Goal: Task Accomplishment & Management: Use online tool/utility

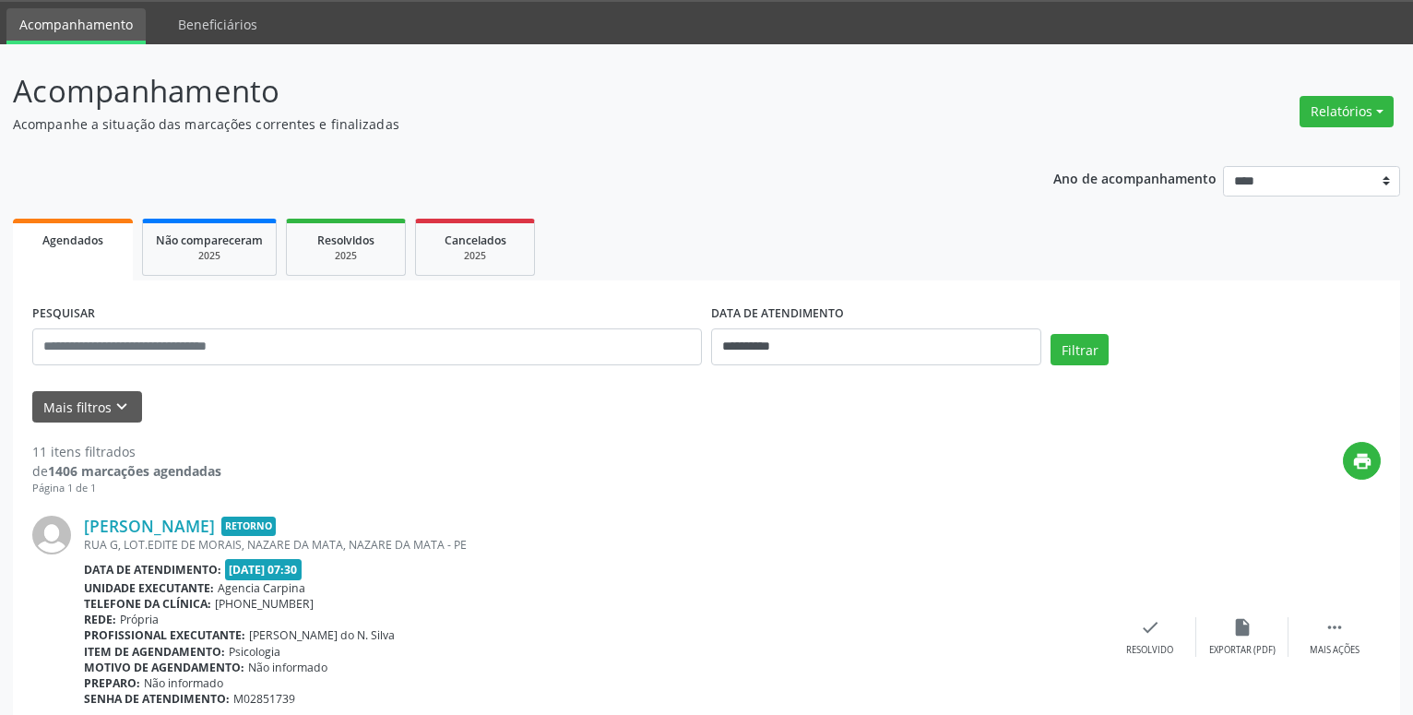
scroll to position [94, 0]
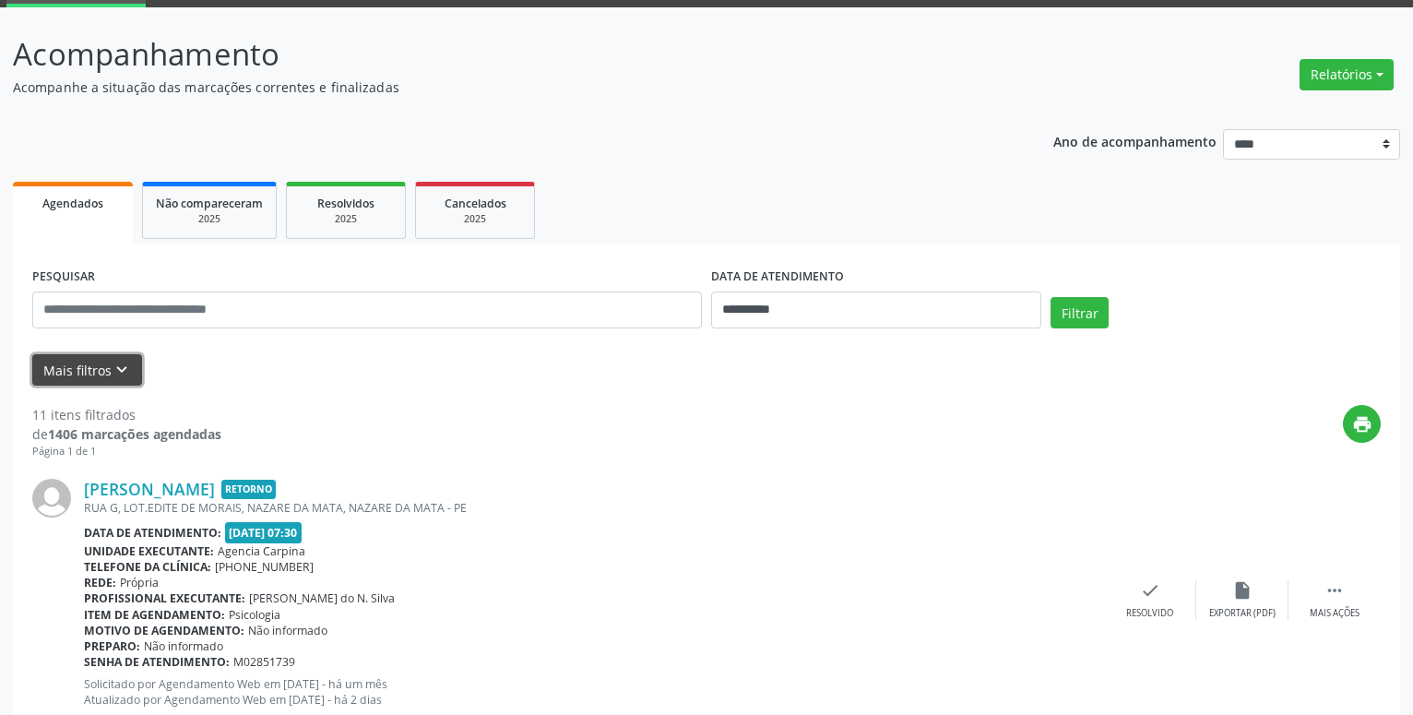
click at [127, 369] on icon "keyboard_arrow_down" at bounding box center [122, 370] width 20 height 20
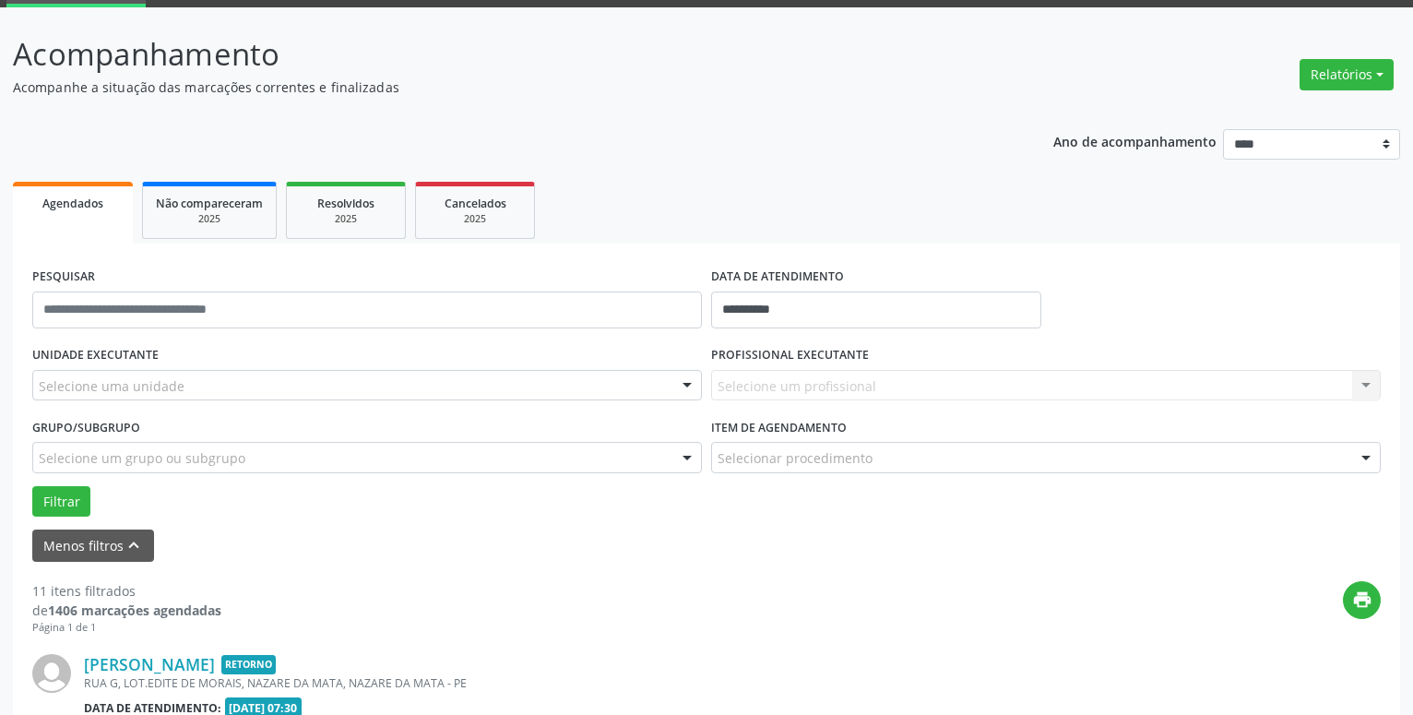
click at [691, 384] on div at bounding box center [688, 386] width 28 height 31
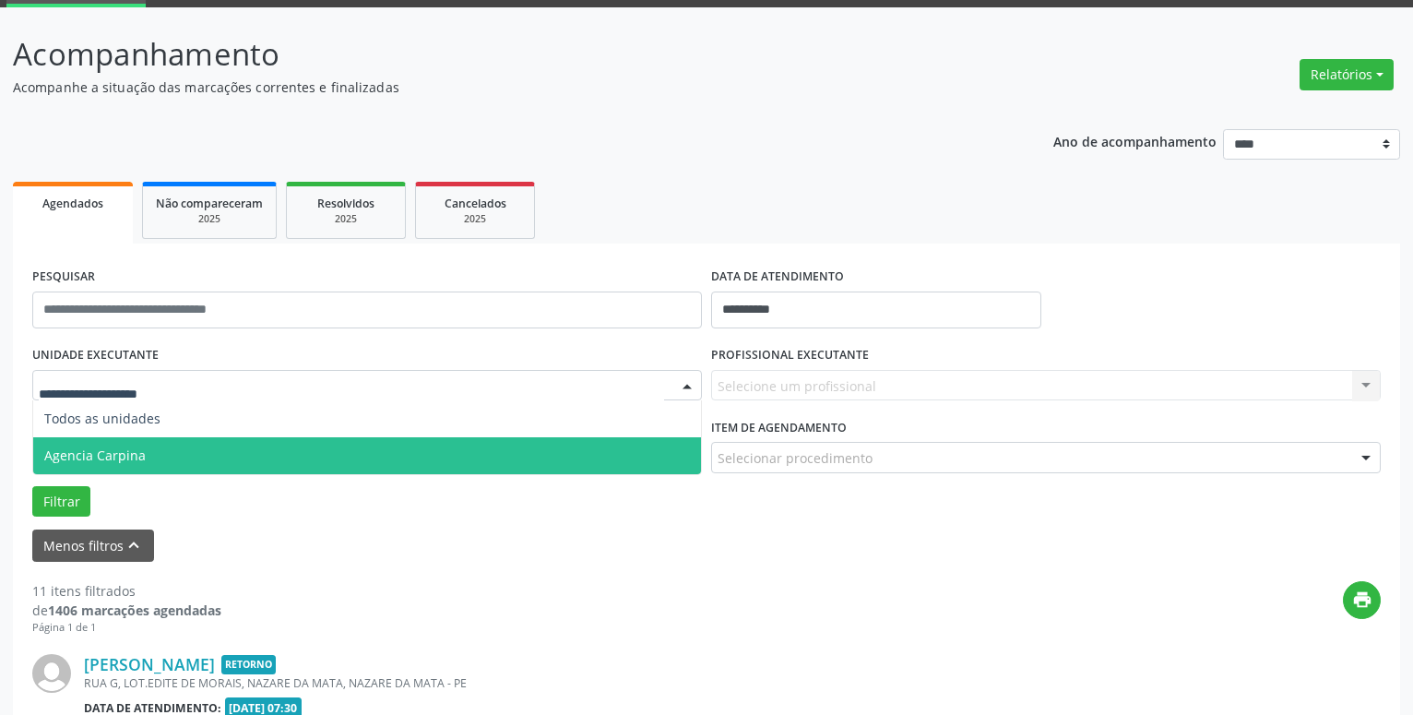
click at [343, 459] on span "Agencia Carpina" at bounding box center [367, 455] width 668 height 37
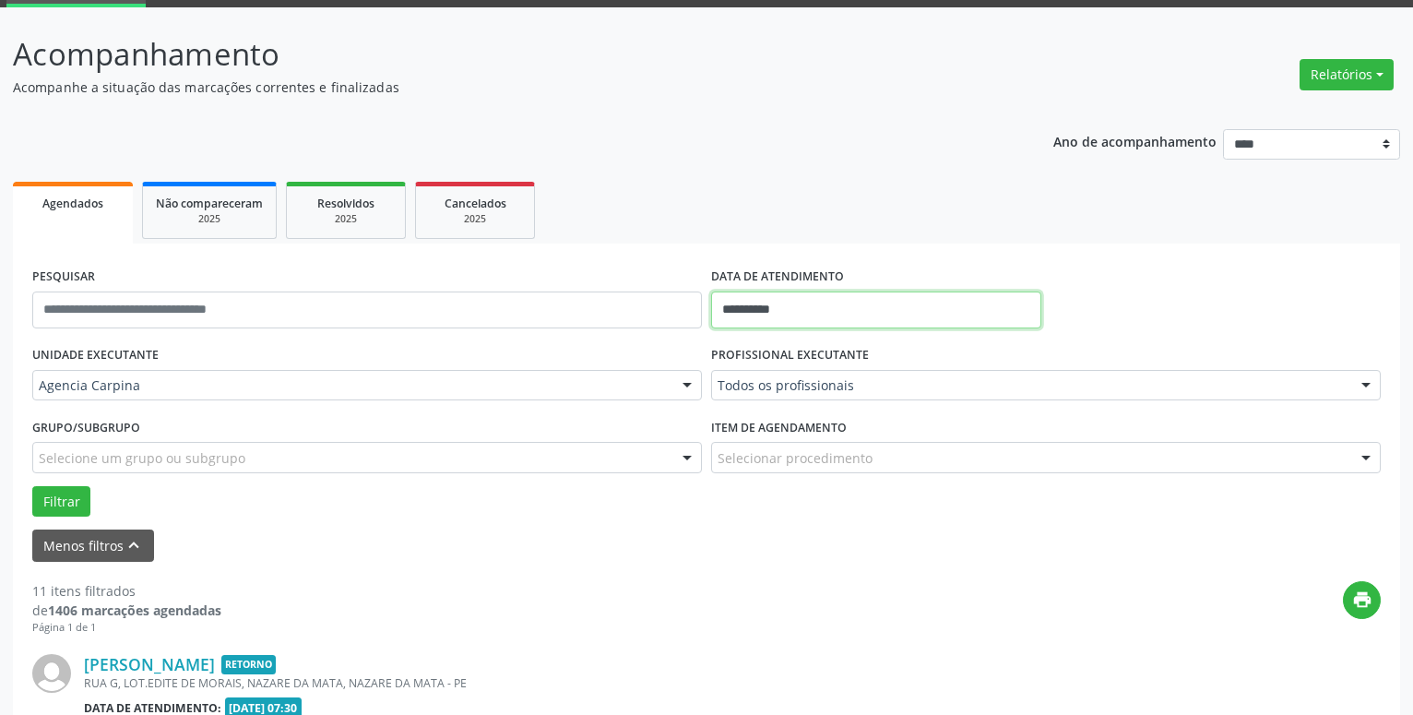
click at [757, 307] on input "**********" at bounding box center [876, 310] width 330 height 37
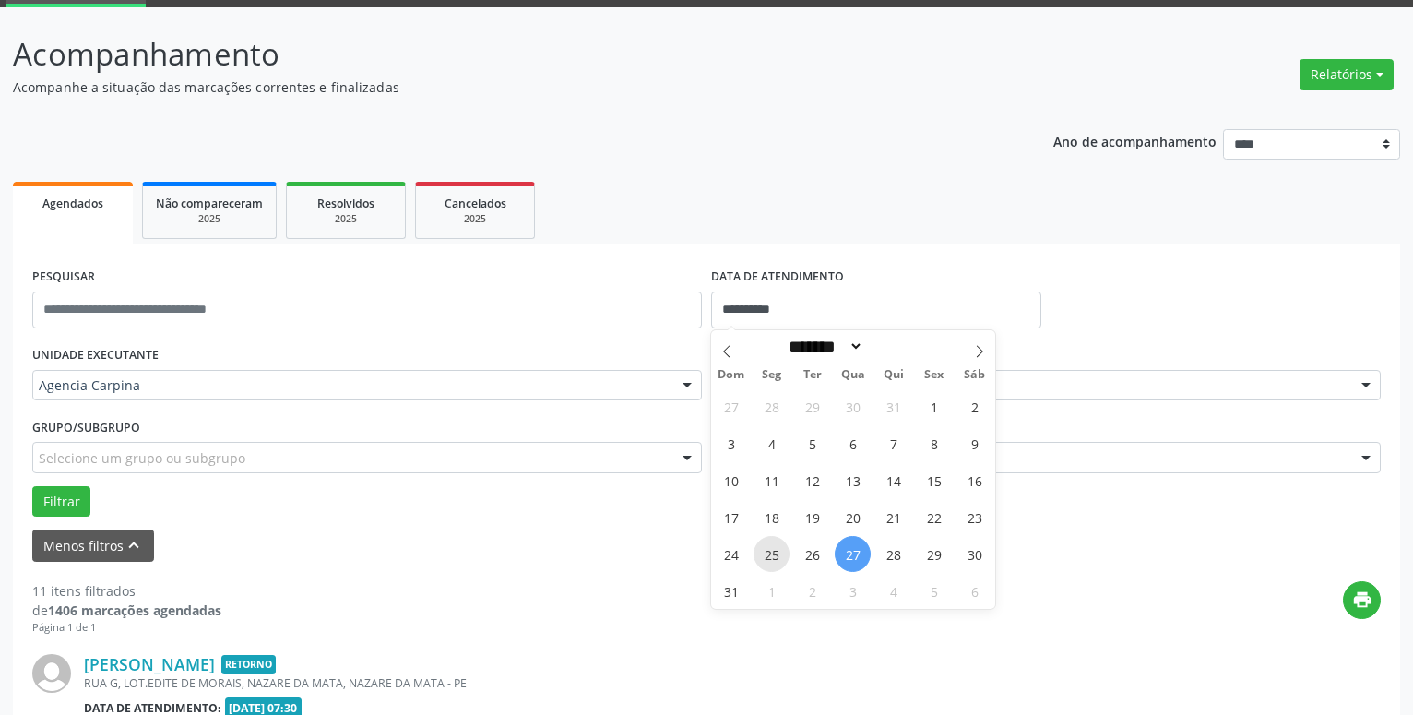
click at [769, 558] on span "25" at bounding box center [772, 554] width 36 height 36
type input "**********"
click at [769, 558] on span "25" at bounding box center [772, 554] width 36 height 36
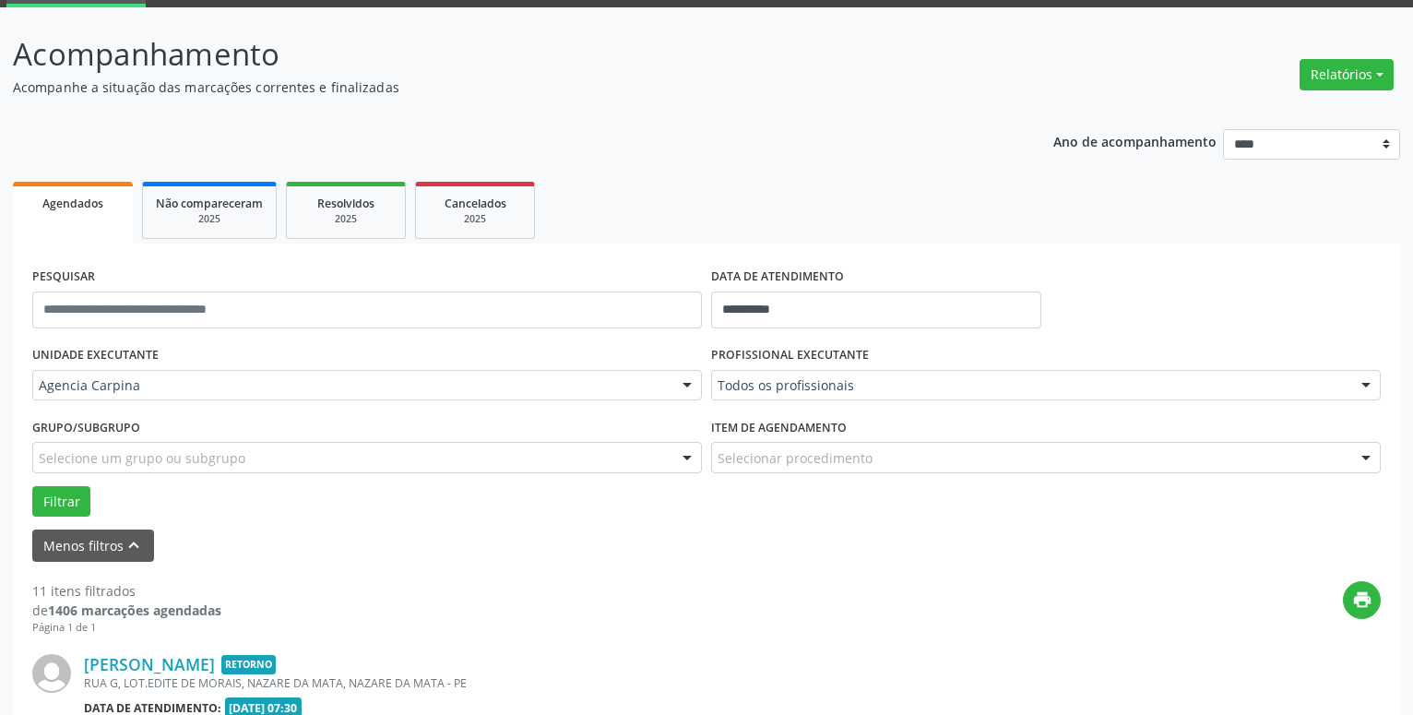
click at [769, 558] on div "Menos filtros keyboard_arrow_up" at bounding box center [707, 546] width 1358 height 32
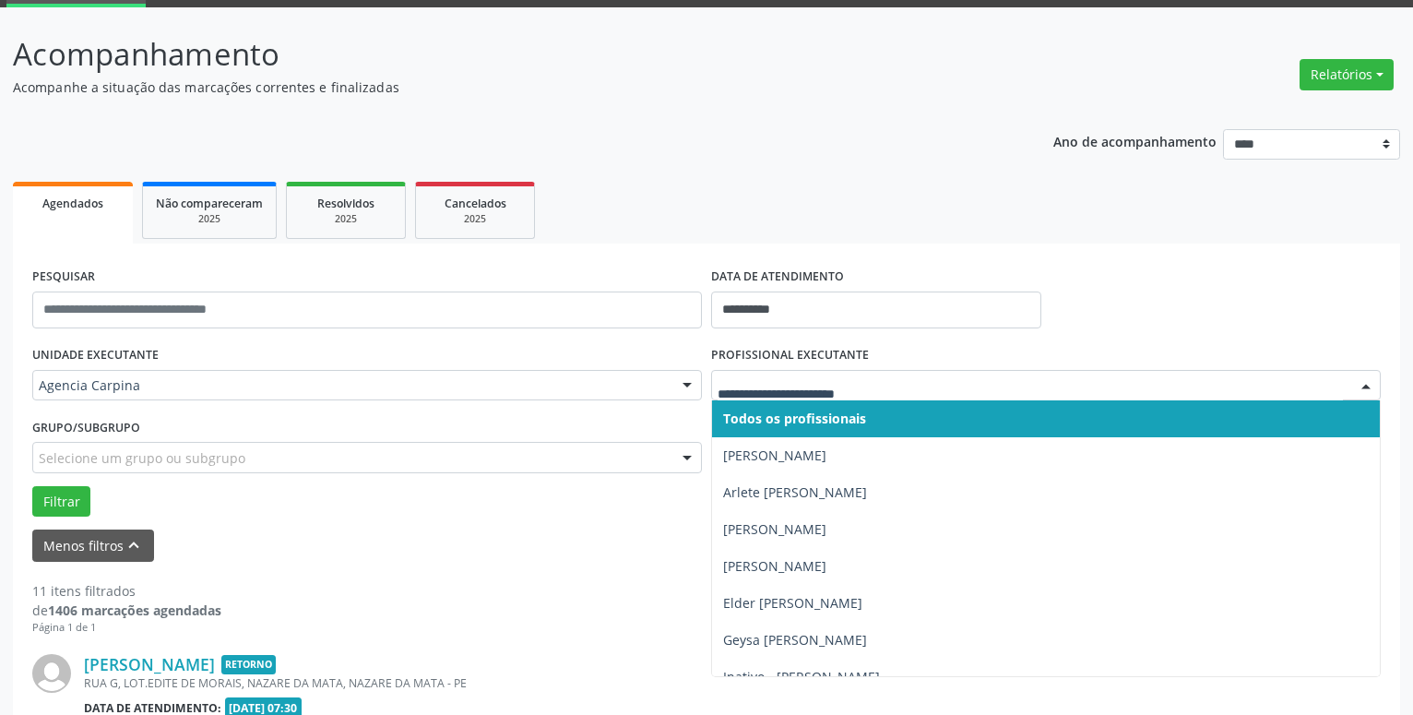
click at [1360, 388] on div at bounding box center [1367, 386] width 28 height 31
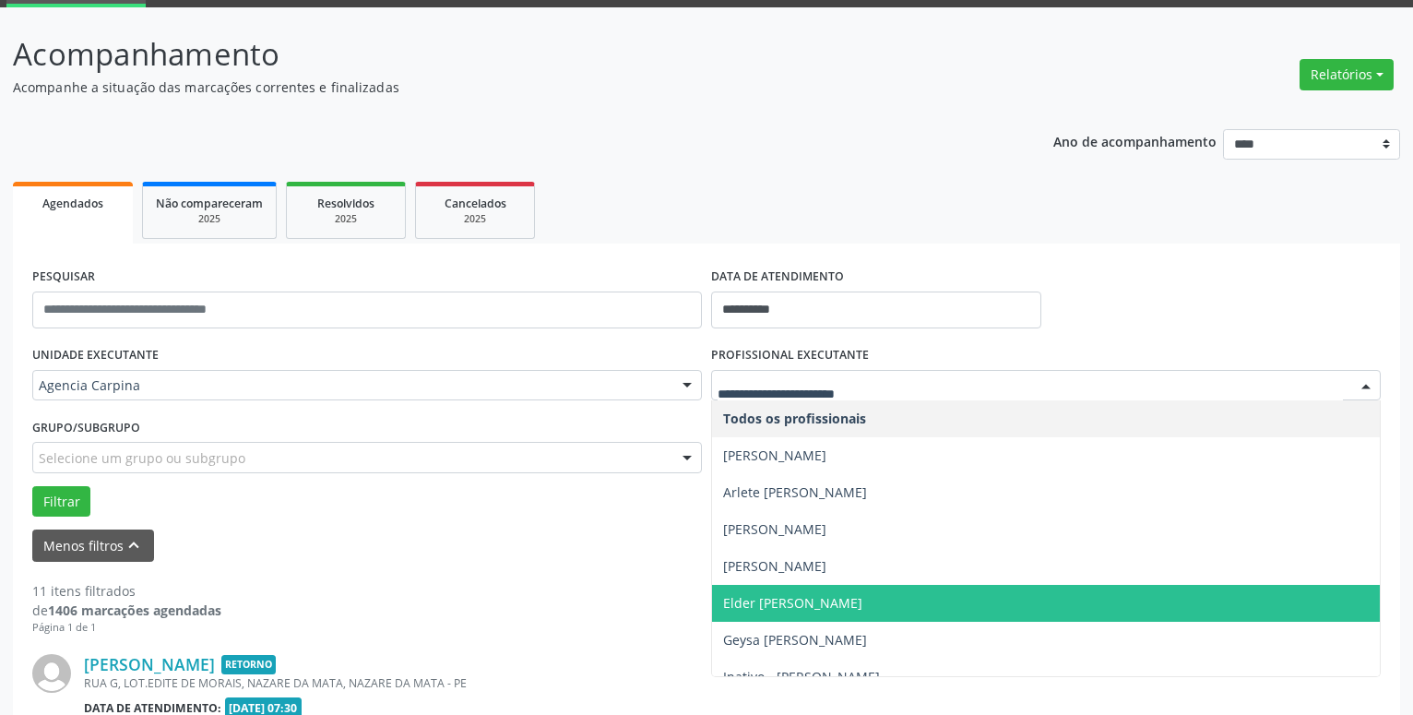
click at [933, 602] on span "Elder [PERSON_NAME]" at bounding box center [1046, 603] width 668 height 37
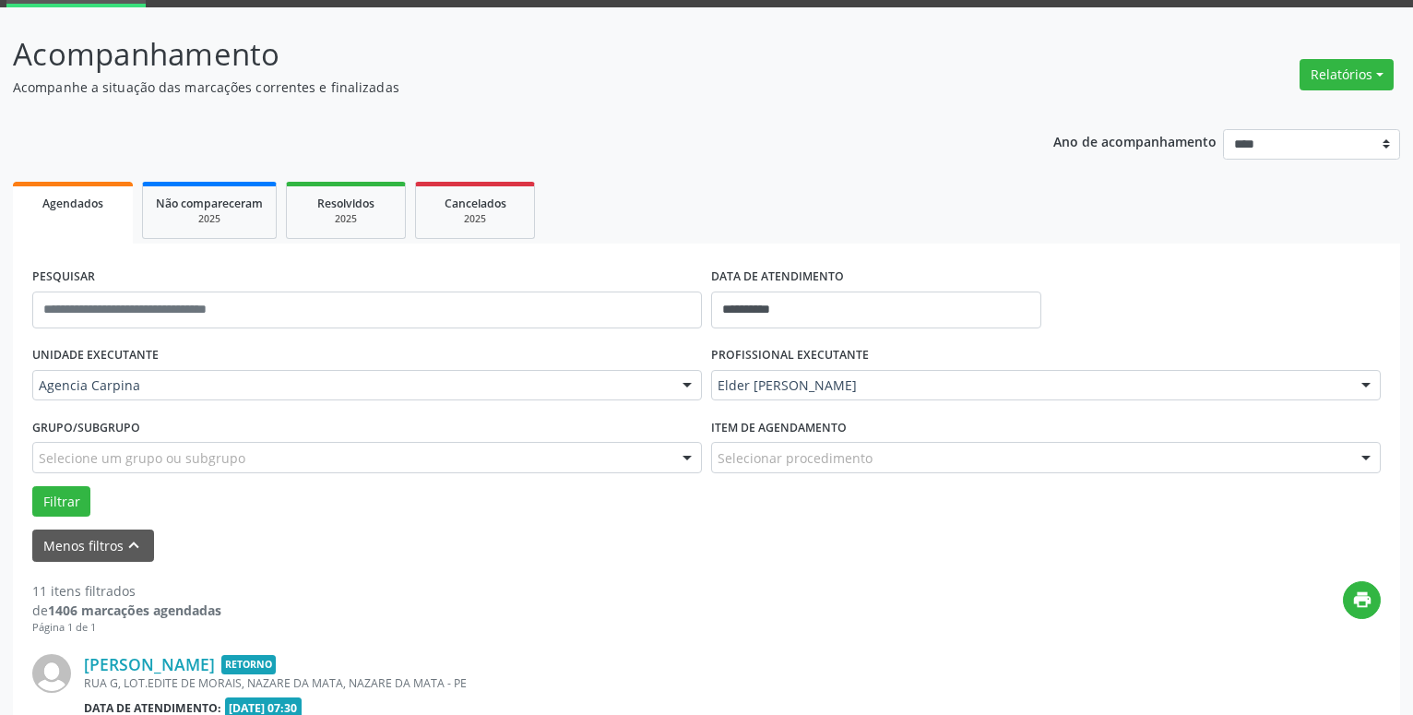
click at [1365, 462] on div at bounding box center [1367, 458] width 28 height 31
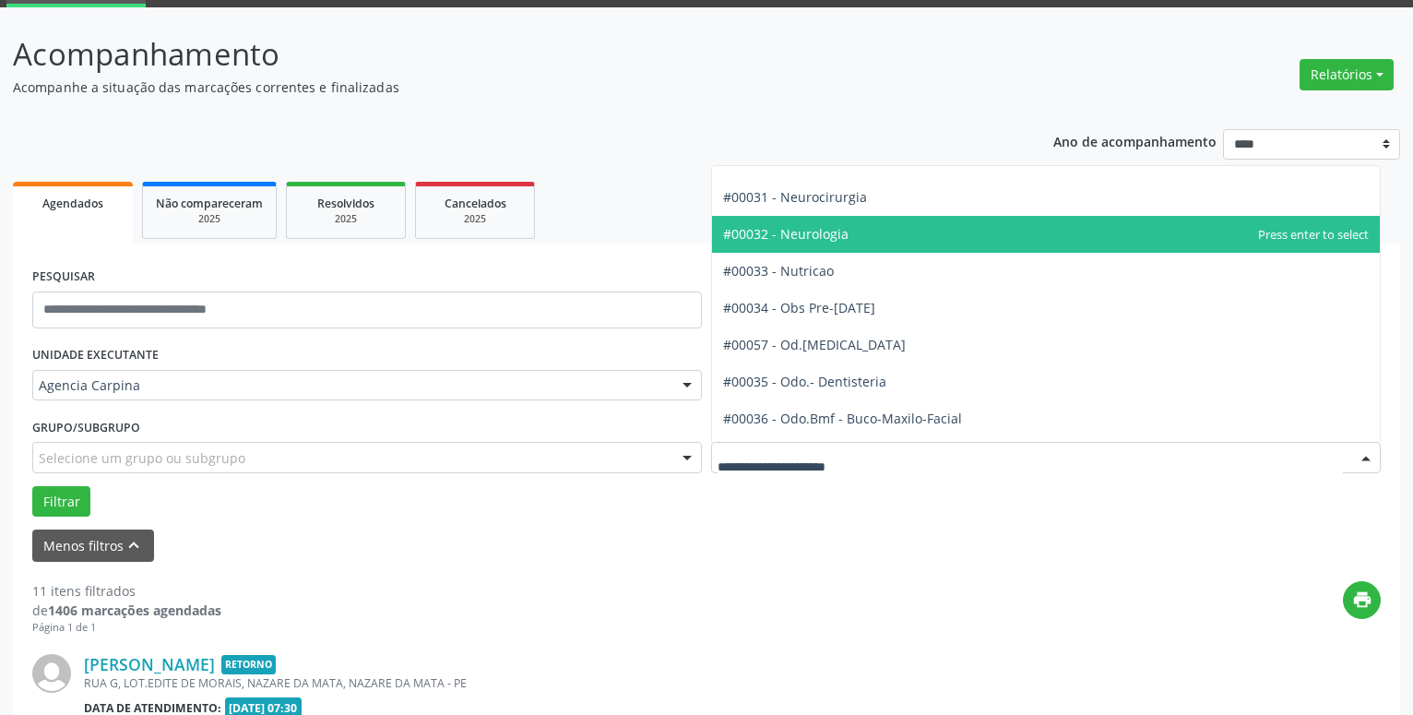
scroll to position [1788, 0]
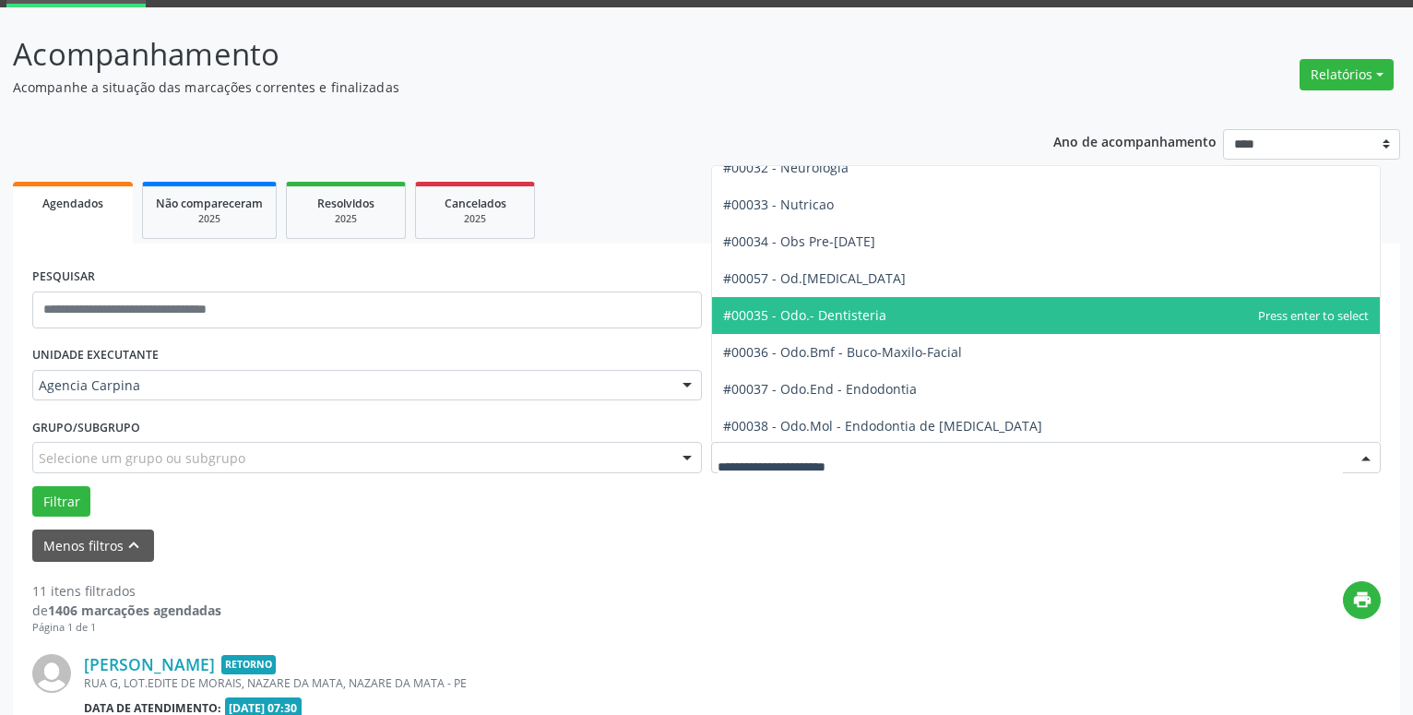
click at [1013, 299] on span "#00035 - Odo.- Dentisteria" at bounding box center [1046, 315] width 668 height 37
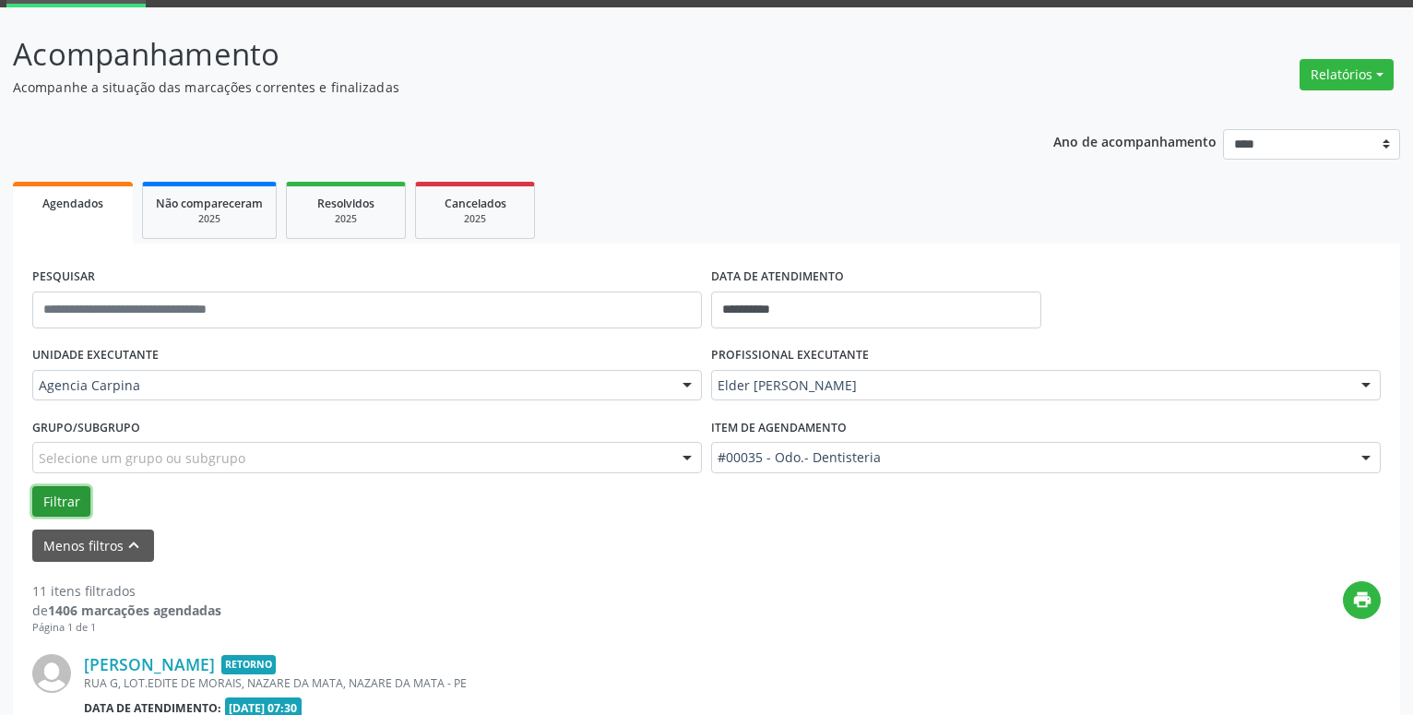
click at [65, 502] on button "Filtrar" at bounding box center [61, 501] width 58 height 31
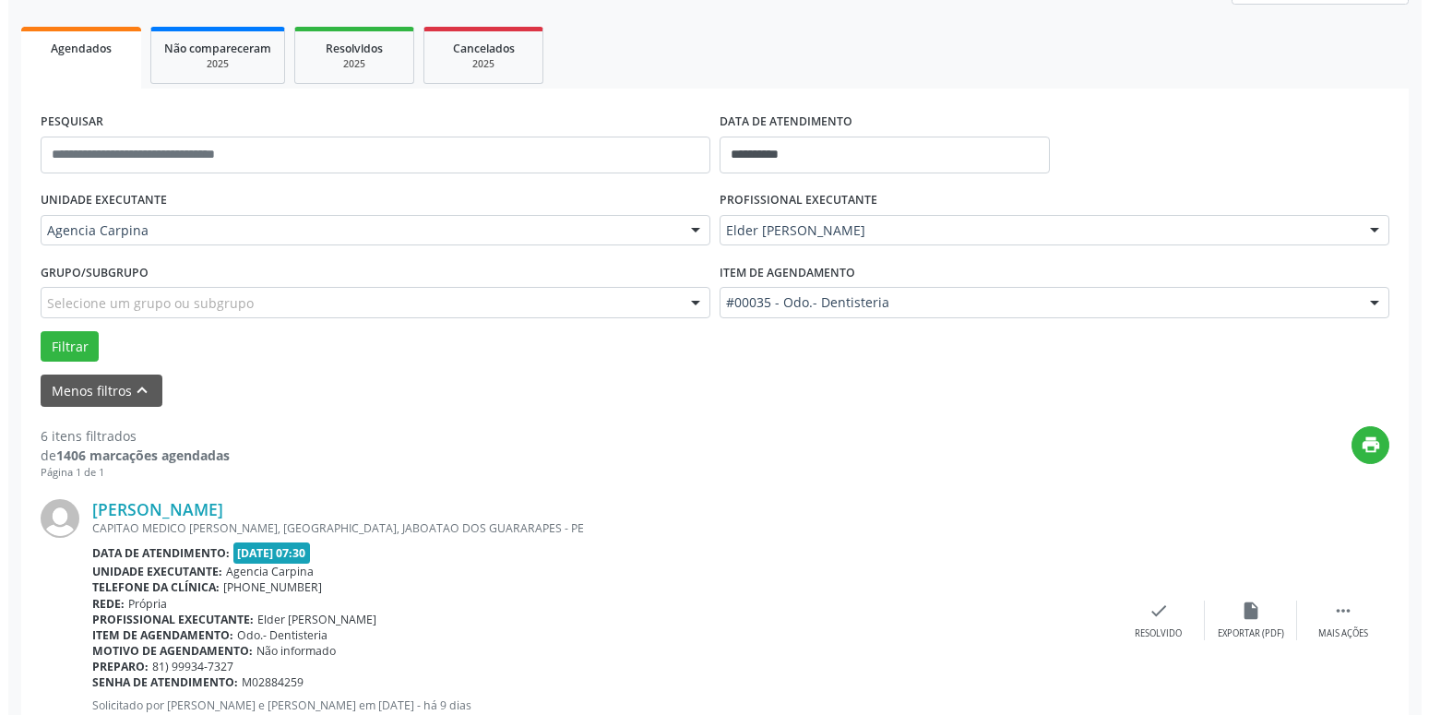
scroll to position [279, 0]
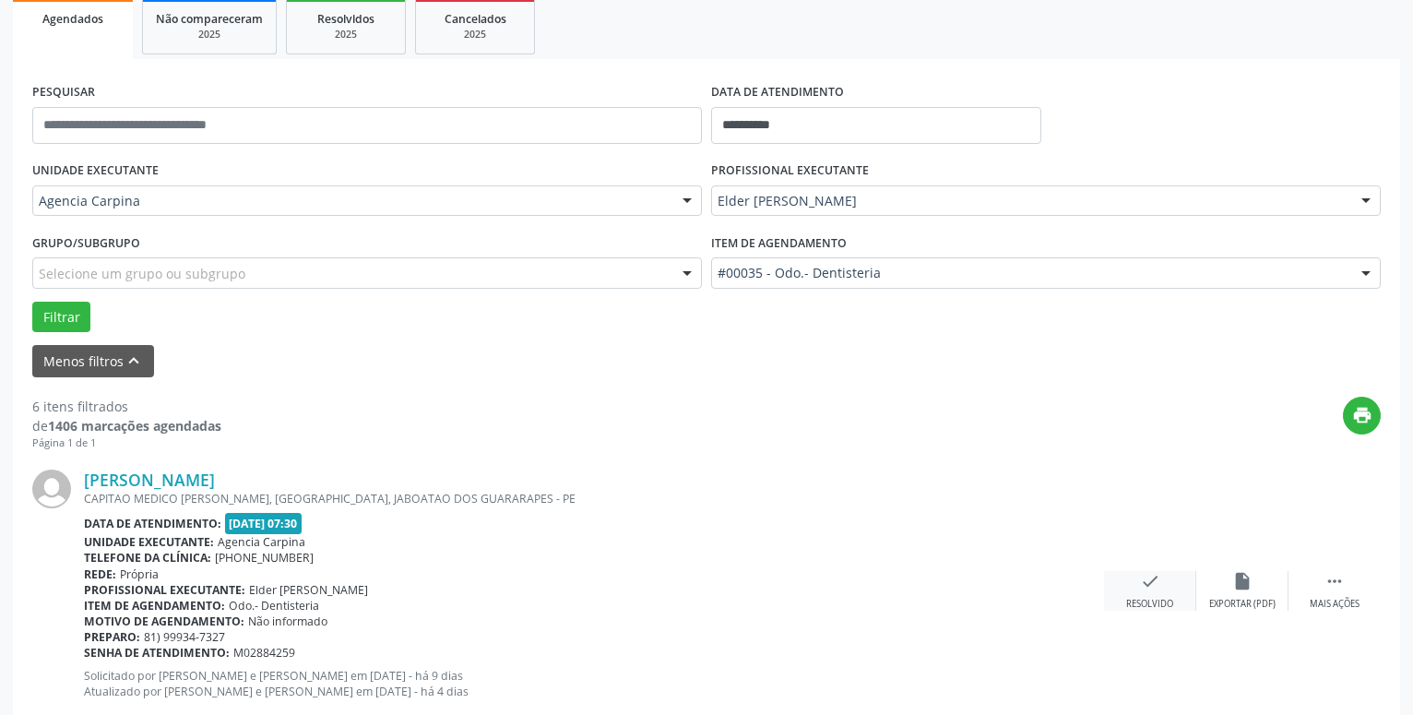
click at [1151, 598] on div "check Resolvido" at bounding box center [1150, 591] width 92 height 40
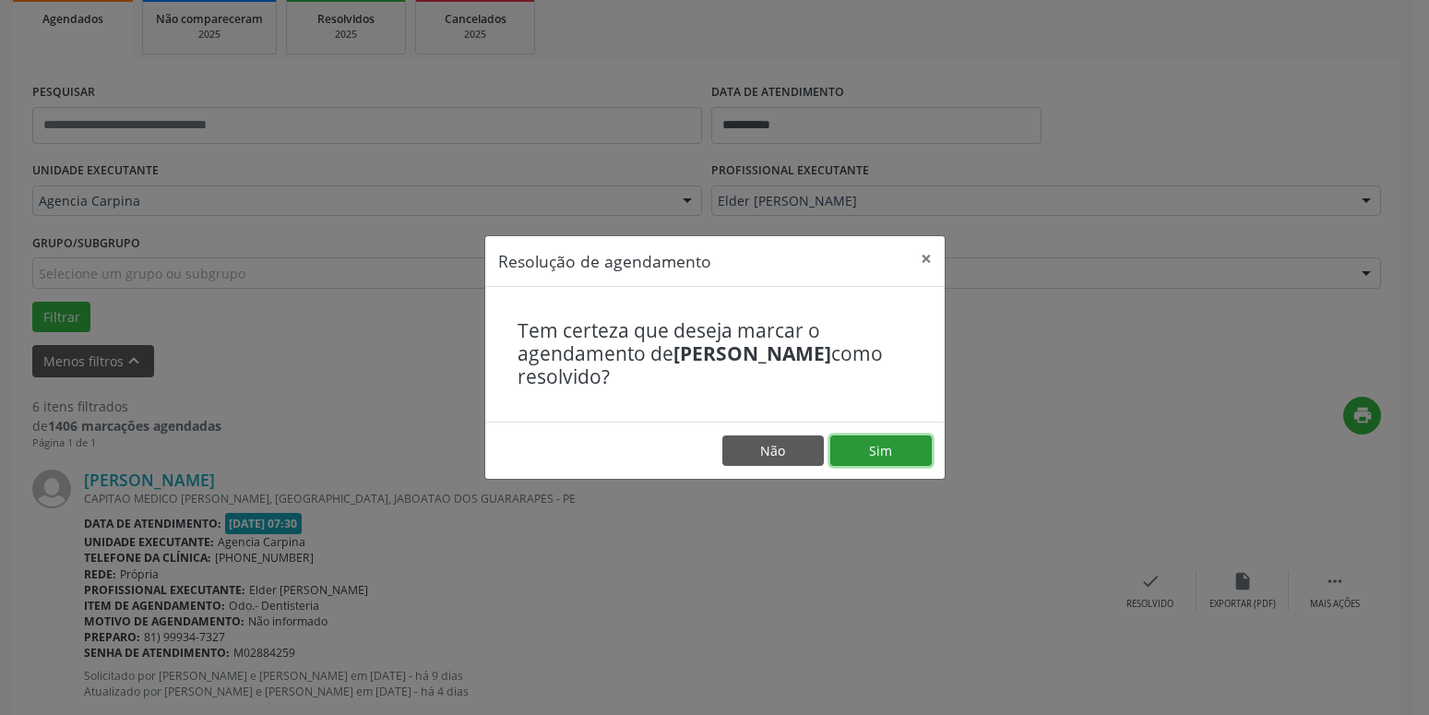
click at [913, 458] on button "Sim" at bounding box center [880, 450] width 101 height 31
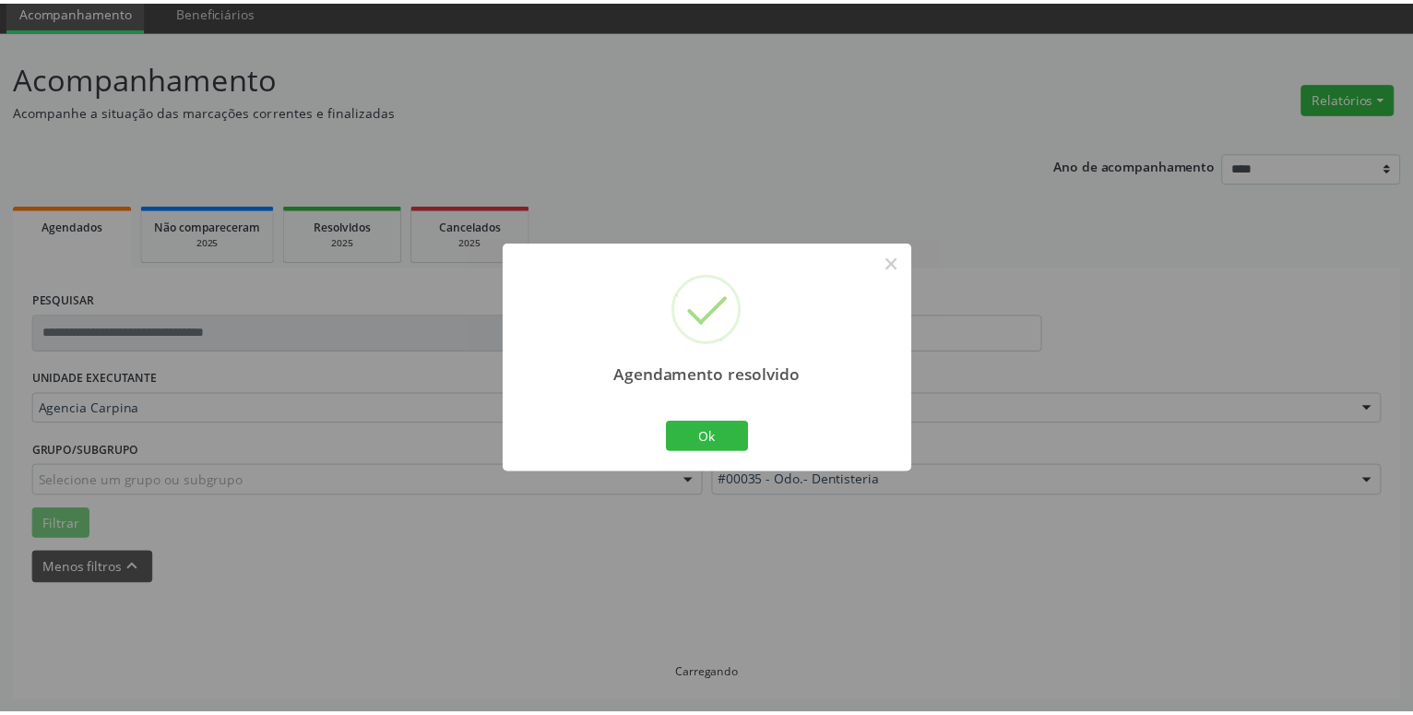
scroll to position [71, 0]
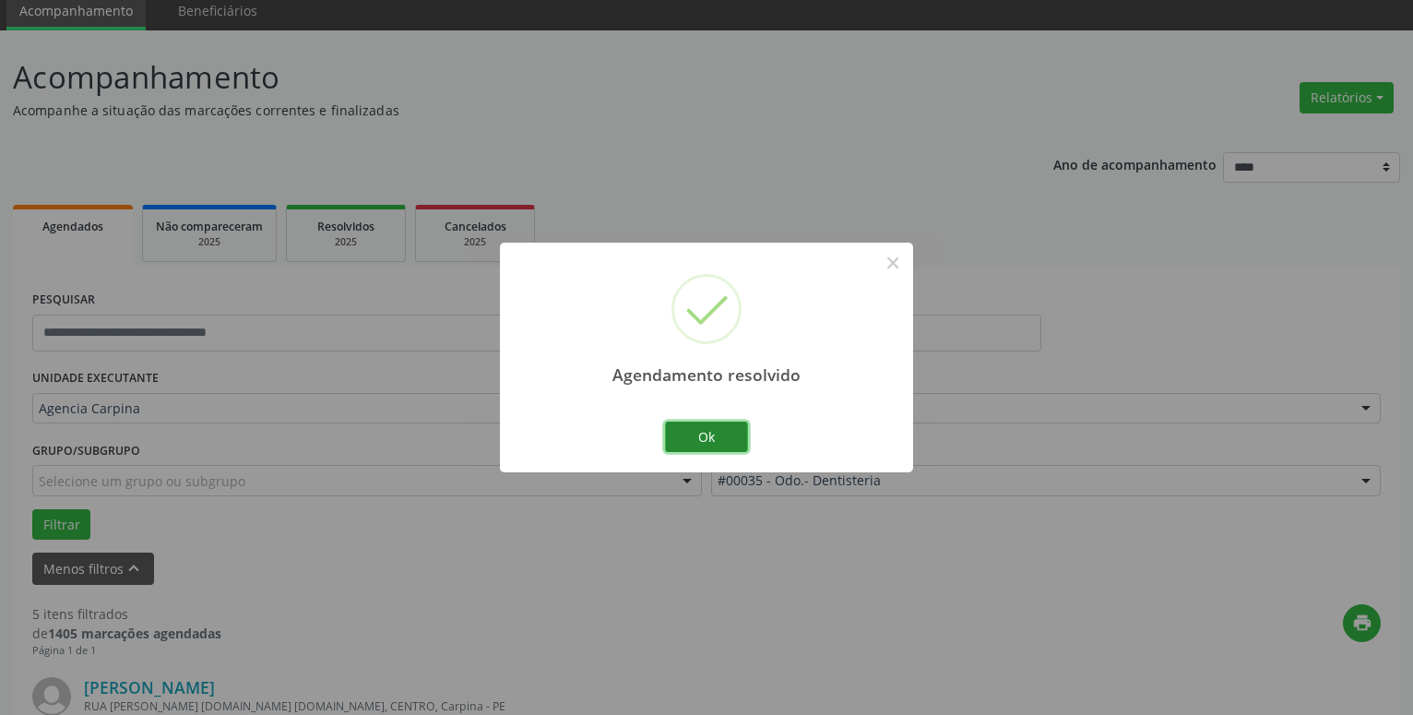
click at [728, 437] on button "Ok" at bounding box center [706, 437] width 83 height 31
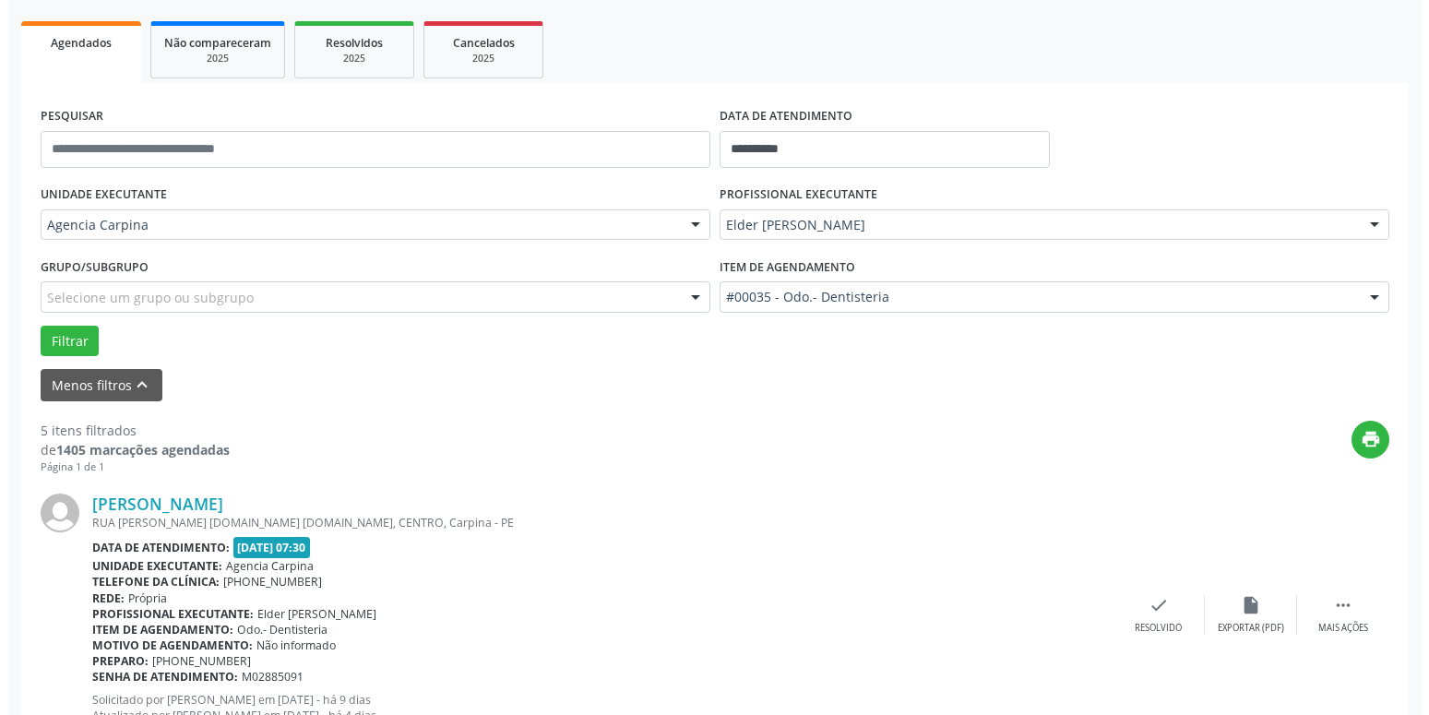
scroll to position [353, 0]
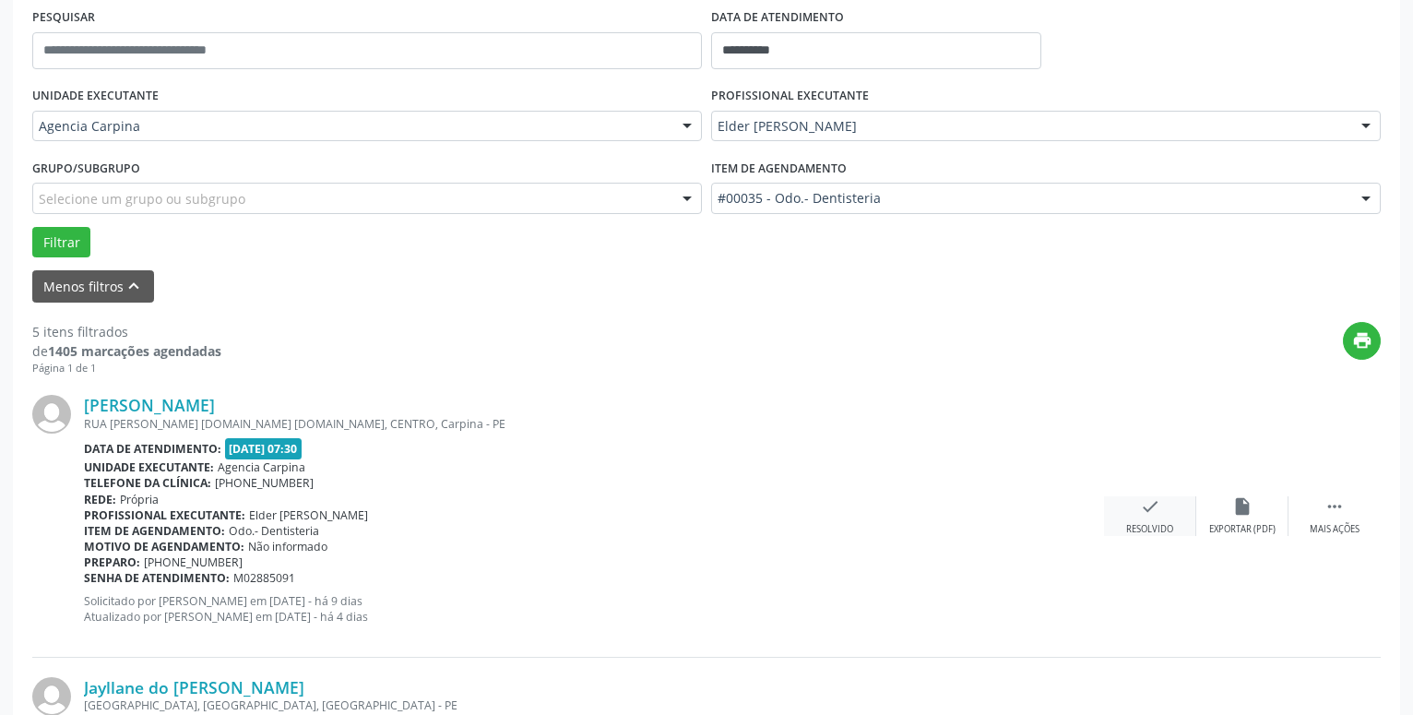
click at [1150, 517] on icon "check" at bounding box center [1150, 506] width 20 height 20
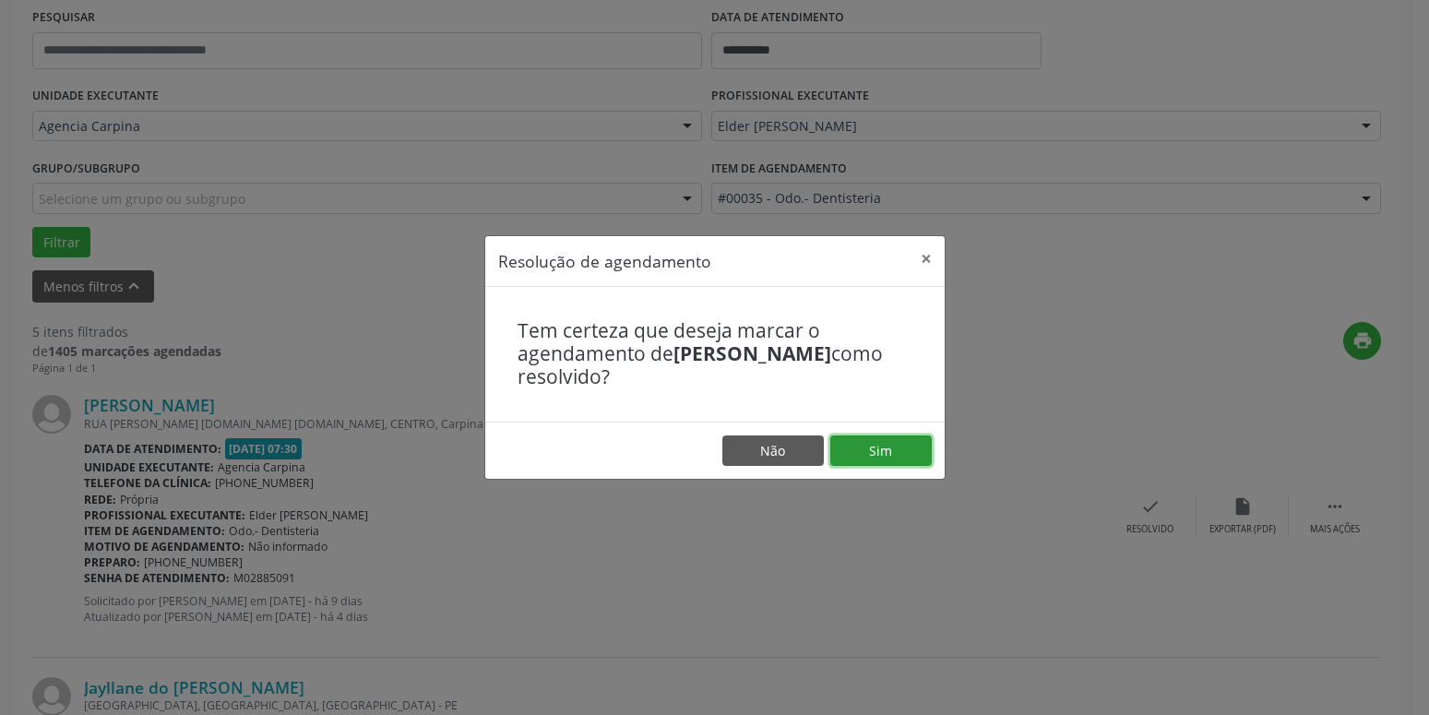
click at [901, 447] on button "Sim" at bounding box center [880, 450] width 101 height 31
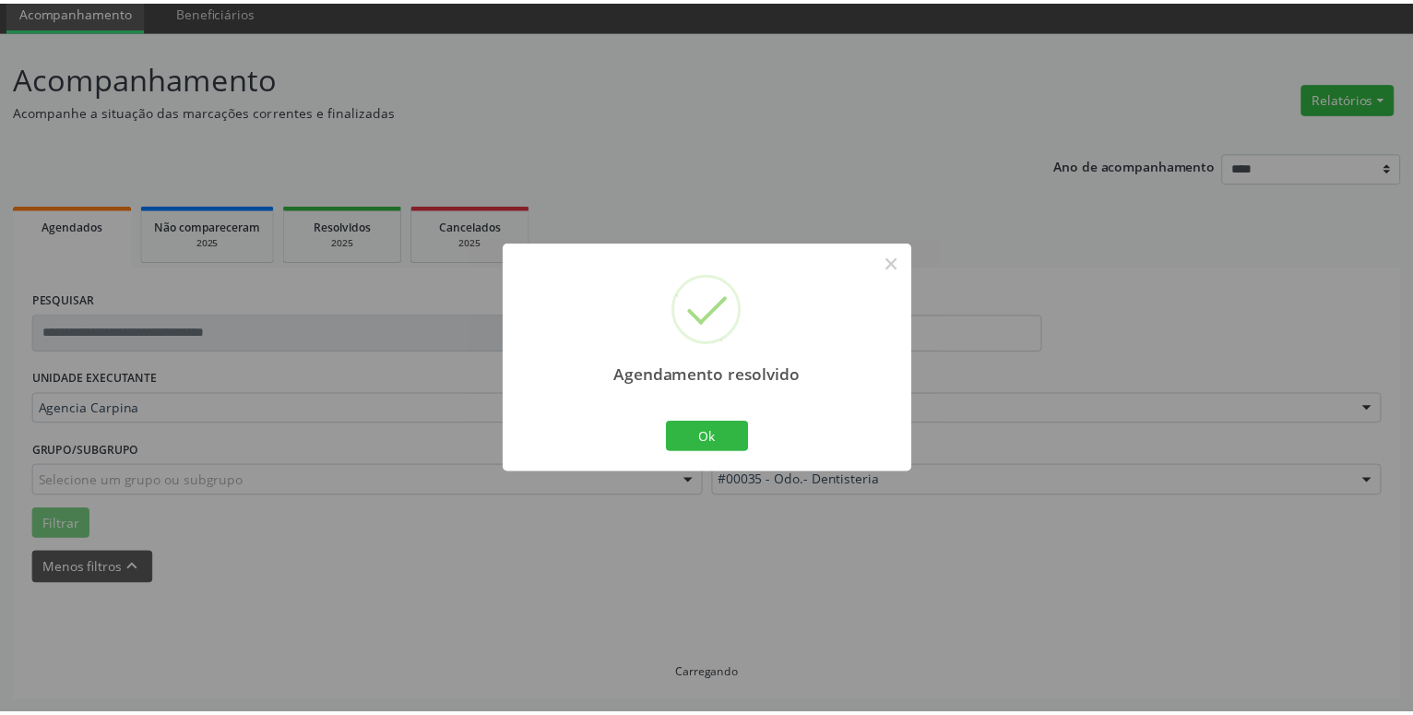
scroll to position [71, 0]
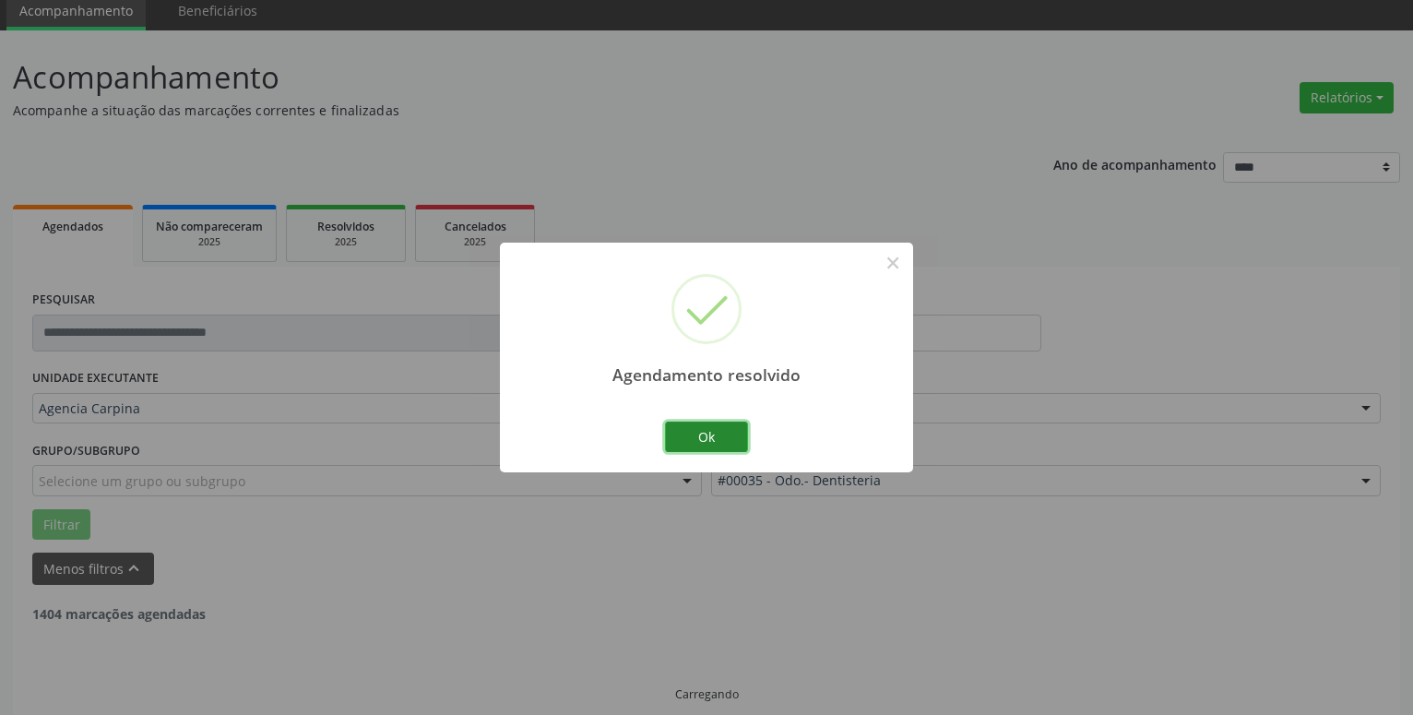
click at [707, 433] on button "Ok" at bounding box center [706, 437] width 83 height 31
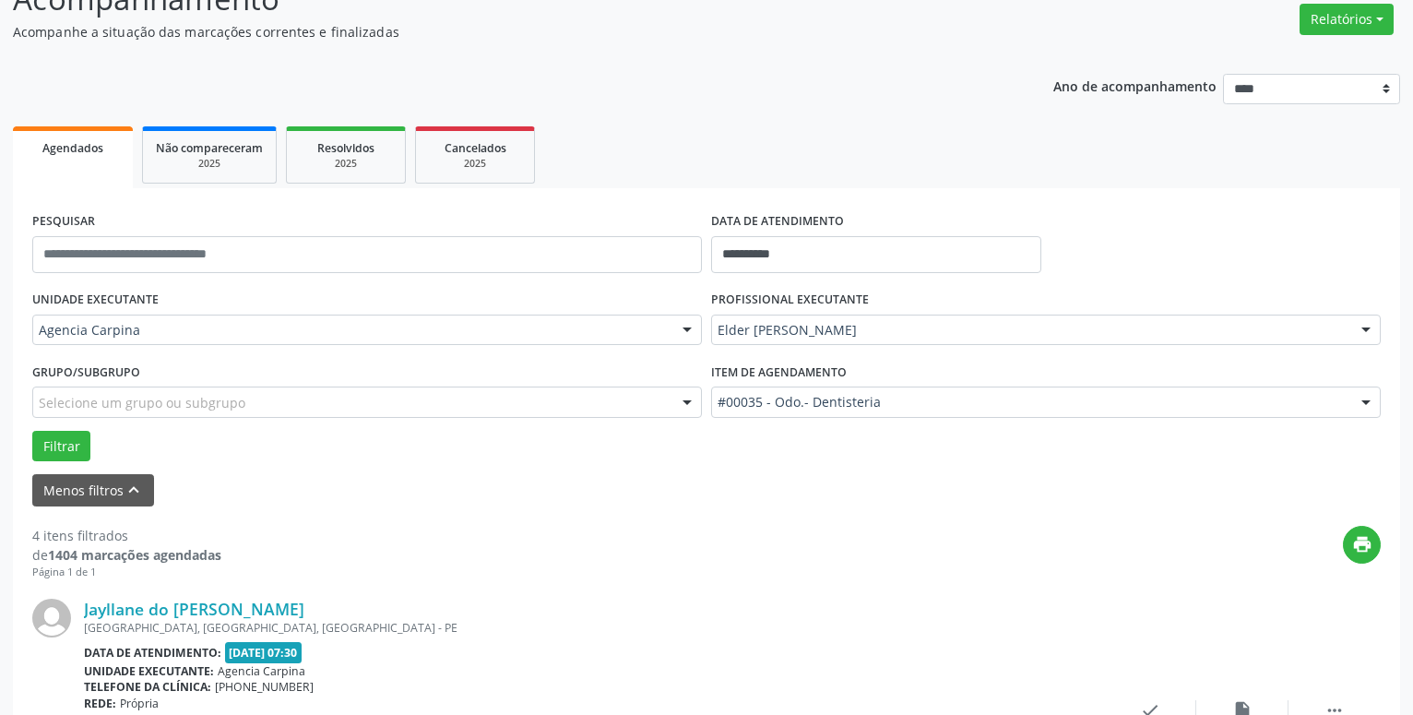
scroll to position [259, 0]
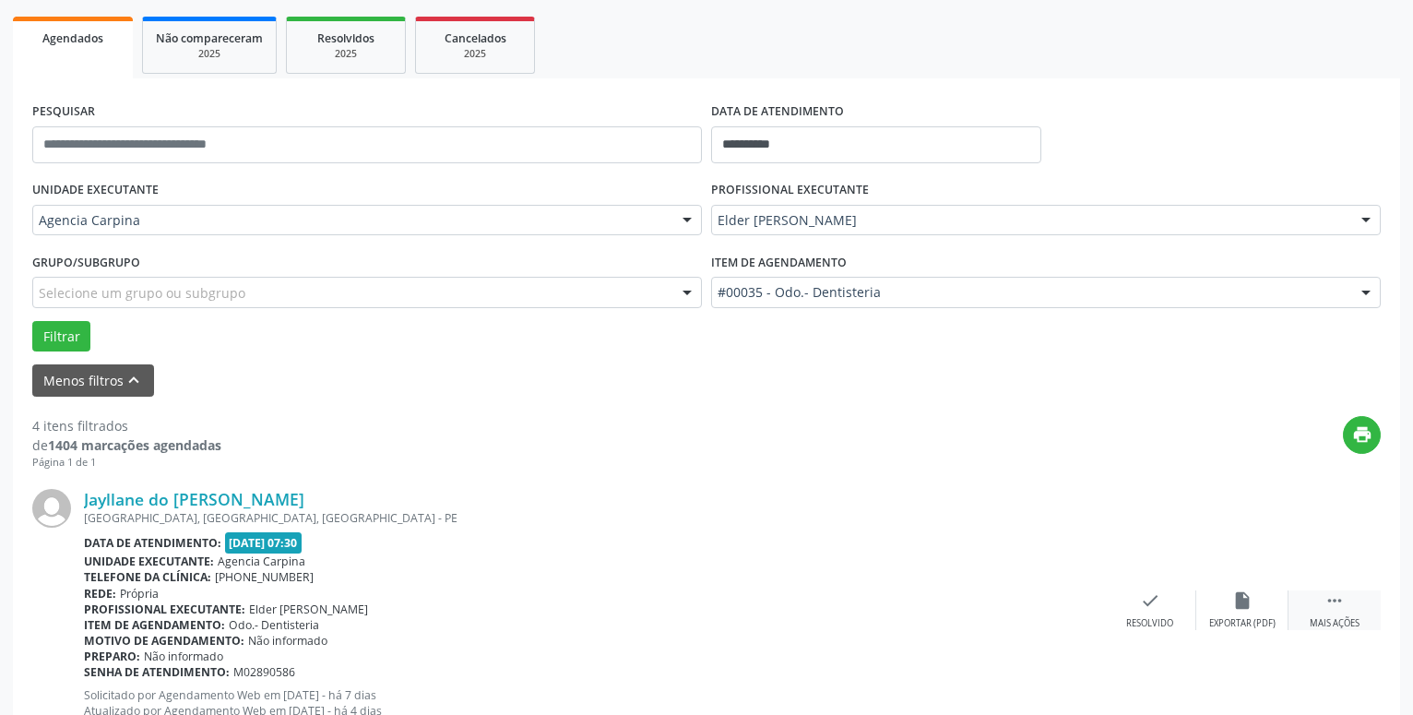
click at [1328, 597] on icon "" at bounding box center [1335, 600] width 20 height 20
click at [1245, 607] on icon "alarm_off" at bounding box center [1243, 600] width 20 height 20
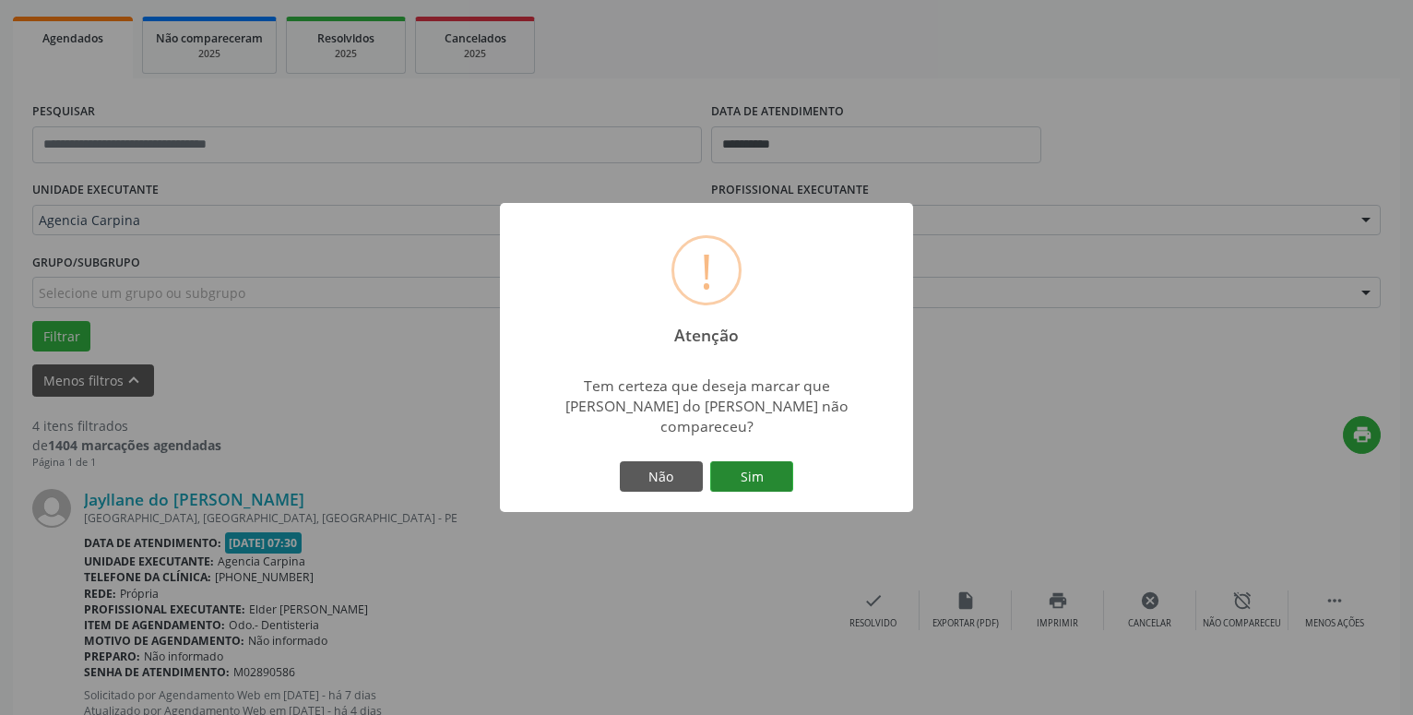
click at [762, 468] on button "Sim" at bounding box center [751, 476] width 83 height 31
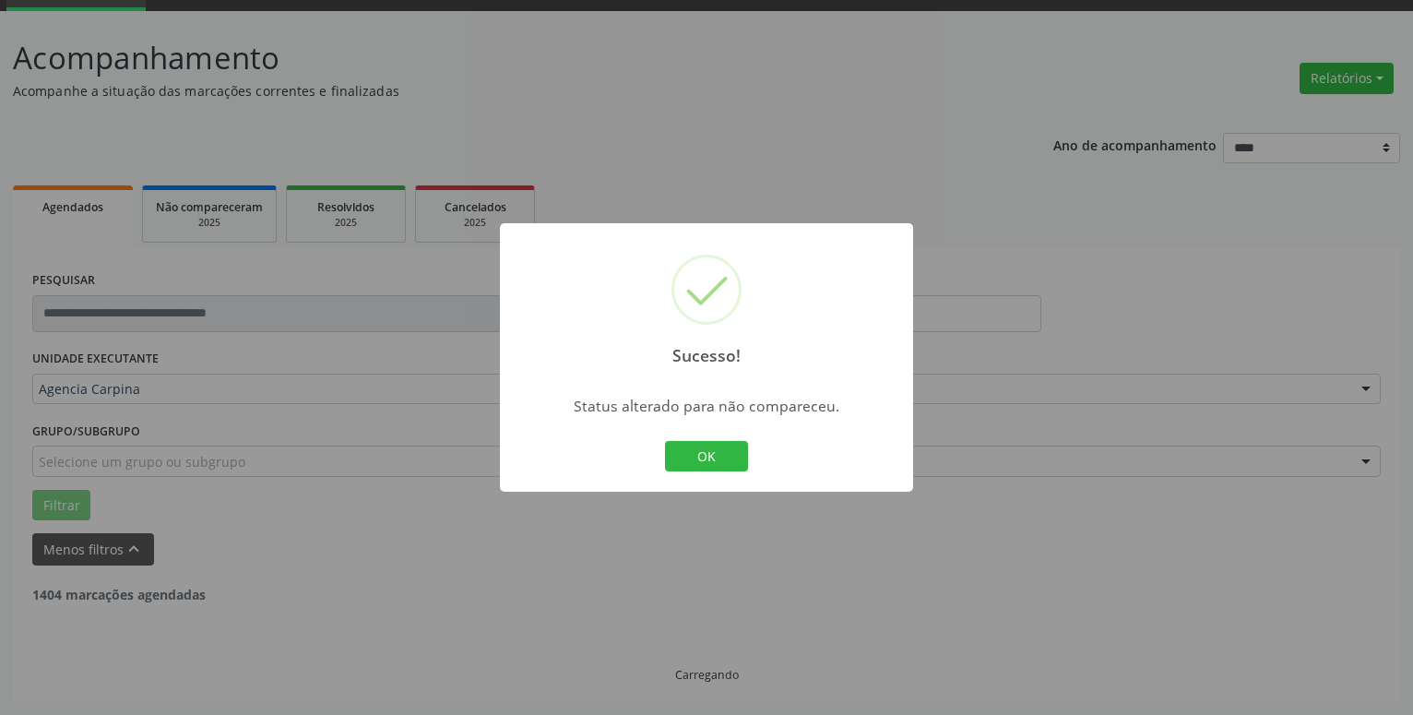
scroll to position [90, 0]
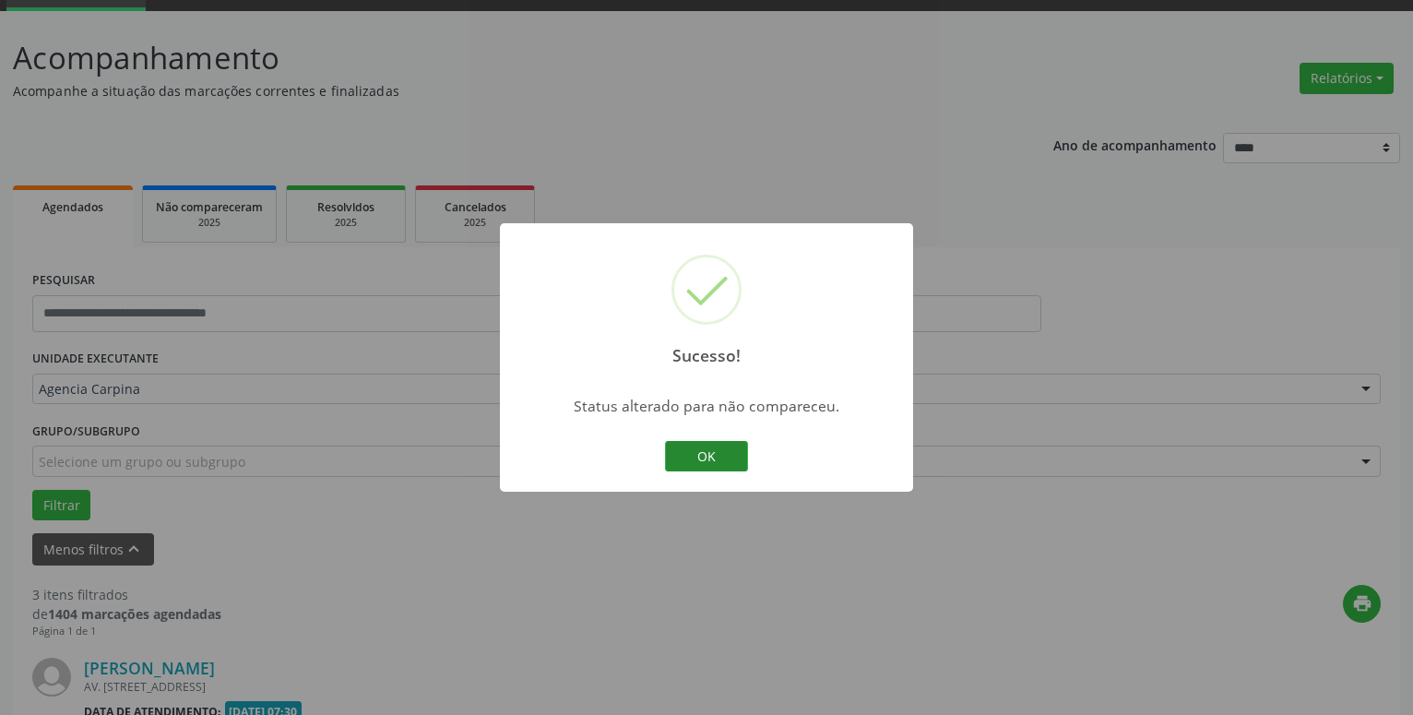
click at [727, 459] on button "OK" at bounding box center [706, 456] width 83 height 31
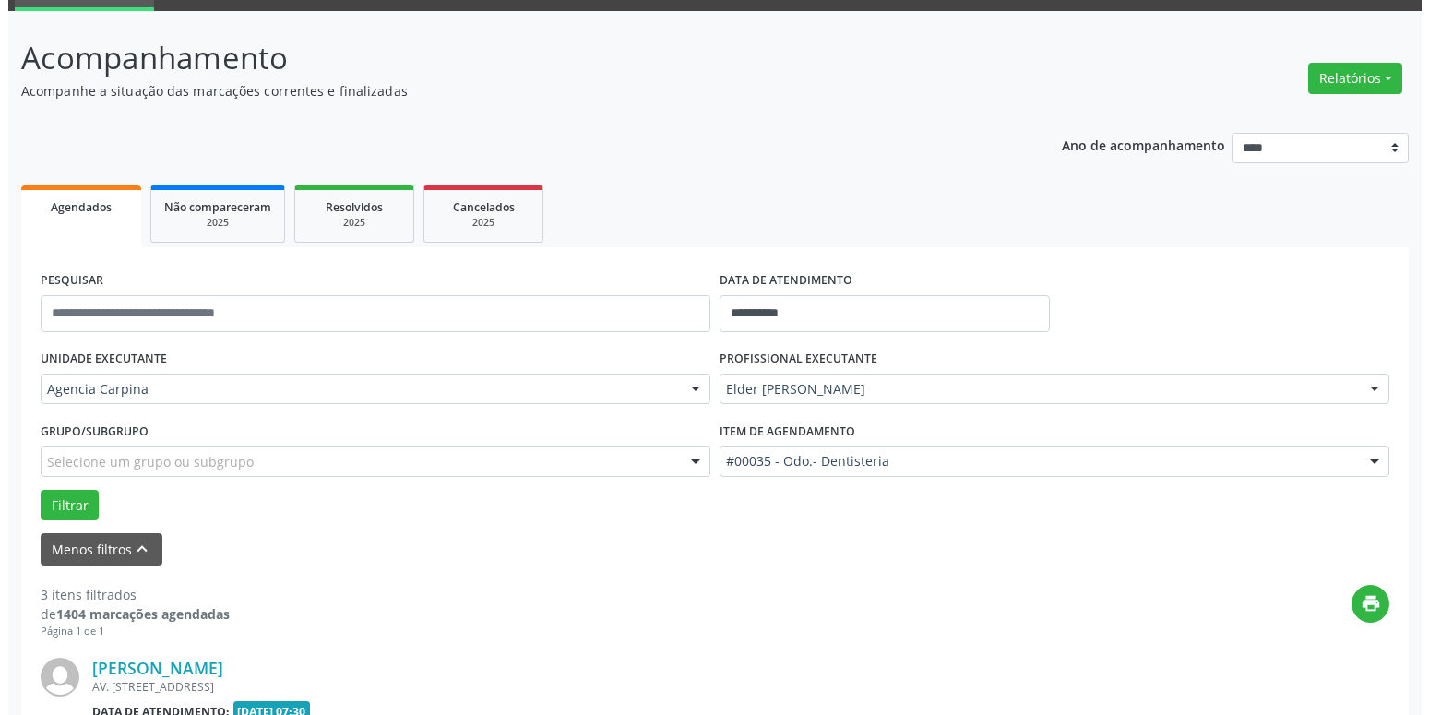
scroll to position [467, 0]
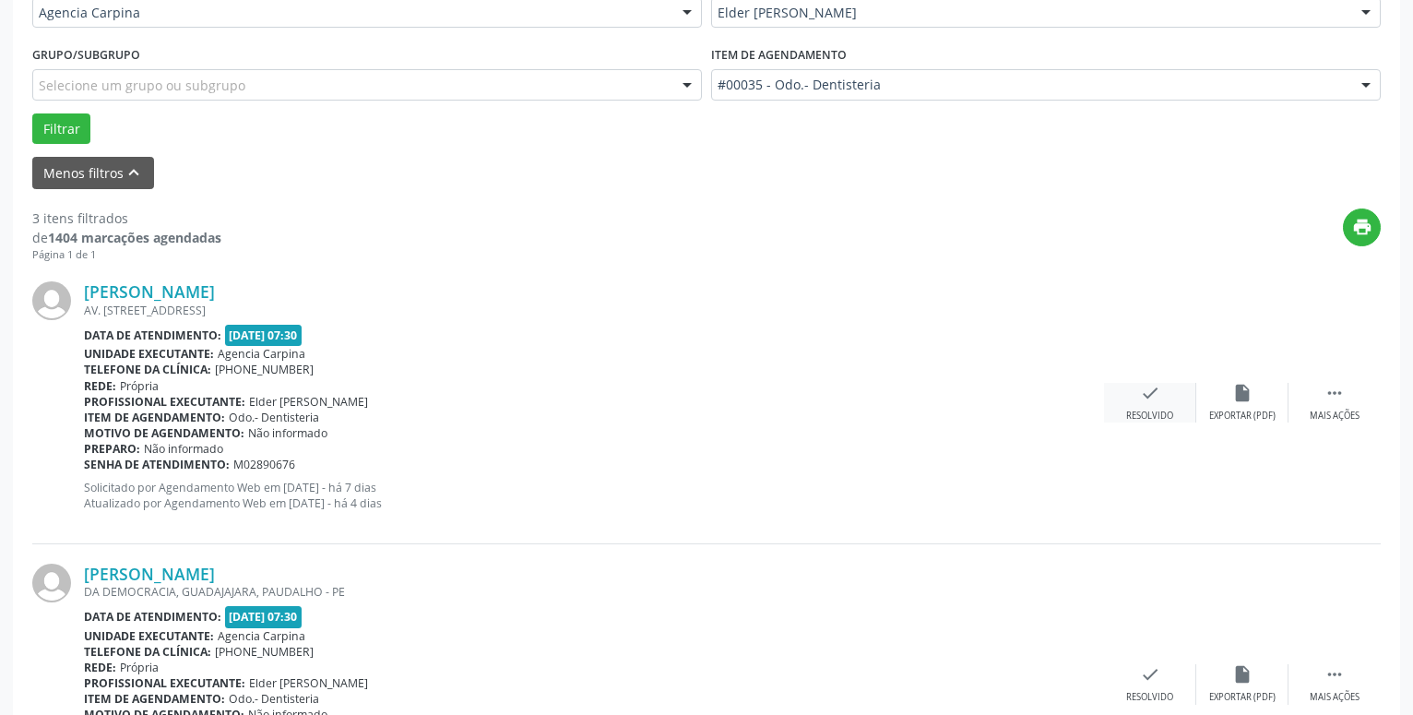
click at [1153, 411] on div "Resolvido" at bounding box center [1150, 416] width 47 height 13
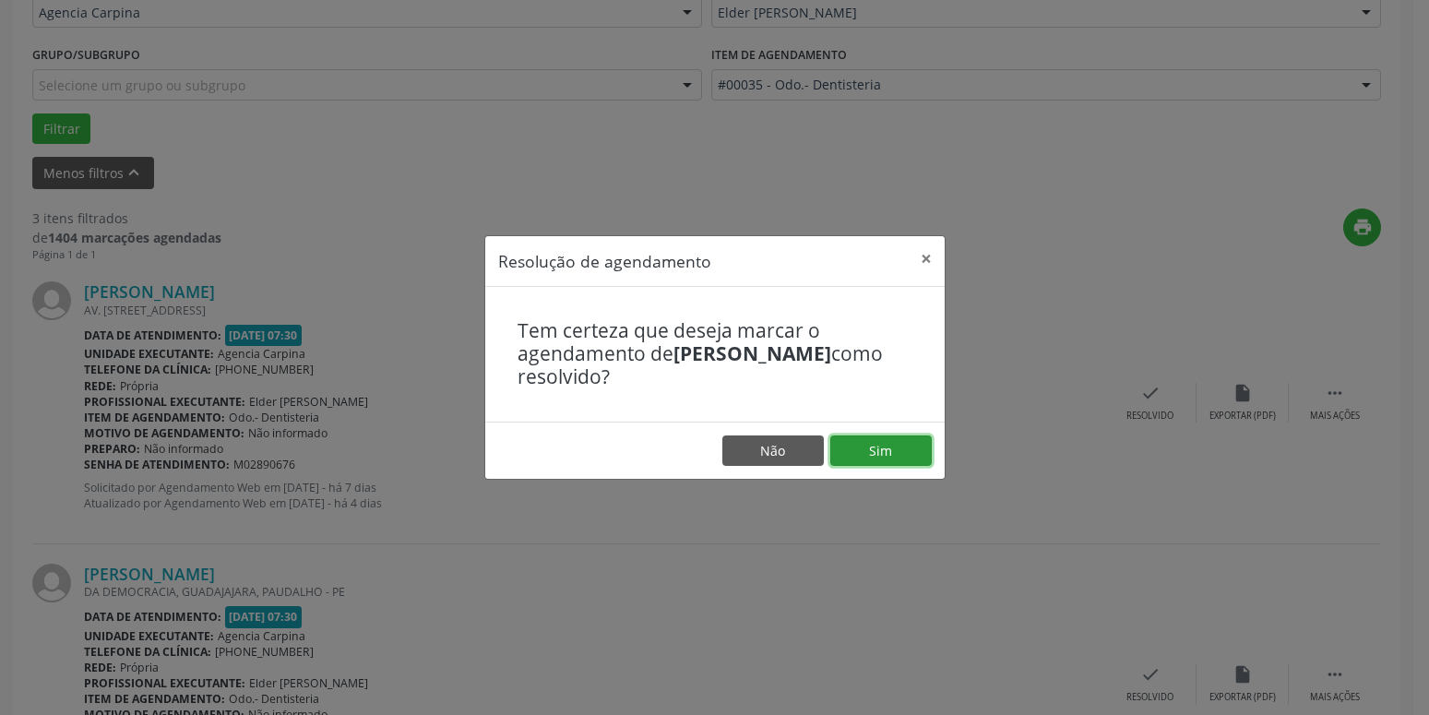
click at [865, 451] on button "Sim" at bounding box center [880, 450] width 101 height 31
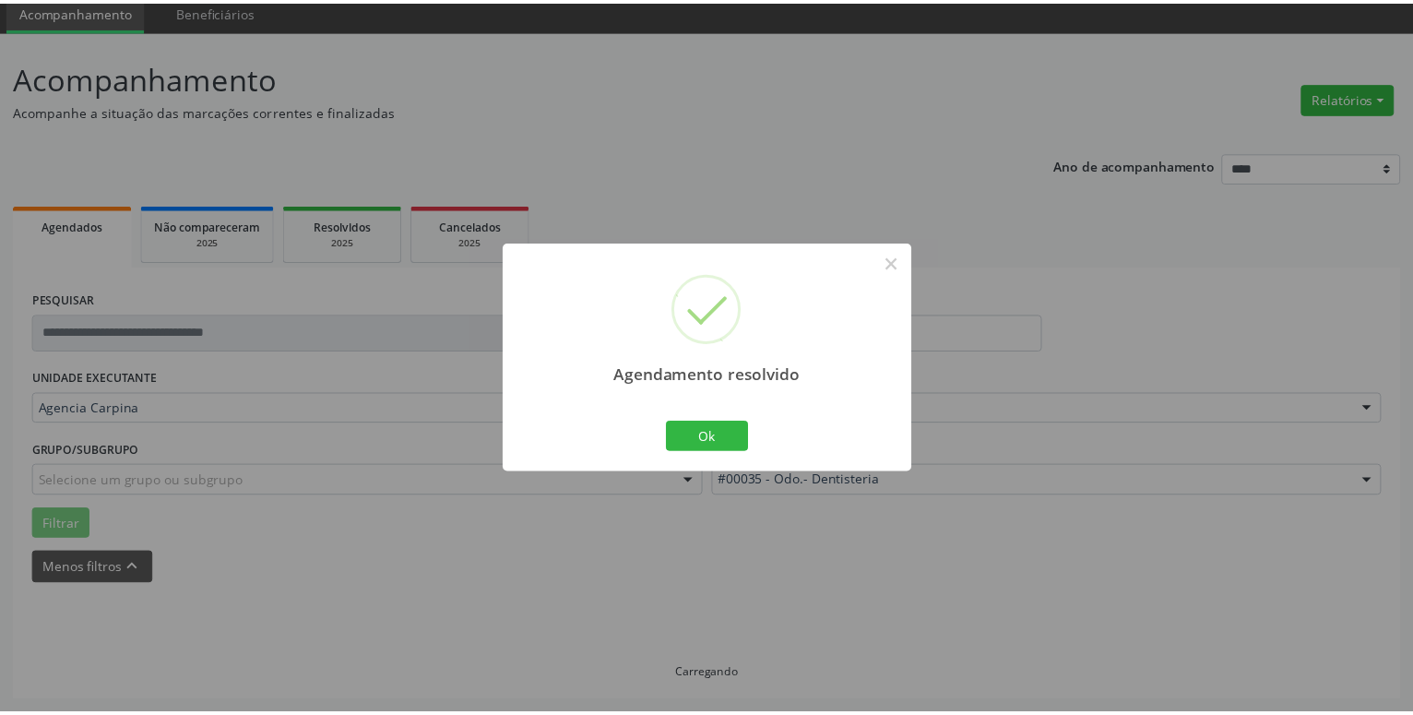
scroll to position [71, 0]
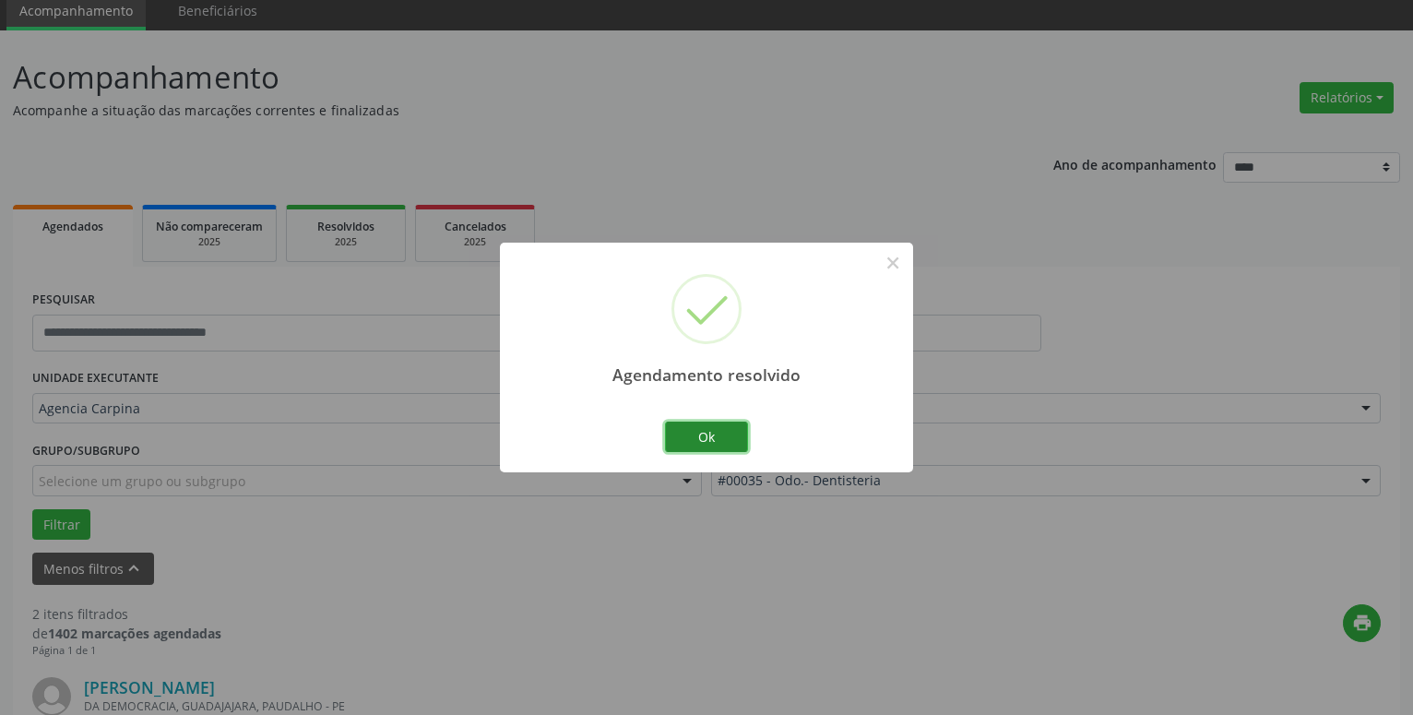
click at [719, 435] on button "Ok" at bounding box center [706, 437] width 83 height 31
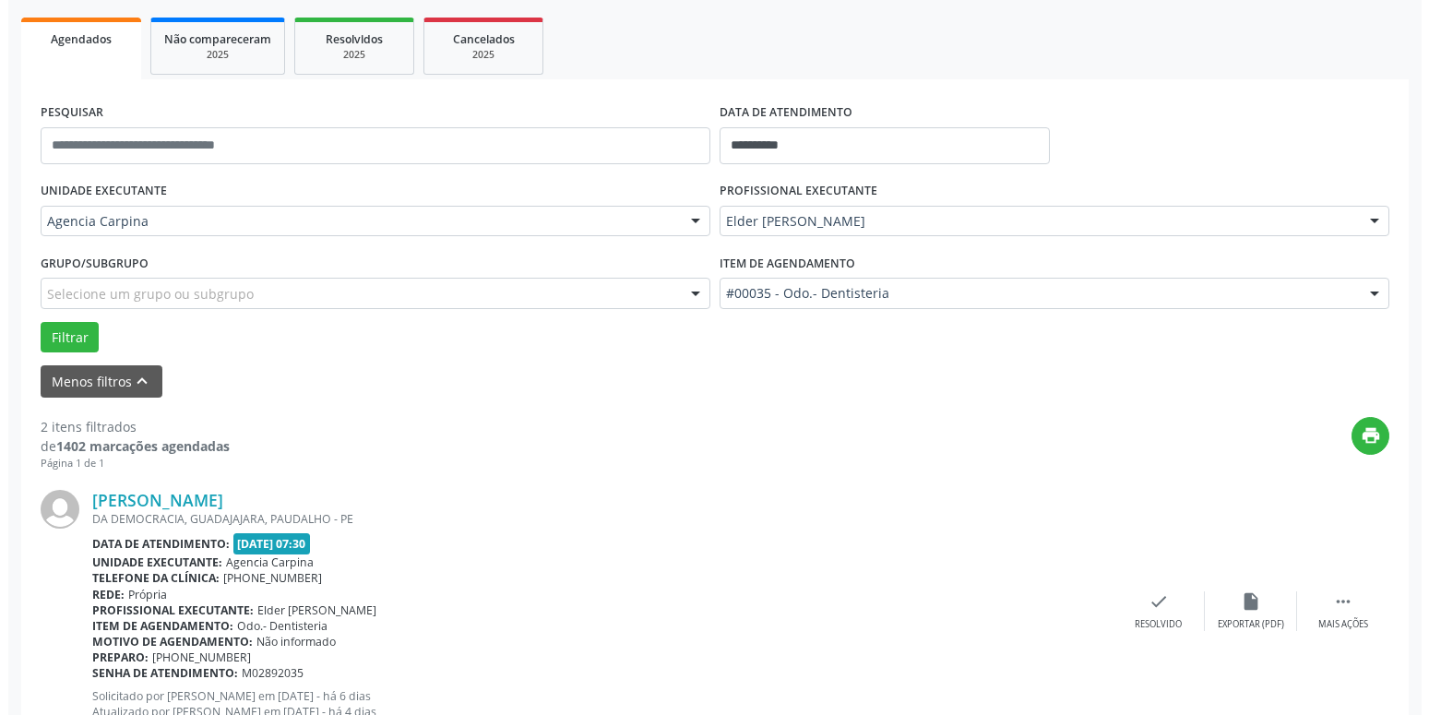
scroll to position [259, 0]
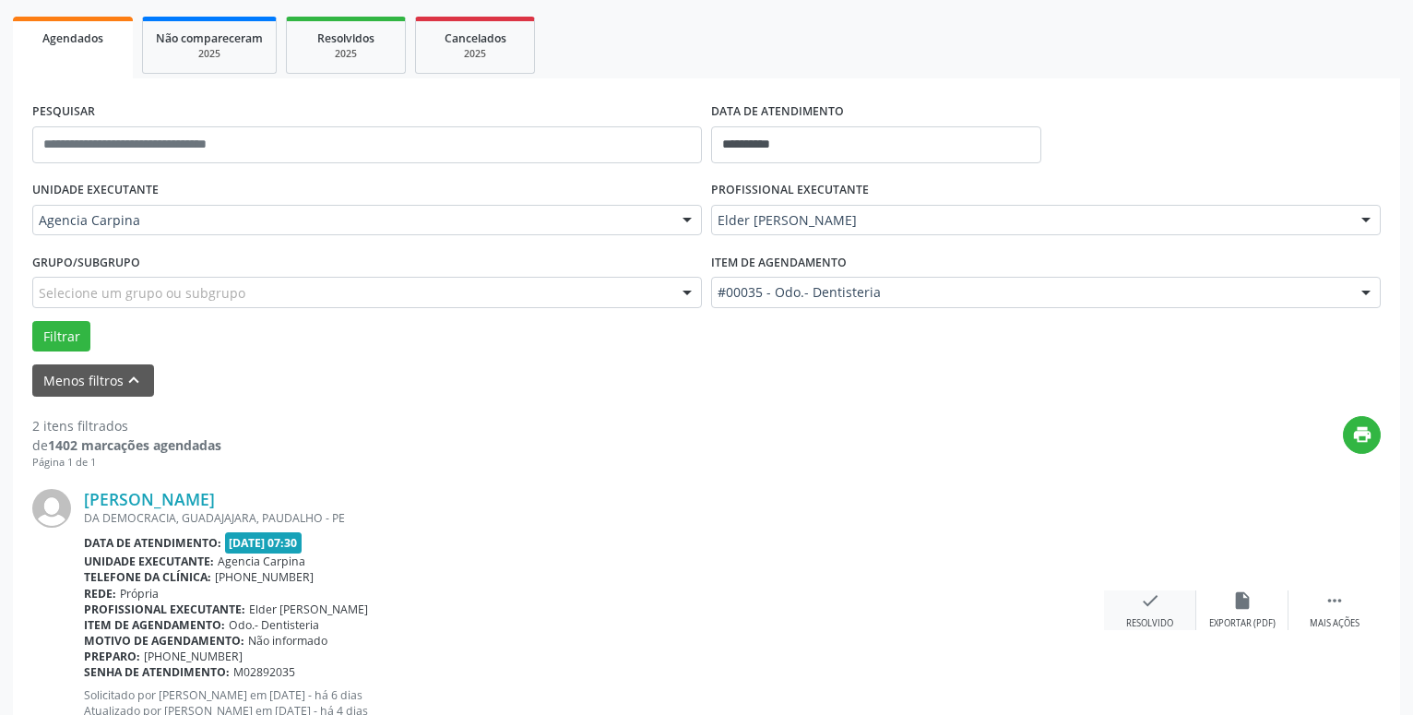
click at [1139, 597] on div "check Resolvido" at bounding box center [1150, 610] width 92 height 40
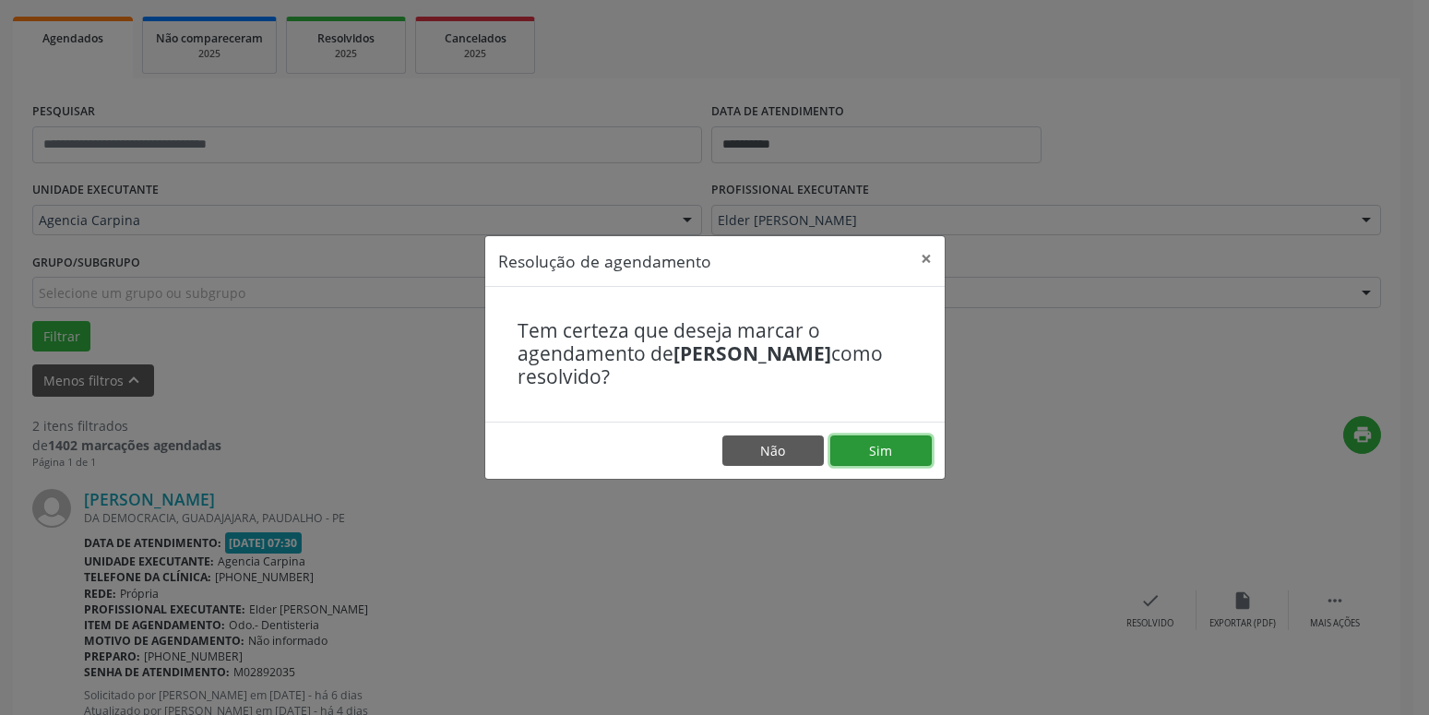
click at [924, 453] on button "Sim" at bounding box center [880, 450] width 101 height 31
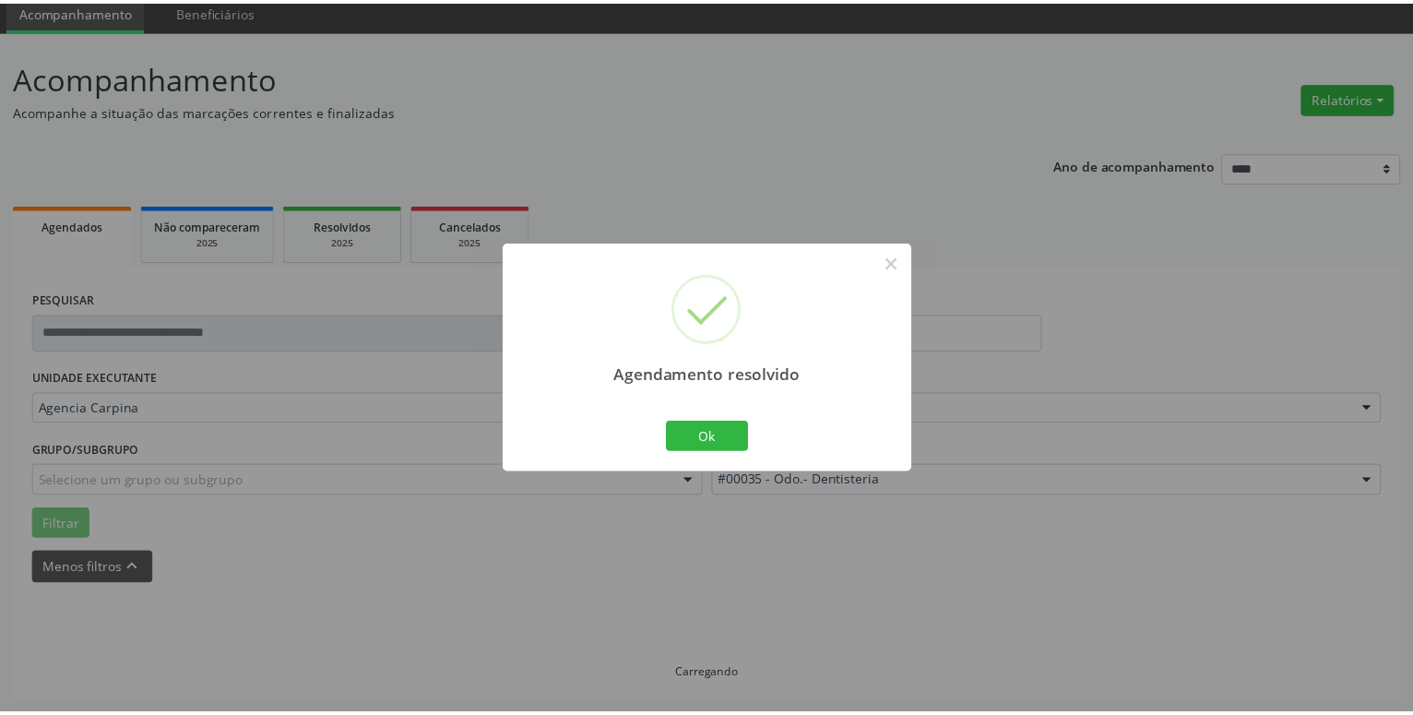
scroll to position [71, 0]
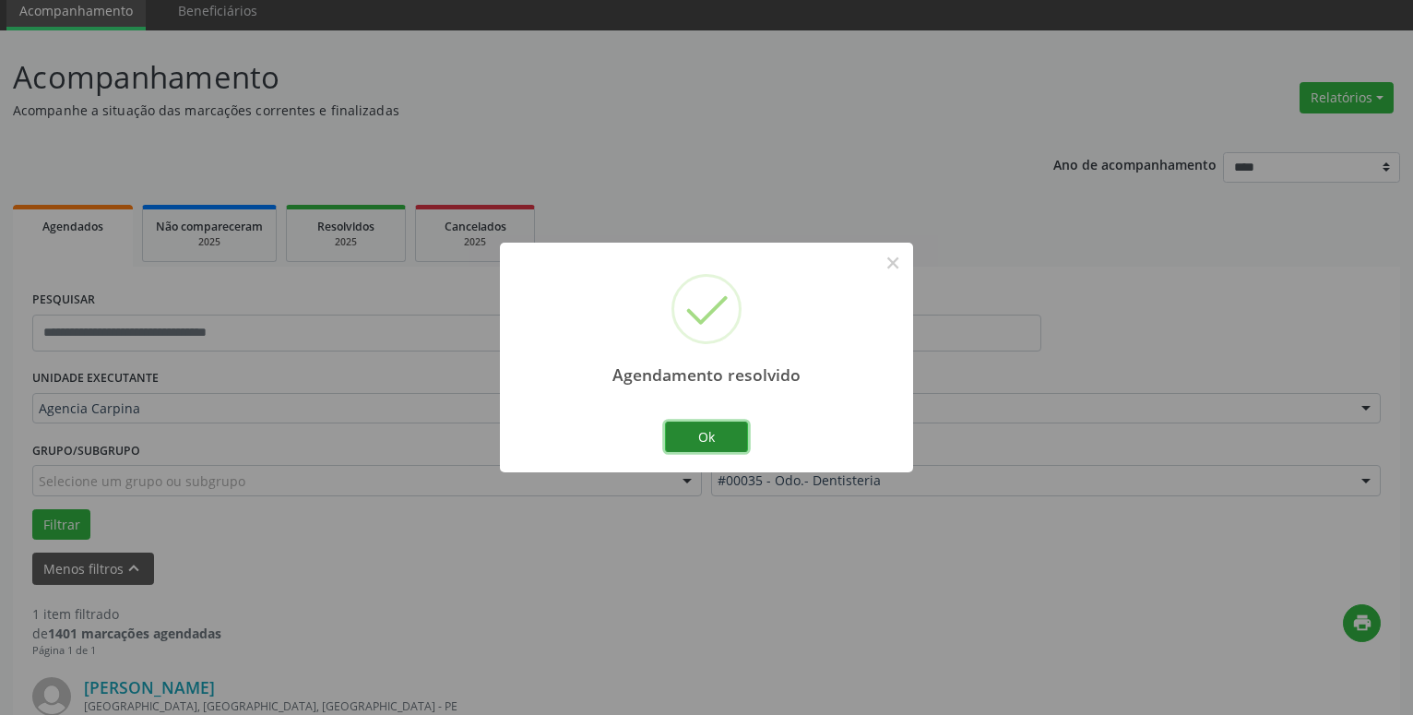
click at [719, 441] on button "Ok" at bounding box center [706, 437] width 83 height 31
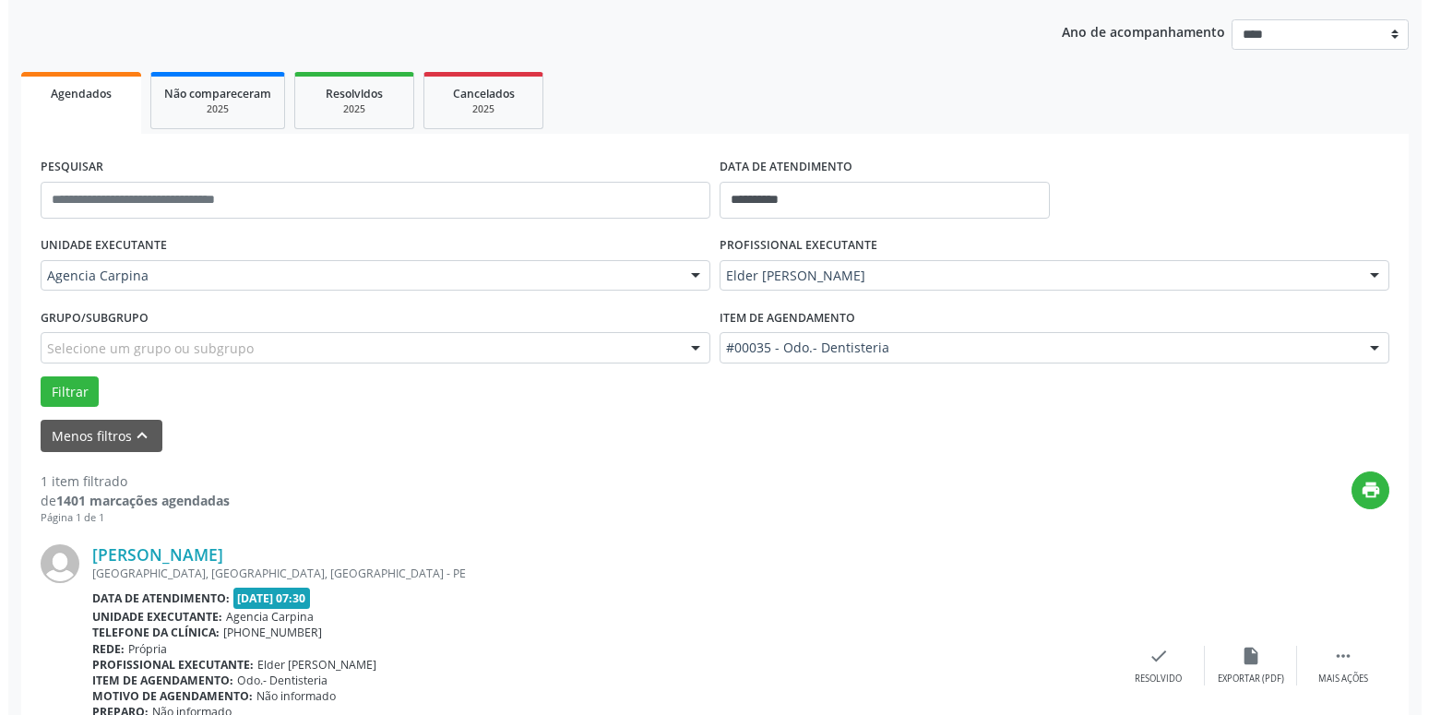
scroll to position [328, 0]
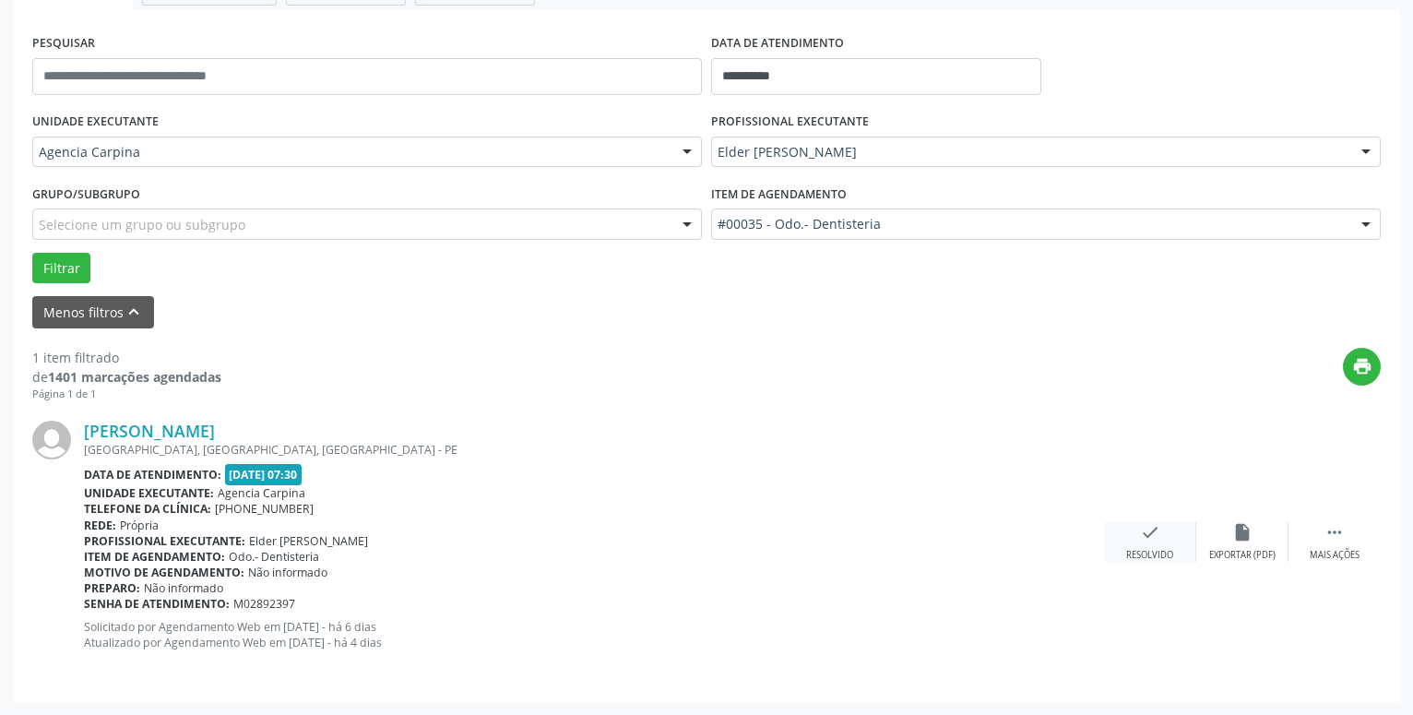
click at [1151, 533] on icon "check" at bounding box center [1150, 532] width 20 height 20
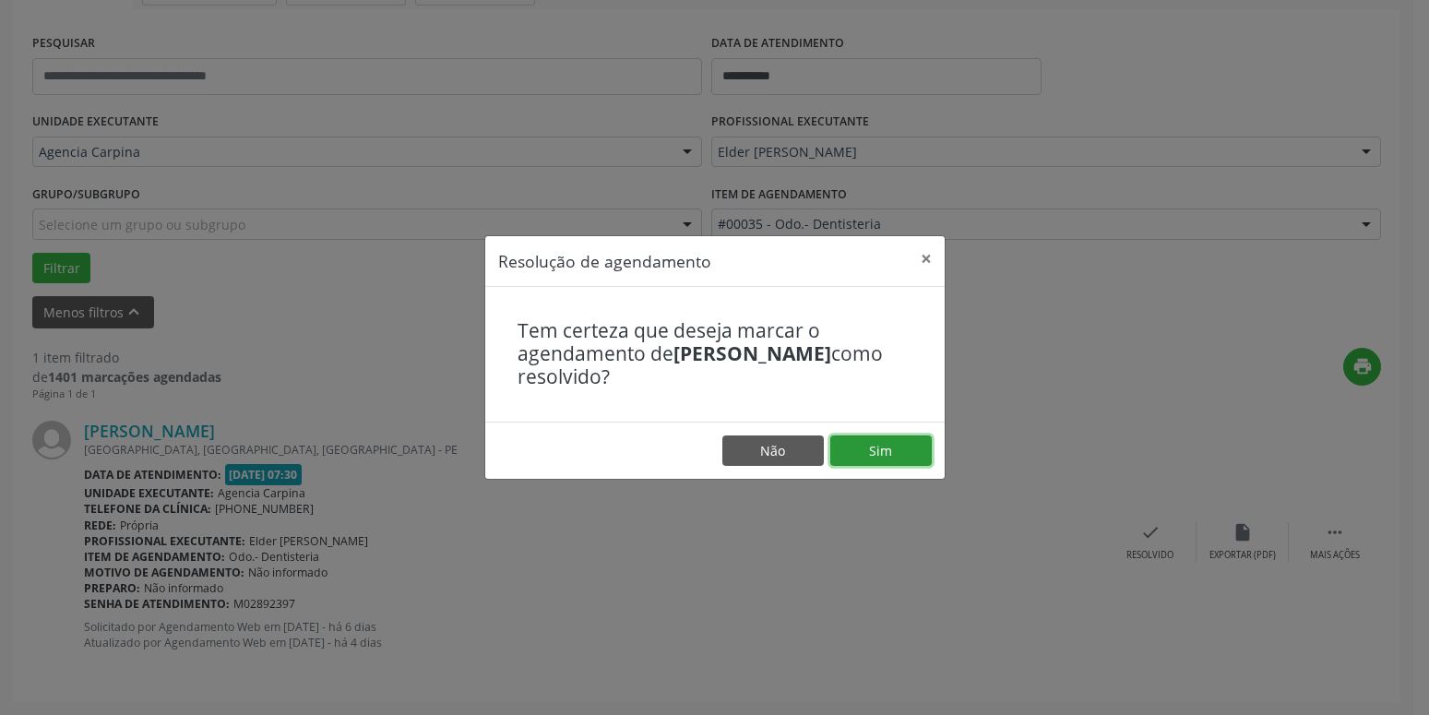
click at [928, 454] on button "Sim" at bounding box center [880, 450] width 101 height 31
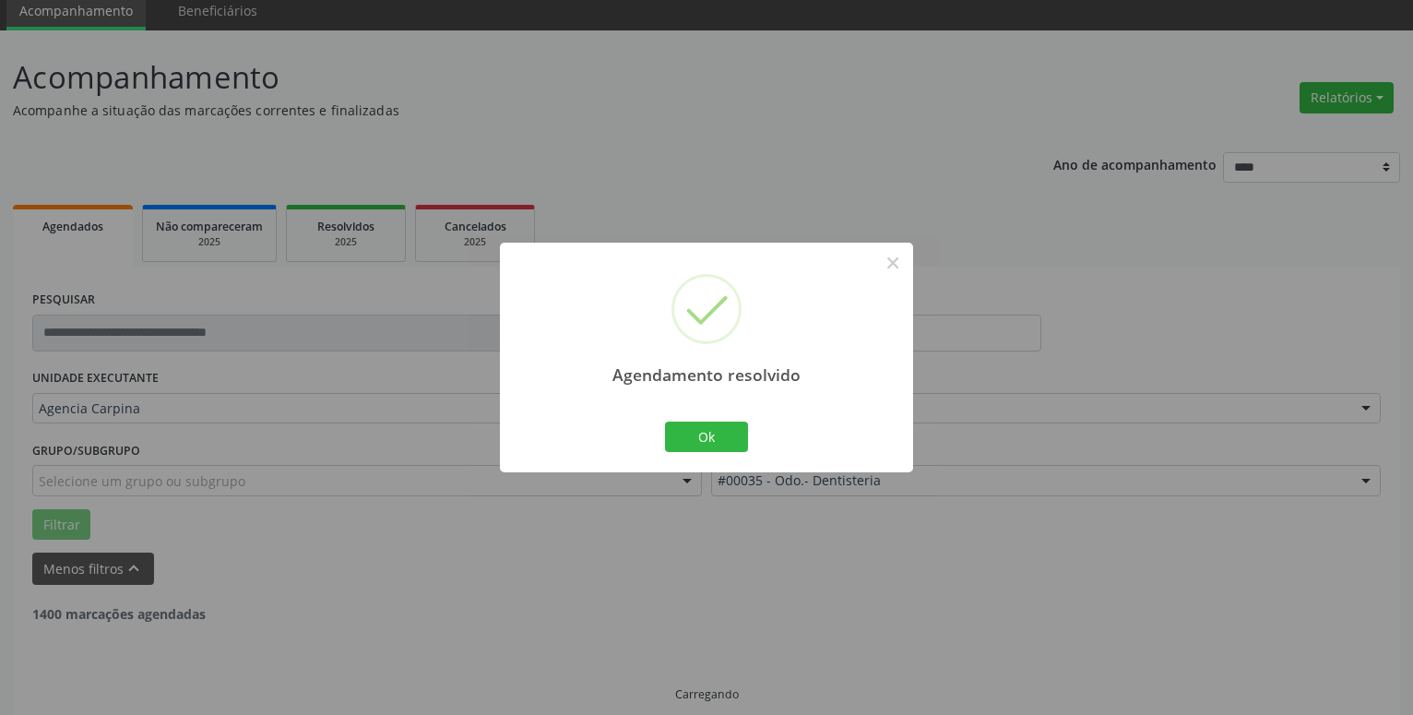
scroll to position [31, 0]
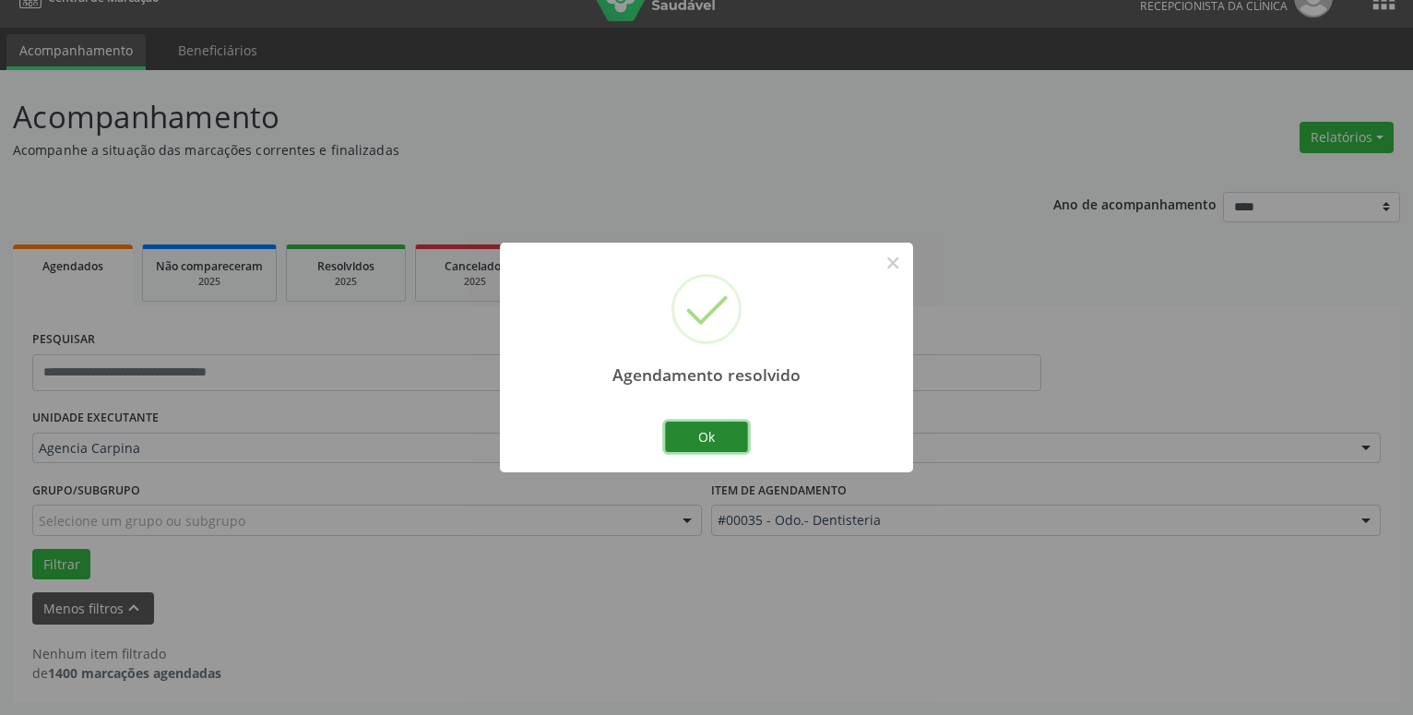
click at [679, 437] on button "Ok" at bounding box center [706, 437] width 83 height 31
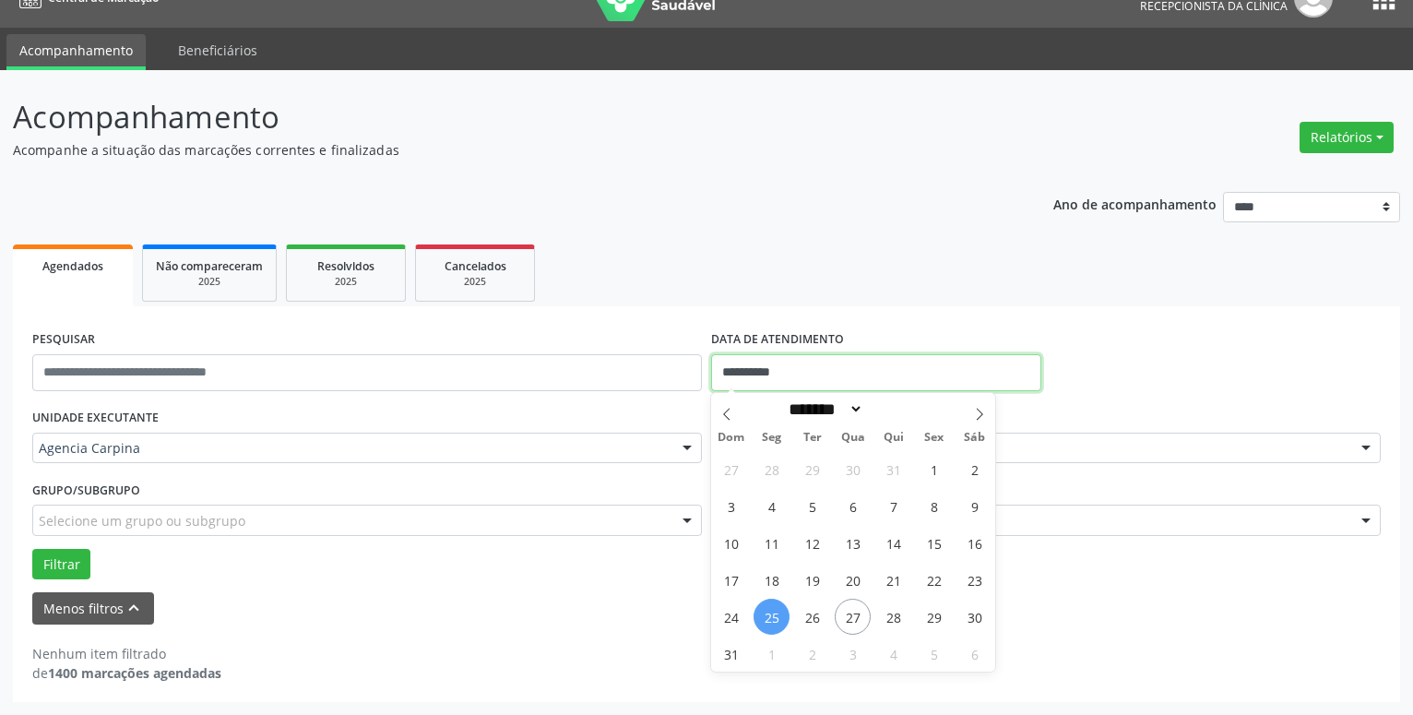
click at [814, 374] on input "**********" at bounding box center [876, 372] width 330 height 37
click at [931, 573] on span "22" at bounding box center [934, 580] width 36 height 36
type input "**********"
click at [931, 573] on span "22" at bounding box center [934, 580] width 36 height 36
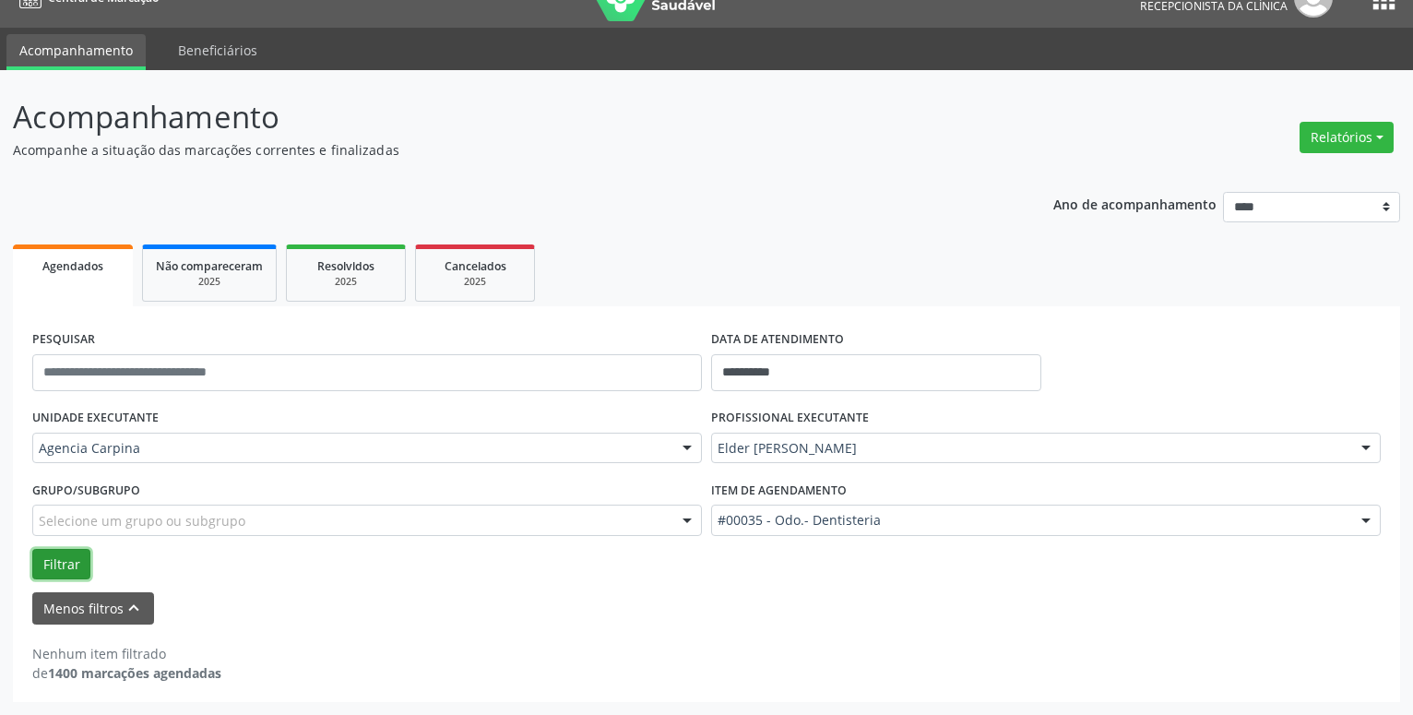
click at [70, 558] on button "Filtrar" at bounding box center [61, 564] width 58 height 31
click at [839, 375] on input "**********" at bounding box center [876, 372] width 330 height 37
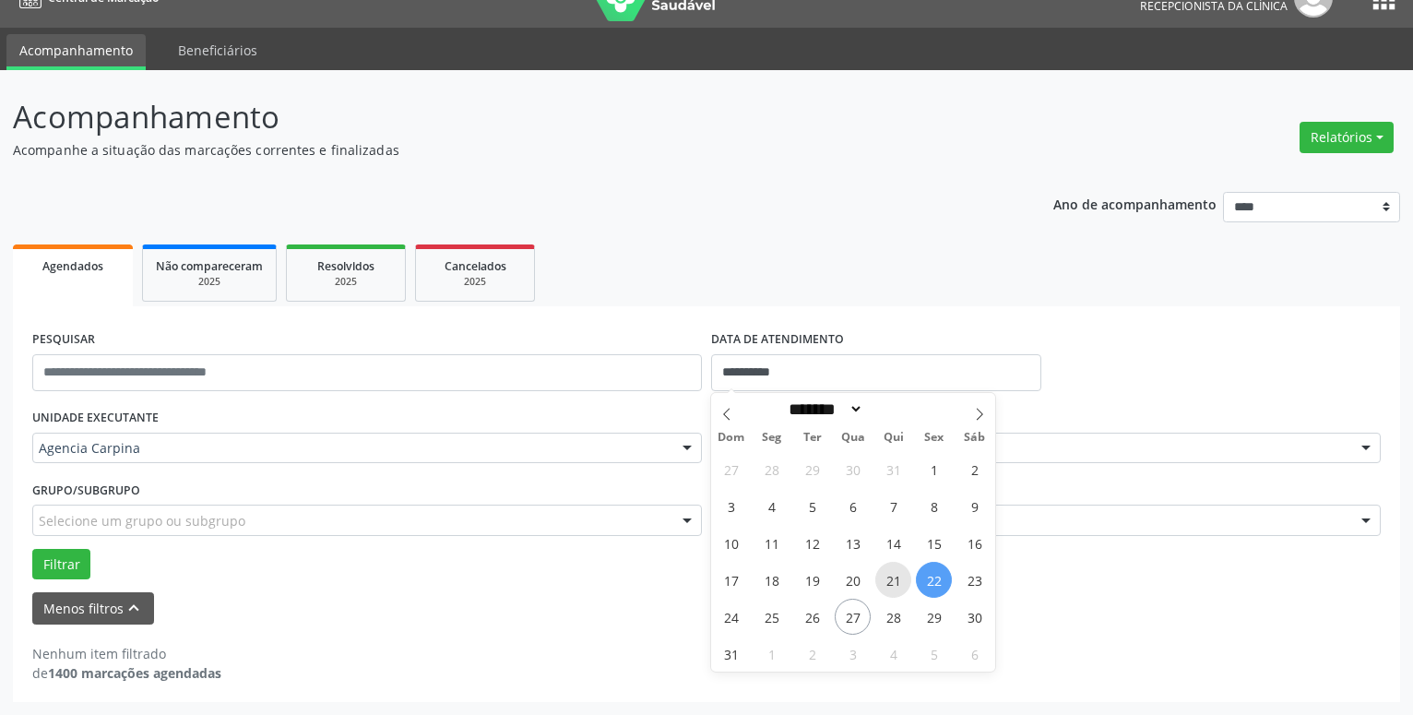
click at [896, 583] on span "21" at bounding box center [894, 580] width 36 height 36
type input "**********"
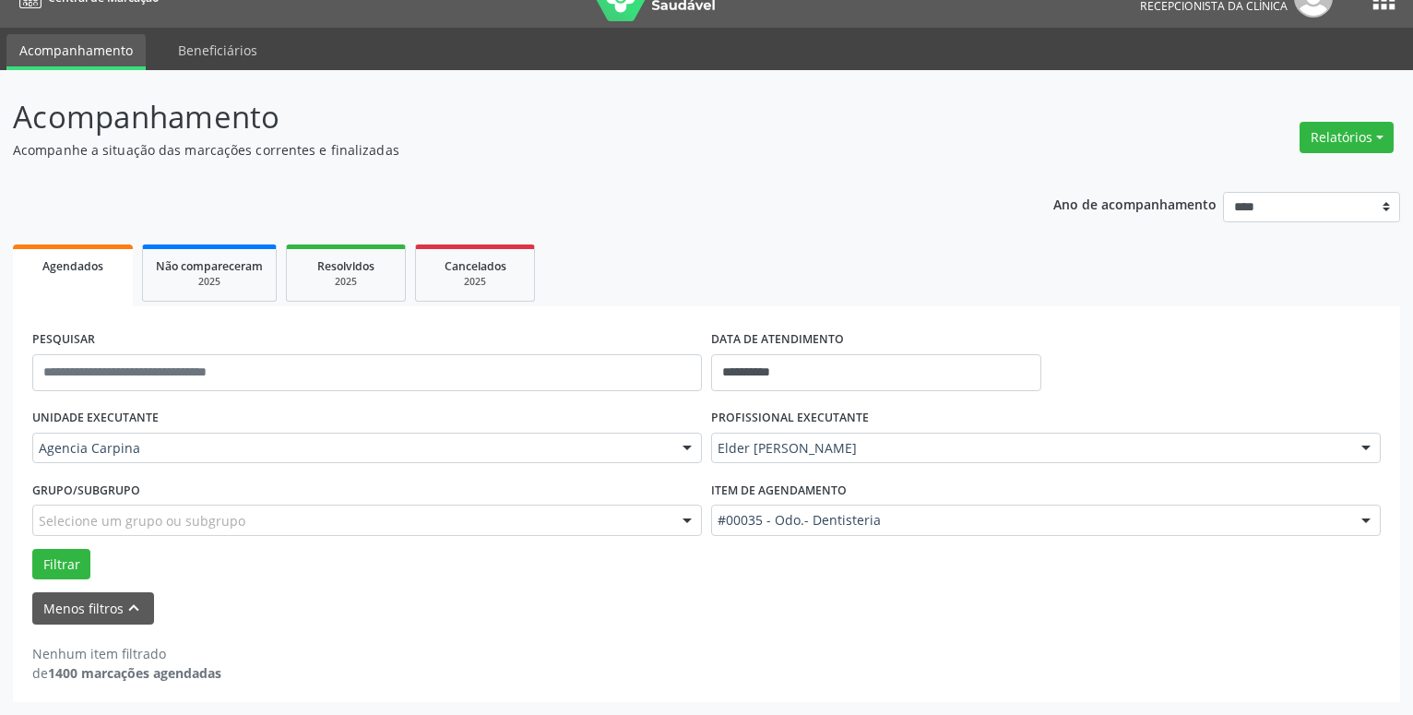
click at [1365, 450] on div at bounding box center [1367, 449] width 28 height 31
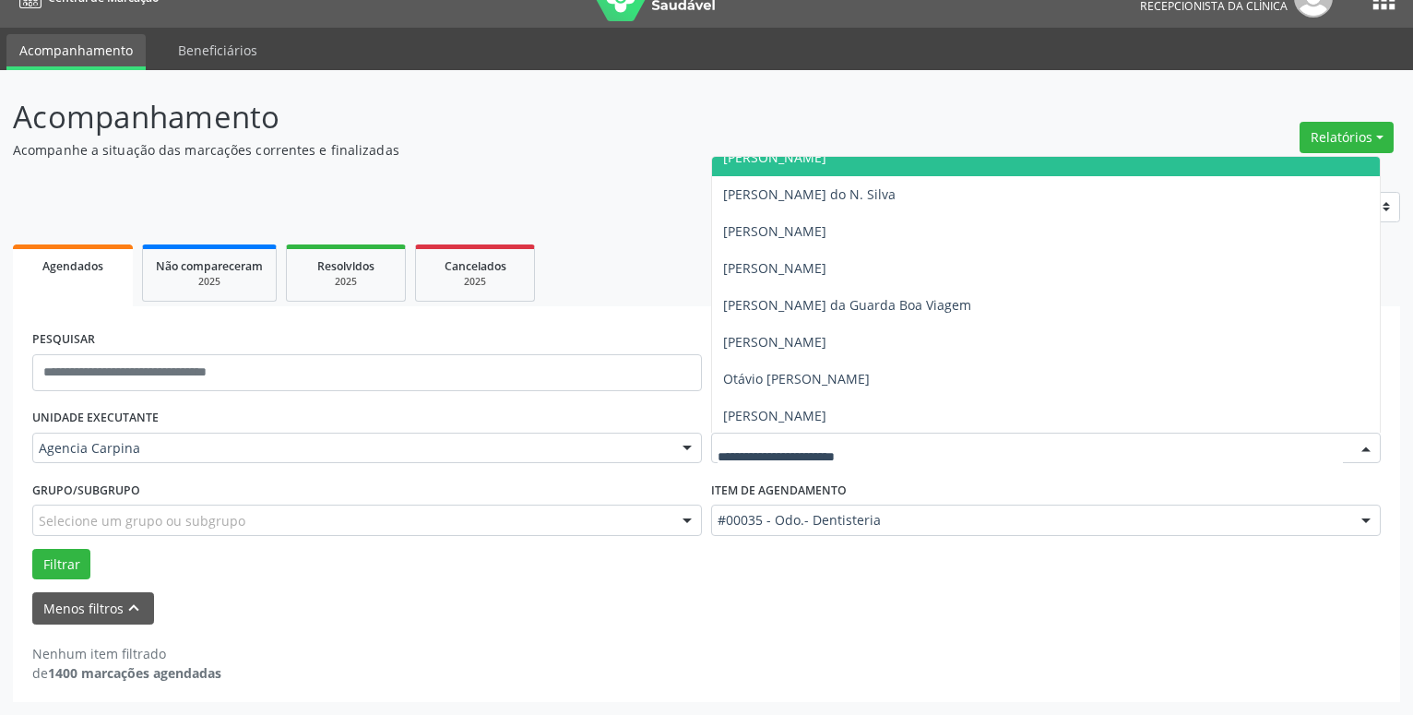
scroll to position [388, 0]
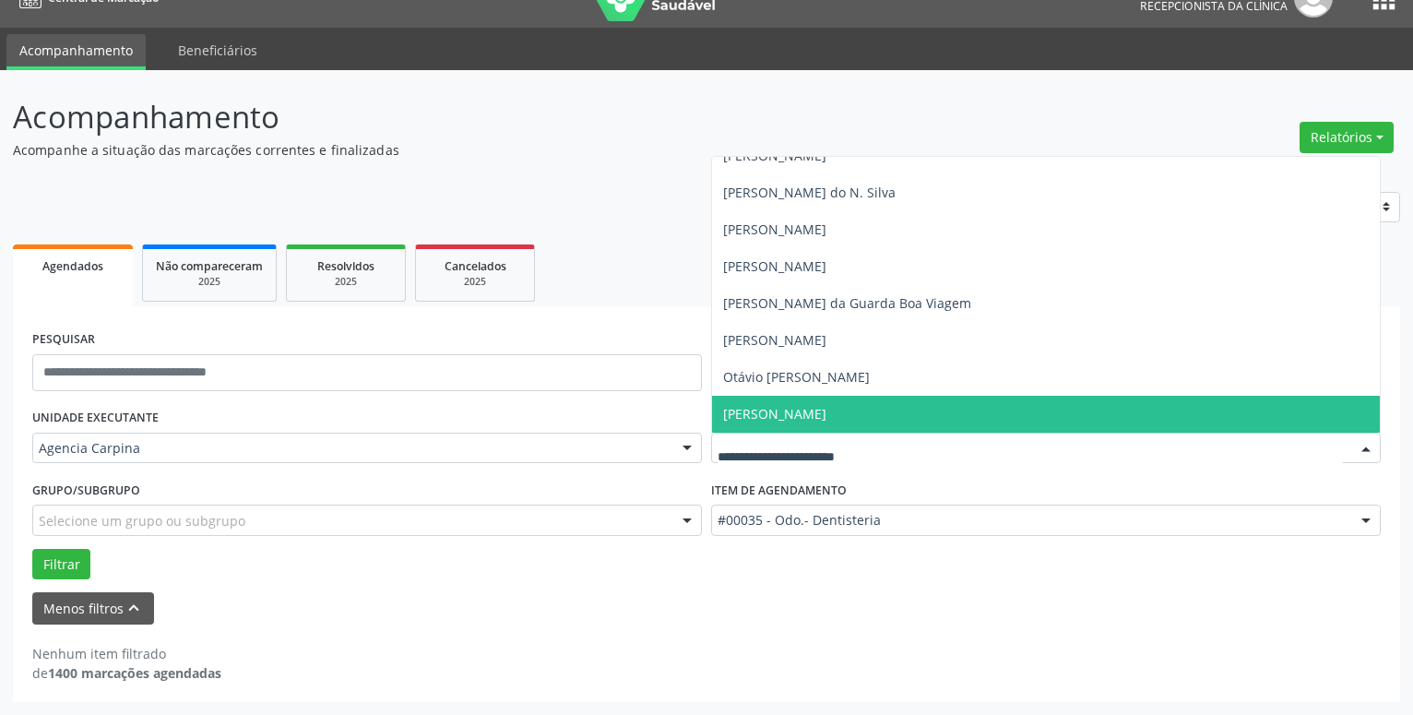
click at [1053, 400] on span "[PERSON_NAME]" at bounding box center [1046, 414] width 668 height 37
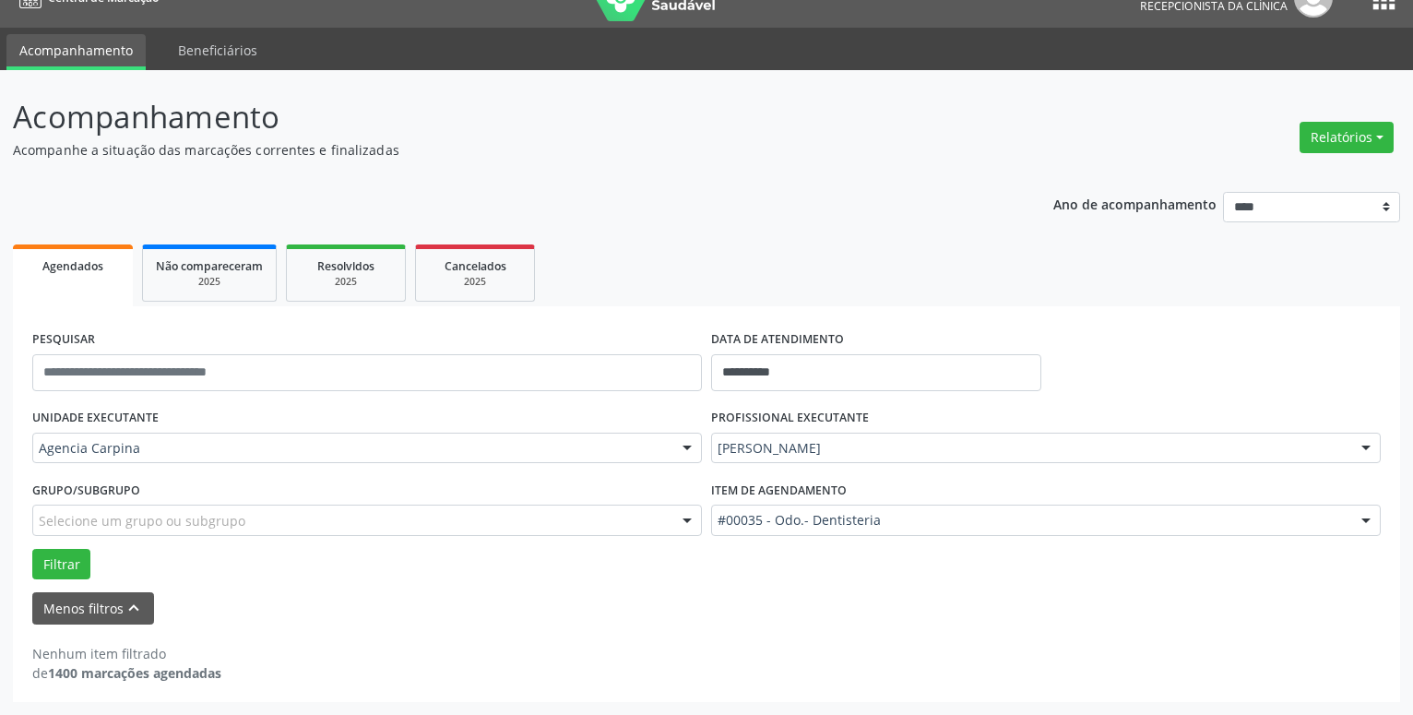
click at [1368, 514] on div at bounding box center [1367, 521] width 28 height 31
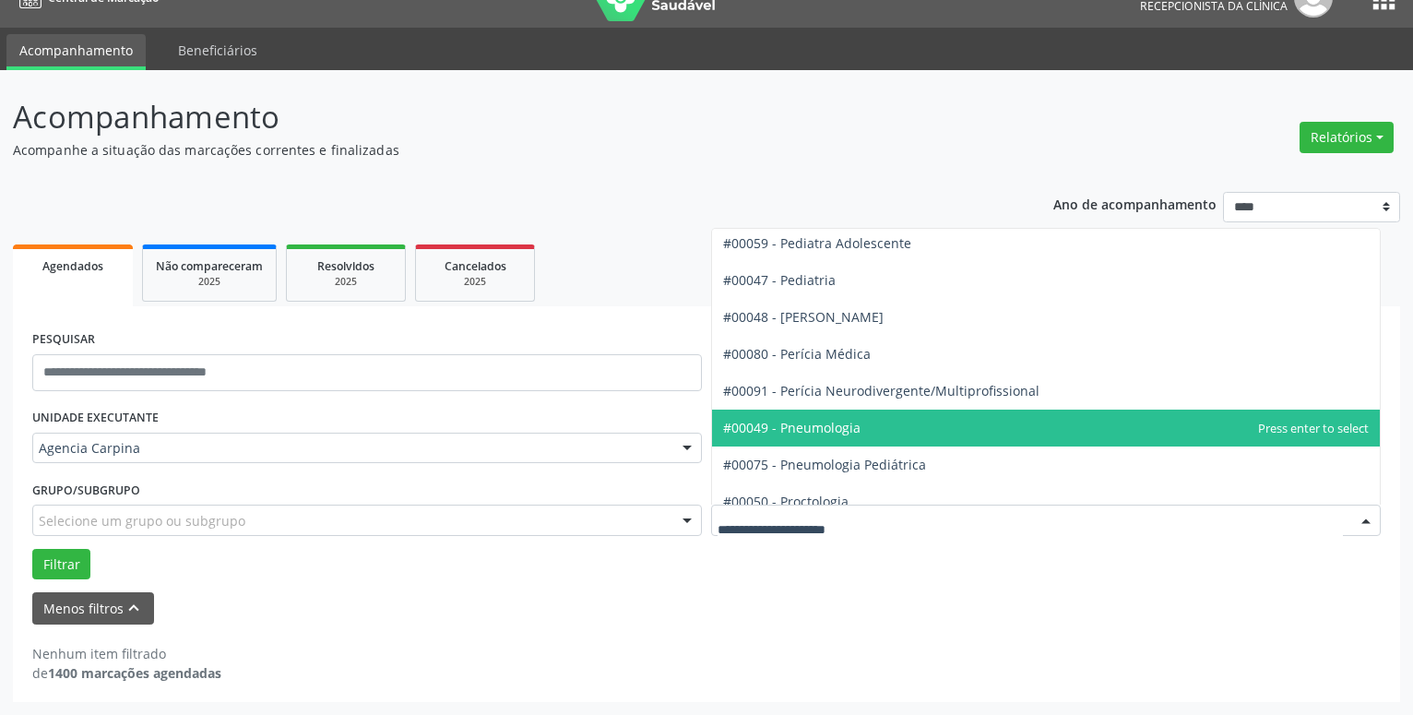
scroll to position [2945, 0]
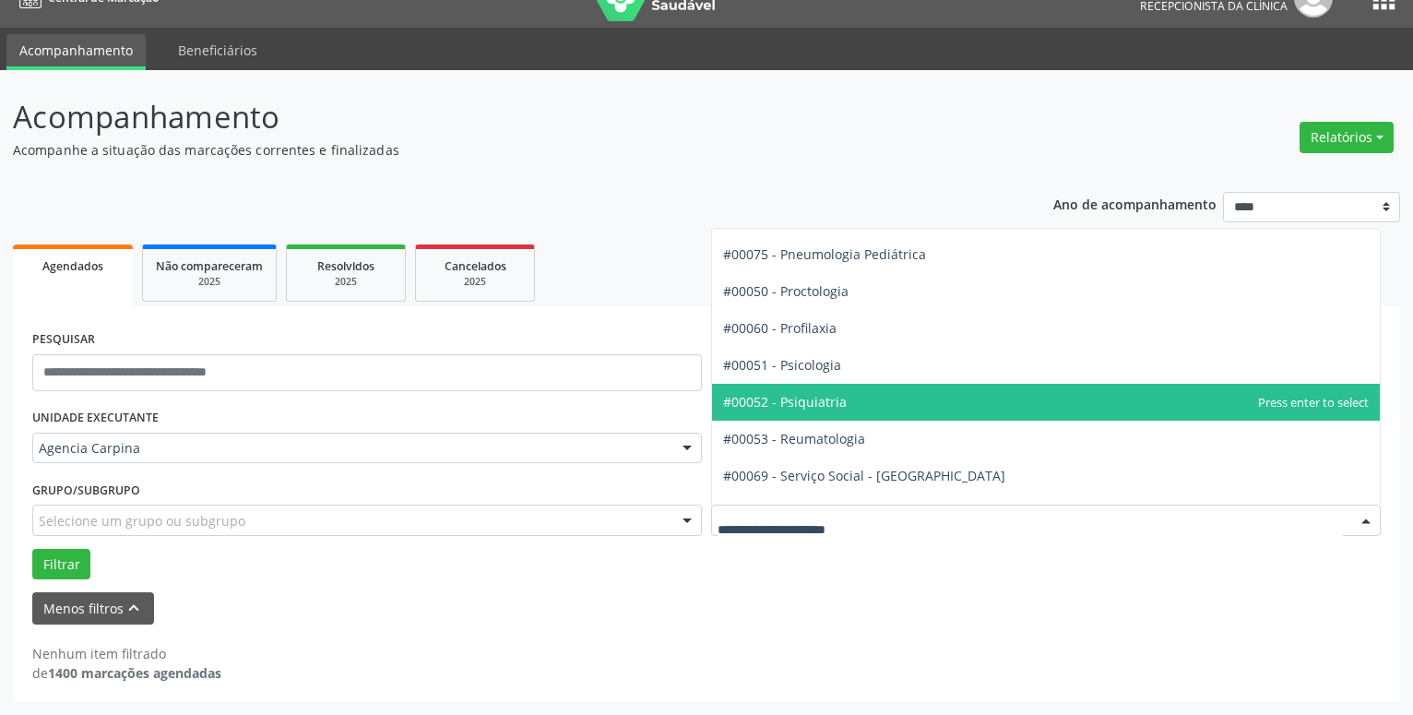
click at [1155, 400] on span "#00052 - Psiquiatria" at bounding box center [1046, 402] width 668 height 37
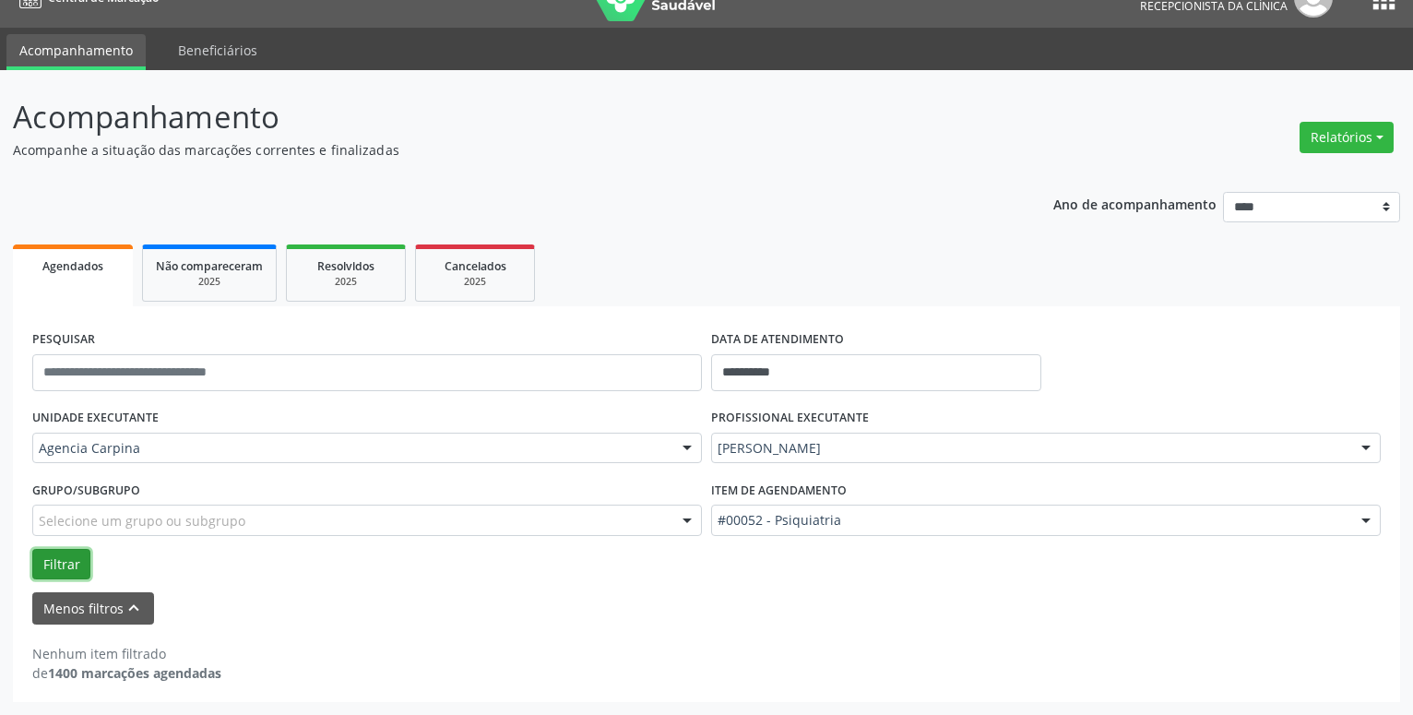
click at [46, 566] on button "Filtrar" at bounding box center [61, 564] width 58 height 31
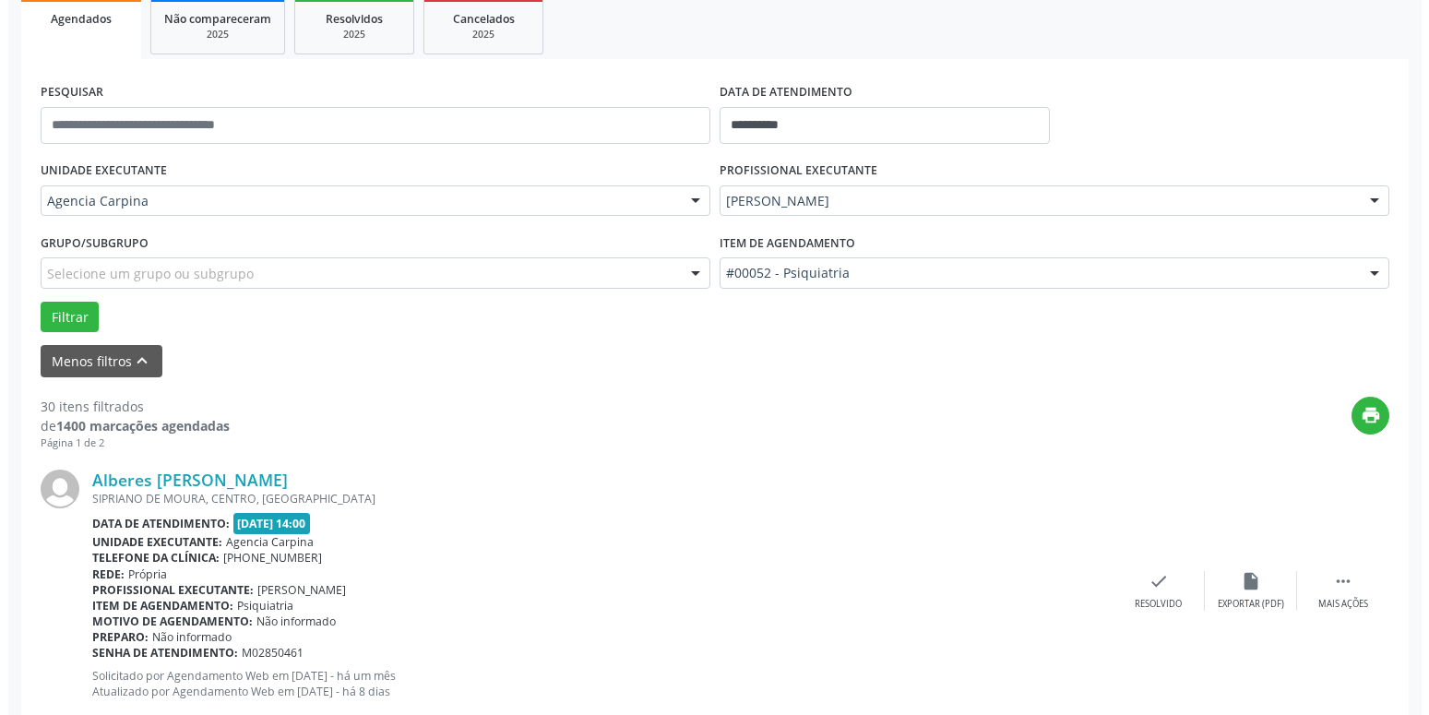
scroll to position [314, 0]
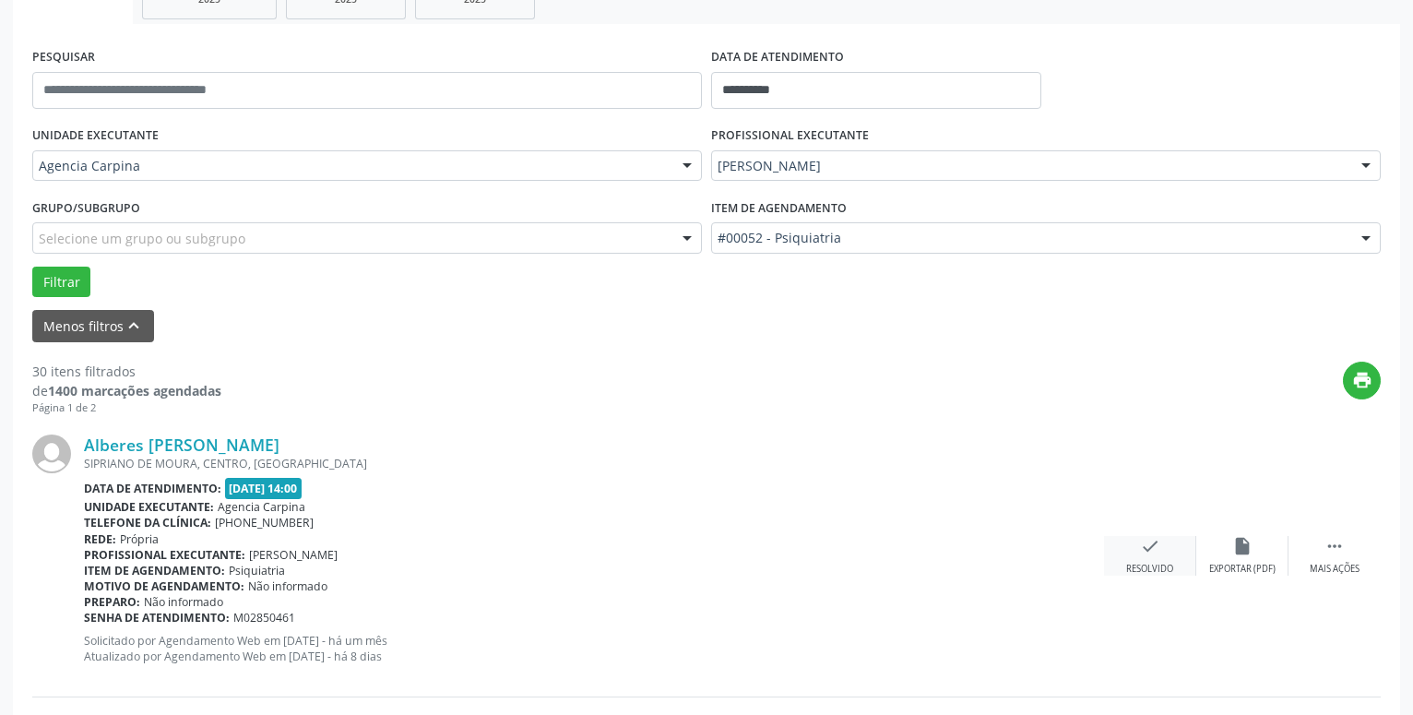
click at [1140, 550] on icon "check" at bounding box center [1150, 546] width 20 height 20
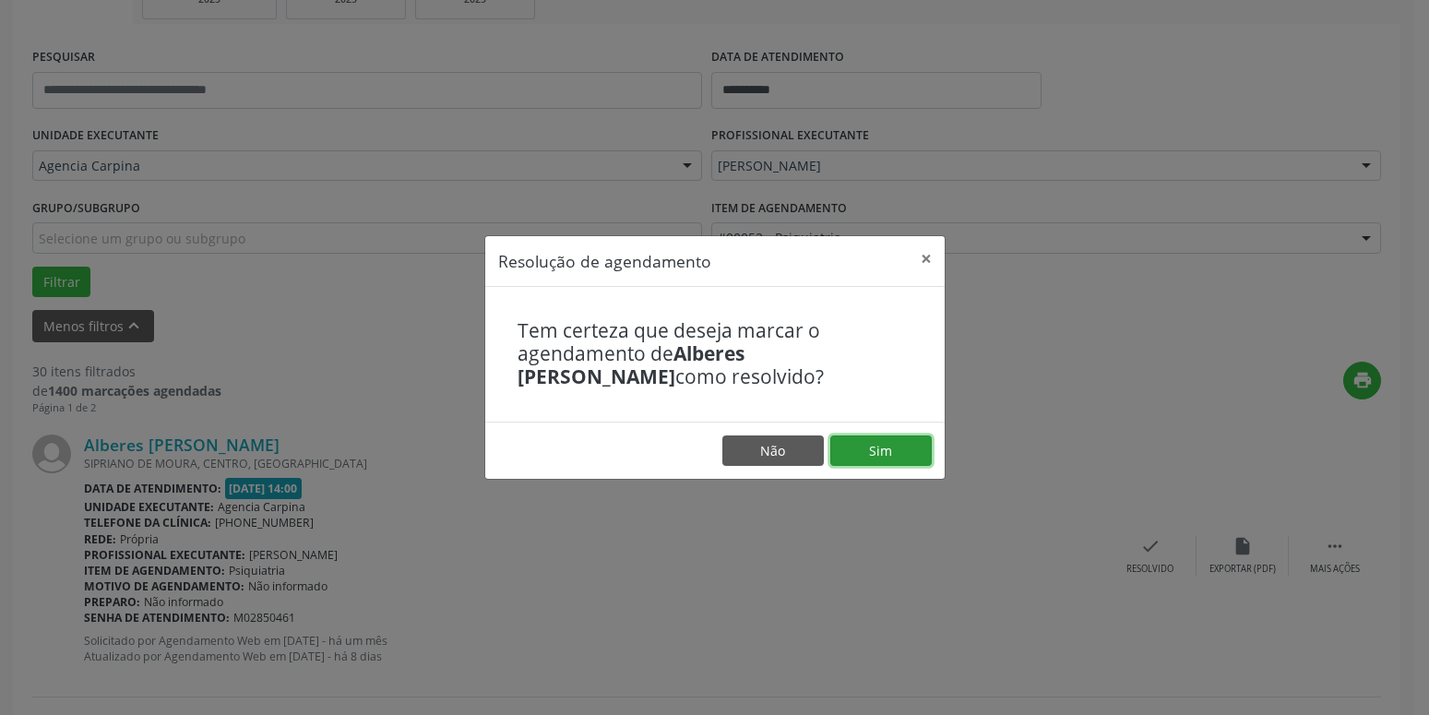
click at [889, 443] on button "Sim" at bounding box center [880, 450] width 101 height 31
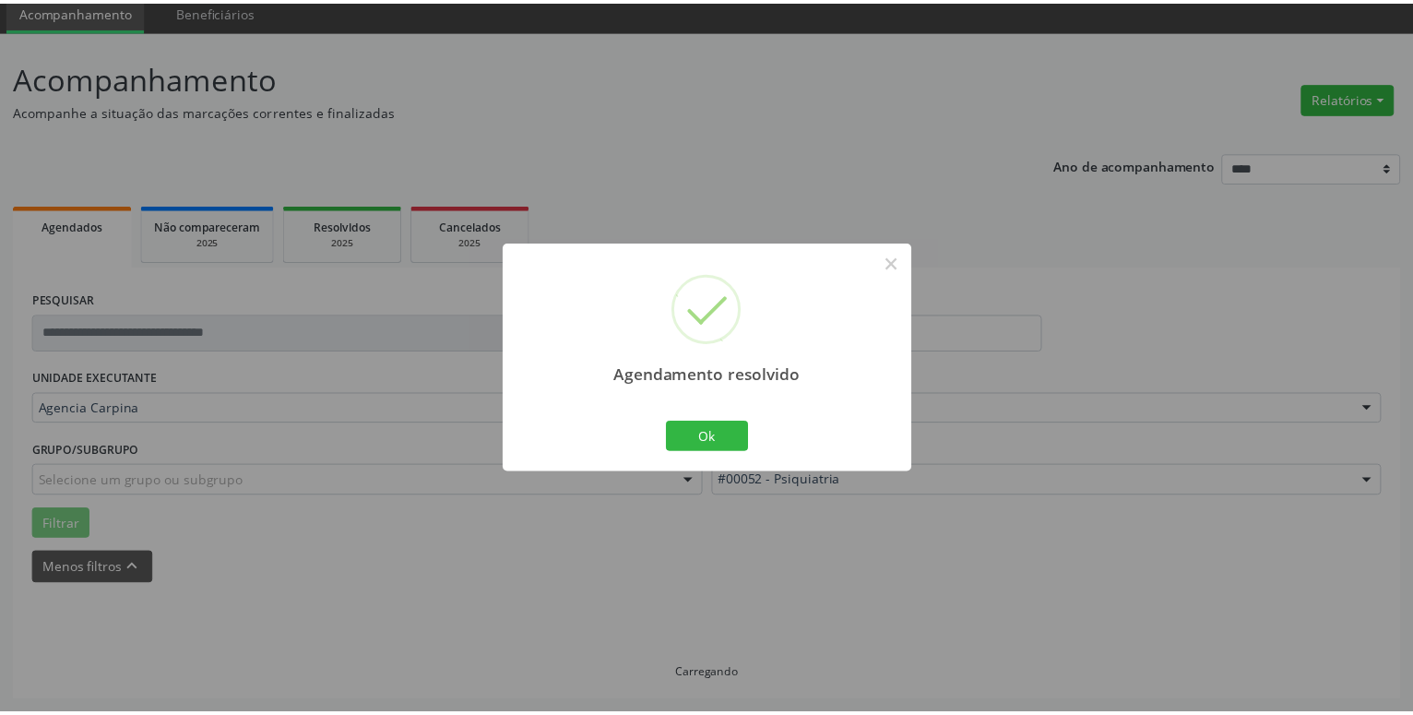
scroll to position [71, 0]
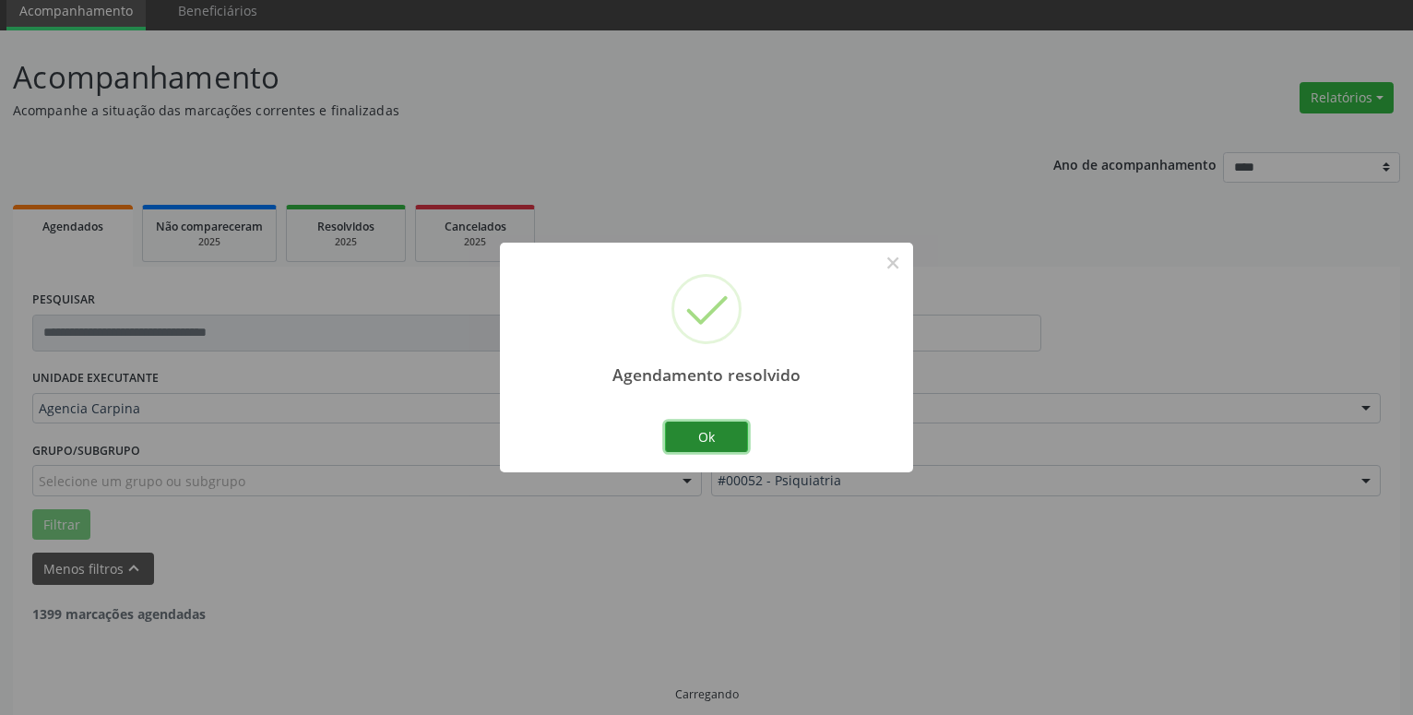
click at [733, 430] on button "Ok" at bounding box center [706, 437] width 83 height 31
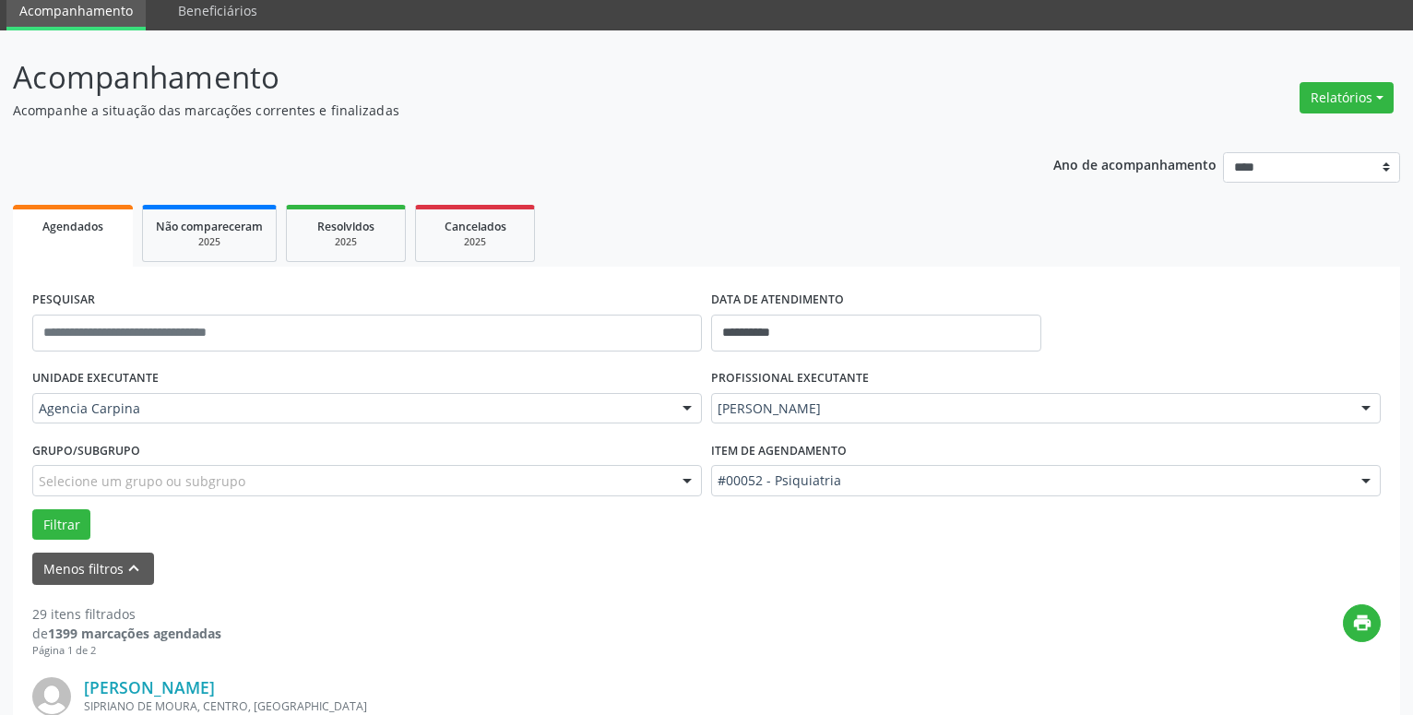
click at [452, 557] on div "Menos filtros keyboard_arrow_up" at bounding box center [707, 569] width 1358 height 32
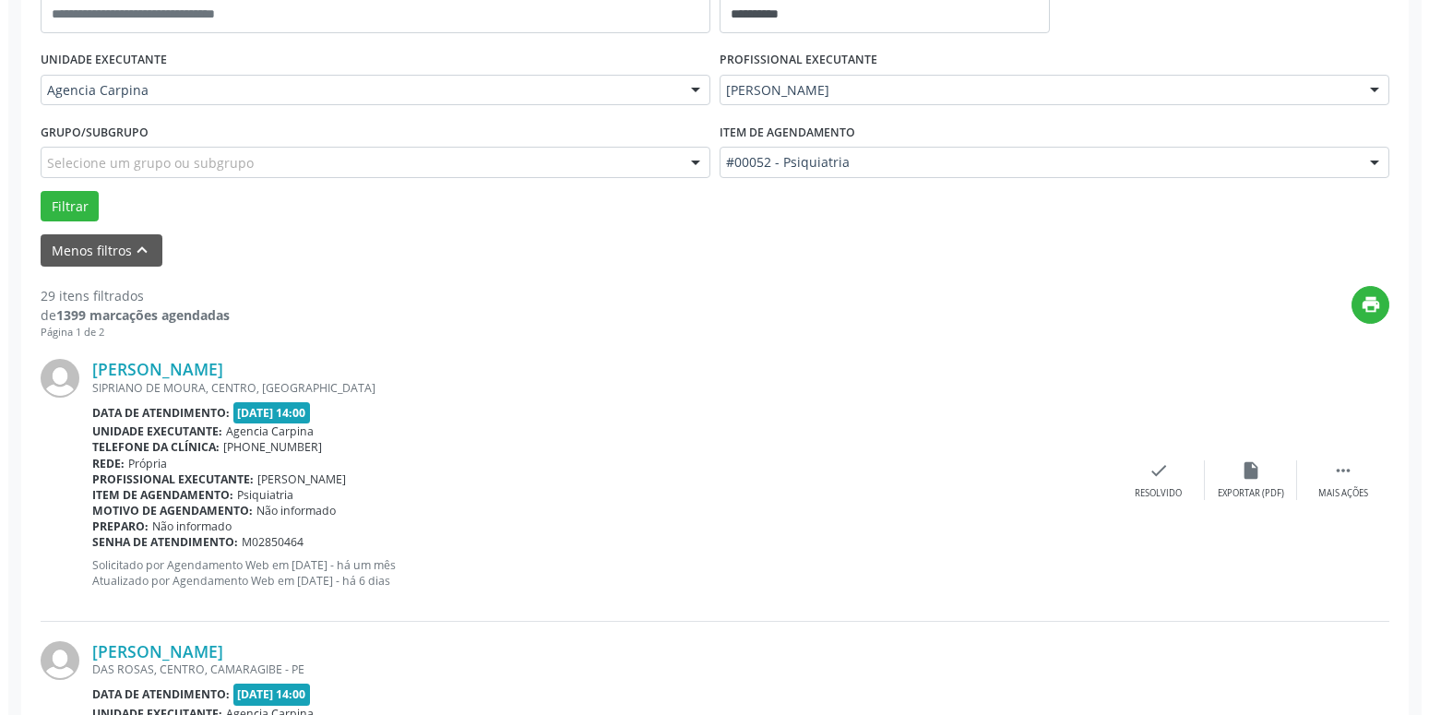
scroll to position [447, 0]
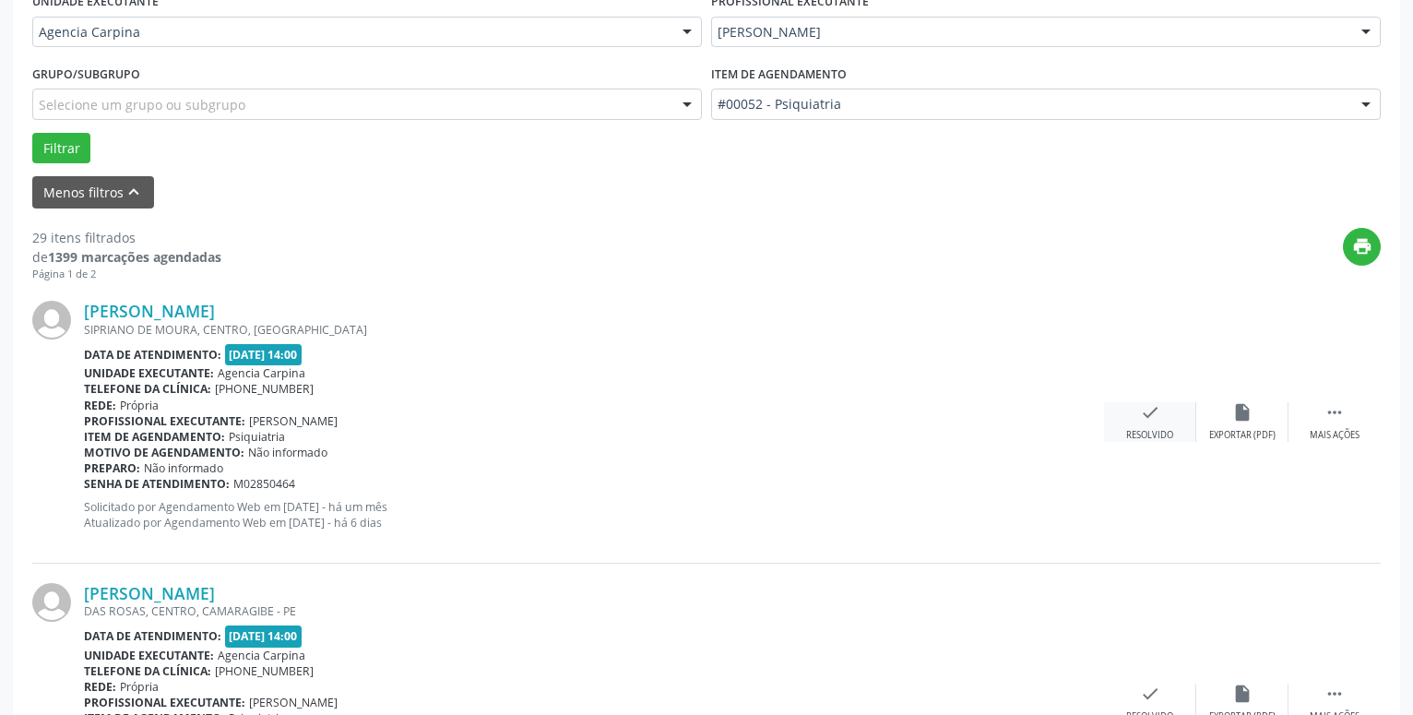
click at [1143, 410] on icon "check" at bounding box center [1150, 412] width 20 height 20
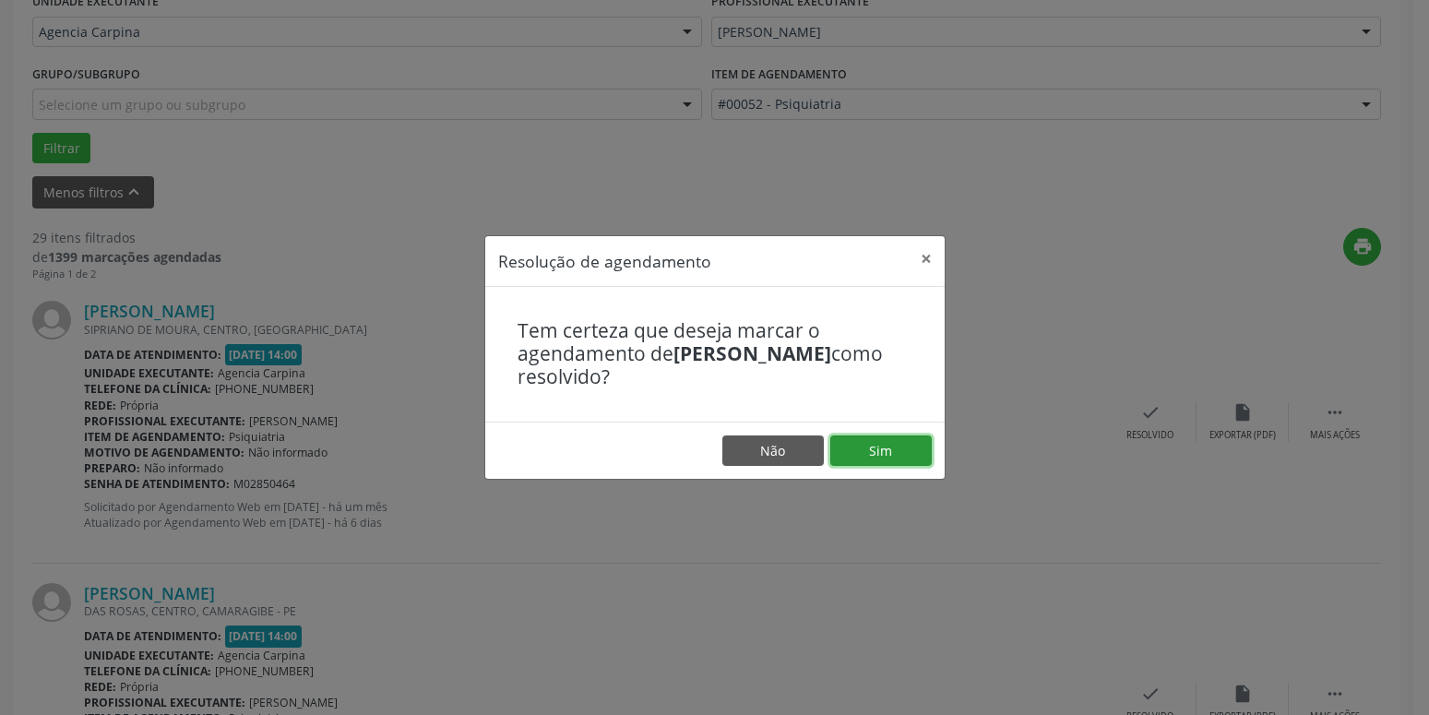
click at [891, 456] on button "Sim" at bounding box center [880, 450] width 101 height 31
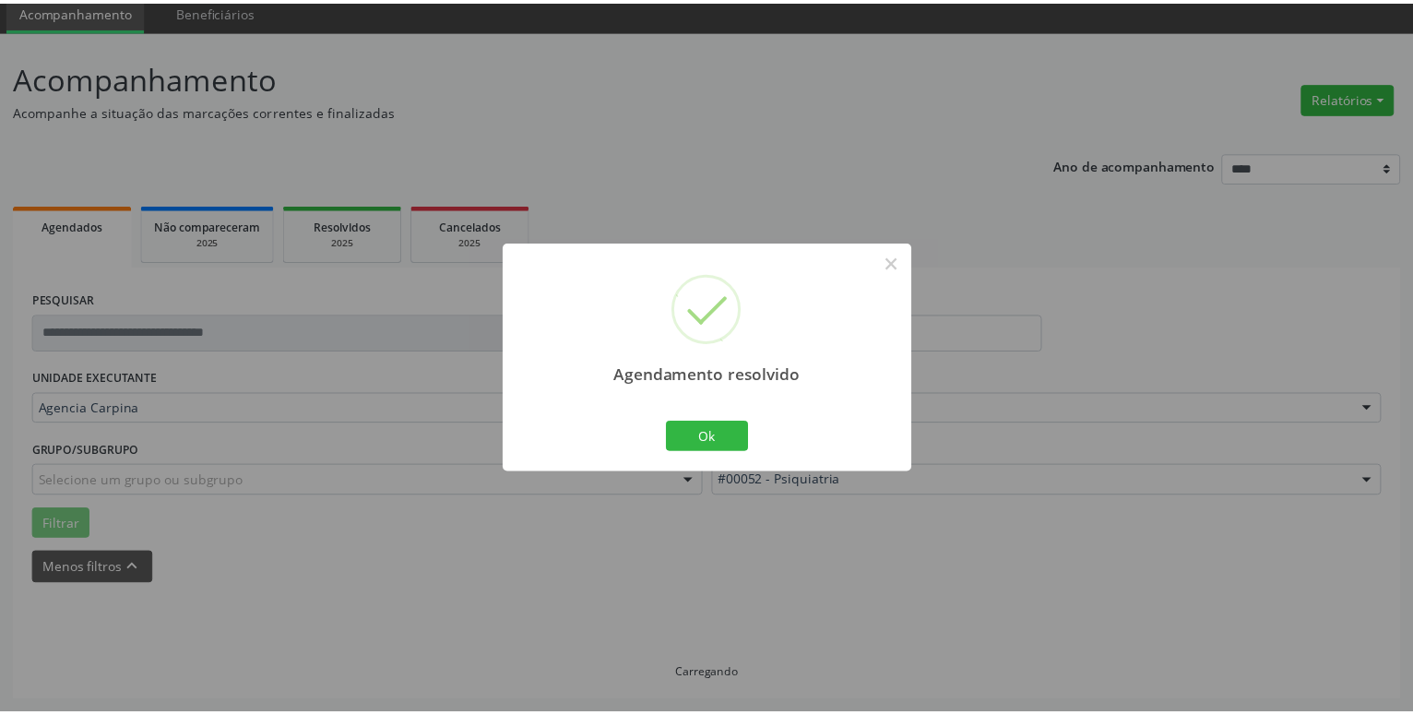
scroll to position [71, 0]
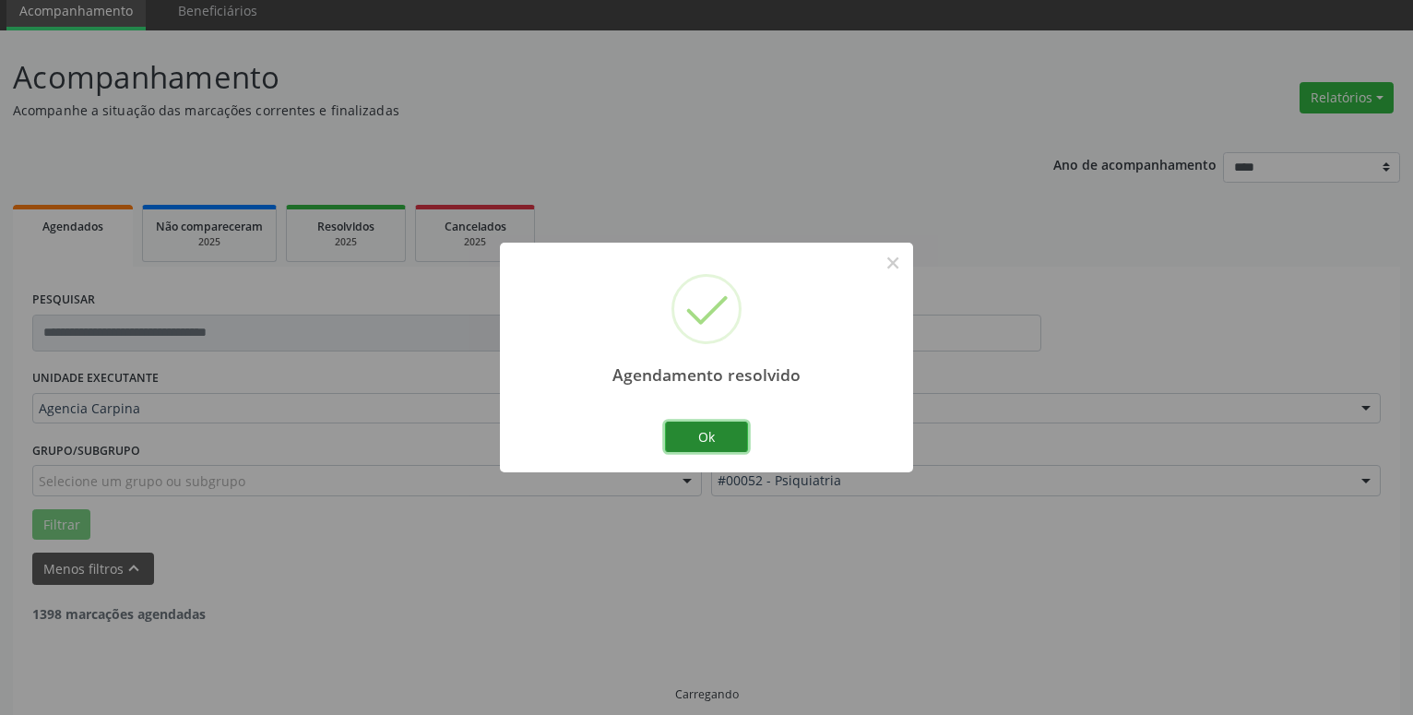
click at [733, 432] on button "Ok" at bounding box center [706, 437] width 83 height 31
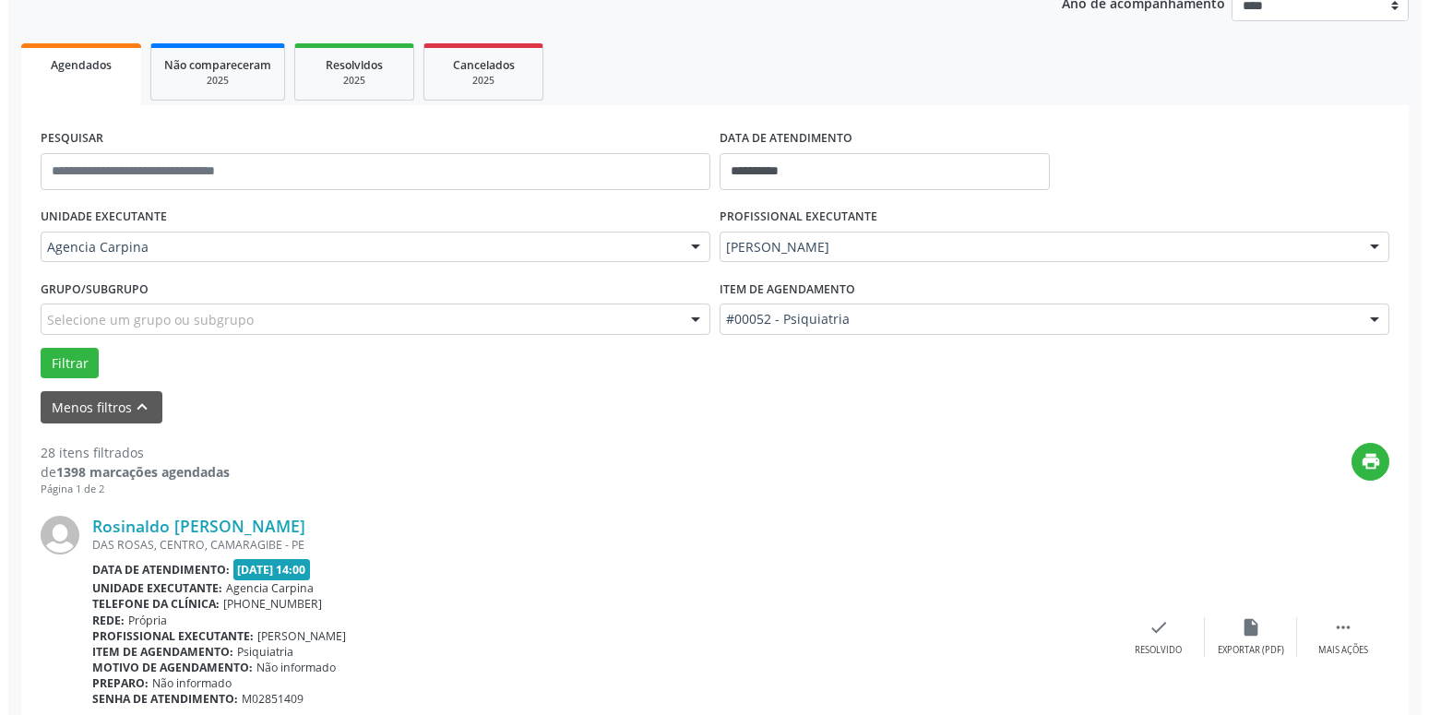
scroll to position [353, 0]
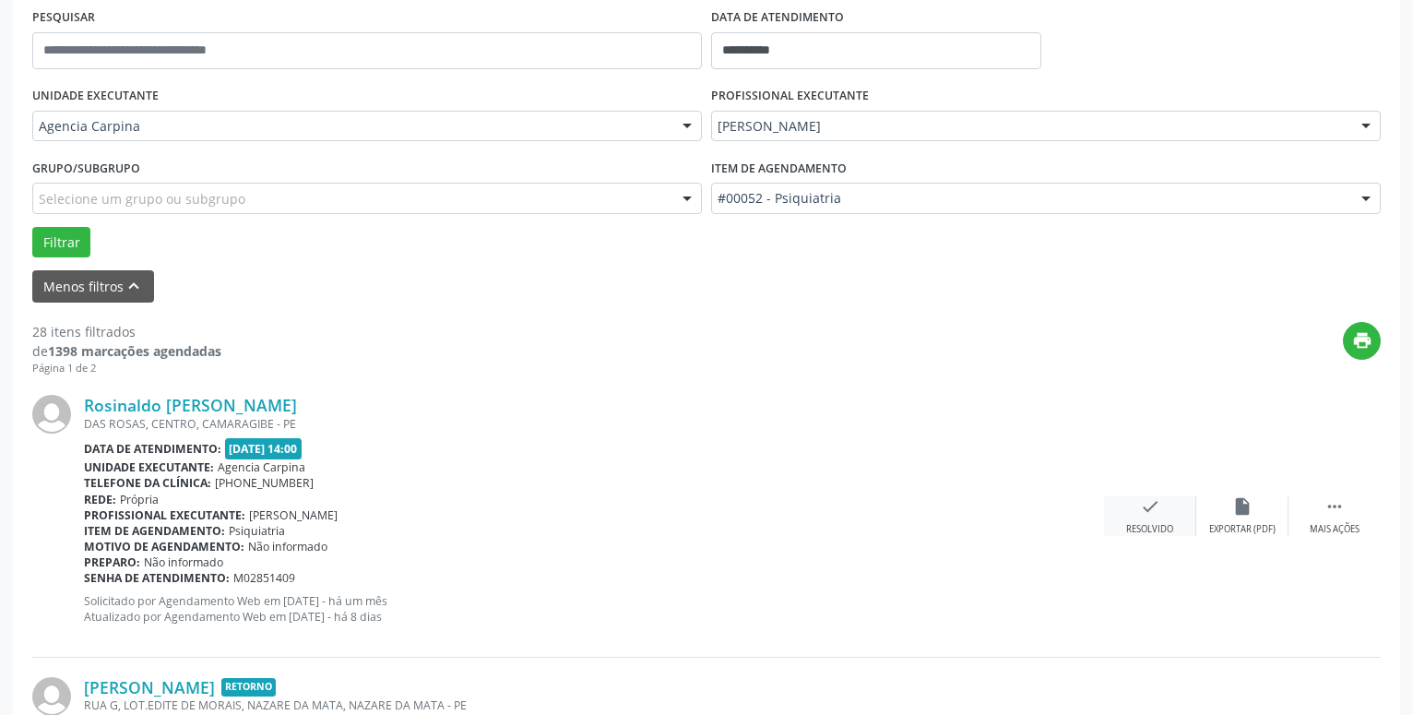
click at [1144, 509] on icon "check" at bounding box center [1150, 506] width 20 height 20
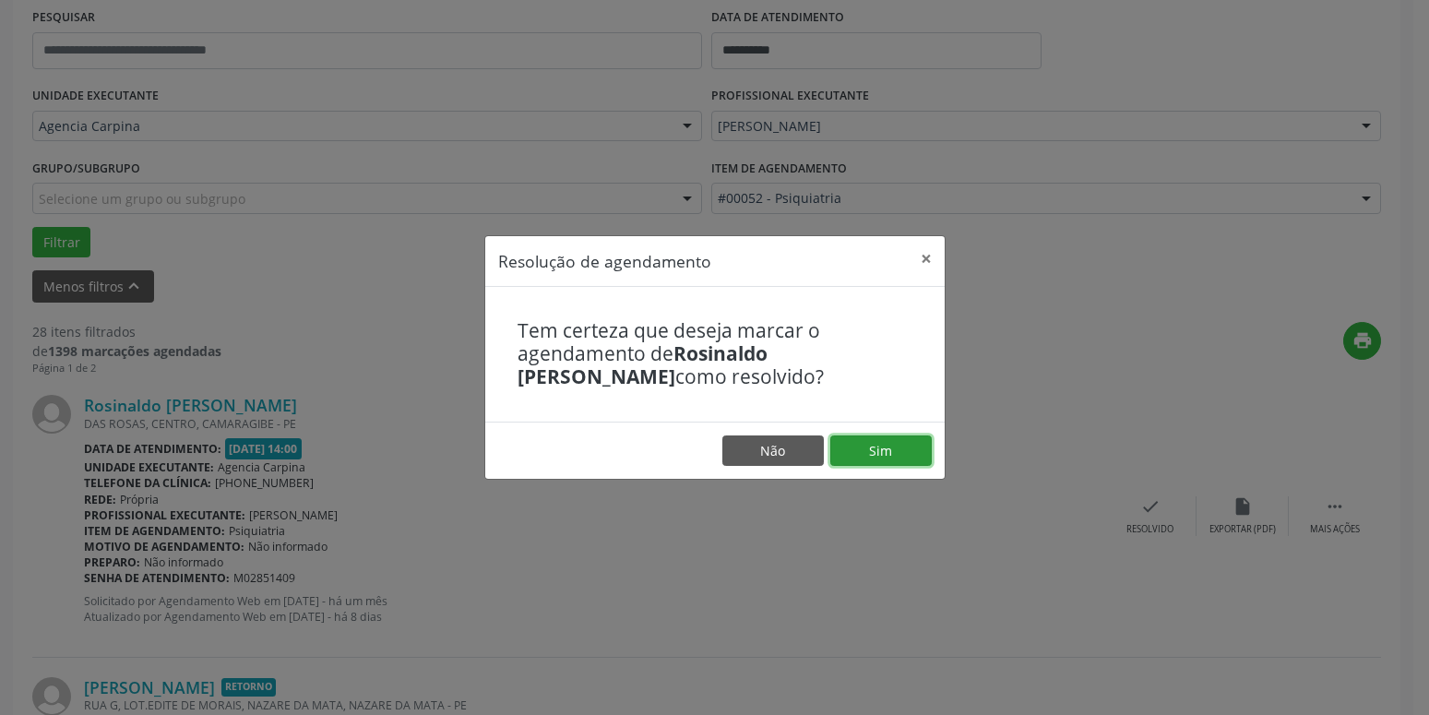
click at [871, 442] on button "Sim" at bounding box center [880, 450] width 101 height 31
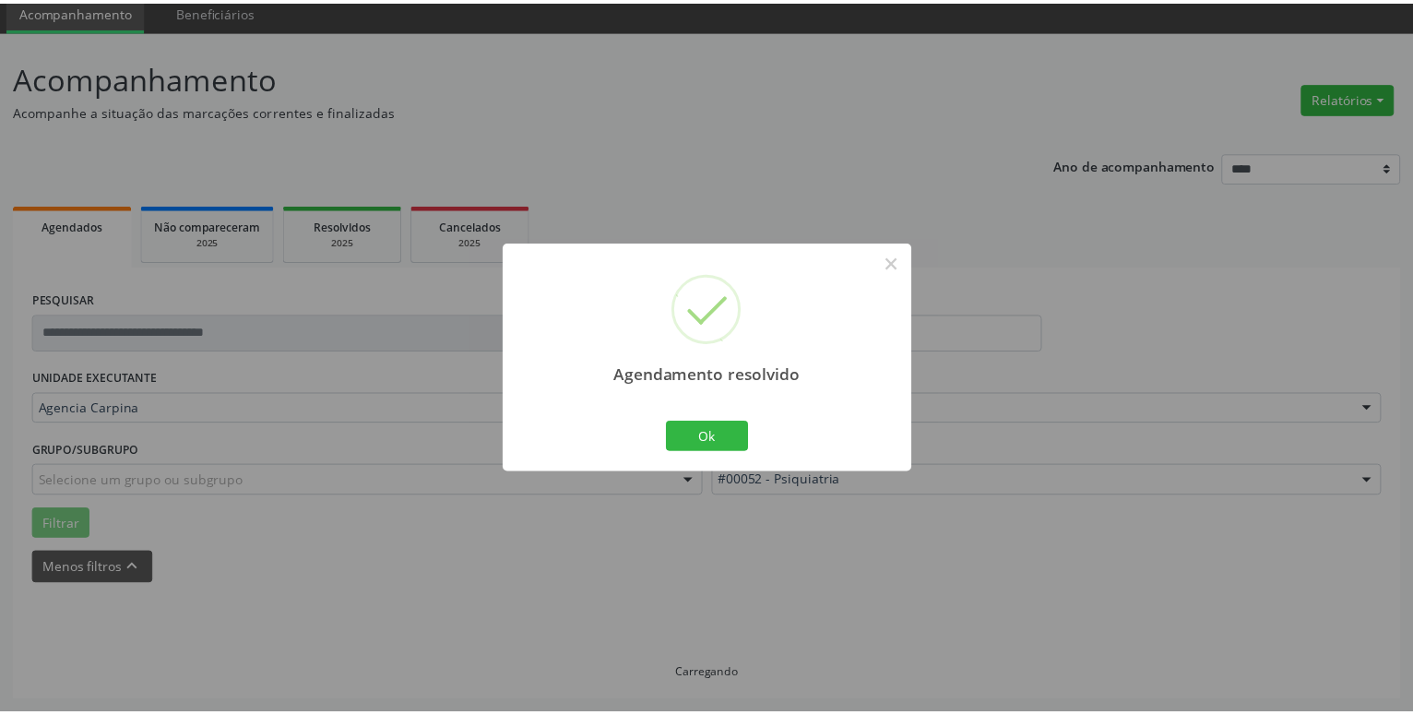
scroll to position [71, 0]
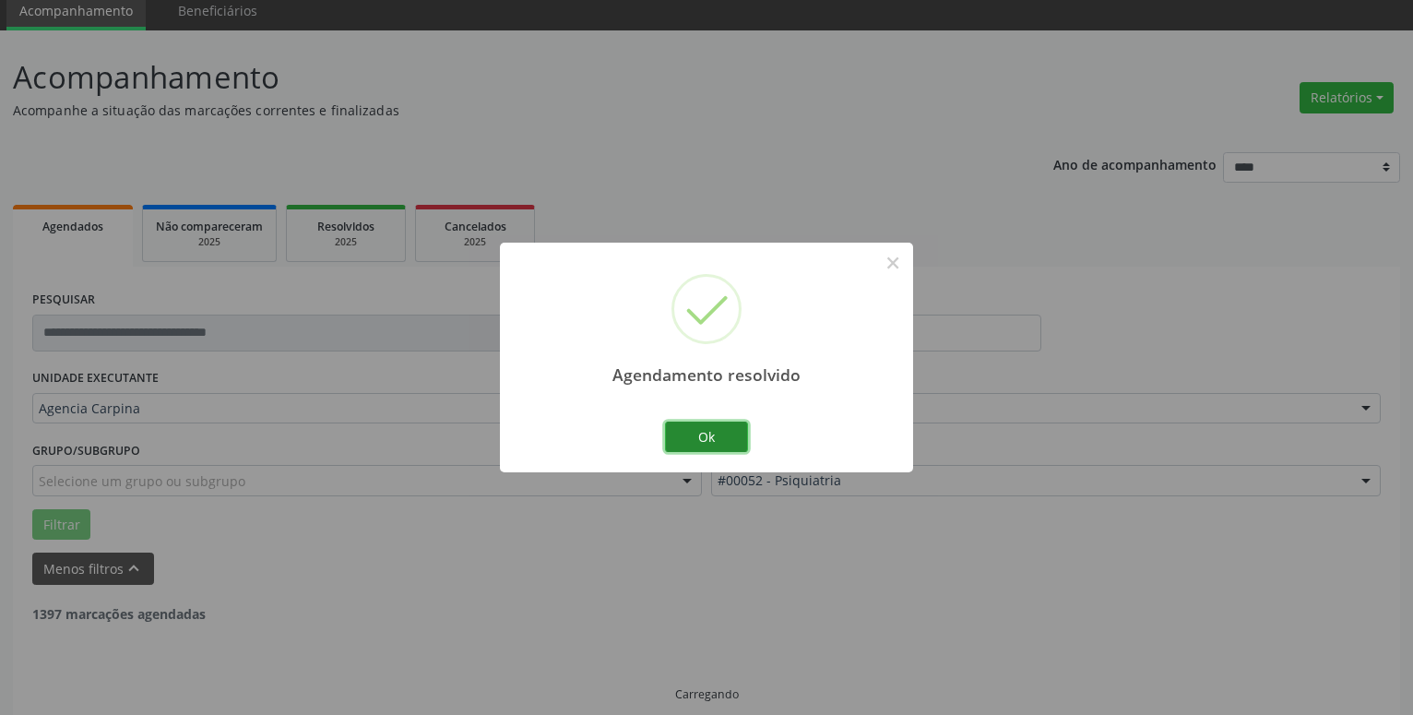
click at [714, 444] on button "Ok" at bounding box center [706, 437] width 83 height 31
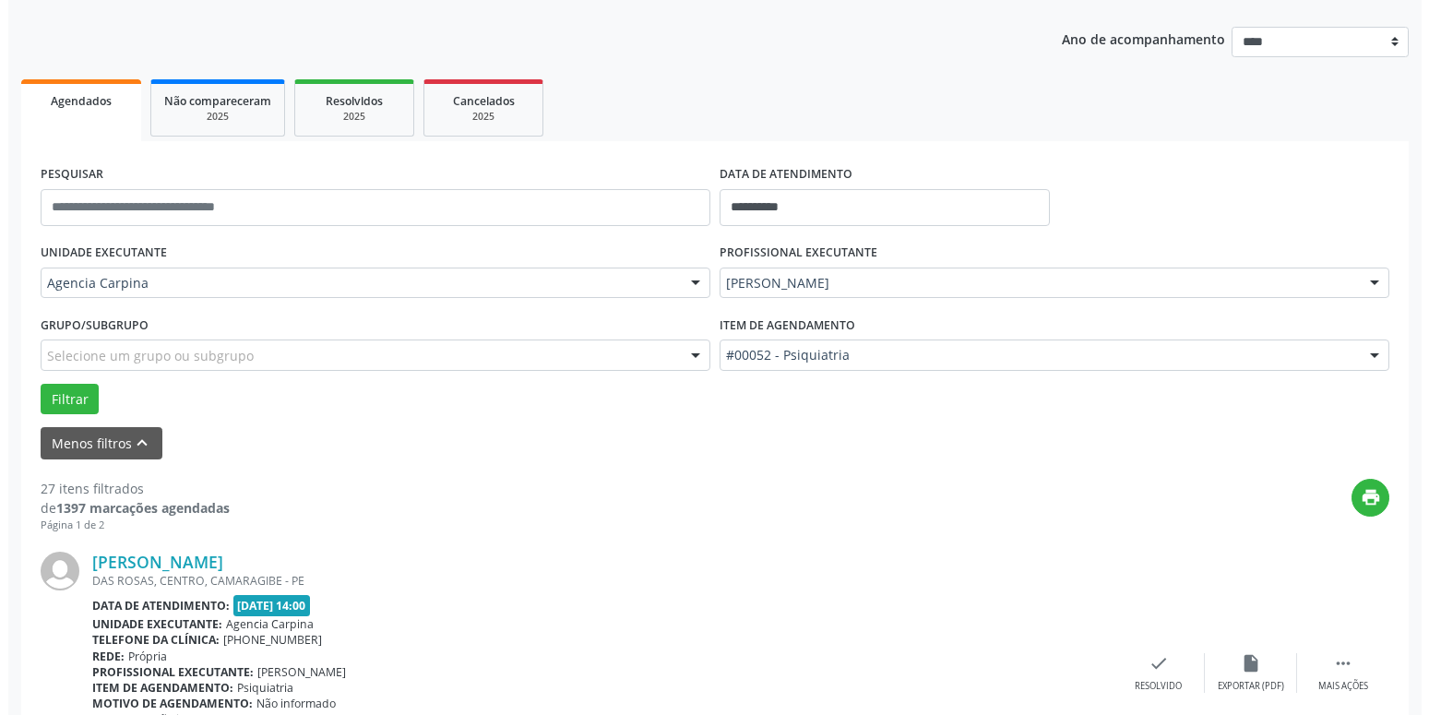
scroll to position [259, 0]
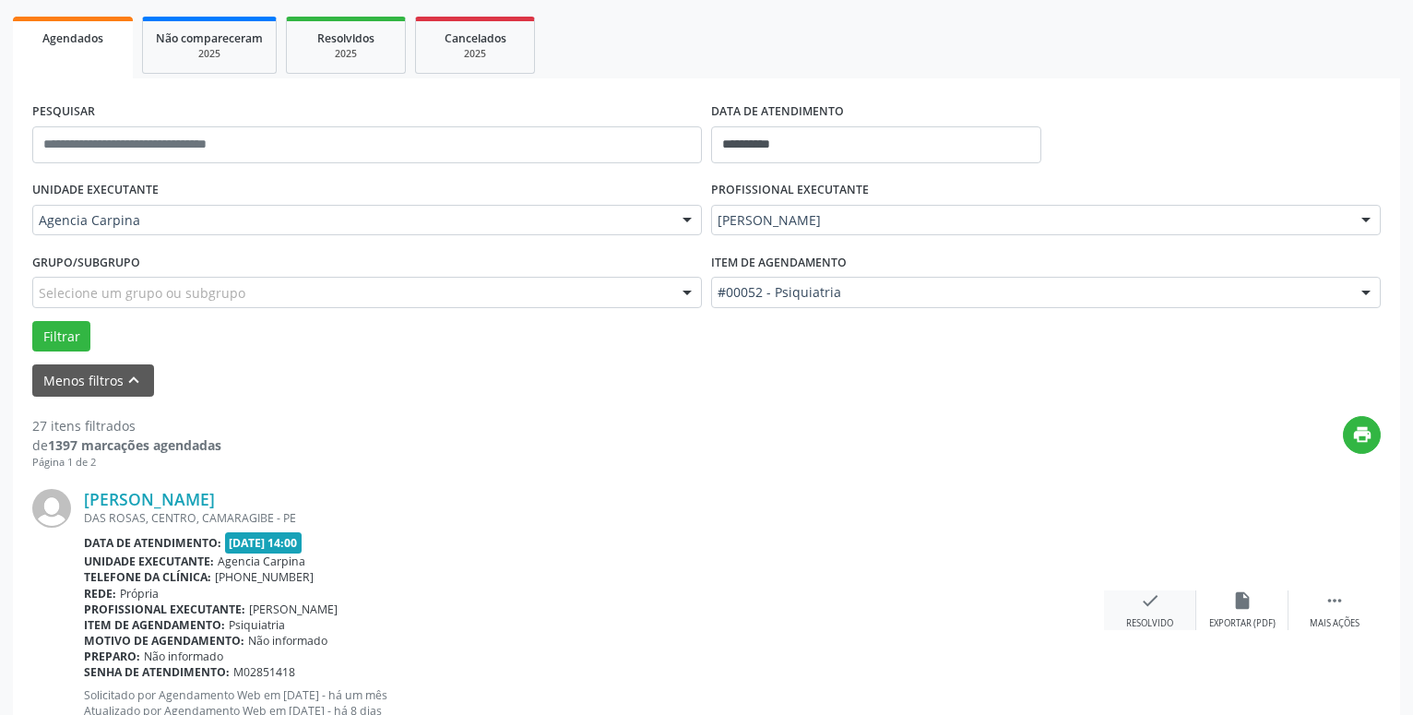
click at [1164, 604] on div "check Resolvido" at bounding box center [1150, 610] width 92 height 40
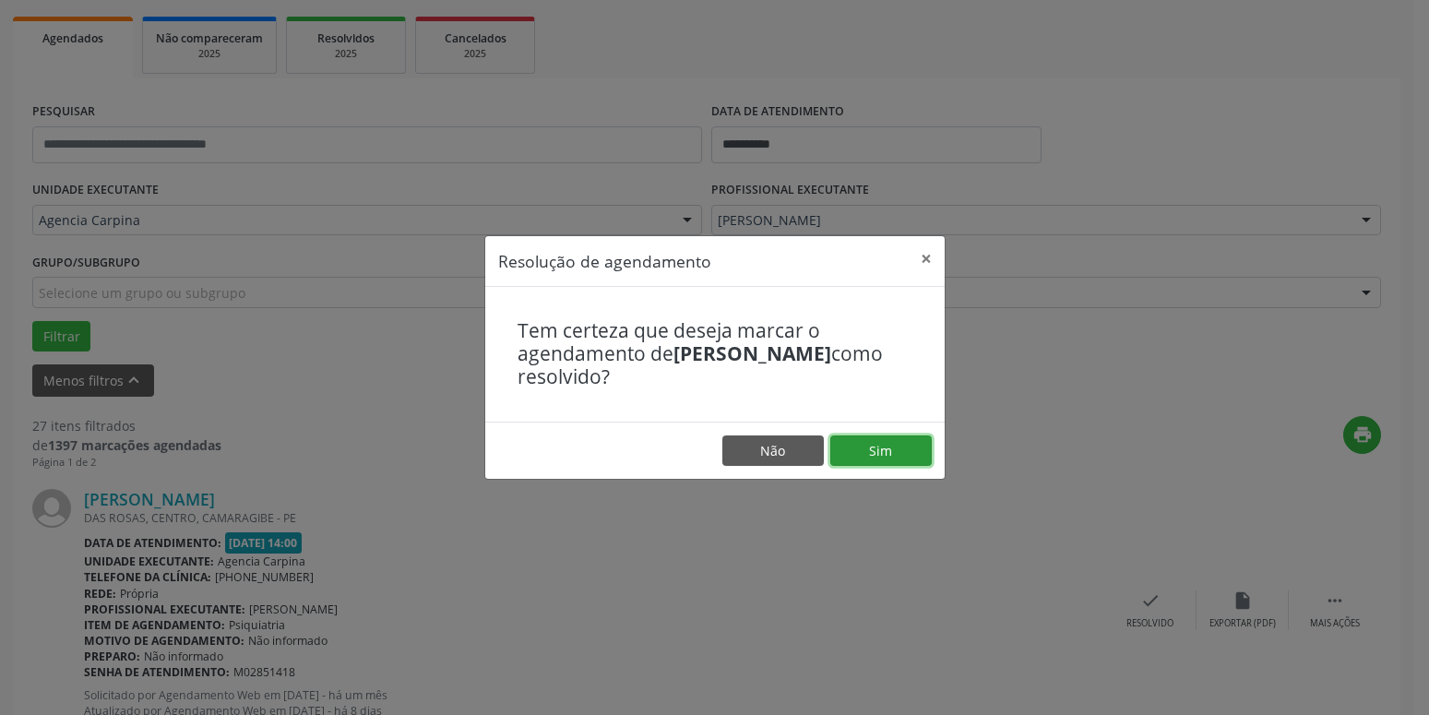
click at [890, 444] on button "Sim" at bounding box center [880, 450] width 101 height 31
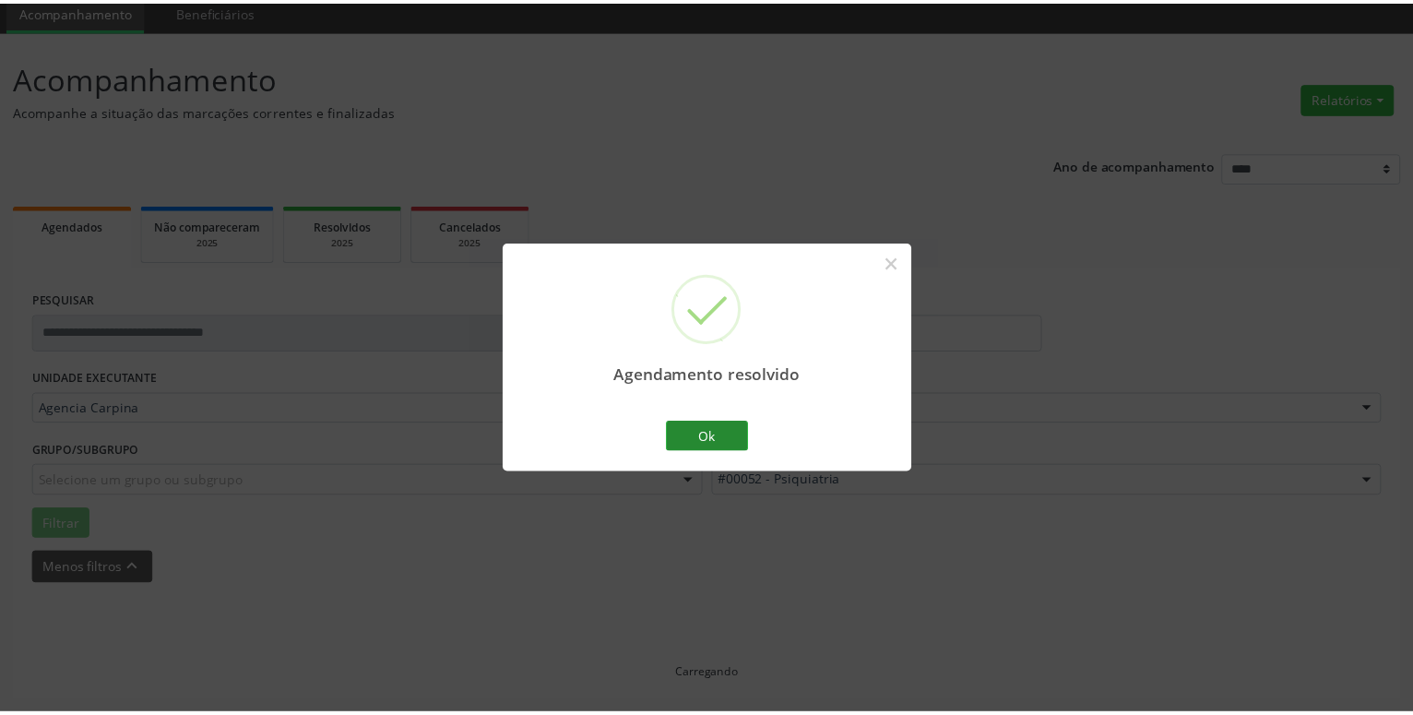
scroll to position [71, 0]
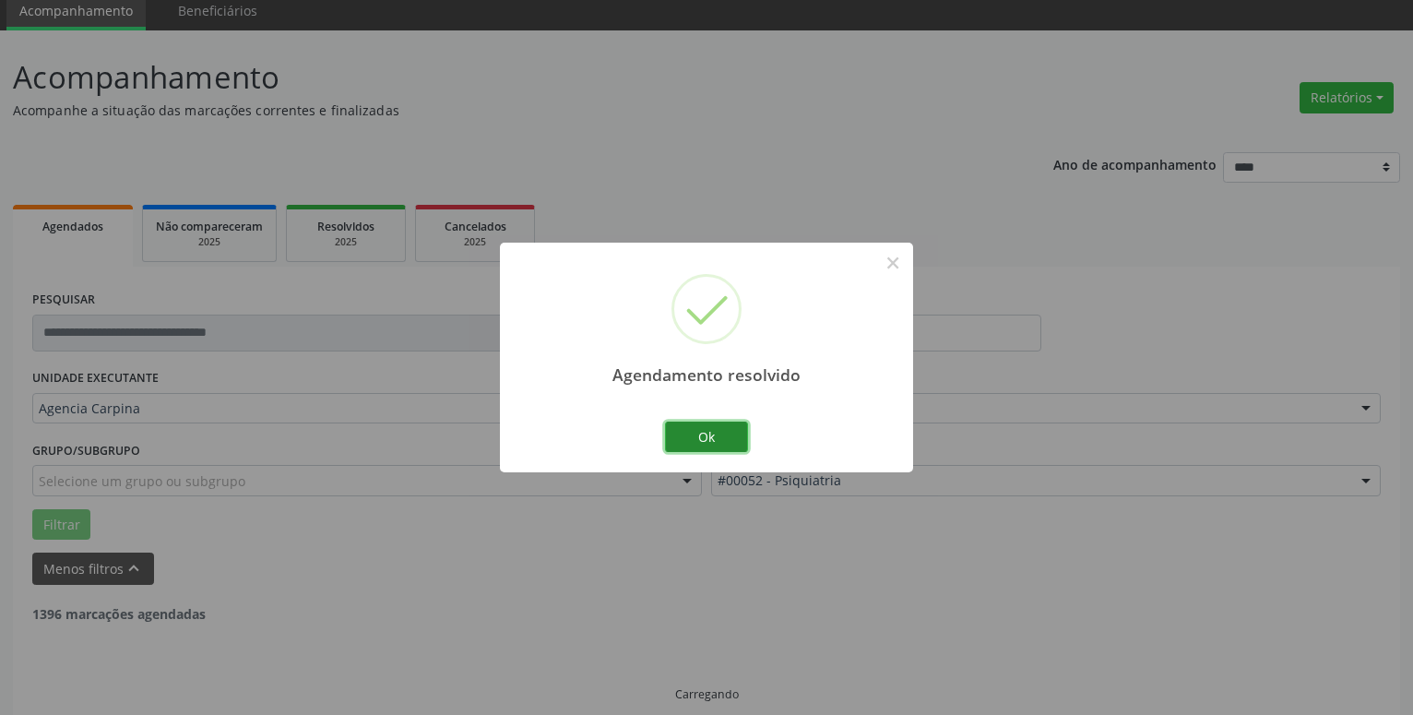
click at [704, 438] on button "Ok" at bounding box center [706, 437] width 83 height 31
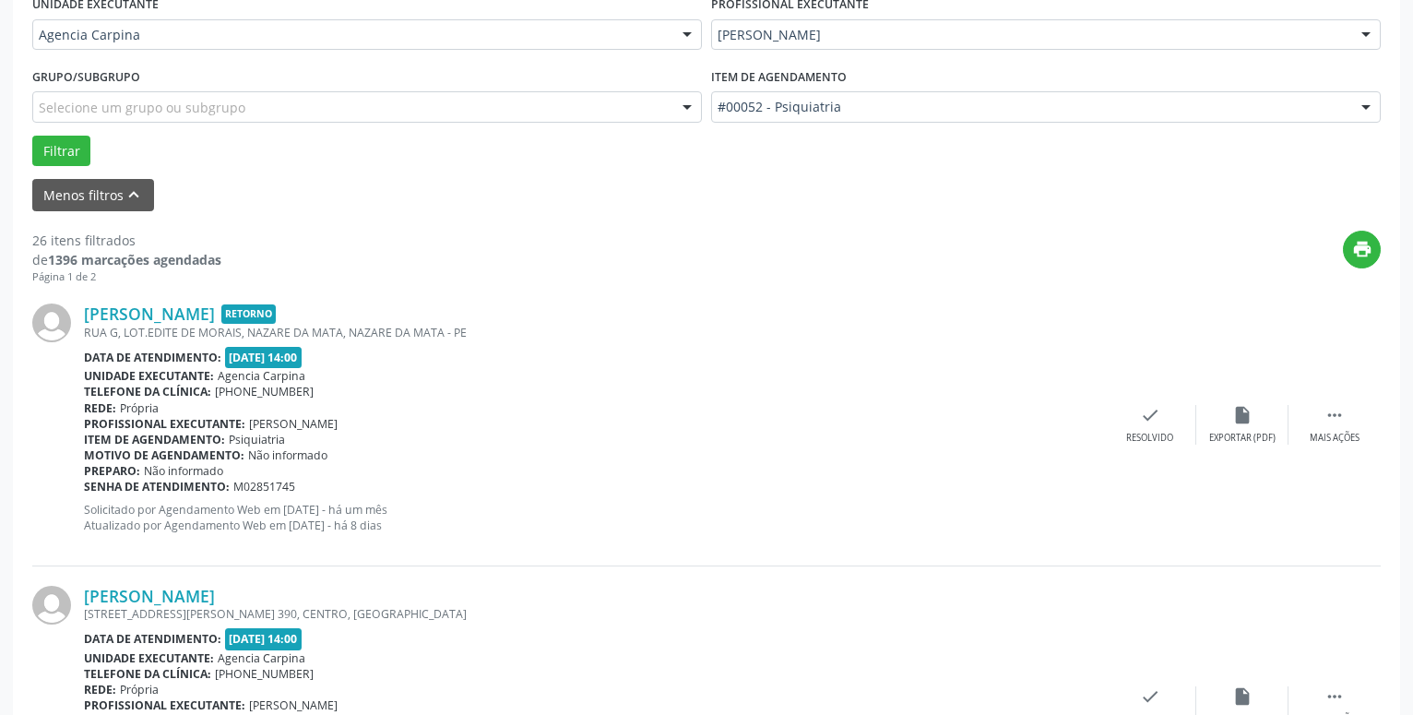
scroll to position [447, 0]
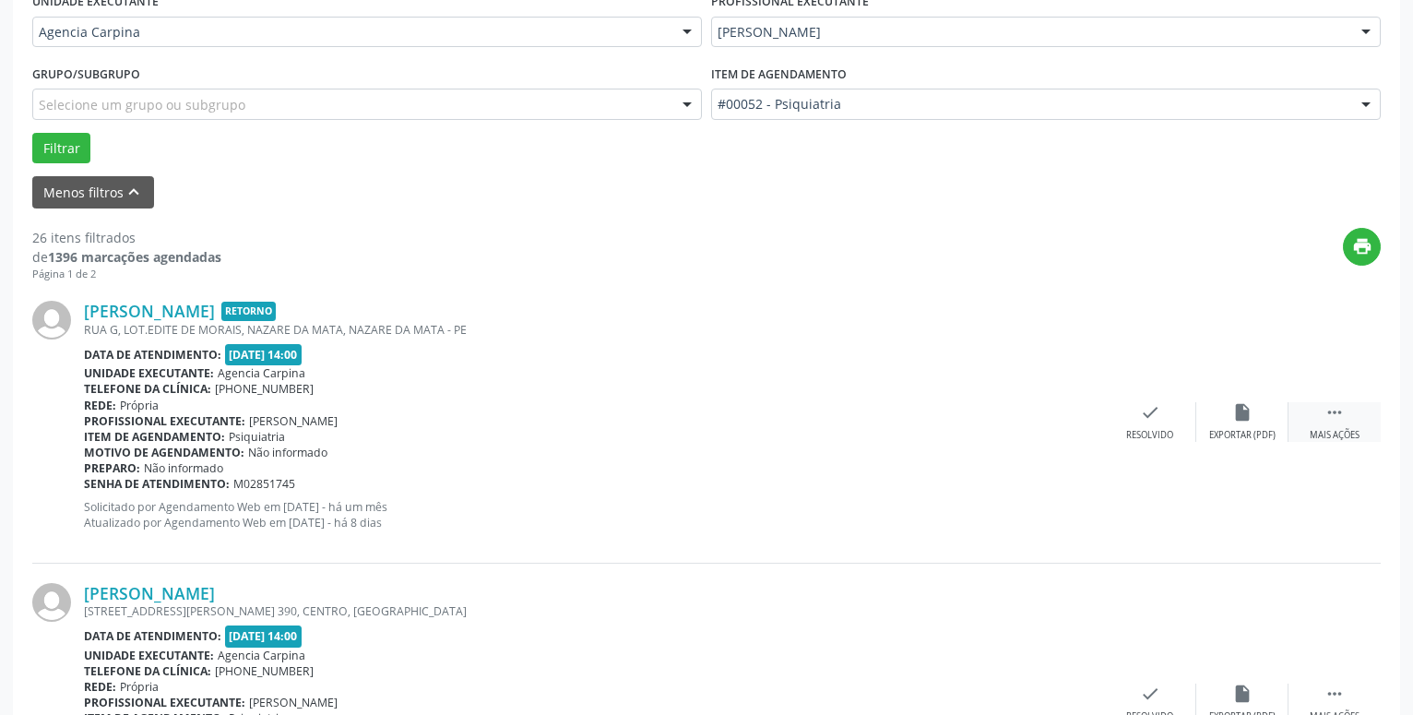
click at [1342, 410] on icon "" at bounding box center [1335, 412] width 20 height 20
click at [1237, 411] on icon "alarm_off" at bounding box center [1243, 412] width 20 height 20
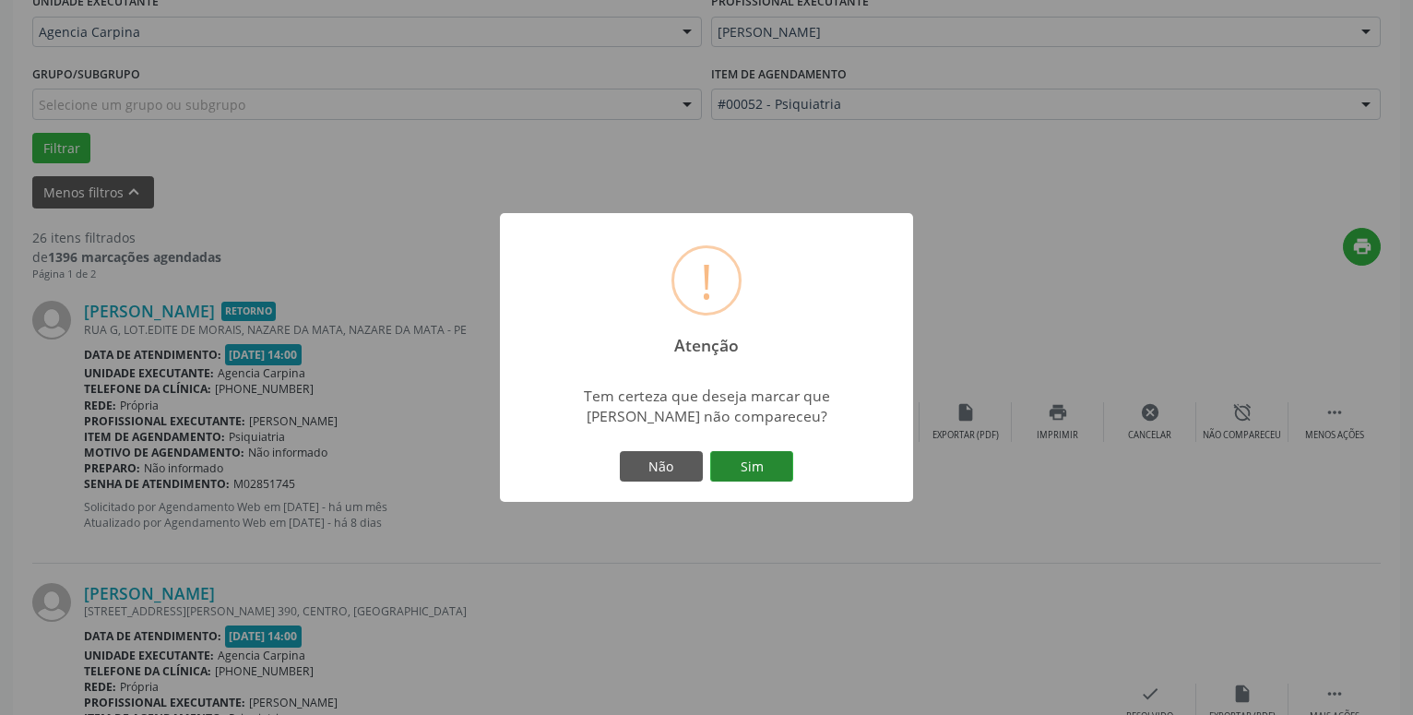
click at [743, 469] on button "Sim" at bounding box center [751, 466] width 83 height 31
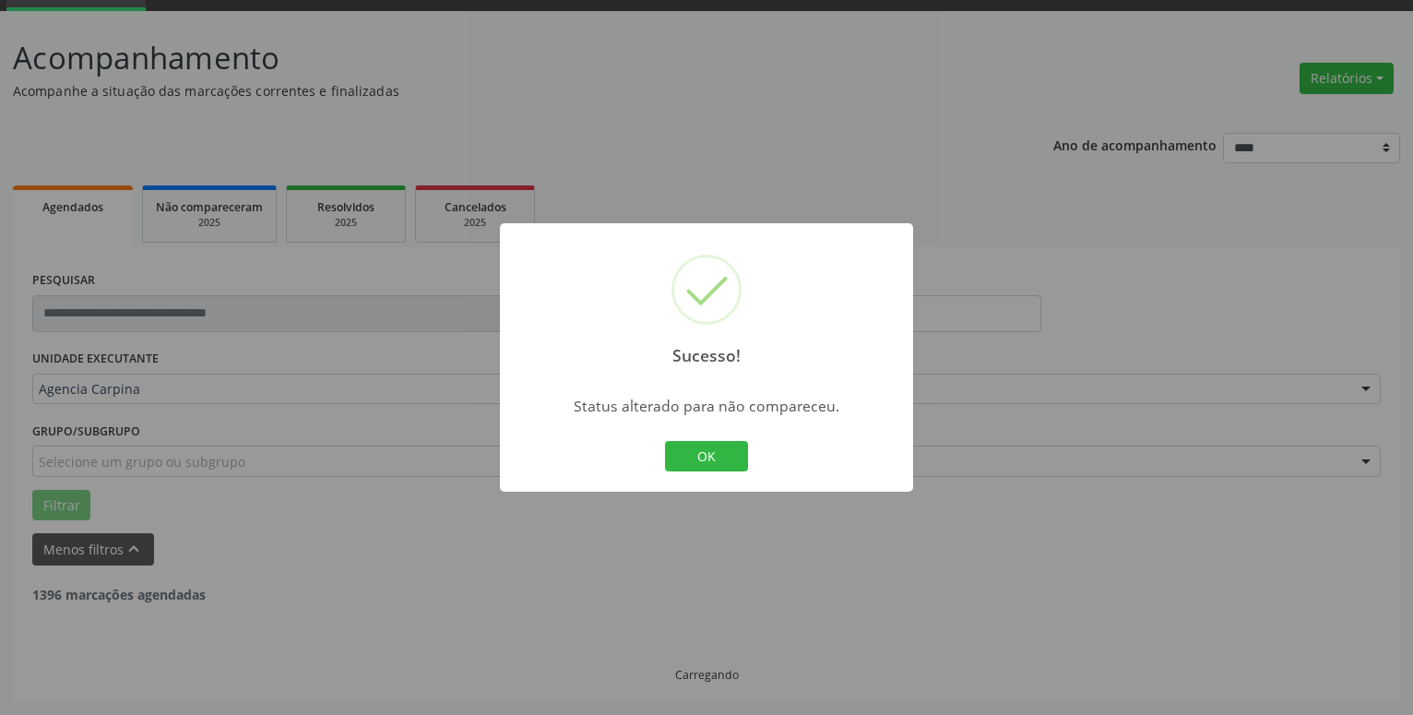
scroll to position [90, 0]
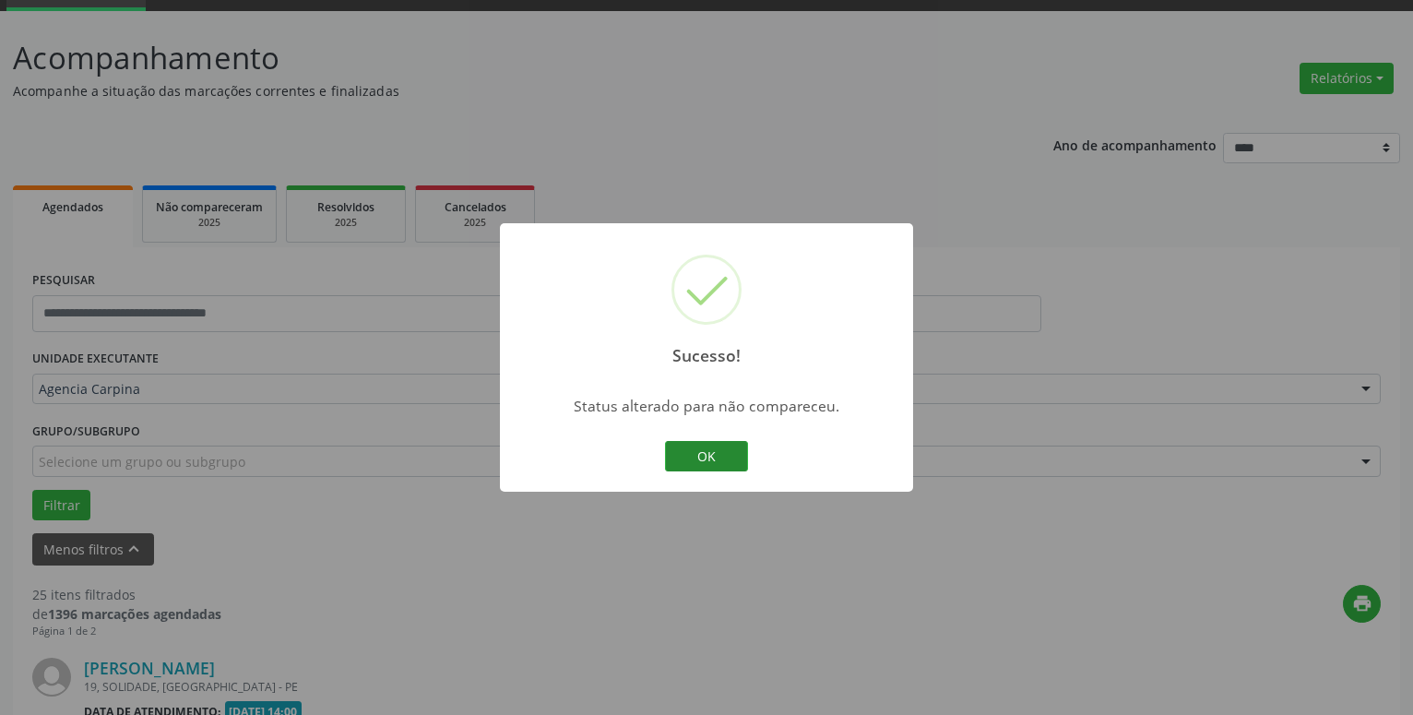
click at [709, 445] on button "OK" at bounding box center [706, 456] width 83 height 31
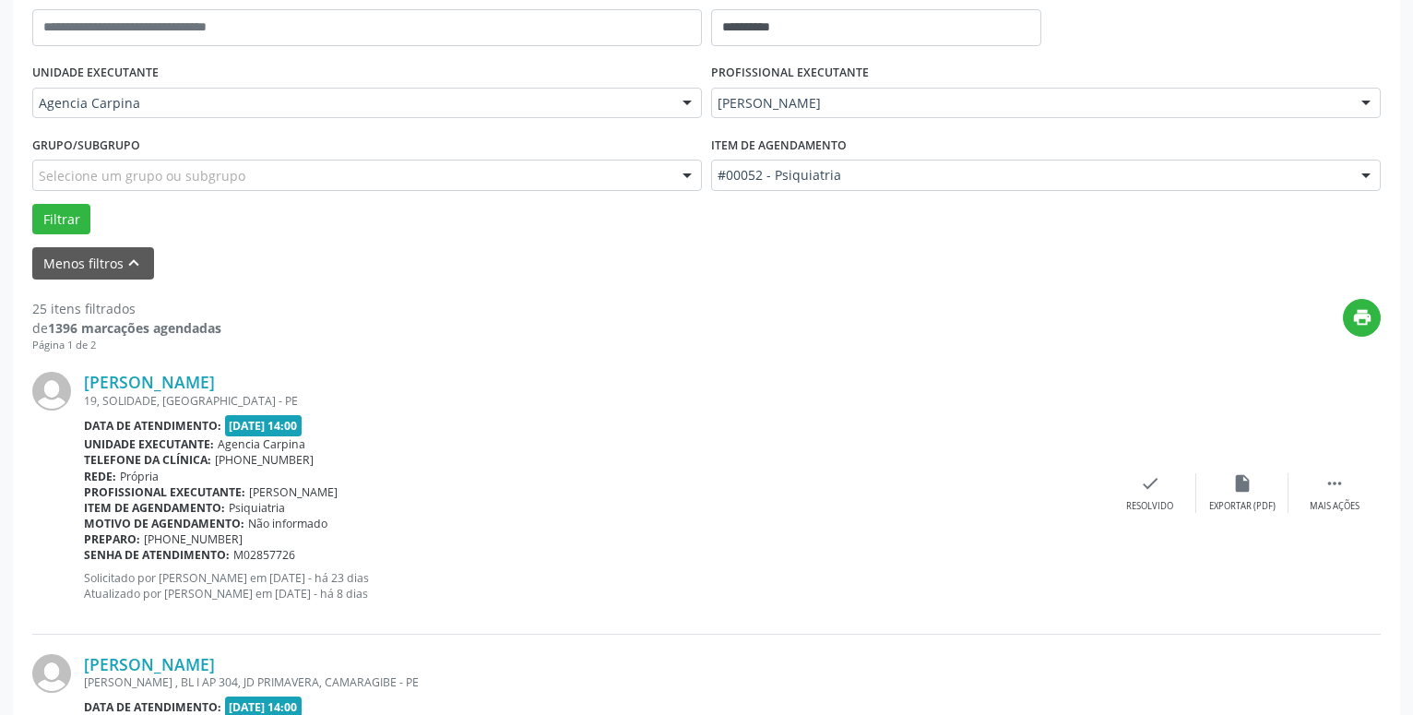
scroll to position [467, 0]
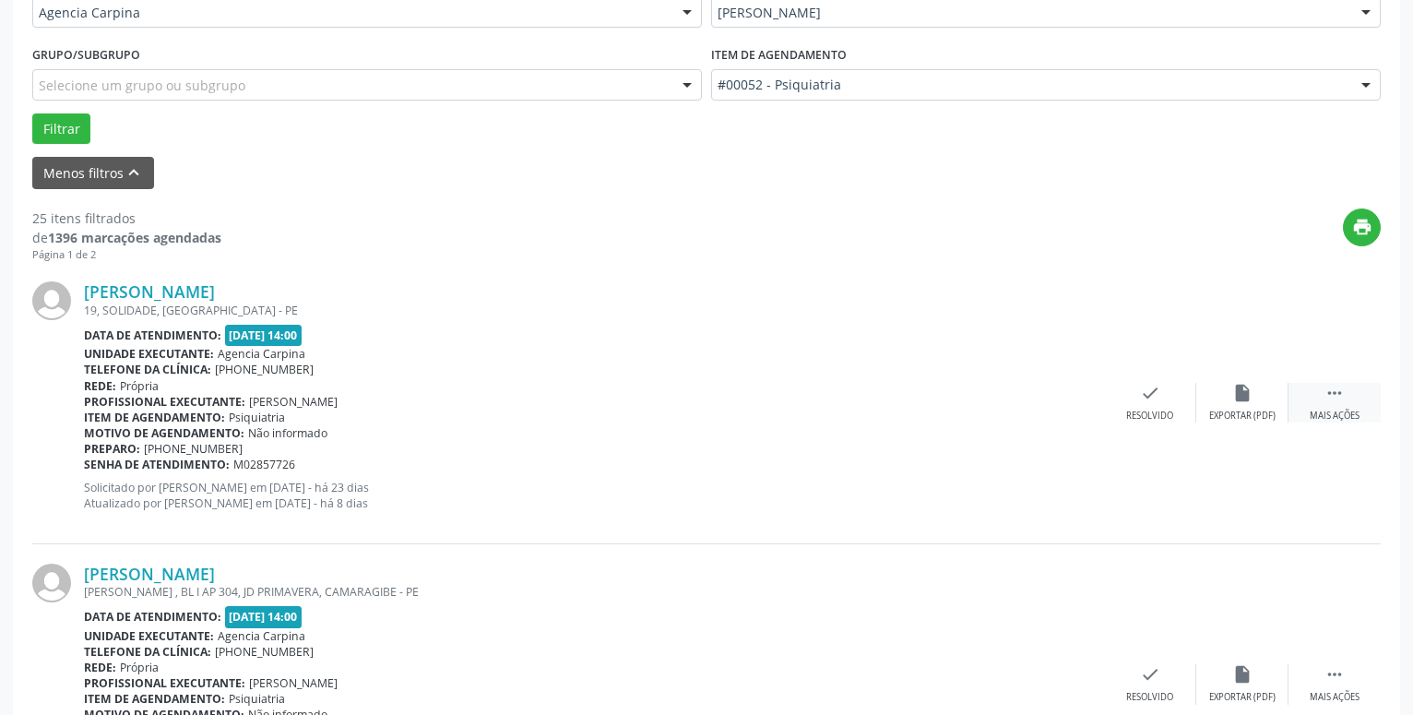
click at [1325, 385] on div " Mais ações" at bounding box center [1335, 403] width 92 height 40
click at [1246, 394] on icon "alarm_off" at bounding box center [1243, 393] width 20 height 20
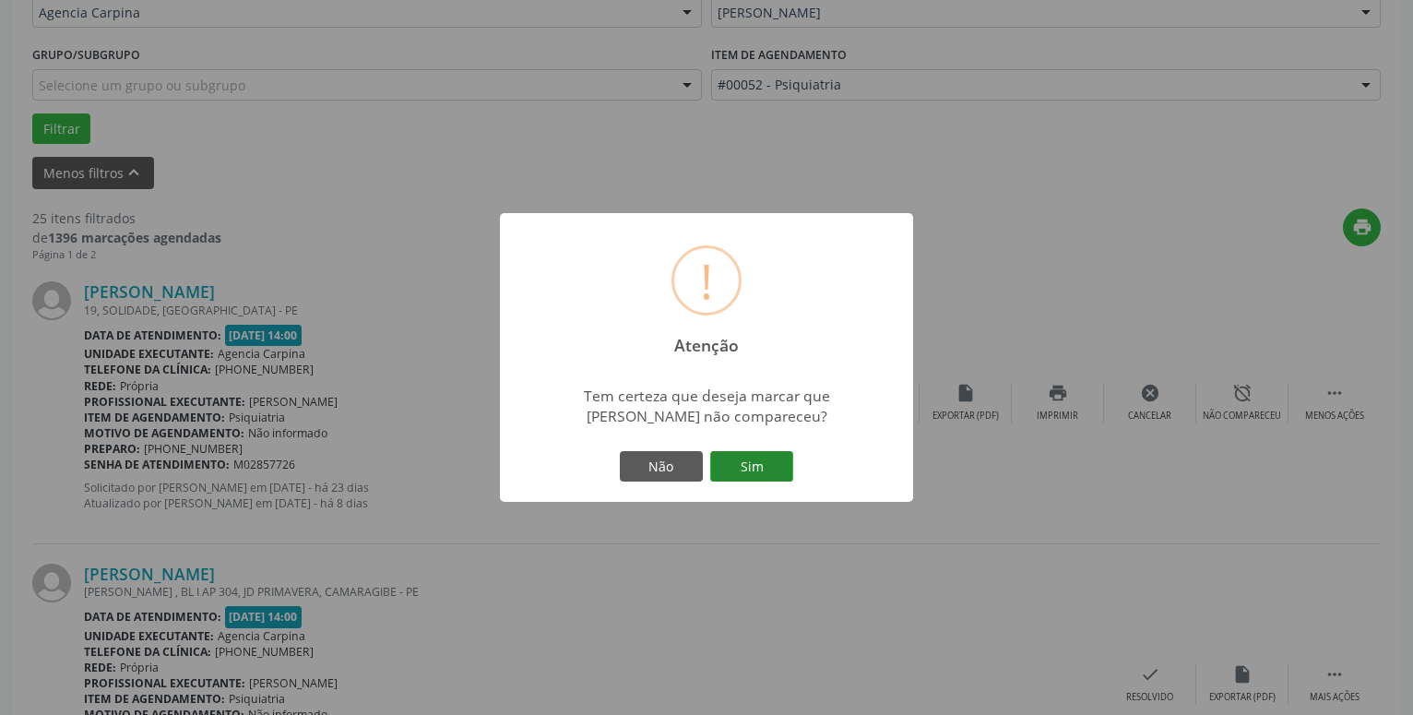
click at [745, 472] on button "Sim" at bounding box center [751, 466] width 83 height 31
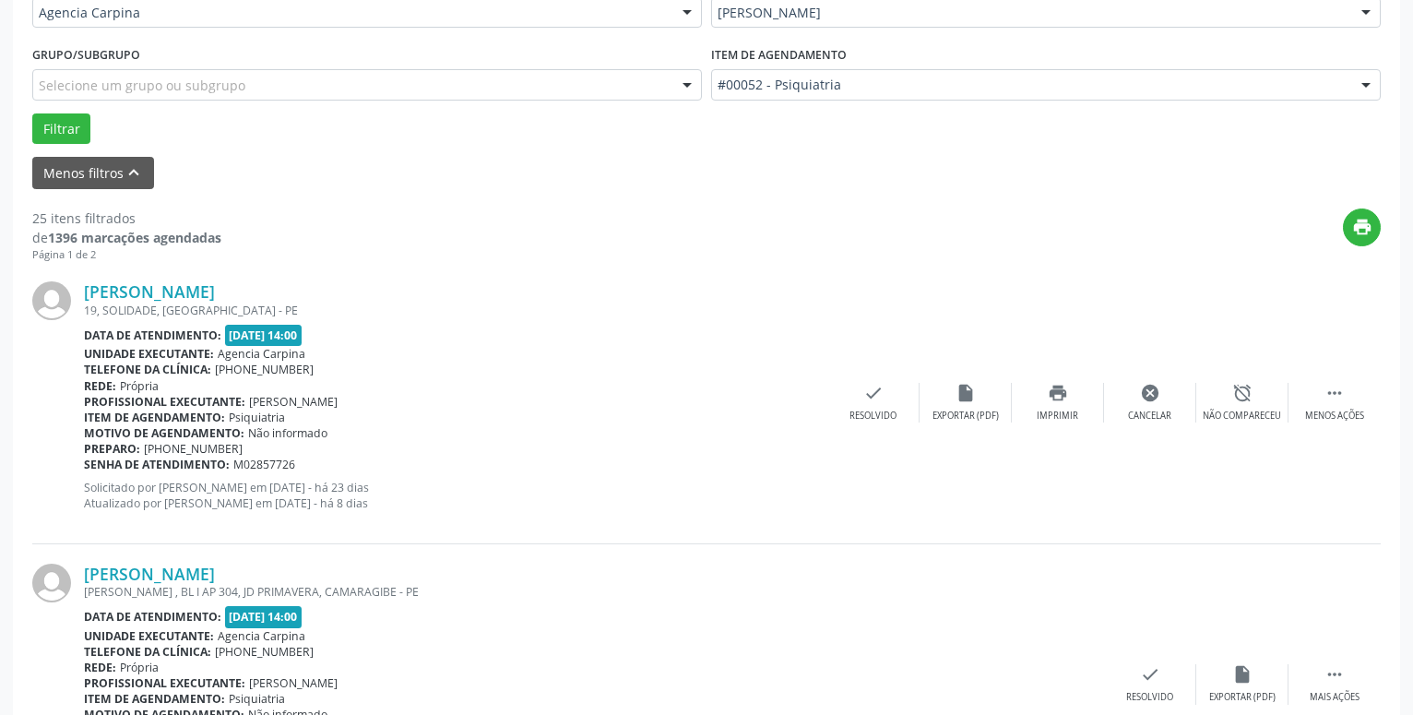
scroll to position [90, 0]
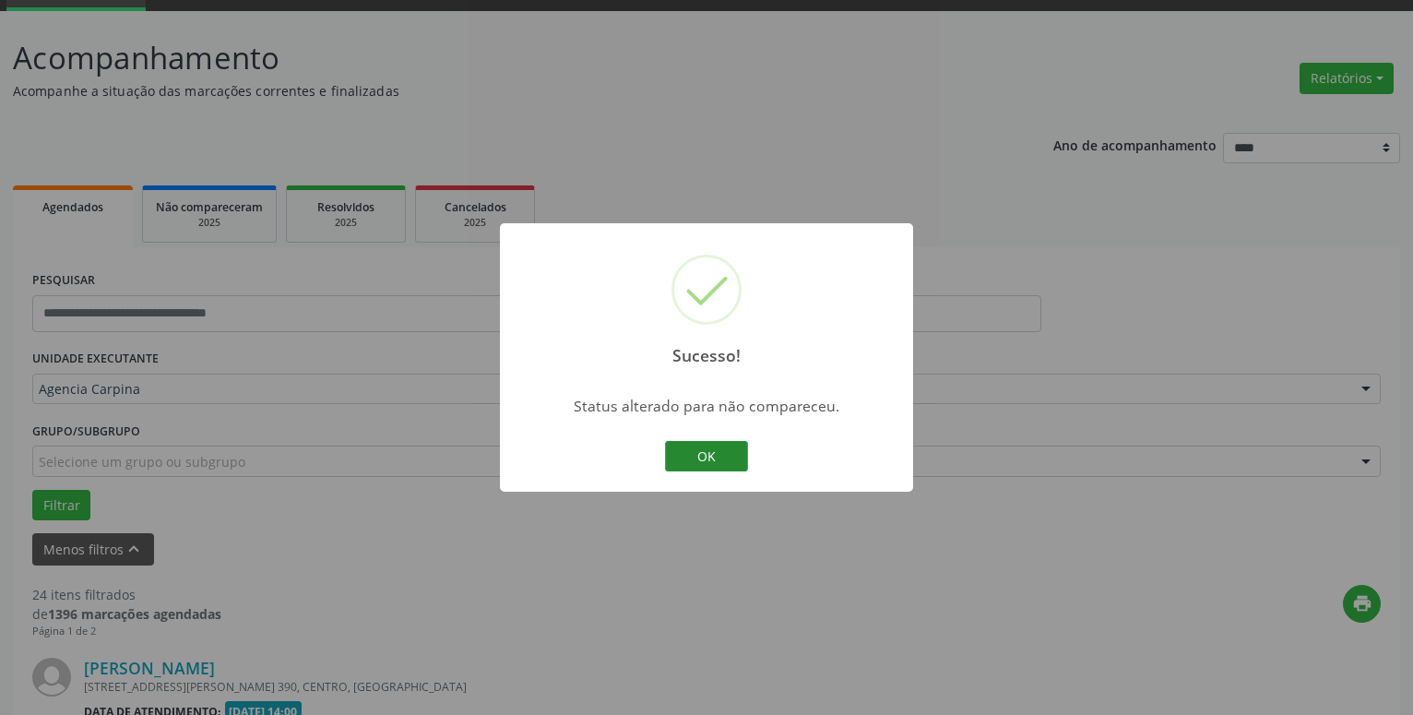
click at [724, 449] on button "OK" at bounding box center [706, 456] width 83 height 31
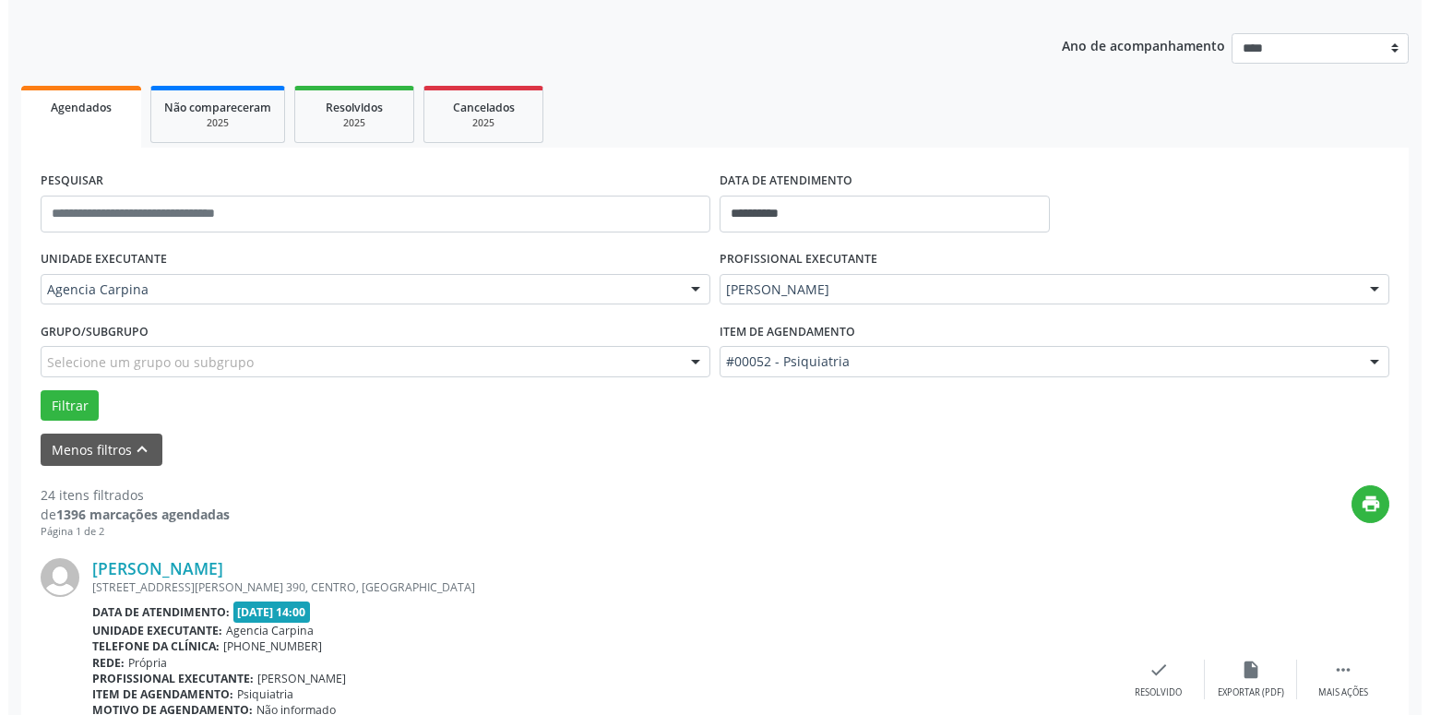
scroll to position [279, 0]
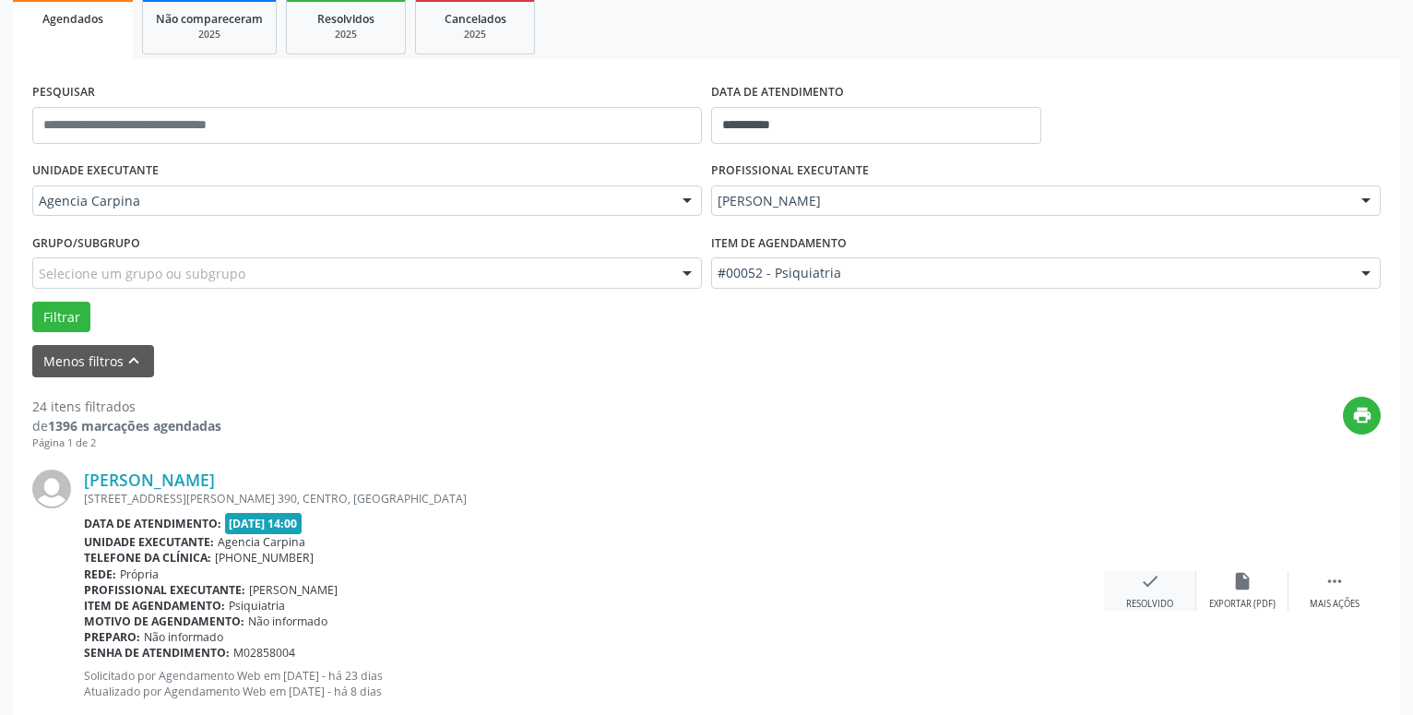
click at [1144, 590] on icon "check" at bounding box center [1150, 581] width 20 height 20
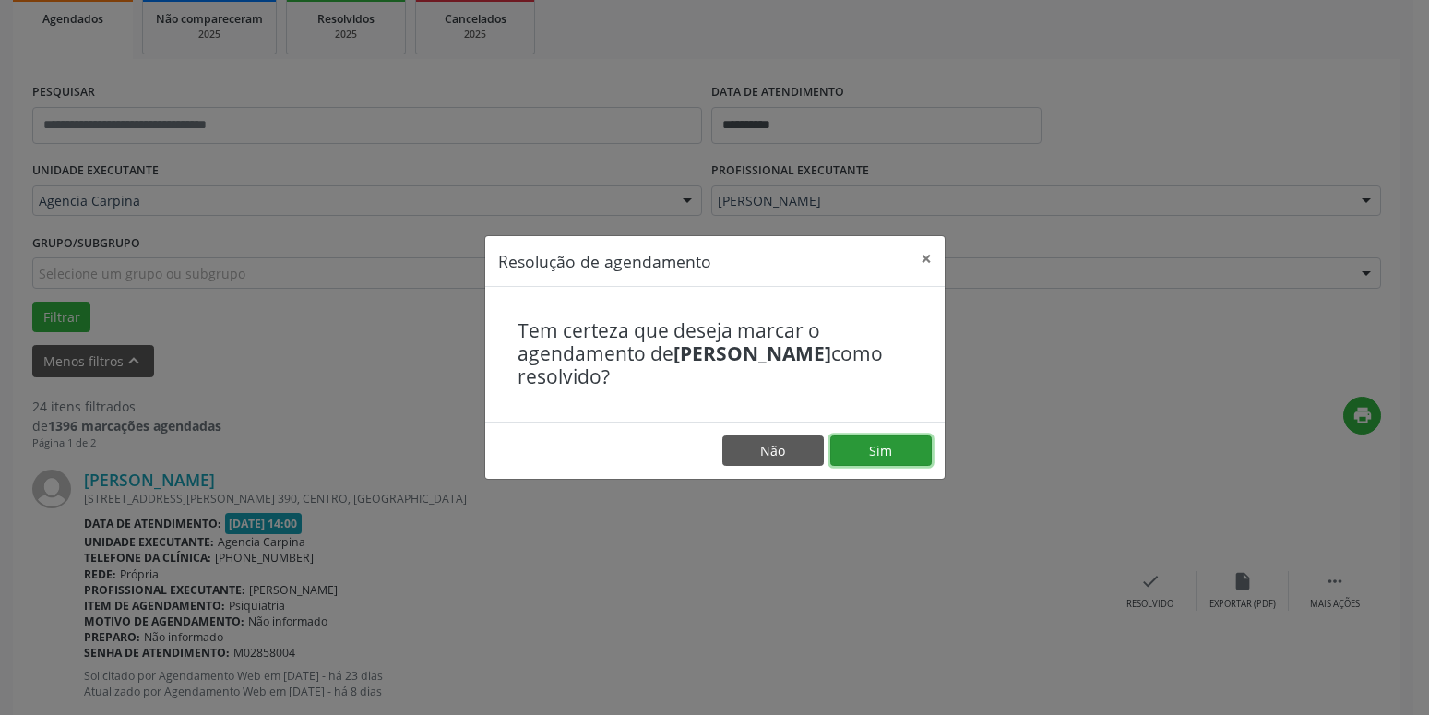
click at [883, 451] on button "Sim" at bounding box center [880, 450] width 101 height 31
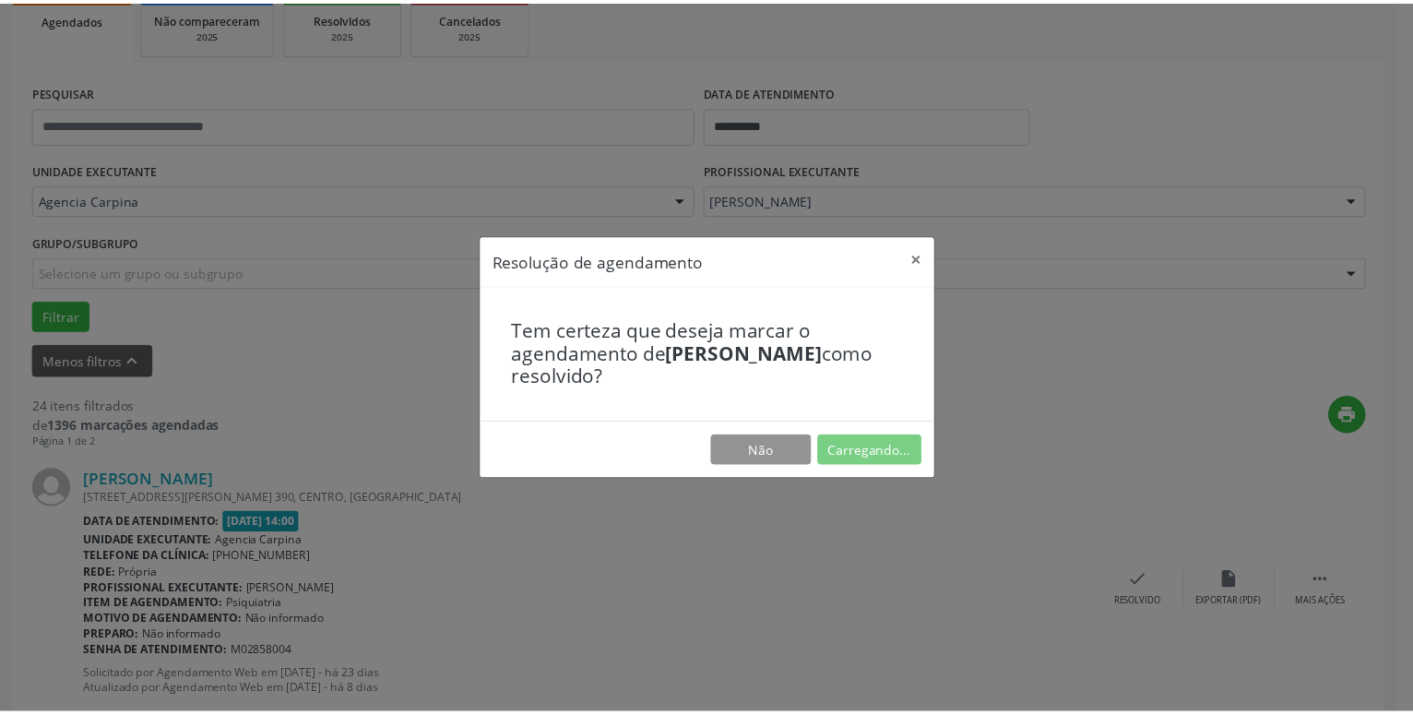
scroll to position [71, 0]
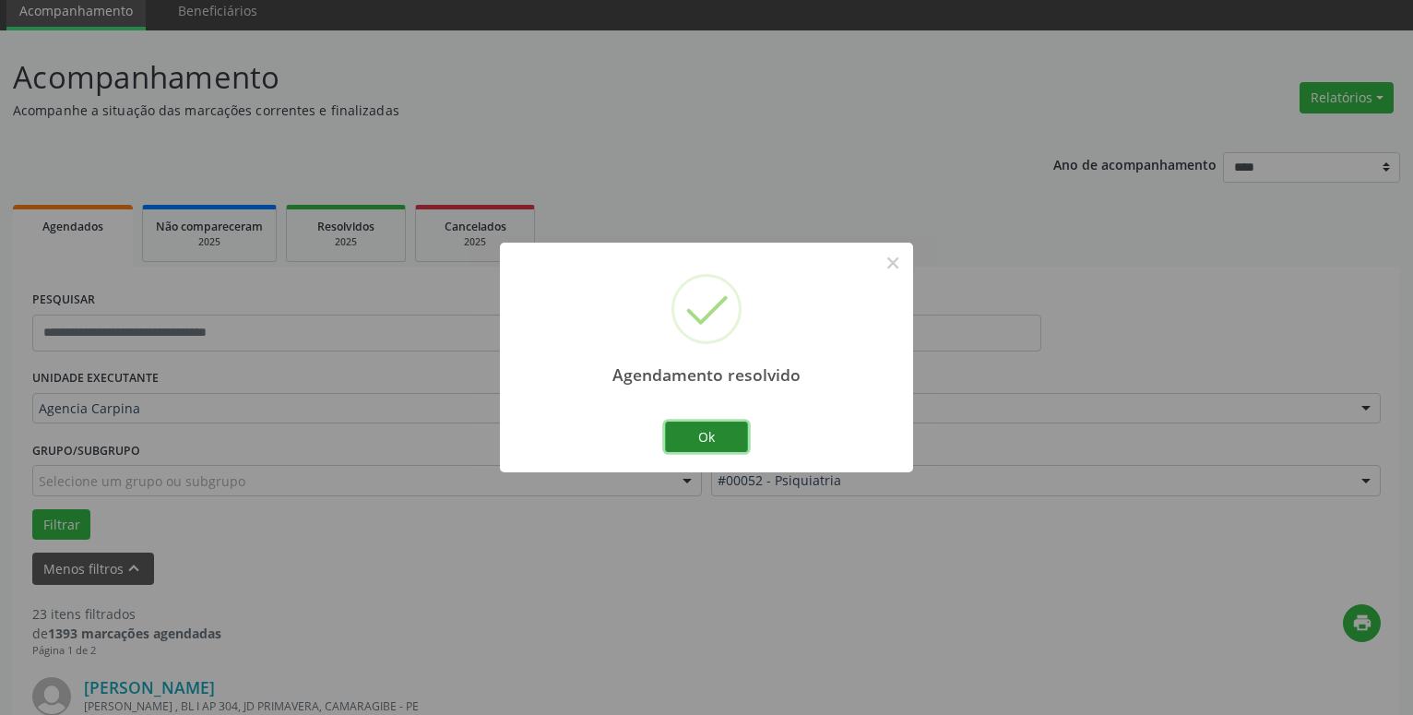
click at [720, 428] on button "Ok" at bounding box center [706, 437] width 83 height 31
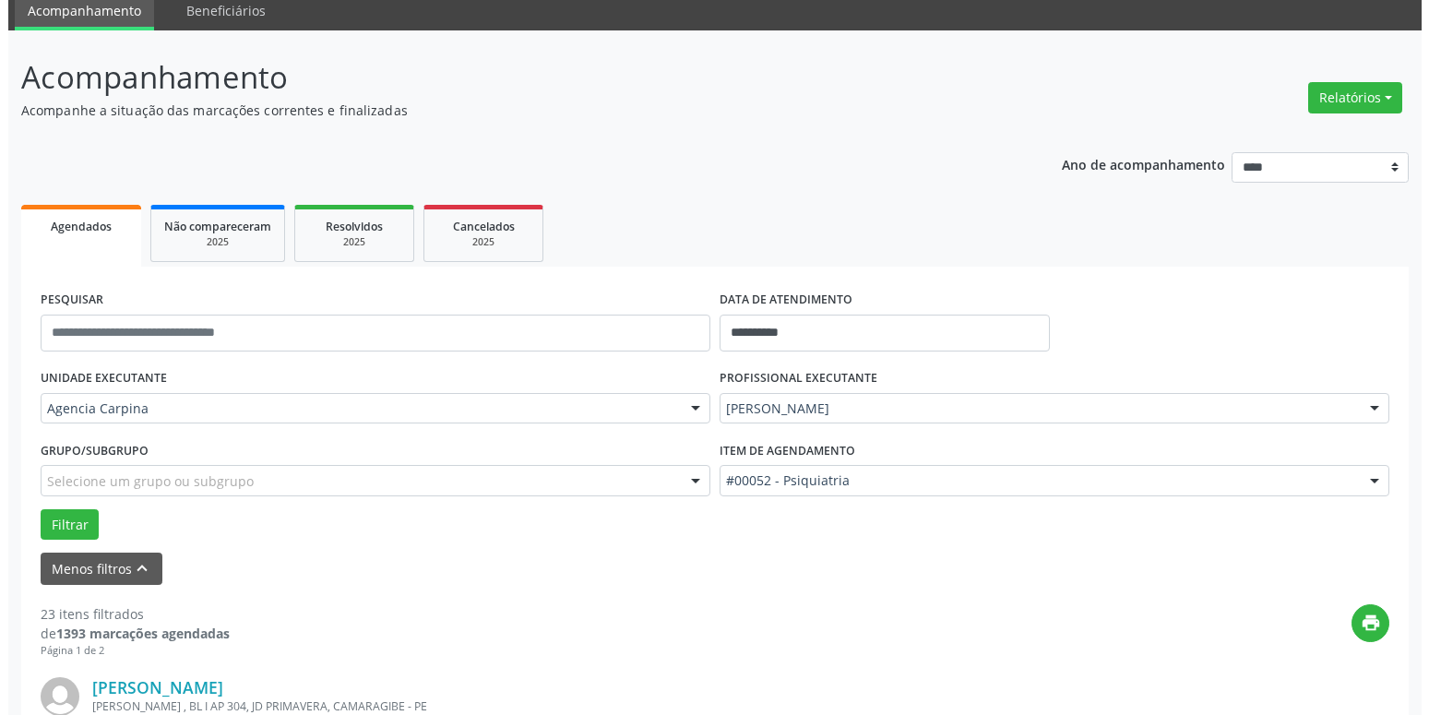
scroll to position [259, 0]
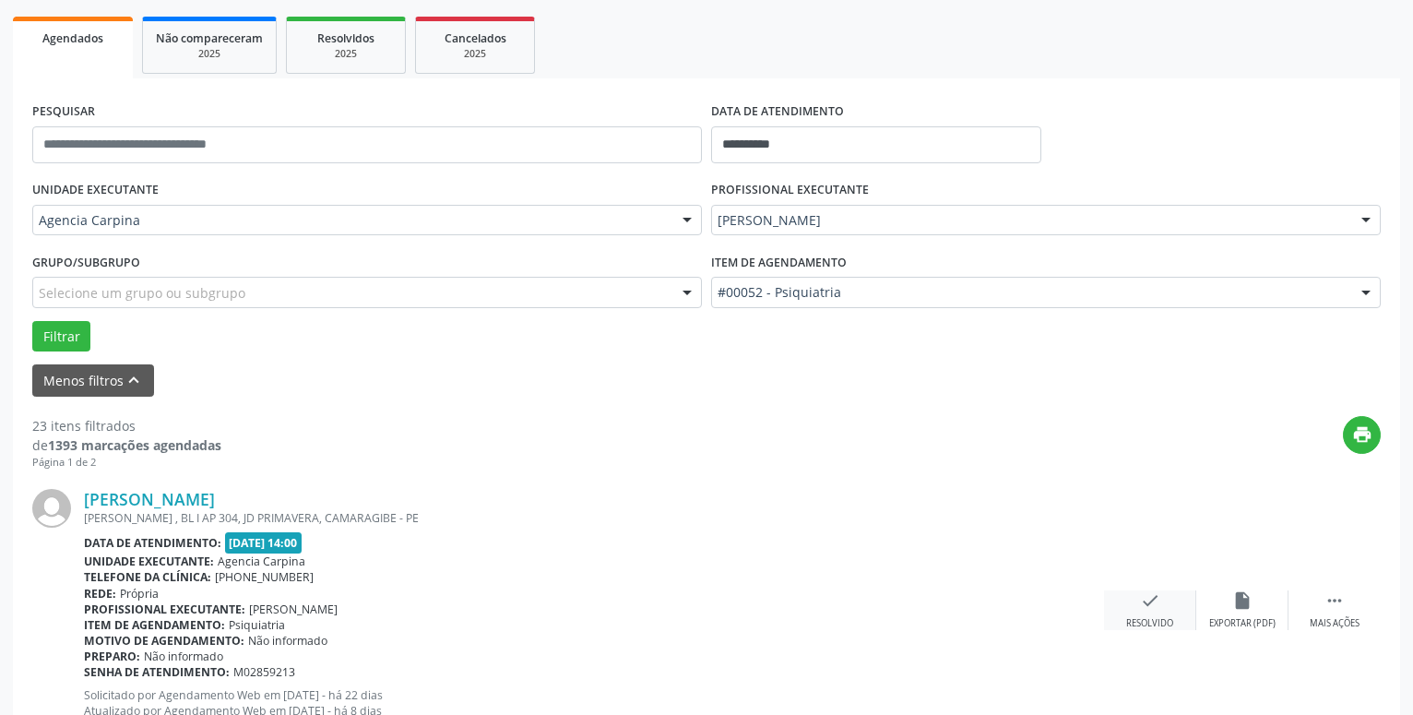
click at [1152, 605] on icon "check" at bounding box center [1150, 600] width 20 height 20
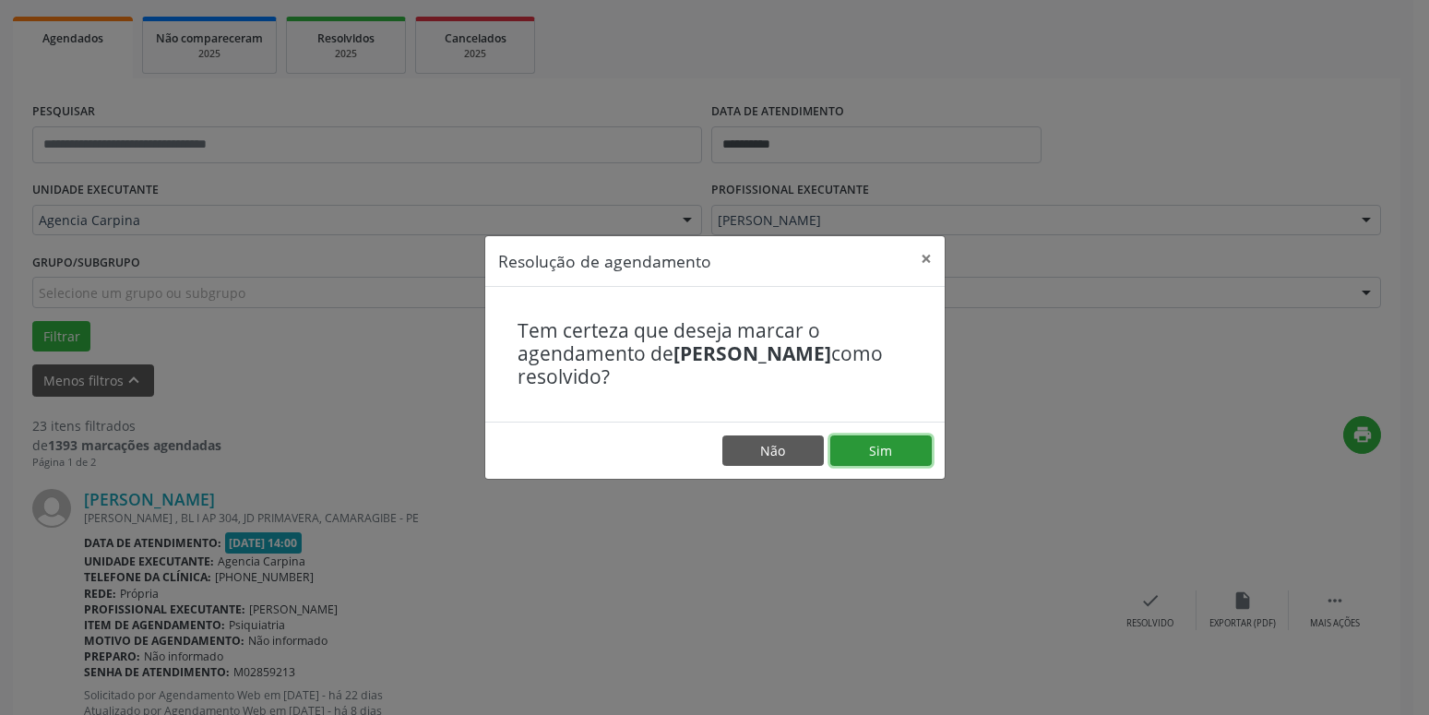
click at [892, 448] on button "Sim" at bounding box center [880, 450] width 101 height 31
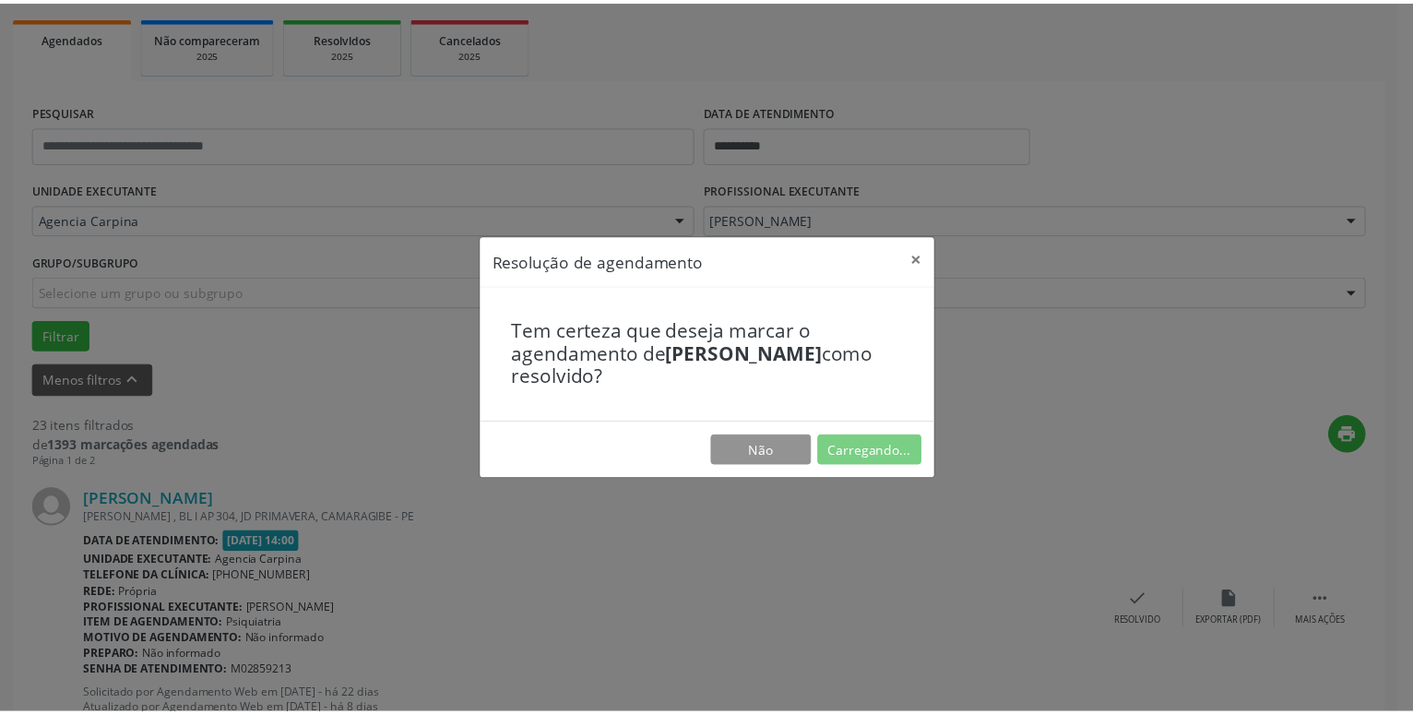
scroll to position [71, 0]
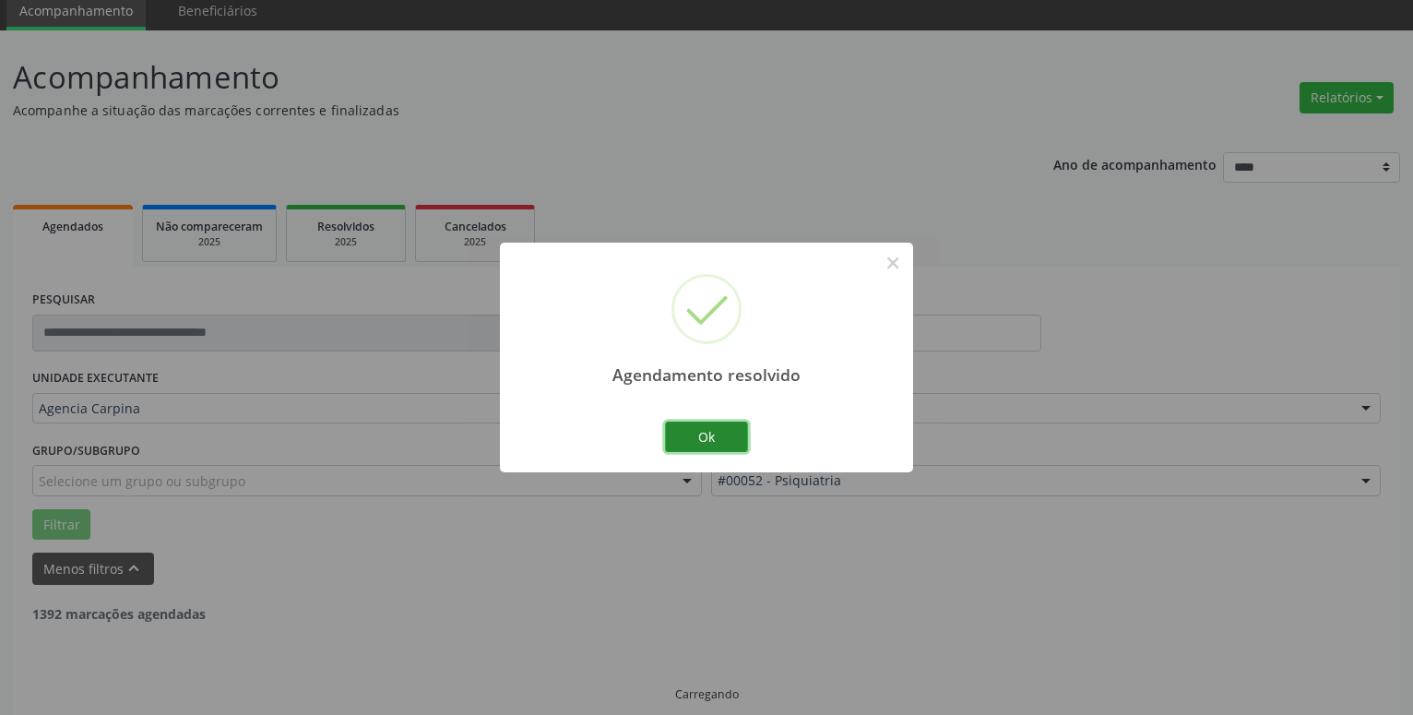
click at [716, 447] on button "Ok" at bounding box center [706, 437] width 83 height 31
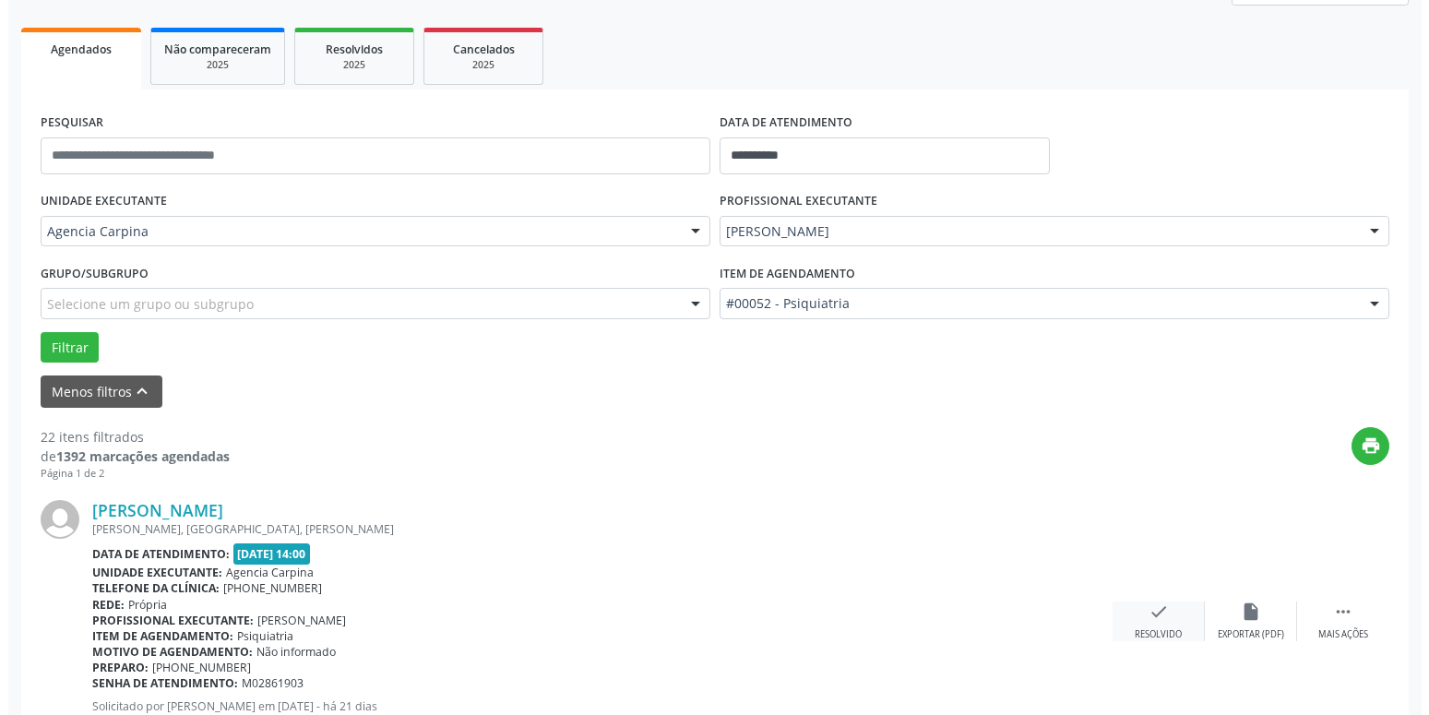
scroll to position [259, 0]
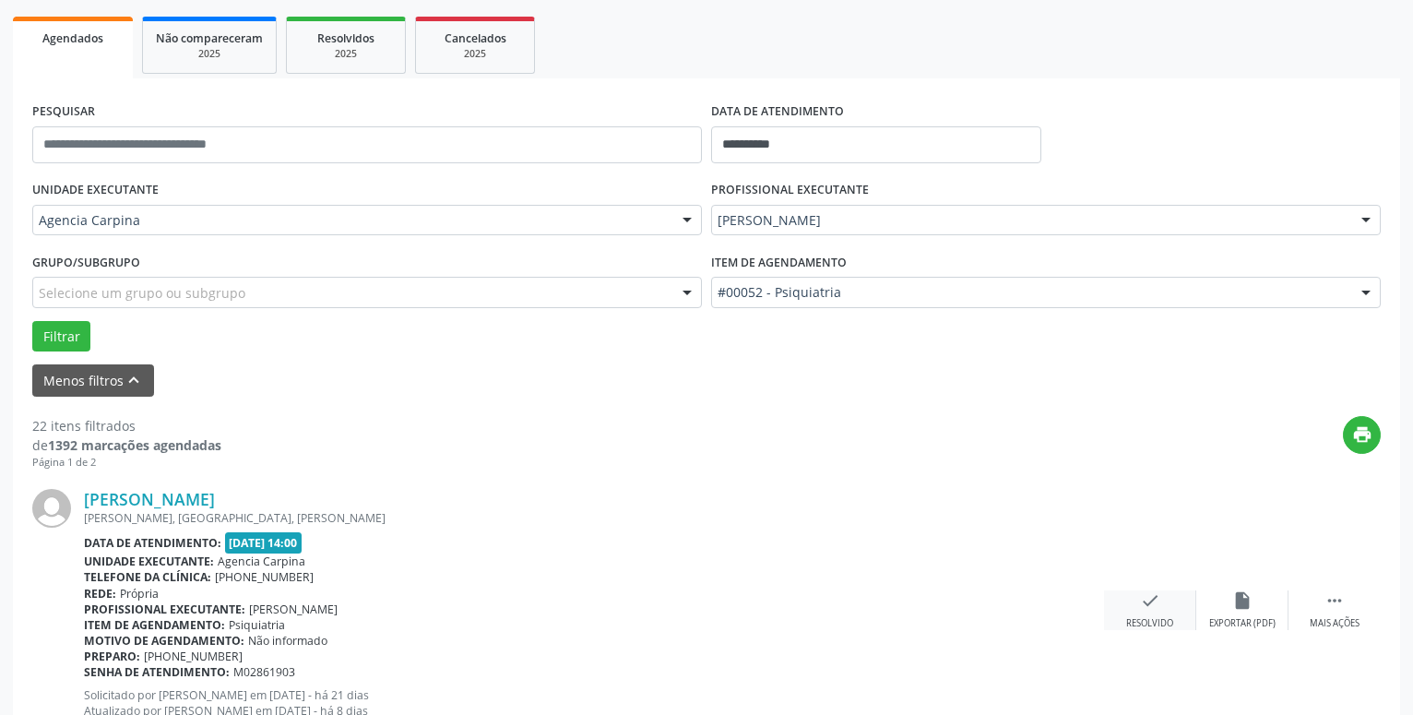
click at [1142, 602] on icon "check" at bounding box center [1150, 600] width 20 height 20
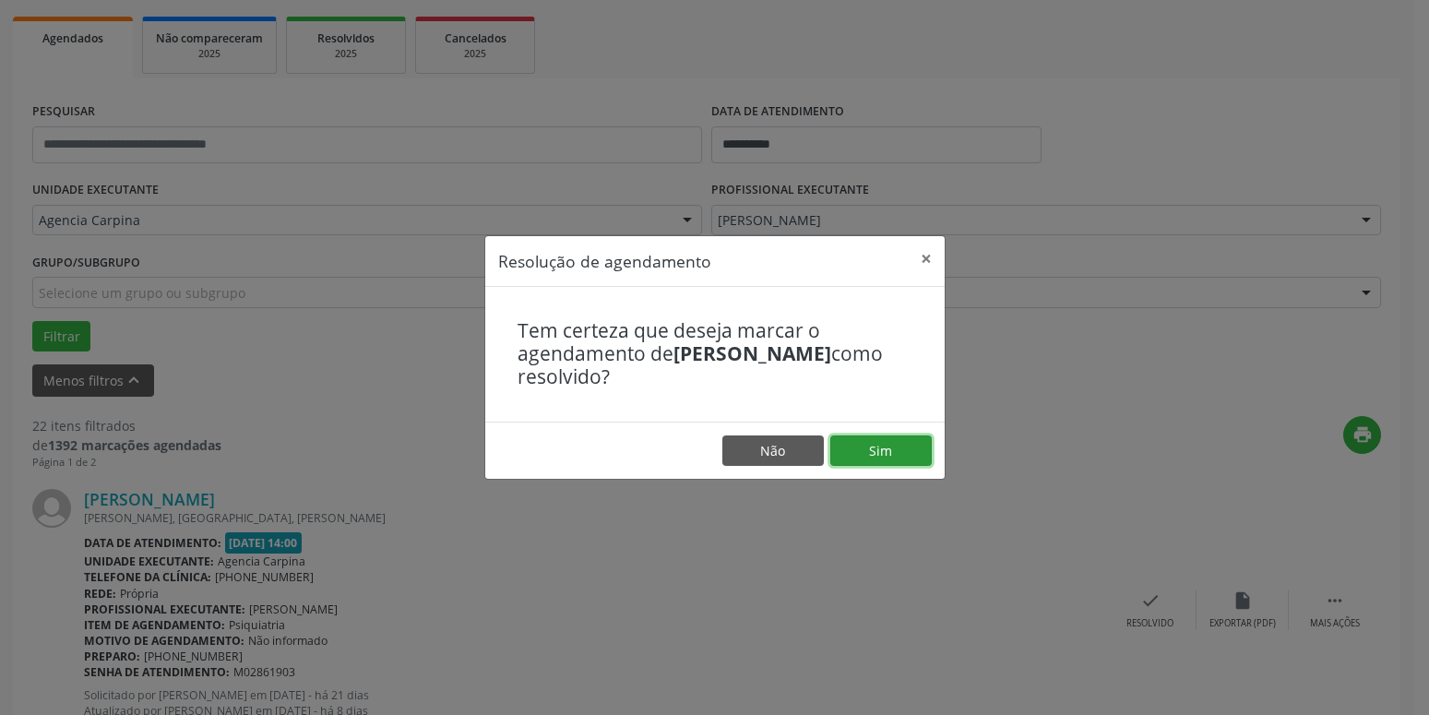
click at [910, 446] on button "Sim" at bounding box center [880, 450] width 101 height 31
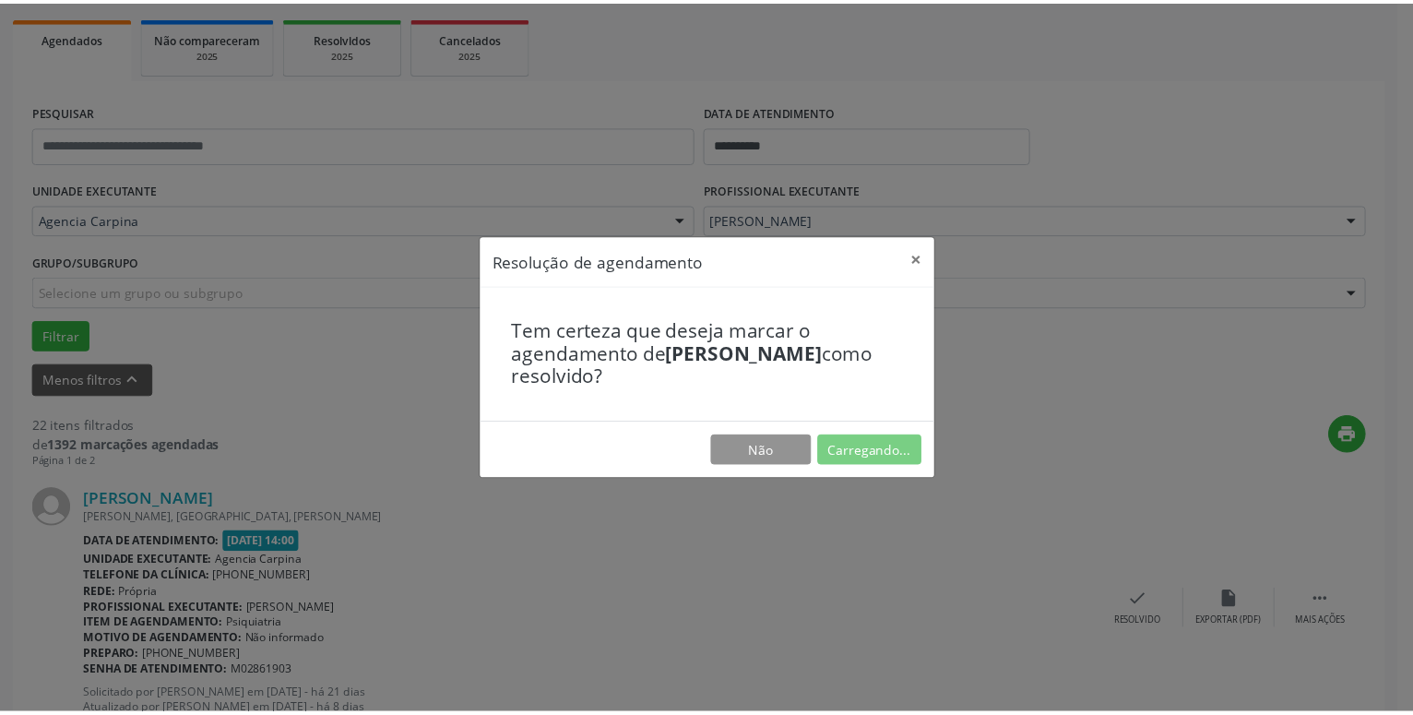
scroll to position [71, 0]
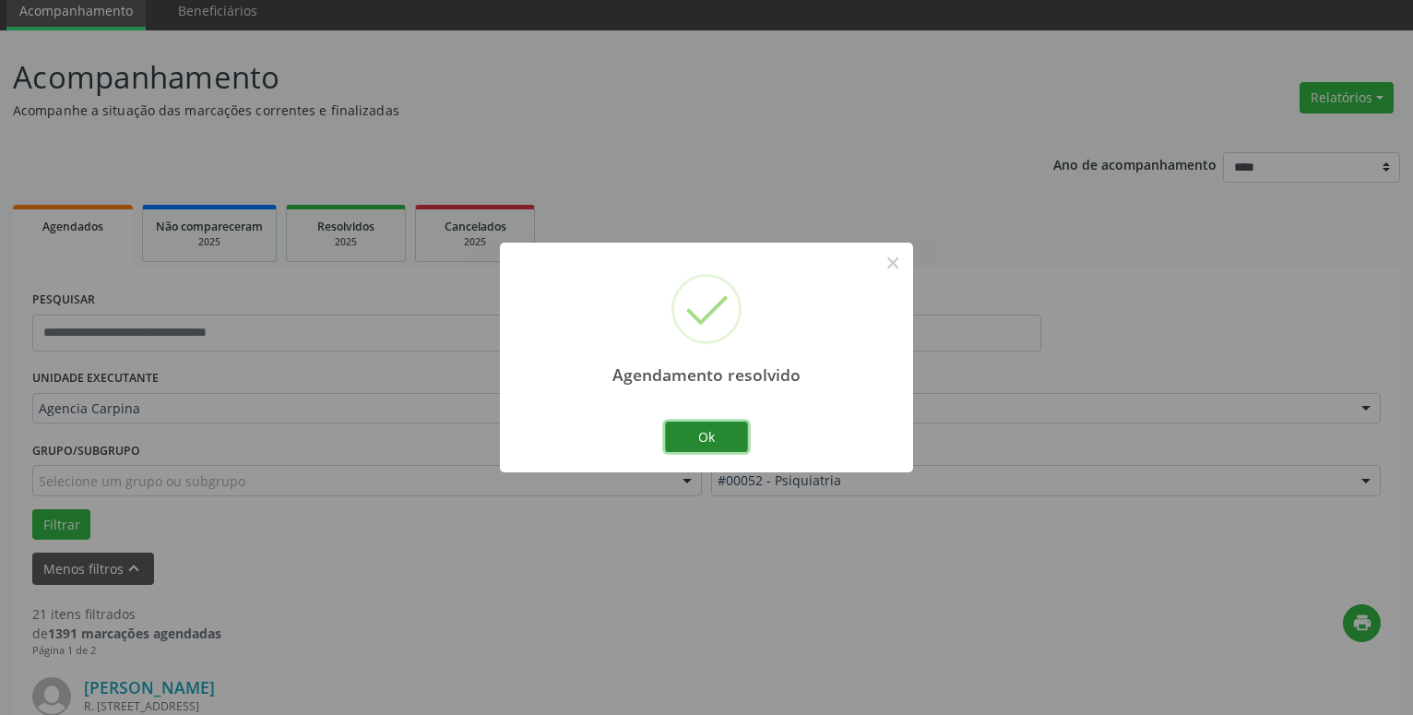
click at [690, 426] on button "Ok" at bounding box center [706, 437] width 83 height 31
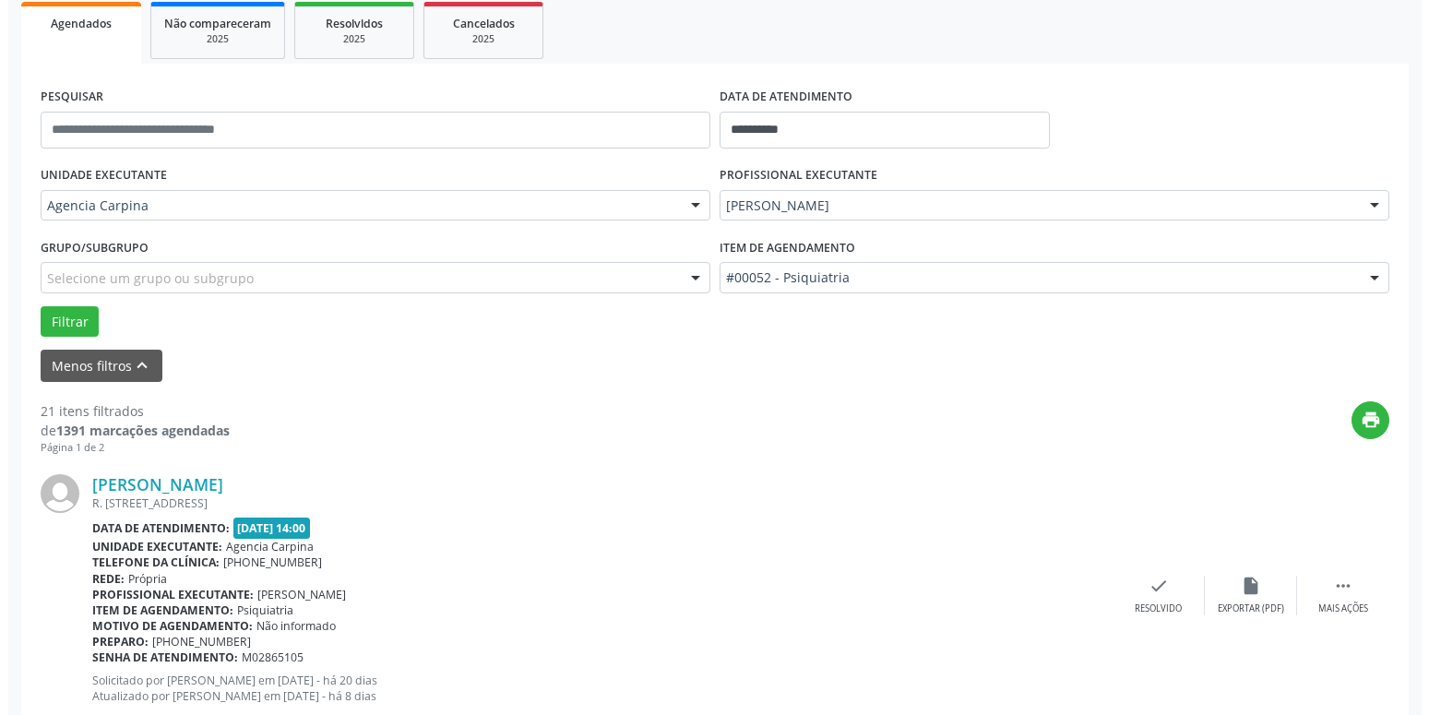
scroll to position [353, 0]
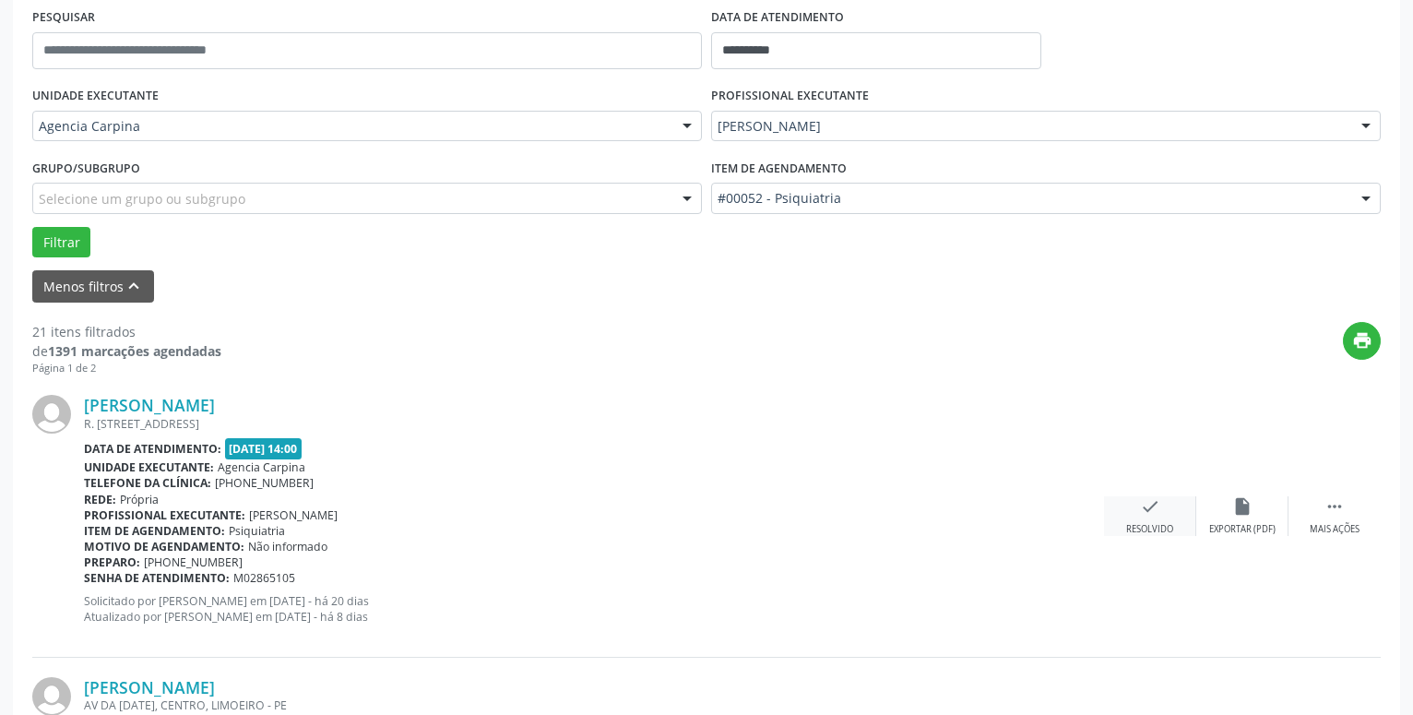
click at [1133, 516] on div "check Resolvido" at bounding box center [1150, 516] width 92 height 40
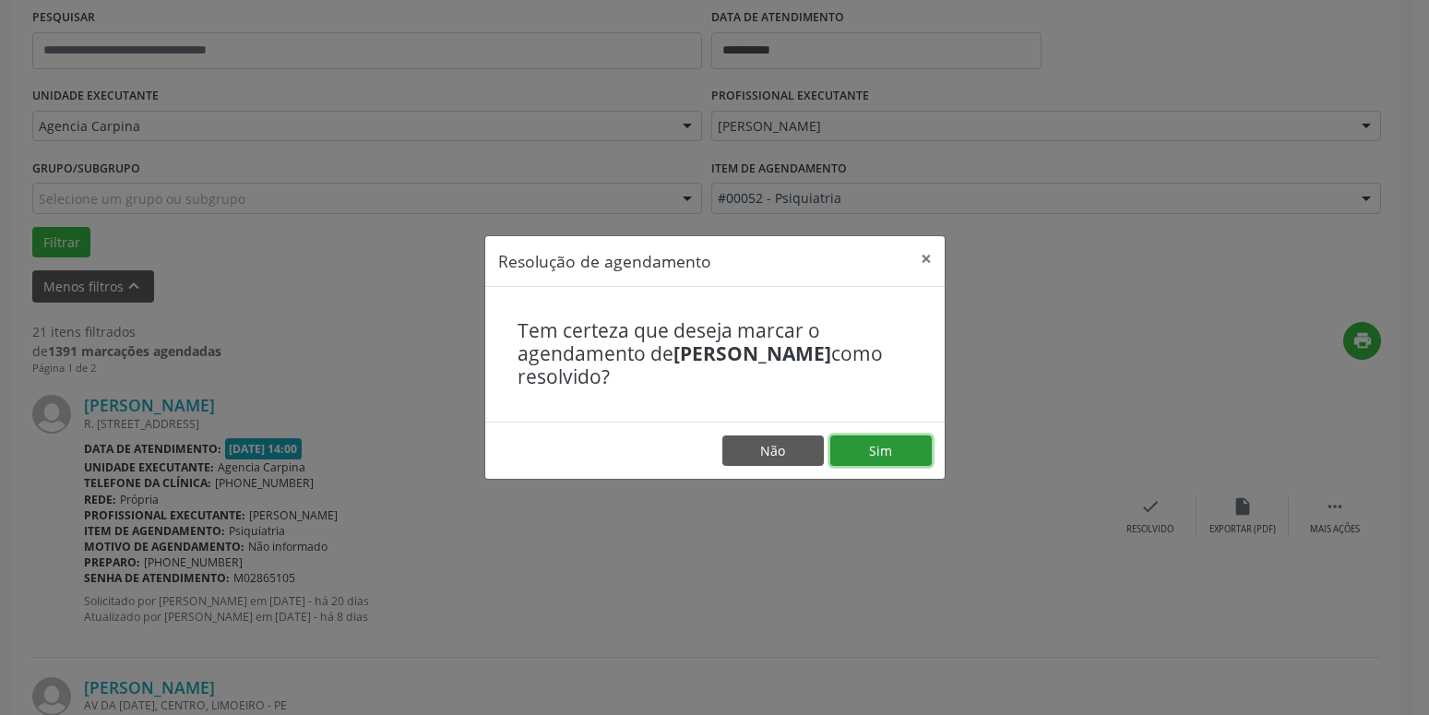
click at [899, 449] on button "Sim" at bounding box center [880, 450] width 101 height 31
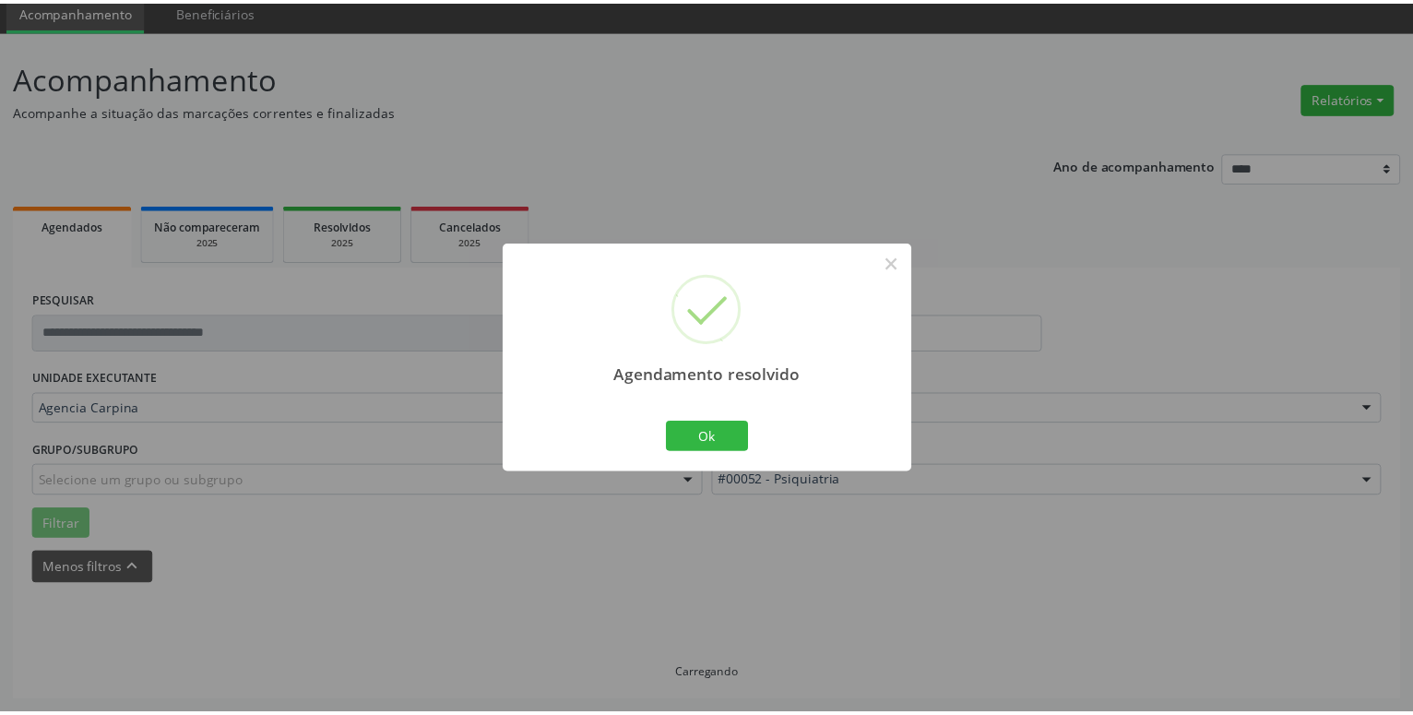
scroll to position [71, 0]
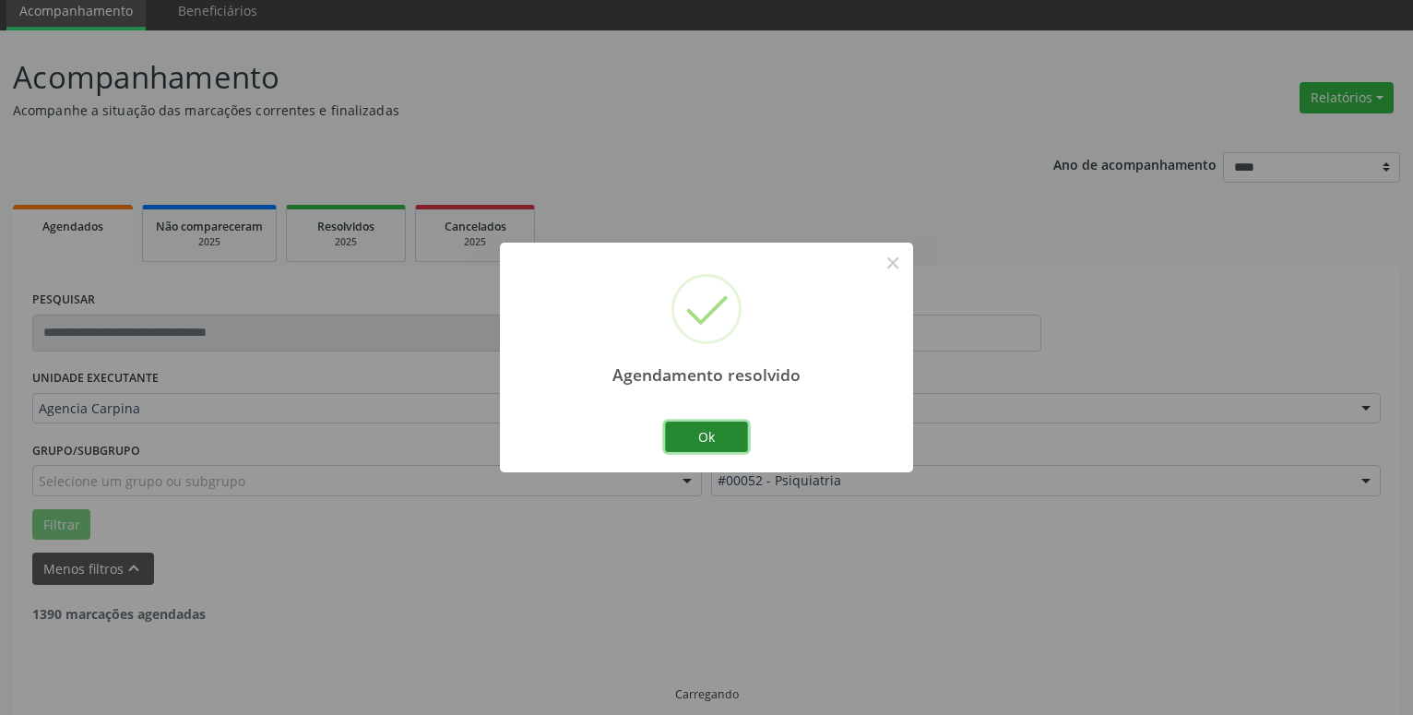
click at [701, 434] on button "Ok" at bounding box center [706, 437] width 83 height 31
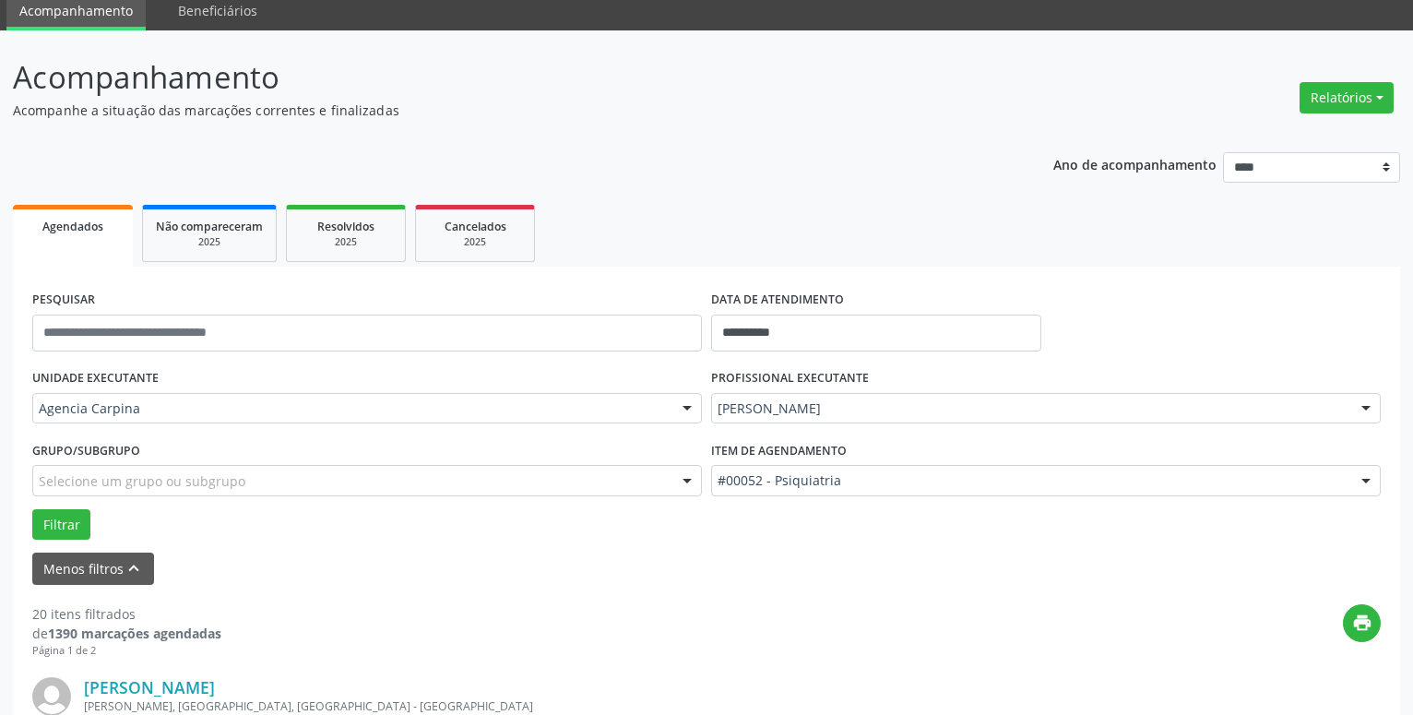
click at [667, 566] on div "Menos filtros keyboard_arrow_up" at bounding box center [707, 569] width 1358 height 32
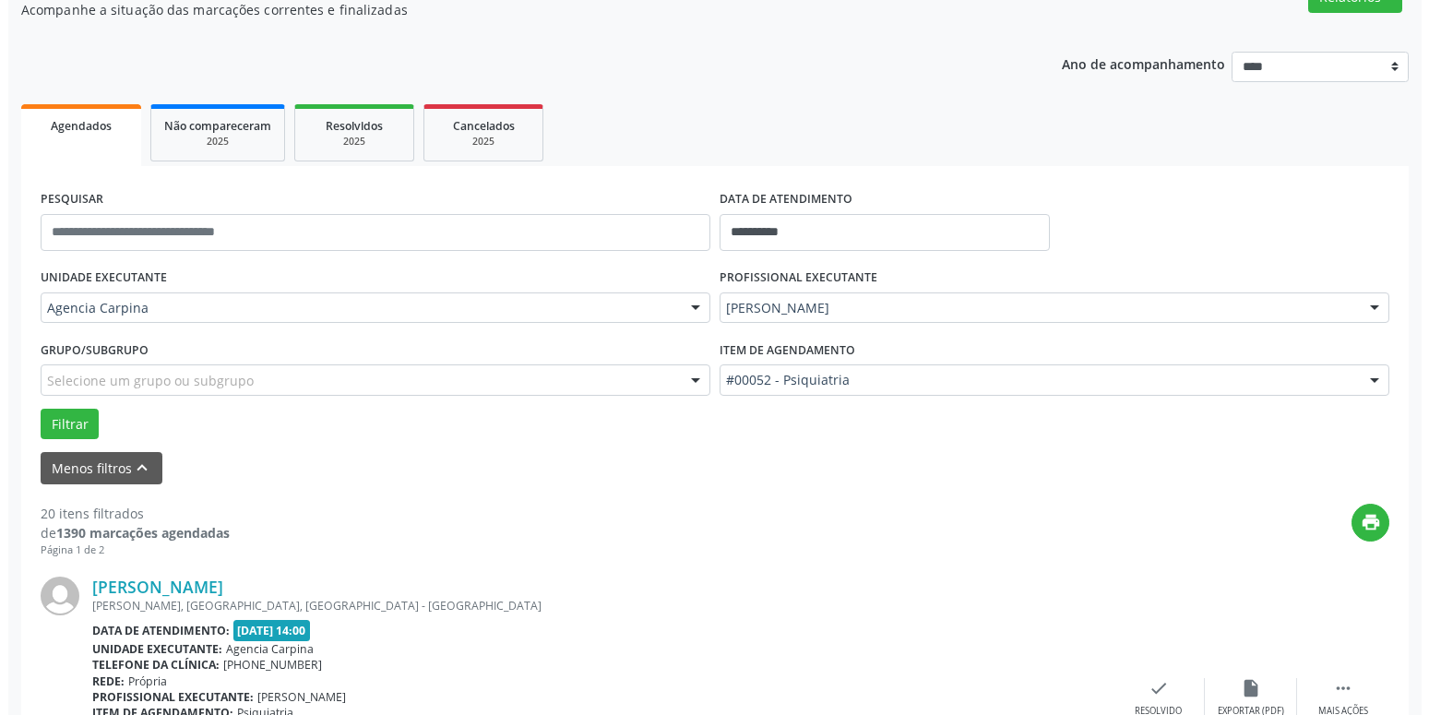
scroll to position [259, 0]
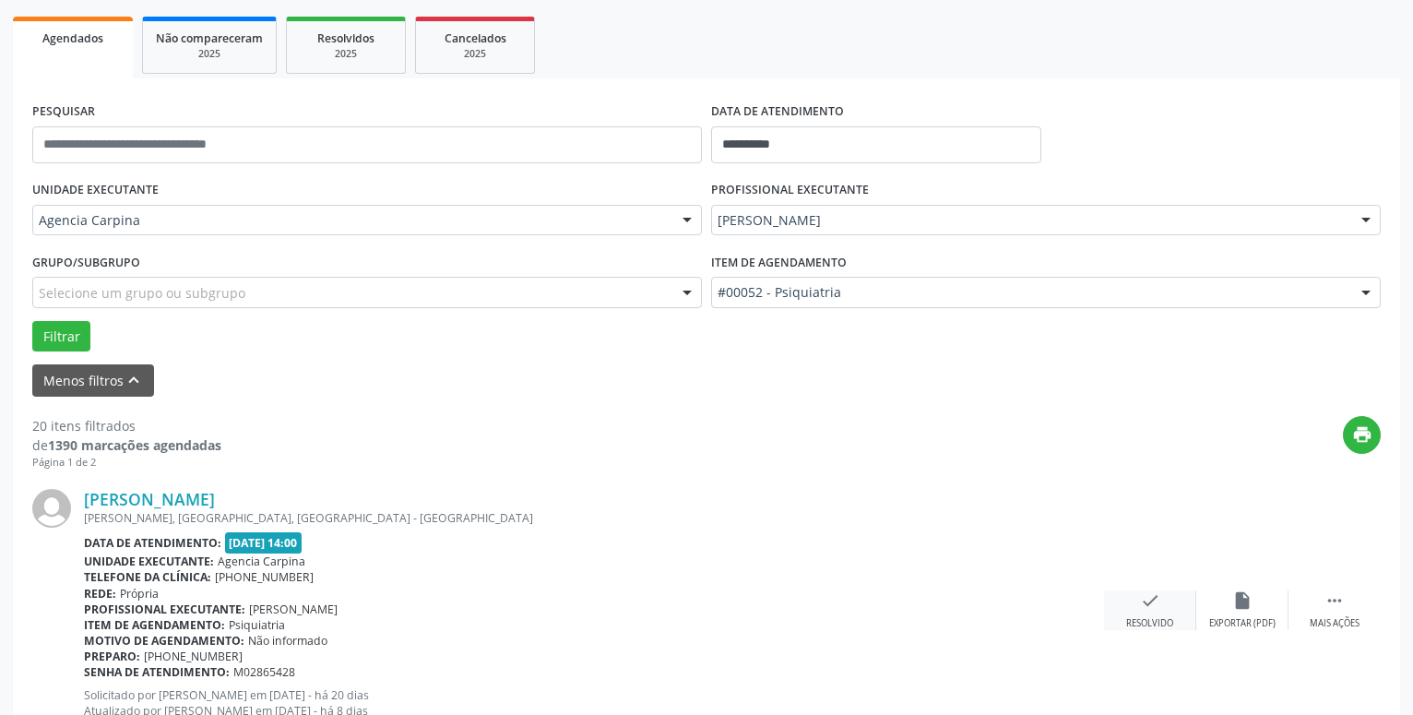
click at [1151, 610] on icon "check" at bounding box center [1150, 600] width 20 height 20
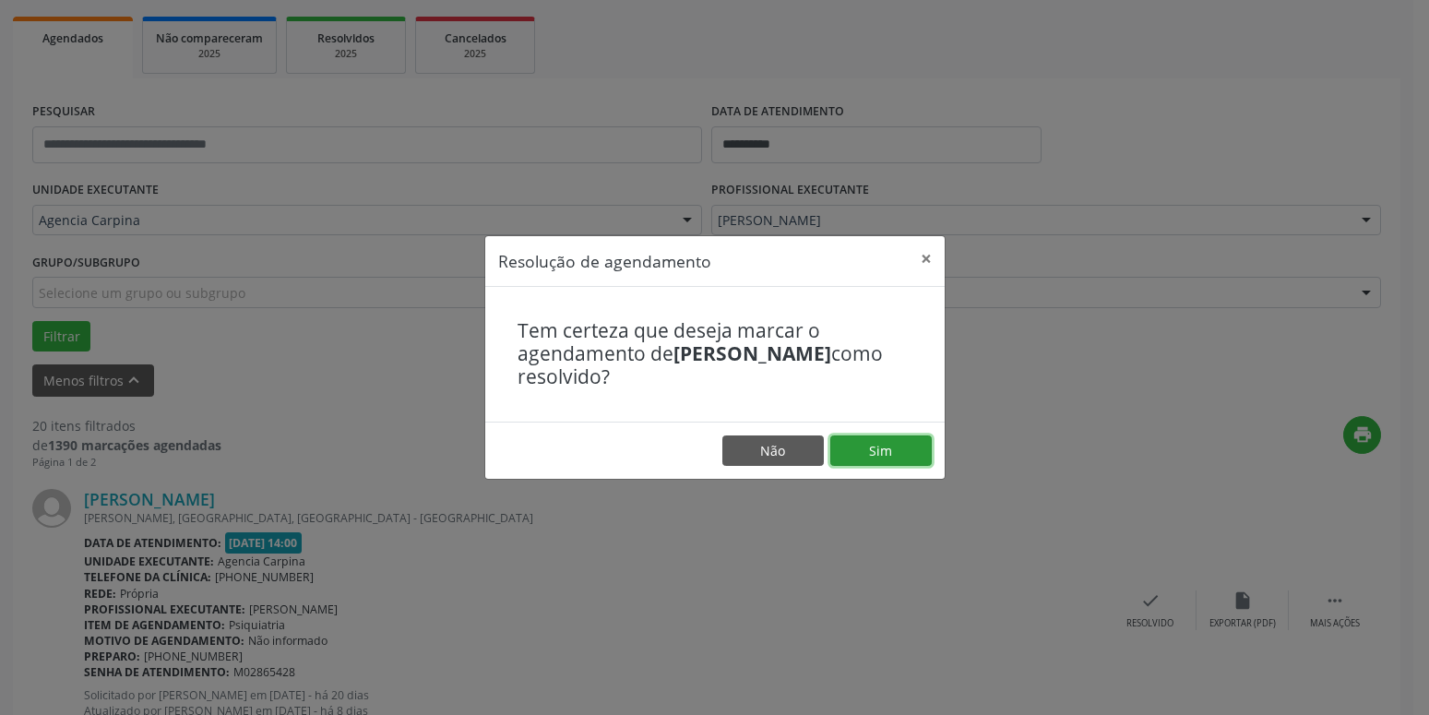
click at [877, 445] on button "Sim" at bounding box center [880, 450] width 101 height 31
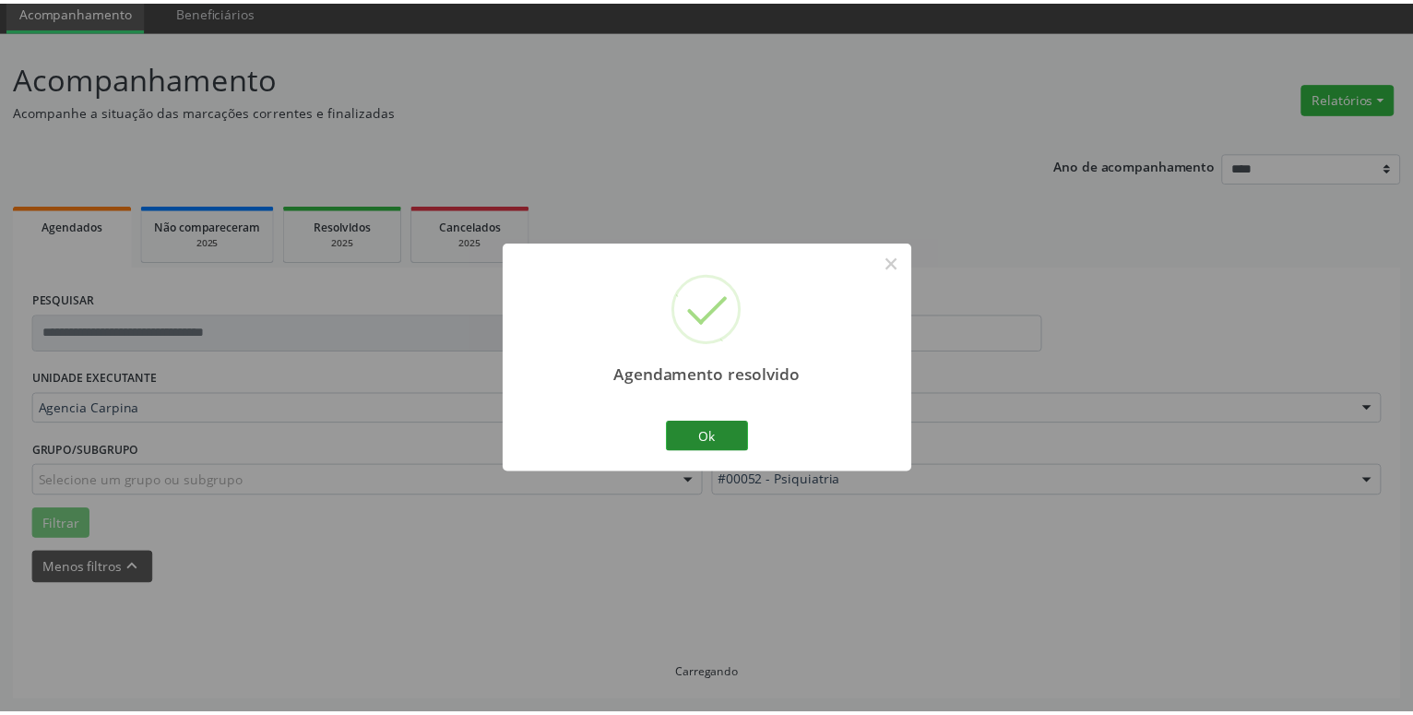
scroll to position [71, 0]
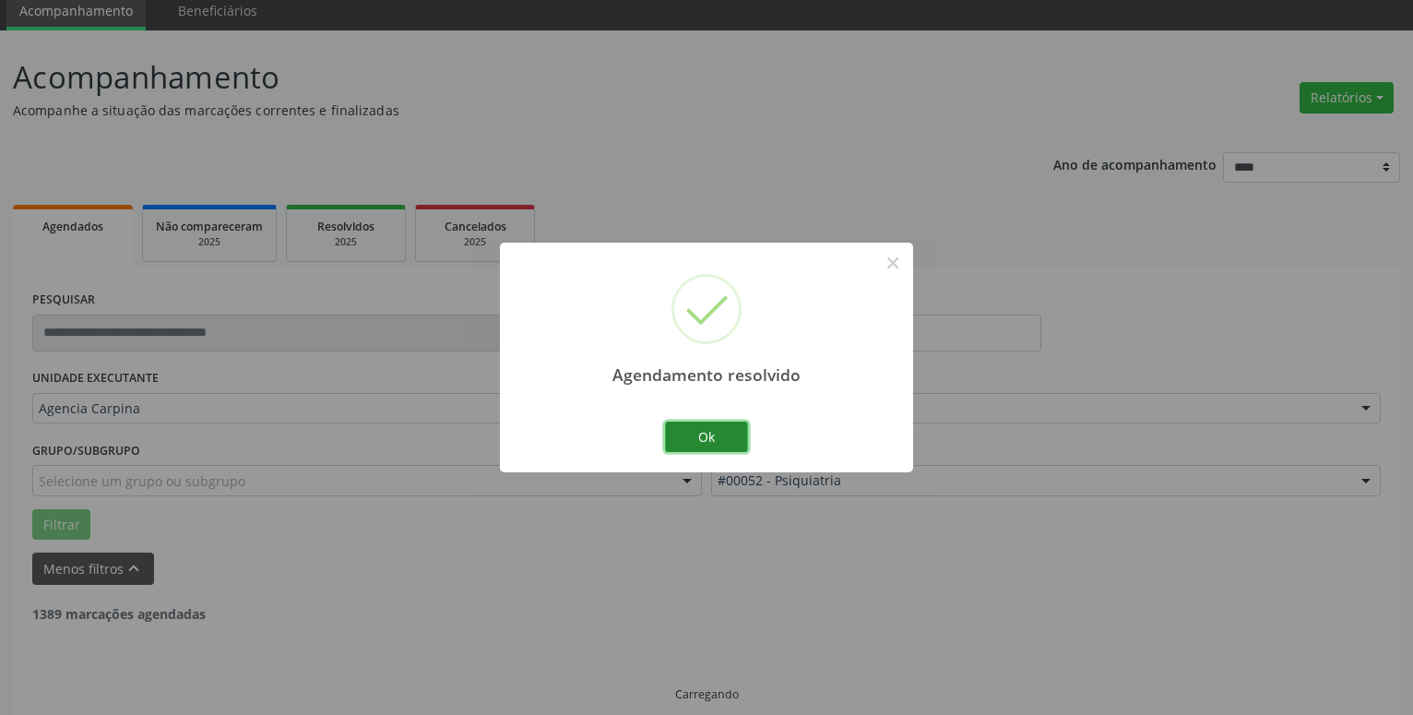
click at [730, 429] on button "Ok" at bounding box center [706, 437] width 83 height 31
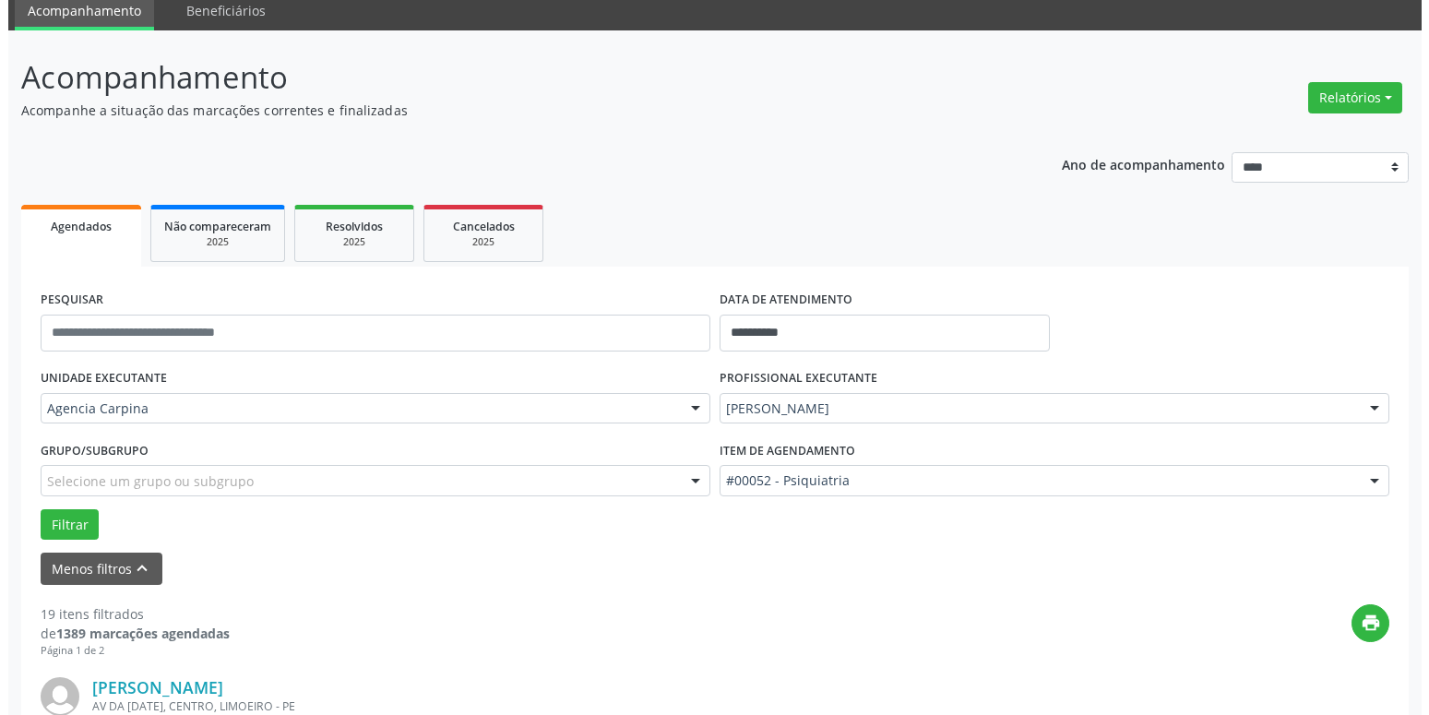
scroll to position [353, 0]
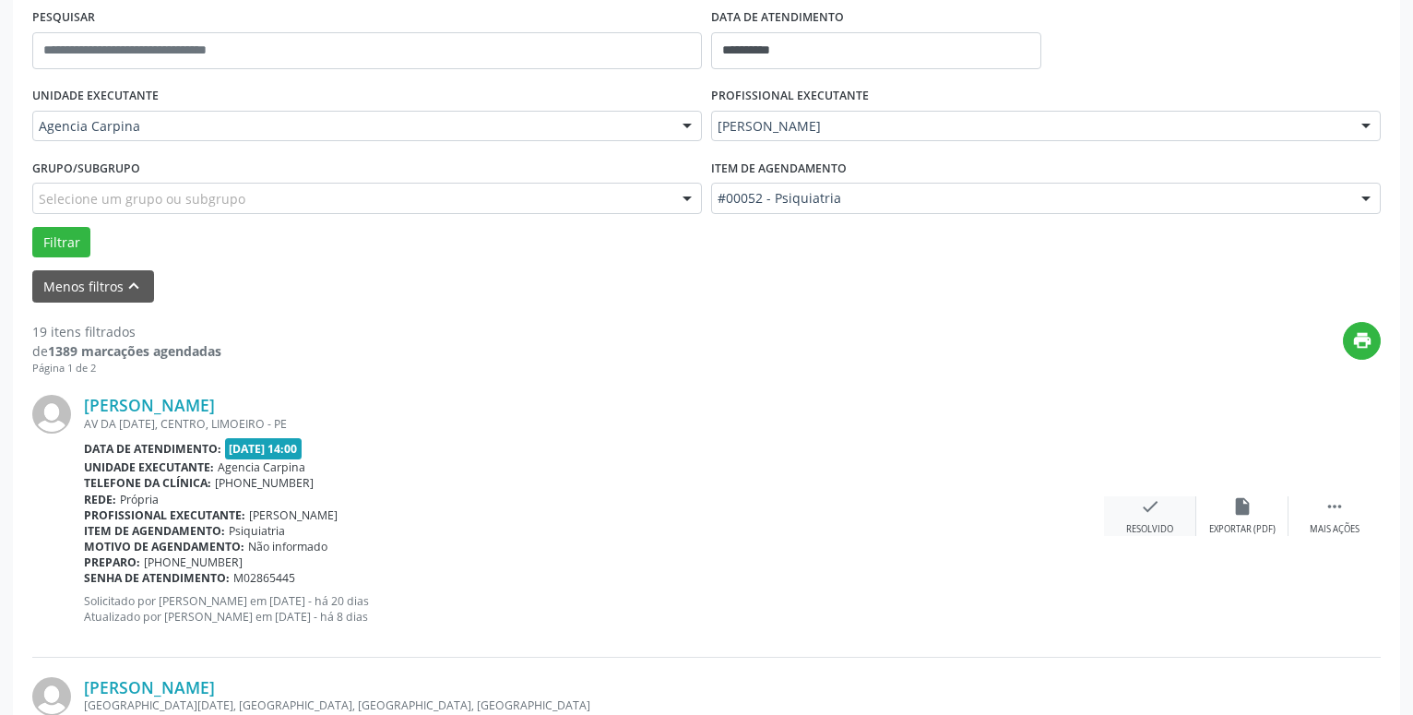
click at [1147, 511] on icon "check" at bounding box center [1150, 506] width 20 height 20
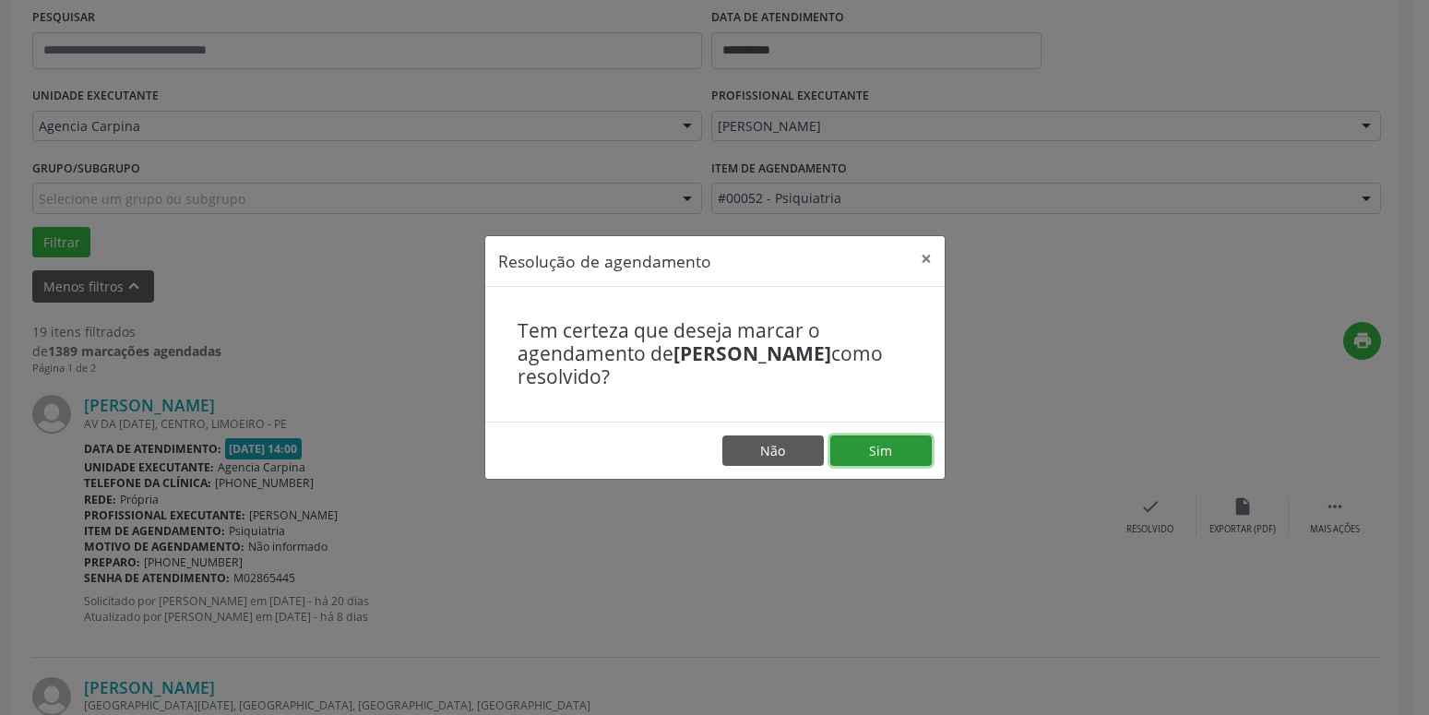
click at [853, 450] on button "Sim" at bounding box center [880, 450] width 101 height 31
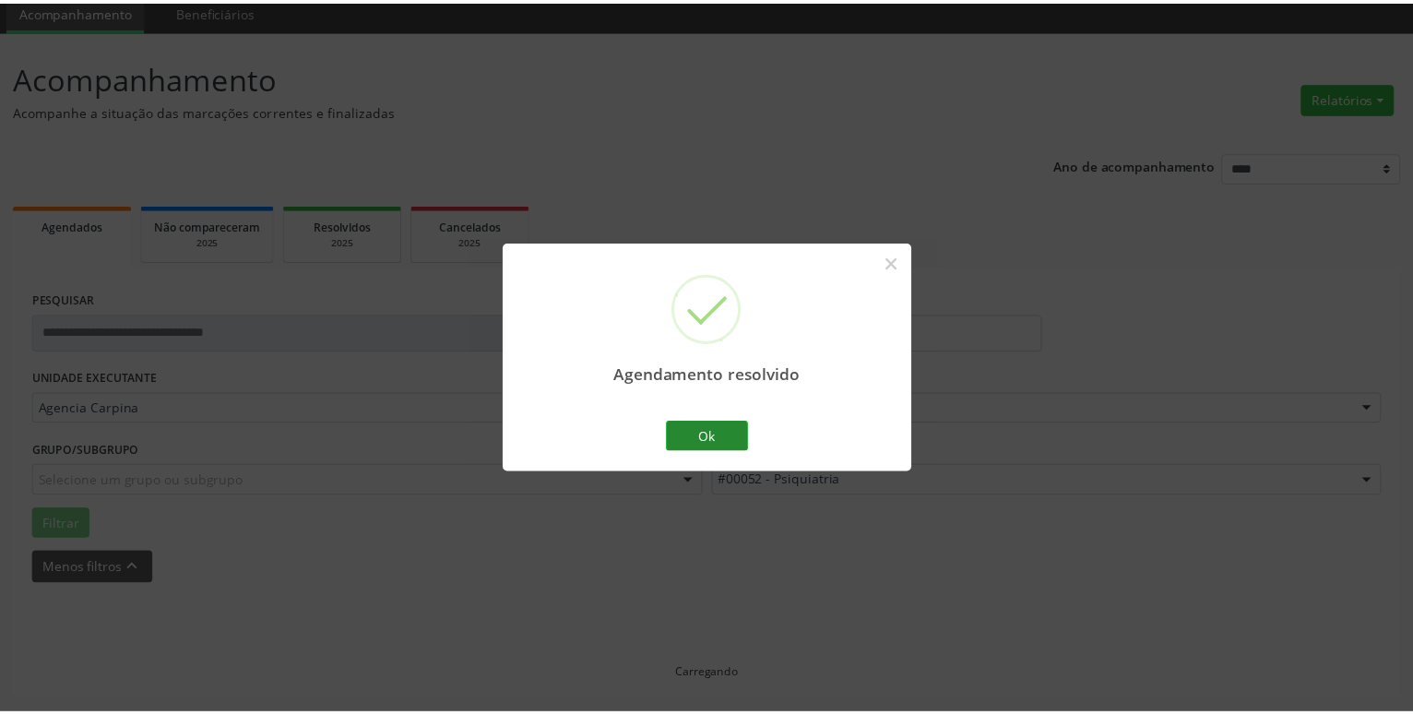
scroll to position [71, 0]
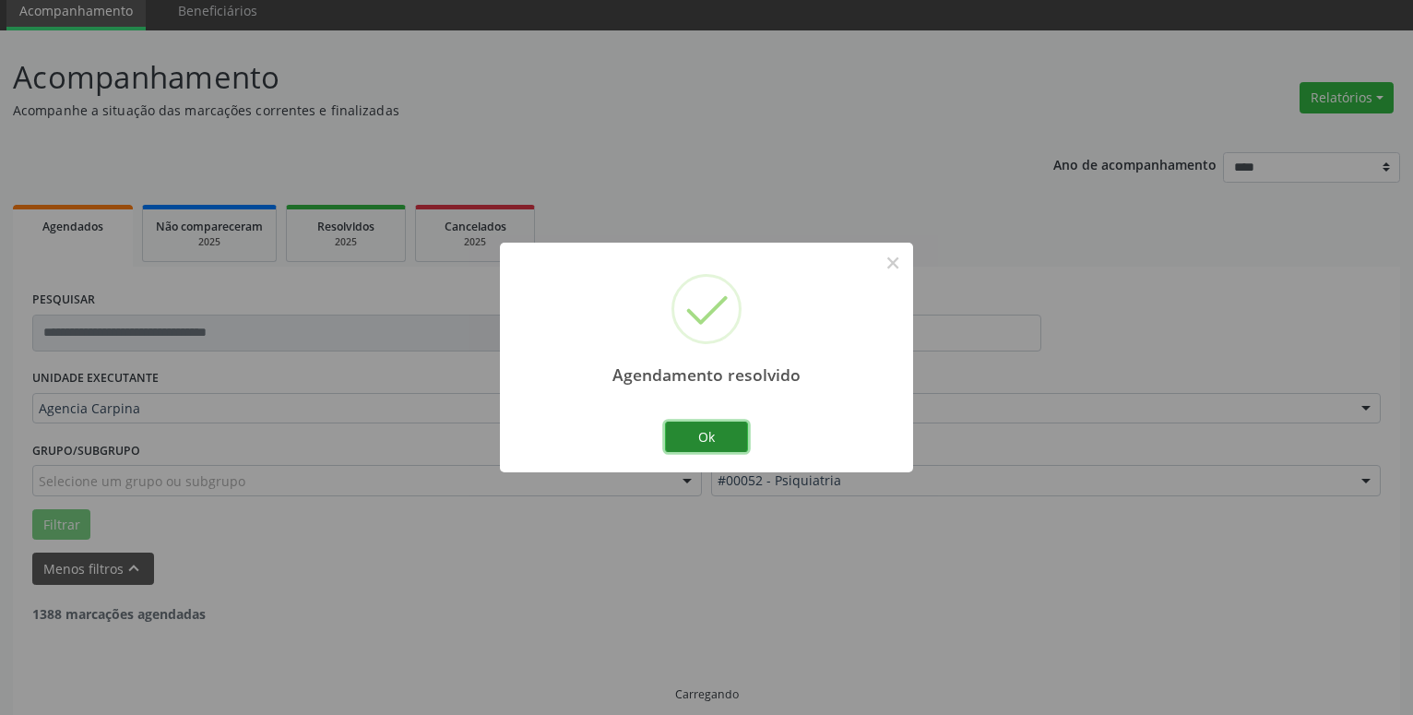
click at [719, 444] on button "Ok" at bounding box center [706, 437] width 83 height 31
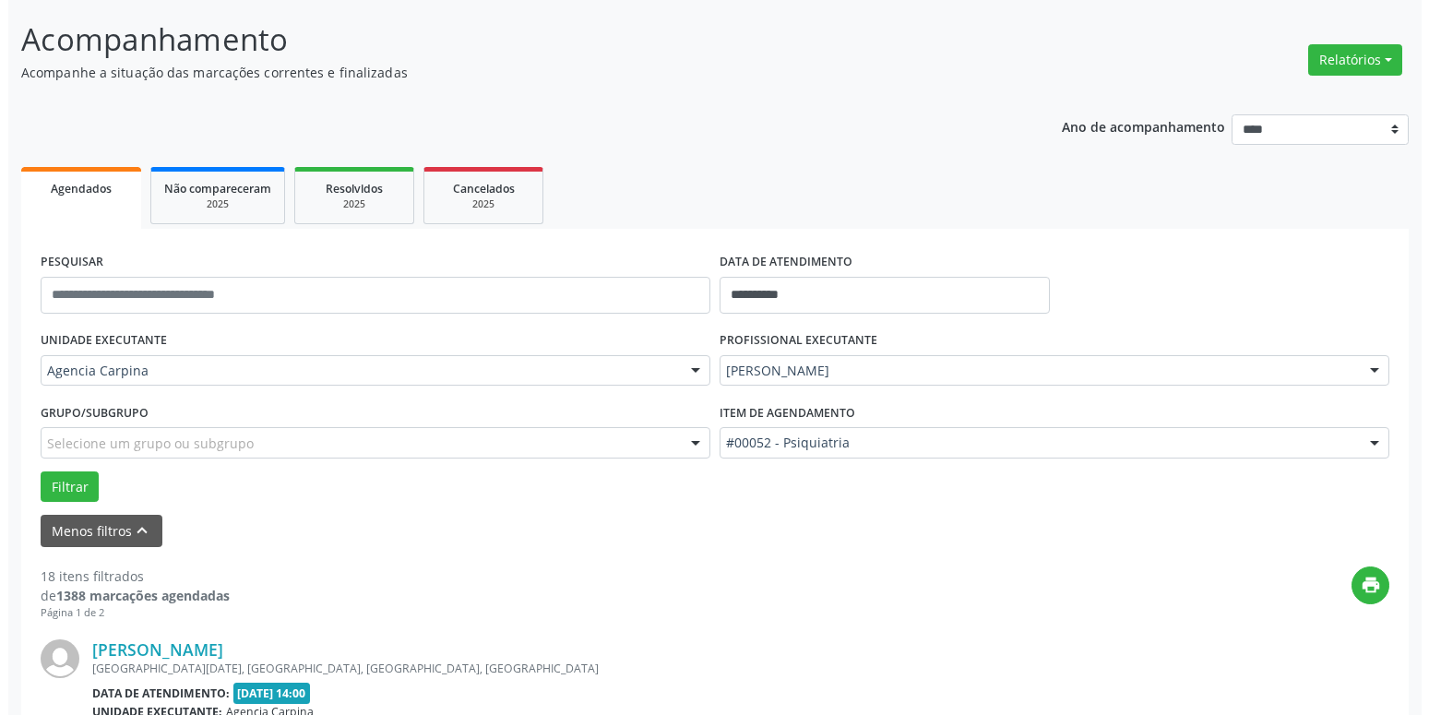
scroll to position [376, 0]
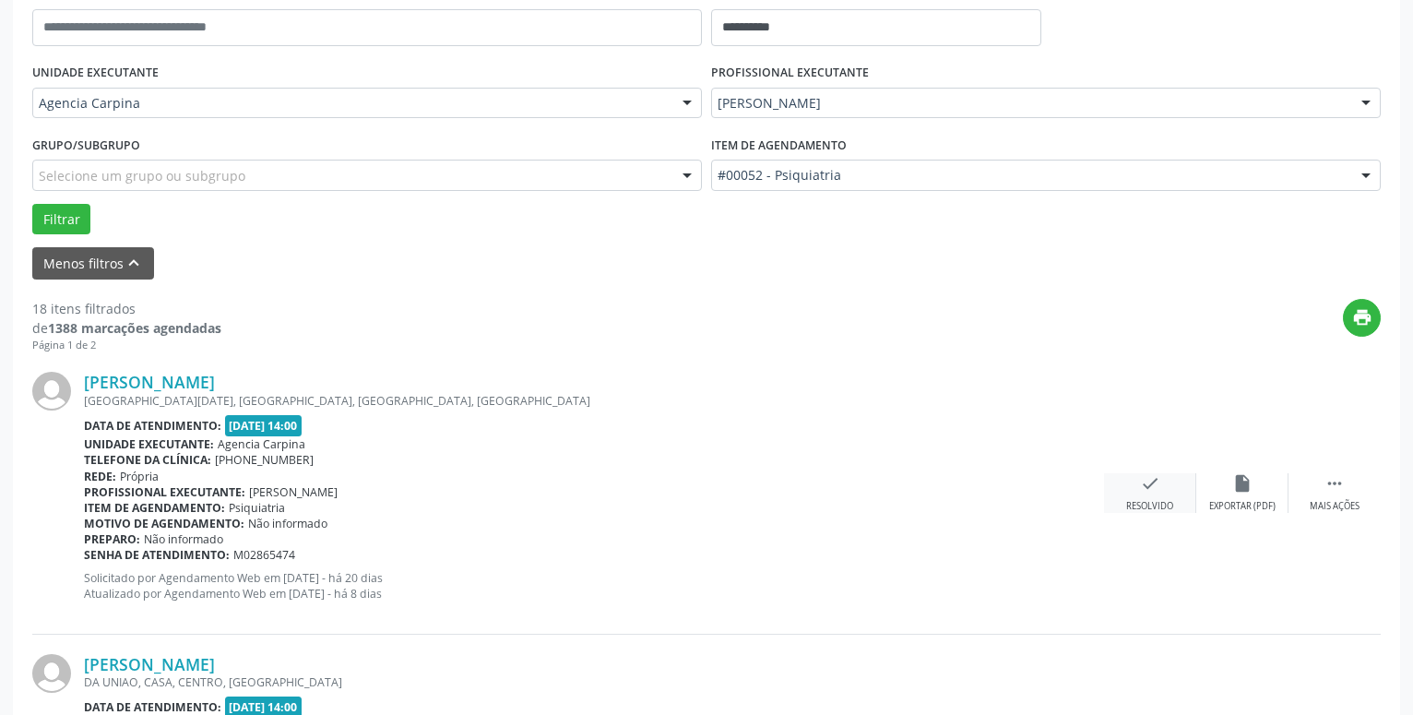
click at [1163, 489] on div "check Resolvido" at bounding box center [1150, 493] width 92 height 40
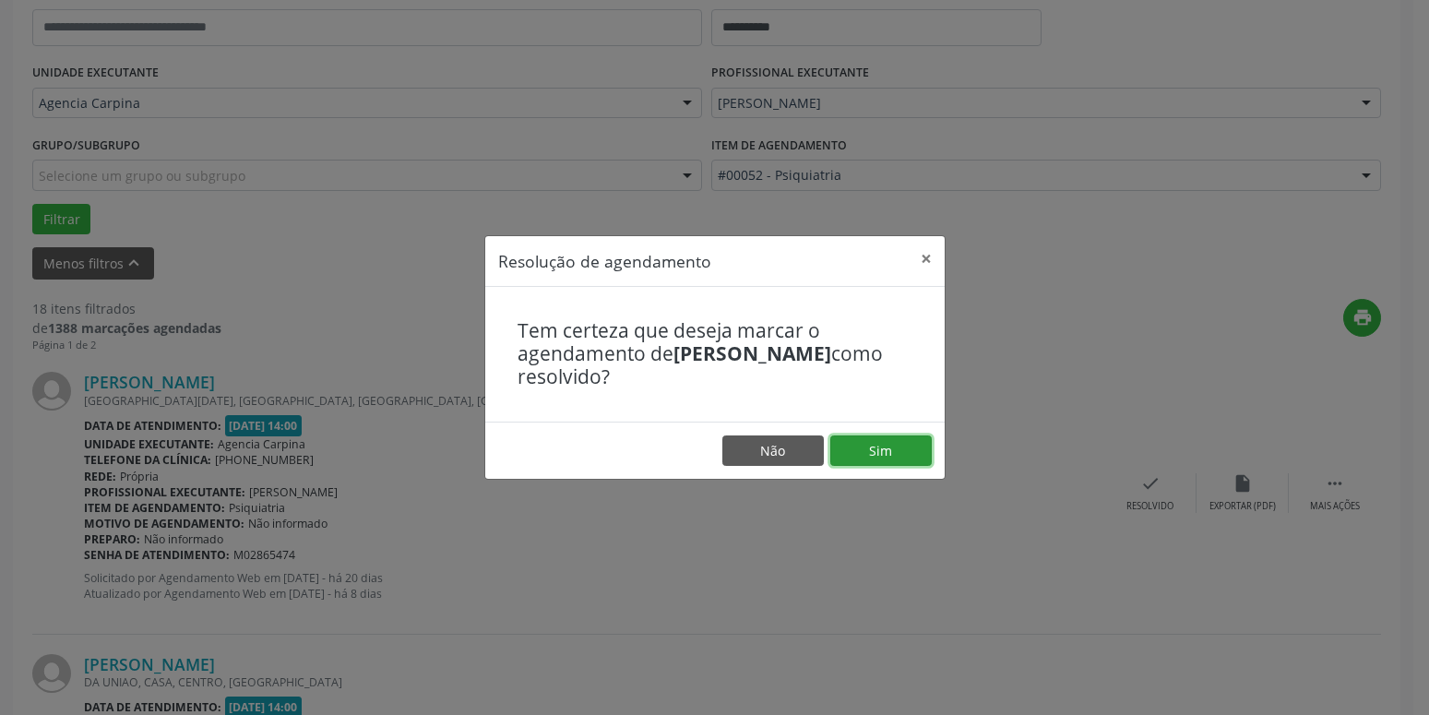
click at [883, 459] on button "Sim" at bounding box center [880, 450] width 101 height 31
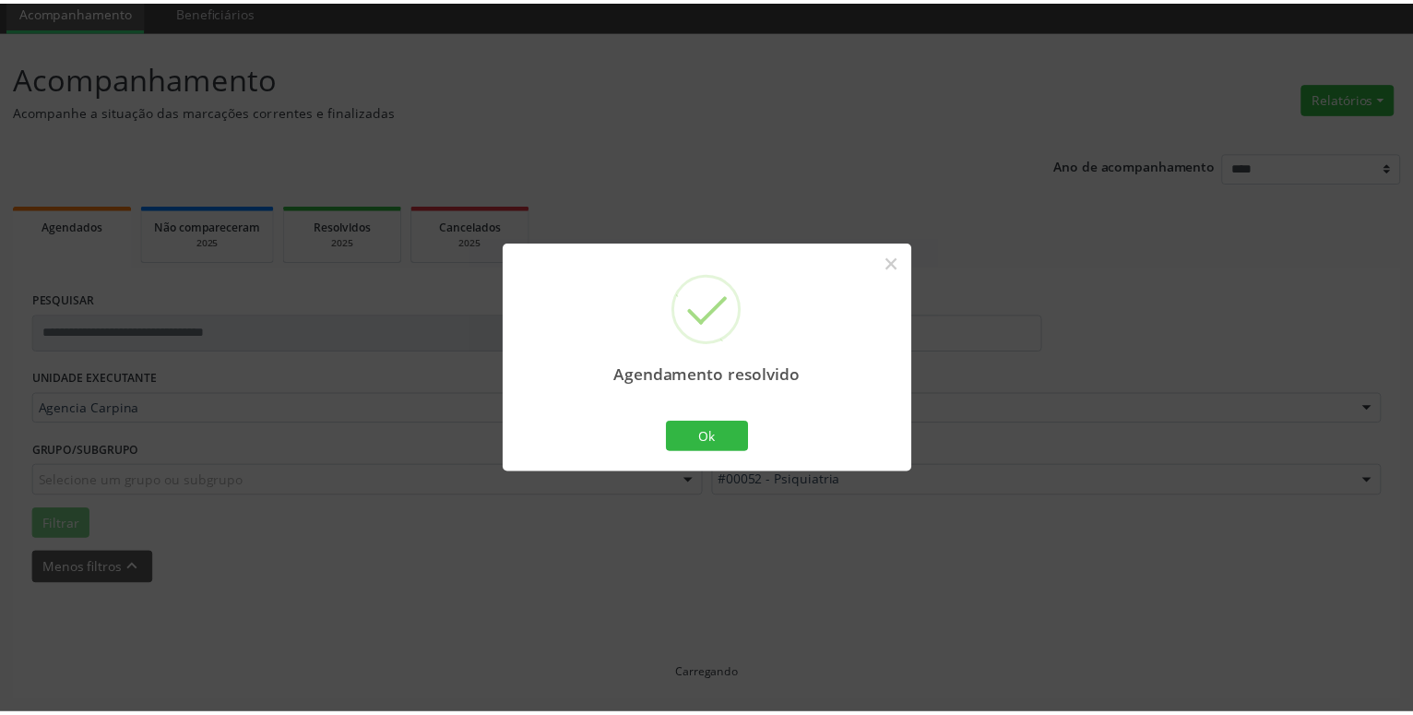
scroll to position [71, 0]
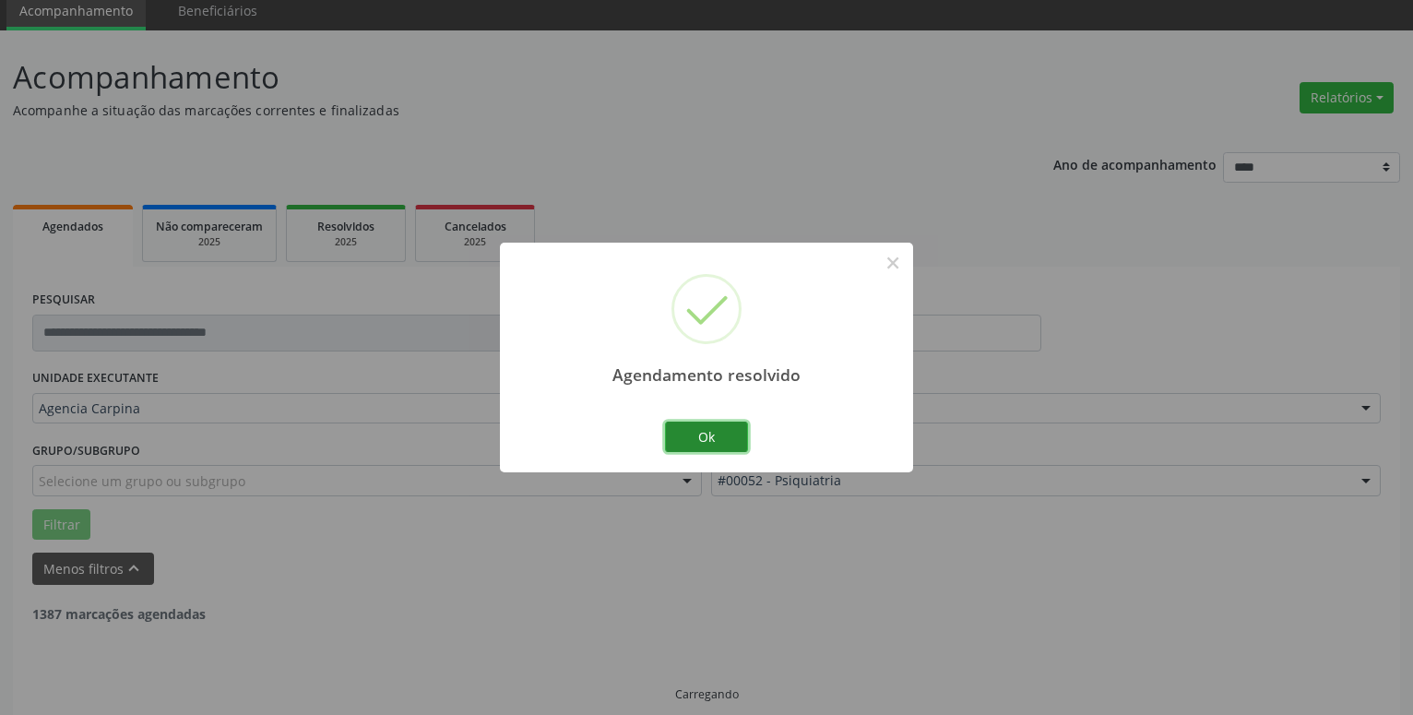
click at [718, 438] on button "Ok" at bounding box center [706, 437] width 83 height 31
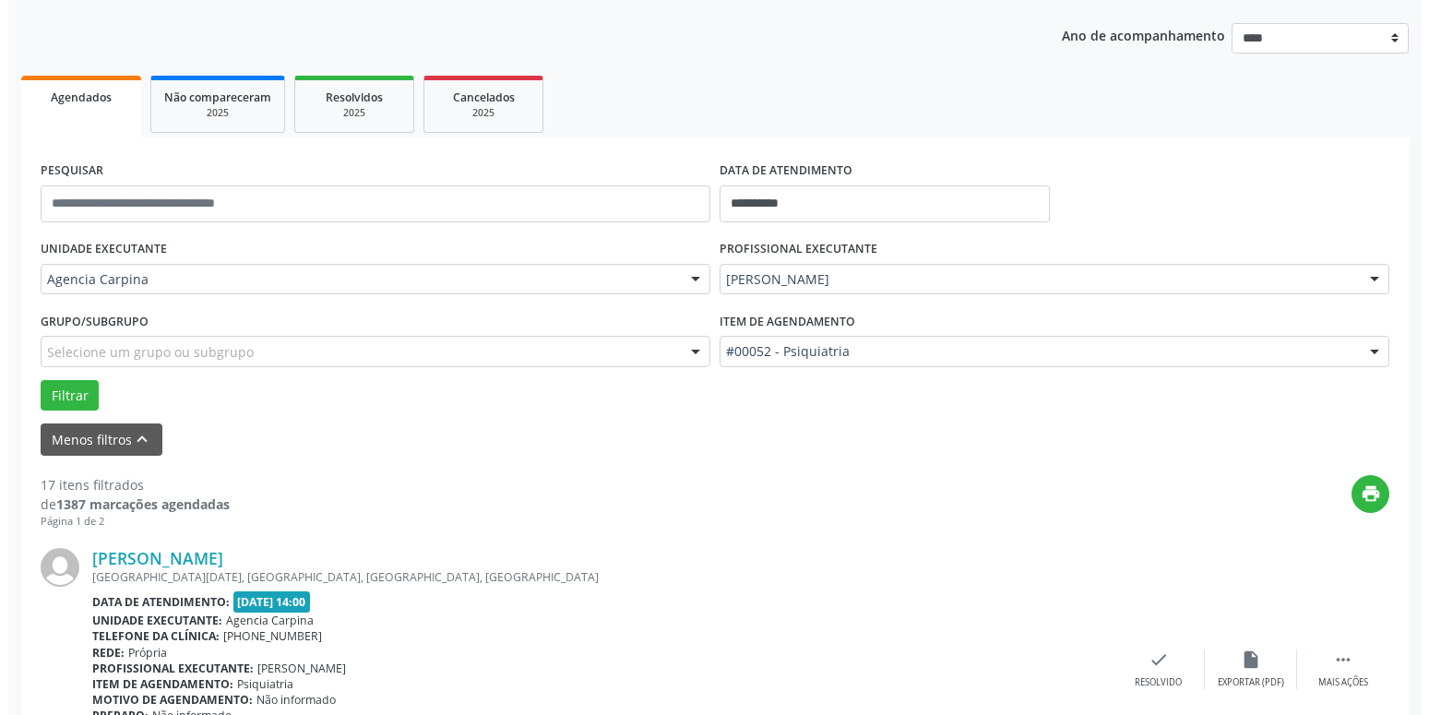
scroll to position [353, 0]
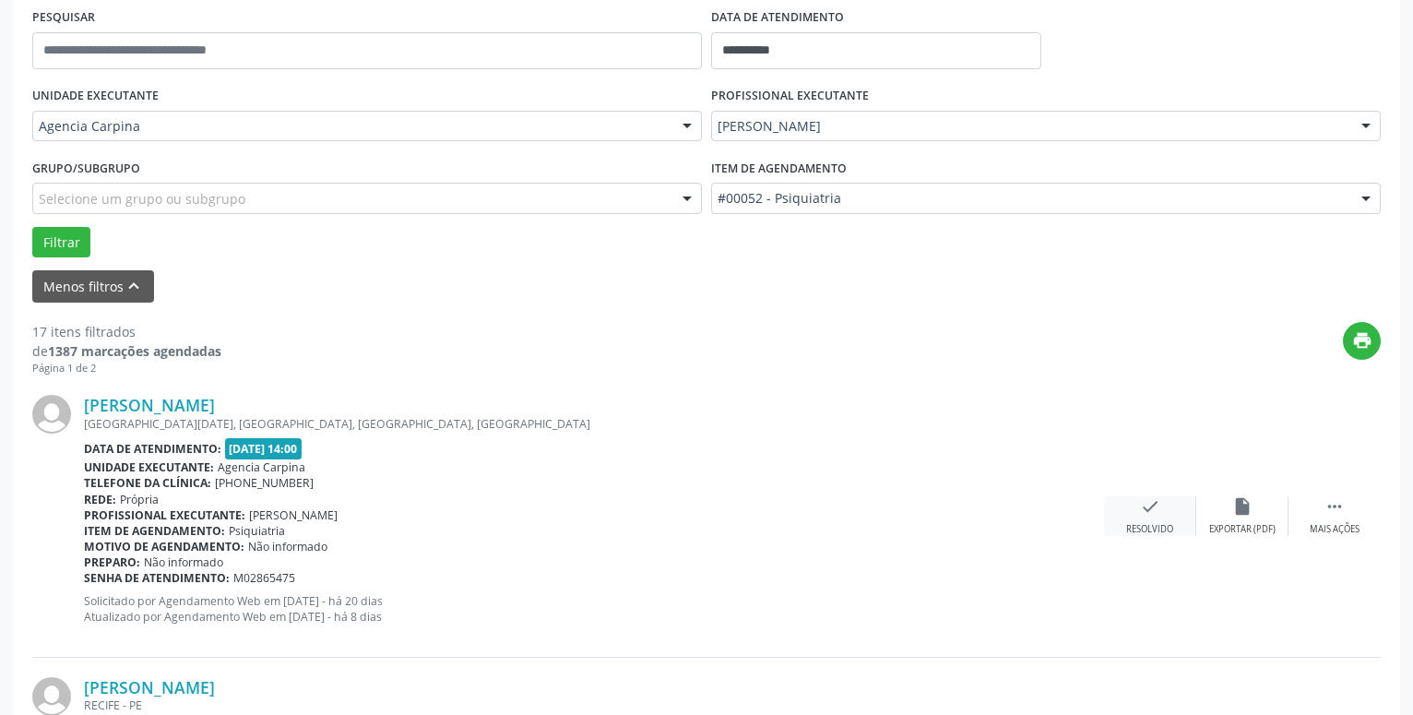
click at [1151, 510] on icon "check" at bounding box center [1150, 506] width 20 height 20
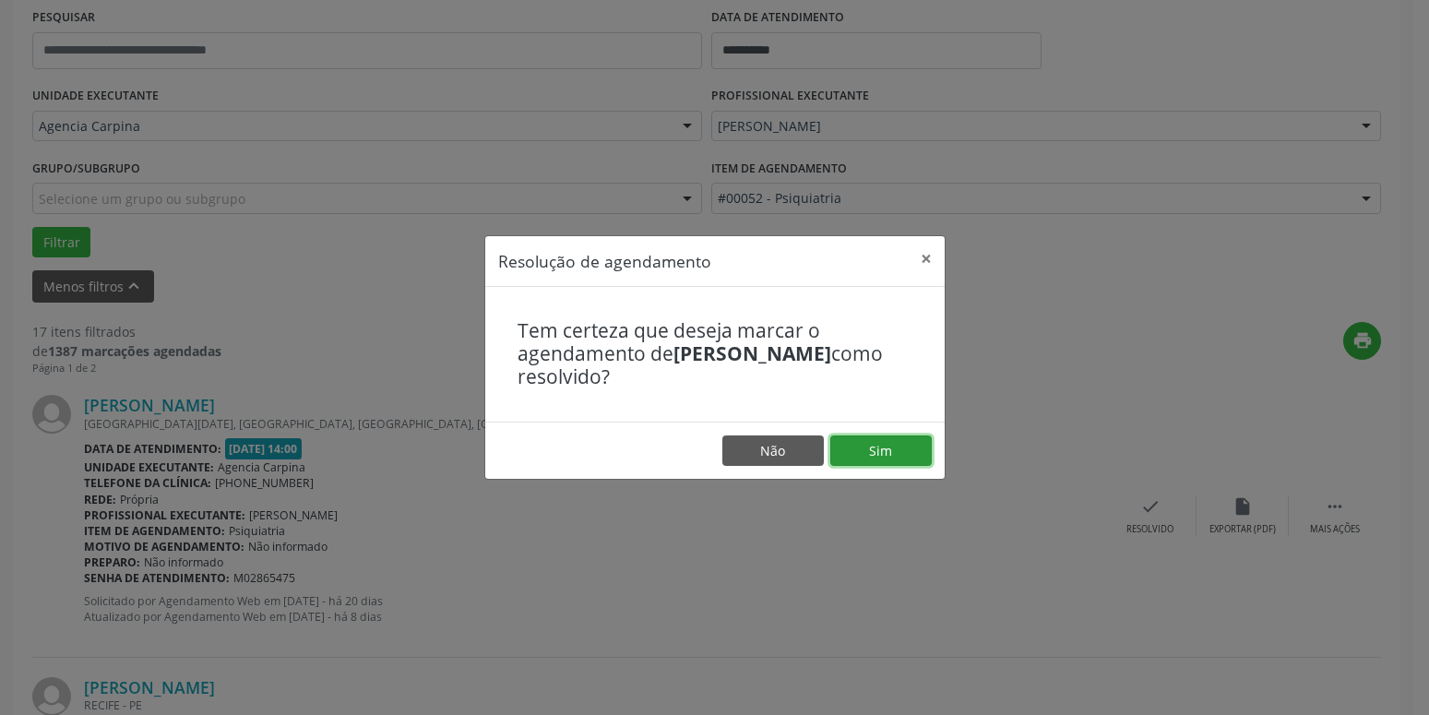
click at [895, 457] on button "Sim" at bounding box center [880, 450] width 101 height 31
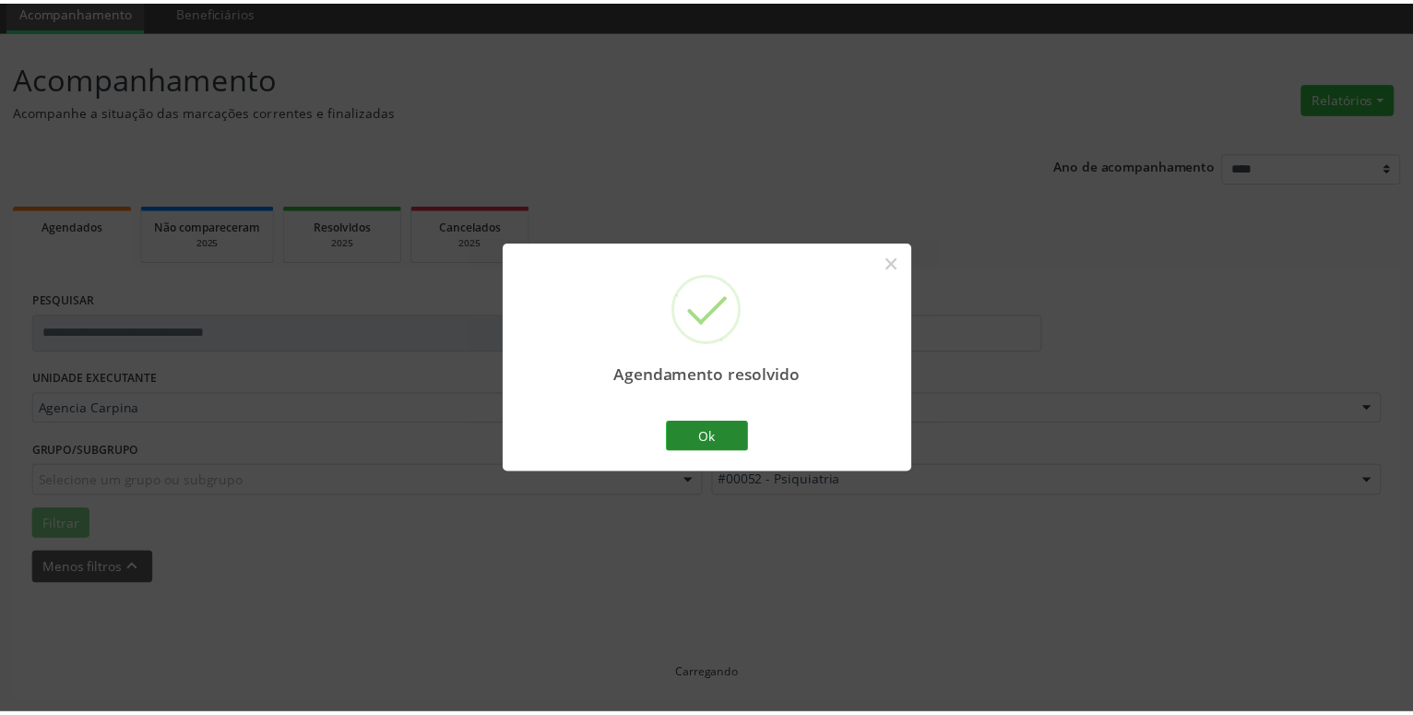
scroll to position [71, 0]
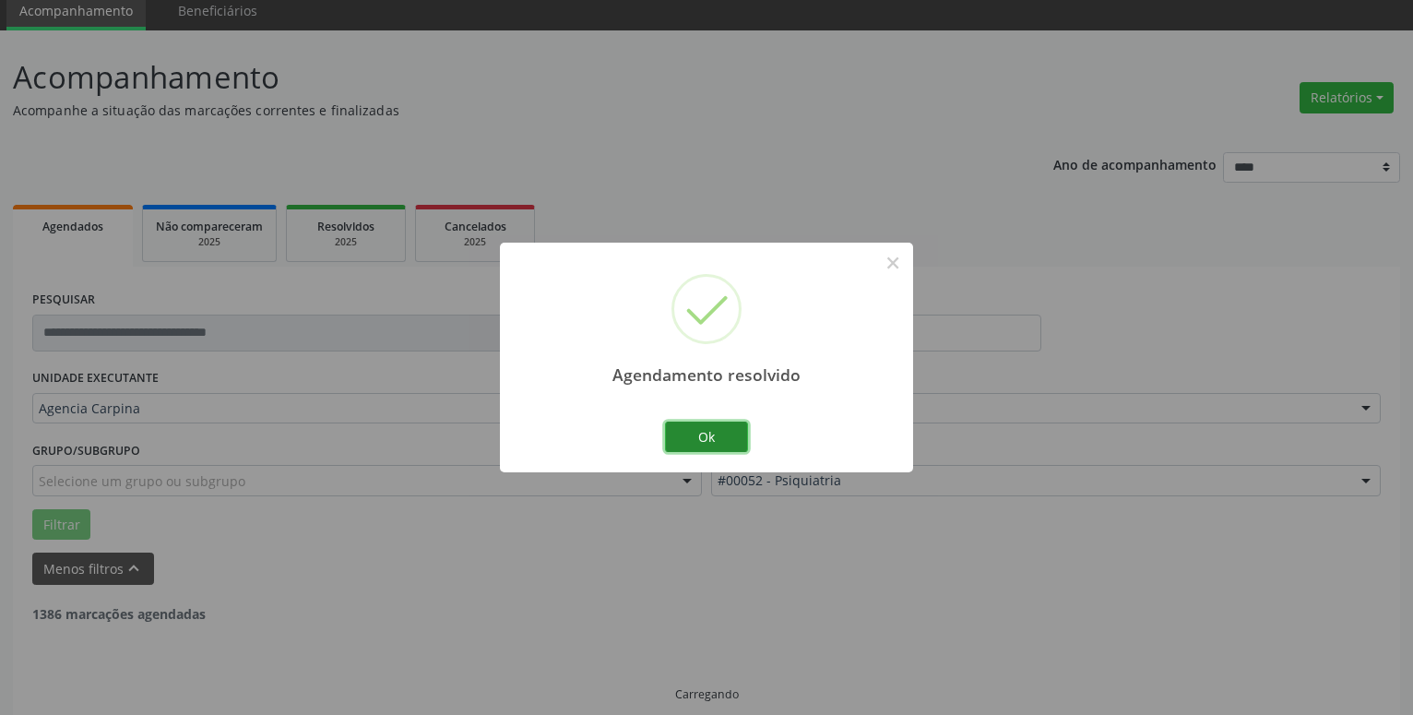
click at [737, 435] on button "Ok" at bounding box center [706, 437] width 83 height 31
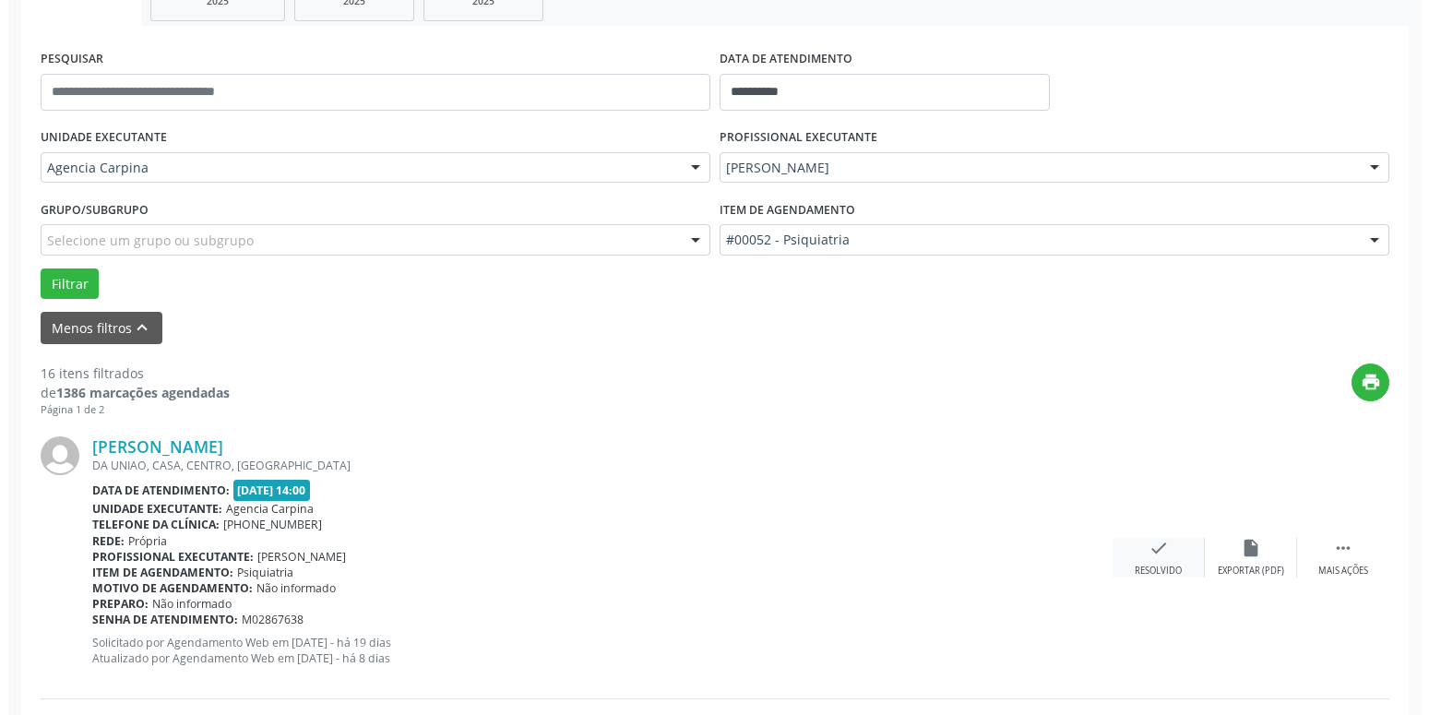
scroll to position [353, 0]
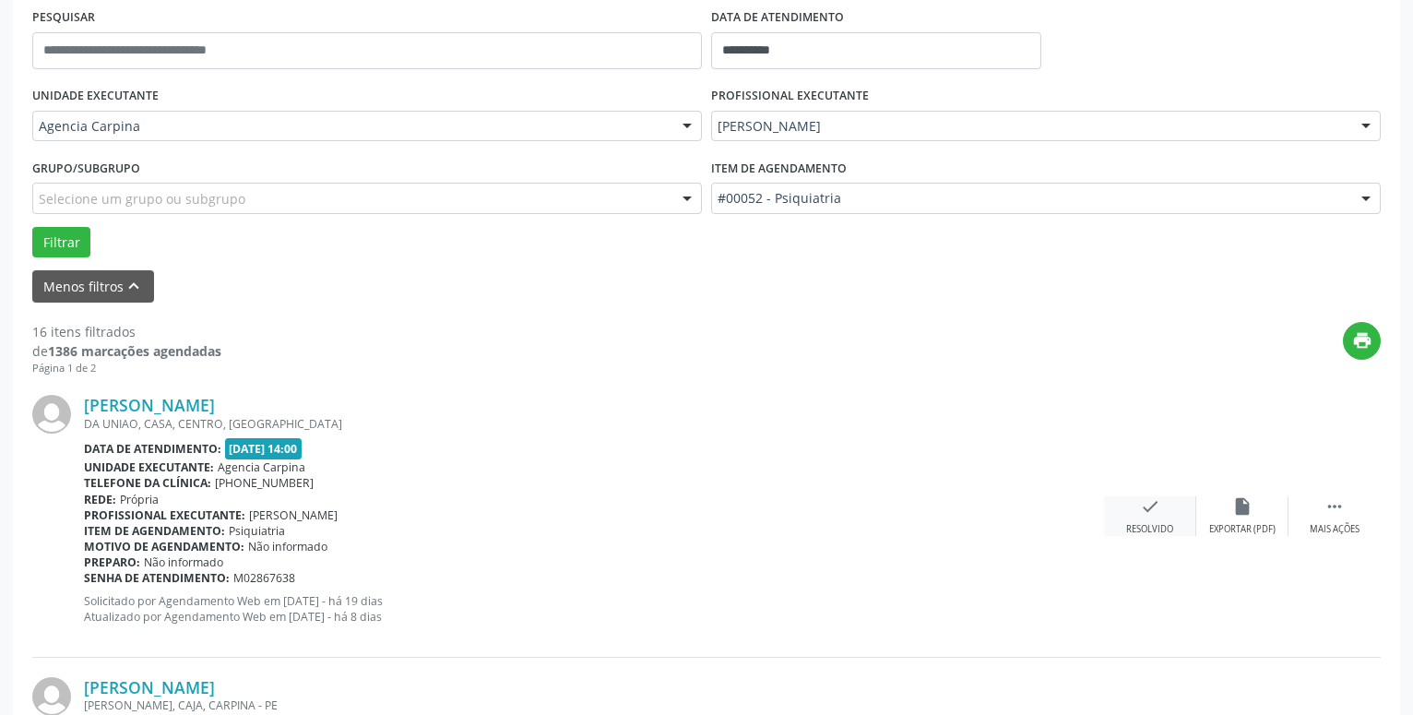
click at [1142, 508] on icon "check" at bounding box center [1150, 506] width 20 height 20
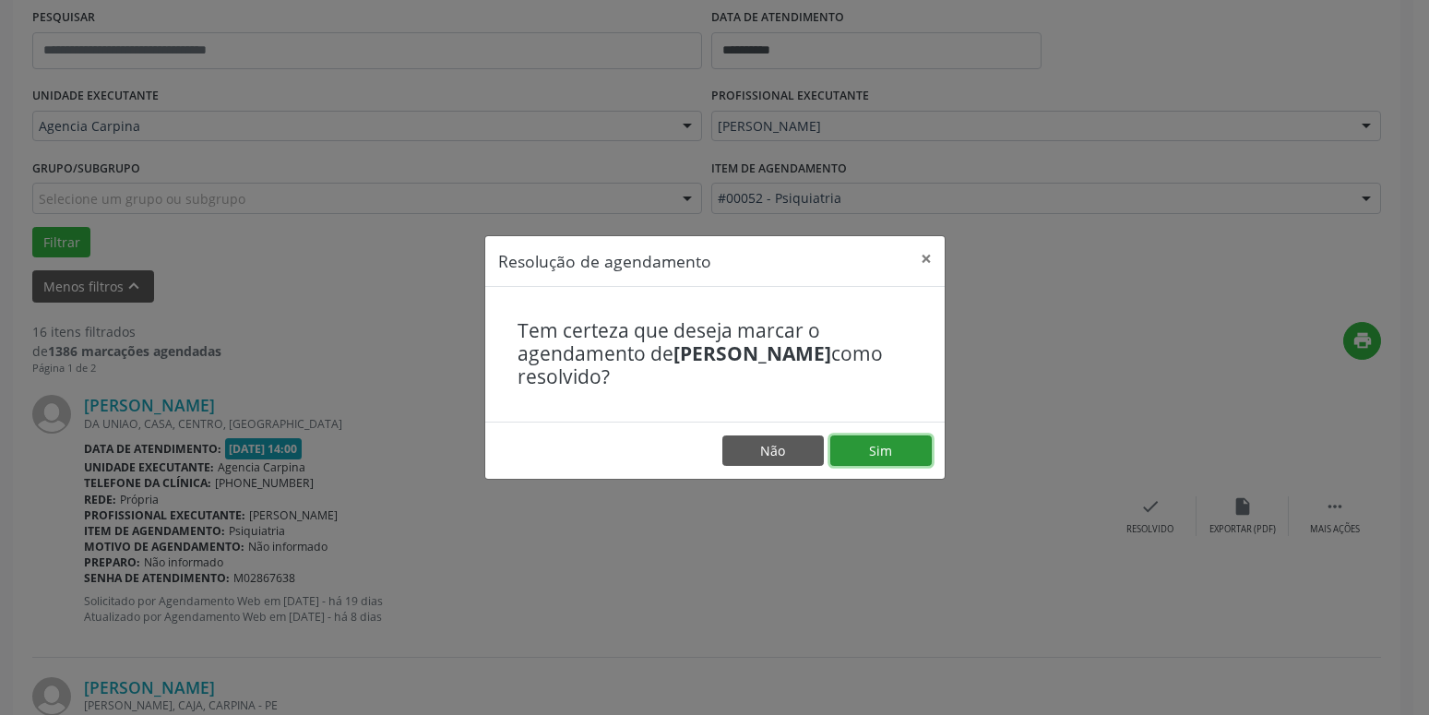
click at [848, 454] on button "Sim" at bounding box center [880, 450] width 101 height 31
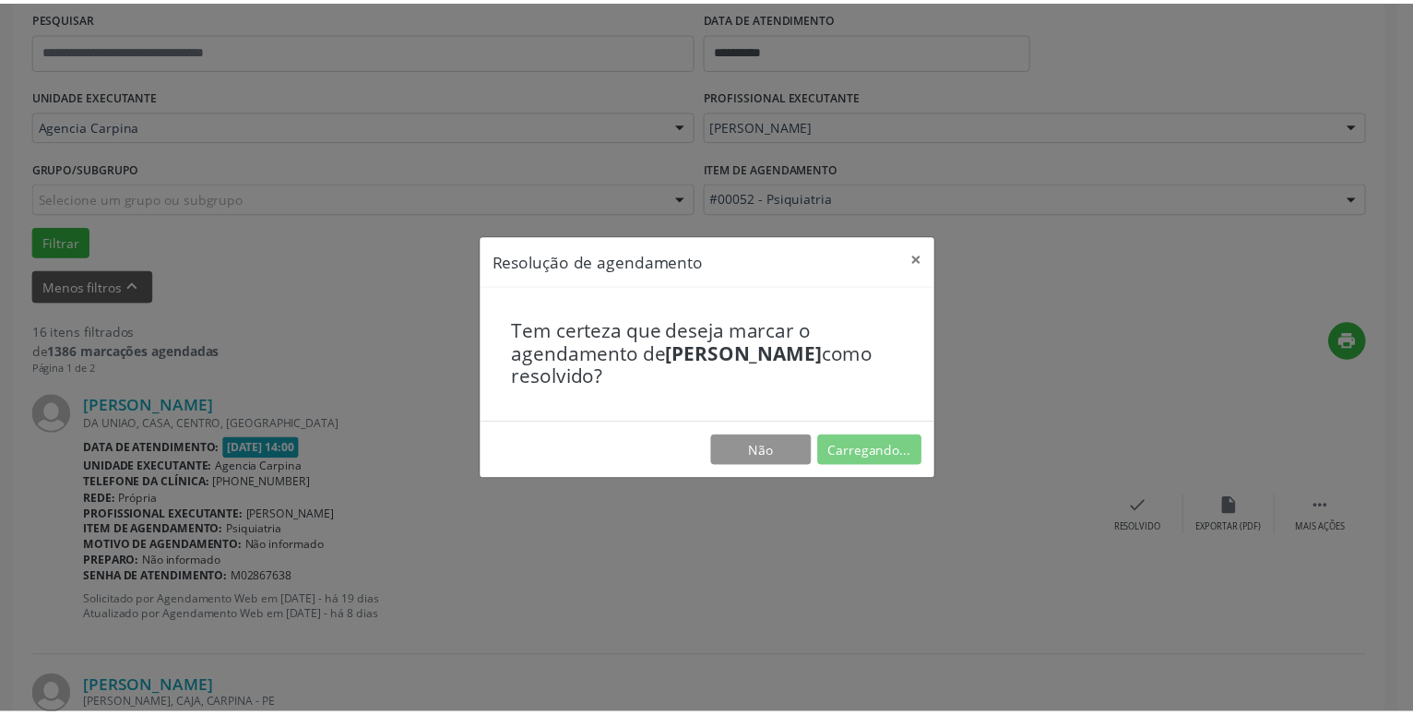
scroll to position [71, 0]
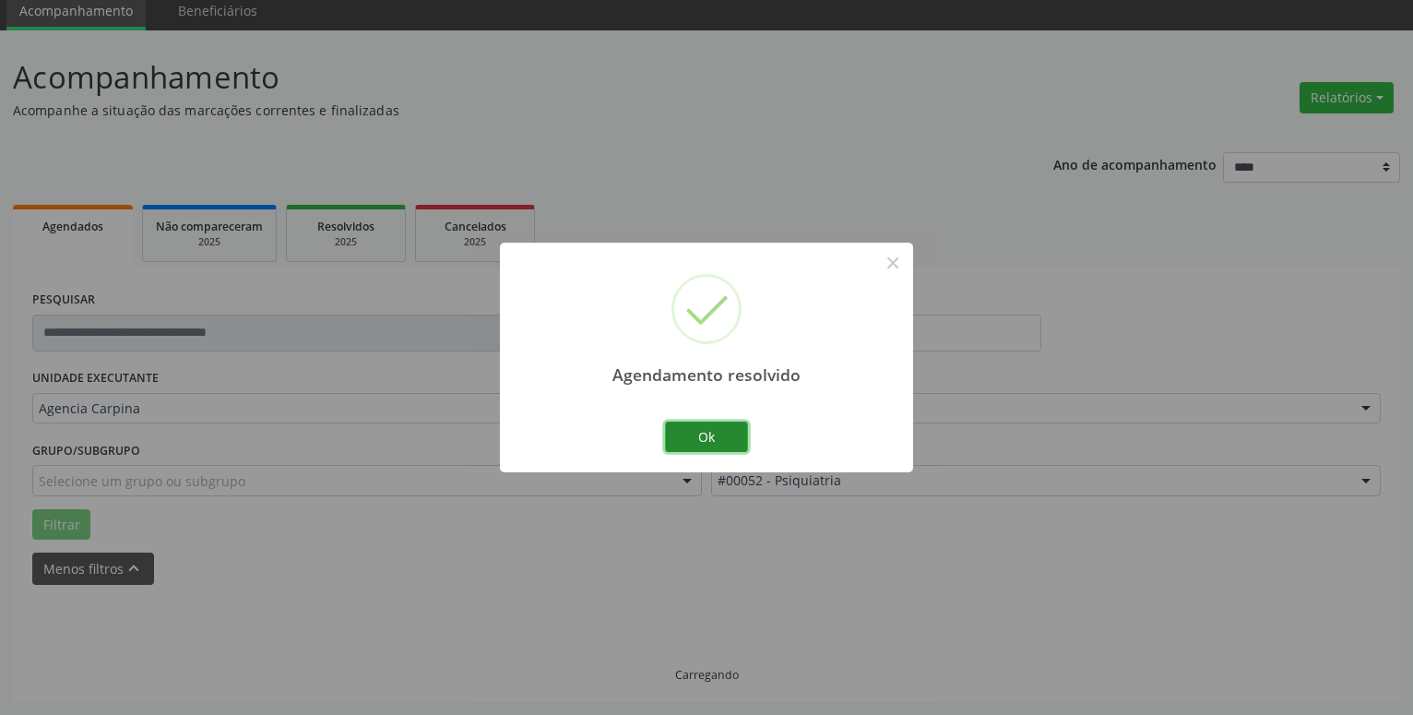
click at [704, 440] on button "Ok" at bounding box center [706, 437] width 83 height 31
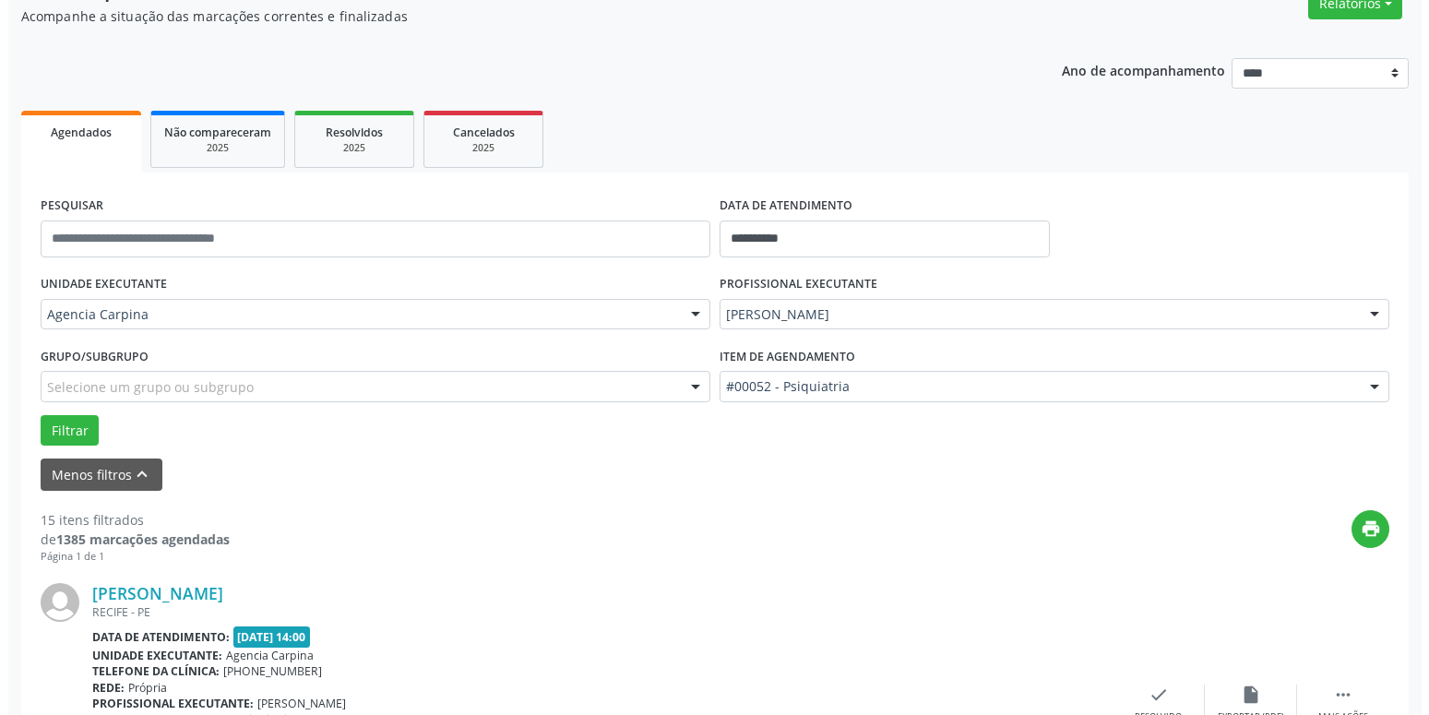
scroll to position [353, 0]
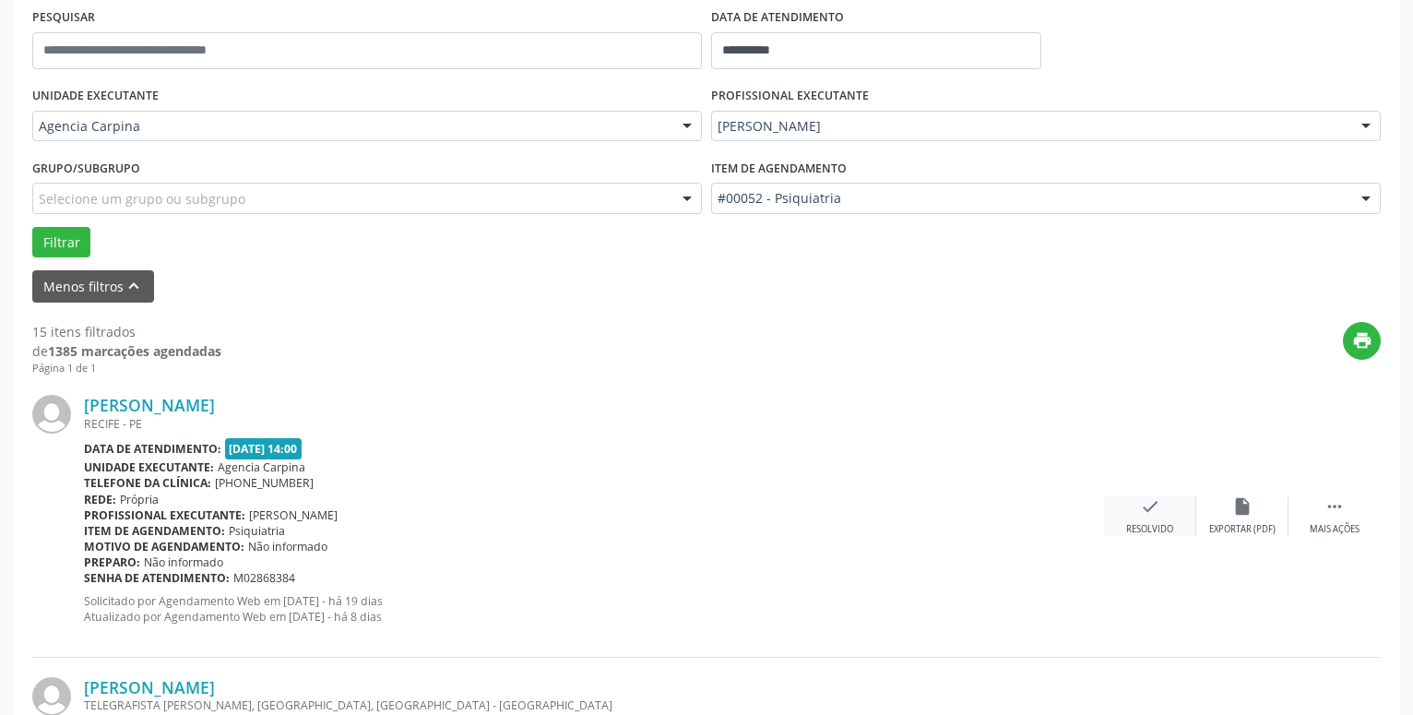
click at [1151, 499] on icon "check" at bounding box center [1150, 506] width 20 height 20
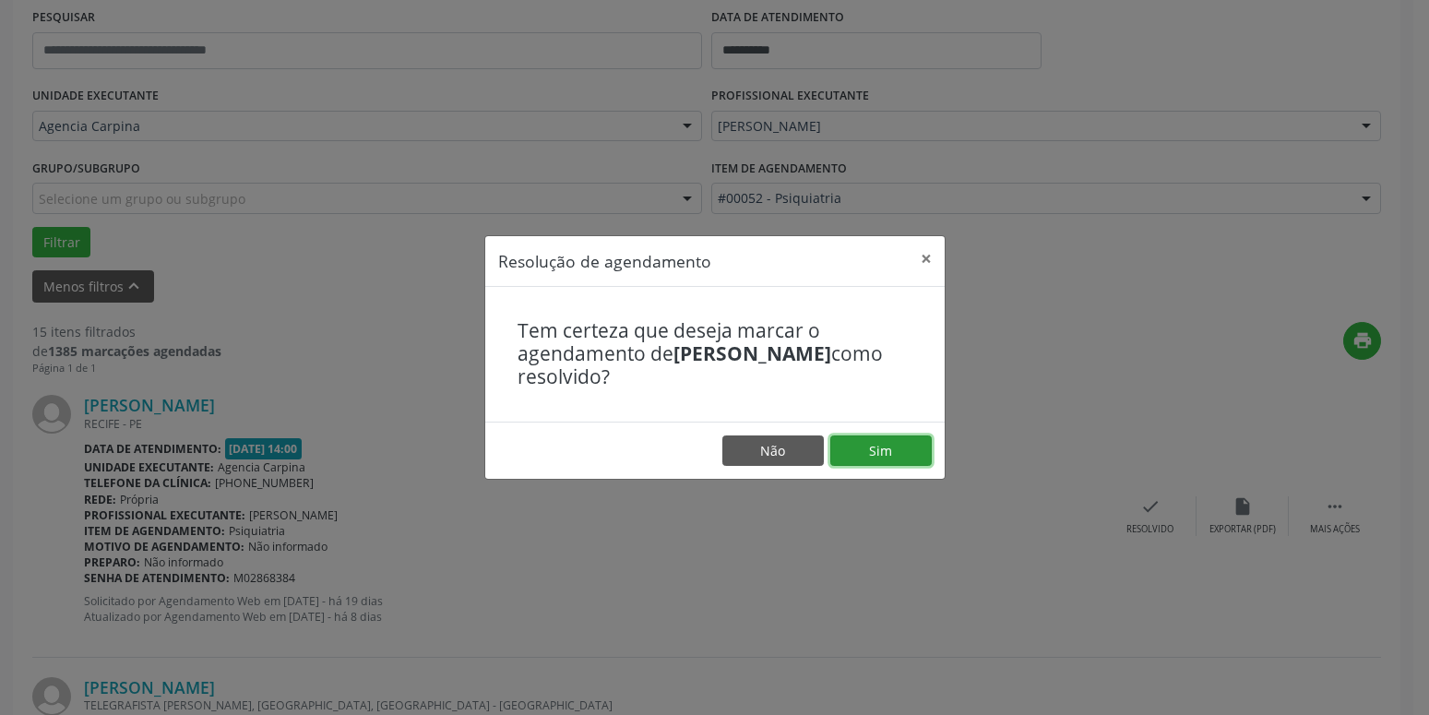
click at [909, 451] on button "Sim" at bounding box center [880, 450] width 101 height 31
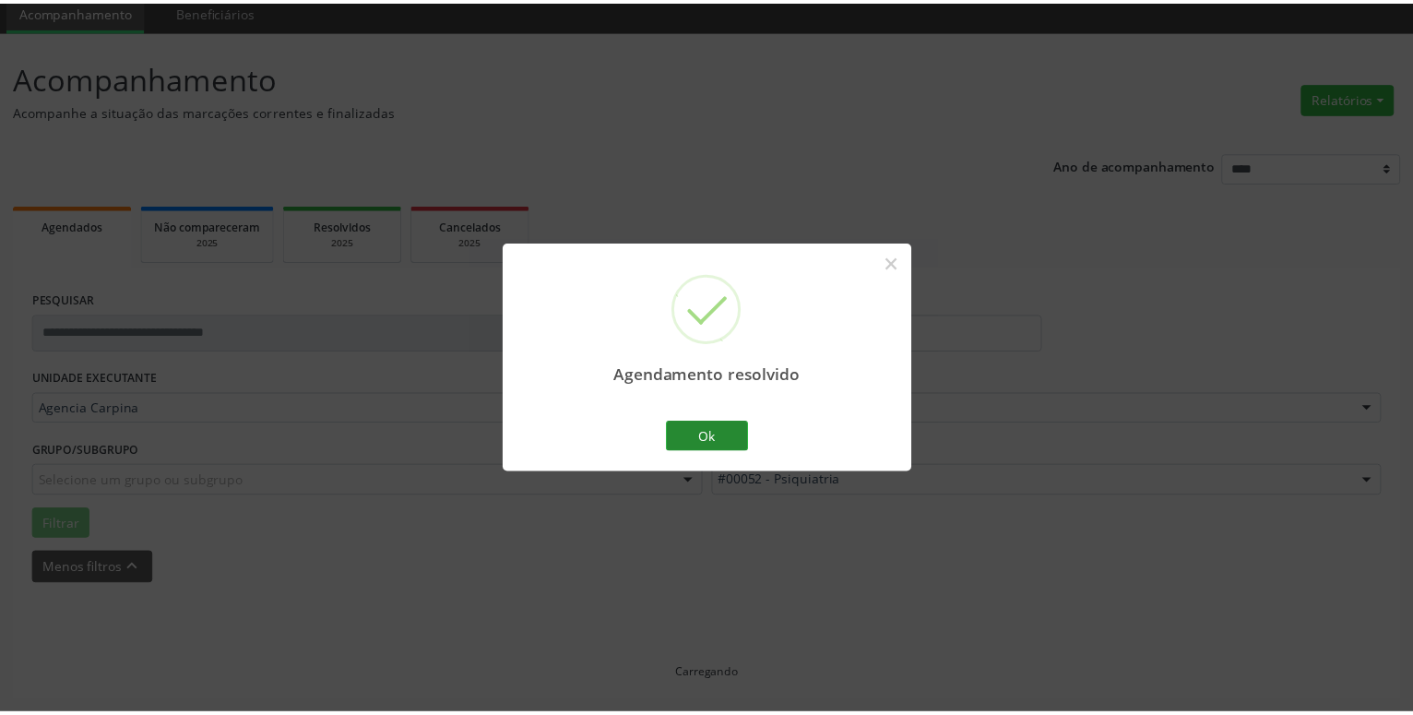
scroll to position [71, 0]
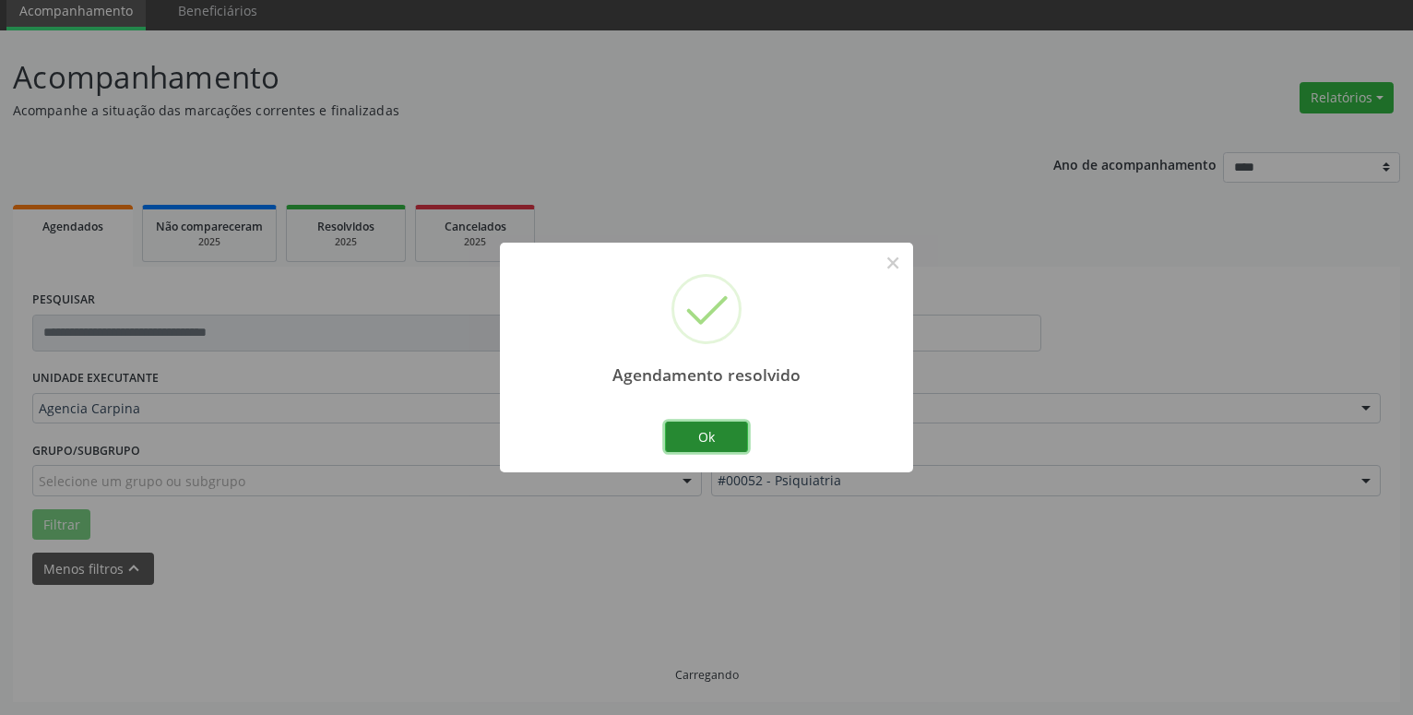
click at [699, 430] on button "Ok" at bounding box center [706, 437] width 83 height 31
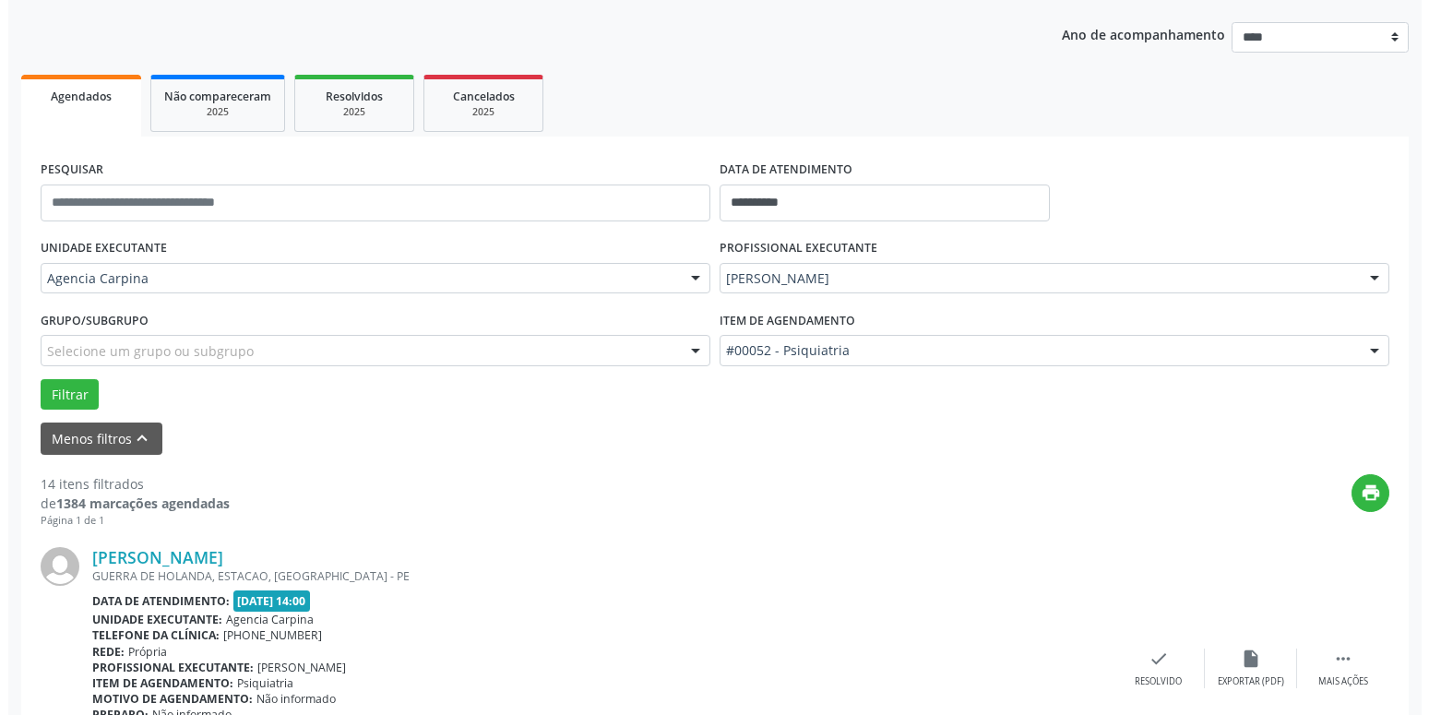
scroll to position [259, 0]
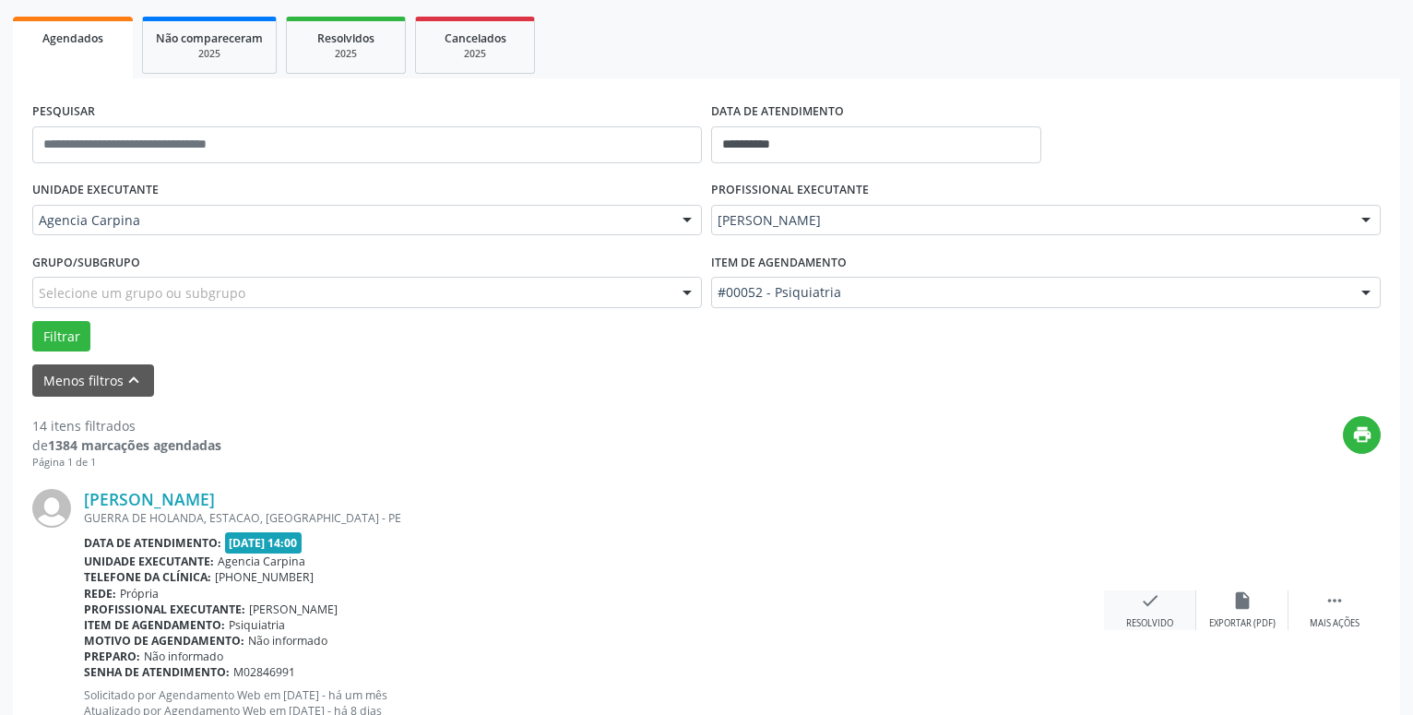
click at [1146, 595] on icon "check" at bounding box center [1150, 600] width 20 height 20
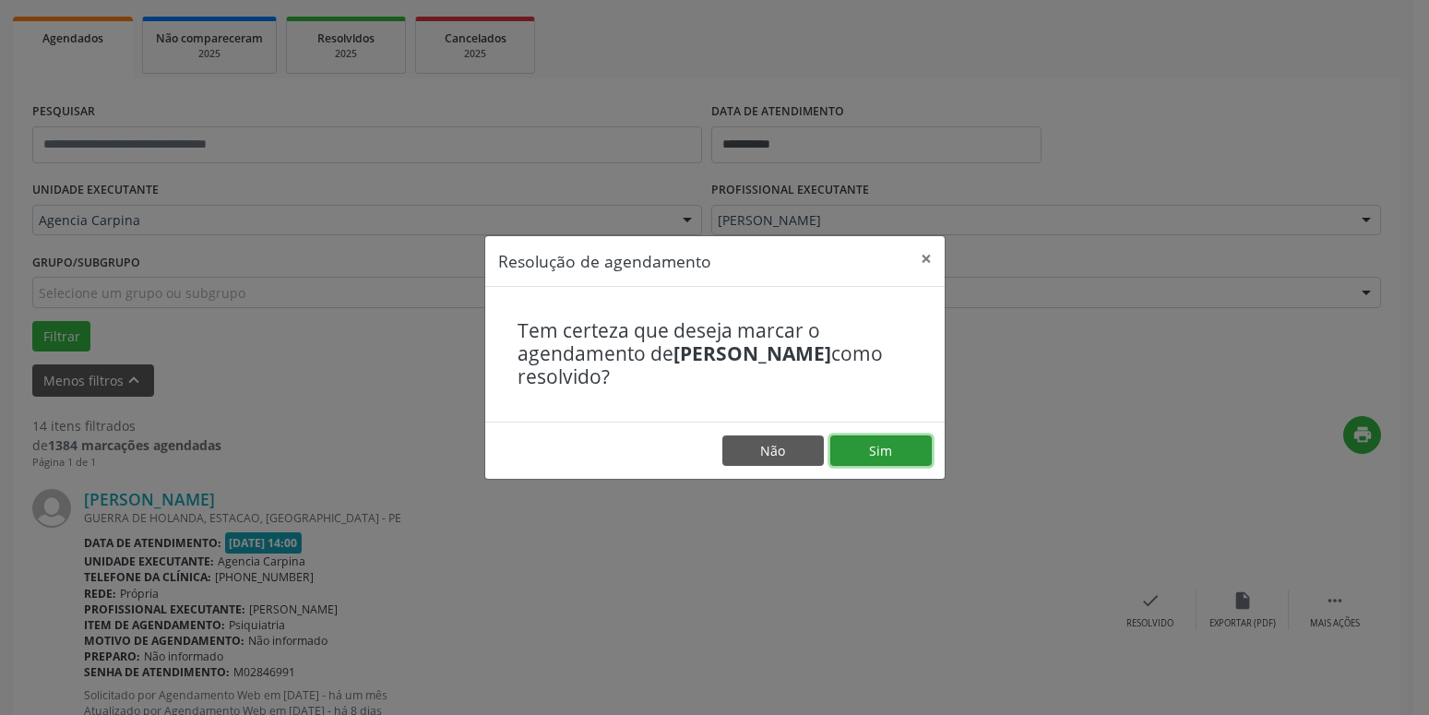
click at [896, 454] on button "Sim" at bounding box center [880, 450] width 101 height 31
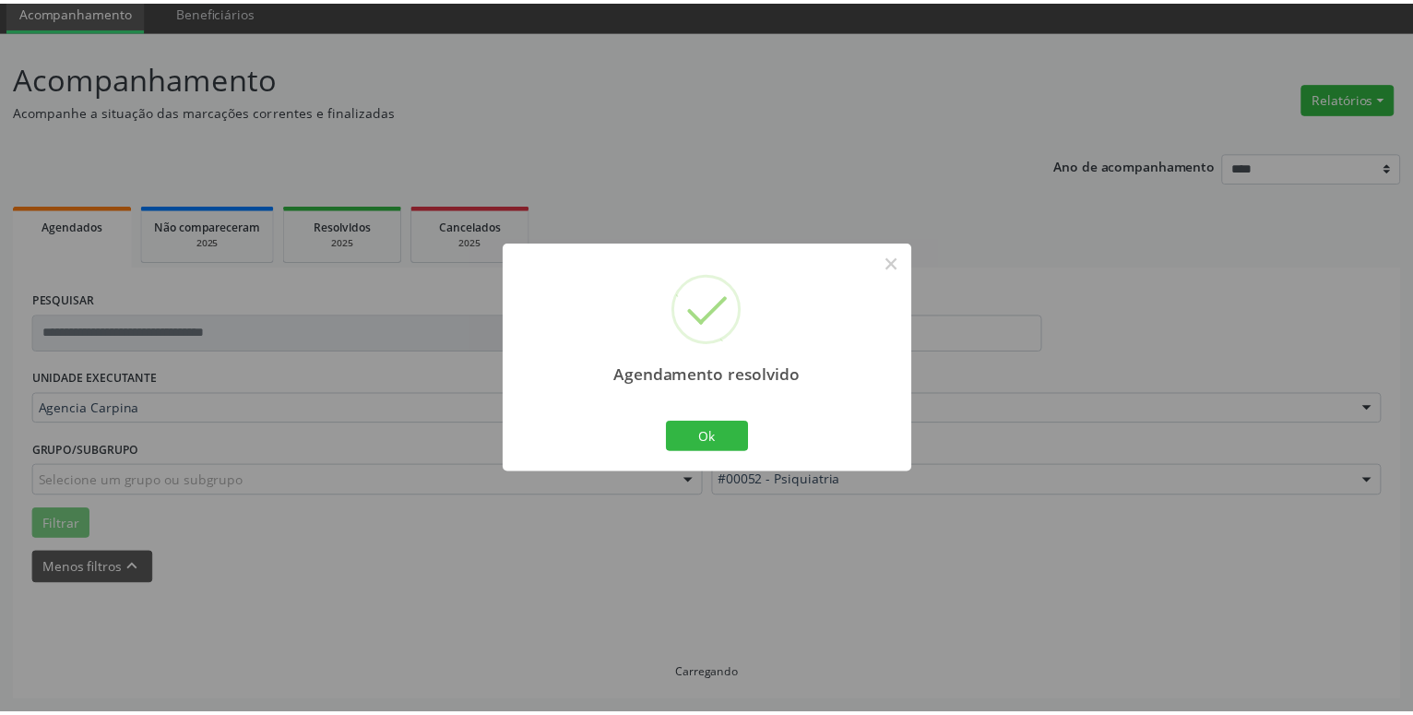
scroll to position [71, 0]
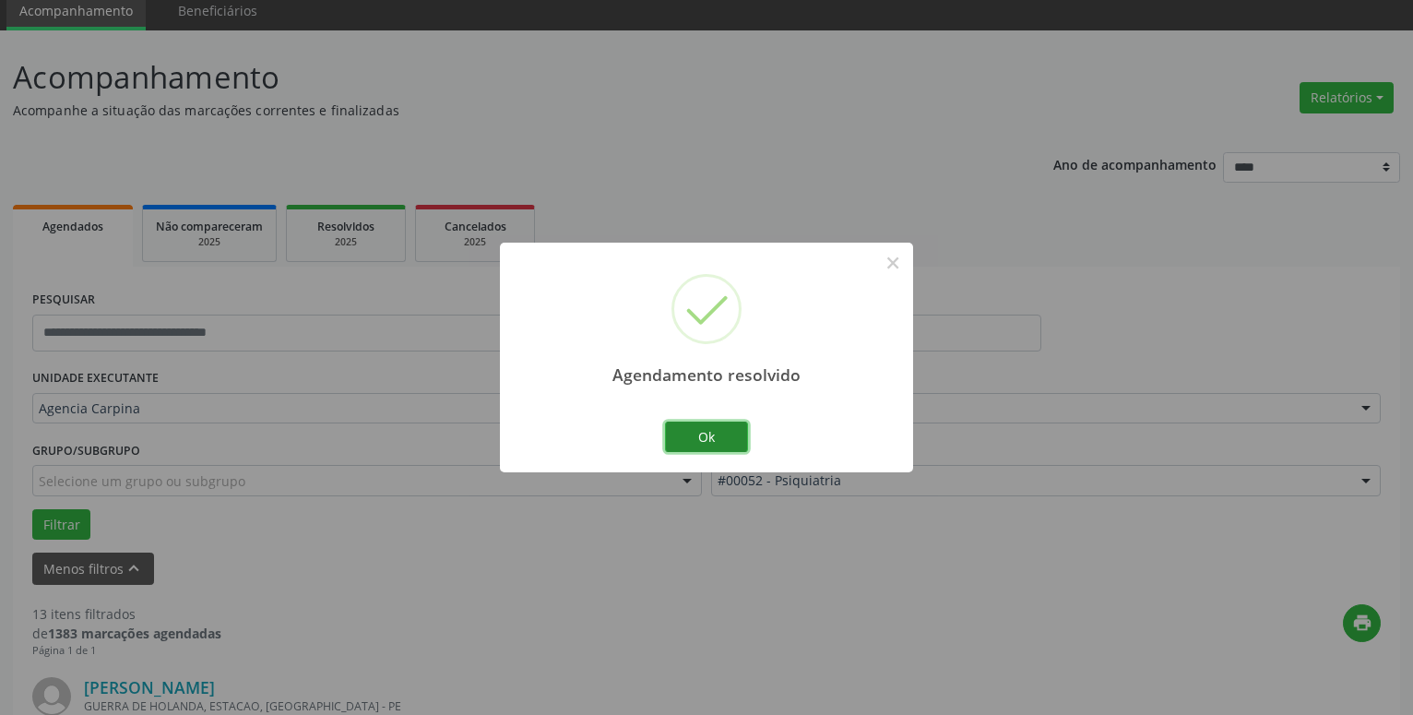
click at [740, 438] on button "Ok" at bounding box center [706, 437] width 83 height 31
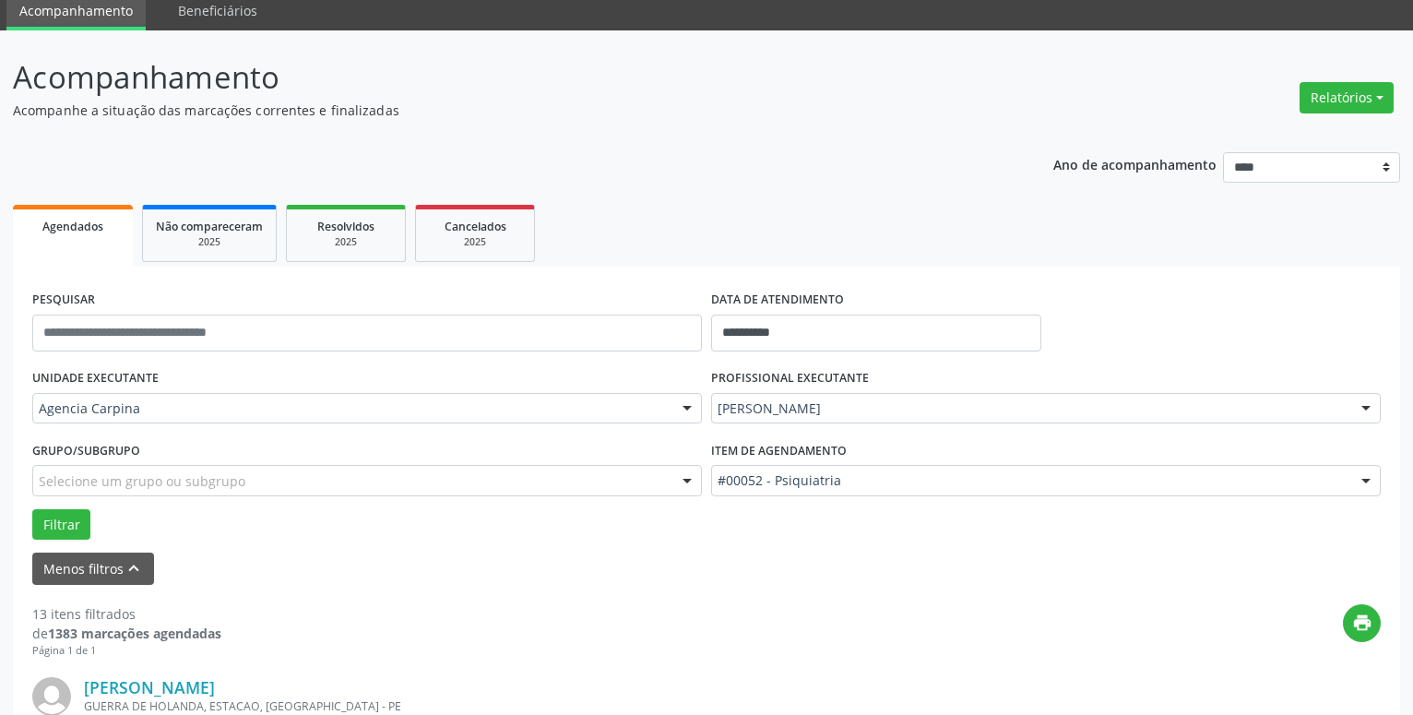
click at [710, 646] on div "print" at bounding box center [801, 631] width 1160 height 54
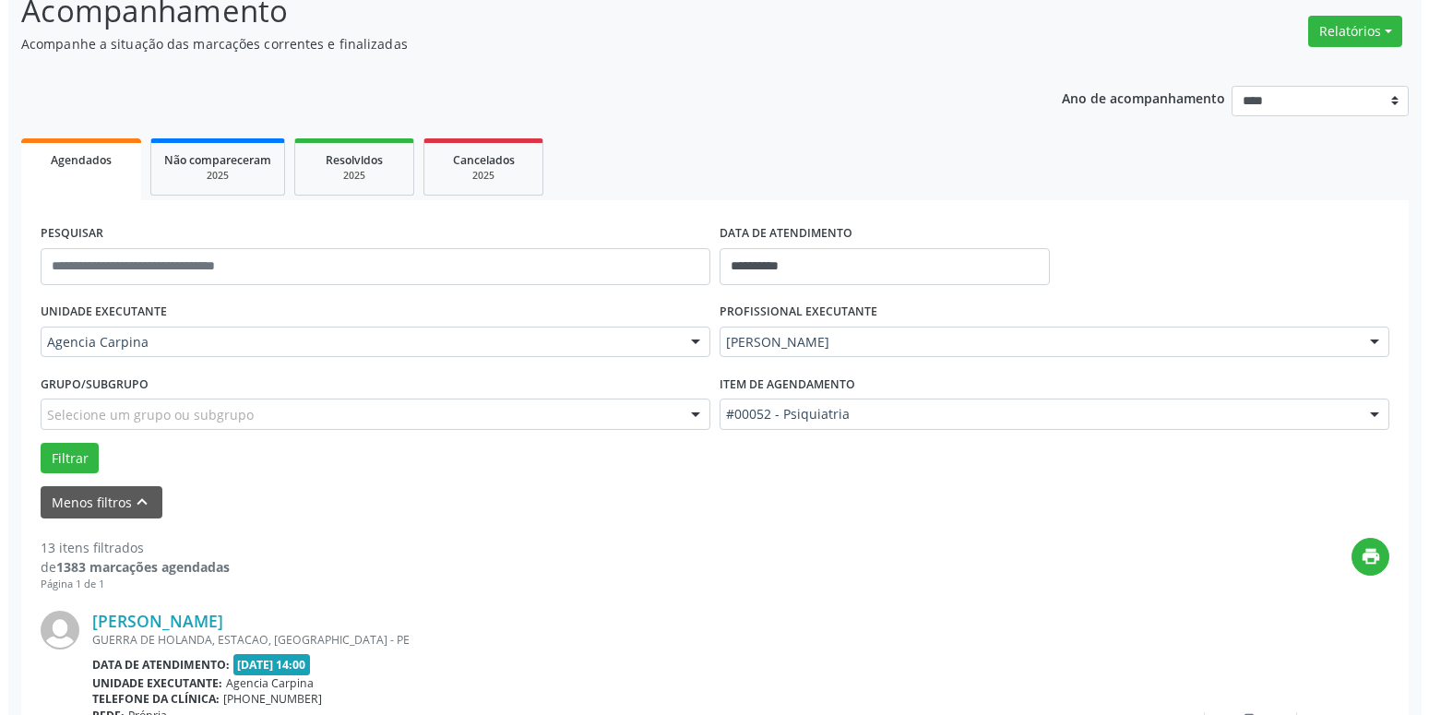
scroll to position [353, 0]
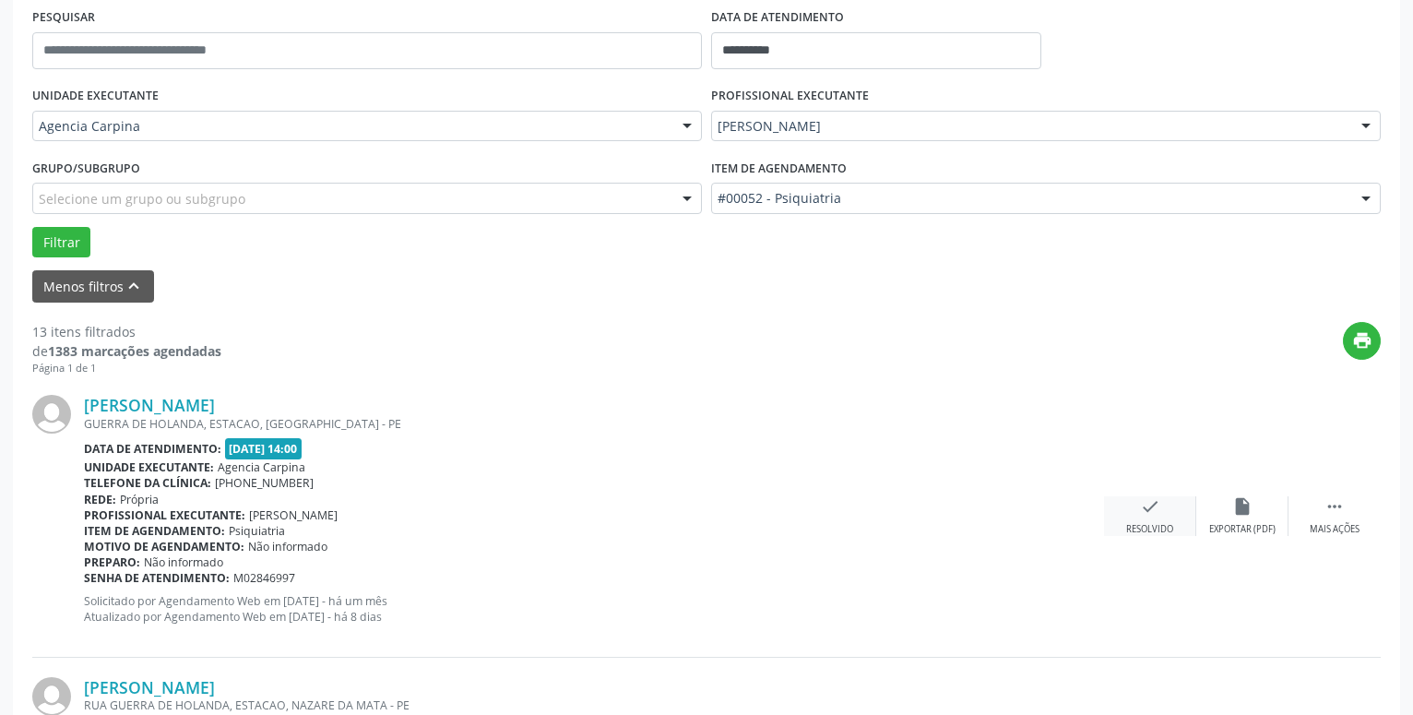
click at [1151, 517] on icon "check" at bounding box center [1150, 506] width 20 height 20
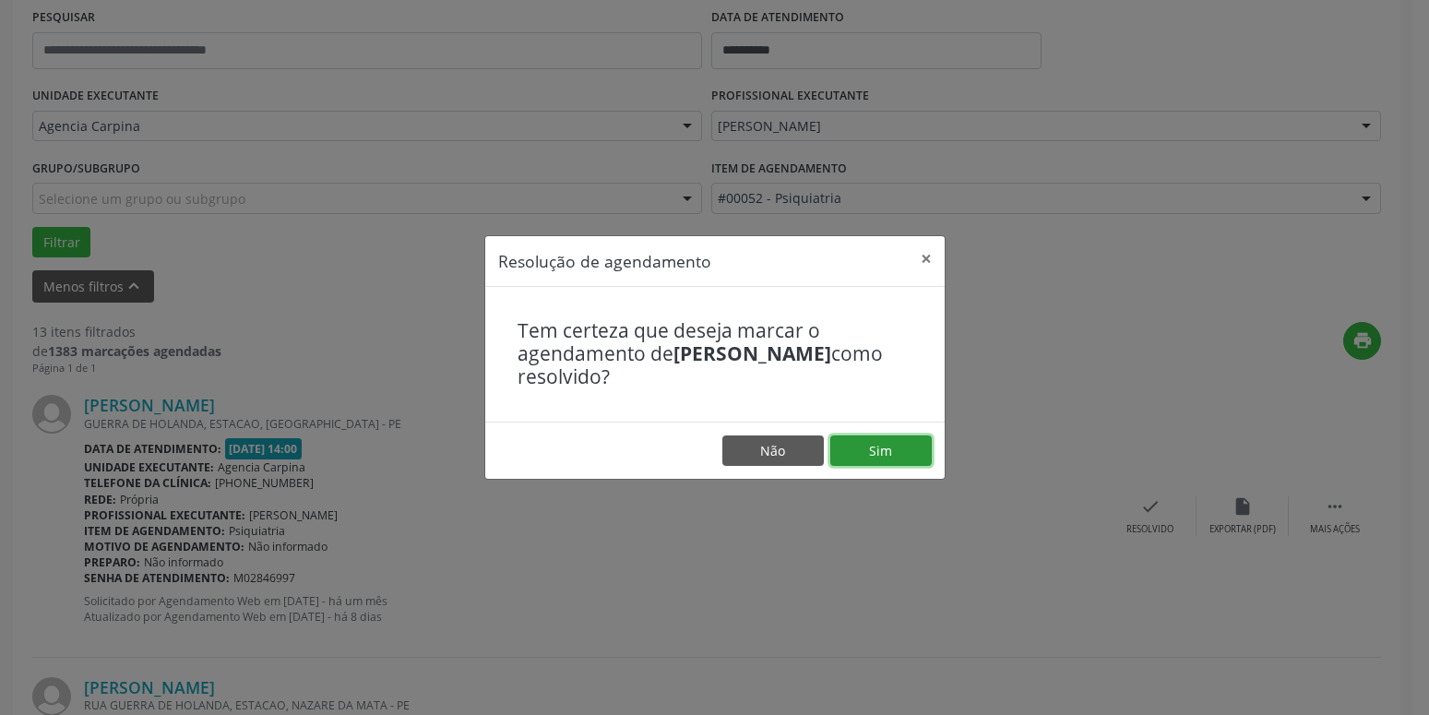
click at [882, 446] on button "Sim" at bounding box center [880, 450] width 101 height 31
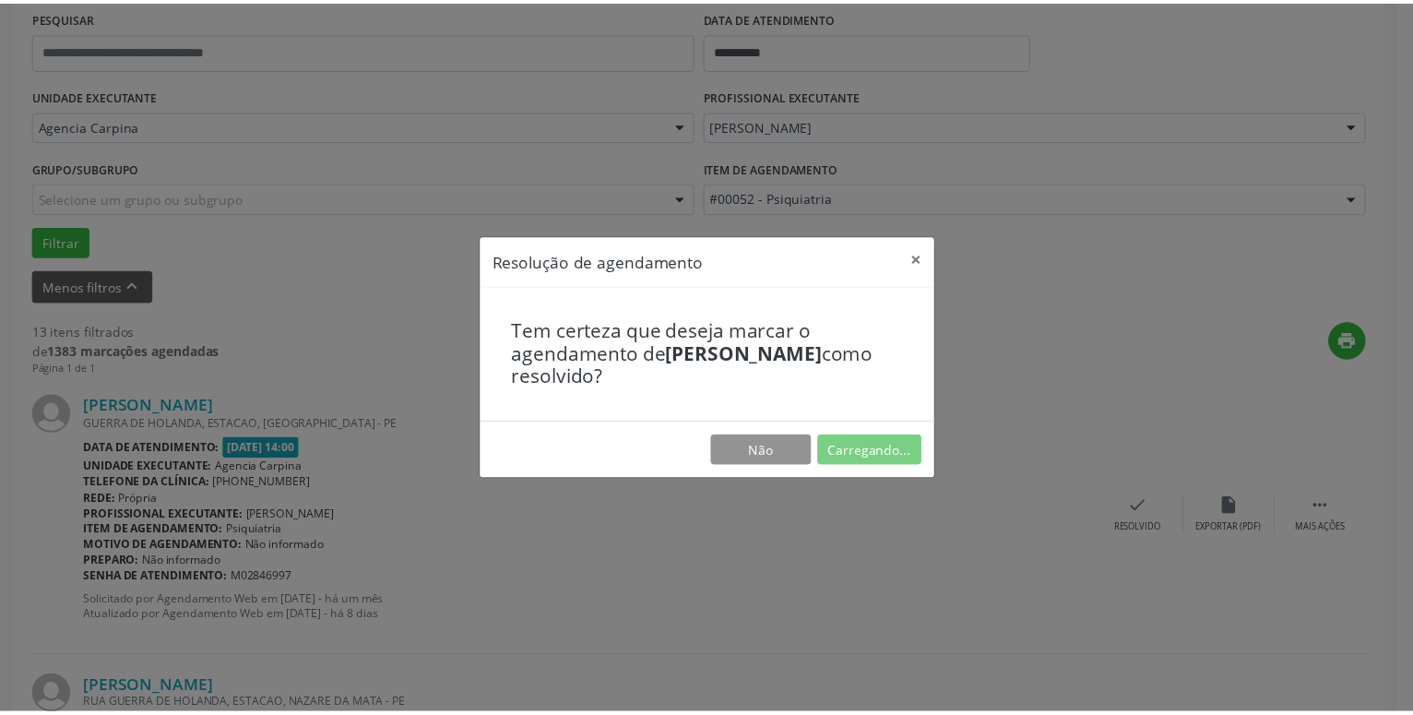
scroll to position [71, 0]
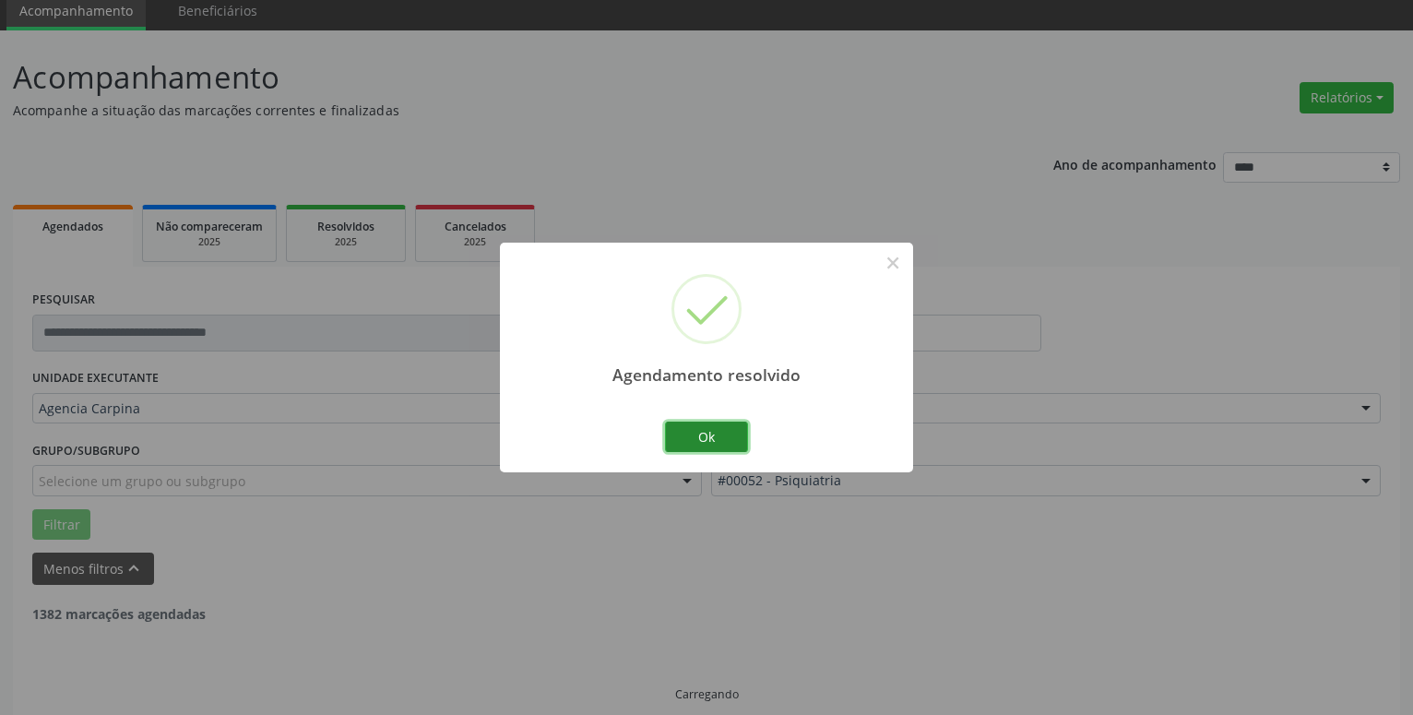
click at [733, 439] on button "Ok" at bounding box center [706, 437] width 83 height 31
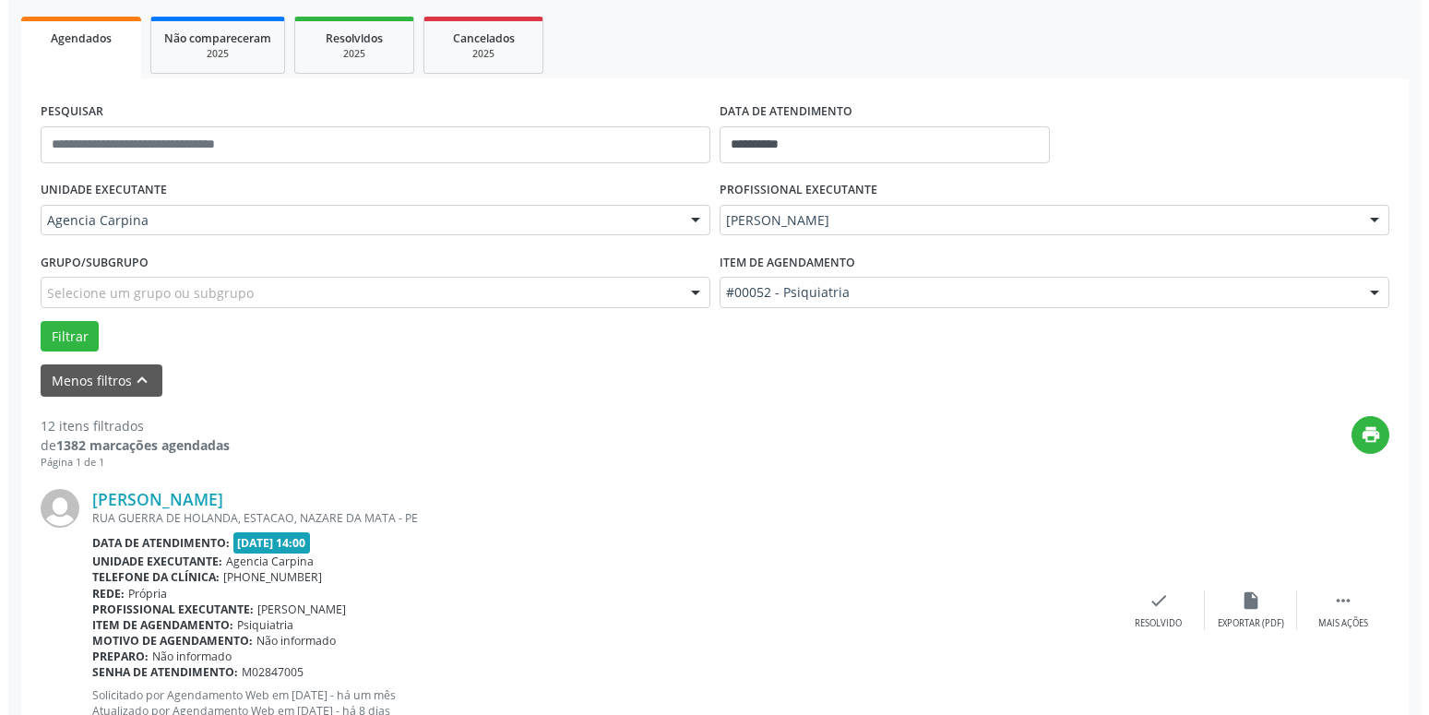
scroll to position [353, 0]
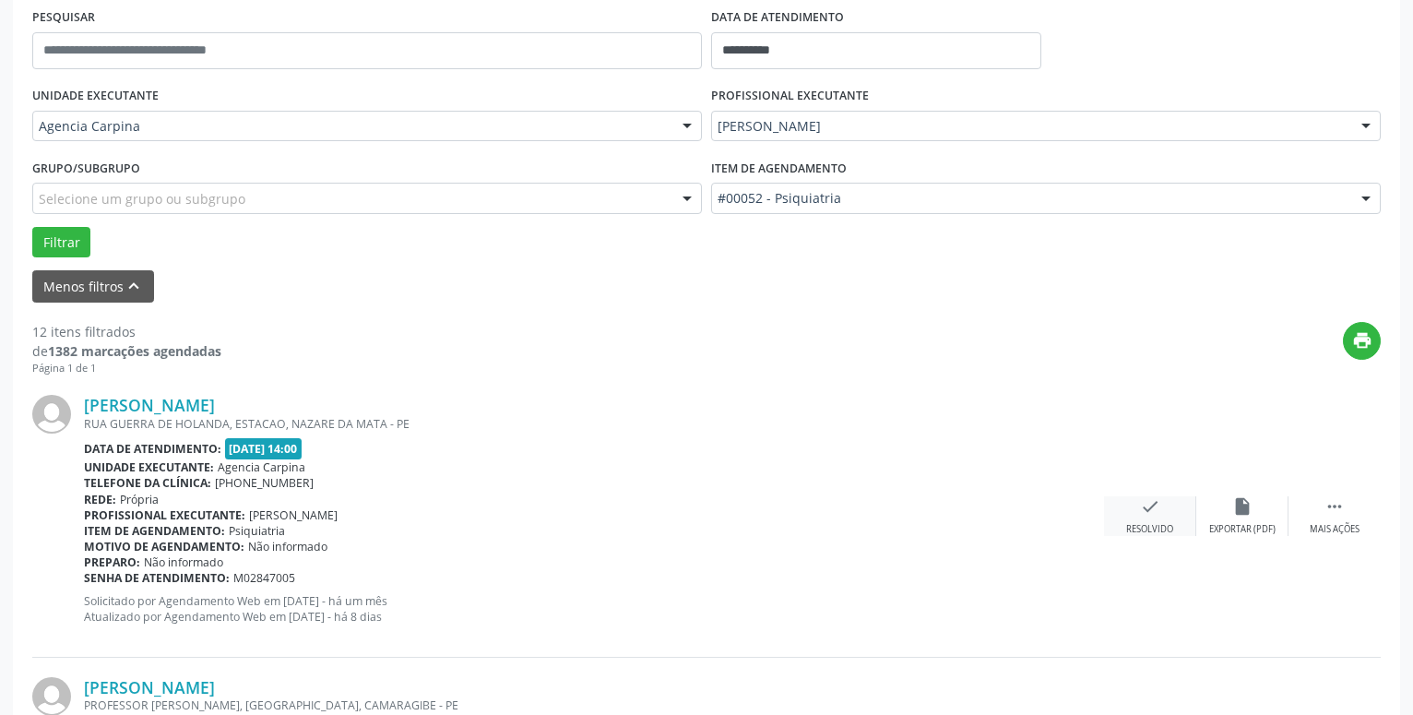
click at [1139, 519] on div "check Resolvido" at bounding box center [1150, 516] width 92 height 40
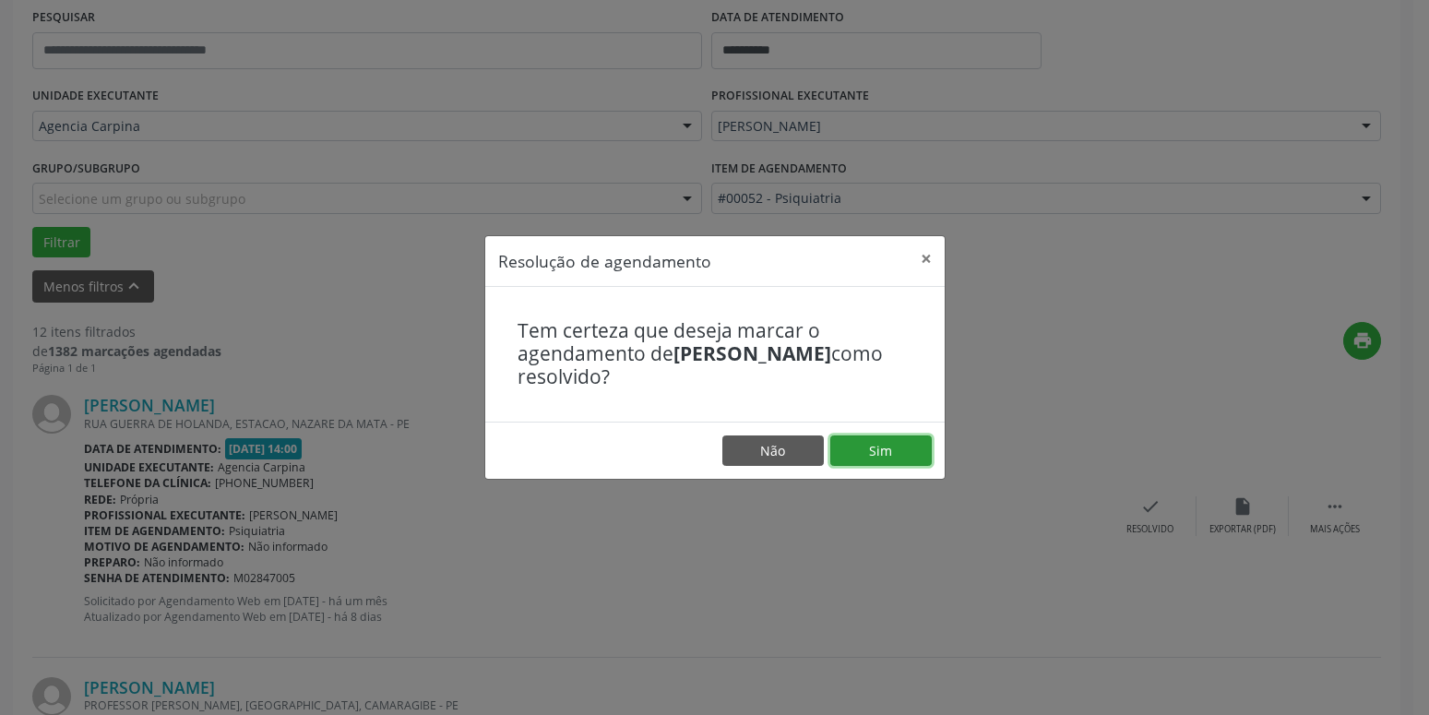
click at [902, 447] on button "Sim" at bounding box center [880, 450] width 101 height 31
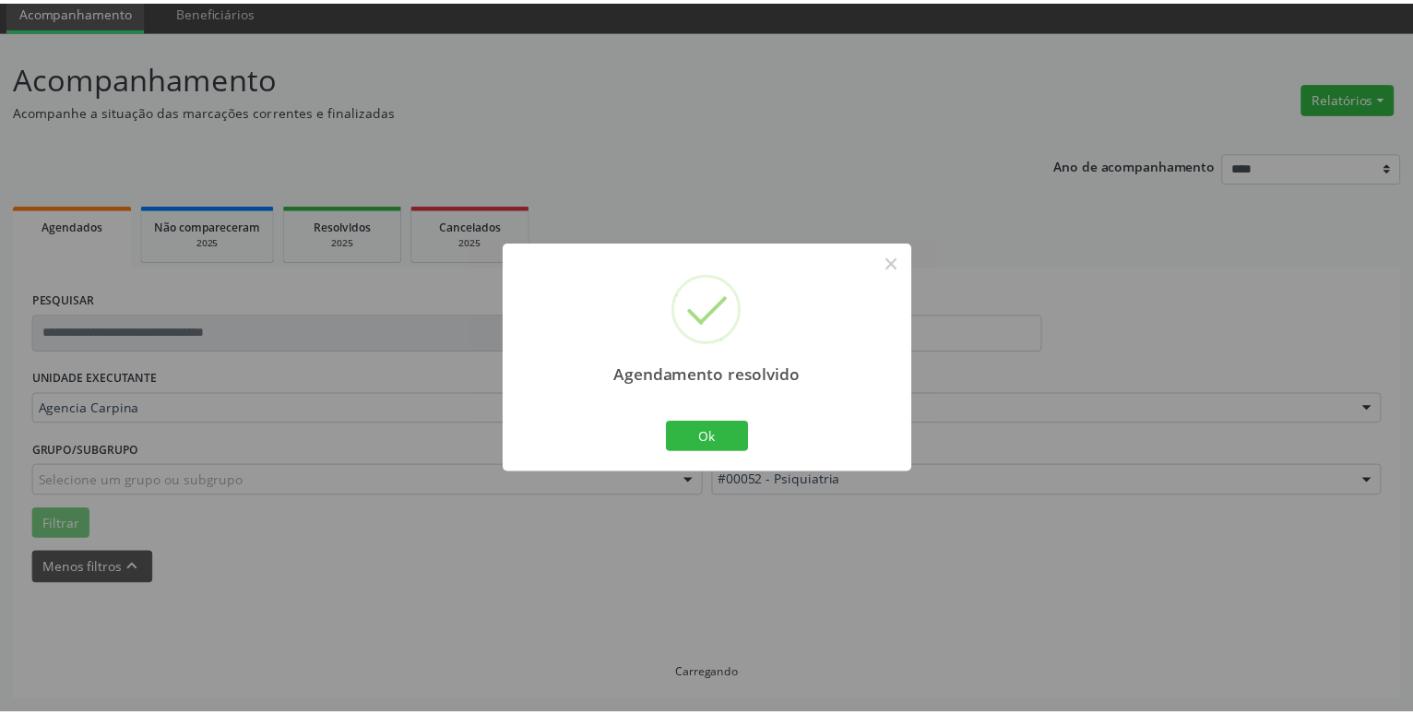
scroll to position [71, 0]
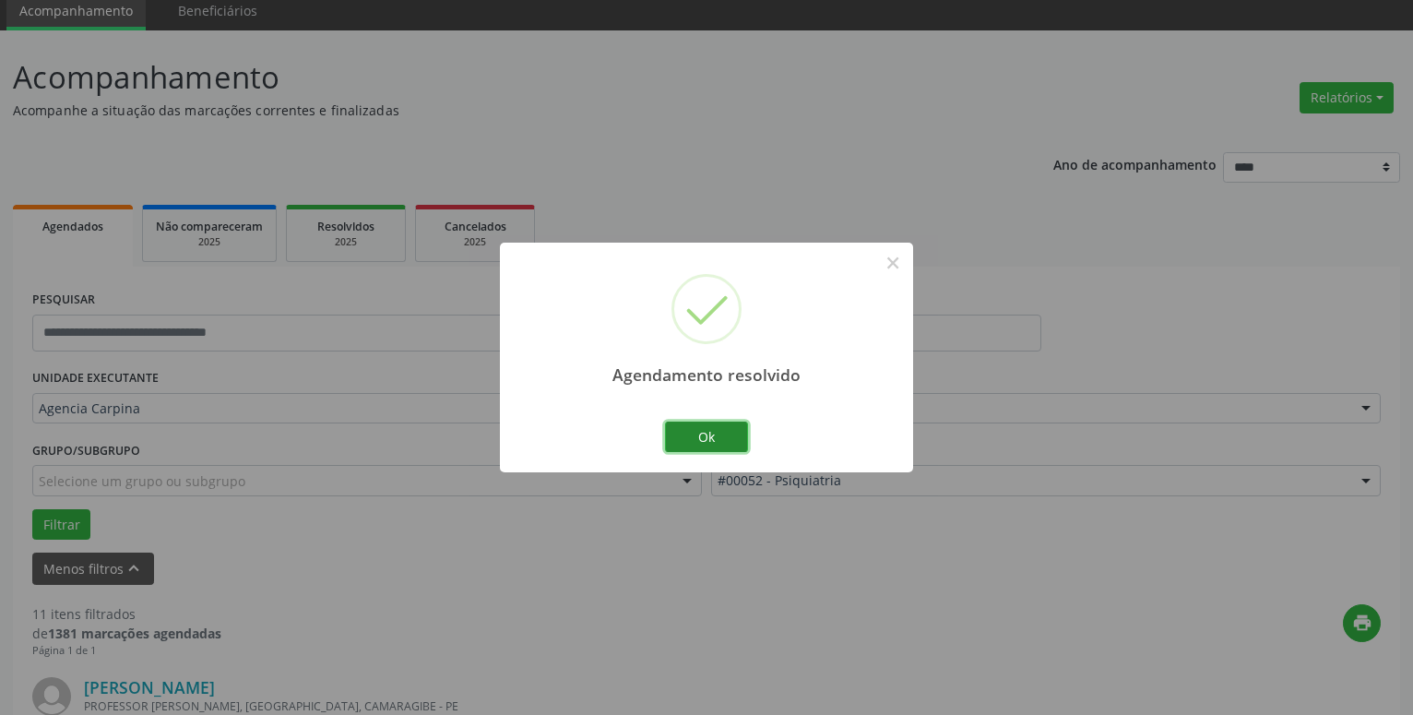
click at [721, 430] on button "Ok" at bounding box center [706, 437] width 83 height 31
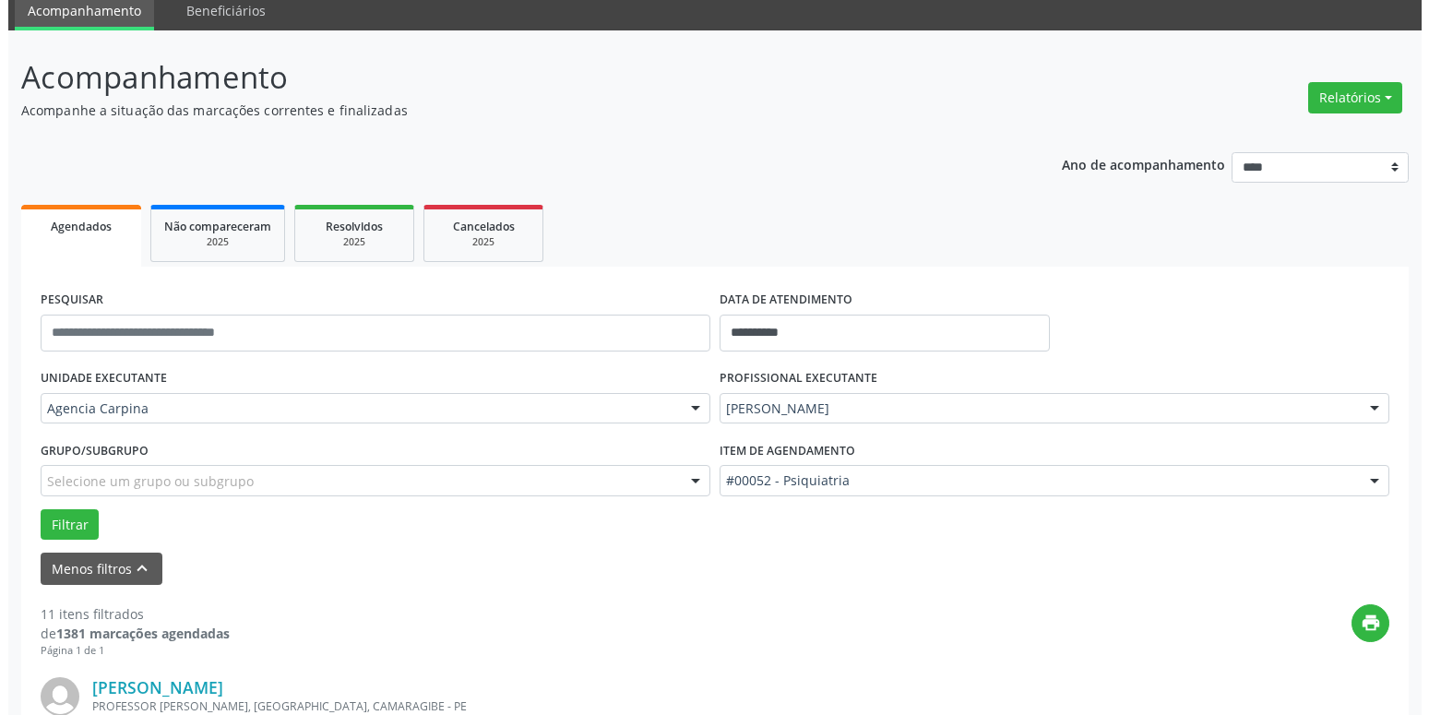
scroll to position [353, 0]
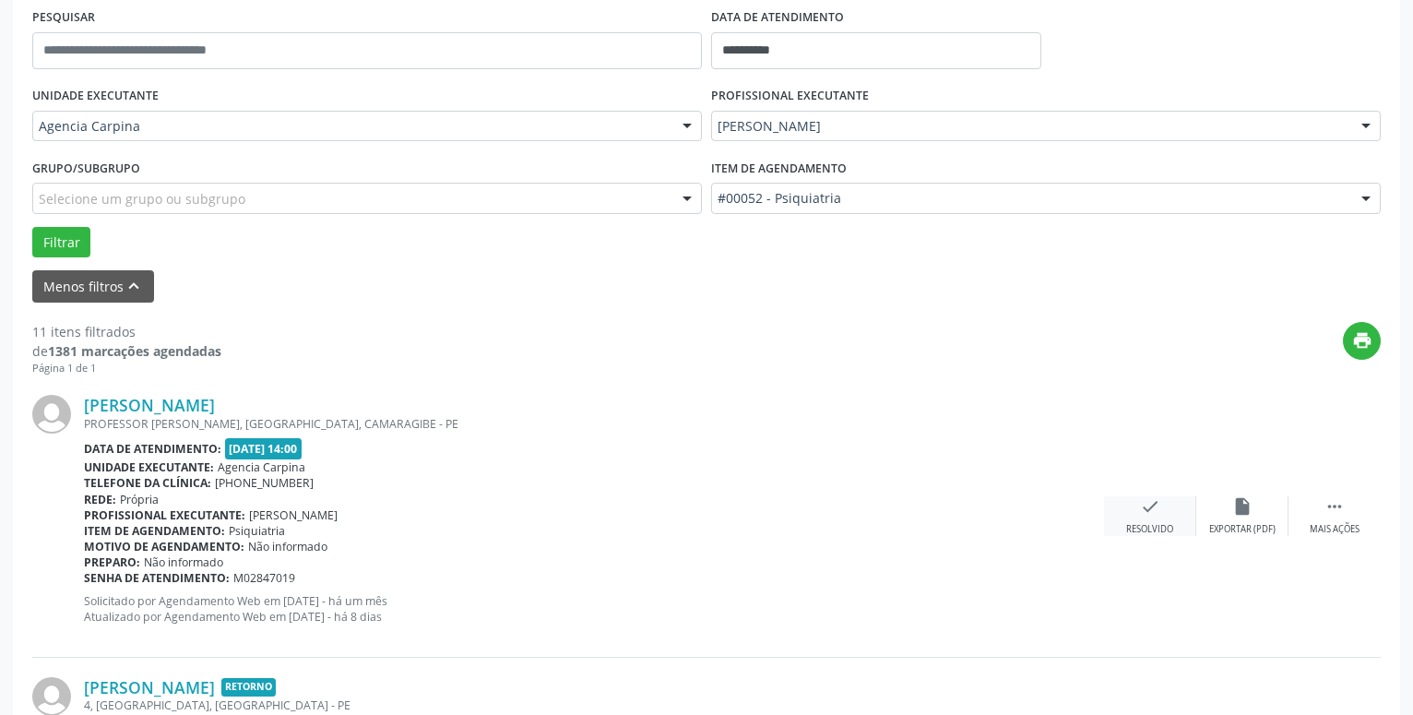
click at [1153, 517] on icon "check" at bounding box center [1150, 506] width 20 height 20
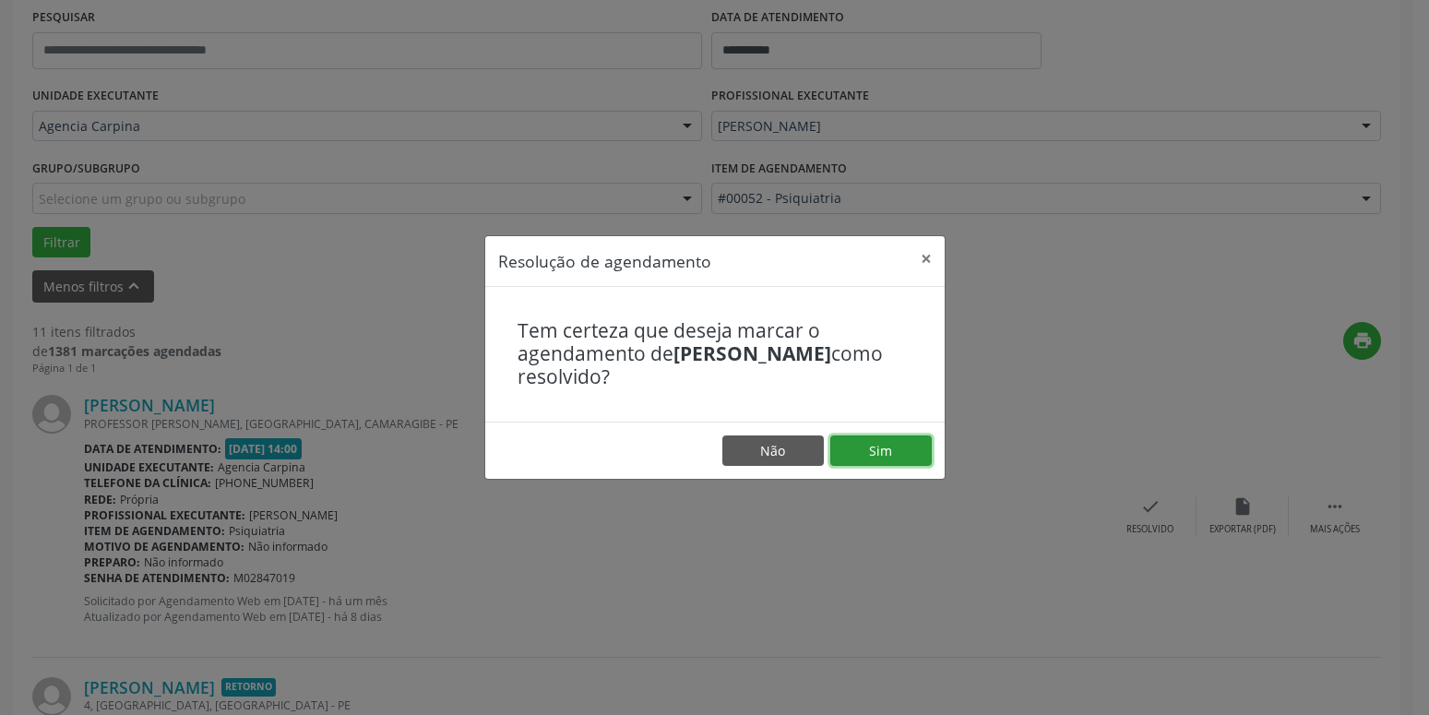
click at [894, 450] on button "Sim" at bounding box center [880, 450] width 101 height 31
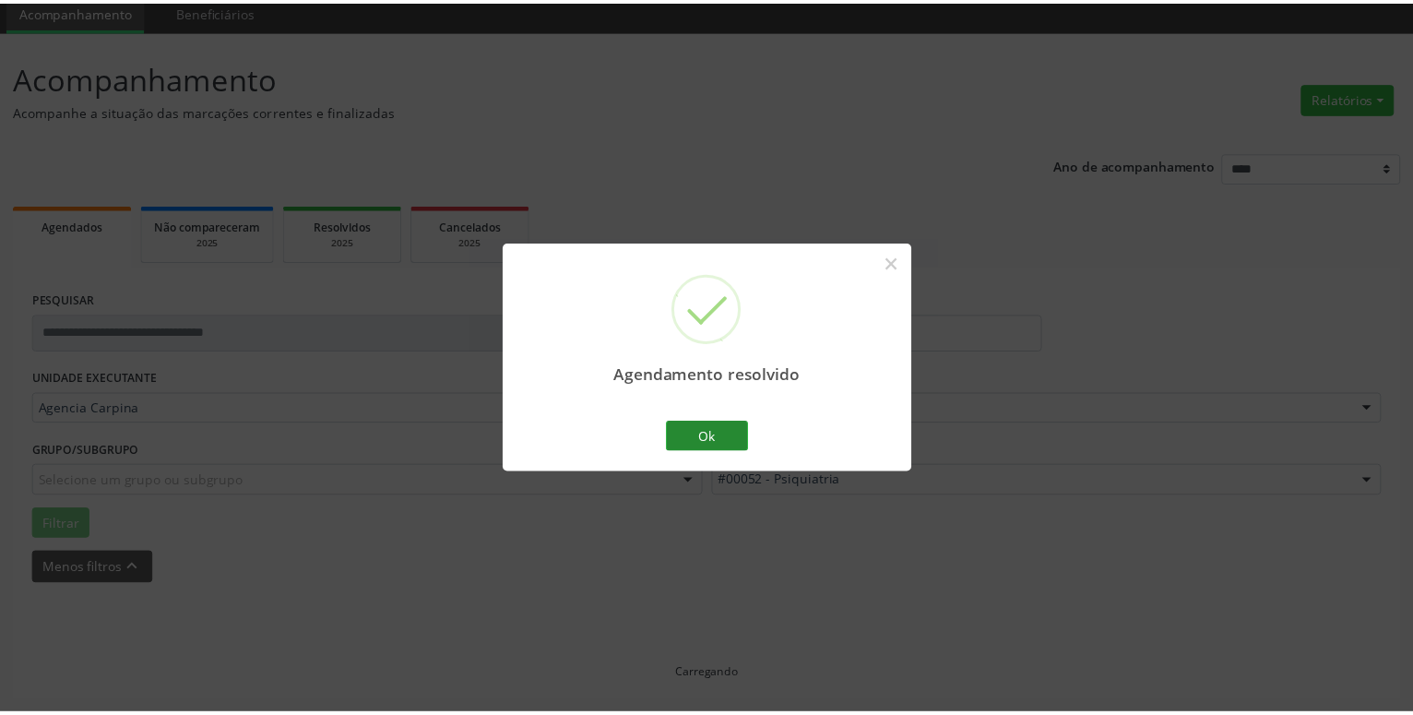
scroll to position [71, 0]
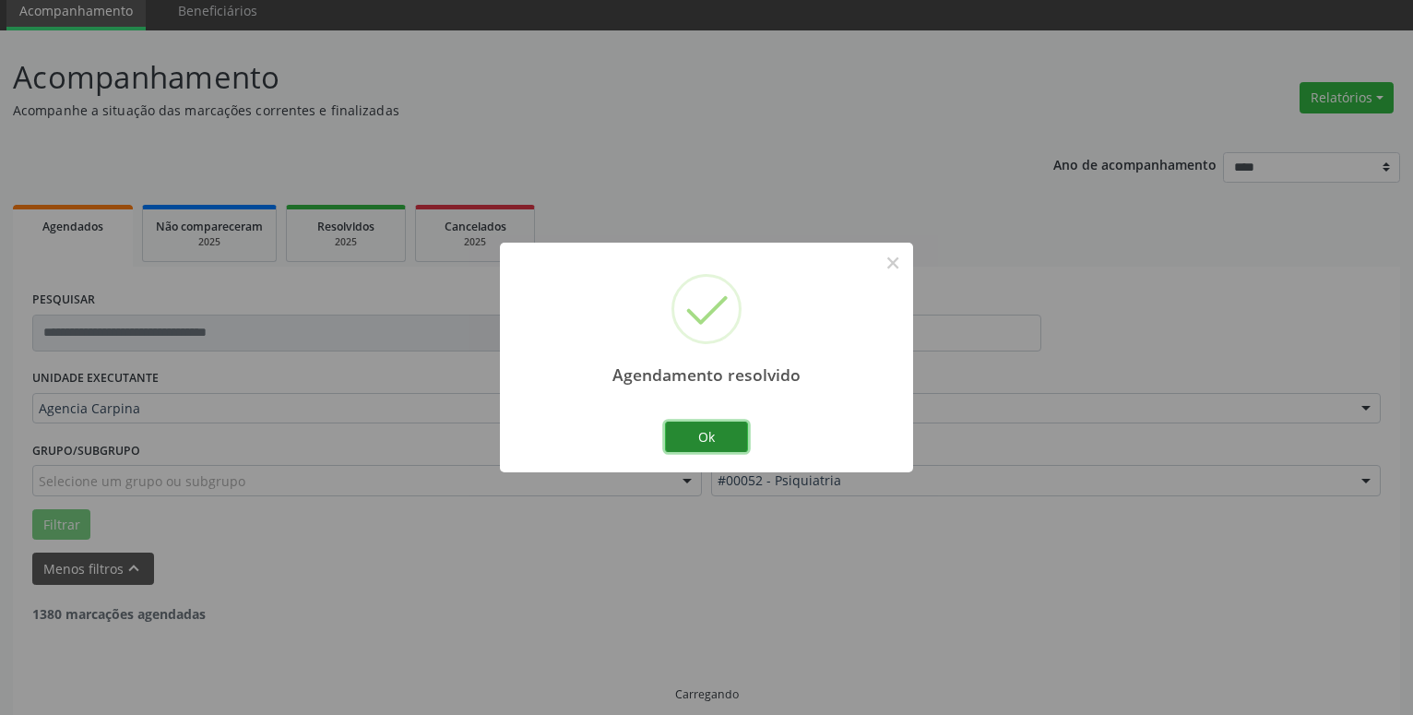
click at [725, 438] on button "Ok" at bounding box center [706, 437] width 83 height 31
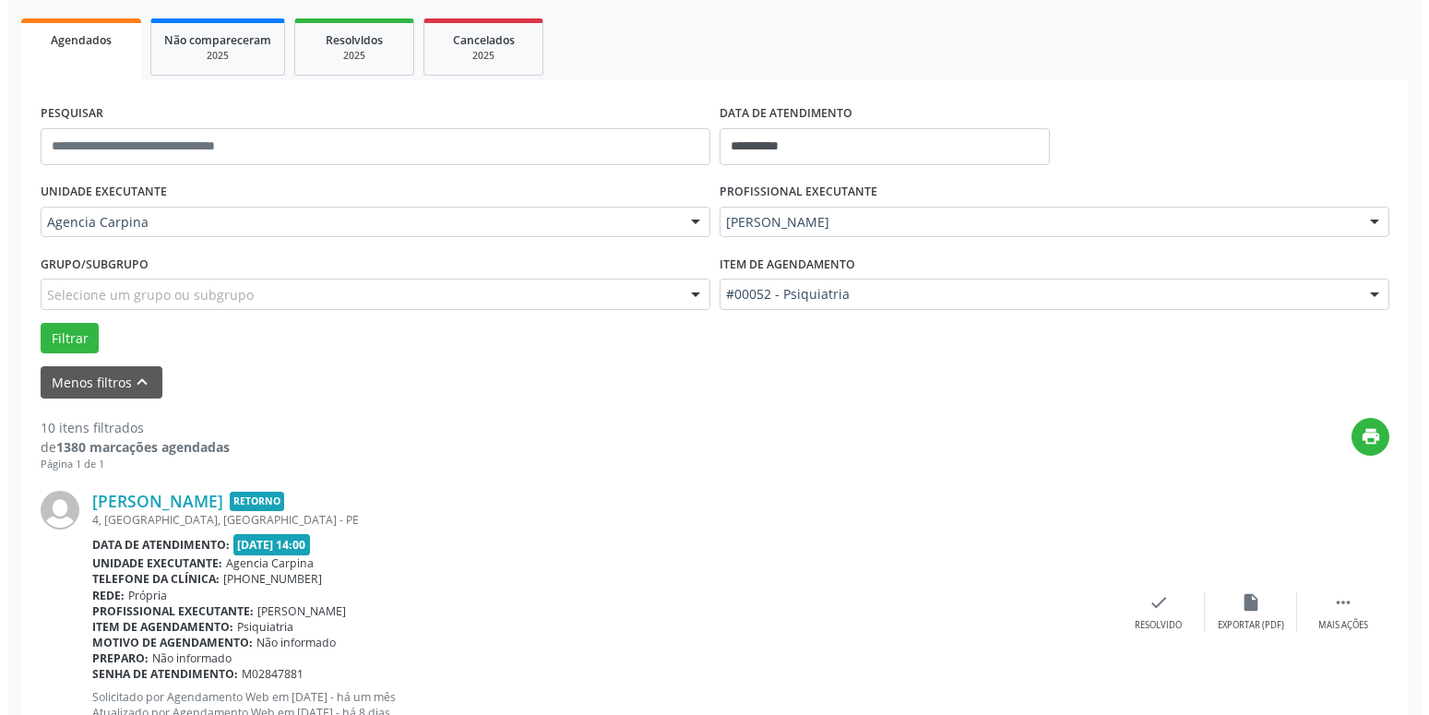
scroll to position [259, 0]
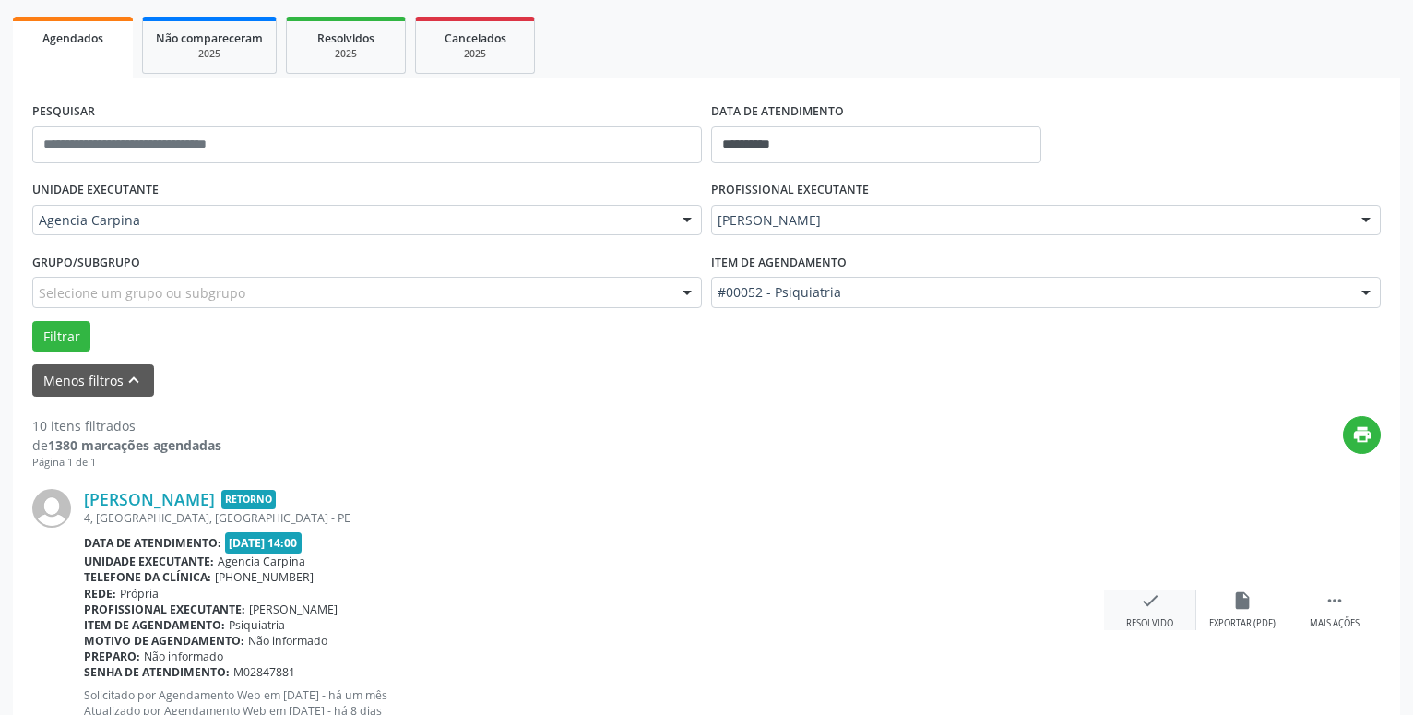
click at [1153, 591] on icon "check" at bounding box center [1150, 600] width 20 height 20
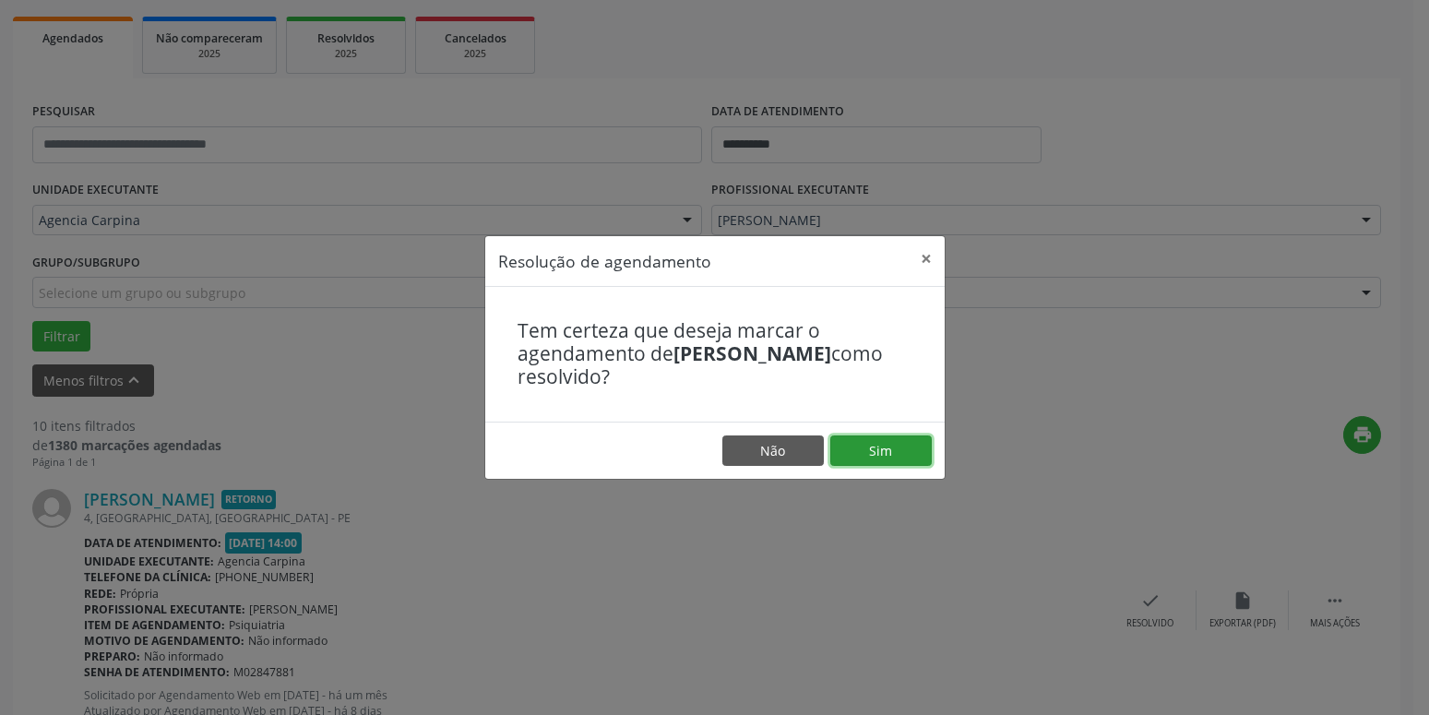
click at [888, 454] on button "Sim" at bounding box center [880, 450] width 101 height 31
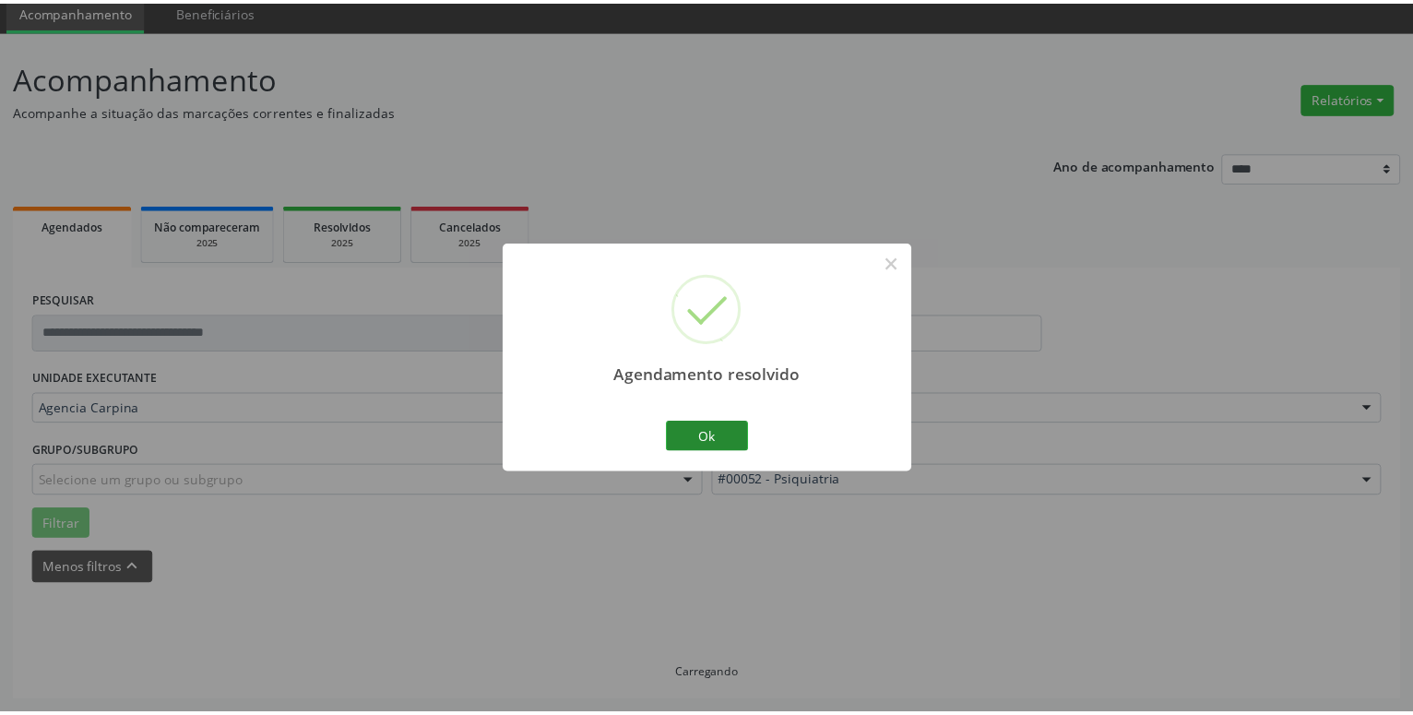
scroll to position [71, 0]
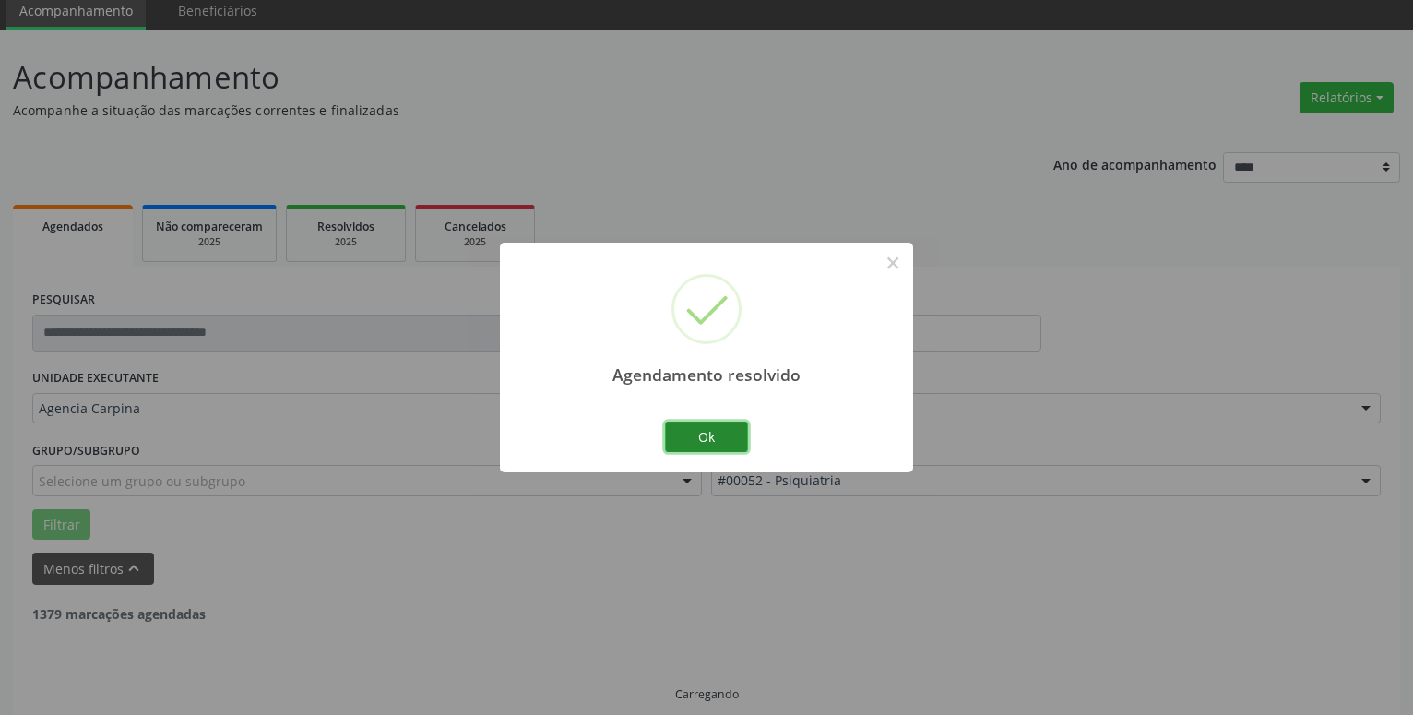
click at [690, 435] on button "Ok" at bounding box center [706, 437] width 83 height 31
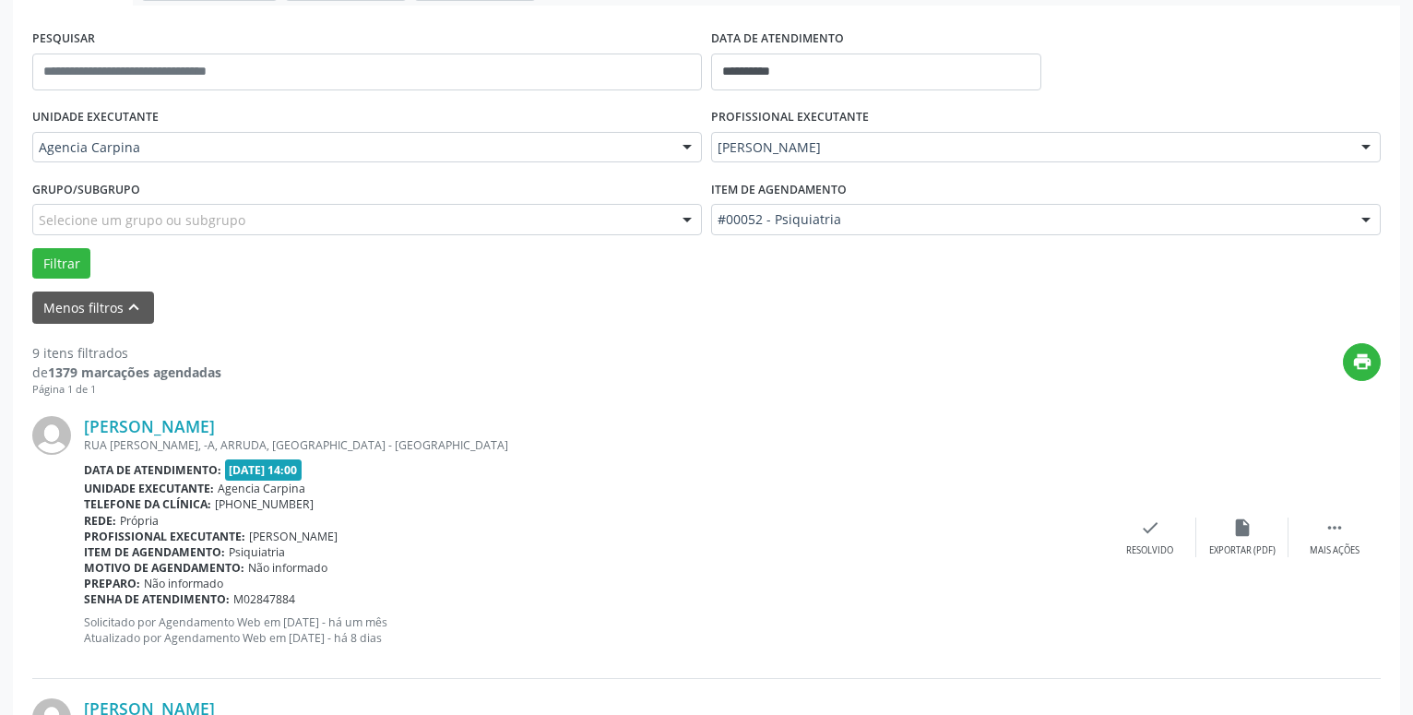
scroll to position [353, 0]
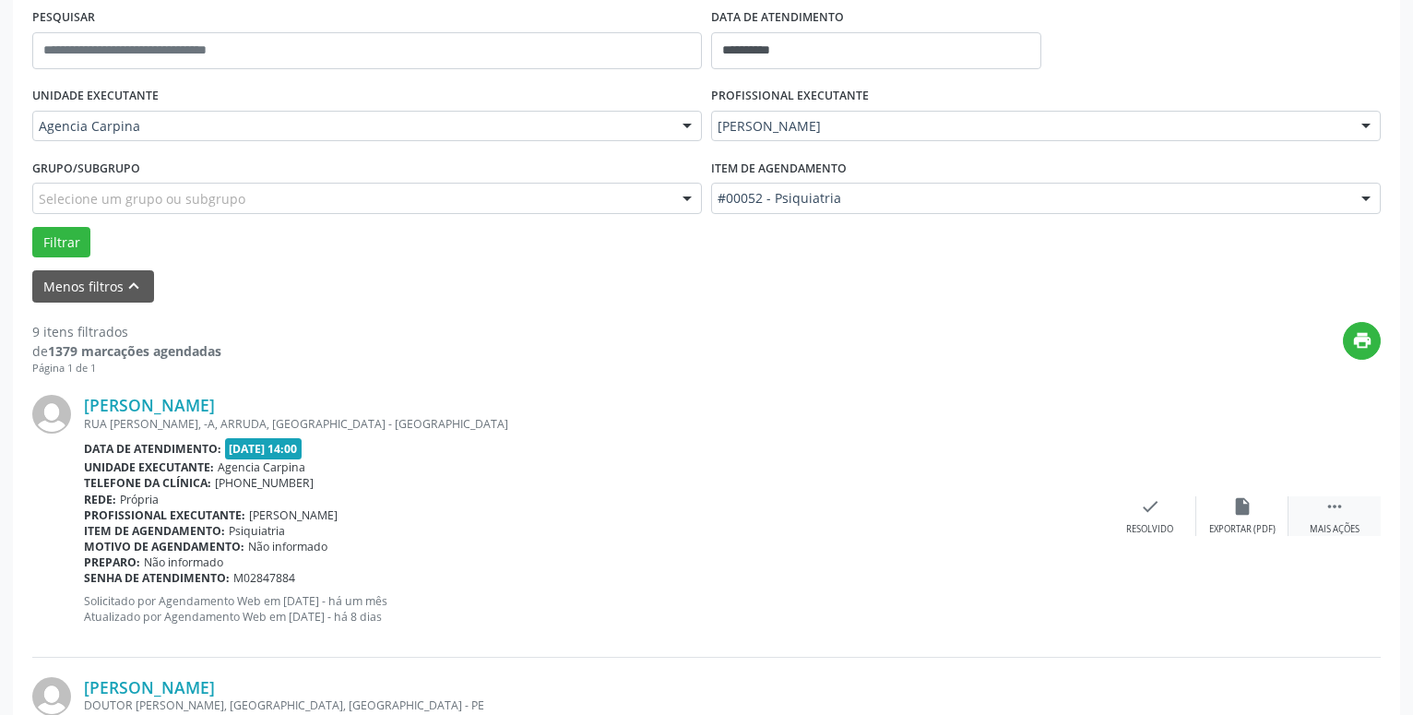
click at [1337, 522] on div " Mais ações" at bounding box center [1335, 516] width 92 height 40
click at [1230, 516] on div "alarm_off Não compareceu" at bounding box center [1243, 516] width 92 height 40
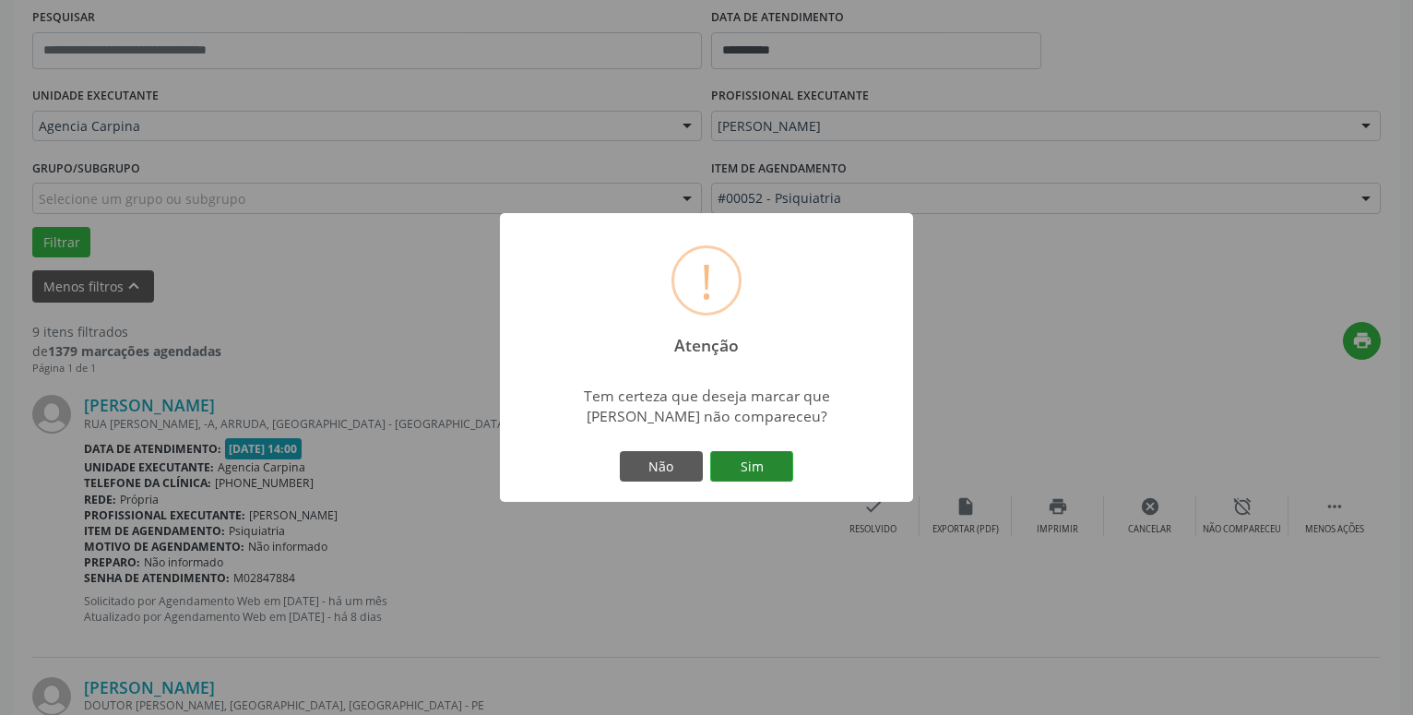
drag, startPoint x: 745, startPoint y: 471, endPoint x: 766, endPoint y: 445, distance: 33.6
click at [745, 472] on button "Sim" at bounding box center [751, 466] width 83 height 31
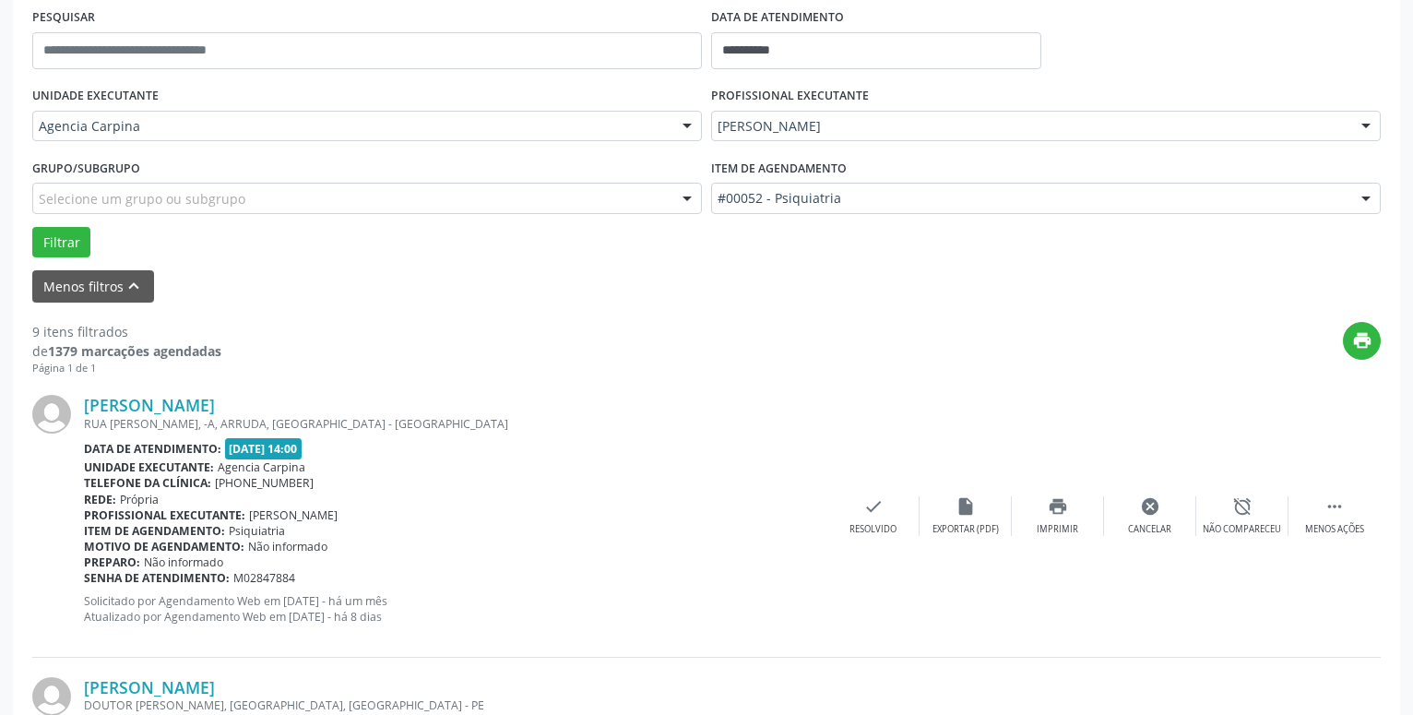
scroll to position [90, 0]
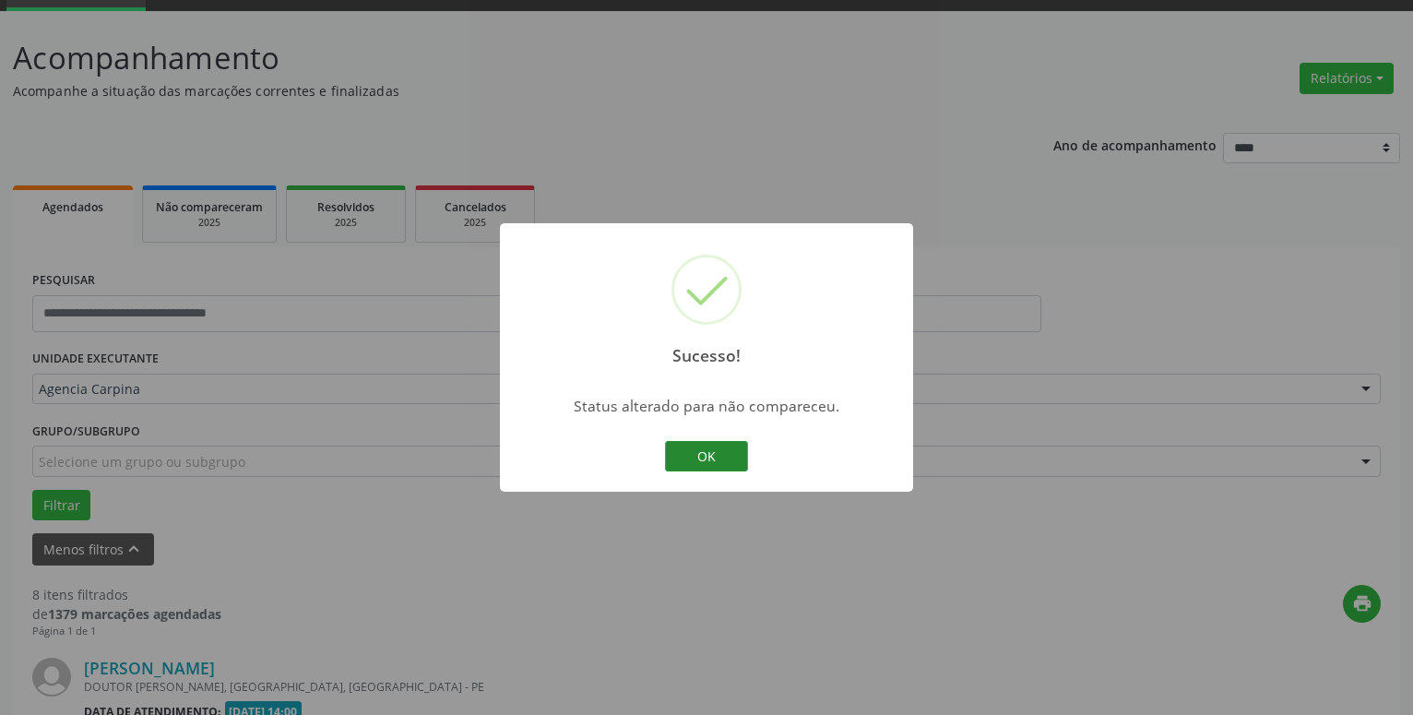
click at [724, 452] on button "OK" at bounding box center [706, 456] width 83 height 31
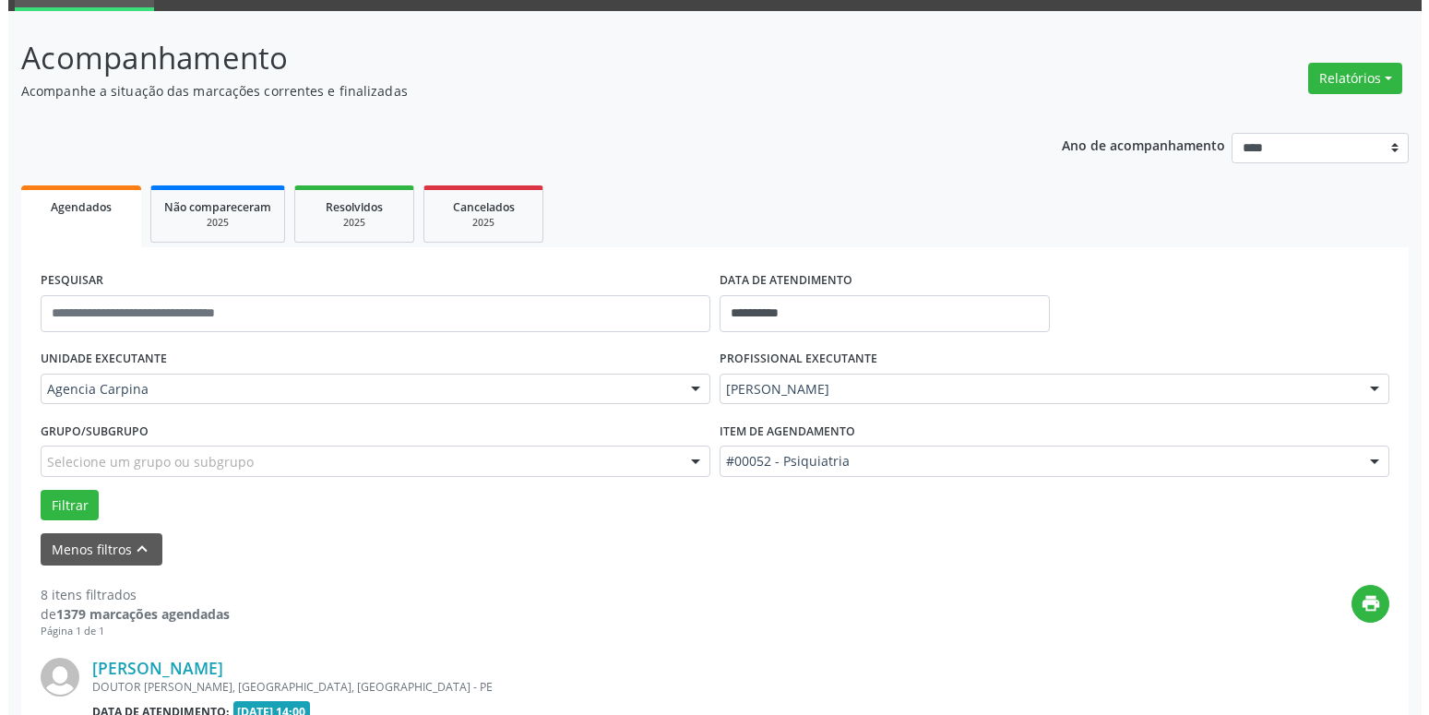
scroll to position [373, 0]
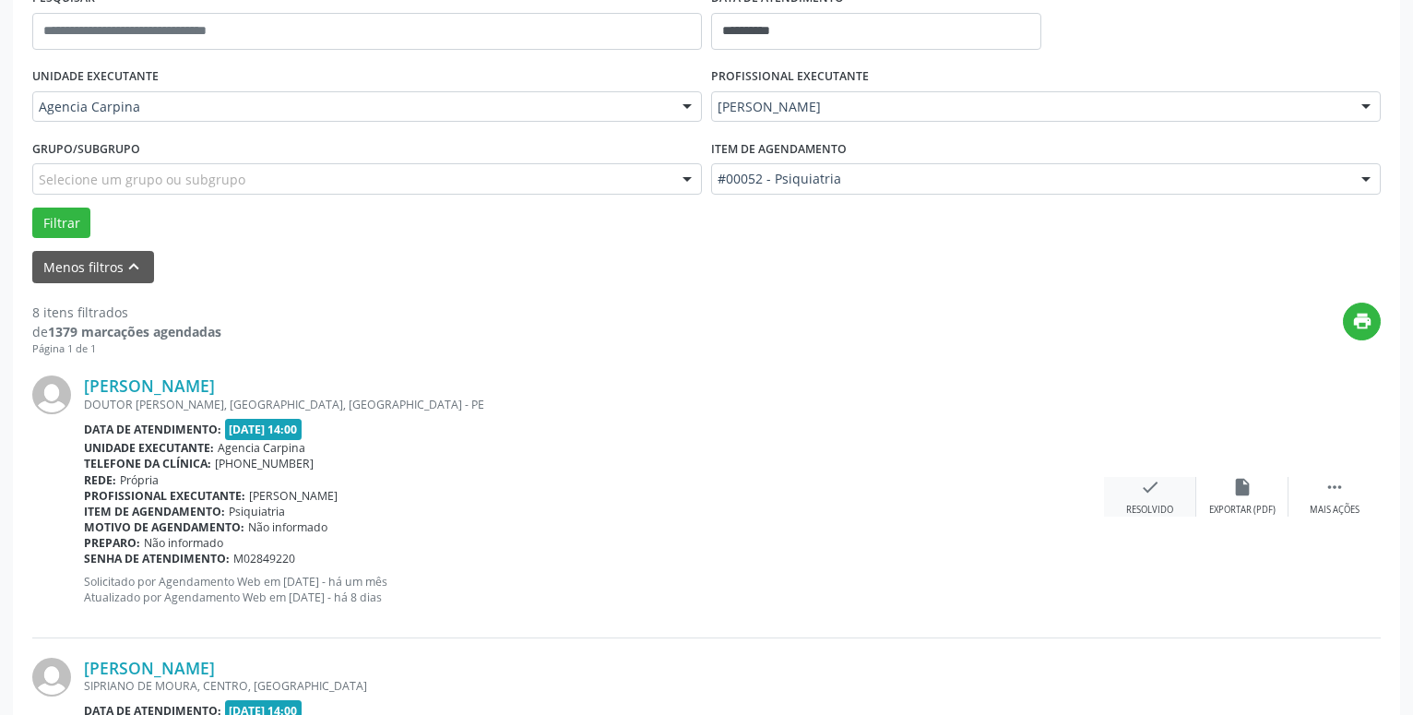
click at [1161, 496] on div "check Resolvido" at bounding box center [1150, 497] width 92 height 40
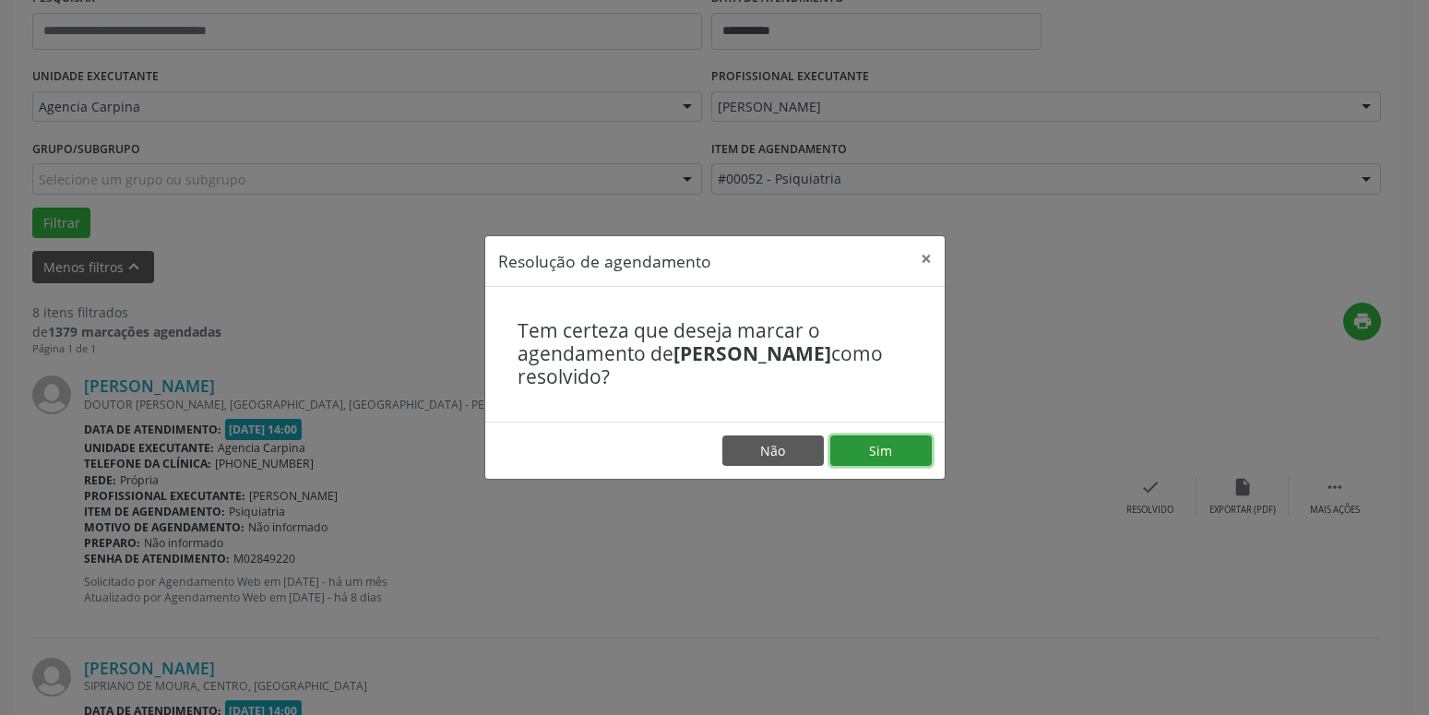
click at [879, 440] on button "Sim" at bounding box center [880, 450] width 101 height 31
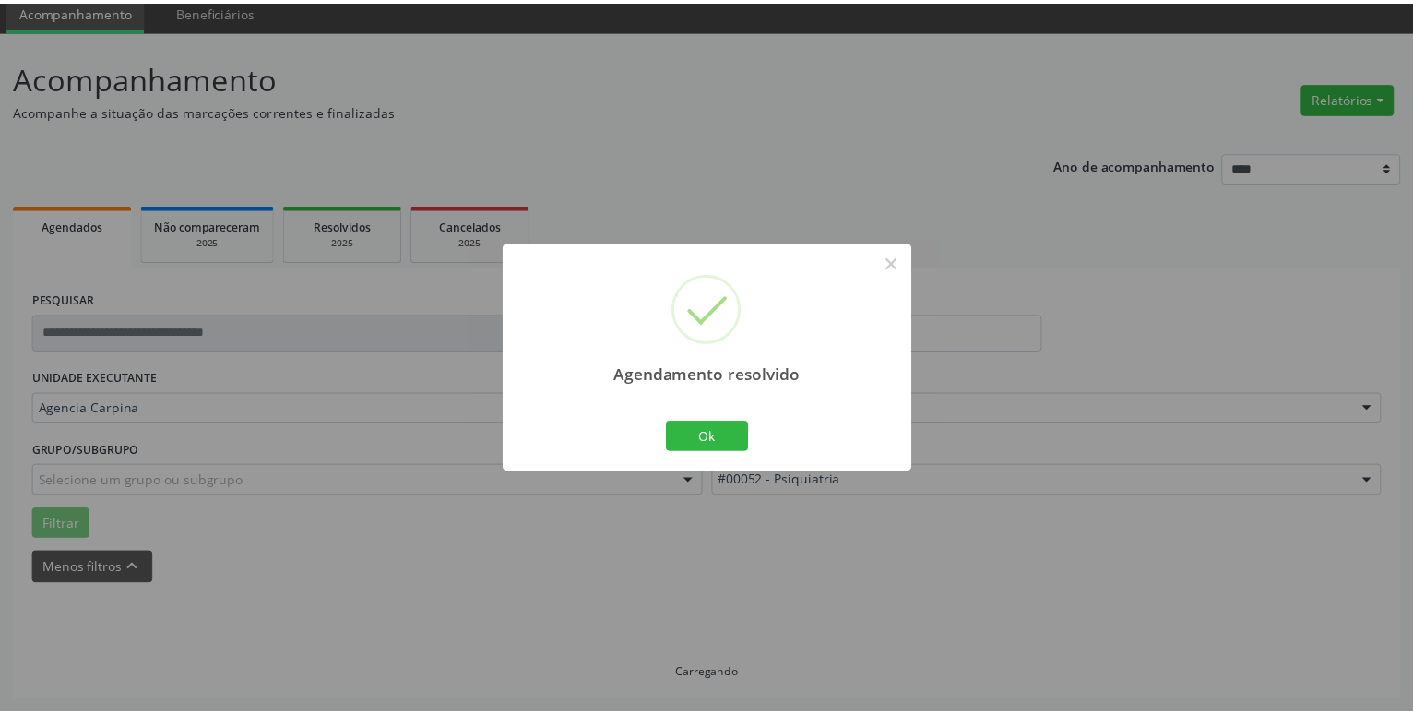
scroll to position [71, 0]
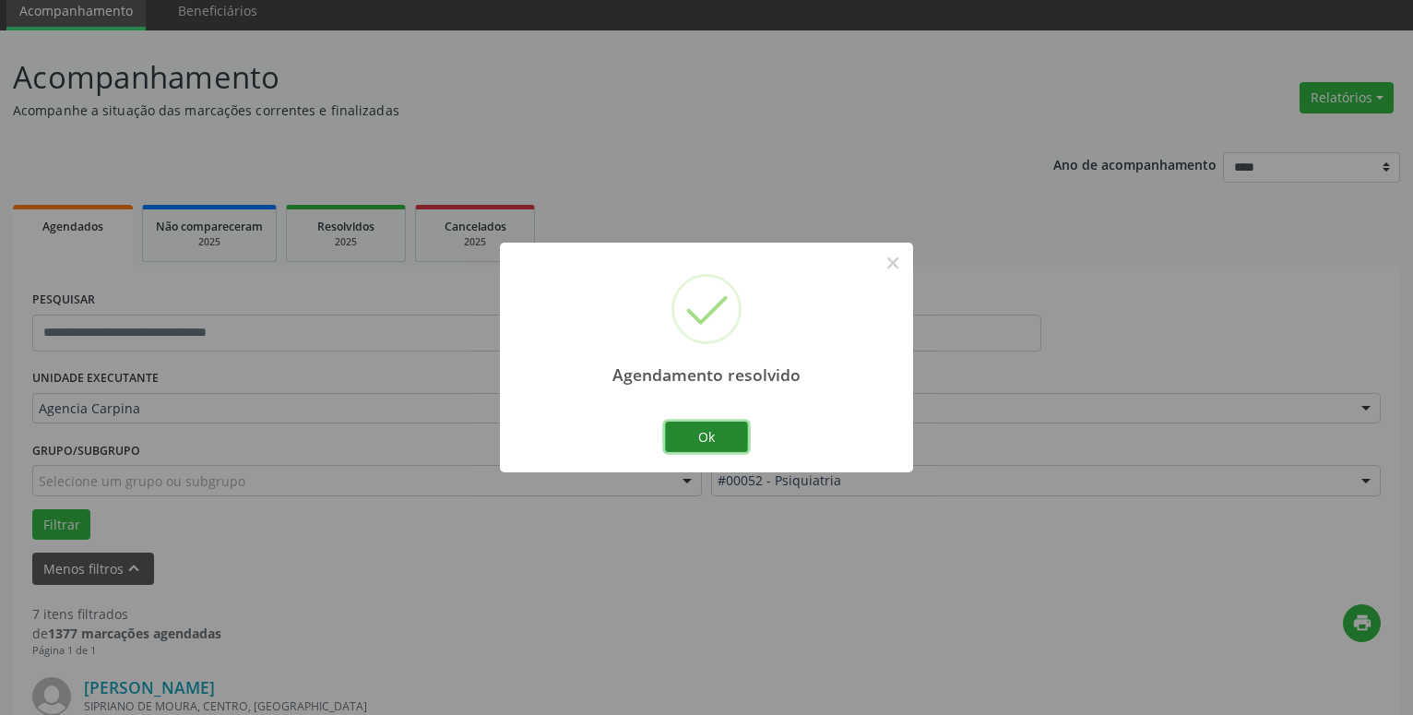
click at [701, 435] on button "Ok" at bounding box center [706, 437] width 83 height 31
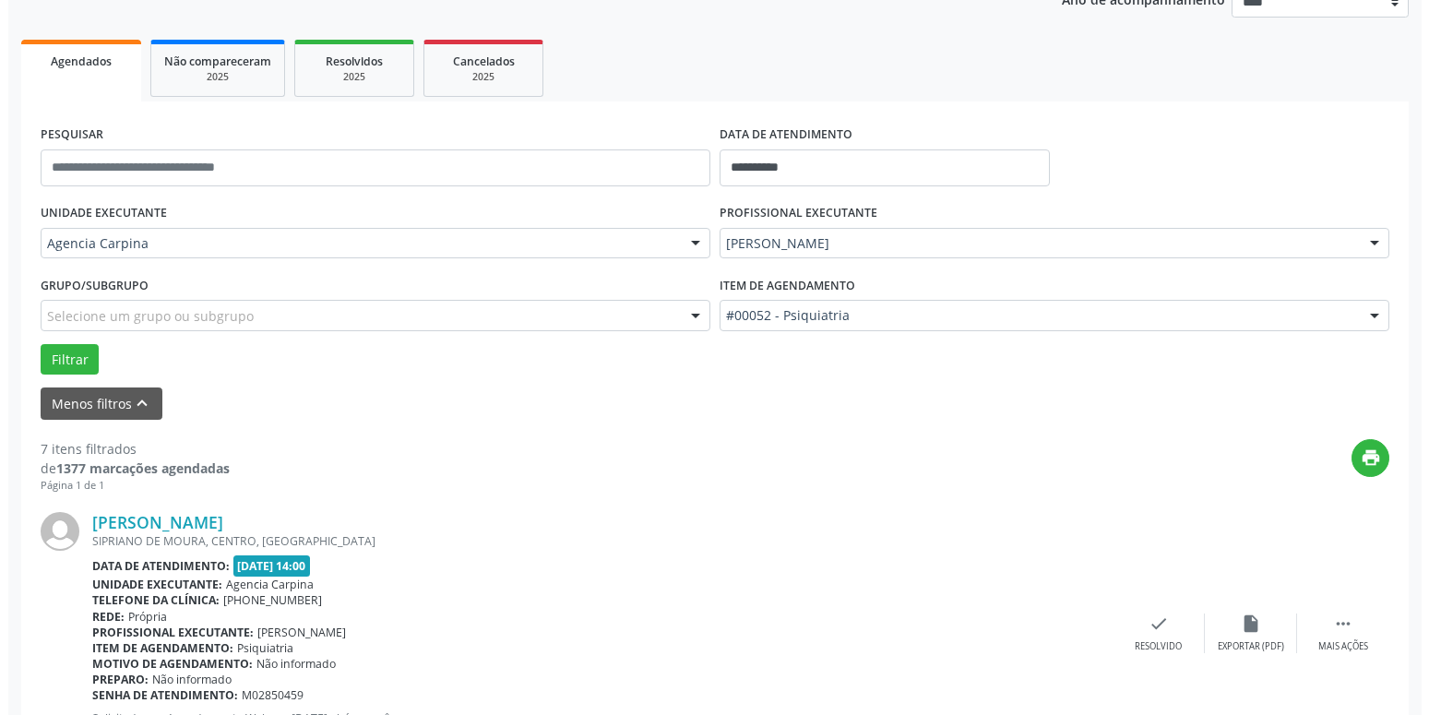
scroll to position [259, 0]
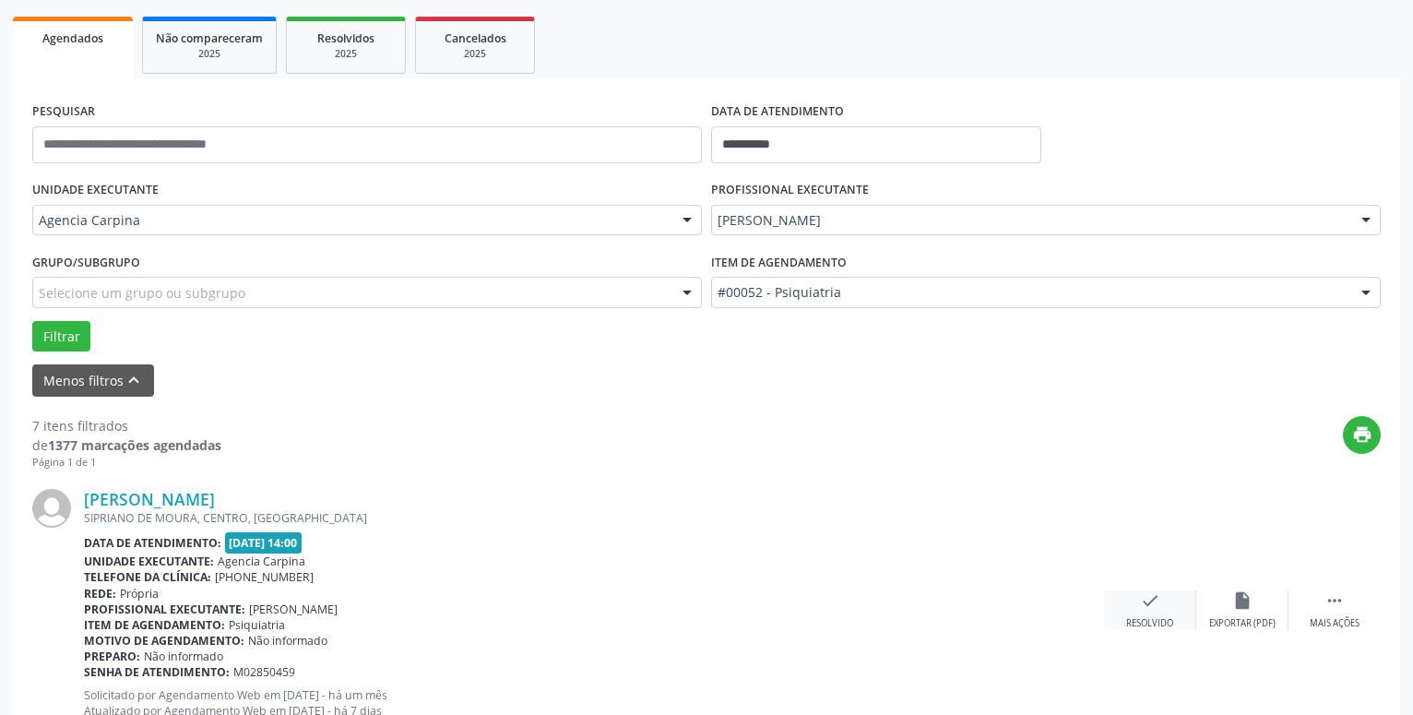
click at [1148, 602] on icon "check" at bounding box center [1150, 600] width 20 height 20
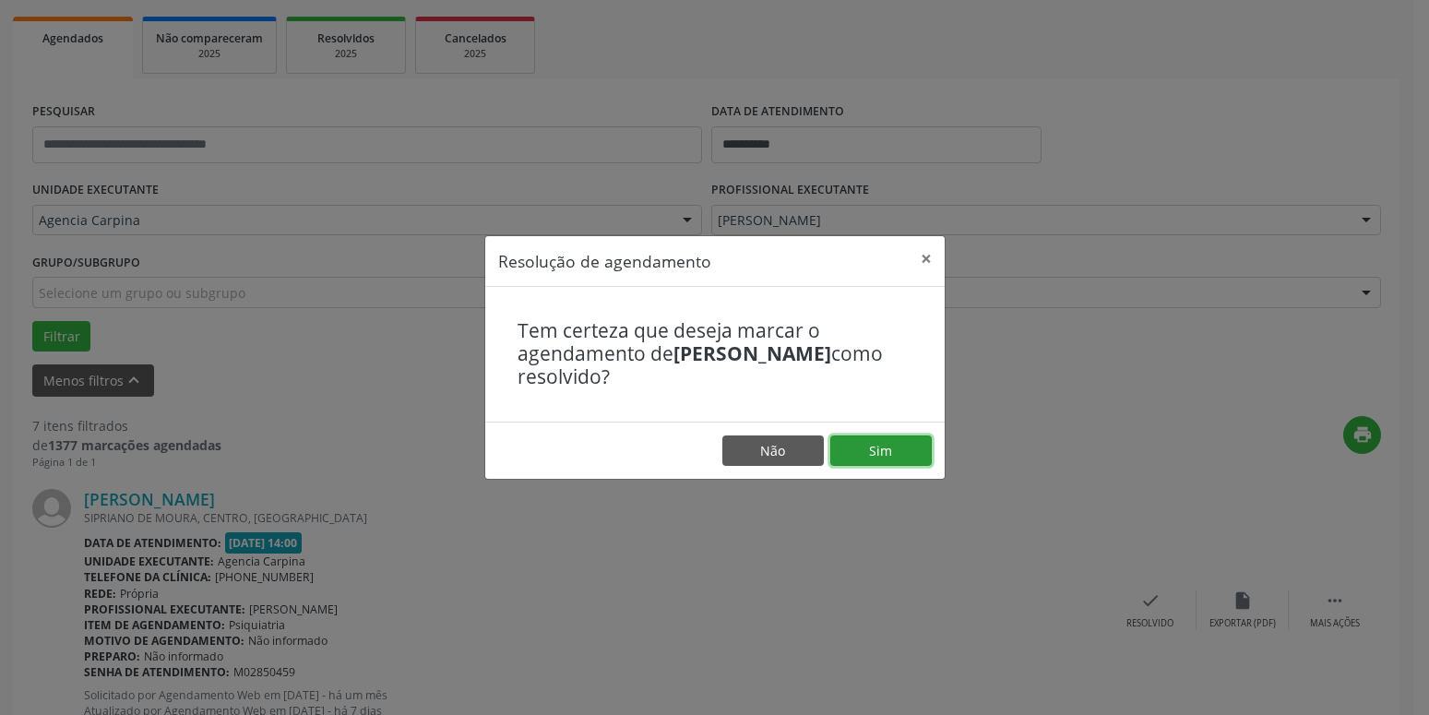
click at [897, 447] on button "Sim" at bounding box center [880, 450] width 101 height 31
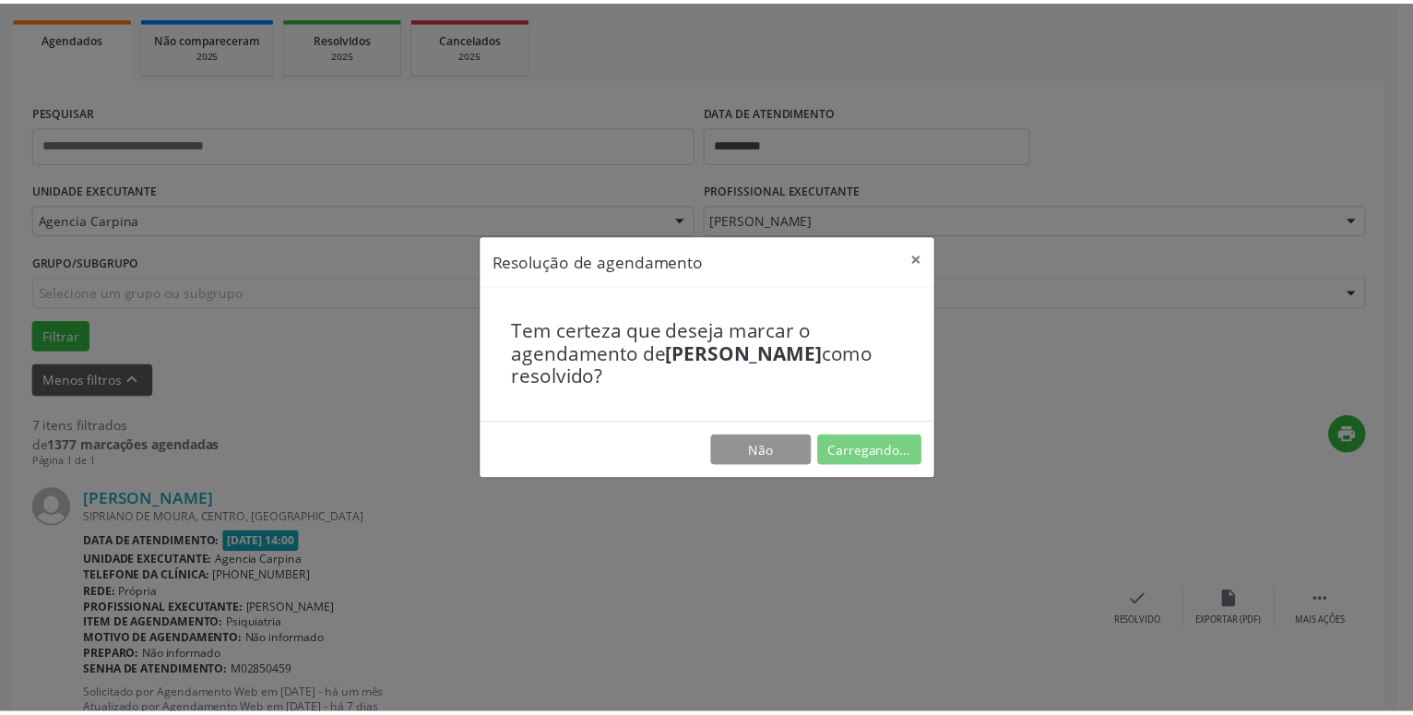
scroll to position [71, 0]
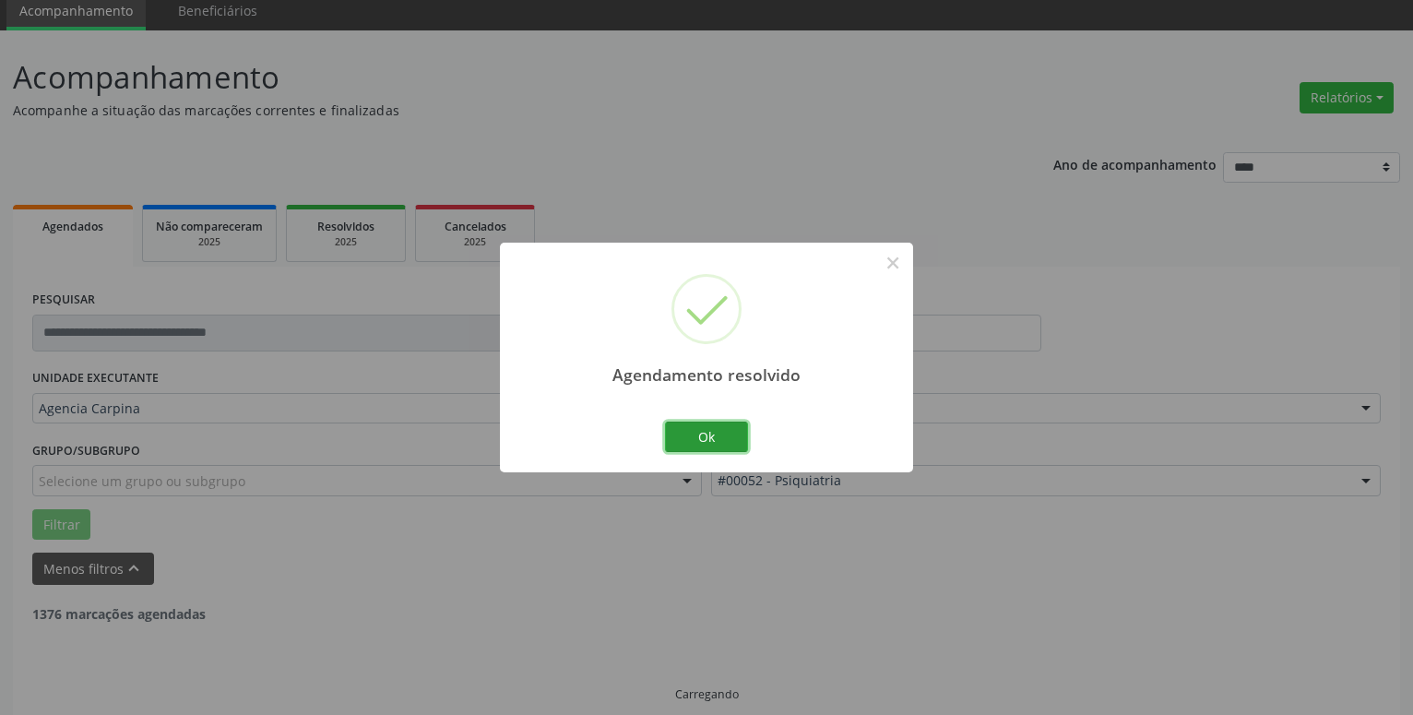
click at [703, 438] on button "Ok" at bounding box center [706, 437] width 83 height 31
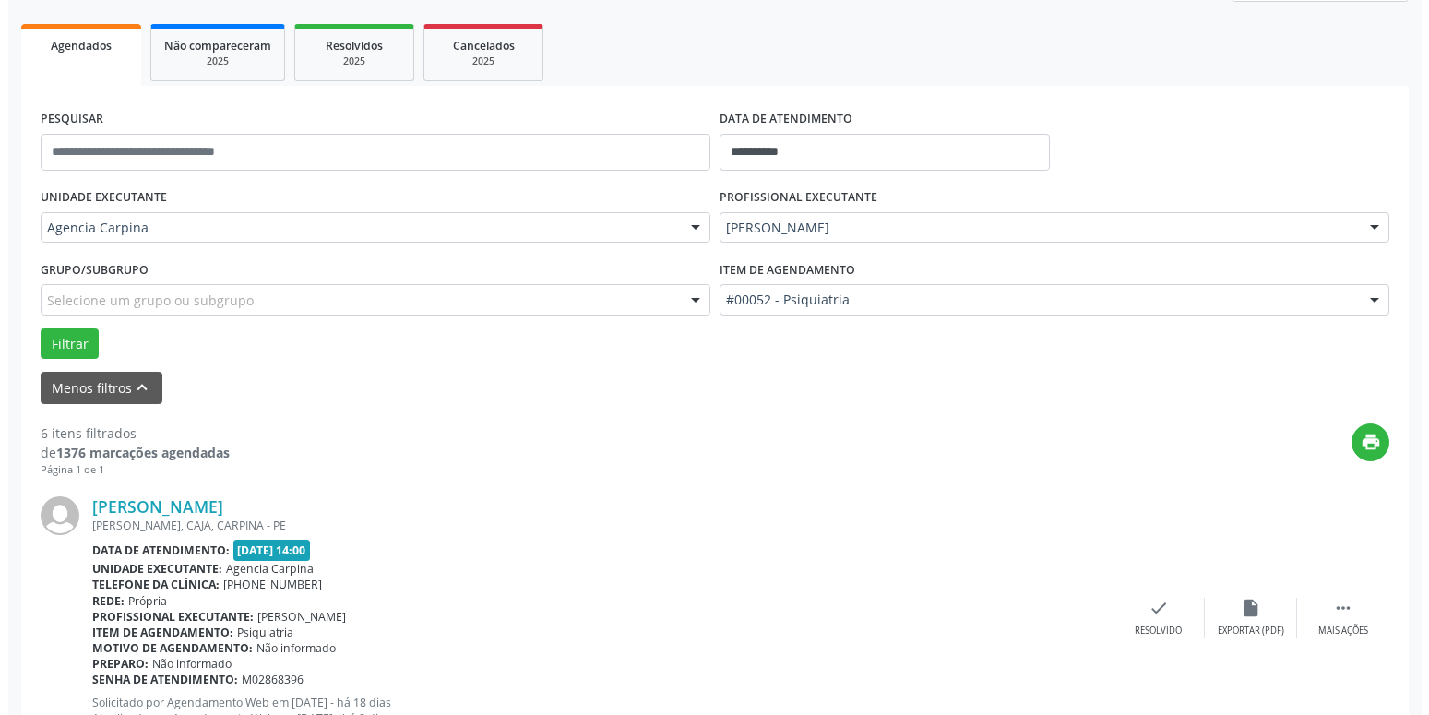
scroll to position [259, 0]
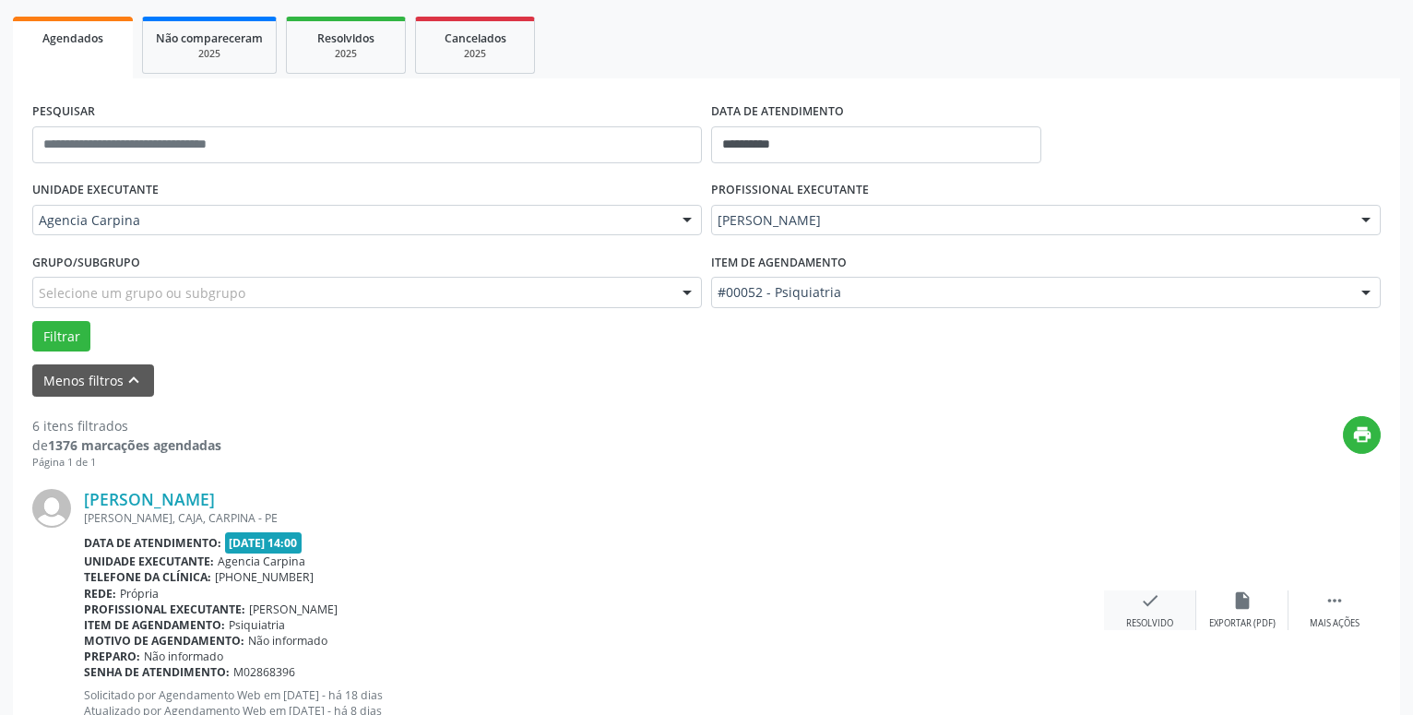
click at [1151, 605] on icon "check" at bounding box center [1150, 600] width 20 height 20
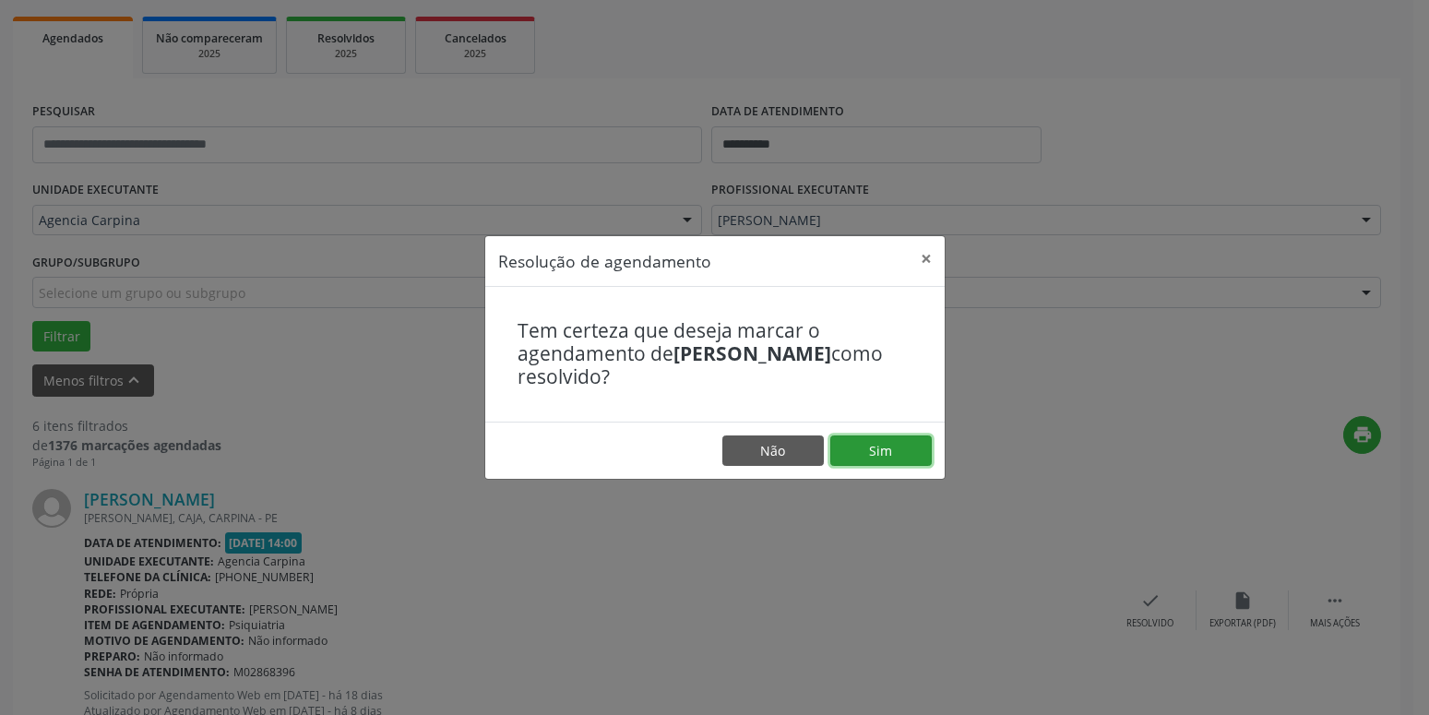
click at [902, 457] on button "Sim" at bounding box center [880, 450] width 101 height 31
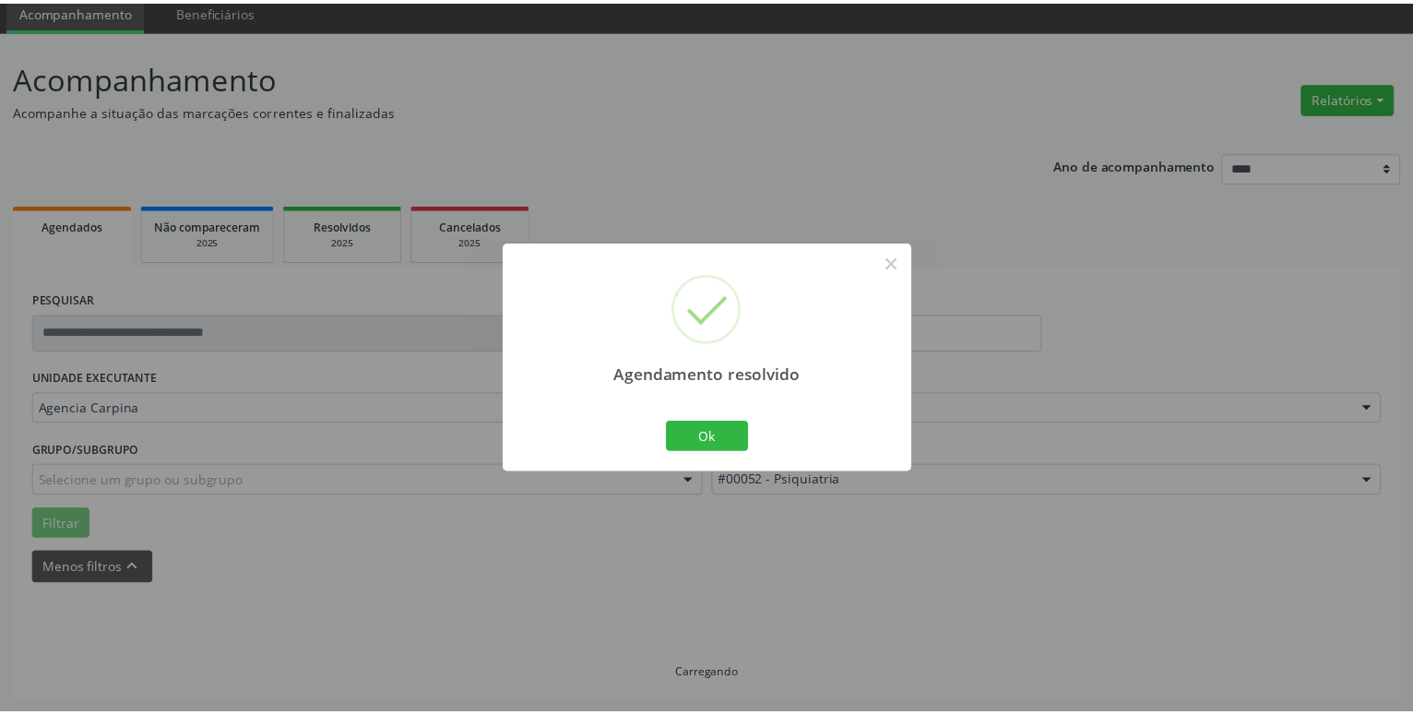
scroll to position [71, 0]
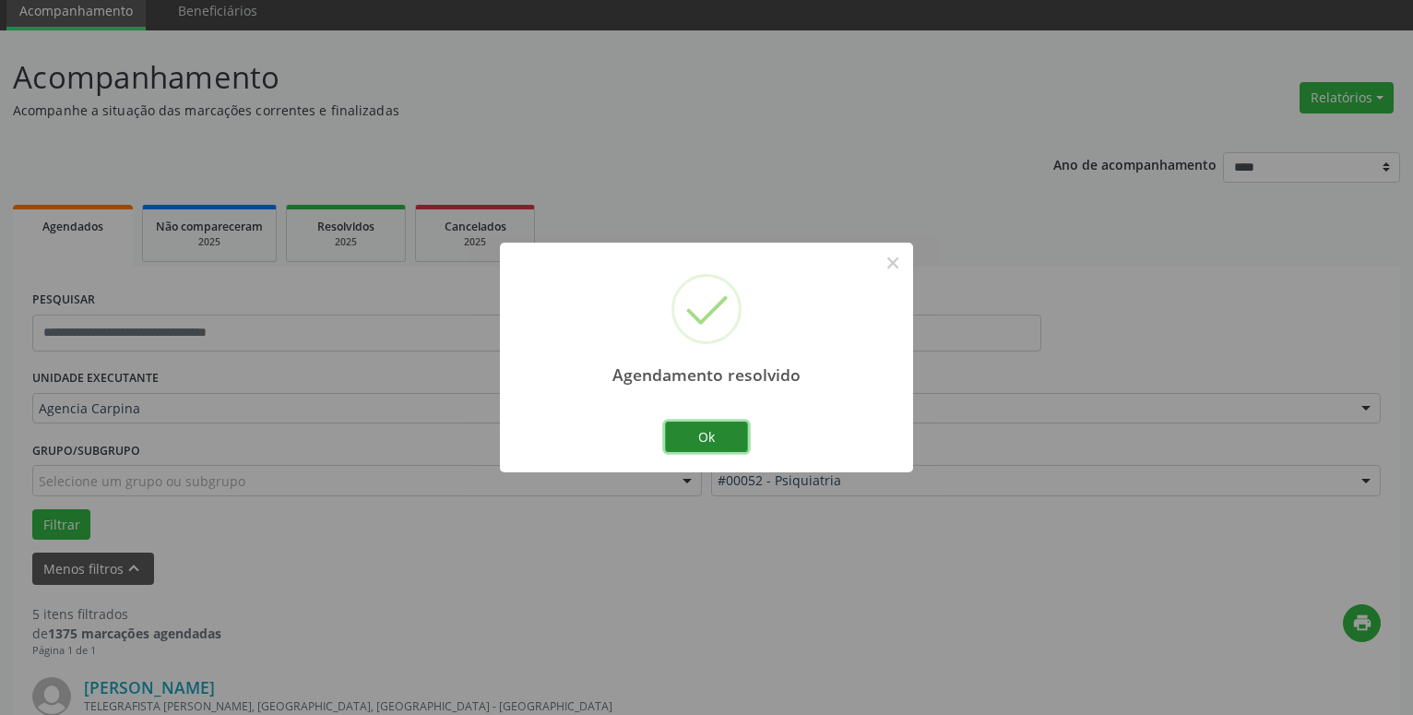
click at [707, 440] on button "Ok" at bounding box center [706, 437] width 83 height 31
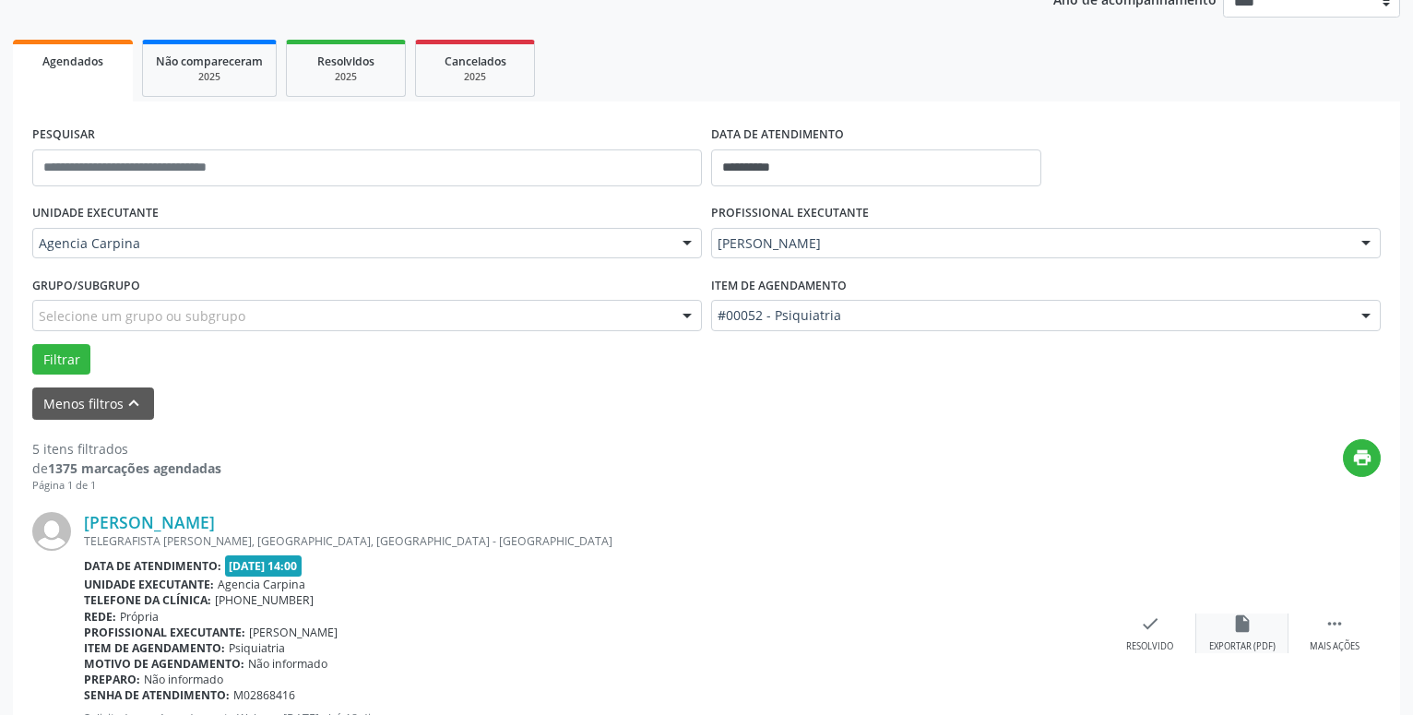
scroll to position [259, 0]
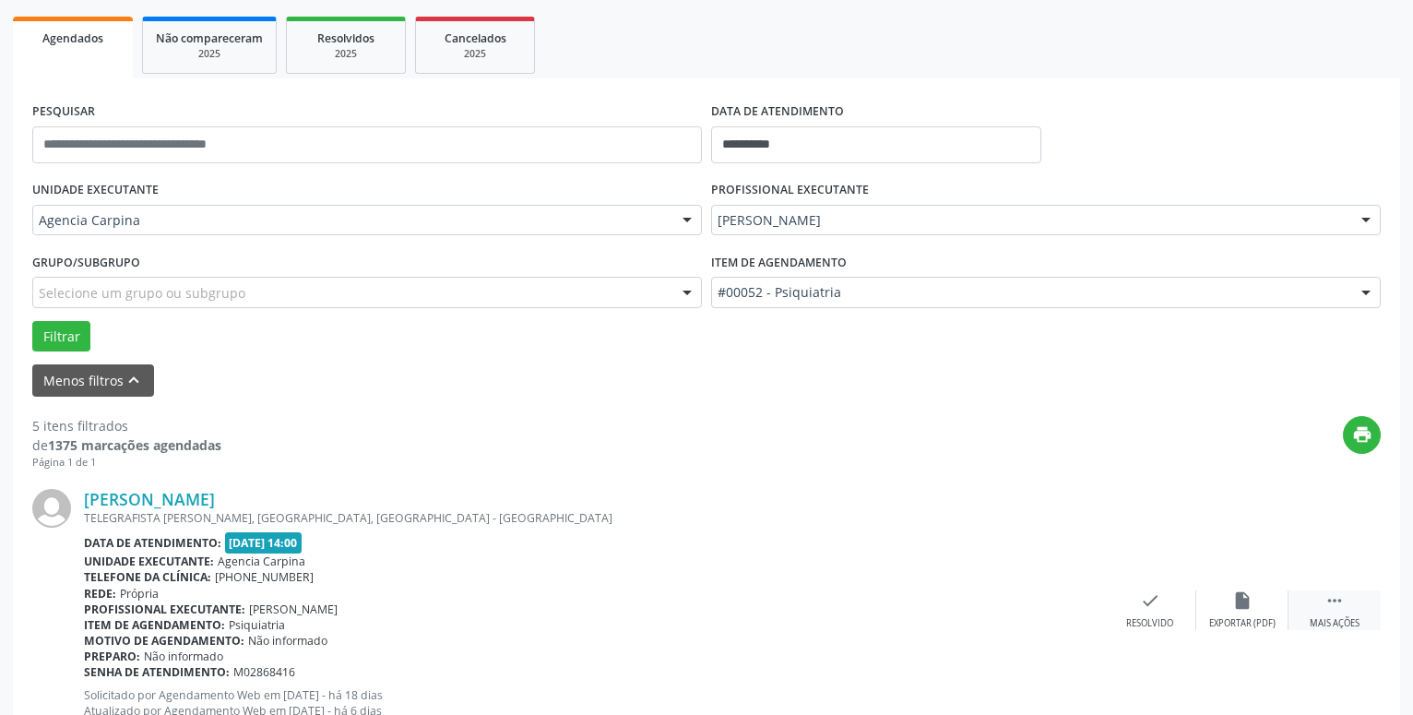
click at [1329, 616] on div " Mais ações" at bounding box center [1335, 610] width 92 height 40
click at [1226, 607] on div "alarm_off Não compareceu" at bounding box center [1243, 610] width 92 height 40
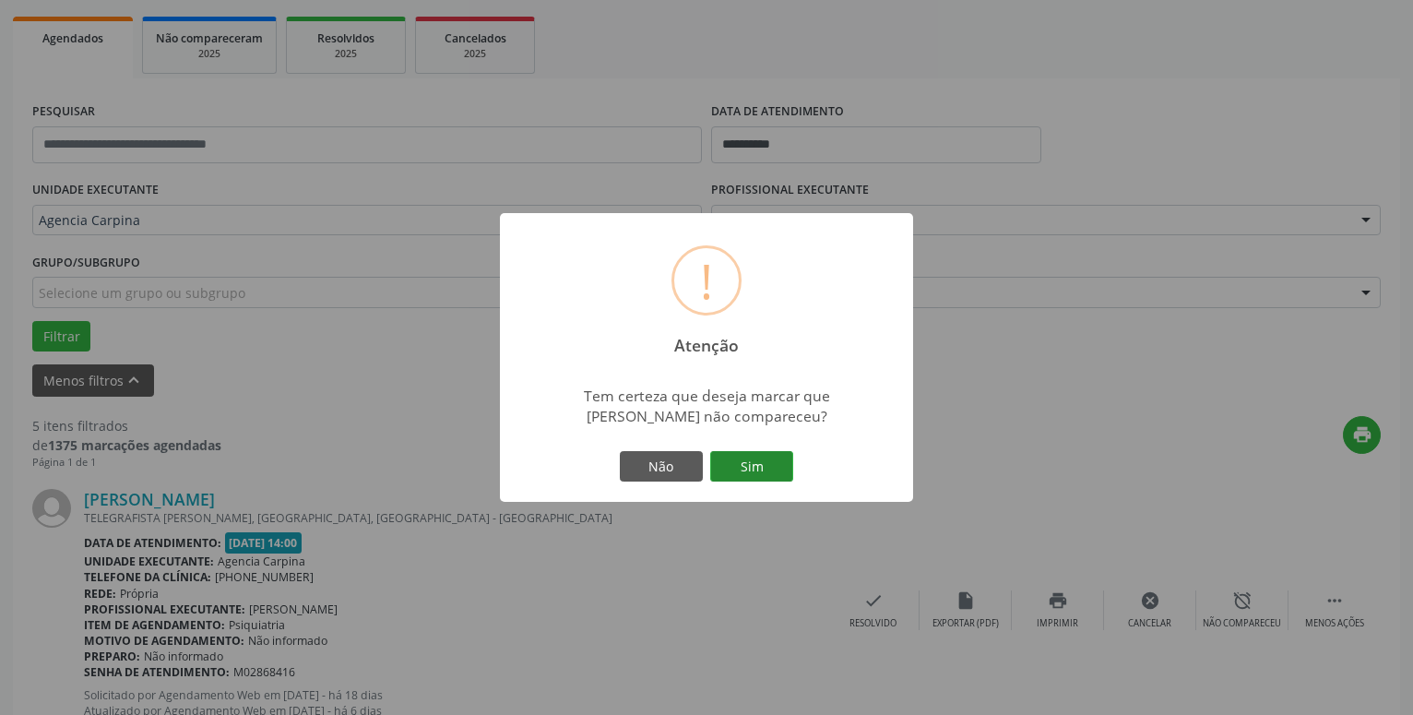
click at [766, 469] on button "Sim" at bounding box center [751, 466] width 83 height 31
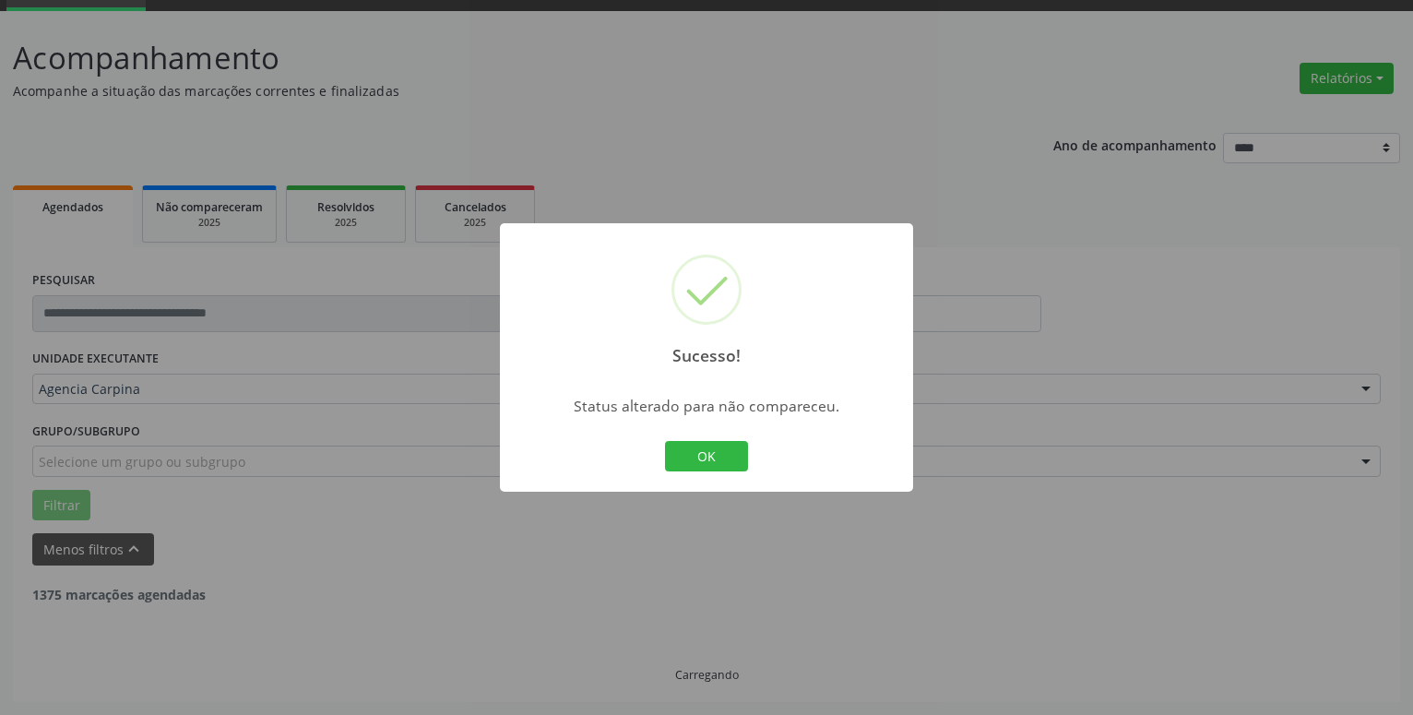
scroll to position [90, 0]
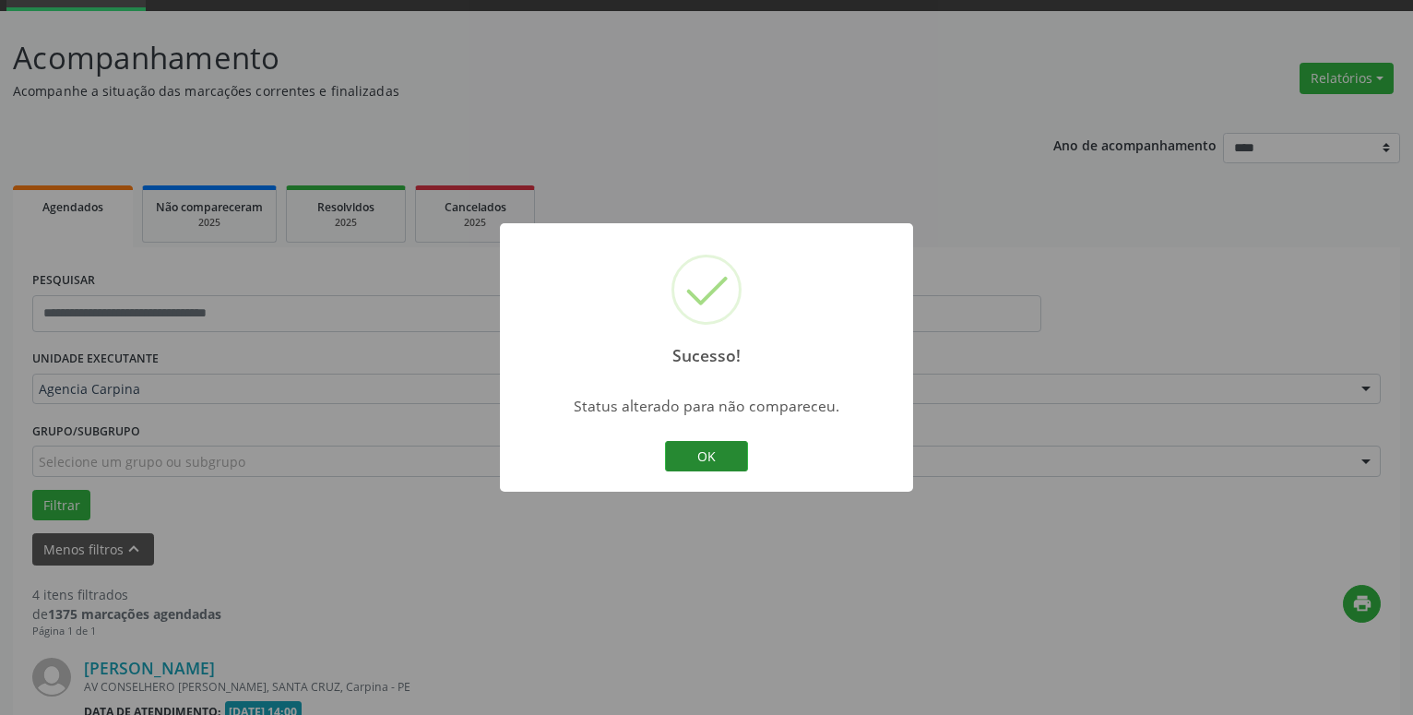
click at [738, 461] on button "OK" at bounding box center [706, 456] width 83 height 31
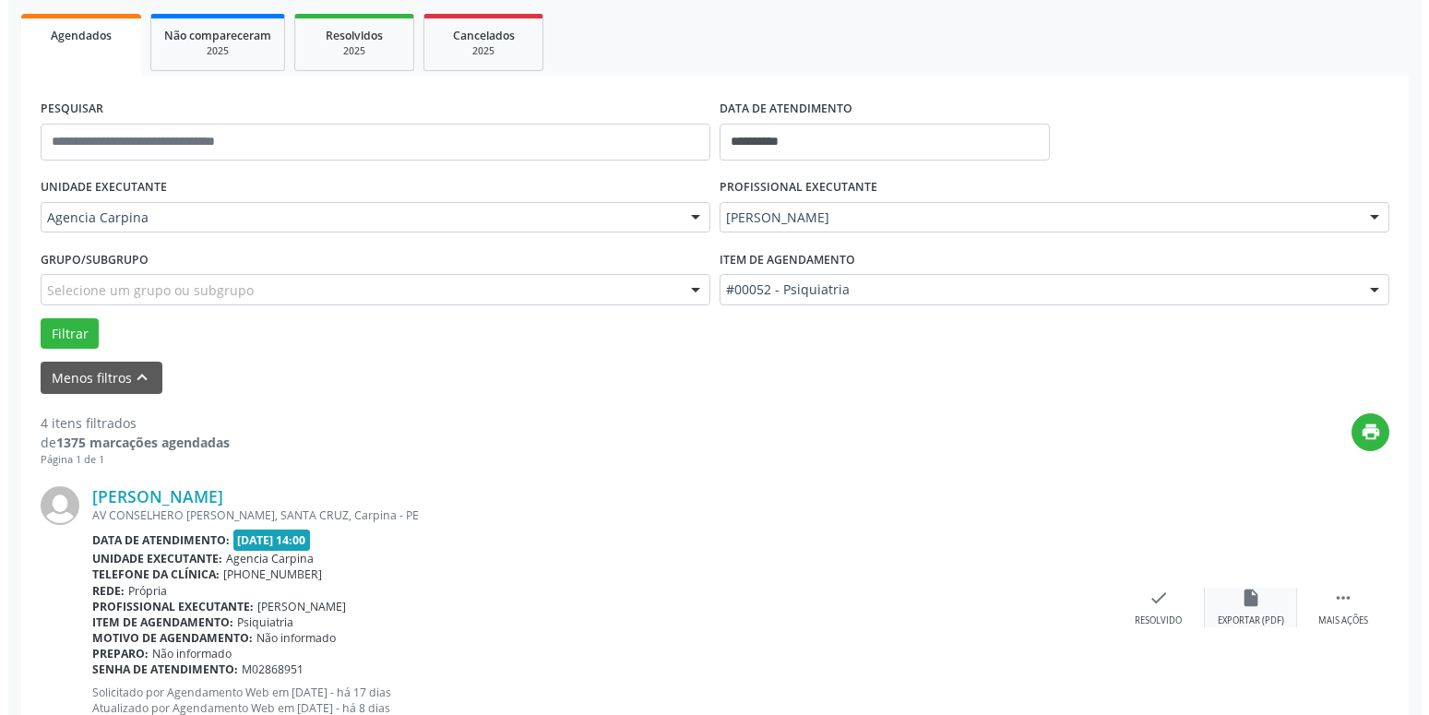
scroll to position [279, 0]
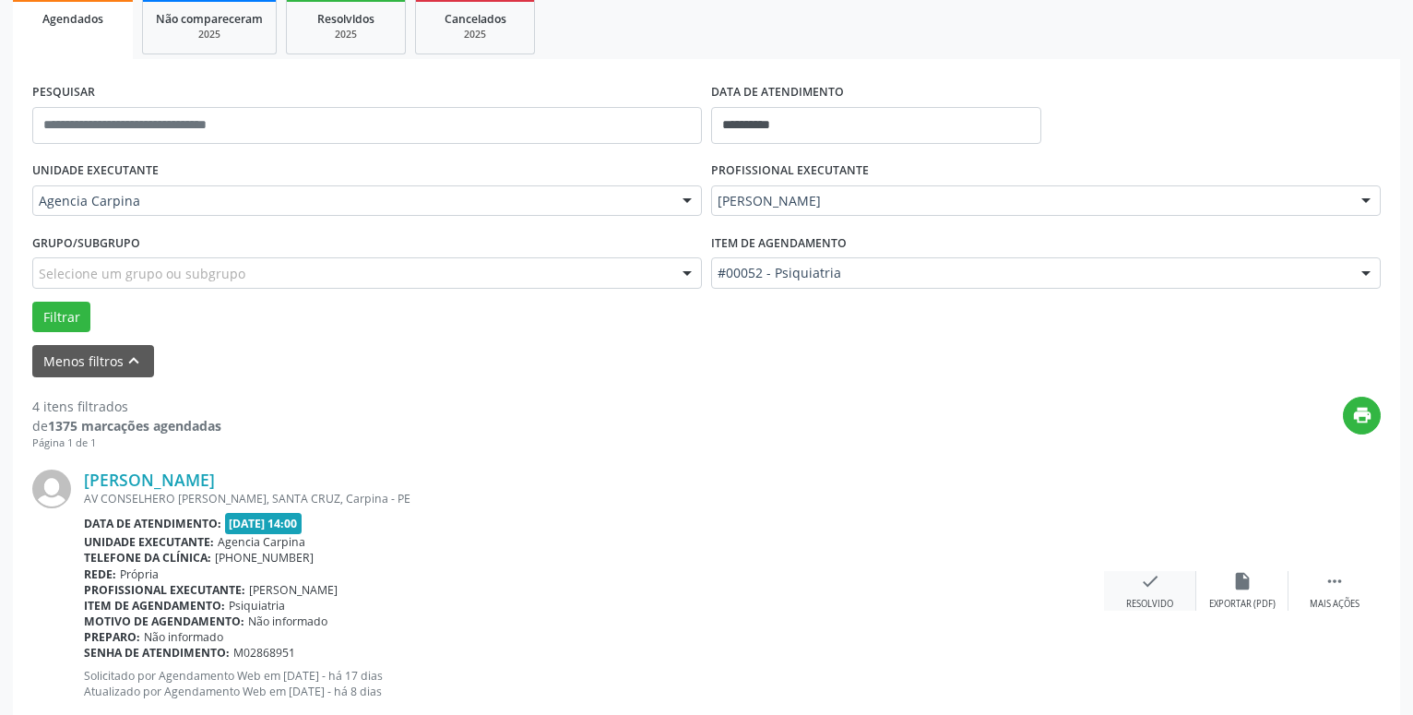
click at [1151, 584] on icon "check" at bounding box center [1150, 581] width 20 height 20
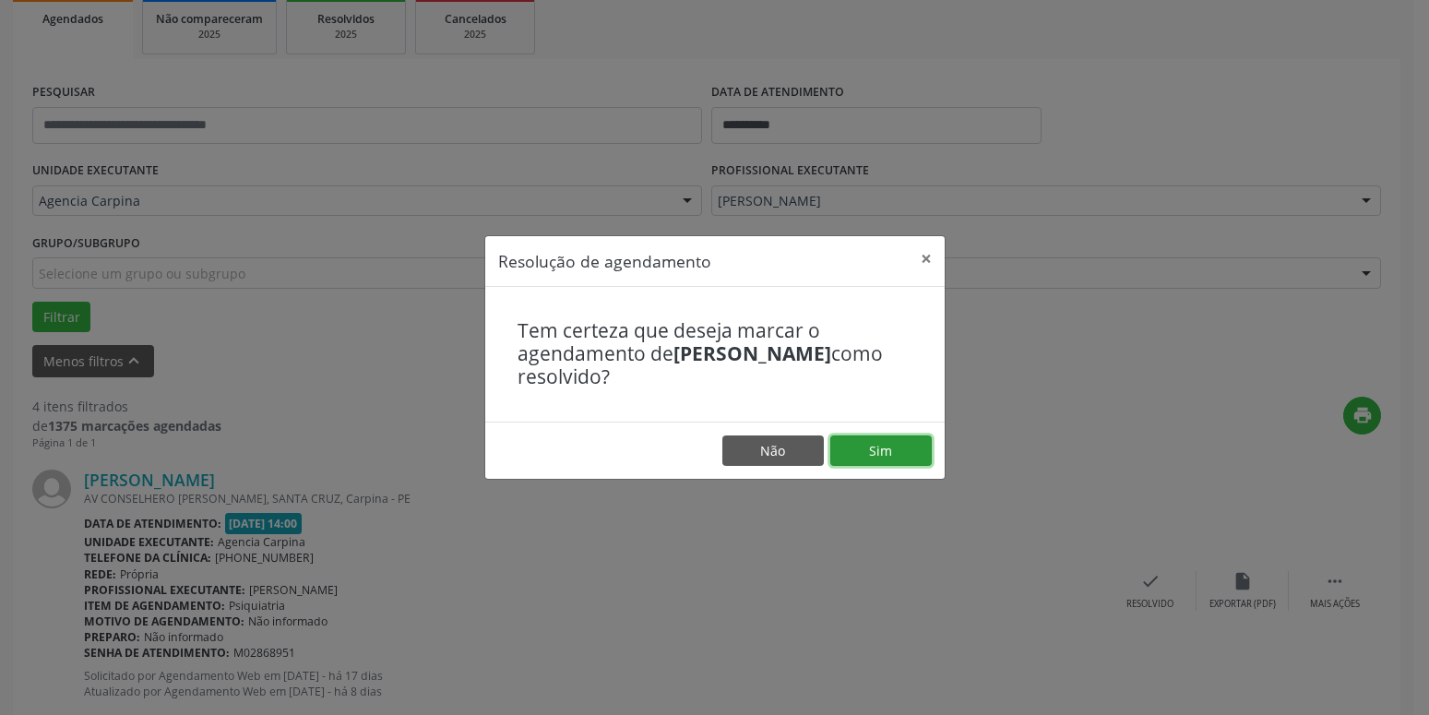
click at [885, 454] on button "Sim" at bounding box center [880, 450] width 101 height 31
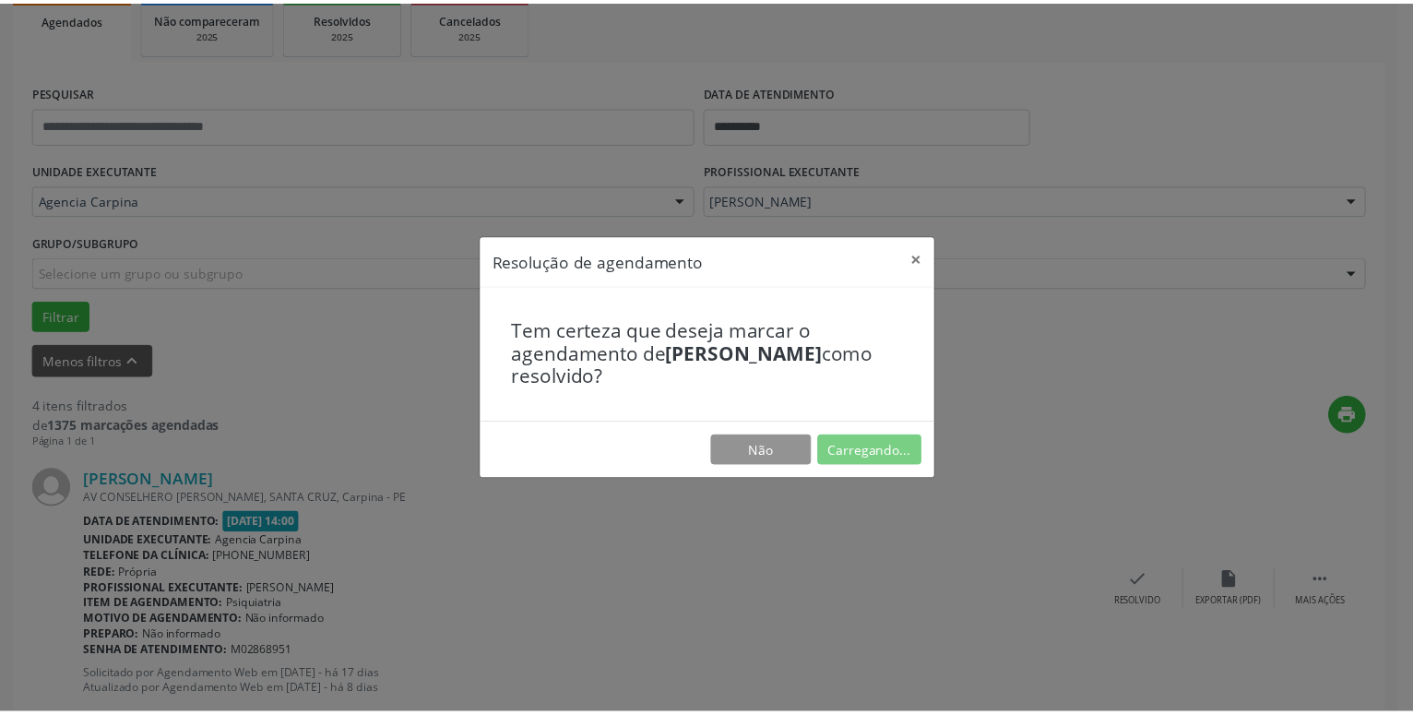
scroll to position [71, 0]
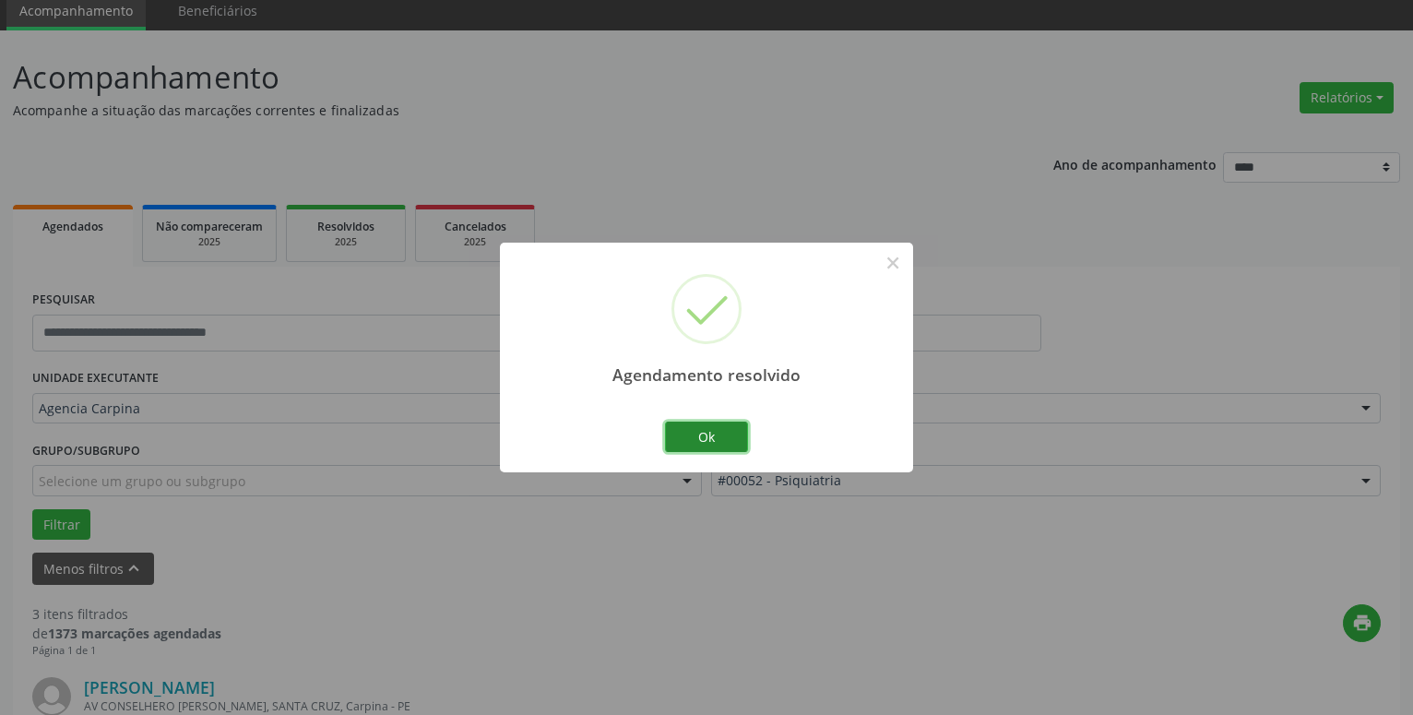
click at [711, 433] on button "Ok" at bounding box center [706, 437] width 83 height 31
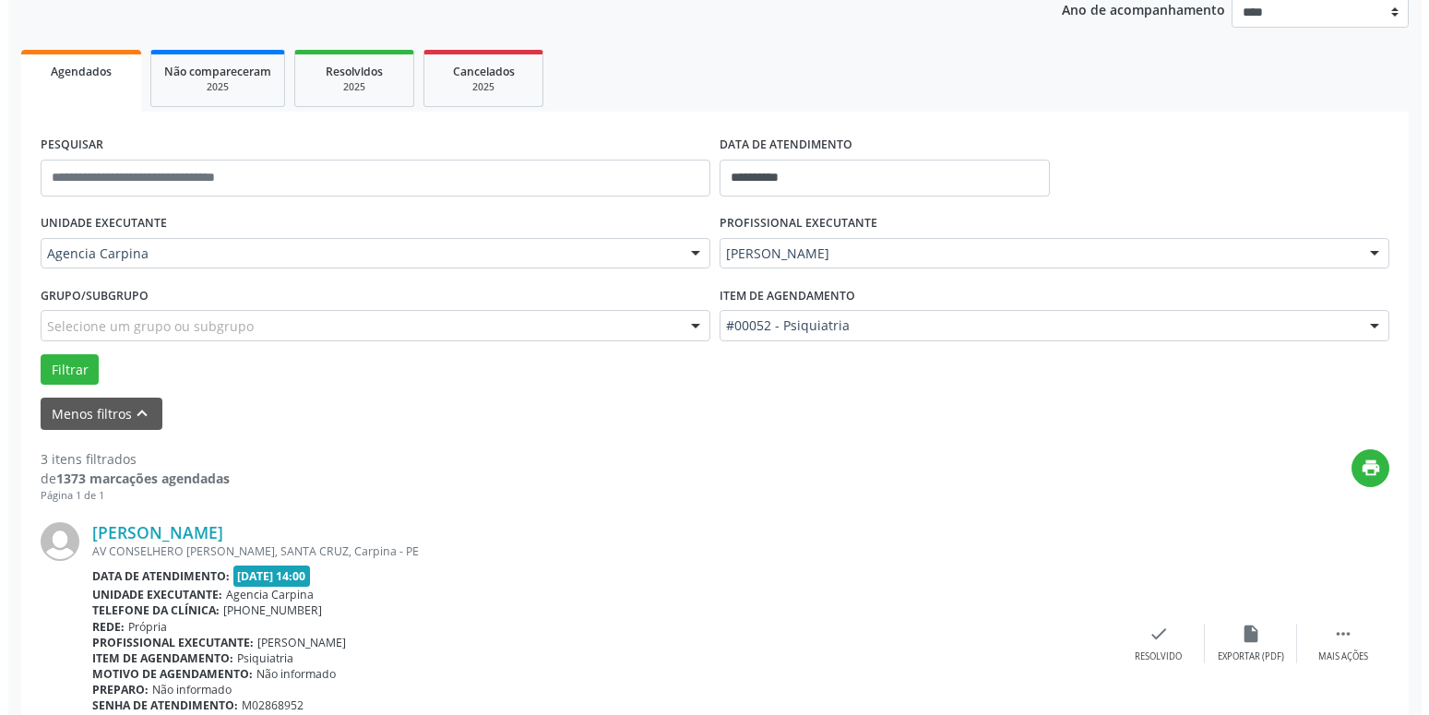
scroll to position [259, 0]
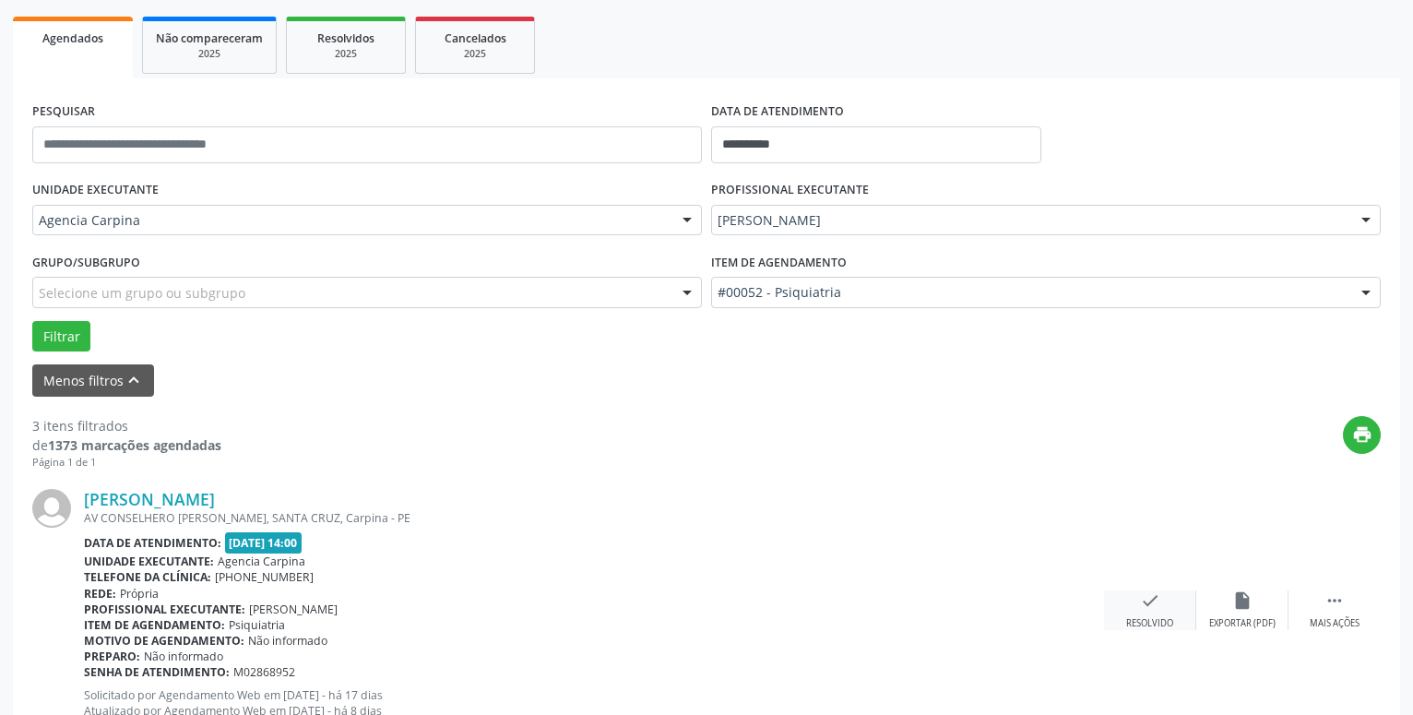
click at [1146, 605] on icon "check" at bounding box center [1150, 600] width 20 height 20
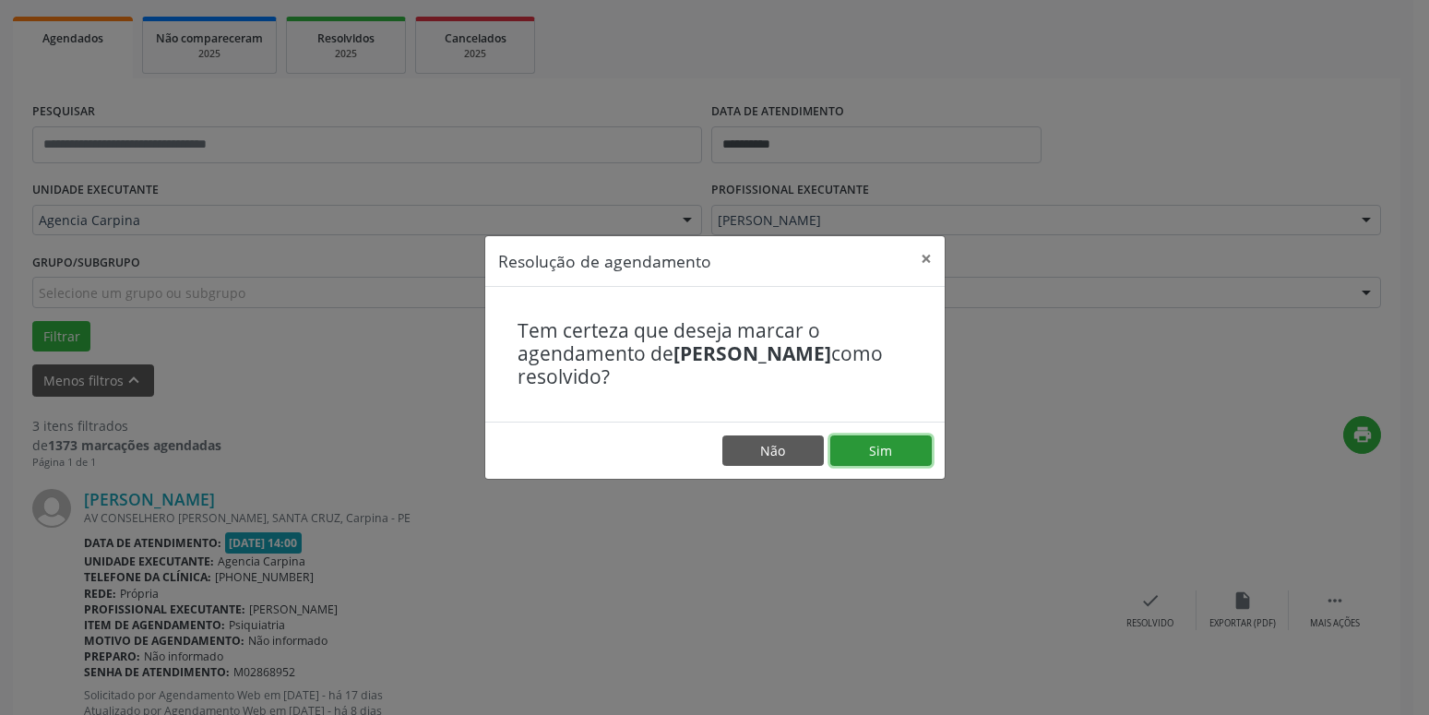
click at [894, 455] on button "Sim" at bounding box center [880, 450] width 101 height 31
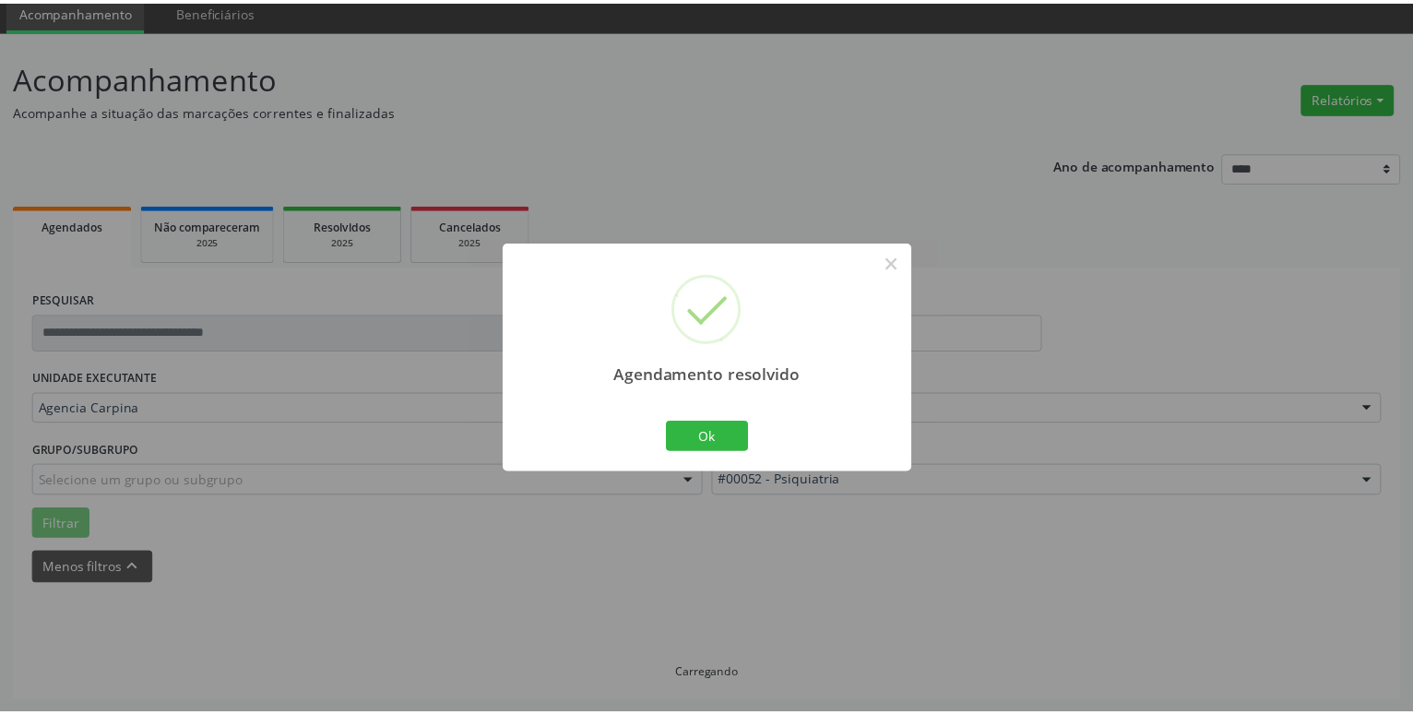
scroll to position [71, 0]
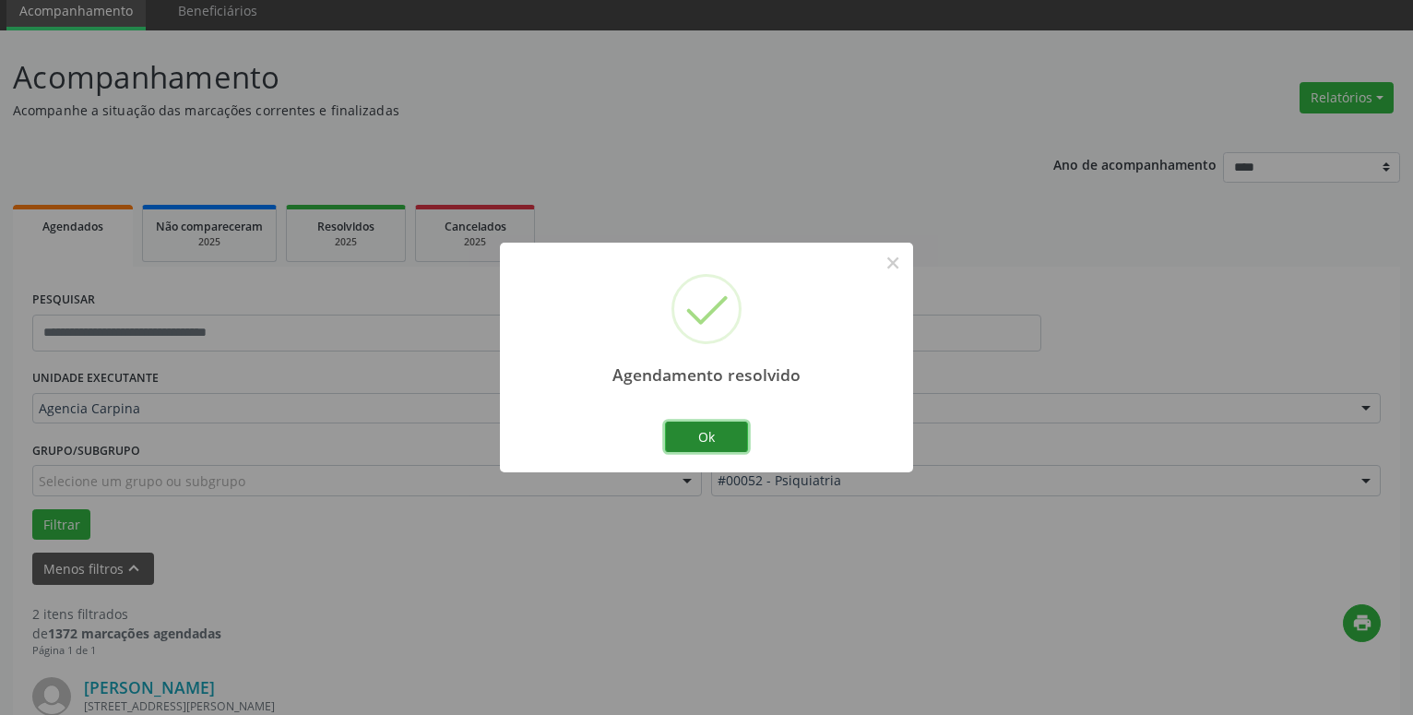
click at [690, 427] on button "Ok" at bounding box center [706, 437] width 83 height 31
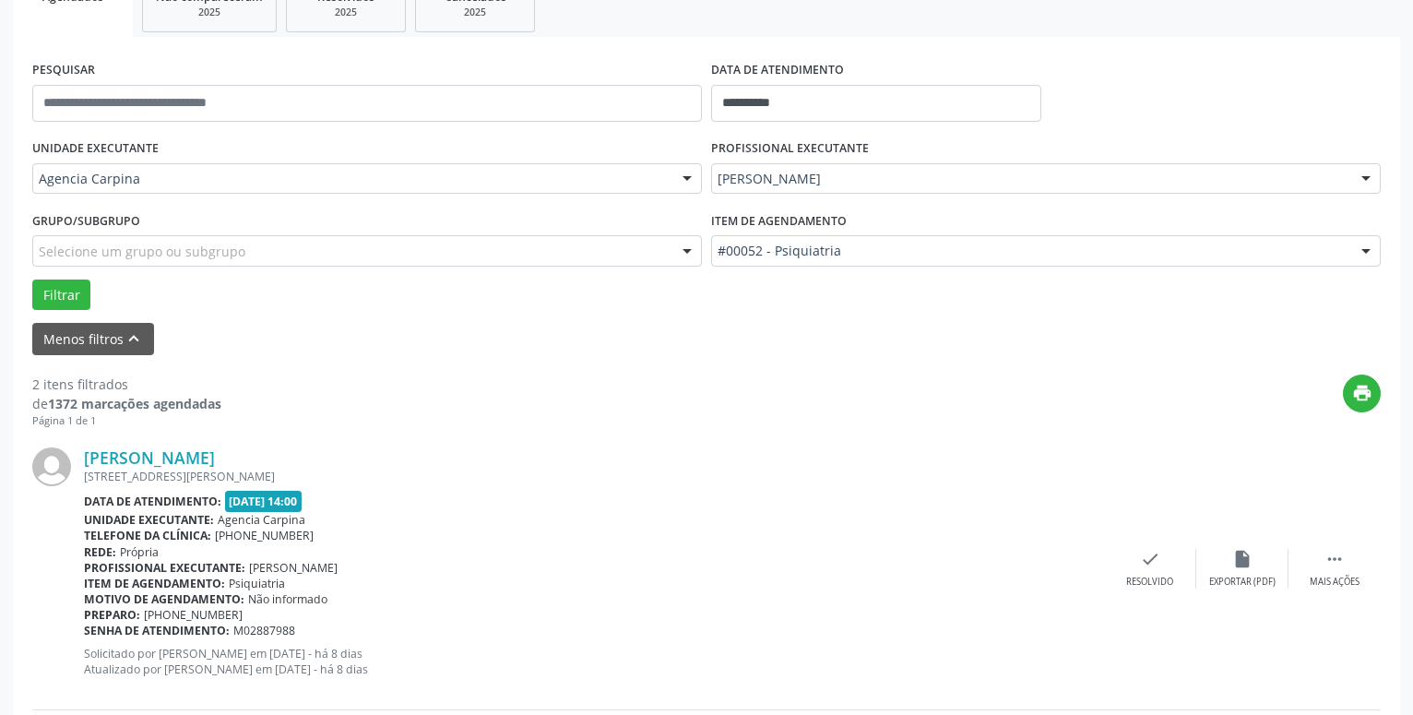
scroll to position [447, 0]
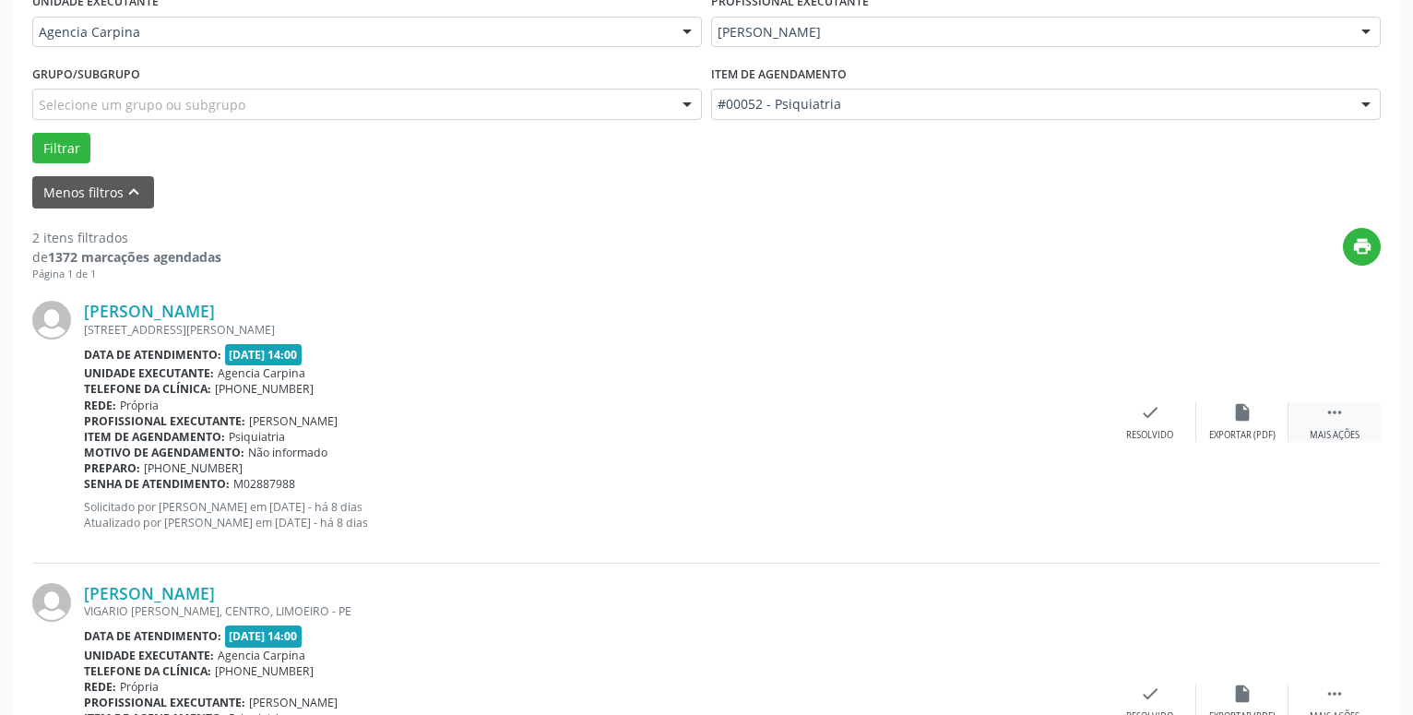
click at [1335, 429] on div " Mais ações" at bounding box center [1335, 422] width 92 height 40
click at [1250, 429] on div "alarm_off Não compareceu" at bounding box center [1243, 422] width 92 height 40
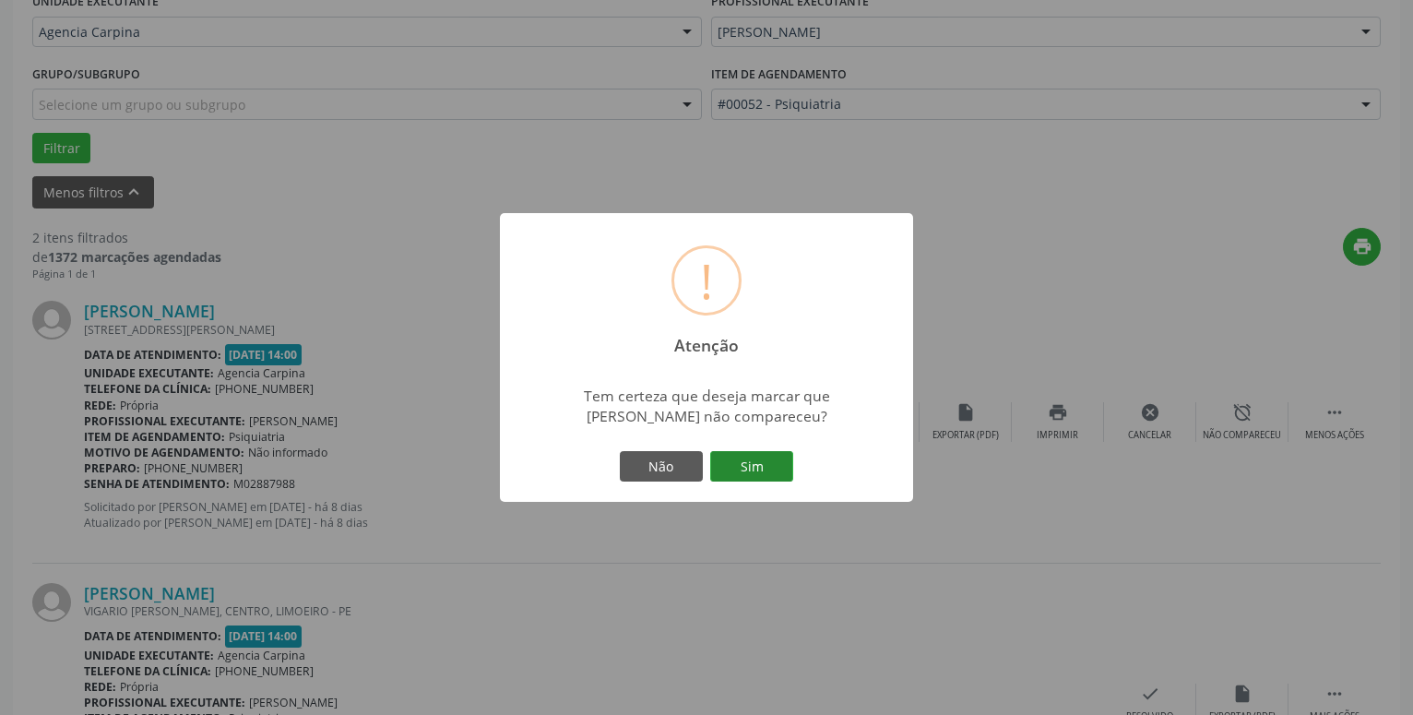
click at [770, 471] on button "Sim" at bounding box center [751, 466] width 83 height 31
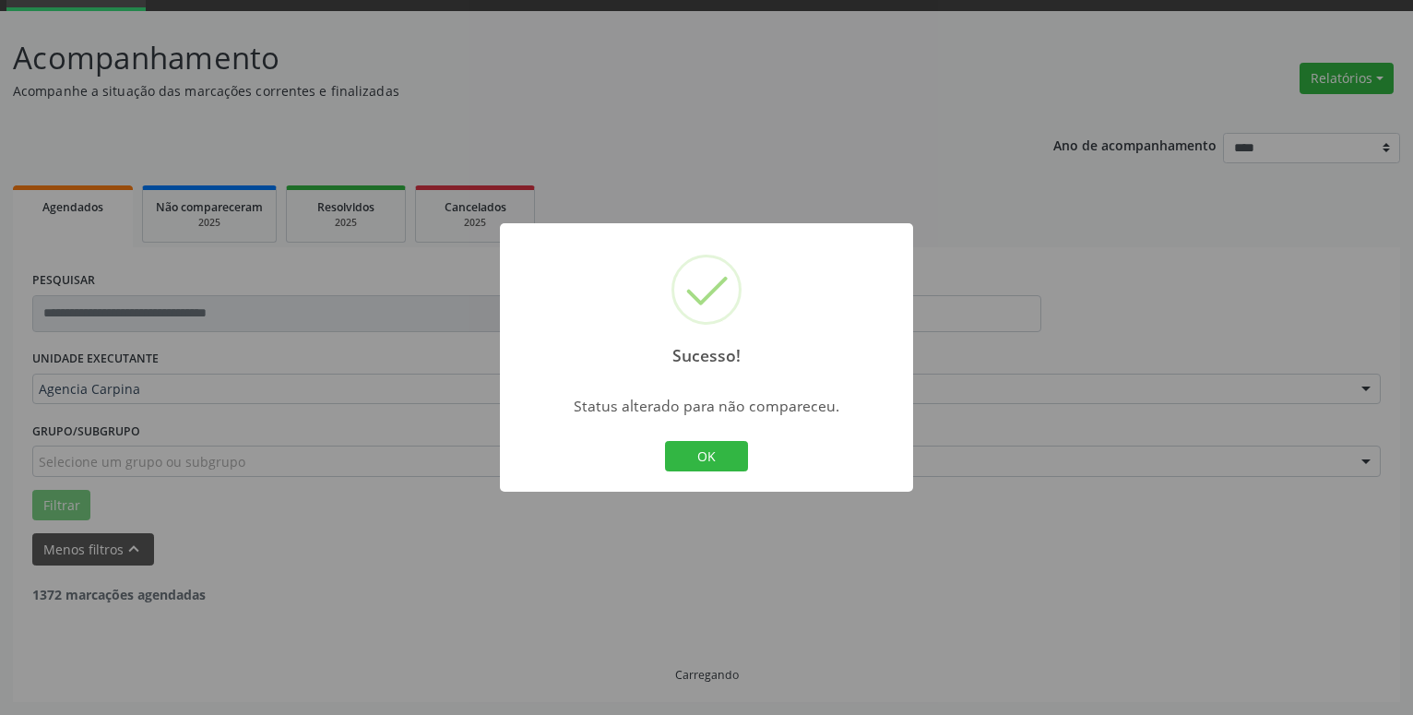
scroll to position [90, 0]
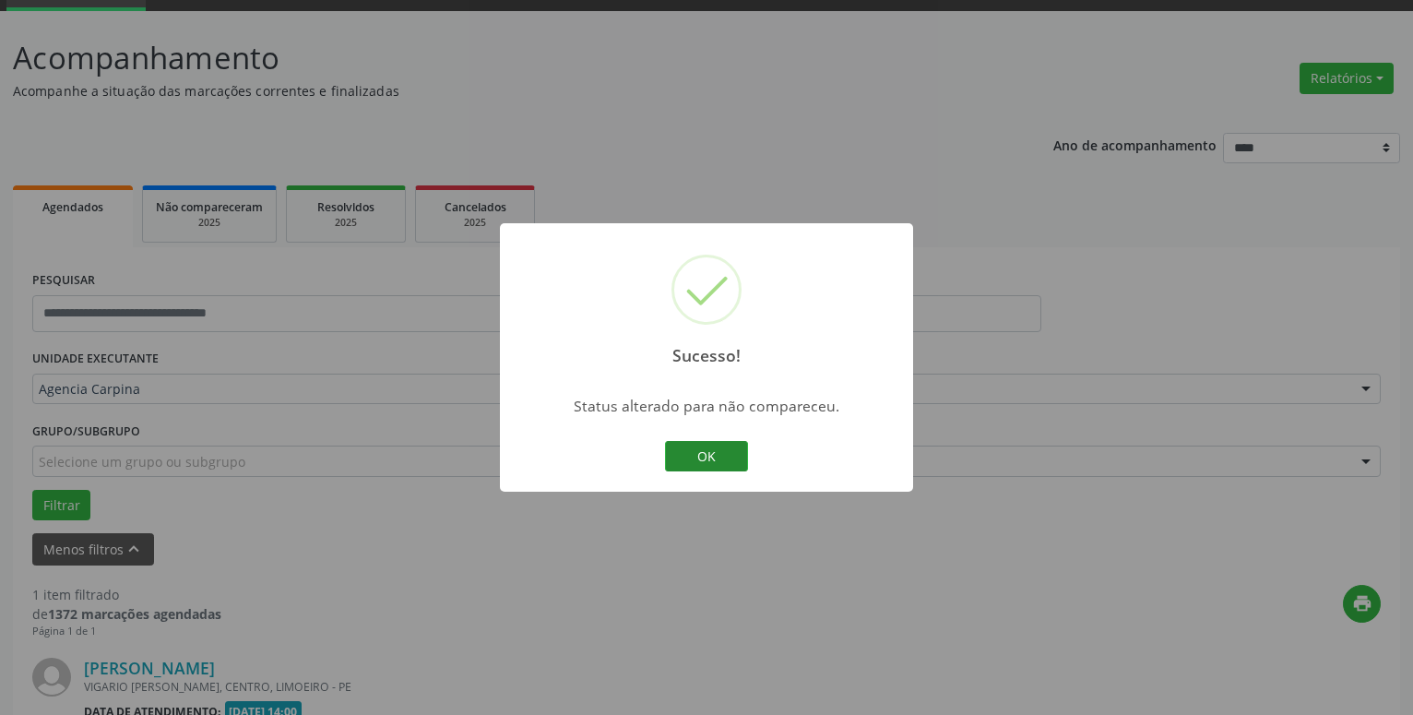
click at [732, 447] on button "OK" at bounding box center [706, 456] width 83 height 31
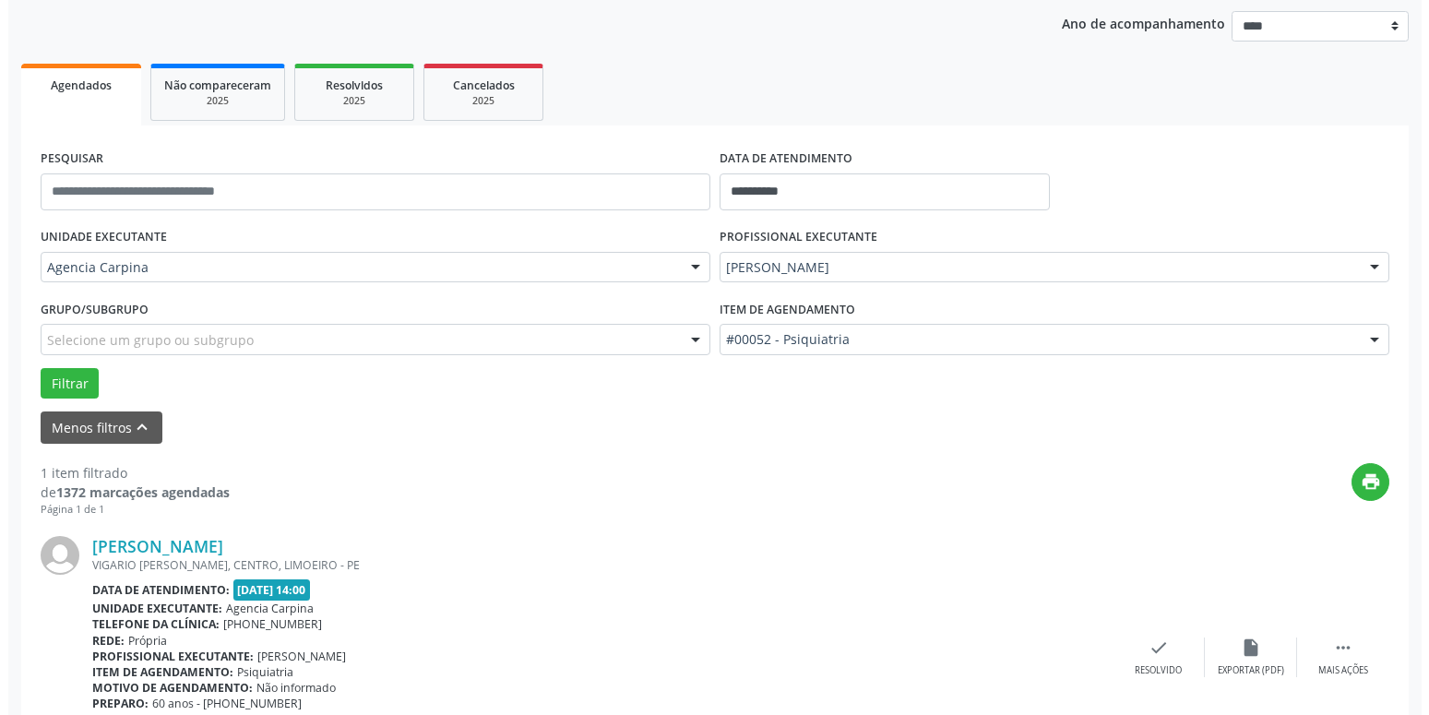
scroll to position [328, 0]
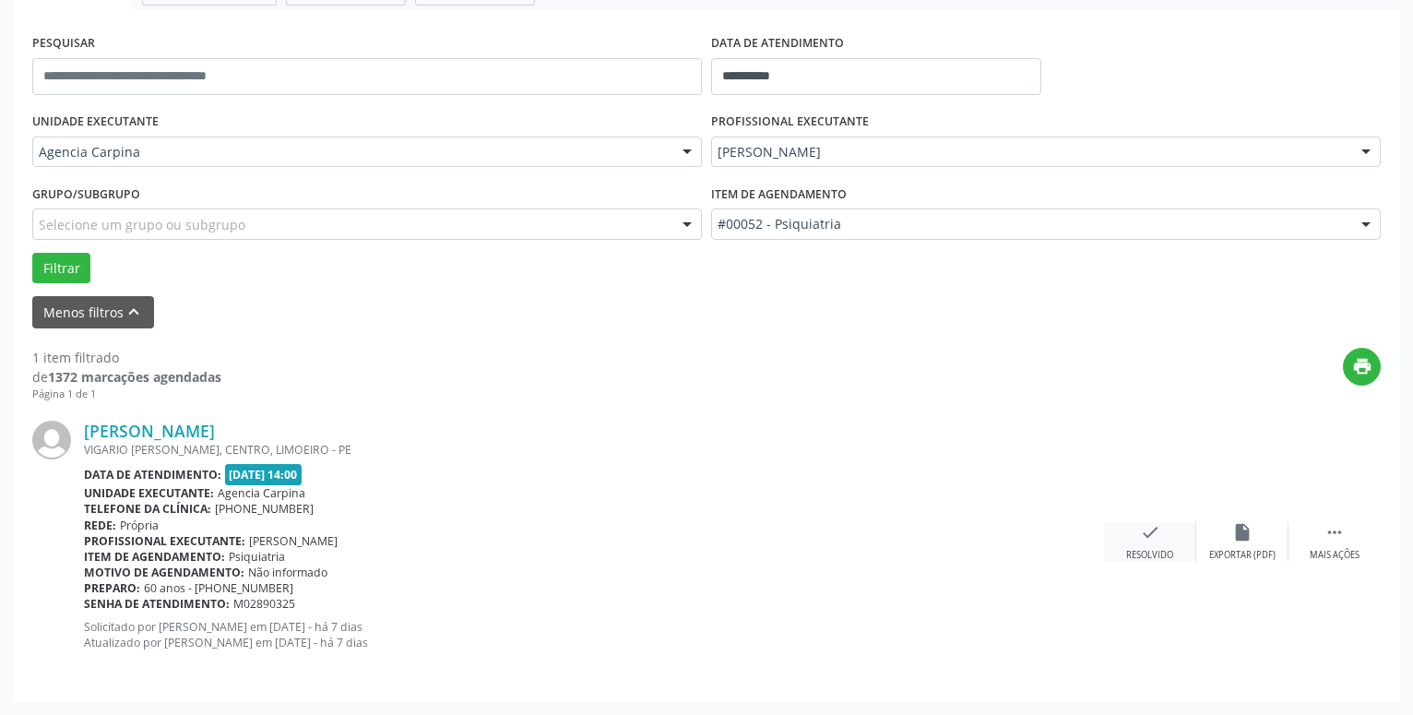
click at [1139, 546] on div "check Resolvido" at bounding box center [1150, 542] width 92 height 40
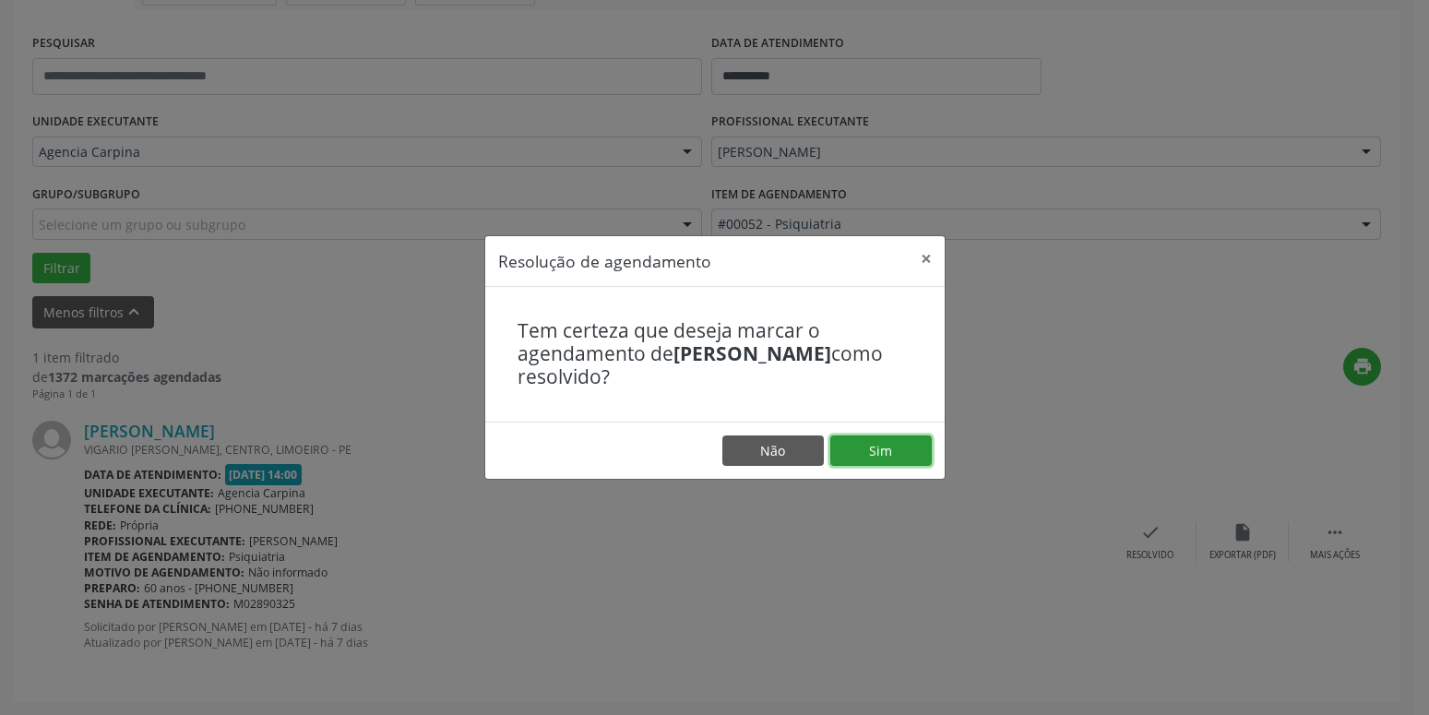
click at [869, 452] on button "Sim" at bounding box center [880, 450] width 101 height 31
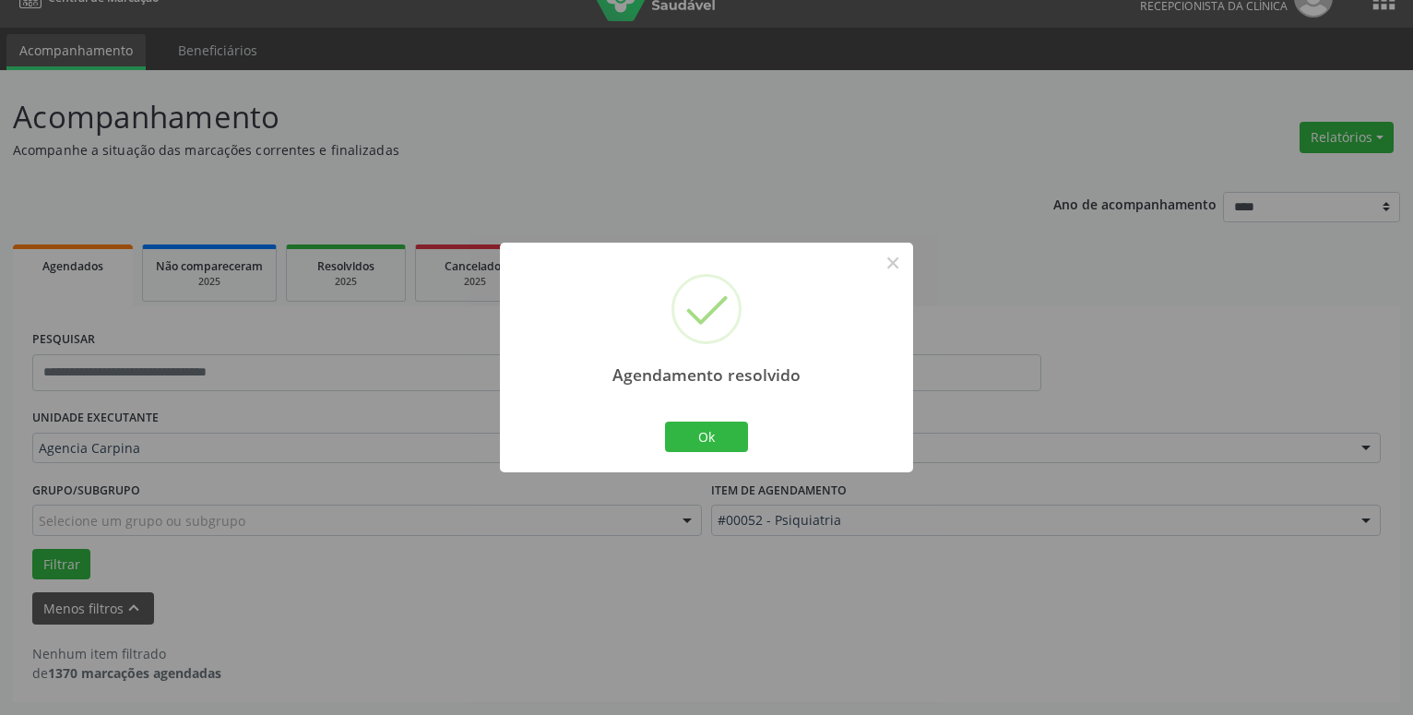
scroll to position [31, 0]
click at [687, 432] on button "Ok" at bounding box center [706, 437] width 83 height 31
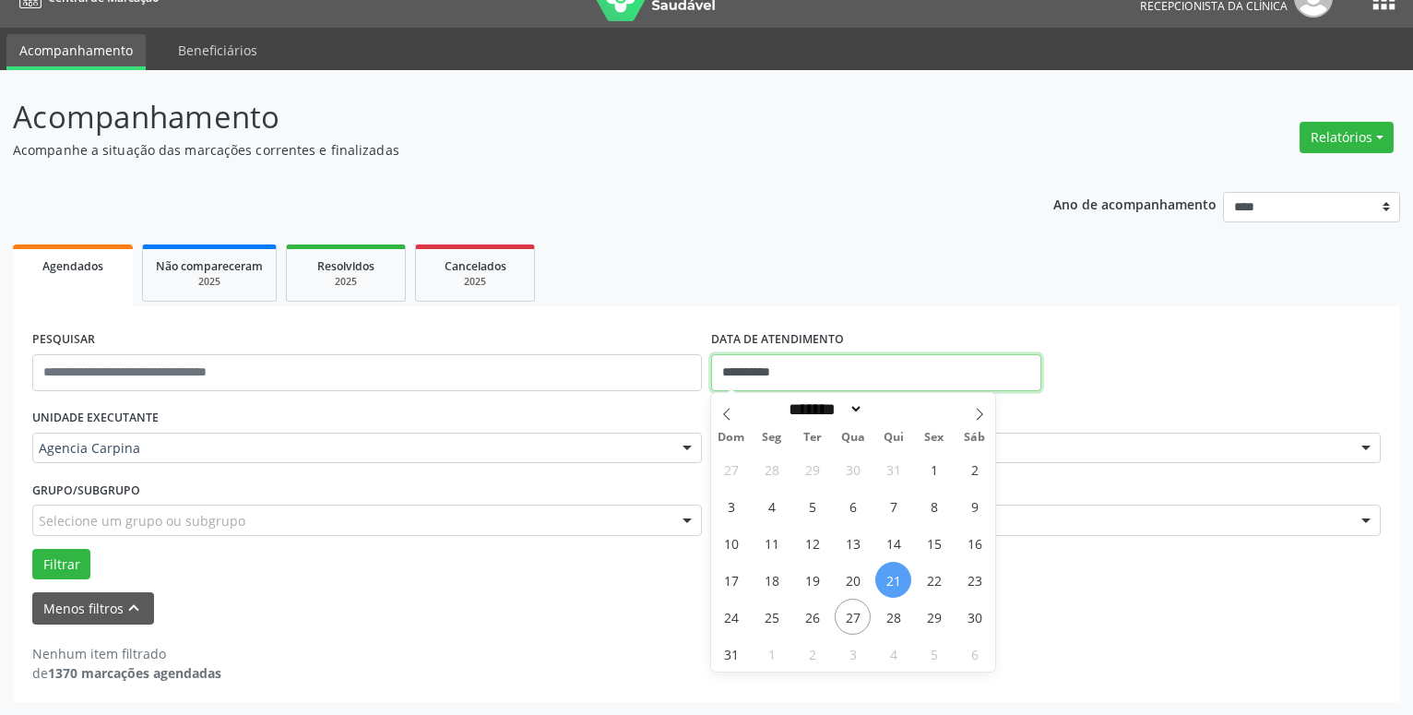
click at [895, 380] on input "**********" at bounding box center [876, 372] width 330 height 37
click at [816, 611] on span "26" at bounding box center [812, 617] width 36 height 36
type input "**********"
click at [816, 611] on span "26" at bounding box center [812, 617] width 36 height 36
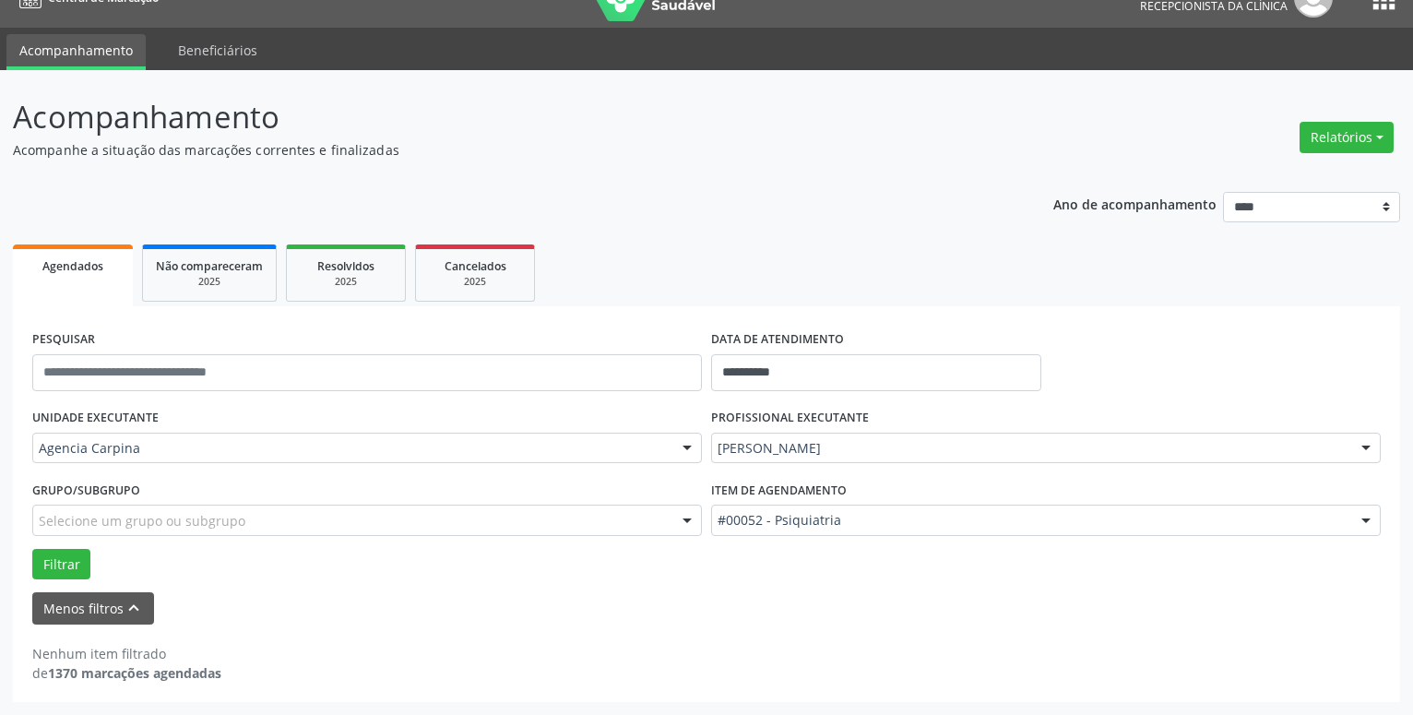
click at [1373, 447] on div at bounding box center [1367, 449] width 28 height 31
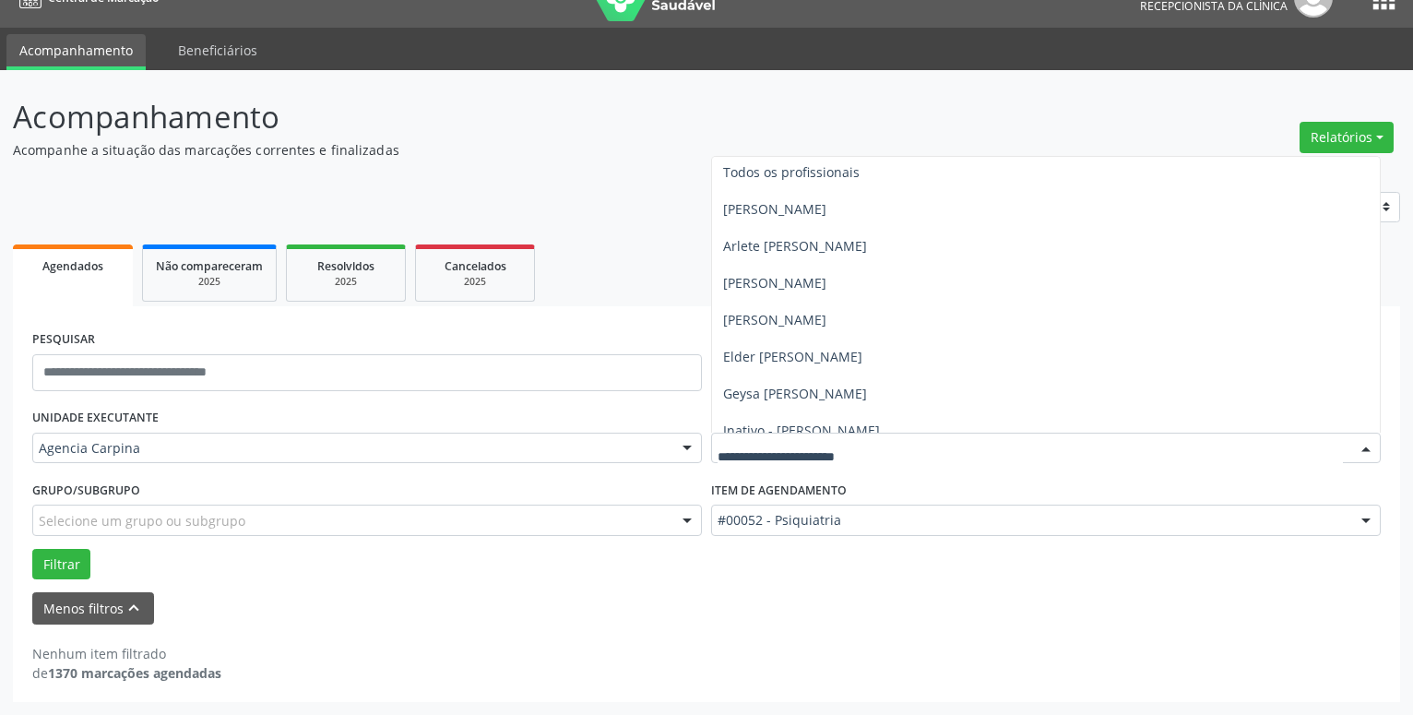
scroll to position [0, 0]
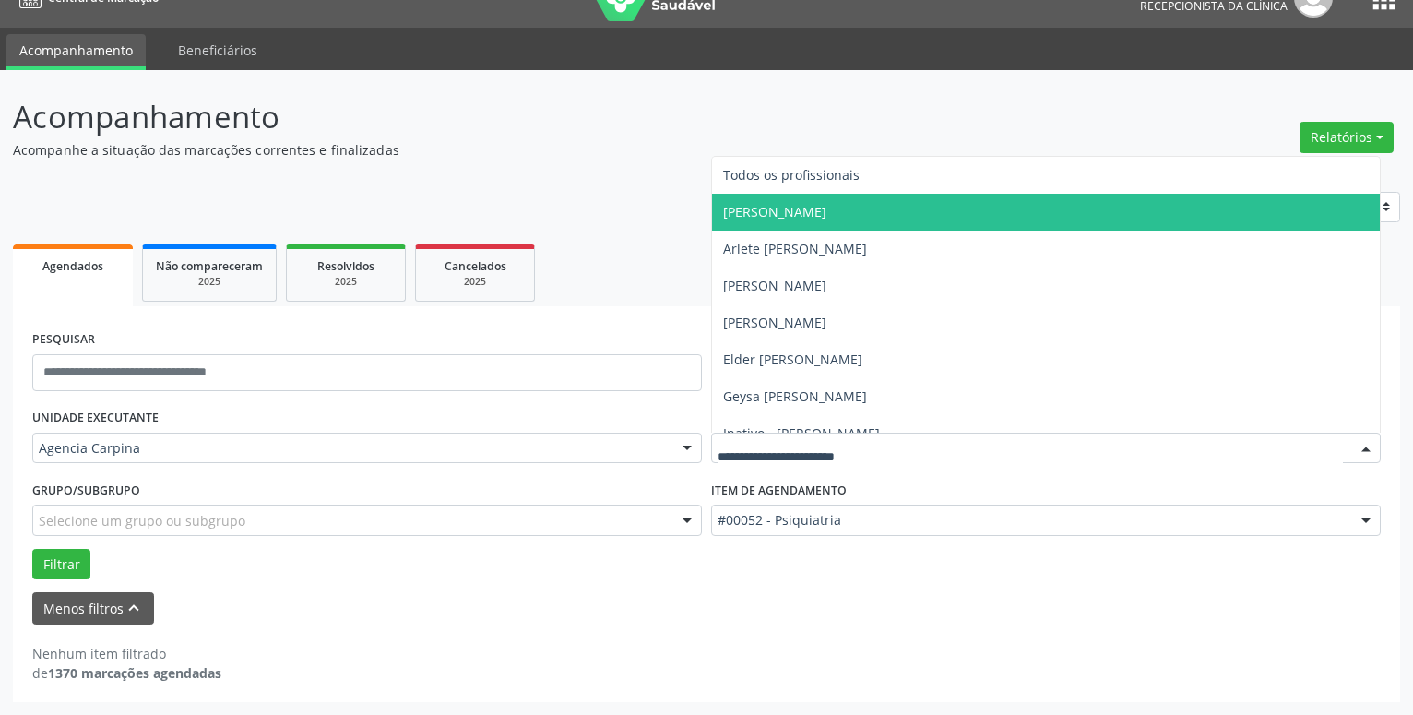
click at [985, 211] on span "[PERSON_NAME]" at bounding box center [1046, 212] width 668 height 37
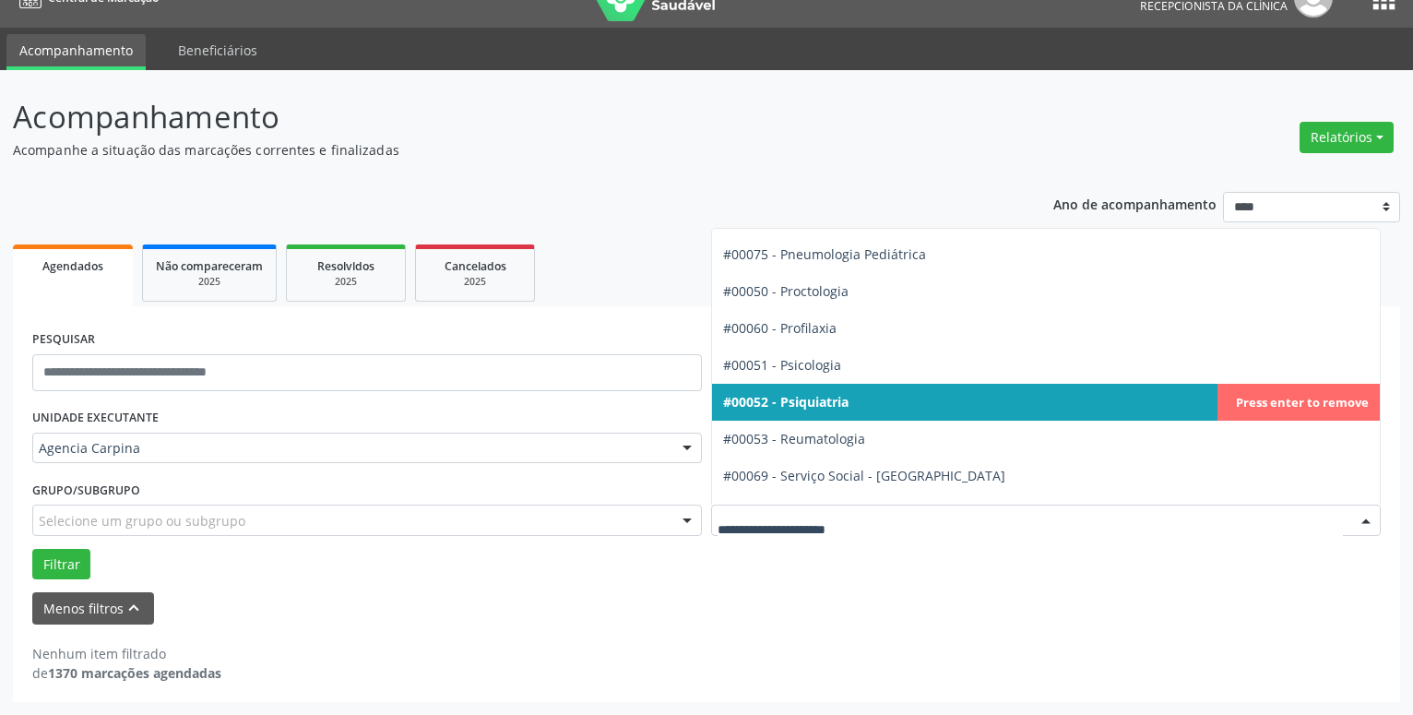
scroll to position [2945, 0]
click at [1365, 519] on div at bounding box center [1367, 521] width 28 height 31
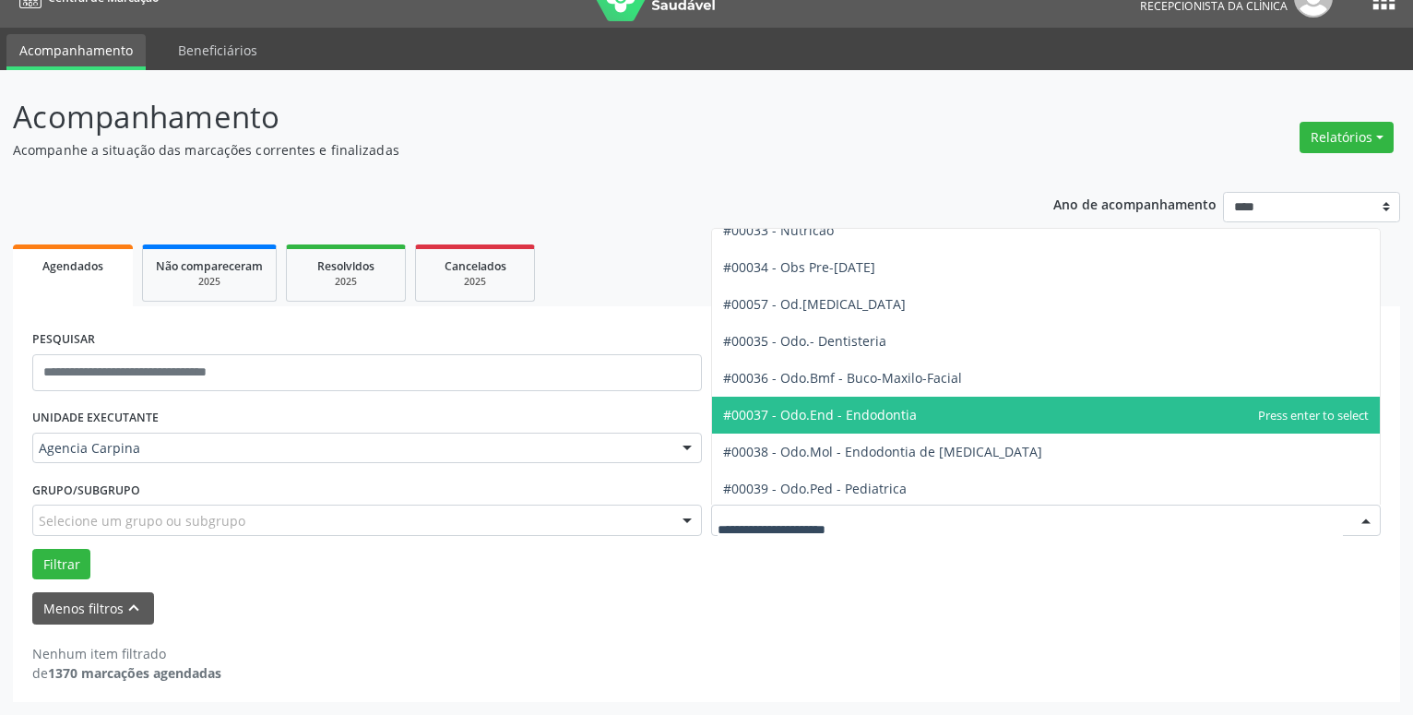
scroll to position [1788, 0]
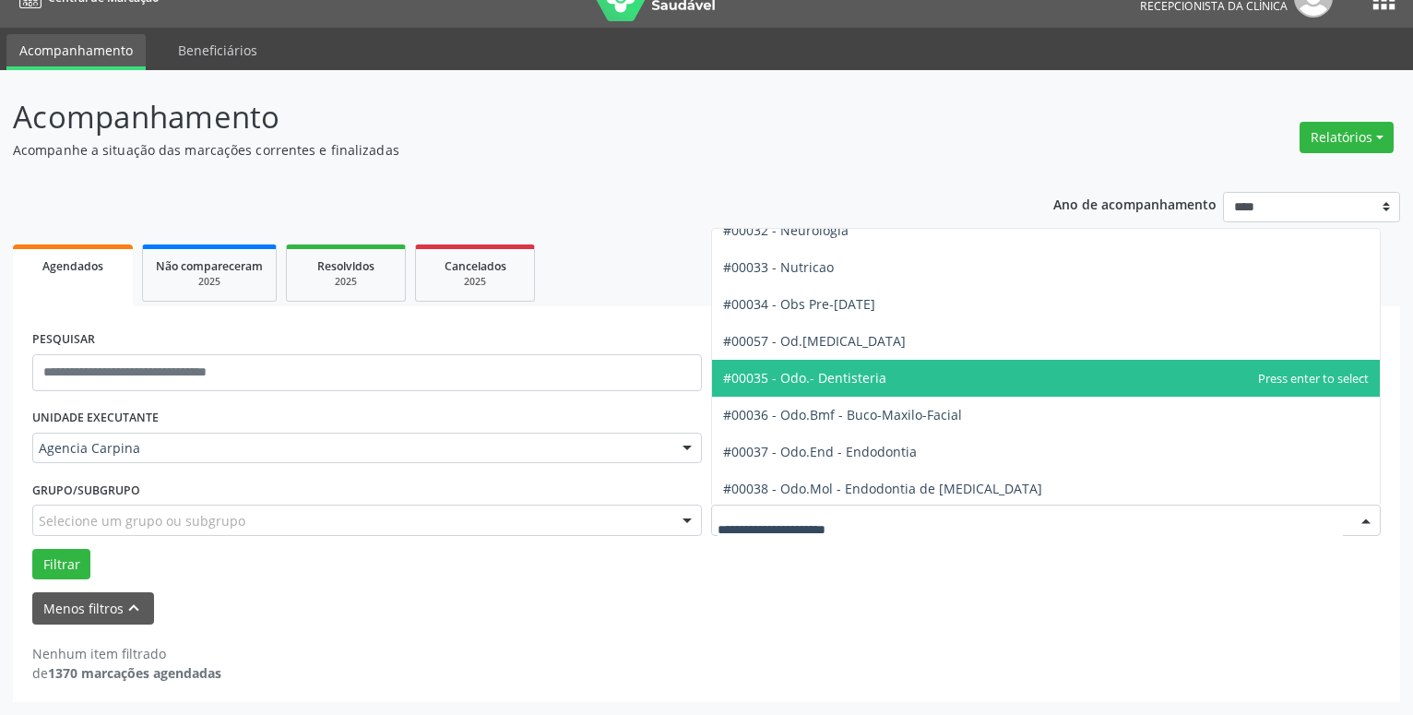
click at [1008, 374] on span "#00035 - Odo.- Dentisteria" at bounding box center [1046, 378] width 668 height 37
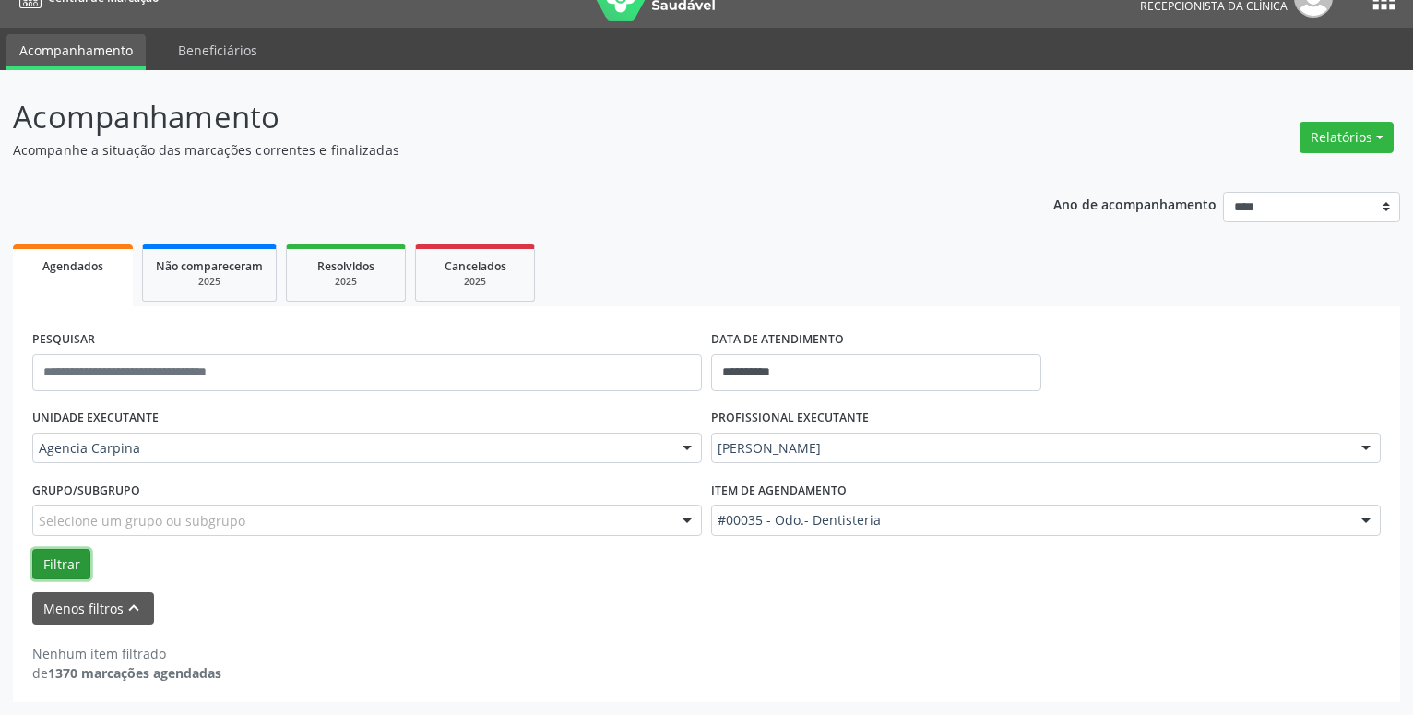
click at [45, 557] on button "Filtrar" at bounding box center [61, 564] width 58 height 31
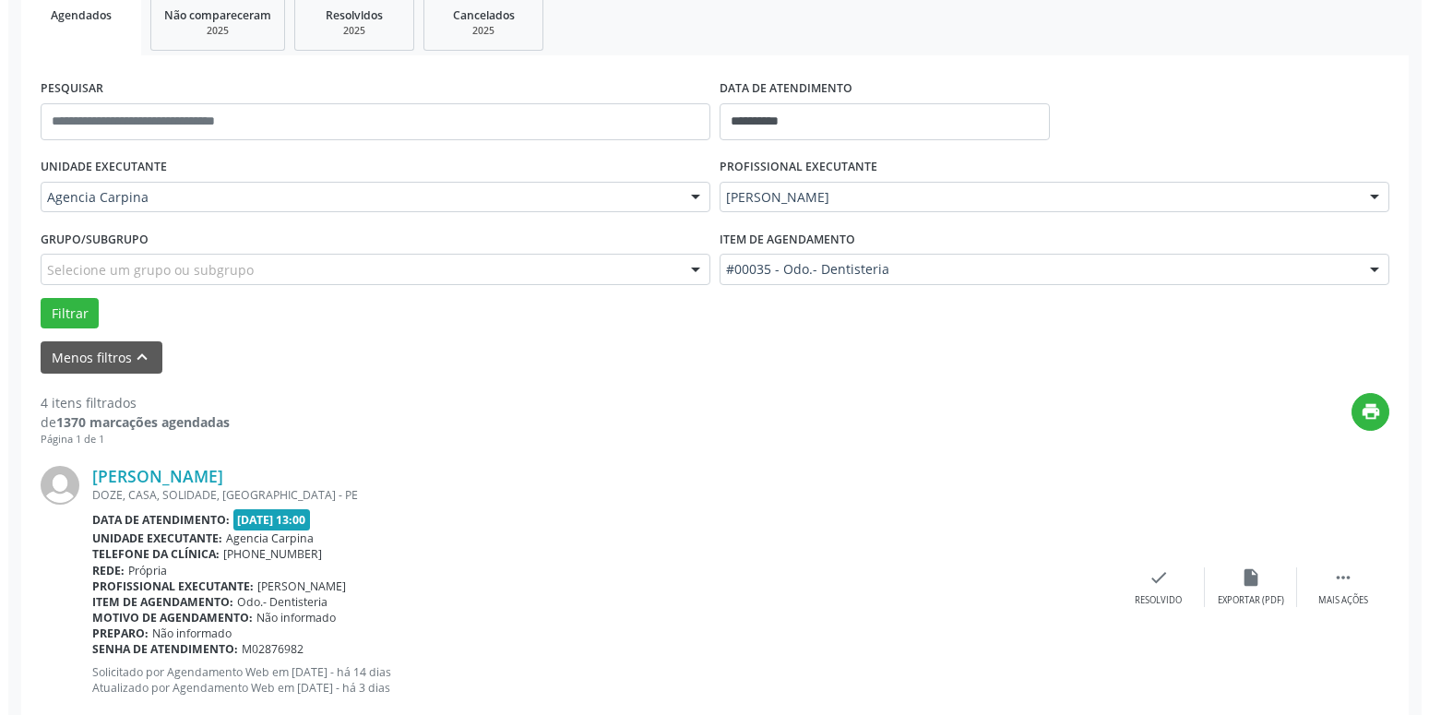
scroll to position [314, 0]
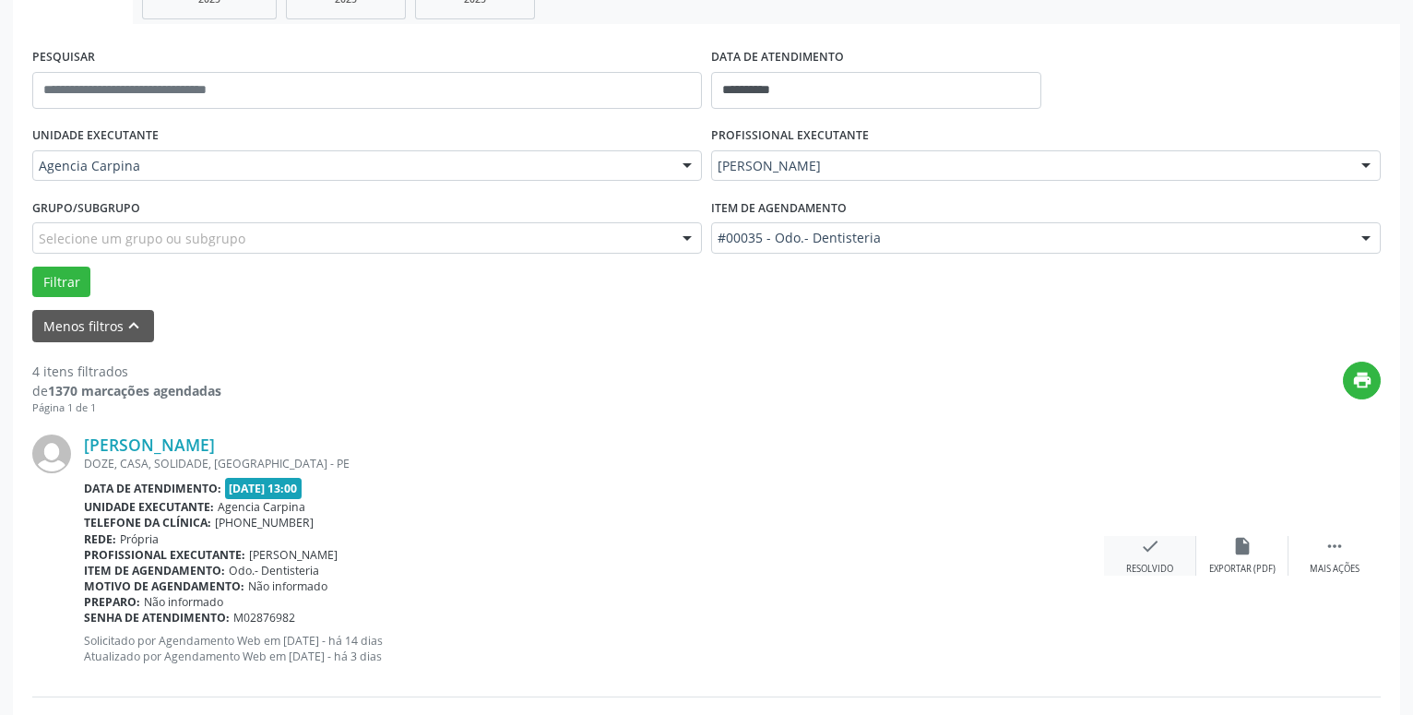
click at [1147, 549] on icon "check" at bounding box center [1150, 546] width 20 height 20
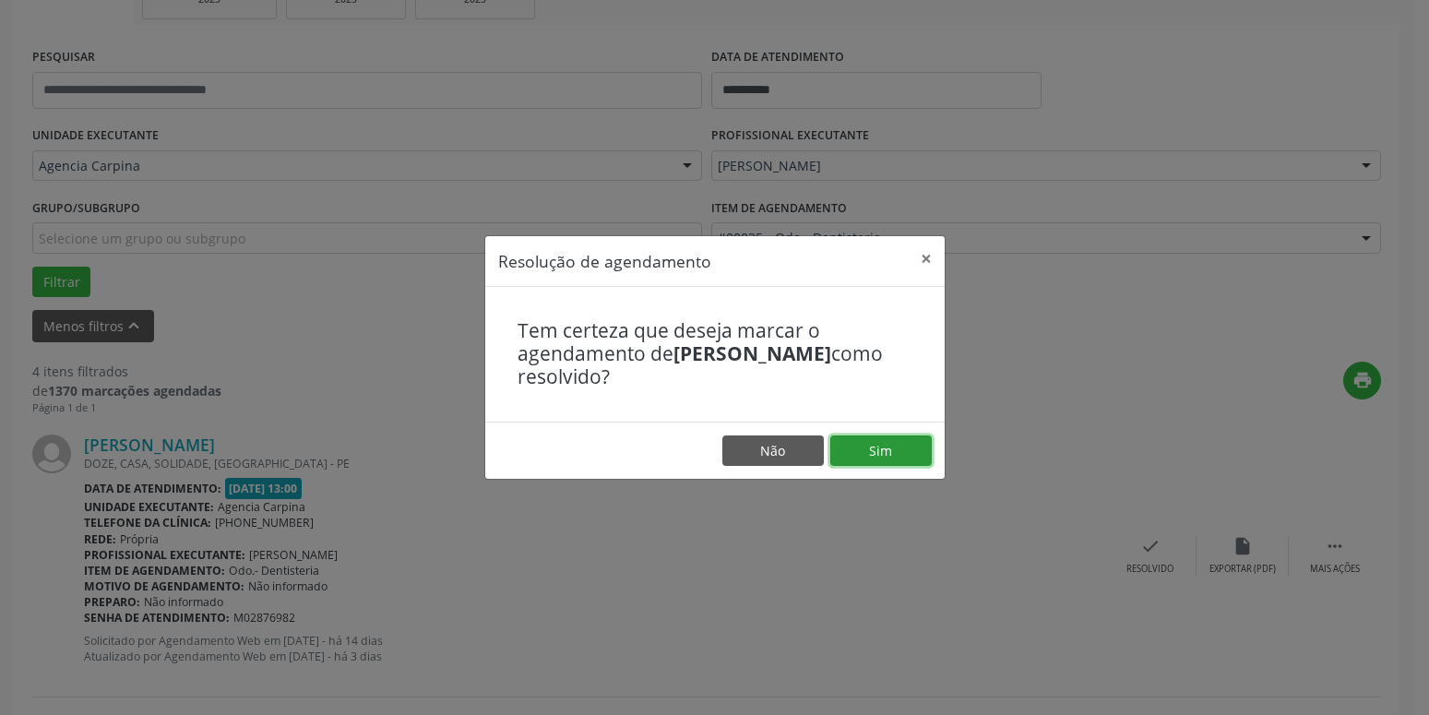
click at [908, 452] on button "Sim" at bounding box center [880, 450] width 101 height 31
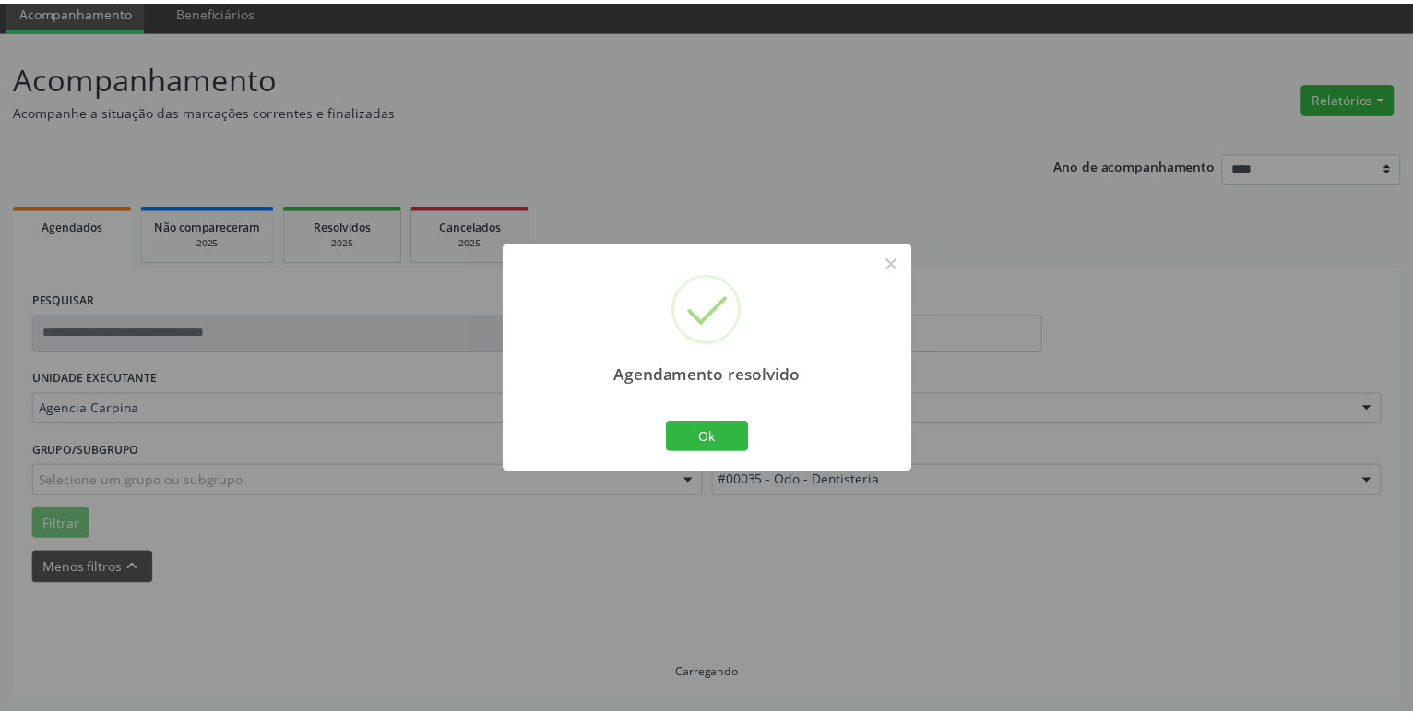
scroll to position [71, 0]
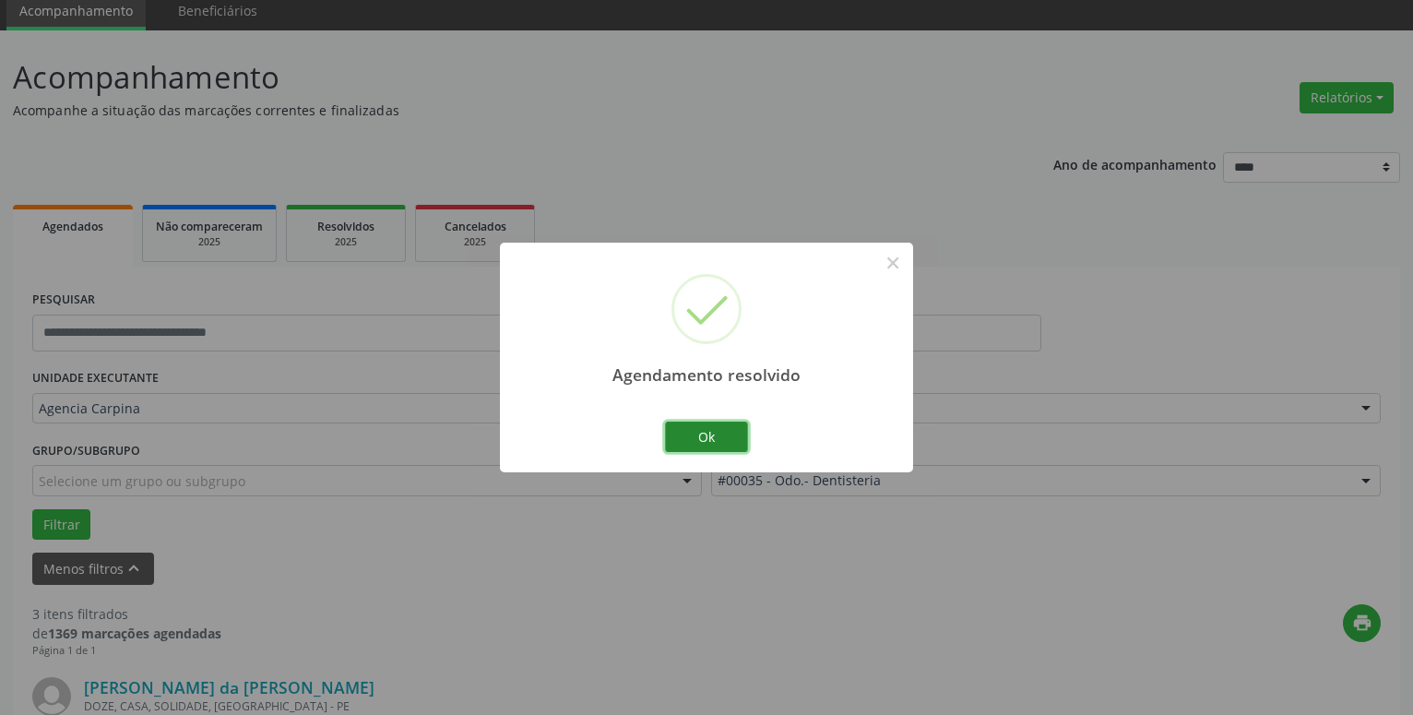
click at [721, 434] on button "Ok" at bounding box center [706, 437] width 83 height 31
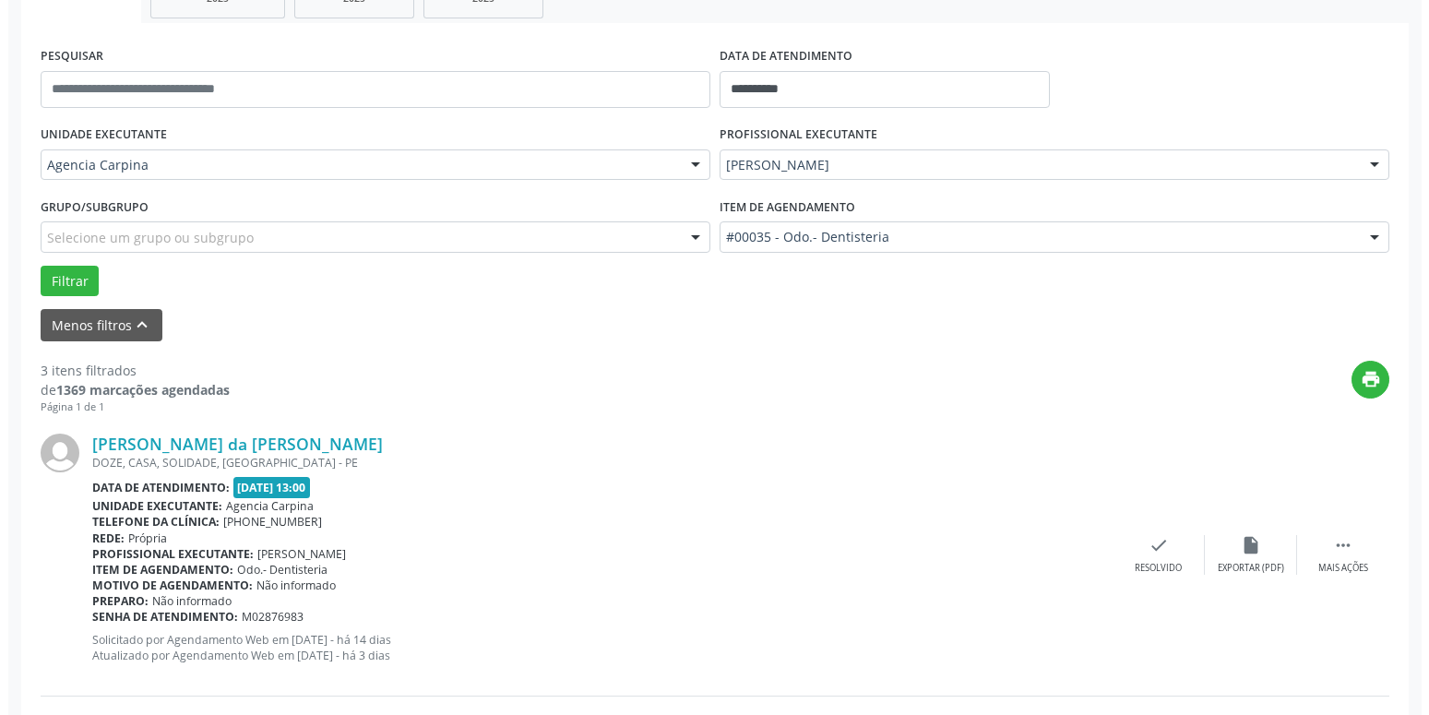
scroll to position [353, 0]
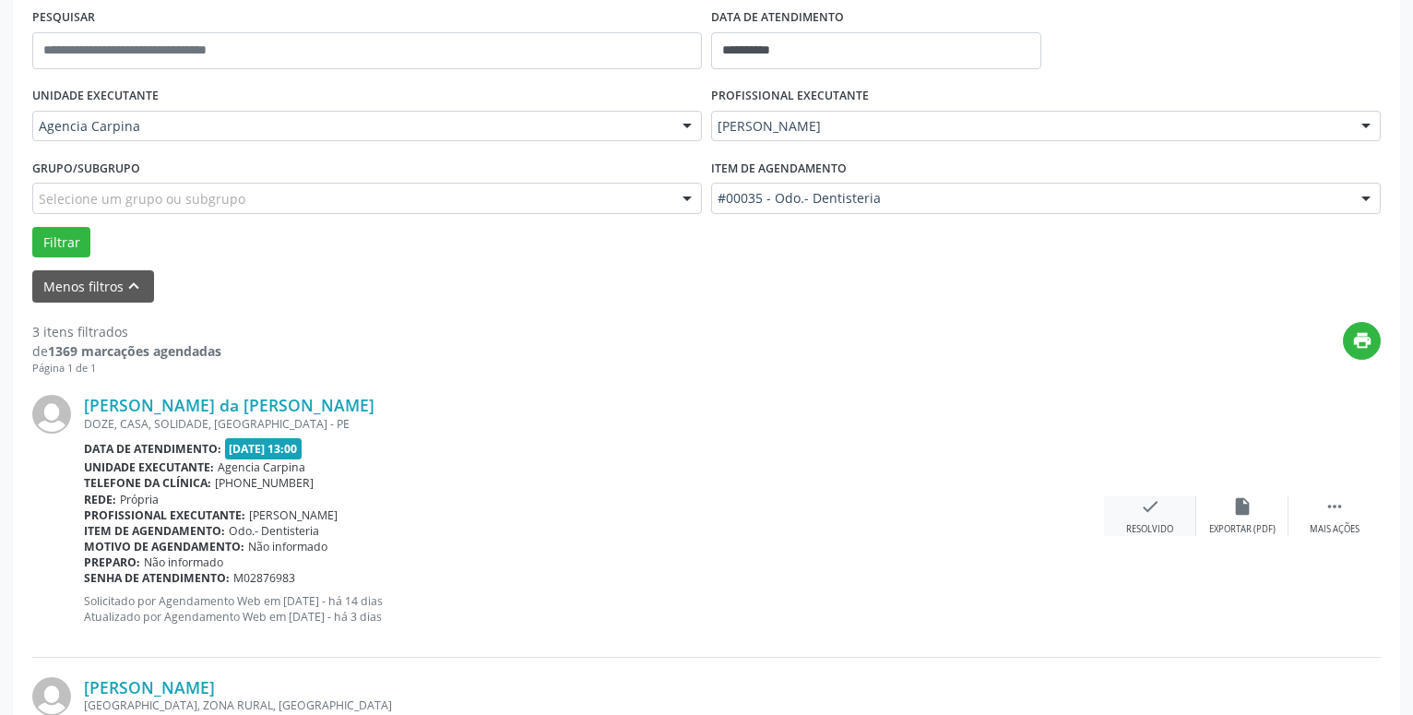
click at [1148, 523] on div "check Resolvido" at bounding box center [1150, 516] width 92 height 40
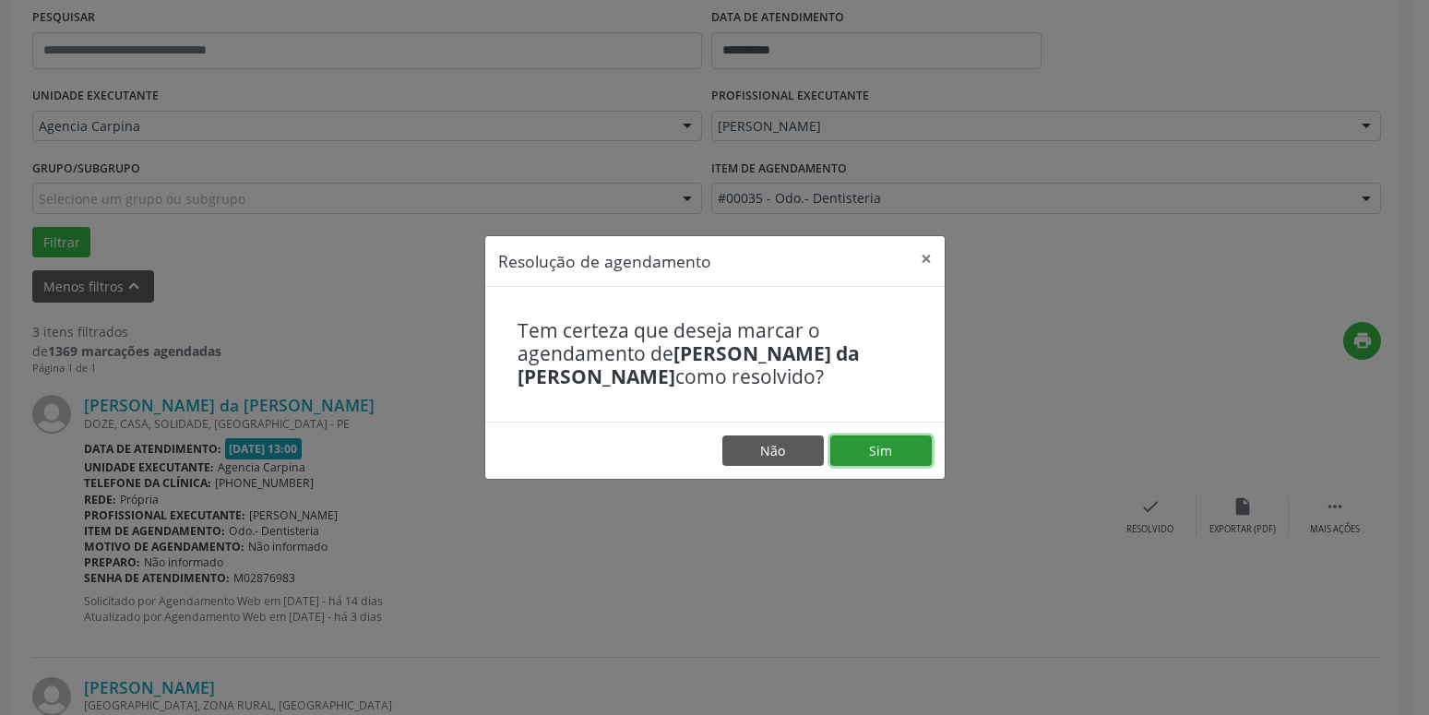
click at [901, 454] on button "Sim" at bounding box center [880, 450] width 101 height 31
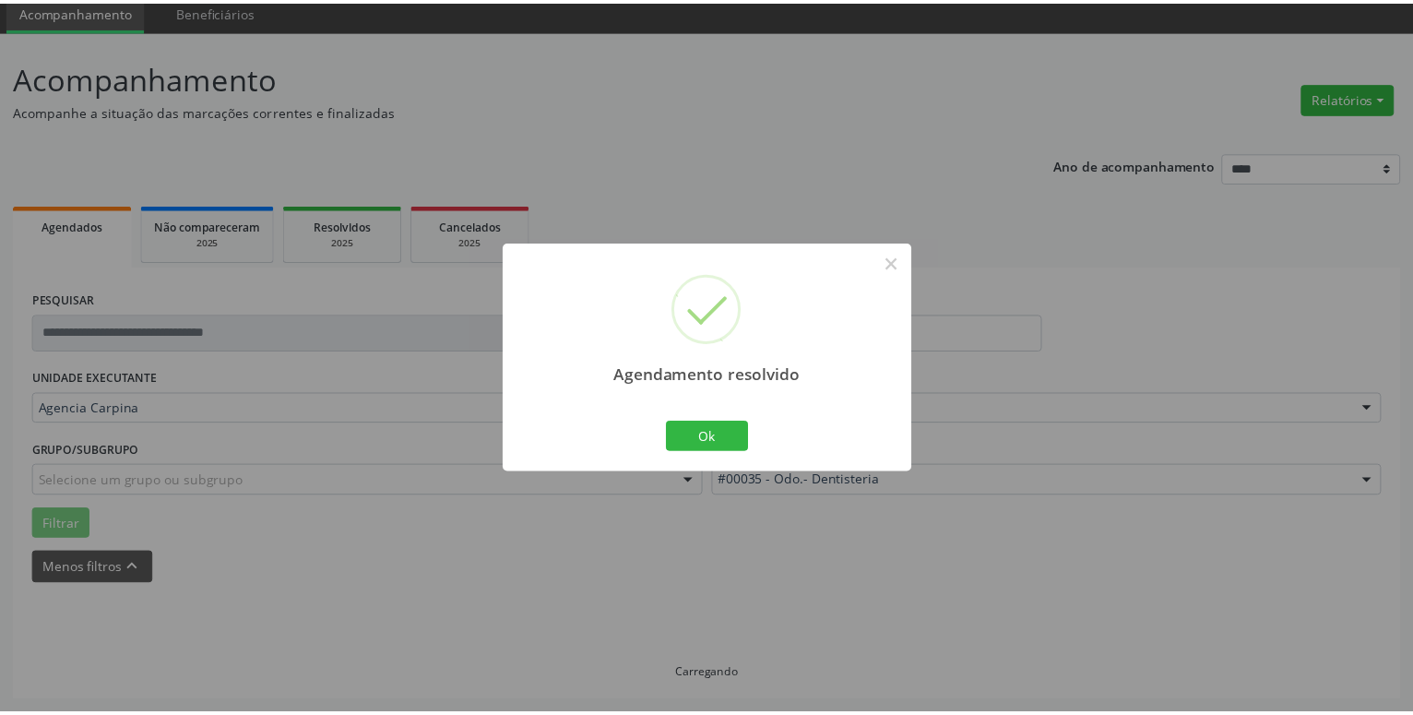
scroll to position [71, 0]
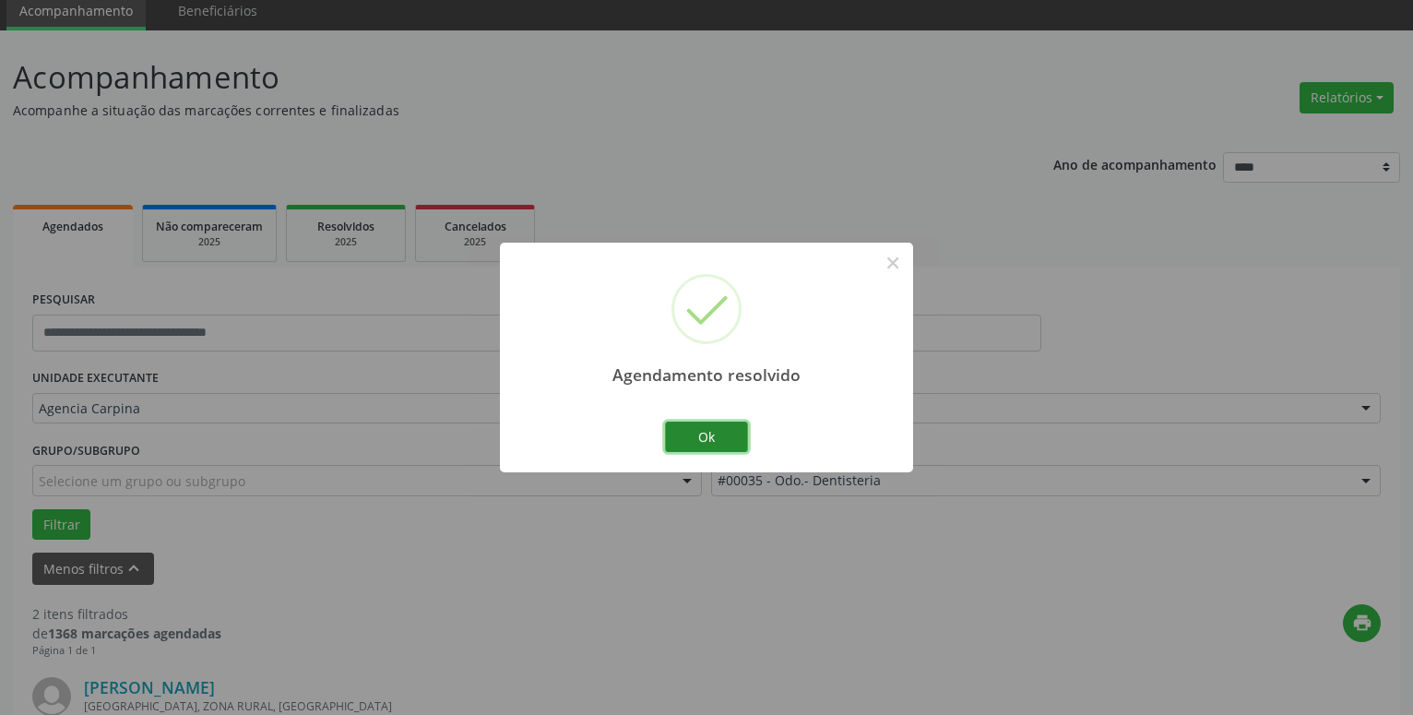
click at [733, 434] on button "Ok" at bounding box center [706, 437] width 83 height 31
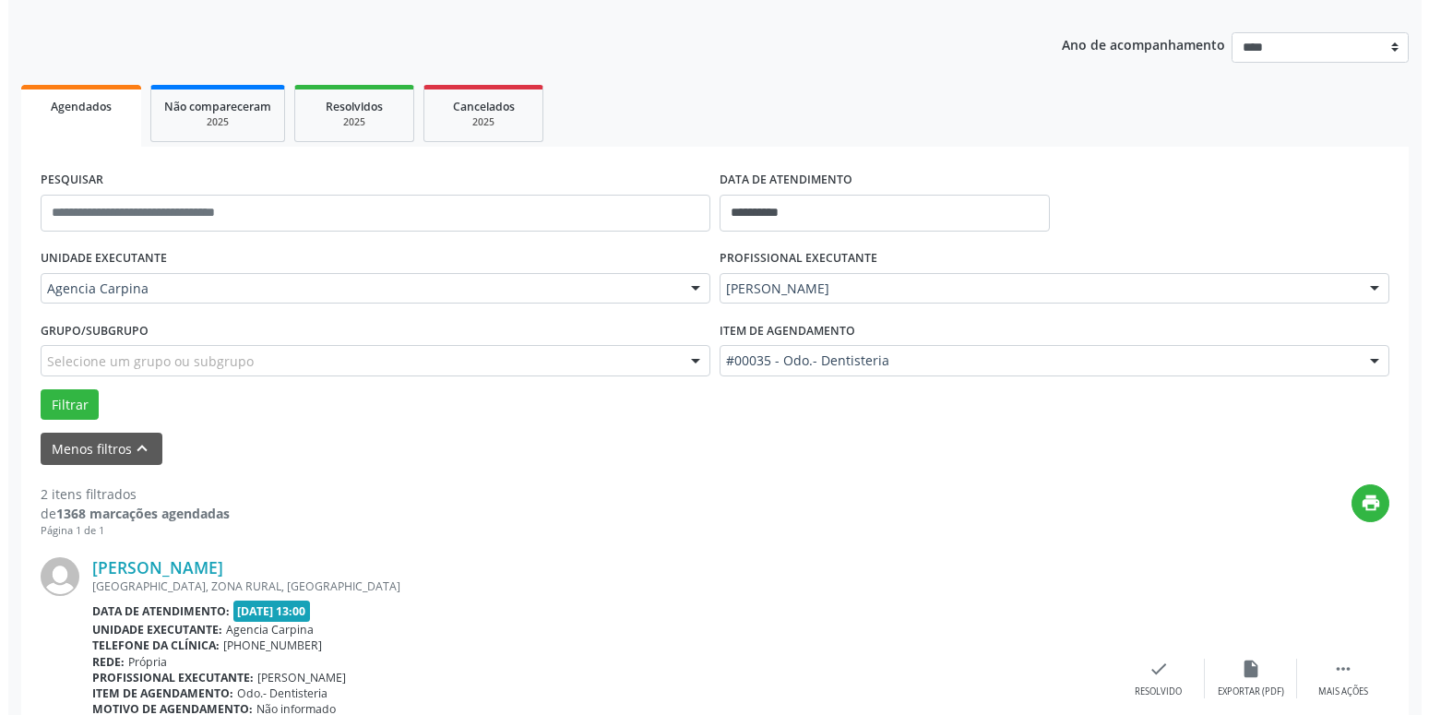
scroll to position [353, 0]
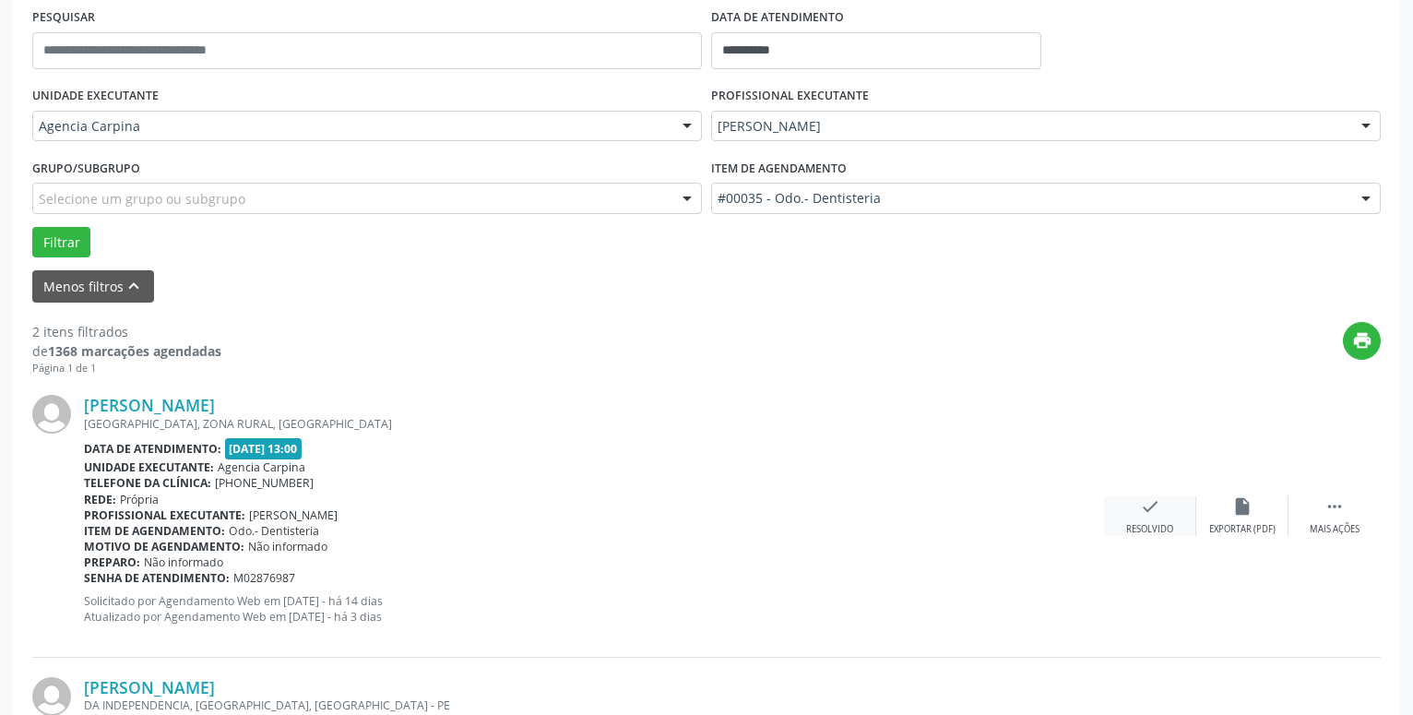
click at [1145, 507] on icon "check" at bounding box center [1150, 506] width 20 height 20
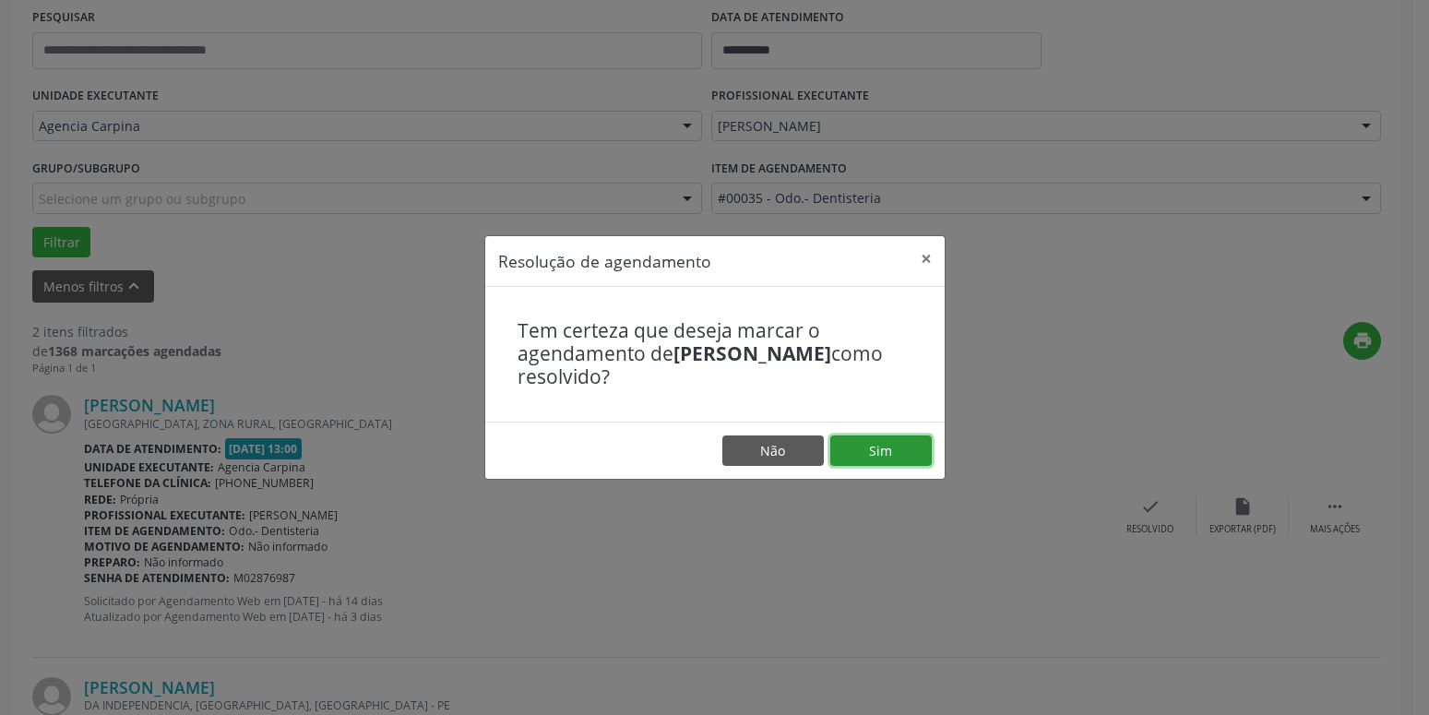
click at [896, 451] on button "Sim" at bounding box center [880, 450] width 101 height 31
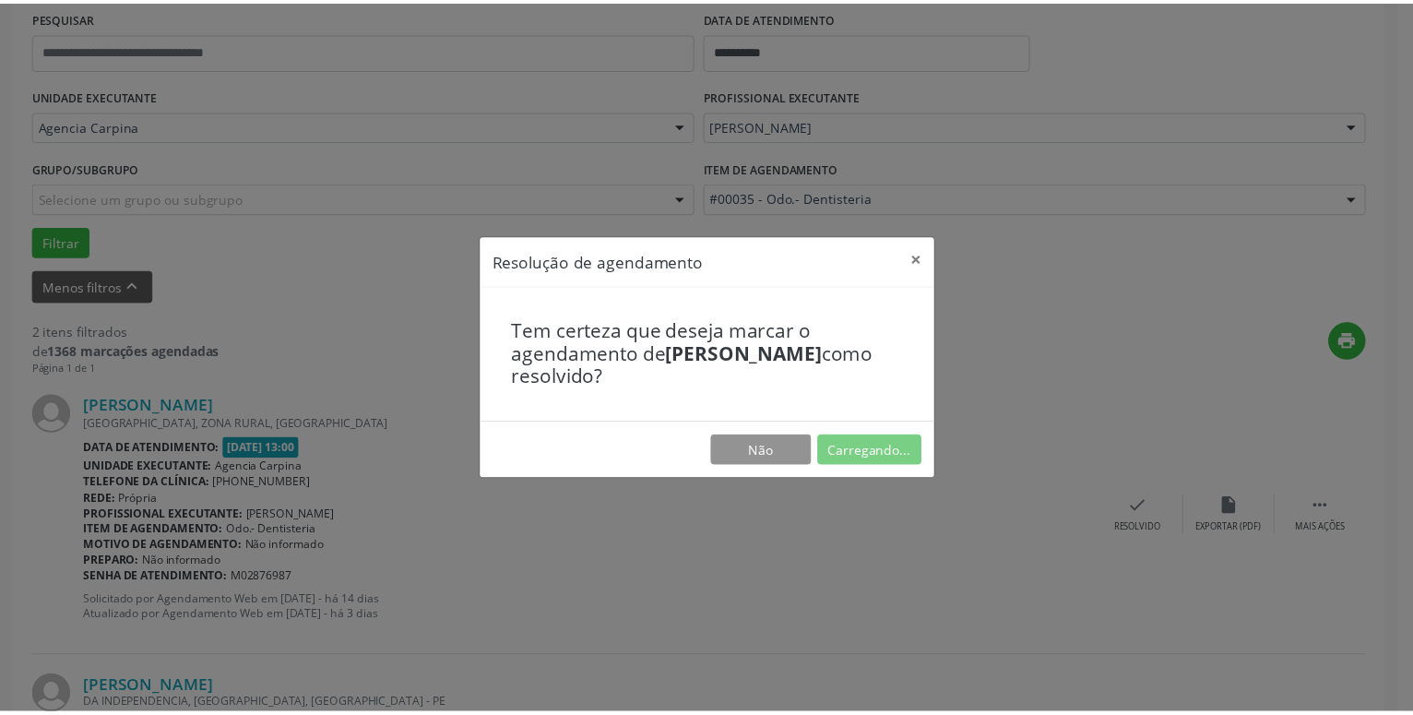
scroll to position [71, 0]
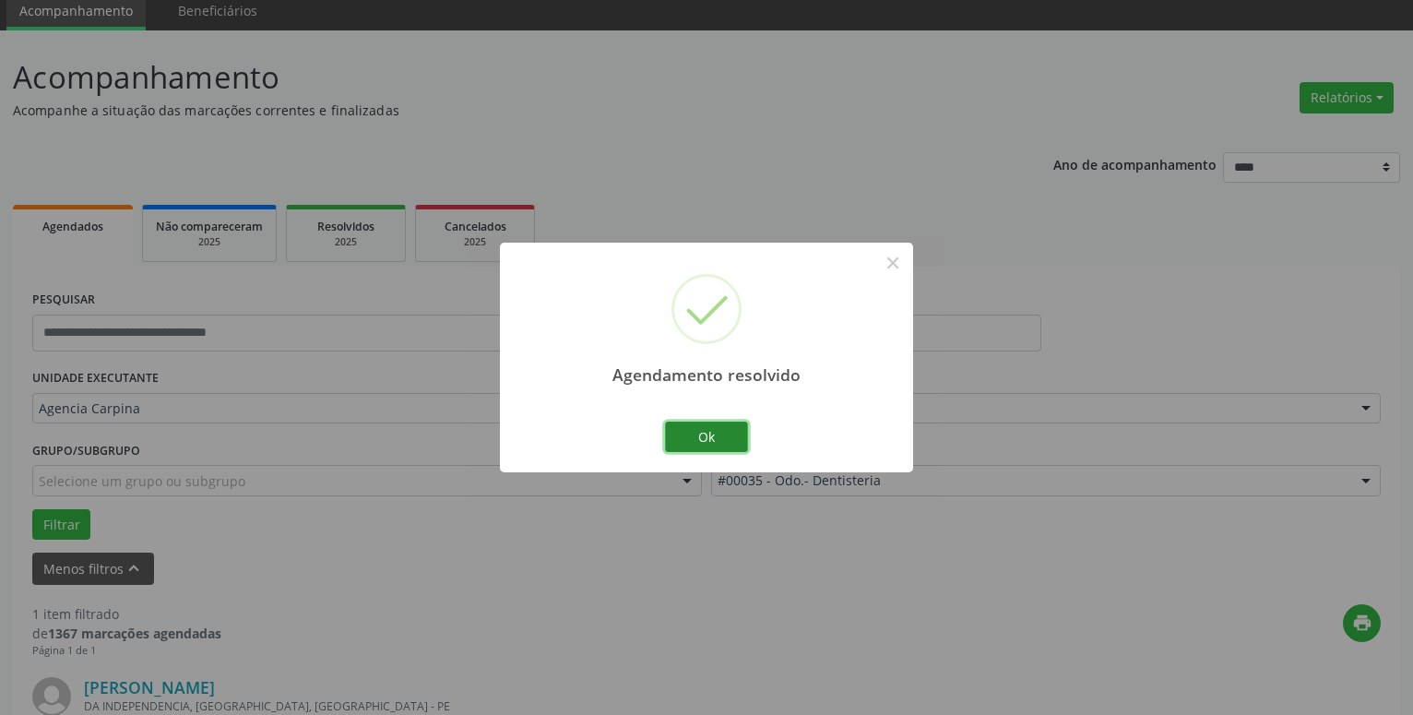
click at [712, 438] on button "Ok" at bounding box center [706, 437] width 83 height 31
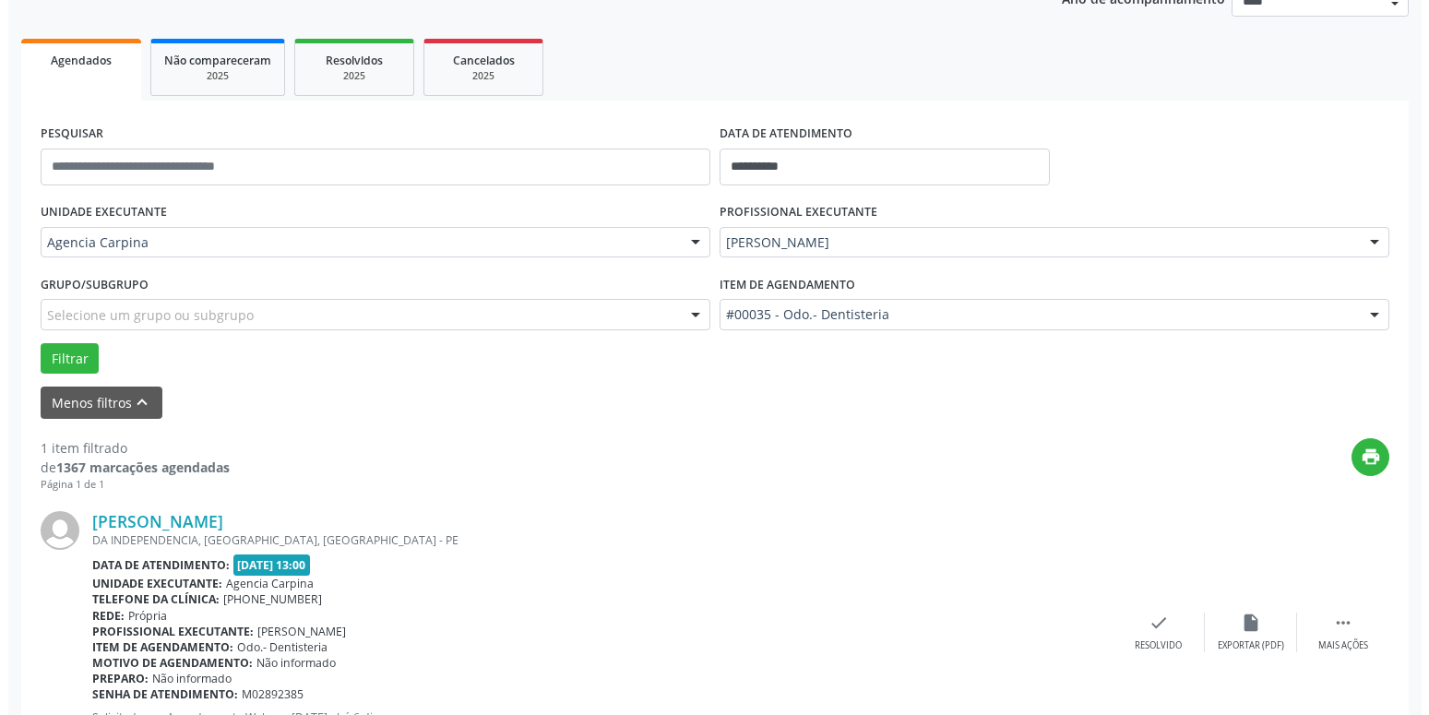
scroll to position [259, 0]
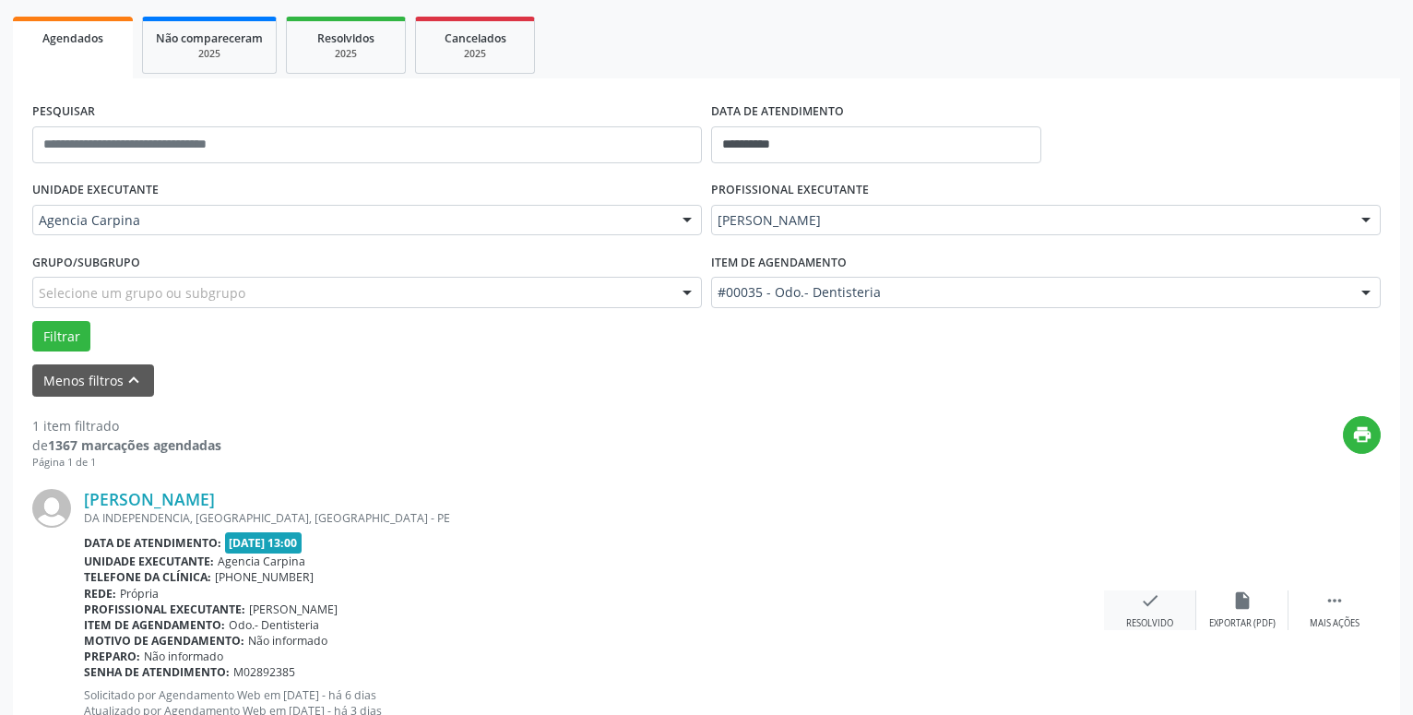
click at [1145, 611] on icon "check" at bounding box center [1150, 600] width 20 height 20
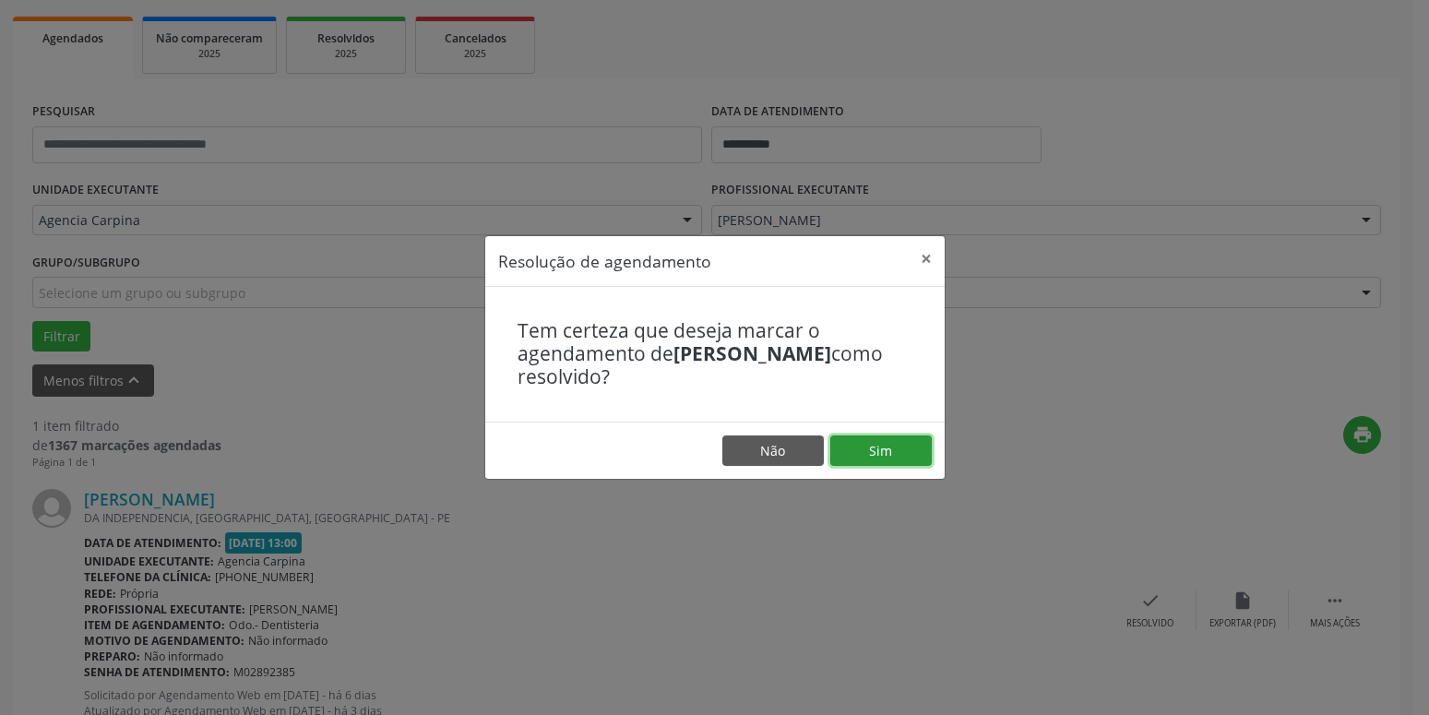
click at [906, 450] on button "Sim" at bounding box center [880, 450] width 101 height 31
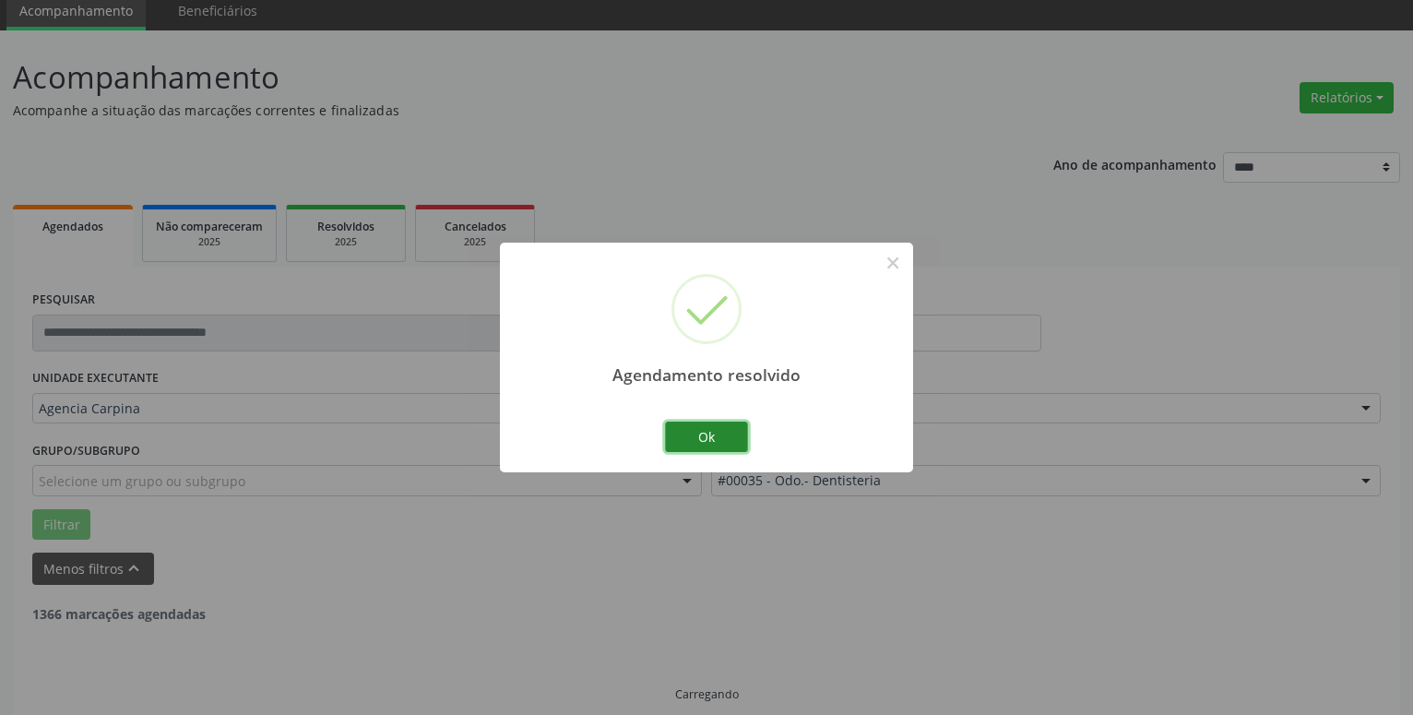
click at [726, 438] on button "Ok" at bounding box center [706, 437] width 83 height 31
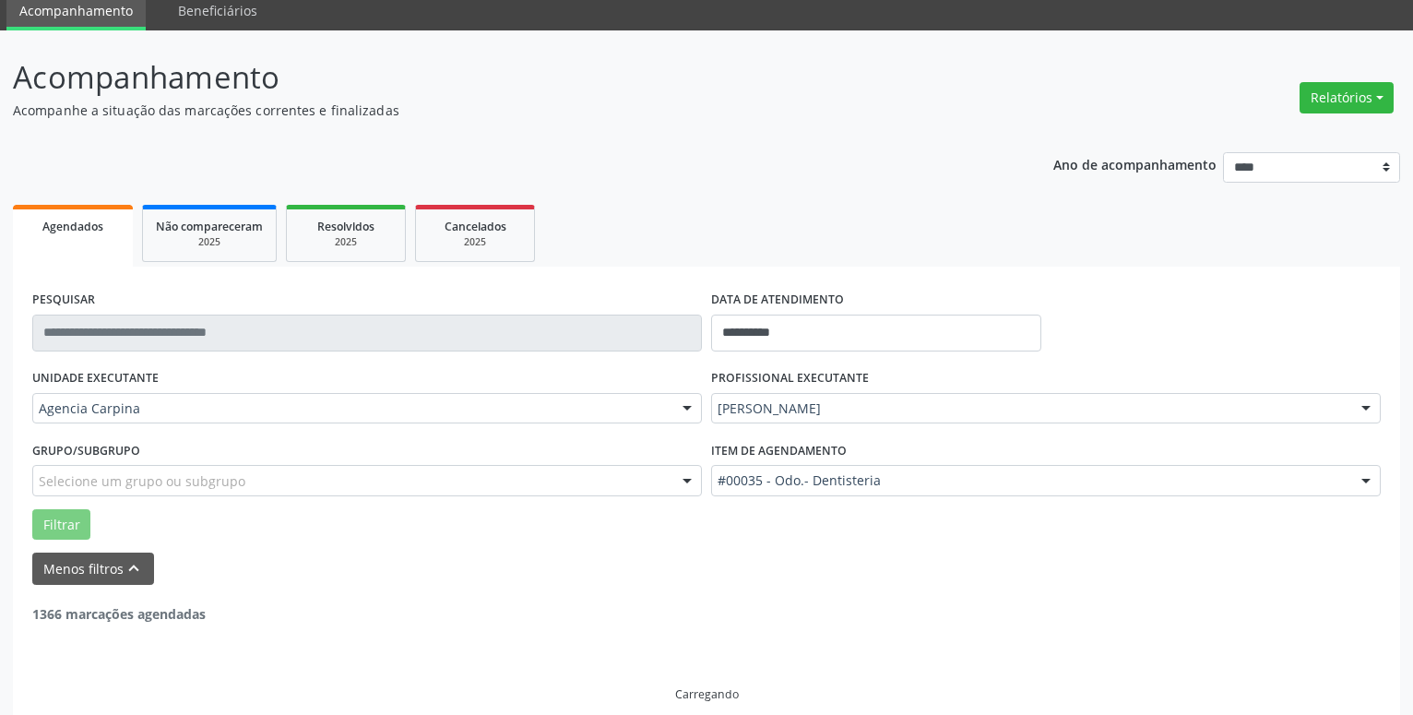
scroll to position [31, 0]
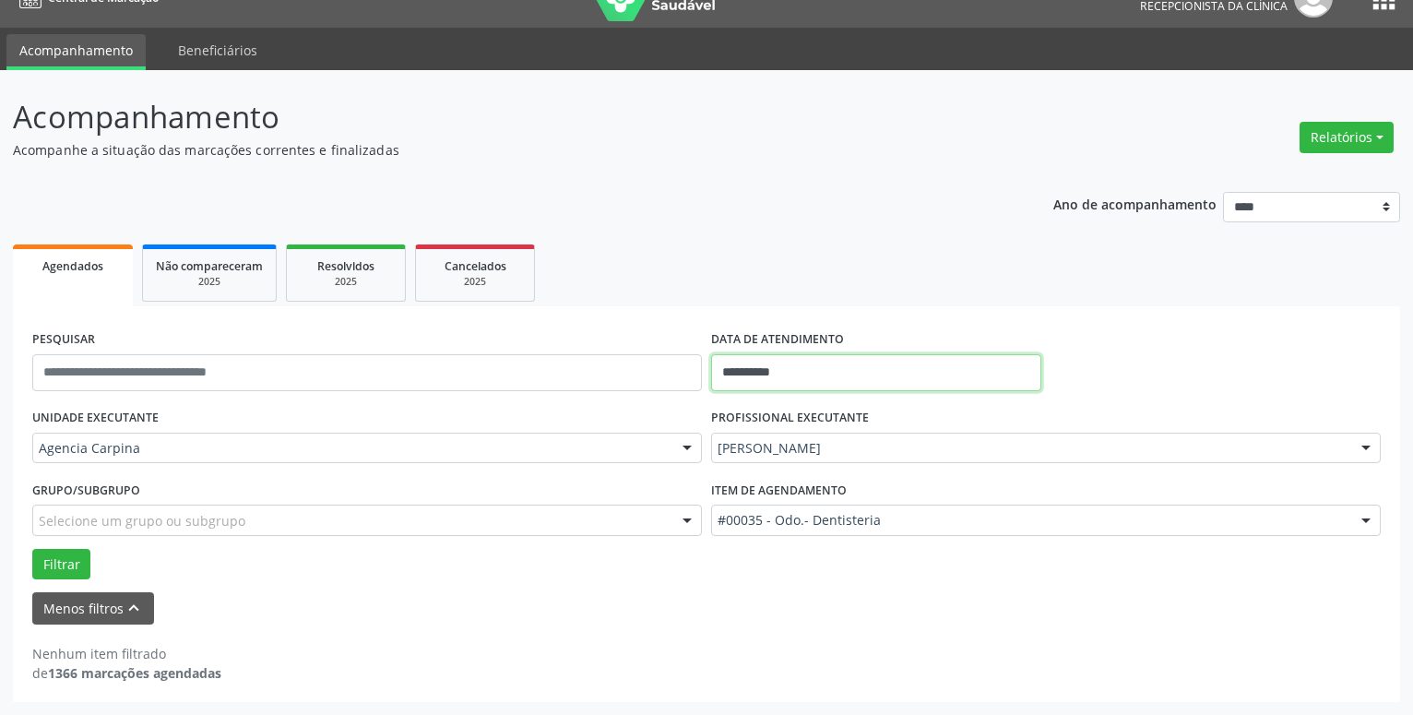
click at [851, 373] on input "**********" at bounding box center [876, 372] width 330 height 37
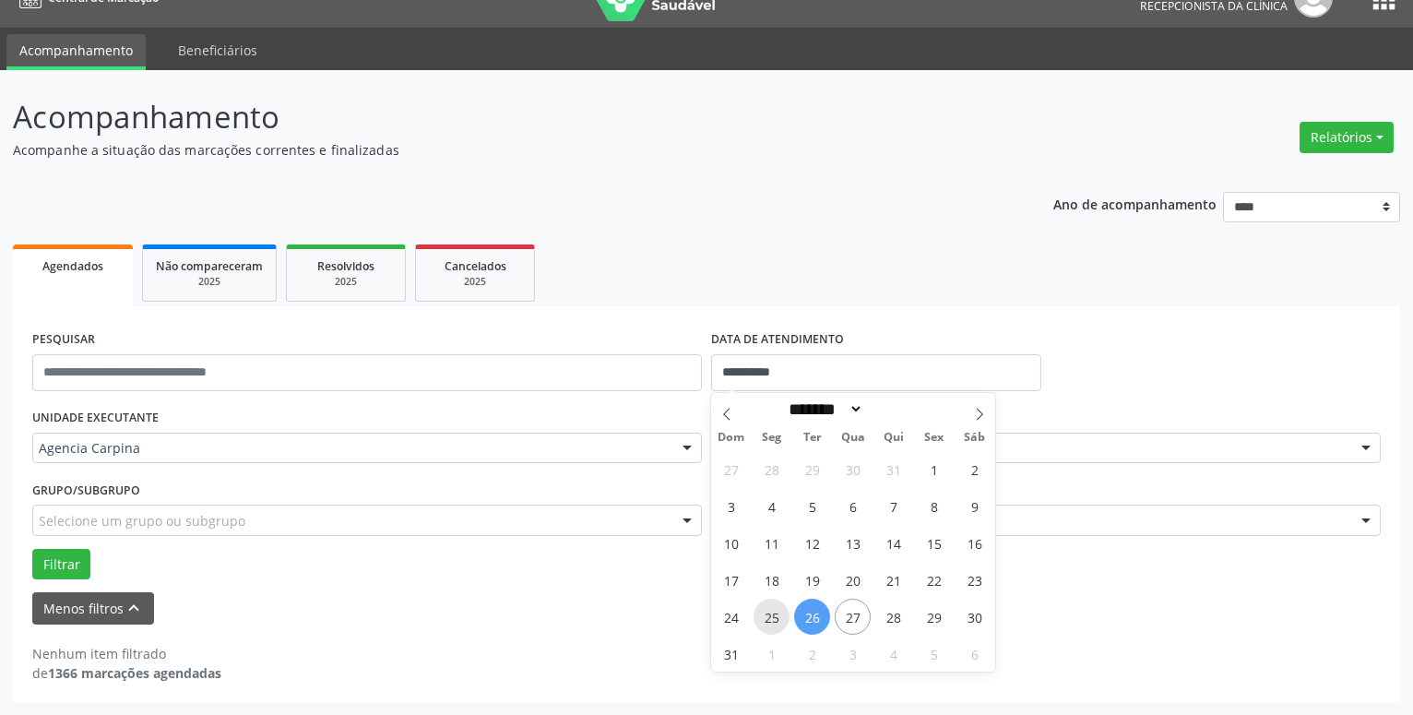
click at [773, 626] on span "25" at bounding box center [772, 617] width 36 height 36
type input "**********"
click at [773, 626] on span "25" at bounding box center [772, 617] width 36 height 36
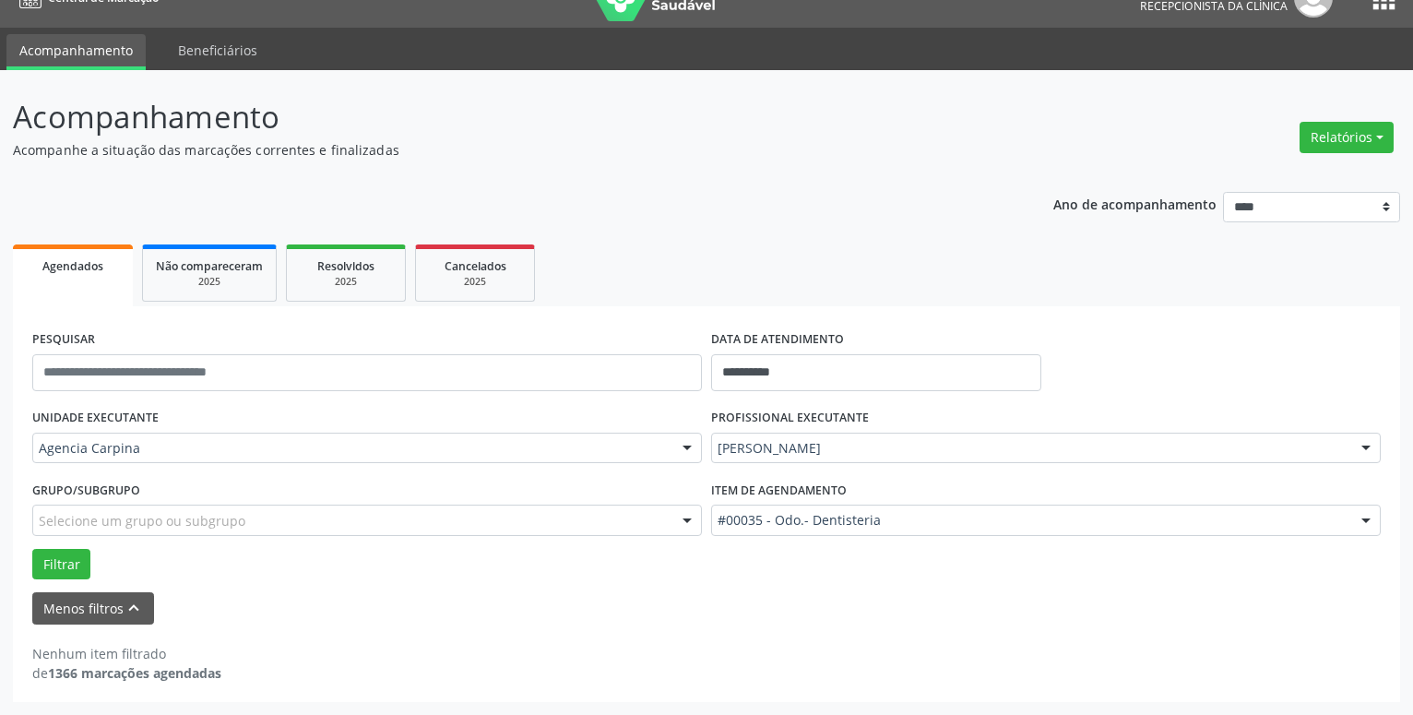
click at [773, 626] on div "Nenhum item filtrado de 1366 marcações agendadas" at bounding box center [706, 654] width 1349 height 58
click at [51, 572] on button "Filtrar" at bounding box center [61, 564] width 58 height 31
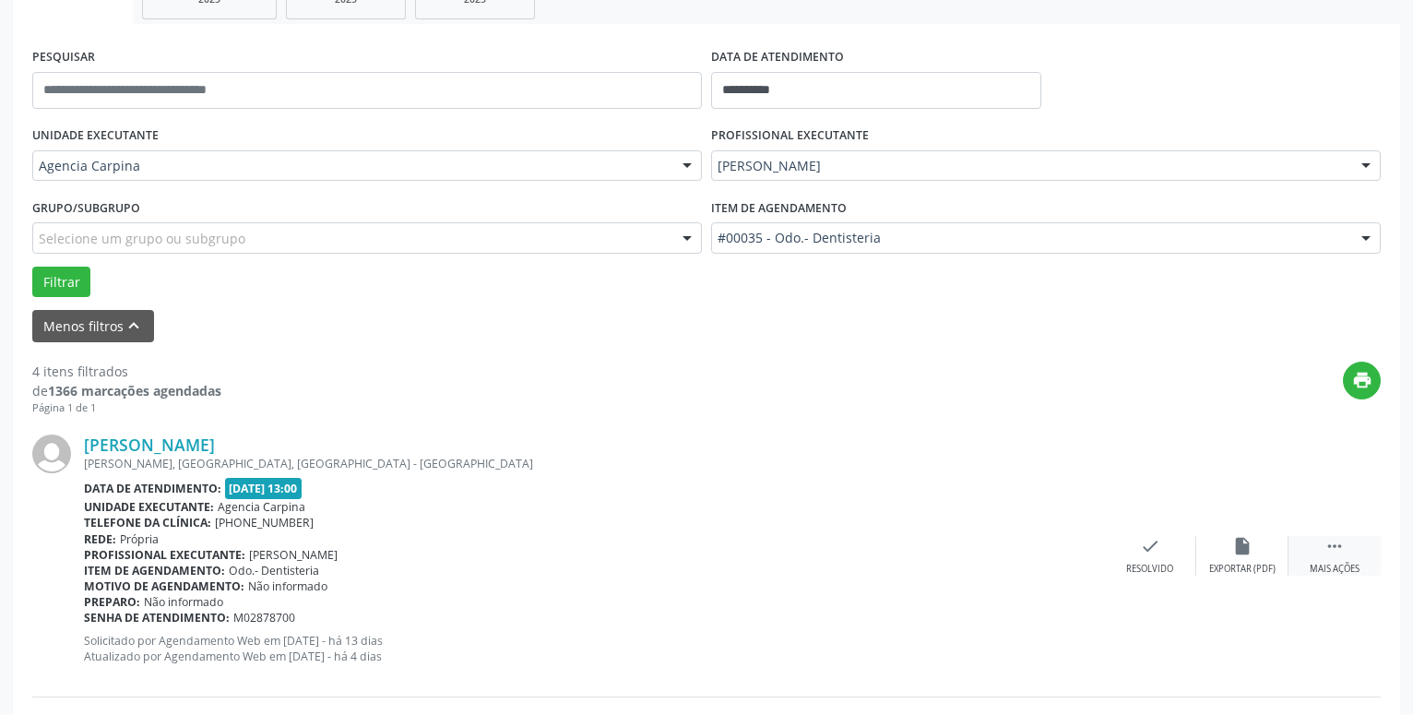
click at [1347, 554] on div " Mais ações" at bounding box center [1335, 556] width 92 height 40
click at [1246, 550] on icon "alarm_off" at bounding box center [1243, 546] width 20 height 20
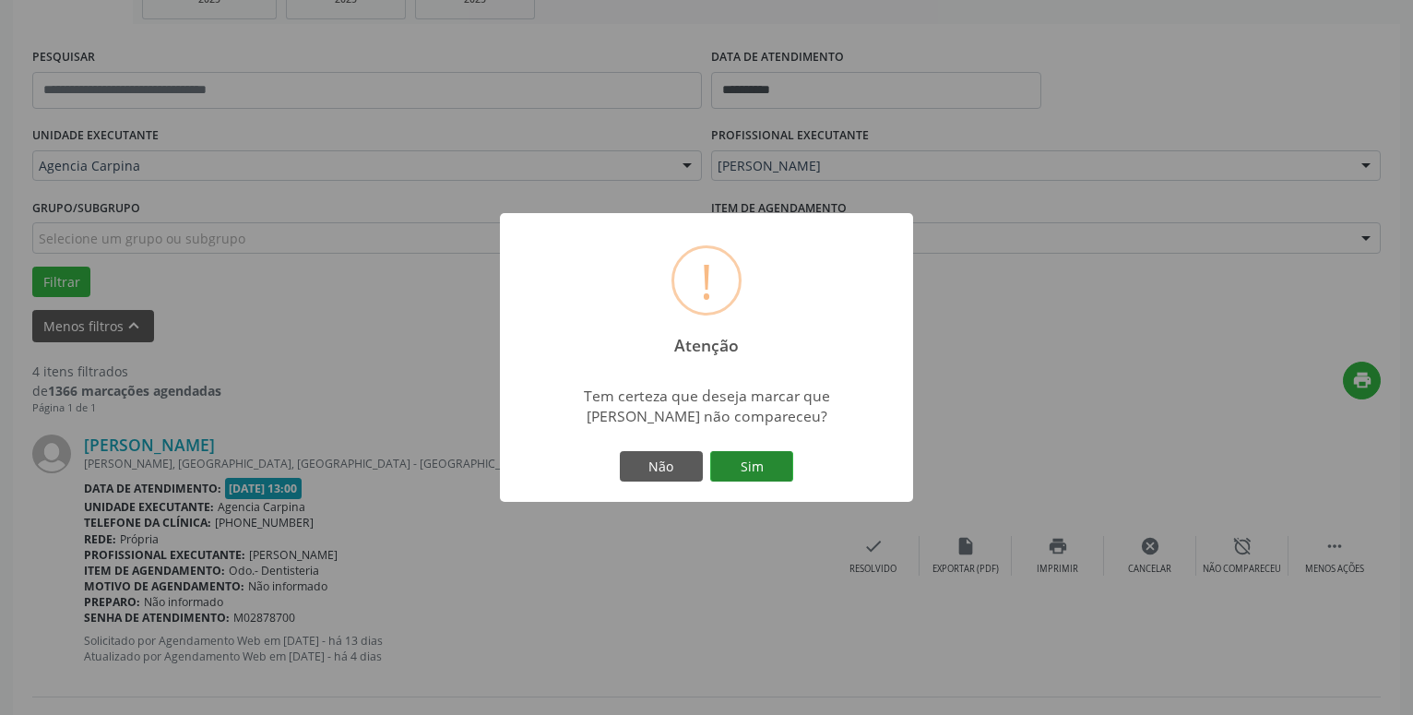
click at [776, 475] on button "Sim" at bounding box center [751, 466] width 83 height 31
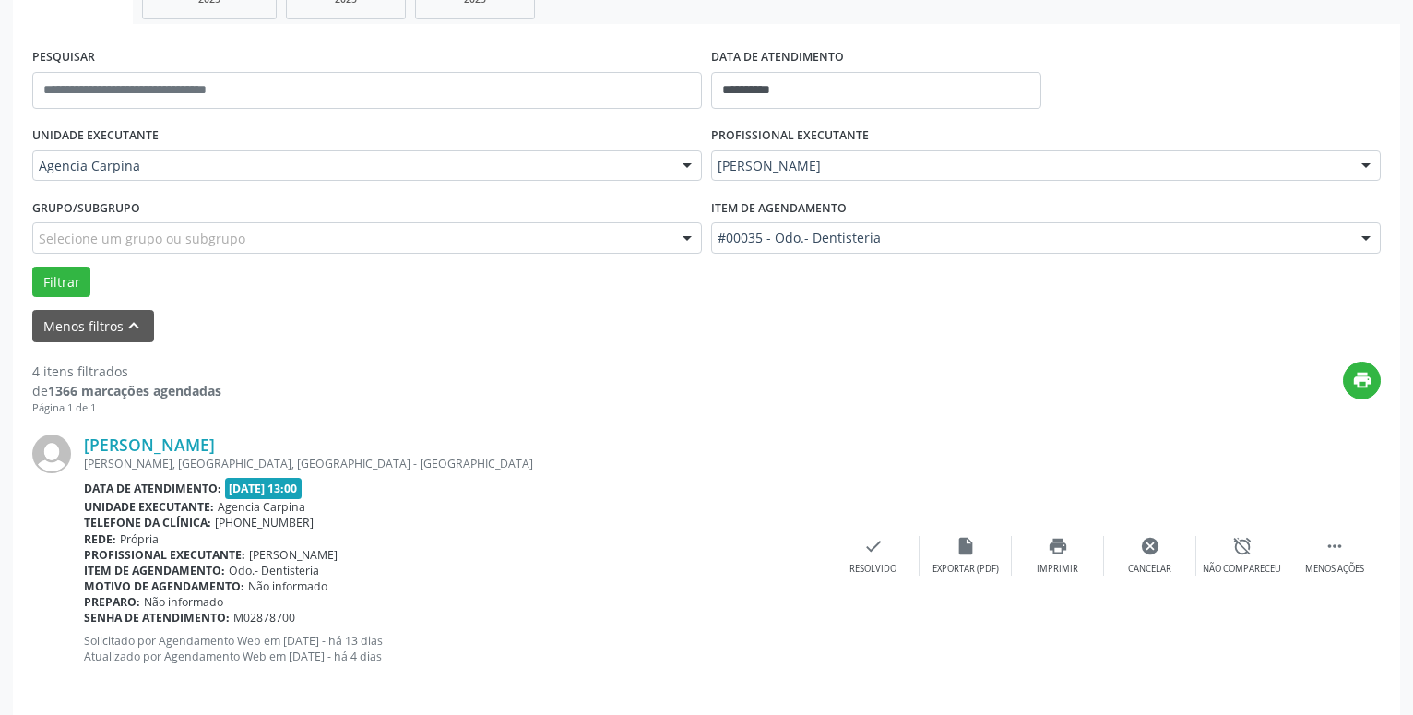
scroll to position [90, 0]
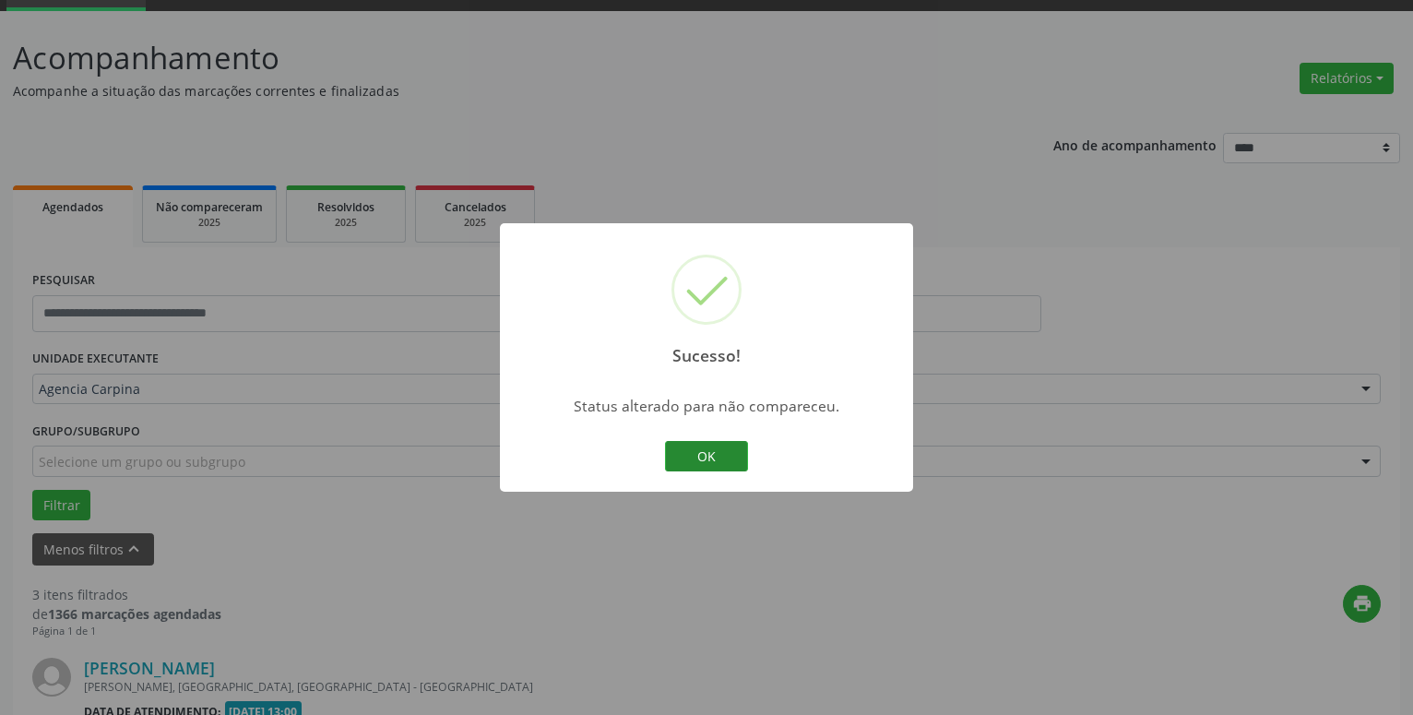
click at [707, 453] on button "OK" at bounding box center [706, 456] width 83 height 31
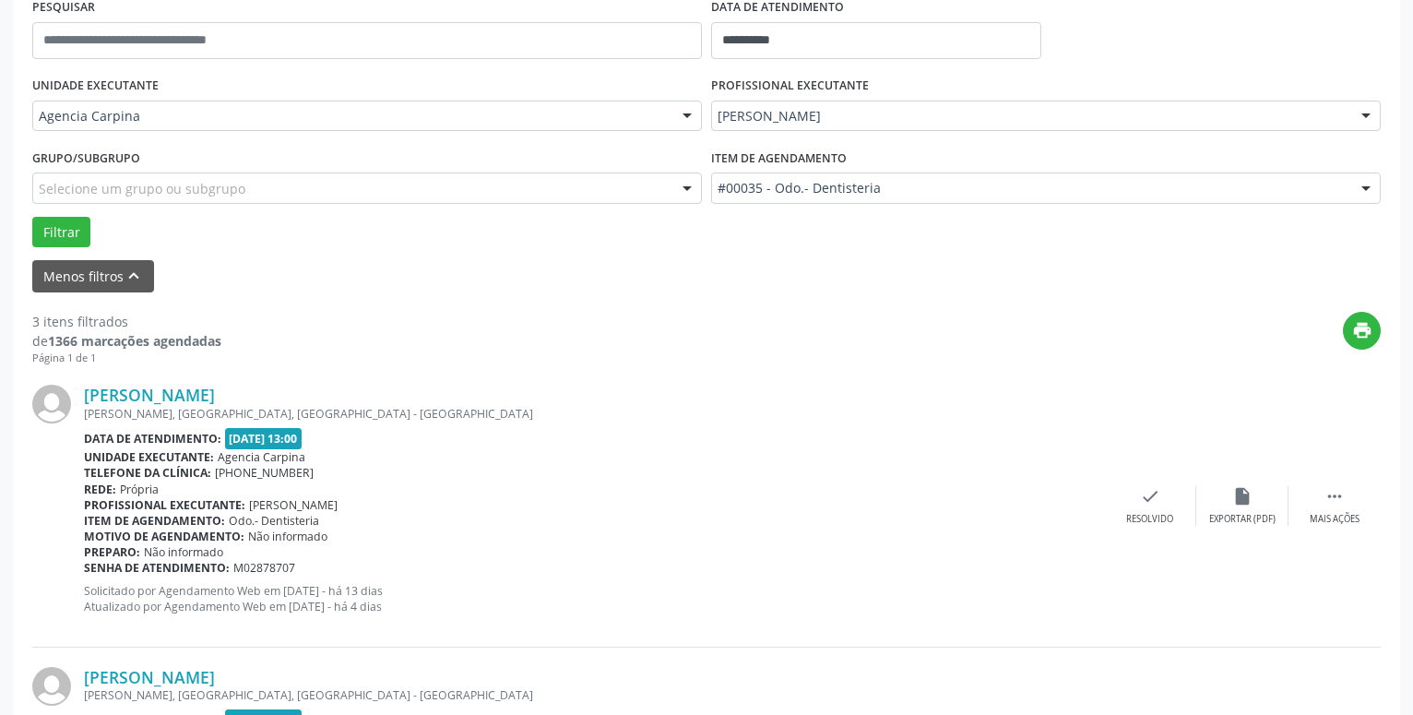
scroll to position [373, 0]
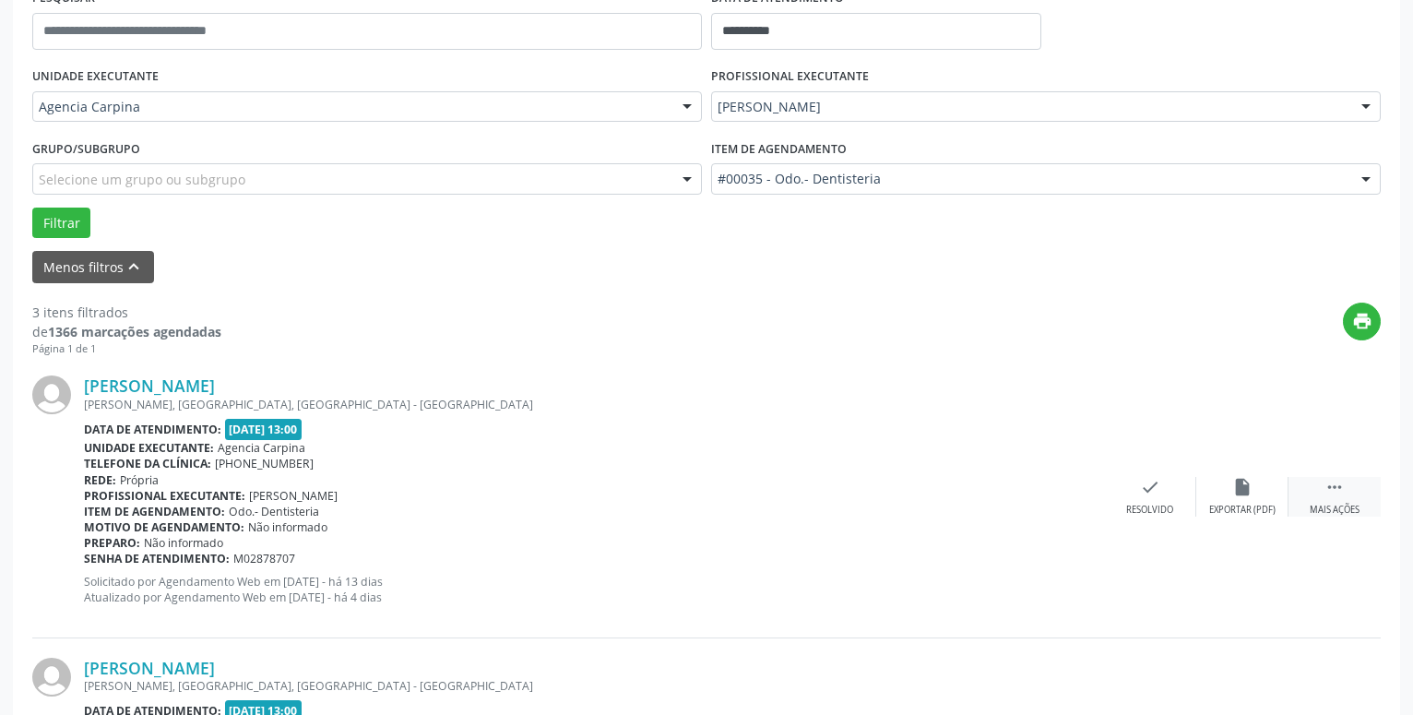
click at [1333, 503] on div " Mais ações" at bounding box center [1335, 497] width 92 height 40
click at [1234, 488] on icon "alarm_off" at bounding box center [1243, 487] width 20 height 20
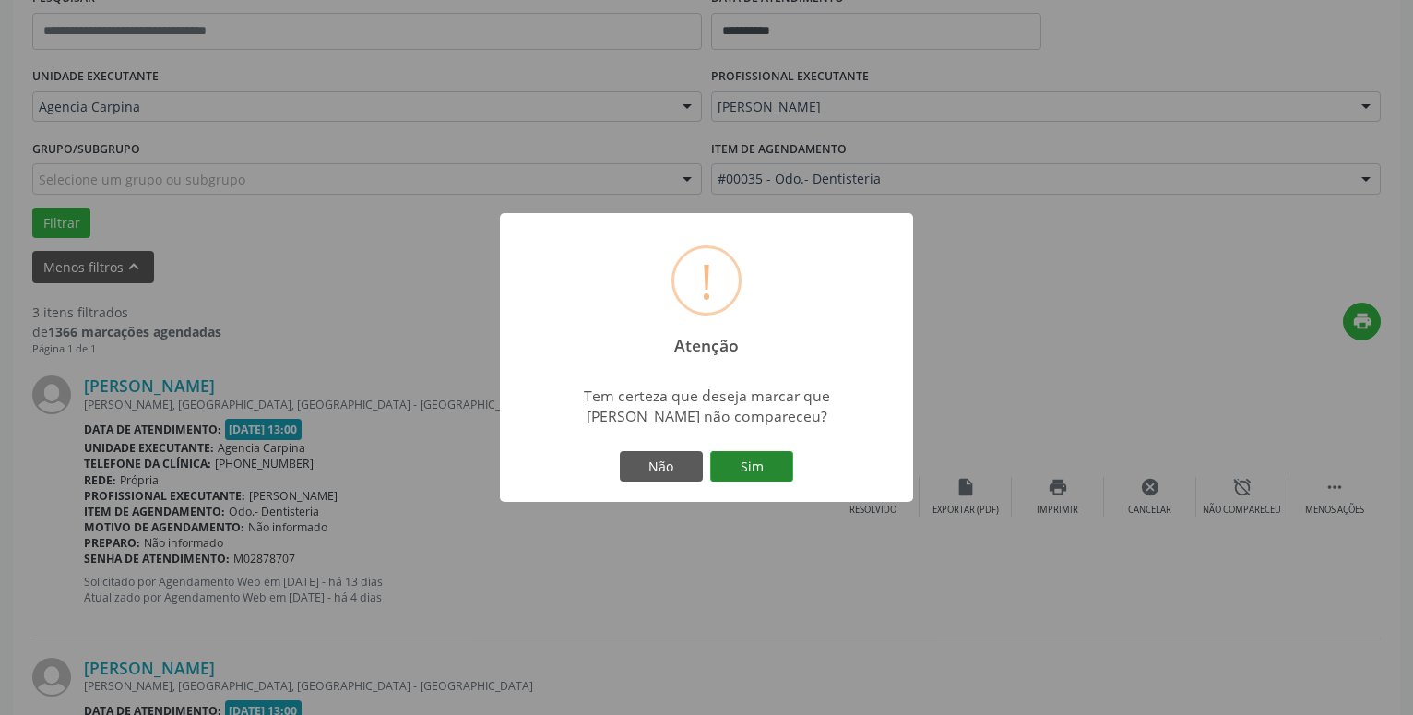
click at [764, 466] on button "Sim" at bounding box center [751, 466] width 83 height 31
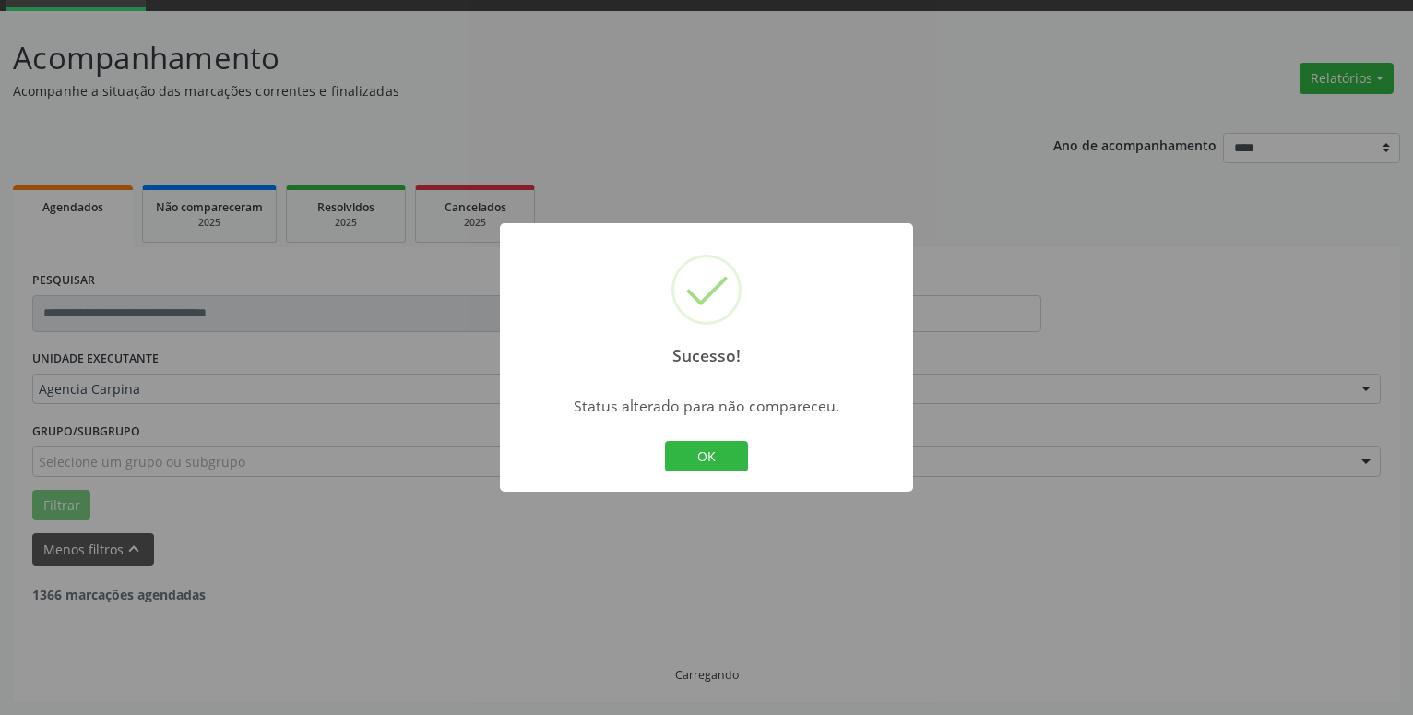
scroll to position [90, 0]
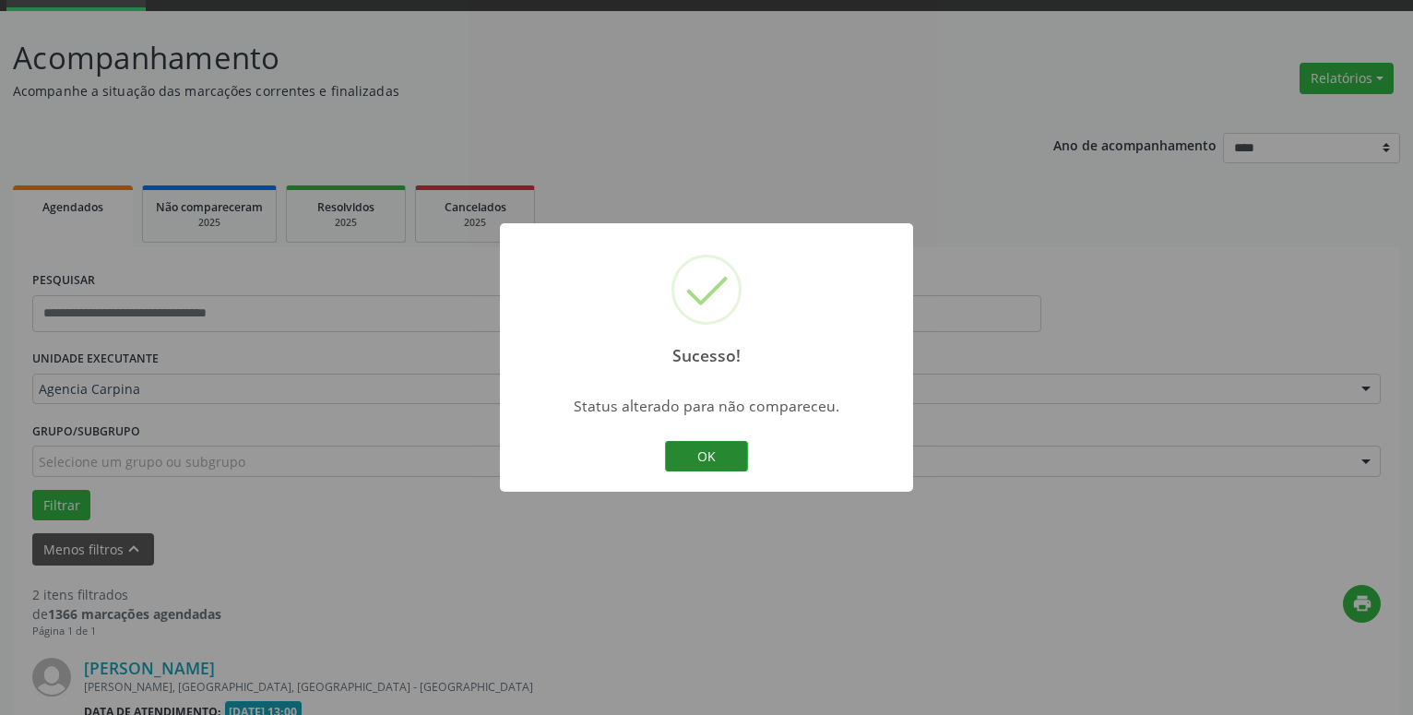
click at [724, 447] on button "OK" at bounding box center [706, 456] width 83 height 31
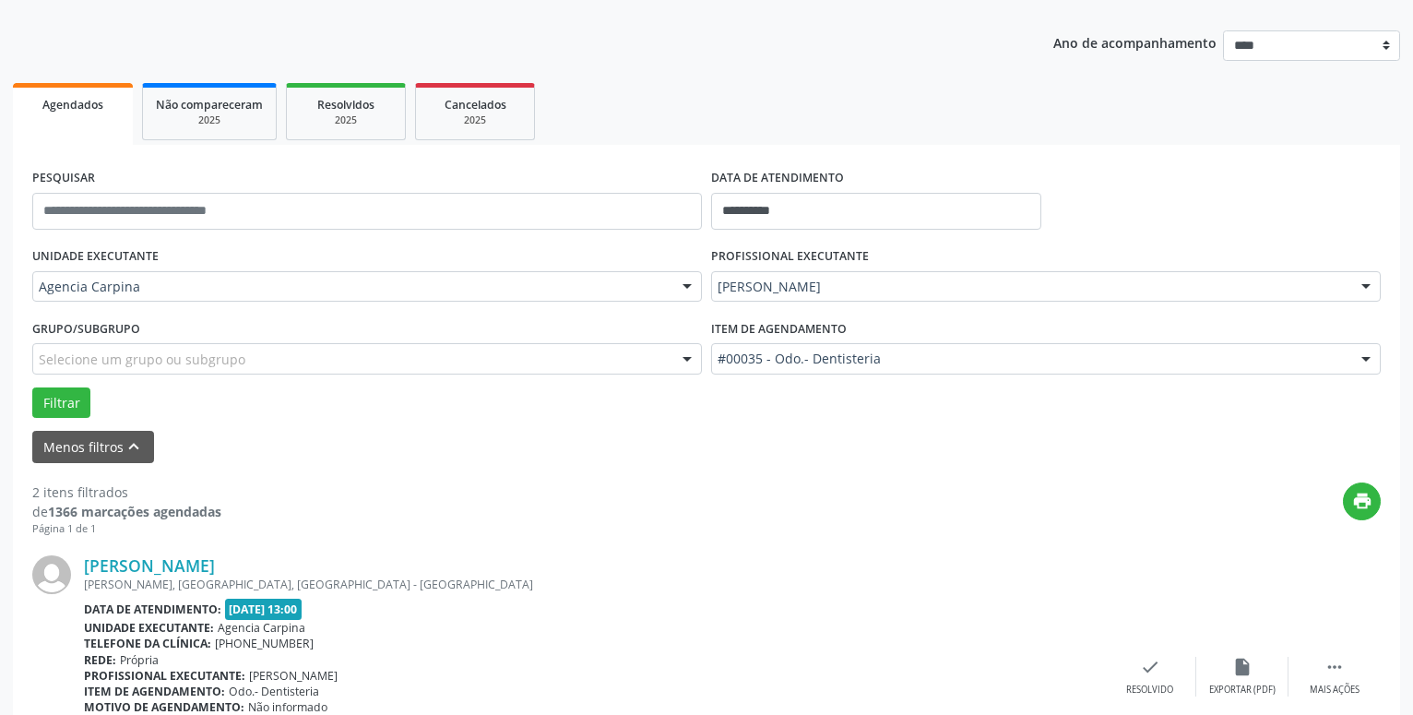
scroll to position [279, 0]
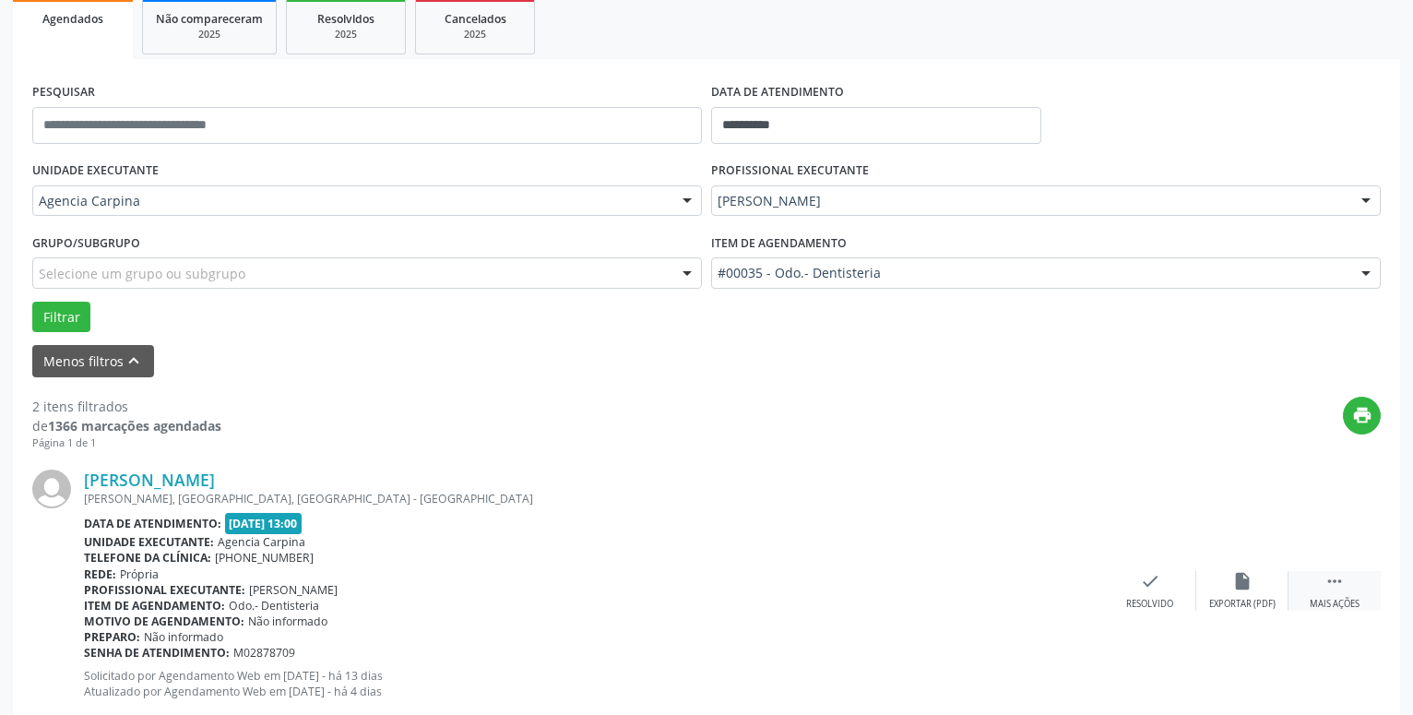
click at [1336, 591] on icon "" at bounding box center [1335, 581] width 20 height 20
click at [1234, 587] on icon "alarm_off" at bounding box center [1243, 581] width 20 height 20
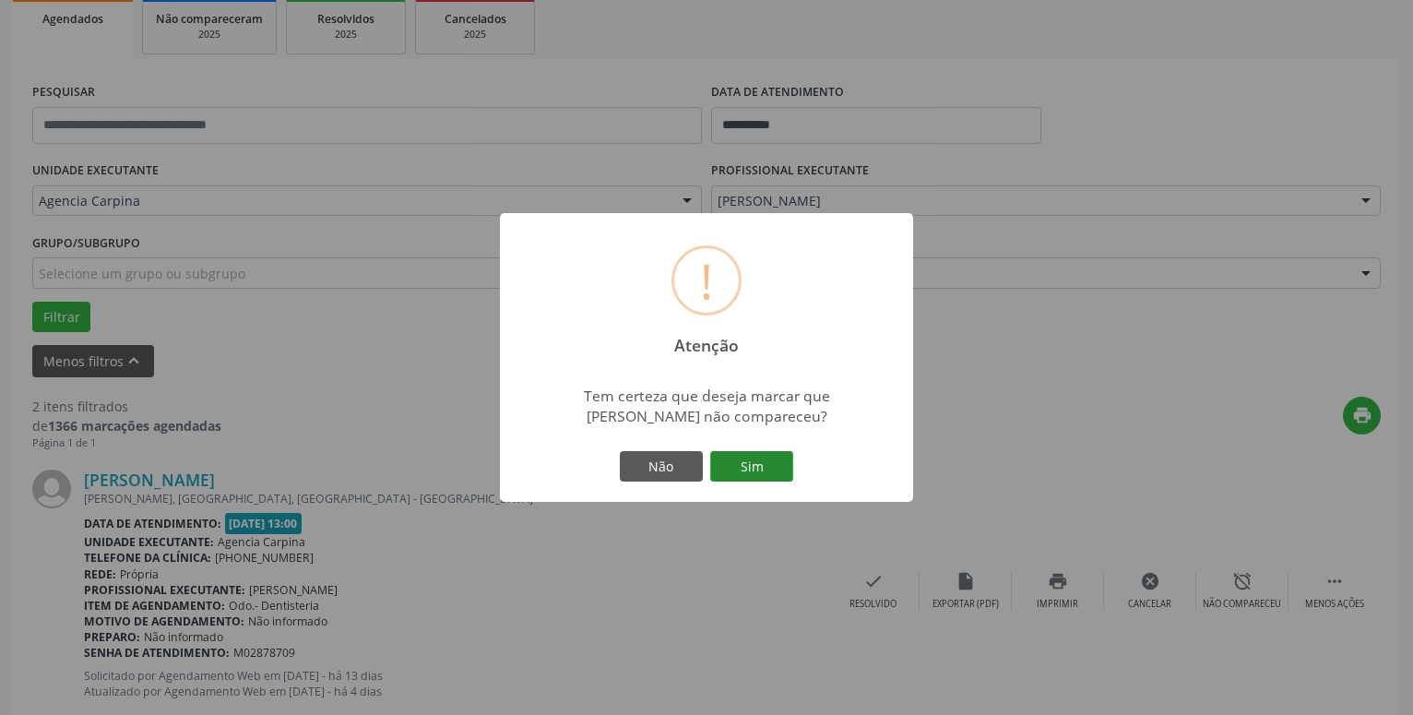
click at [749, 464] on button "Sim" at bounding box center [751, 466] width 83 height 31
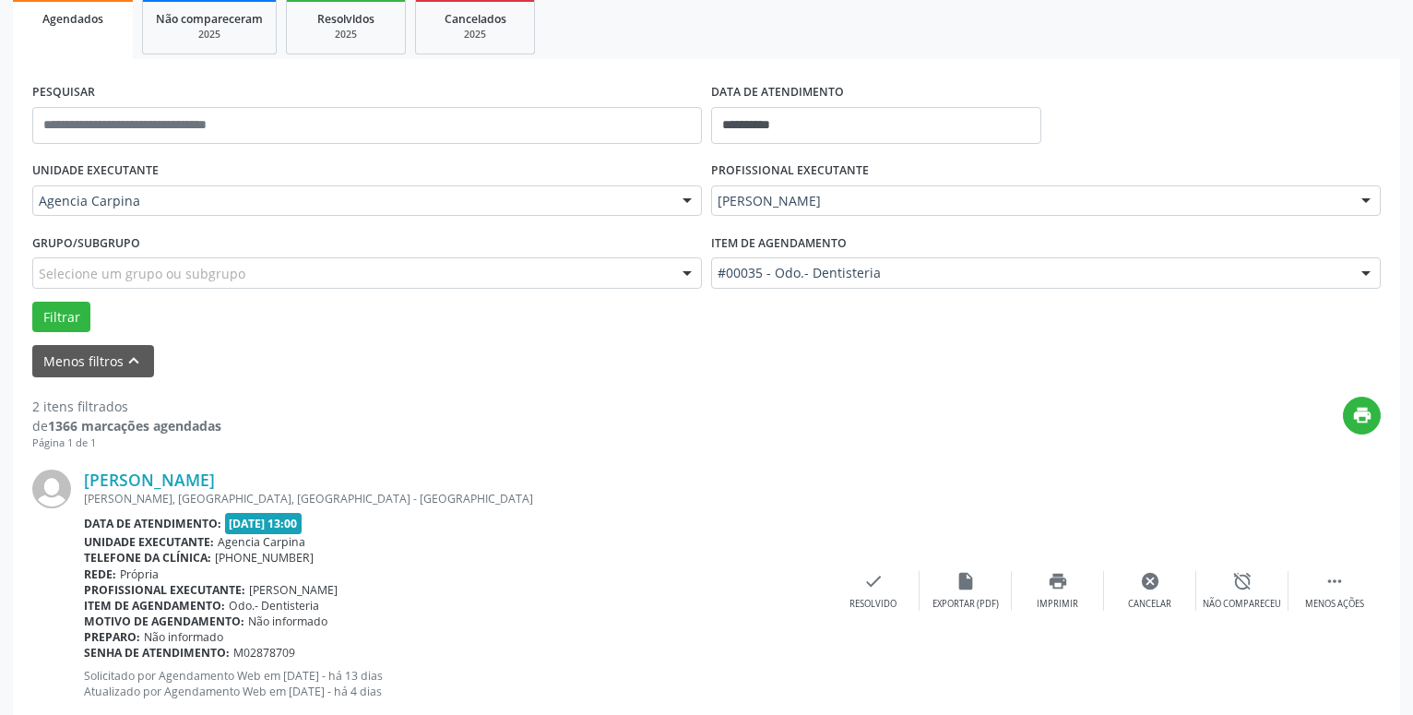
scroll to position [90, 0]
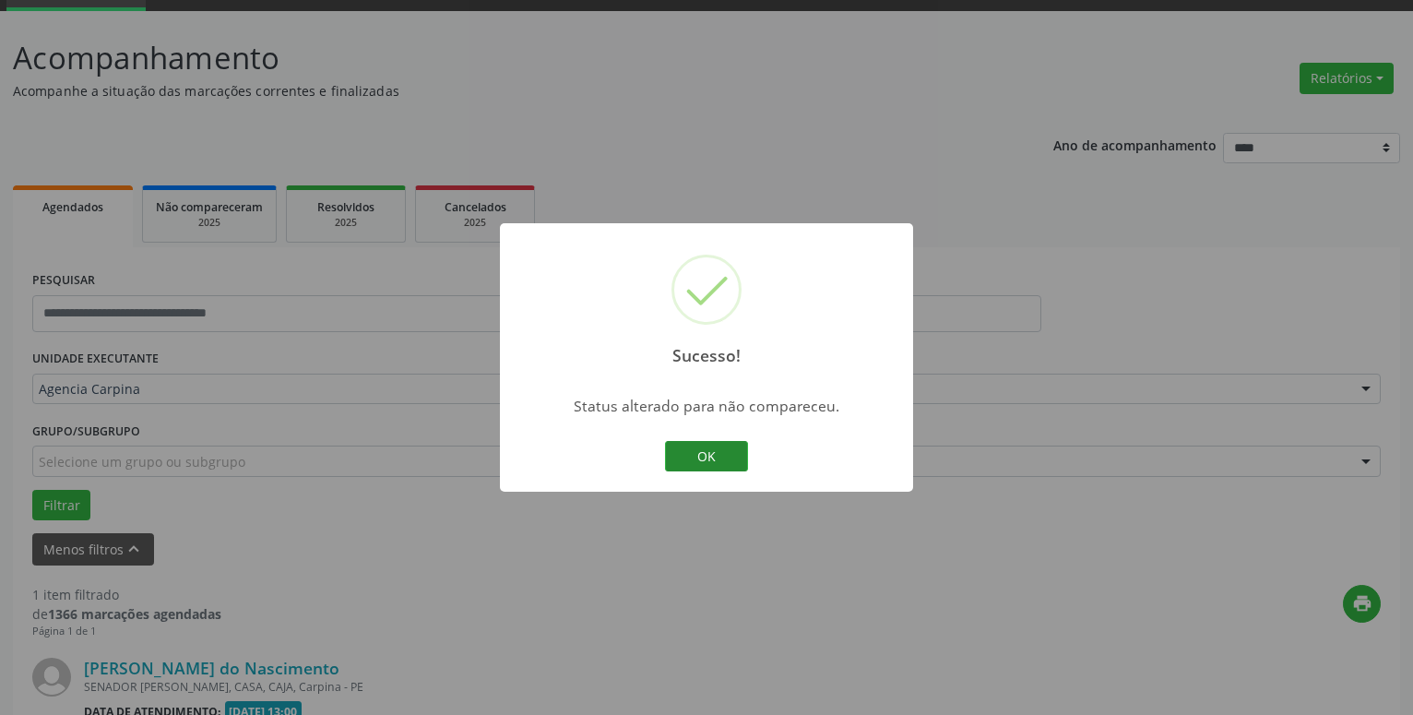
click at [701, 457] on button "OK" at bounding box center [706, 456] width 83 height 31
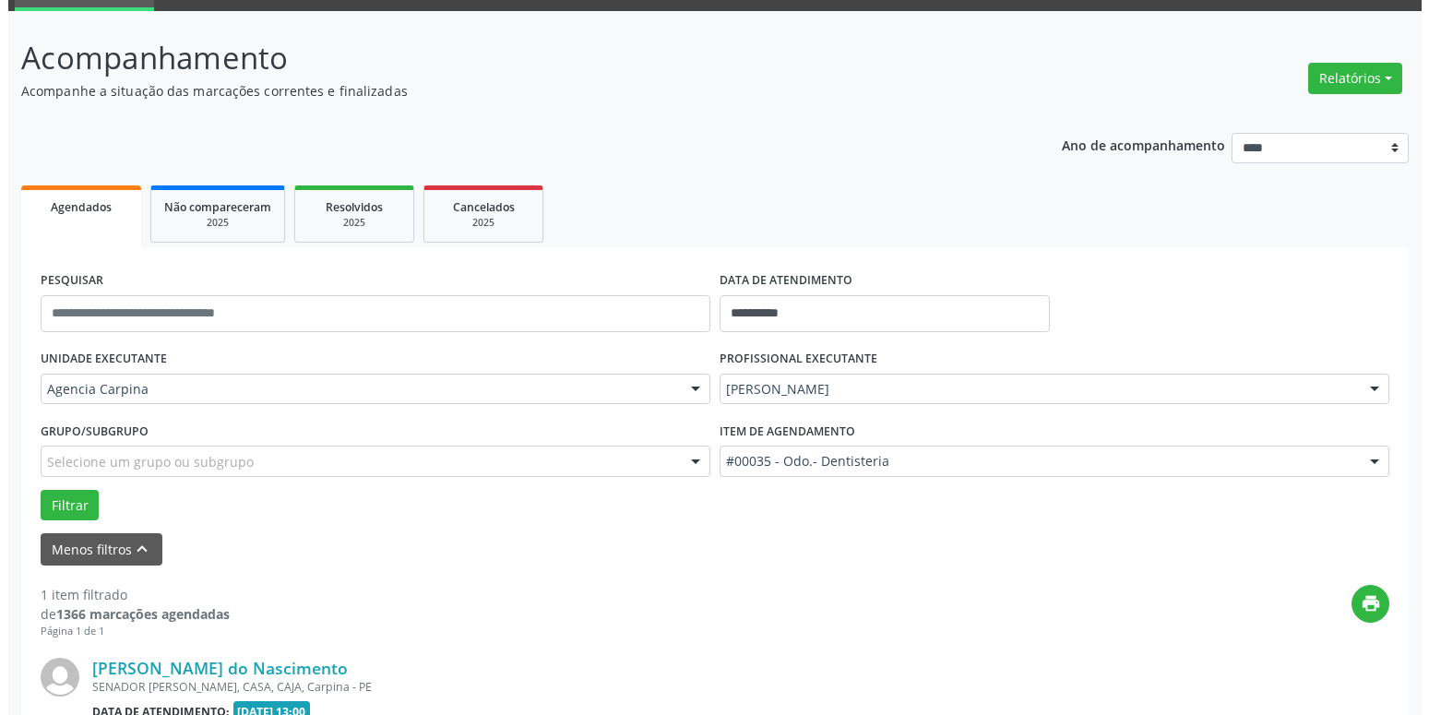
scroll to position [328, 0]
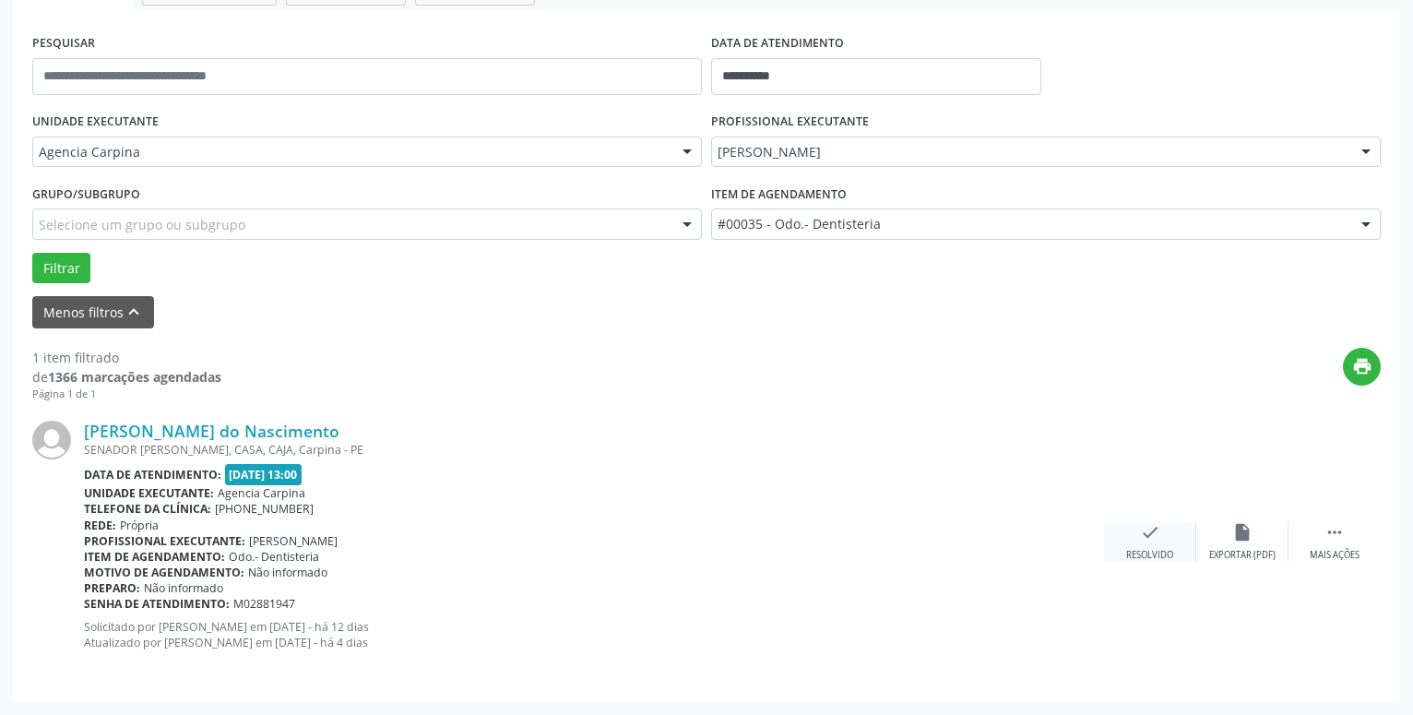
click at [1157, 540] on icon "check" at bounding box center [1150, 532] width 20 height 20
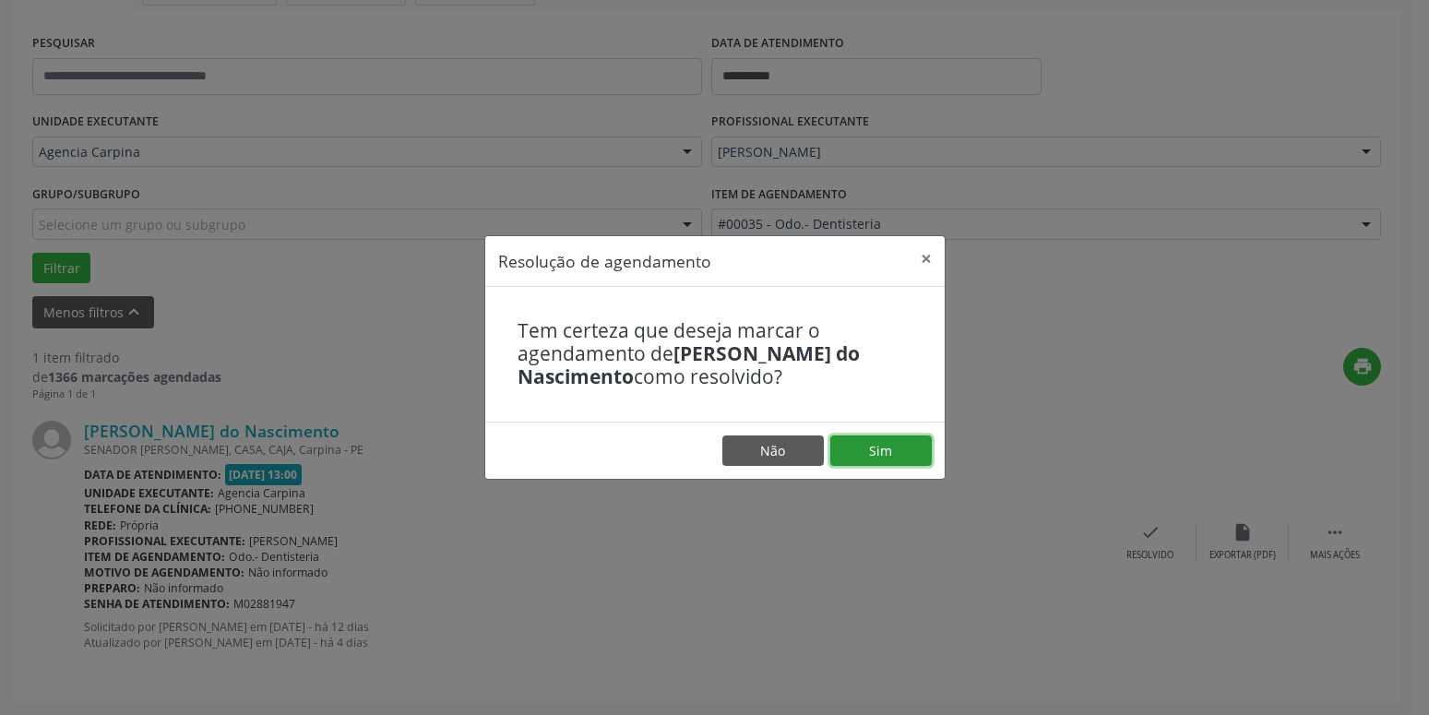
click at [891, 452] on button "Sim" at bounding box center [880, 450] width 101 height 31
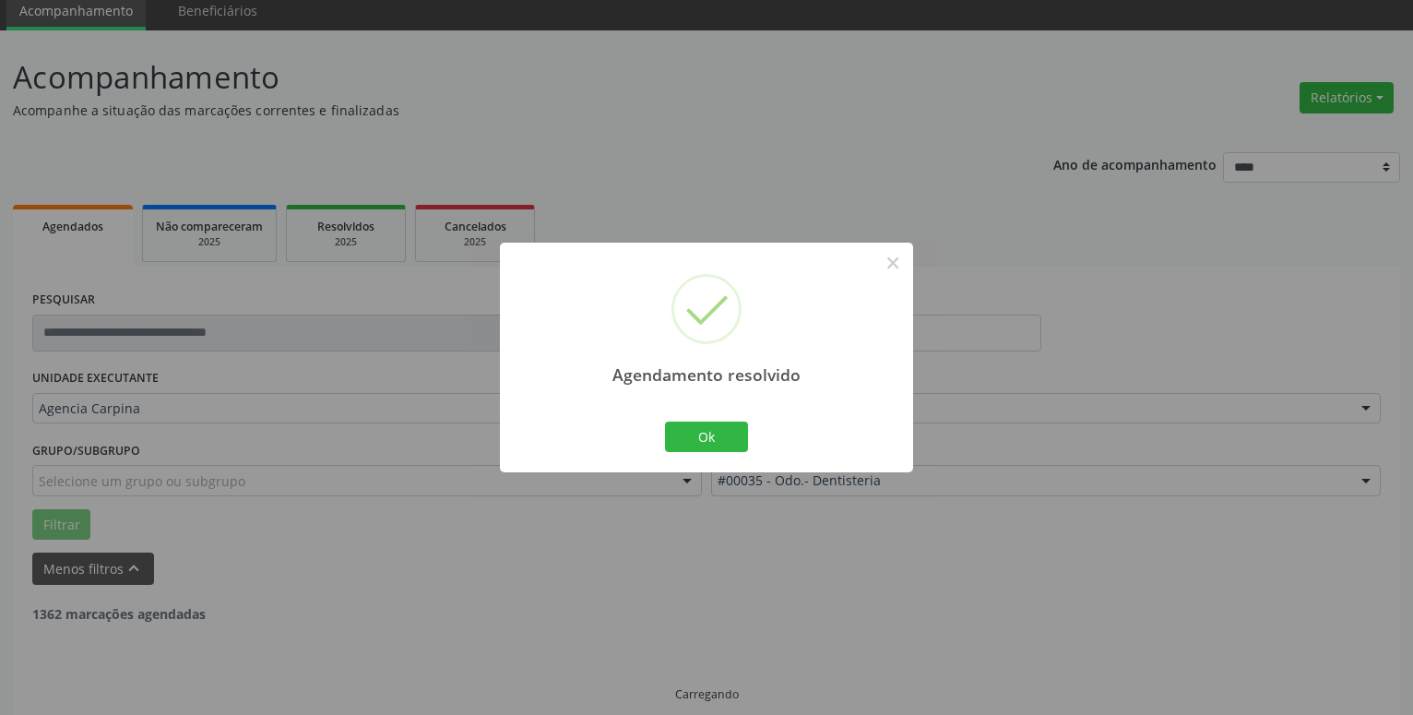
scroll to position [31, 0]
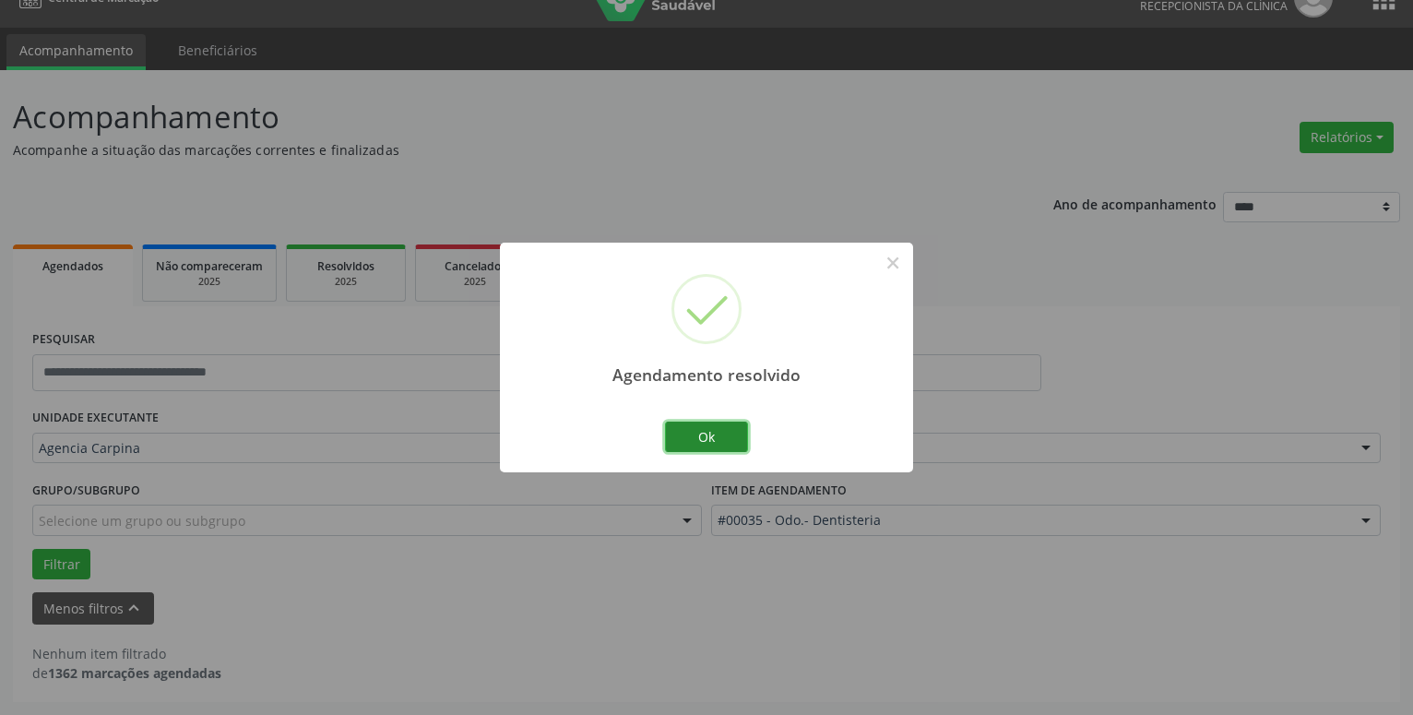
click at [715, 430] on button "Ok" at bounding box center [706, 437] width 83 height 31
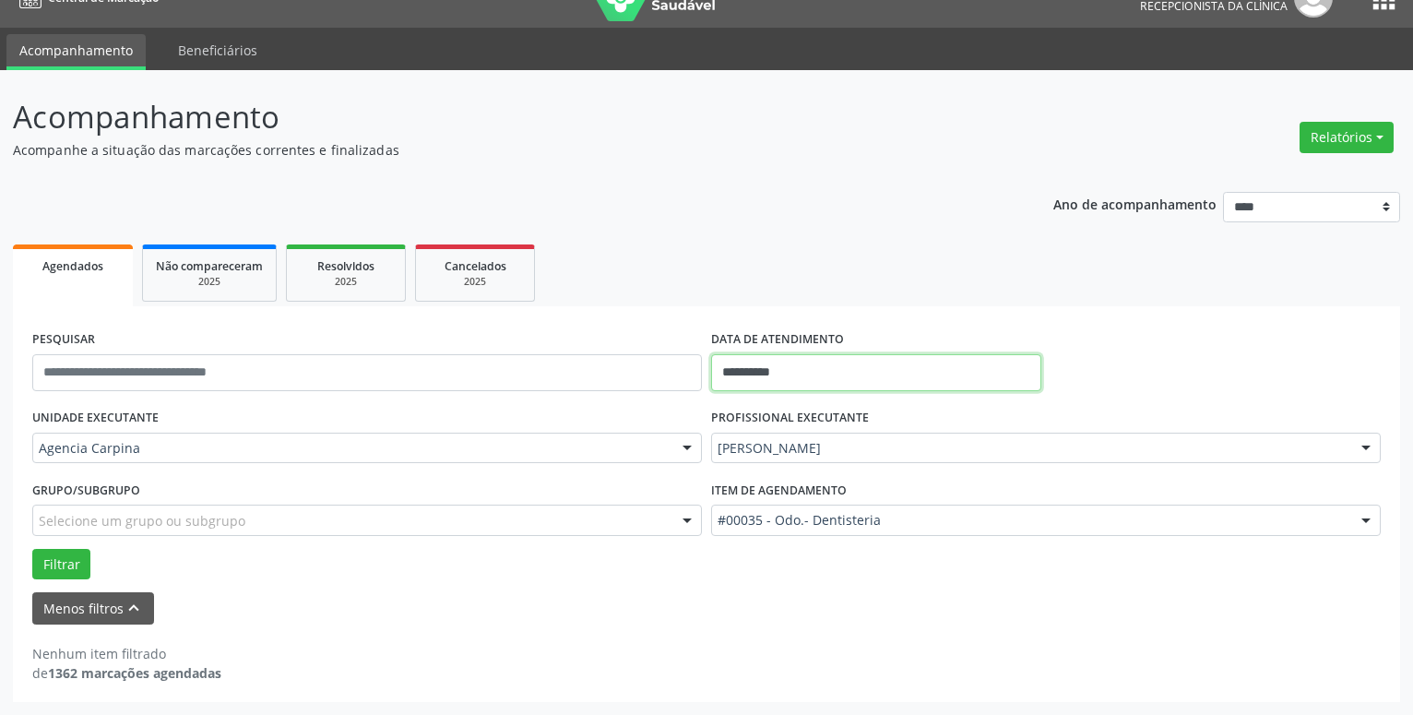
click at [809, 378] on input "**********" at bounding box center [876, 372] width 330 height 37
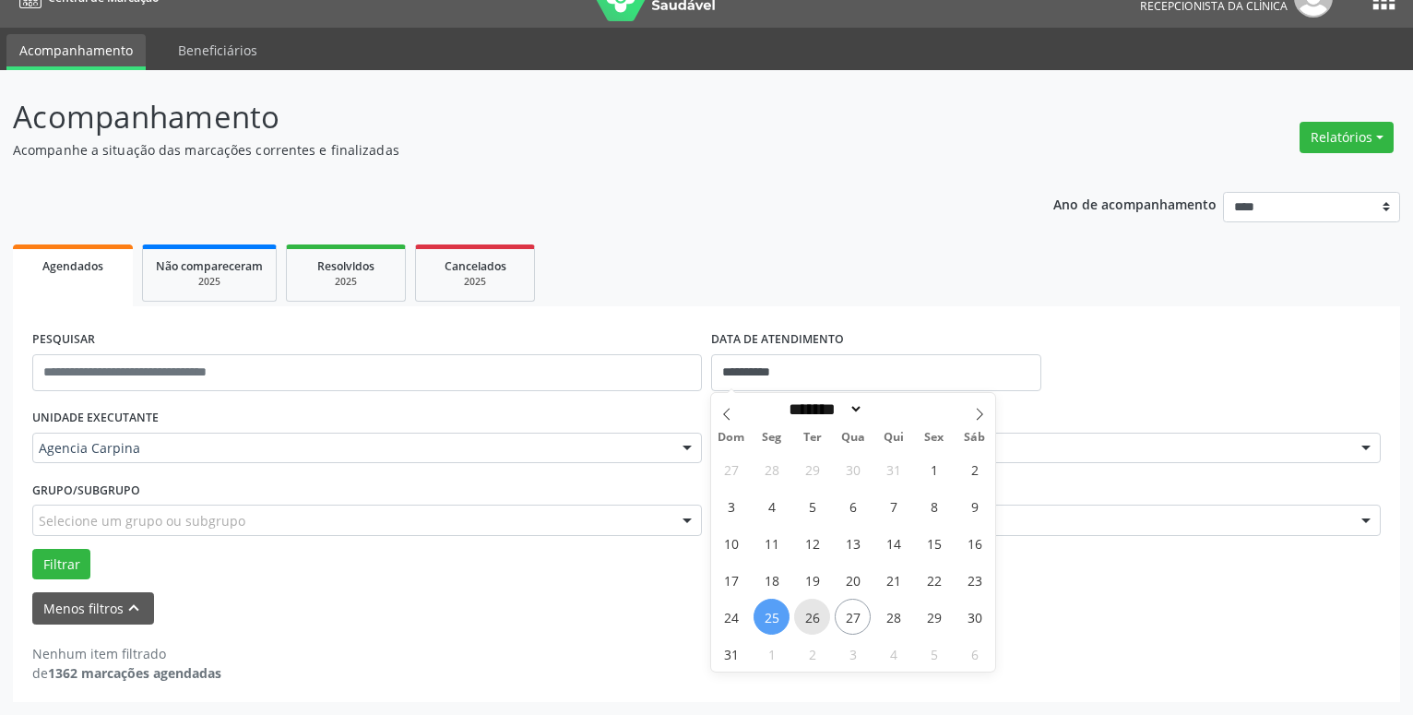
click at [805, 614] on span "26" at bounding box center [812, 617] width 36 height 36
type input "**********"
click at [805, 614] on span "26" at bounding box center [812, 617] width 36 height 36
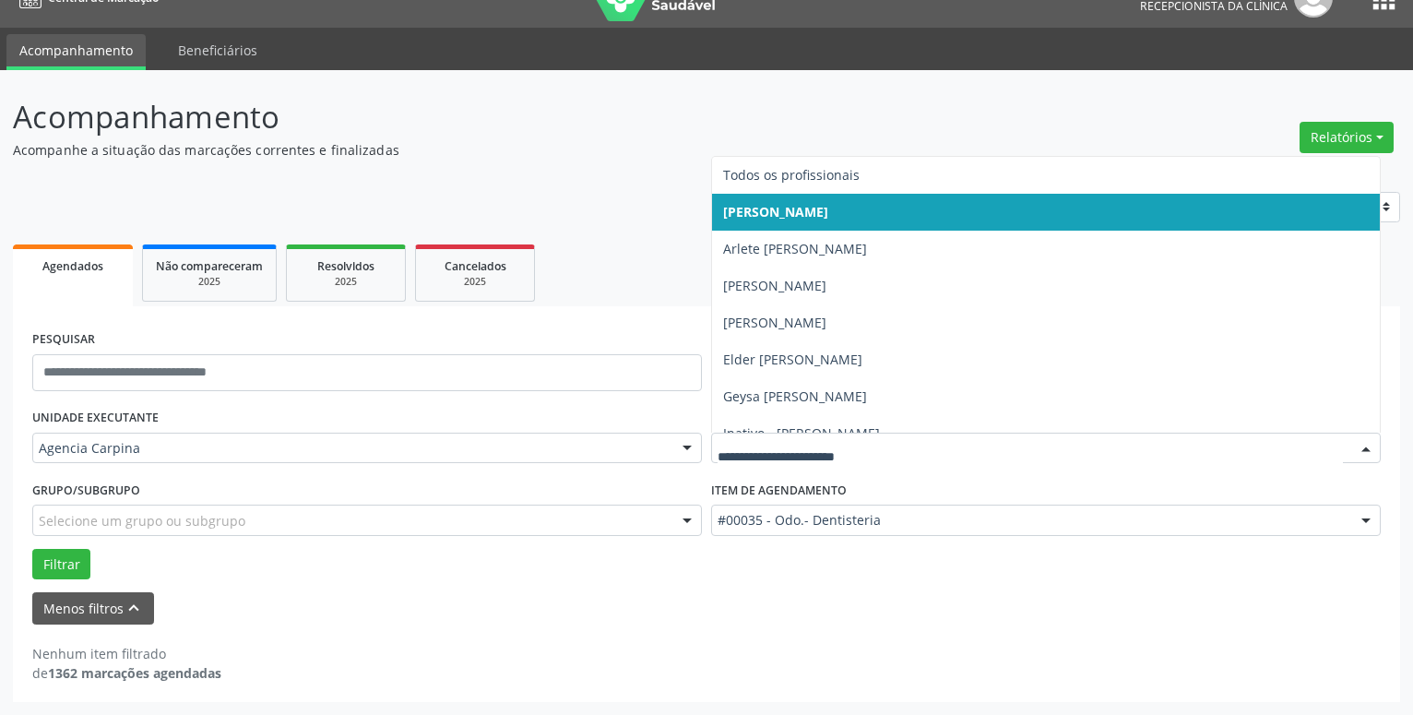
click at [1370, 450] on div at bounding box center [1367, 449] width 28 height 31
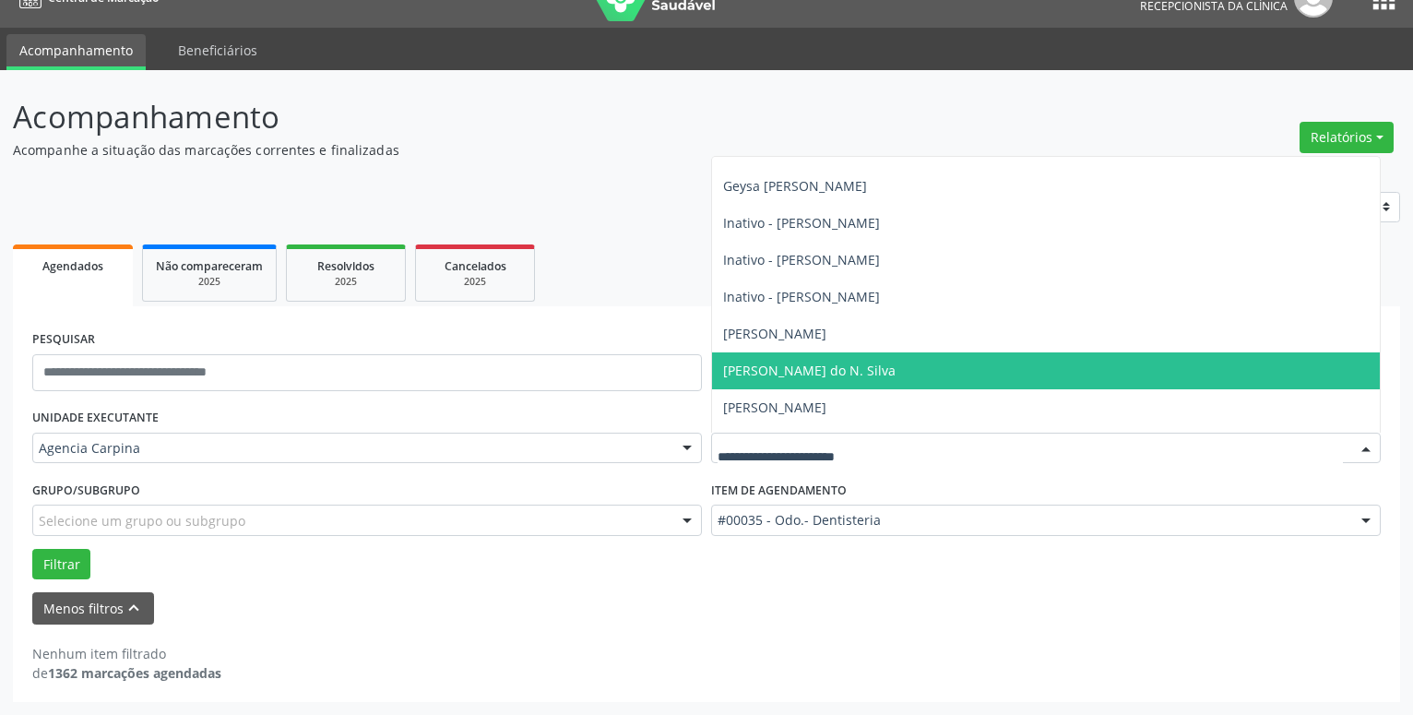
scroll to position [316, 0]
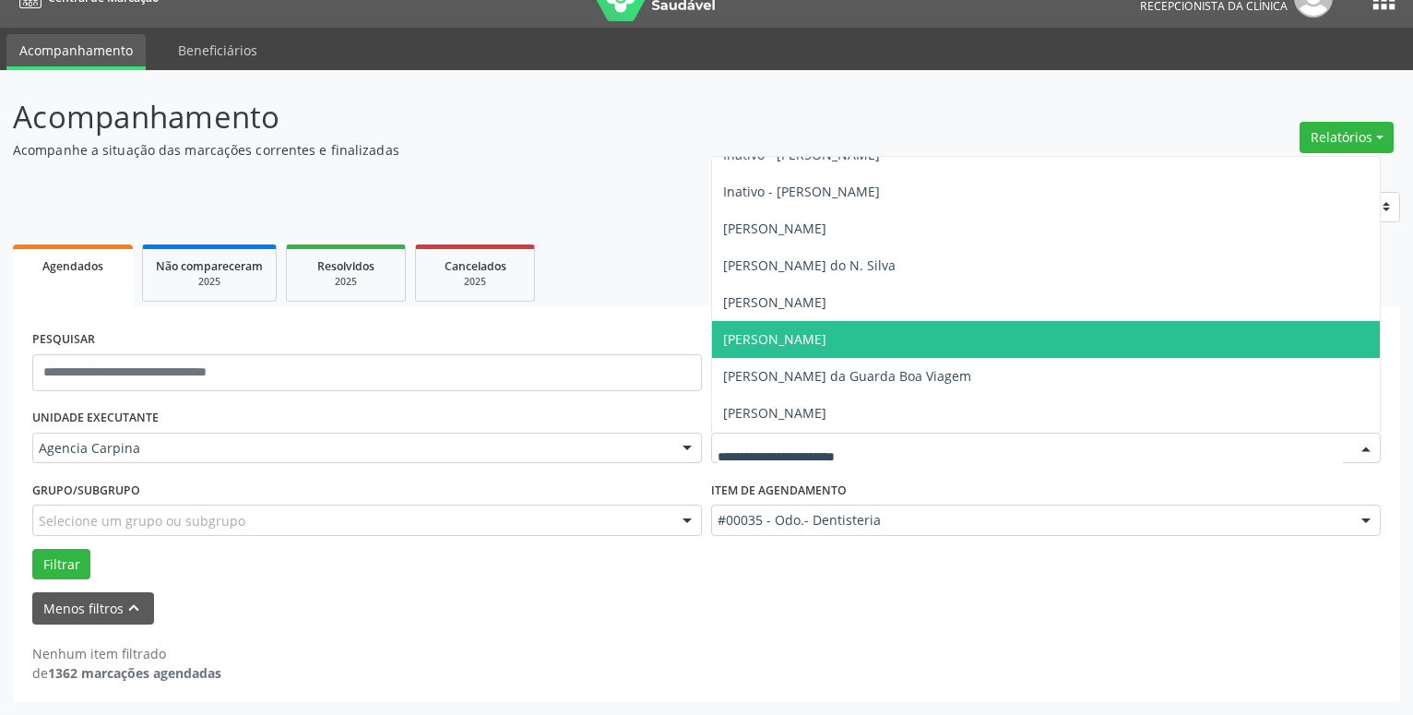
click at [1038, 328] on span "[PERSON_NAME]" at bounding box center [1046, 339] width 668 height 37
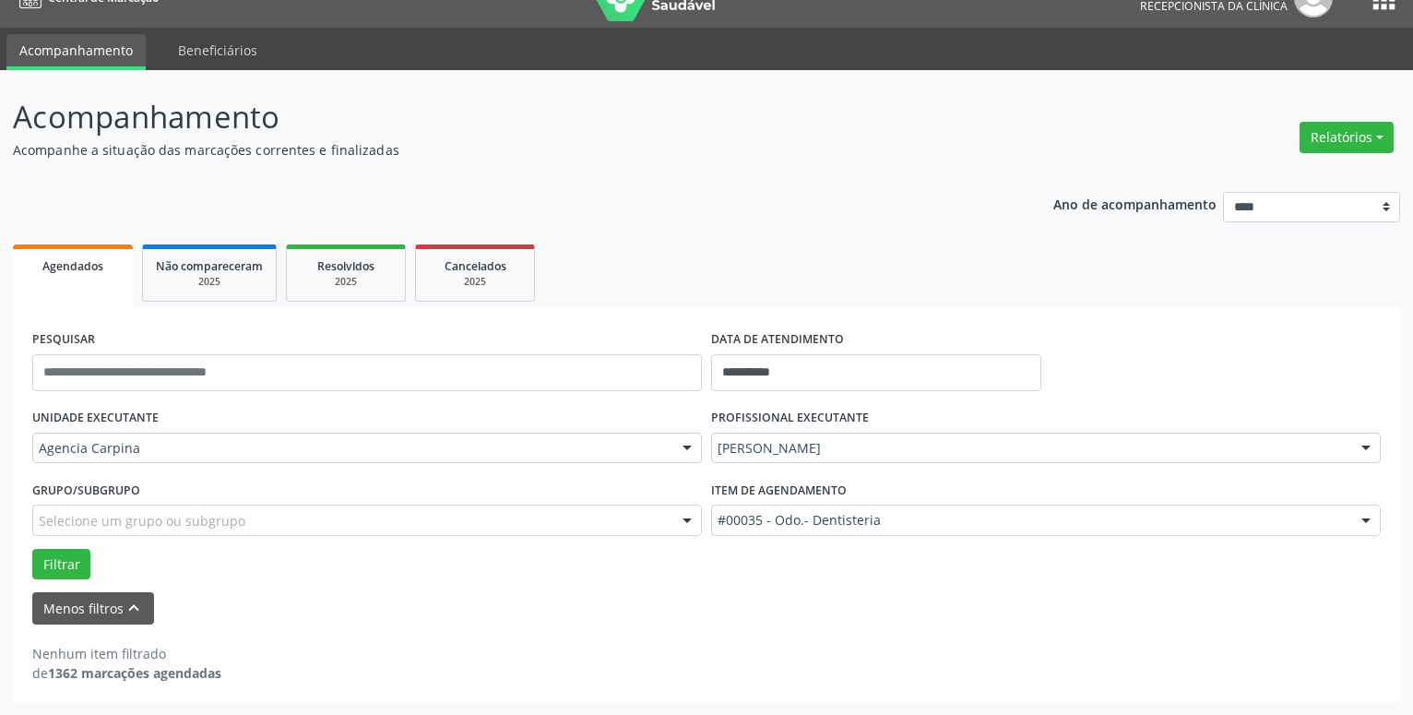
click at [1374, 525] on div at bounding box center [1367, 521] width 28 height 31
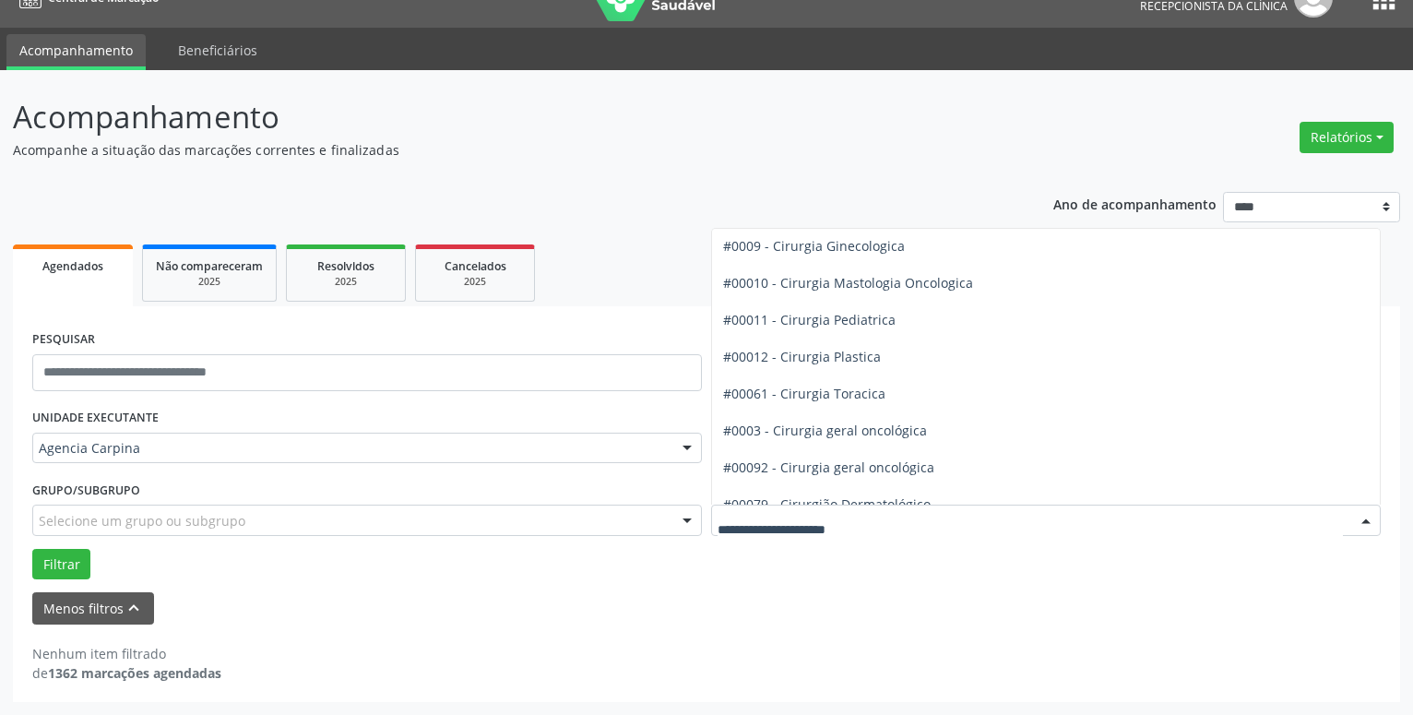
scroll to position [421, 0]
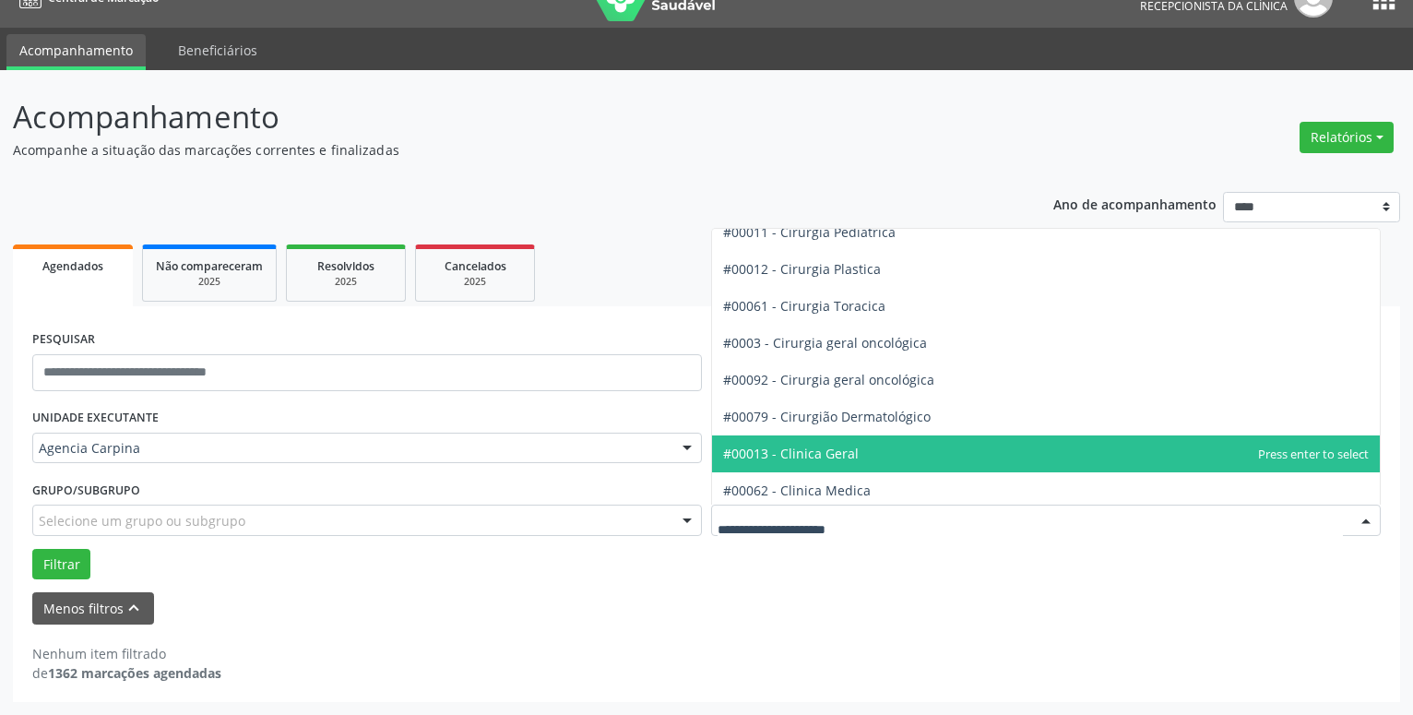
click at [866, 449] on span "#00013 - Clinica Geral" at bounding box center [1046, 453] width 668 height 37
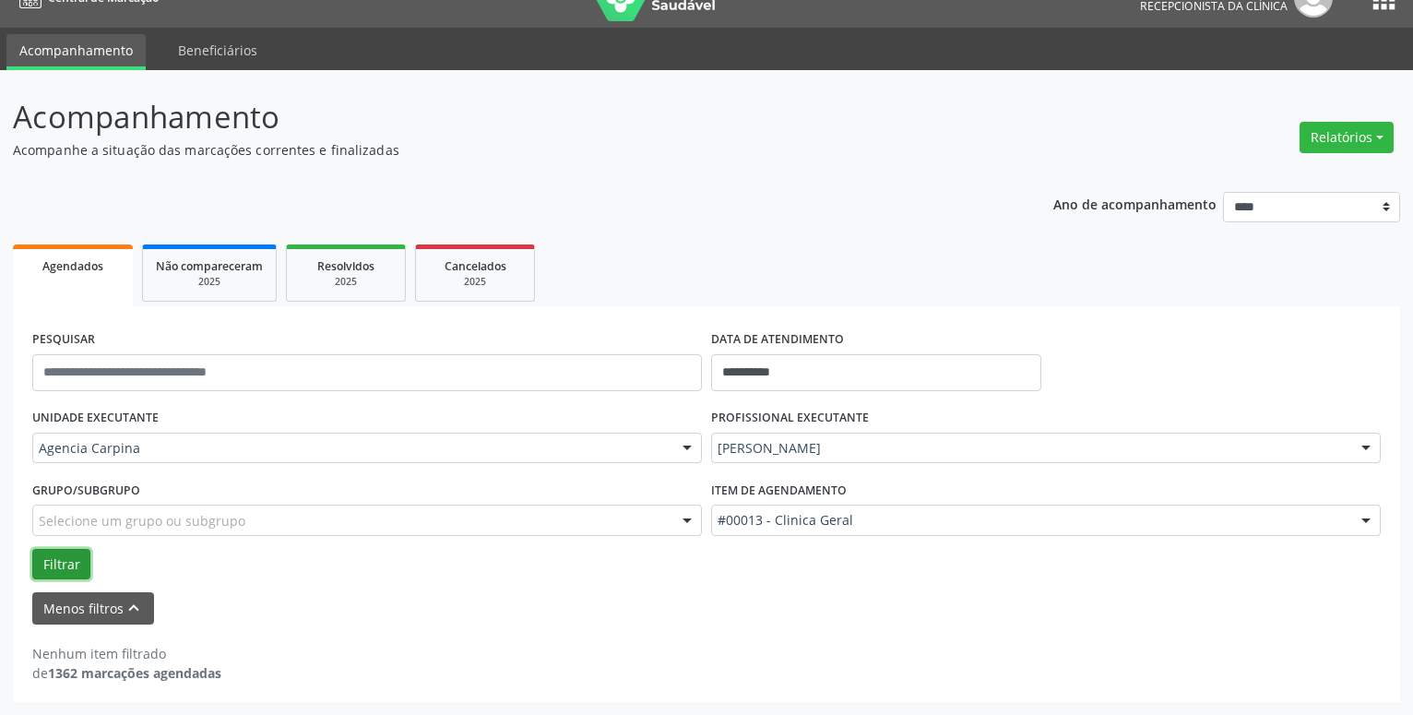
click at [67, 568] on button "Filtrar" at bounding box center [61, 564] width 58 height 31
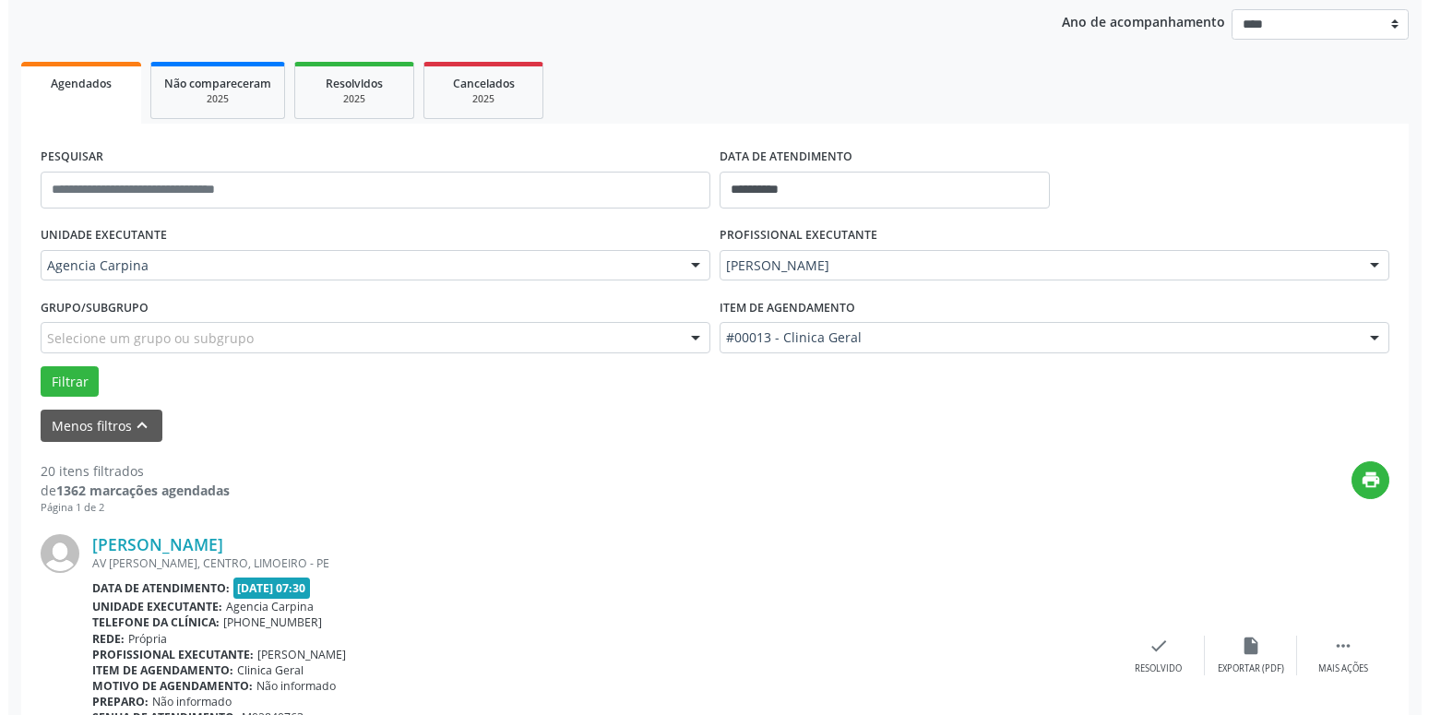
scroll to position [220, 0]
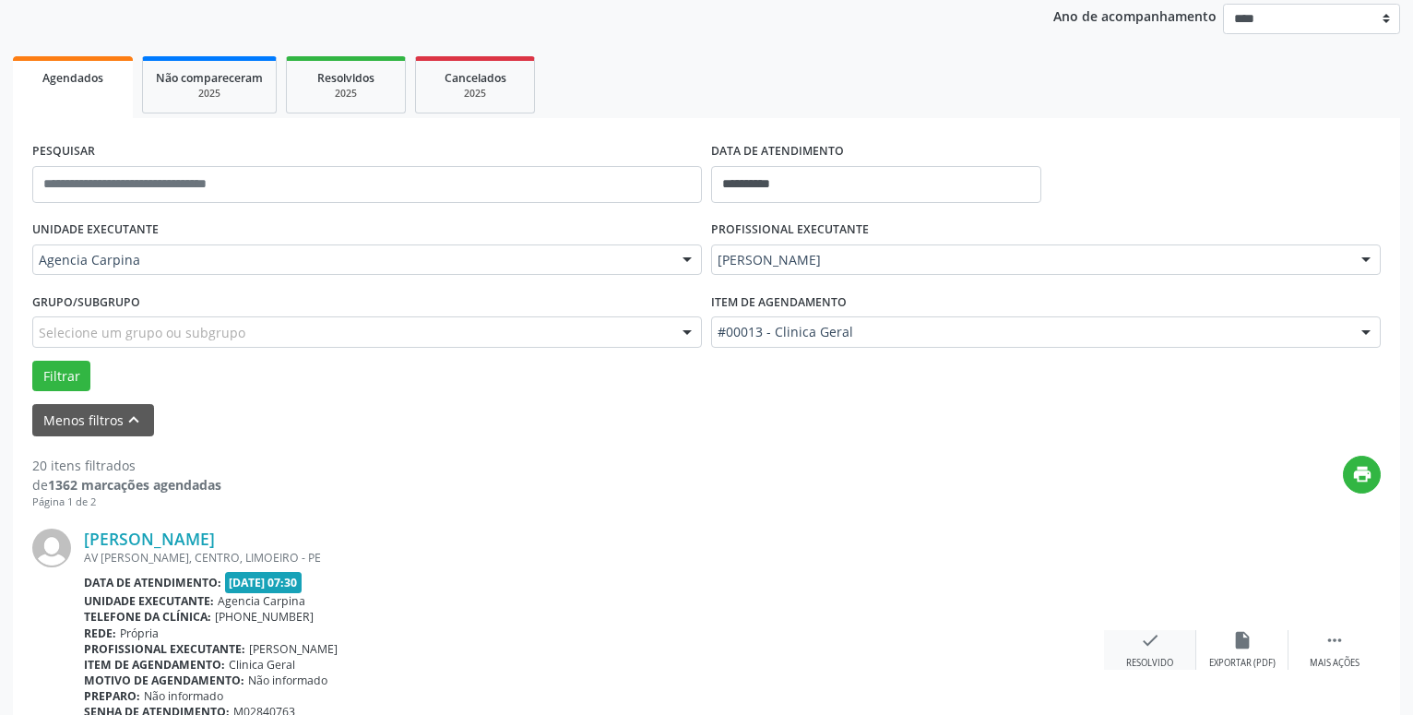
click at [1151, 640] on icon "check" at bounding box center [1150, 640] width 20 height 20
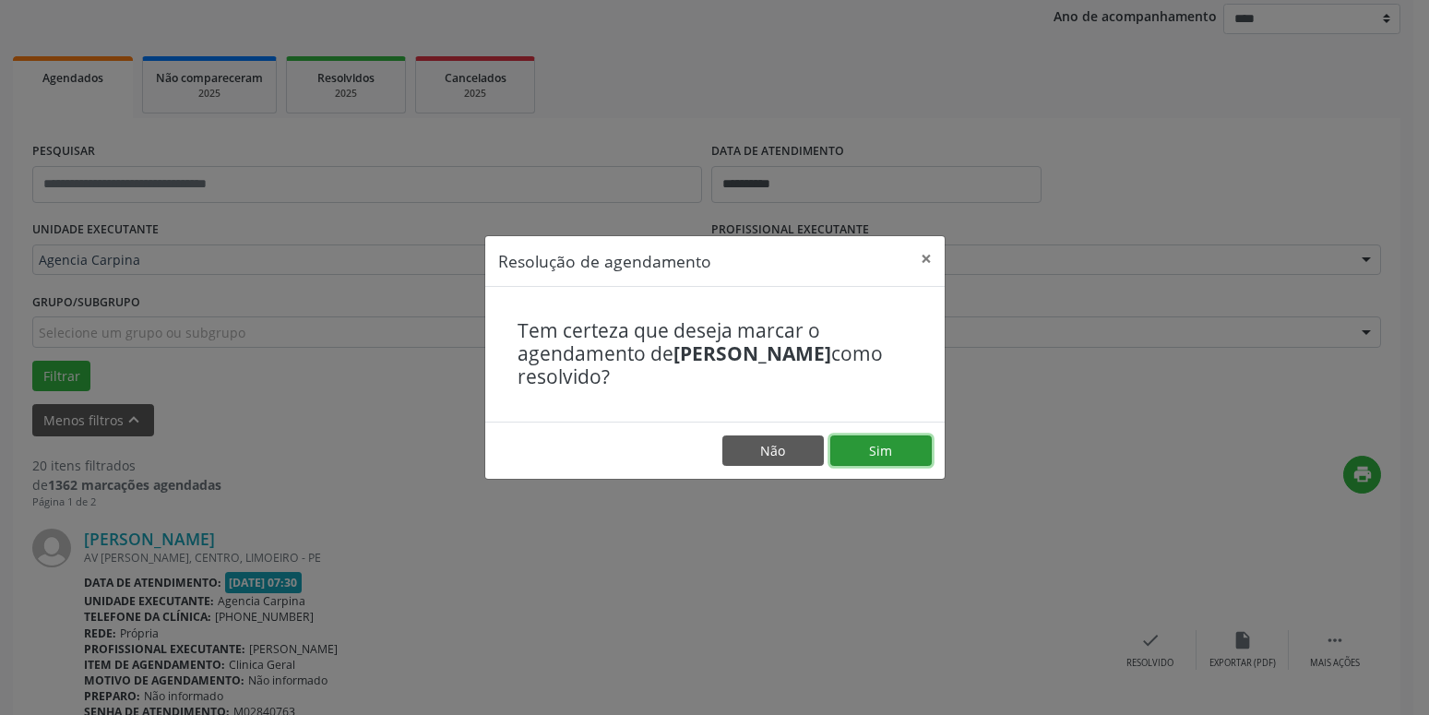
click at [865, 456] on button "Sim" at bounding box center [880, 450] width 101 height 31
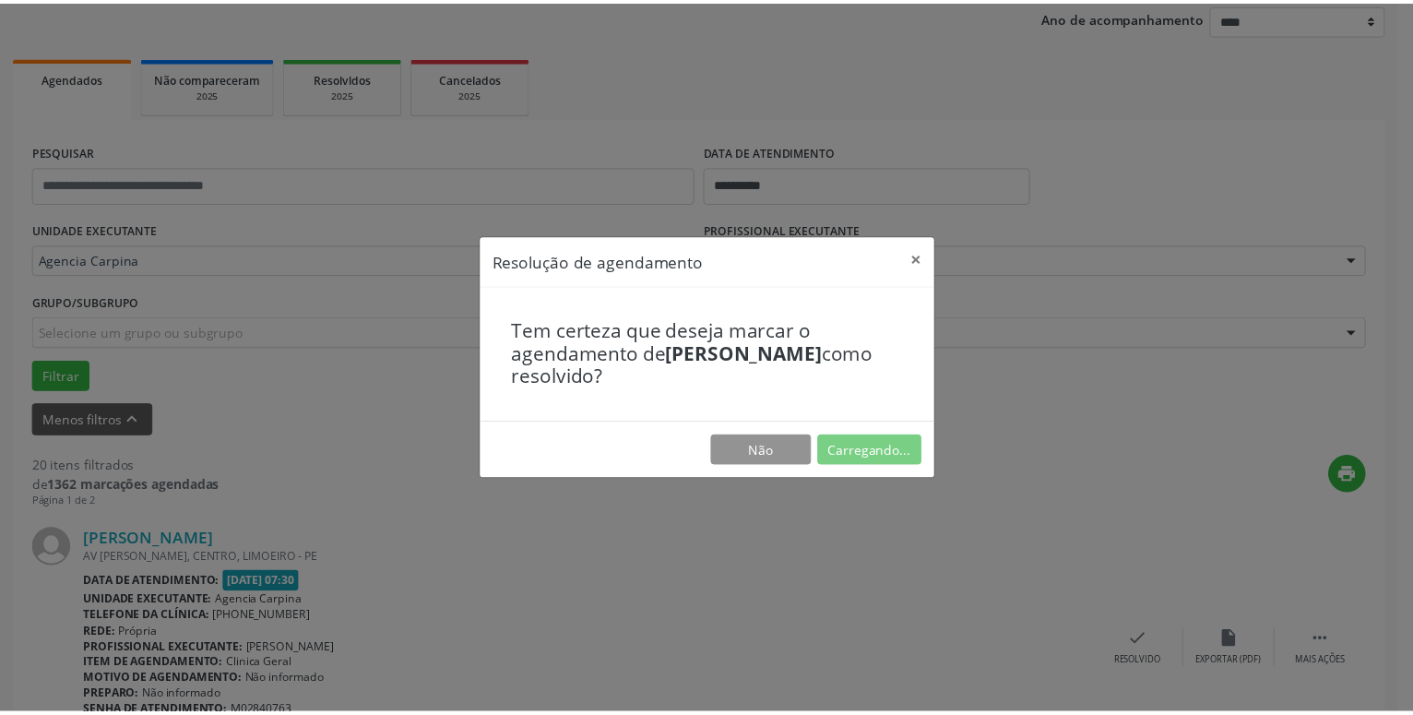
scroll to position [71, 0]
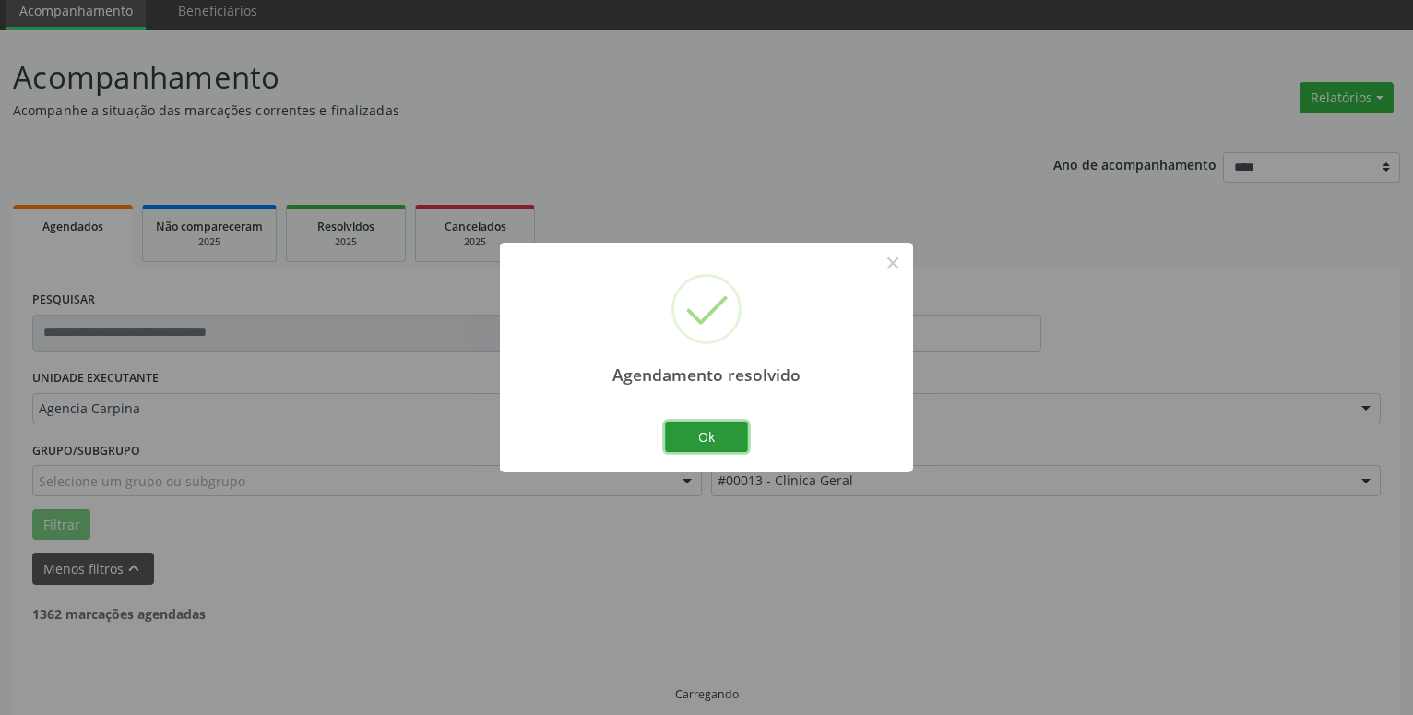
click at [736, 433] on button "Ok" at bounding box center [706, 437] width 83 height 31
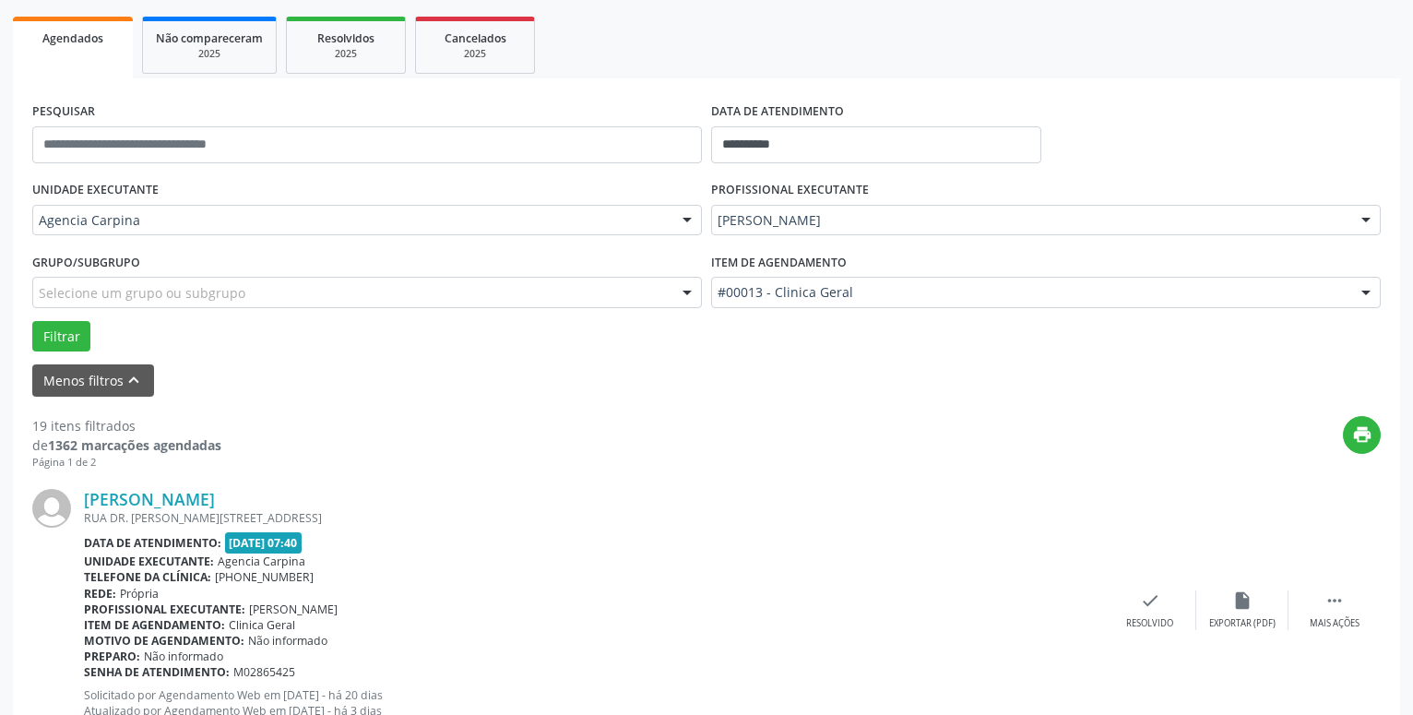
scroll to position [447, 0]
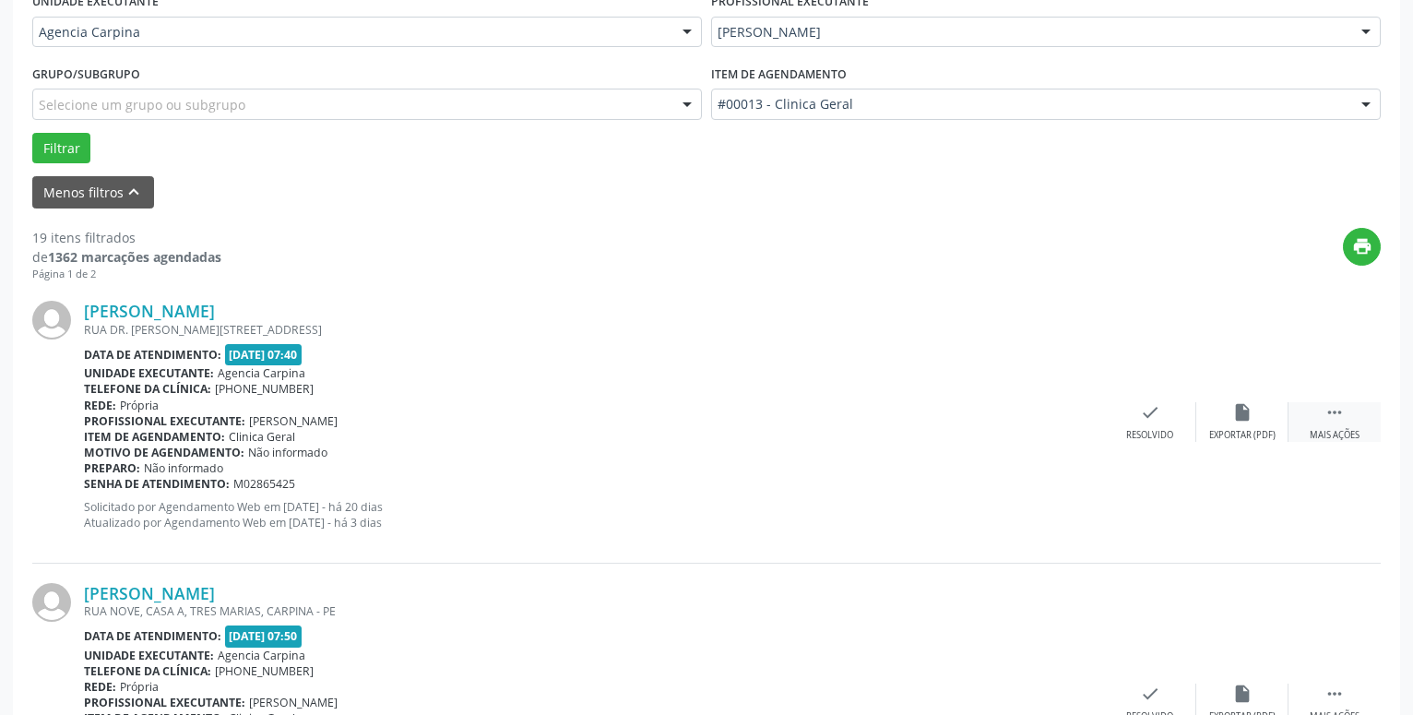
click at [1328, 411] on icon "" at bounding box center [1335, 412] width 20 height 20
click at [1232, 428] on div "alarm_off Não compareceu" at bounding box center [1243, 422] width 92 height 40
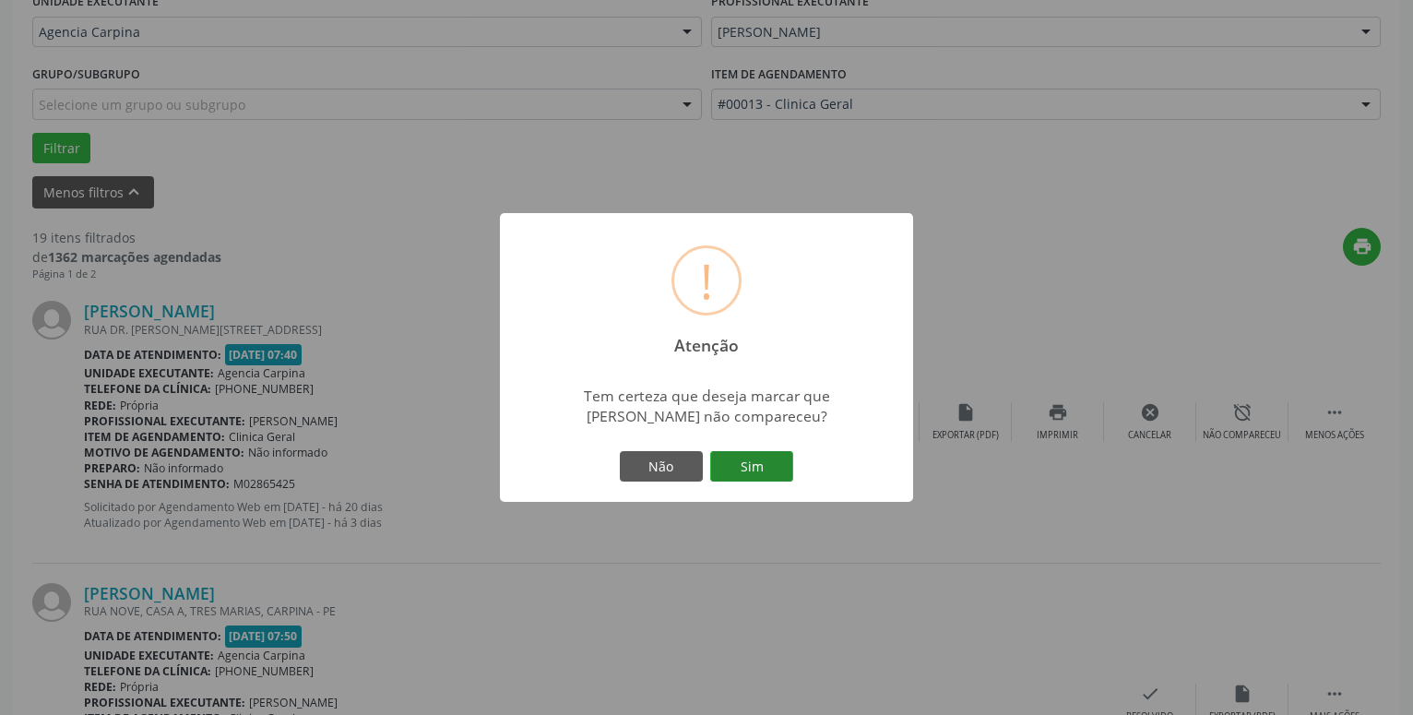
click at [734, 458] on button "Sim" at bounding box center [751, 466] width 83 height 31
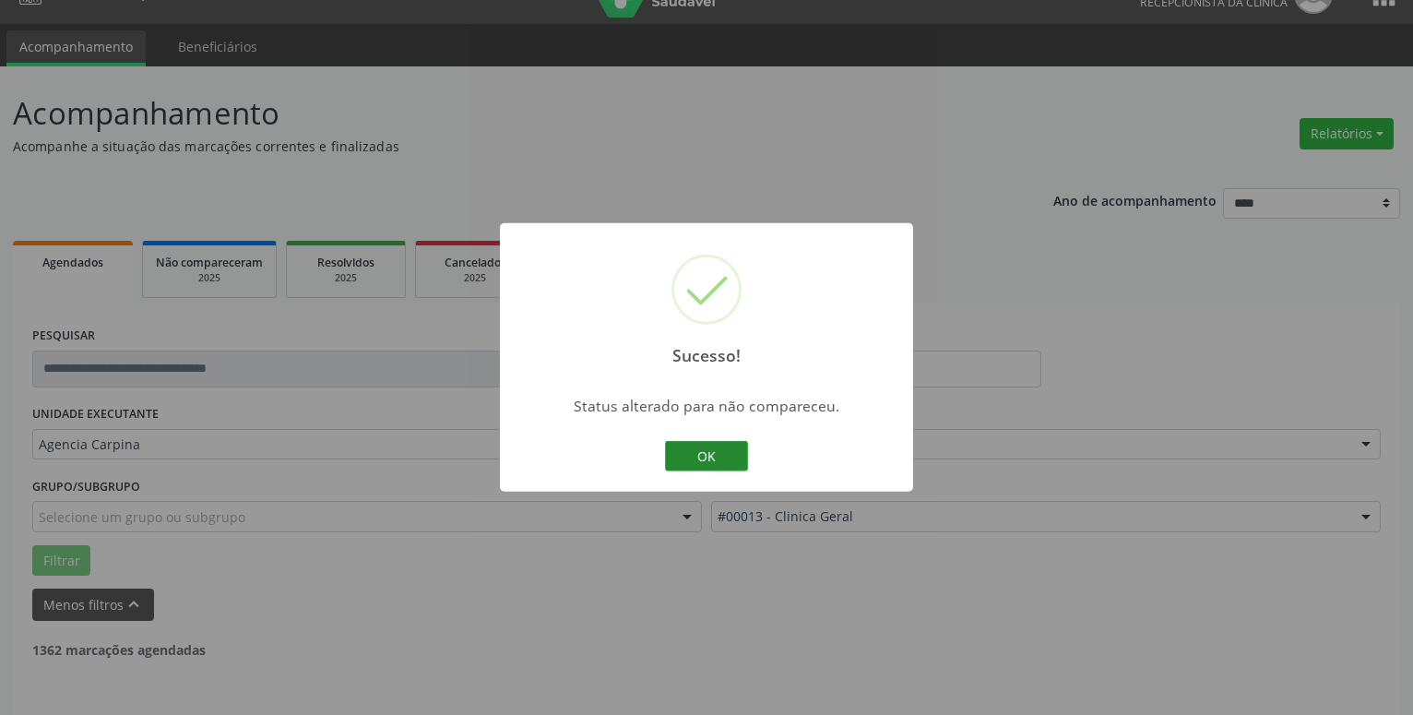
scroll to position [0, 0]
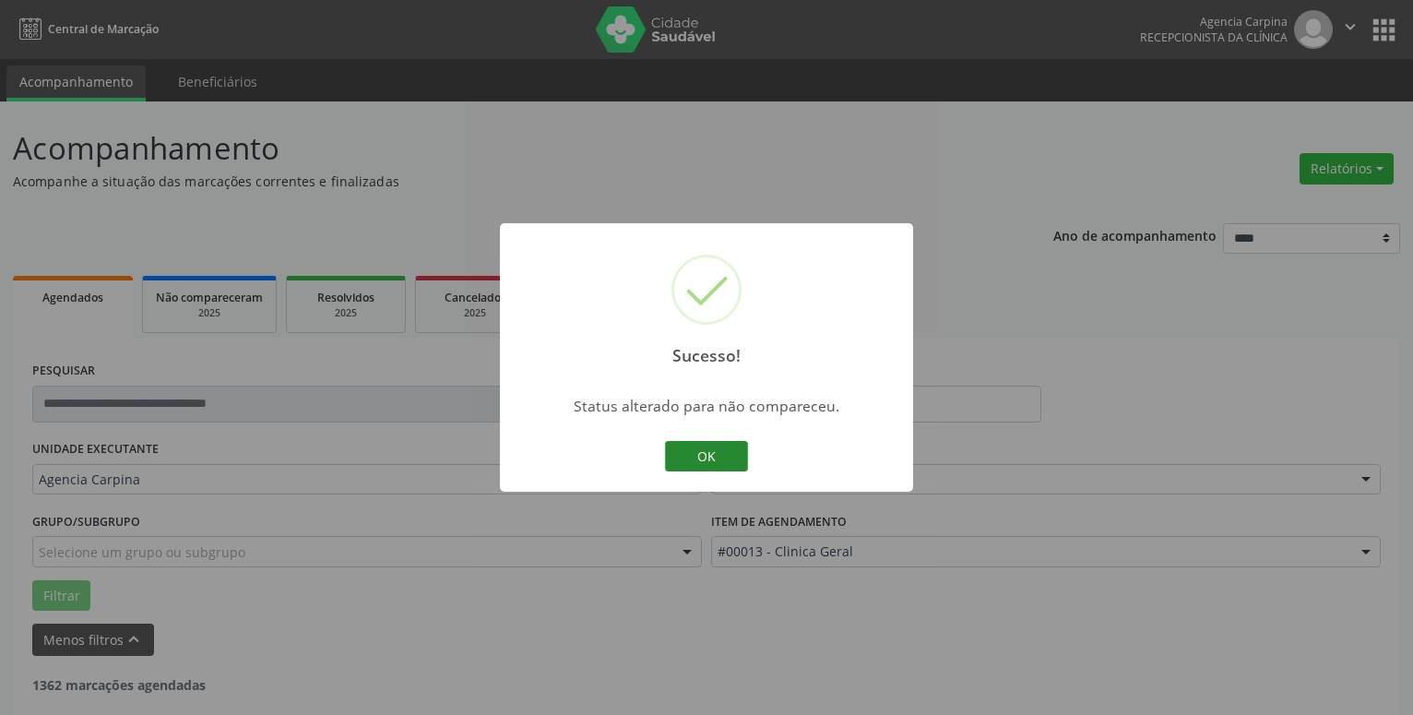
click at [724, 460] on button "OK" at bounding box center [706, 456] width 83 height 31
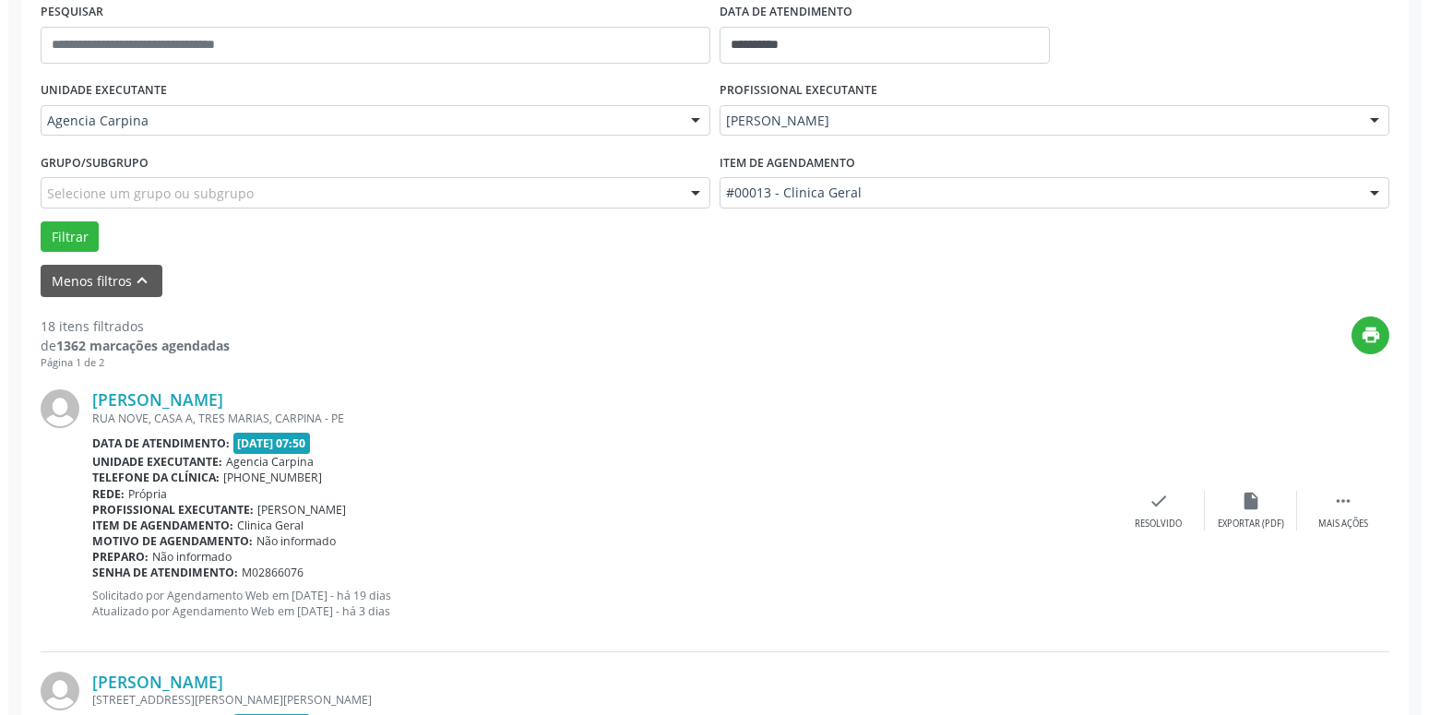
scroll to position [471, 0]
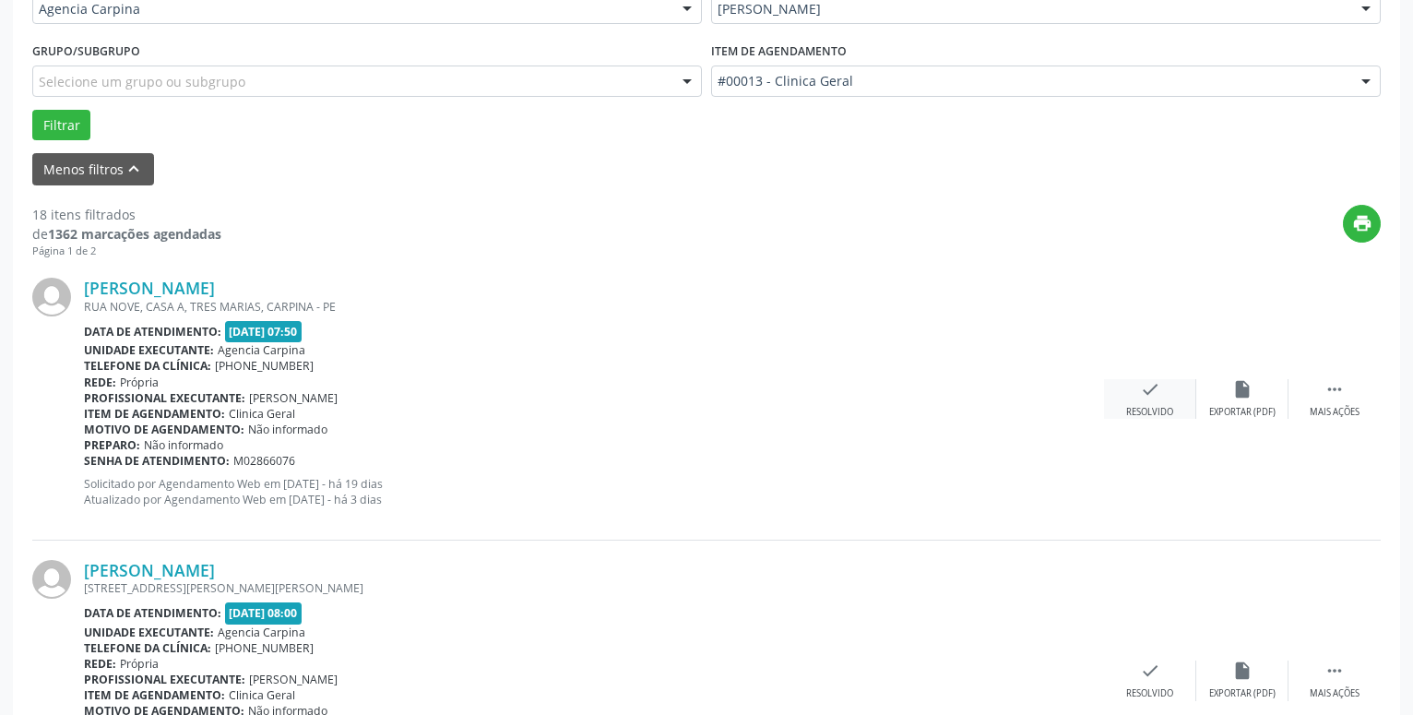
click at [1145, 388] on icon "check" at bounding box center [1150, 389] width 20 height 20
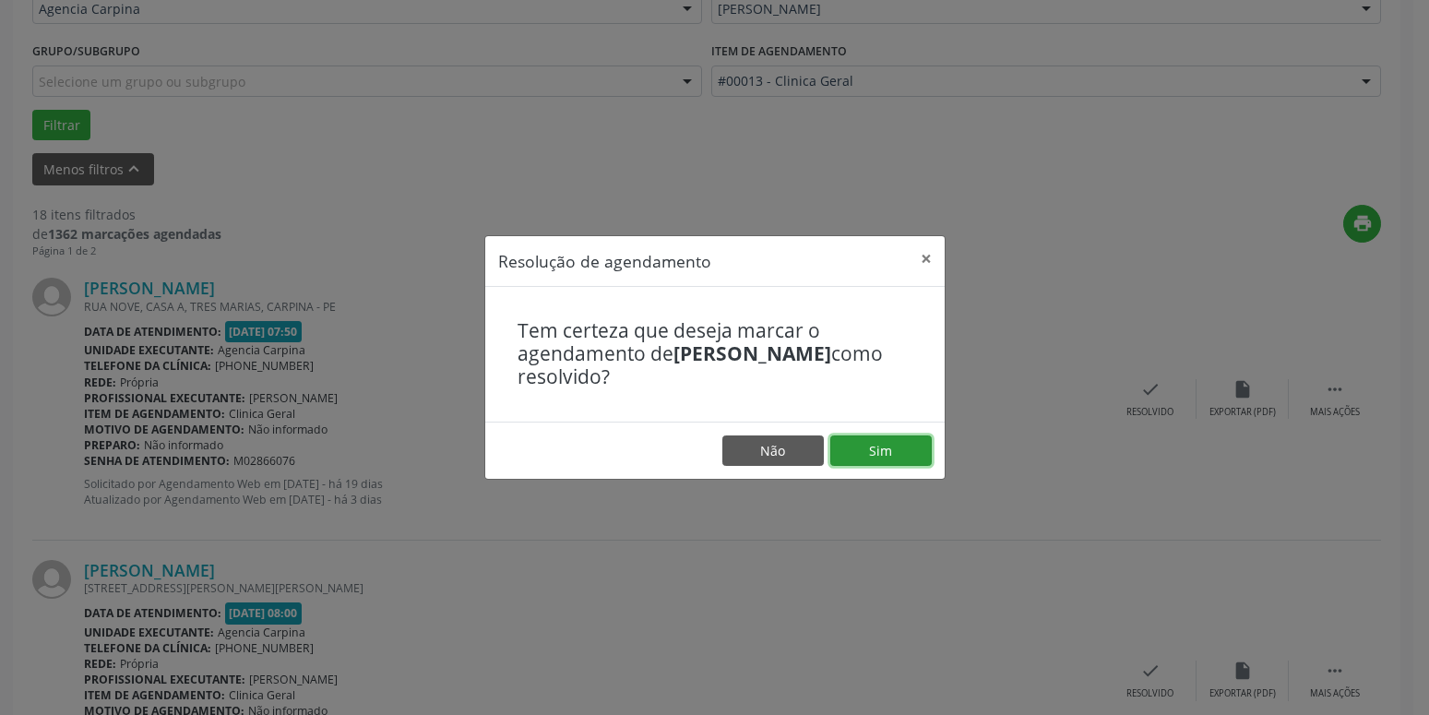
click at [892, 443] on button "Sim" at bounding box center [880, 450] width 101 height 31
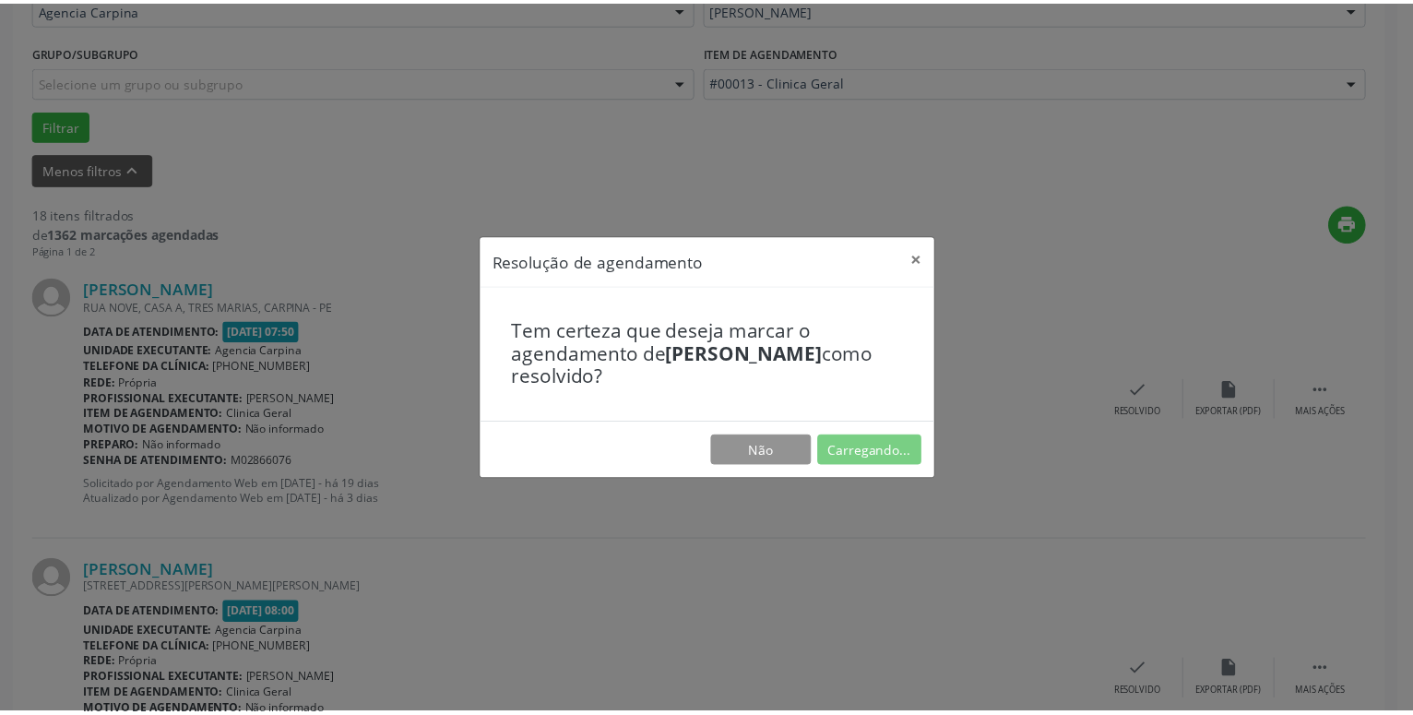
scroll to position [71, 0]
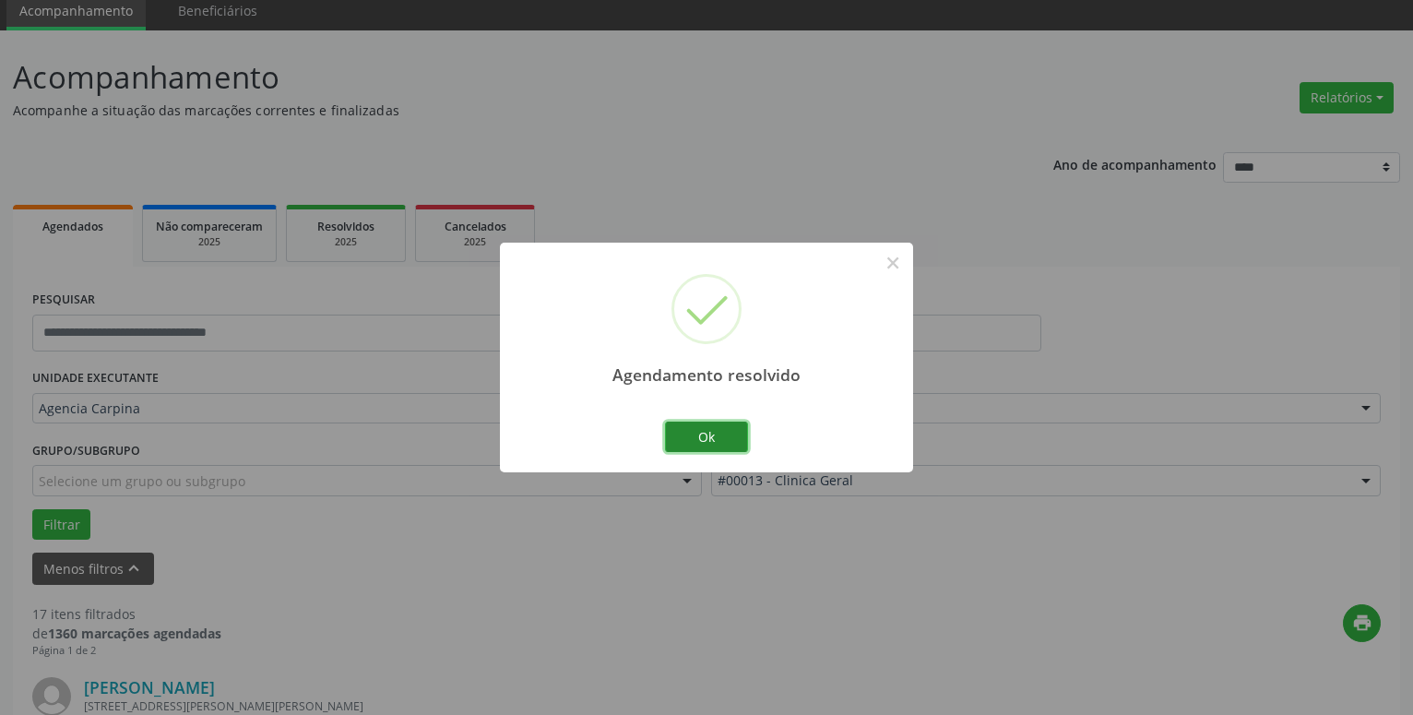
click at [734, 431] on button "Ok" at bounding box center [706, 437] width 83 height 31
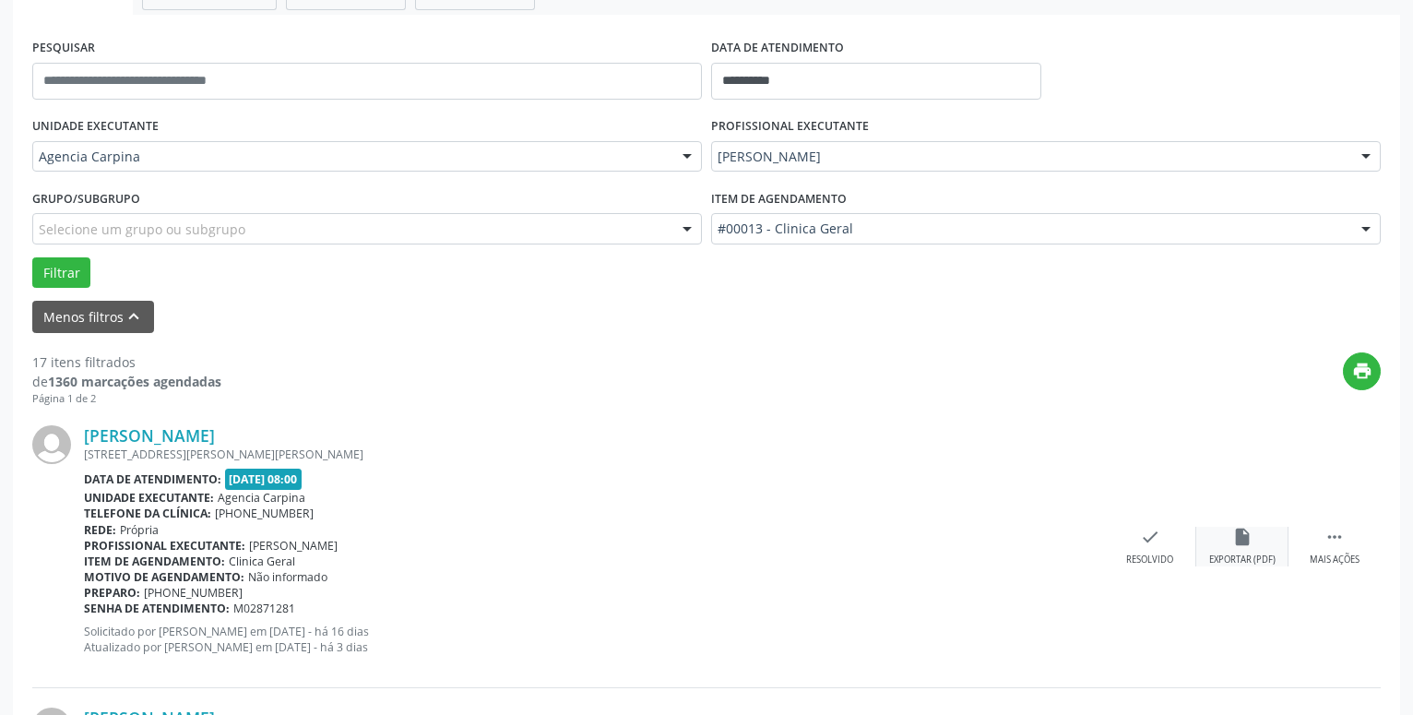
scroll to position [353, 0]
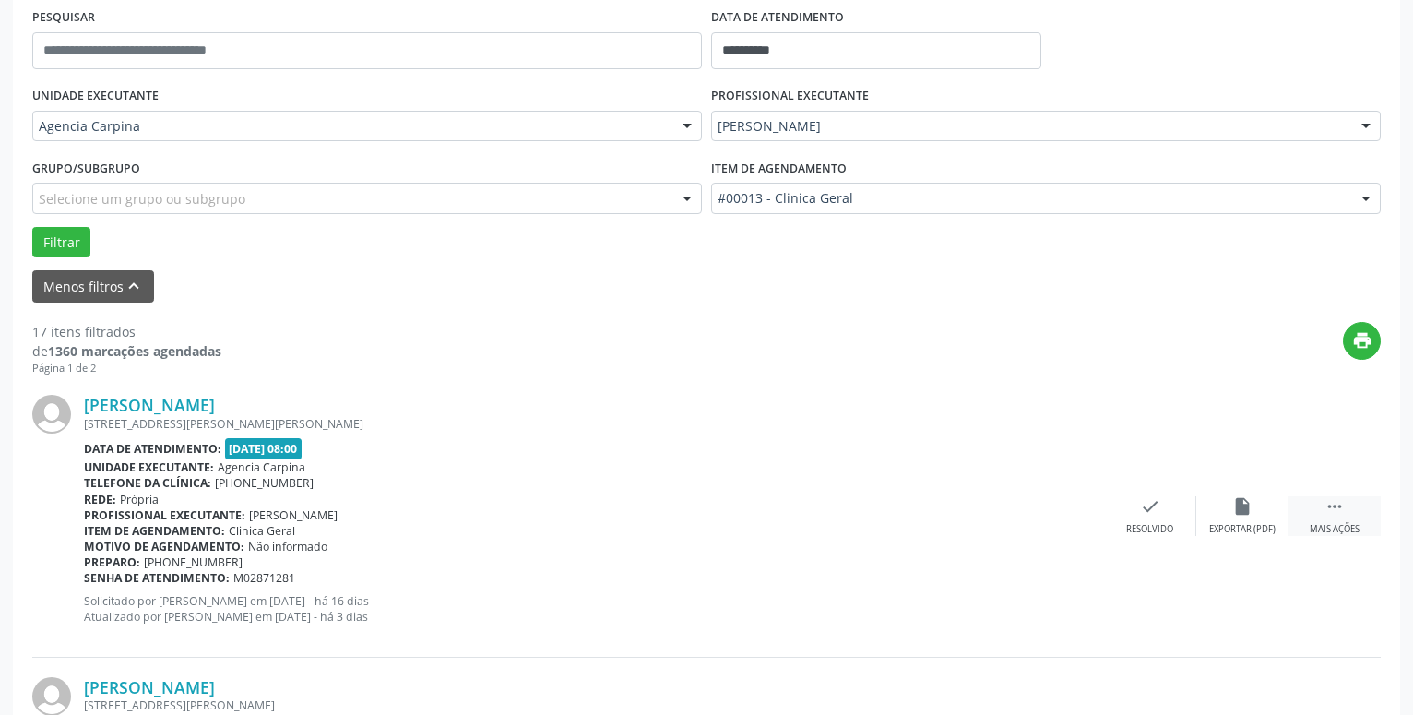
click at [1335, 517] on icon "" at bounding box center [1335, 506] width 20 height 20
click at [1225, 529] on div "Não compareceu" at bounding box center [1242, 529] width 78 height 13
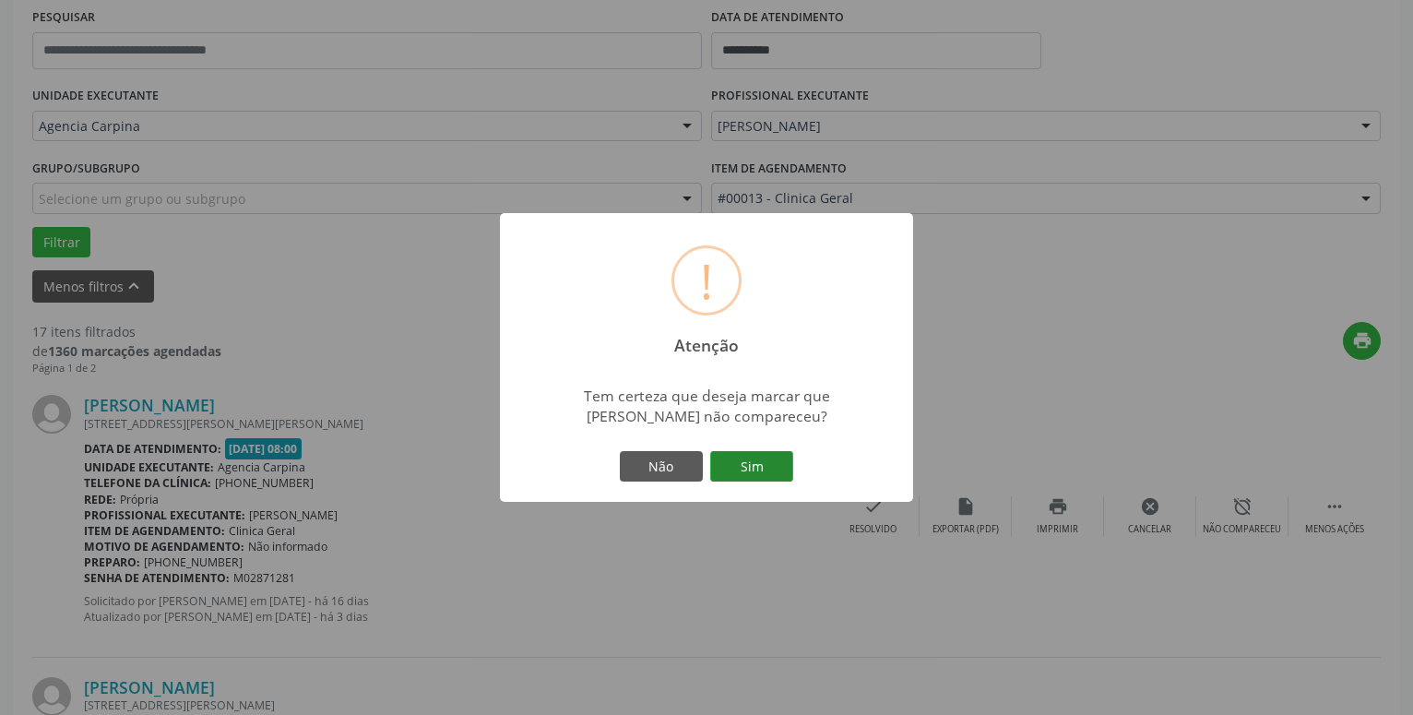
click at [768, 462] on button "Sim" at bounding box center [751, 466] width 83 height 31
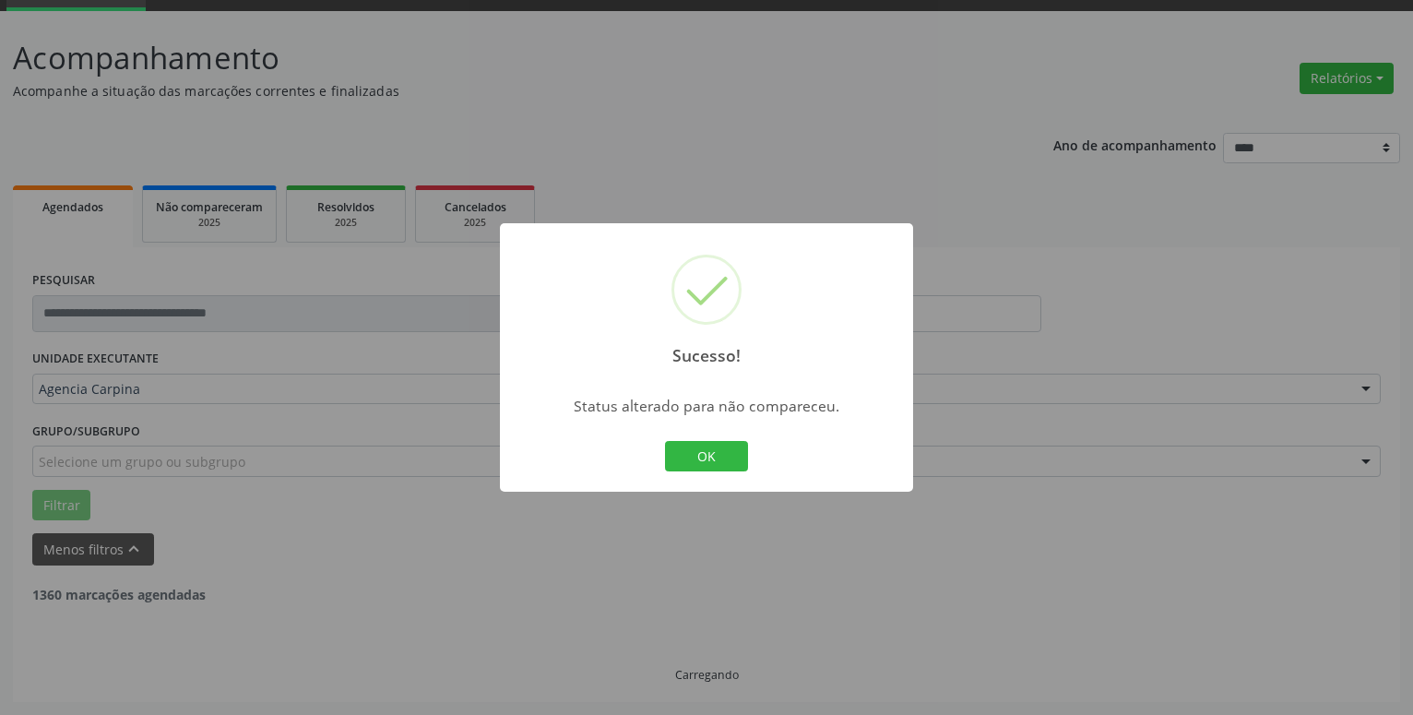
scroll to position [90, 0]
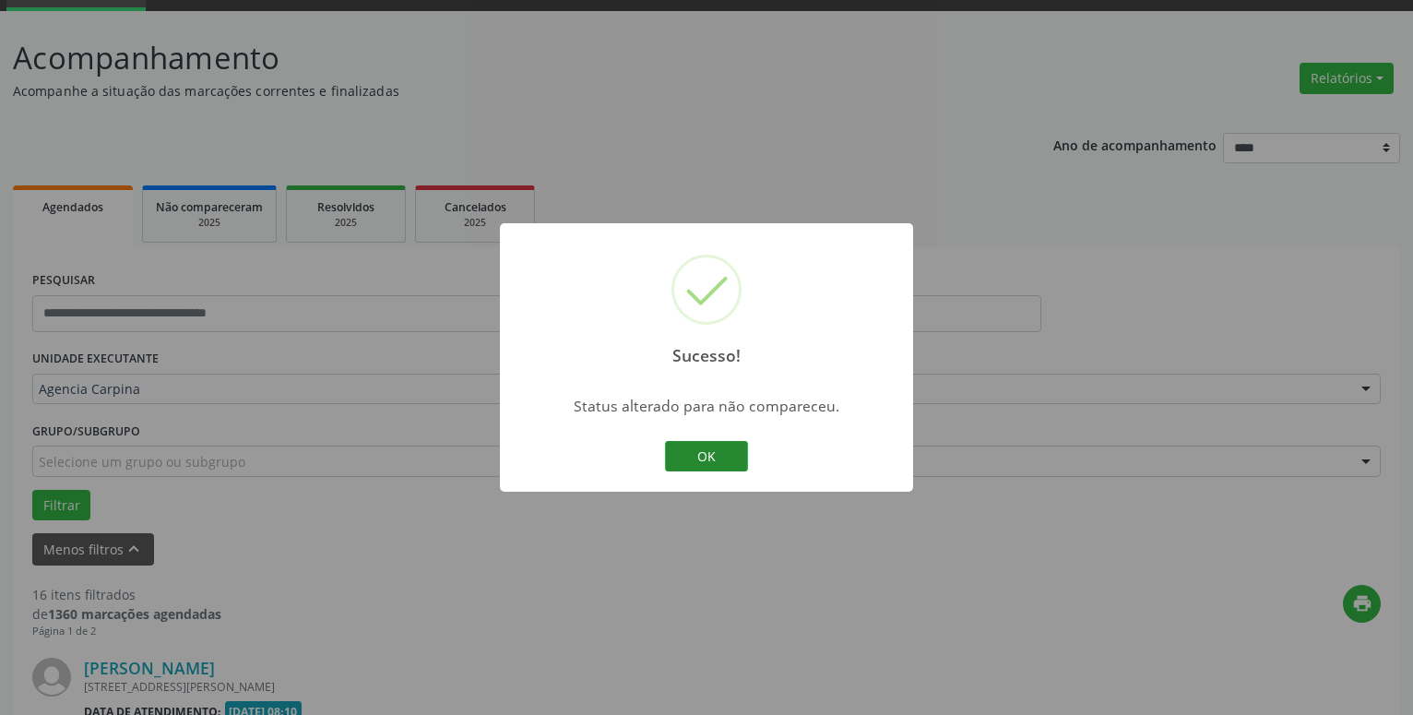
click at [721, 446] on button "OK" at bounding box center [706, 456] width 83 height 31
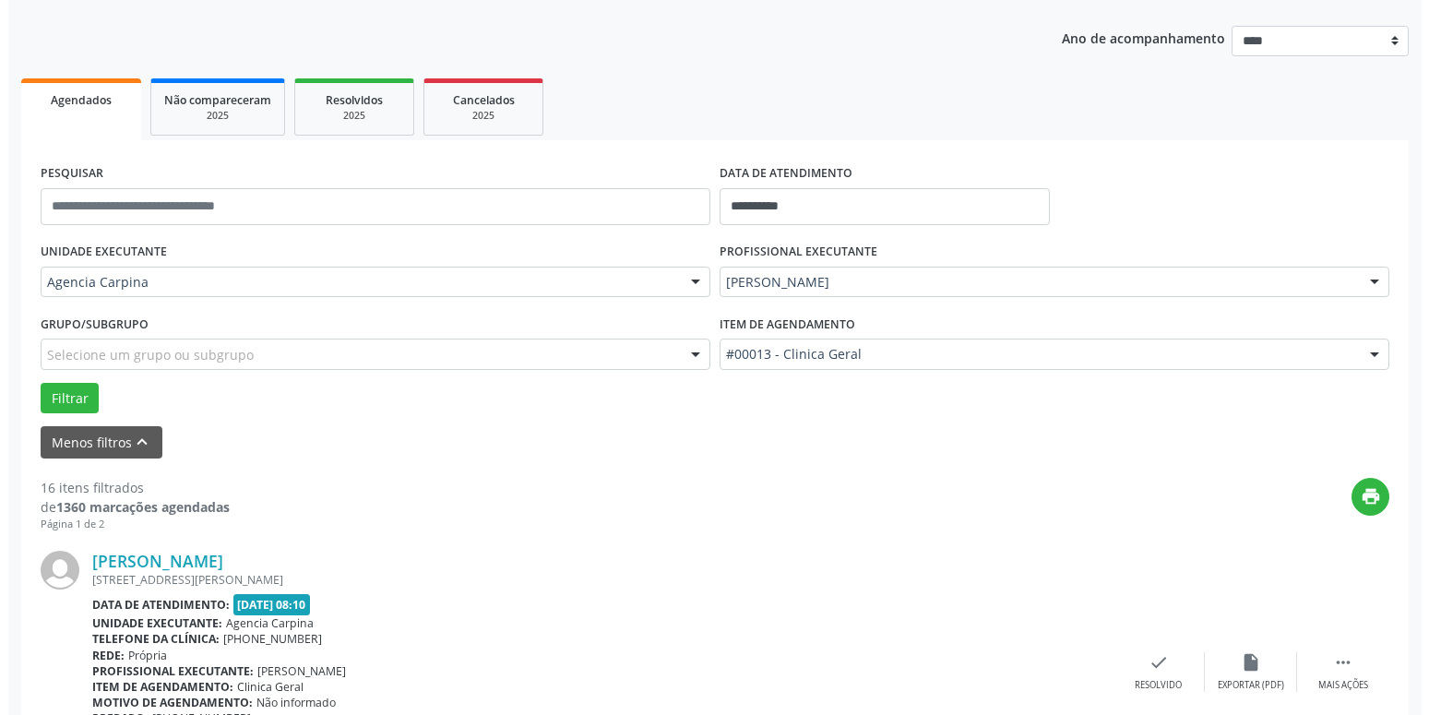
scroll to position [279, 0]
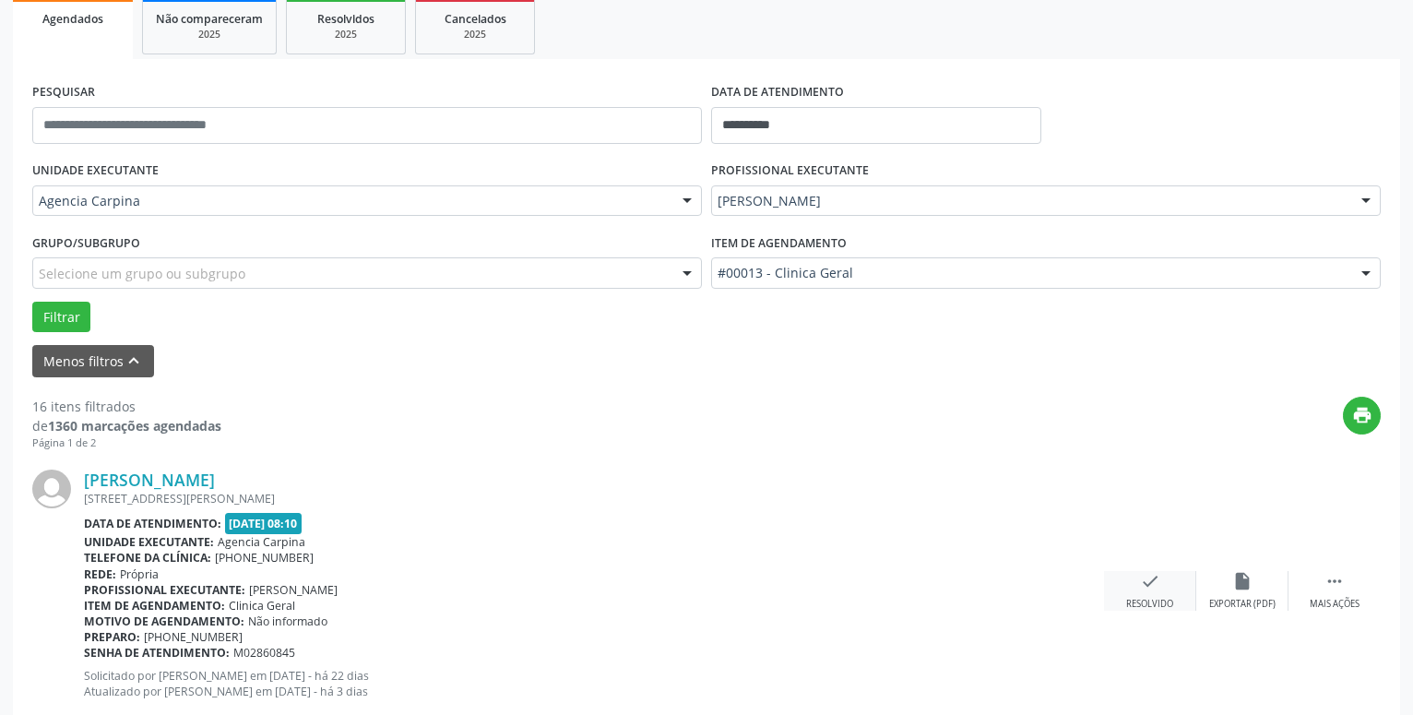
click at [1133, 588] on div "check Resolvido" at bounding box center [1150, 591] width 92 height 40
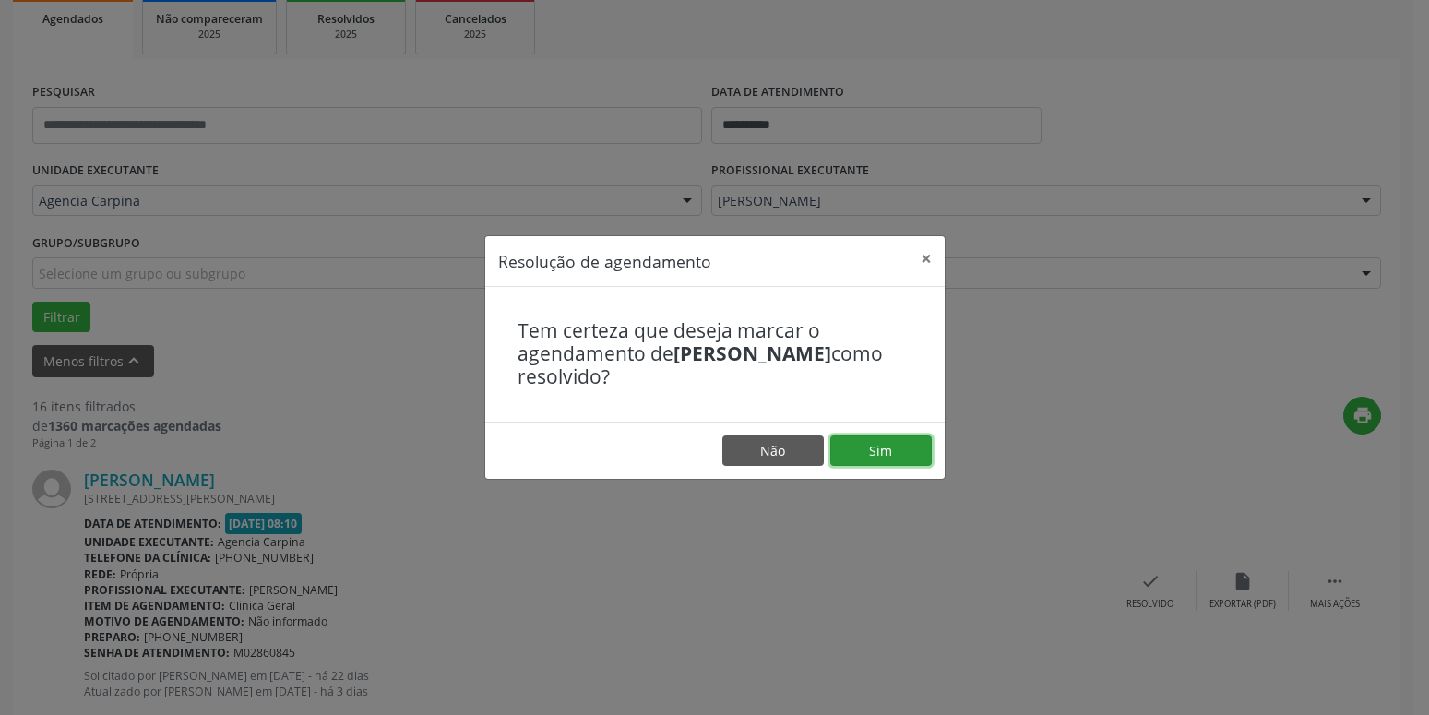
click at [888, 458] on button "Sim" at bounding box center [880, 450] width 101 height 31
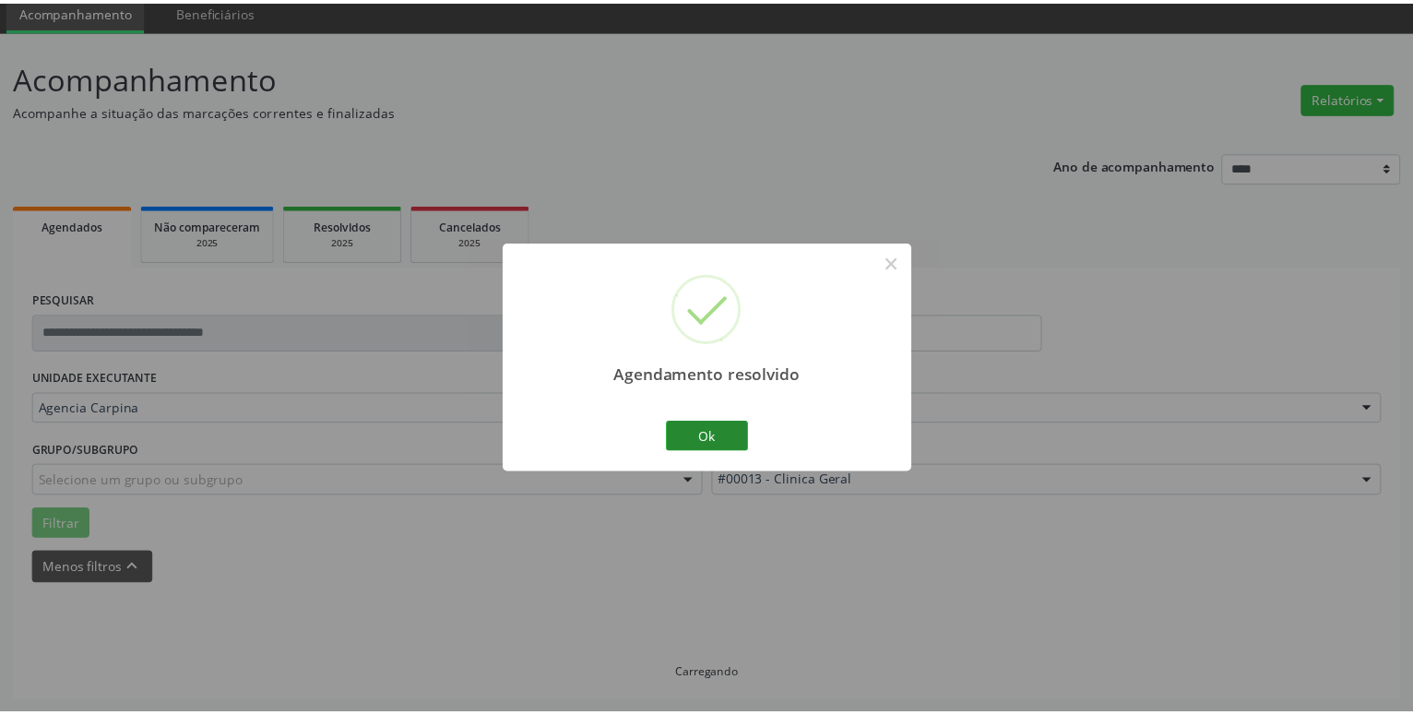
scroll to position [71, 0]
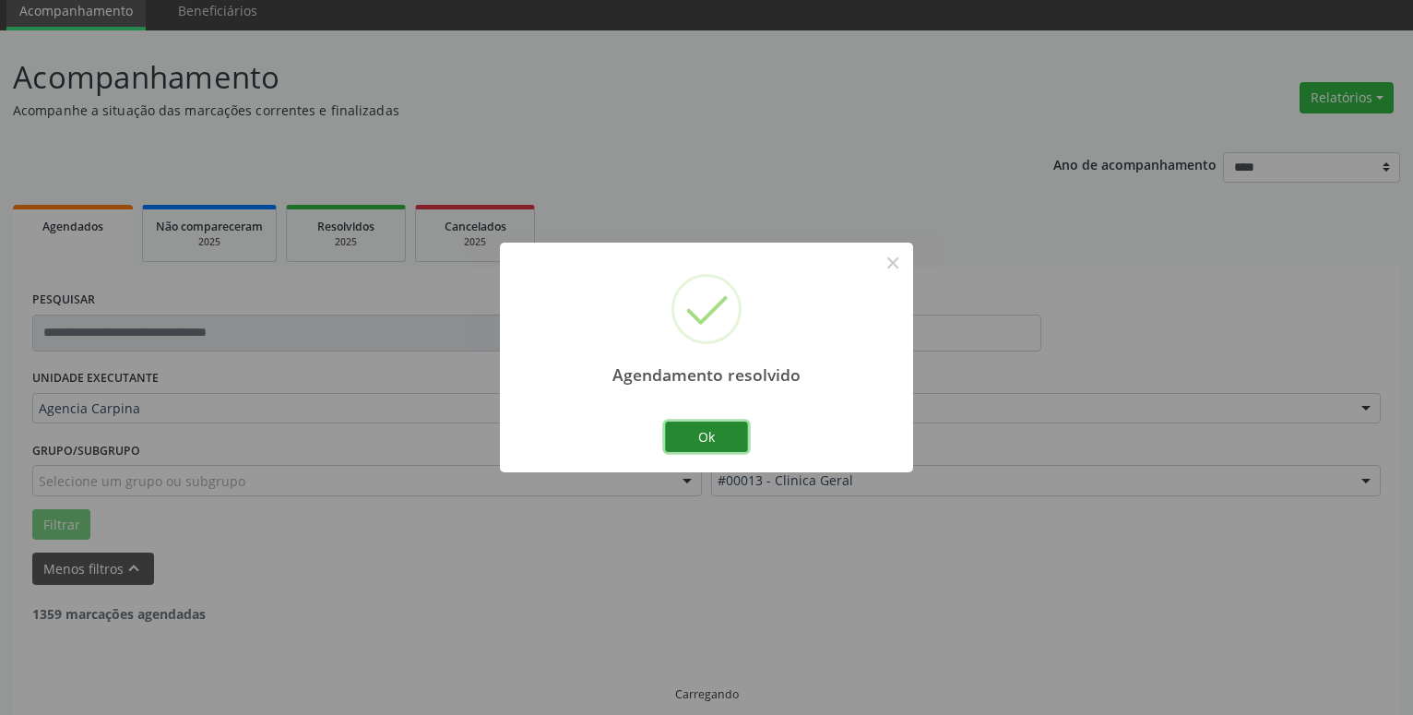
click at [727, 435] on button "Ok" at bounding box center [706, 437] width 83 height 31
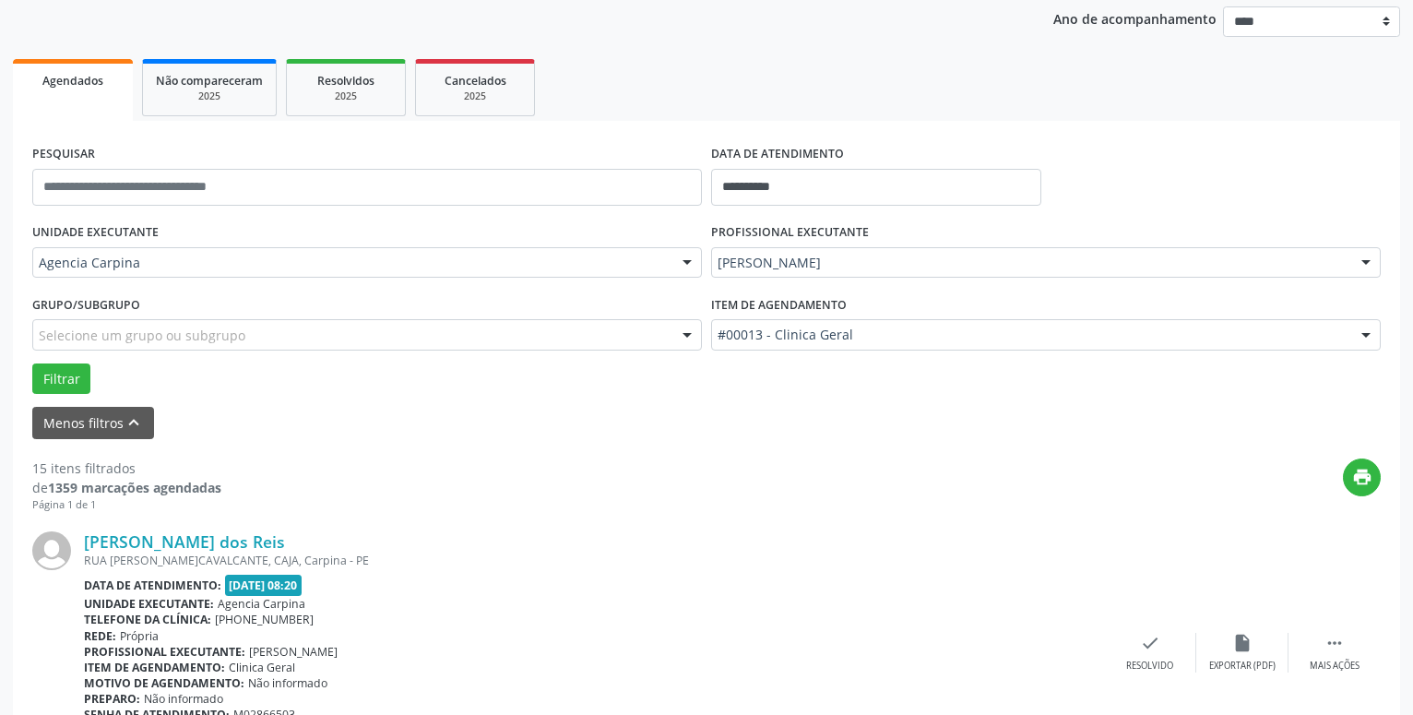
scroll to position [353, 0]
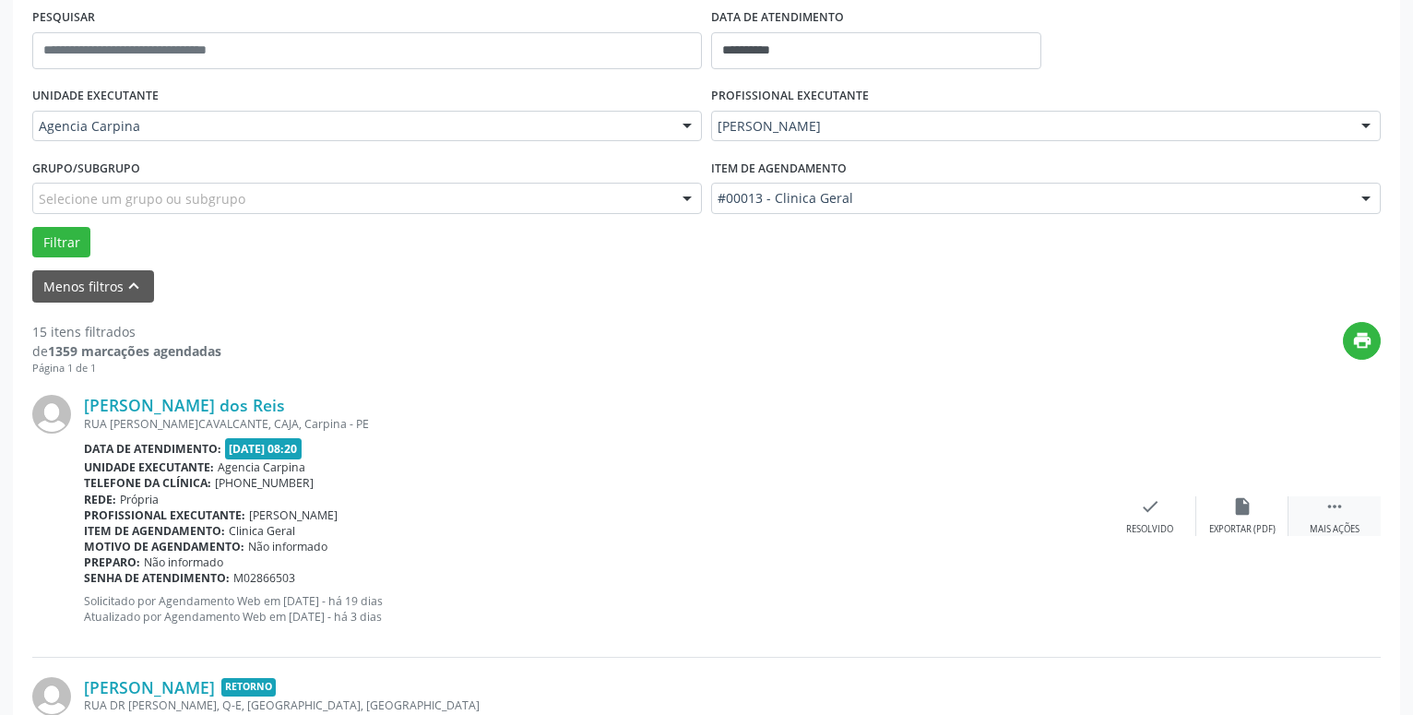
click at [1330, 512] on icon "" at bounding box center [1335, 506] width 20 height 20
click at [1240, 511] on icon "alarm_off" at bounding box center [1243, 506] width 20 height 20
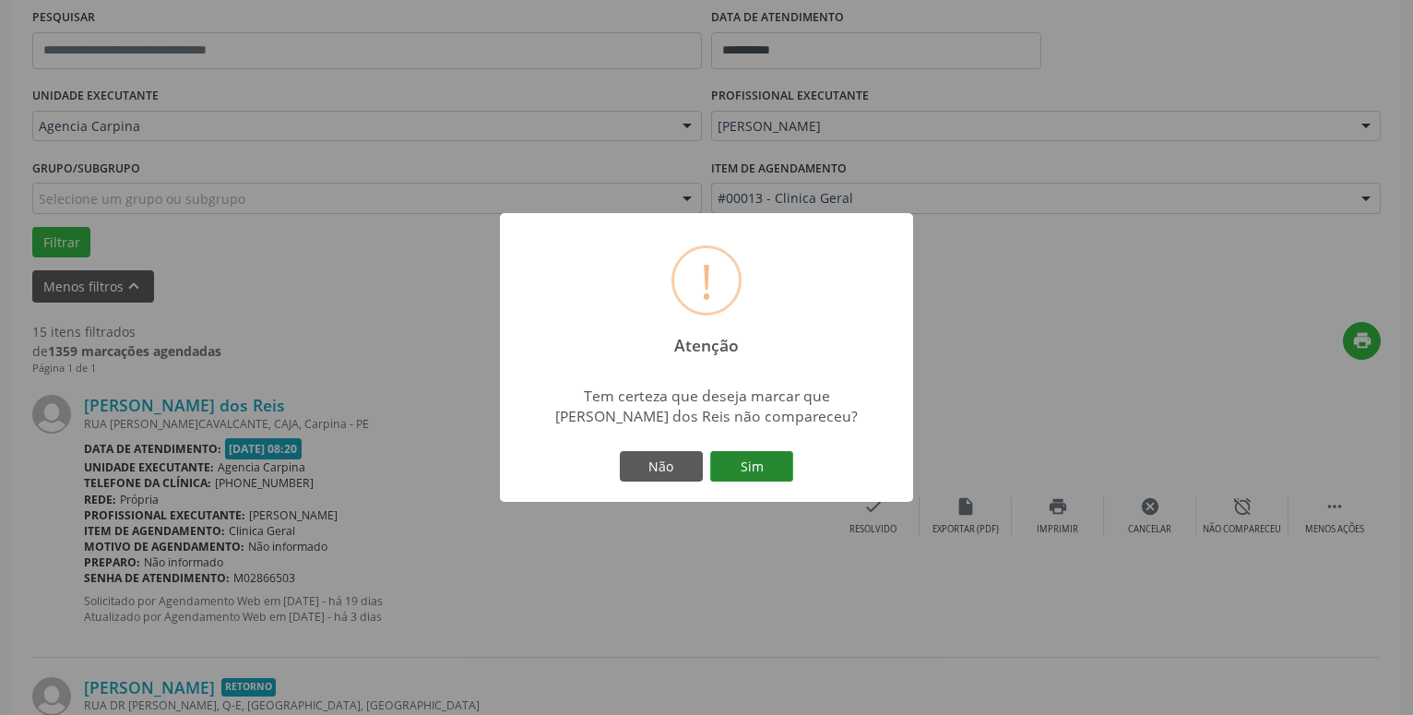
click at [732, 454] on button "Sim" at bounding box center [751, 466] width 83 height 31
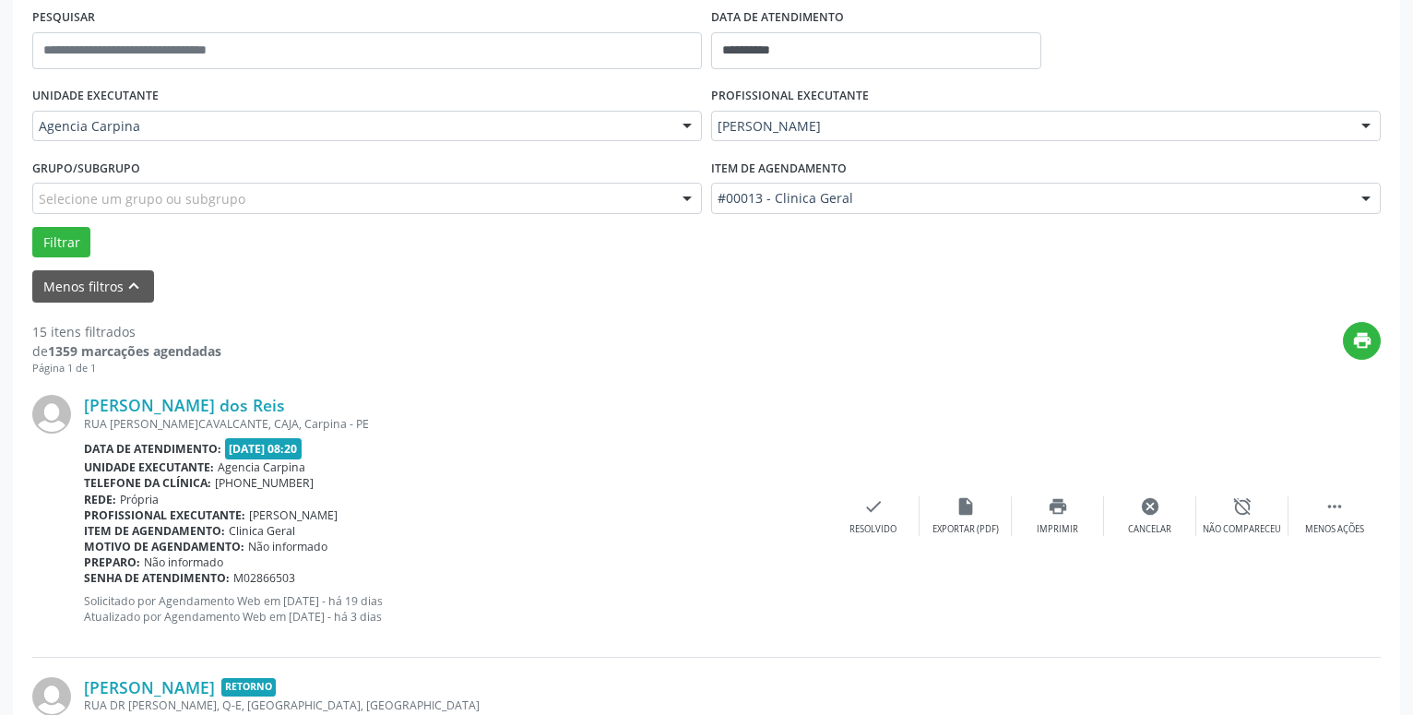
scroll to position [90, 0]
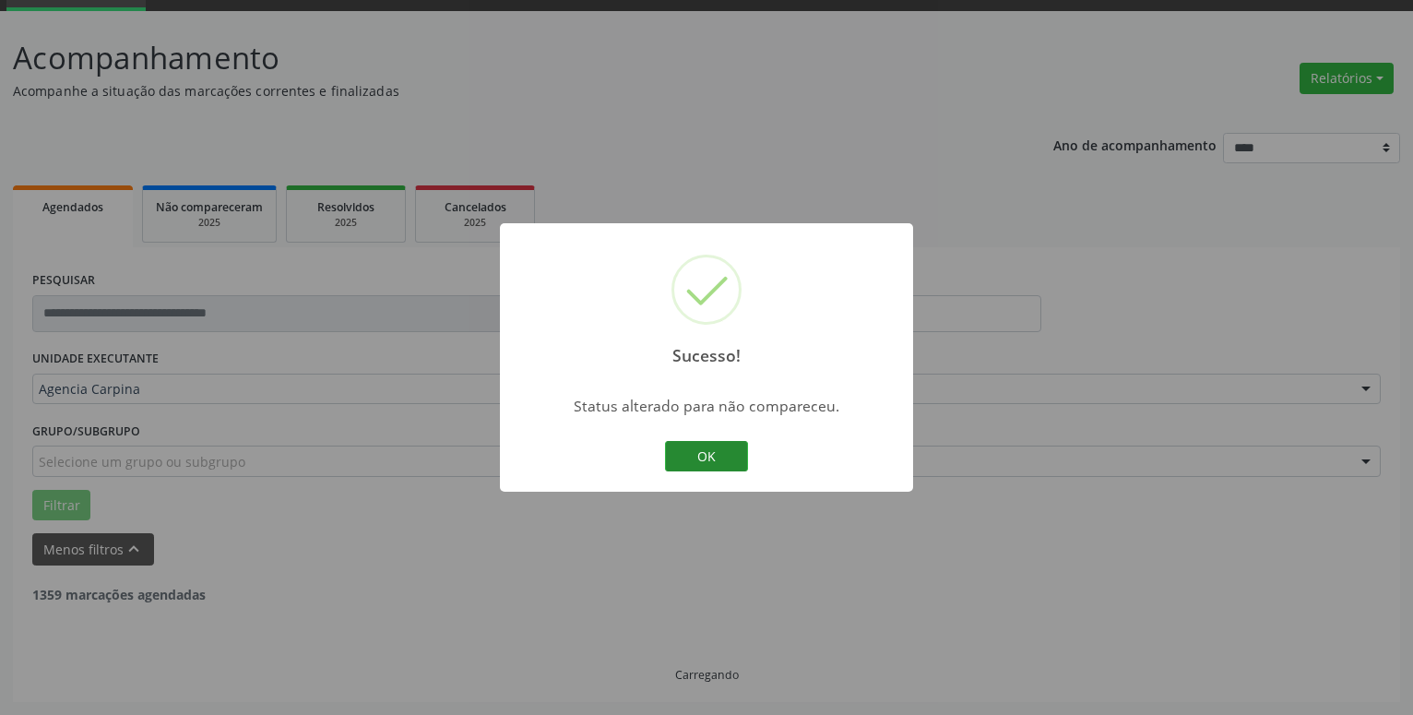
click at [686, 453] on button "OK" at bounding box center [706, 456] width 83 height 31
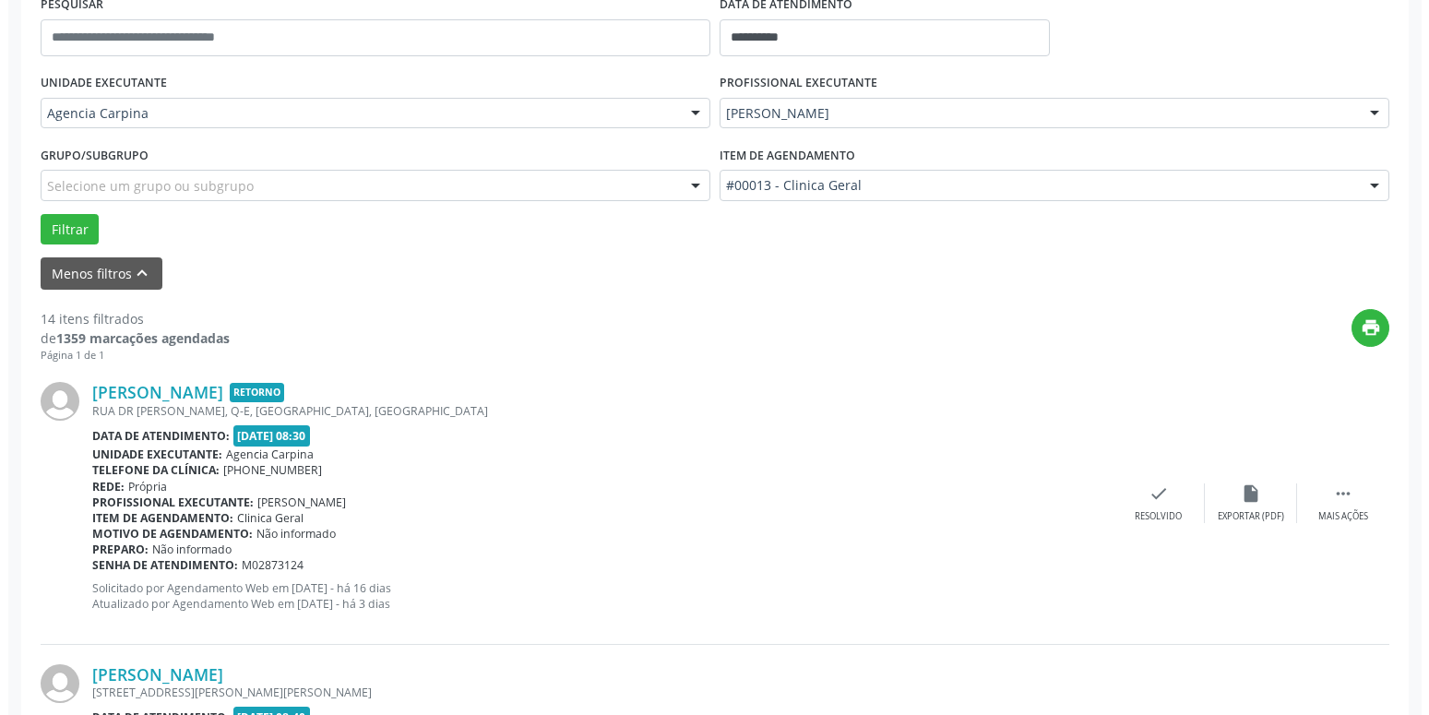
scroll to position [373, 0]
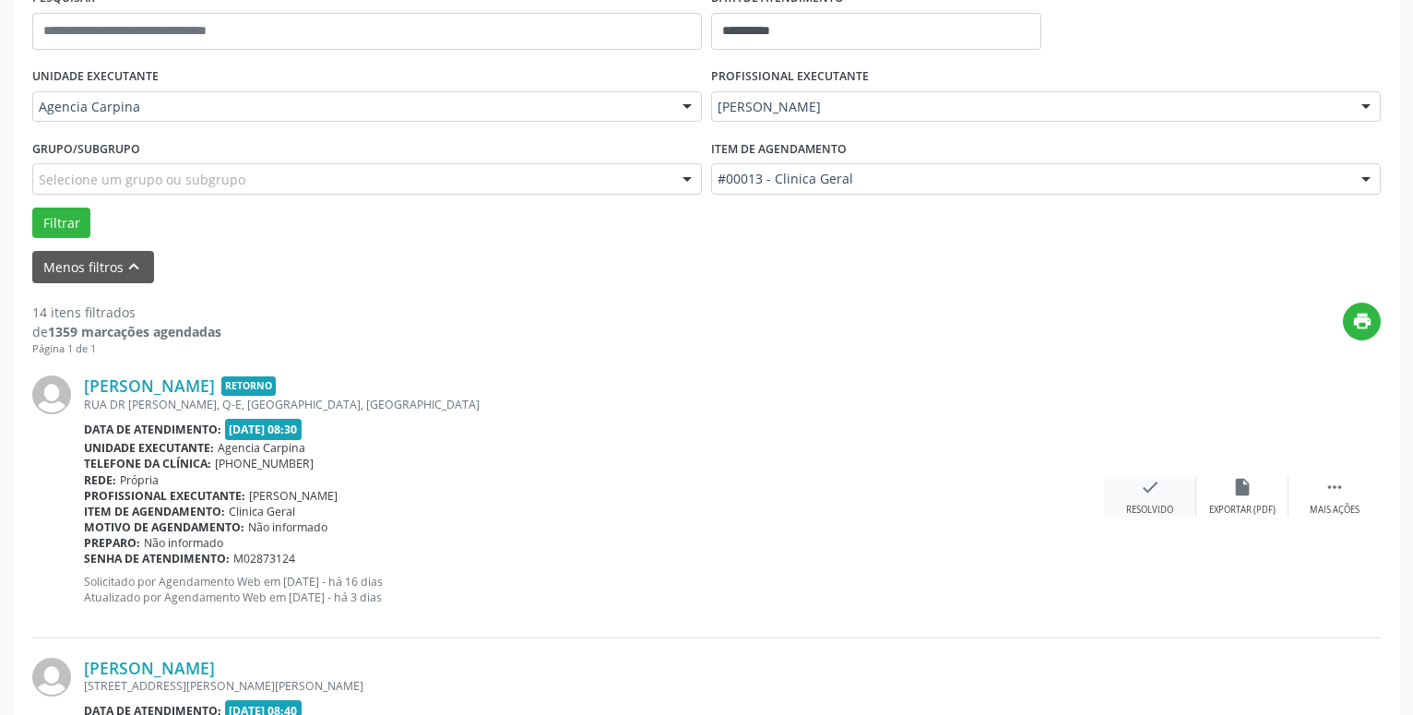
click at [1142, 497] on icon "check" at bounding box center [1150, 487] width 20 height 20
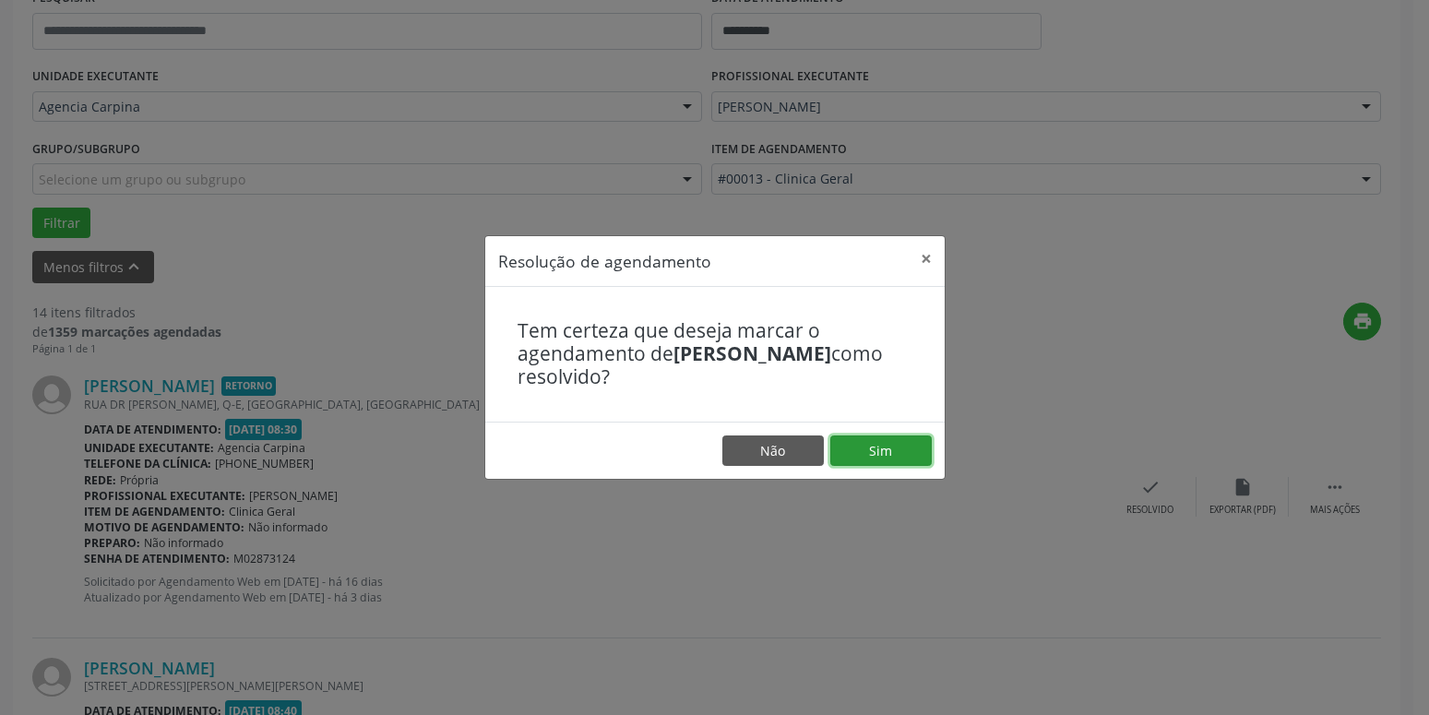
click at [916, 451] on button "Sim" at bounding box center [880, 450] width 101 height 31
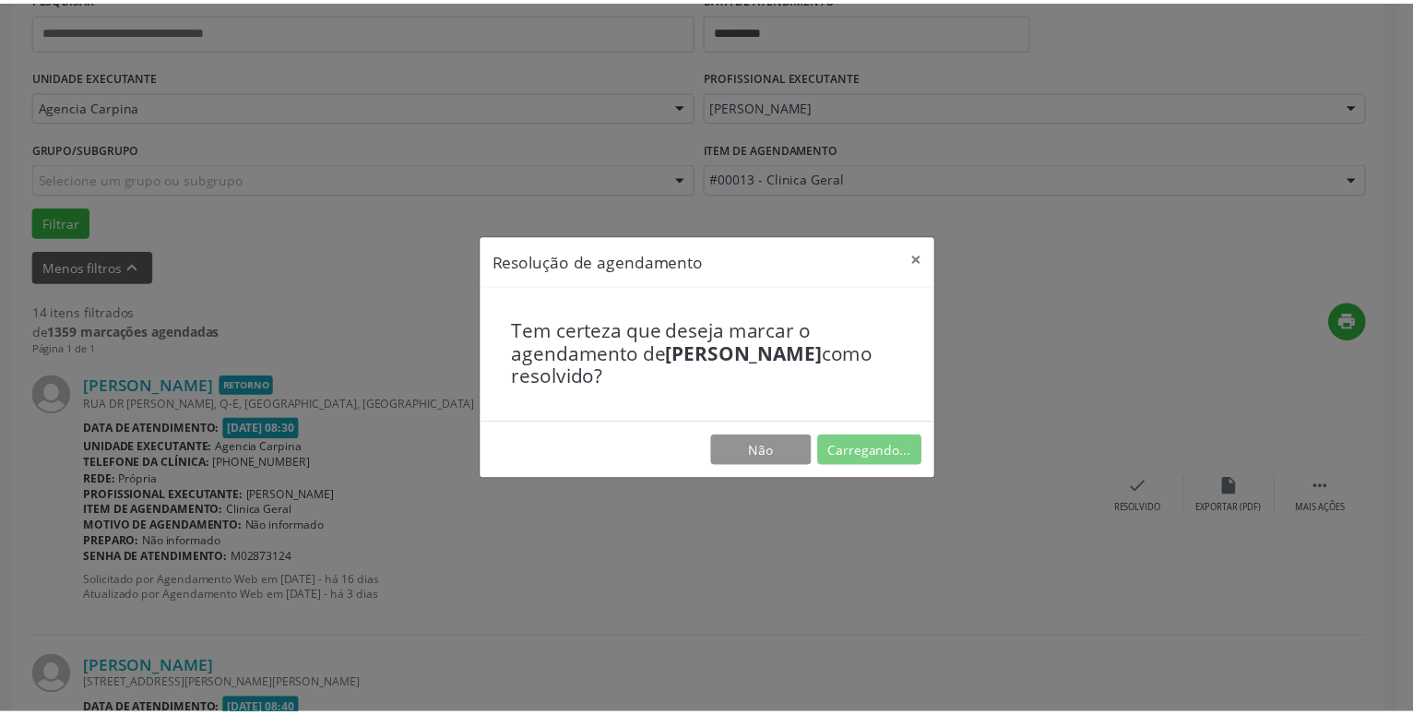
scroll to position [71, 0]
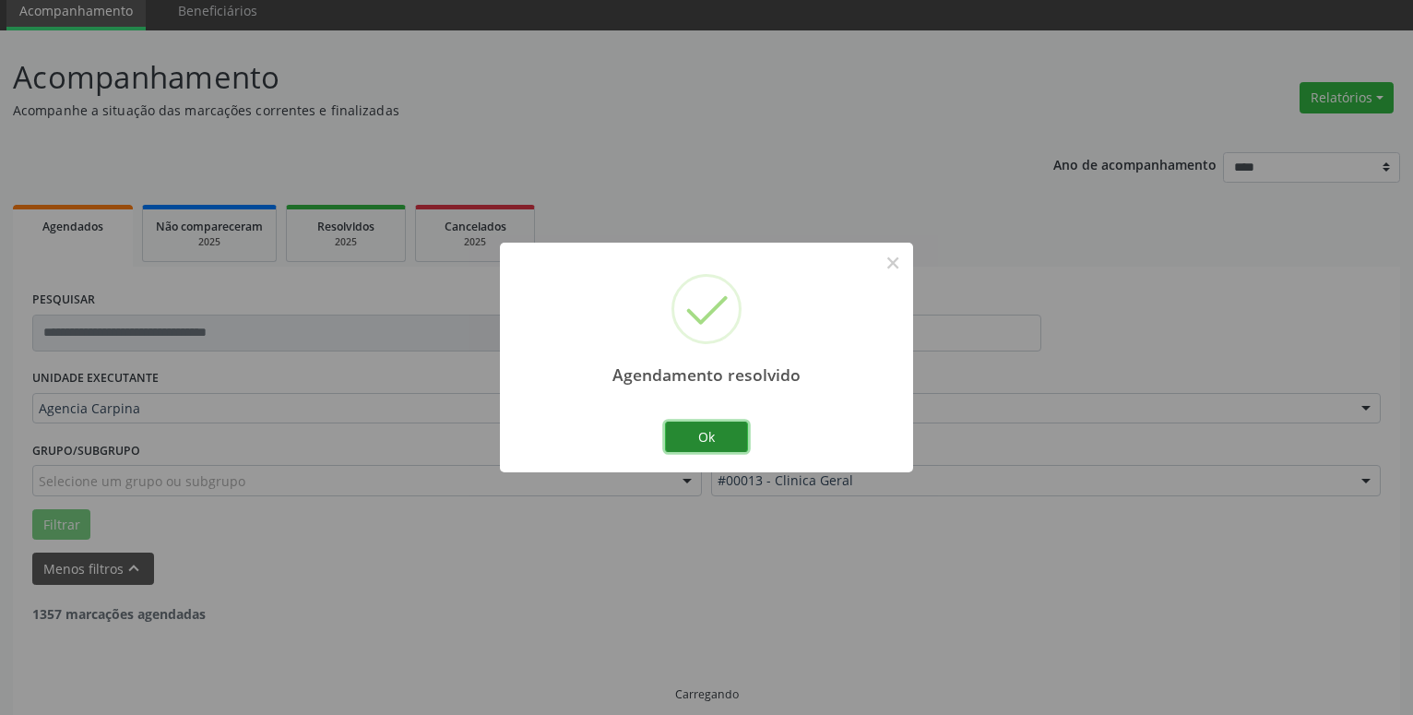
click at [711, 446] on button "Ok" at bounding box center [706, 437] width 83 height 31
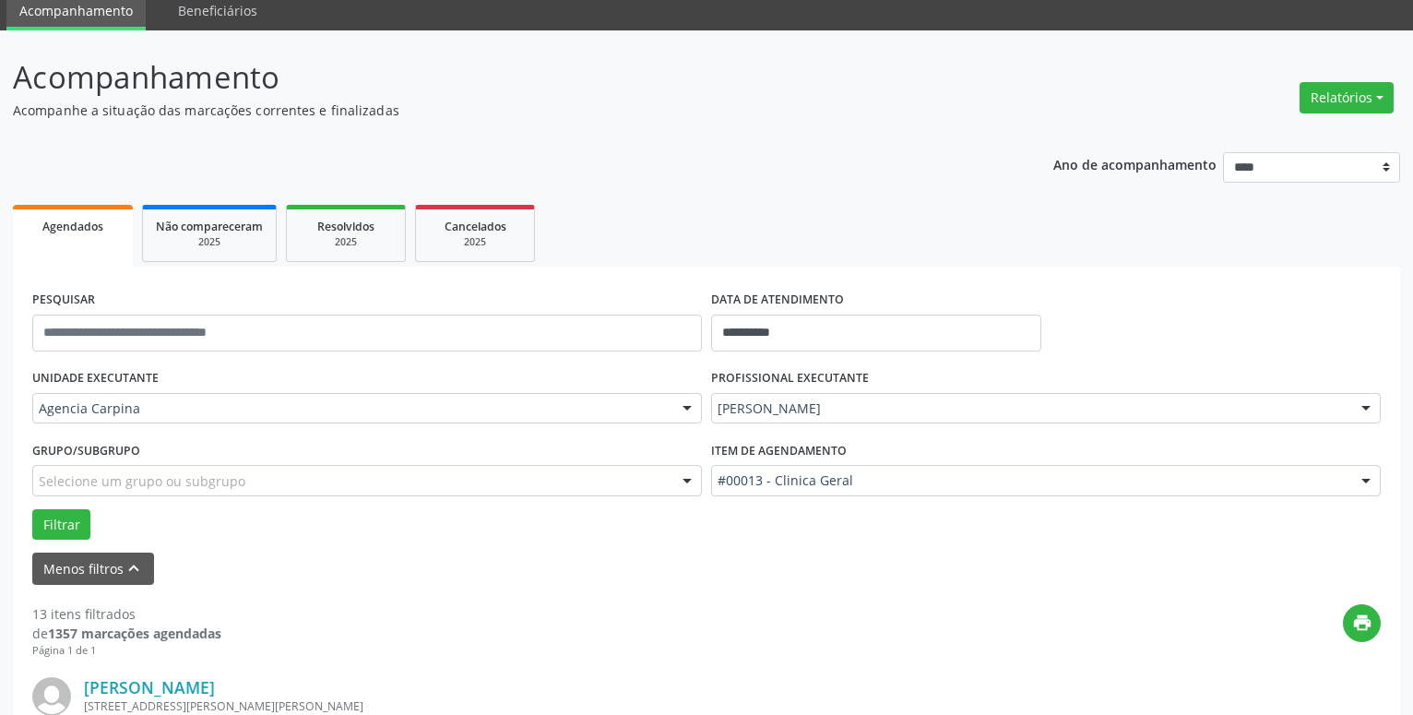
scroll to position [259, 0]
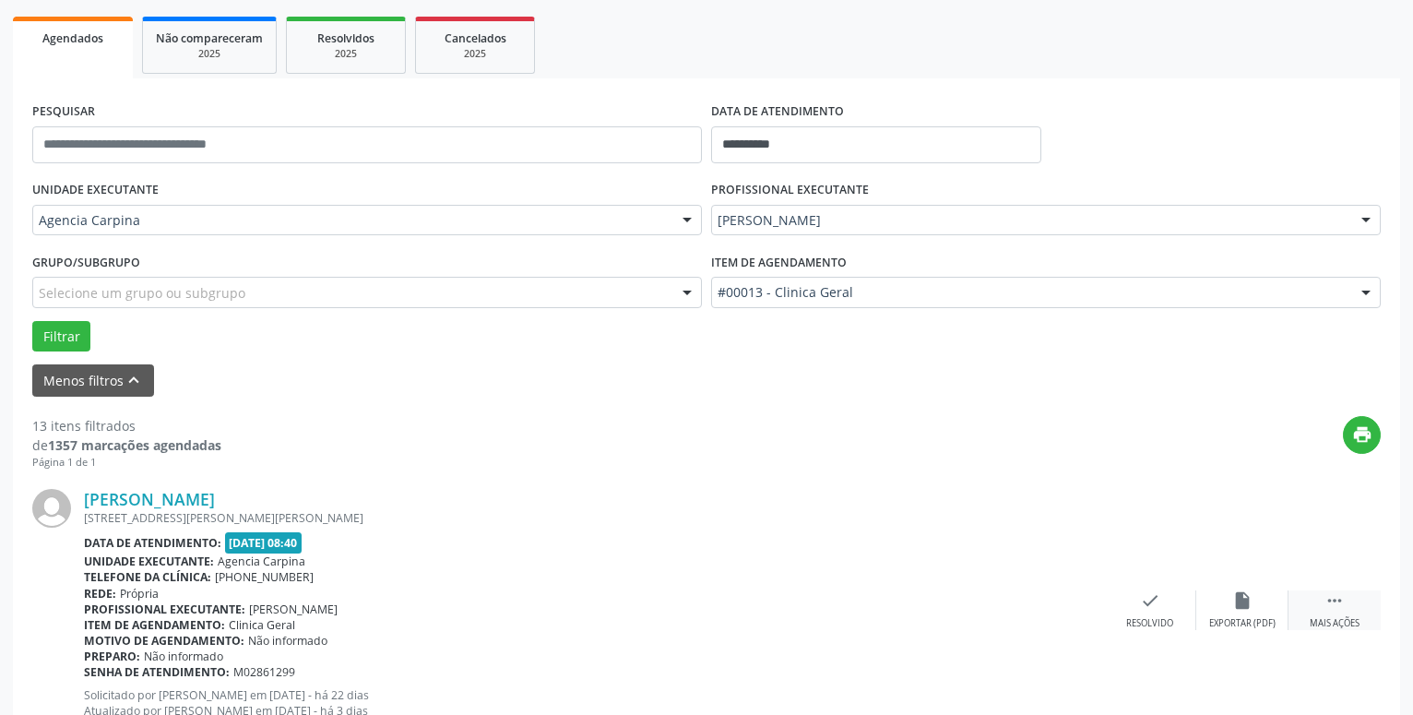
click at [1342, 623] on div "Mais ações" at bounding box center [1335, 623] width 50 height 13
click at [1246, 602] on icon "alarm_off" at bounding box center [1243, 600] width 20 height 20
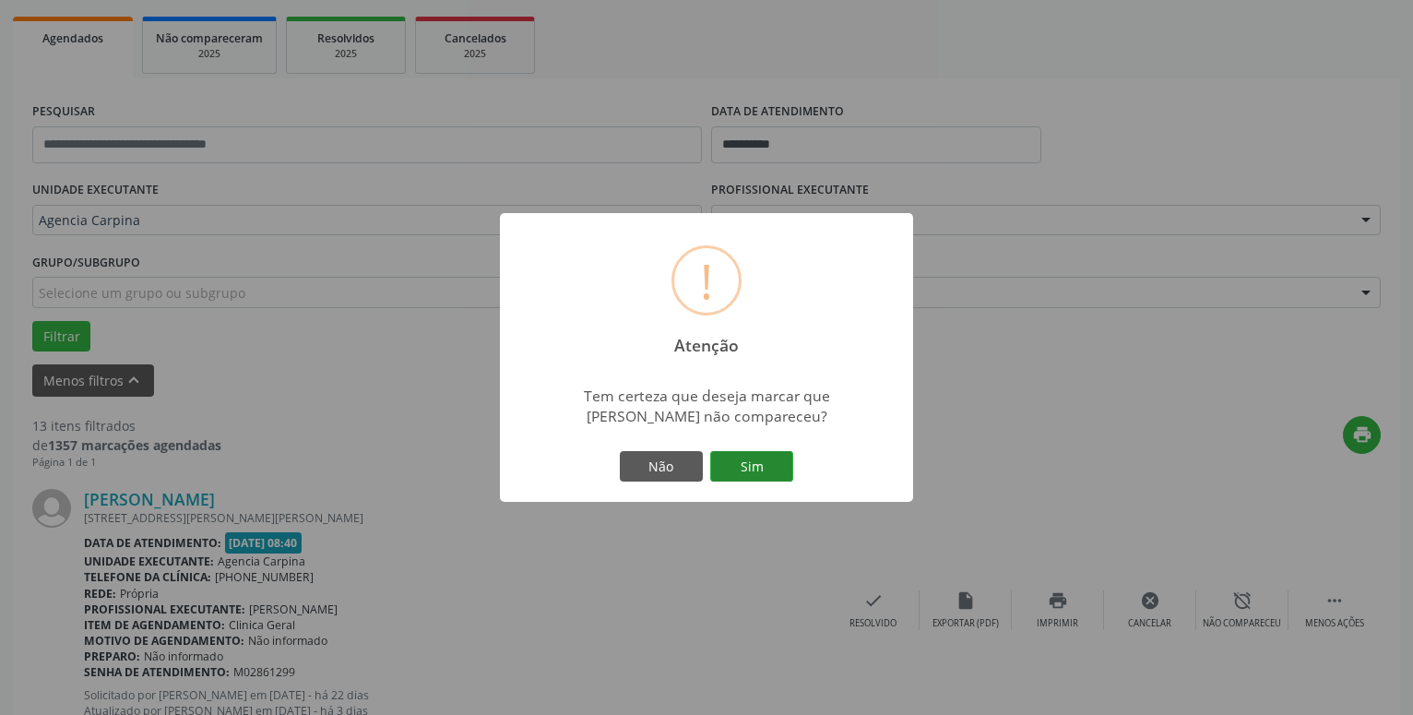
click at [768, 461] on button "Sim" at bounding box center [751, 466] width 83 height 31
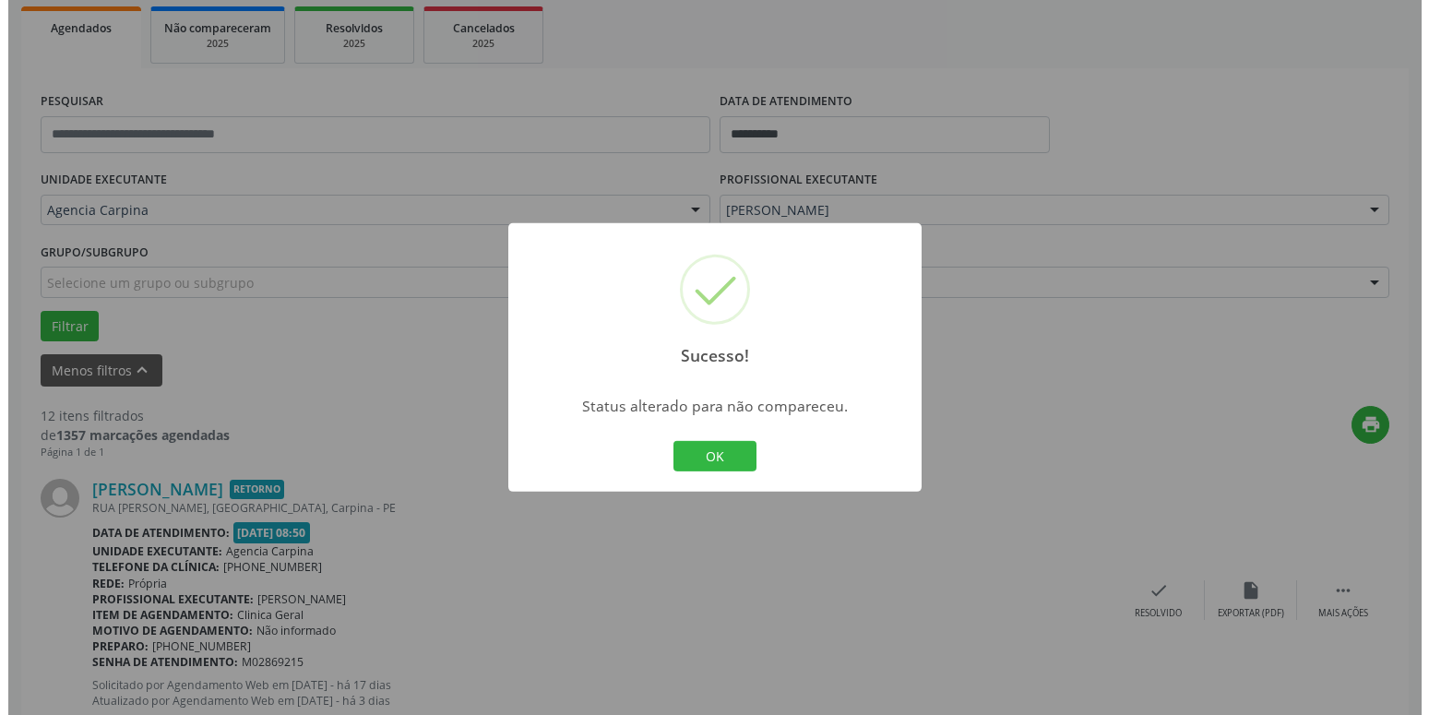
scroll to position [279, 0]
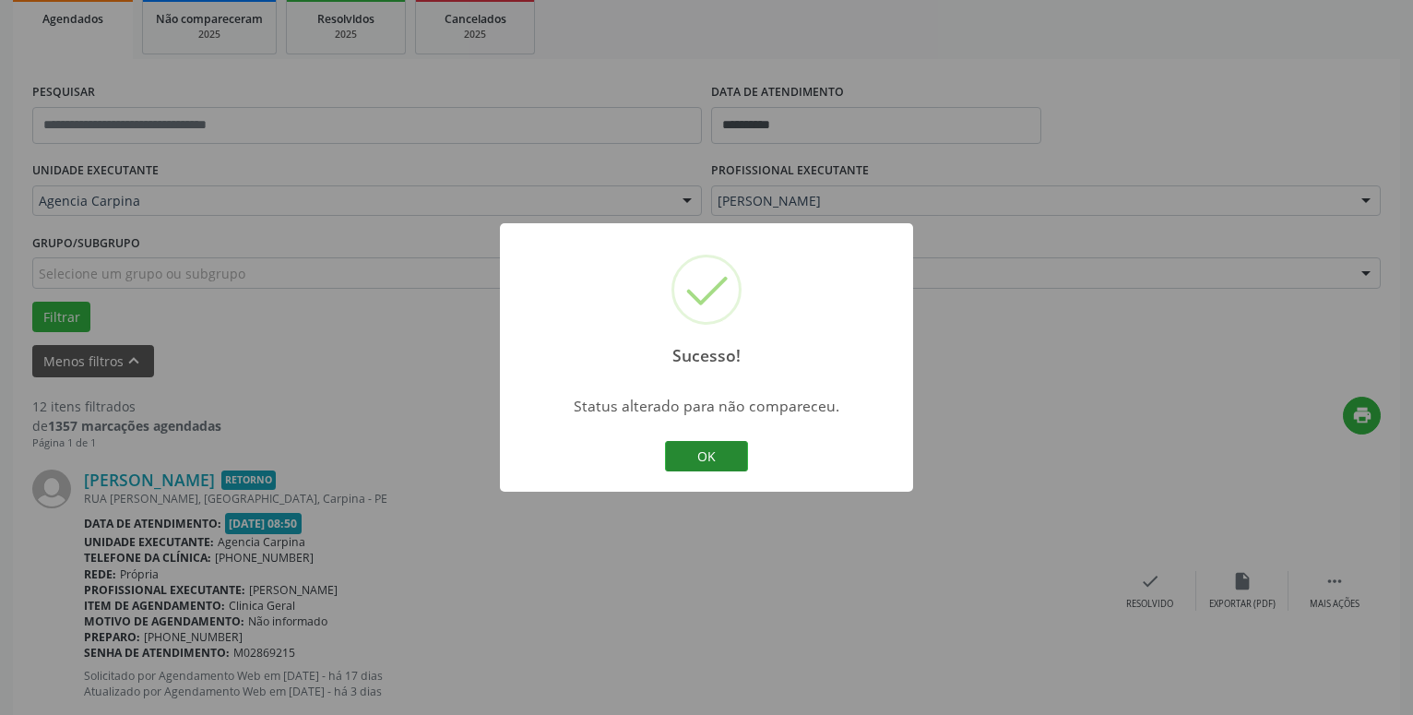
click at [728, 444] on button "OK" at bounding box center [706, 456] width 83 height 31
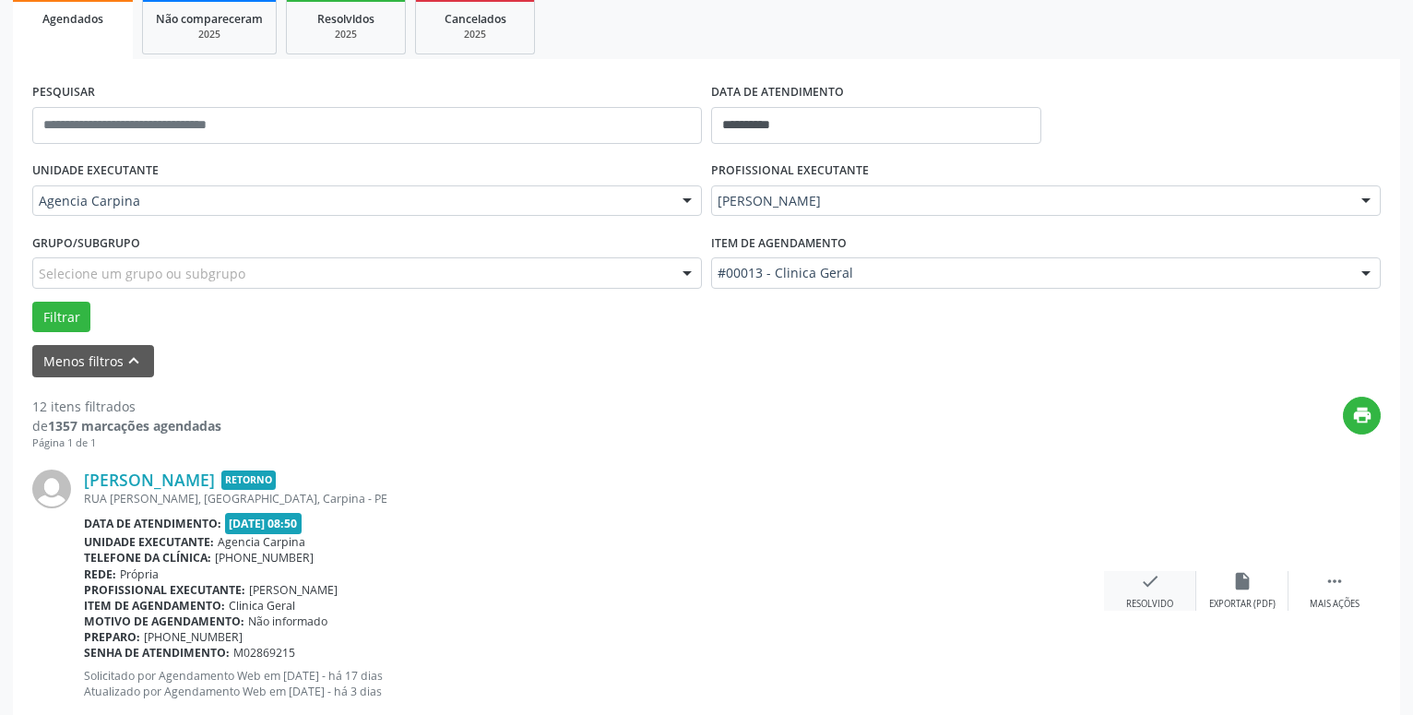
click at [1139, 587] on div "check Resolvido" at bounding box center [1150, 591] width 92 height 40
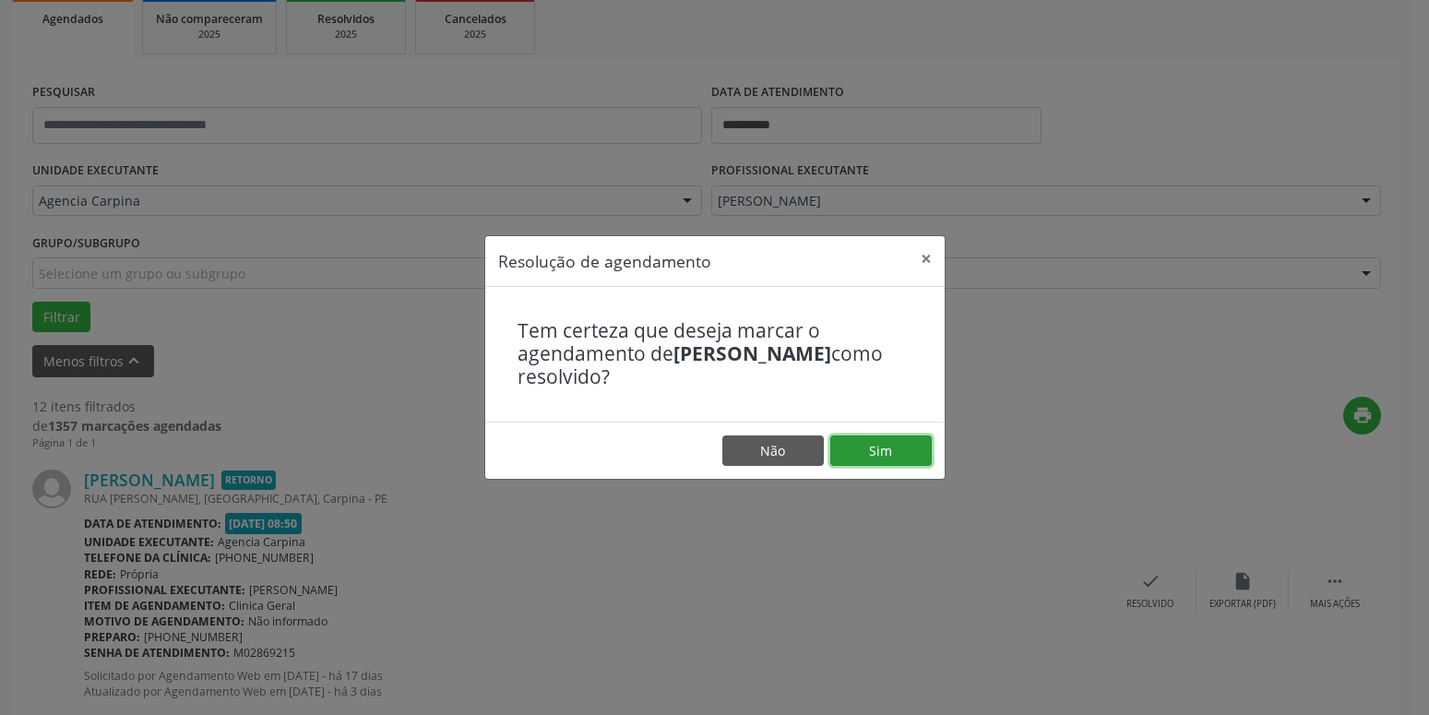
click at [894, 443] on button "Sim" at bounding box center [880, 450] width 101 height 31
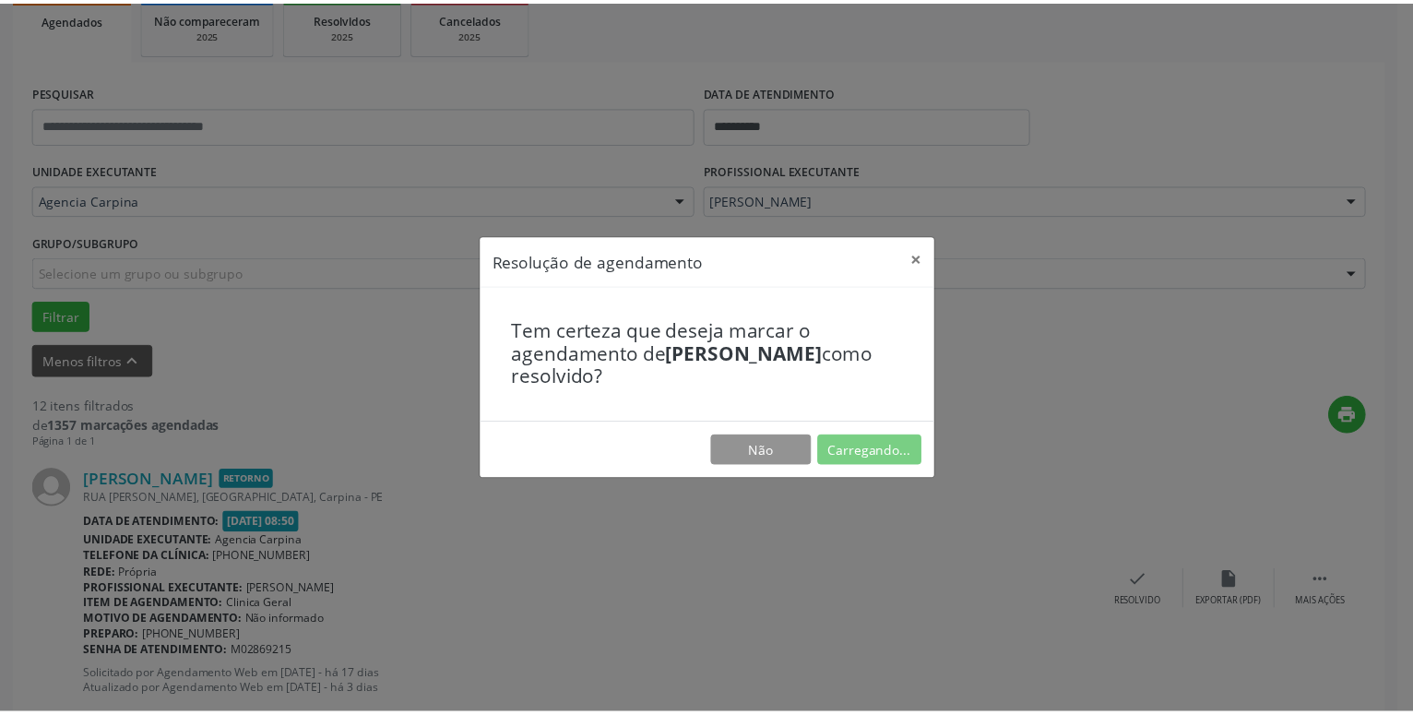
scroll to position [71, 0]
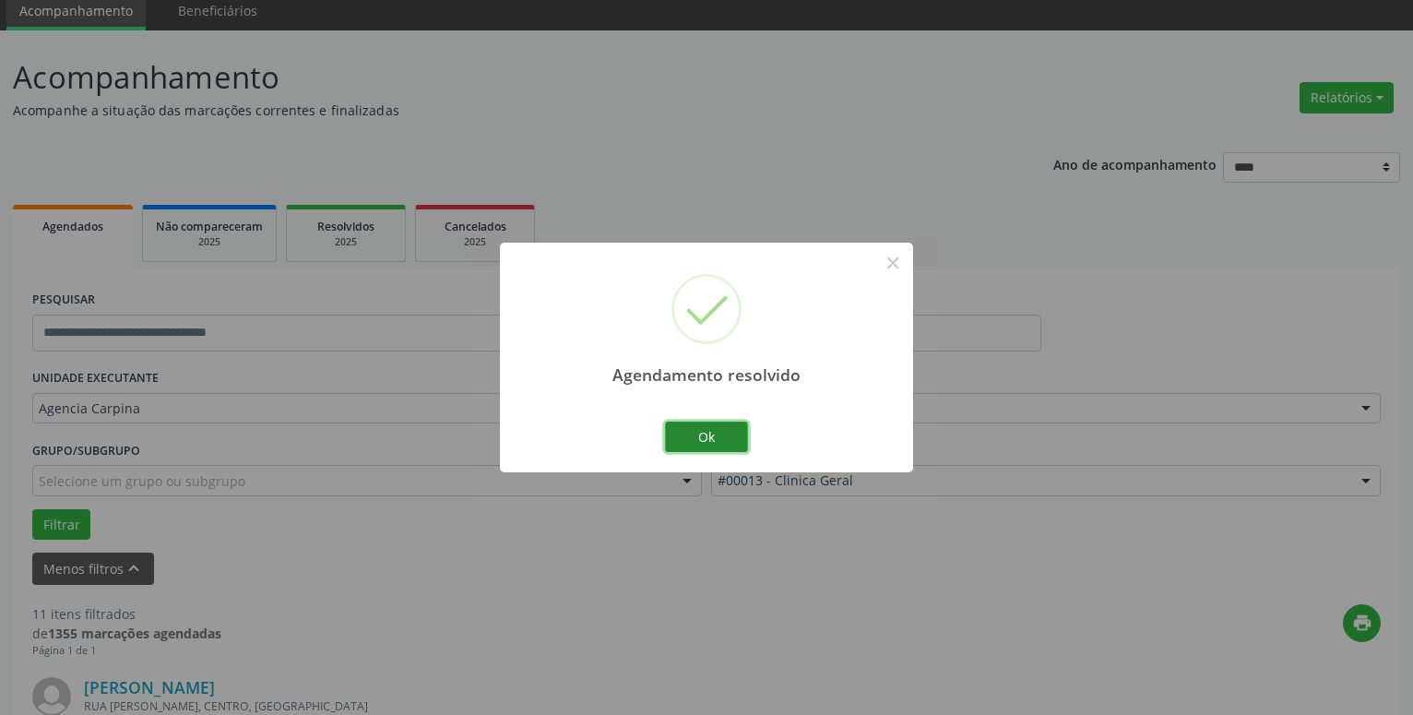
click at [733, 427] on button "Ok" at bounding box center [706, 437] width 83 height 31
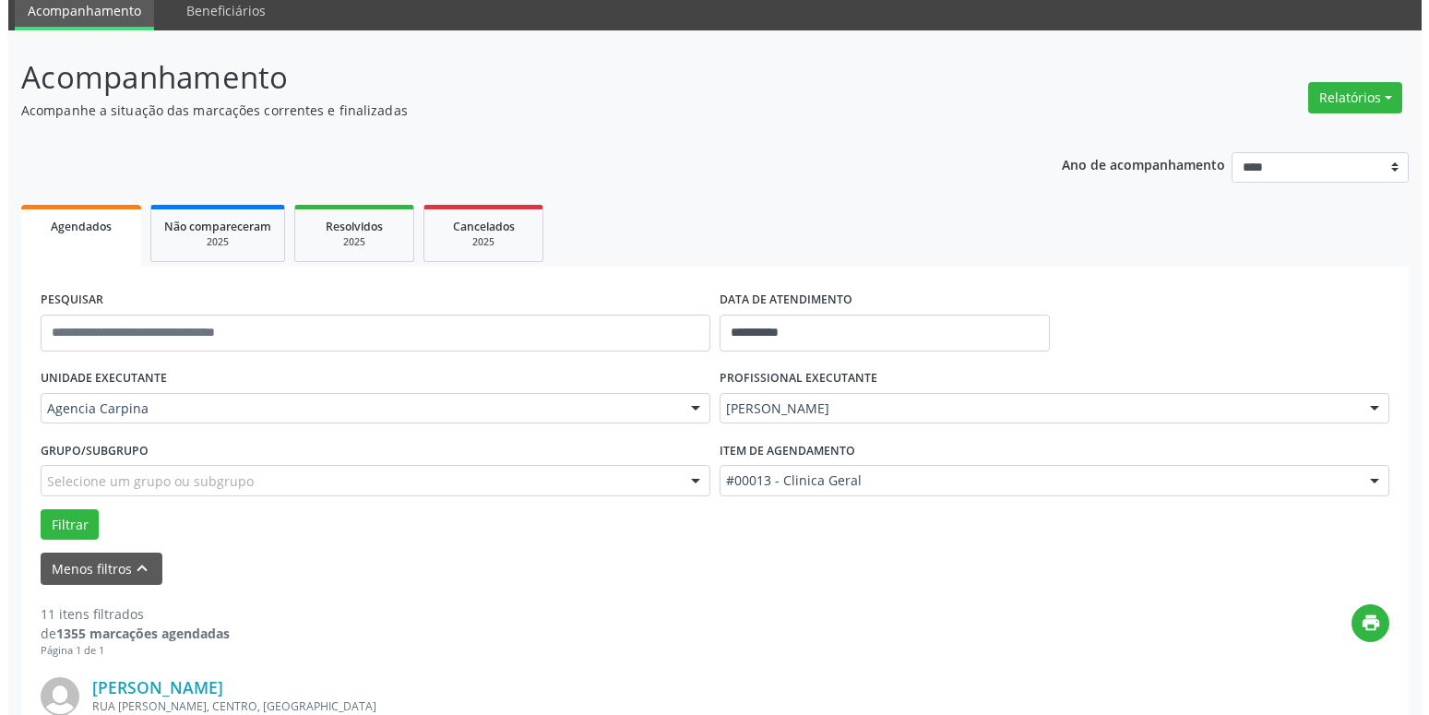
scroll to position [259, 0]
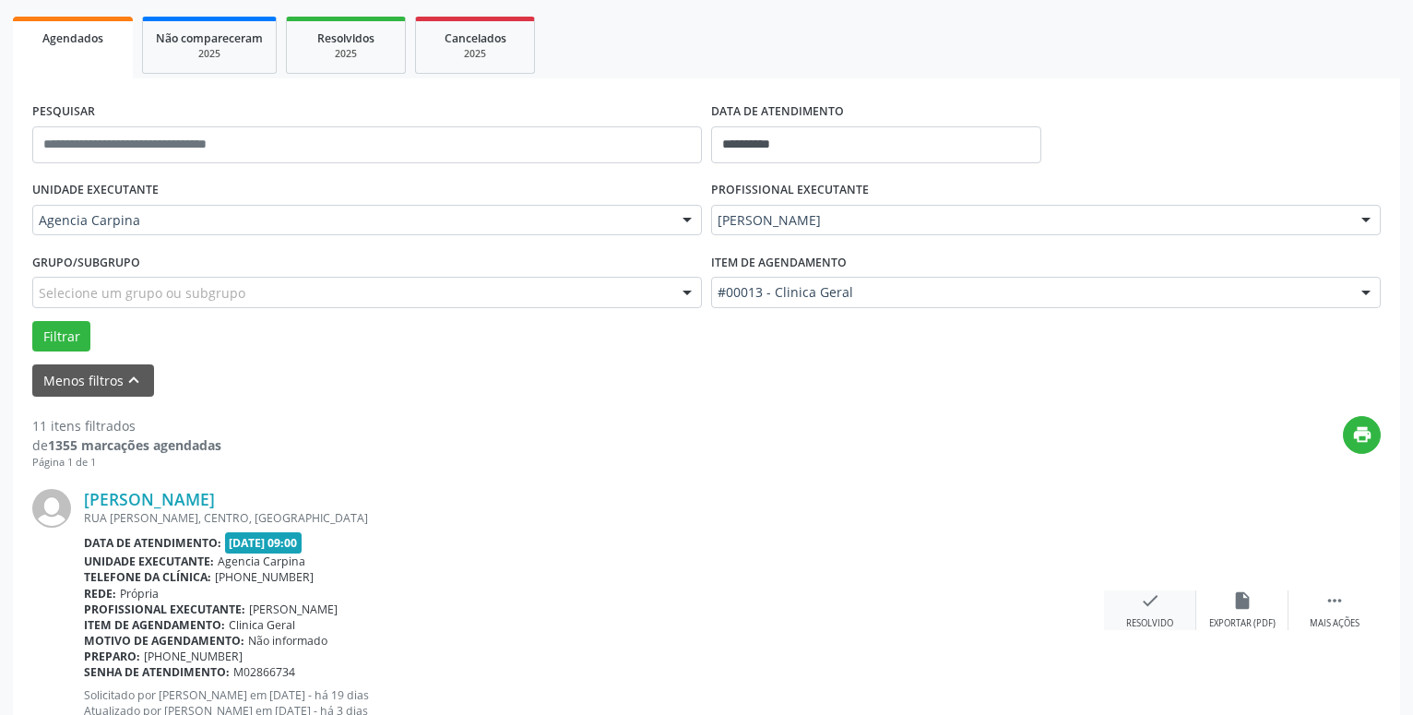
click at [1131, 620] on div "Resolvido" at bounding box center [1150, 623] width 47 height 13
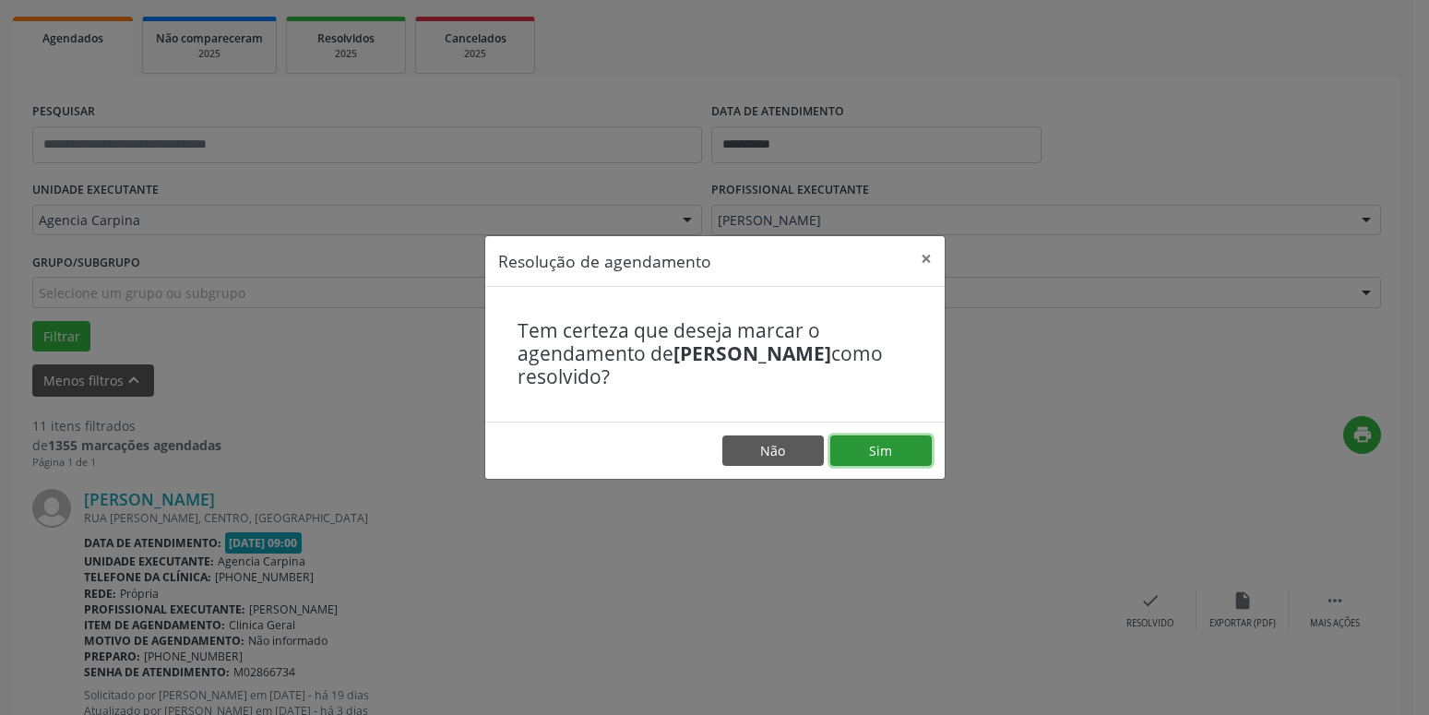
click at [897, 445] on button "Sim" at bounding box center [880, 450] width 101 height 31
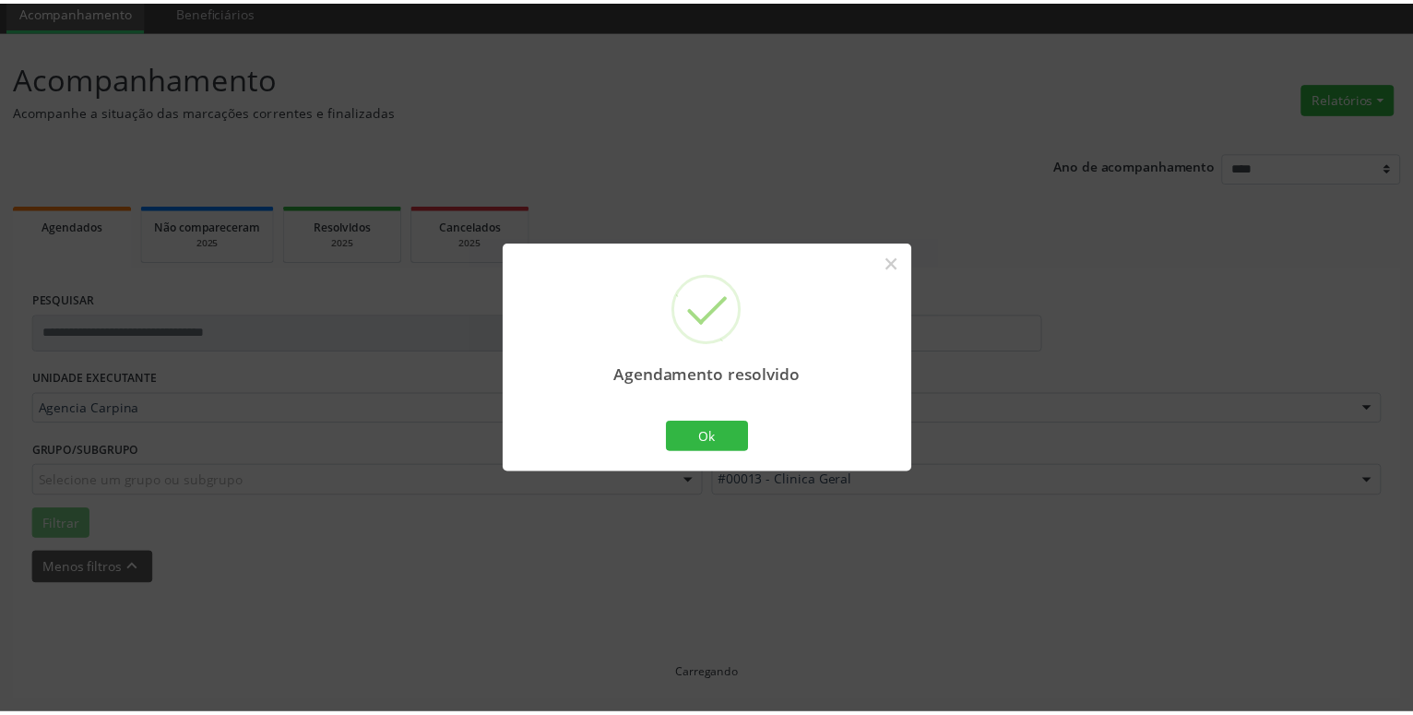
scroll to position [71, 0]
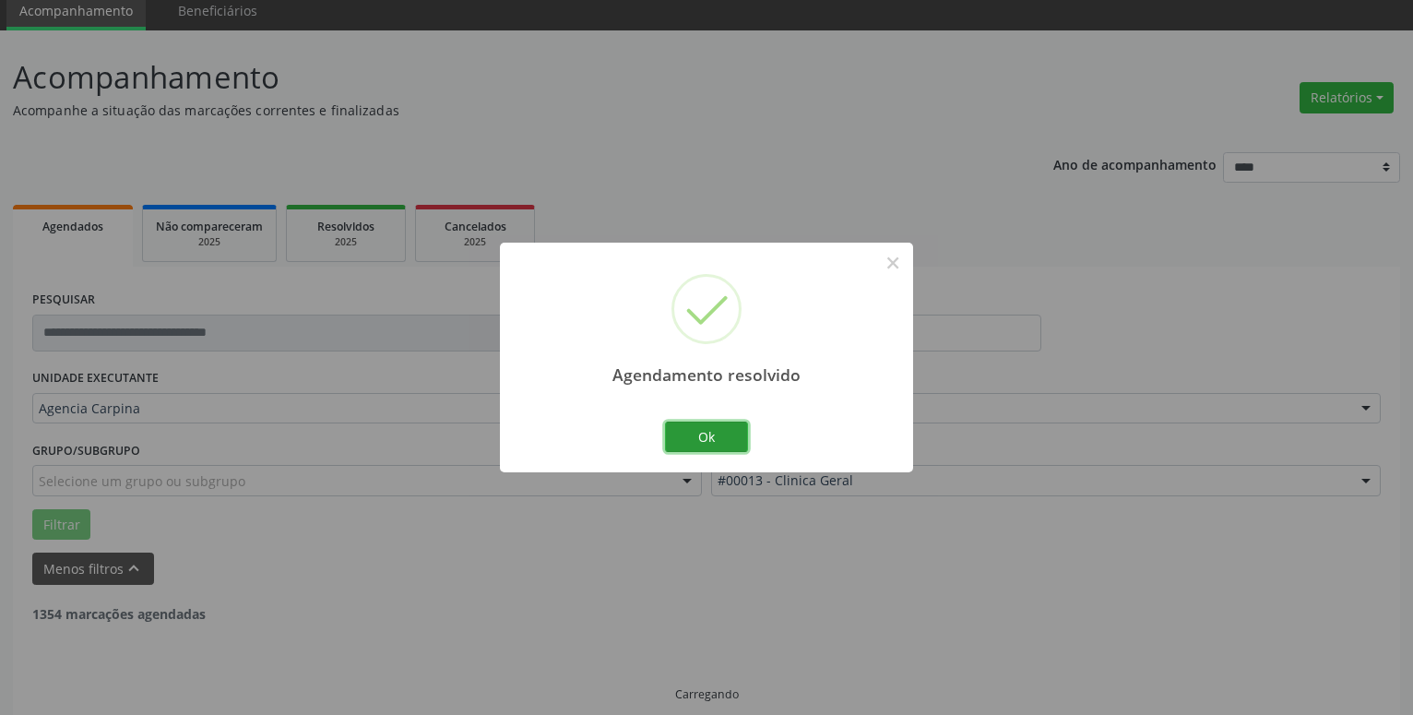
click at [717, 448] on button "Ok" at bounding box center [706, 437] width 83 height 31
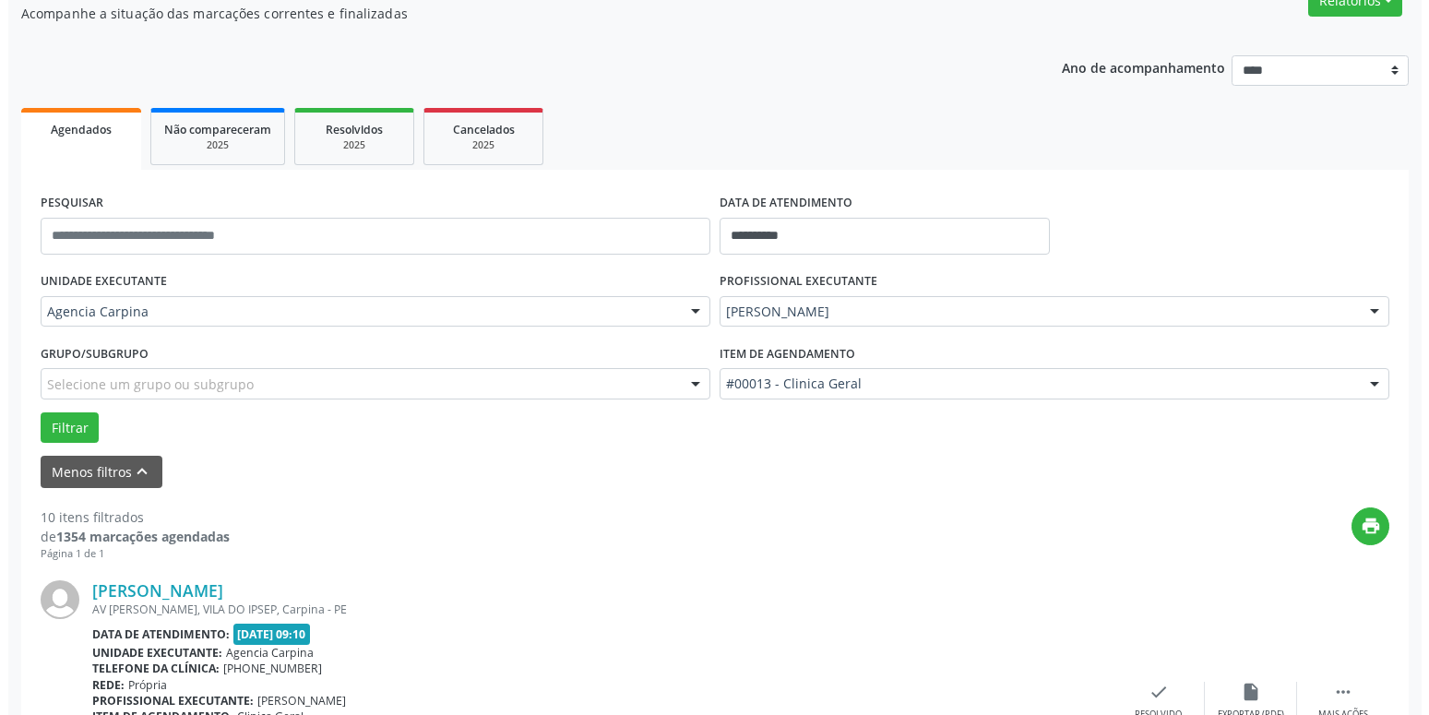
scroll to position [259, 0]
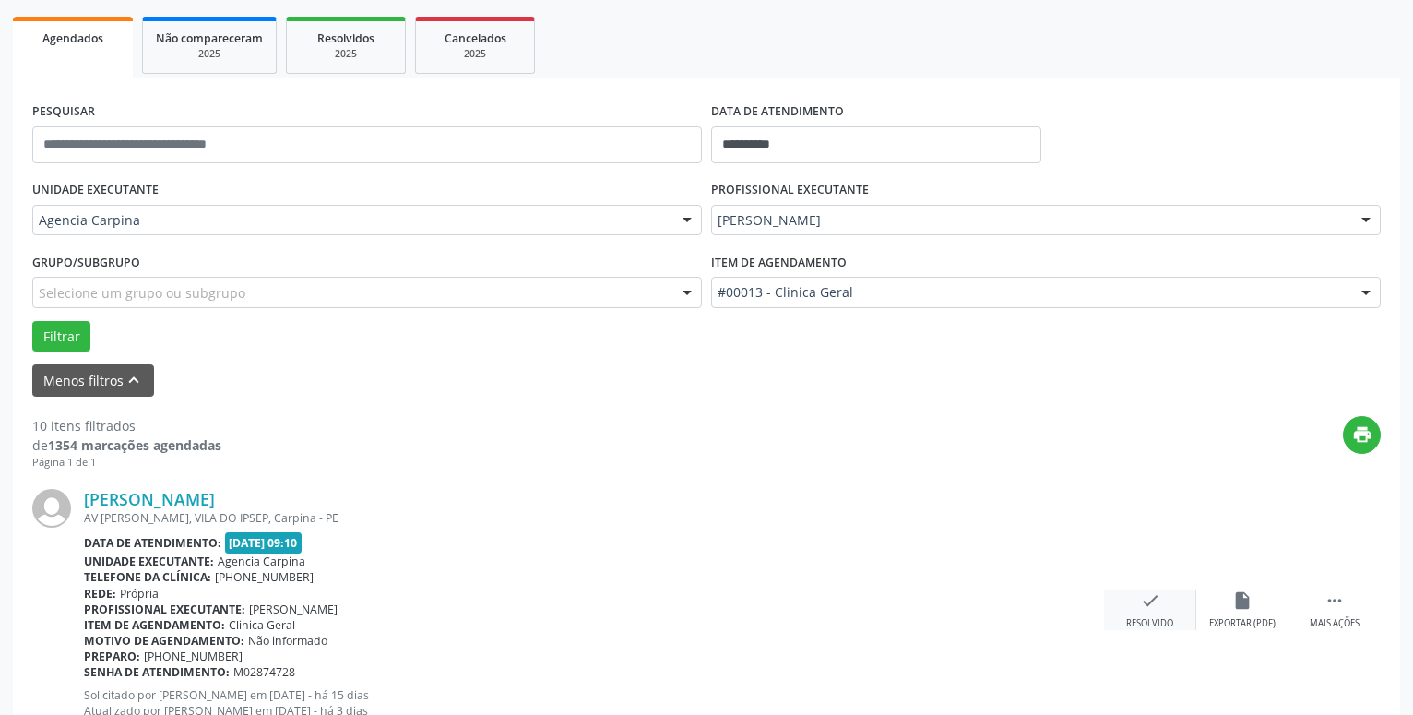
click at [1147, 611] on icon "check" at bounding box center [1150, 600] width 20 height 20
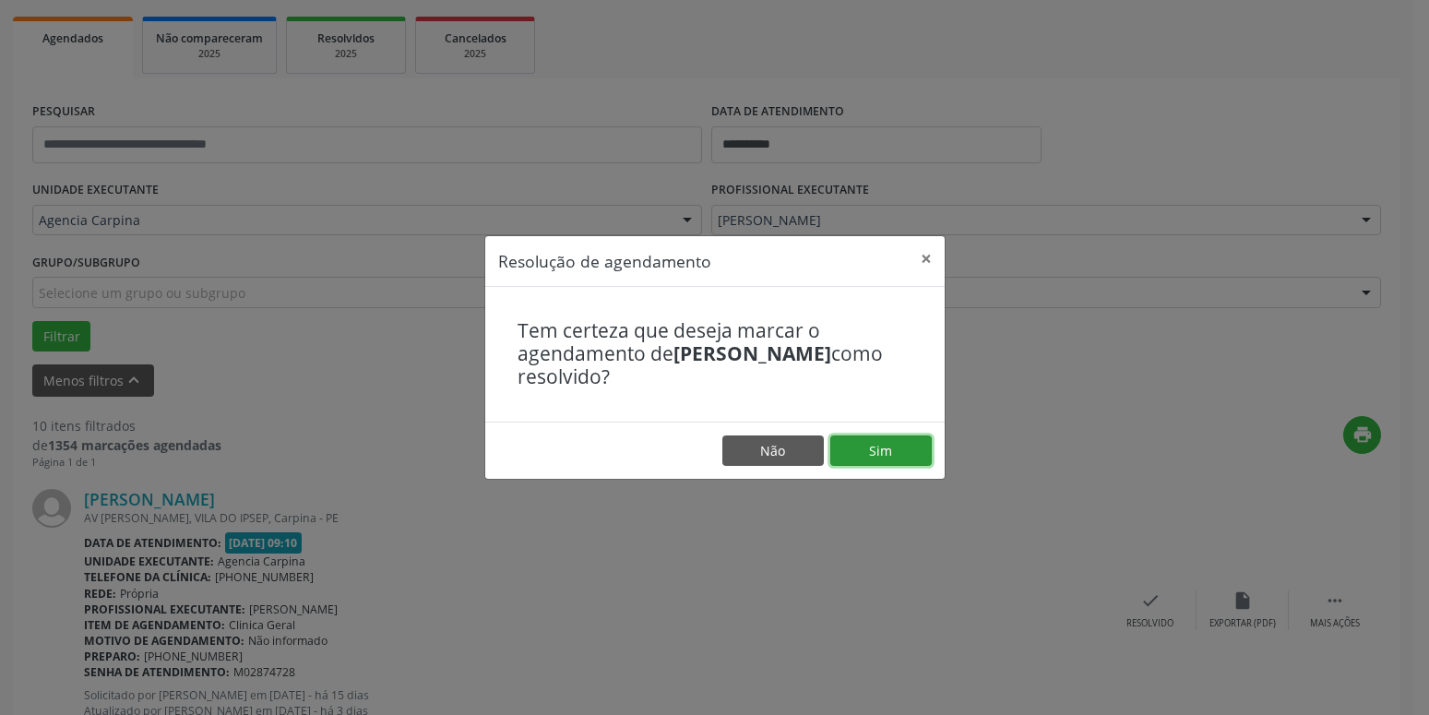
click at [894, 460] on button "Sim" at bounding box center [880, 450] width 101 height 31
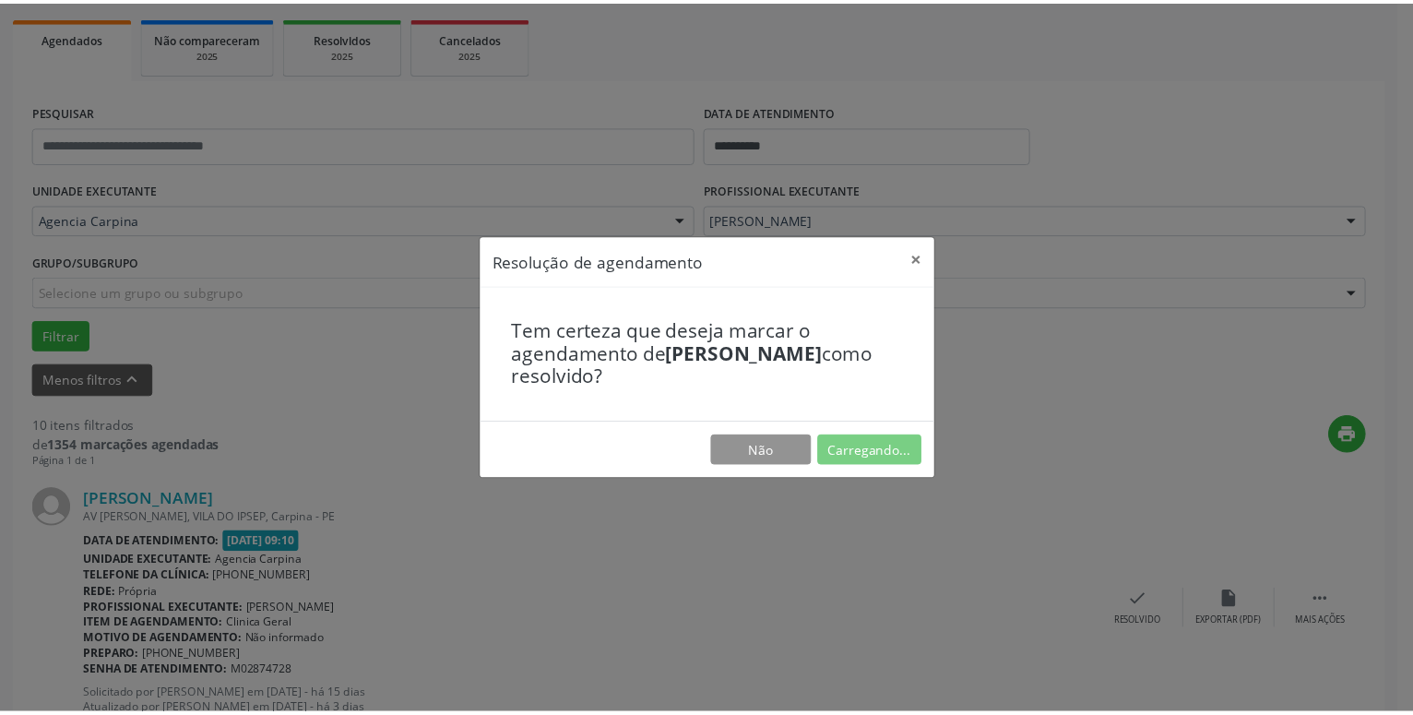
scroll to position [71, 0]
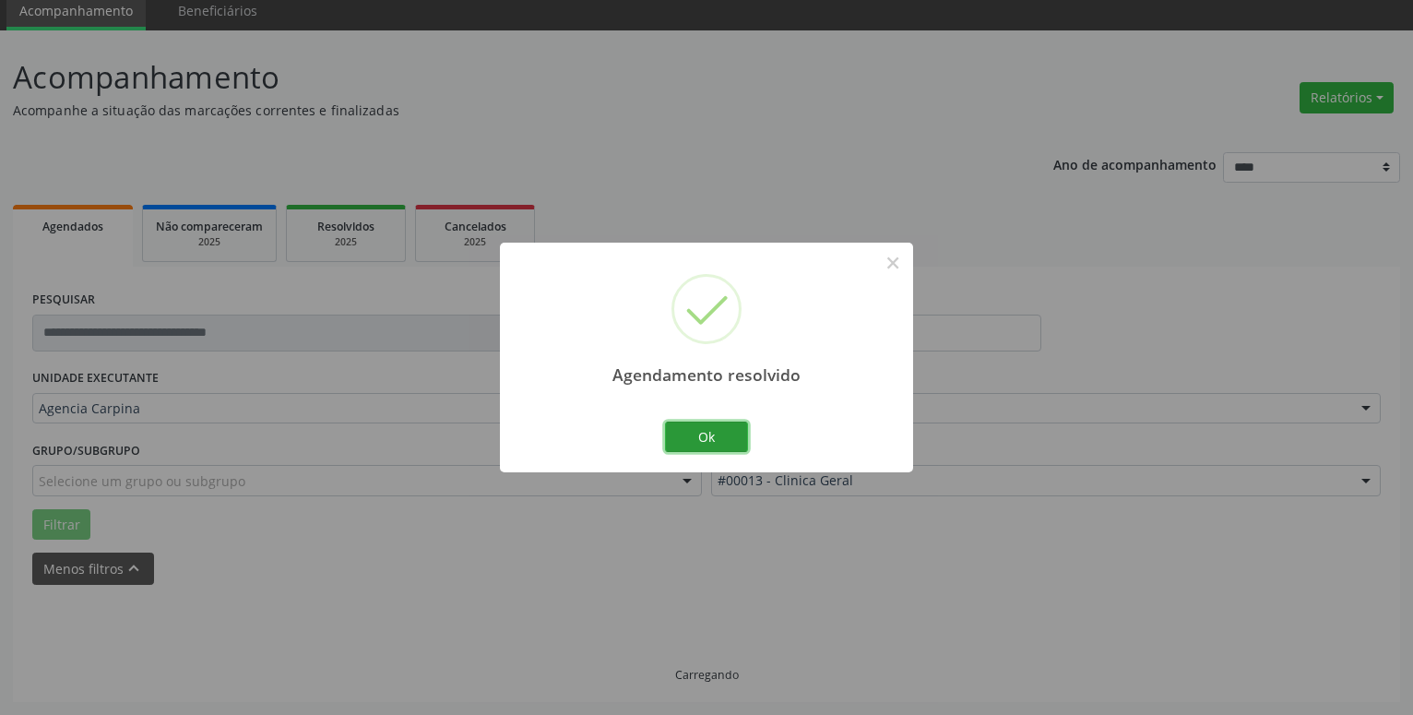
click at [714, 430] on button "Ok" at bounding box center [706, 437] width 83 height 31
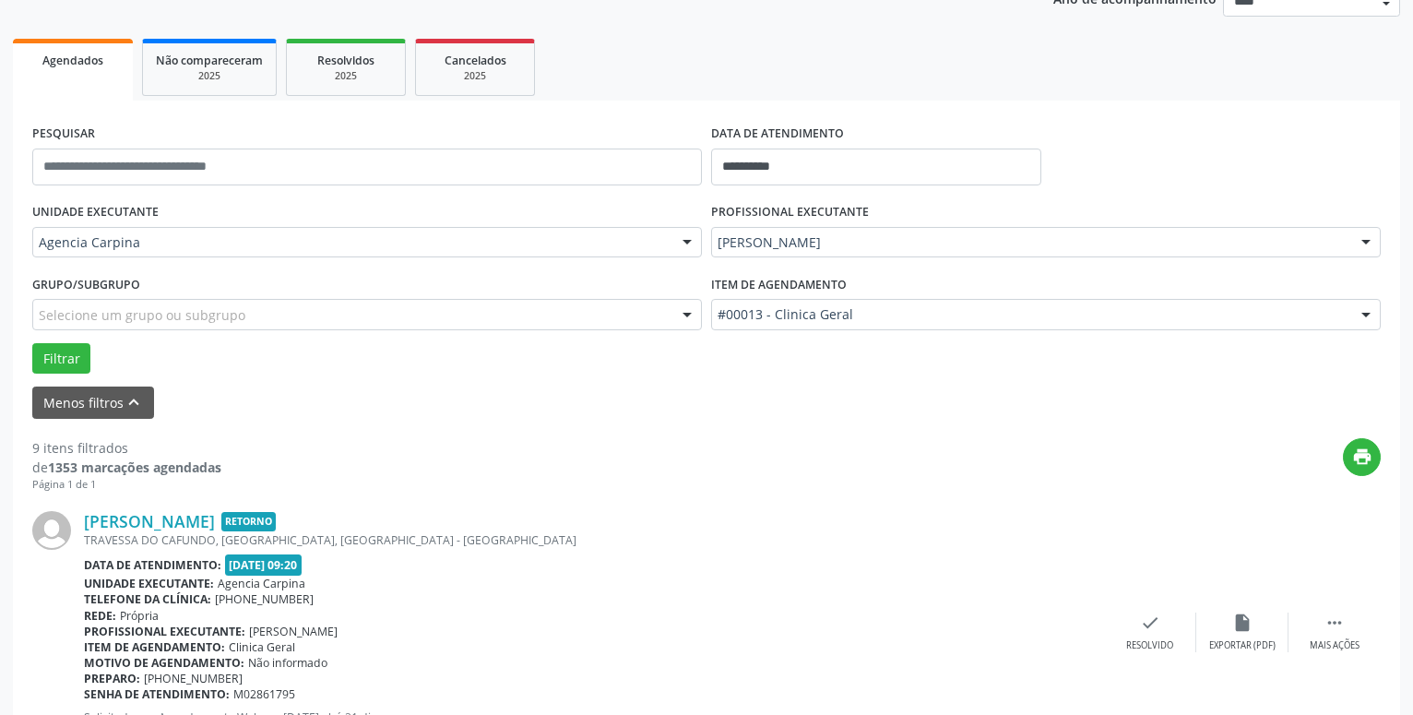
scroll to position [259, 0]
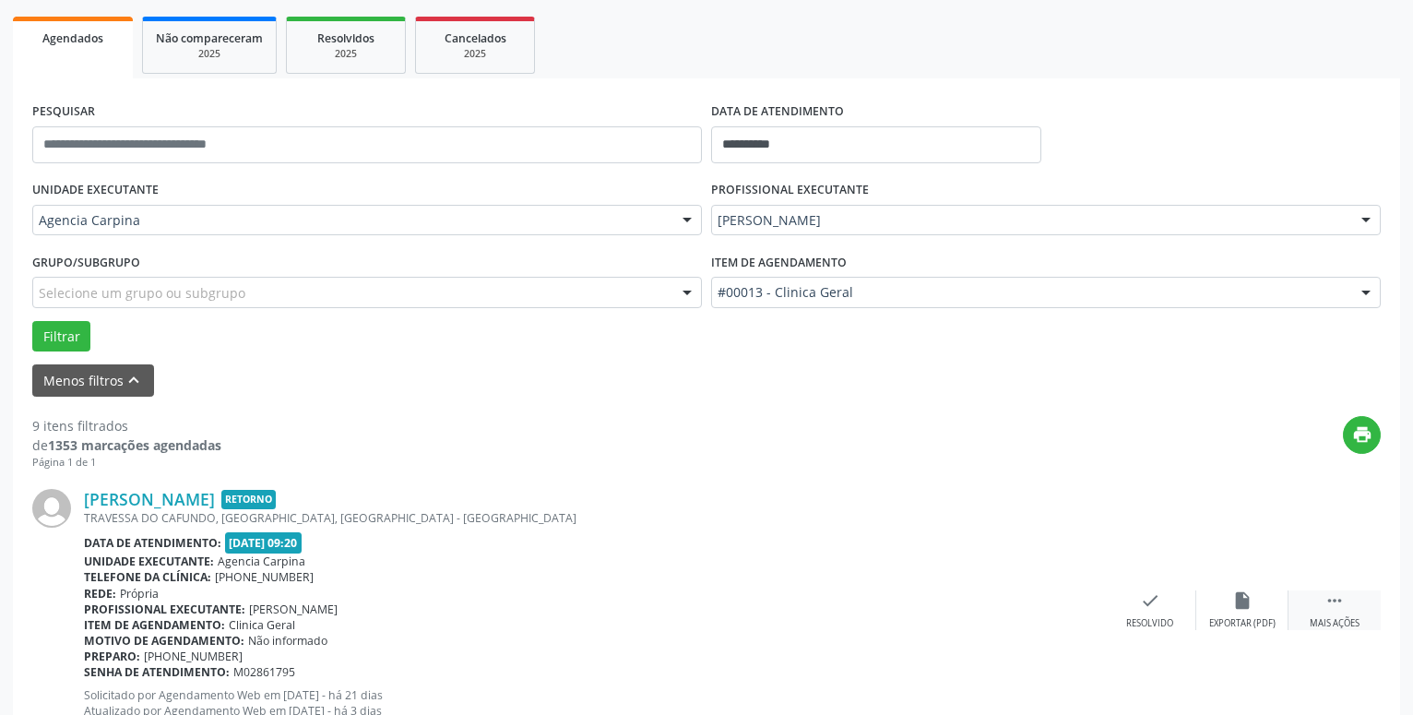
click at [1335, 604] on icon "" at bounding box center [1335, 600] width 20 height 20
click at [1246, 602] on icon "alarm_off" at bounding box center [1243, 600] width 20 height 20
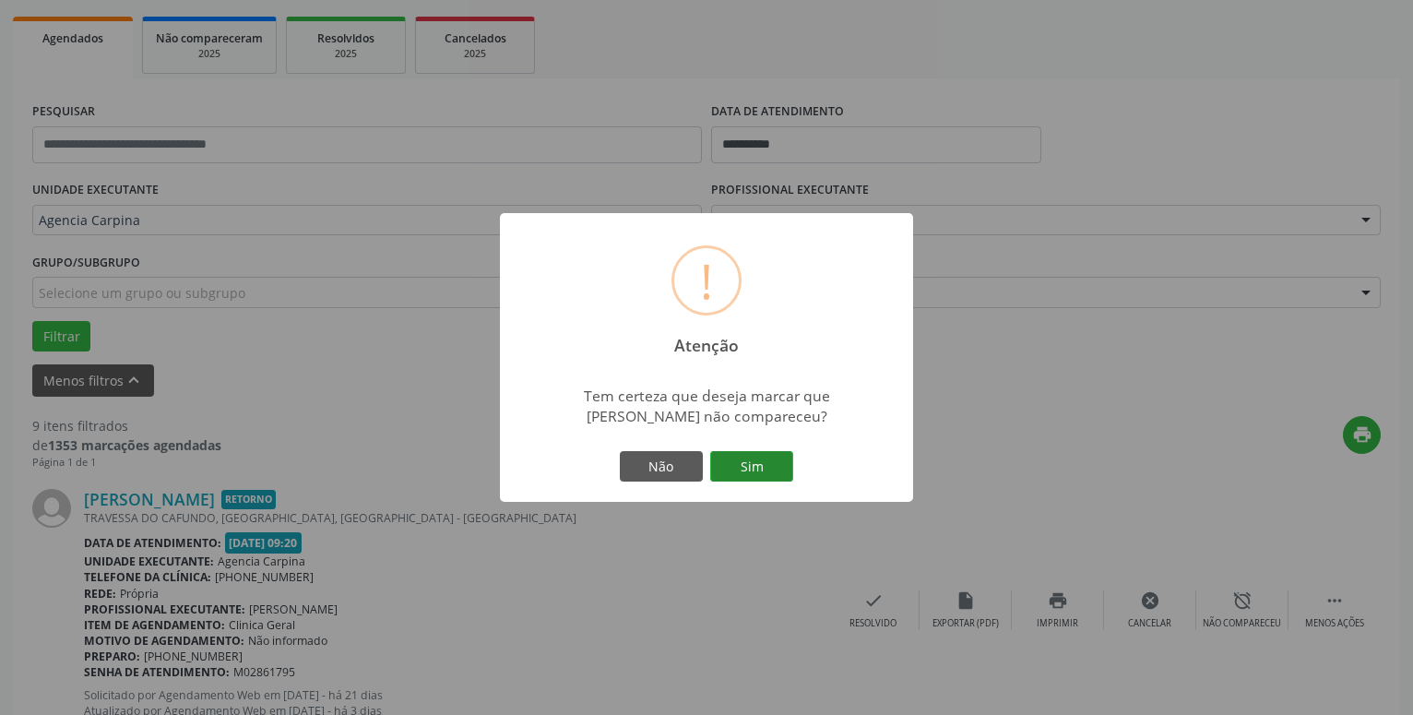
click at [777, 465] on button "Sim" at bounding box center [751, 466] width 83 height 31
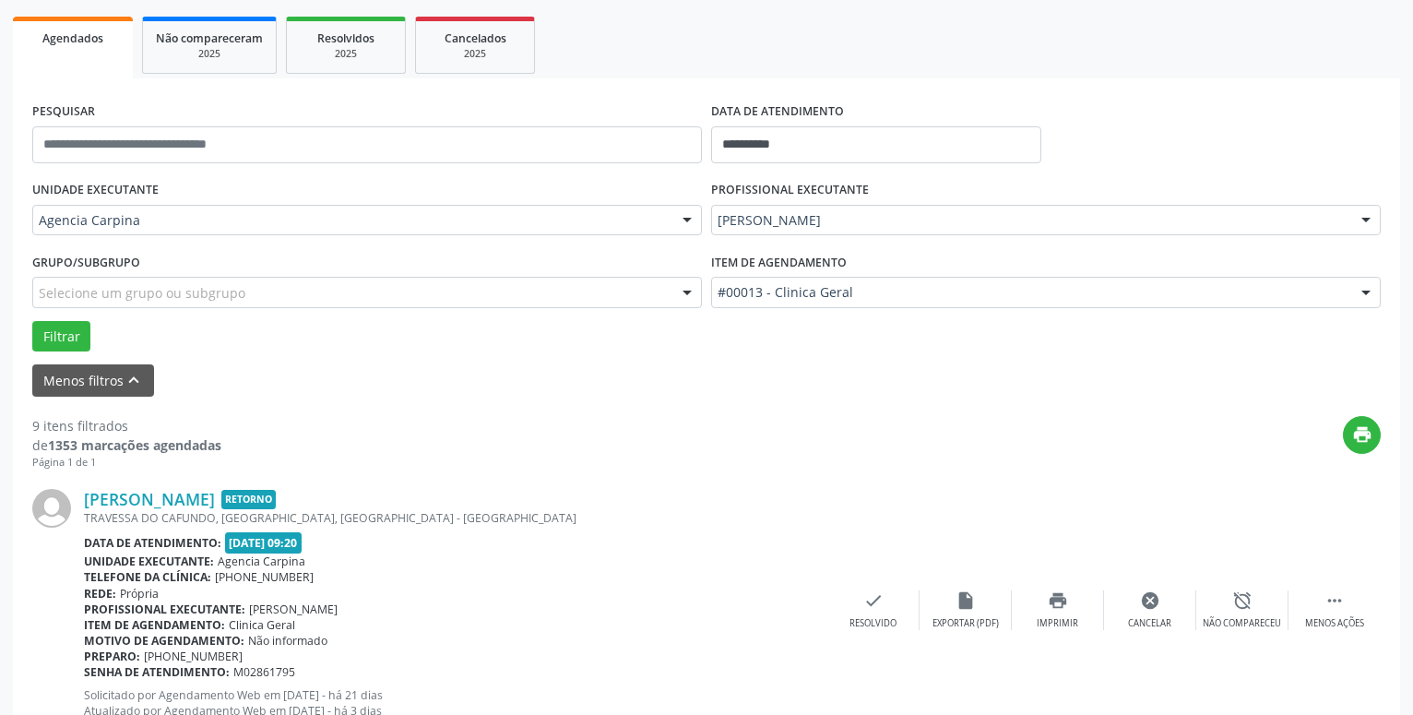
scroll to position [90, 0]
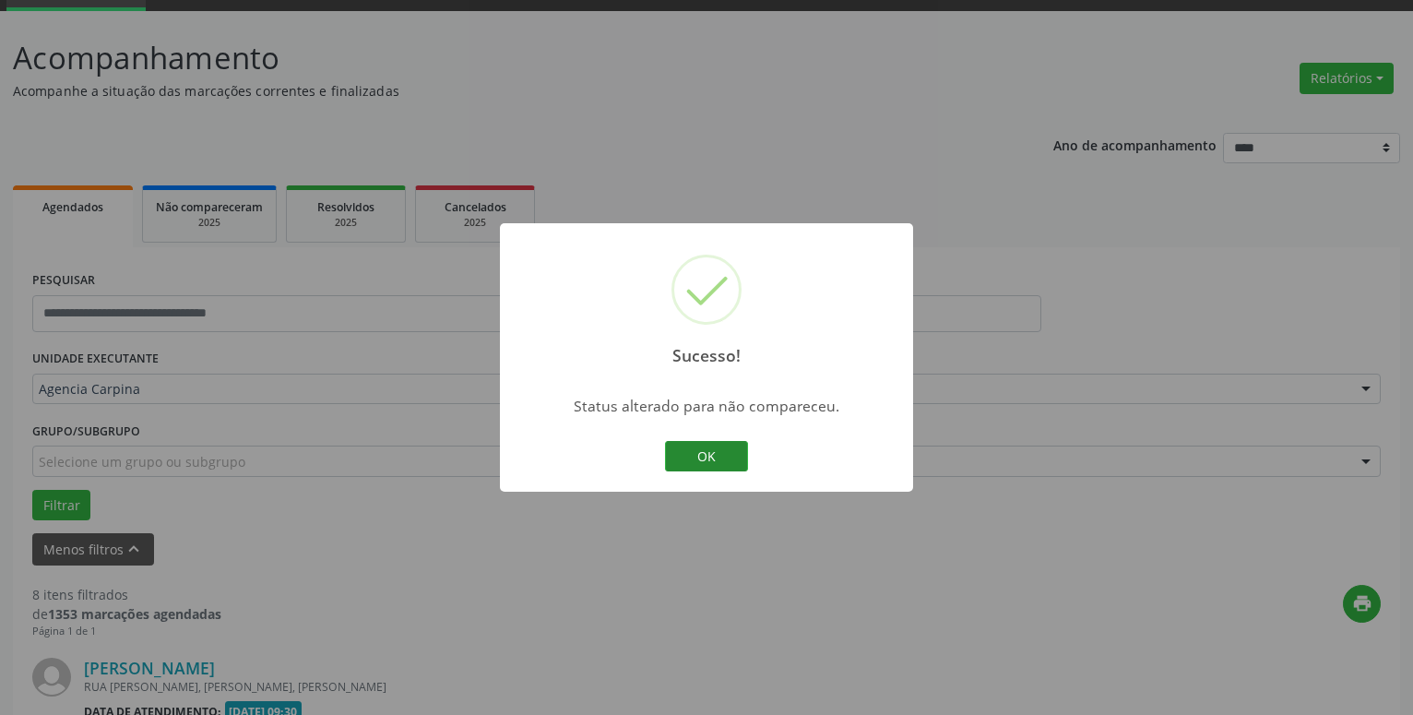
click at [704, 460] on button "OK" at bounding box center [706, 456] width 83 height 31
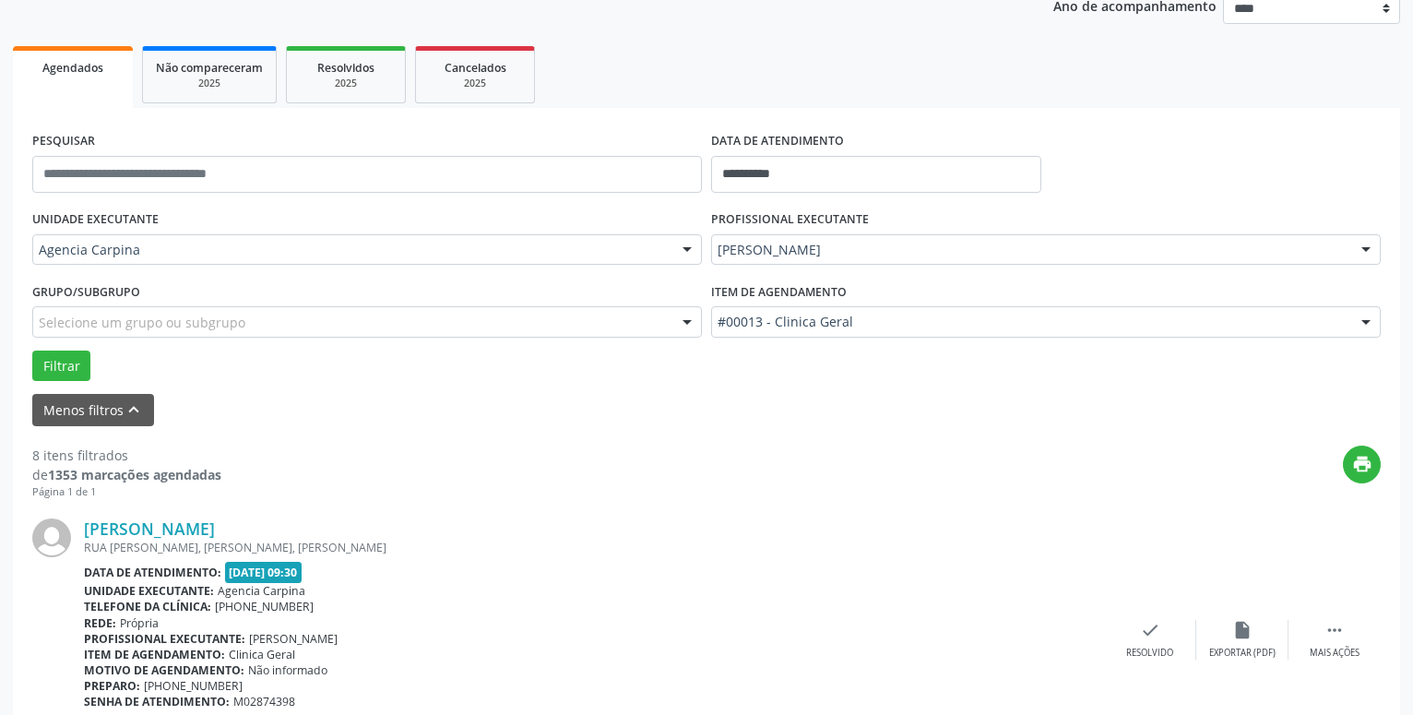
scroll to position [373, 0]
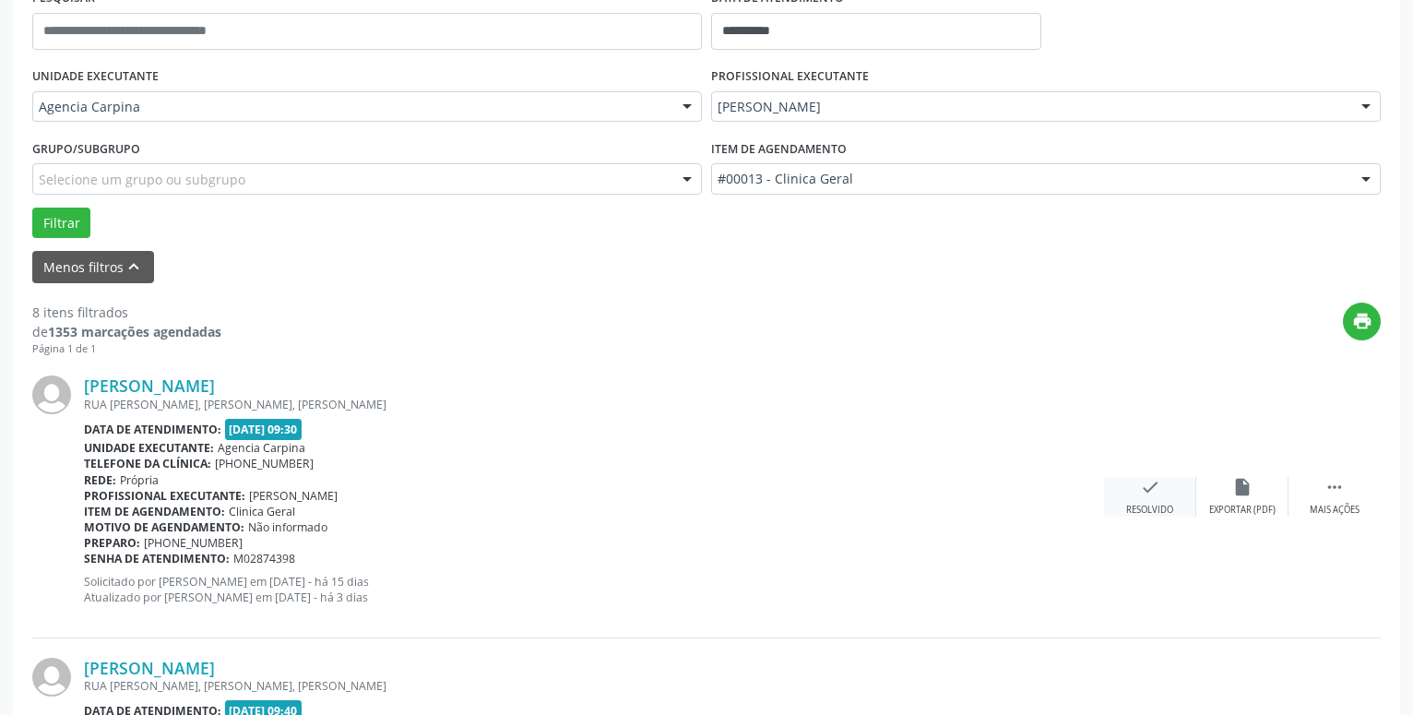
click at [1148, 497] on icon "check" at bounding box center [1150, 487] width 20 height 20
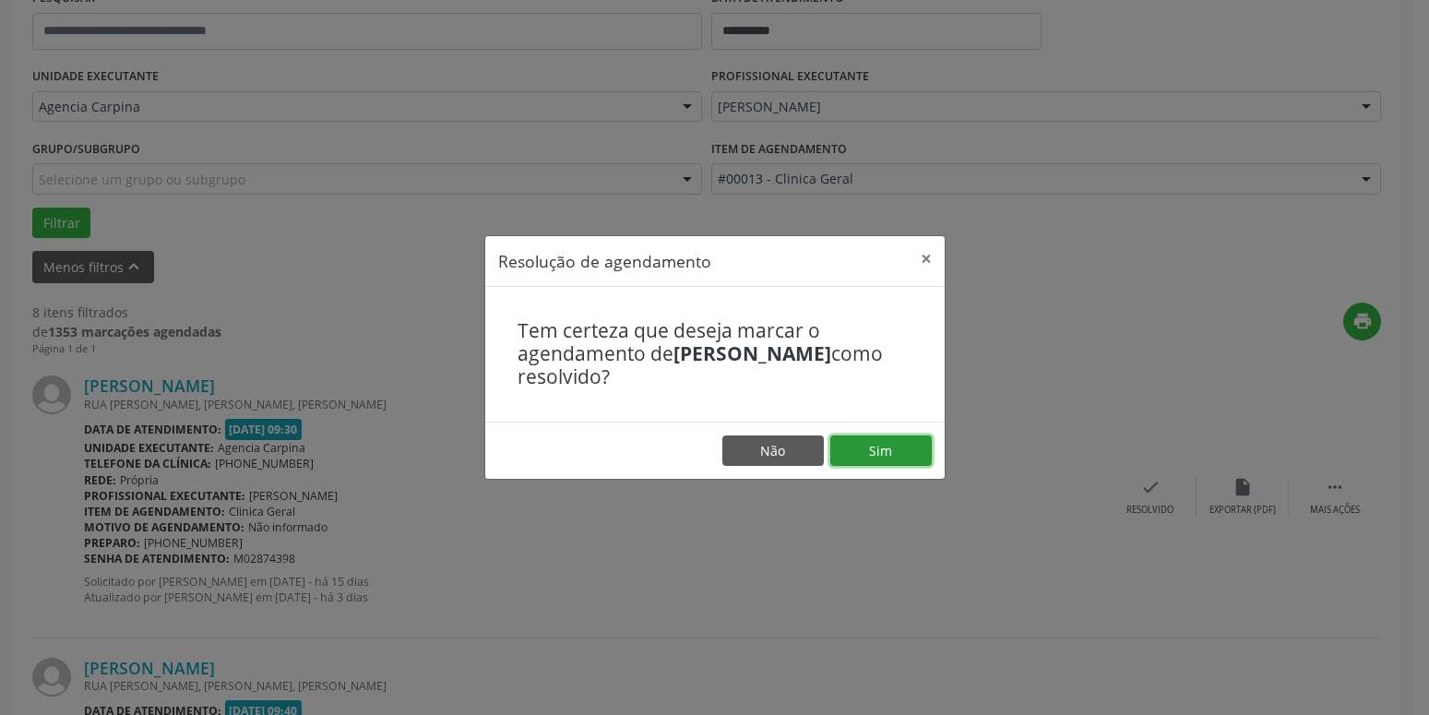
click at [886, 441] on button "Sim" at bounding box center [880, 450] width 101 height 31
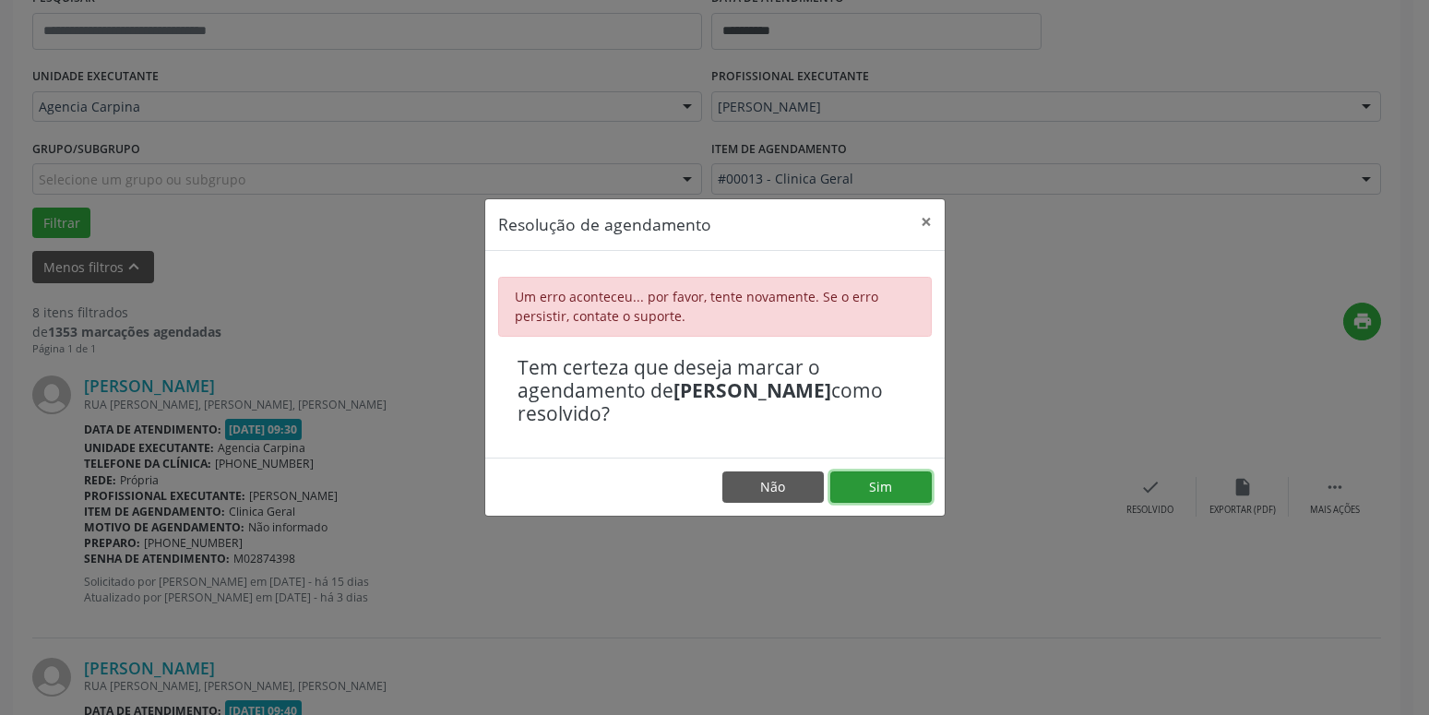
click at [886, 482] on button "Sim" at bounding box center [880, 486] width 101 height 31
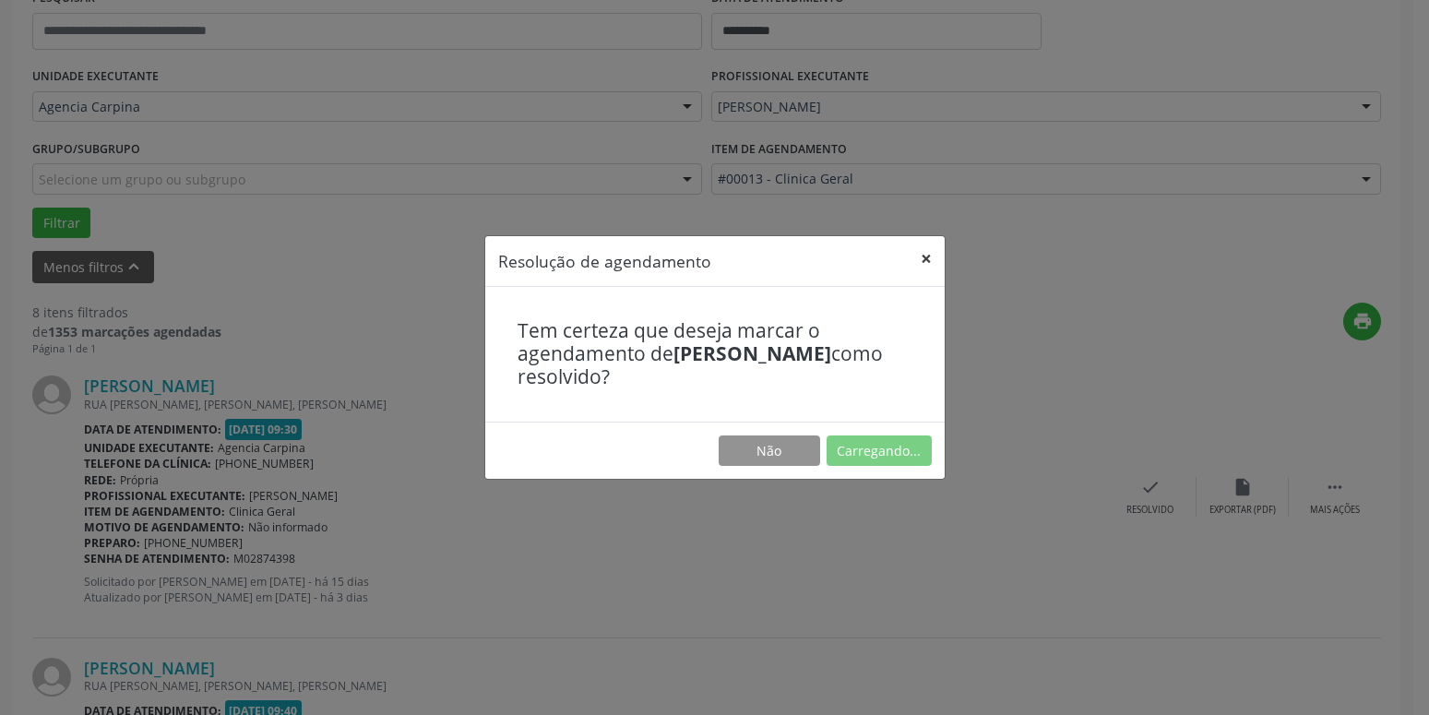
click at [930, 262] on button "×" at bounding box center [926, 258] width 37 height 45
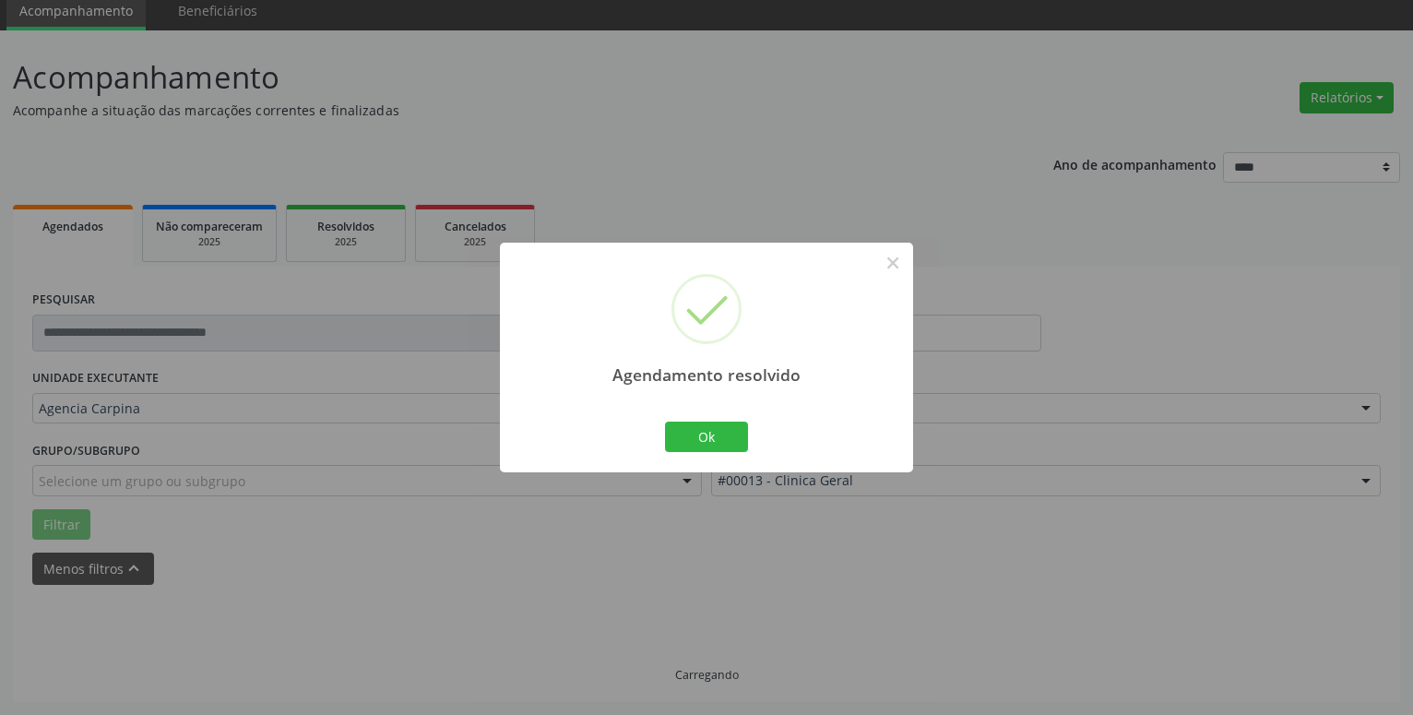
scroll to position [71, 0]
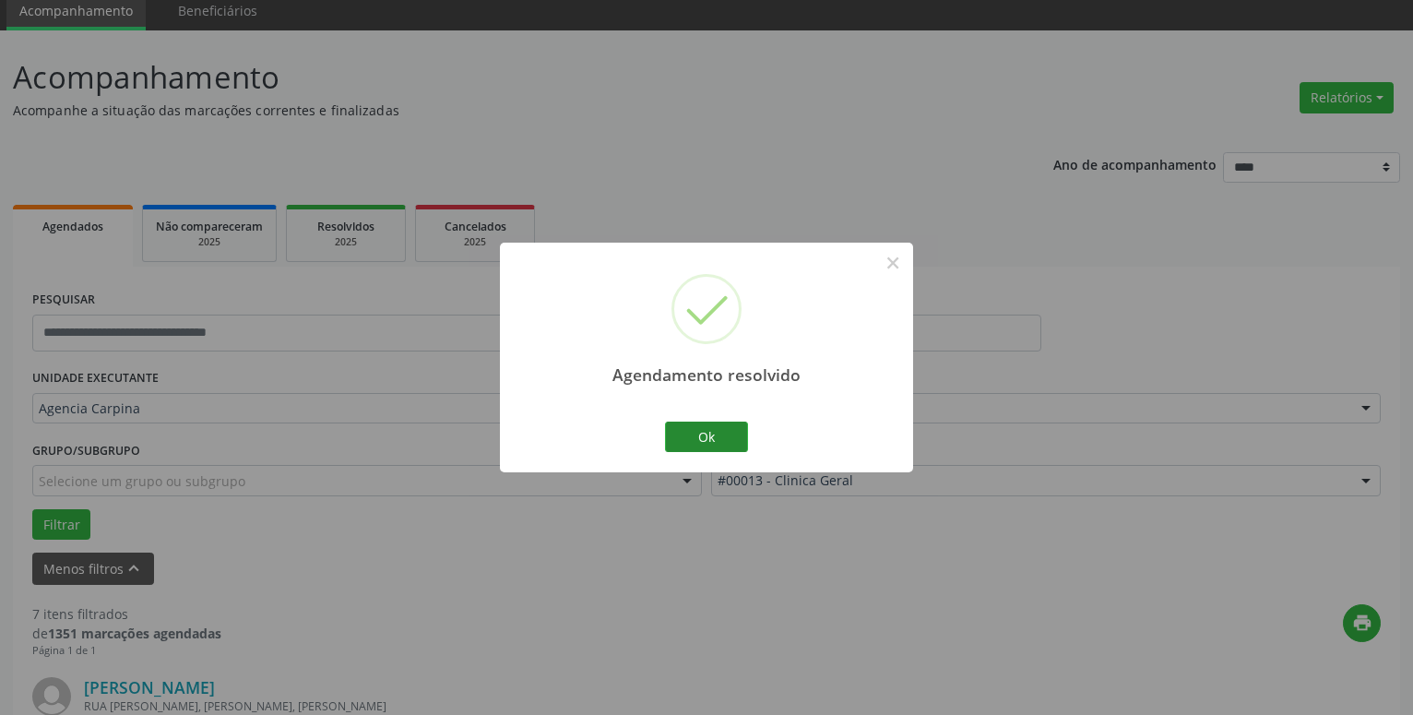
click at [725, 433] on button "Ok" at bounding box center [706, 437] width 83 height 31
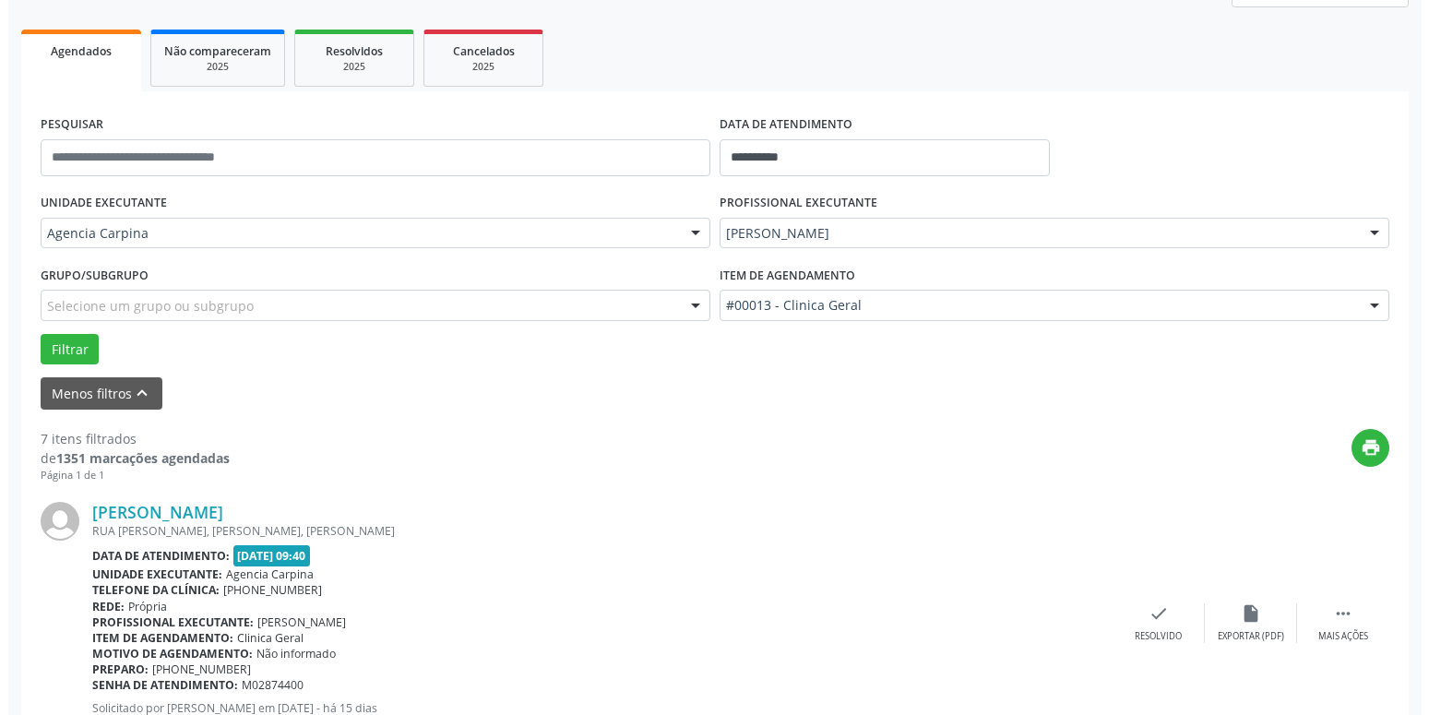
scroll to position [259, 0]
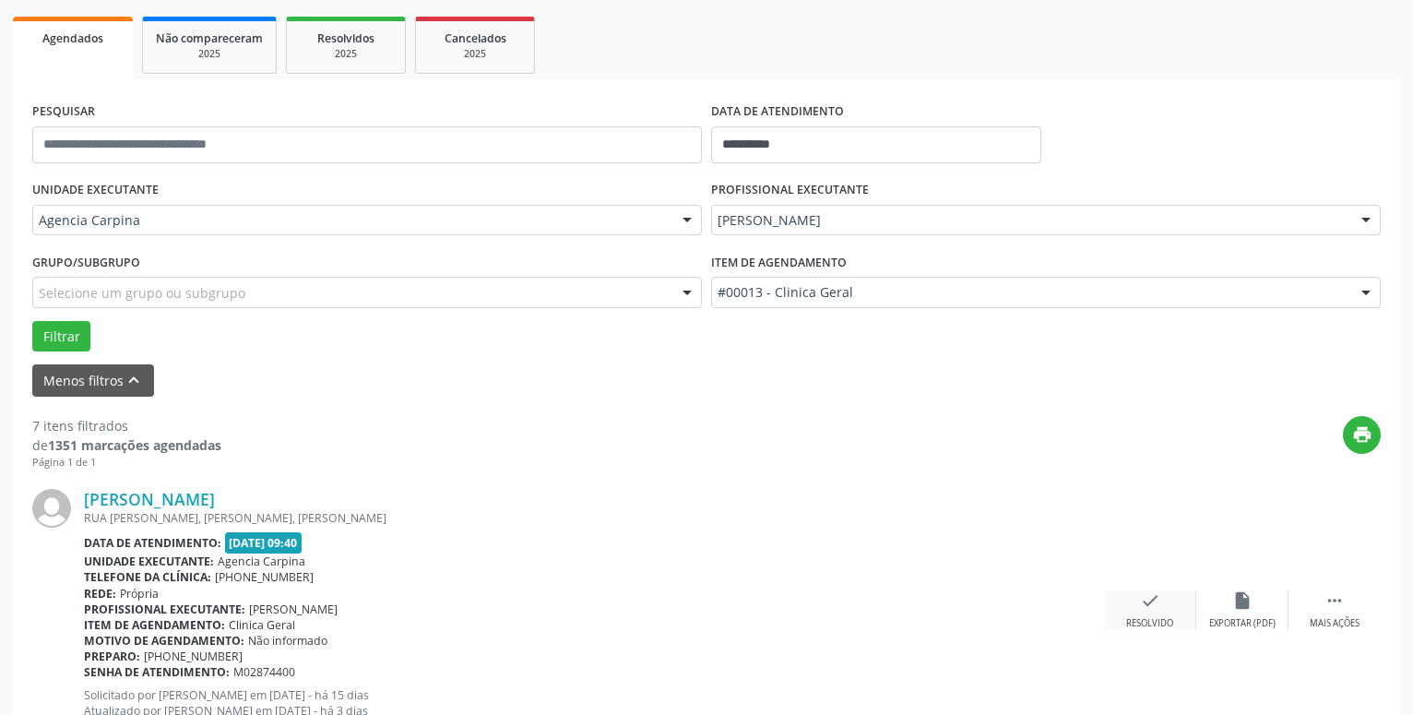
click at [1140, 597] on icon "check" at bounding box center [1150, 600] width 20 height 20
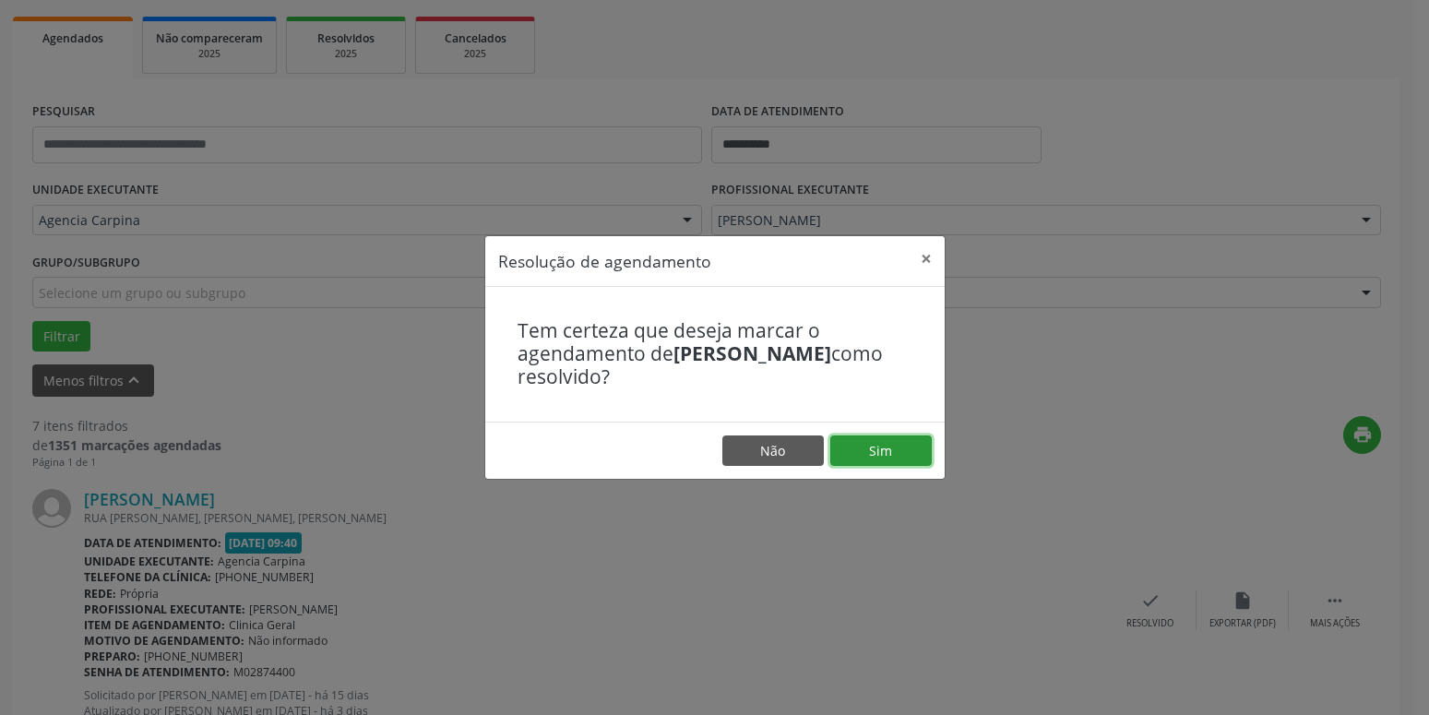
click at [857, 457] on button "Sim" at bounding box center [880, 450] width 101 height 31
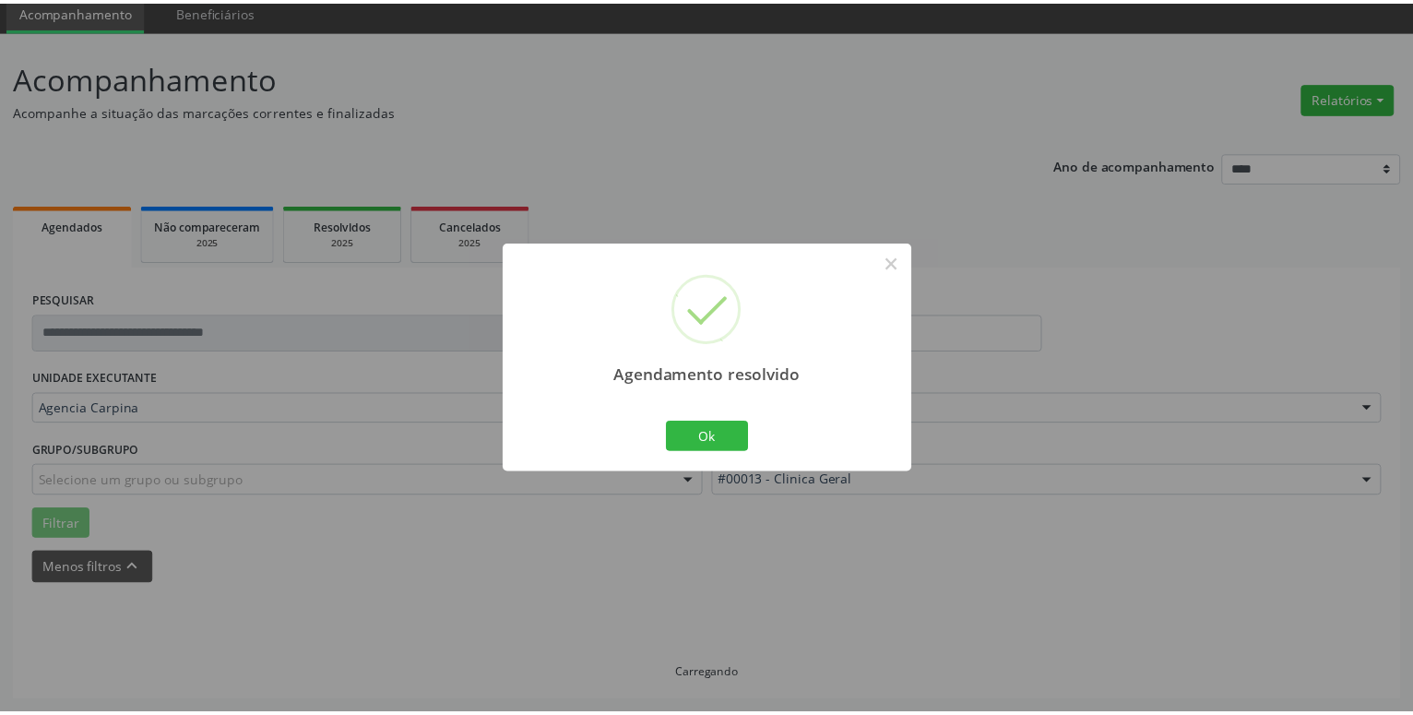
scroll to position [71, 0]
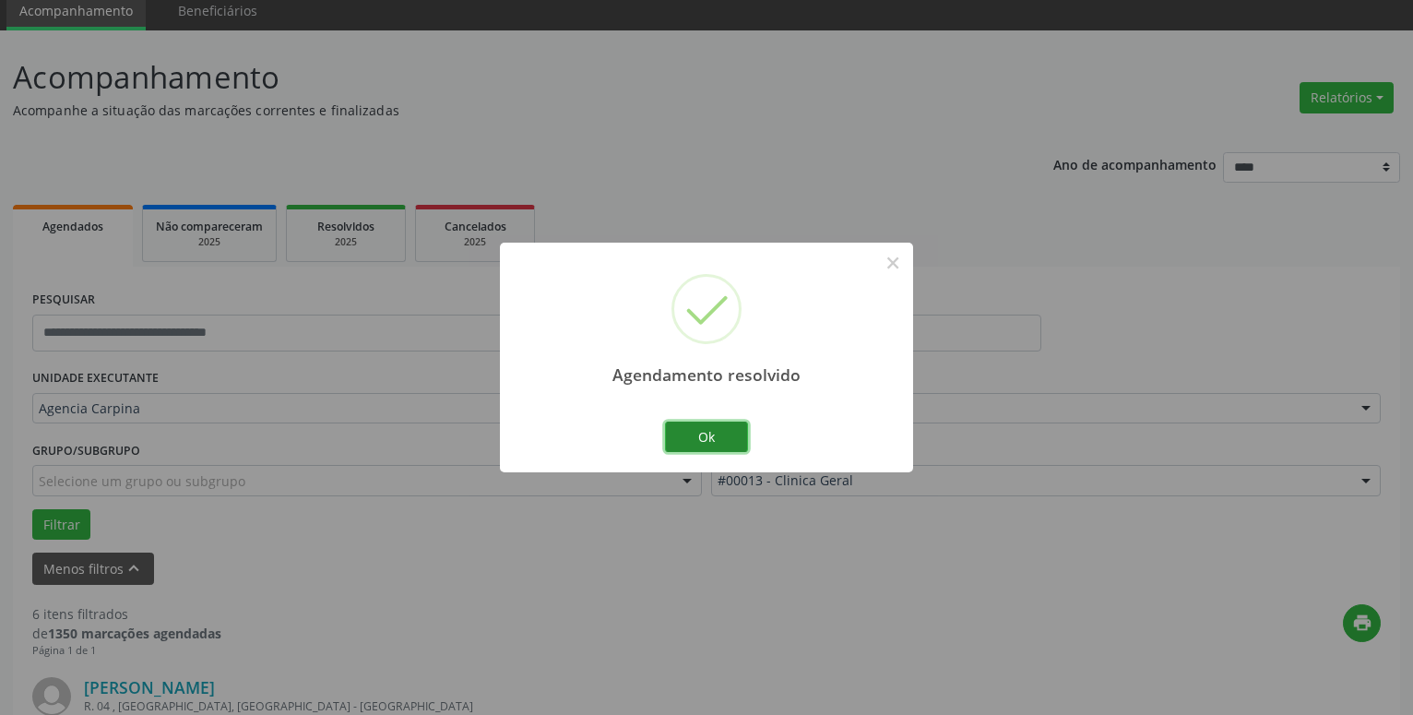
click at [720, 437] on button "Ok" at bounding box center [706, 437] width 83 height 31
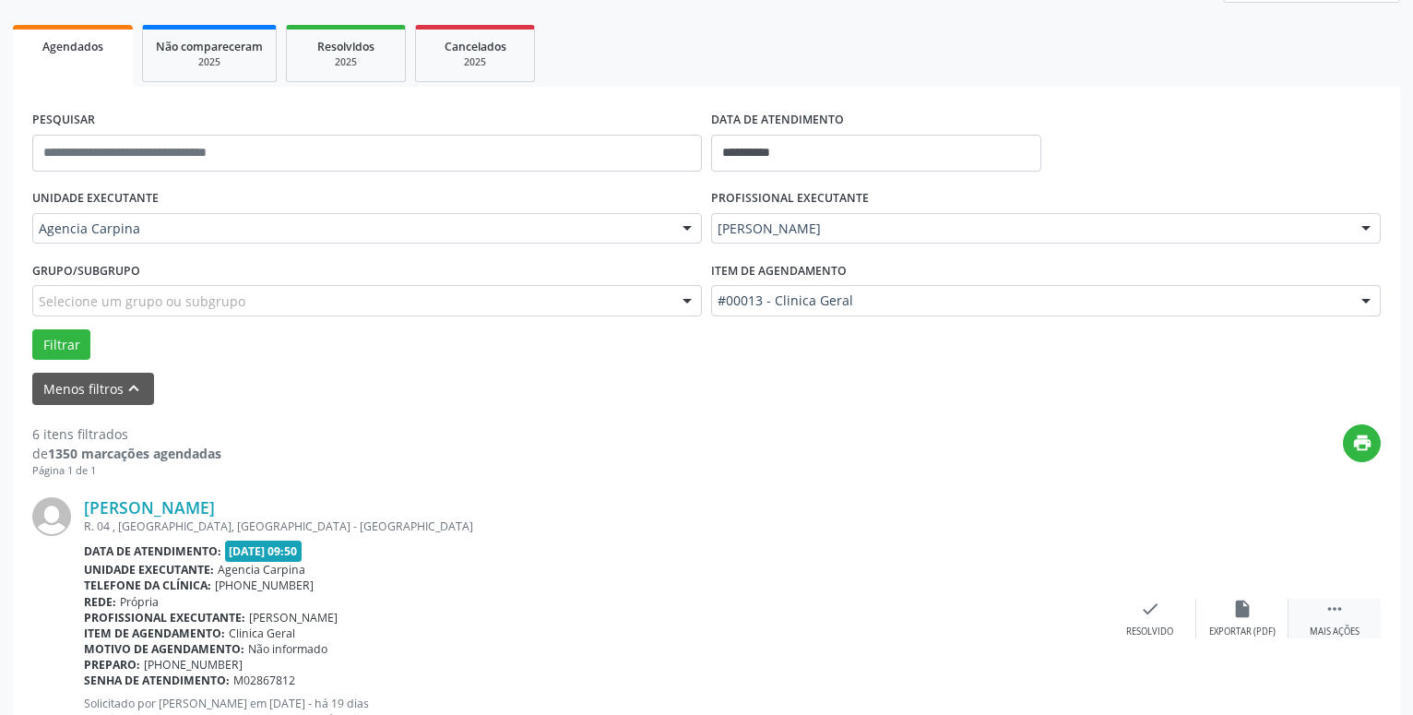
scroll to position [259, 0]
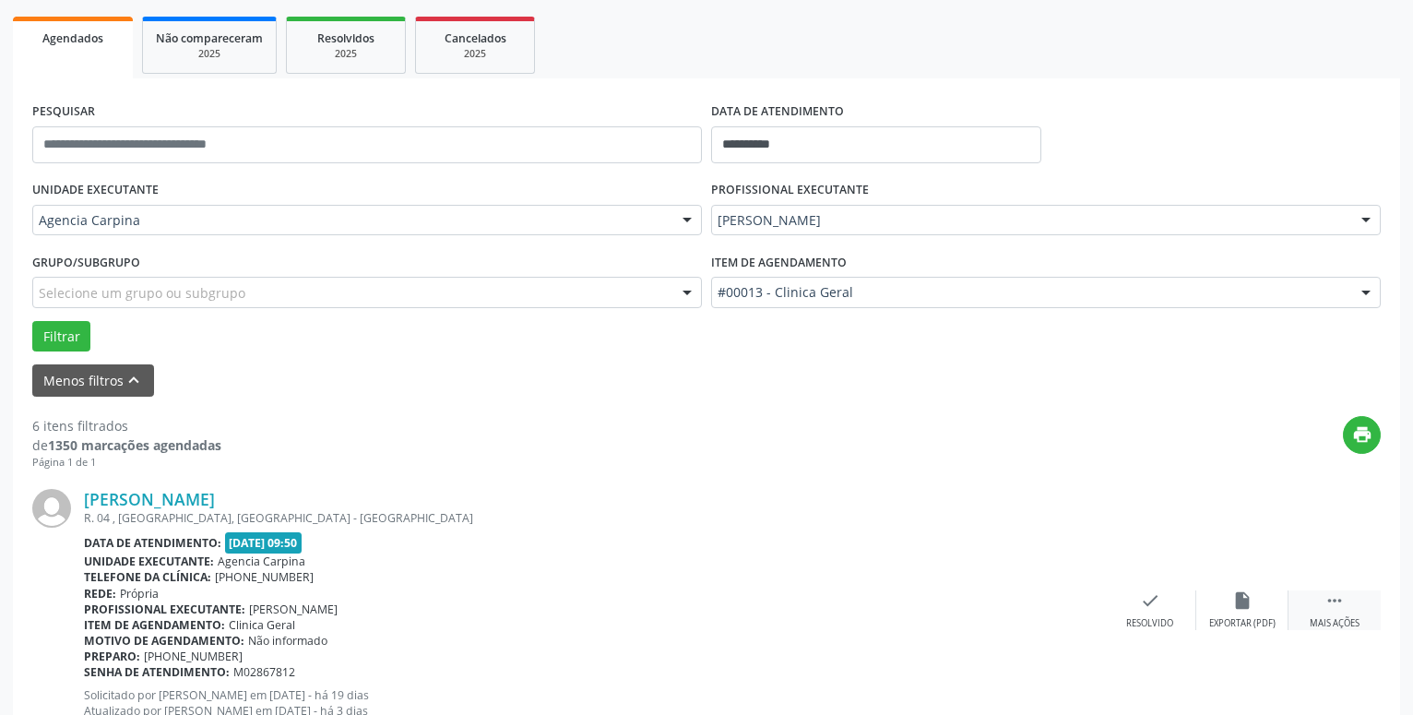
click at [1336, 610] on icon "" at bounding box center [1335, 600] width 20 height 20
click at [1226, 604] on div "alarm_off Não compareceu" at bounding box center [1243, 610] width 92 height 40
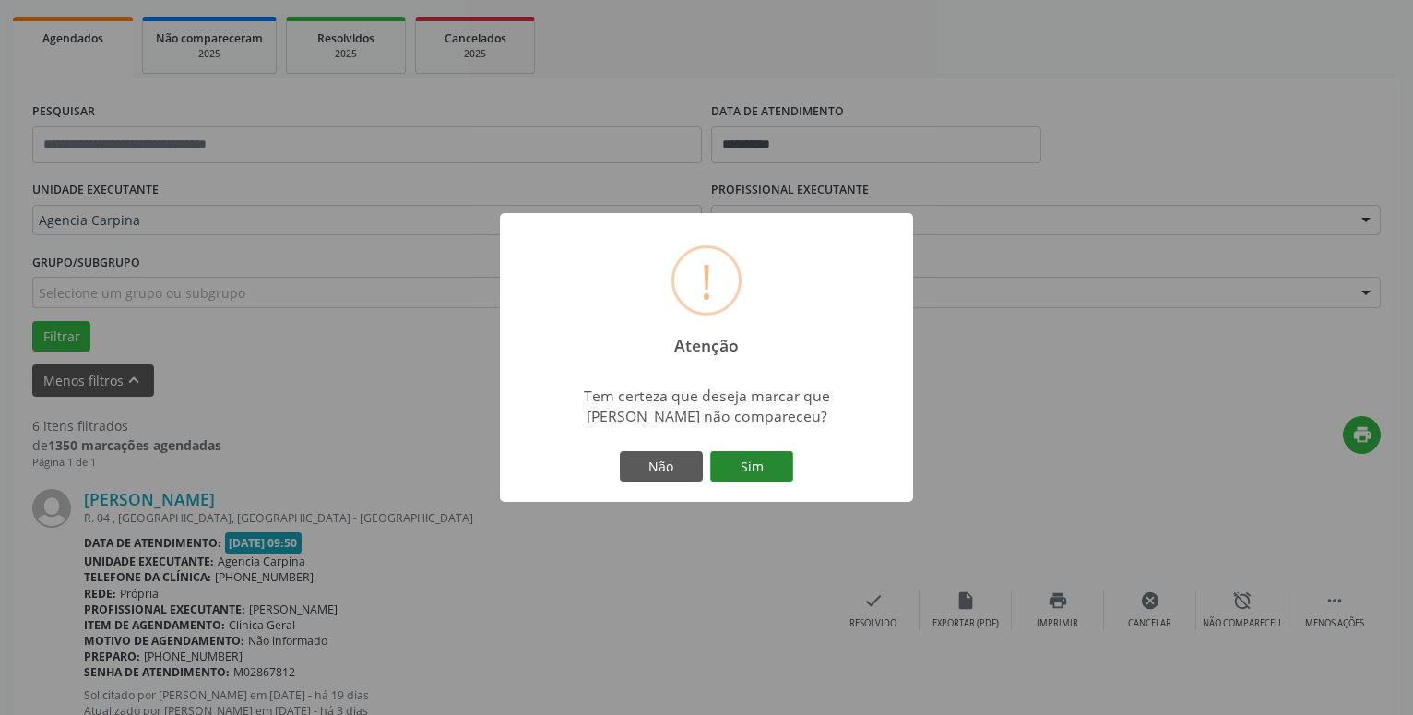
click at [758, 473] on button "Sim" at bounding box center [751, 466] width 83 height 31
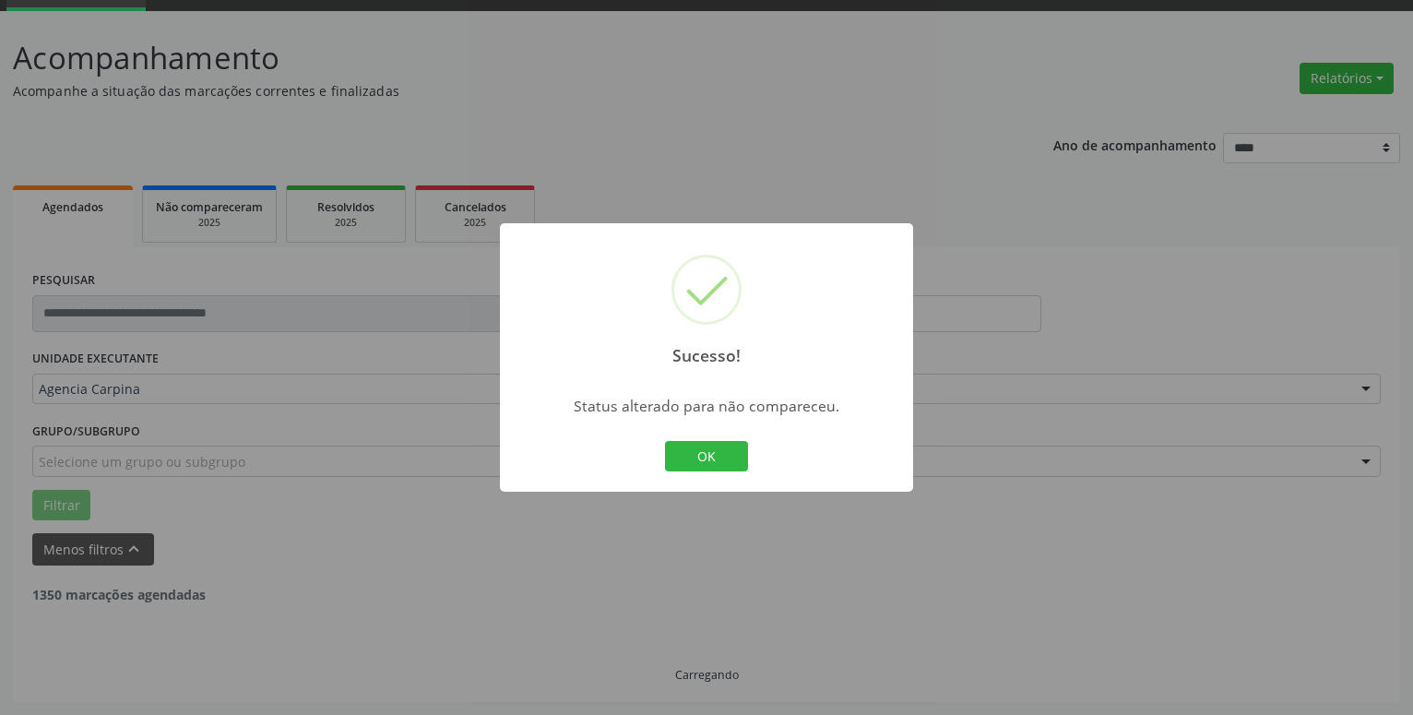
scroll to position [90, 0]
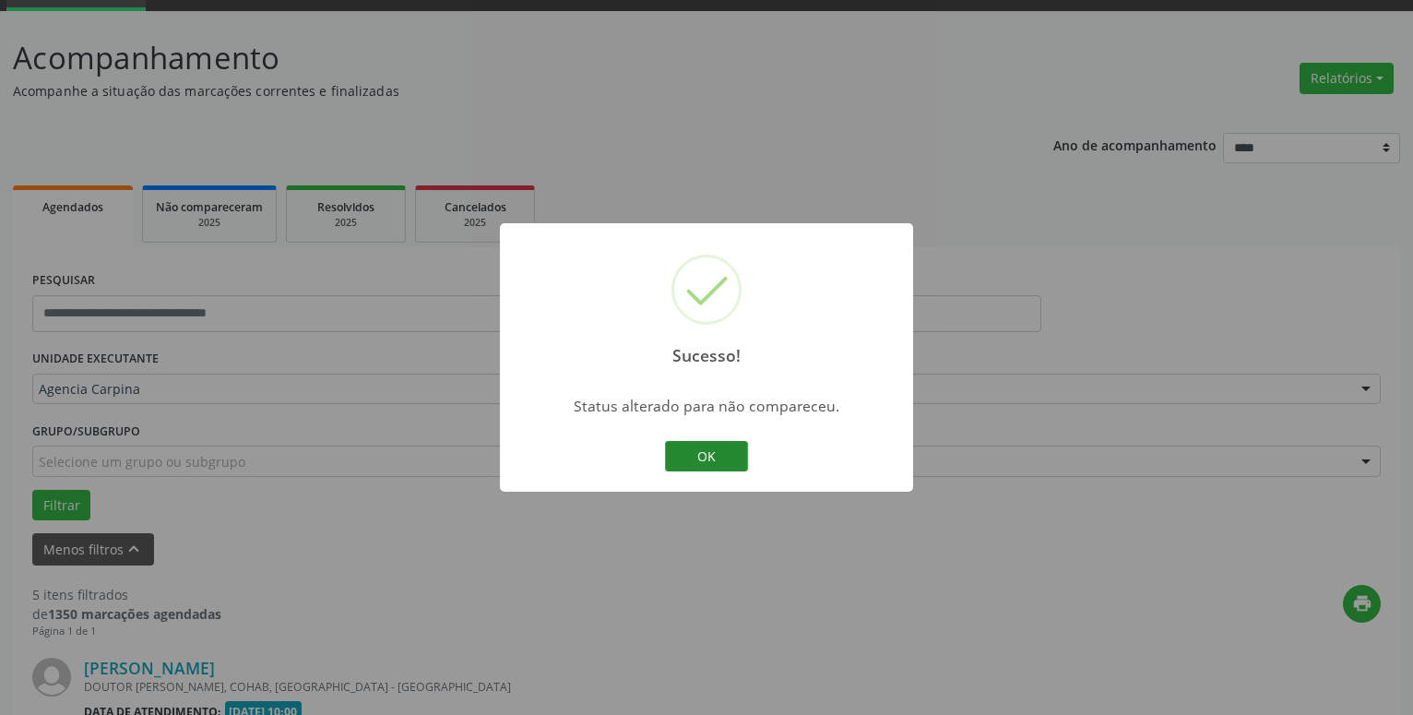
click at [725, 455] on button "OK" at bounding box center [706, 456] width 83 height 31
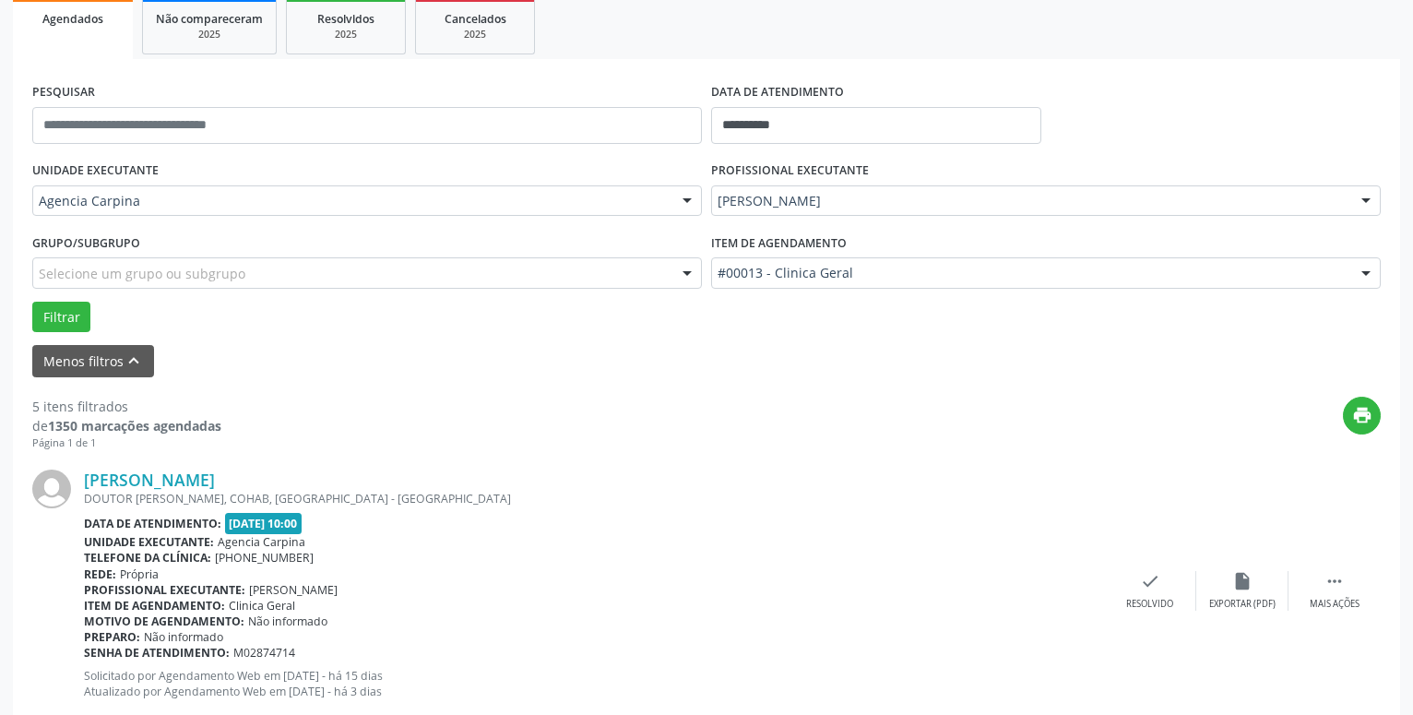
scroll to position [467, 0]
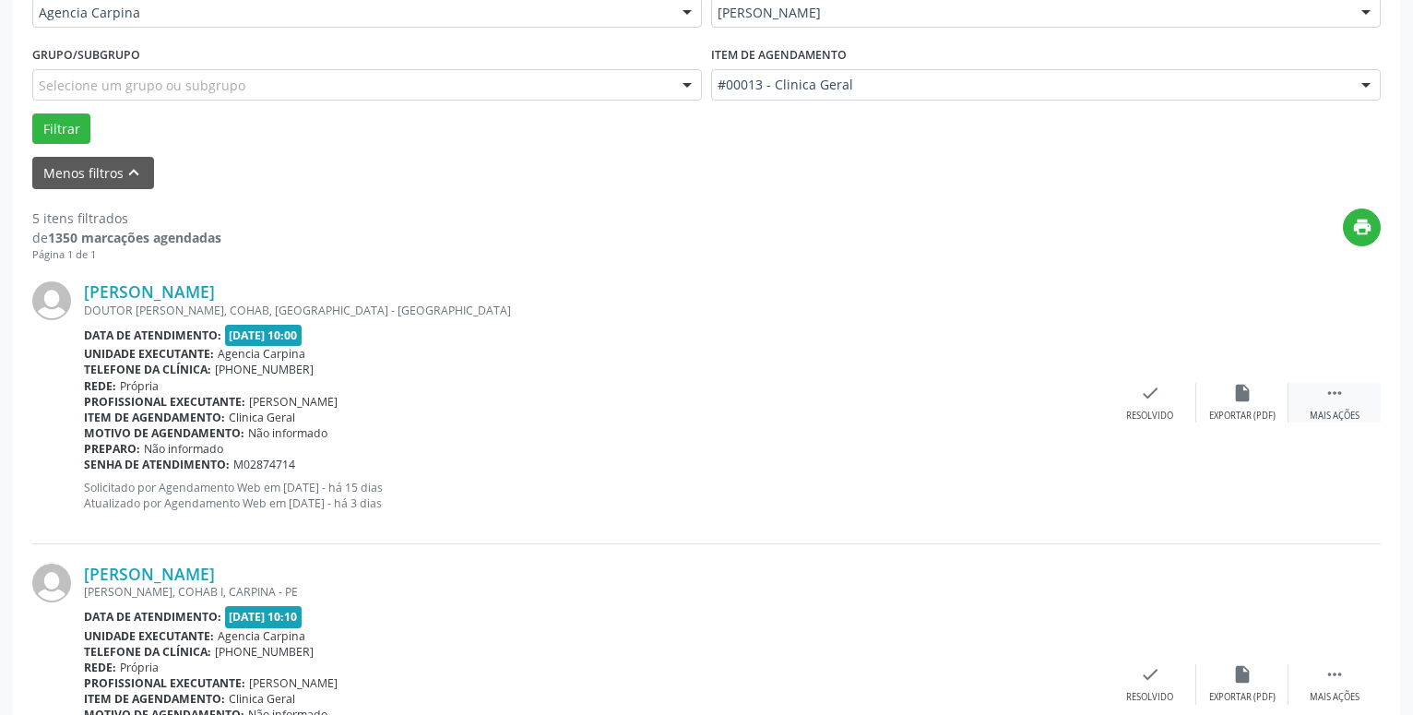
click at [1338, 400] on icon "" at bounding box center [1335, 393] width 20 height 20
click at [1244, 403] on icon "alarm_off" at bounding box center [1243, 393] width 20 height 20
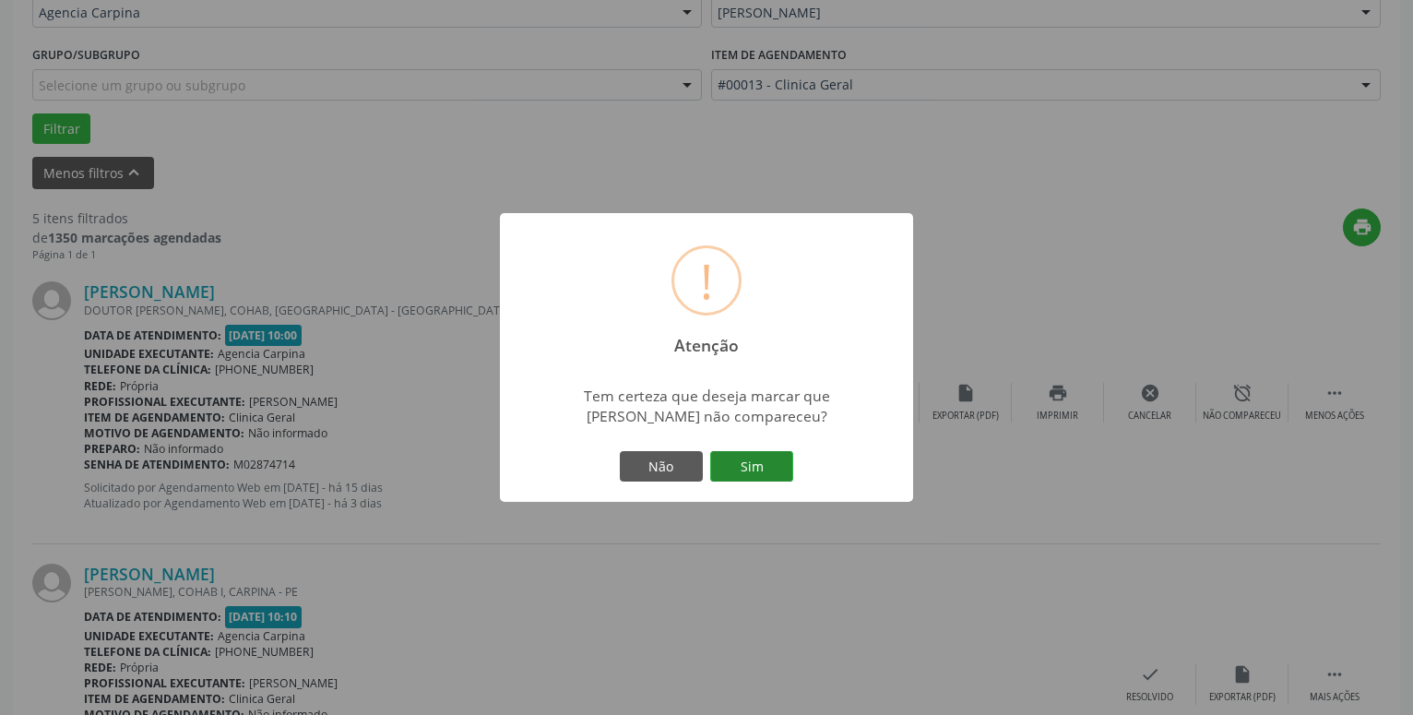
click at [777, 469] on button "Sim" at bounding box center [751, 466] width 83 height 31
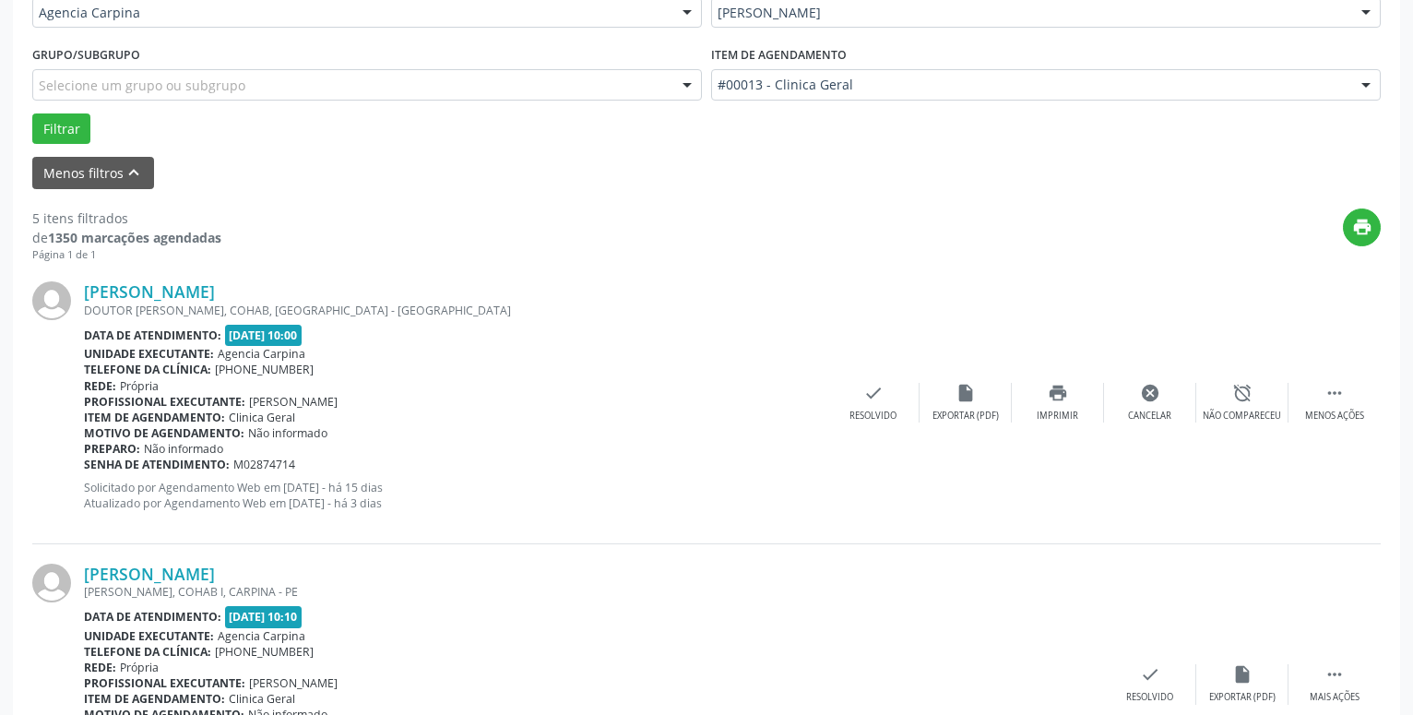
scroll to position [90, 0]
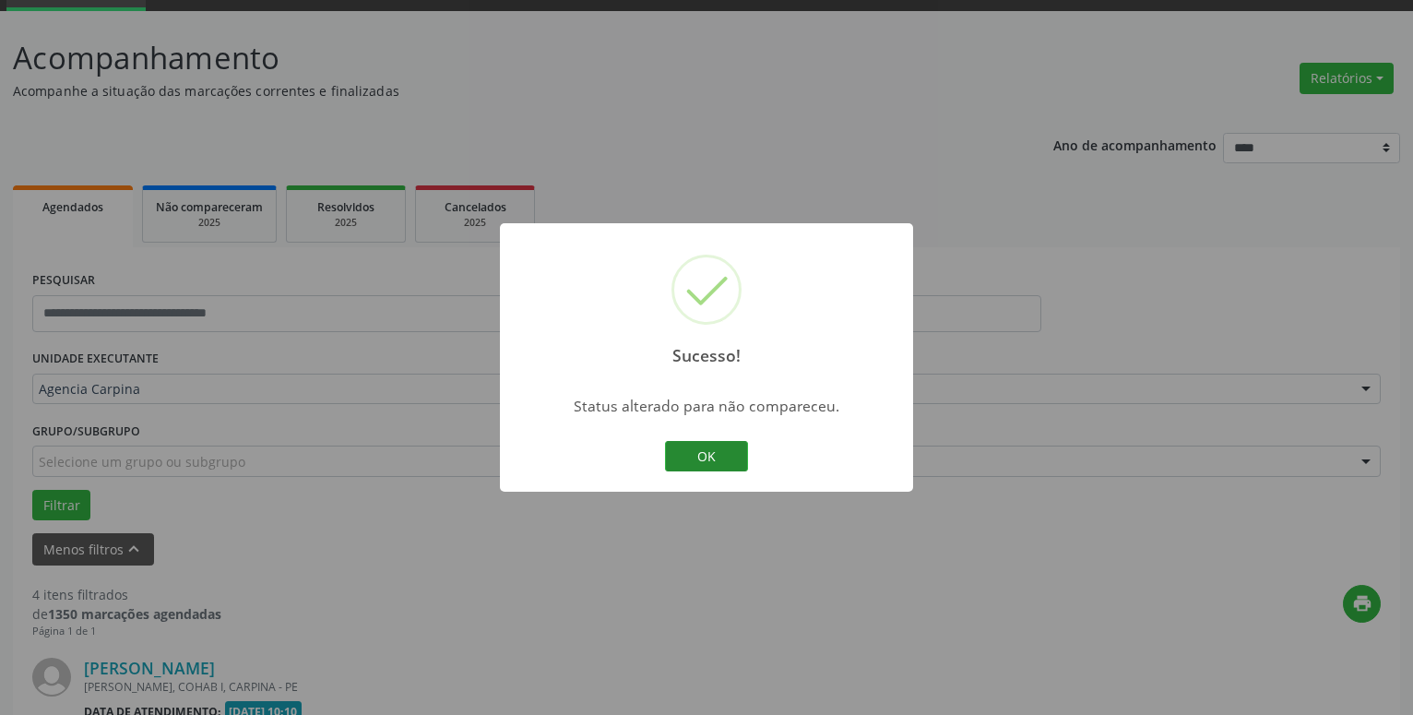
click at [734, 462] on button "OK" at bounding box center [706, 456] width 83 height 31
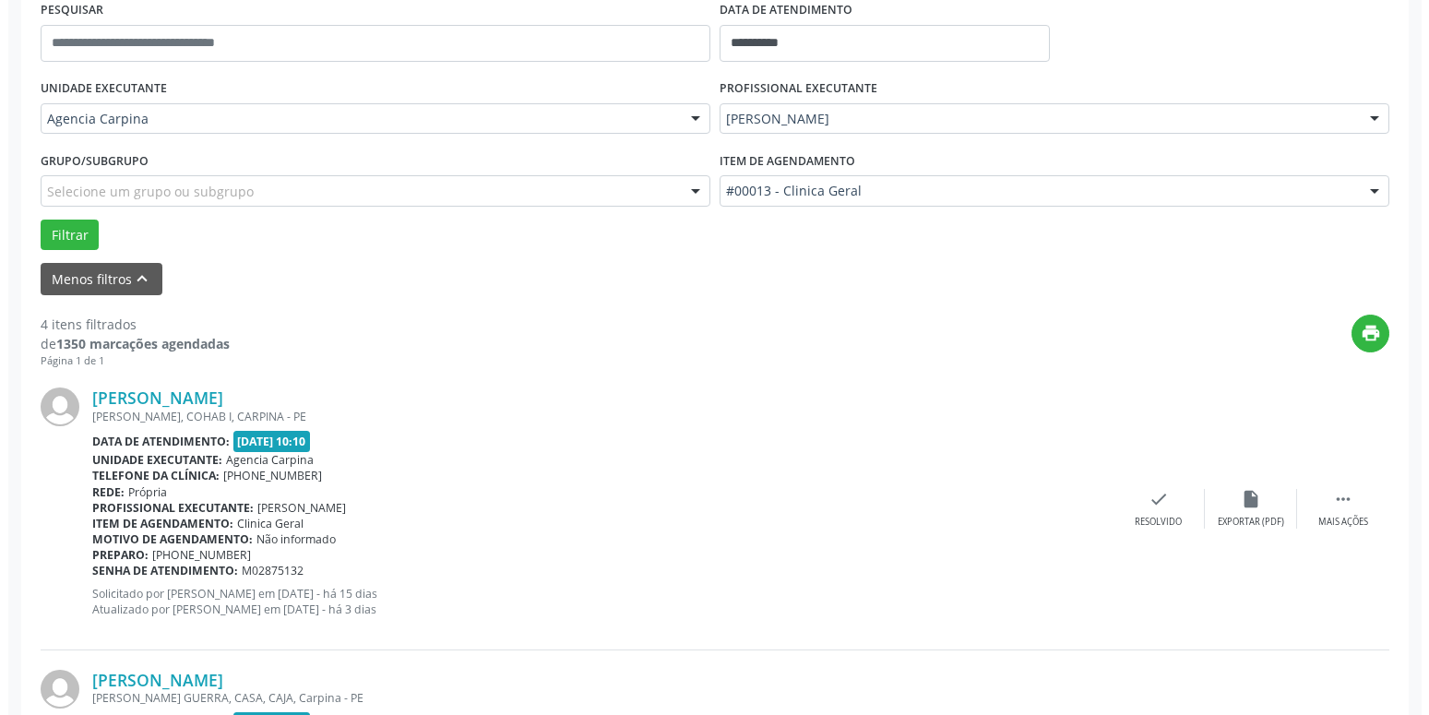
scroll to position [373, 0]
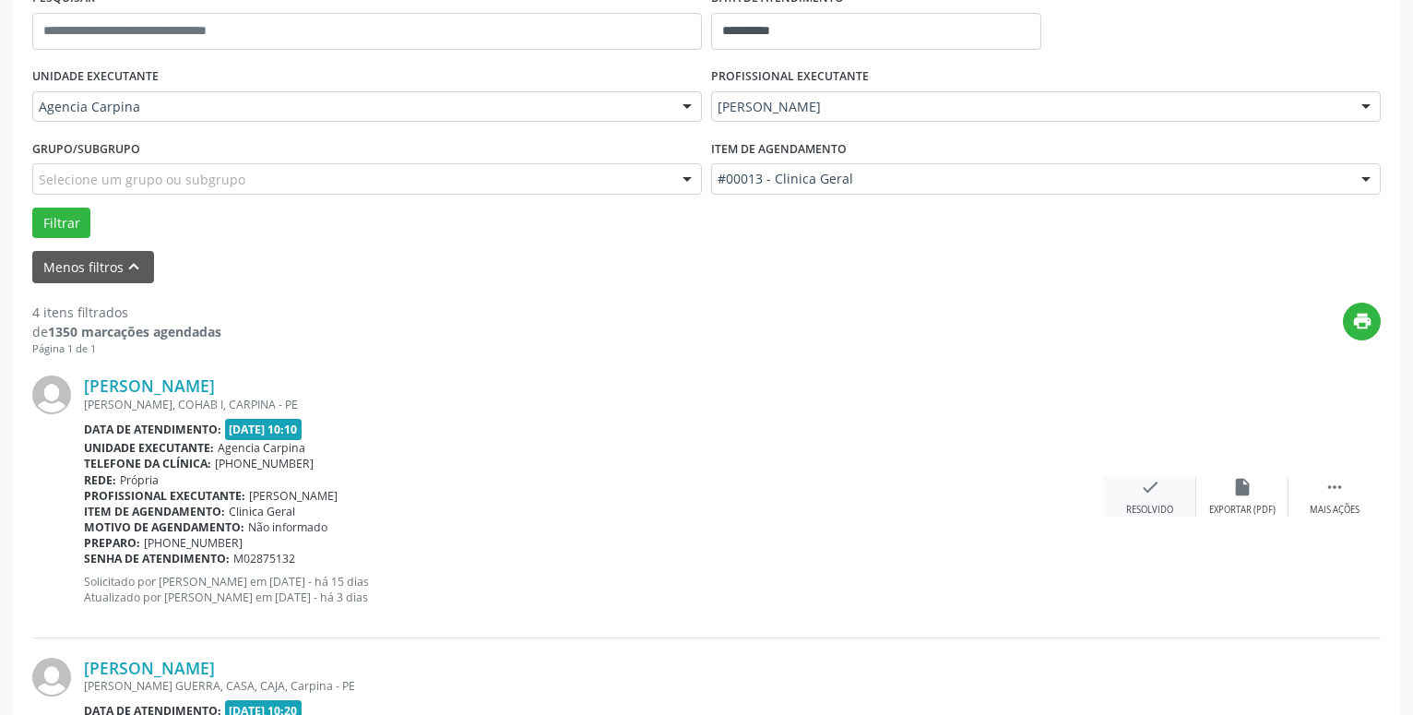
click at [1144, 503] on div "check Resolvido" at bounding box center [1150, 497] width 92 height 40
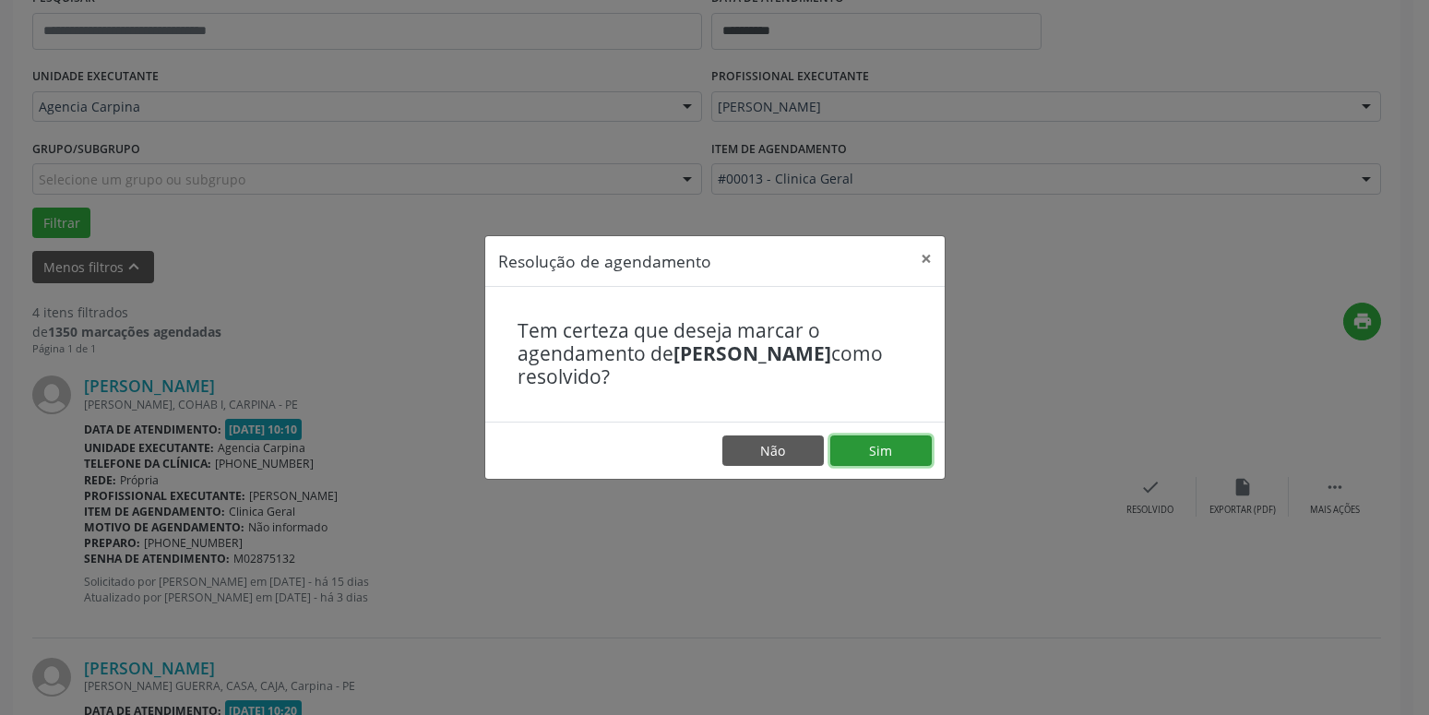
click at [901, 444] on button "Sim" at bounding box center [880, 450] width 101 height 31
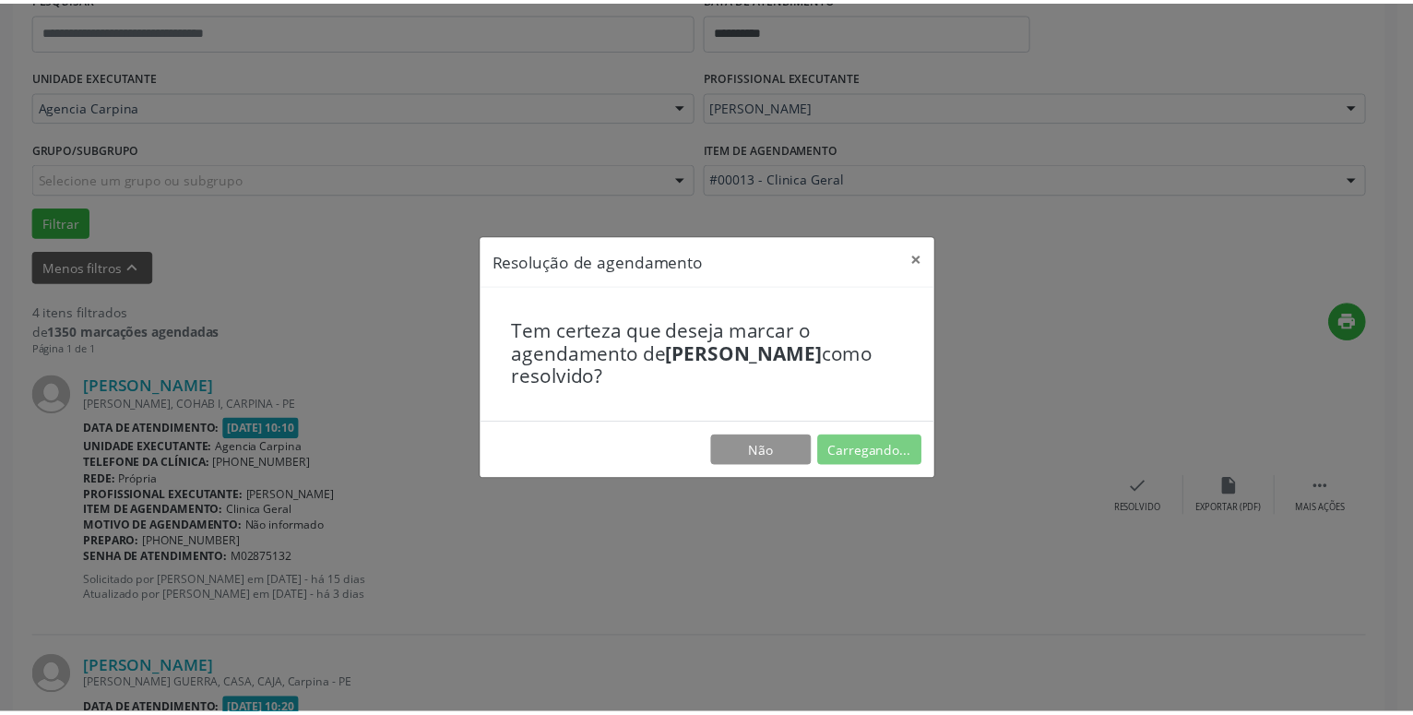
scroll to position [71, 0]
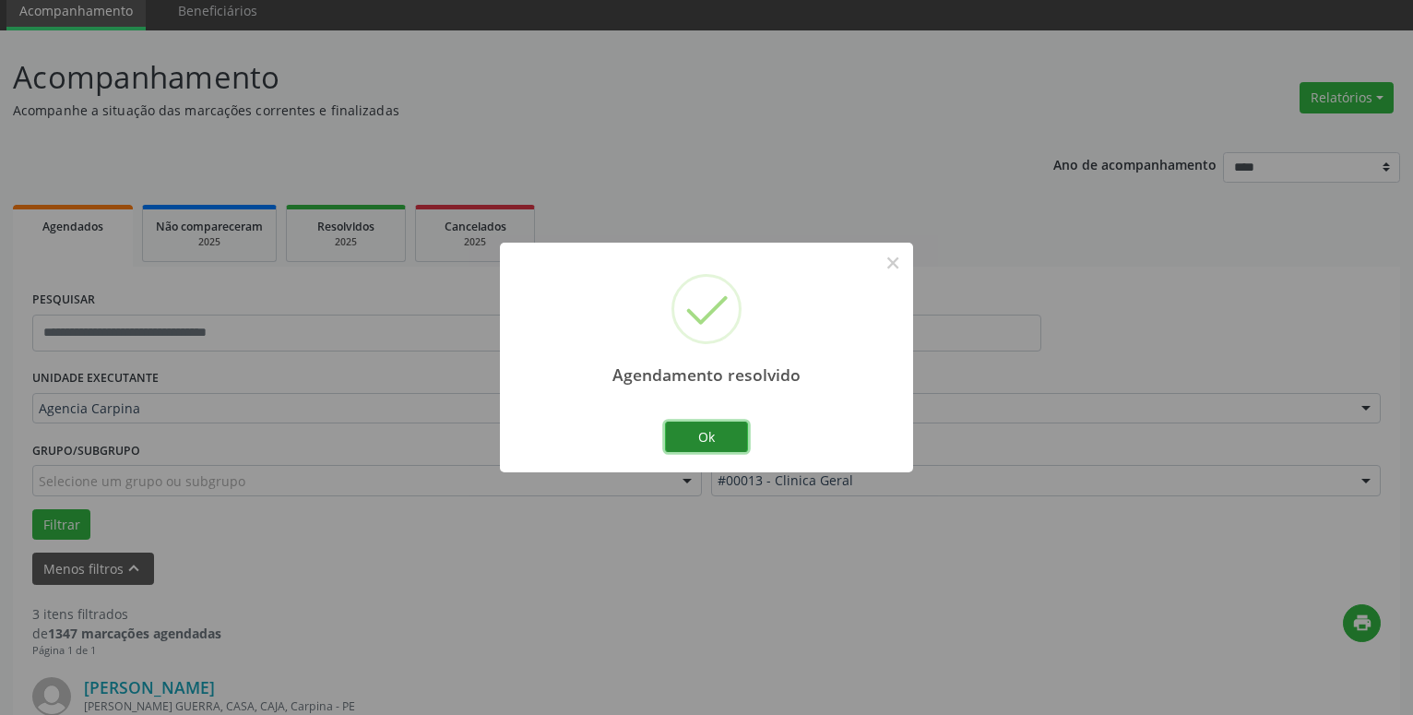
click at [710, 434] on button "Ok" at bounding box center [706, 437] width 83 height 31
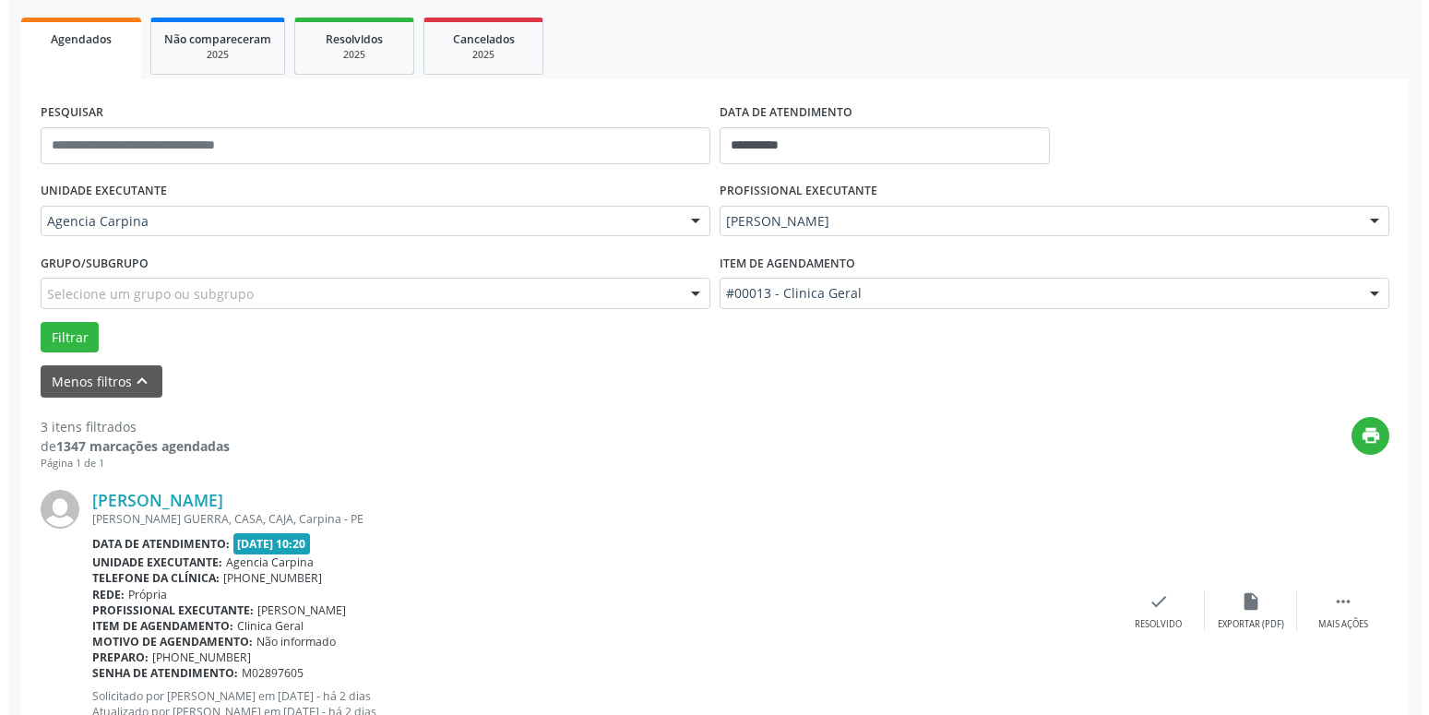
scroll to position [259, 0]
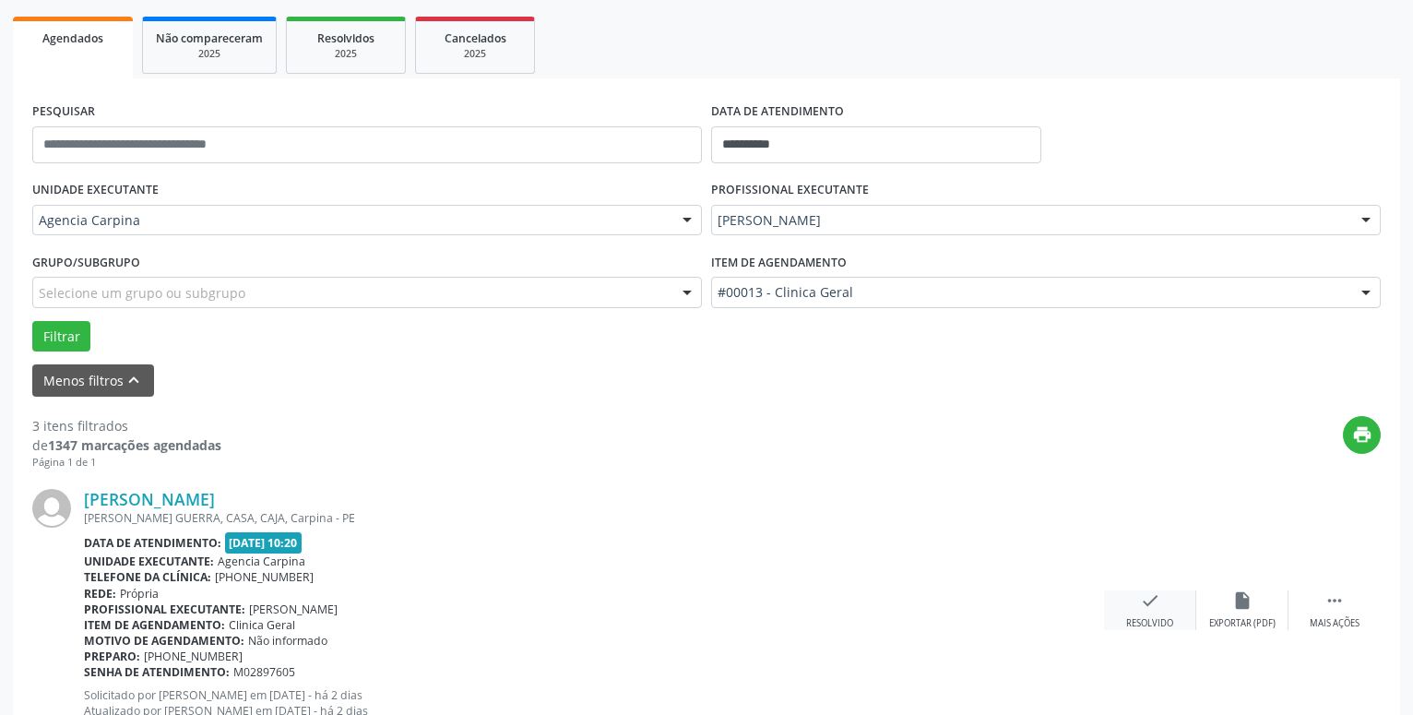
click at [1145, 609] on icon "check" at bounding box center [1150, 600] width 20 height 20
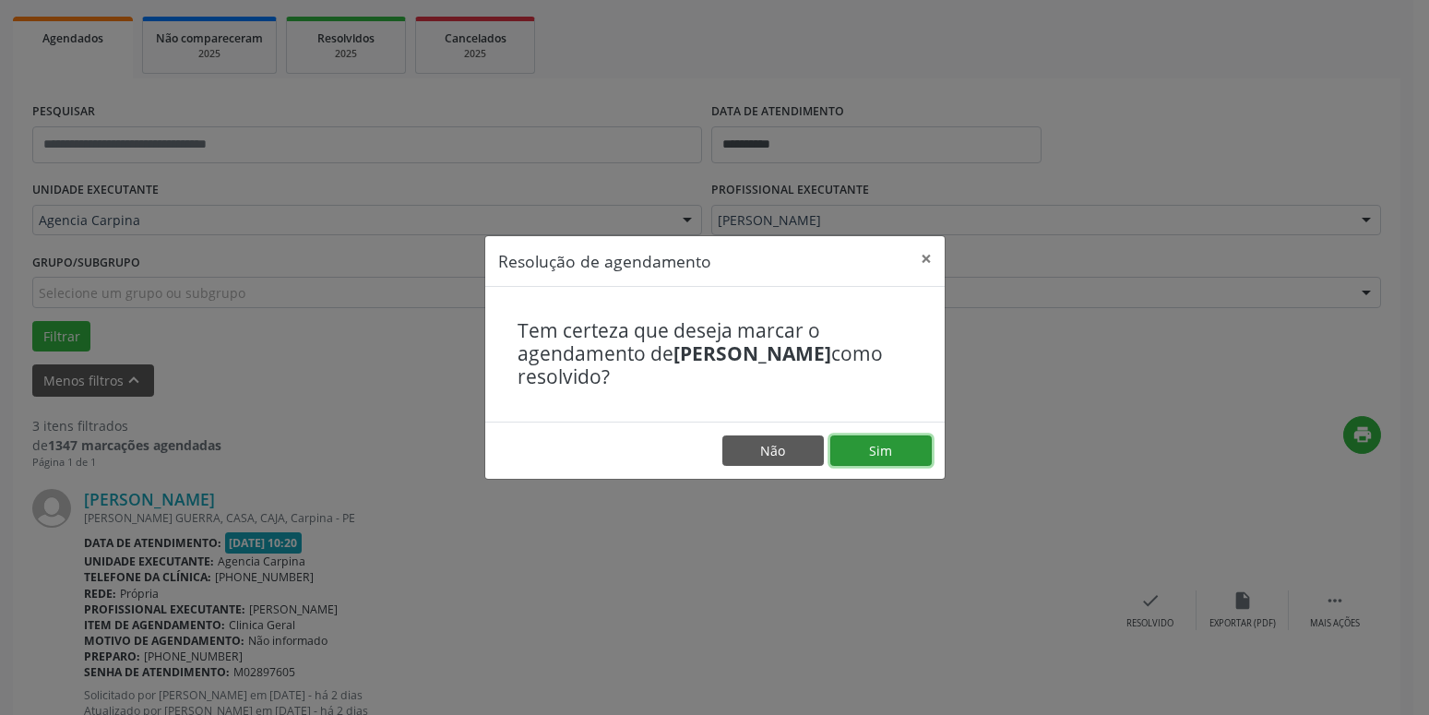
click at [847, 448] on button "Sim" at bounding box center [880, 450] width 101 height 31
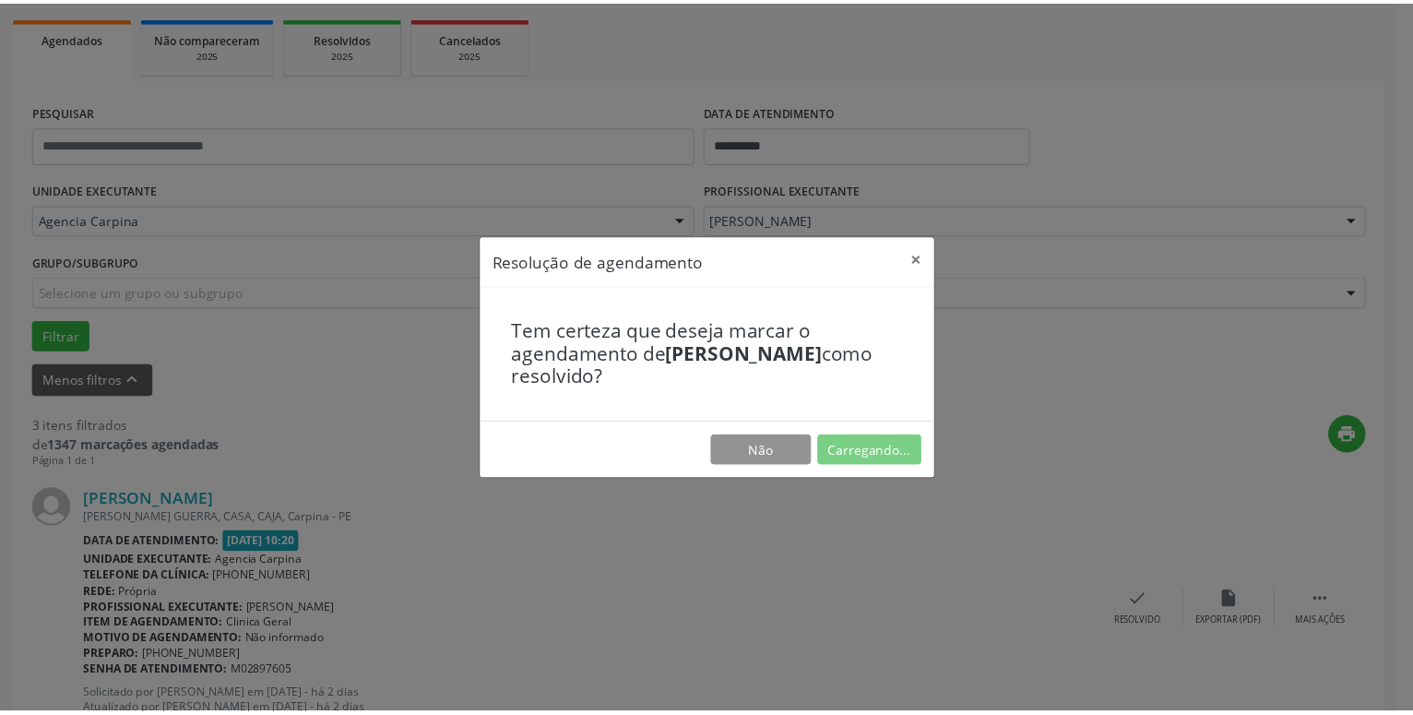
scroll to position [71, 0]
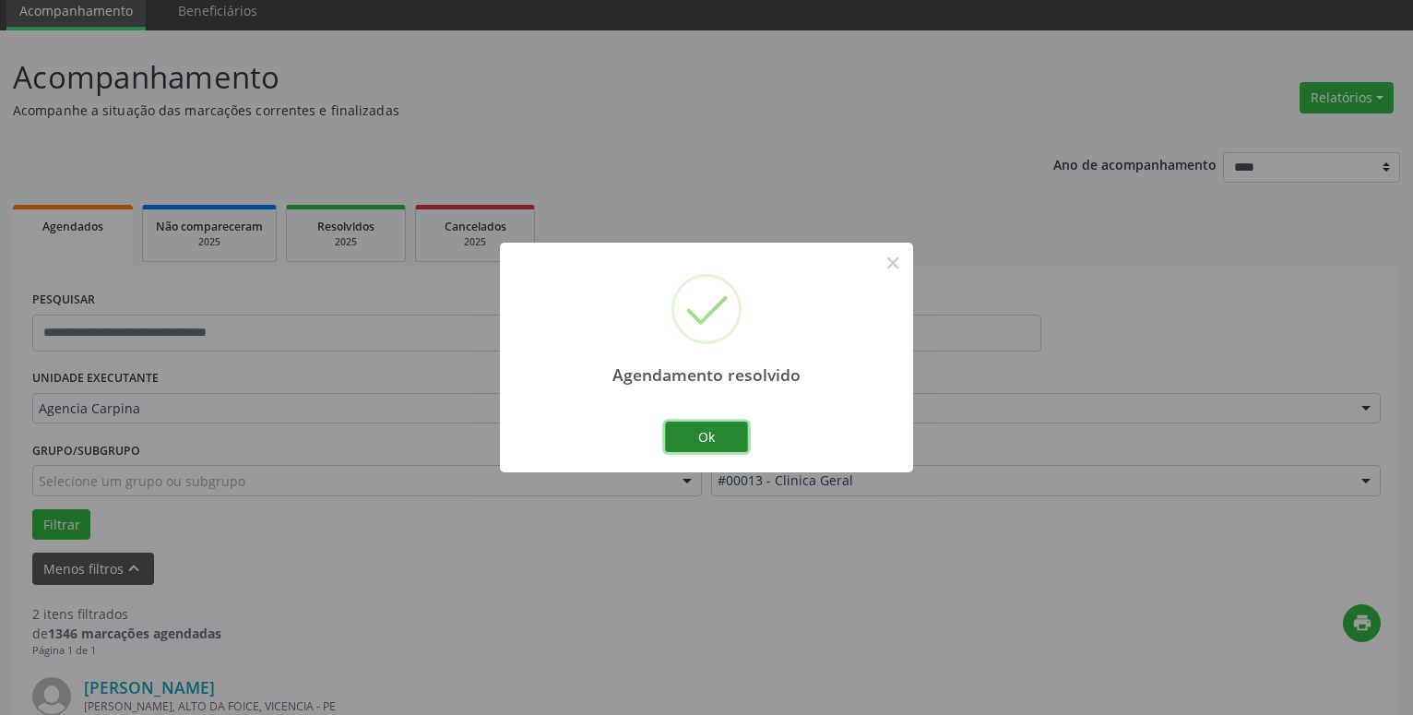
click at [734, 430] on button "Ok" at bounding box center [706, 437] width 83 height 31
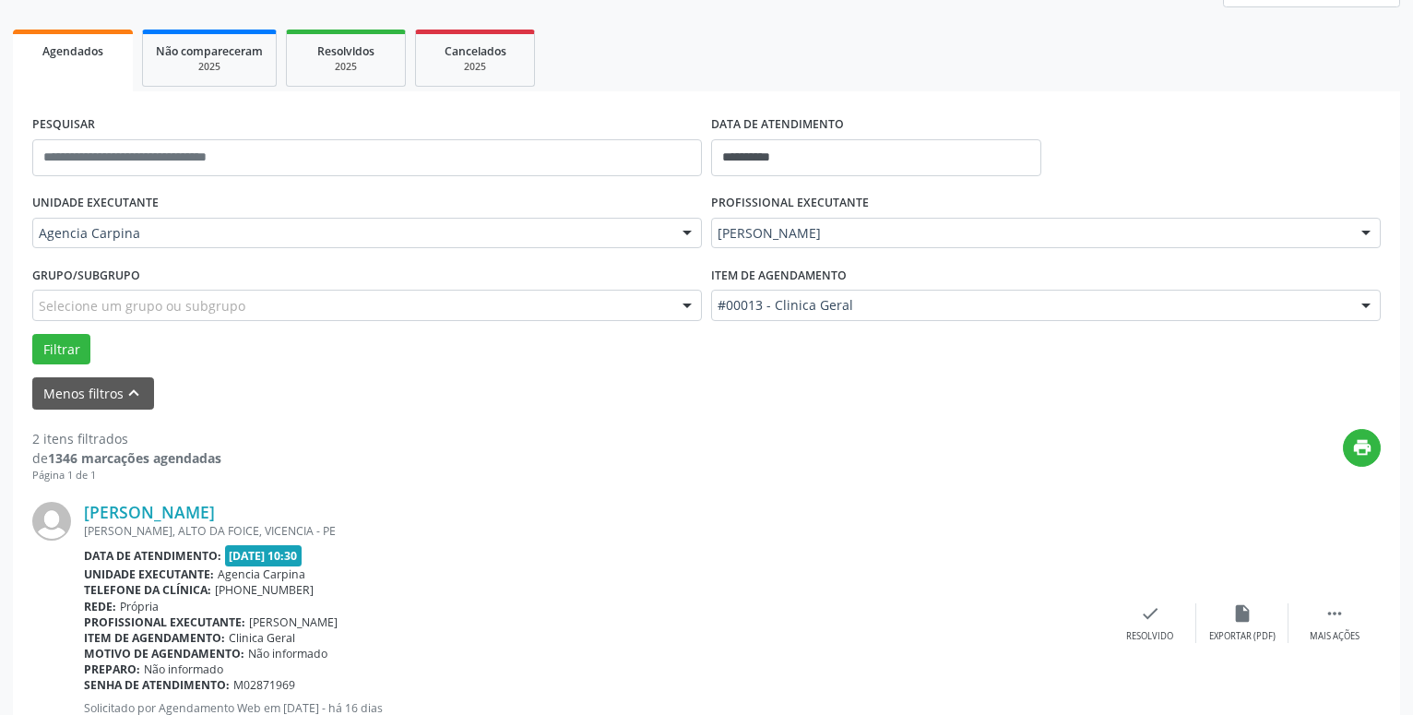
scroll to position [259, 0]
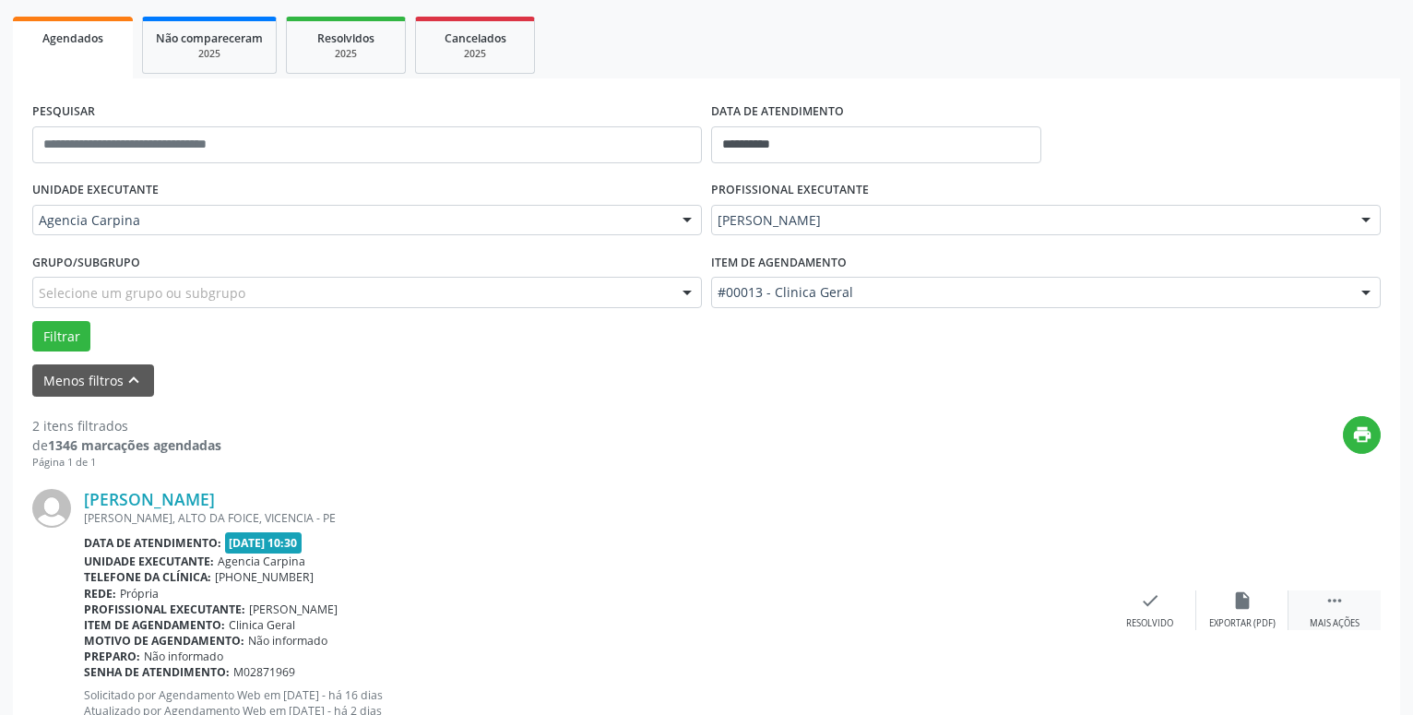
click at [1332, 607] on icon "" at bounding box center [1335, 600] width 20 height 20
click at [1236, 592] on icon "alarm_off" at bounding box center [1243, 600] width 20 height 20
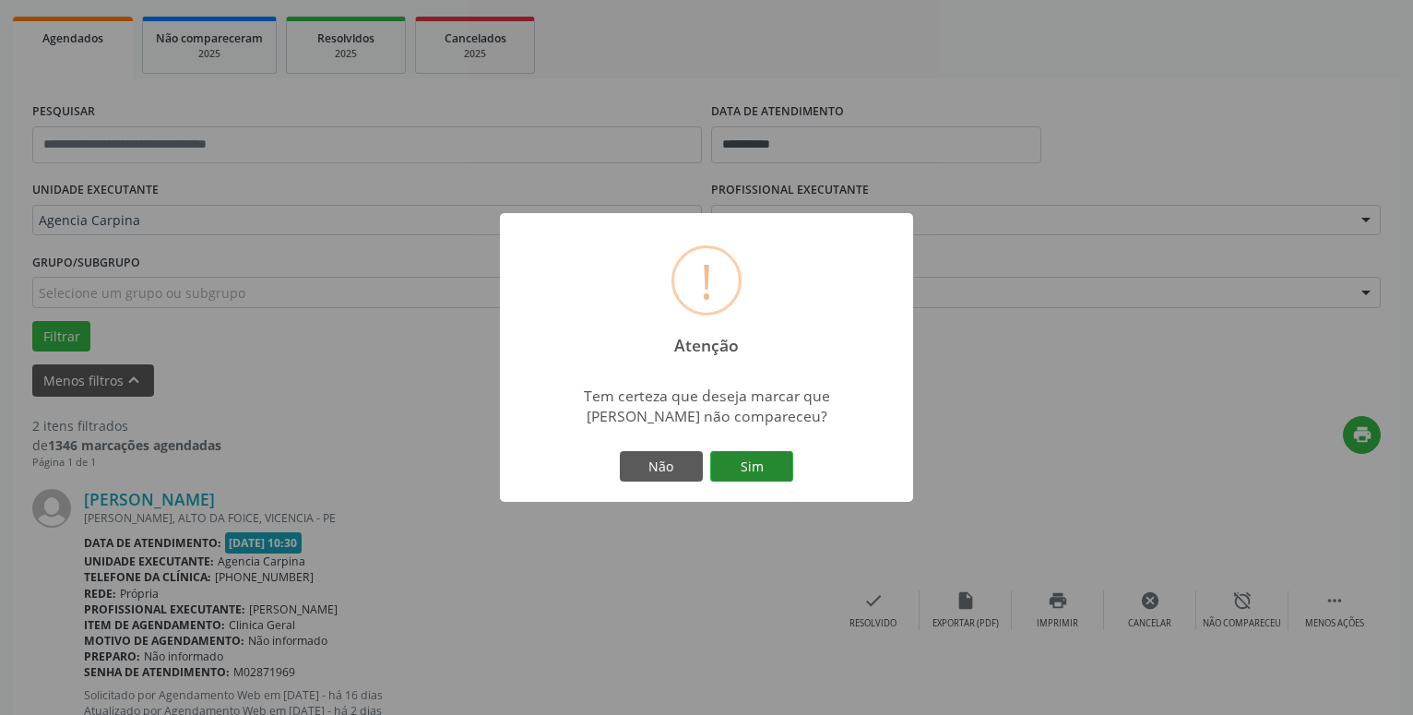
click at [781, 460] on button "Sim" at bounding box center [751, 466] width 83 height 31
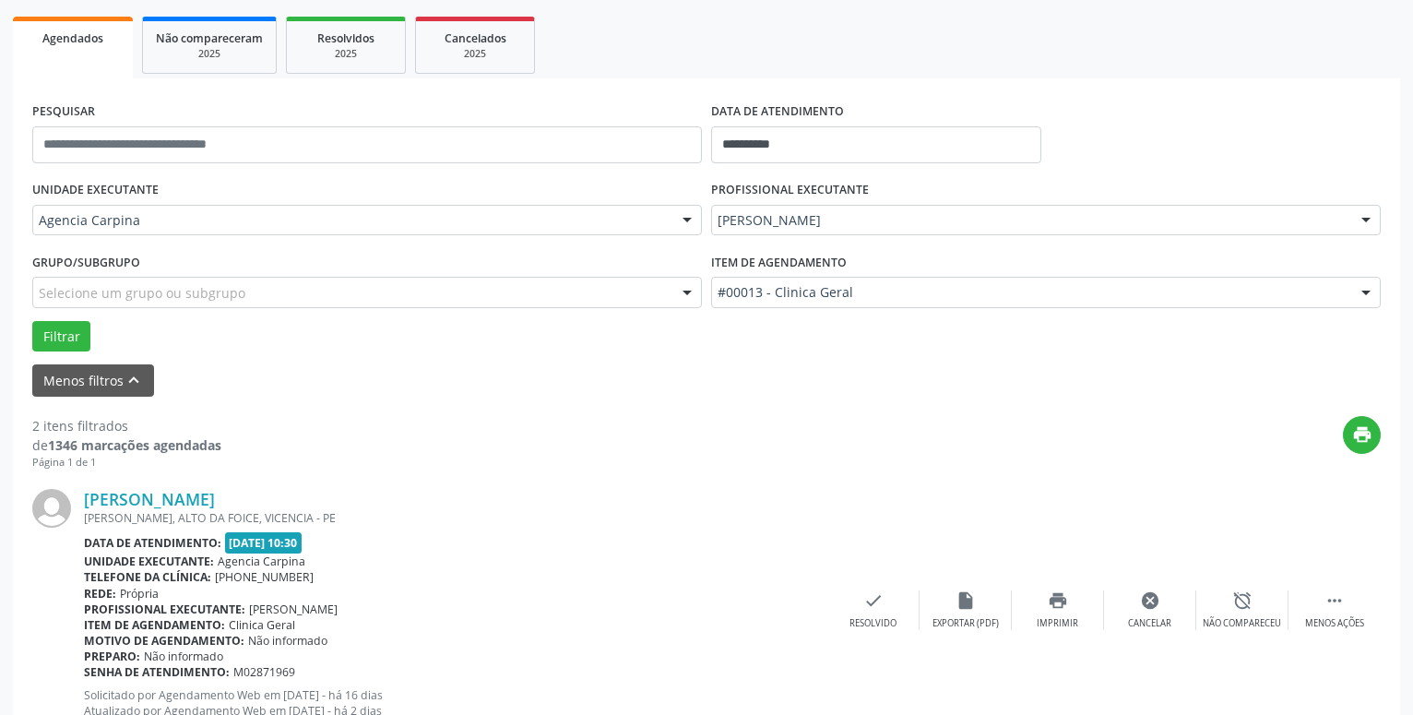
scroll to position [90, 0]
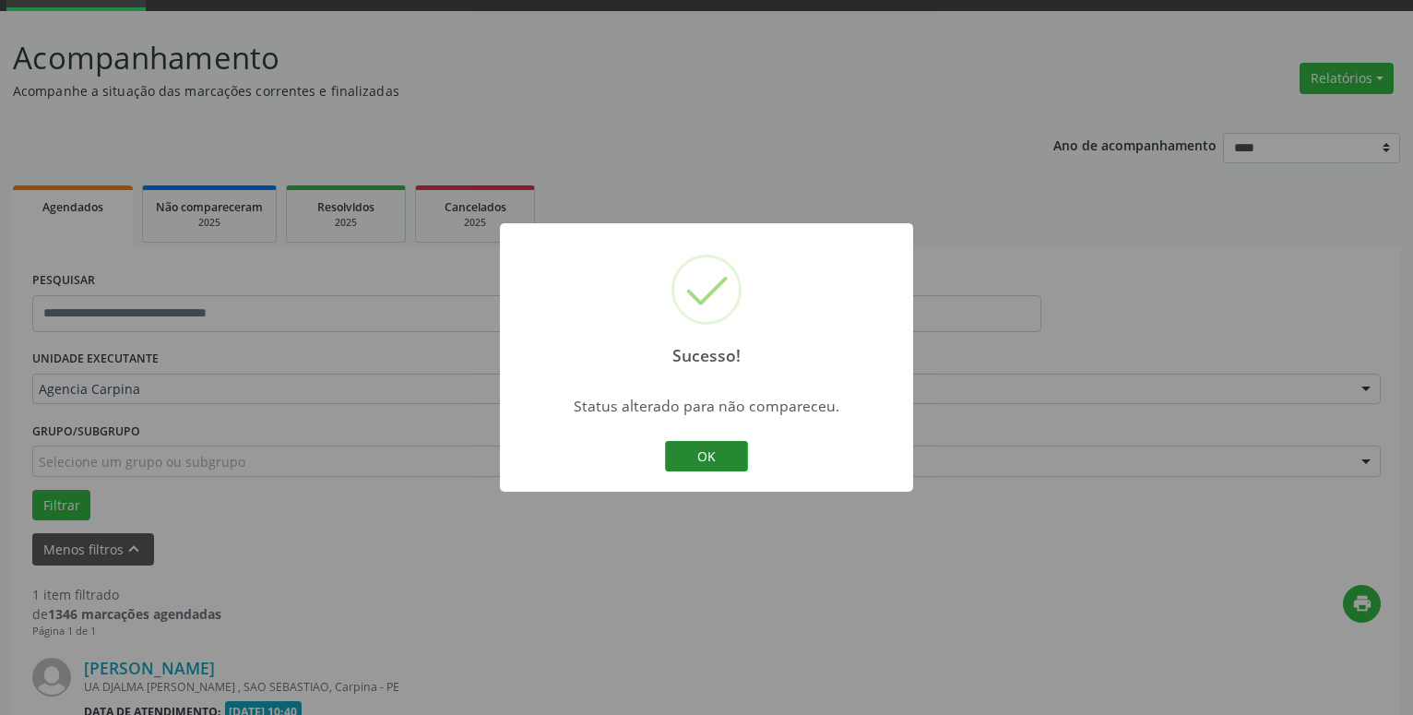
click at [734, 469] on button "OK" at bounding box center [706, 456] width 83 height 31
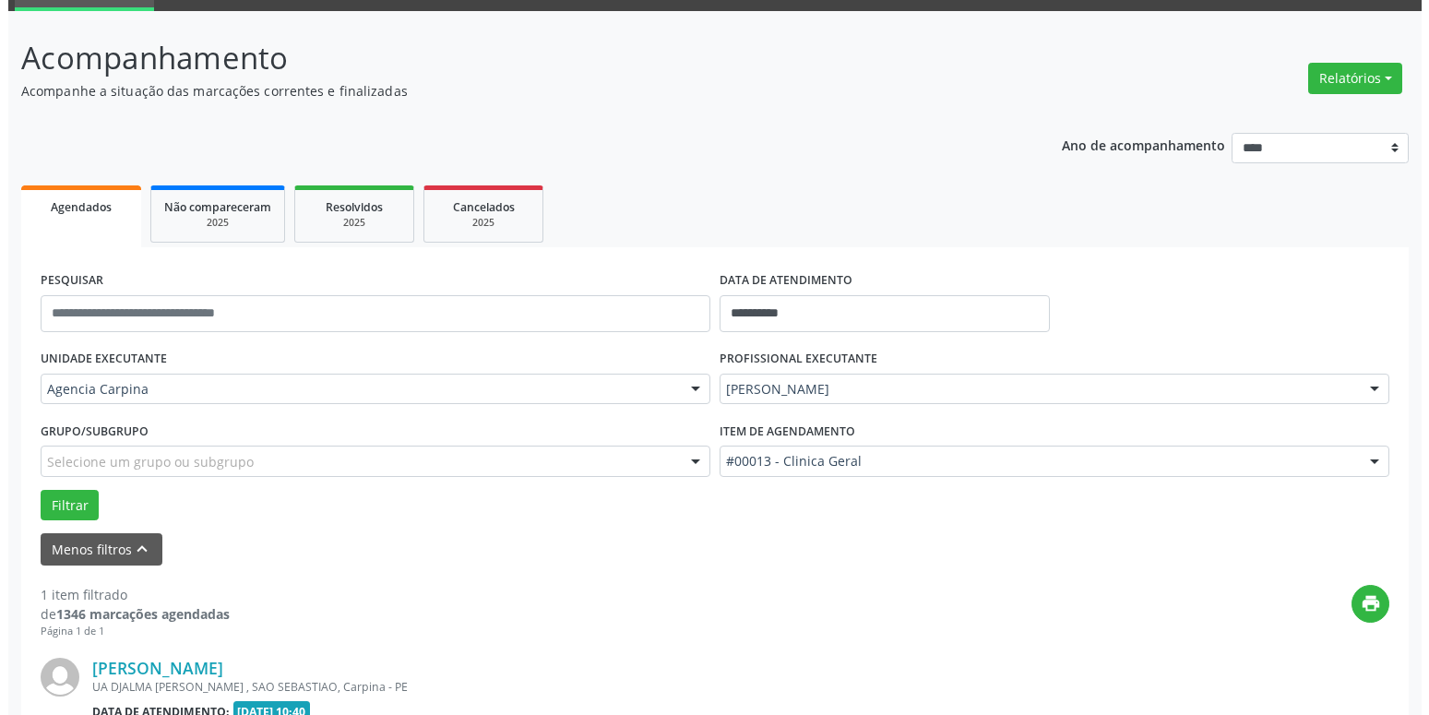
scroll to position [328, 0]
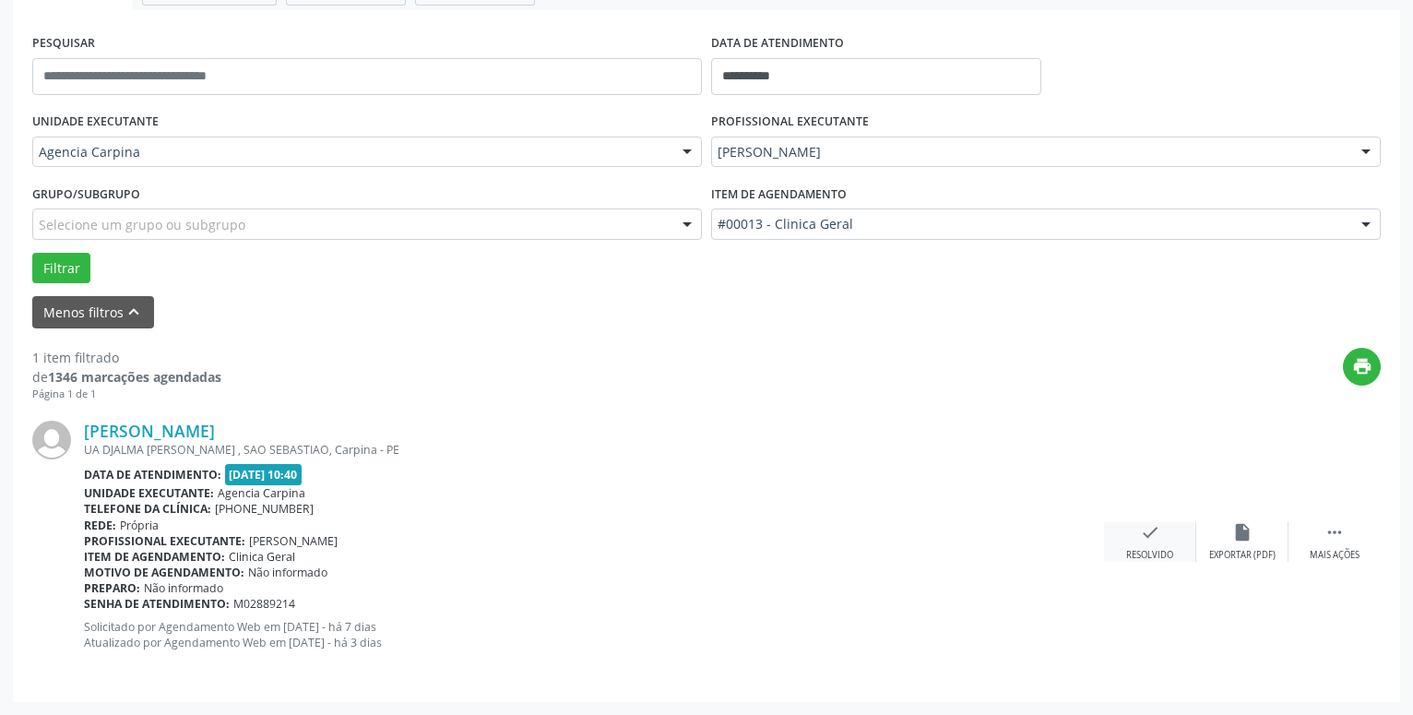
click at [1143, 543] on icon "check" at bounding box center [1150, 532] width 20 height 20
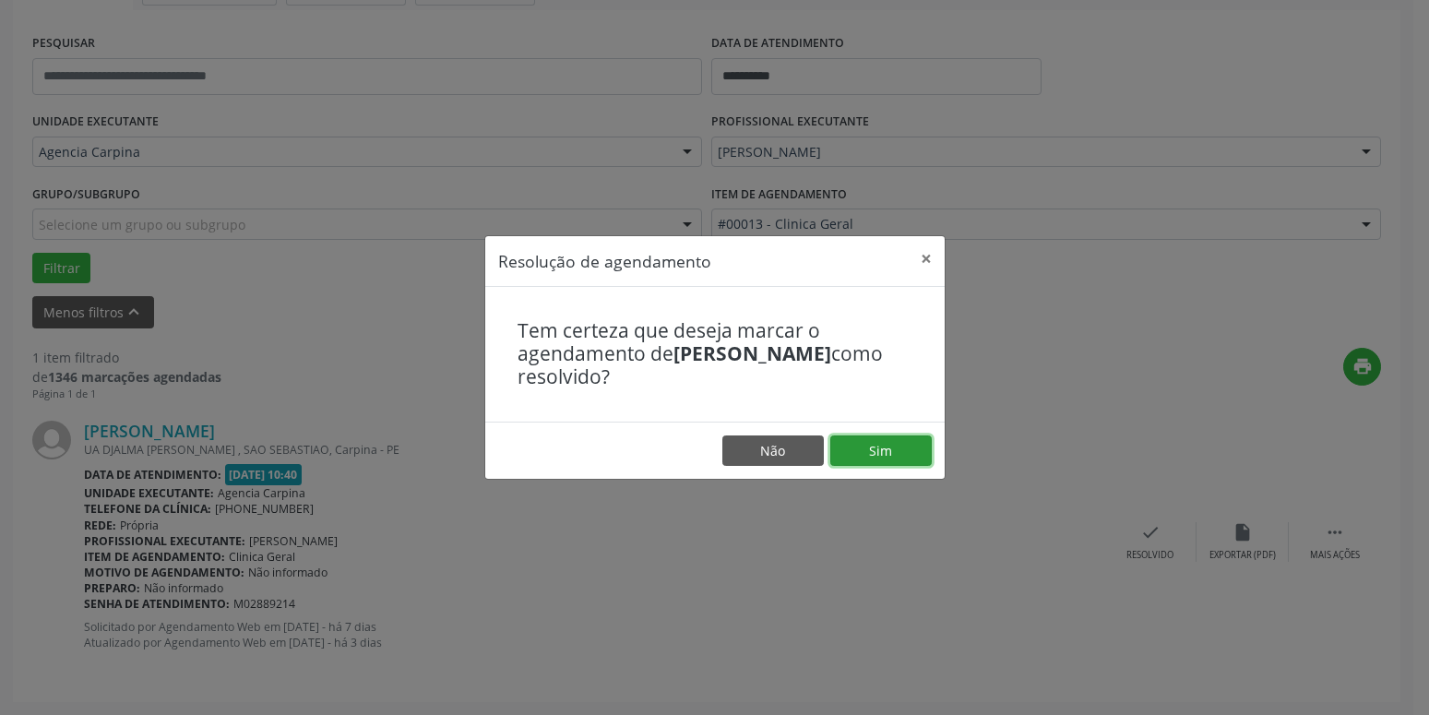
click at [891, 458] on button "Sim" at bounding box center [880, 450] width 101 height 31
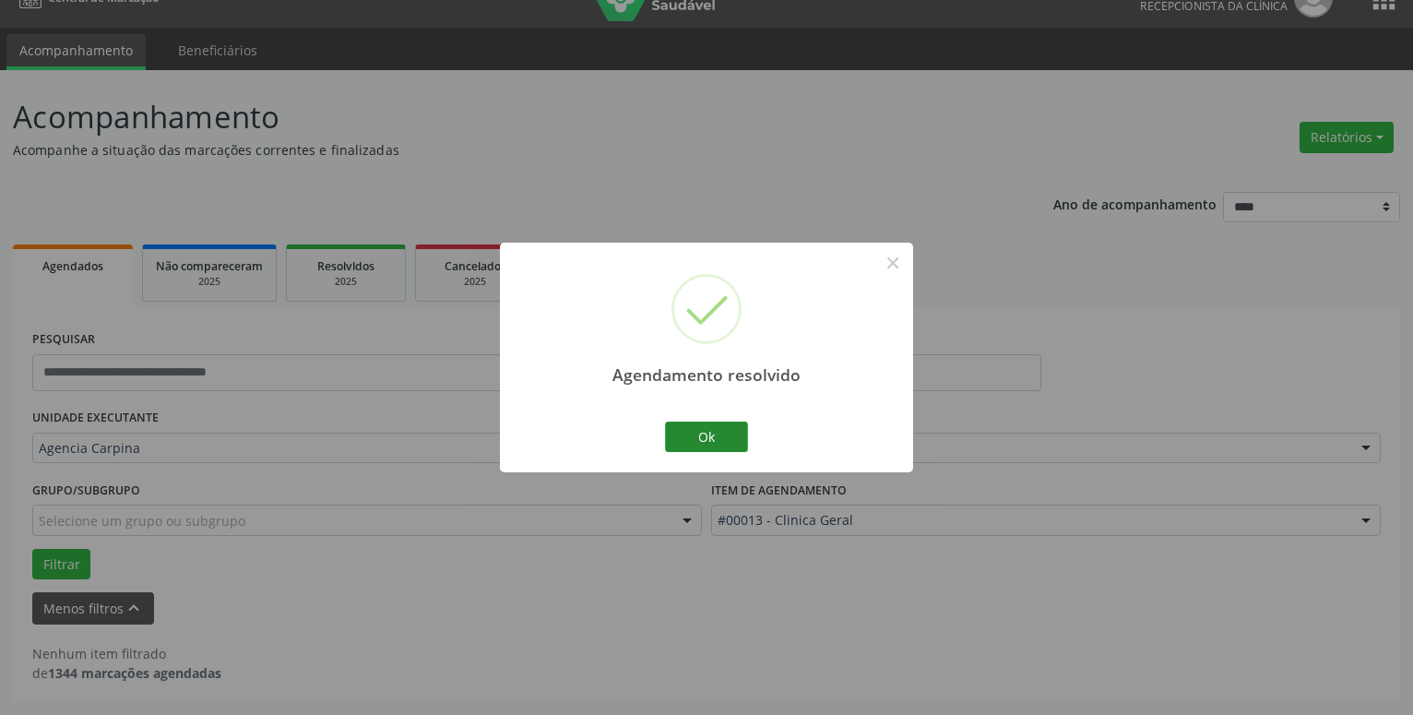
scroll to position [31, 0]
click at [736, 430] on button "Ok" at bounding box center [706, 437] width 83 height 31
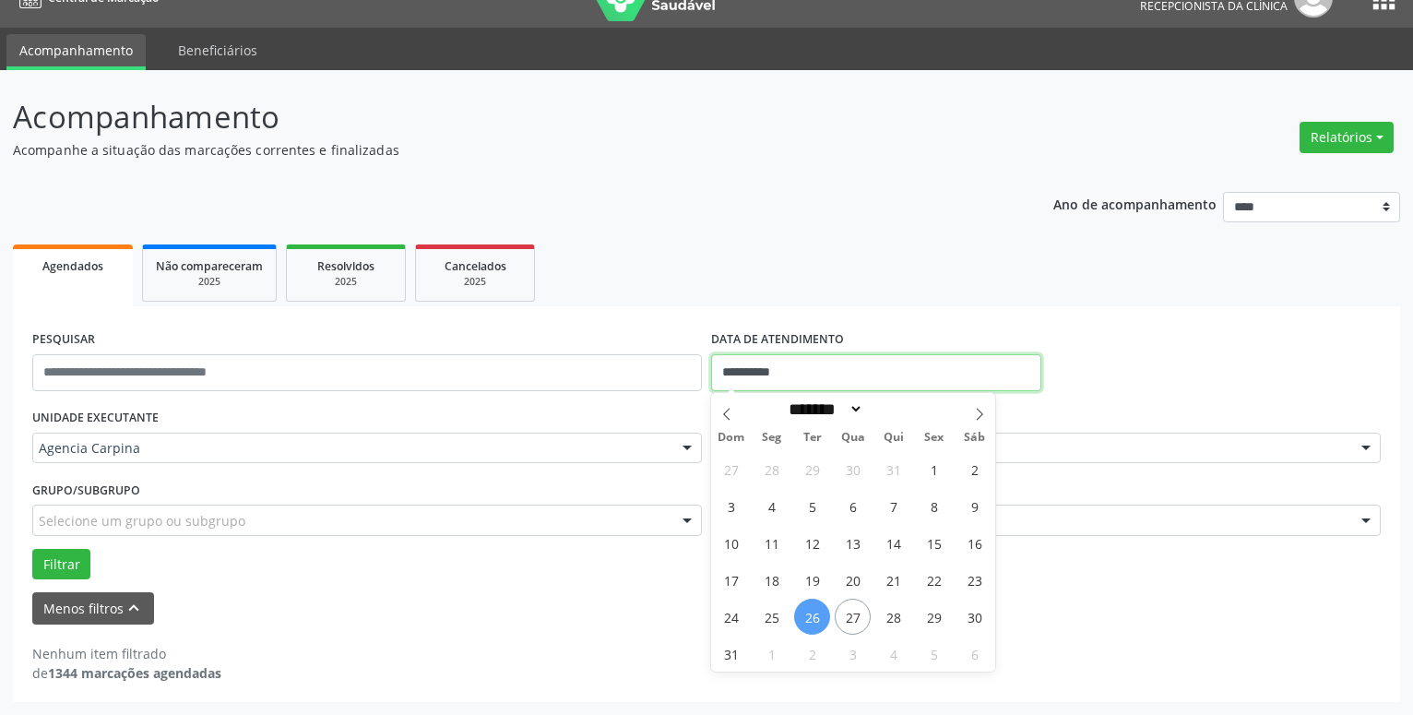
click at [808, 364] on input "**********" at bounding box center [876, 372] width 330 height 37
click at [924, 582] on span "22" at bounding box center [934, 580] width 36 height 36
type input "**********"
click at [924, 582] on span "22" at bounding box center [934, 580] width 36 height 36
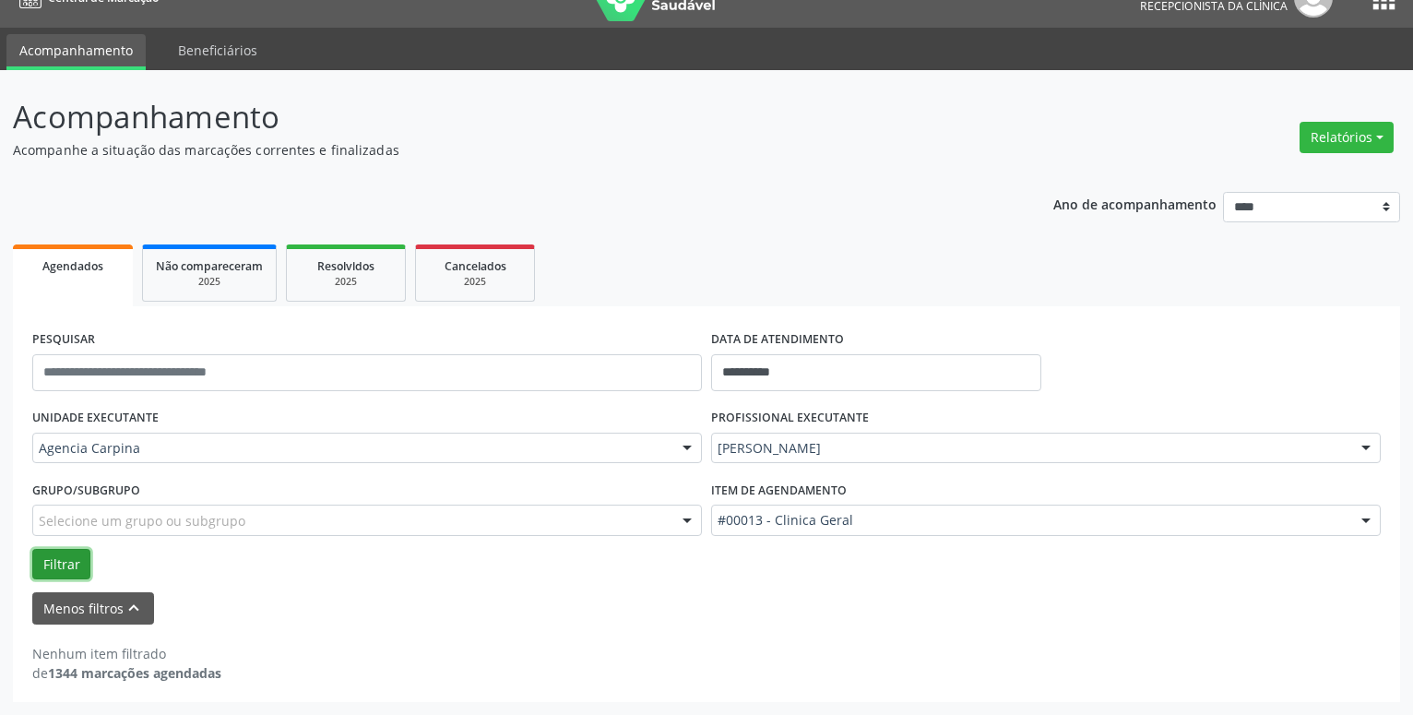
click at [73, 557] on button "Filtrar" at bounding box center [61, 564] width 58 height 31
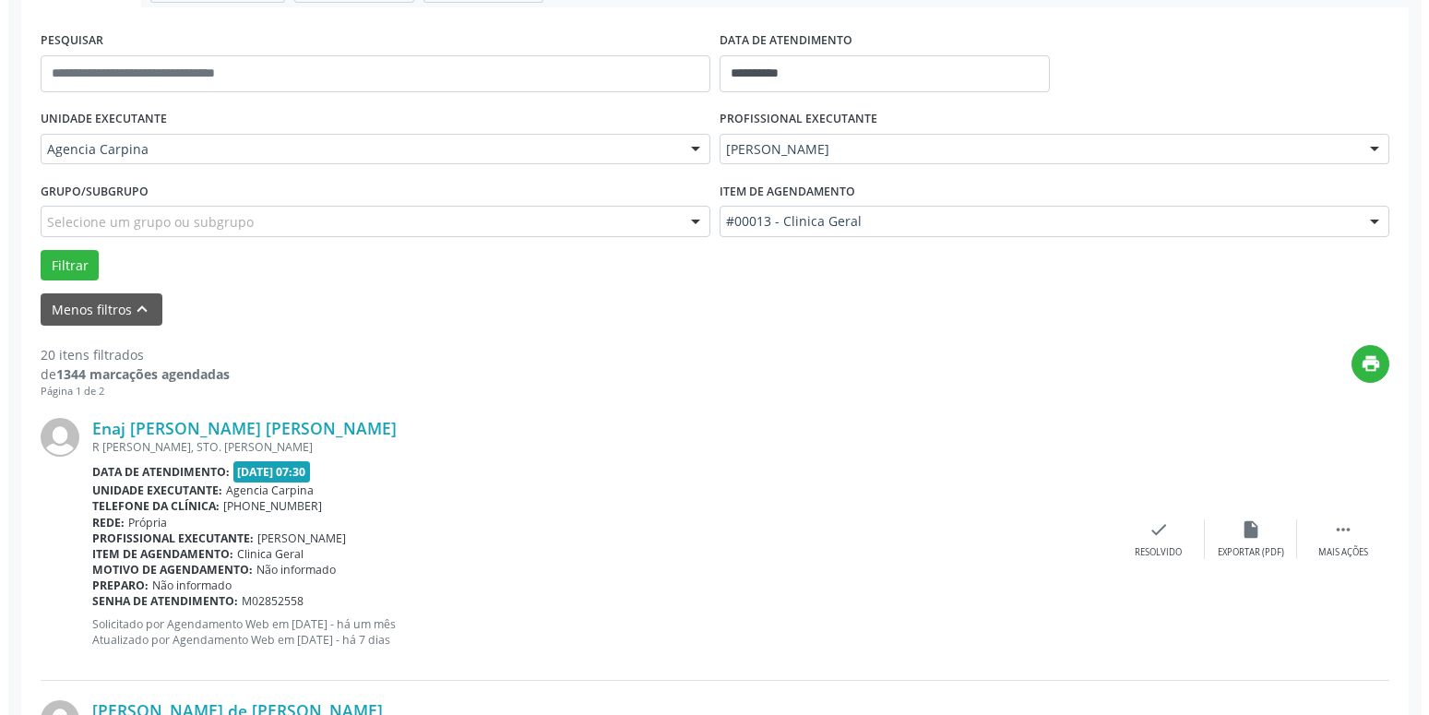
scroll to position [408, 0]
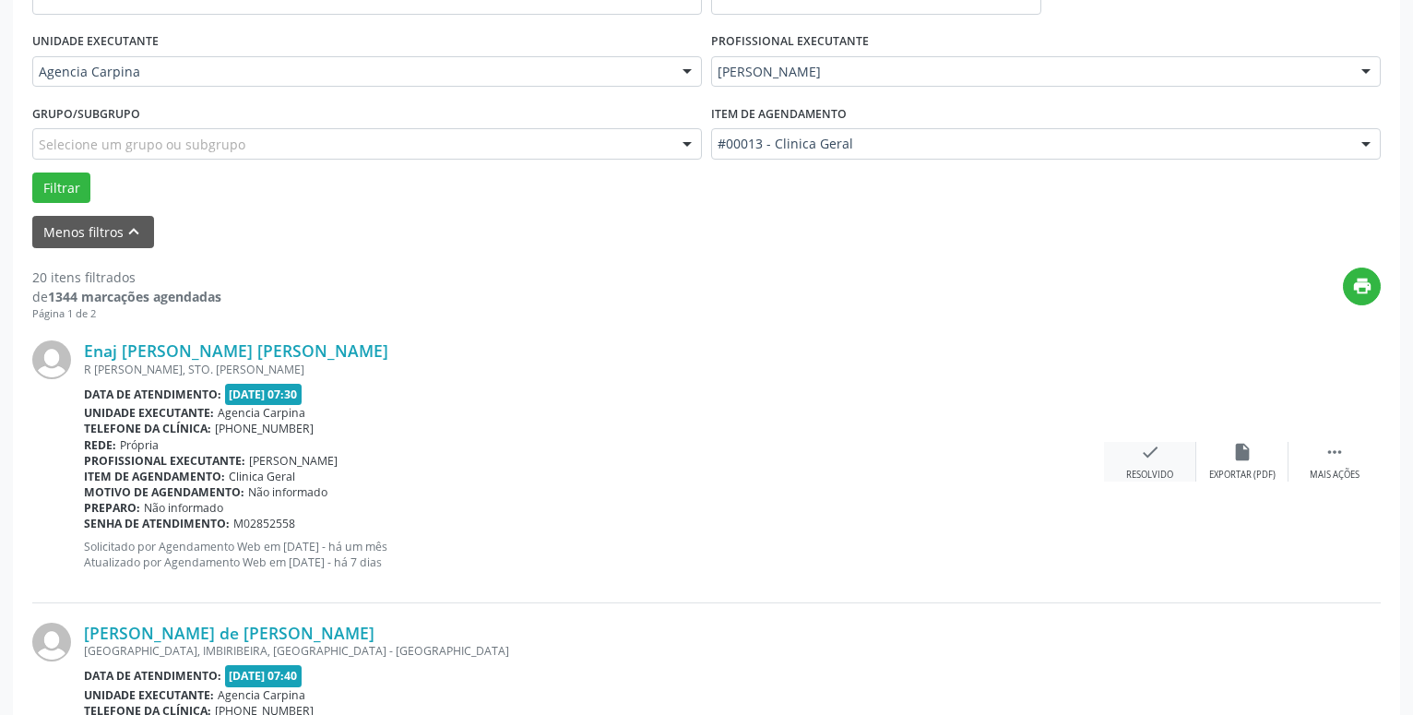
click at [1148, 468] on div "check Resolvido" at bounding box center [1150, 462] width 92 height 40
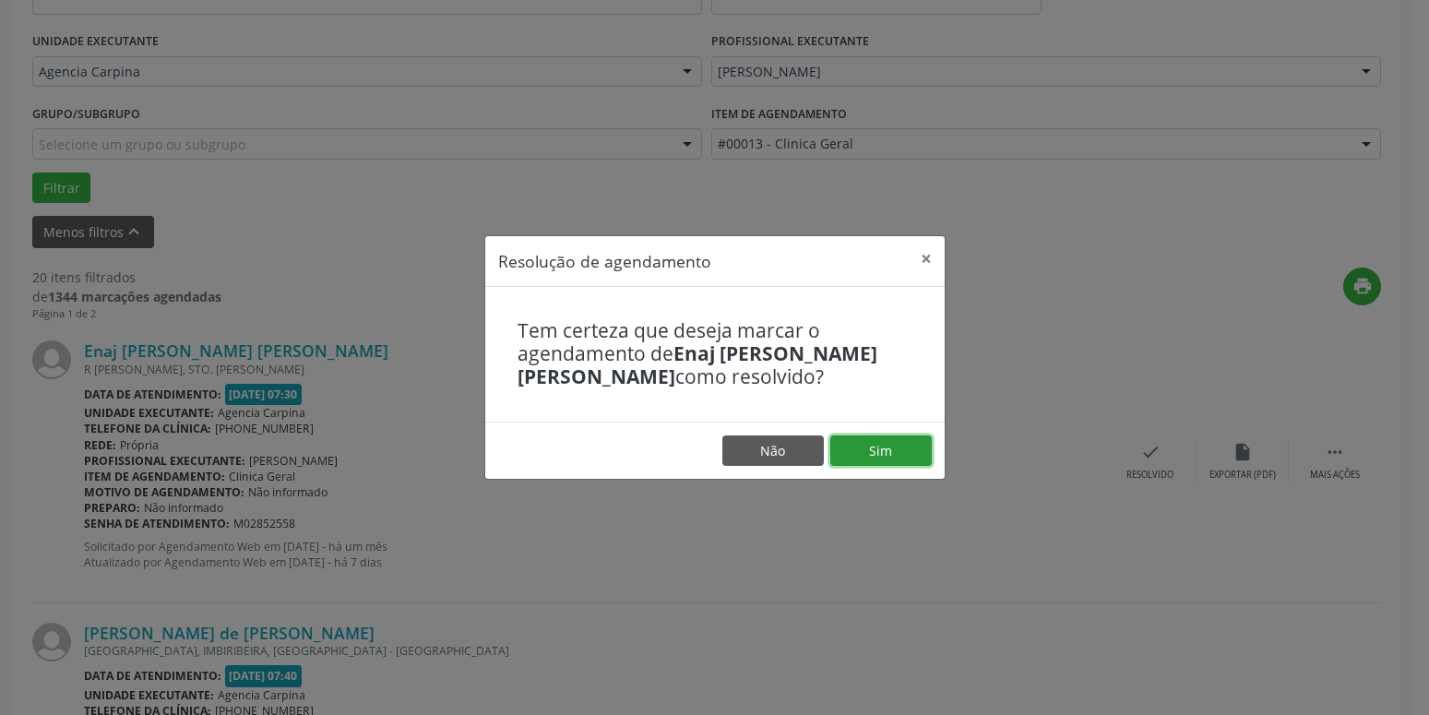
click at [859, 440] on button "Sim" at bounding box center [880, 450] width 101 height 31
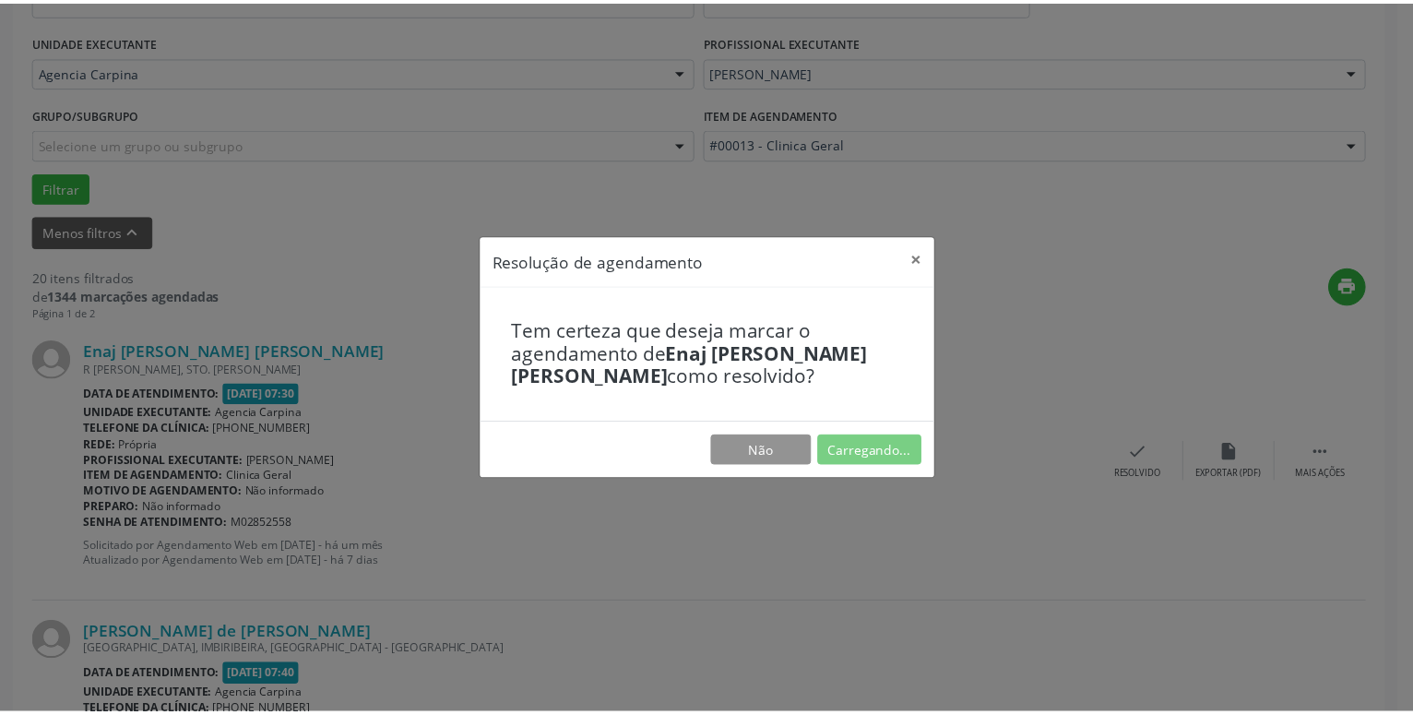
scroll to position [71, 0]
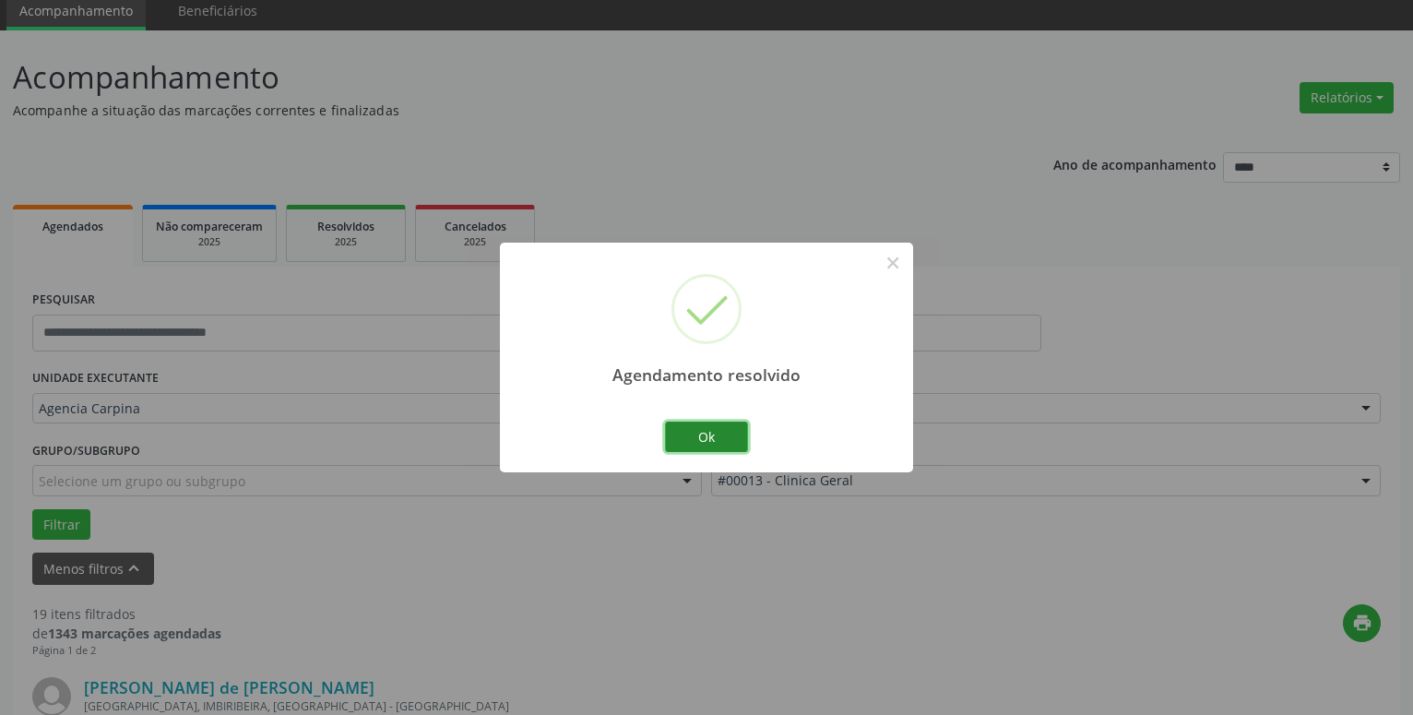
click at [686, 440] on button "Ok" at bounding box center [706, 437] width 83 height 31
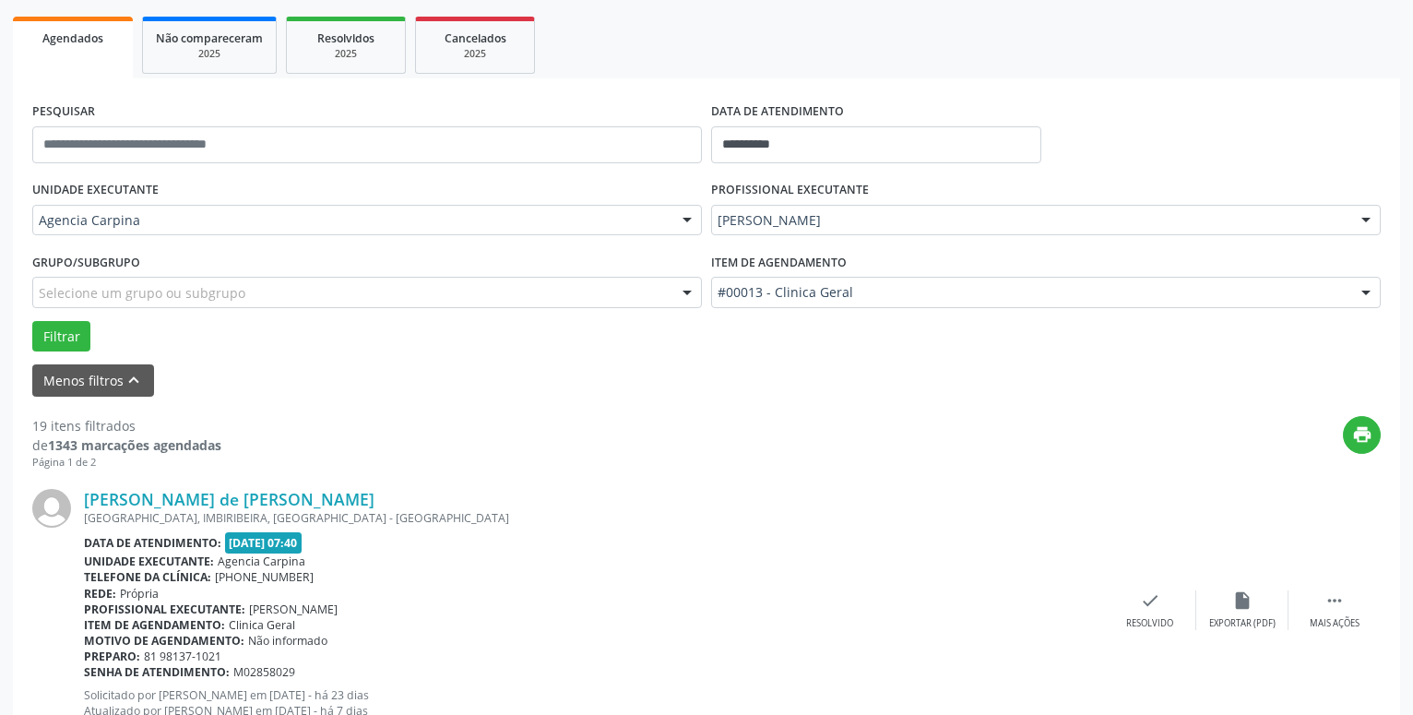
scroll to position [353, 0]
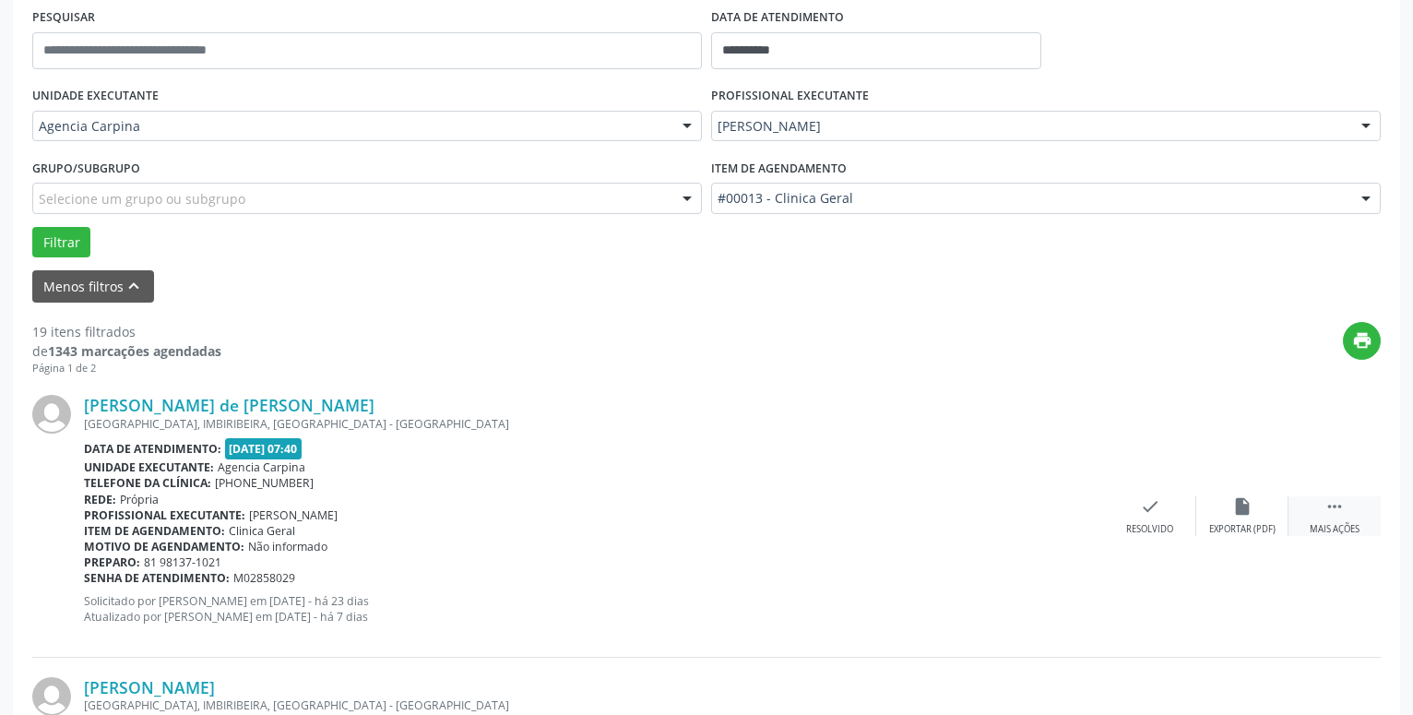
click at [1333, 507] on icon "" at bounding box center [1335, 506] width 20 height 20
click at [1252, 501] on icon "alarm_off" at bounding box center [1243, 506] width 20 height 20
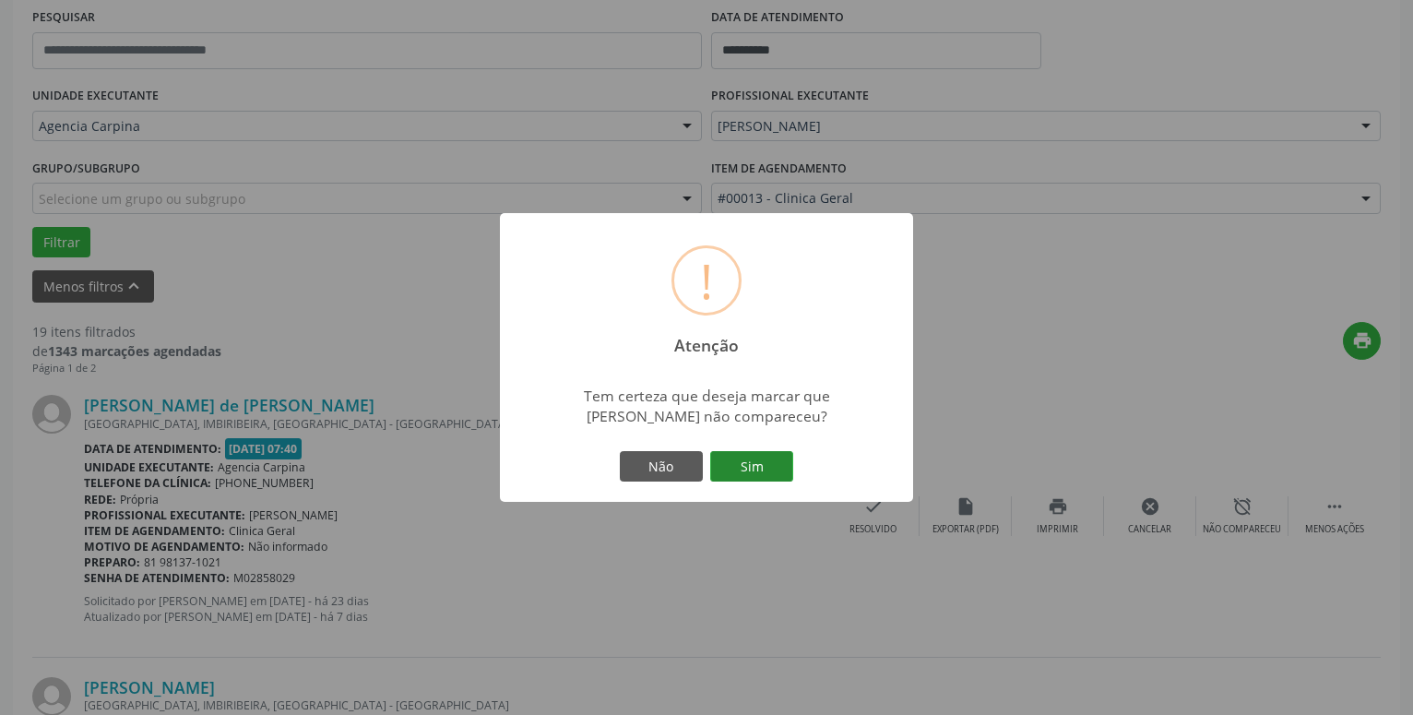
click at [773, 472] on button "Sim" at bounding box center [751, 466] width 83 height 31
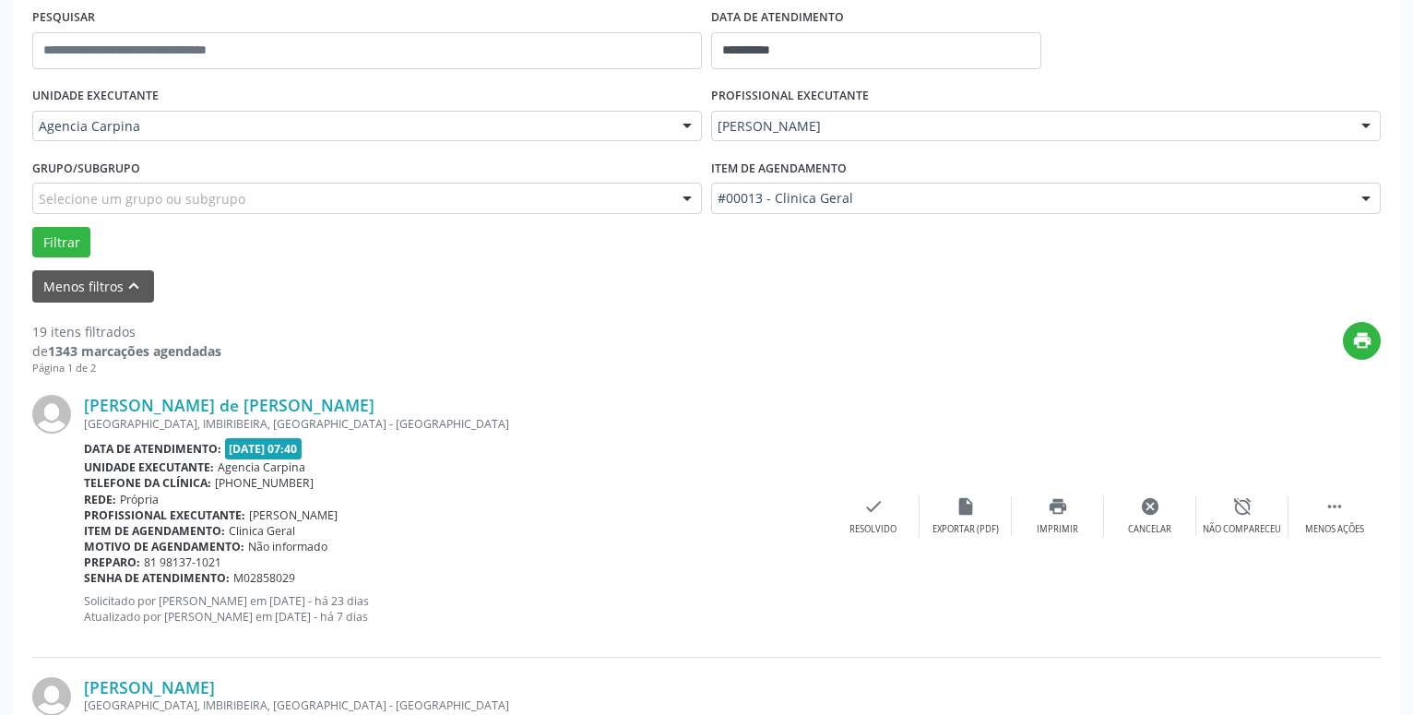
scroll to position [90, 0]
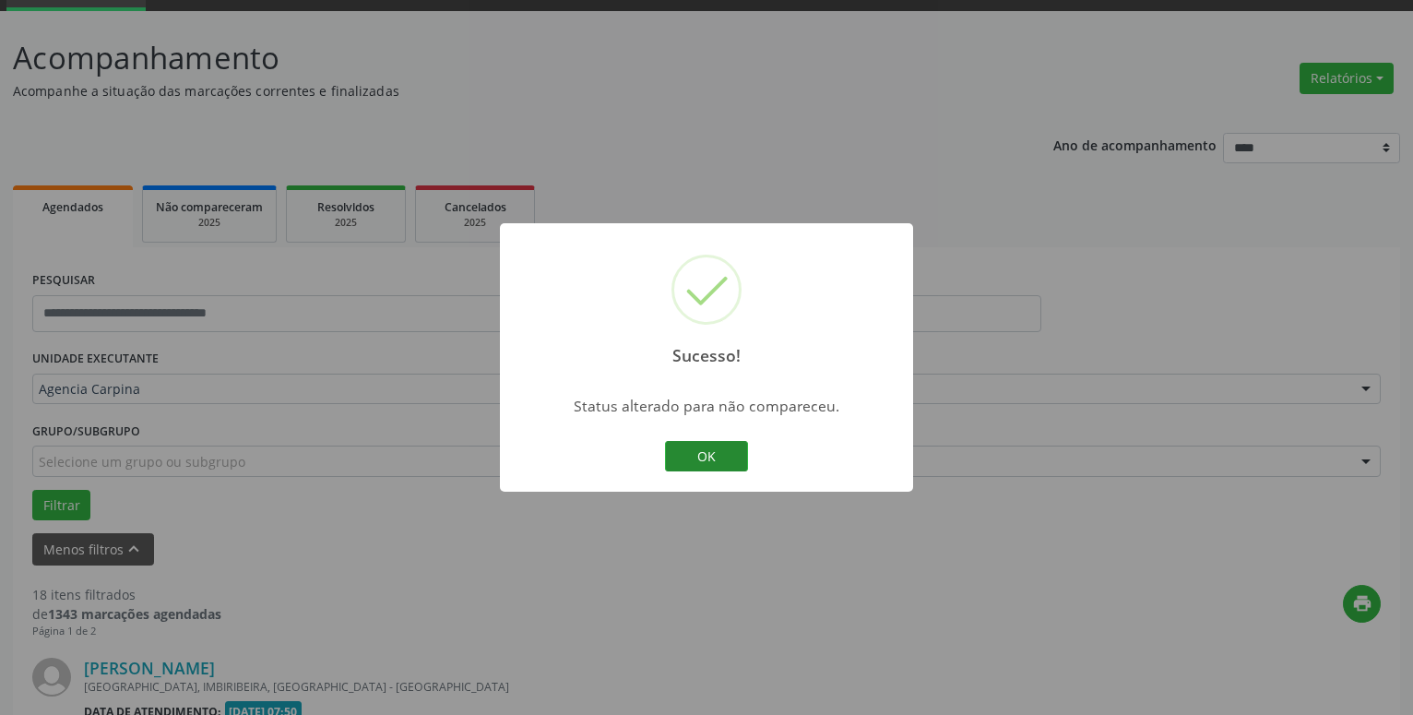
click at [715, 460] on button "OK" at bounding box center [706, 456] width 83 height 31
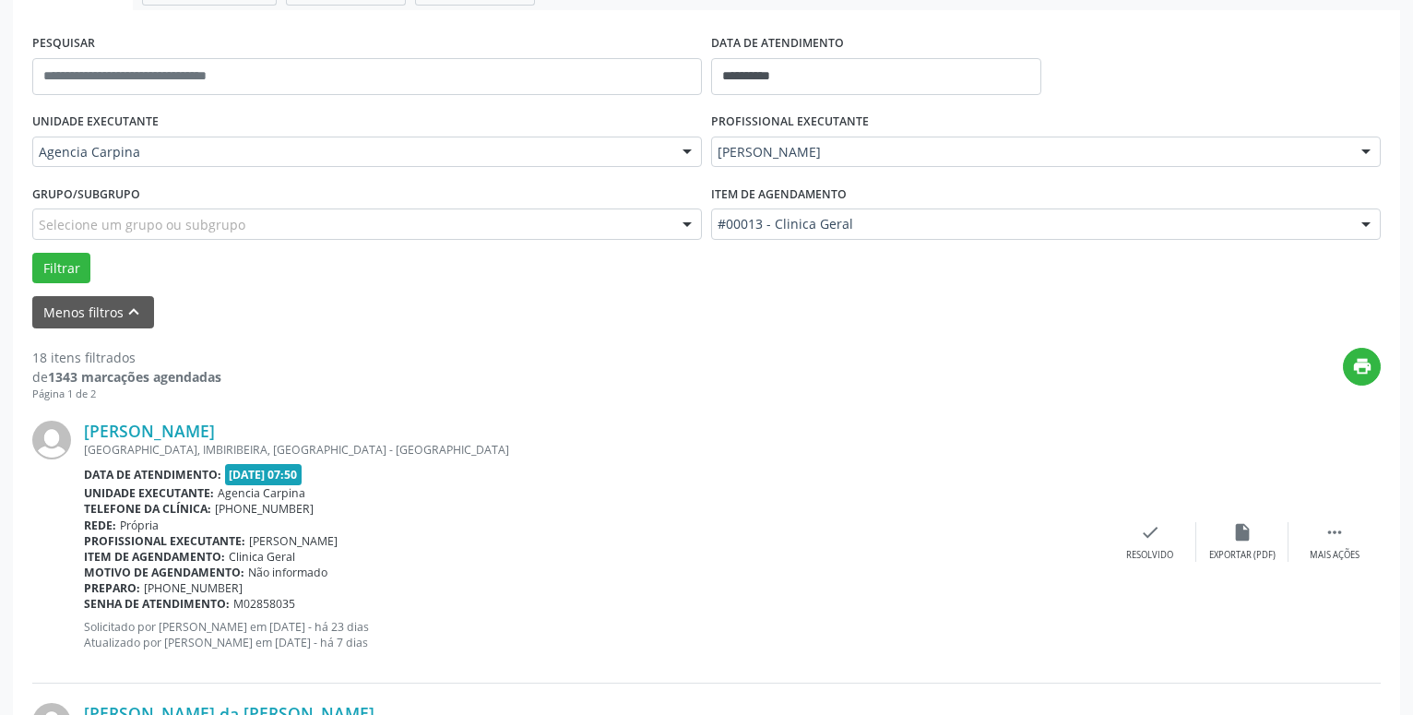
scroll to position [373, 0]
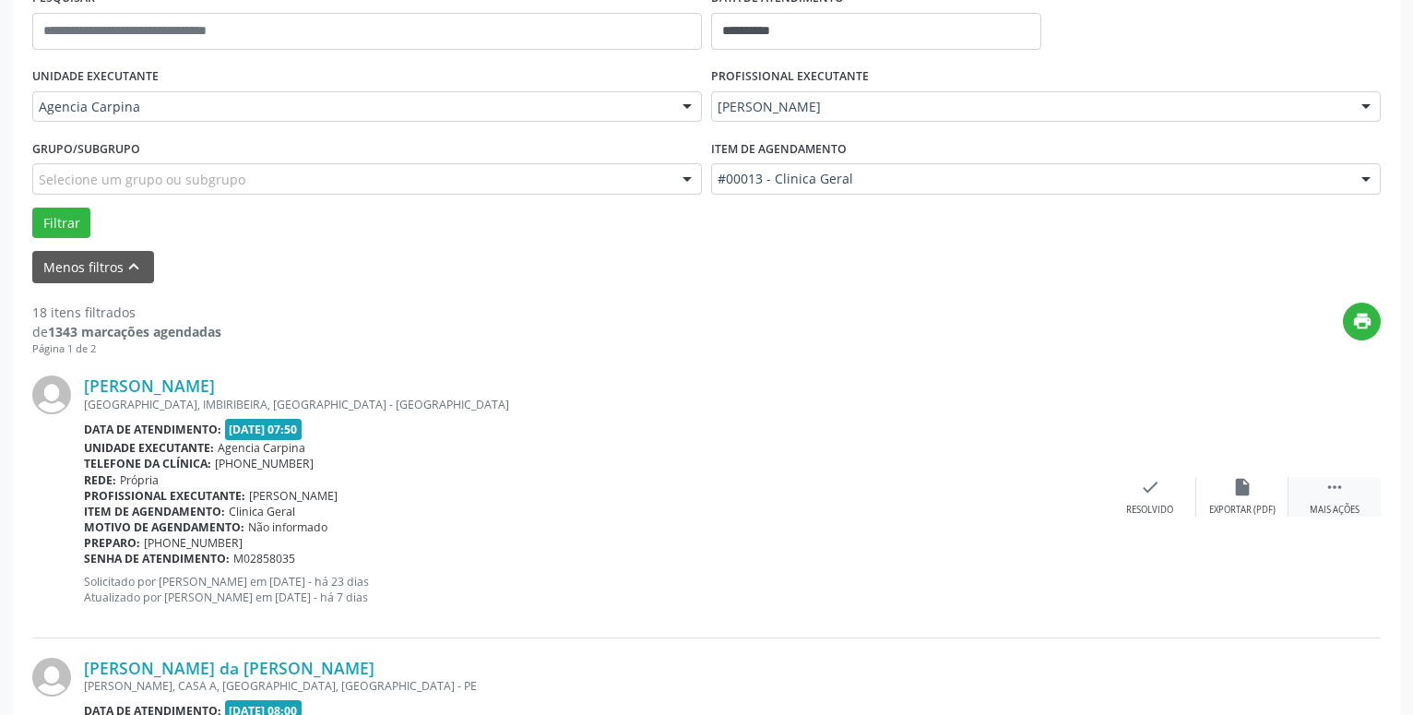
click at [1322, 487] on div " Mais ações" at bounding box center [1335, 497] width 92 height 40
click at [1243, 504] on div "alarm_off Não compareceu" at bounding box center [1243, 497] width 92 height 40
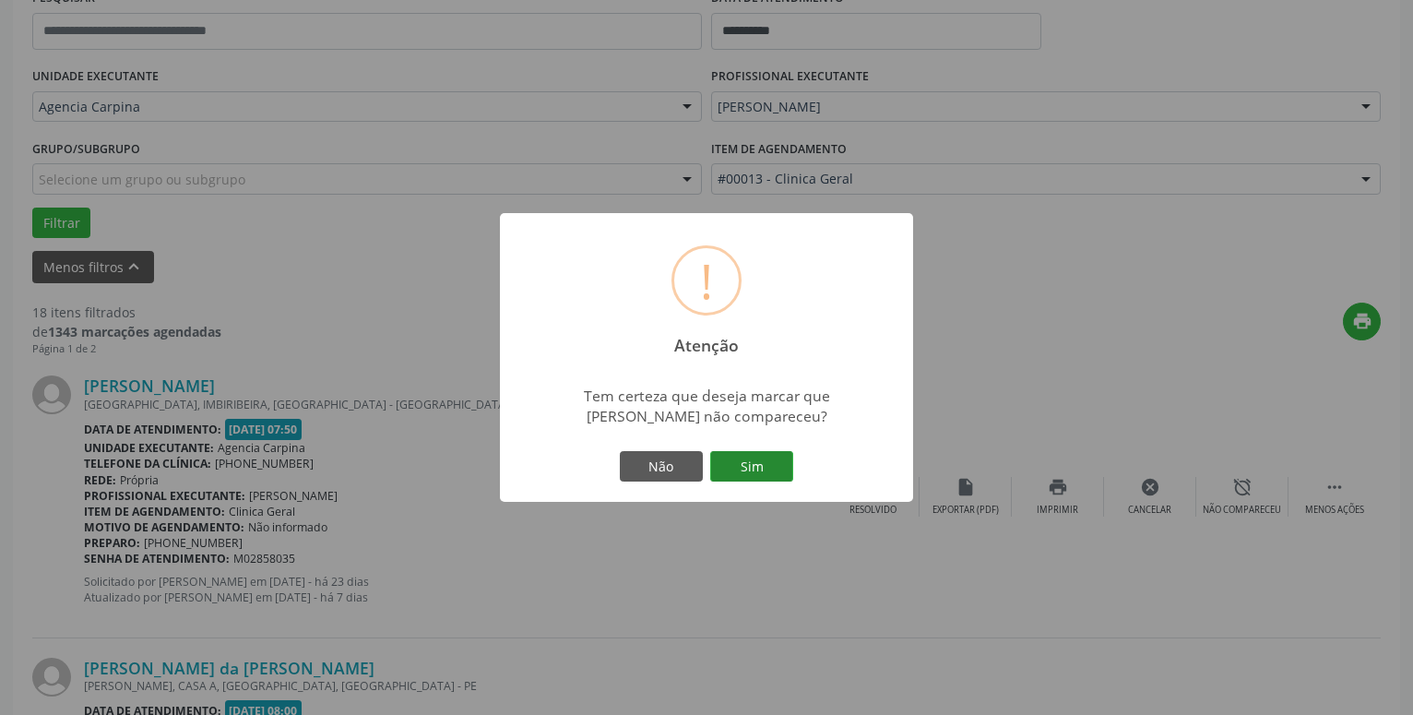
click at [743, 465] on button "Sim" at bounding box center [751, 466] width 83 height 31
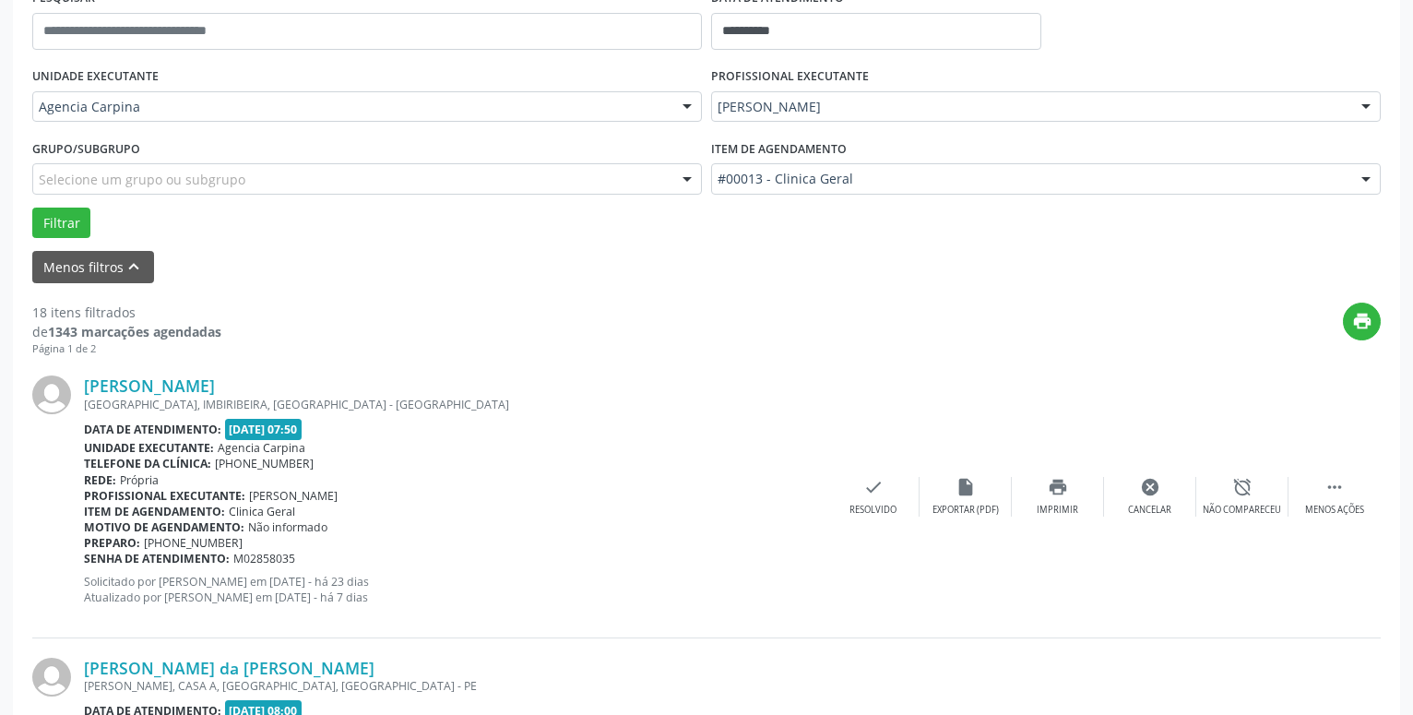
scroll to position [90, 0]
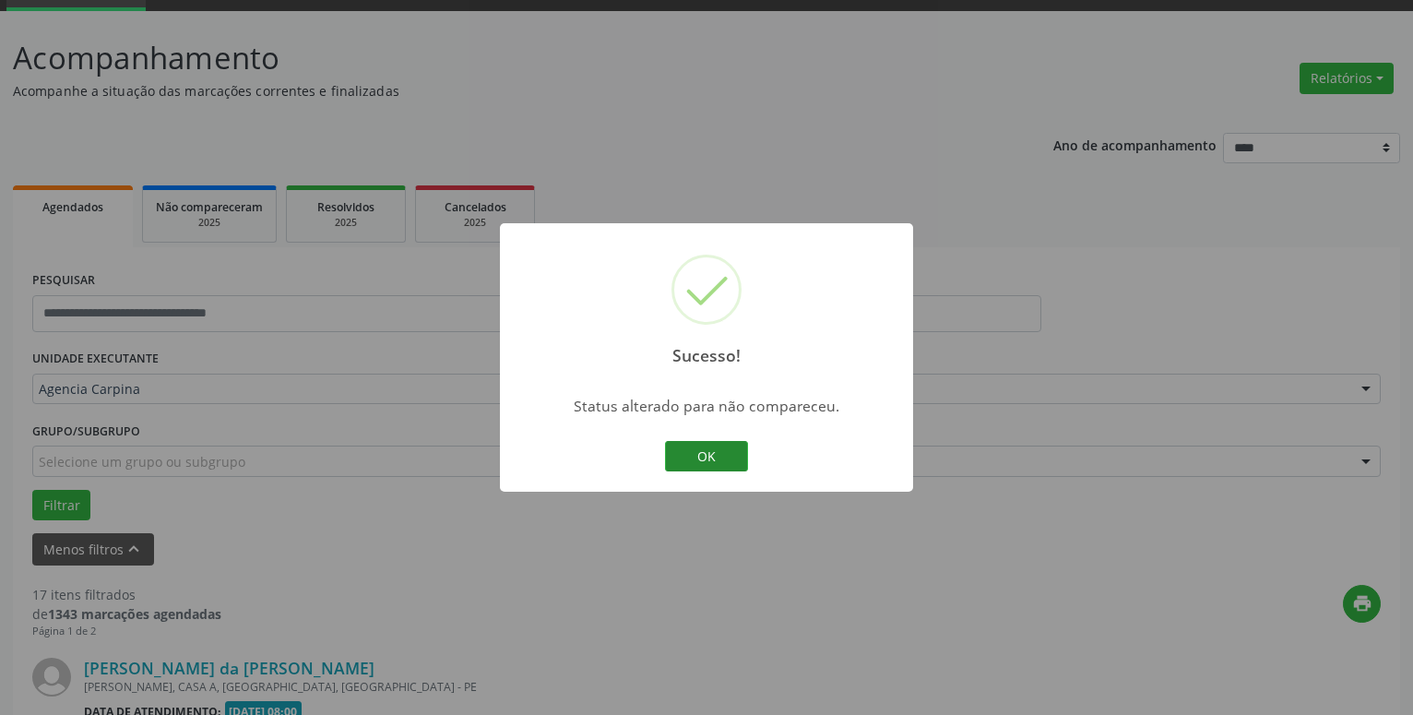
click at [730, 464] on button "OK" at bounding box center [706, 456] width 83 height 31
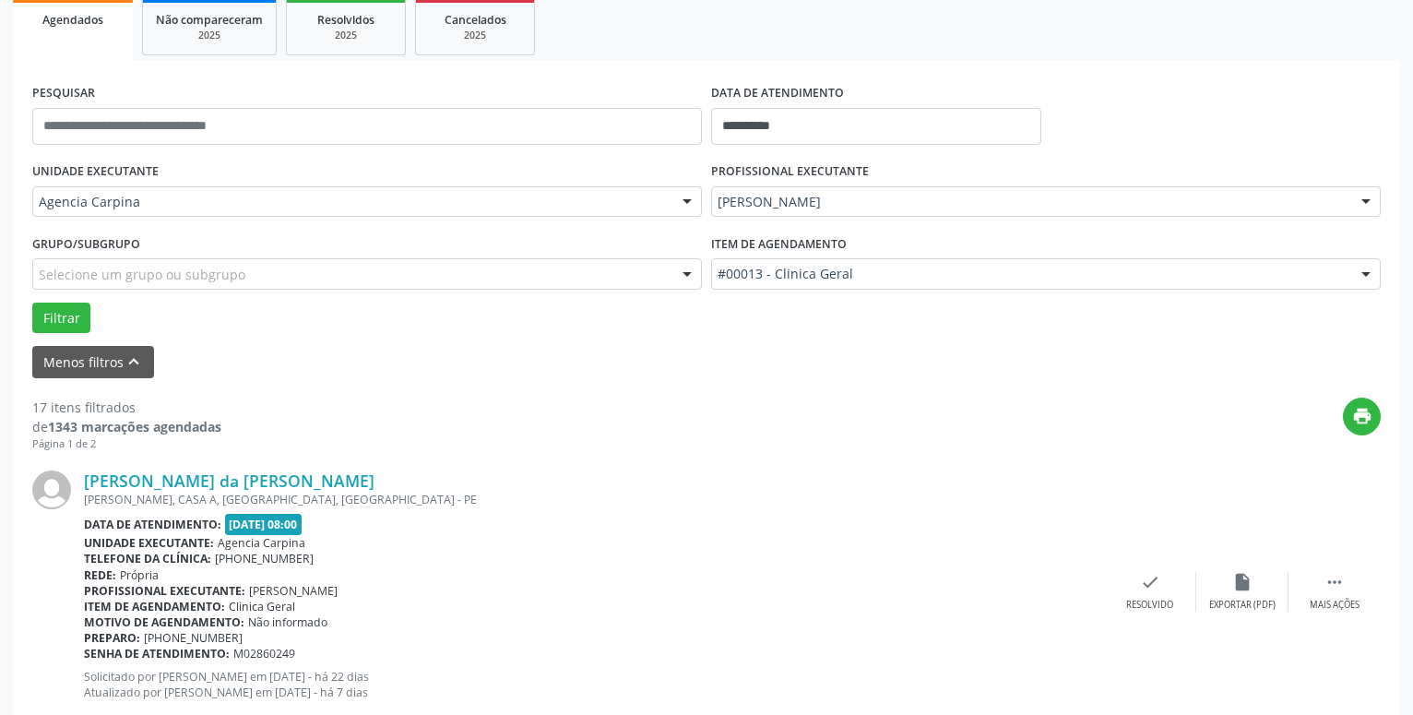
scroll to position [279, 0]
click at [1341, 586] on icon "" at bounding box center [1335, 581] width 20 height 20
click at [1242, 580] on icon "alarm_off" at bounding box center [1243, 581] width 20 height 20
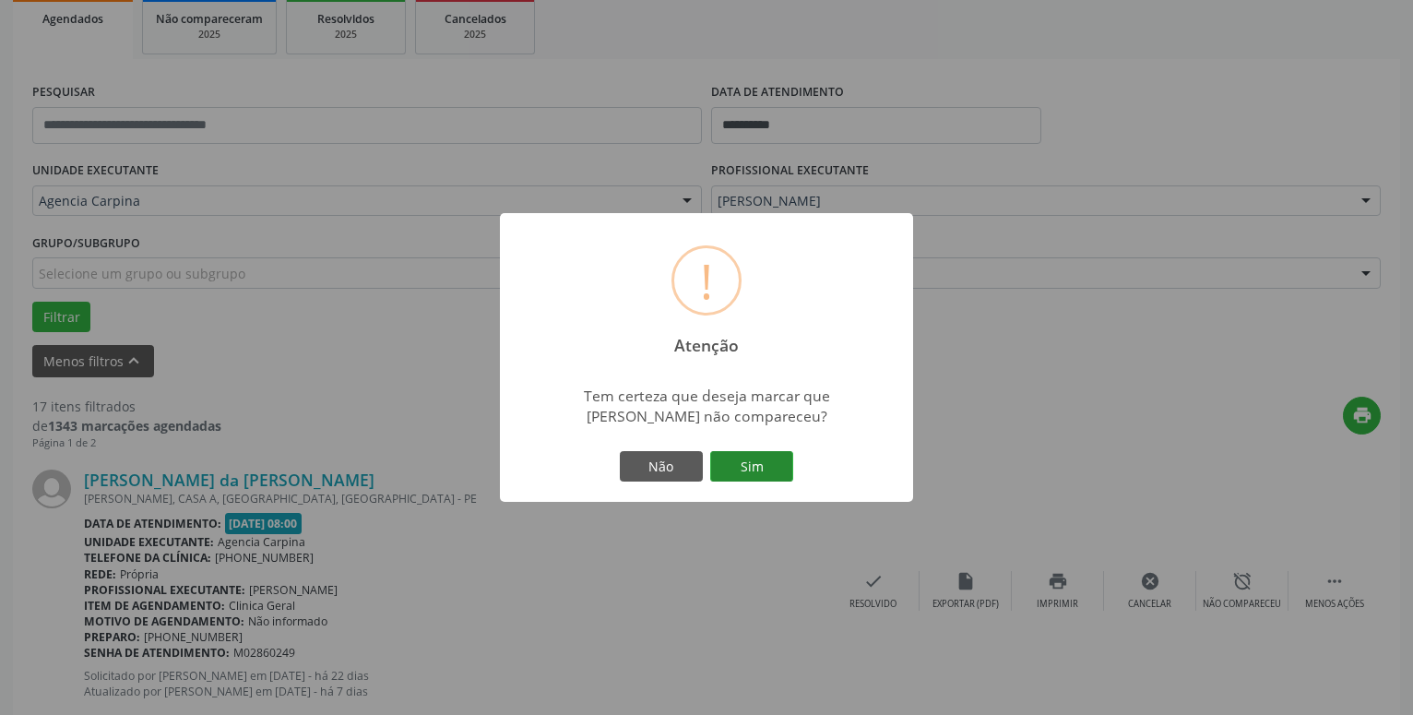
click at [774, 471] on button "Sim" at bounding box center [751, 466] width 83 height 31
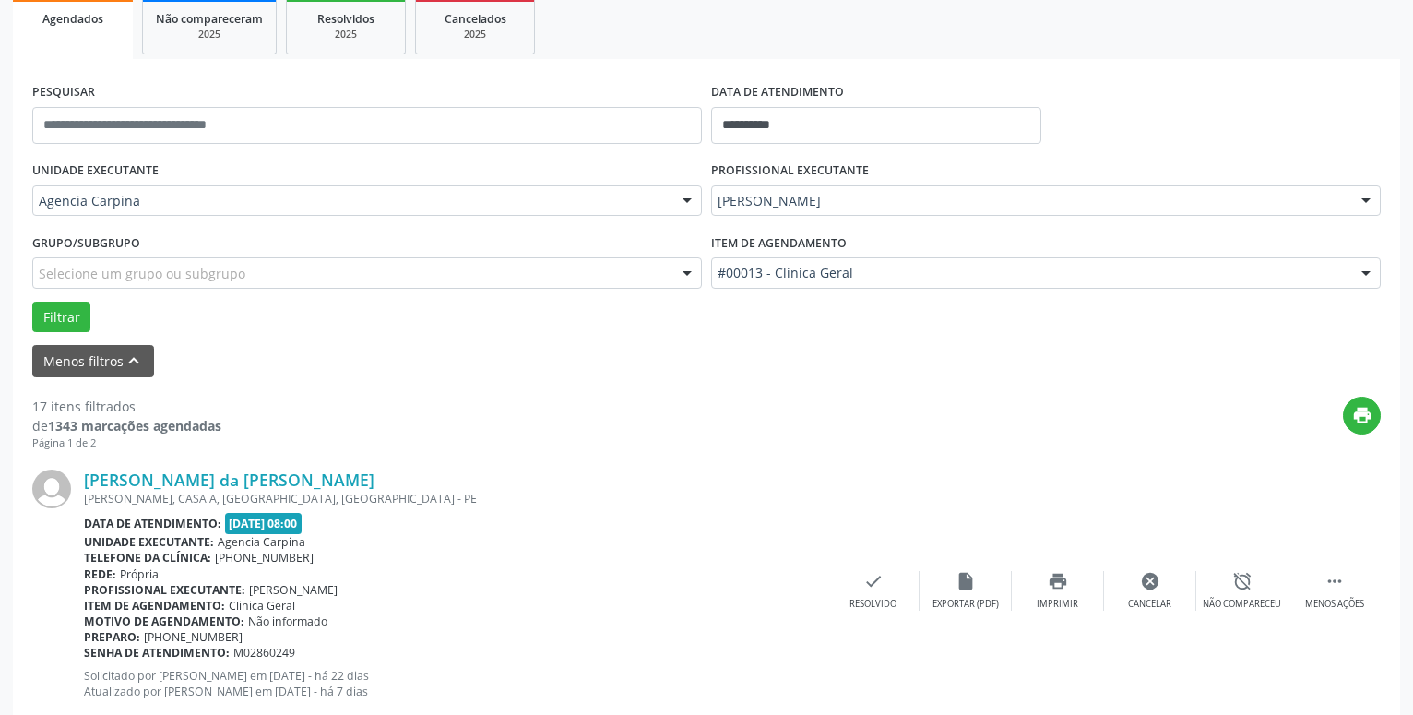
scroll to position [90, 0]
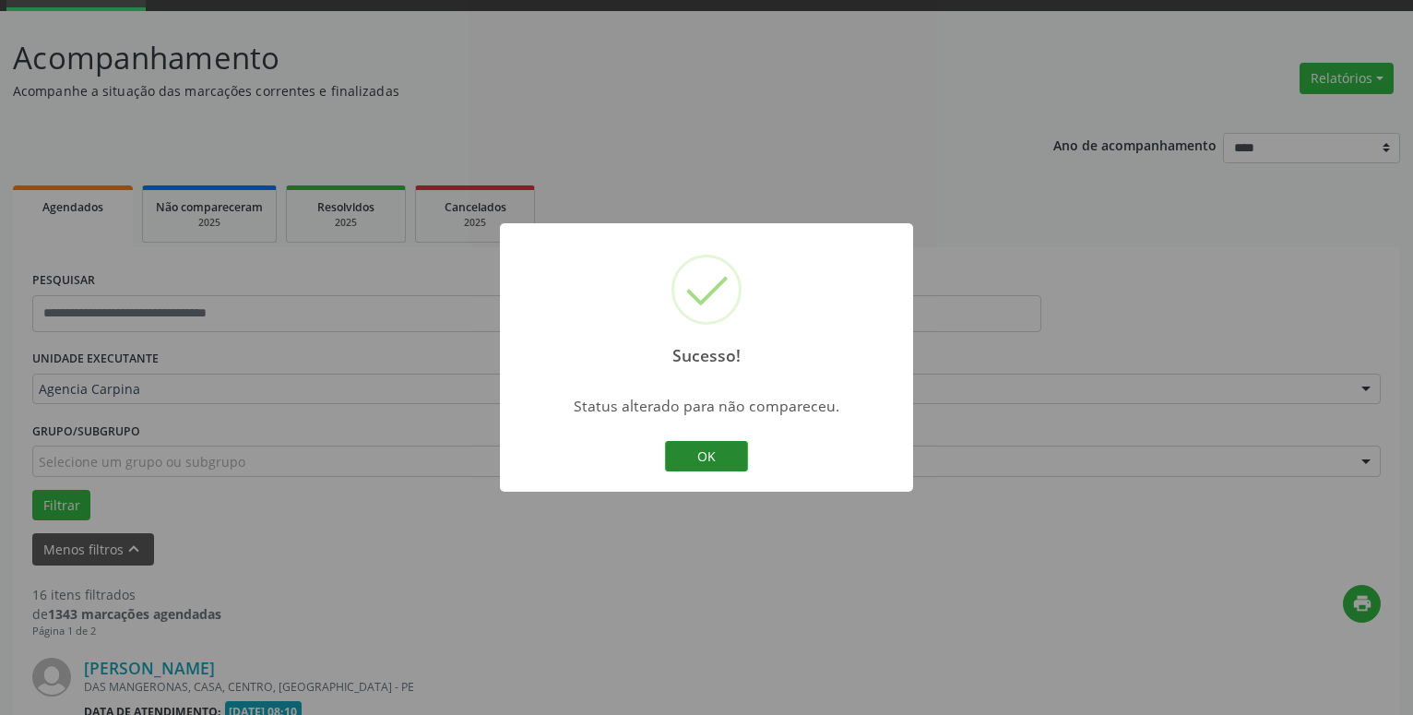
click at [686, 454] on button "OK" at bounding box center [706, 456] width 83 height 31
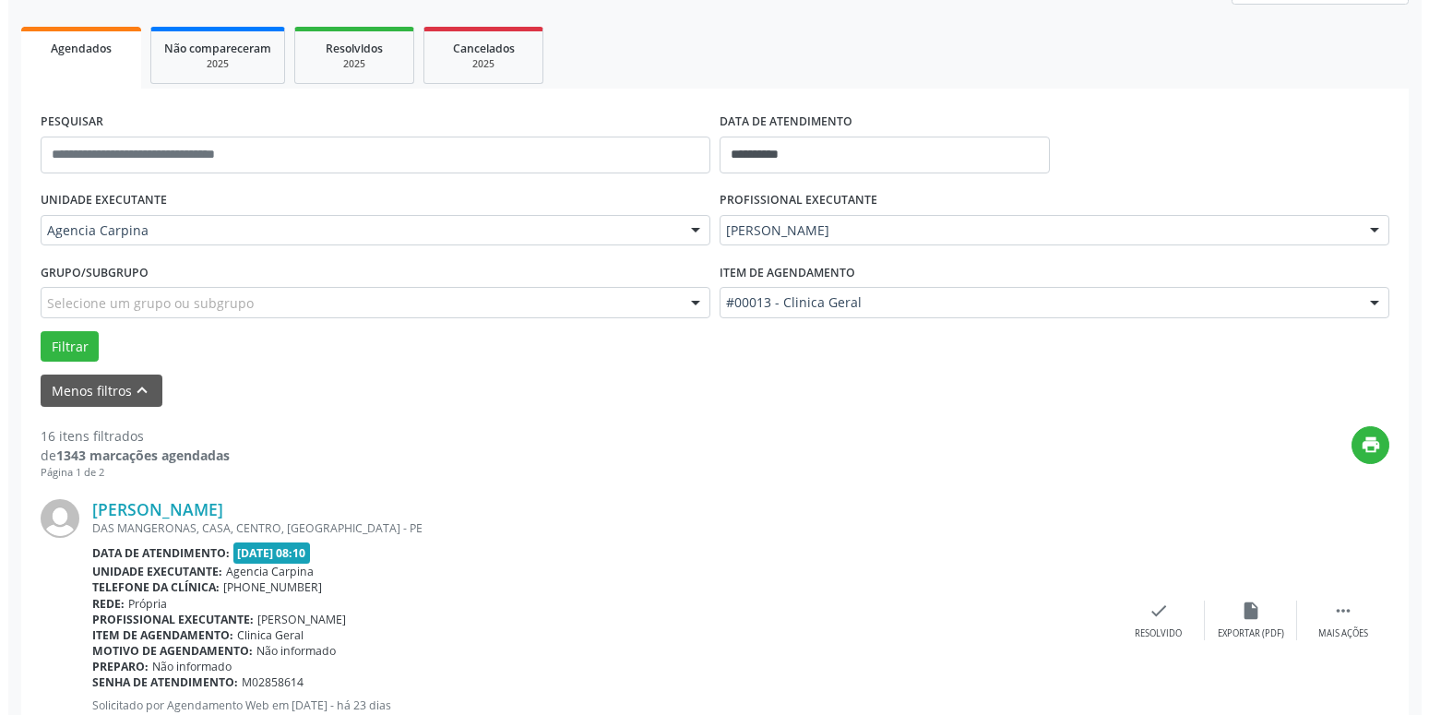
scroll to position [373, 0]
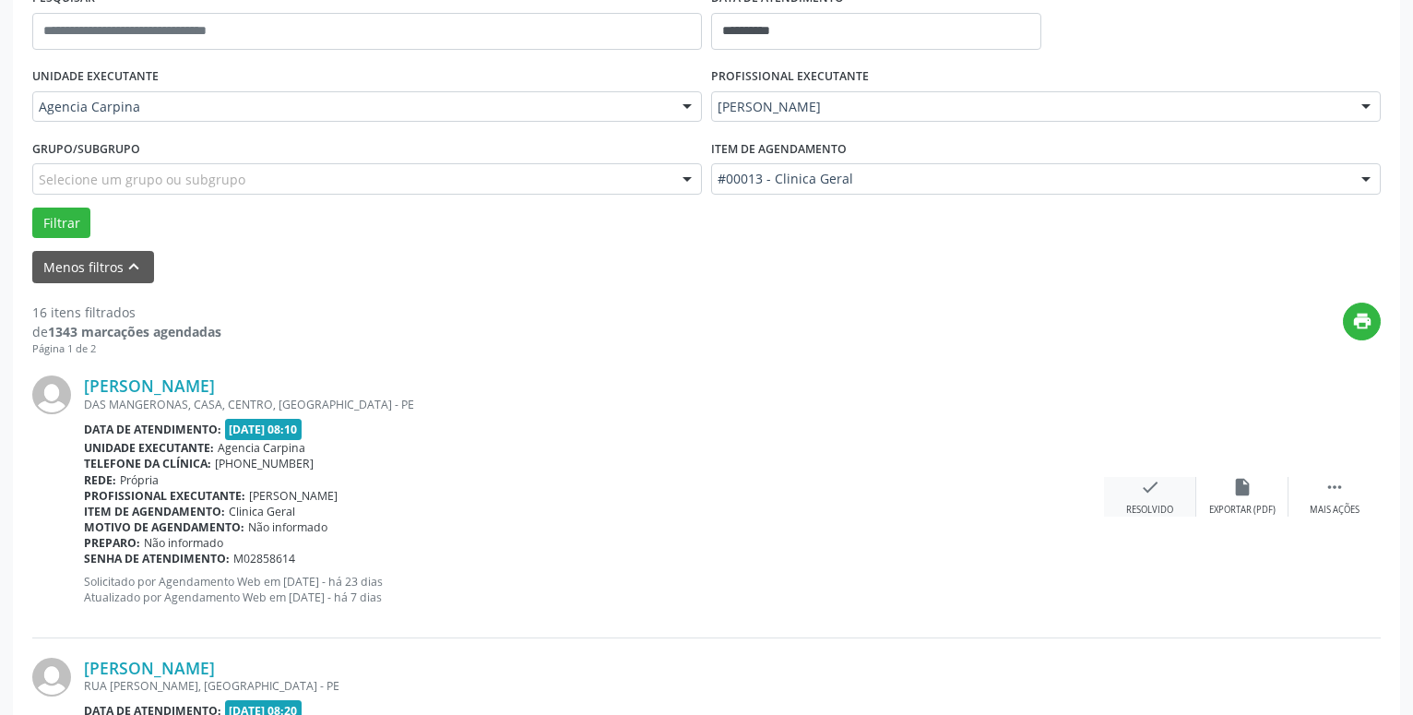
click at [1151, 483] on icon "check" at bounding box center [1150, 487] width 20 height 20
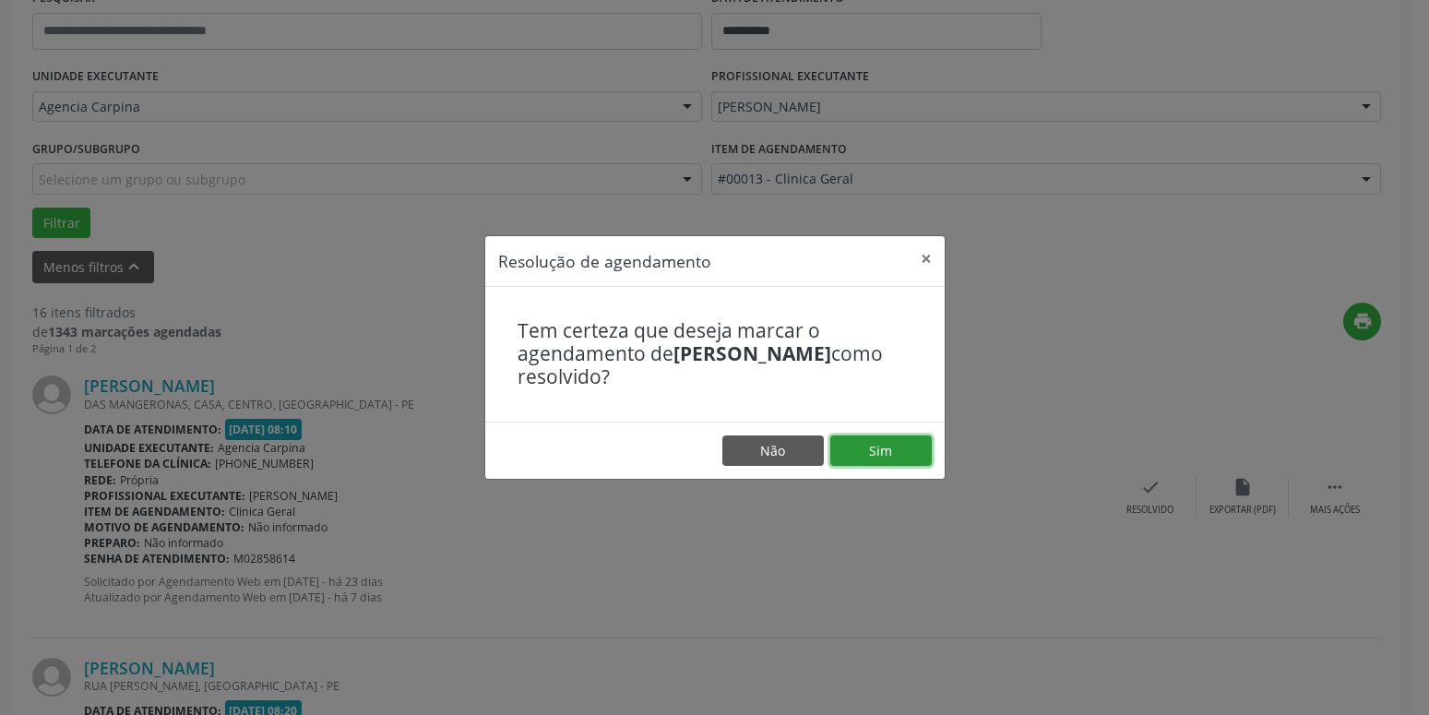
click at [889, 448] on button "Sim" at bounding box center [880, 450] width 101 height 31
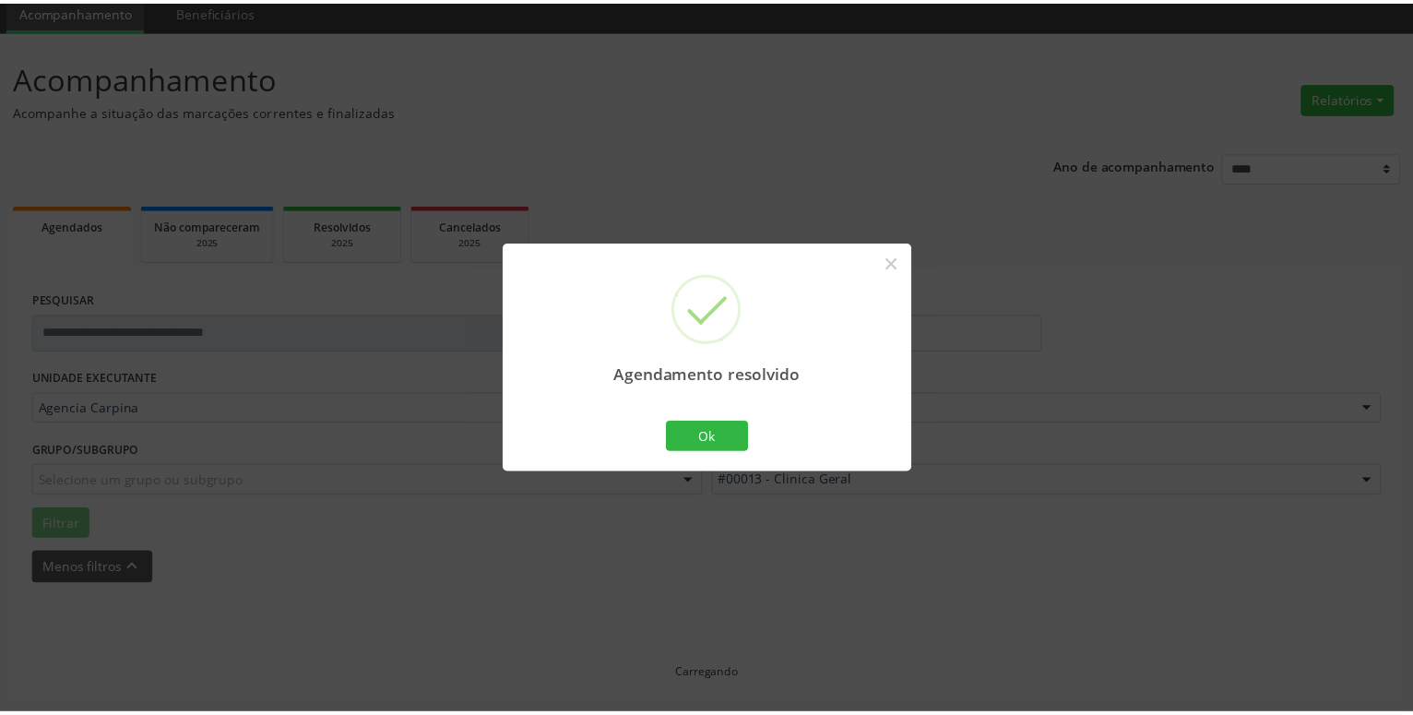
scroll to position [71, 0]
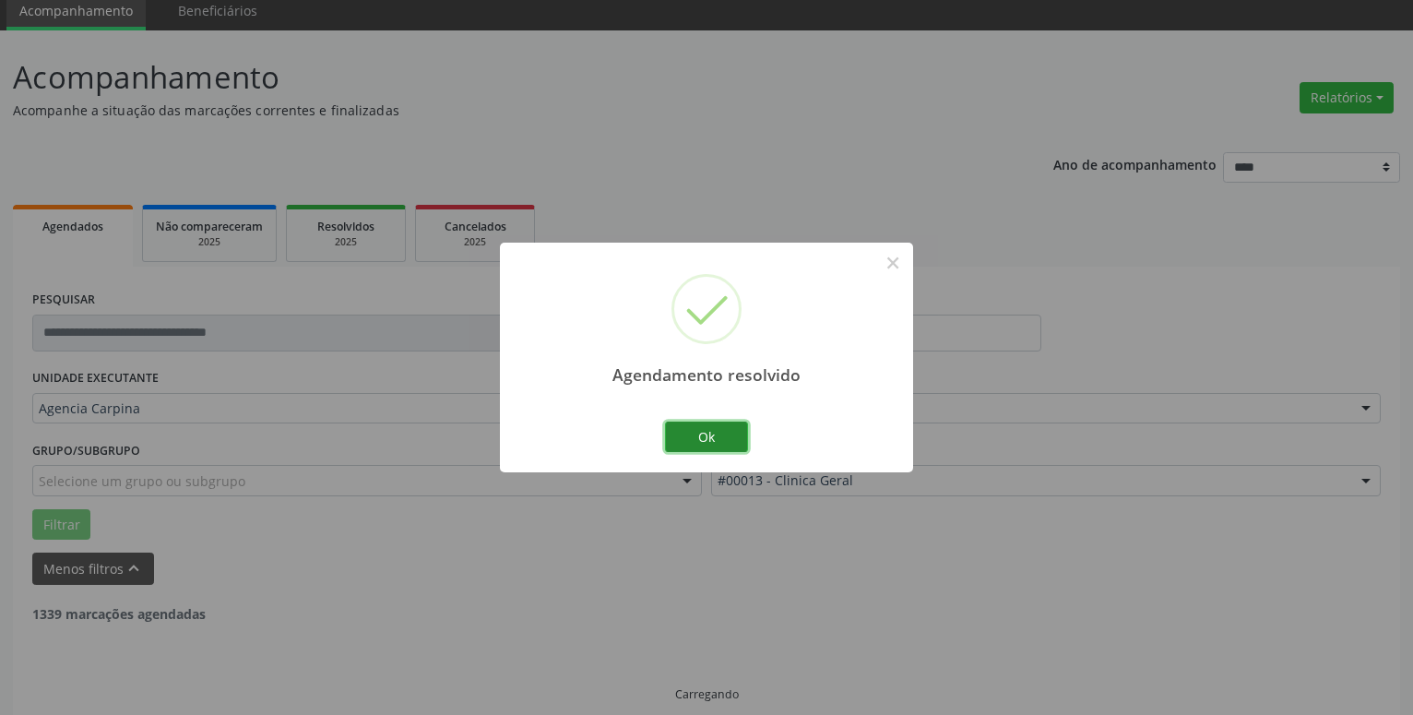
click at [725, 436] on button "Ok" at bounding box center [706, 437] width 83 height 31
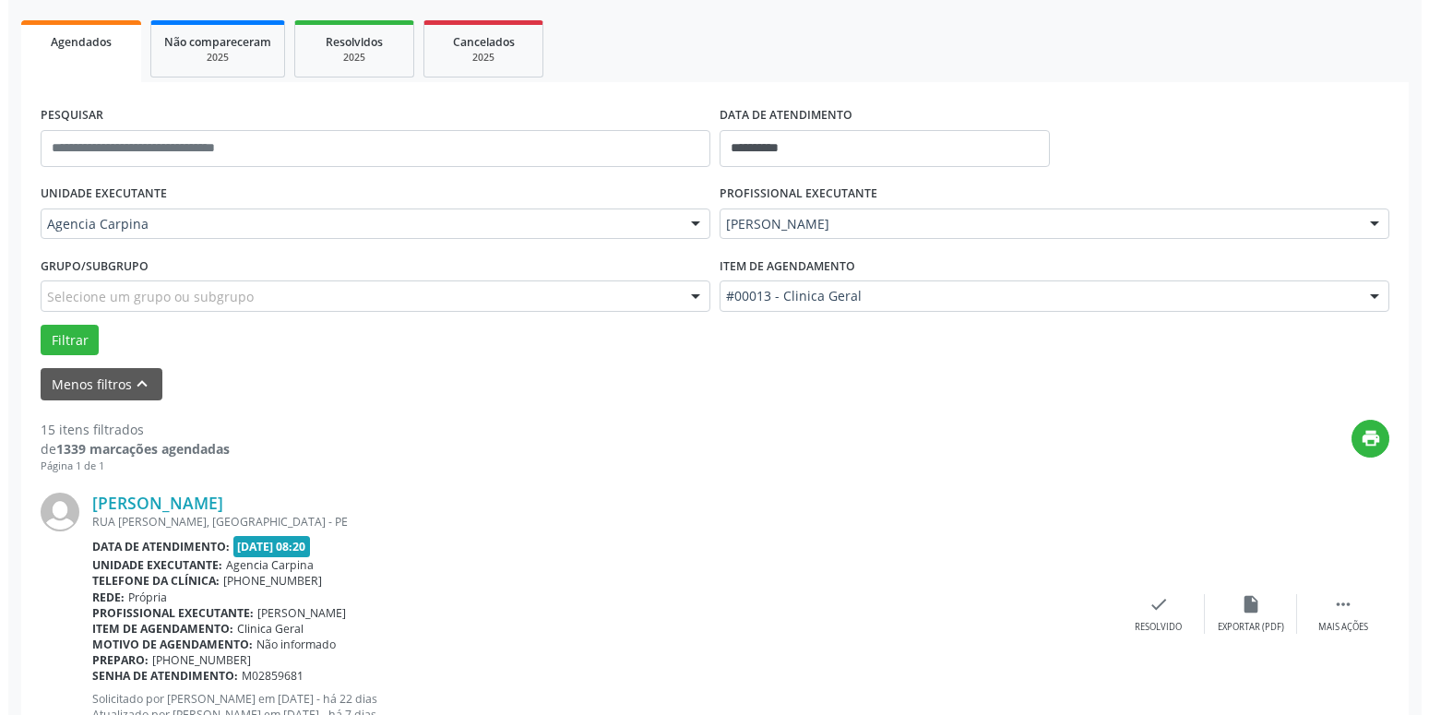
scroll to position [259, 0]
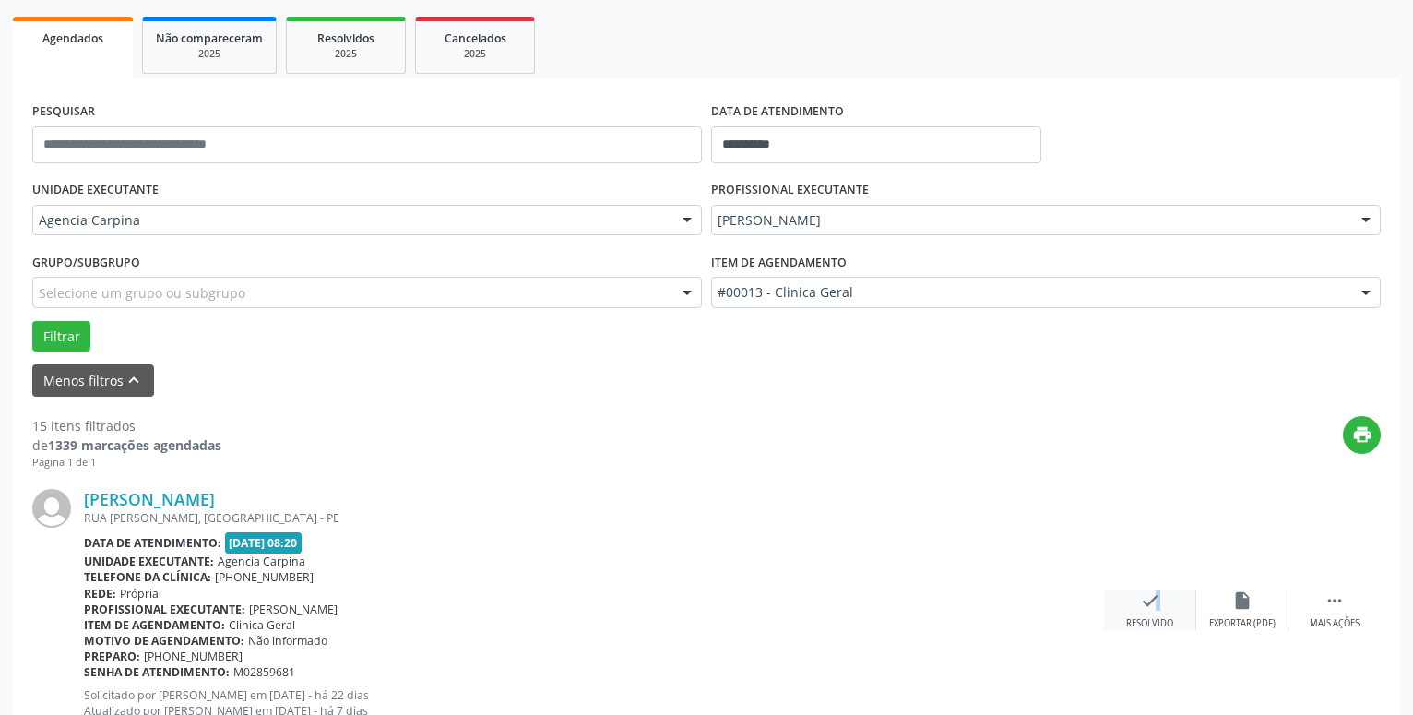
click at [1149, 597] on icon "check" at bounding box center [1150, 600] width 20 height 20
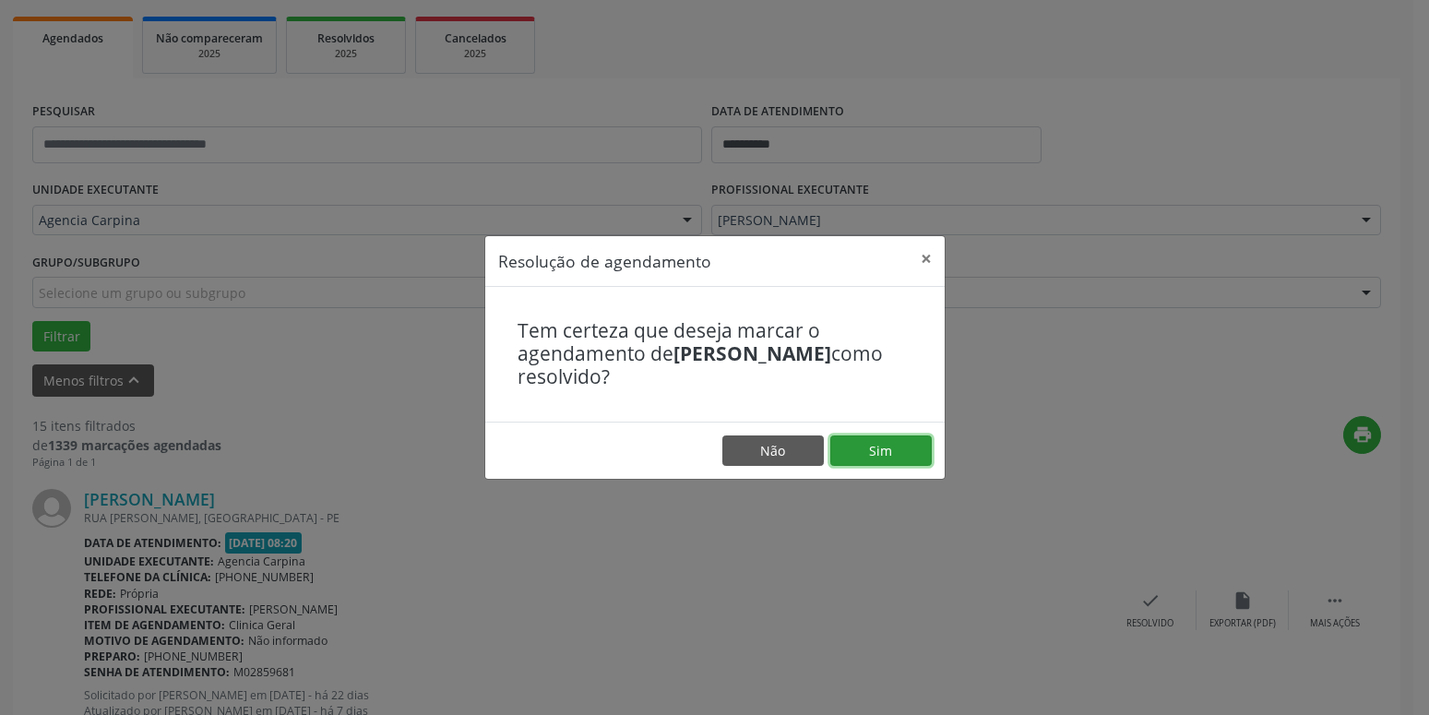
click at [876, 452] on button "Sim" at bounding box center [880, 450] width 101 height 31
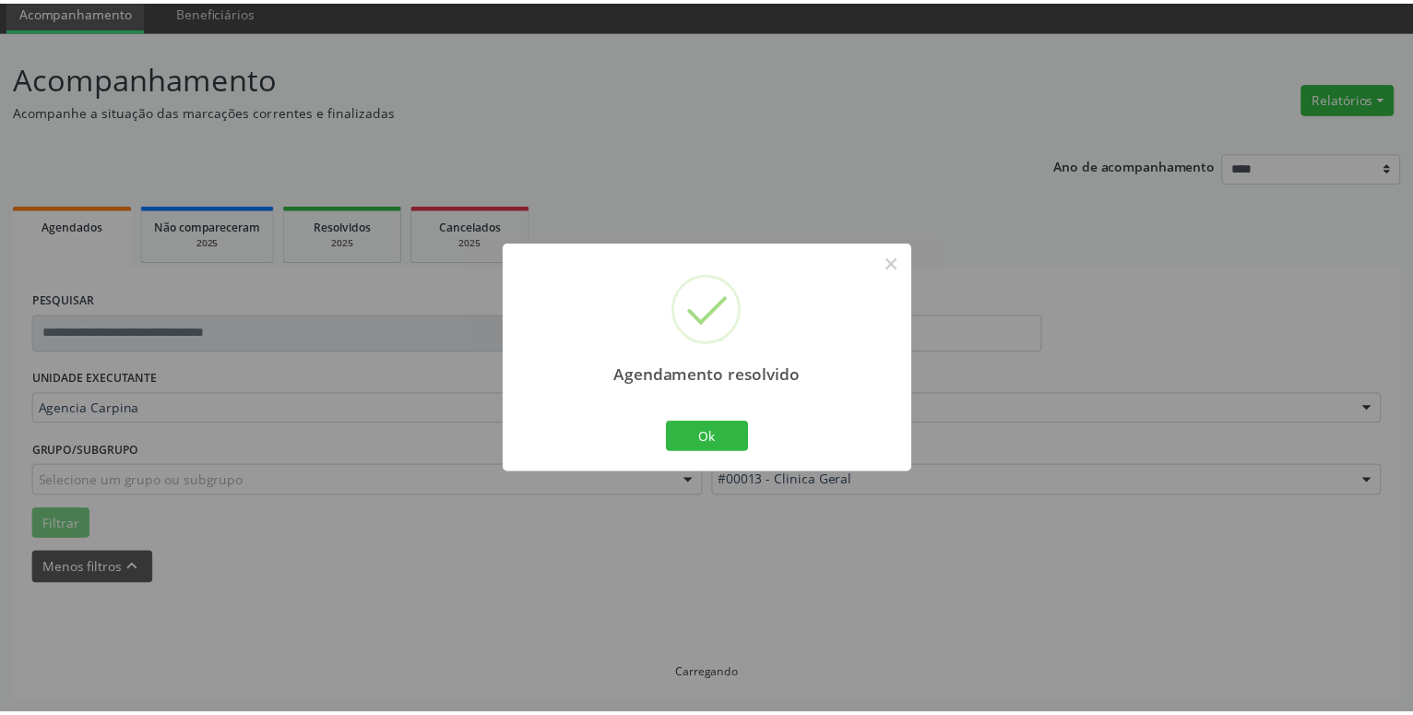
scroll to position [71, 0]
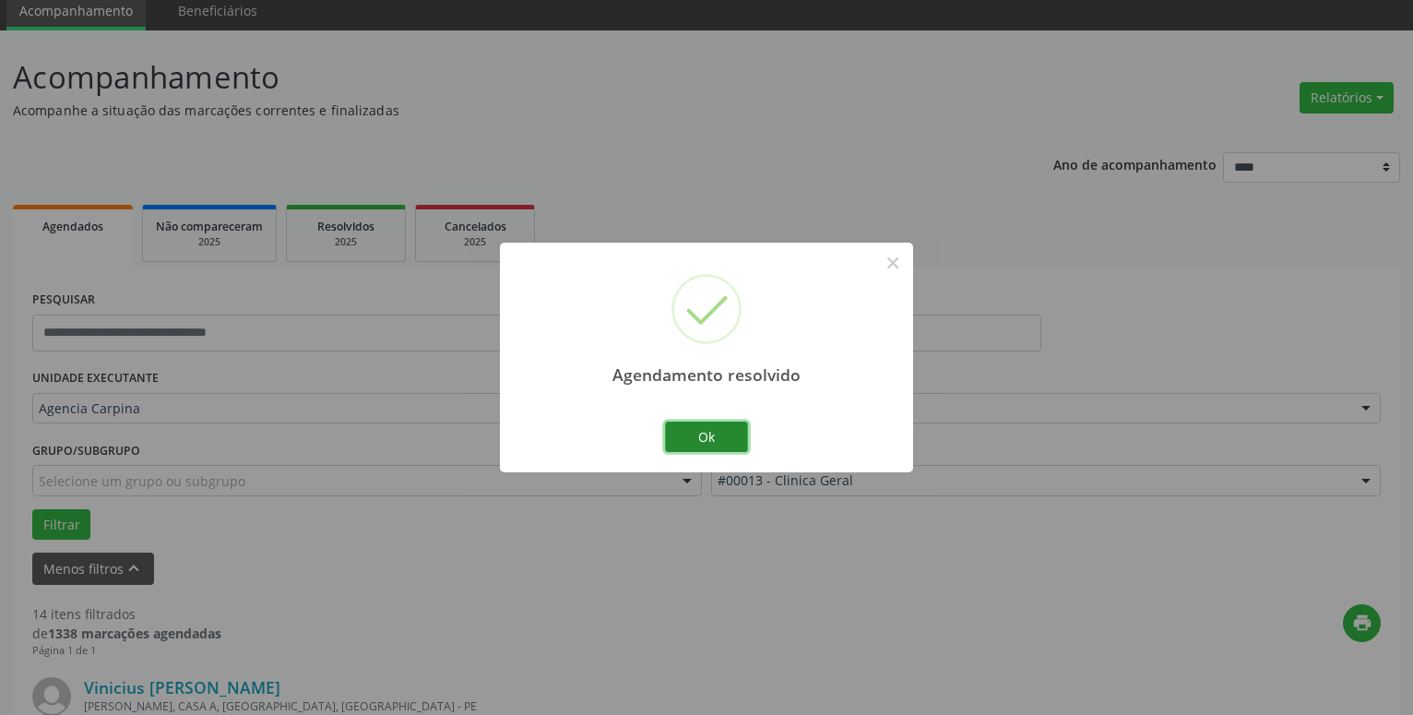
click at [708, 440] on button "Ok" at bounding box center [706, 437] width 83 height 31
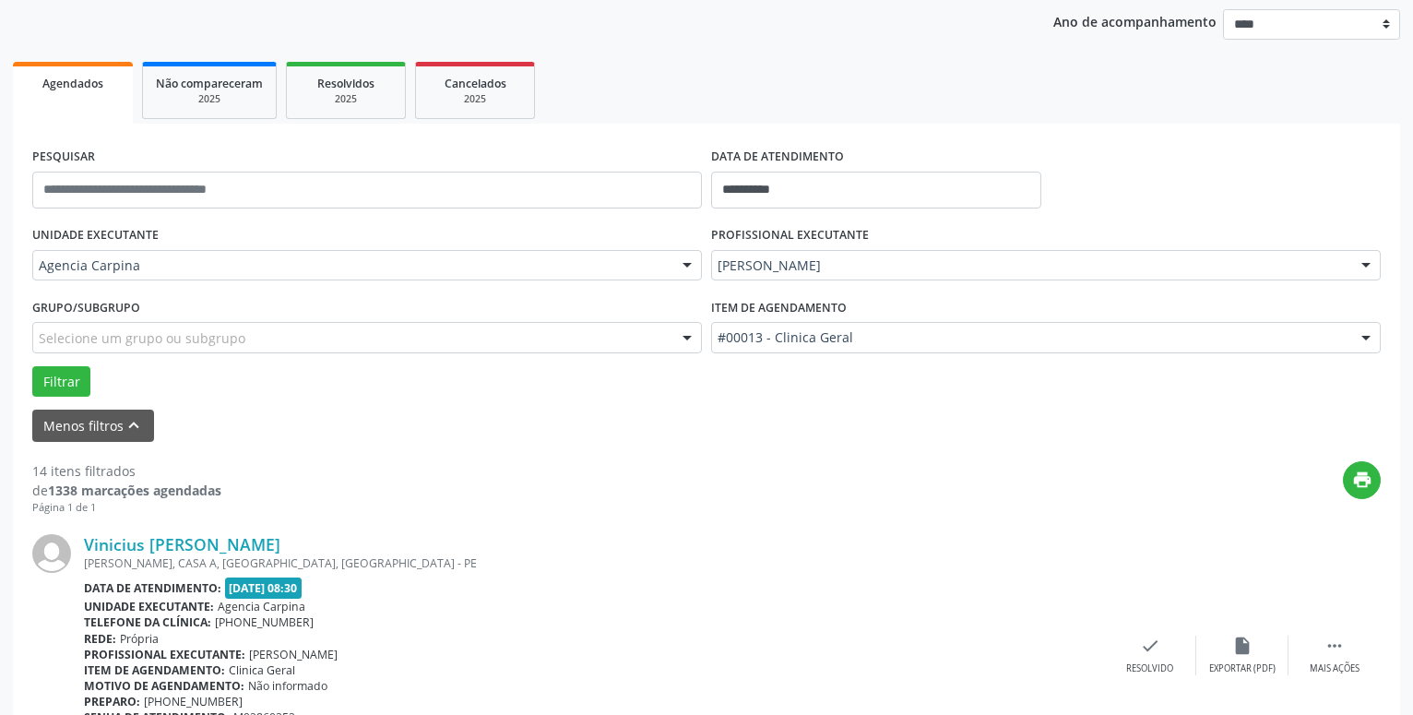
scroll to position [353, 0]
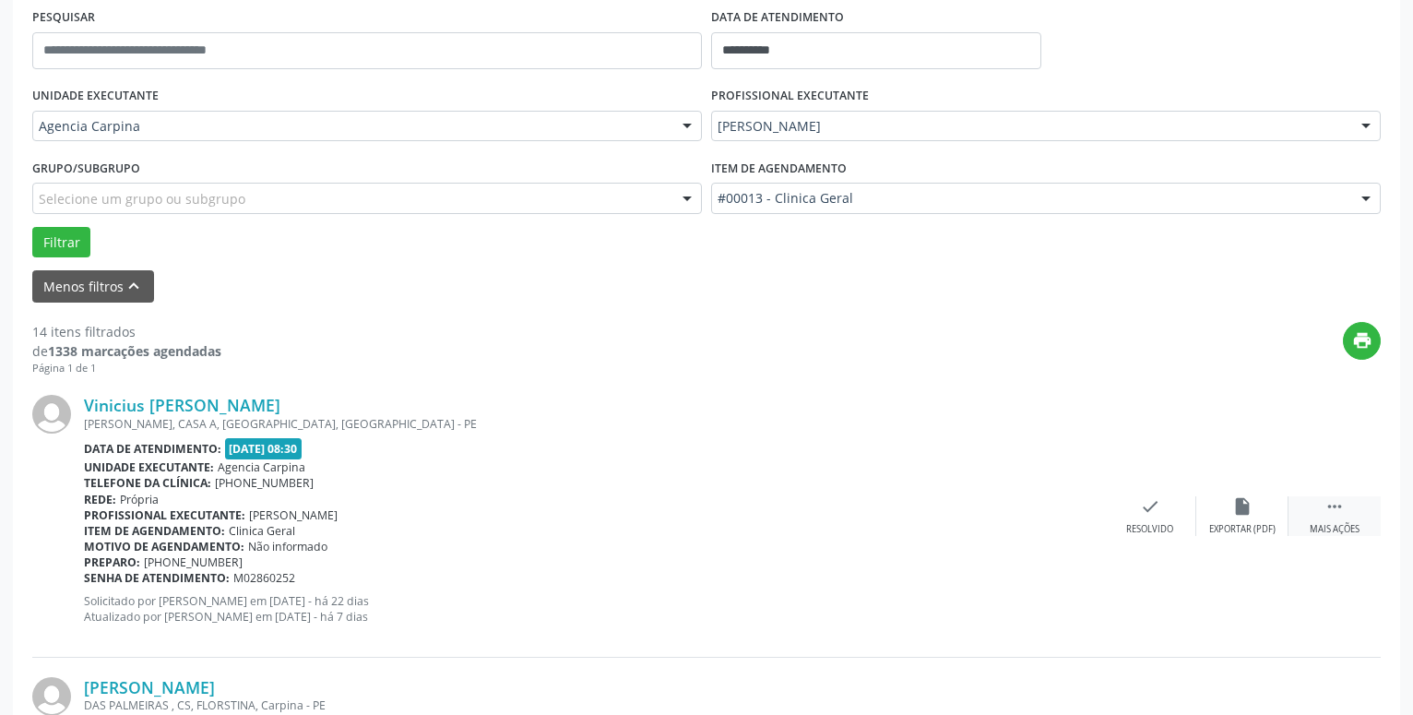
click at [1331, 511] on icon "" at bounding box center [1335, 506] width 20 height 20
click at [1243, 524] on div "Não compareceu" at bounding box center [1242, 529] width 78 height 13
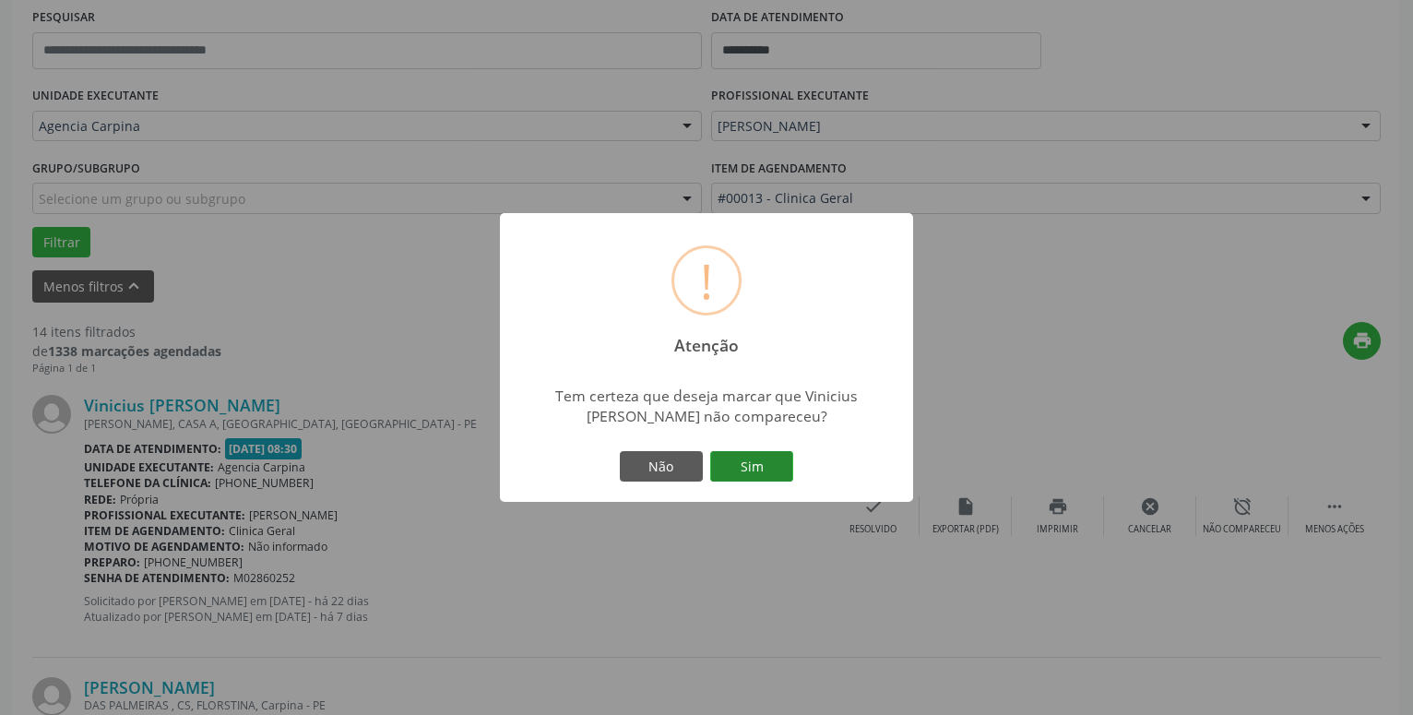
click at [762, 461] on button "Sim" at bounding box center [751, 466] width 83 height 31
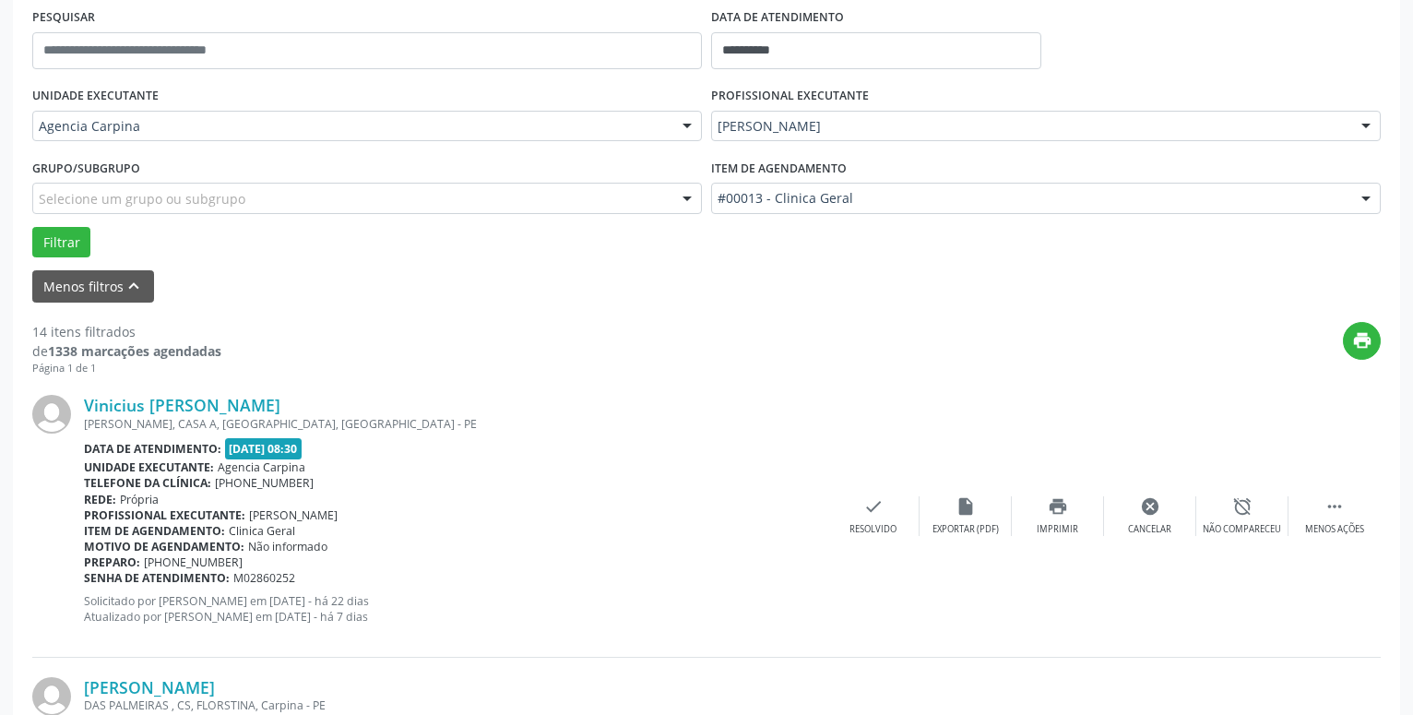
scroll to position [90, 0]
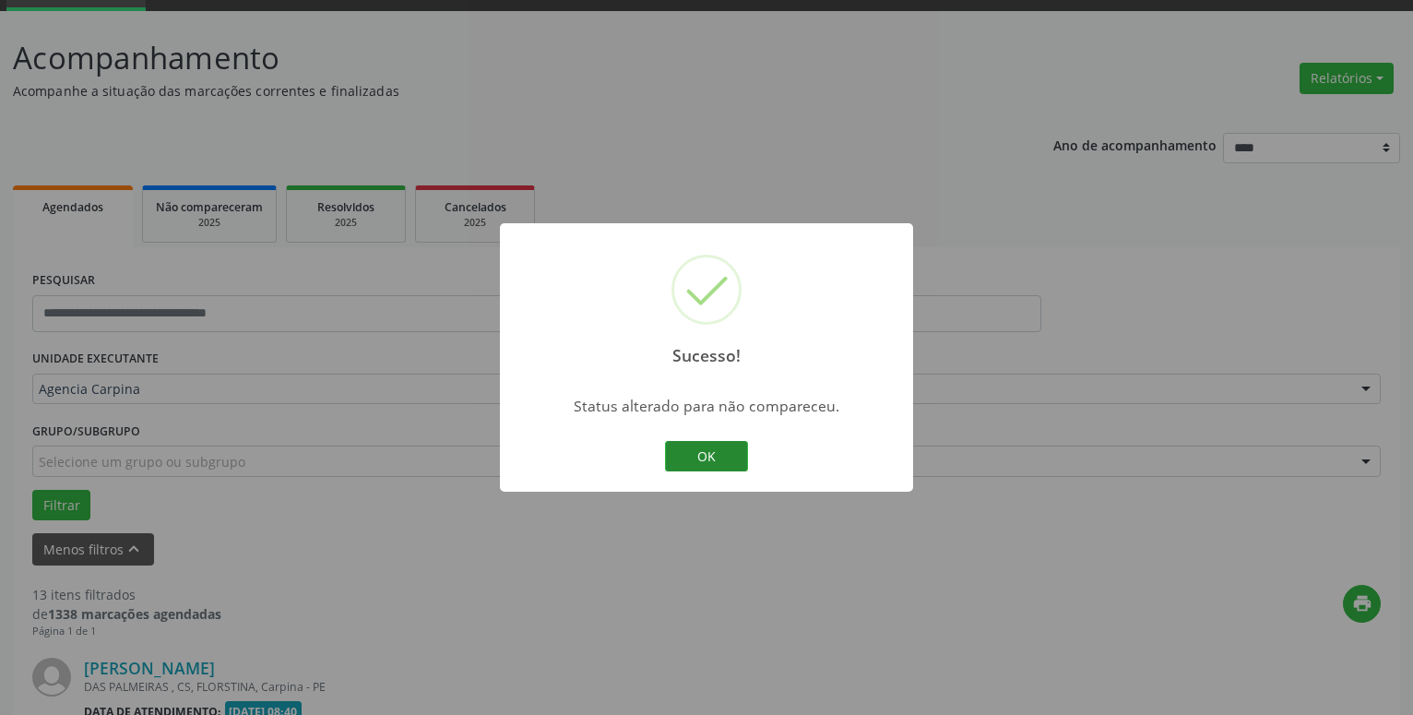
click at [684, 452] on button "OK" at bounding box center [706, 456] width 83 height 31
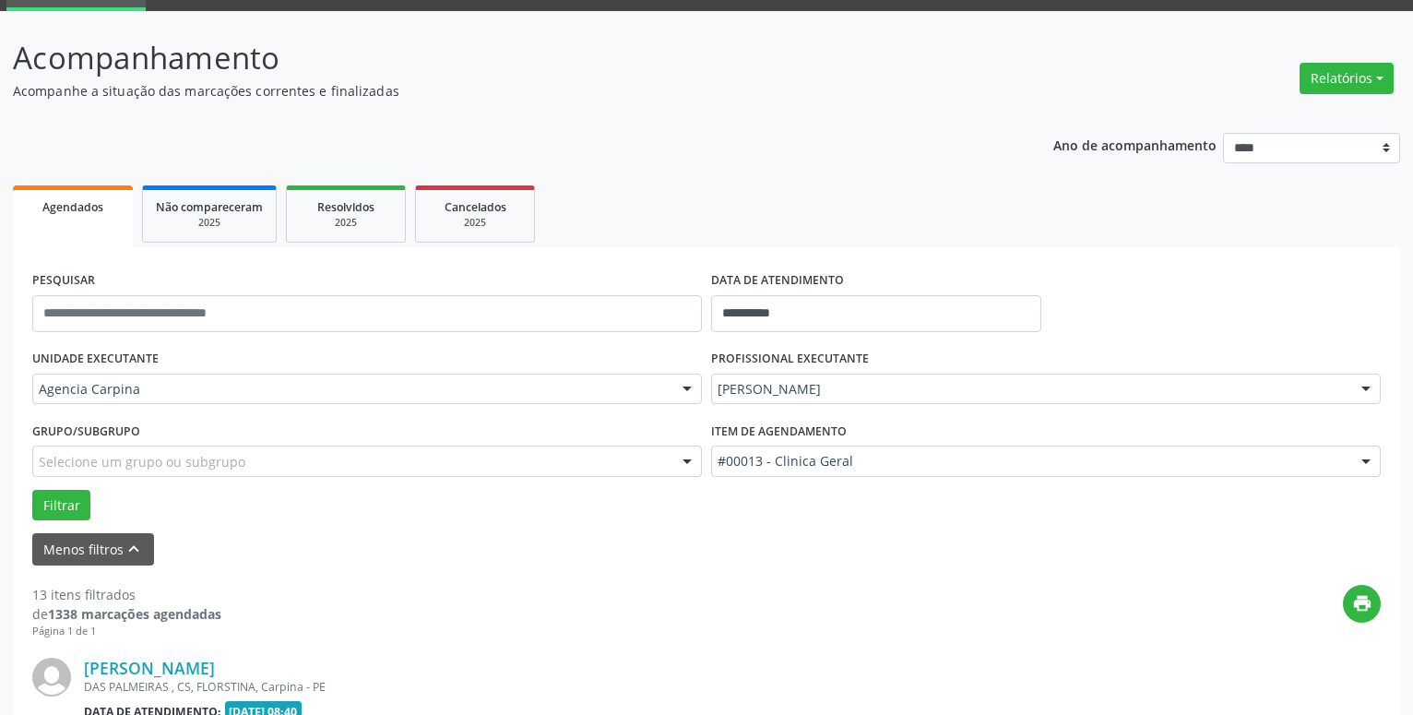
scroll to position [279, 0]
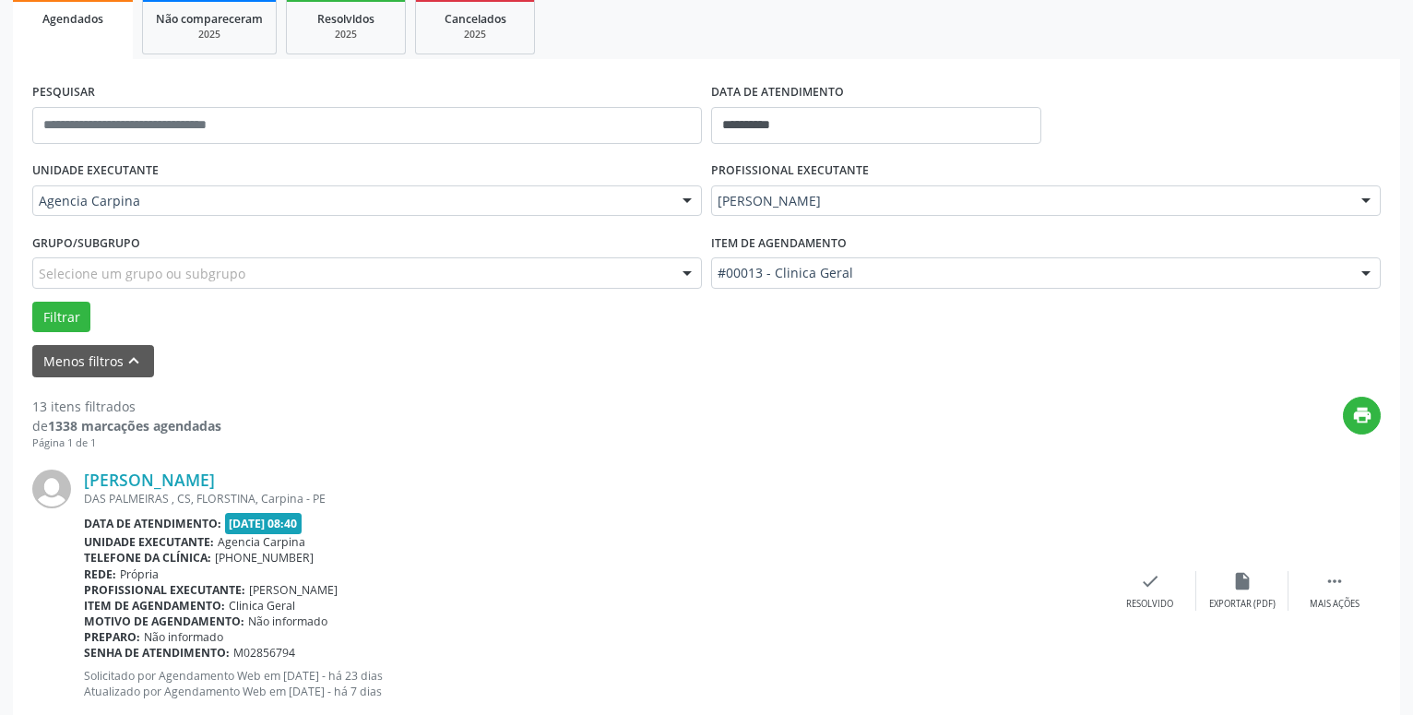
click at [1334, 568] on div "[PERSON_NAME] DAS PALMEIRAS , CS, FLORSTINA, Carpina - PE Data de atendimento: …" at bounding box center [706, 590] width 1349 height 281
click at [1342, 578] on icon "" at bounding box center [1335, 581] width 20 height 20
click at [1246, 591] on icon "alarm_off" at bounding box center [1243, 581] width 20 height 20
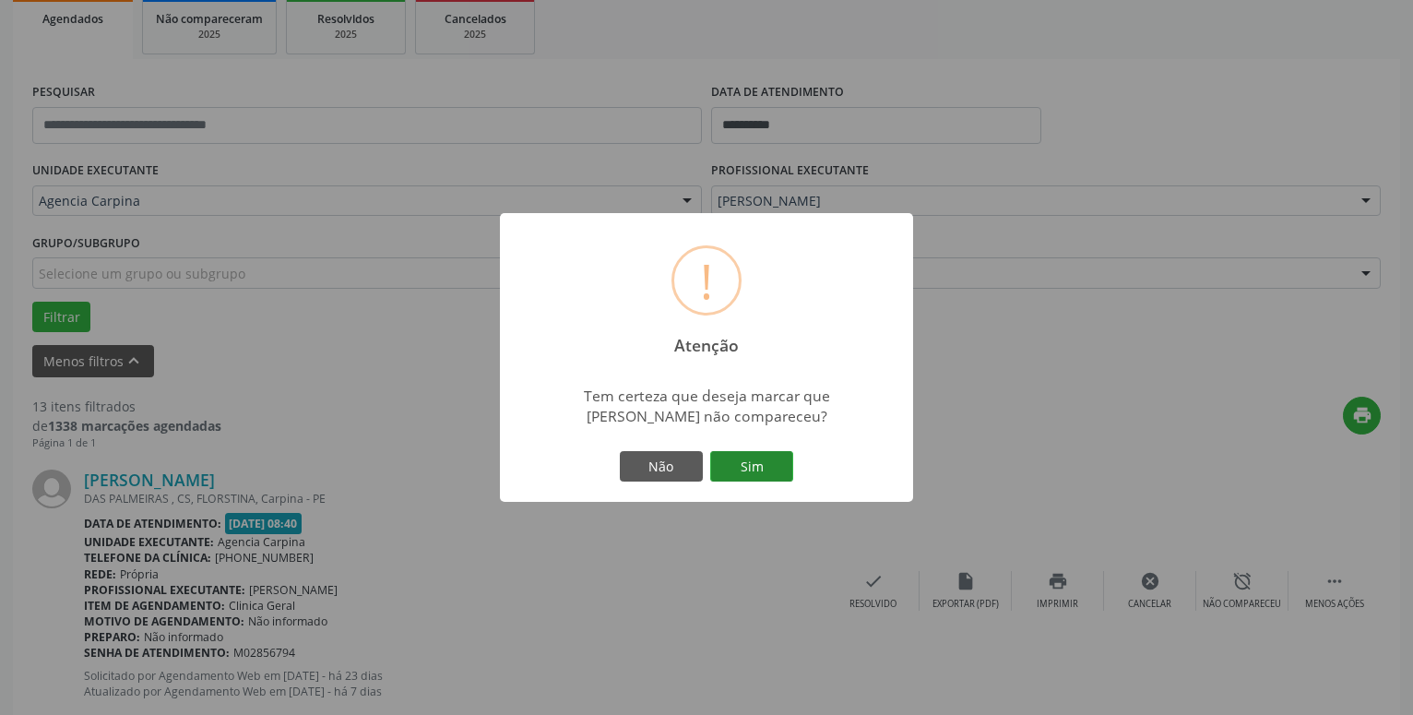
click at [781, 467] on button "Sim" at bounding box center [751, 466] width 83 height 31
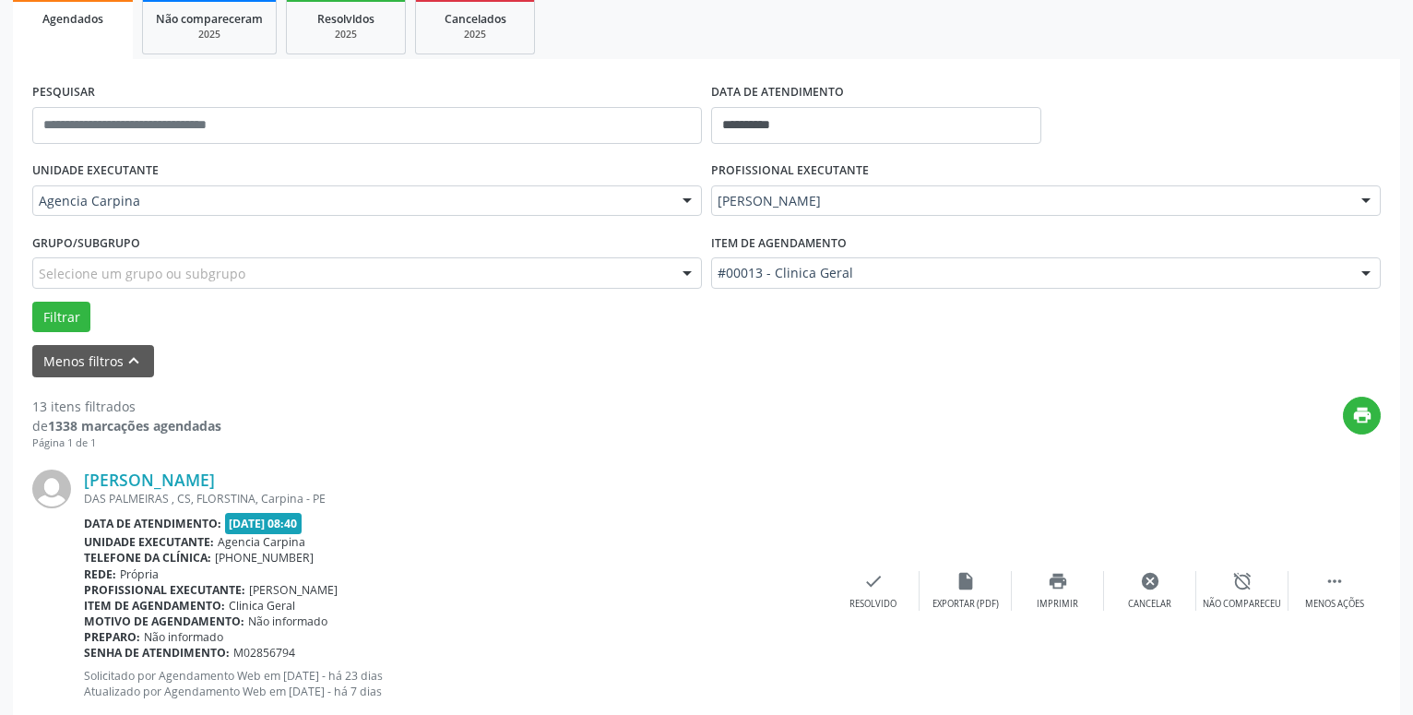
scroll to position [90, 0]
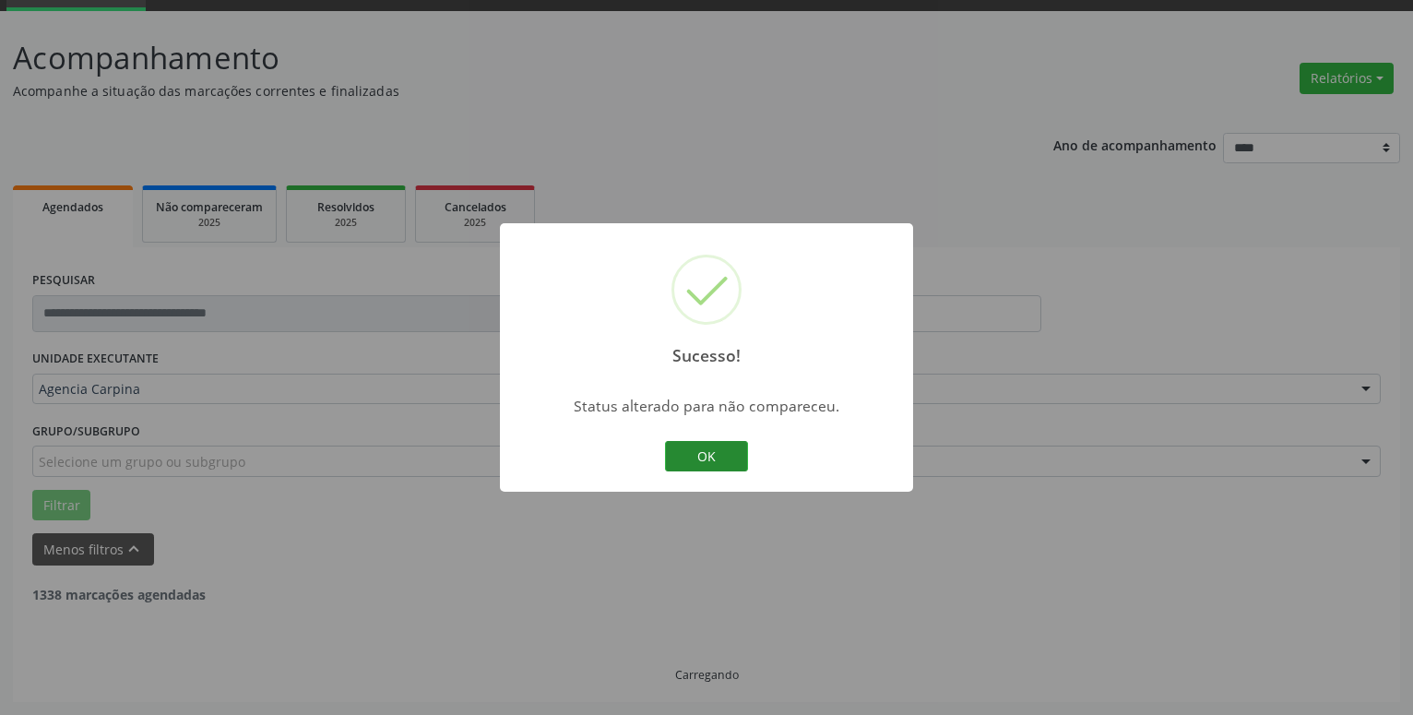
click at [701, 464] on button "OK" at bounding box center [706, 456] width 83 height 31
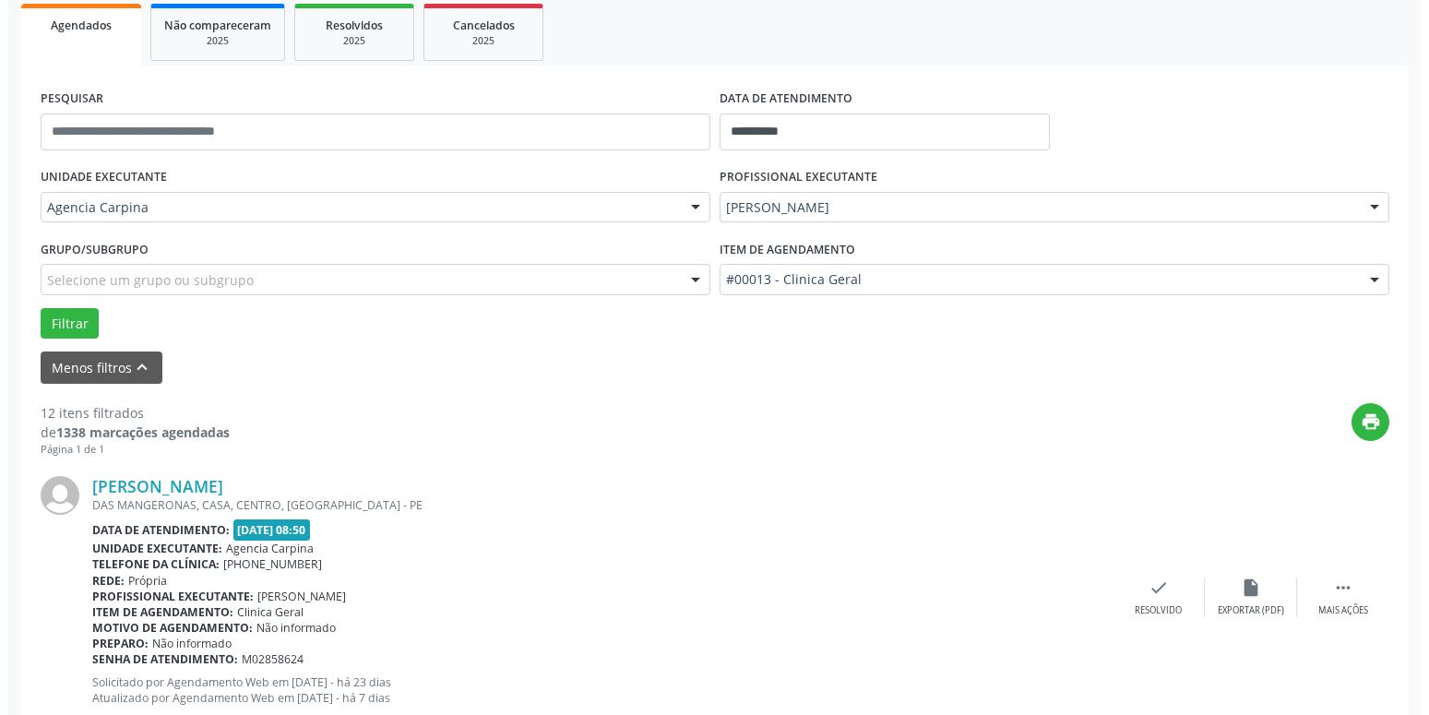
scroll to position [279, 0]
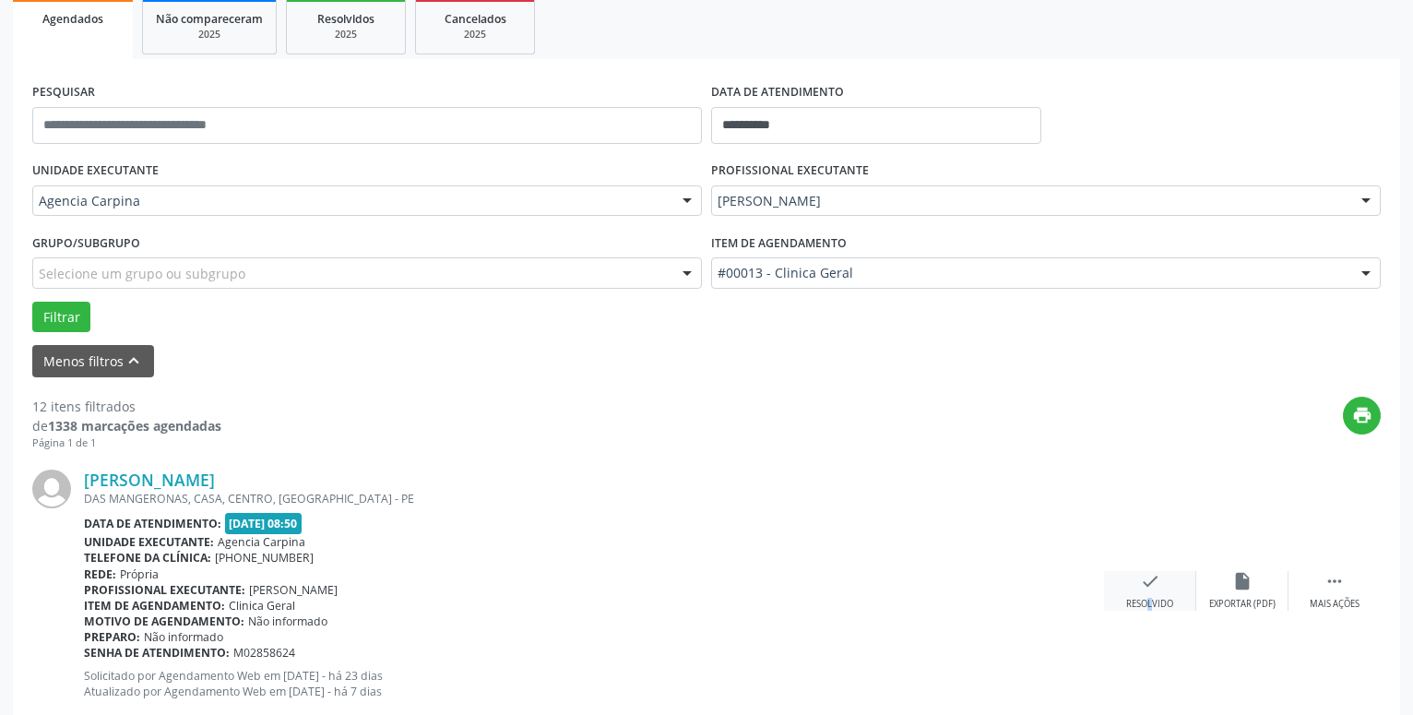
click at [1136, 580] on div "check Resolvido" at bounding box center [1150, 591] width 92 height 40
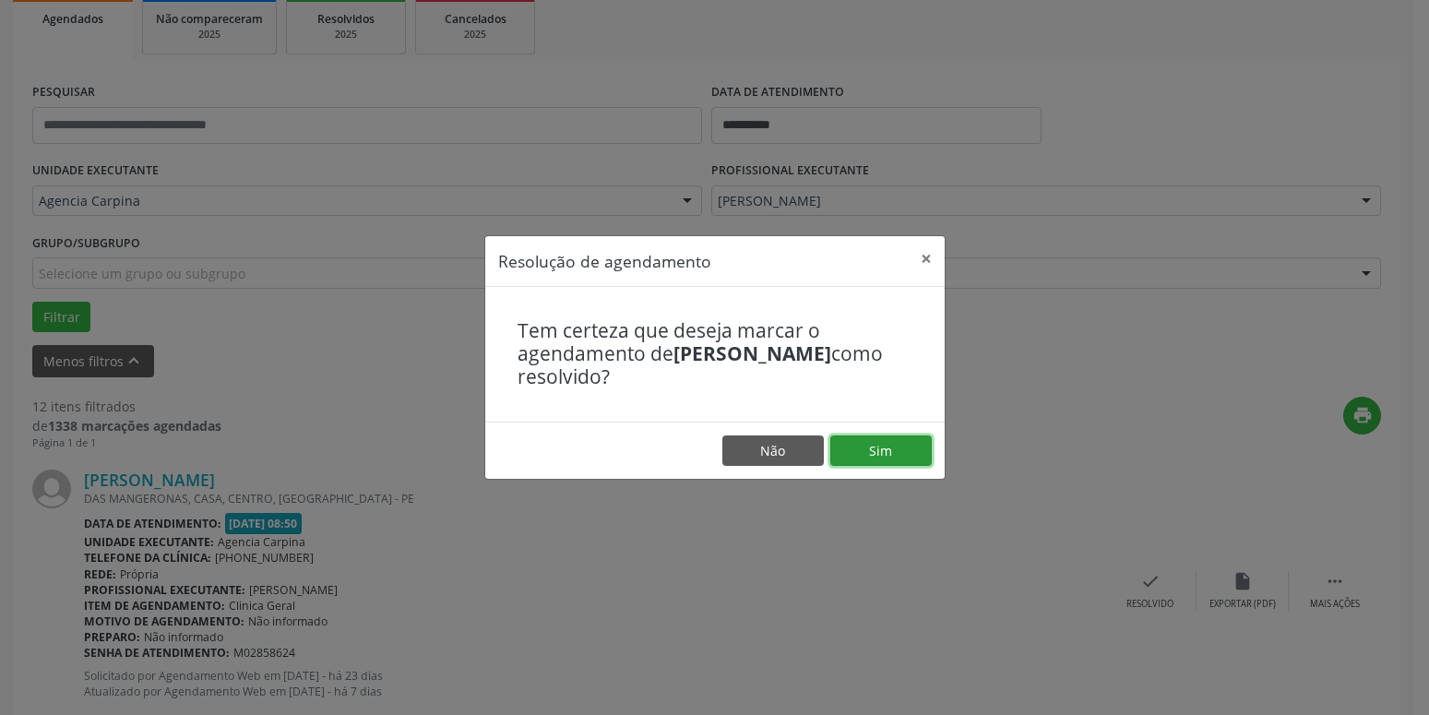
click at [892, 454] on button "Sim" at bounding box center [880, 450] width 101 height 31
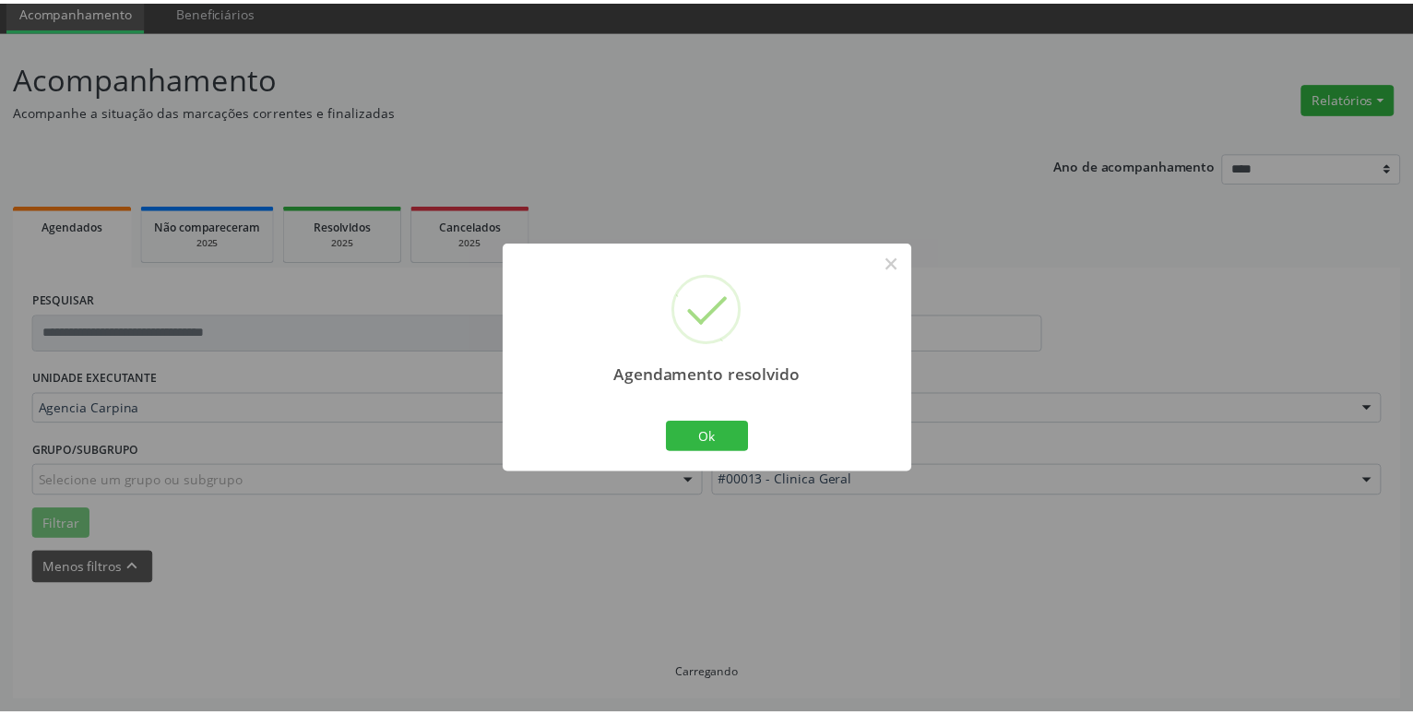
scroll to position [71, 0]
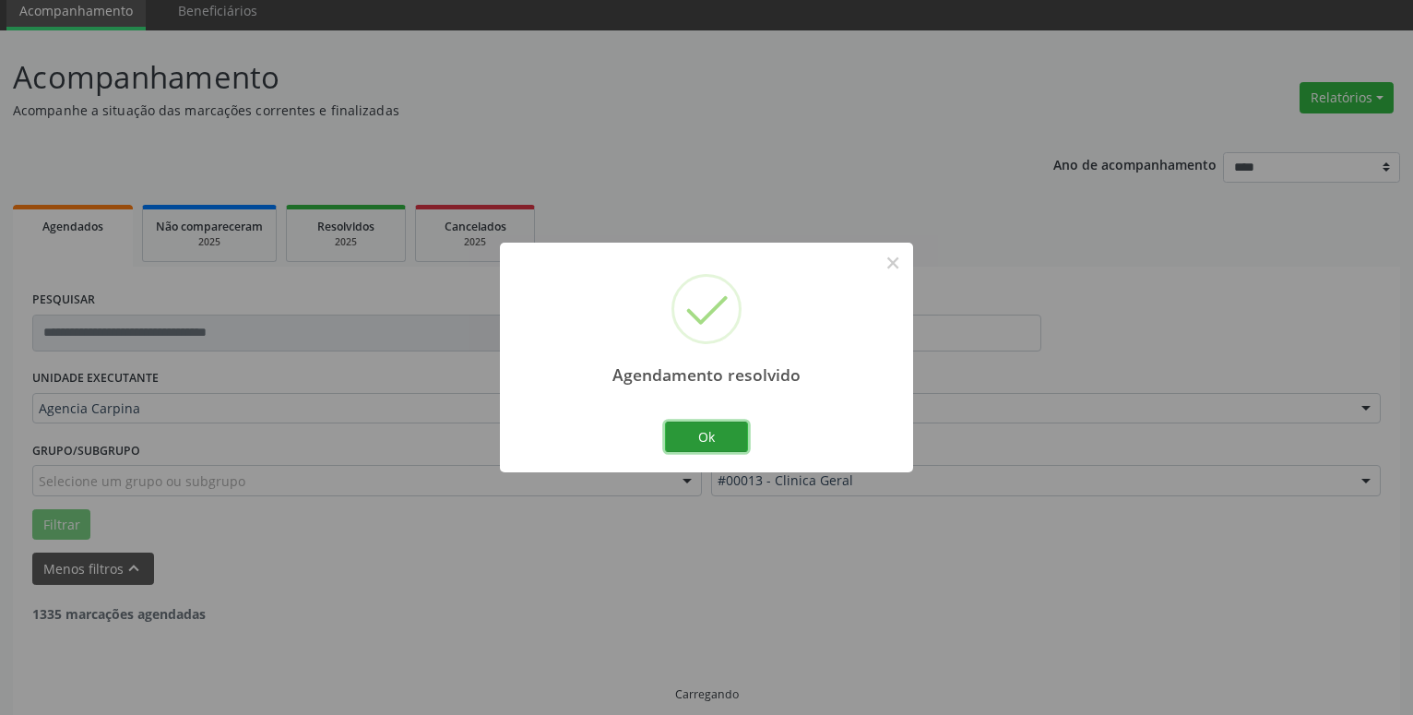
click at [687, 440] on button "Ok" at bounding box center [706, 437] width 83 height 31
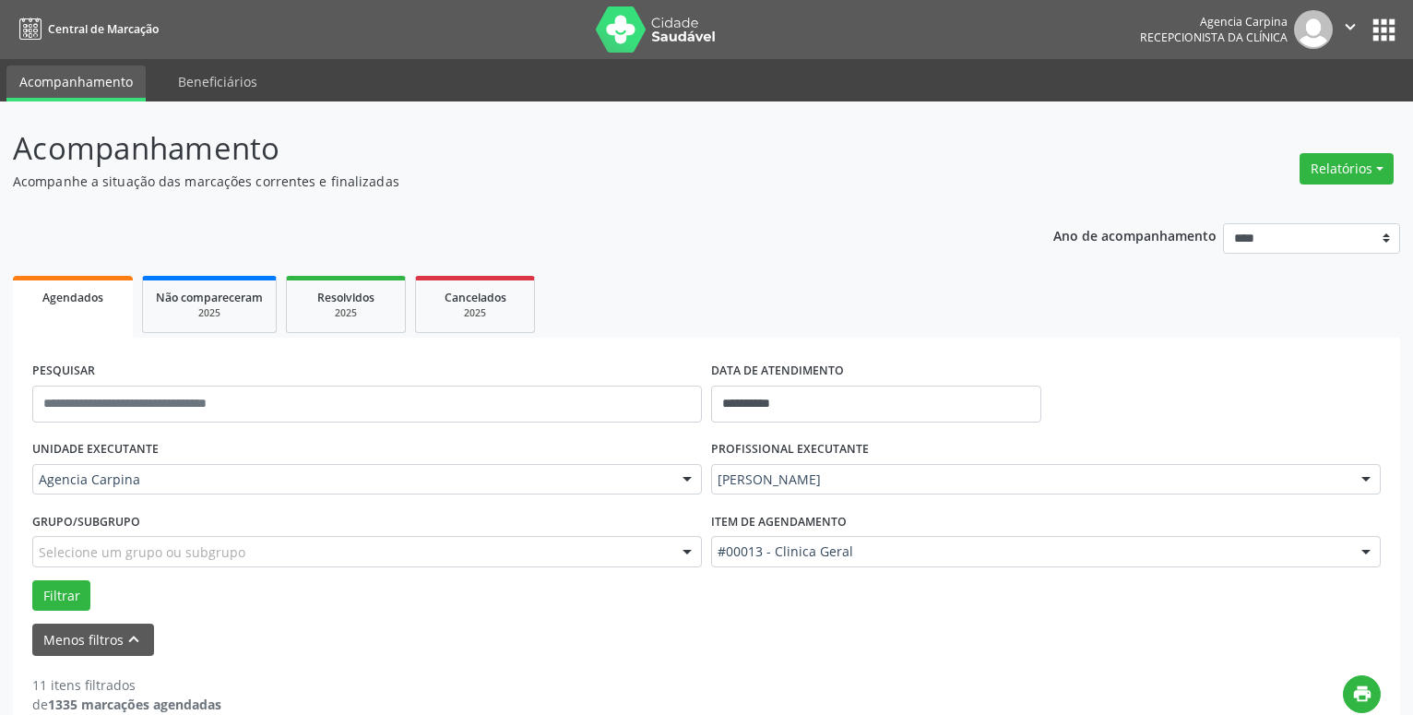
scroll to position [188, 0]
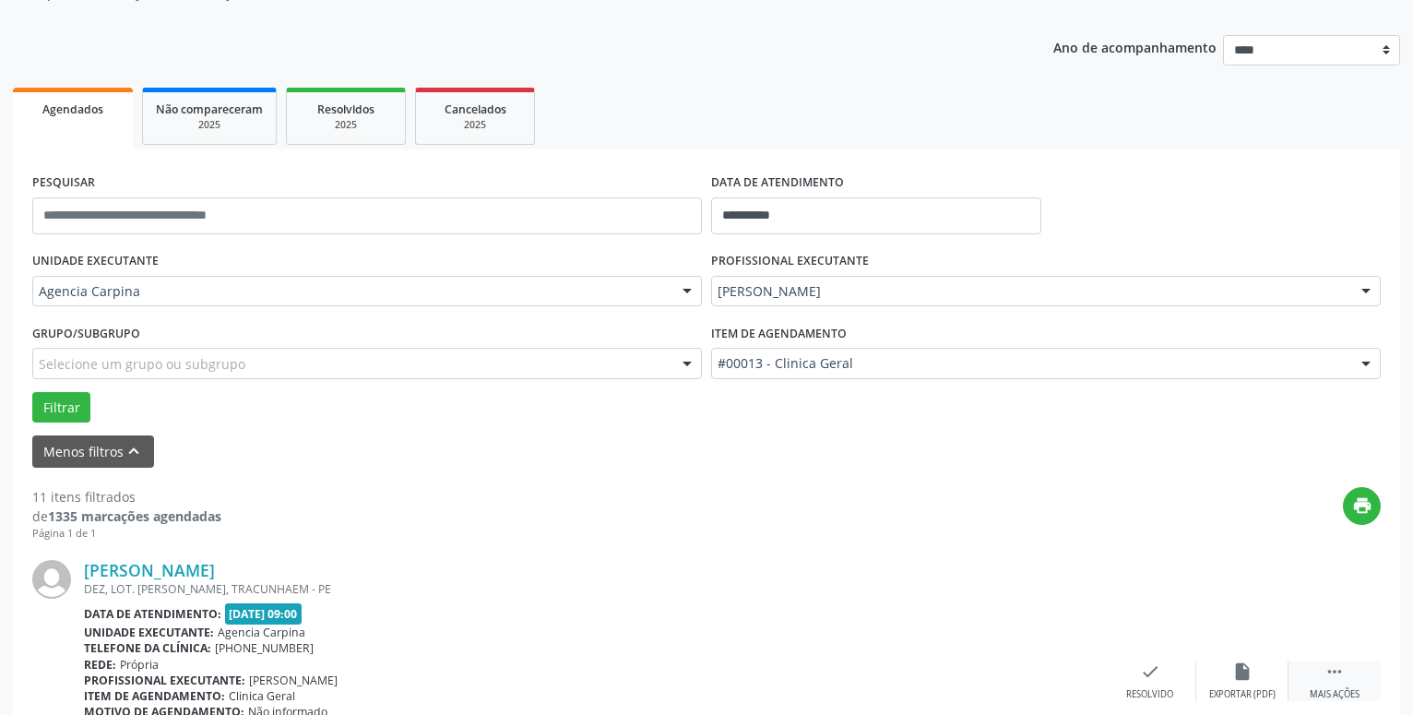
click at [1342, 674] on icon "" at bounding box center [1335, 672] width 20 height 20
click at [1258, 674] on div "alarm_off Não compareceu" at bounding box center [1243, 682] width 92 height 40
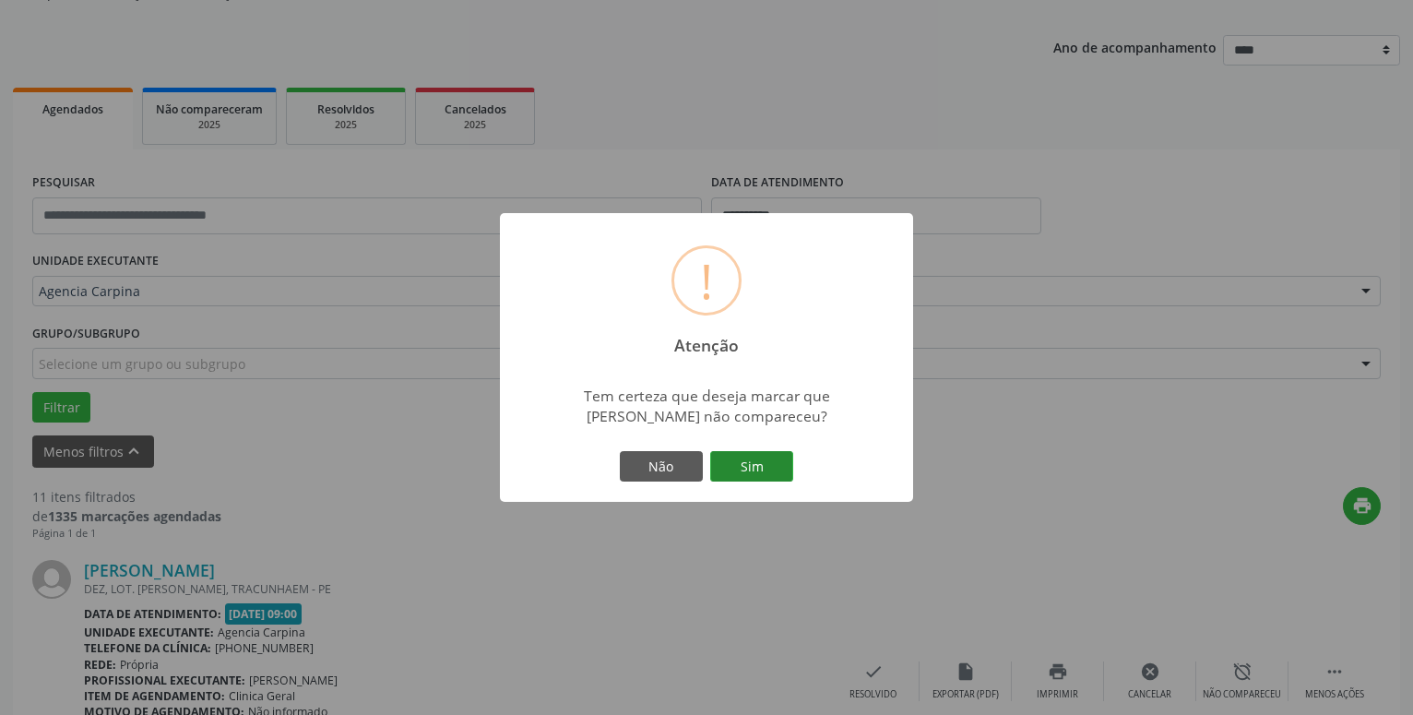
click at [752, 467] on button "Sim" at bounding box center [751, 466] width 83 height 31
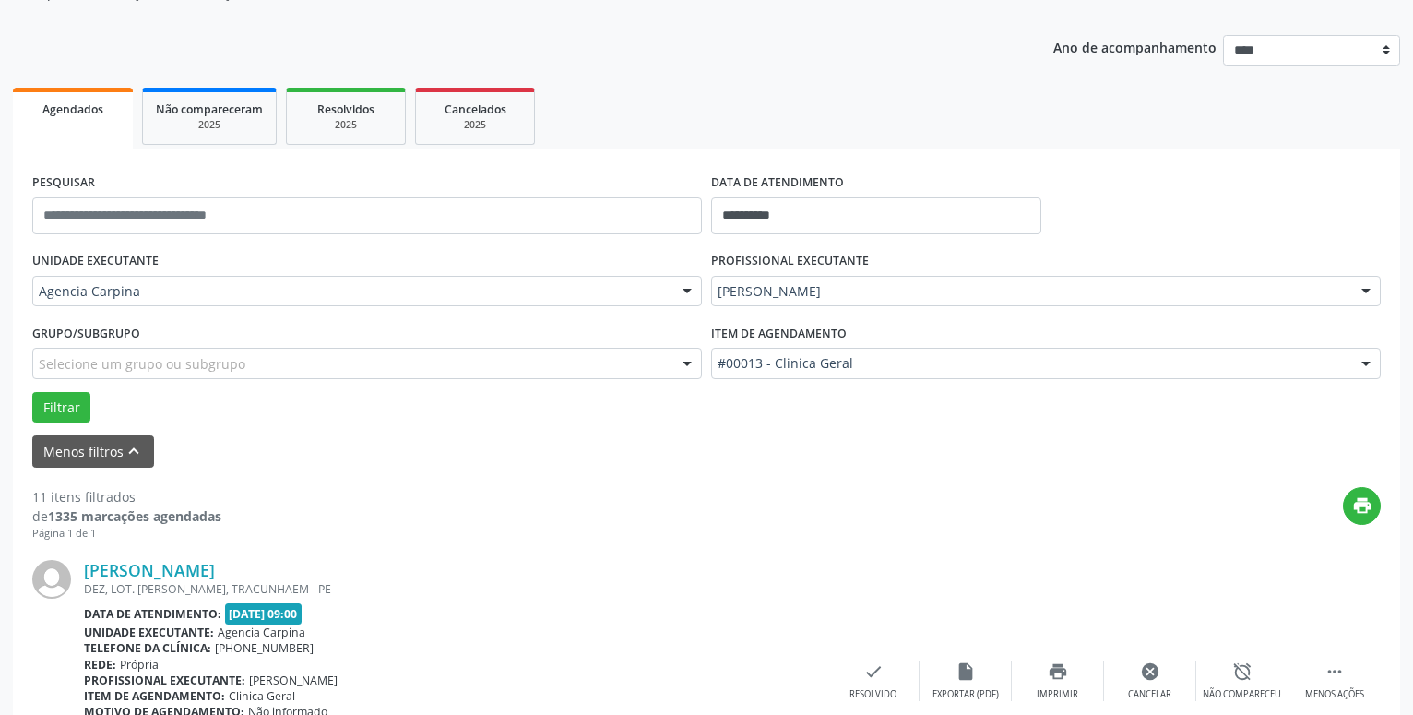
scroll to position [90, 0]
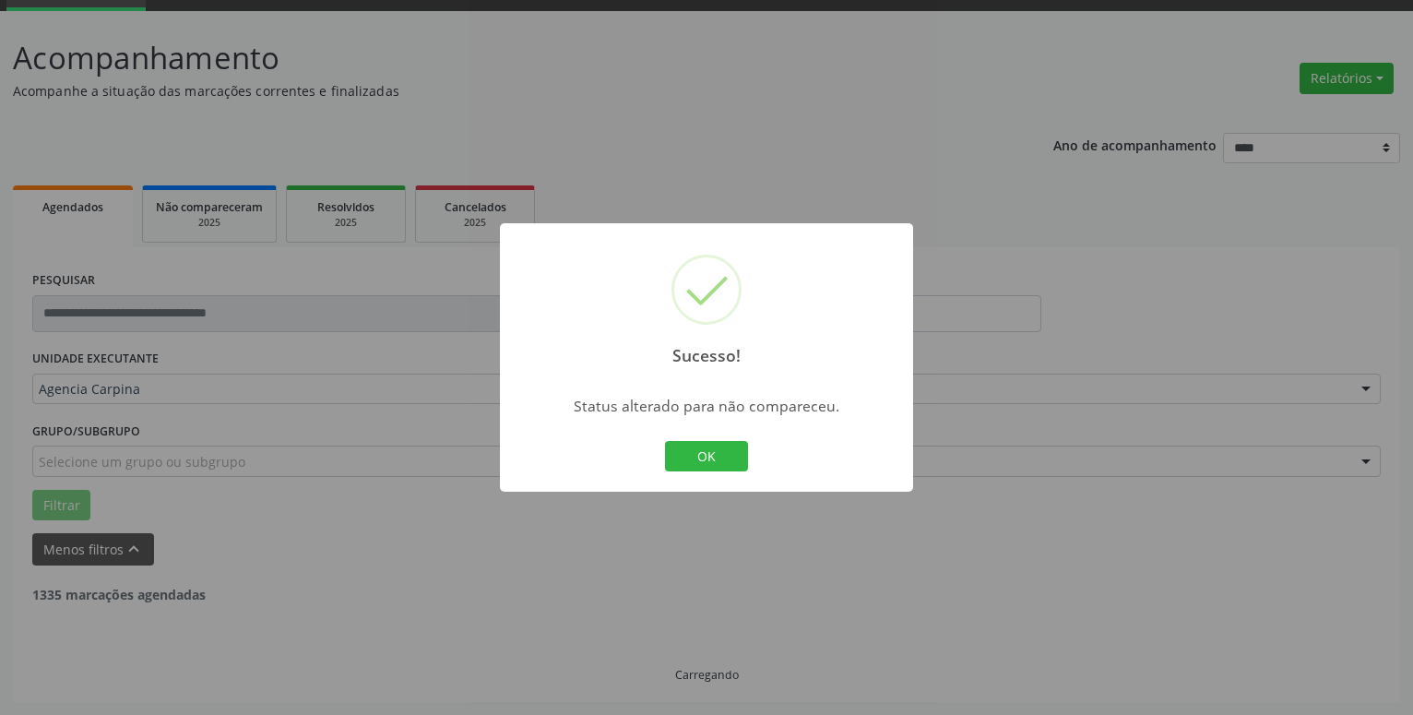
click at [728, 467] on button "OK" at bounding box center [706, 456] width 83 height 31
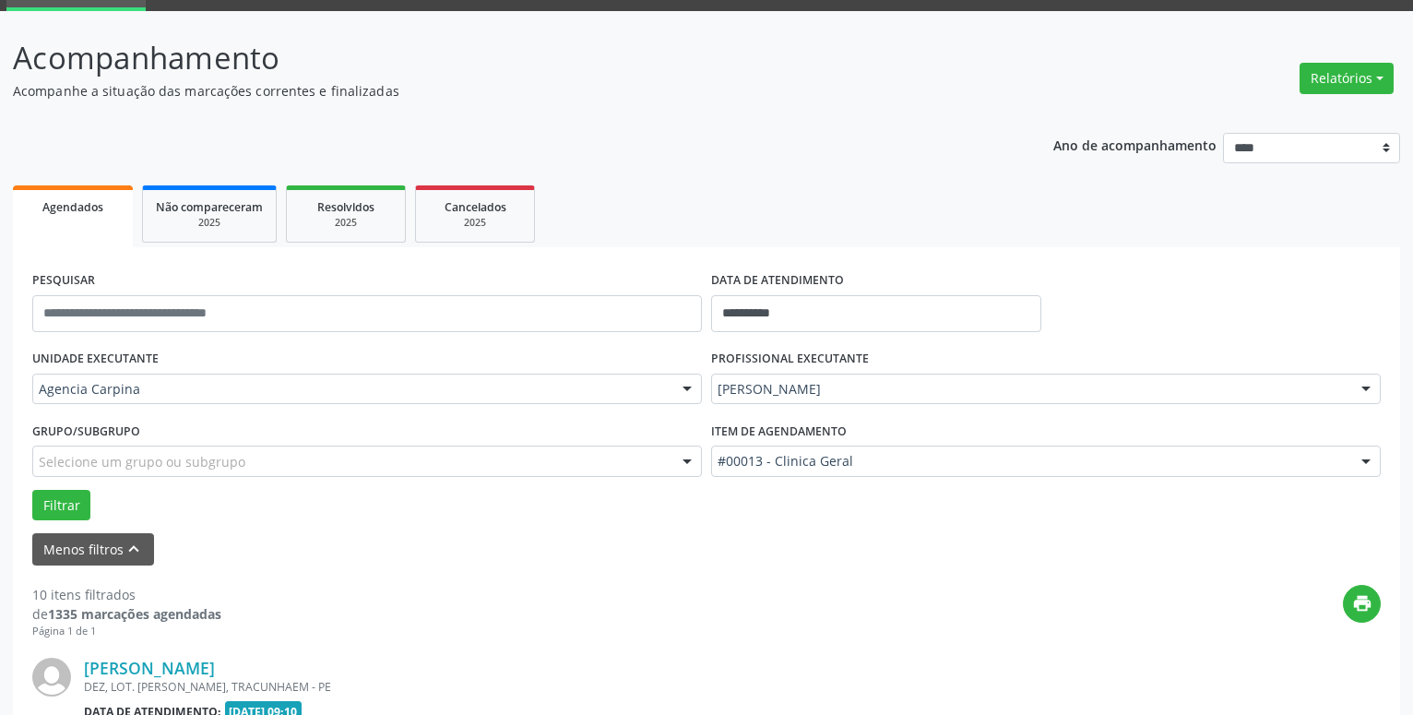
scroll to position [373, 0]
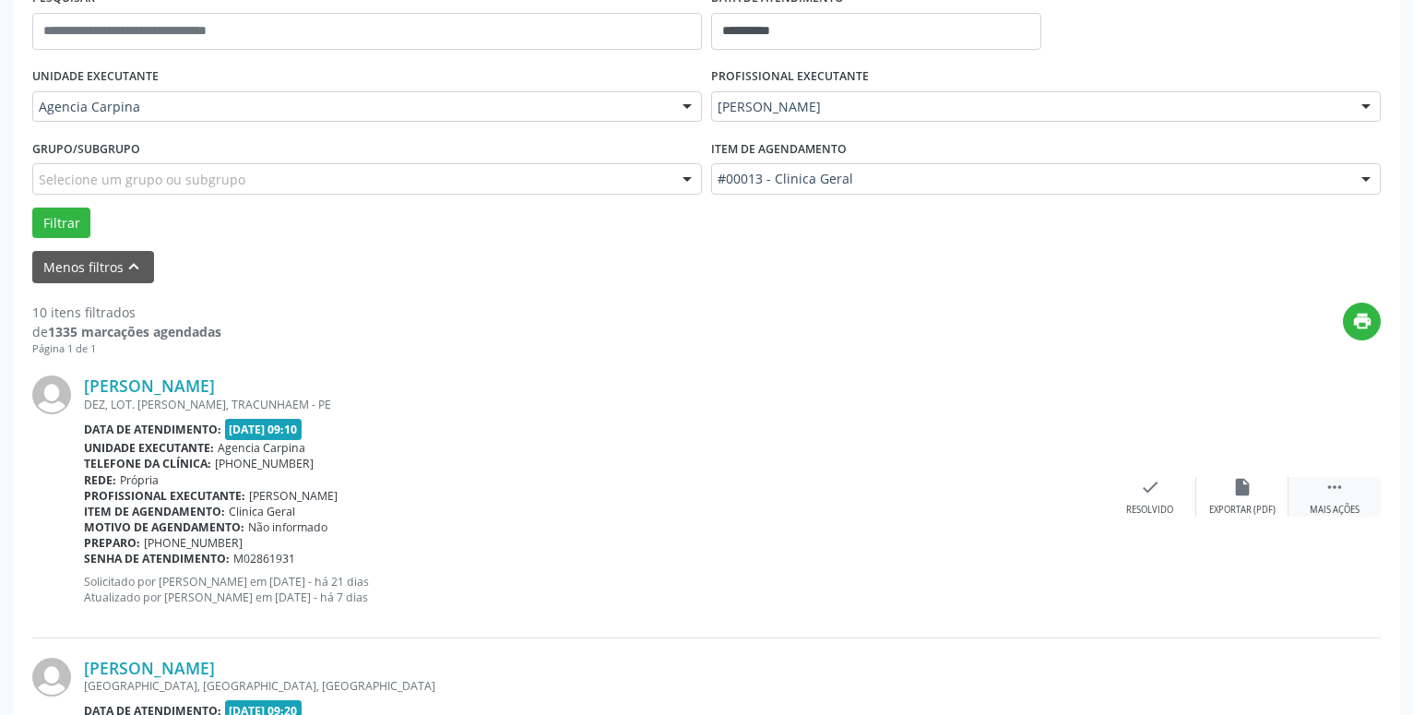
click at [1335, 491] on icon "" at bounding box center [1335, 487] width 20 height 20
click at [1219, 485] on div "alarm_off Não compareceu" at bounding box center [1243, 497] width 92 height 40
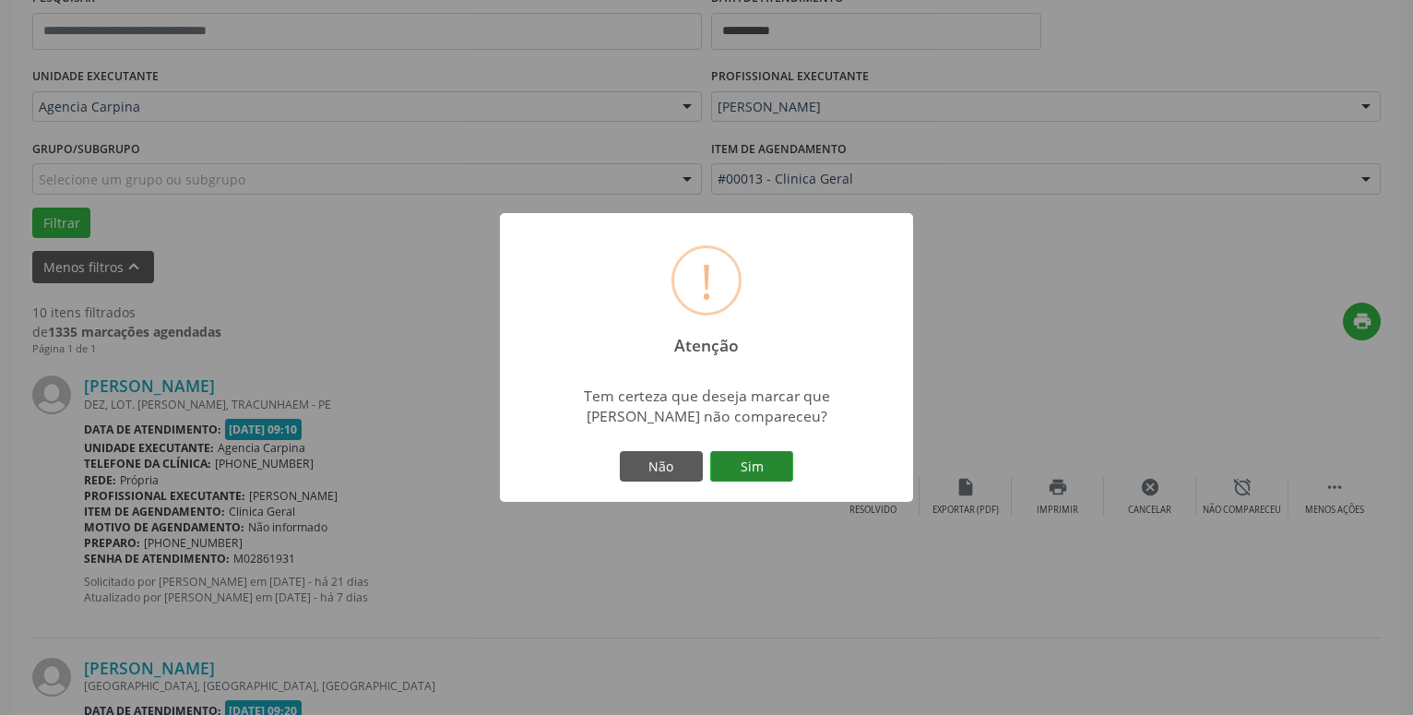
click at [764, 458] on button "Sim" at bounding box center [751, 466] width 83 height 31
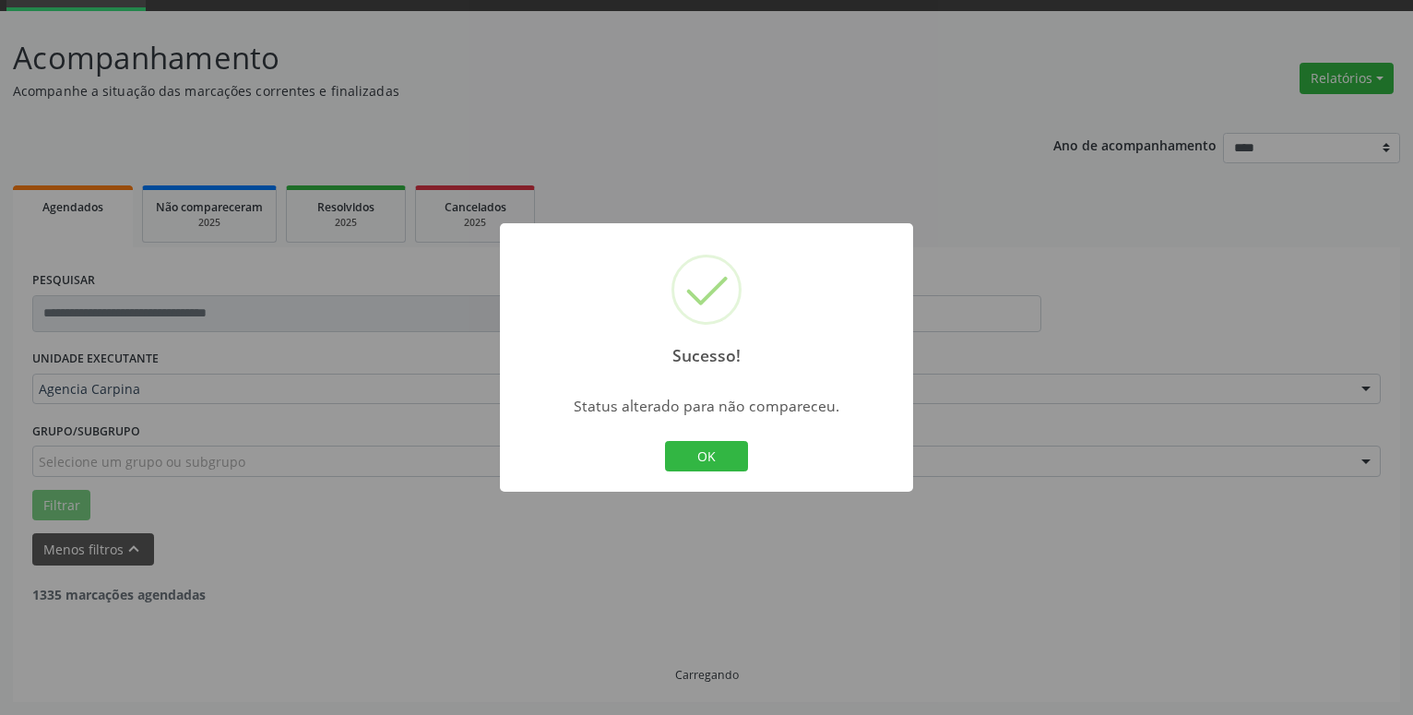
scroll to position [90, 0]
click at [712, 446] on button "OK" at bounding box center [706, 456] width 83 height 31
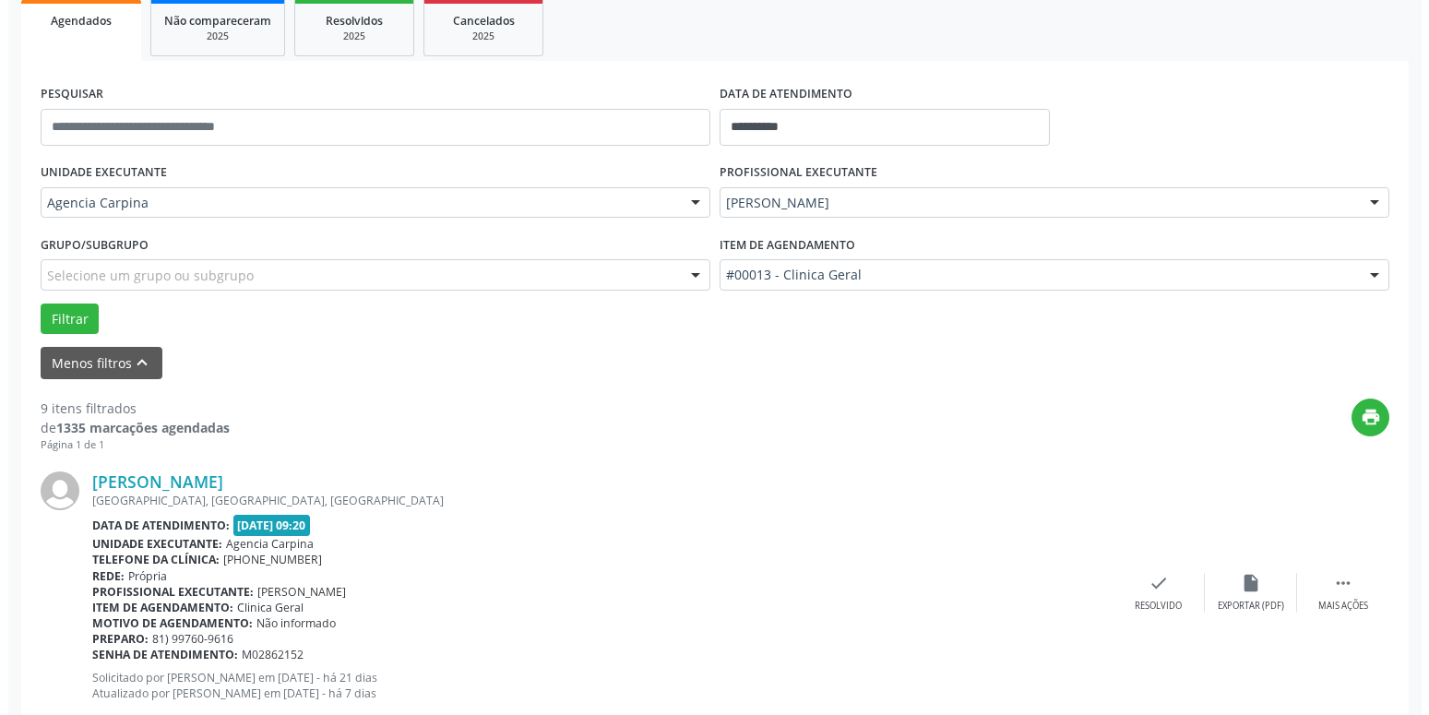
scroll to position [279, 0]
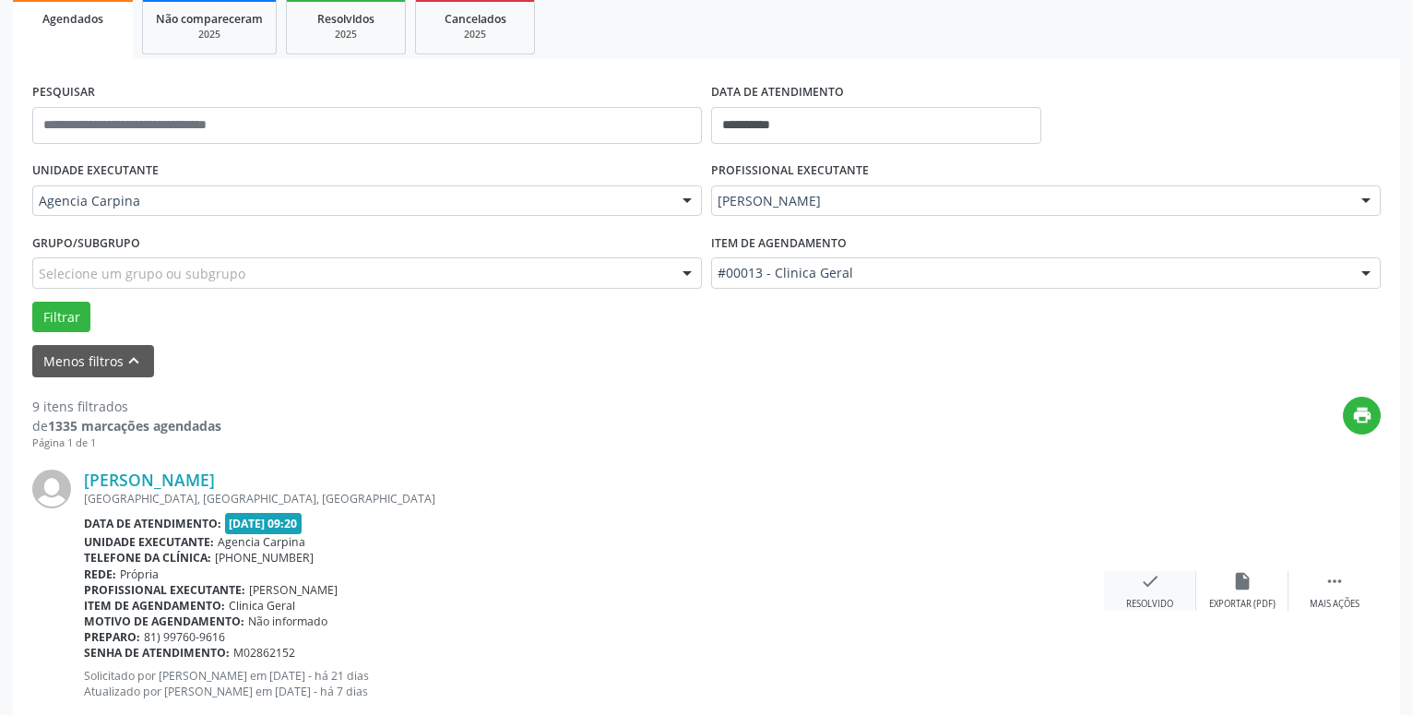
click at [1146, 582] on icon "check" at bounding box center [1150, 581] width 20 height 20
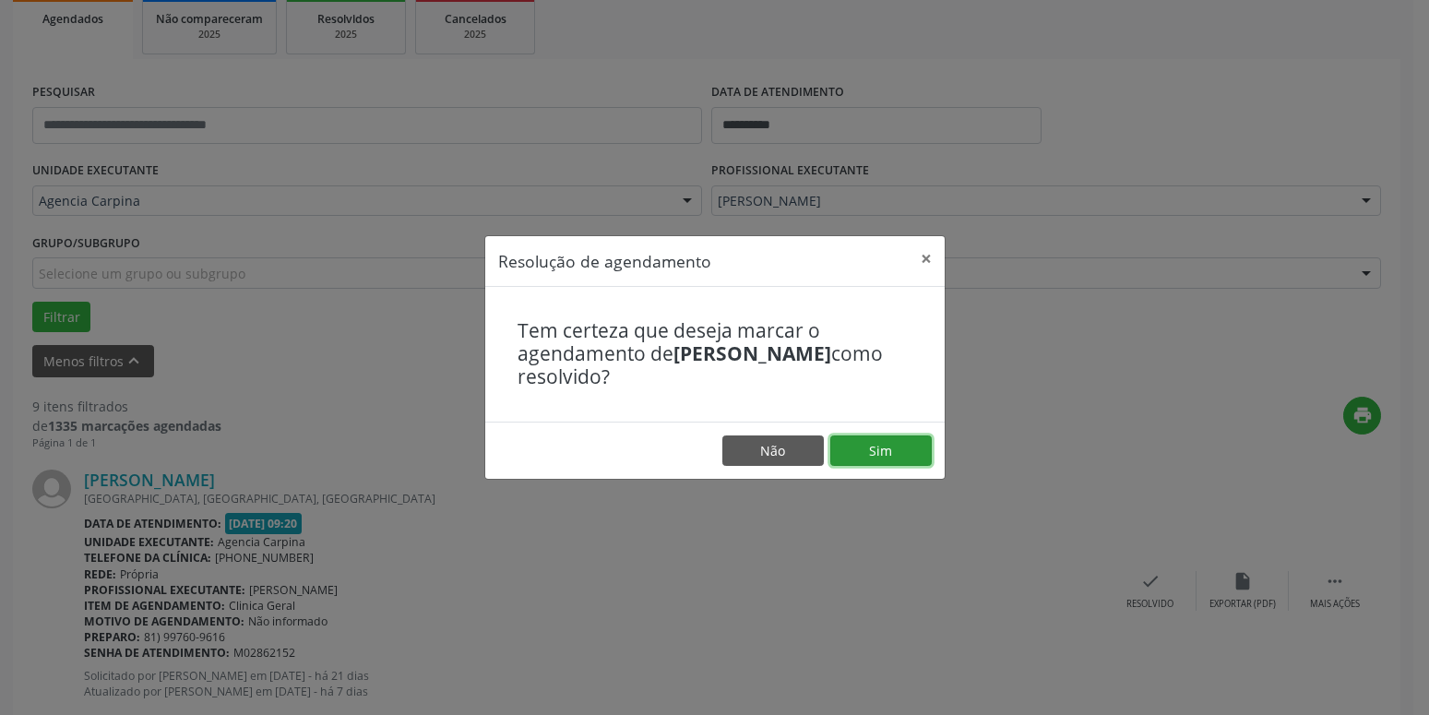
click at [901, 457] on button "Sim" at bounding box center [880, 450] width 101 height 31
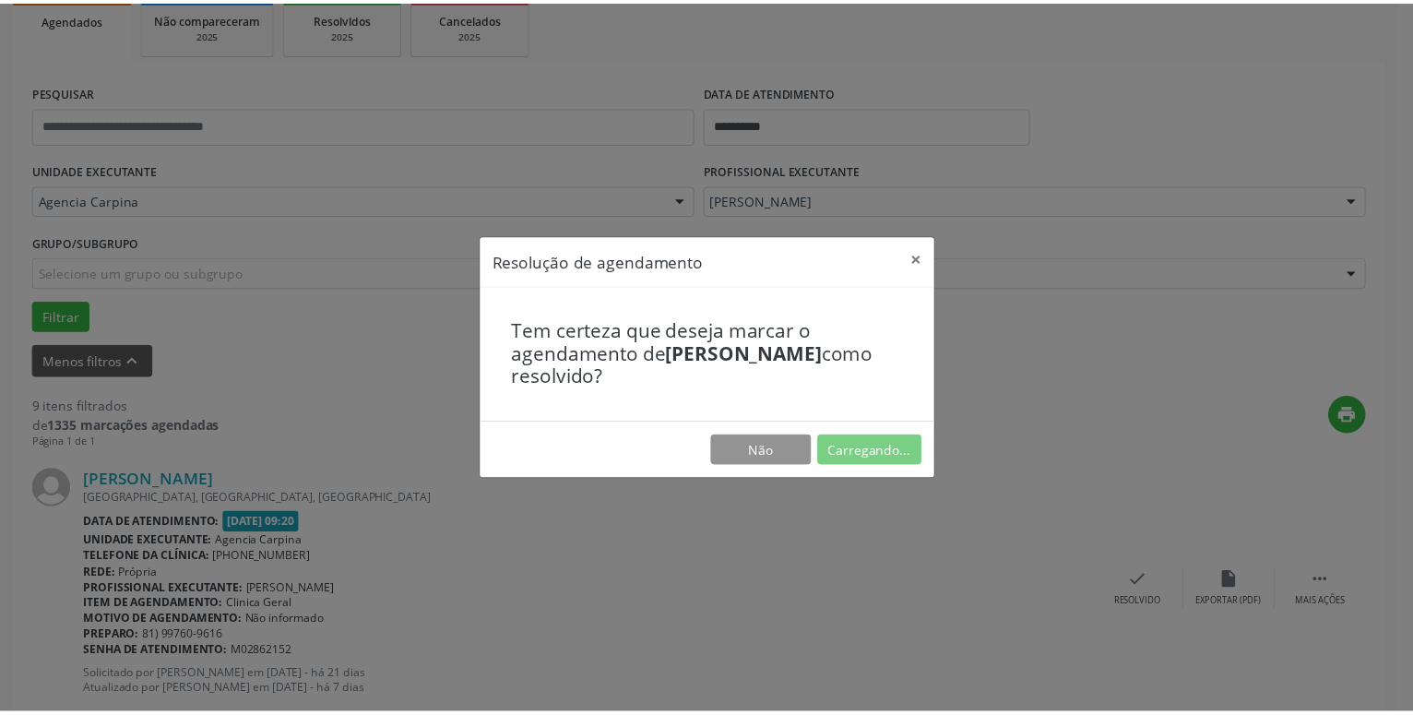
scroll to position [71, 0]
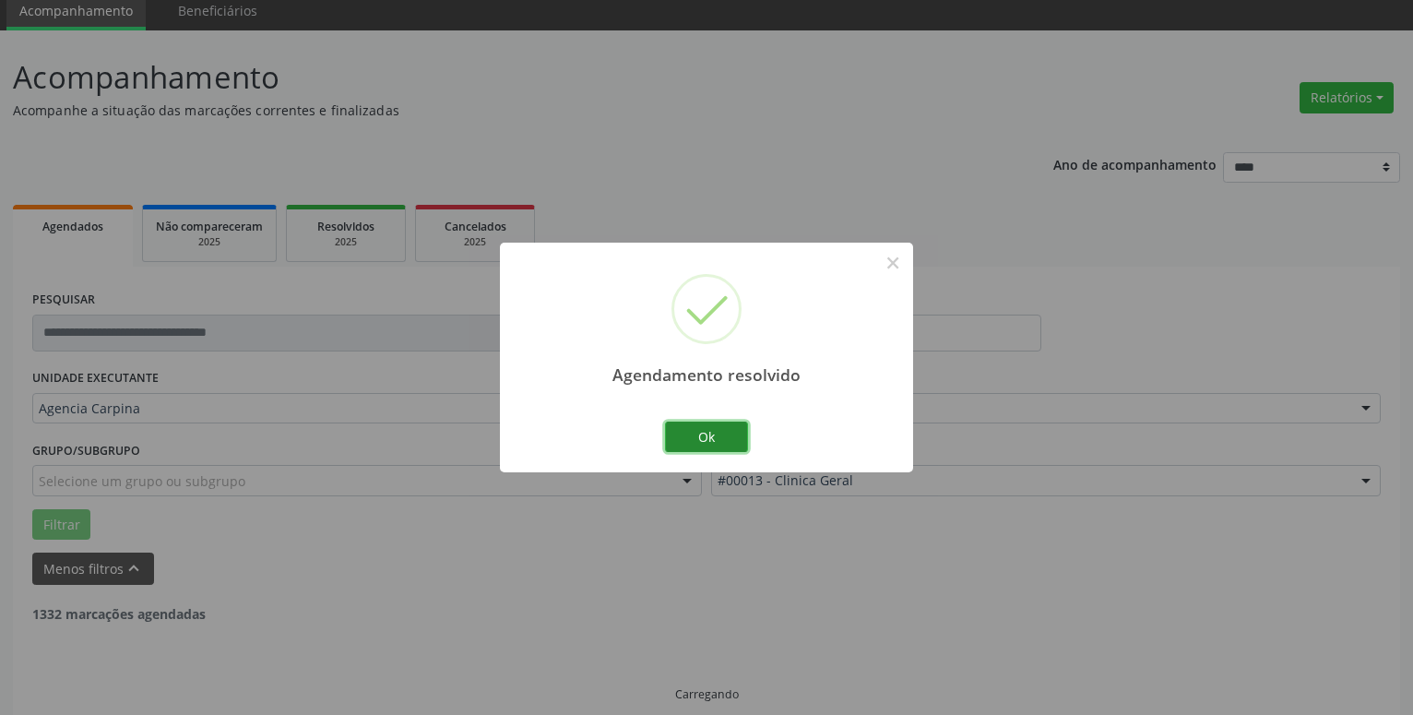
click at [725, 439] on button "Ok" at bounding box center [706, 437] width 83 height 31
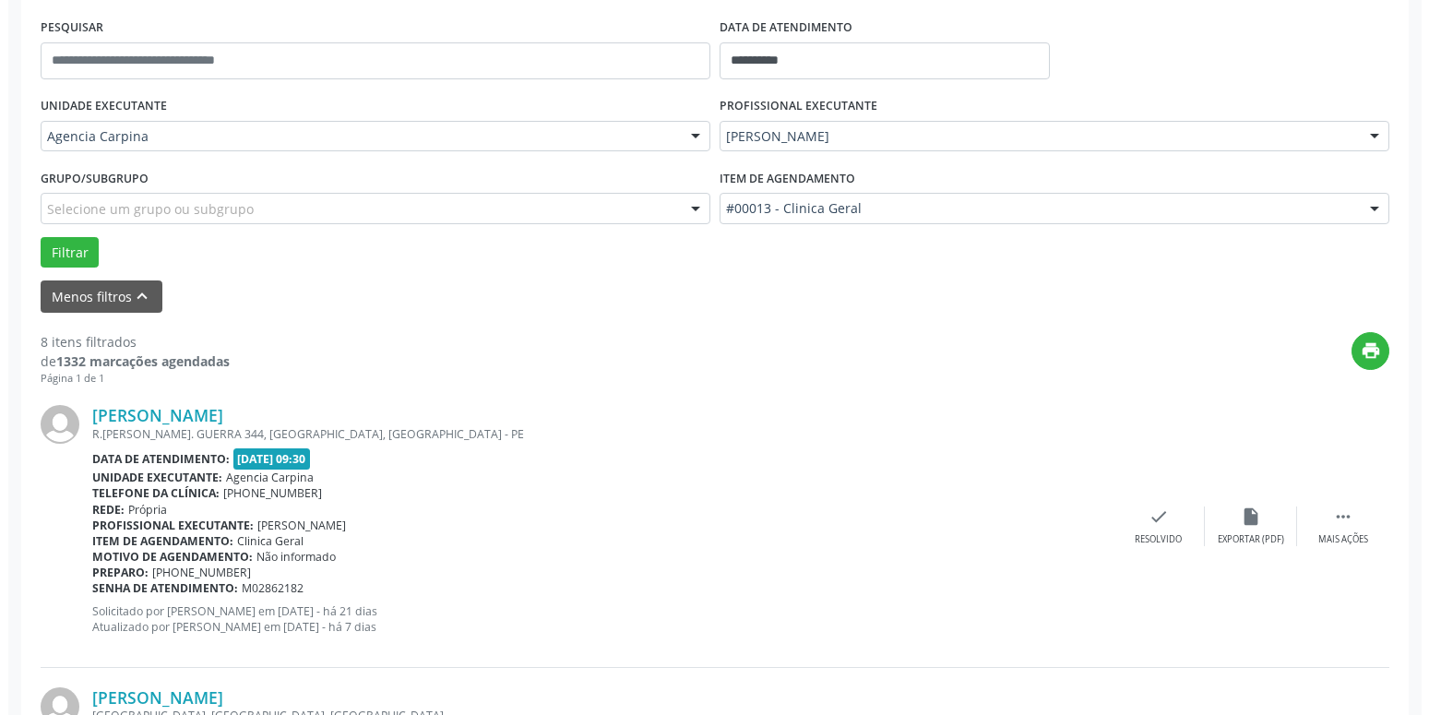
scroll to position [353, 0]
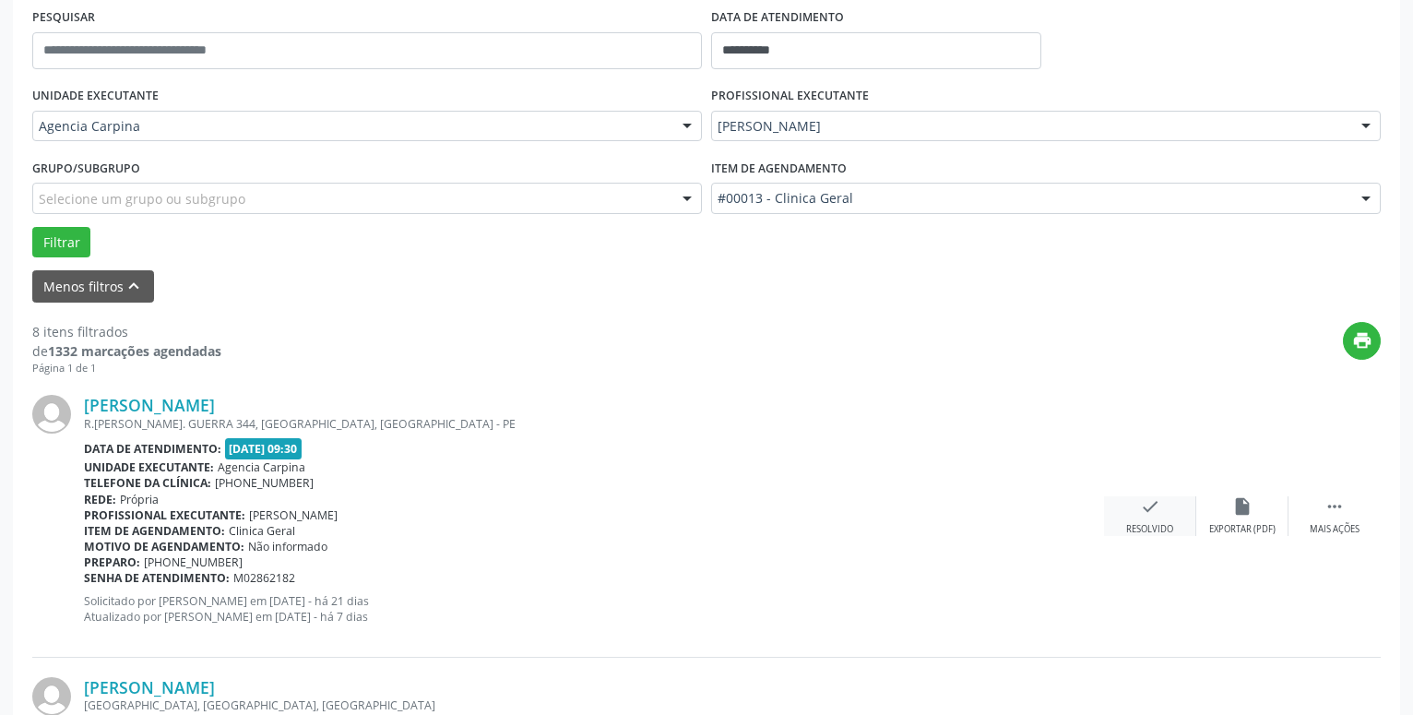
click at [1154, 509] on icon "check" at bounding box center [1150, 506] width 20 height 20
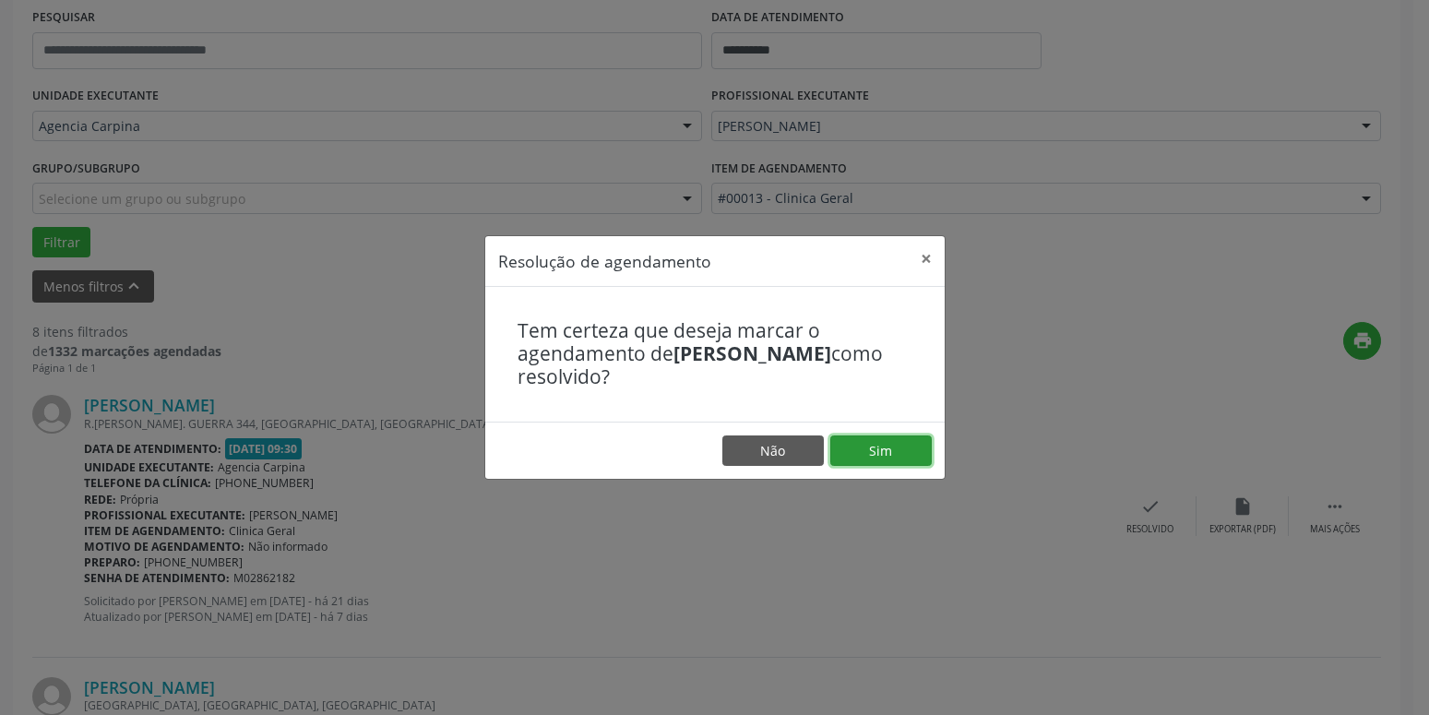
click at [879, 443] on button "Sim" at bounding box center [880, 450] width 101 height 31
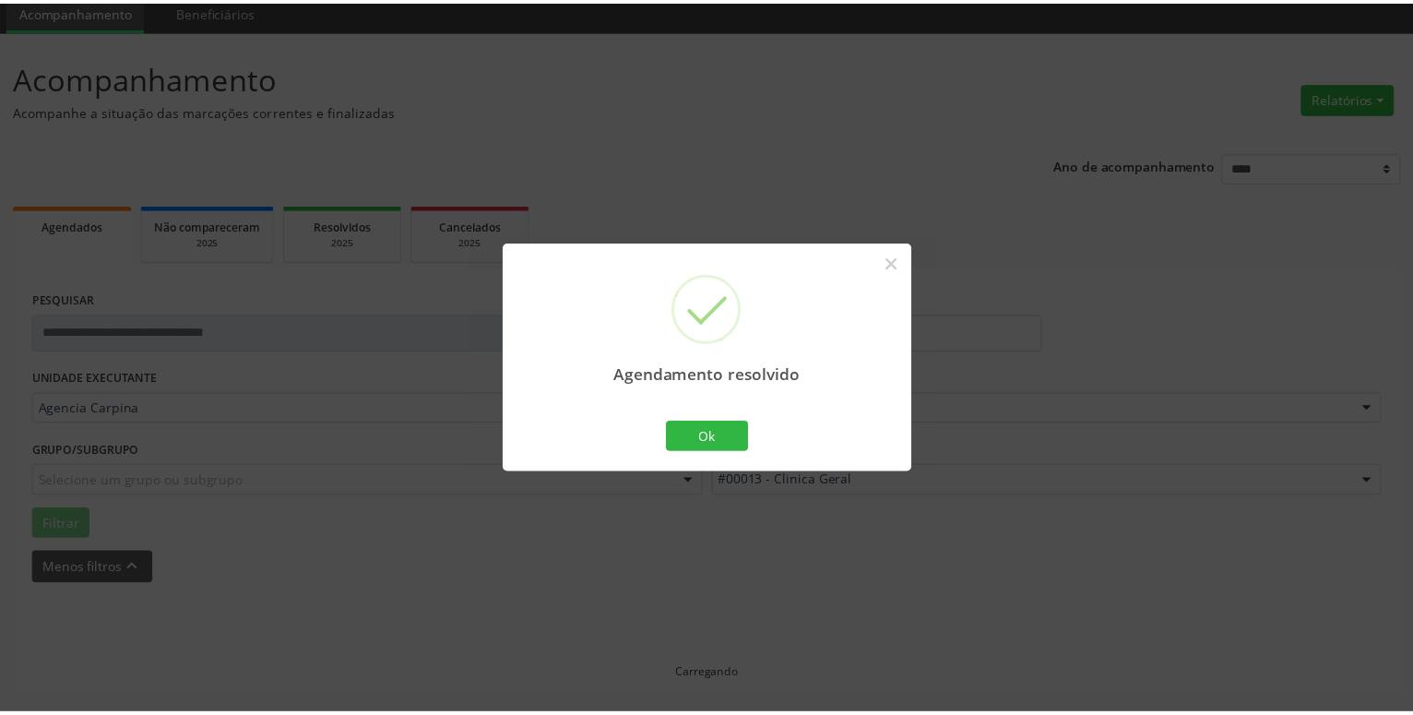
scroll to position [71, 0]
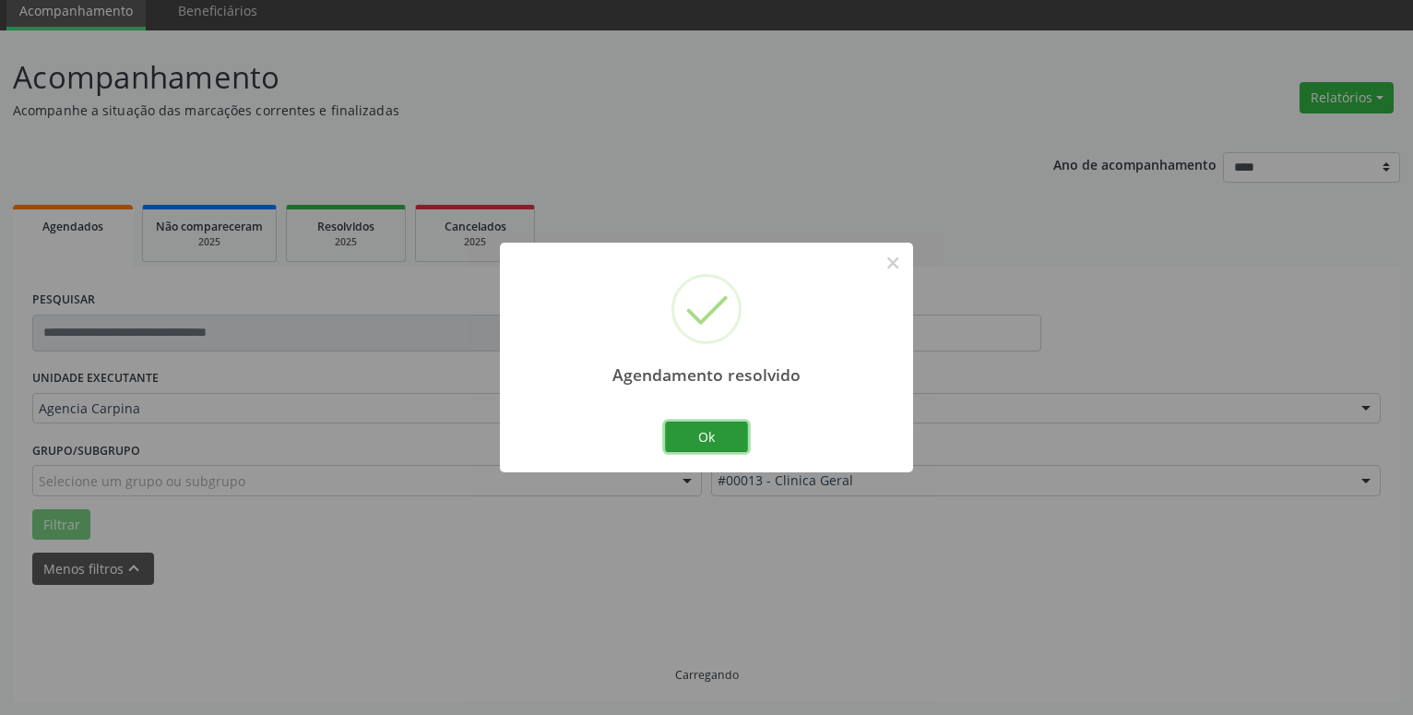
click at [694, 440] on button "Ok" at bounding box center [706, 437] width 83 height 31
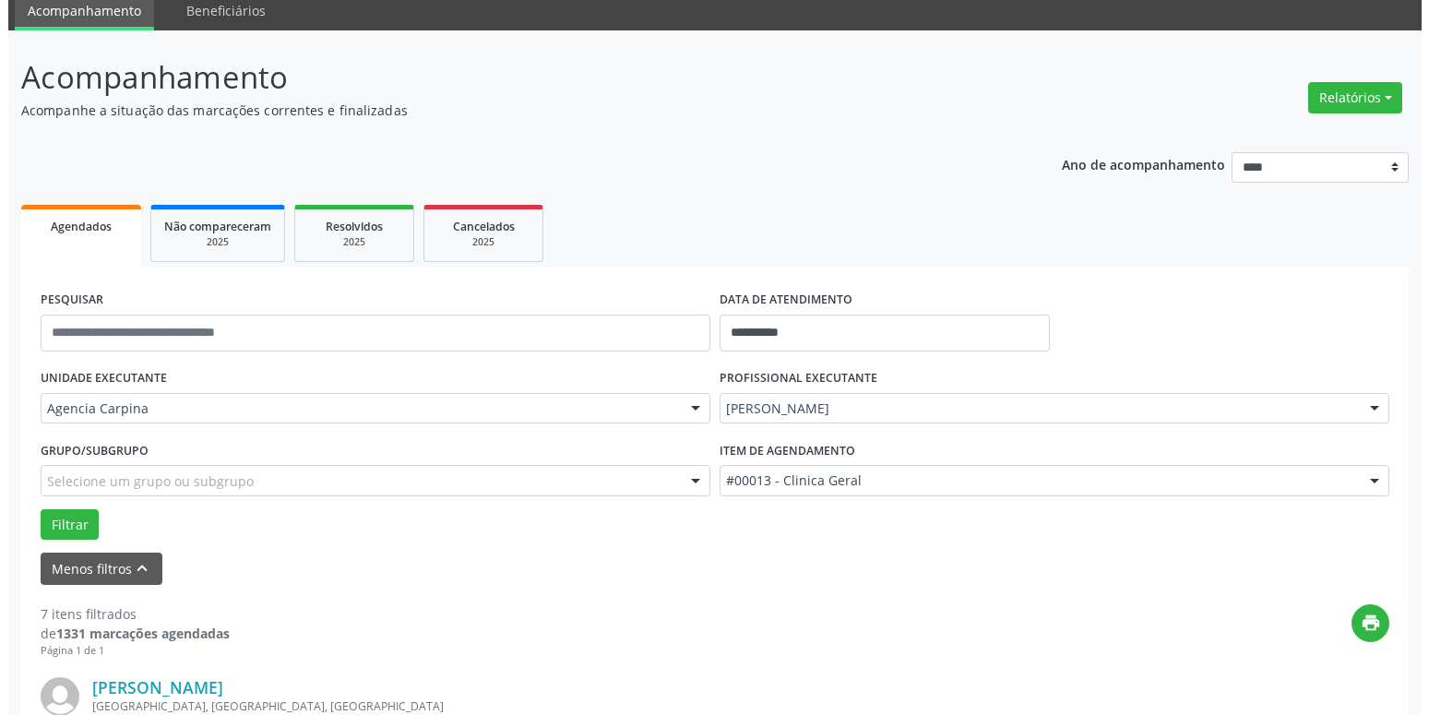
scroll to position [259, 0]
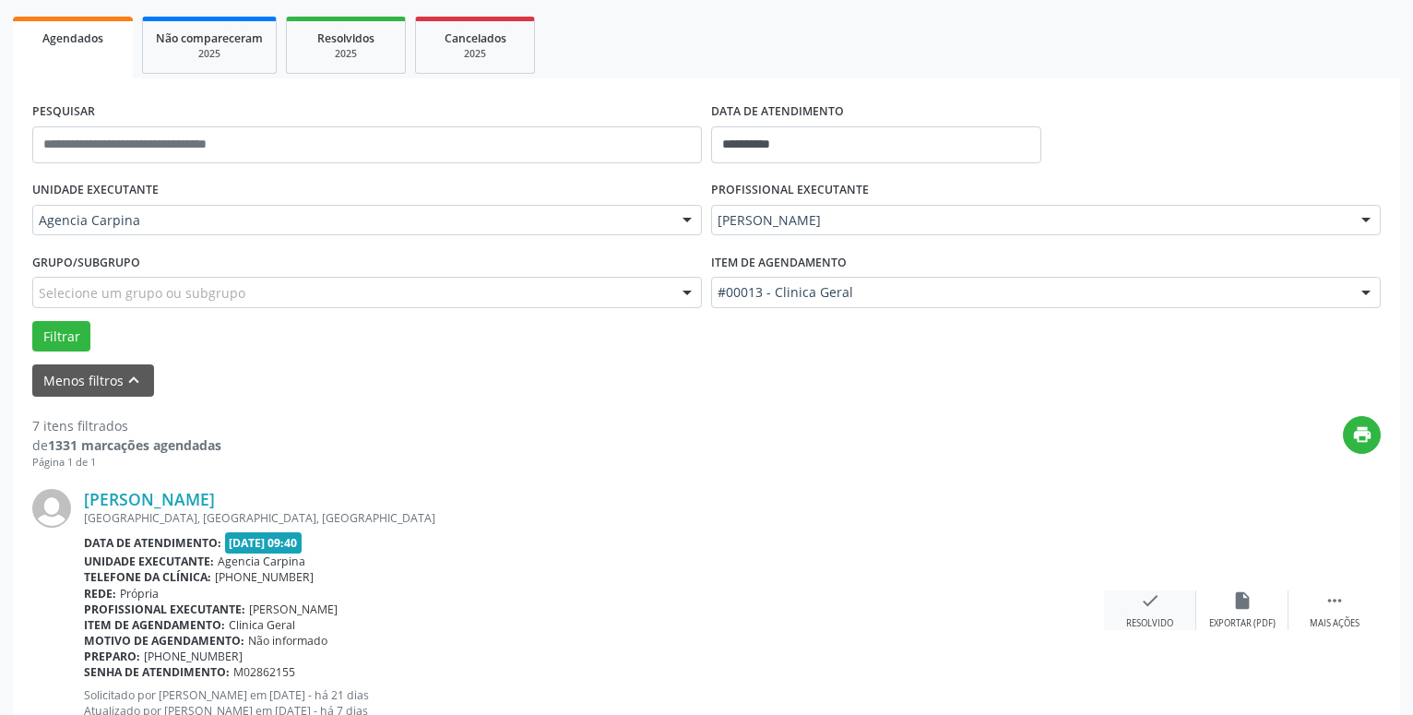
click at [1144, 602] on icon "check" at bounding box center [1150, 600] width 20 height 20
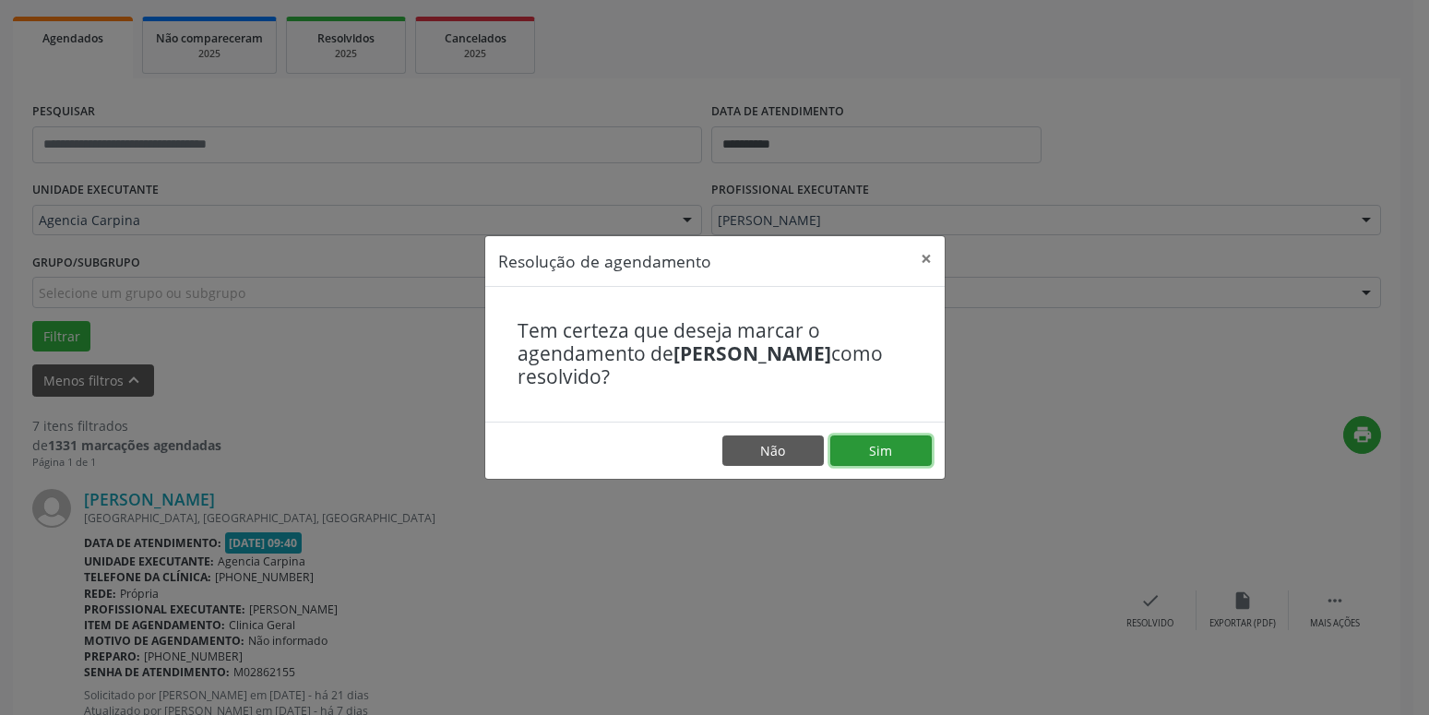
click at [896, 436] on button "Sim" at bounding box center [880, 450] width 101 height 31
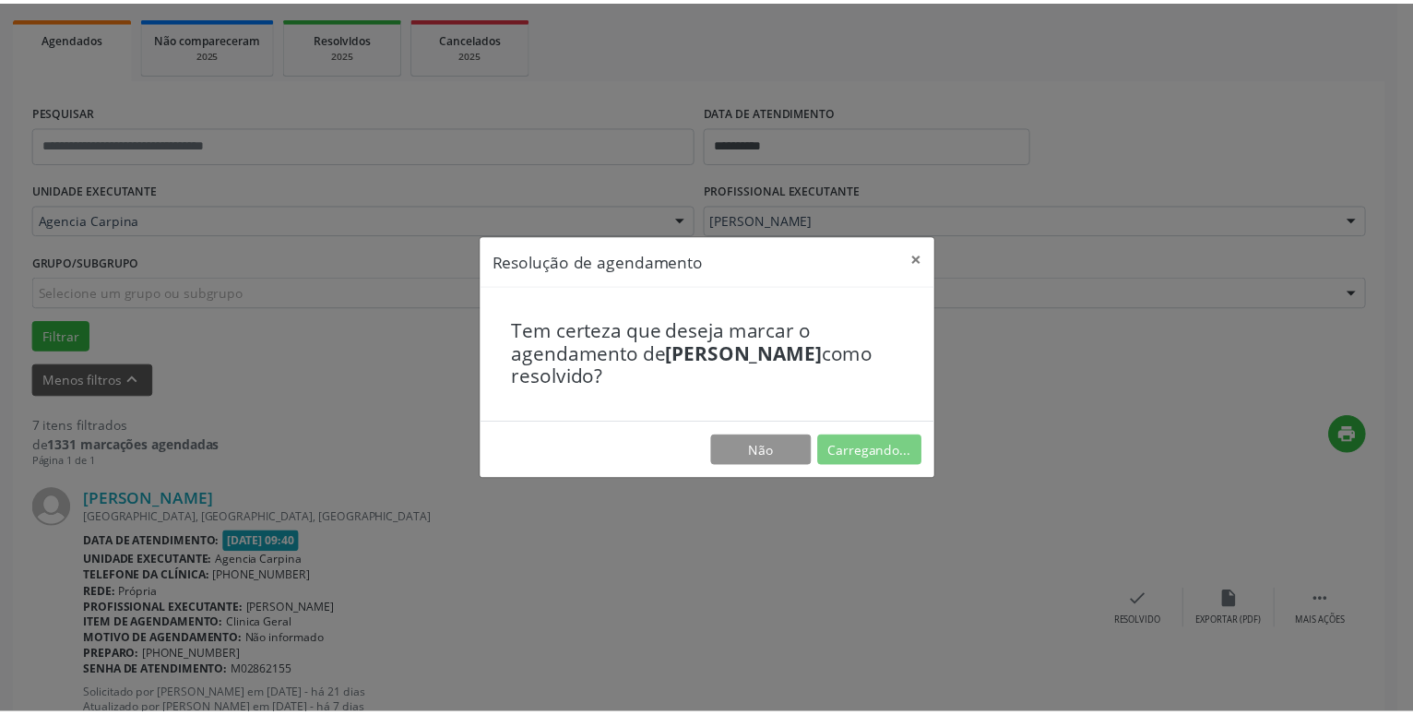
scroll to position [71, 0]
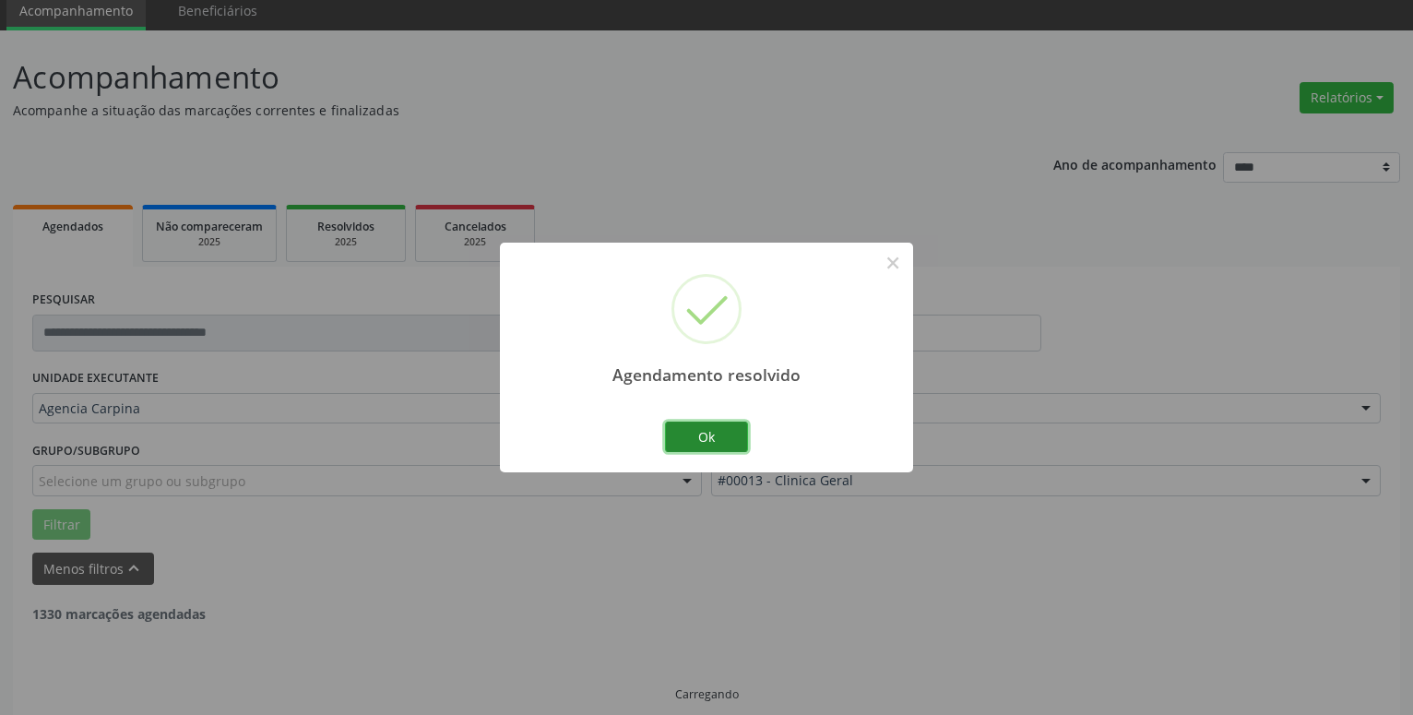
click at [734, 443] on button "Ok" at bounding box center [706, 437] width 83 height 31
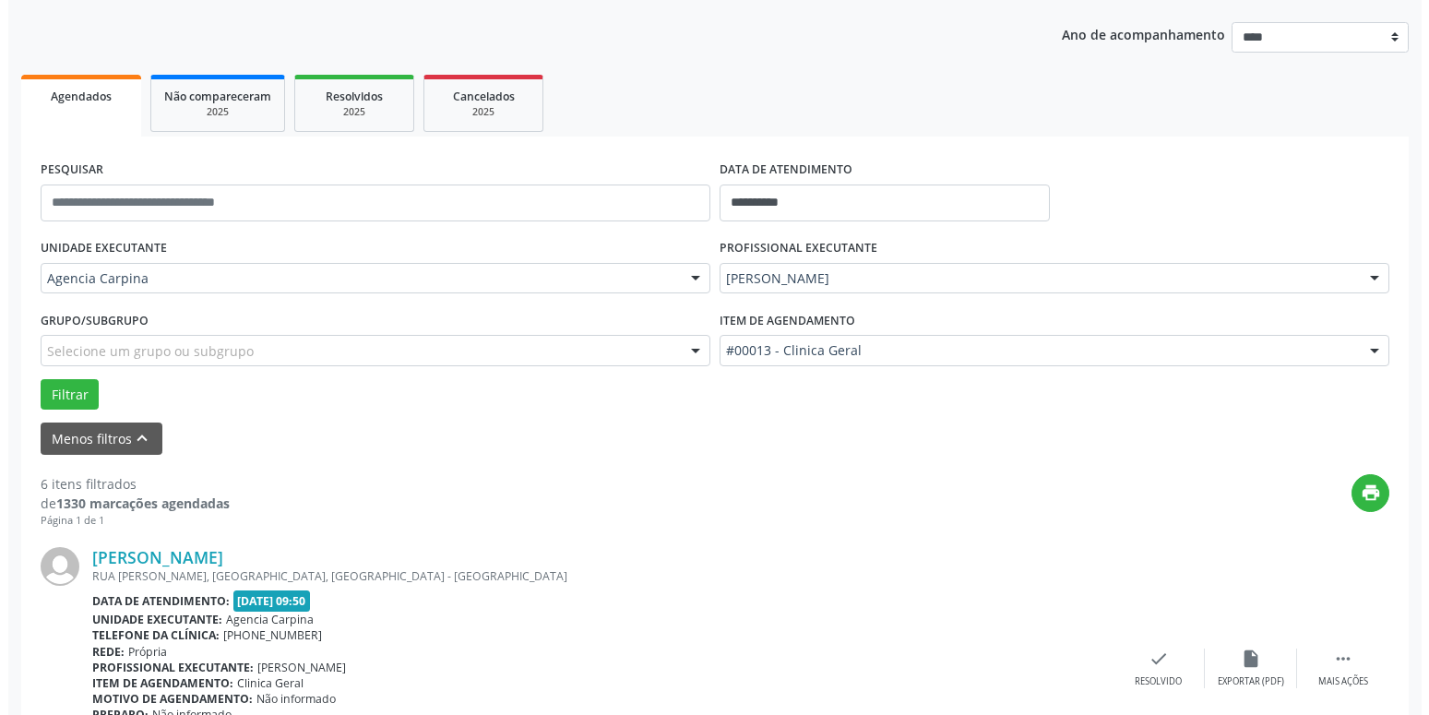
scroll to position [353, 0]
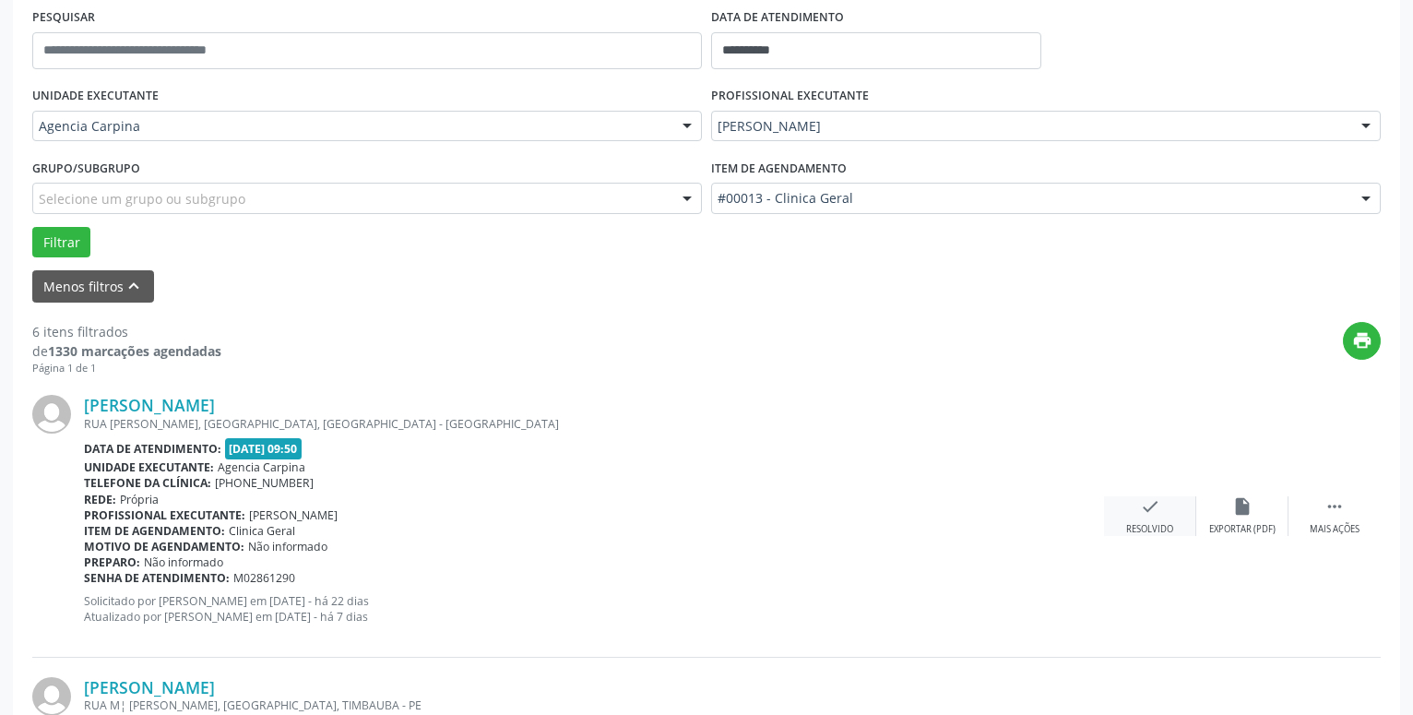
click at [1142, 514] on icon "check" at bounding box center [1150, 506] width 20 height 20
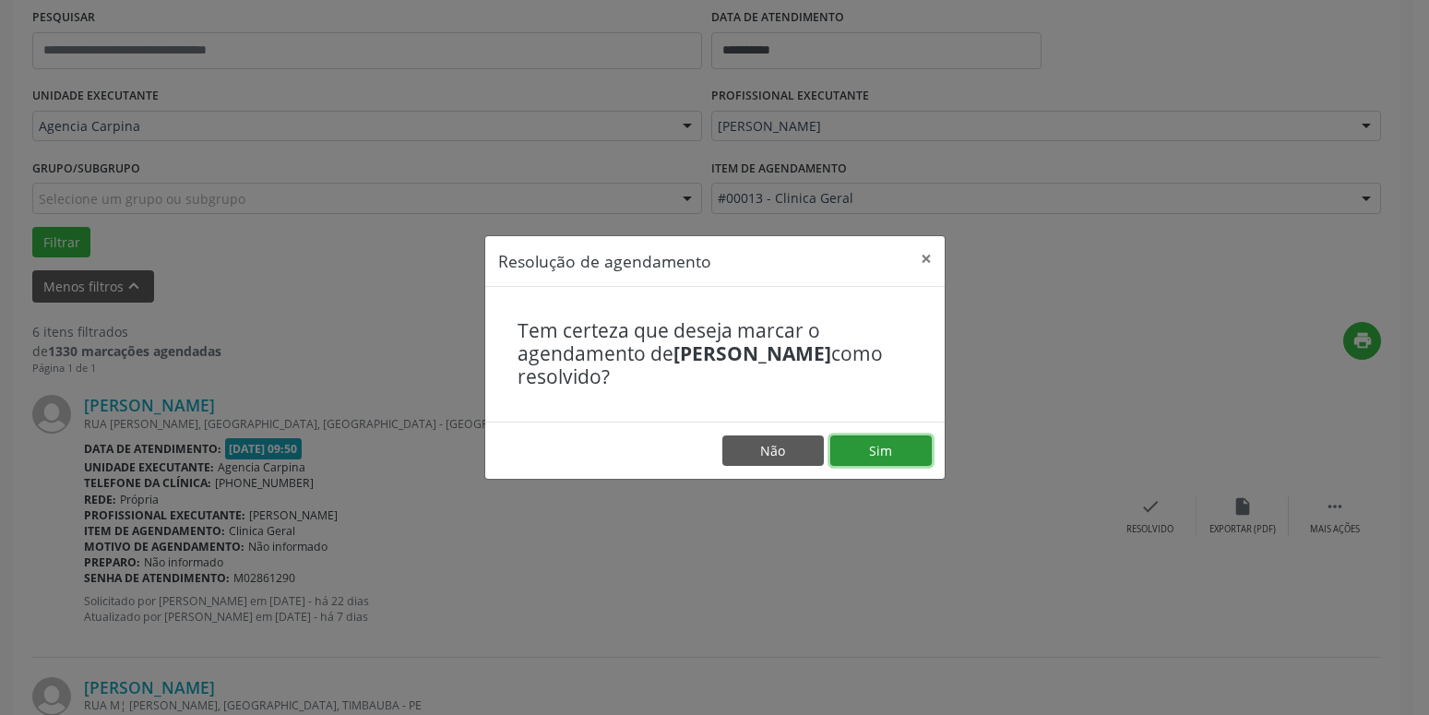
click at [875, 441] on button "Sim" at bounding box center [880, 450] width 101 height 31
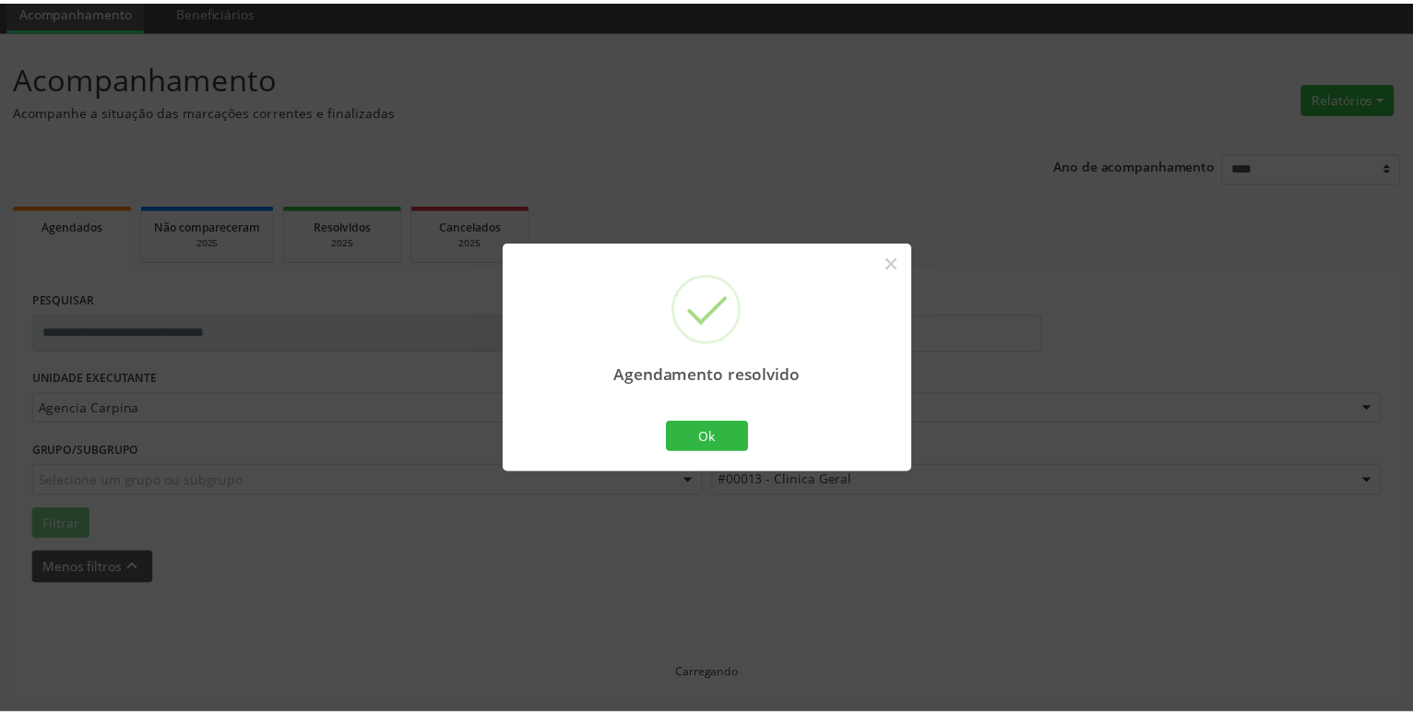
scroll to position [71, 0]
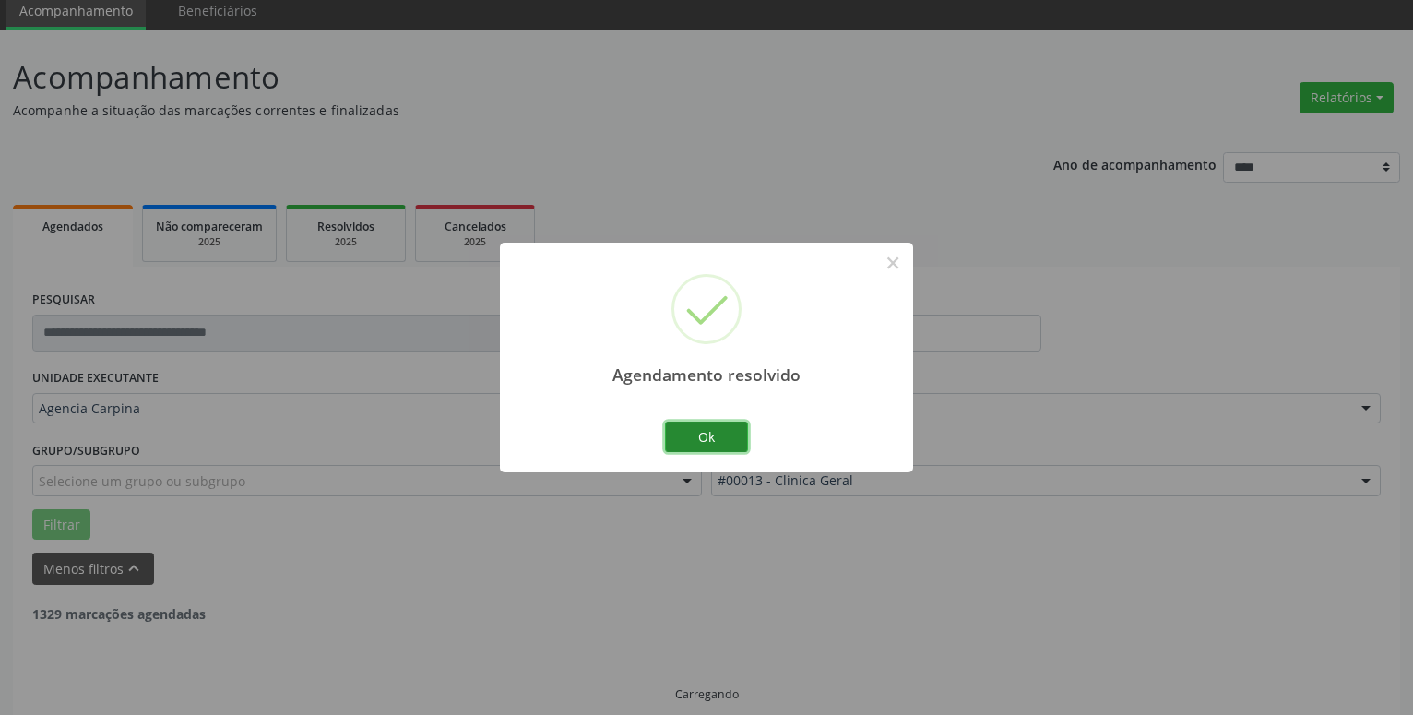
click at [739, 447] on button "Ok" at bounding box center [706, 437] width 83 height 31
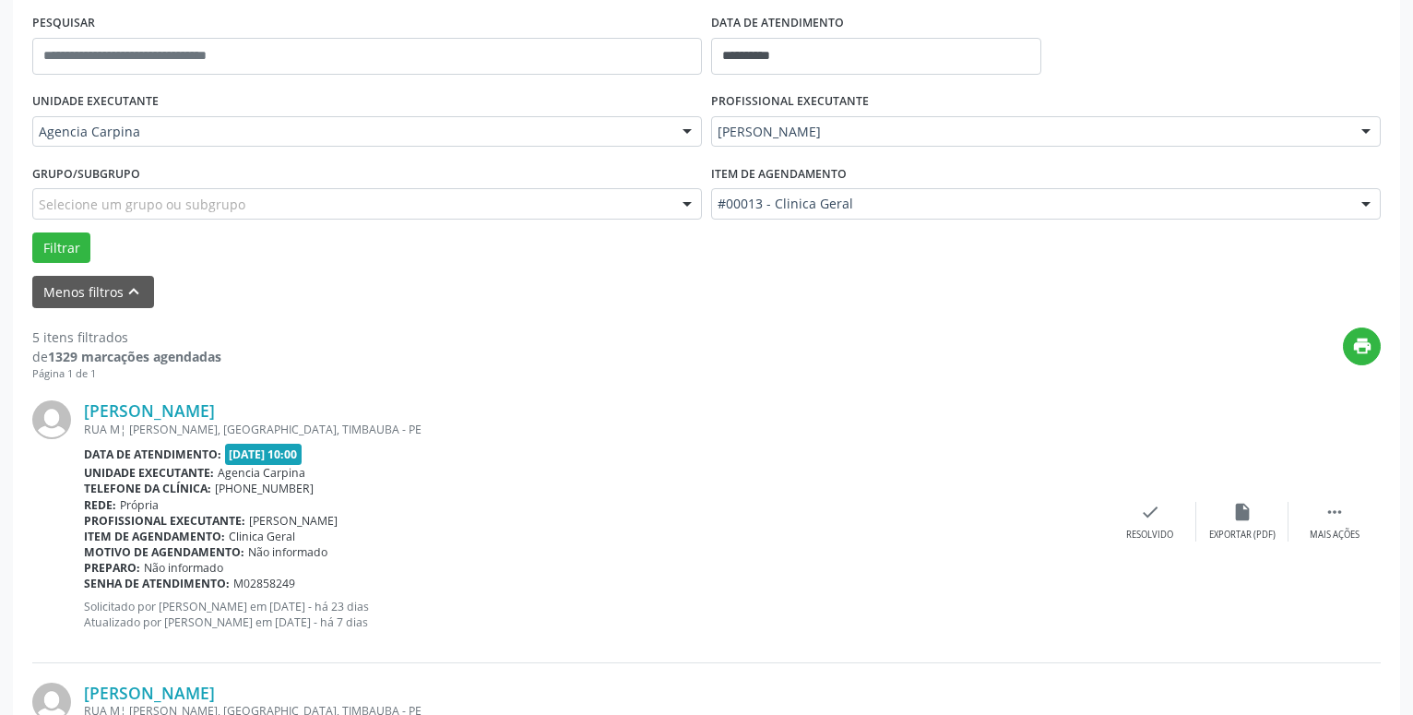
scroll to position [353, 0]
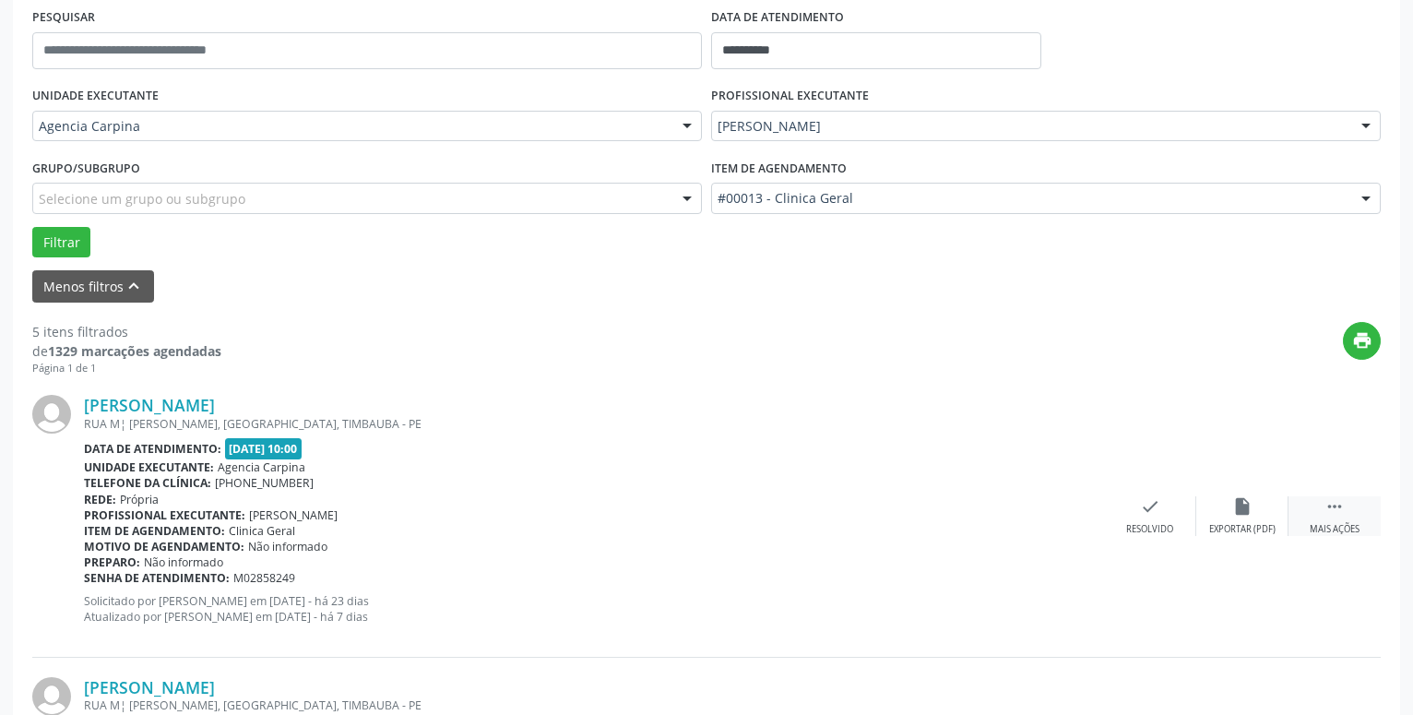
click at [1331, 517] on icon "" at bounding box center [1335, 506] width 20 height 20
click at [1239, 512] on icon "alarm_off" at bounding box center [1243, 506] width 20 height 20
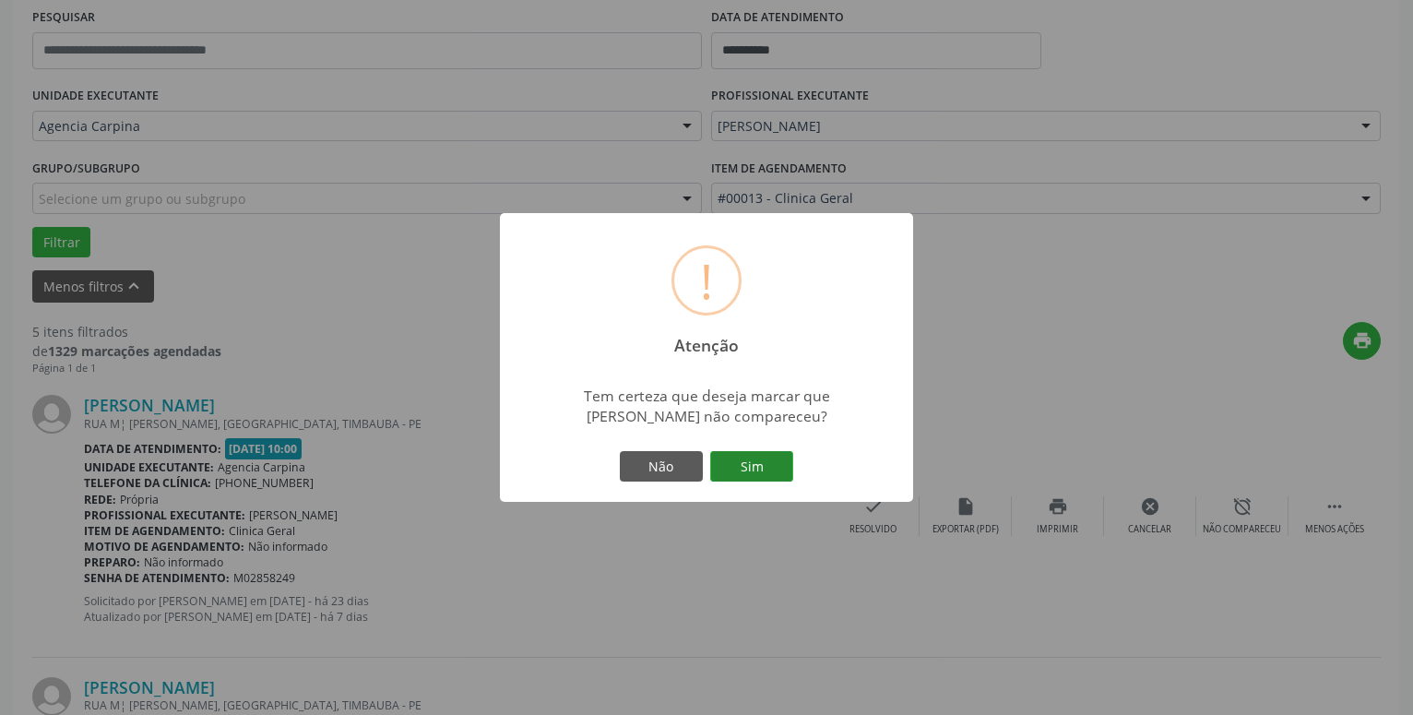
click at [736, 481] on button "Sim" at bounding box center [751, 466] width 83 height 31
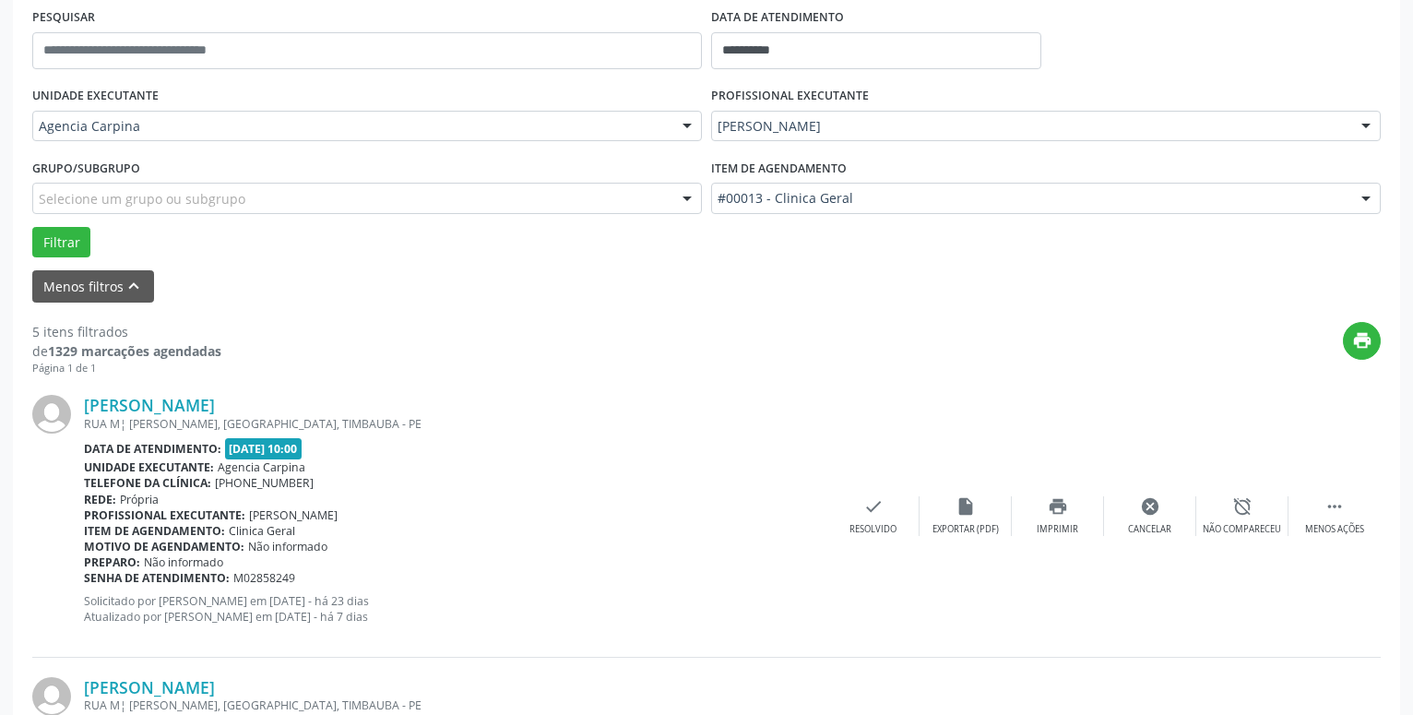
scroll to position [90, 0]
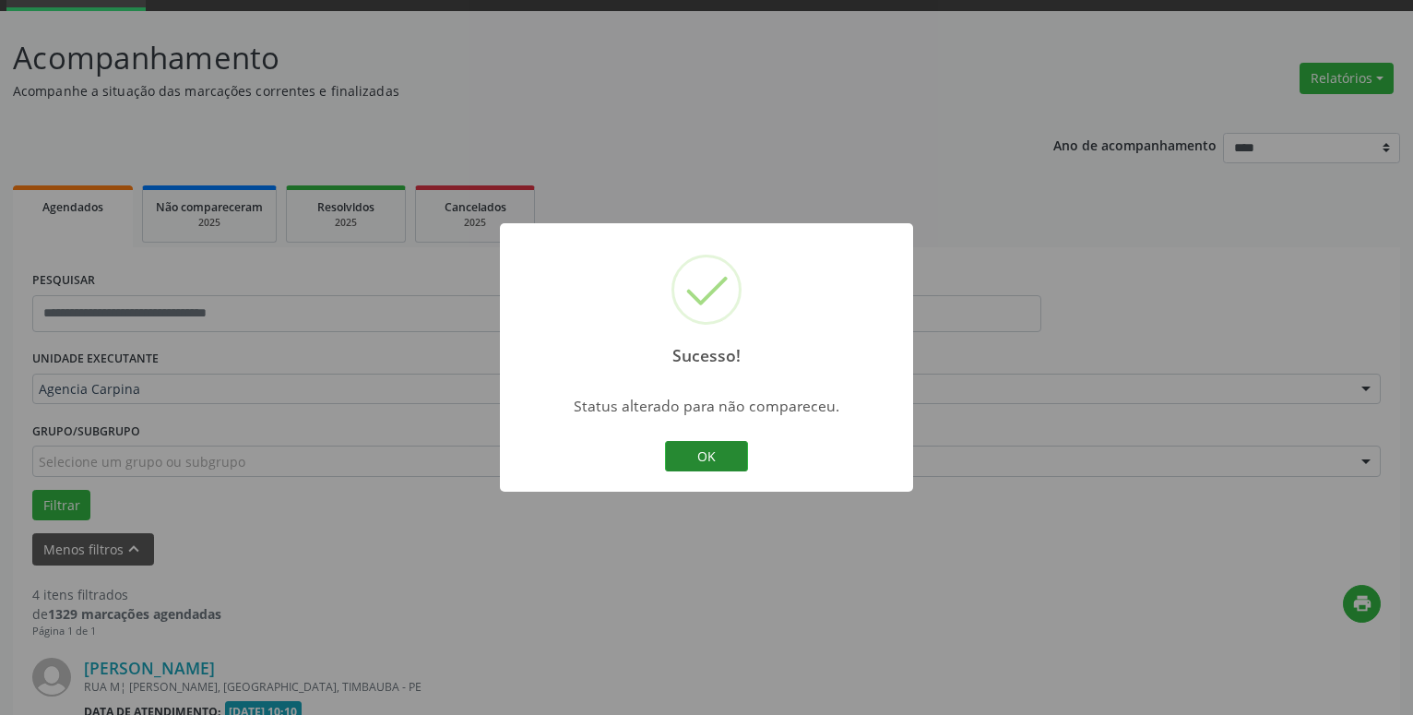
click at [705, 461] on button "OK" at bounding box center [706, 456] width 83 height 31
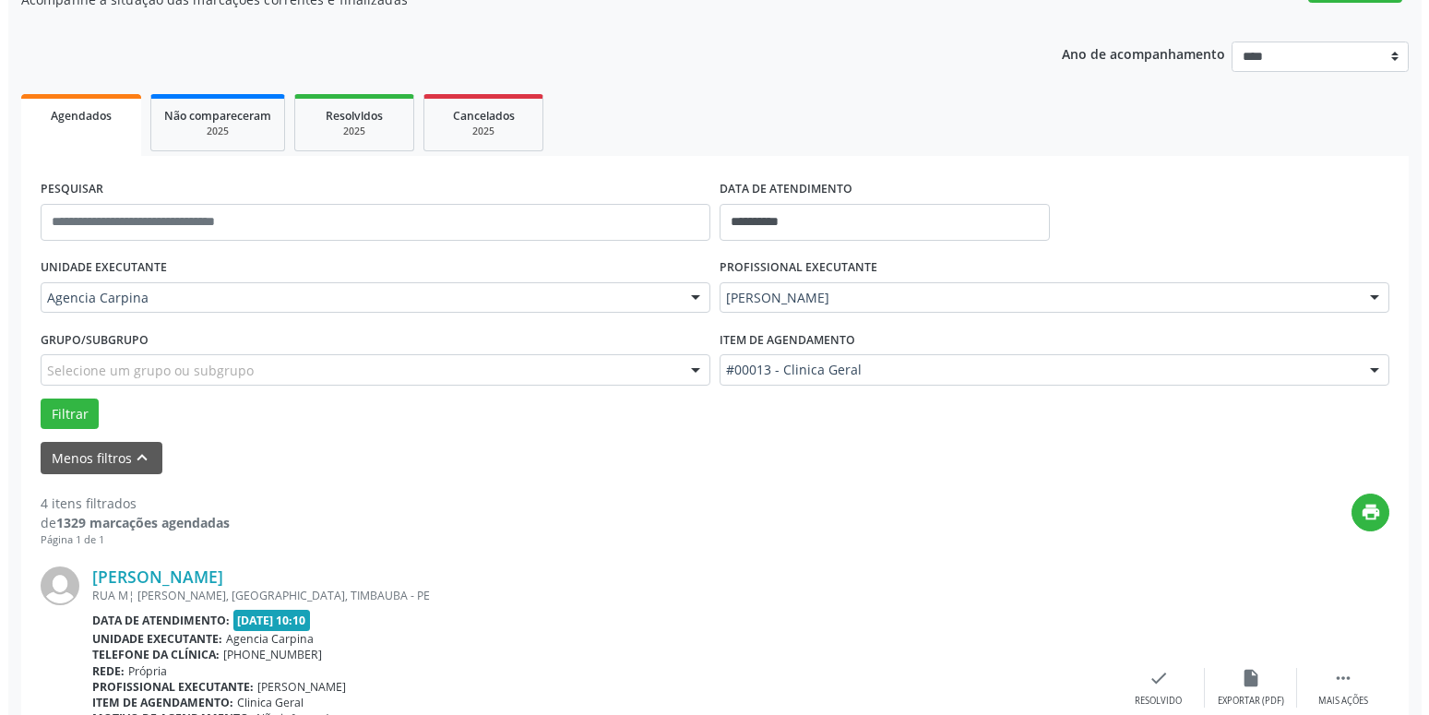
scroll to position [279, 0]
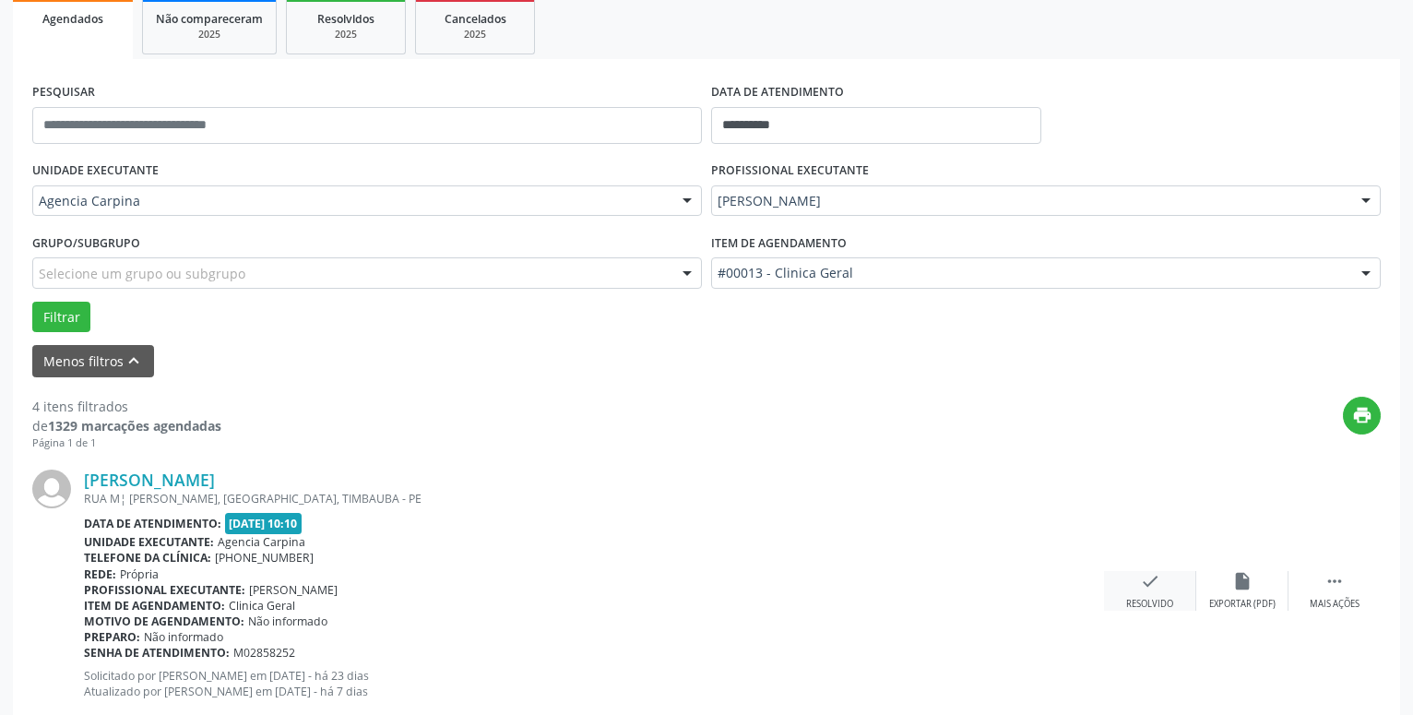
click at [1150, 591] on icon "check" at bounding box center [1150, 581] width 20 height 20
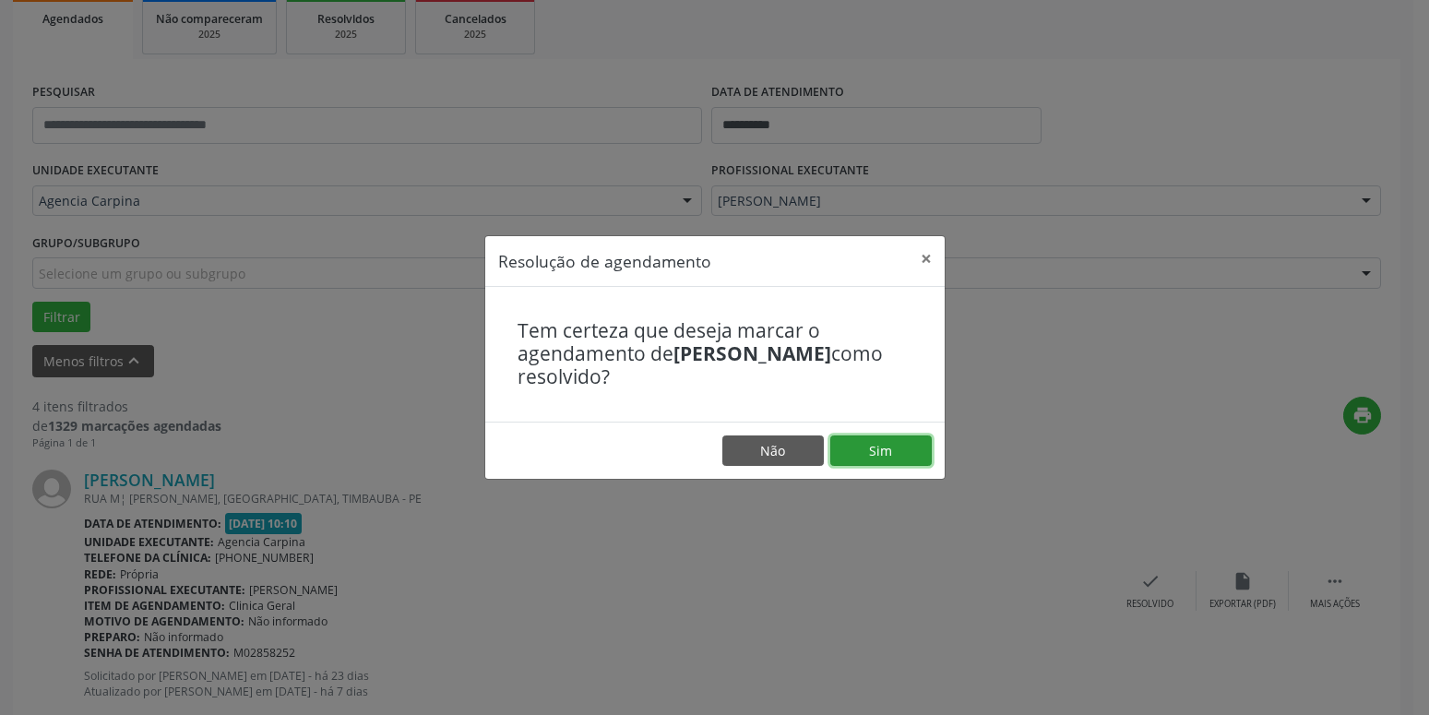
click at [876, 461] on button "Sim" at bounding box center [880, 450] width 101 height 31
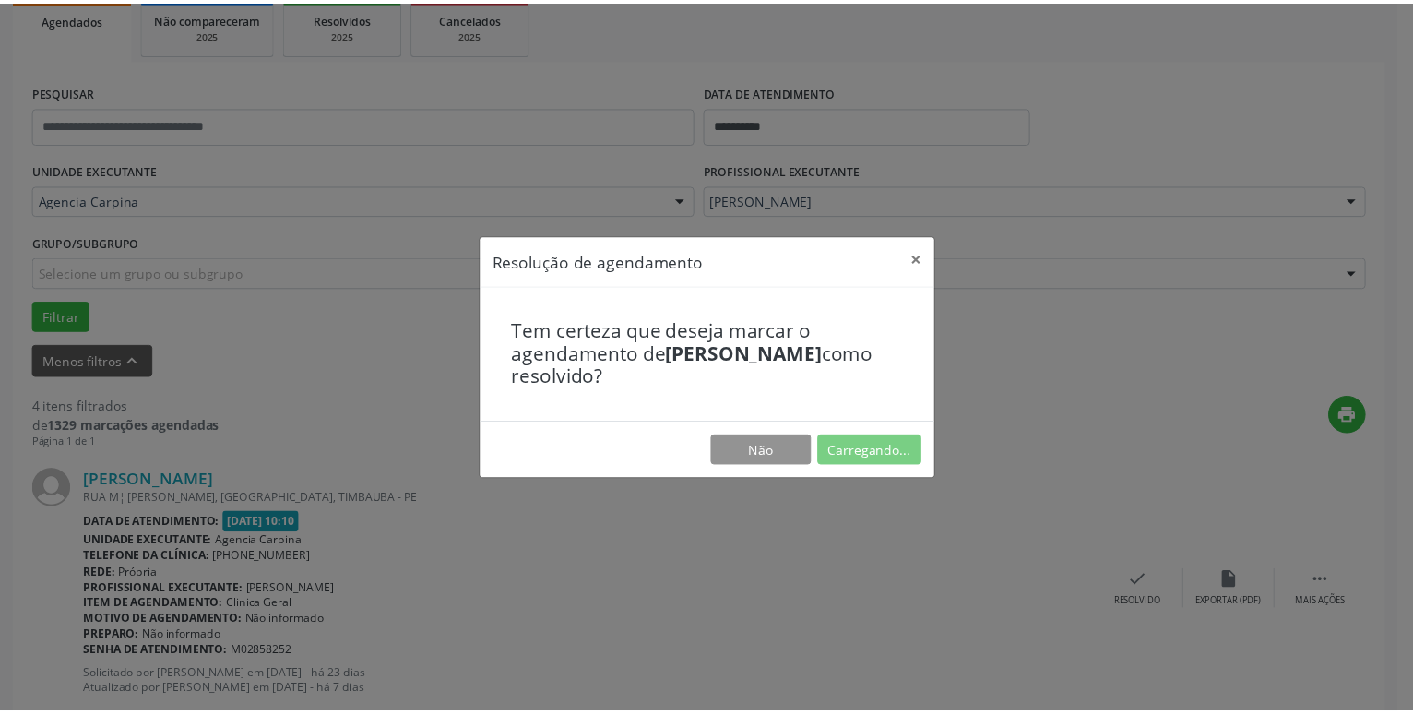
scroll to position [71, 0]
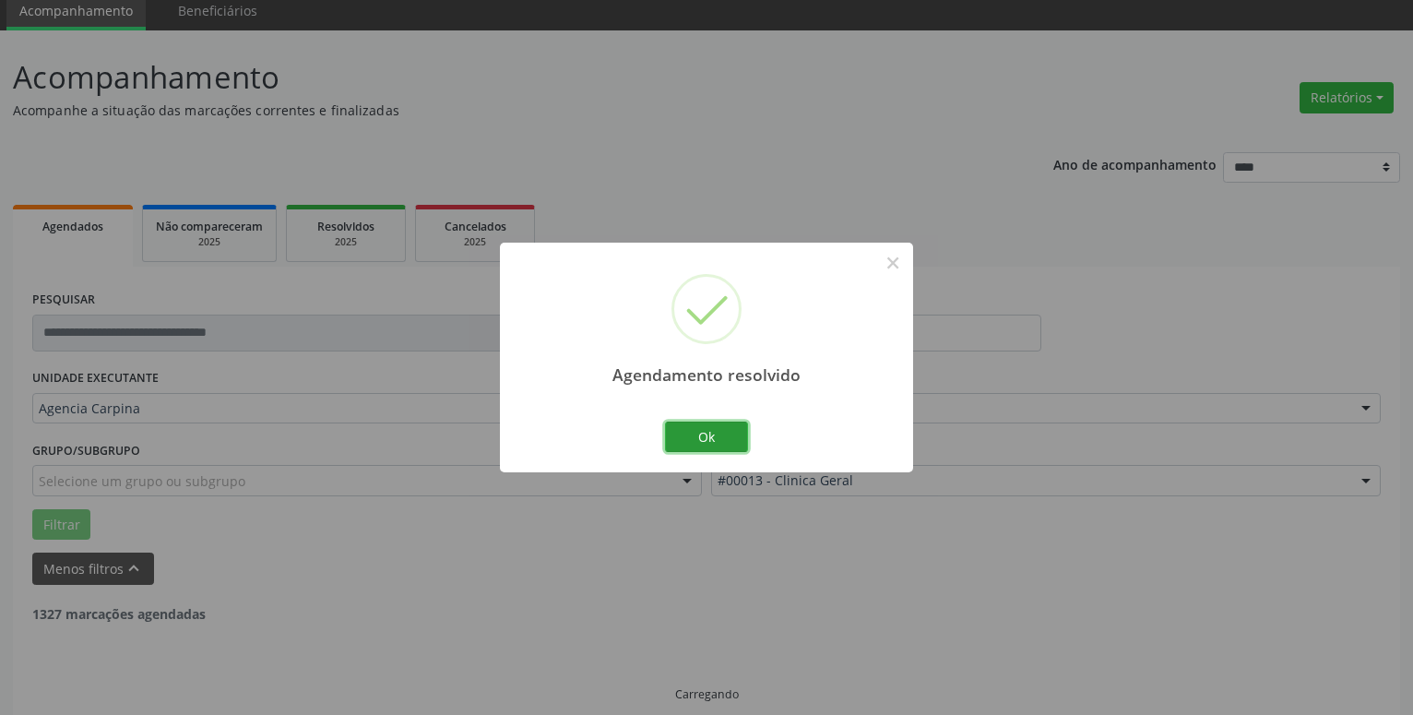
click at [740, 435] on button "Ok" at bounding box center [706, 437] width 83 height 31
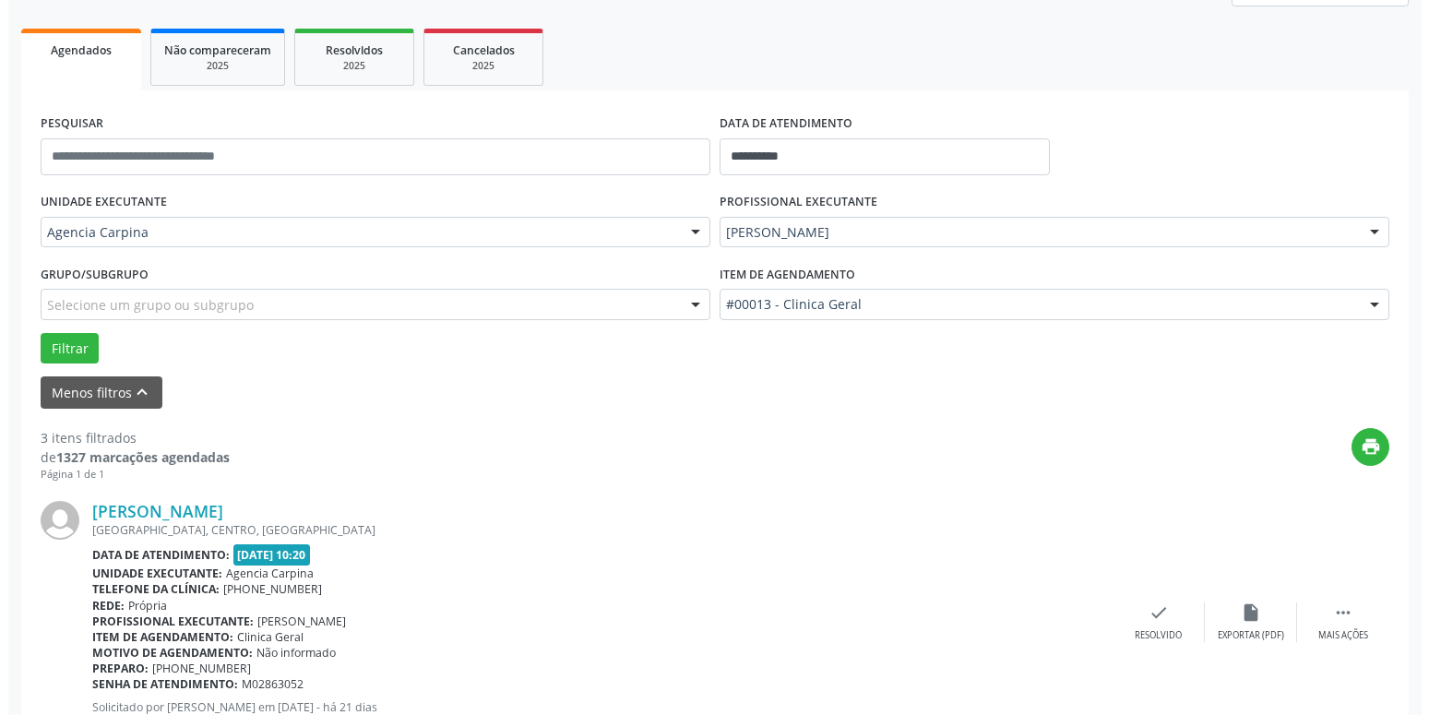
scroll to position [259, 0]
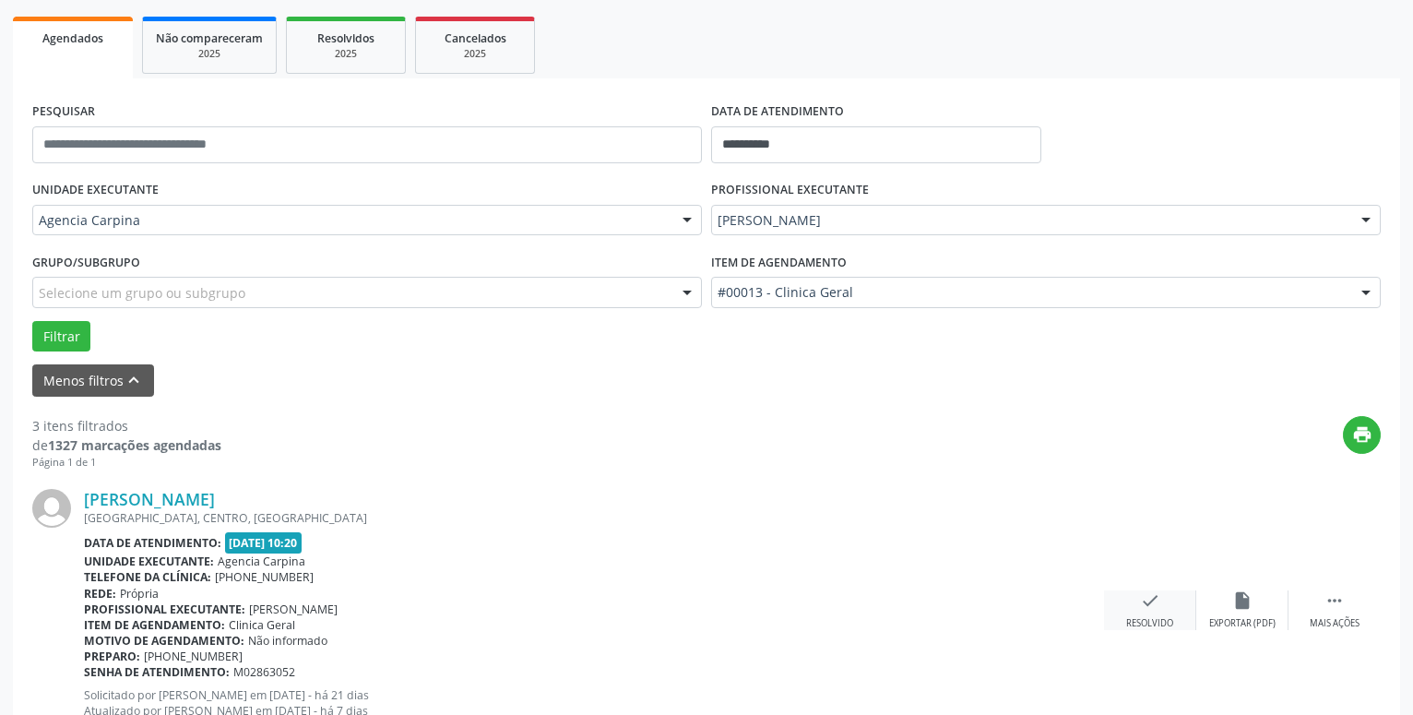
click at [1128, 610] on div "check Resolvido" at bounding box center [1150, 610] width 92 height 40
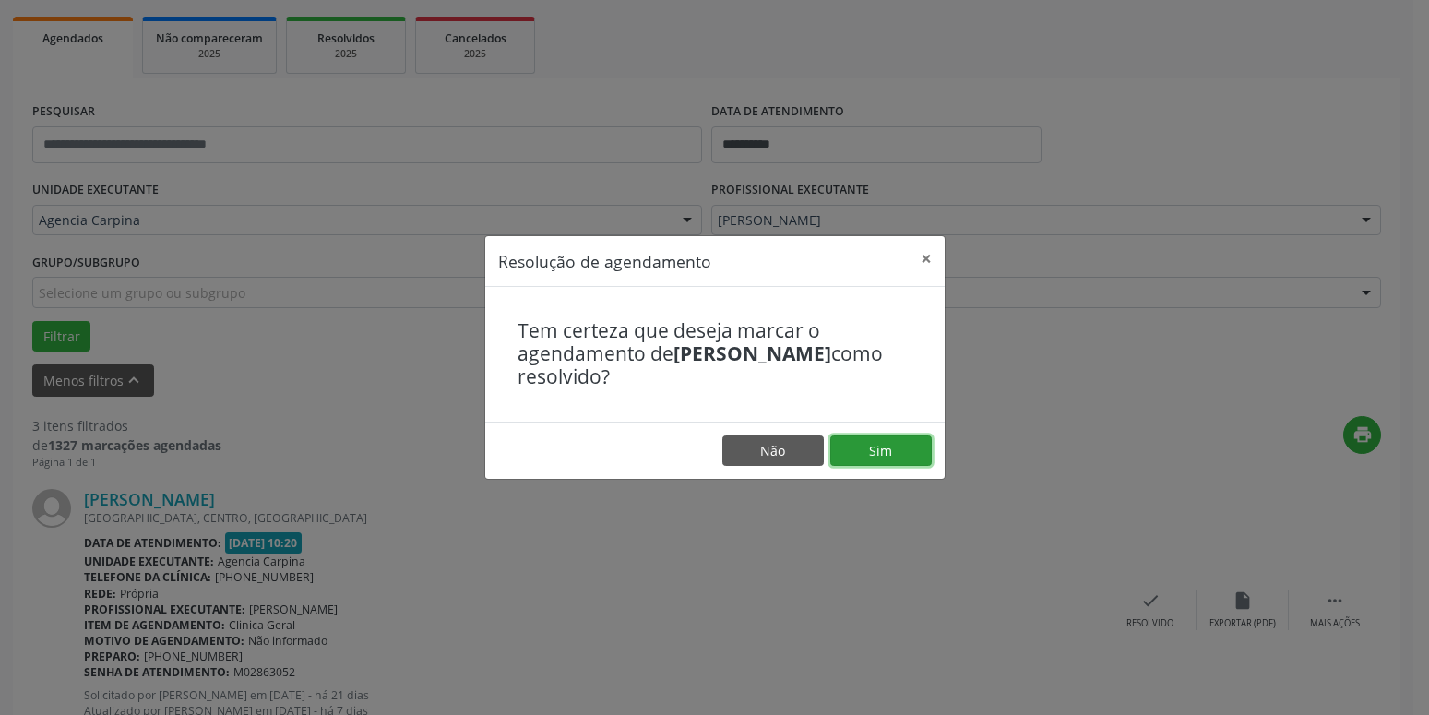
click at [900, 460] on button "Sim" at bounding box center [880, 450] width 101 height 31
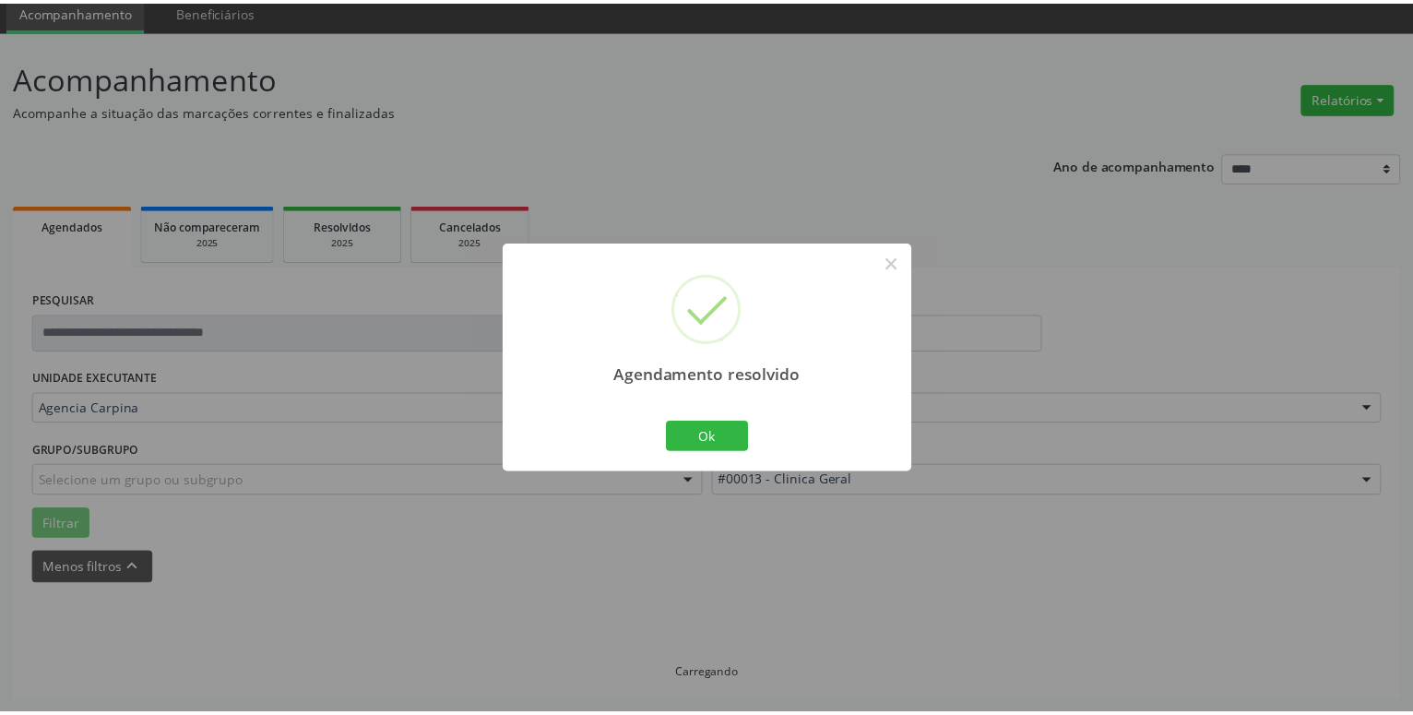
scroll to position [71, 0]
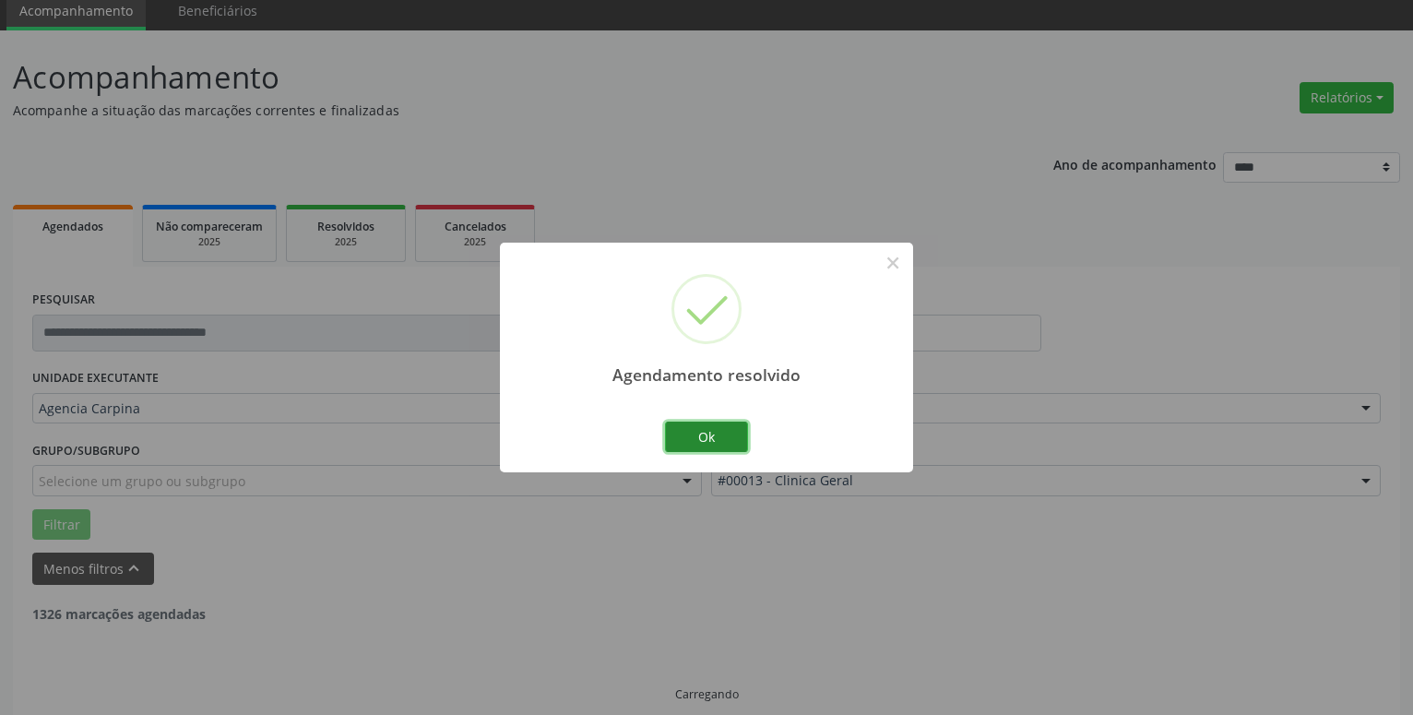
click at [706, 439] on button "Ok" at bounding box center [706, 437] width 83 height 31
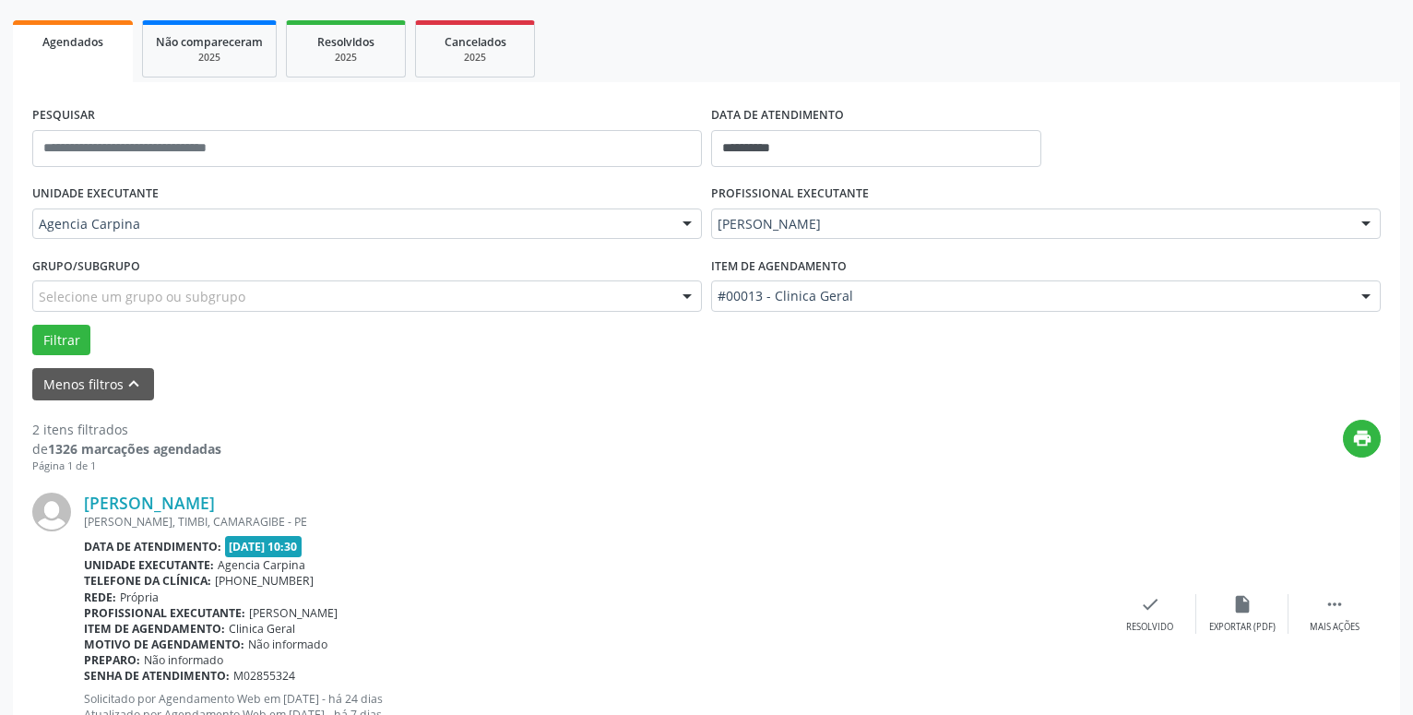
scroll to position [259, 0]
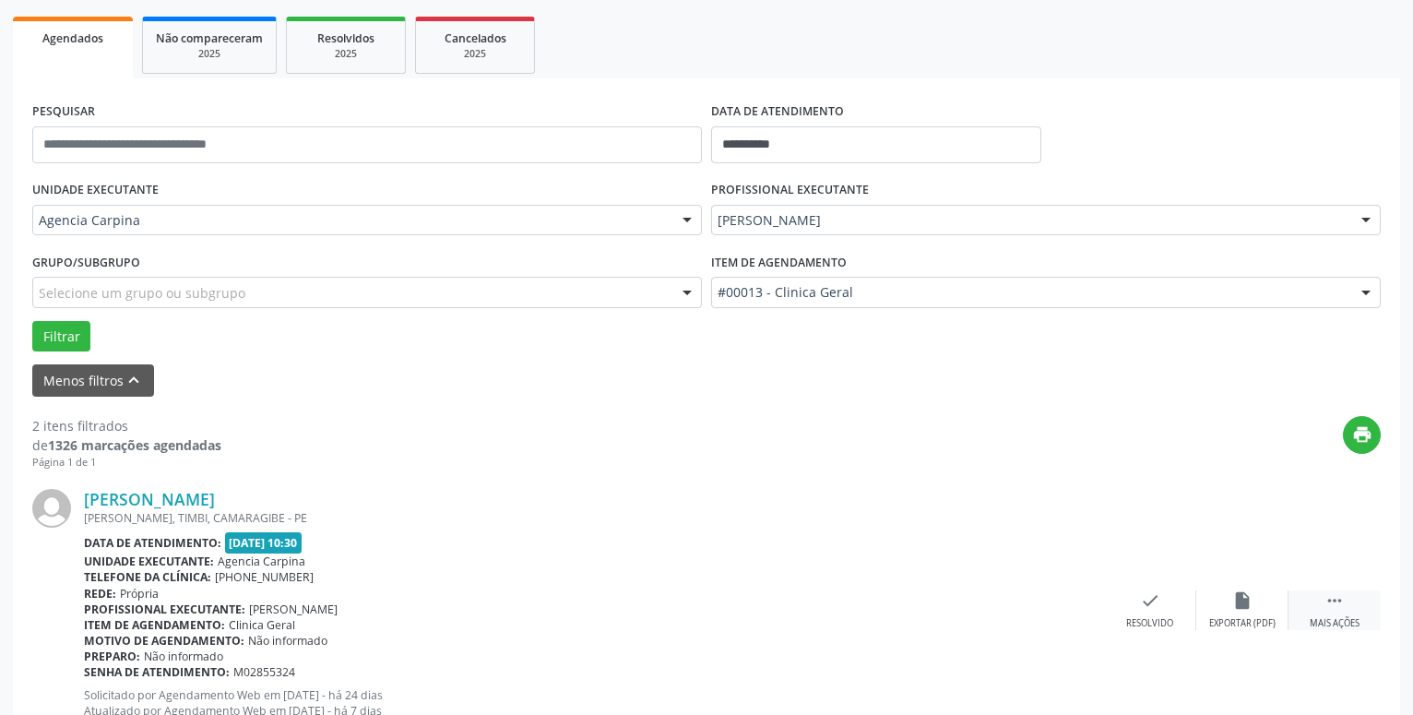
click at [1339, 610] on icon "" at bounding box center [1335, 600] width 20 height 20
click at [1246, 620] on div "Não compareceu" at bounding box center [1242, 623] width 78 height 13
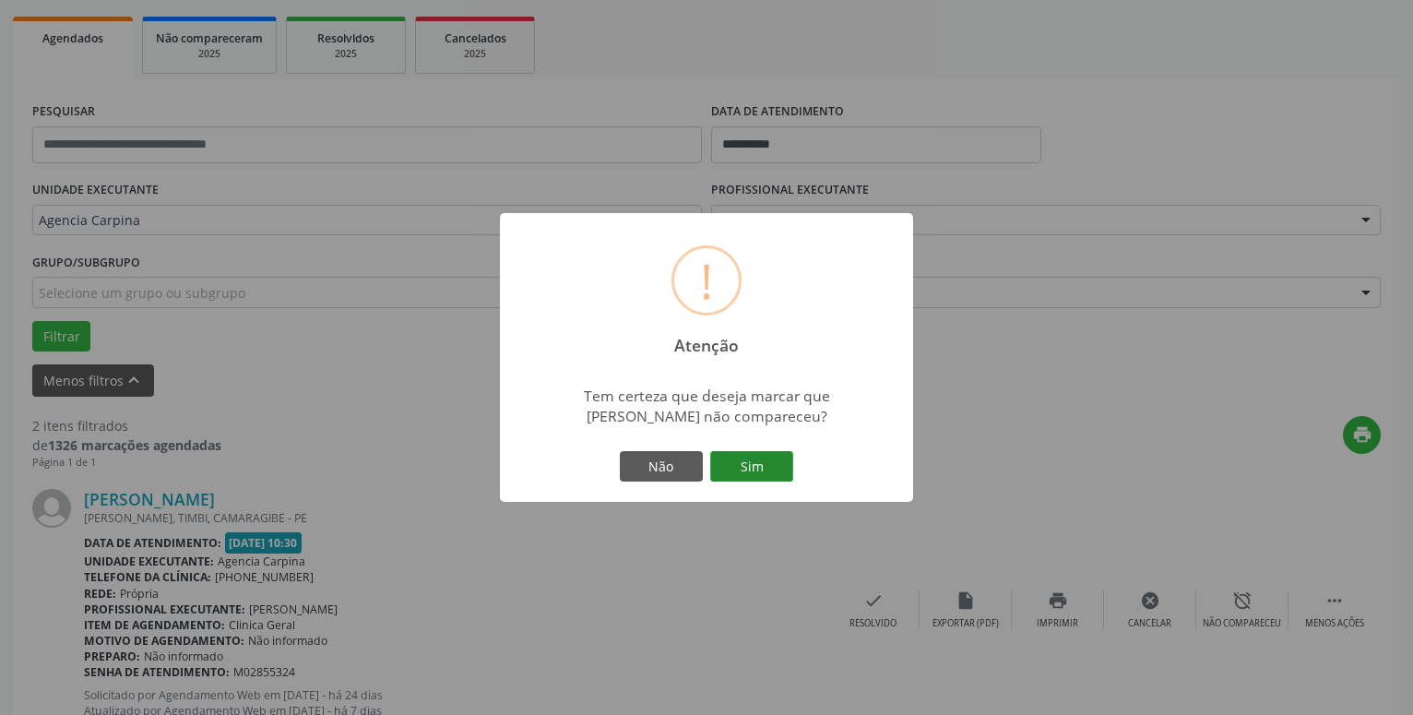
click at [754, 466] on button "Sim" at bounding box center [751, 466] width 83 height 31
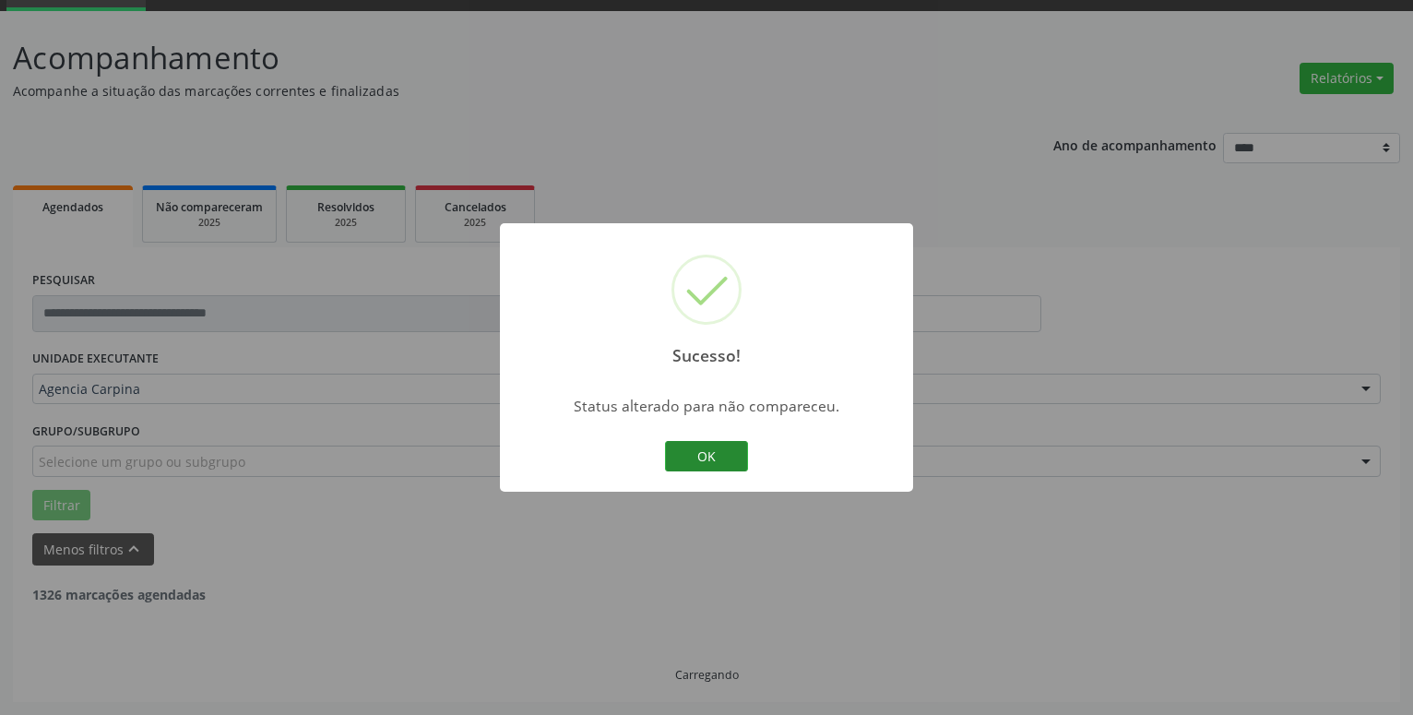
scroll to position [90, 0]
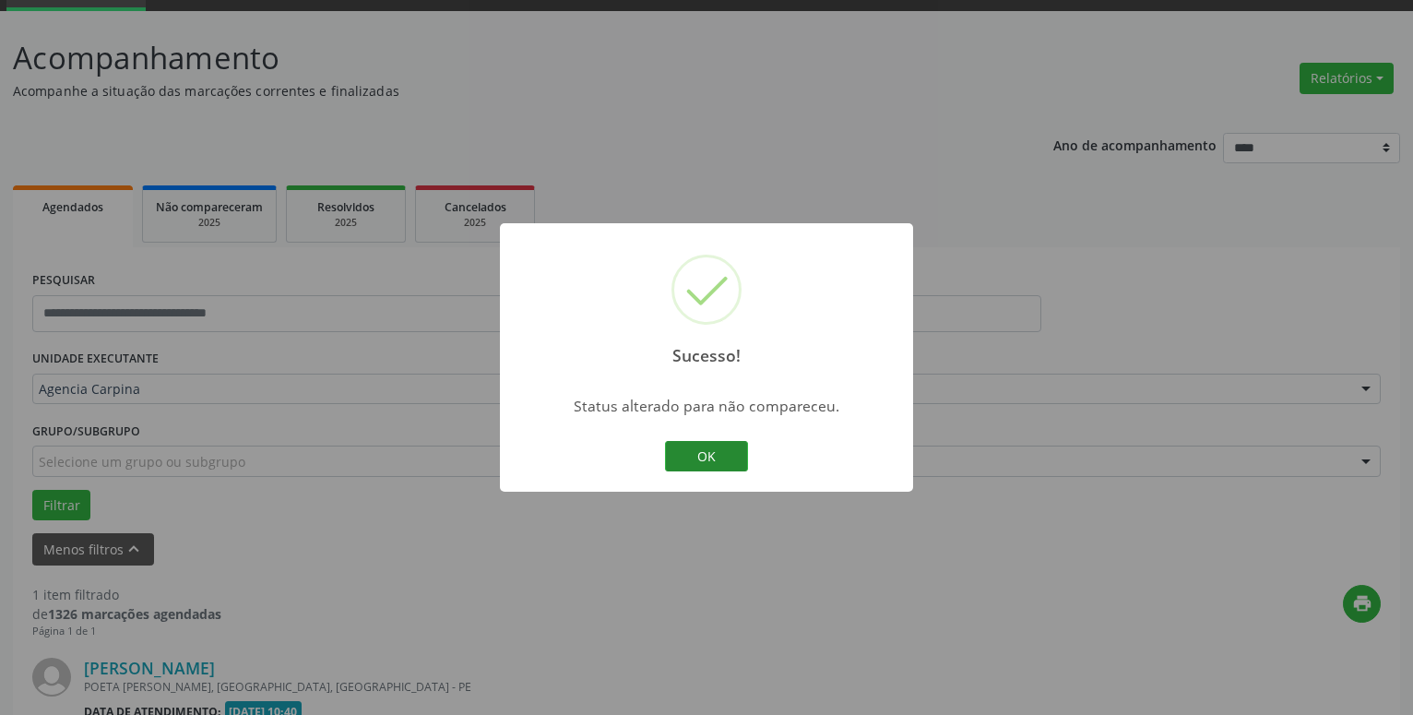
click at [676, 447] on button "OK" at bounding box center [706, 456] width 83 height 31
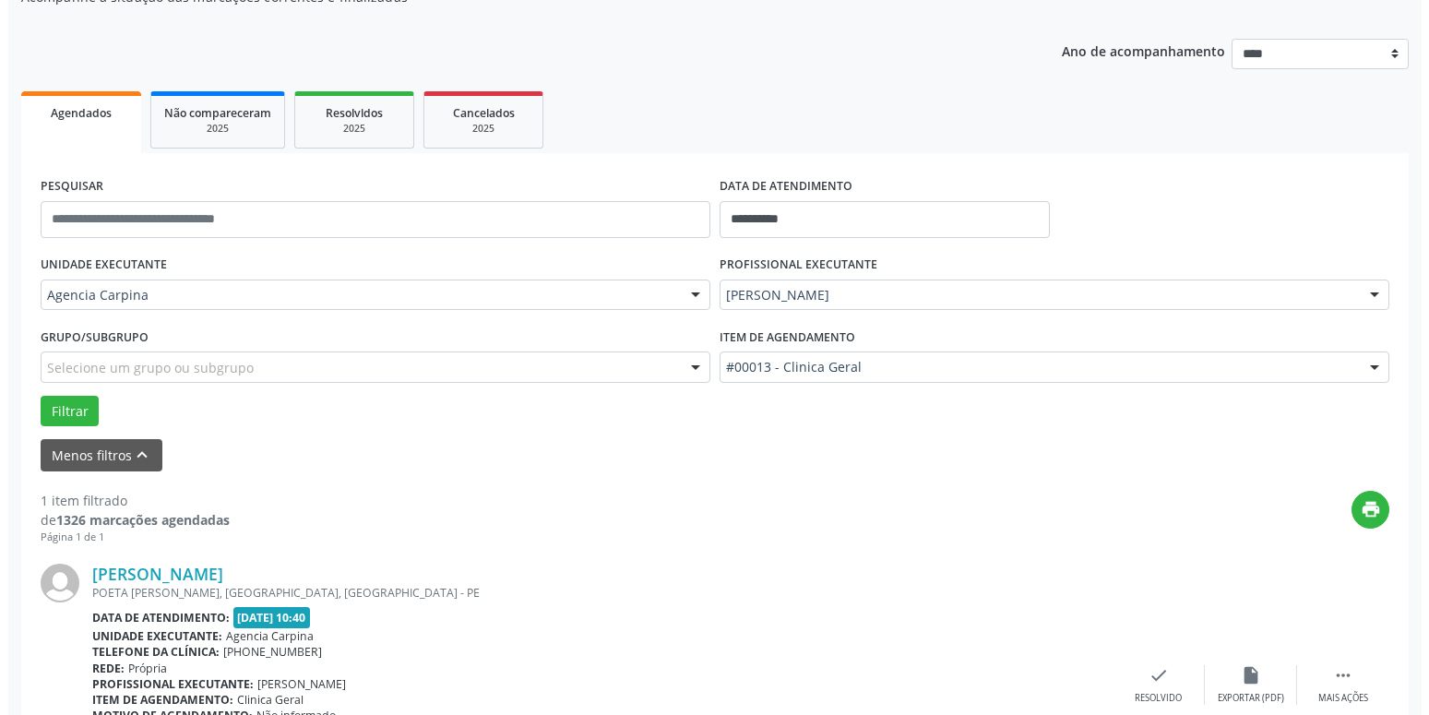
scroll to position [279, 0]
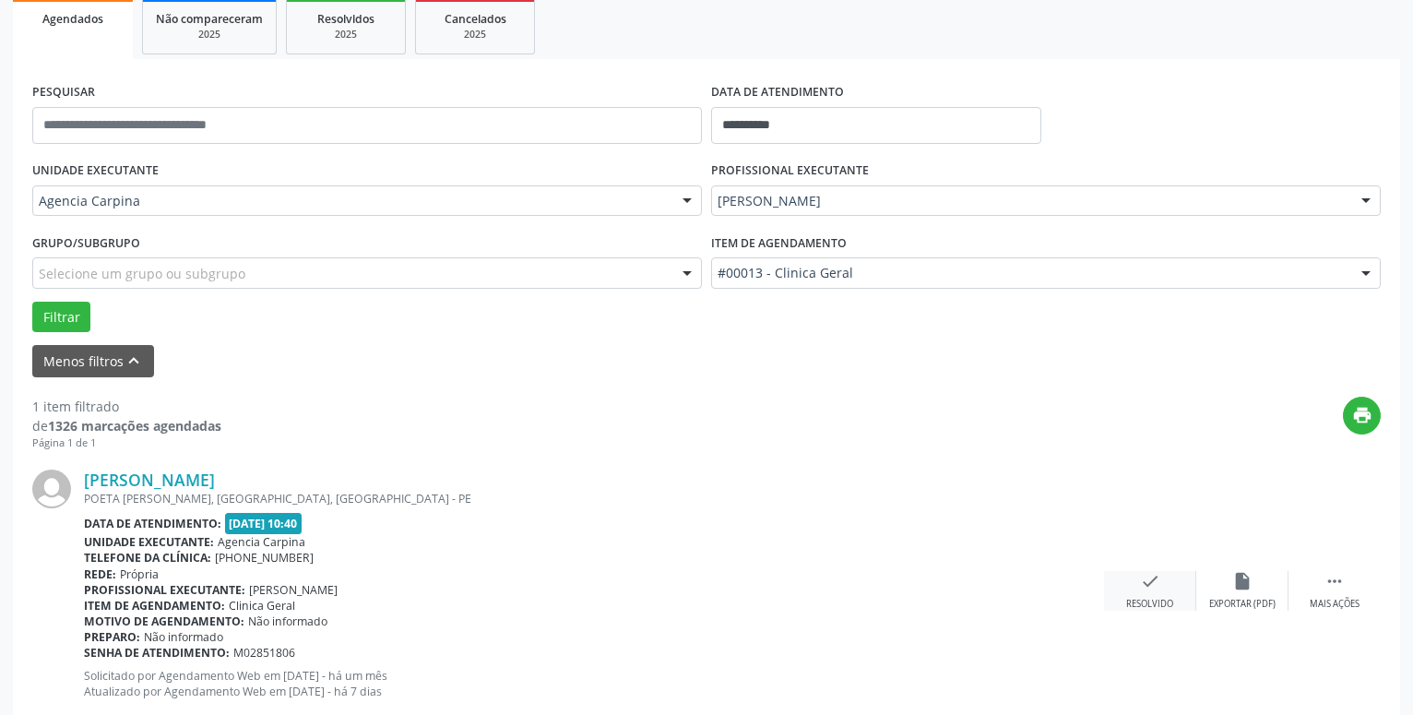
click at [1153, 586] on icon "check" at bounding box center [1150, 581] width 20 height 20
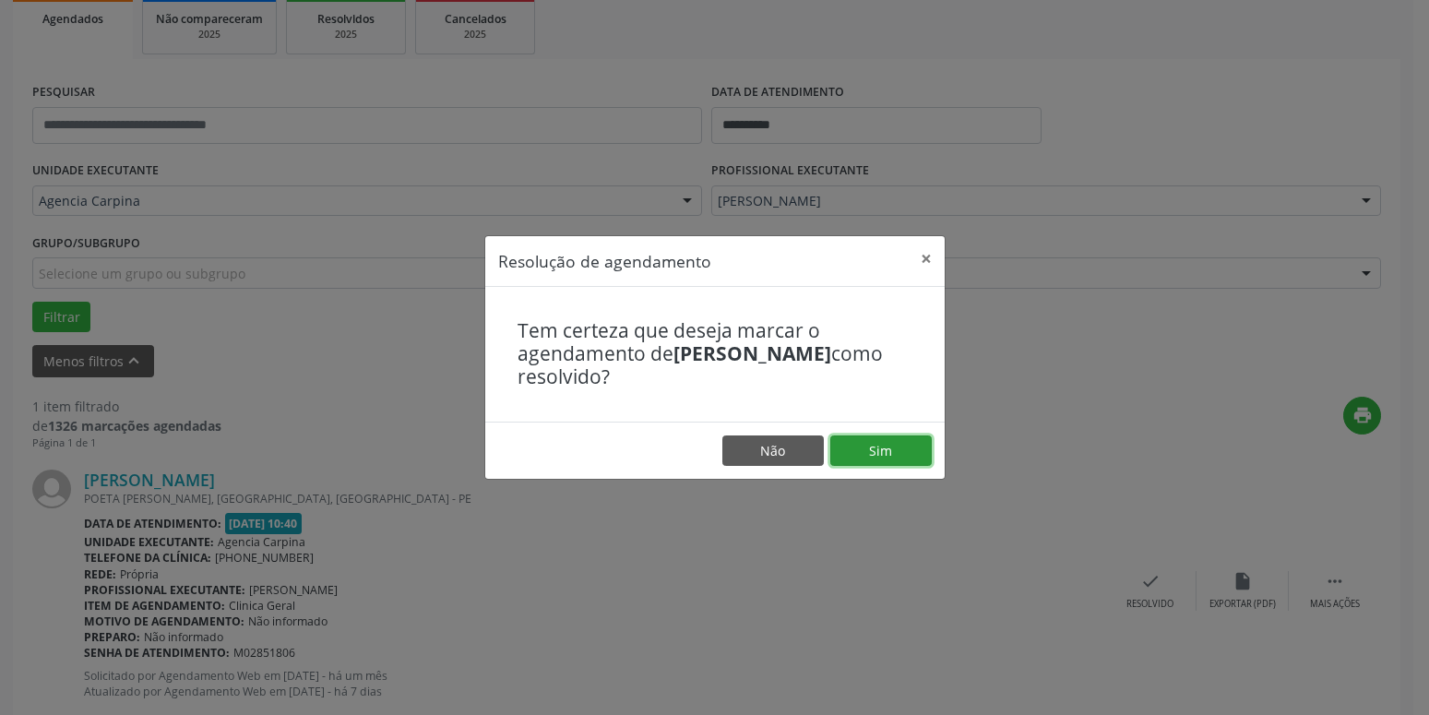
click at [915, 462] on button "Sim" at bounding box center [880, 450] width 101 height 31
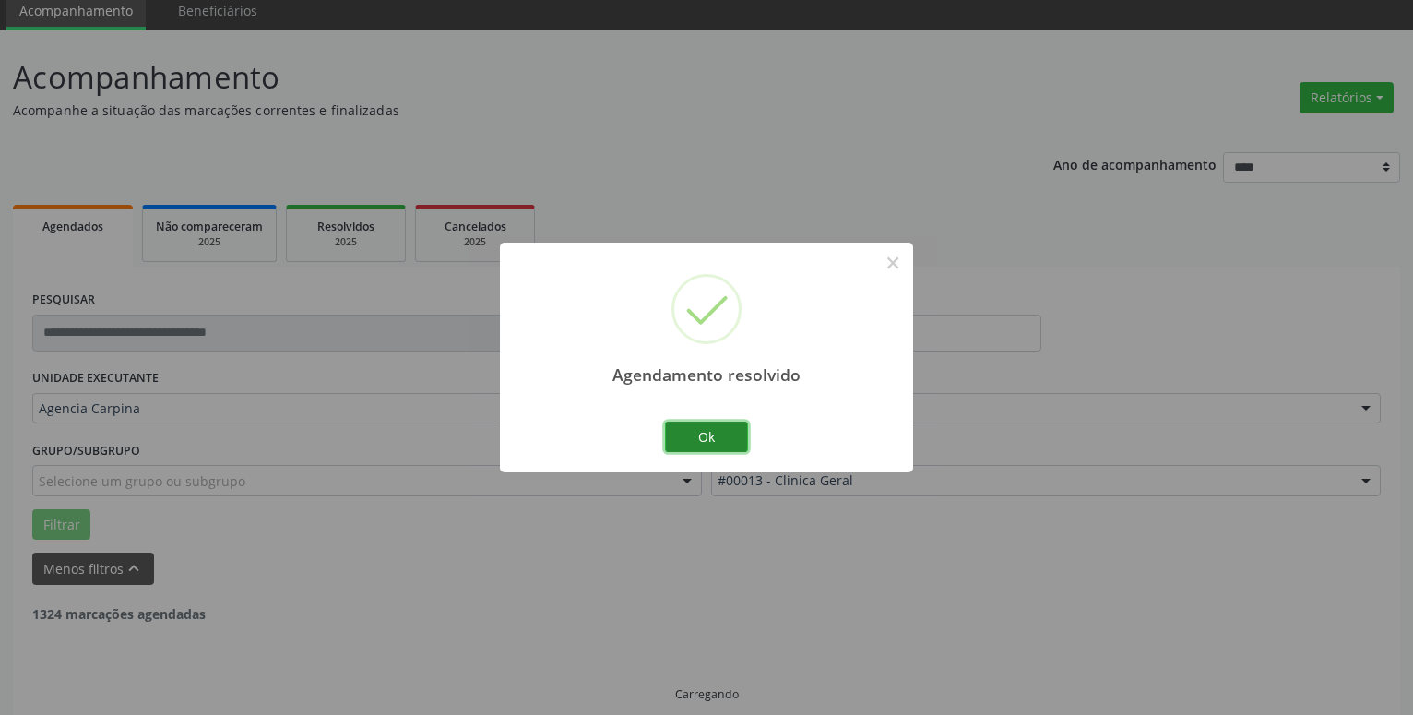
click at [722, 432] on button "Ok" at bounding box center [706, 437] width 83 height 31
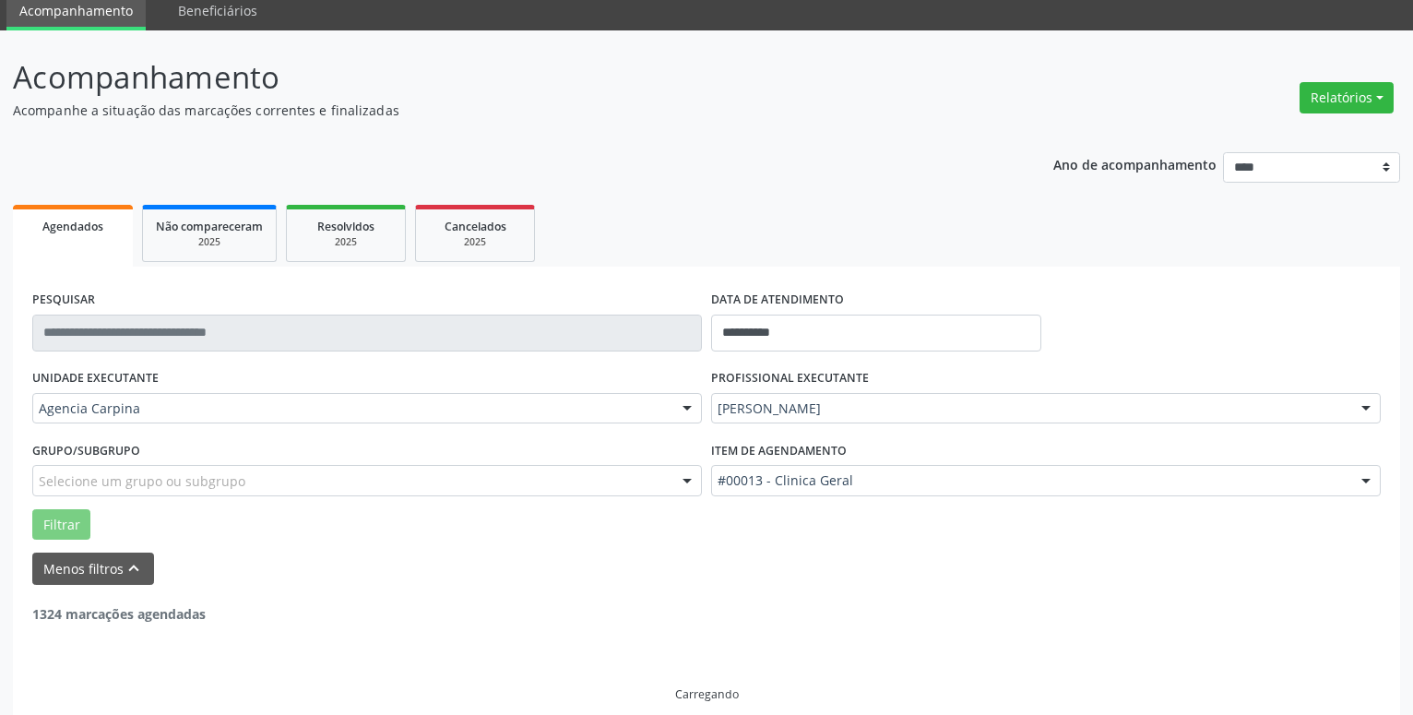
scroll to position [31, 0]
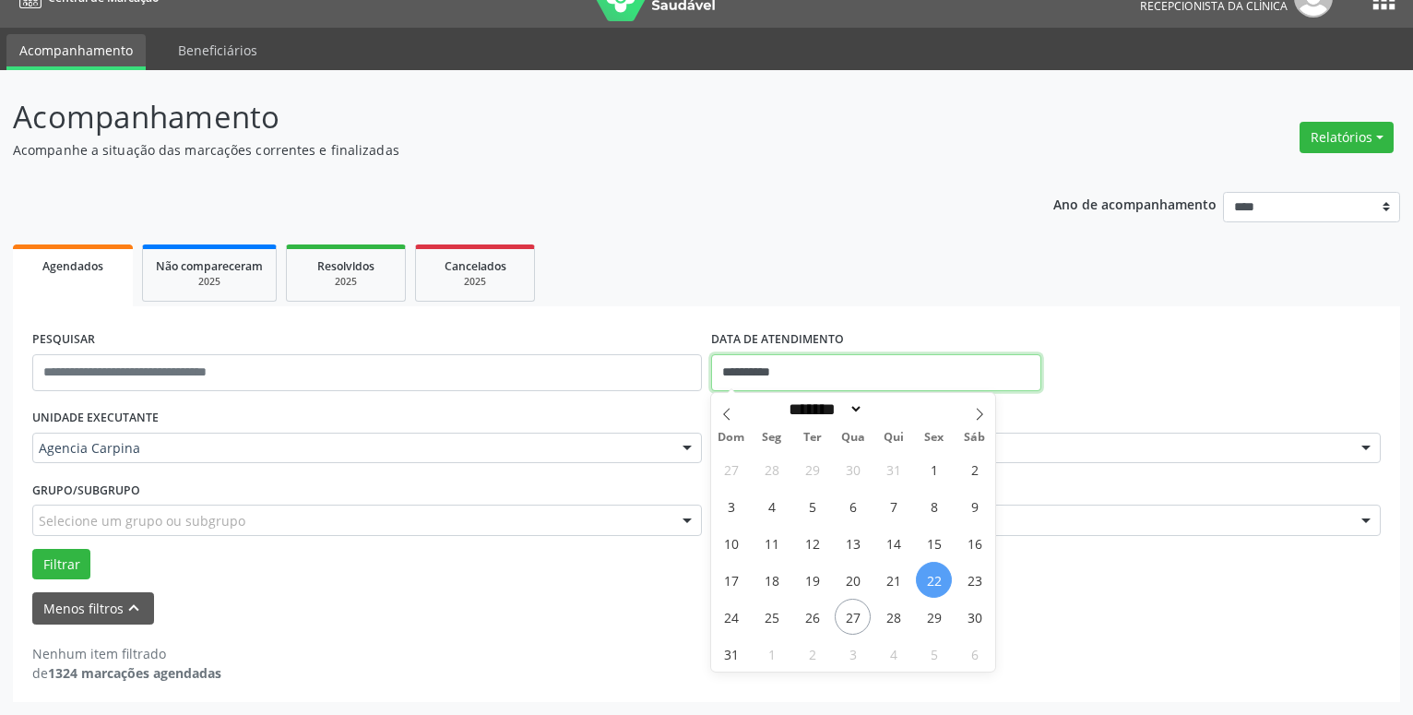
click at [750, 376] on input "**********" at bounding box center [876, 372] width 330 height 37
click at [778, 614] on span "25" at bounding box center [772, 617] width 36 height 36
type input "**********"
click at [778, 614] on span "25" at bounding box center [772, 617] width 36 height 36
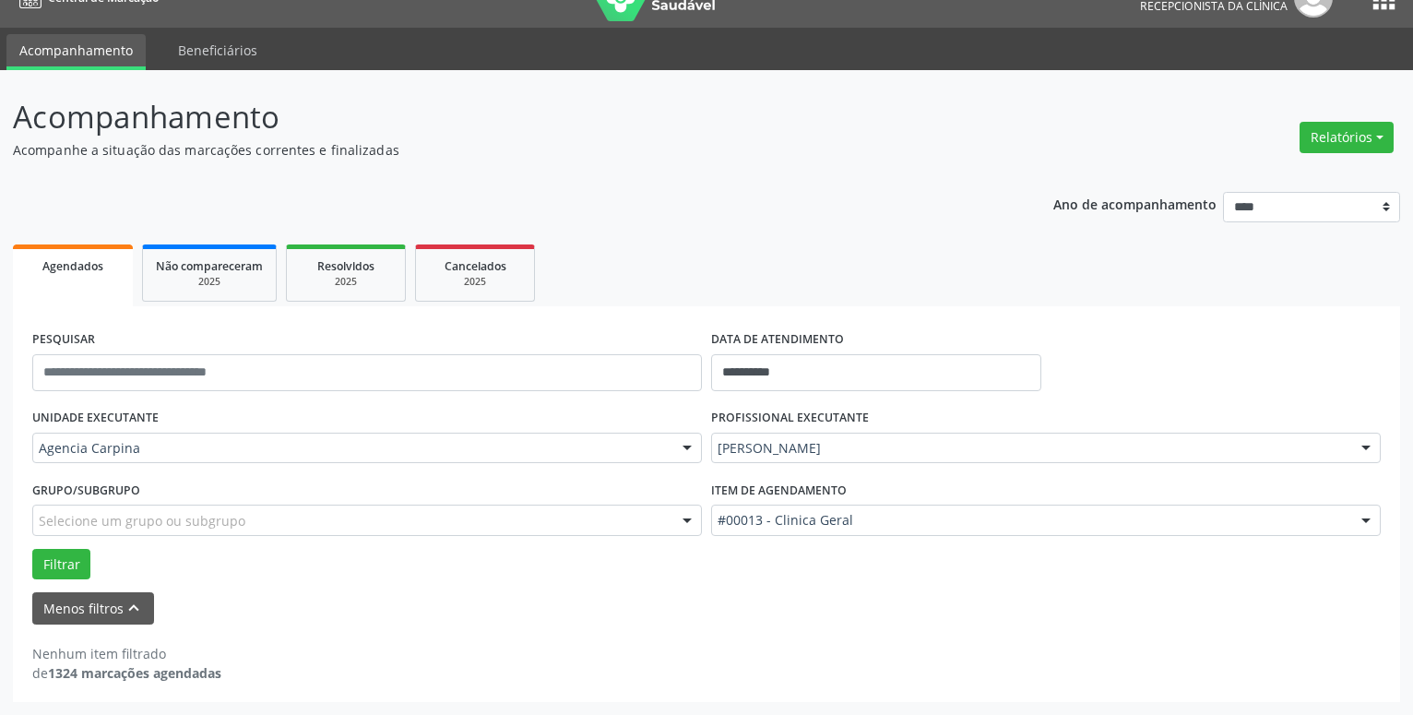
click at [1366, 443] on div at bounding box center [1367, 449] width 28 height 31
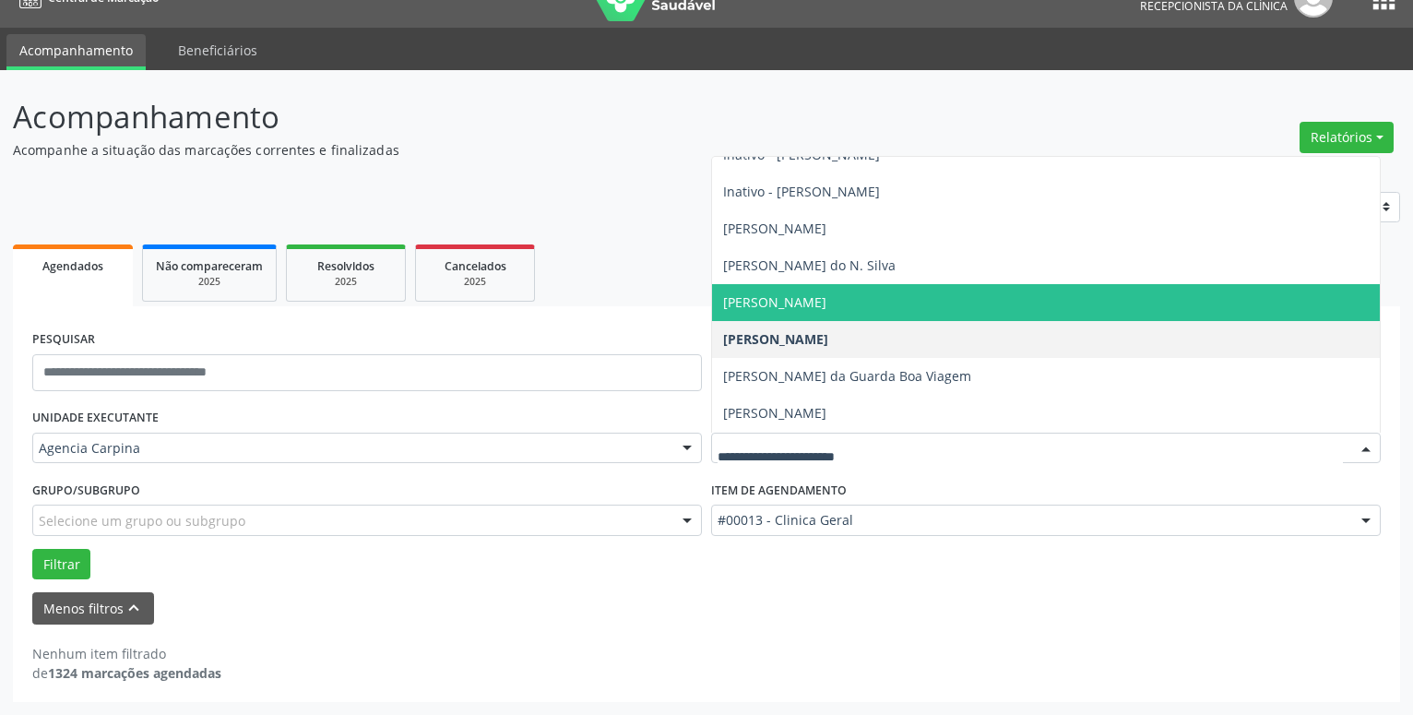
click at [984, 295] on span "[PERSON_NAME]" at bounding box center [1046, 302] width 668 height 37
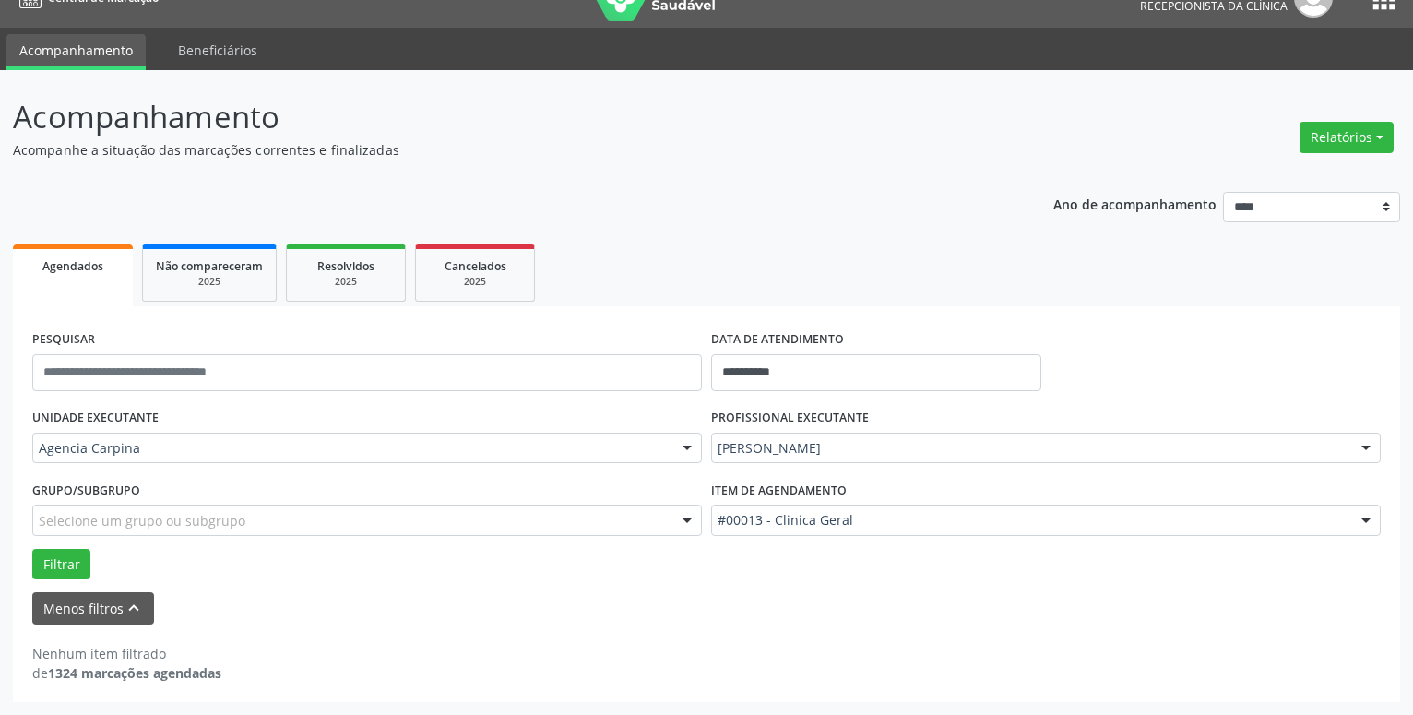
click at [1359, 523] on div at bounding box center [1367, 521] width 28 height 31
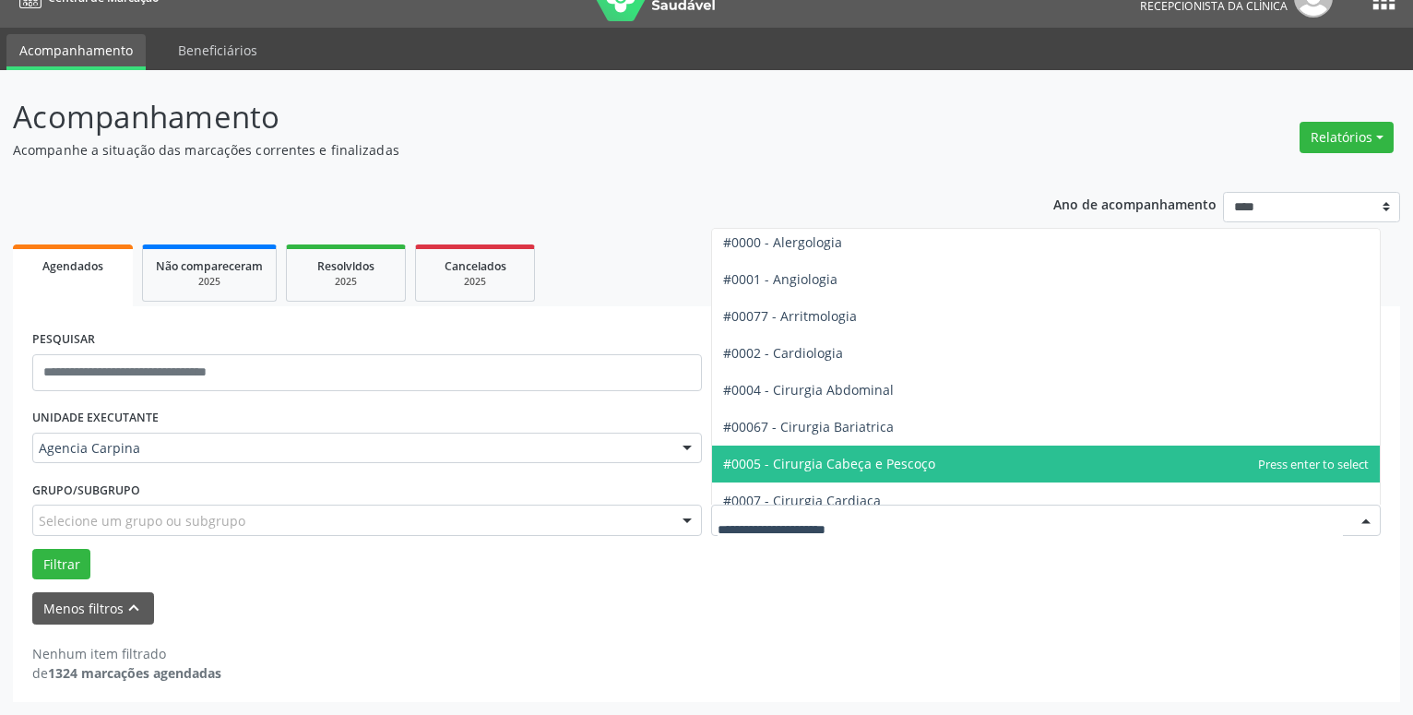
scroll to position [0, 0]
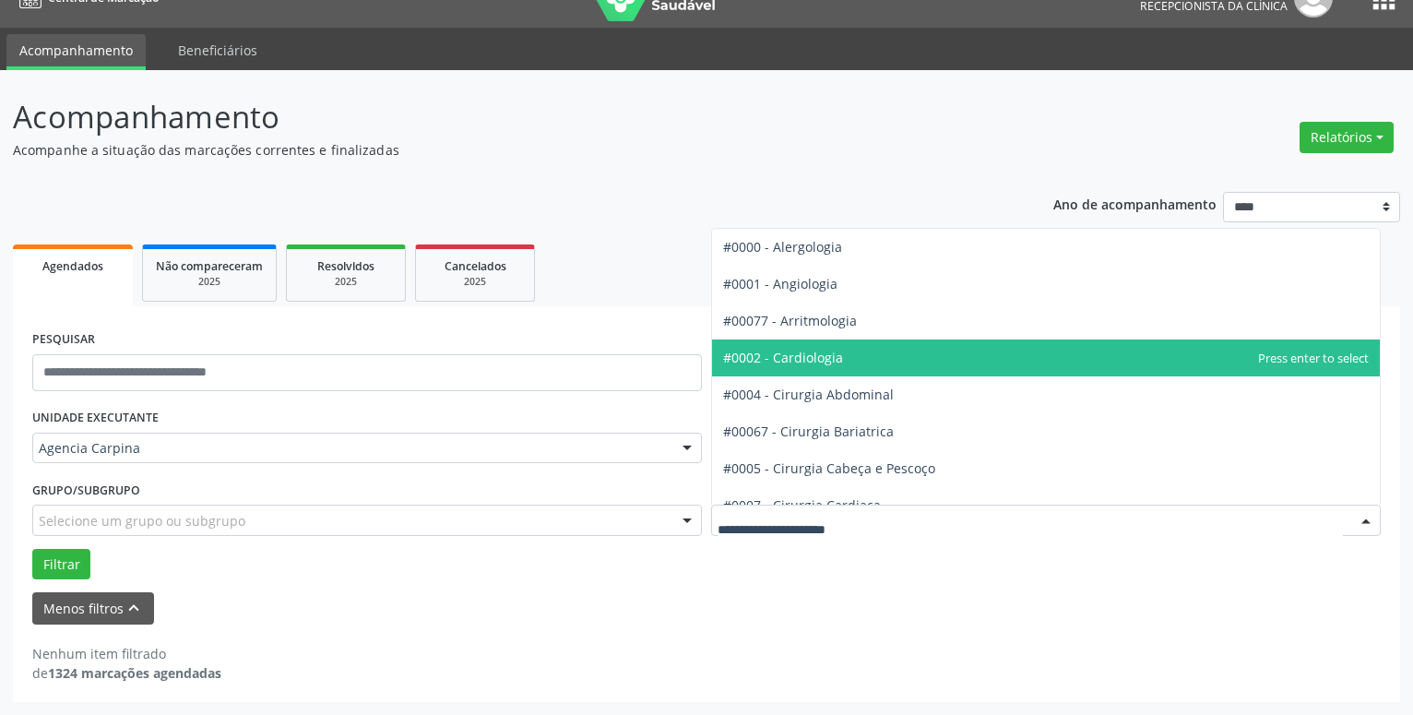
click at [937, 351] on span "#0002 - Cardiologia" at bounding box center [1046, 358] width 668 height 37
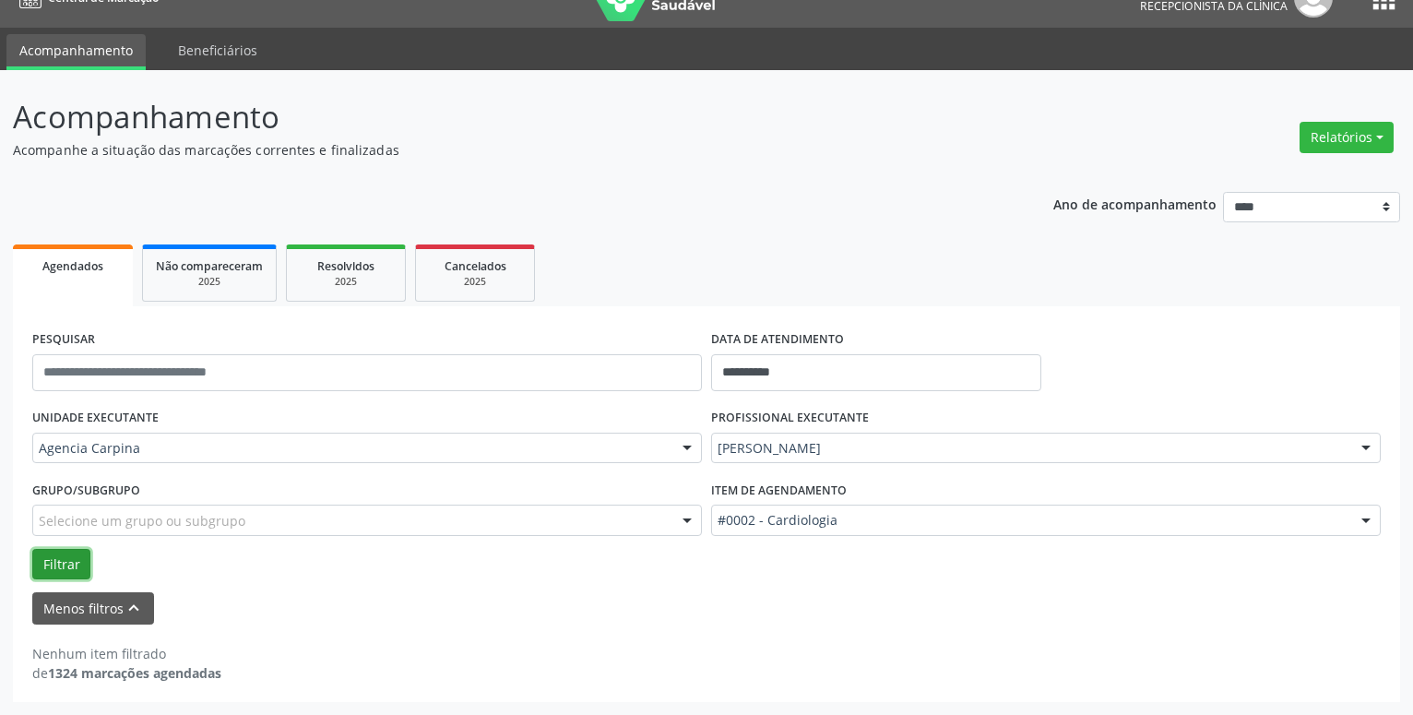
click at [63, 558] on button "Filtrar" at bounding box center [61, 564] width 58 height 31
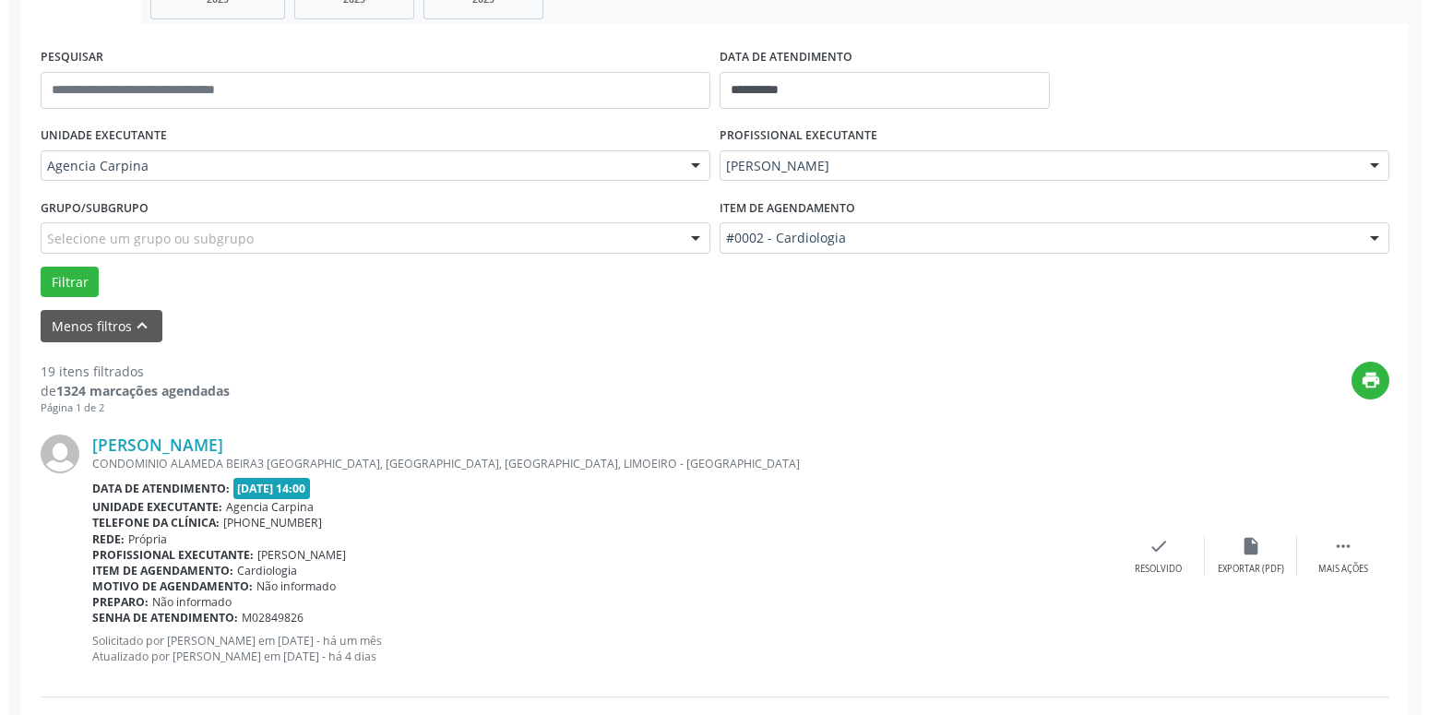
scroll to position [408, 0]
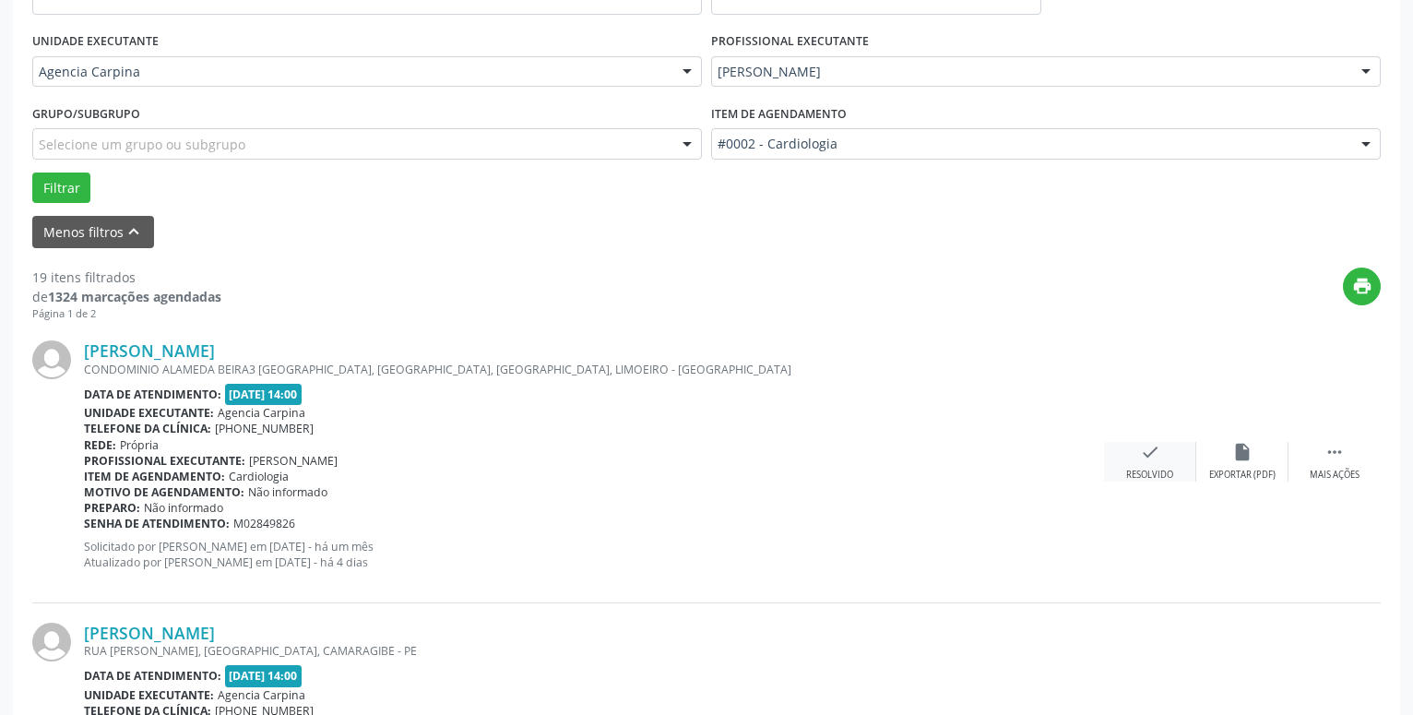
click at [1144, 462] on icon "check" at bounding box center [1150, 452] width 20 height 20
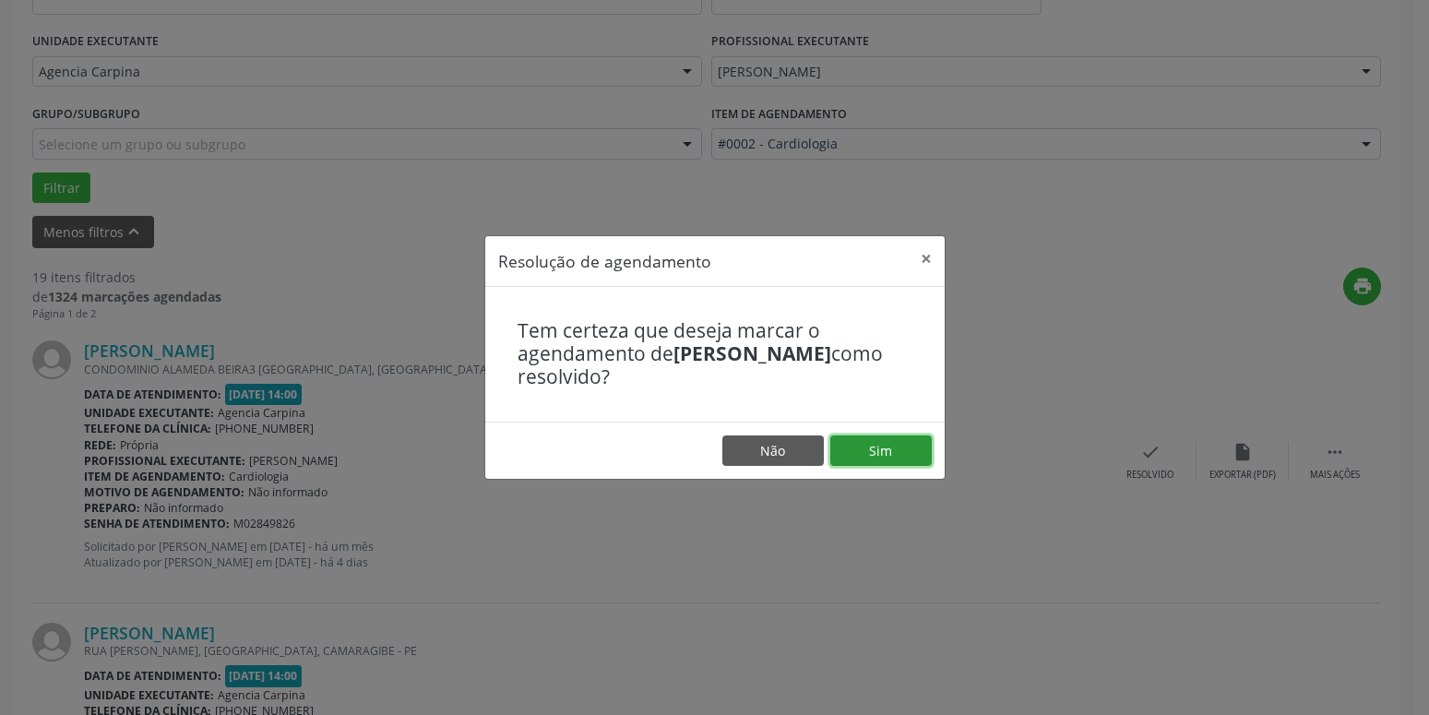
click at [912, 454] on button "Sim" at bounding box center [880, 450] width 101 height 31
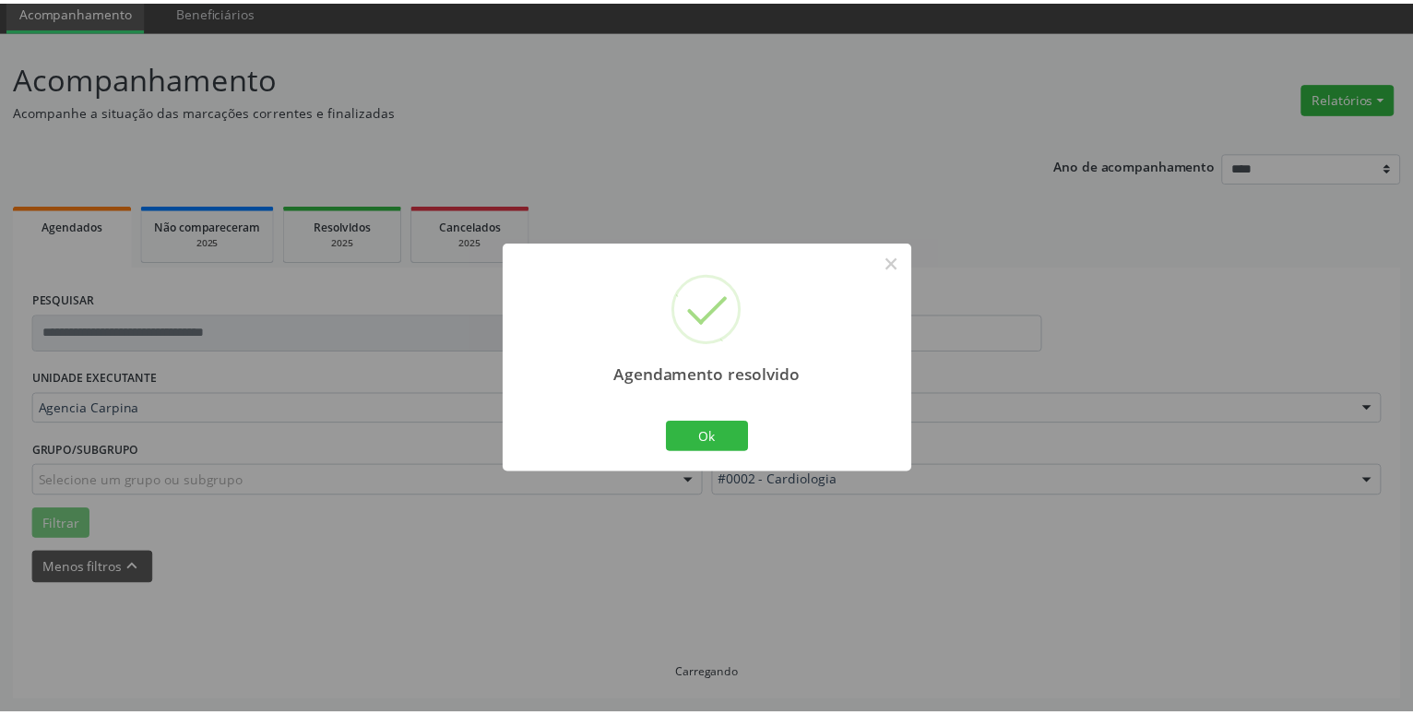
scroll to position [71, 0]
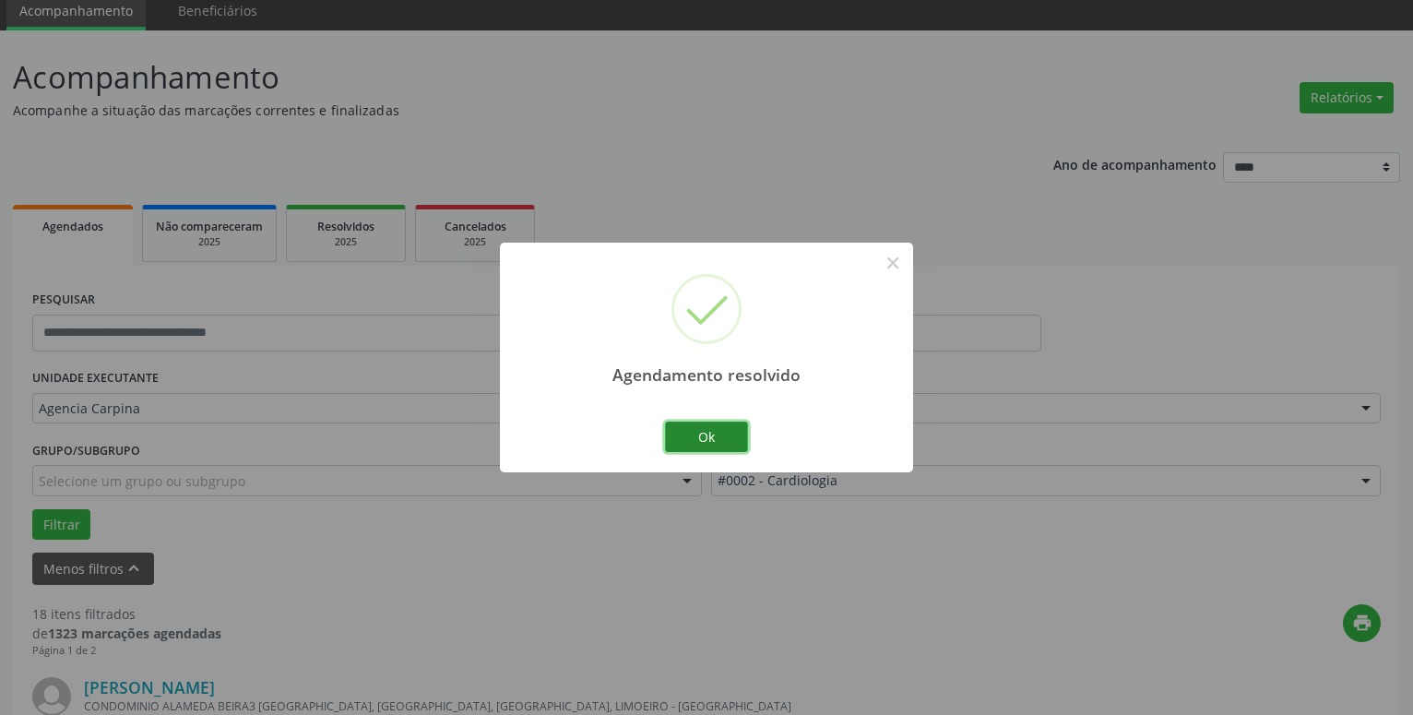
click at [738, 446] on button "Ok" at bounding box center [706, 437] width 83 height 31
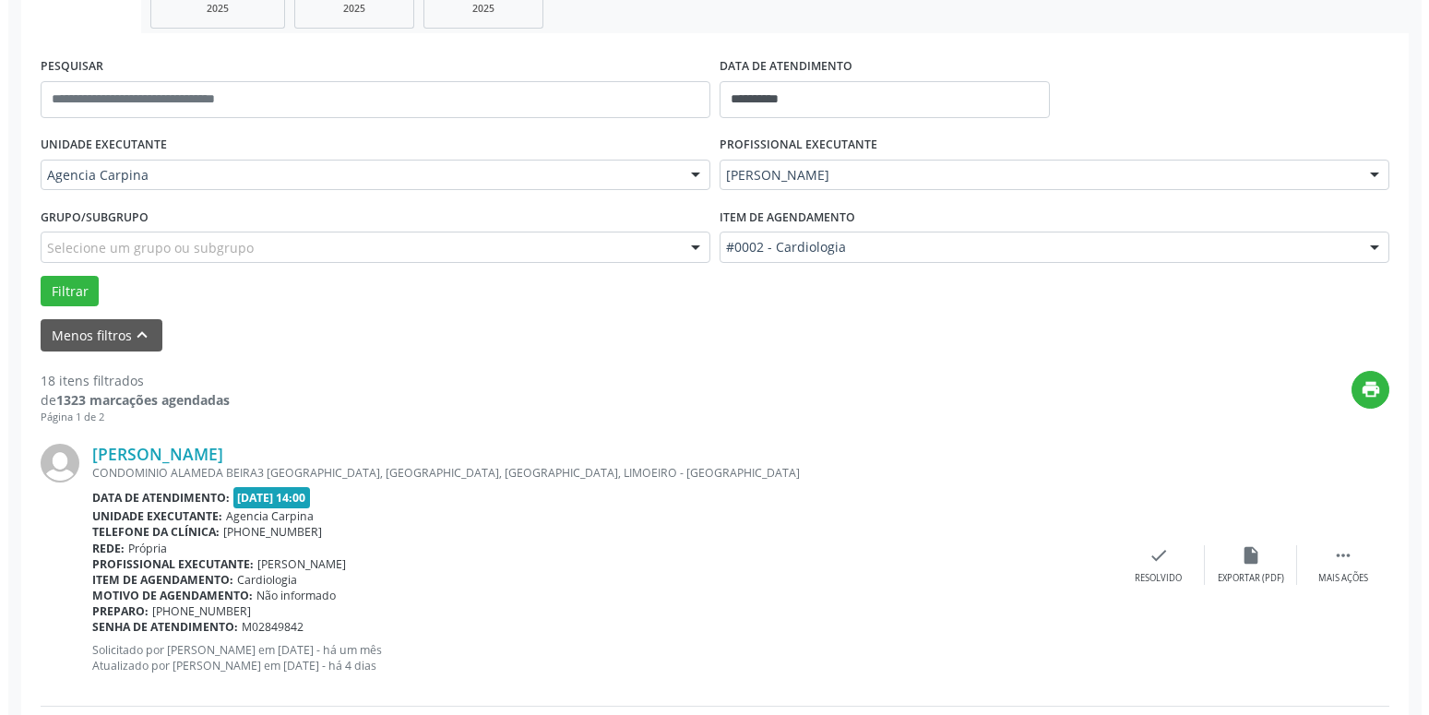
scroll to position [353, 0]
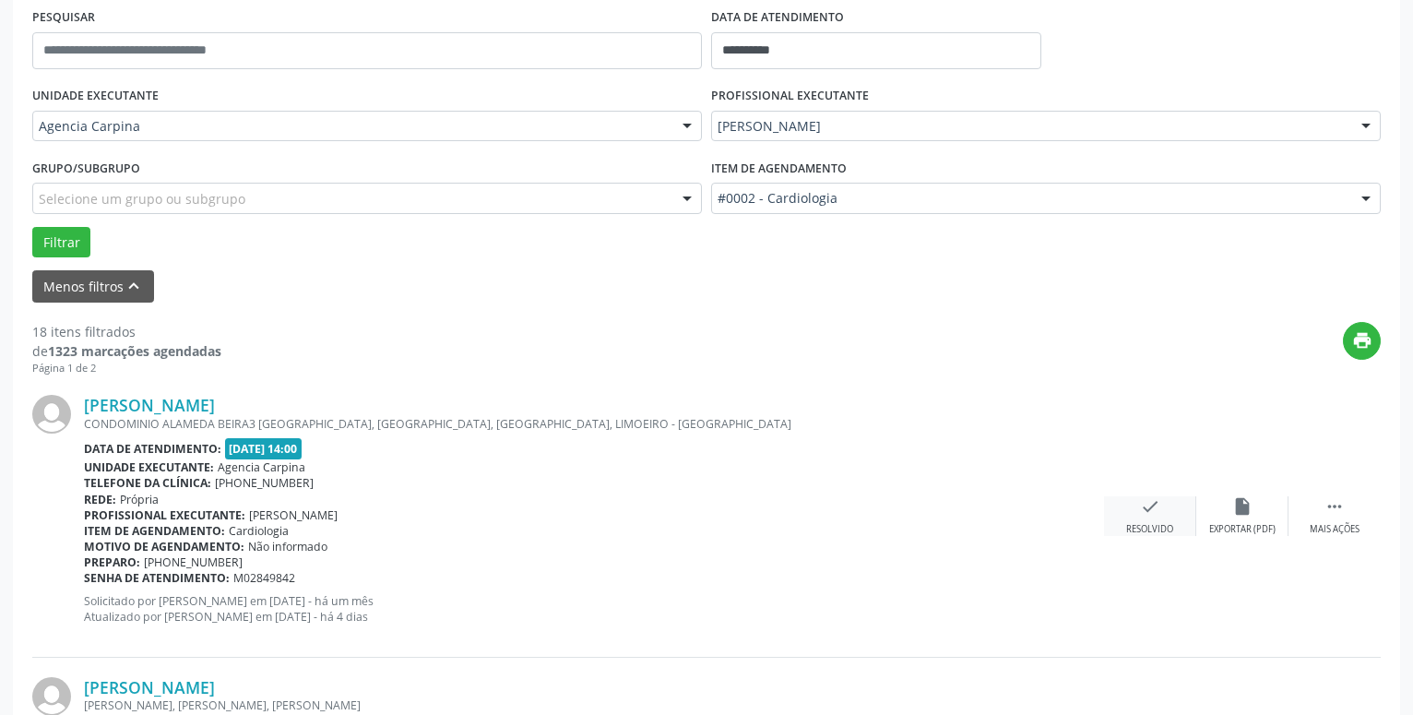
click at [1146, 523] on div "check Resolvido" at bounding box center [1150, 516] width 92 height 40
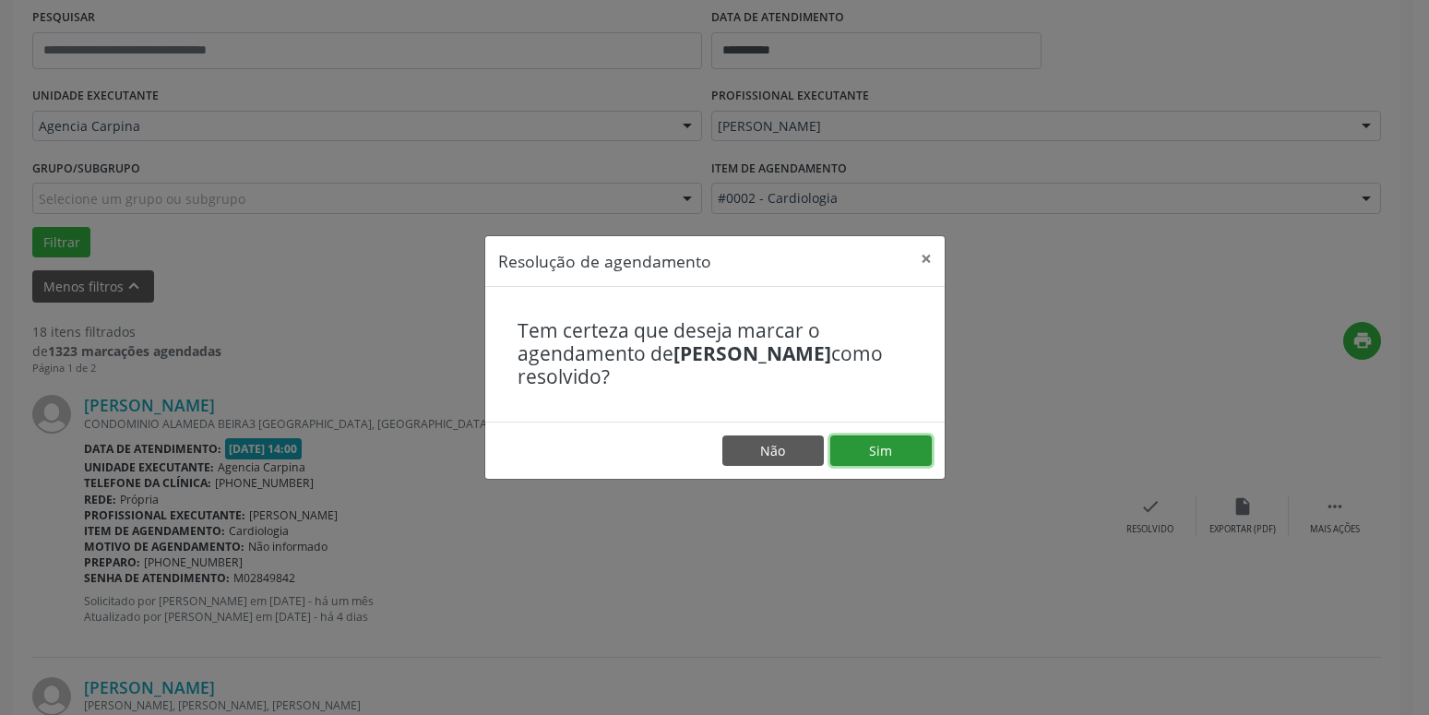
click at [912, 453] on button "Sim" at bounding box center [880, 450] width 101 height 31
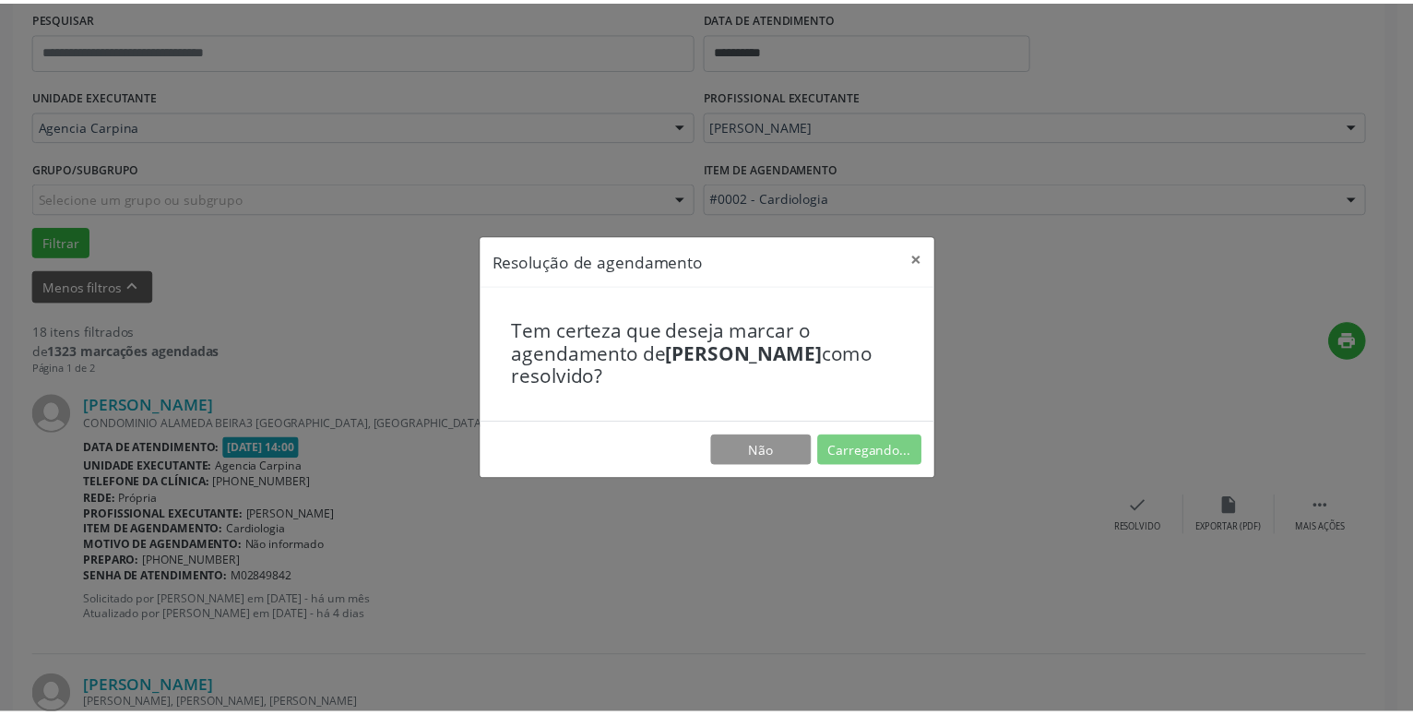
scroll to position [71, 0]
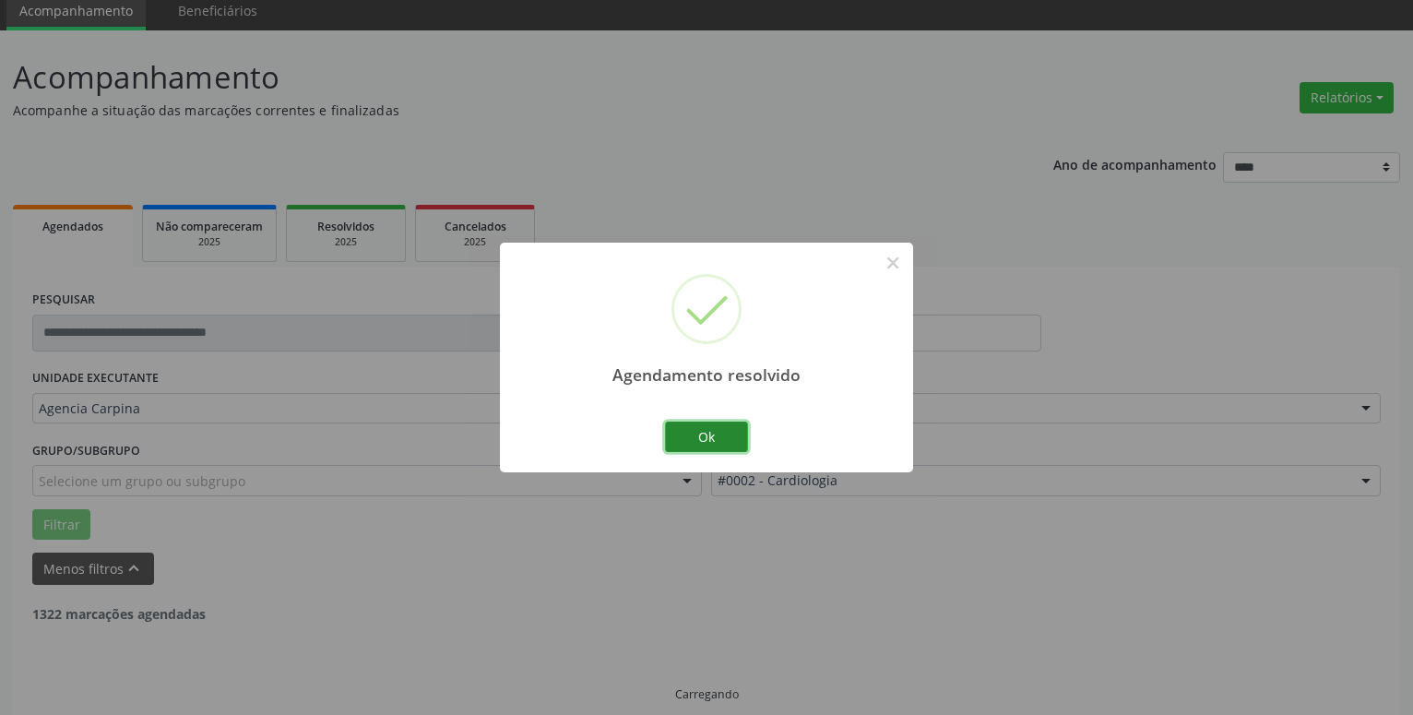
click at [713, 432] on button "Ok" at bounding box center [706, 437] width 83 height 31
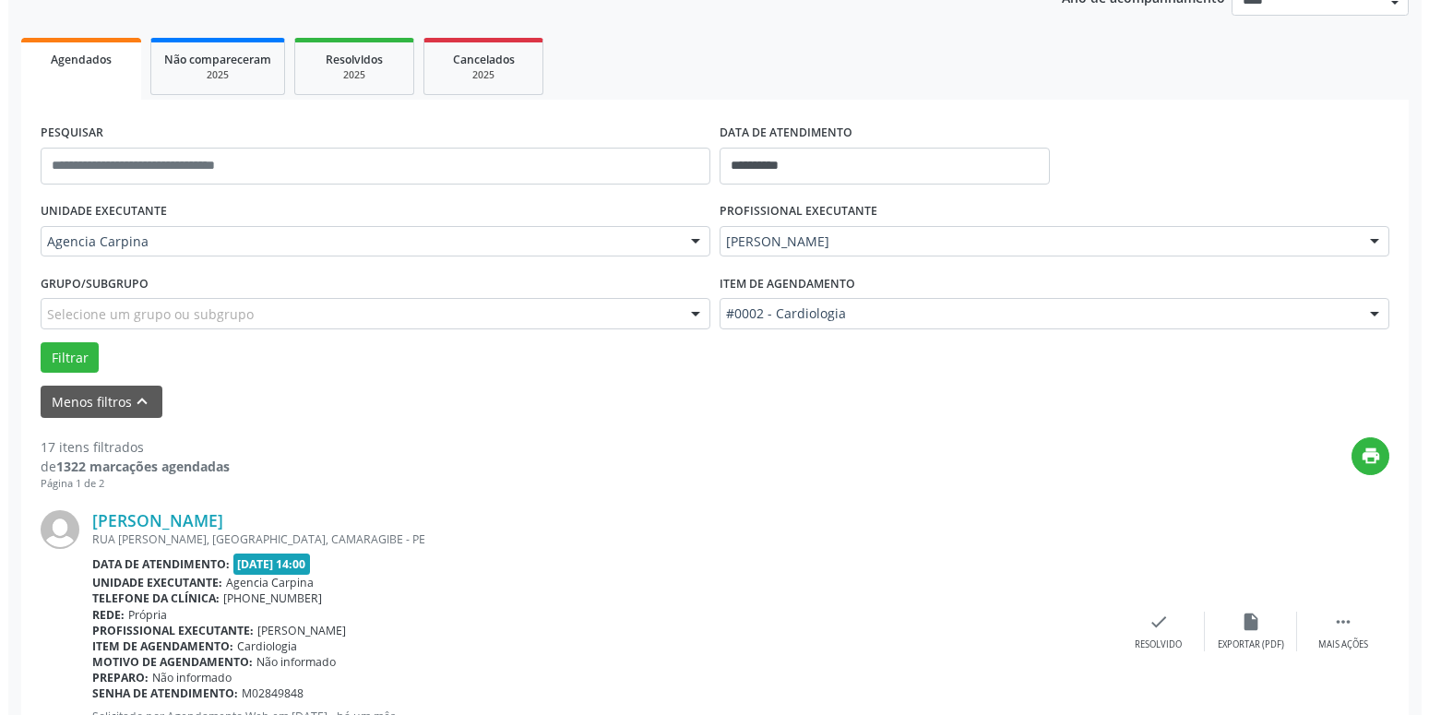
scroll to position [259, 0]
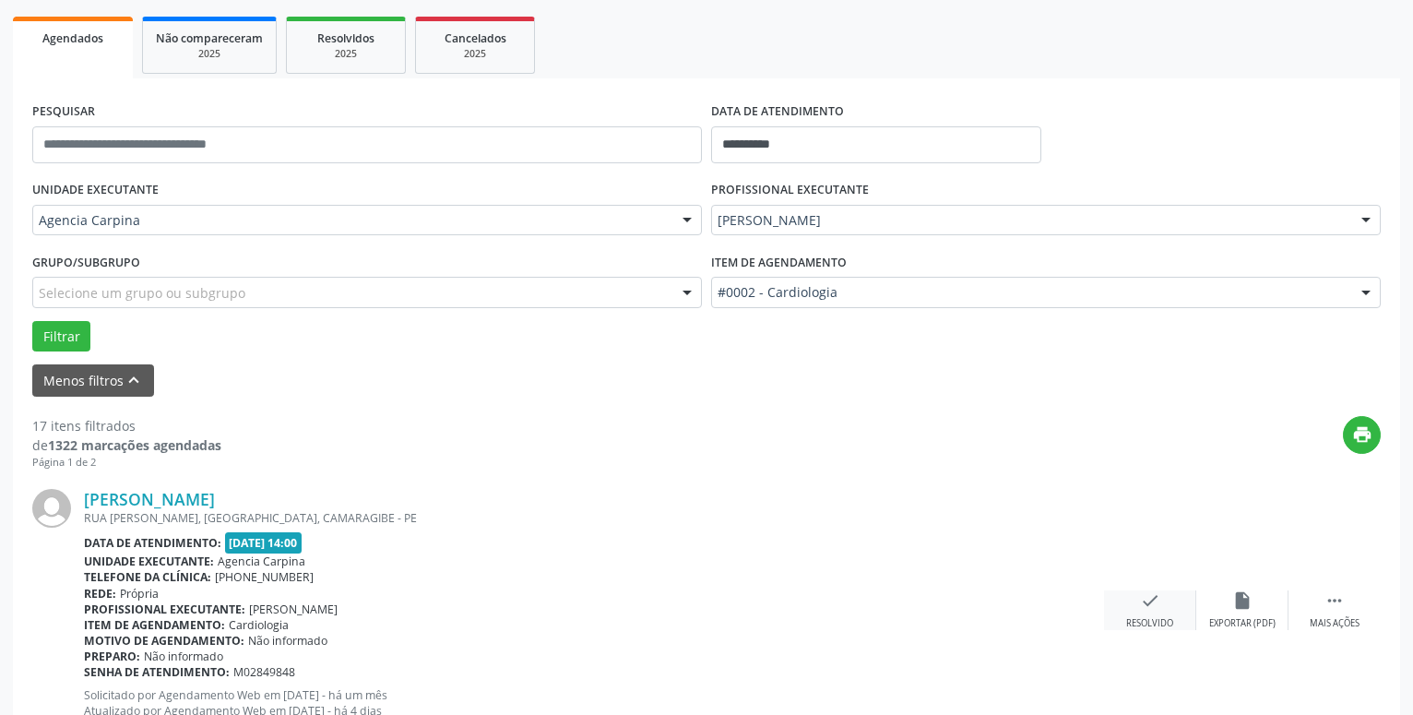
click at [1148, 621] on div "Resolvido" at bounding box center [1150, 623] width 47 height 13
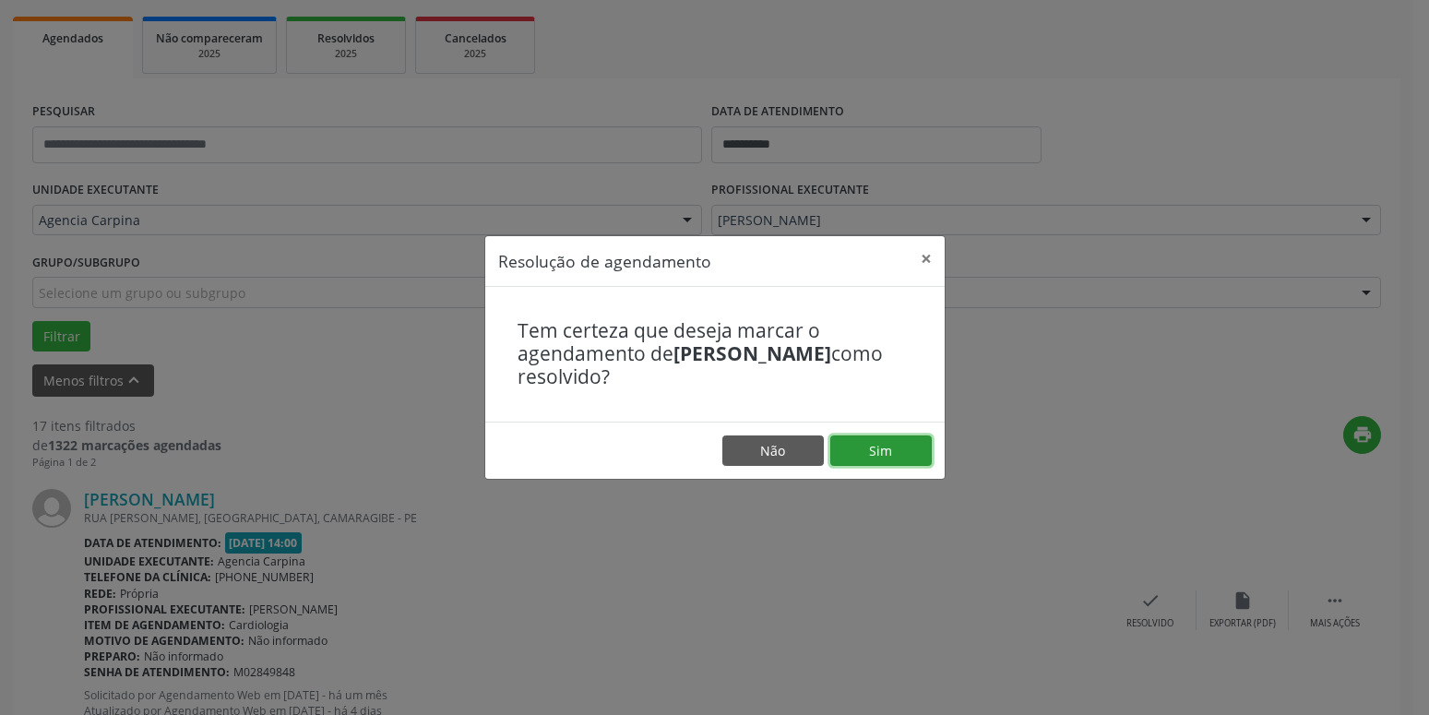
click at [896, 450] on button "Sim" at bounding box center [880, 450] width 101 height 31
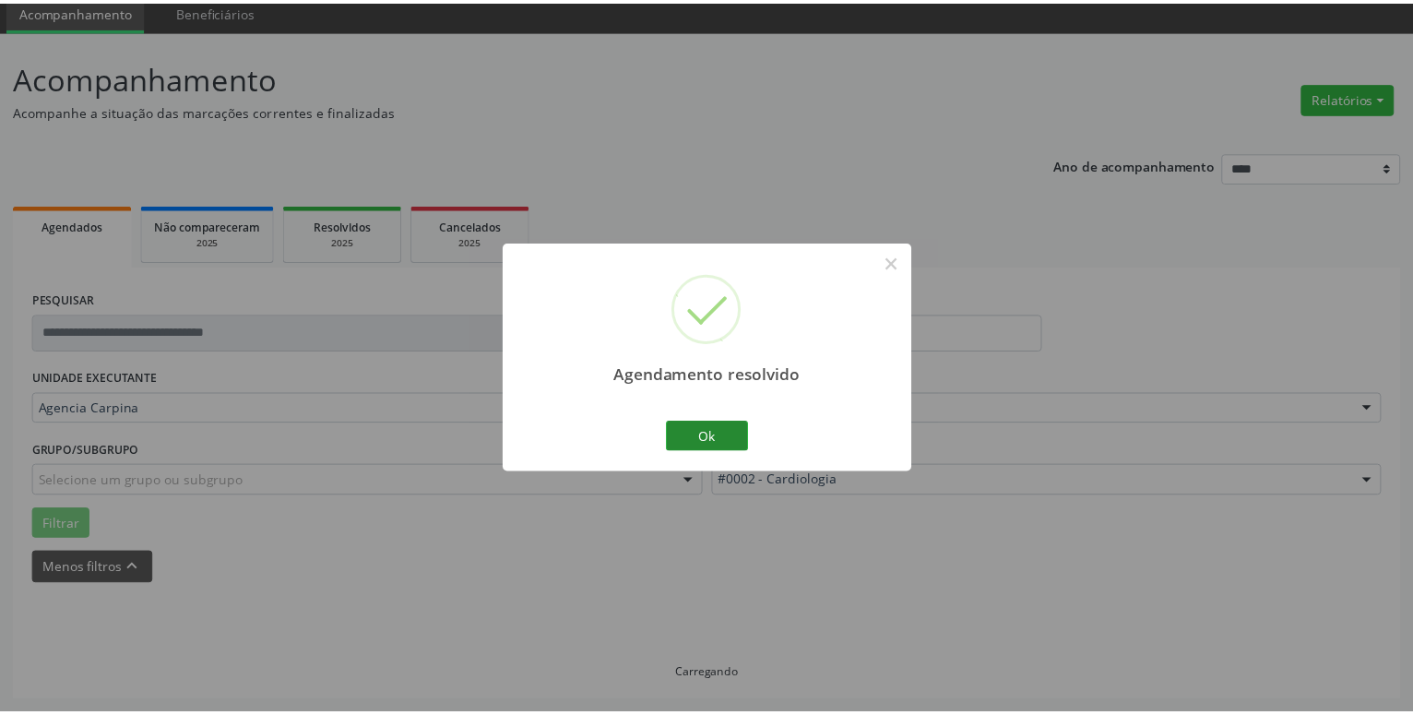
scroll to position [71, 0]
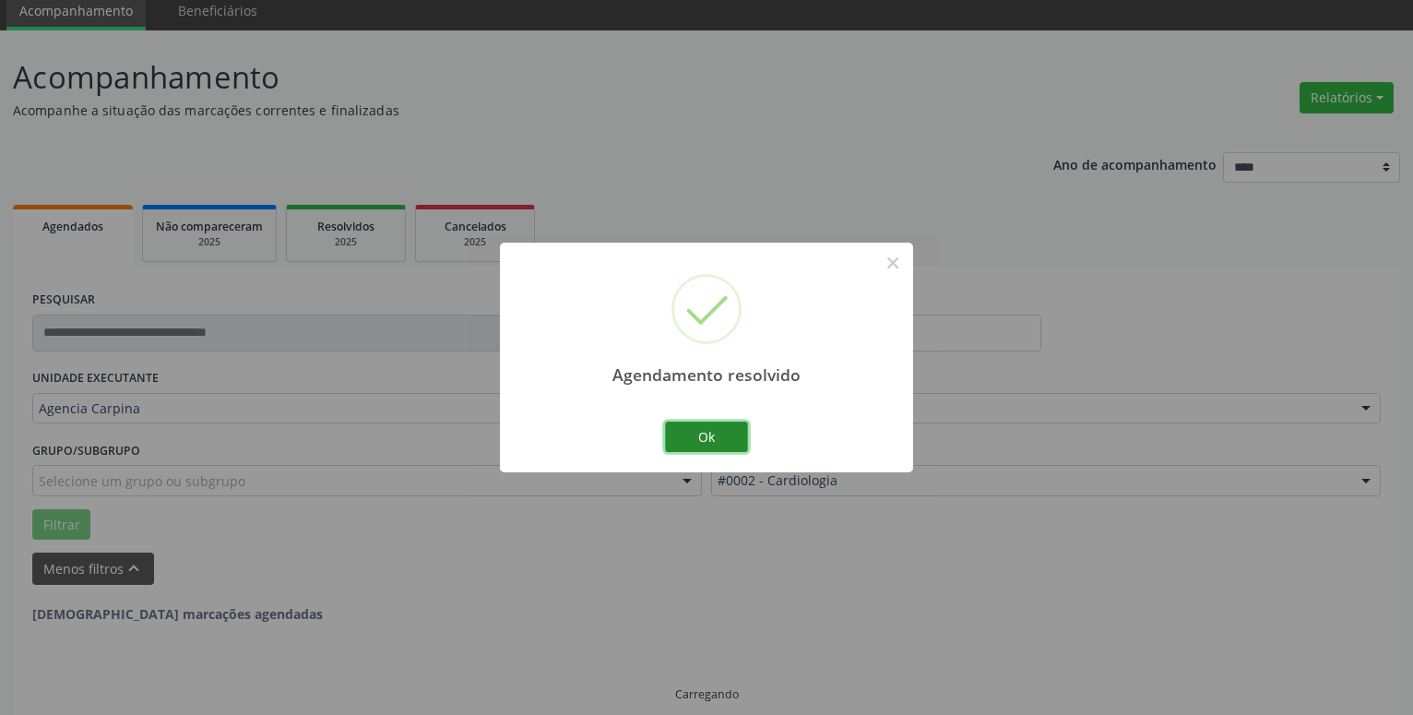
click at [733, 441] on button "Ok" at bounding box center [706, 437] width 83 height 31
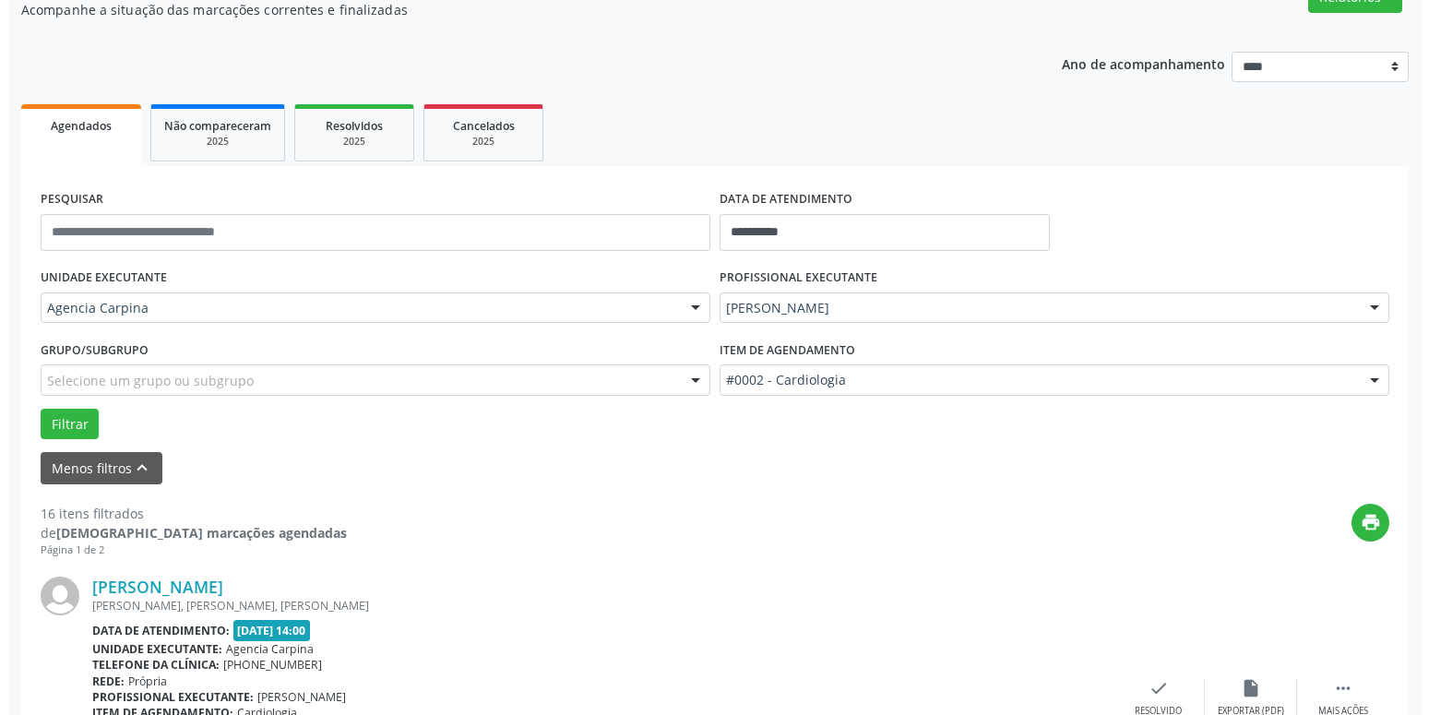
scroll to position [259, 0]
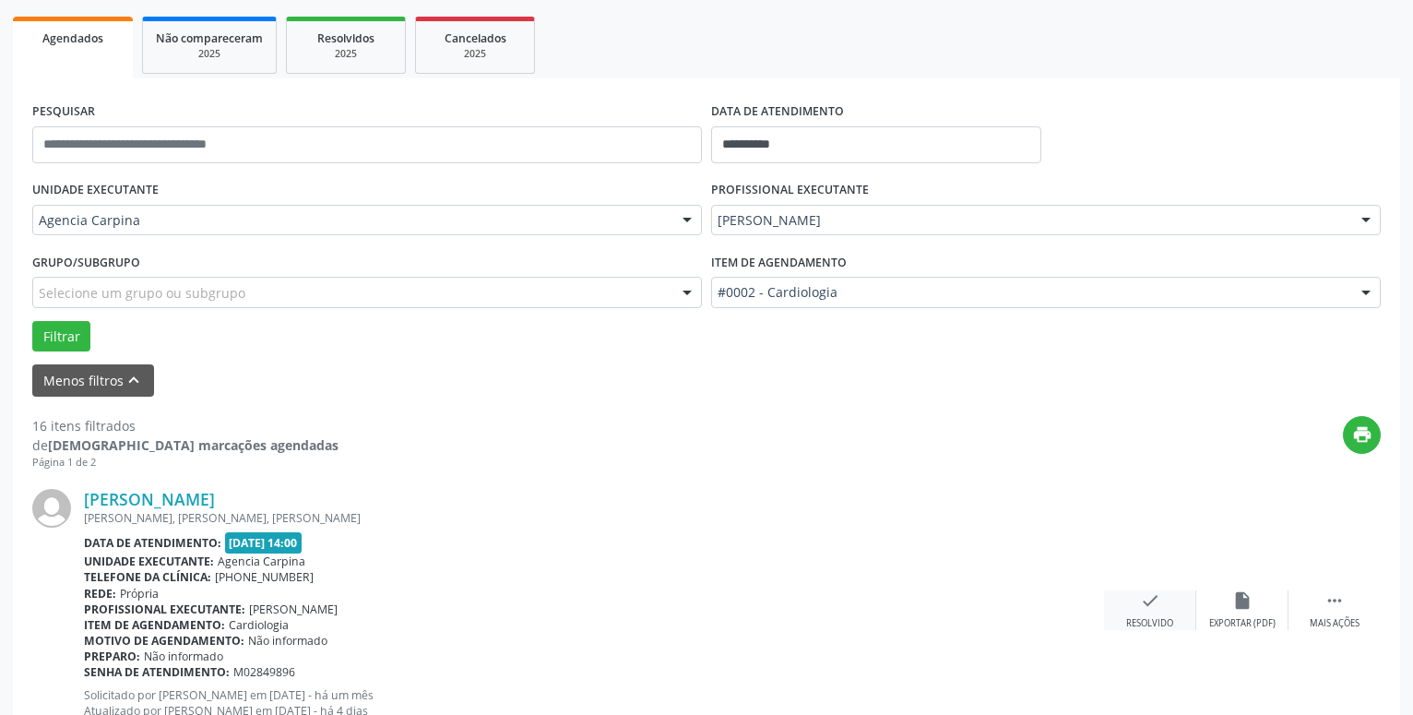
click at [1151, 616] on div "check Resolvido" at bounding box center [1150, 610] width 92 height 40
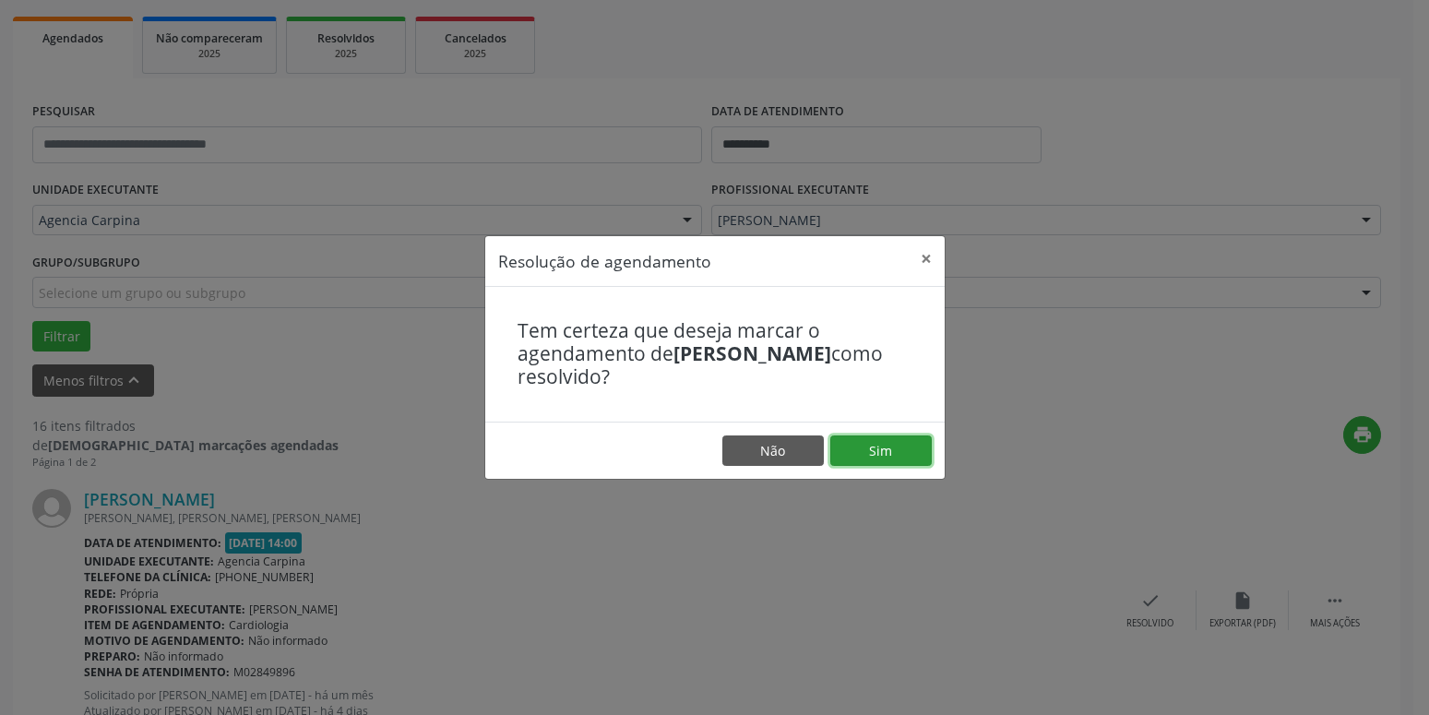
click at [879, 457] on button "Sim" at bounding box center [880, 450] width 101 height 31
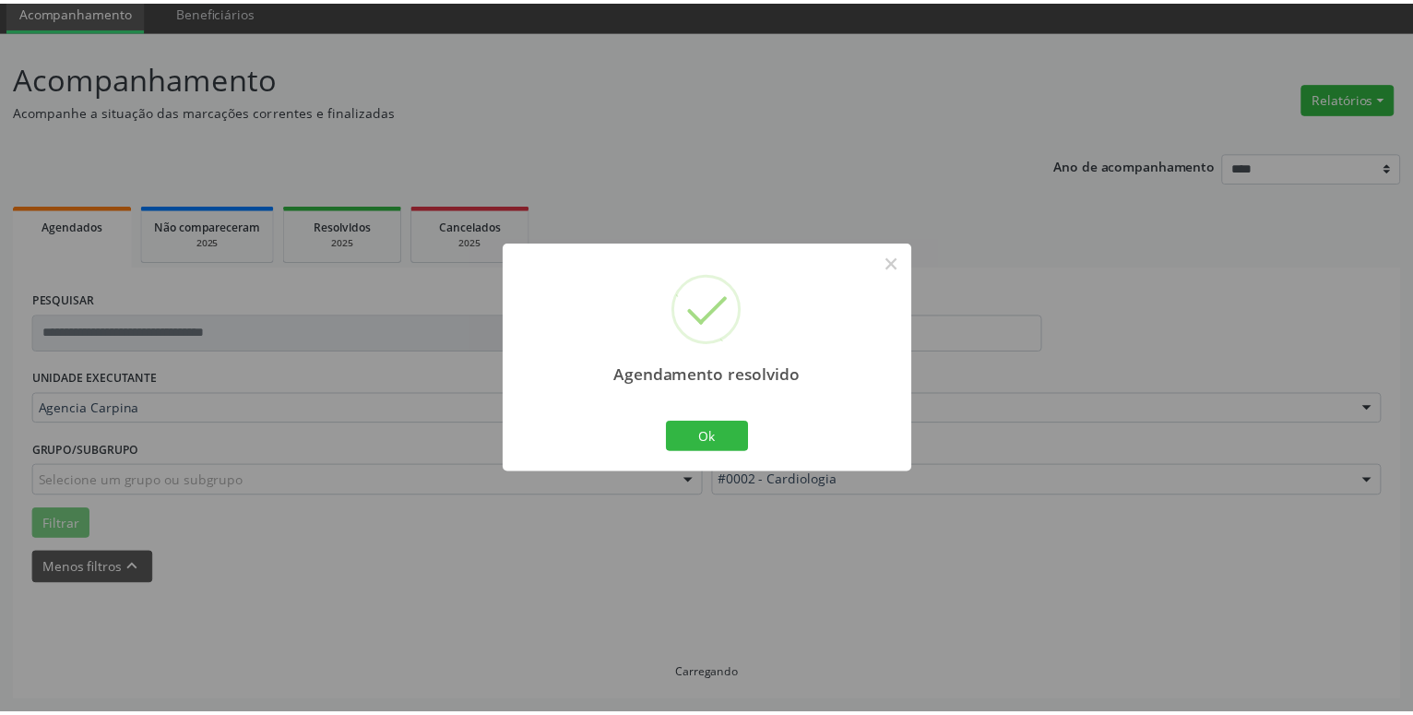
scroll to position [71, 0]
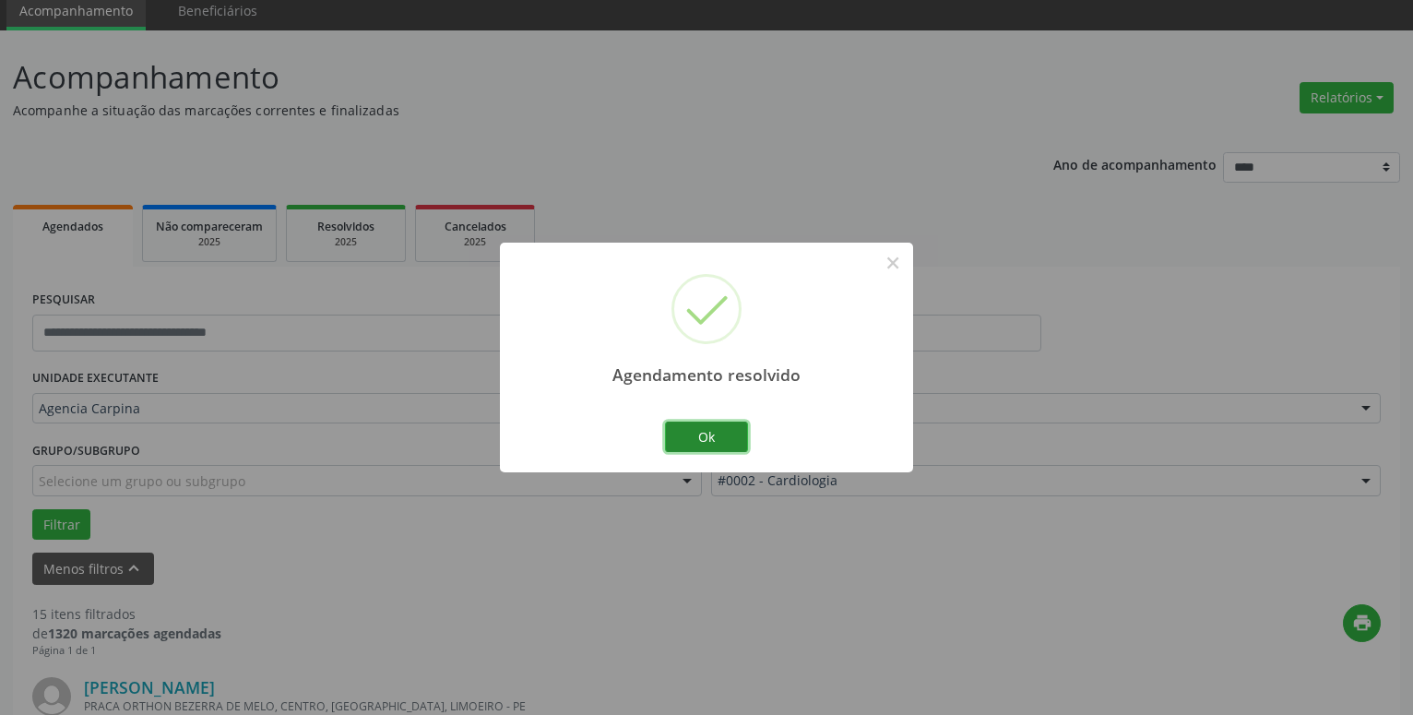
click at [712, 445] on button "Ok" at bounding box center [706, 437] width 83 height 31
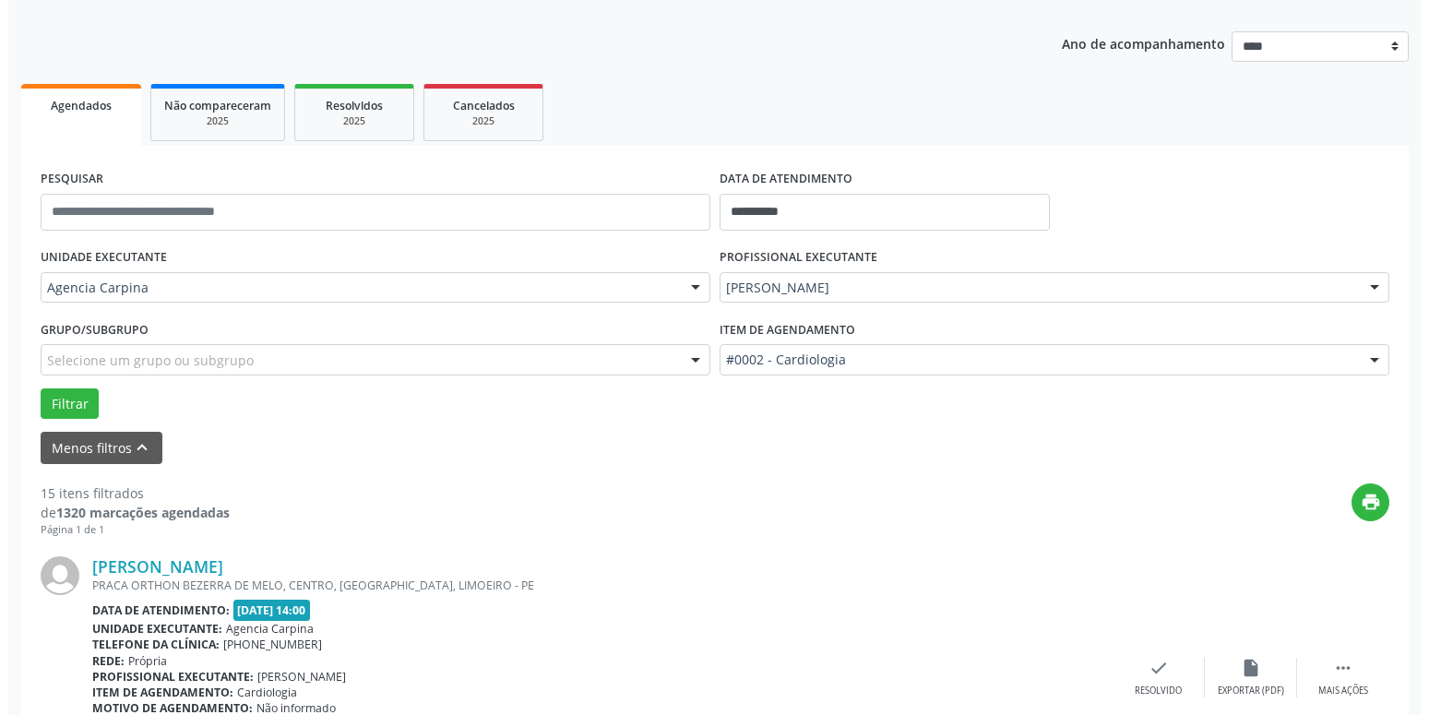
scroll to position [259, 0]
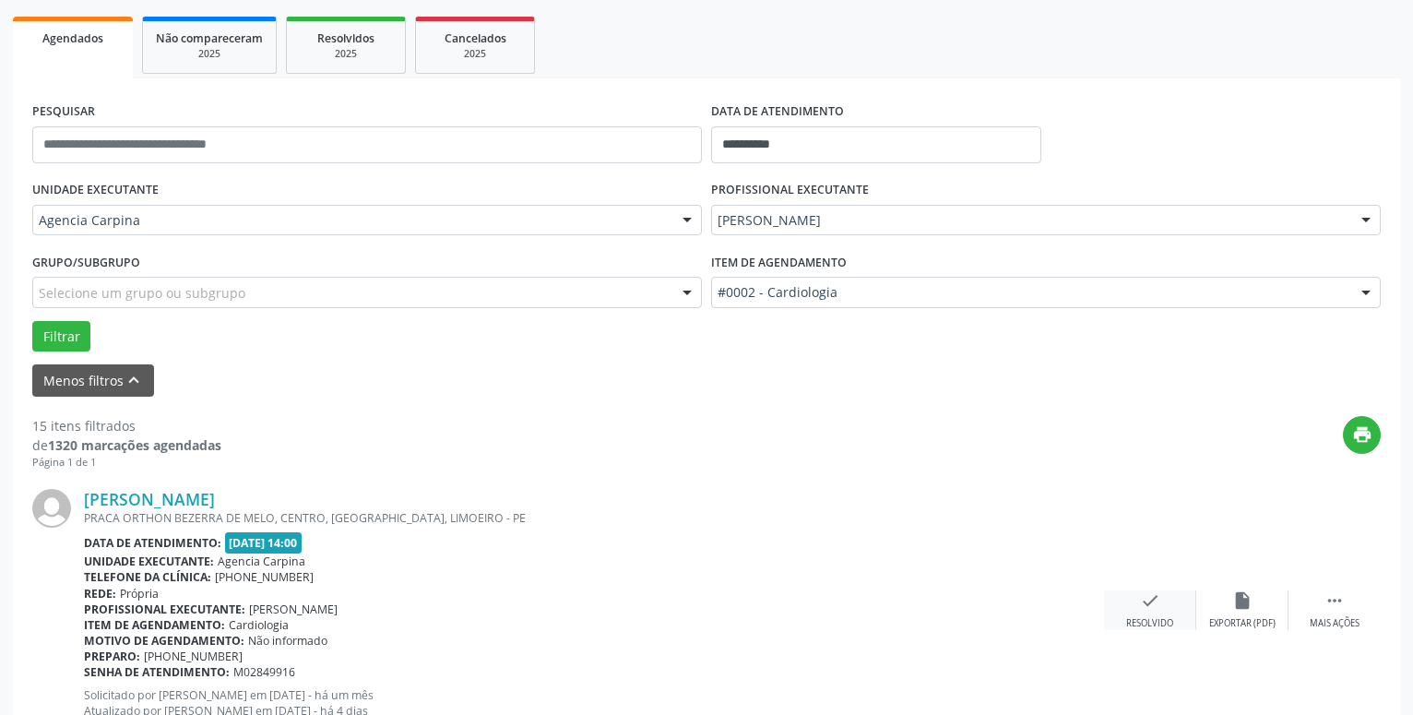
click at [1148, 604] on icon "check" at bounding box center [1150, 600] width 20 height 20
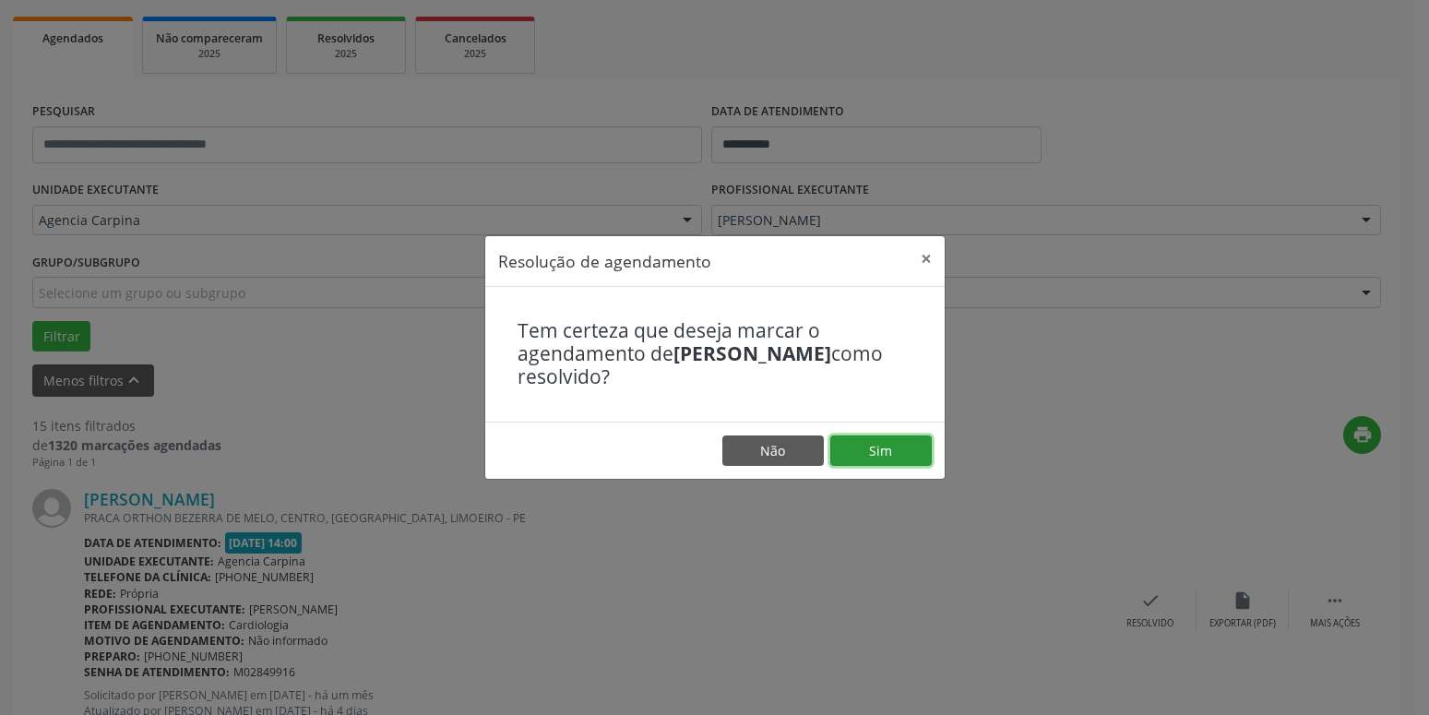
click at [871, 437] on button "Sim" at bounding box center [880, 450] width 101 height 31
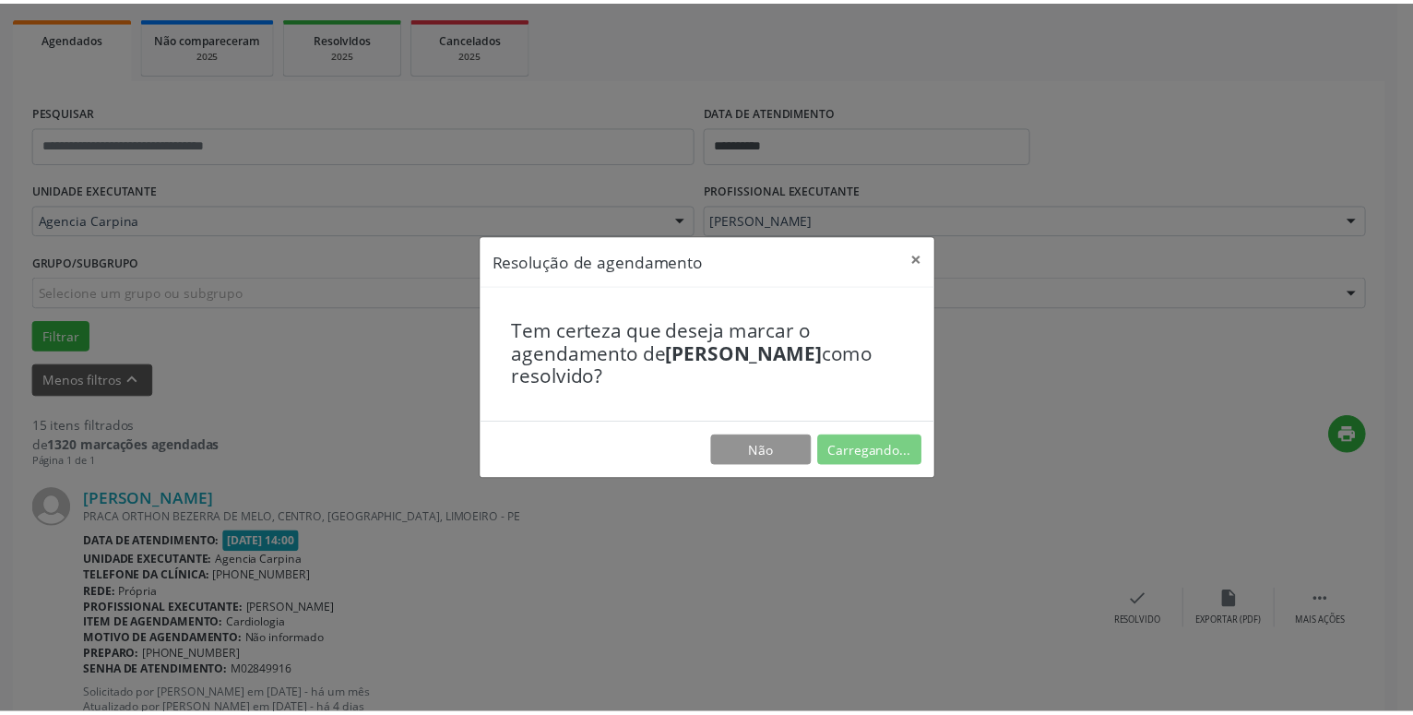
scroll to position [71, 0]
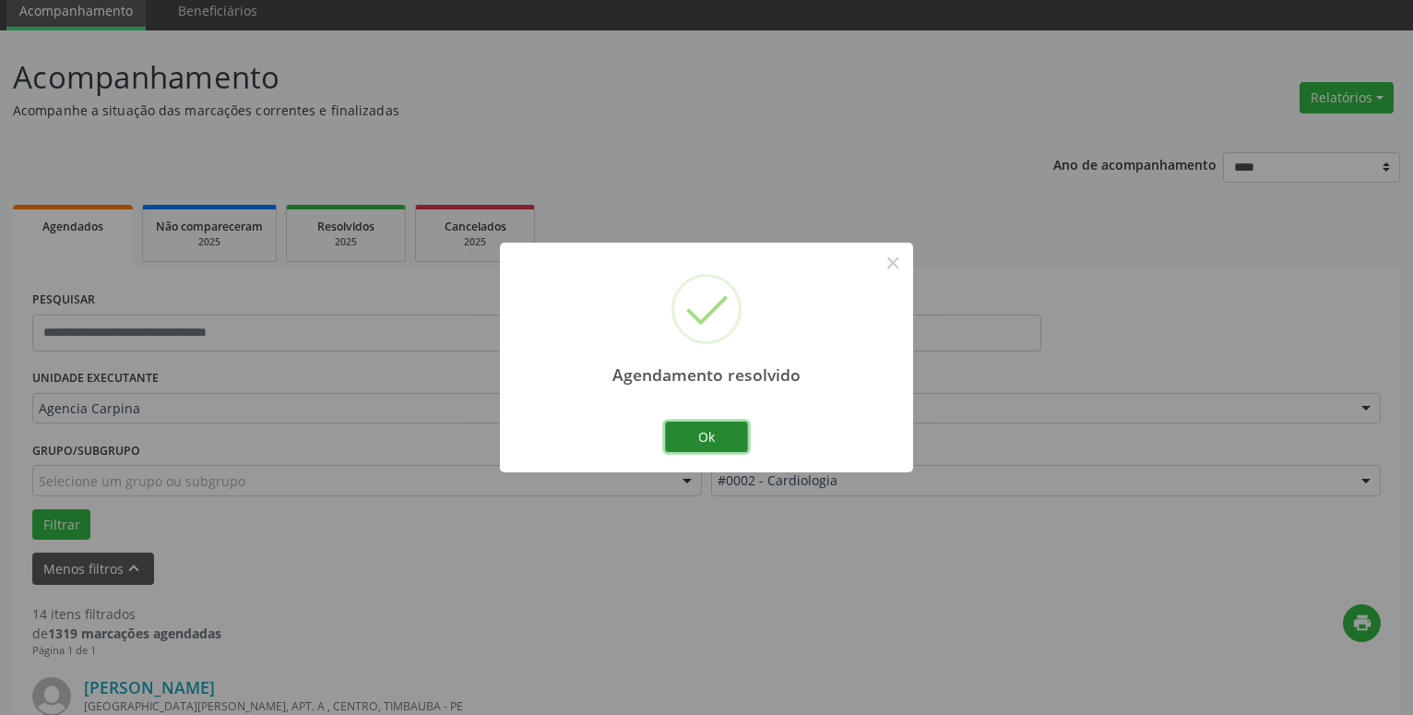
click at [725, 429] on button "Ok" at bounding box center [706, 437] width 83 height 31
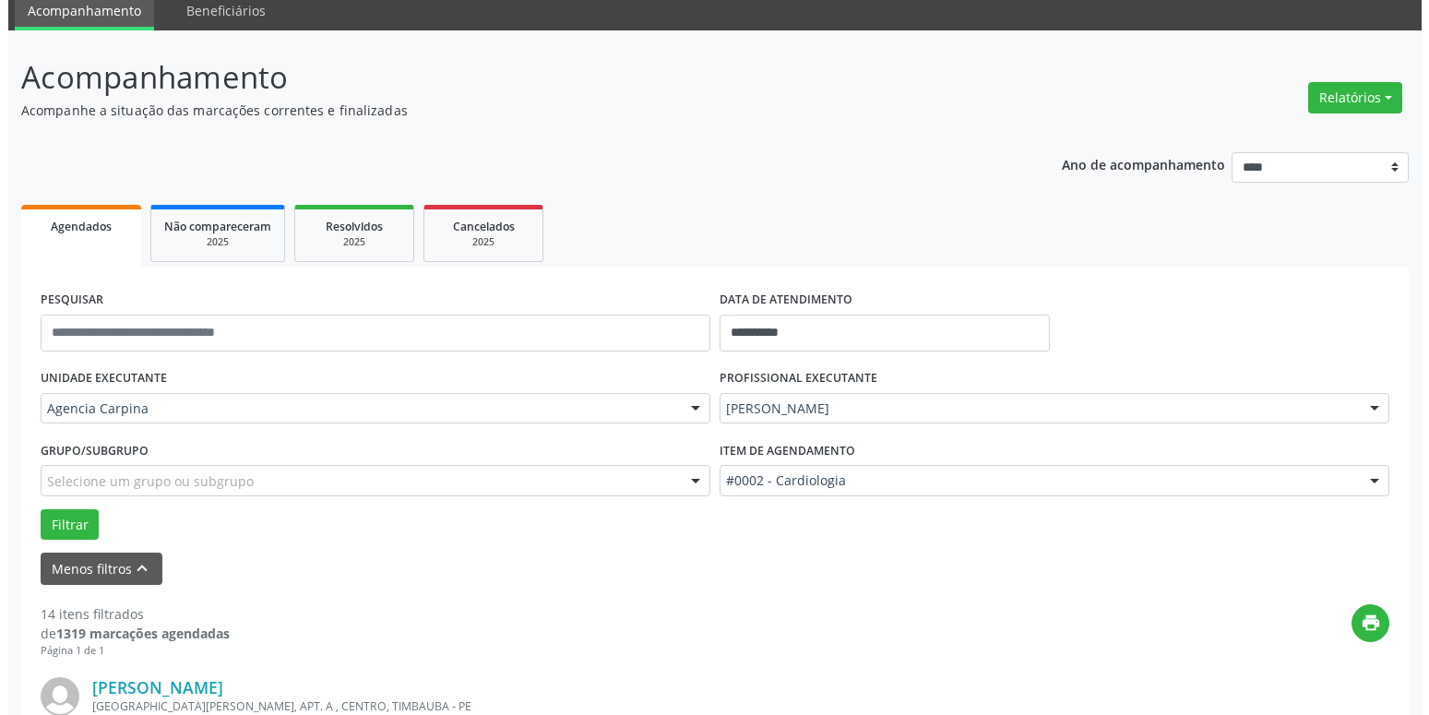
scroll to position [259, 0]
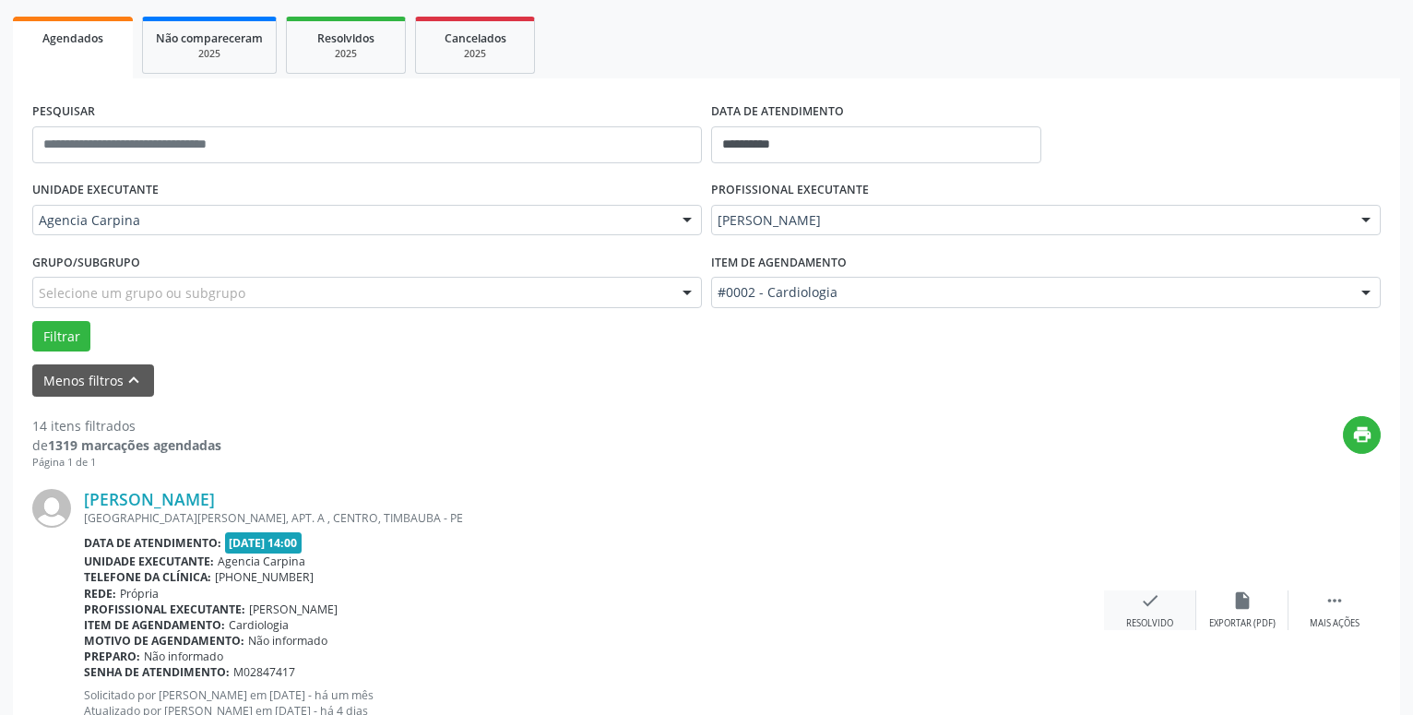
click at [1144, 611] on icon "check" at bounding box center [1150, 600] width 20 height 20
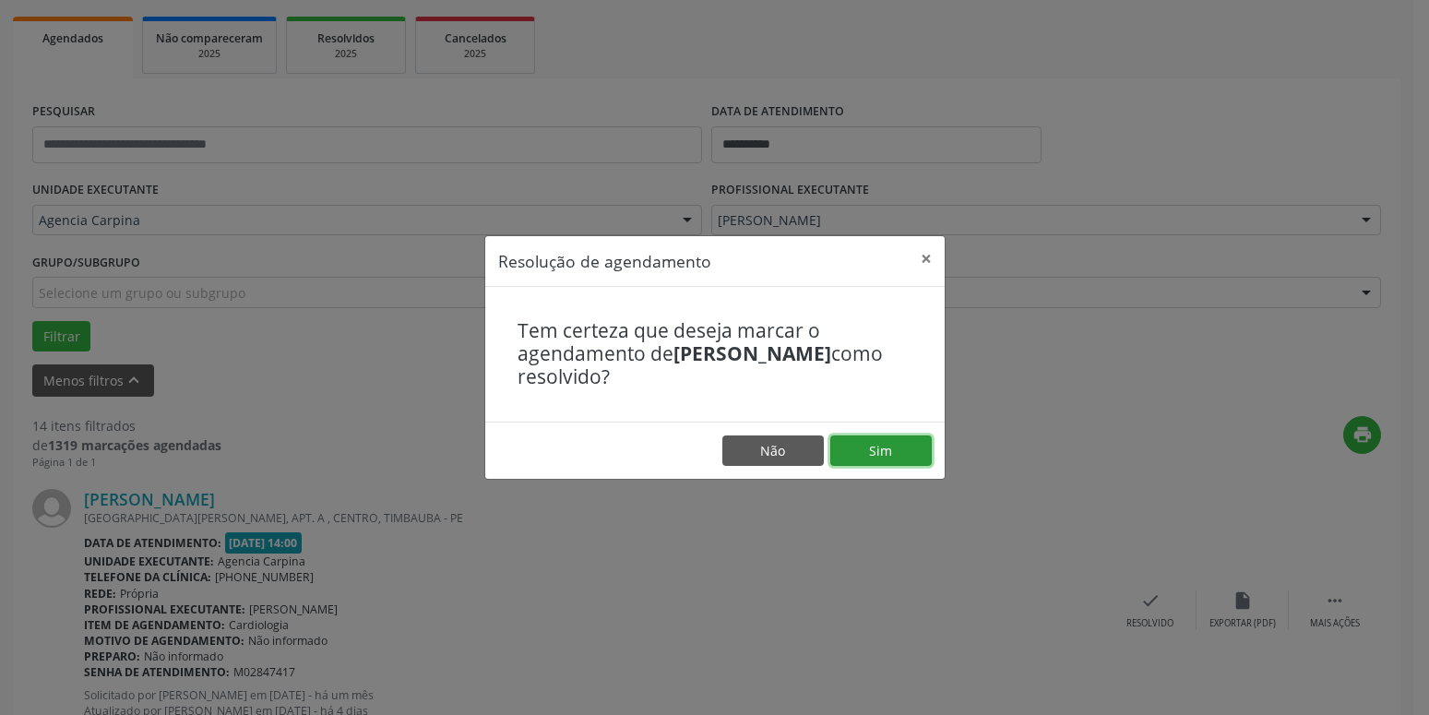
click at [868, 449] on button "Sim" at bounding box center [880, 450] width 101 height 31
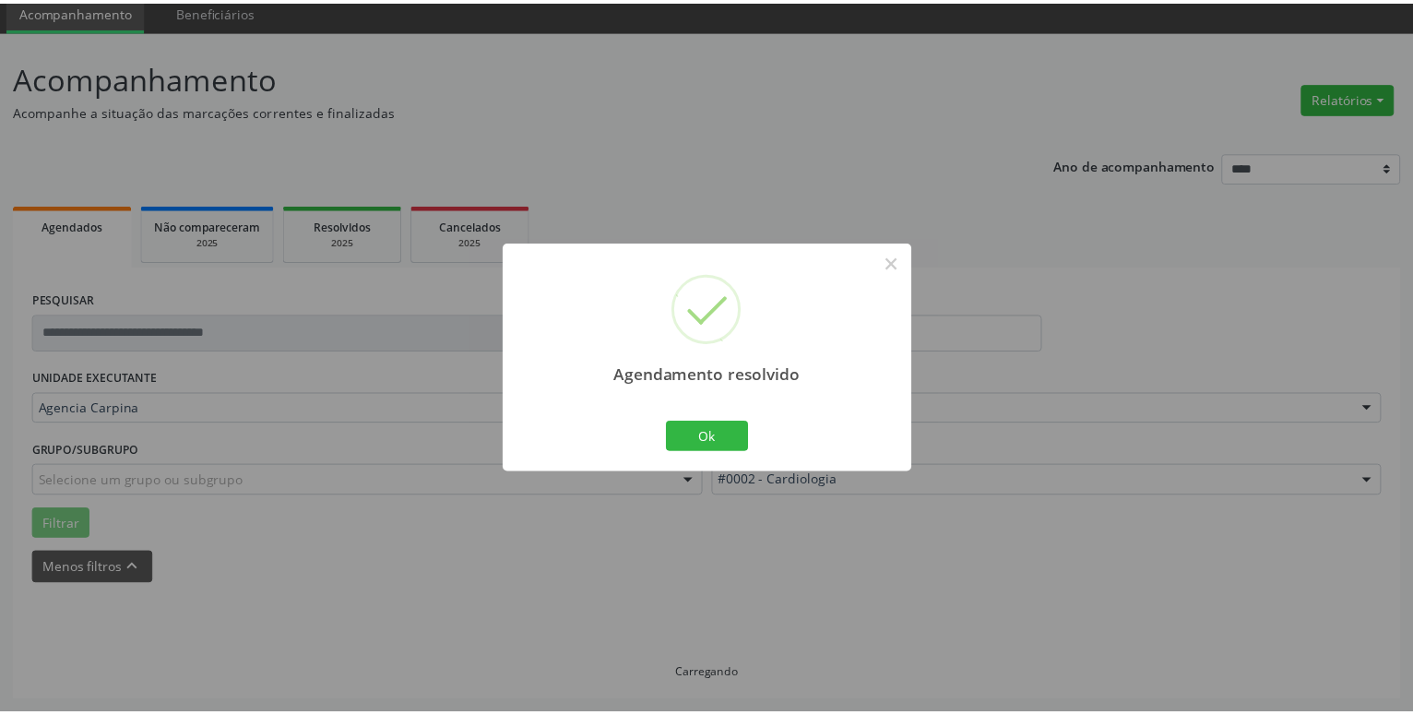
scroll to position [71, 0]
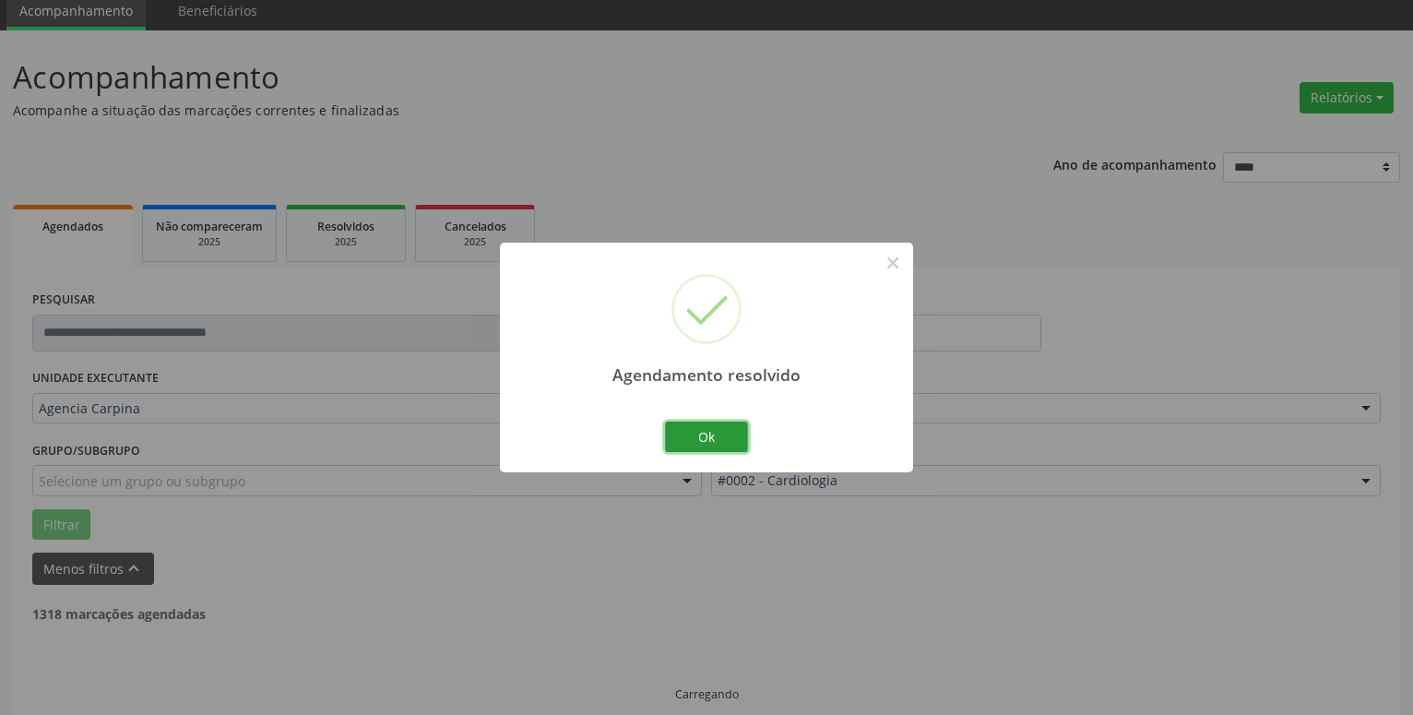
click at [709, 448] on button "Ok" at bounding box center [706, 437] width 83 height 31
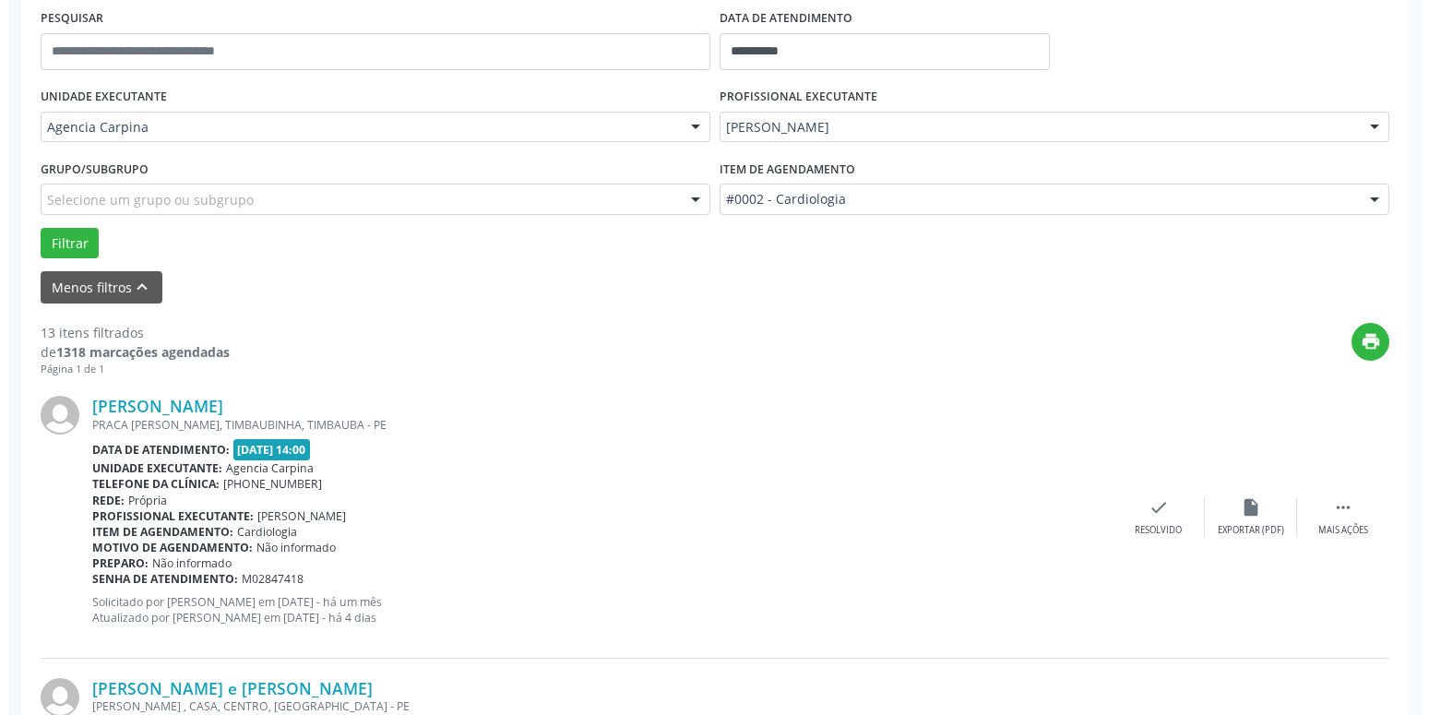
scroll to position [353, 0]
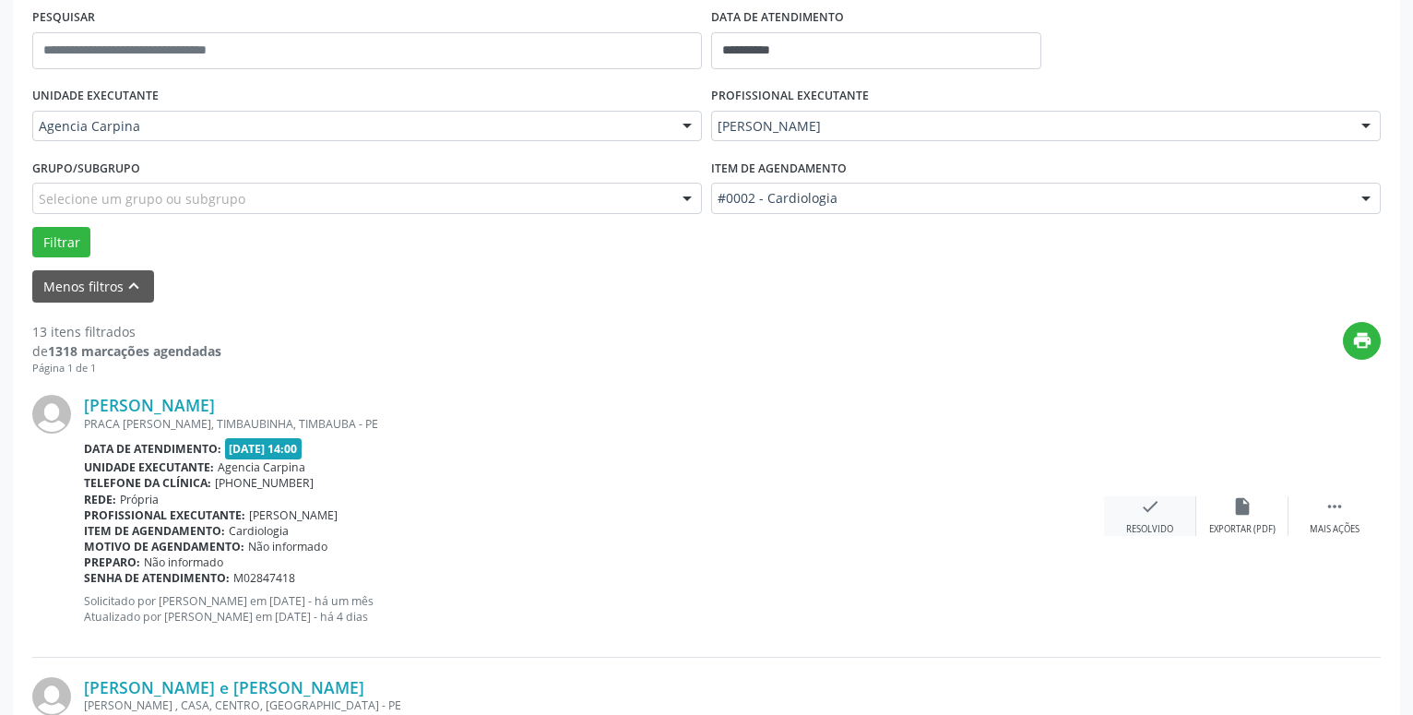
click at [1136, 521] on div "check Resolvido" at bounding box center [1150, 516] width 92 height 40
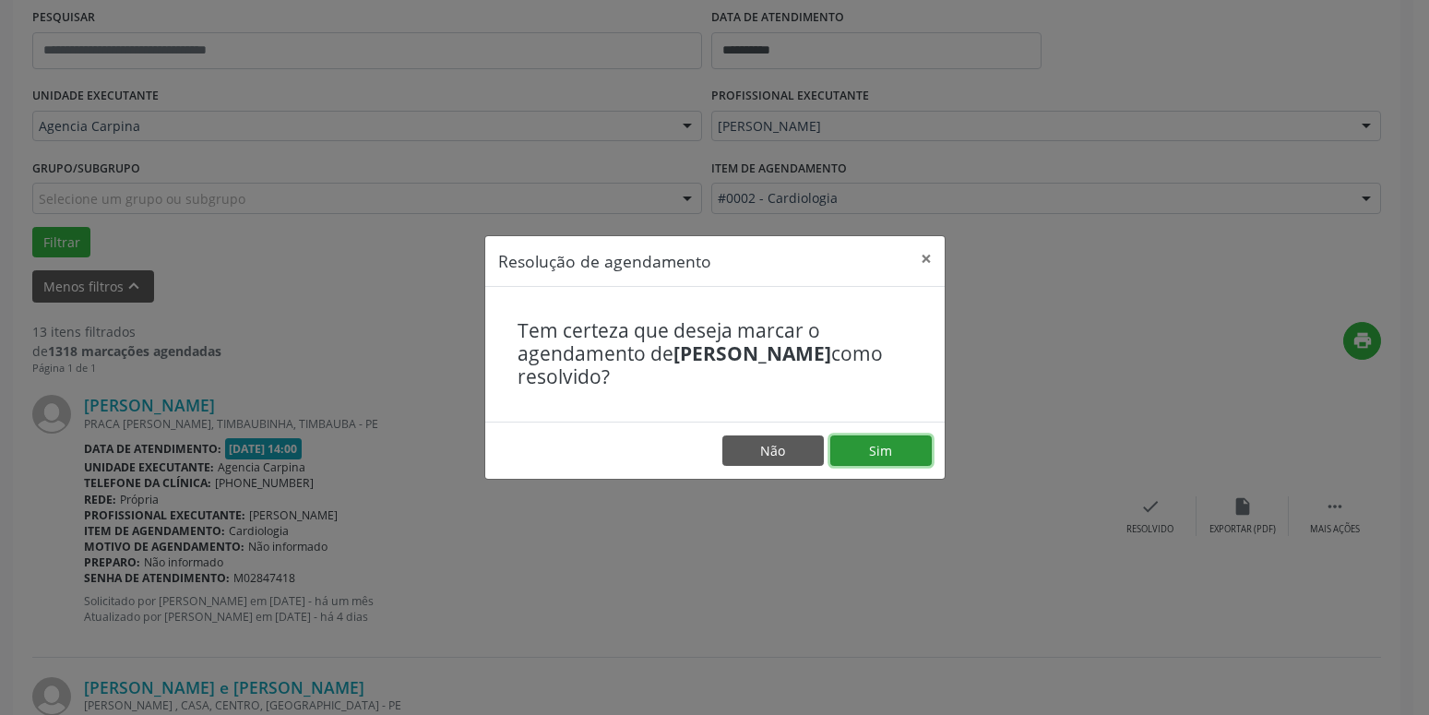
click at [888, 461] on button "Sim" at bounding box center [880, 450] width 101 height 31
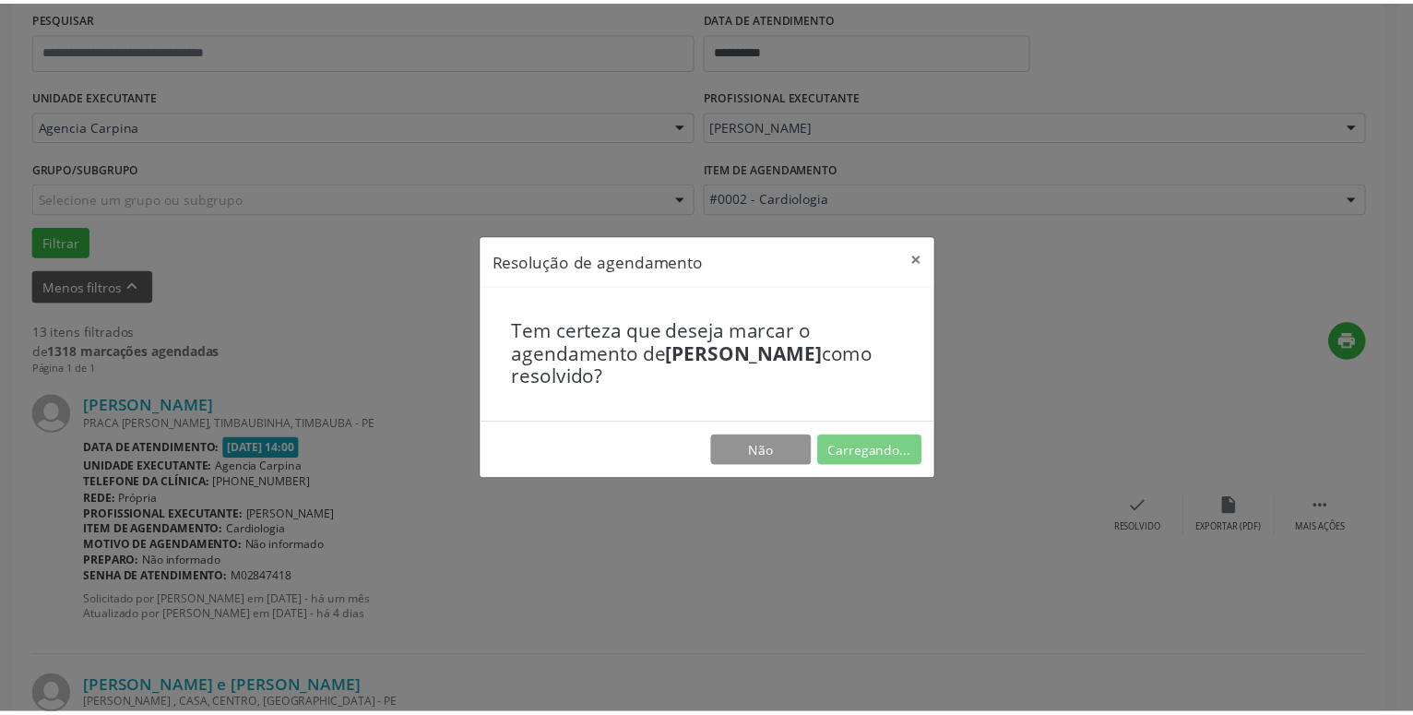
scroll to position [71, 0]
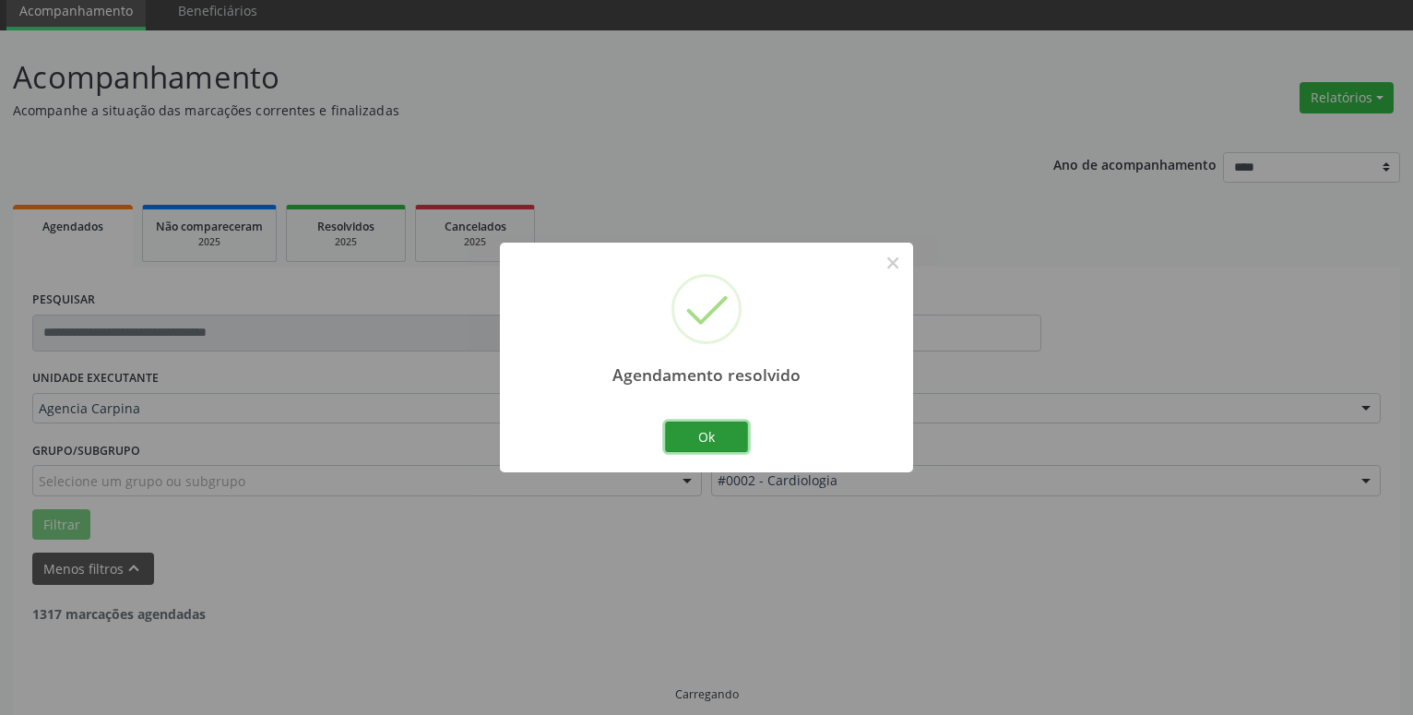
click at [699, 427] on button "Ok" at bounding box center [706, 437] width 83 height 31
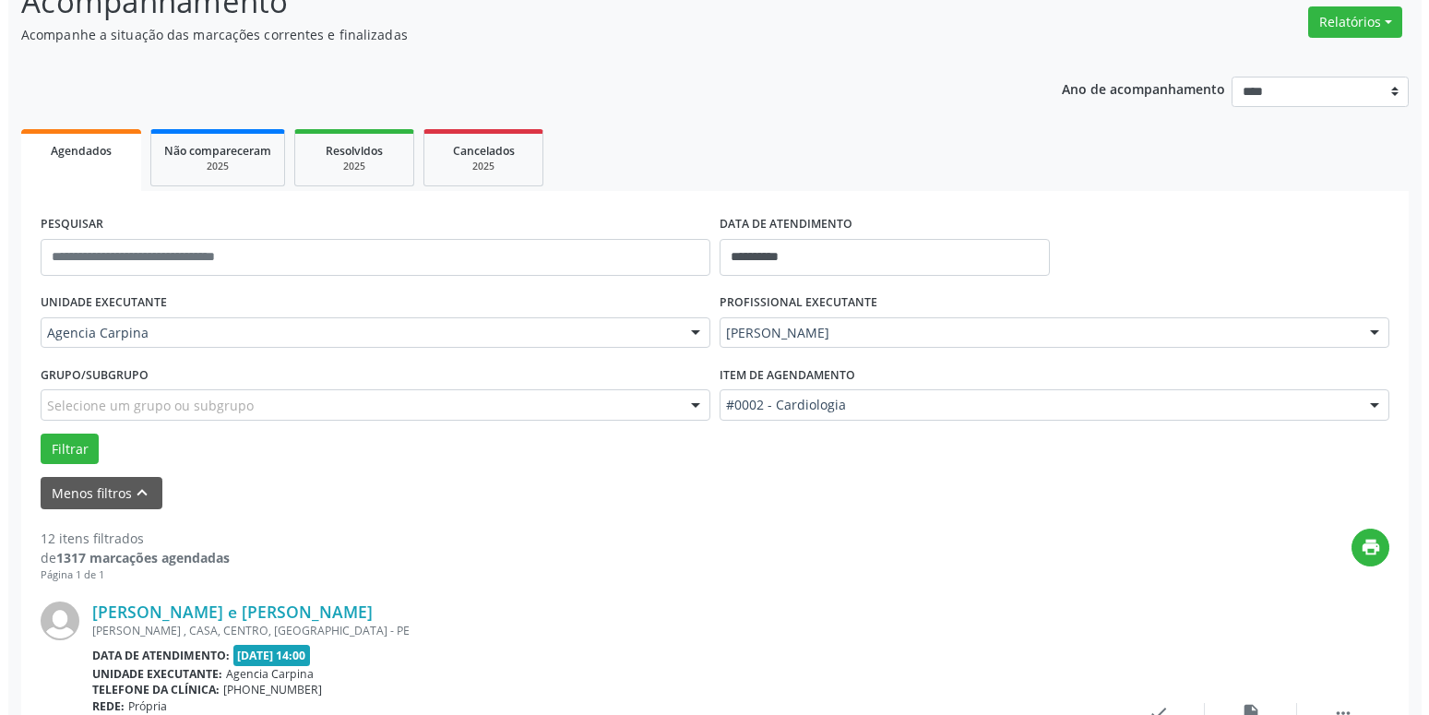
scroll to position [259, 0]
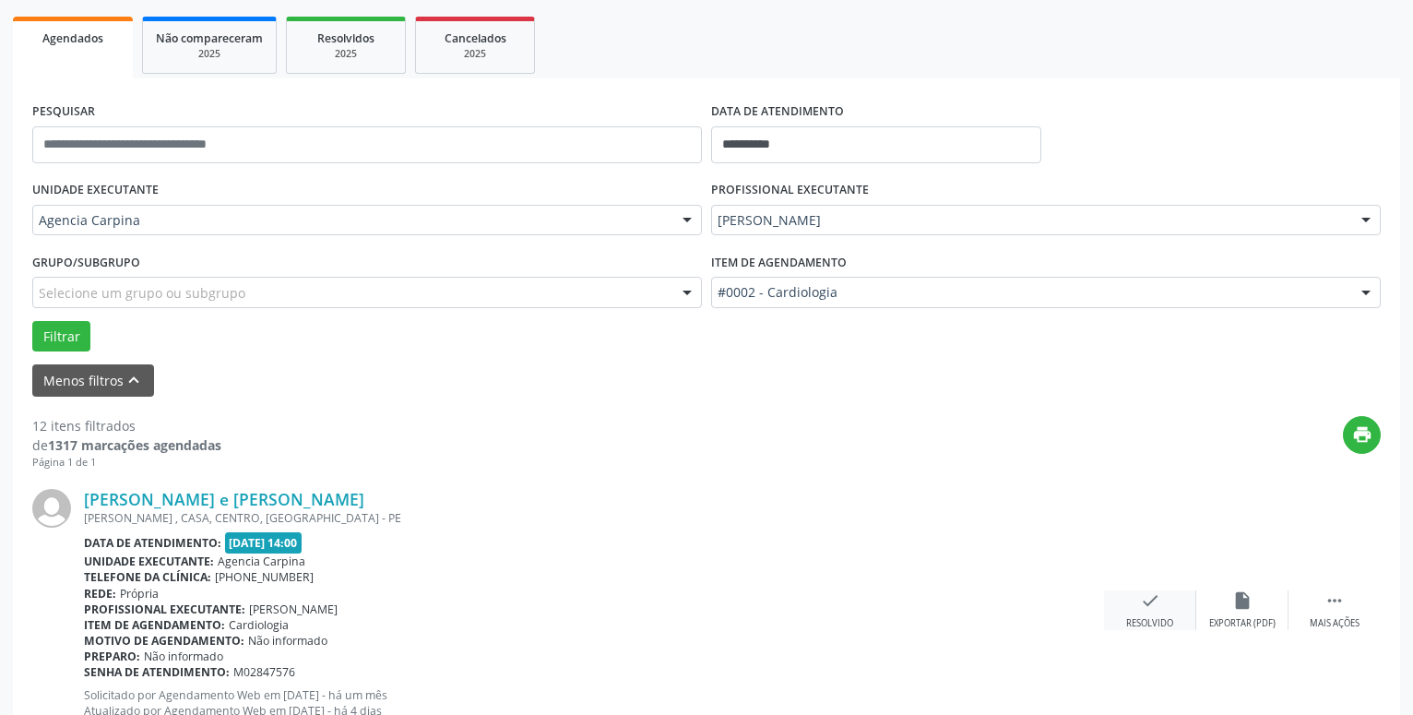
click at [1138, 608] on div "check Resolvido" at bounding box center [1150, 610] width 92 height 40
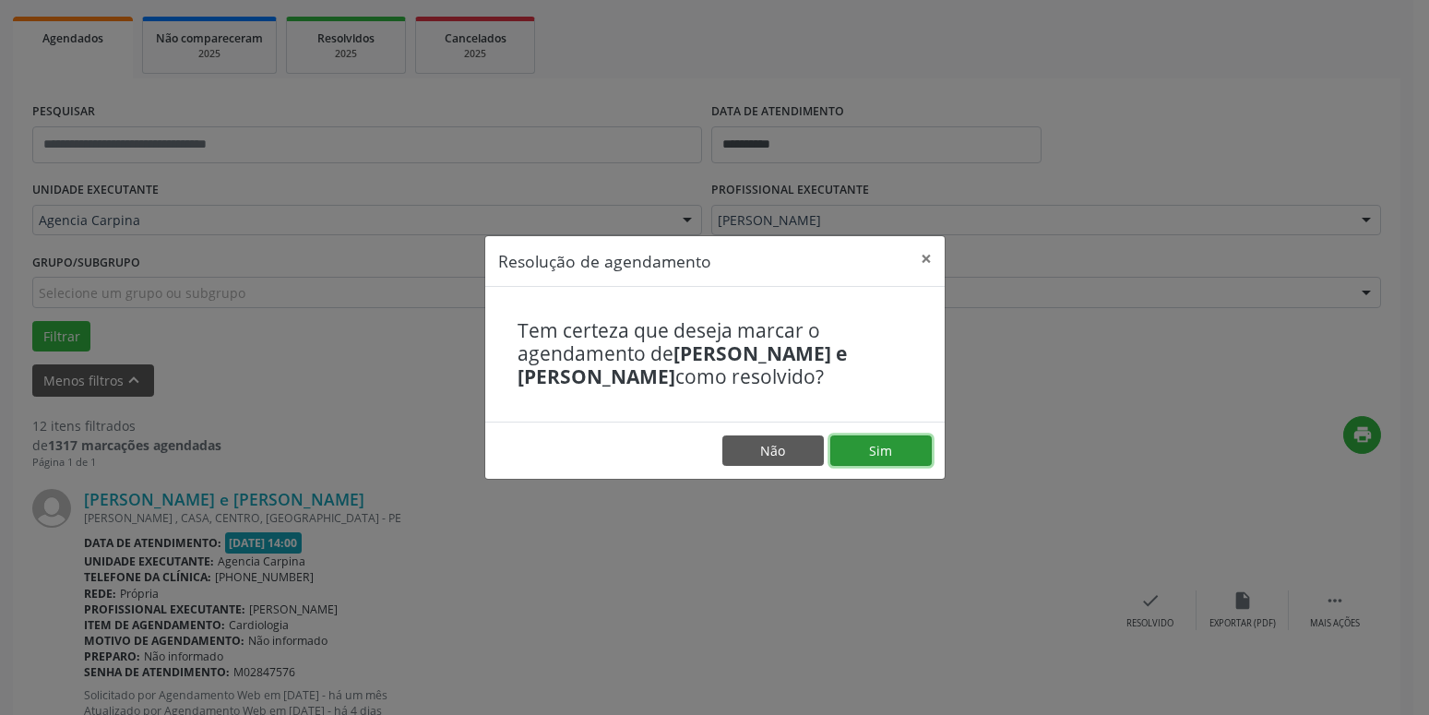
click at [898, 465] on button "Sim" at bounding box center [880, 450] width 101 height 31
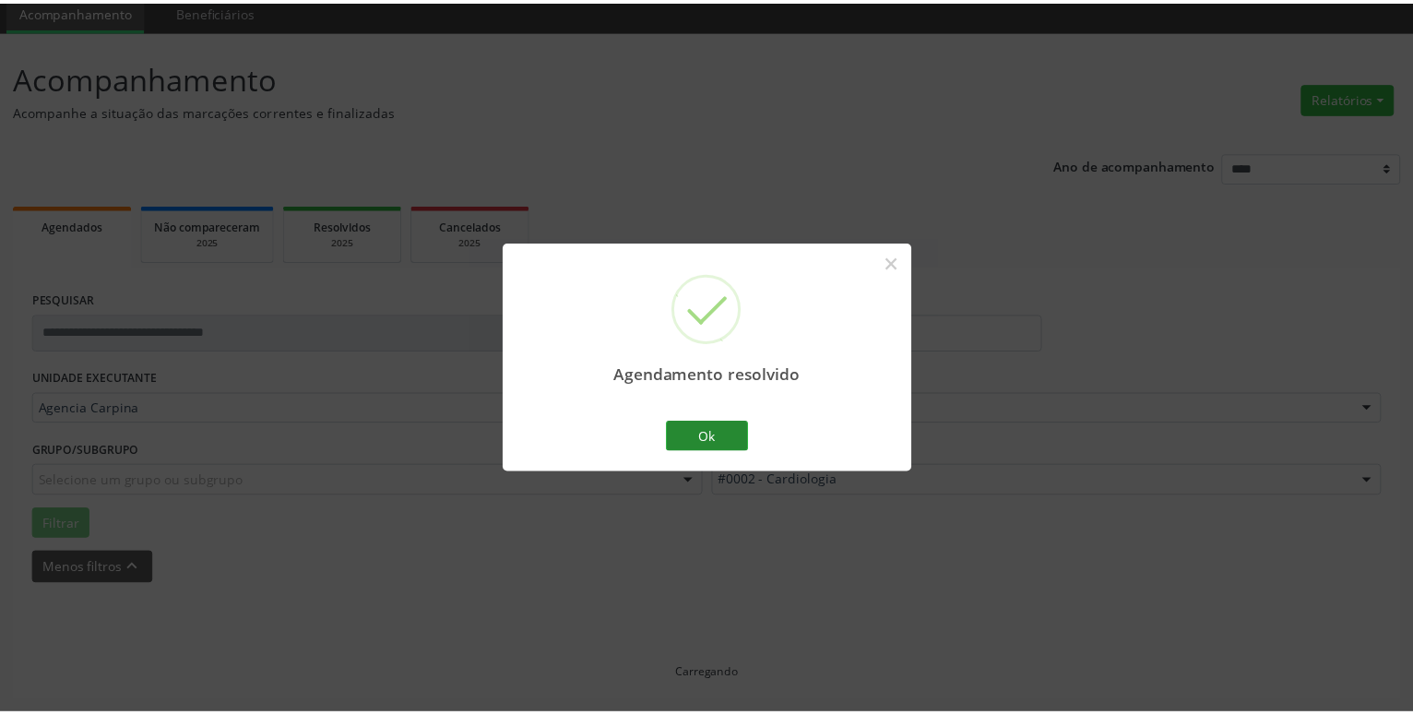
scroll to position [71, 0]
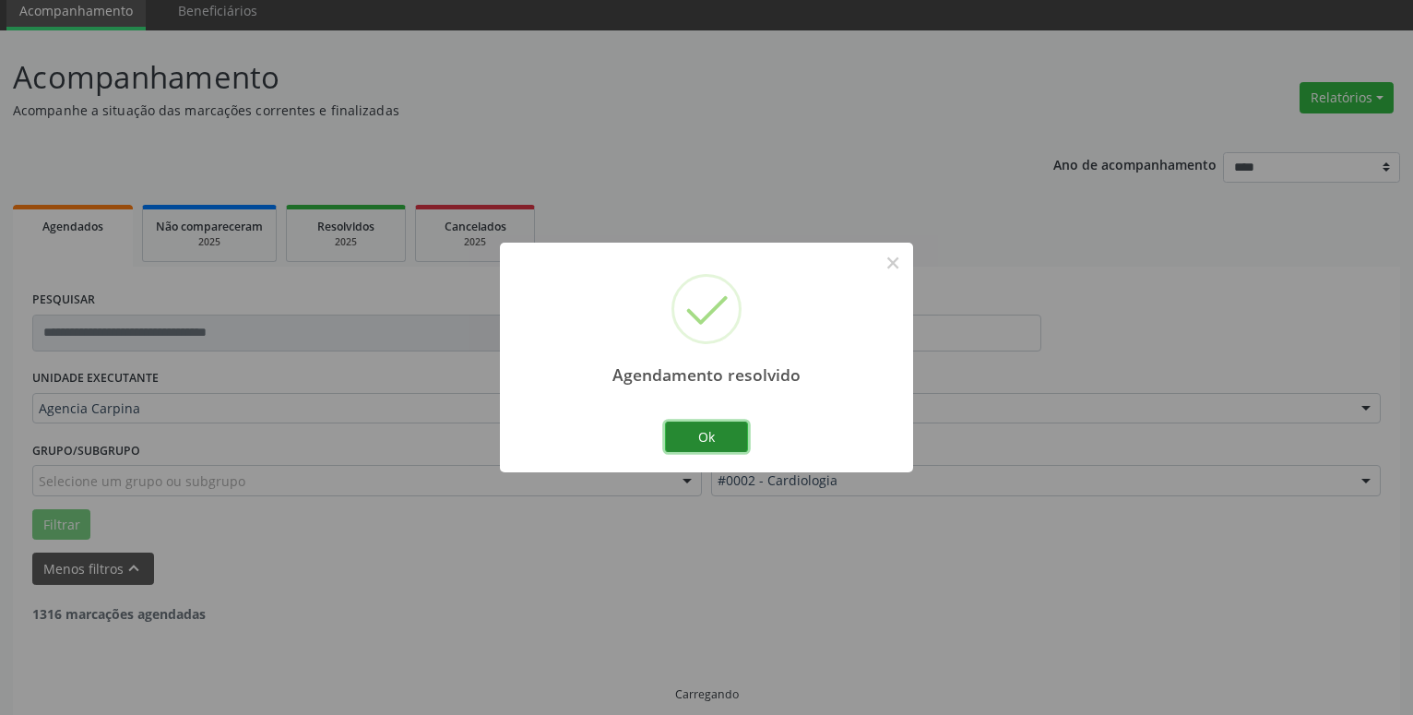
click at [738, 446] on button "Ok" at bounding box center [706, 437] width 83 height 31
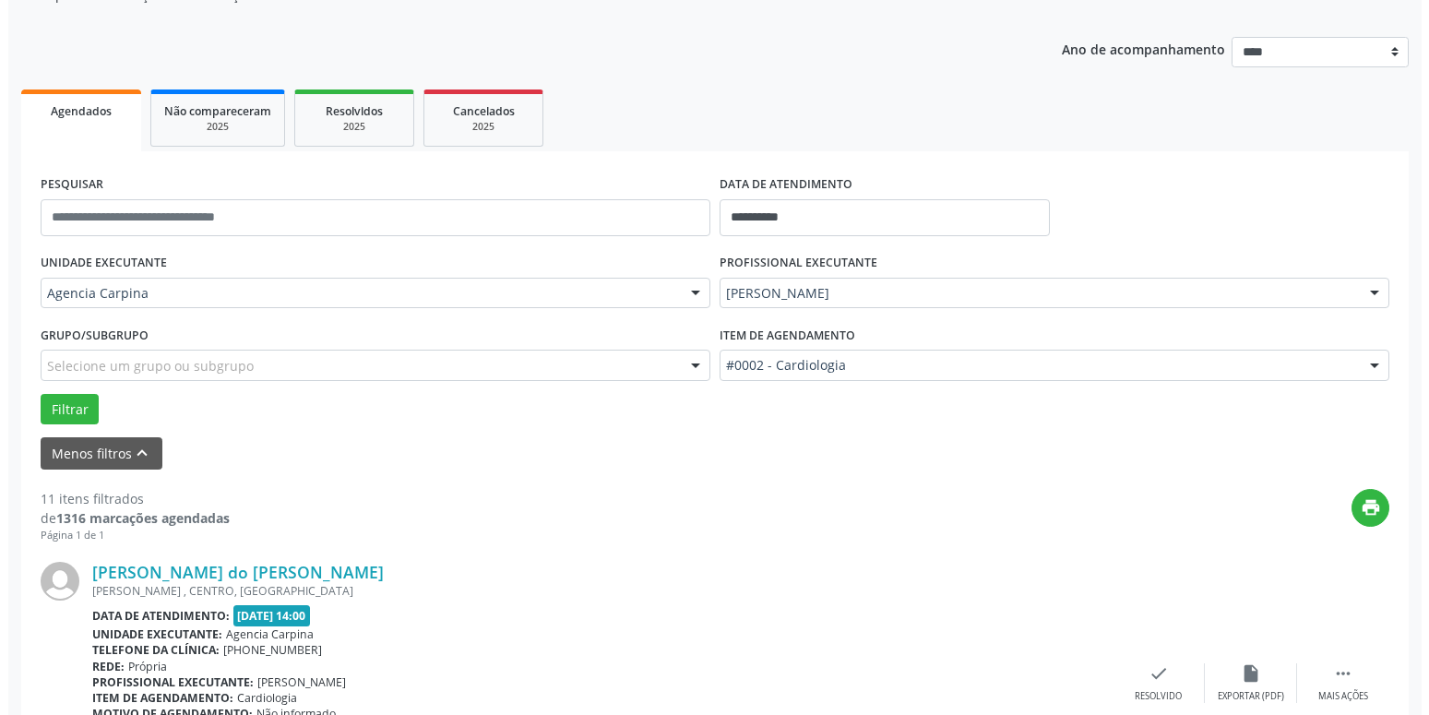
scroll to position [259, 0]
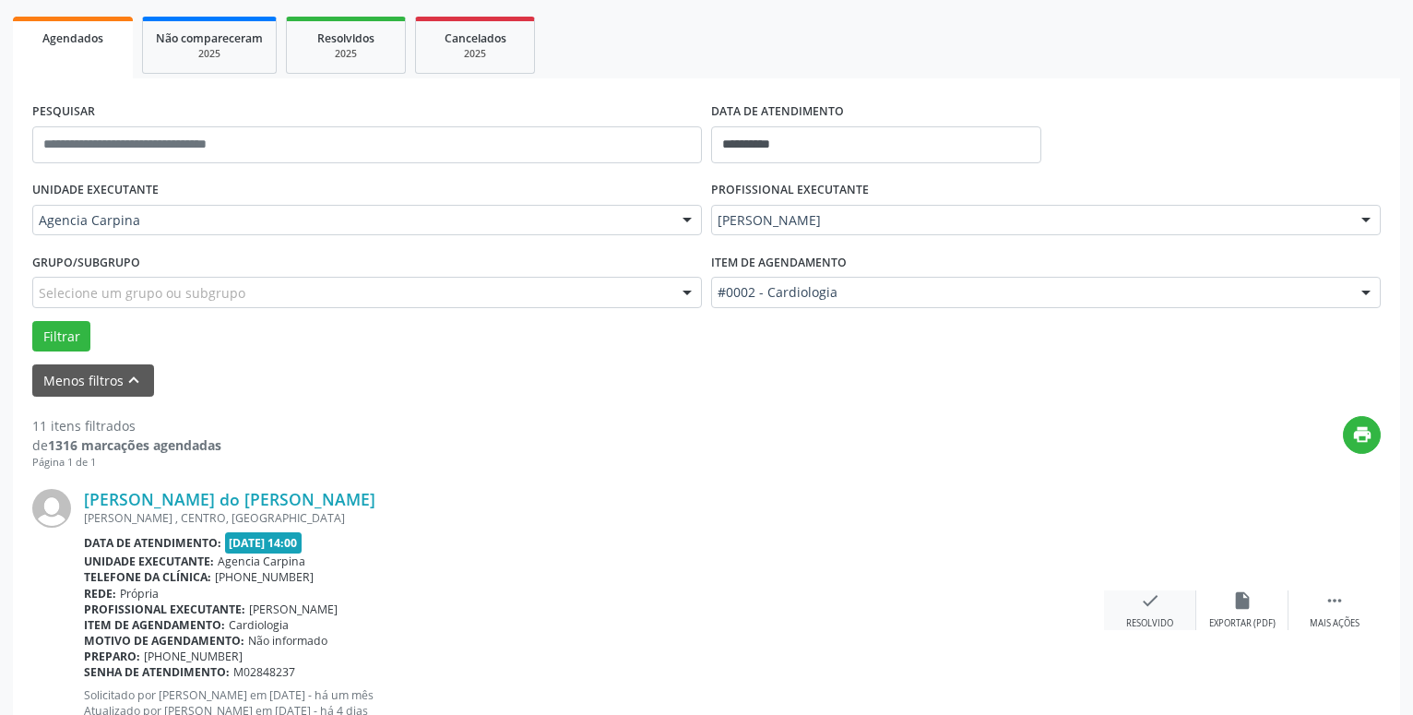
click at [1143, 599] on icon "check" at bounding box center [1150, 600] width 20 height 20
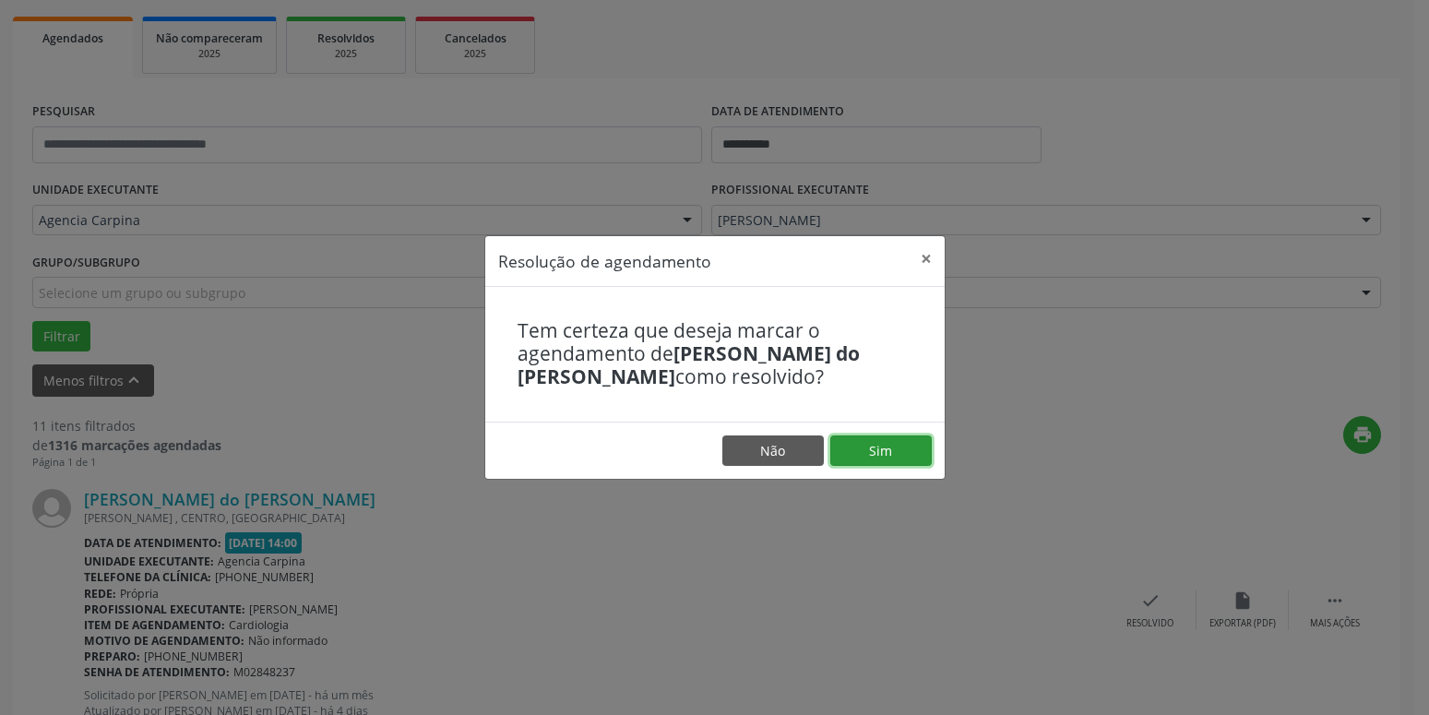
click at [915, 463] on button "Sim" at bounding box center [880, 450] width 101 height 31
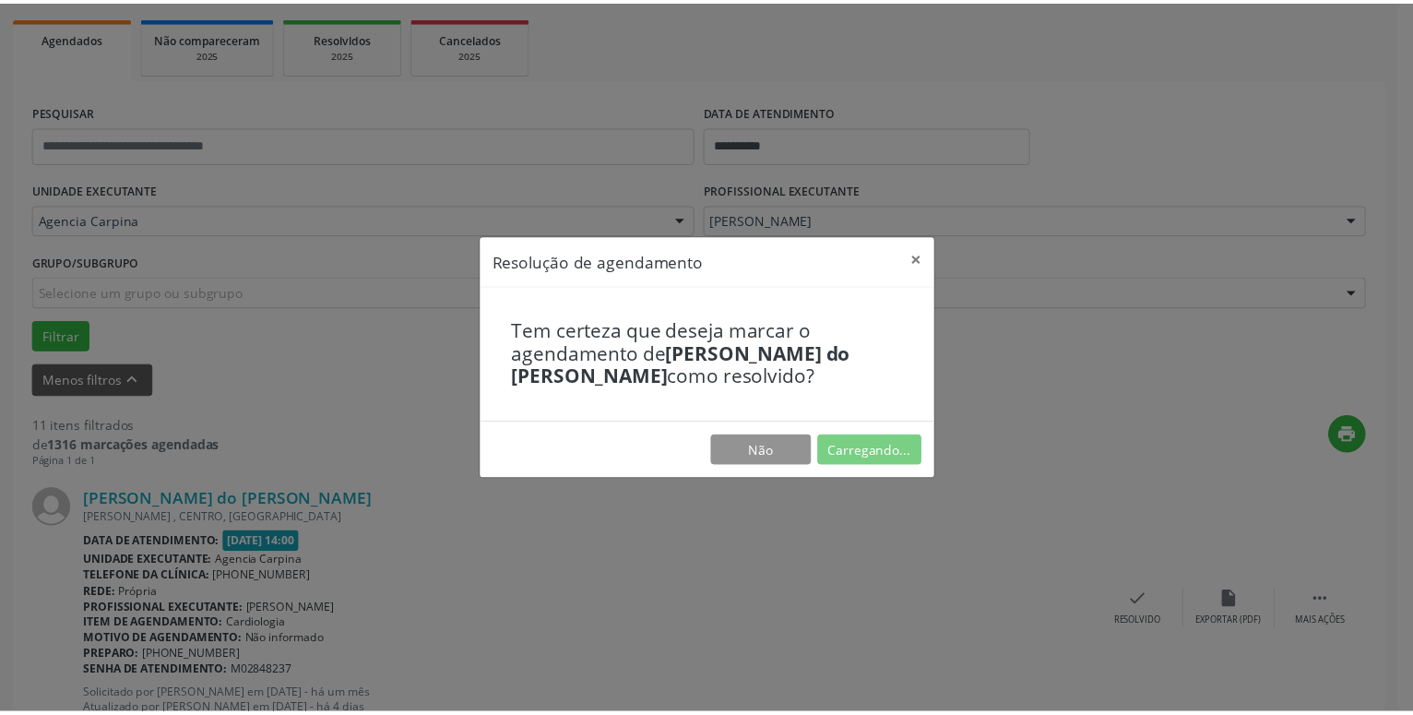
scroll to position [71, 0]
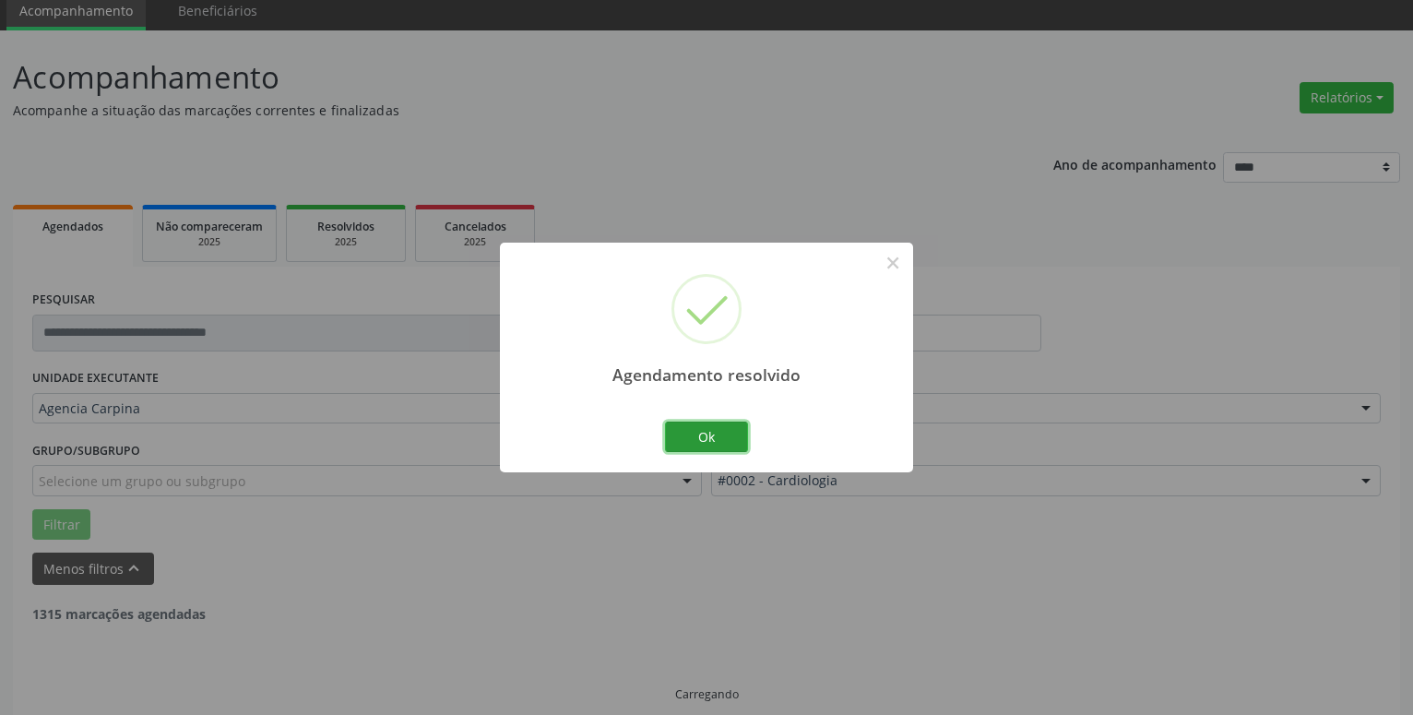
click at [689, 433] on button "Ok" at bounding box center [706, 437] width 83 height 31
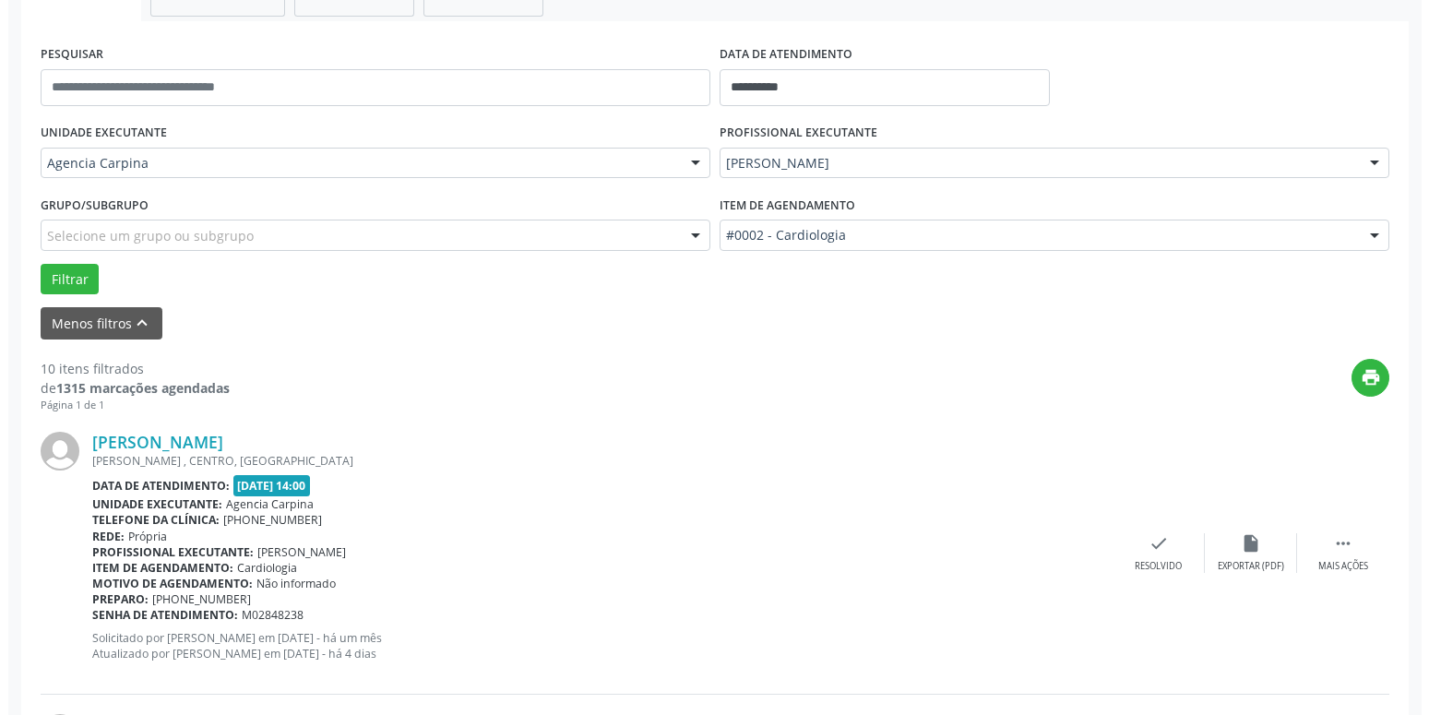
scroll to position [353, 0]
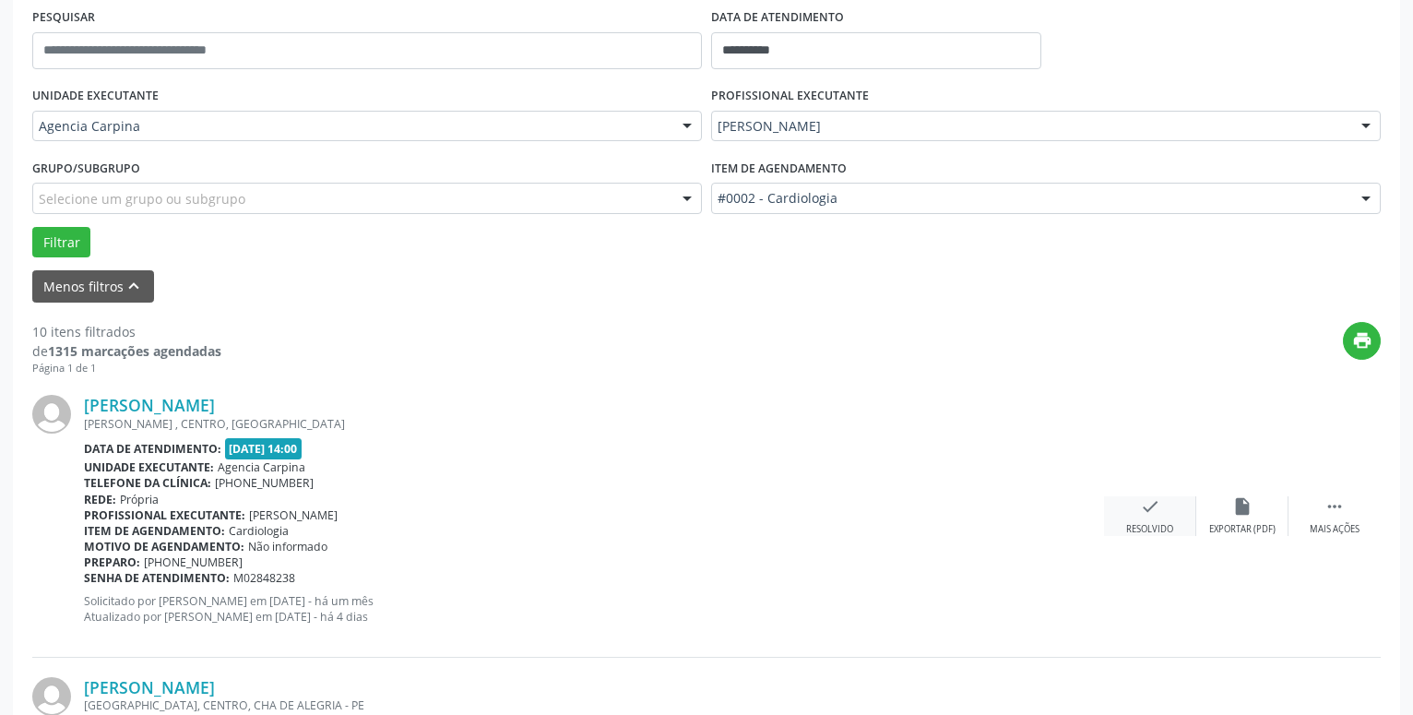
click at [1147, 516] on icon "check" at bounding box center [1150, 506] width 20 height 20
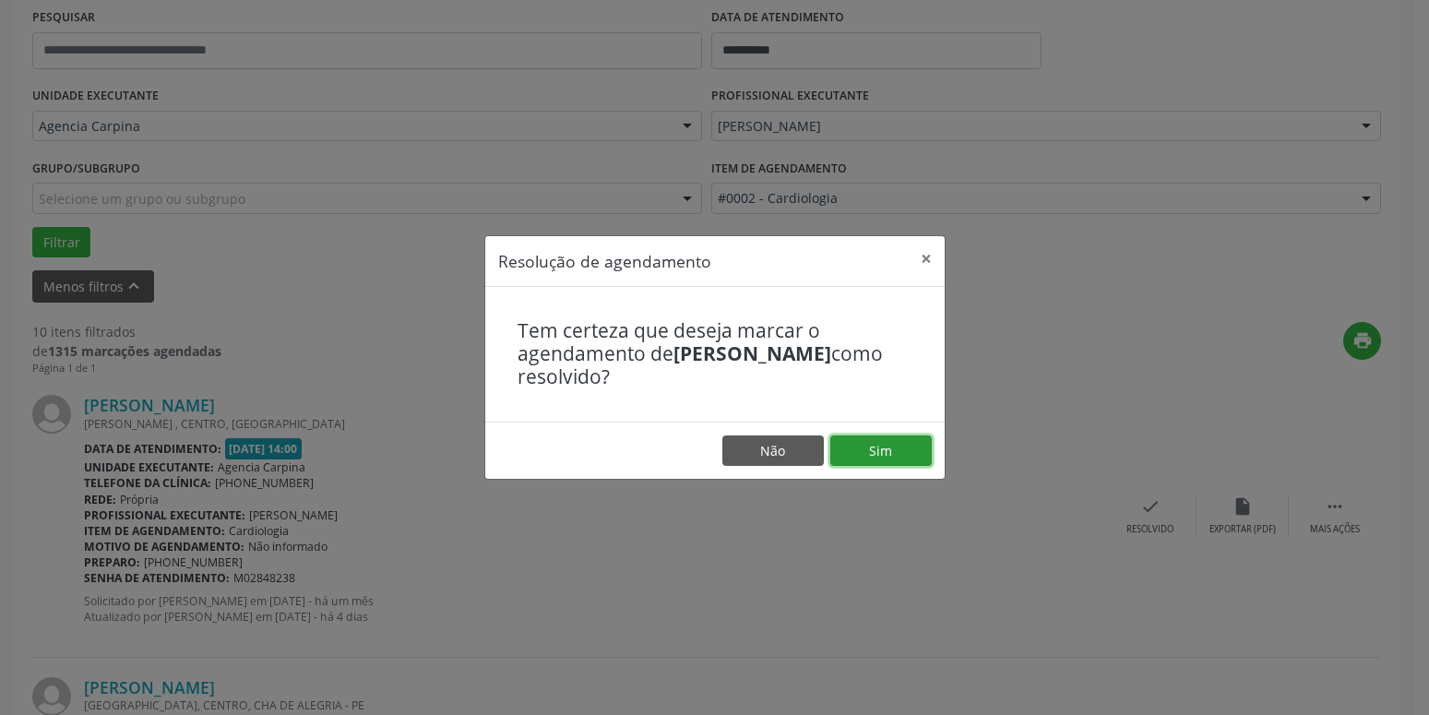
click at [882, 457] on button "Sim" at bounding box center [880, 450] width 101 height 31
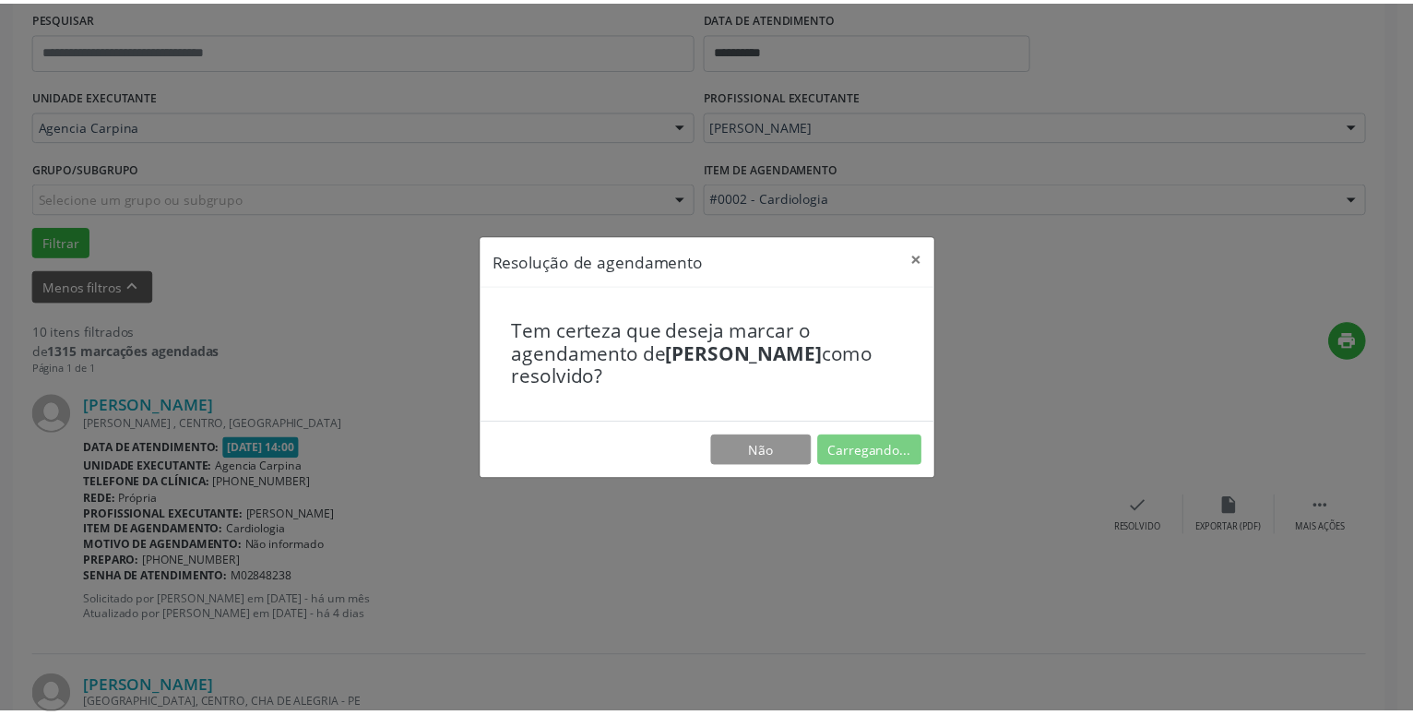
scroll to position [71, 0]
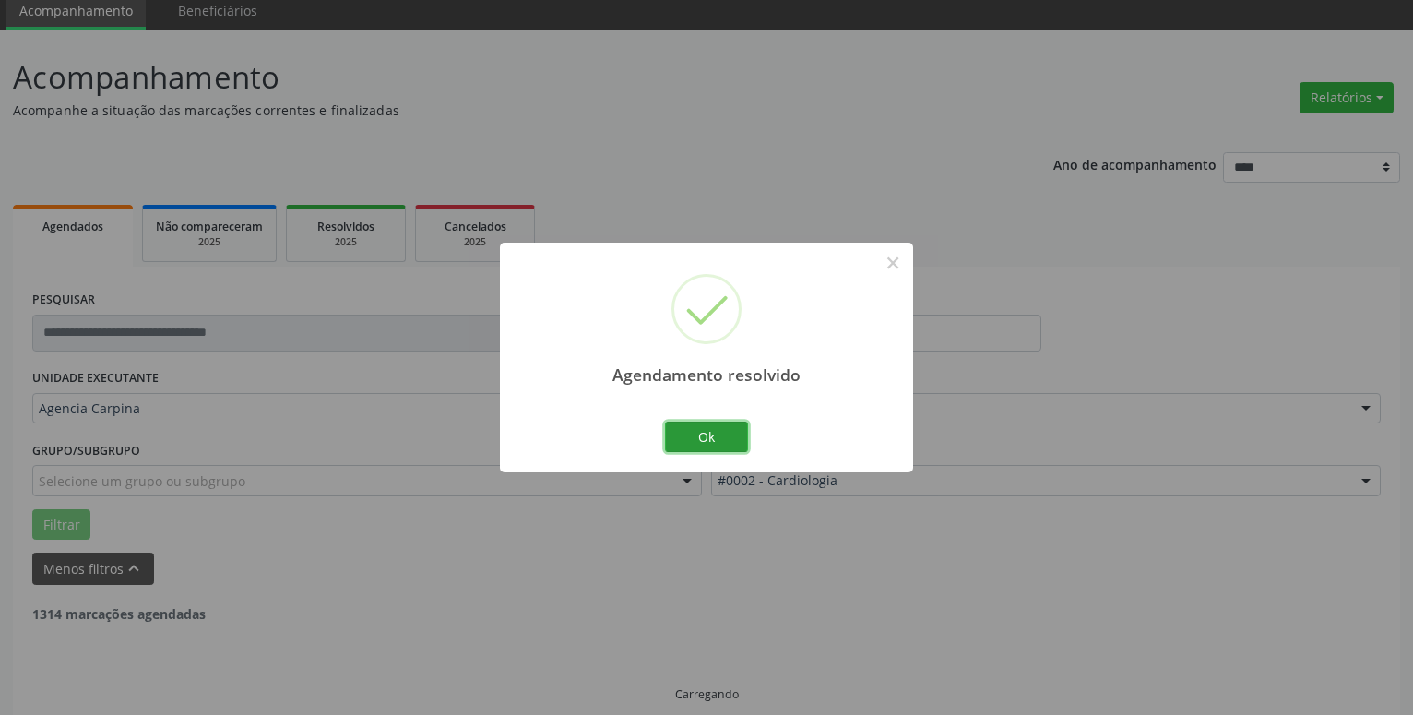
click at [684, 436] on button "Ok" at bounding box center [706, 437] width 83 height 31
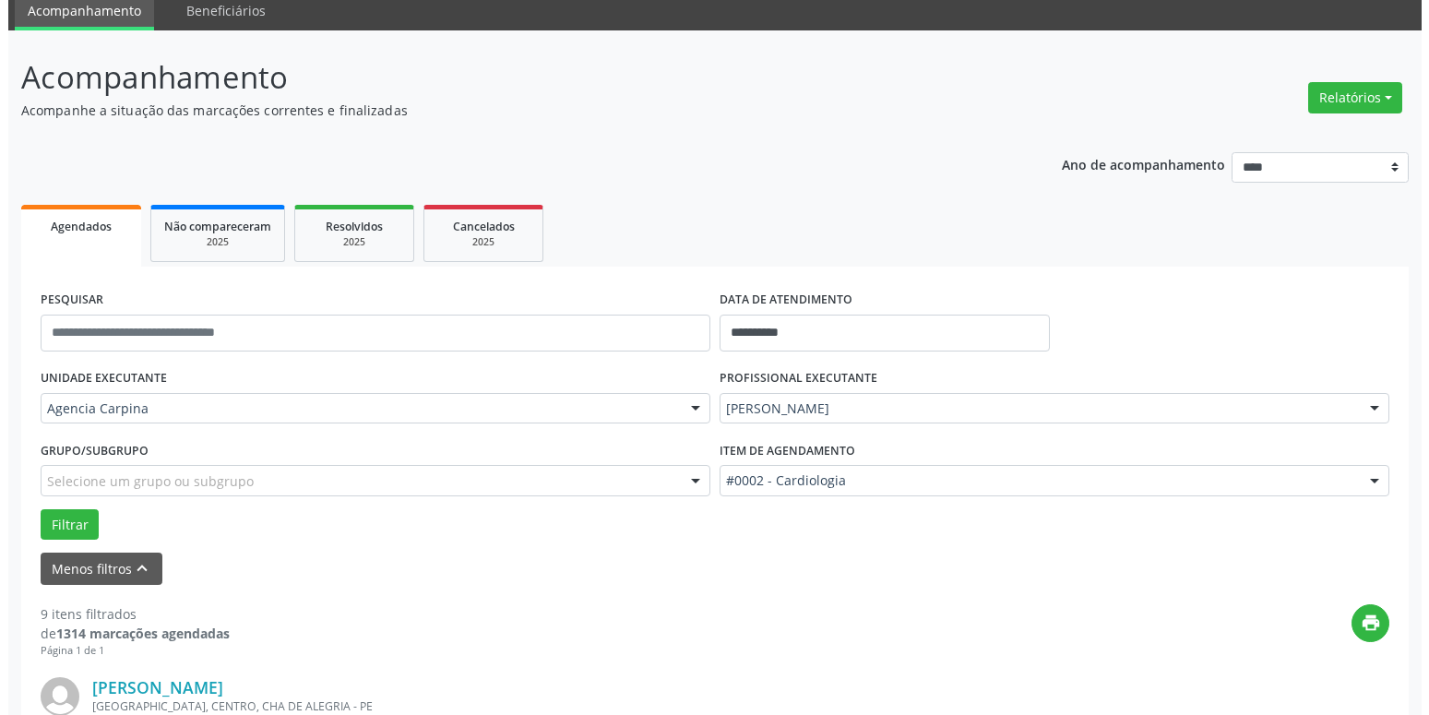
scroll to position [259, 0]
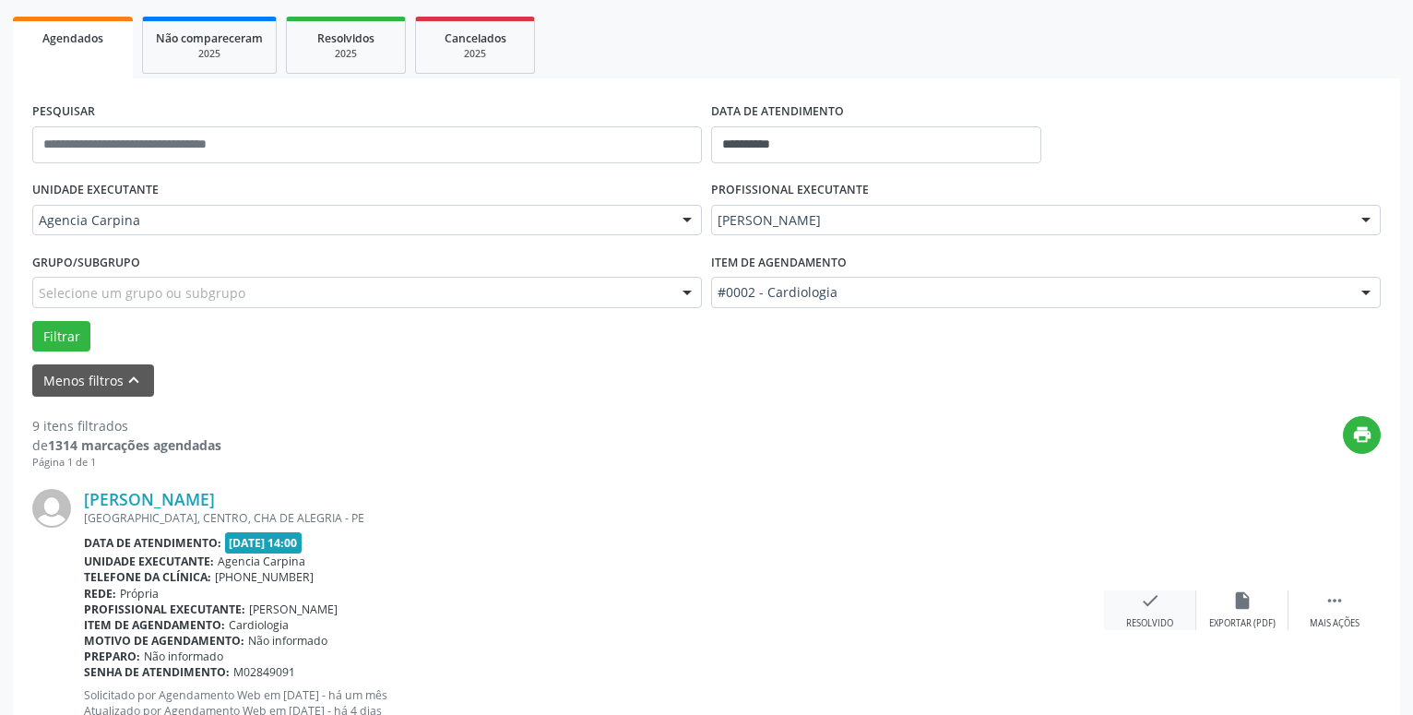
click at [1139, 606] on div "check Resolvido" at bounding box center [1150, 610] width 92 height 40
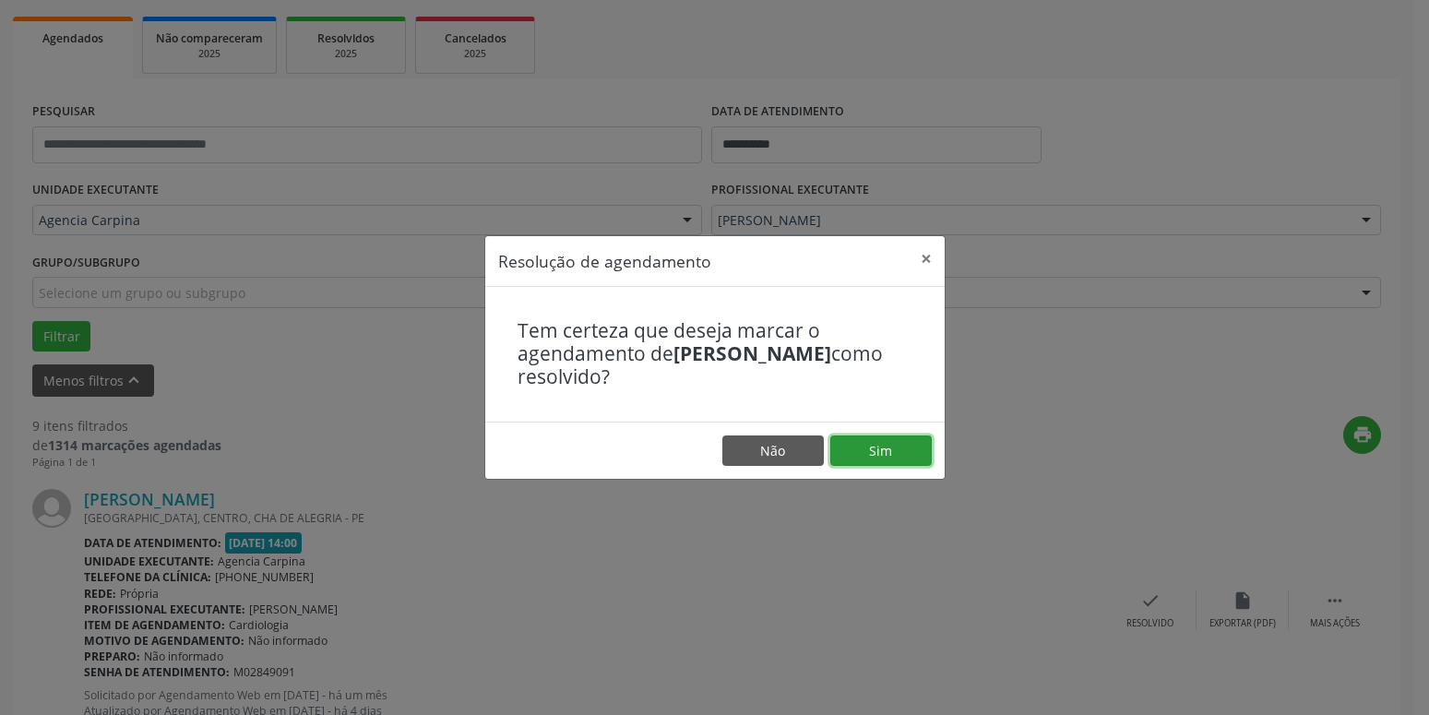
click at [923, 449] on button "Sim" at bounding box center [880, 450] width 101 height 31
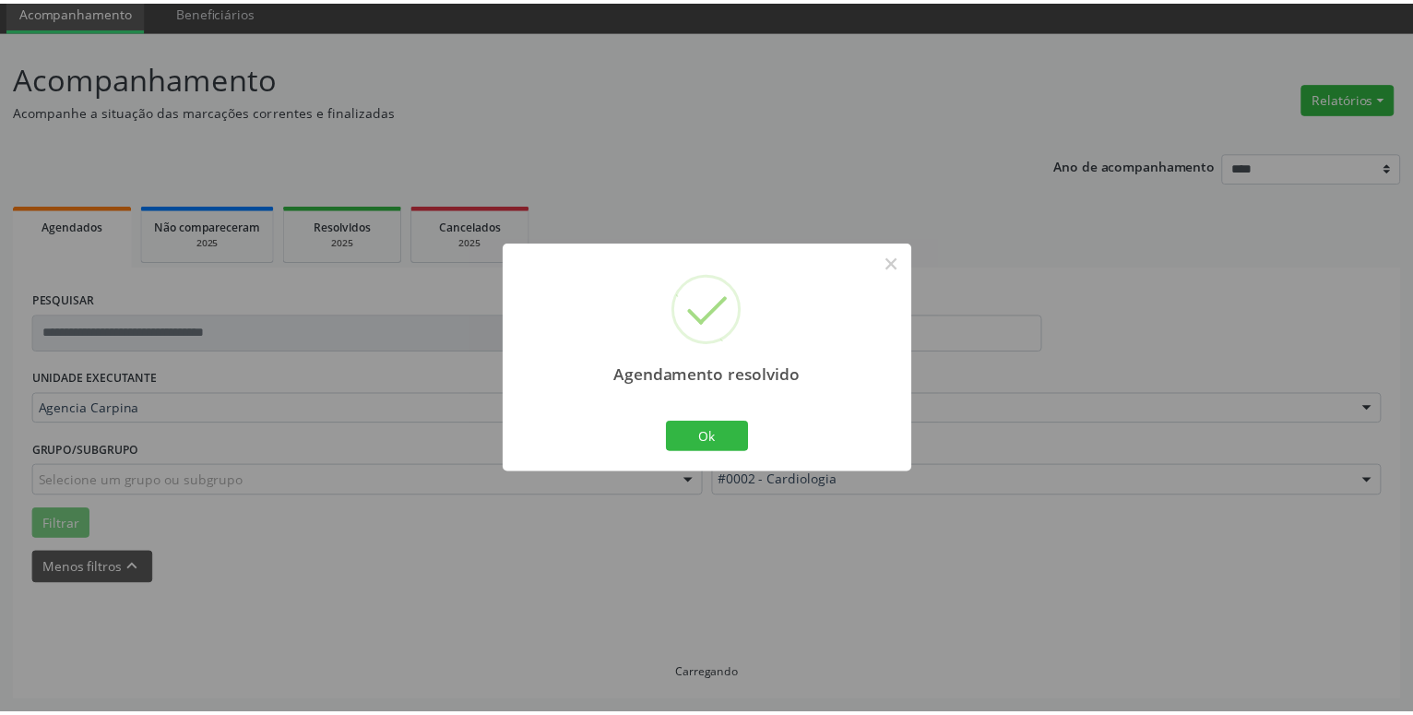
scroll to position [71, 0]
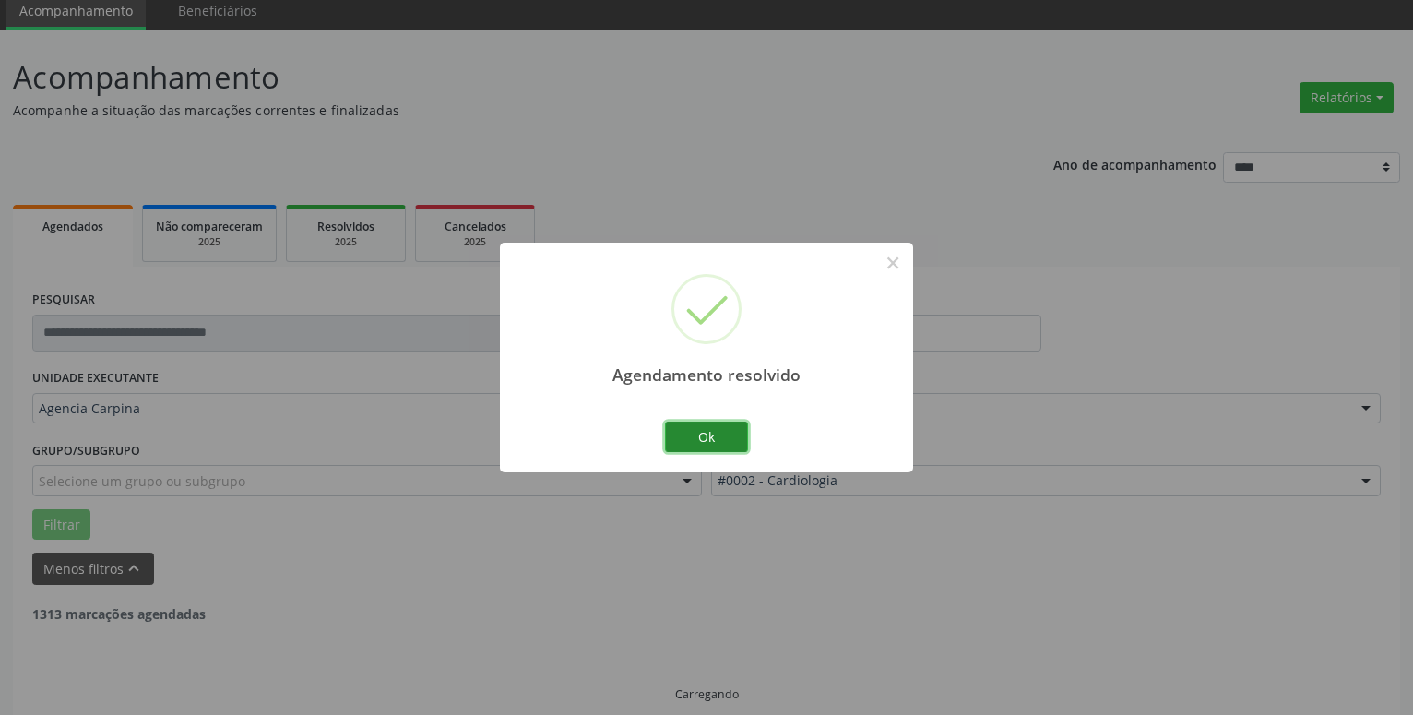
click at [733, 435] on button "Ok" at bounding box center [706, 437] width 83 height 31
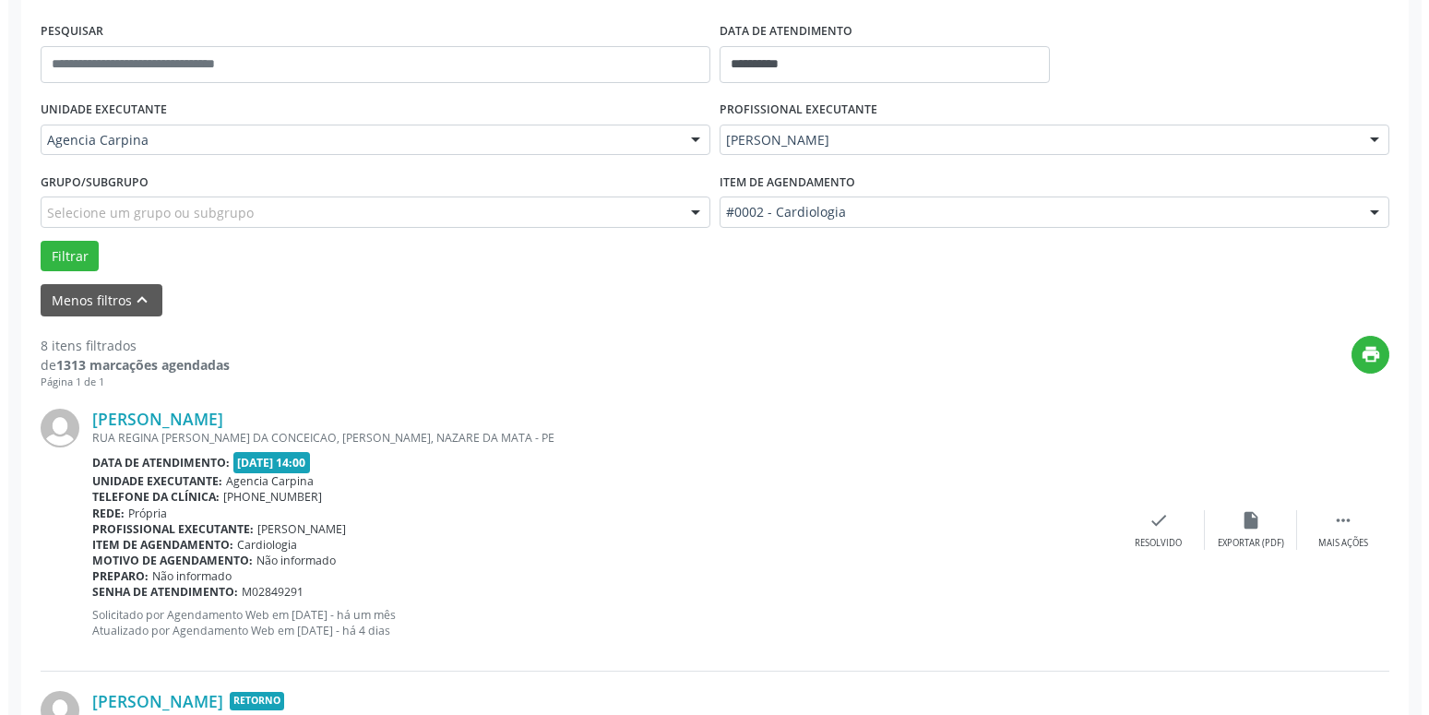
scroll to position [353, 0]
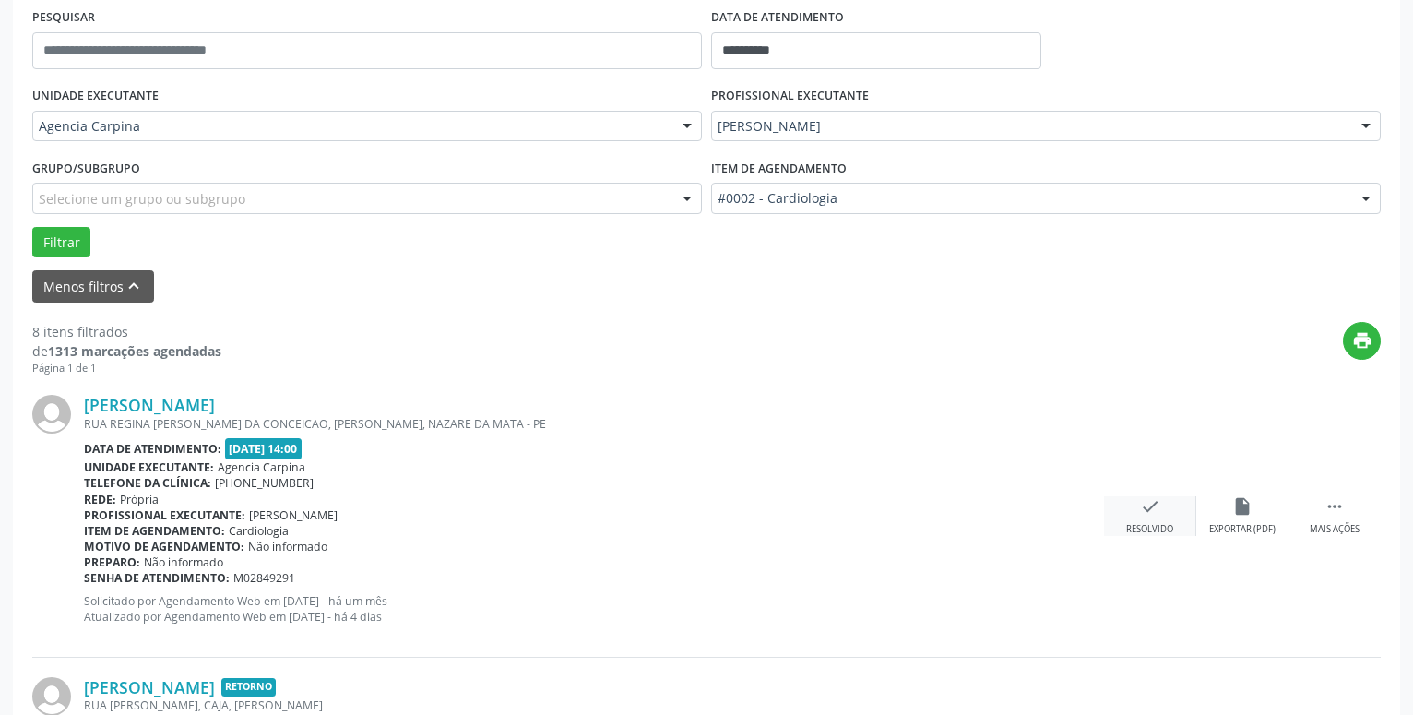
click at [1152, 517] on icon "check" at bounding box center [1150, 506] width 20 height 20
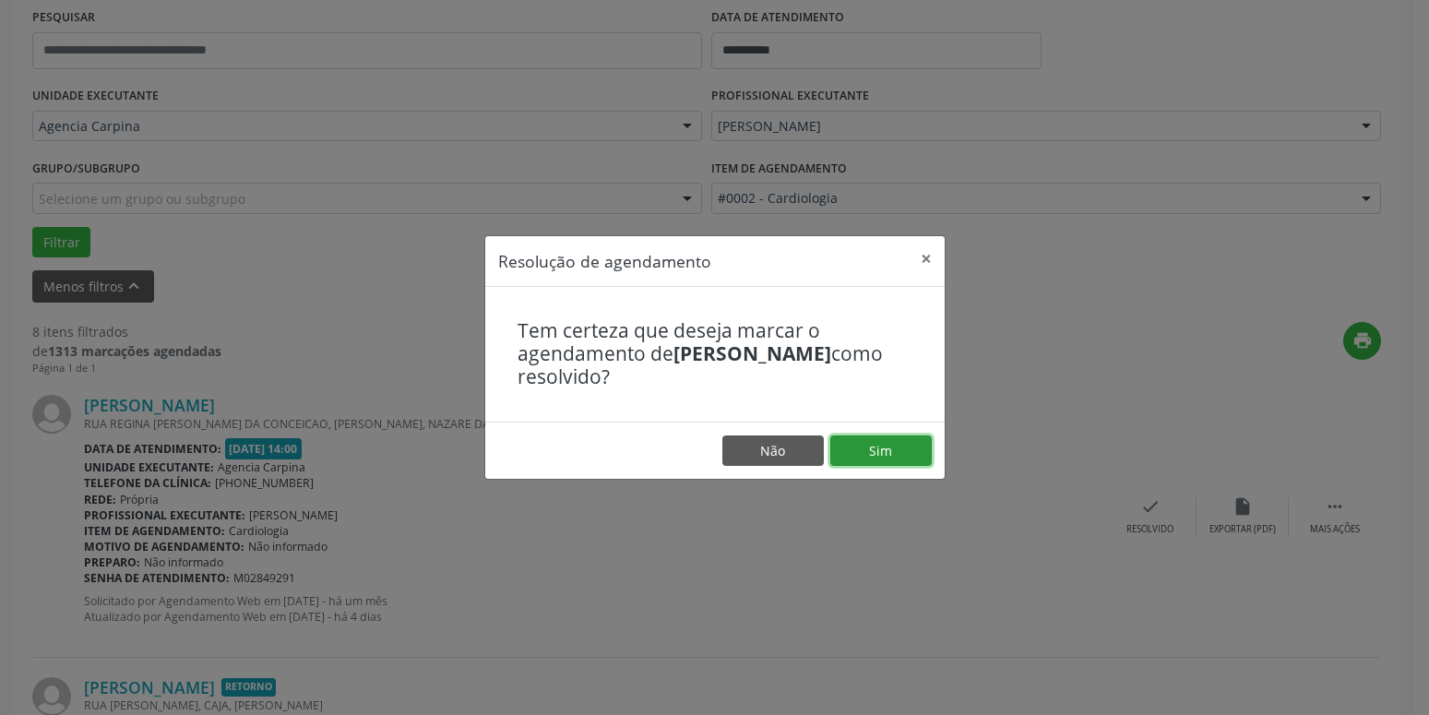
click at [896, 446] on button "Sim" at bounding box center [880, 450] width 101 height 31
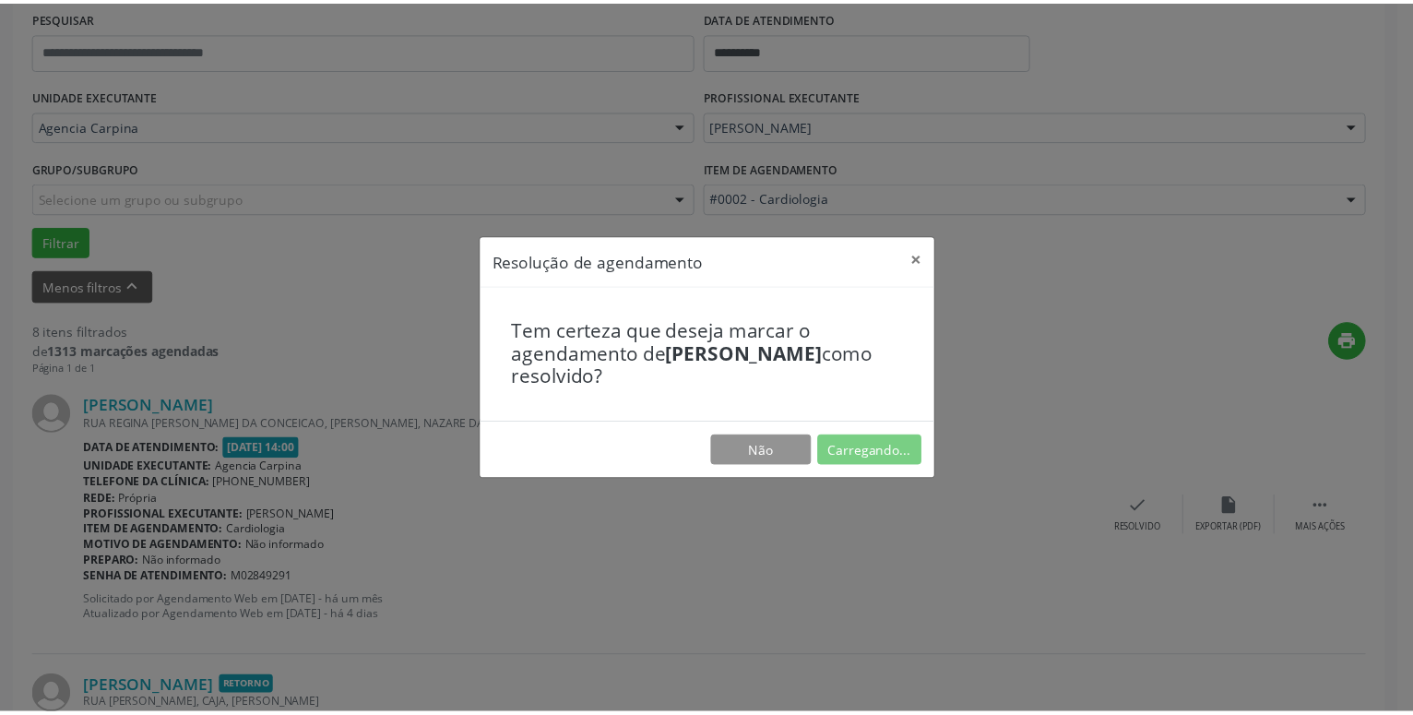
scroll to position [71, 0]
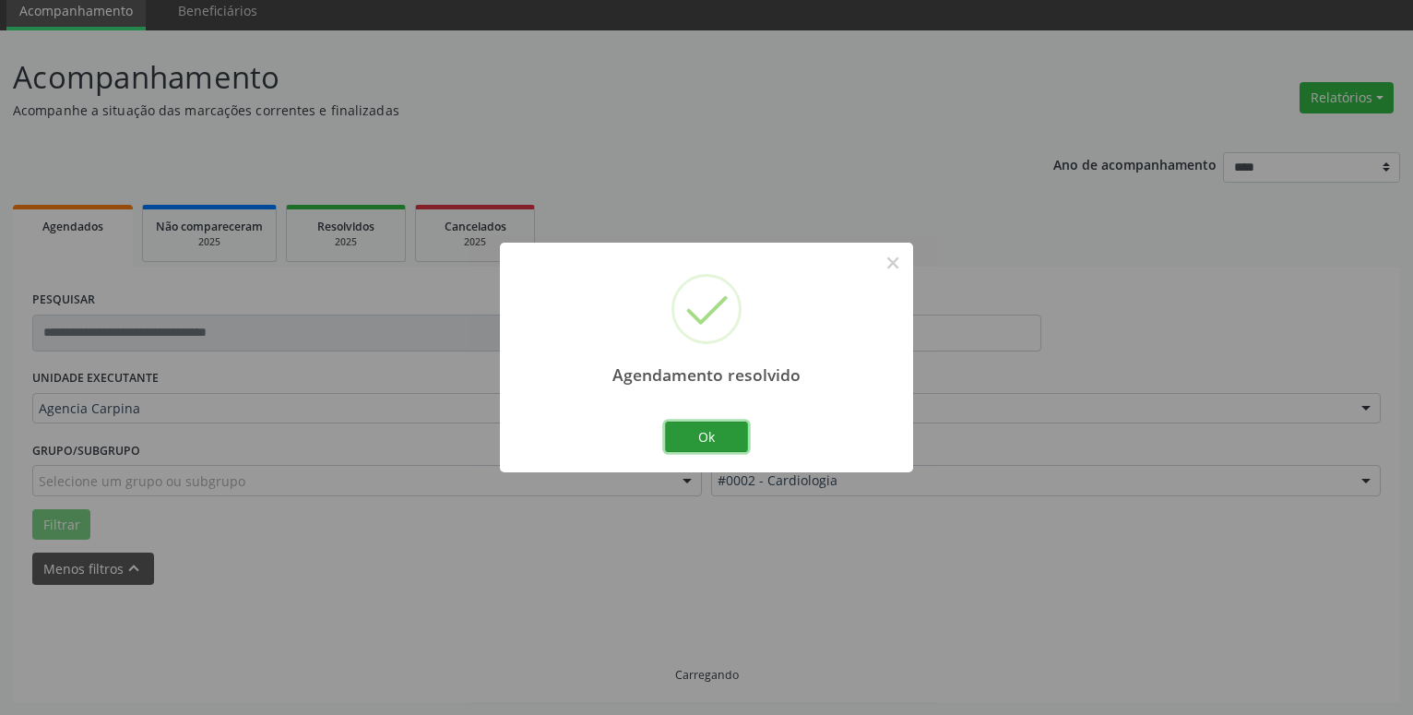
click at [733, 429] on button "Ok" at bounding box center [706, 437] width 83 height 31
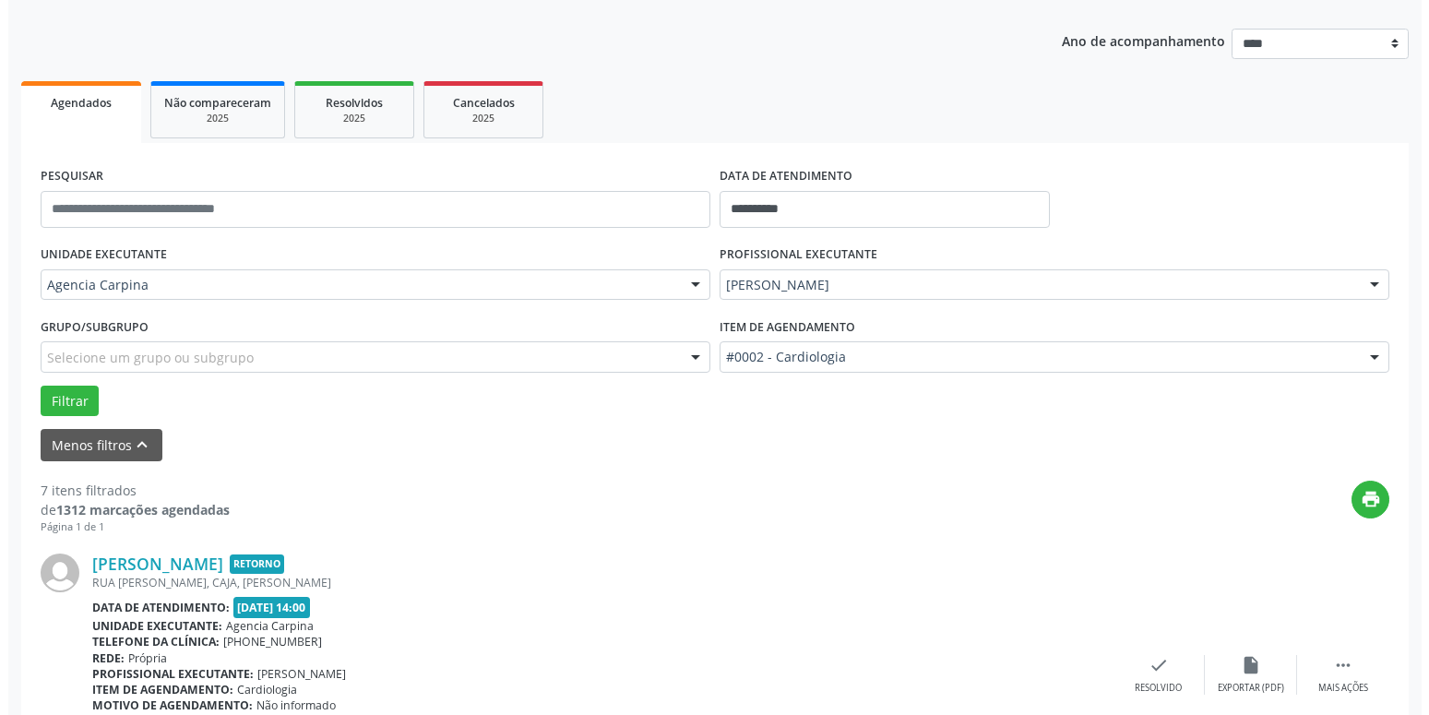
scroll to position [259, 0]
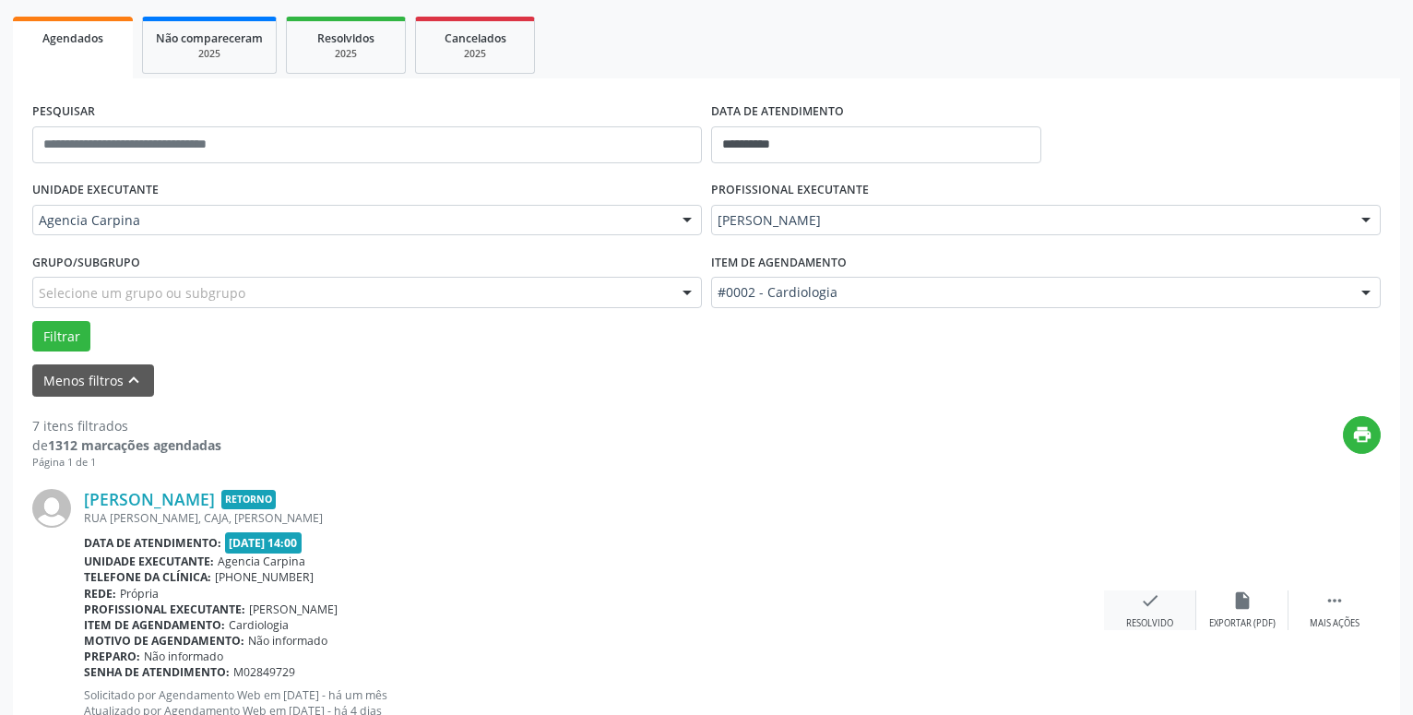
click at [1142, 606] on icon "check" at bounding box center [1150, 600] width 20 height 20
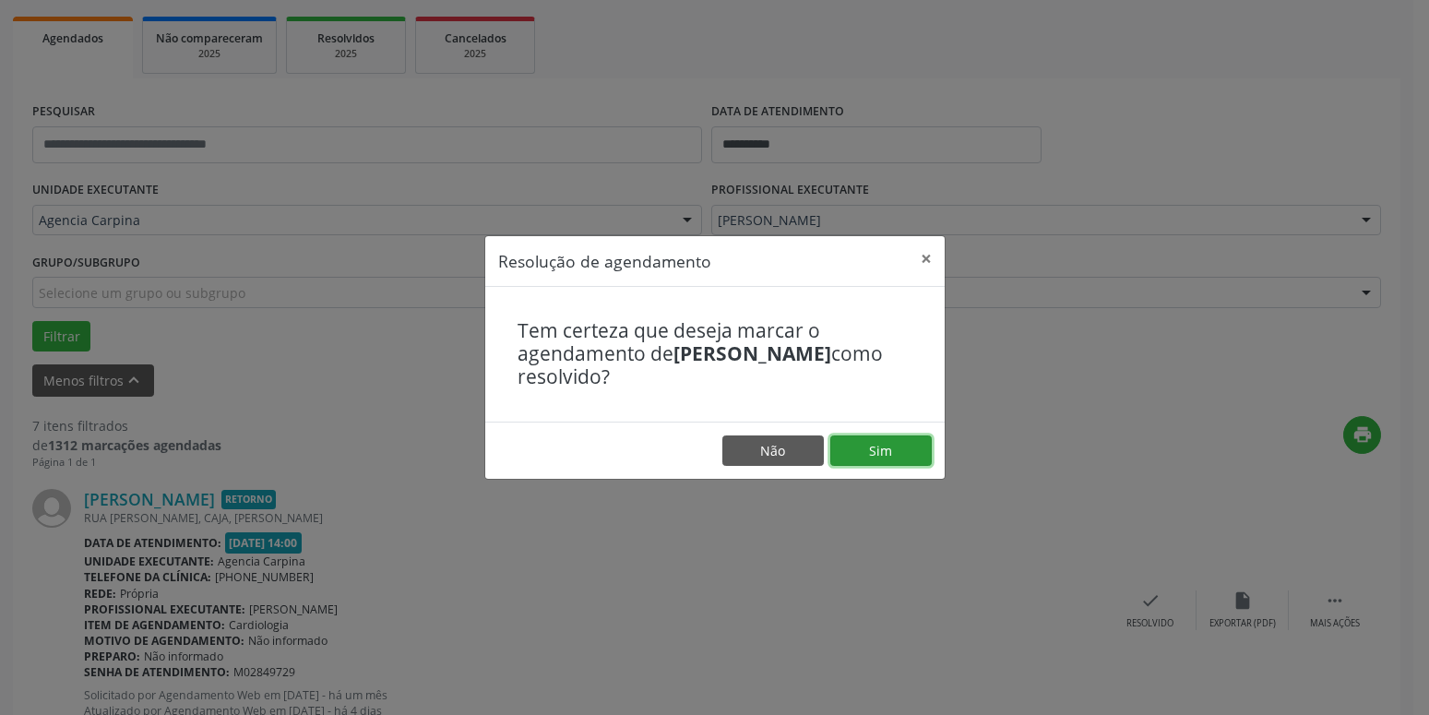
click at [844, 447] on button "Sim" at bounding box center [880, 450] width 101 height 31
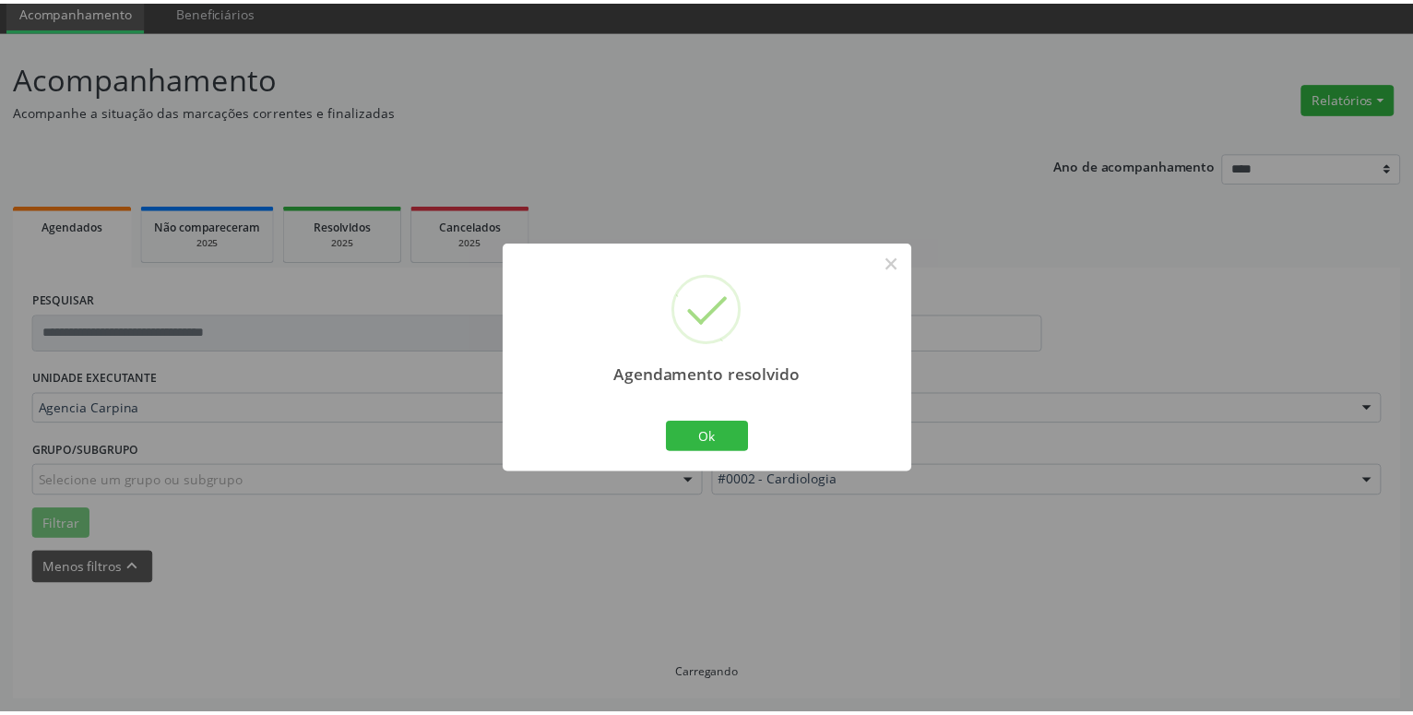
scroll to position [71, 0]
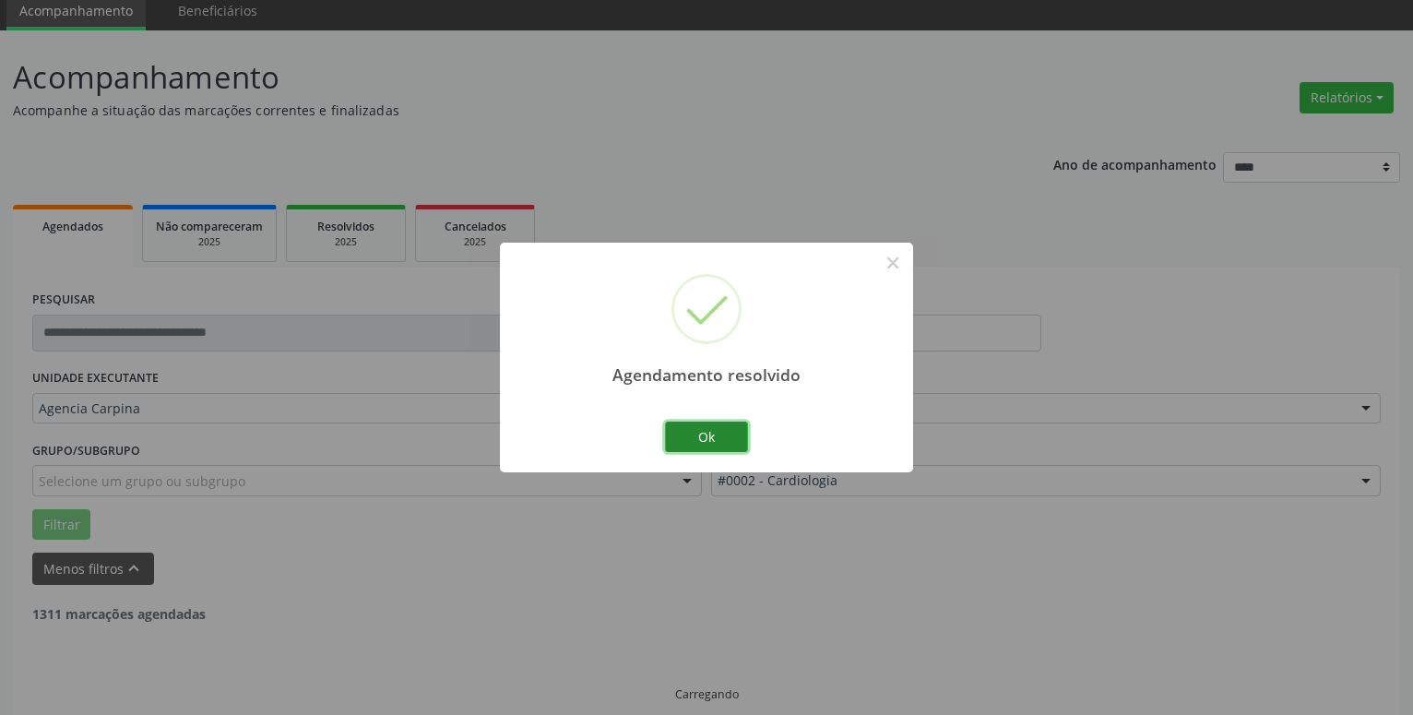
click at [678, 442] on button "Ok" at bounding box center [706, 437] width 83 height 31
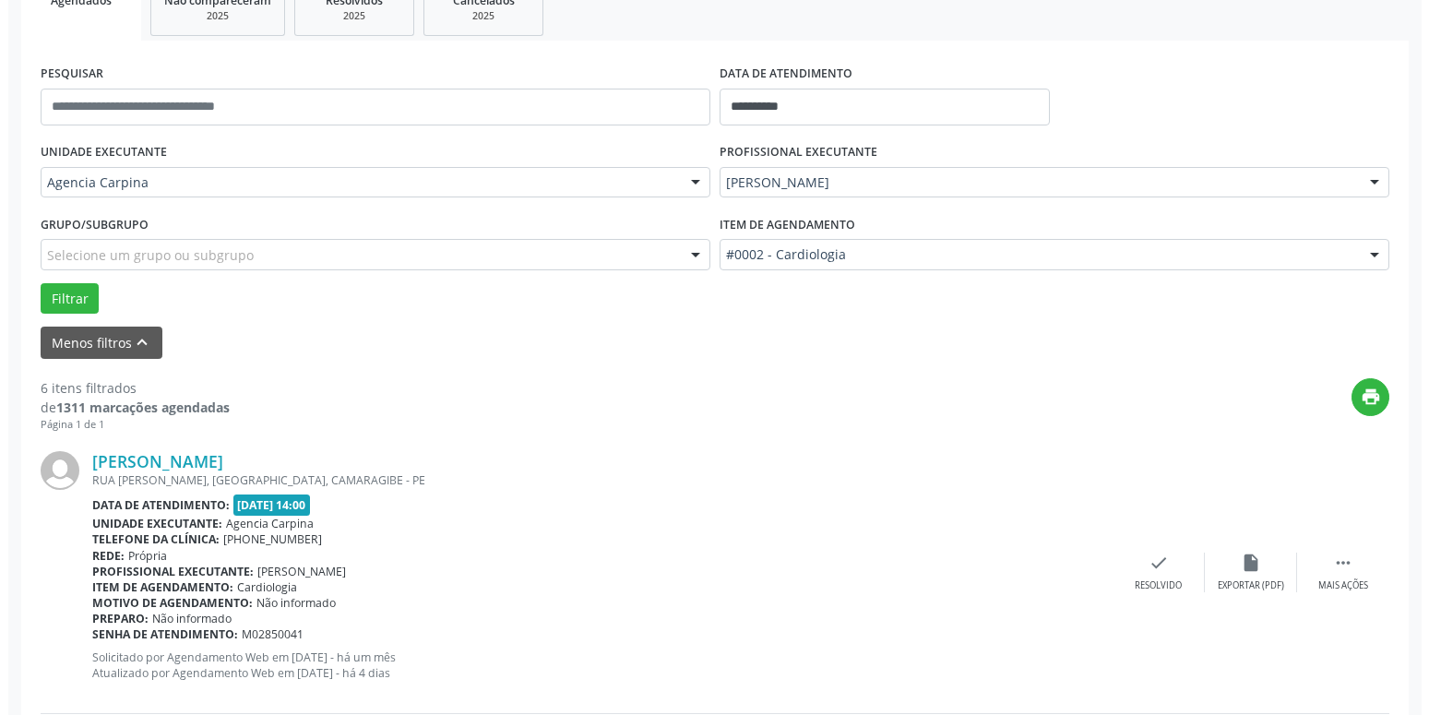
scroll to position [353, 0]
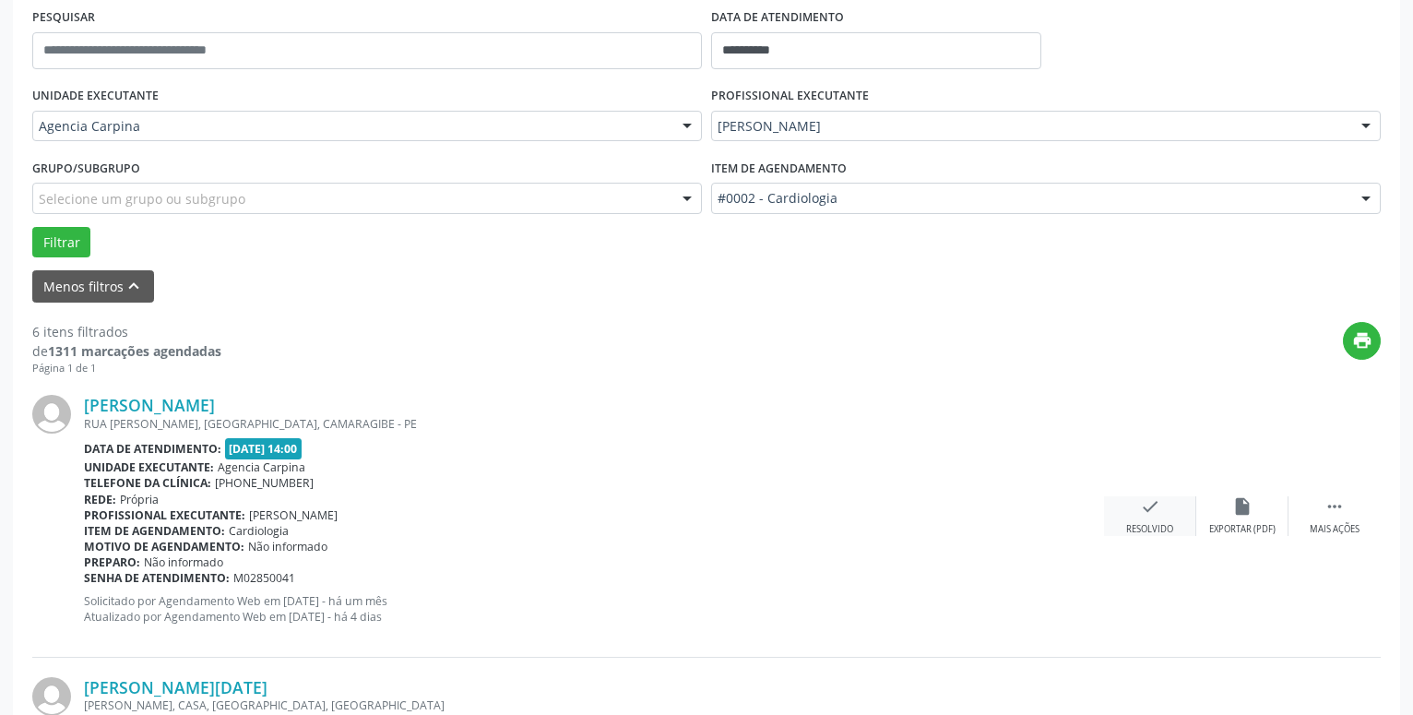
click at [1136, 519] on div "check Resolvido" at bounding box center [1150, 516] width 92 height 40
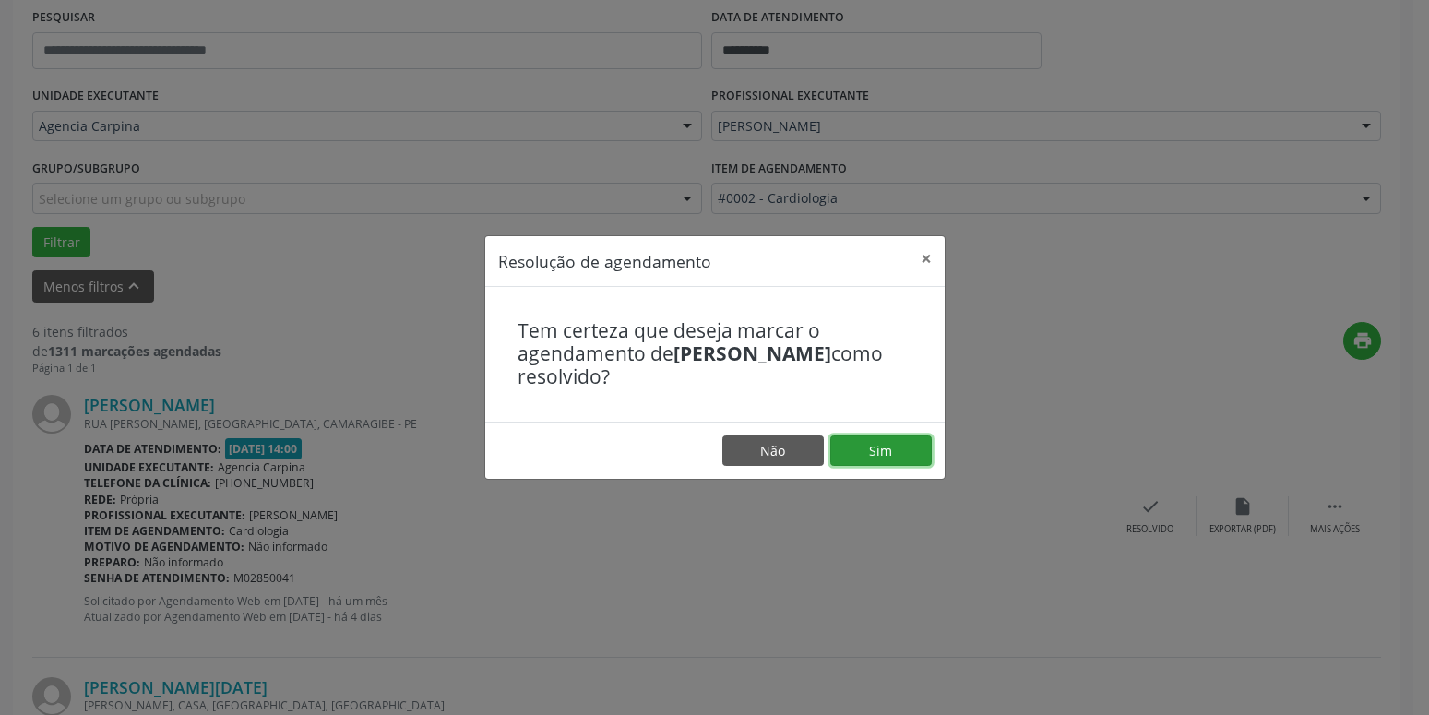
click at [870, 442] on button "Sim" at bounding box center [880, 450] width 101 height 31
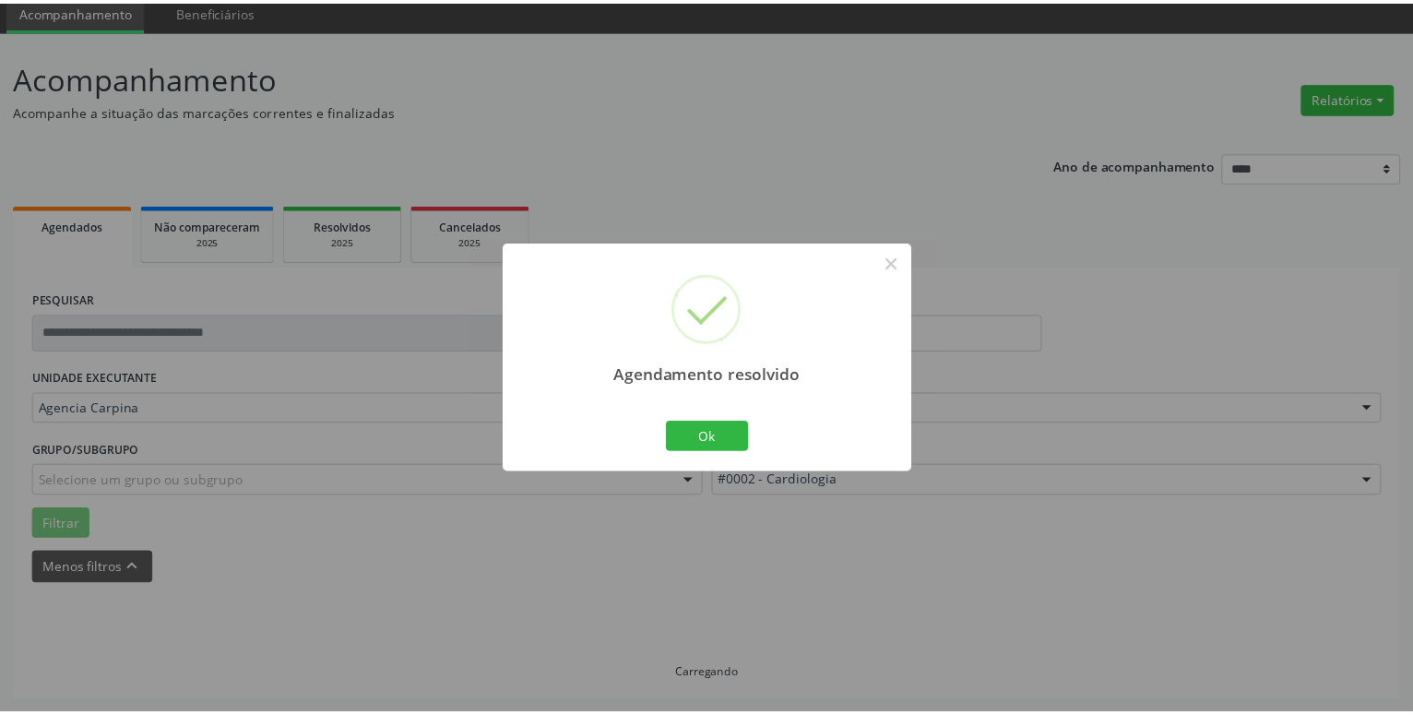
scroll to position [71, 0]
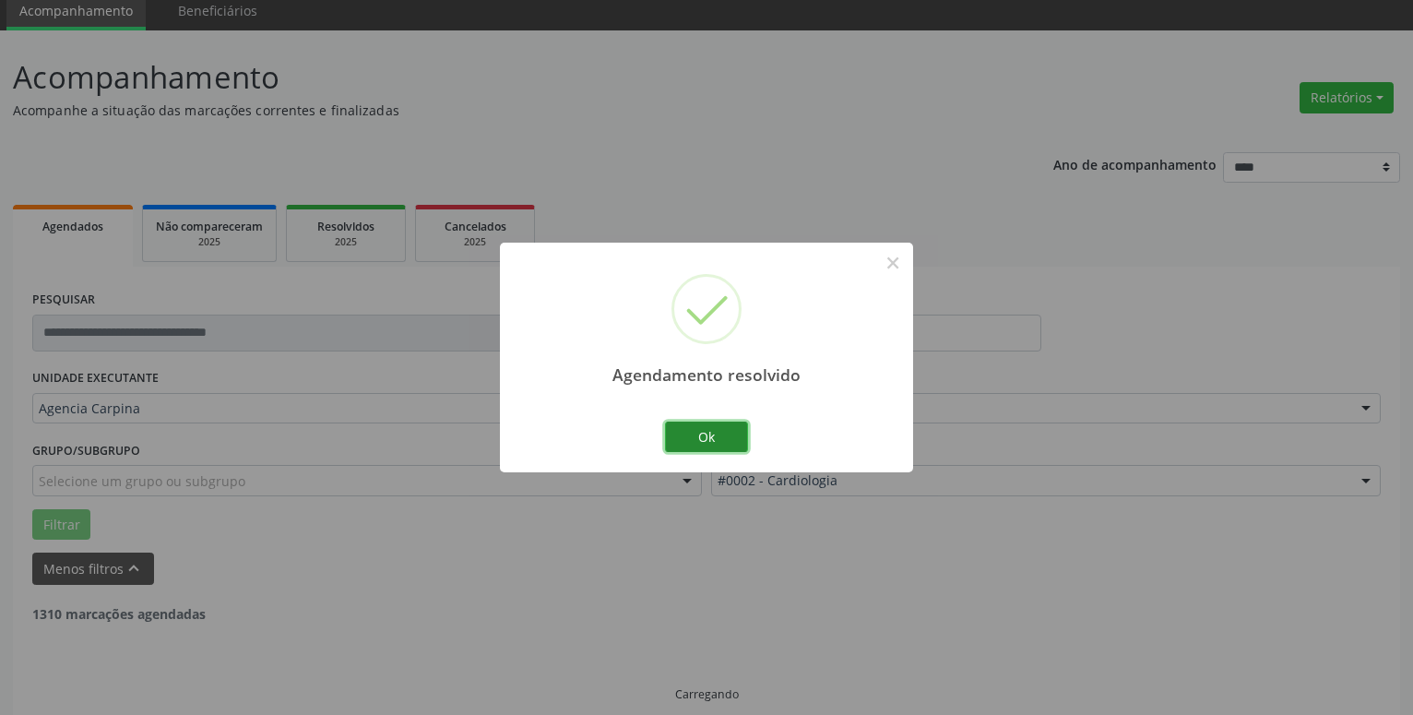
click at [717, 435] on button "Ok" at bounding box center [706, 437] width 83 height 31
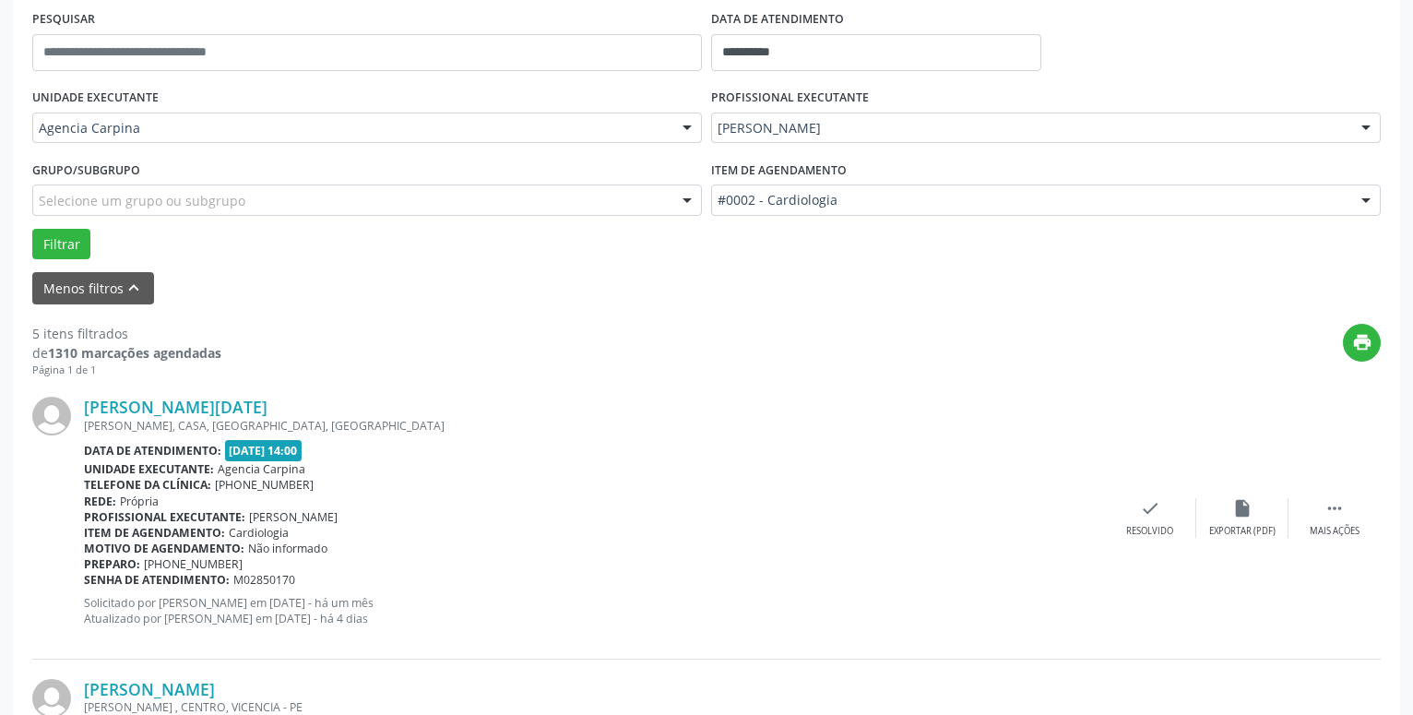
scroll to position [353, 0]
click at [1329, 505] on icon "" at bounding box center [1335, 506] width 20 height 20
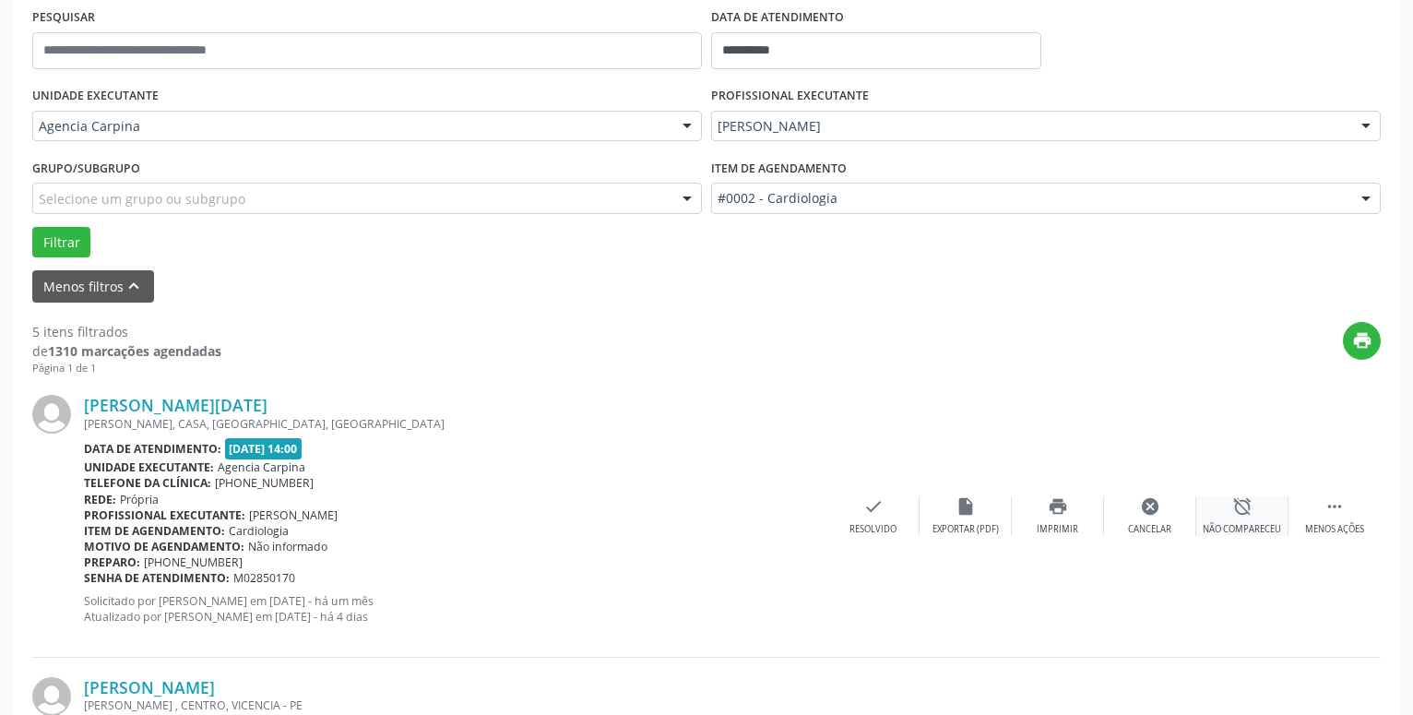
click at [1245, 510] on icon "alarm_off" at bounding box center [1243, 506] width 20 height 20
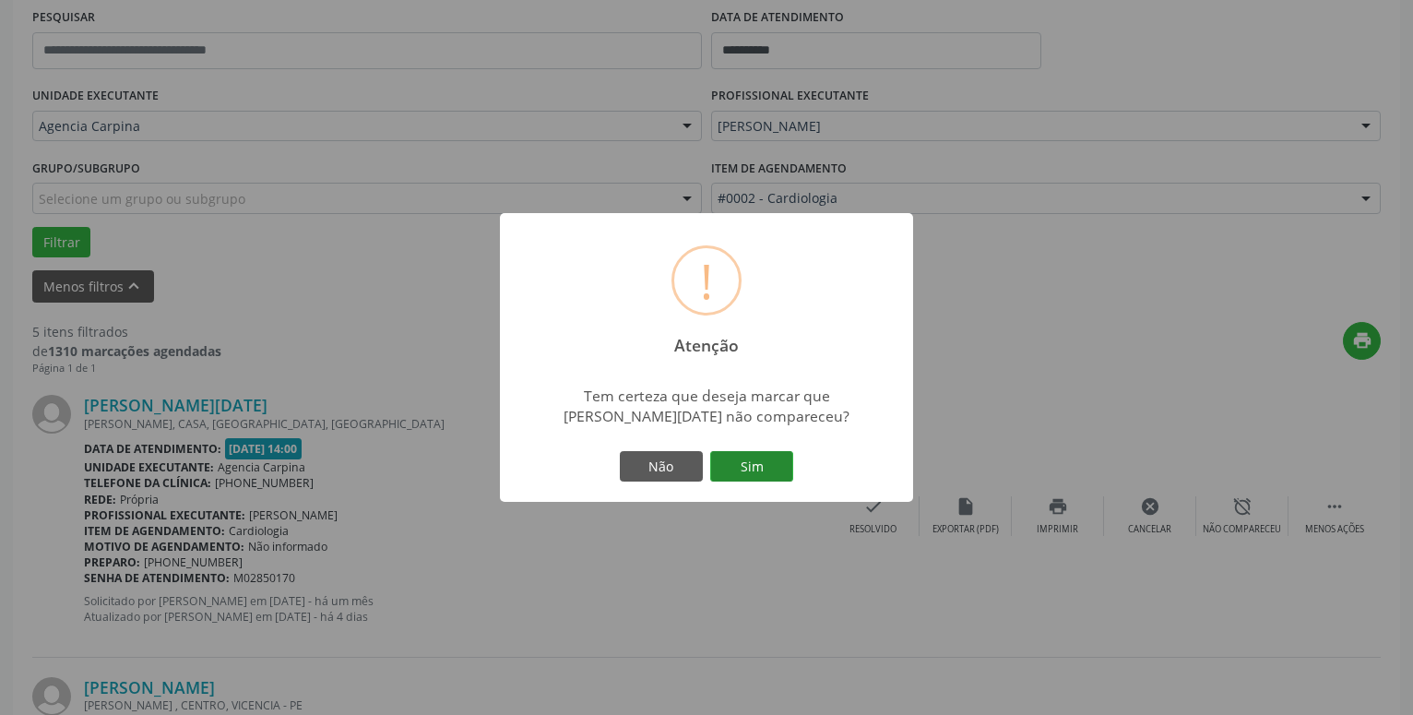
click at [778, 470] on button "Sim" at bounding box center [751, 466] width 83 height 31
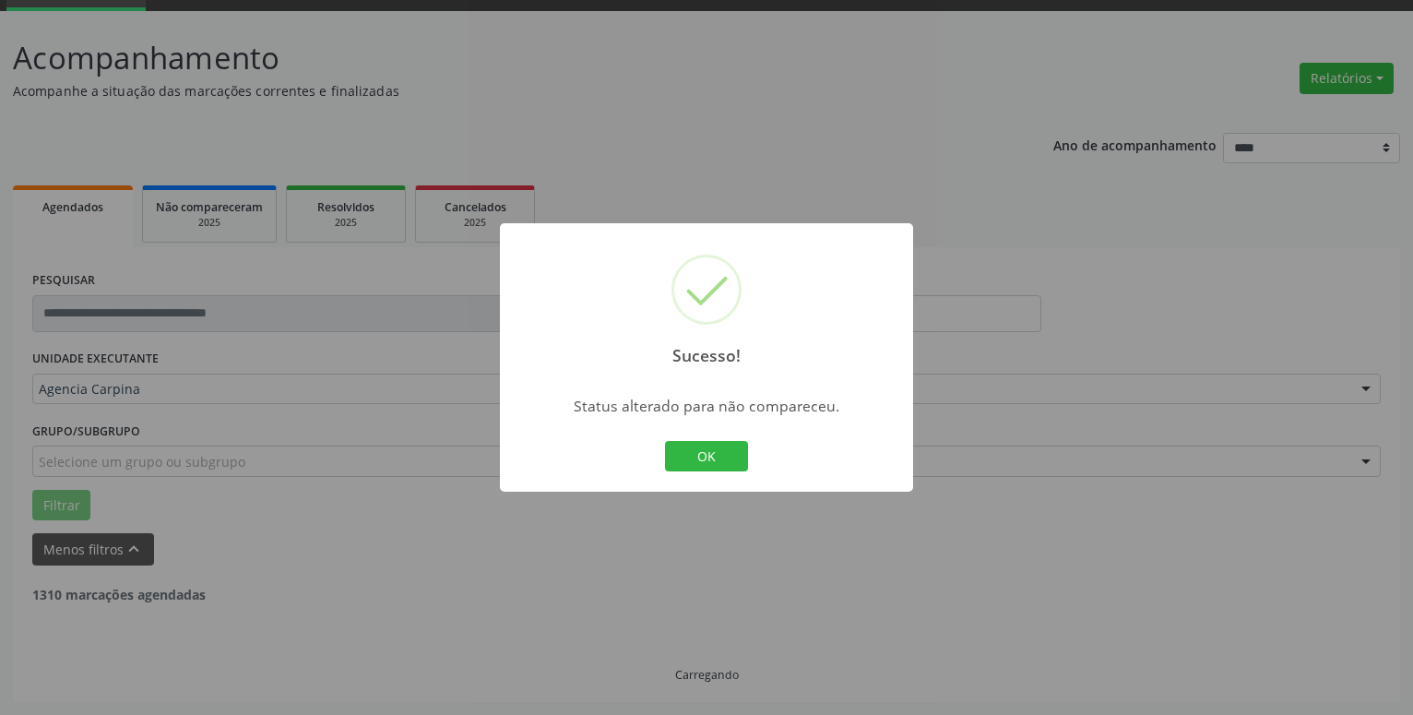
scroll to position [90, 0]
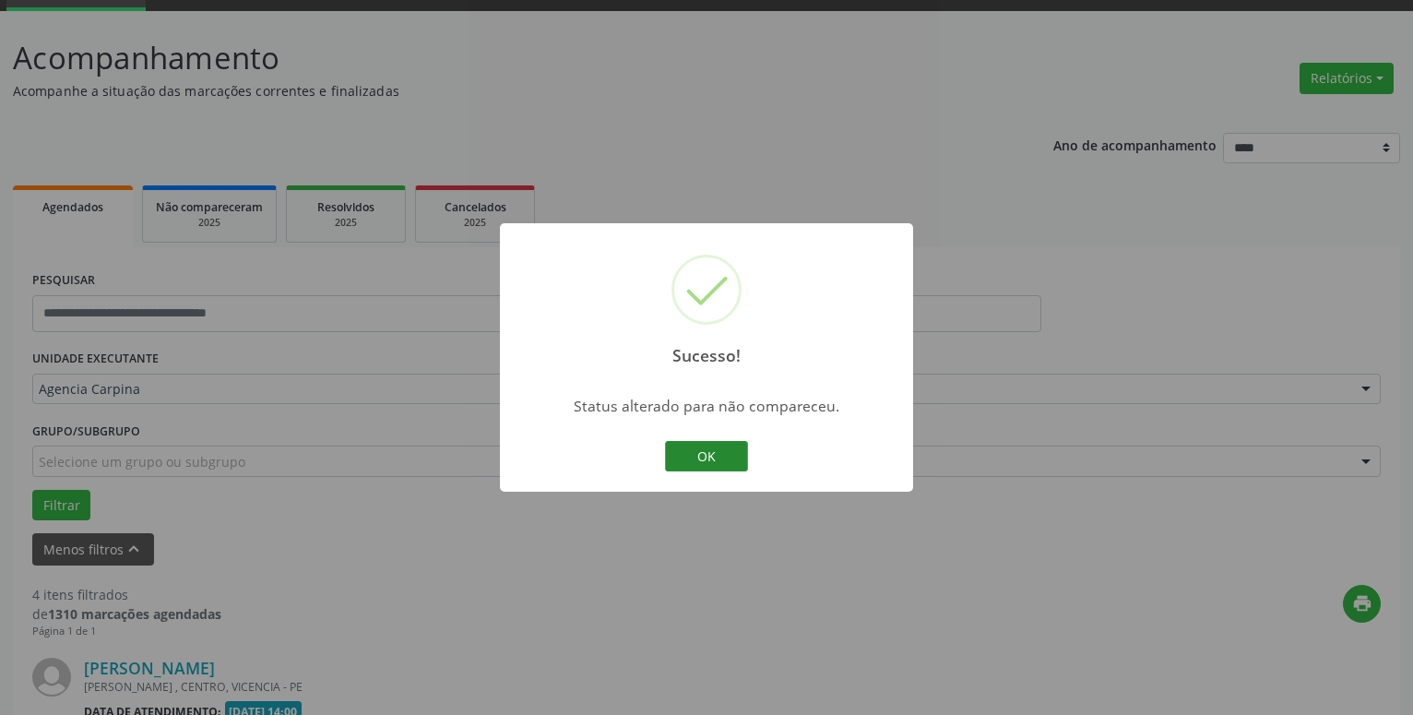
click at [729, 458] on button "OK" at bounding box center [706, 456] width 83 height 31
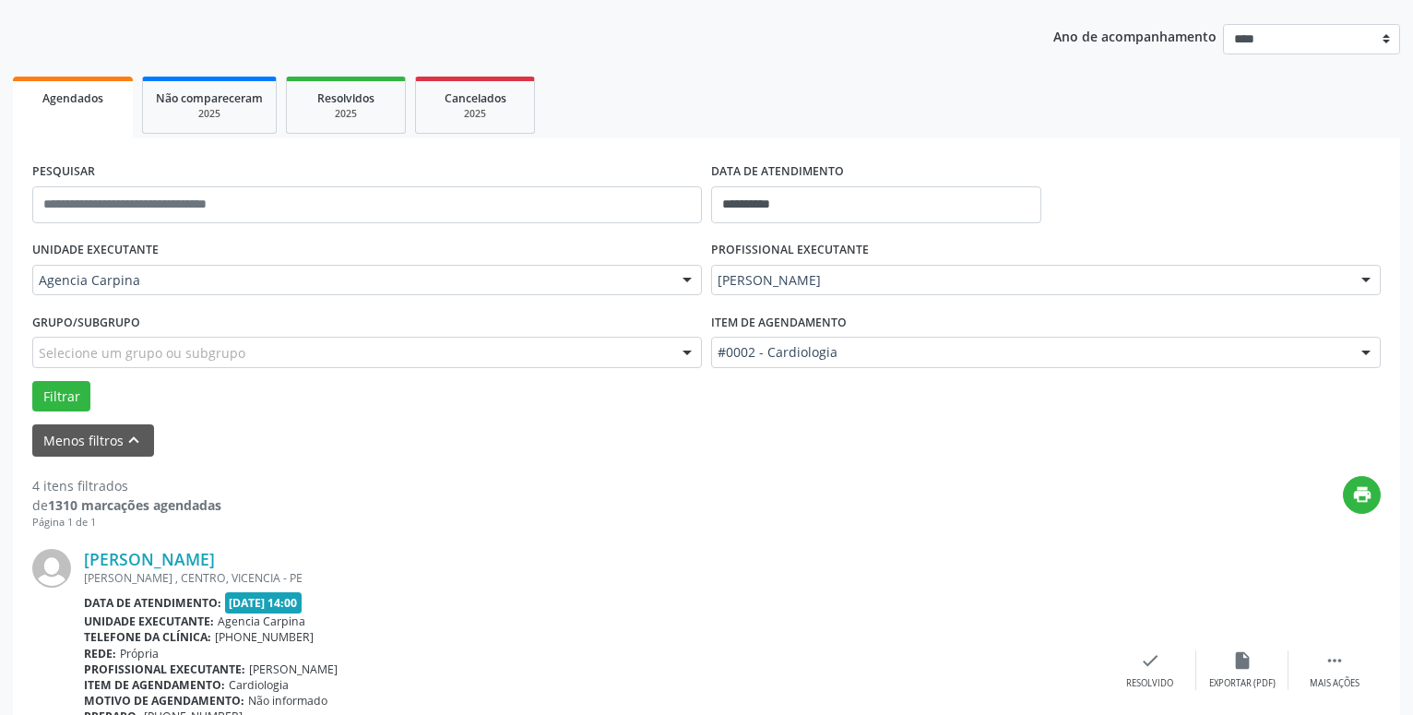
scroll to position [279, 0]
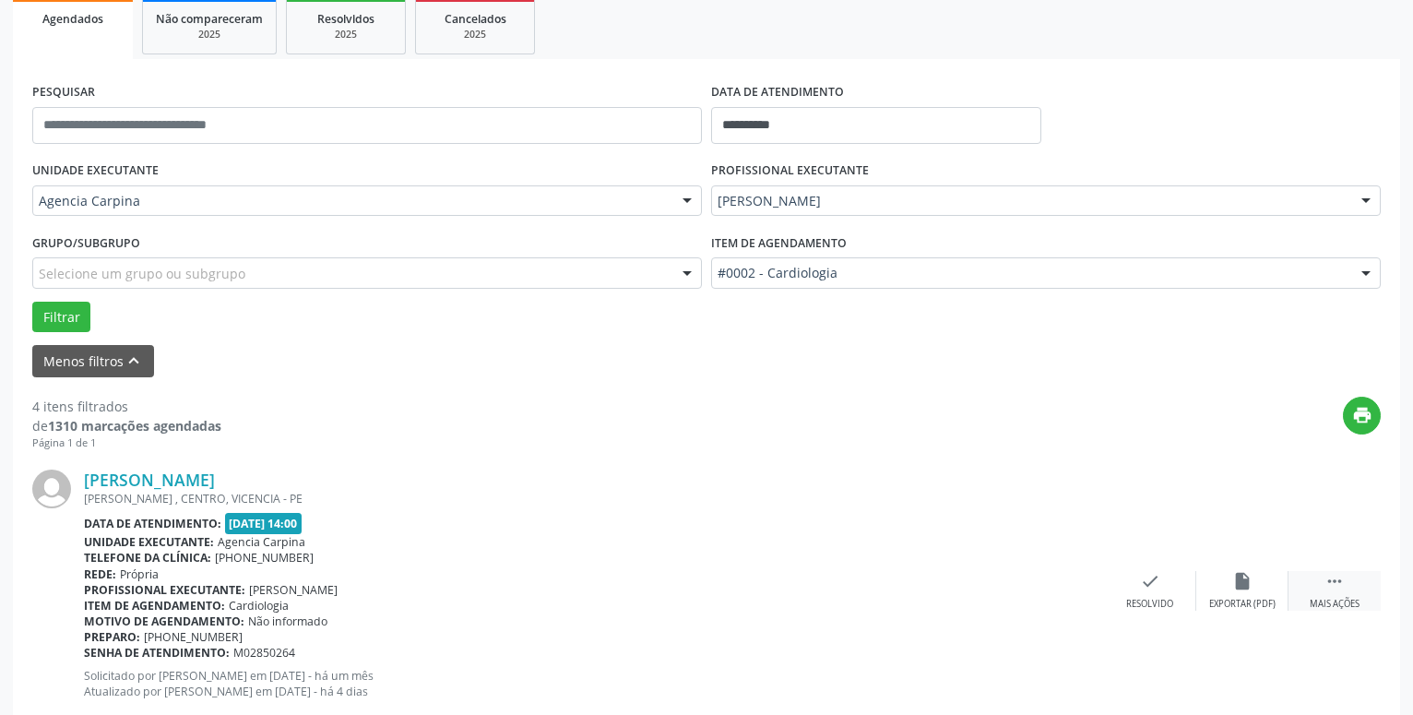
click at [1343, 581] on icon "" at bounding box center [1335, 581] width 20 height 20
click at [1240, 586] on icon "alarm_off" at bounding box center [1243, 581] width 20 height 20
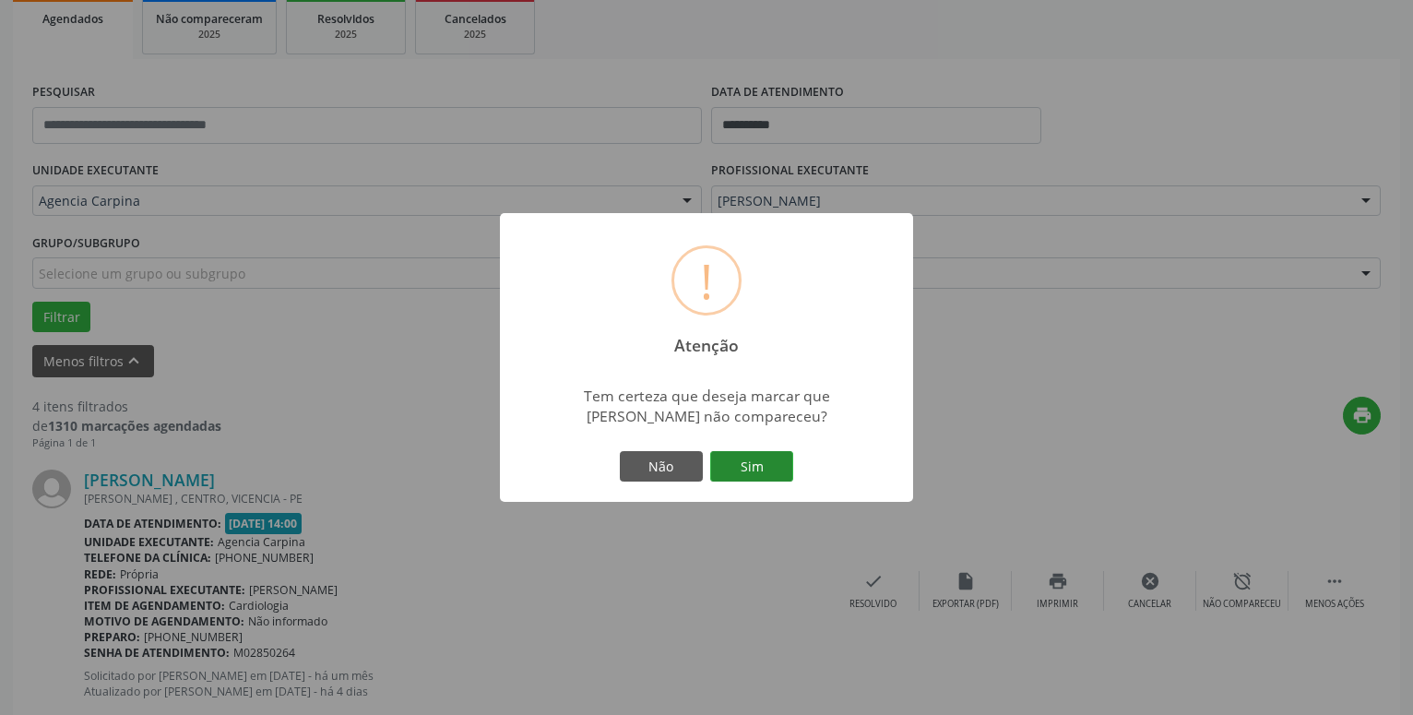
click at [765, 471] on button "Sim" at bounding box center [751, 466] width 83 height 31
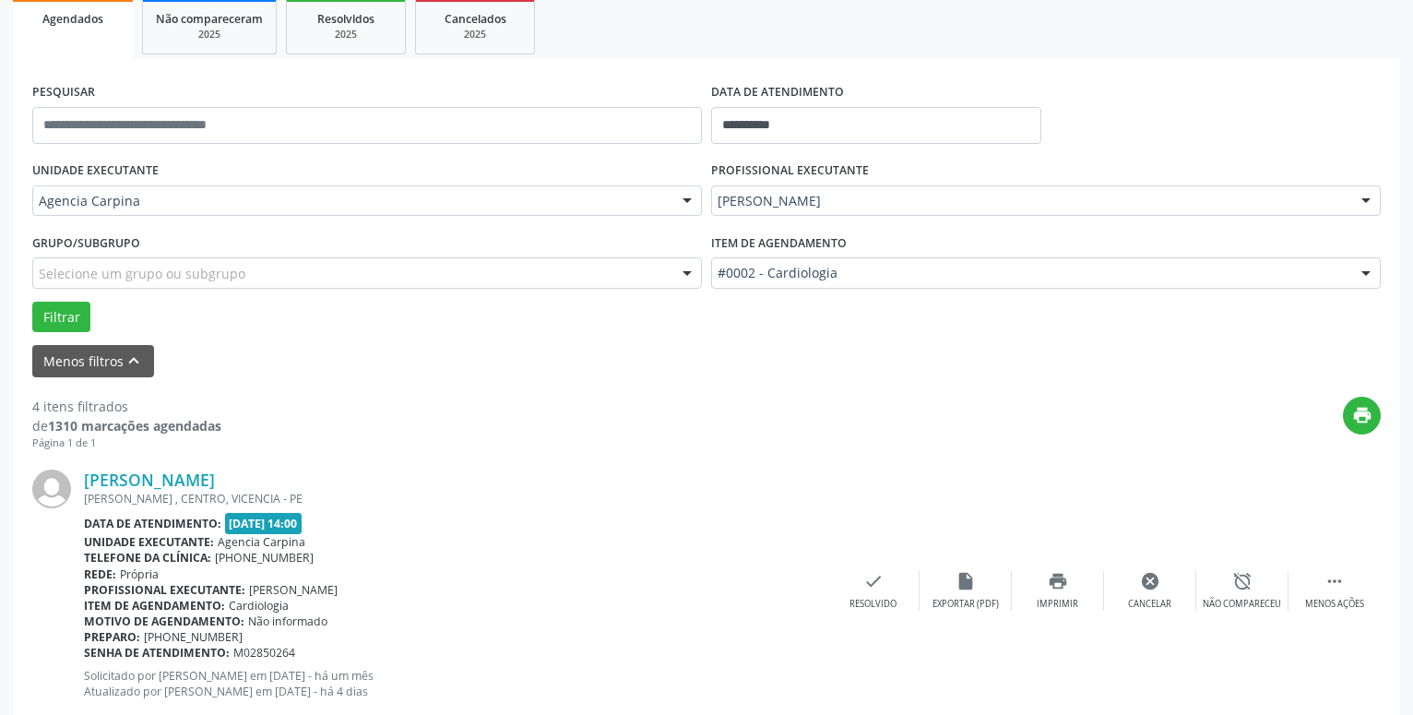
scroll to position [90, 0]
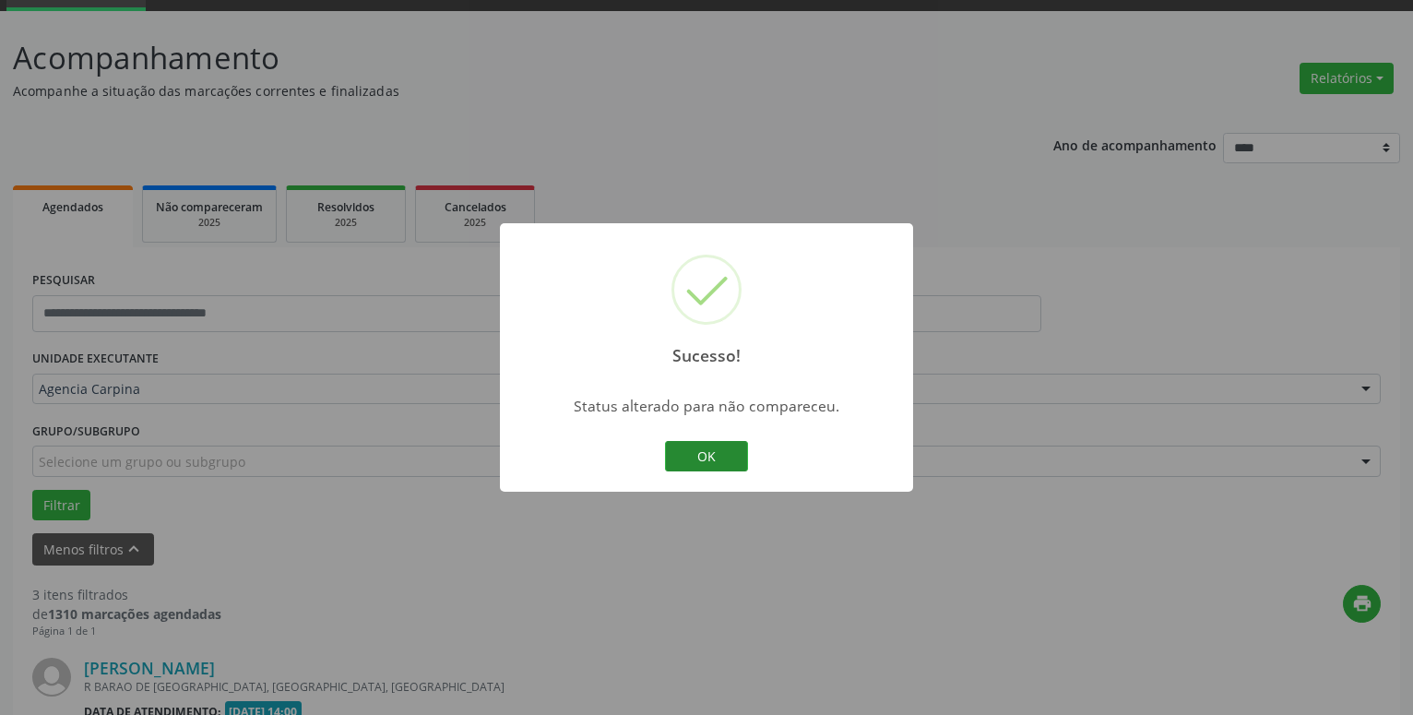
click at [727, 450] on button "OK" at bounding box center [706, 456] width 83 height 31
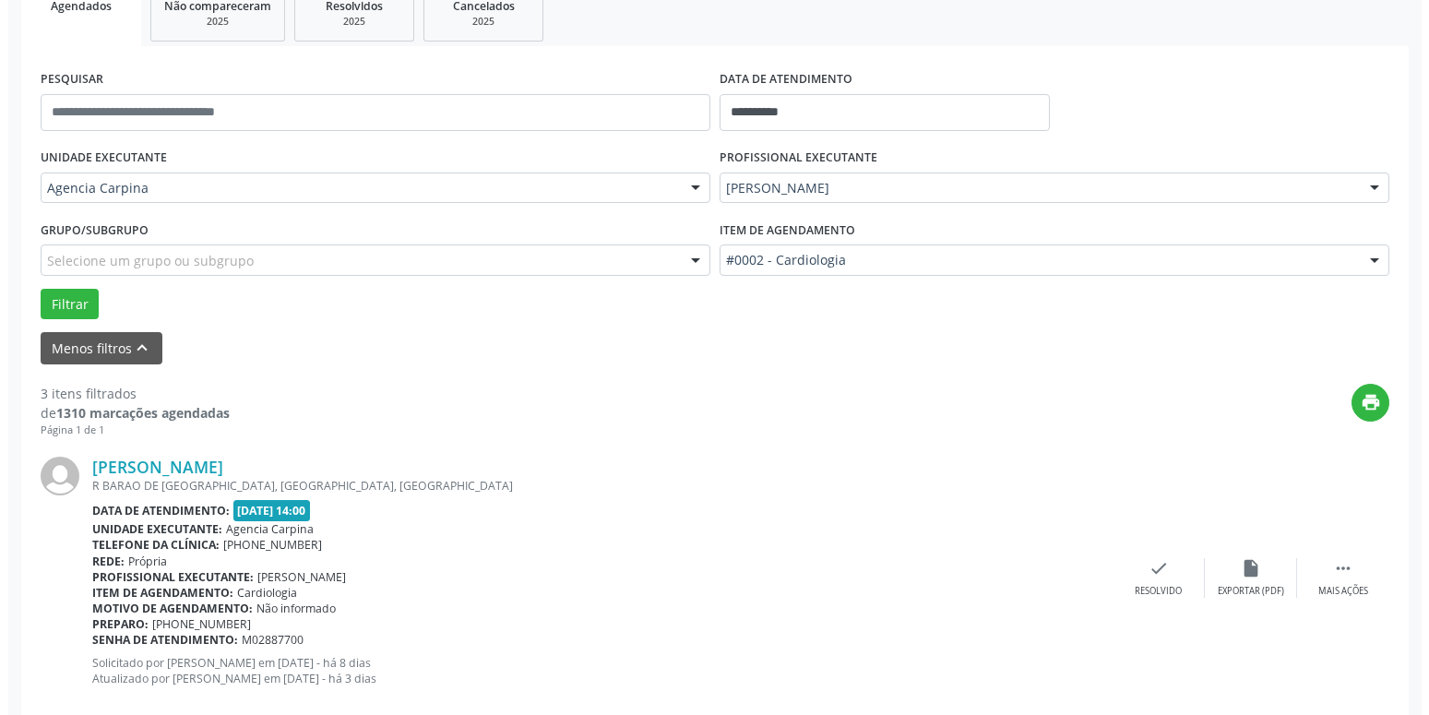
scroll to position [373, 0]
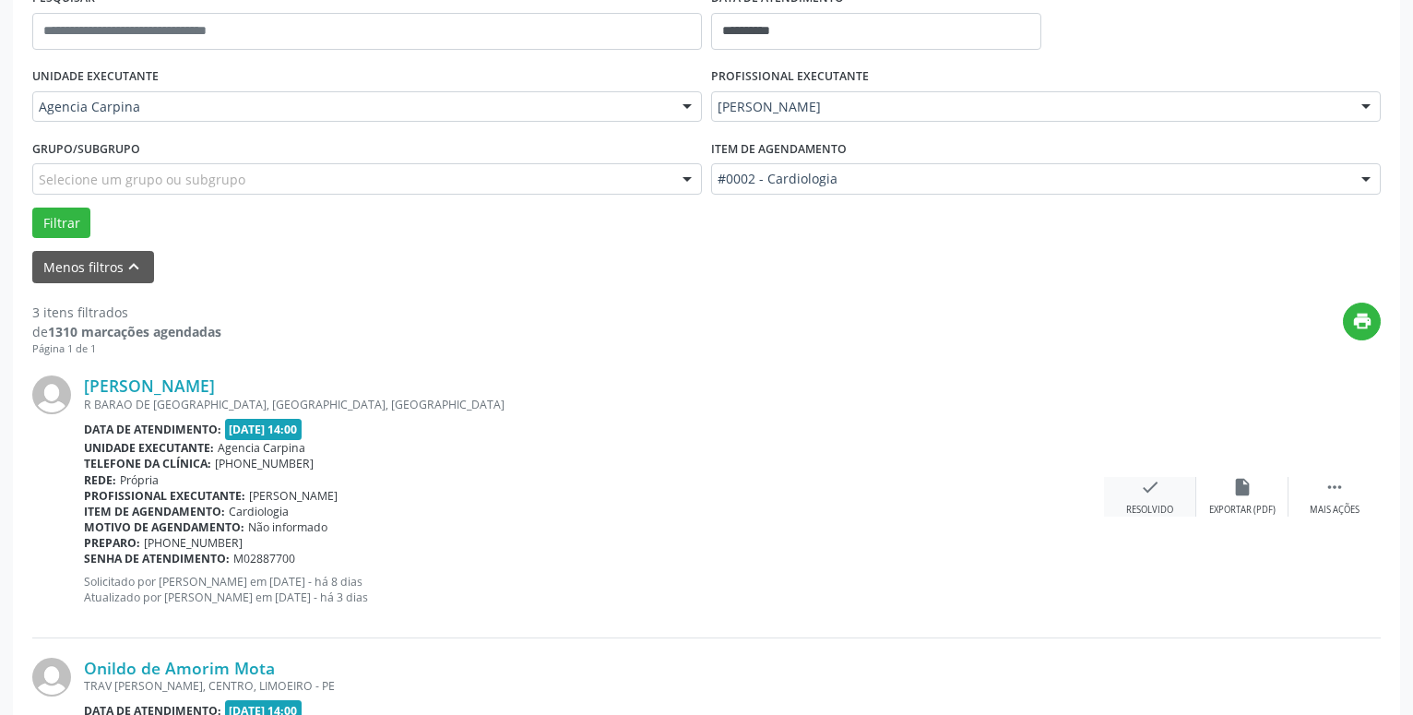
click at [1141, 487] on icon "check" at bounding box center [1150, 487] width 20 height 20
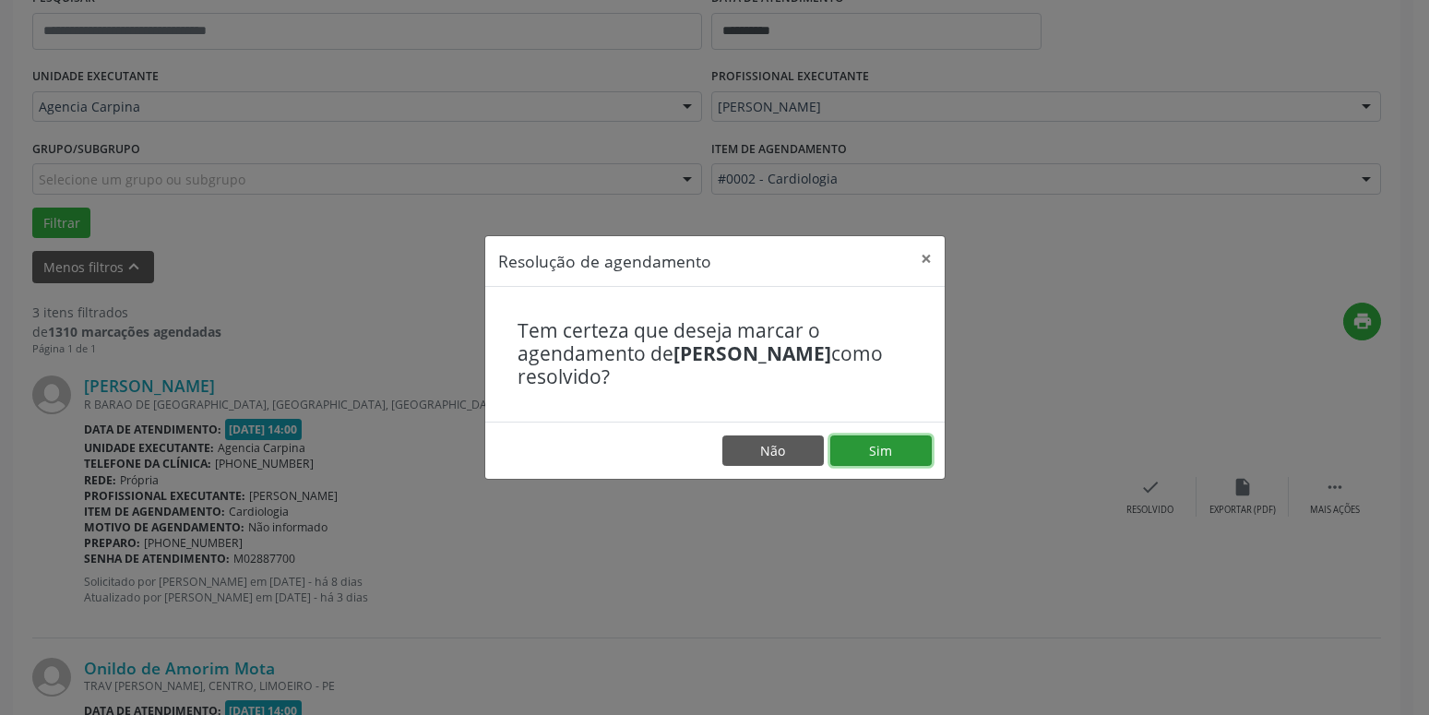
click at [918, 457] on button "Sim" at bounding box center [880, 450] width 101 height 31
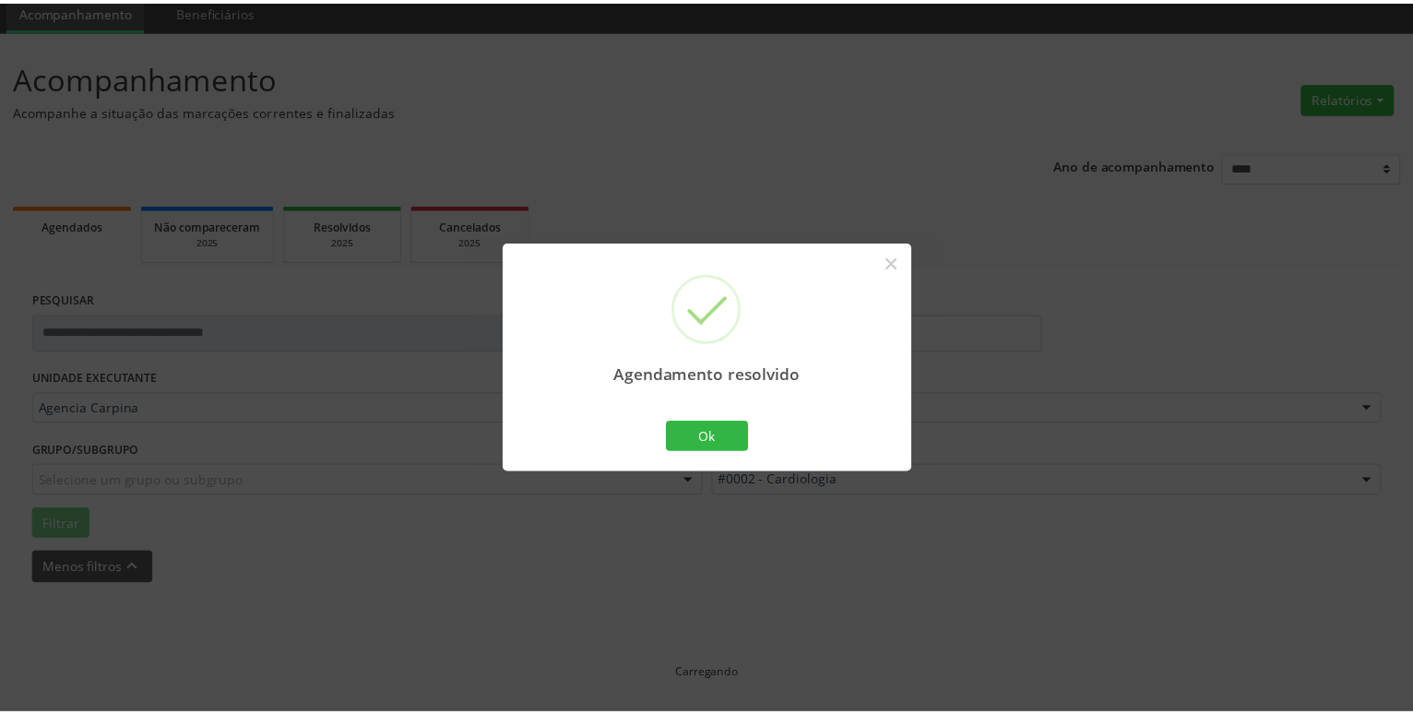
scroll to position [71, 0]
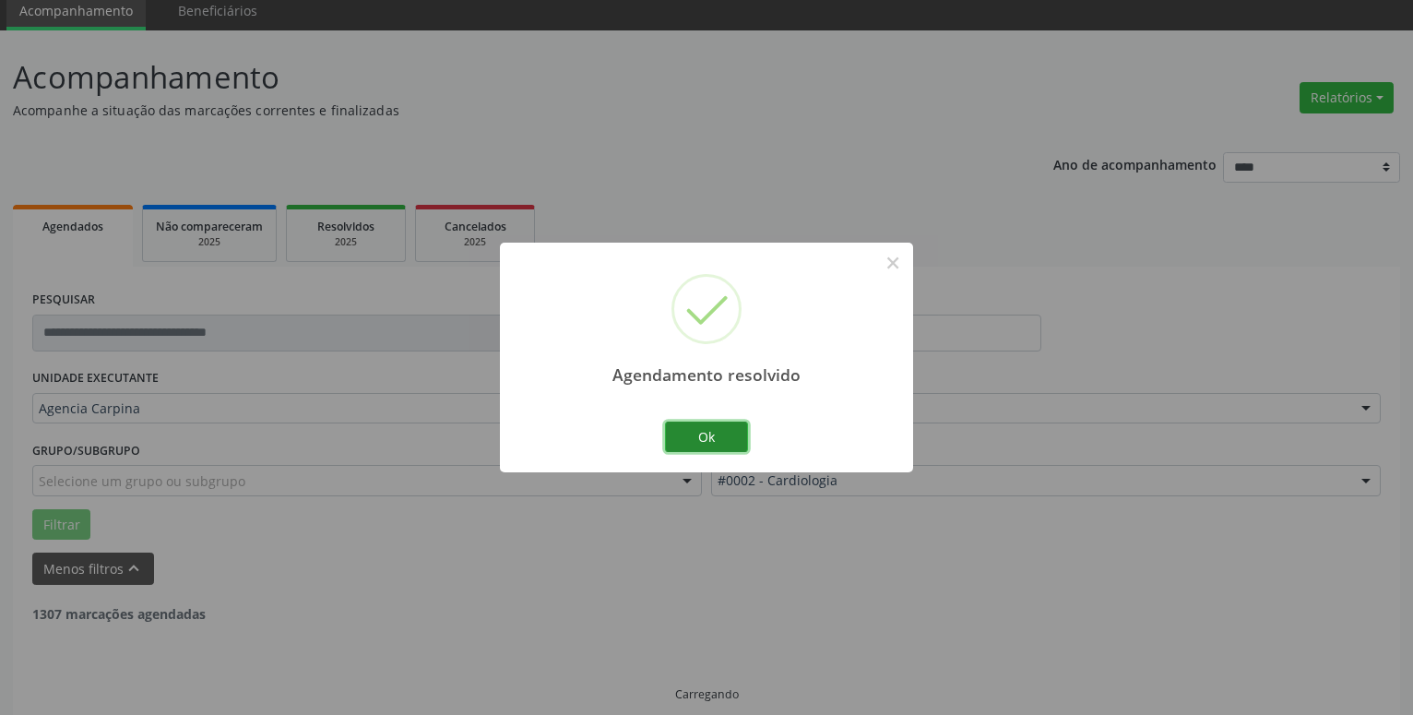
click at [698, 436] on button "Ok" at bounding box center [706, 437] width 83 height 31
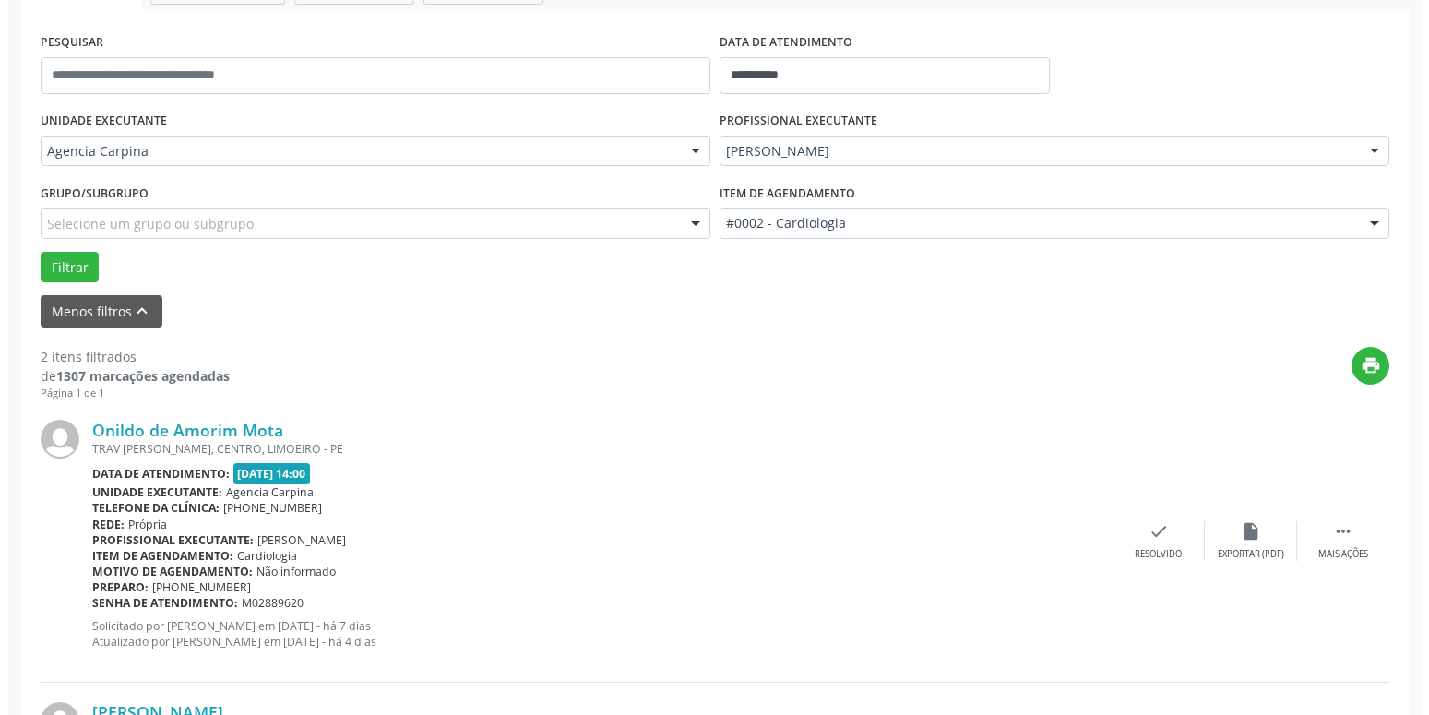
scroll to position [353, 0]
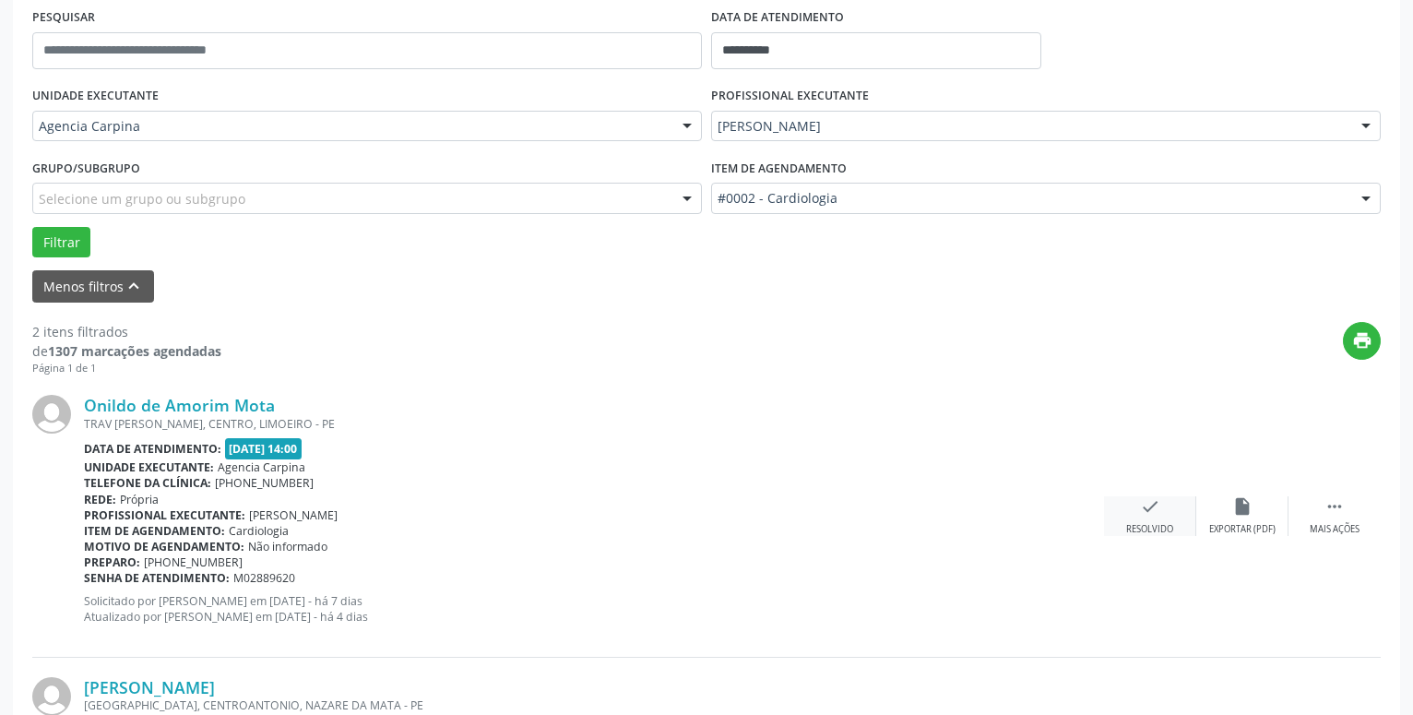
click at [1155, 511] on icon "check" at bounding box center [1150, 506] width 20 height 20
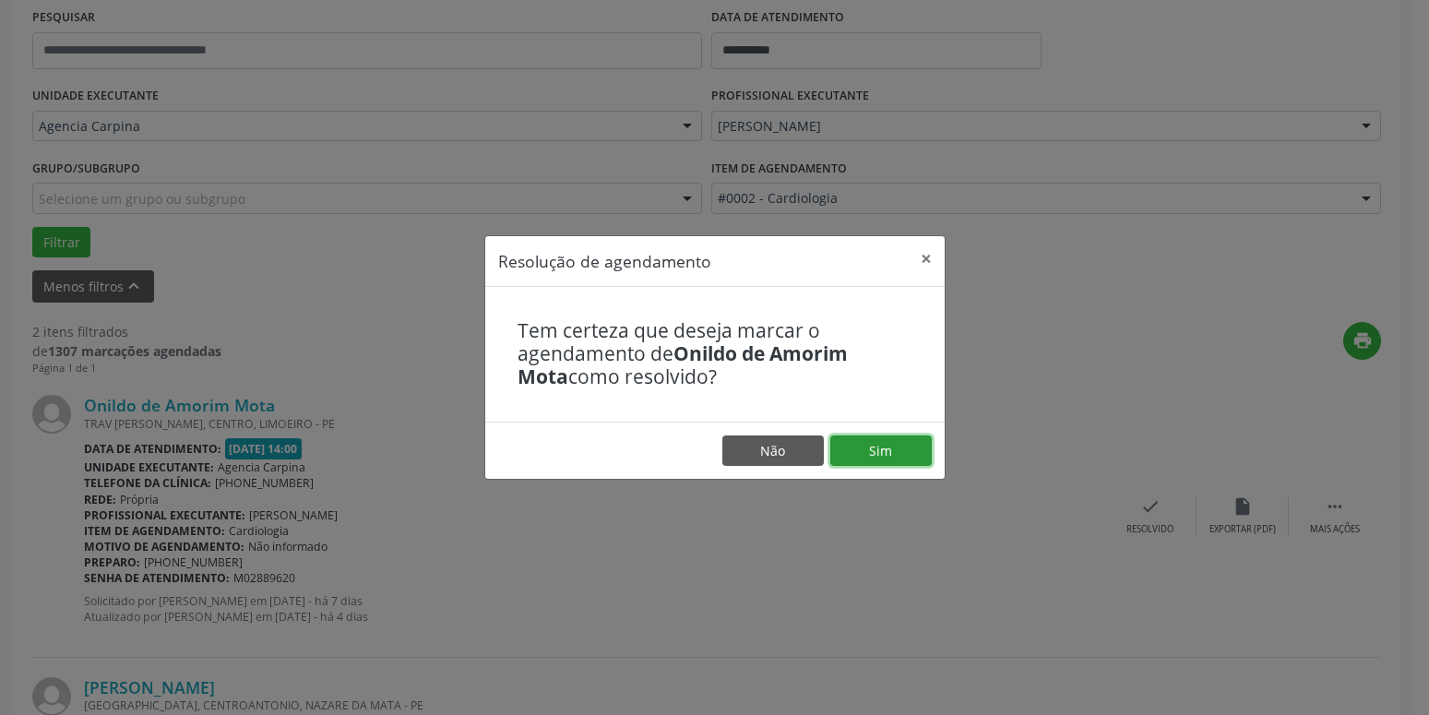
click at [878, 437] on button "Sim" at bounding box center [880, 450] width 101 height 31
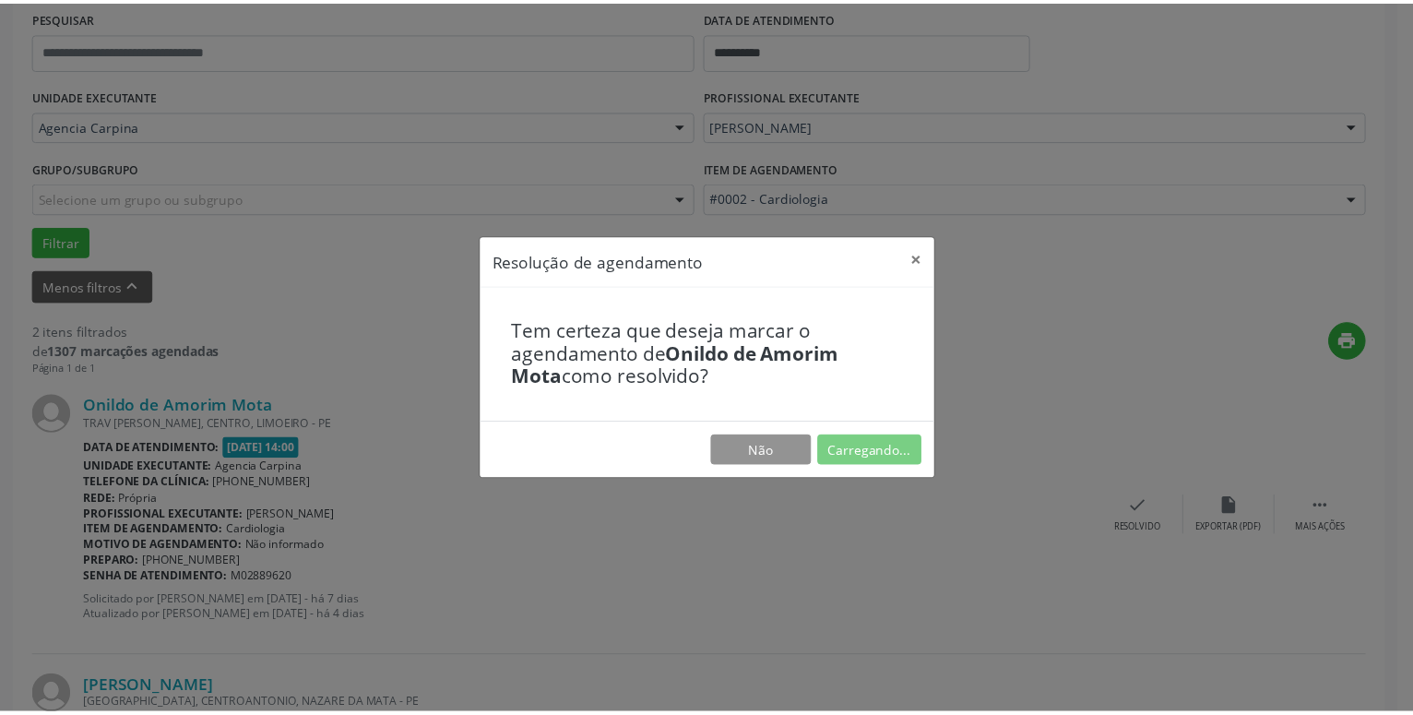
scroll to position [71, 0]
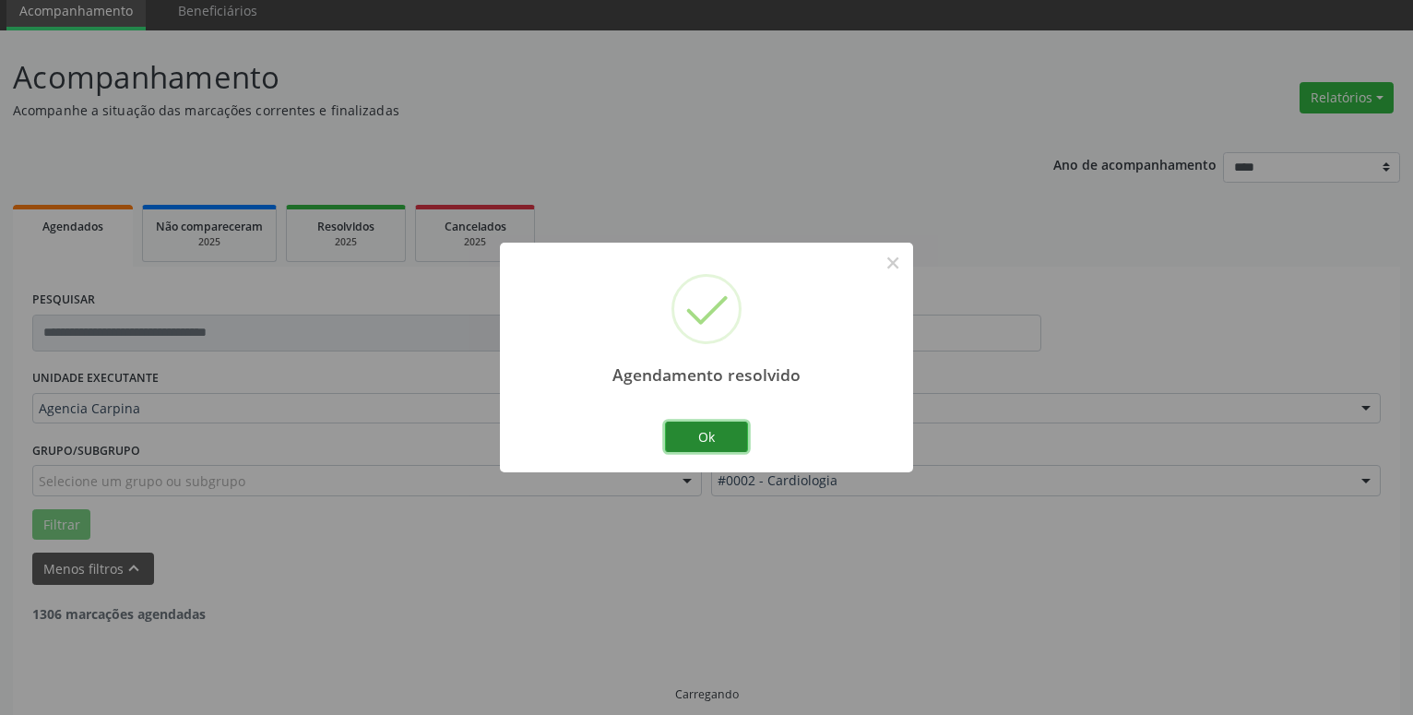
click at [694, 433] on button "Ok" at bounding box center [706, 437] width 83 height 31
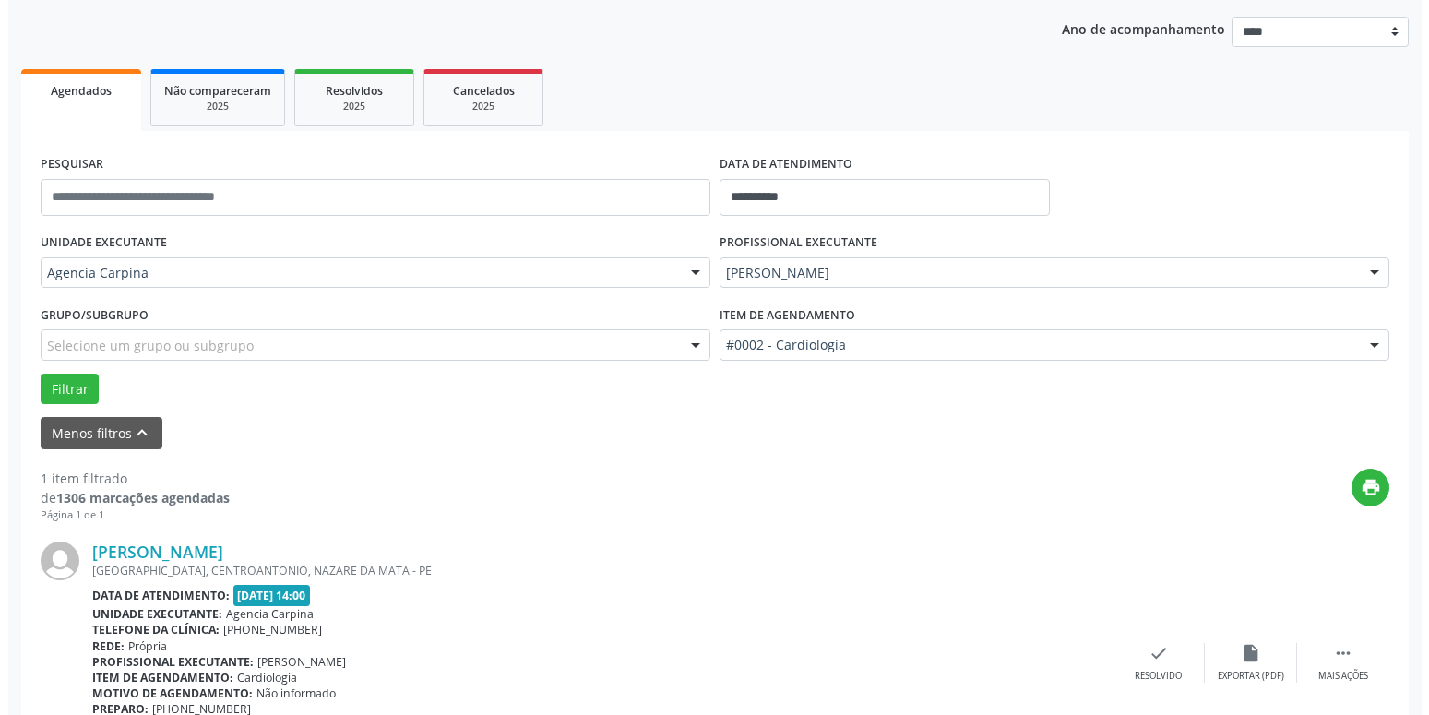
scroll to position [328, 0]
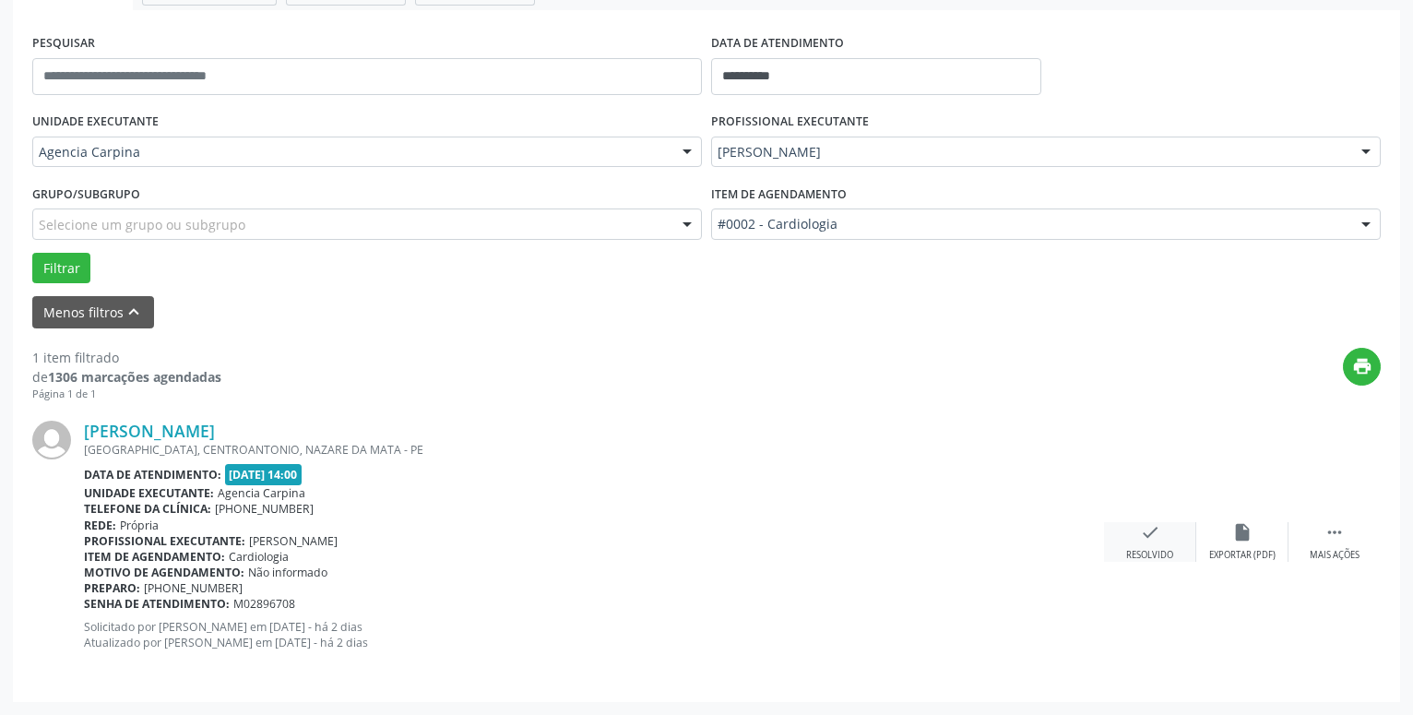
click at [1151, 551] on div "Resolvido" at bounding box center [1150, 555] width 47 height 13
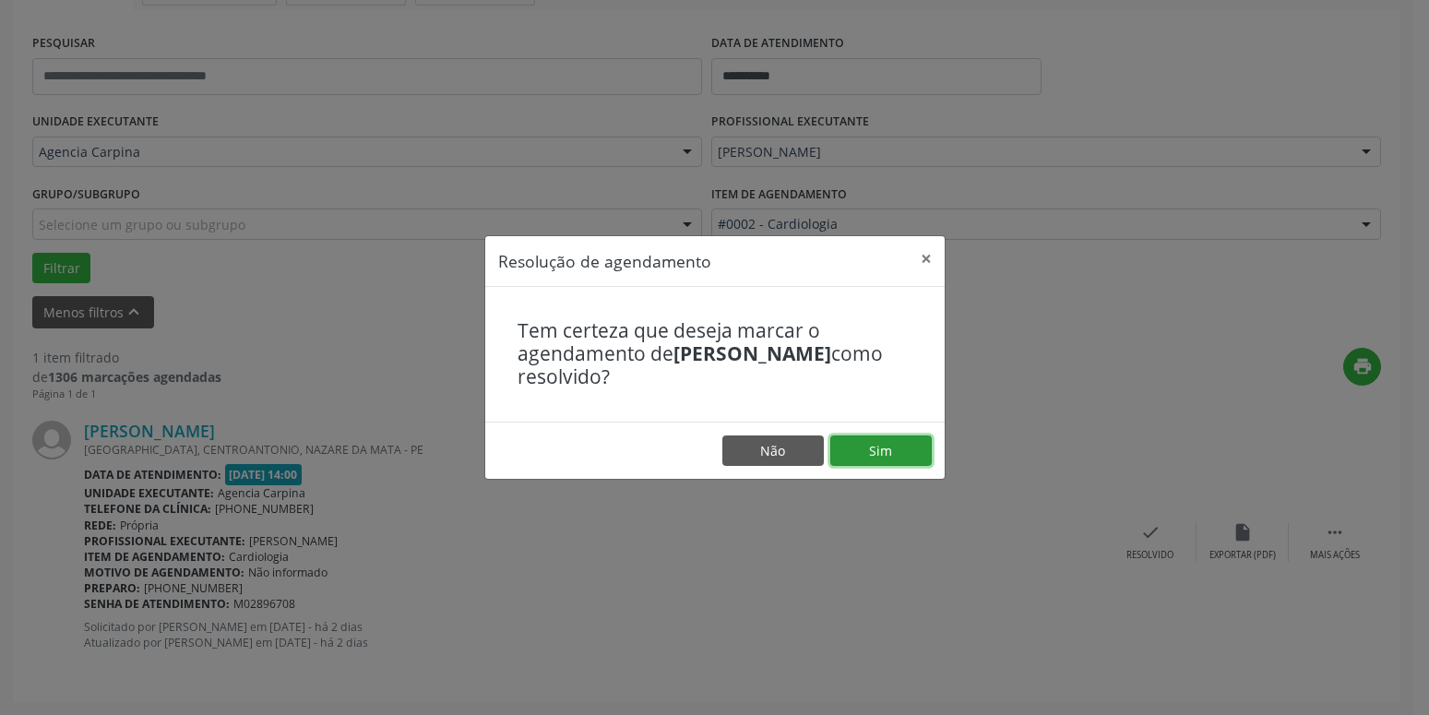
click at [881, 435] on button "Sim" at bounding box center [880, 450] width 101 height 31
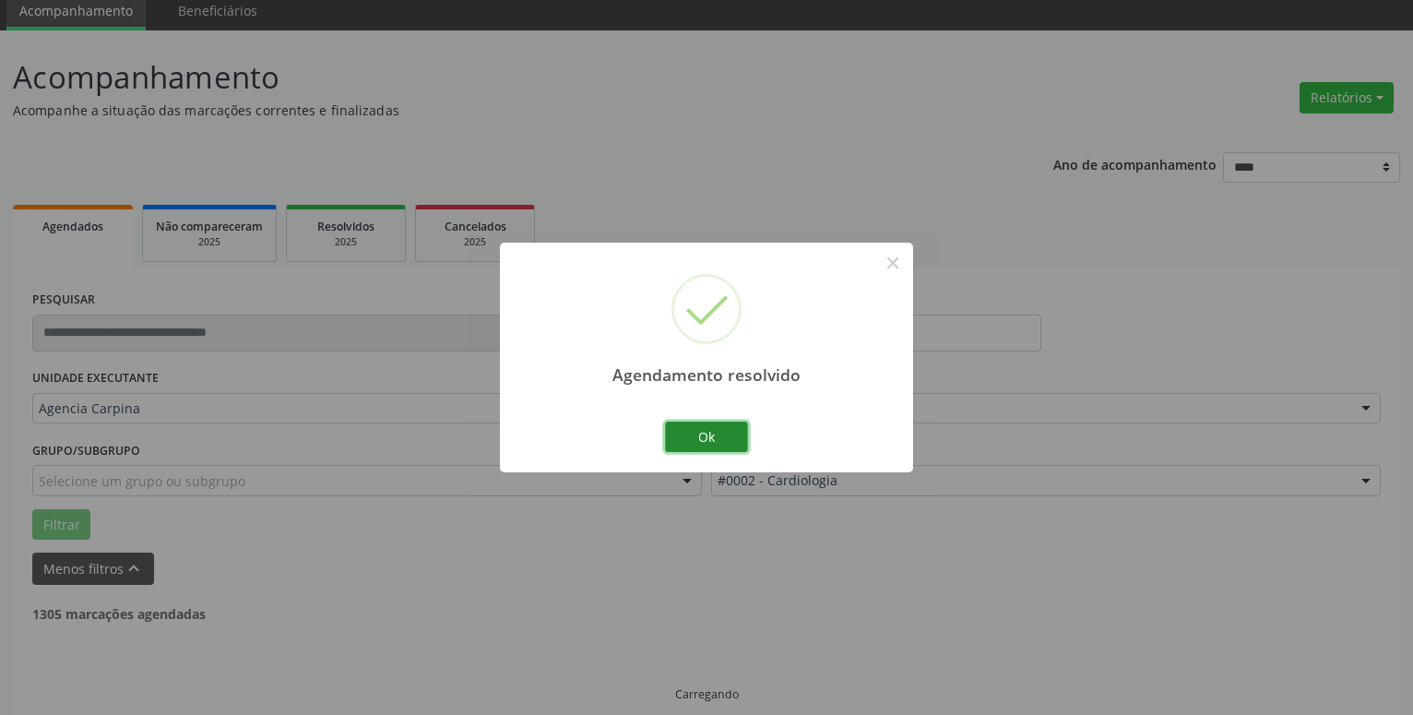
click at [696, 434] on button "Ok" at bounding box center [706, 437] width 83 height 31
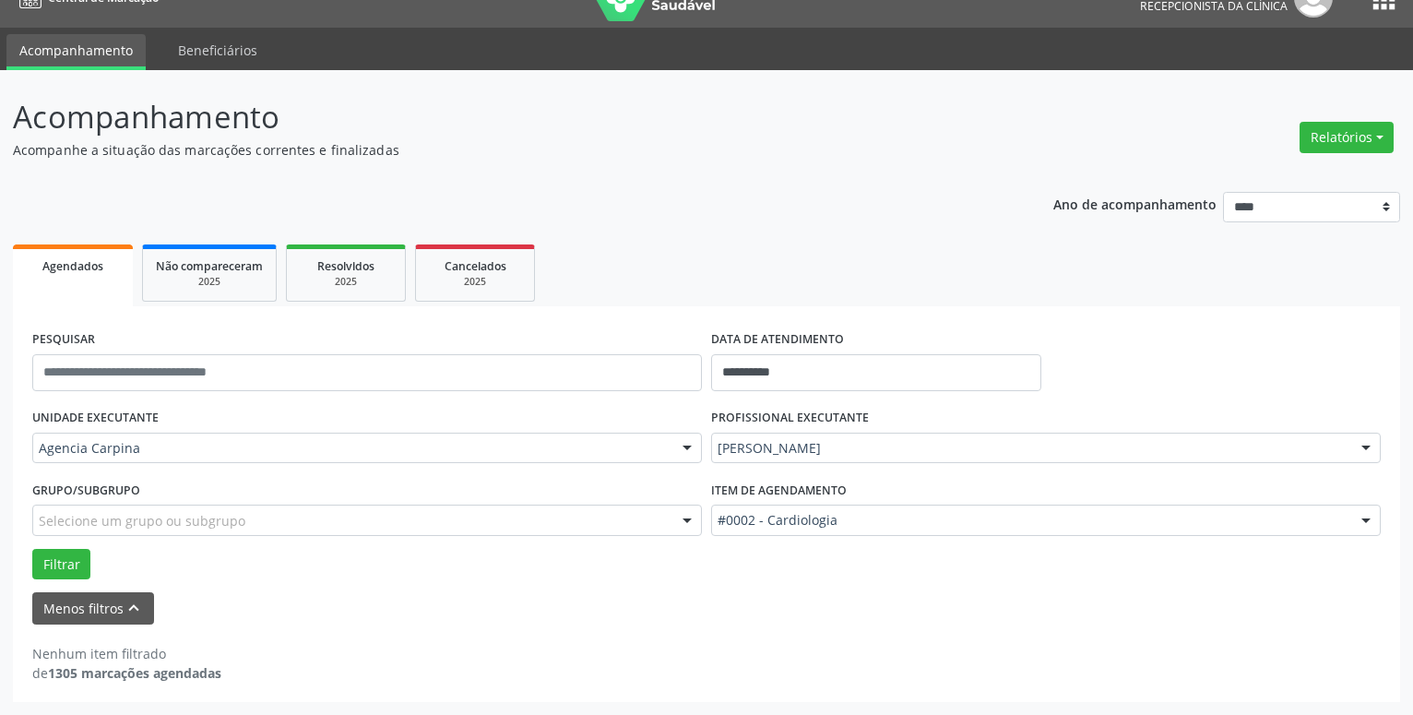
scroll to position [31, 0]
click at [779, 367] on input "**********" at bounding box center [876, 372] width 330 height 37
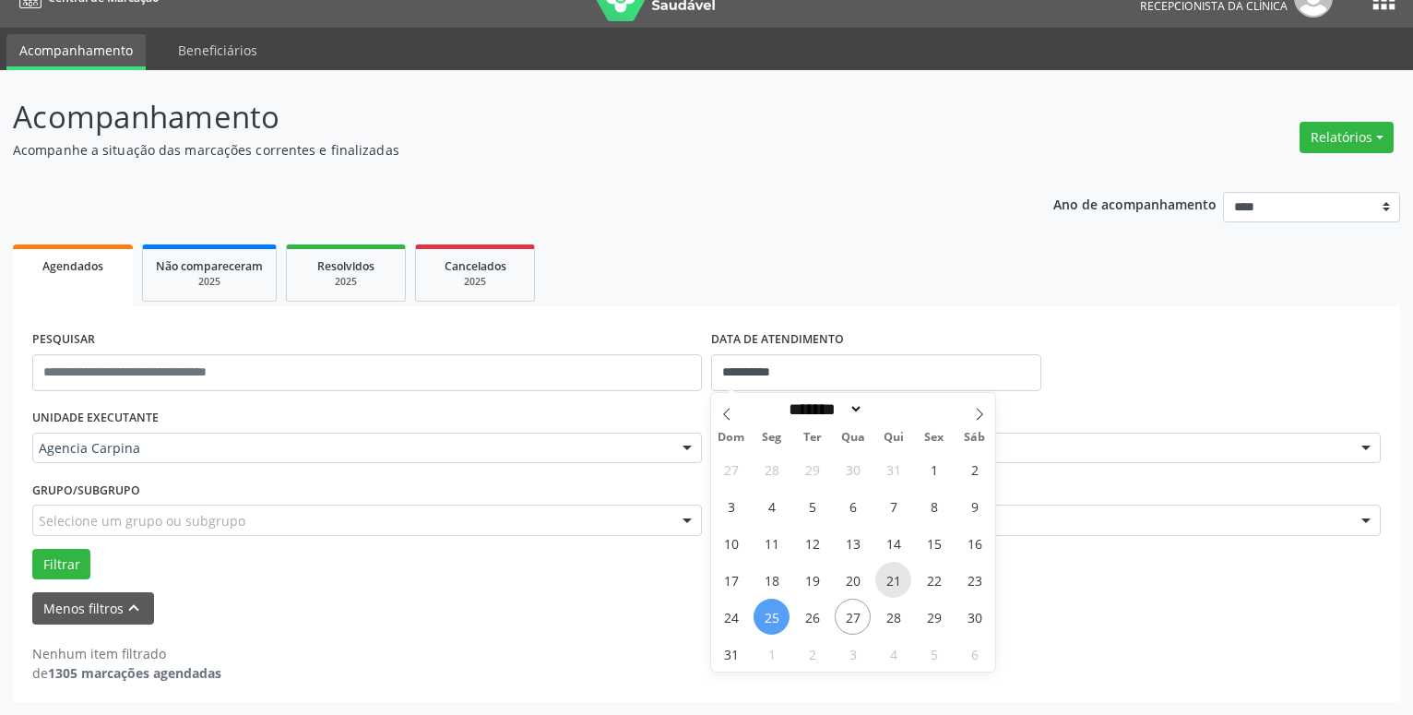
click at [895, 581] on span "21" at bounding box center [894, 580] width 36 height 36
type input "**********"
click at [895, 581] on span "21" at bounding box center [894, 580] width 36 height 36
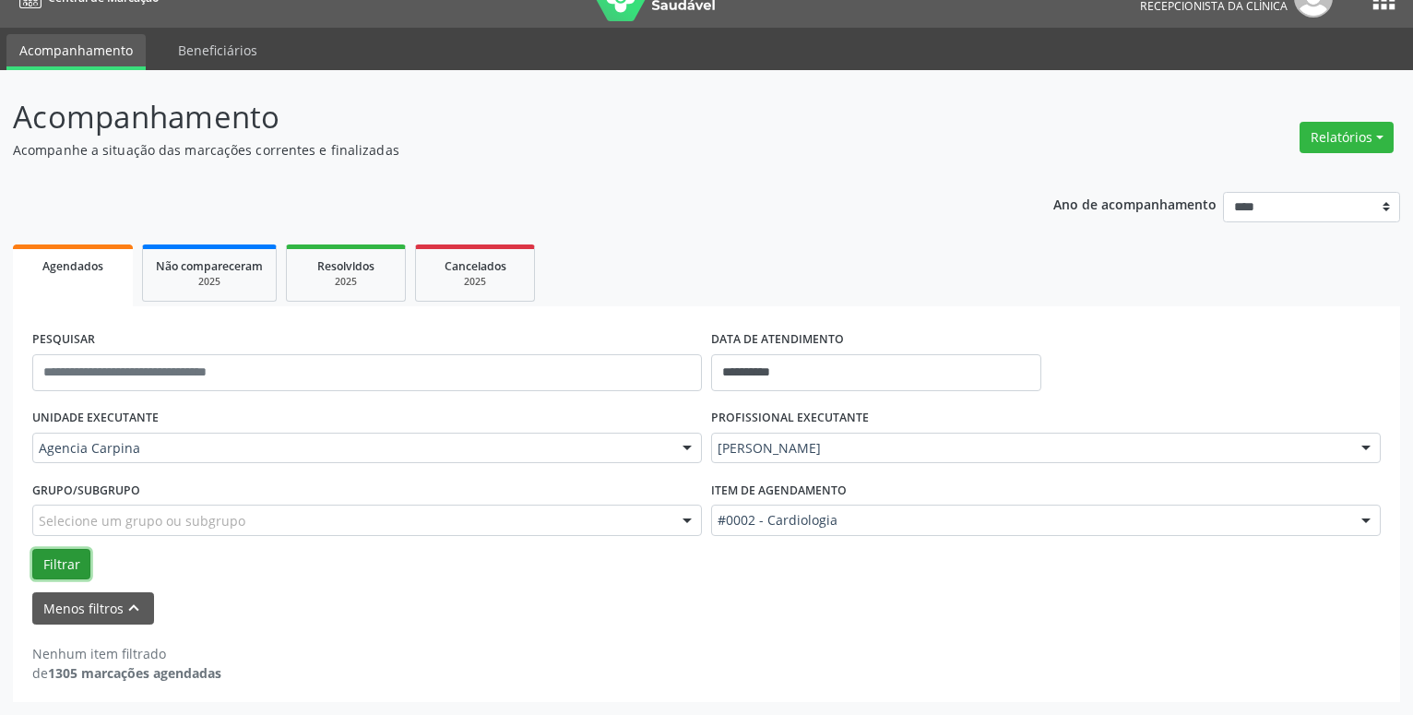
click at [78, 565] on button "Filtrar" at bounding box center [61, 564] width 58 height 31
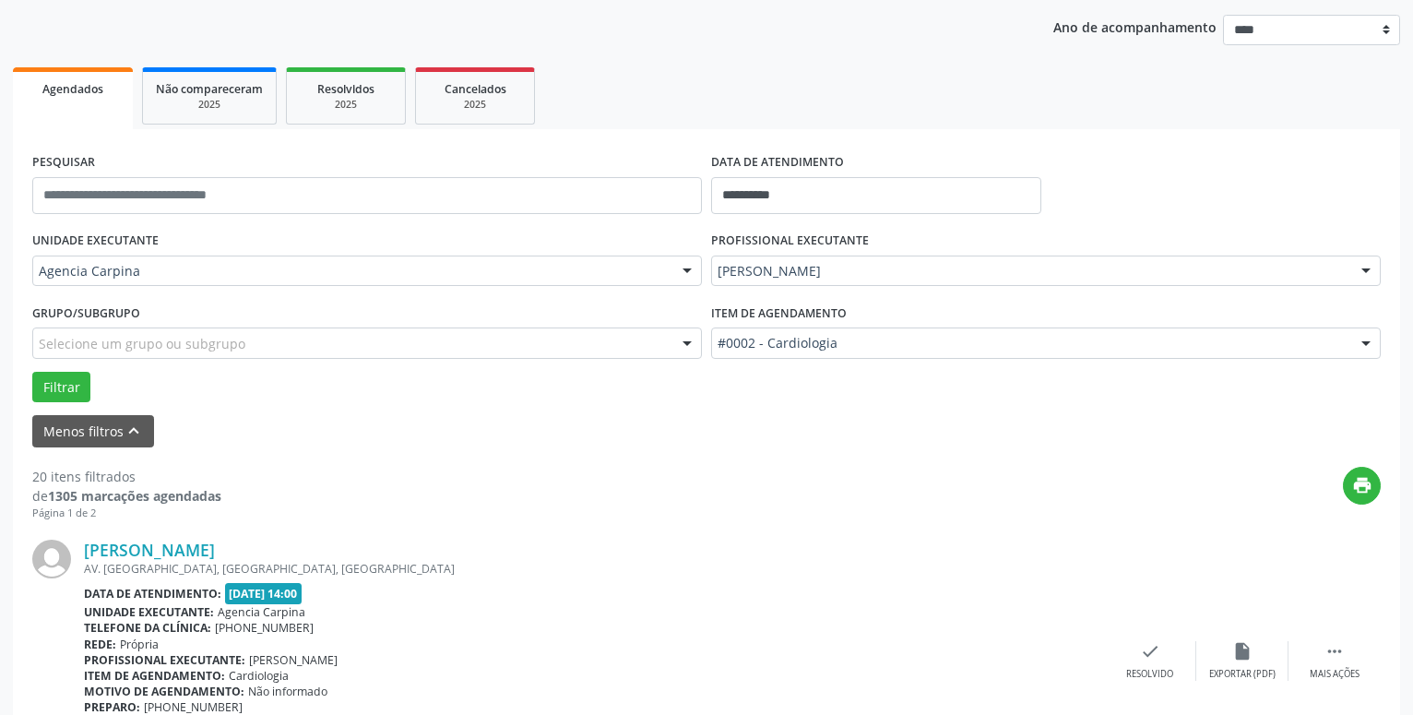
scroll to position [220, 0]
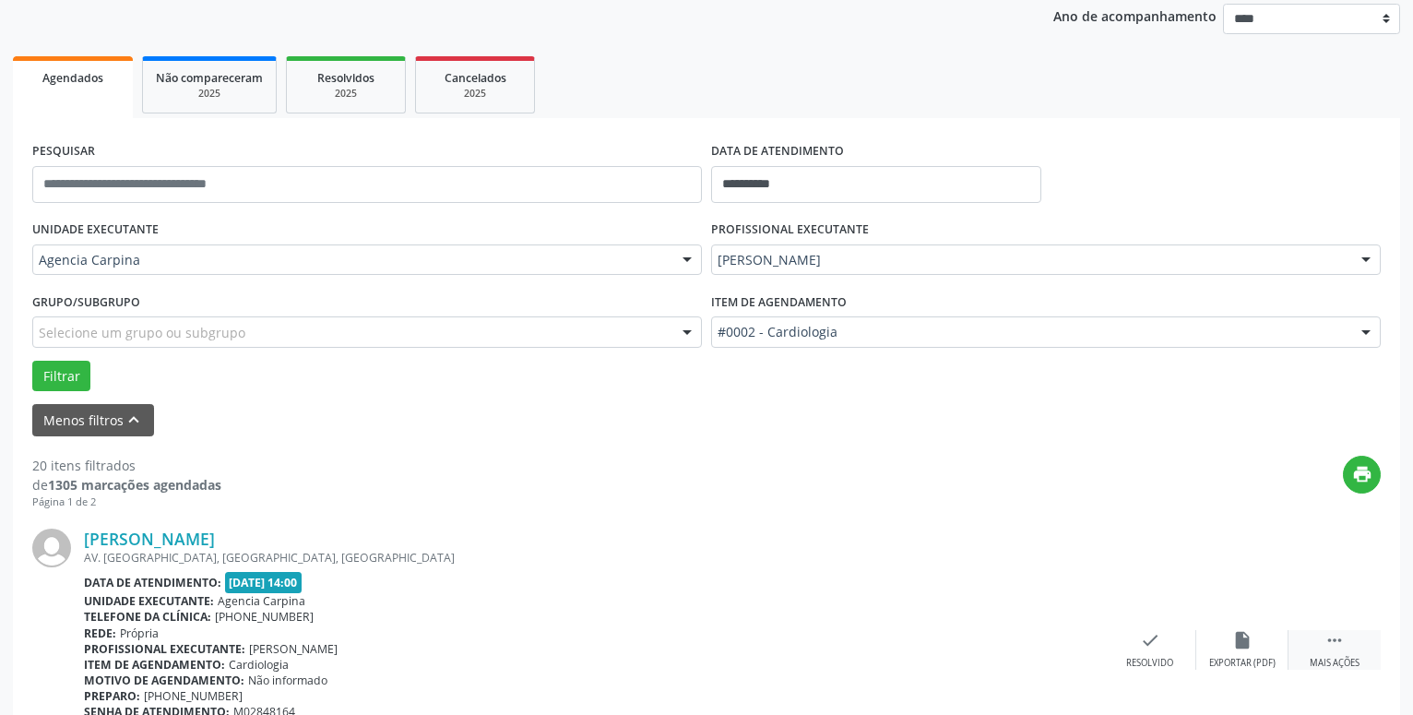
click at [1331, 644] on icon "" at bounding box center [1335, 640] width 20 height 20
click at [1239, 642] on icon "alarm_off" at bounding box center [1243, 640] width 20 height 20
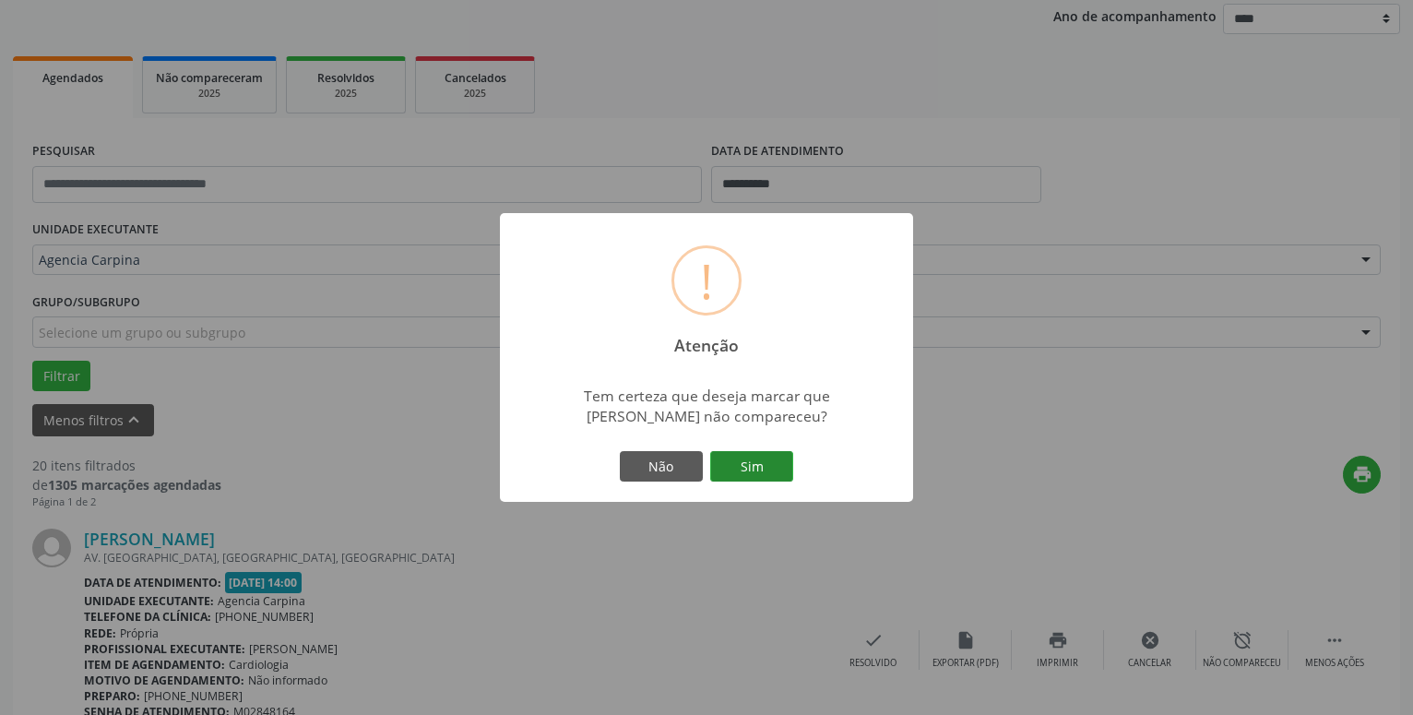
click at [757, 454] on button "Sim" at bounding box center [751, 466] width 83 height 31
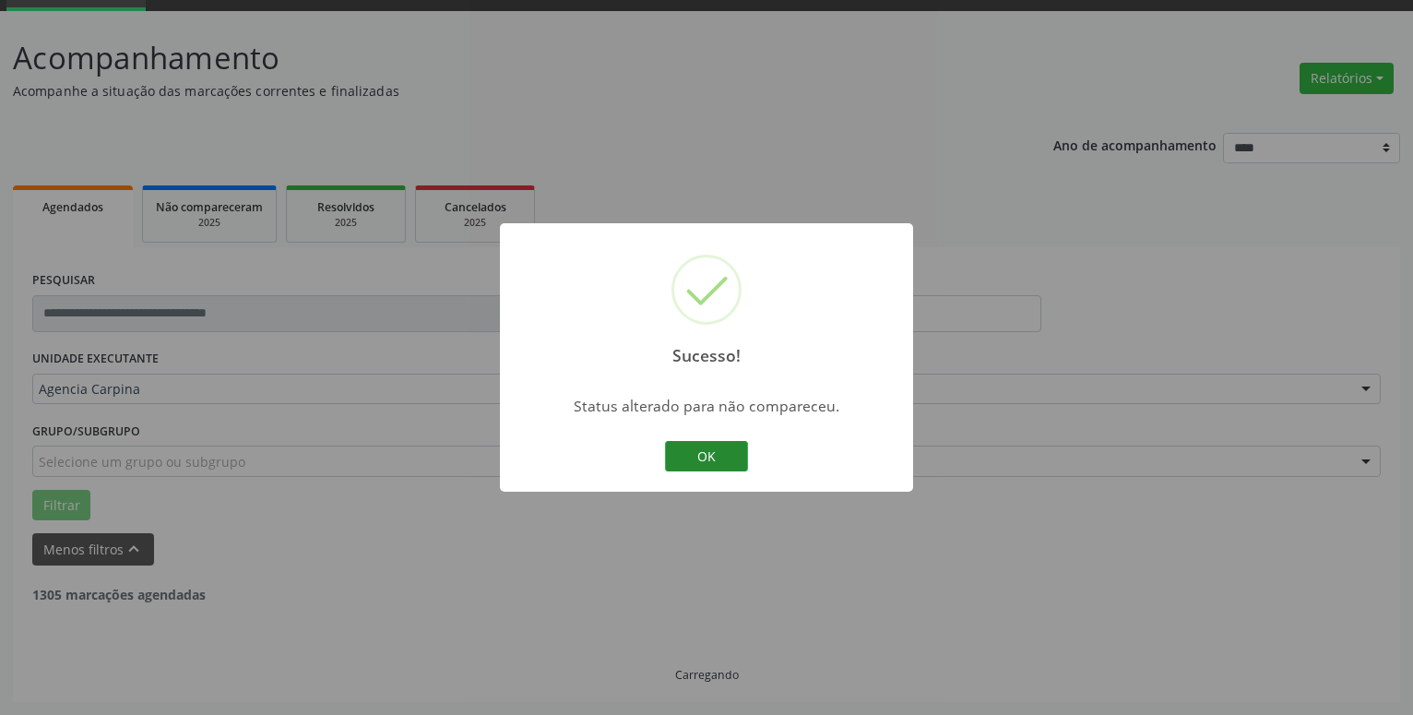
scroll to position [90, 0]
click at [694, 460] on button "OK" at bounding box center [706, 456] width 83 height 31
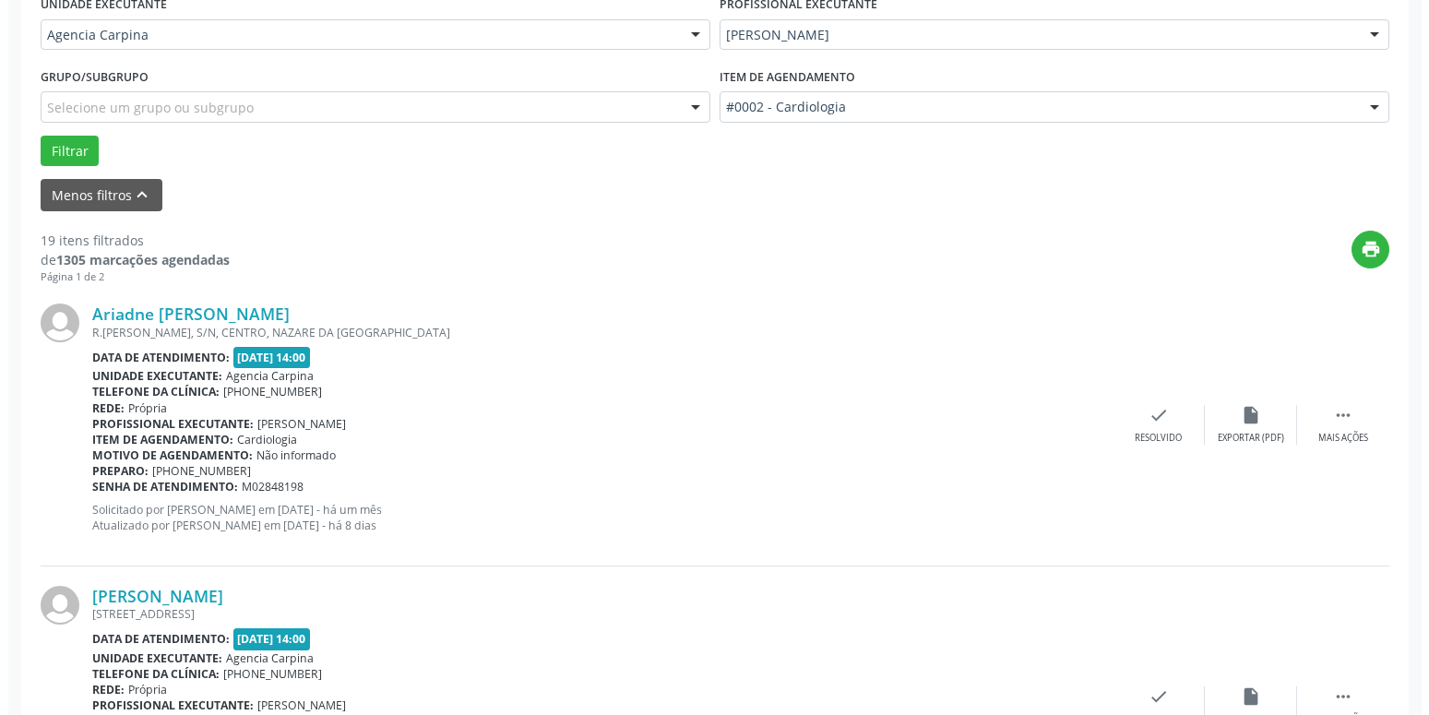
scroll to position [467, 0]
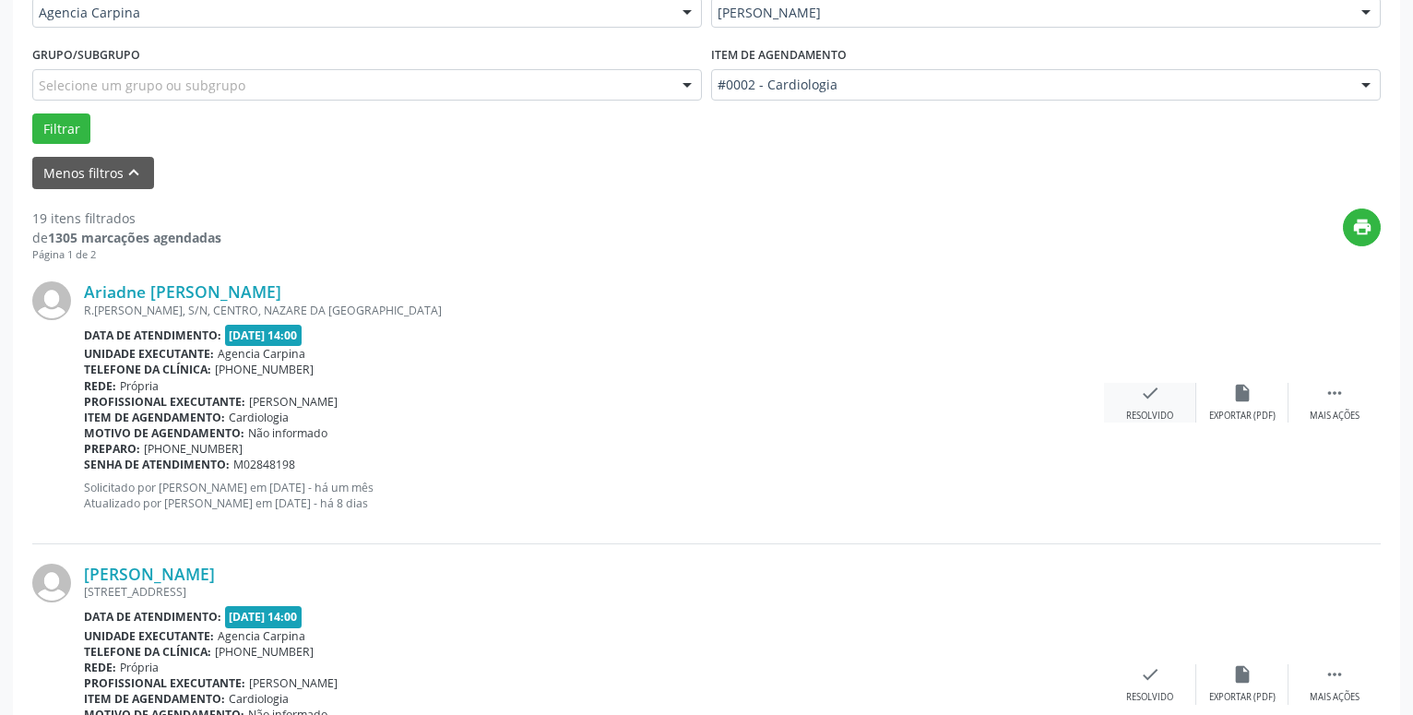
click at [1155, 402] on icon "check" at bounding box center [1150, 393] width 20 height 20
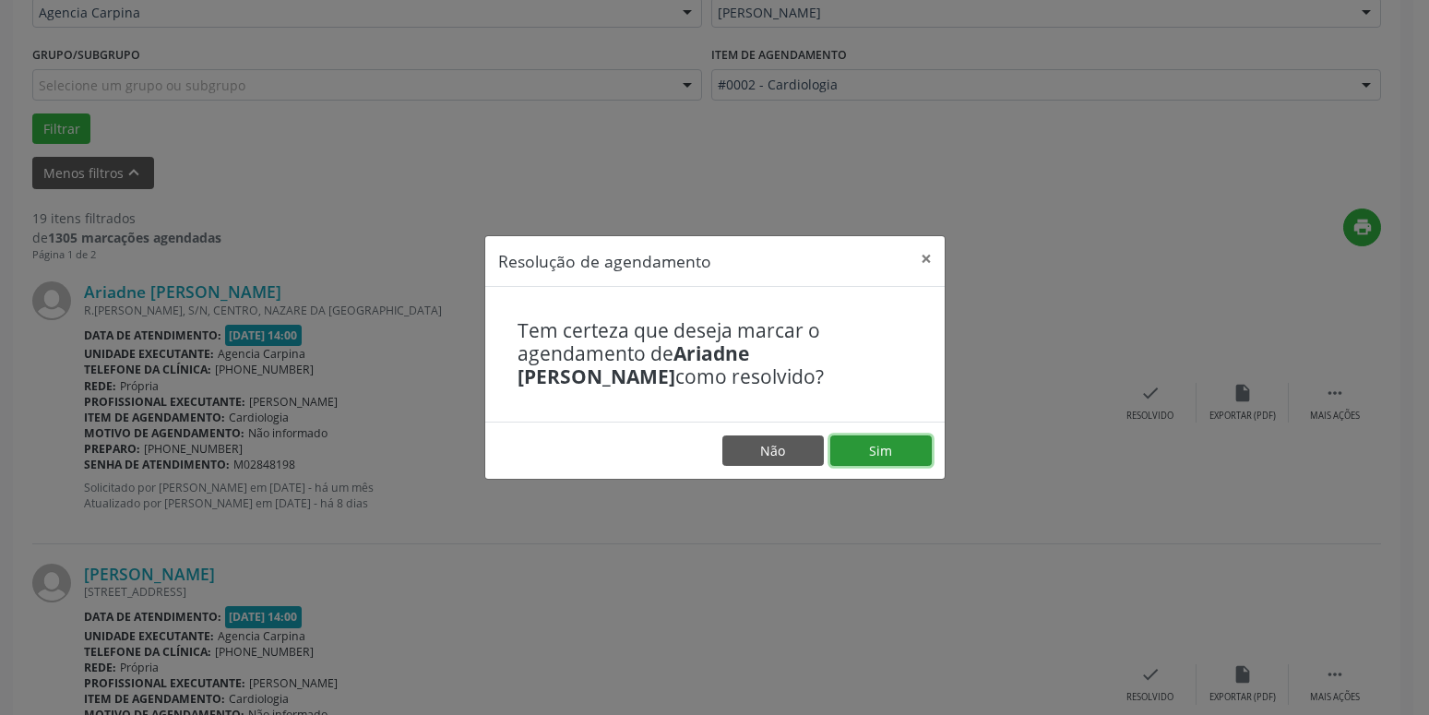
click at [896, 457] on button "Sim" at bounding box center [880, 450] width 101 height 31
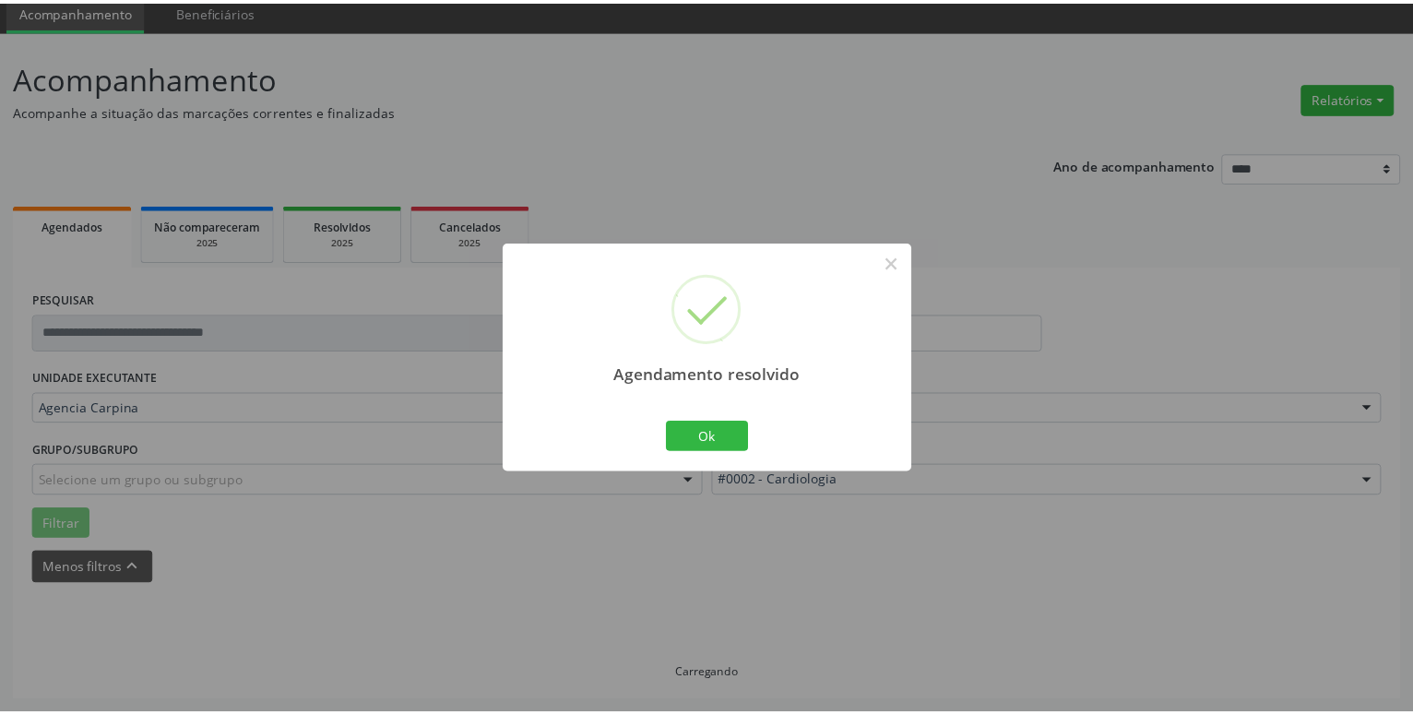
scroll to position [71, 0]
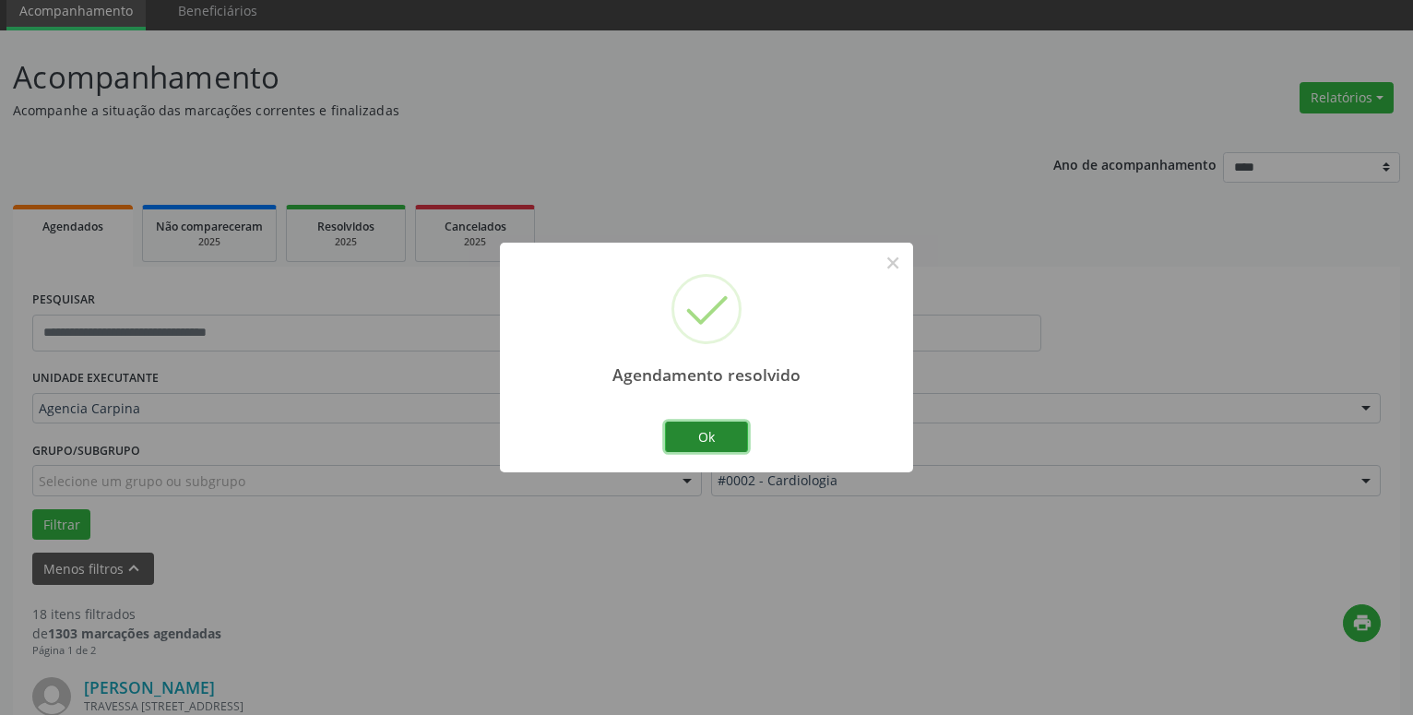
click at [709, 436] on button "Ok" at bounding box center [706, 437] width 83 height 31
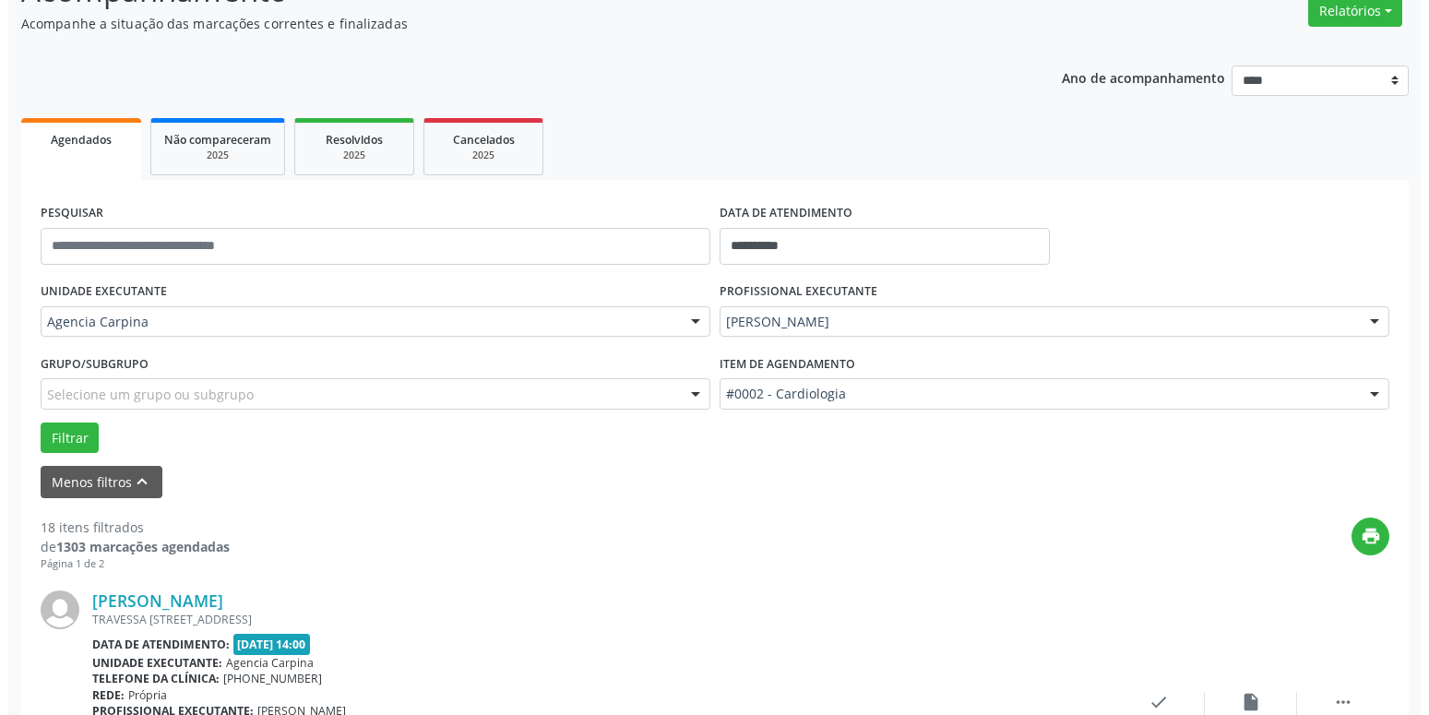
scroll to position [259, 0]
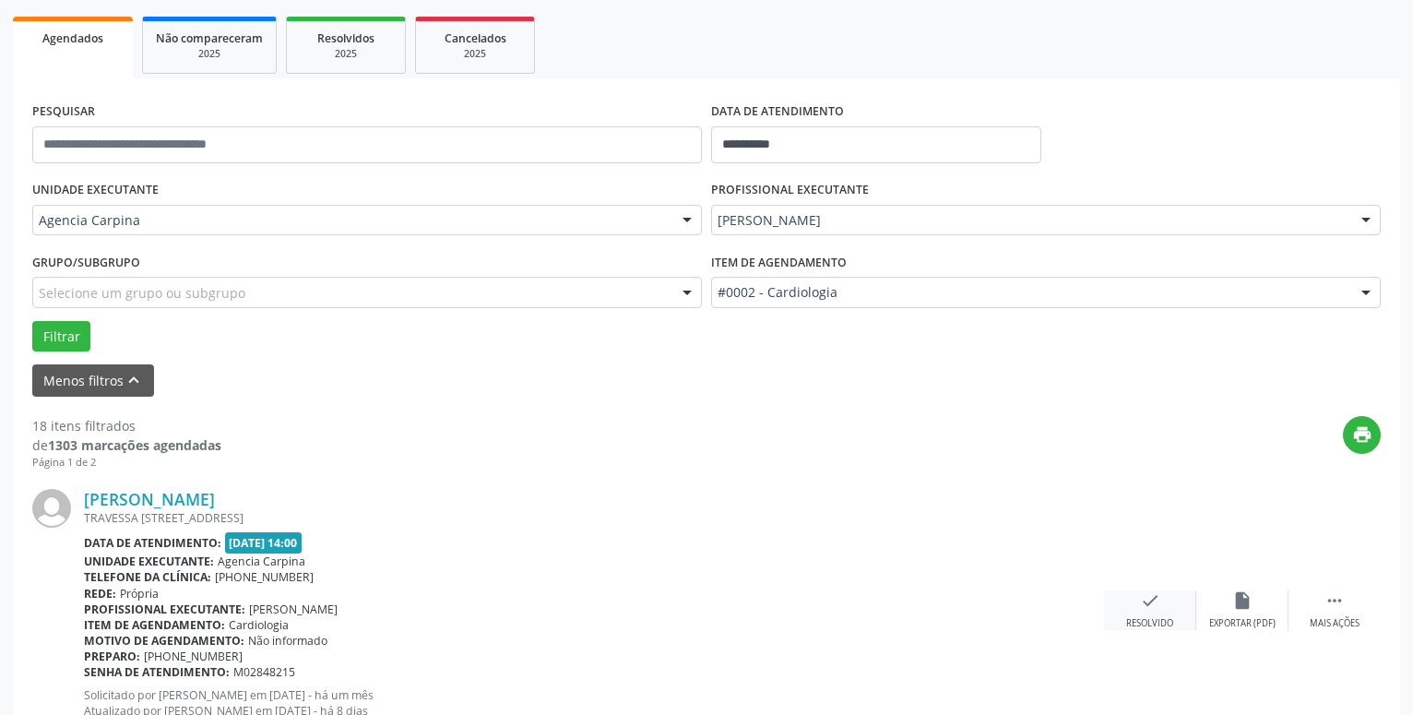
click at [1155, 611] on icon "check" at bounding box center [1150, 600] width 20 height 20
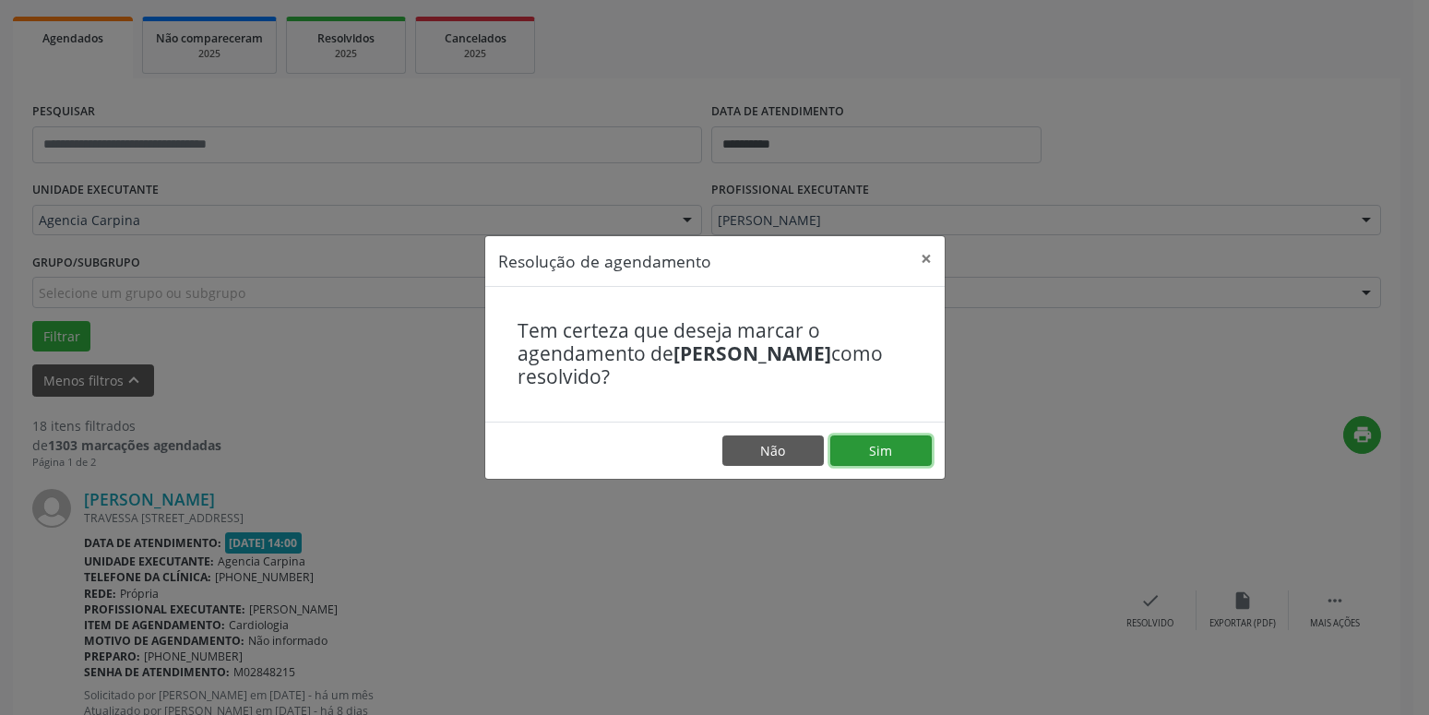
click at [869, 459] on button "Sim" at bounding box center [880, 450] width 101 height 31
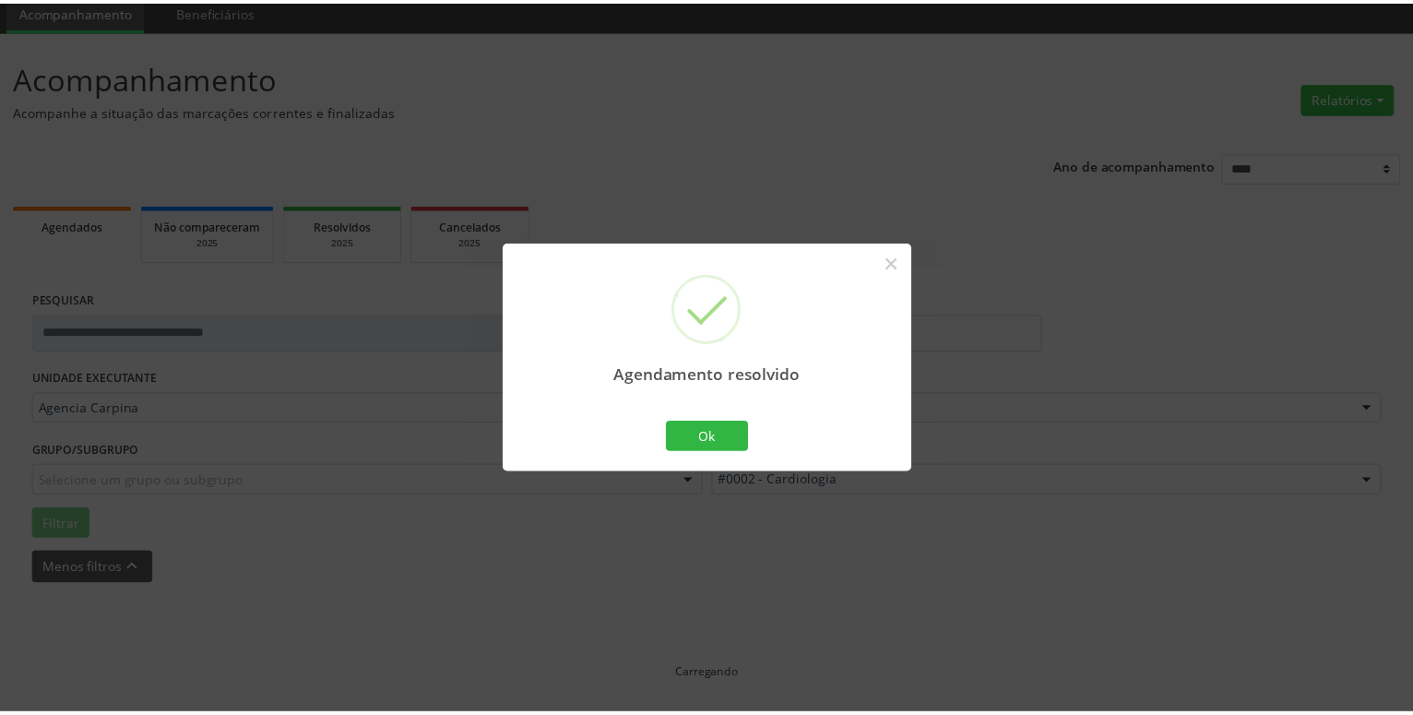
scroll to position [71, 0]
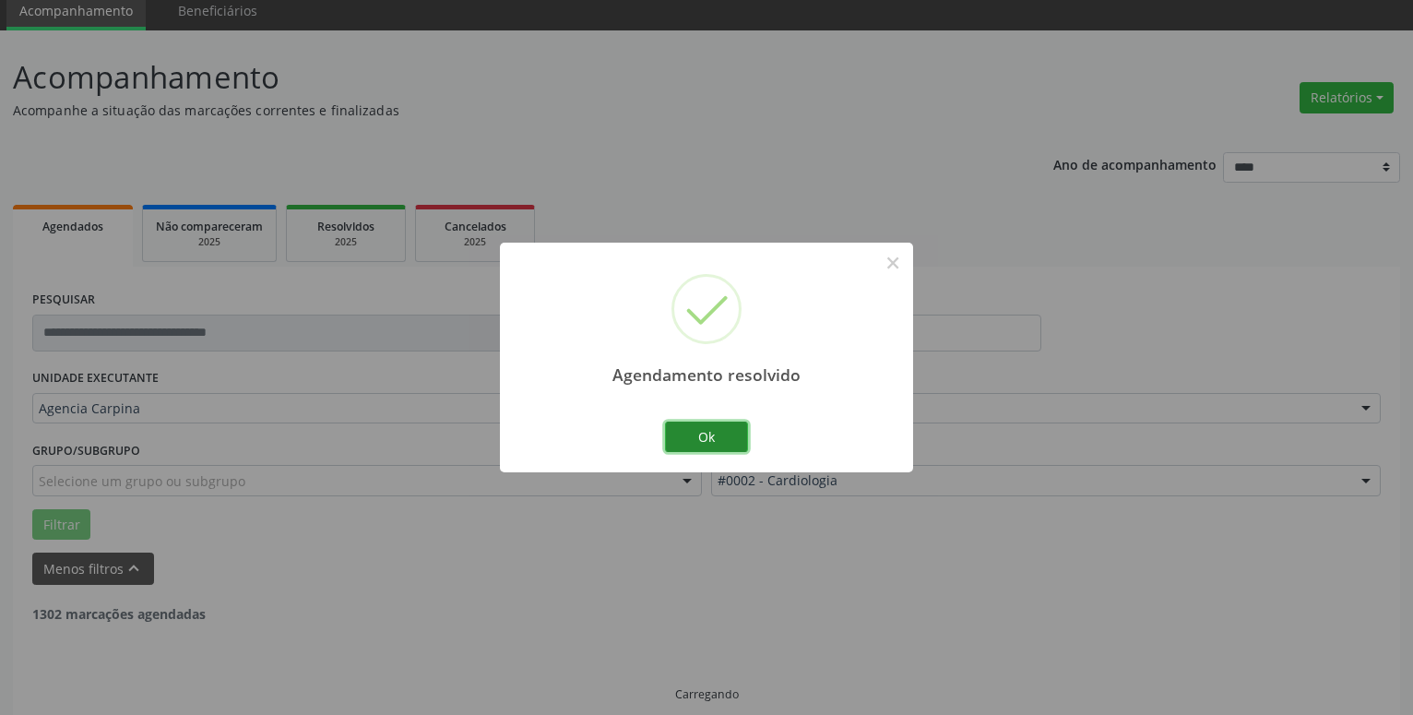
click at [732, 446] on button "Ok" at bounding box center [706, 437] width 83 height 31
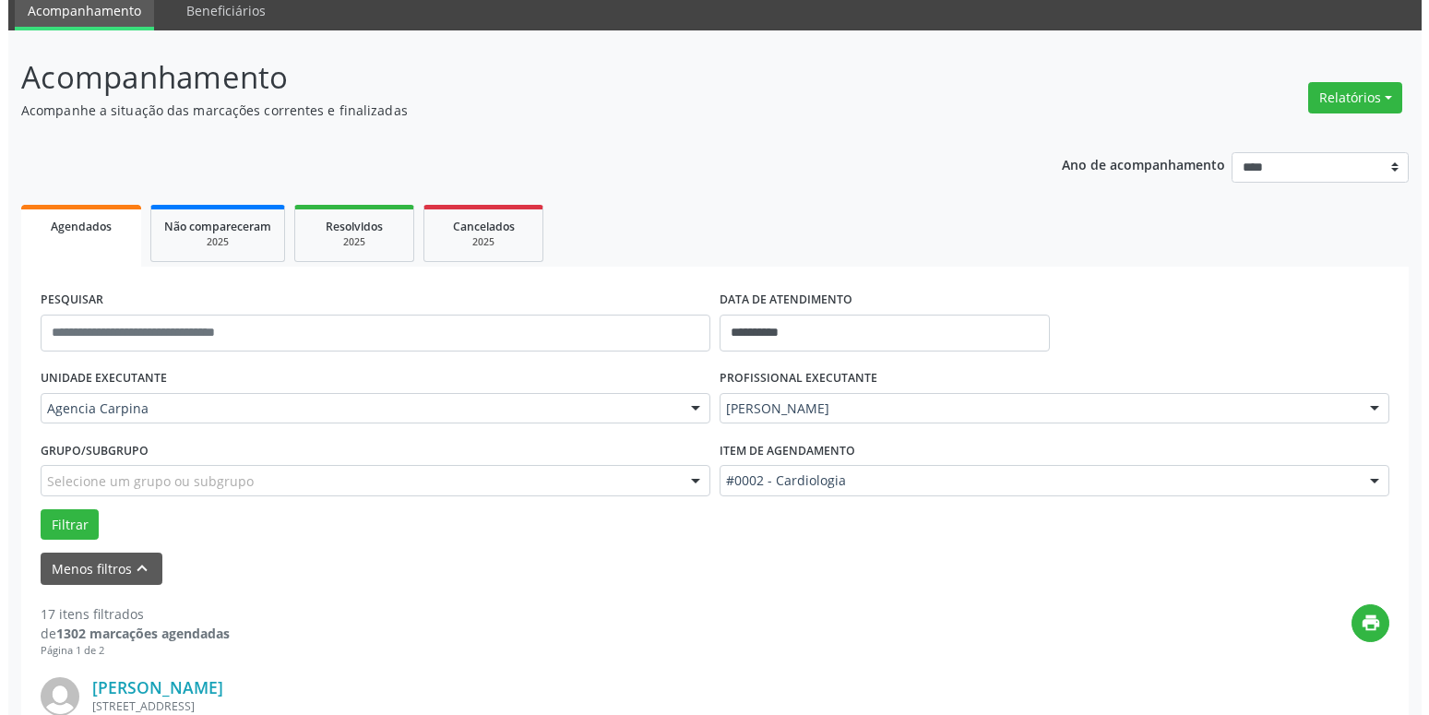
scroll to position [259, 0]
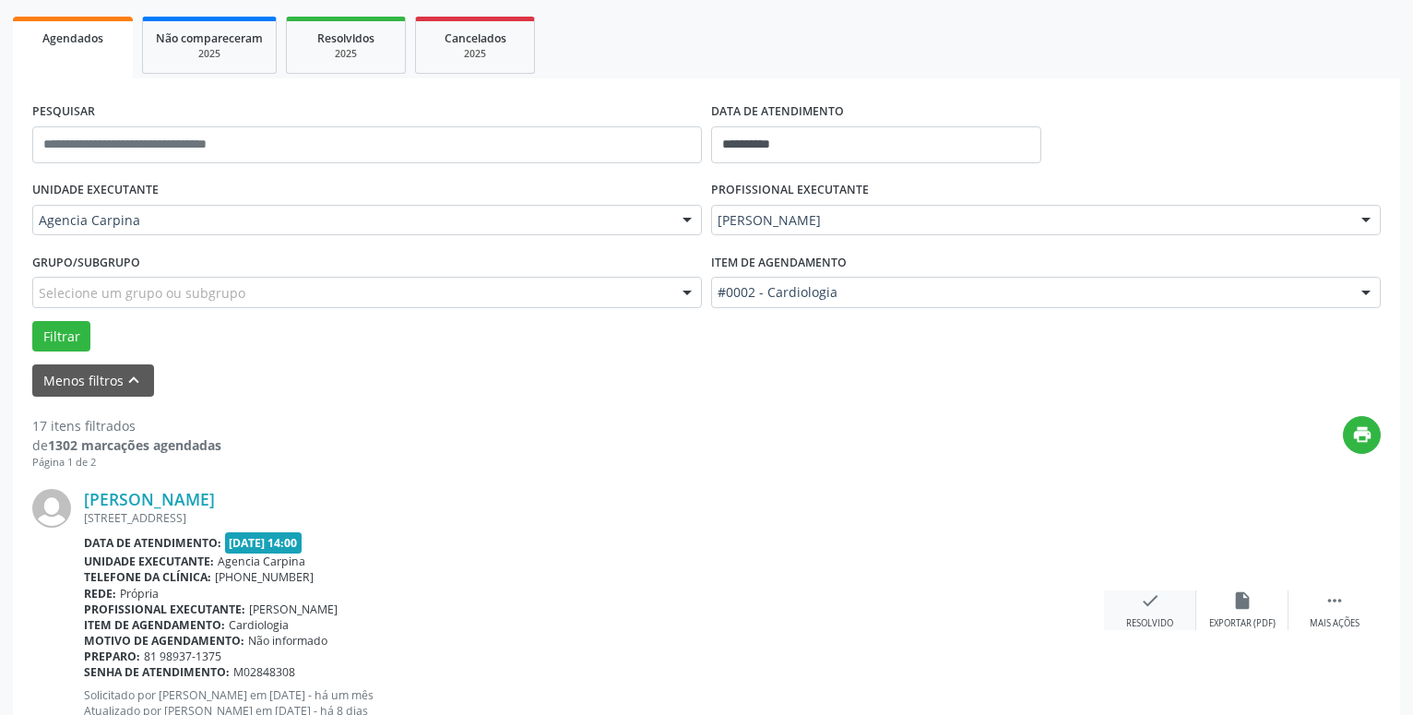
click at [1140, 610] on icon "check" at bounding box center [1150, 600] width 20 height 20
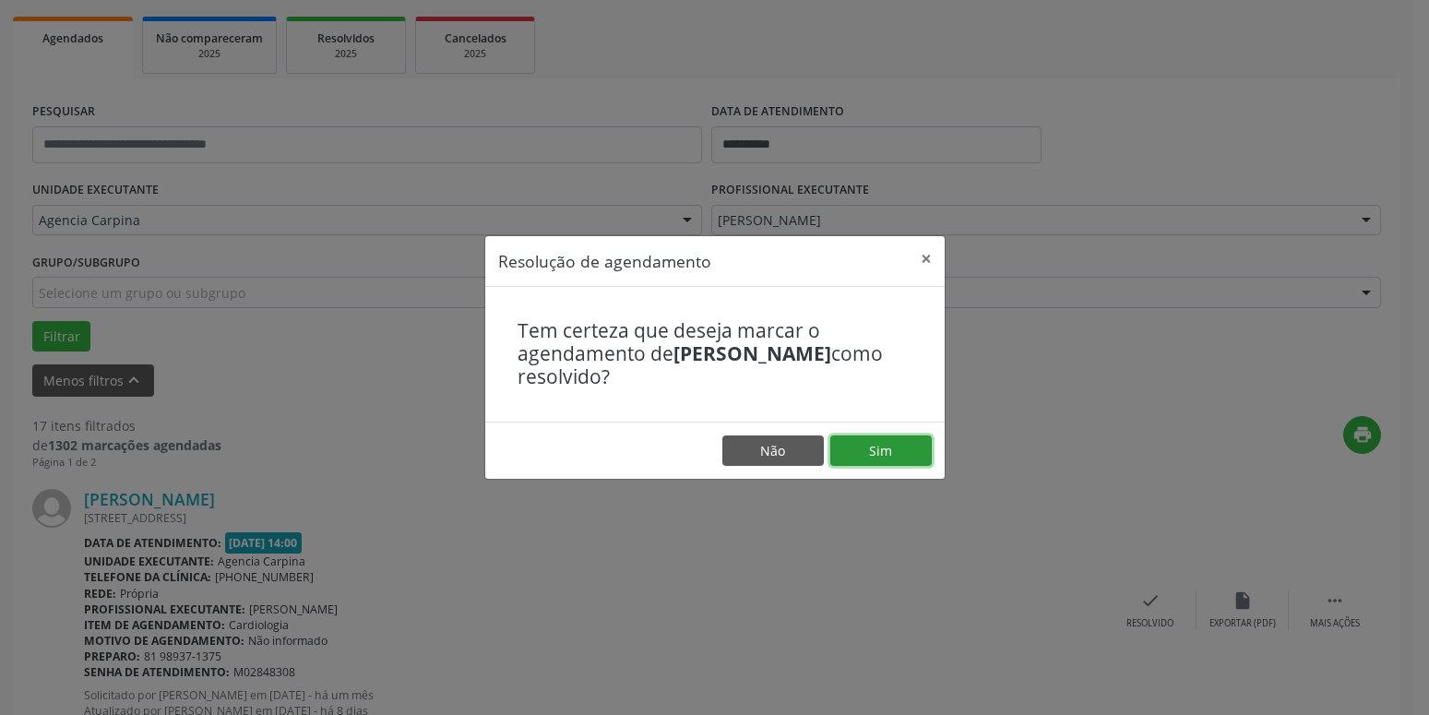
click at [849, 447] on button "Sim" at bounding box center [880, 450] width 101 height 31
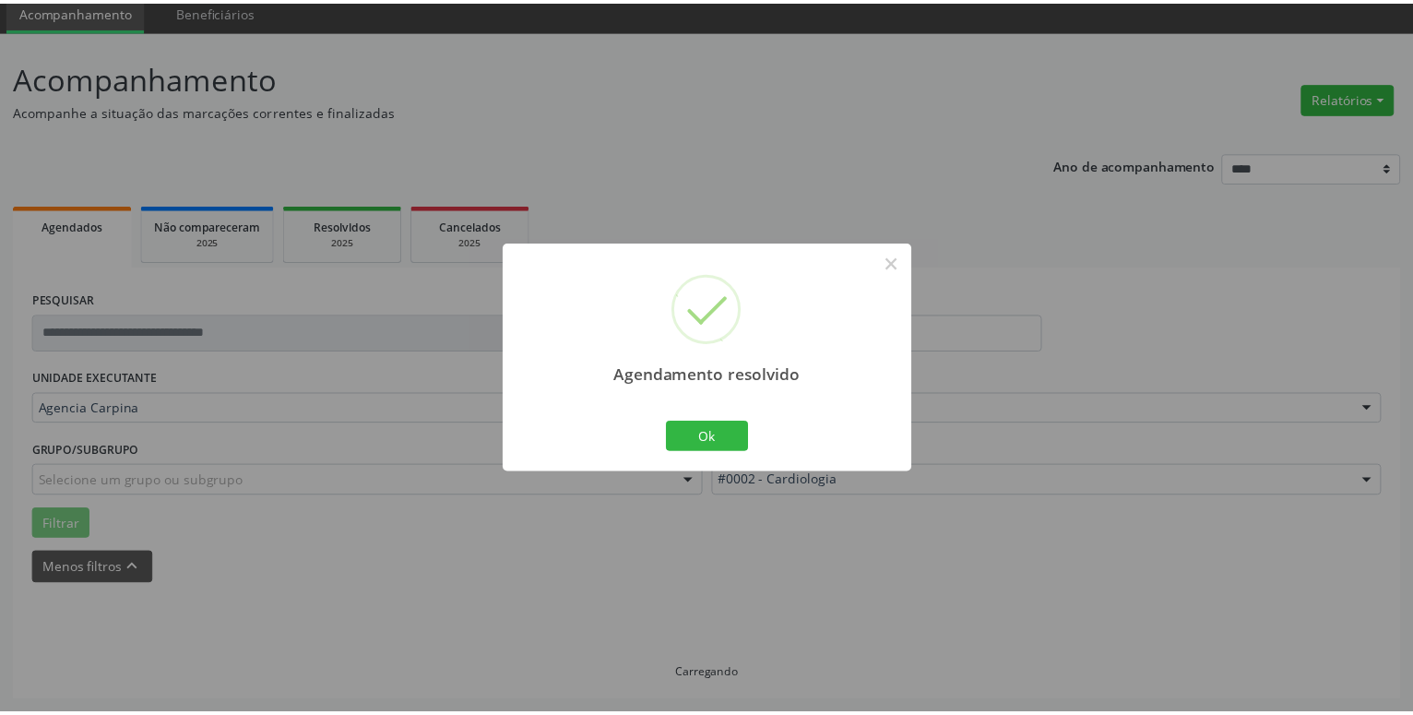
scroll to position [71, 0]
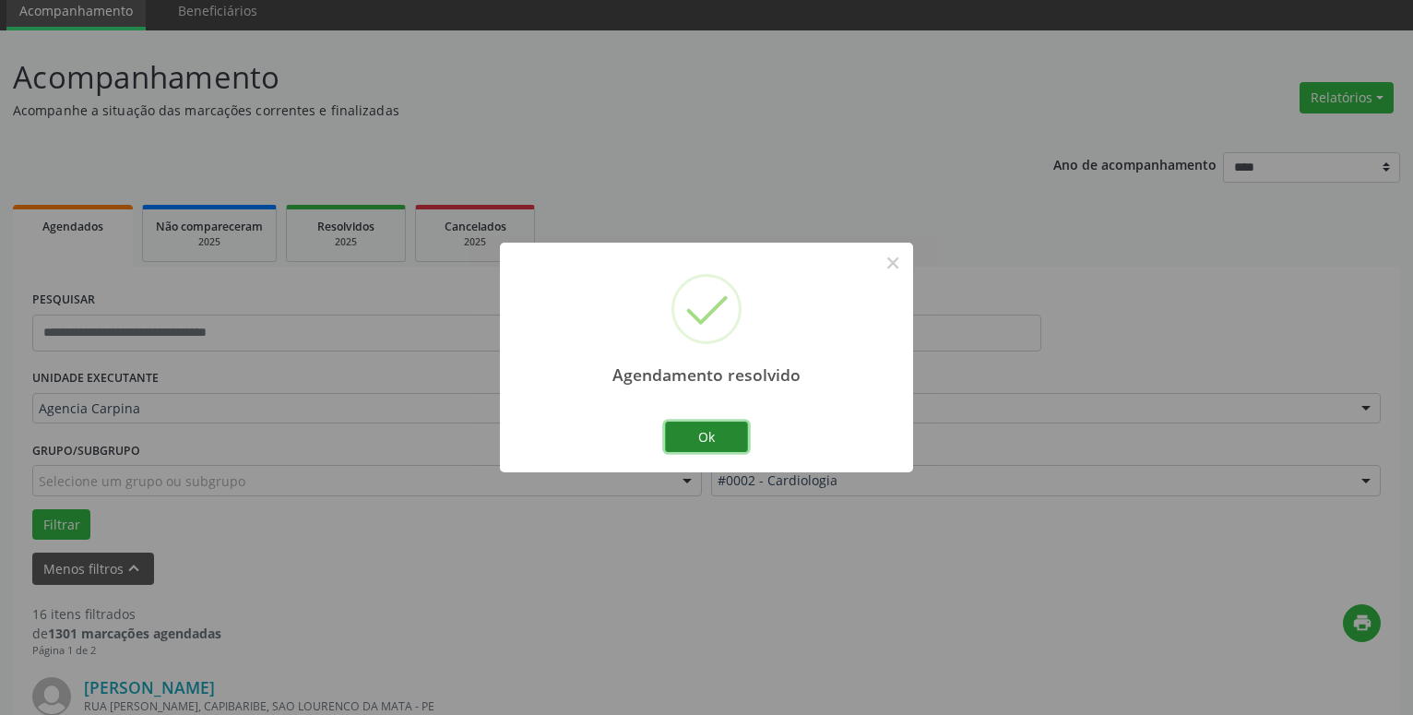
click at [722, 431] on button "Ok" at bounding box center [706, 437] width 83 height 31
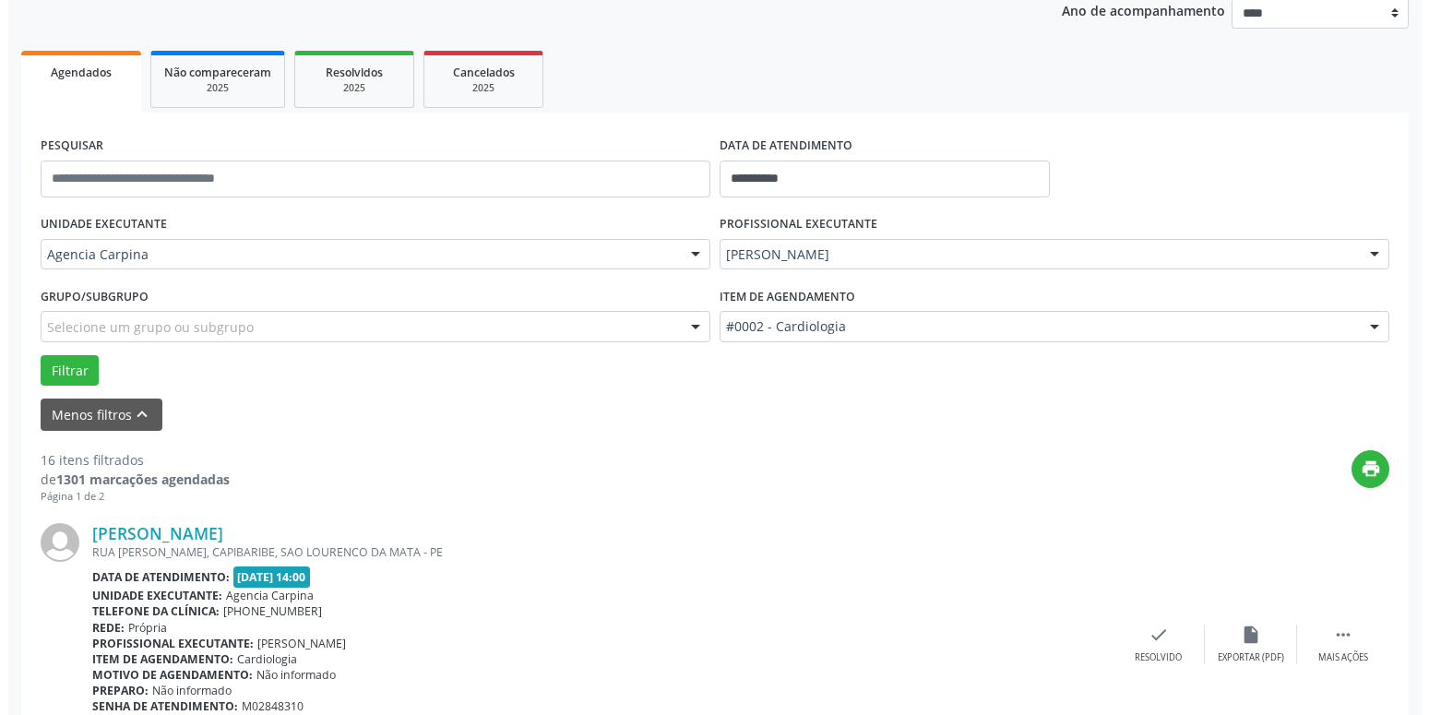
scroll to position [353, 0]
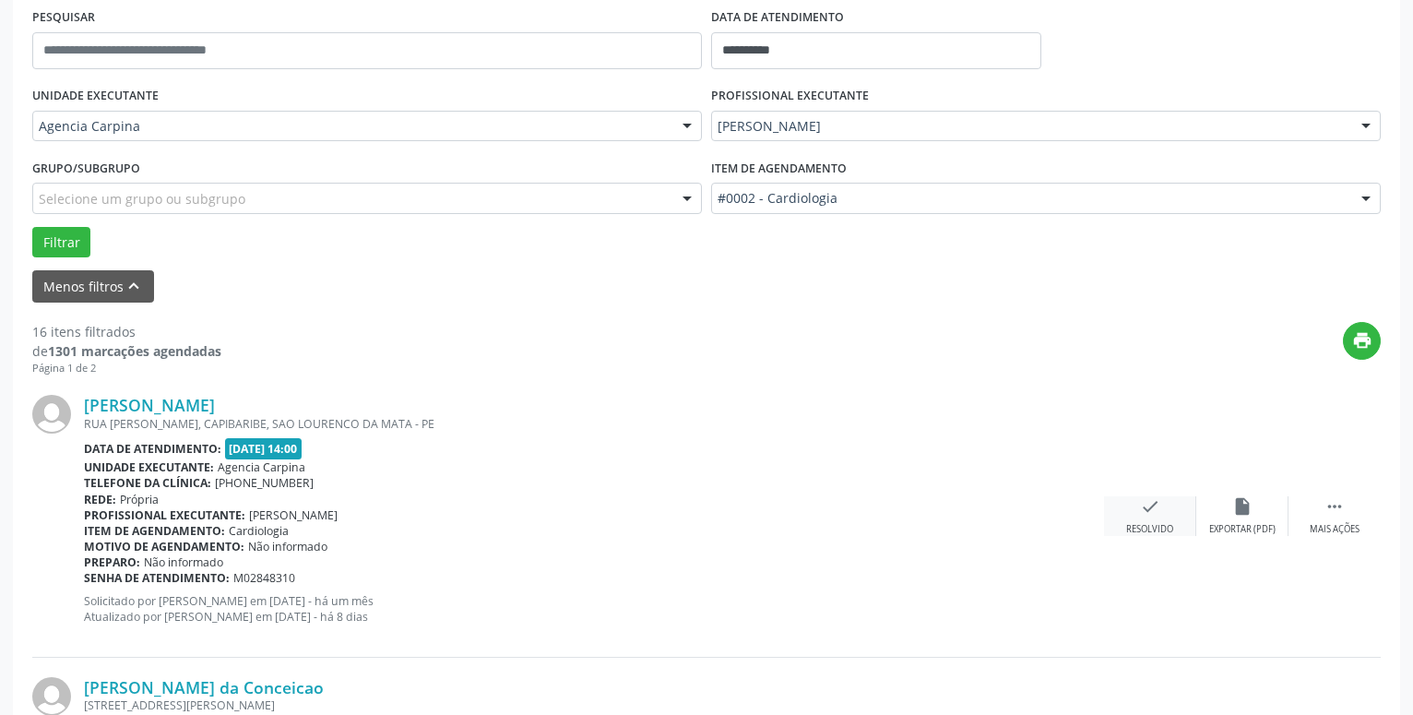
click at [1149, 510] on icon "check" at bounding box center [1150, 506] width 20 height 20
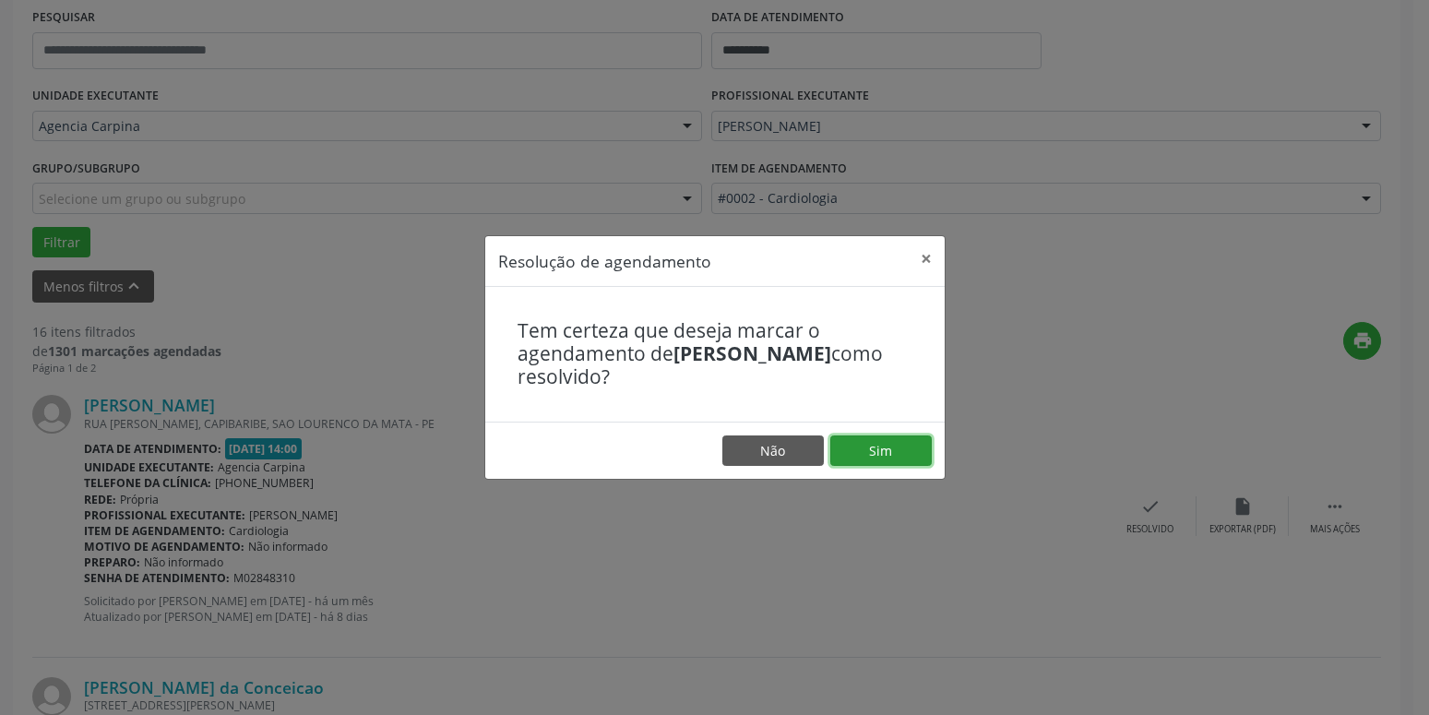
click at [918, 455] on button "Sim" at bounding box center [880, 450] width 101 height 31
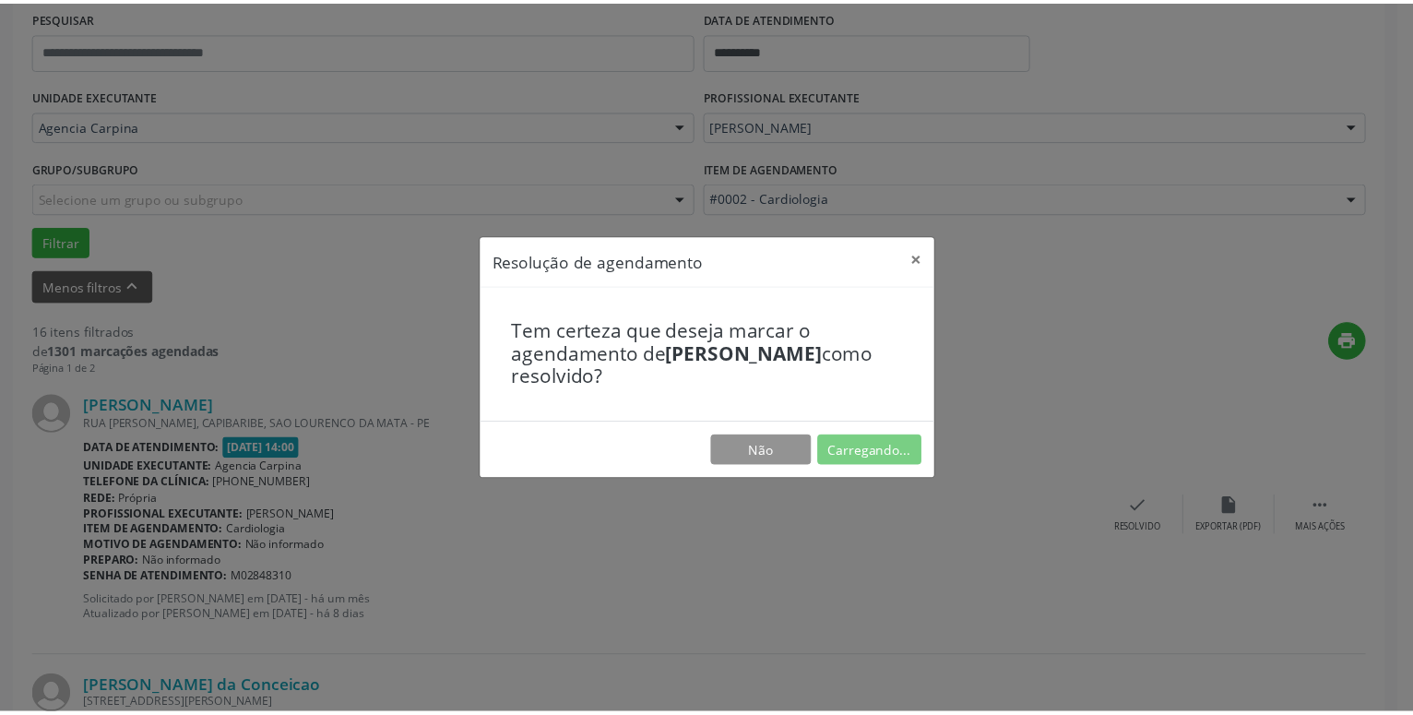
scroll to position [71, 0]
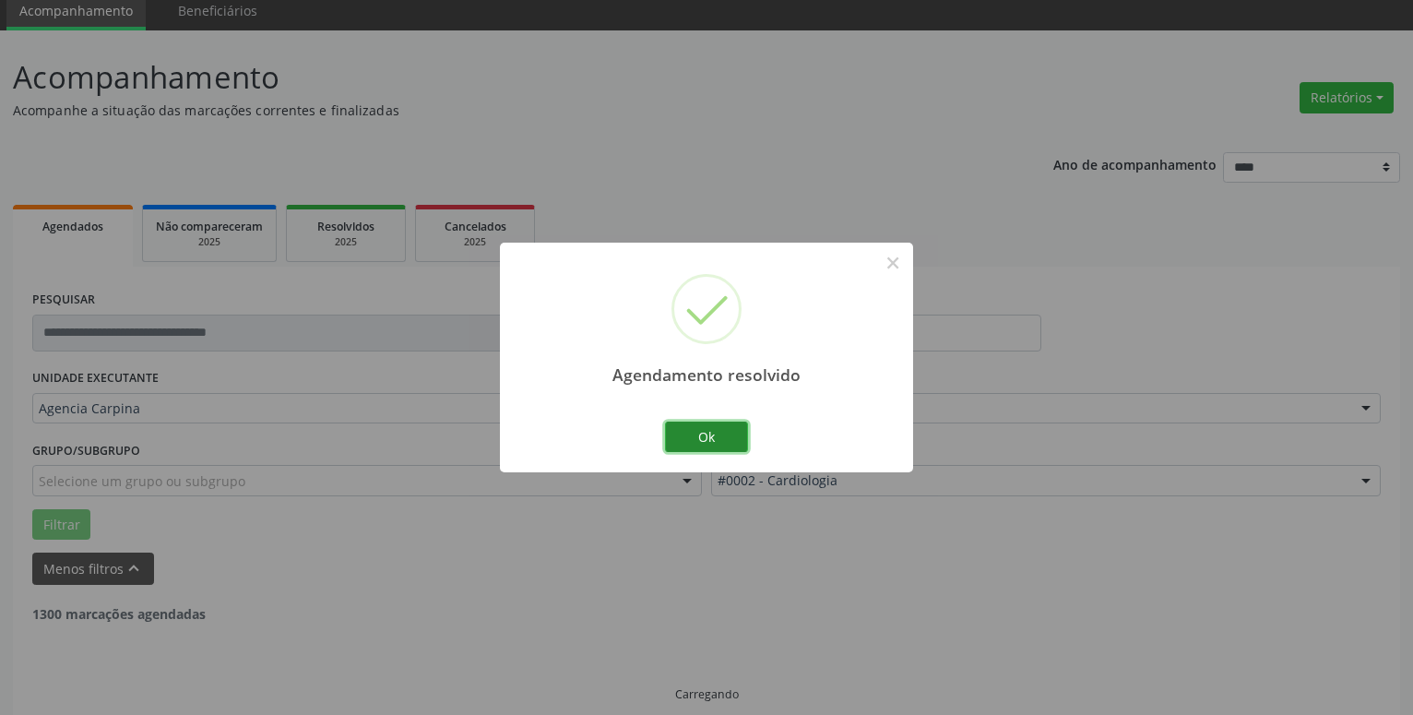
click at [732, 436] on button "Ok" at bounding box center [706, 437] width 83 height 31
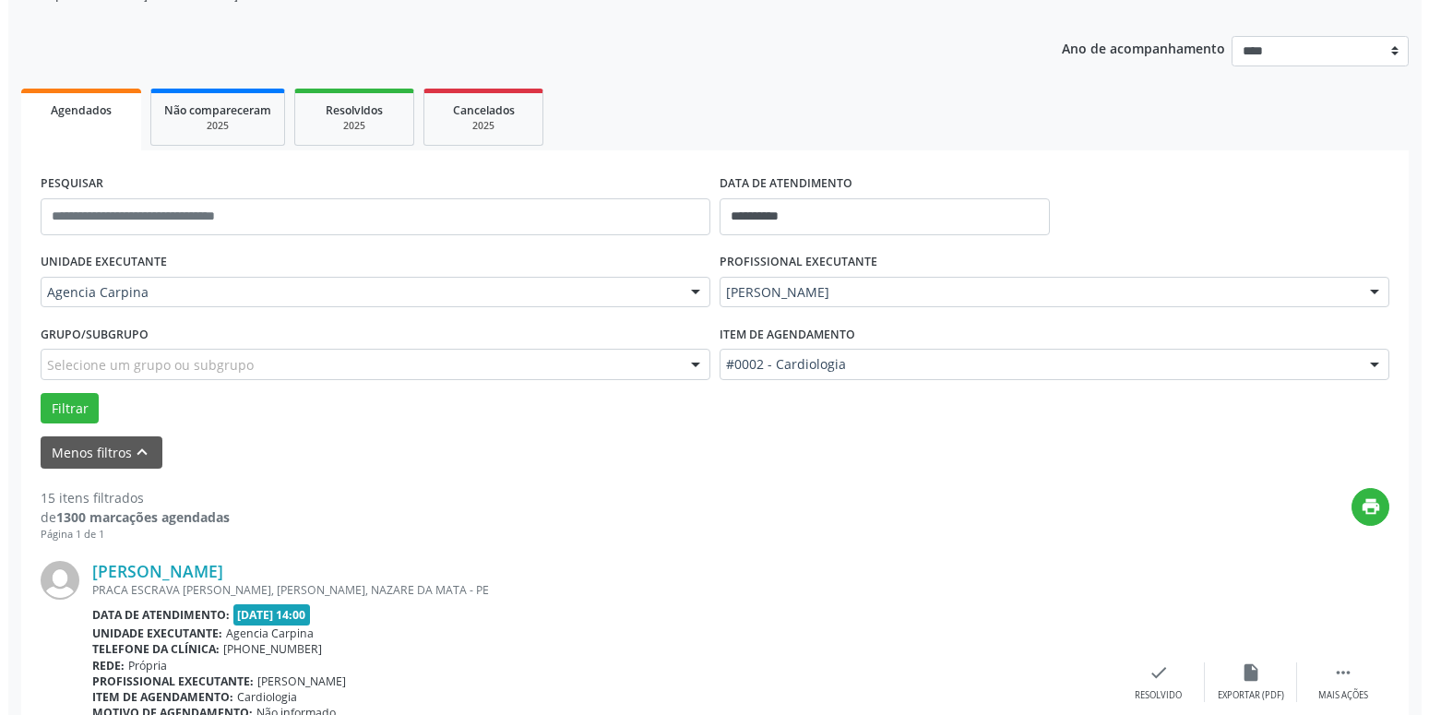
scroll to position [259, 0]
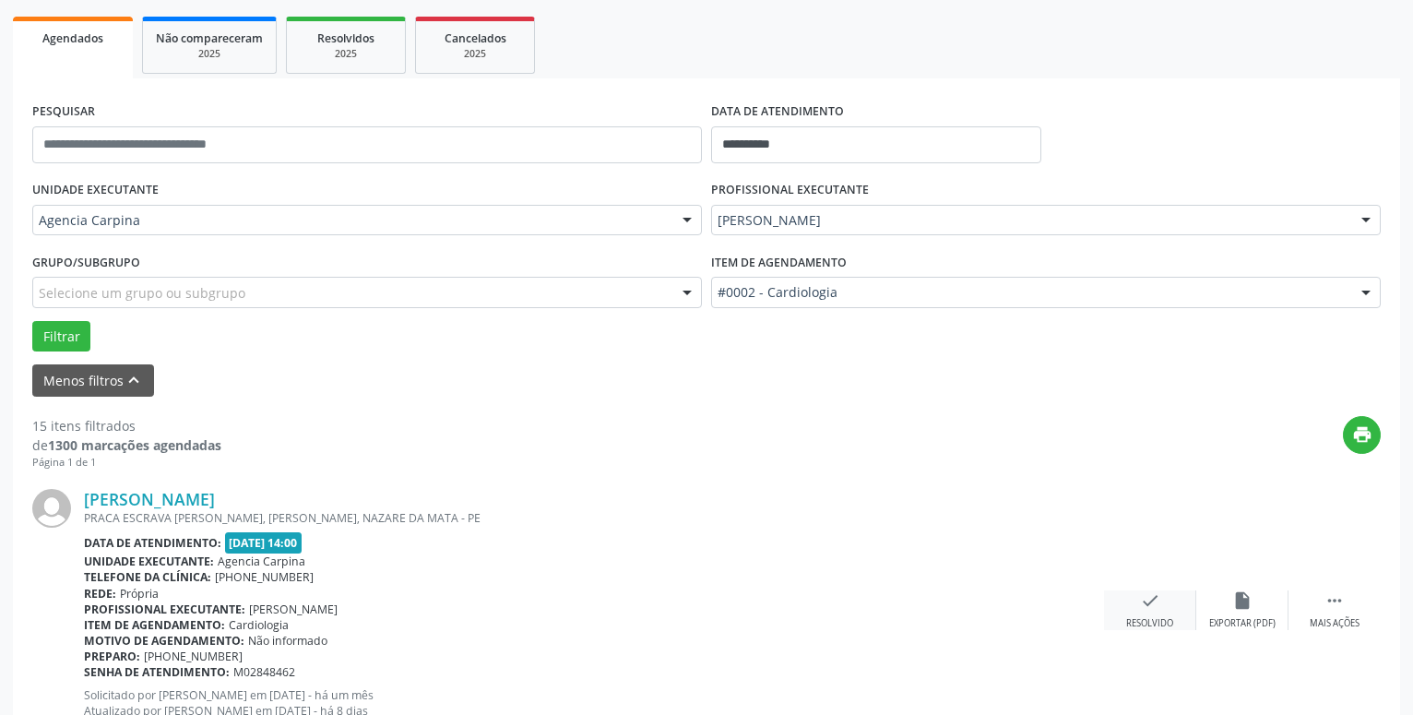
click at [1140, 611] on icon "check" at bounding box center [1150, 600] width 20 height 20
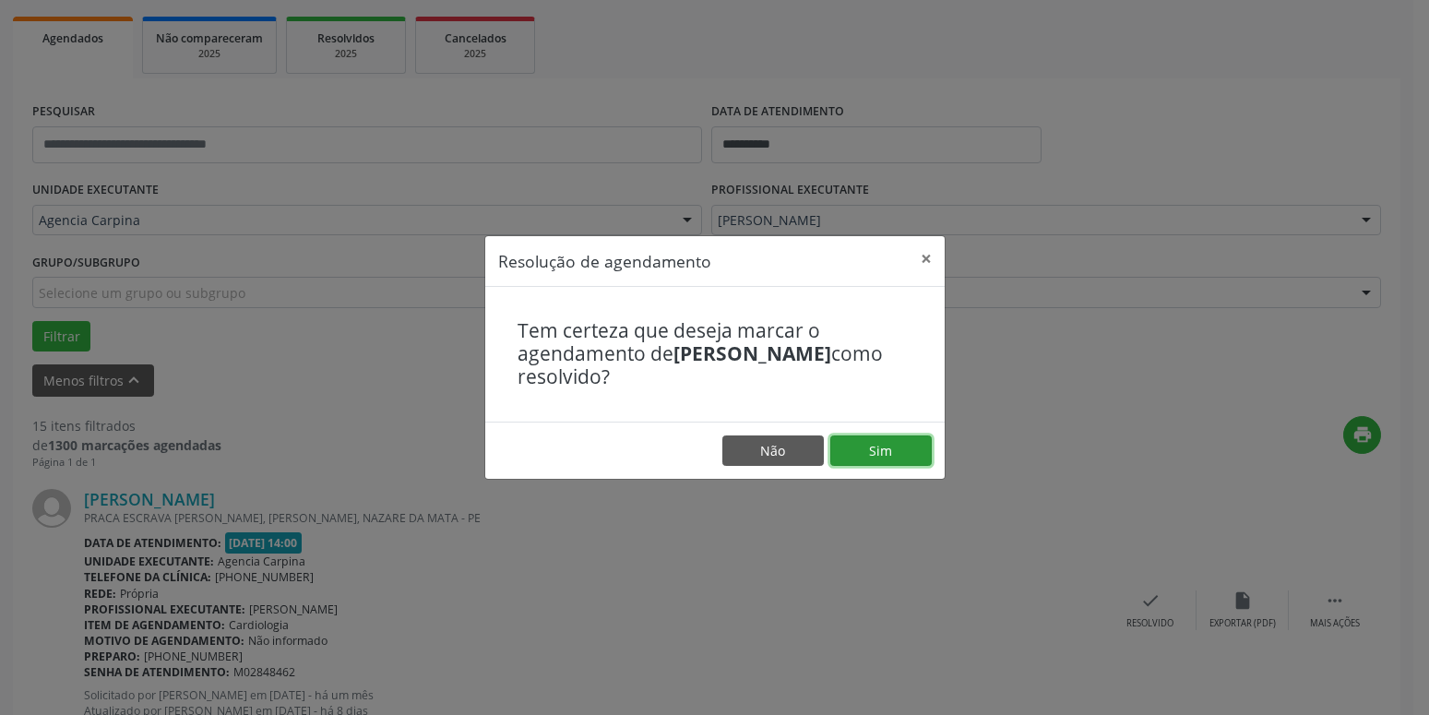
click at [880, 449] on button "Sim" at bounding box center [880, 450] width 101 height 31
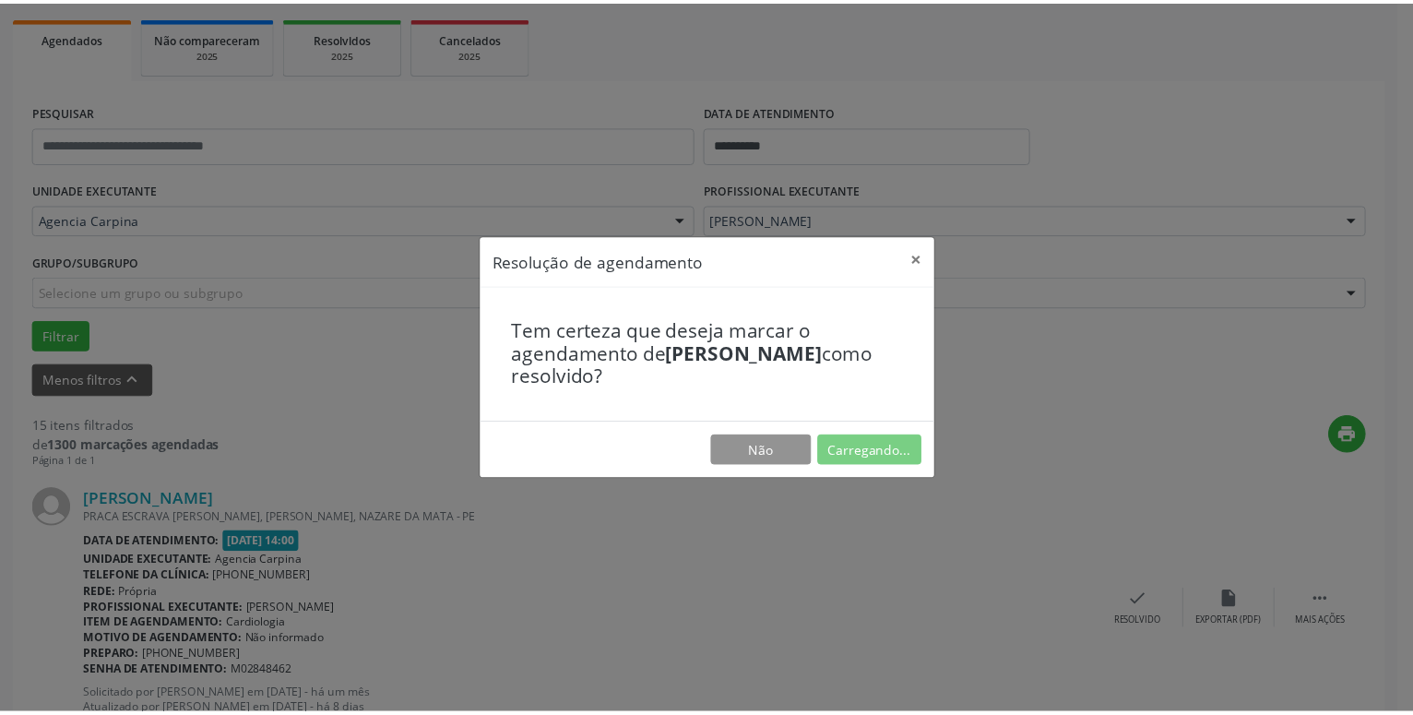
scroll to position [71, 0]
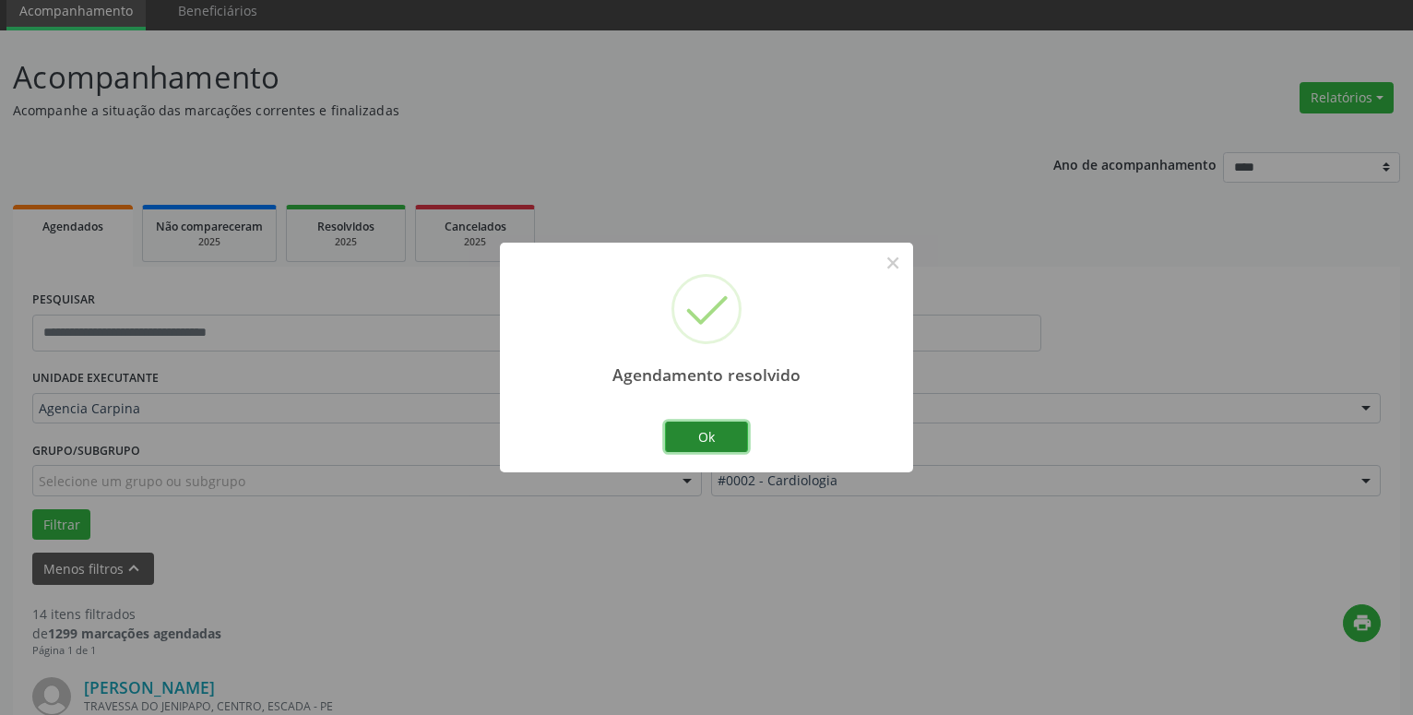
click at [704, 439] on button "Ok" at bounding box center [706, 437] width 83 height 31
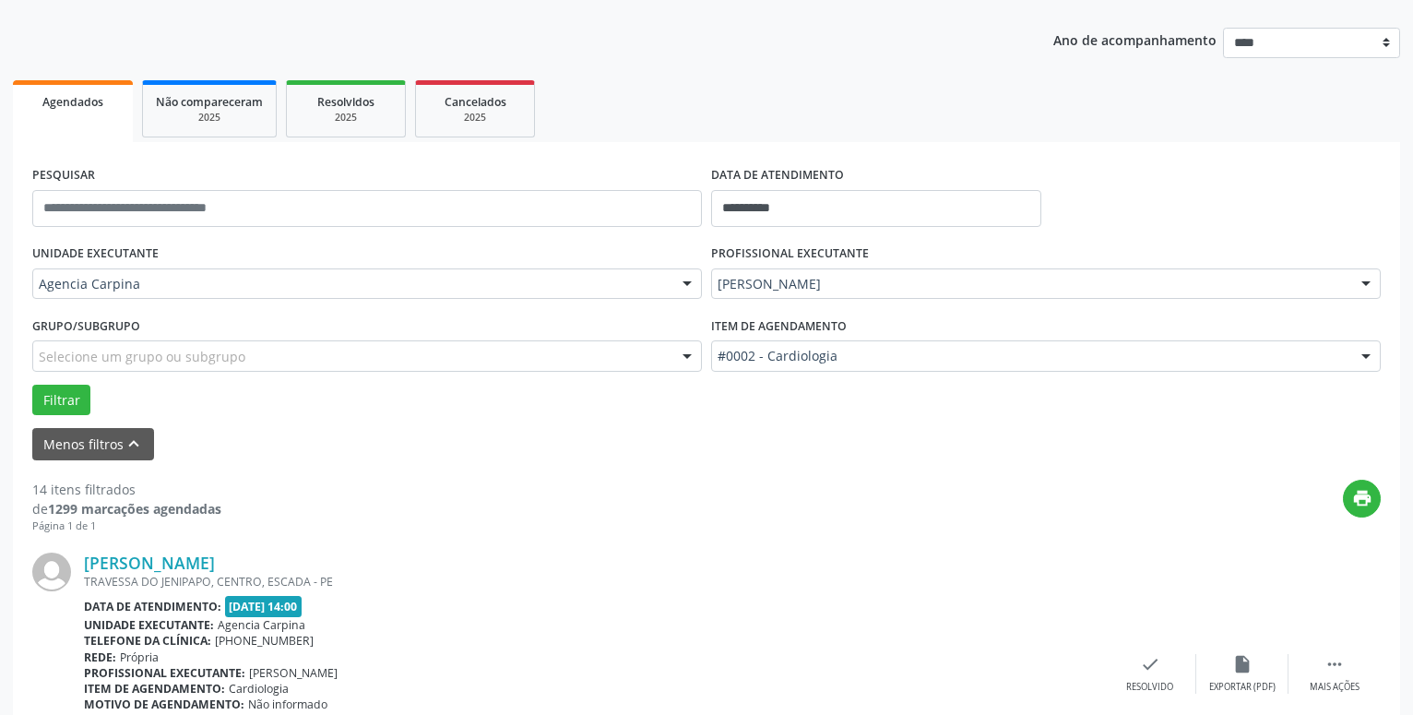
scroll to position [353, 0]
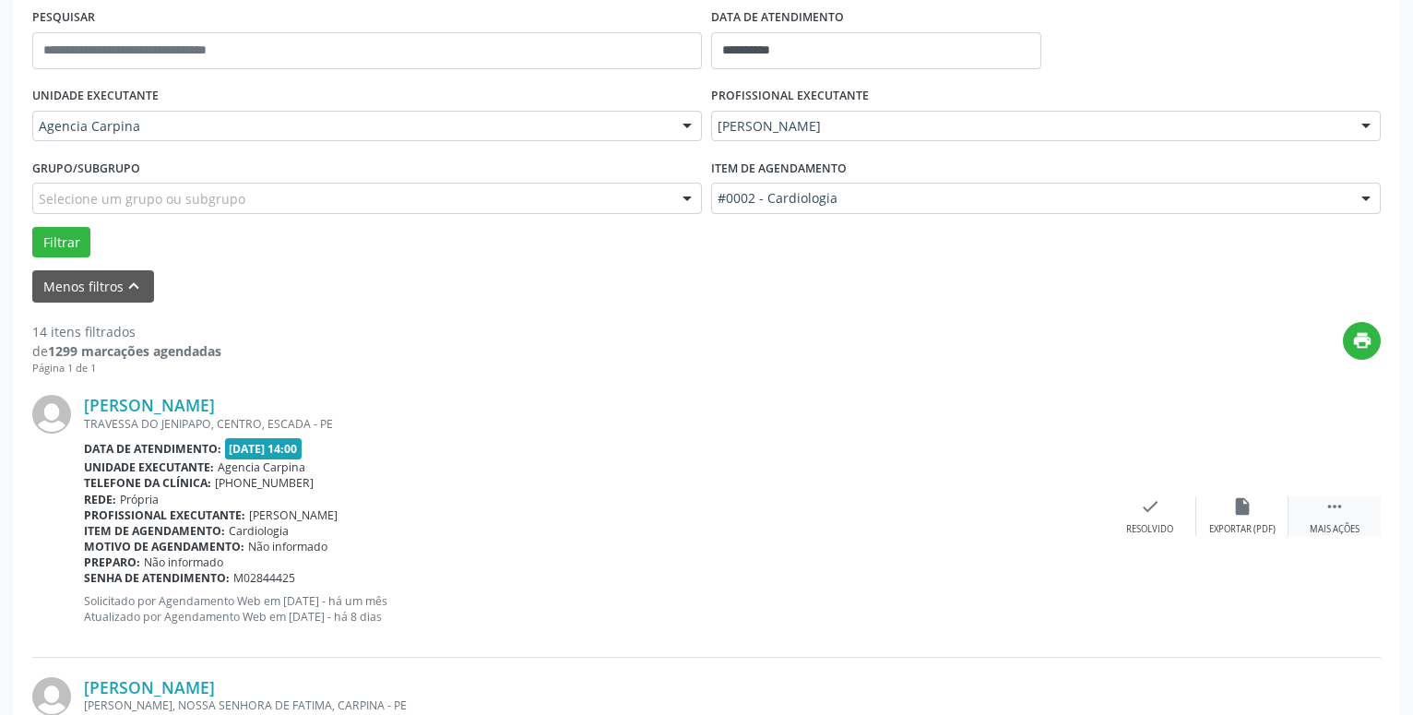
click at [1325, 514] on icon "" at bounding box center [1335, 506] width 20 height 20
click at [1223, 515] on div "alarm_off Não compareceu" at bounding box center [1243, 516] width 92 height 40
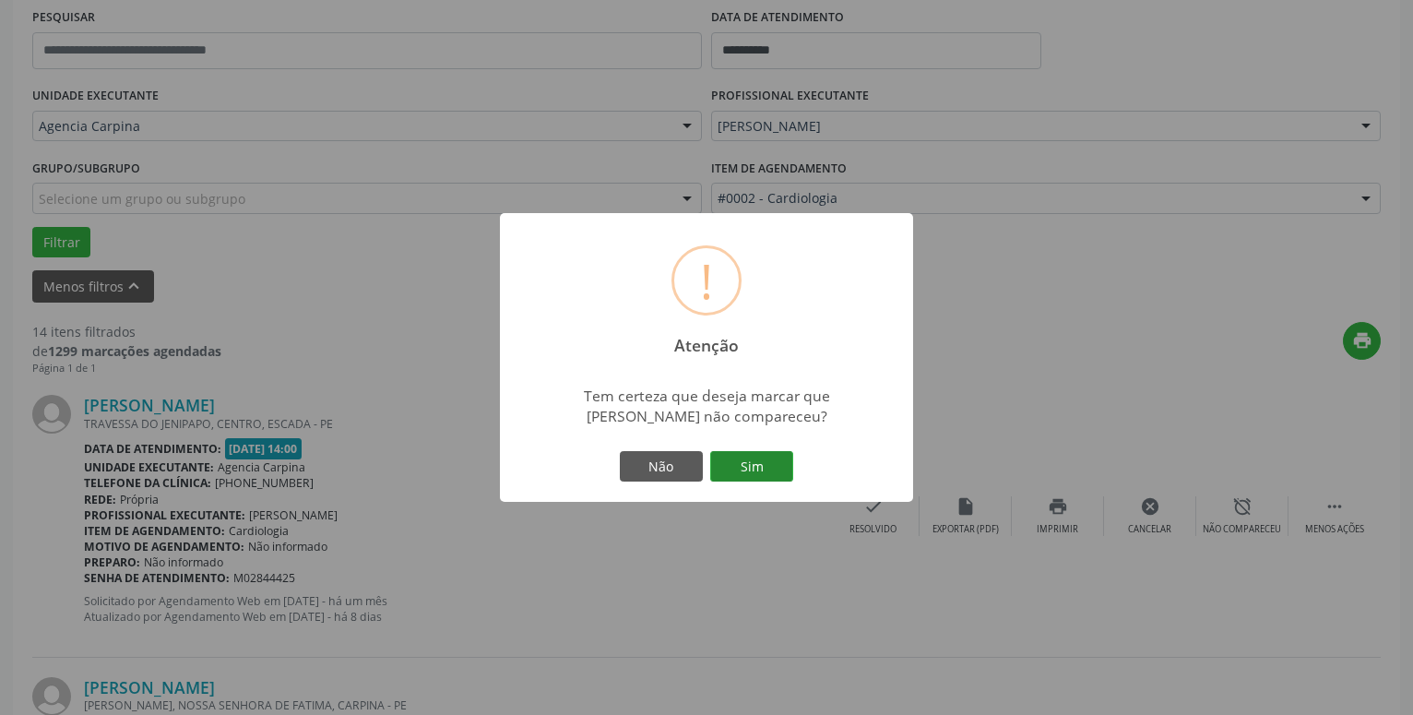
click at [757, 471] on button "Sim" at bounding box center [751, 466] width 83 height 31
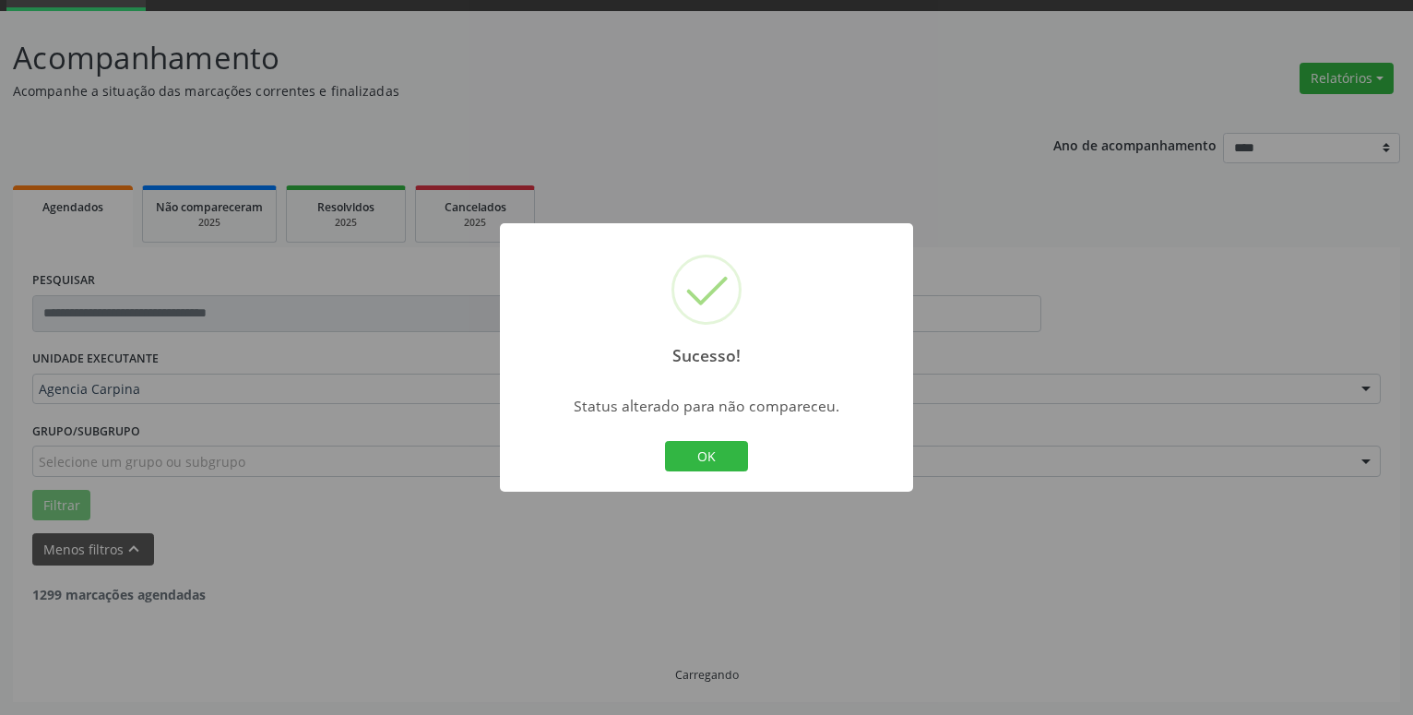
scroll to position [90, 0]
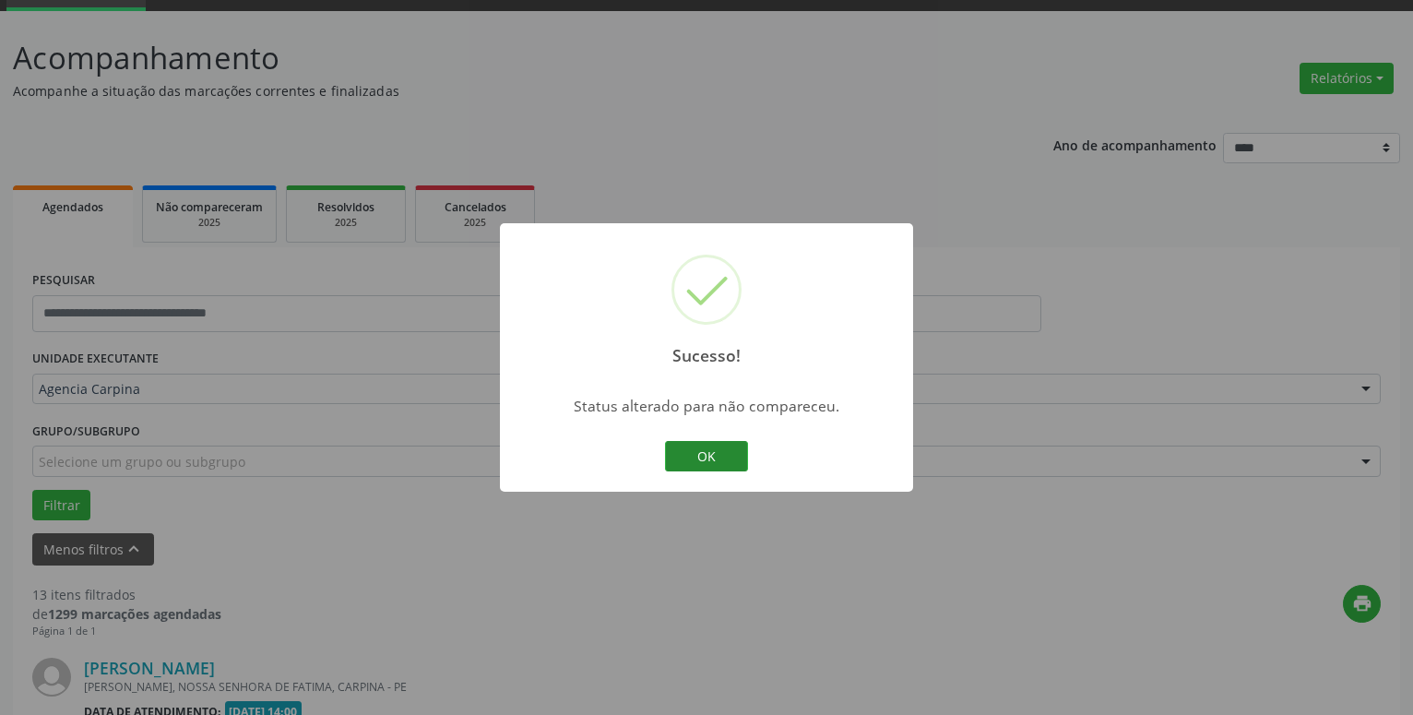
click at [706, 455] on button "OK" at bounding box center [706, 456] width 83 height 31
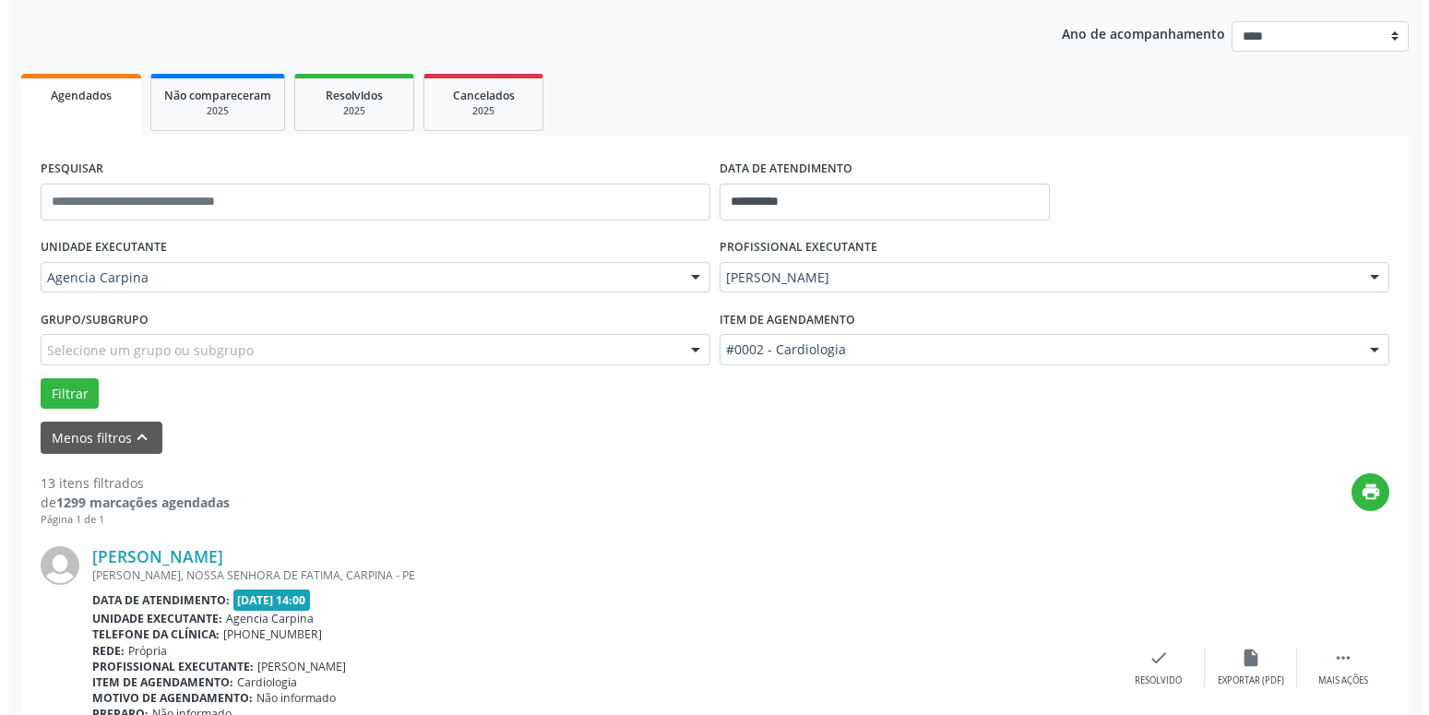
scroll to position [279, 0]
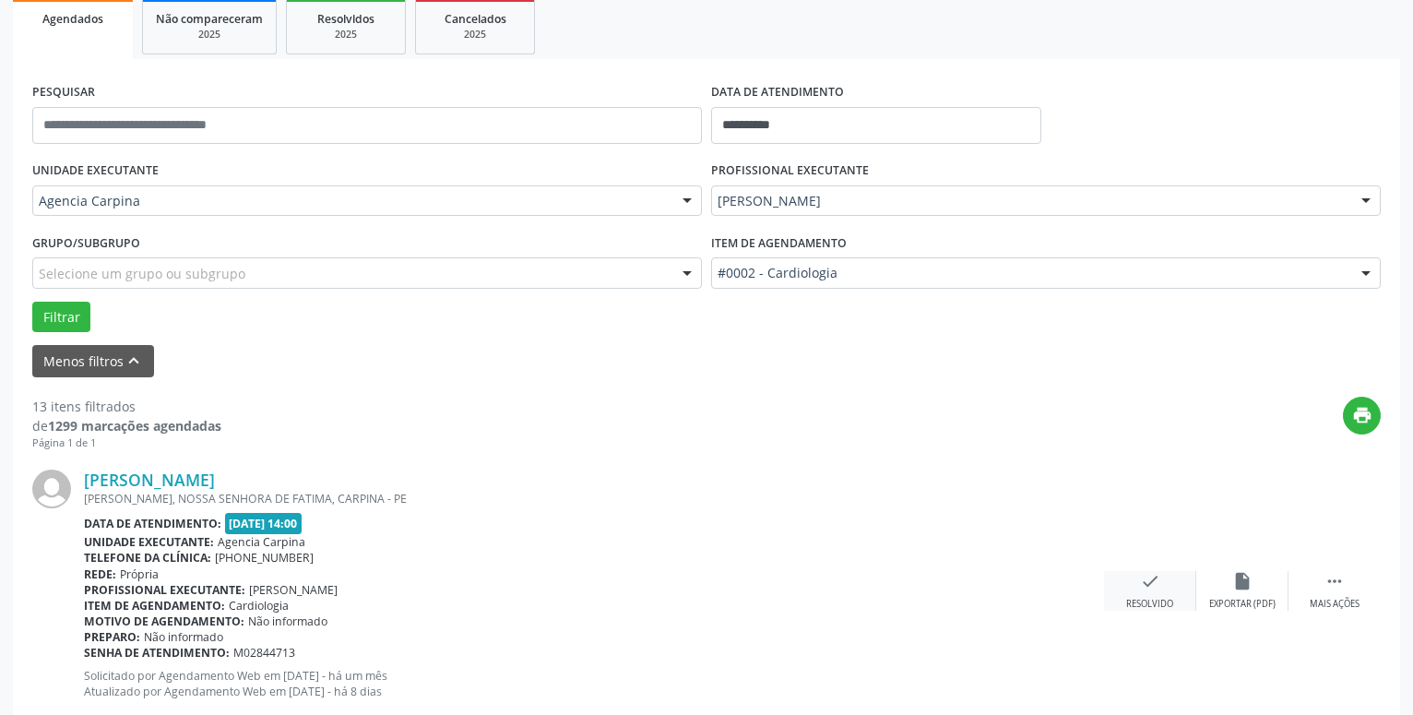
click at [1156, 585] on icon "check" at bounding box center [1150, 581] width 20 height 20
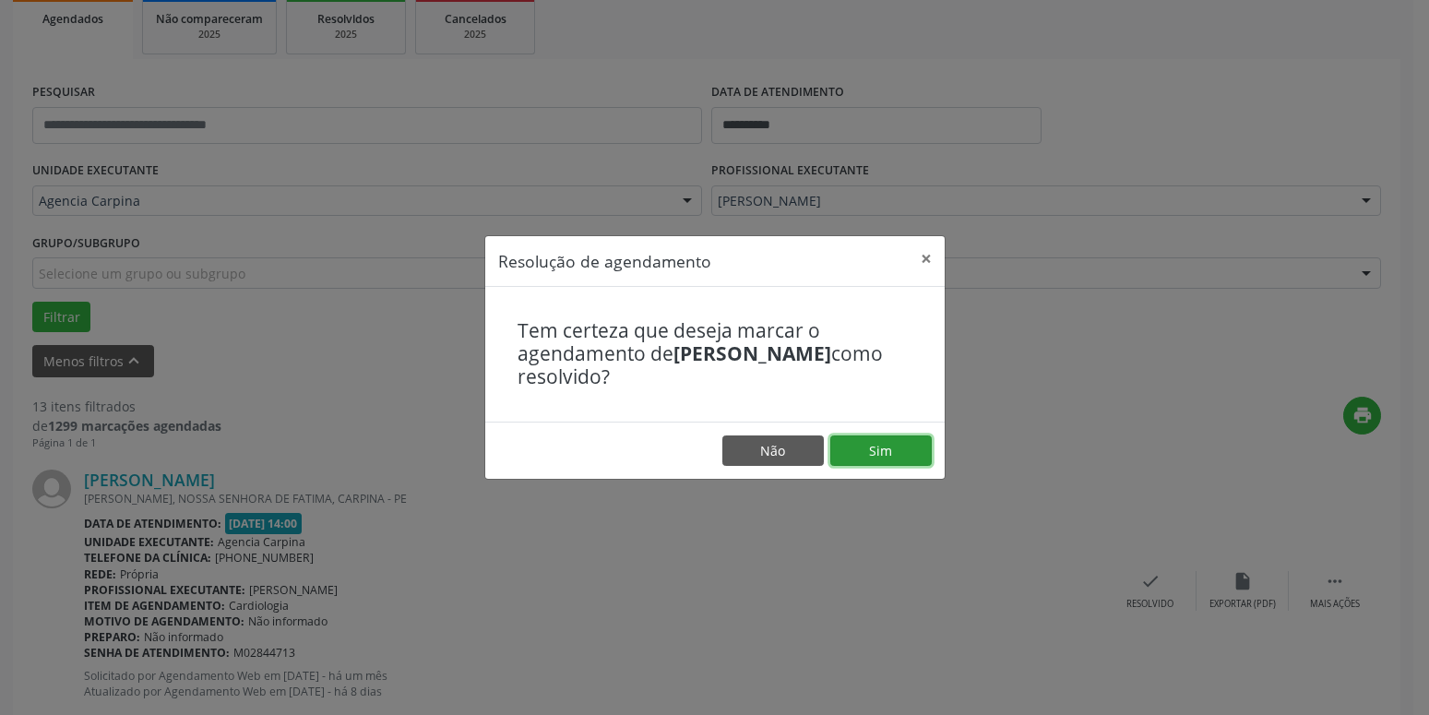
click at [887, 455] on button "Sim" at bounding box center [880, 450] width 101 height 31
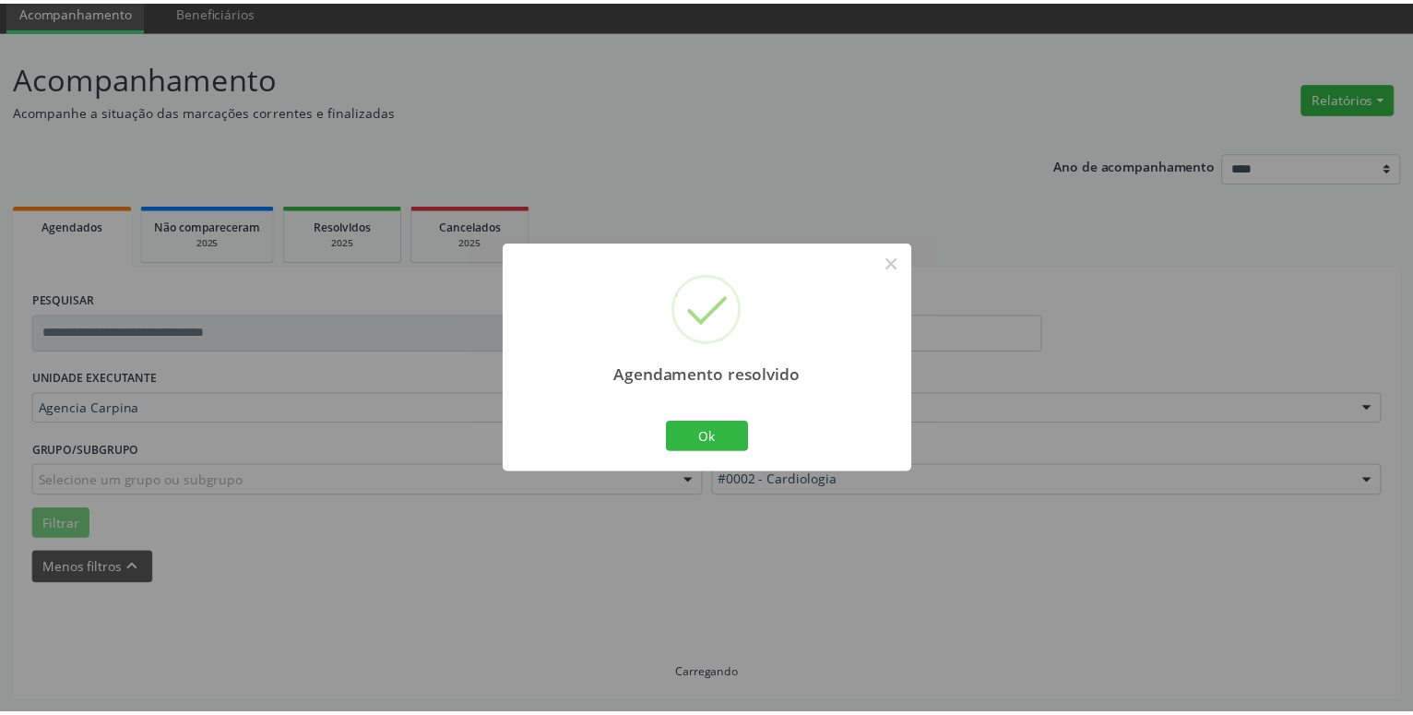
scroll to position [71, 0]
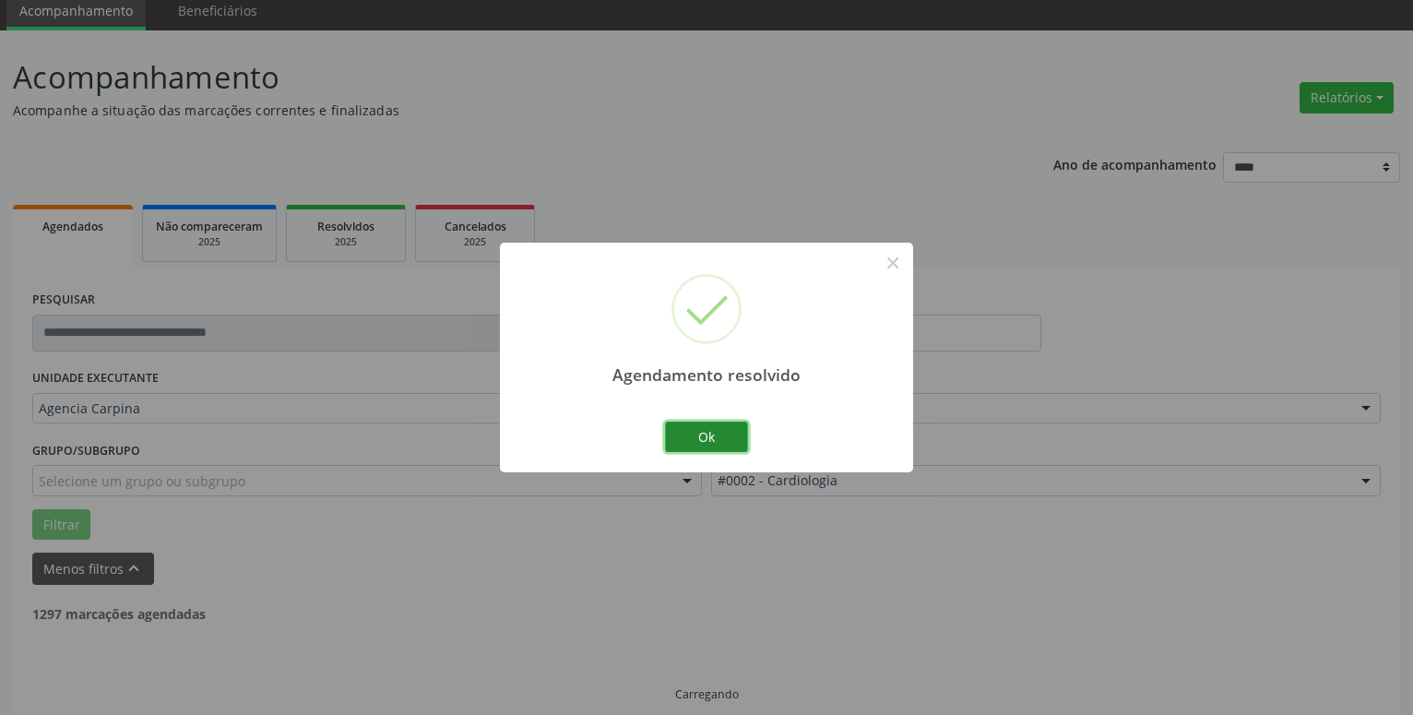
click at [697, 429] on button "Ok" at bounding box center [706, 437] width 83 height 31
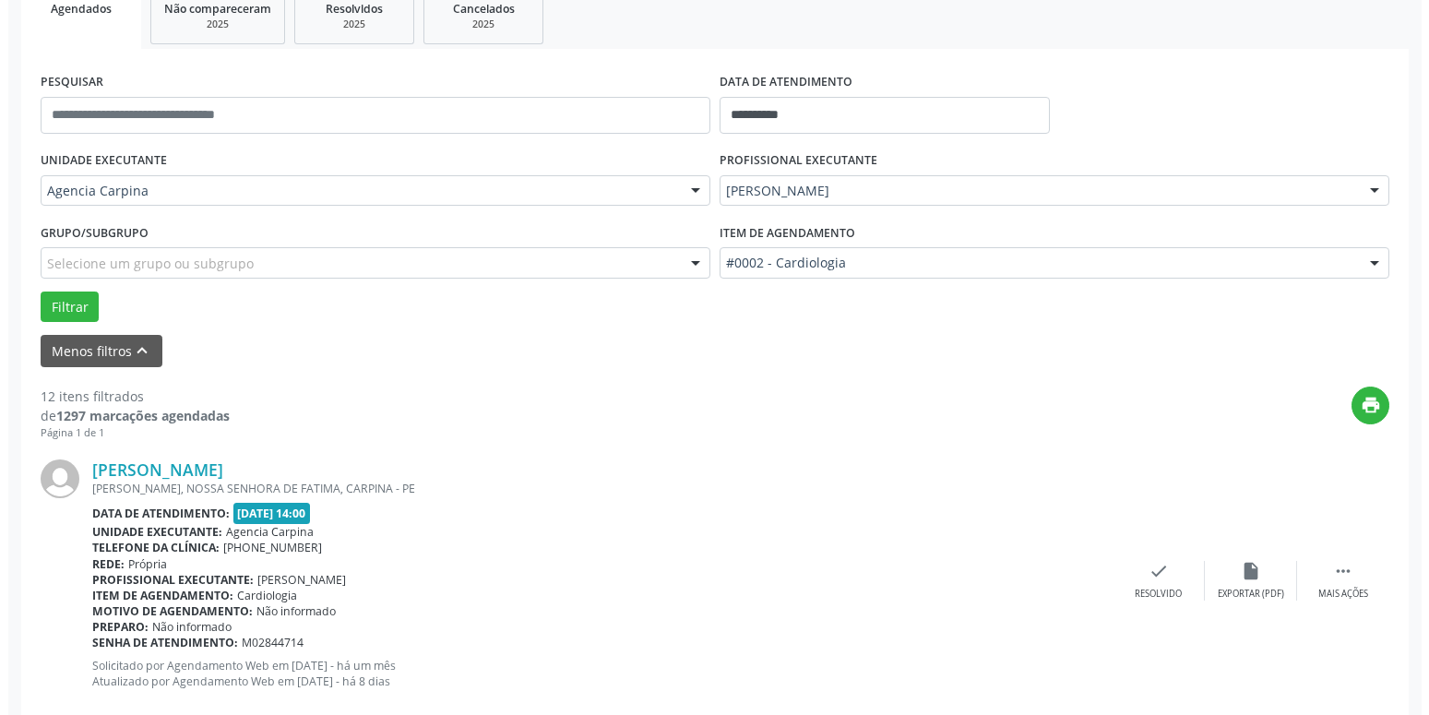
scroll to position [353, 0]
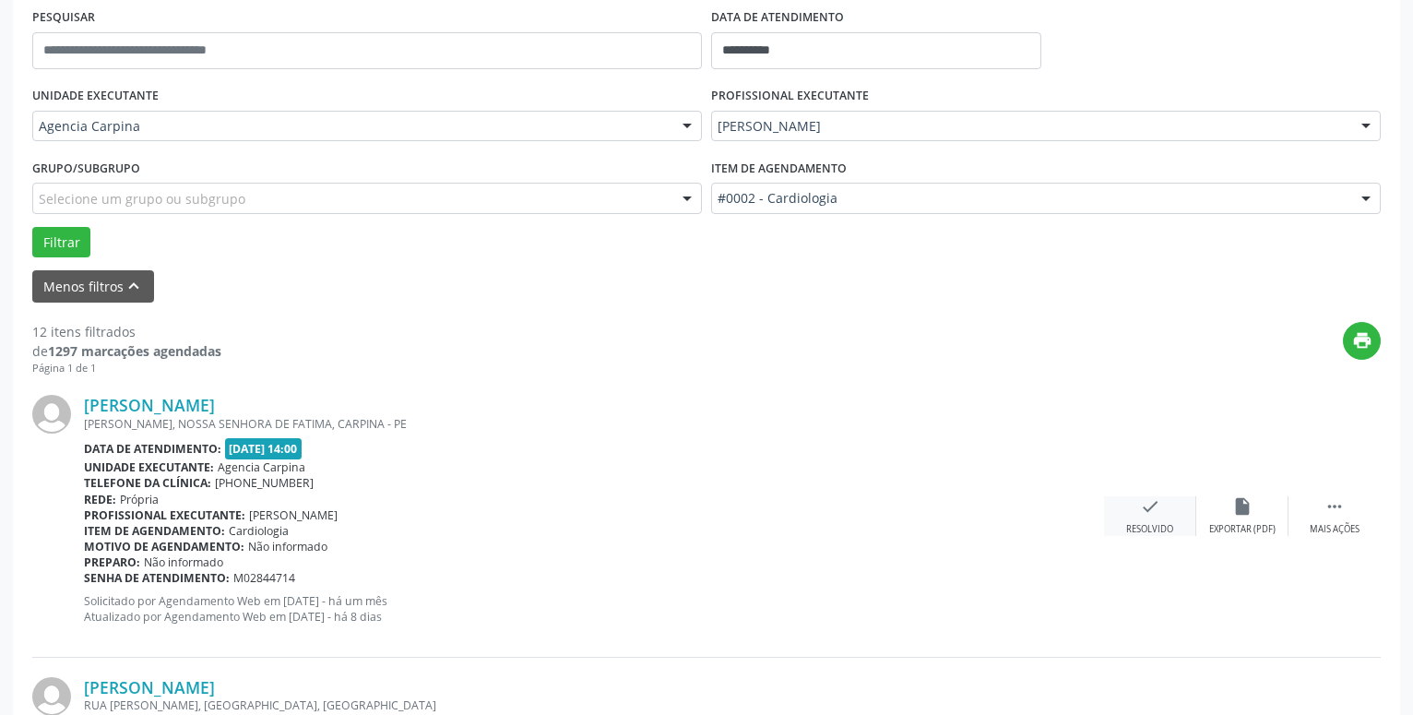
click at [1151, 517] on icon "check" at bounding box center [1150, 506] width 20 height 20
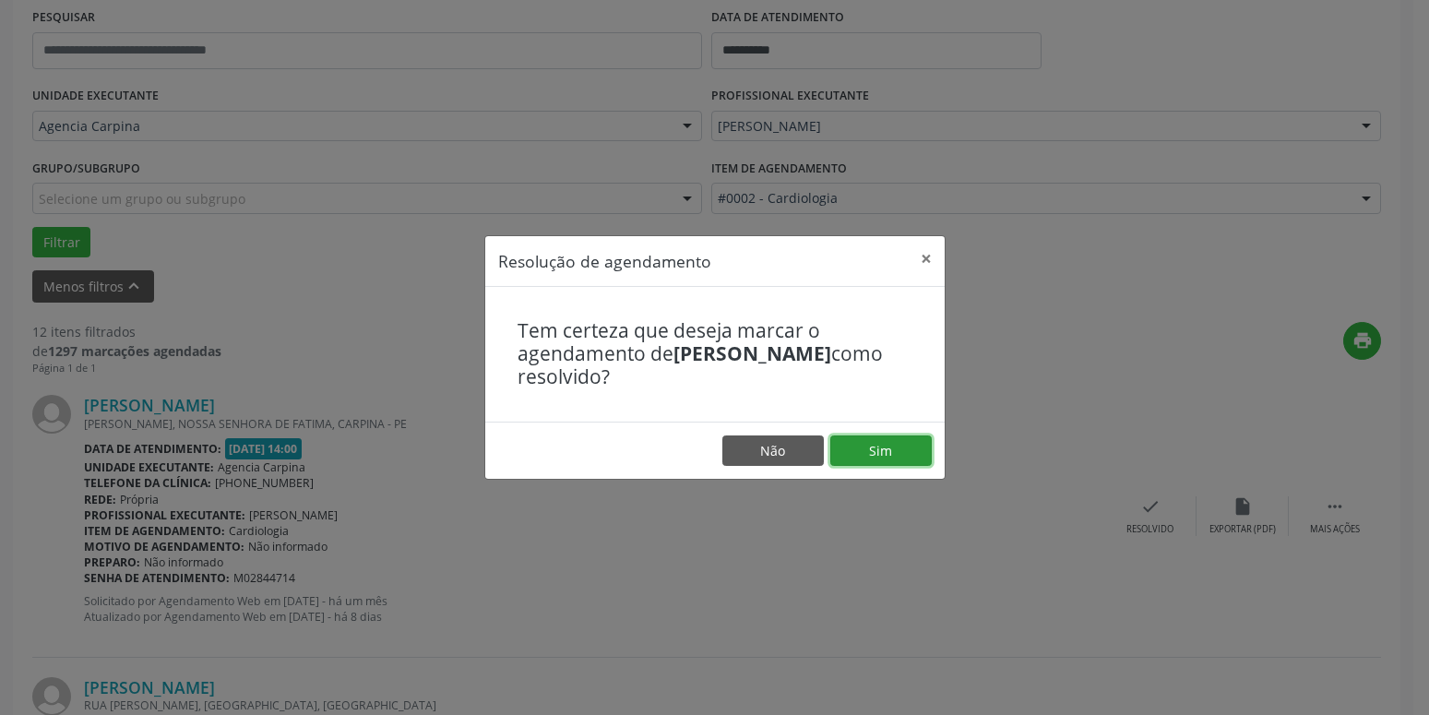
click at [886, 444] on button "Sim" at bounding box center [880, 450] width 101 height 31
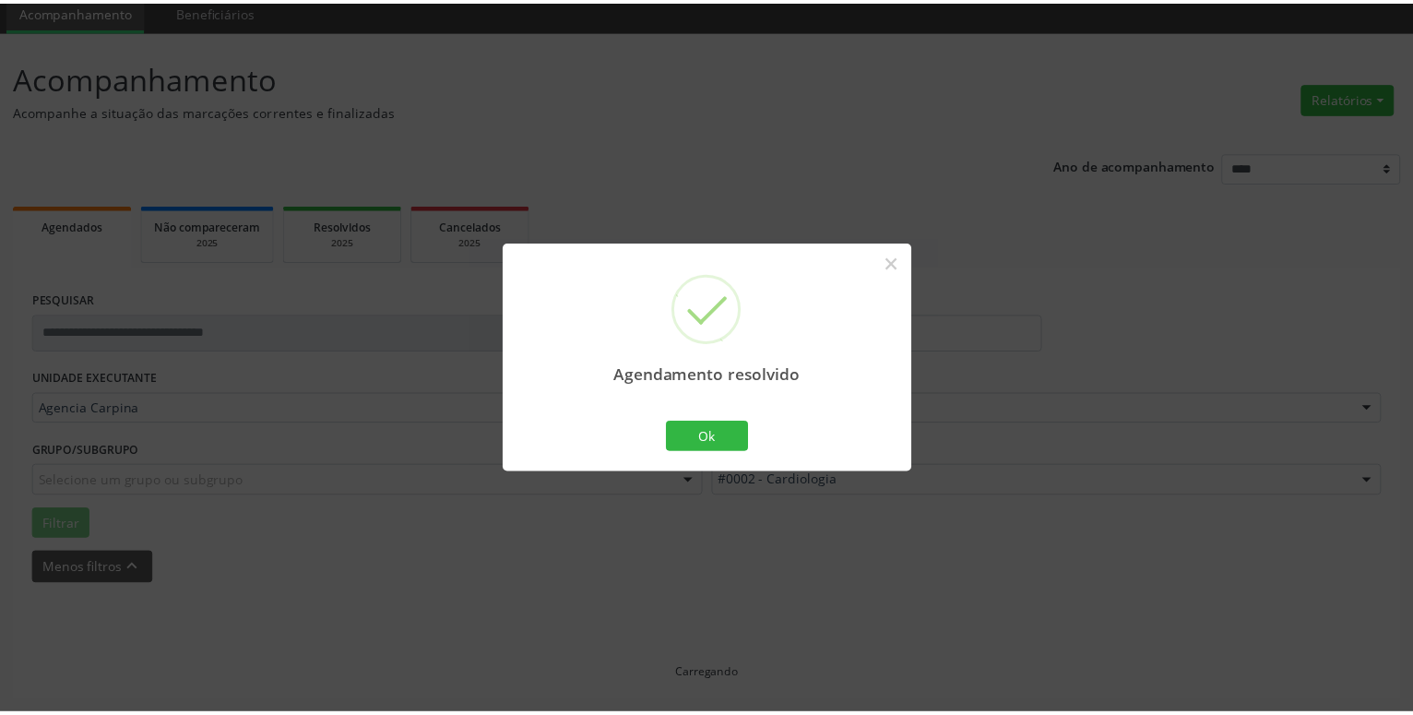
scroll to position [71, 0]
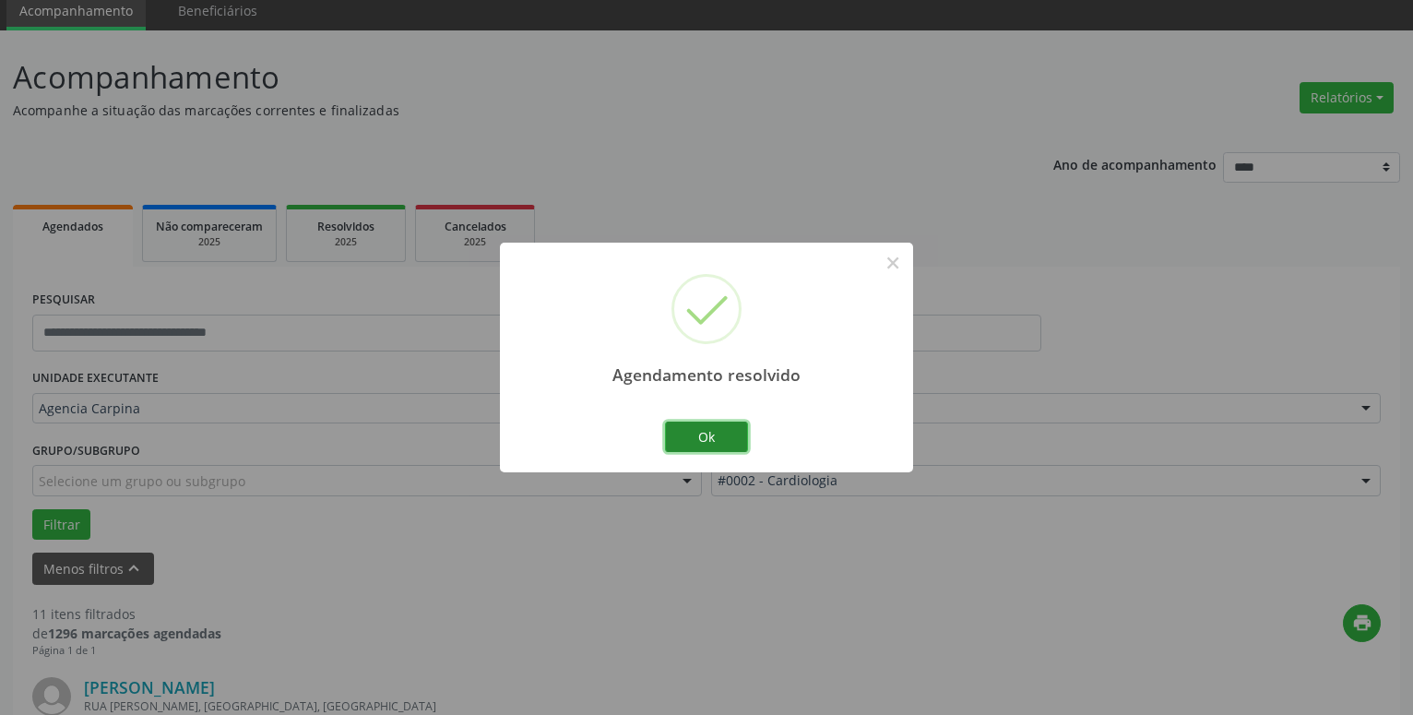
click at [732, 437] on button "Ok" at bounding box center [706, 437] width 83 height 31
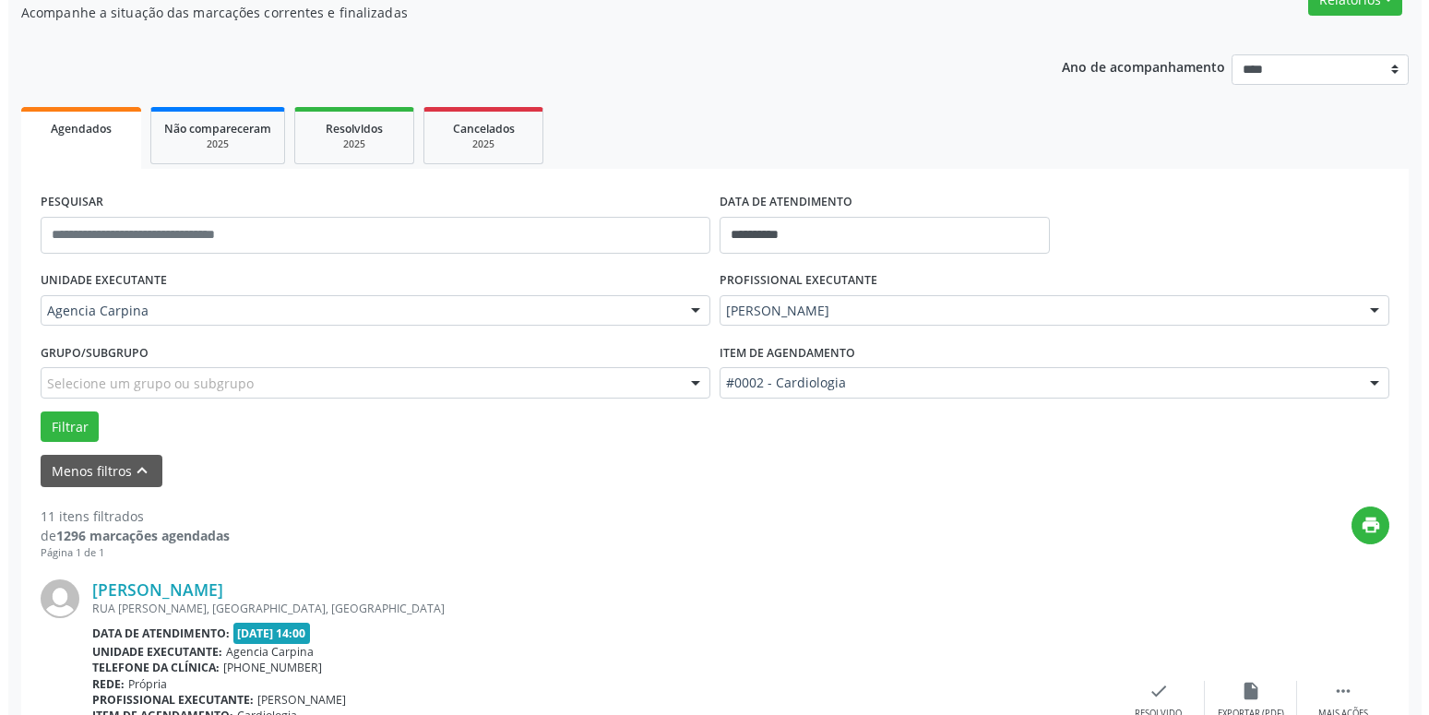
scroll to position [259, 0]
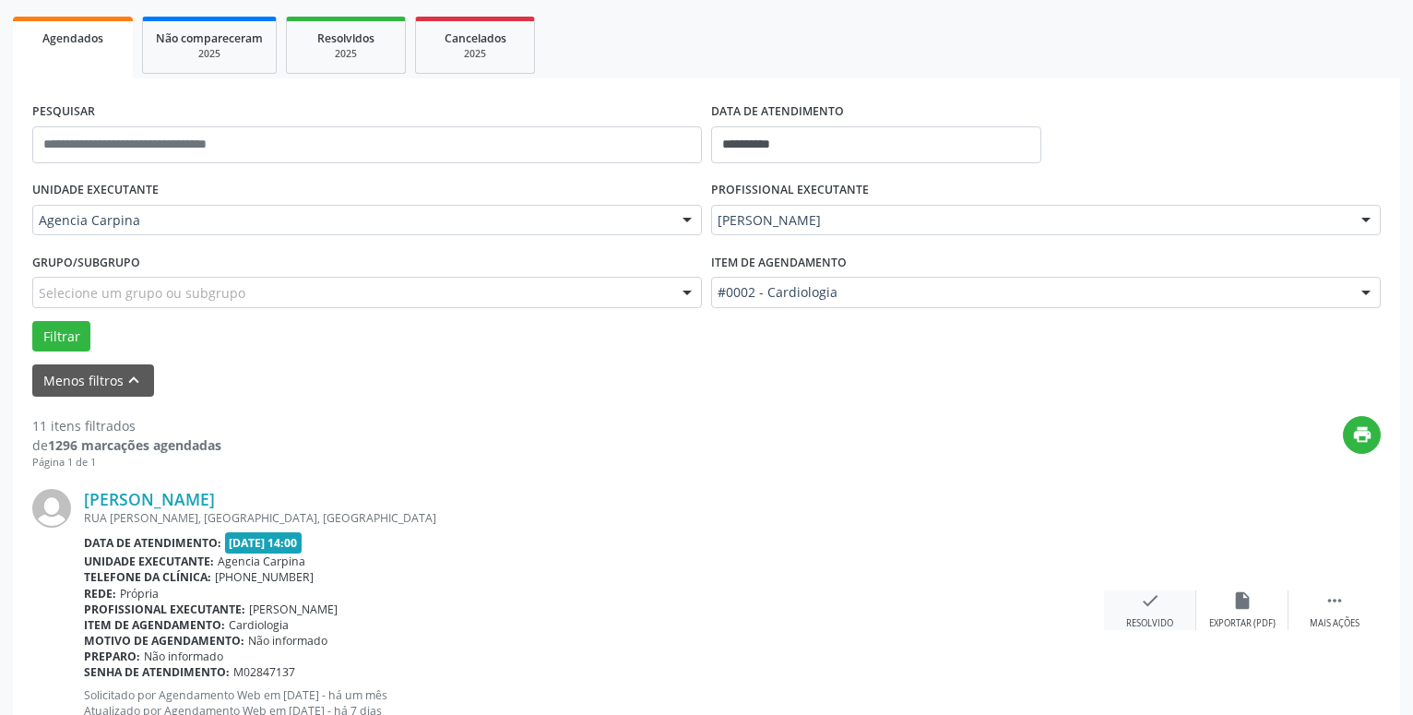
click at [1148, 607] on icon "check" at bounding box center [1150, 600] width 20 height 20
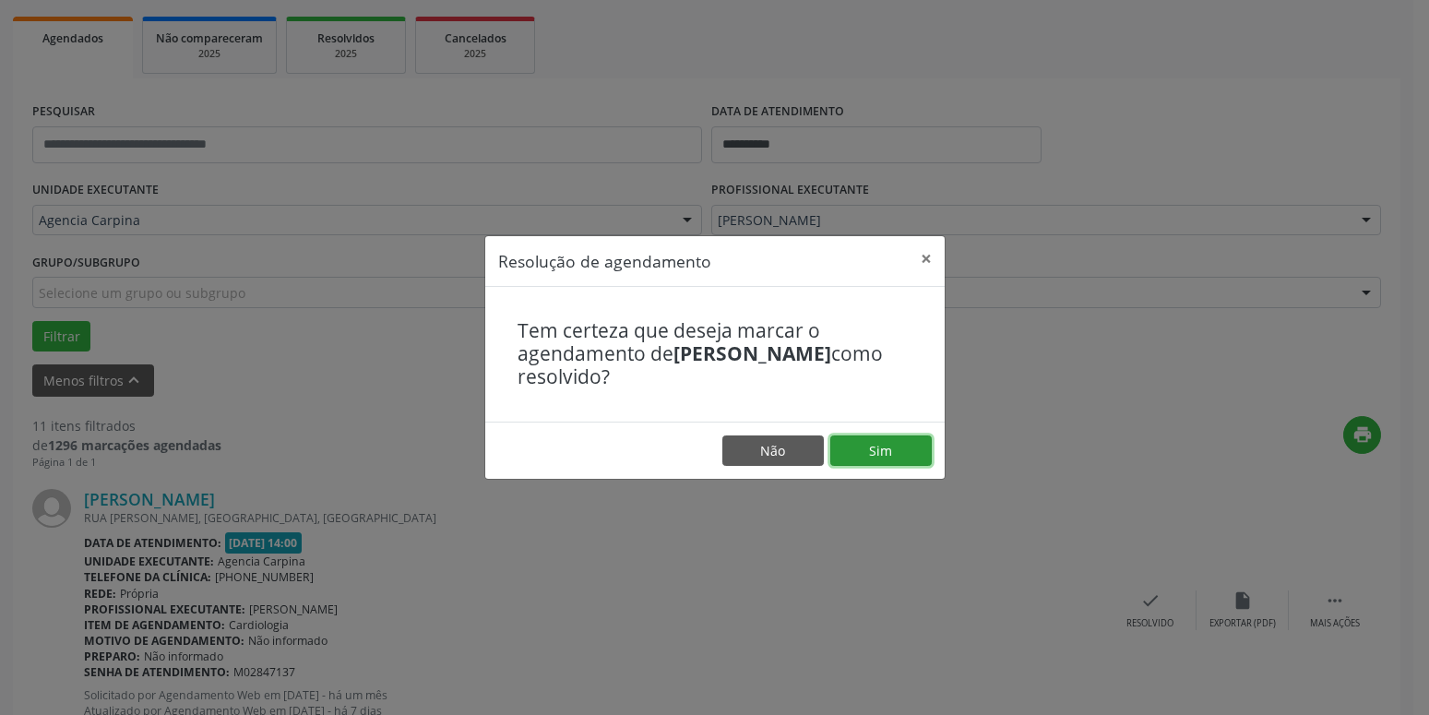
click at [871, 454] on button "Sim" at bounding box center [880, 450] width 101 height 31
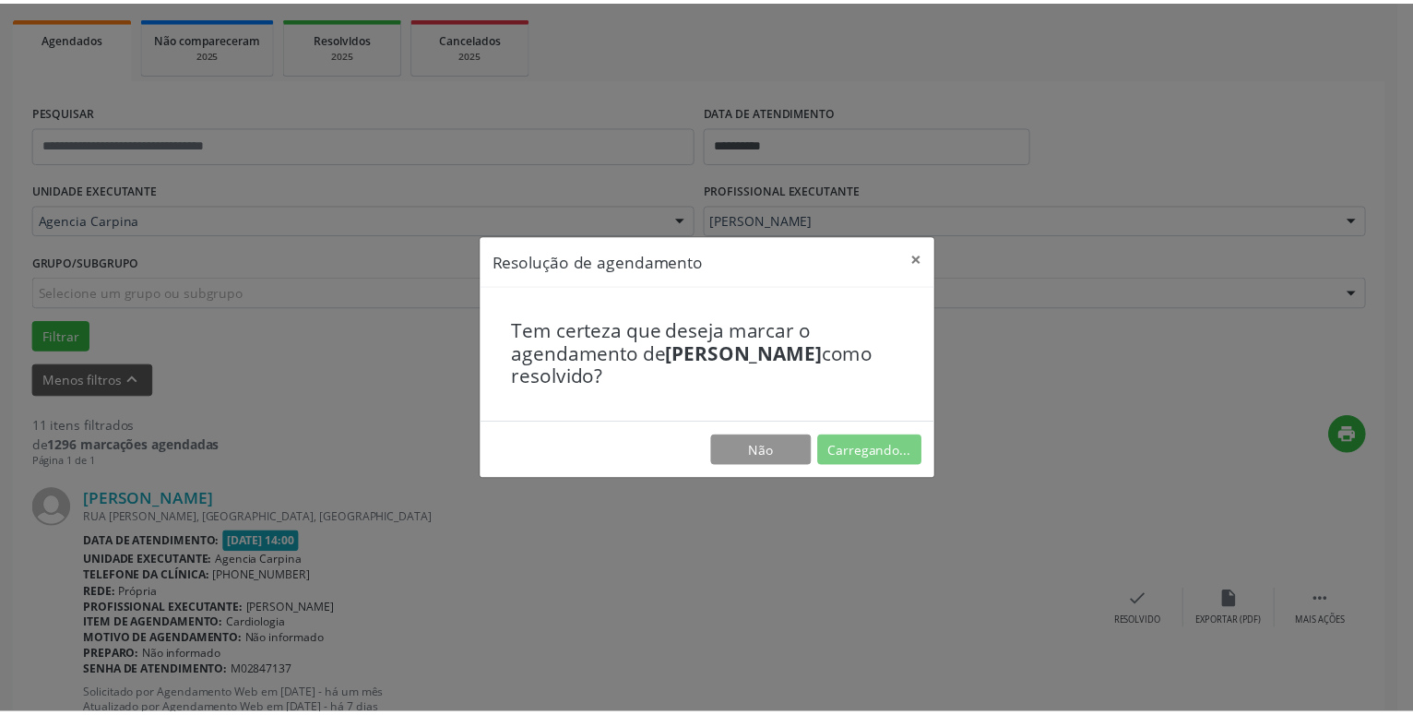
scroll to position [71, 0]
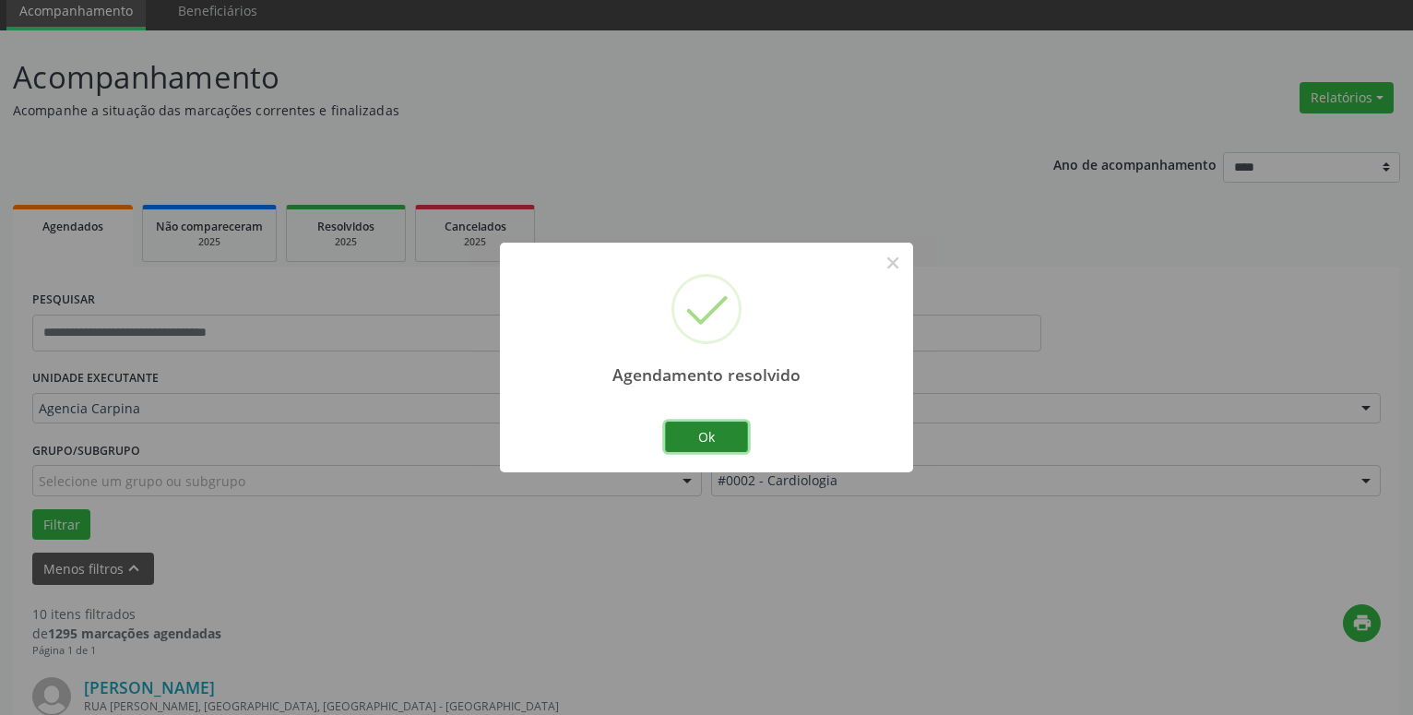
click at [708, 430] on button "Ok" at bounding box center [706, 437] width 83 height 31
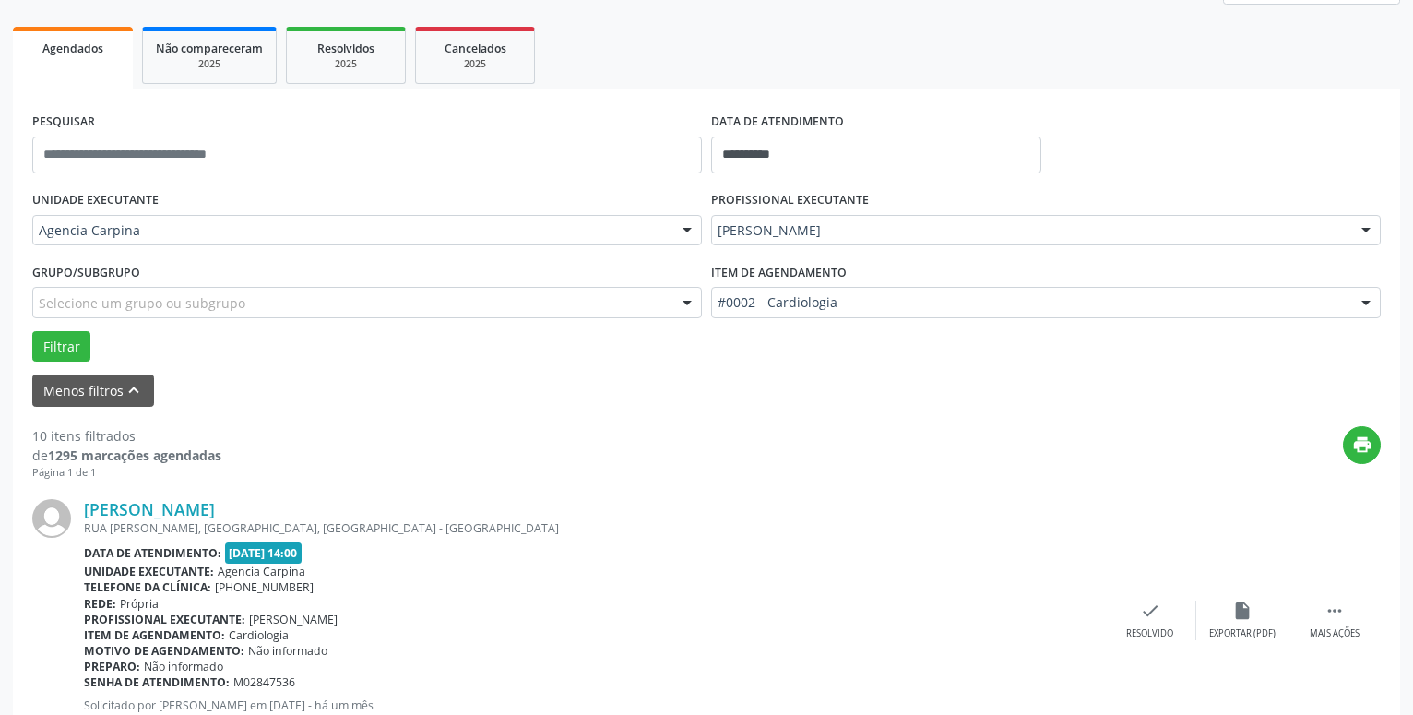
scroll to position [259, 0]
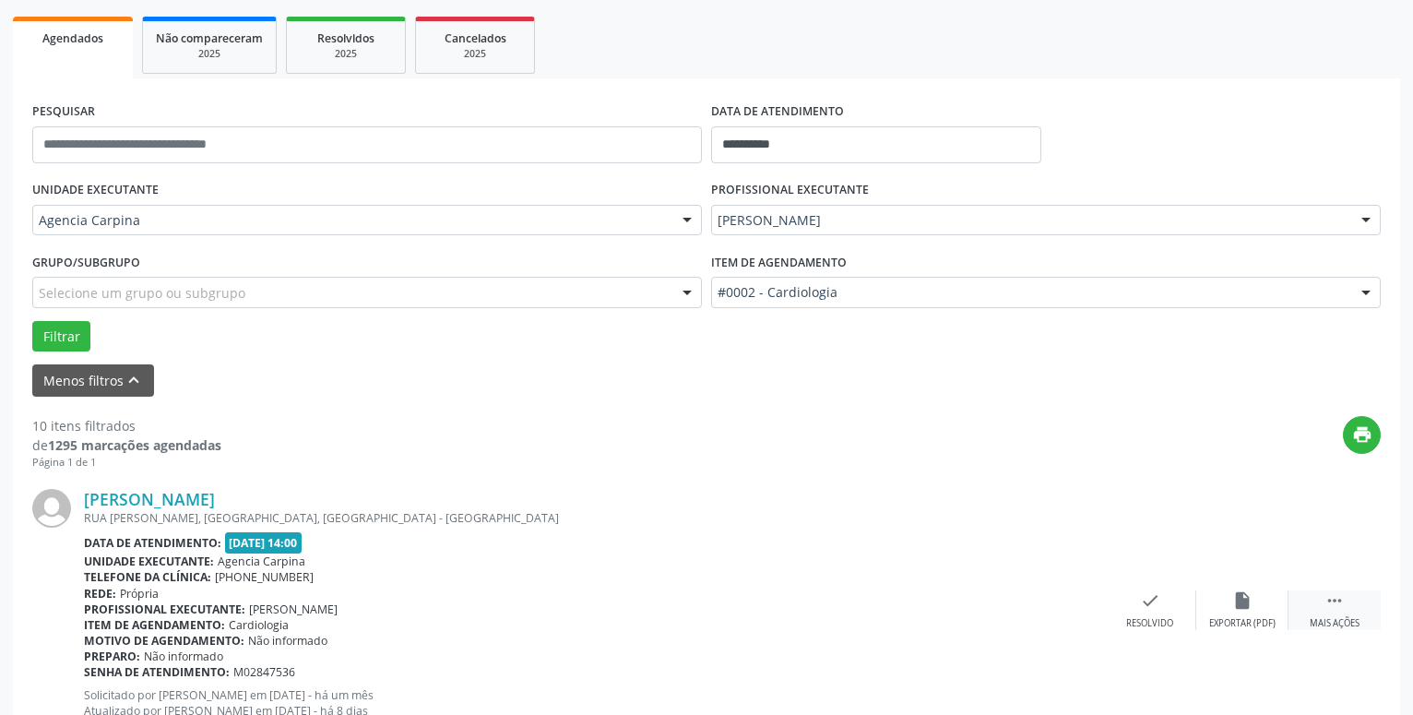
click at [1333, 609] on icon "" at bounding box center [1335, 600] width 20 height 20
click at [1238, 611] on icon "alarm_off" at bounding box center [1243, 600] width 20 height 20
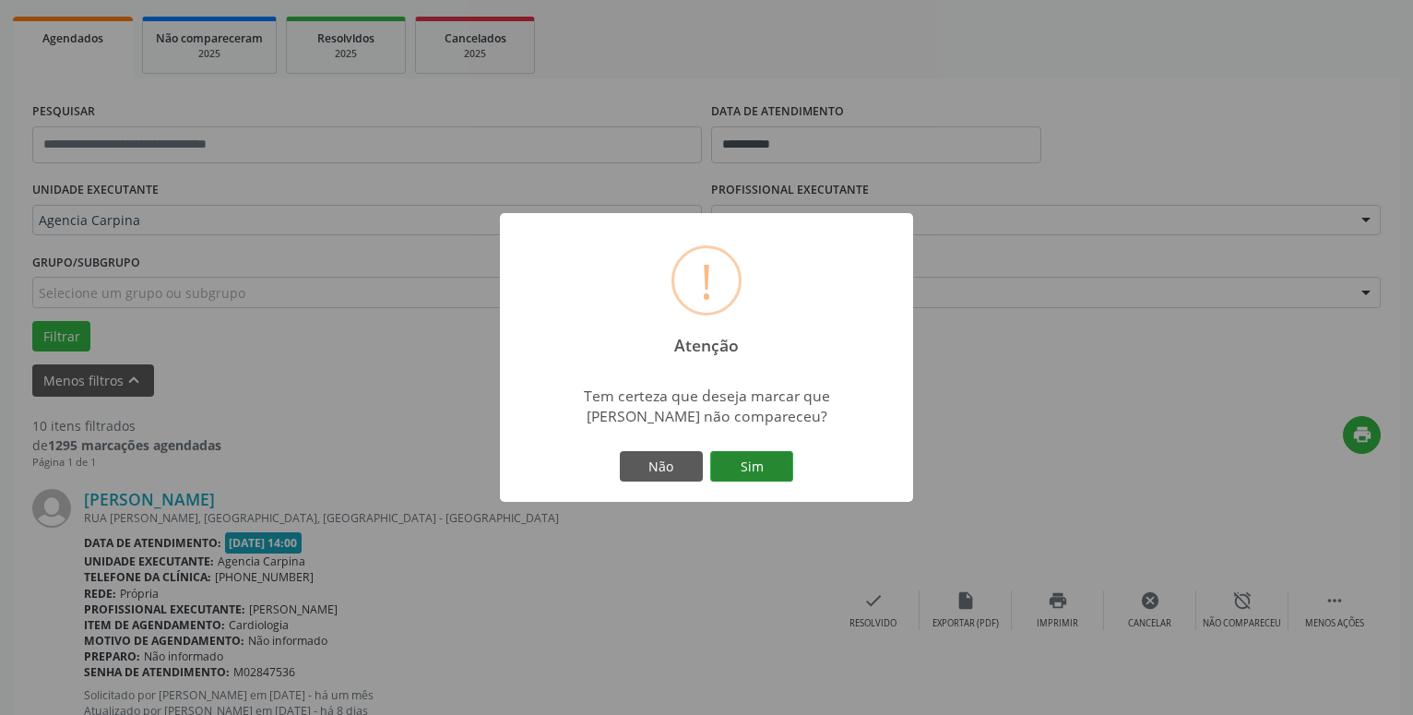
click at [745, 471] on button "Sim" at bounding box center [751, 466] width 83 height 31
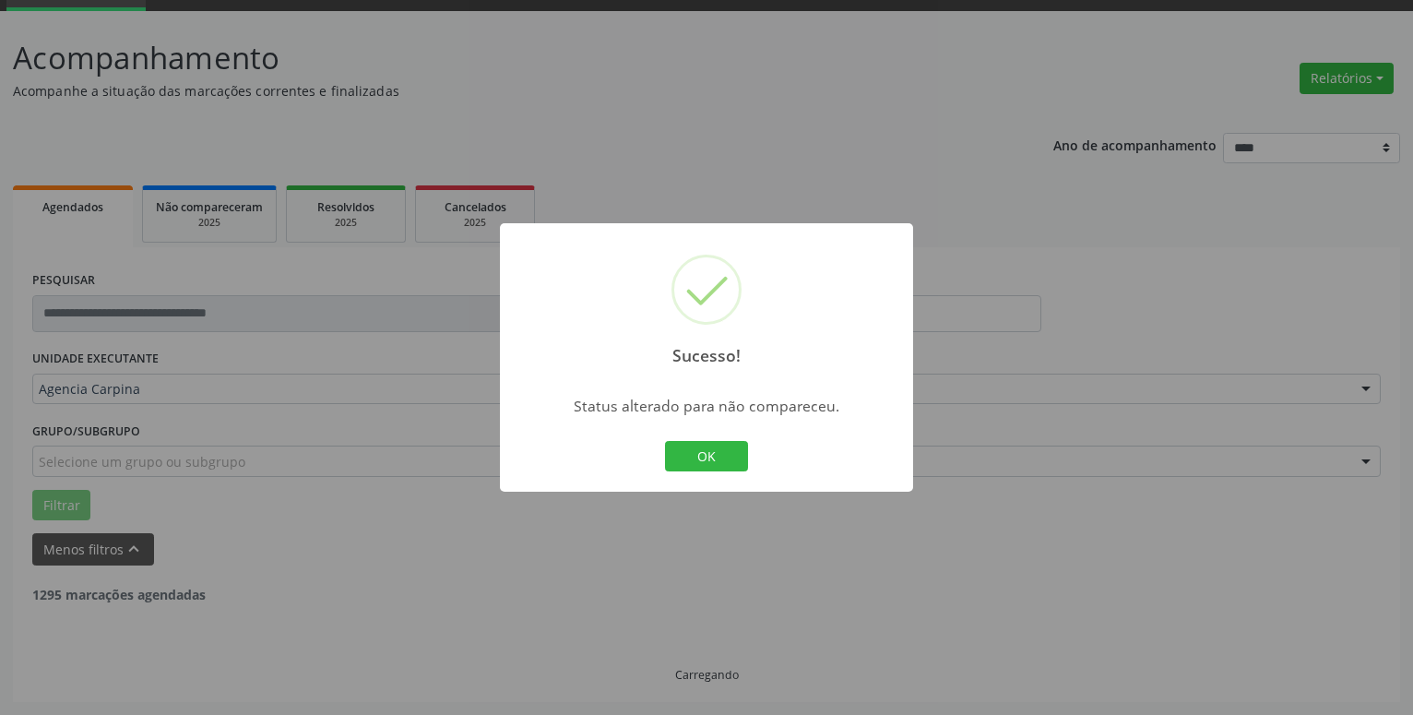
scroll to position [90, 0]
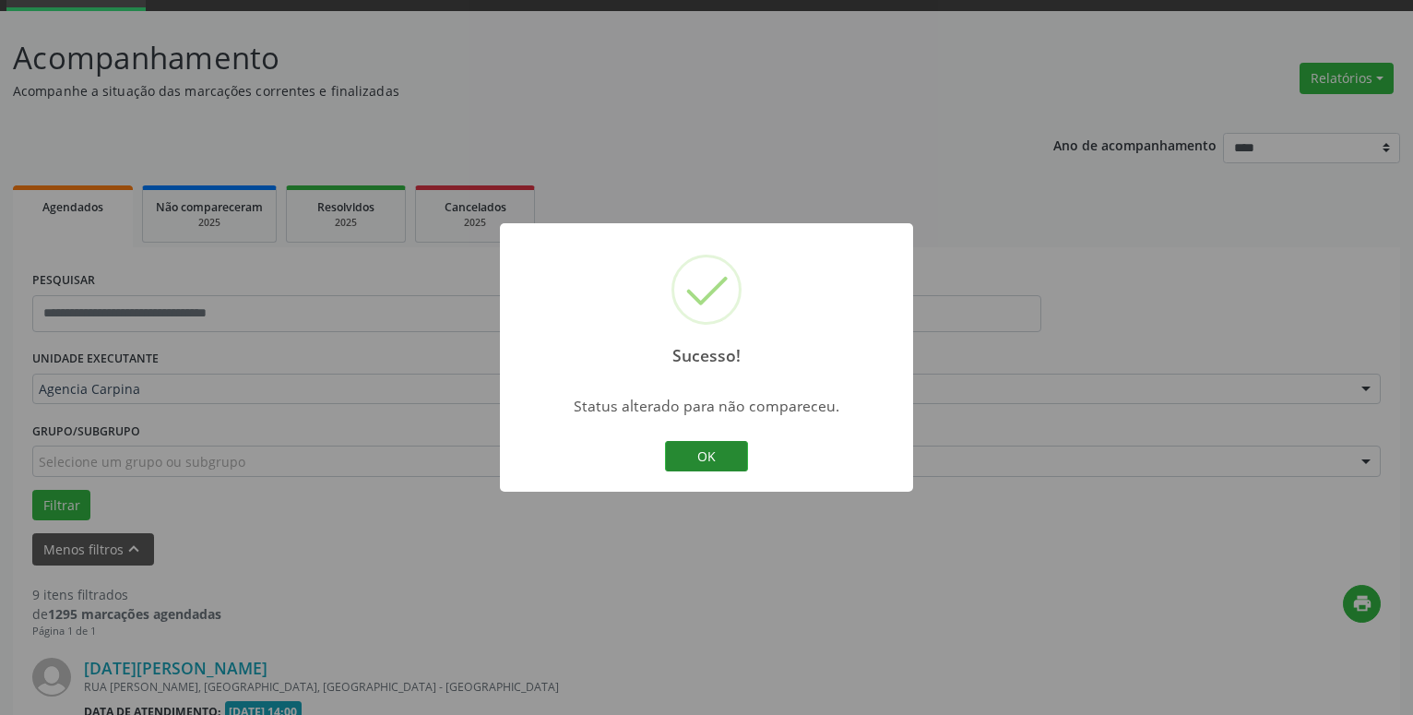
click at [713, 460] on button "OK" at bounding box center [706, 456] width 83 height 31
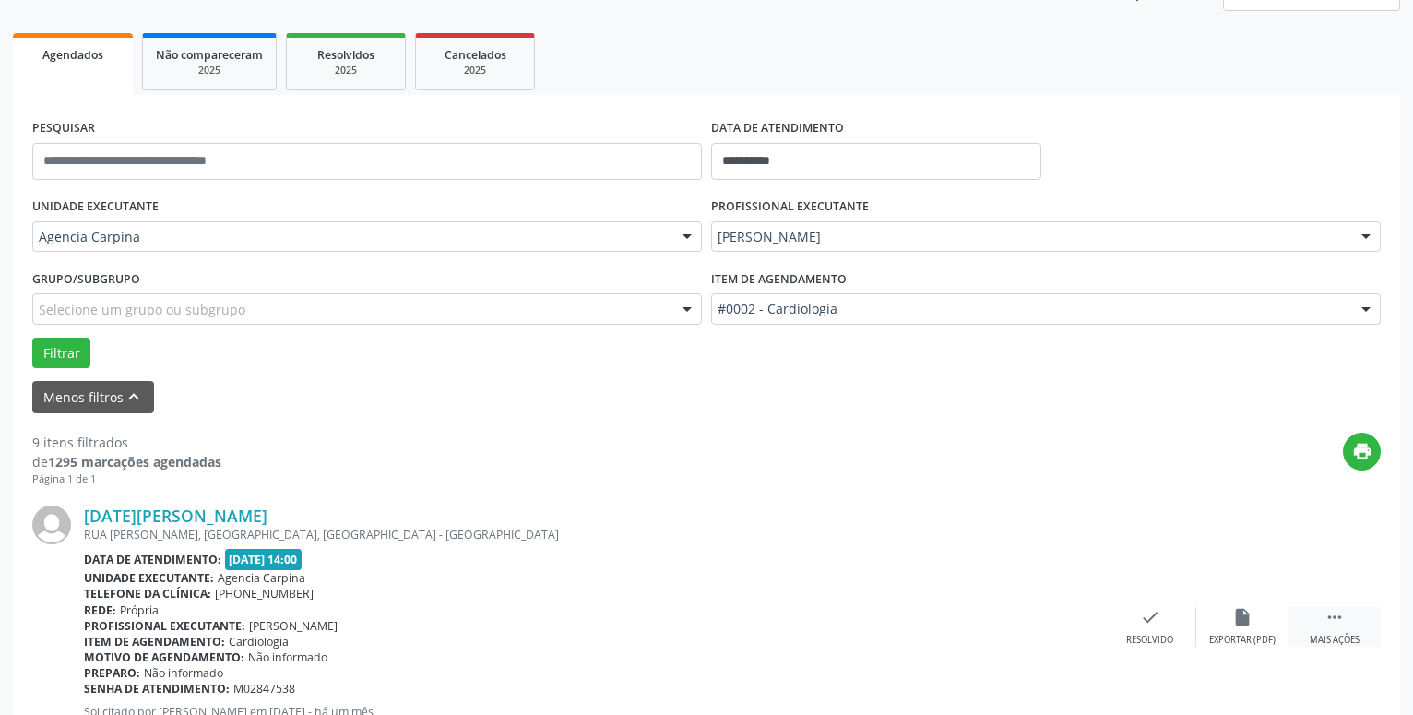
scroll to position [279, 0]
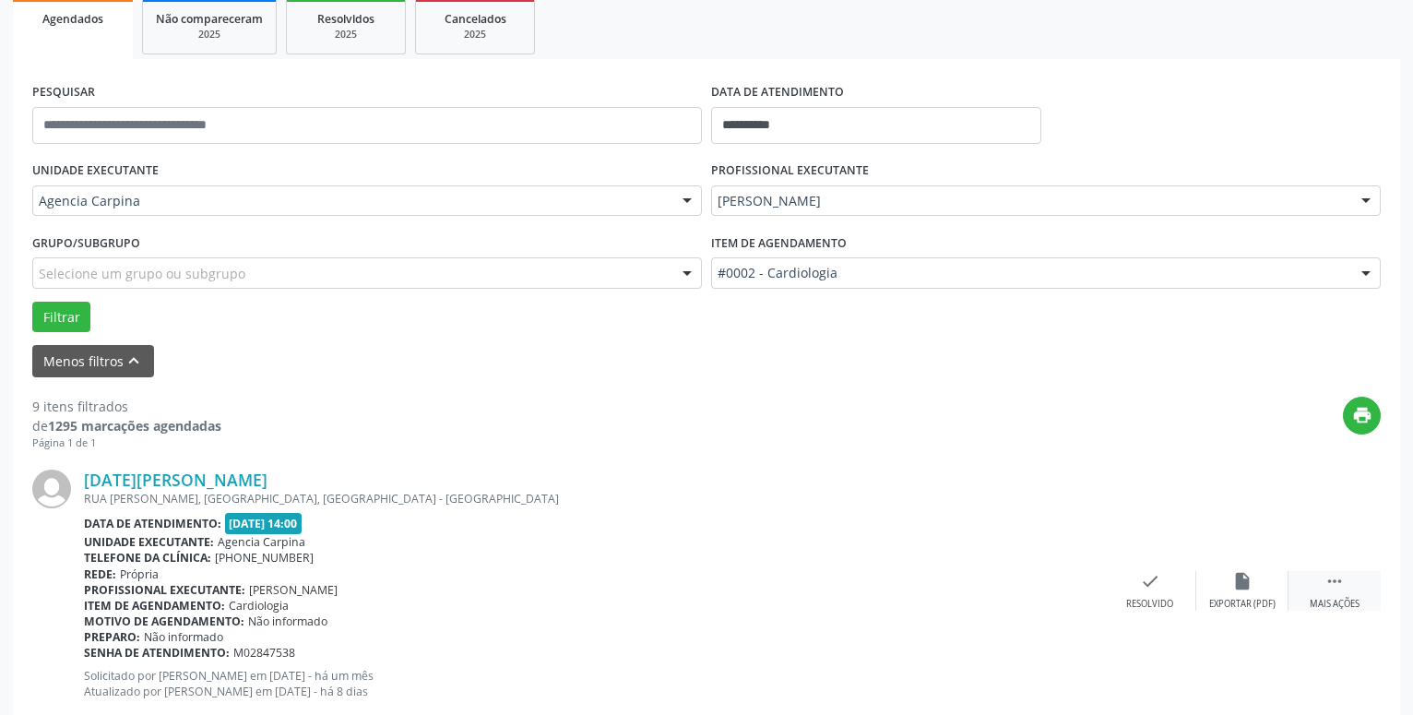
click at [1332, 586] on icon "" at bounding box center [1335, 581] width 20 height 20
click at [1242, 583] on icon "alarm_off" at bounding box center [1243, 581] width 20 height 20
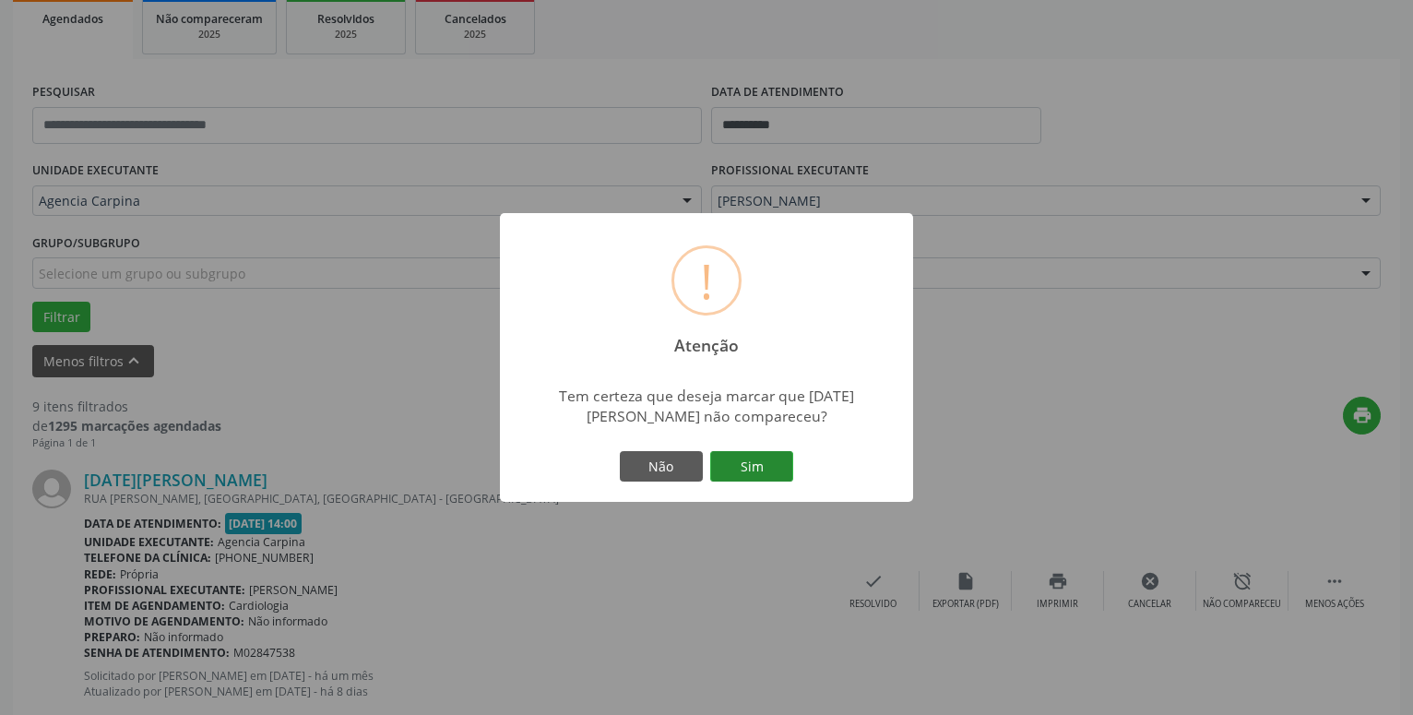
click at [757, 471] on button "Sim" at bounding box center [751, 466] width 83 height 31
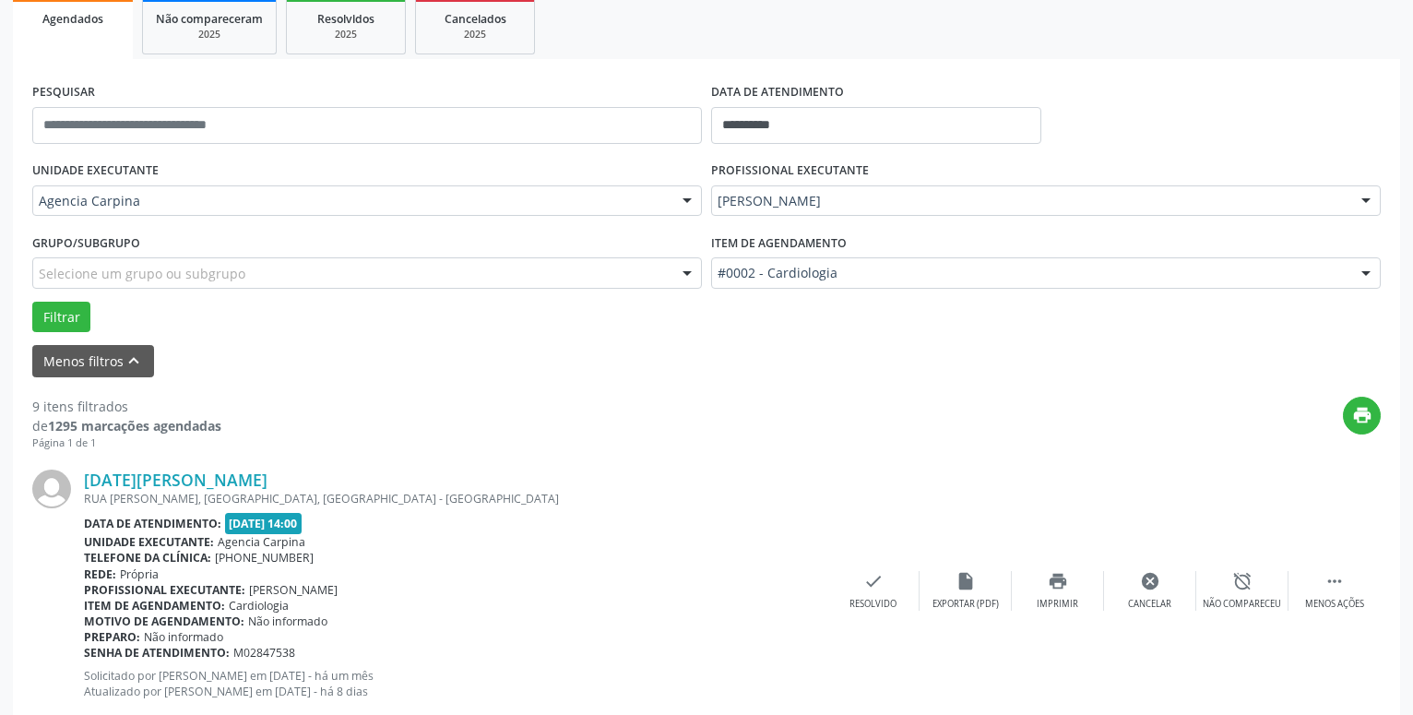
scroll to position [90, 0]
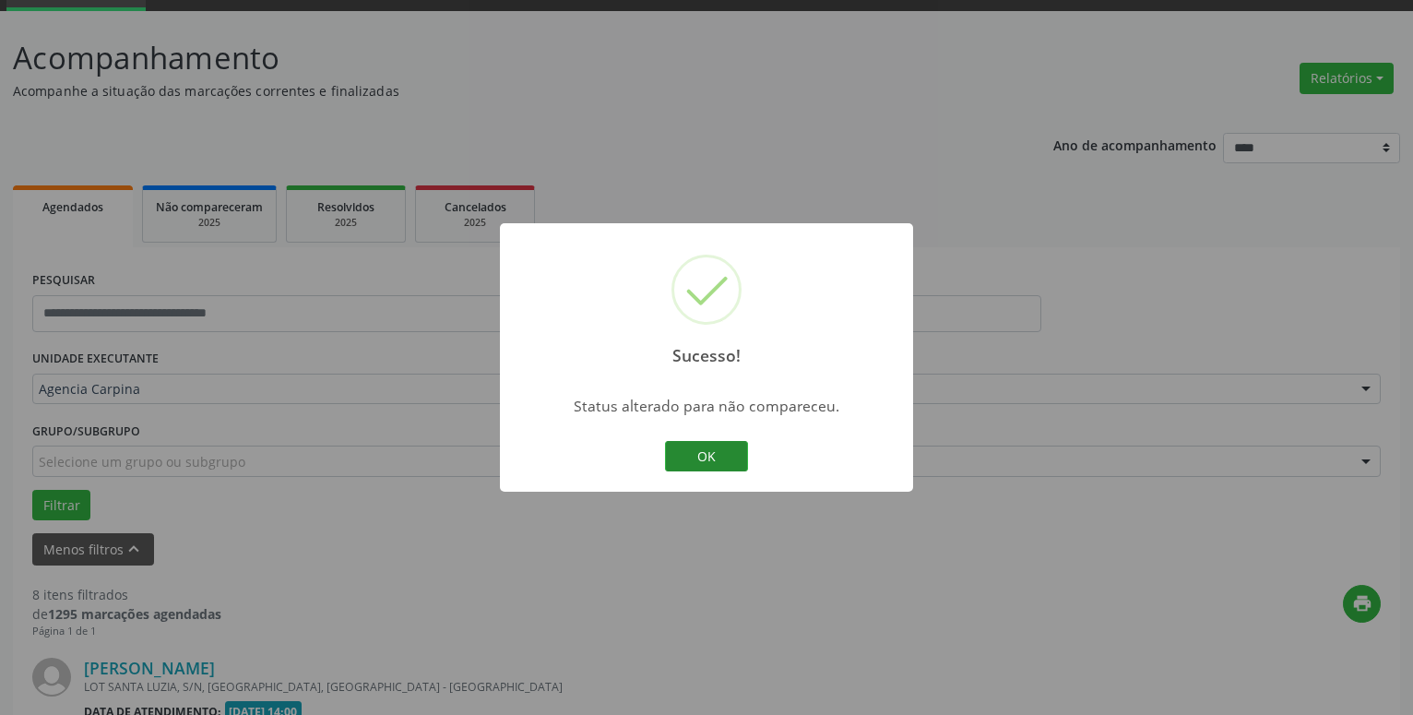
click at [733, 449] on button "OK" at bounding box center [706, 456] width 83 height 31
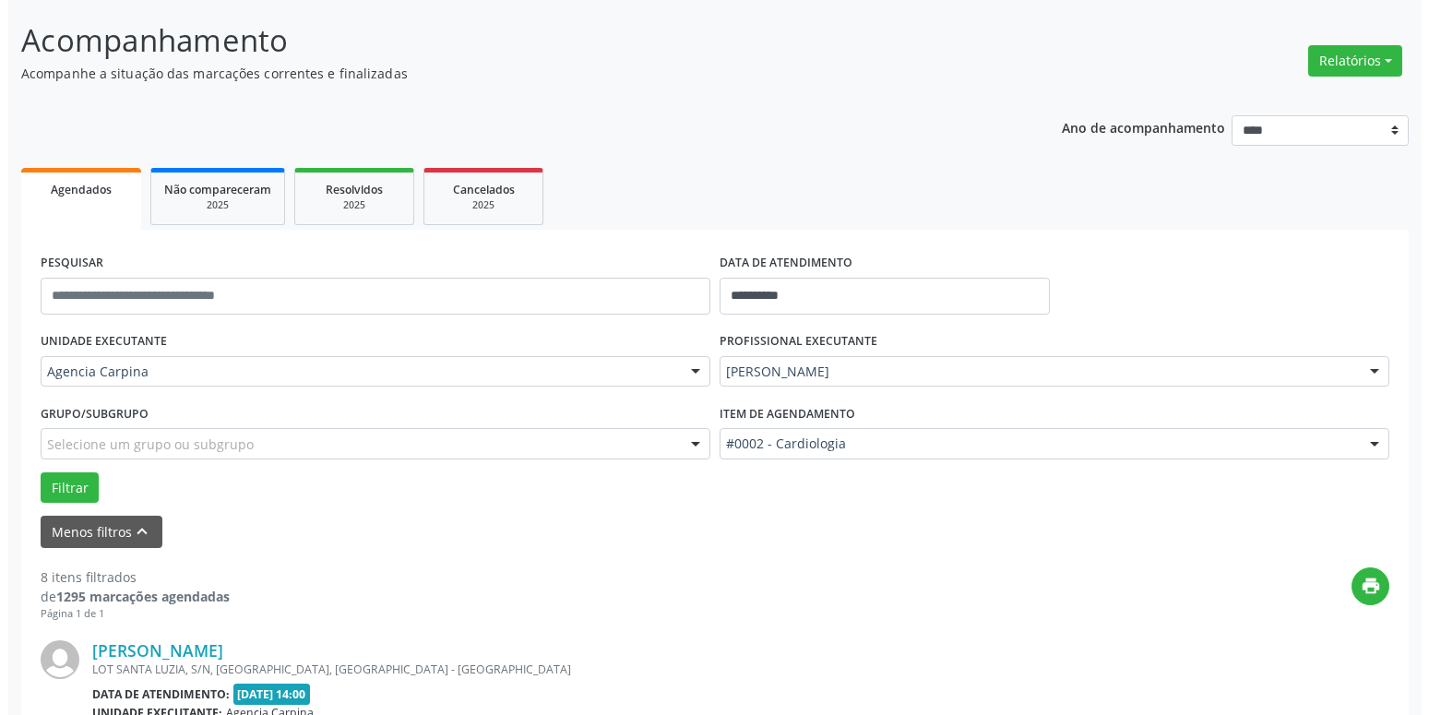
scroll to position [373, 0]
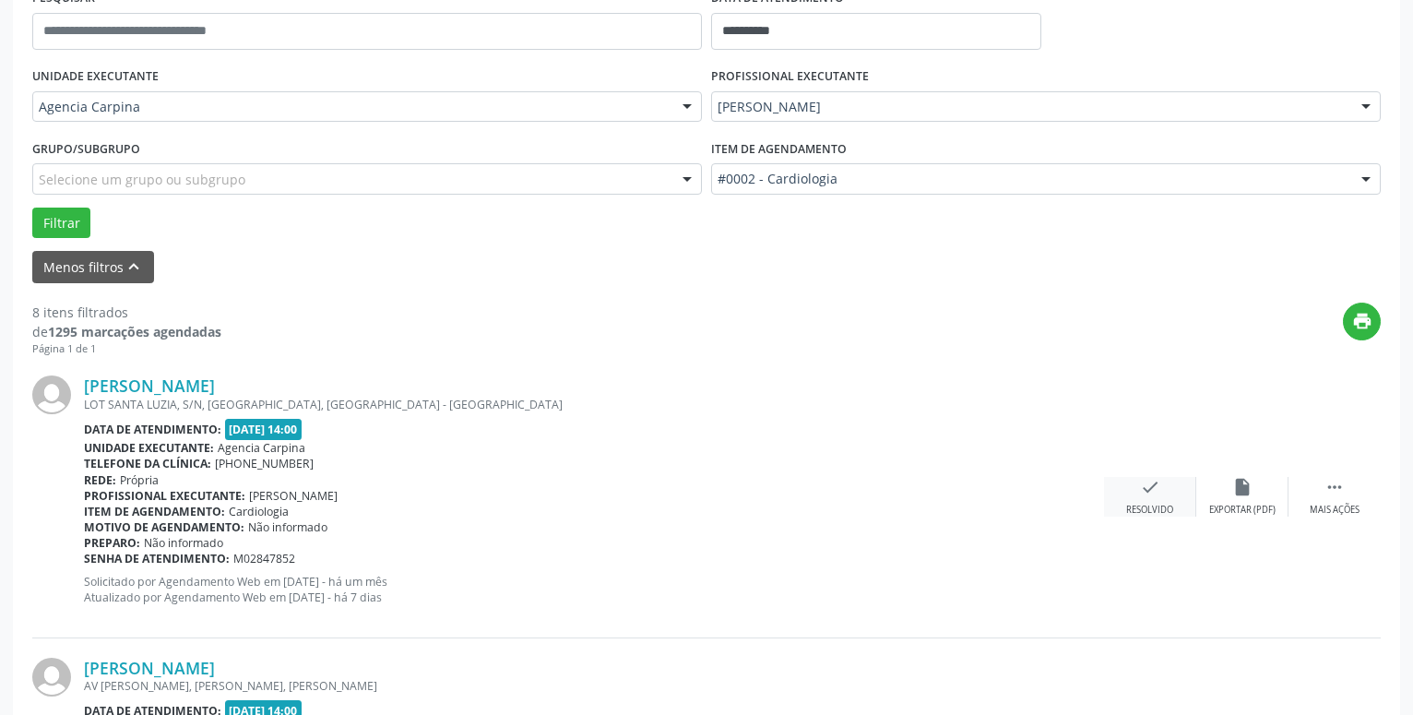
click at [1140, 497] on icon "check" at bounding box center [1150, 487] width 20 height 20
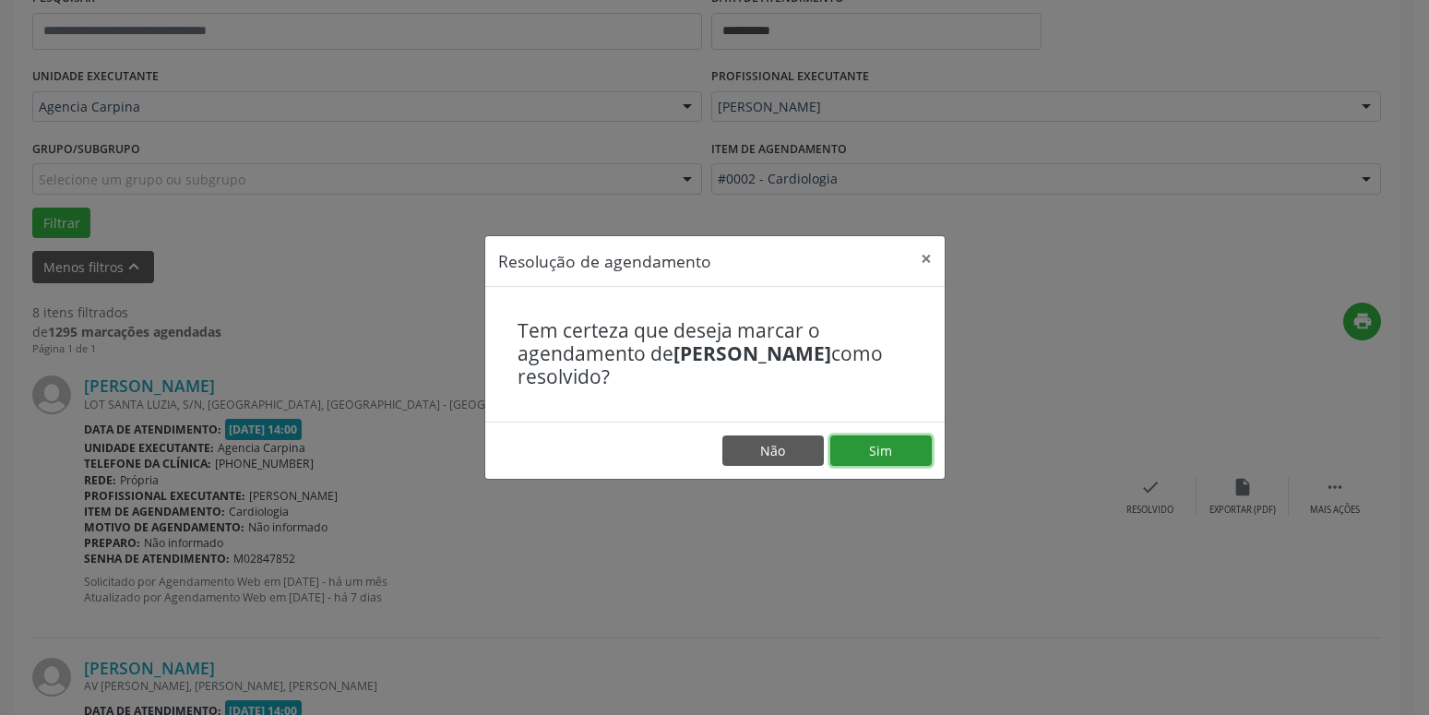
click at [857, 440] on button "Sim" at bounding box center [880, 450] width 101 height 31
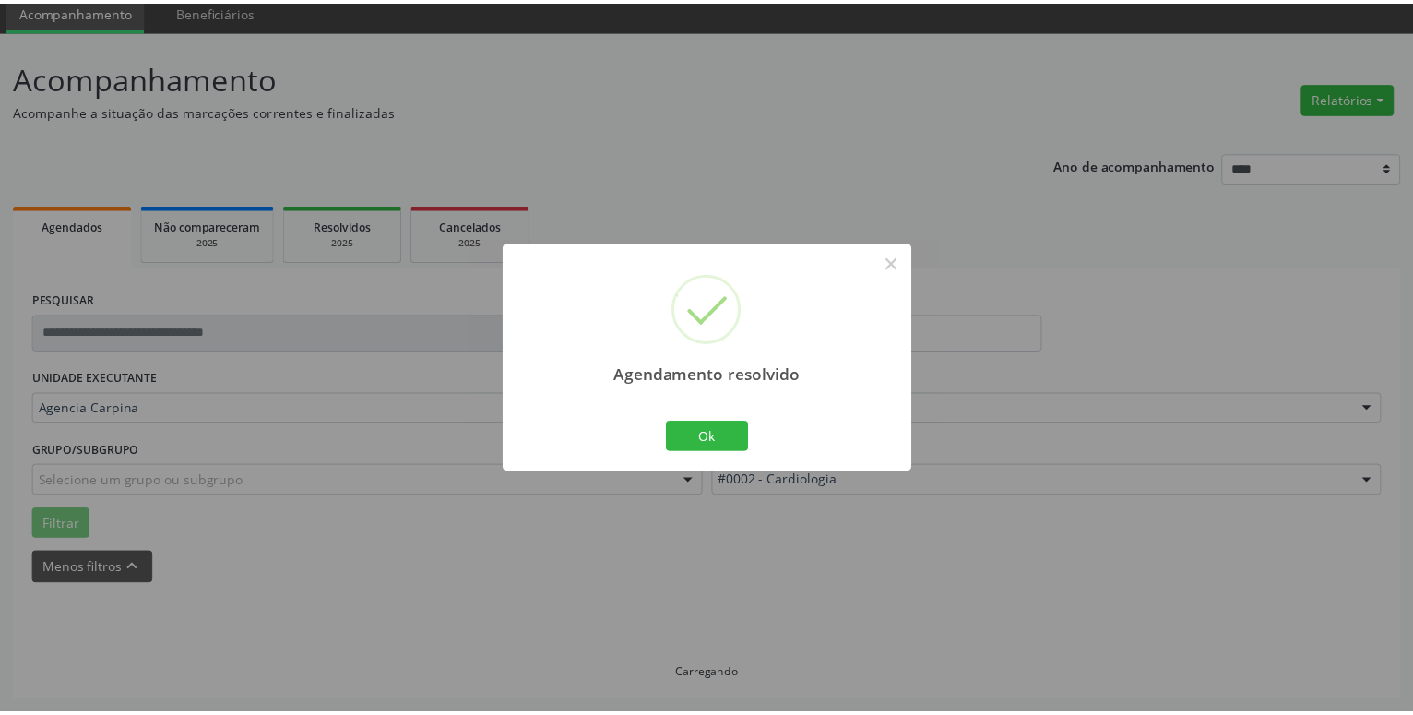
scroll to position [71, 0]
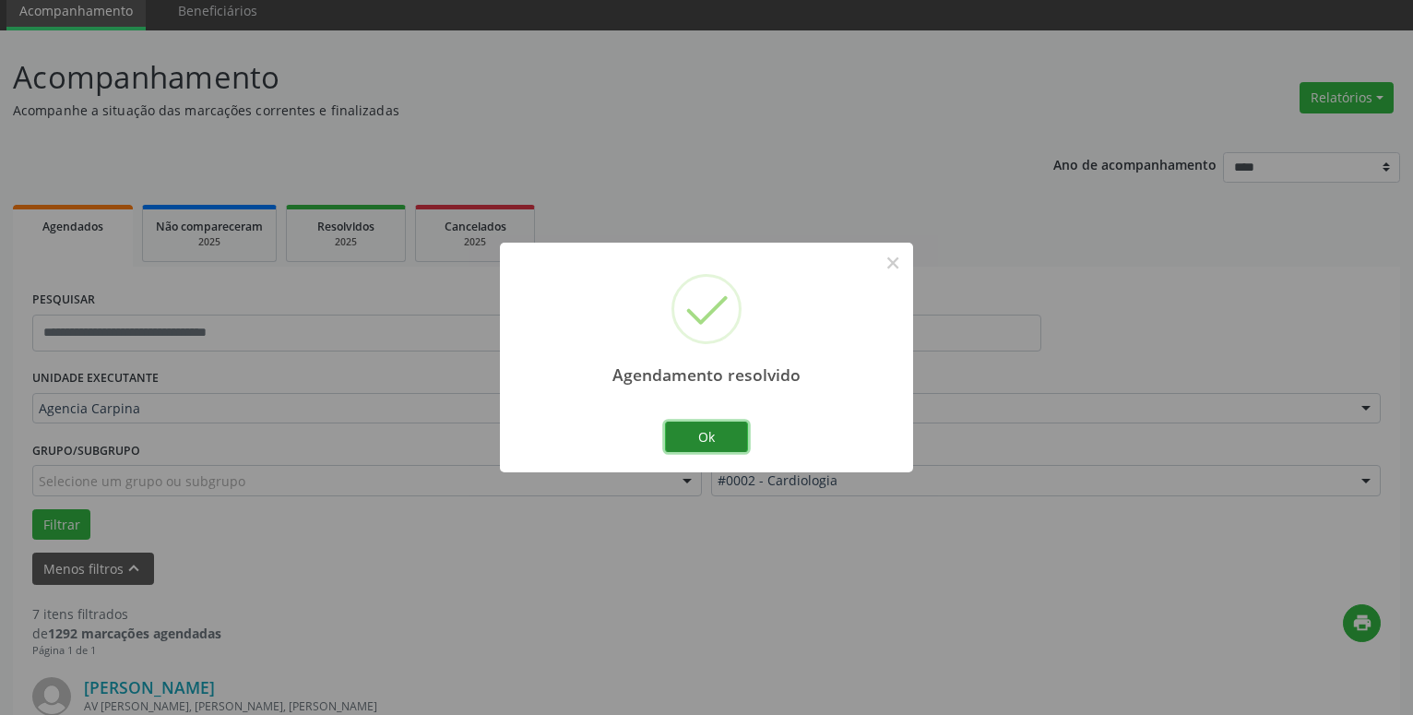
click at [734, 442] on button "Ok" at bounding box center [706, 437] width 83 height 31
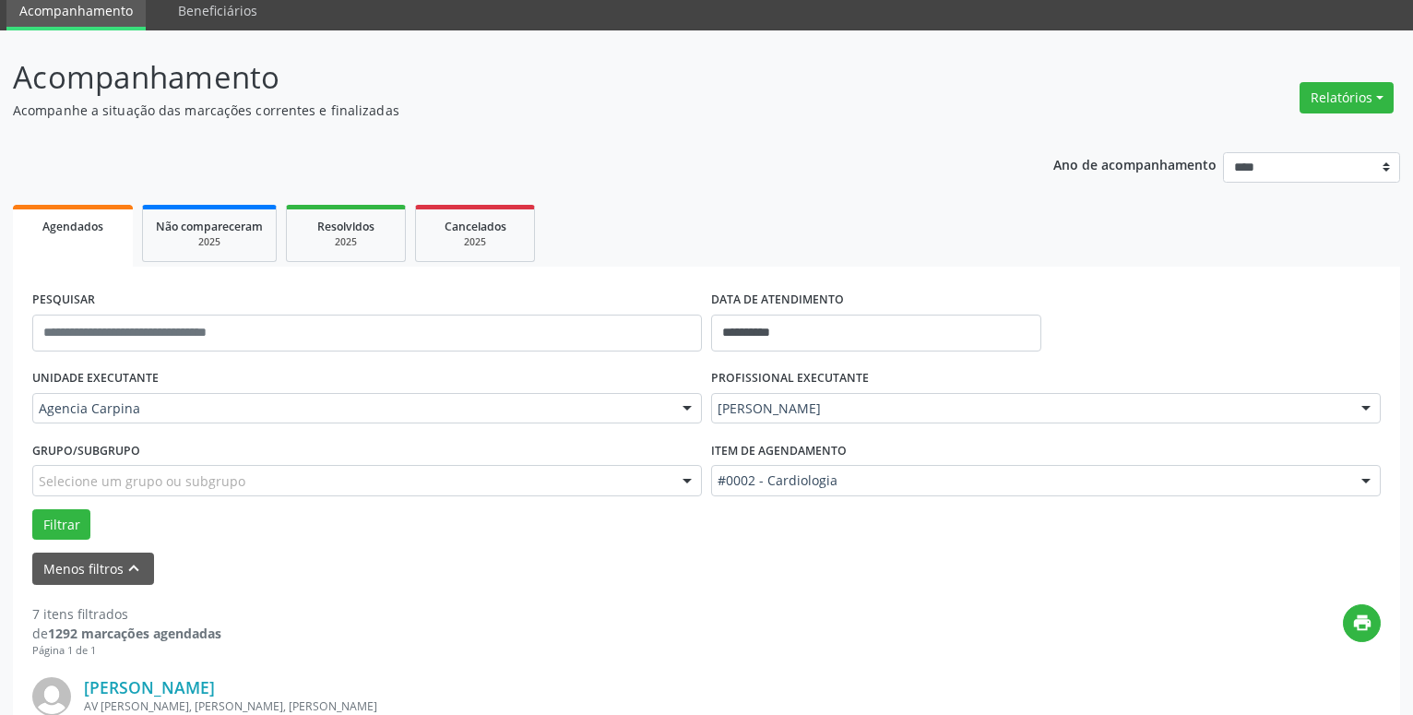
scroll to position [447, 0]
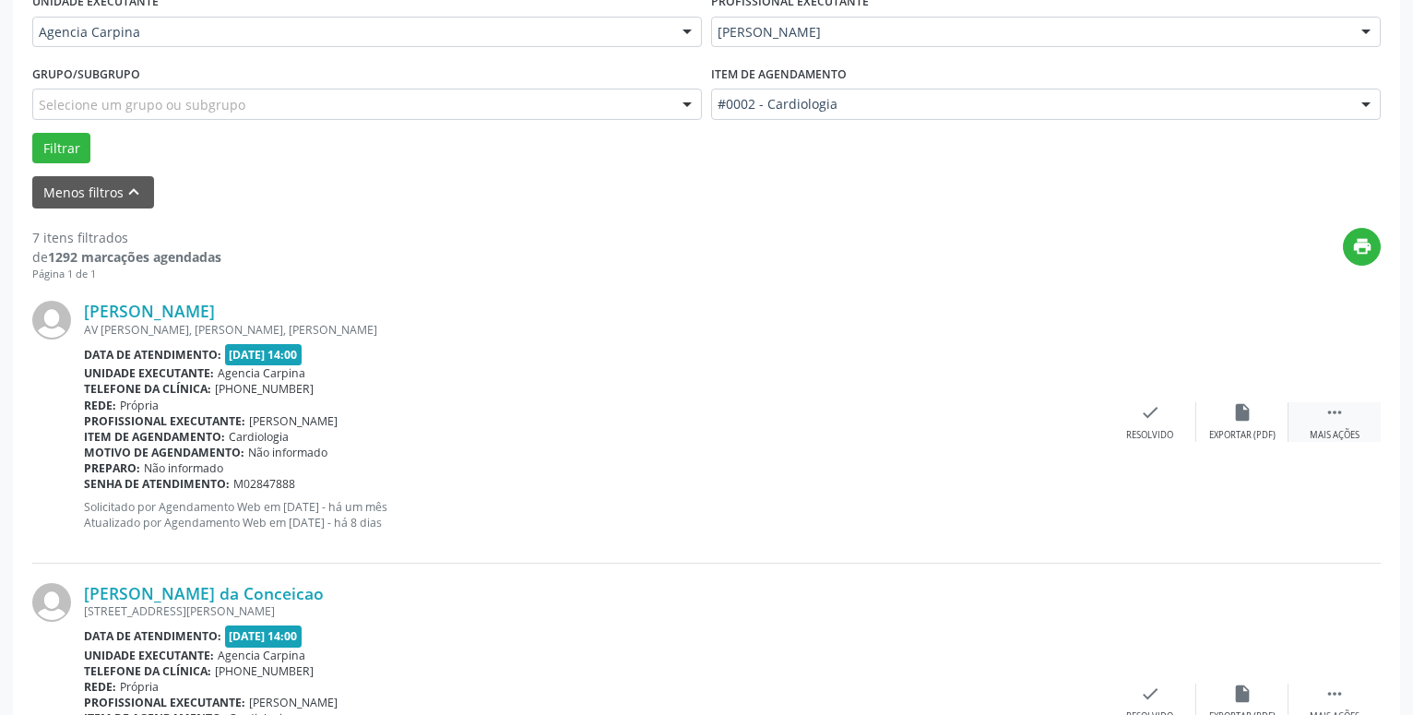
click at [1341, 423] on icon "" at bounding box center [1335, 412] width 20 height 20
click at [1245, 414] on icon "alarm_off" at bounding box center [1243, 412] width 20 height 20
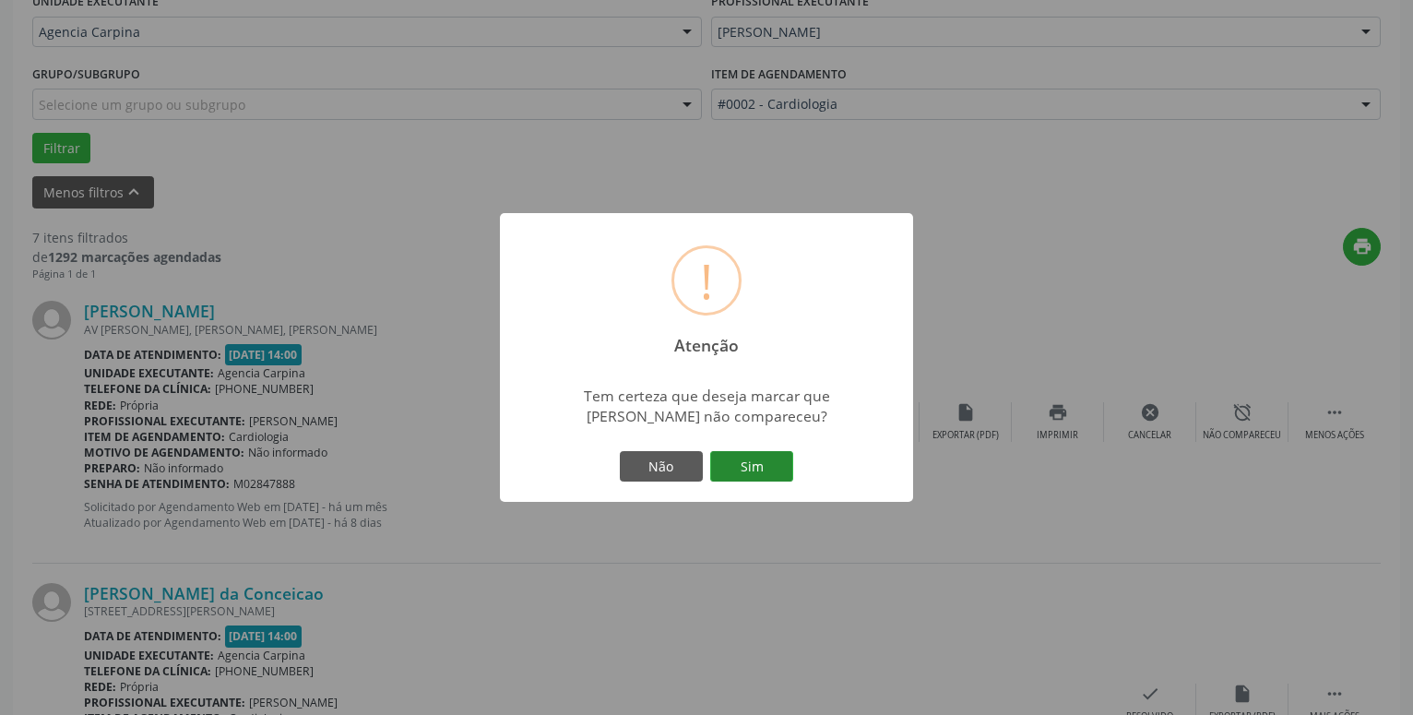
click at [742, 468] on button "Sim" at bounding box center [751, 466] width 83 height 31
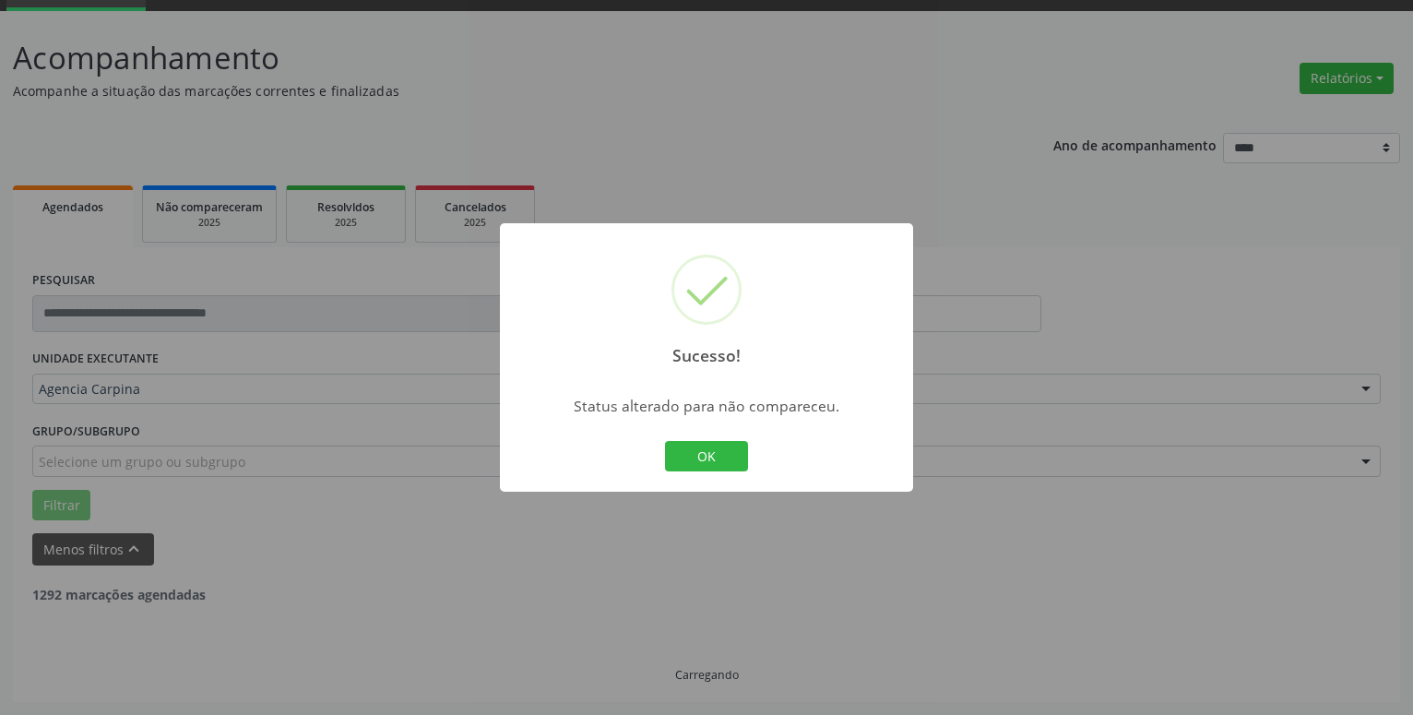
scroll to position [90, 0]
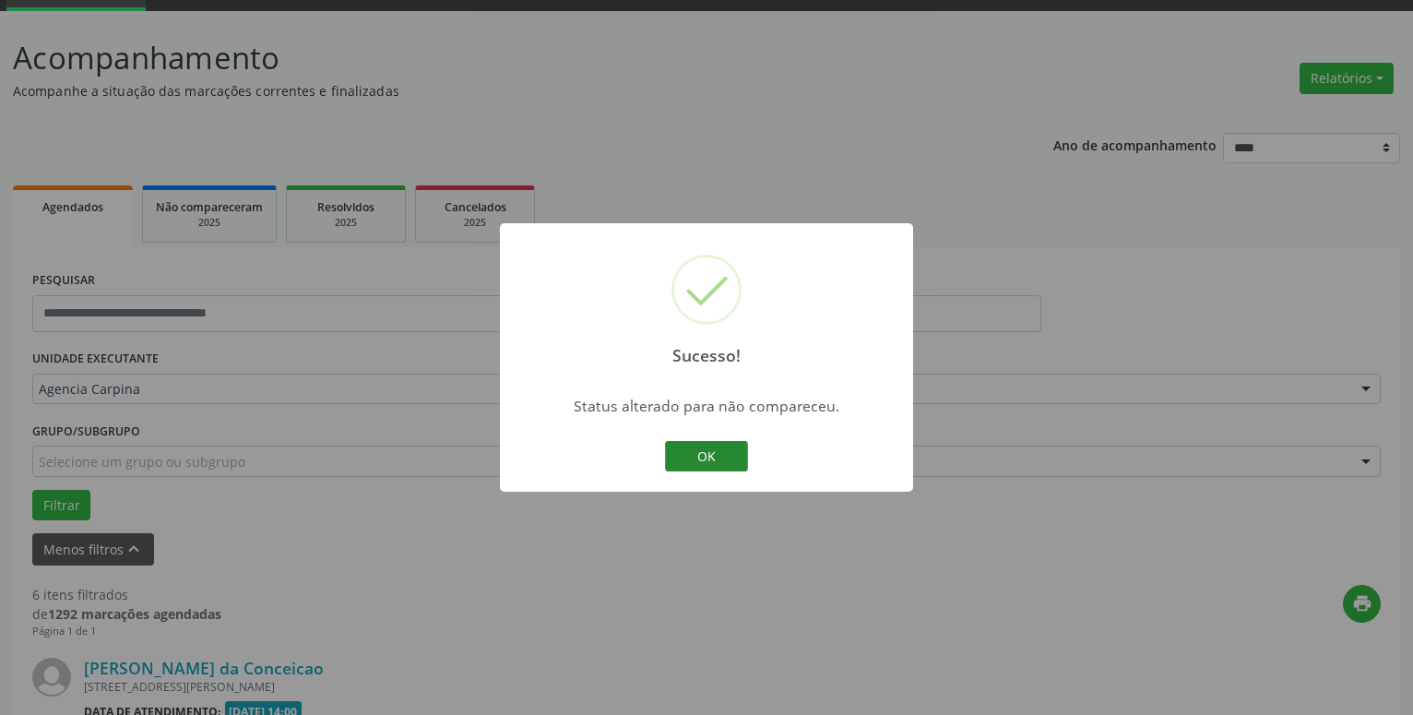
click at [697, 461] on button "OK" at bounding box center [706, 456] width 83 height 31
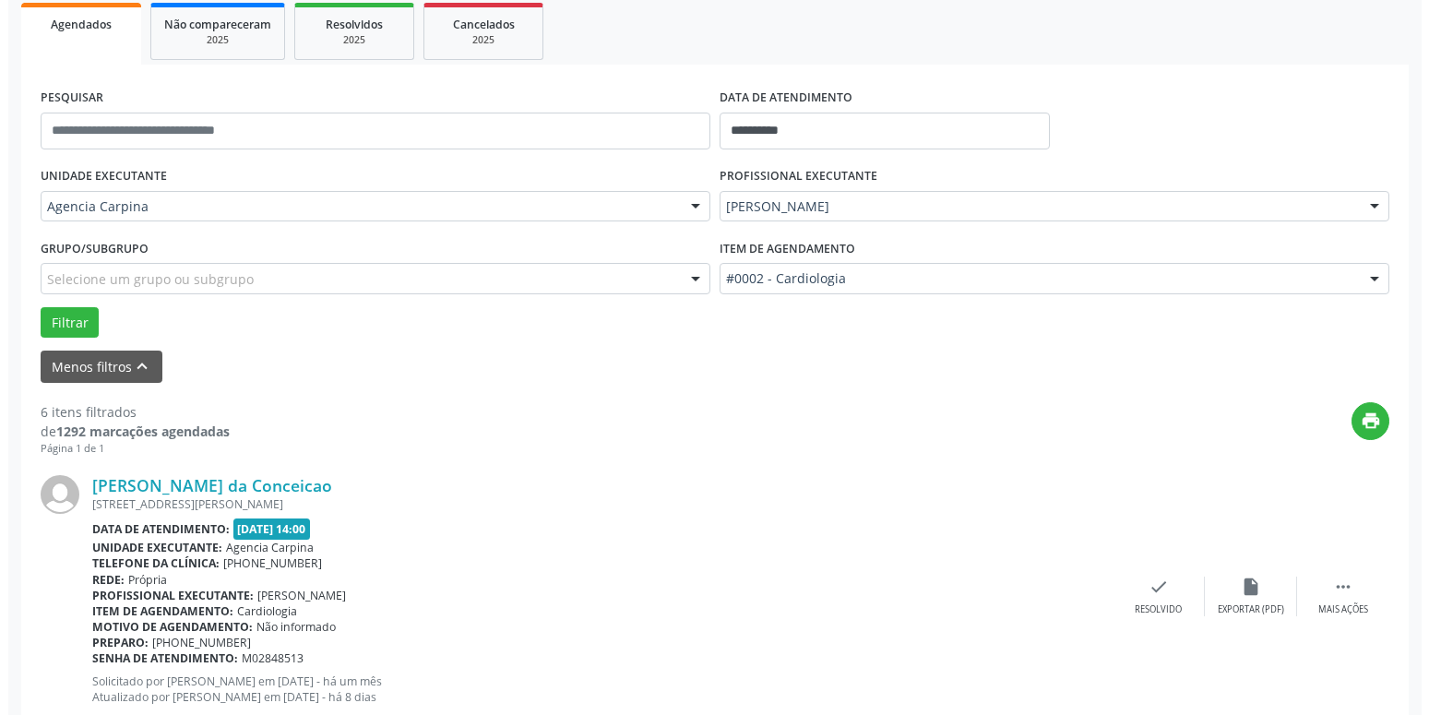
scroll to position [279, 0]
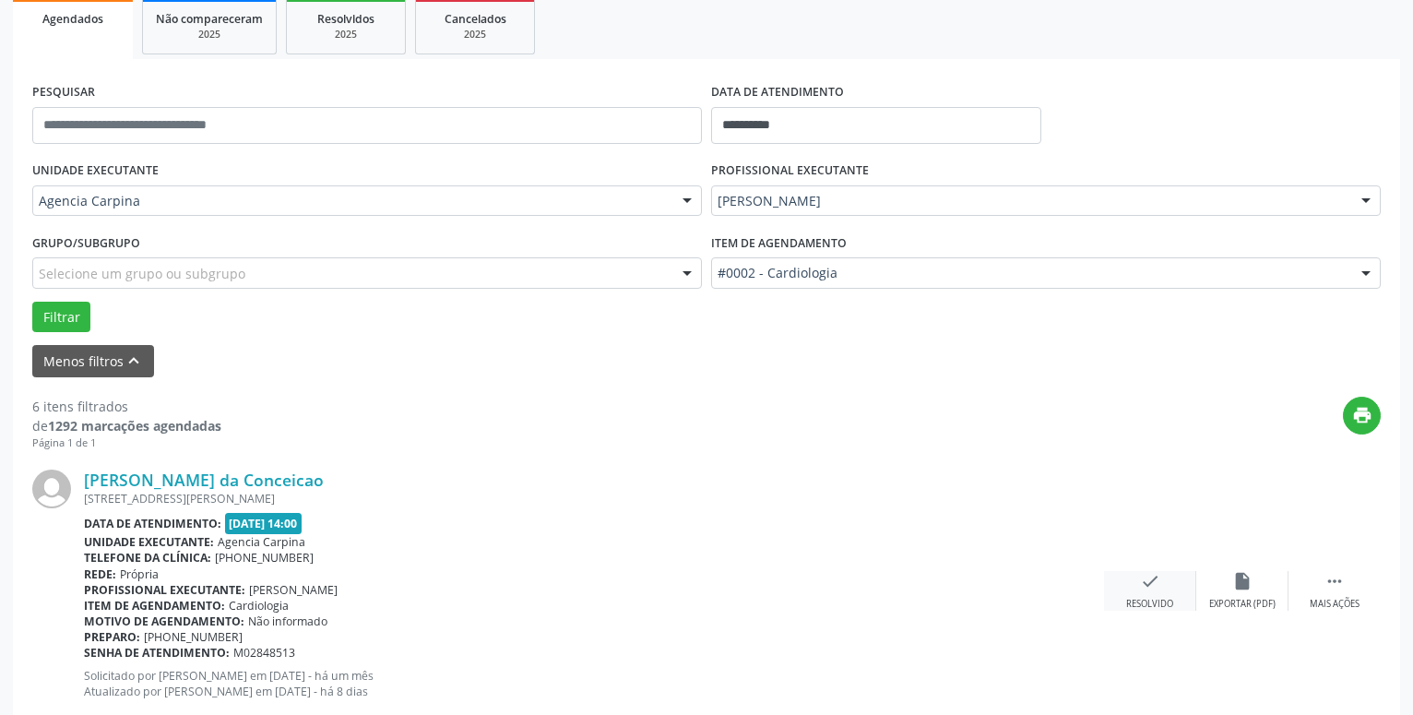
click at [1153, 591] on icon "check" at bounding box center [1150, 581] width 20 height 20
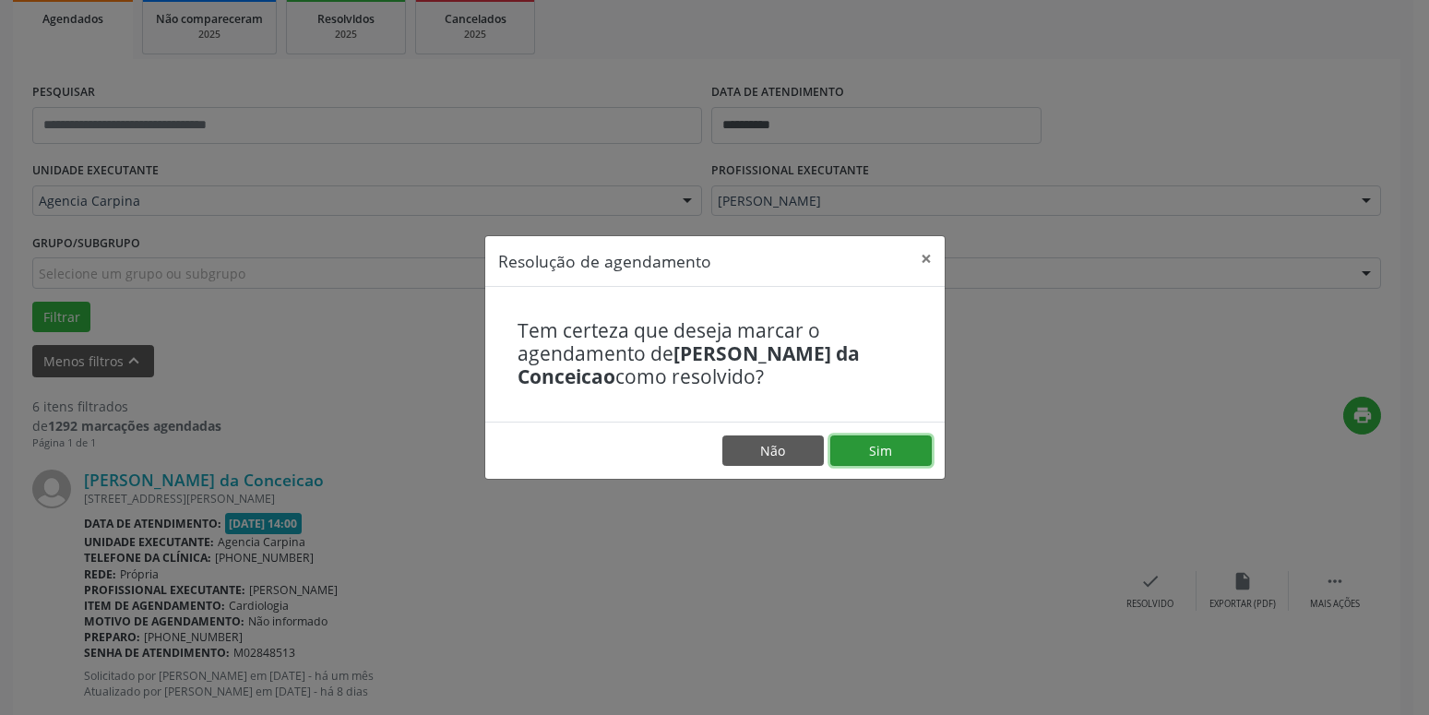
click at [914, 463] on button "Sim" at bounding box center [880, 450] width 101 height 31
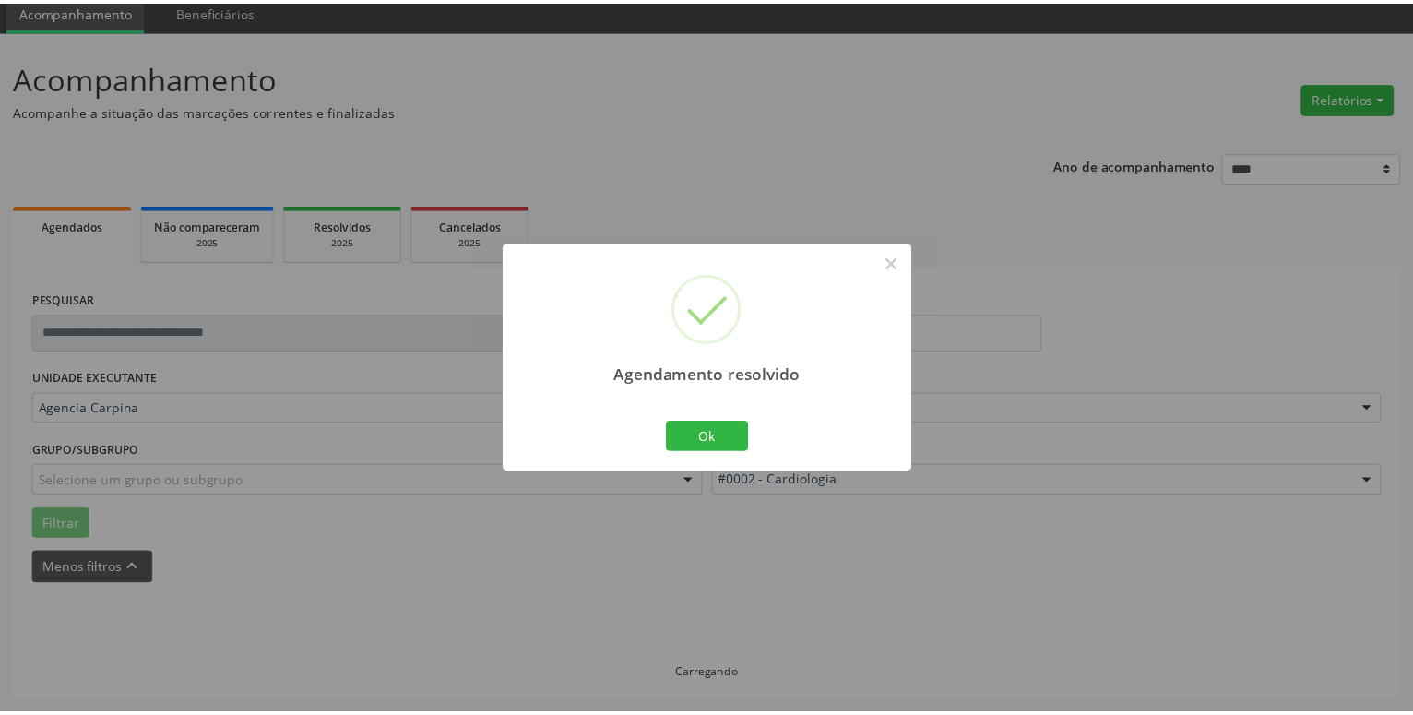
scroll to position [71, 0]
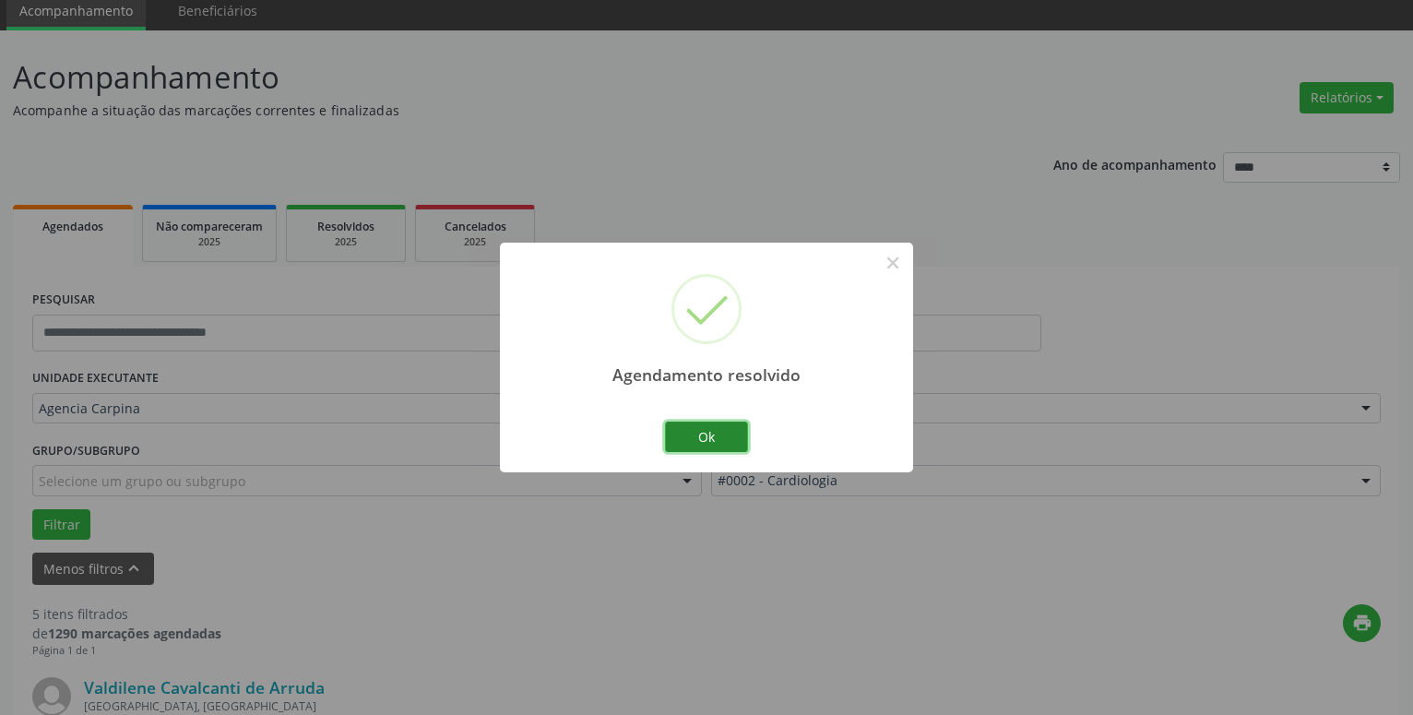
click at [705, 434] on button "Ok" at bounding box center [706, 437] width 83 height 31
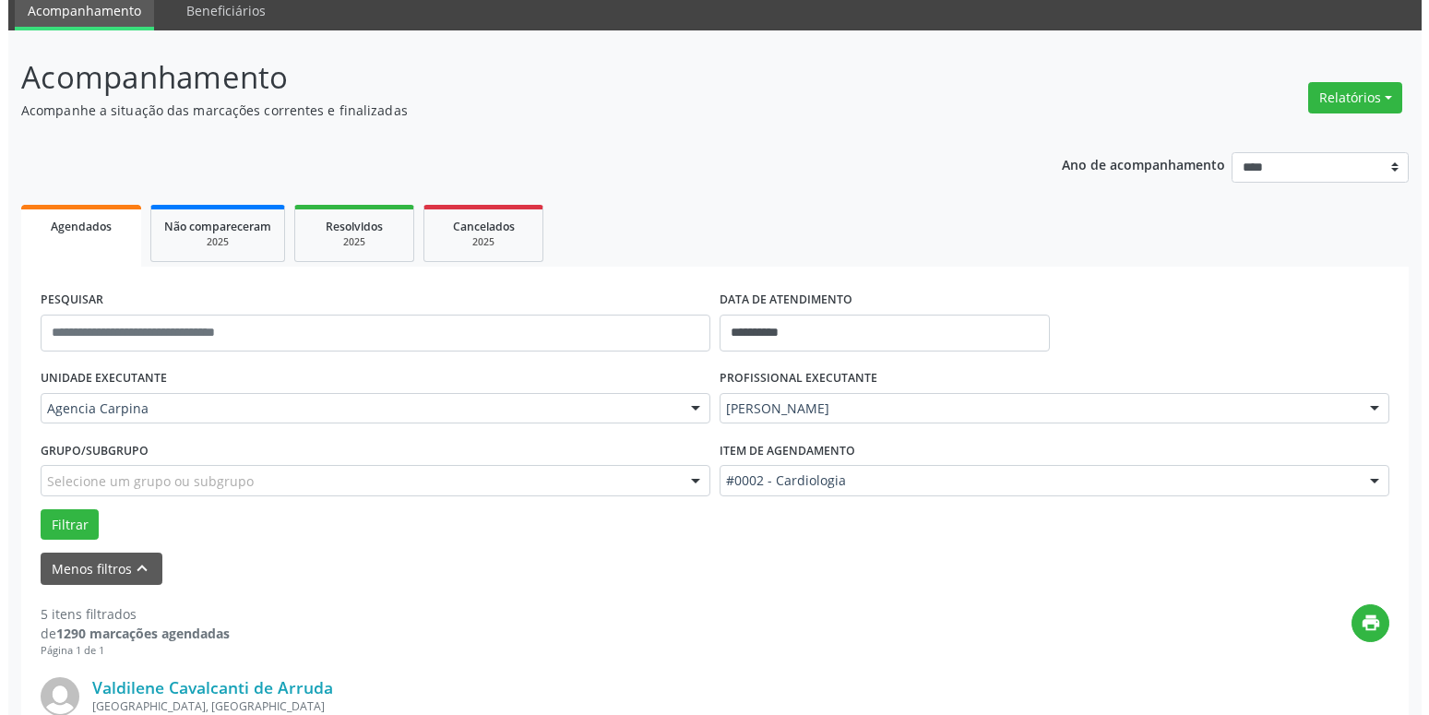
scroll to position [353, 0]
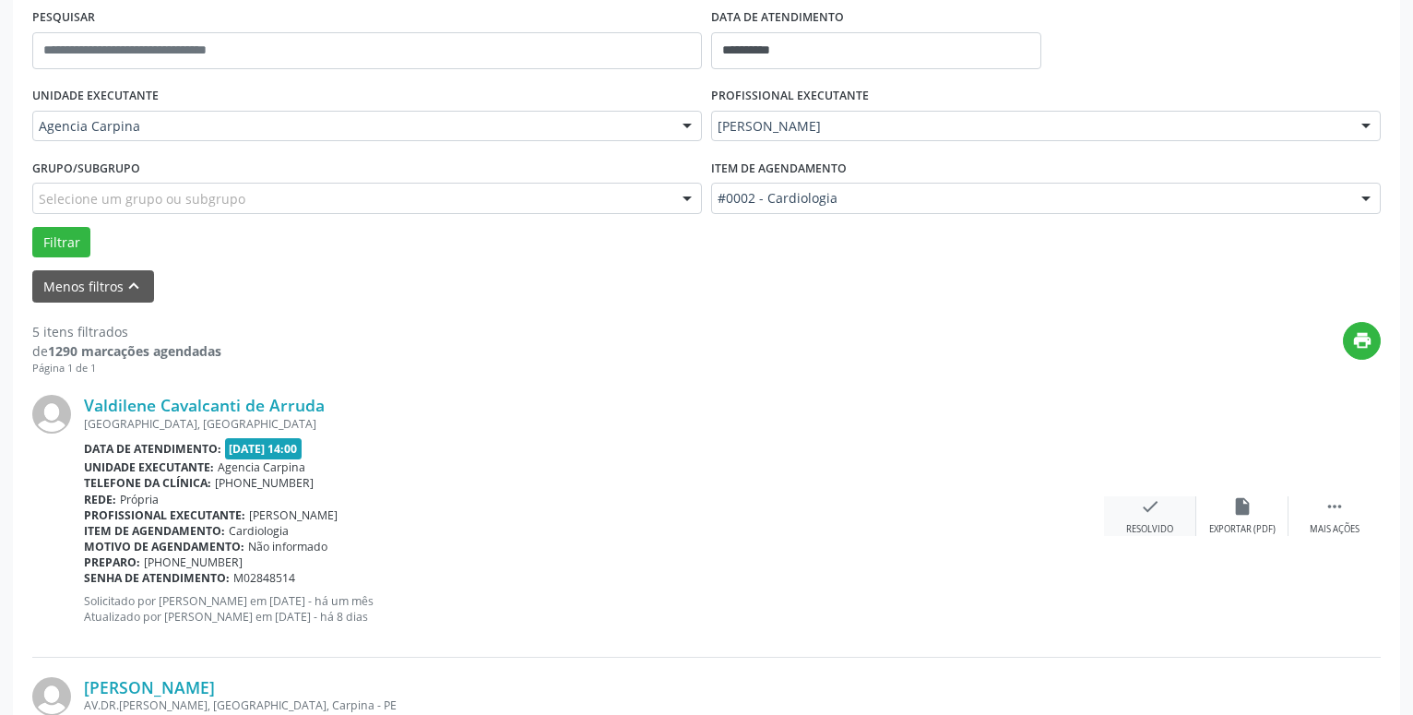
click at [1156, 508] on icon "check" at bounding box center [1150, 506] width 20 height 20
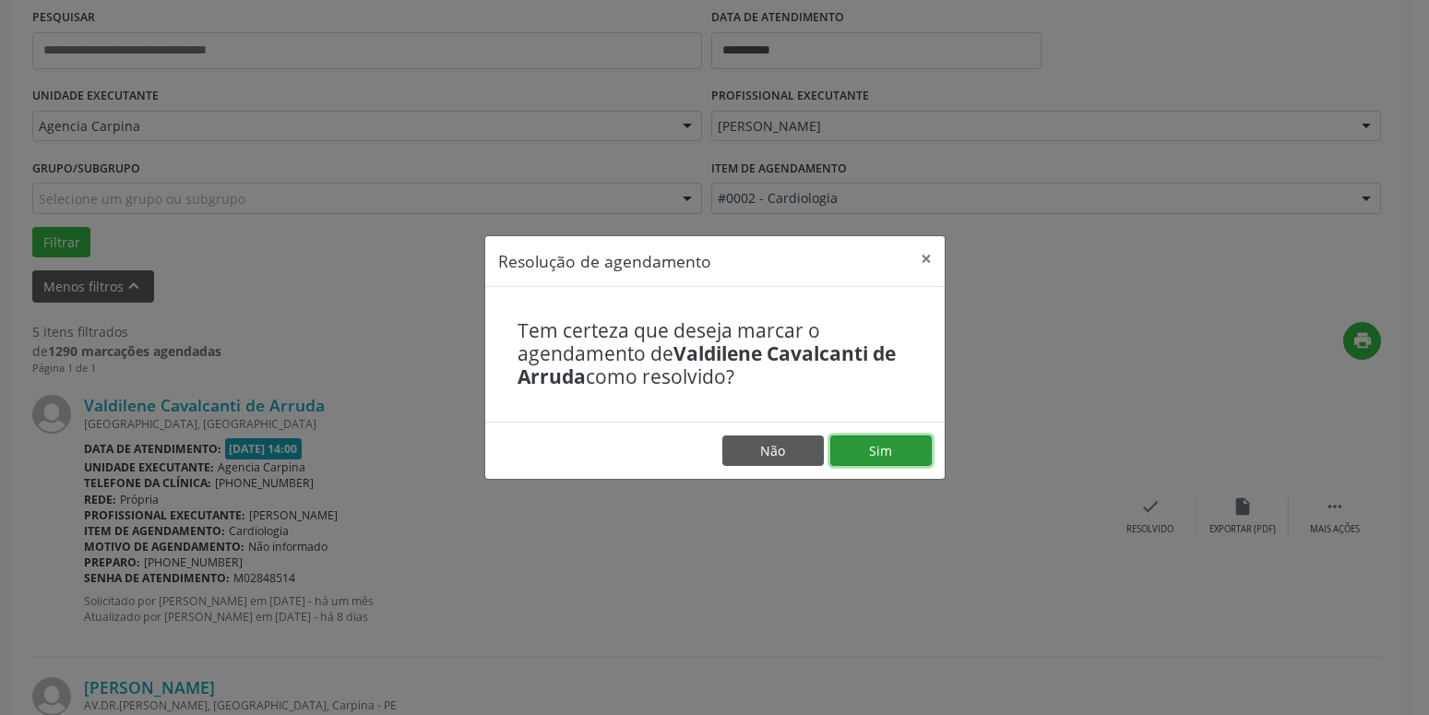
click at [892, 439] on button "Sim" at bounding box center [880, 450] width 101 height 31
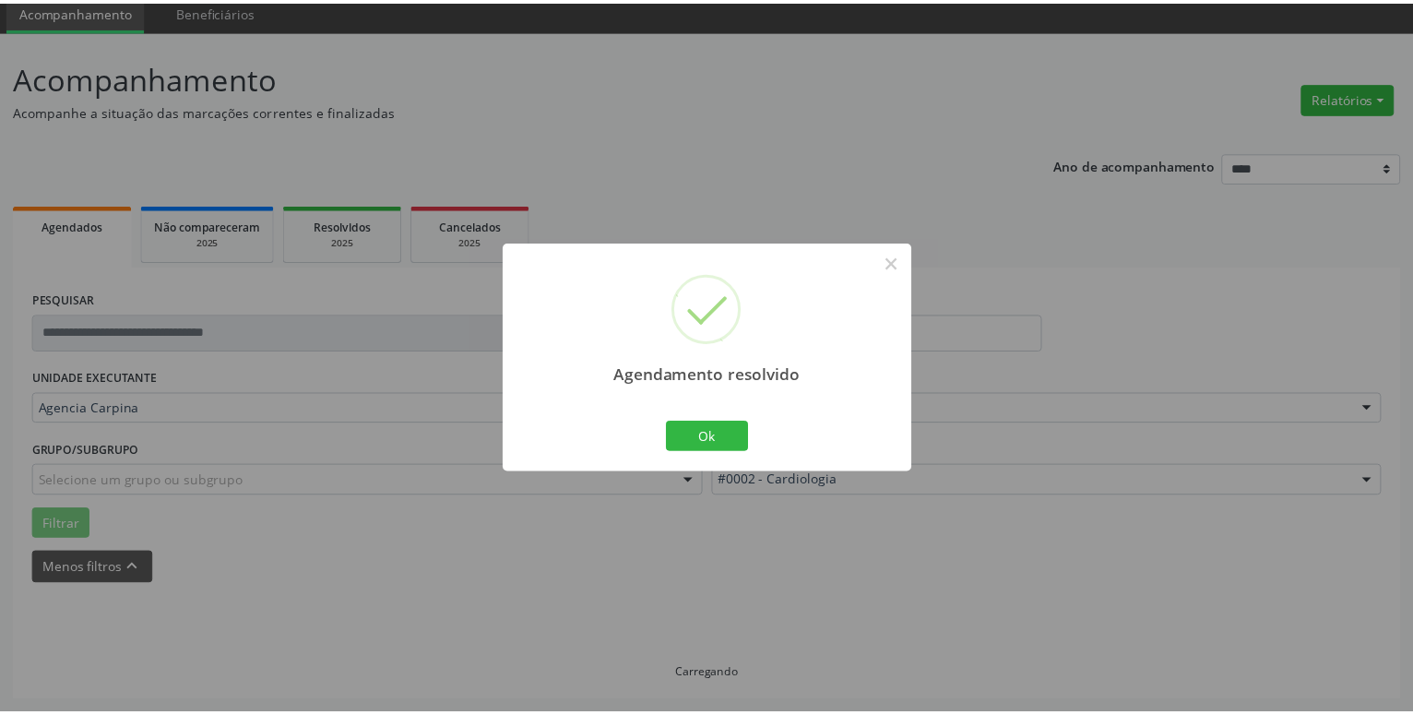
scroll to position [71, 0]
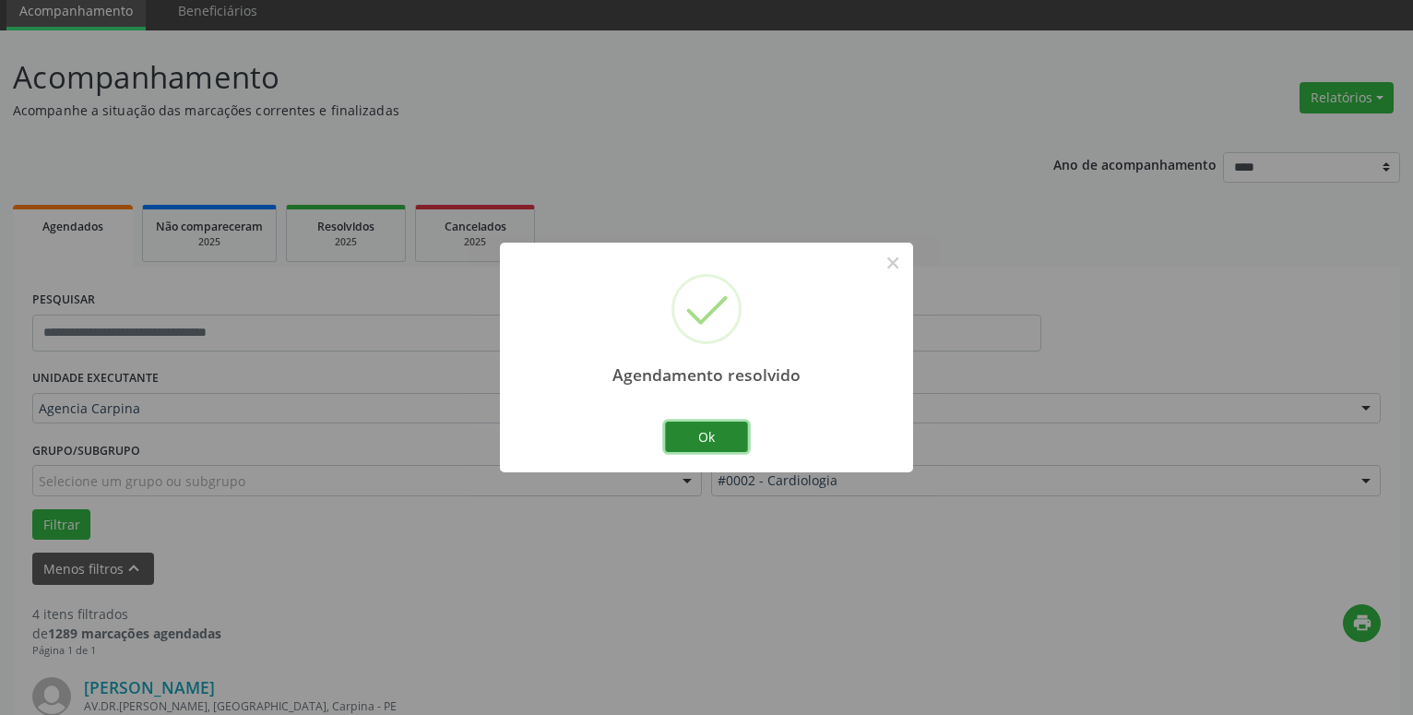
click at [679, 440] on button "Ok" at bounding box center [706, 437] width 83 height 31
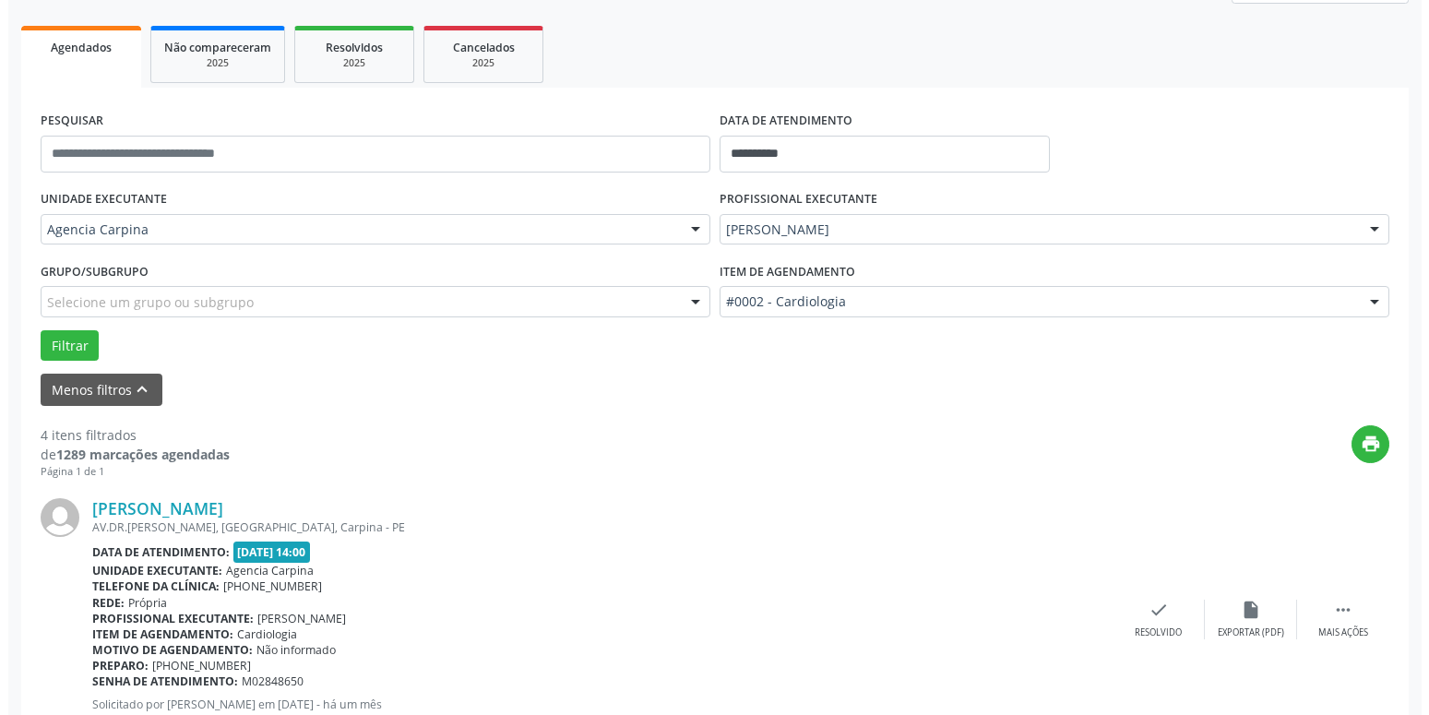
scroll to position [259, 0]
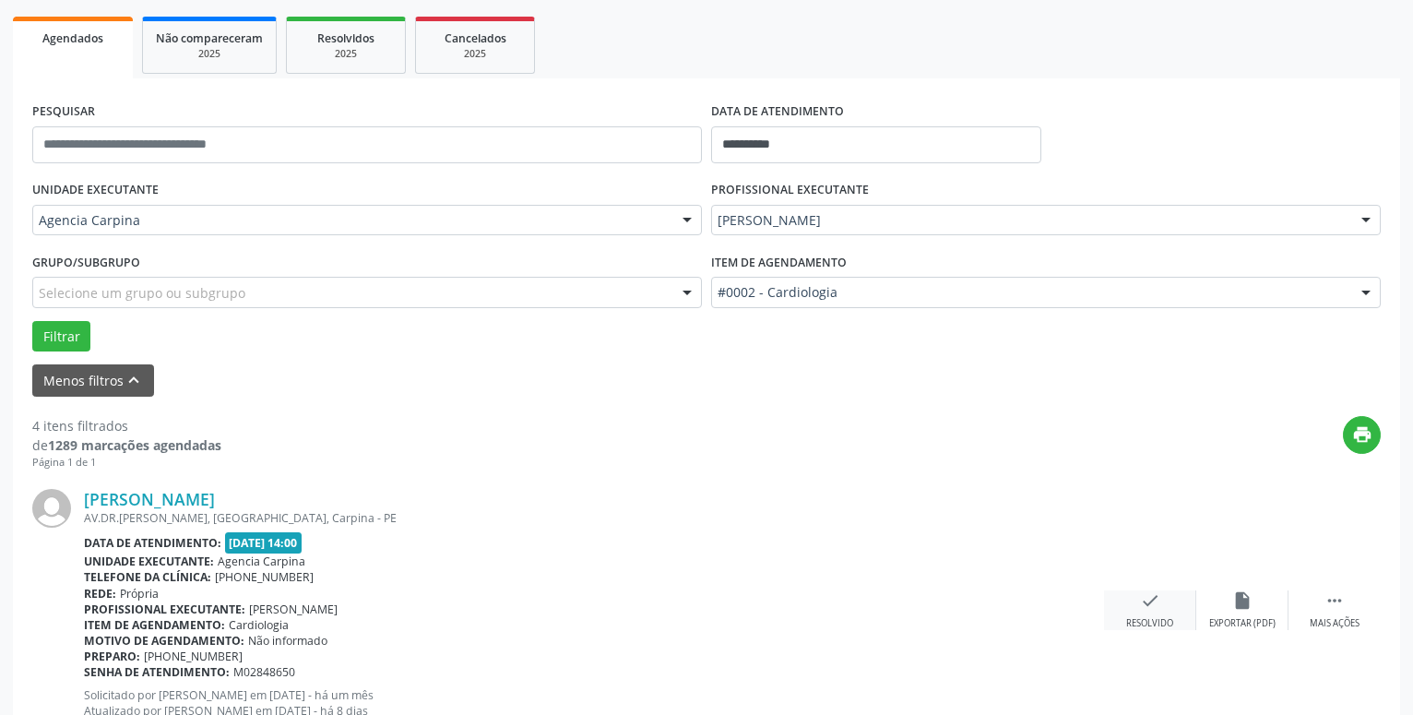
click at [1151, 617] on div "check Resolvido" at bounding box center [1150, 610] width 92 height 40
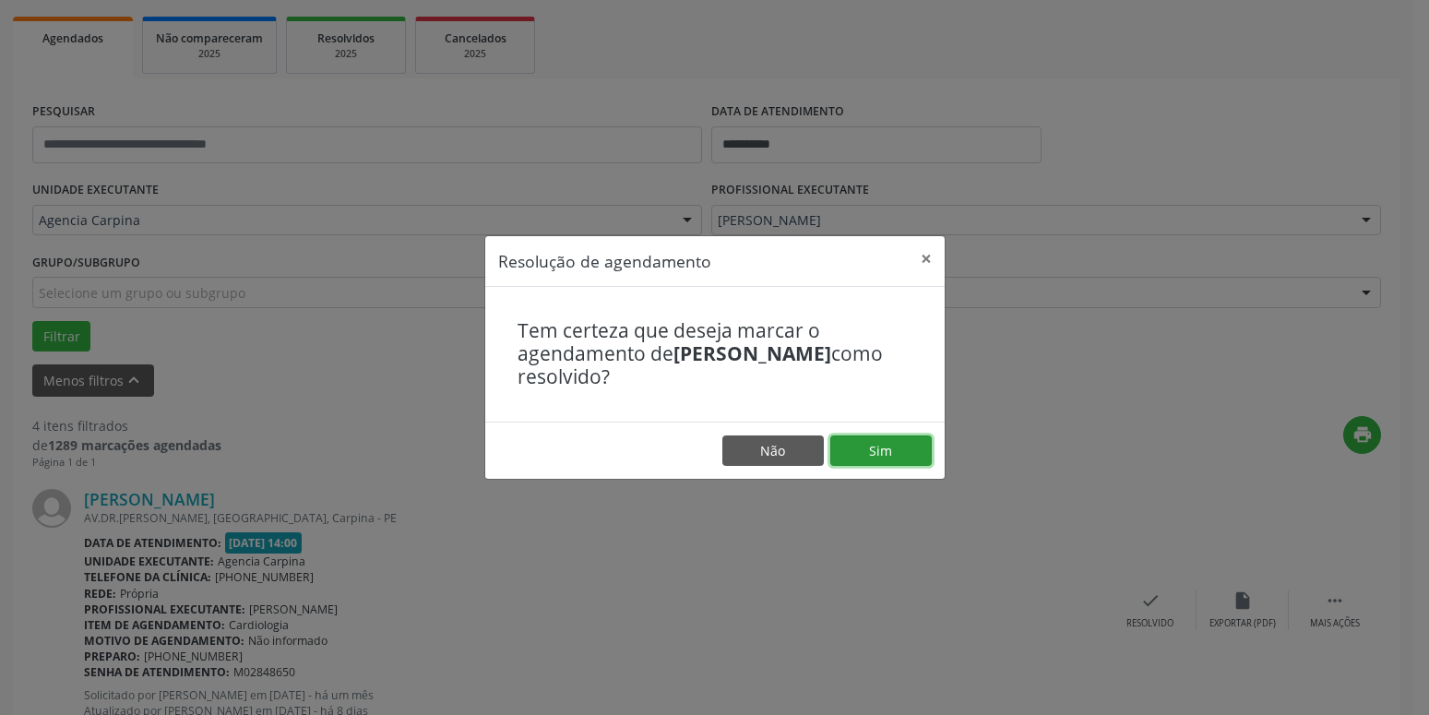
click at [865, 458] on button "Sim" at bounding box center [880, 450] width 101 height 31
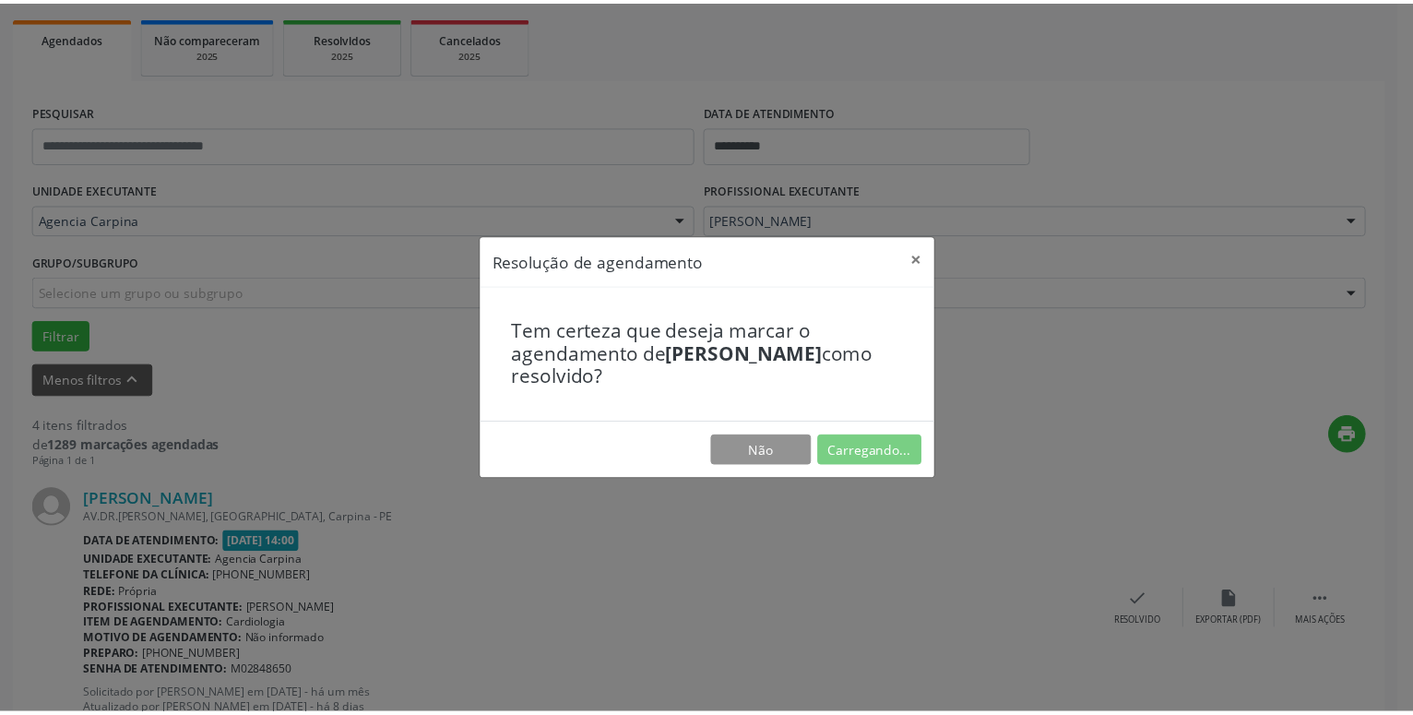
scroll to position [71, 0]
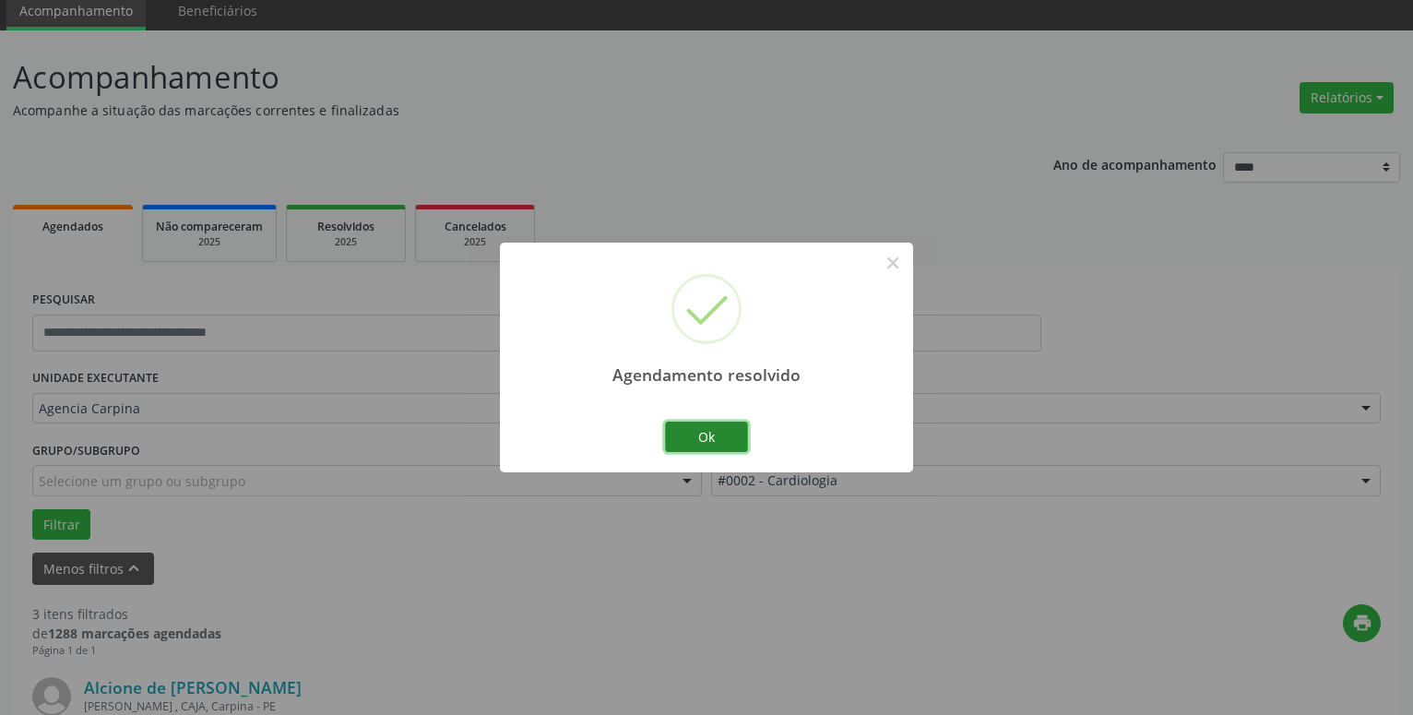
click at [719, 435] on button "Ok" at bounding box center [706, 437] width 83 height 31
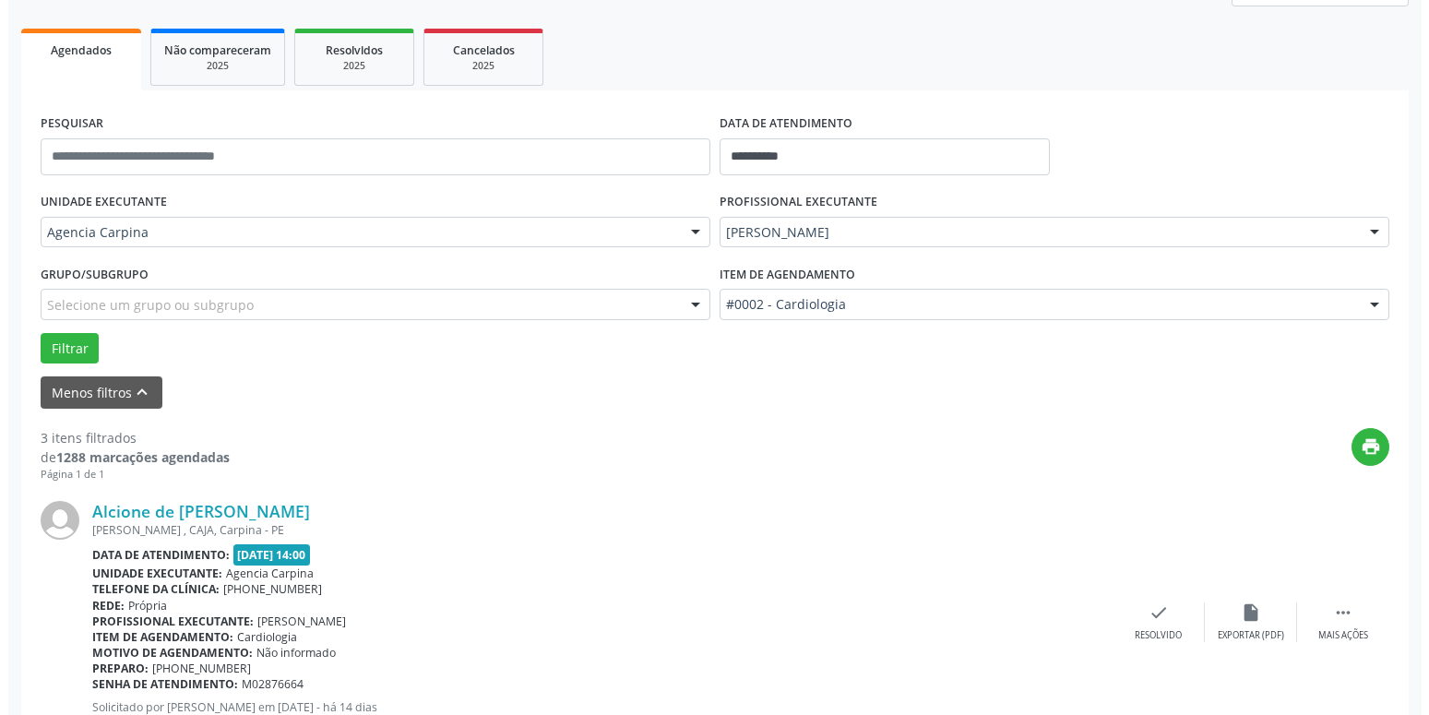
scroll to position [259, 0]
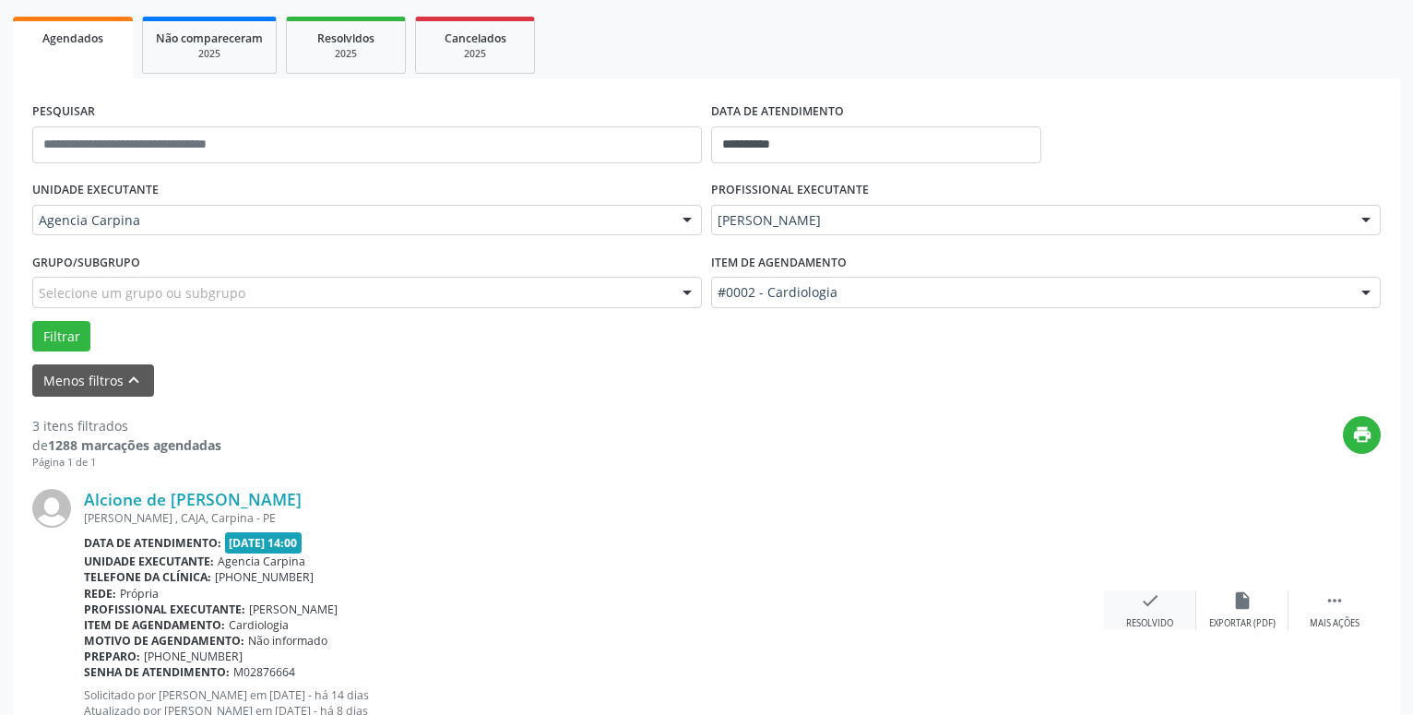
click at [1149, 611] on icon "check" at bounding box center [1150, 600] width 20 height 20
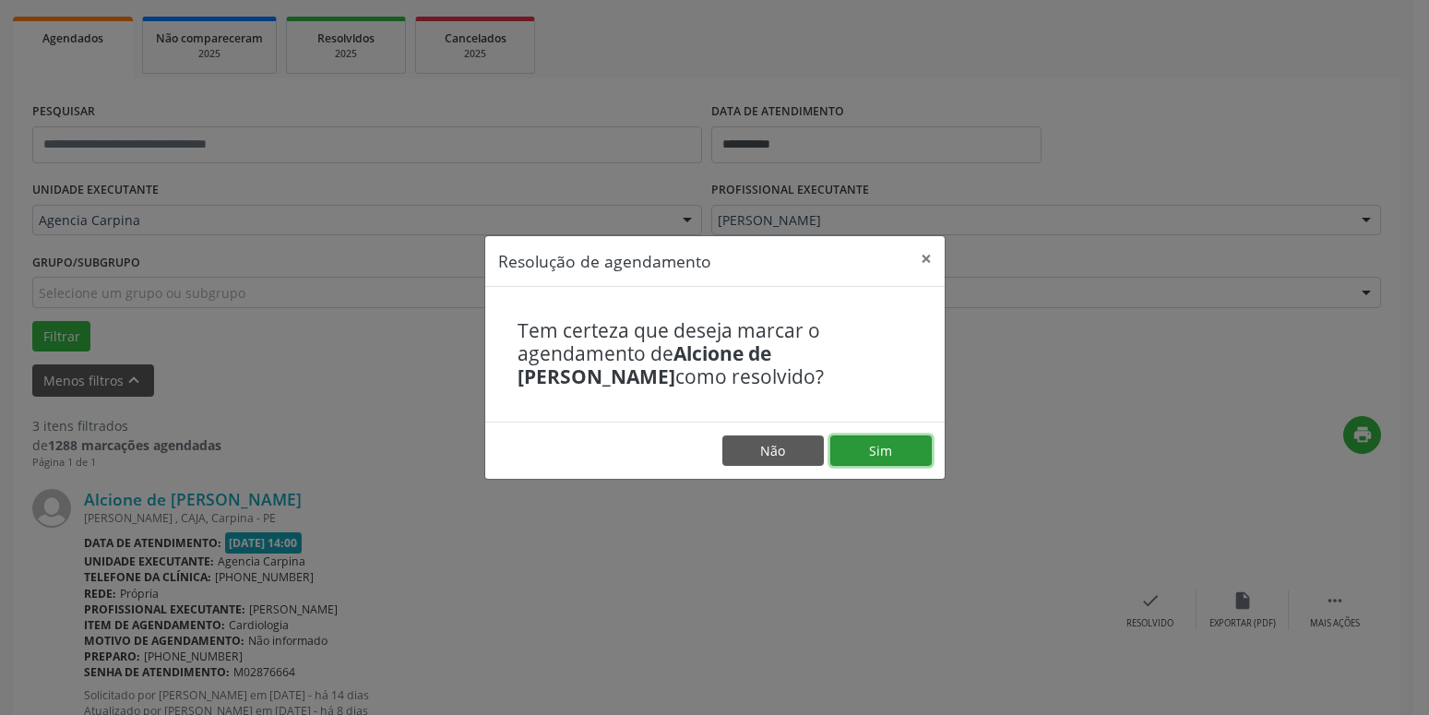
click at [866, 444] on button "Sim" at bounding box center [880, 450] width 101 height 31
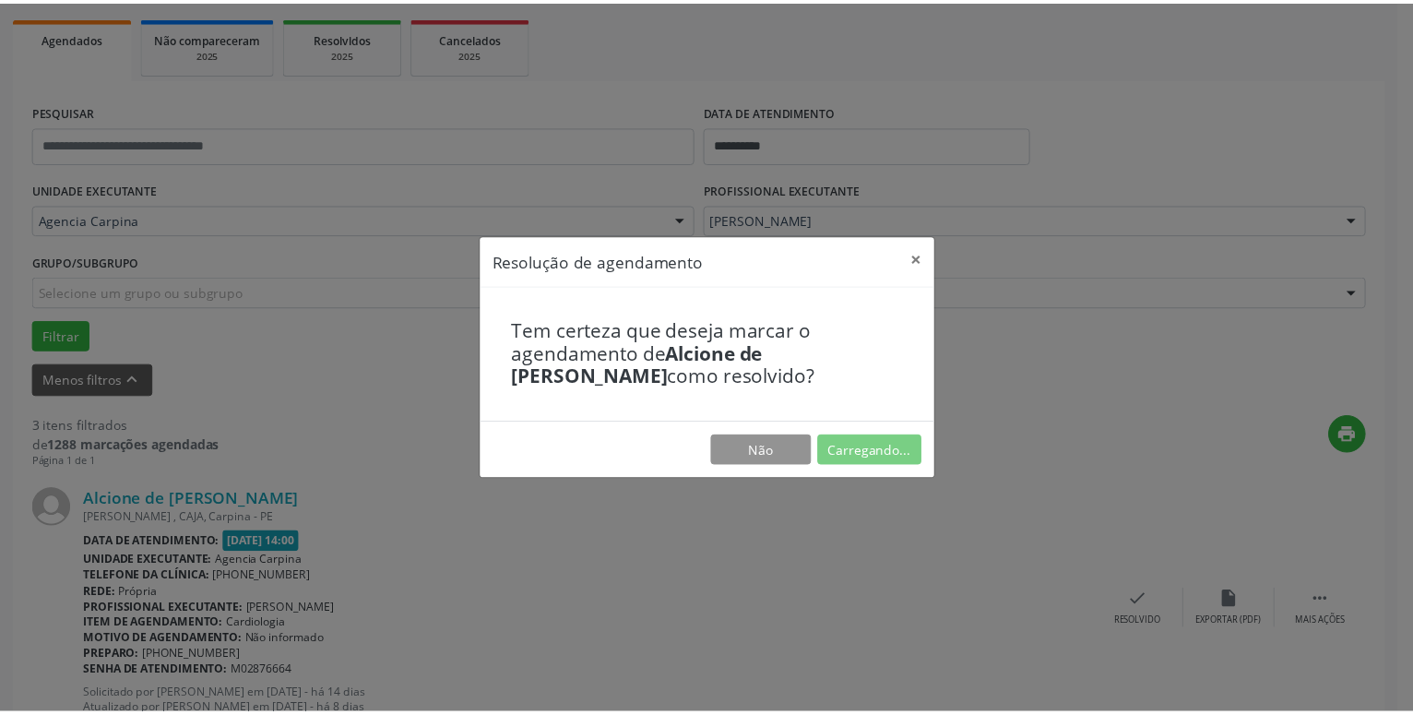
scroll to position [71, 0]
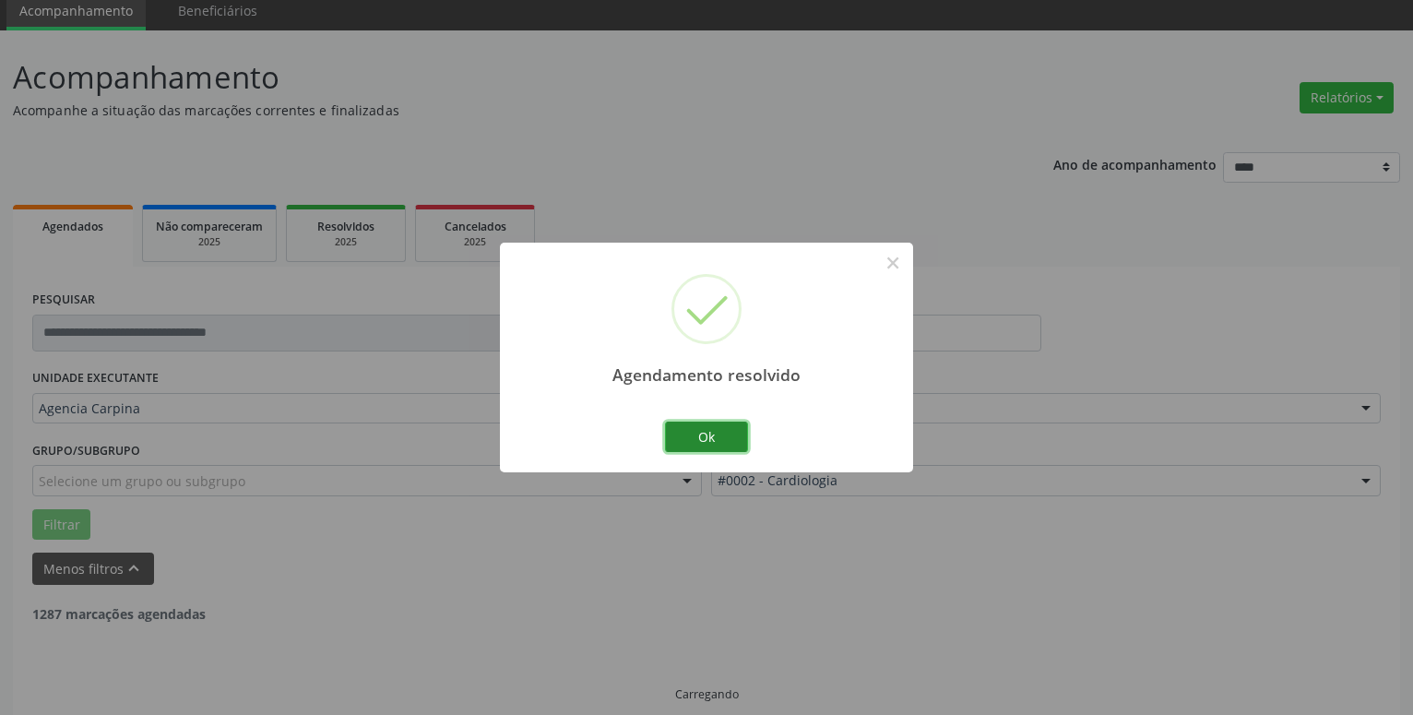
click at [700, 437] on button "Ok" at bounding box center [706, 437] width 83 height 31
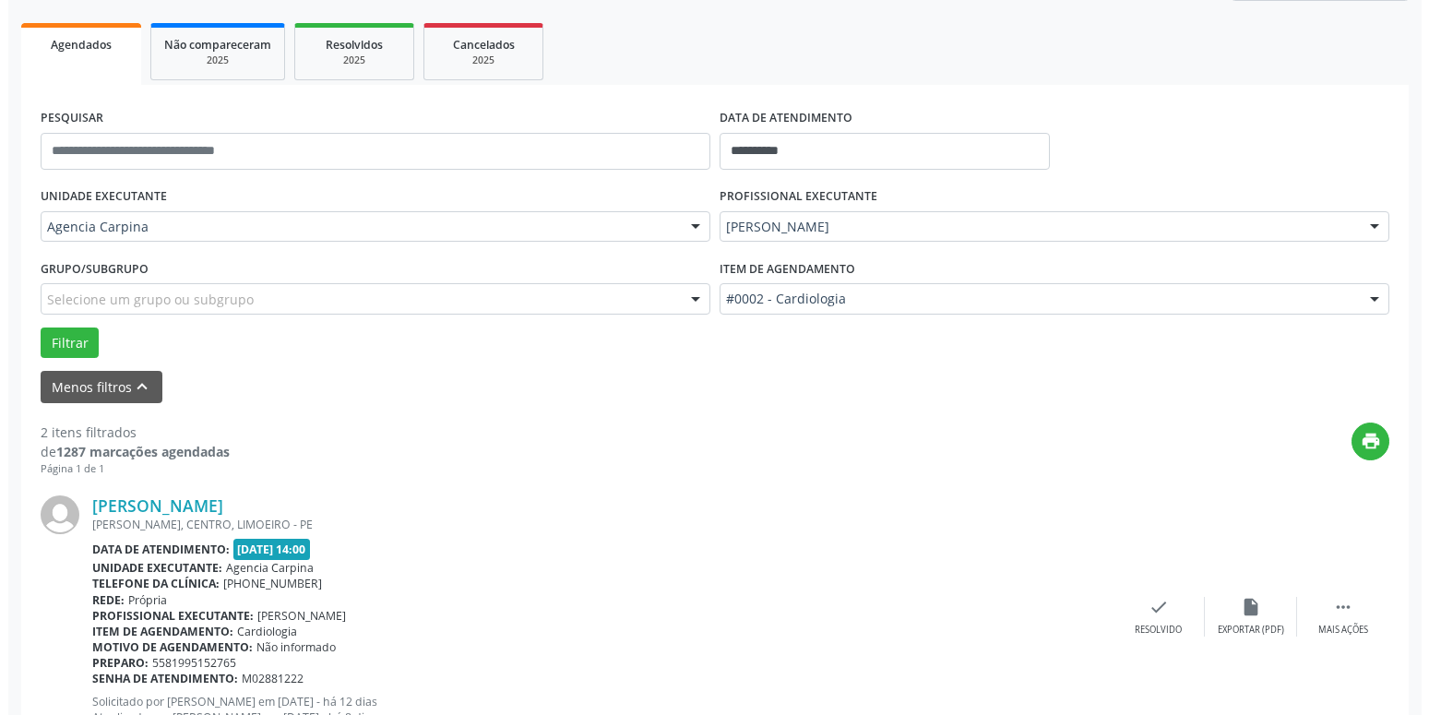
scroll to position [259, 0]
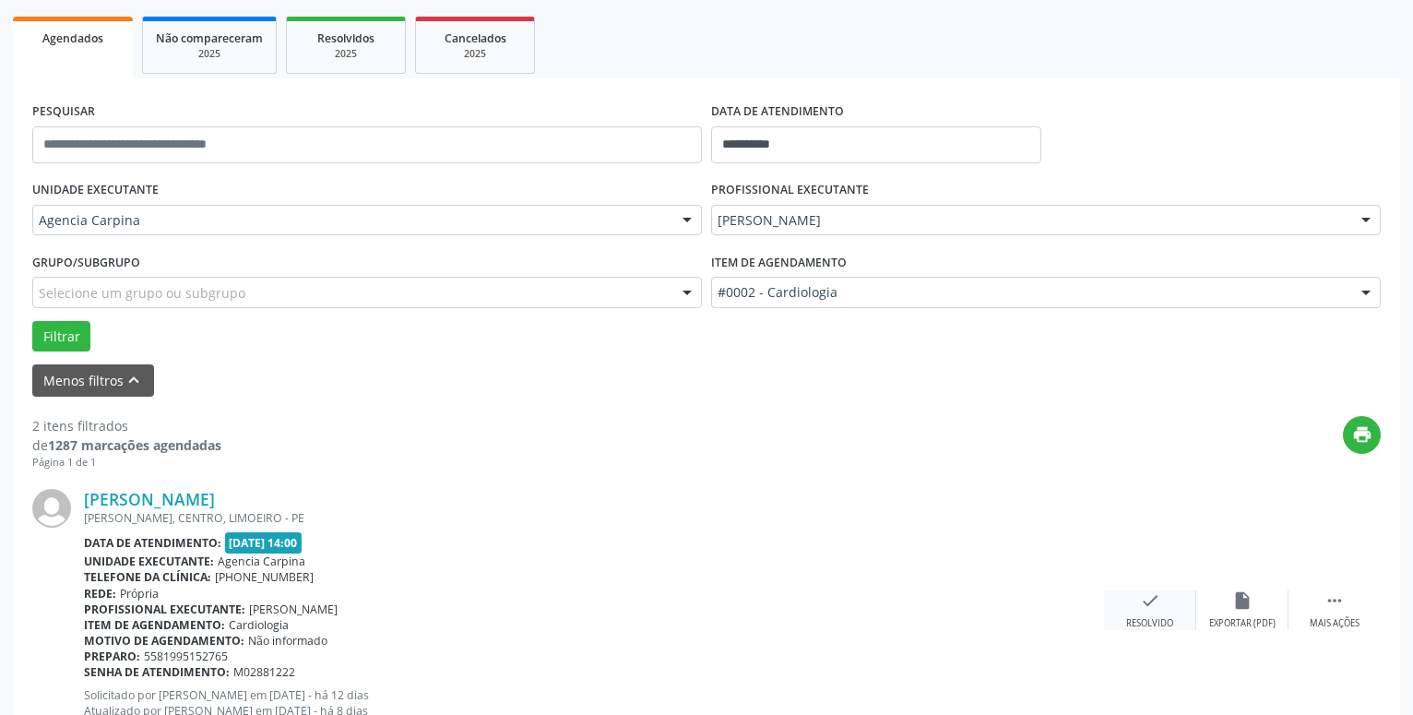
click at [1139, 603] on div "check Resolvido" at bounding box center [1150, 610] width 92 height 40
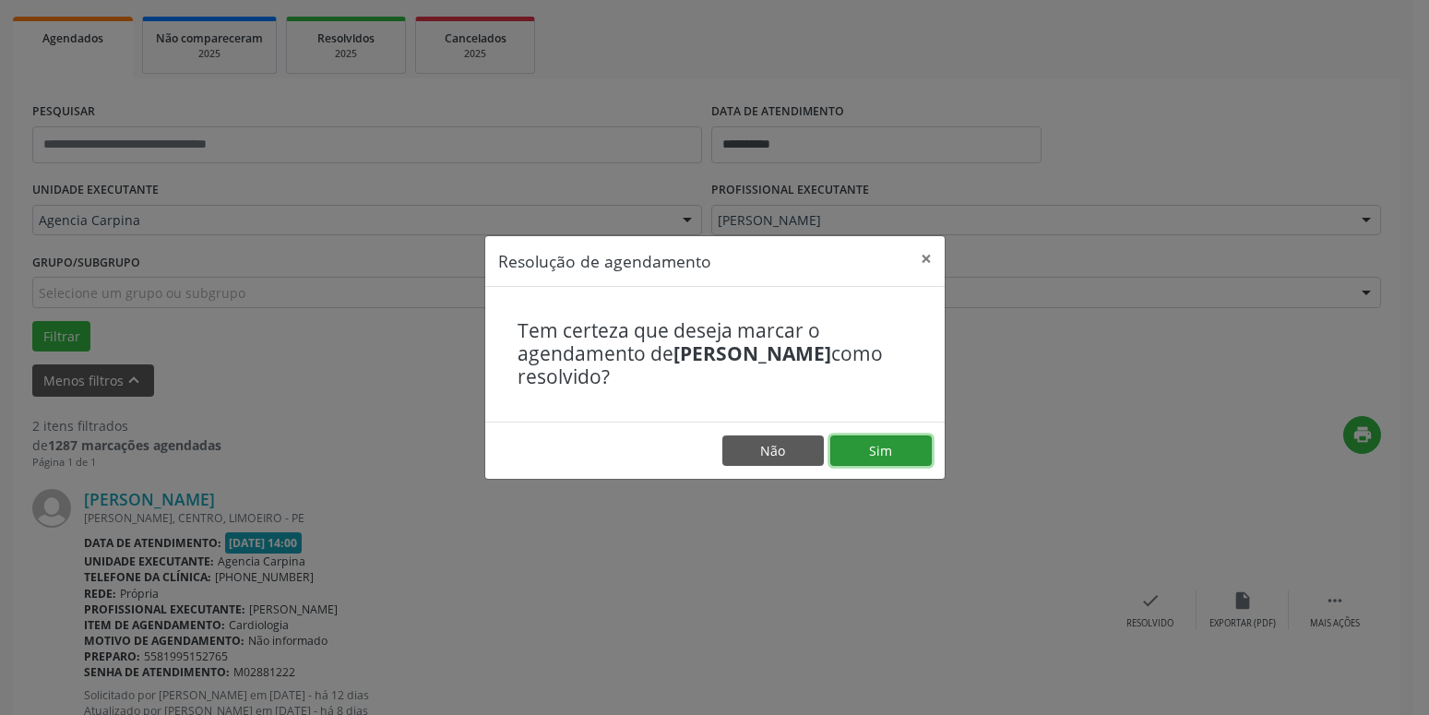
click at [871, 457] on button "Sim" at bounding box center [880, 450] width 101 height 31
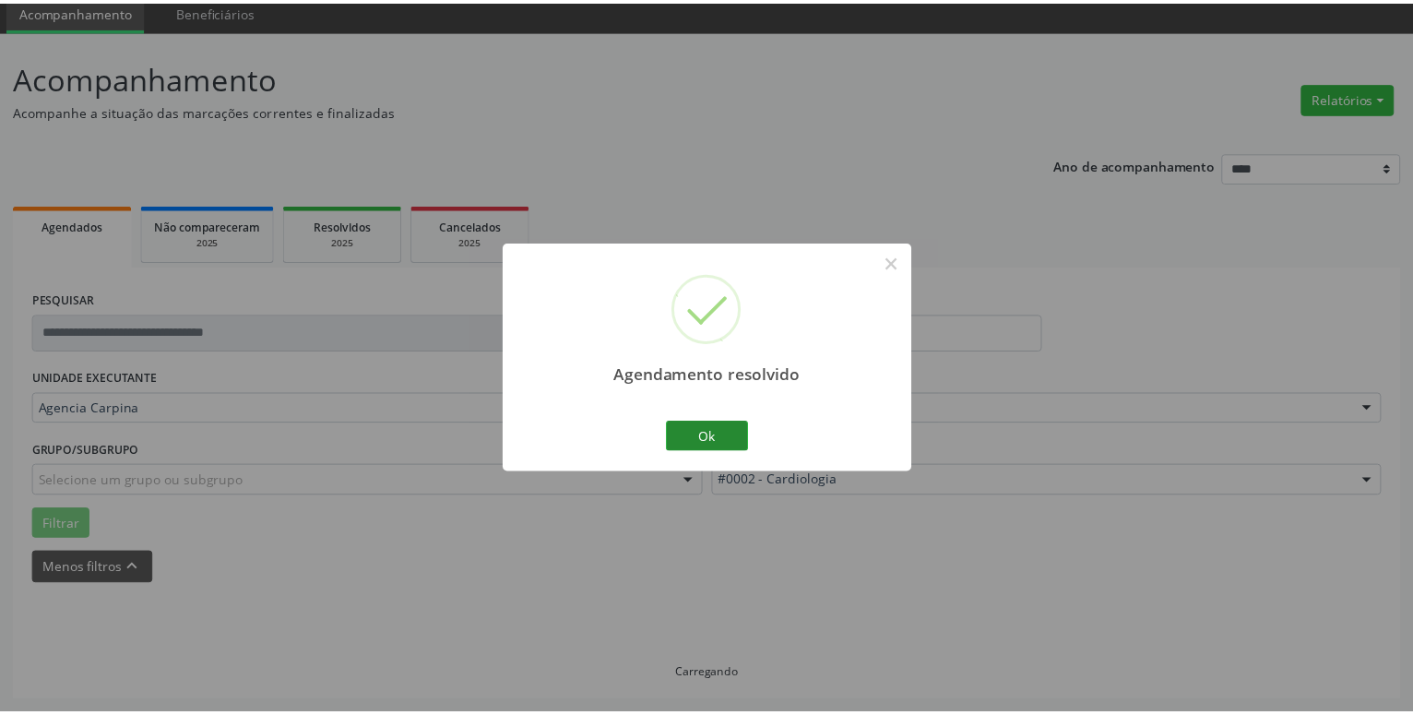
scroll to position [71, 0]
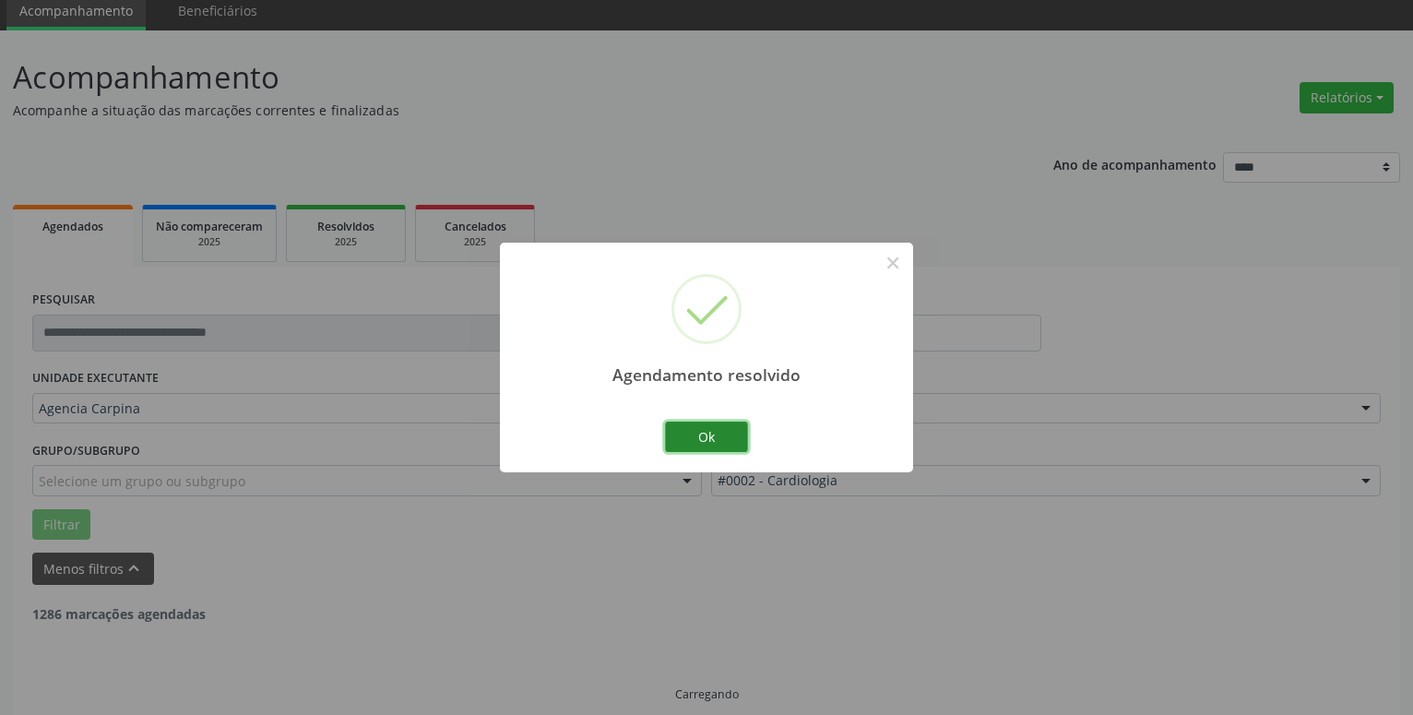
click at [724, 432] on button "Ok" at bounding box center [706, 437] width 83 height 31
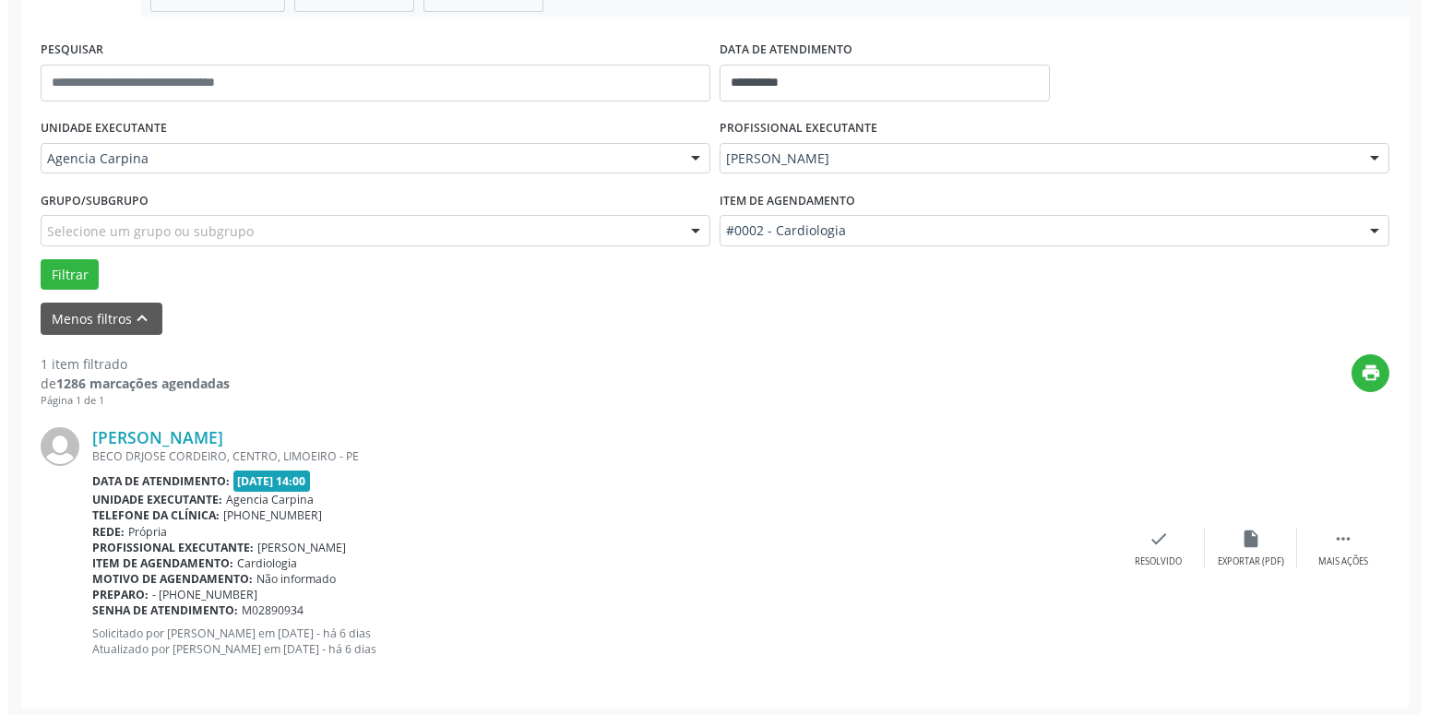
scroll to position [328, 0]
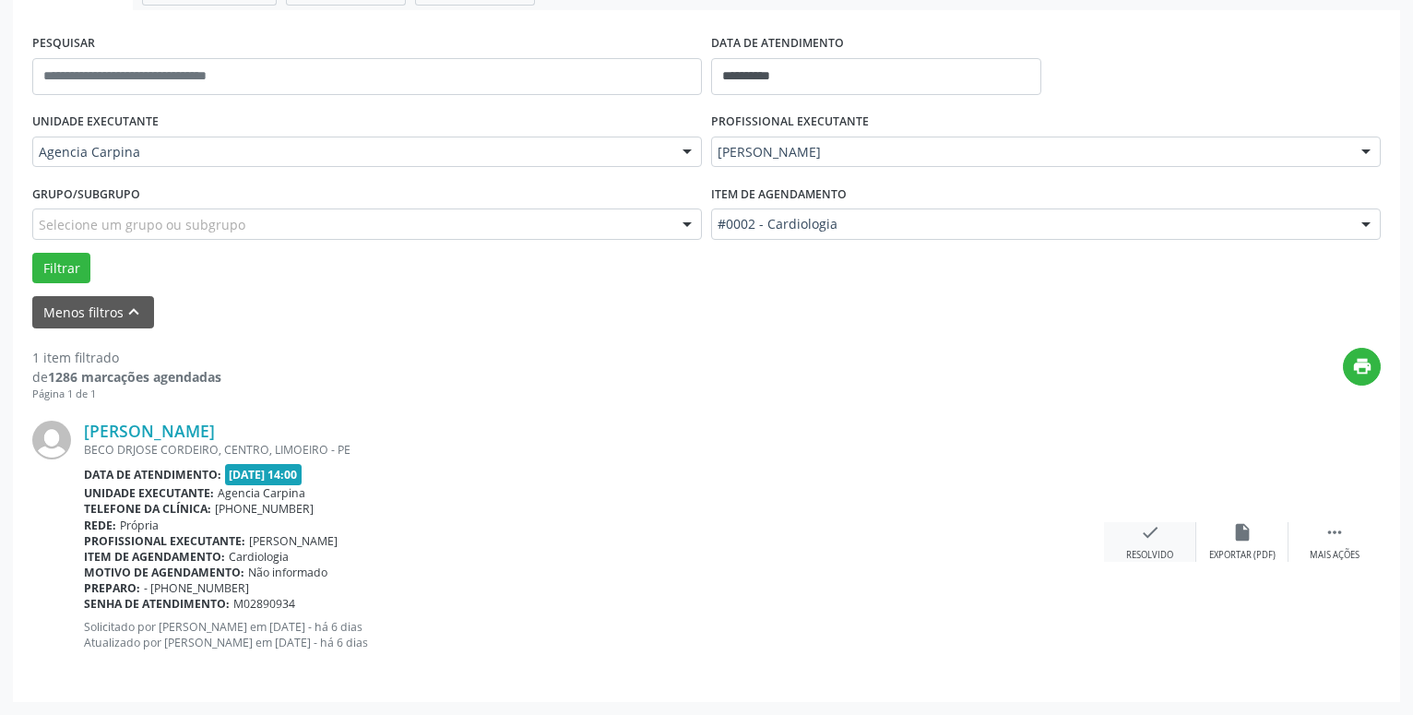
click at [1153, 543] on icon "check" at bounding box center [1150, 532] width 20 height 20
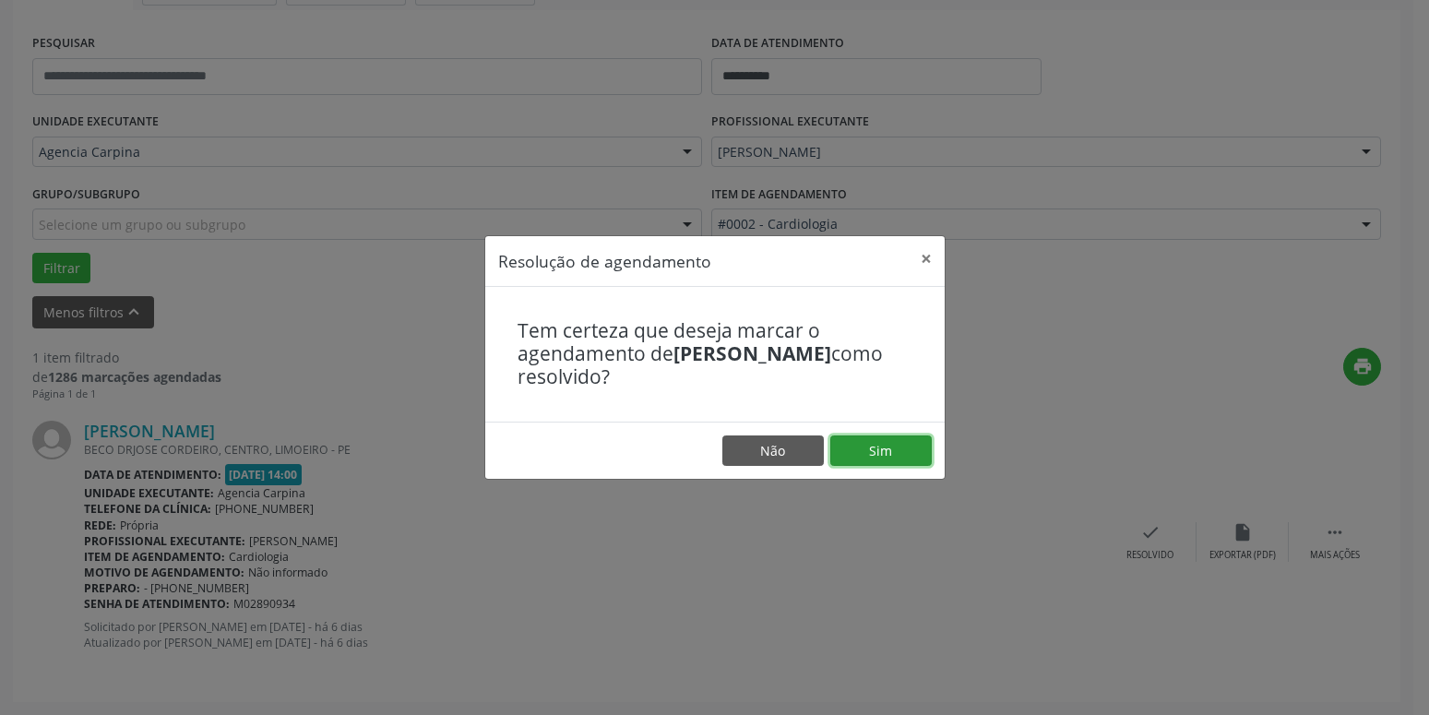
click at [862, 457] on button "Sim" at bounding box center [880, 450] width 101 height 31
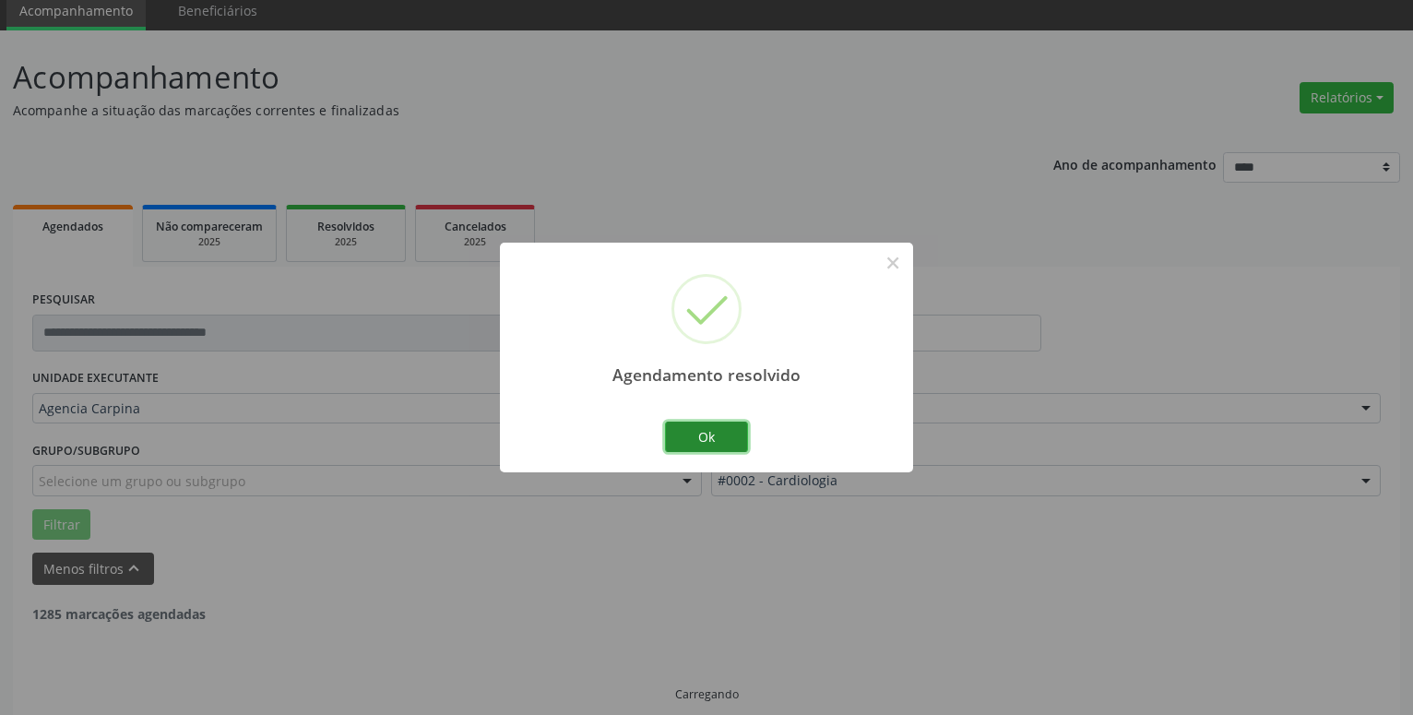
click at [715, 439] on button "Ok" at bounding box center [706, 437] width 83 height 31
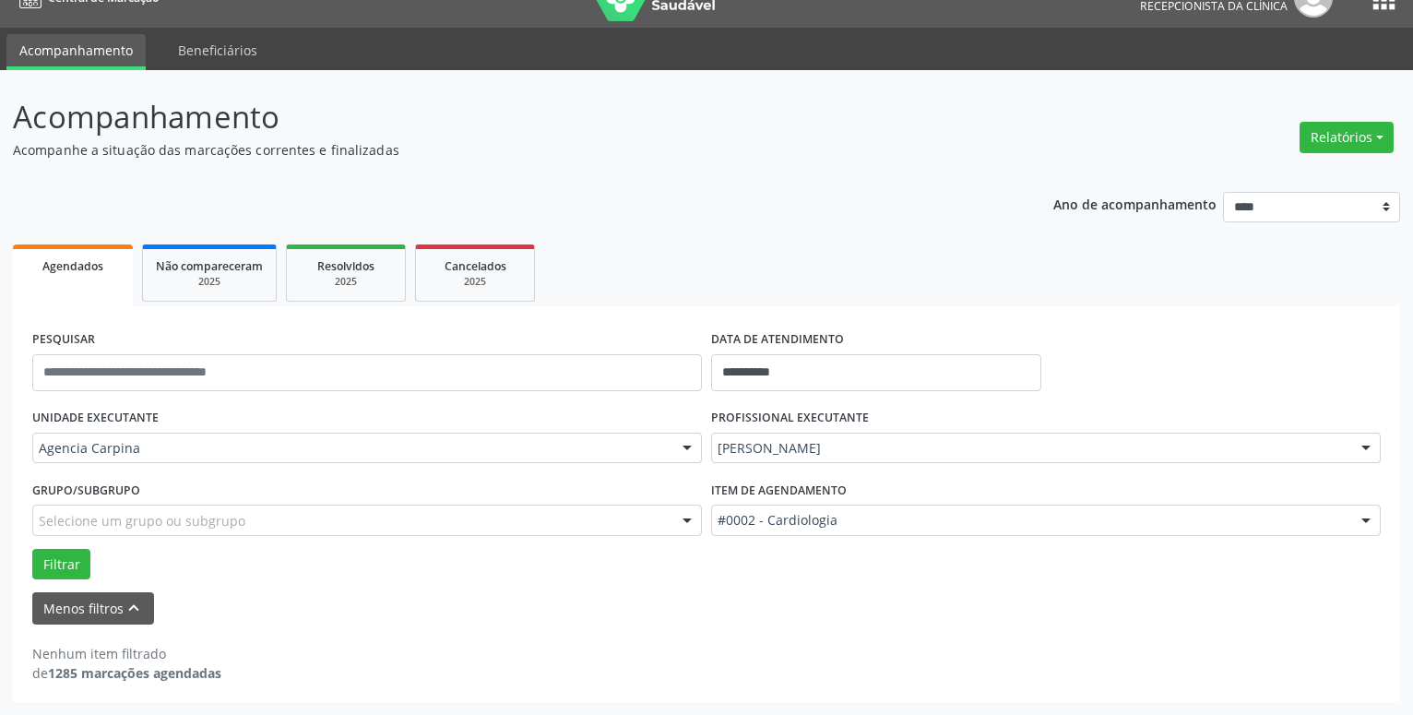
scroll to position [31, 0]
click at [497, 261] on span "Cancelados" at bounding box center [476, 266] width 62 height 16
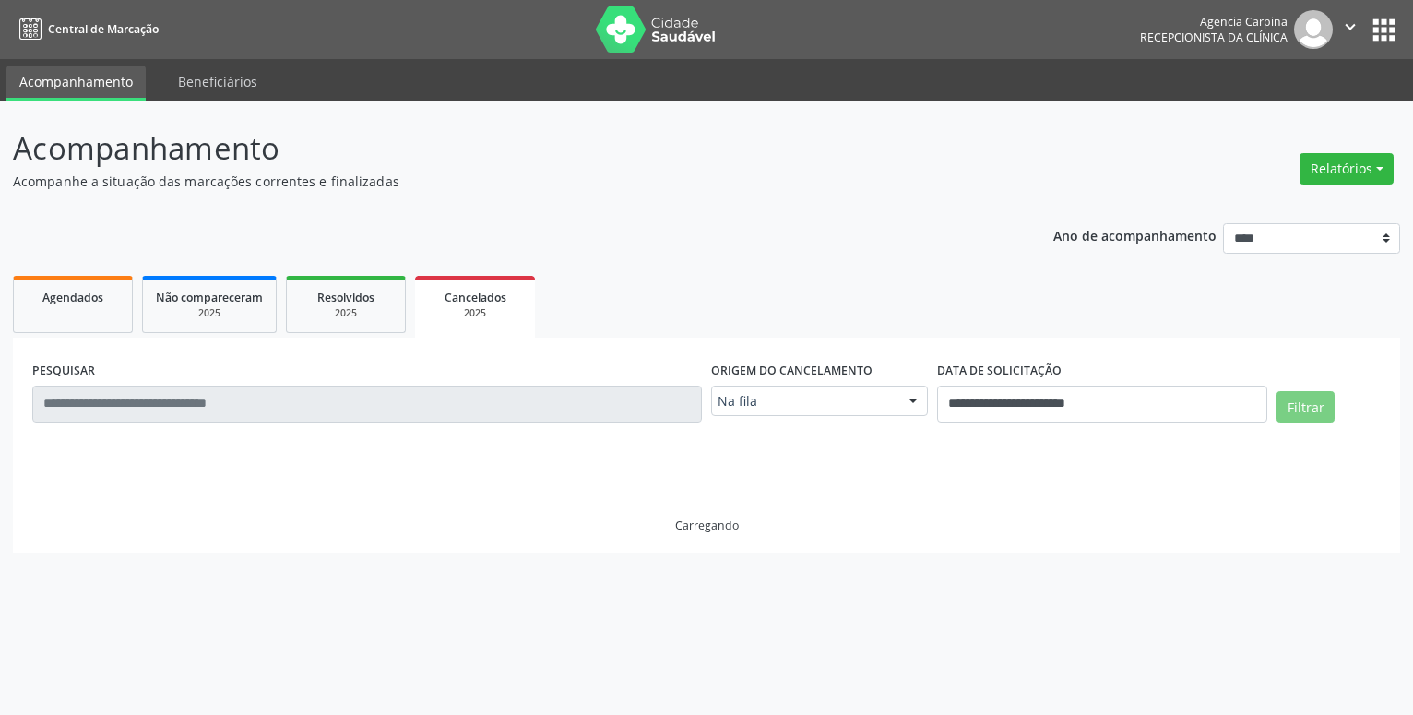
scroll to position [0, 0]
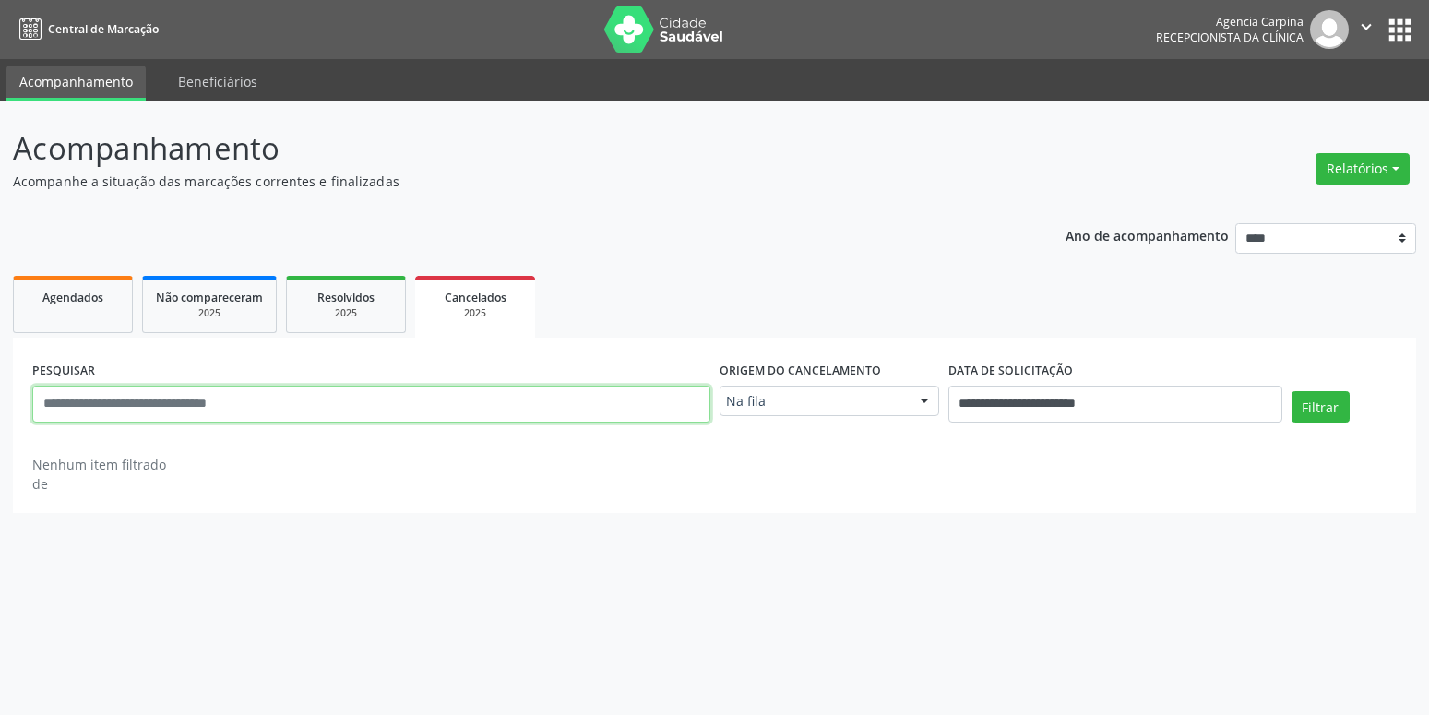
click at [148, 409] on input "text" at bounding box center [371, 404] width 678 height 37
type input "**********"
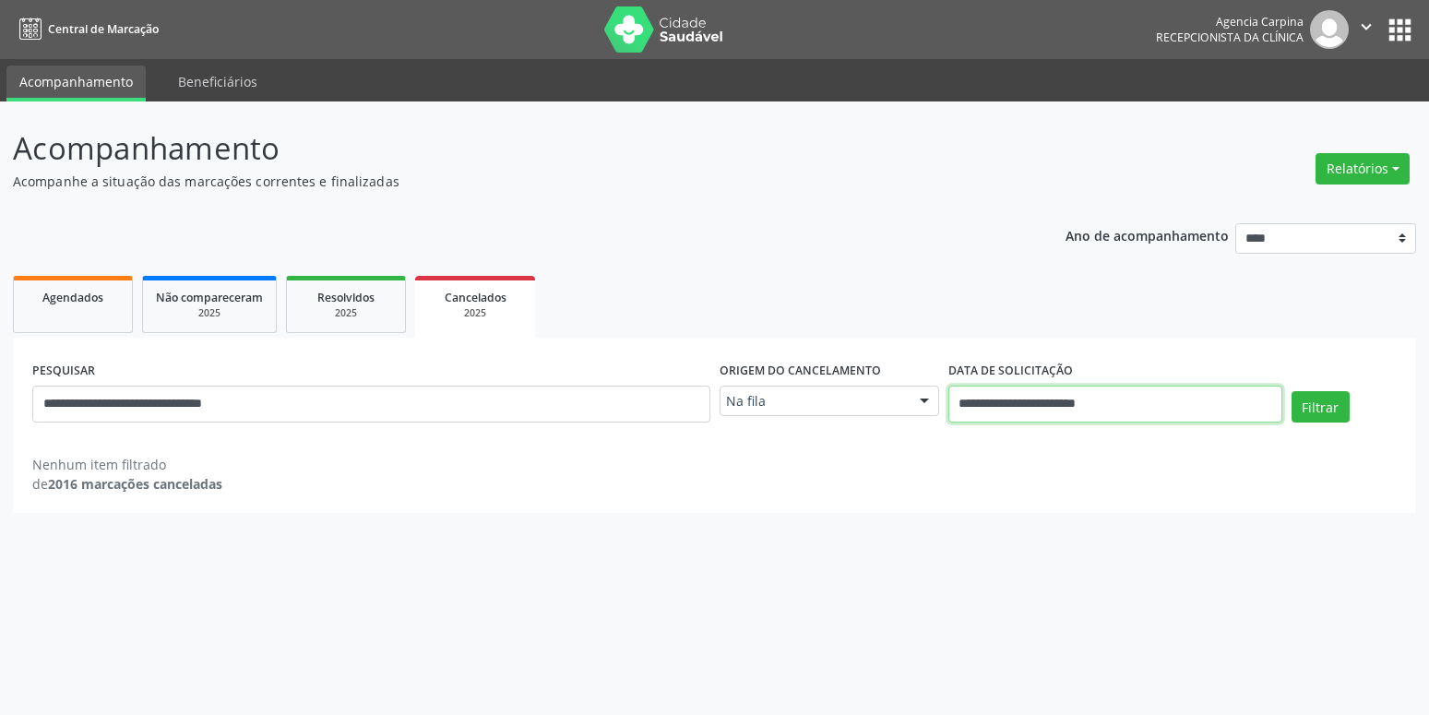
click at [1081, 394] on input "**********" at bounding box center [1115, 404] width 334 height 37
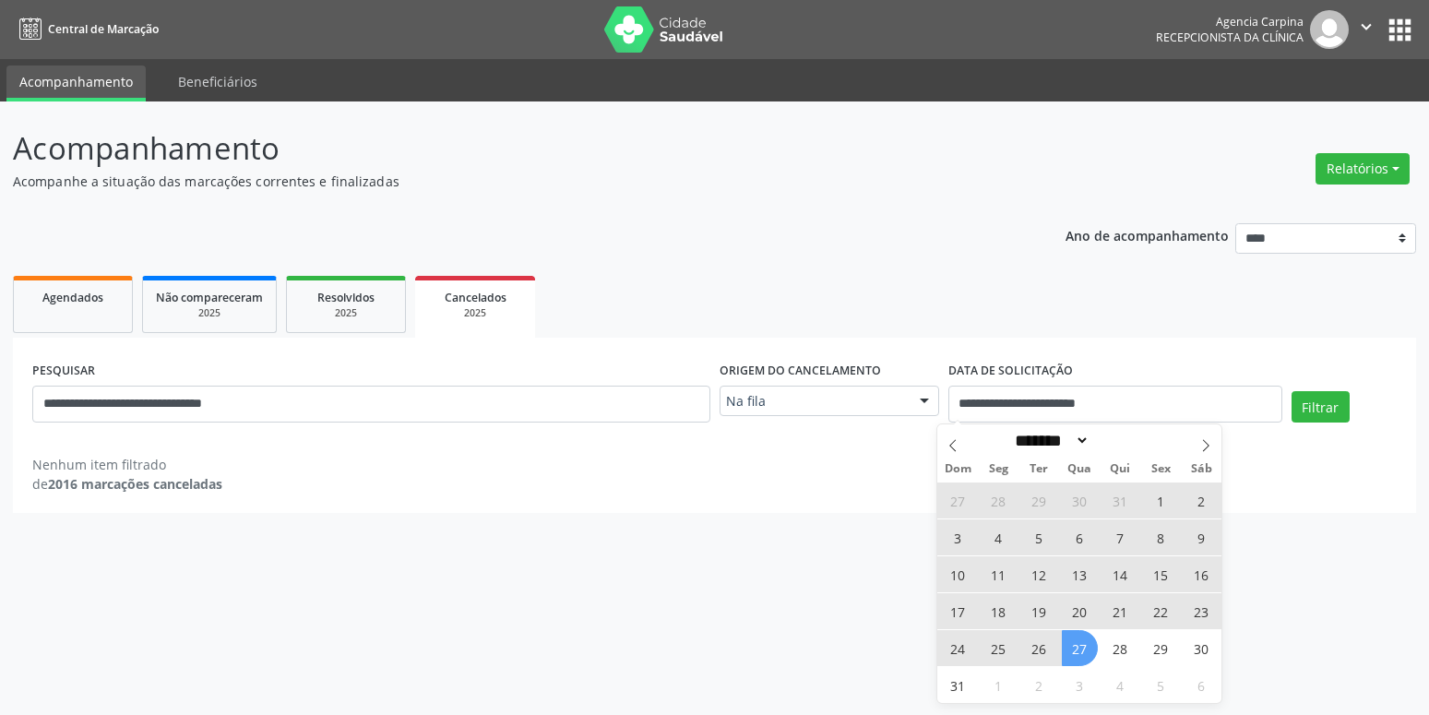
click at [1003, 652] on span "25" at bounding box center [999, 648] width 36 height 36
type input "**********"
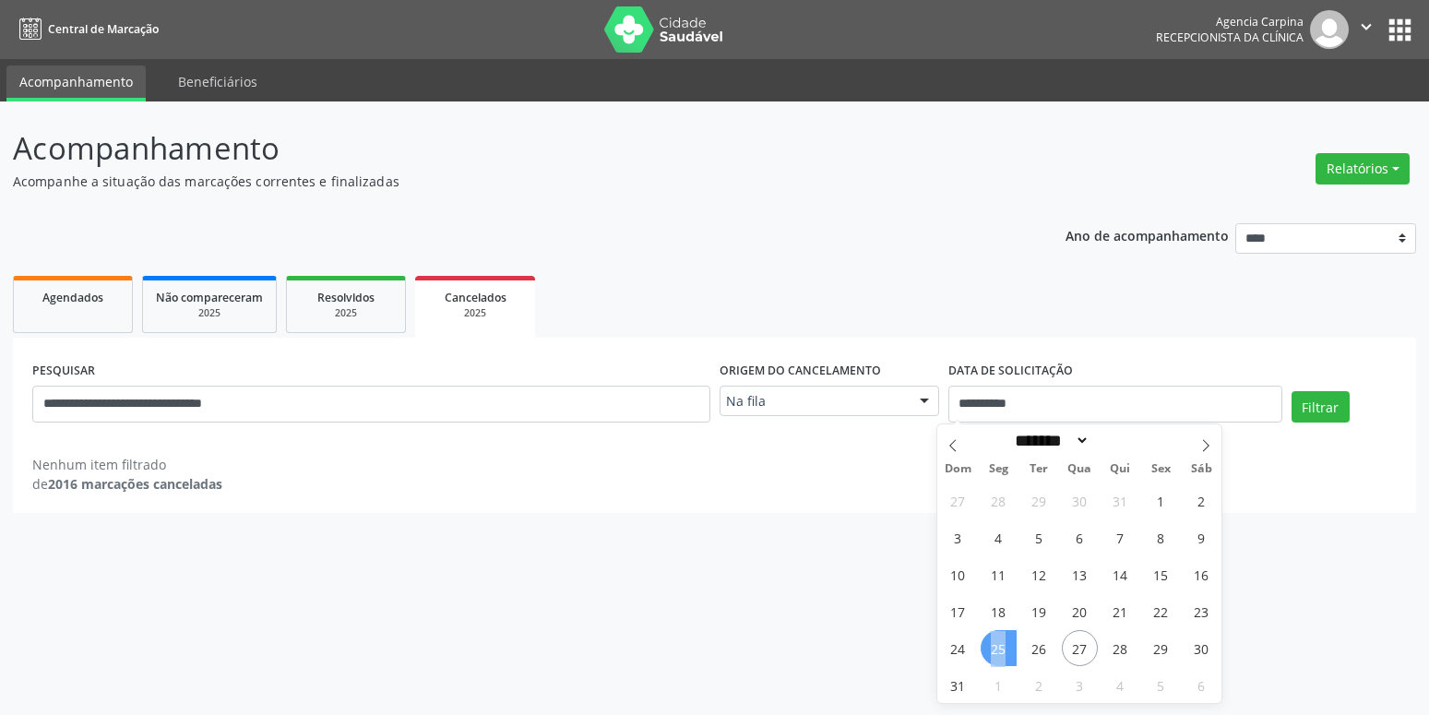
click at [1003, 652] on span "25" at bounding box center [999, 648] width 36 height 36
select select "*"
click at [1330, 403] on button "Filtrar" at bounding box center [1321, 406] width 58 height 31
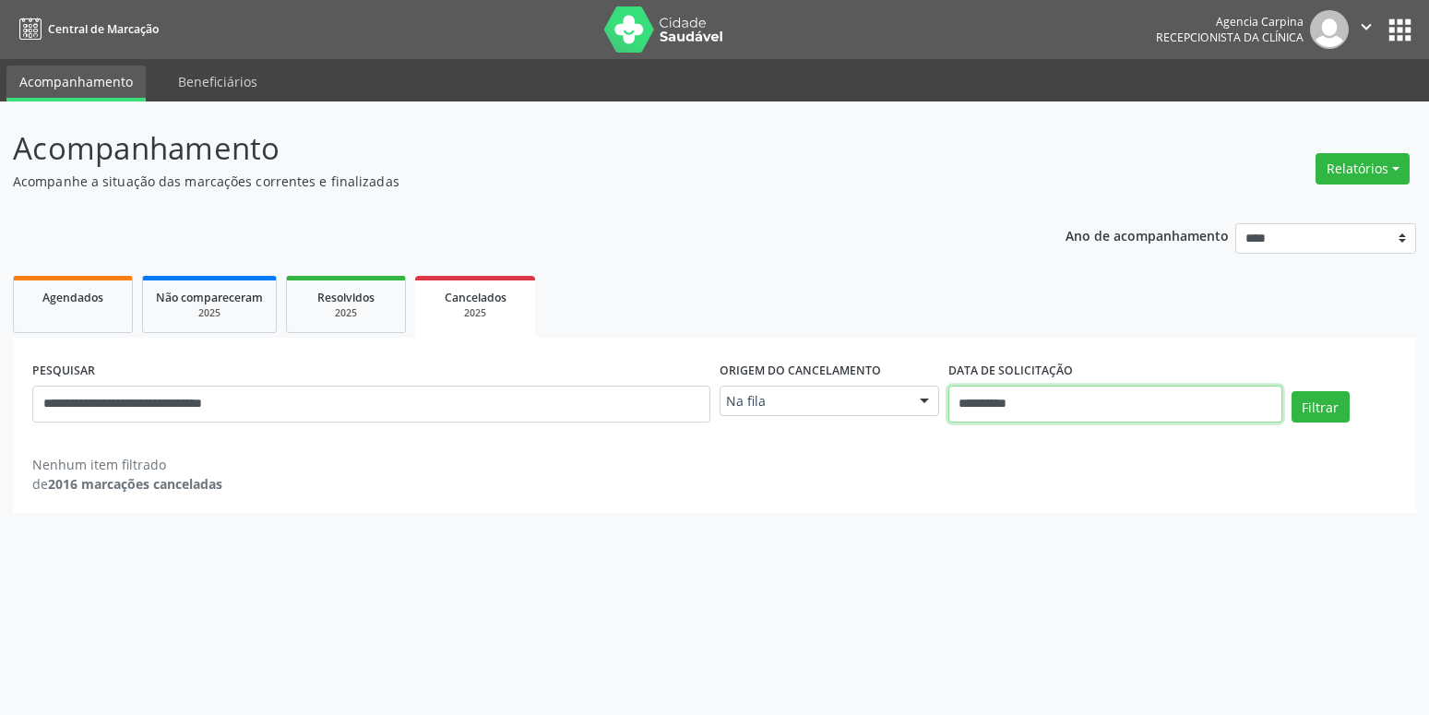
click at [1092, 404] on input "**********" at bounding box center [1115, 404] width 334 height 37
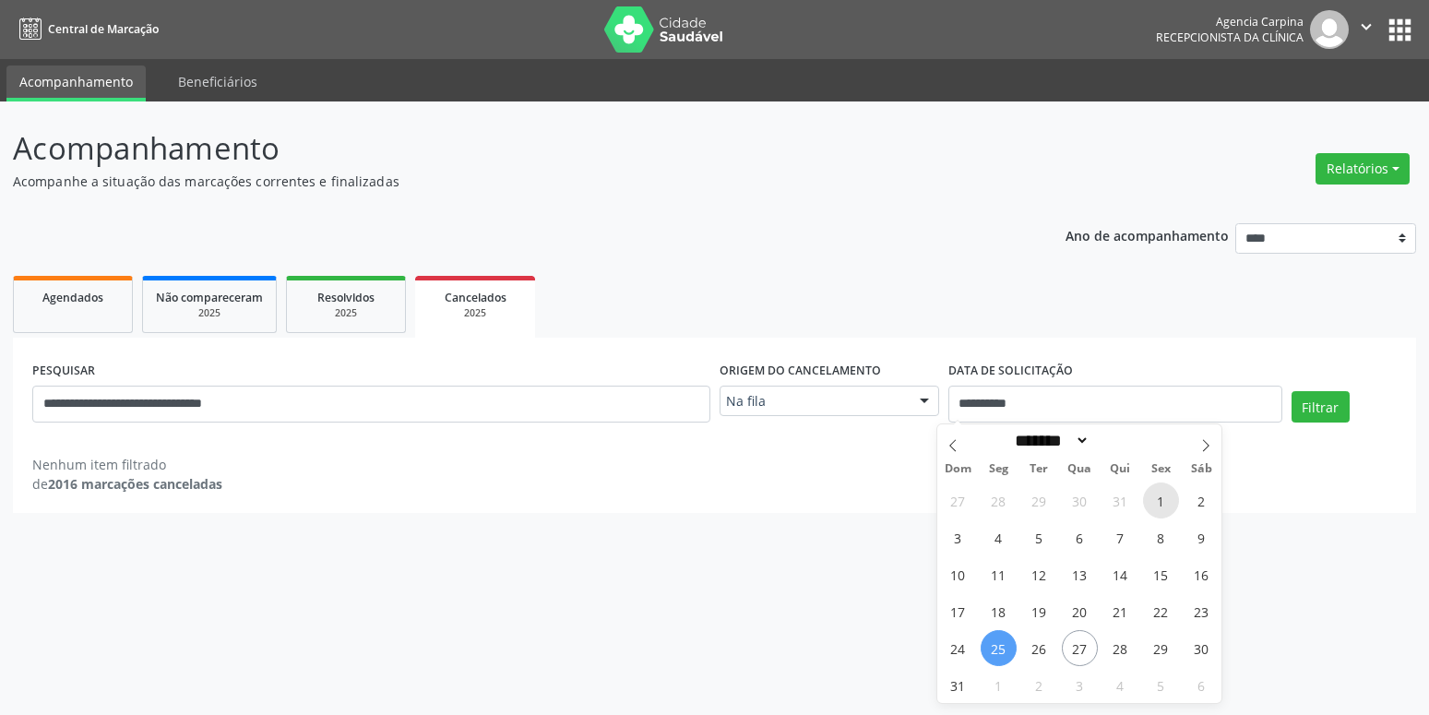
click at [1159, 501] on span "1" at bounding box center [1161, 501] width 36 height 36
type input "**********"
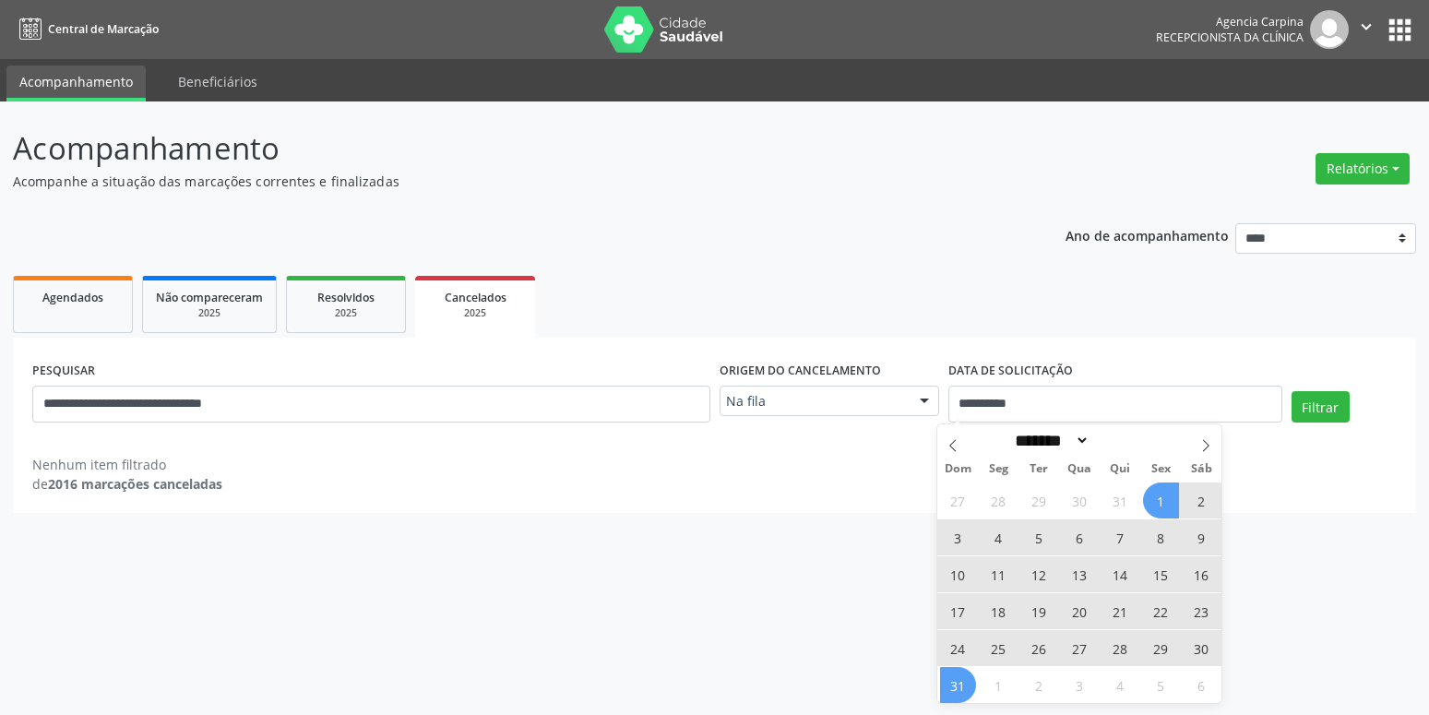
click at [955, 687] on span "31" at bounding box center [958, 685] width 36 height 36
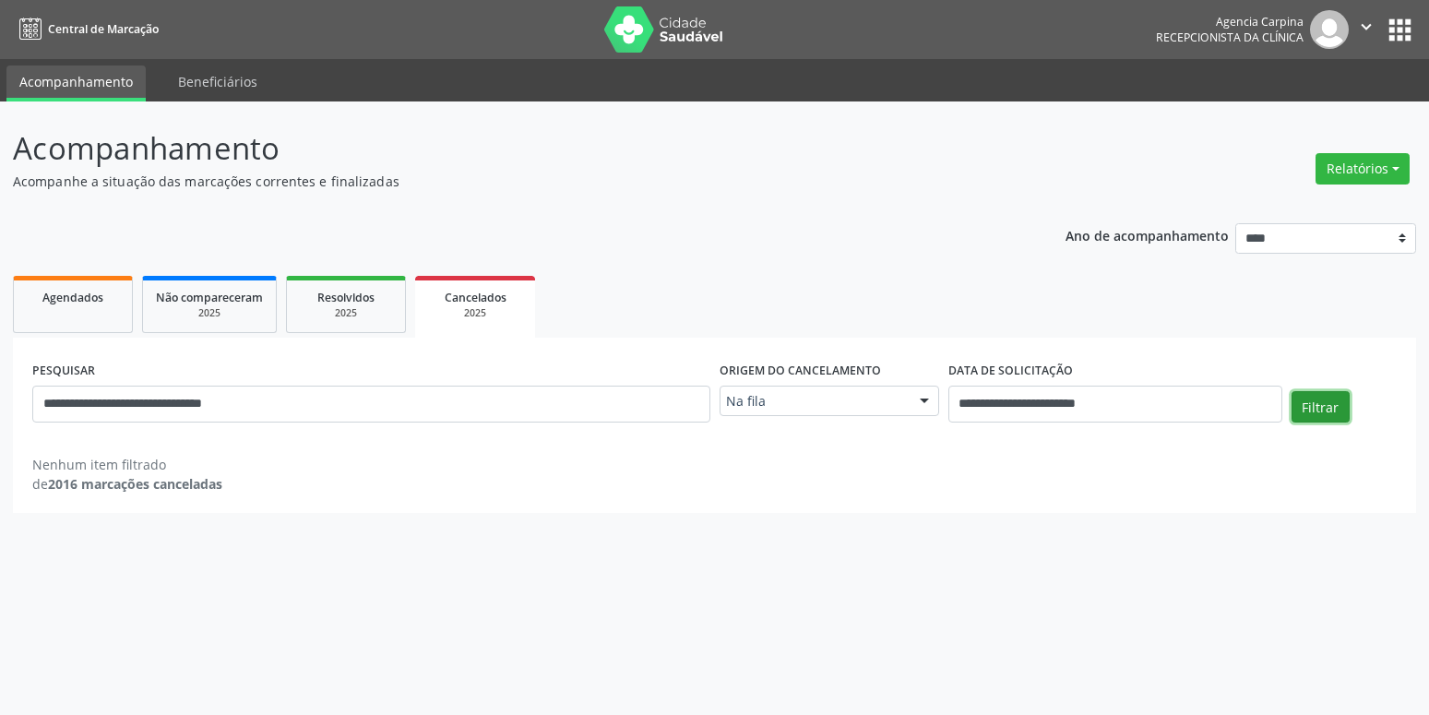
click at [1308, 403] on button "Filtrar" at bounding box center [1321, 406] width 58 height 31
click at [920, 405] on div at bounding box center [925, 402] width 28 height 31
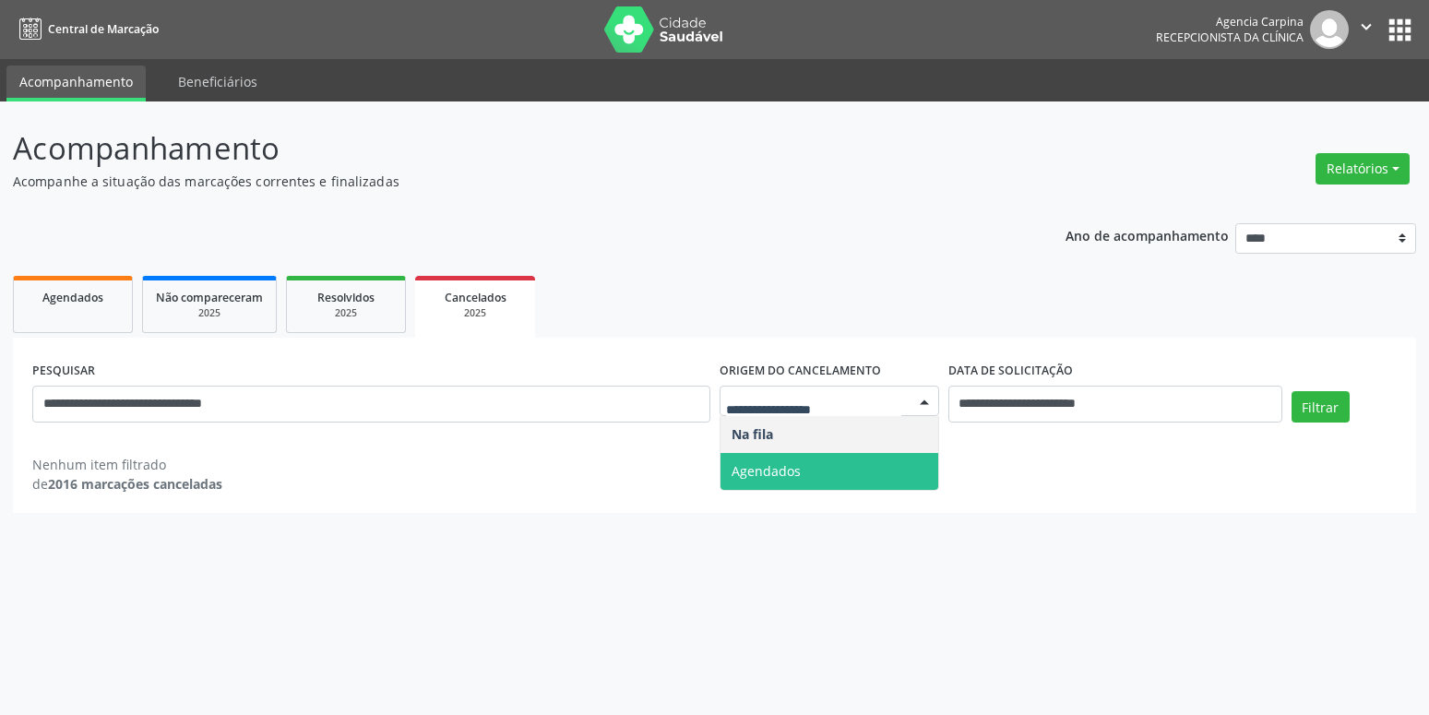
click at [830, 475] on span "Agendados" at bounding box center [830, 471] width 218 height 37
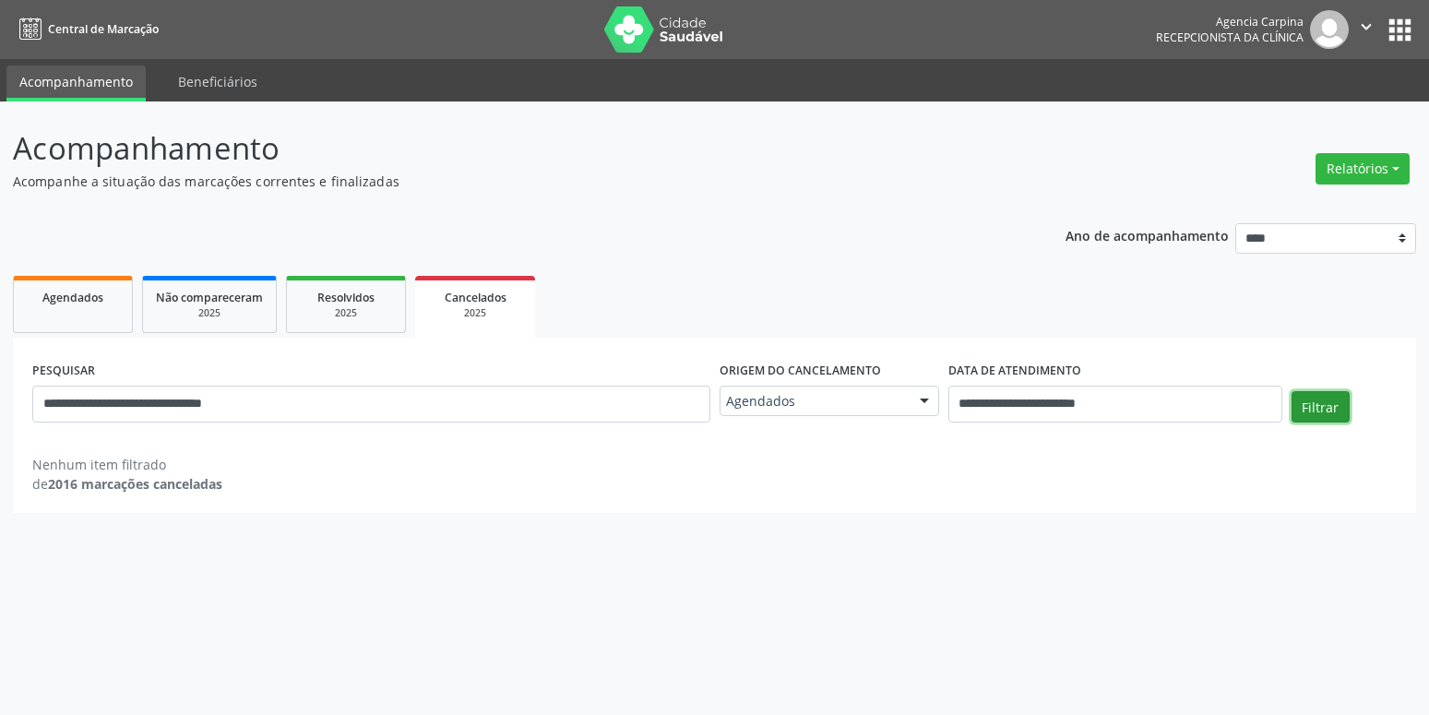
click at [1330, 406] on button "Filtrar" at bounding box center [1321, 406] width 58 height 31
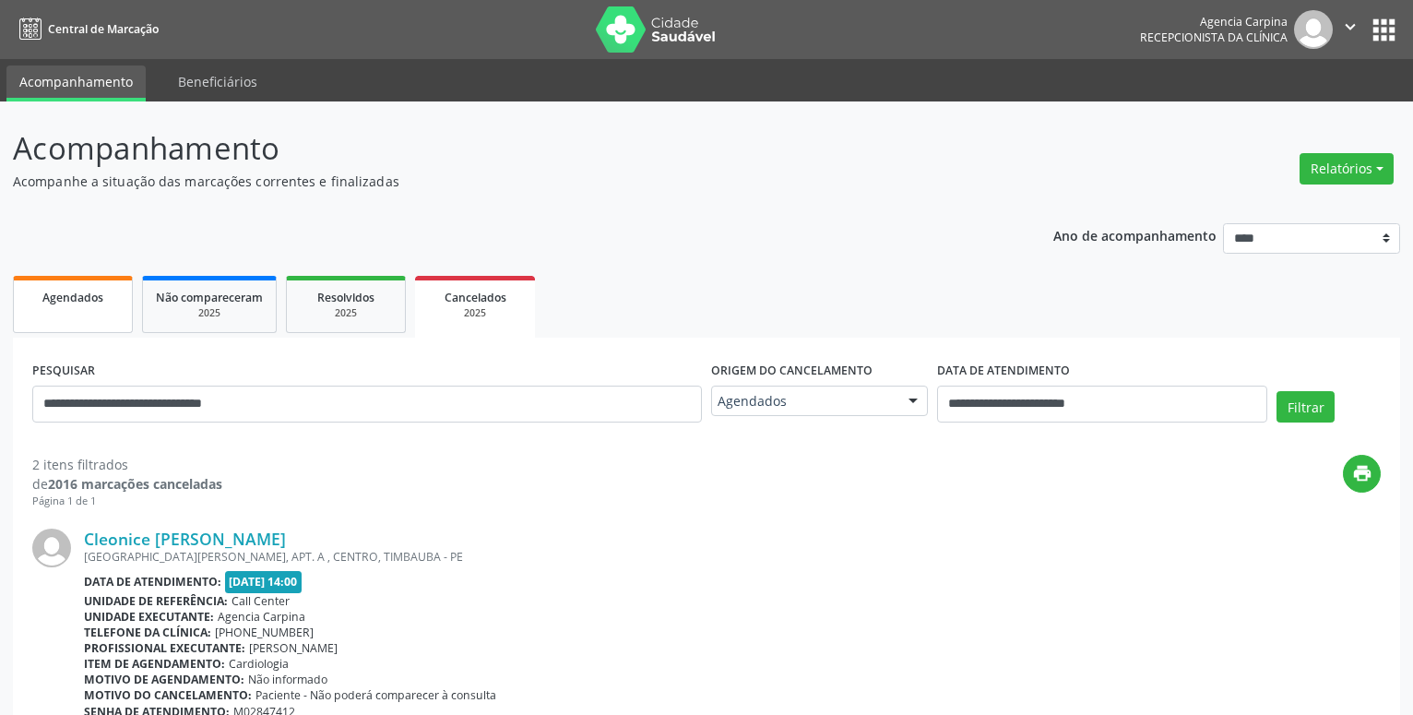
click at [112, 315] on link "Agendados" at bounding box center [73, 304] width 120 height 57
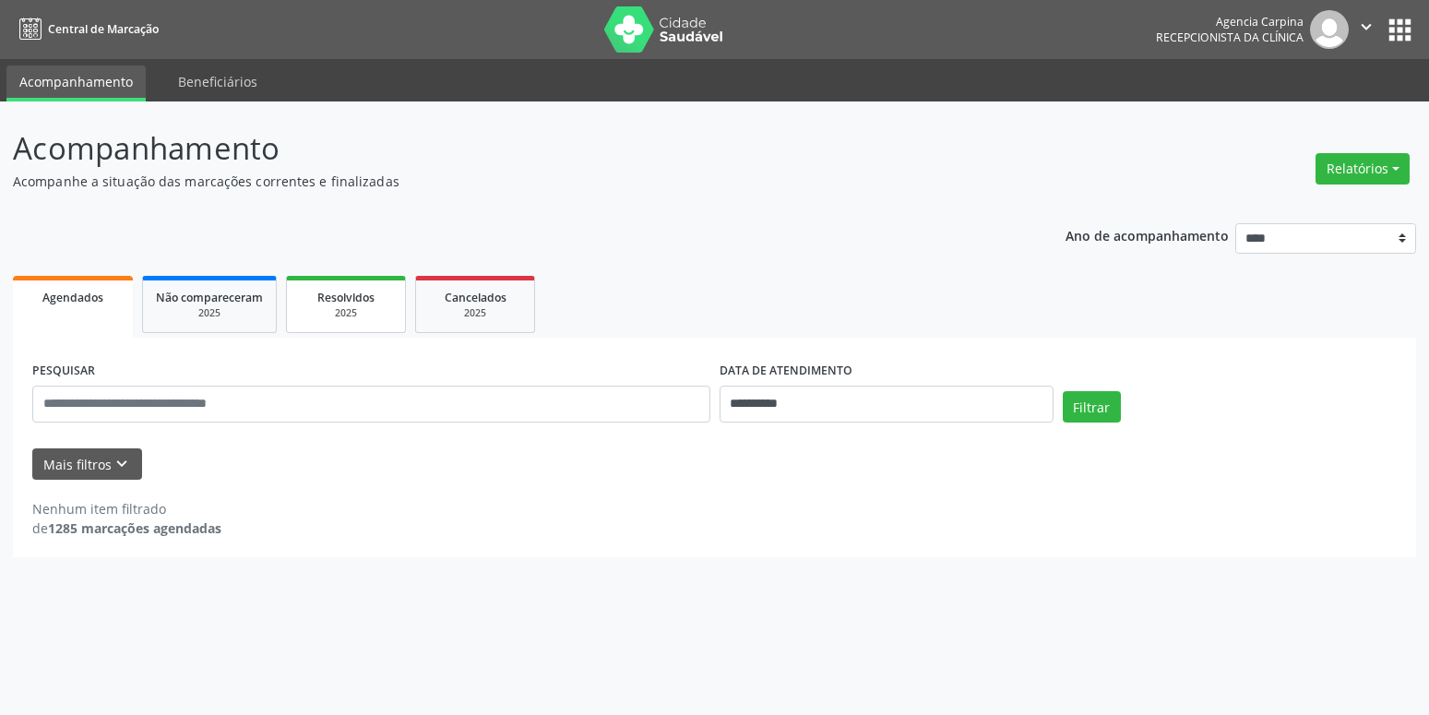
click at [385, 296] on div "Resolvidos" at bounding box center [346, 296] width 92 height 19
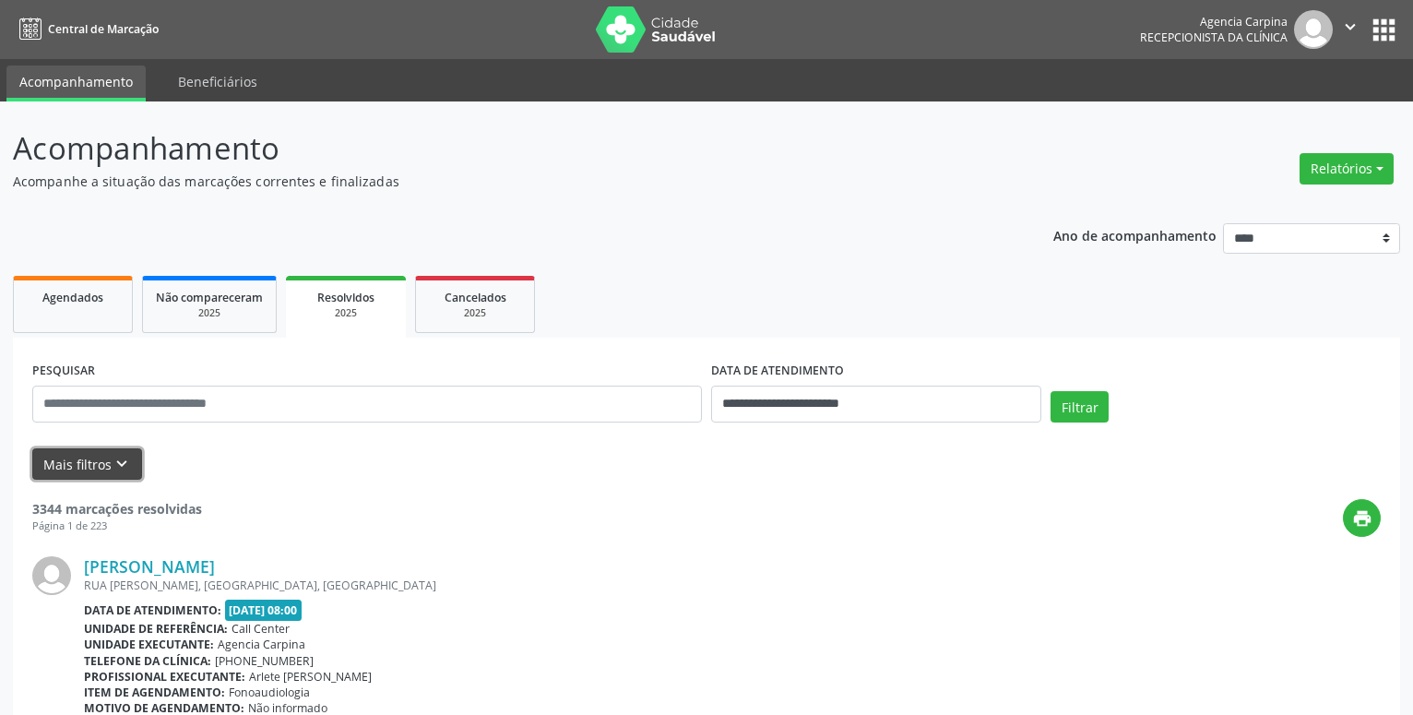
click at [114, 464] on icon "keyboard_arrow_down" at bounding box center [122, 464] width 20 height 20
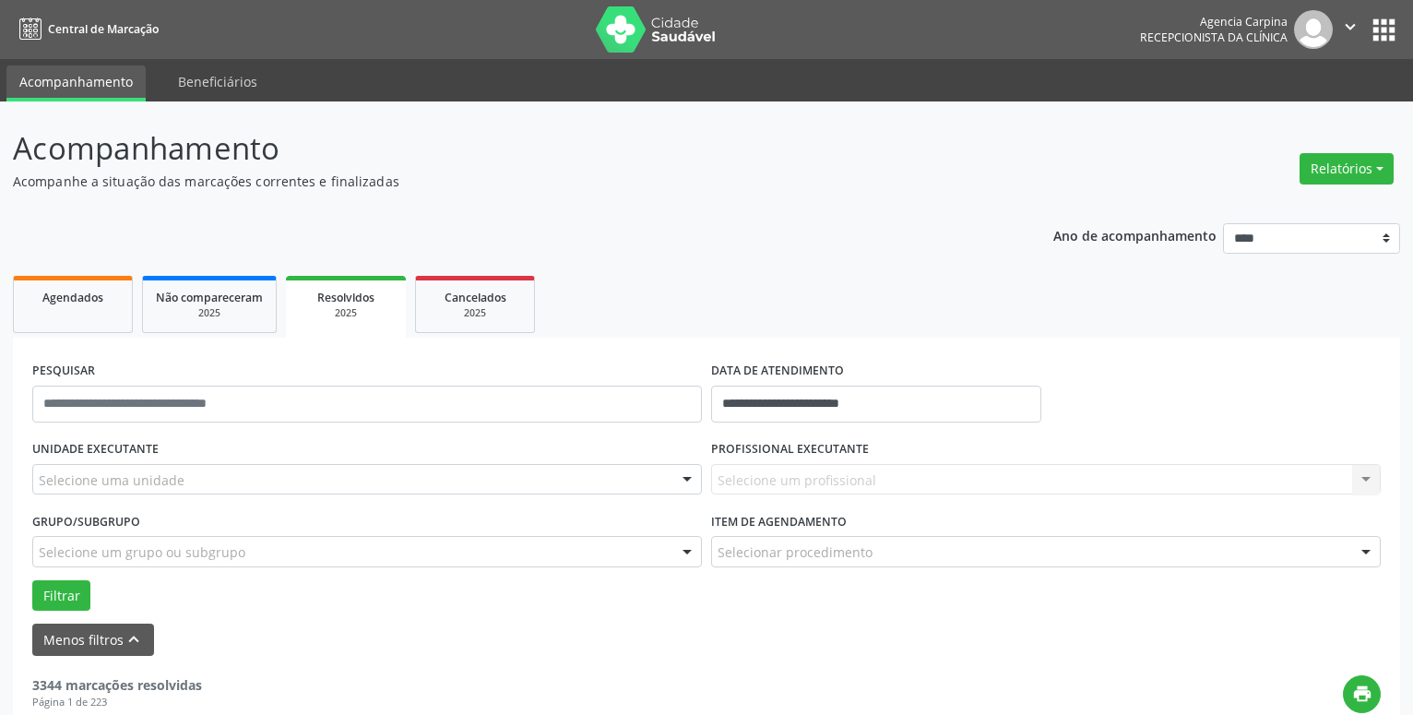
click at [686, 481] on div at bounding box center [688, 480] width 28 height 31
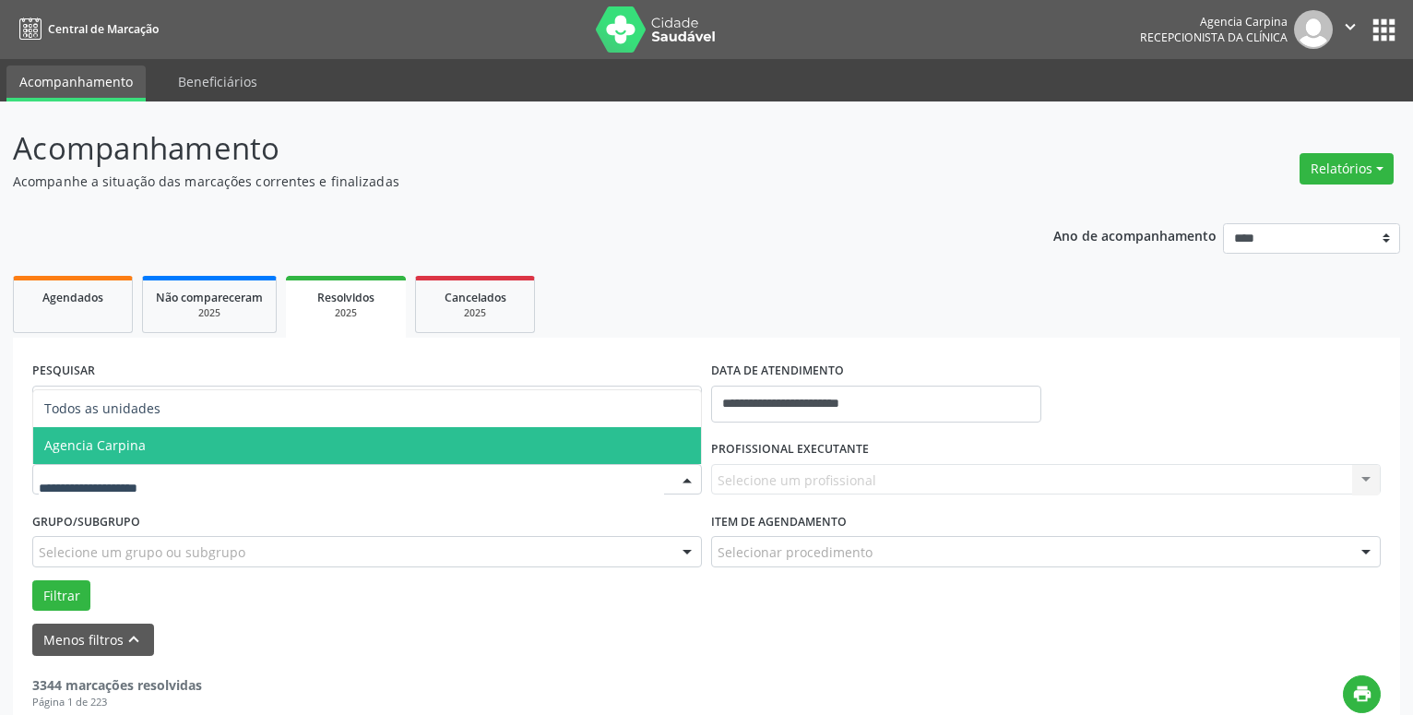
click at [242, 450] on span "Agencia Carpina" at bounding box center [367, 445] width 668 height 37
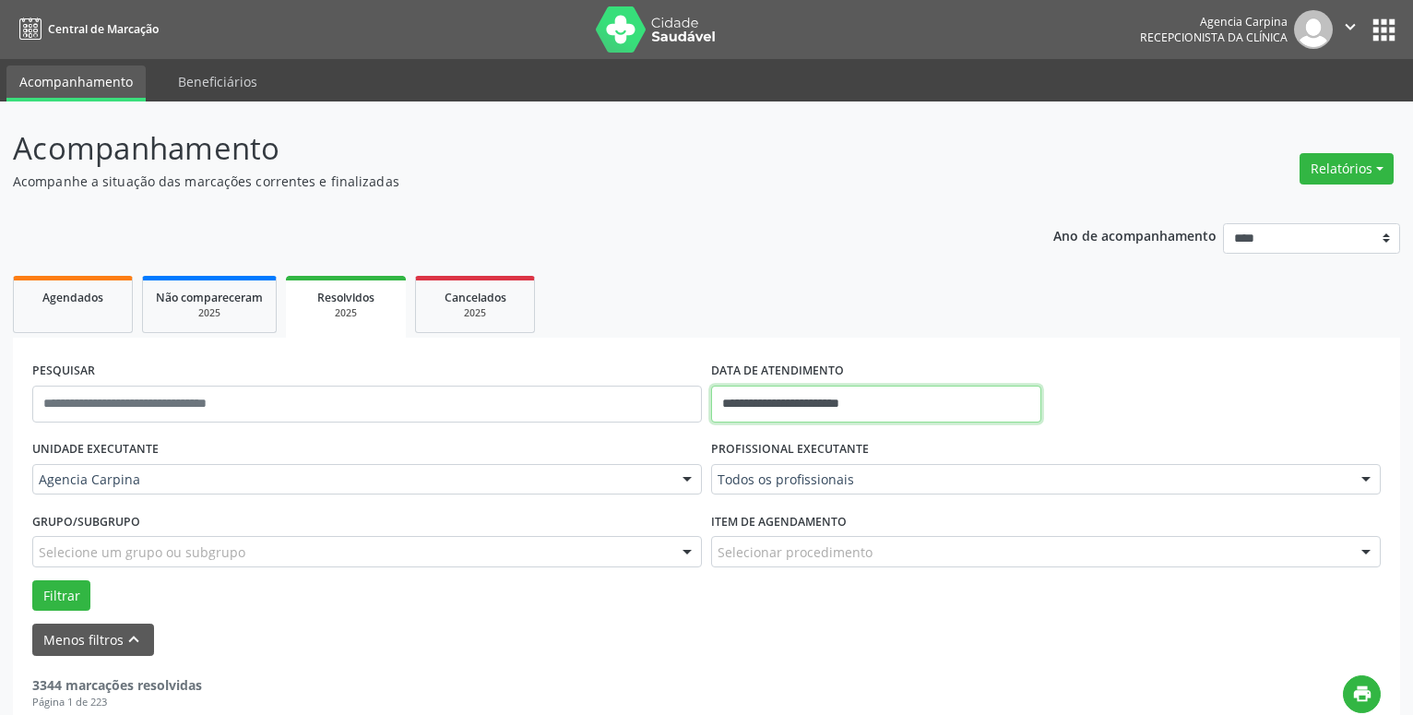
click at [817, 405] on input "**********" at bounding box center [876, 404] width 330 height 37
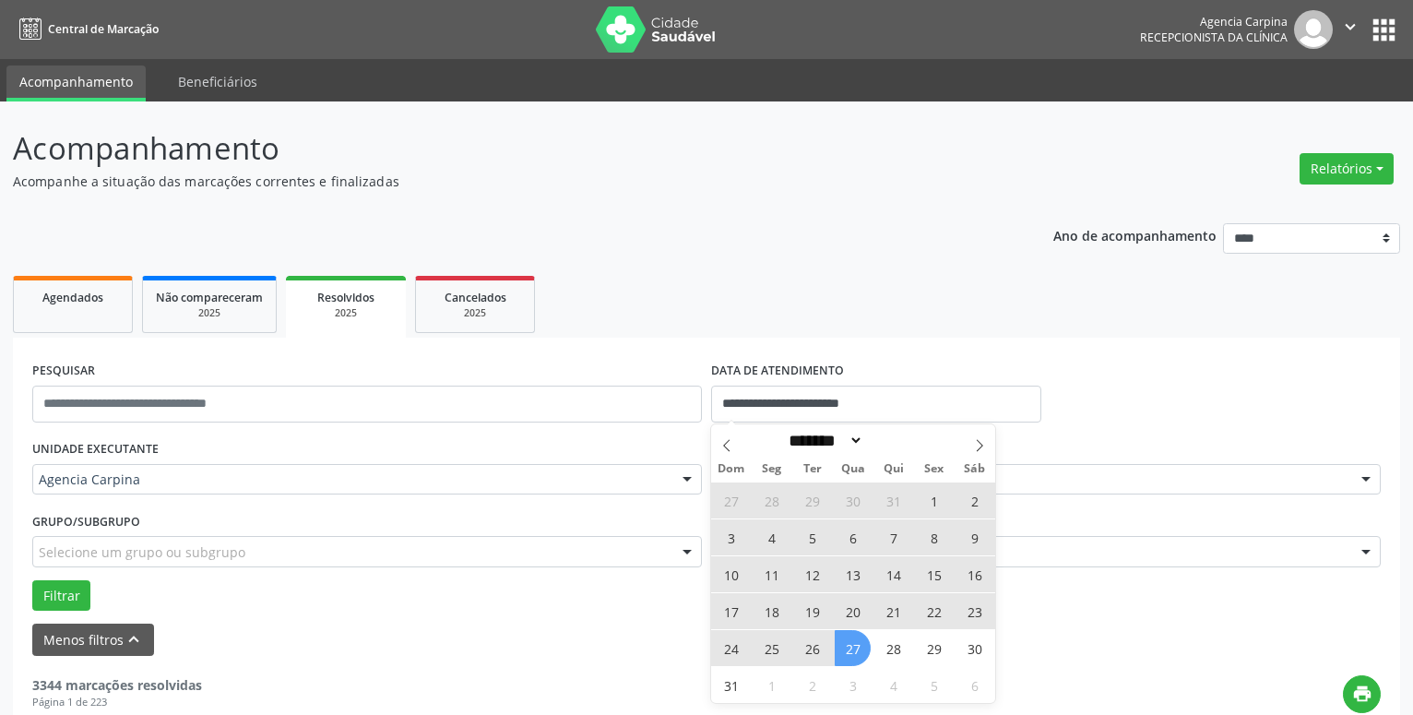
click at [774, 650] on span "25" at bounding box center [772, 648] width 36 height 36
type input "**********"
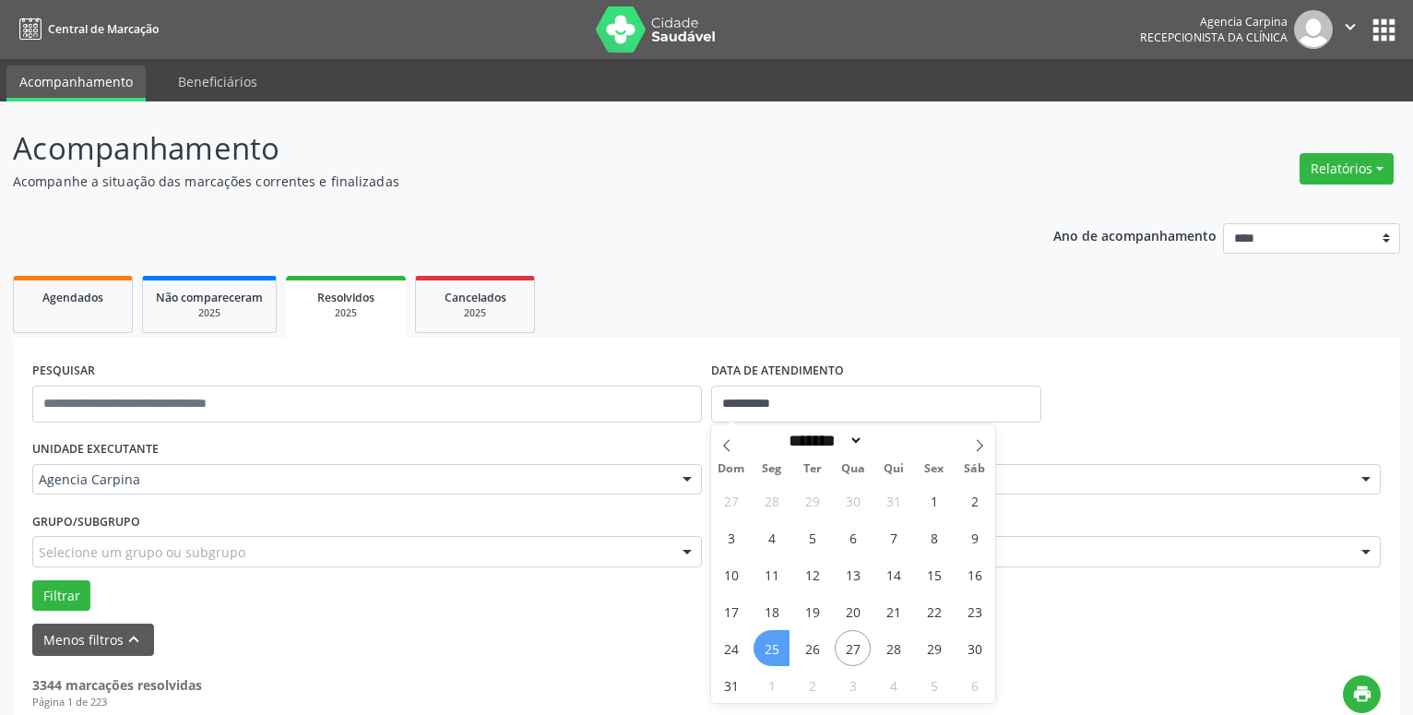
click at [774, 650] on span "25" at bounding box center [772, 648] width 36 height 36
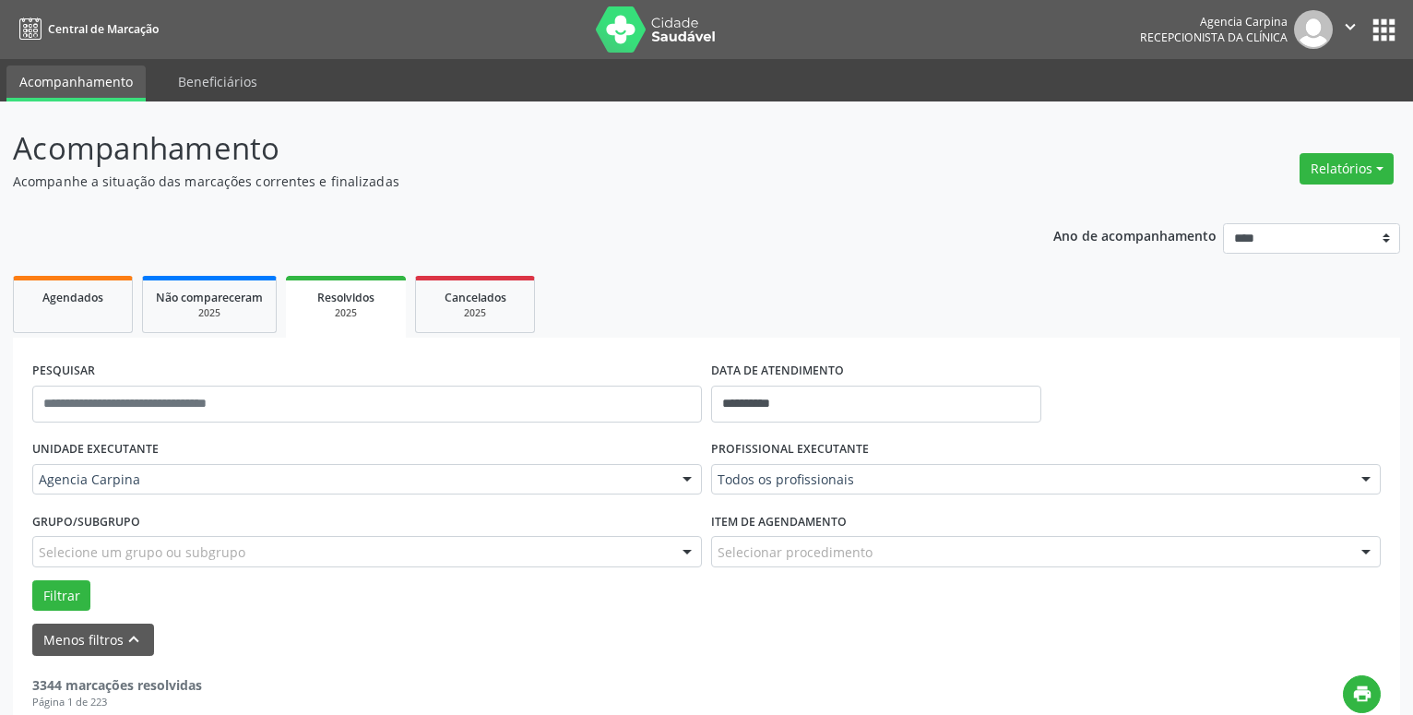
click at [1366, 477] on div at bounding box center [1367, 480] width 28 height 31
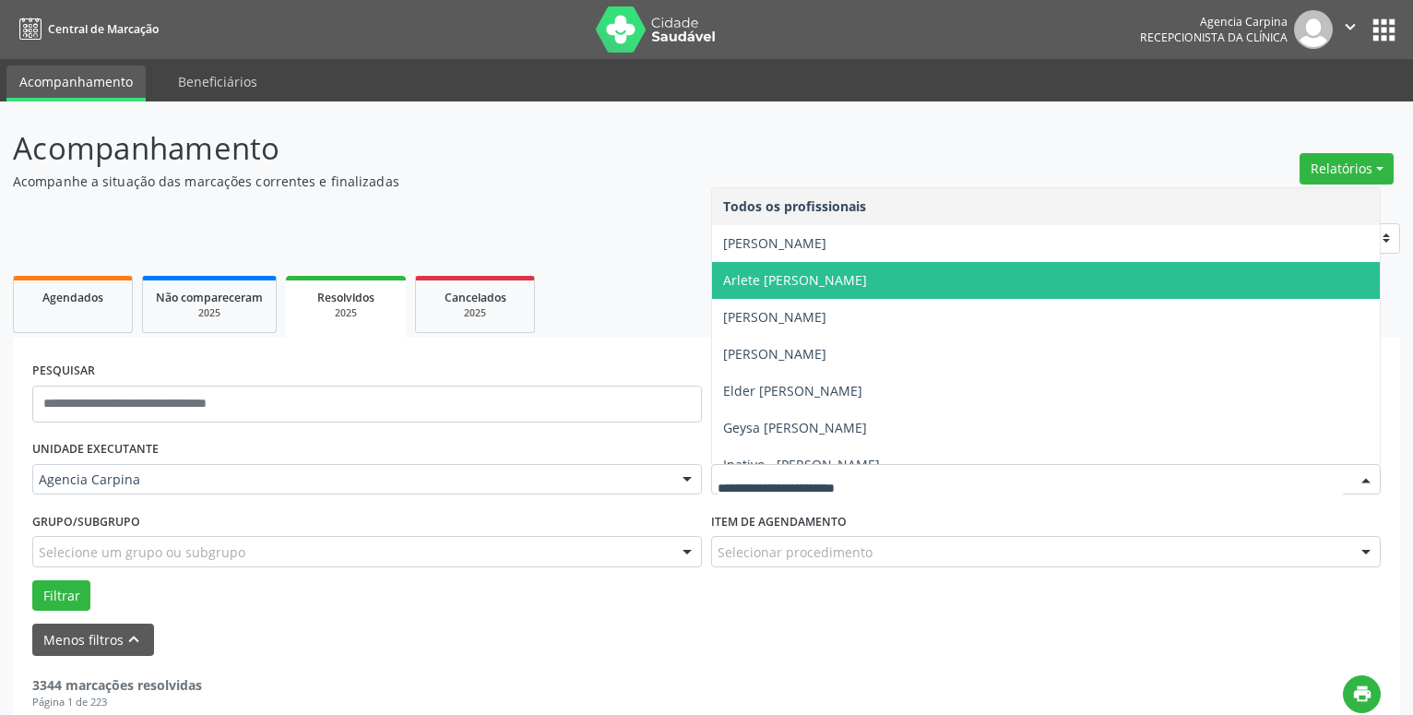
click at [867, 279] on span "Arlete [PERSON_NAME]" at bounding box center [795, 280] width 144 height 18
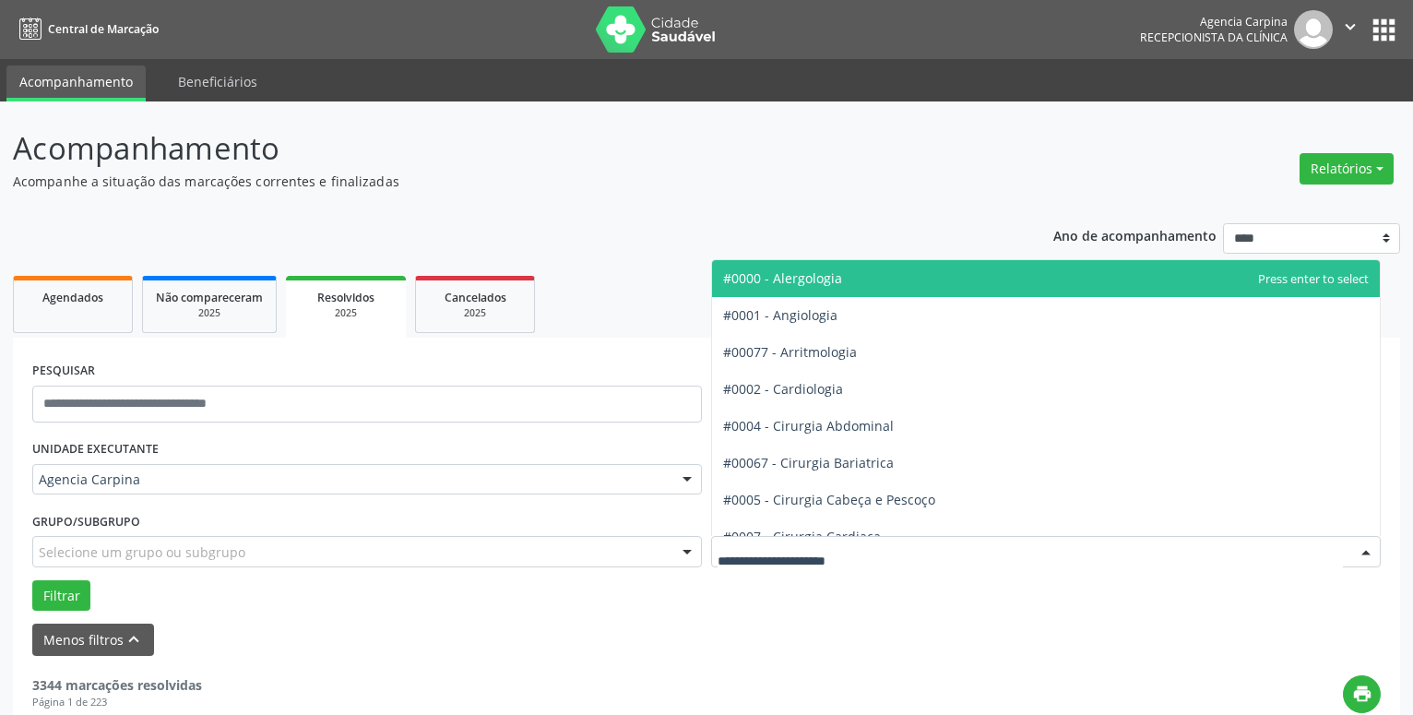
click at [1373, 544] on div at bounding box center [1367, 552] width 28 height 31
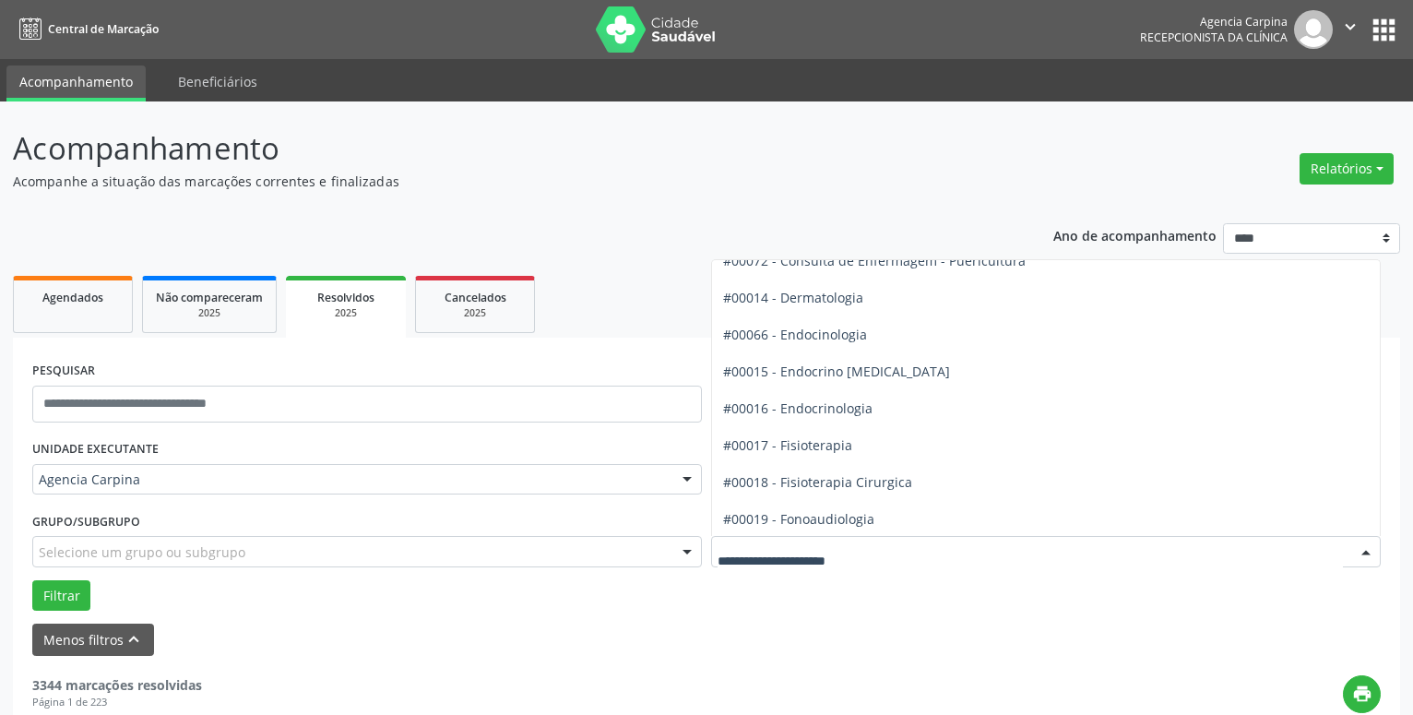
scroll to position [841, 0]
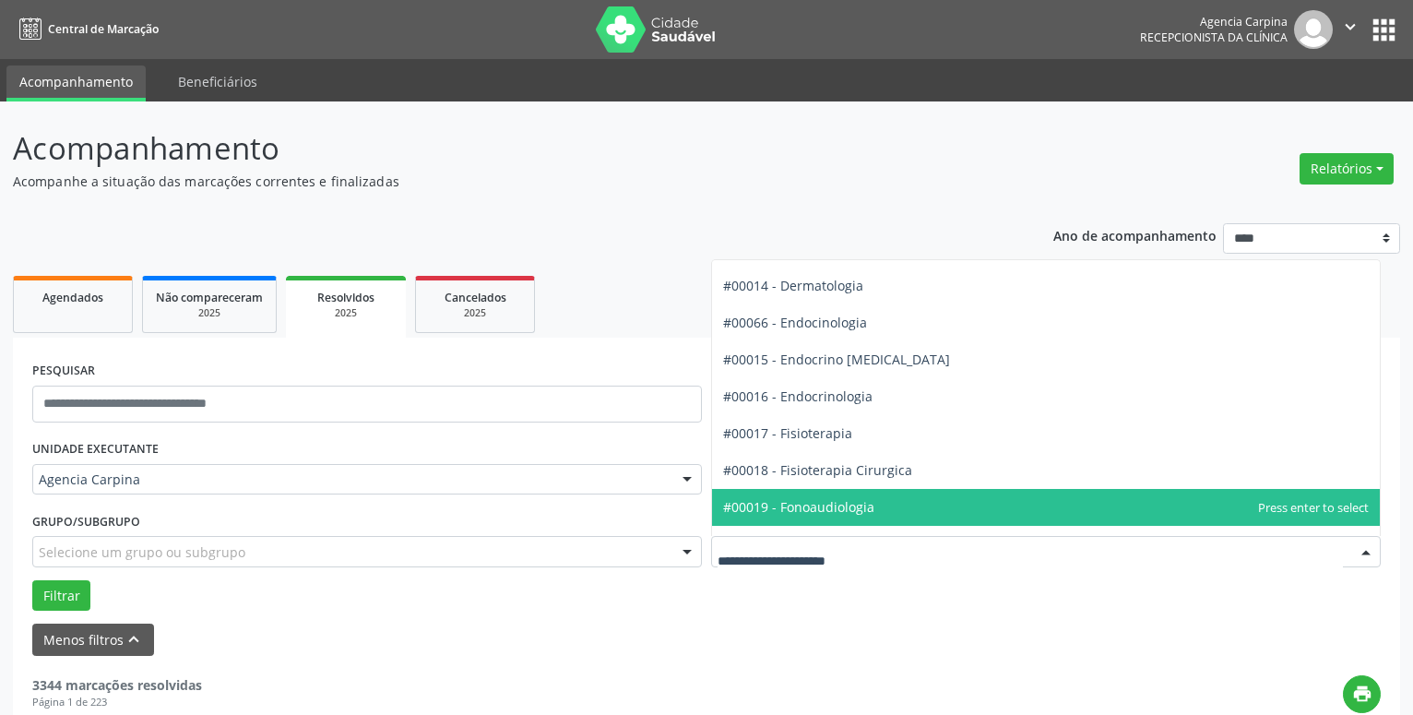
click at [906, 511] on span "#00019 - Fonoaudiologia" at bounding box center [1046, 507] width 668 height 37
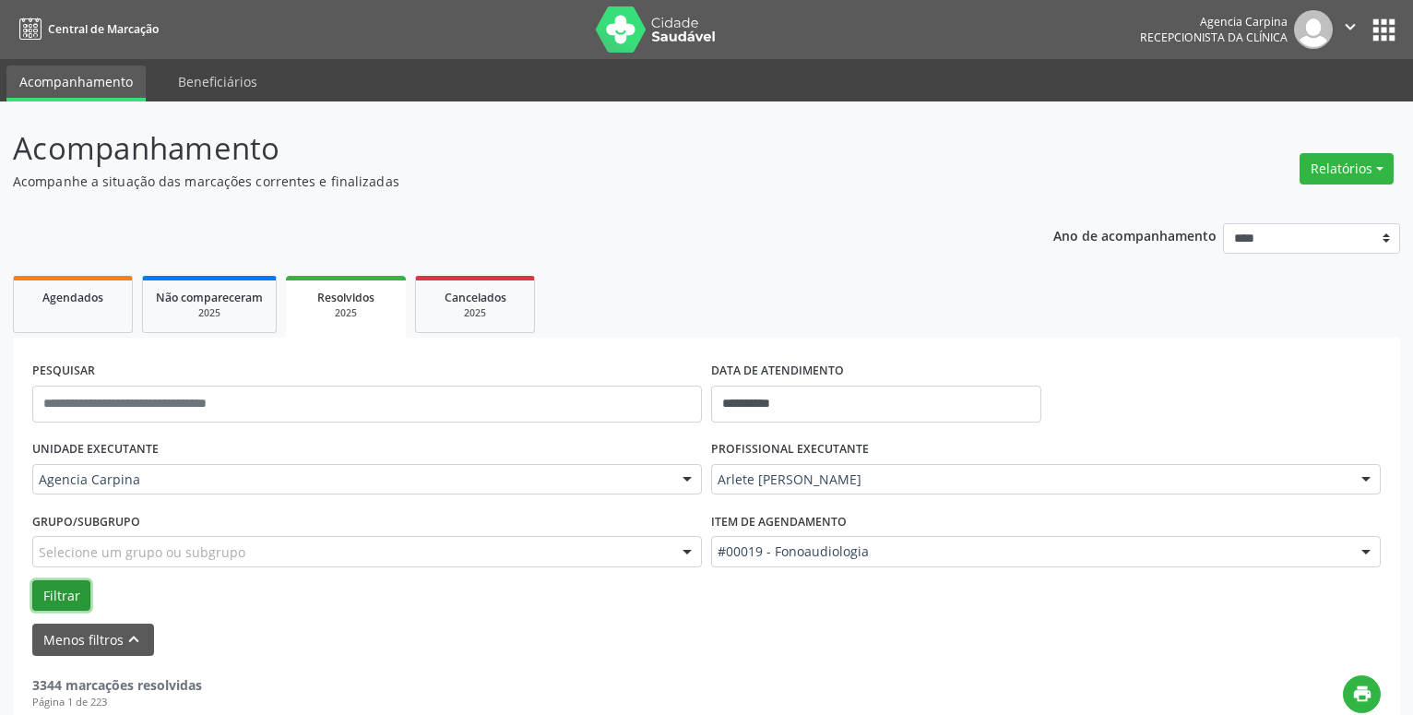
click at [65, 598] on button "Filtrar" at bounding box center [61, 595] width 58 height 31
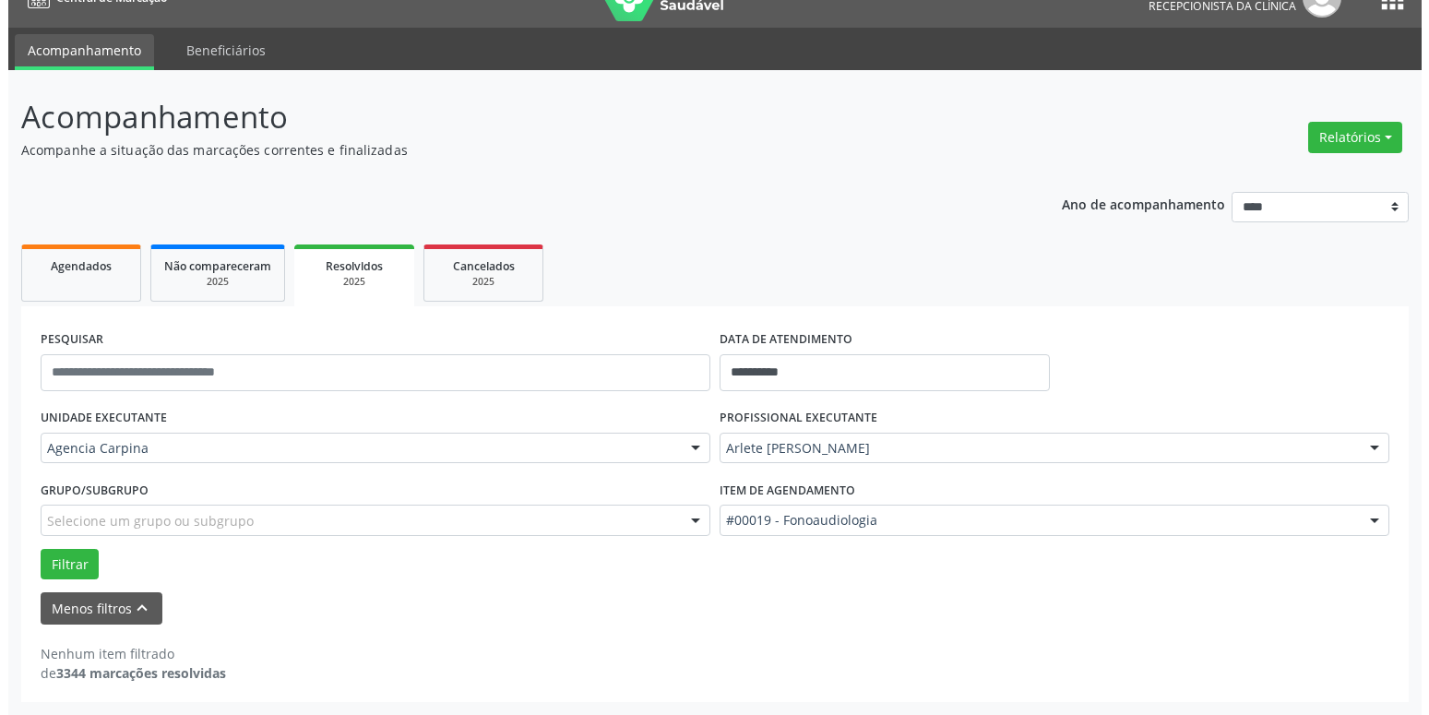
scroll to position [0, 0]
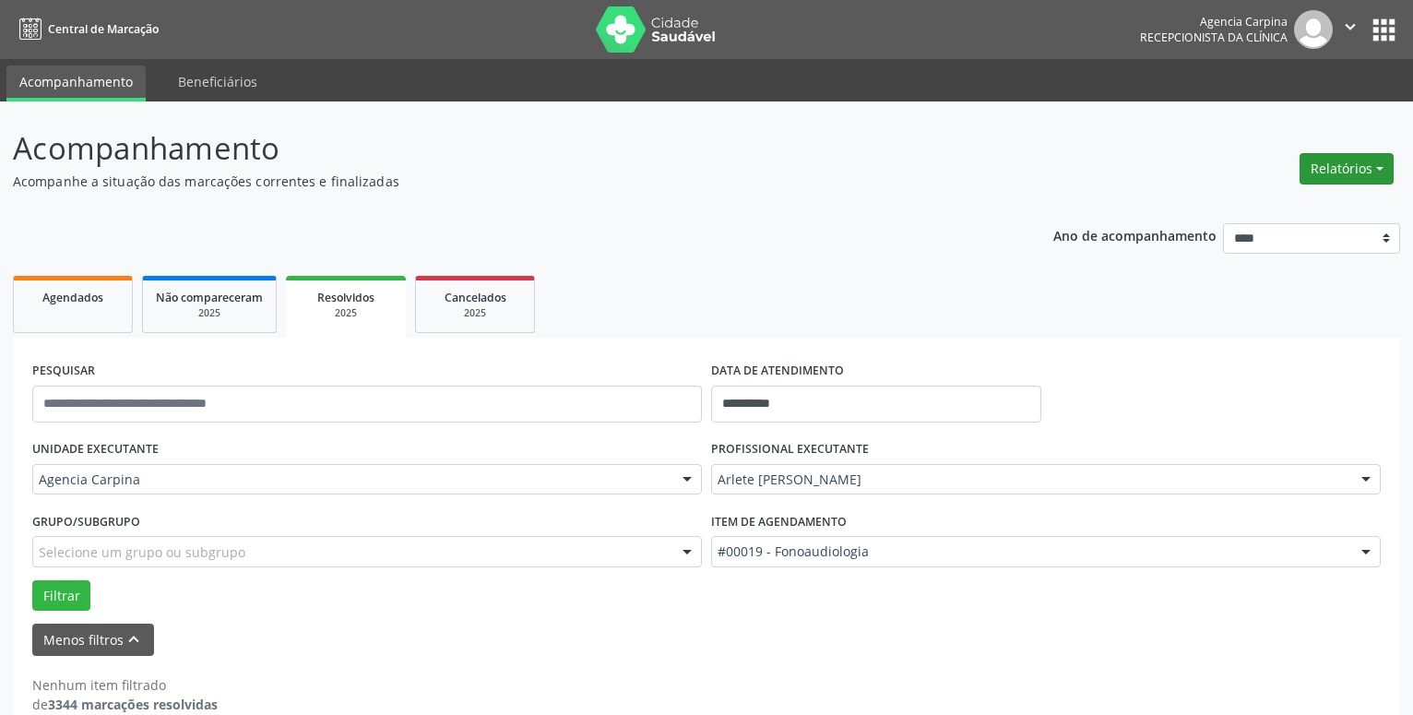
click at [1385, 163] on button "Relatórios" at bounding box center [1347, 168] width 94 height 31
click at [1269, 211] on link "Agendamentos" at bounding box center [1296, 209] width 198 height 26
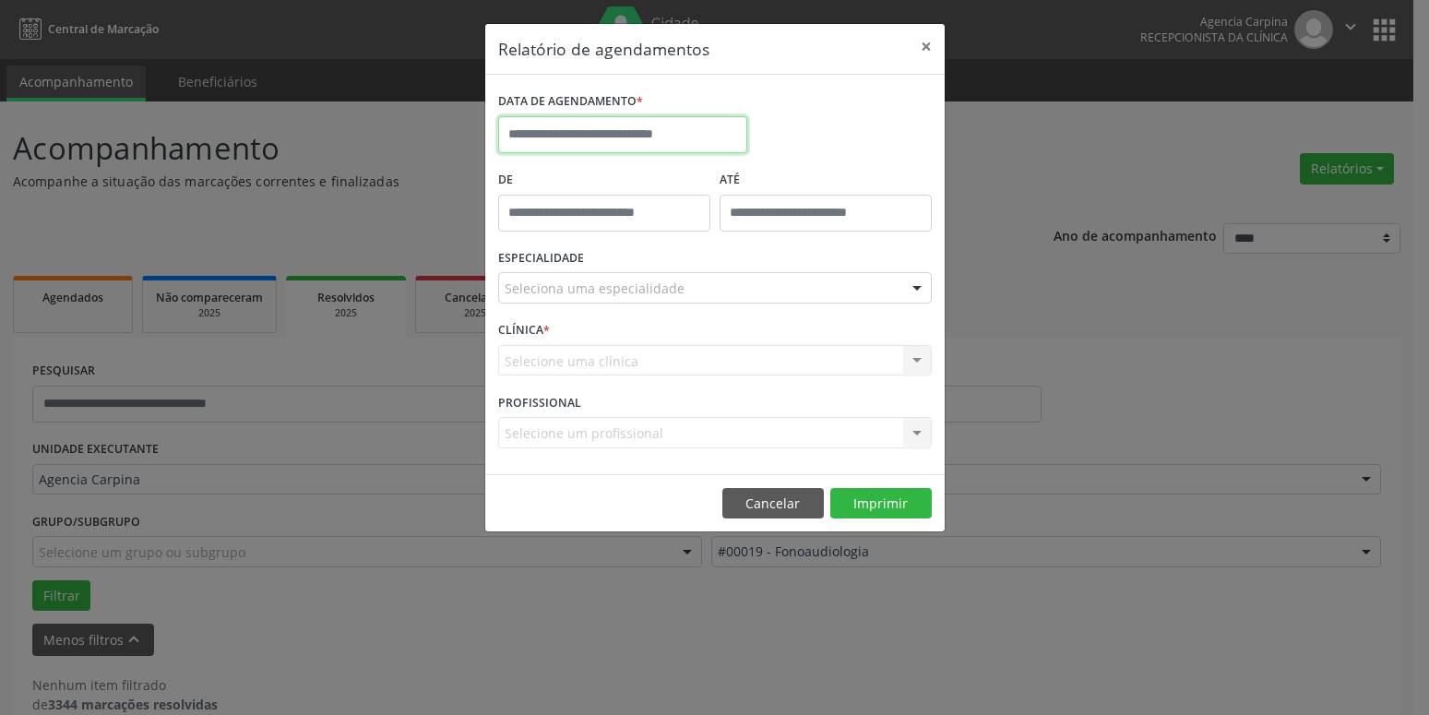
click at [605, 125] on input "text" at bounding box center [622, 134] width 249 height 37
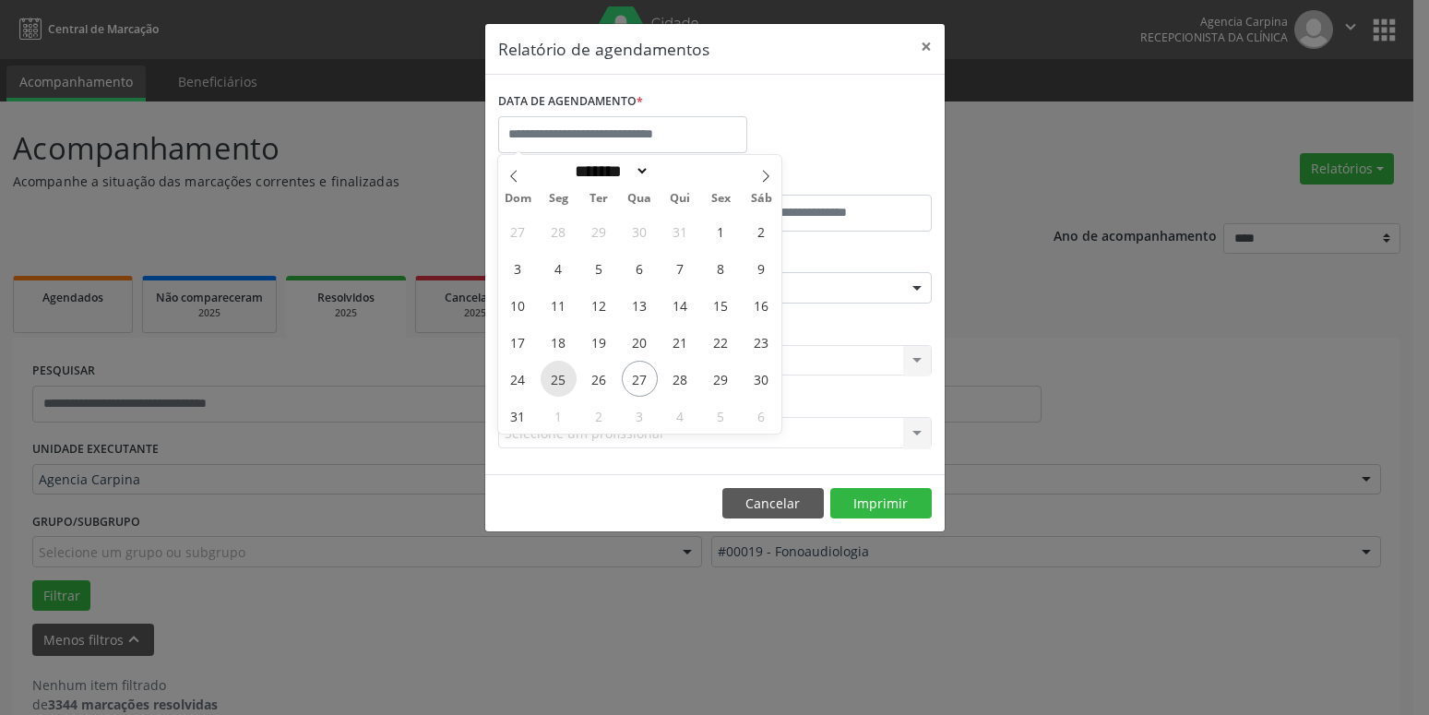
click at [559, 380] on span "25" at bounding box center [559, 379] width 36 height 36
type input "**********"
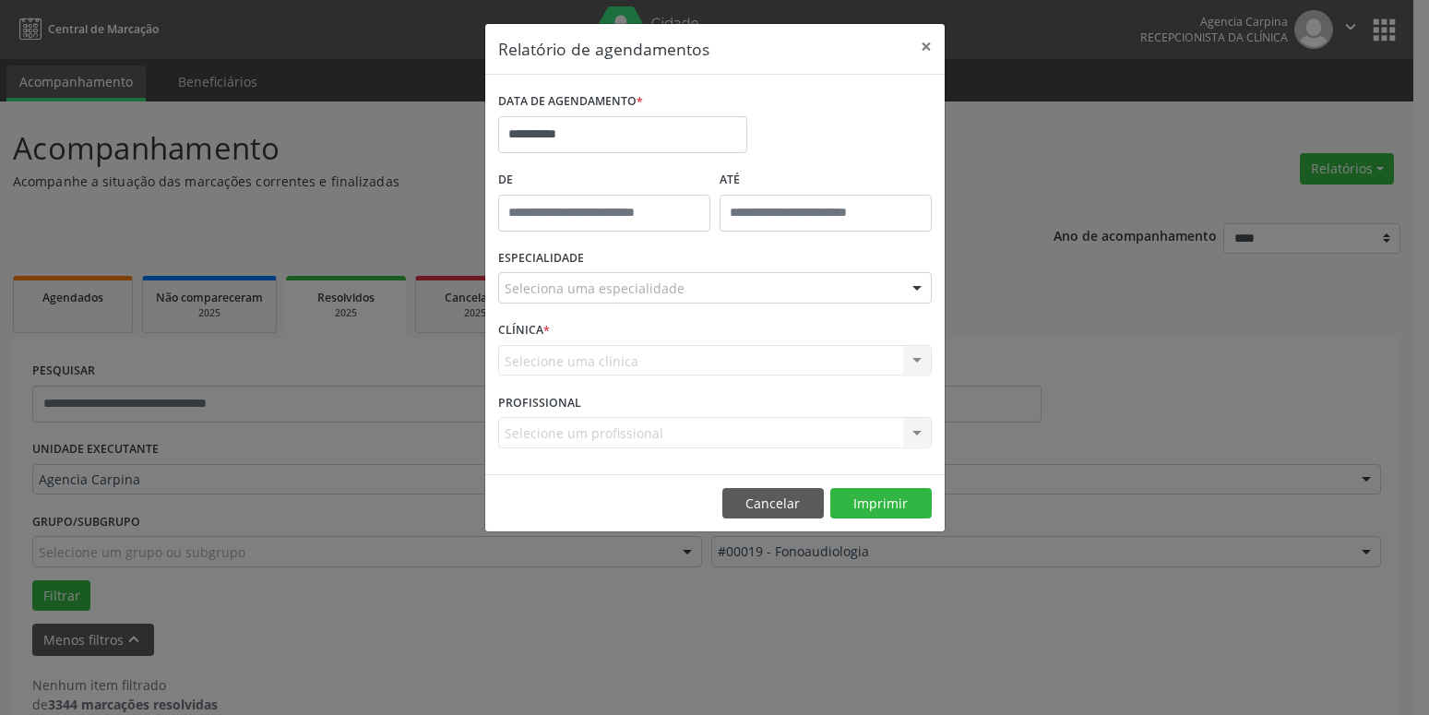
click at [912, 289] on div at bounding box center [917, 288] width 28 height 31
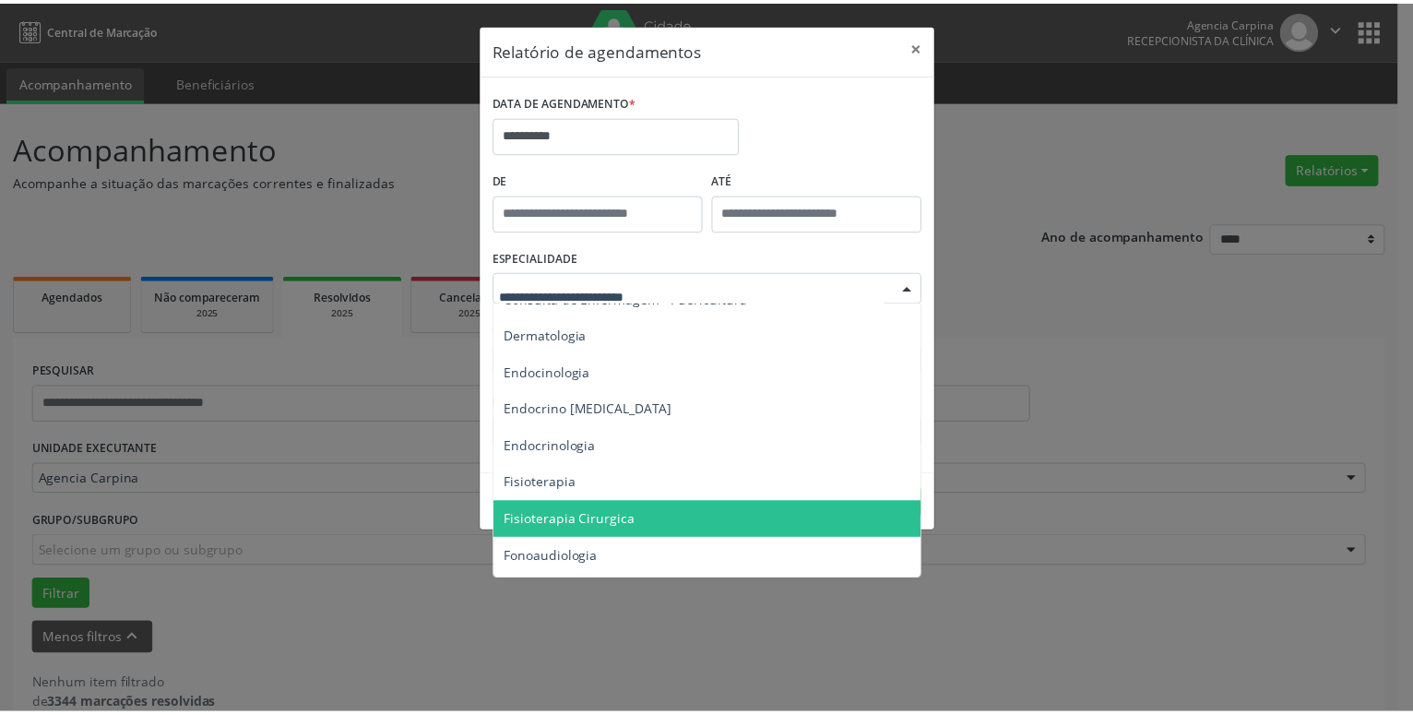
scroll to position [947, 0]
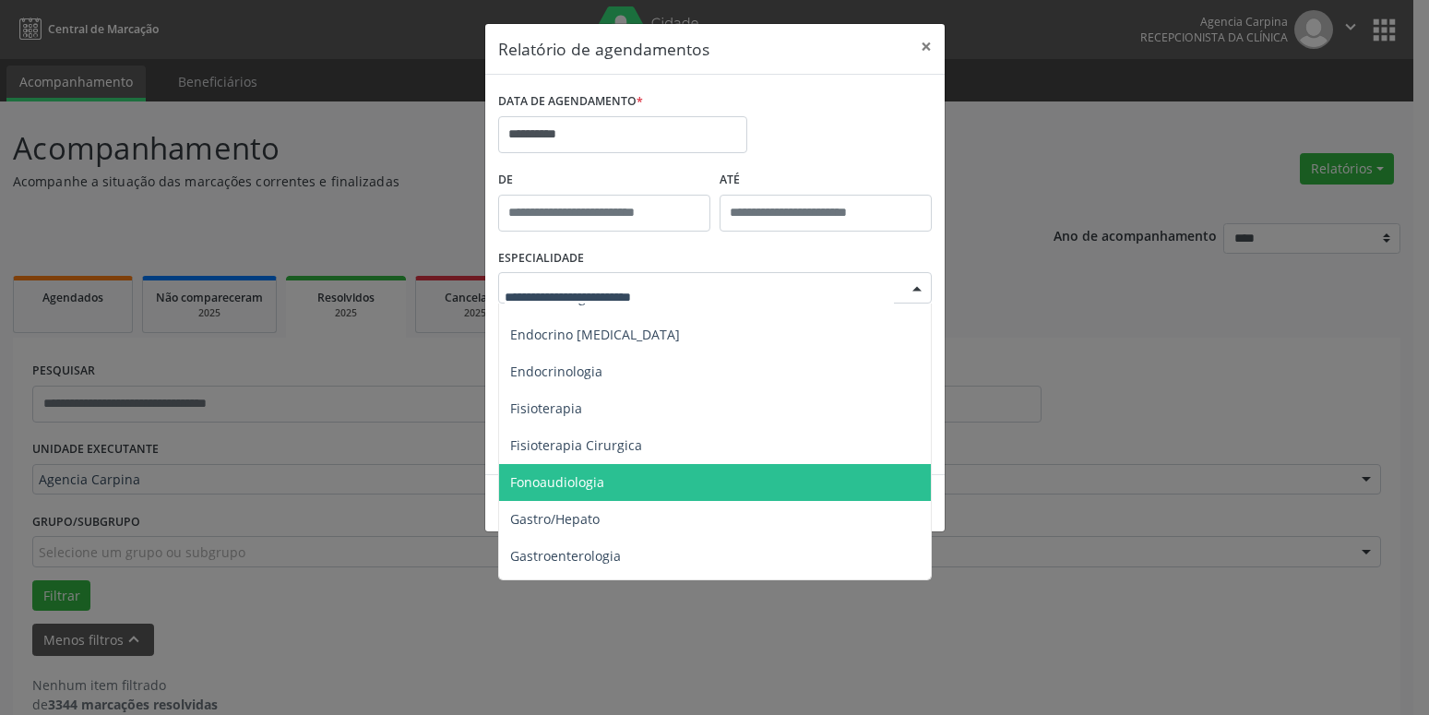
click at [650, 478] on span "Fonoaudiologia" at bounding box center [716, 482] width 435 height 37
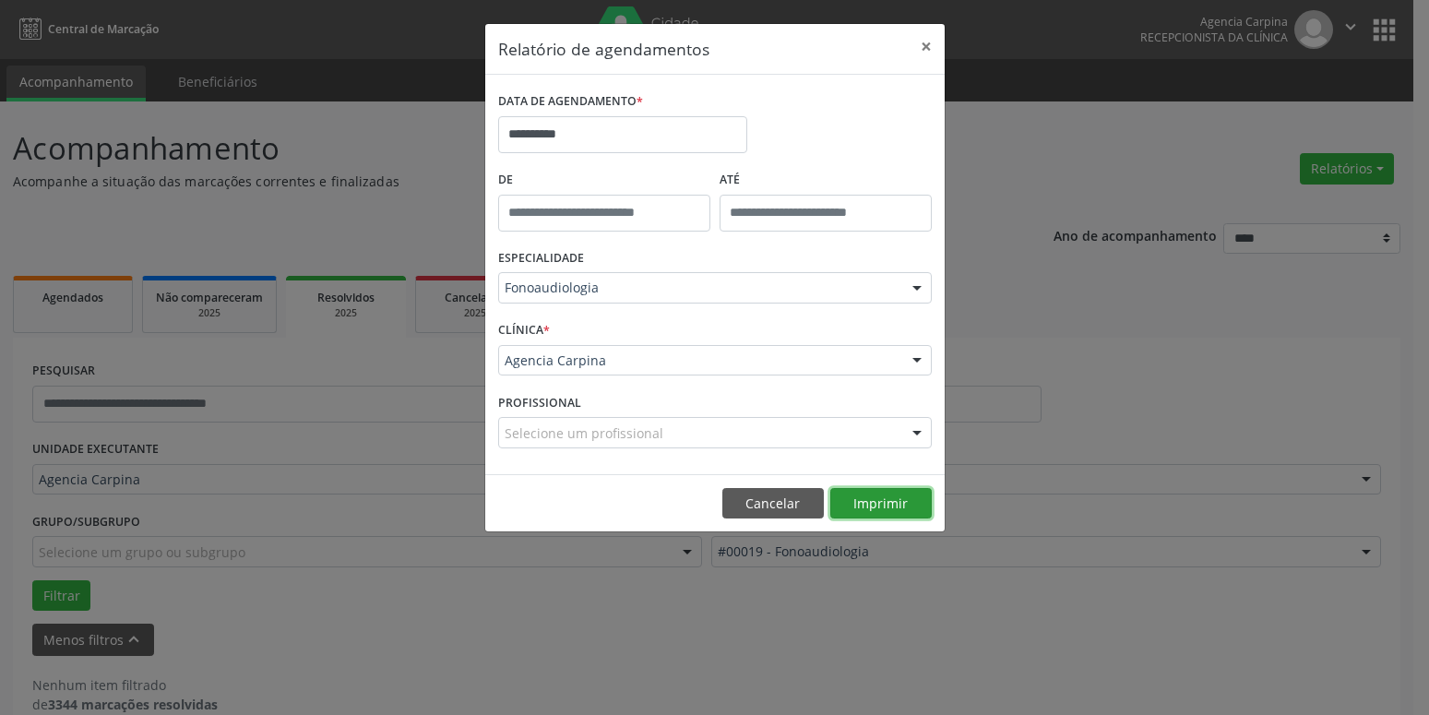
click at [859, 496] on button "Imprimir" at bounding box center [880, 503] width 101 height 31
click at [920, 41] on button "×" at bounding box center [926, 46] width 37 height 45
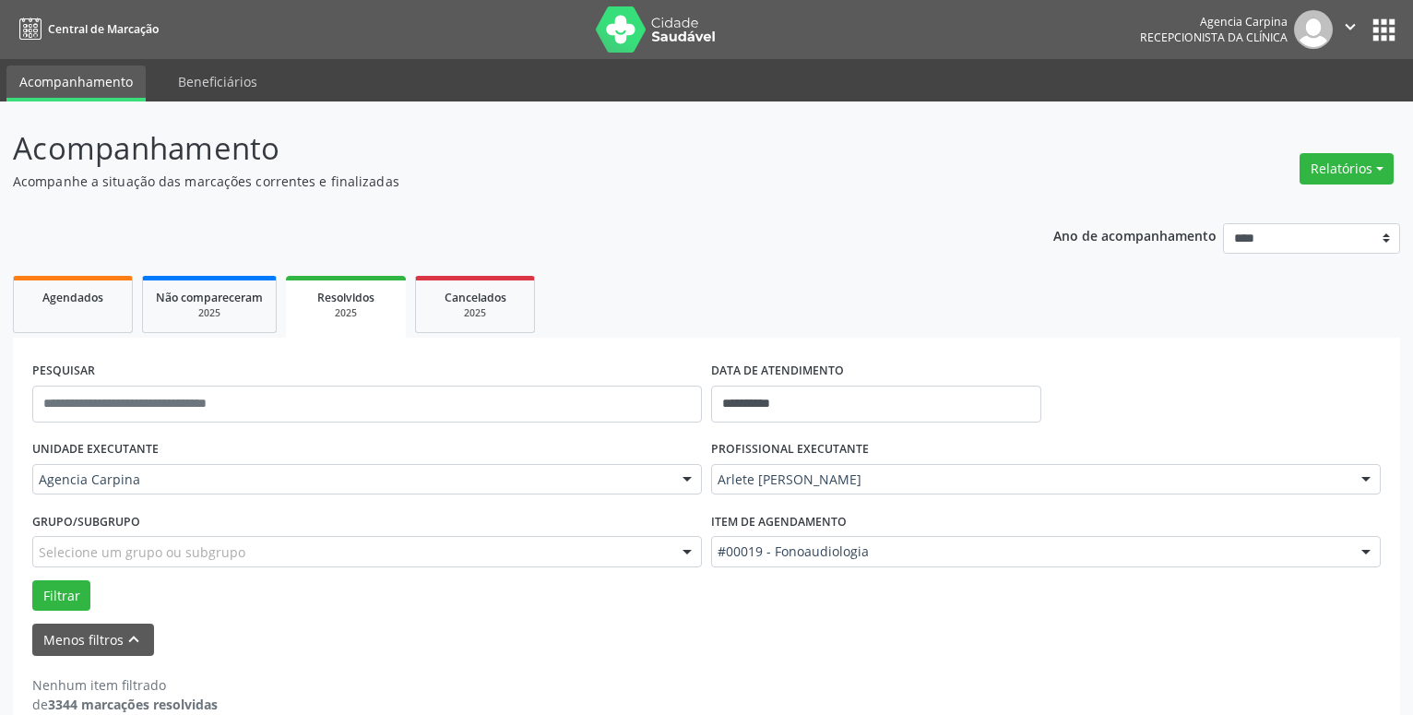
click at [1365, 549] on div at bounding box center [1367, 552] width 28 height 31
click at [75, 598] on button "Filtrar" at bounding box center [61, 595] width 58 height 31
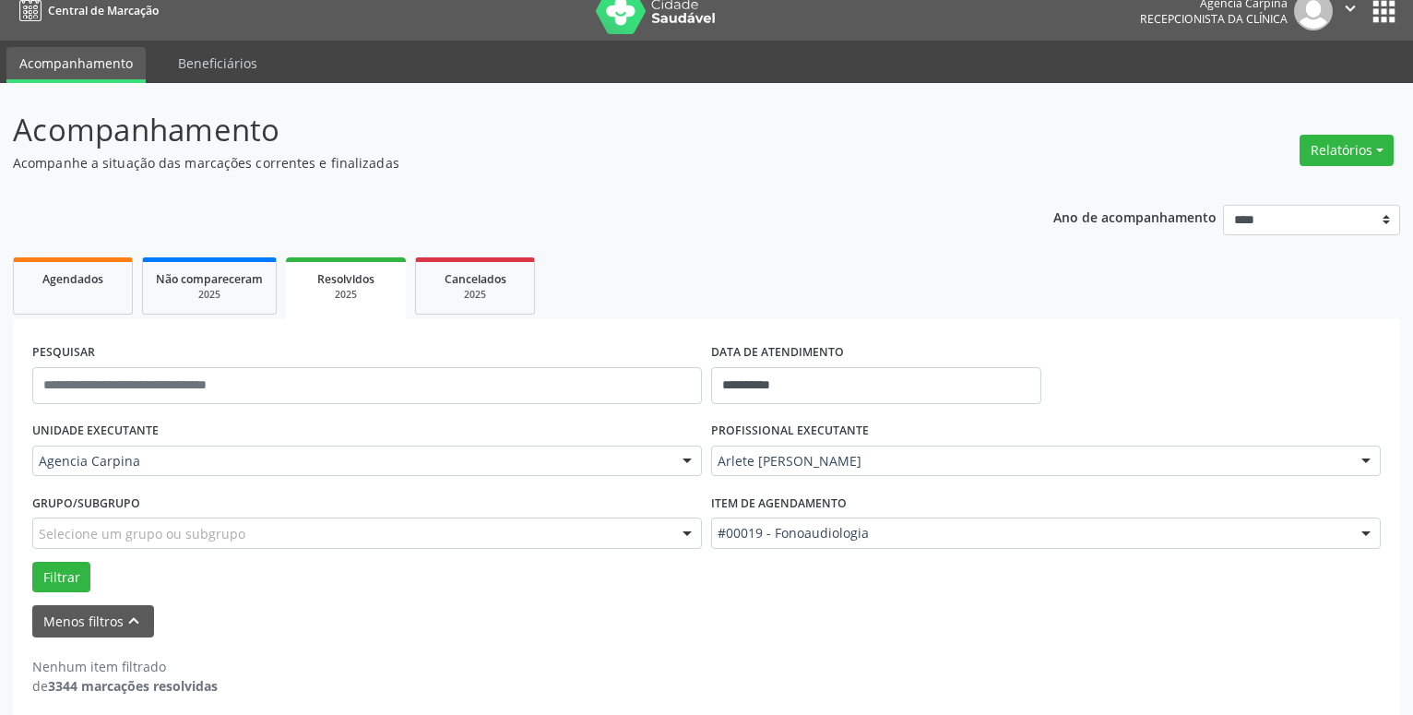
scroll to position [31, 0]
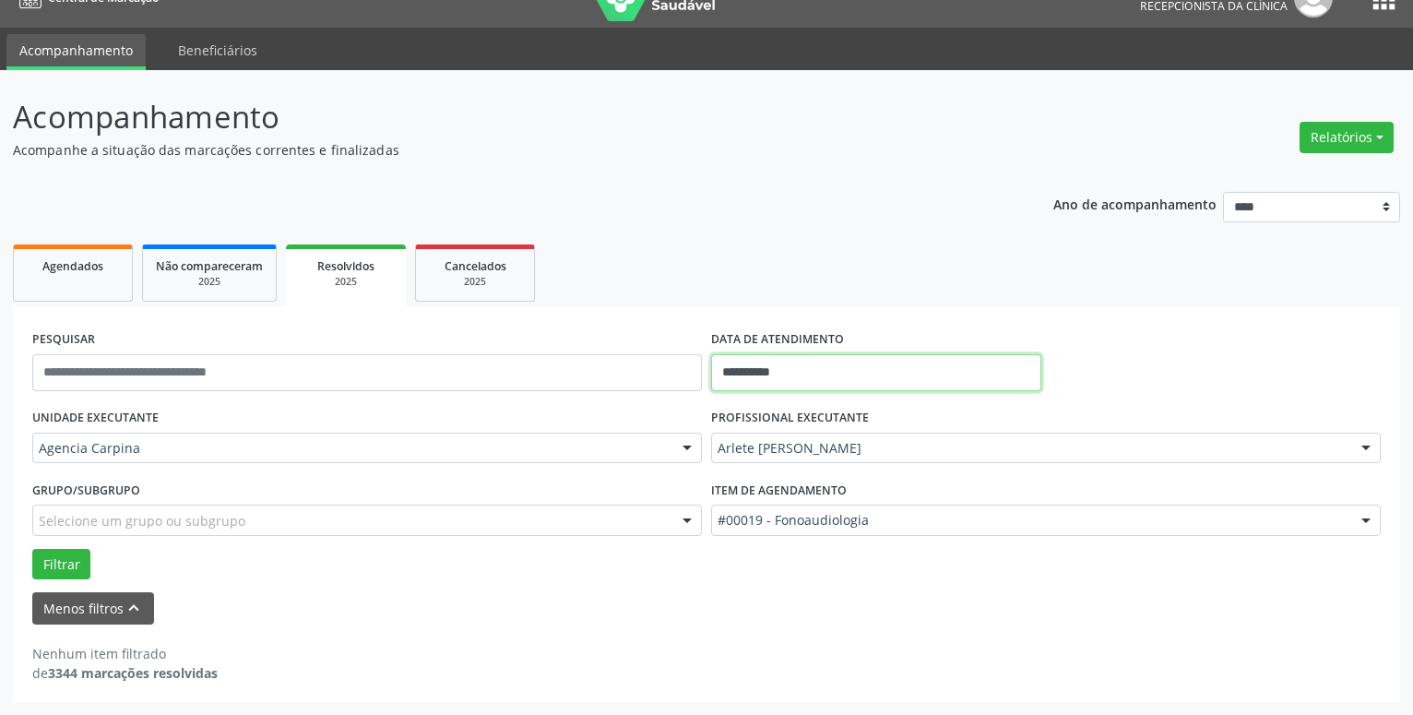
click at [774, 377] on input "**********" at bounding box center [876, 372] width 330 height 37
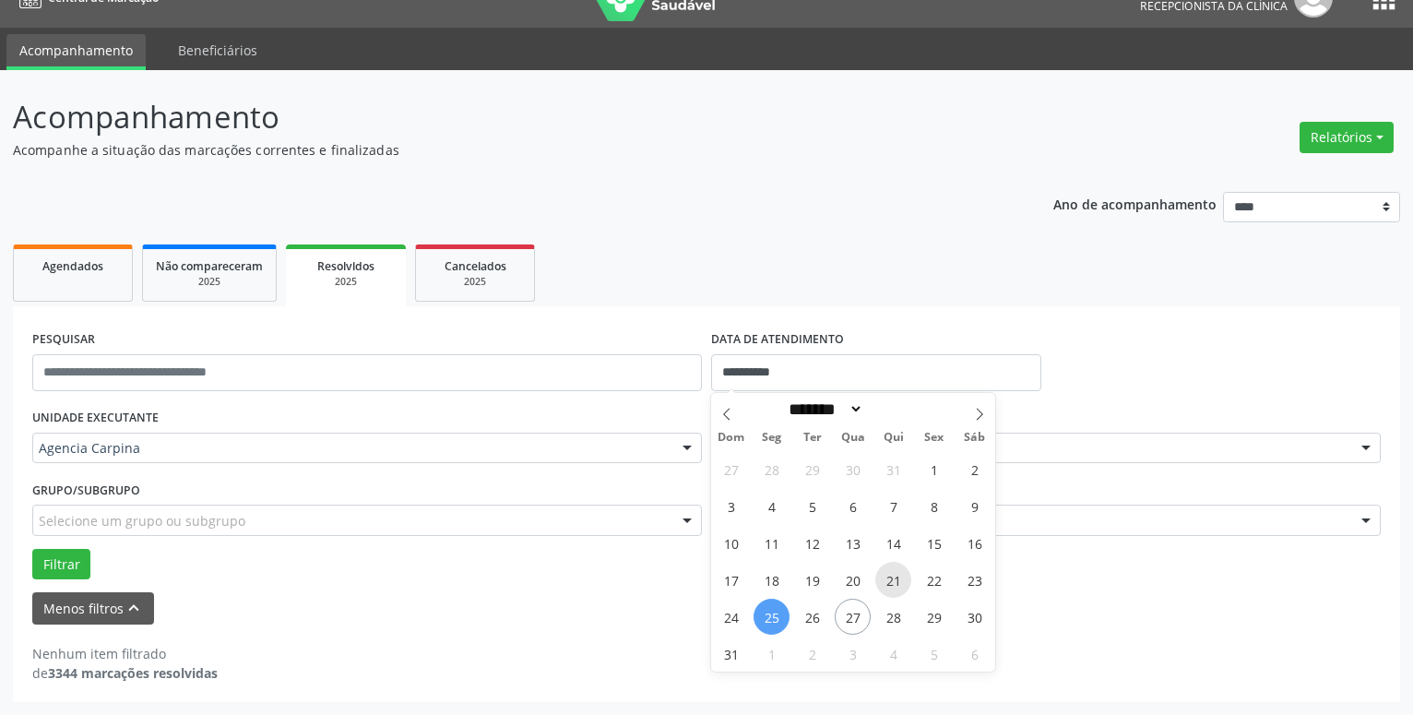
click at [886, 584] on span "21" at bounding box center [894, 580] width 36 height 36
type input "**********"
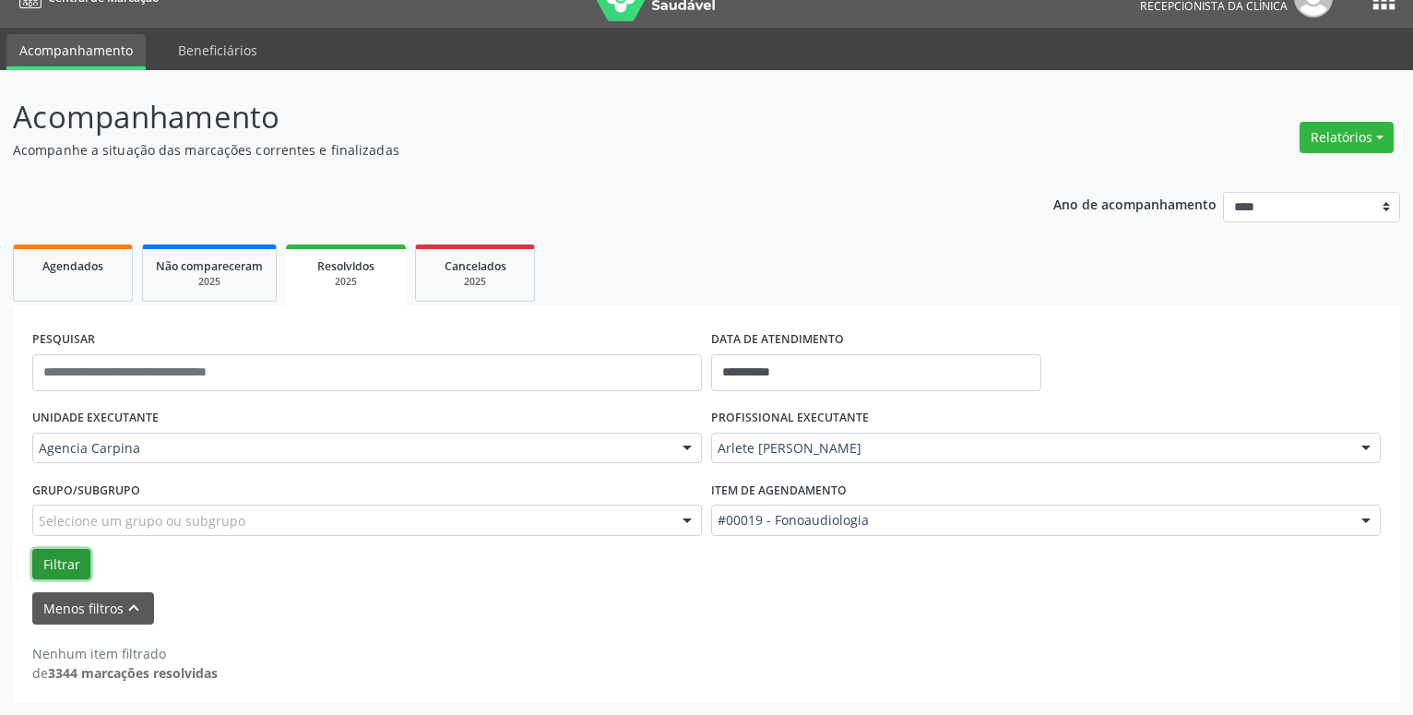
click at [63, 555] on button "Filtrar" at bounding box center [61, 564] width 58 height 31
click at [760, 365] on input "**********" at bounding box center [876, 372] width 330 height 37
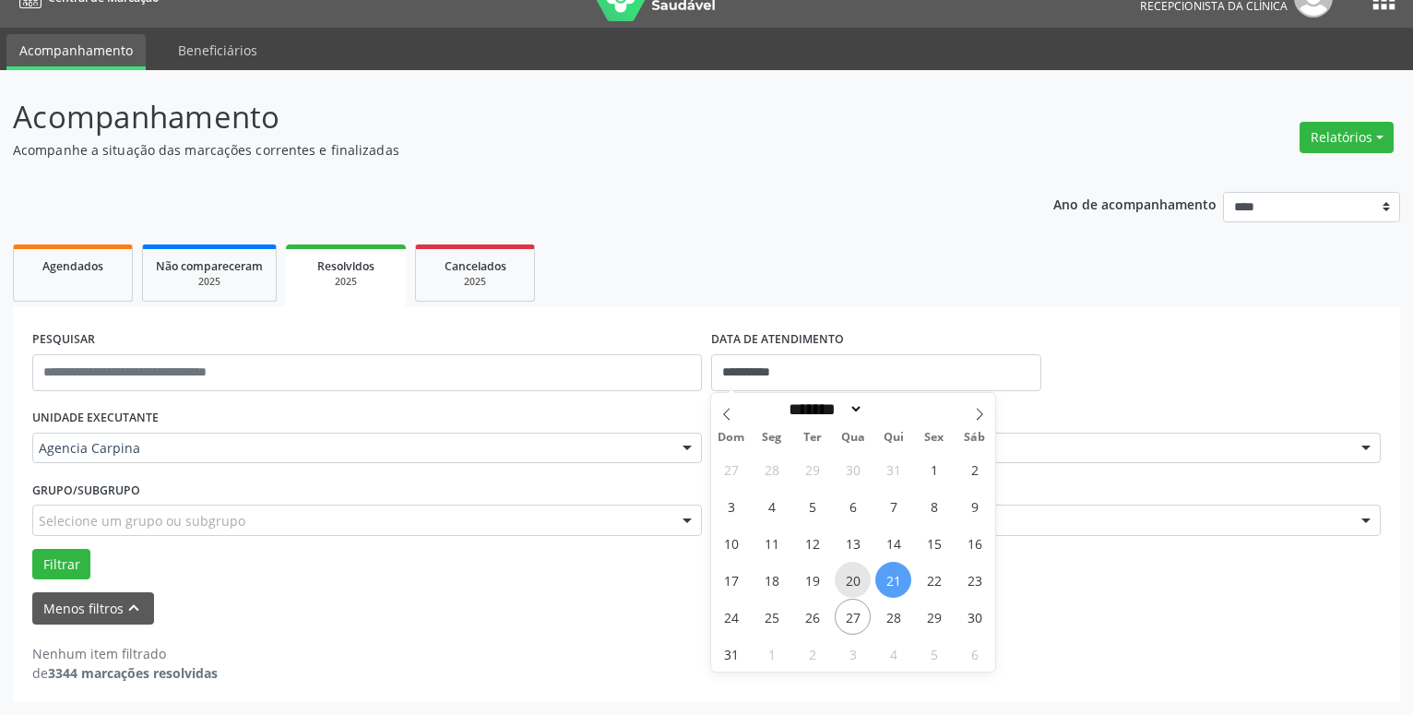
click at [852, 575] on span "20" at bounding box center [853, 580] width 36 height 36
type input "**********"
click at [852, 575] on span "20" at bounding box center [853, 580] width 36 height 36
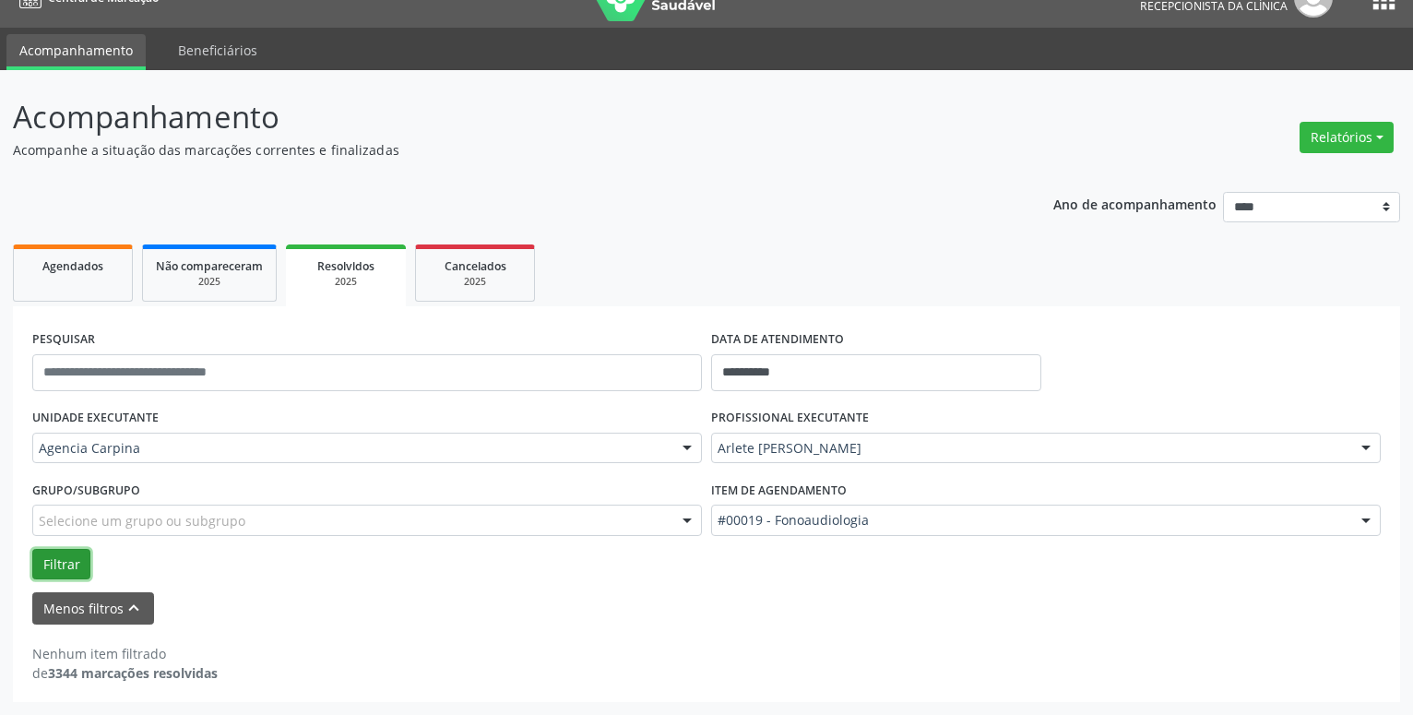
click at [54, 567] on button "Filtrar" at bounding box center [61, 564] width 58 height 31
click at [134, 608] on icon "keyboard_arrow_up" at bounding box center [134, 608] width 20 height 20
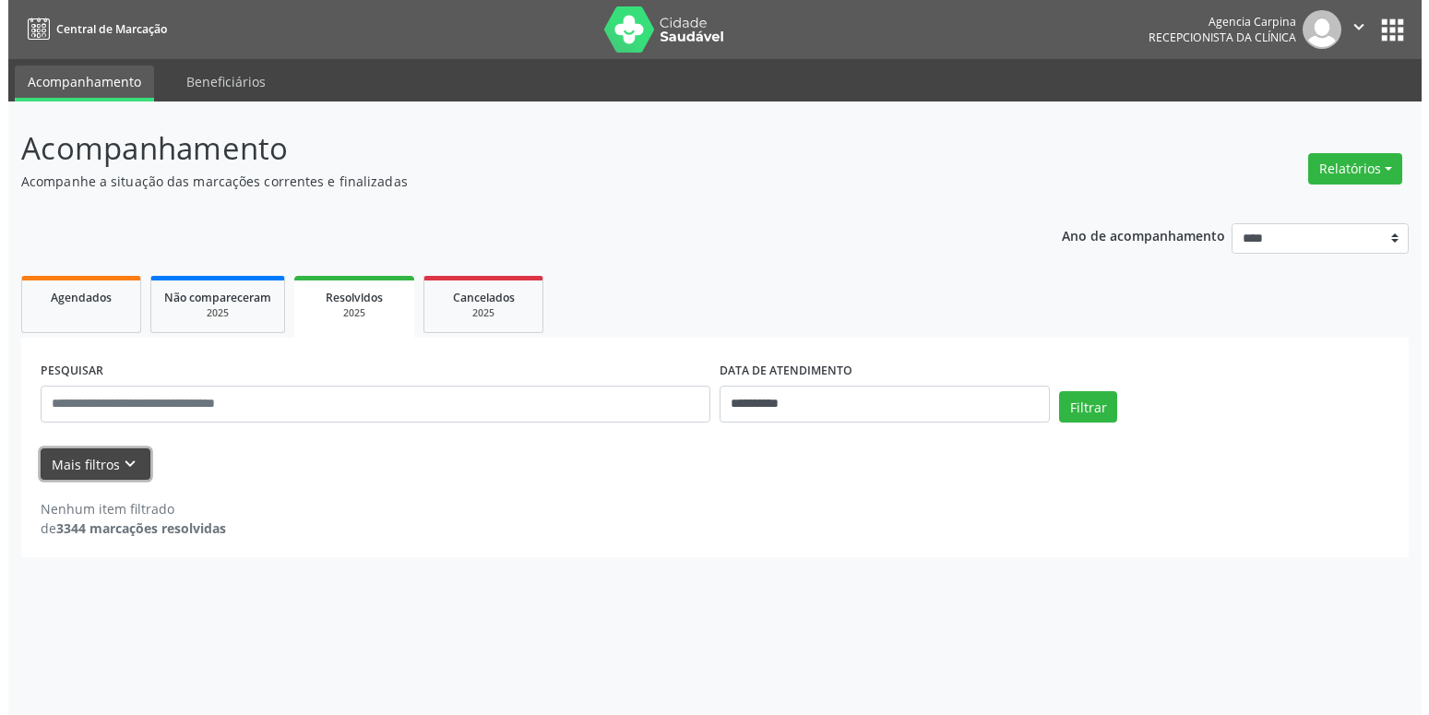
scroll to position [0, 0]
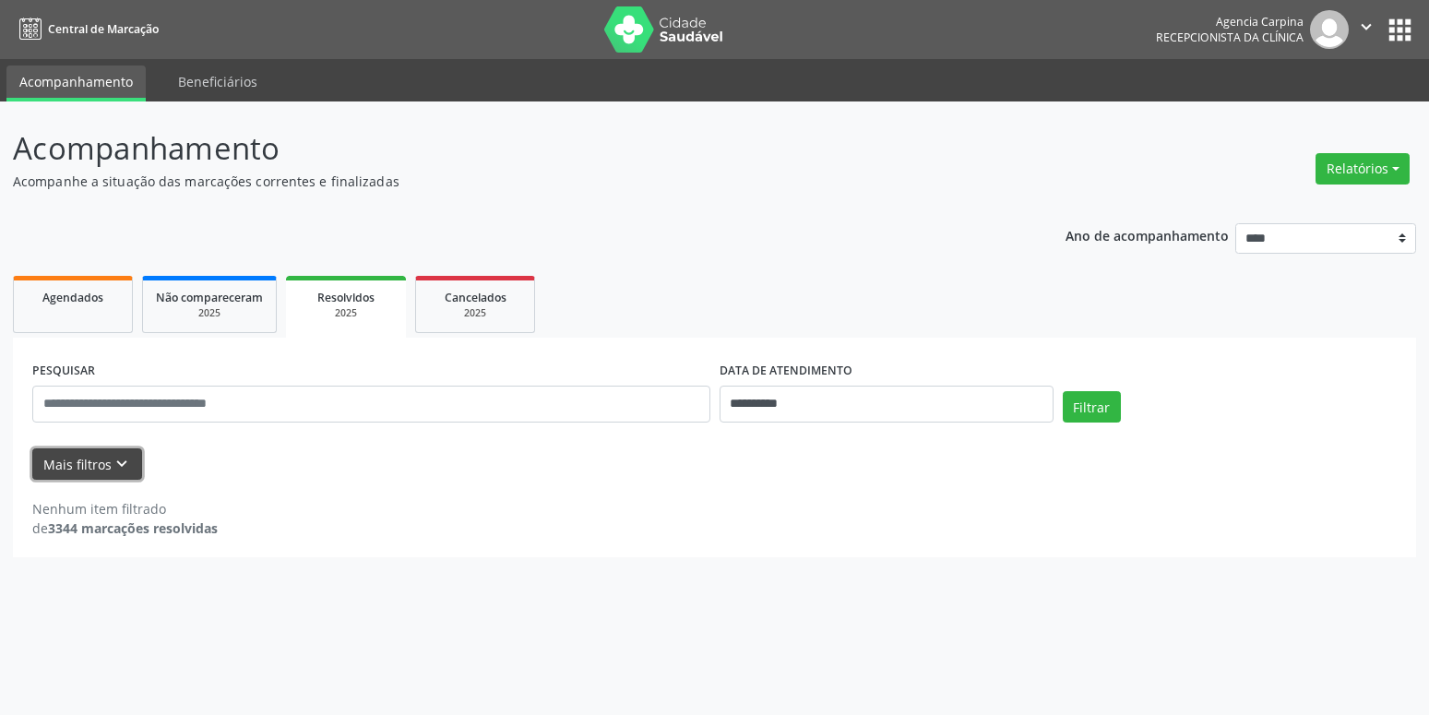
click at [1367, 20] on icon "" at bounding box center [1366, 27] width 20 height 20
click at [1316, 116] on link "Sair" at bounding box center [1319, 113] width 127 height 26
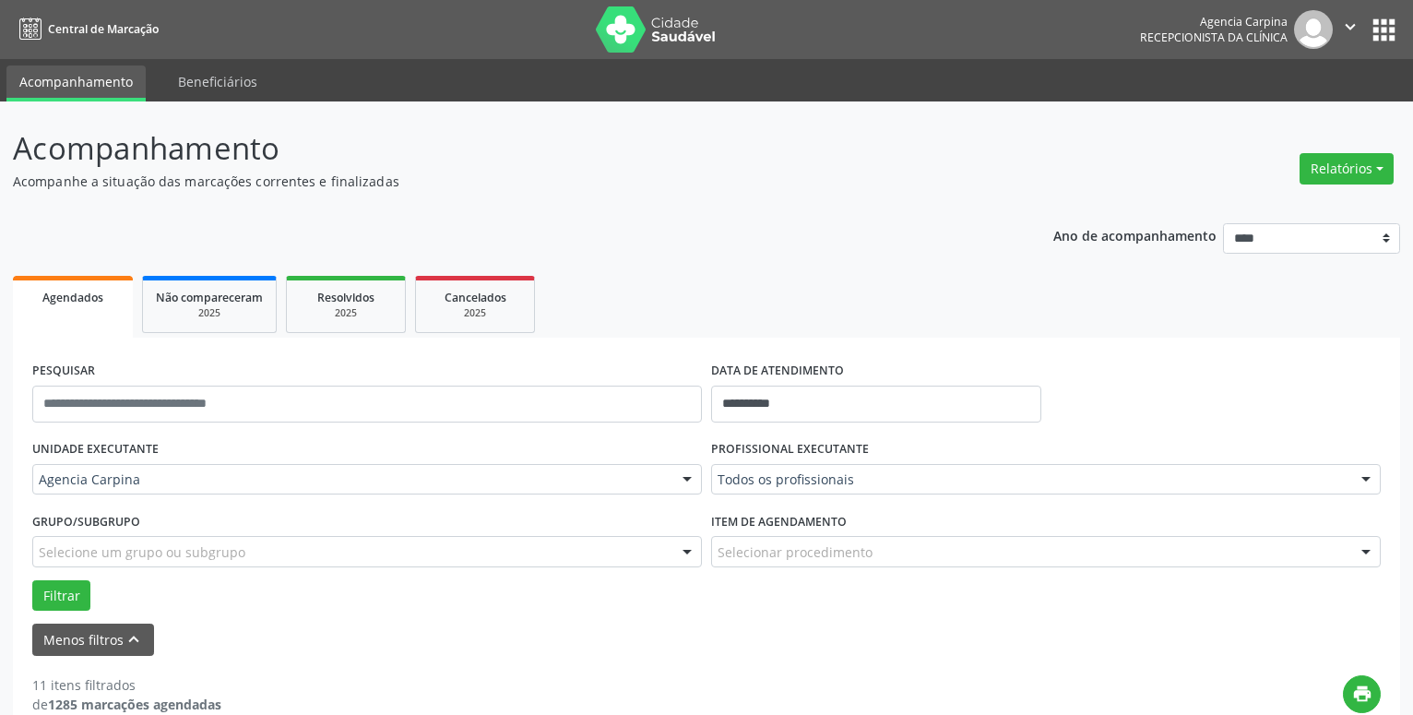
click at [1369, 481] on div at bounding box center [1367, 480] width 28 height 31
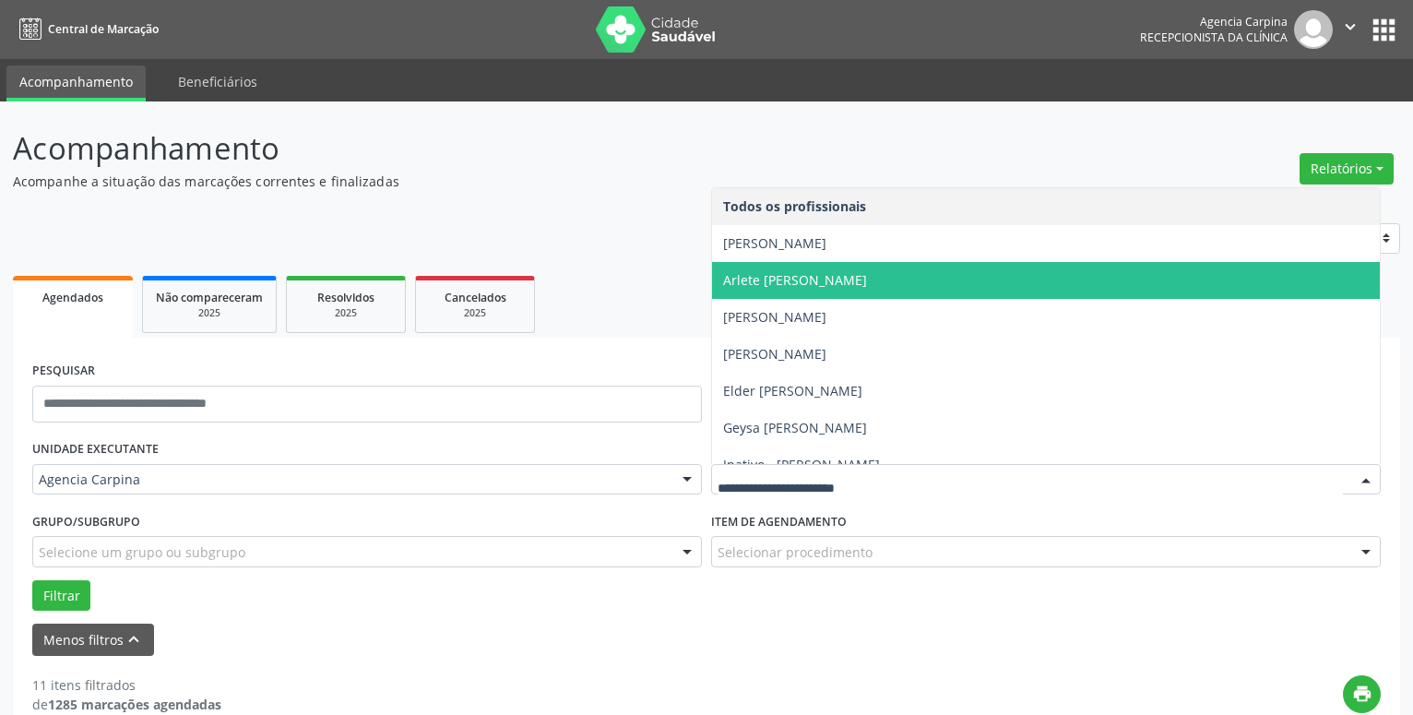
click at [987, 264] on span "Arlete [PERSON_NAME]" at bounding box center [1046, 280] width 668 height 37
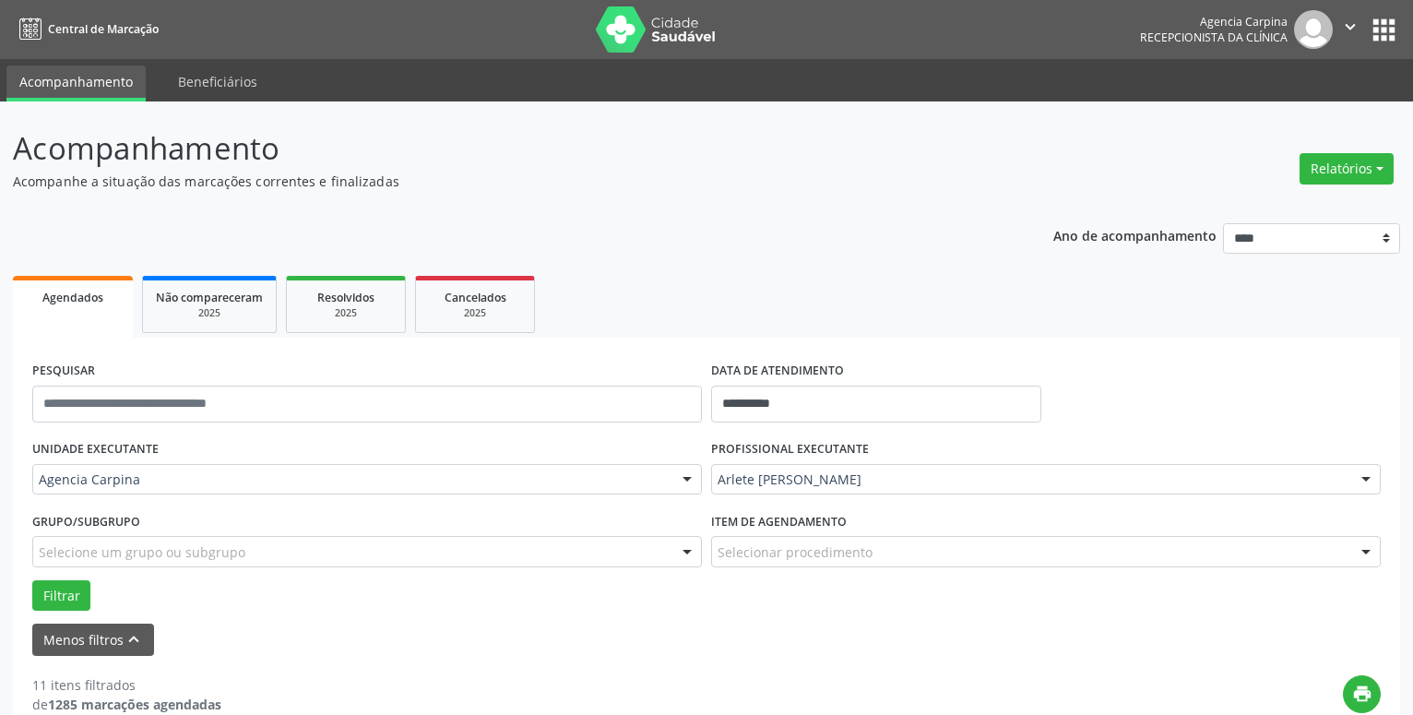
click at [1365, 555] on div at bounding box center [1367, 552] width 28 height 31
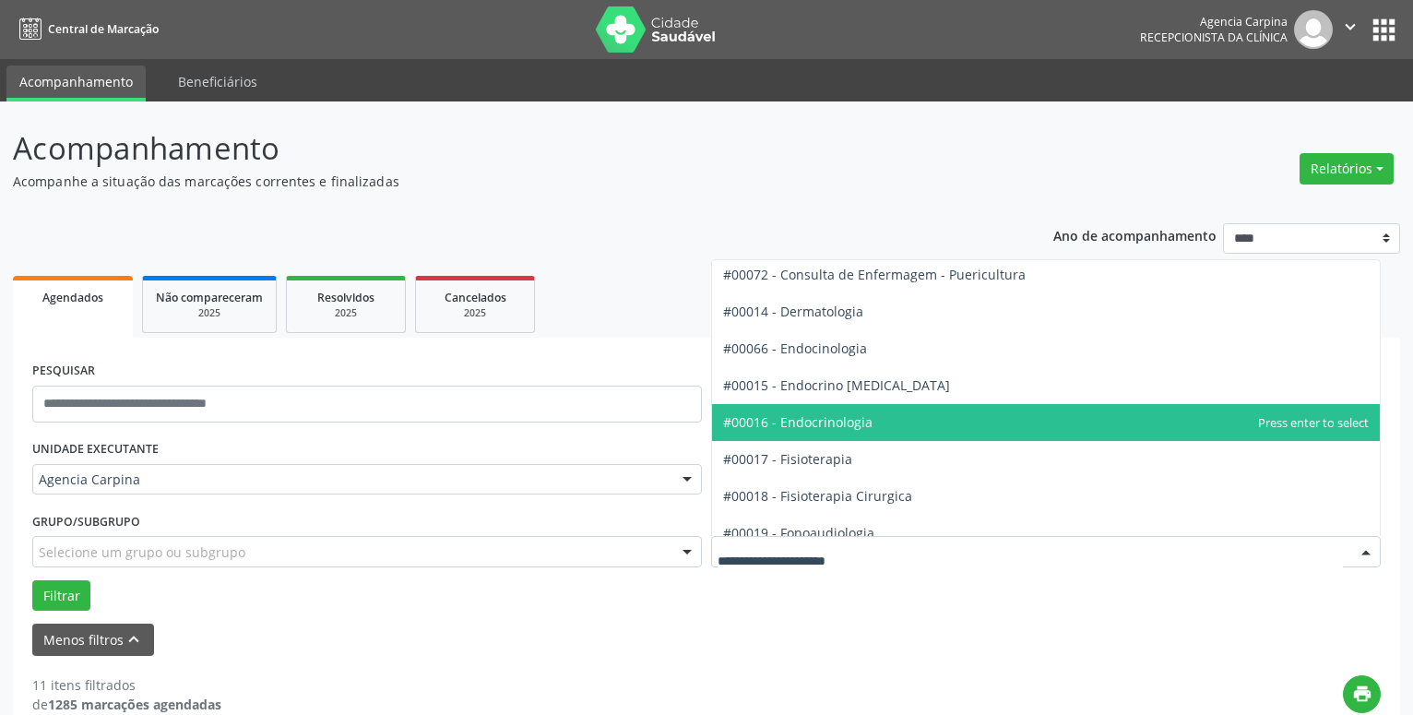
scroll to position [841, 0]
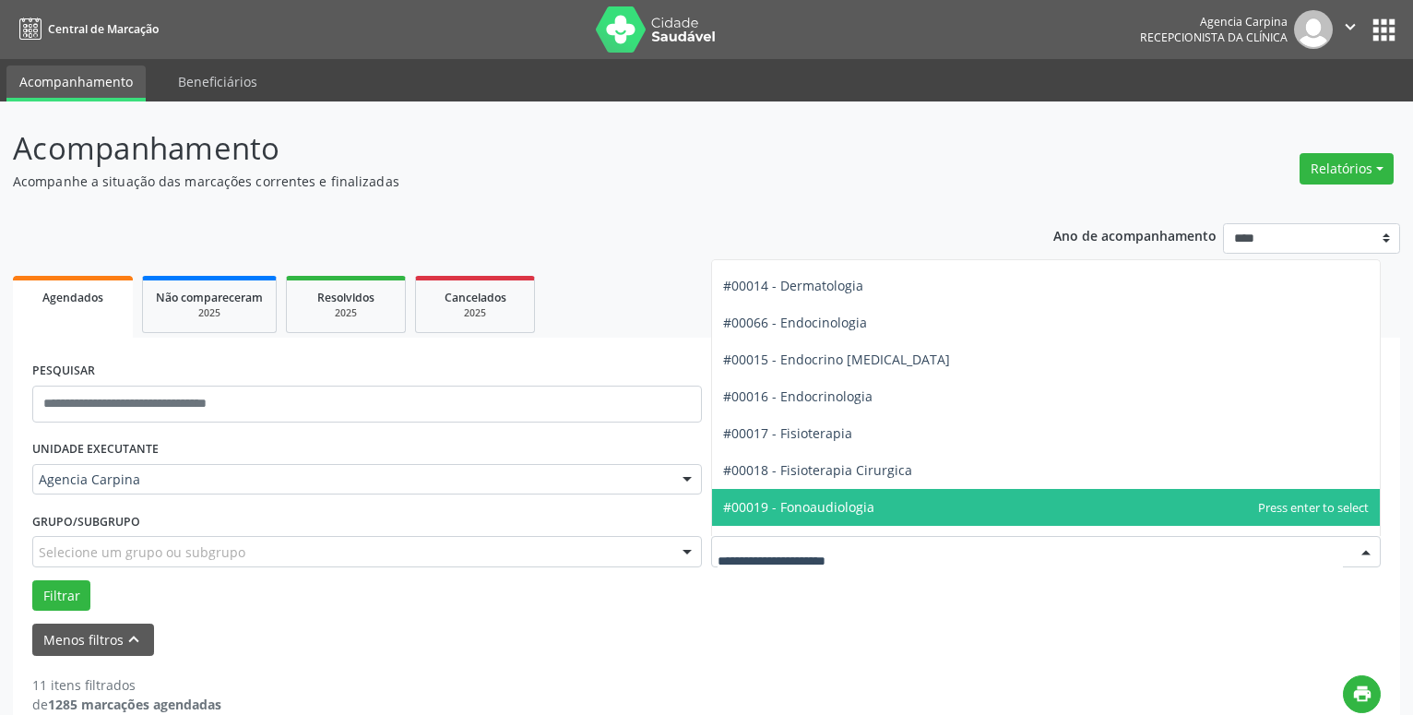
click at [1193, 496] on span "#00019 - Fonoaudiologia" at bounding box center [1046, 507] width 668 height 37
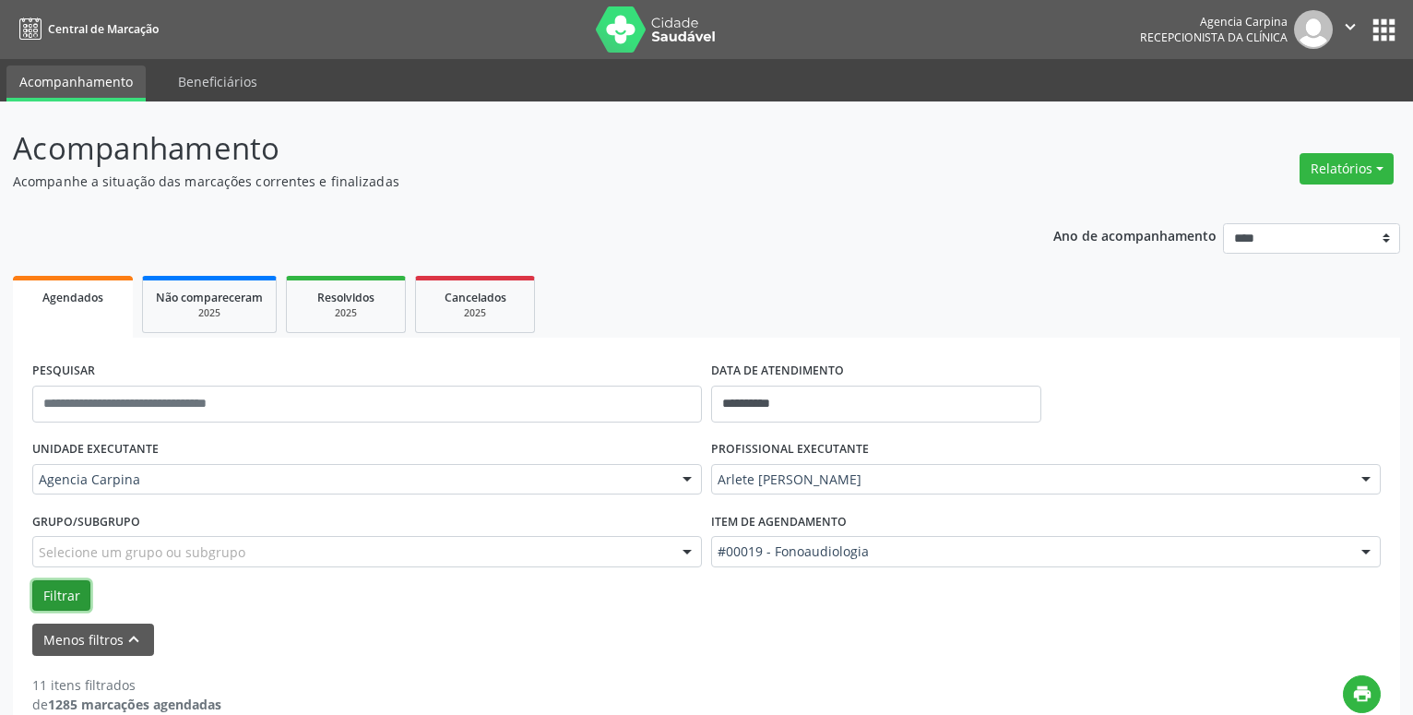
click at [66, 592] on button "Filtrar" at bounding box center [61, 595] width 58 height 31
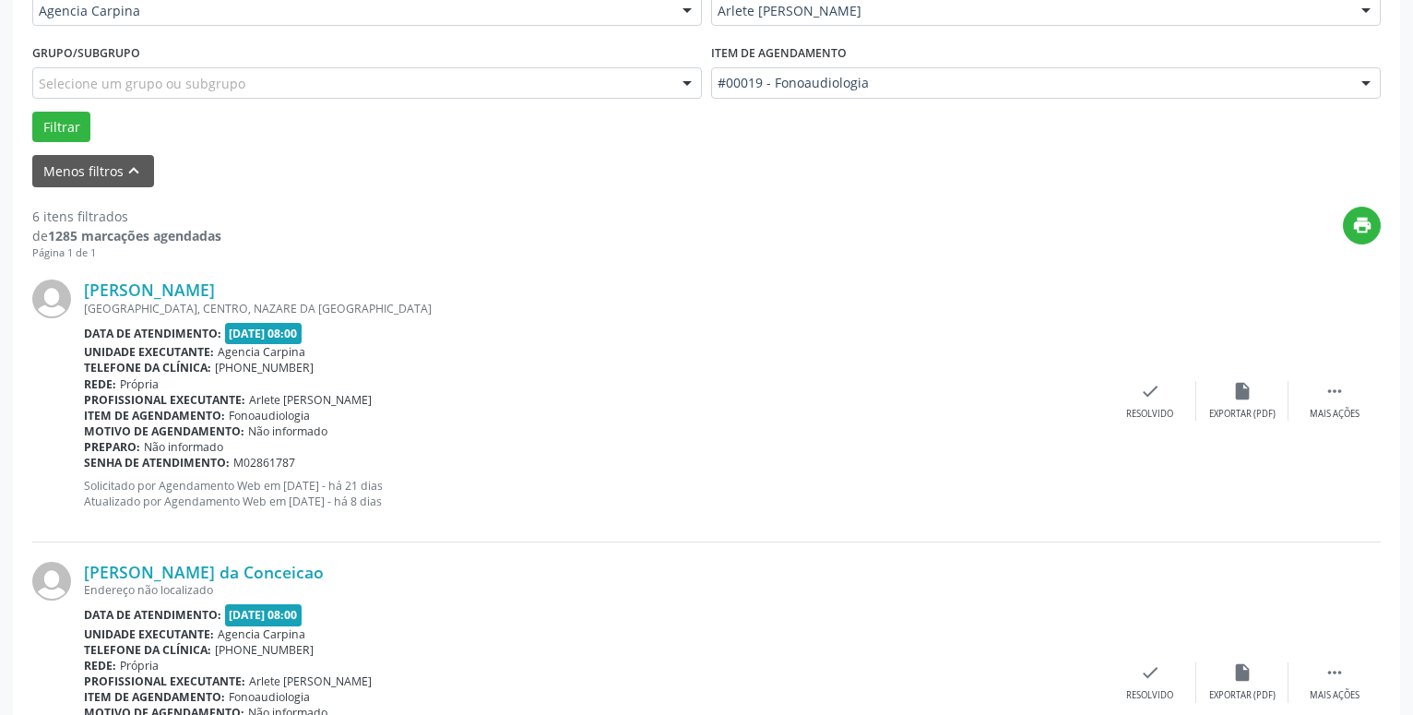
scroll to position [471, 0]
click at [1328, 395] on icon "" at bounding box center [1335, 389] width 20 height 20
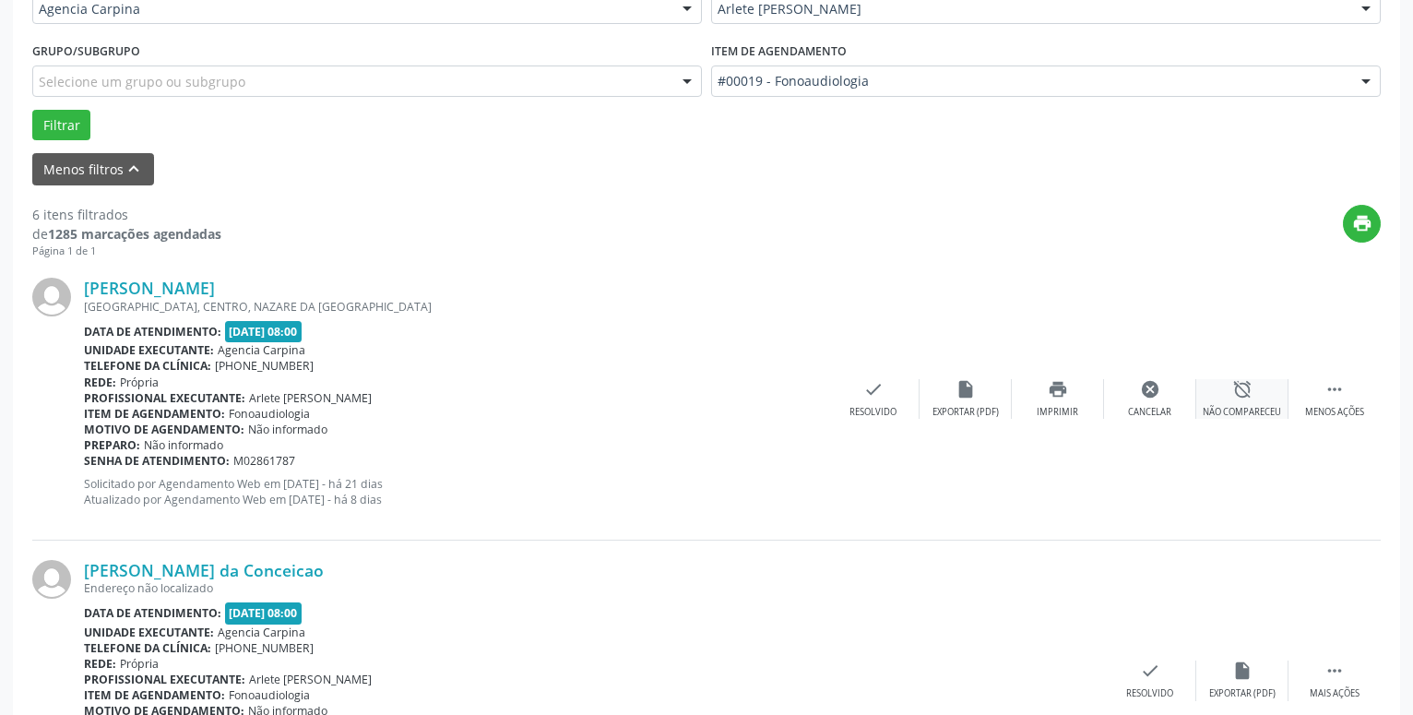
click at [1244, 408] on div "Não compareceu" at bounding box center [1242, 412] width 78 height 13
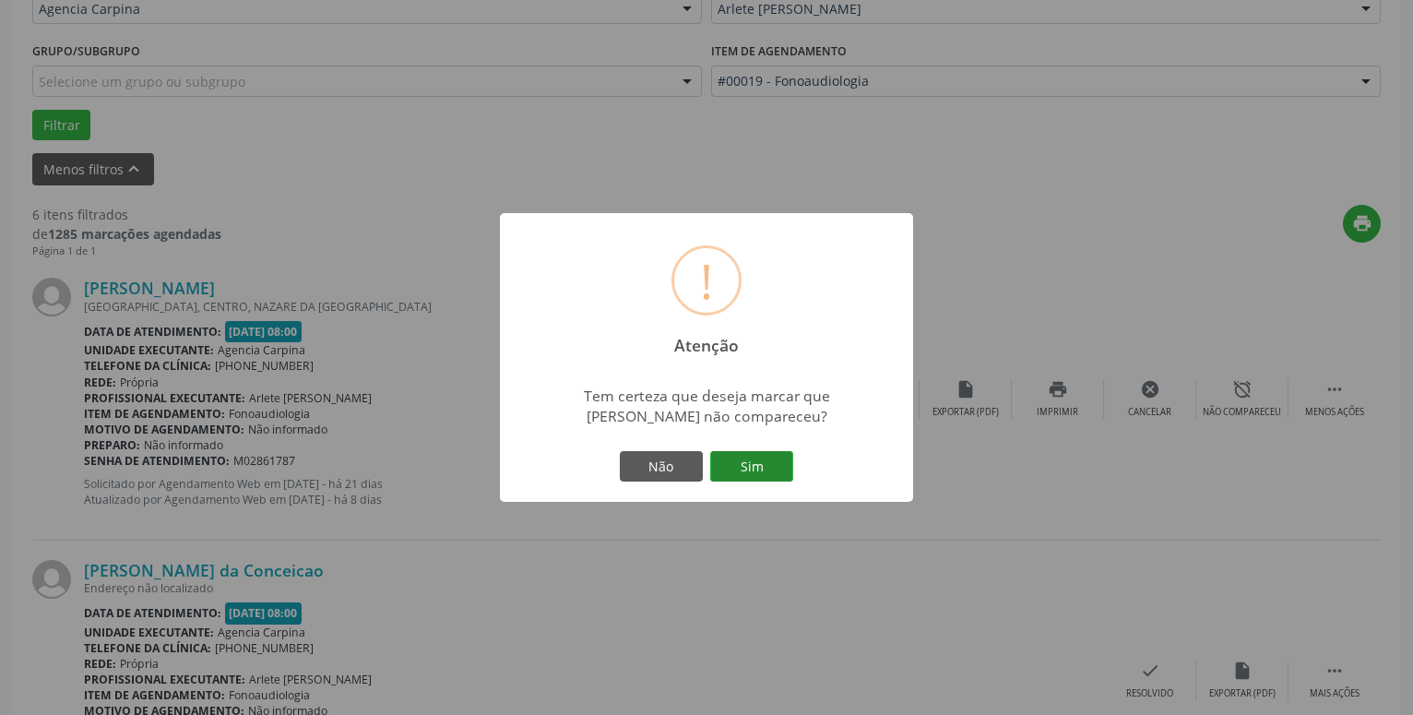
click at [738, 475] on button "Sim" at bounding box center [751, 466] width 83 height 31
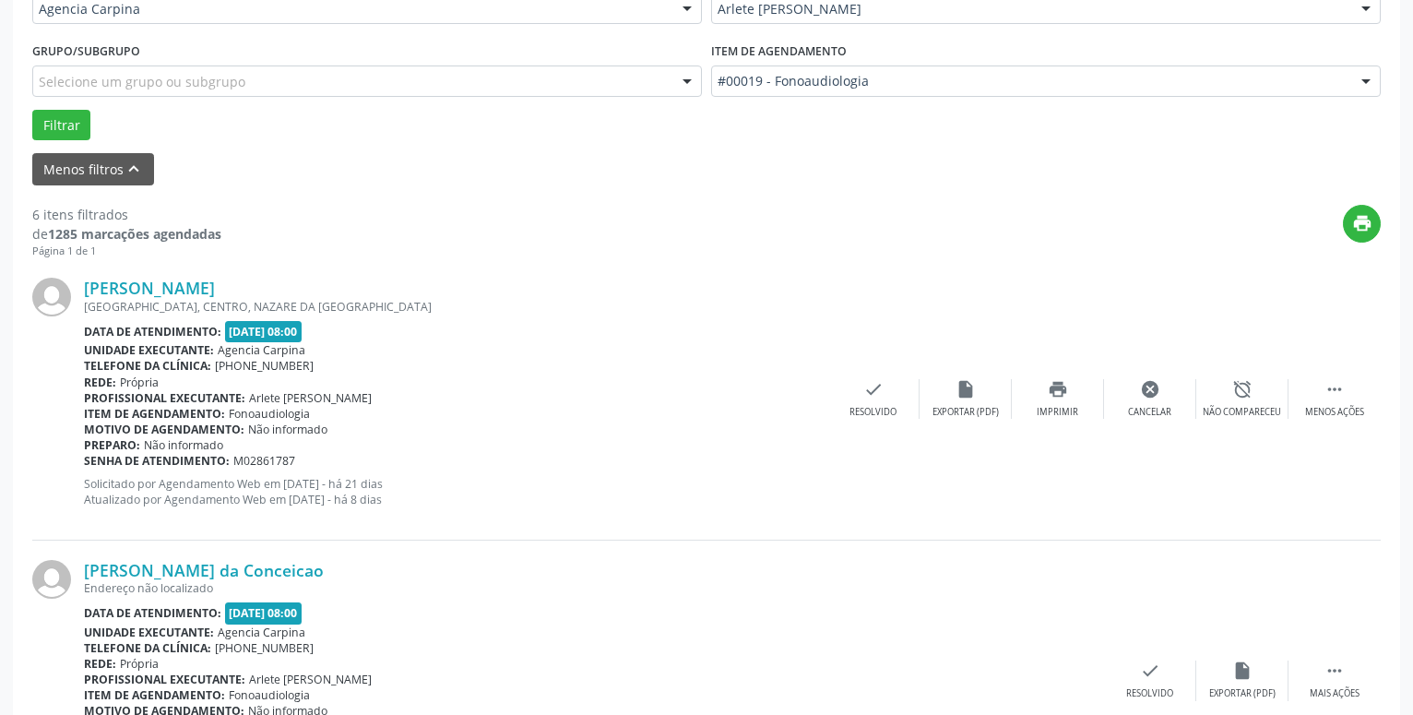
scroll to position [90, 0]
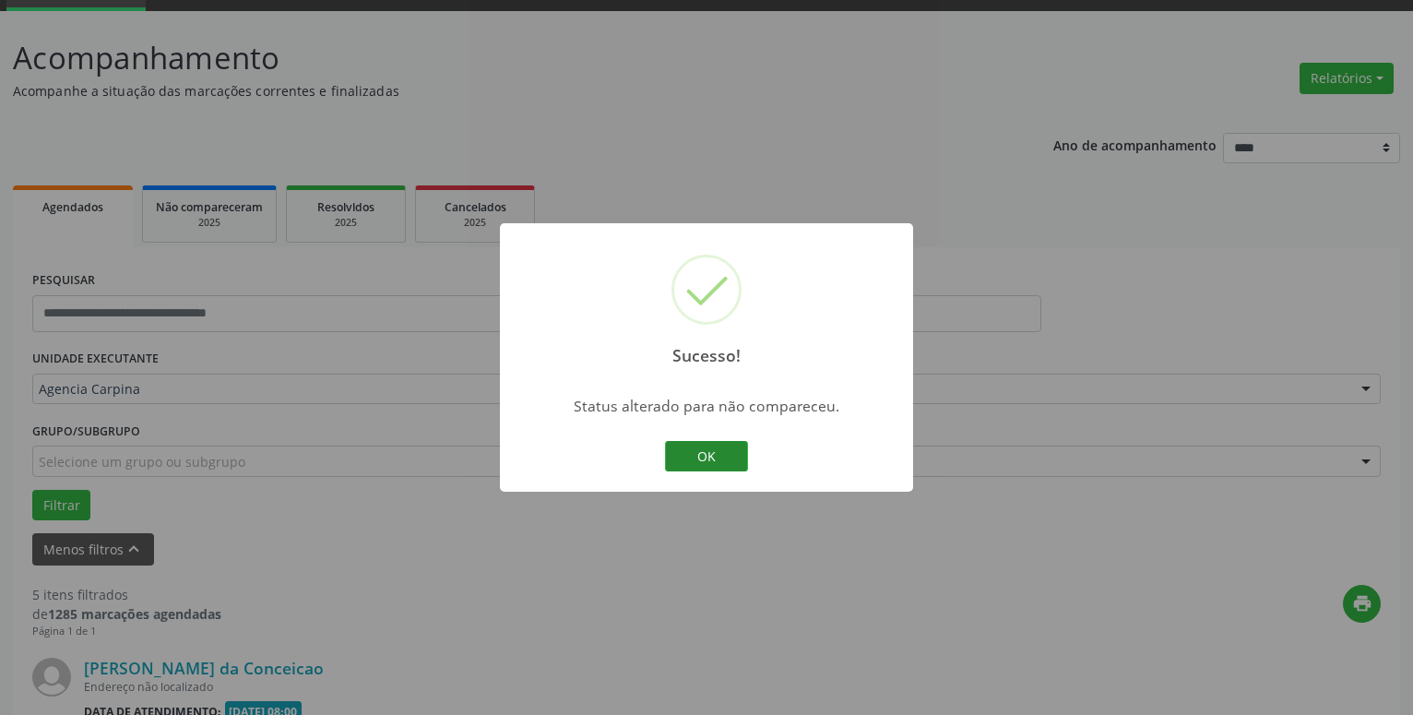
click at [690, 443] on button "OK" at bounding box center [706, 456] width 83 height 31
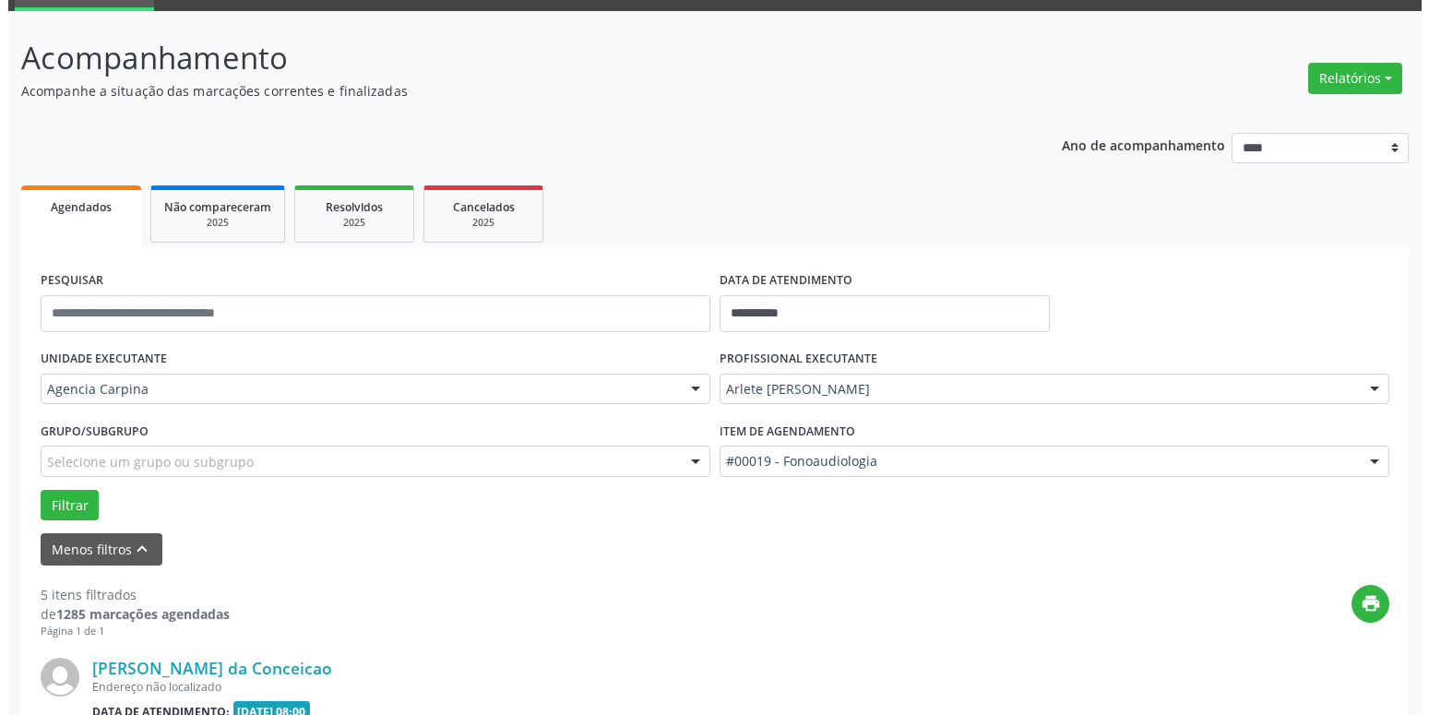
scroll to position [373, 0]
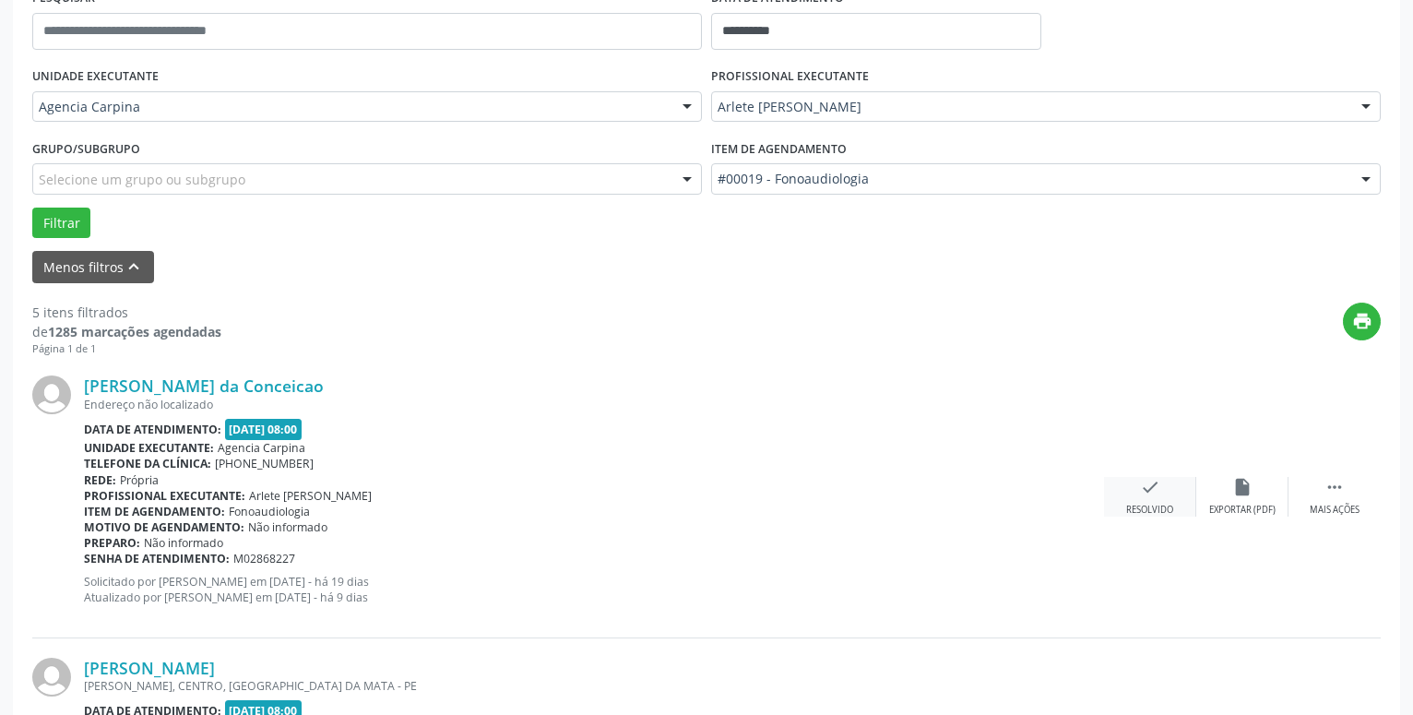
click at [1146, 484] on icon "check" at bounding box center [1150, 487] width 20 height 20
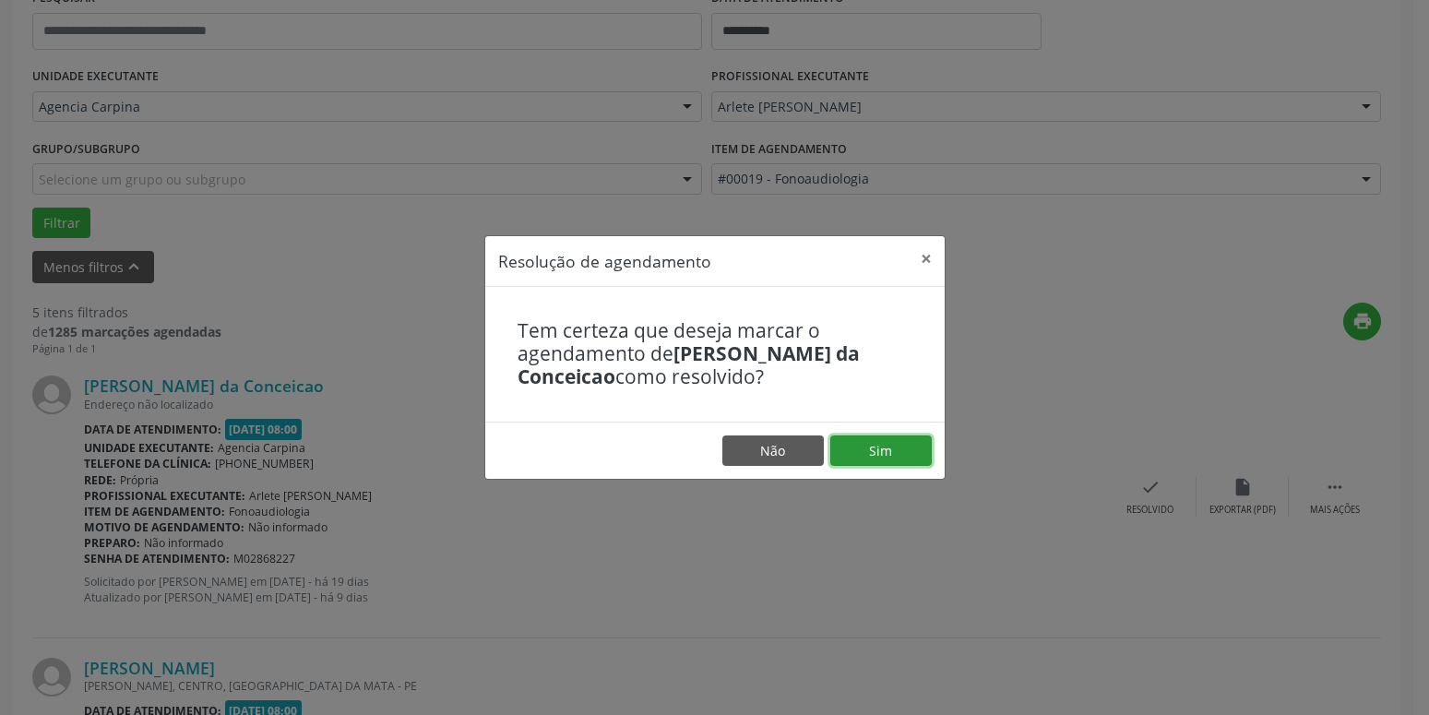
click at [877, 449] on button "Sim" at bounding box center [880, 450] width 101 height 31
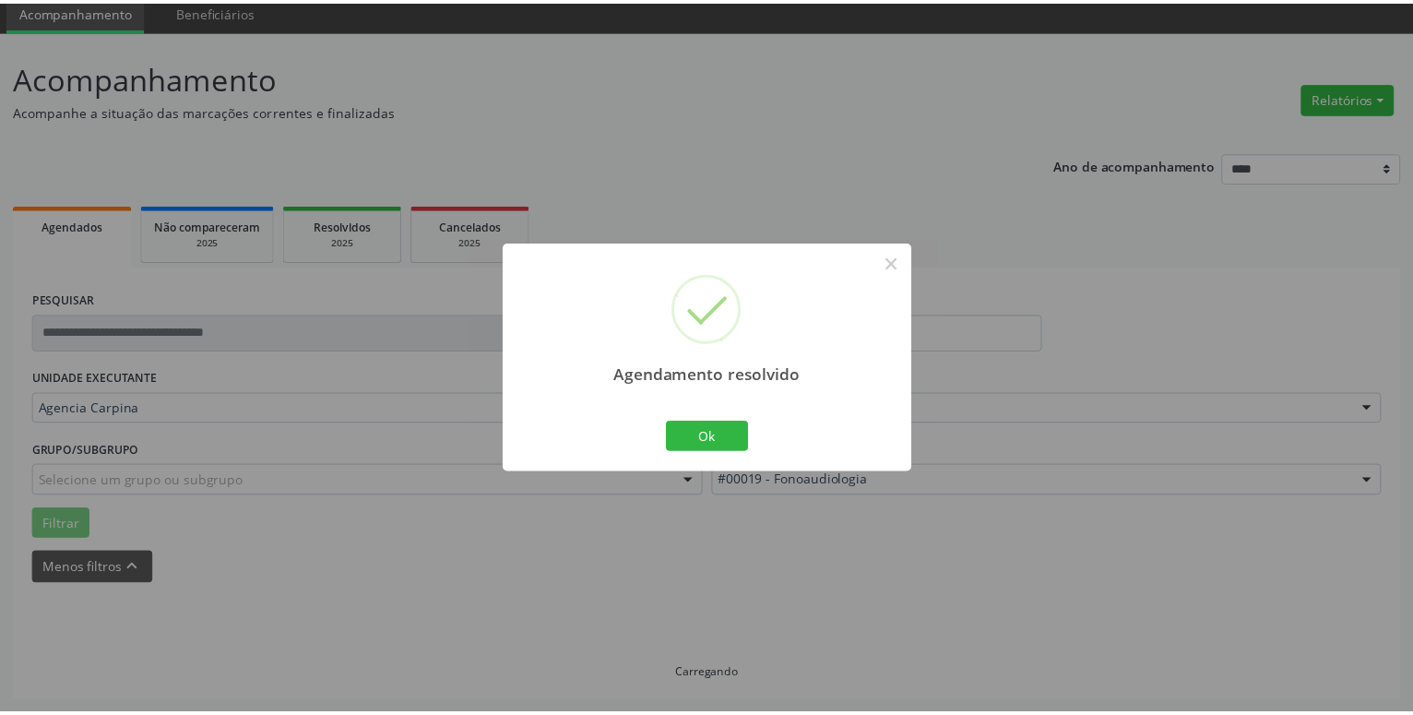
scroll to position [71, 0]
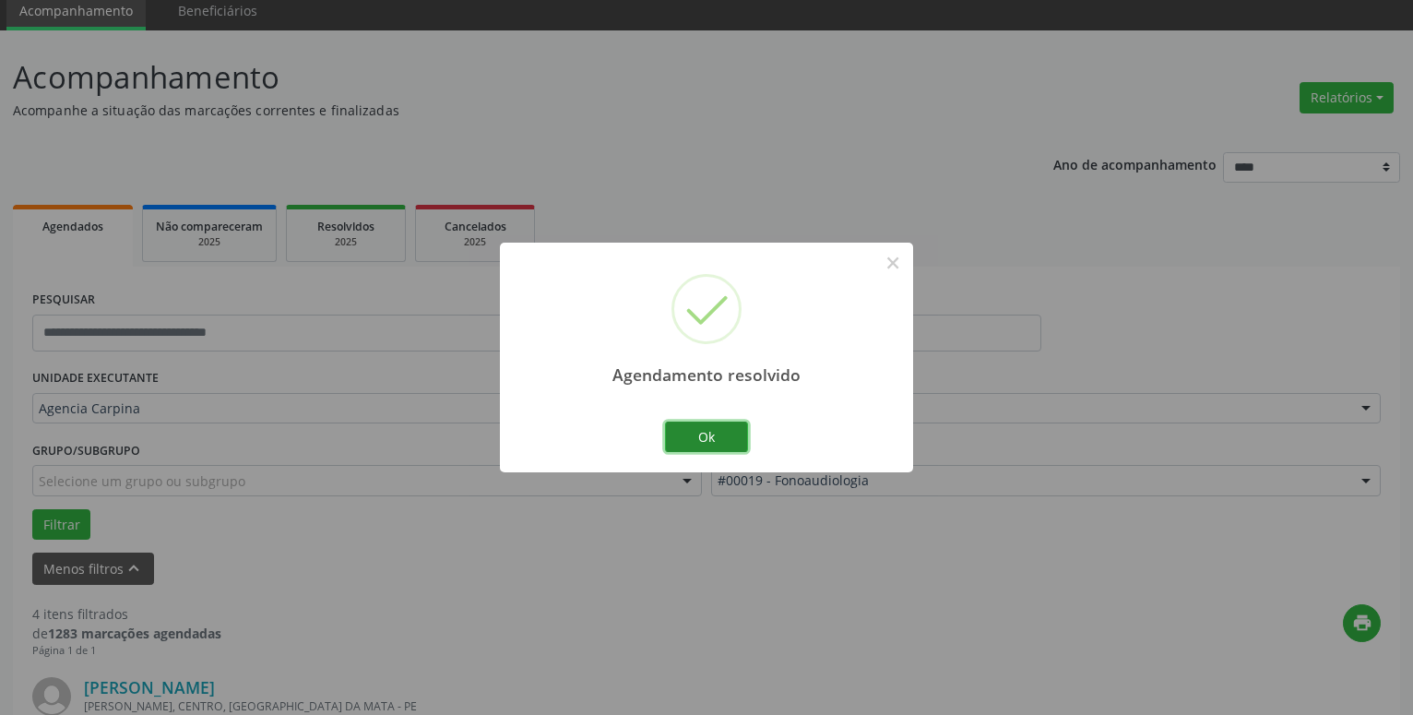
click at [726, 441] on button "Ok" at bounding box center [706, 437] width 83 height 31
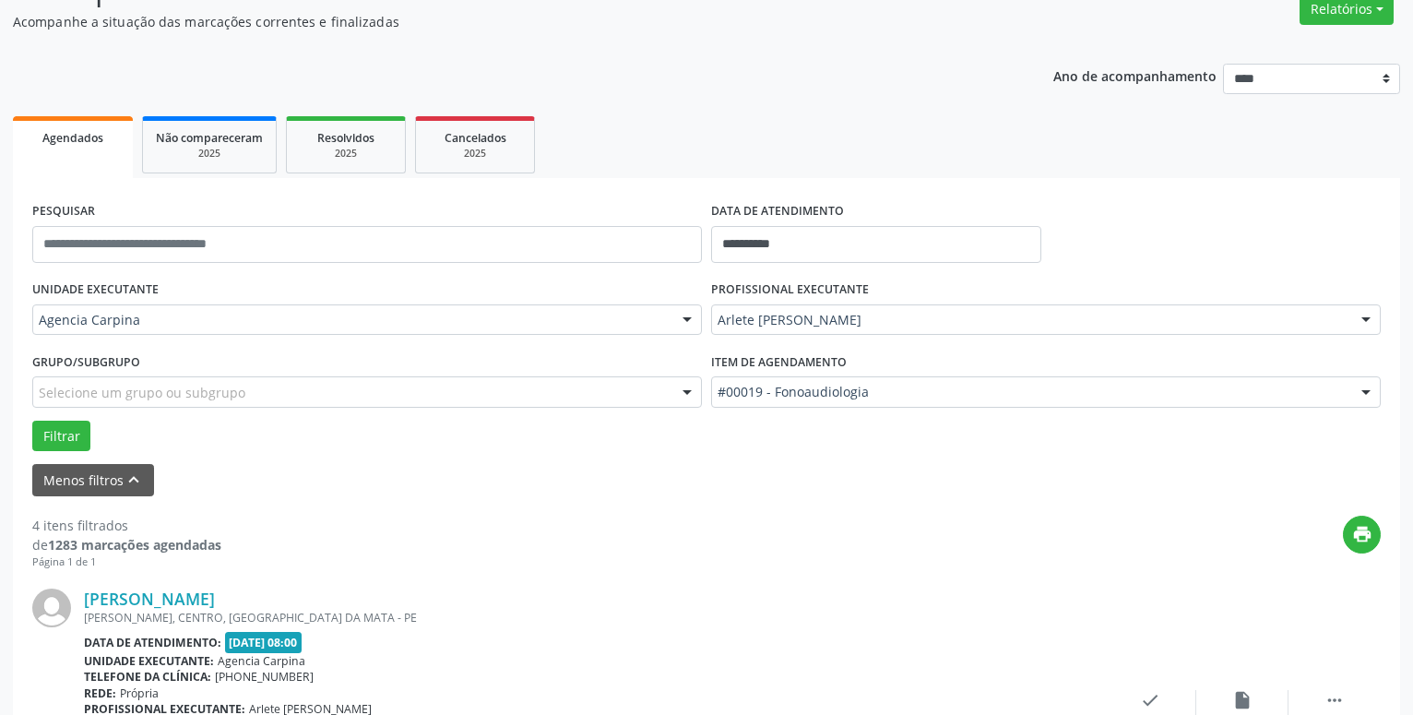
scroll to position [259, 0]
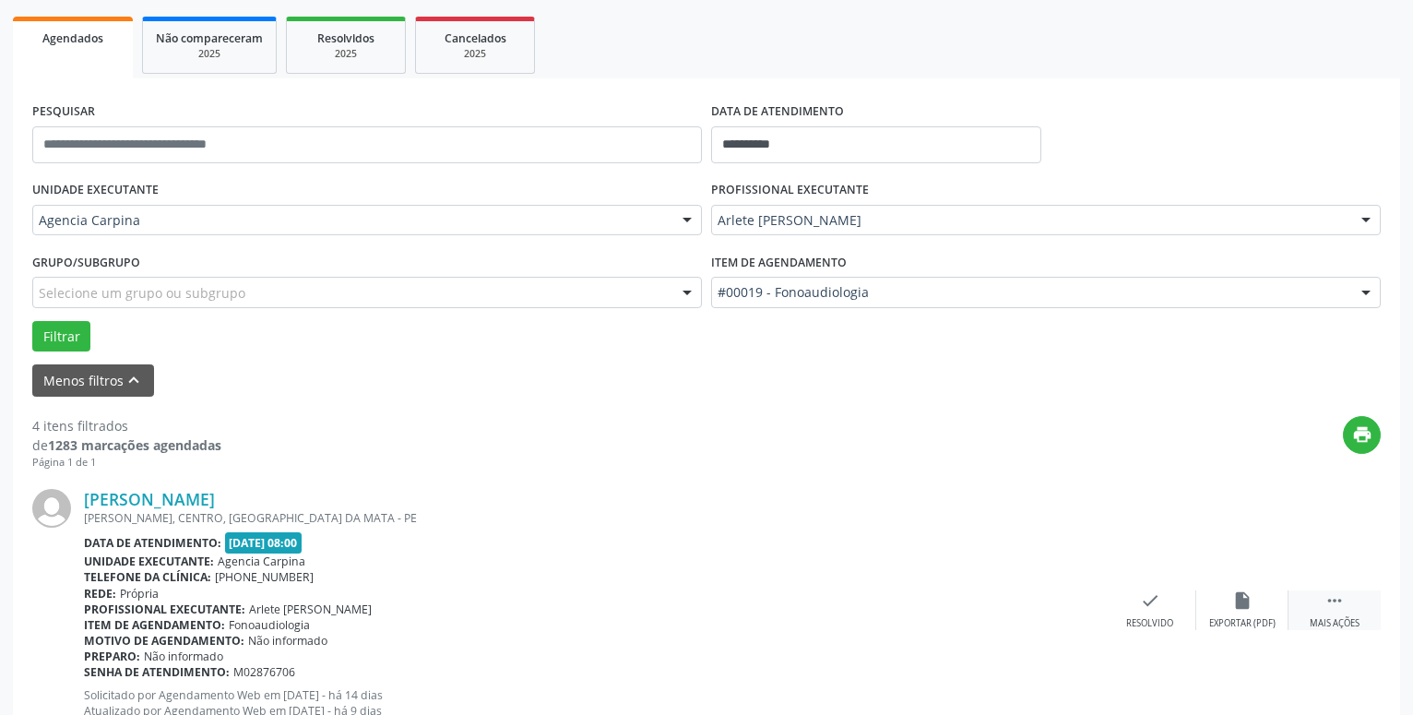
click at [1347, 620] on div "Mais ações" at bounding box center [1335, 623] width 50 height 13
click at [1239, 611] on icon "alarm_off" at bounding box center [1243, 600] width 20 height 20
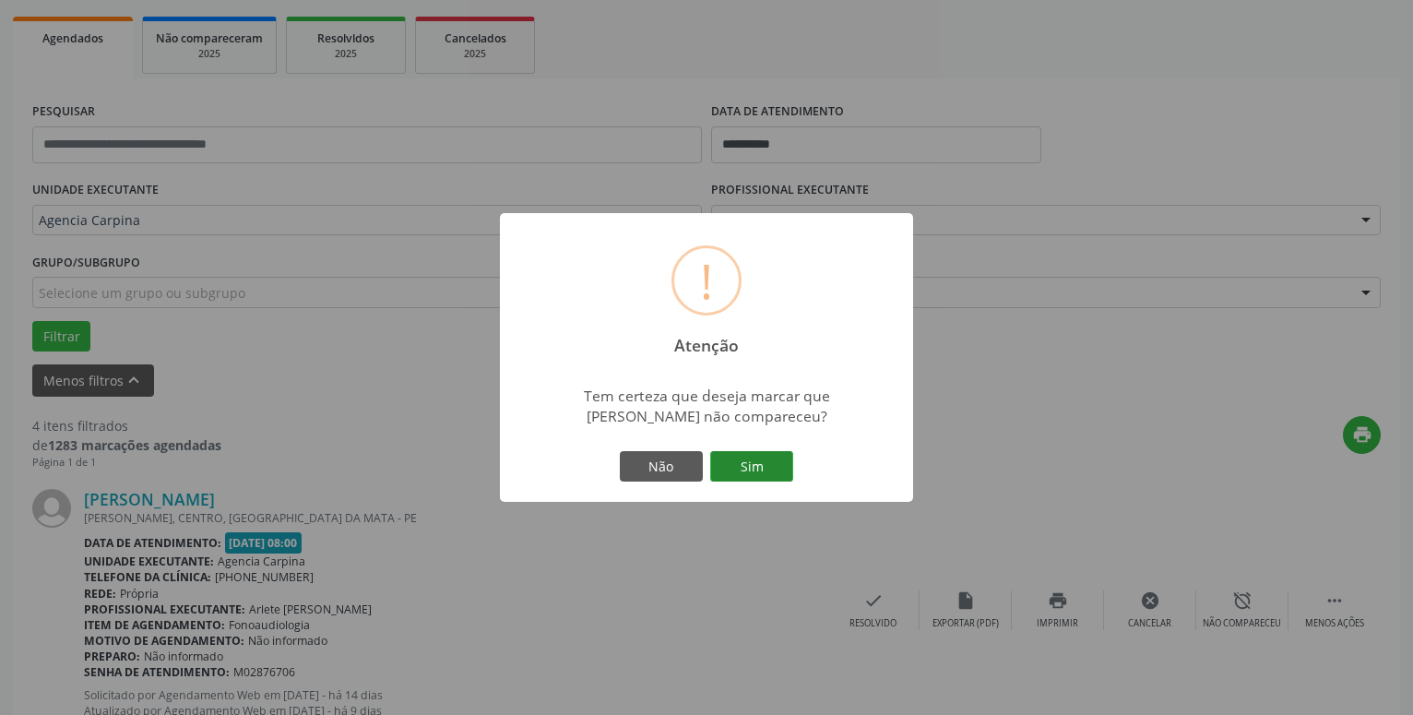
click at [739, 478] on button "Sim" at bounding box center [751, 466] width 83 height 31
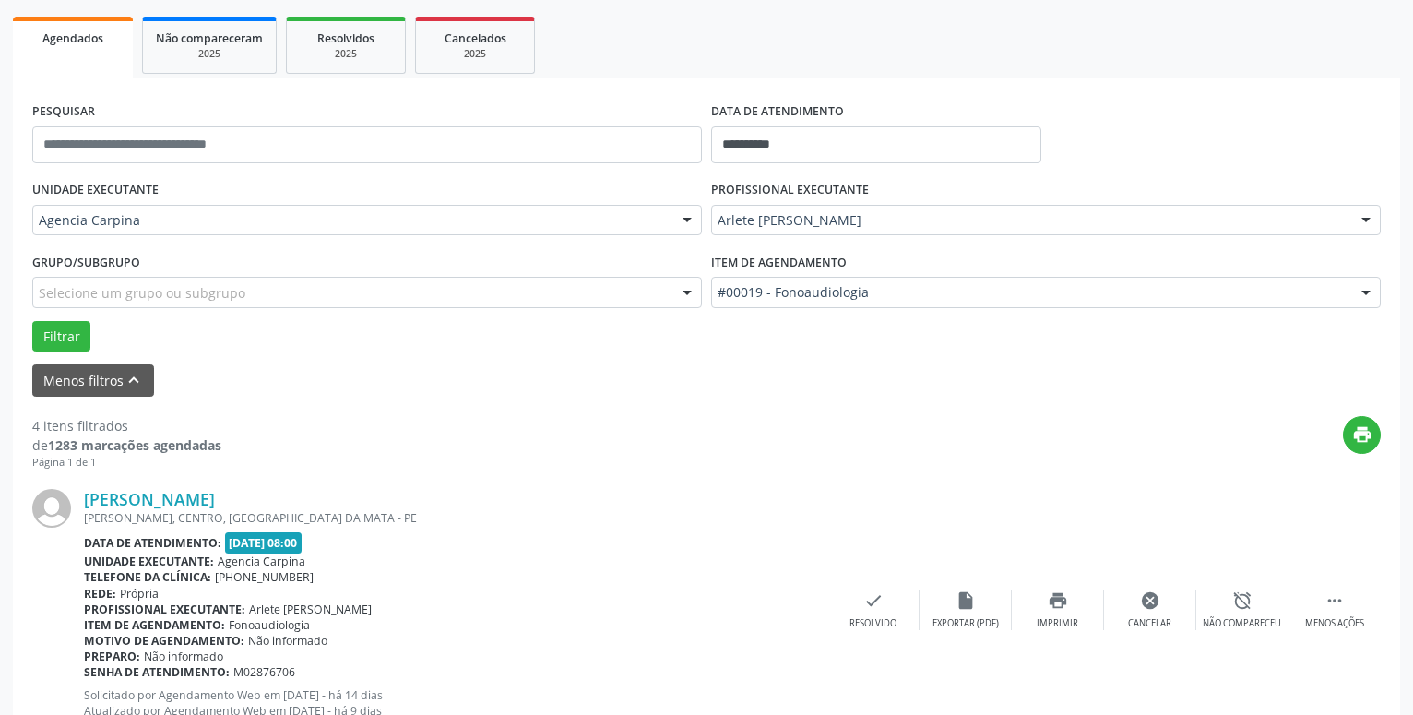
scroll to position [90, 0]
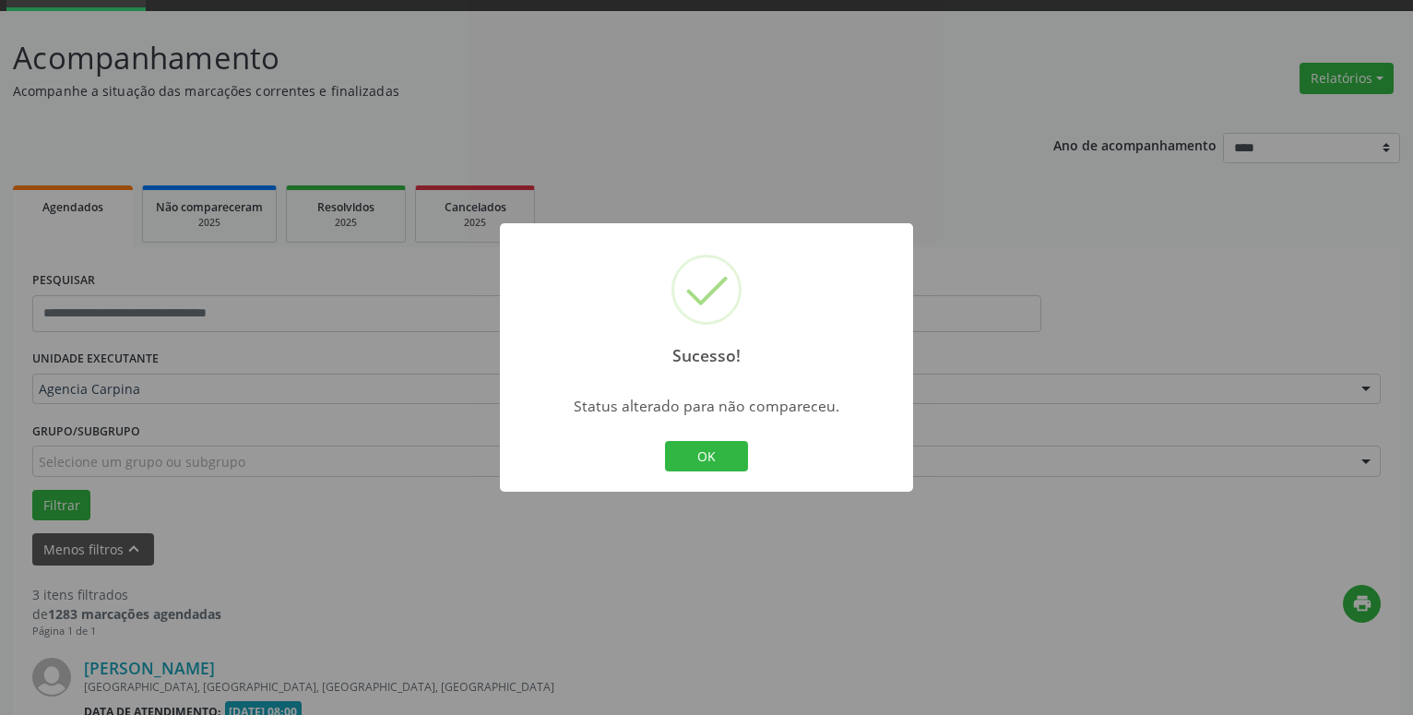
click at [733, 454] on button "OK" at bounding box center [706, 456] width 83 height 31
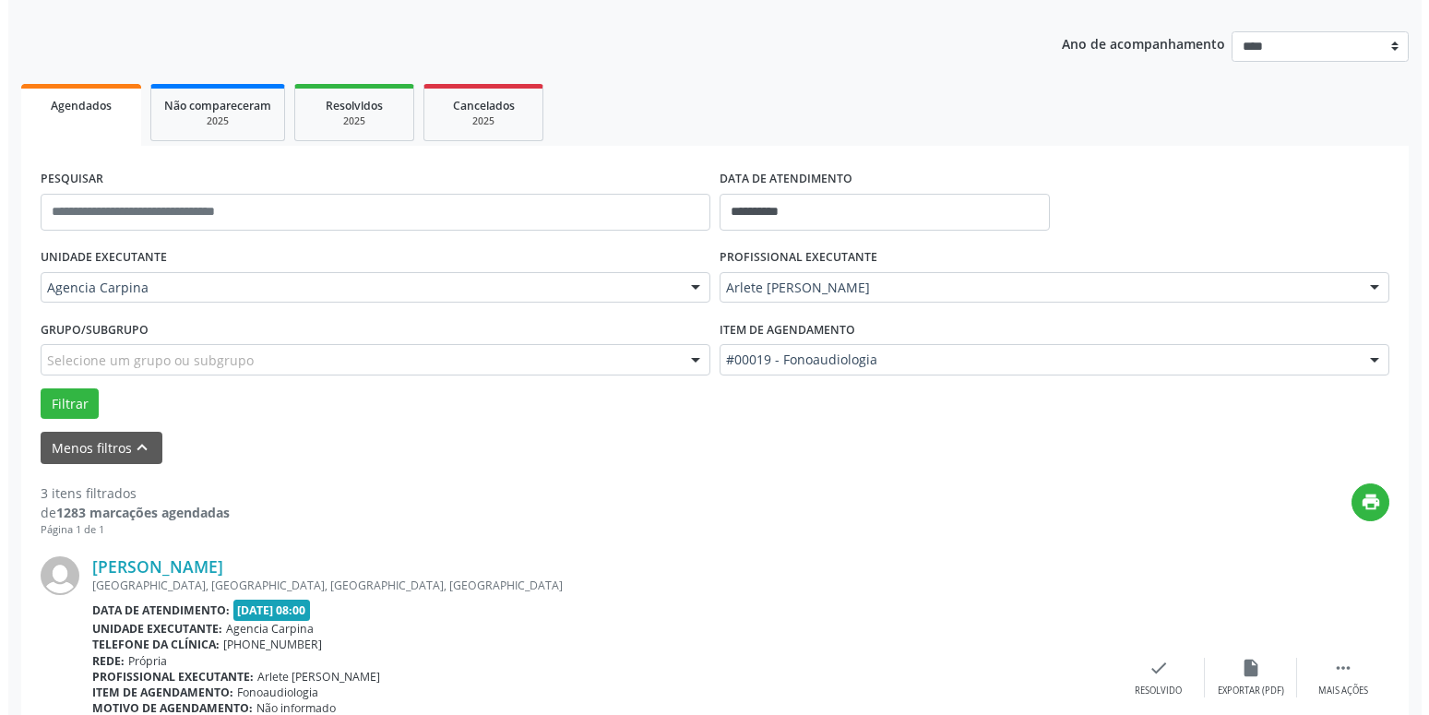
scroll to position [279, 0]
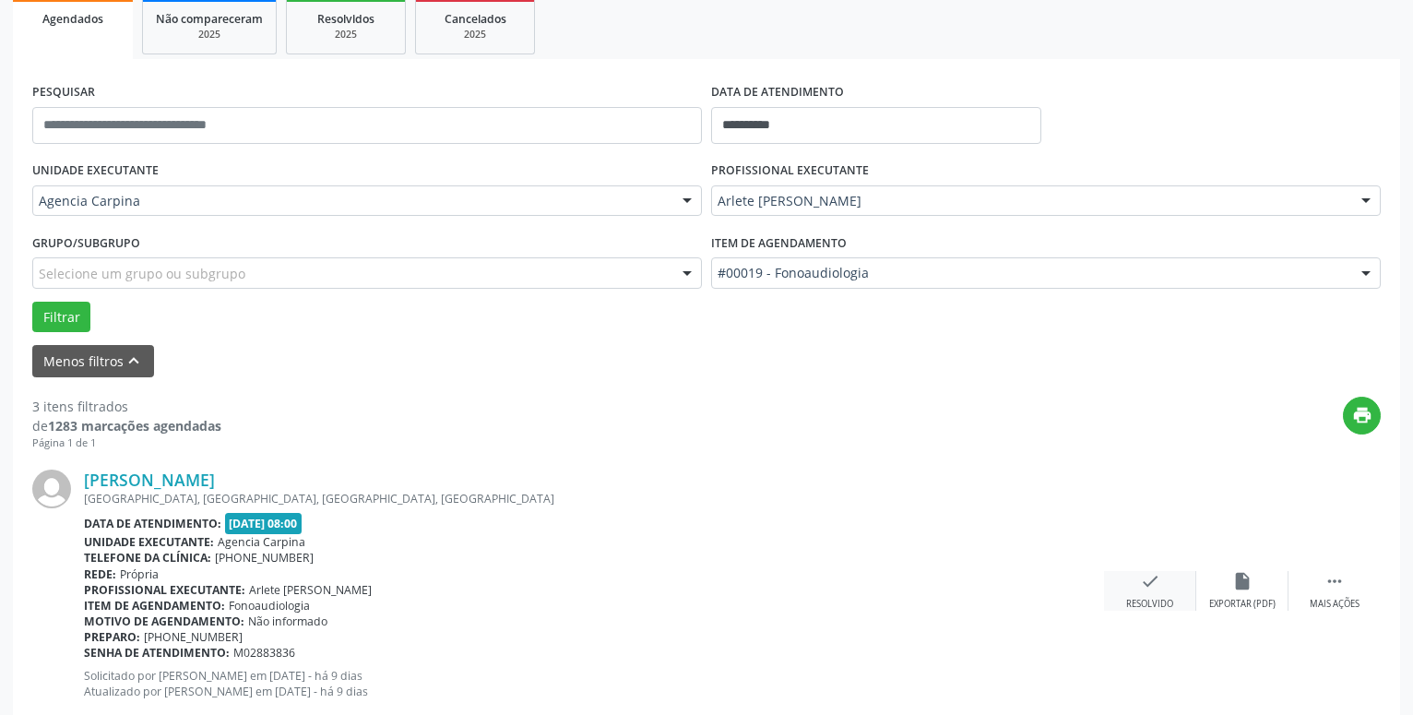
click at [1161, 594] on div "check Resolvido" at bounding box center [1150, 591] width 92 height 40
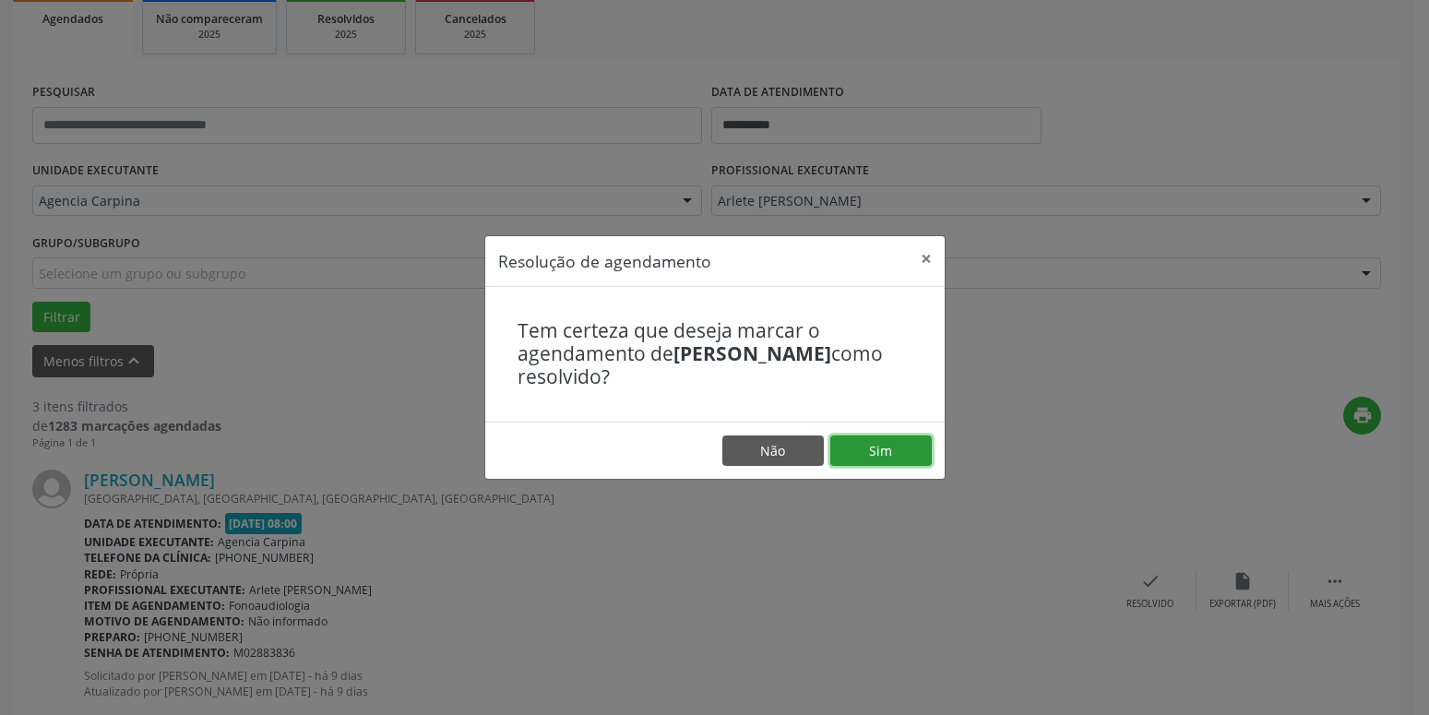
click at [907, 441] on button "Sim" at bounding box center [880, 450] width 101 height 31
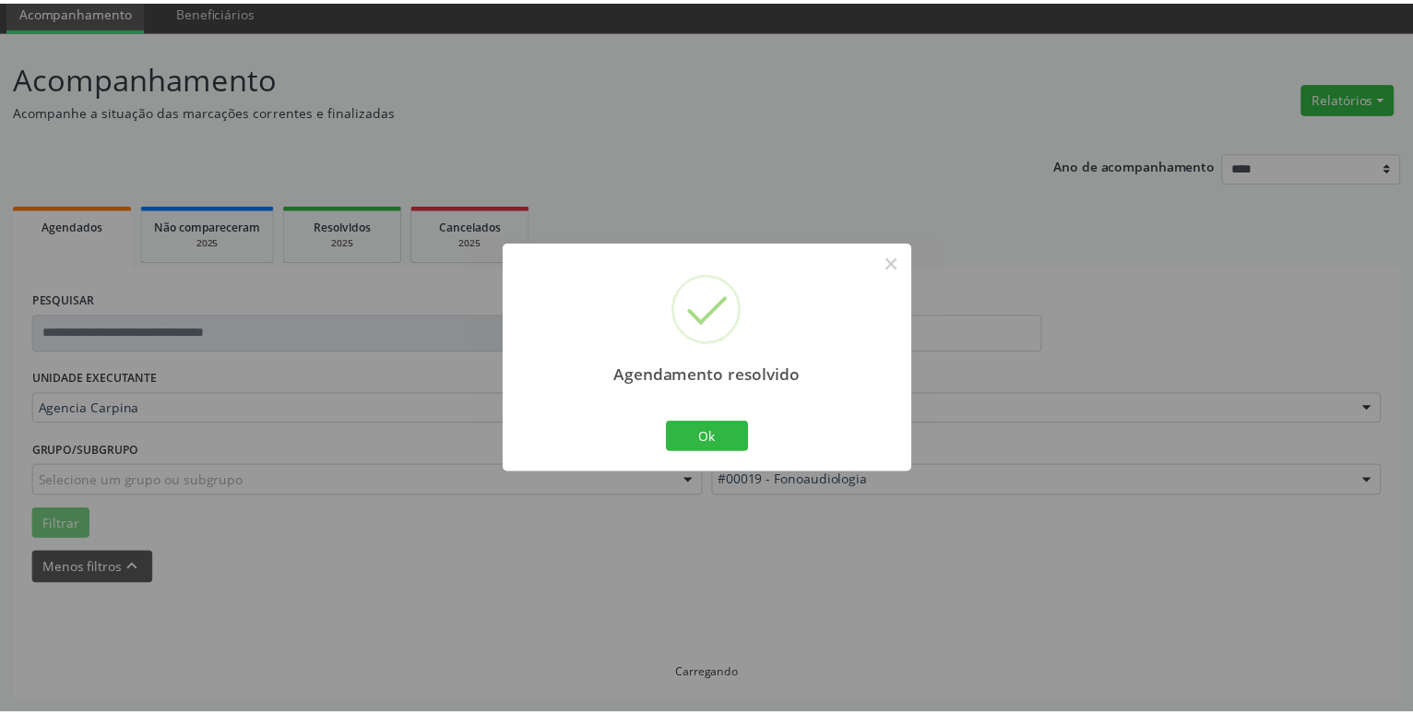
scroll to position [71, 0]
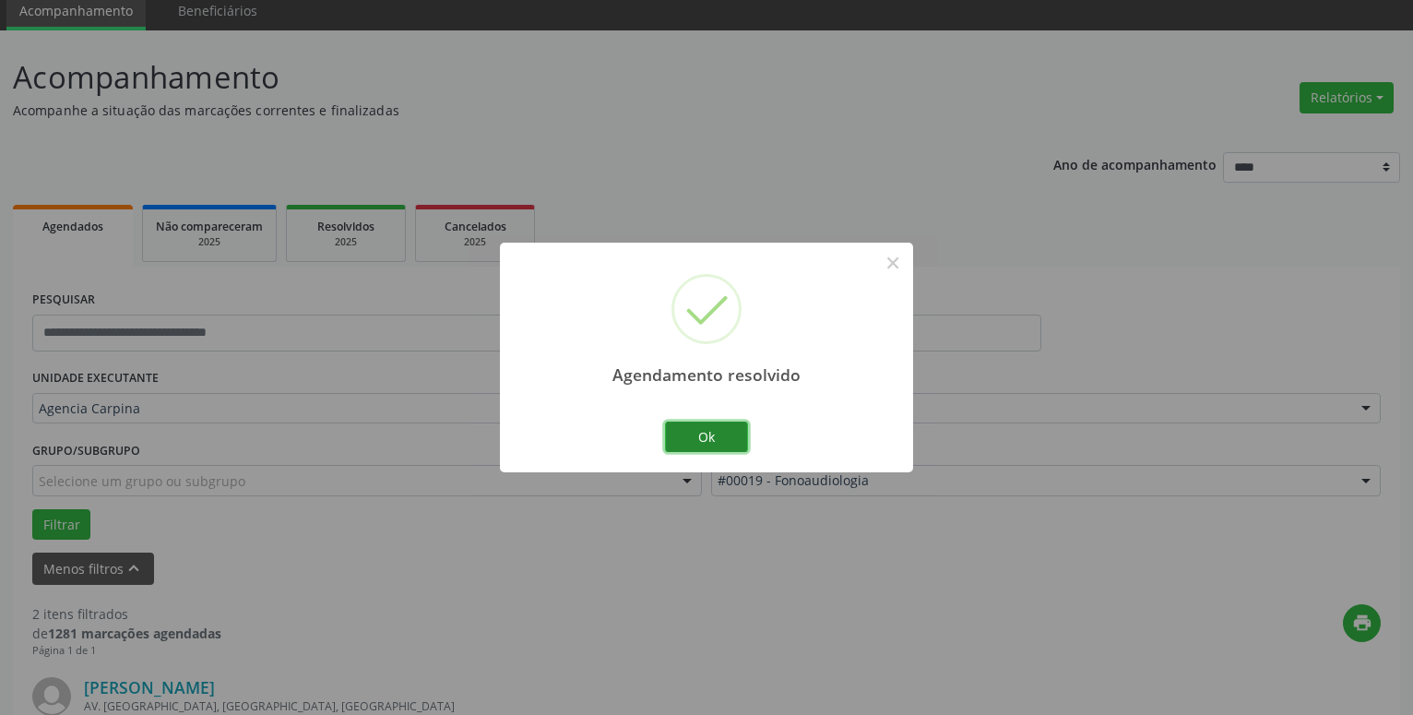
click at [722, 430] on button "Ok" at bounding box center [706, 437] width 83 height 31
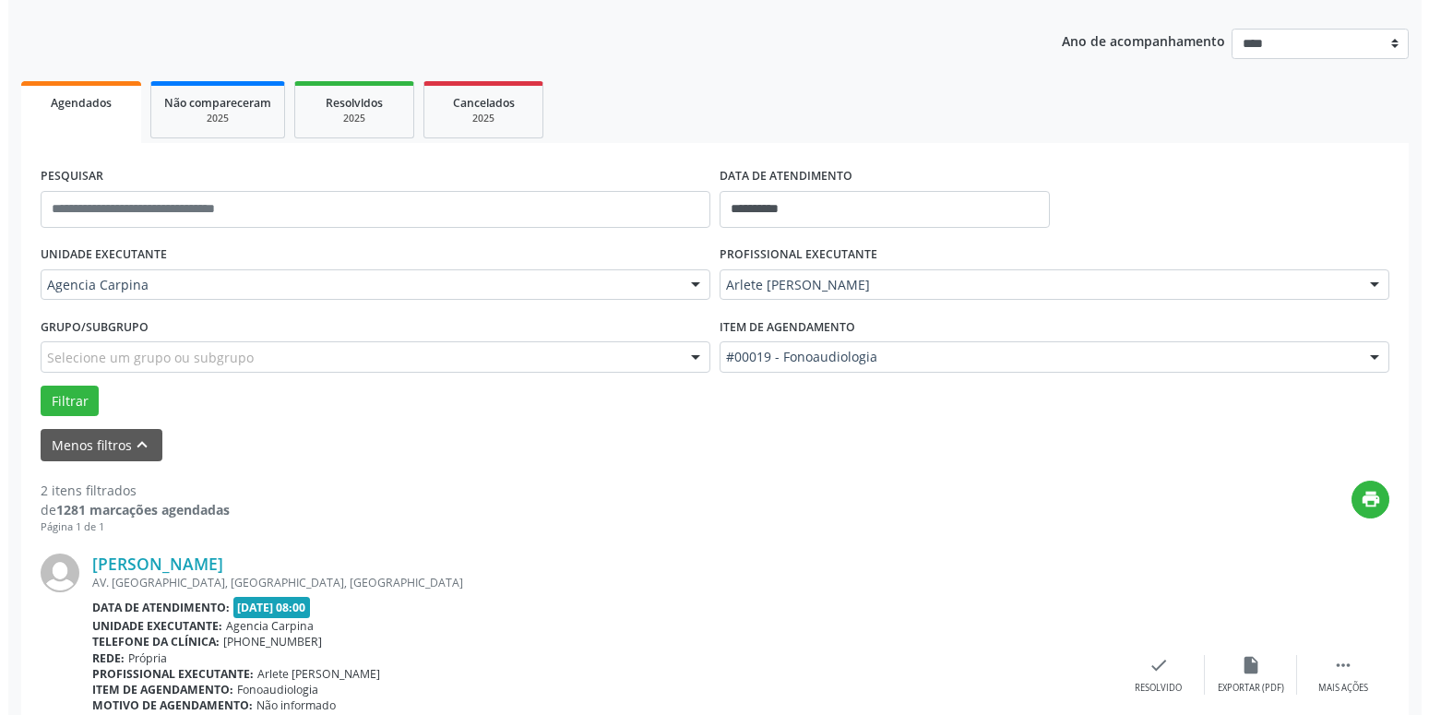
scroll to position [353, 0]
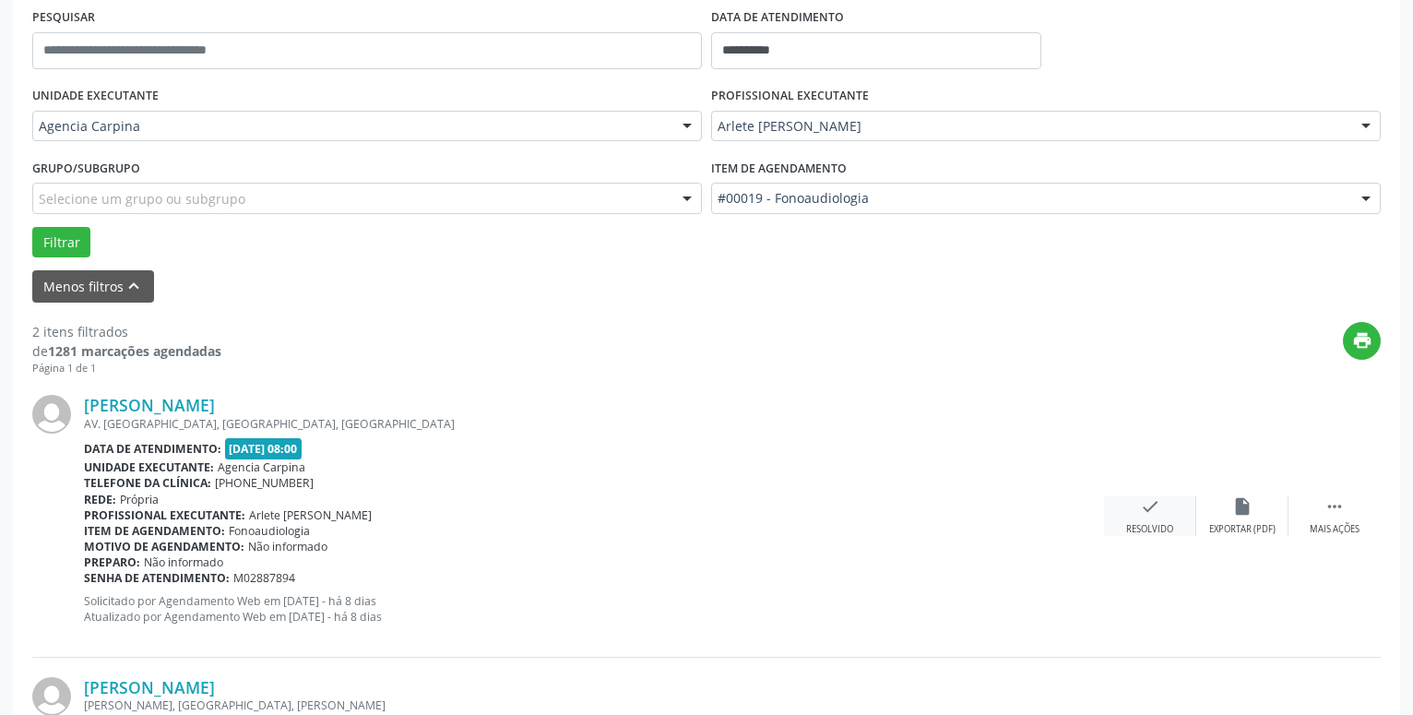
click at [1152, 507] on icon "check" at bounding box center [1150, 506] width 20 height 20
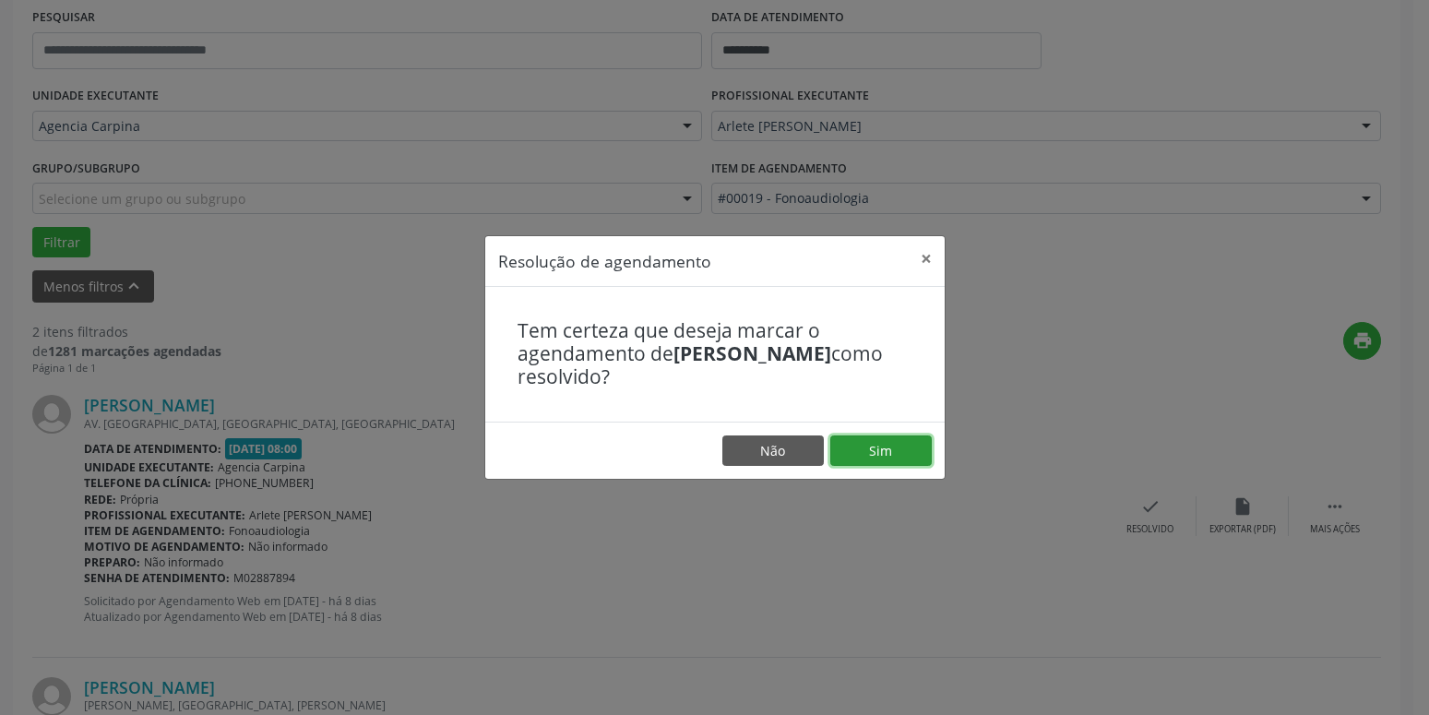
click at [900, 444] on button "Sim" at bounding box center [880, 450] width 101 height 31
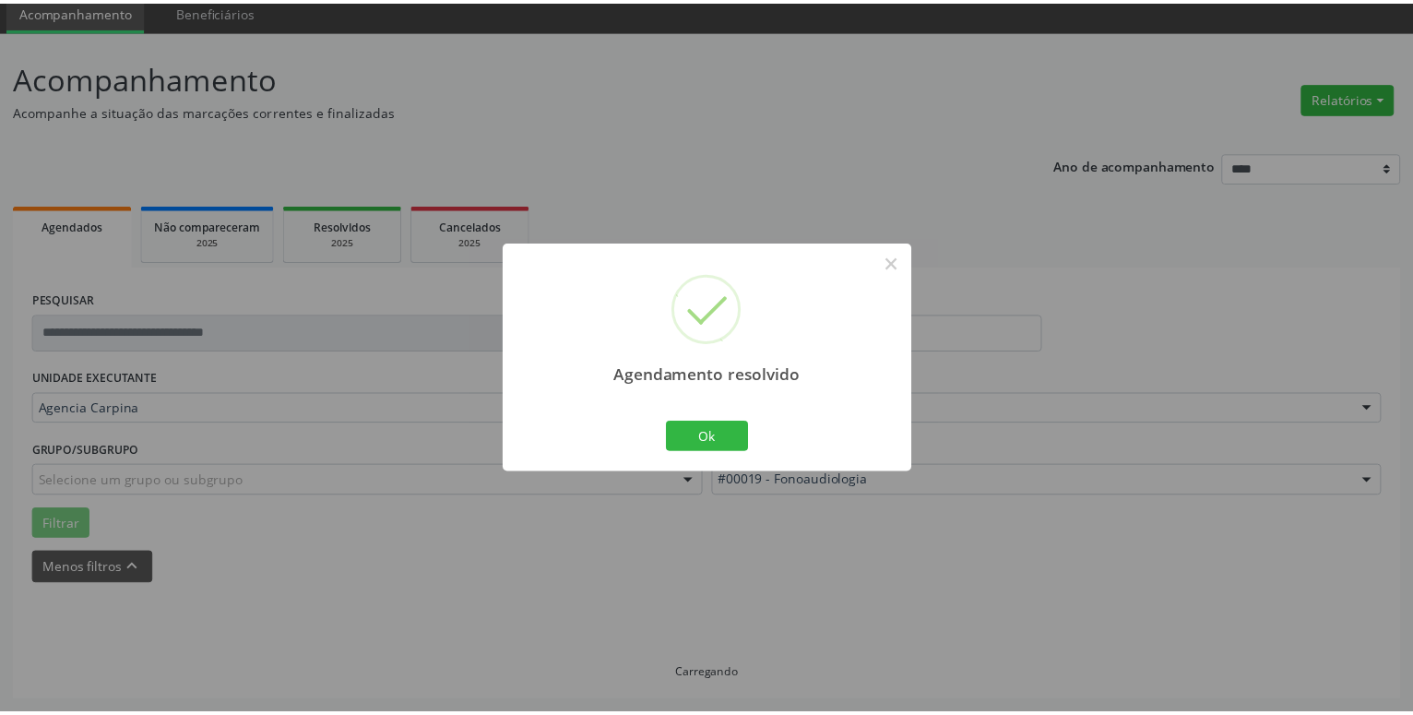
scroll to position [71, 0]
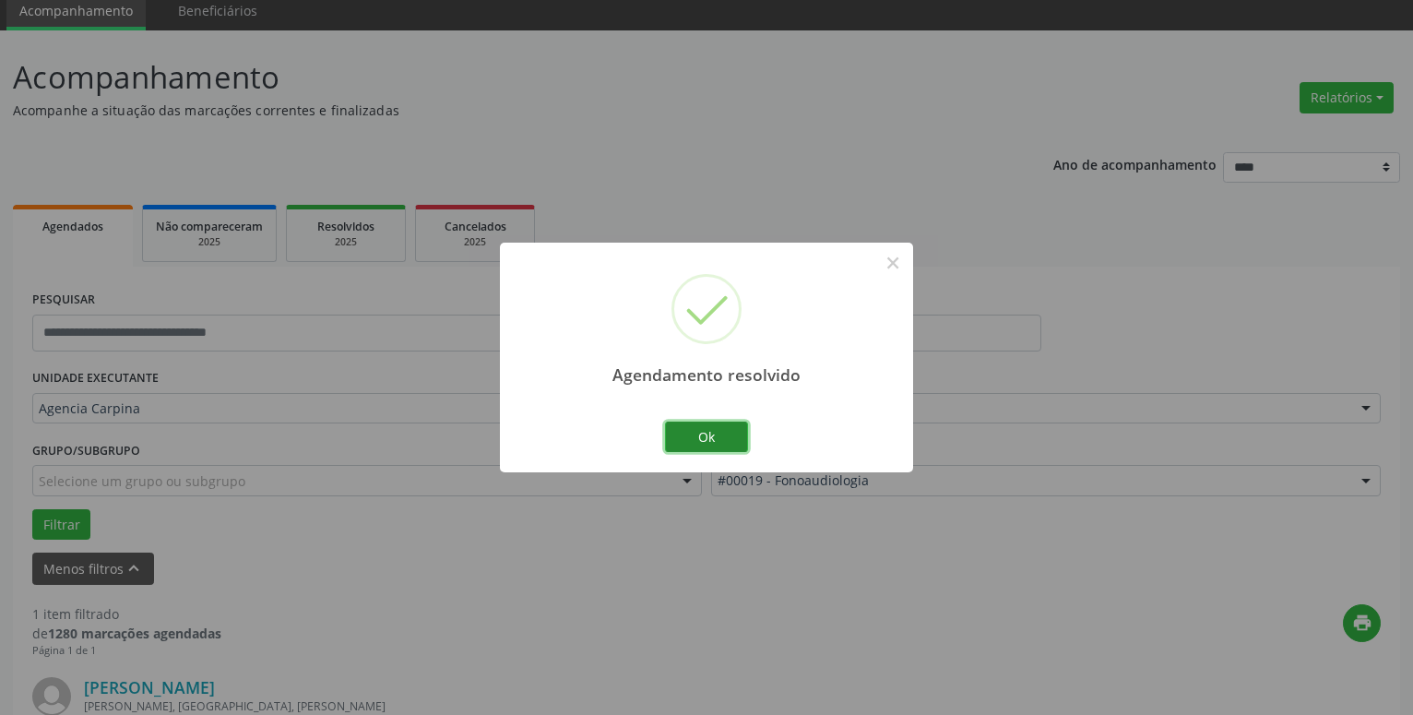
click at [683, 437] on button "Ok" at bounding box center [706, 437] width 83 height 31
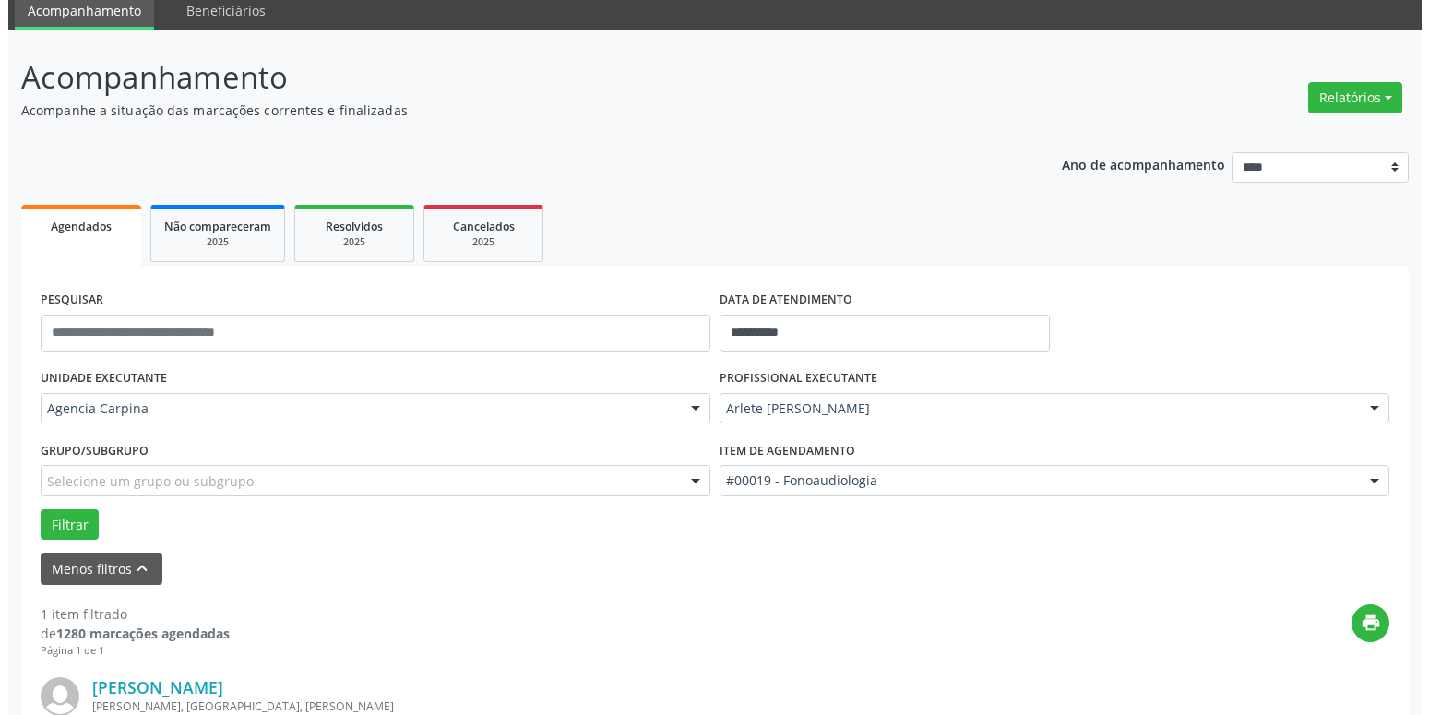
scroll to position [259, 0]
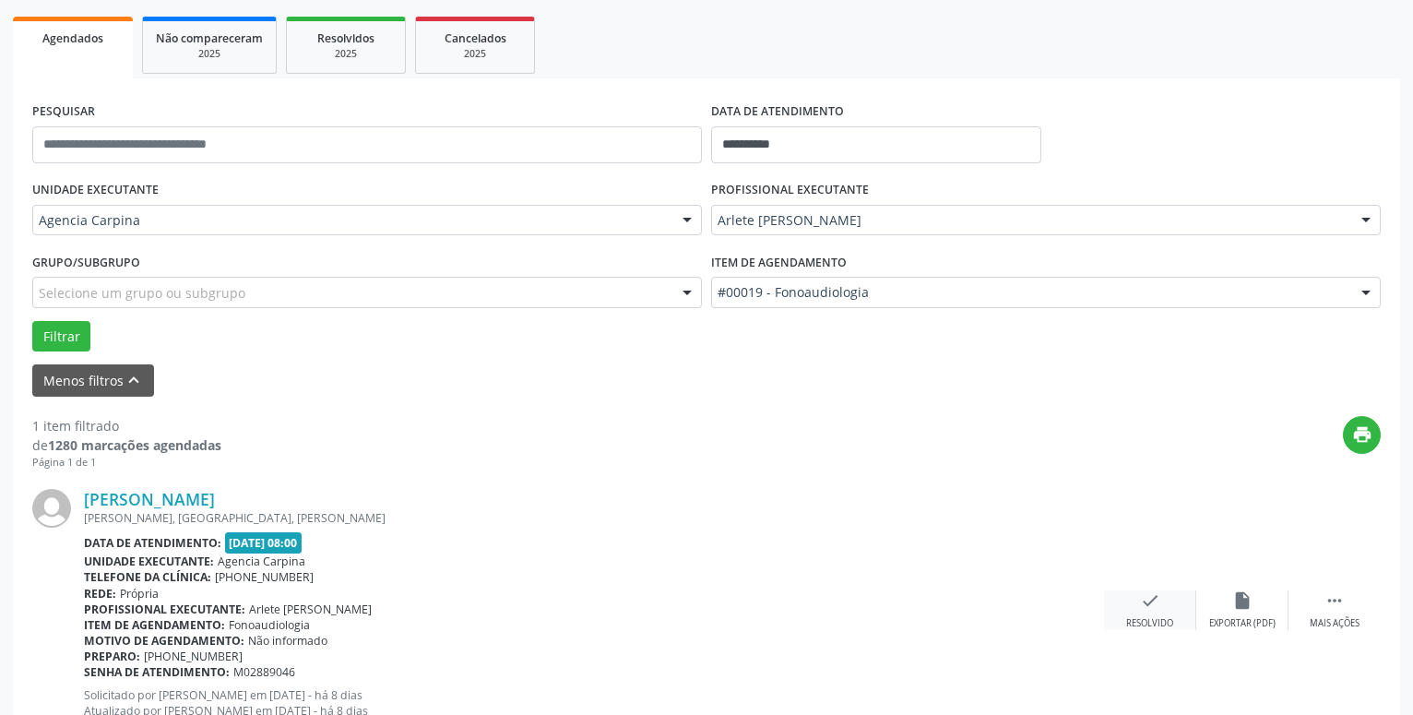
click at [1145, 605] on icon "check" at bounding box center [1150, 600] width 20 height 20
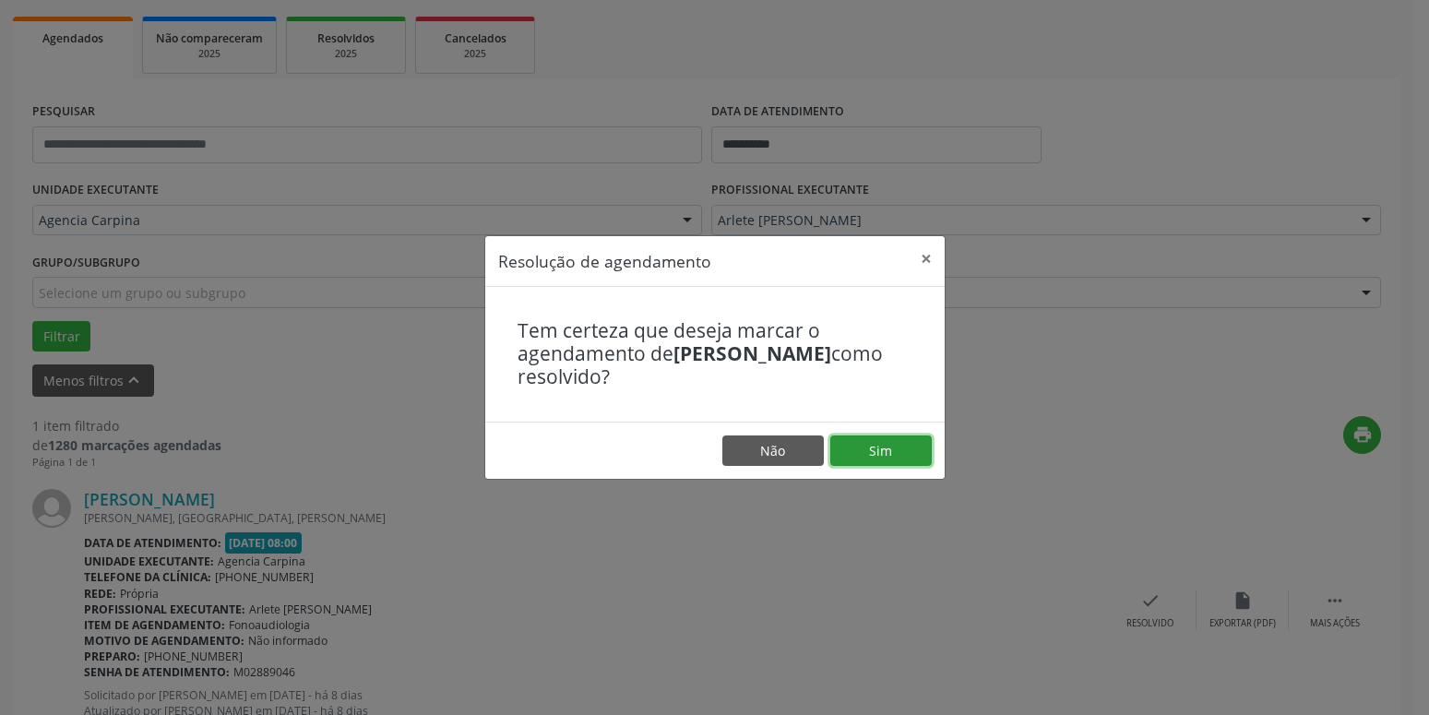
click at [893, 442] on button "Sim" at bounding box center [880, 450] width 101 height 31
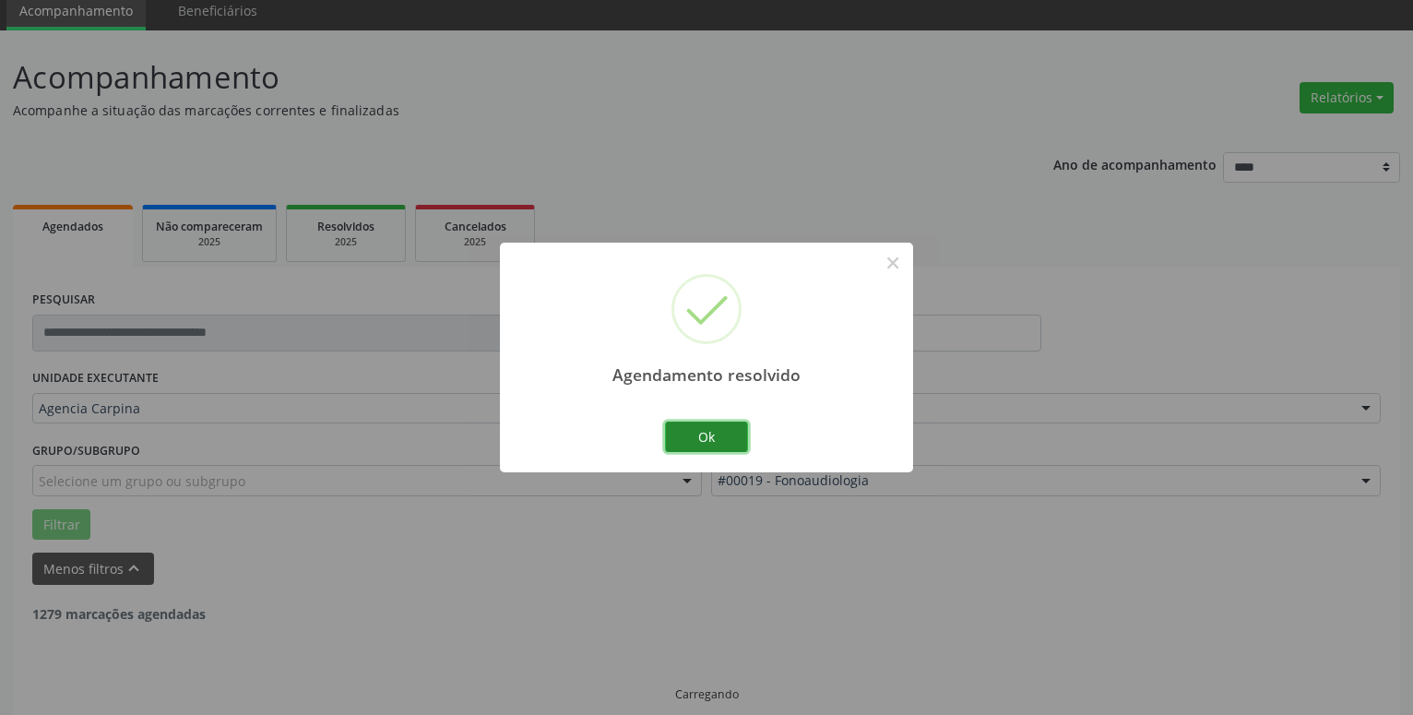
click at [716, 439] on button "Ok" at bounding box center [706, 437] width 83 height 31
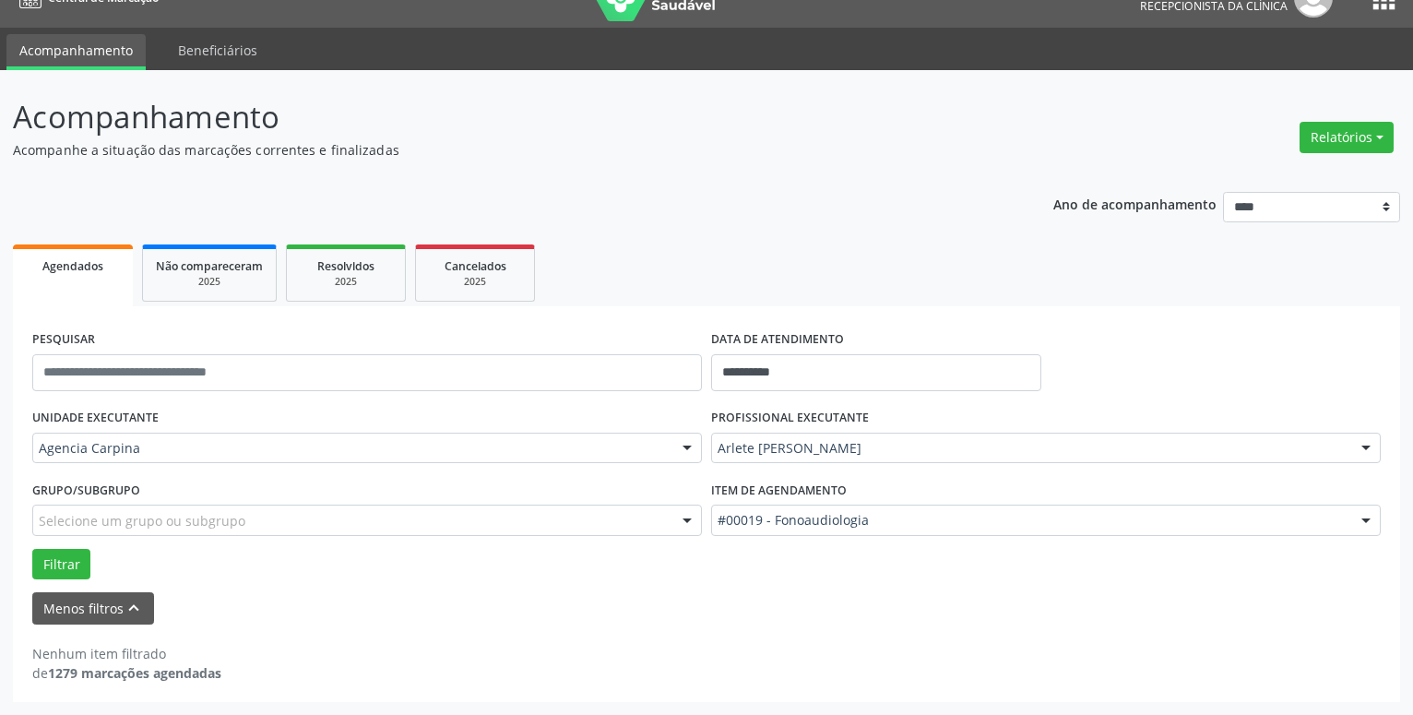
scroll to position [31, 0]
click at [830, 359] on input "**********" at bounding box center [876, 372] width 330 height 37
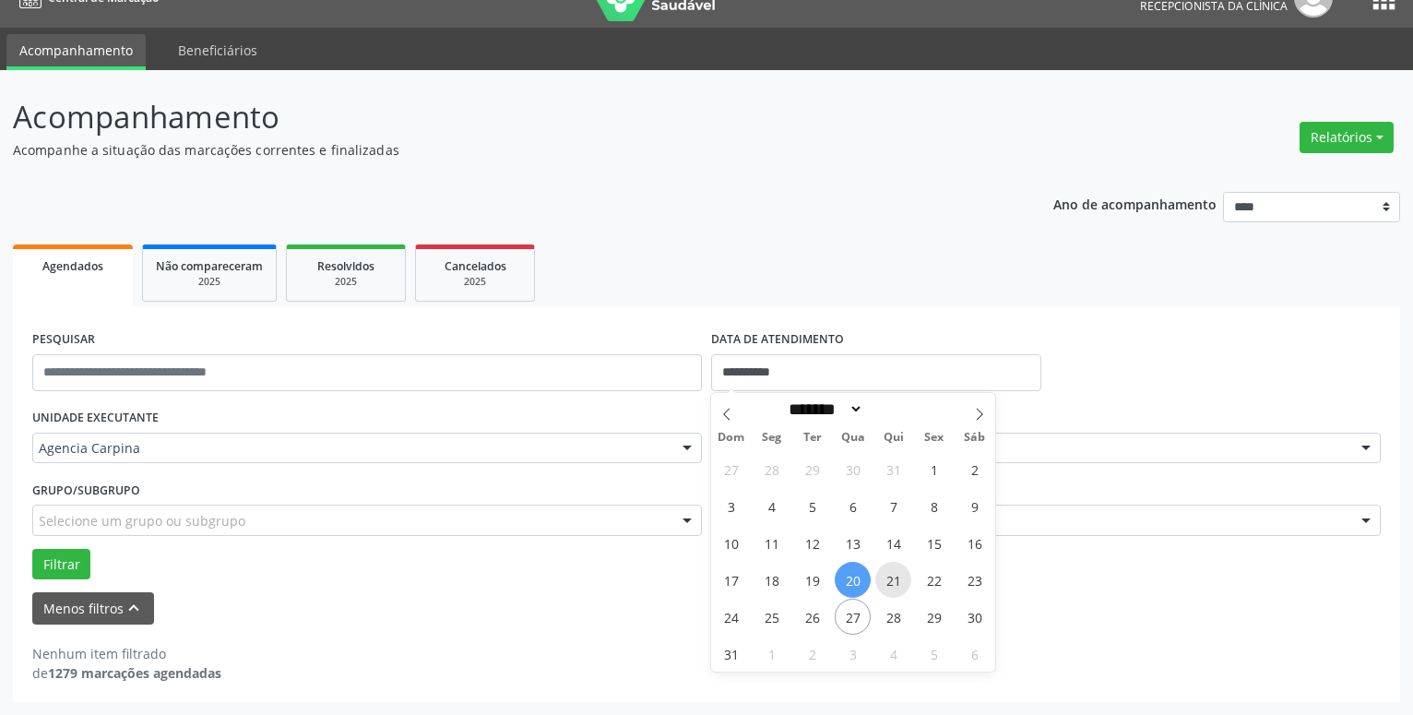
click at [896, 571] on span "21" at bounding box center [894, 580] width 36 height 36
type input "**********"
click at [896, 571] on span "21" at bounding box center [894, 580] width 36 height 36
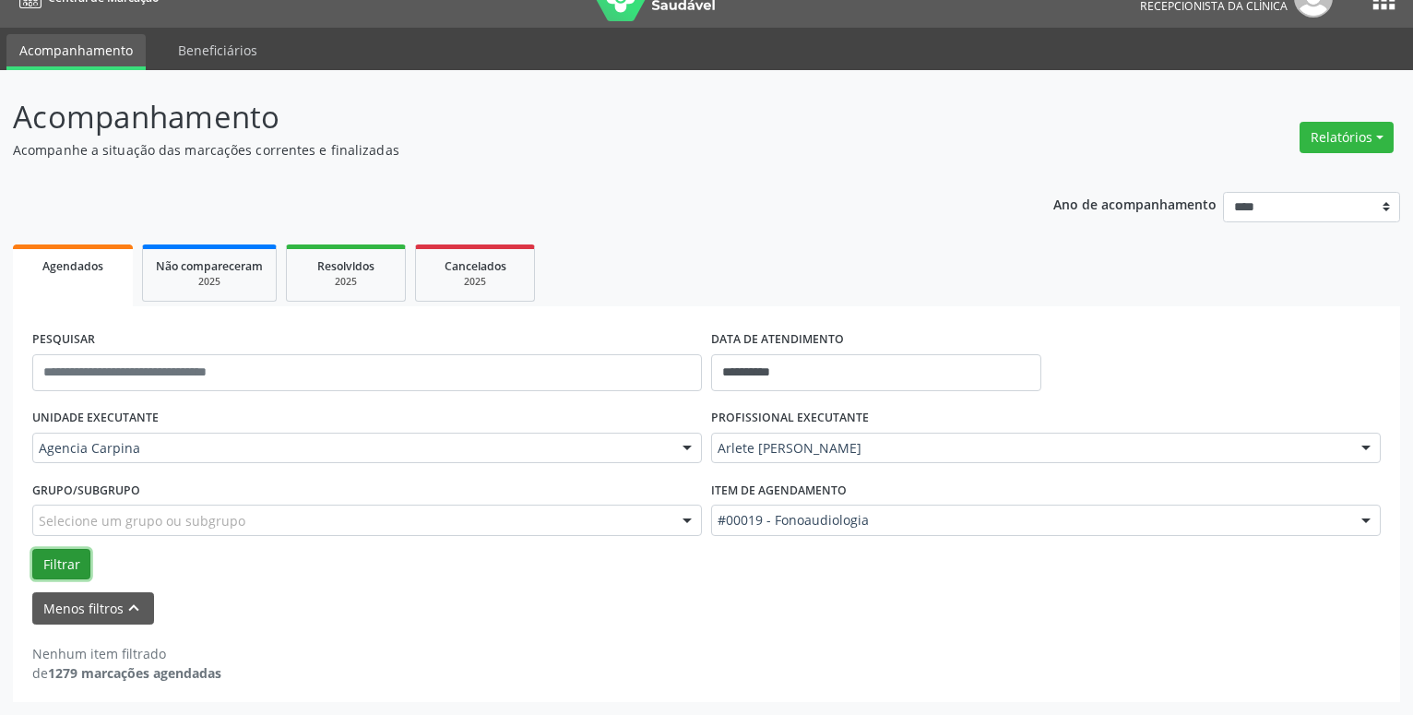
click at [58, 555] on button "Filtrar" at bounding box center [61, 564] width 58 height 31
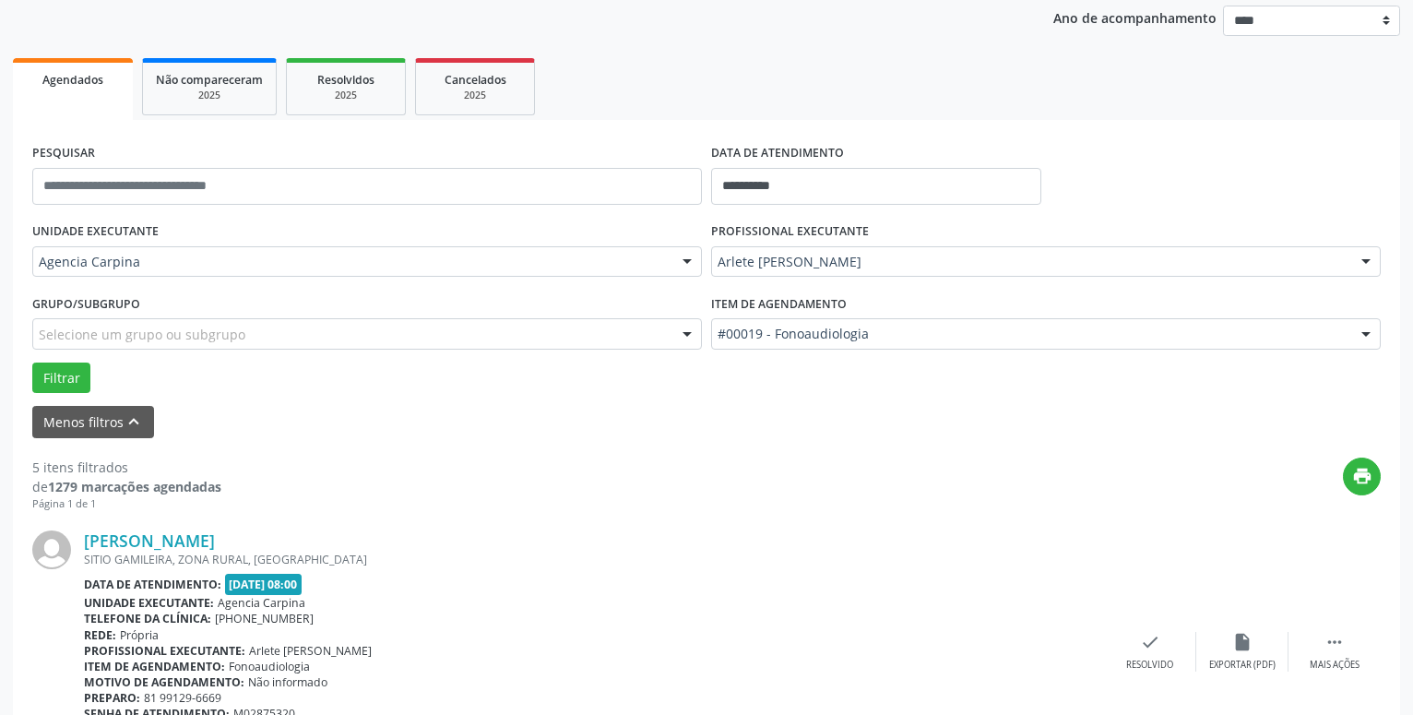
scroll to position [314, 0]
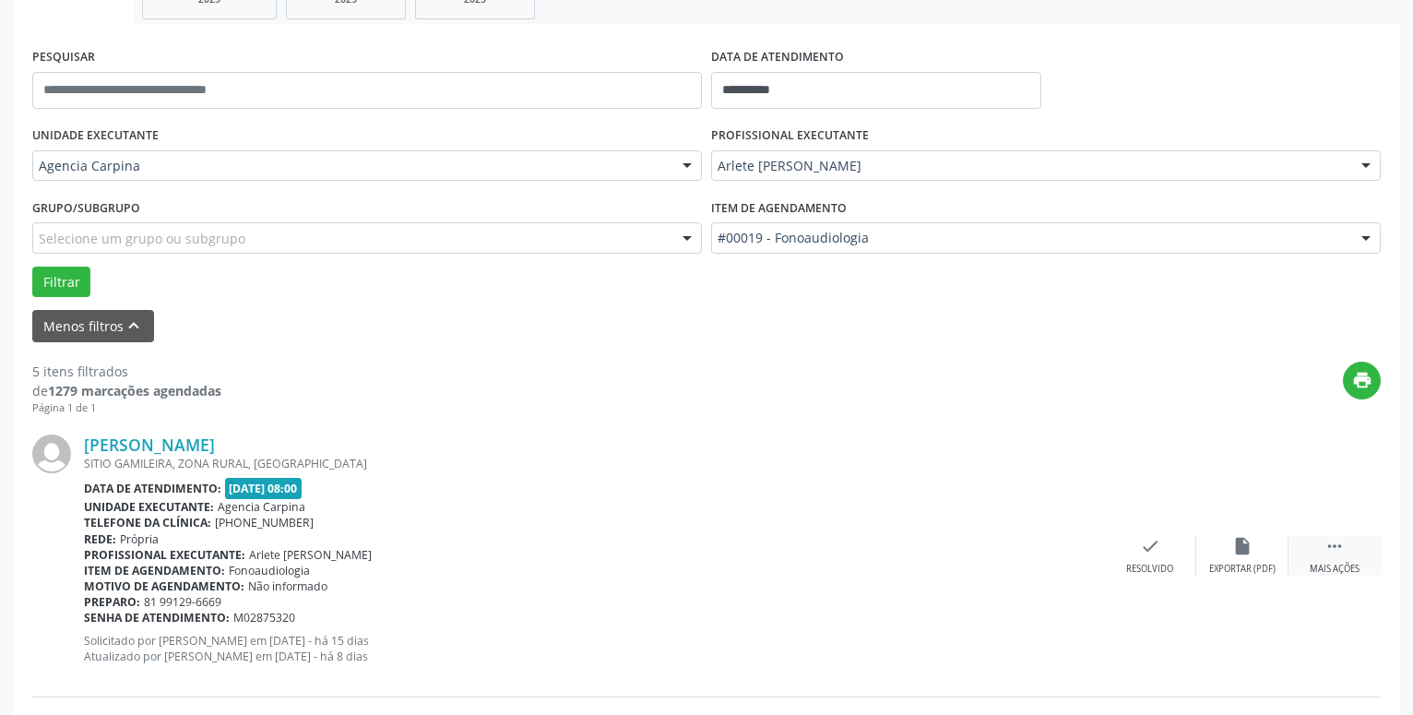
click at [1337, 549] on icon "" at bounding box center [1335, 546] width 20 height 20
click at [1235, 541] on icon "alarm_off" at bounding box center [1243, 546] width 20 height 20
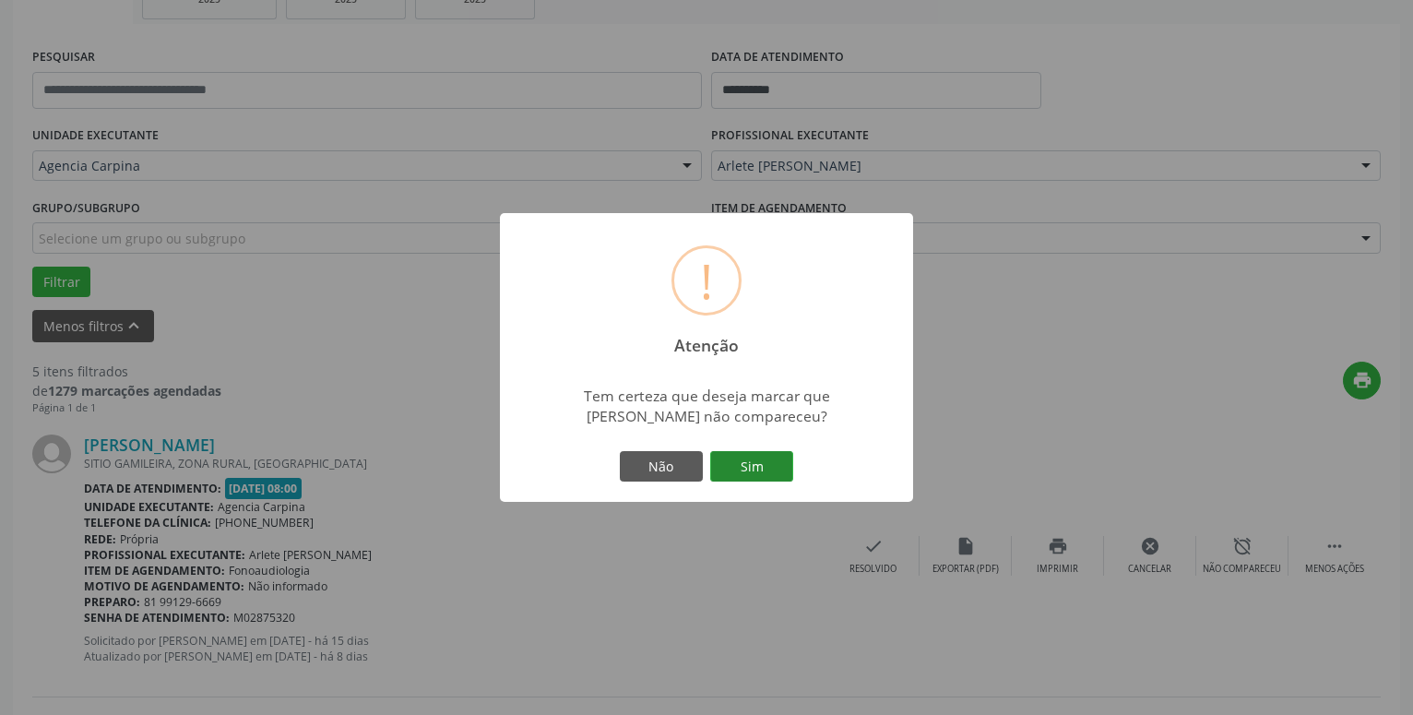
click at [772, 463] on button "Sim" at bounding box center [751, 466] width 83 height 31
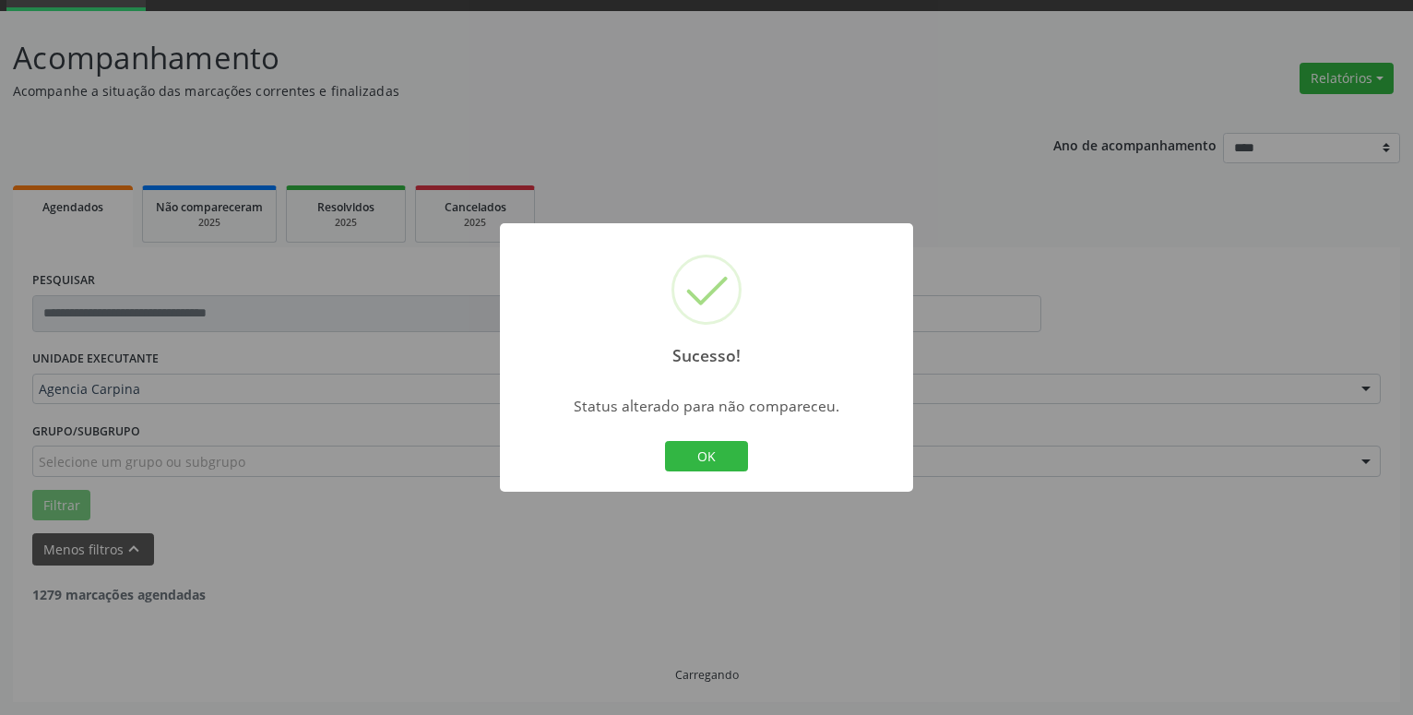
scroll to position [90, 0]
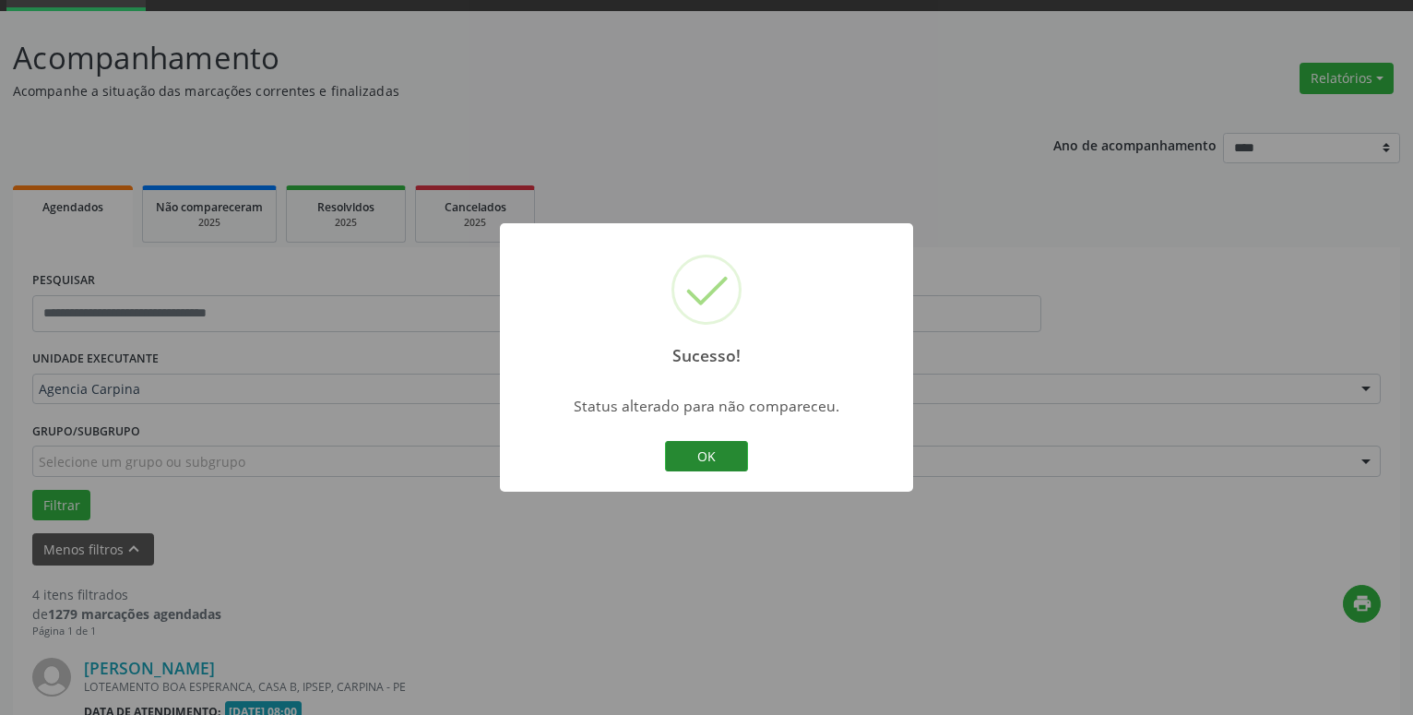
click at [718, 452] on button "OK" at bounding box center [706, 456] width 83 height 31
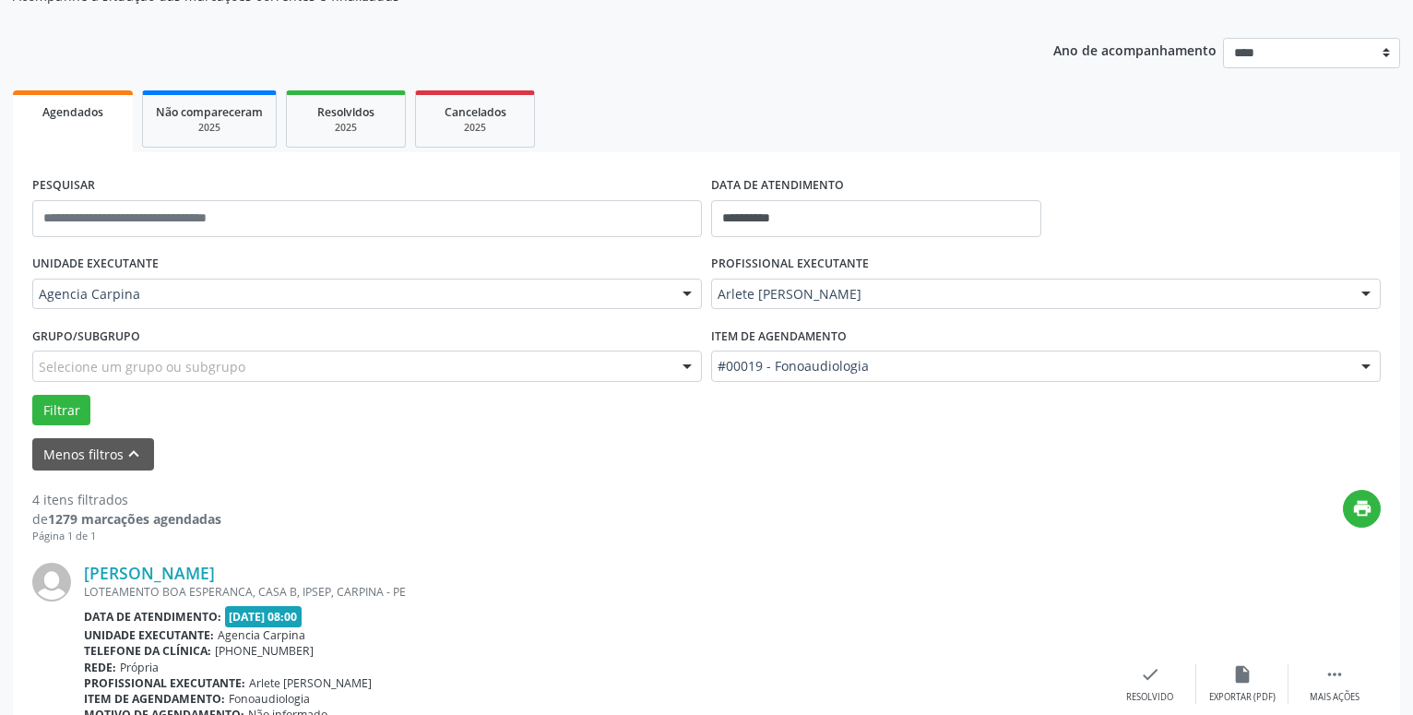
scroll to position [279, 0]
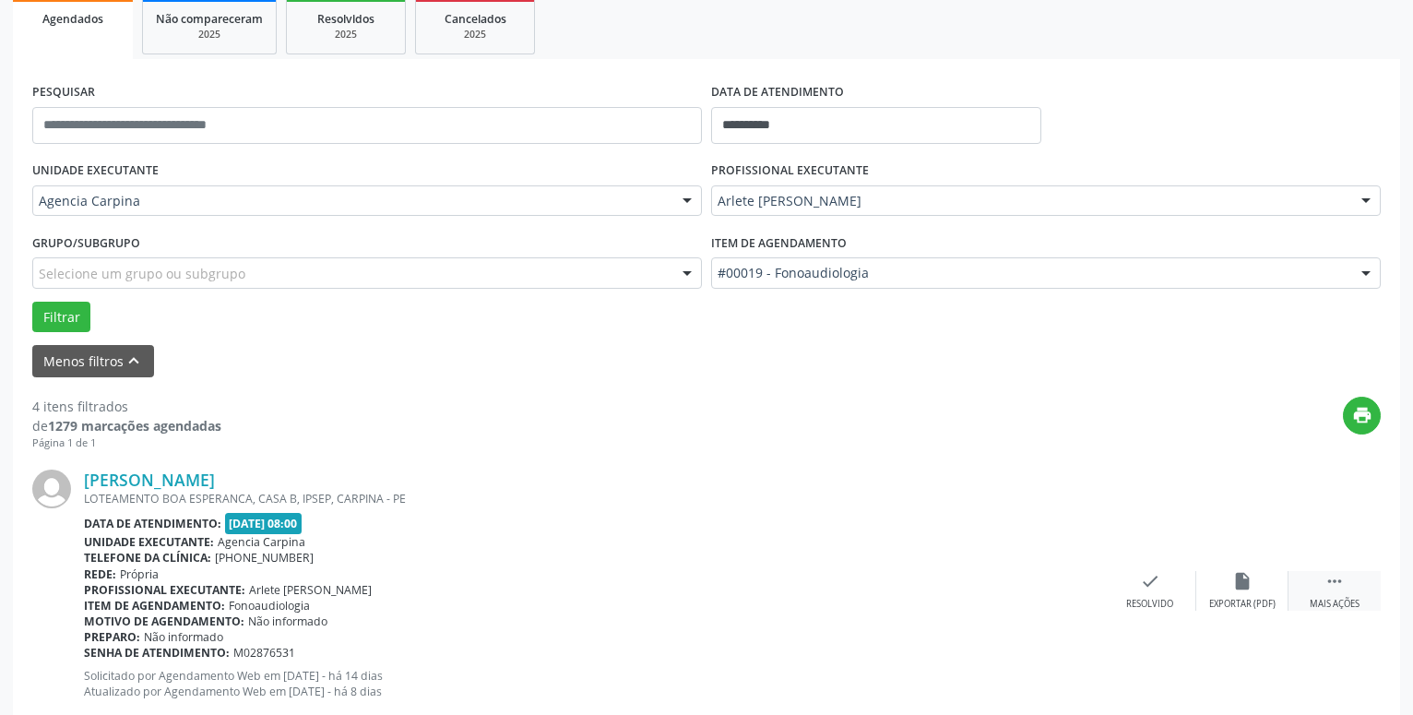
click at [1332, 588] on icon "" at bounding box center [1335, 581] width 20 height 20
click at [1243, 590] on icon "alarm_off" at bounding box center [1243, 581] width 20 height 20
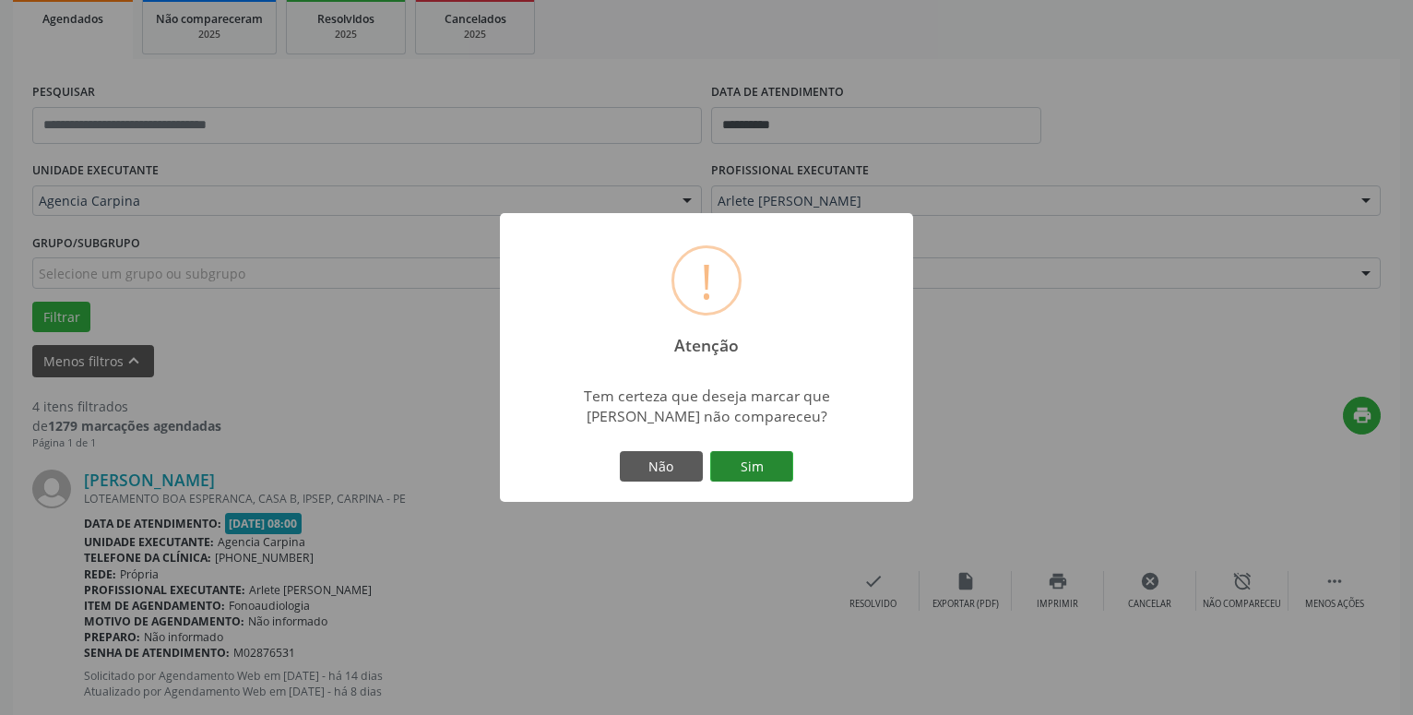
click at [745, 477] on button "Sim" at bounding box center [751, 466] width 83 height 31
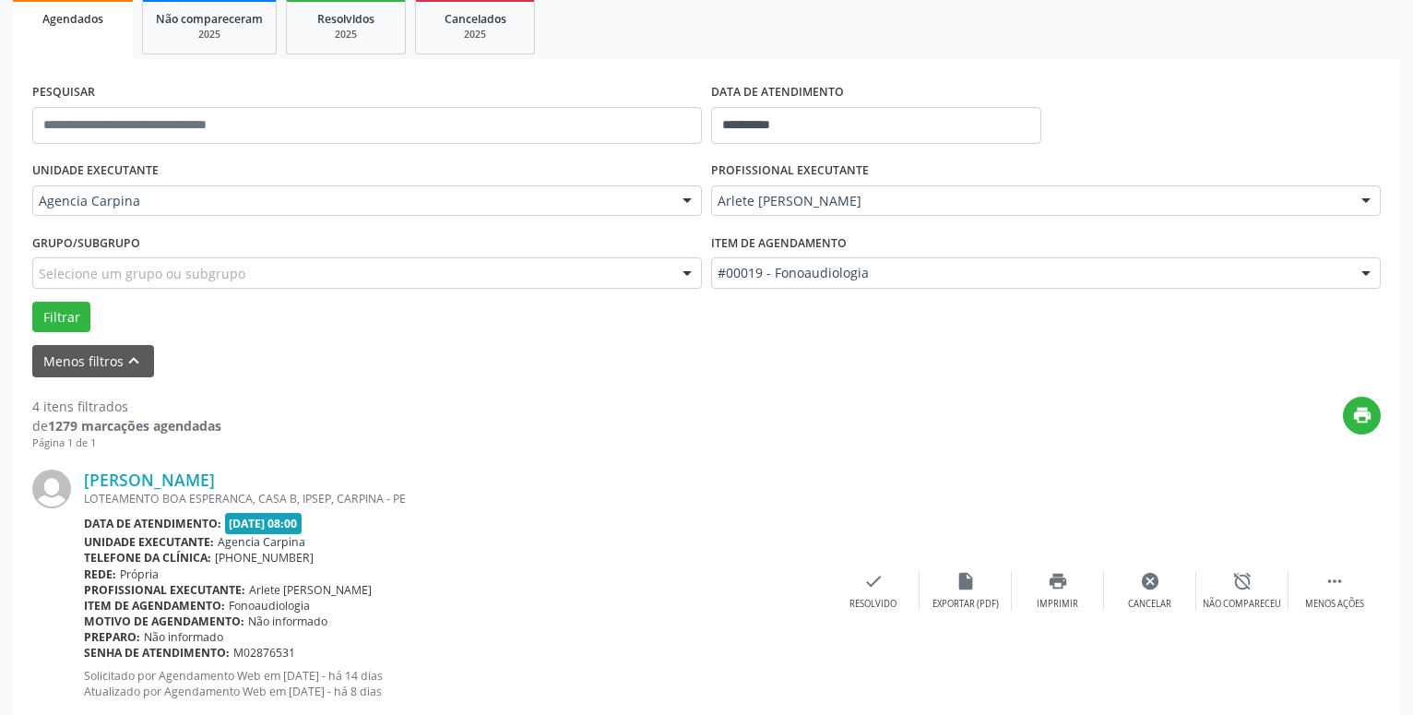
scroll to position [90, 0]
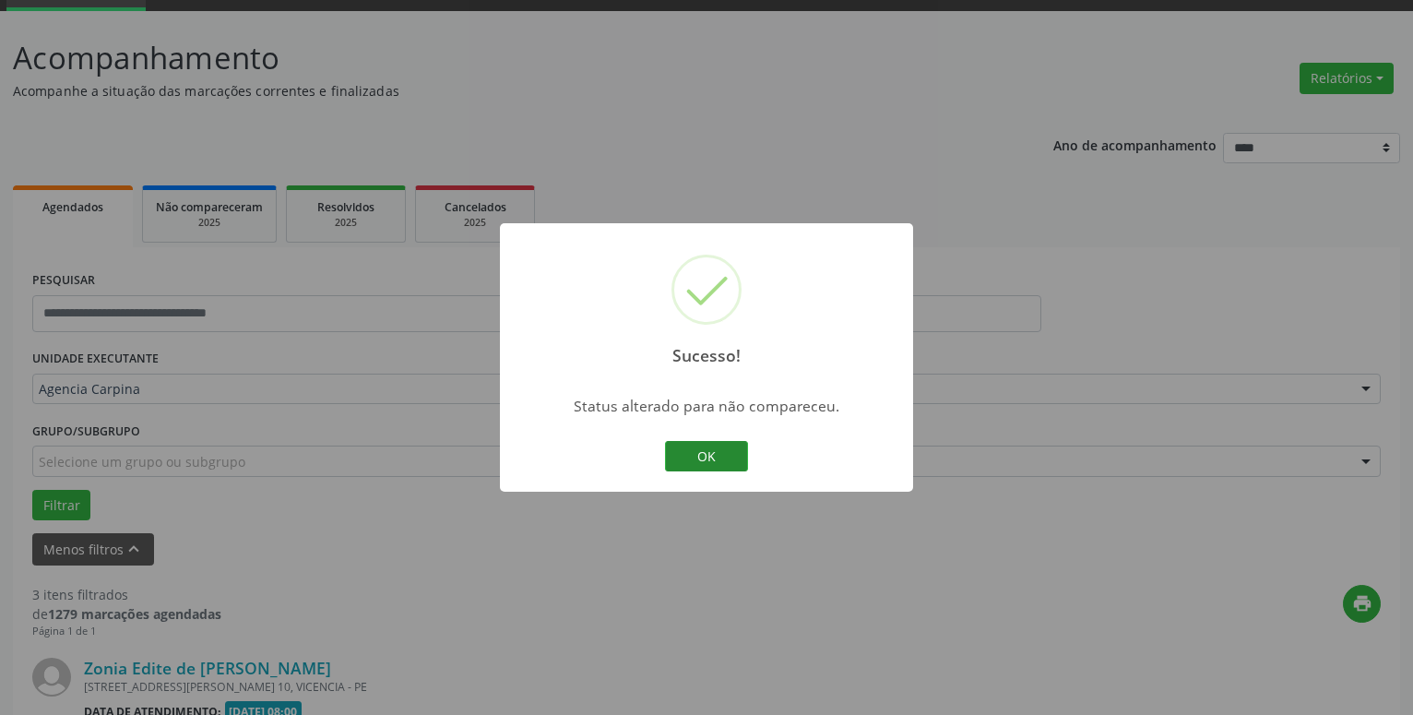
click at [695, 449] on button "OK" at bounding box center [706, 456] width 83 height 31
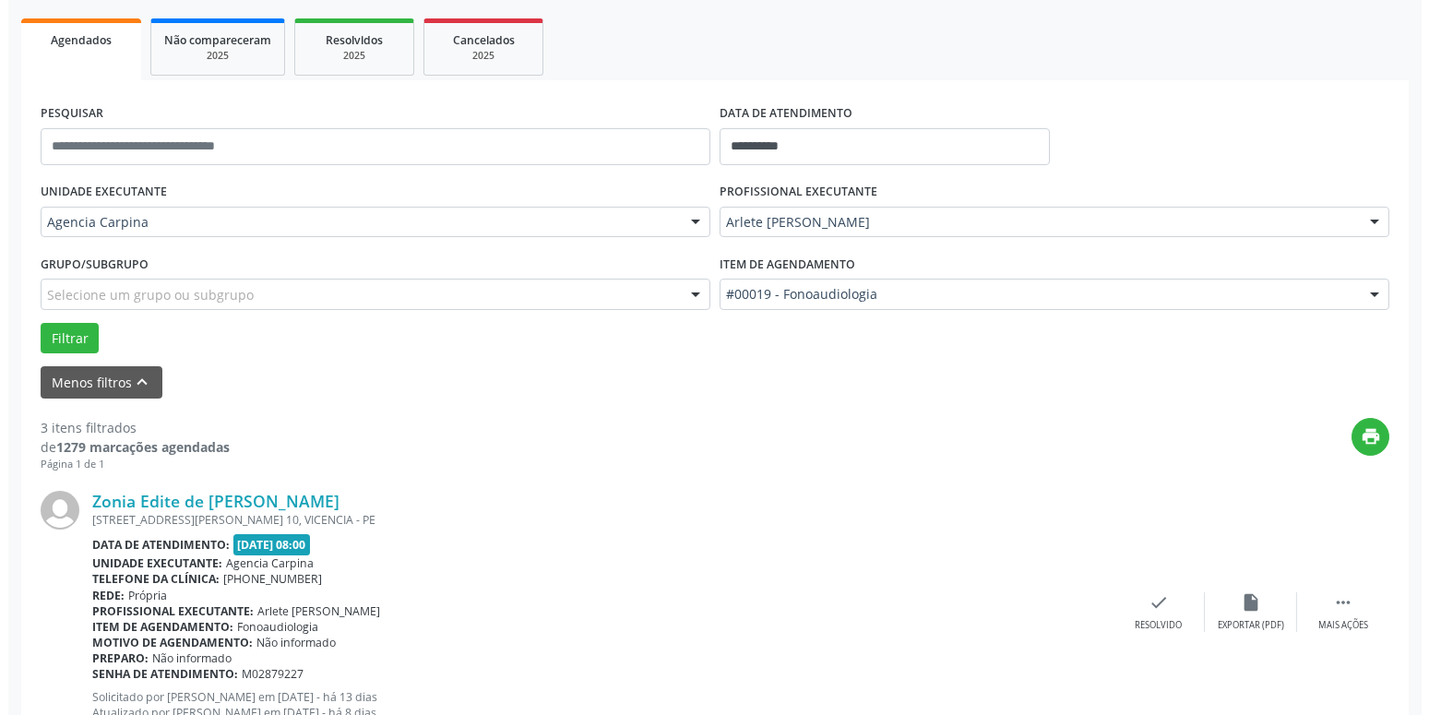
scroll to position [279, 0]
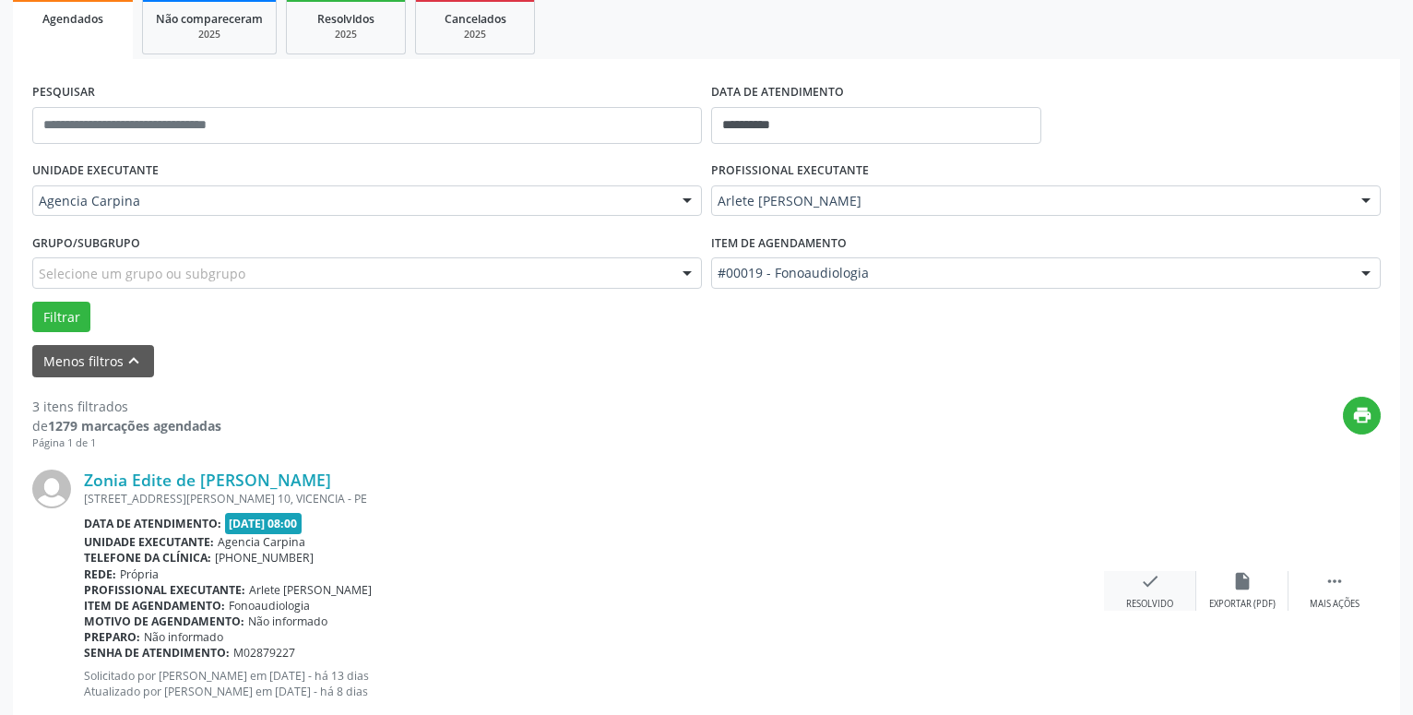
click at [1151, 580] on icon "check" at bounding box center [1150, 581] width 20 height 20
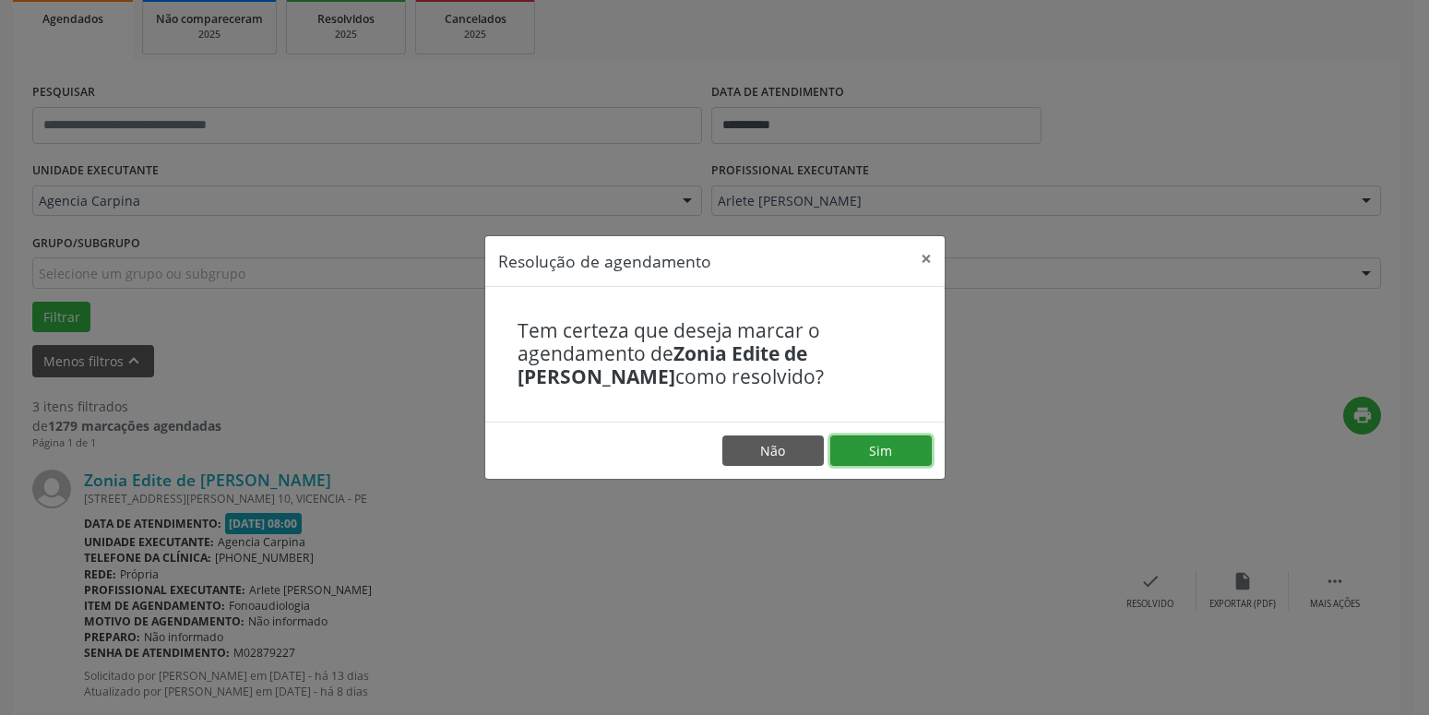
click at [909, 454] on button "Sim" at bounding box center [880, 450] width 101 height 31
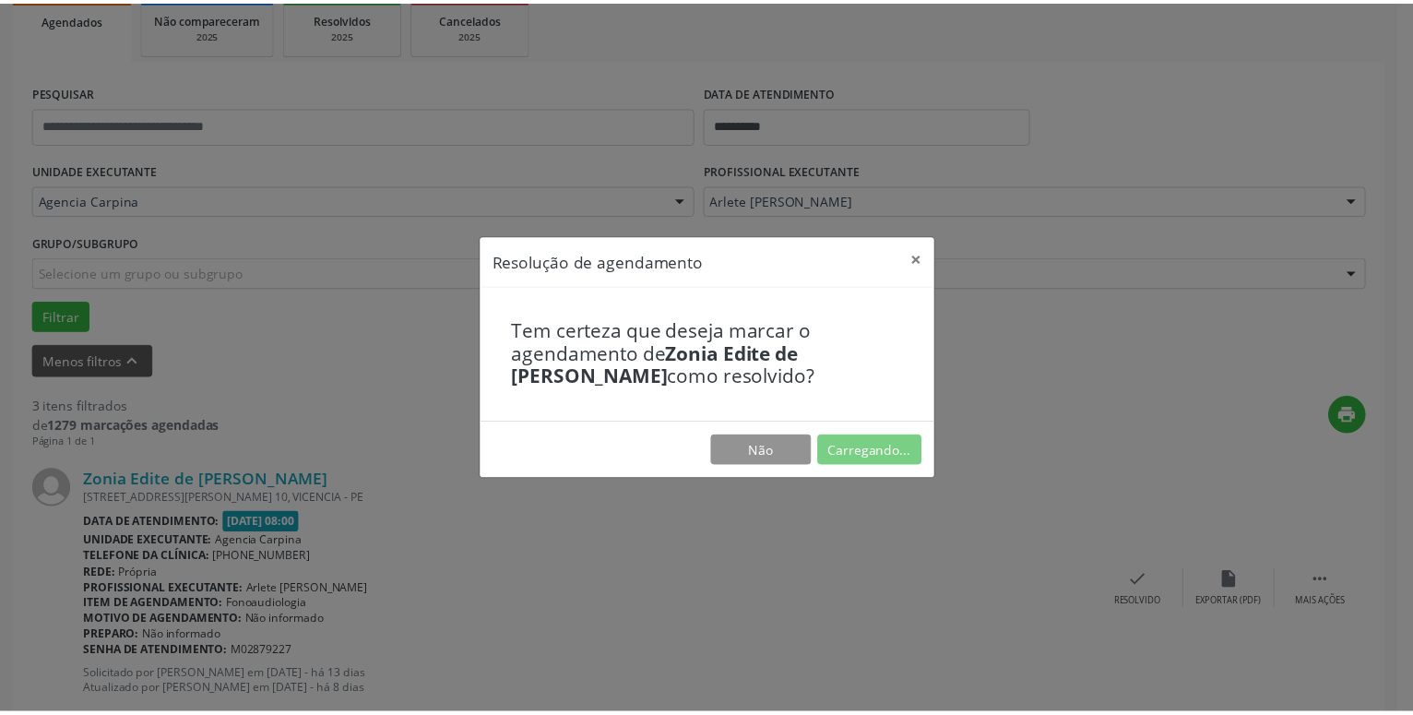
scroll to position [71, 0]
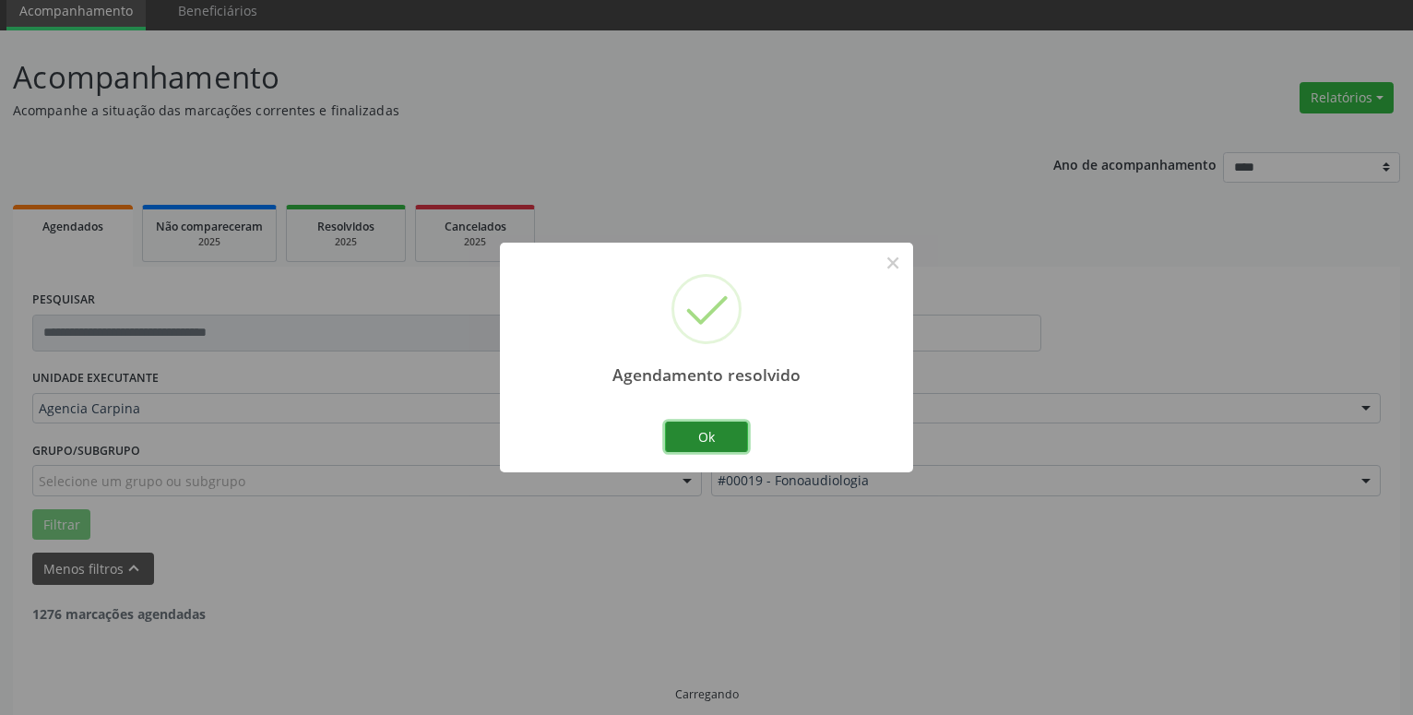
click at [732, 446] on button "Ok" at bounding box center [706, 437] width 83 height 31
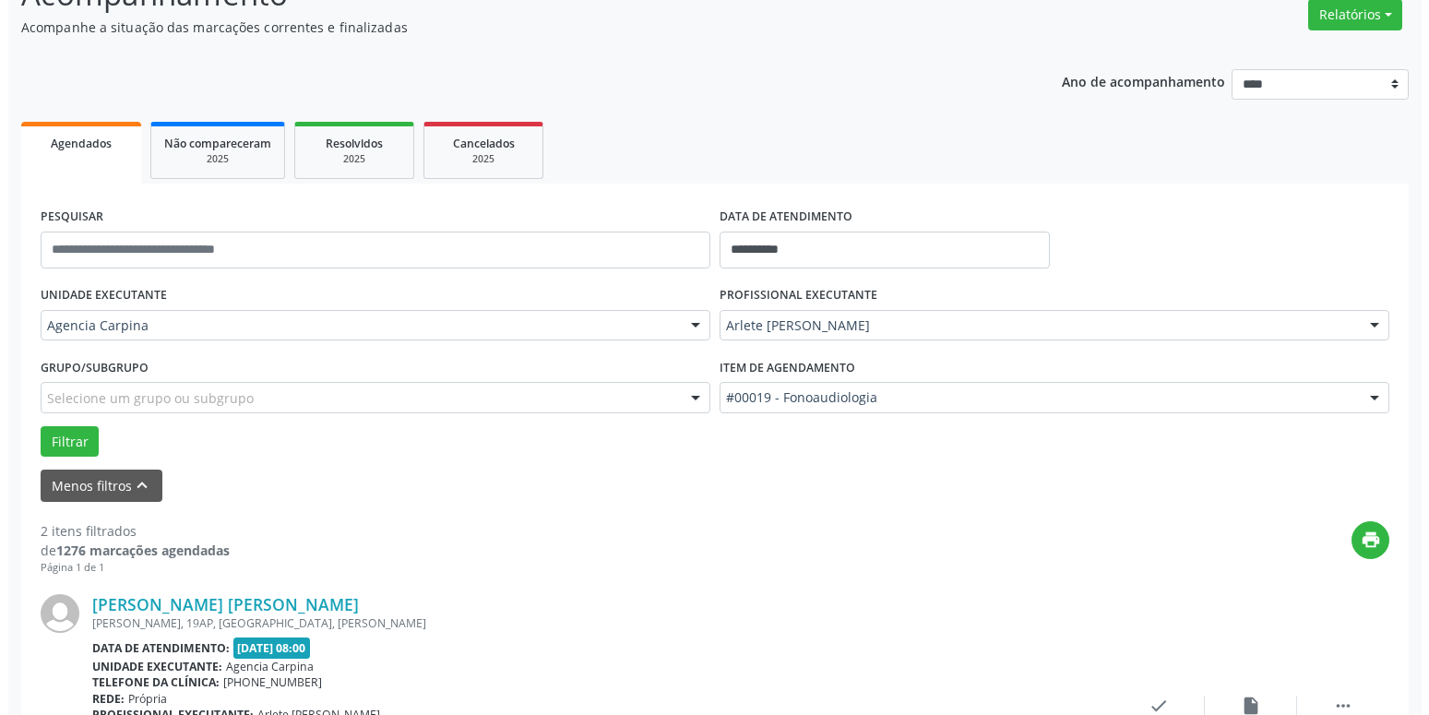
scroll to position [259, 0]
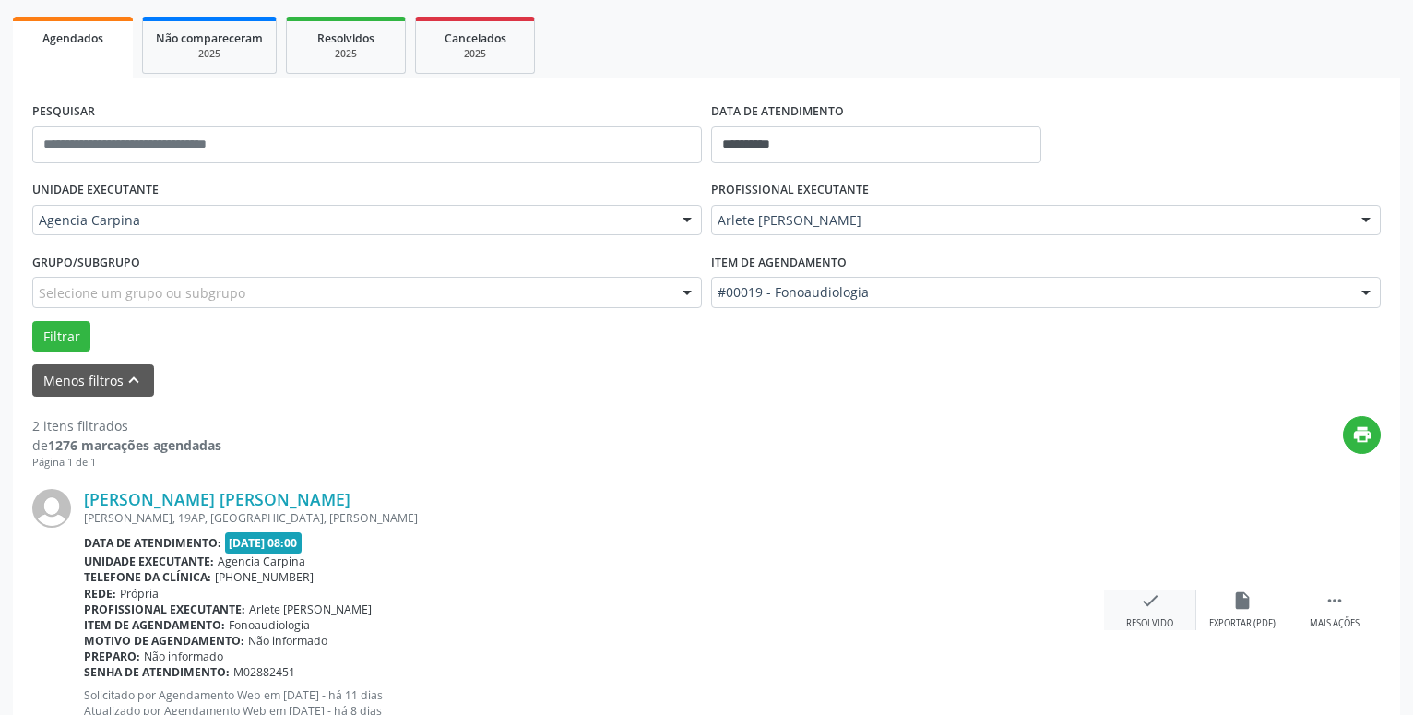
click at [1152, 603] on icon "check" at bounding box center [1150, 600] width 20 height 20
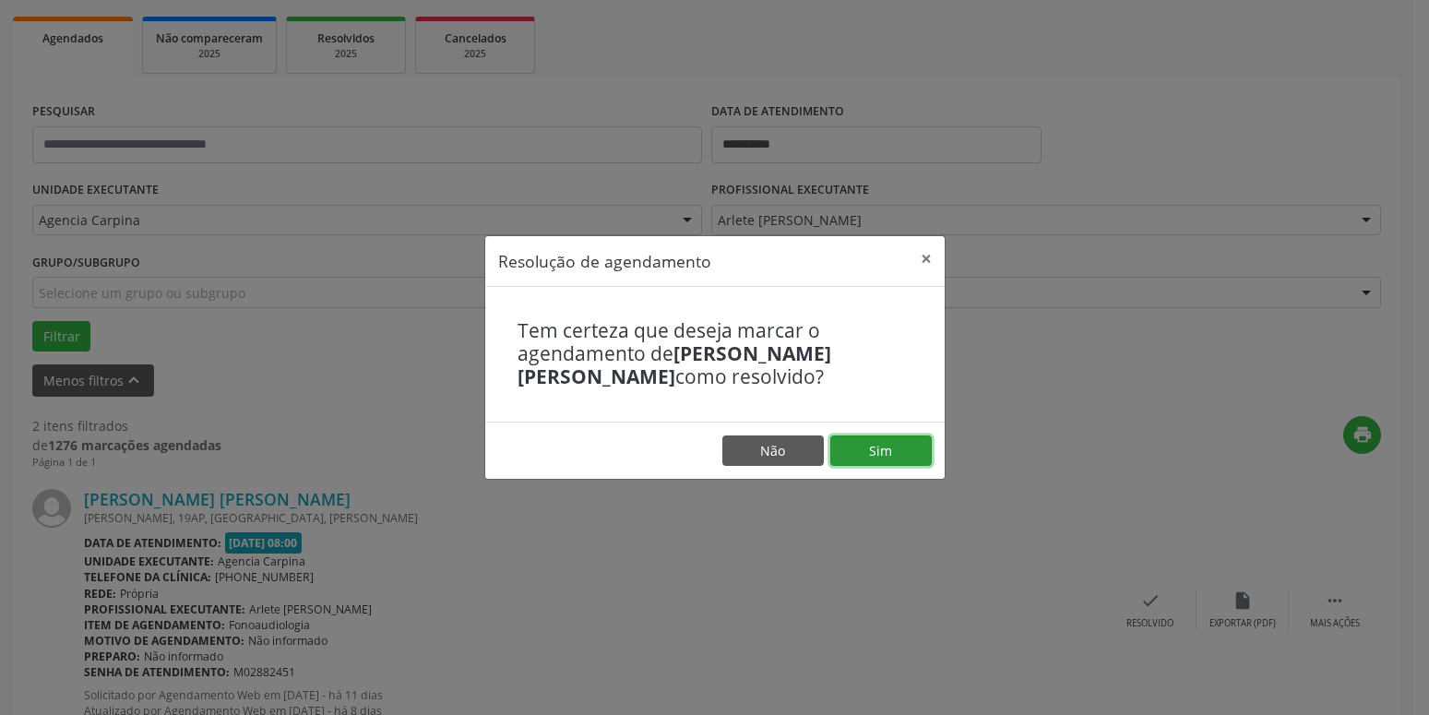
click at [901, 454] on button "Sim" at bounding box center [880, 450] width 101 height 31
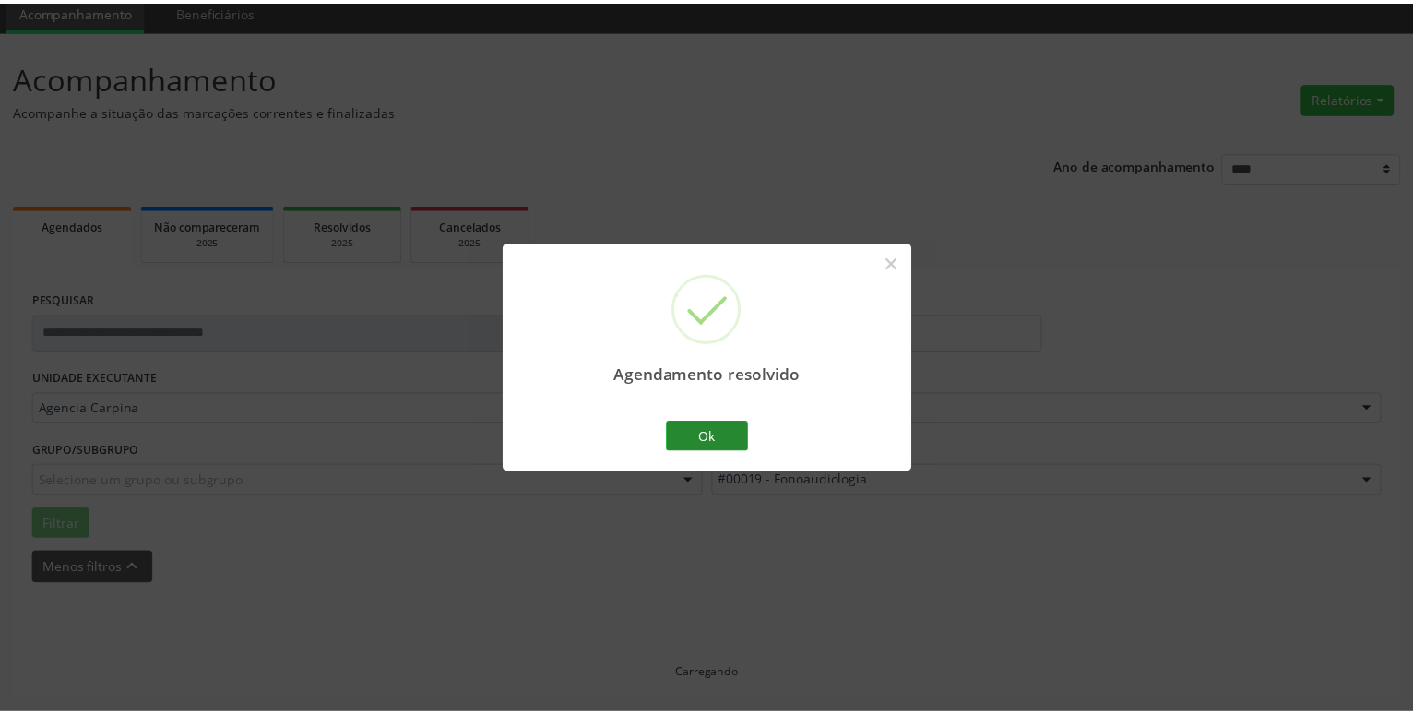
scroll to position [71, 0]
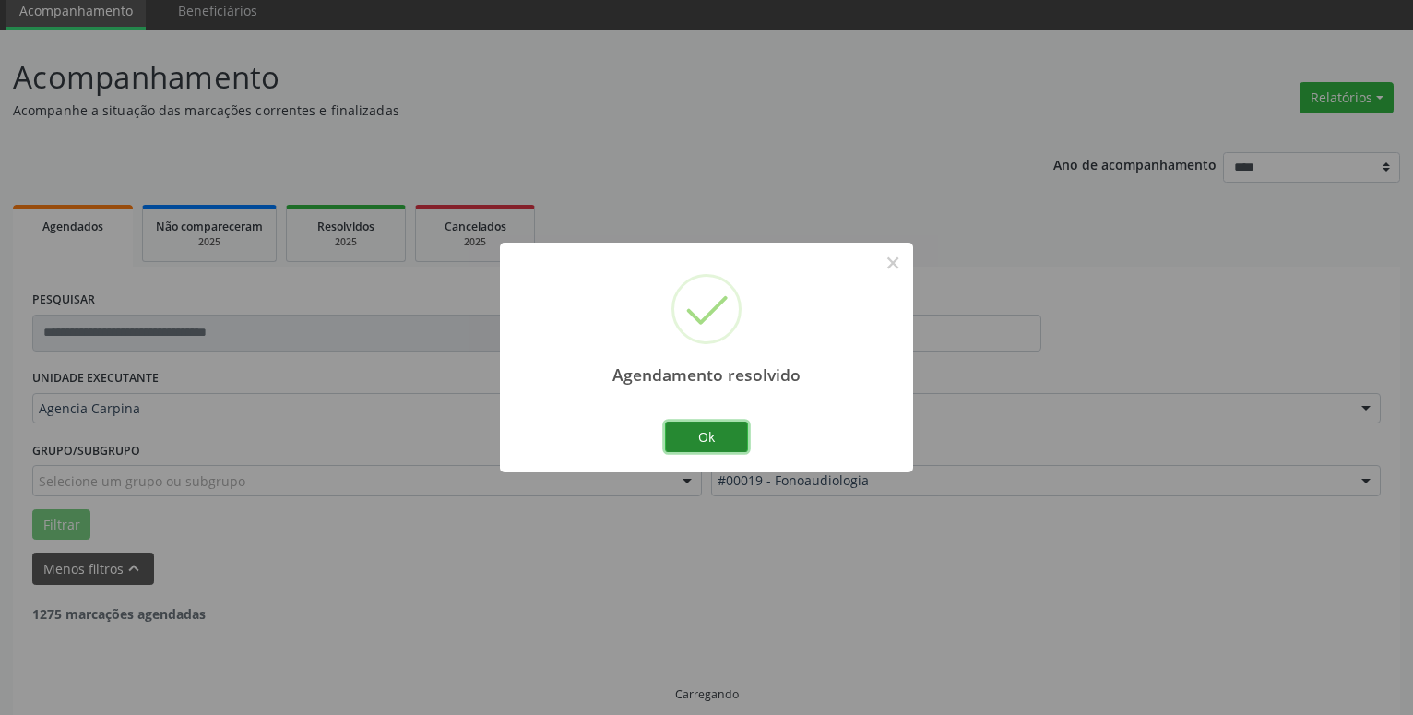
click at [725, 444] on button "Ok" at bounding box center [706, 437] width 83 height 31
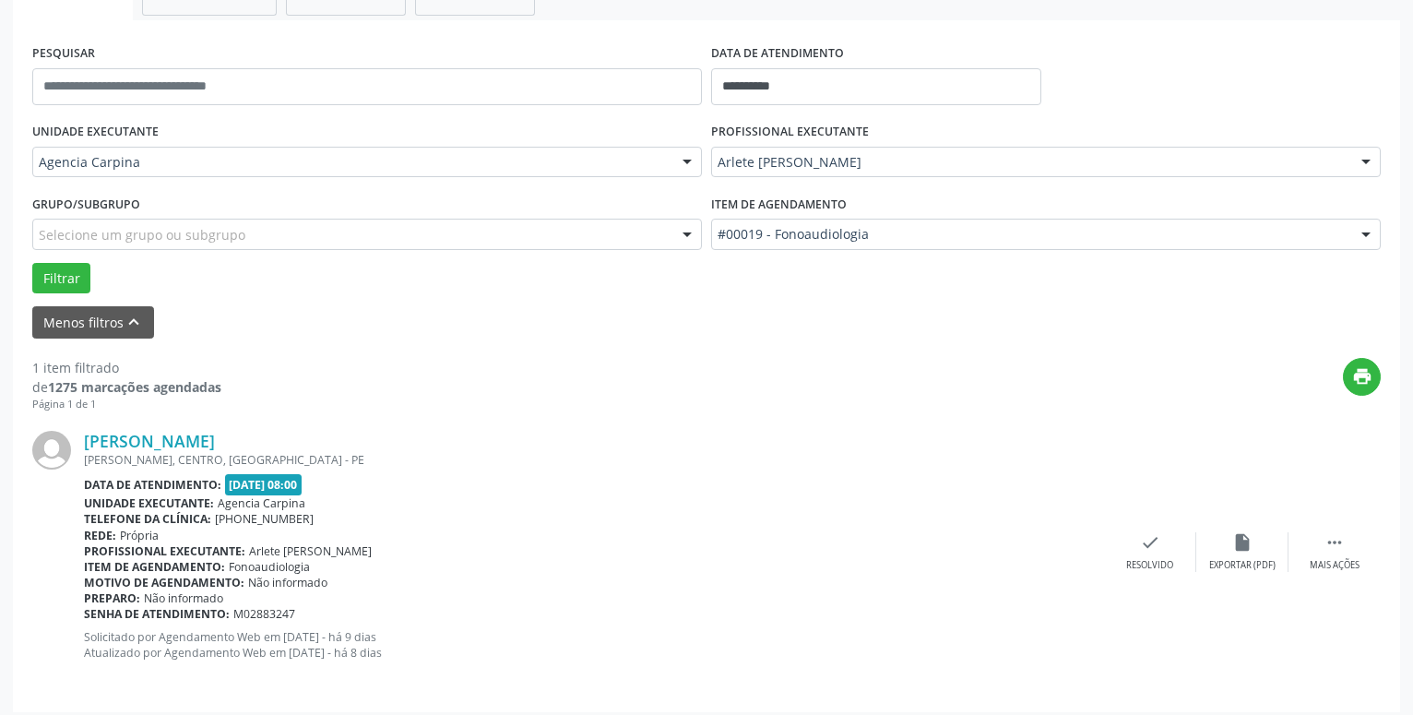
scroll to position [328, 0]
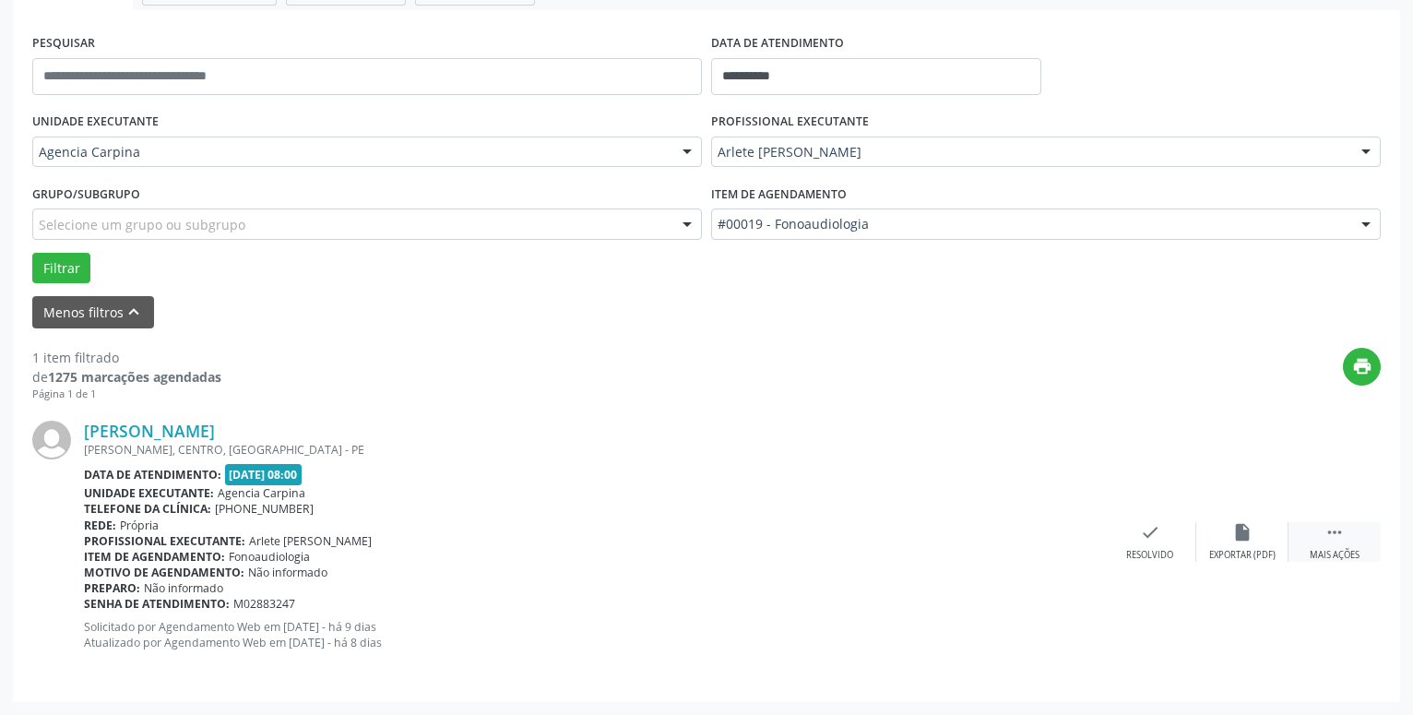
click at [1330, 539] on icon "" at bounding box center [1335, 532] width 20 height 20
click at [1223, 553] on div "Não compareceu" at bounding box center [1242, 555] width 78 height 13
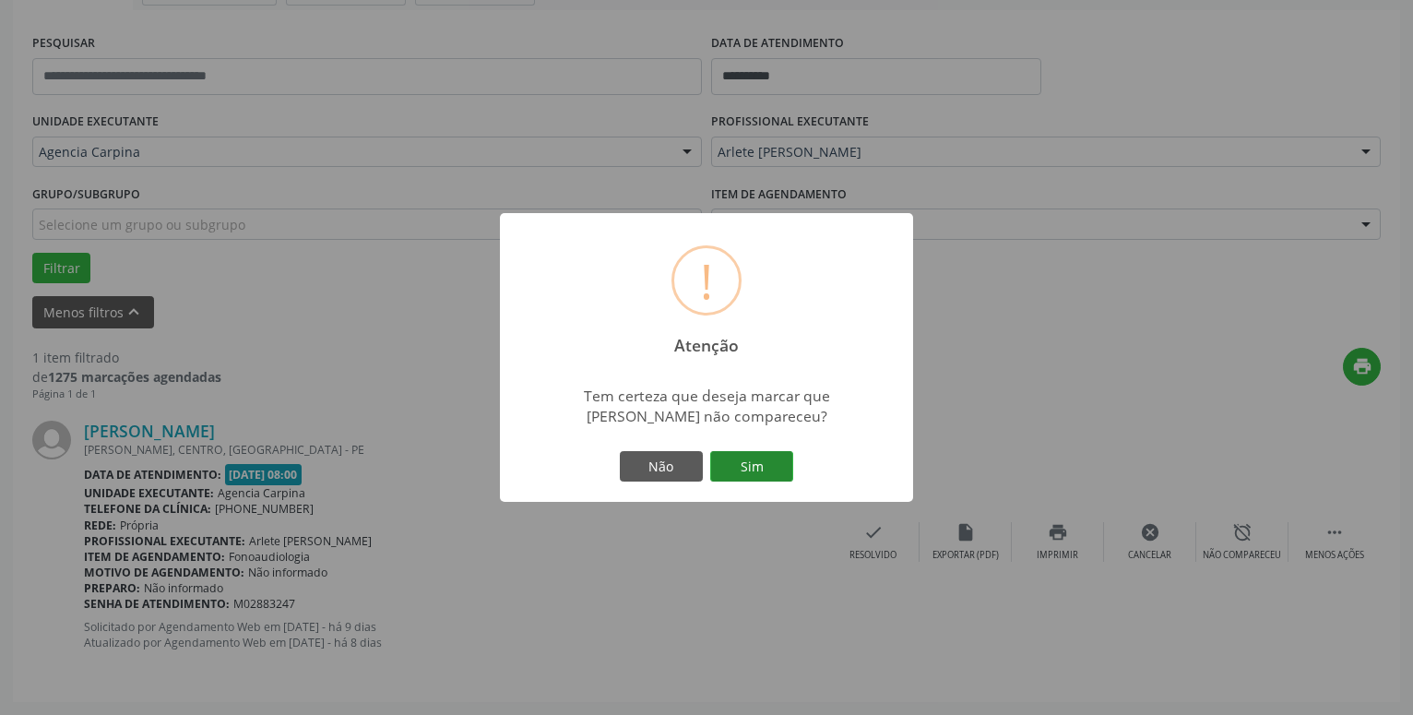
click at [775, 460] on button "Sim" at bounding box center [751, 466] width 83 height 31
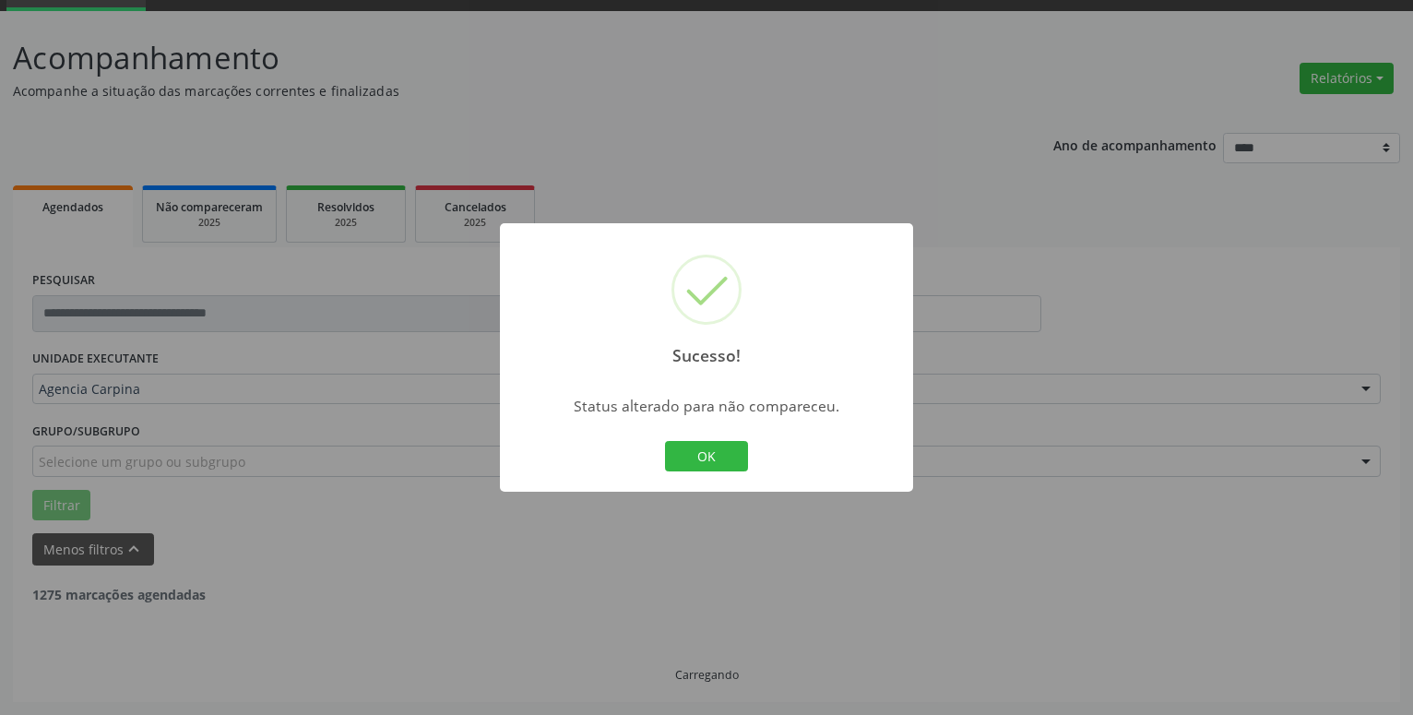
scroll to position [31, 0]
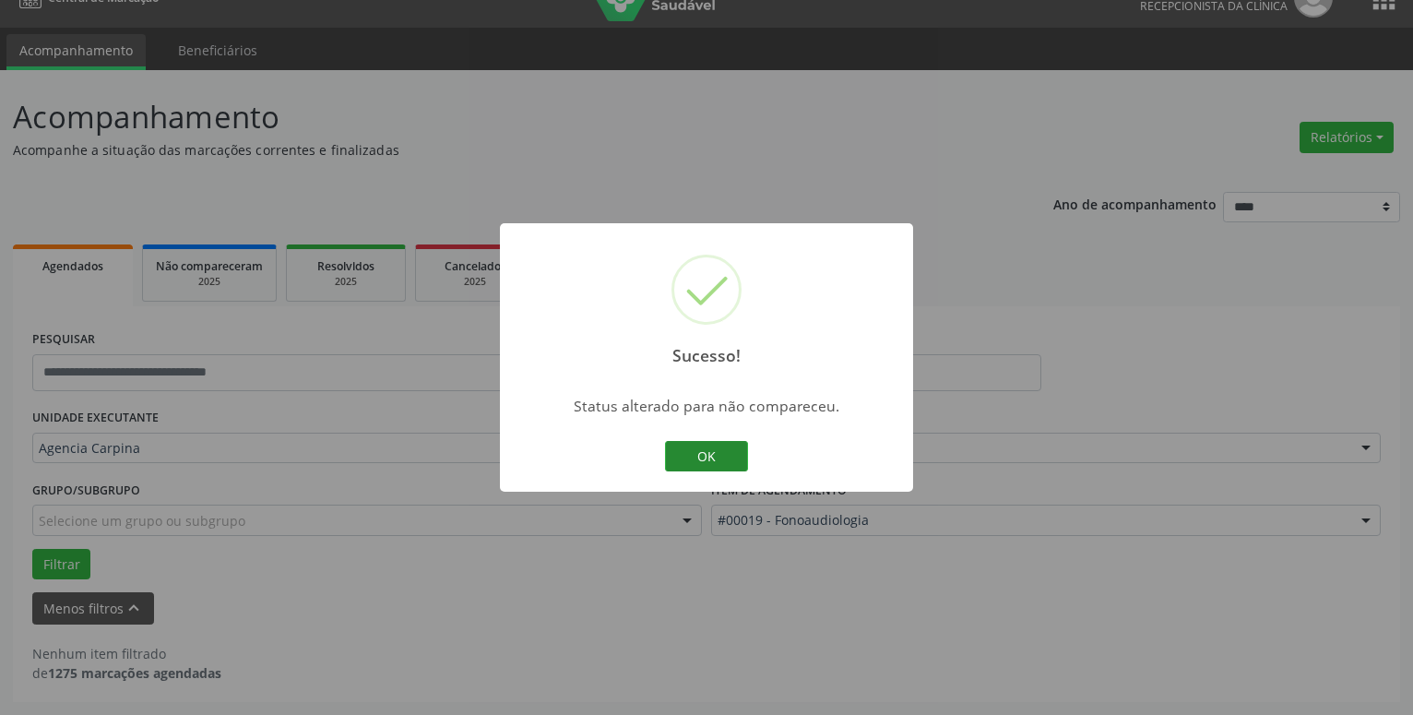
click at [727, 466] on button "OK" at bounding box center [706, 456] width 83 height 31
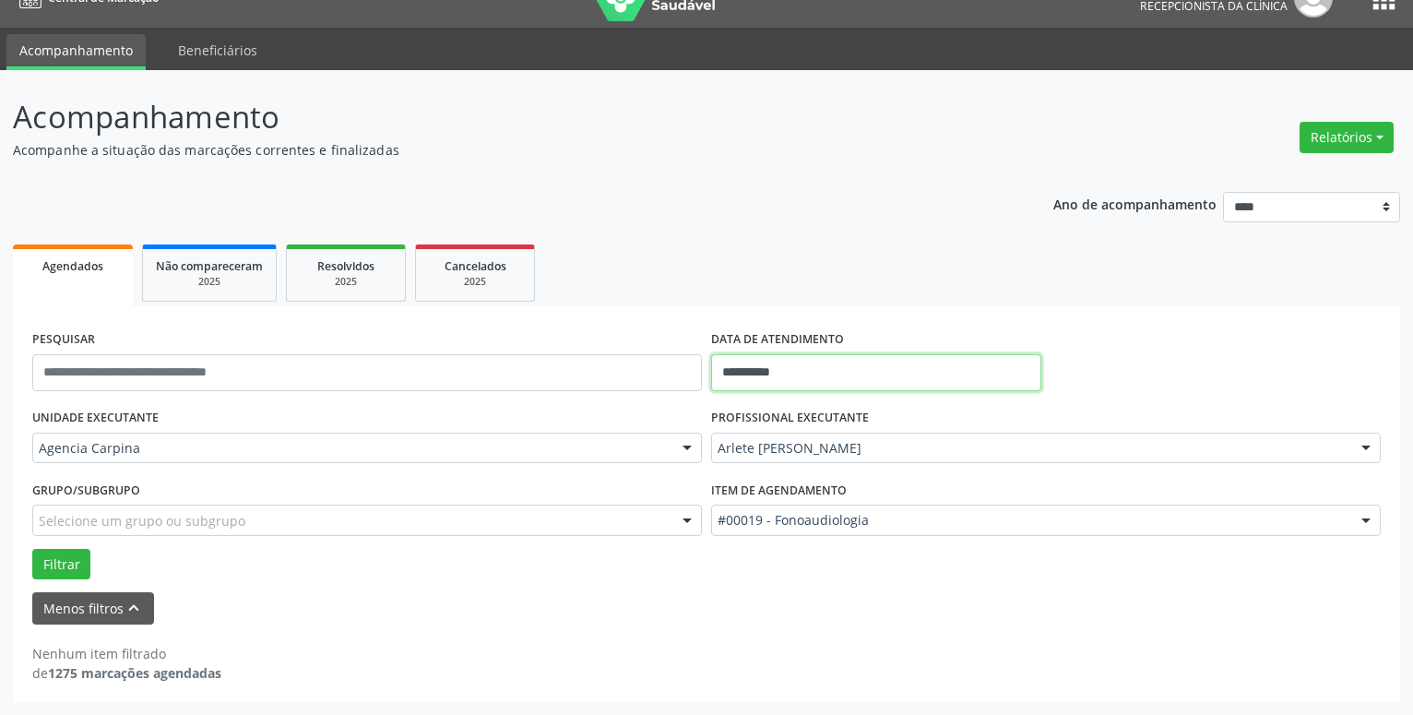
click at [842, 377] on input "**********" at bounding box center [876, 372] width 330 height 37
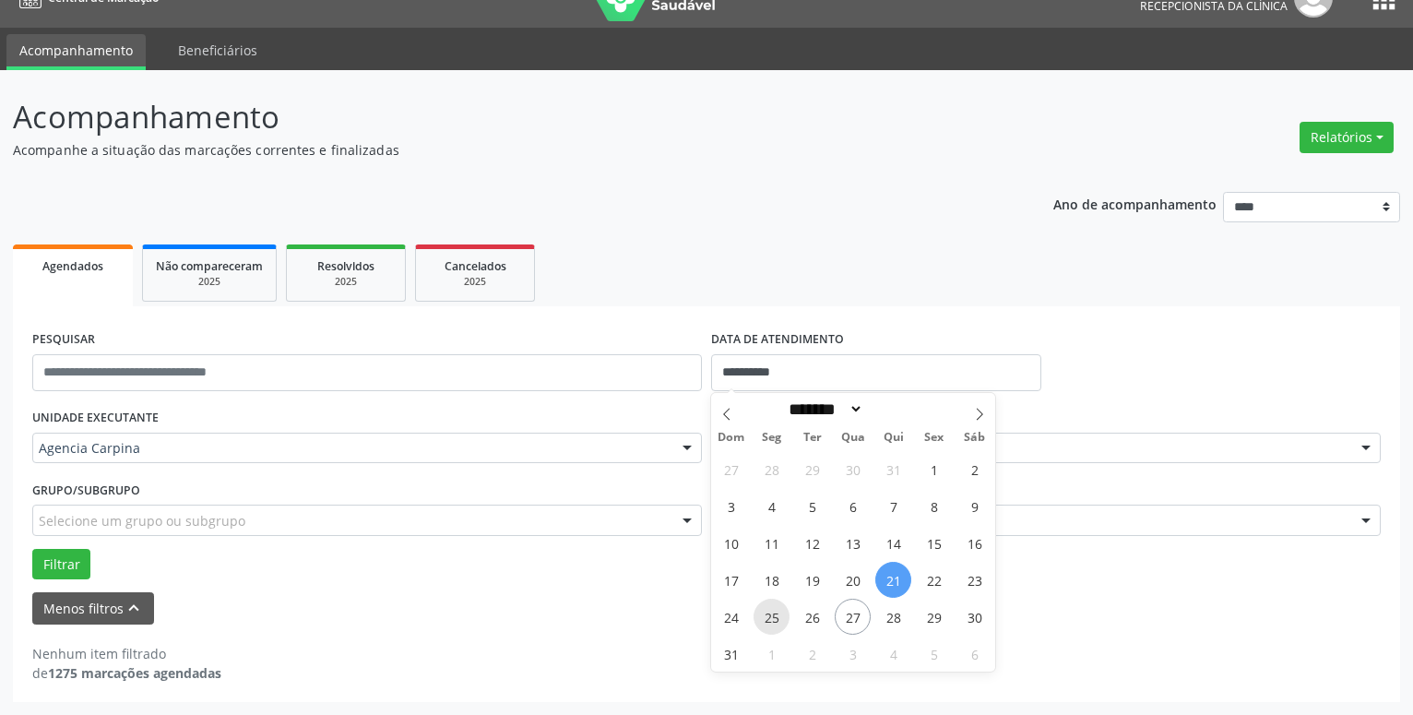
click at [769, 621] on span "25" at bounding box center [772, 617] width 36 height 36
type input "**********"
click at [769, 621] on span "25" at bounding box center [772, 617] width 36 height 36
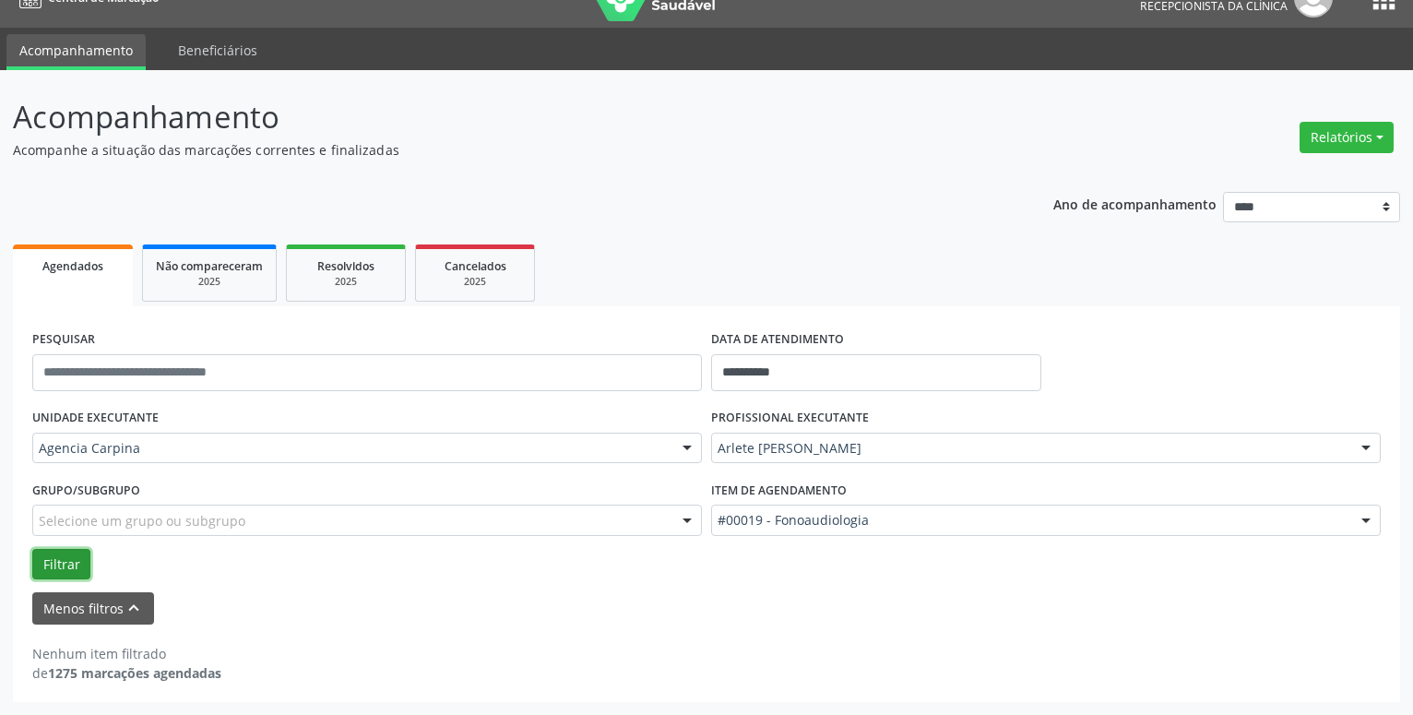
click at [54, 553] on button "Filtrar" at bounding box center [61, 564] width 58 height 31
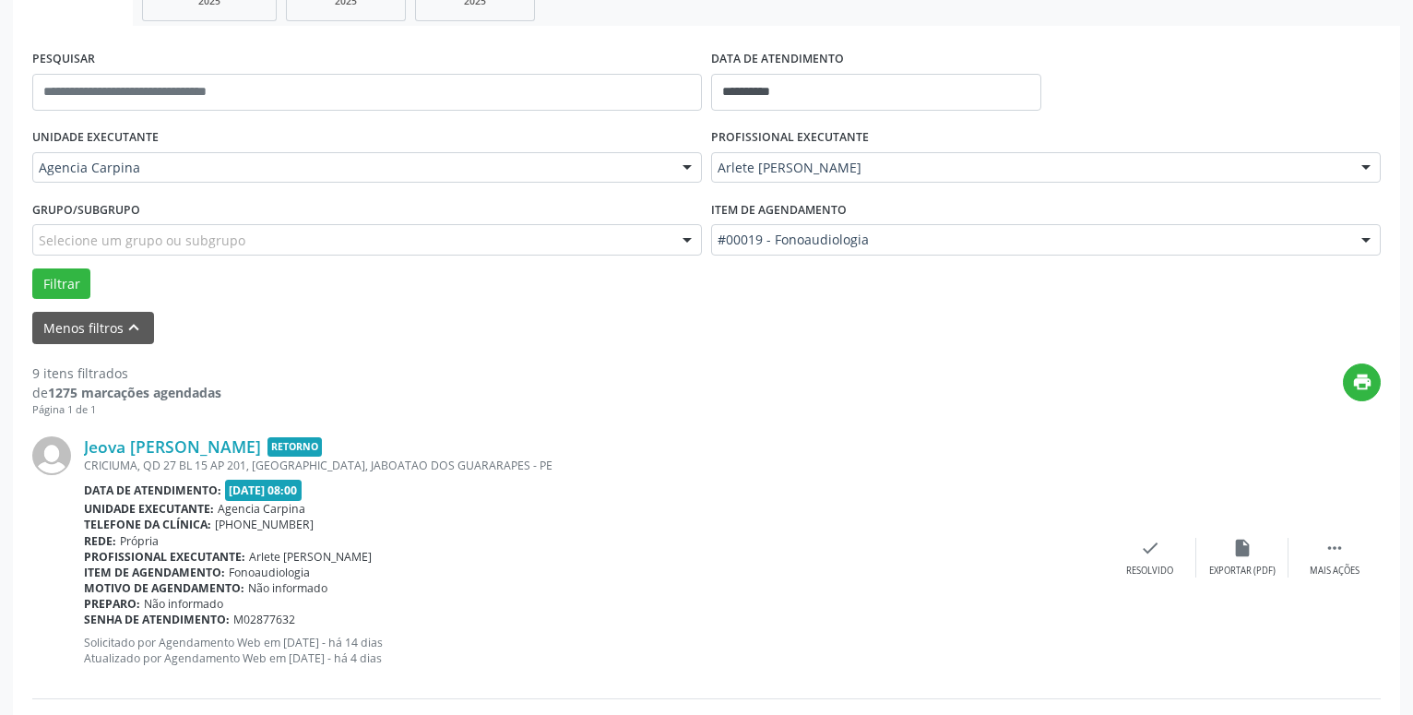
scroll to position [314, 0]
click at [1341, 549] on icon "" at bounding box center [1335, 546] width 20 height 20
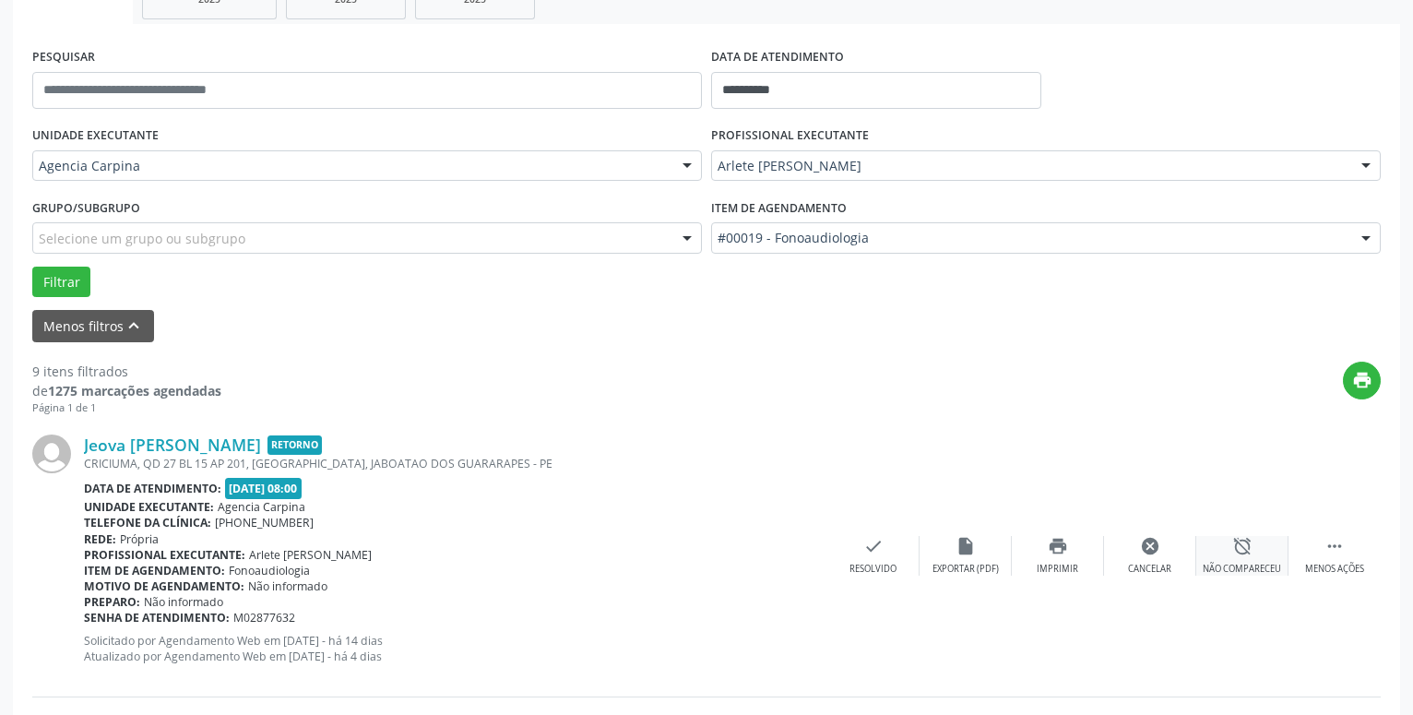
click at [1235, 541] on icon "alarm_off" at bounding box center [1243, 546] width 20 height 20
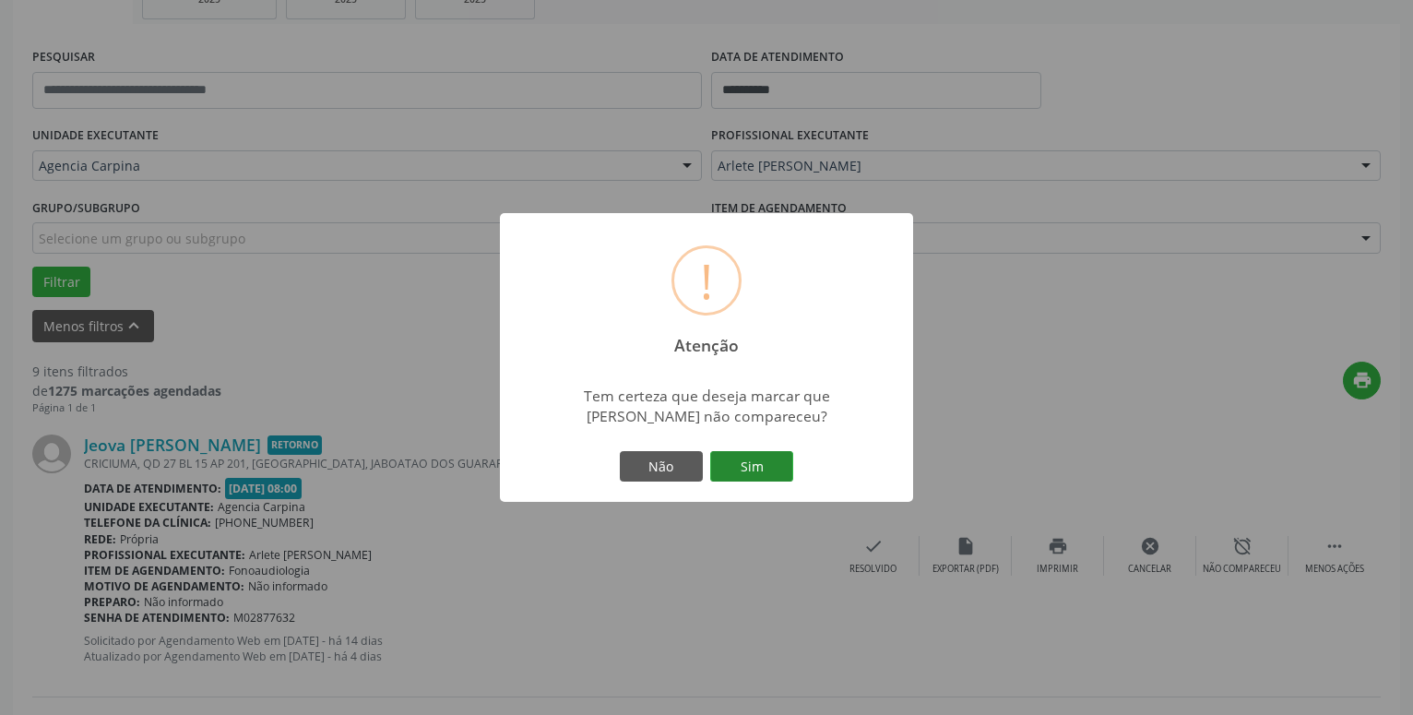
click at [749, 470] on button "Sim" at bounding box center [751, 466] width 83 height 31
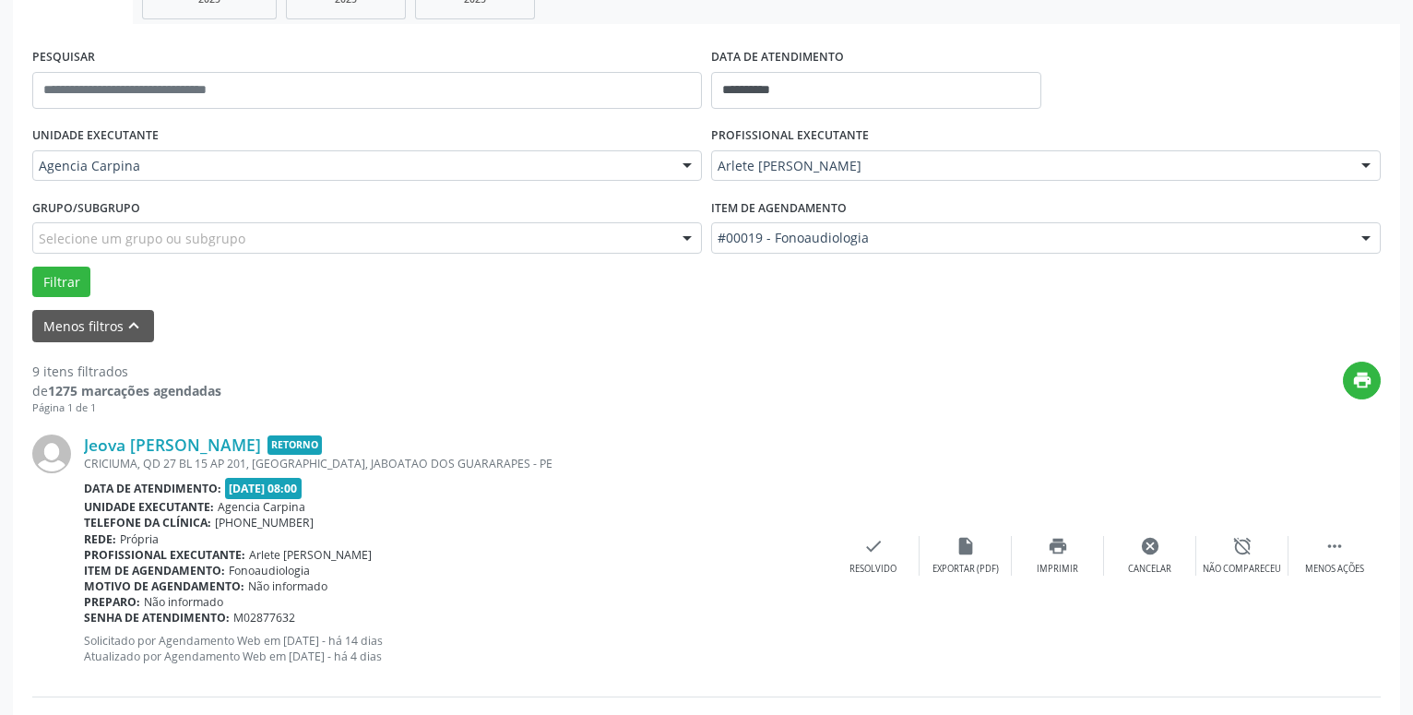
scroll to position [90, 0]
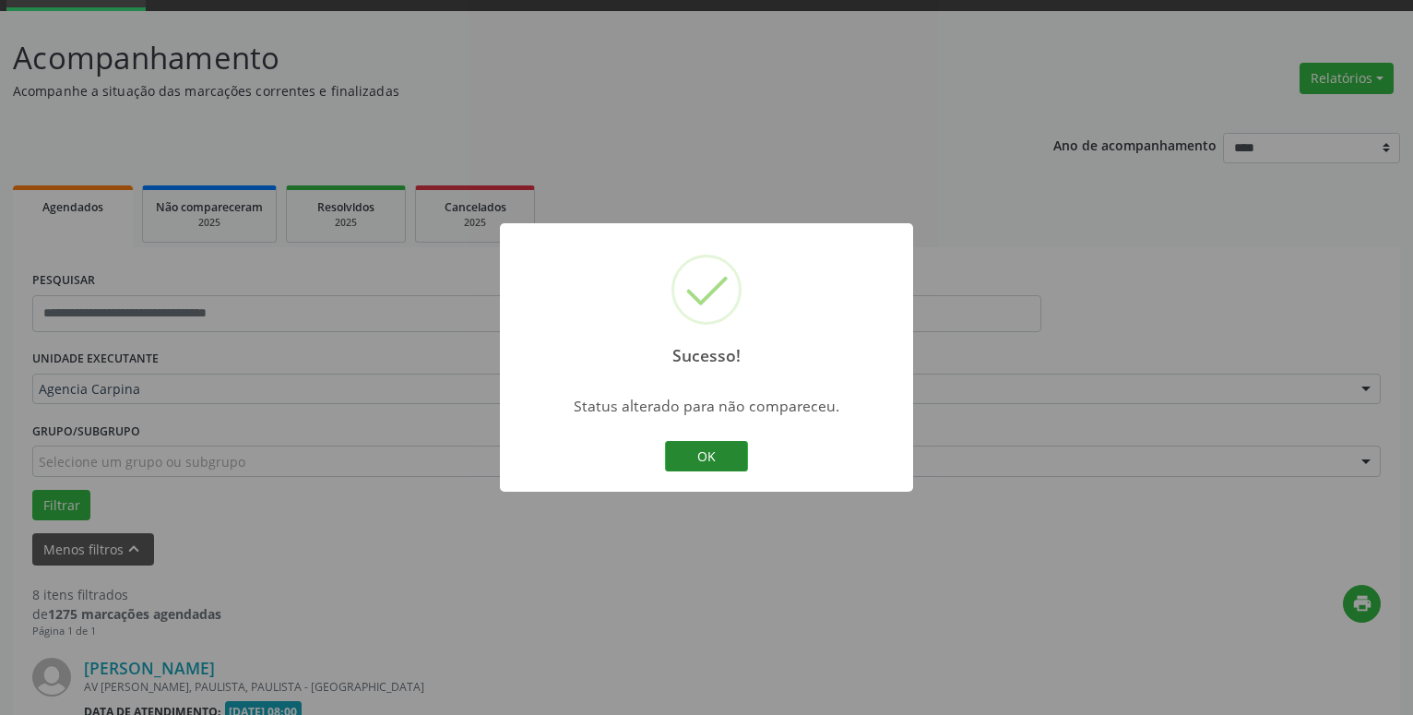
click at [713, 455] on button "OK" at bounding box center [706, 456] width 83 height 31
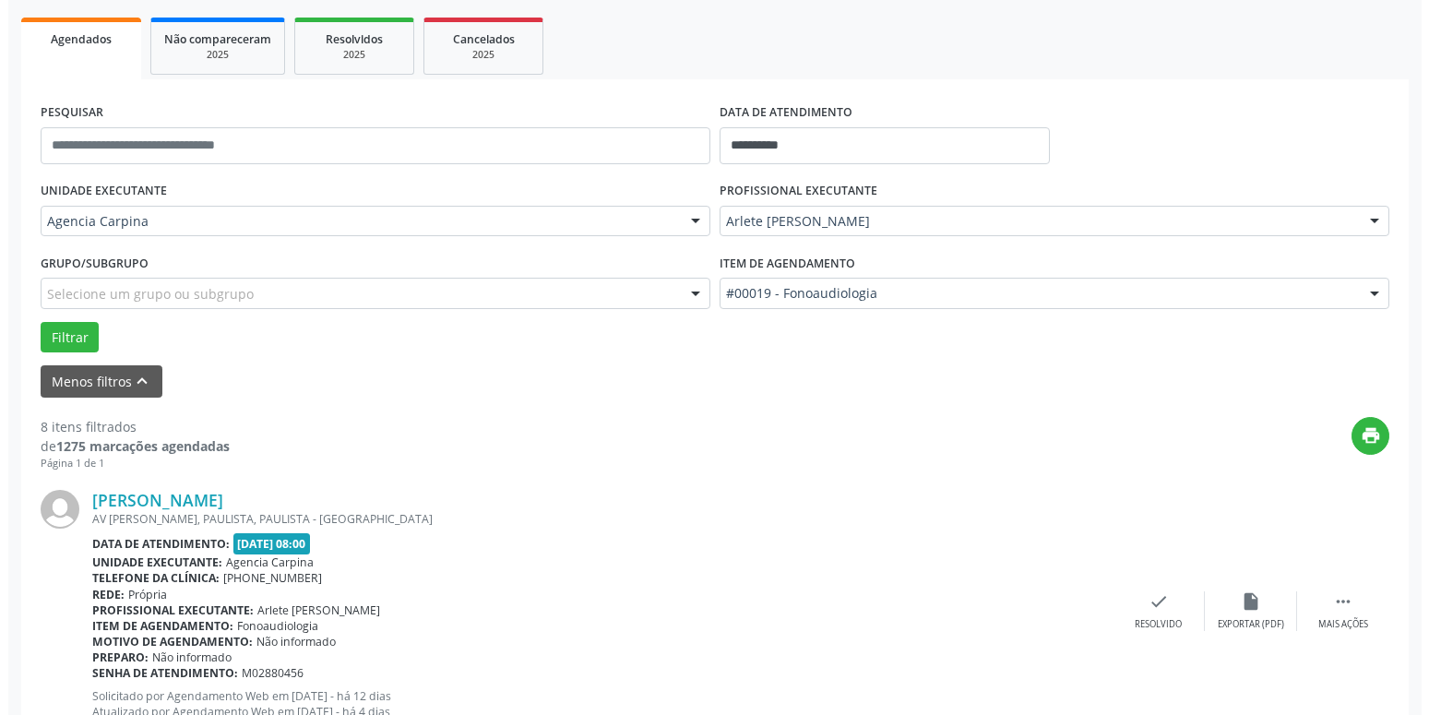
scroll to position [279, 0]
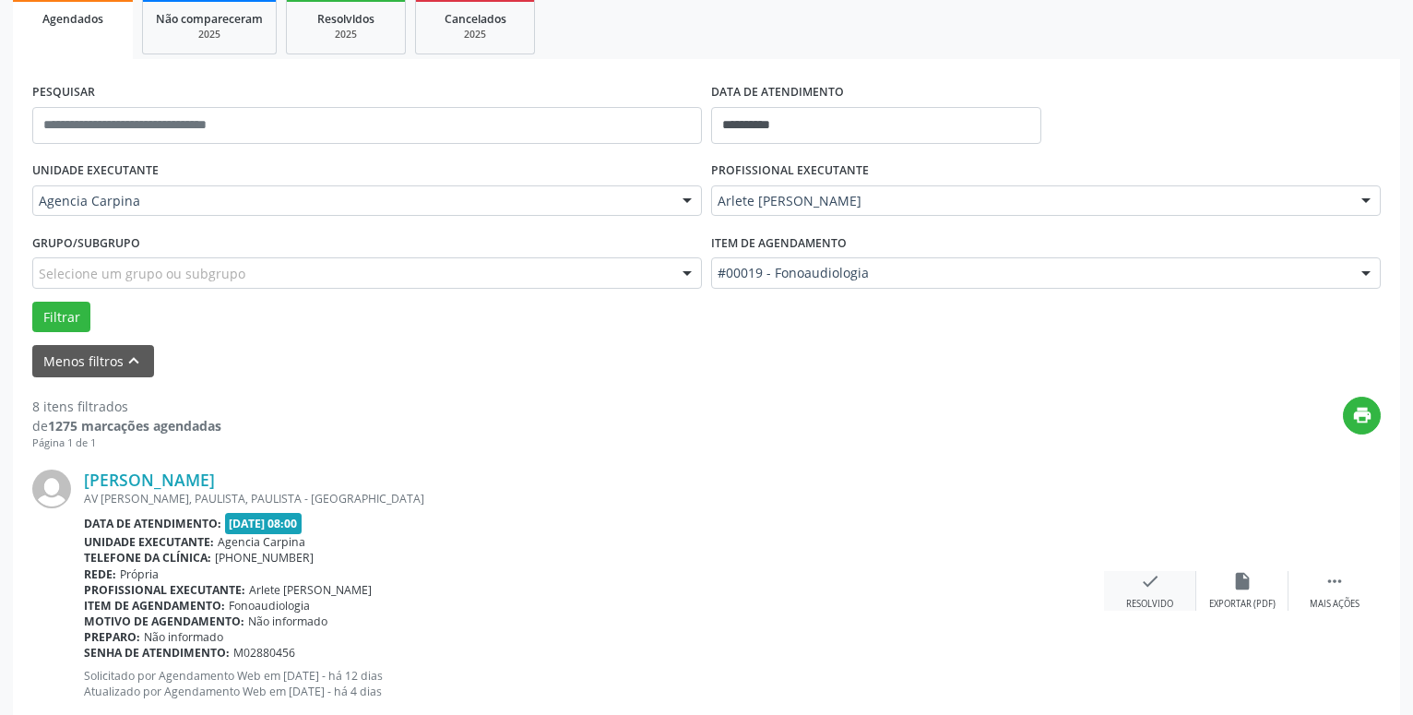
click at [1130, 587] on div "check Resolvido" at bounding box center [1150, 591] width 92 height 40
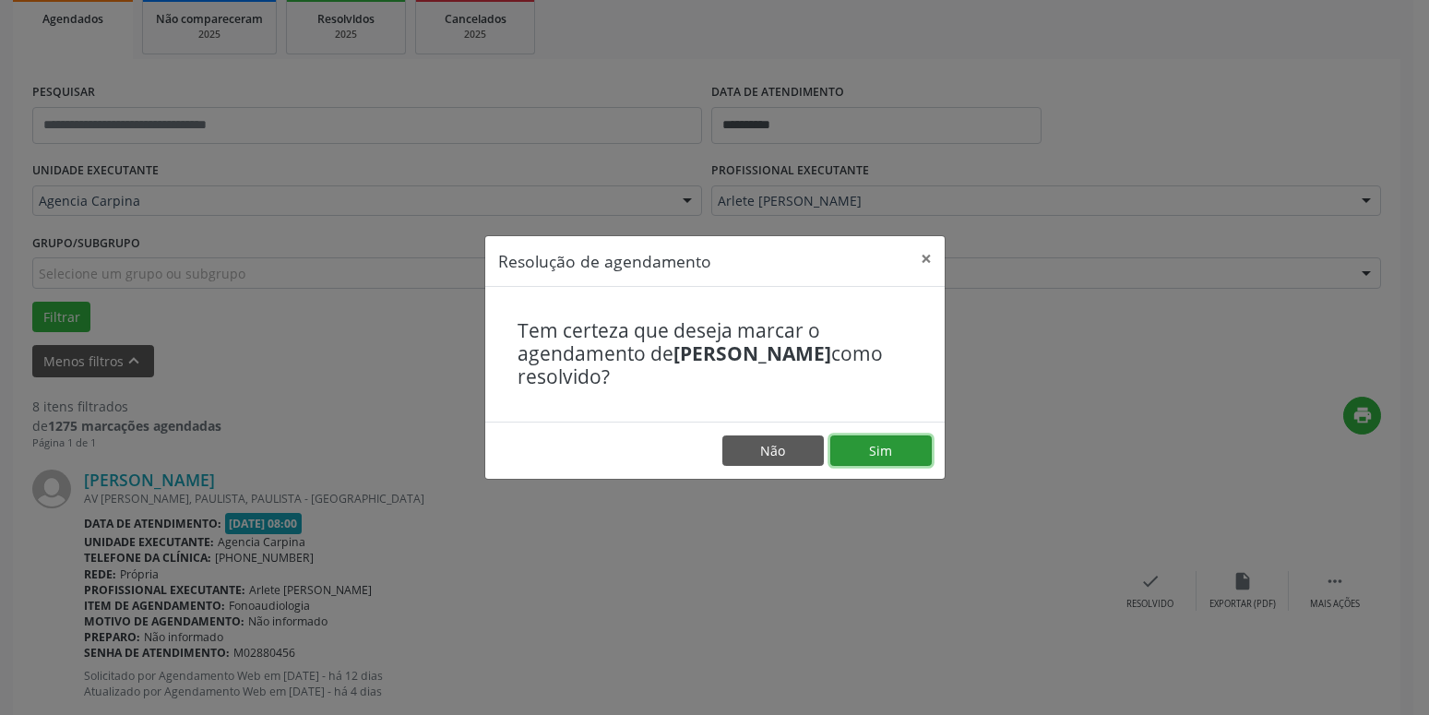
click at [901, 441] on button "Sim" at bounding box center [880, 450] width 101 height 31
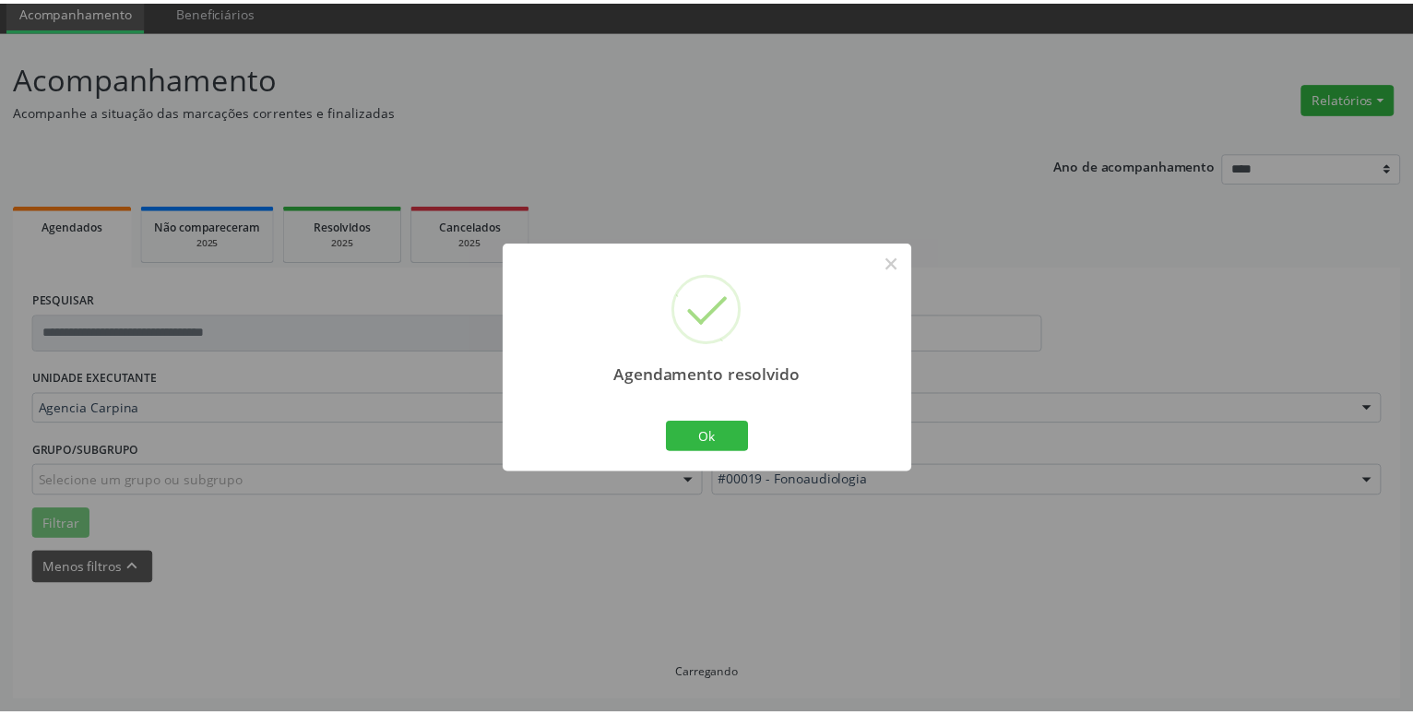
scroll to position [71, 0]
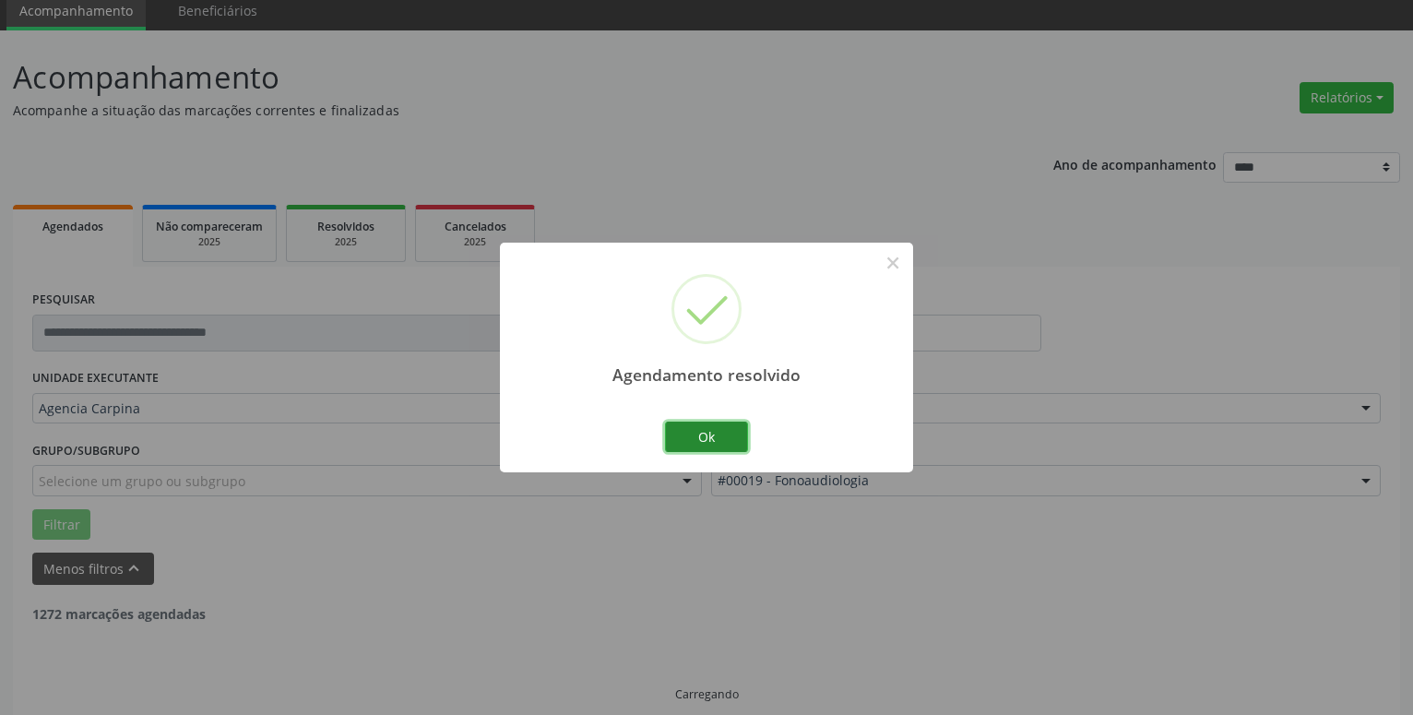
click at [723, 435] on button "Ok" at bounding box center [706, 437] width 83 height 31
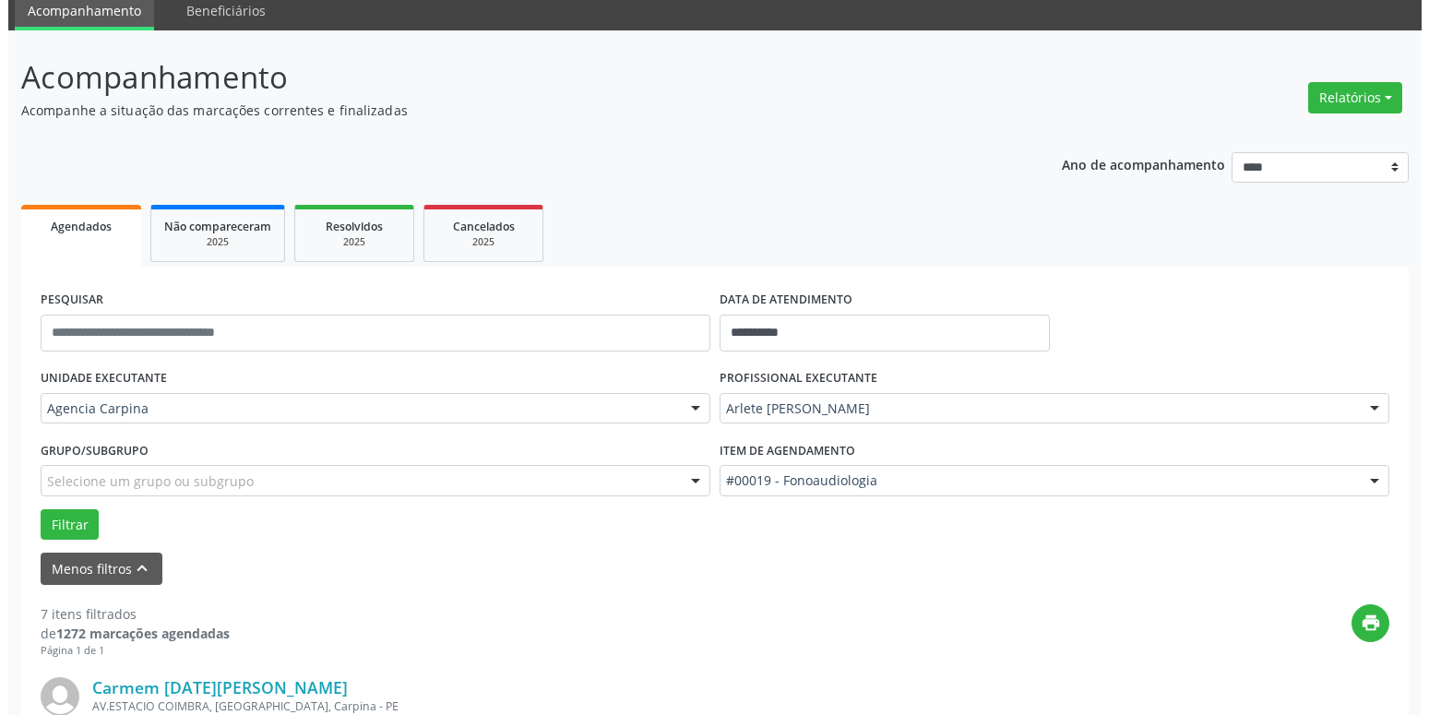
scroll to position [259, 0]
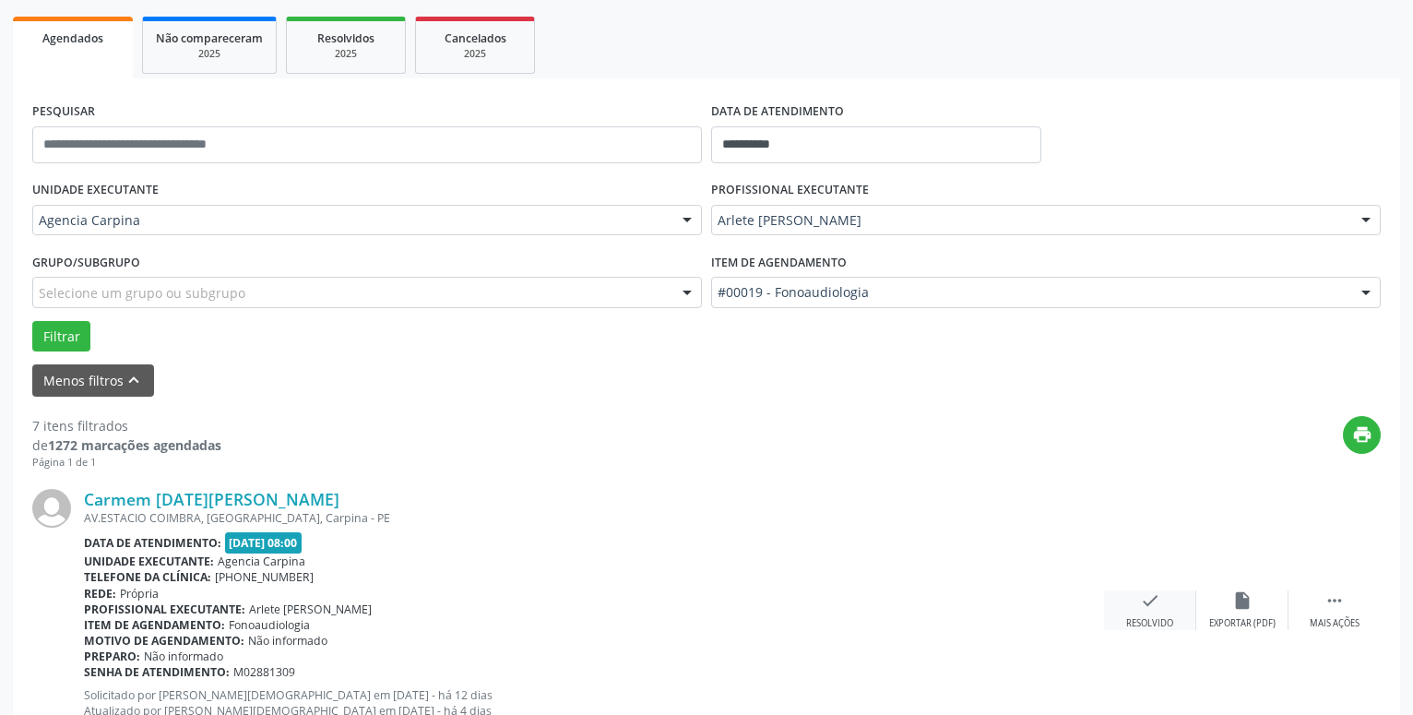
click at [1153, 606] on icon "check" at bounding box center [1150, 600] width 20 height 20
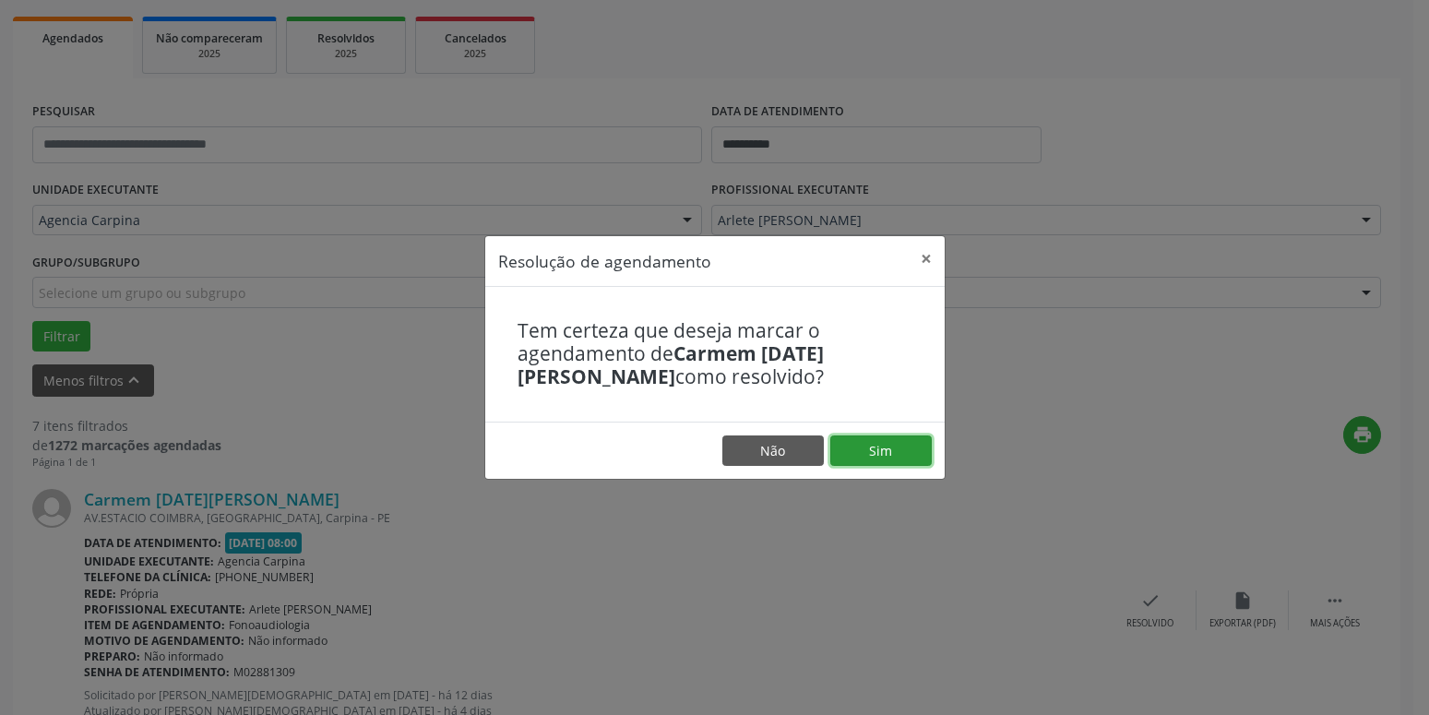
click at [887, 450] on button "Sim" at bounding box center [880, 450] width 101 height 31
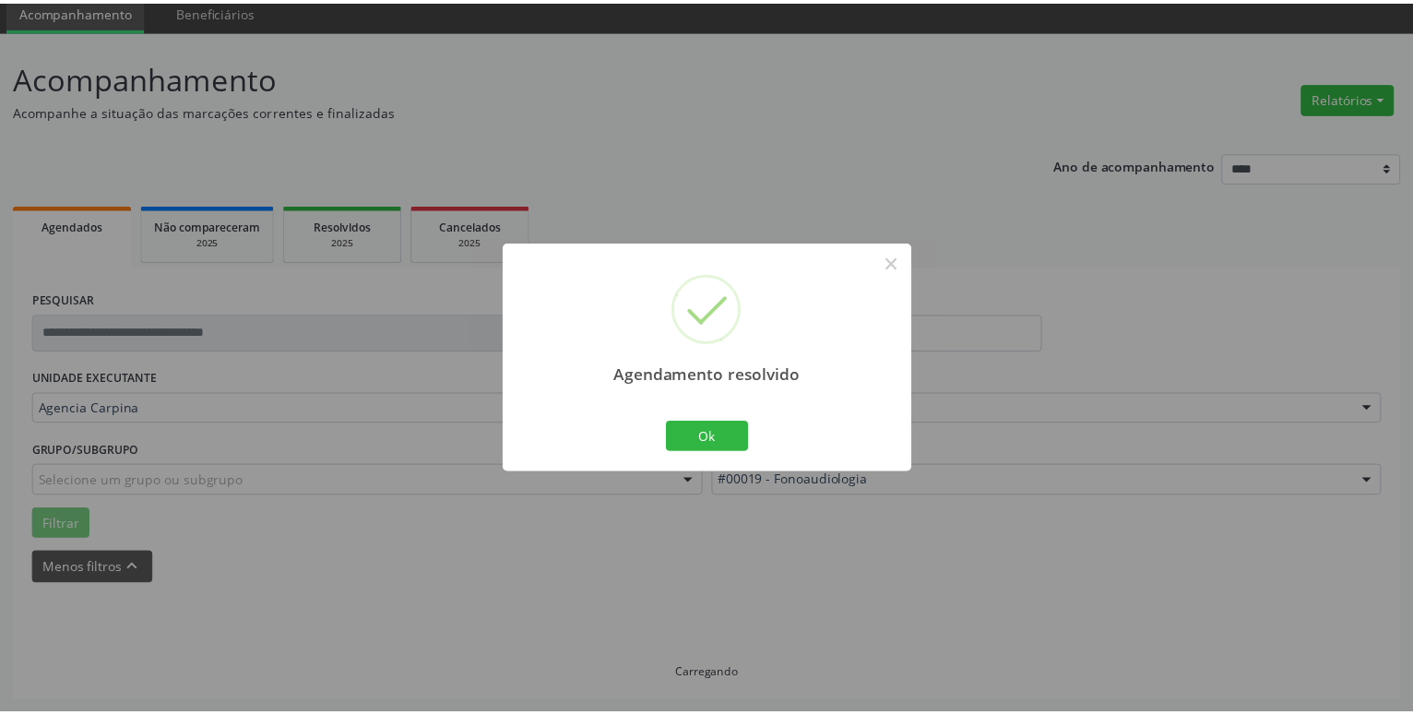
scroll to position [71, 0]
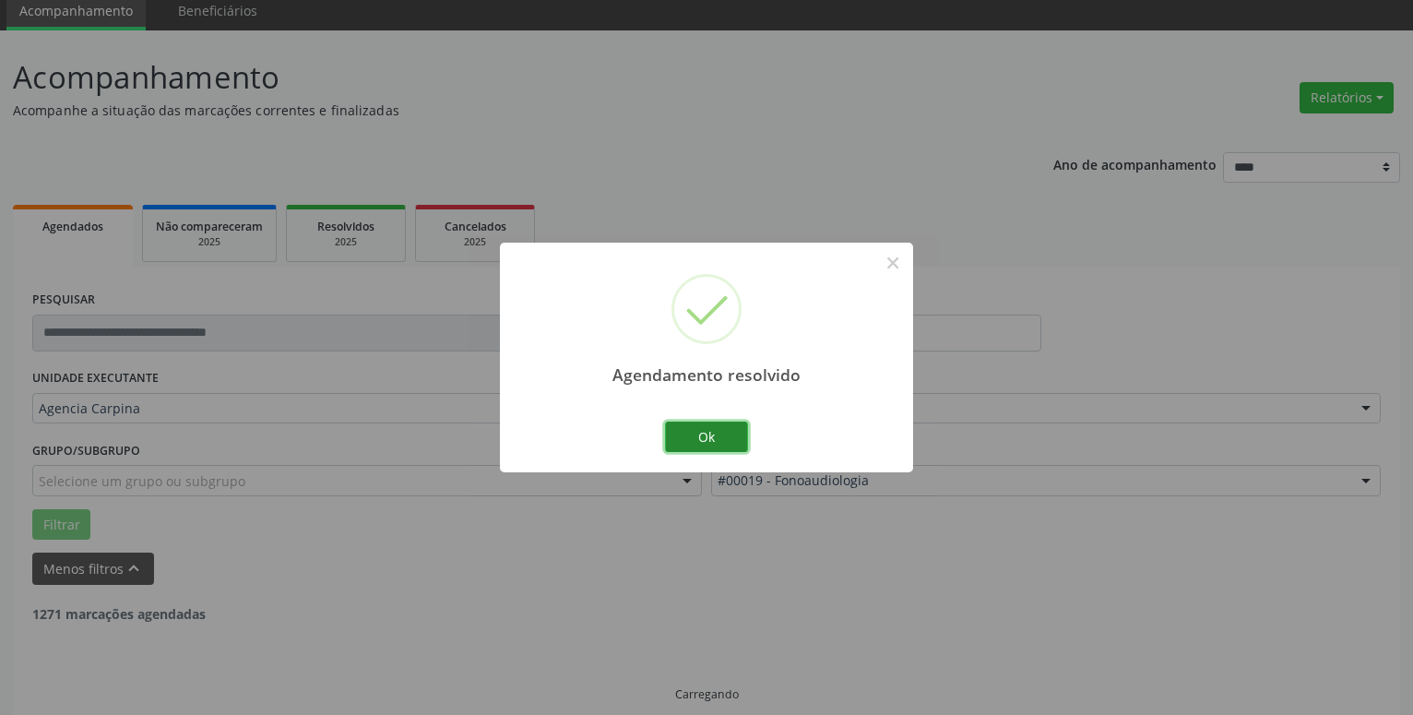
click at [727, 435] on button "Ok" at bounding box center [706, 437] width 83 height 31
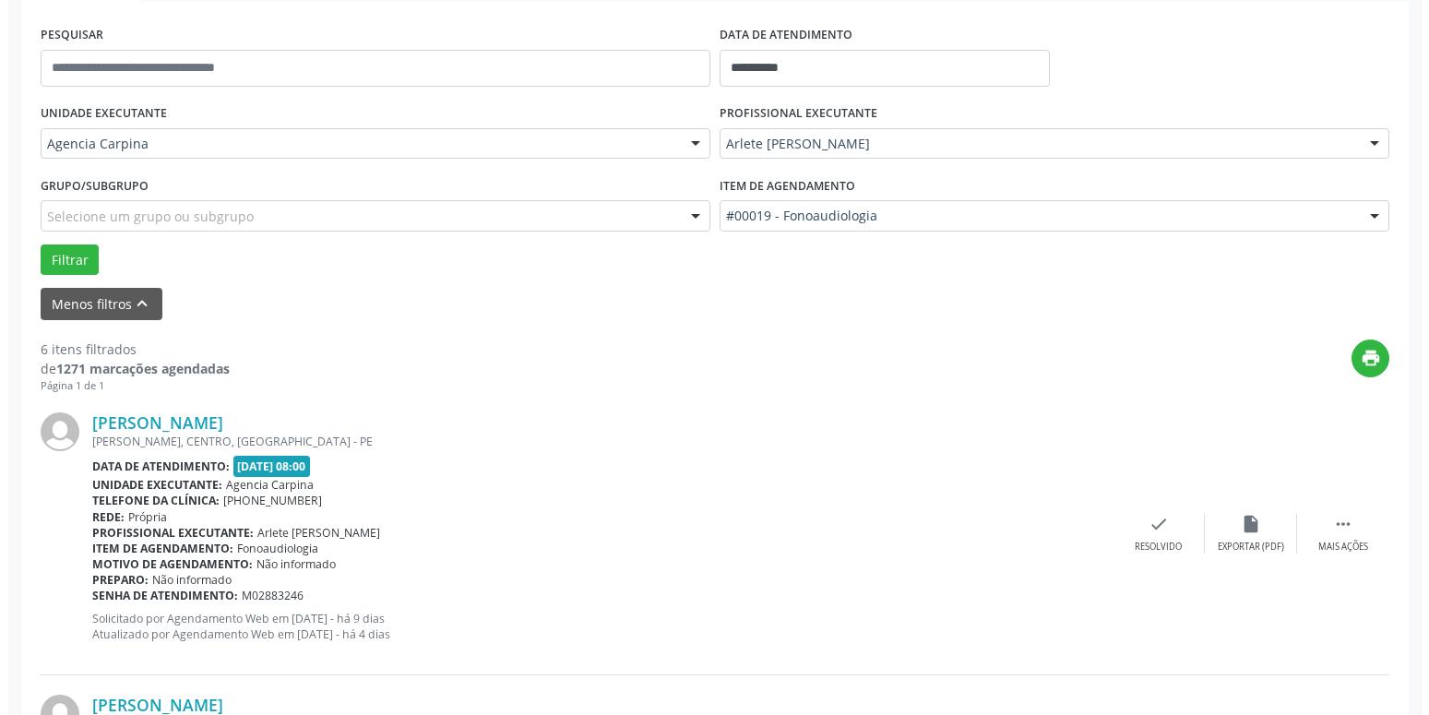
scroll to position [353, 0]
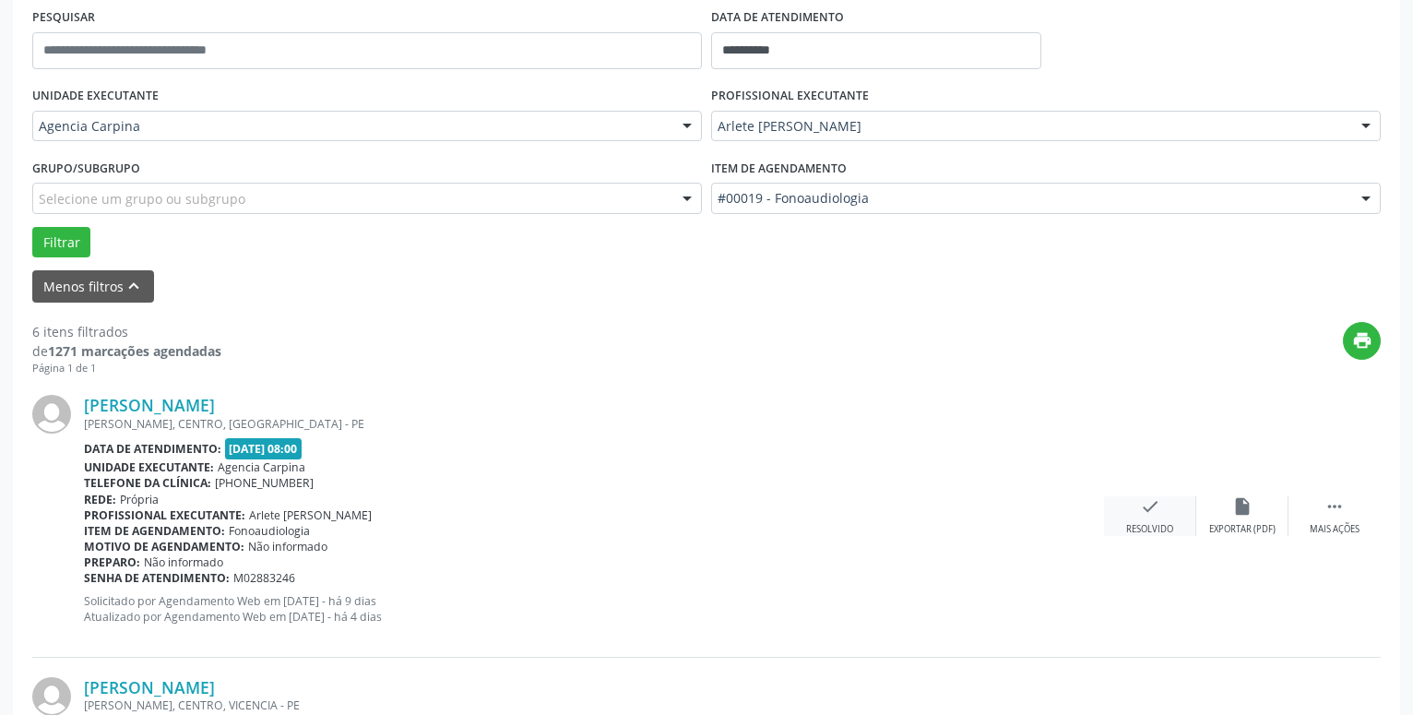
click at [1140, 514] on icon "check" at bounding box center [1150, 506] width 20 height 20
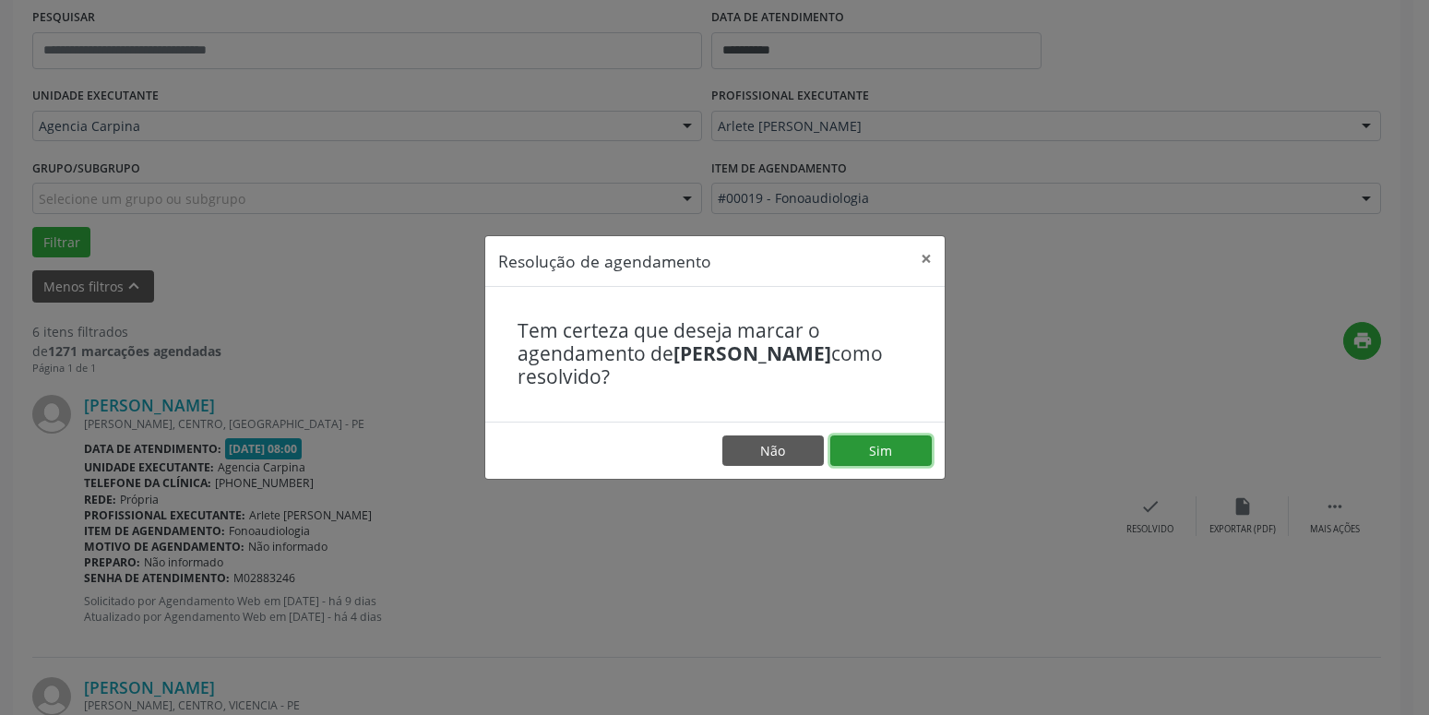
click at [902, 439] on button "Sim" at bounding box center [880, 450] width 101 height 31
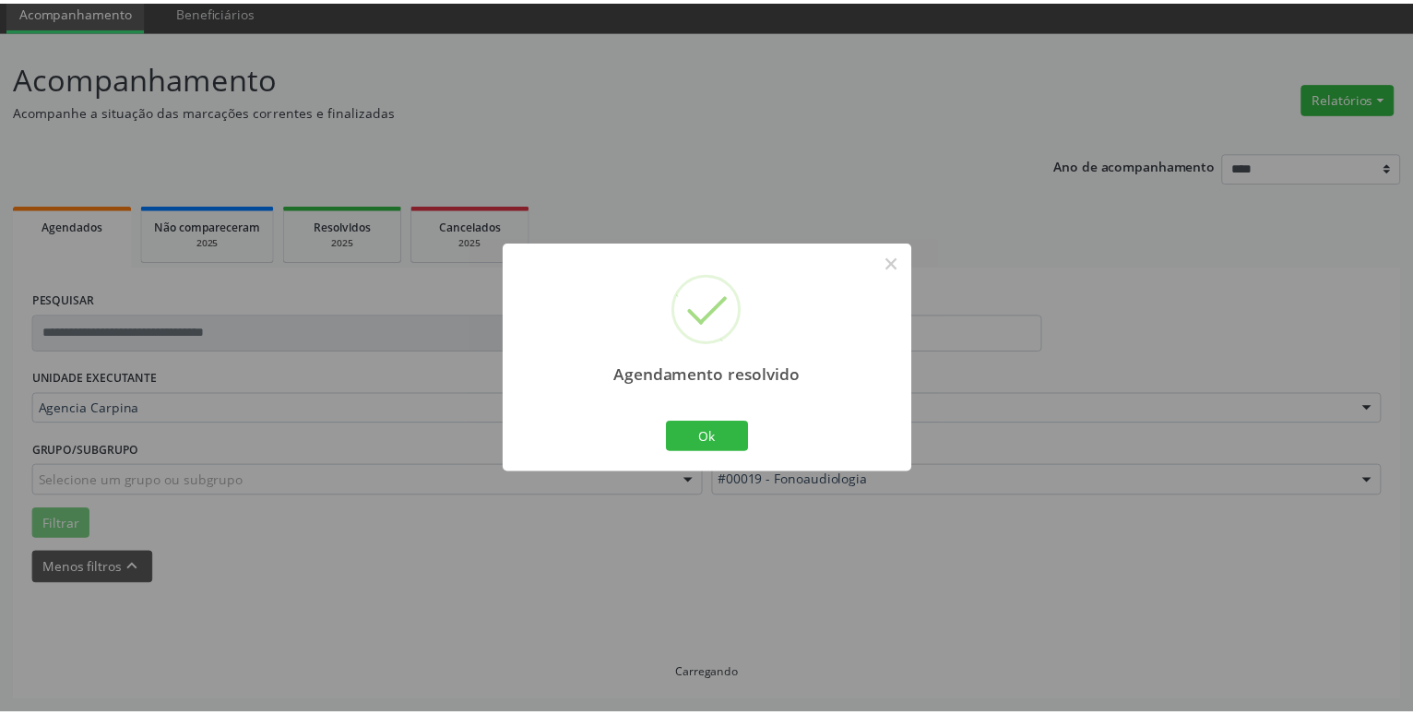
scroll to position [71, 0]
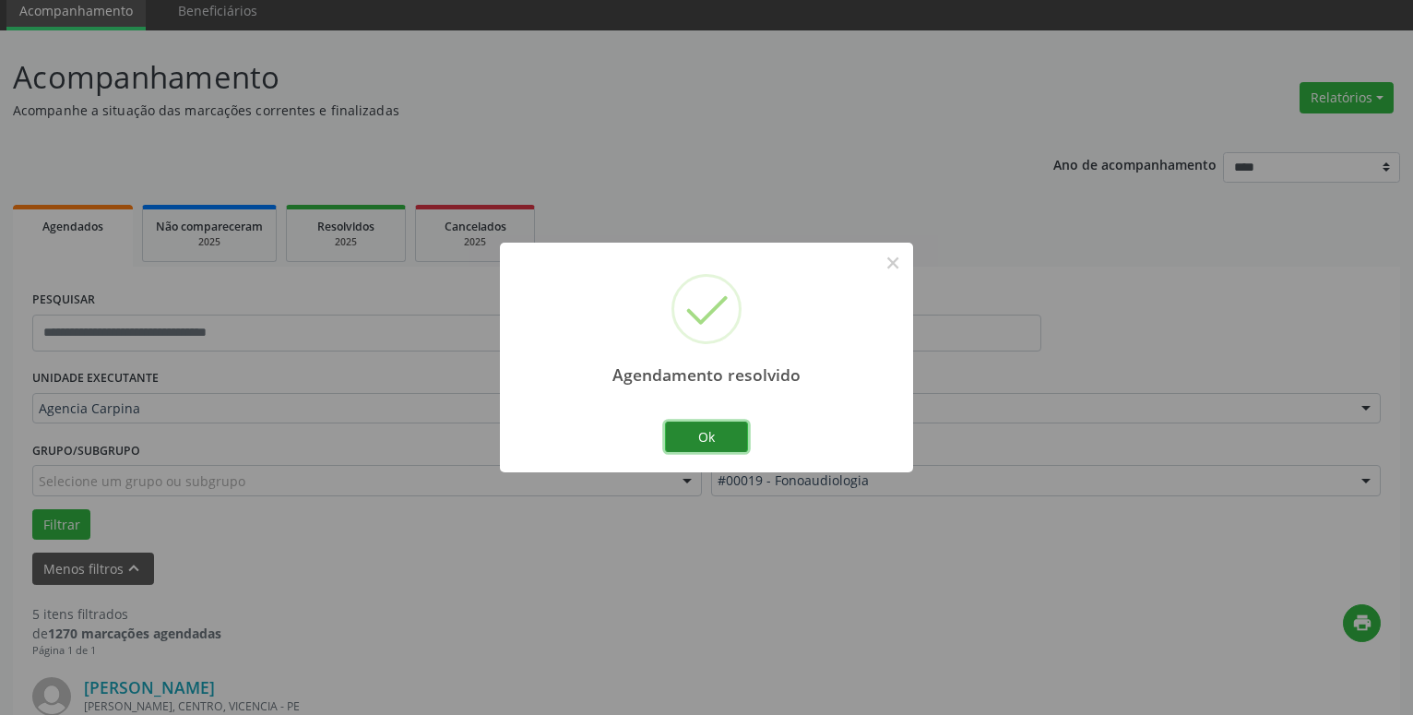
click at [720, 431] on button "Ok" at bounding box center [706, 437] width 83 height 31
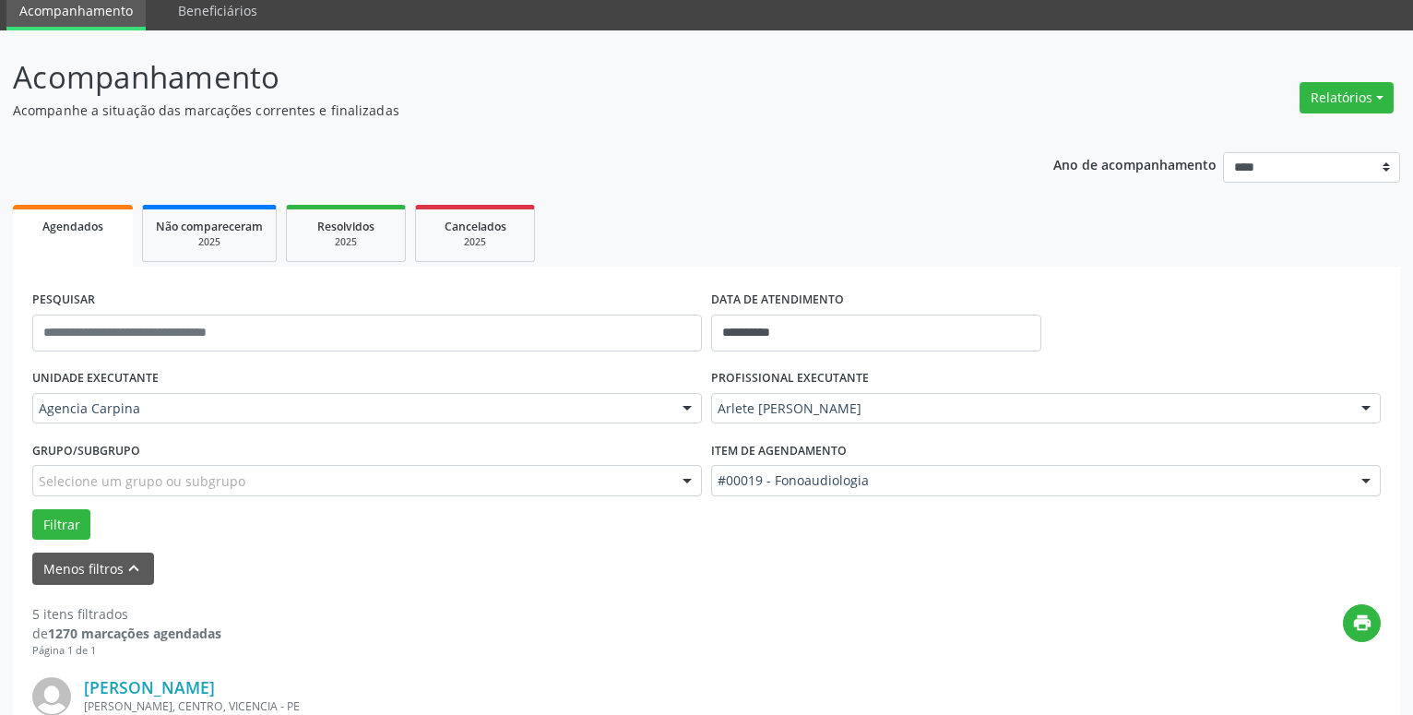
scroll to position [259, 0]
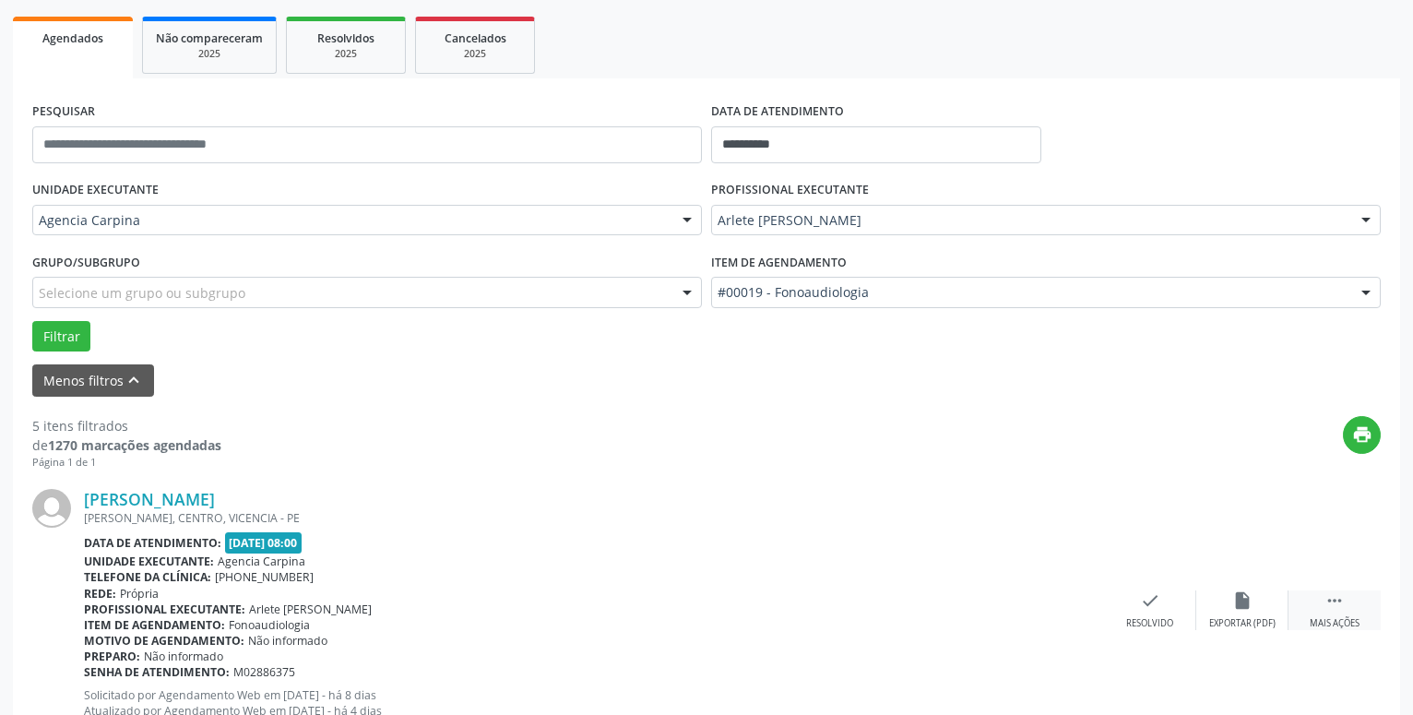
click at [1335, 606] on icon "" at bounding box center [1335, 600] width 20 height 20
click at [1228, 612] on div "alarm_off Não compareceu" at bounding box center [1243, 610] width 92 height 40
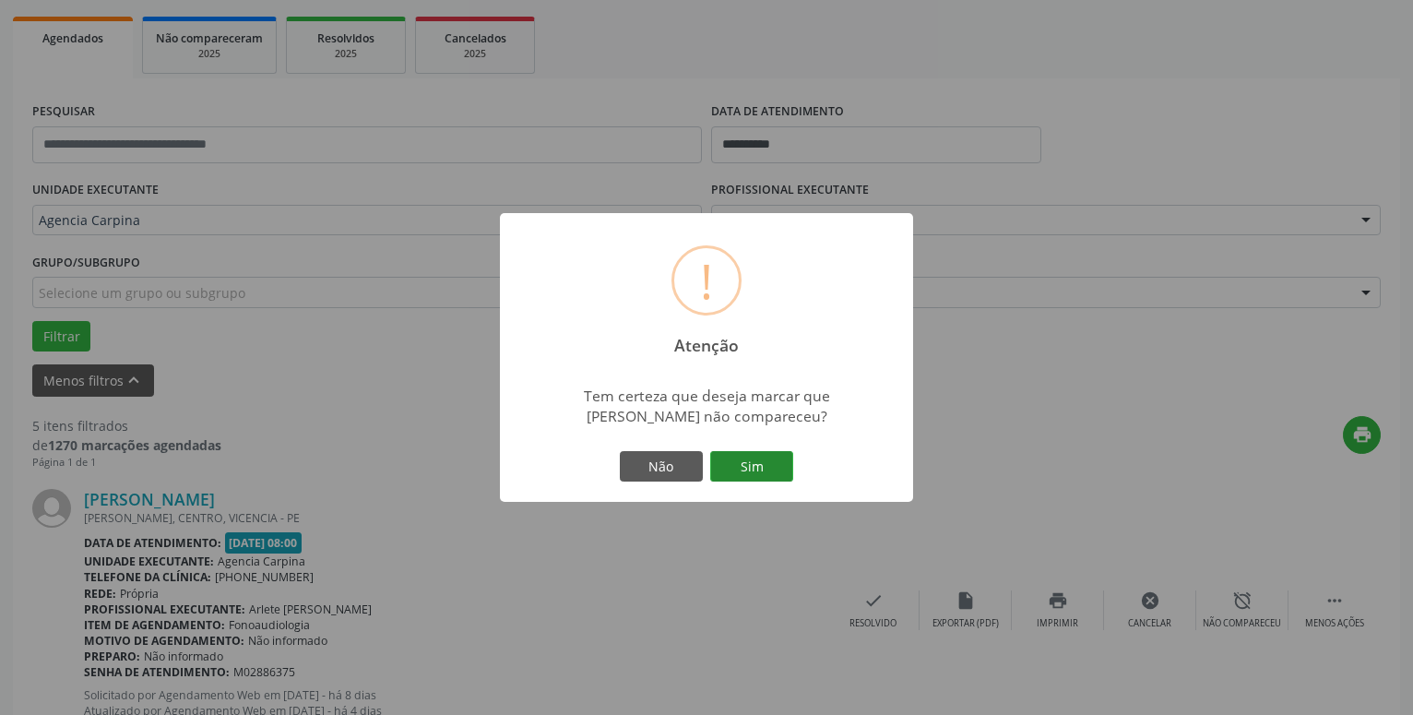
click at [729, 471] on button "Sim" at bounding box center [751, 466] width 83 height 31
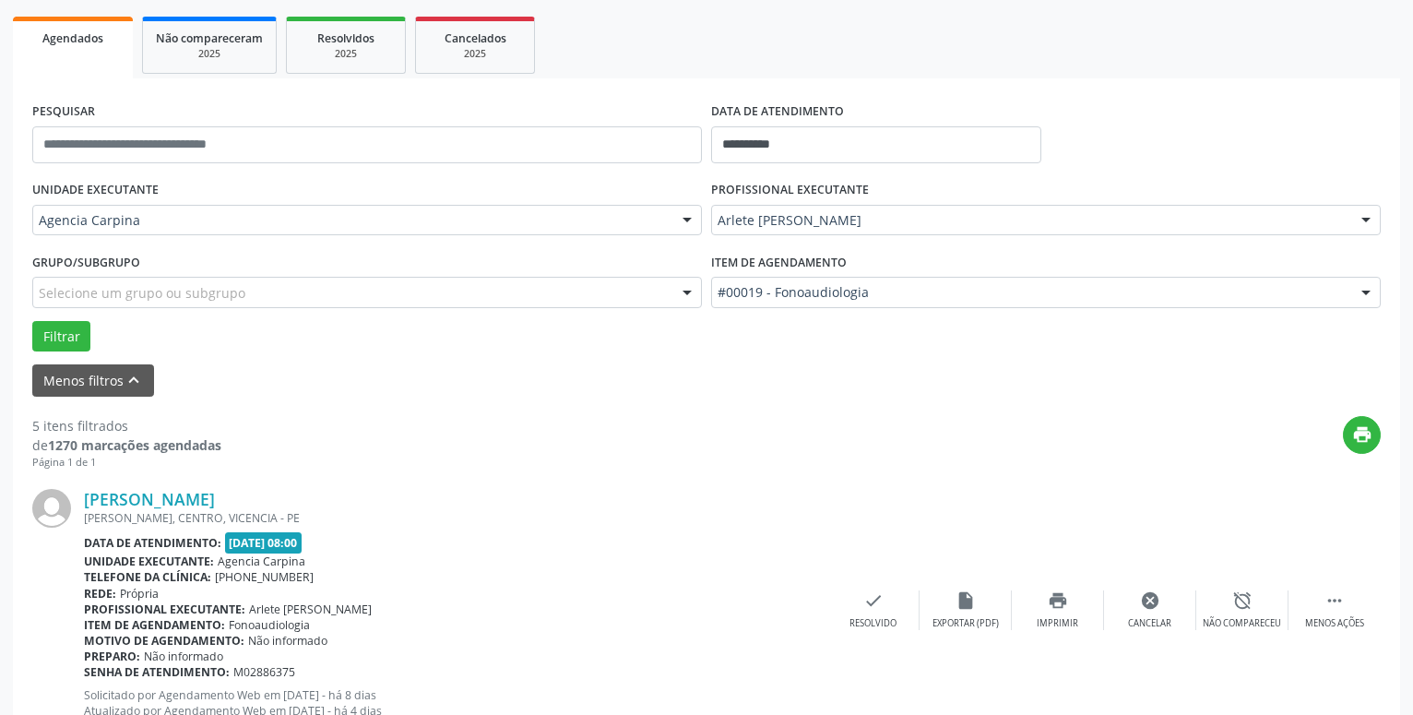
scroll to position [90, 0]
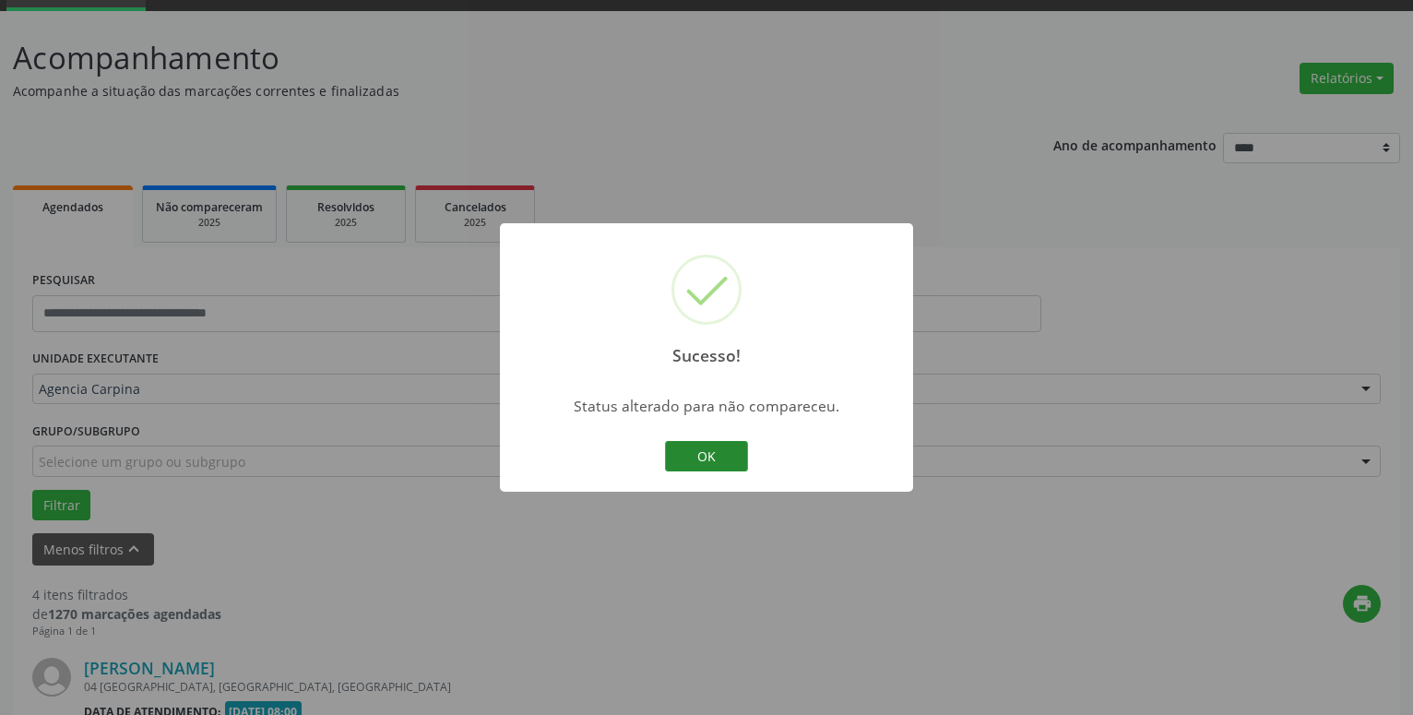
click at [697, 456] on button "OK" at bounding box center [706, 456] width 83 height 31
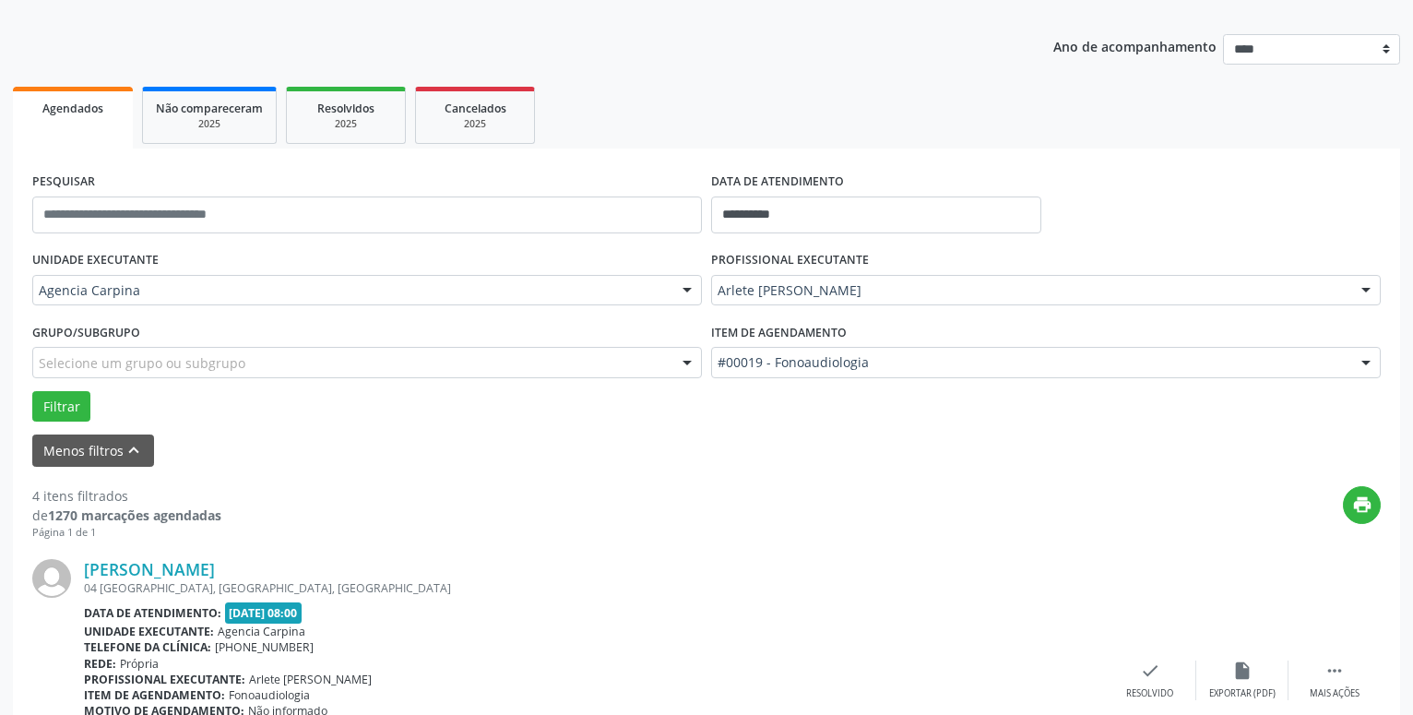
scroll to position [373, 0]
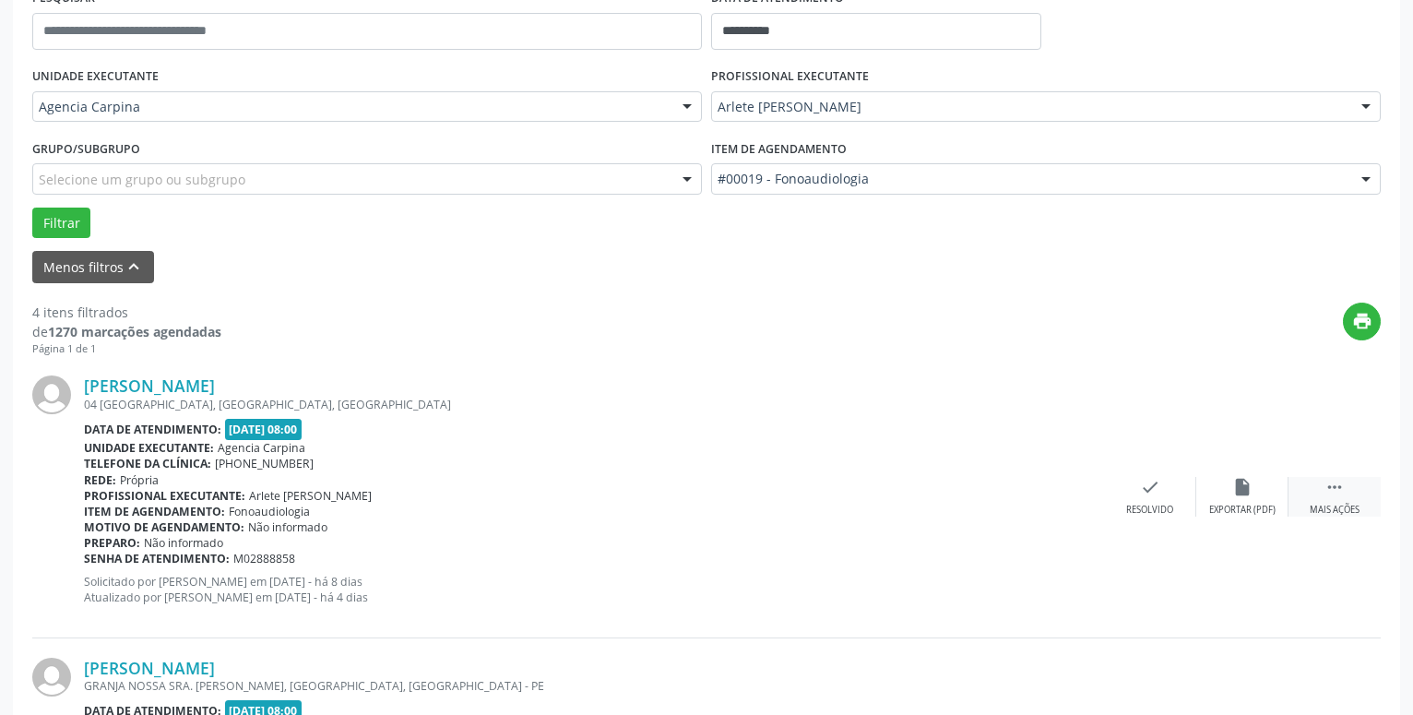
click at [1346, 498] on div " Mais ações" at bounding box center [1335, 497] width 92 height 40
click at [1243, 479] on icon "alarm_off" at bounding box center [1243, 487] width 20 height 20
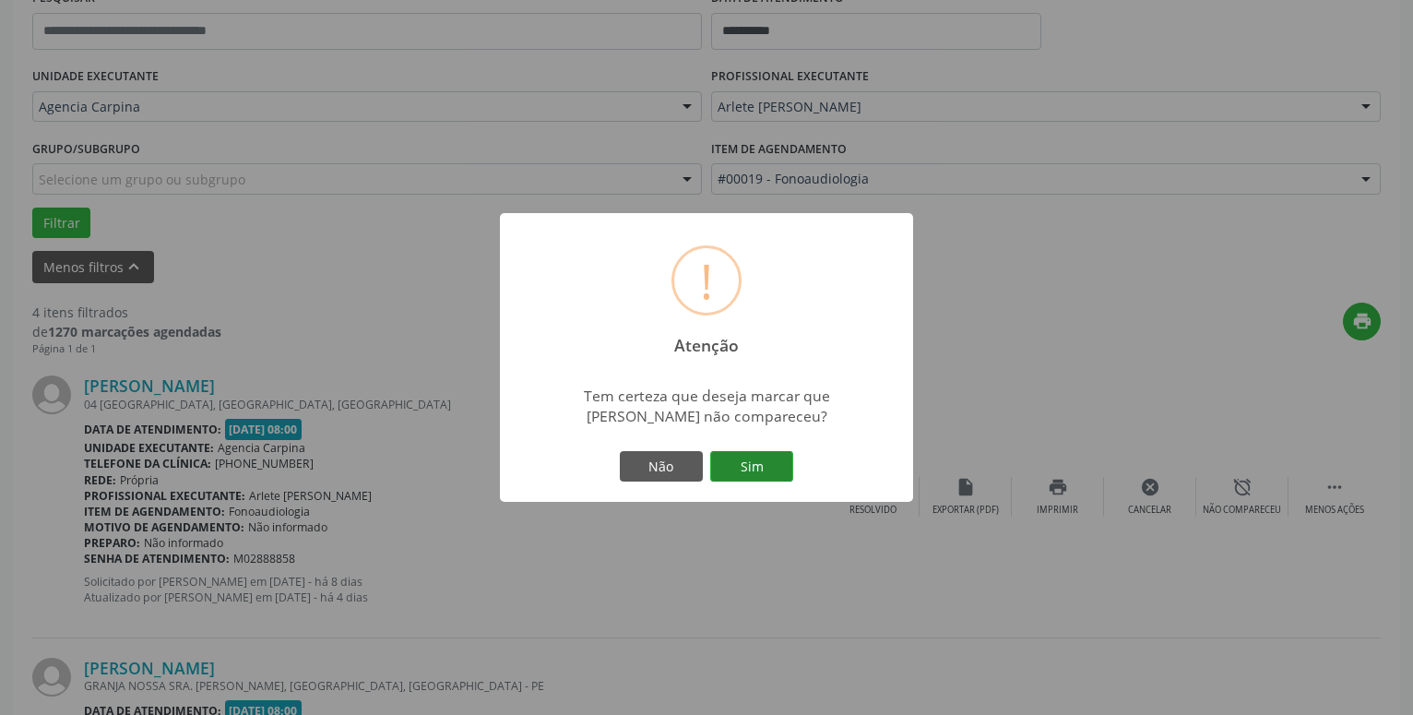
click at [741, 459] on button "Sim" at bounding box center [751, 466] width 83 height 31
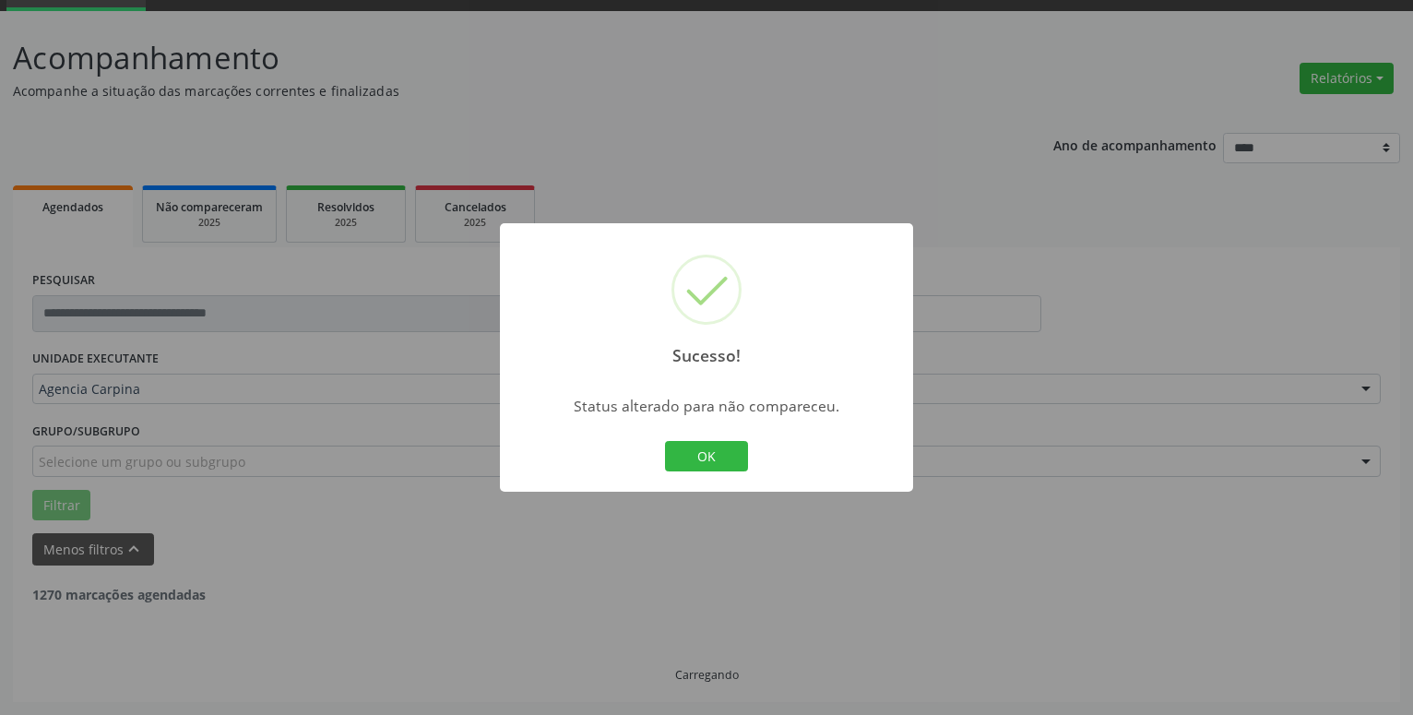
scroll to position [90, 0]
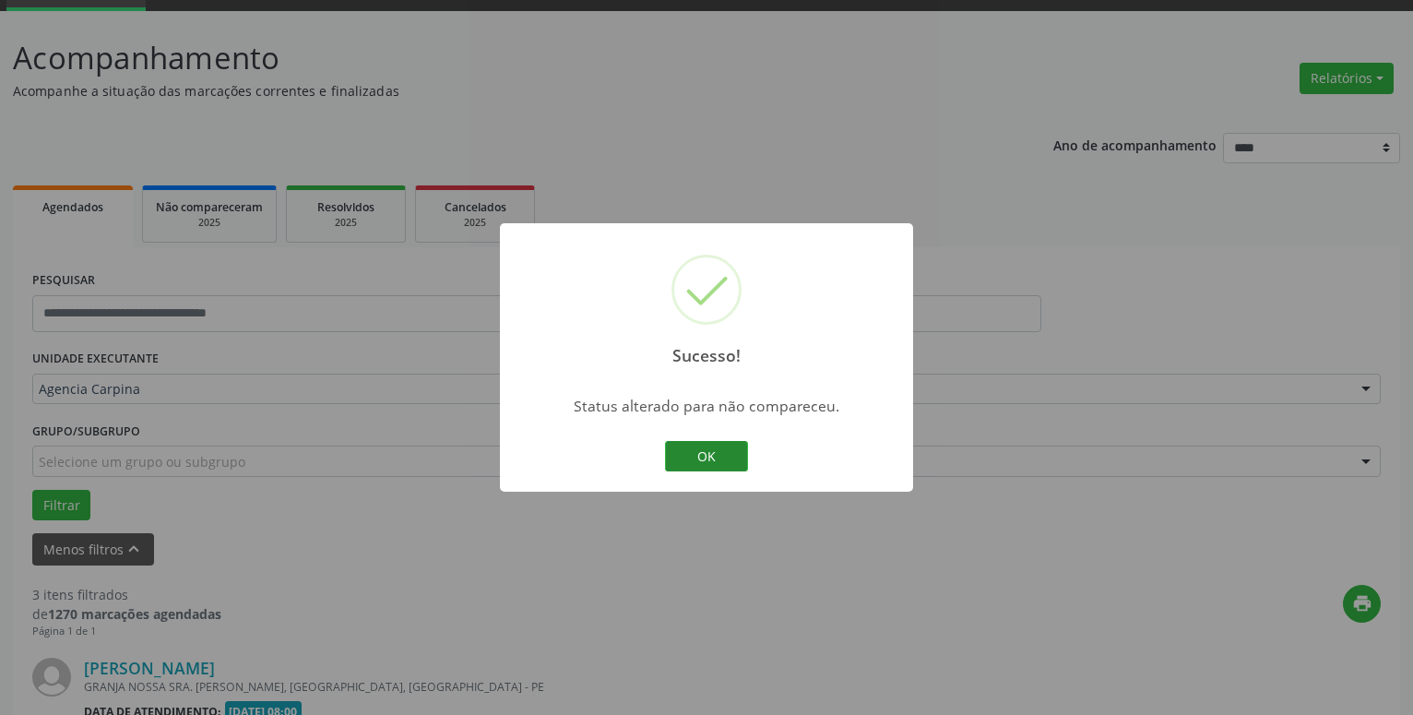
click at [711, 459] on button "OK" at bounding box center [706, 456] width 83 height 31
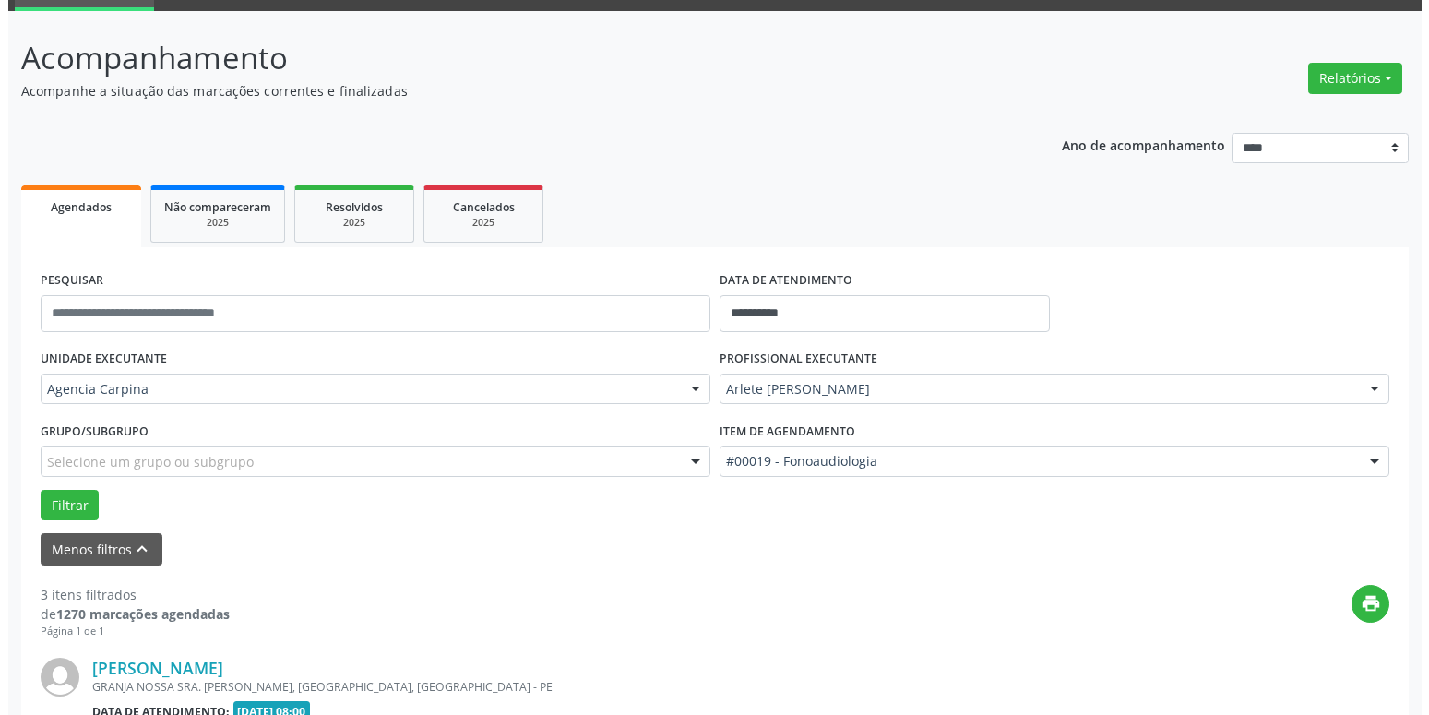
scroll to position [279, 0]
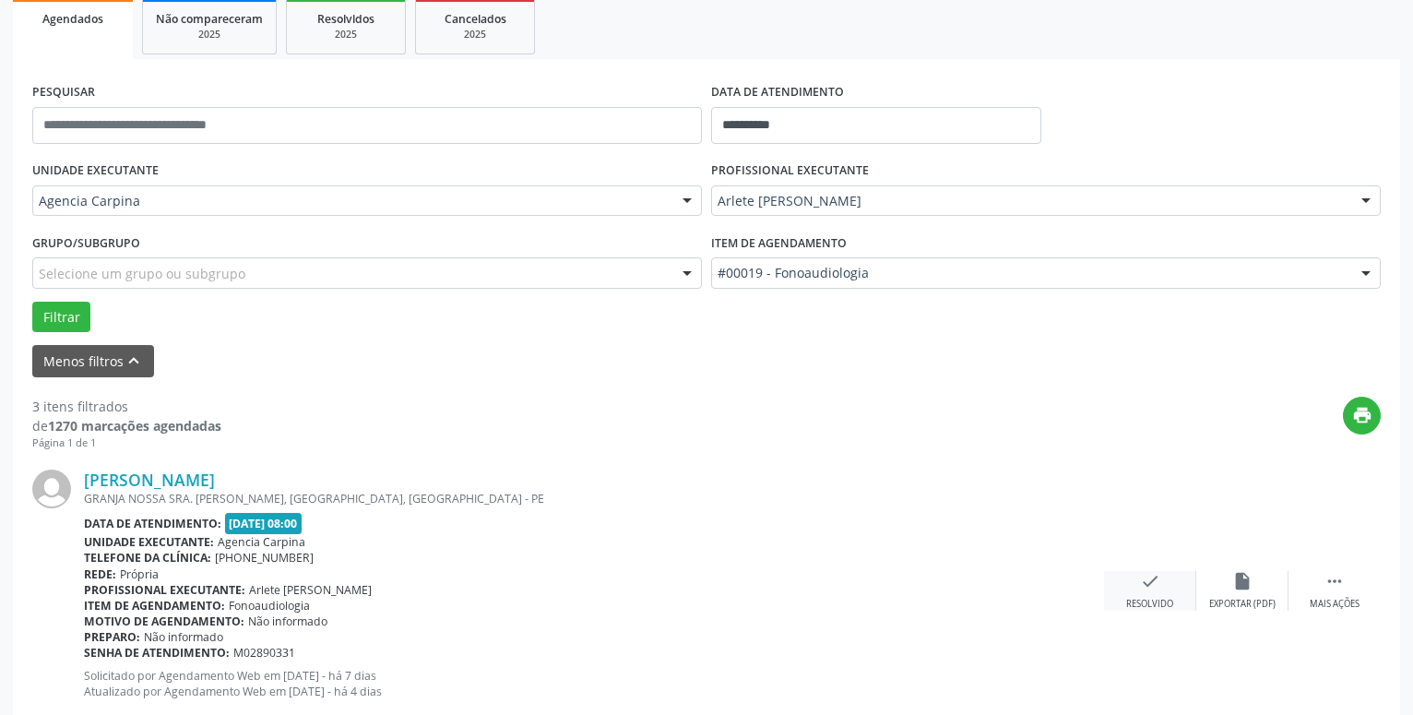
click at [1149, 591] on icon "check" at bounding box center [1150, 581] width 20 height 20
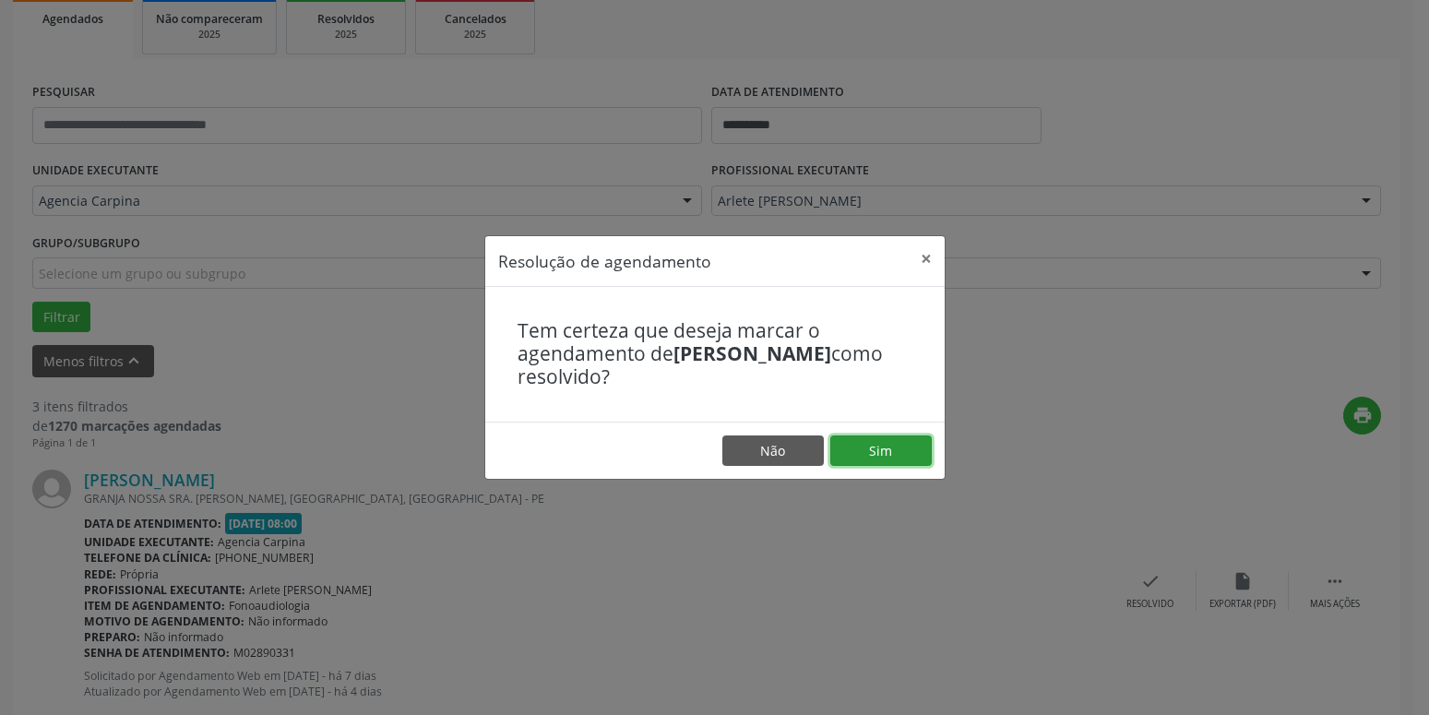
click at [876, 442] on button "Sim" at bounding box center [880, 450] width 101 height 31
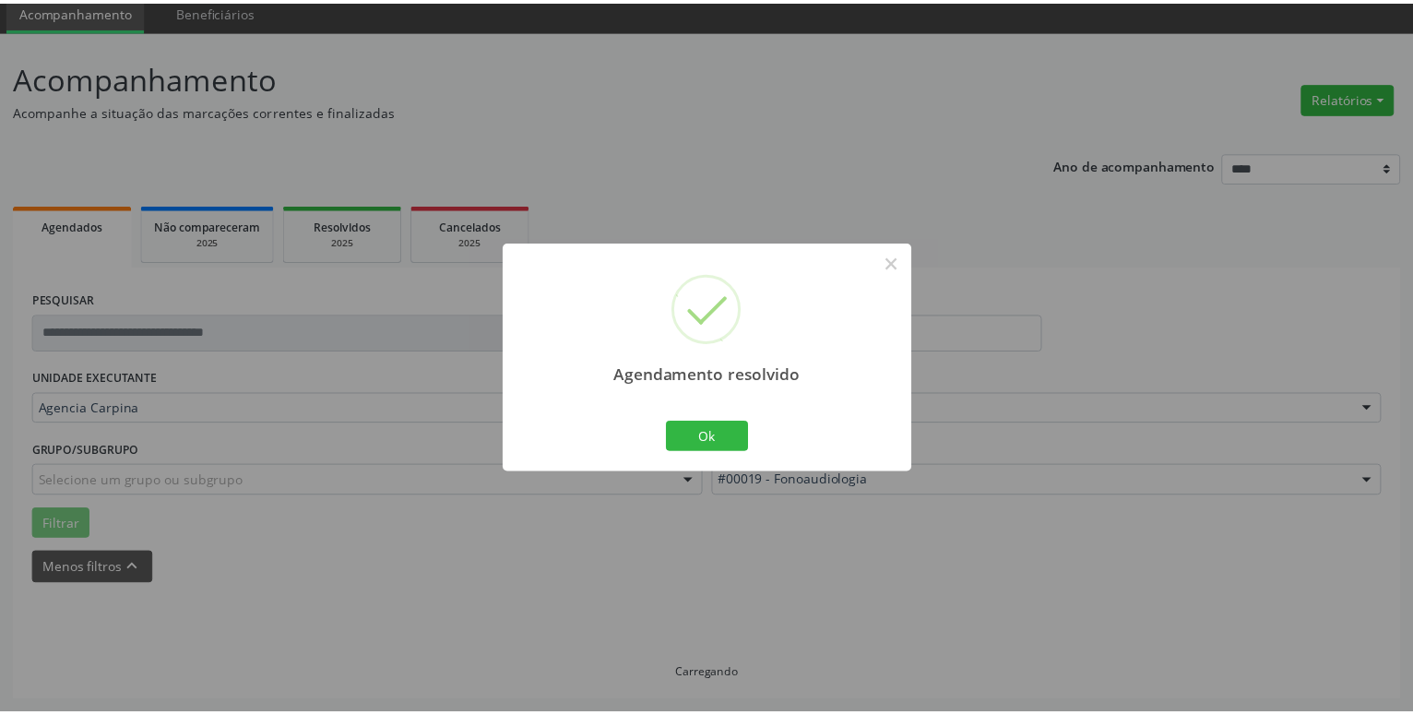
scroll to position [71, 0]
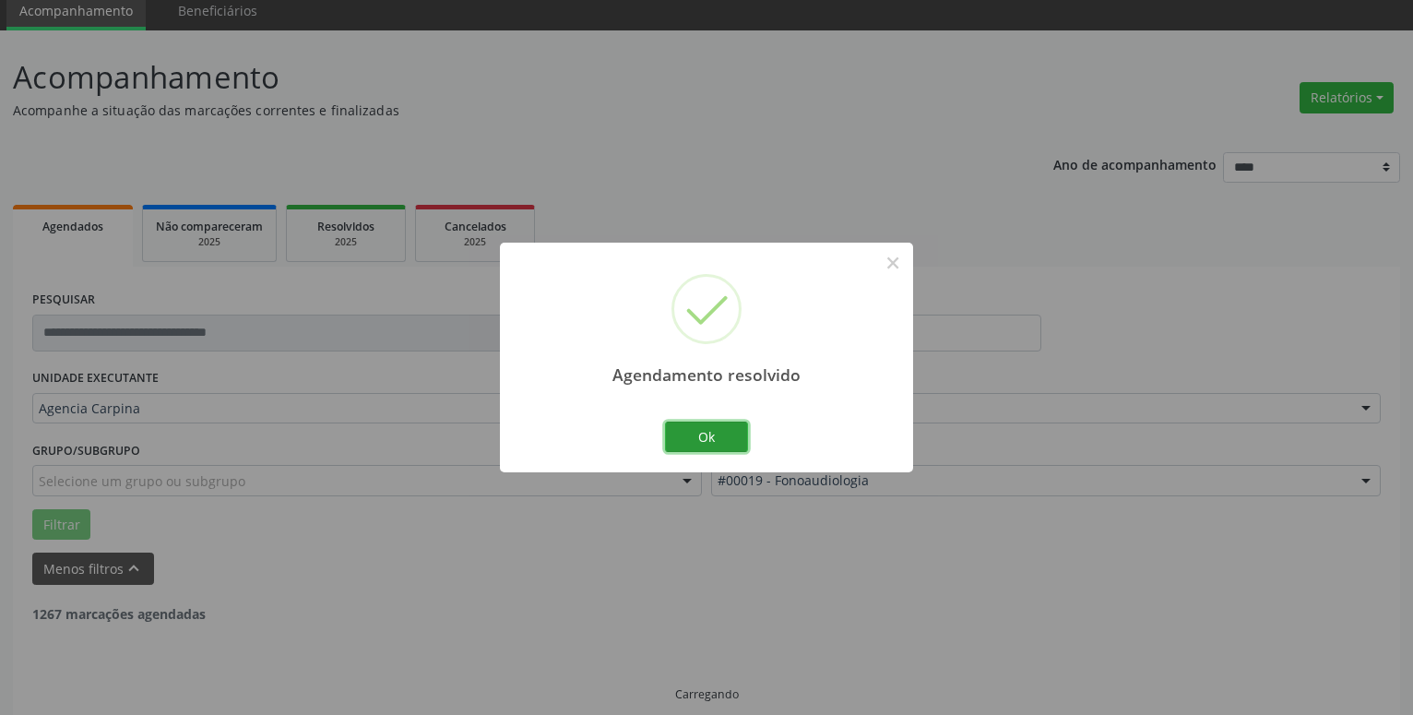
click at [705, 436] on button "Ok" at bounding box center [706, 437] width 83 height 31
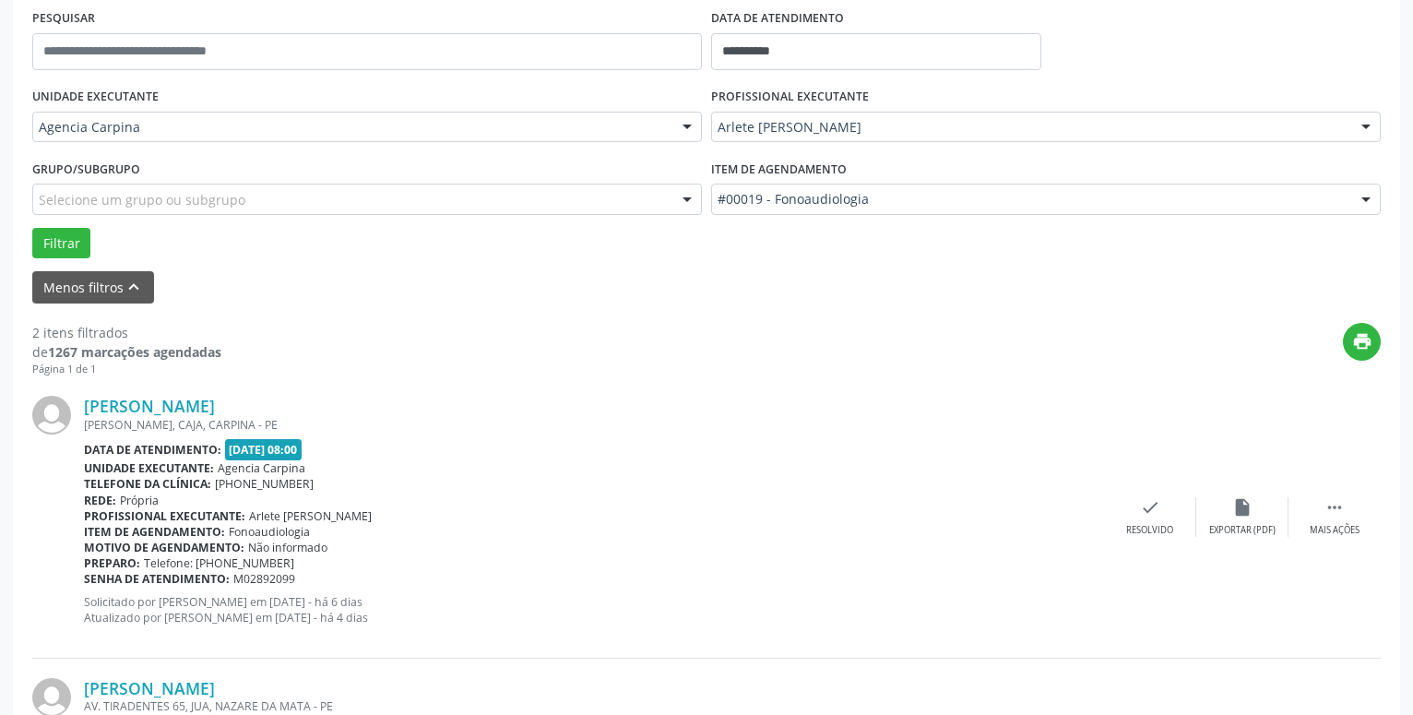
scroll to position [353, 0]
click at [1329, 507] on icon "" at bounding box center [1335, 506] width 20 height 20
click at [1239, 513] on icon "alarm_off" at bounding box center [1243, 506] width 20 height 20
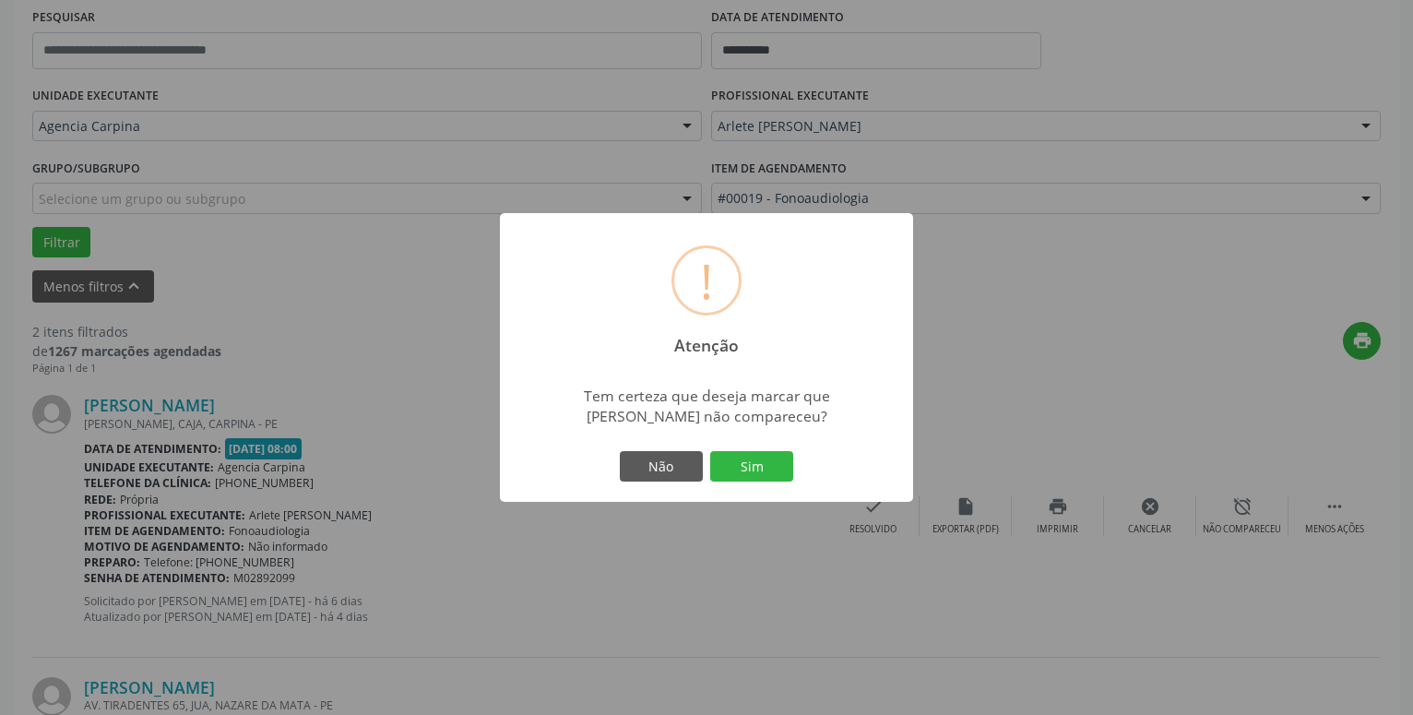
drag, startPoint x: 778, startPoint y: 465, endPoint x: 776, endPoint y: 446, distance: 19.5
click at [778, 462] on button "Sim" at bounding box center [751, 466] width 83 height 31
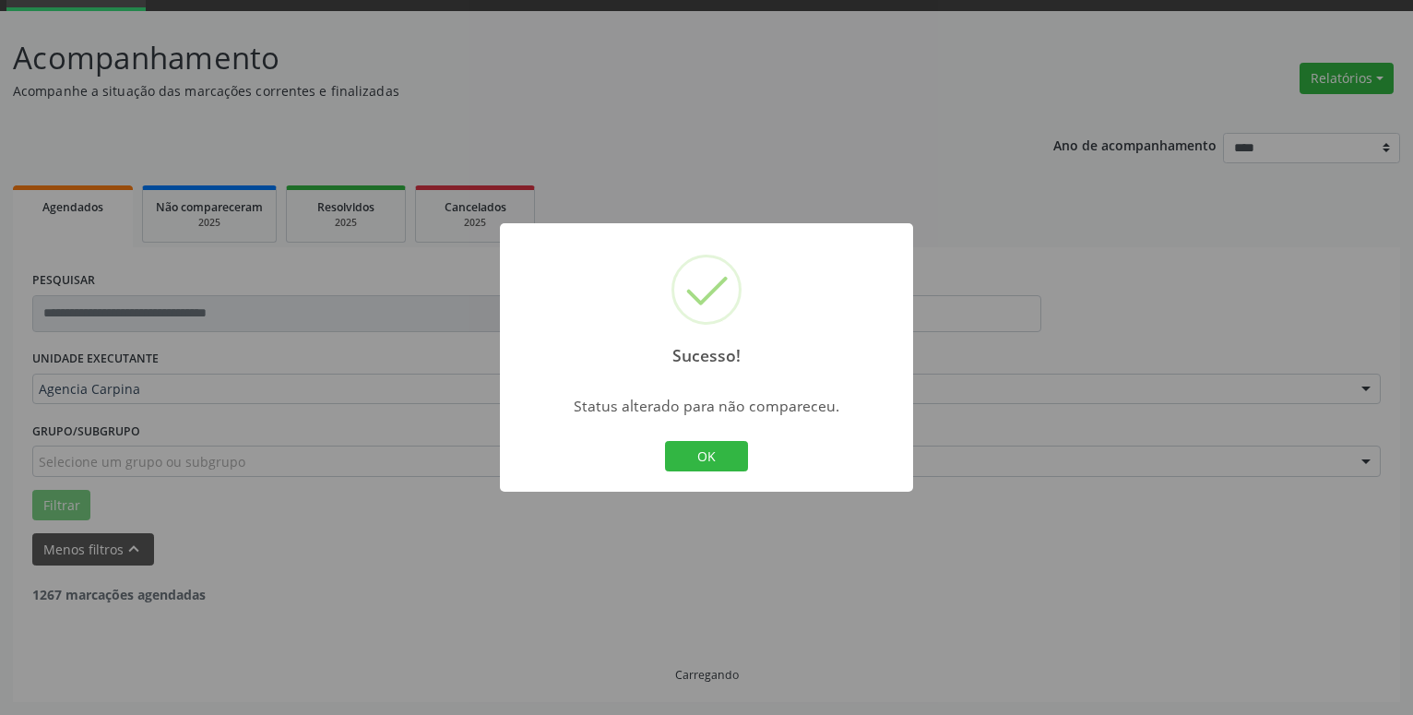
scroll to position [90, 0]
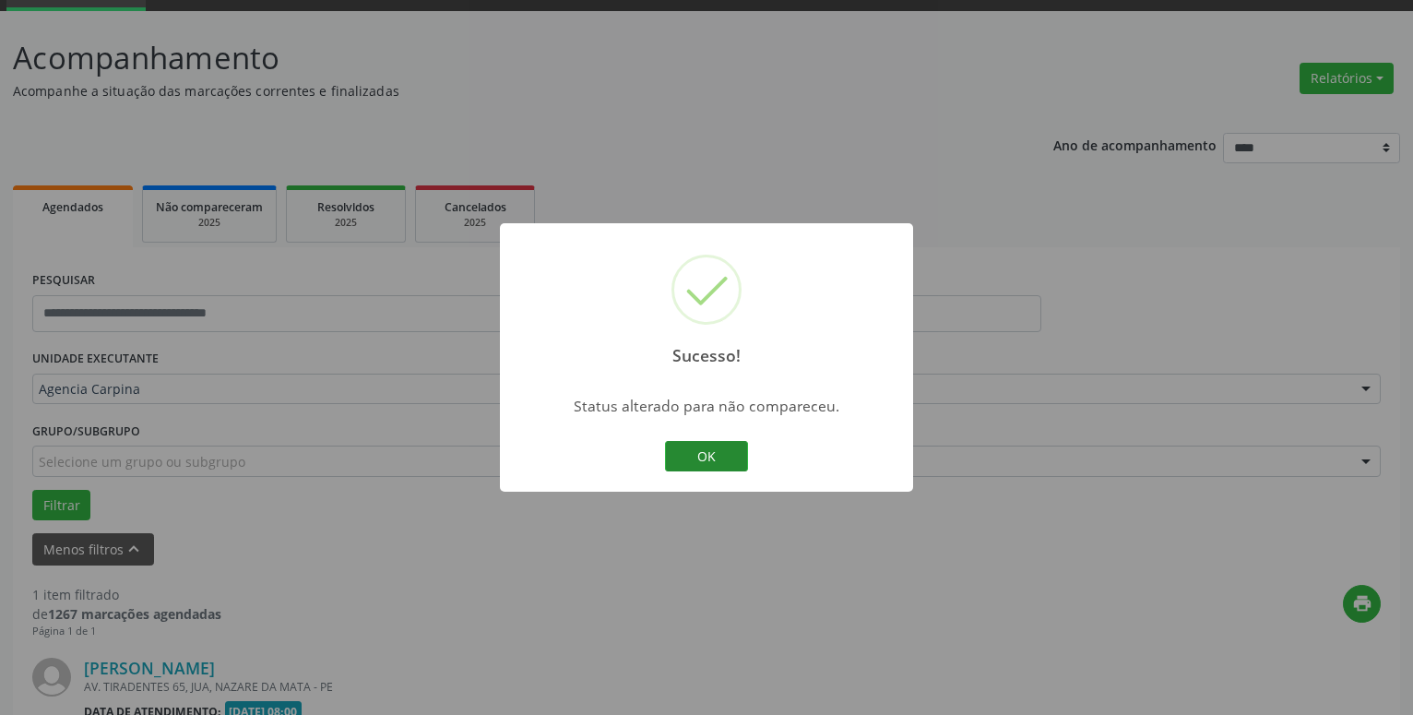
click at [702, 451] on button "OK" at bounding box center [706, 456] width 83 height 31
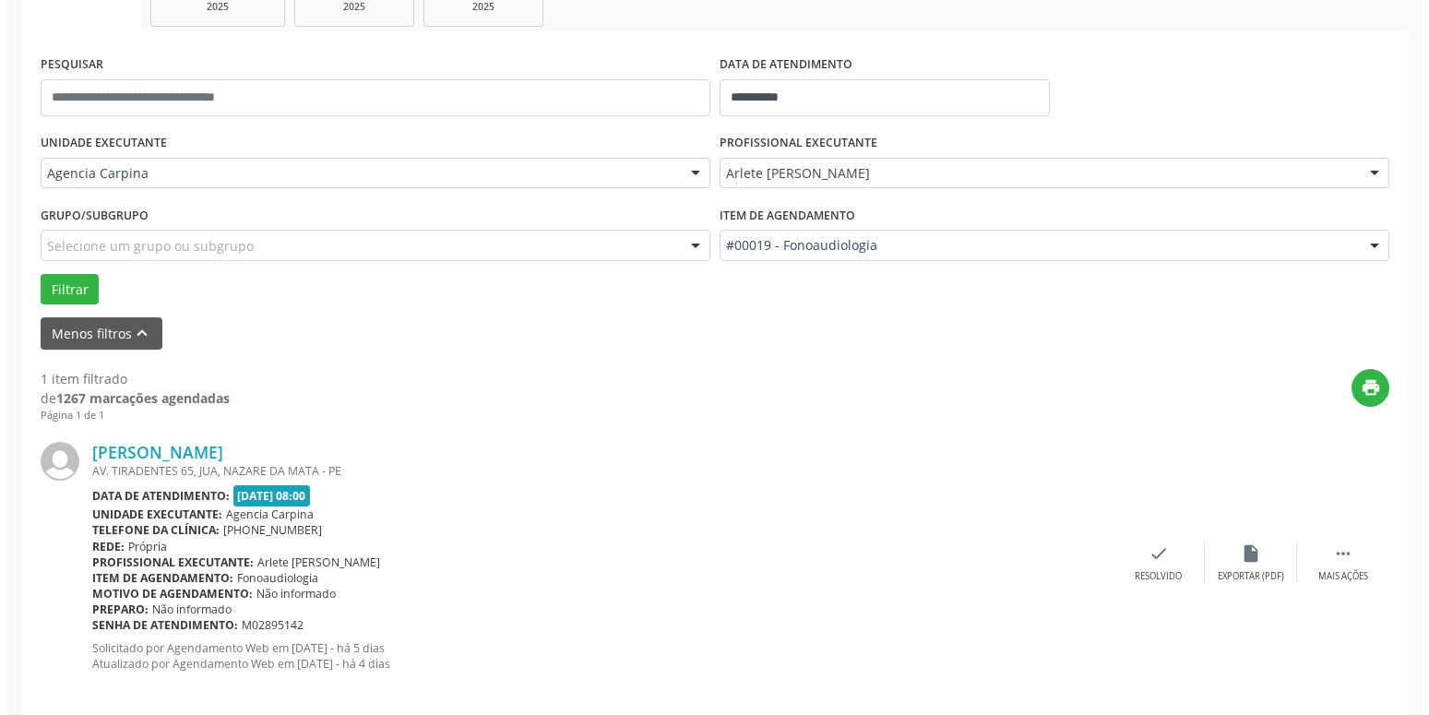
scroll to position [328, 0]
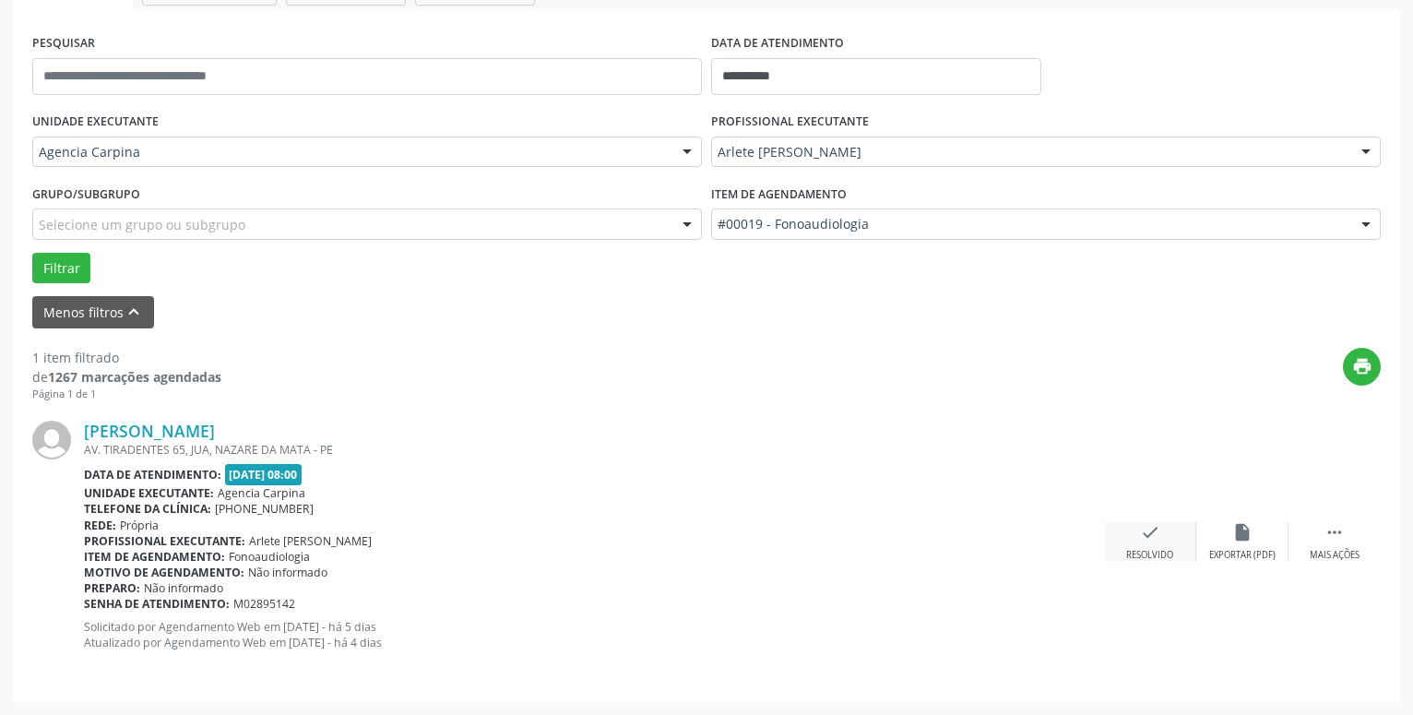
click at [1149, 539] on icon "check" at bounding box center [1150, 532] width 20 height 20
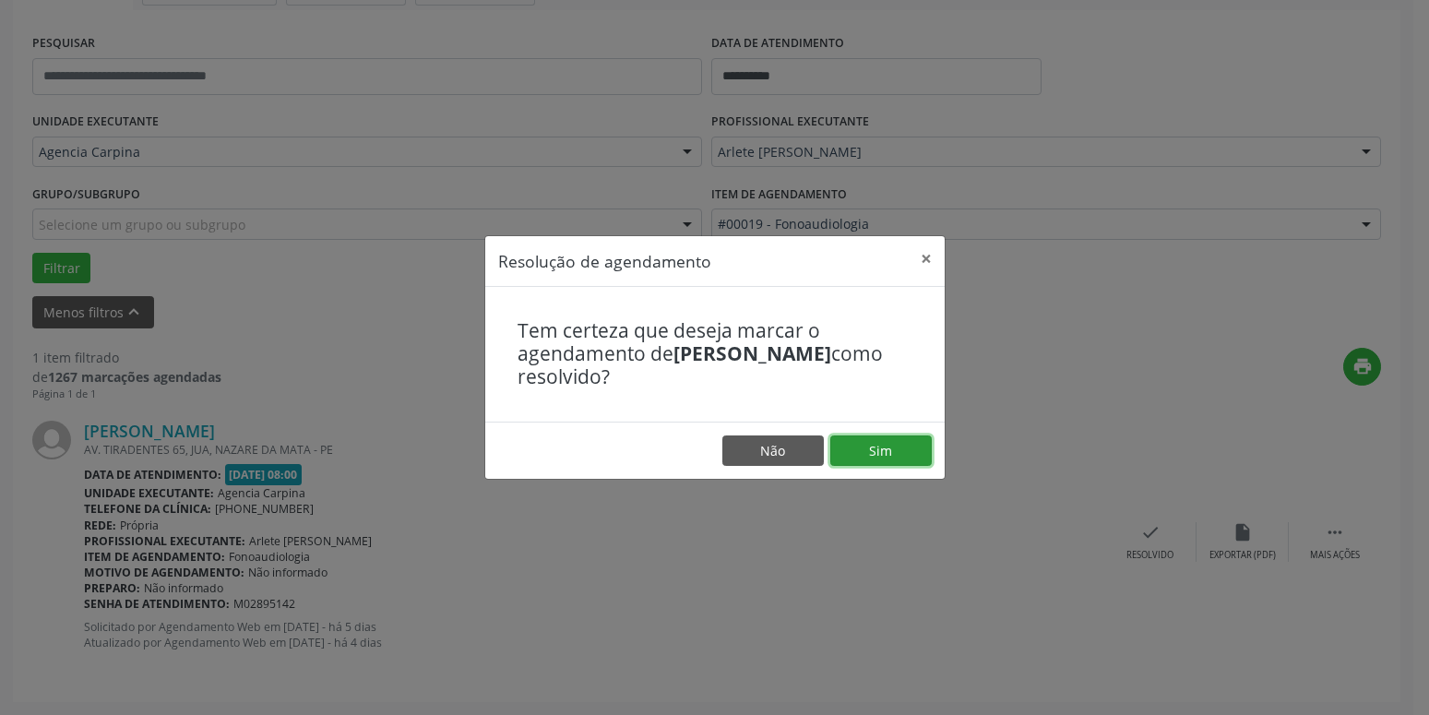
click at [900, 451] on button "Sim" at bounding box center [880, 450] width 101 height 31
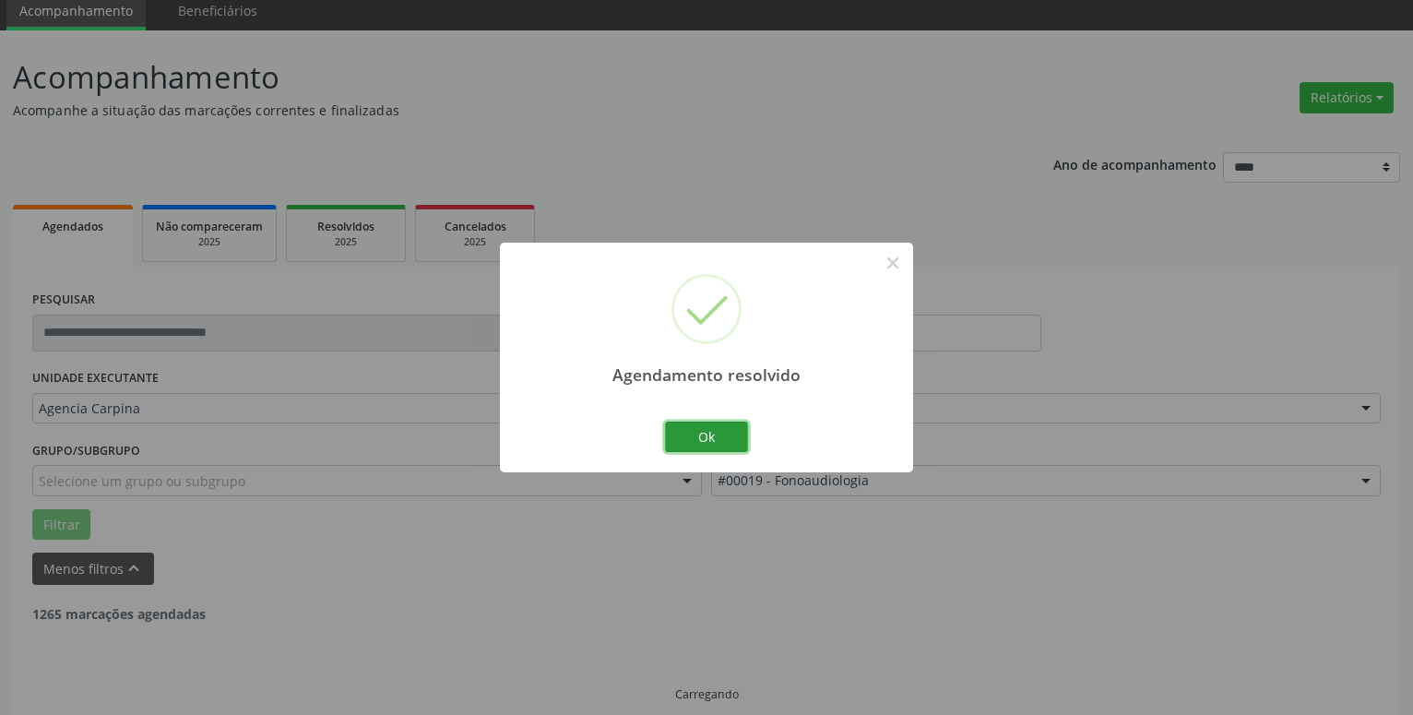
click at [665, 447] on button "Ok" at bounding box center [706, 437] width 83 height 31
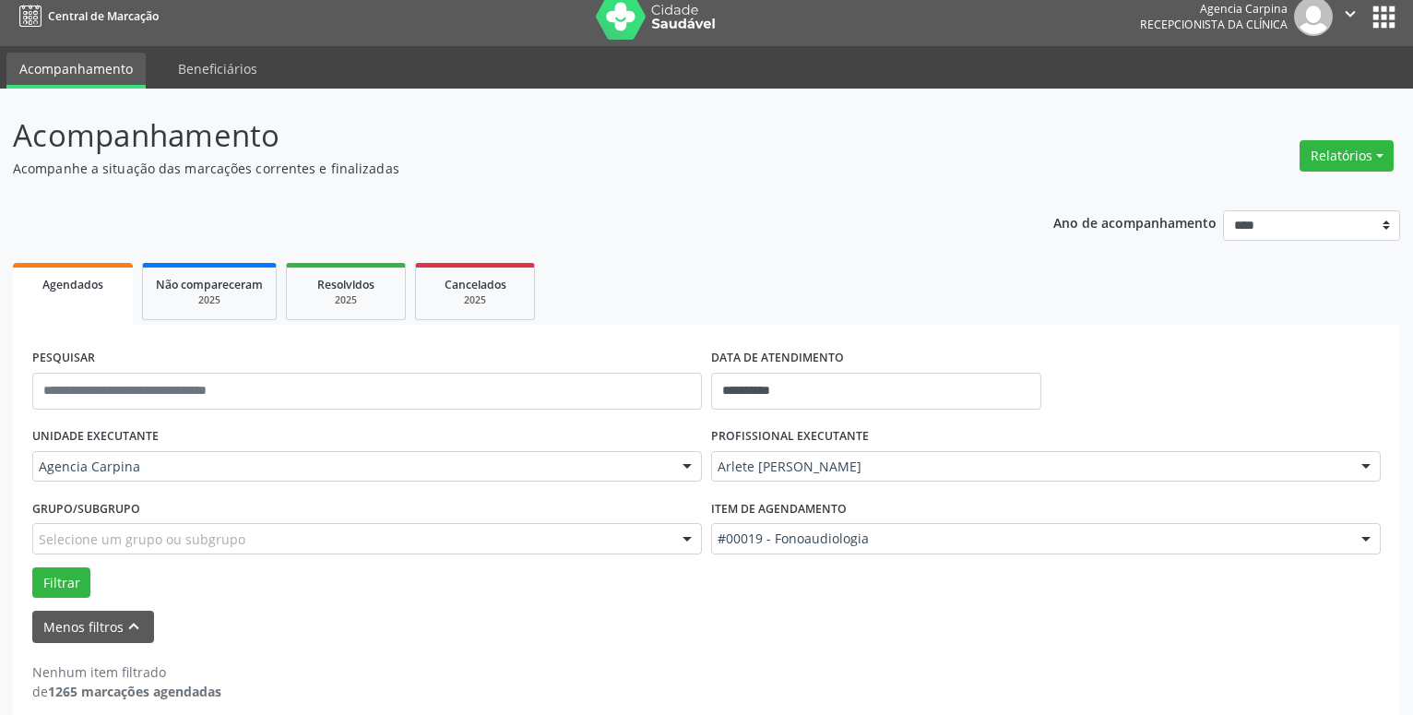
scroll to position [0, 0]
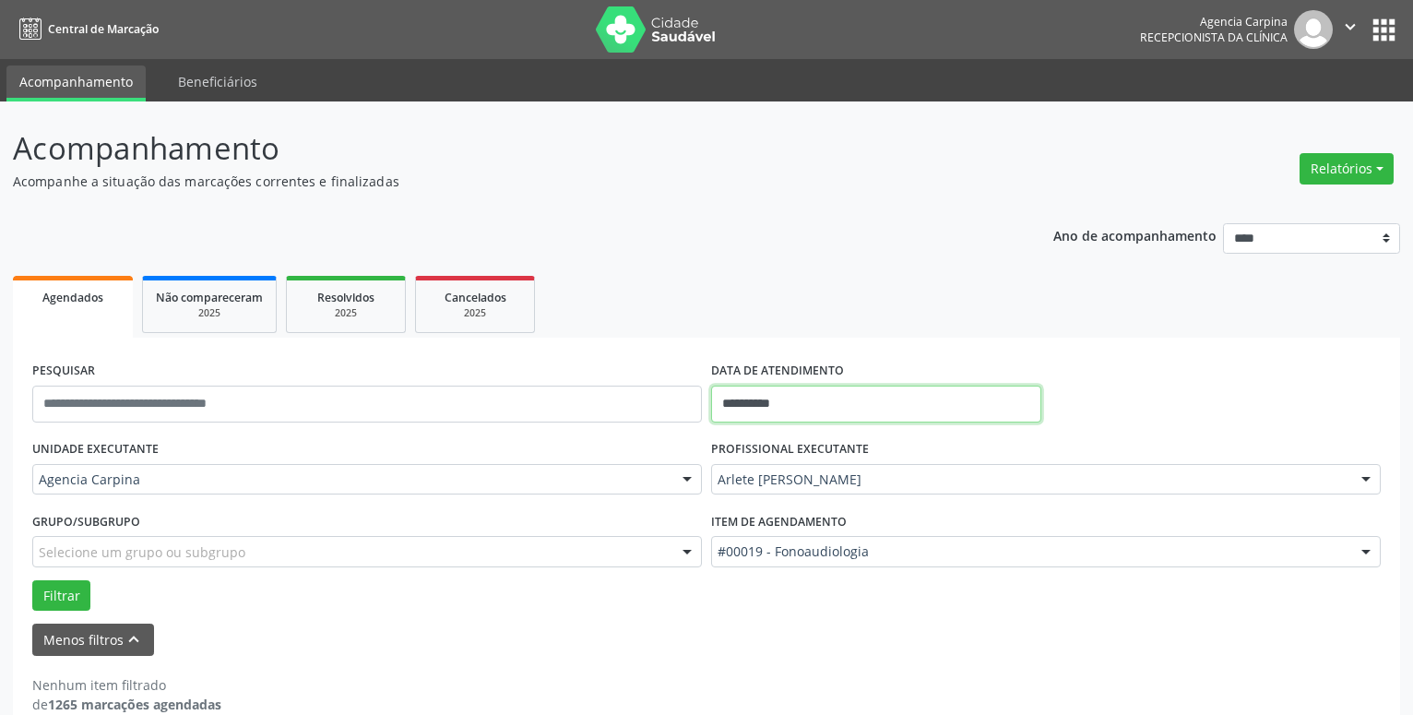
click at [770, 404] on input "**********" at bounding box center [876, 404] width 330 height 37
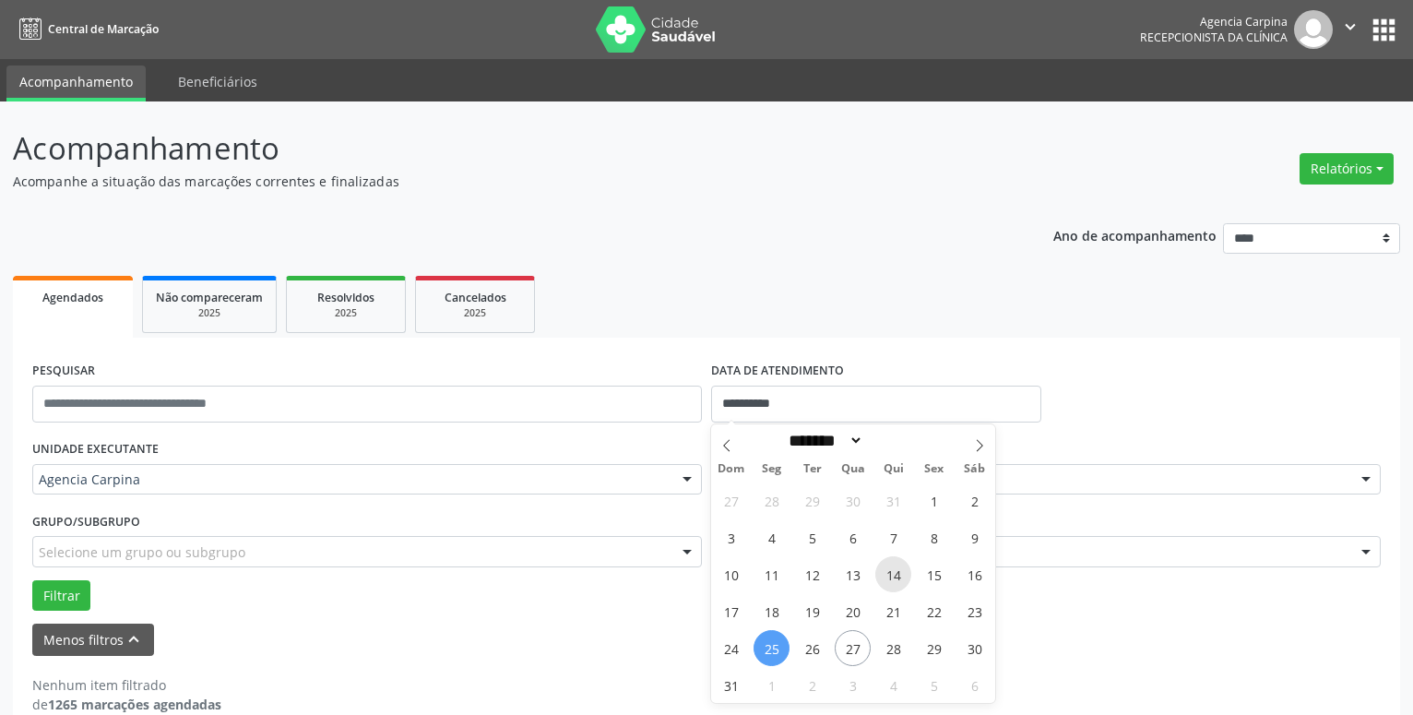
click at [900, 574] on span "14" at bounding box center [894, 574] width 36 height 36
type input "**********"
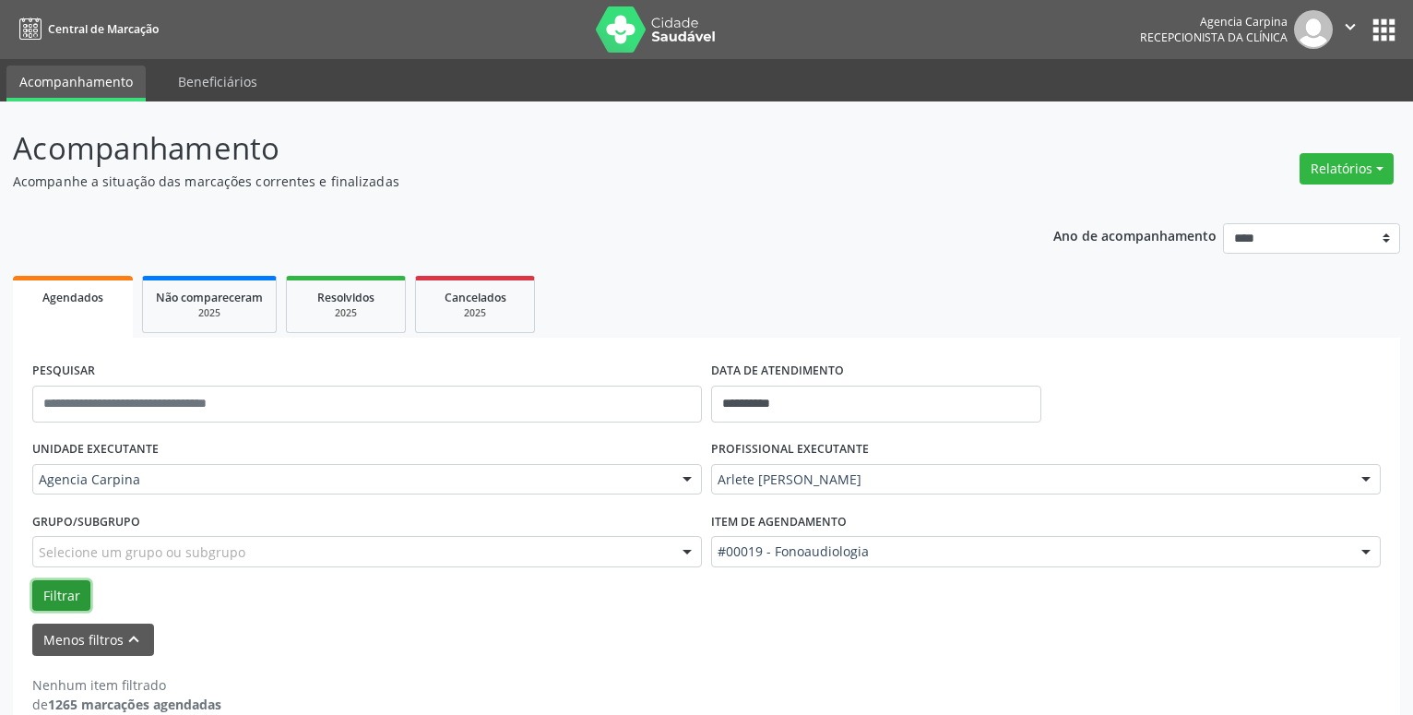
click at [63, 593] on button "Filtrar" at bounding box center [61, 595] width 58 height 31
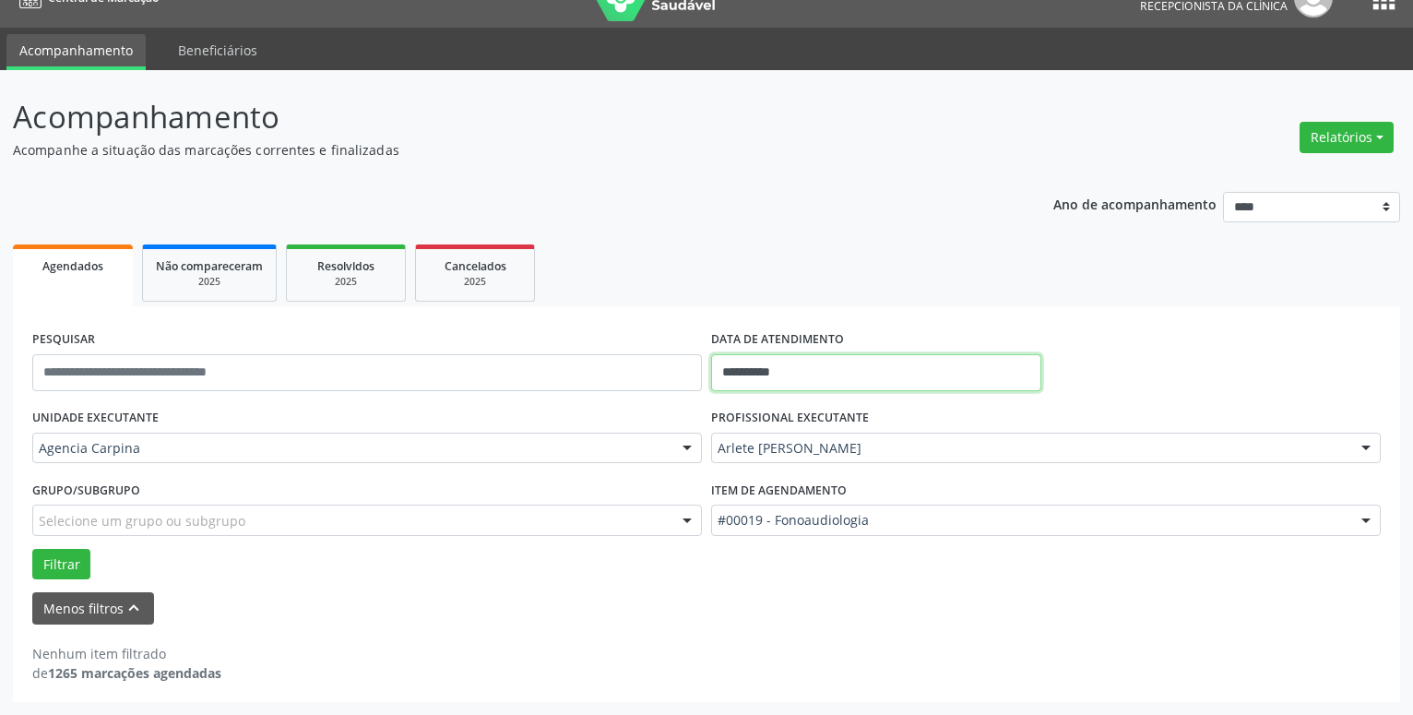
click at [844, 373] on input "**********" at bounding box center [876, 372] width 330 height 37
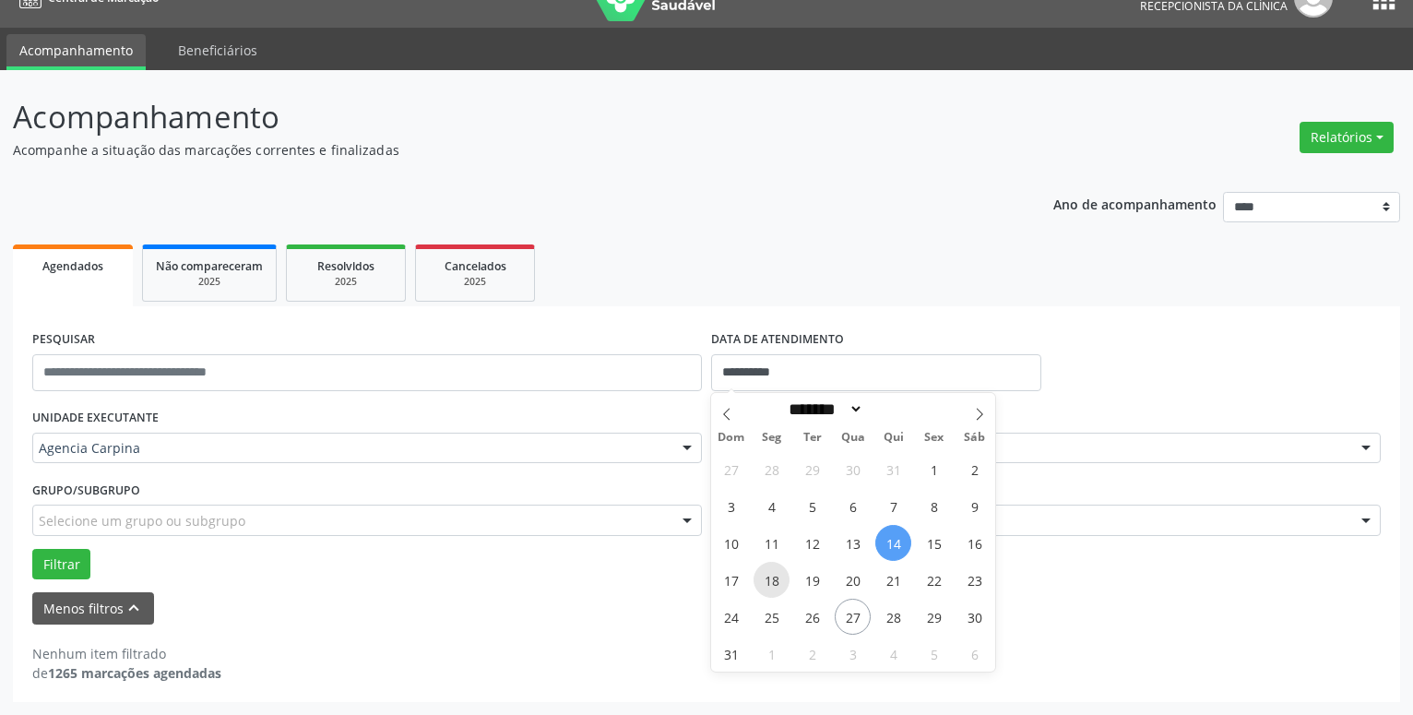
click at [772, 572] on span "18" at bounding box center [772, 580] width 36 height 36
type input "**********"
click at [772, 572] on span "18" at bounding box center [772, 580] width 36 height 36
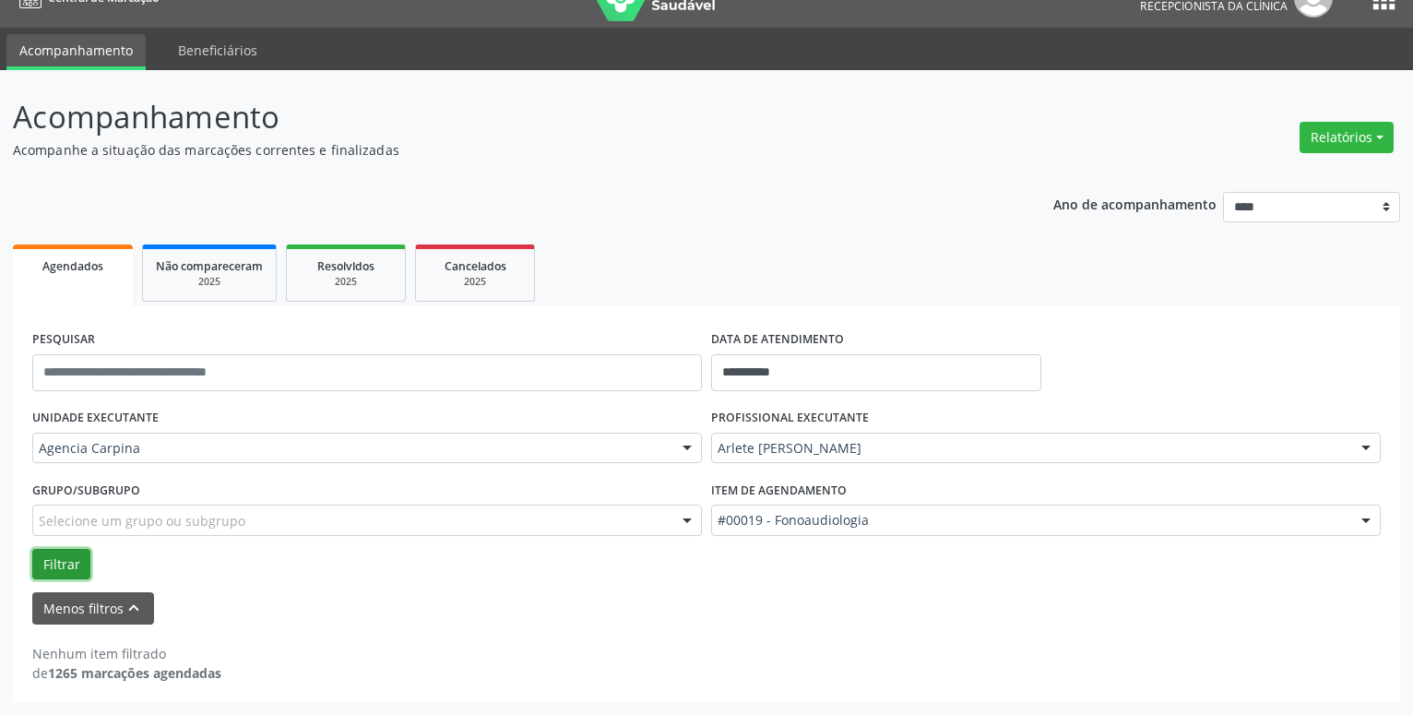
click at [61, 560] on button "Filtrar" at bounding box center [61, 564] width 58 height 31
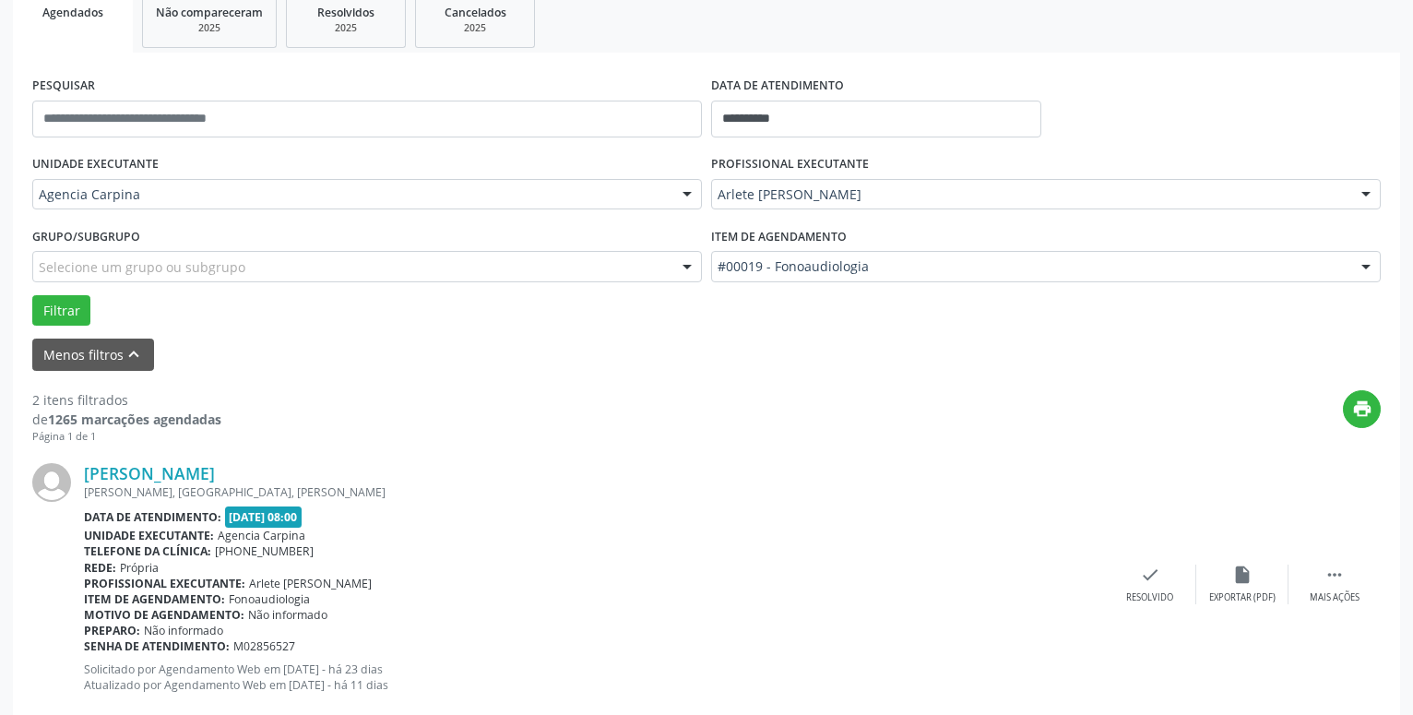
scroll to position [408, 0]
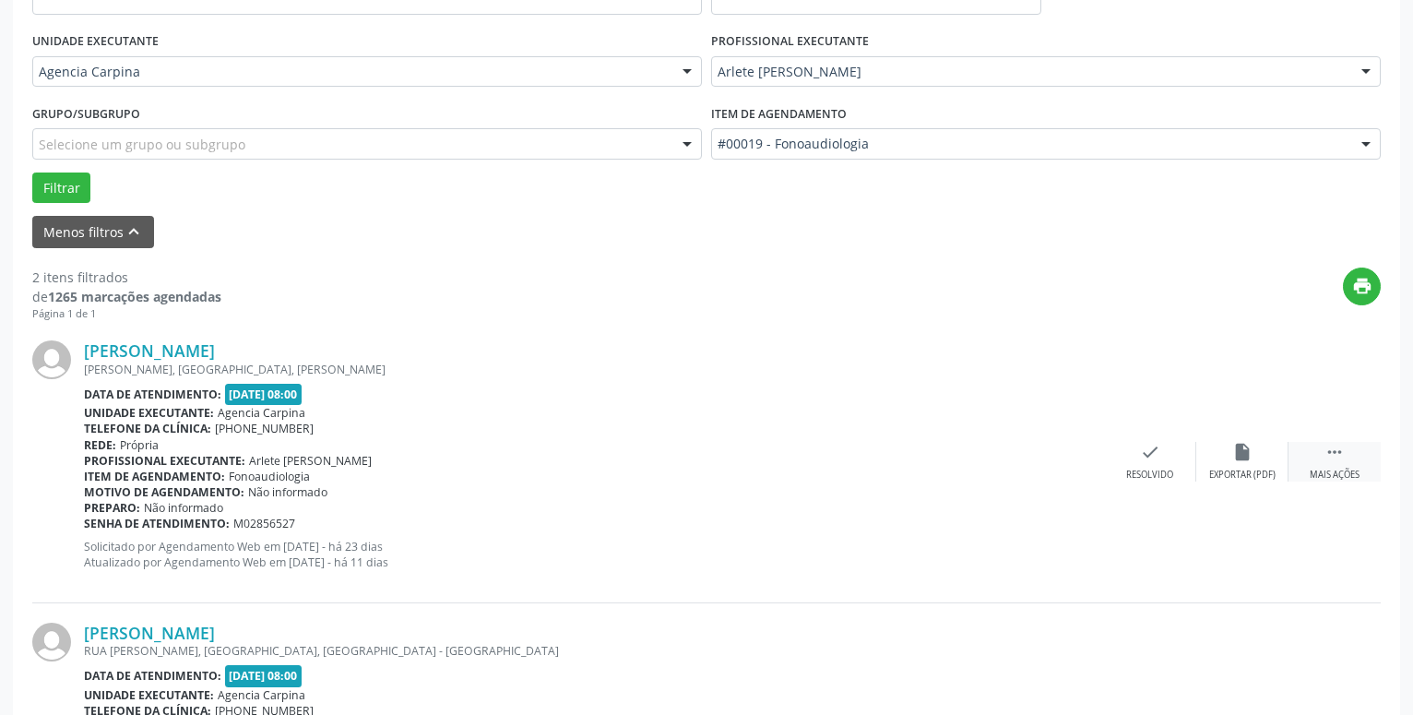
drag, startPoint x: 1334, startPoint y: 471, endPoint x: 1335, endPoint y: 461, distance: 9.3
click at [1335, 470] on div "Mais ações" at bounding box center [1335, 475] width 50 height 13
click at [1246, 462] on icon "alarm_off" at bounding box center [1243, 452] width 20 height 20
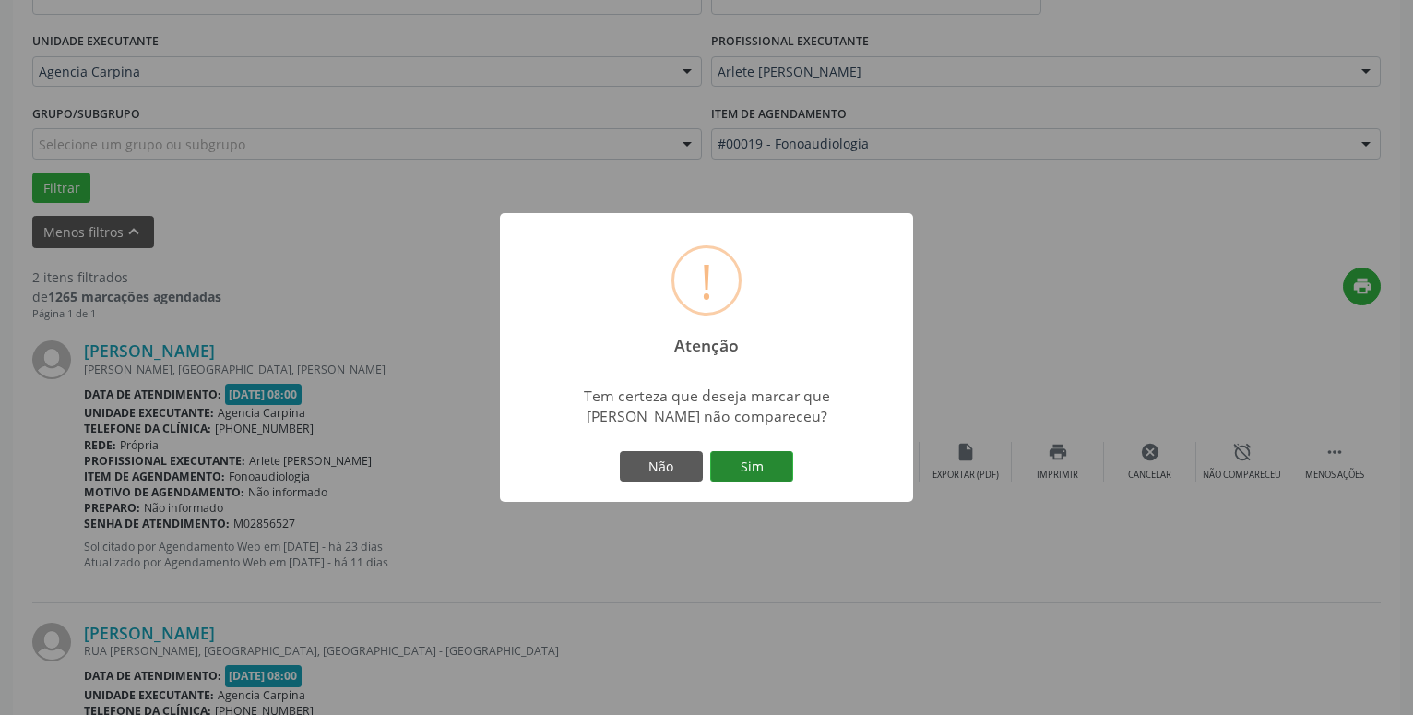
click at [753, 462] on button "Sim" at bounding box center [751, 466] width 83 height 31
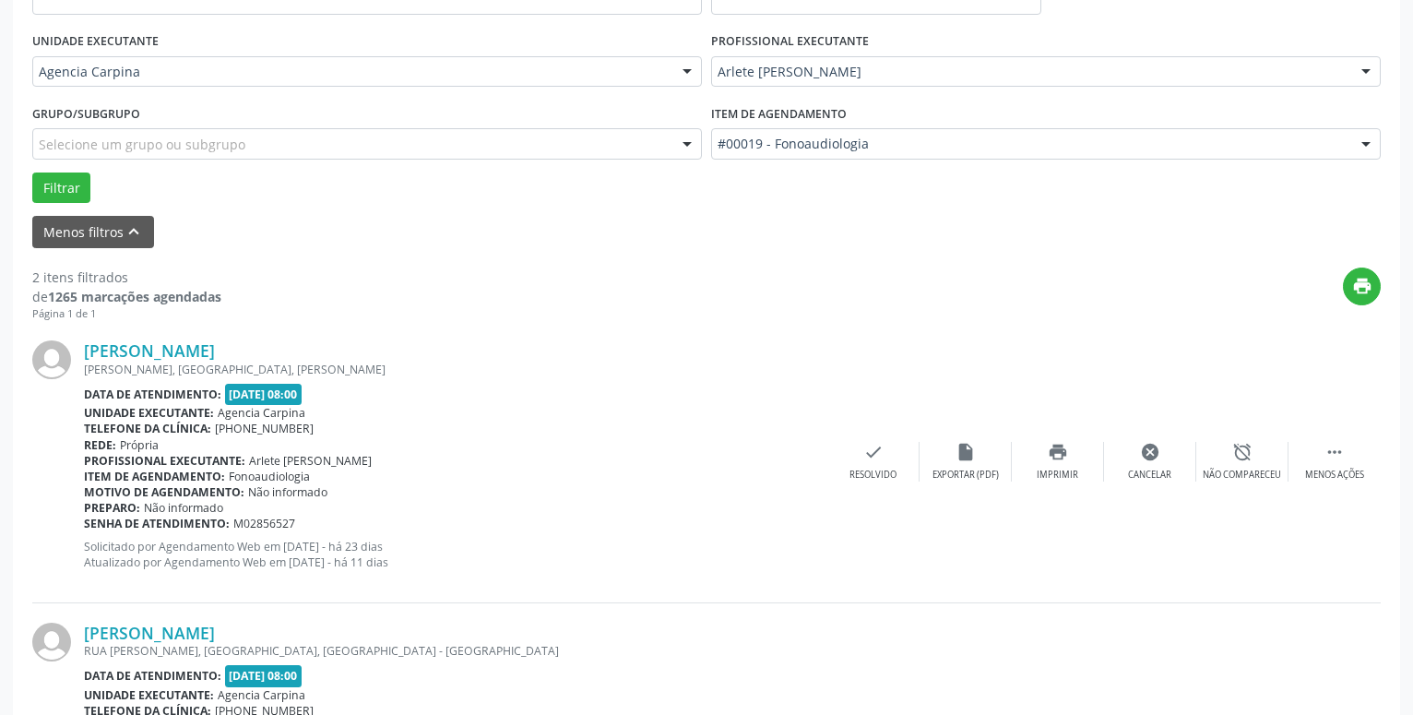
scroll to position [90, 0]
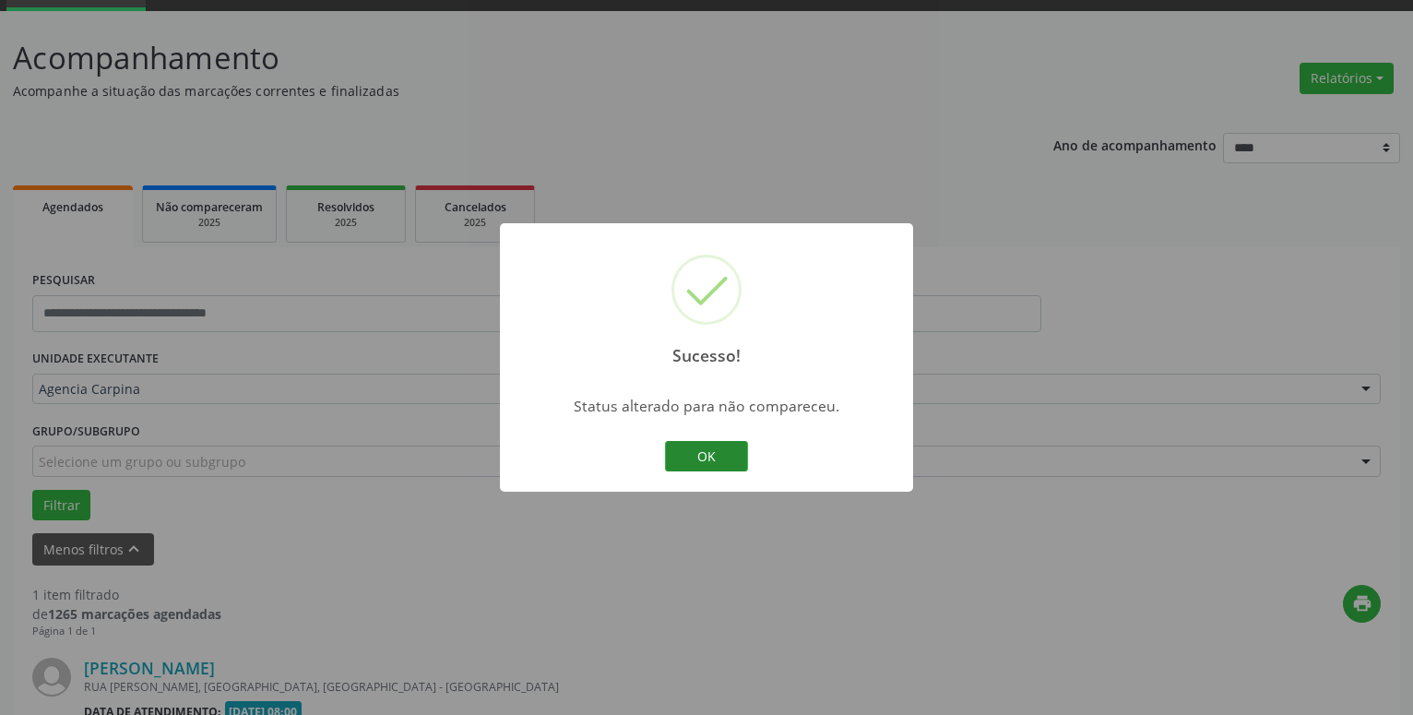
click at [717, 453] on button "OK" at bounding box center [706, 456] width 83 height 31
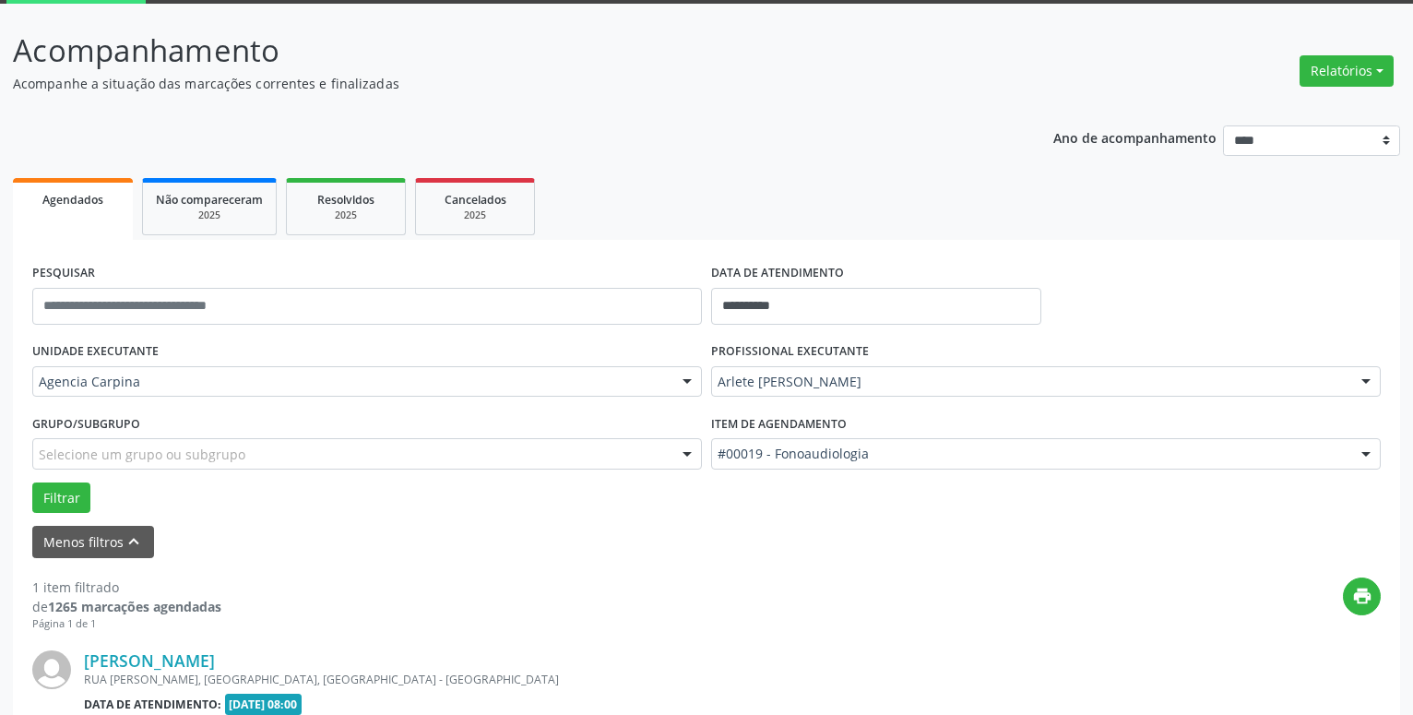
scroll to position [328, 0]
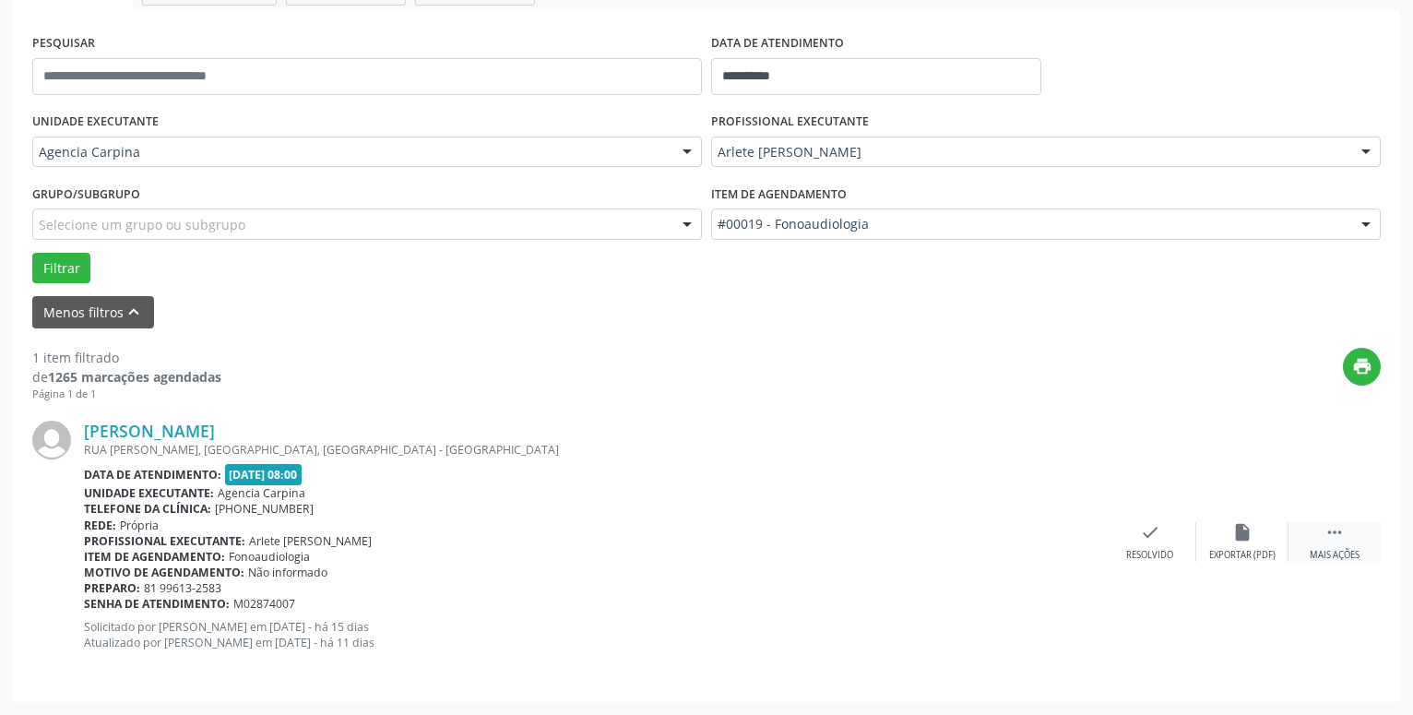
click at [1325, 529] on icon "" at bounding box center [1335, 532] width 20 height 20
click at [1245, 533] on icon "alarm_off" at bounding box center [1243, 532] width 20 height 20
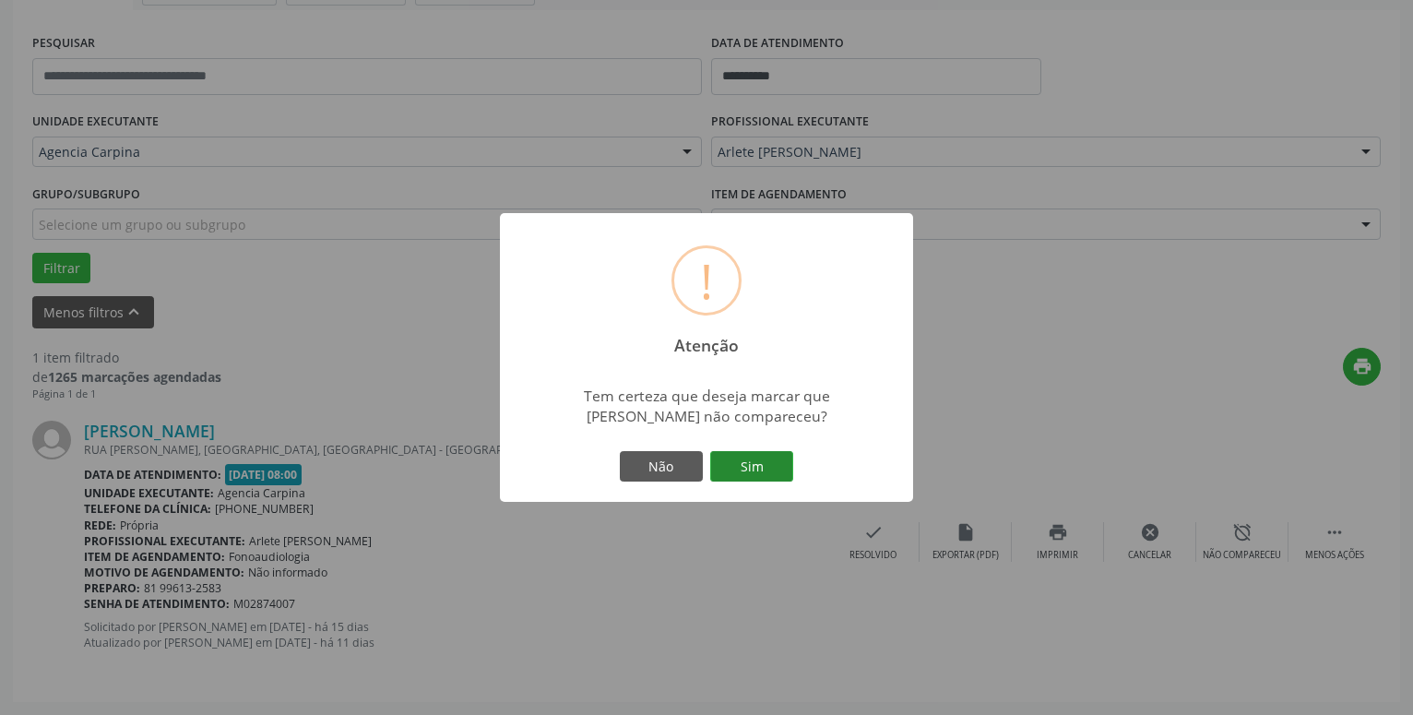
click at [742, 463] on button "Sim" at bounding box center [751, 466] width 83 height 31
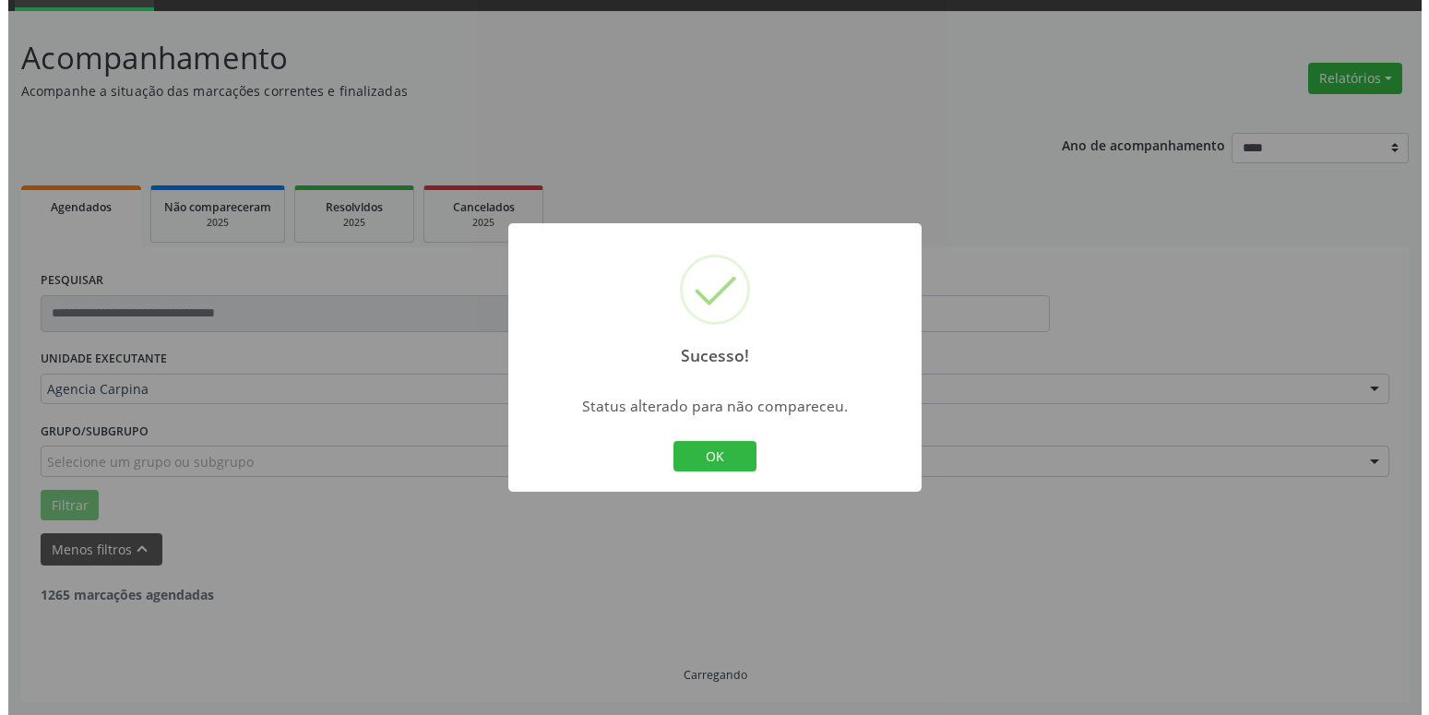
scroll to position [31, 0]
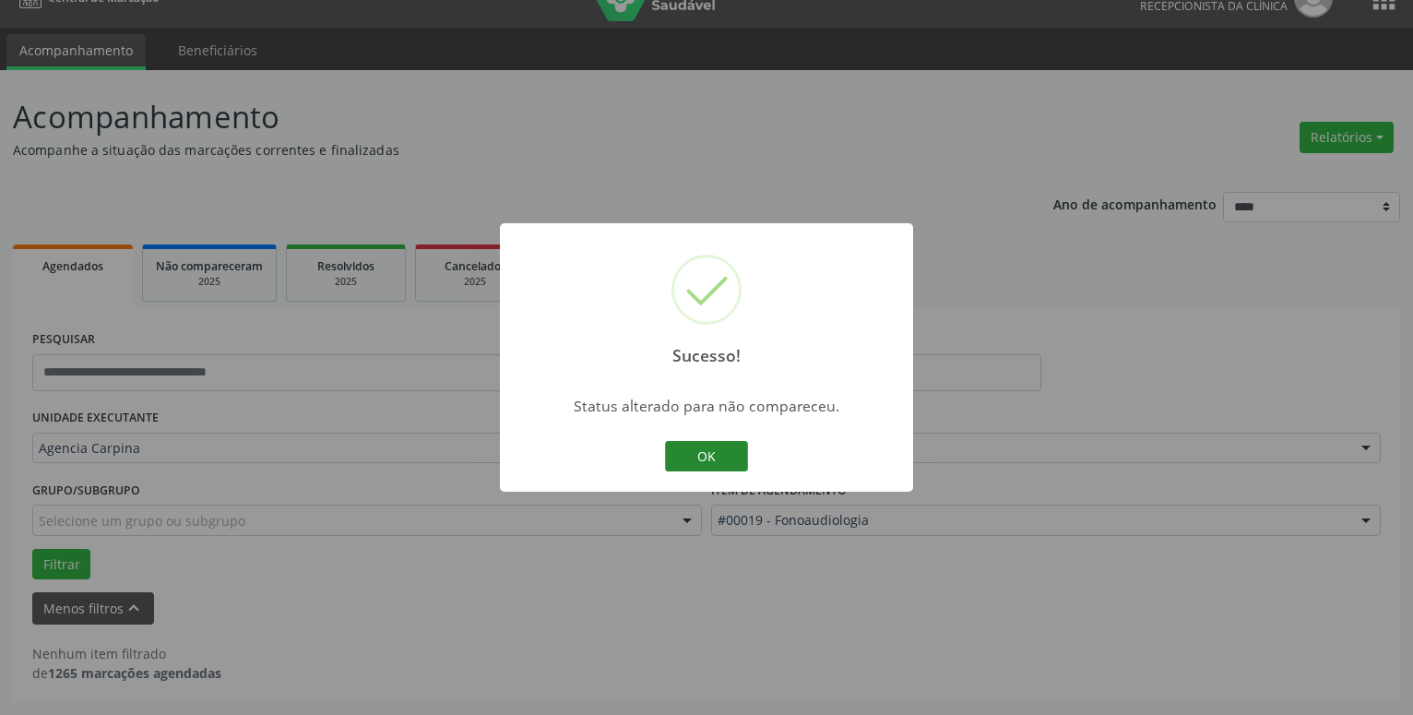
click at [721, 448] on button "OK" at bounding box center [706, 456] width 83 height 31
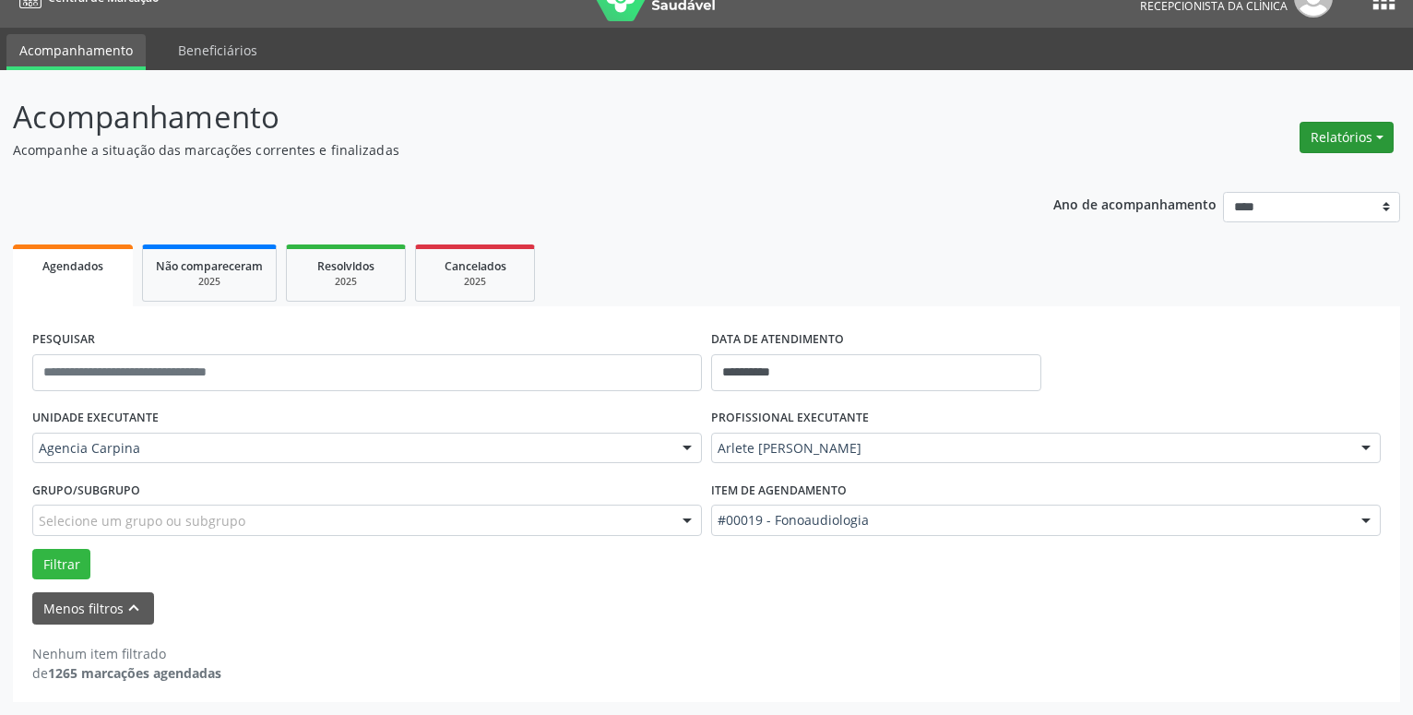
click at [1381, 135] on button "Relatórios" at bounding box center [1347, 137] width 94 height 31
click at [1302, 171] on link "Agendamentos" at bounding box center [1296, 177] width 198 height 26
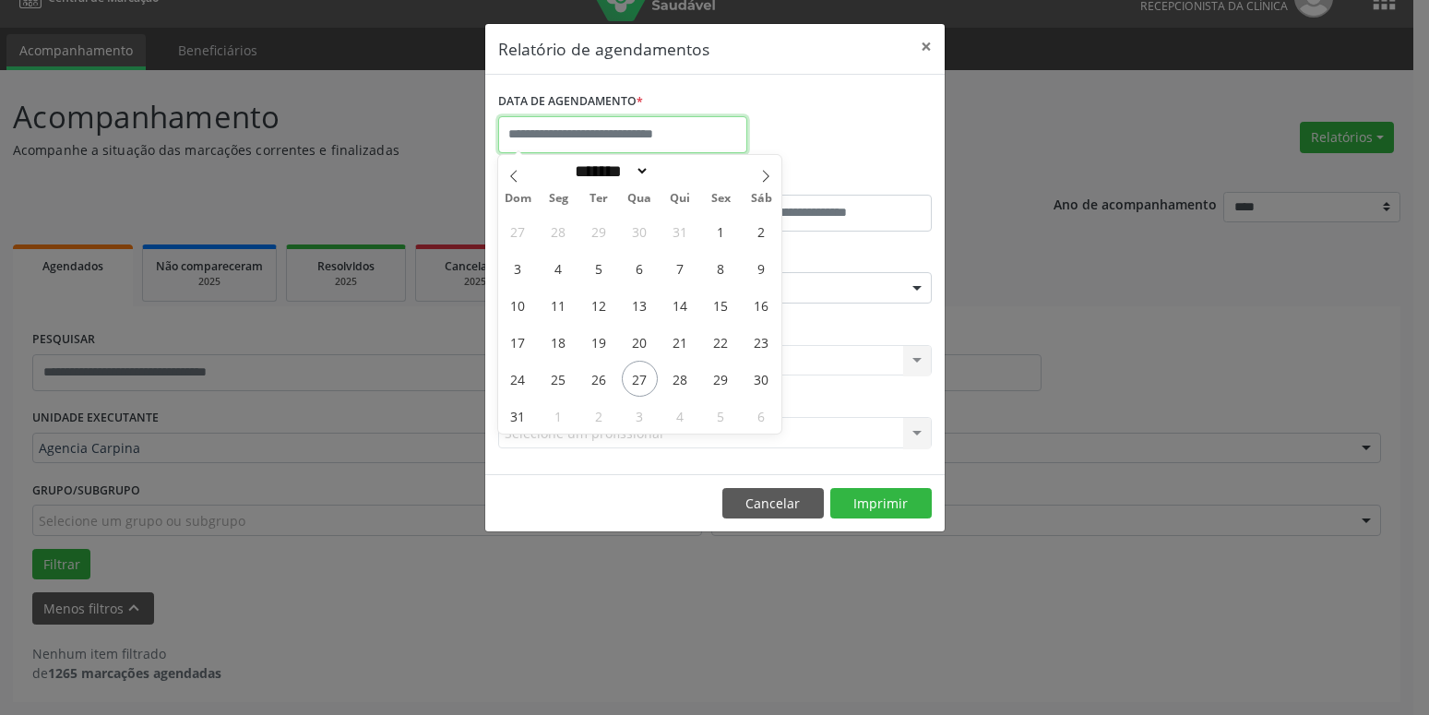
click at [655, 127] on input "text" at bounding box center [622, 134] width 249 height 37
click at [566, 341] on span "18" at bounding box center [559, 342] width 36 height 36
type input "**********"
click at [565, 341] on span "18" at bounding box center [559, 342] width 36 height 36
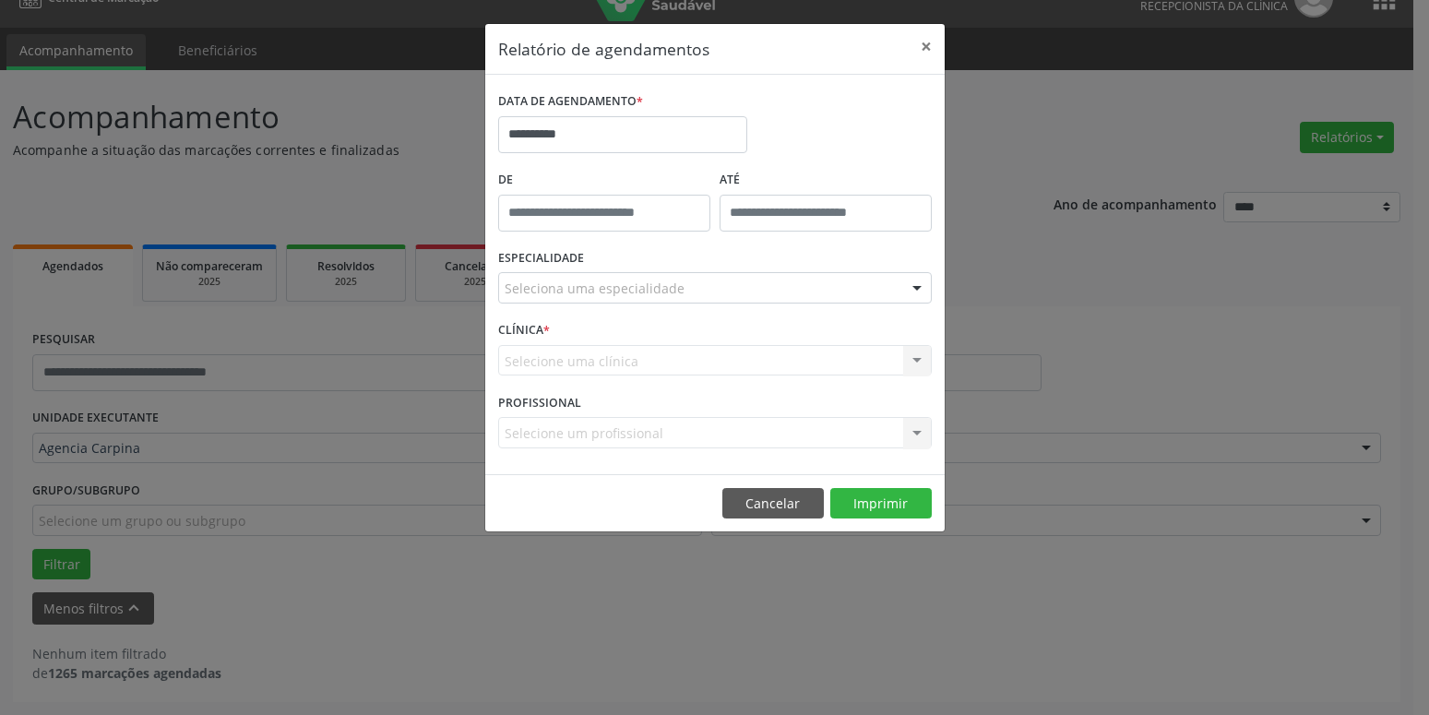
click at [913, 283] on div at bounding box center [917, 288] width 28 height 31
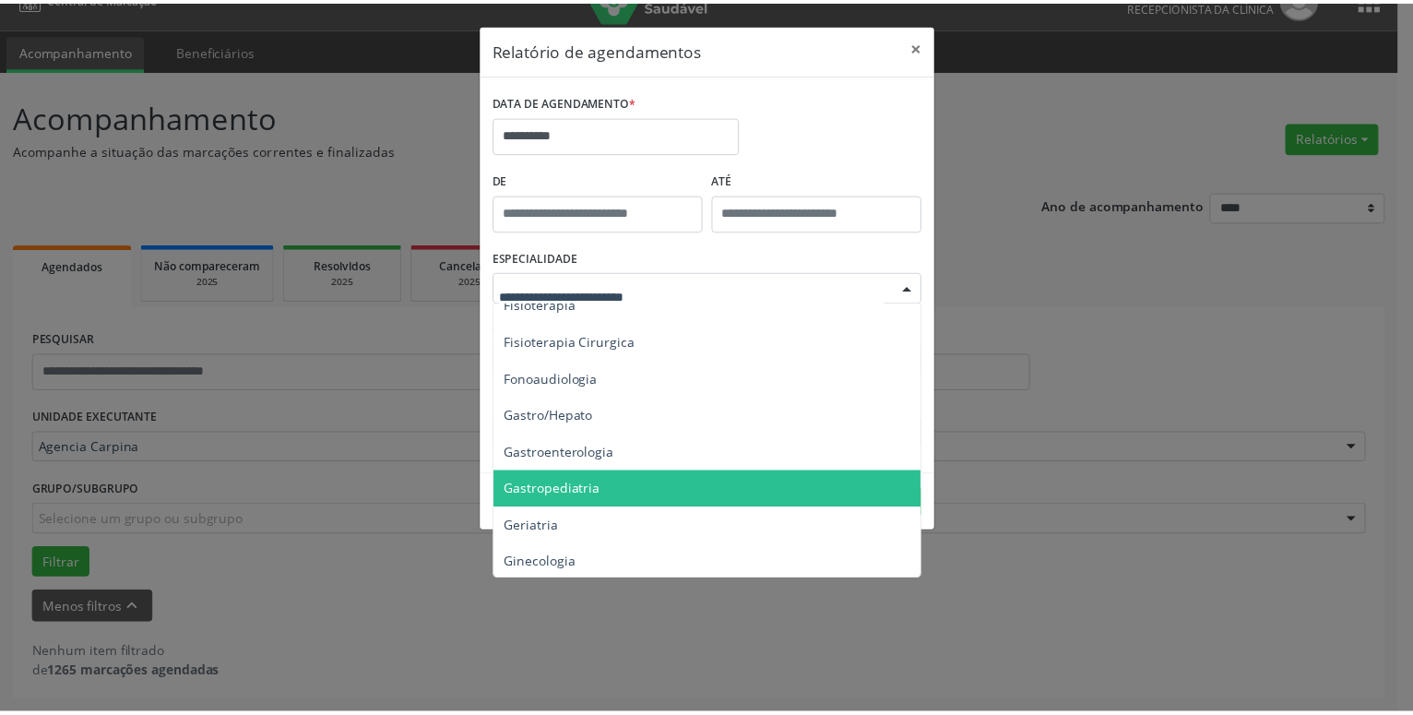
scroll to position [1052, 0]
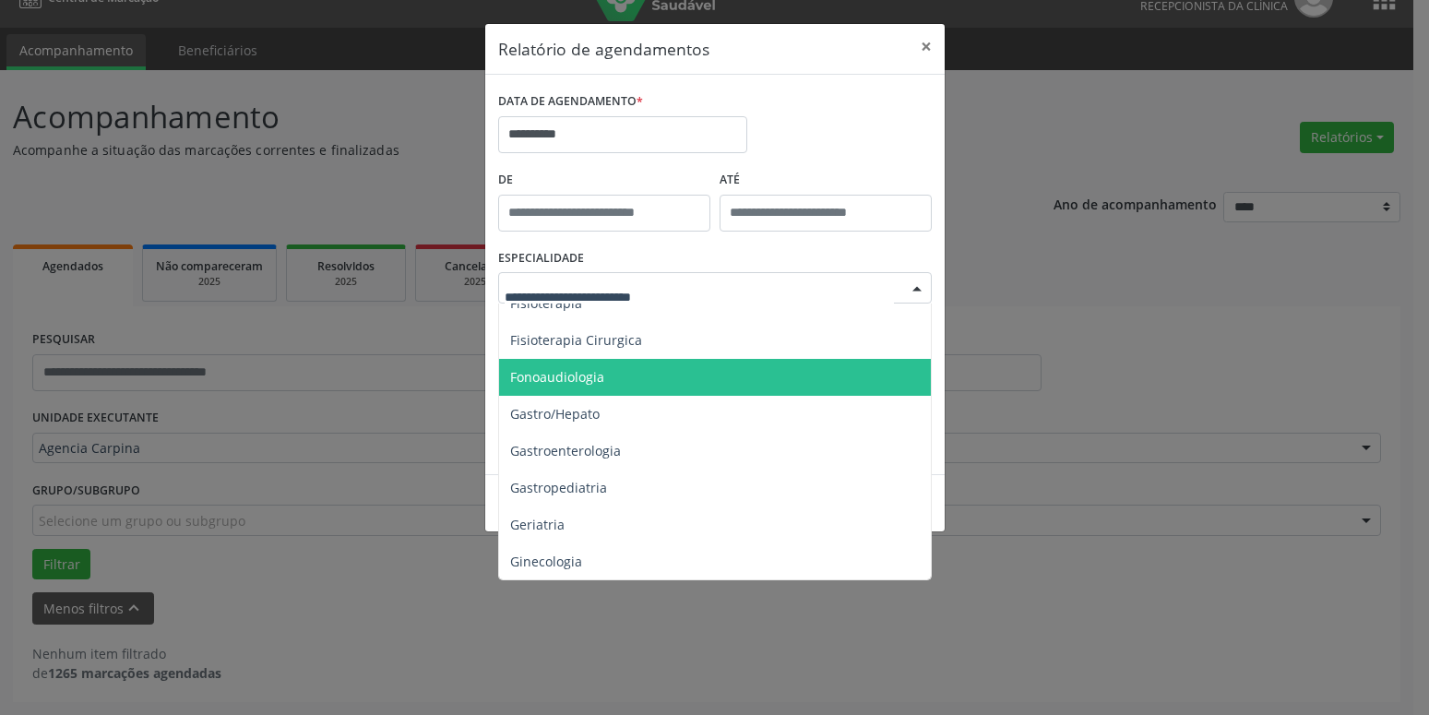
click at [656, 372] on span "Fonoaudiologia" at bounding box center [716, 377] width 435 height 37
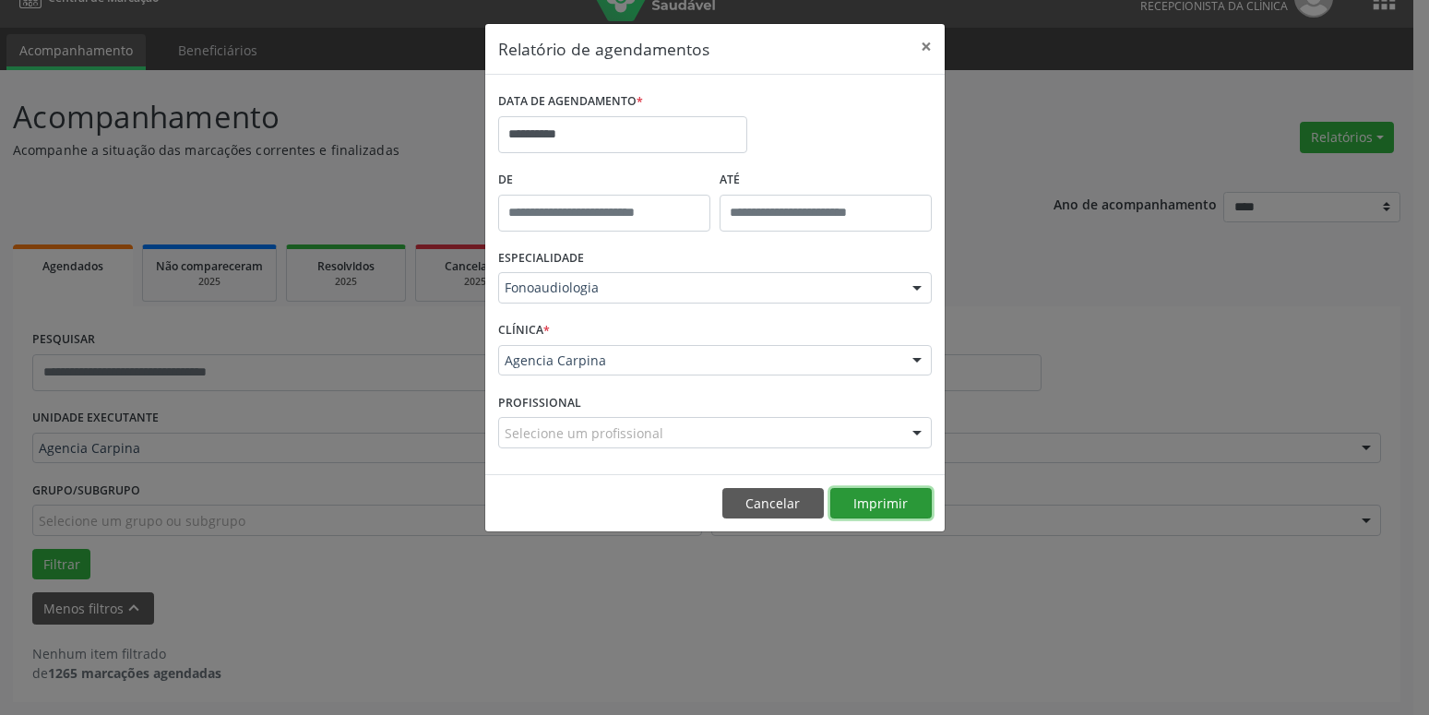
click at [912, 502] on button "Imprimir" at bounding box center [880, 503] width 101 height 31
click at [924, 44] on button "×" at bounding box center [926, 46] width 37 height 45
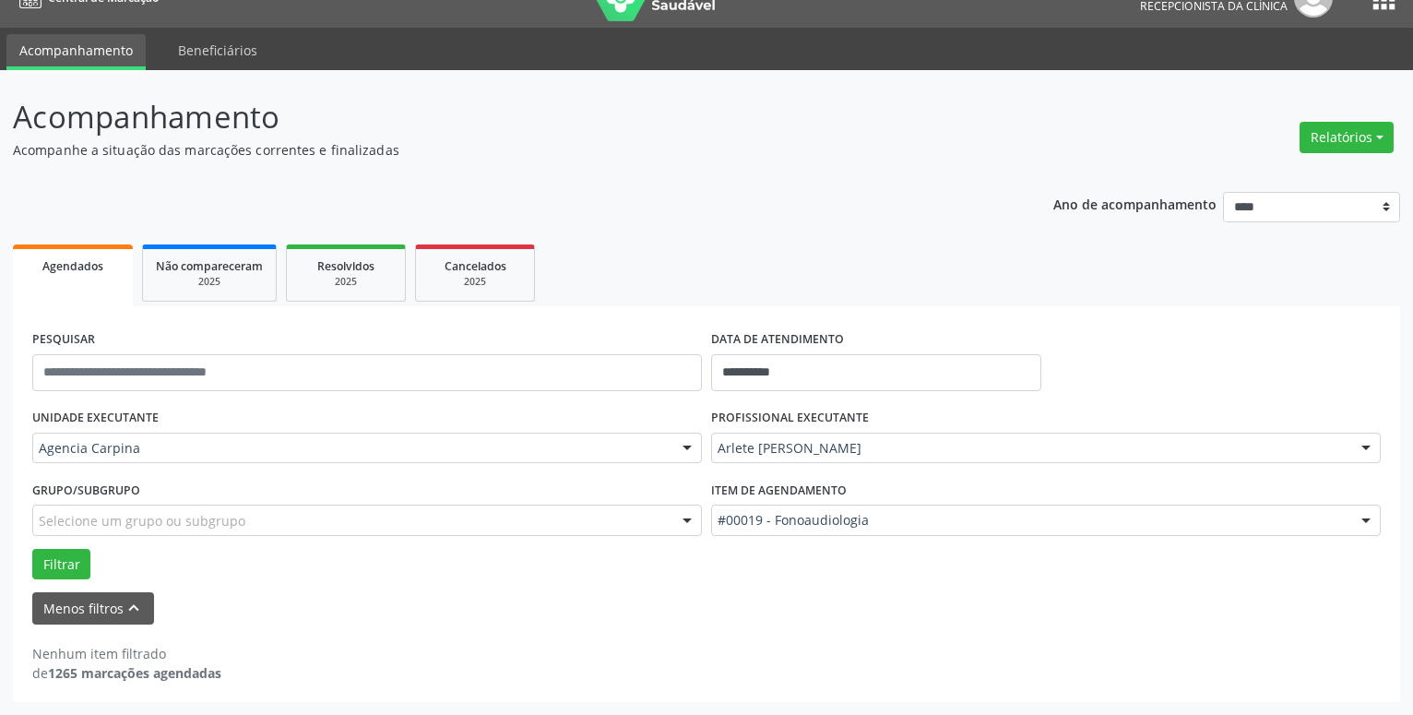
click at [1356, 446] on div at bounding box center [1367, 449] width 28 height 31
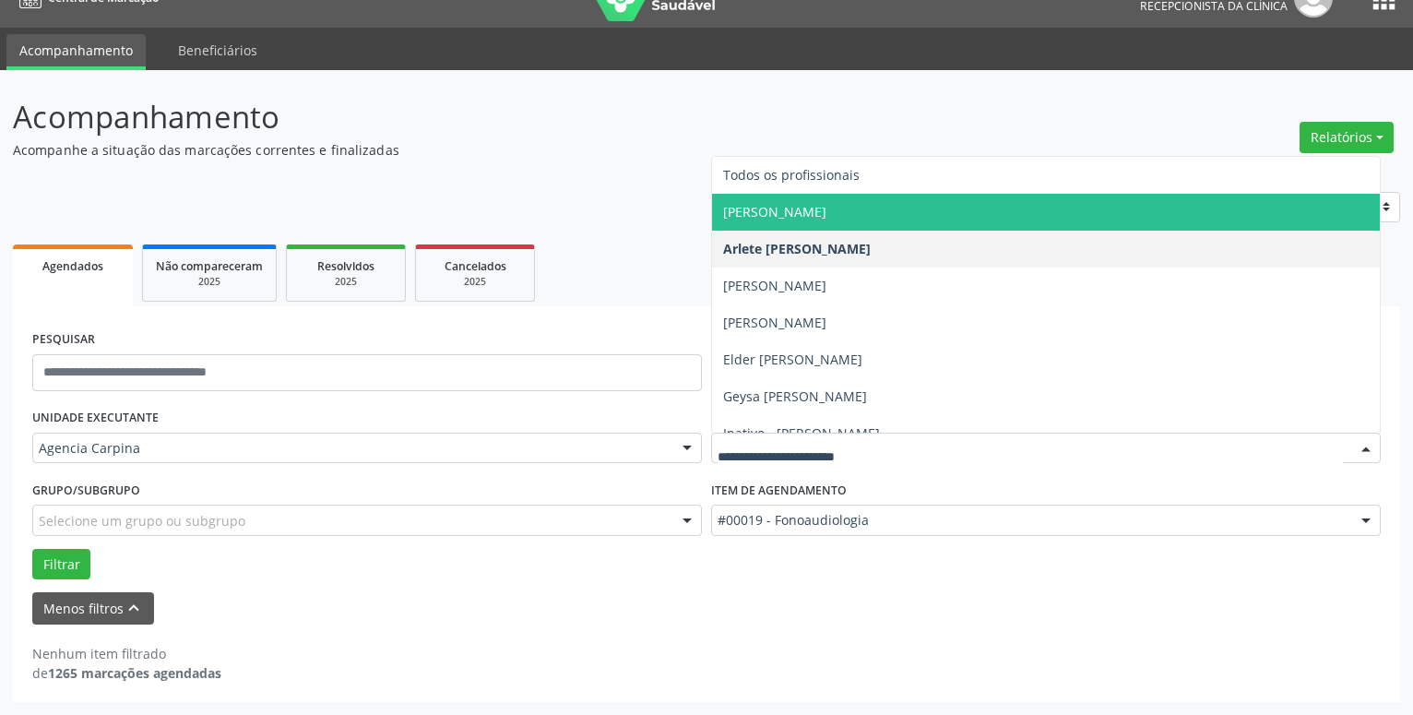
click at [938, 211] on span "[PERSON_NAME]" at bounding box center [1046, 212] width 668 height 37
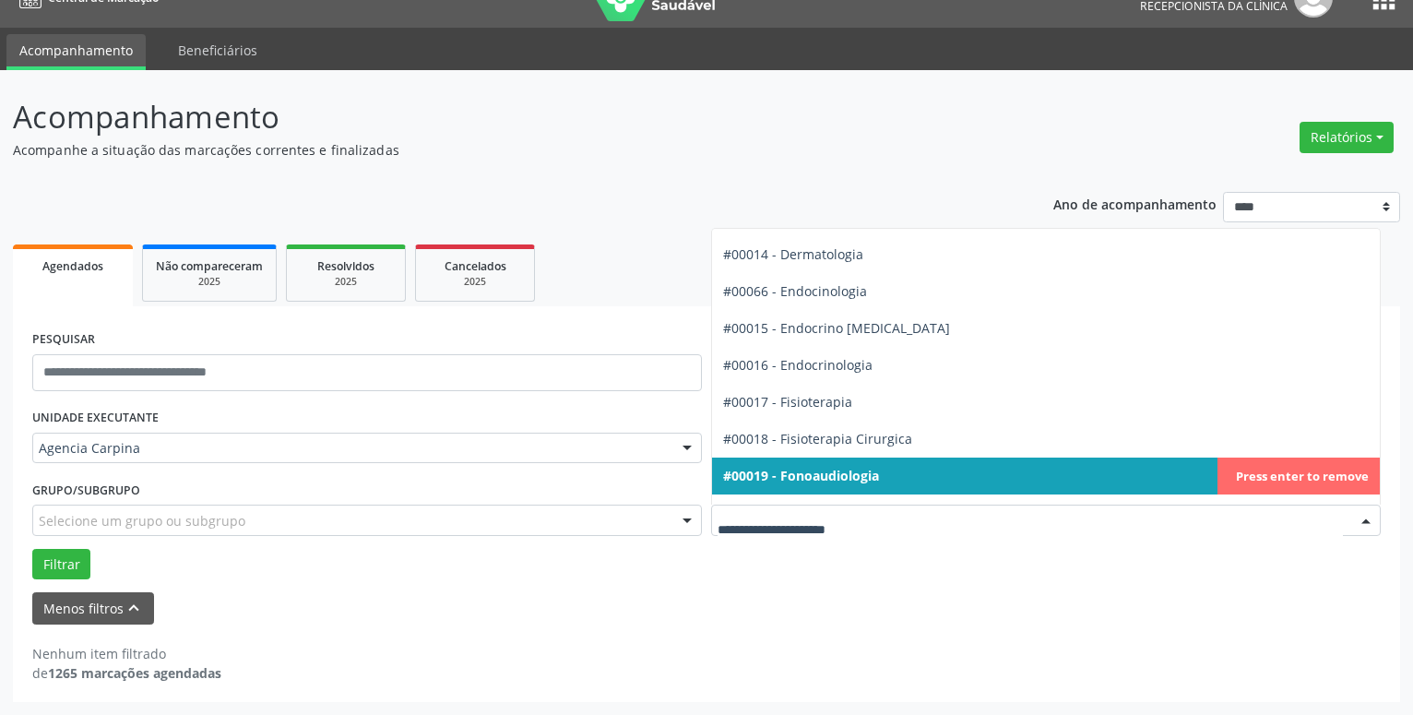
scroll to position [841, 0]
click at [1368, 526] on div at bounding box center [1367, 521] width 28 height 31
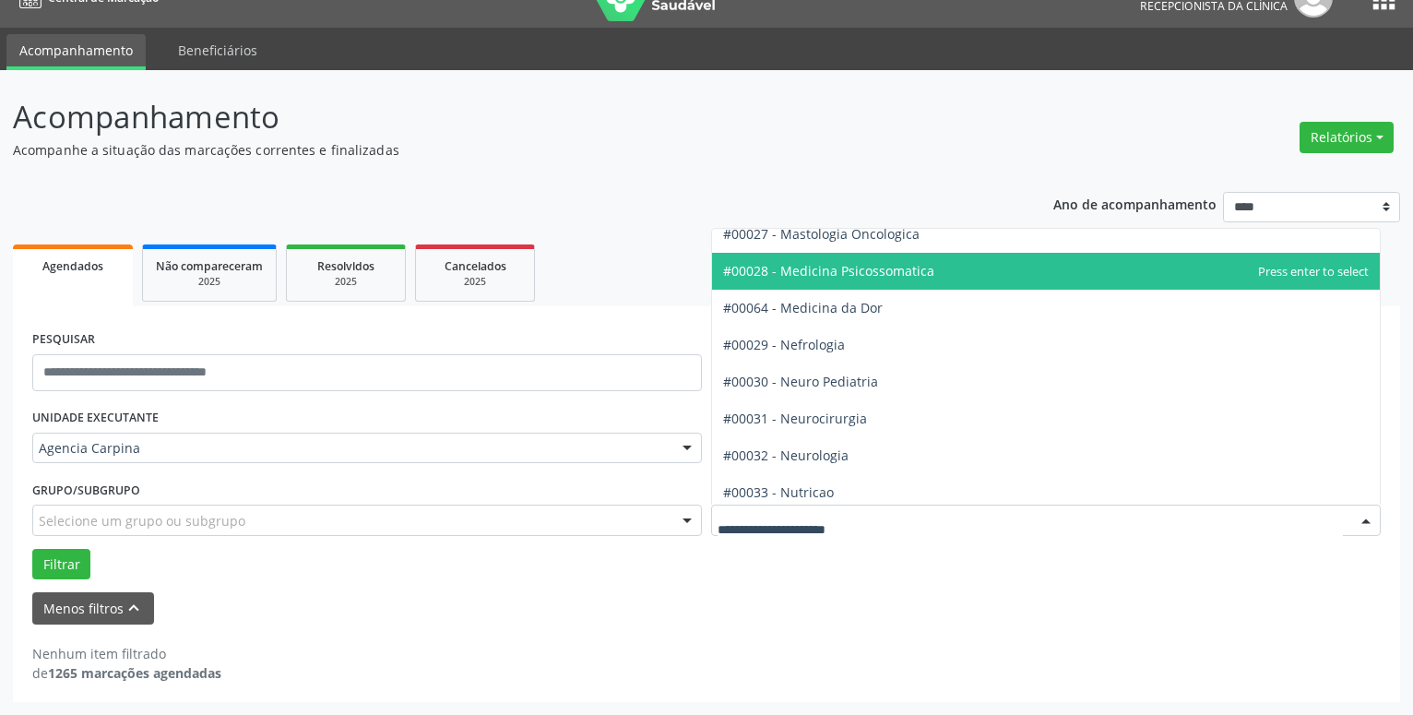
scroll to position [1683, 0]
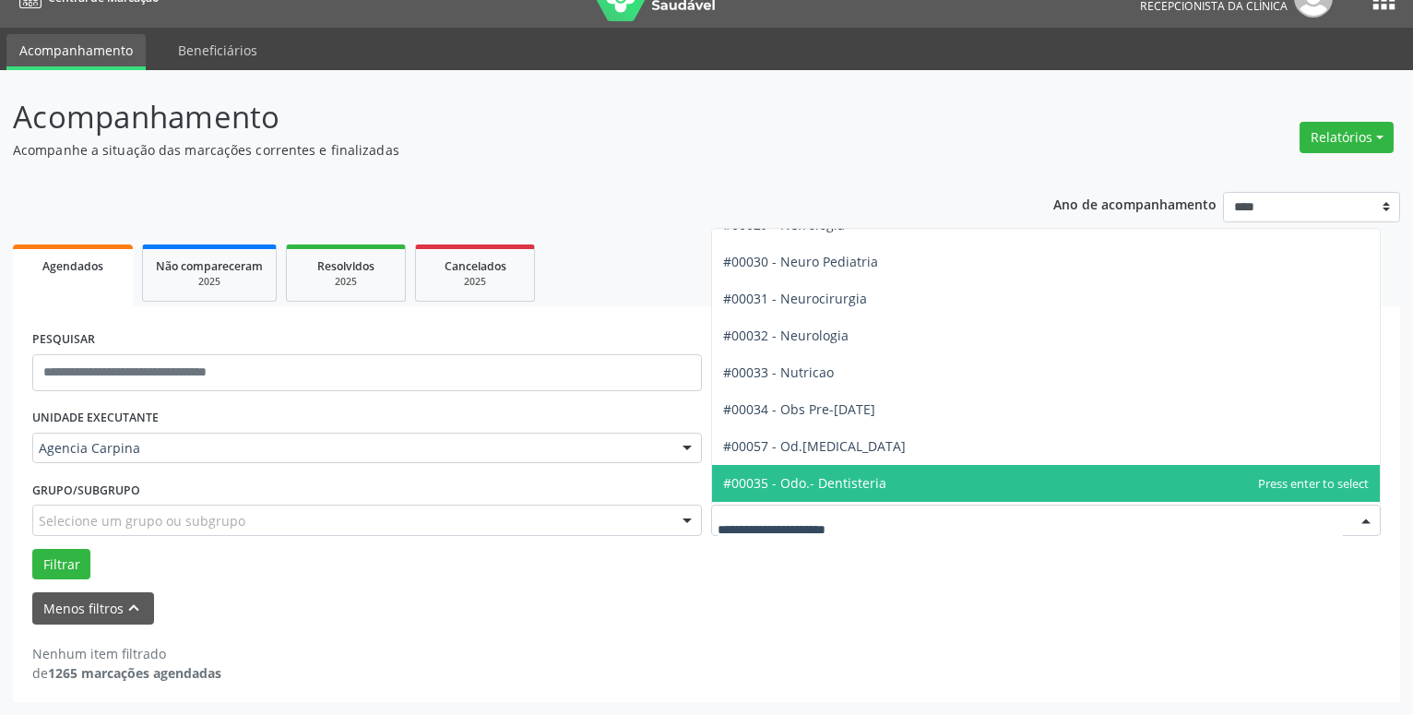
click at [1023, 479] on span "#00035 - Odo.- Dentisteria" at bounding box center [1046, 483] width 668 height 37
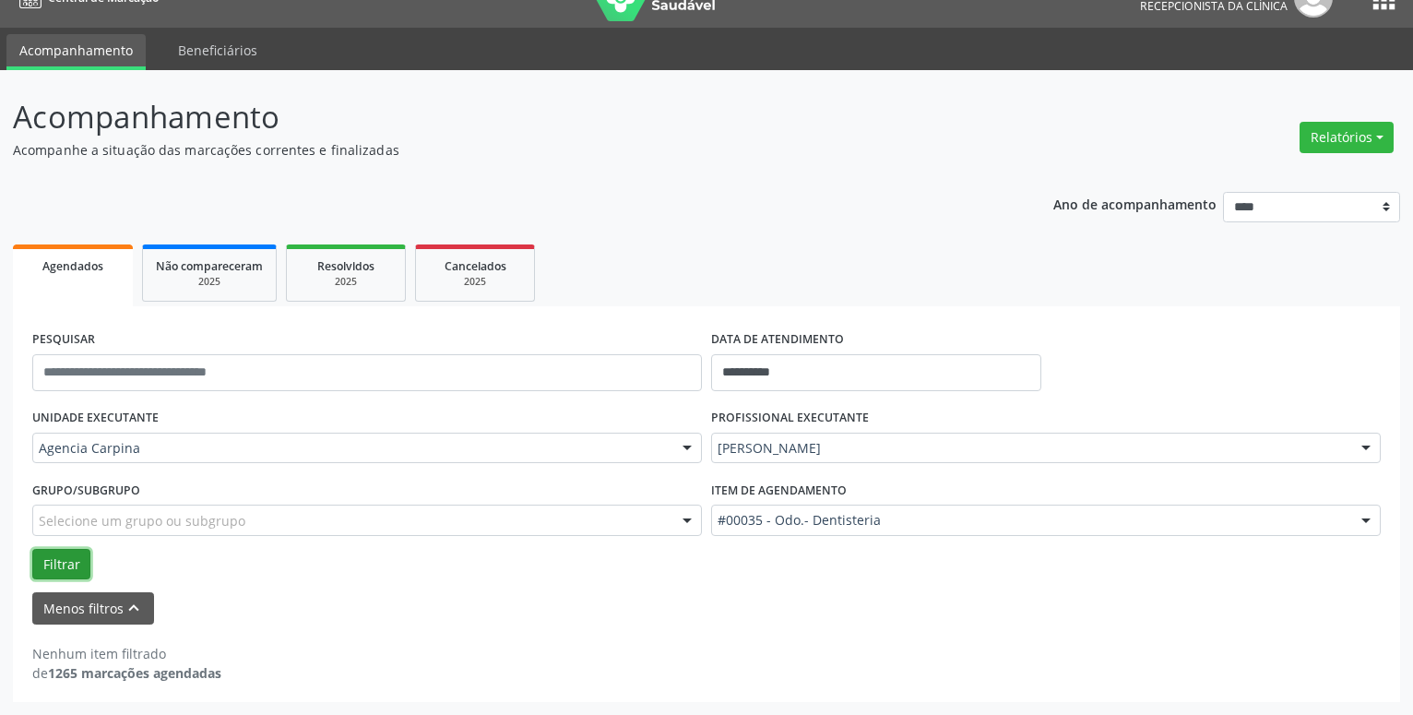
click at [64, 574] on button "Filtrar" at bounding box center [61, 564] width 58 height 31
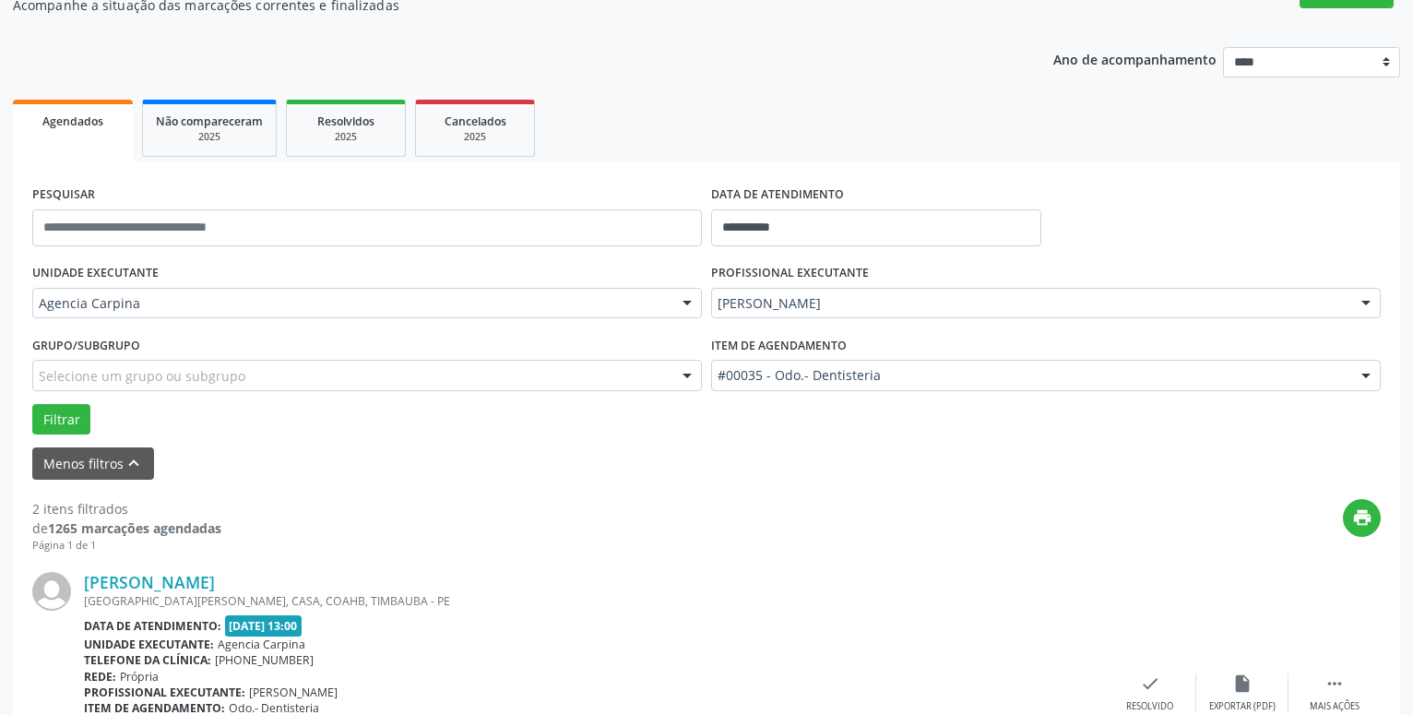
scroll to position [408, 0]
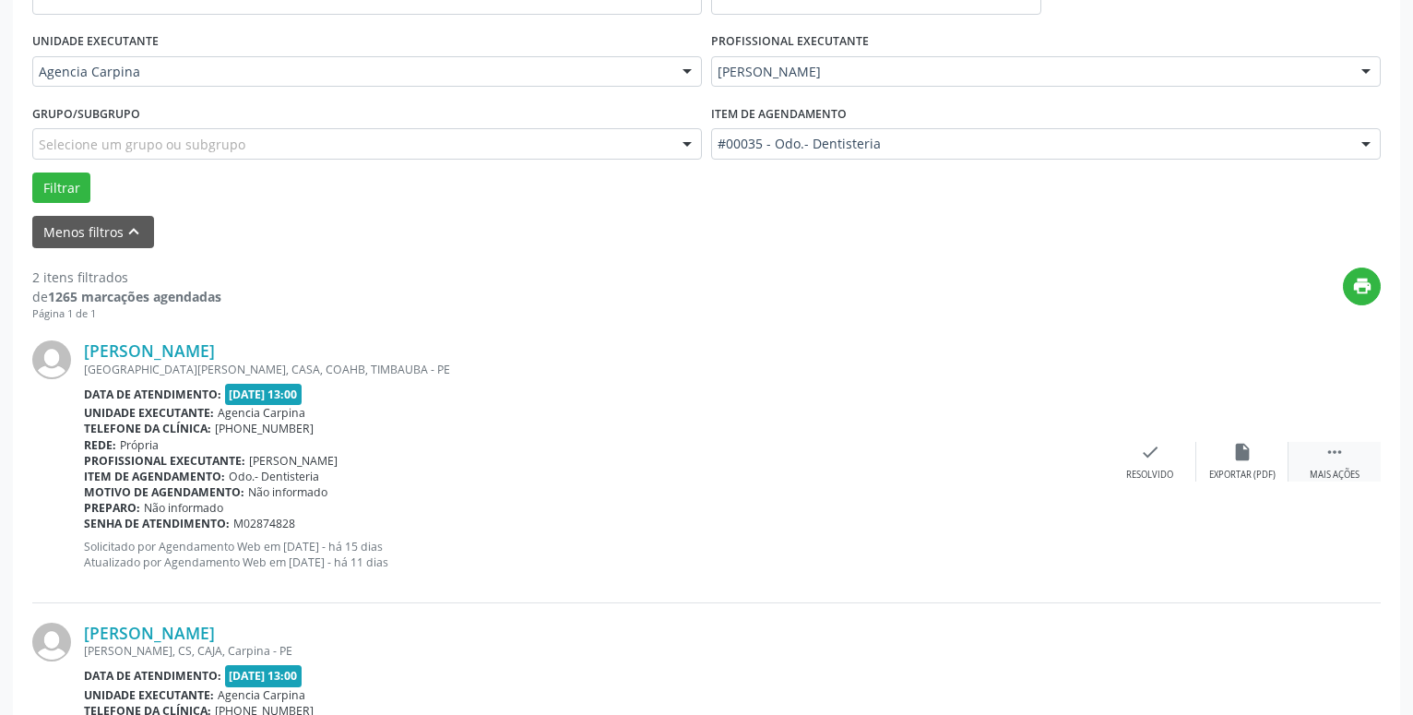
click at [1337, 462] on icon "" at bounding box center [1335, 452] width 20 height 20
click at [1246, 458] on icon "alarm_off" at bounding box center [1243, 452] width 20 height 20
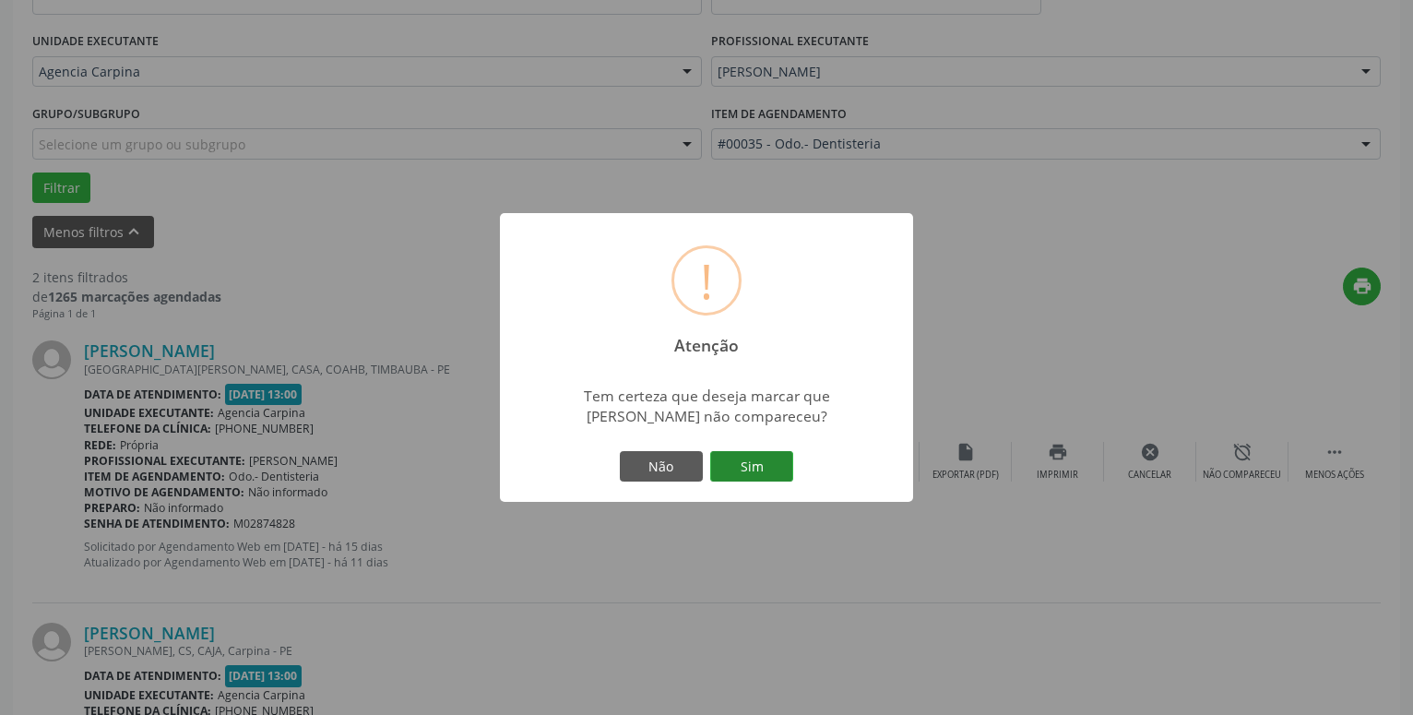
click at [754, 463] on button "Sim" at bounding box center [751, 466] width 83 height 31
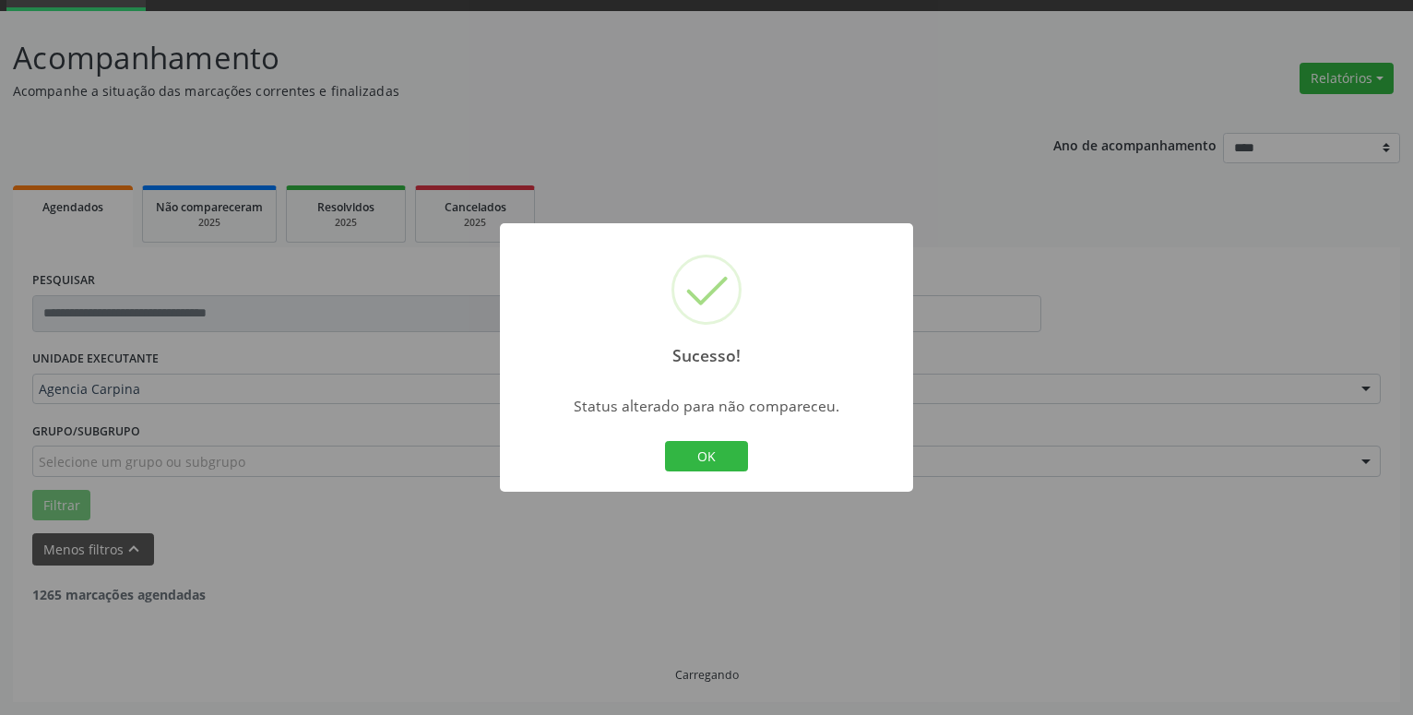
scroll to position [90, 0]
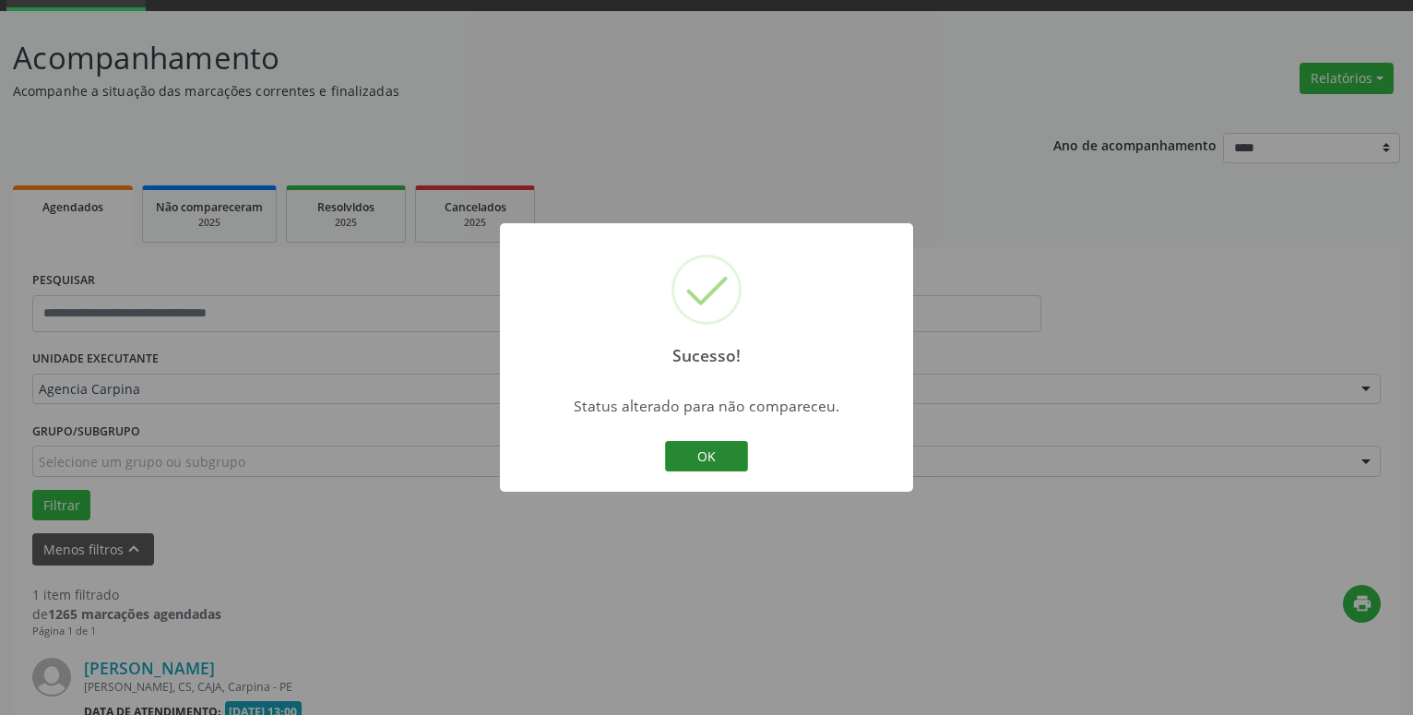
click at [696, 447] on button "OK" at bounding box center [706, 456] width 83 height 31
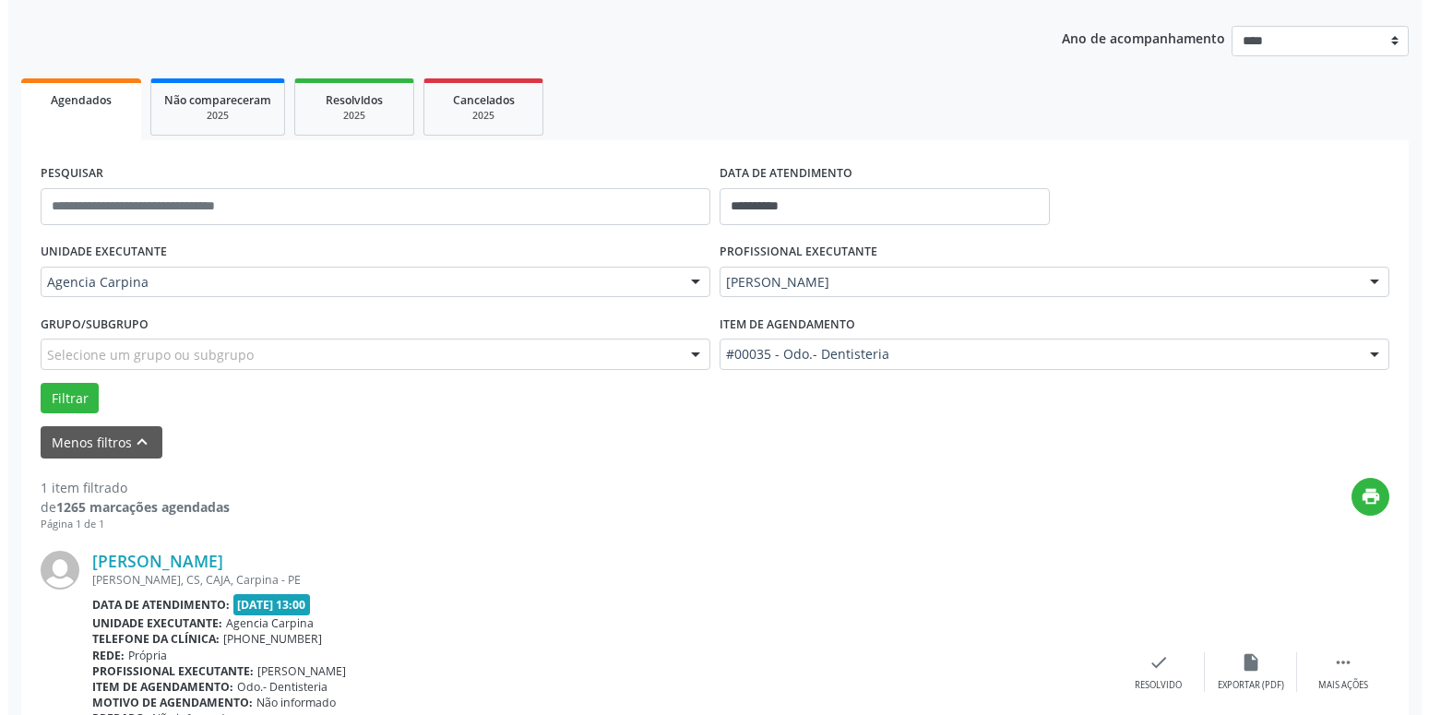
scroll to position [328, 0]
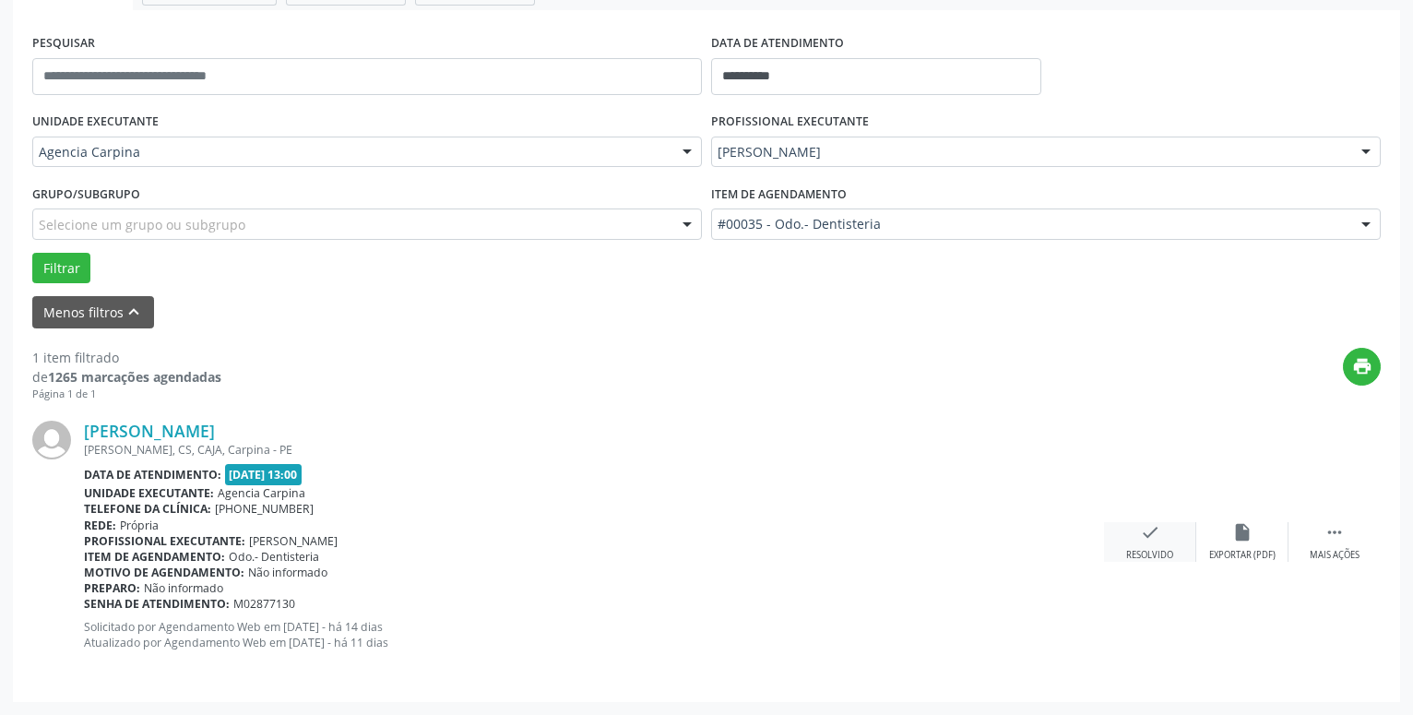
click at [1154, 533] on icon "check" at bounding box center [1150, 532] width 20 height 20
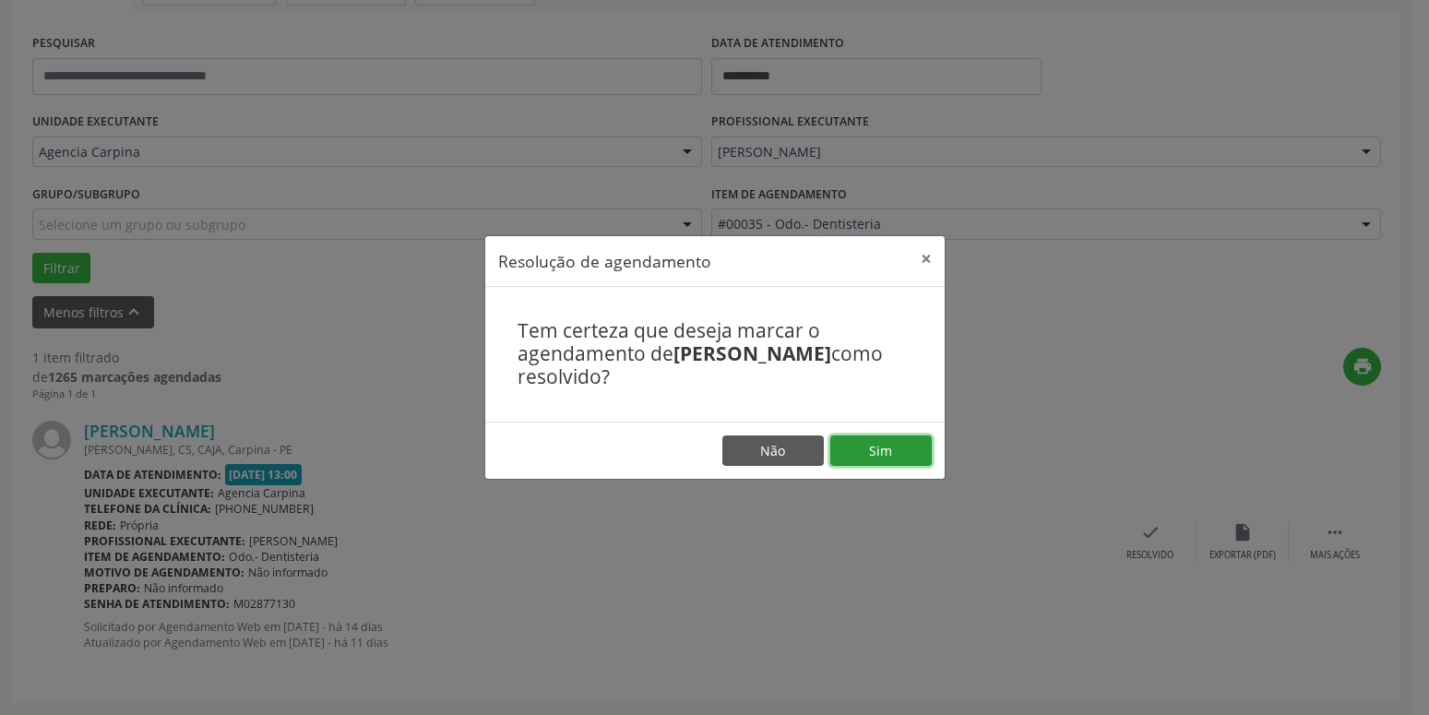
click at [901, 460] on button "Sim" at bounding box center [880, 450] width 101 height 31
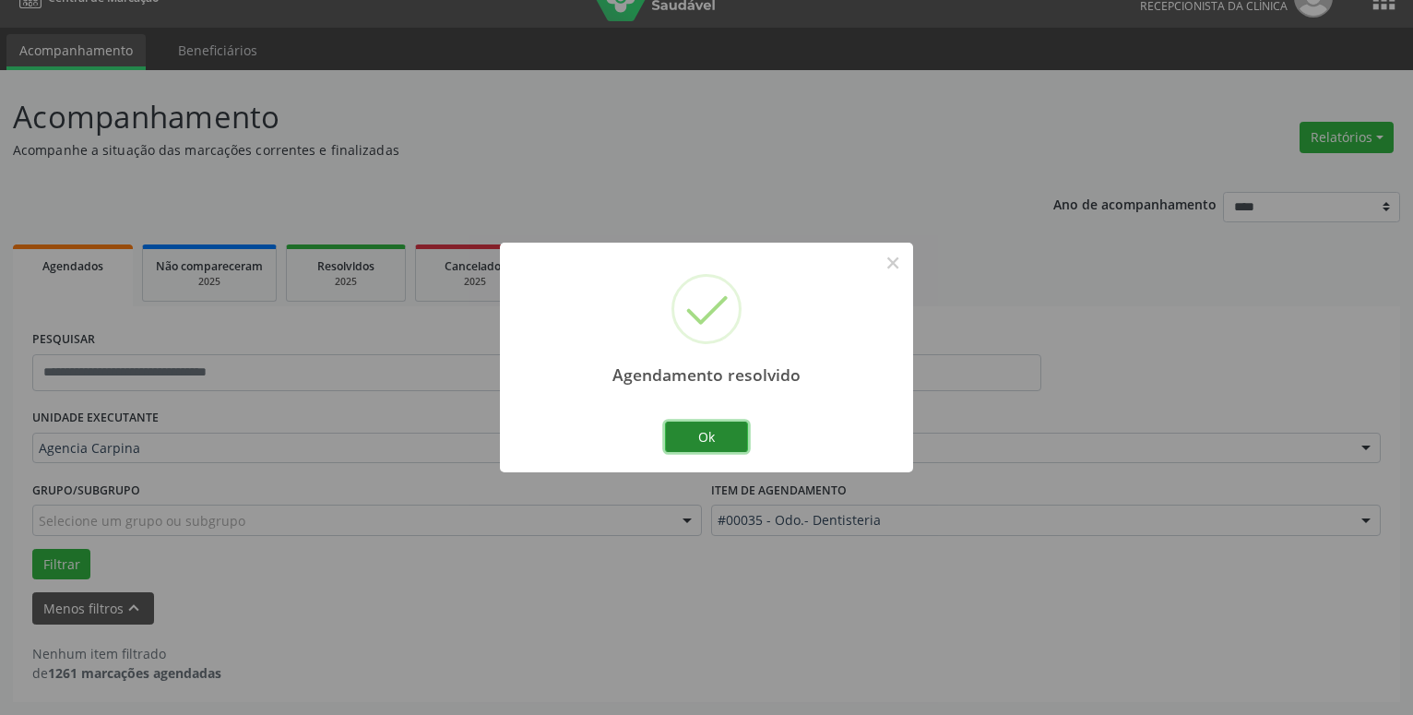
scroll to position [31, 0]
click at [688, 443] on button "Ok" at bounding box center [706, 437] width 83 height 31
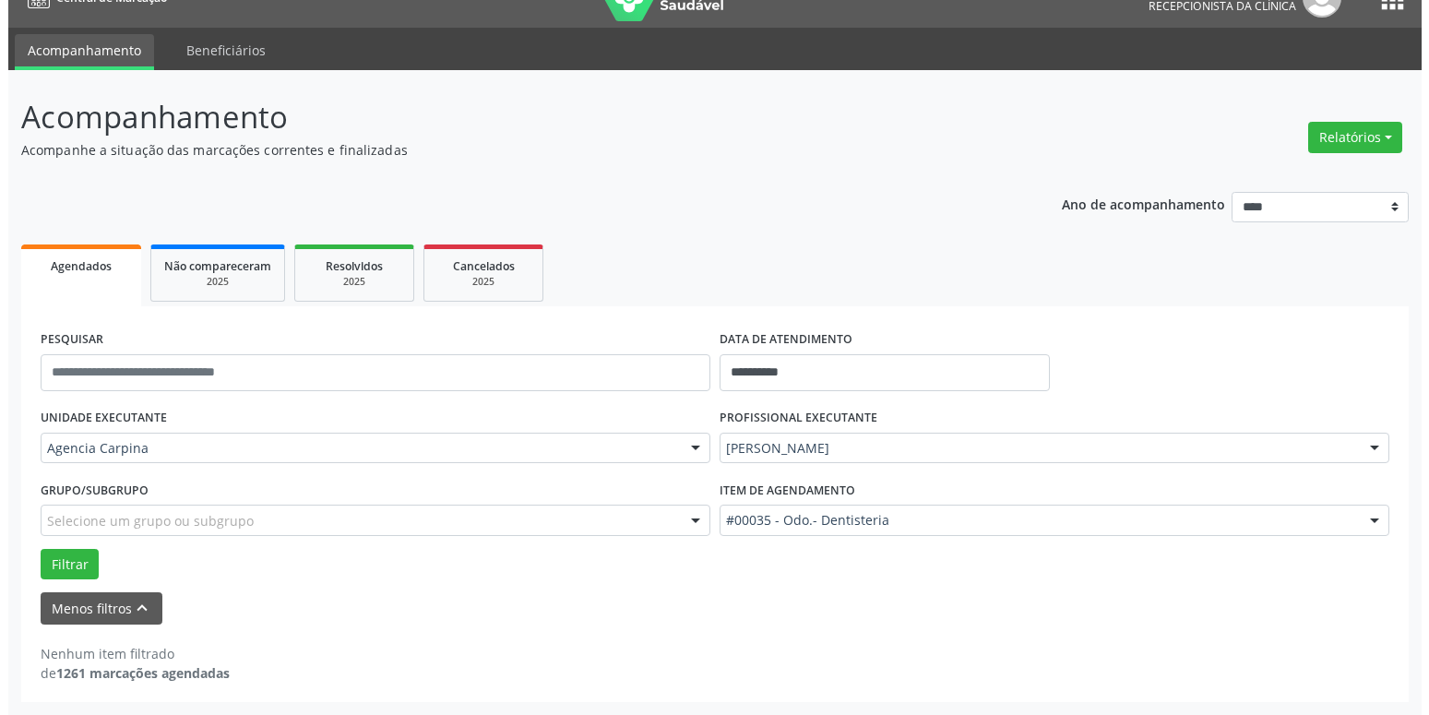
scroll to position [0, 0]
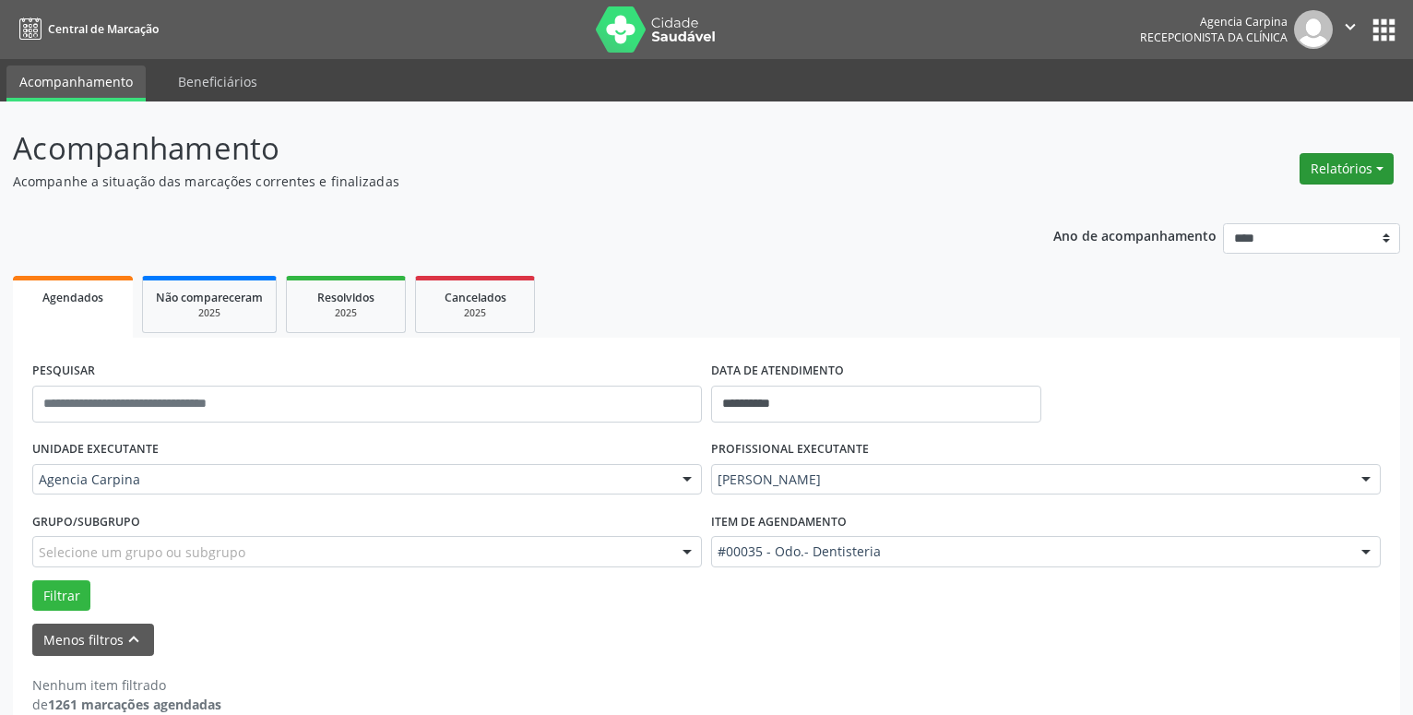
click at [1386, 165] on button "Relatórios" at bounding box center [1347, 168] width 94 height 31
click at [1297, 209] on link "Agendamentos" at bounding box center [1296, 209] width 198 height 26
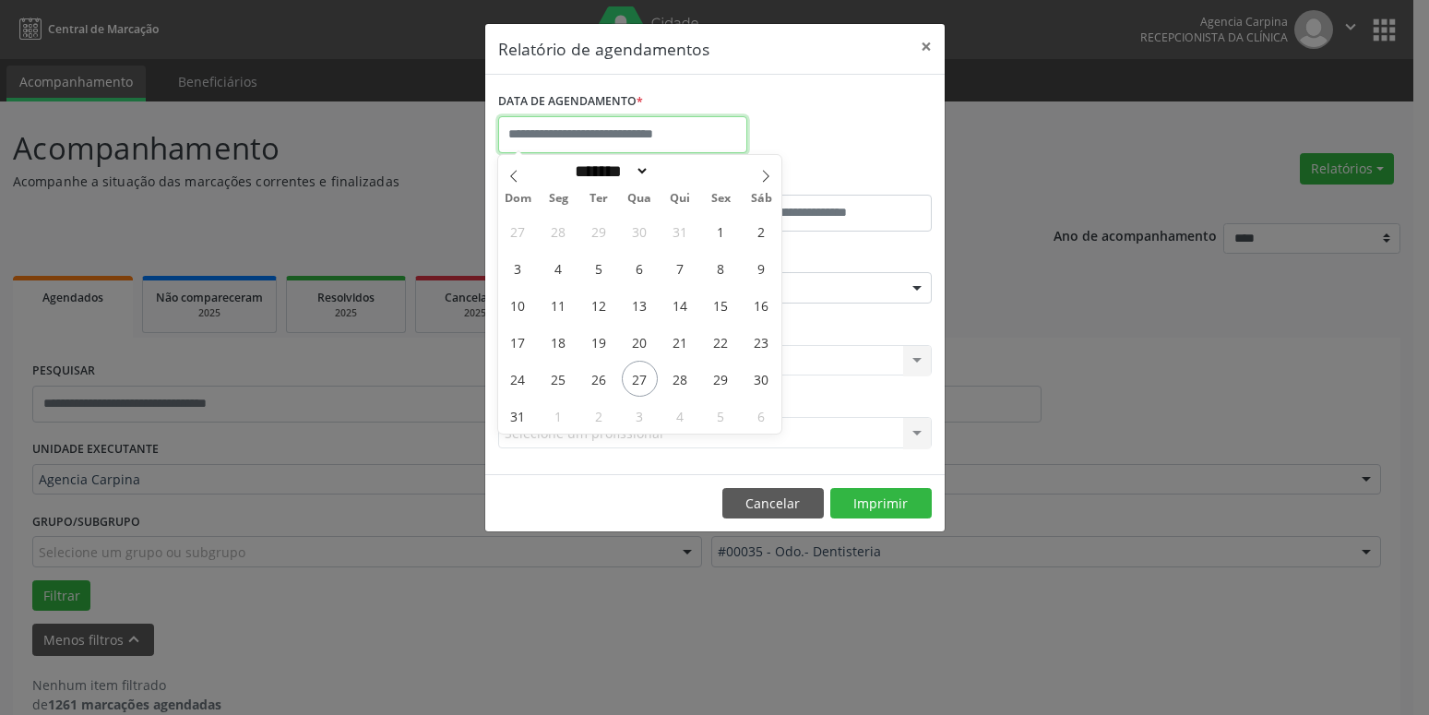
click at [603, 130] on input "text" at bounding box center [622, 134] width 249 height 37
click at [560, 344] on span "18" at bounding box center [559, 342] width 36 height 36
type input "**********"
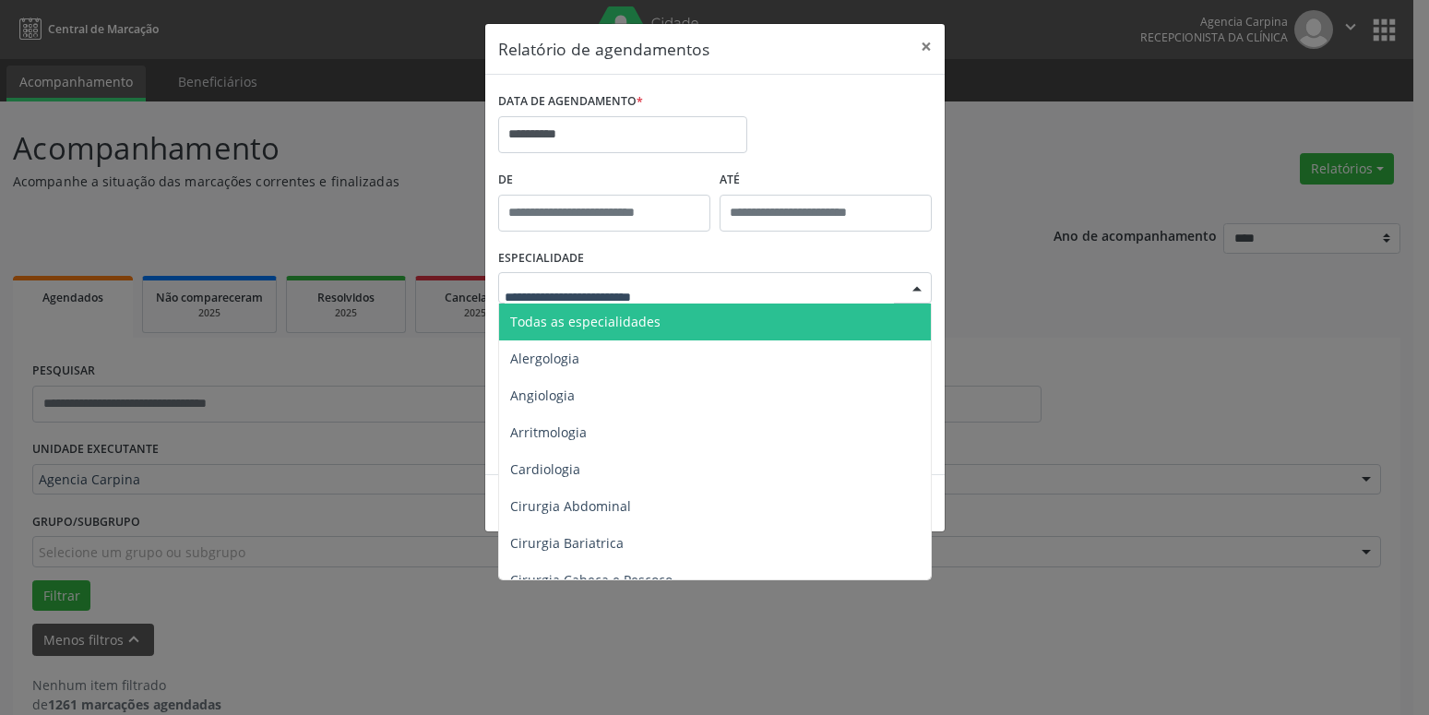
click at [921, 285] on div at bounding box center [917, 288] width 28 height 31
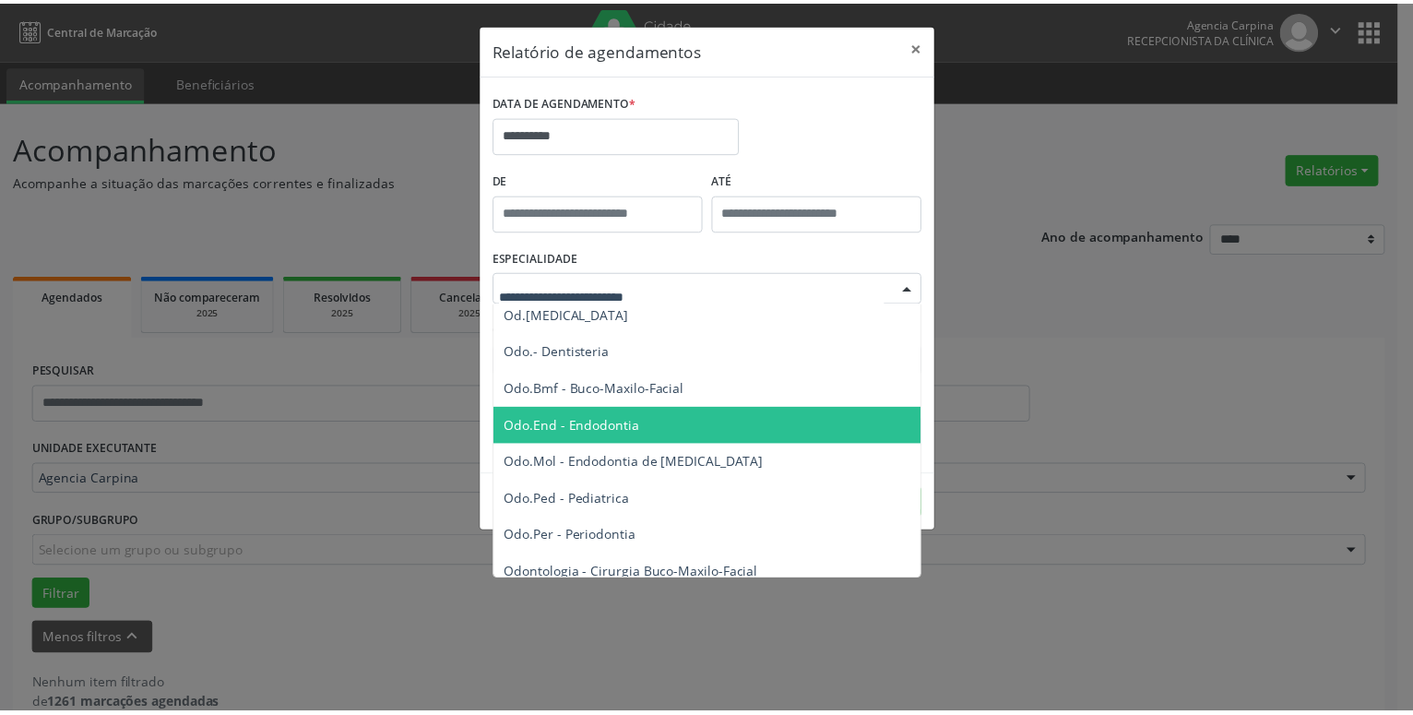
scroll to position [1893, 0]
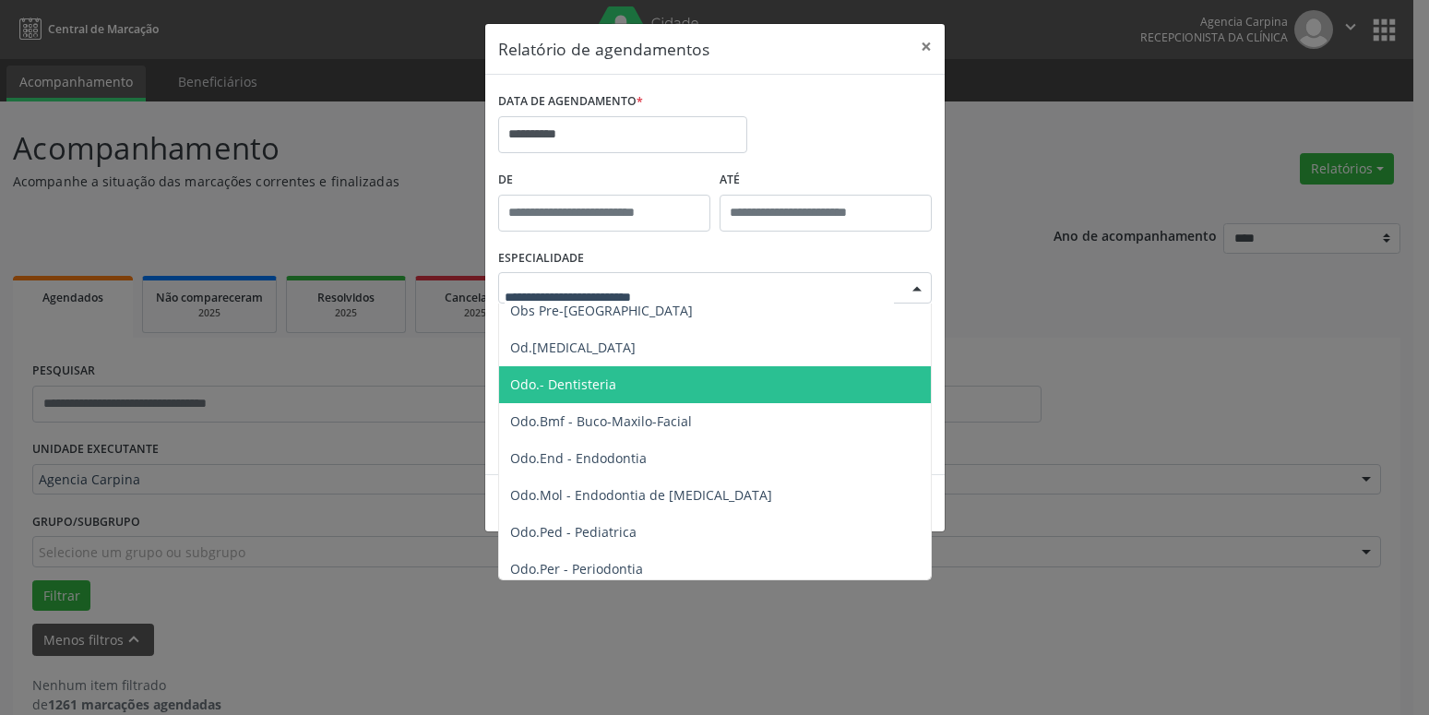
click at [661, 386] on span "Odo.- Dentisteria" at bounding box center [716, 384] width 435 height 37
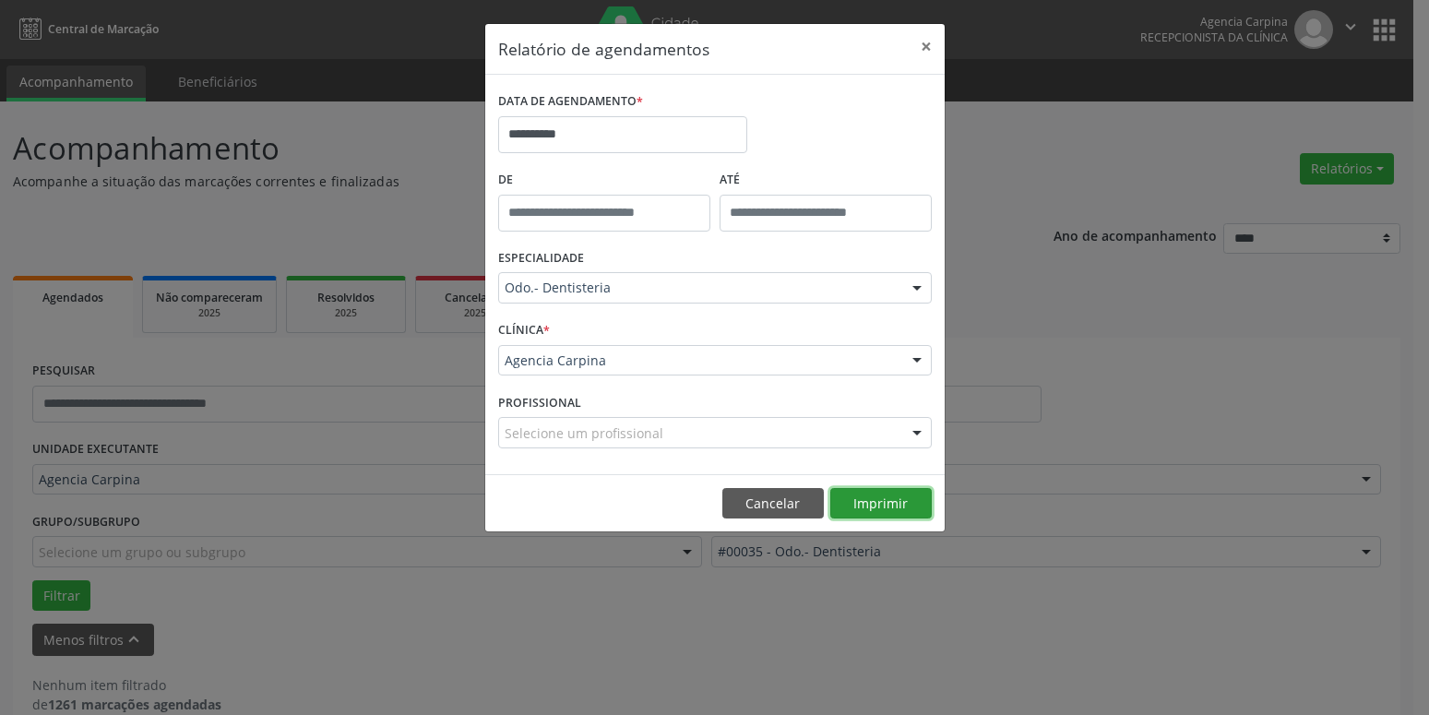
click at [892, 497] on button "Imprimir" at bounding box center [880, 503] width 101 height 31
click at [548, 126] on input "**********" at bounding box center [622, 134] width 249 height 37
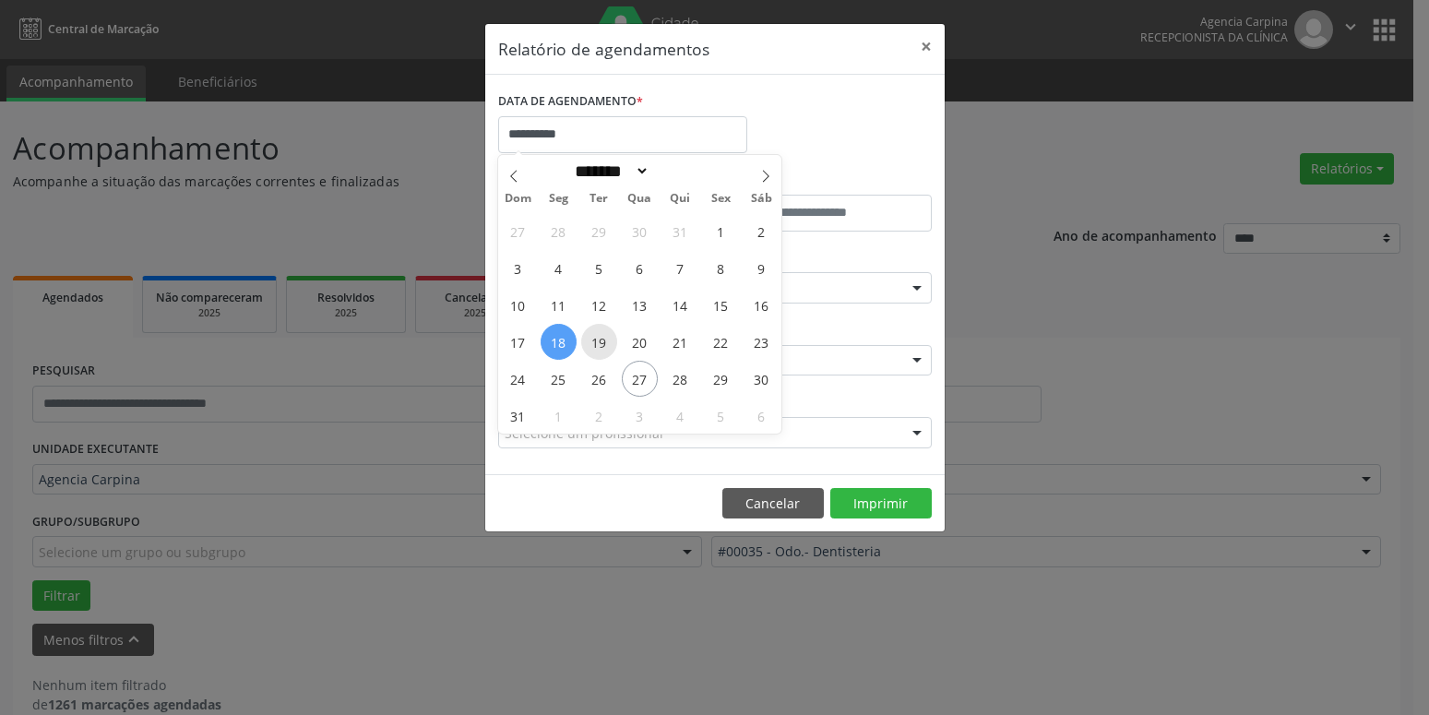
click at [604, 350] on span "19" at bounding box center [599, 342] width 36 height 36
type input "**********"
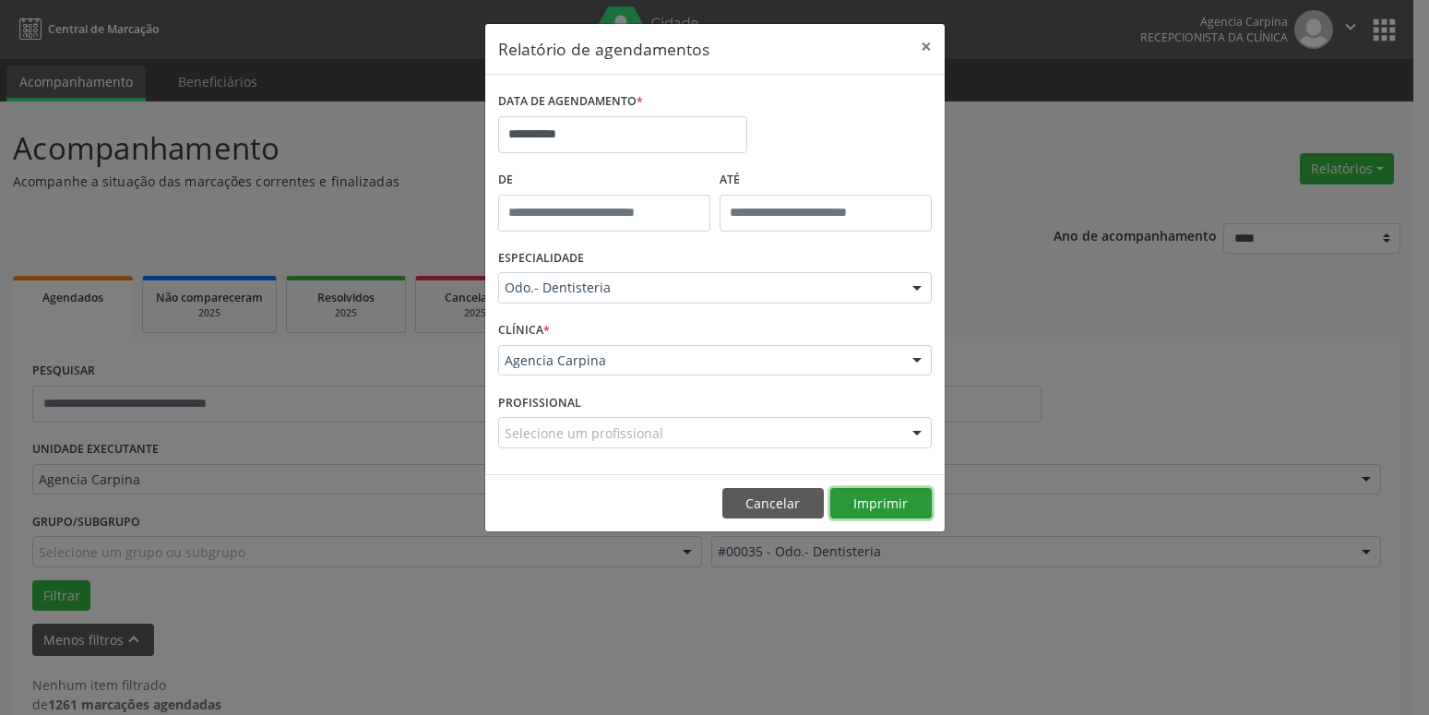
click at [869, 502] on button "Imprimir" at bounding box center [880, 503] width 101 height 31
click at [931, 42] on button "×" at bounding box center [926, 46] width 37 height 45
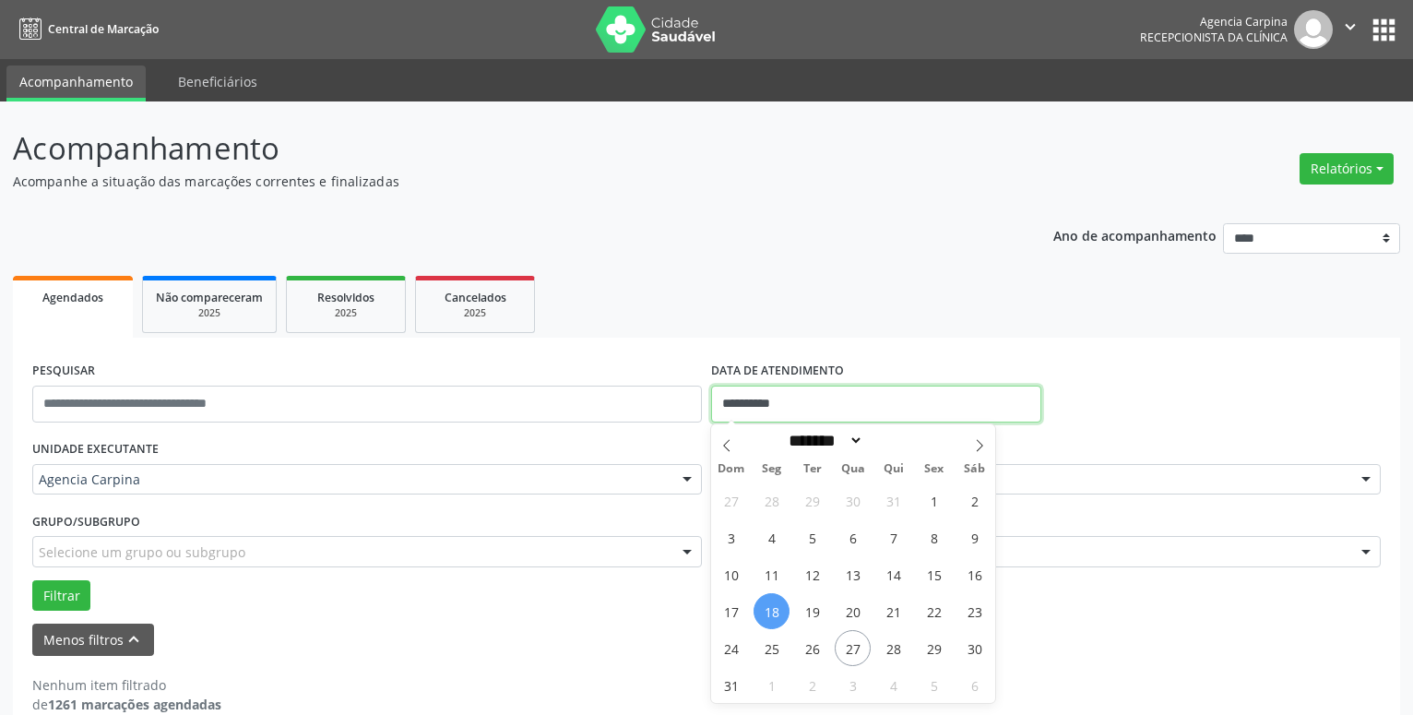
click at [804, 400] on input "**********" at bounding box center [876, 404] width 330 height 37
click at [811, 602] on span "19" at bounding box center [812, 611] width 36 height 36
type input "**********"
click at [811, 602] on span "19" at bounding box center [812, 611] width 36 height 36
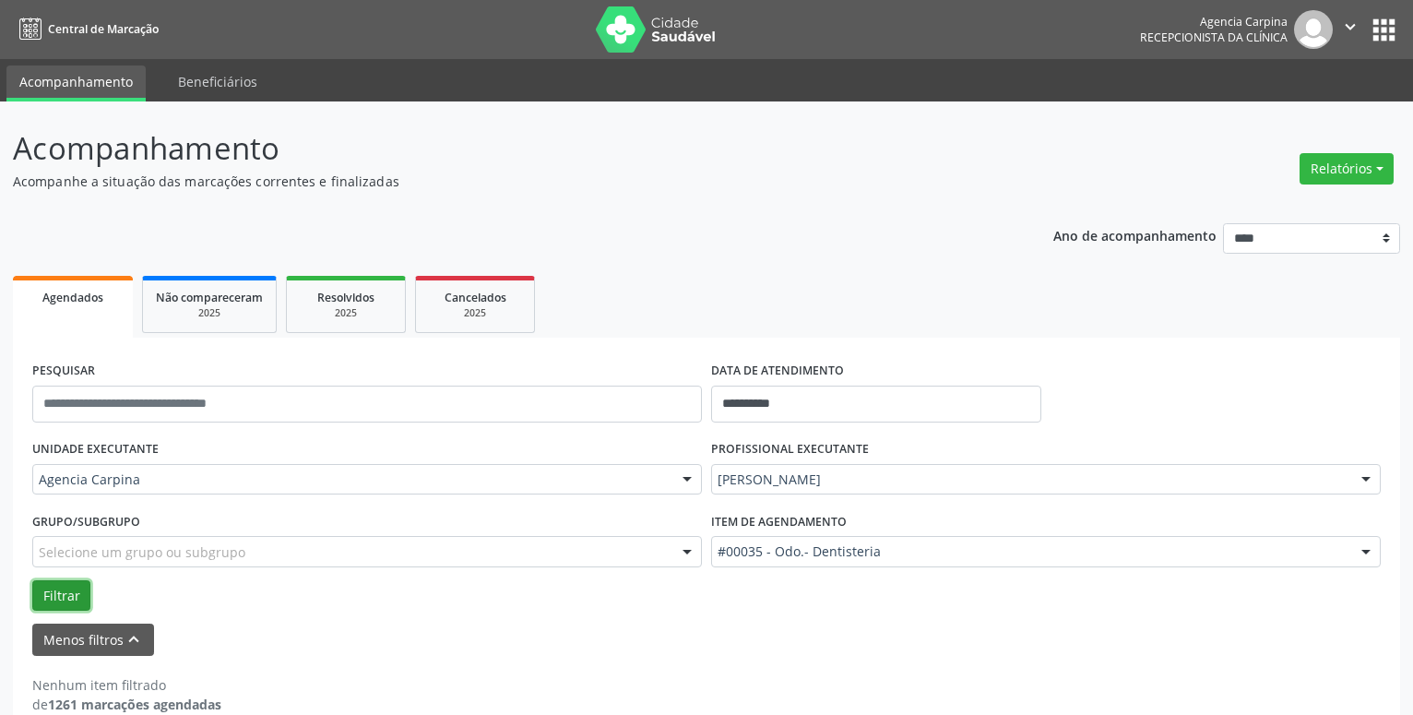
click at [56, 594] on button "Filtrar" at bounding box center [61, 595] width 58 height 31
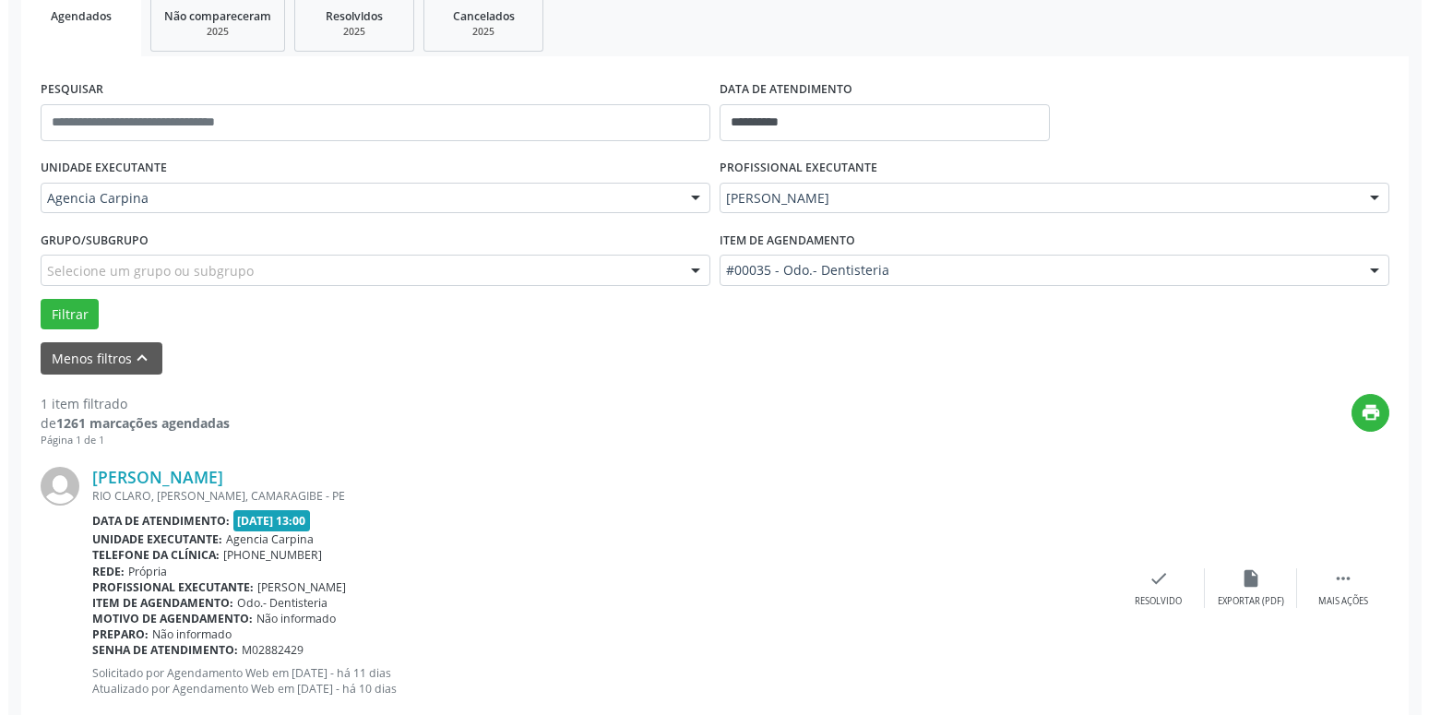
scroll to position [282, 0]
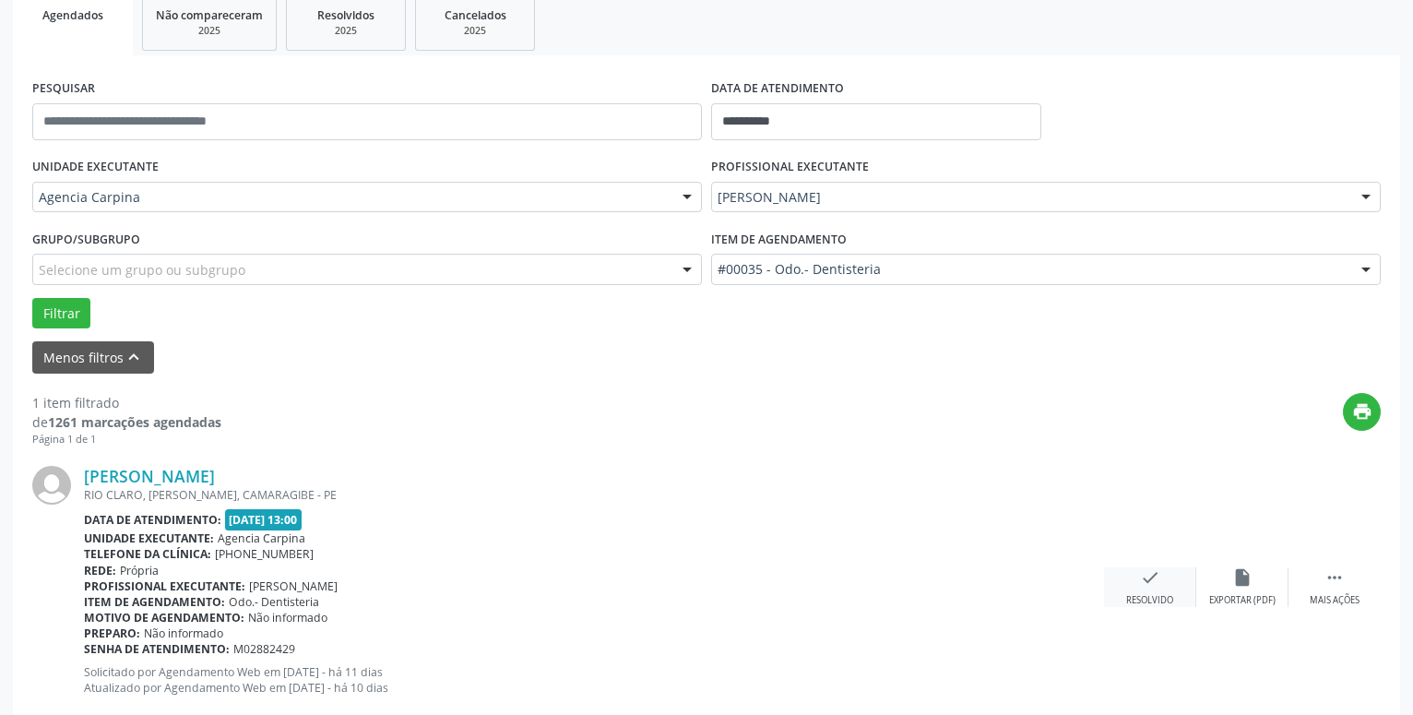
click at [1155, 581] on icon "check" at bounding box center [1150, 577] width 20 height 20
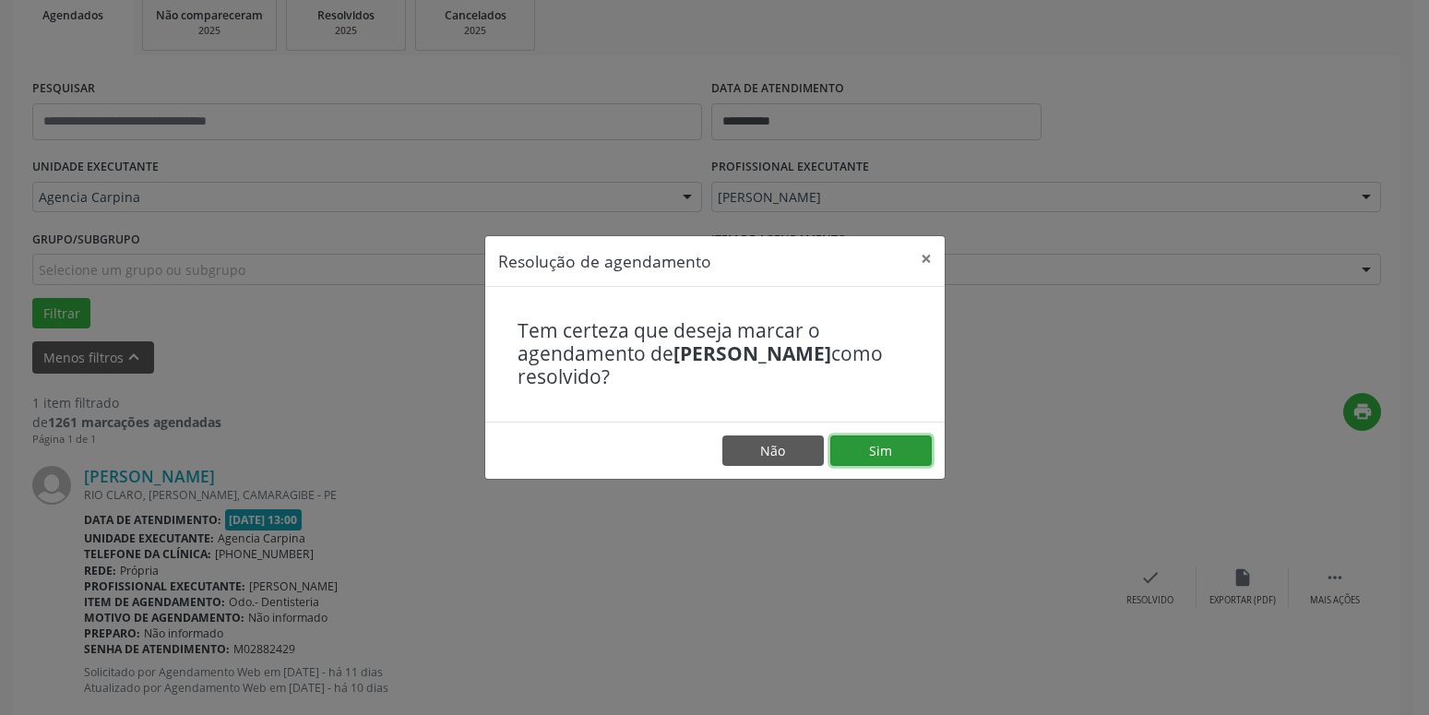
click at [895, 447] on button "Sim" at bounding box center [880, 450] width 101 height 31
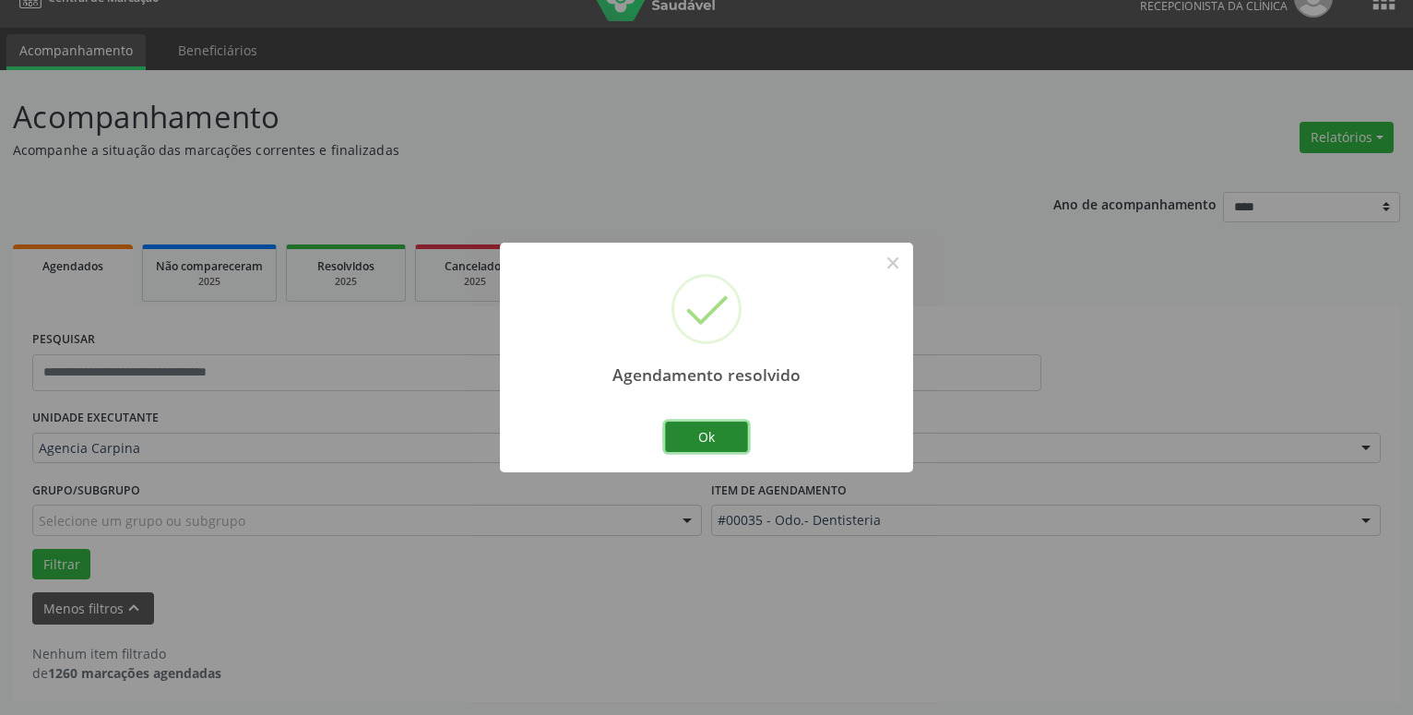
click at [681, 432] on button "Ok" at bounding box center [706, 437] width 83 height 31
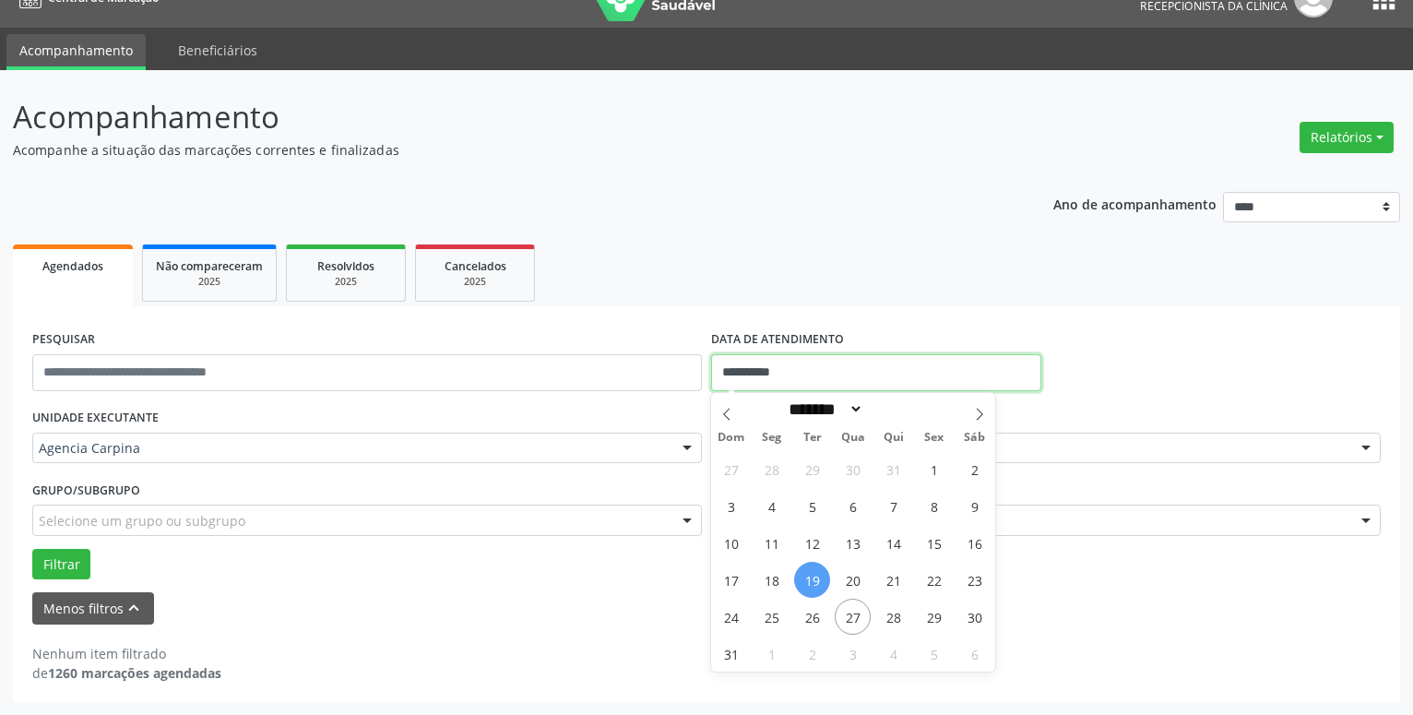
click at [813, 362] on input "**********" at bounding box center [876, 372] width 330 height 37
click at [770, 571] on span "18" at bounding box center [772, 580] width 36 height 36
type input "**********"
click at [770, 571] on span "18" at bounding box center [772, 580] width 36 height 36
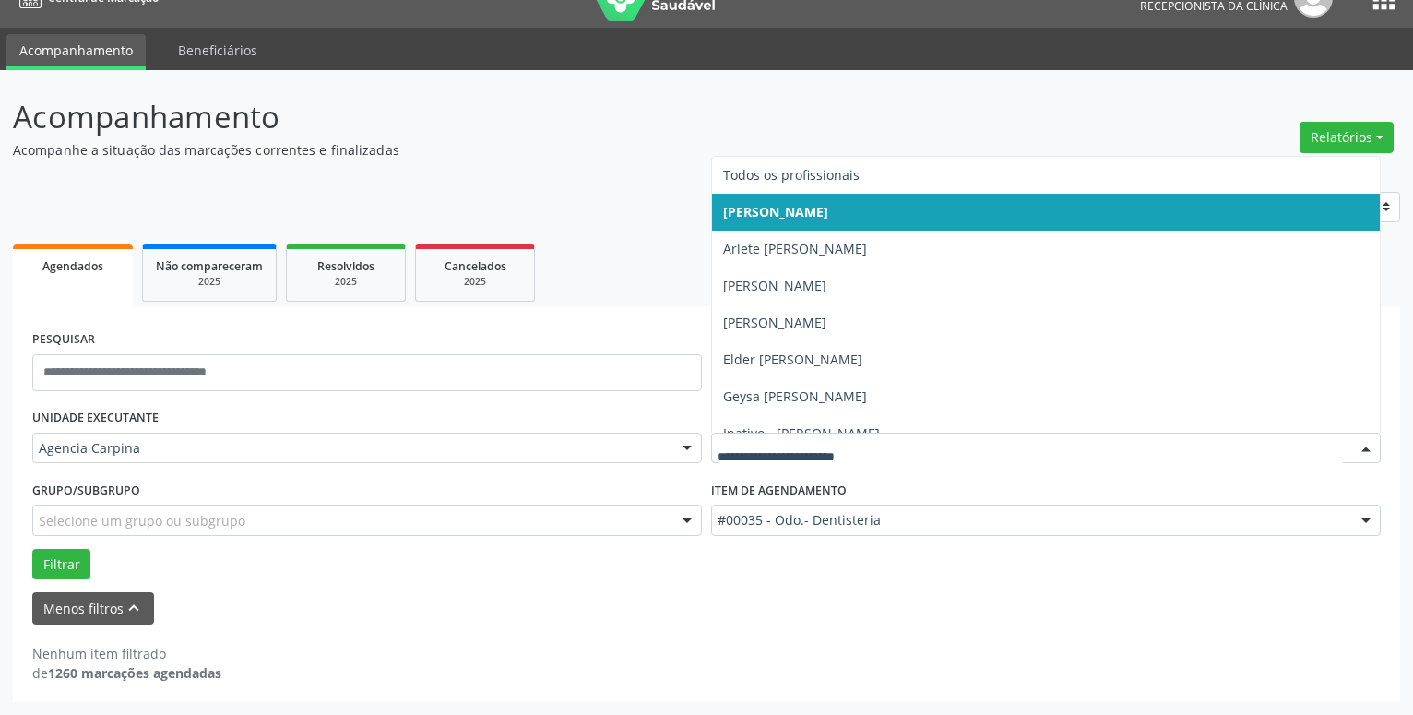
click at [1368, 449] on div at bounding box center [1367, 449] width 28 height 31
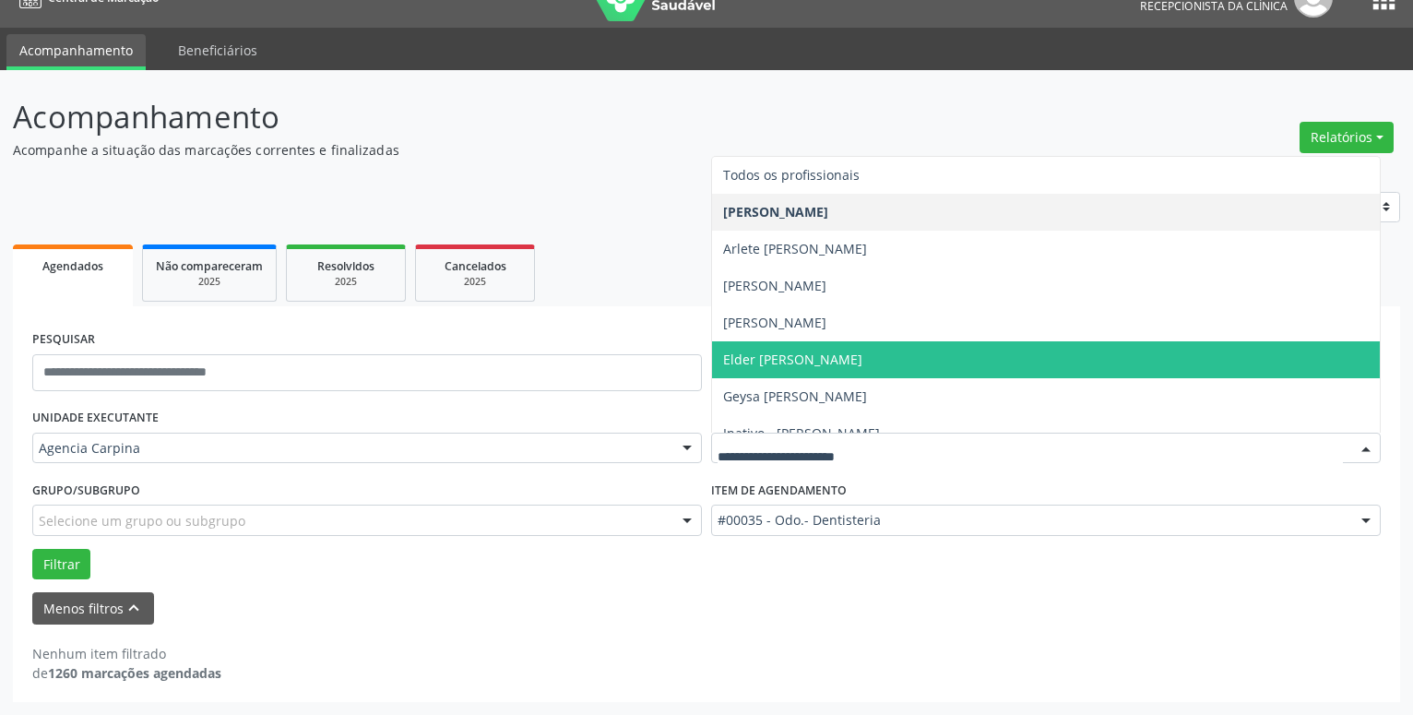
click at [932, 357] on span "Elder [PERSON_NAME]" at bounding box center [1046, 359] width 668 height 37
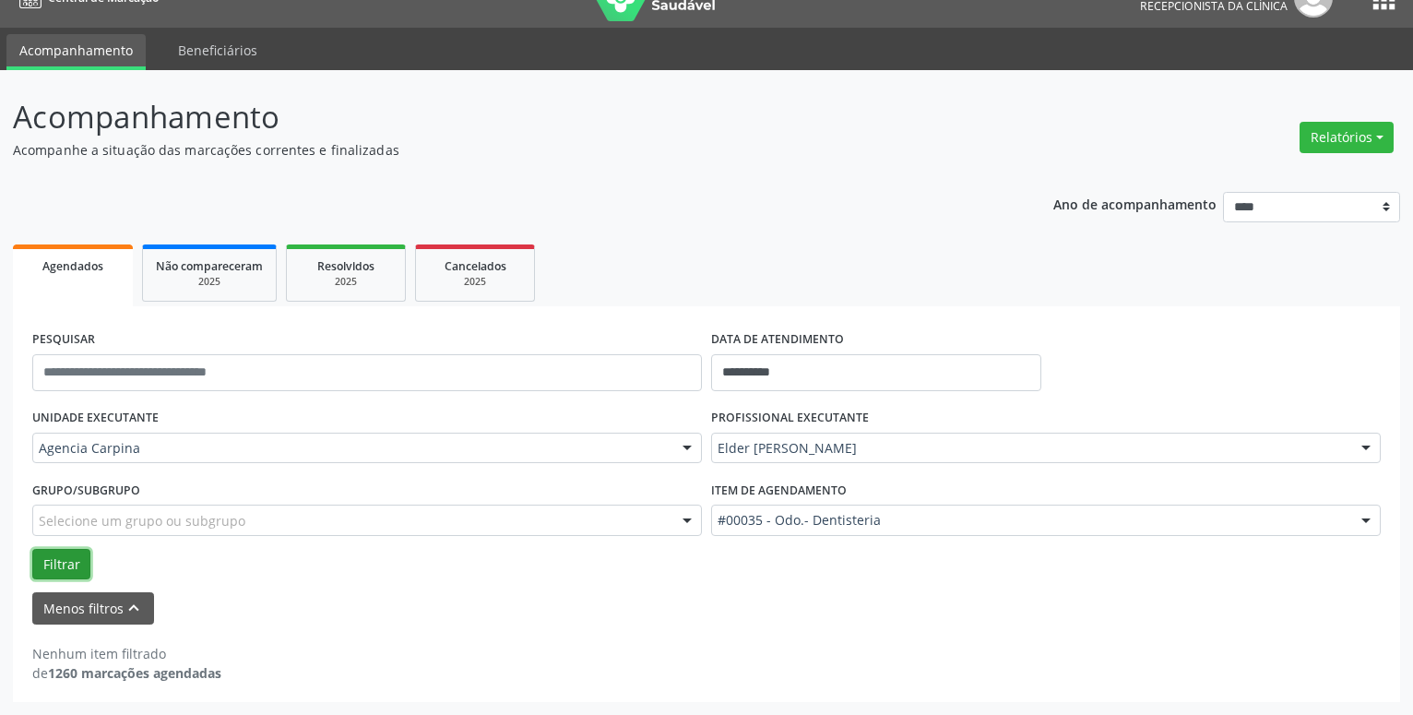
click at [72, 563] on button "Filtrar" at bounding box center [61, 564] width 58 height 31
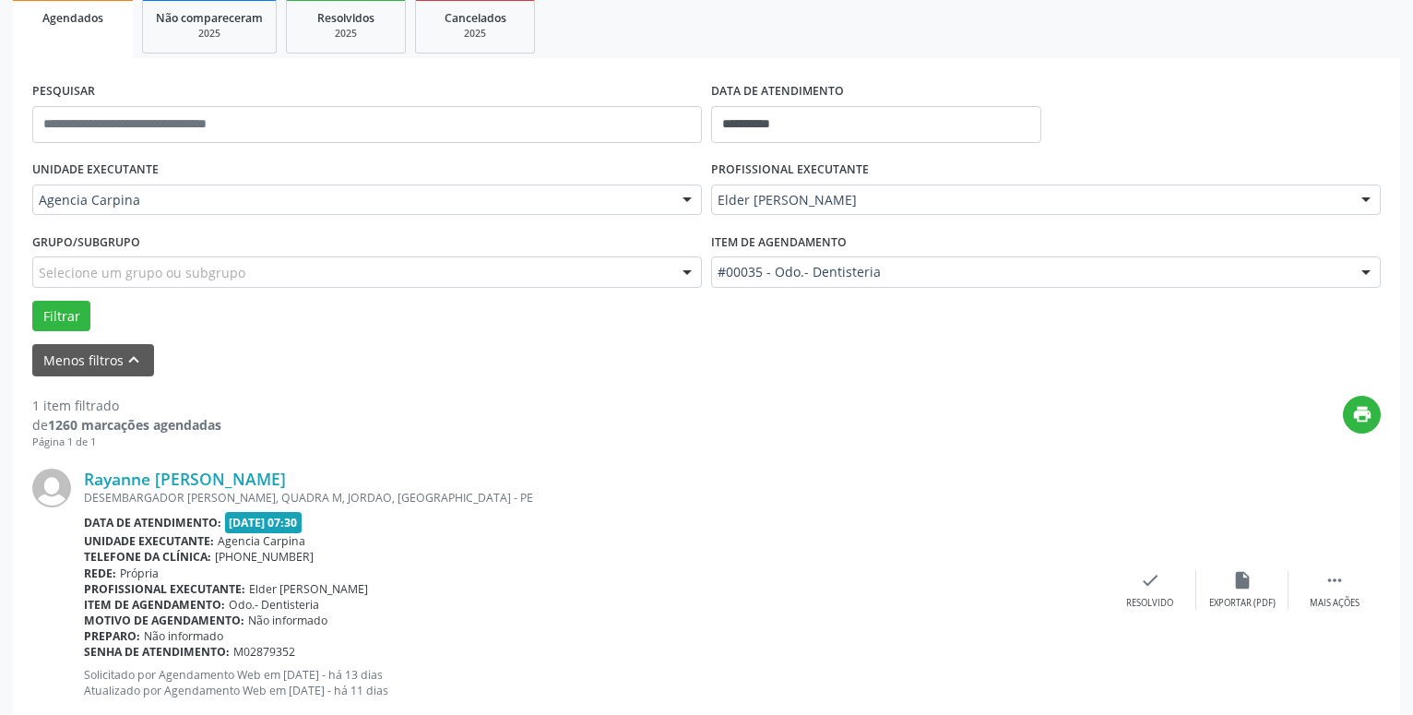
scroll to position [314, 0]
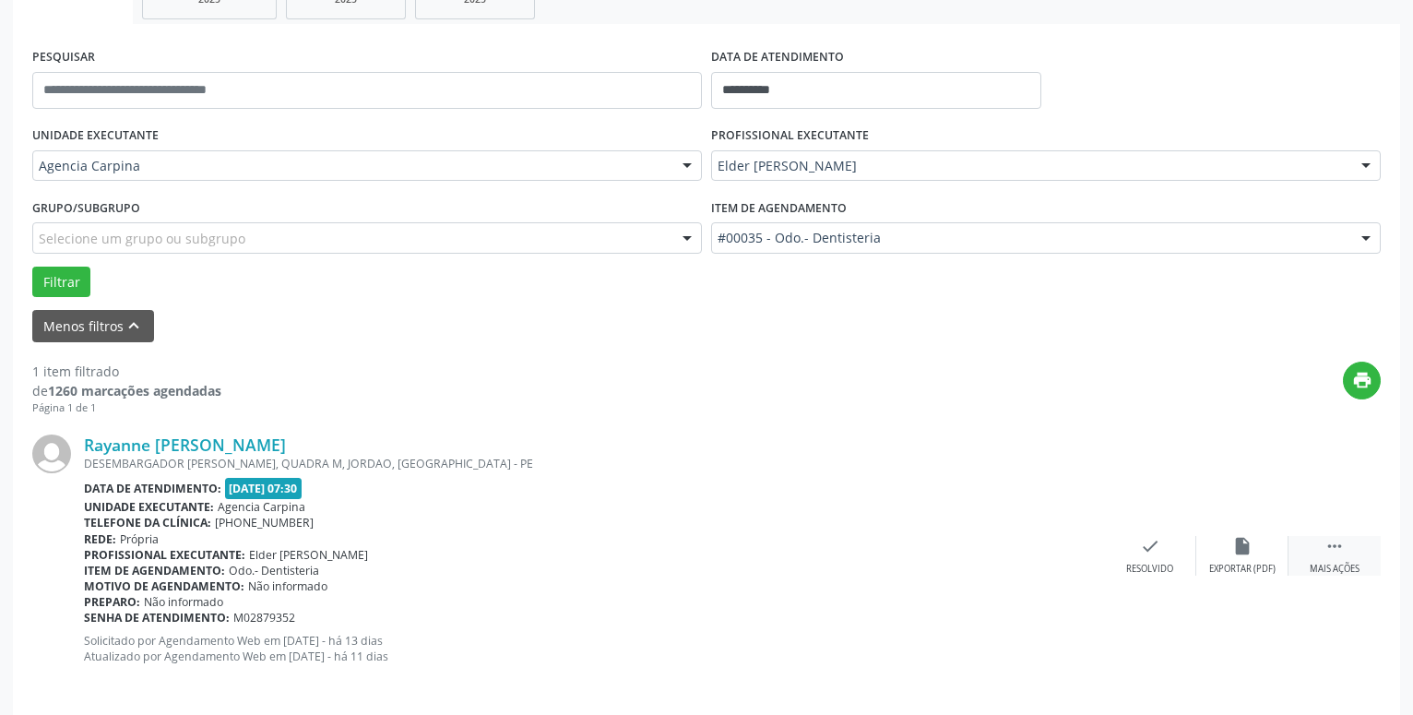
click at [1325, 555] on icon "" at bounding box center [1335, 546] width 20 height 20
click at [1234, 553] on icon "alarm_off" at bounding box center [1243, 546] width 20 height 20
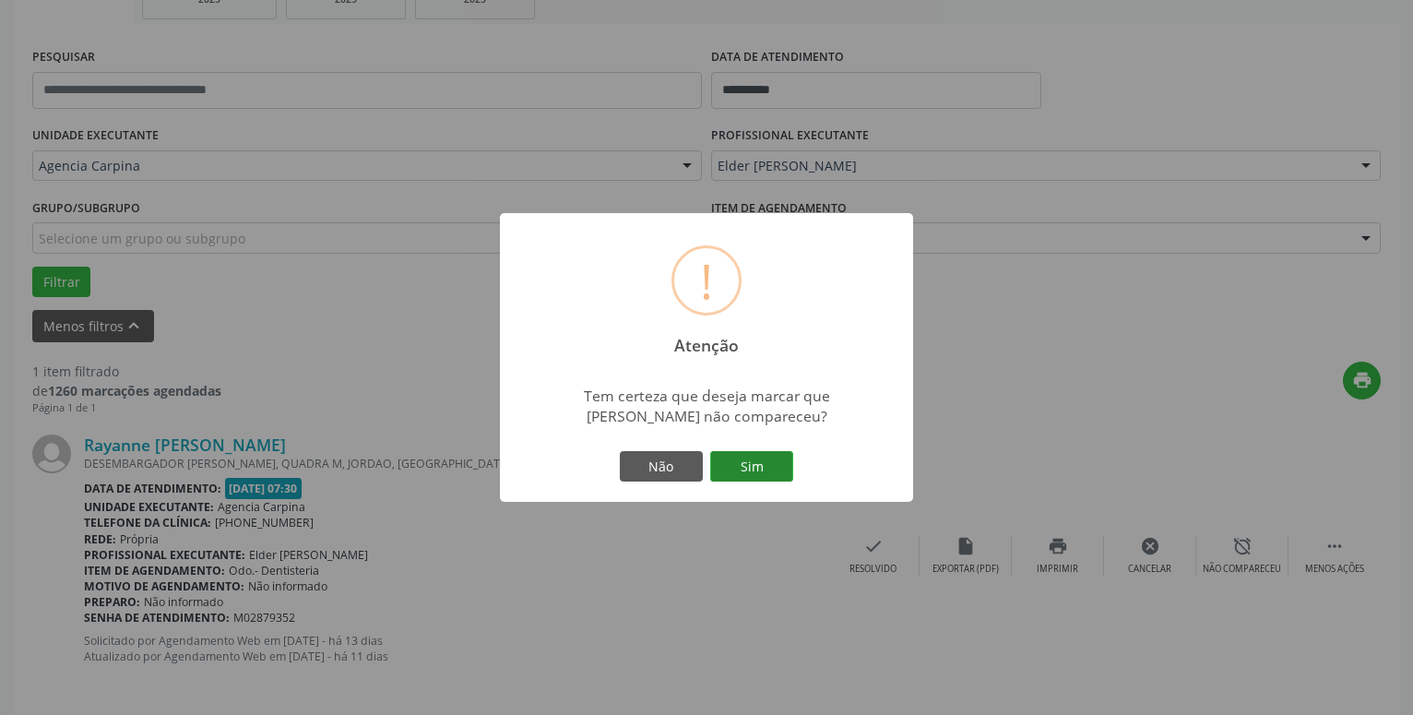
click at [761, 467] on button "Sim" at bounding box center [751, 466] width 83 height 31
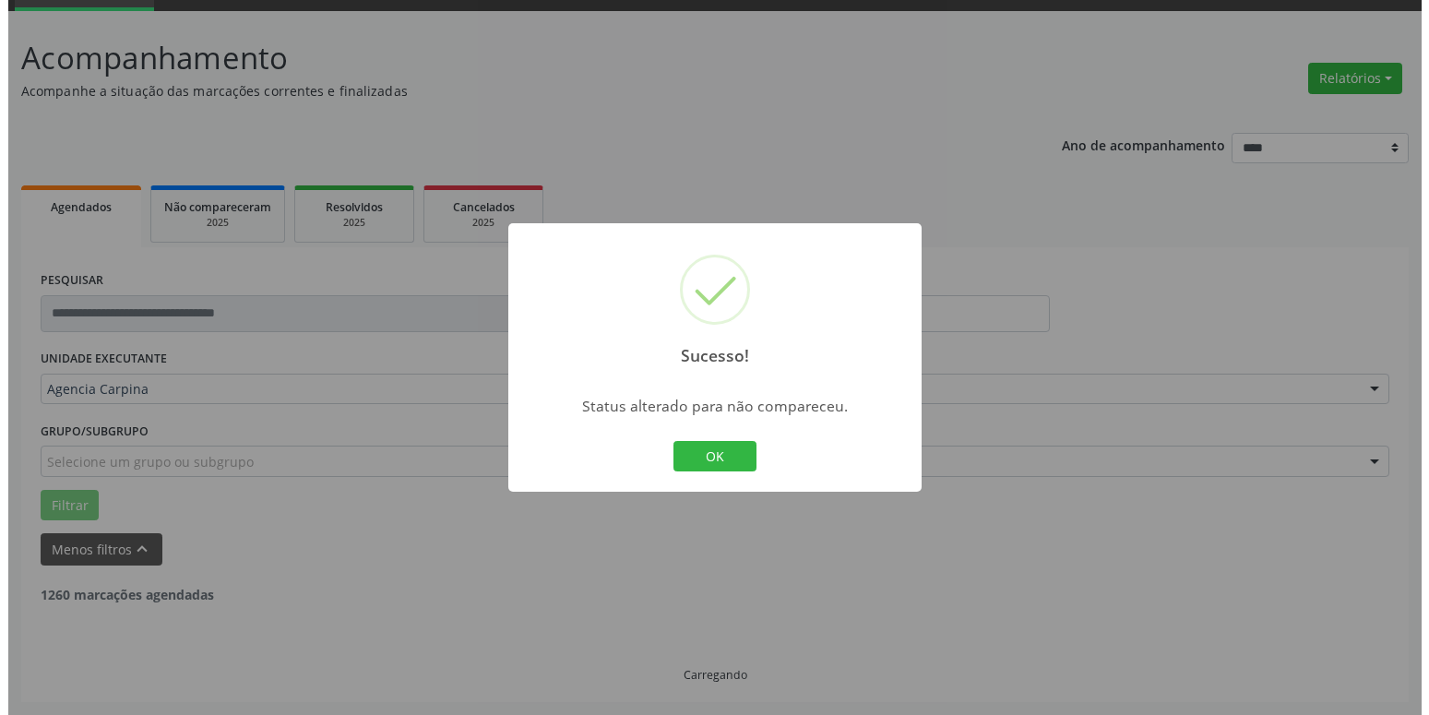
scroll to position [31, 0]
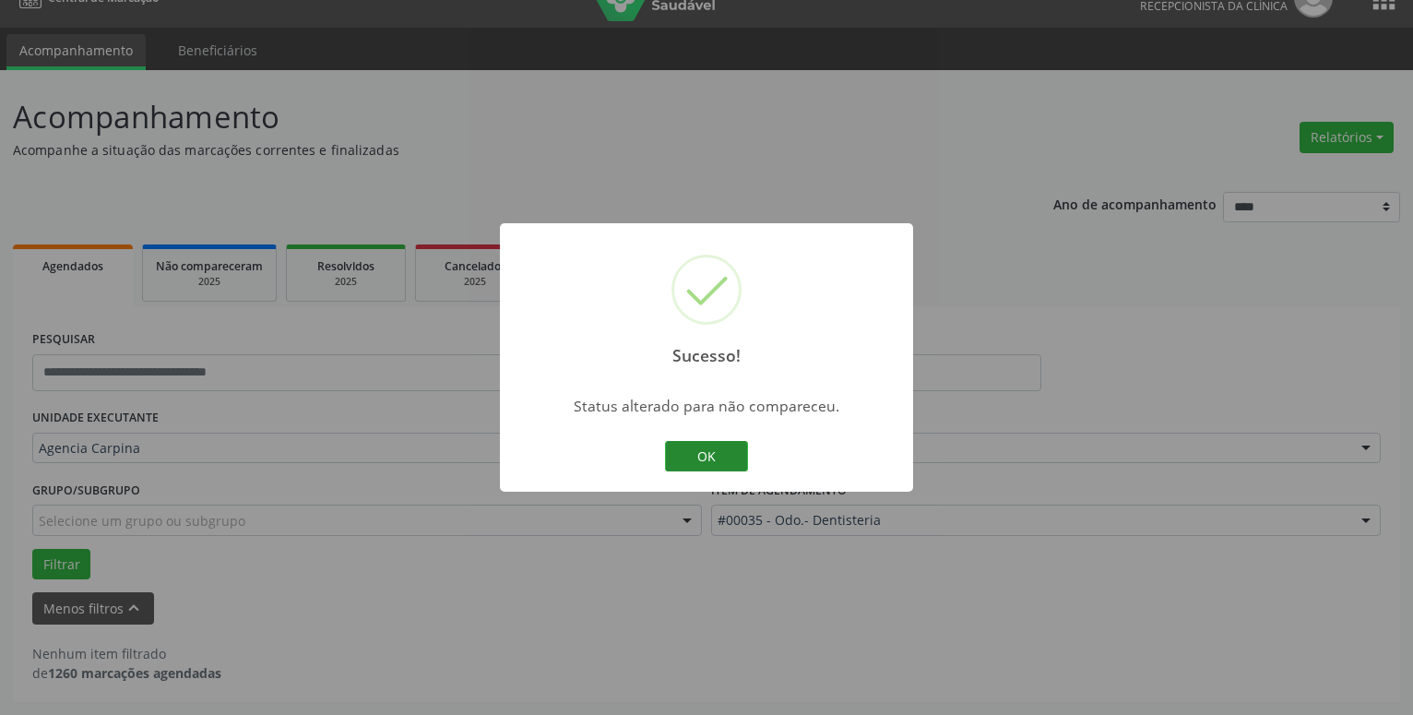
click at [723, 457] on button "OK" at bounding box center [706, 456] width 83 height 31
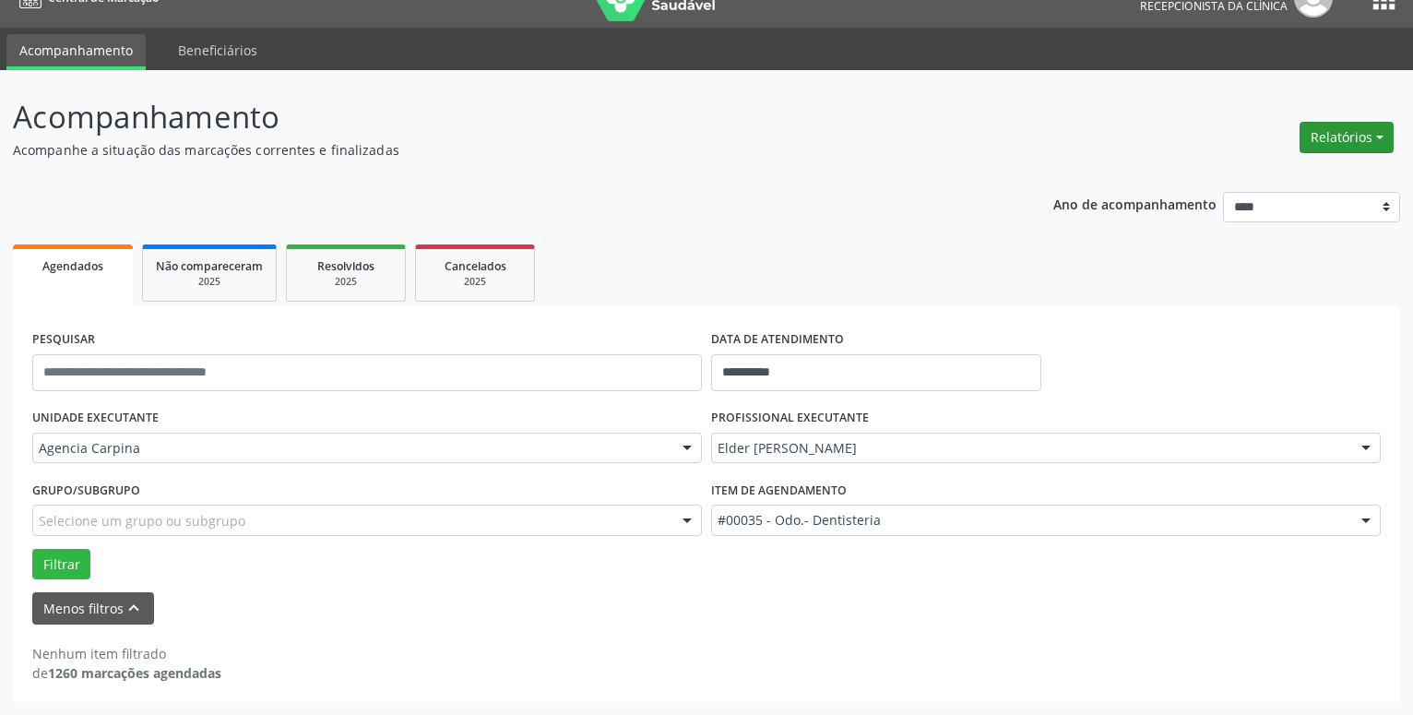
click at [1386, 137] on button "Relatórios" at bounding box center [1347, 137] width 94 height 31
click at [1260, 178] on link "Agendamentos" at bounding box center [1296, 177] width 198 height 26
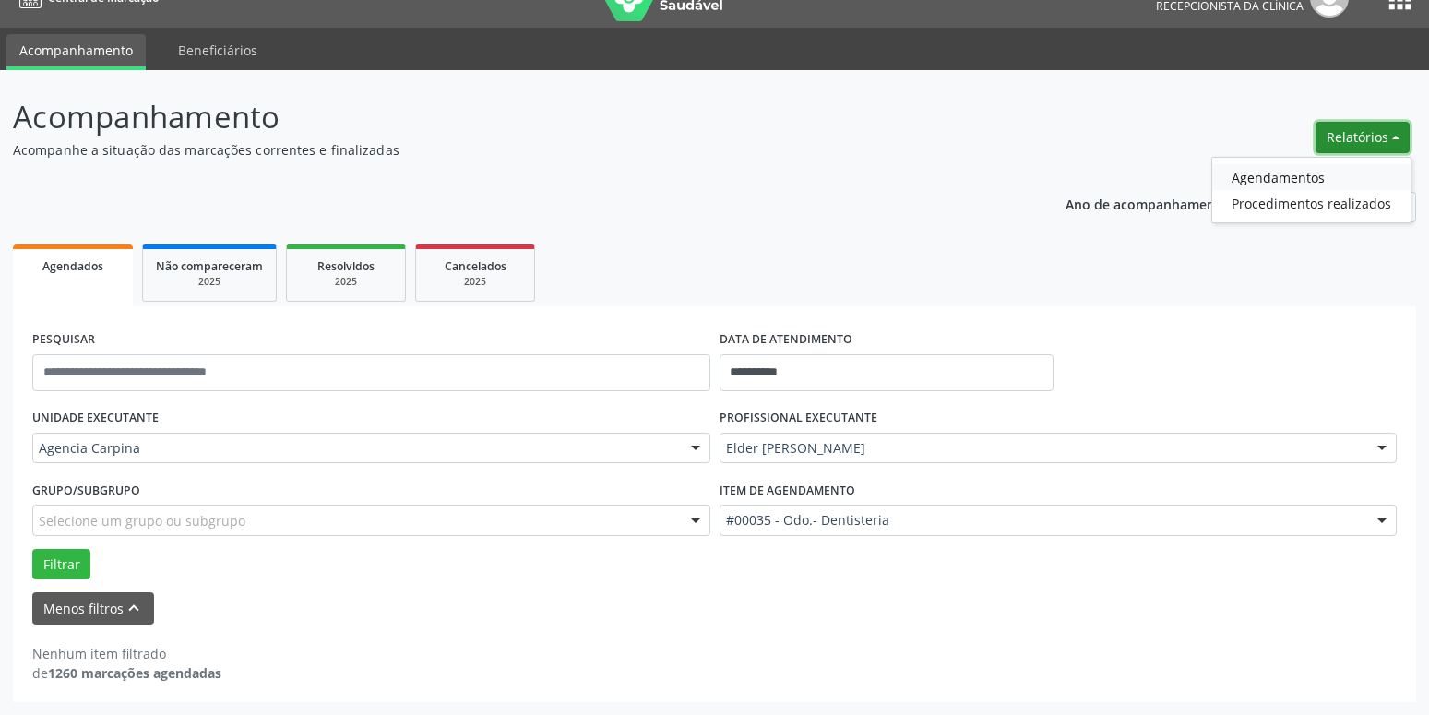
select select "*"
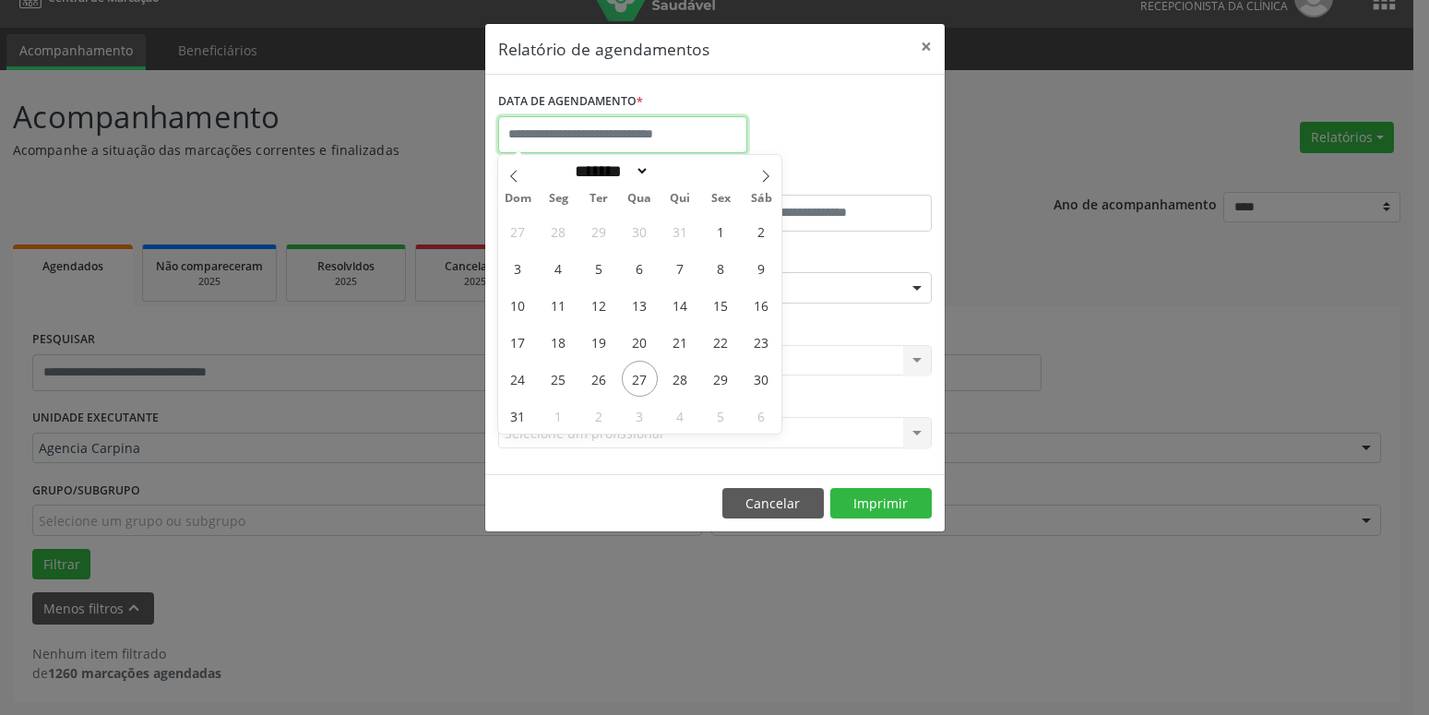
click at [673, 136] on input "text" at bounding box center [622, 134] width 249 height 37
click at [555, 331] on span "18" at bounding box center [559, 342] width 36 height 36
type input "**********"
click at [555, 331] on span "18" at bounding box center [559, 342] width 36 height 36
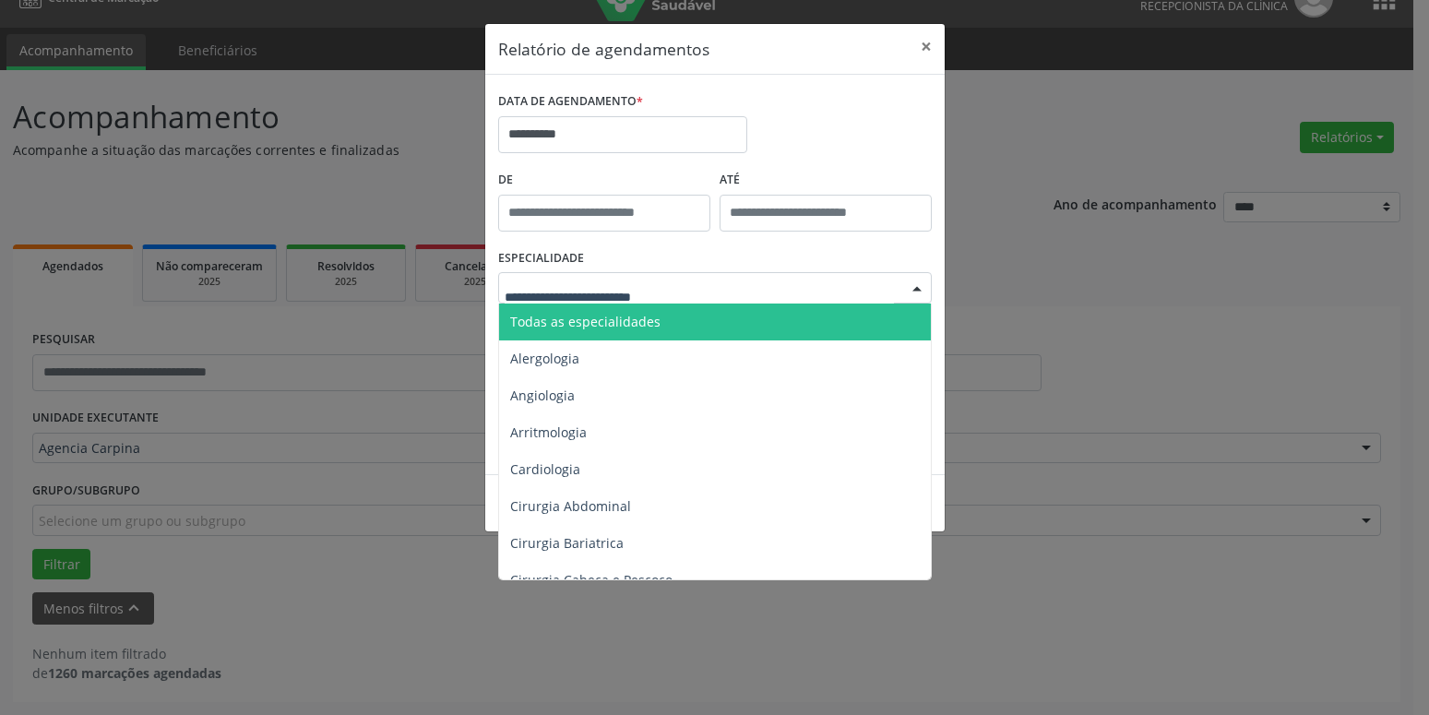
click at [912, 289] on div at bounding box center [917, 288] width 28 height 31
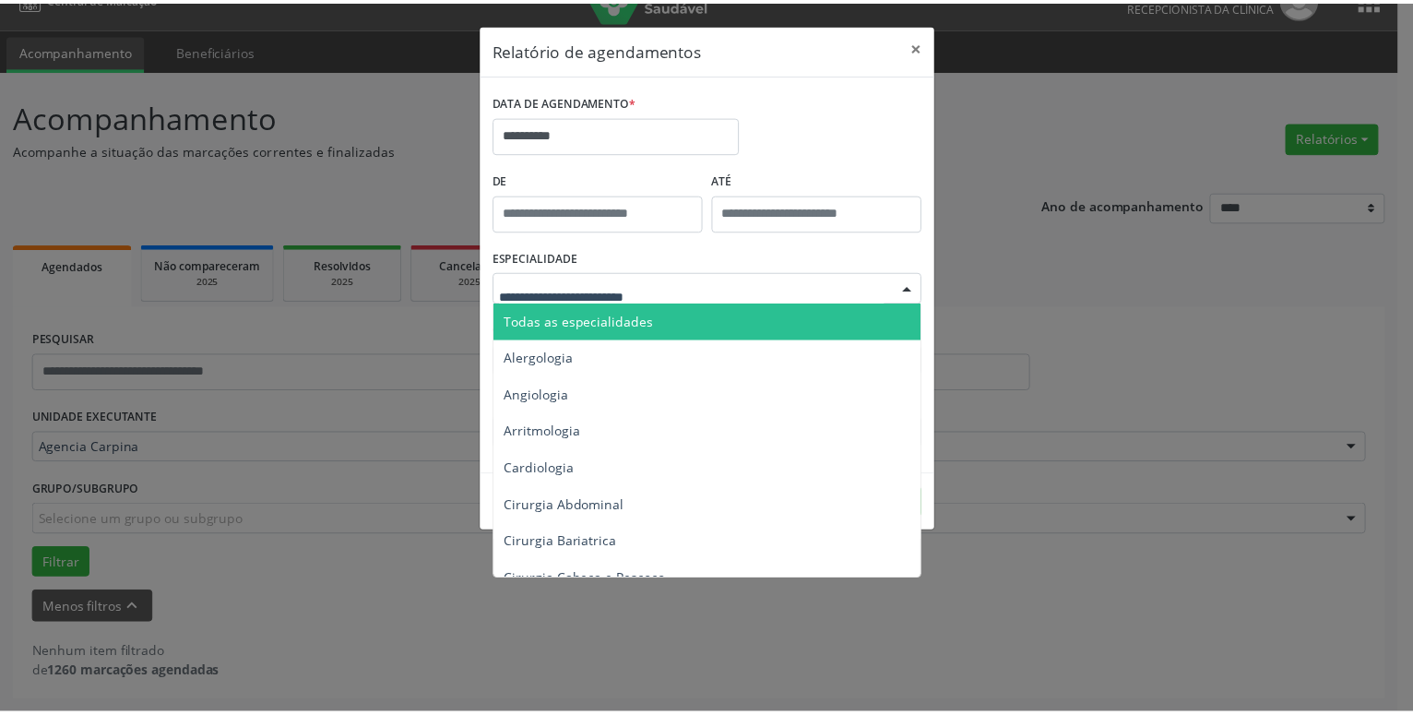
scroll to position [1893, 0]
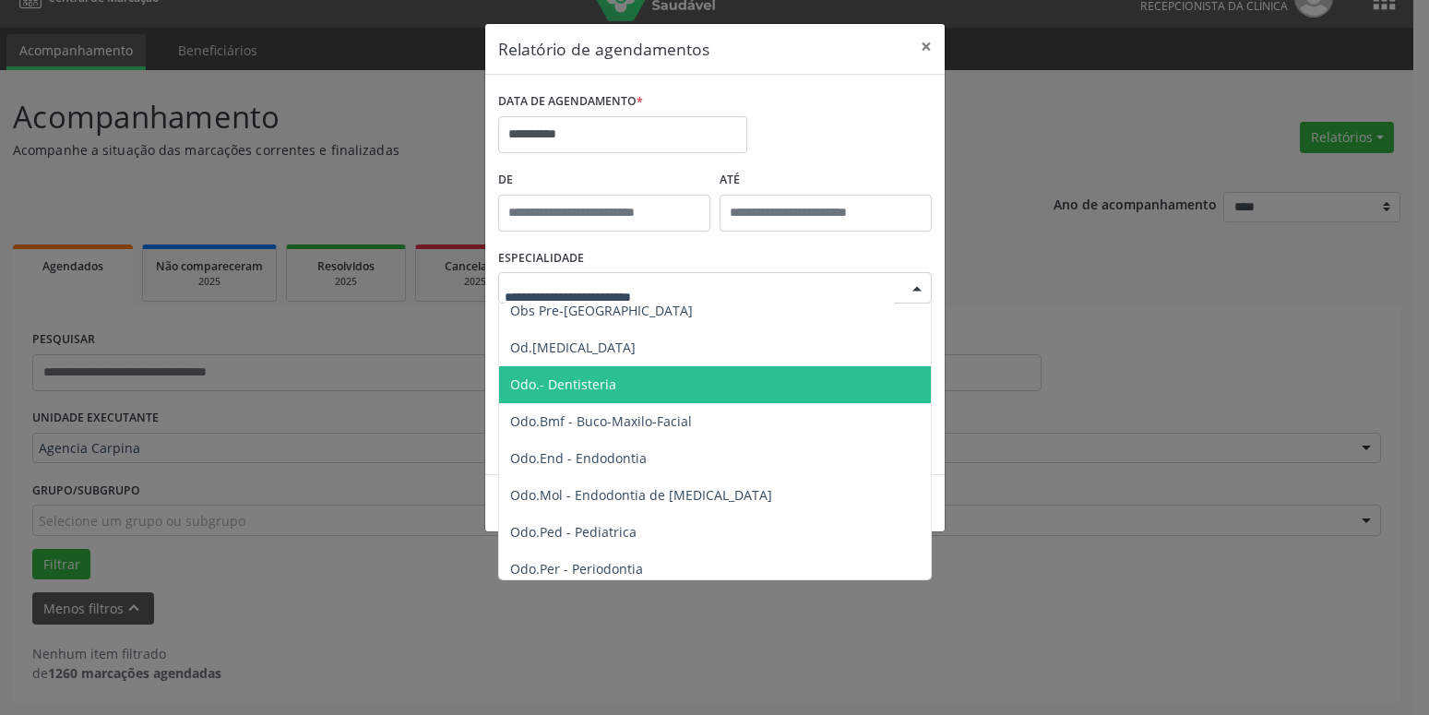
click at [665, 383] on span "Odo.- Dentisteria" at bounding box center [716, 384] width 435 height 37
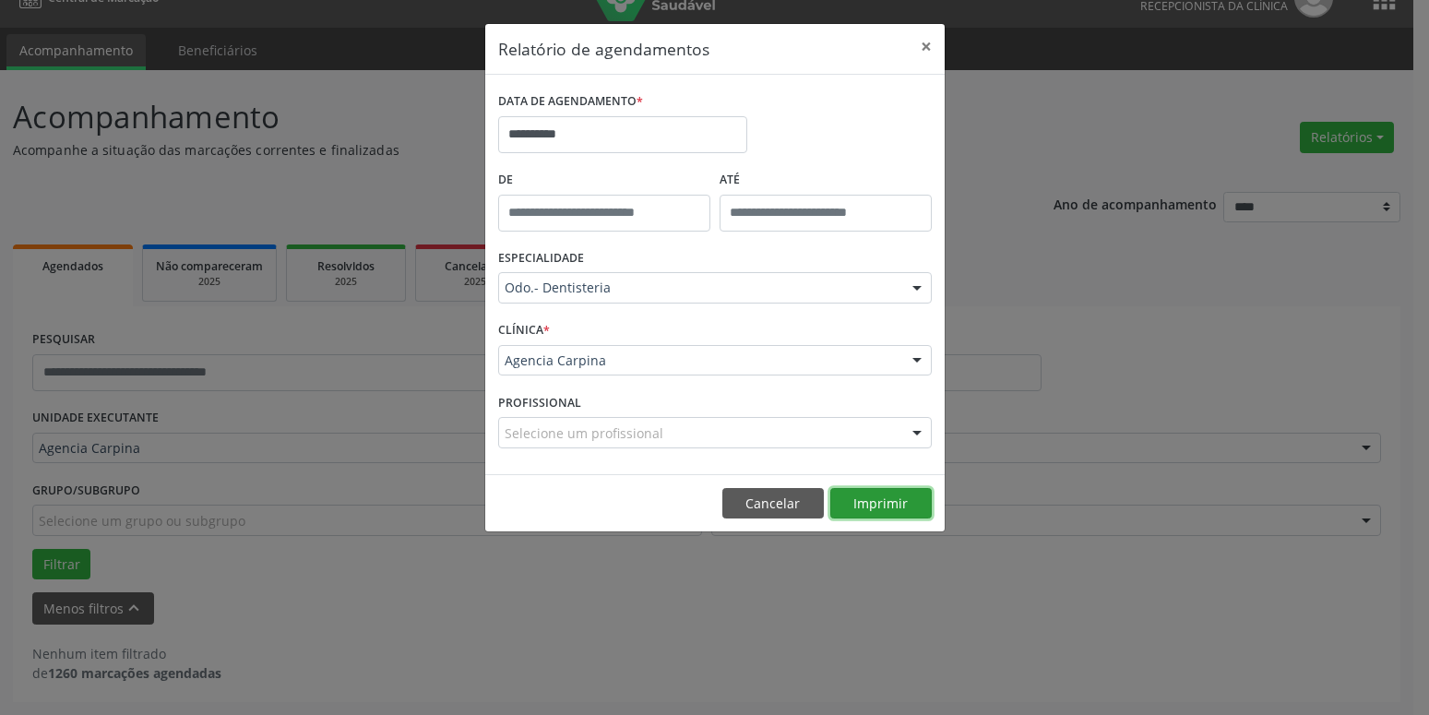
click at [870, 501] on button "Imprimir" at bounding box center [880, 503] width 101 height 31
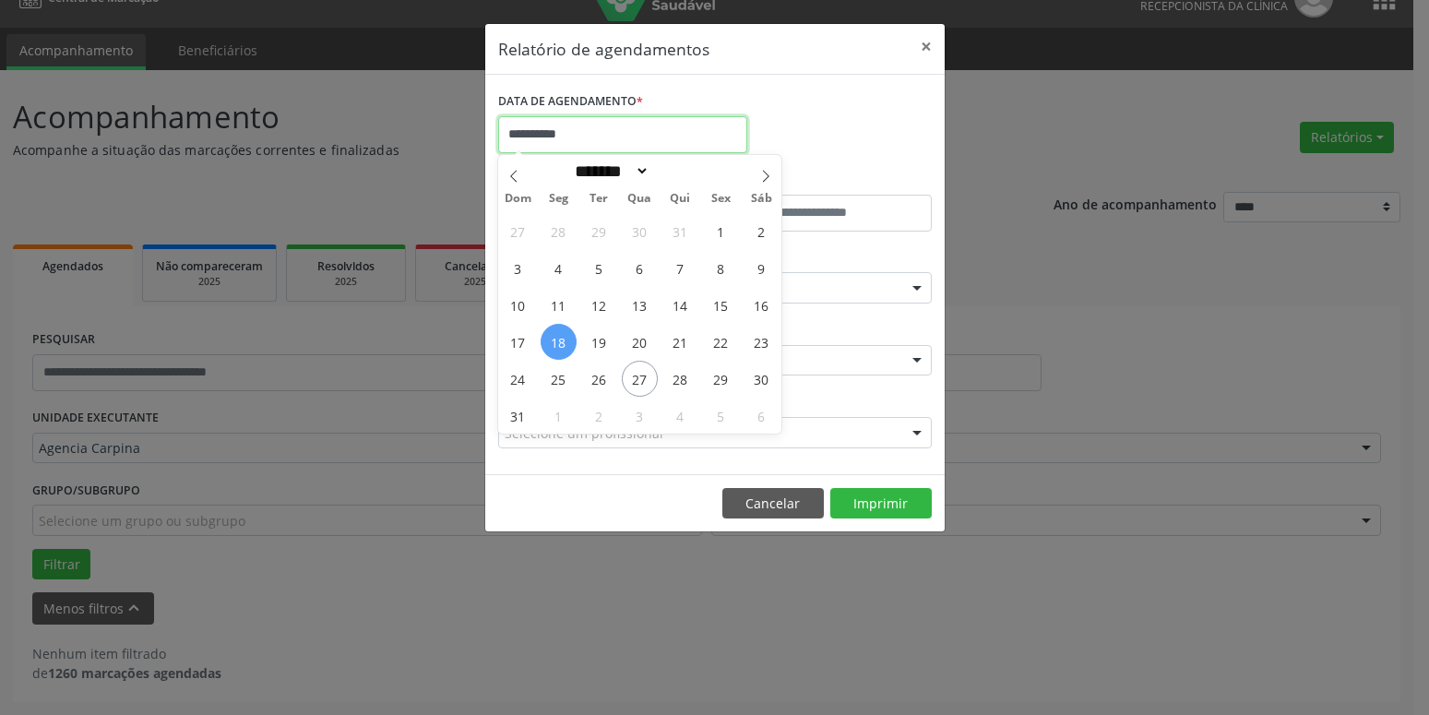
click at [601, 120] on input "**********" at bounding box center [622, 134] width 249 height 37
click at [730, 303] on span "15" at bounding box center [721, 305] width 36 height 36
type input "**********"
click at [730, 303] on span "15" at bounding box center [721, 305] width 36 height 36
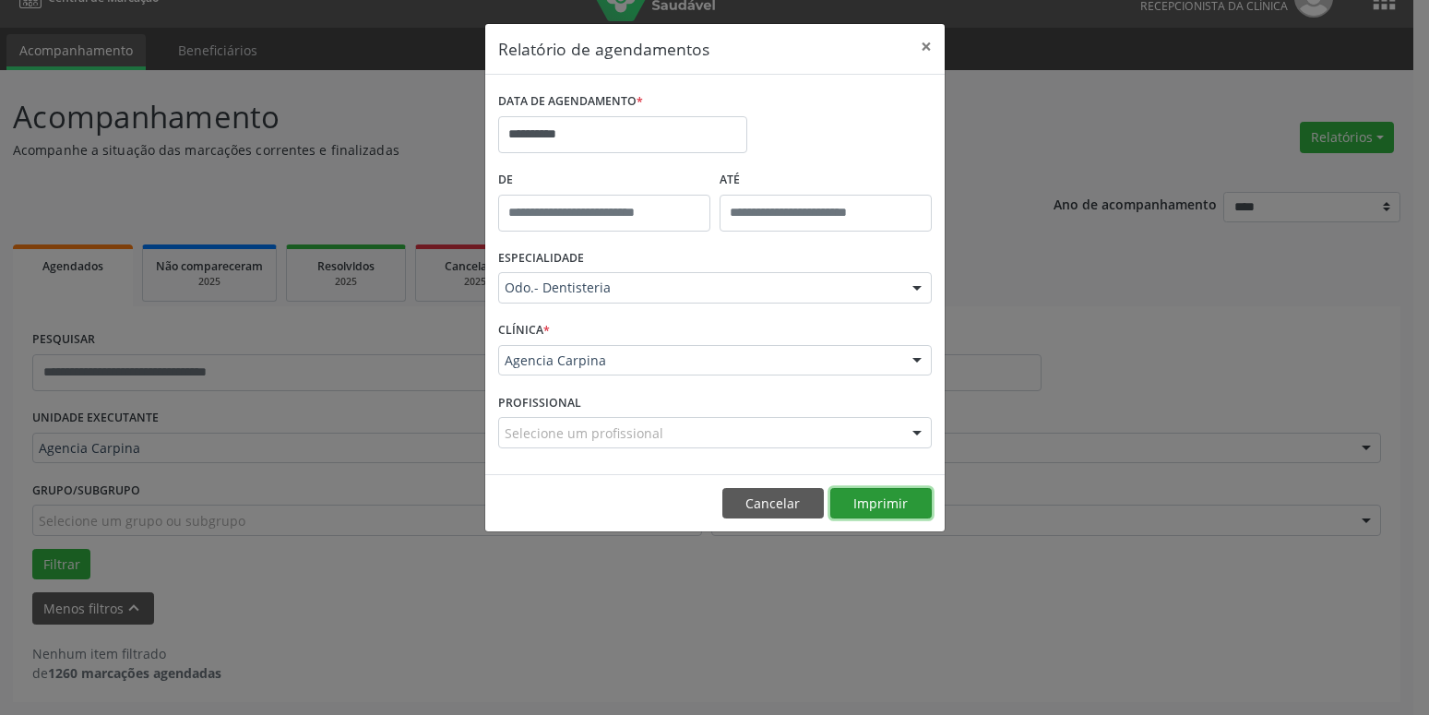
click at [890, 506] on button "Imprimir" at bounding box center [880, 503] width 101 height 31
click at [922, 45] on button "×" at bounding box center [926, 46] width 37 height 45
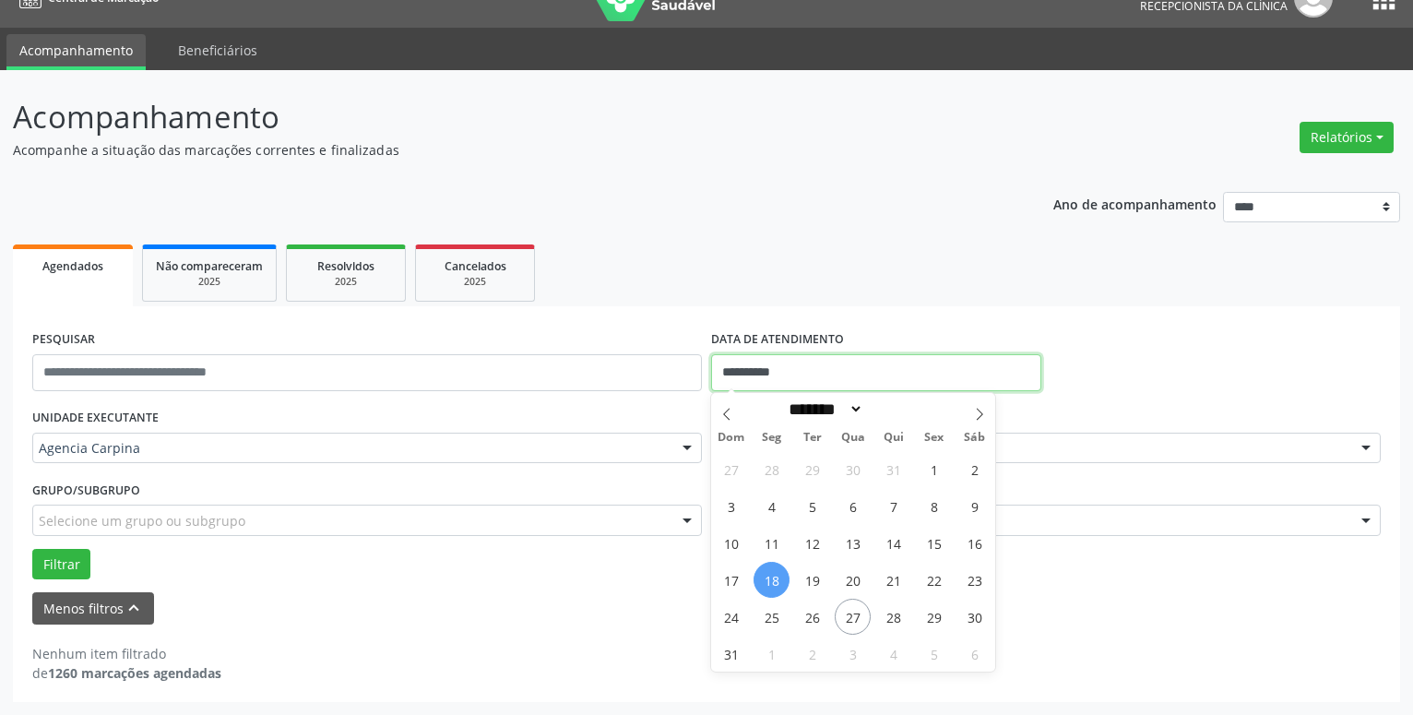
click at [817, 365] on input "**********" at bounding box center [876, 372] width 330 height 37
click at [931, 539] on span "15" at bounding box center [934, 543] width 36 height 36
type input "**********"
click at [931, 539] on span "15" at bounding box center [934, 543] width 36 height 36
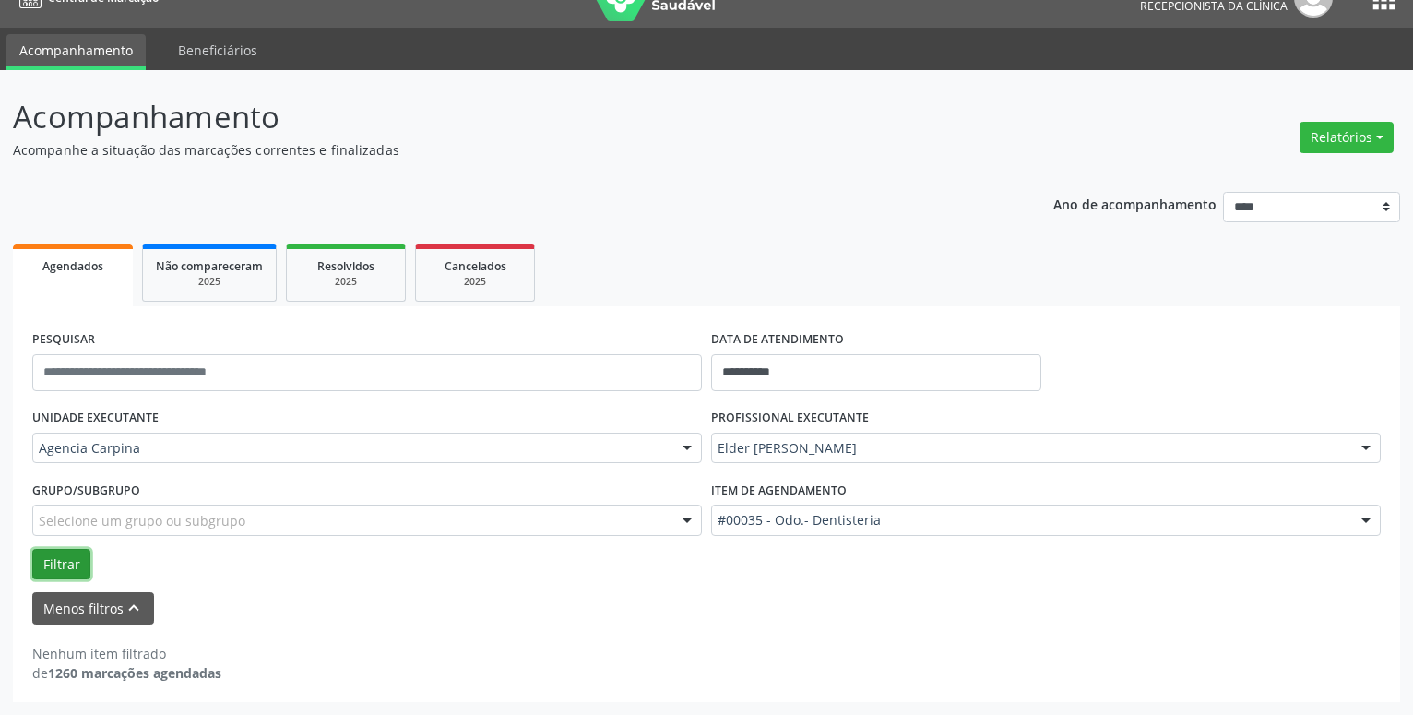
click at [58, 557] on button "Filtrar" at bounding box center [61, 564] width 58 height 31
click at [765, 369] on input "**********" at bounding box center [876, 372] width 330 height 37
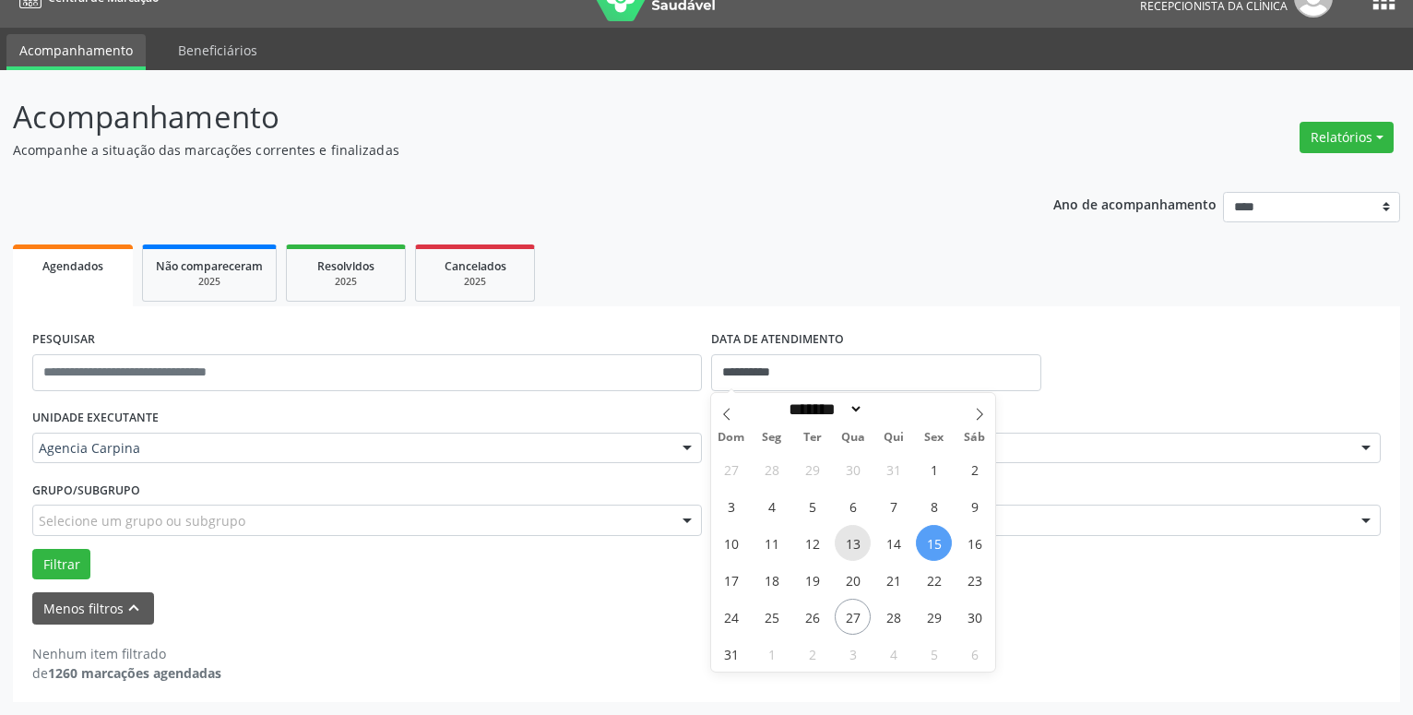
click at [850, 543] on span "13" at bounding box center [853, 543] width 36 height 36
type input "**********"
click at [850, 543] on span "13" at bounding box center [853, 543] width 36 height 36
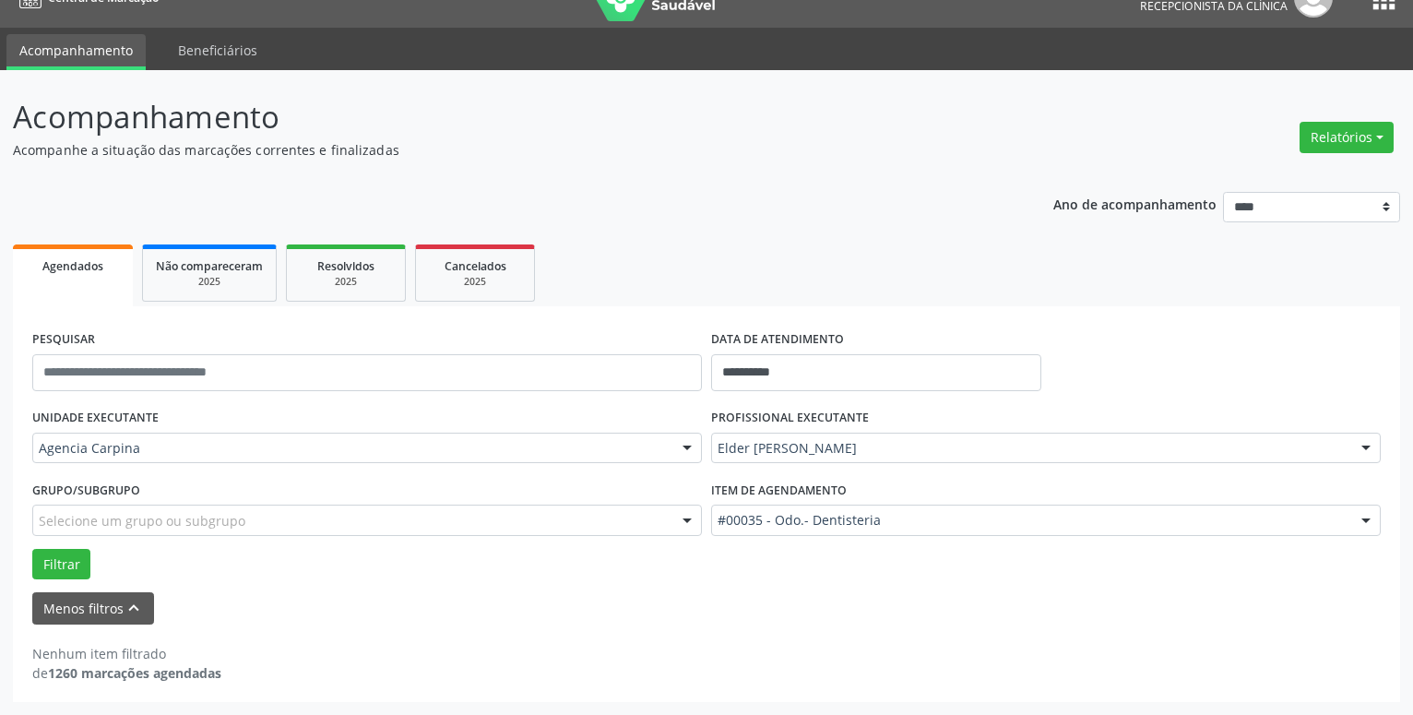
click at [1357, 448] on div at bounding box center [1367, 449] width 28 height 31
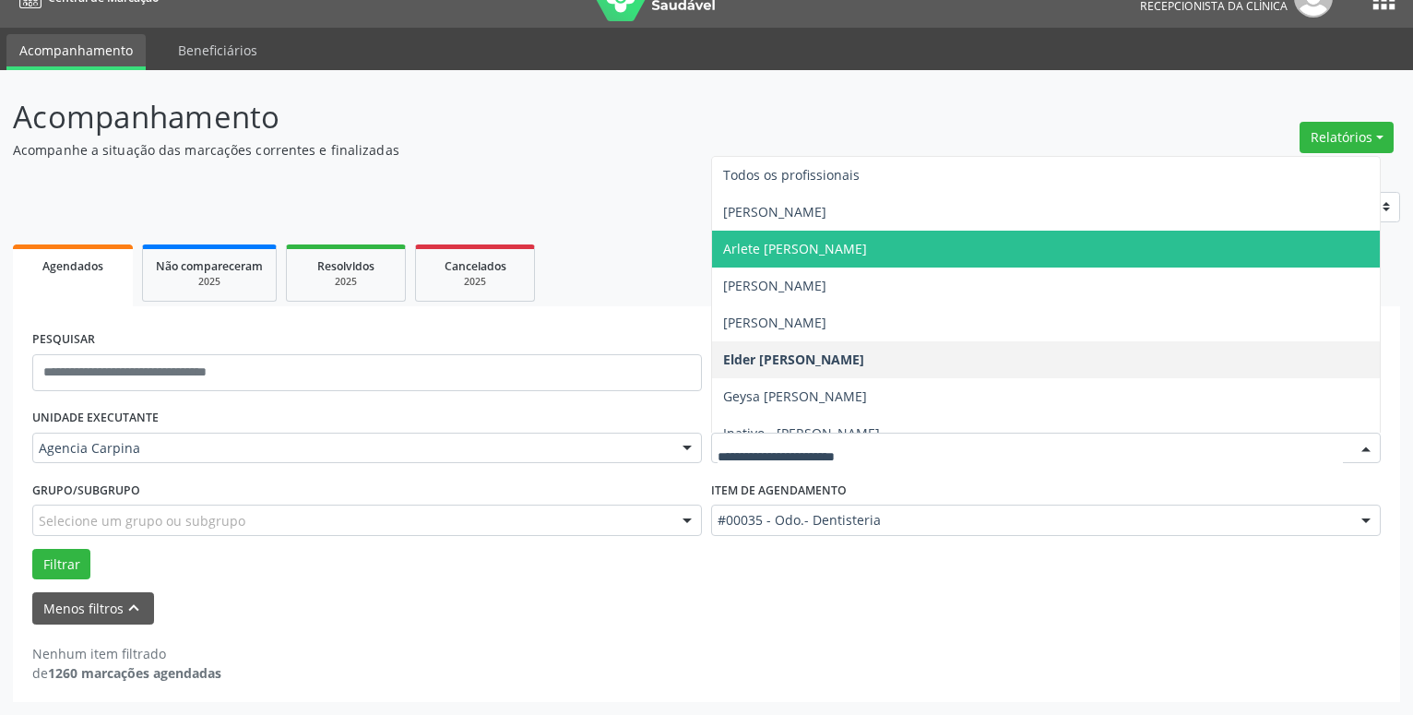
click at [867, 246] on span "Arlete [PERSON_NAME]" at bounding box center [795, 249] width 144 height 18
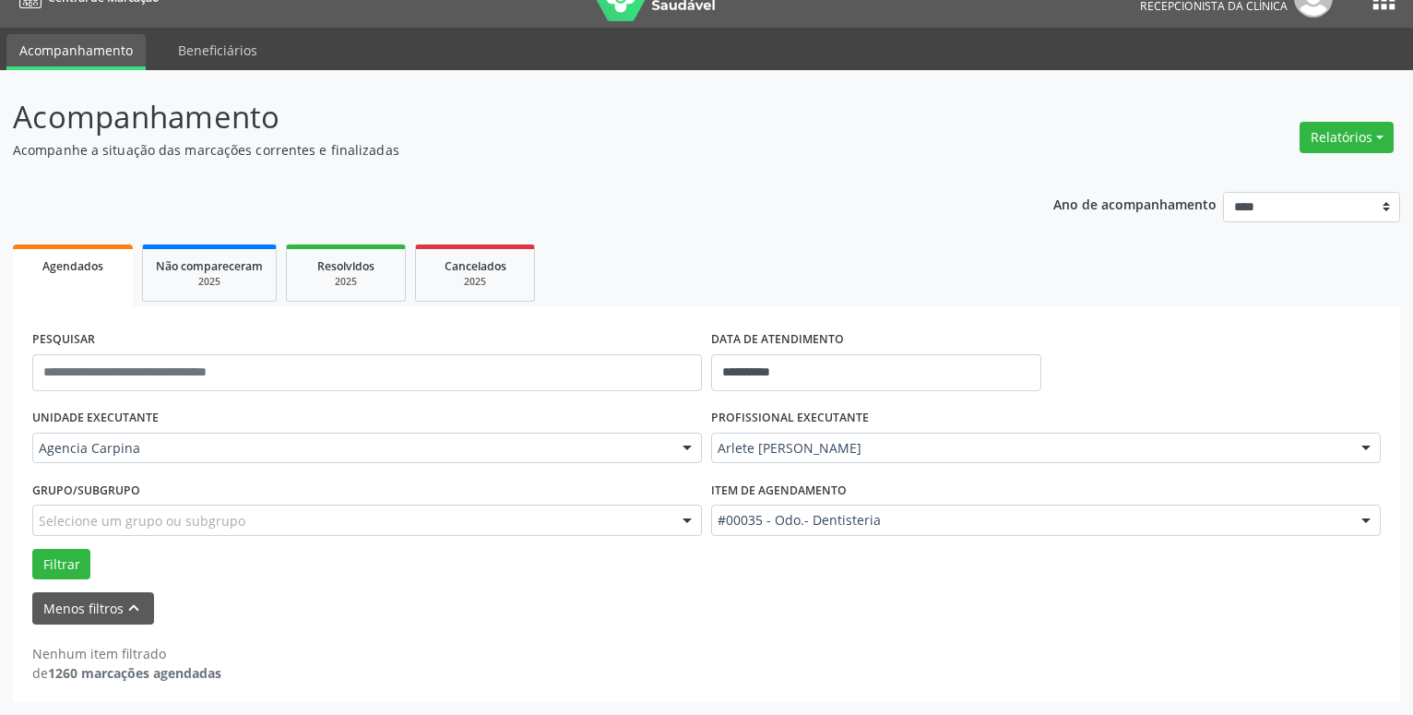
click at [1366, 520] on div at bounding box center [1367, 521] width 28 height 31
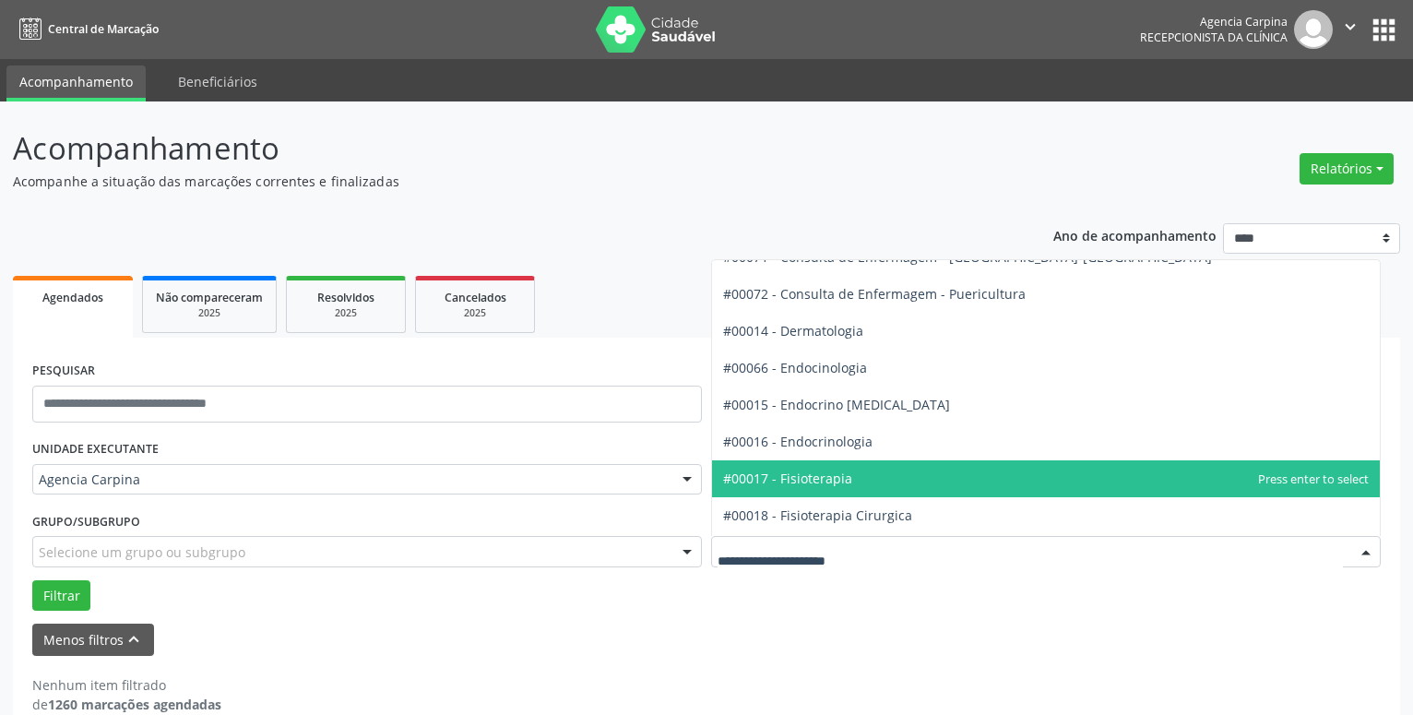
scroll to position [841, 0]
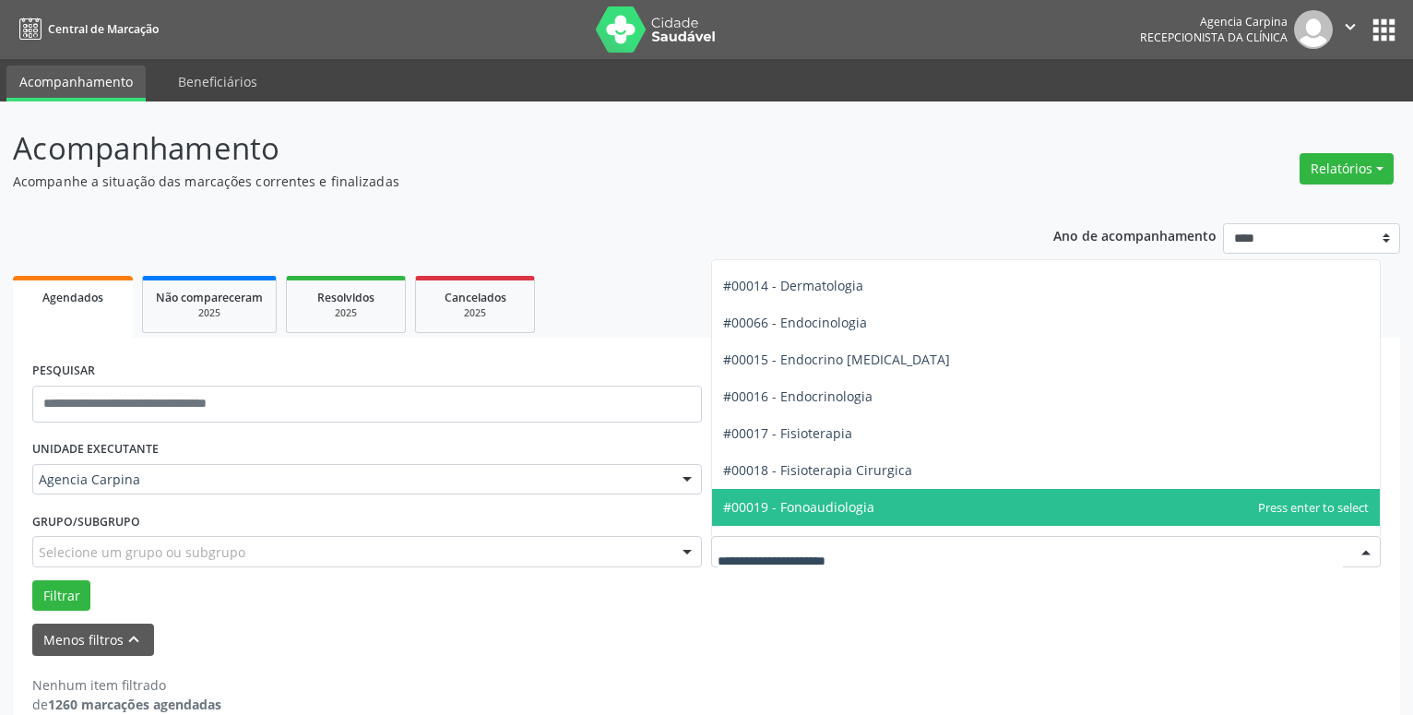
click at [915, 497] on span "#00019 - Fonoaudiologia" at bounding box center [1046, 507] width 668 height 37
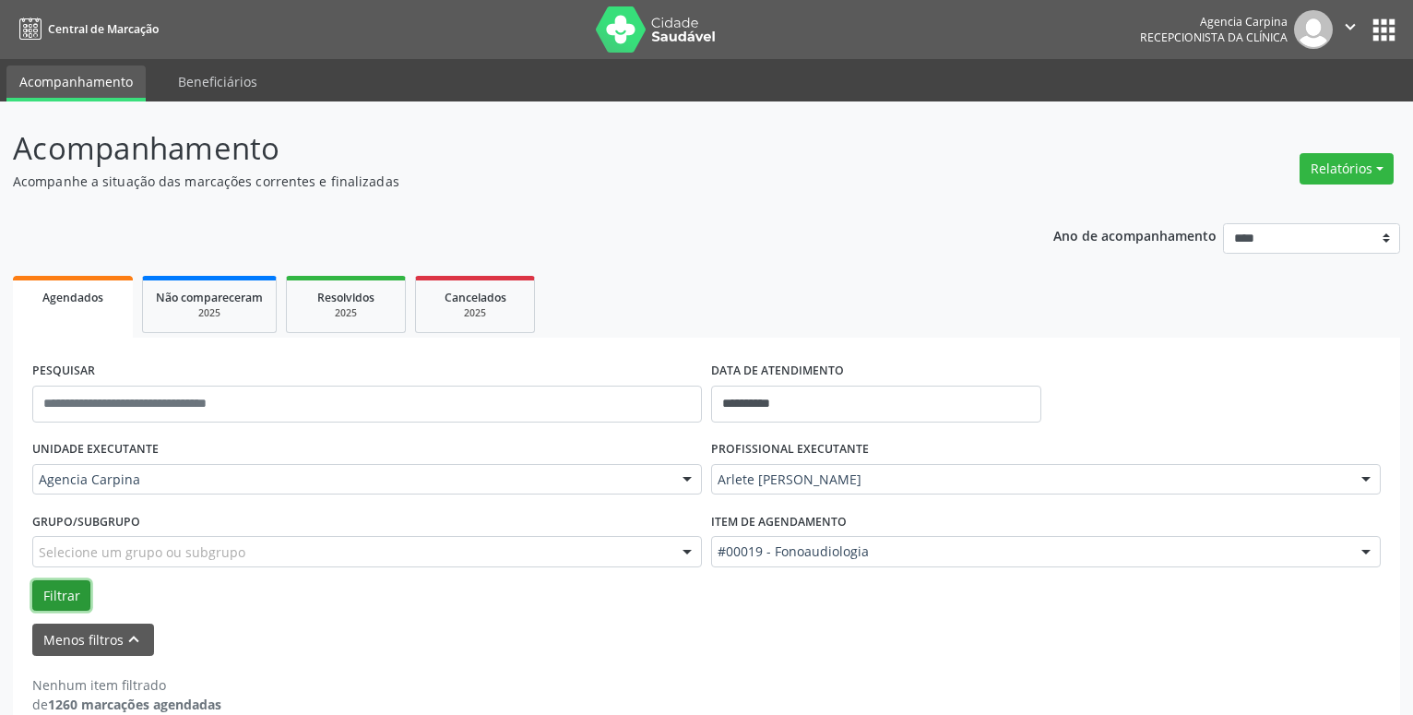
click at [72, 594] on button "Filtrar" at bounding box center [61, 595] width 58 height 31
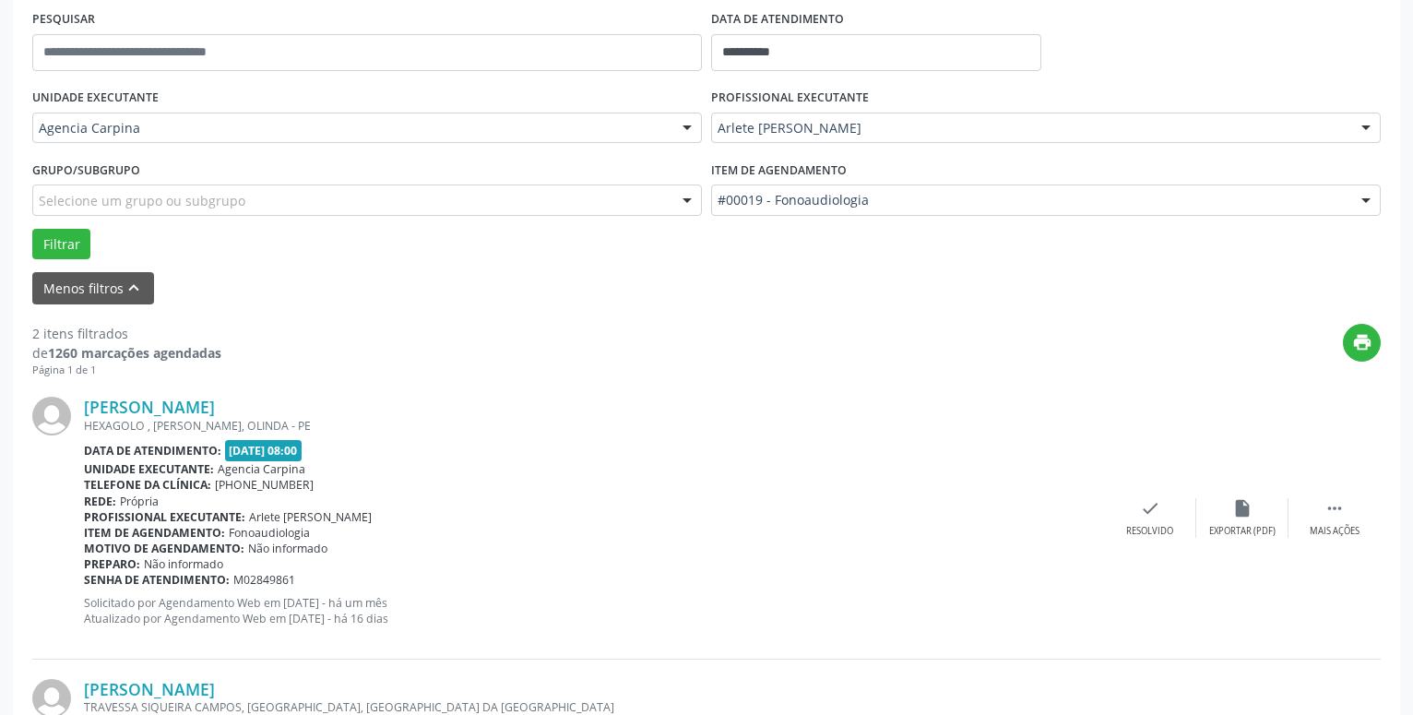
scroll to position [376, 0]
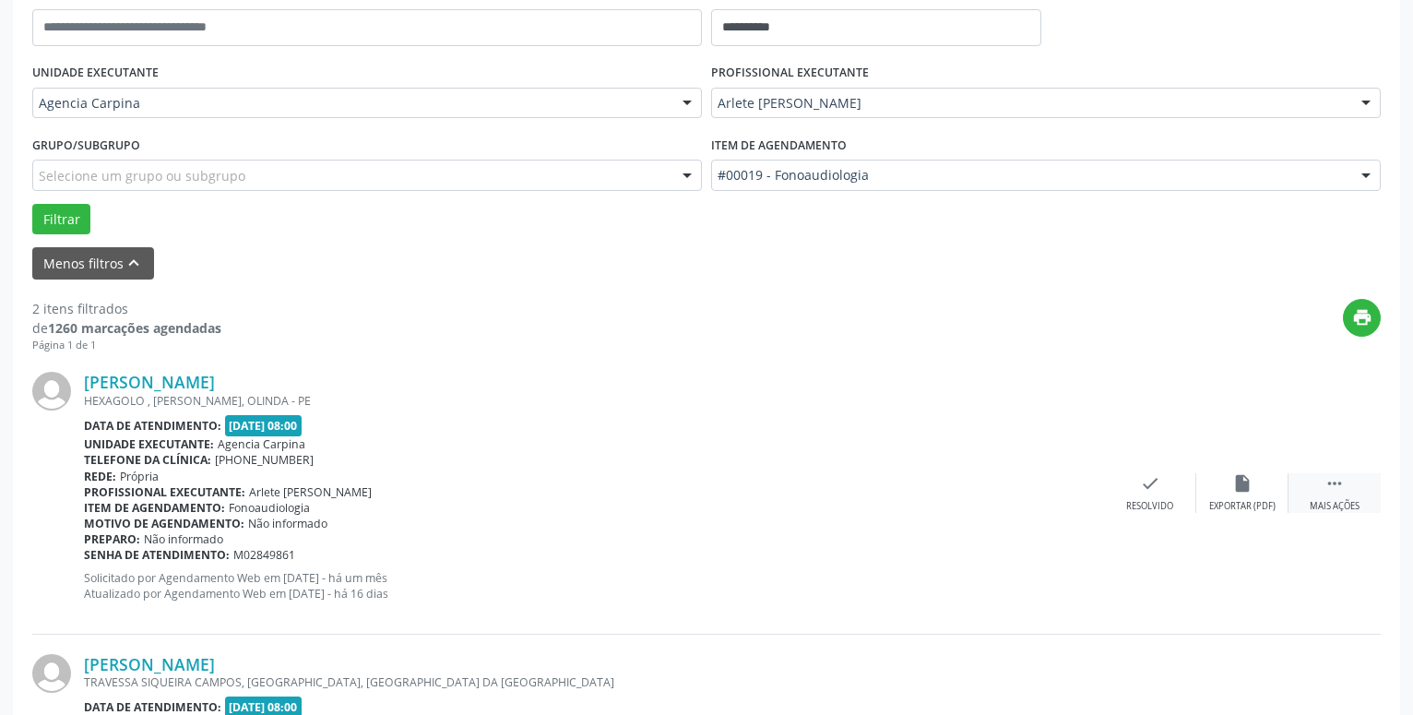
click at [1327, 494] on icon "" at bounding box center [1335, 483] width 20 height 20
click at [1244, 483] on icon "alarm_off" at bounding box center [1243, 483] width 20 height 20
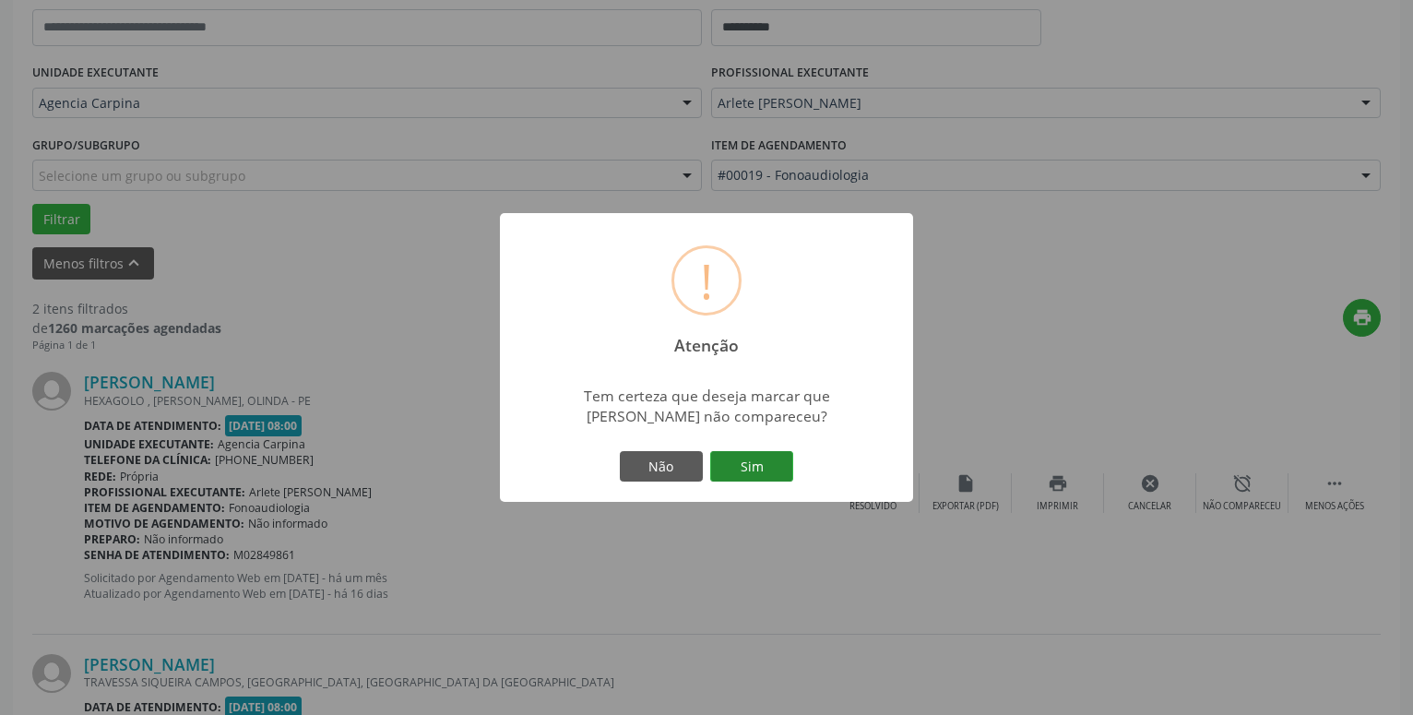
click at [739, 453] on button "Sim" at bounding box center [751, 466] width 83 height 31
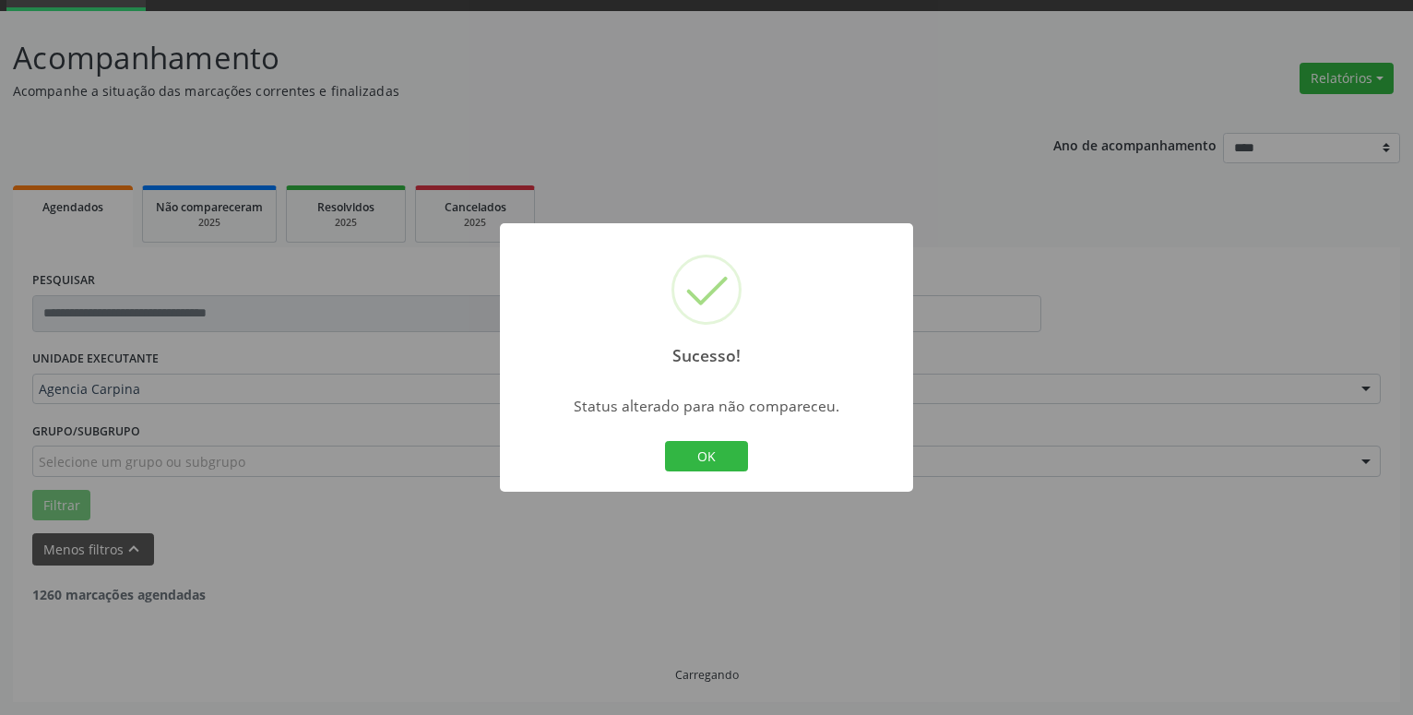
scroll to position [90, 0]
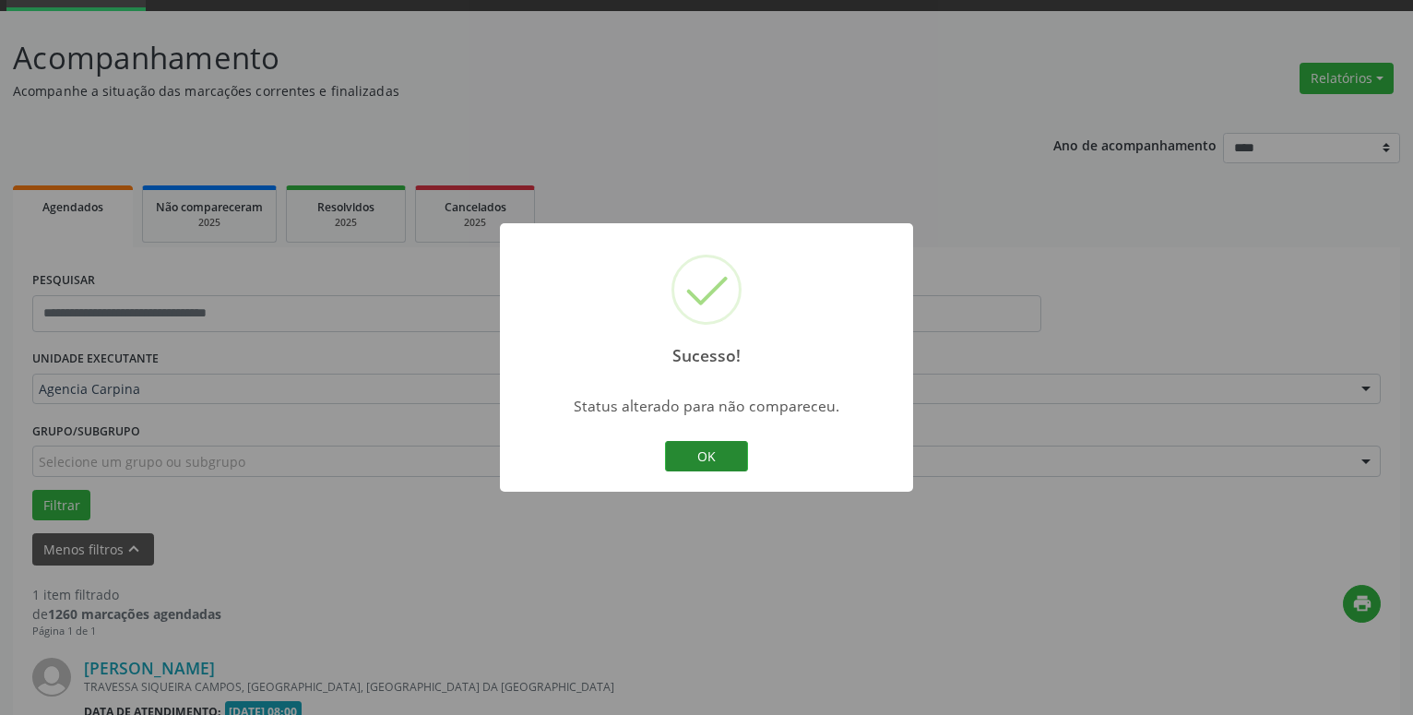
click at [698, 451] on button "OK" at bounding box center [706, 456] width 83 height 31
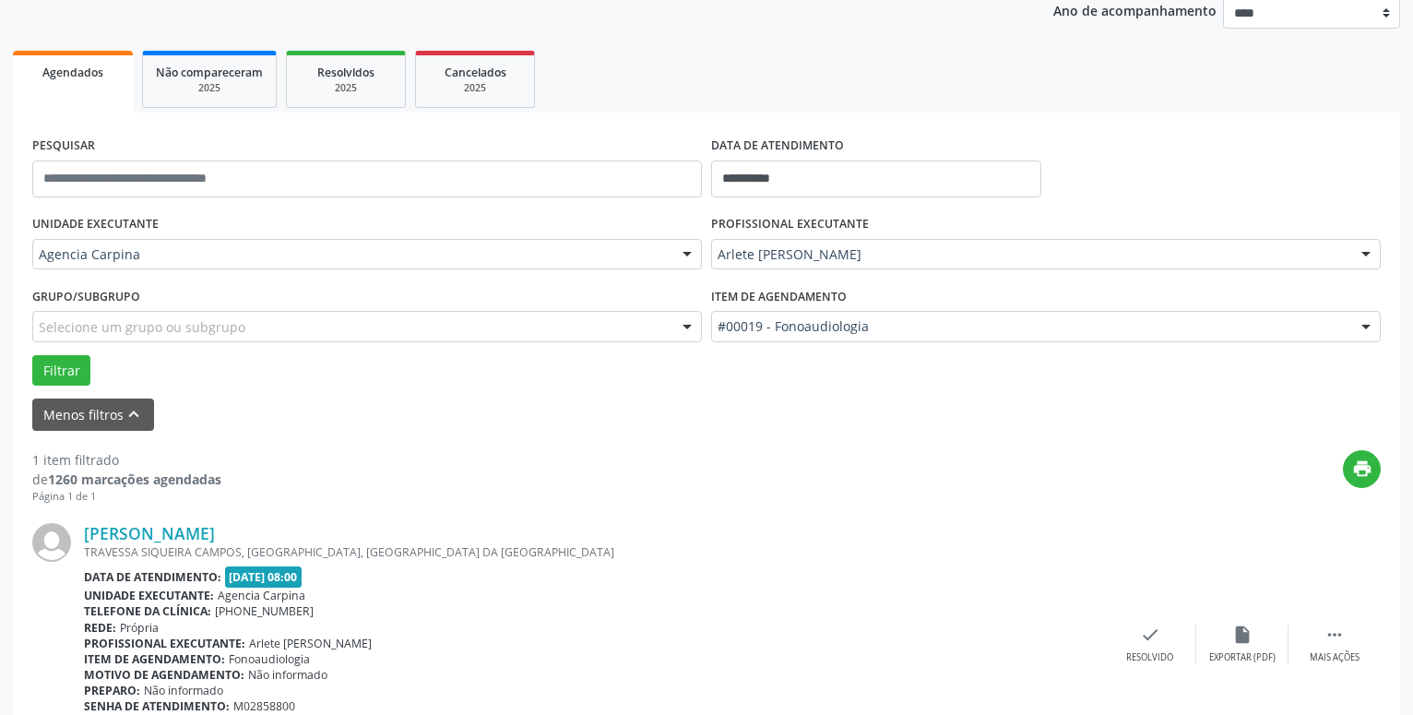
scroll to position [279, 0]
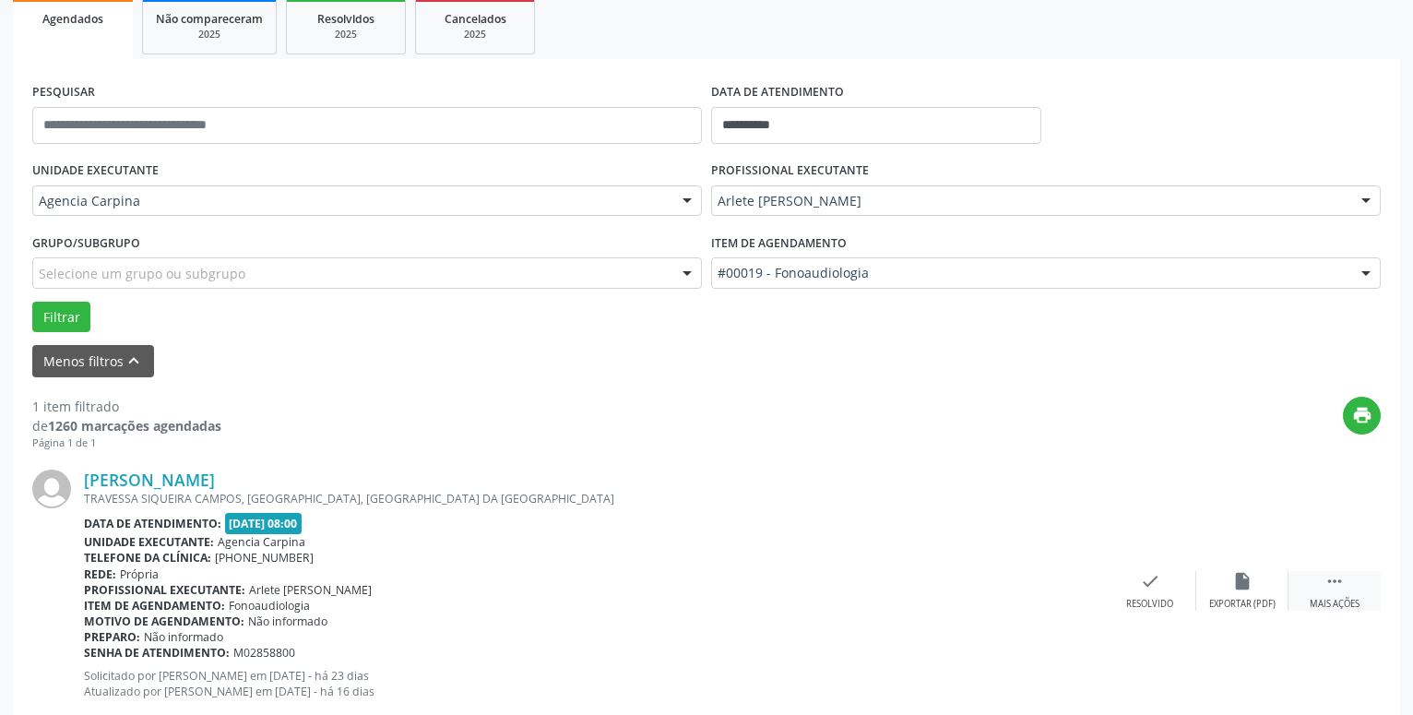
click at [1325, 588] on div " Mais ações" at bounding box center [1335, 591] width 92 height 40
click at [1244, 583] on icon "alarm_off" at bounding box center [1243, 581] width 20 height 20
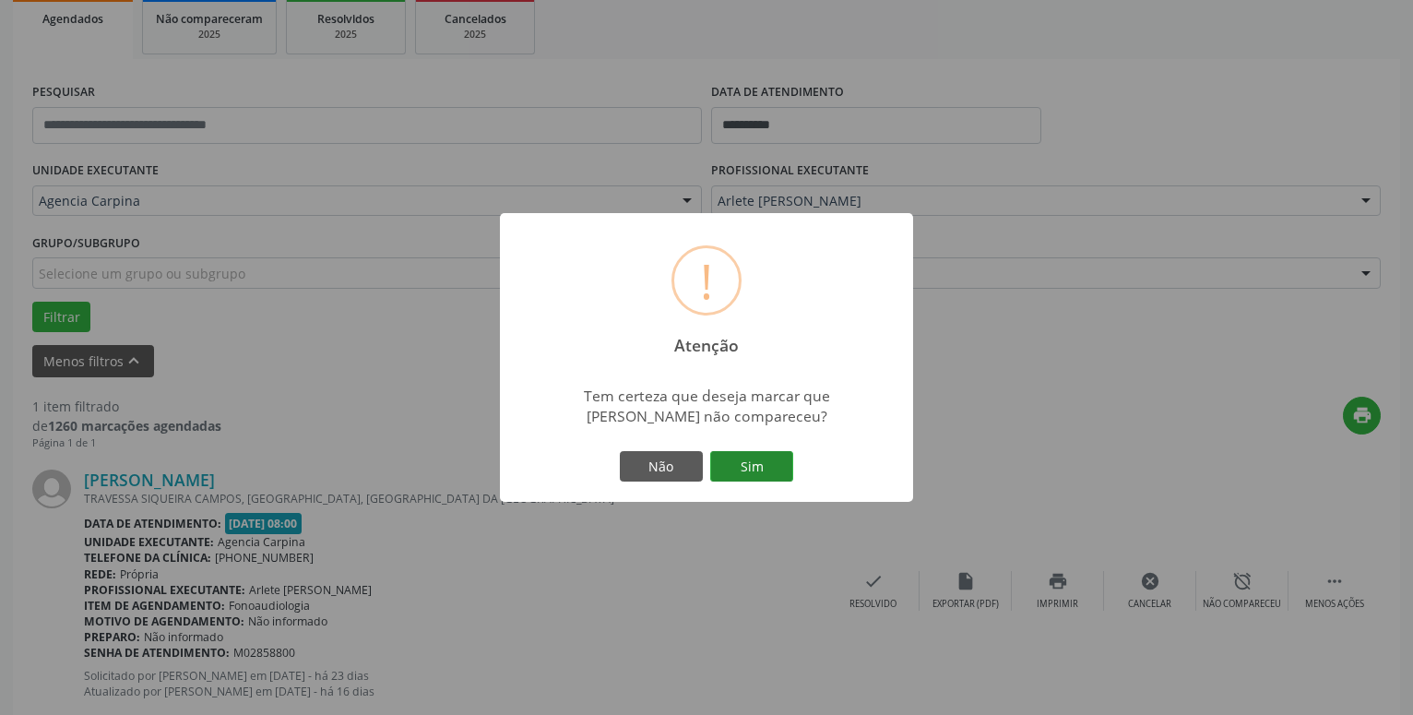
click at [755, 464] on button "Sim" at bounding box center [751, 466] width 83 height 31
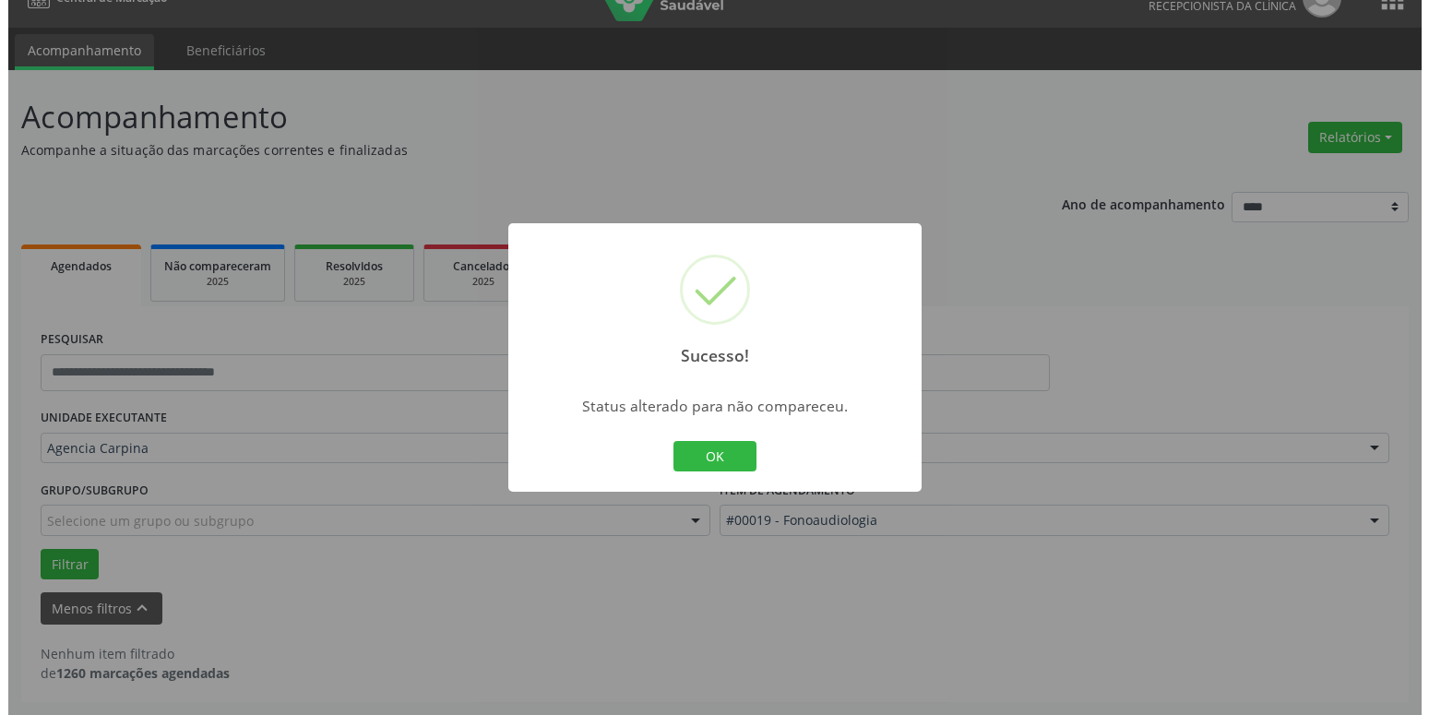
scroll to position [31, 0]
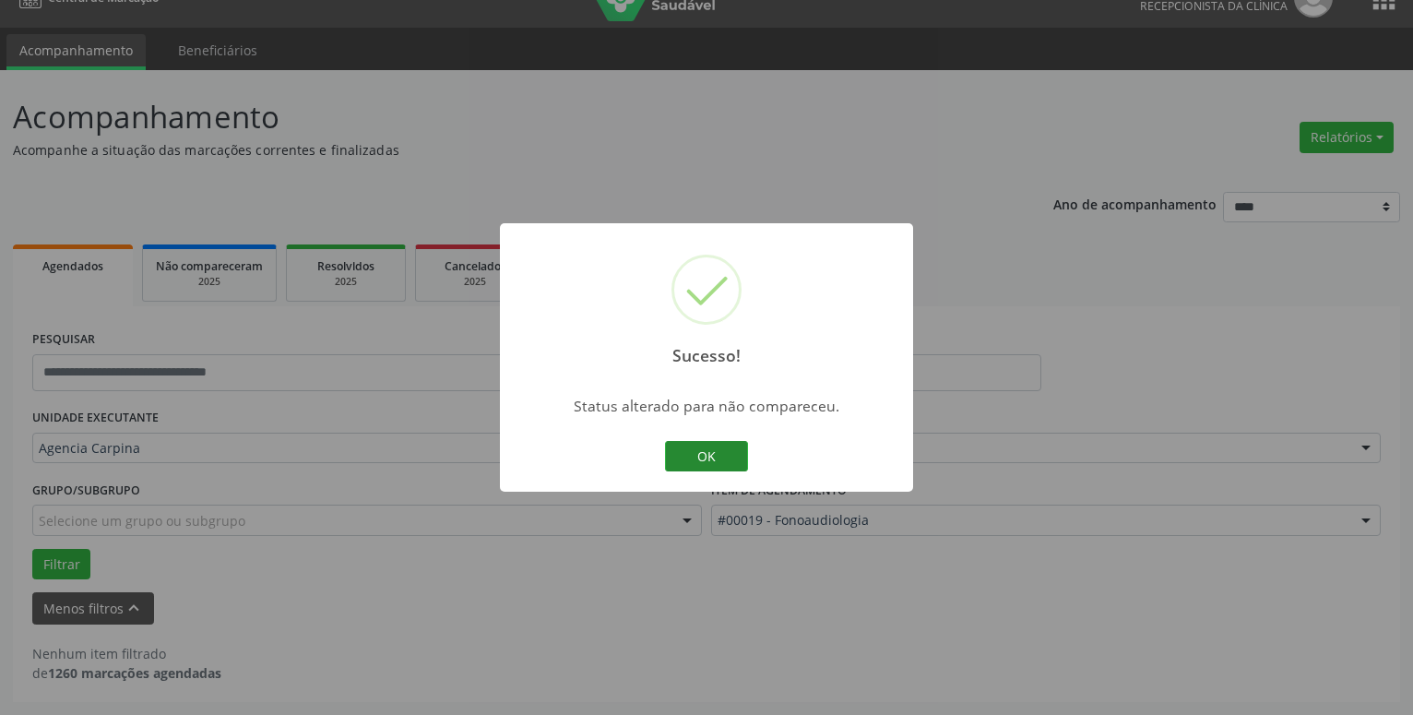
click at [680, 445] on button "OK" at bounding box center [706, 456] width 83 height 31
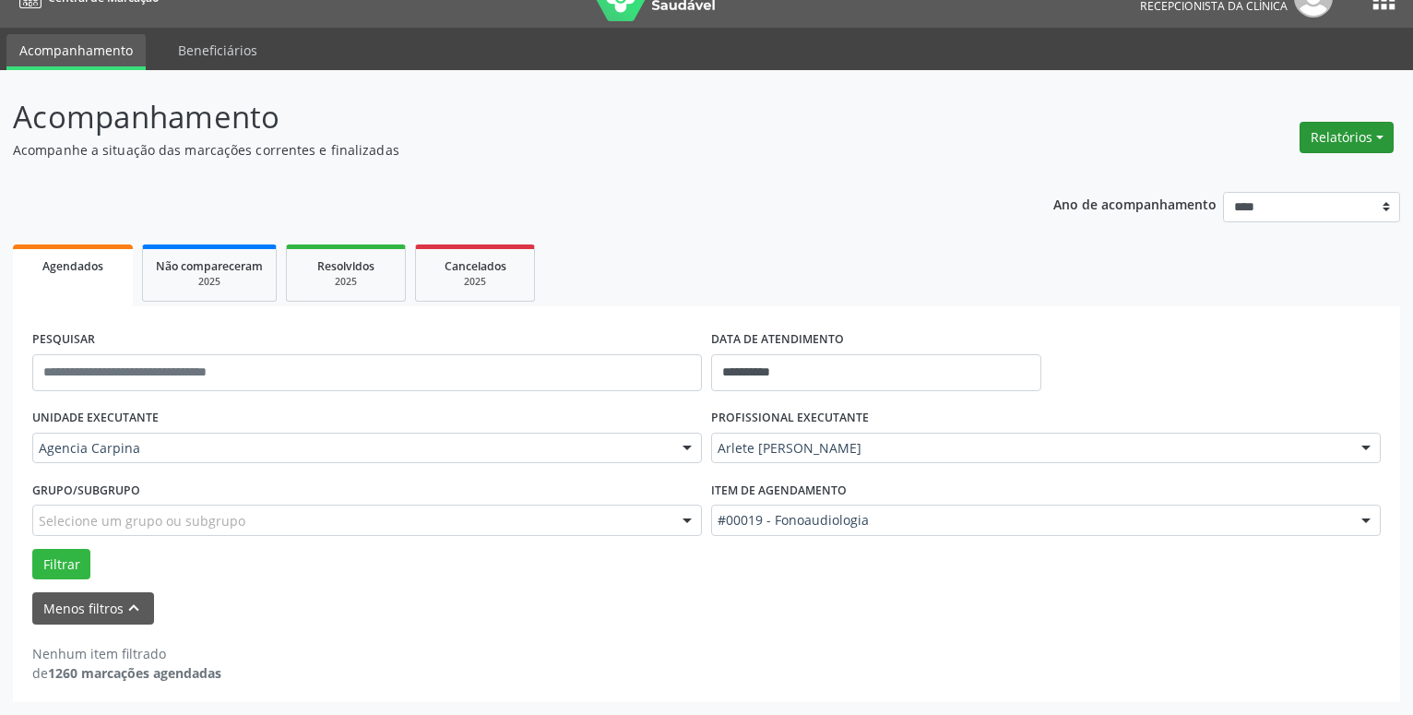
click at [1375, 136] on button "Relatórios" at bounding box center [1347, 137] width 94 height 31
click at [1285, 172] on link "Agendamentos" at bounding box center [1296, 177] width 198 height 26
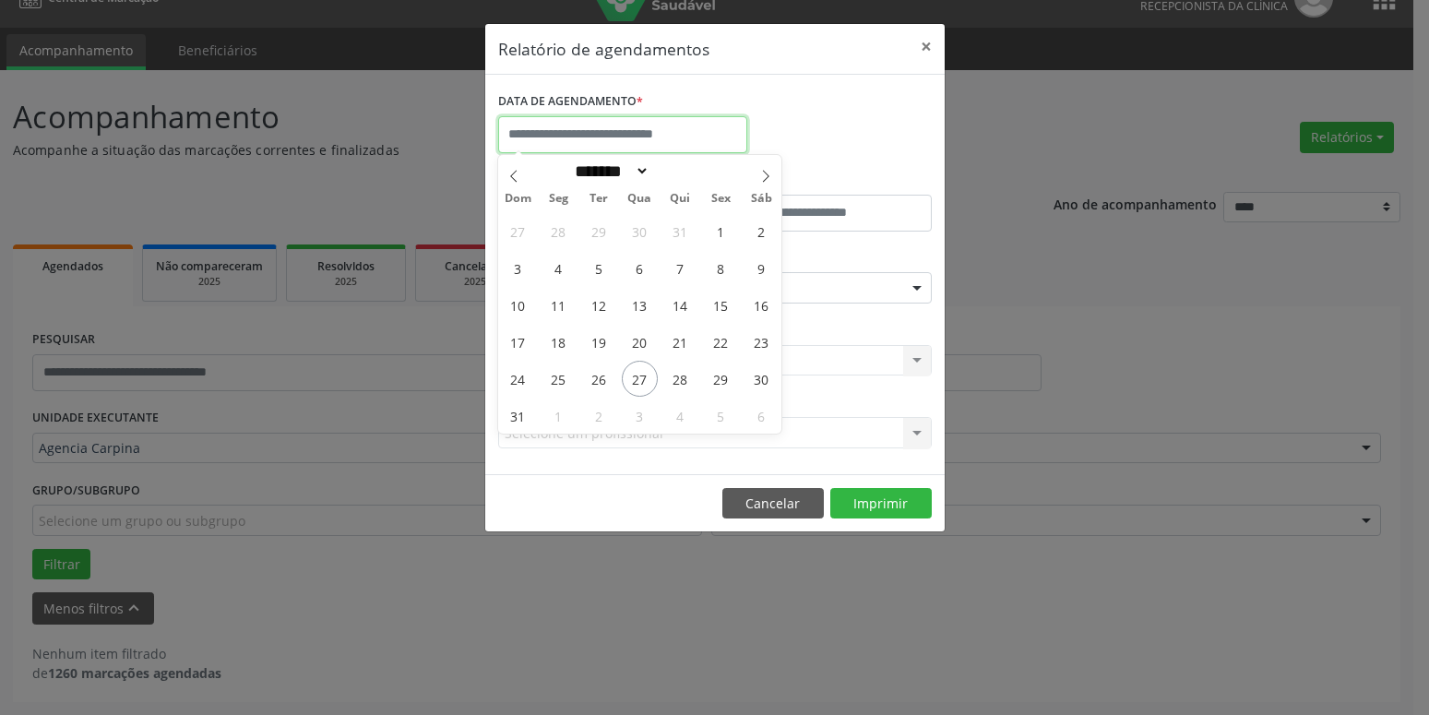
click at [681, 125] on input "text" at bounding box center [622, 134] width 249 height 37
click at [642, 302] on span "13" at bounding box center [640, 305] width 36 height 36
type input "**********"
click at [642, 302] on span "13" at bounding box center [640, 305] width 36 height 36
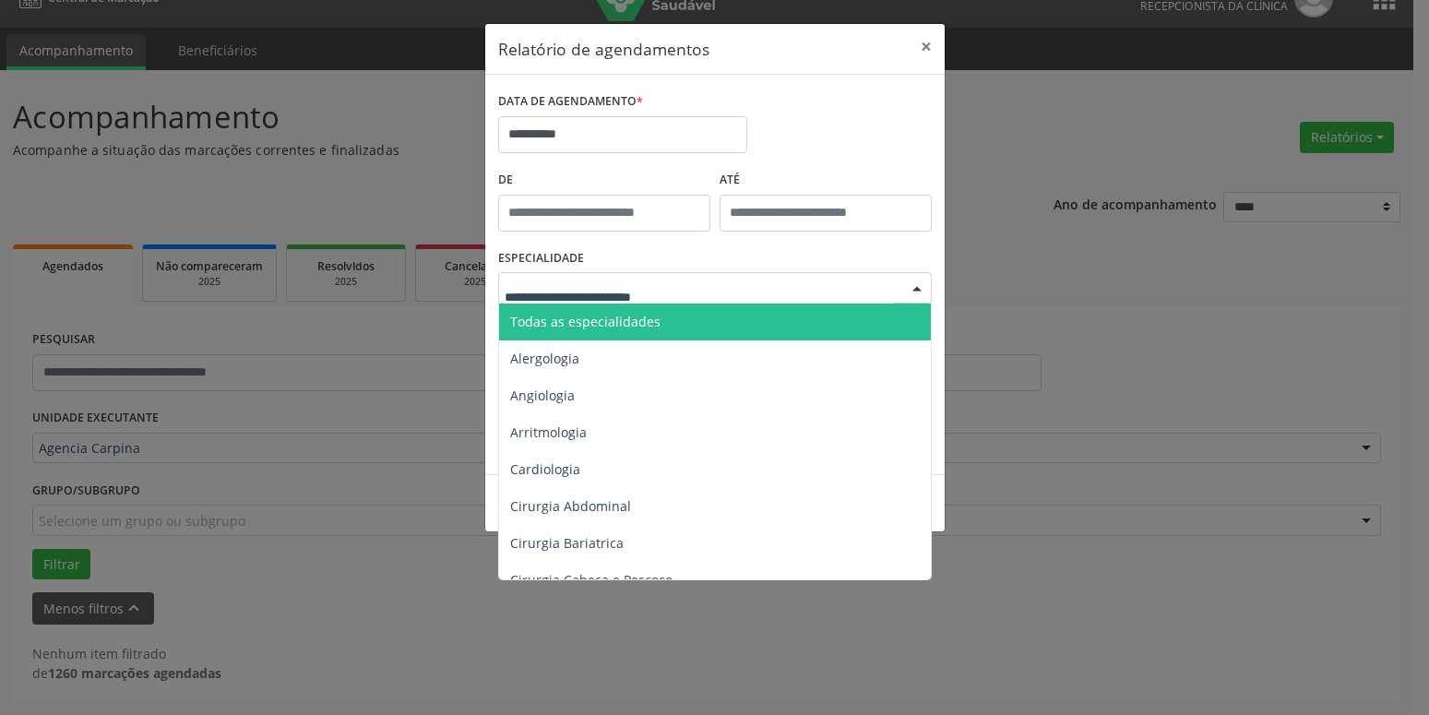
click at [642, 302] on div at bounding box center [715, 287] width 434 height 31
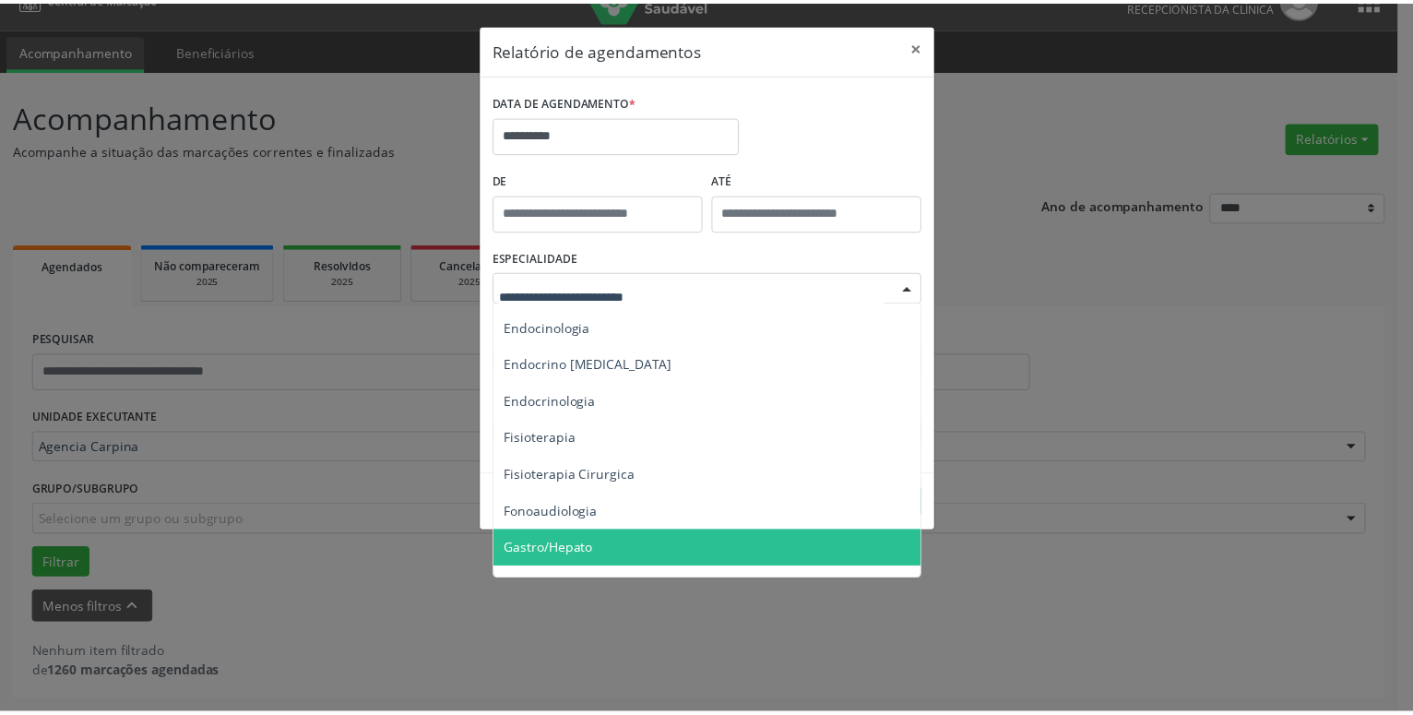
scroll to position [947, 0]
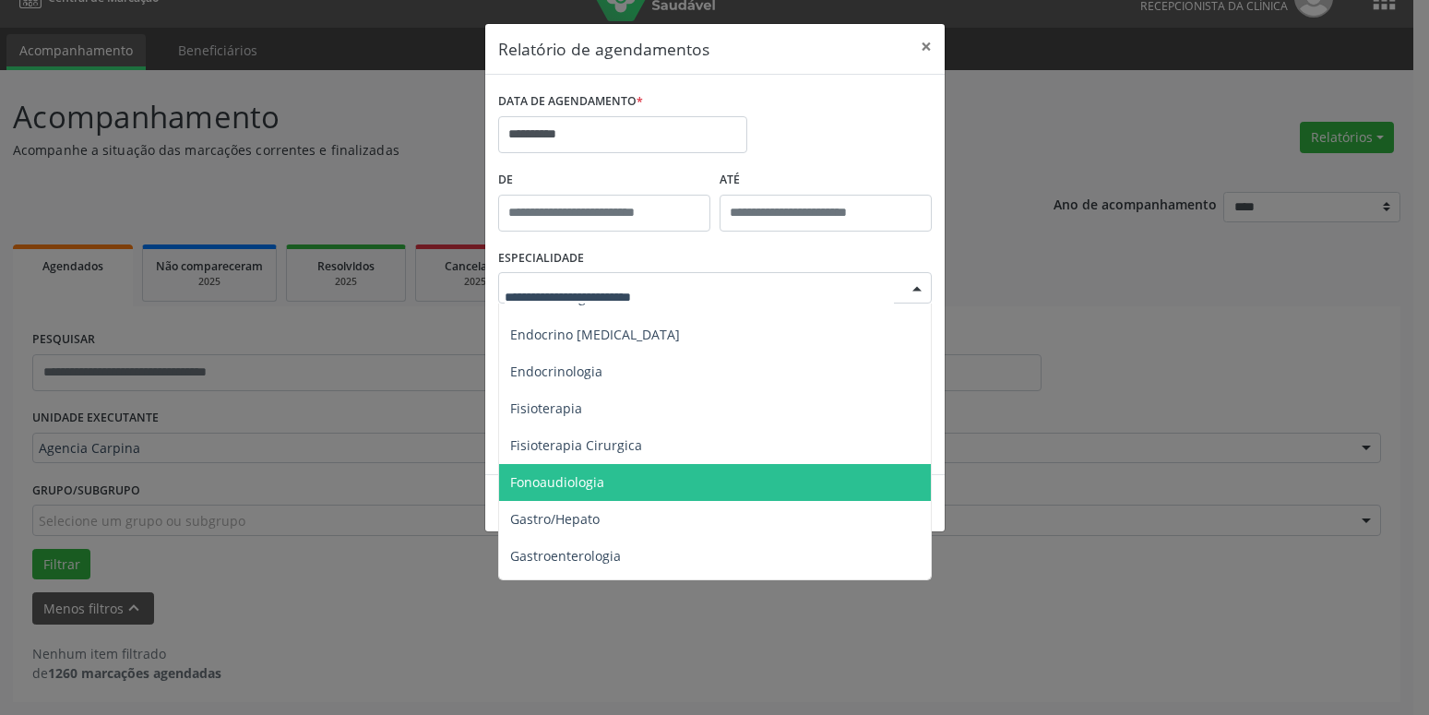
click at [654, 481] on span "Fonoaudiologia" at bounding box center [716, 482] width 435 height 37
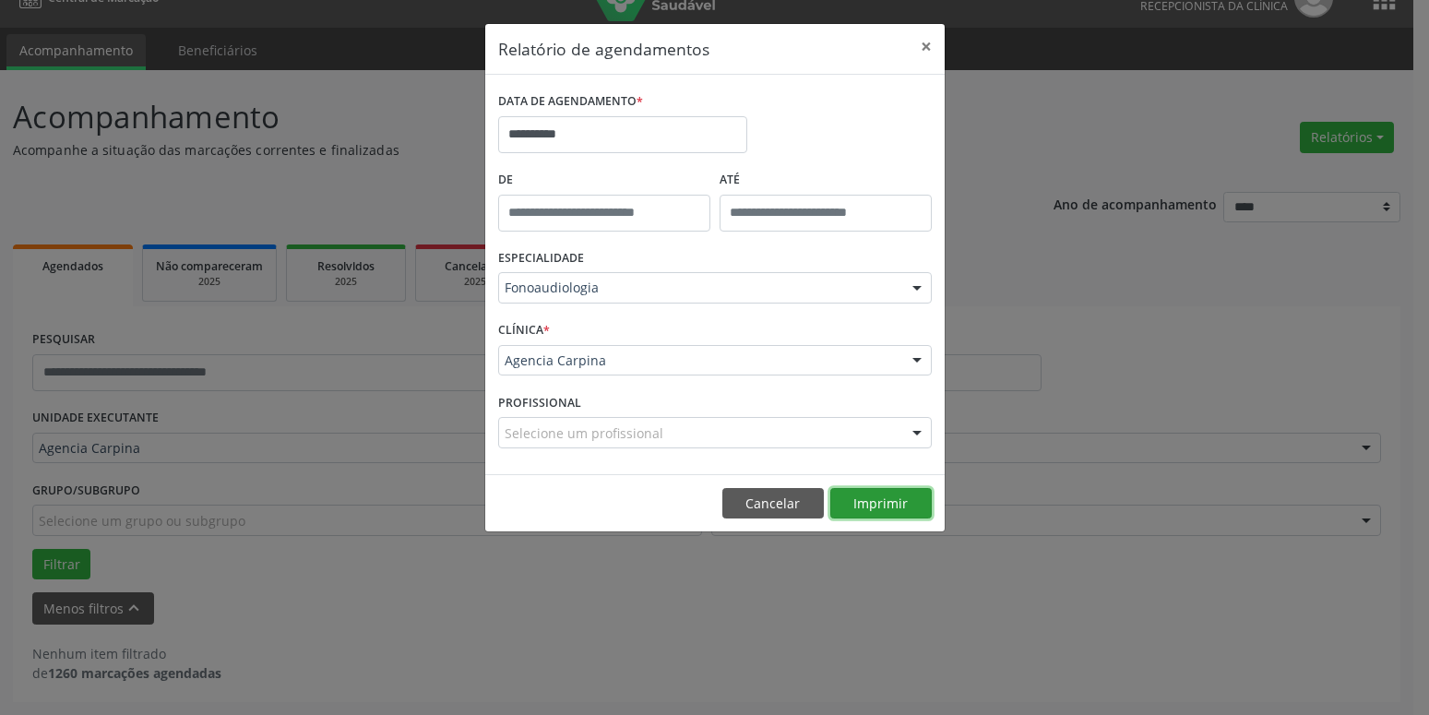
click at [895, 506] on button "Imprimir" at bounding box center [880, 503] width 101 height 31
click at [918, 42] on button "×" at bounding box center [926, 46] width 37 height 45
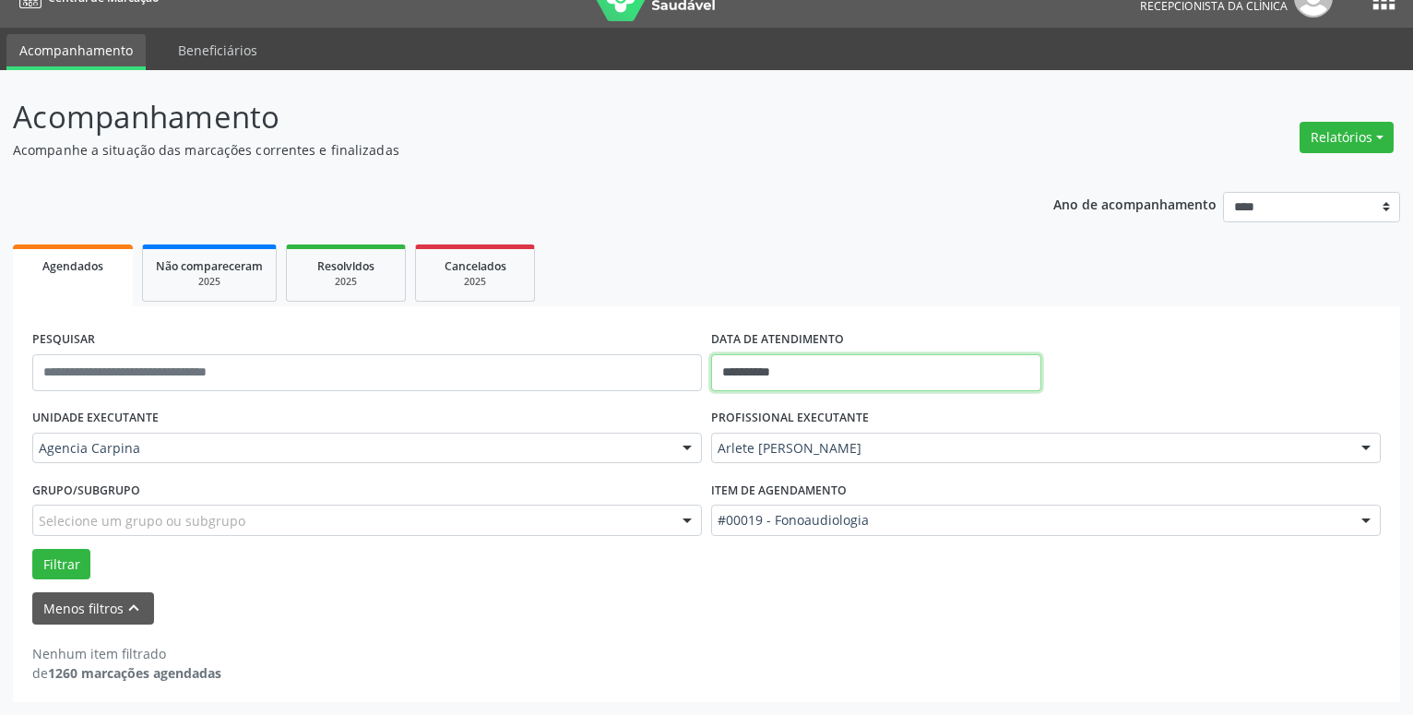
click at [780, 369] on input "**********" at bounding box center [876, 372] width 330 height 37
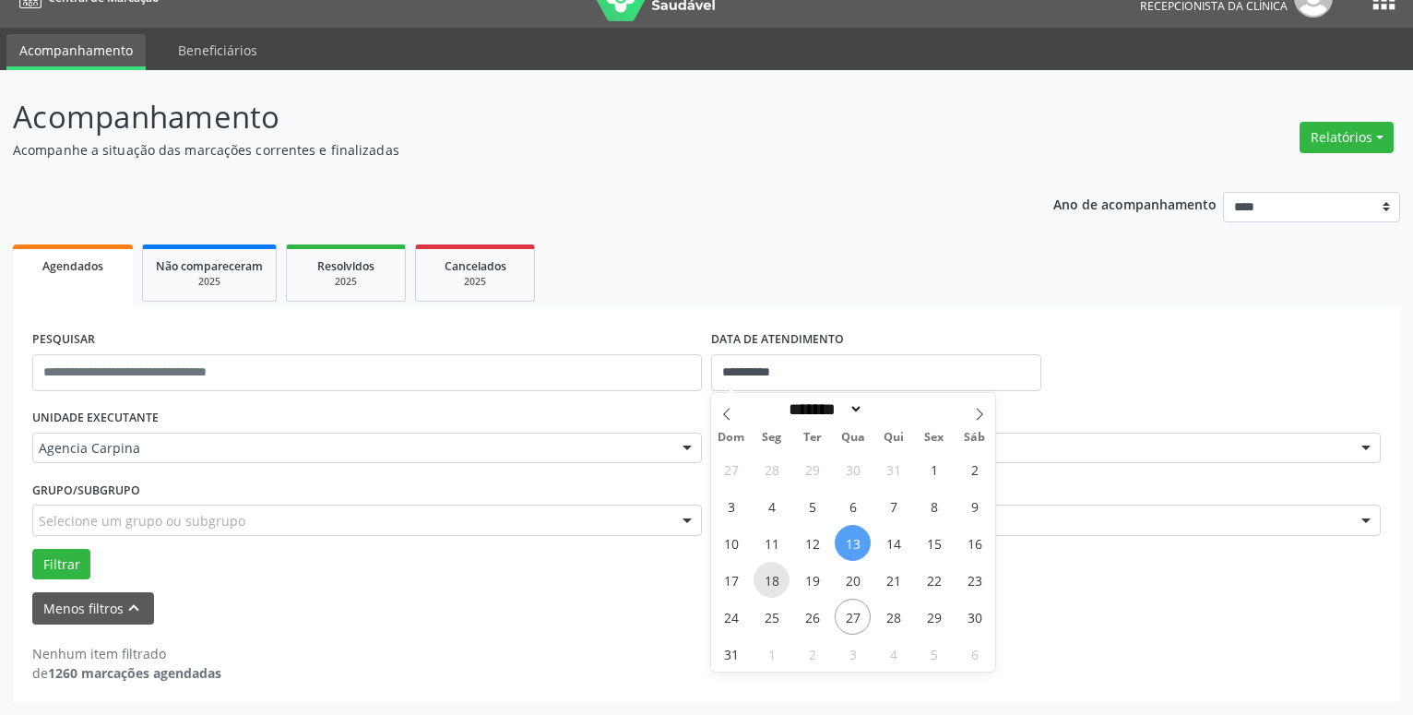
click at [778, 577] on span "18" at bounding box center [772, 580] width 36 height 36
type input "**********"
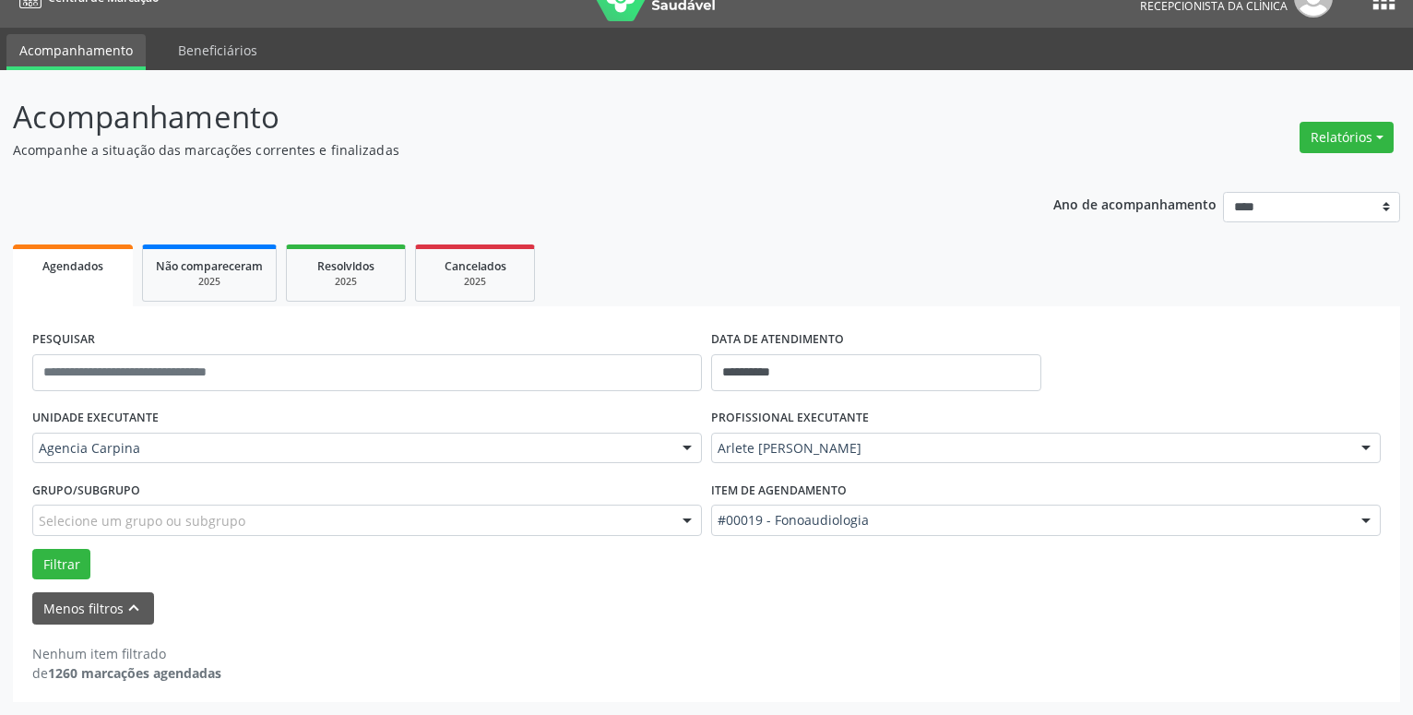
click at [1365, 459] on div at bounding box center [1367, 449] width 28 height 31
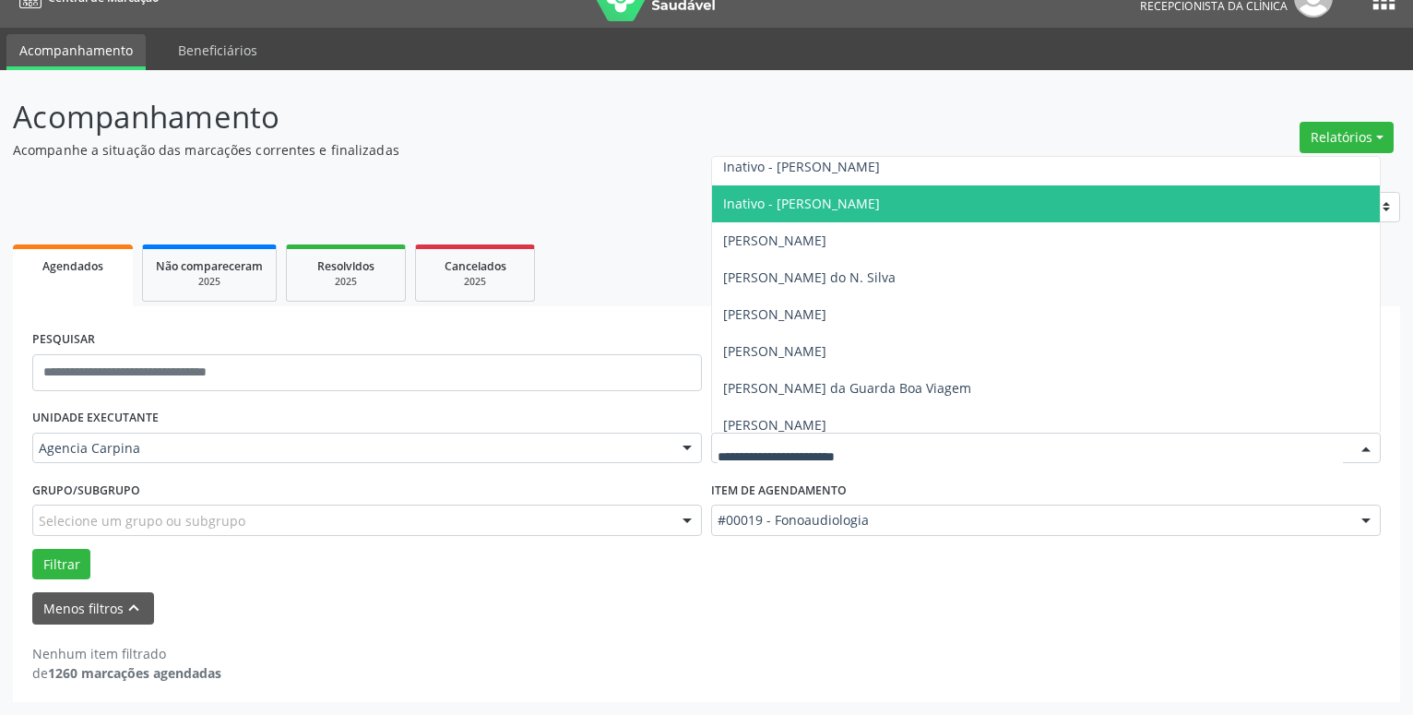
scroll to position [316, 0]
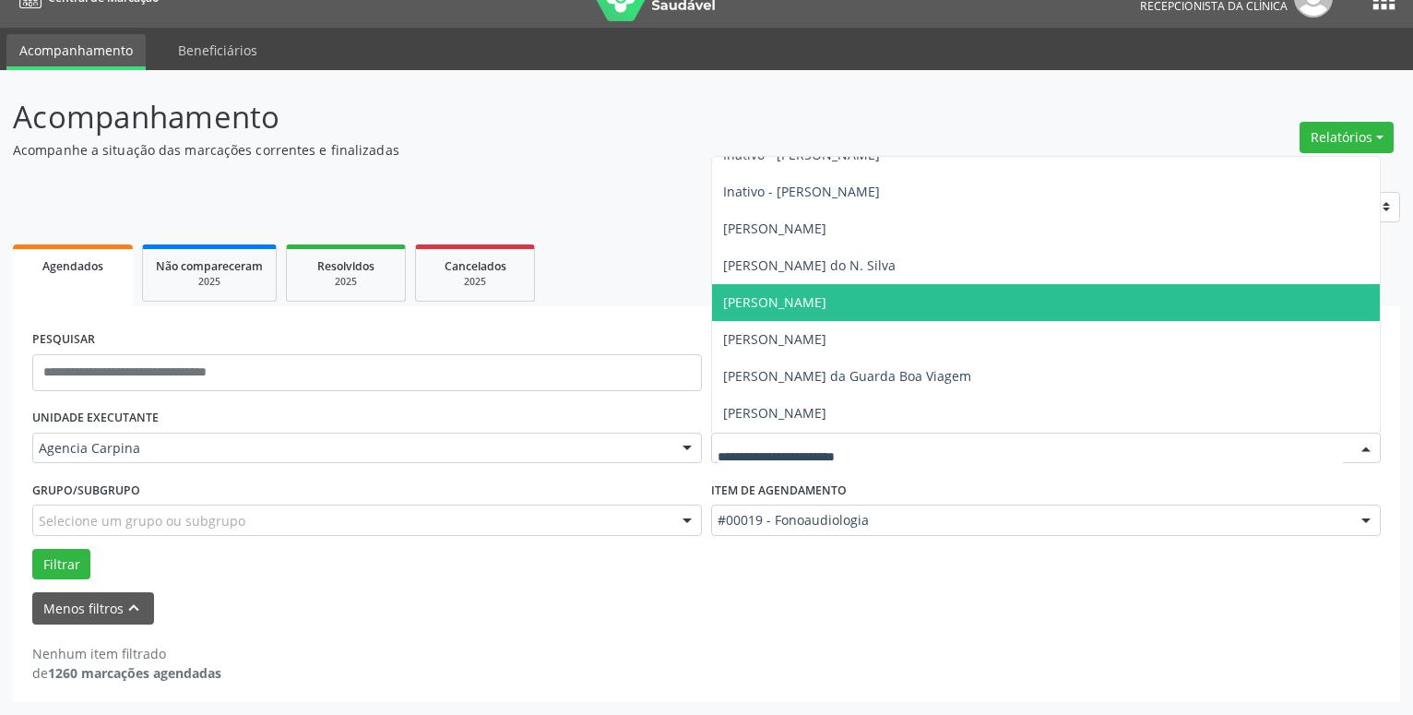
click at [980, 300] on span "[PERSON_NAME]" at bounding box center [1046, 302] width 668 height 37
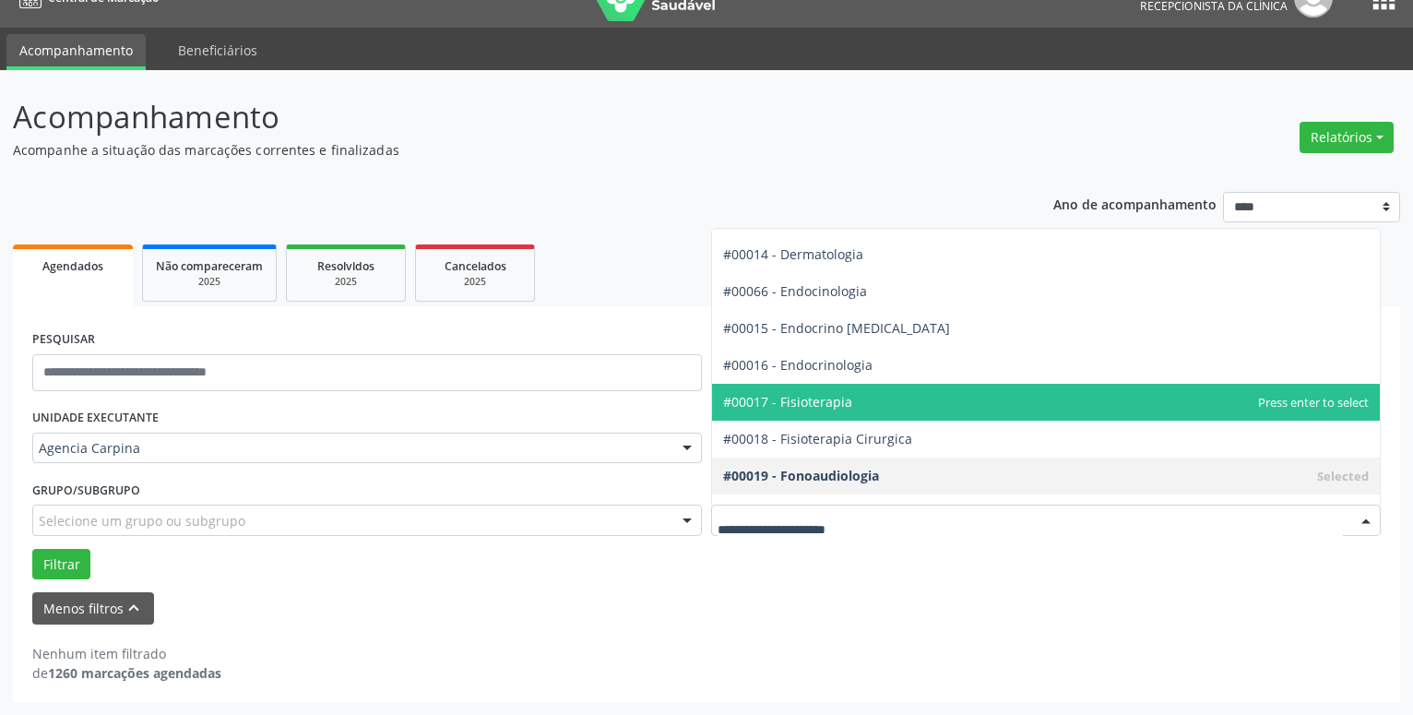
click at [1359, 516] on div at bounding box center [1367, 521] width 28 height 31
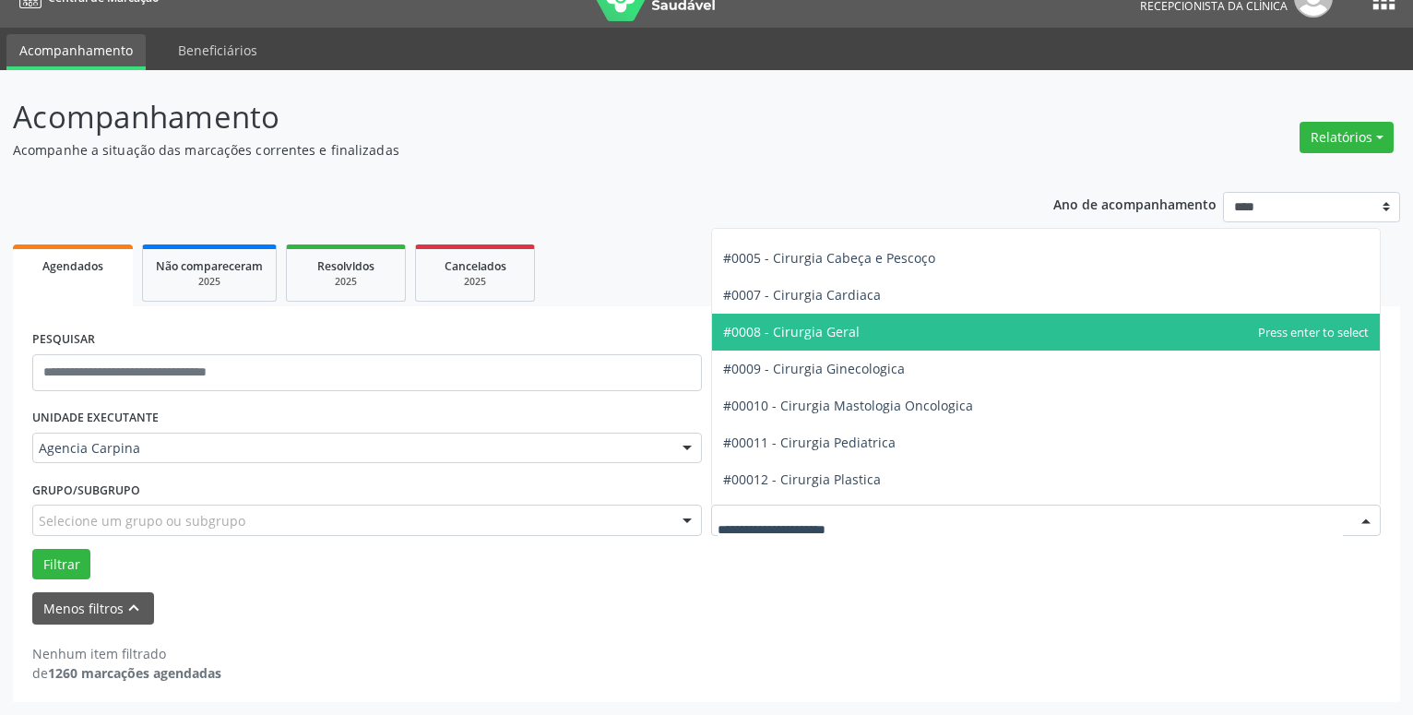
scroll to position [0, 0]
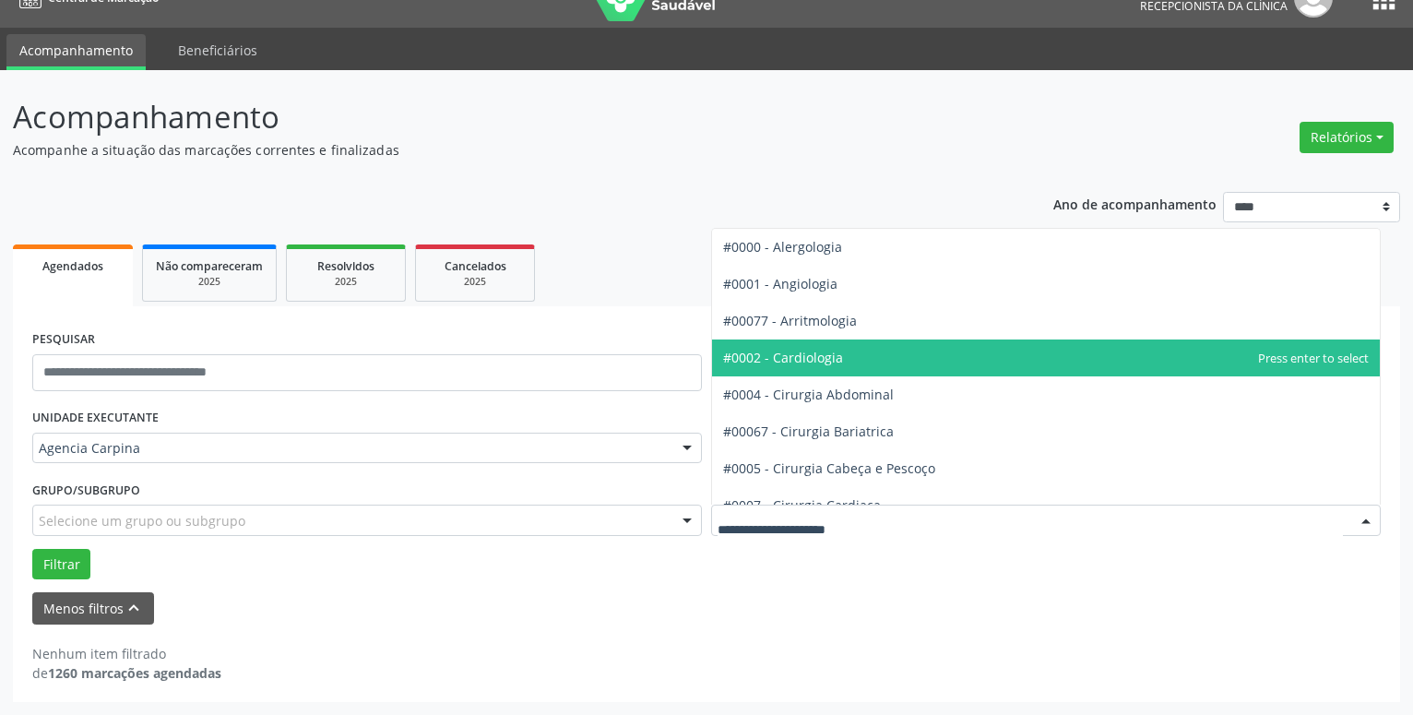
click at [881, 360] on span "#0002 - Cardiologia" at bounding box center [1046, 358] width 668 height 37
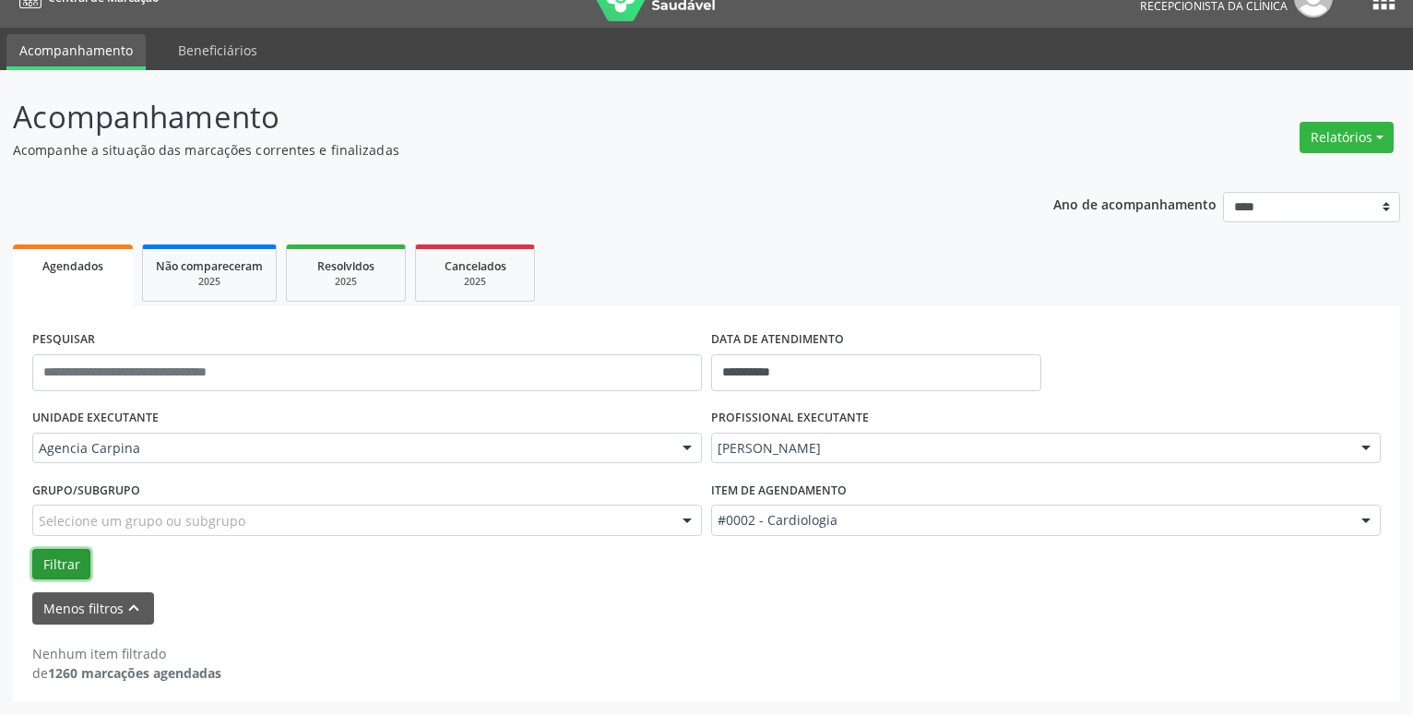
click at [61, 562] on button "Filtrar" at bounding box center [61, 564] width 58 height 31
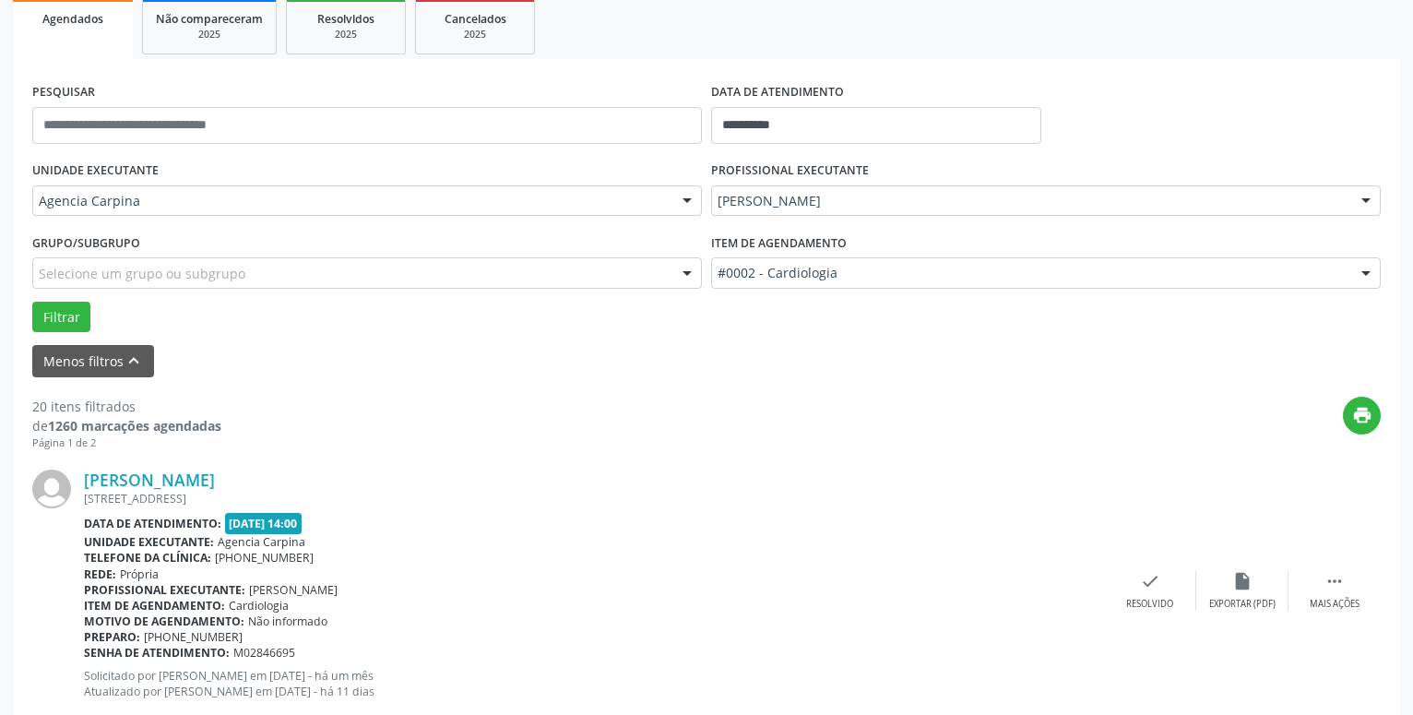
scroll to position [314, 0]
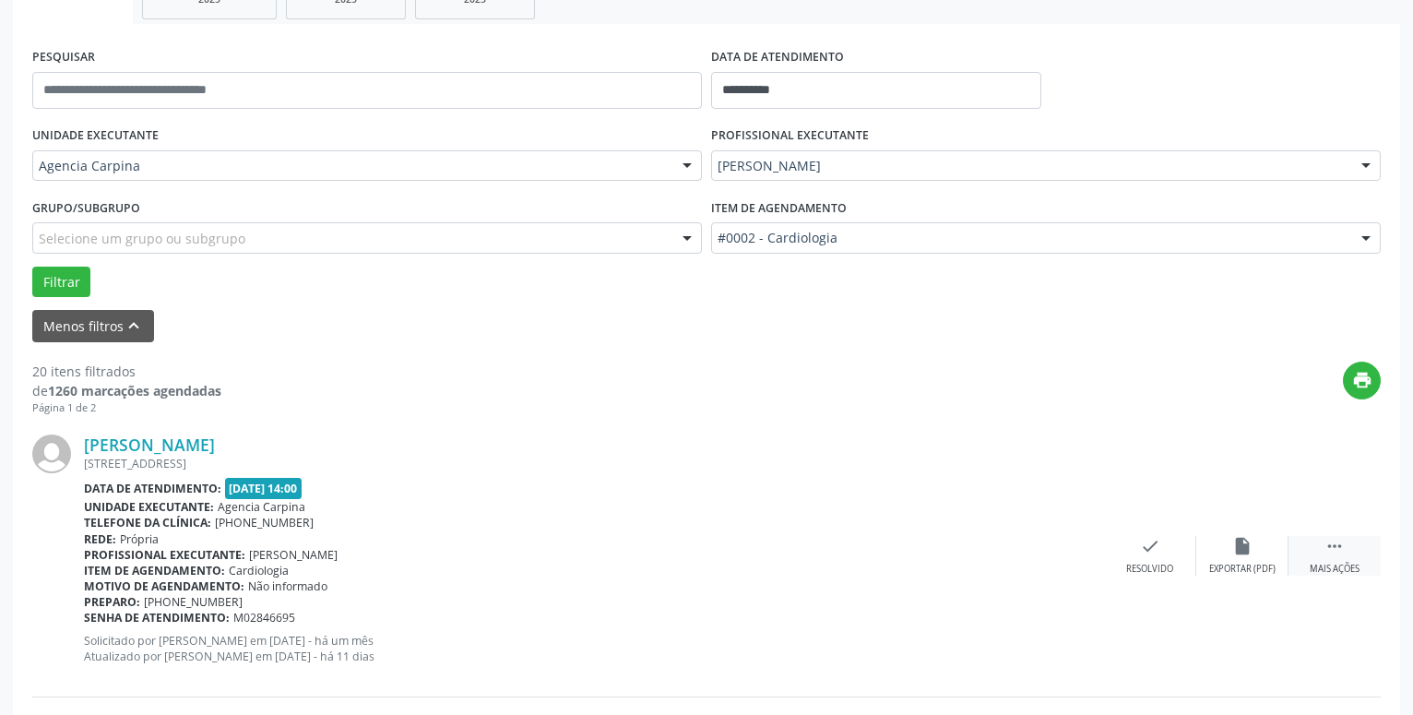
click at [1320, 546] on div " Mais ações" at bounding box center [1335, 556] width 92 height 40
click at [1243, 548] on icon "alarm_off" at bounding box center [1243, 546] width 20 height 20
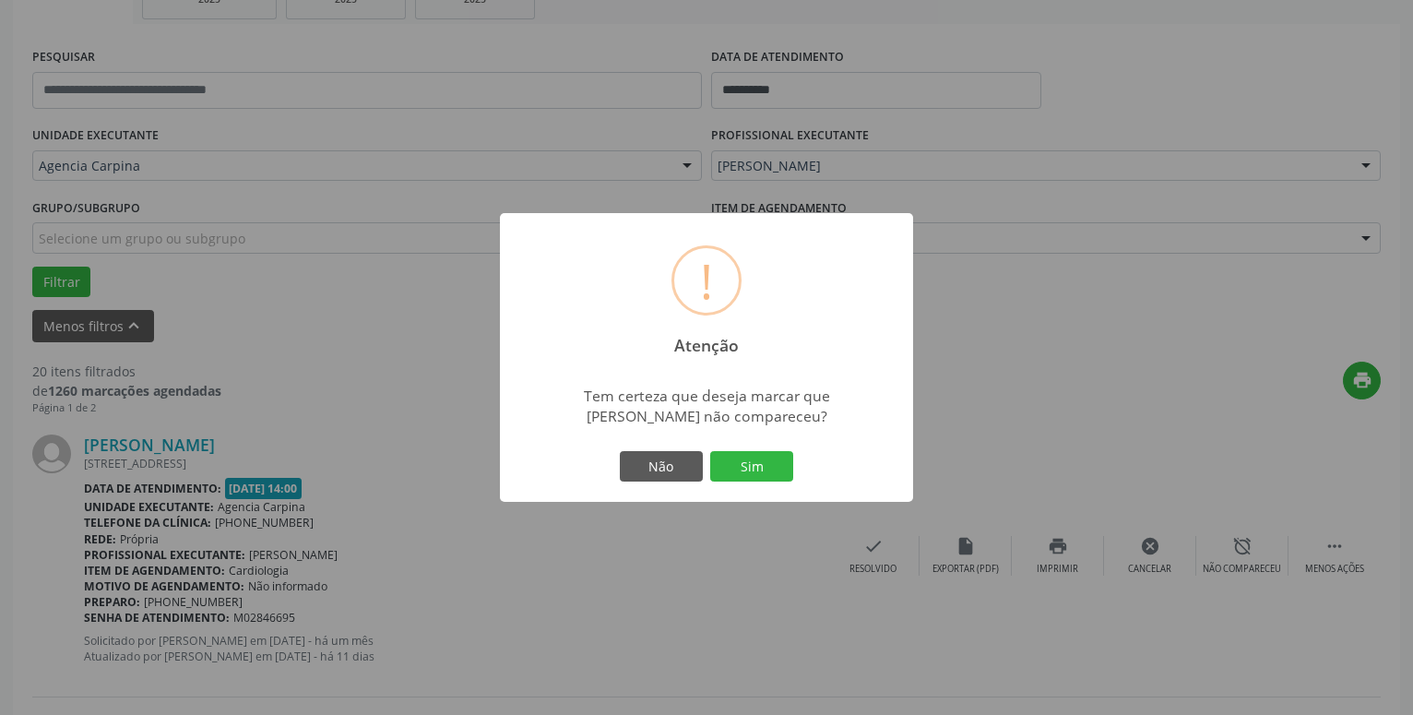
drag, startPoint x: 761, startPoint y: 475, endPoint x: 801, endPoint y: 410, distance: 76.6
click at [763, 471] on button "Sim" at bounding box center [751, 466] width 83 height 31
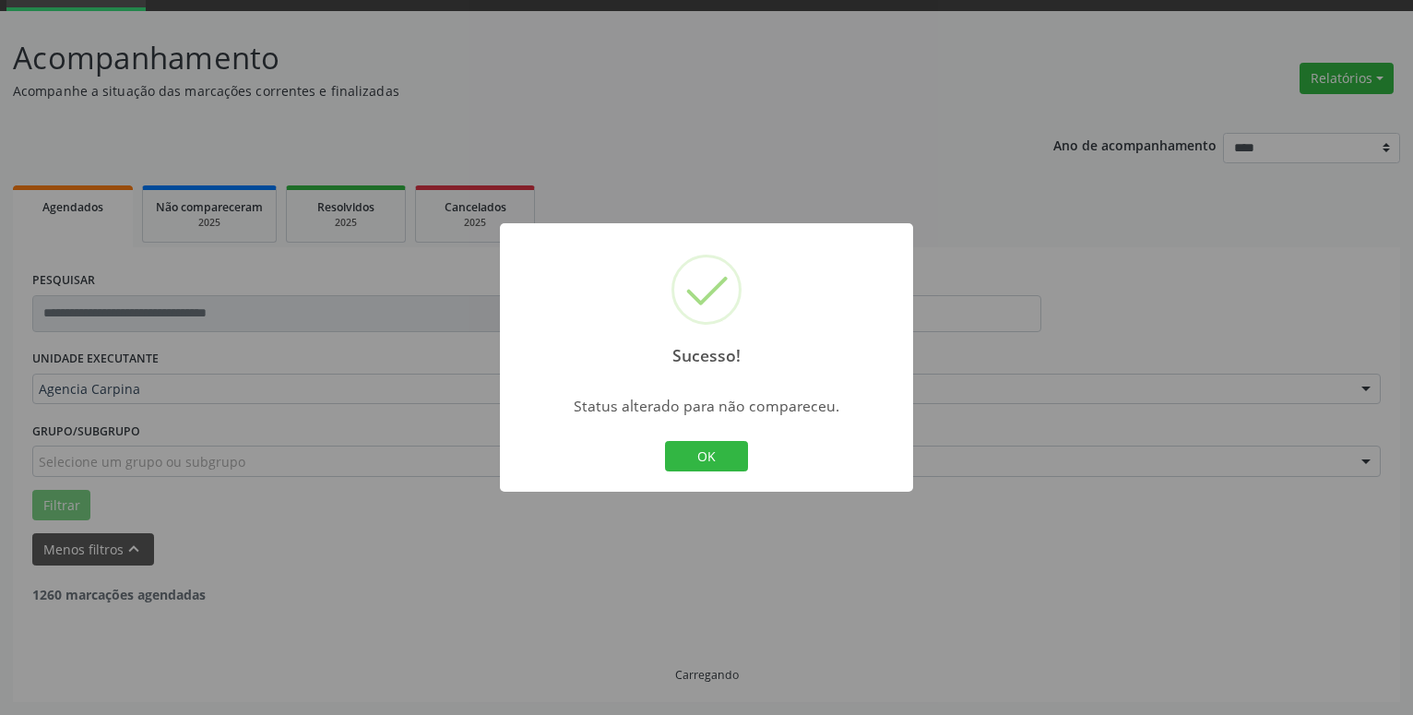
scroll to position [90, 0]
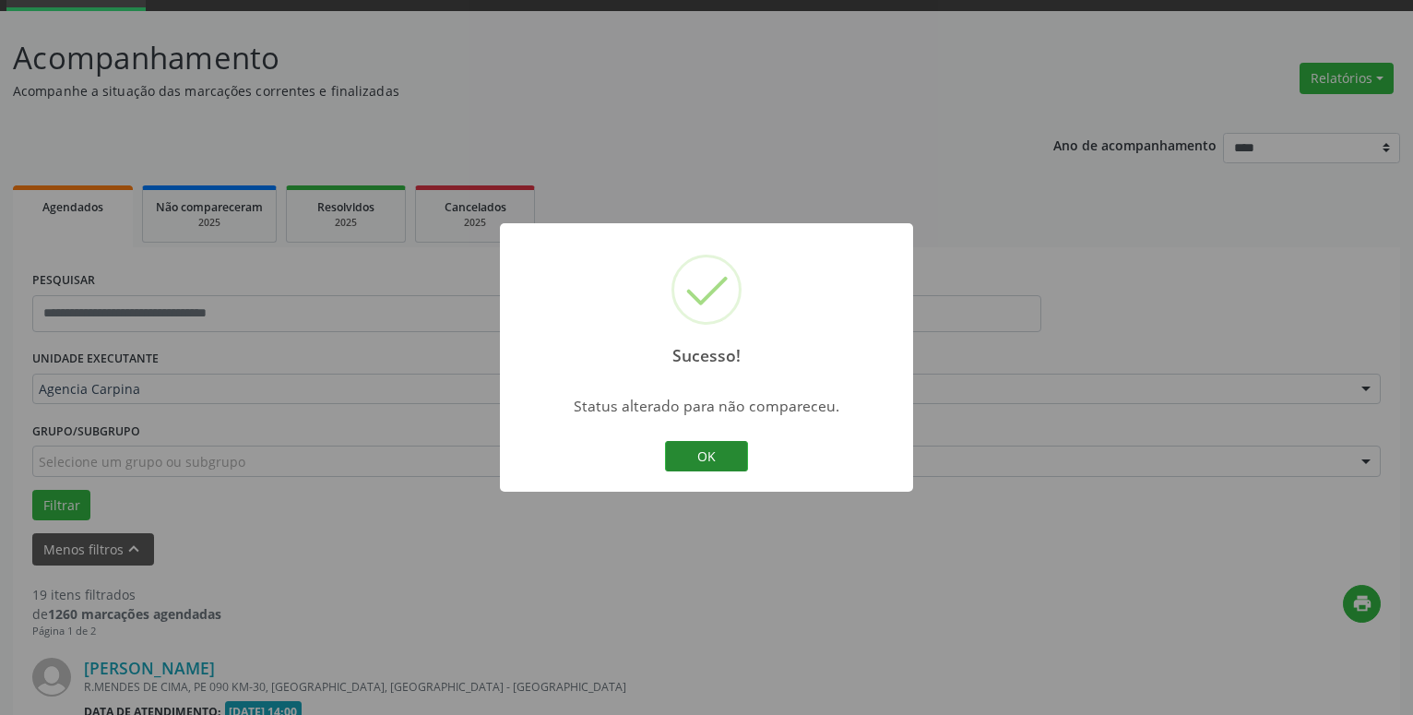
click at [701, 448] on button "OK" at bounding box center [706, 456] width 83 height 31
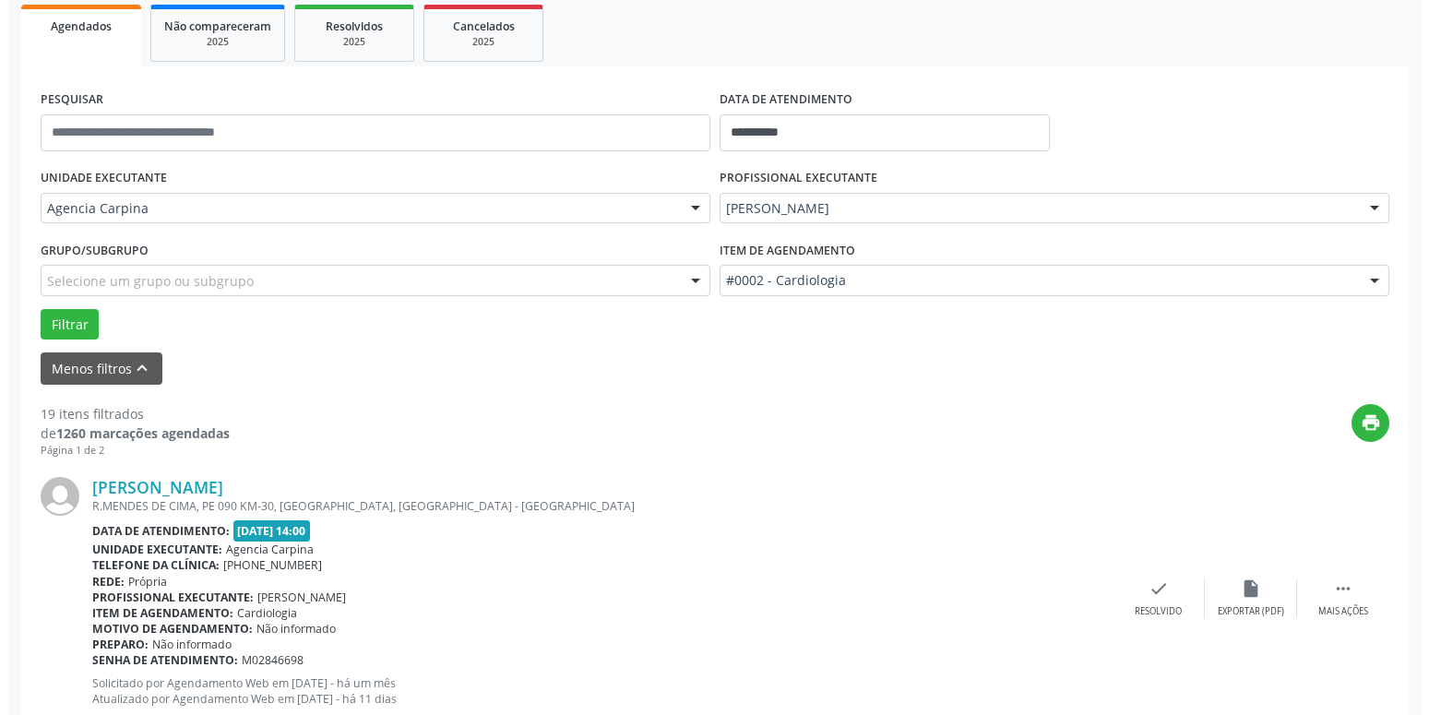
scroll to position [279, 0]
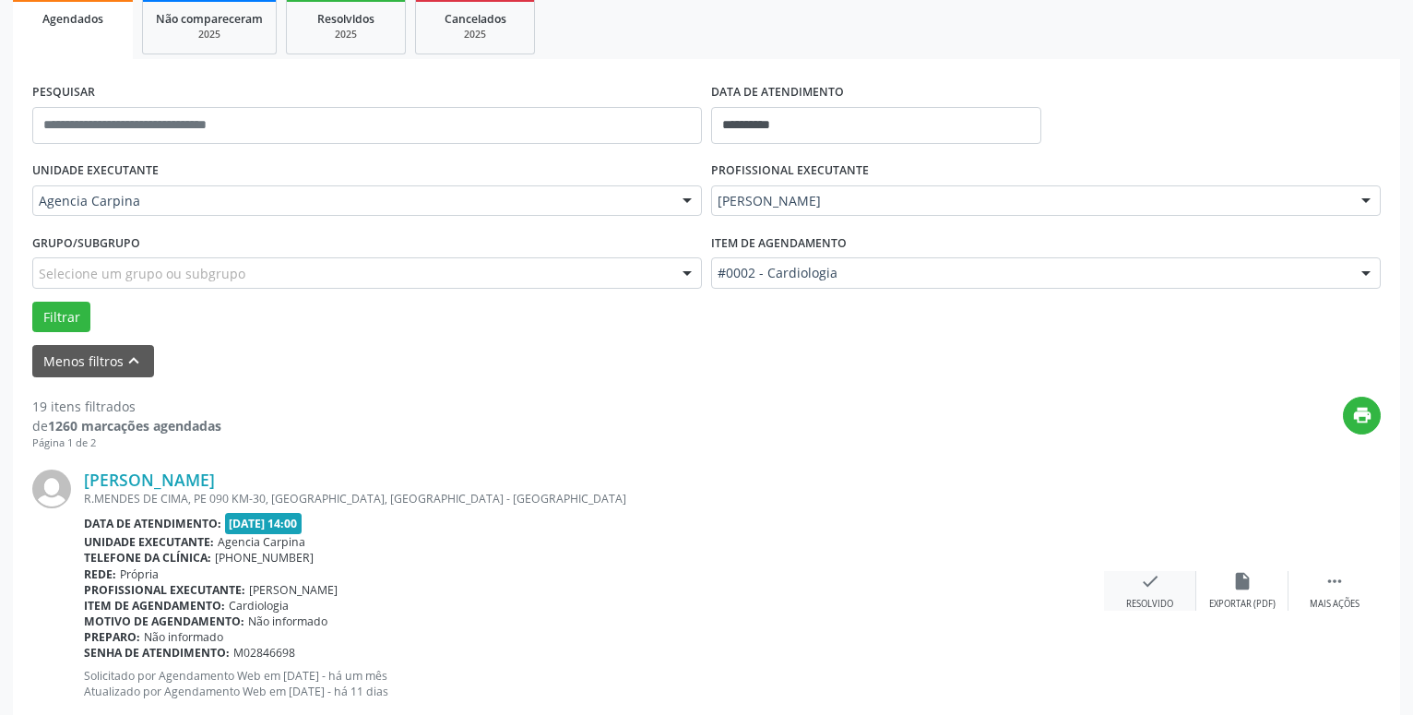
click at [1148, 589] on icon "check" at bounding box center [1150, 581] width 20 height 20
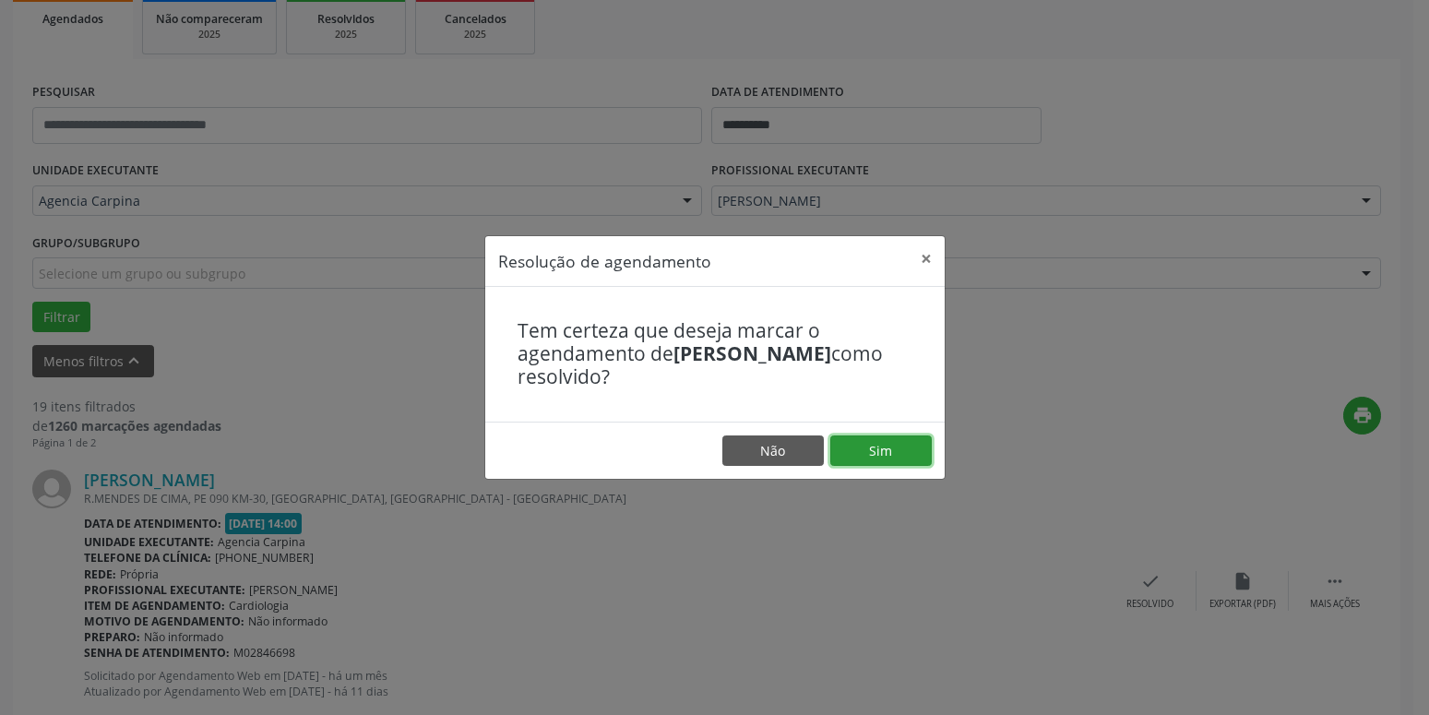
click at [878, 446] on button "Sim" at bounding box center [880, 450] width 101 height 31
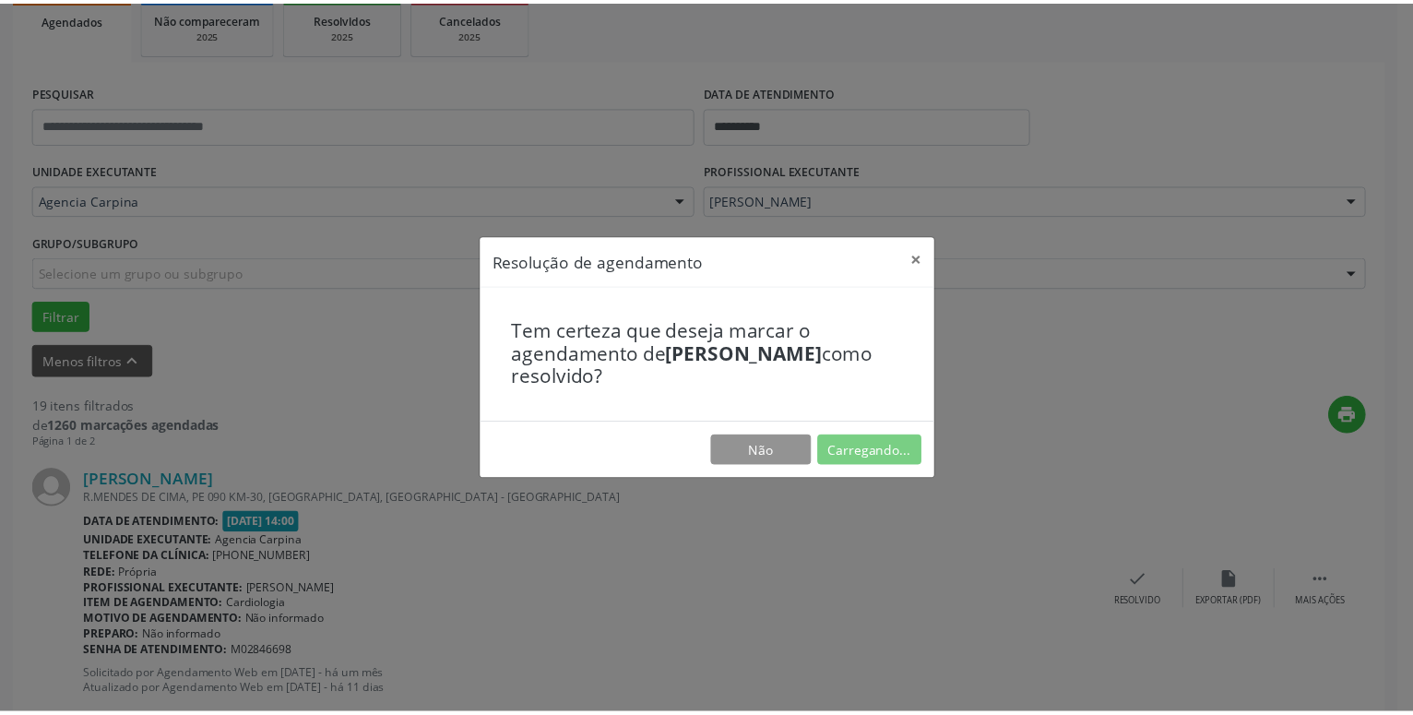
scroll to position [71, 0]
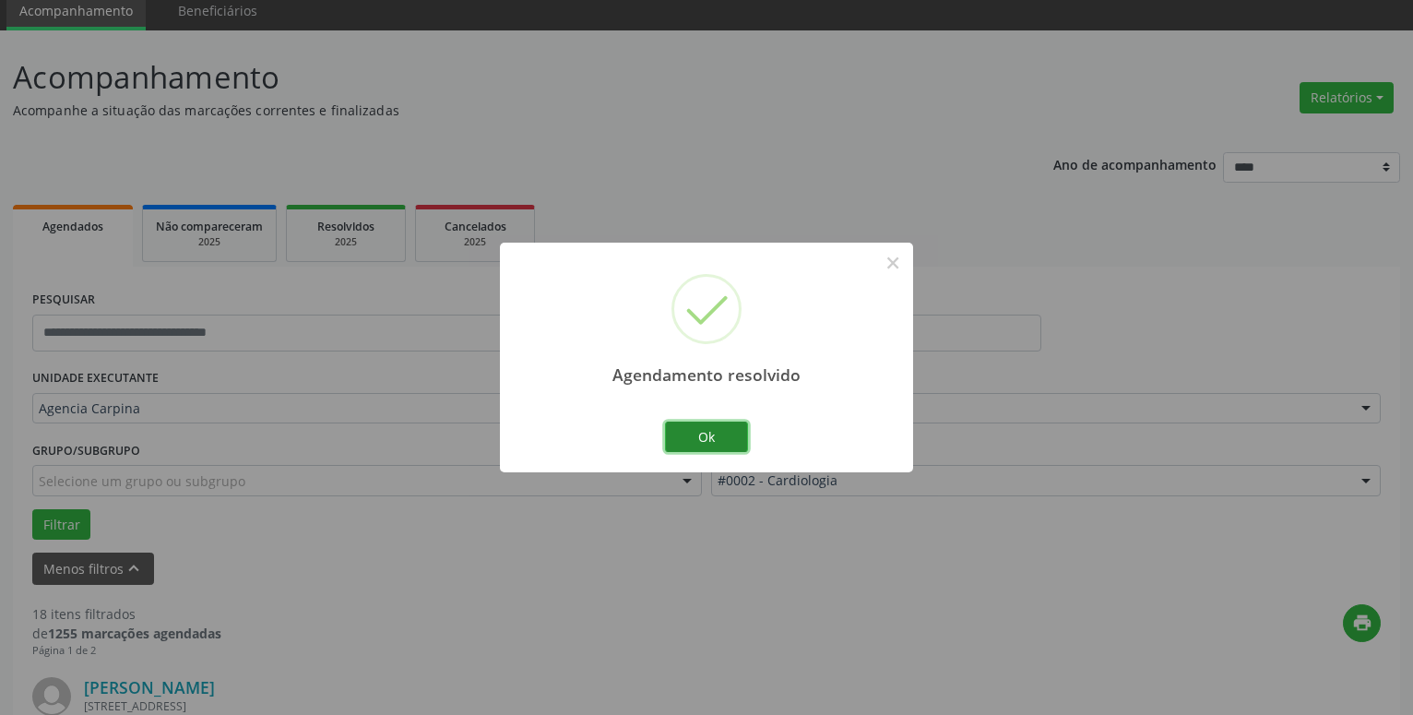
click at [696, 425] on button "Ok" at bounding box center [706, 437] width 83 height 31
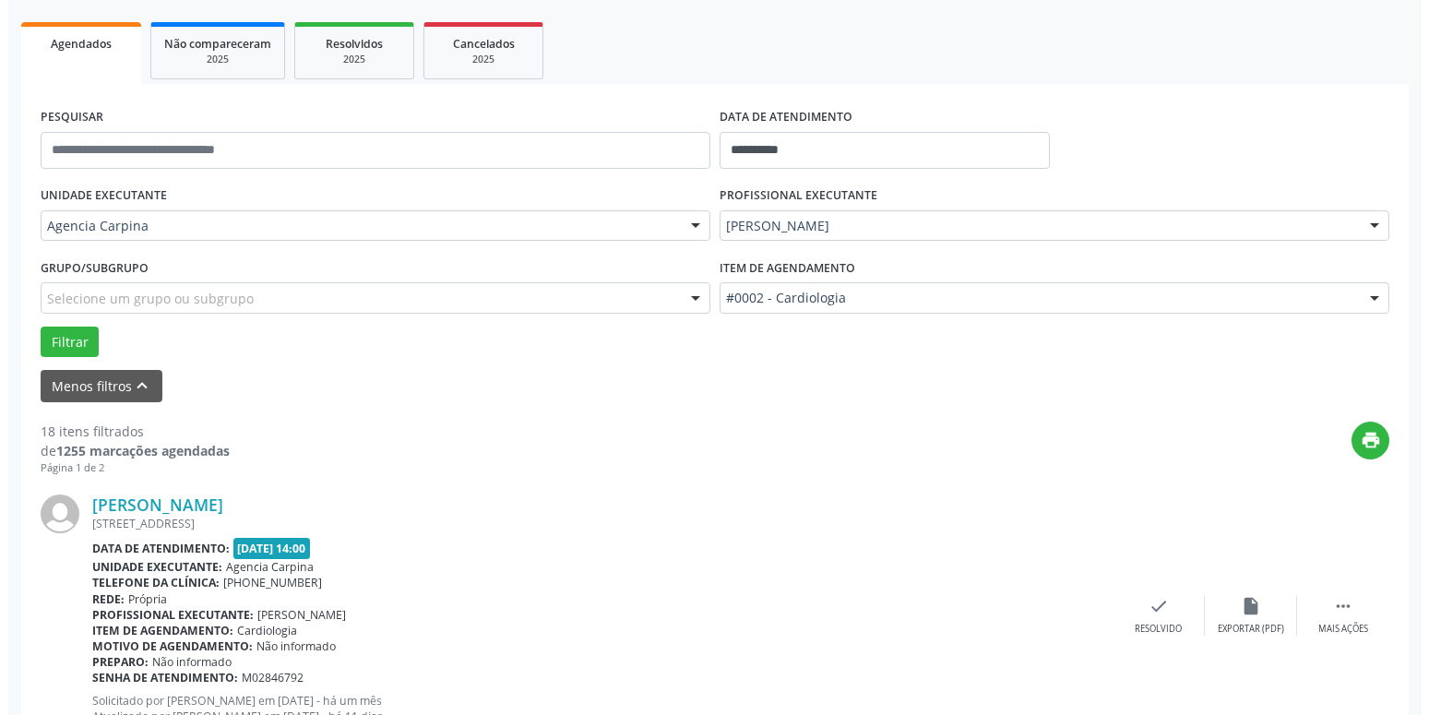
scroll to position [259, 0]
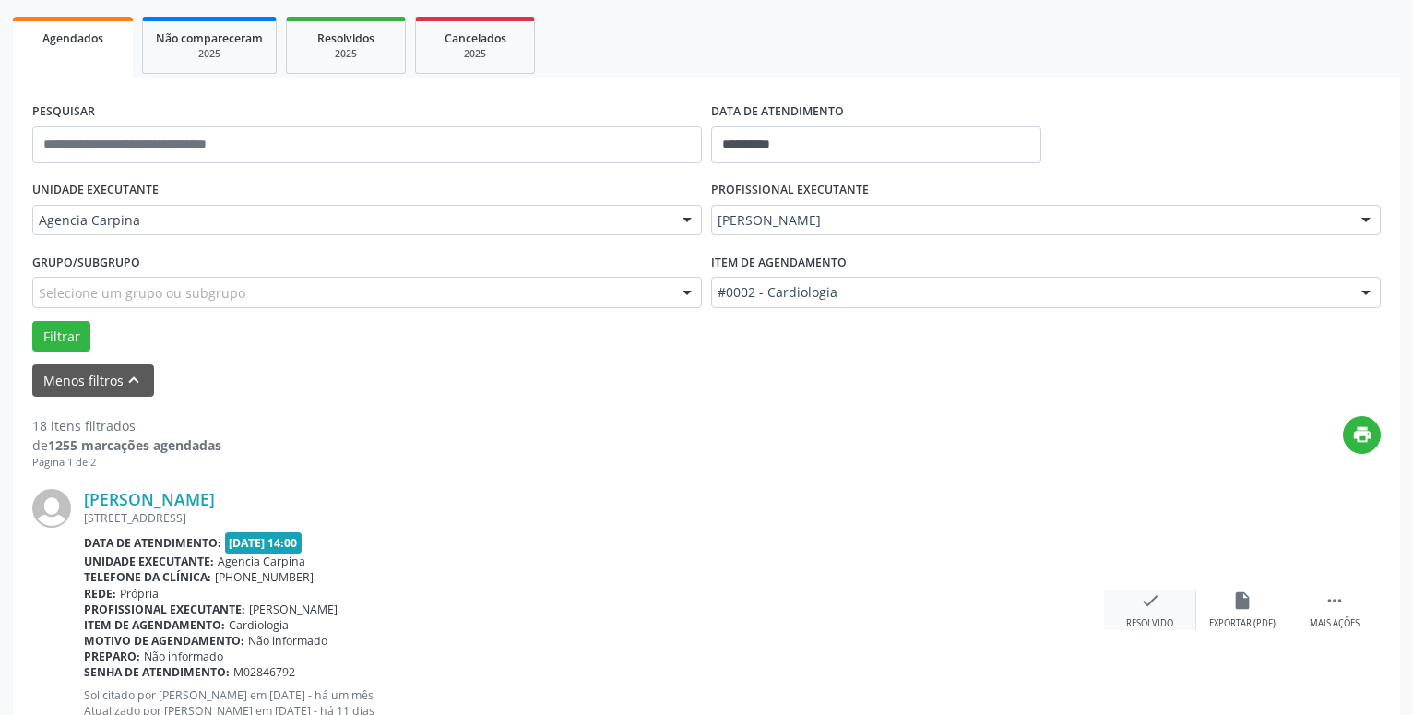
click at [1139, 607] on div "check Resolvido" at bounding box center [1150, 610] width 92 height 40
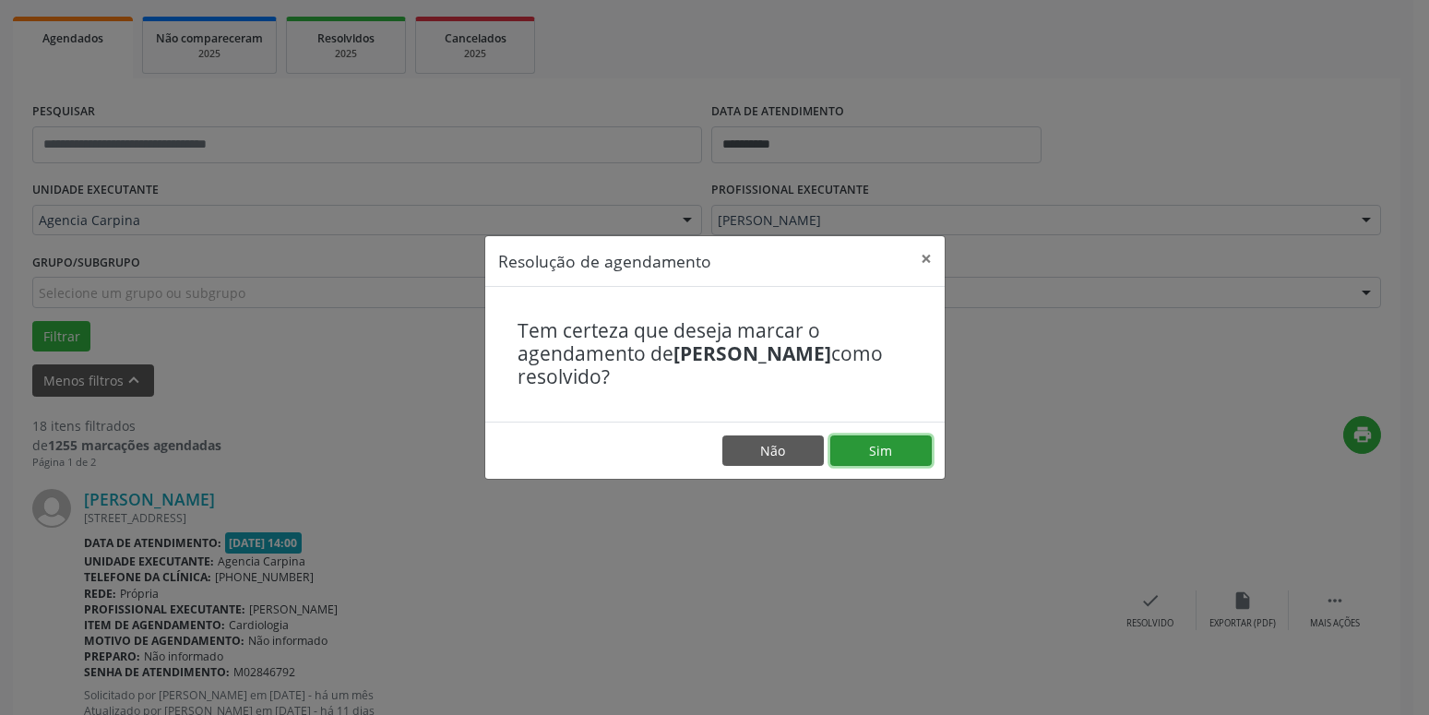
click at [896, 449] on button "Sim" at bounding box center [880, 450] width 101 height 31
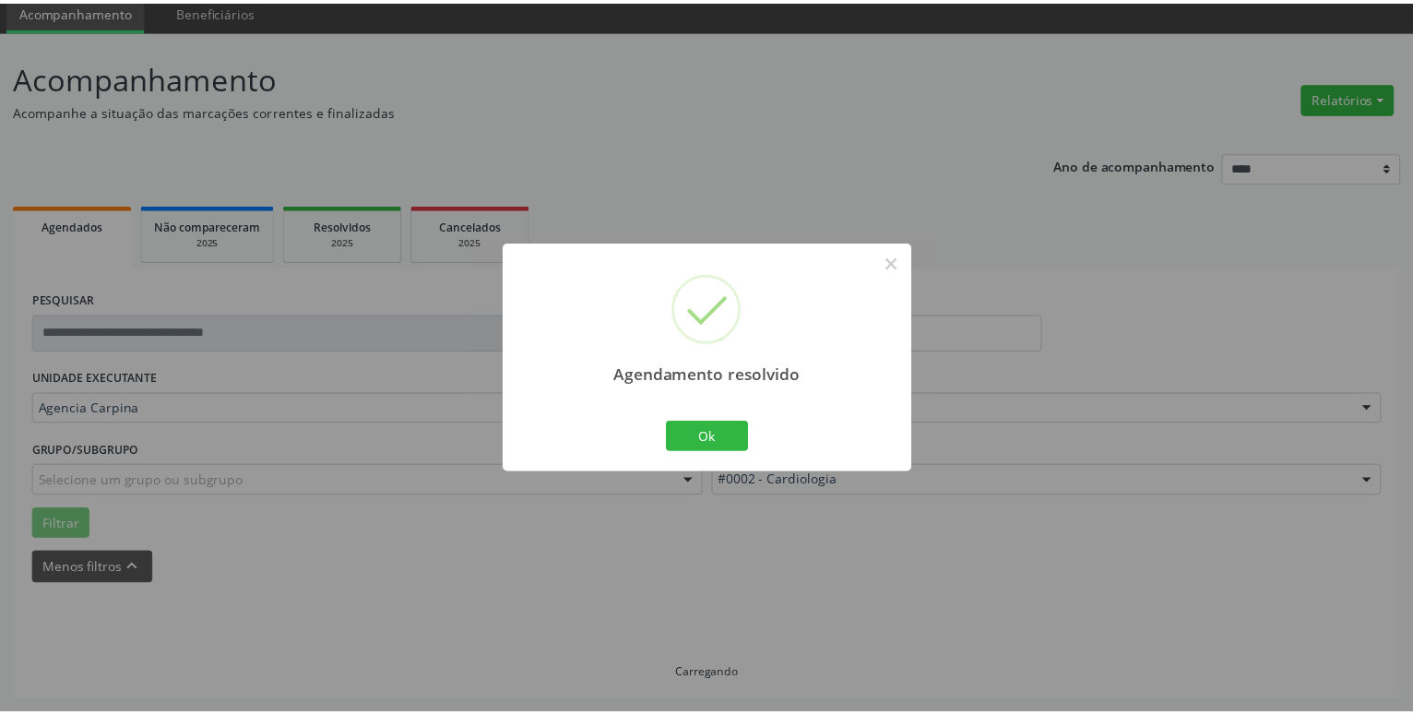
scroll to position [71, 0]
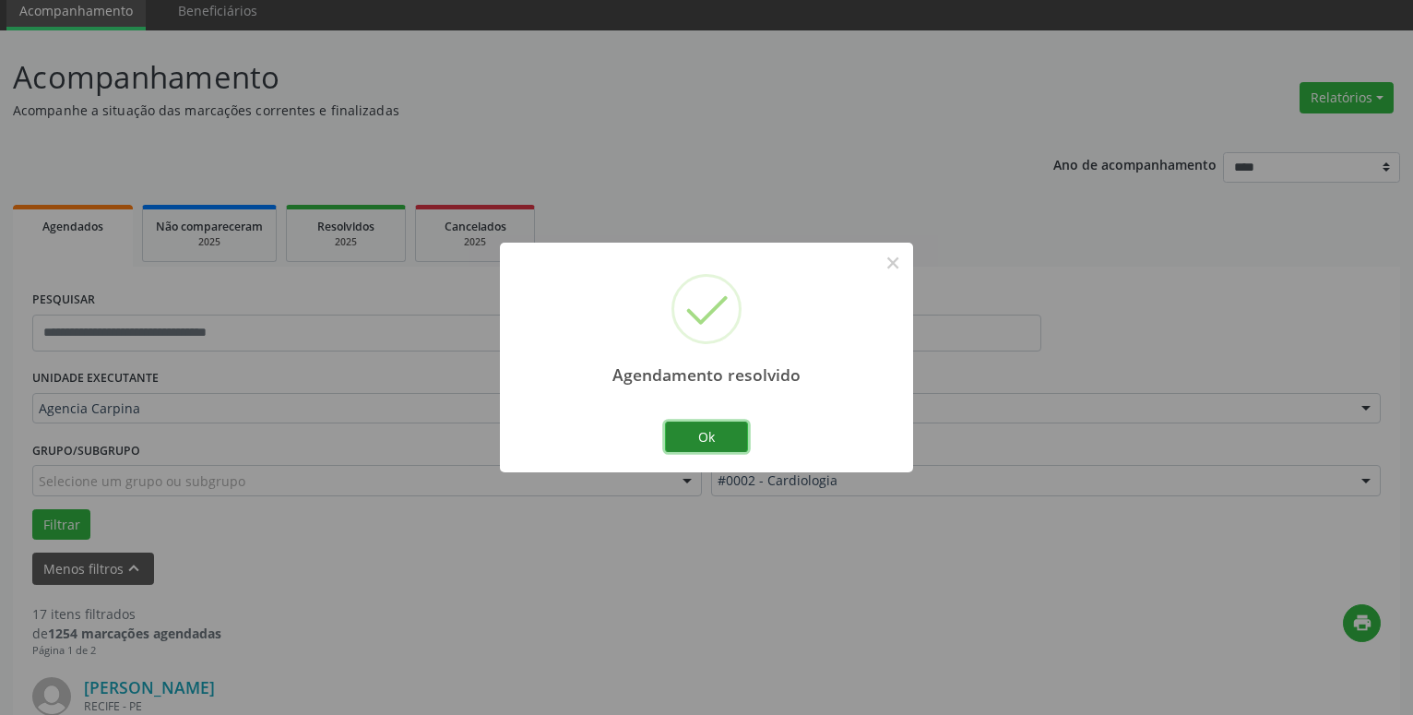
click at [709, 424] on button "Ok" at bounding box center [706, 437] width 83 height 31
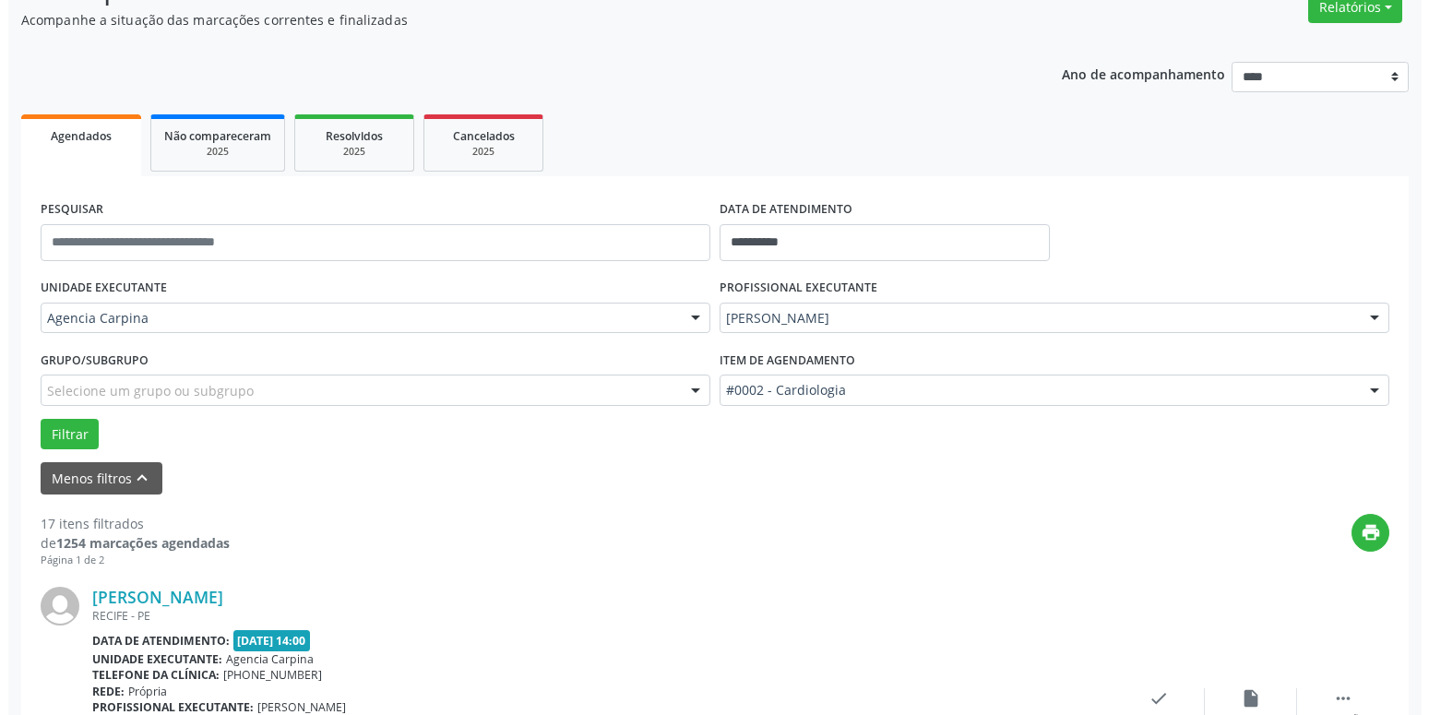
scroll to position [259, 0]
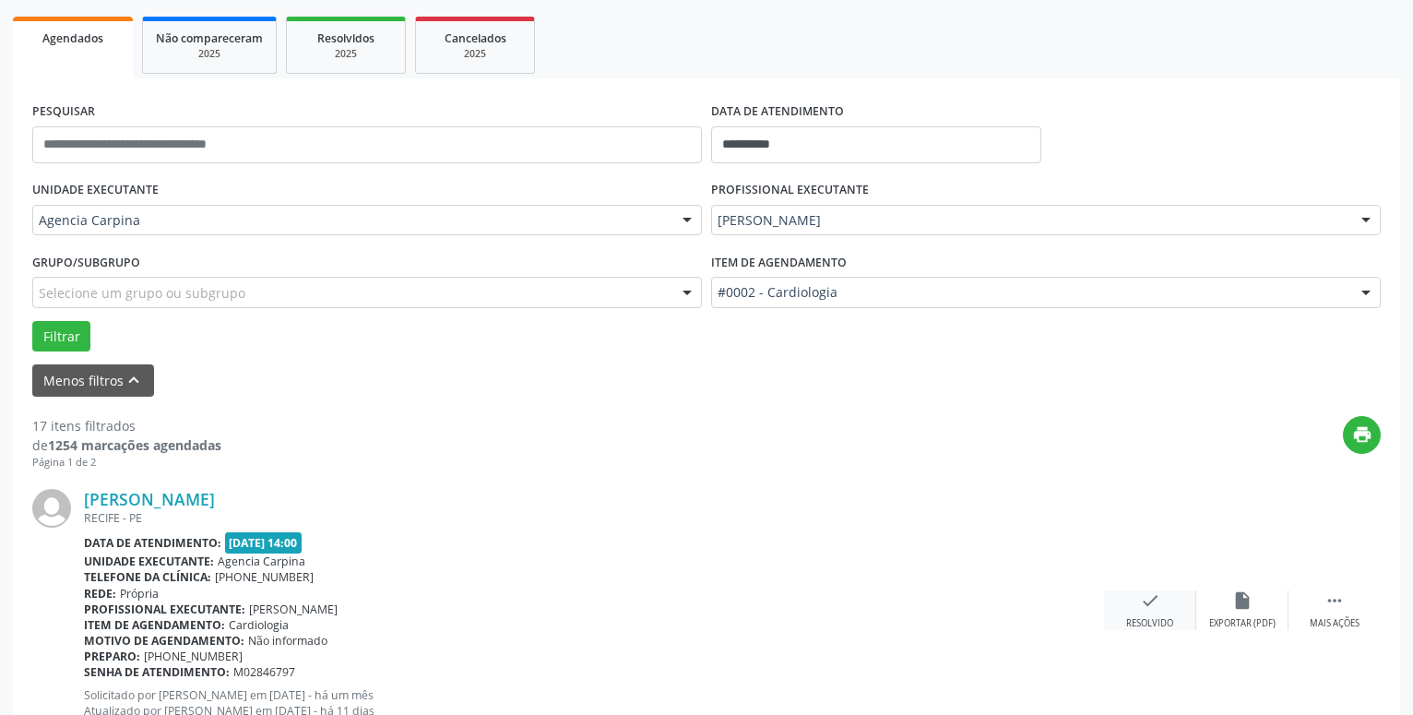
click at [1143, 603] on icon "check" at bounding box center [1150, 600] width 20 height 20
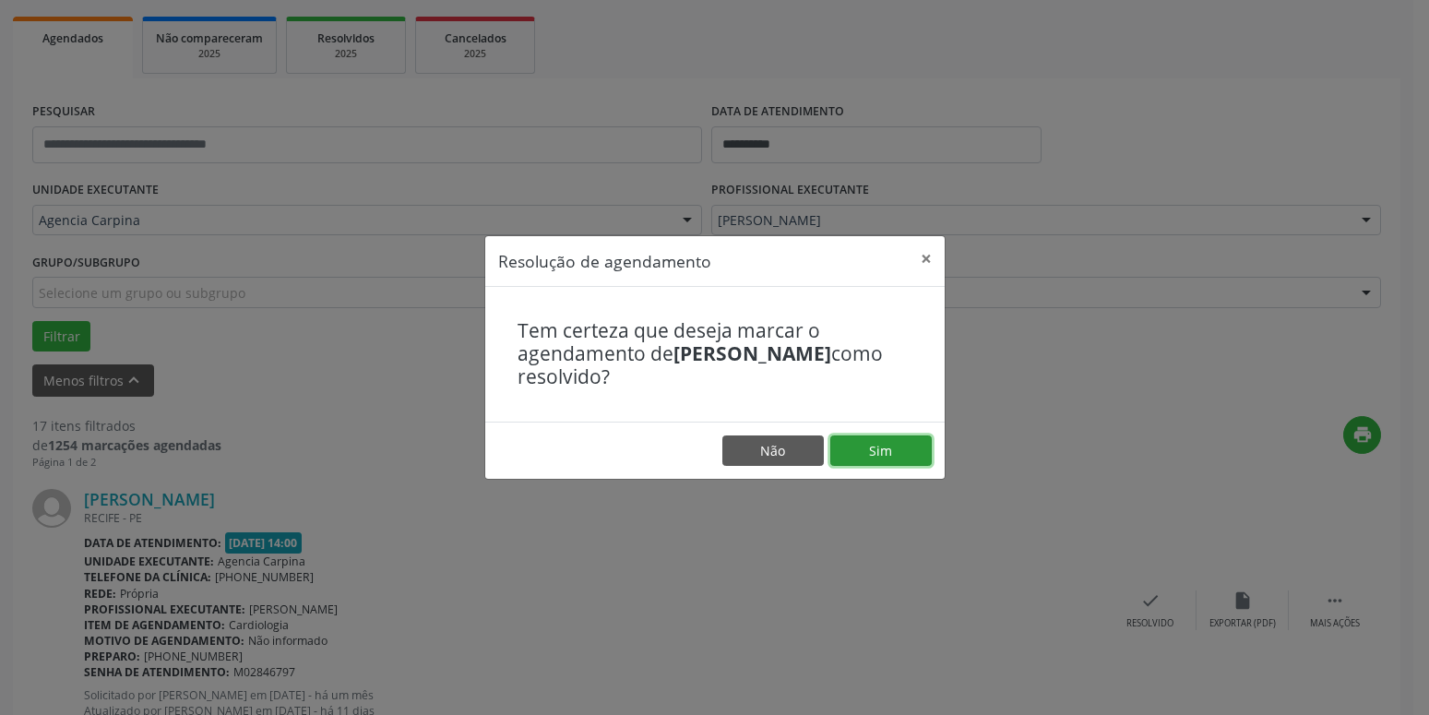
click at [873, 452] on button "Sim" at bounding box center [880, 450] width 101 height 31
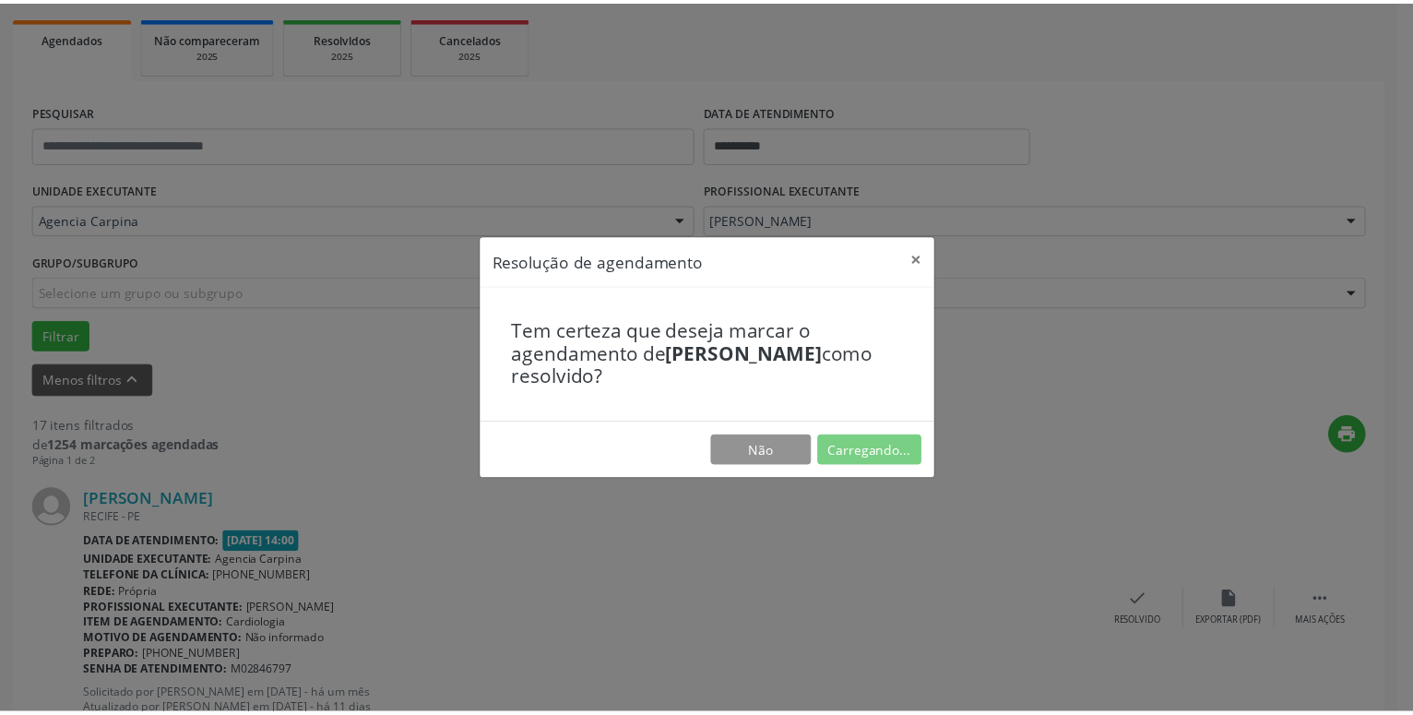
scroll to position [71, 0]
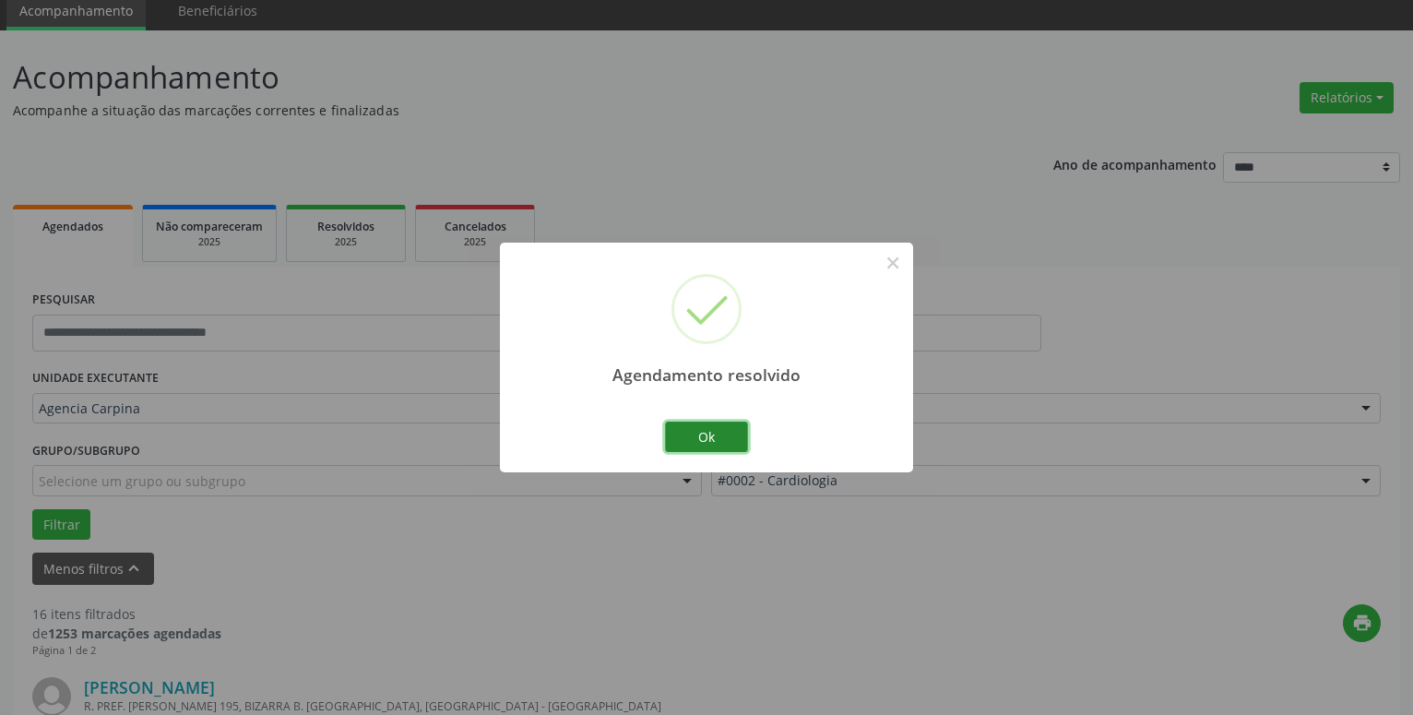
click at [722, 434] on button "Ok" at bounding box center [706, 437] width 83 height 31
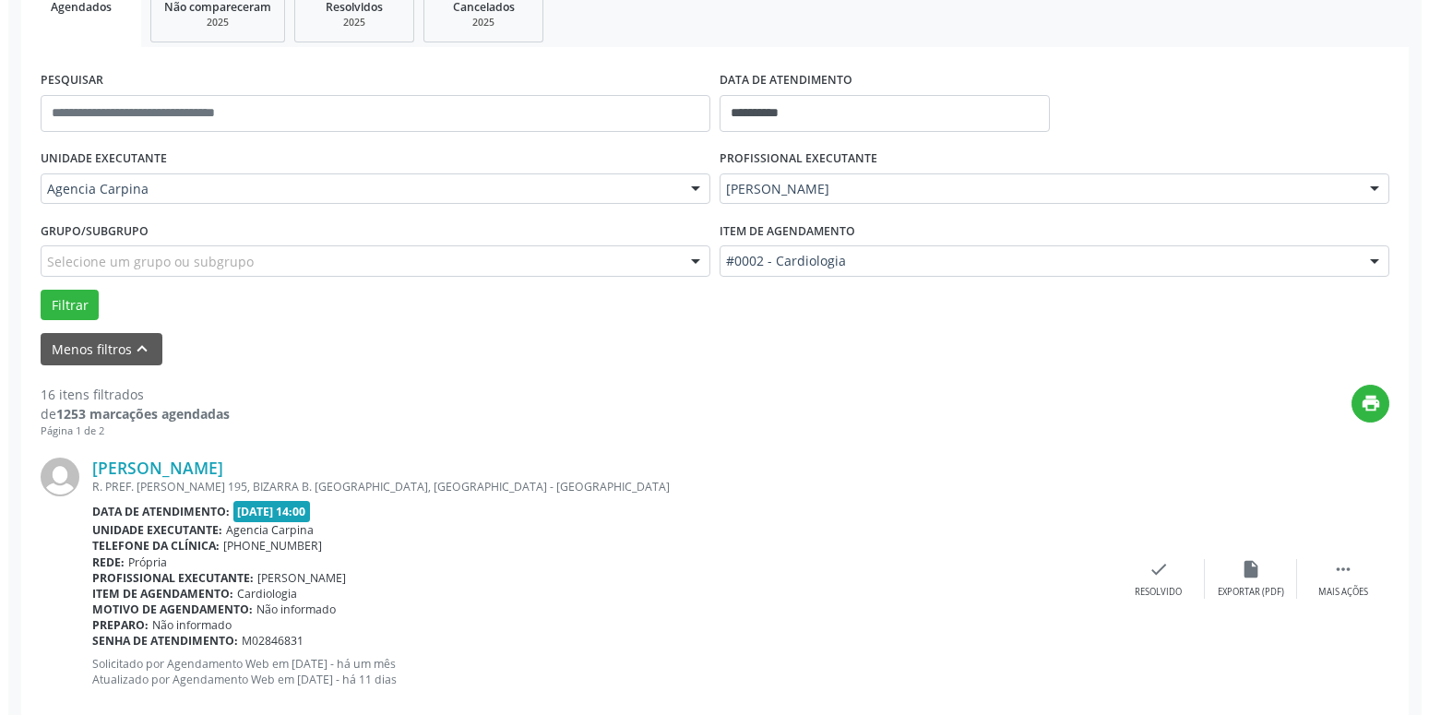
scroll to position [542, 0]
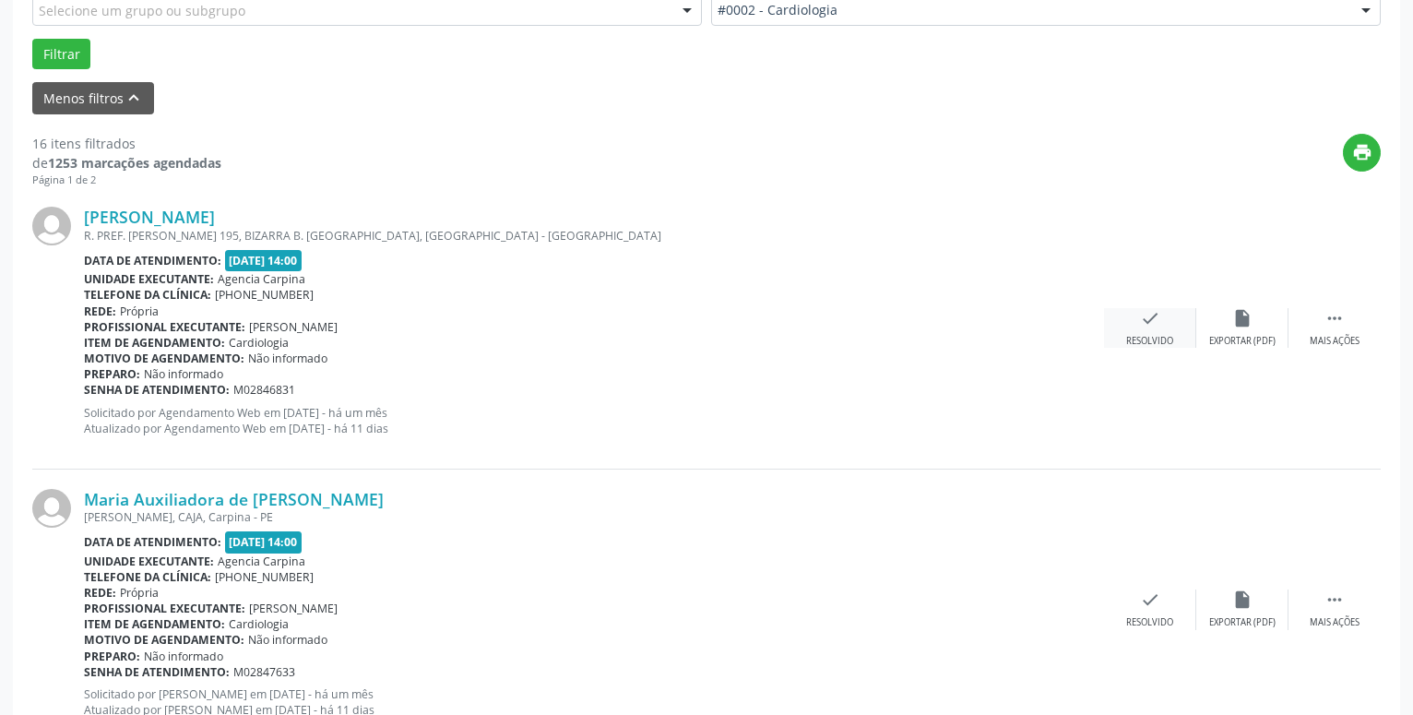
click at [1134, 327] on div "check Resolvido" at bounding box center [1150, 328] width 92 height 40
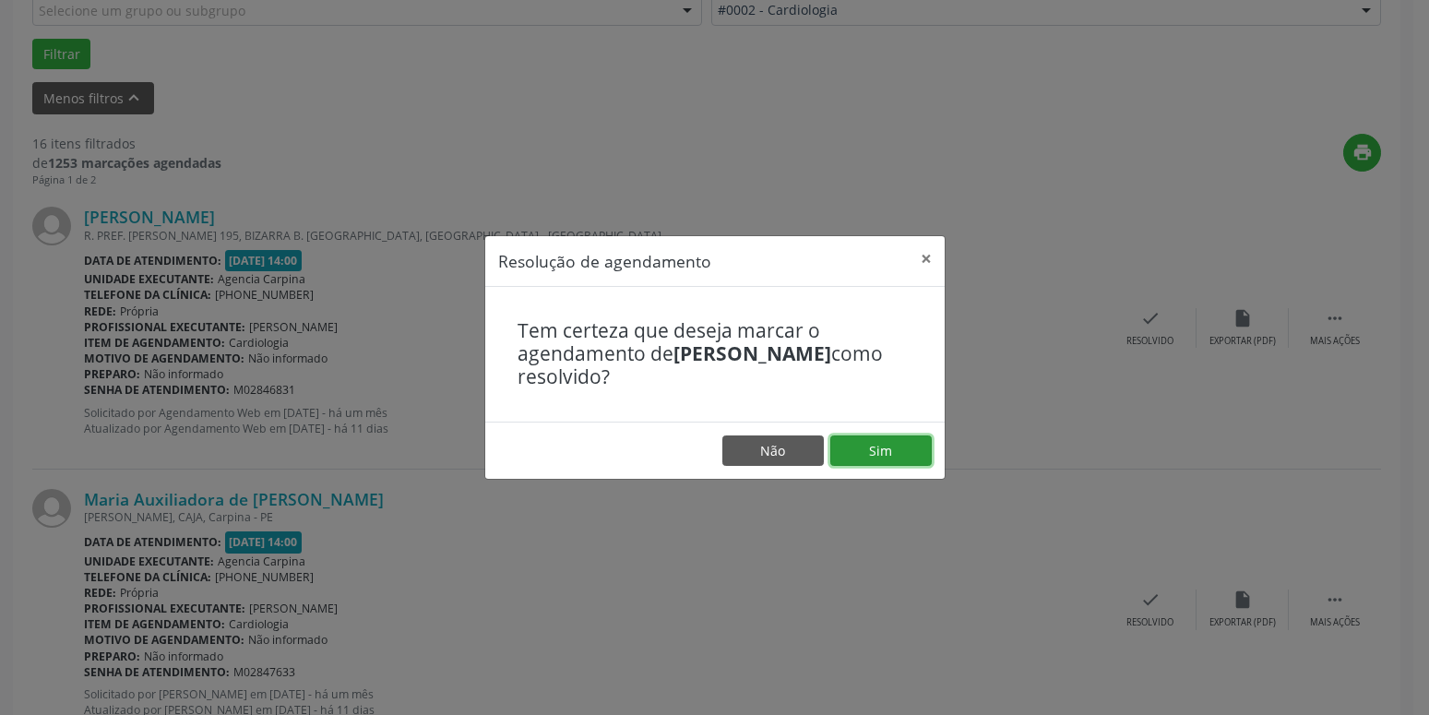
click at [855, 451] on button "Sim" at bounding box center [880, 450] width 101 height 31
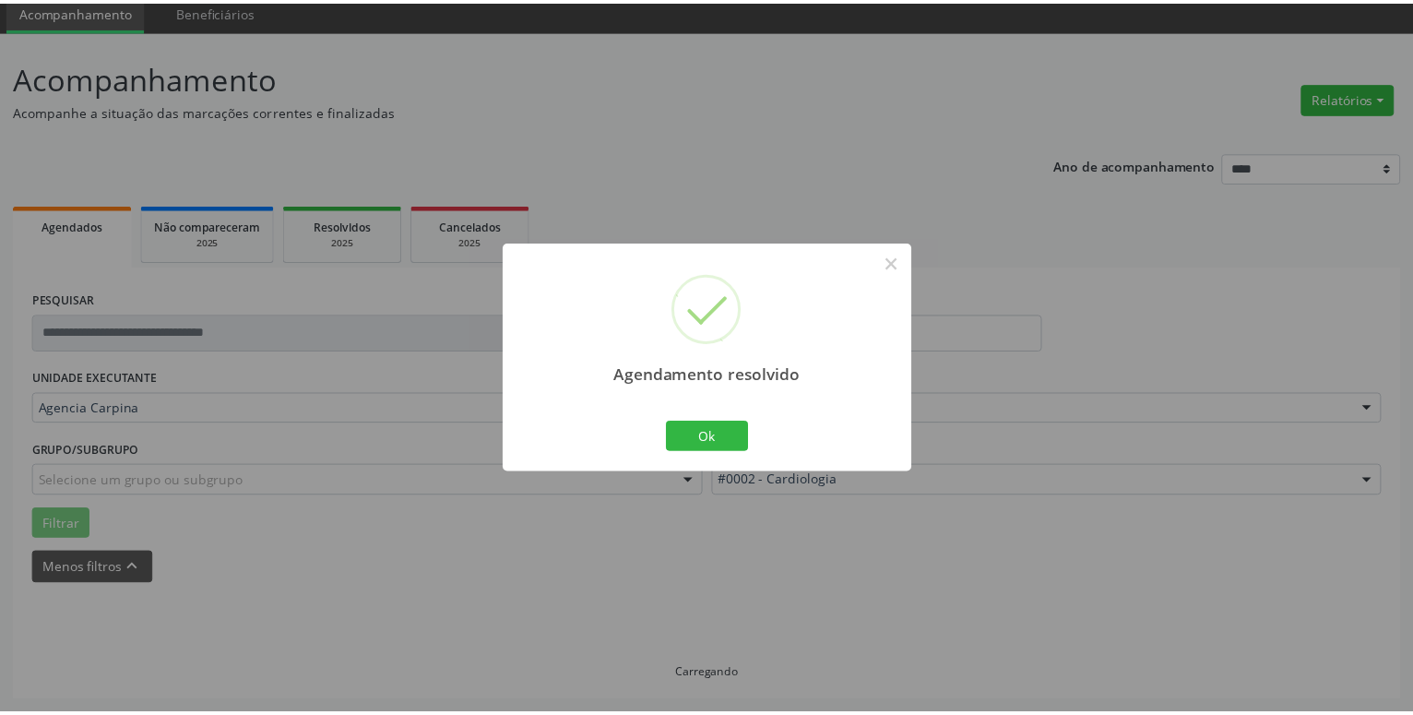
scroll to position [71, 0]
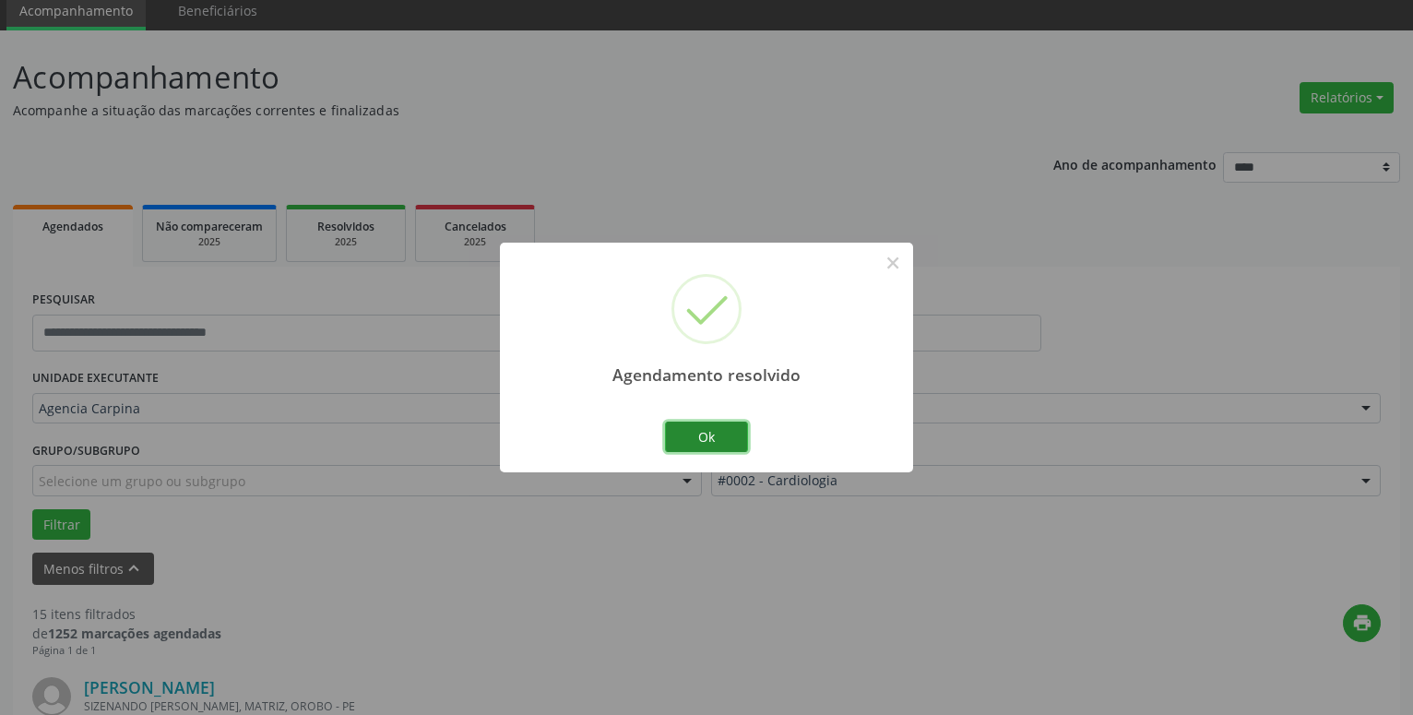
click at [734, 436] on button "Ok" at bounding box center [706, 437] width 83 height 31
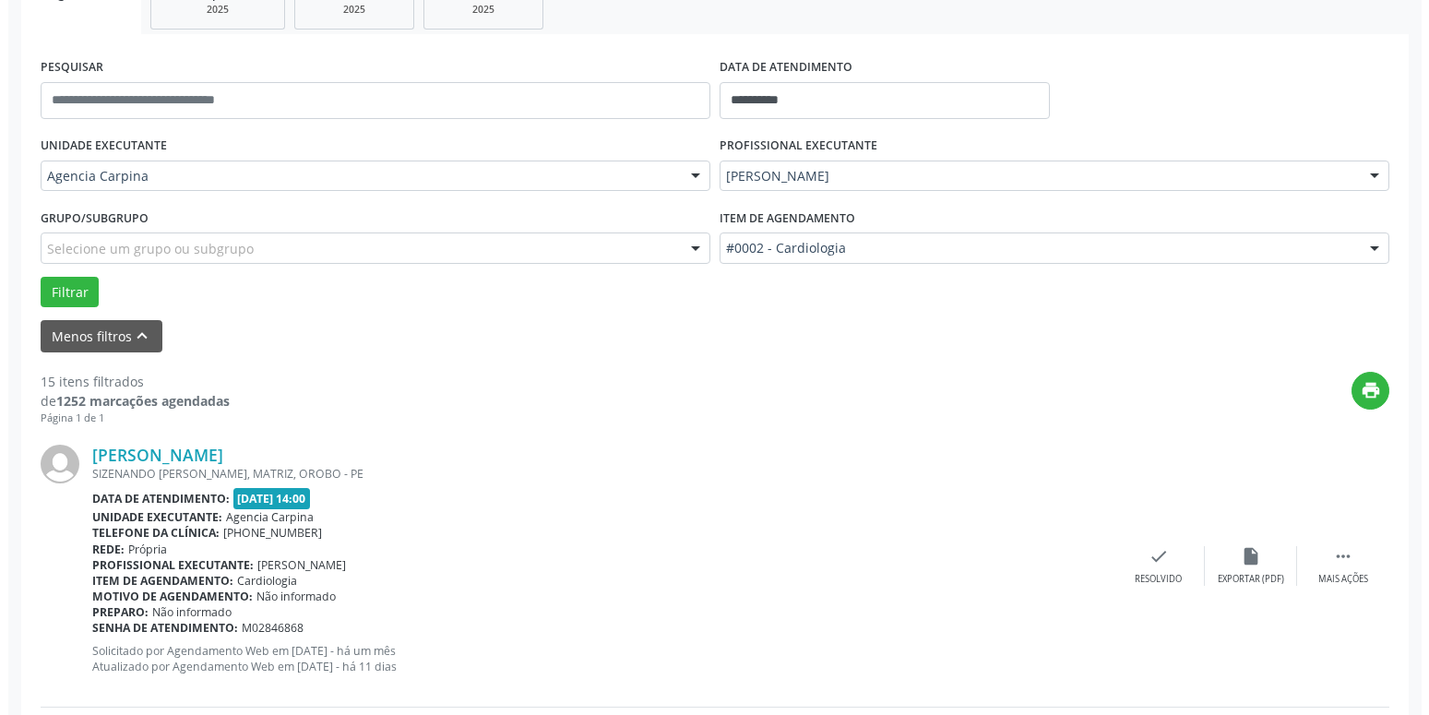
scroll to position [353, 0]
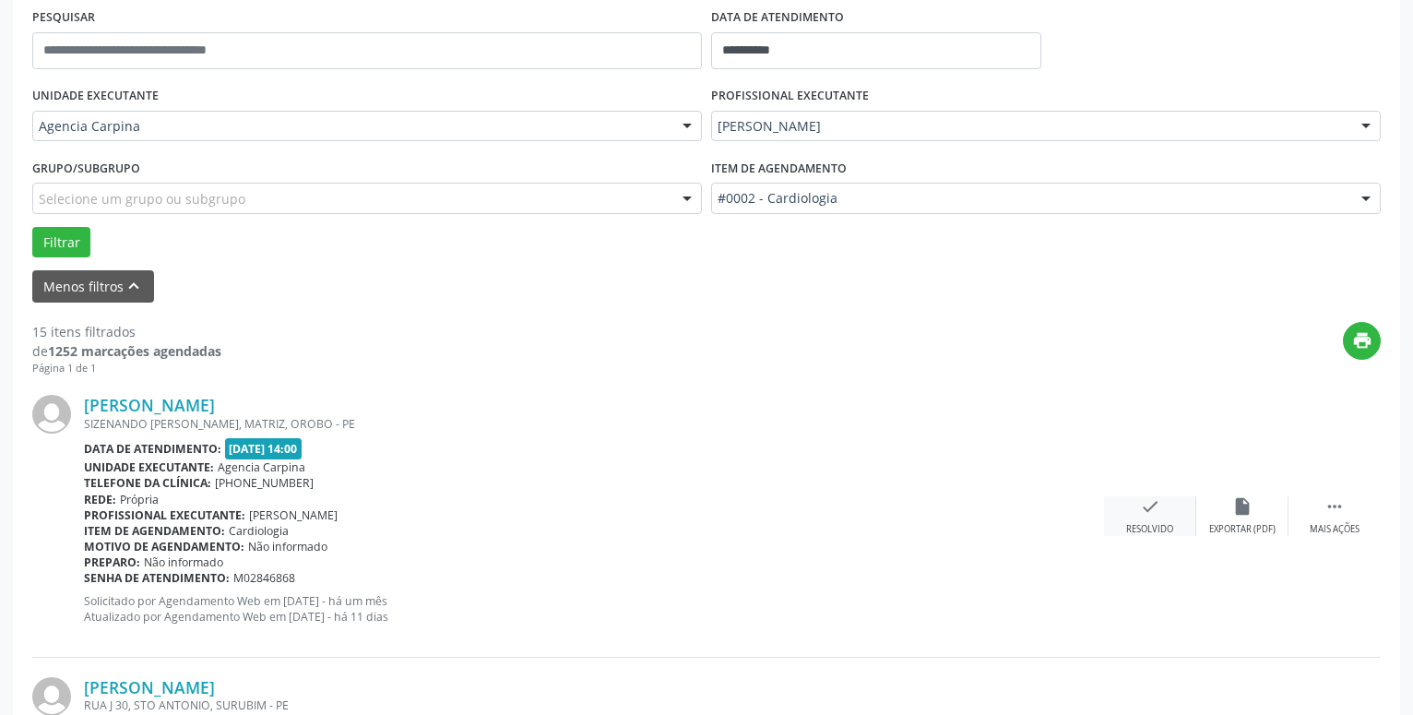
click at [1141, 507] on icon "check" at bounding box center [1150, 506] width 20 height 20
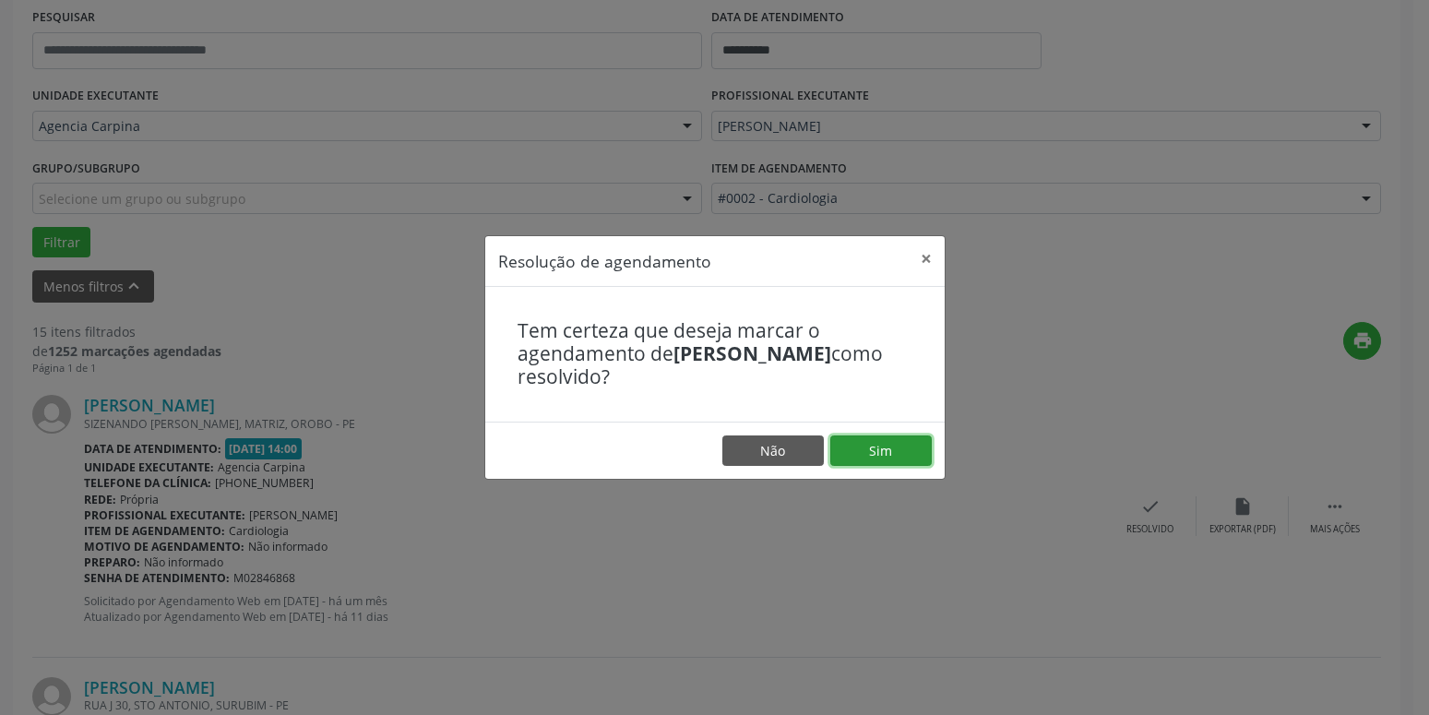
click at [895, 445] on button "Sim" at bounding box center [880, 450] width 101 height 31
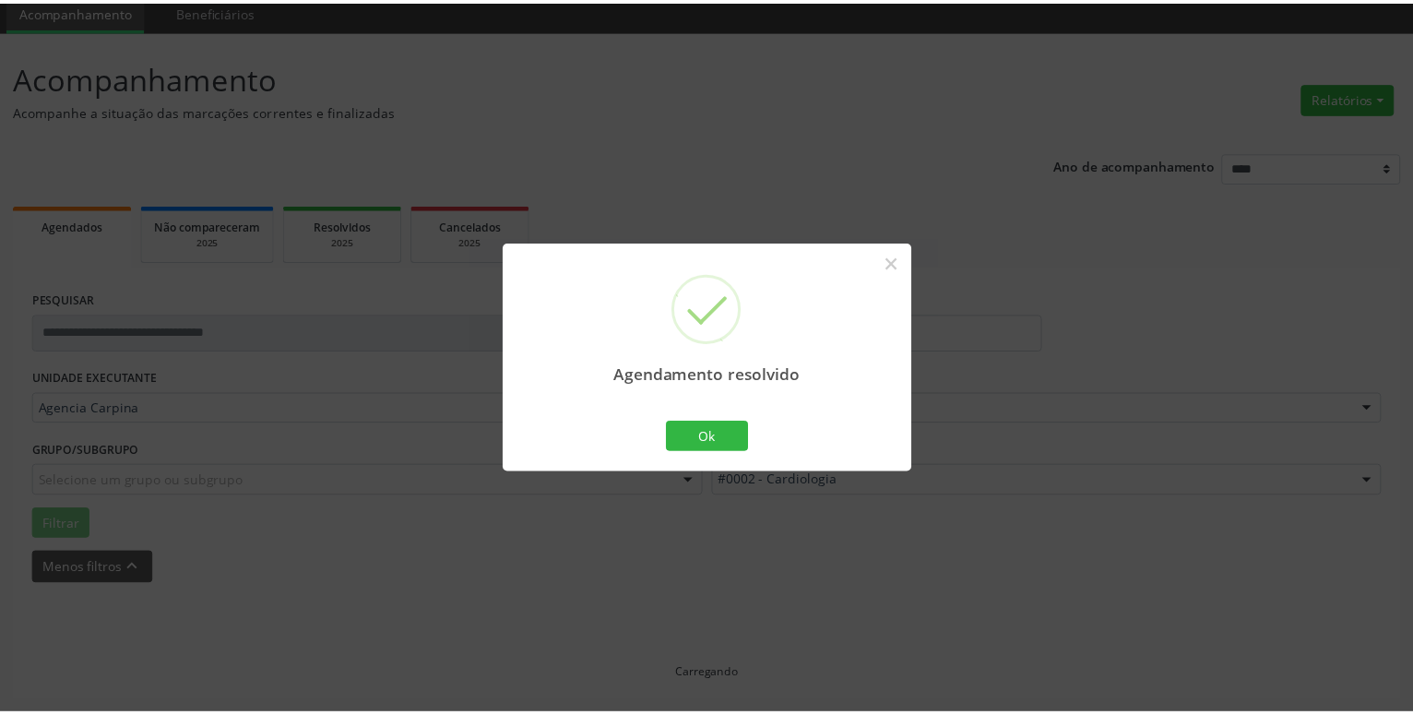
scroll to position [71, 0]
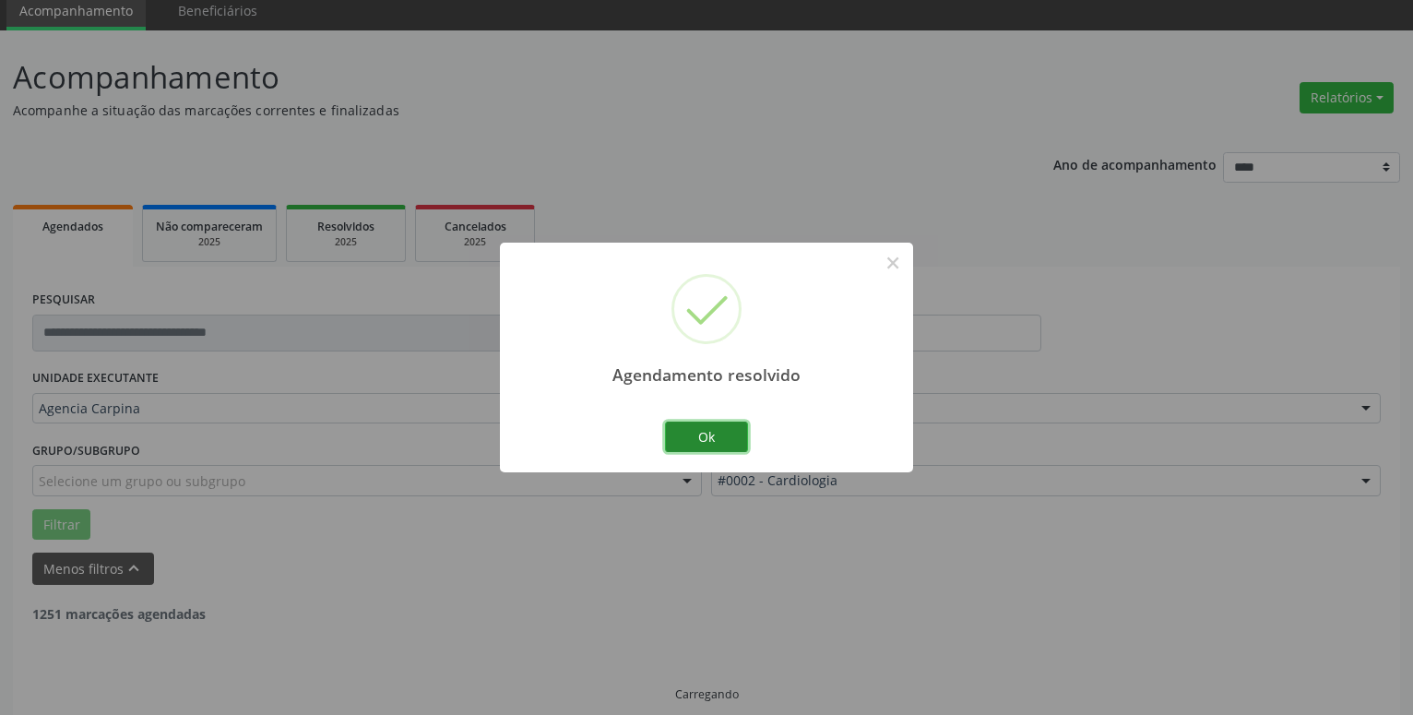
click at [695, 424] on button "Ok" at bounding box center [706, 437] width 83 height 31
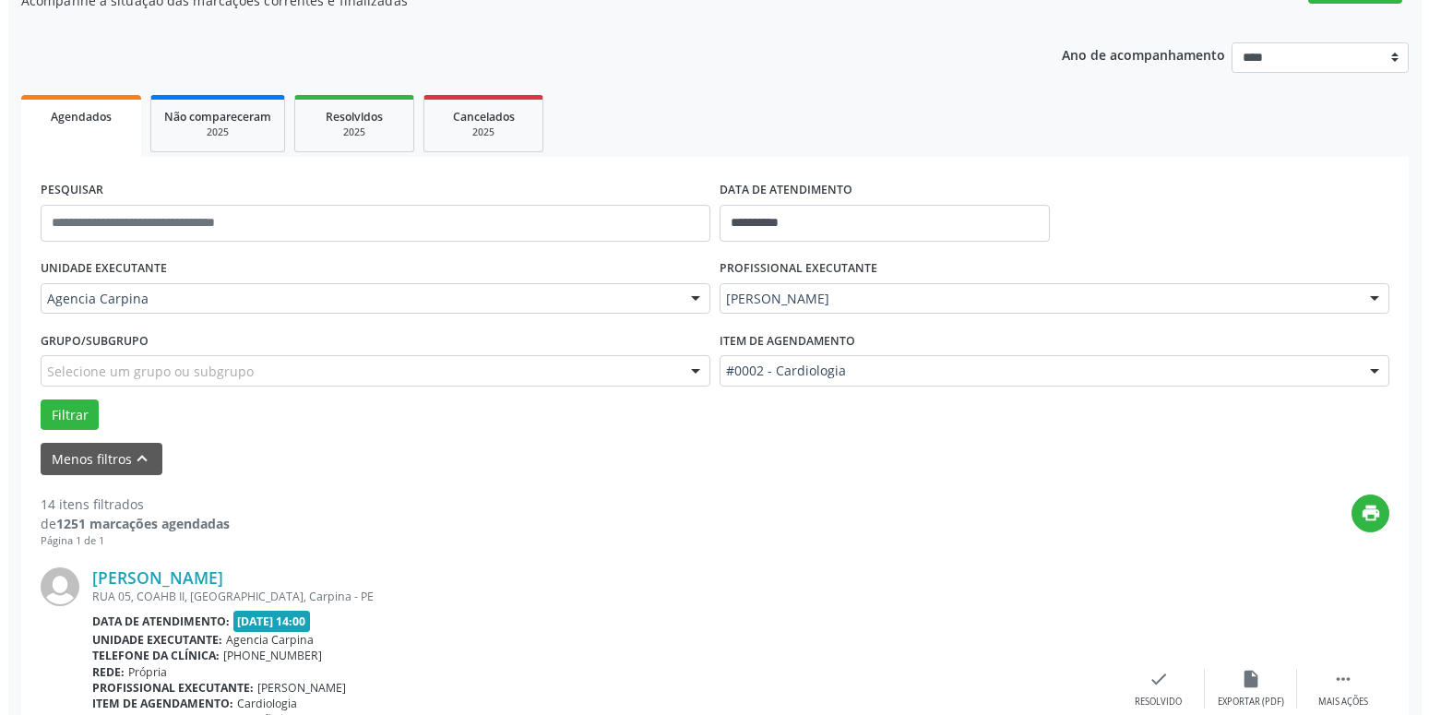
scroll to position [259, 0]
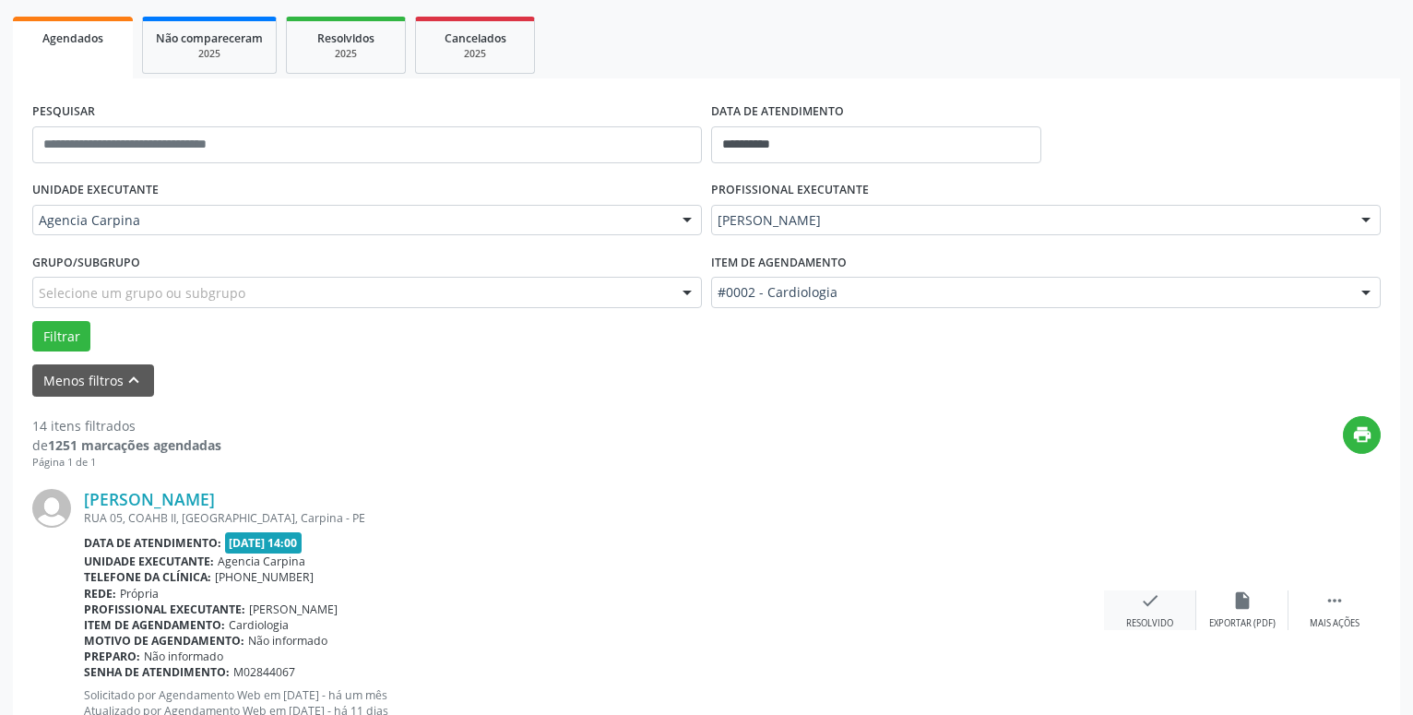
click at [1149, 605] on icon "check" at bounding box center [1150, 600] width 20 height 20
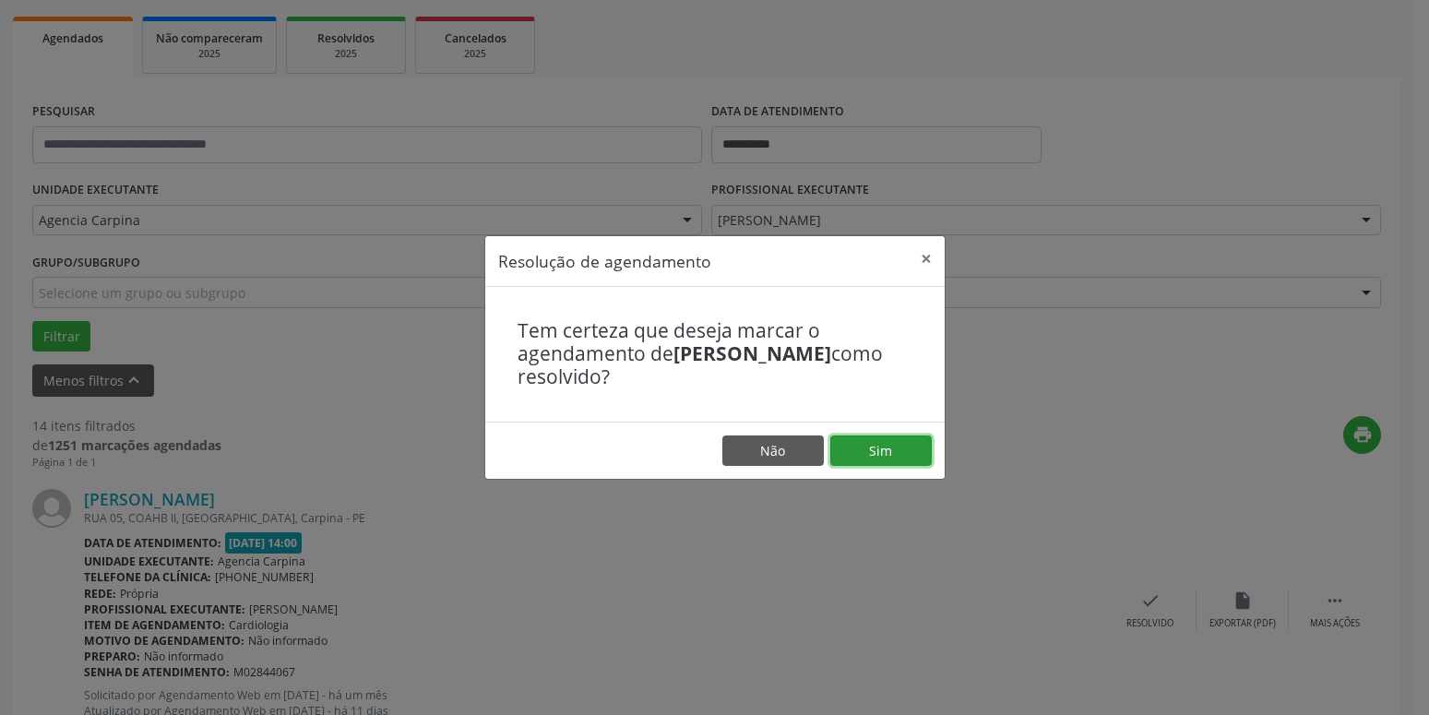
click at [867, 450] on button "Sim" at bounding box center [880, 450] width 101 height 31
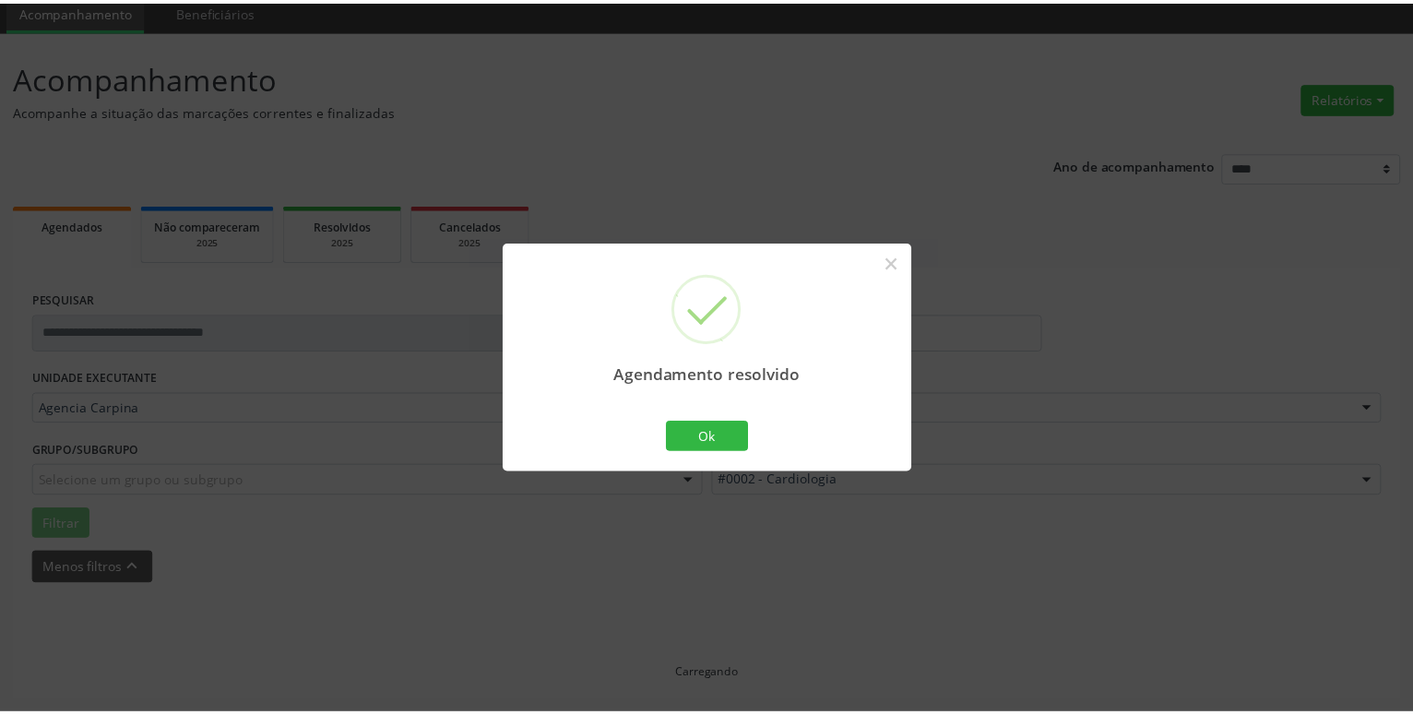
scroll to position [71, 0]
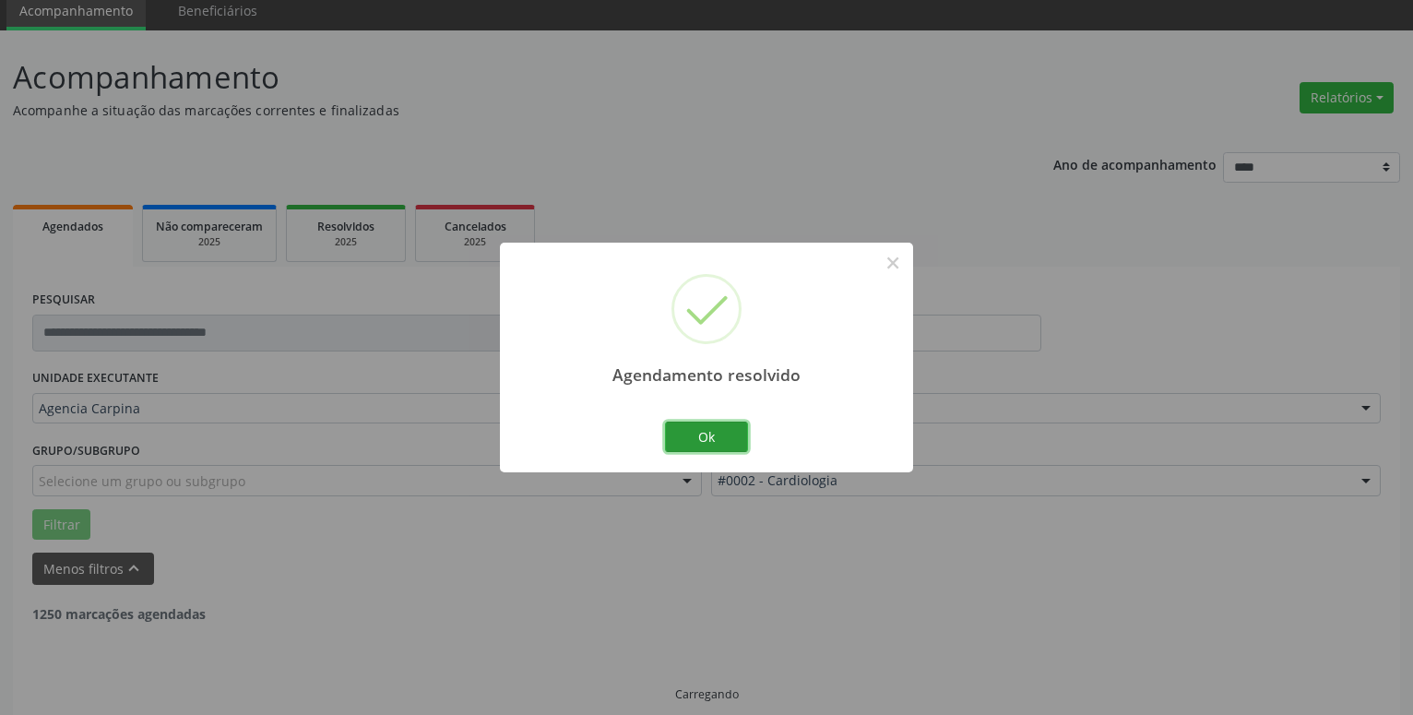
drag, startPoint x: 687, startPoint y: 434, endPoint x: 680, endPoint y: 414, distance: 20.7
click at [688, 433] on button "Ok" at bounding box center [706, 437] width 83 height 31
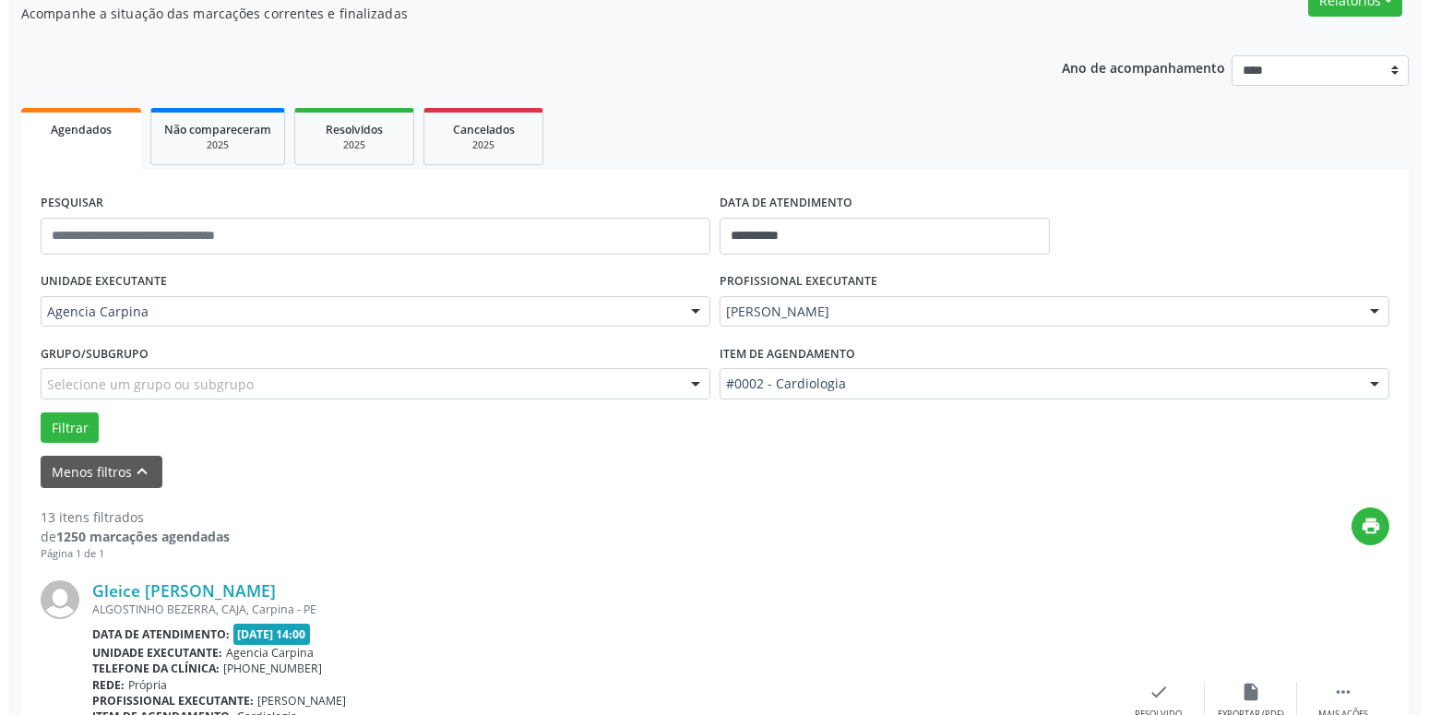
scroll to position [259, 0]
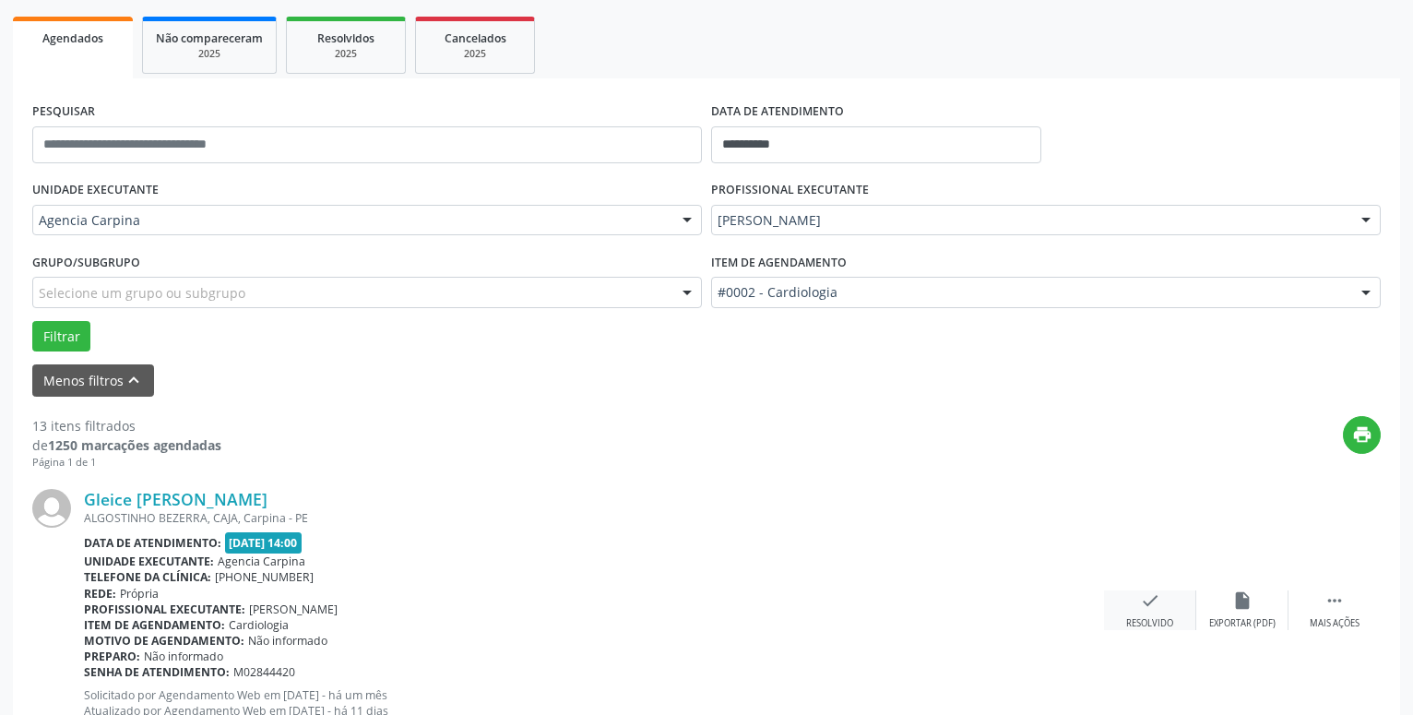
click at [1149, 617] on div "check Resolvido" at bounding box center [1150, 610] width 92 height 40
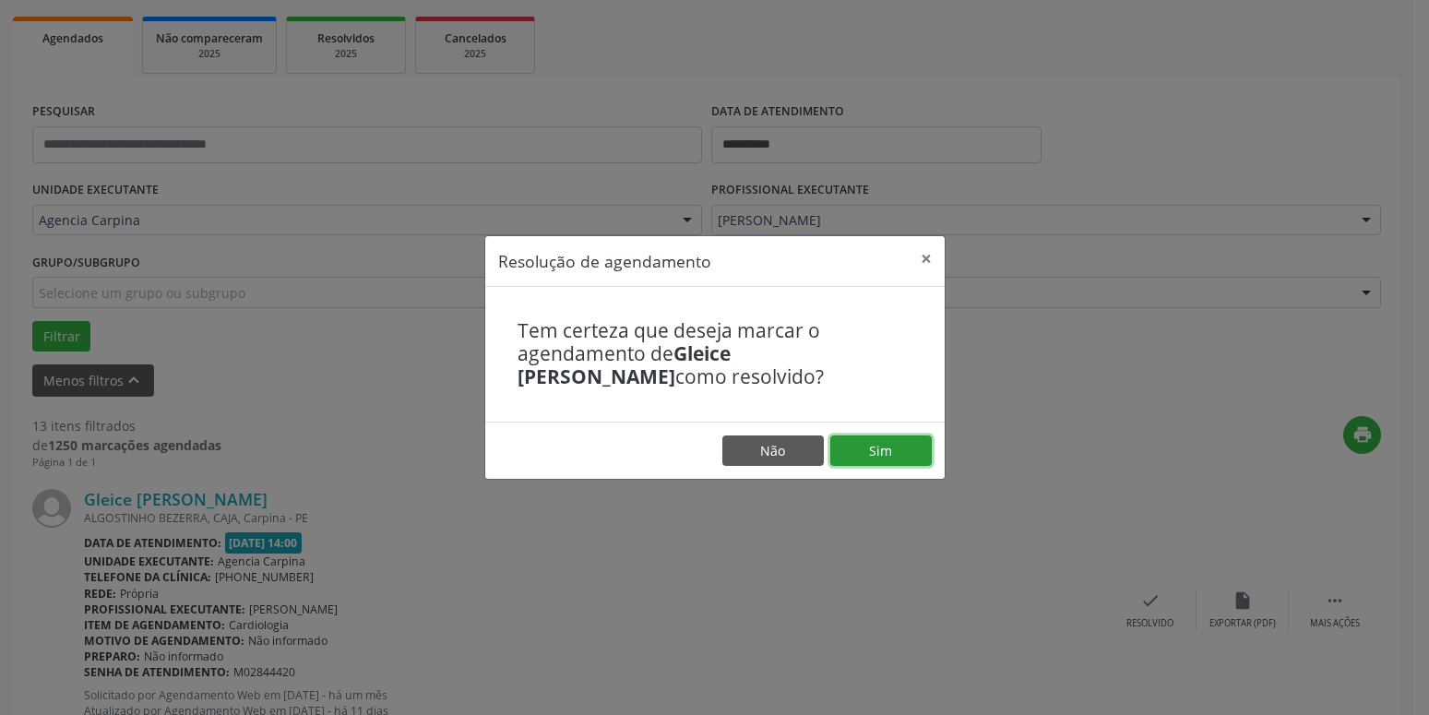
click at [900, 445] on button "Sim" at bounding box center [880, 450] width 101 height 31
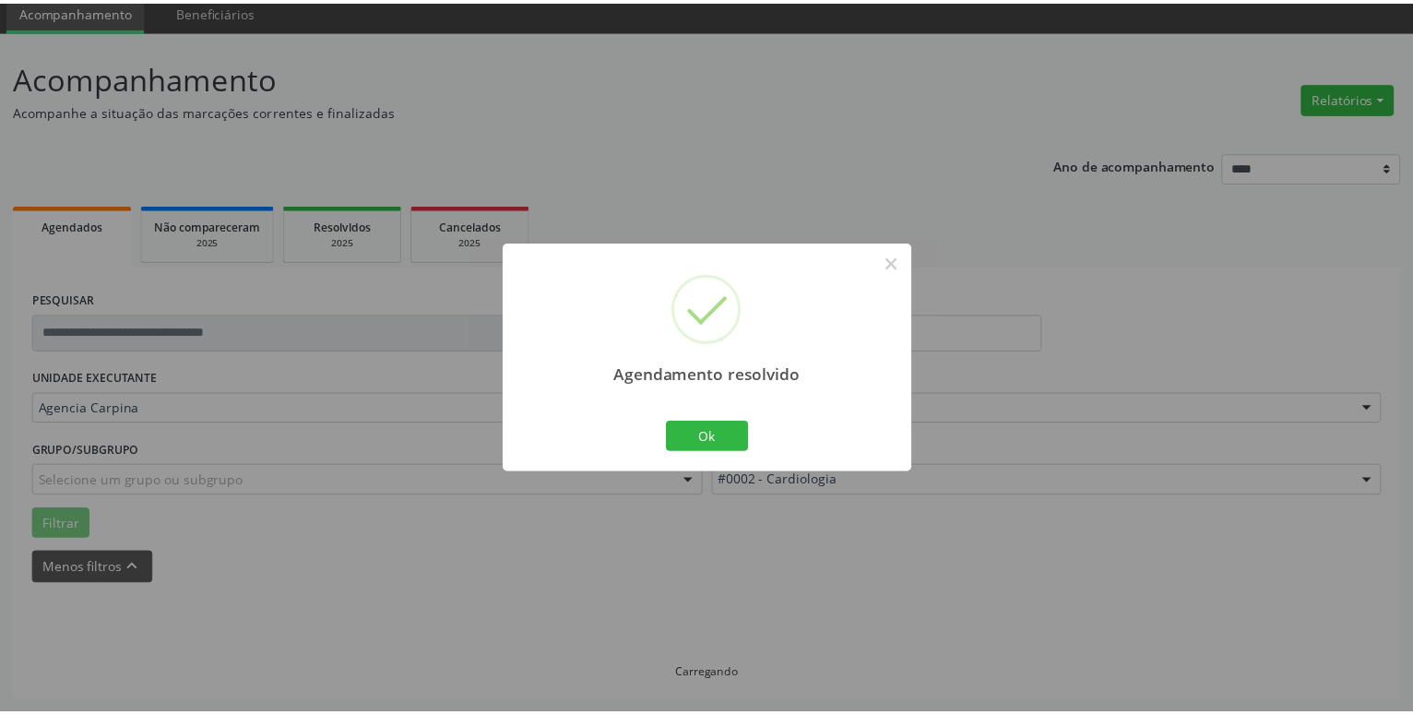
scroll to position [71, 0]
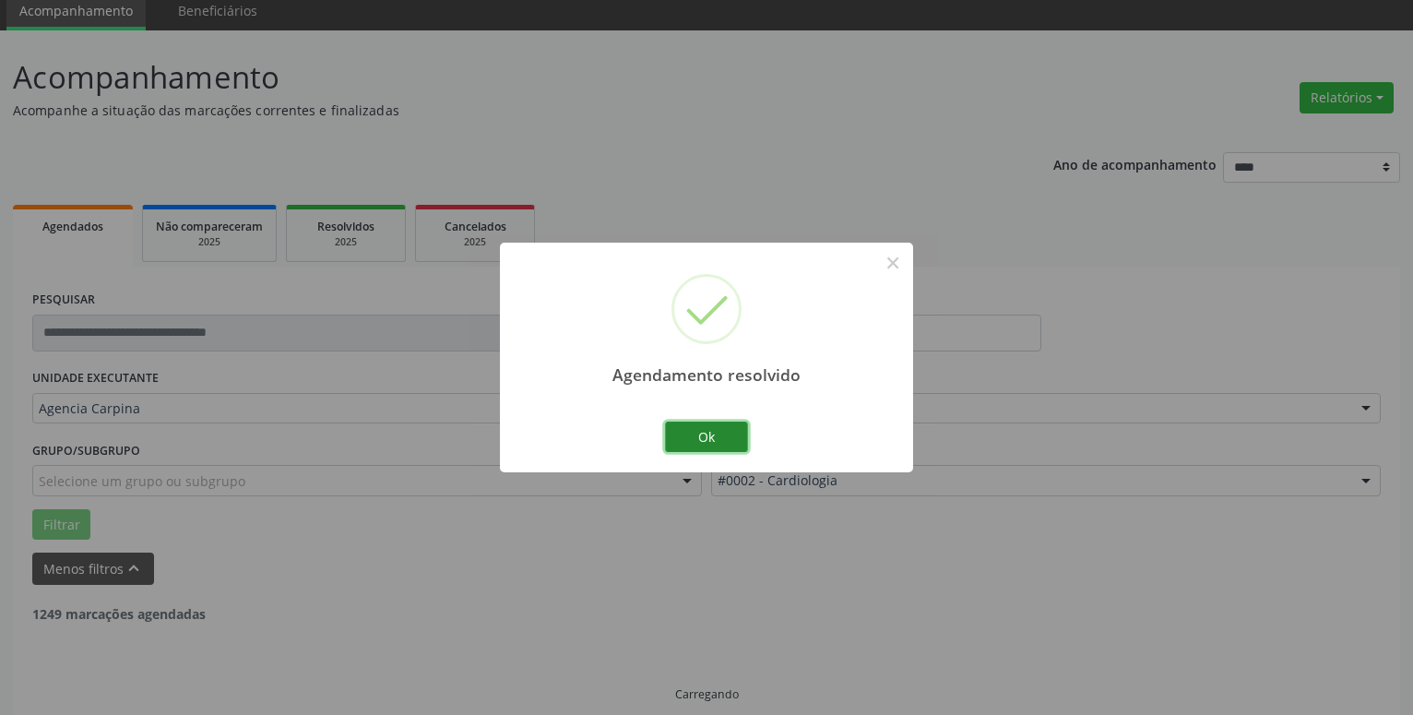
click at [693, 438] on button "Ok" at bounding box center [706, 437] width 83 height 31
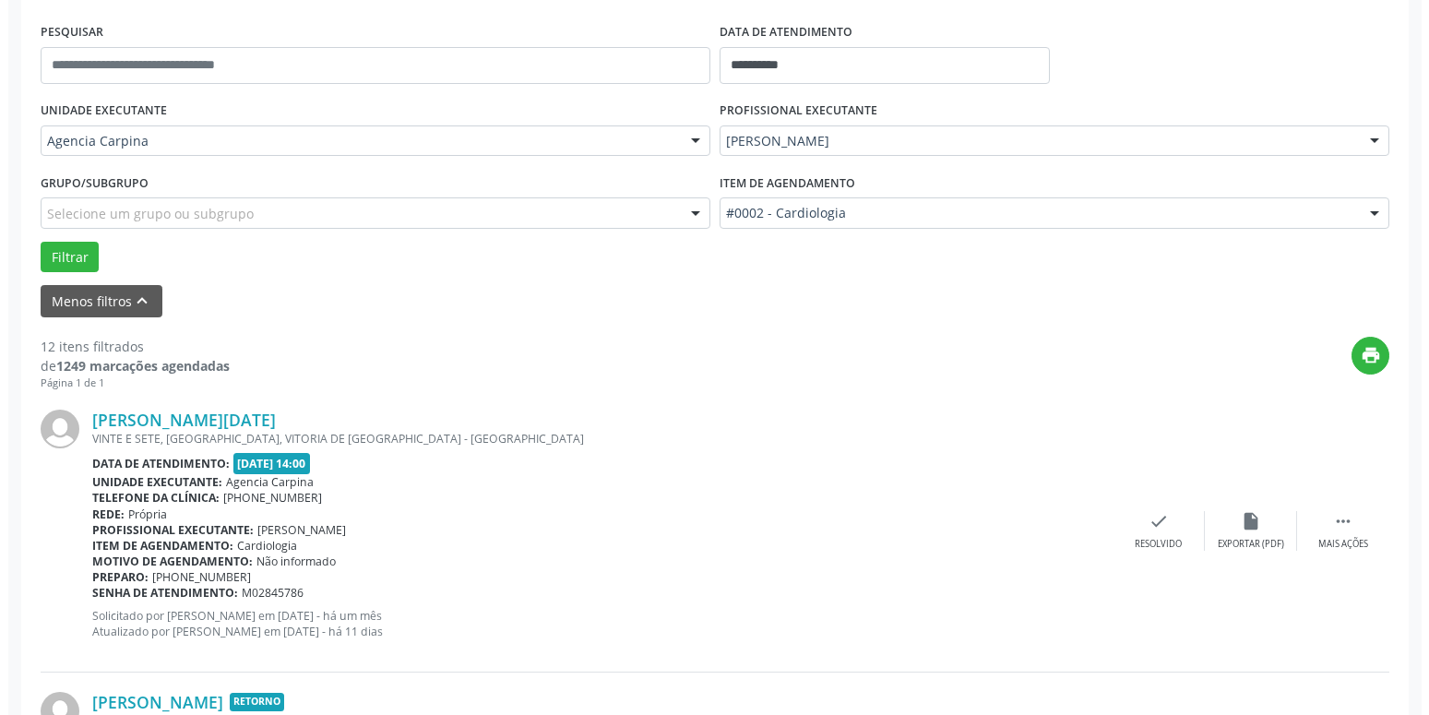
scroll to position [353, 0]
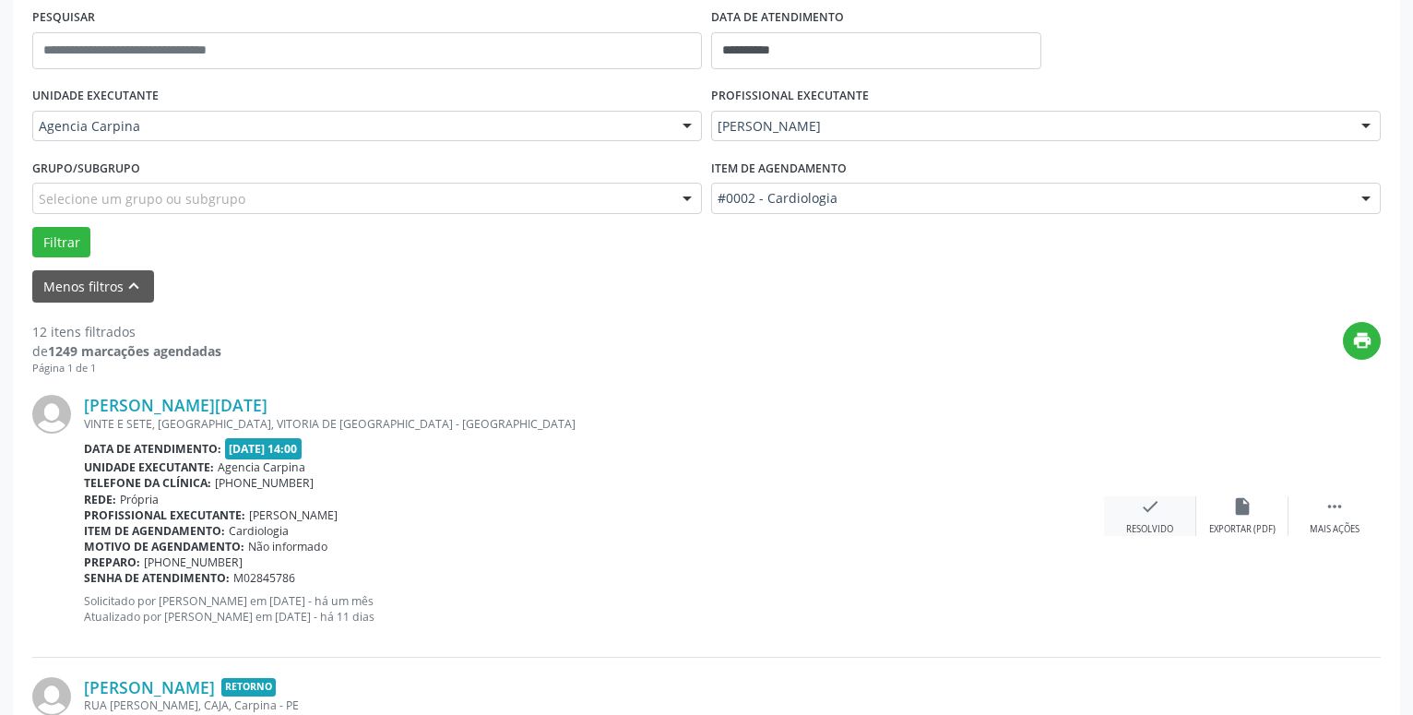
click at [1146, 513] on icon "check" at bounding box center [1150, 506] width 20 height 20
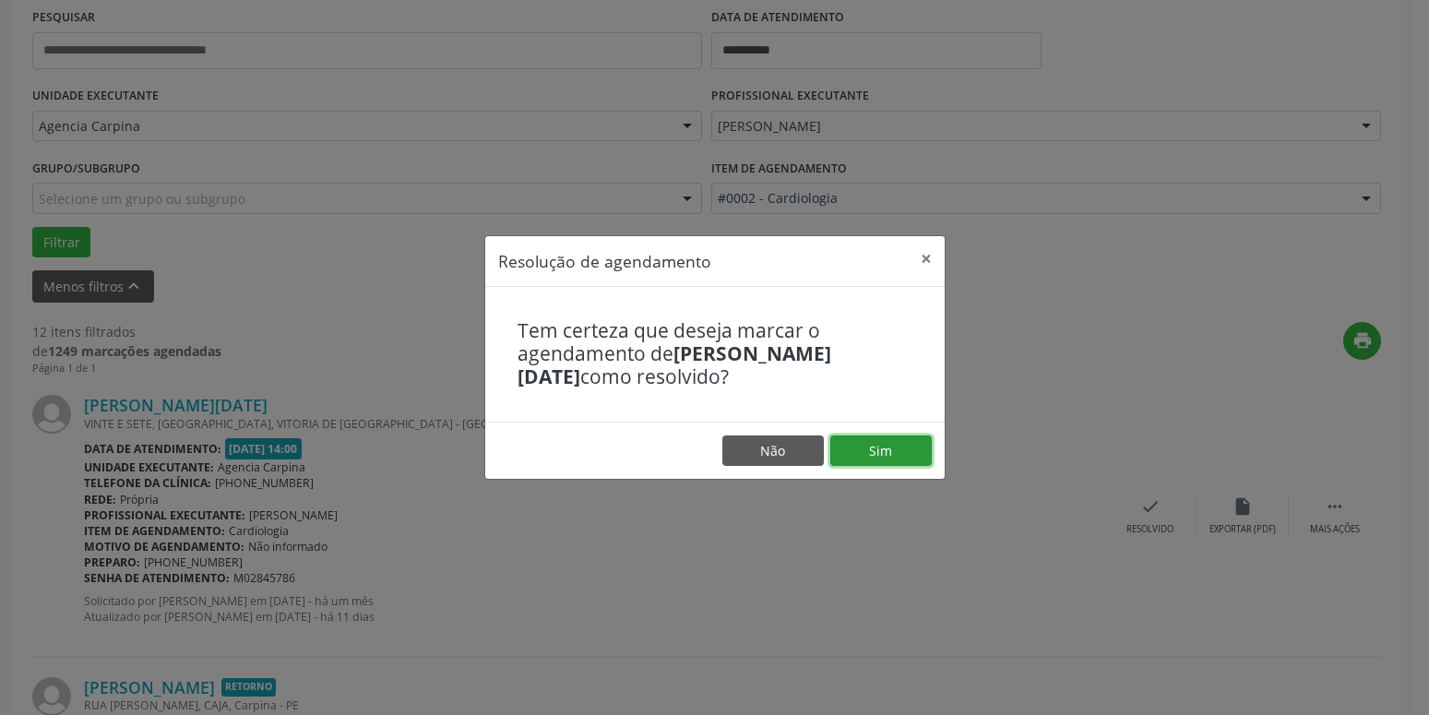
click at [882, 447] on button "Sim" at bounding box center [880, 450] width 101 height 31
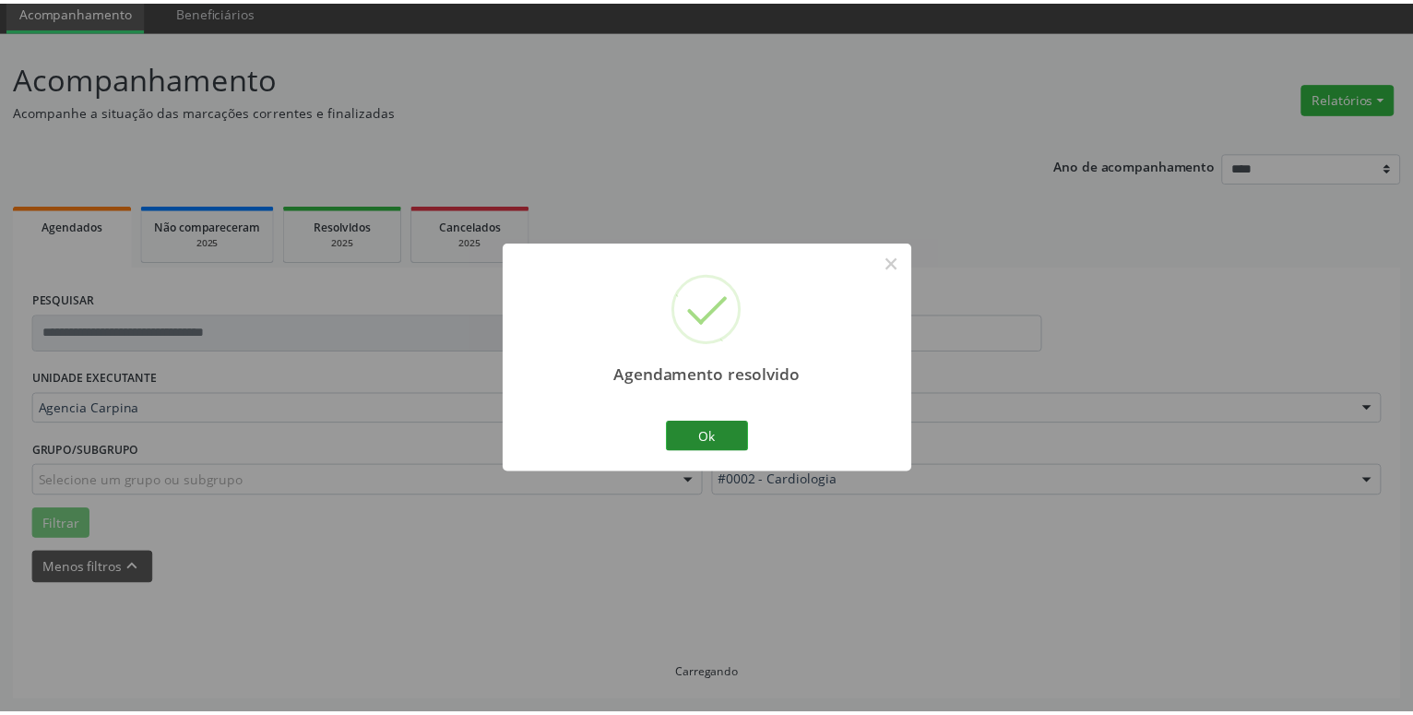
scroll to position [71, 0]
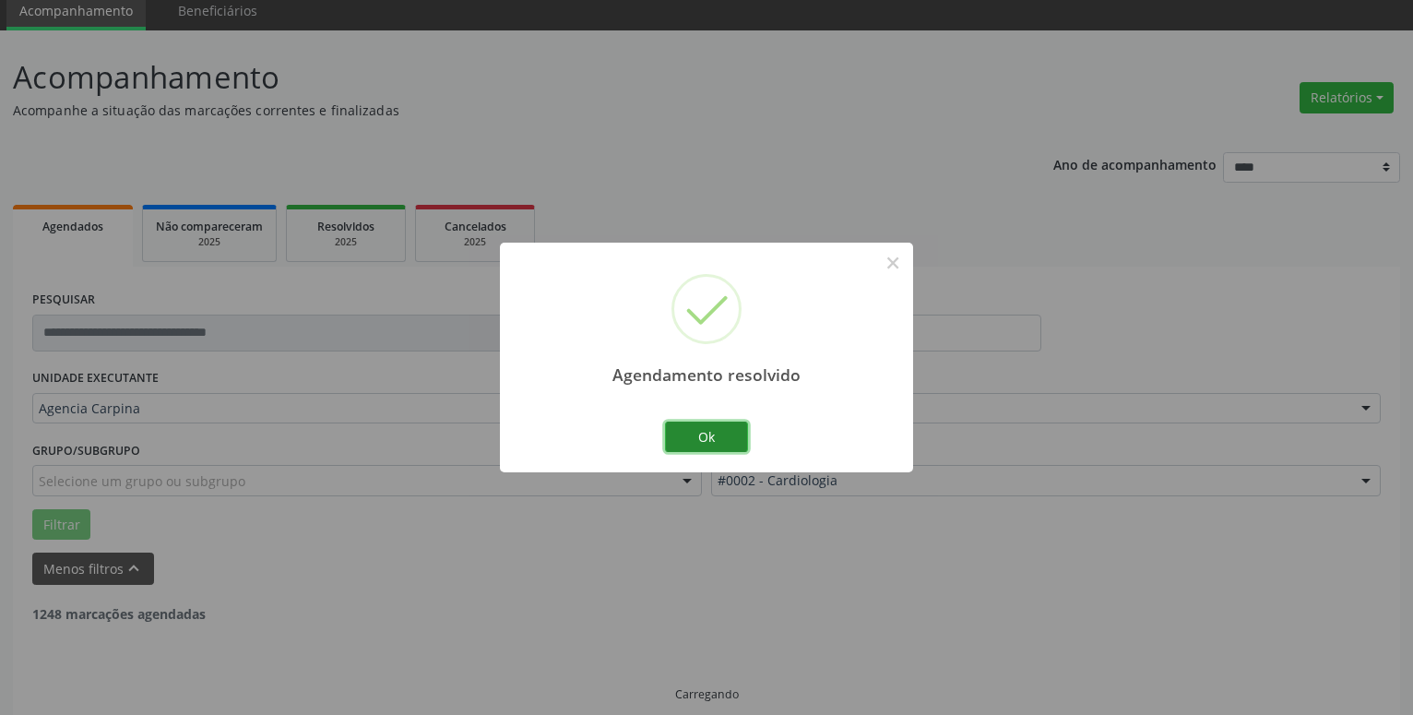
click at [711, 441] on button "Ok" at bounding box center [706, 437] width 83 height 31
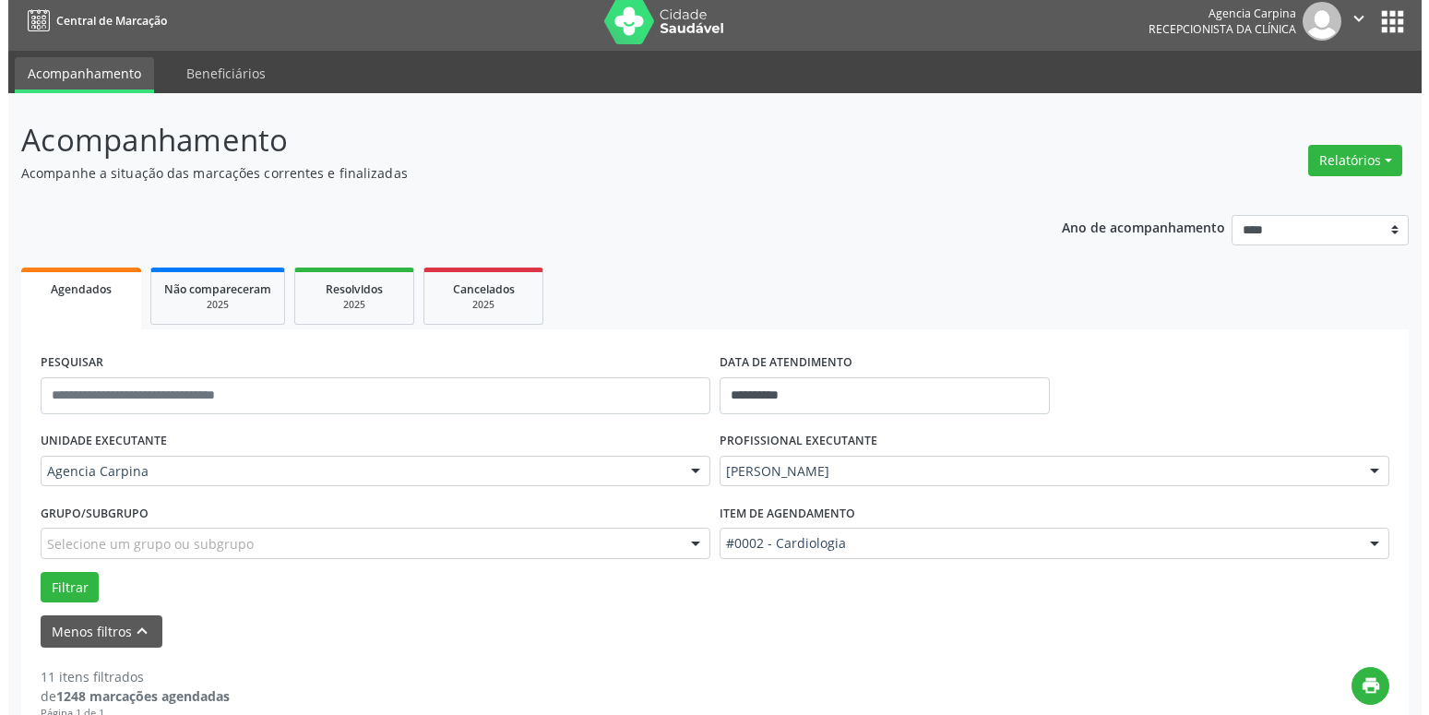
scroll to position [282, 0]
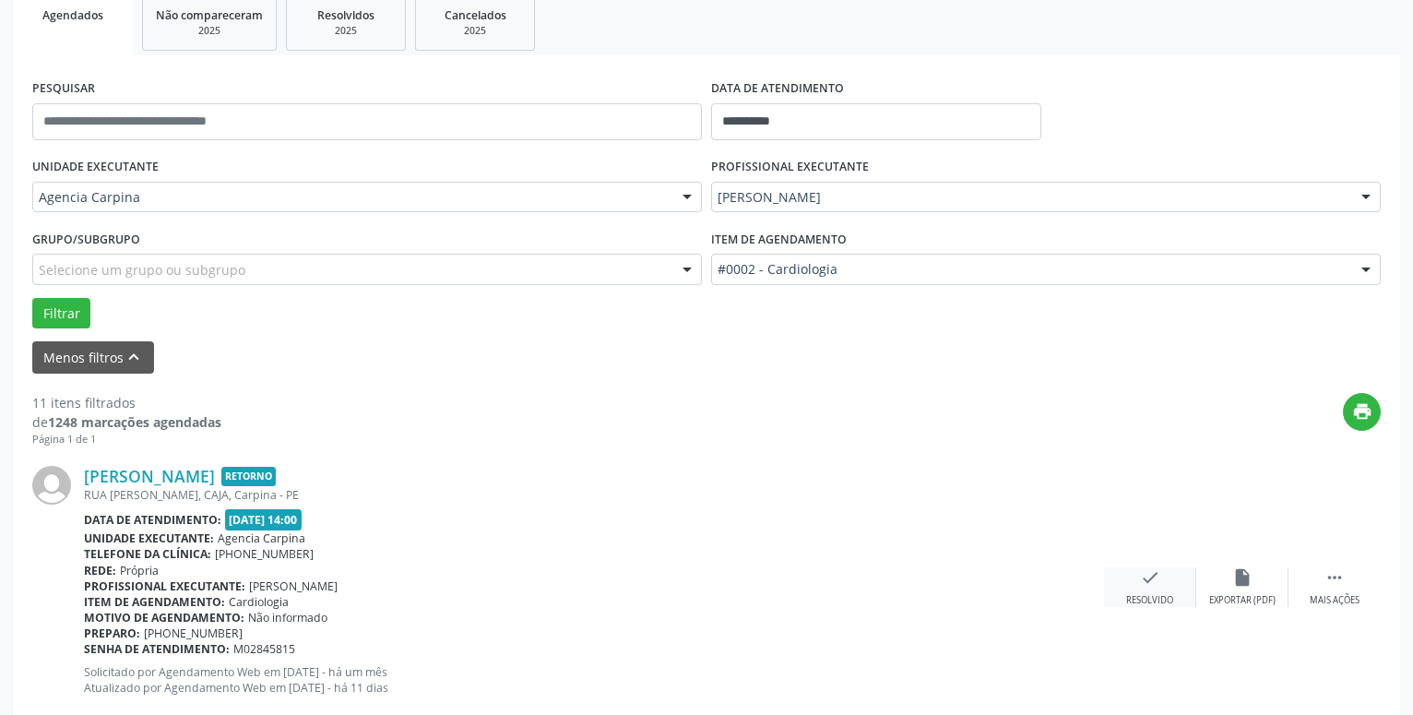
click at [1135, 595] on div "Resolvido" at bounding box center [1150, 600] width 47 height 13
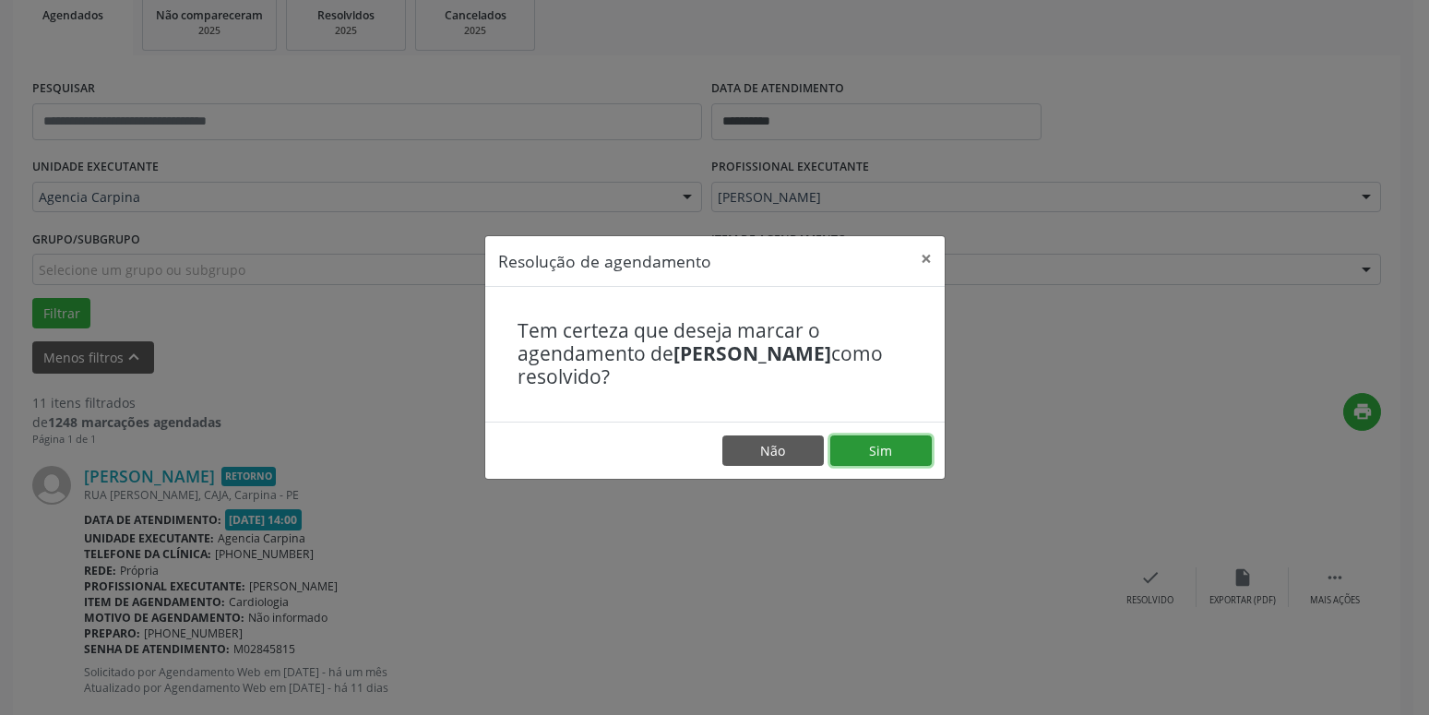
click at [881, 443] on button "Sim" at bounding box center [880, 450] width 101 height 31
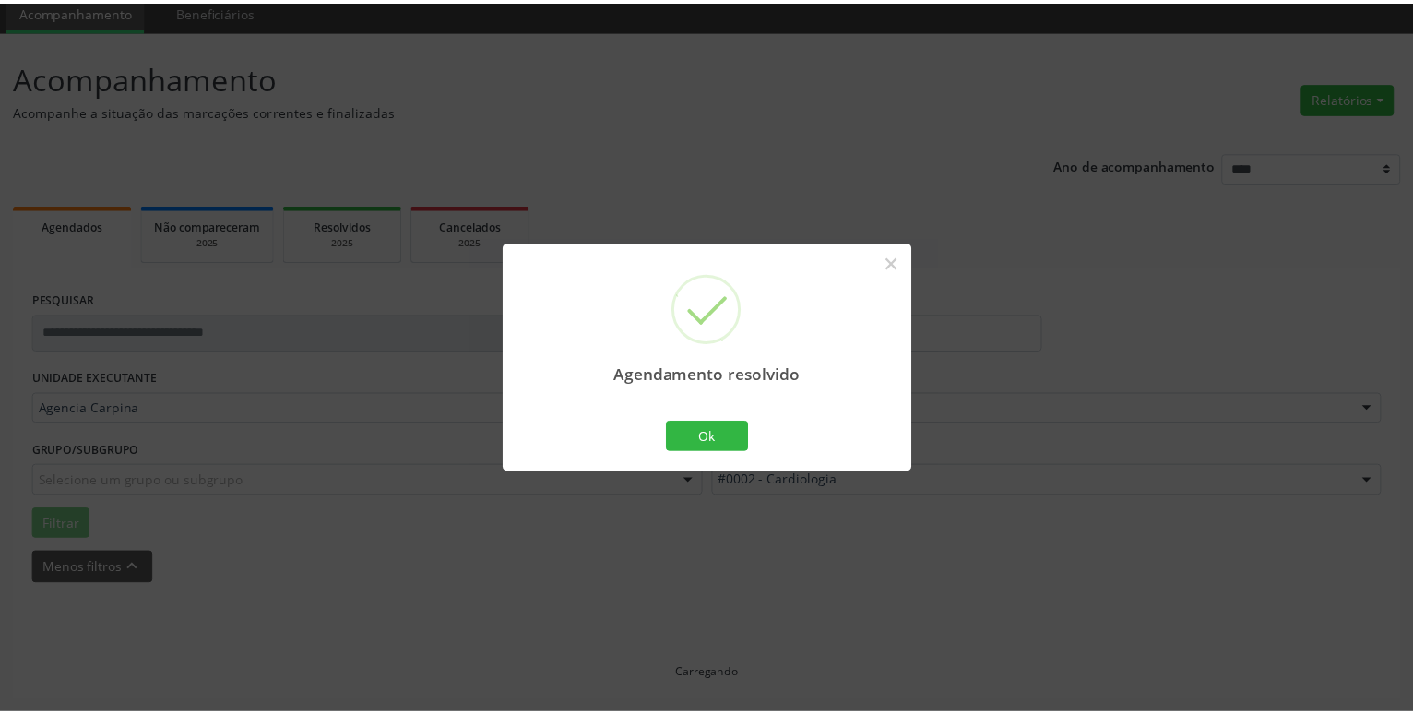
scroll to position [71, 0]
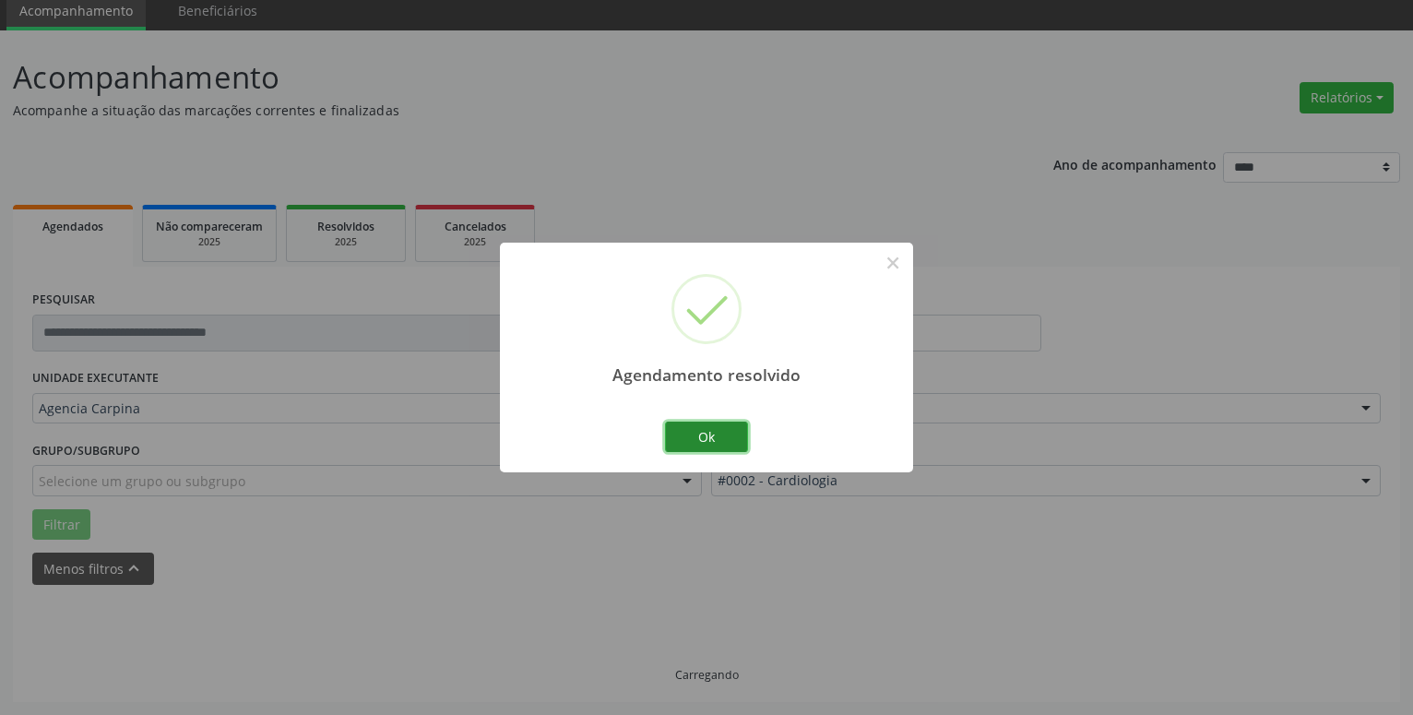
click at [723, 435] on button "Ok" at bounding box center [706, 437] width 83 height 31
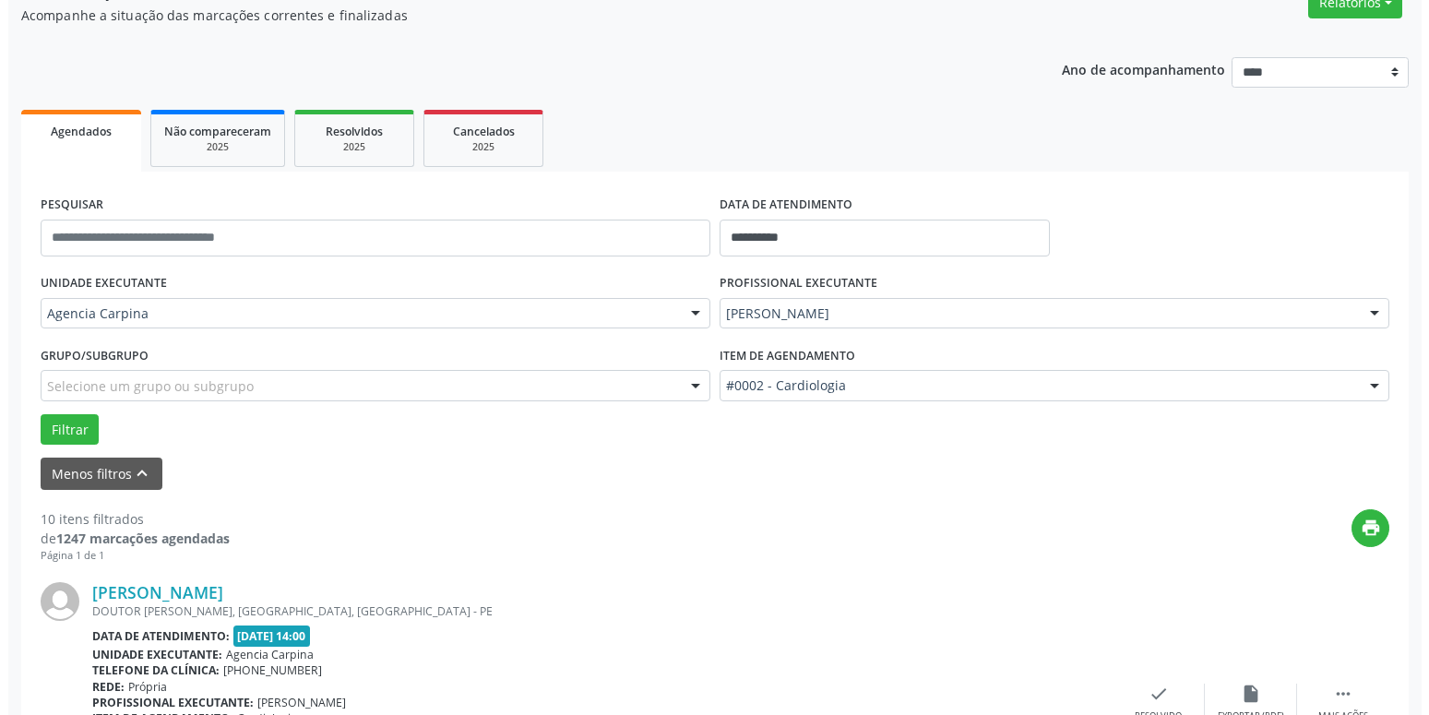
scroll to position [259, 0]
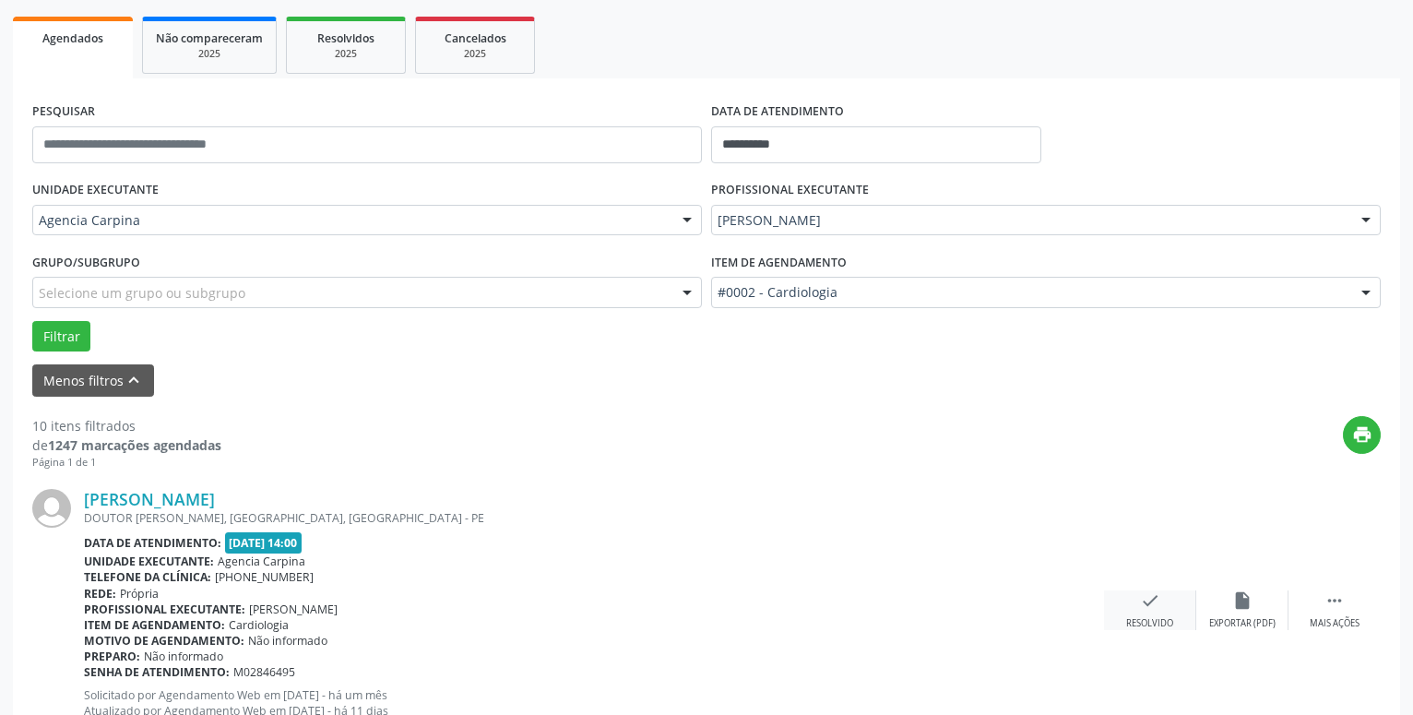
click at [1142, 608] on icon "check" at bounding box center [1150, 600] width 20 height 20
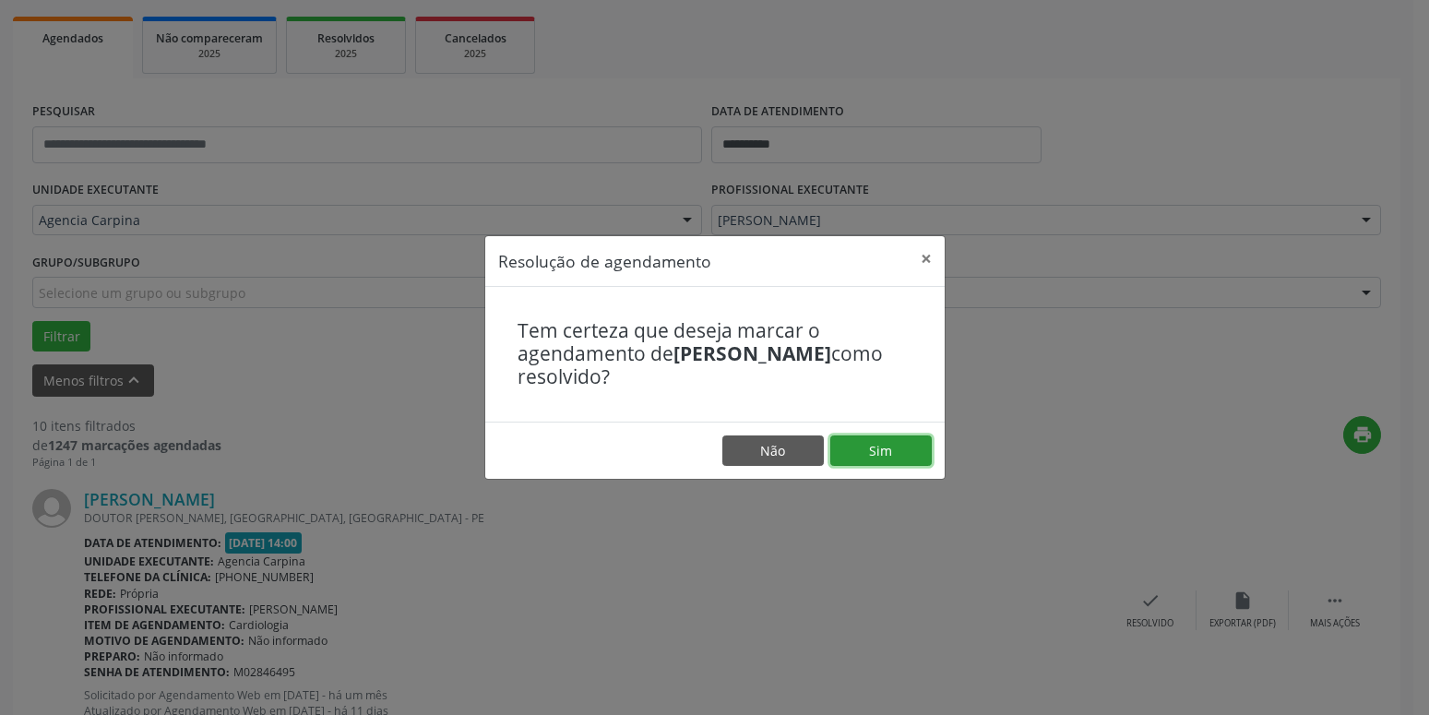
click at [861, 446] on button "Sim" at bounding box center [880, 450] width 101 height 31
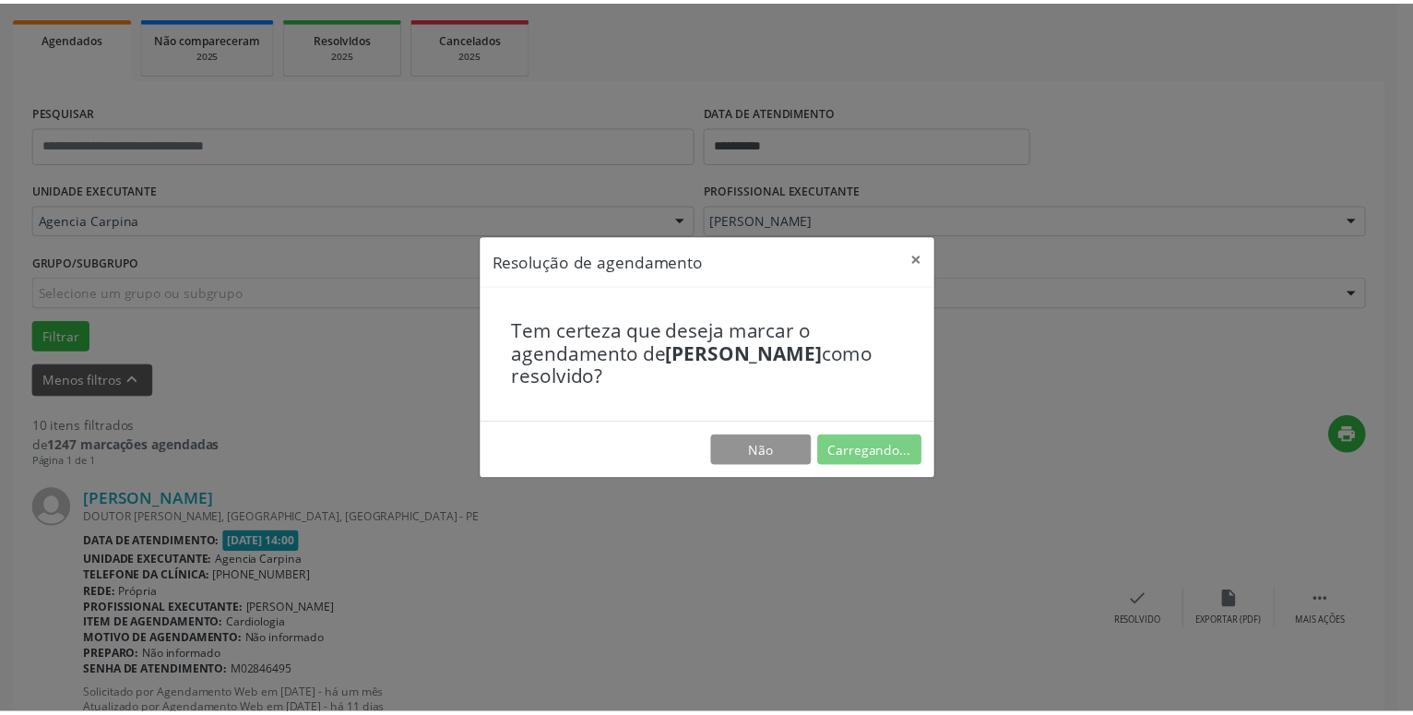
scroll to position [71, 0]
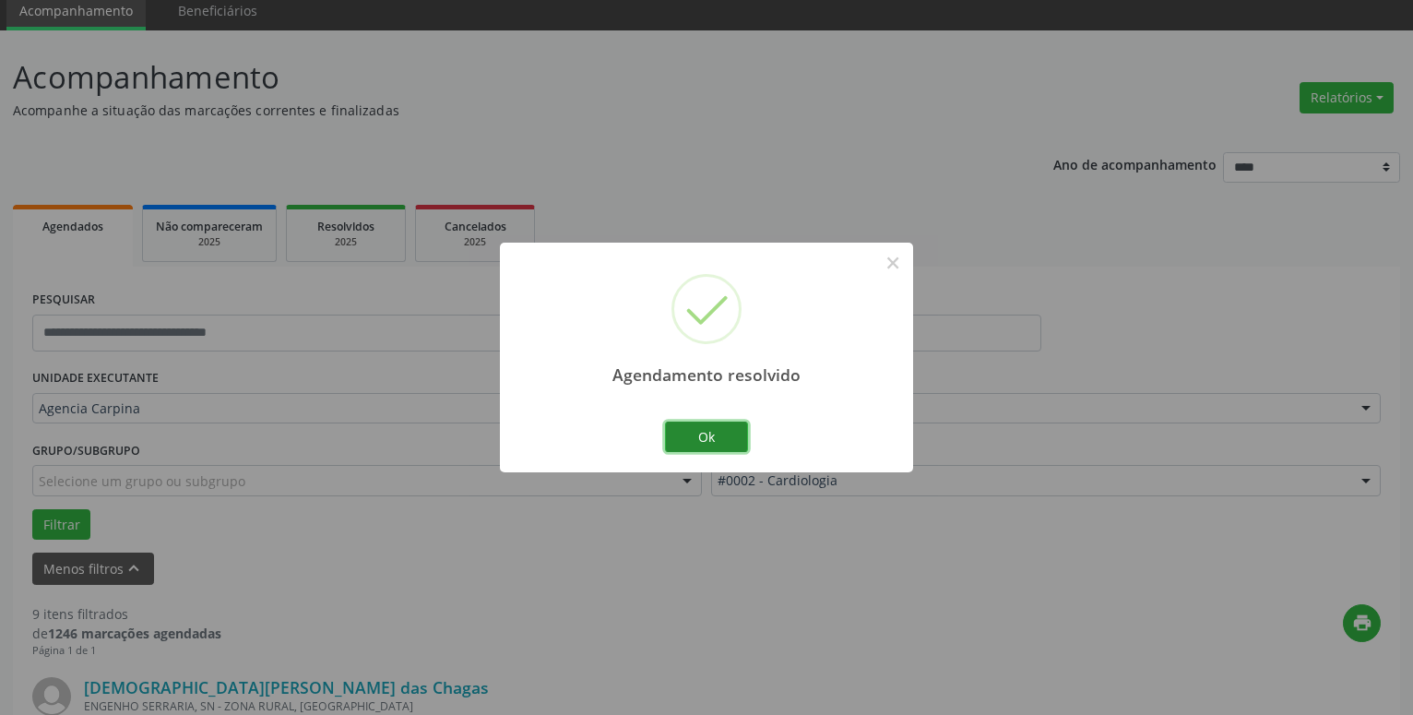
click at [667, 423] on button "Ok" at bounding box center [706, 437] width 83 height 31
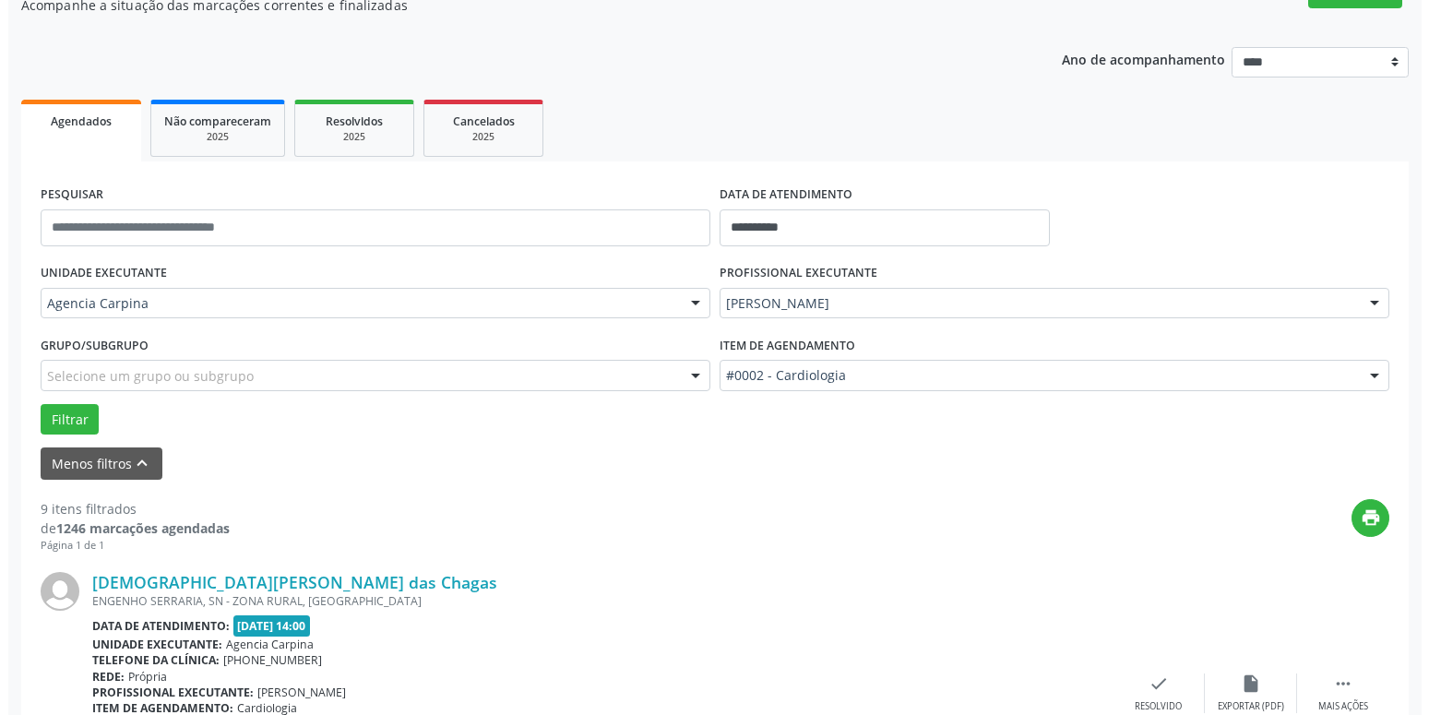
scroll to position [259, 0]
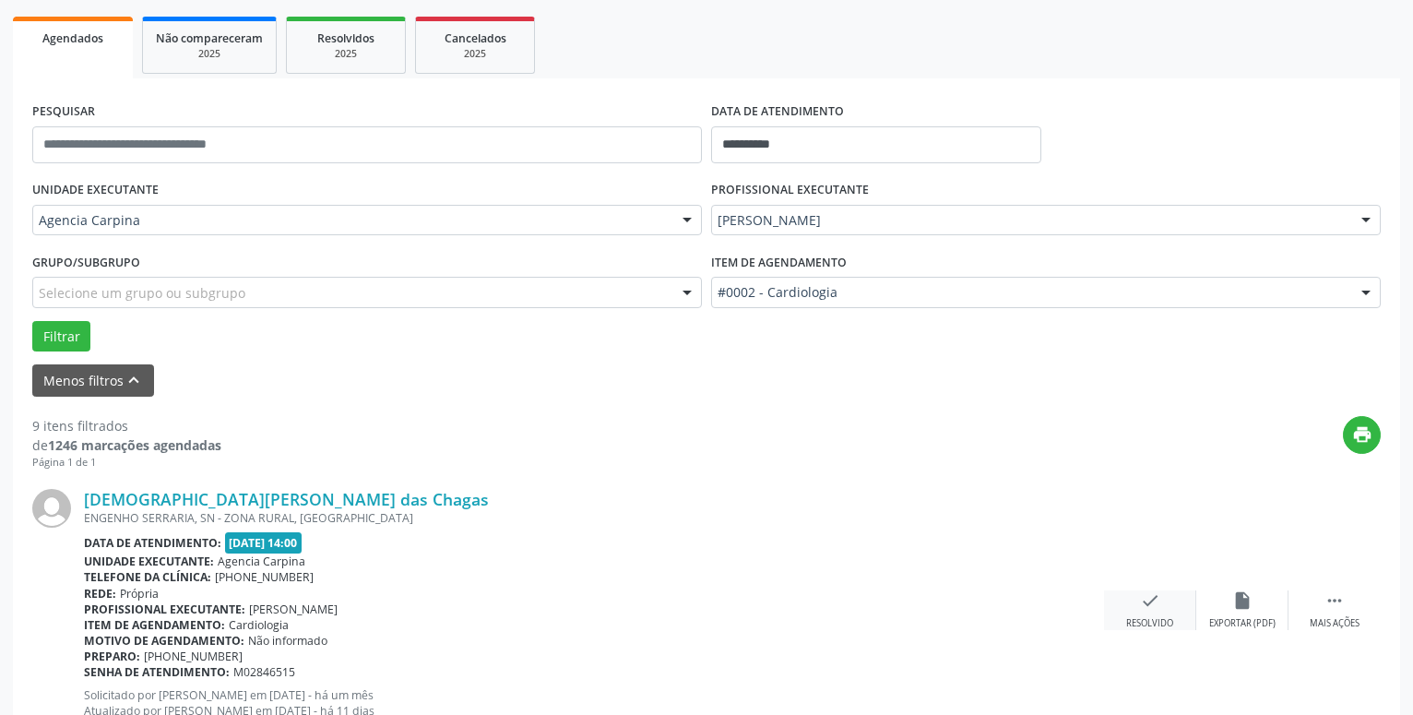
click at [1149, 611] on icon "check" at bounding box center [1150, 600] width 20 height 20
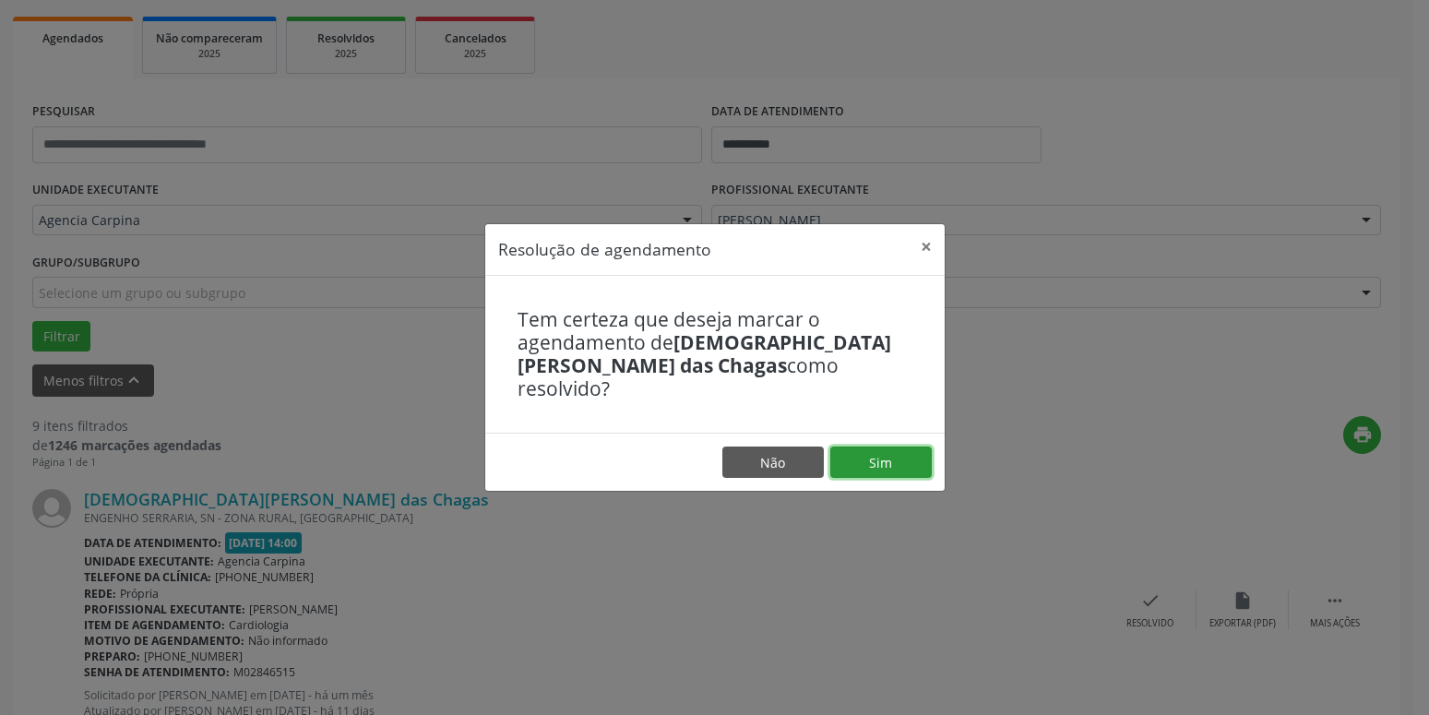
click at [899, 453] on button "Sim" at bounding box center [880, 462] width 101 height 31
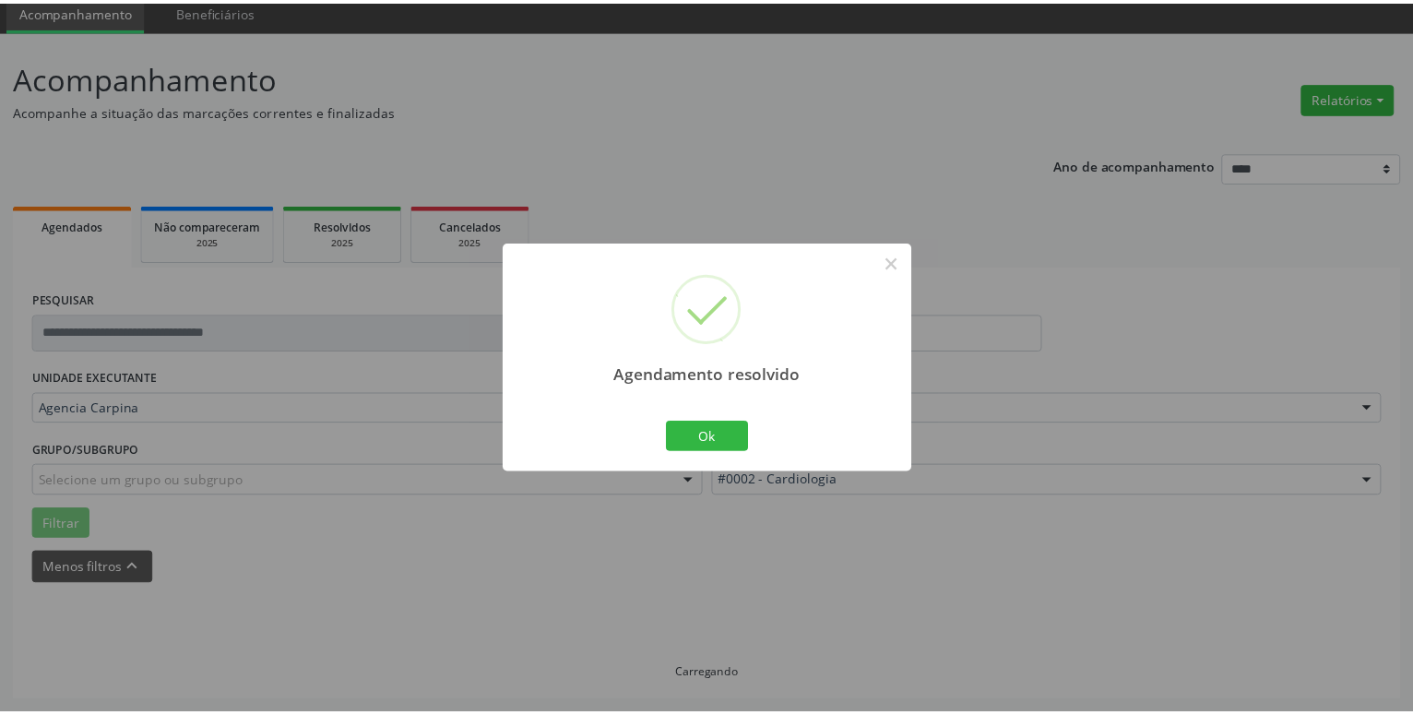
scroll to position [71, 0]
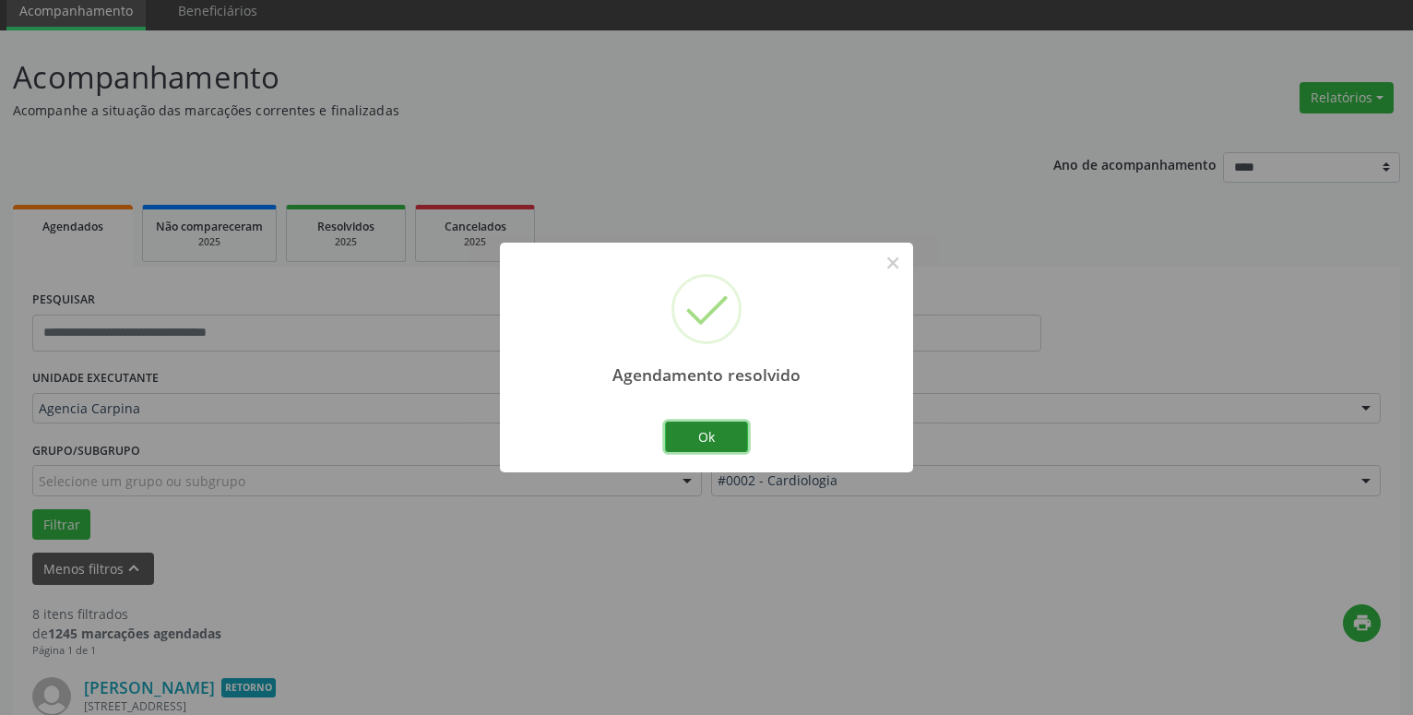
click at [705, 441] on button "Ok" at bounding box center [706, 437] width 83 height 31
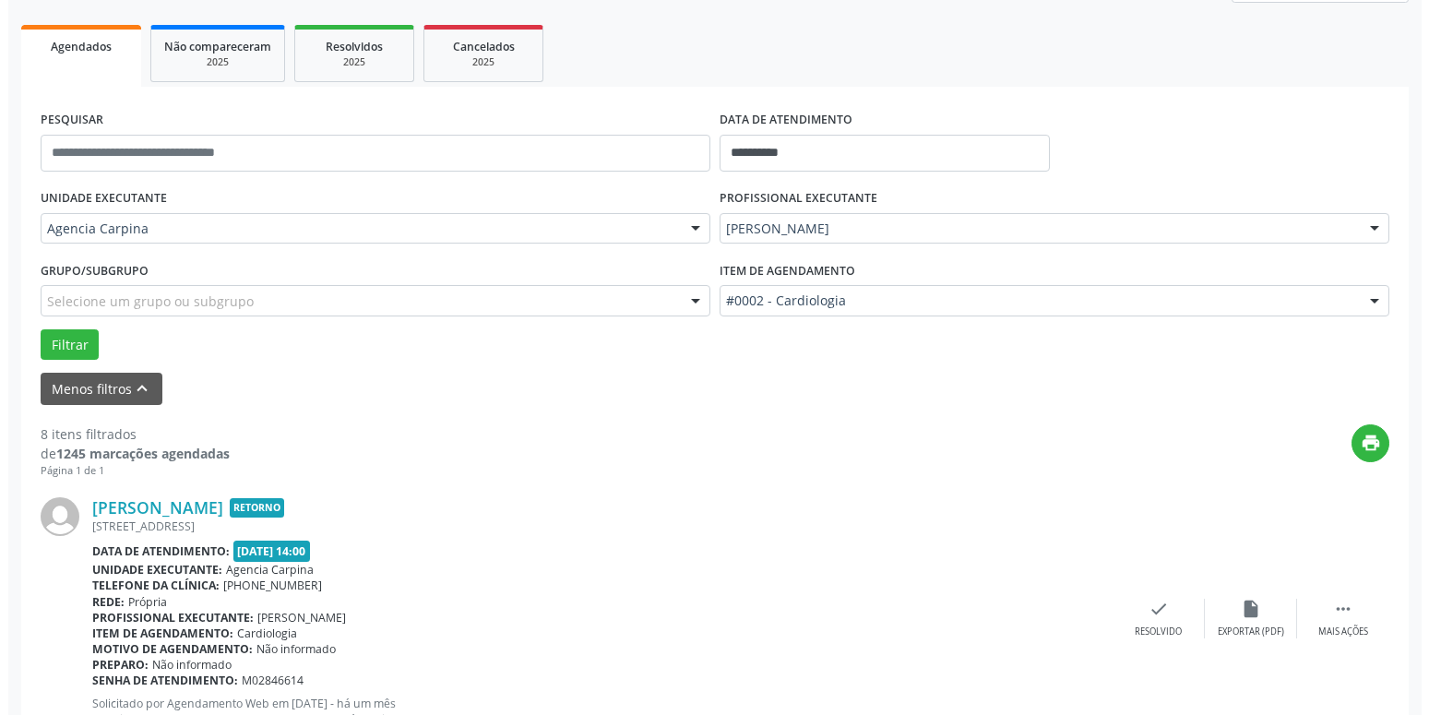
scroll to position [259, 0]
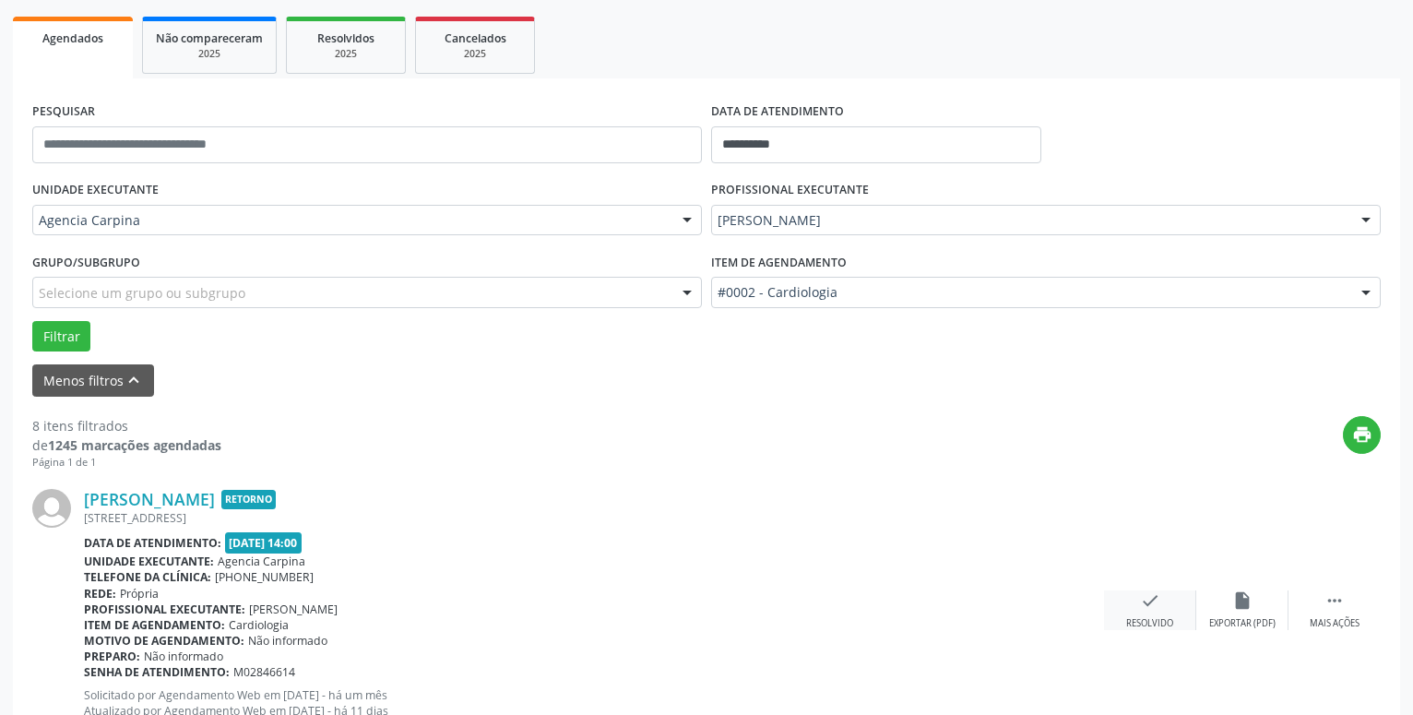
click at [1151, 604] on icon "check" at bounding box center [1150, 600] width 20 height 20
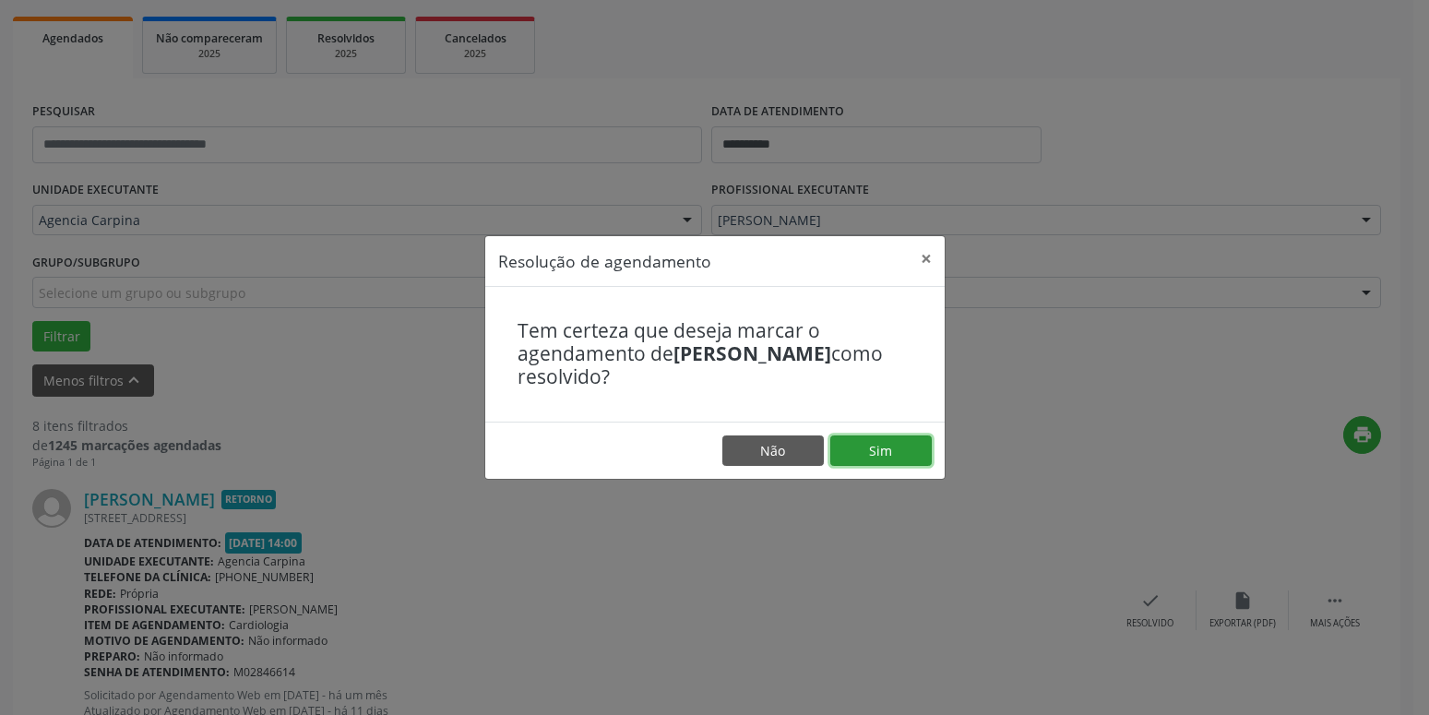
click at [888, 456] on button "Sim" at bounding box center [880, 450] width 101 height 31
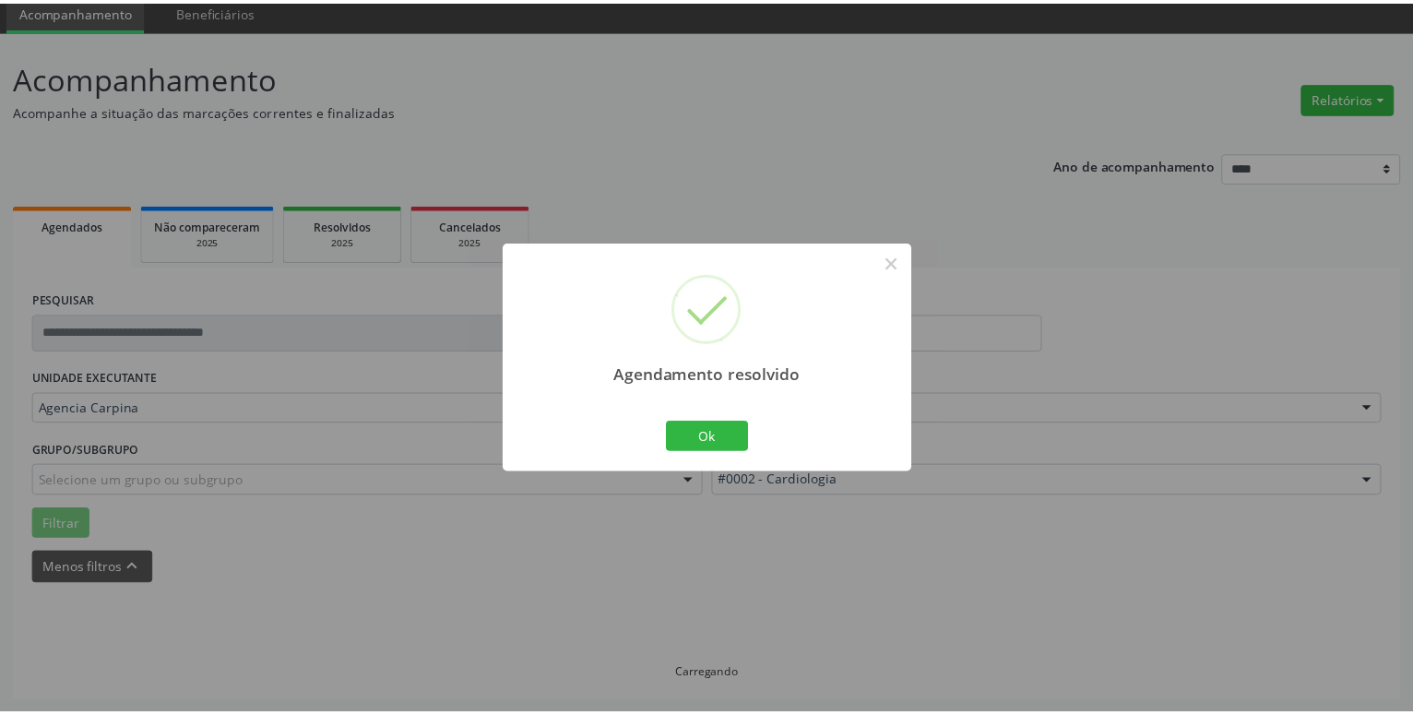
scroll to position [71, 0]
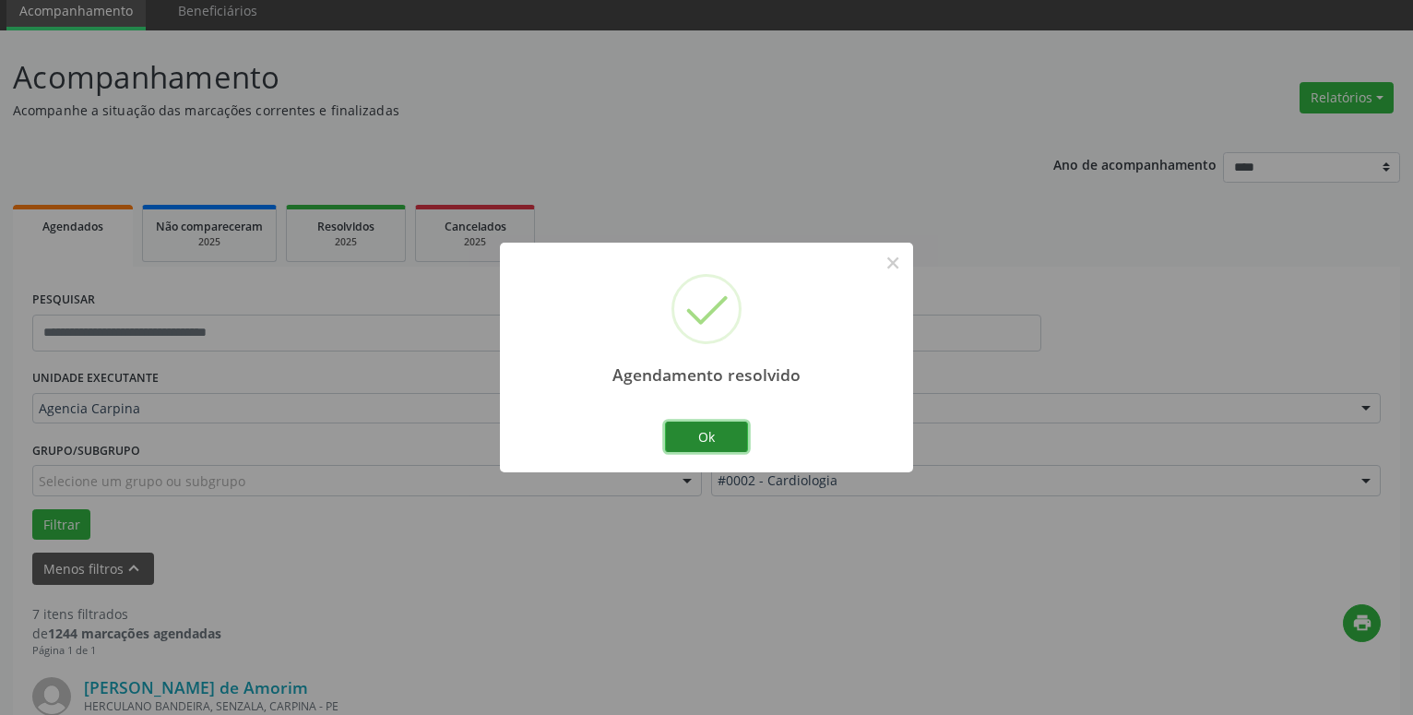
click at [705, 434] on button "Ok" at bounding box center [706, 437] width 83 height 31
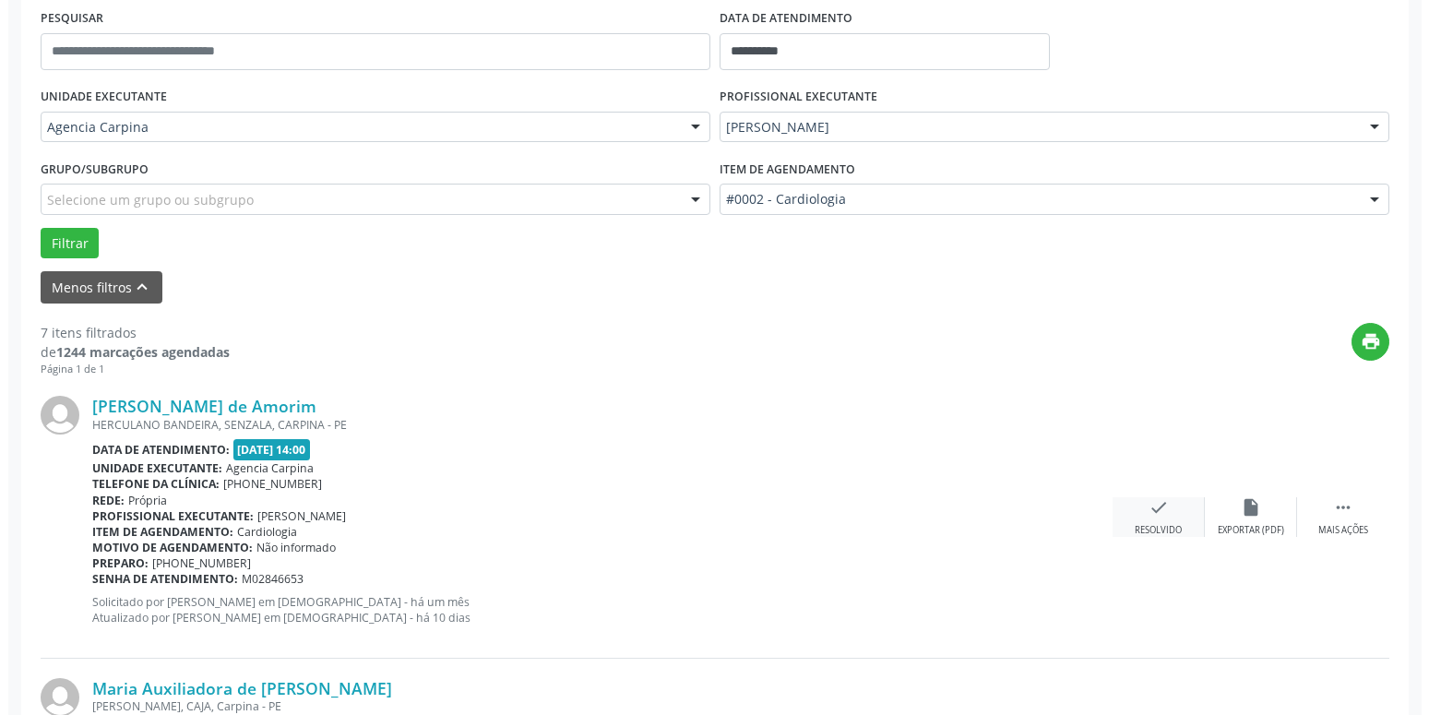
scroll to position [353, 0]
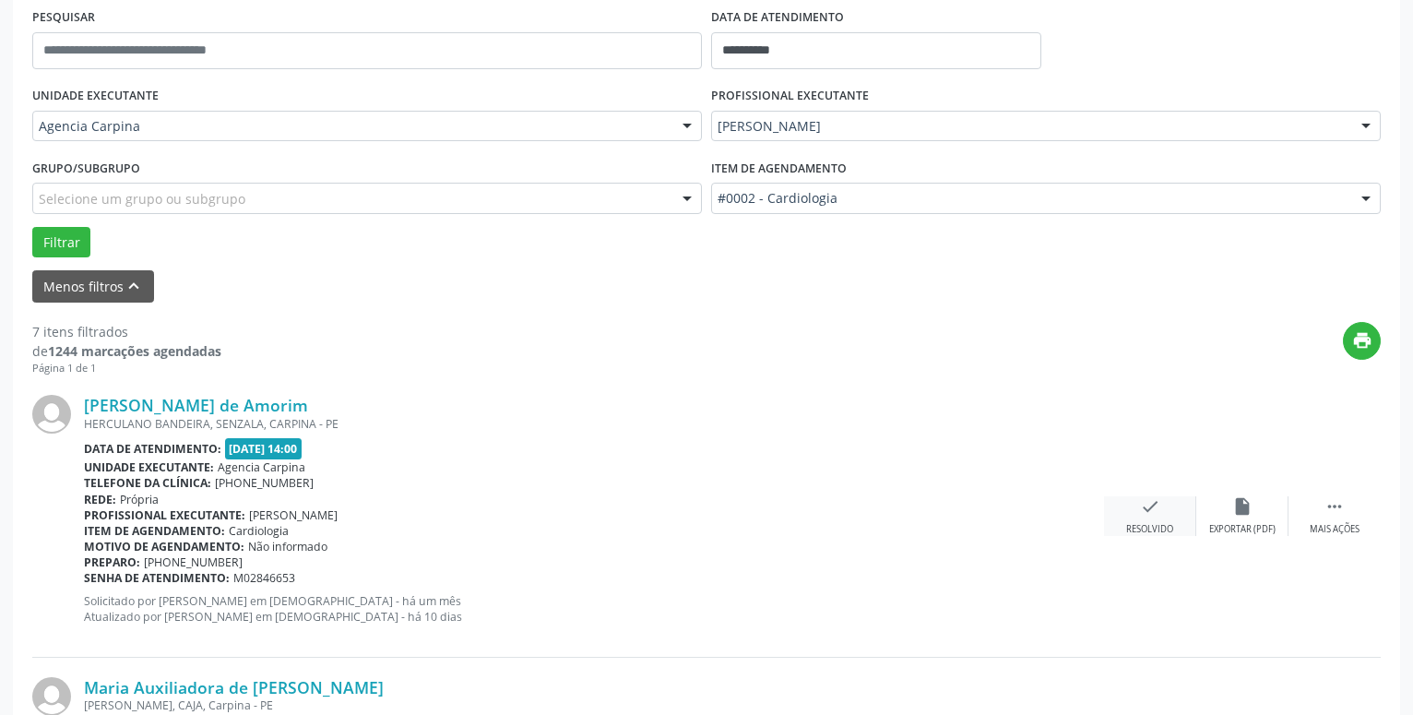
click at [1137, 515] on div "check Resolvido" at bounding box center [1150, 516] width 92 height 40
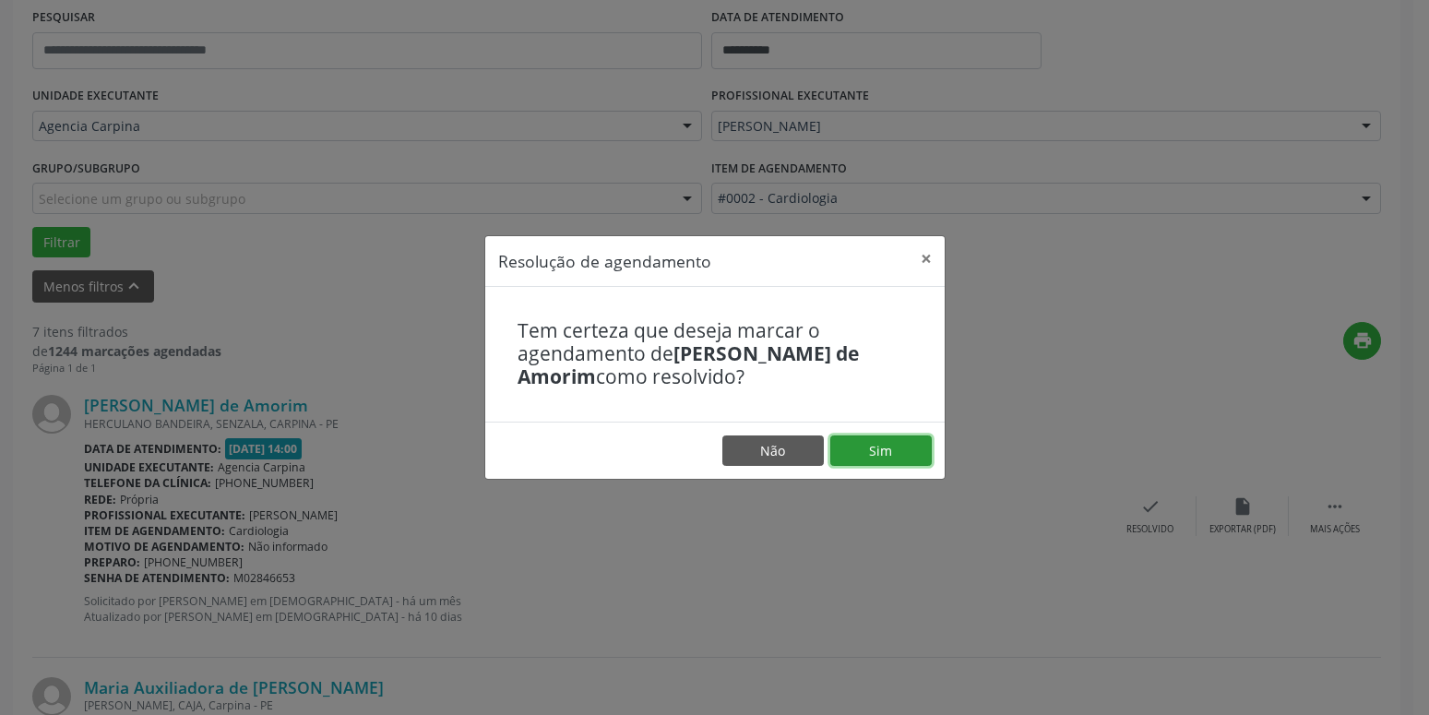
click at [887, 436] on button "Sim" at bounding box center [880, 450] width 101 height 31
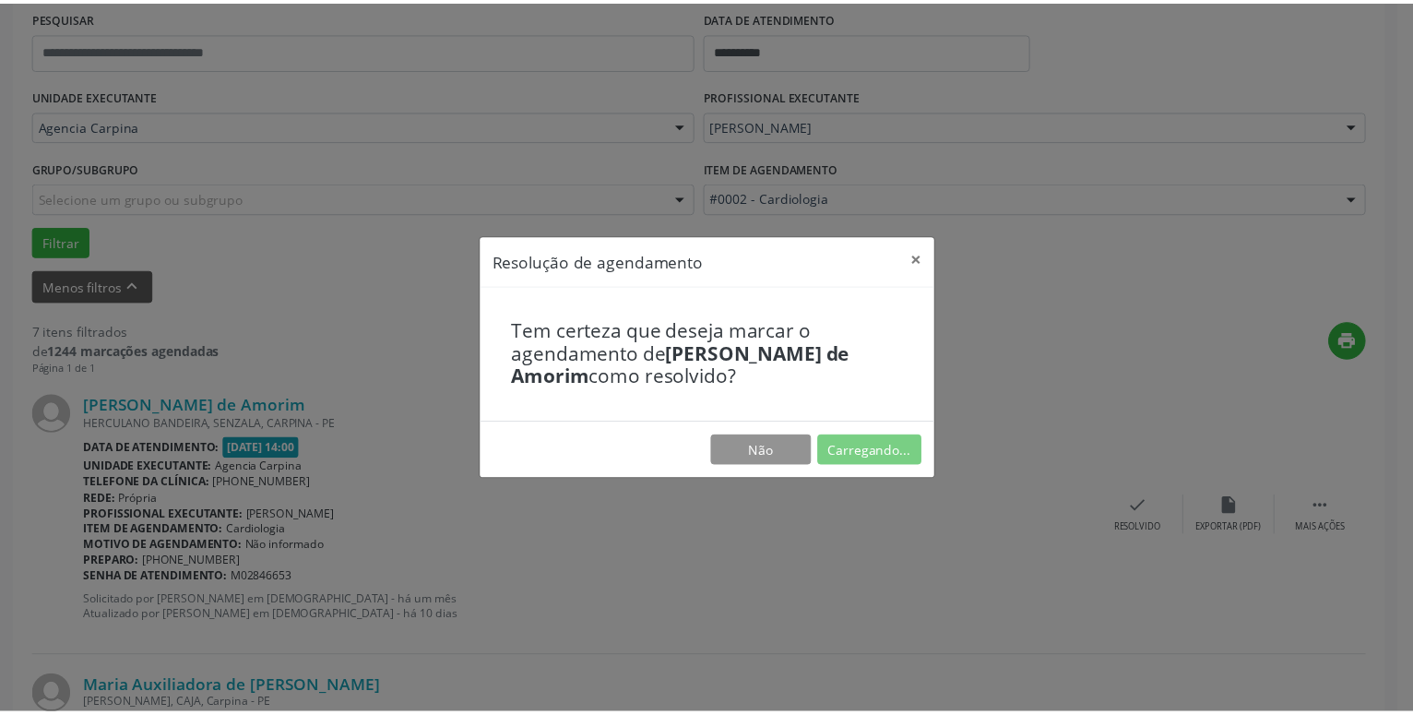
scroll to position [71, 0]
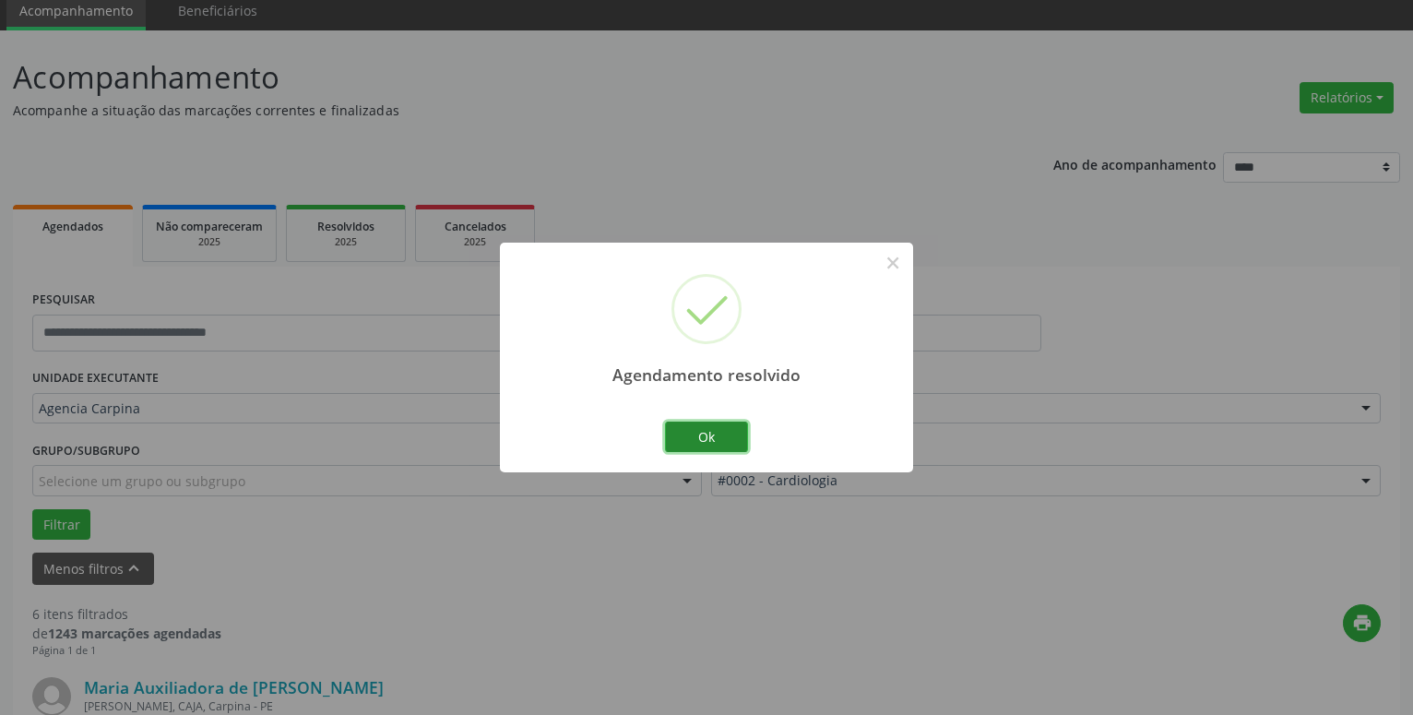
click at [722, 436] on button "Ok" at bounding box center [706, 437] width 83 height 31
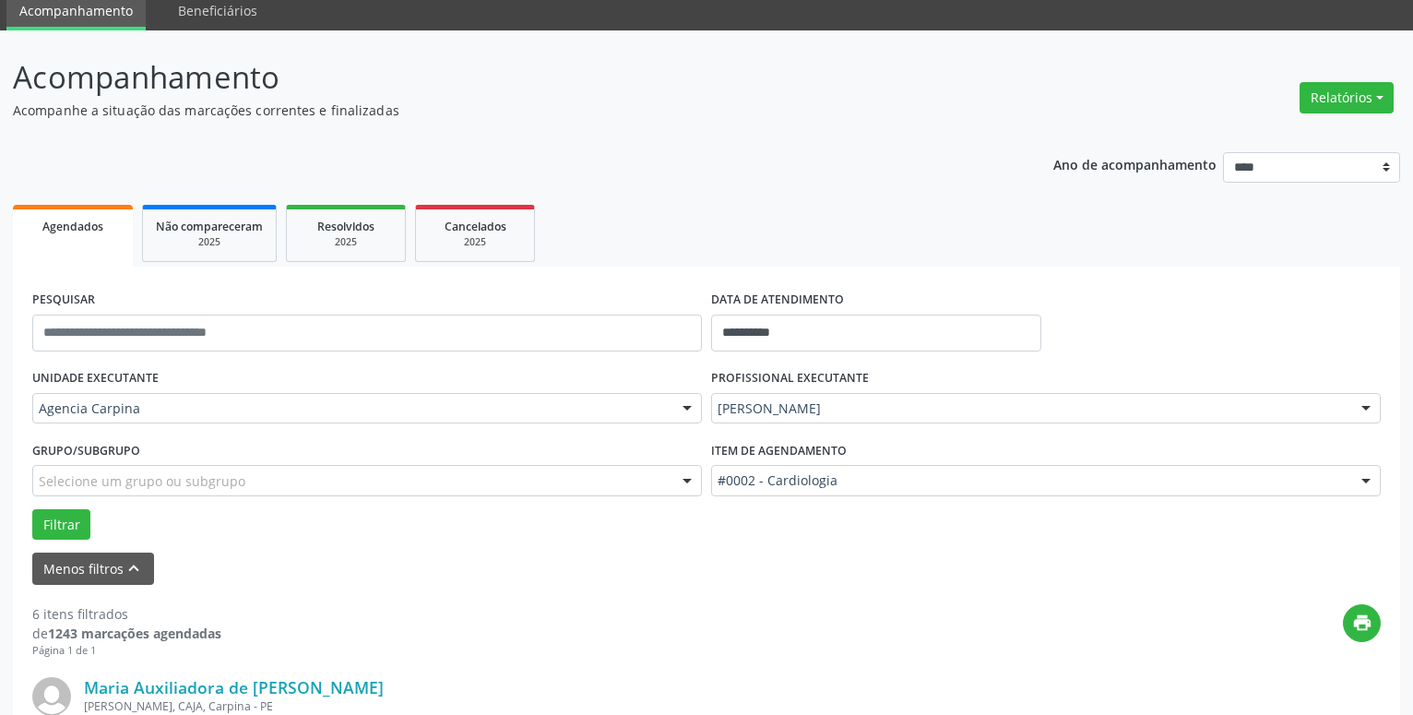
scroll to position [259, 0]
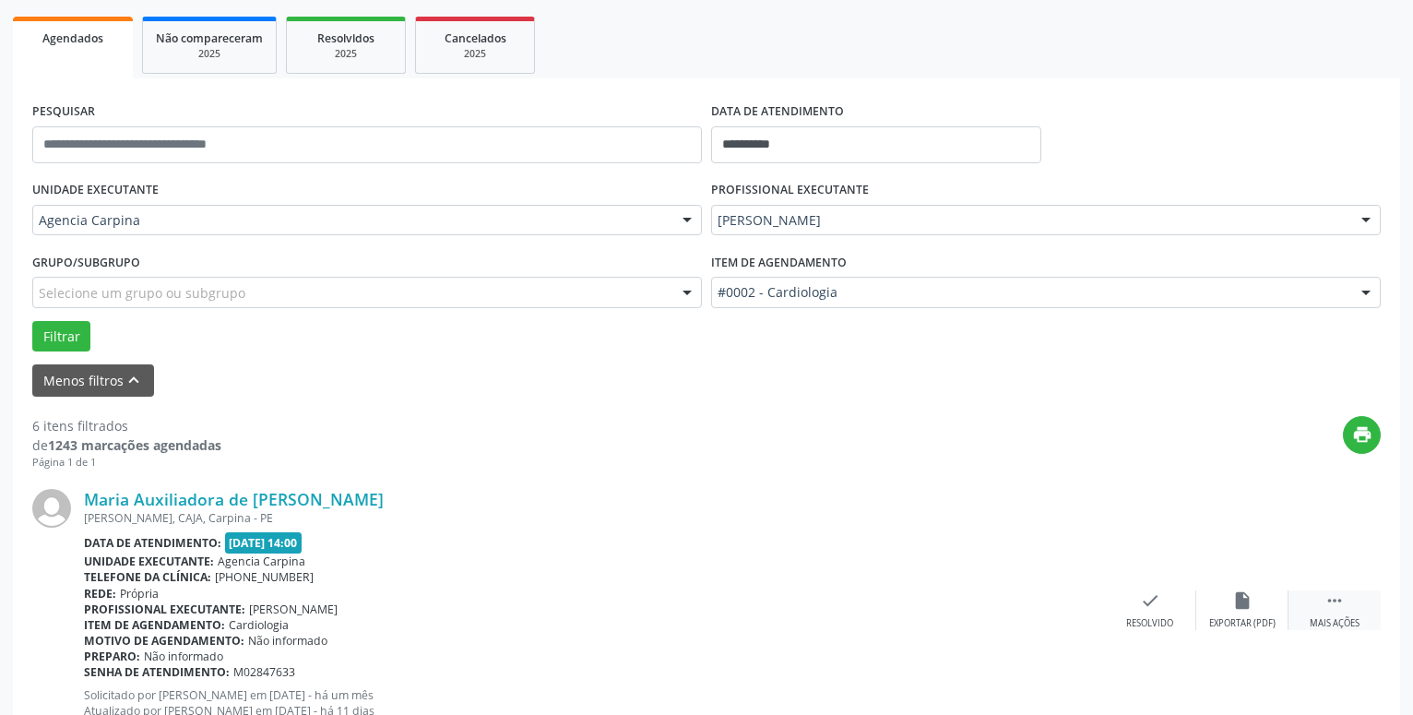
click at [1333, 605] on icon "" at bounding box center [1335, 600] width 20 height 20
click at [1237, 621] on div "Não compareceu" at bounding box center [1242, 623] width 78 height 13
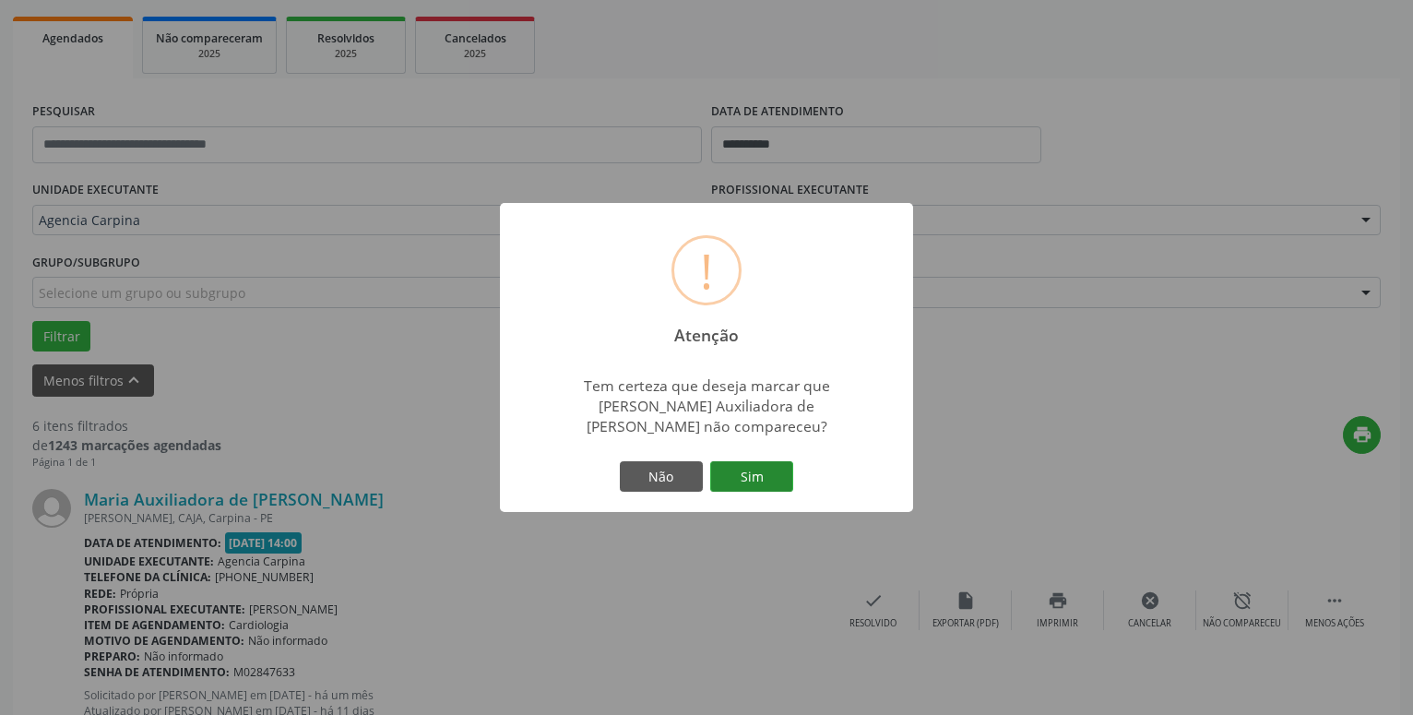
click at [750, 466] on button "Sim" at bounding box center [751, 476] width 83 height 31
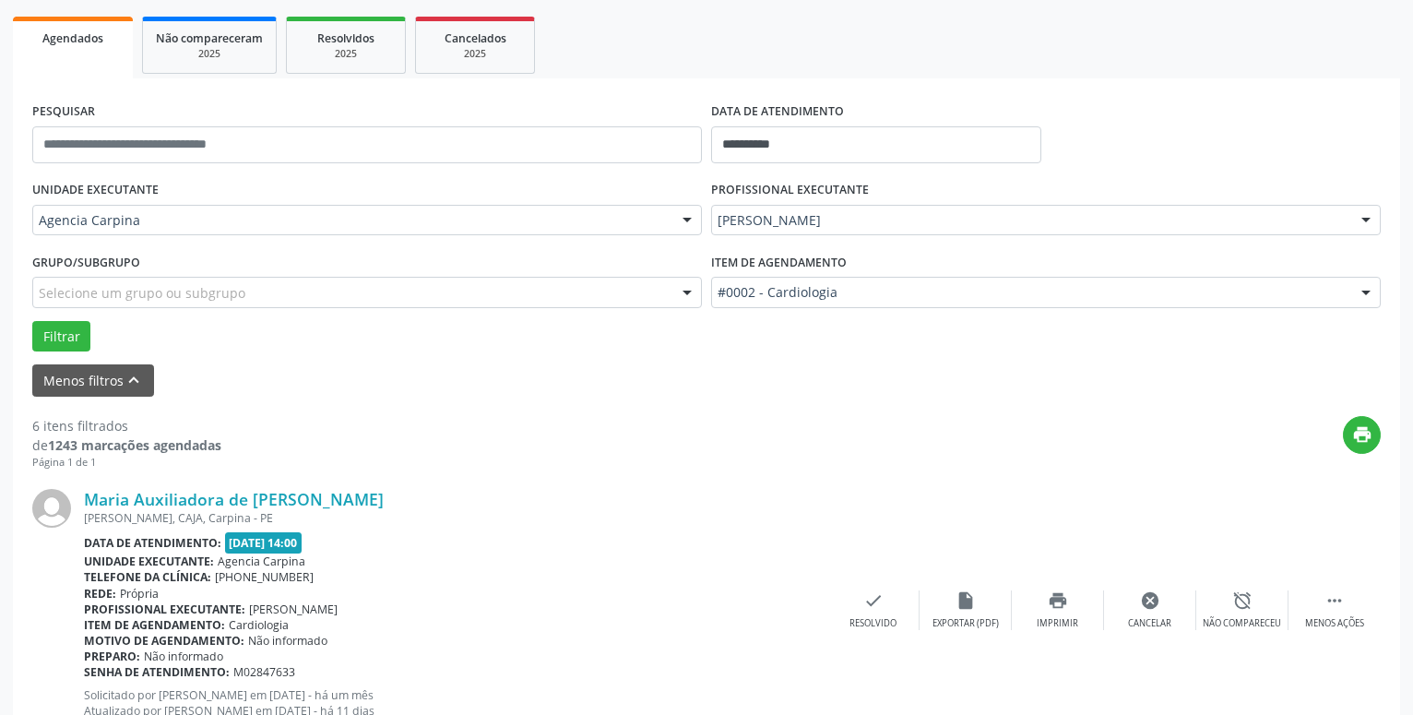
scroll to position [90, 0]
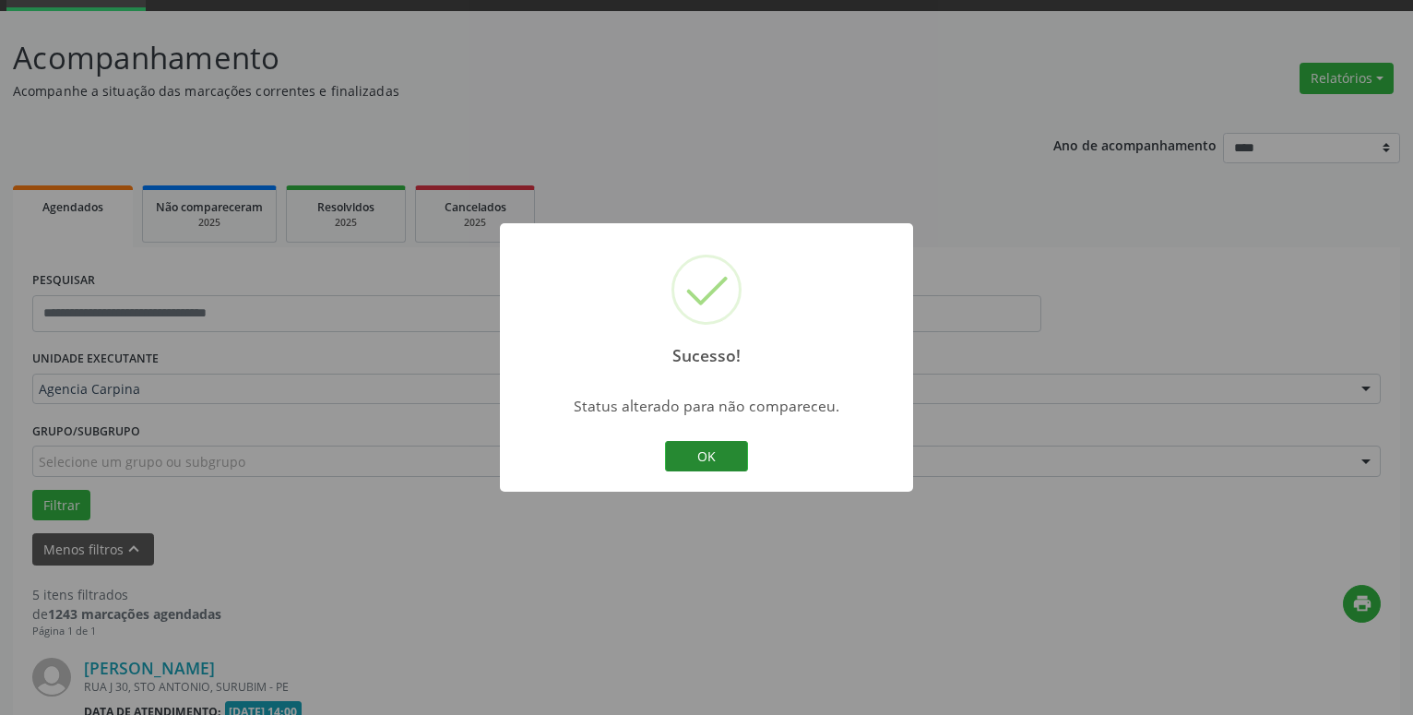
click at [738, 457] on button "OK" at bounding box center [706, 456] width 83 height 31
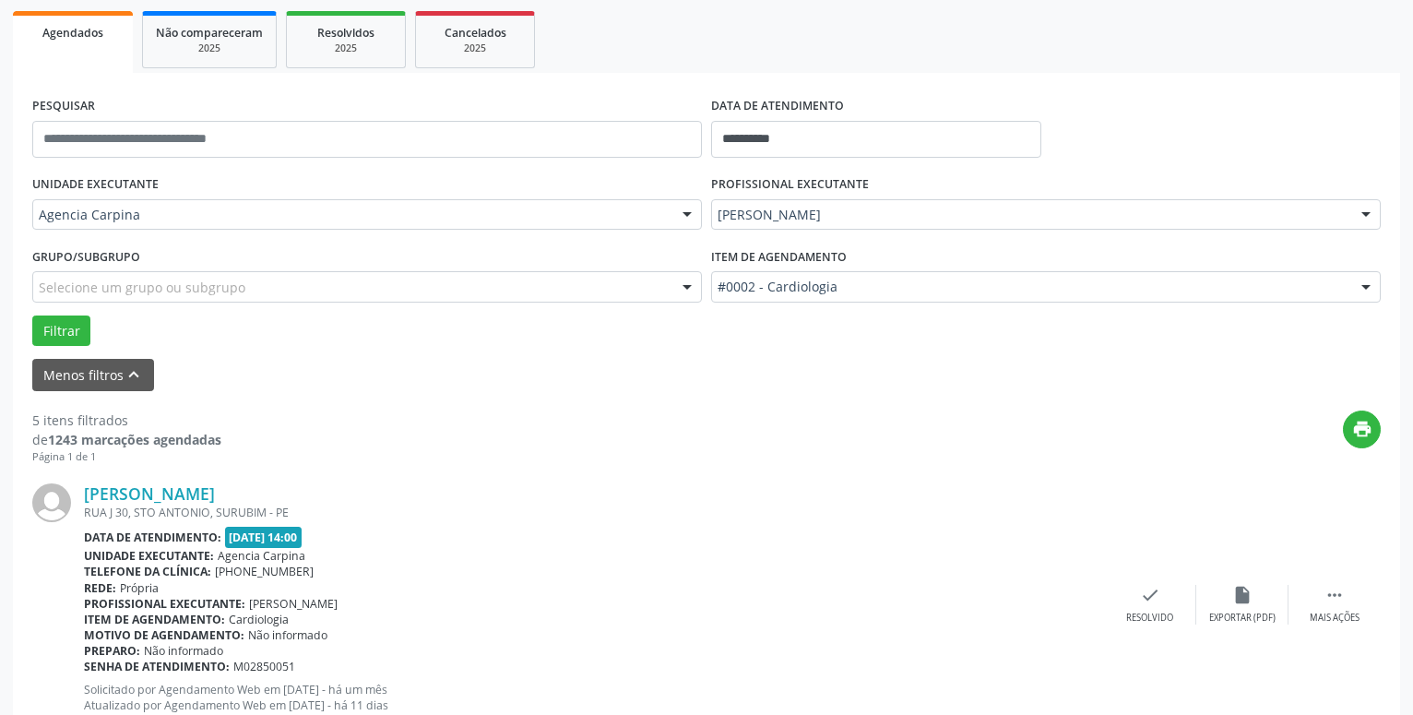
scroll to position [467, 0]
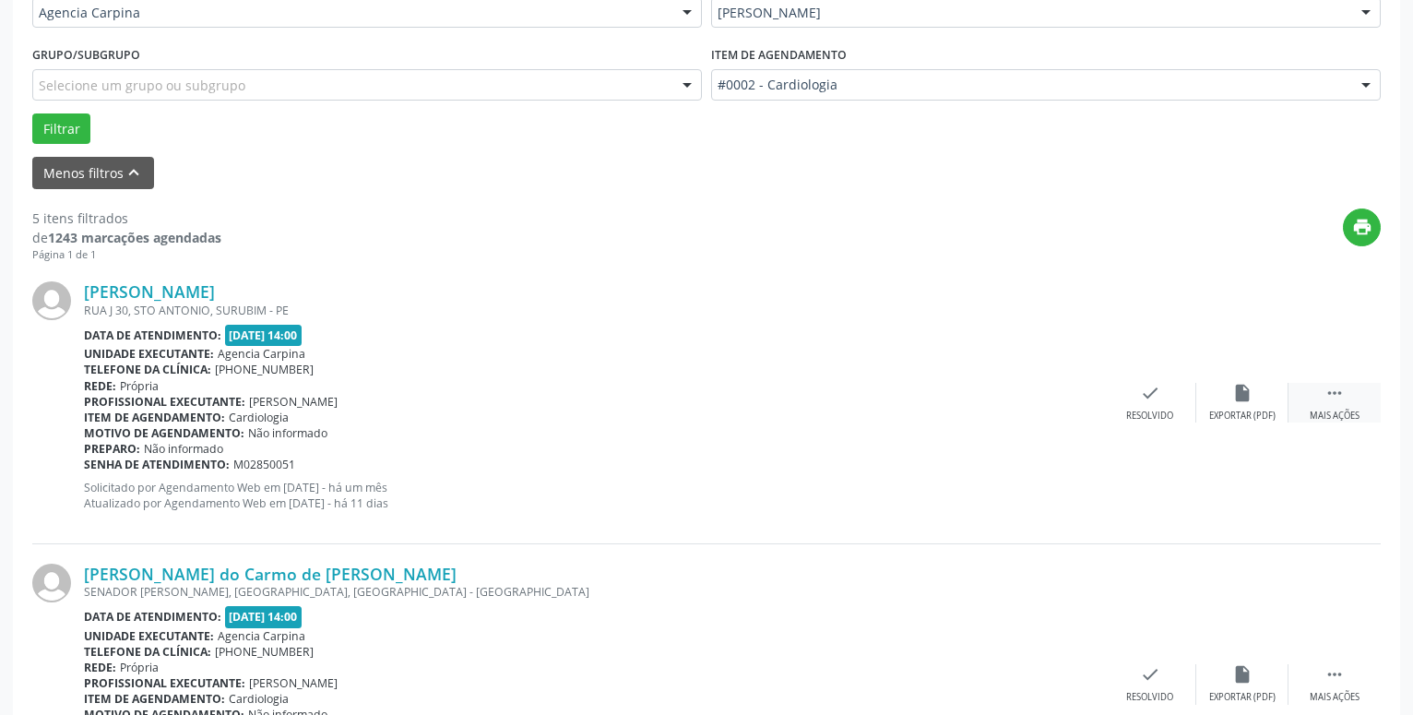
click at [1339, 403] on icon "" at bounding box center [1335, 393] width 20 height 20
click at [1231, 404] on div "alarm_off Não compareceu" at bounding box center [1243, 403] width 92 height 40
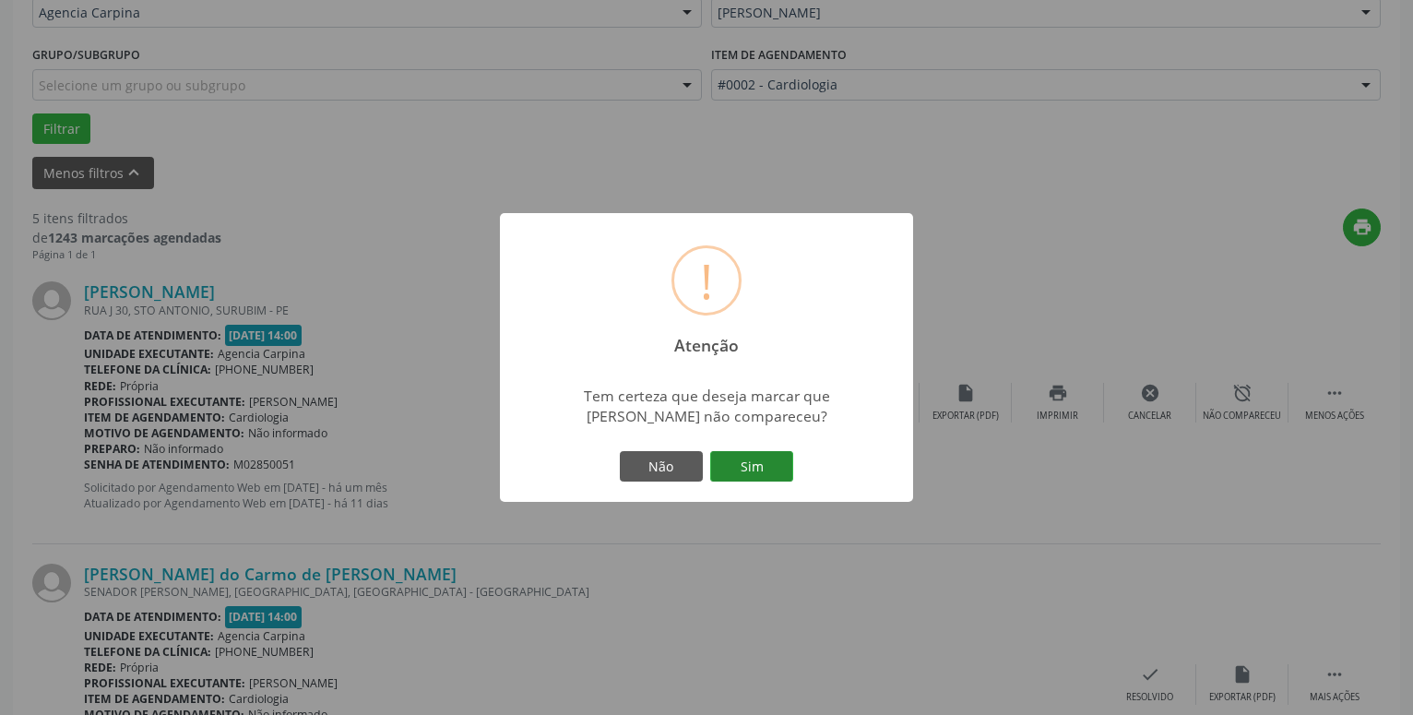
click at [777, 461] on button "Sim" at bounding box center [751, 466] width 83 height 31
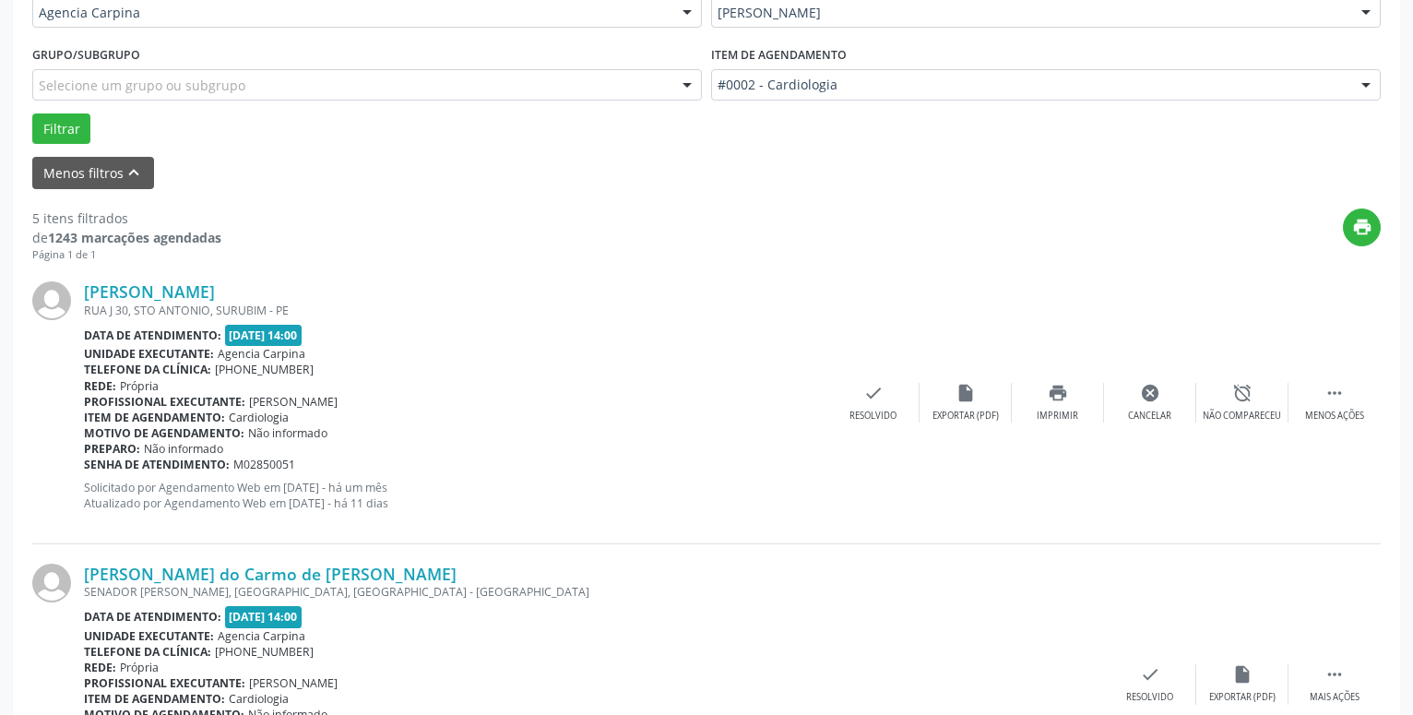
scroll to position [90, 0]
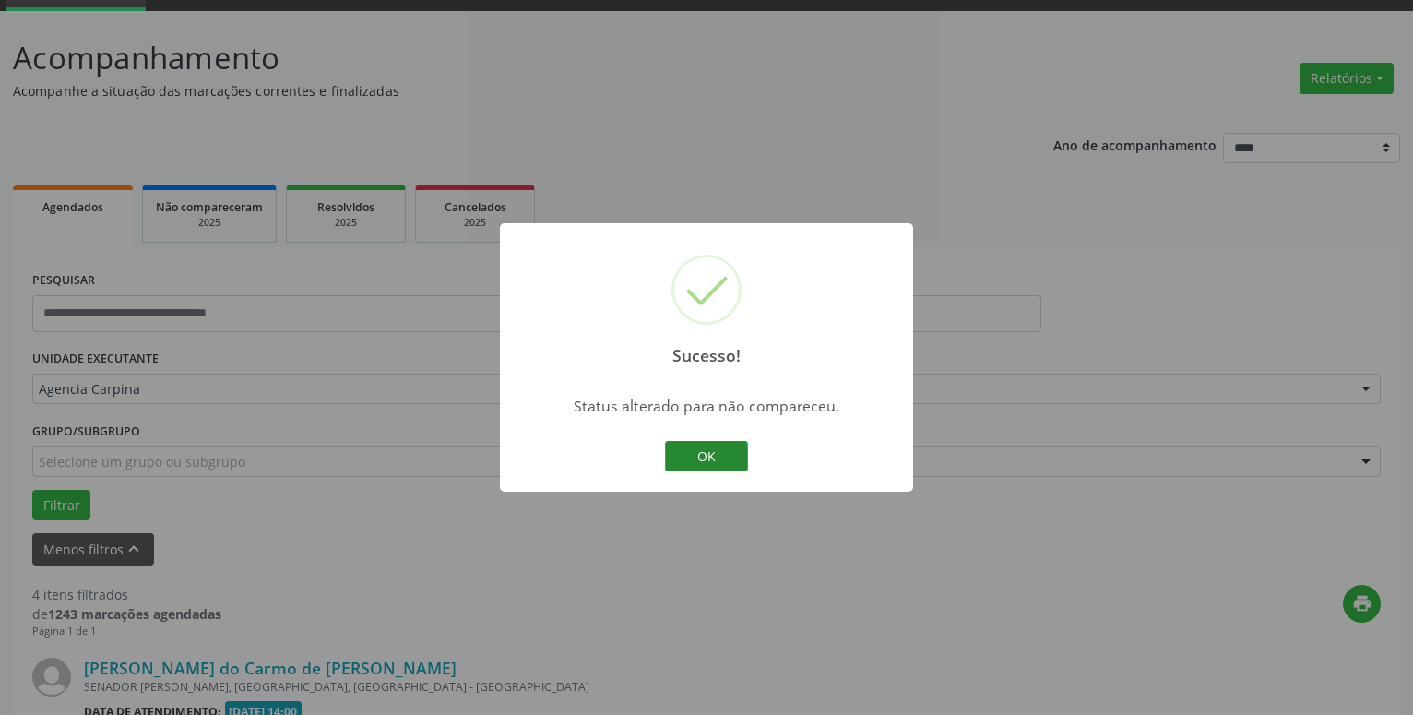
click at [720, 468] on button "OK" at bounding box center [706, 456] width 83 height 31
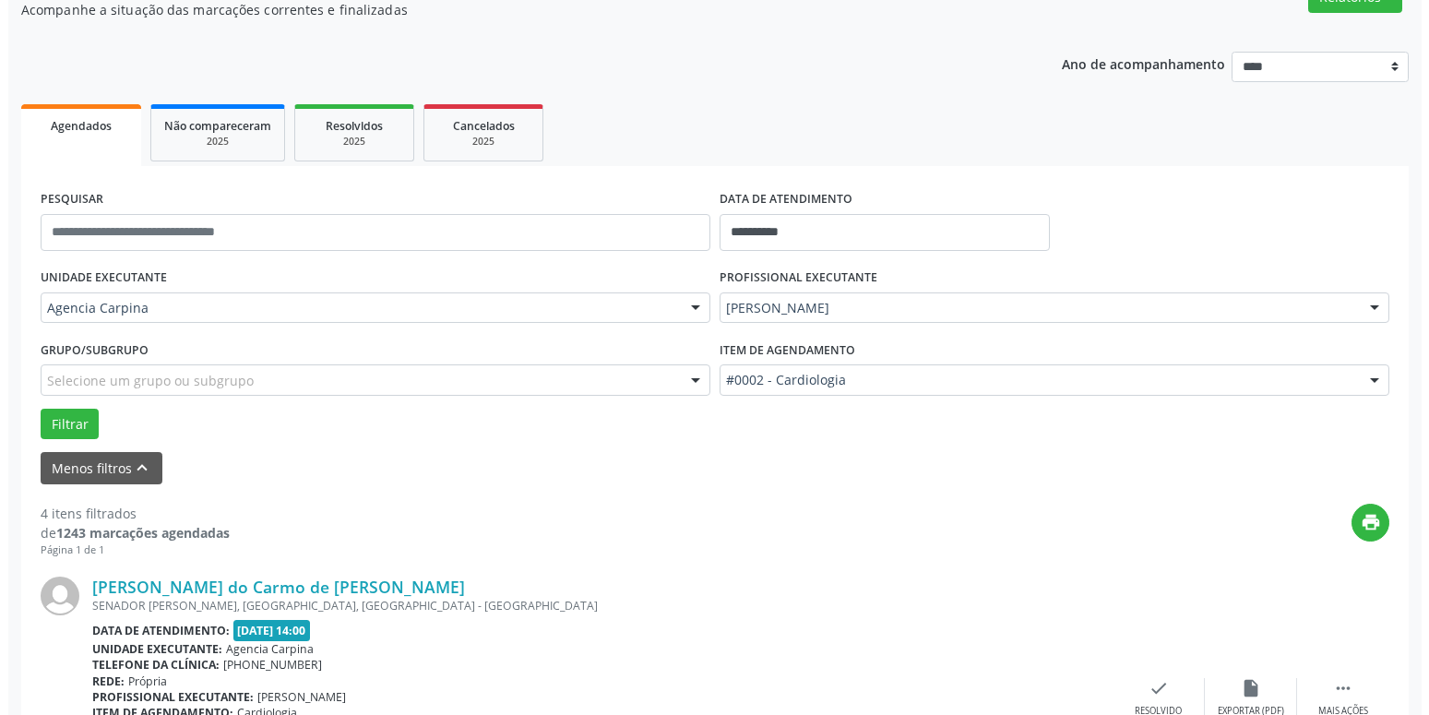
scroll to position [279, 0]
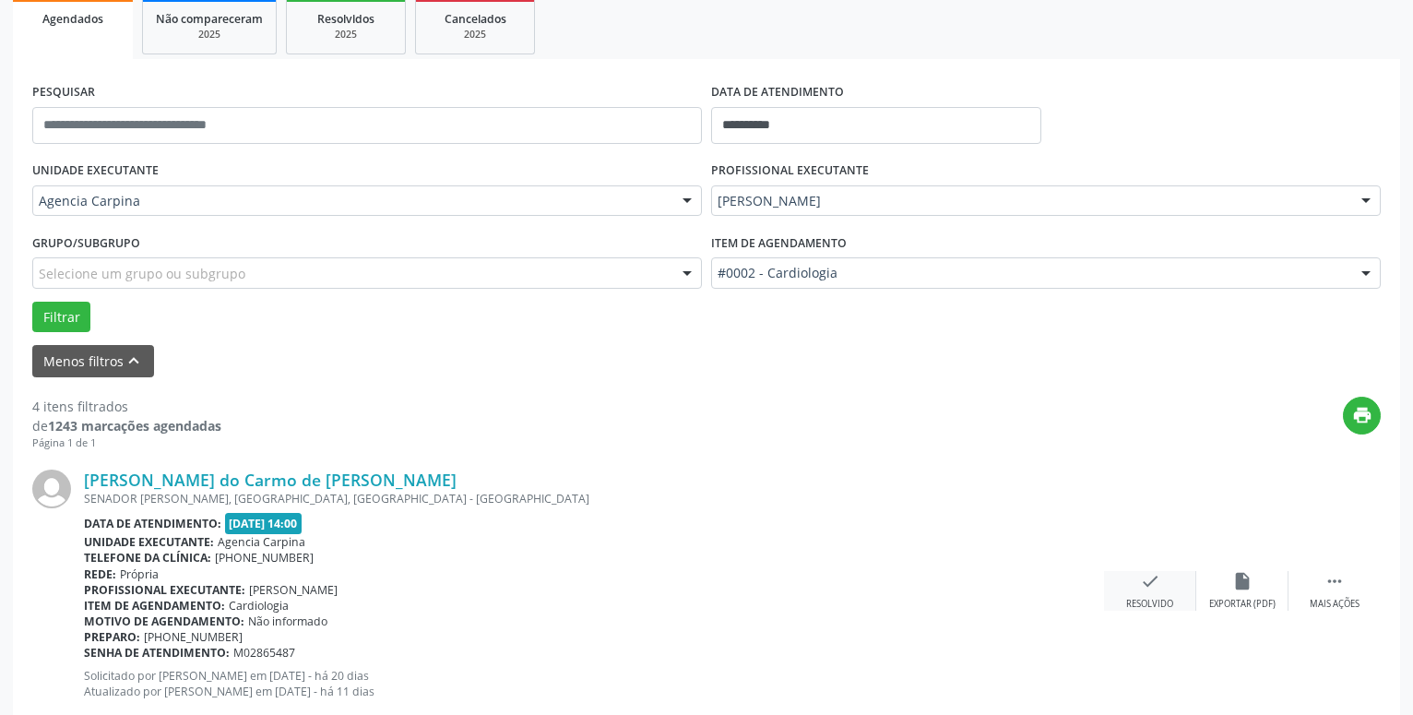
click at [1154, 586] on icon "check" at bounding box center [1150, 581] width 20 height 20
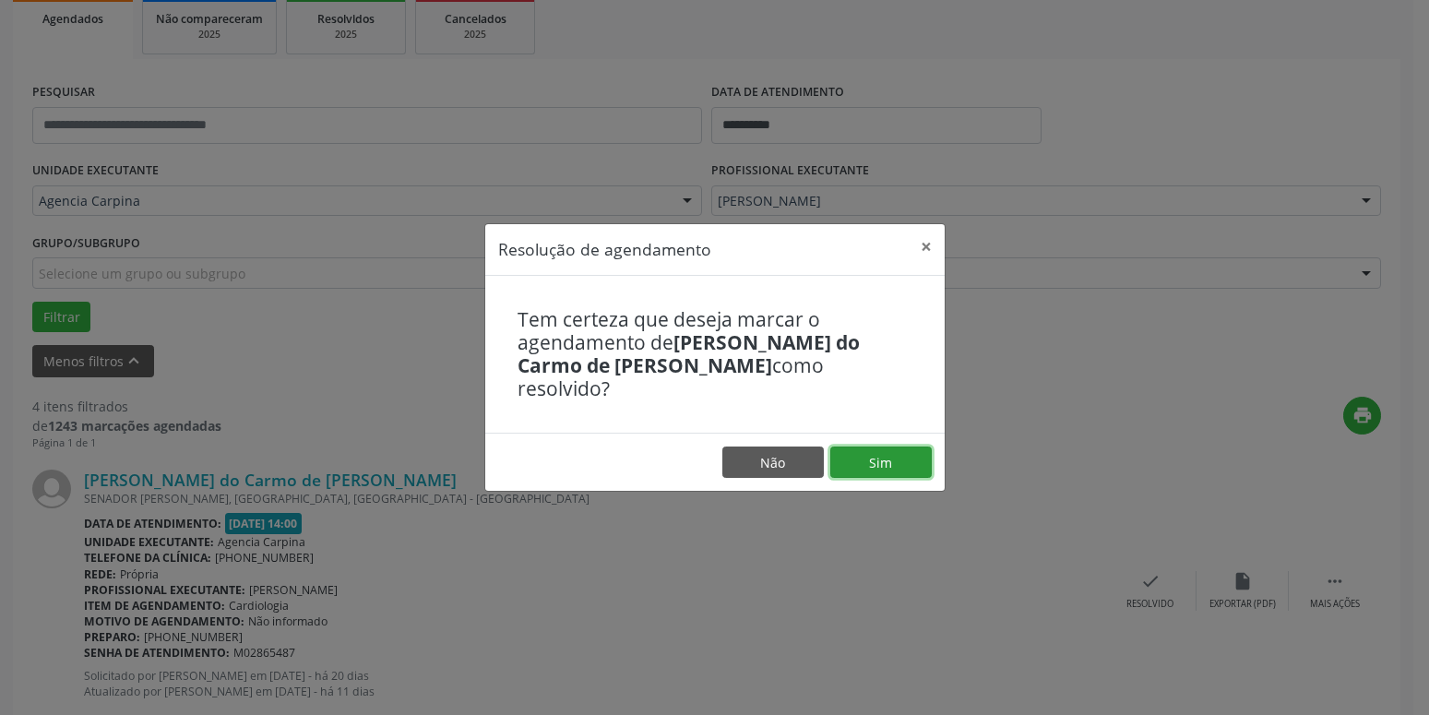
click at [896, 453] on button "Sim" at bounding box center [880, 462] width 101 height 31
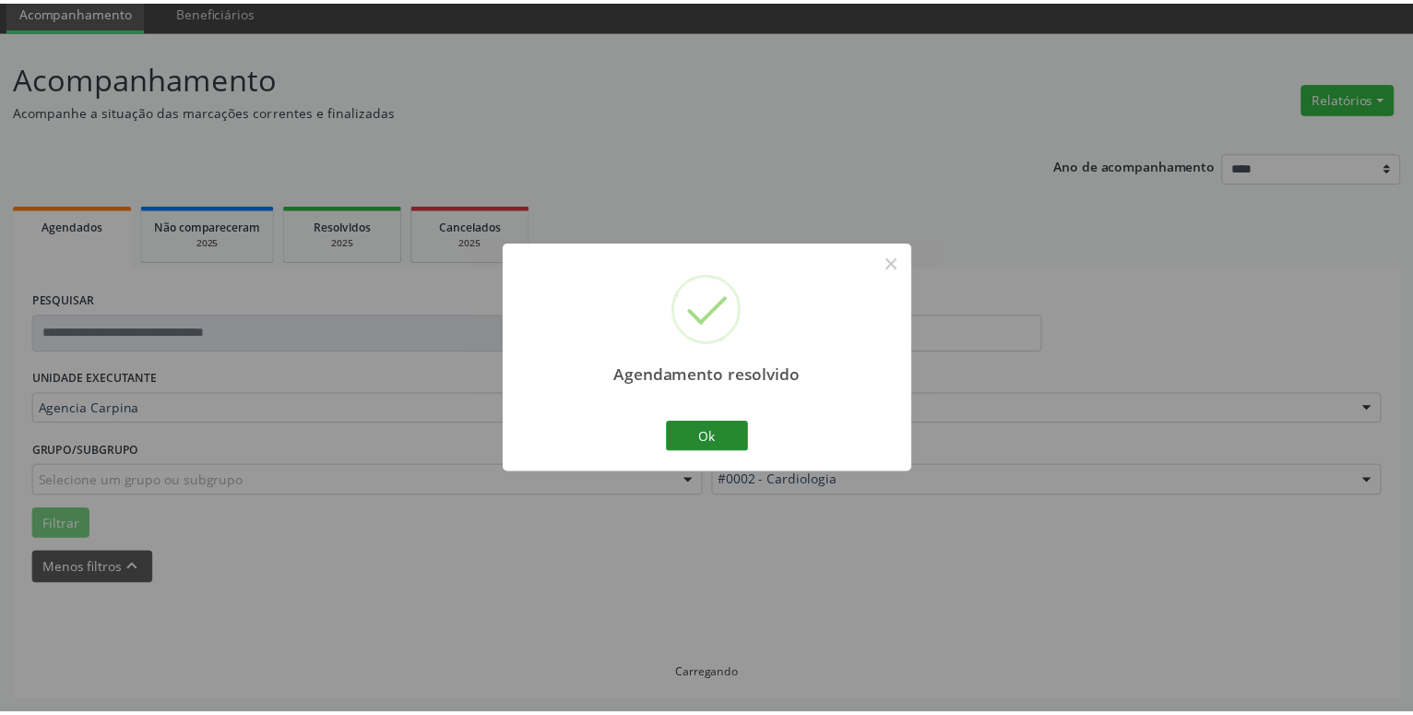
scroll to position [71, 0]
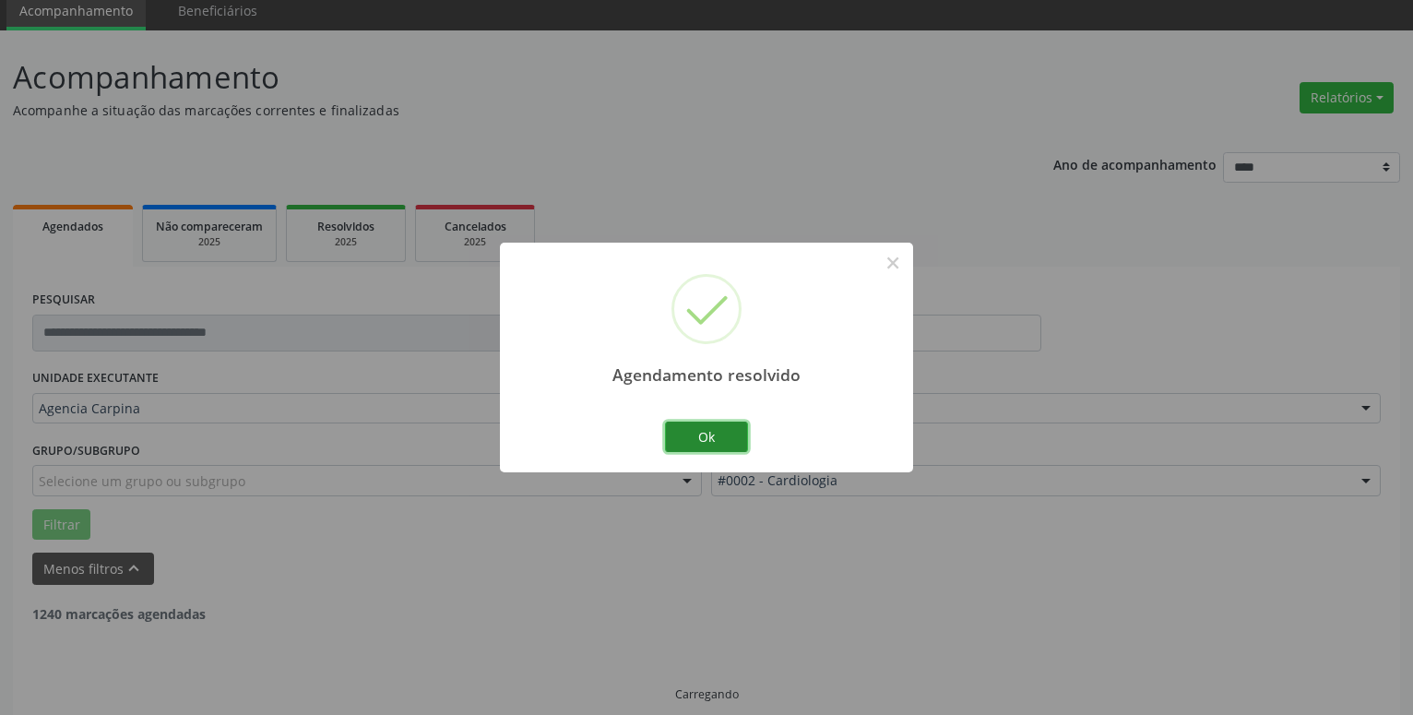
click at [708, 436] on button "Ok" at bounding box center [706, 437] width 83 height 31
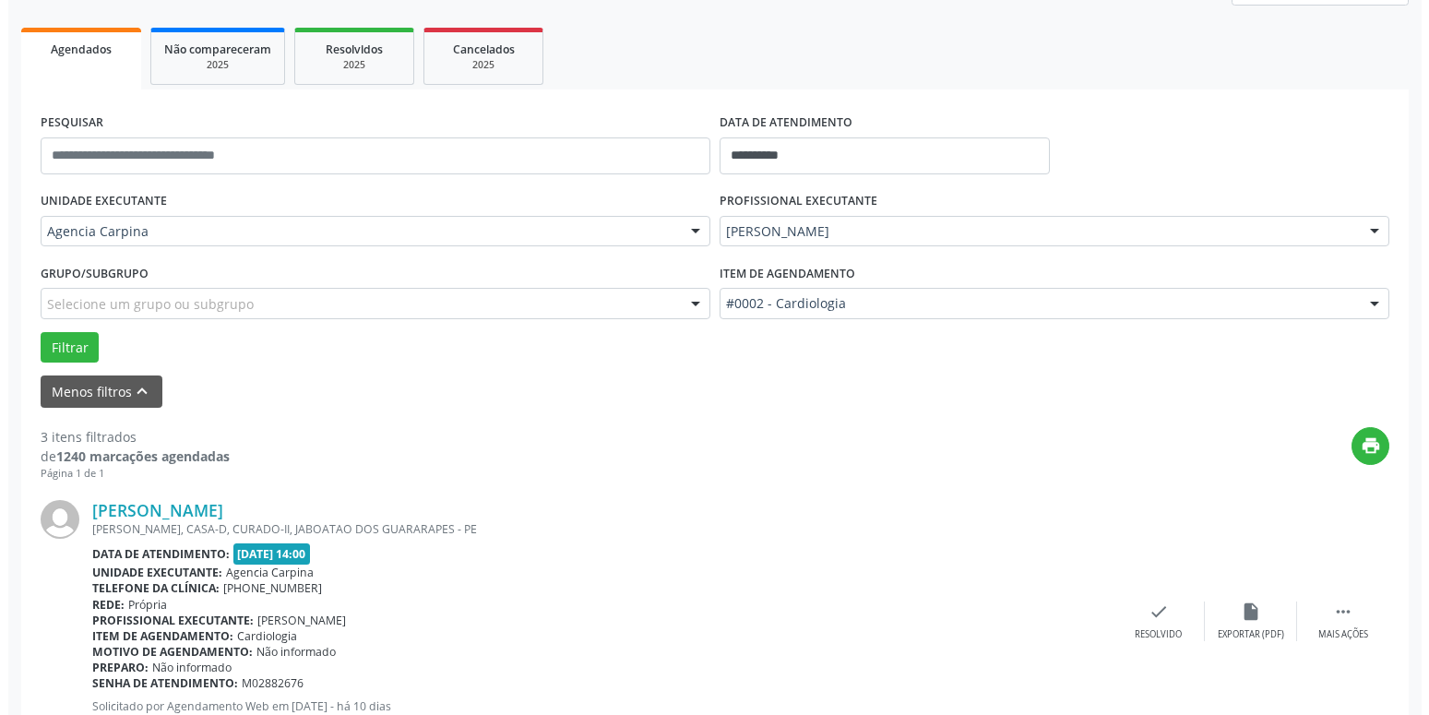
scroll to position [259, 0]
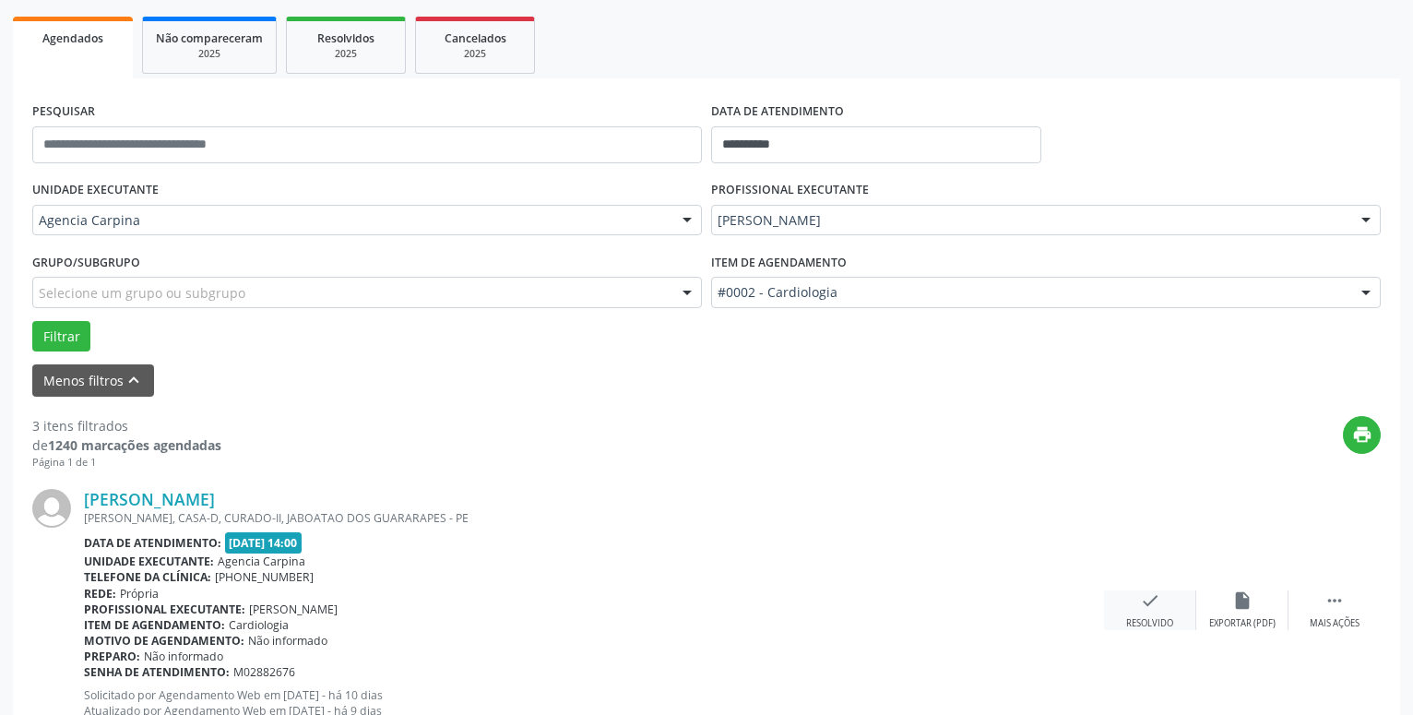
click at [1151, 621] on div "Resolvido" at bounding box center [1150, 623] width 47 height 13
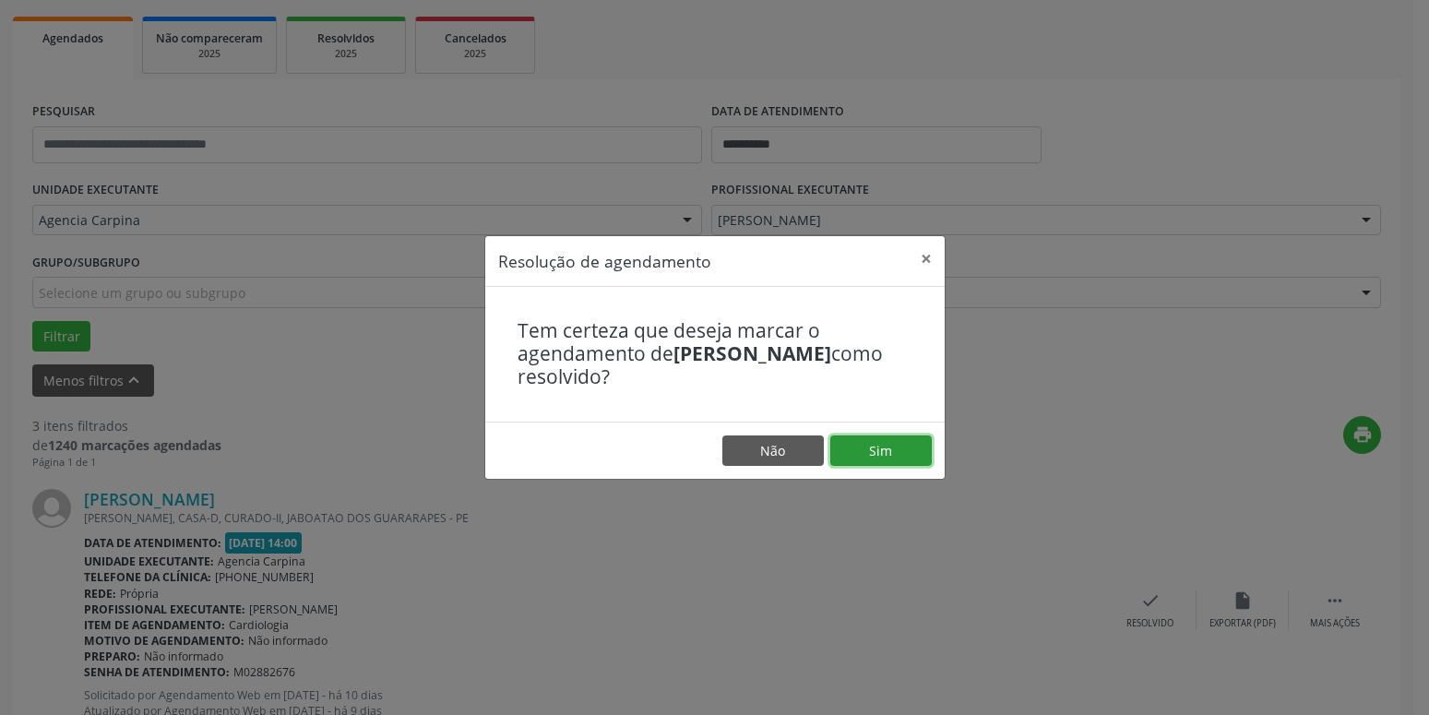
click at [888, 443] on button "Sim" at bounding box center [880, 450] width 101 height 31
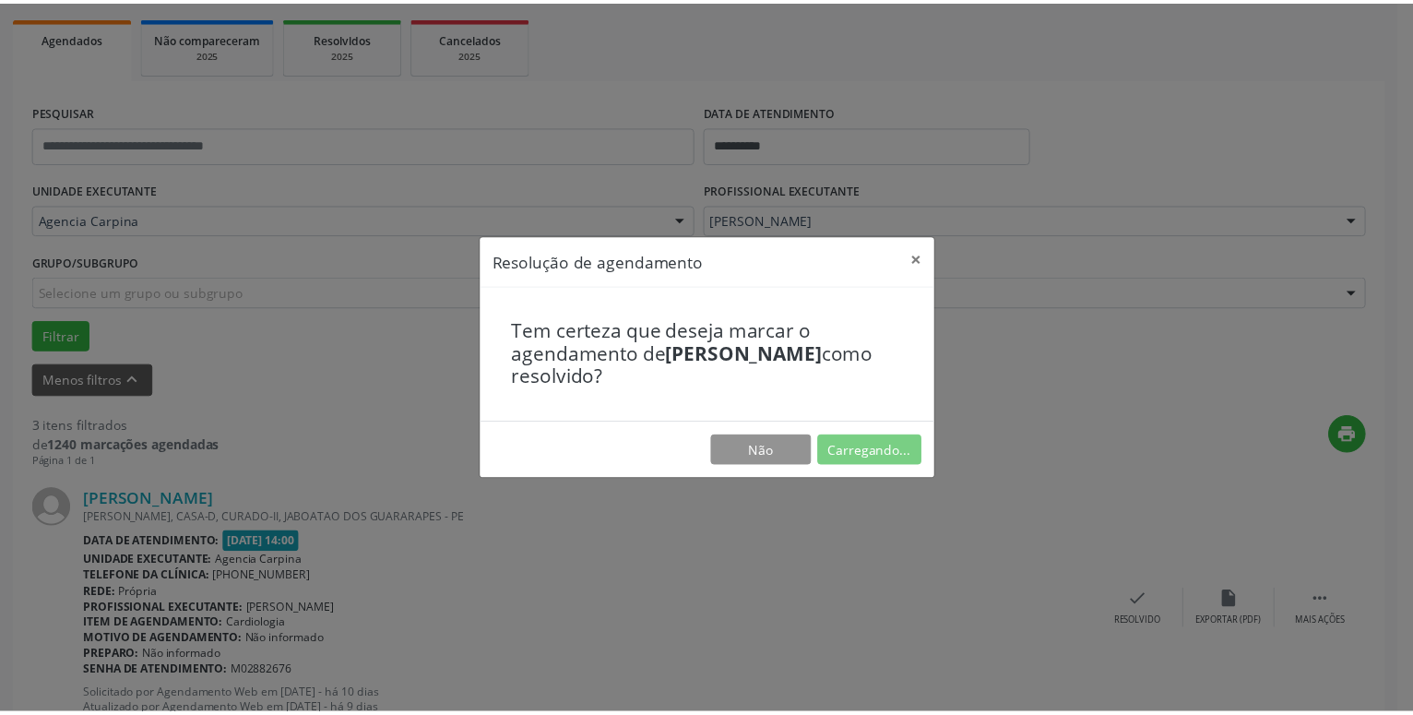
scroll to position [71, 0]
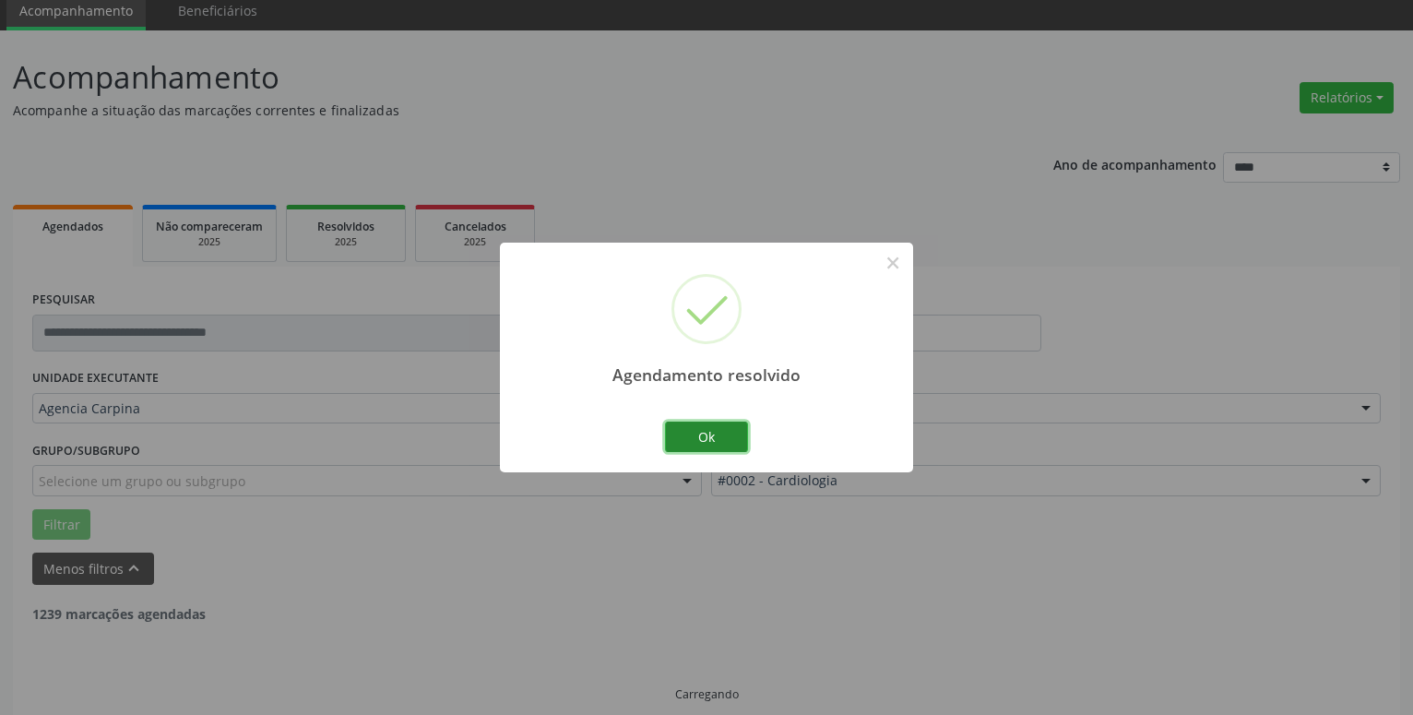
click at [707, 429] on button "Ok" at bounding box center [706, 437] width 83 height 31
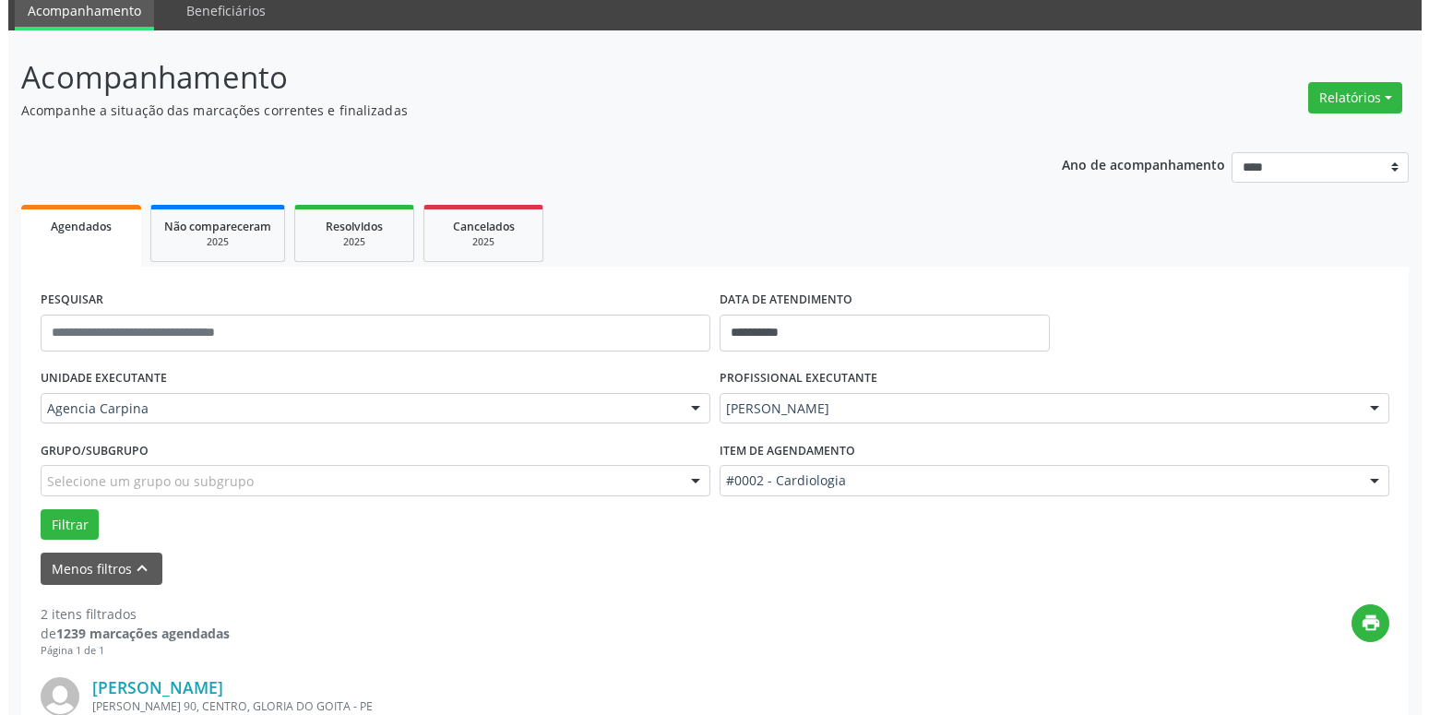
scroll to position [447, 0]
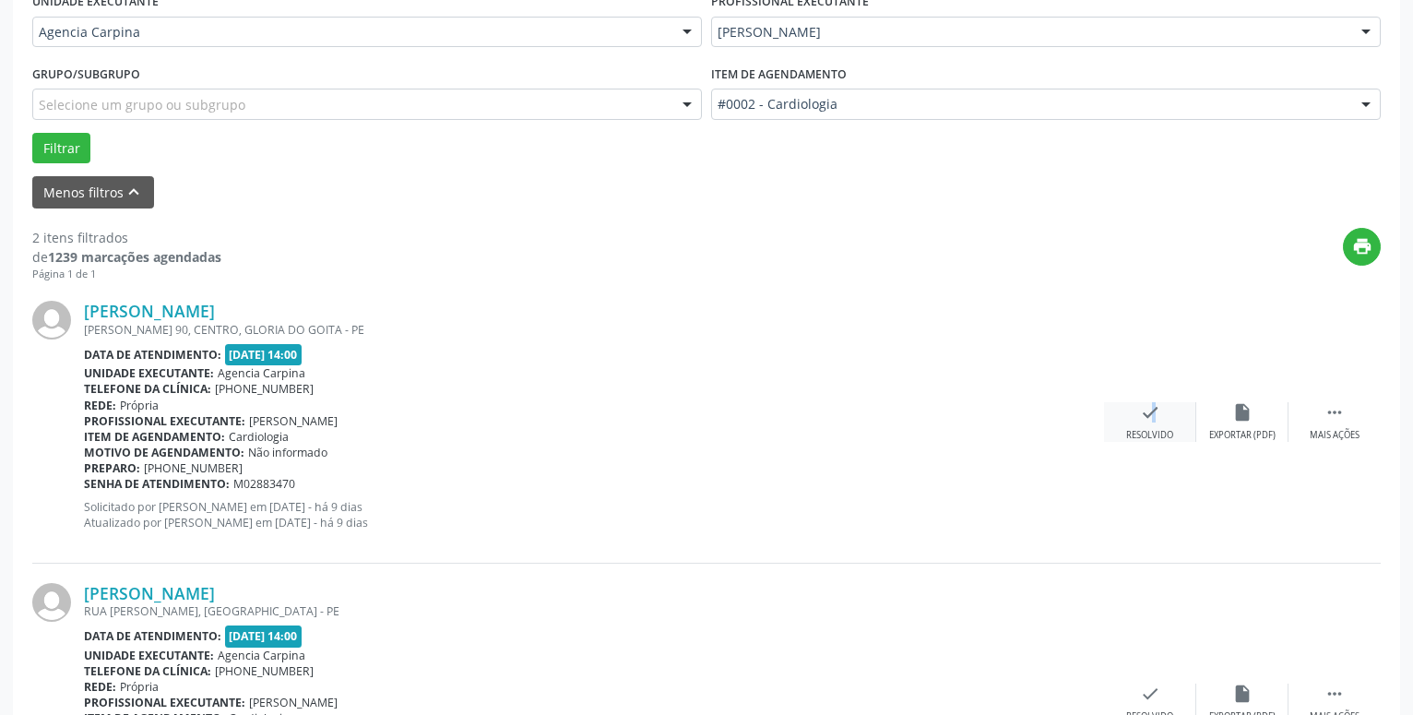
click at [1142, 423] on icon "check" at bounding box center [1150, 412] width 20 height 20
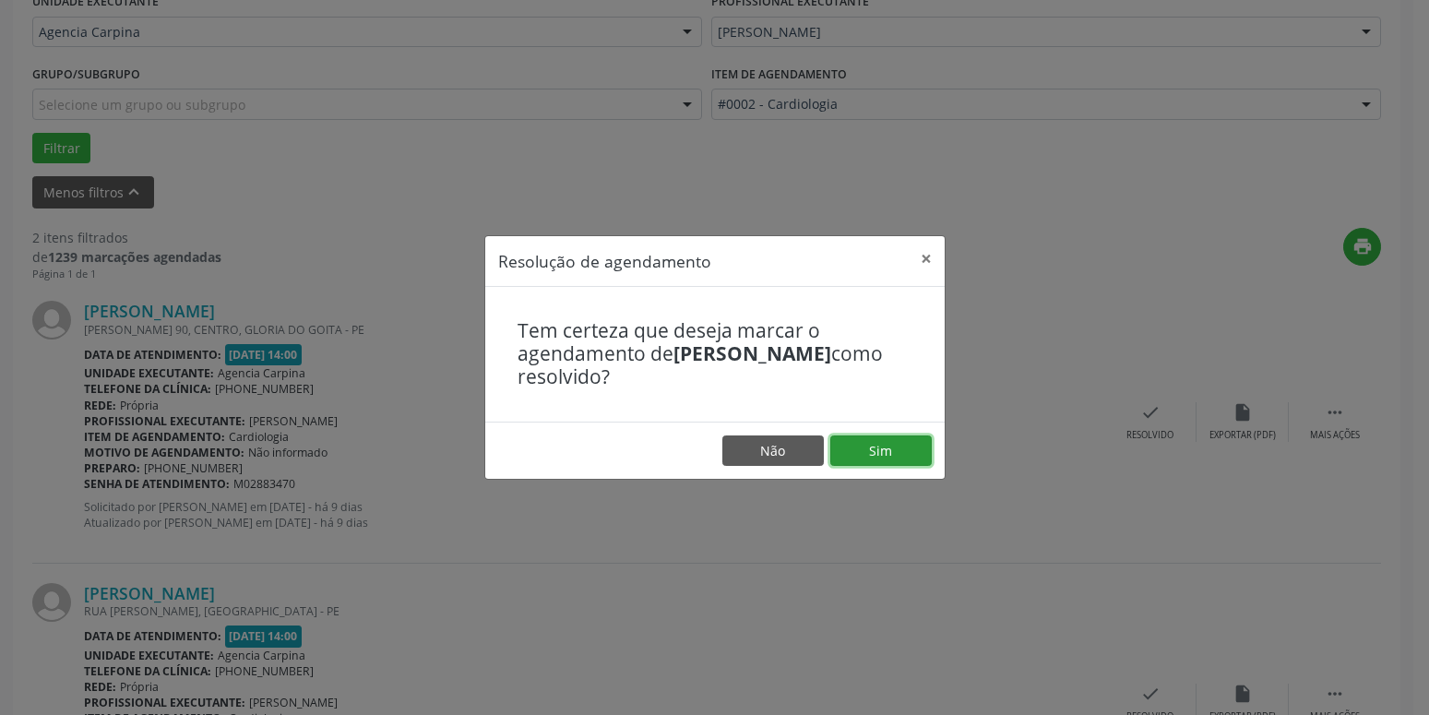
click at [908, 443] on button "Sim" at bounding box center [880, 450] width 101 height 31
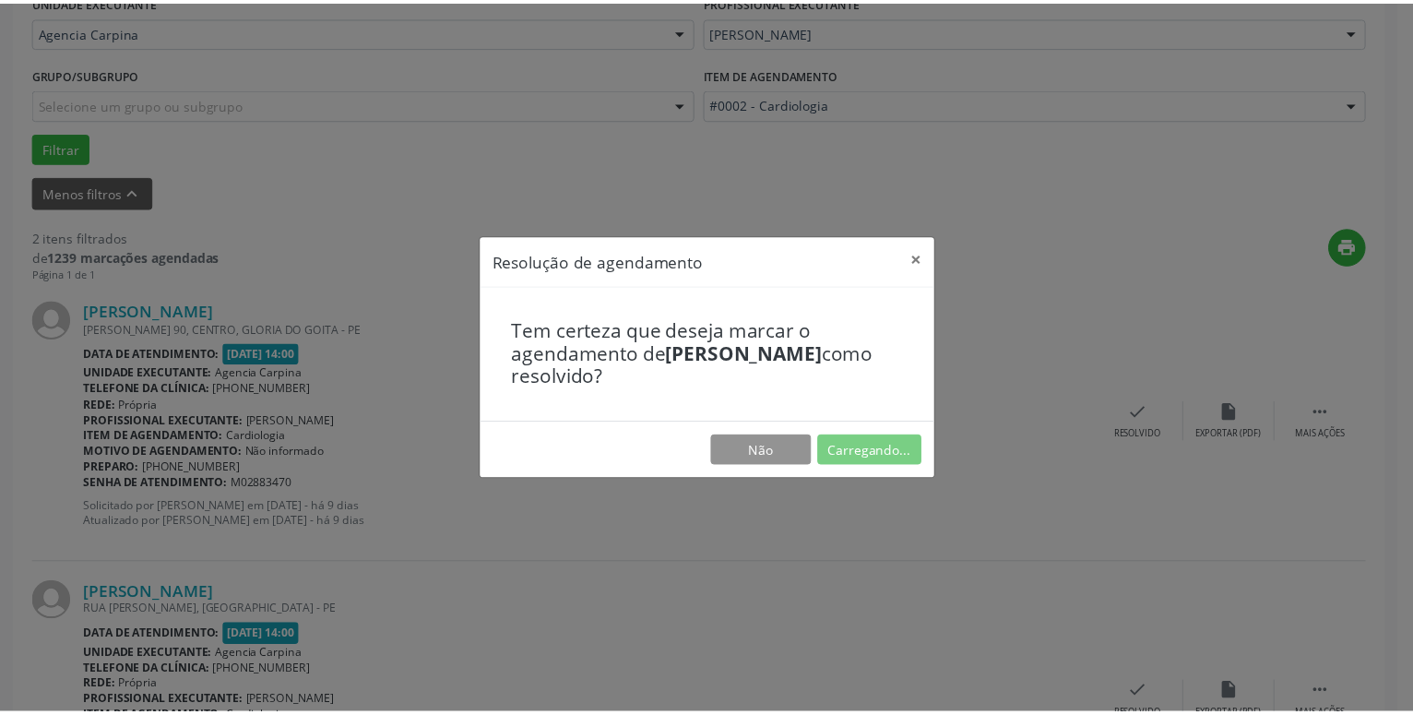
scroll to position [71, 0]
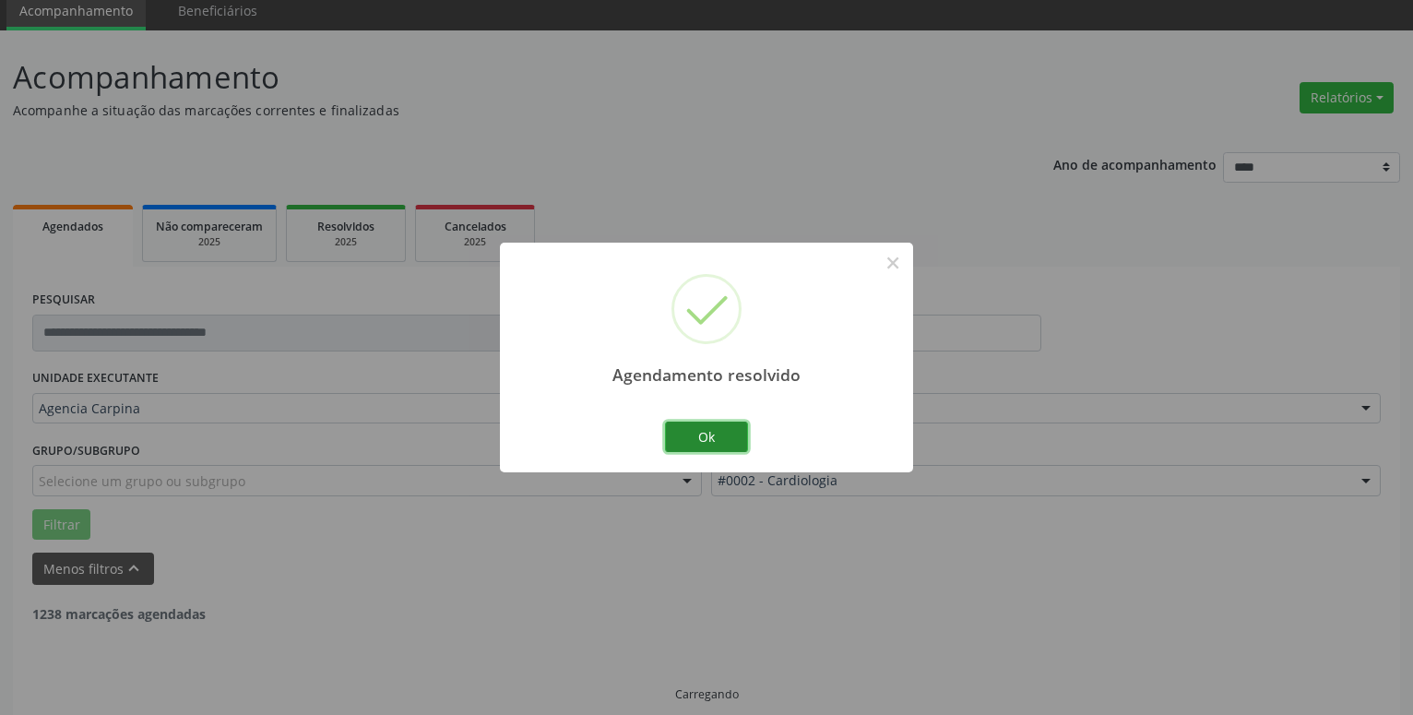
click at [682, 435] on button "Ok" at bounding box center [706, 437] width 83 height 31
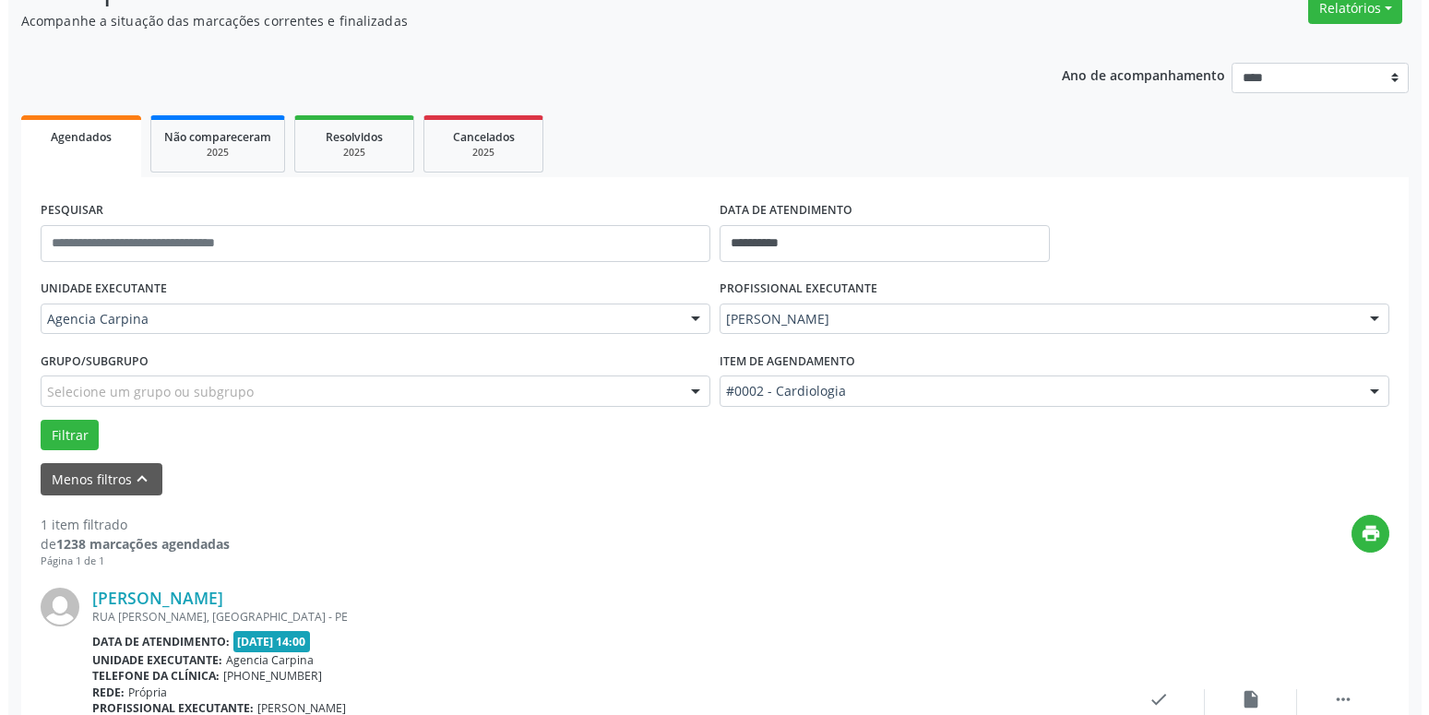
scroll to position [259, 0]
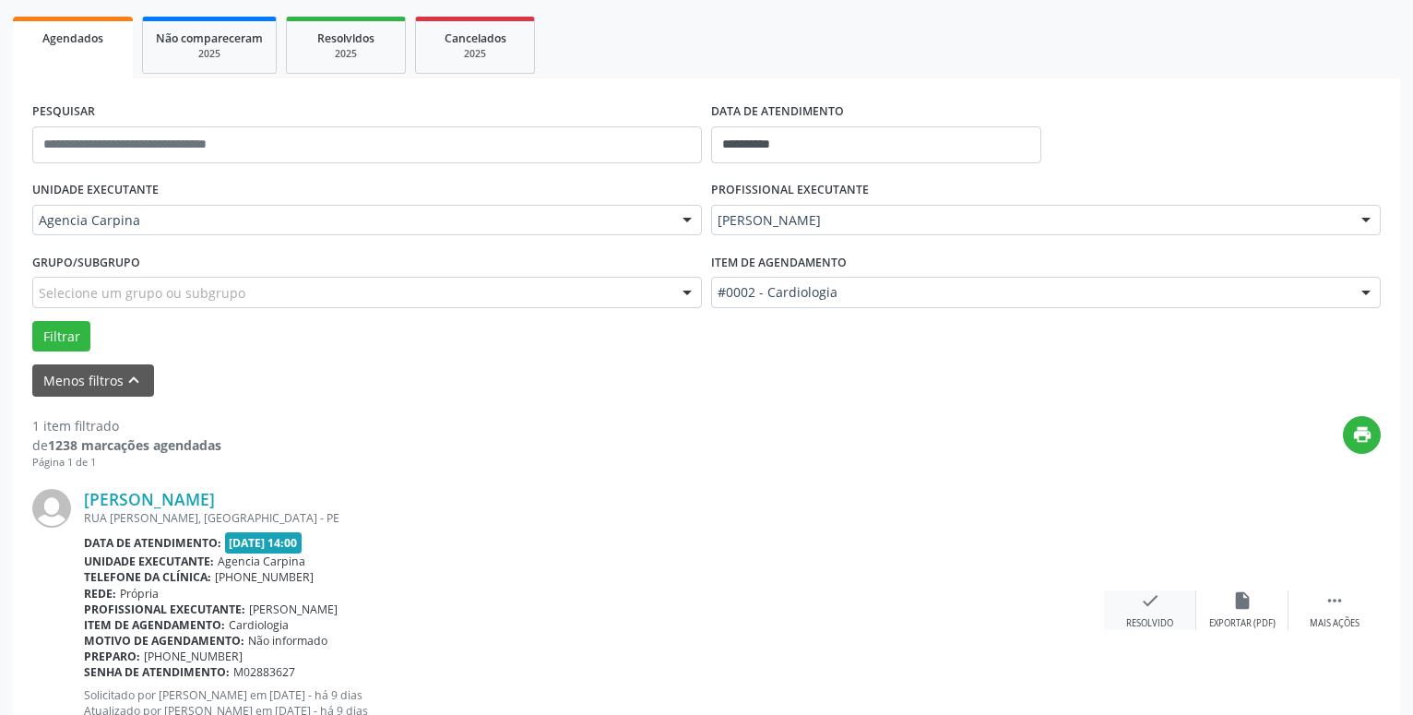
click at [1139, 613] on div "check Resolvido" at bounding box center [1150, 610] width 92 height 40
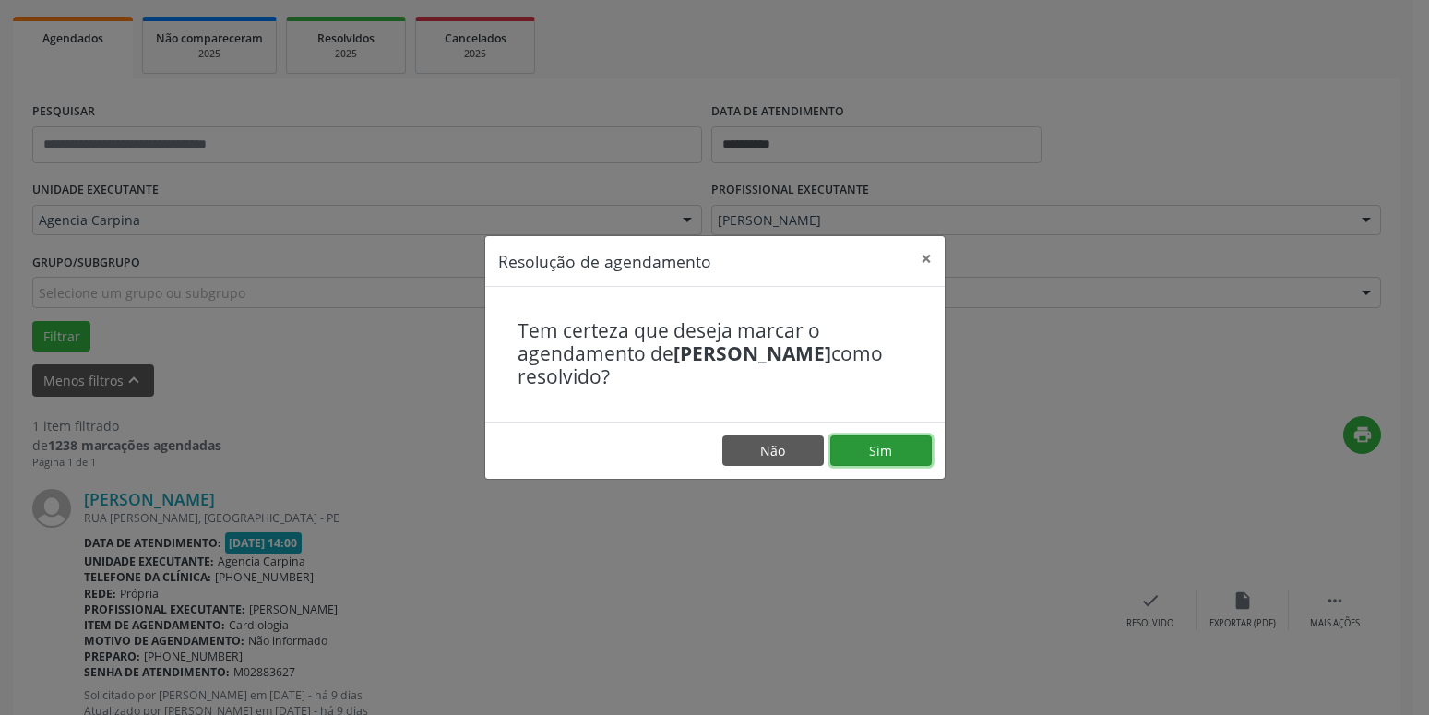
click at [880, 447] on button "Sim" at bounding box center [880, 450] width 101 height 31
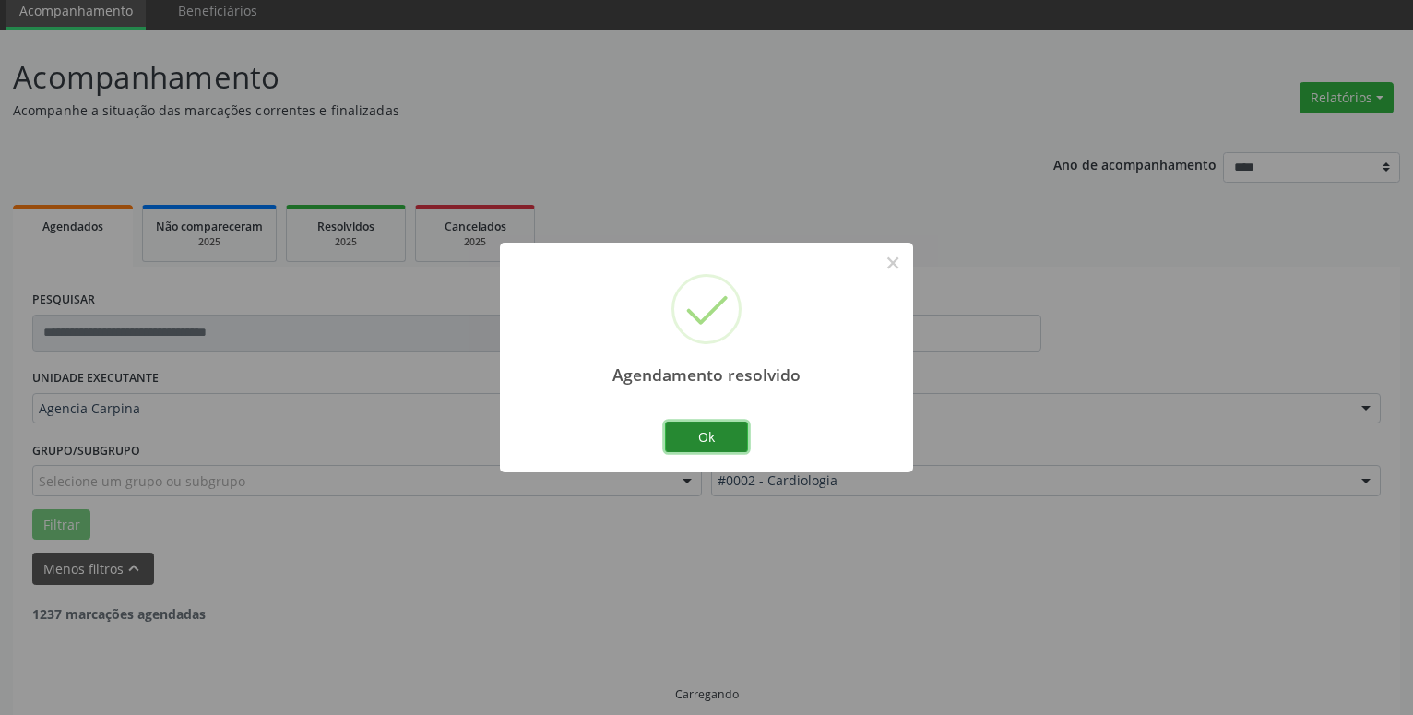
click at [696, 438] on button "Ok" at bounding box center [706, 437] width 83 height 31
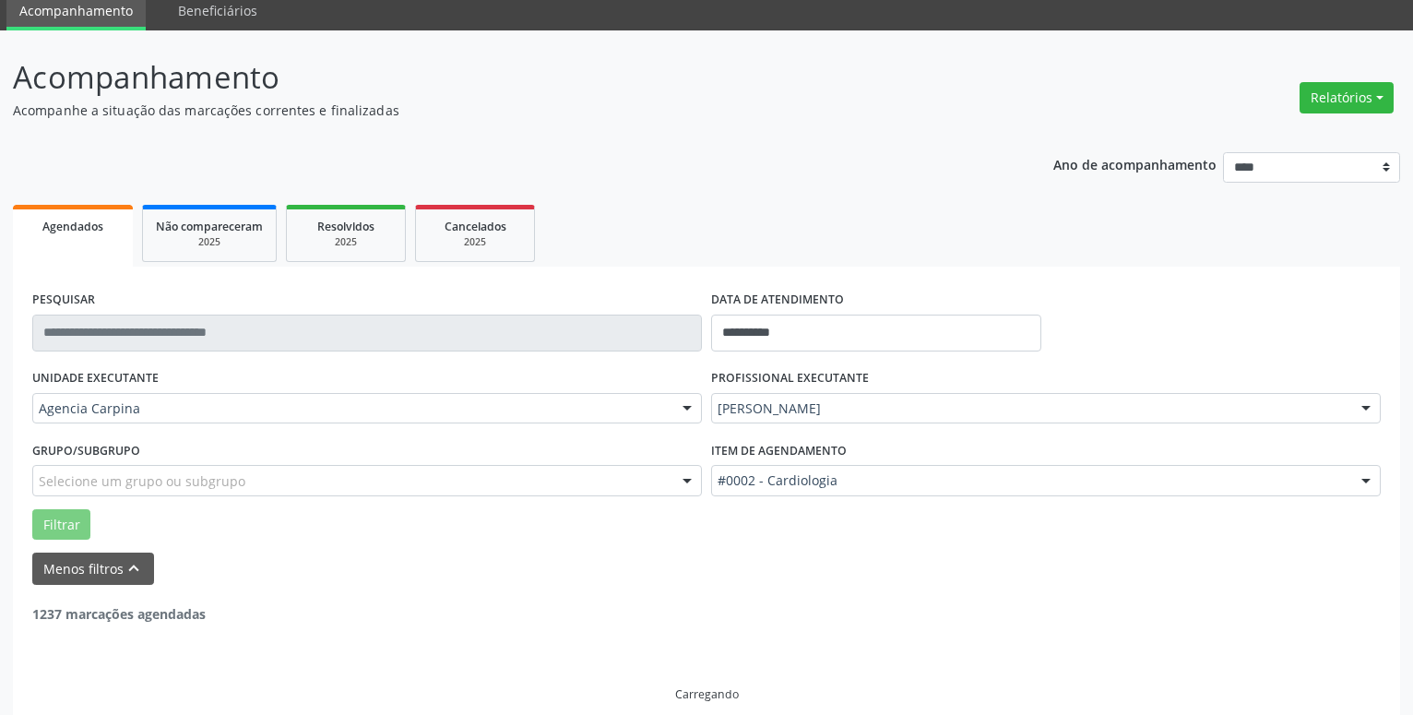
scroll to position [31, 0]
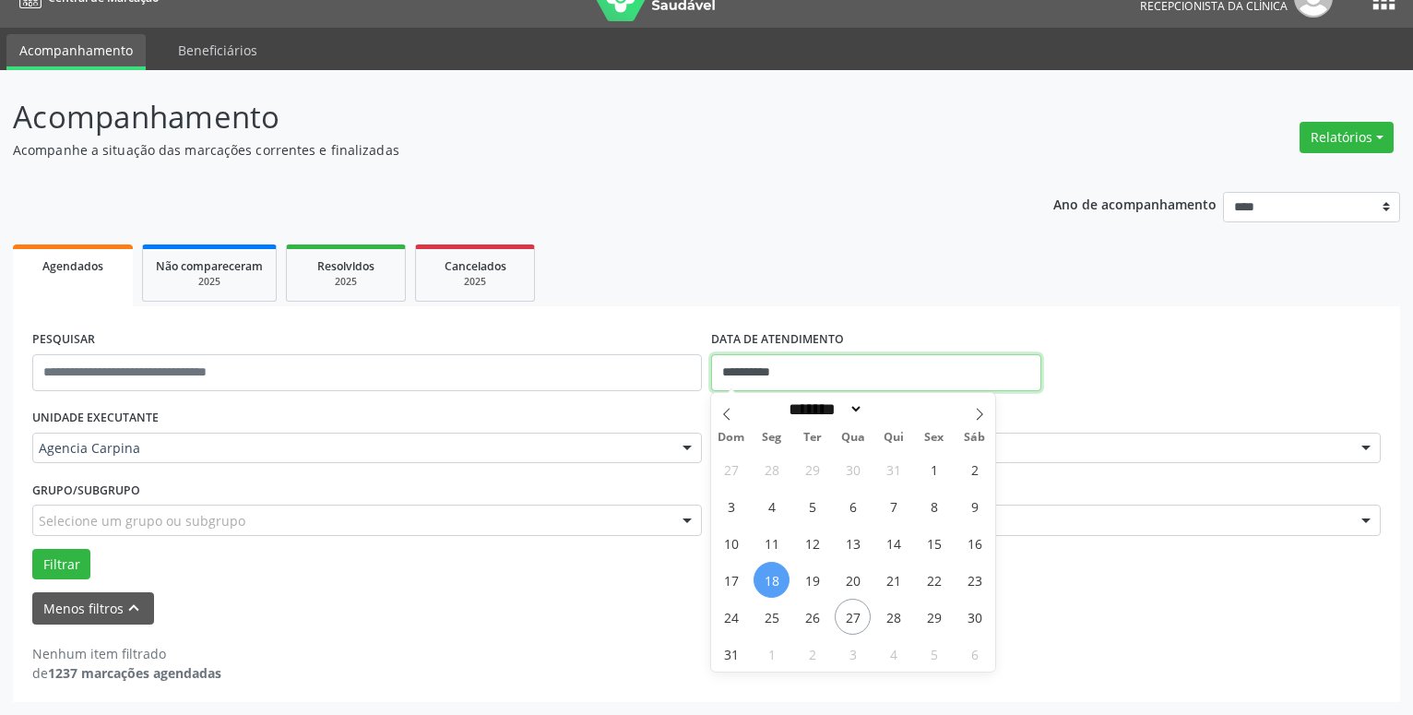
click at [788, 365] on input "**********" at bounding box center [876, 372] width 330 height 37
click at [814, 585] on span "19" at bounding box center [812, 580] width 36 height 36
type input "**********"
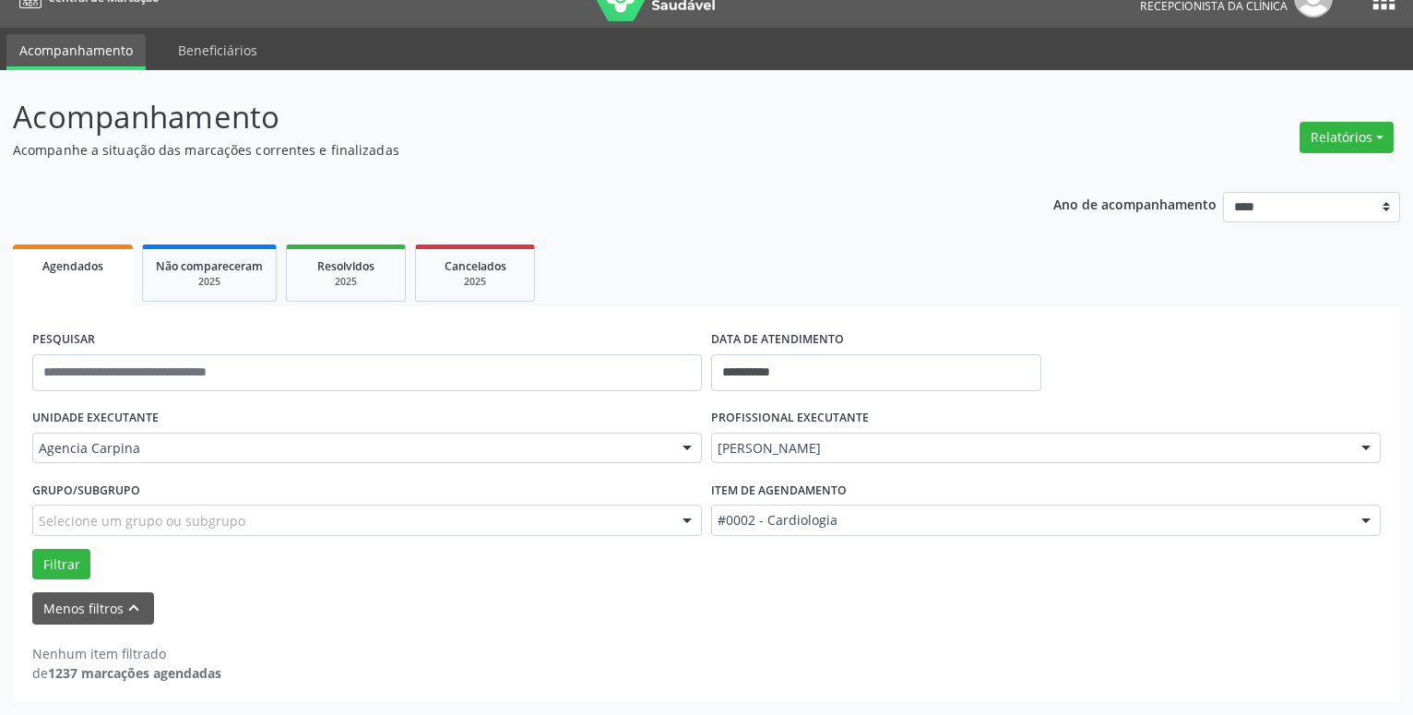
click at [1366, 452] on div at bounding box center [1367, 449] width 28 height 31
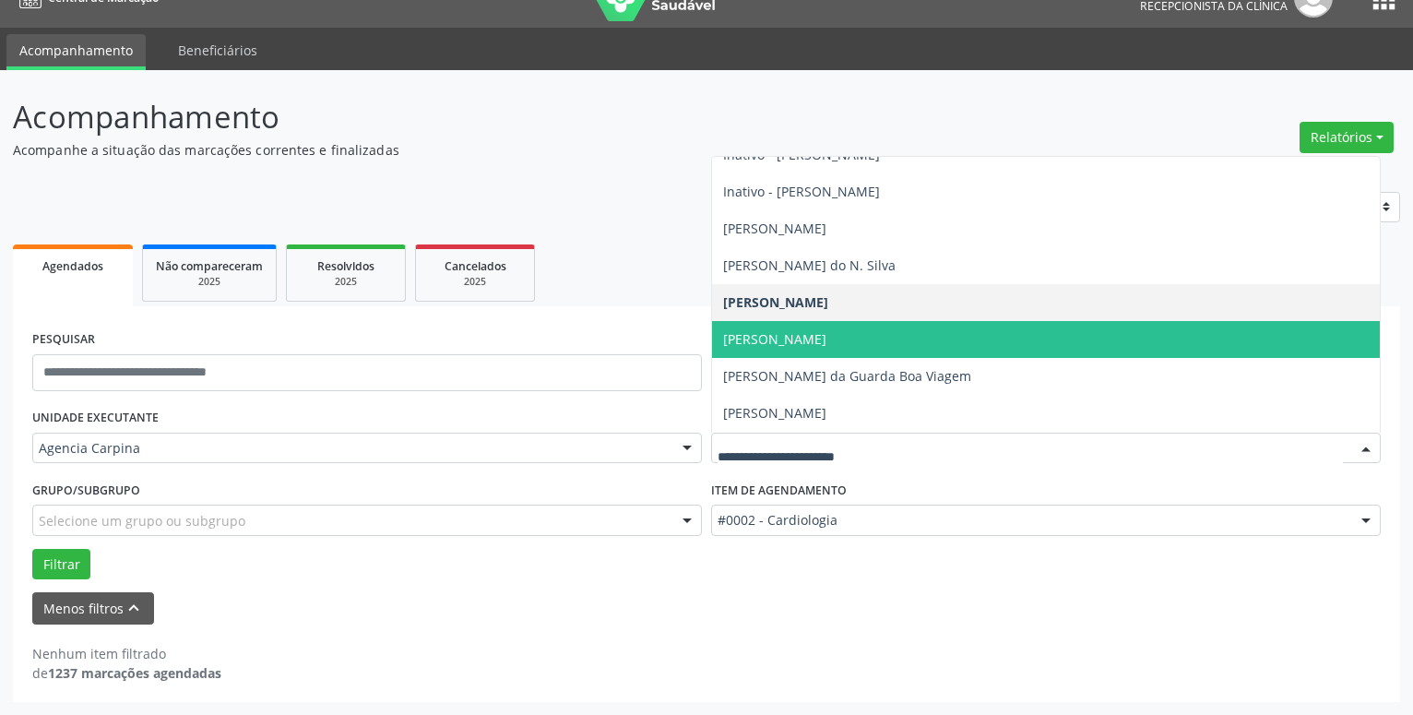
click at [977, 345] on span "[PERSON_NAME]" at bounding box center [1046, 339] width 668 height 37
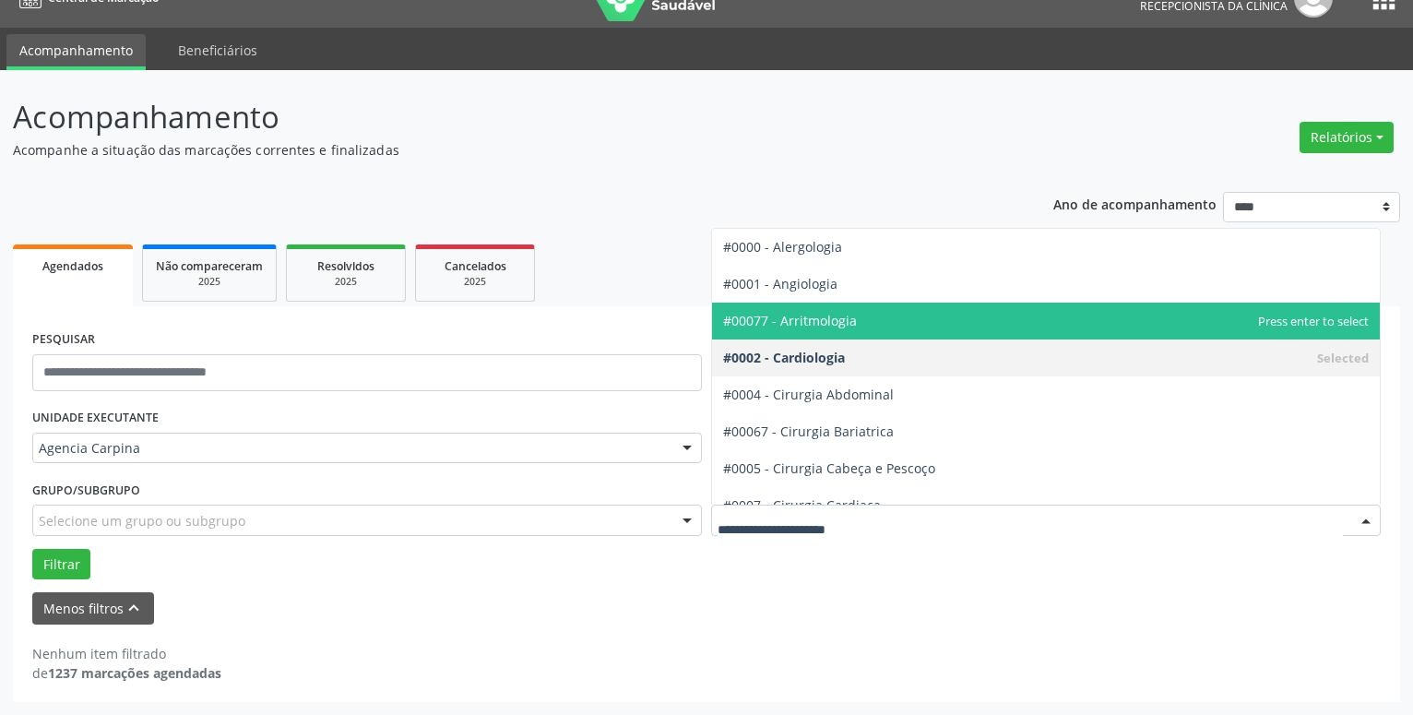
click at [1362, 521] on div at bounding box center [1367, 521] width 28 height 31
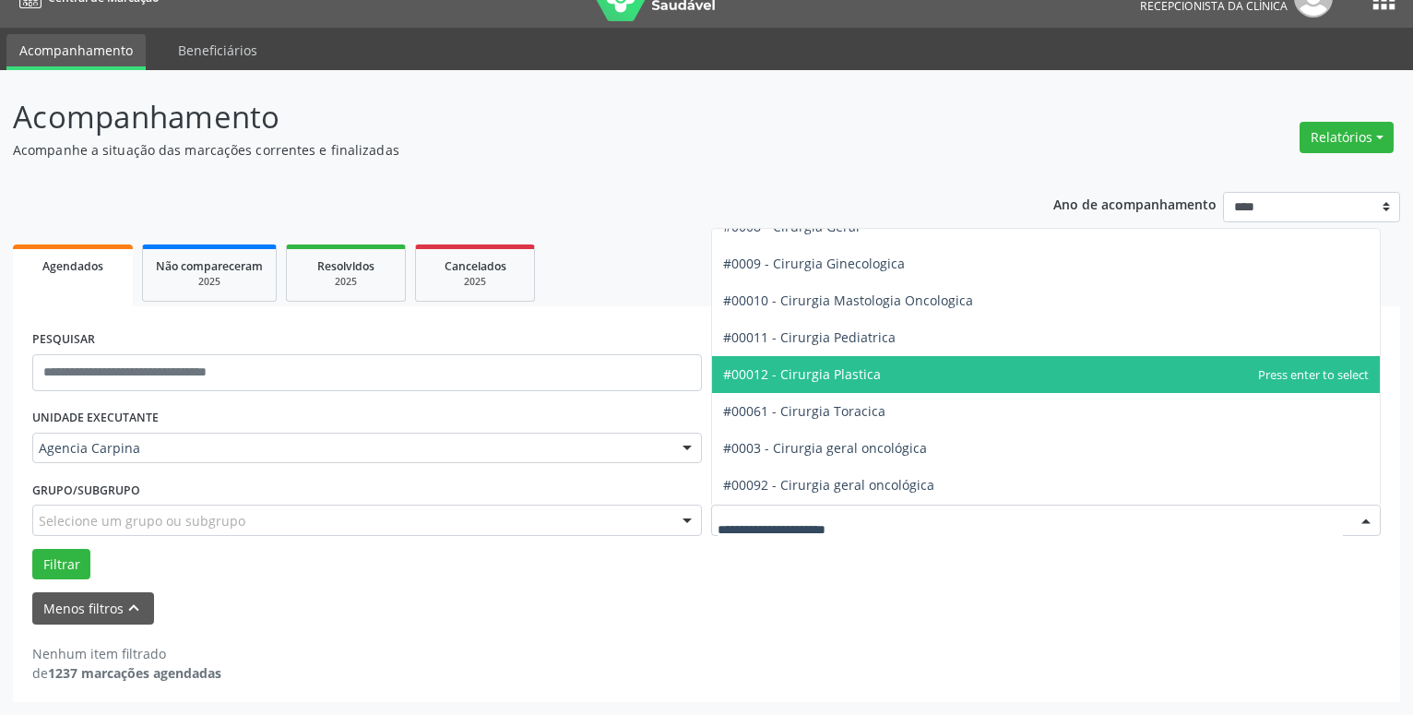
scroll to position [526, 0]
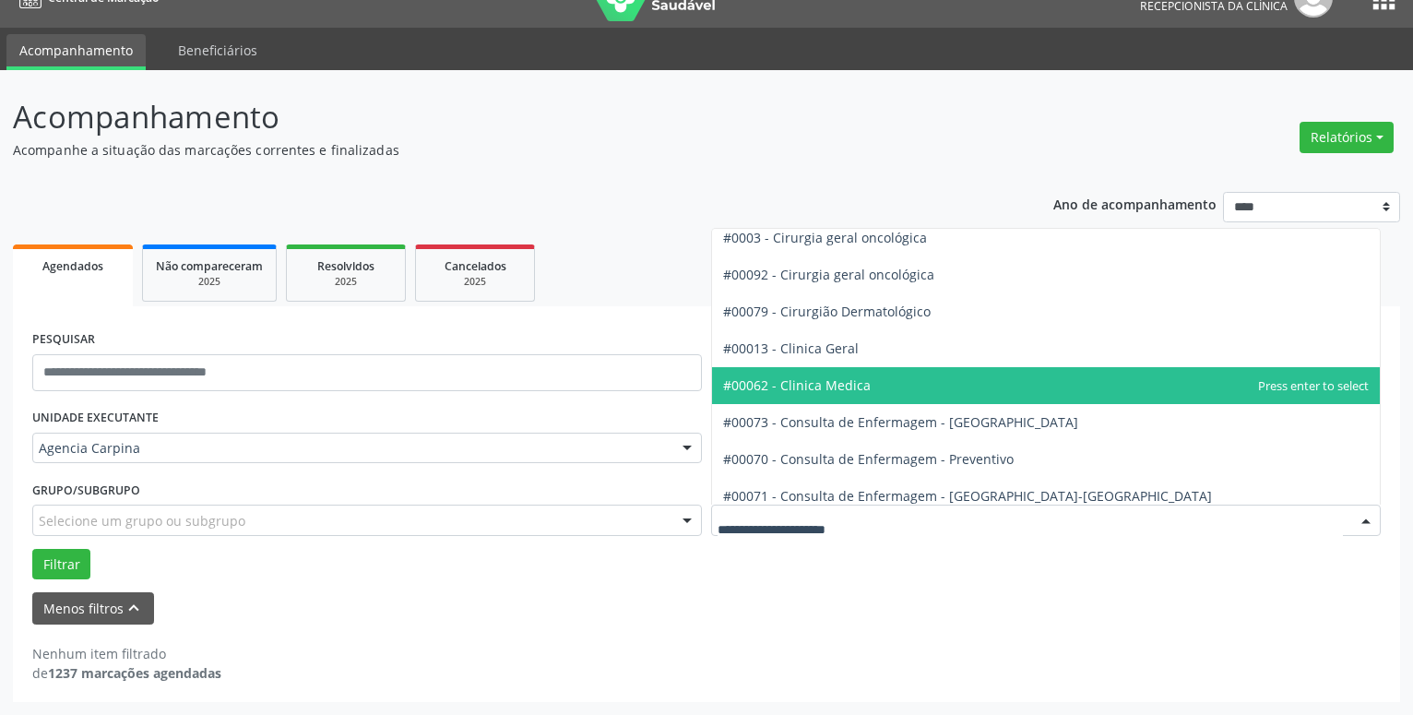
click at [948, 389] on span "#00062 - Clinica Medica" at bounding box center [1046, 385] width 668 height 37
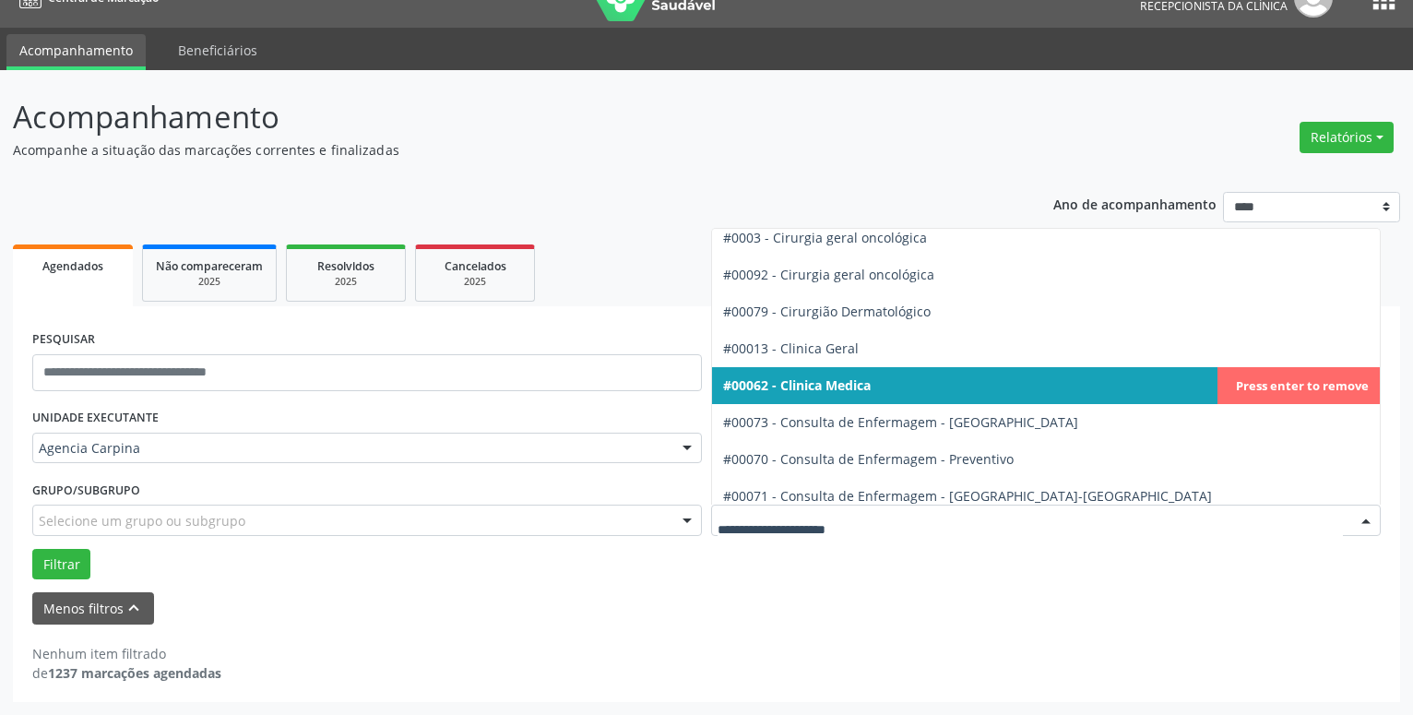
click at [1370, 521] on div at bounding box center [1367, 521] width 28 height 31
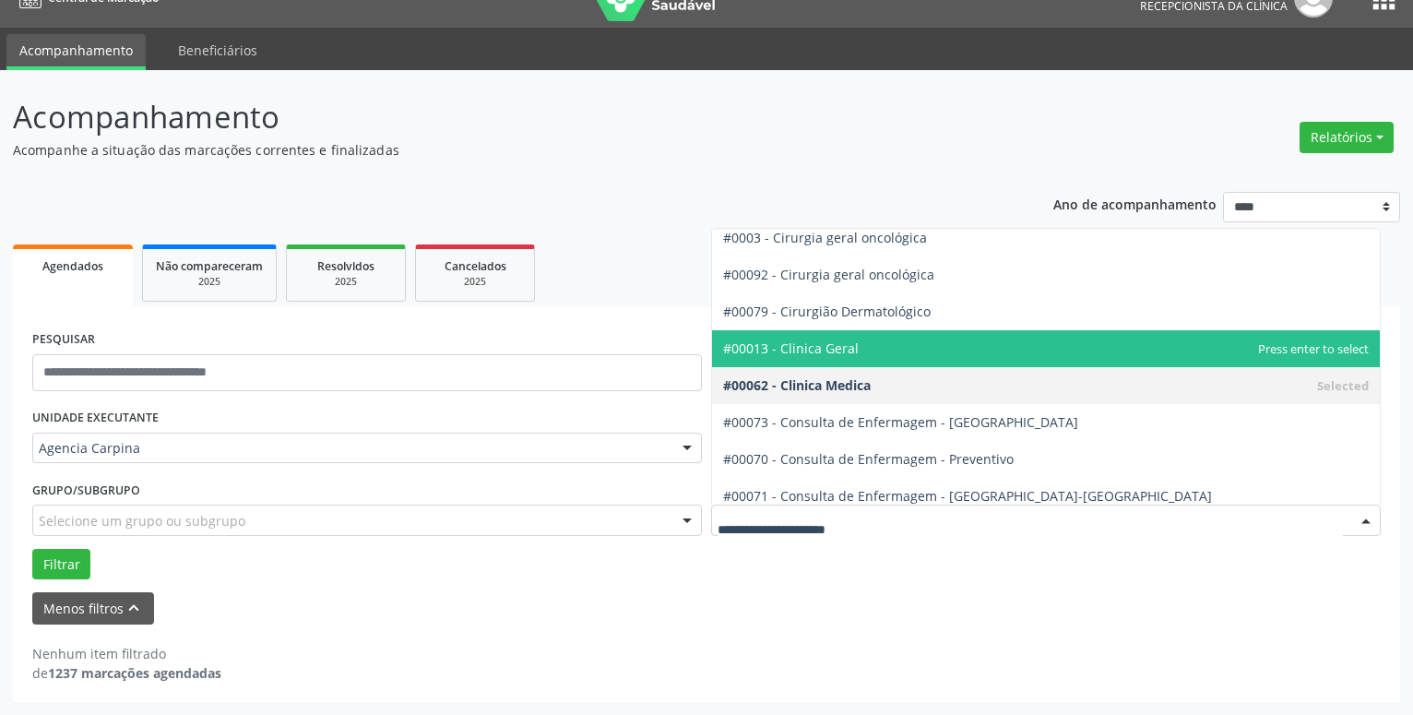
click at [929, 348] on span "#00013 - Clinica Geral" at bounding box center [1046, 348] width 668 height 37
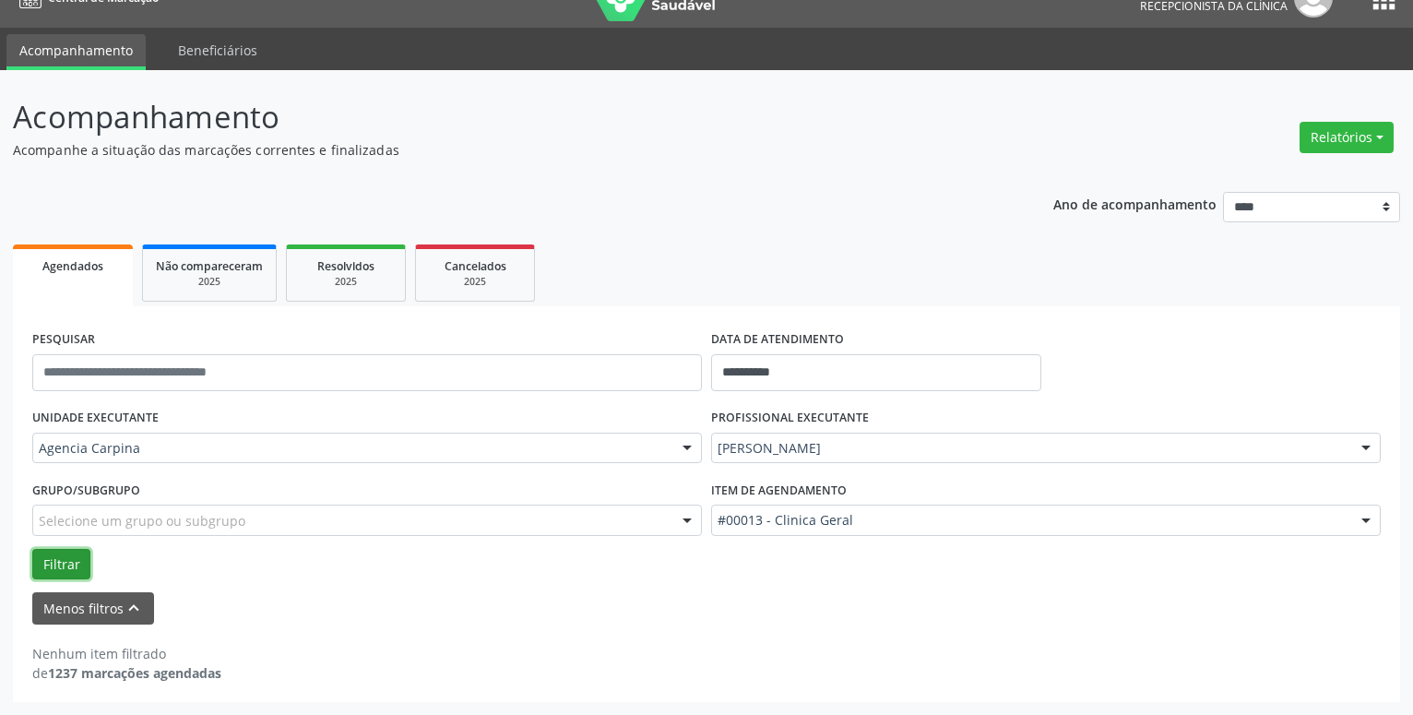
click at [55, 557] on button "Filtrar" at bounding box center [61, 564] width 58 height 31
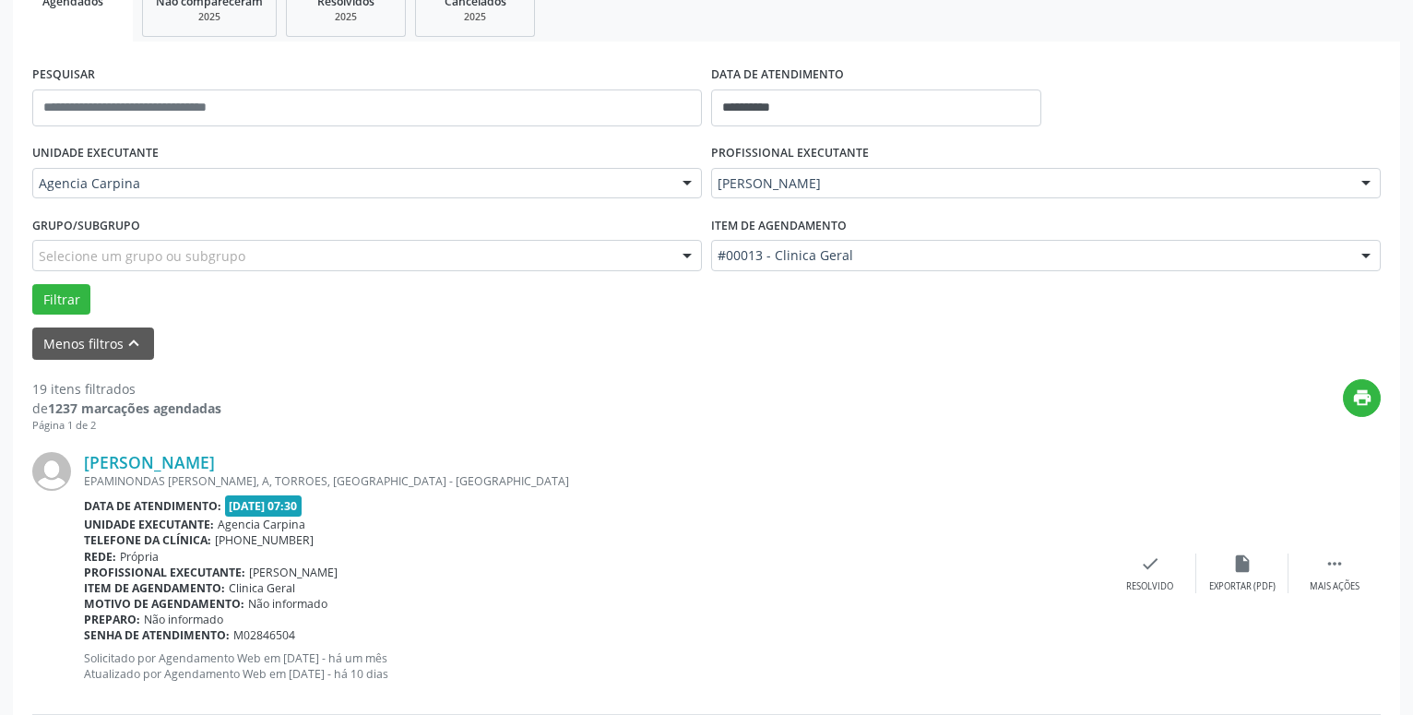
scroll to position [408, 0]
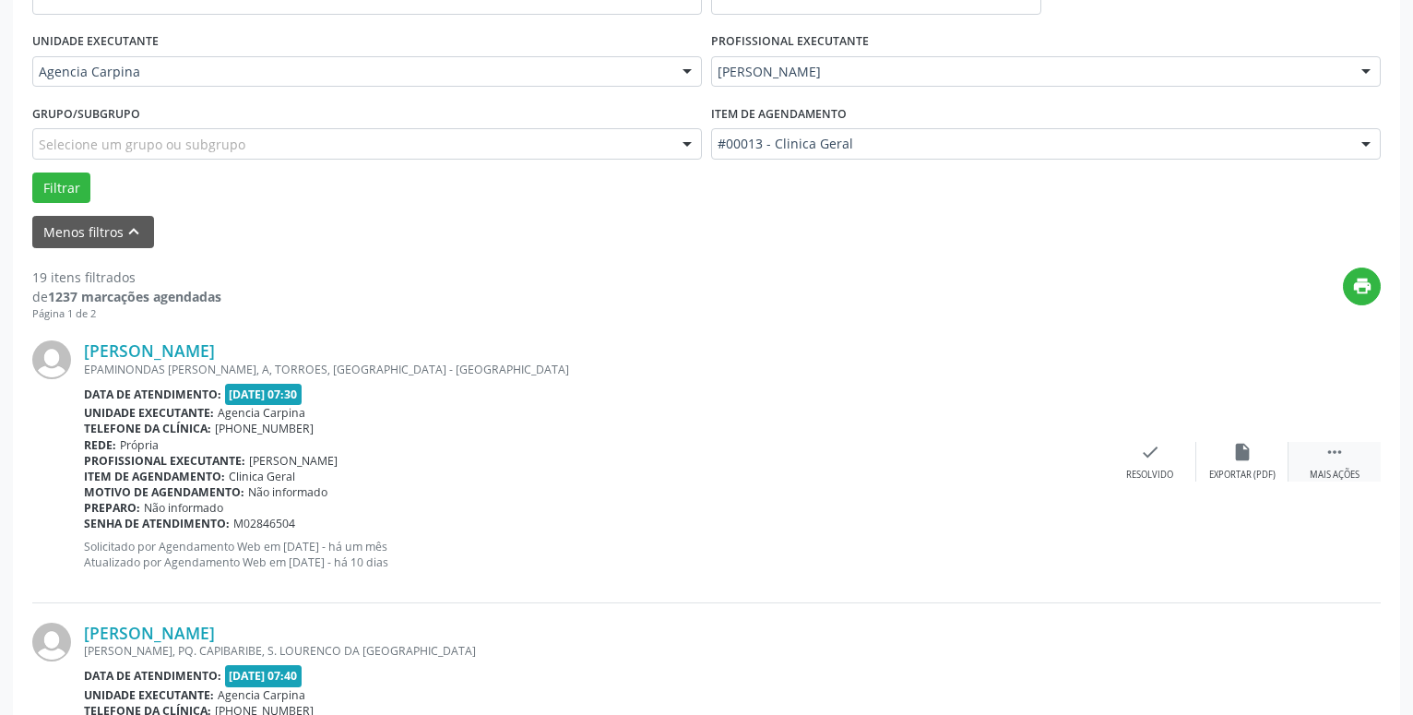
click at [1334, 452] on icon "" at bounding box center [1335, 452] width 20 height 20
click at [1246, 461] on icon "alarm_off" at bounding box center [1243, 452] width 20 height 20
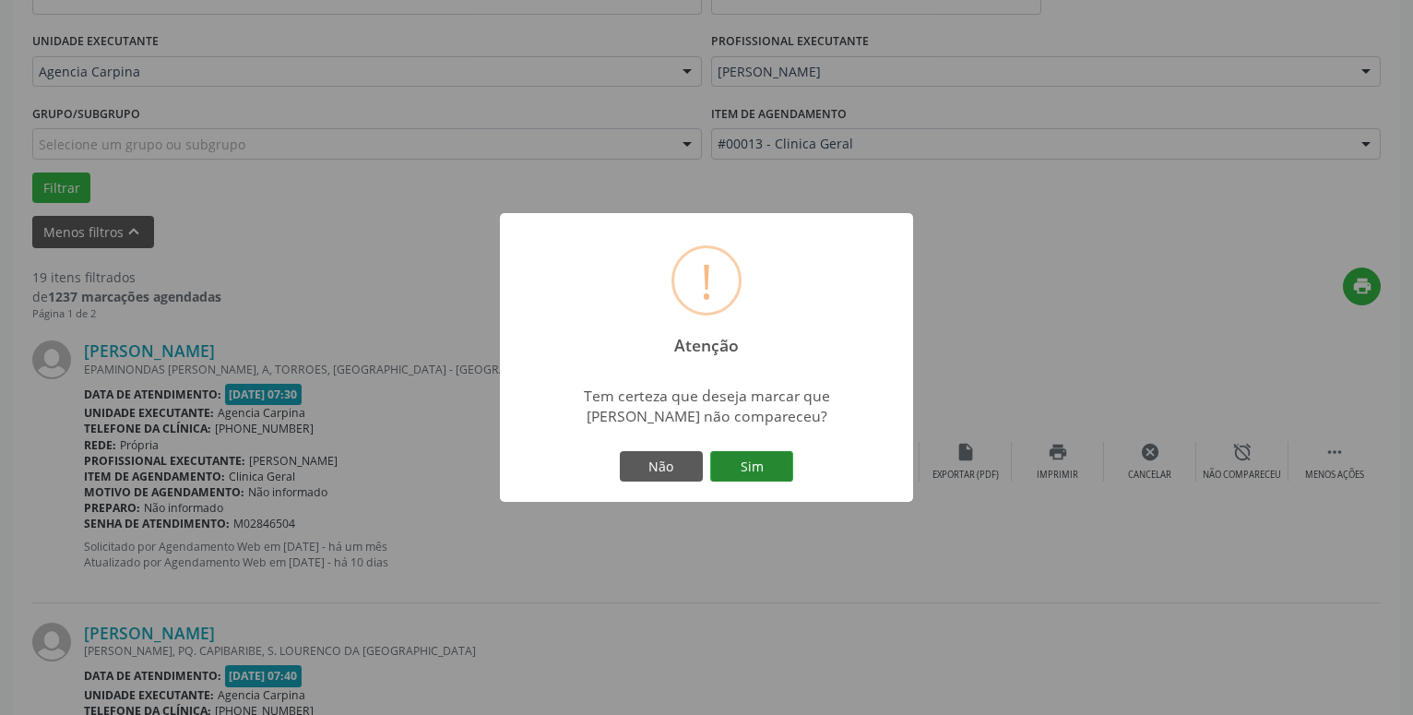
click at [736, 467] on button "Sim" at bounding box center [751, 466] width 83 height 31
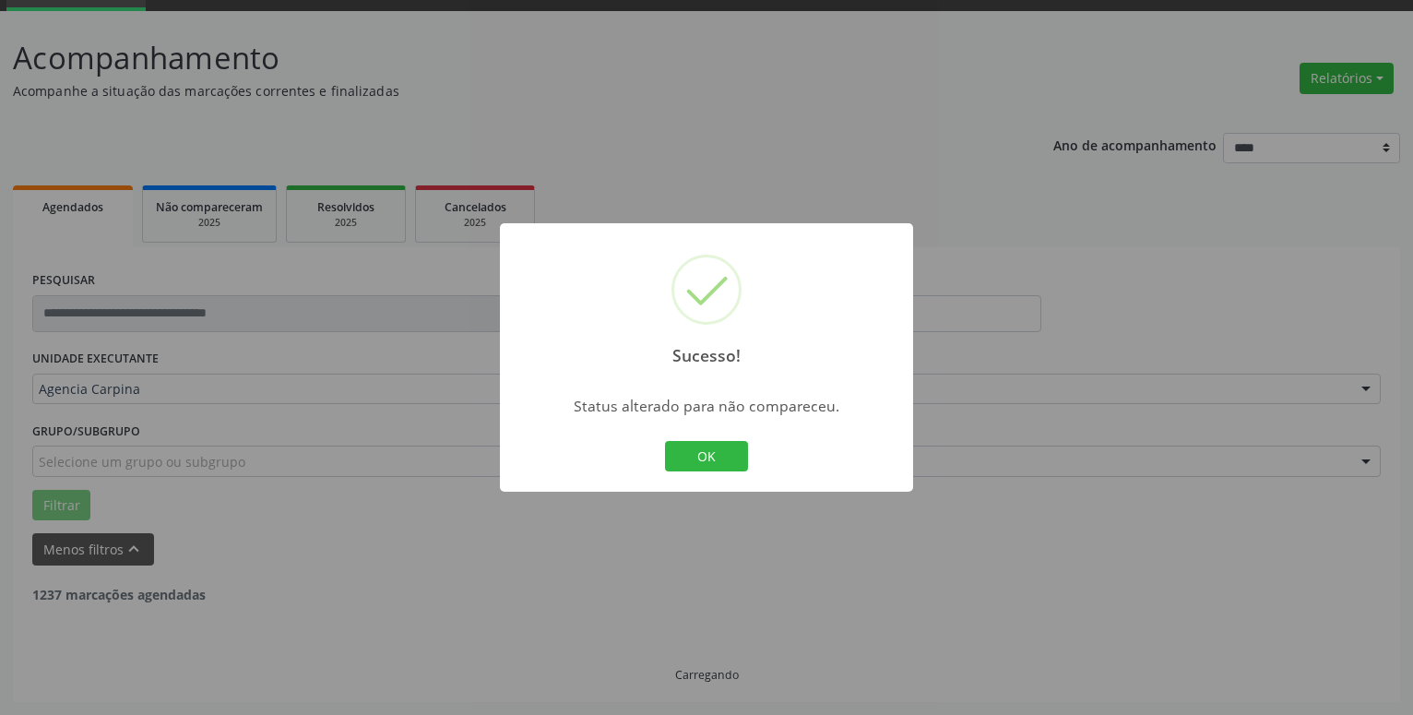
scroll to position [90, 0]
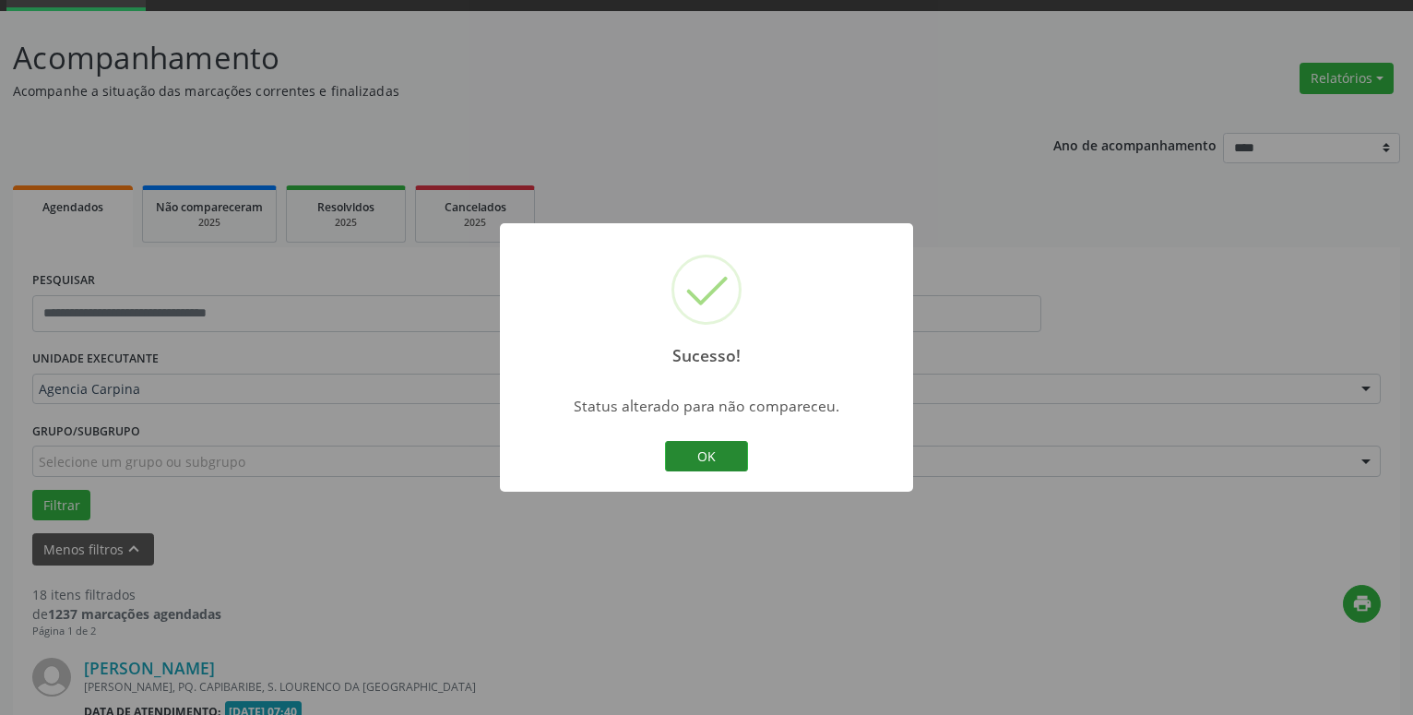
click at [717, 446] on button "OK" at bounding box center [706, 456] width 83 height 31
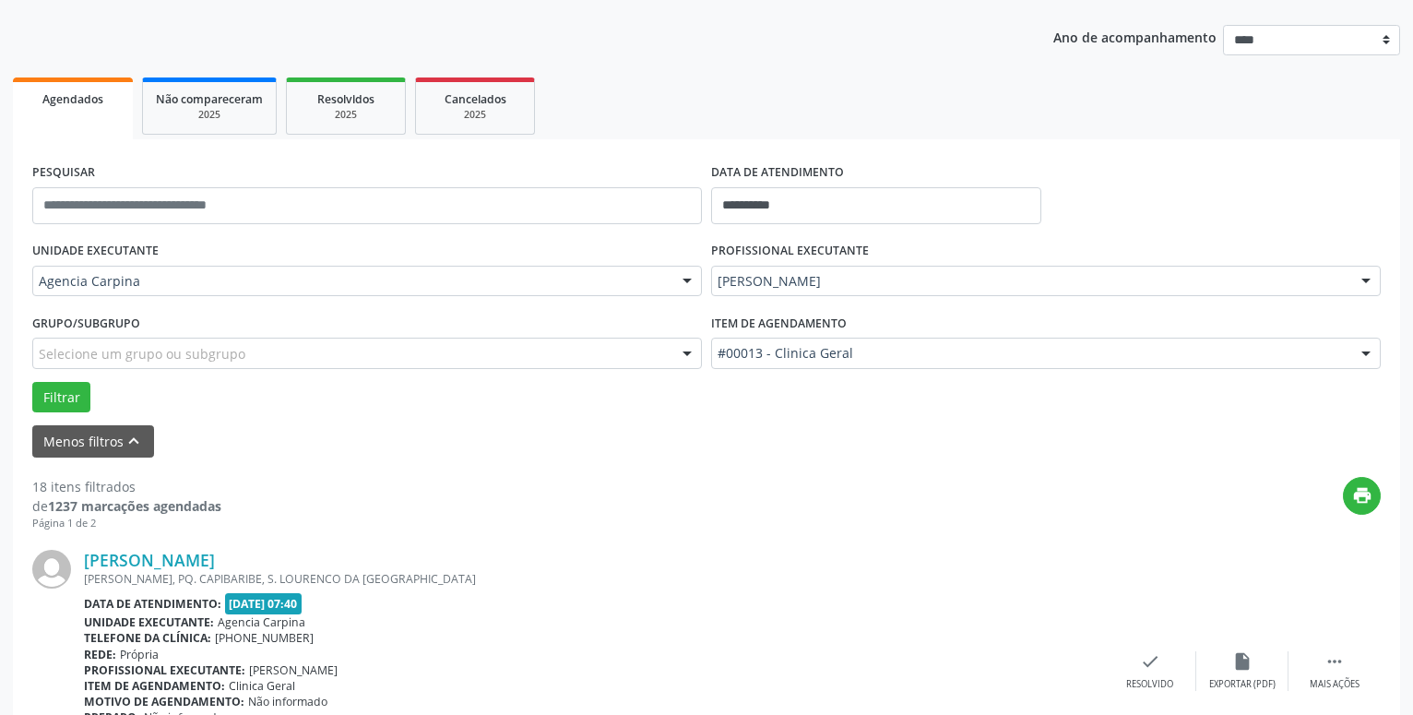
scroll to position [373, 0]
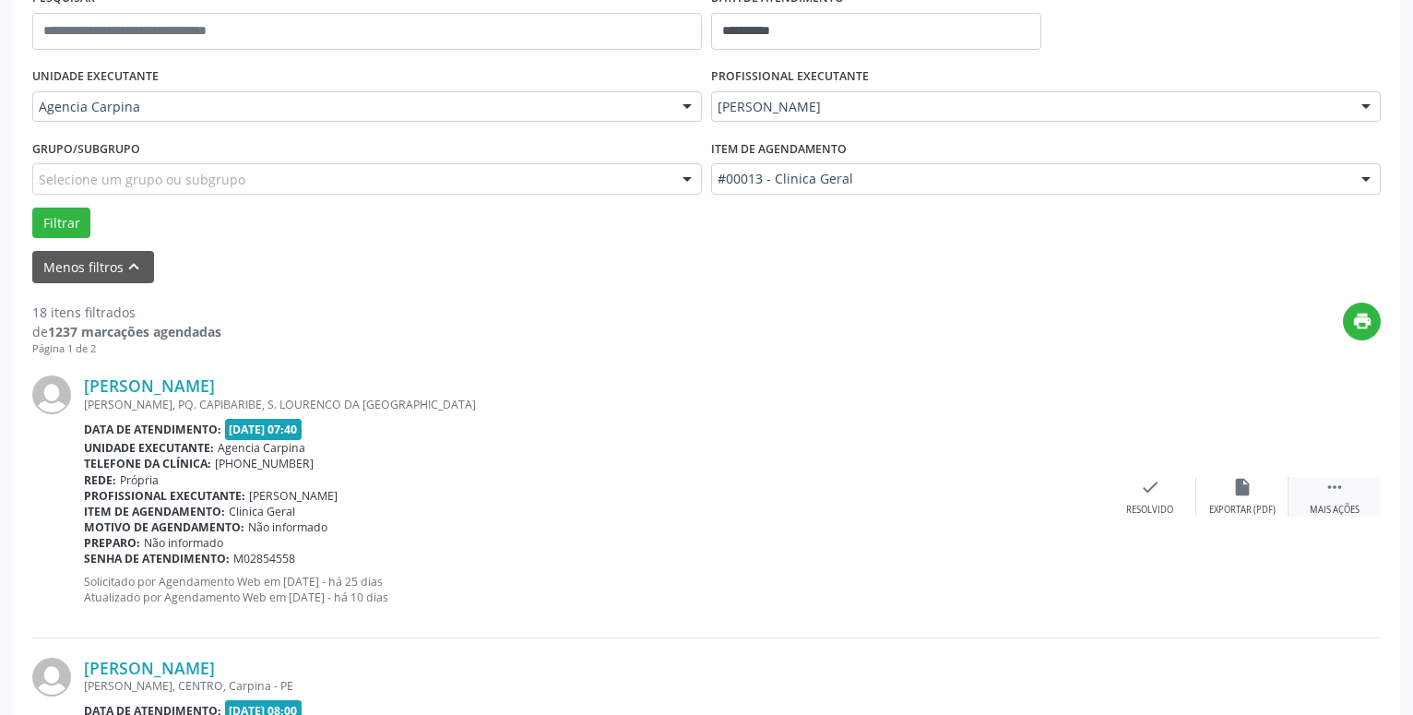
click at [1325, 494] on icon "" at bounding box center [1335, 487] width 20 height 20
click at [1250, 493] on icon "alarm_off" at bounding box center [1243, 487] width 20 height 20
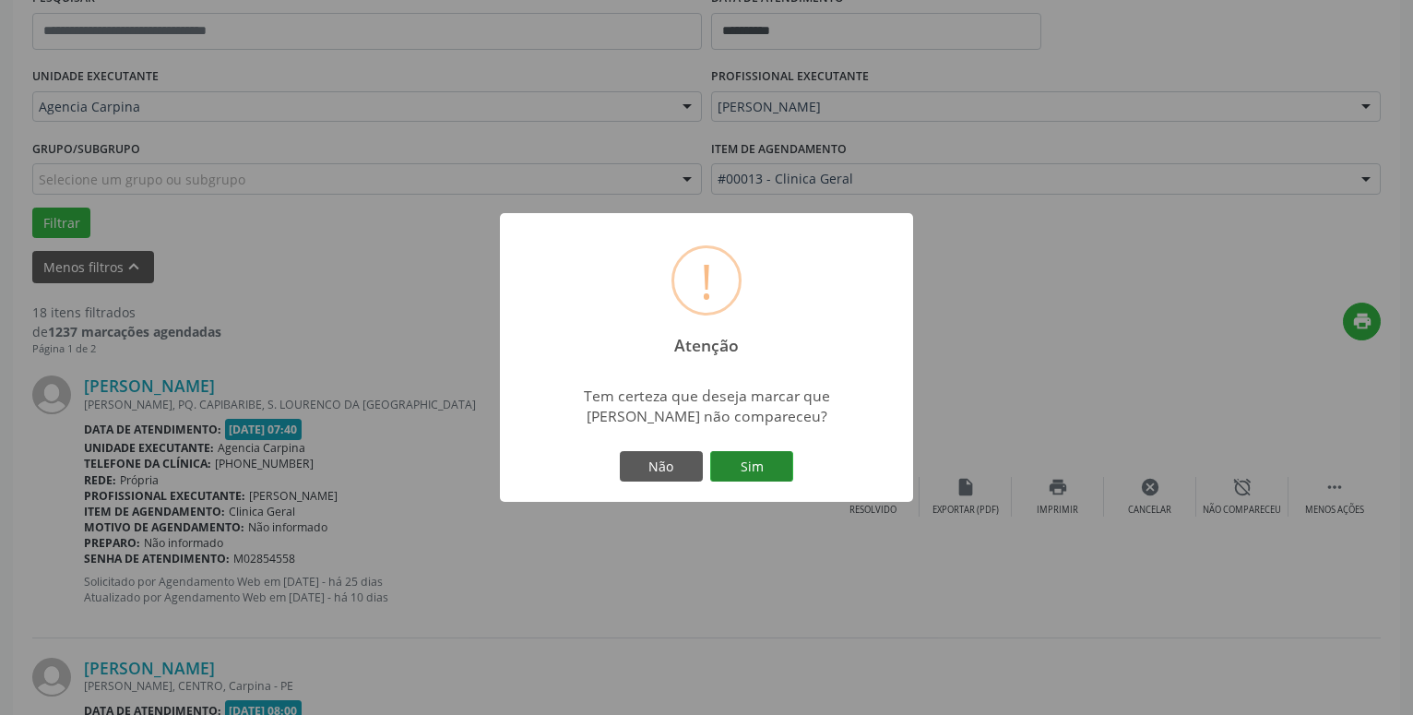
click at [766, 459] on button "Sim" at bounding box center [751, 466] width 83 height 31
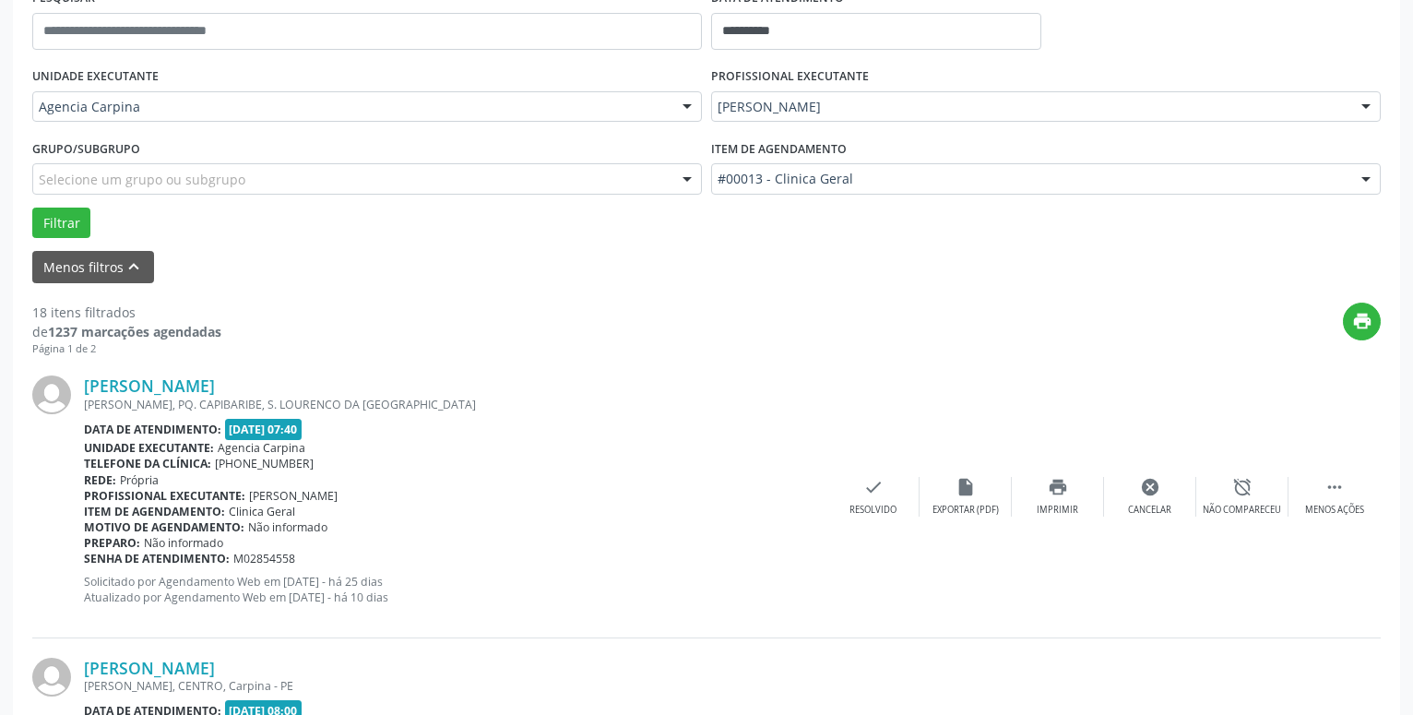
scroll to position [90, 0]
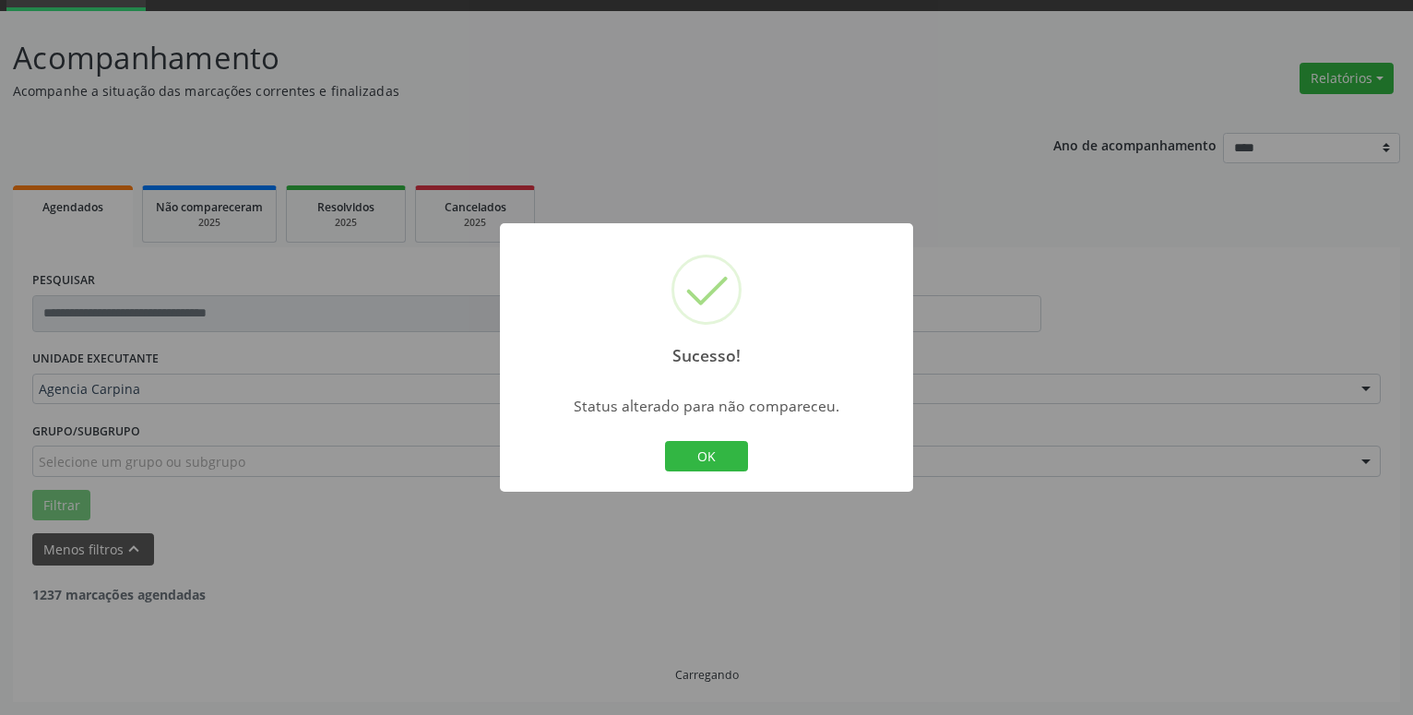
click at [678, 455] on button "OK" at bounding box center [706, 456] width 83 height 31
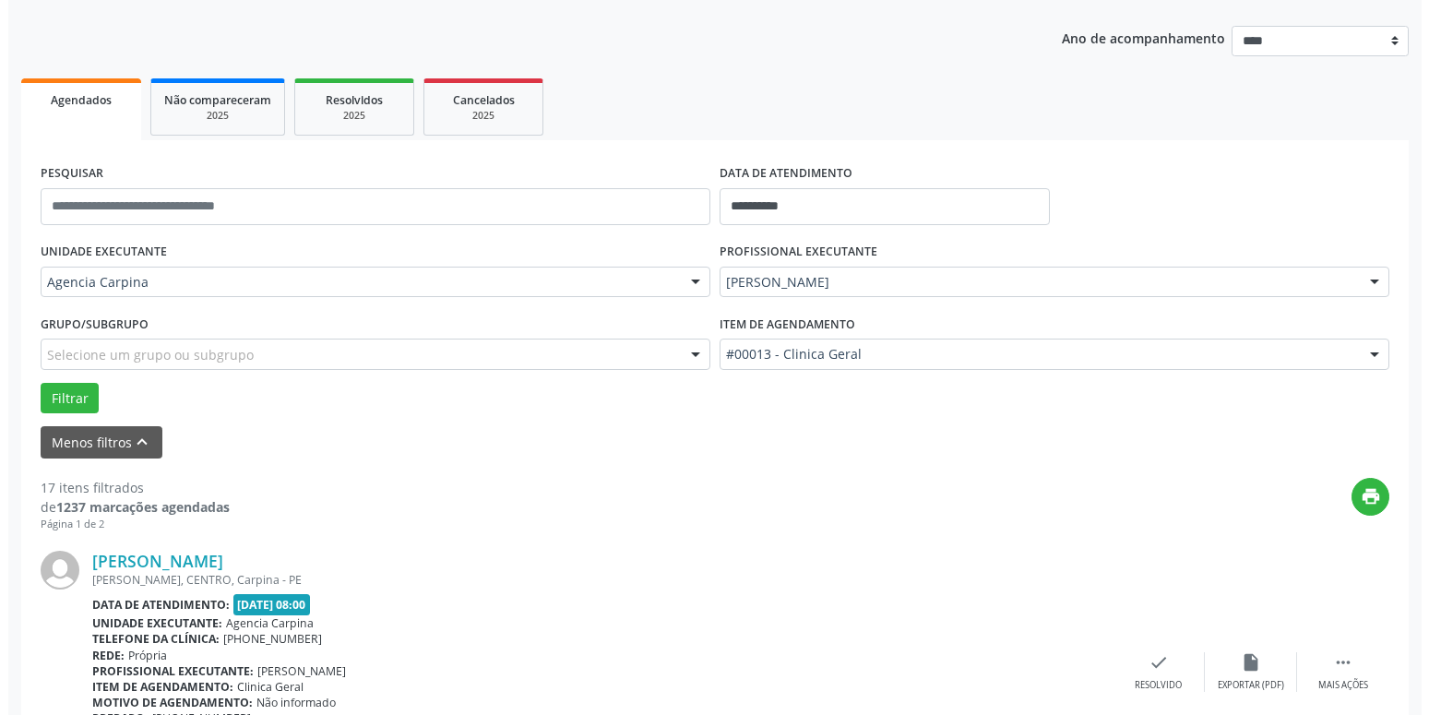
scroll to position [373, 0]
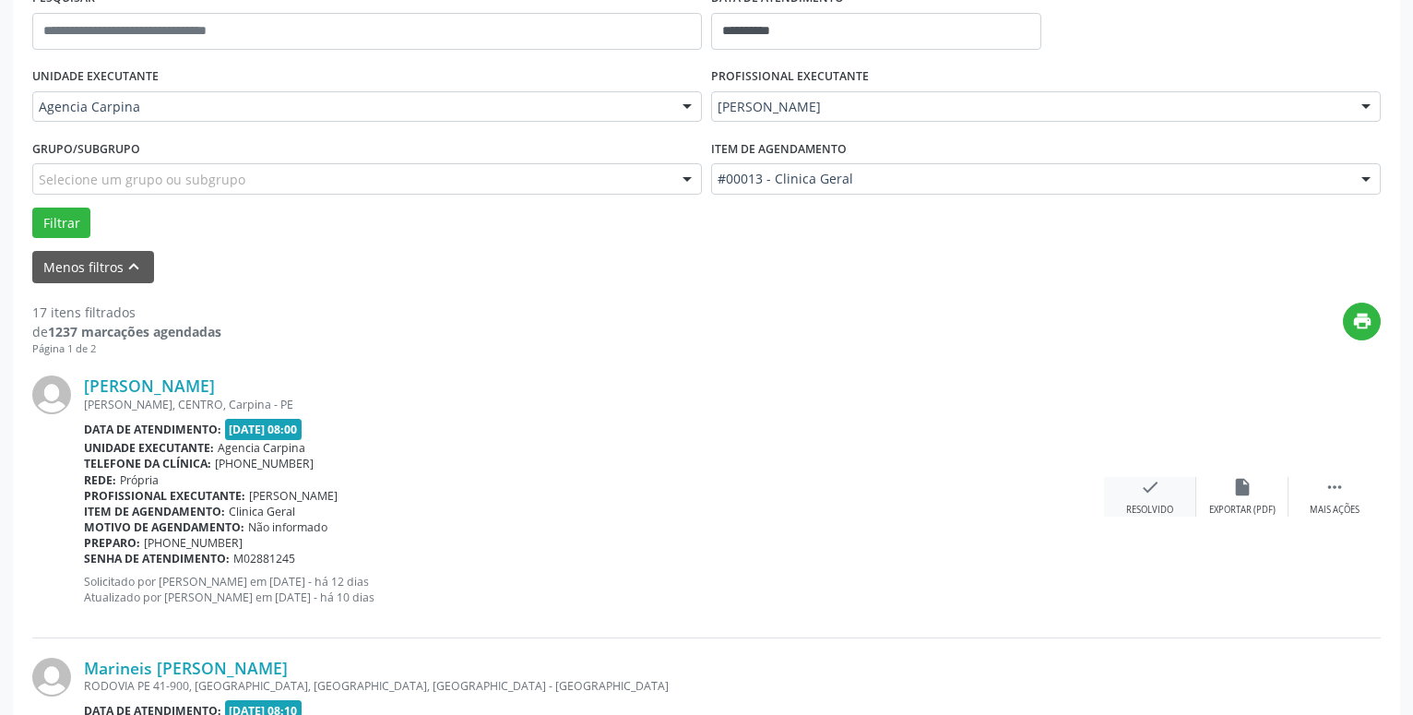
click at [1145, 495] on icon "check" at bounding box center [1150, 487] width 20 height 20
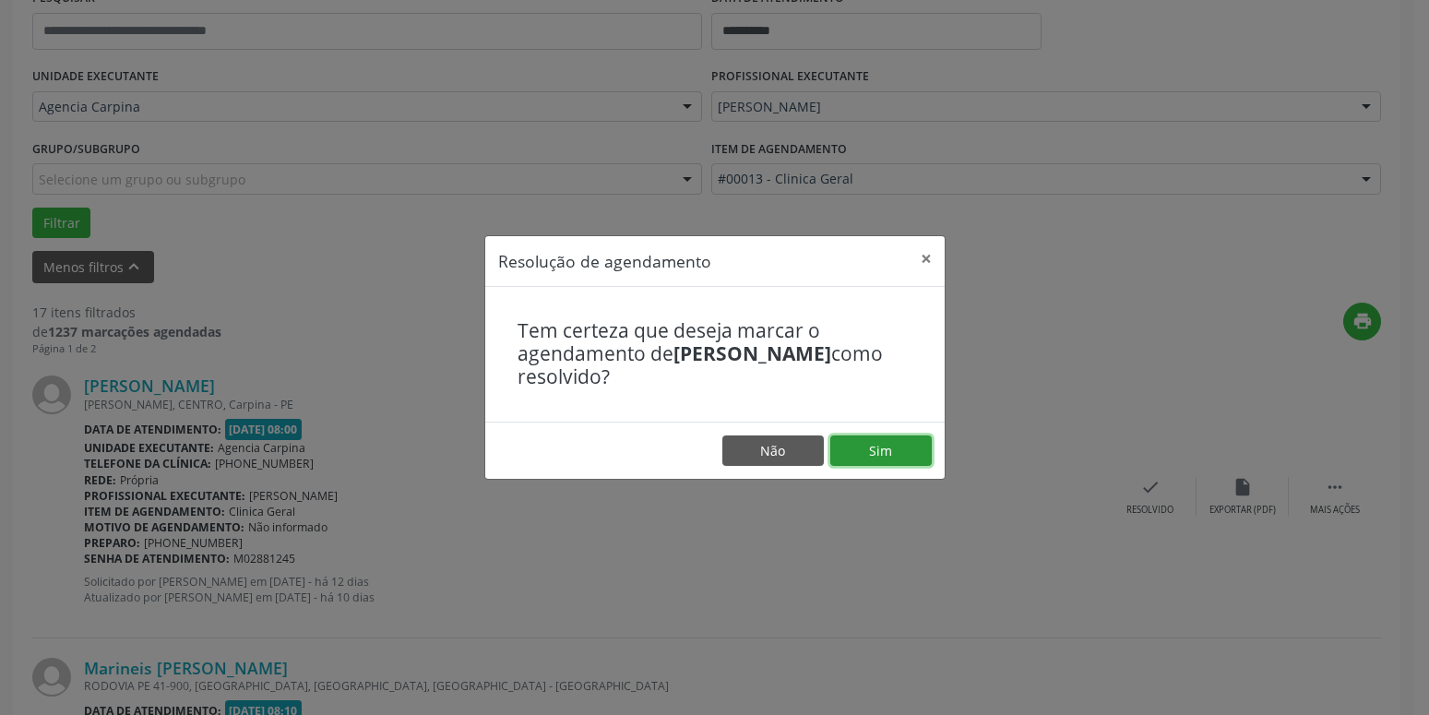
click at [900, 443] on button "Sim" at bounding box center [880, 450] width 101 height 31
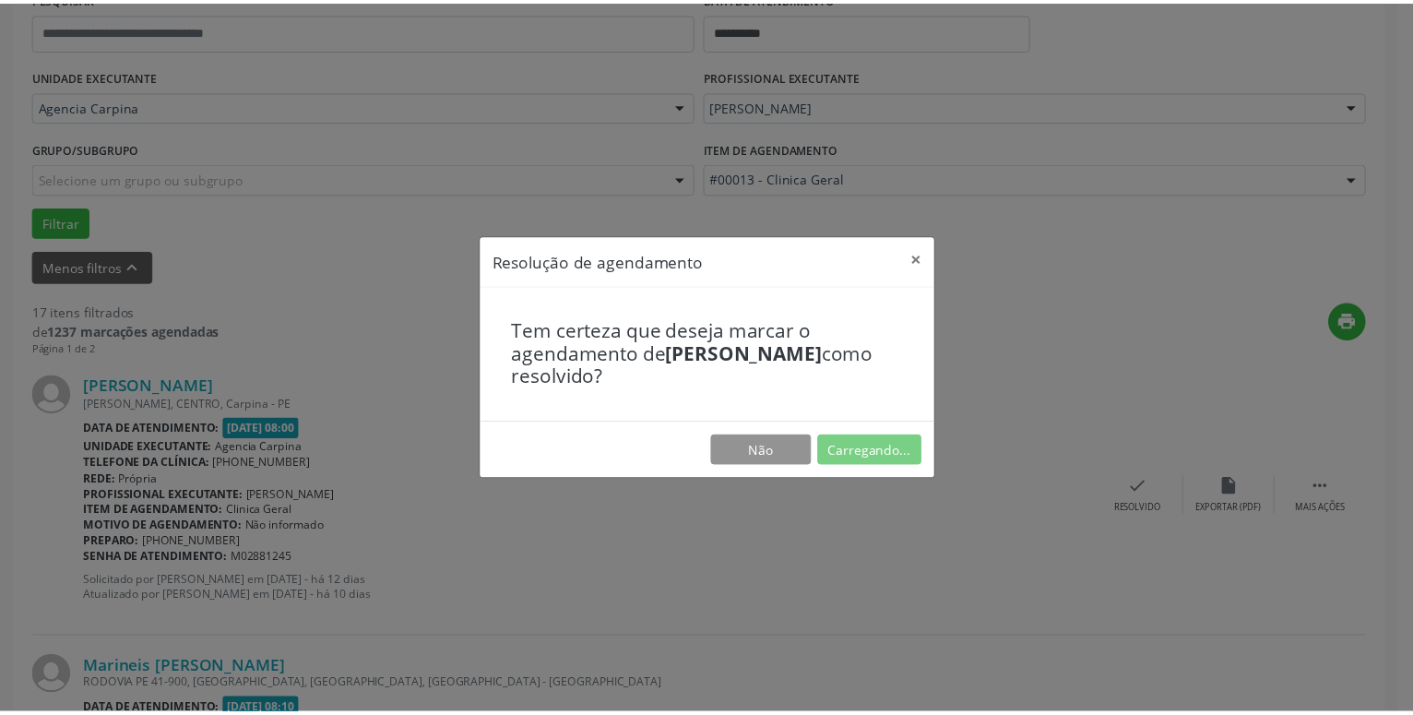
scroll to position [71, 0]
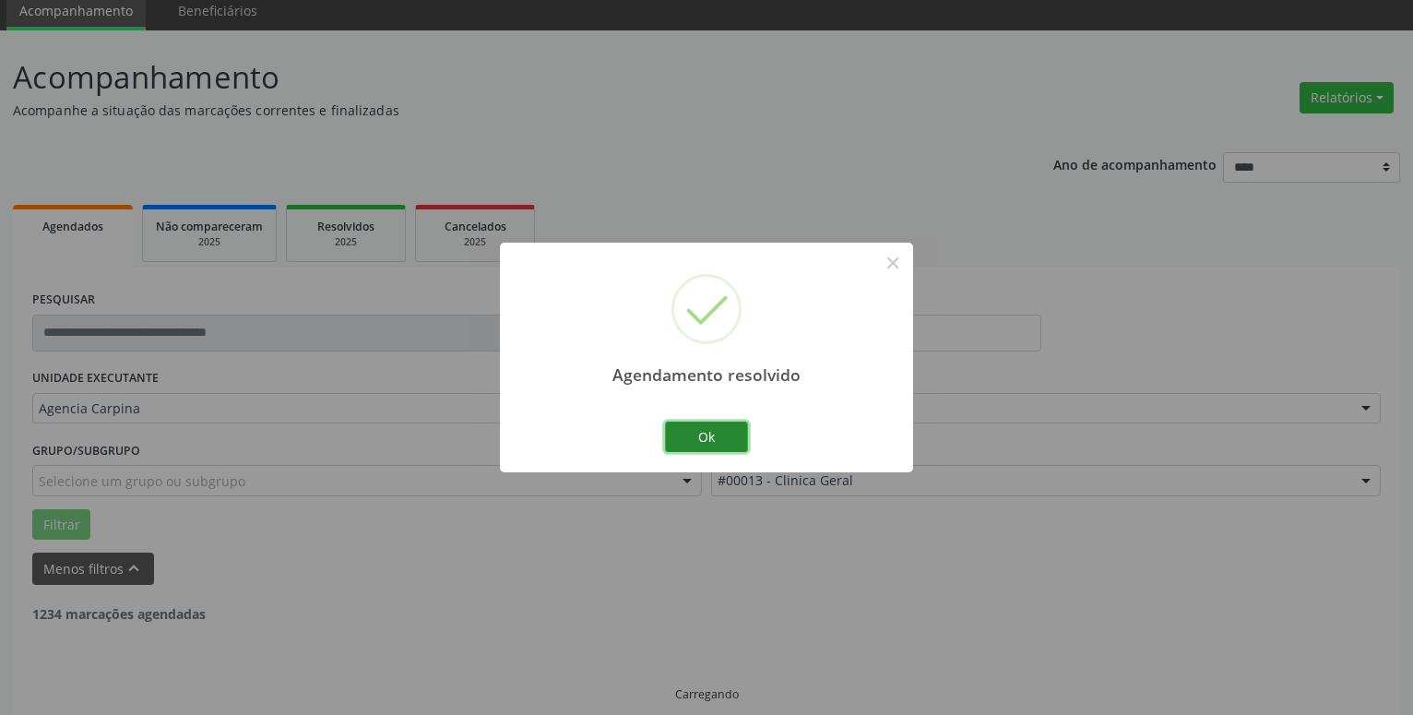
click at [717, 445] on button "Ok" at bounding box center [706, 437] width 83 height 31
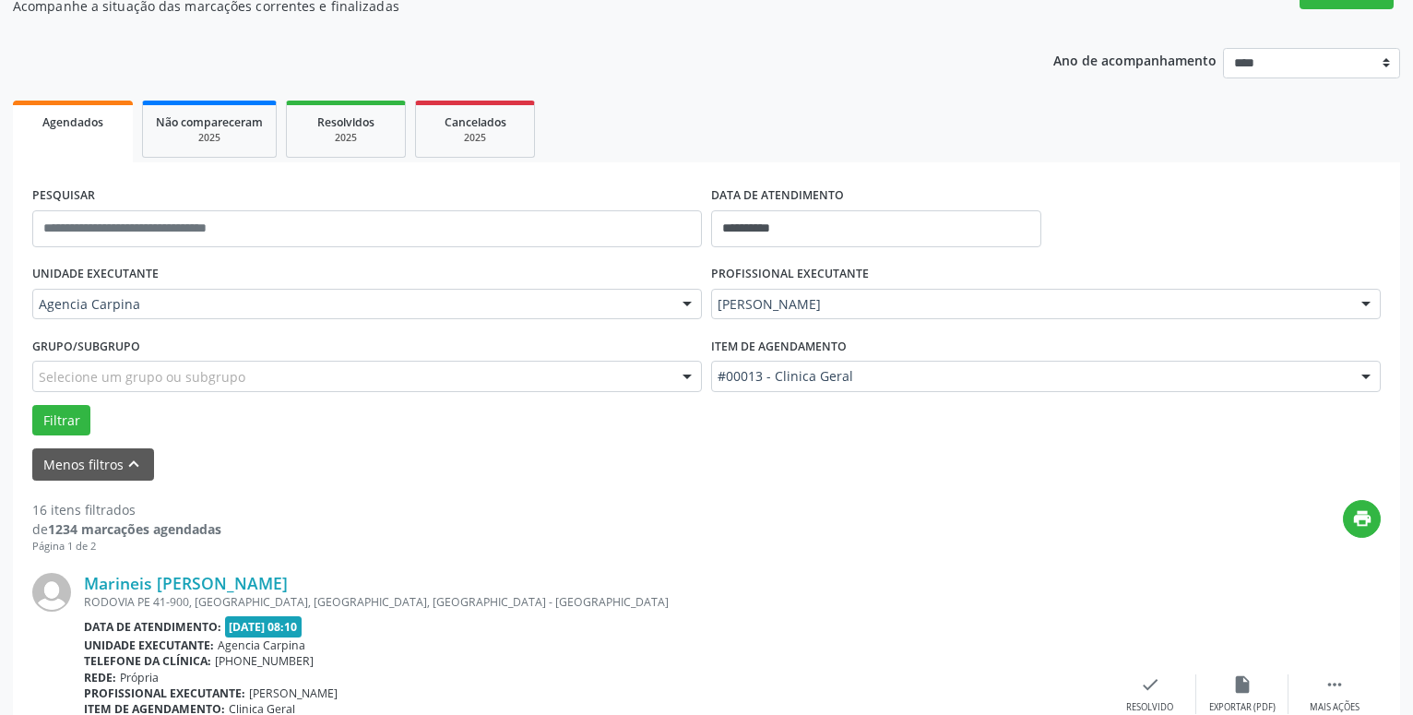
scroll to position [259, 0]
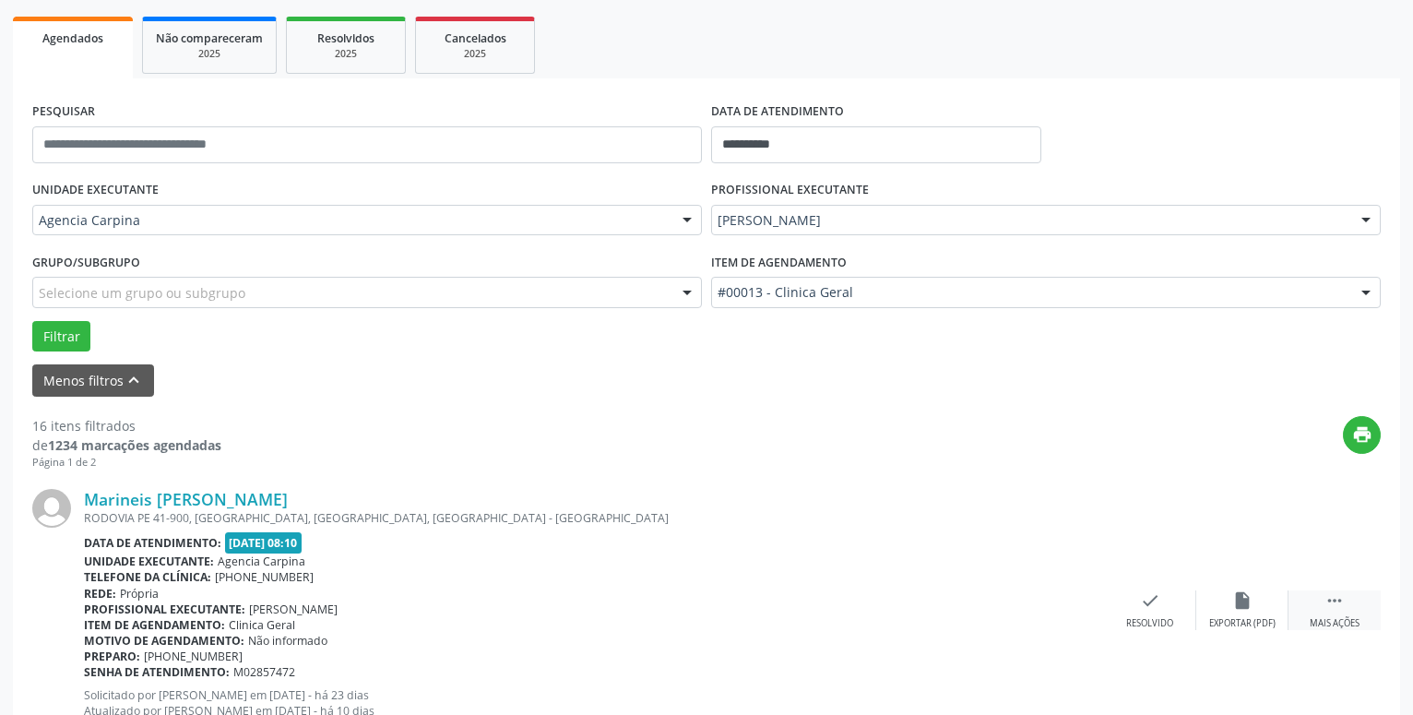
click at [1345, 610] on div " Mais ações" at bounding box center [1335, 610] width 92 height 40
click at [1230, 603] on div "alarm_off Não compareceu" at bounding box center [1243, 610] width 92 height 40
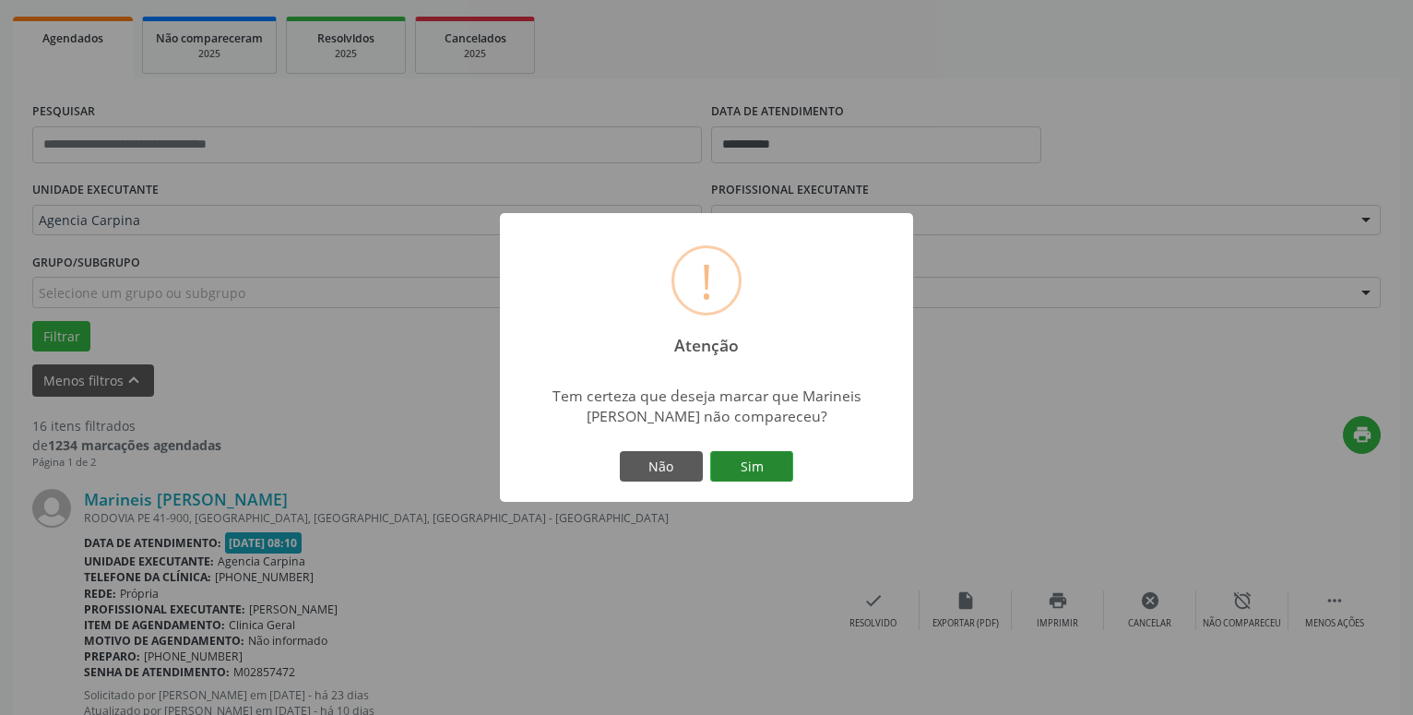
click at [743, 469] on button "Sim" at bounding box center [751, 466] width 83 height 31
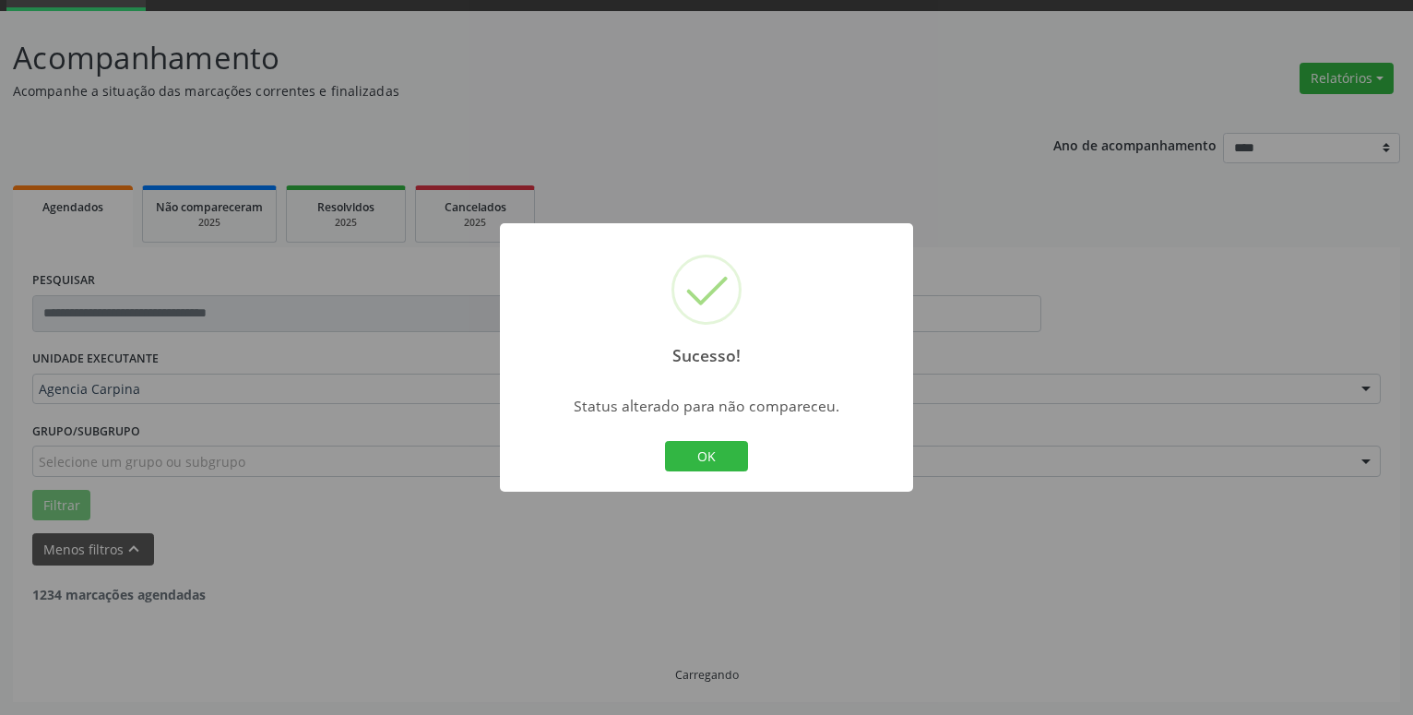
scroll to position [90, 0]
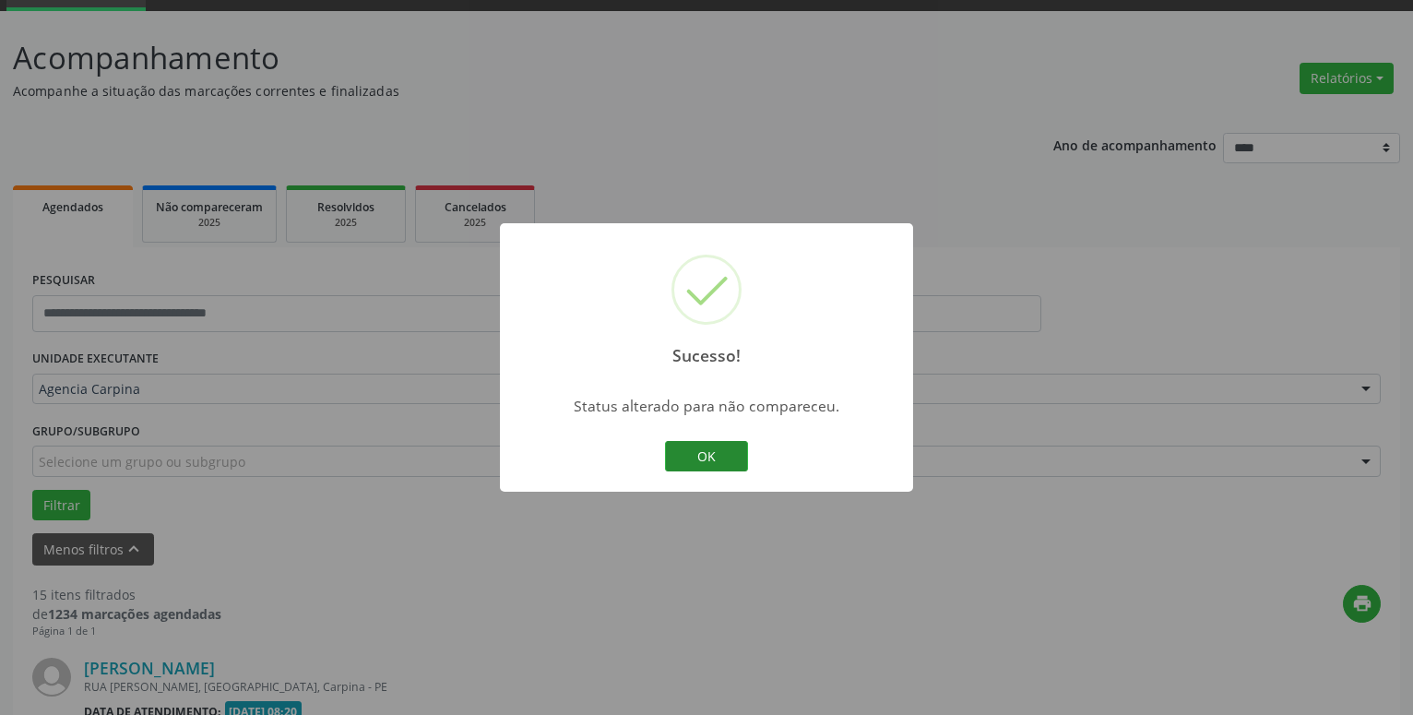
click at [733, 459] on button "OK" at bounding box center [706, 456] width 83 height 31
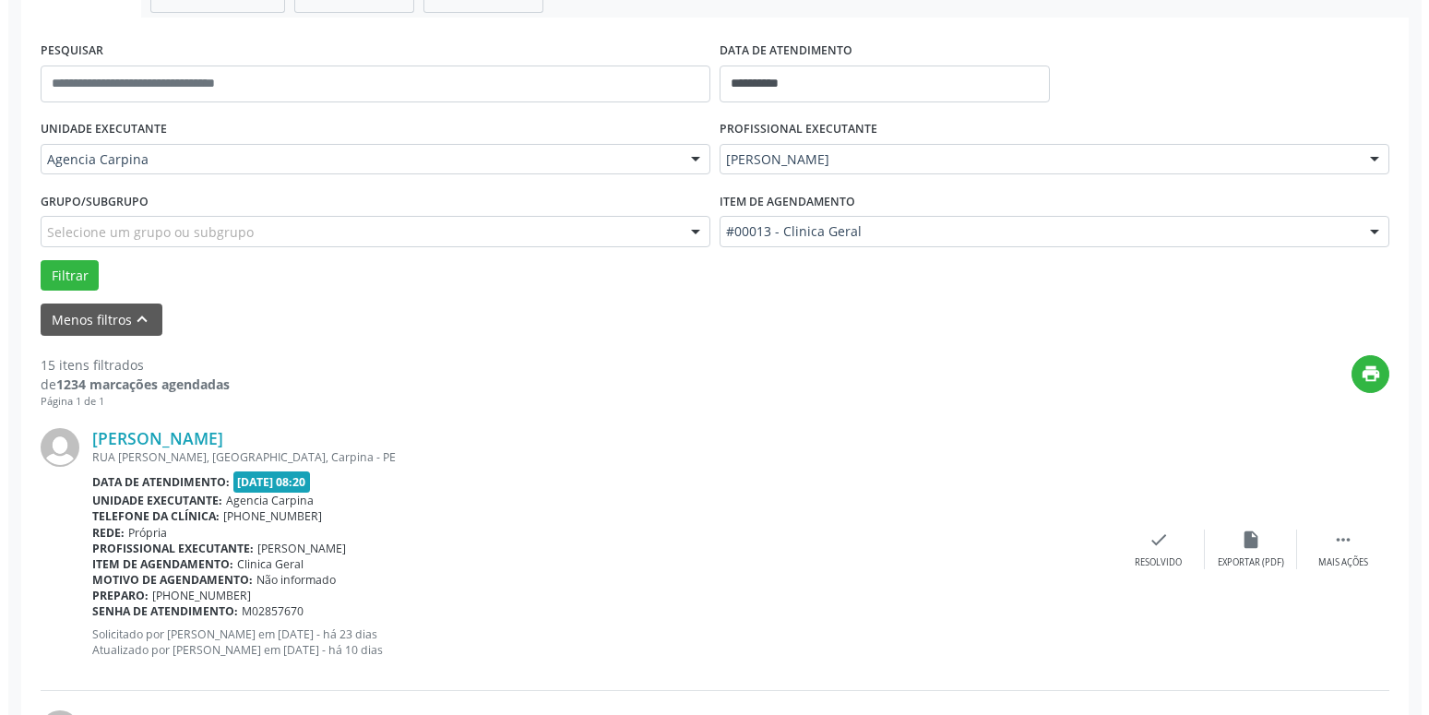
scroll to position [373, 0]
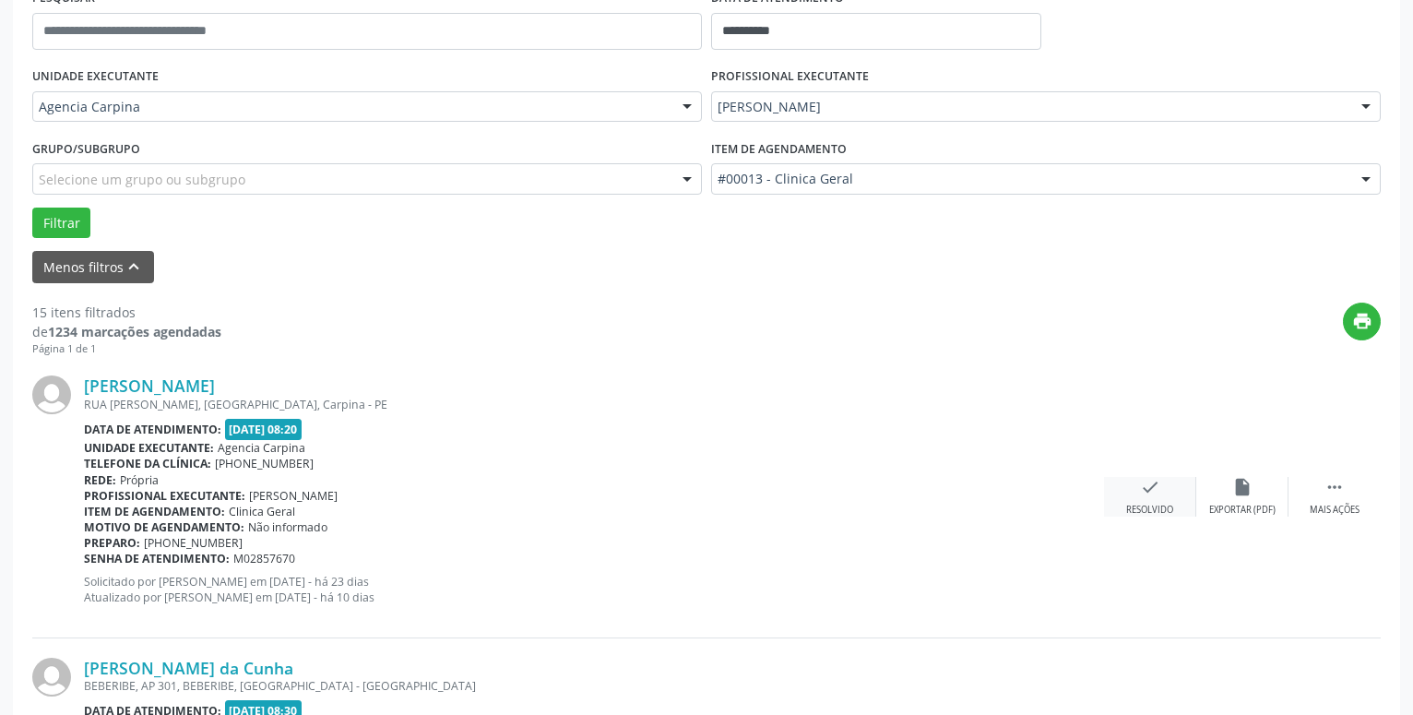
click at [1148, 490] on icon "check" at bounding box center [1150, 487] width 20 height 20
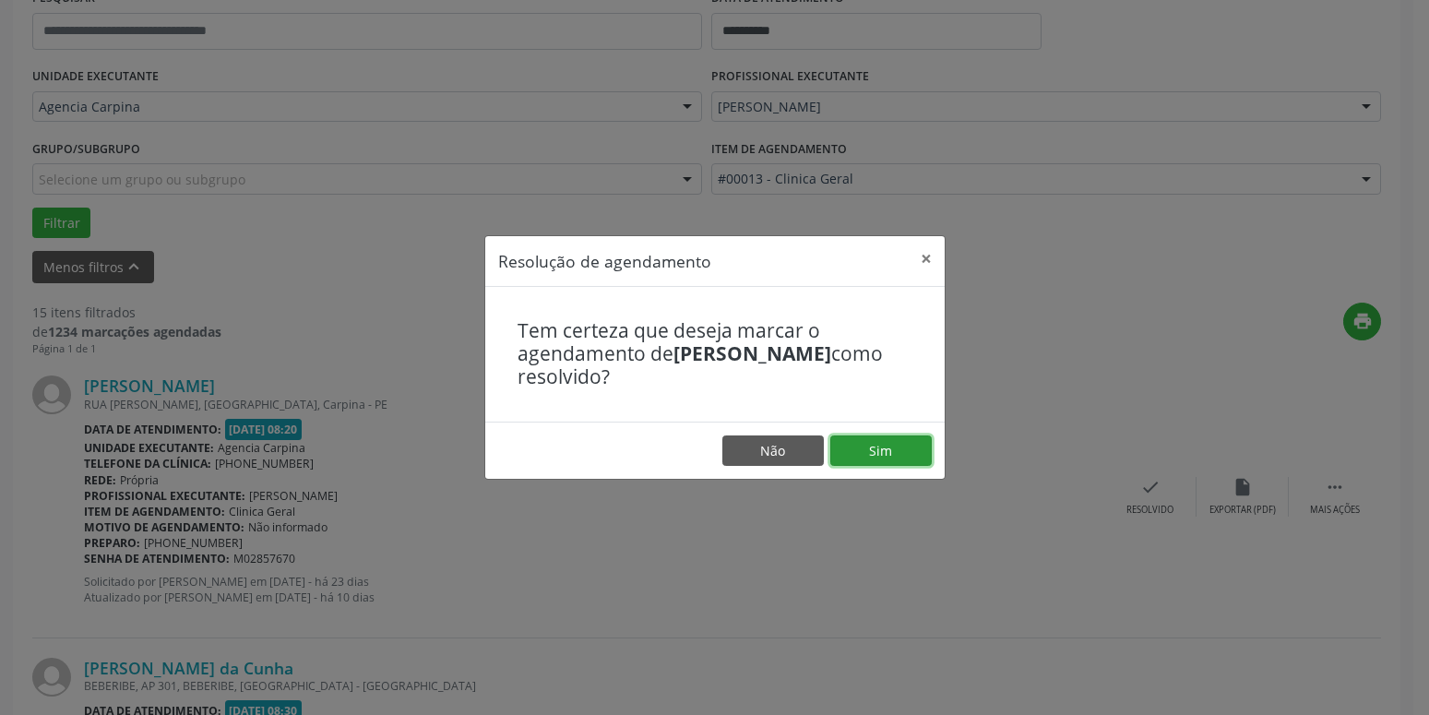
click at [897, 456] on button "Sim" at bounding box center [880, 450] width 101 height 31
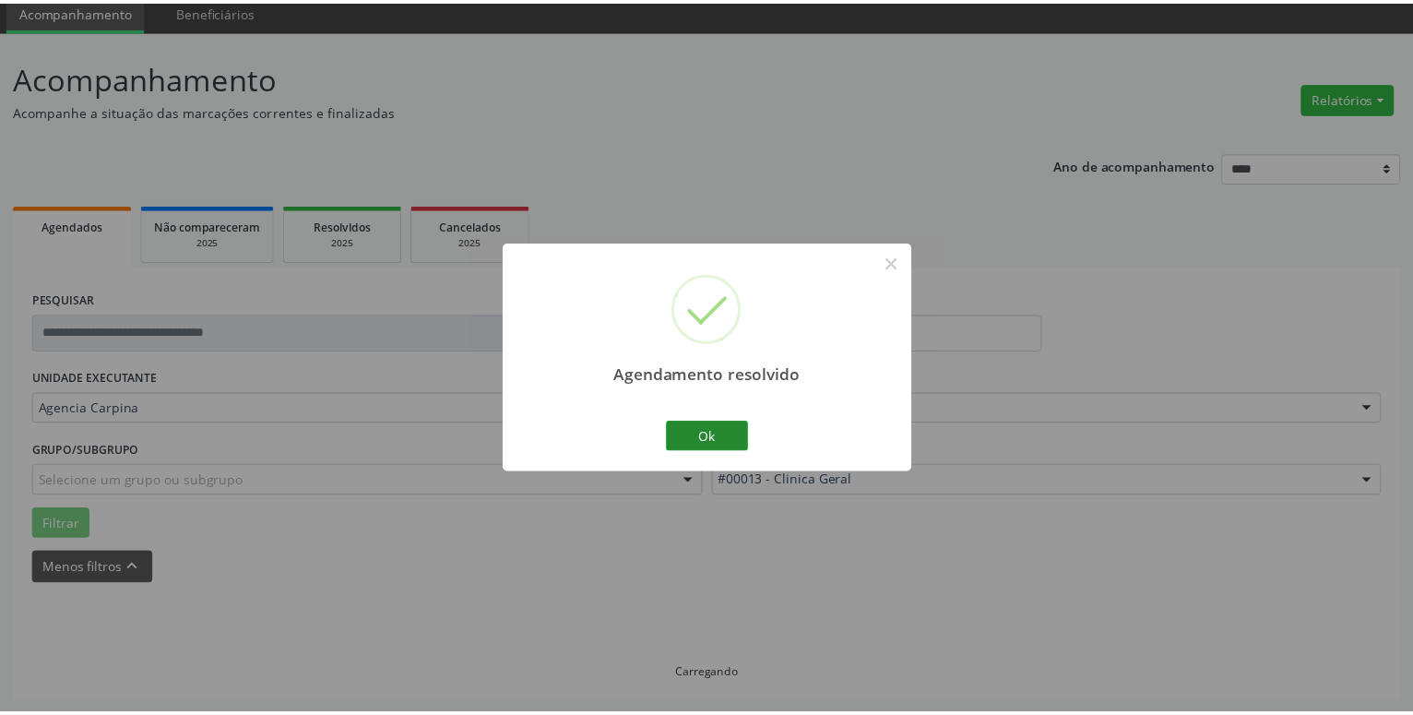
scroll to position [71, 0]
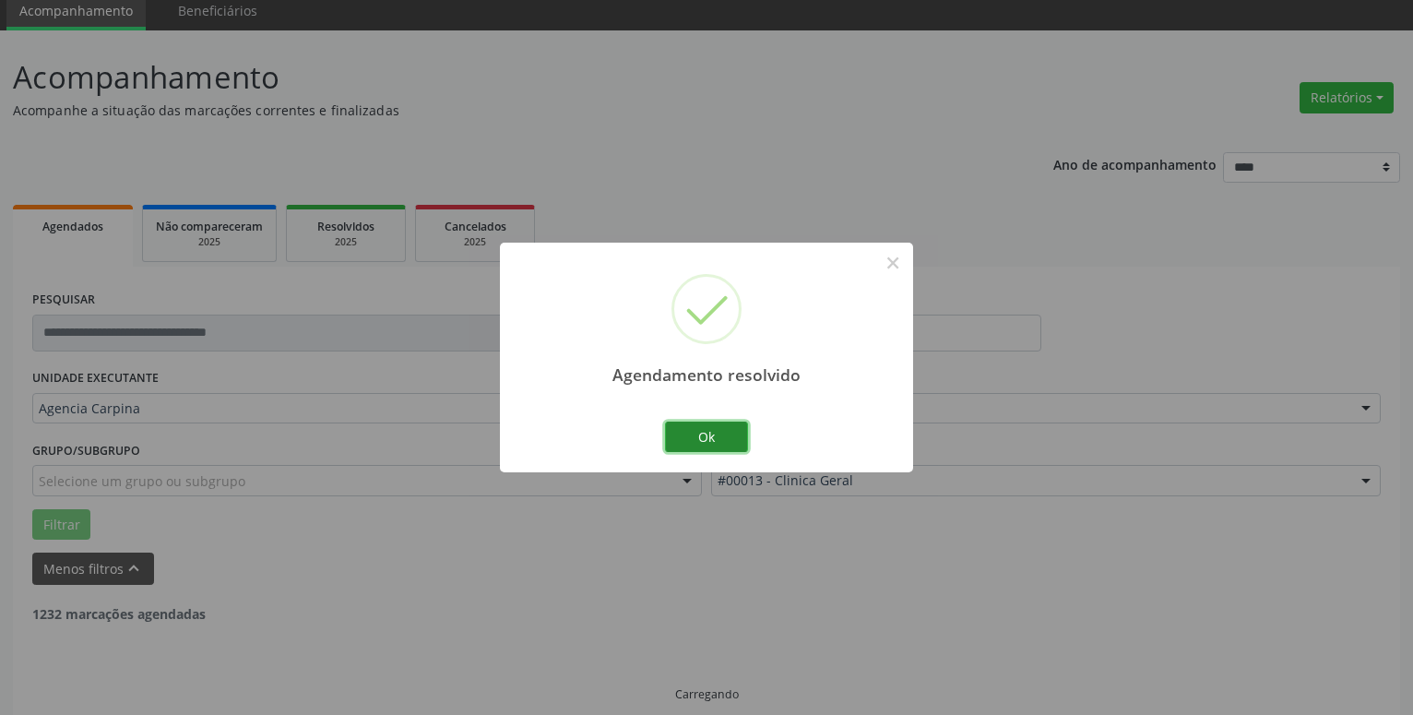
click at [679, 444] on button "Ok" at bounding box center [706, 437] width 83 height 31
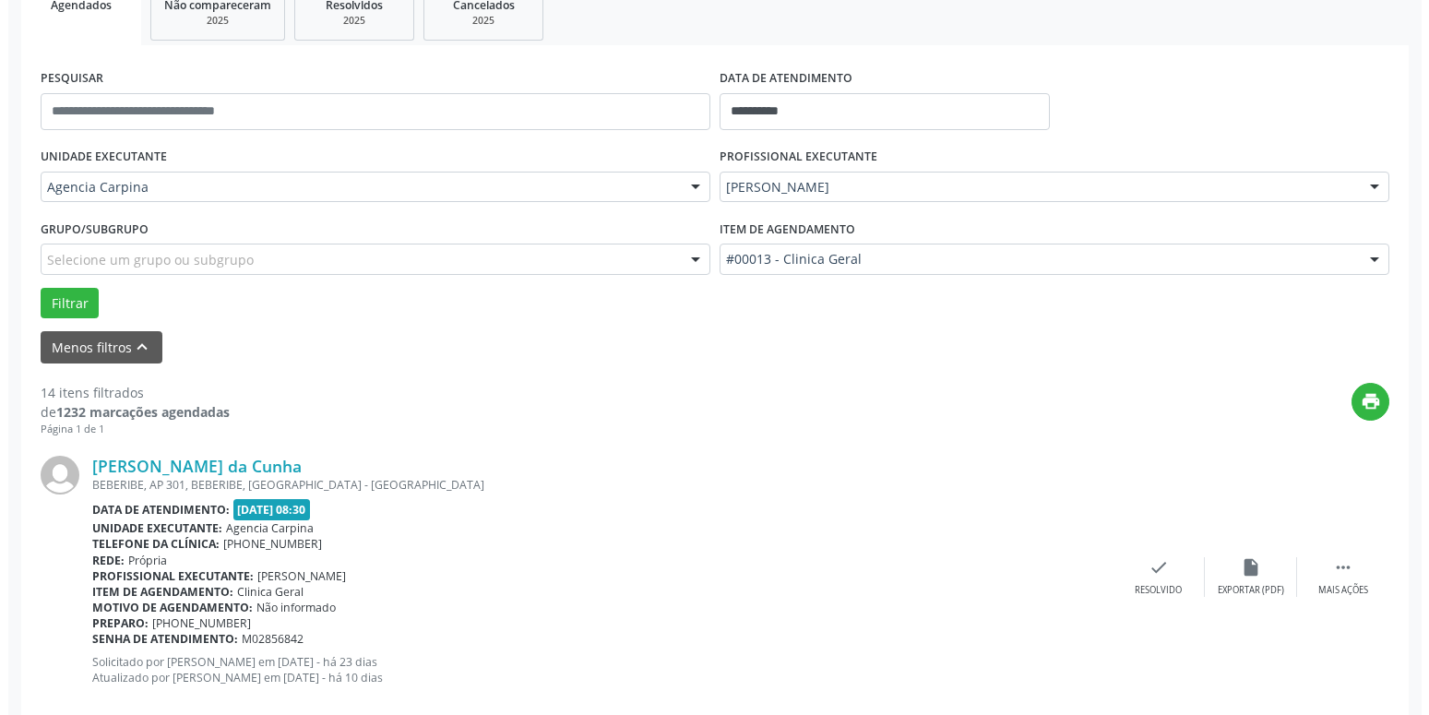
scroll to position [447, 0]
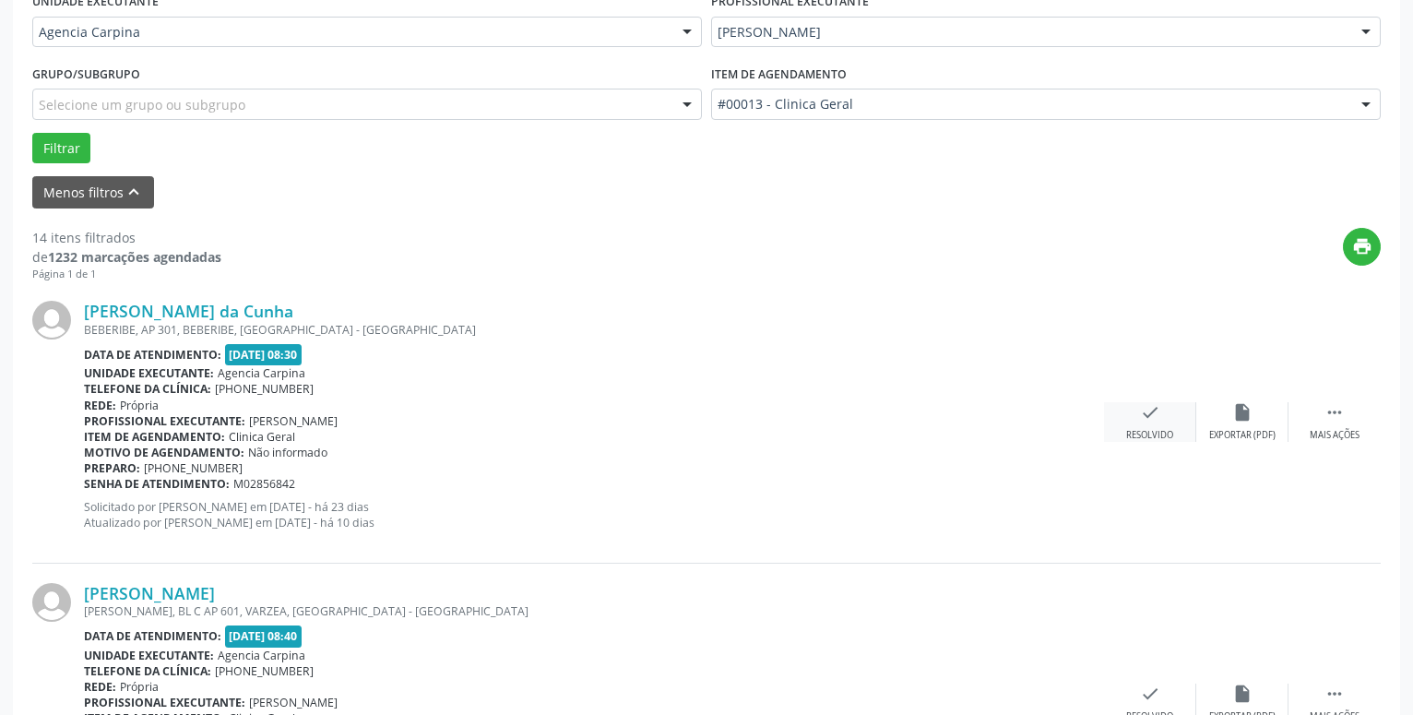
click at [1151, 423] on icon "check" at bounding box center [1150, 412] width 20 height 20
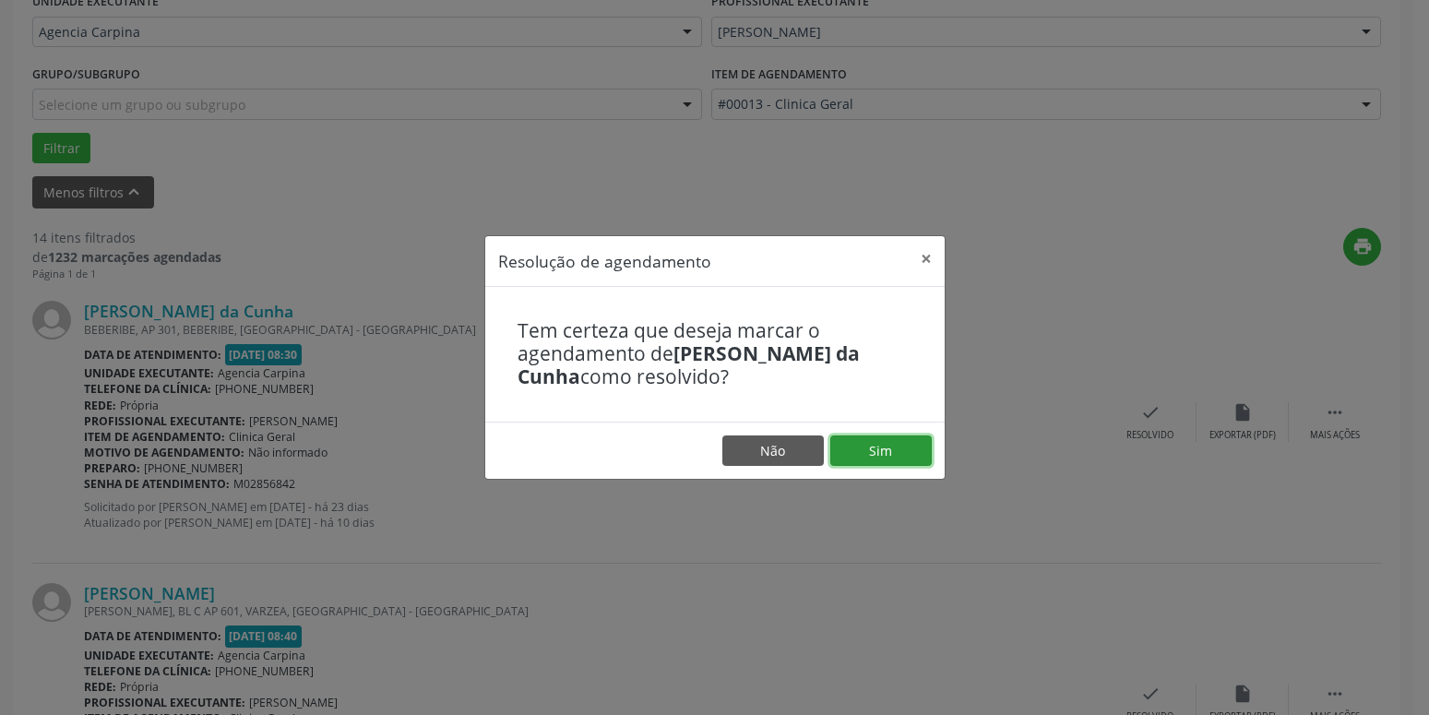
click at [903, 443] on button "Sim" at bounding box center [880, 450] width 101 height 31
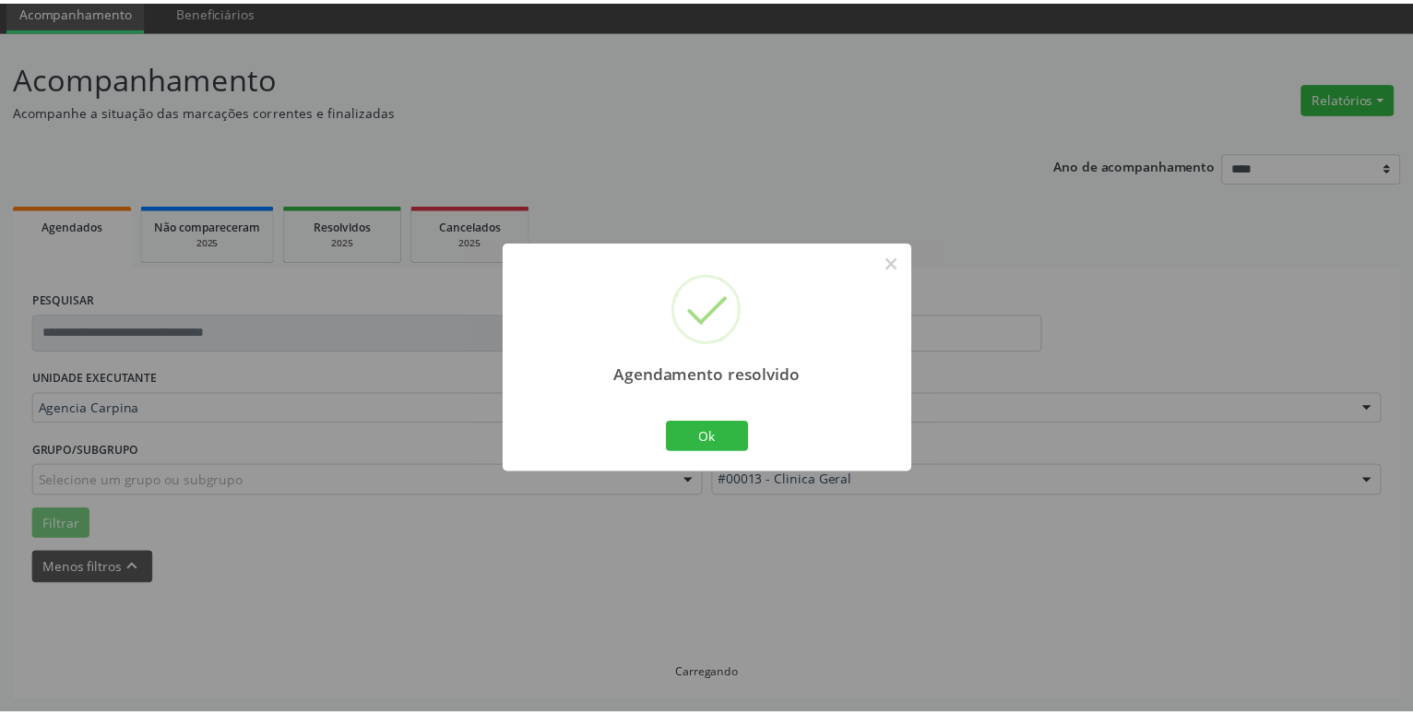
scroll to position [71, 0]
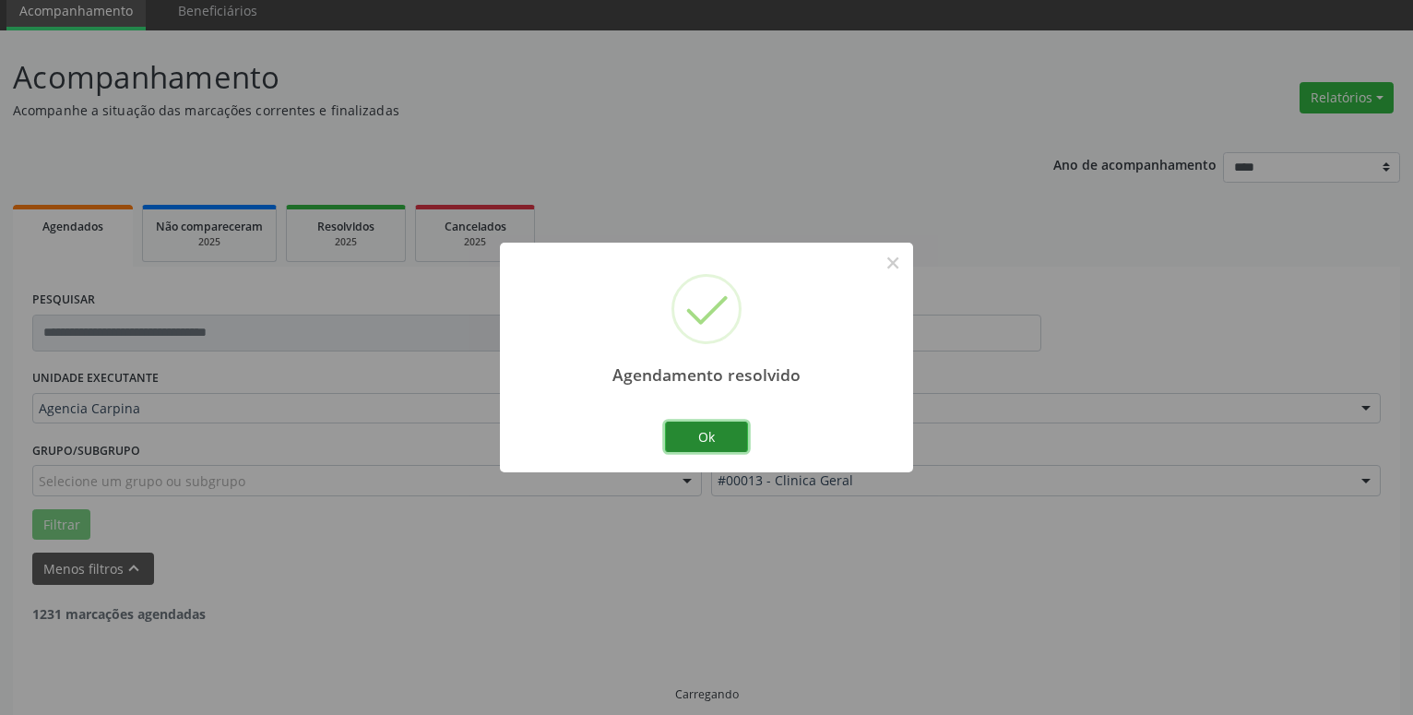
click at [744, 435] on button "Ok" at bounding box center [706, 437] width 83 height 31
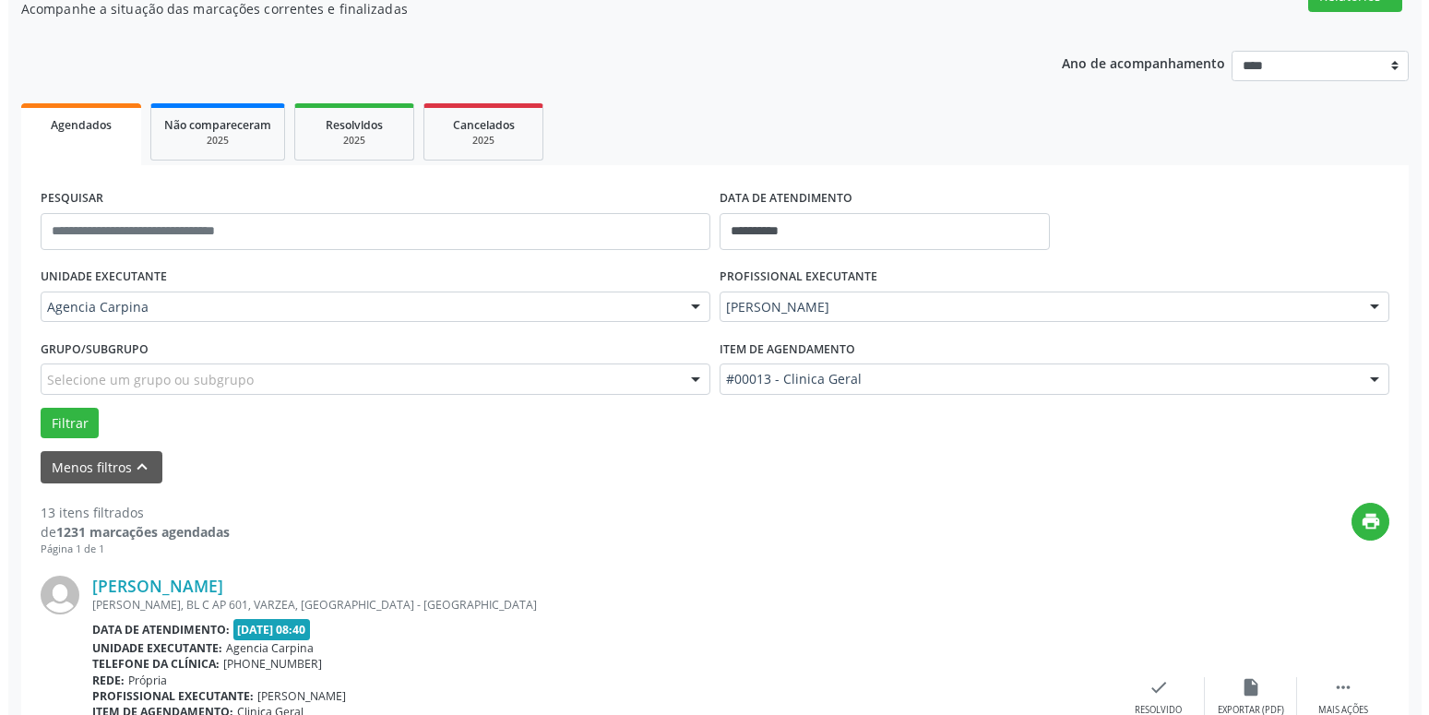
scroll to position [259, 0]
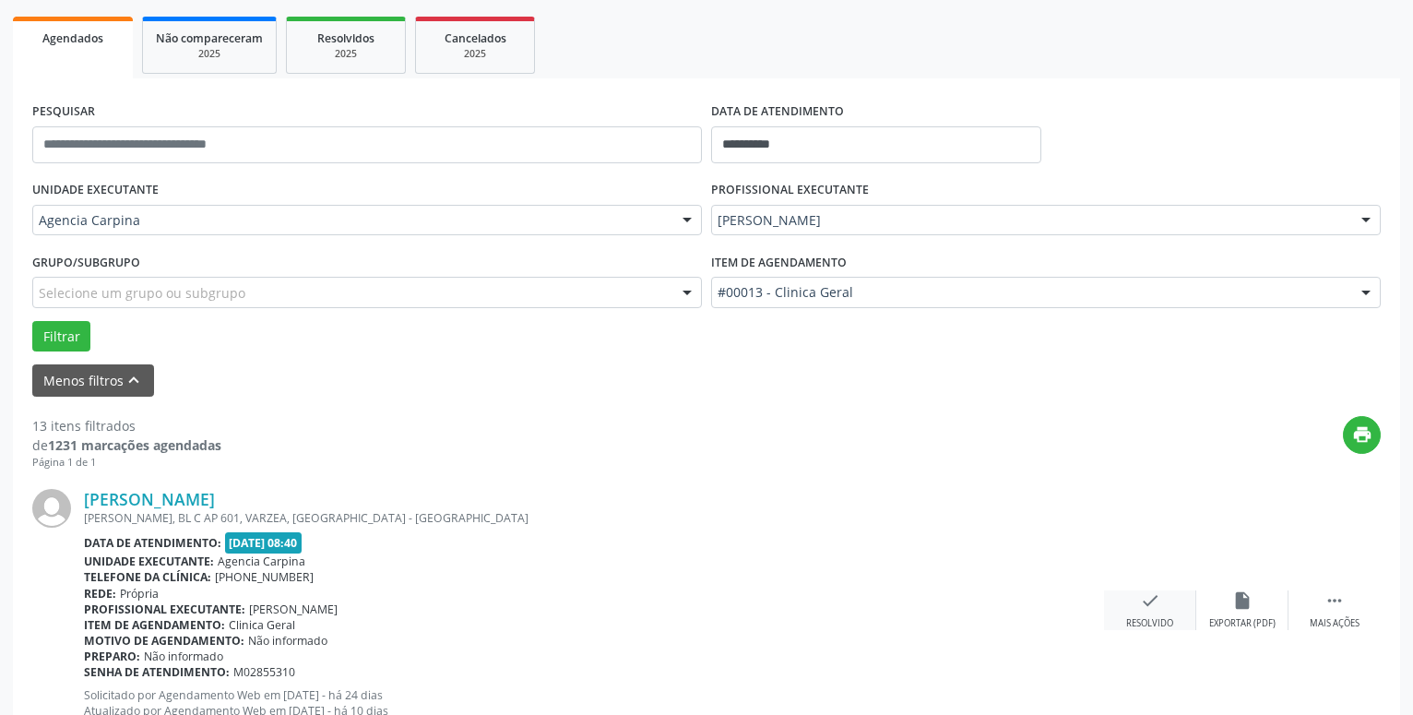
click at [1144, 608] on icon "check" at bounding box center [1150, 600] width 20 height 20
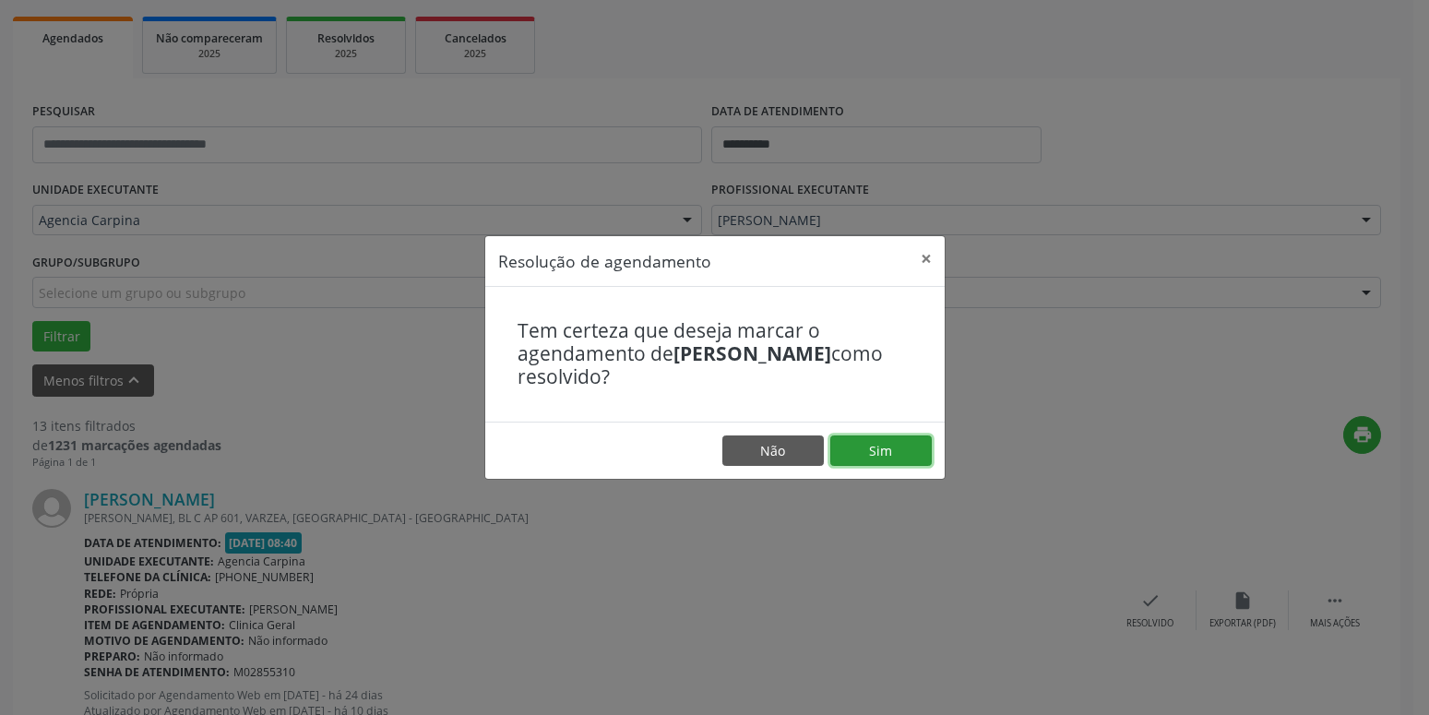
click at [880, 459] on button "Sim" at bounding box center [880, 450] width 101 height 31
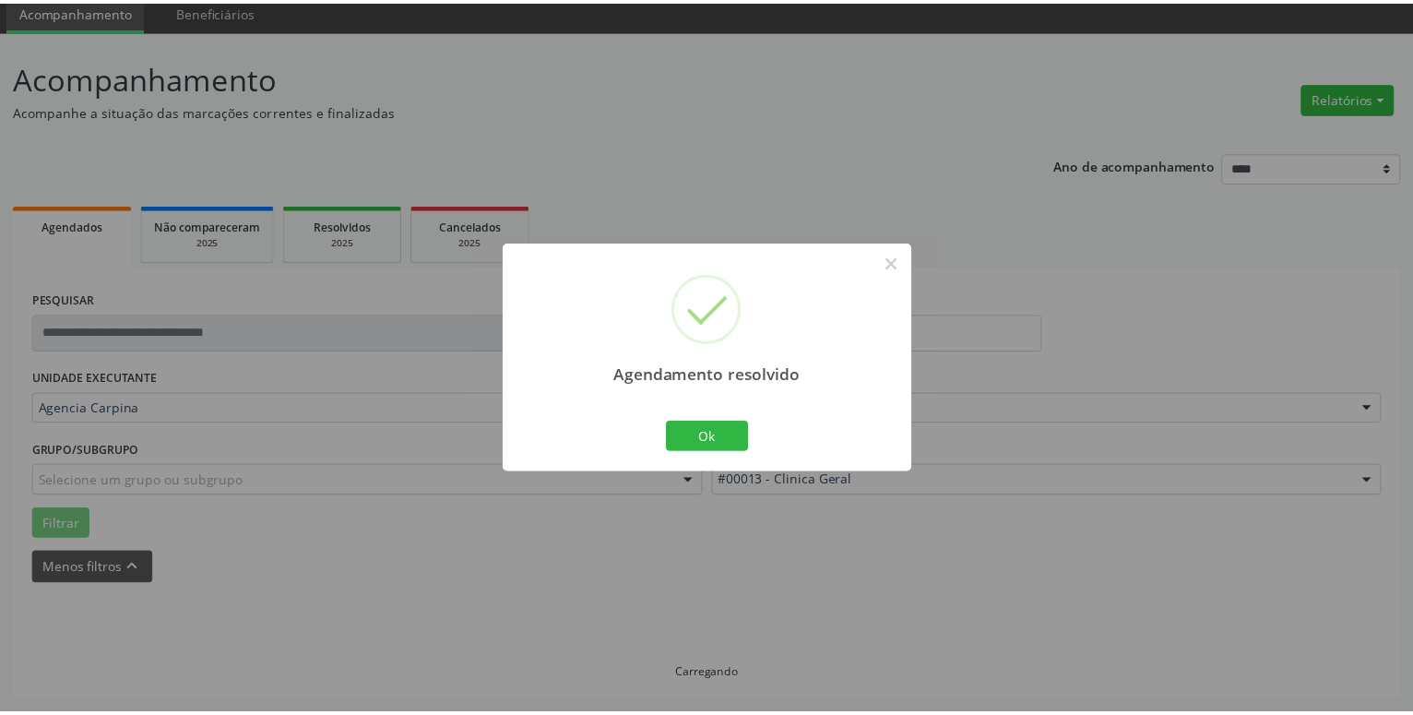
scroll to position [71, 0]
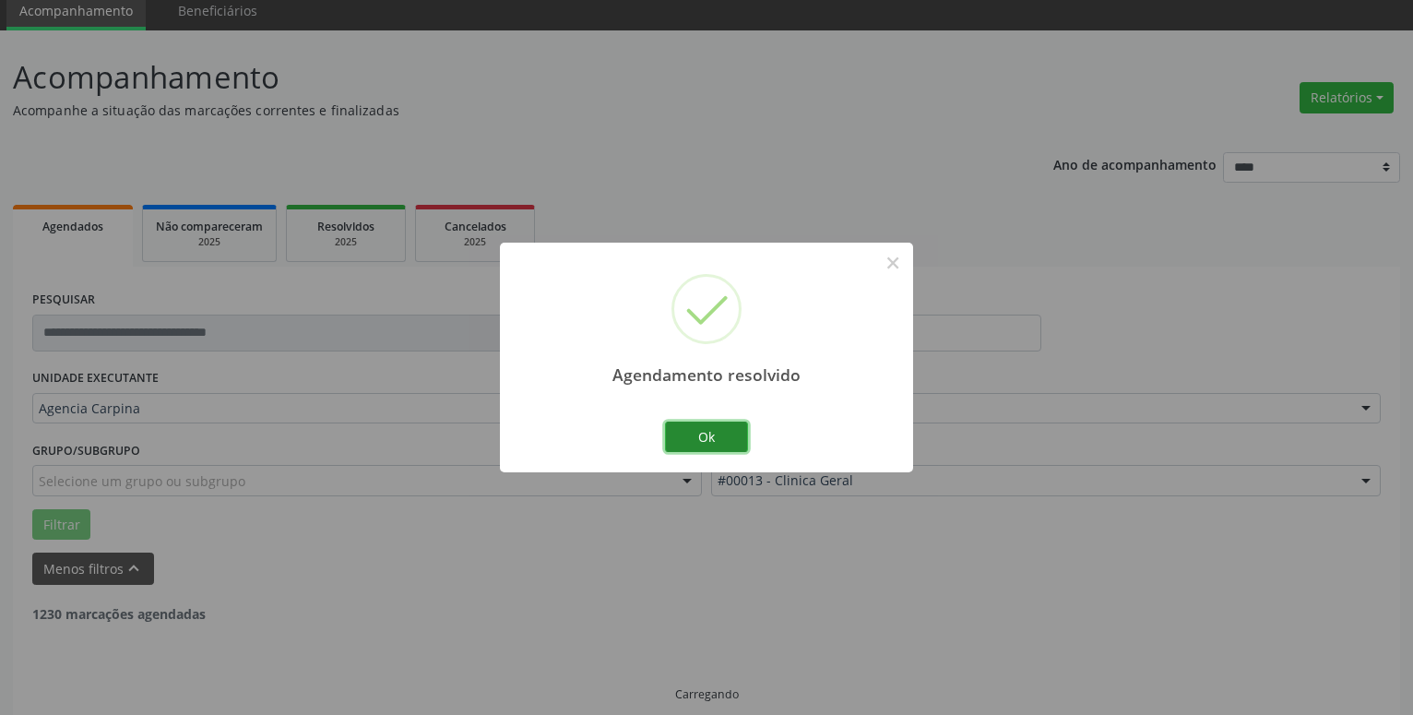
click at [693, 430] on button "Ok" at bounding box center [706, 437] width 83 height 31
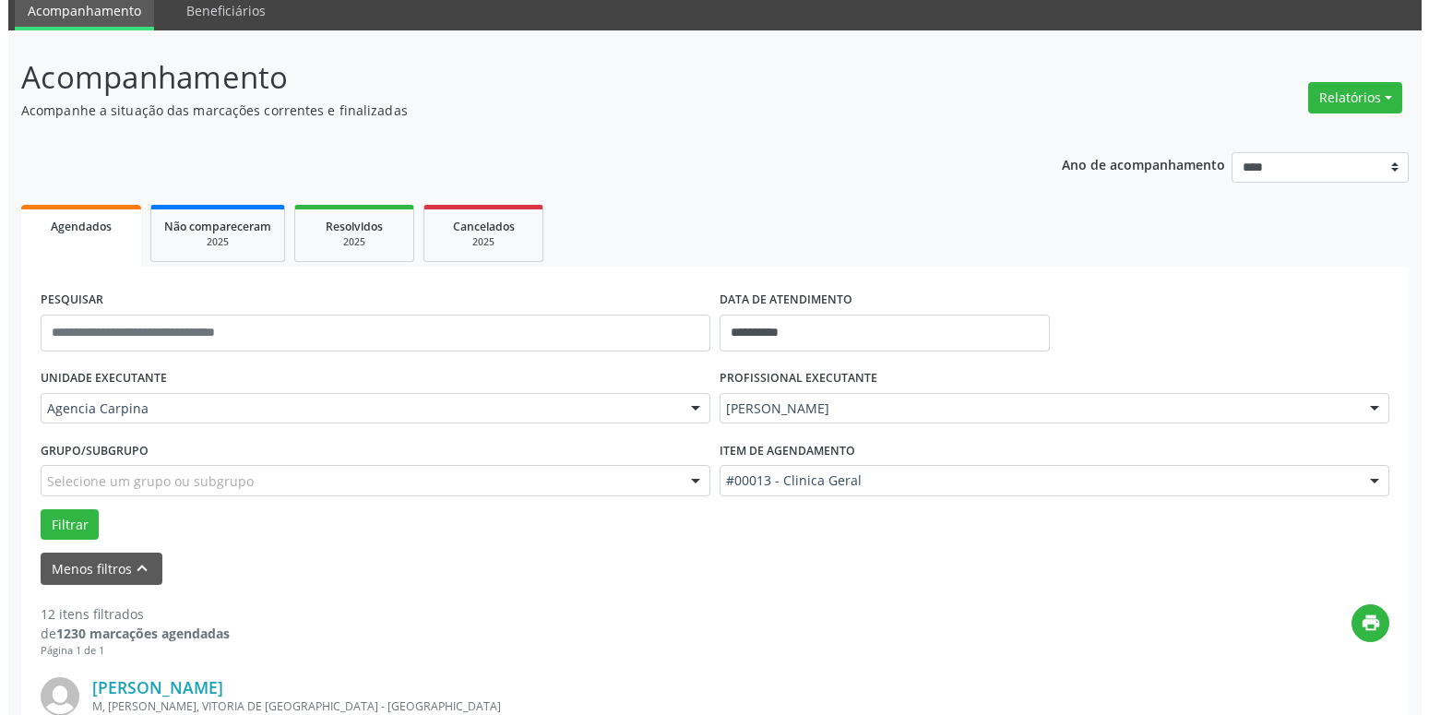
scroll to position [353, 0]
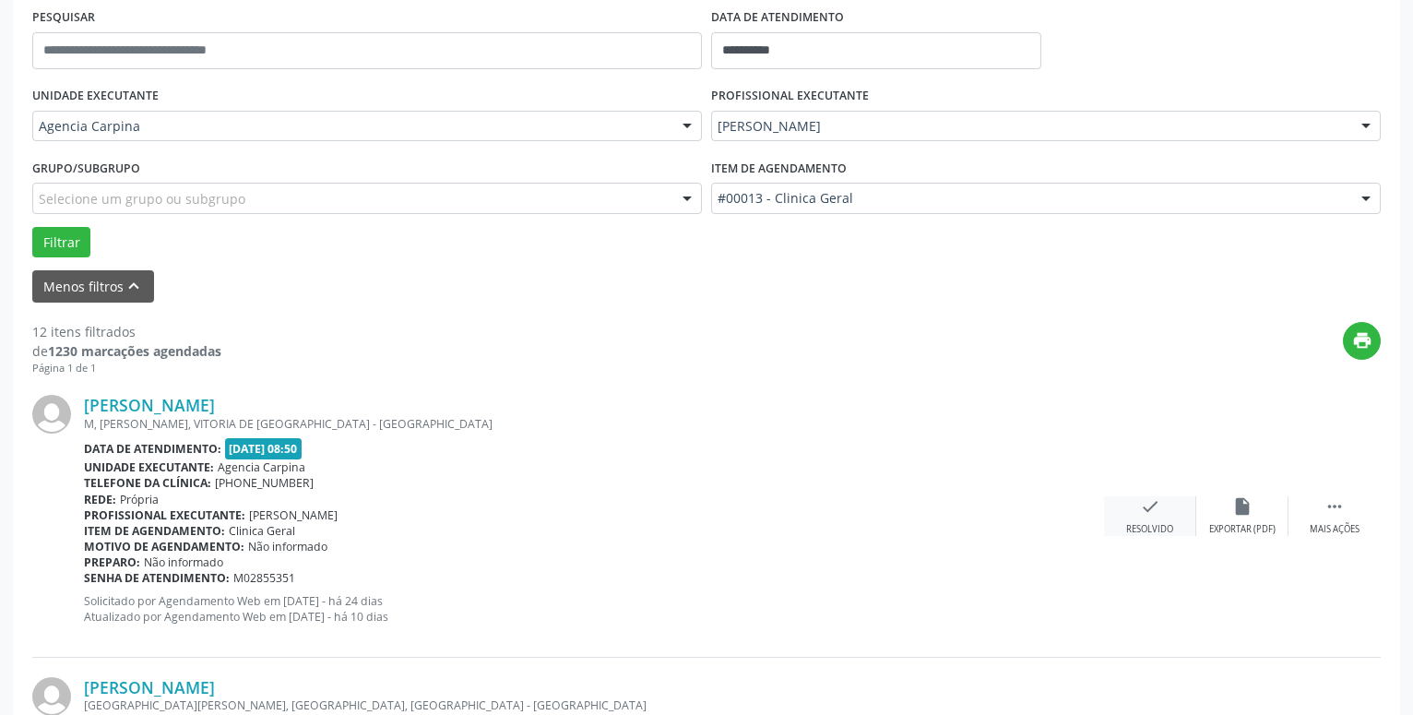
click at [1158, 510] on icon "check" at bounding box center [1150, 506] width 20 height 20
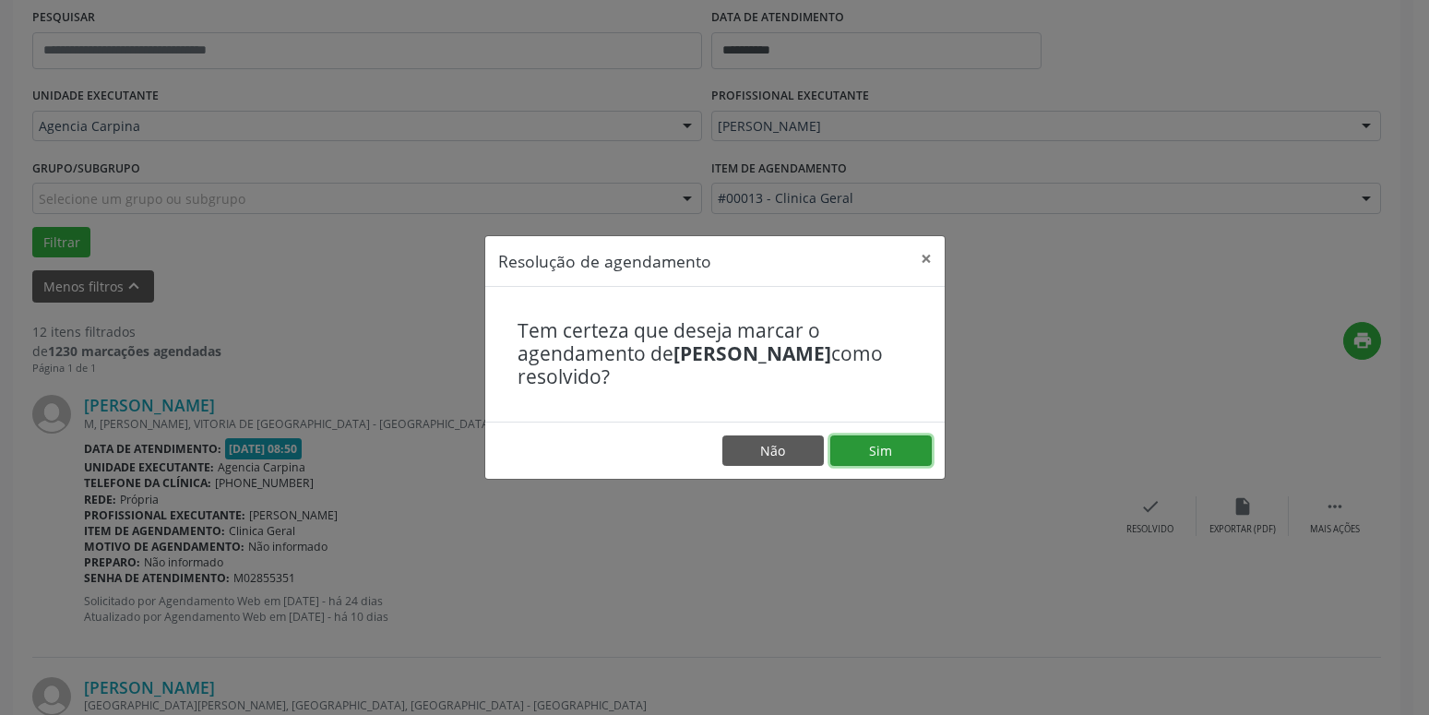
click at [912, 463] on button "Sim" at bounding box center [880, 450] width 101 height 31
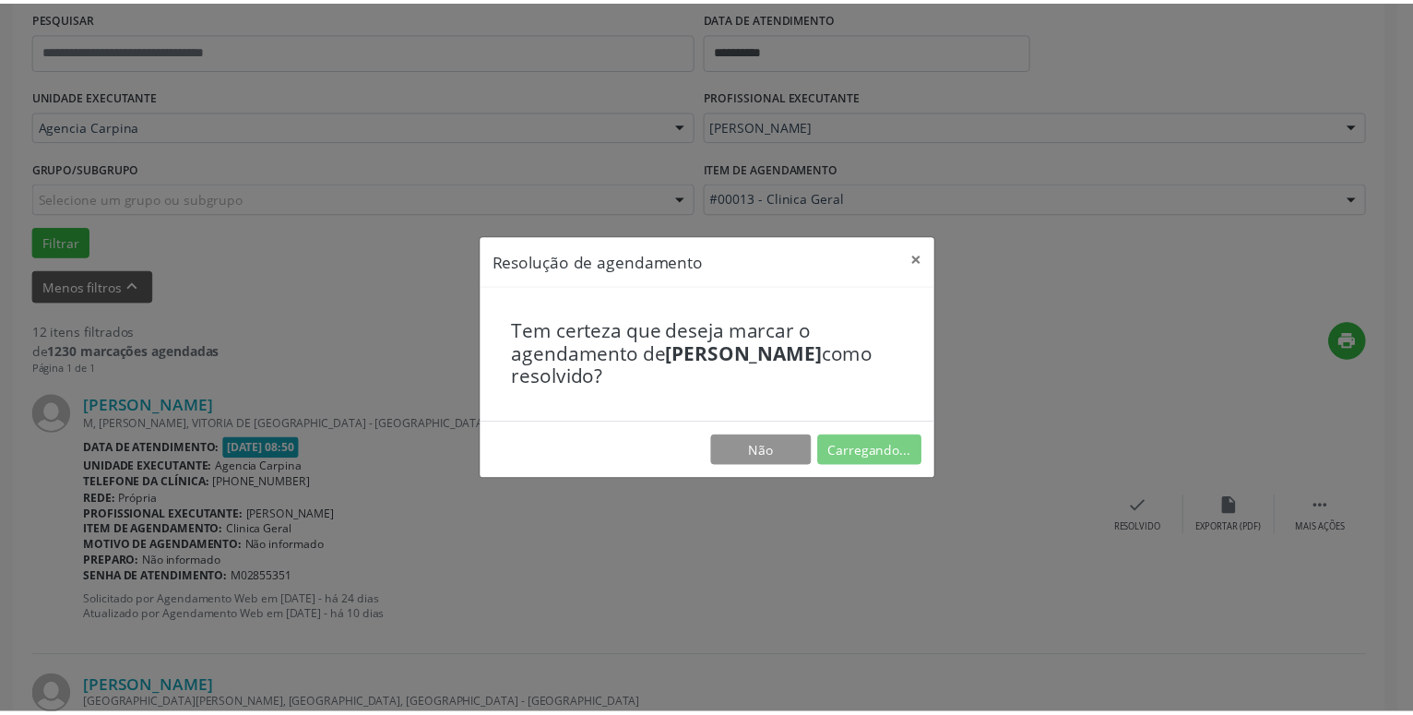
scroll to position [71, 0]
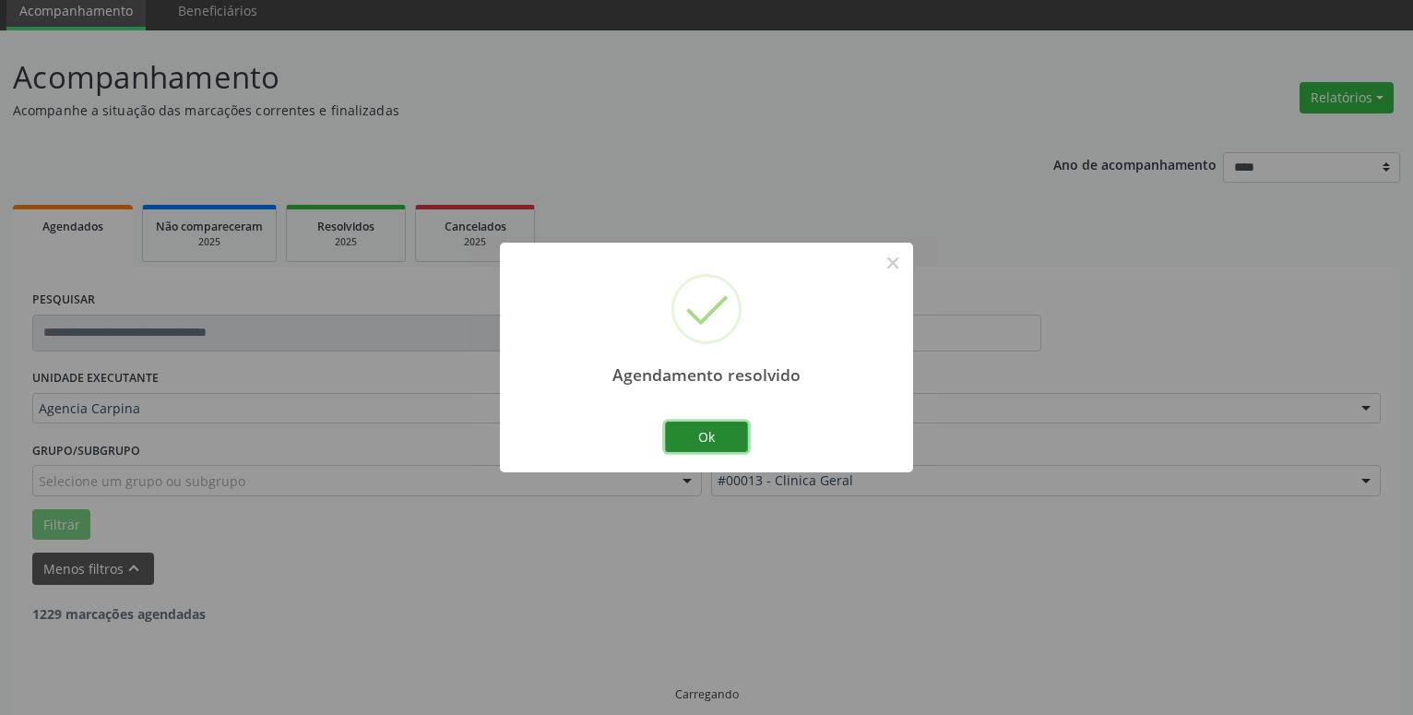
click at [714, 445] on button "Ok" at bounding box center [706, 437] width 83 height 31
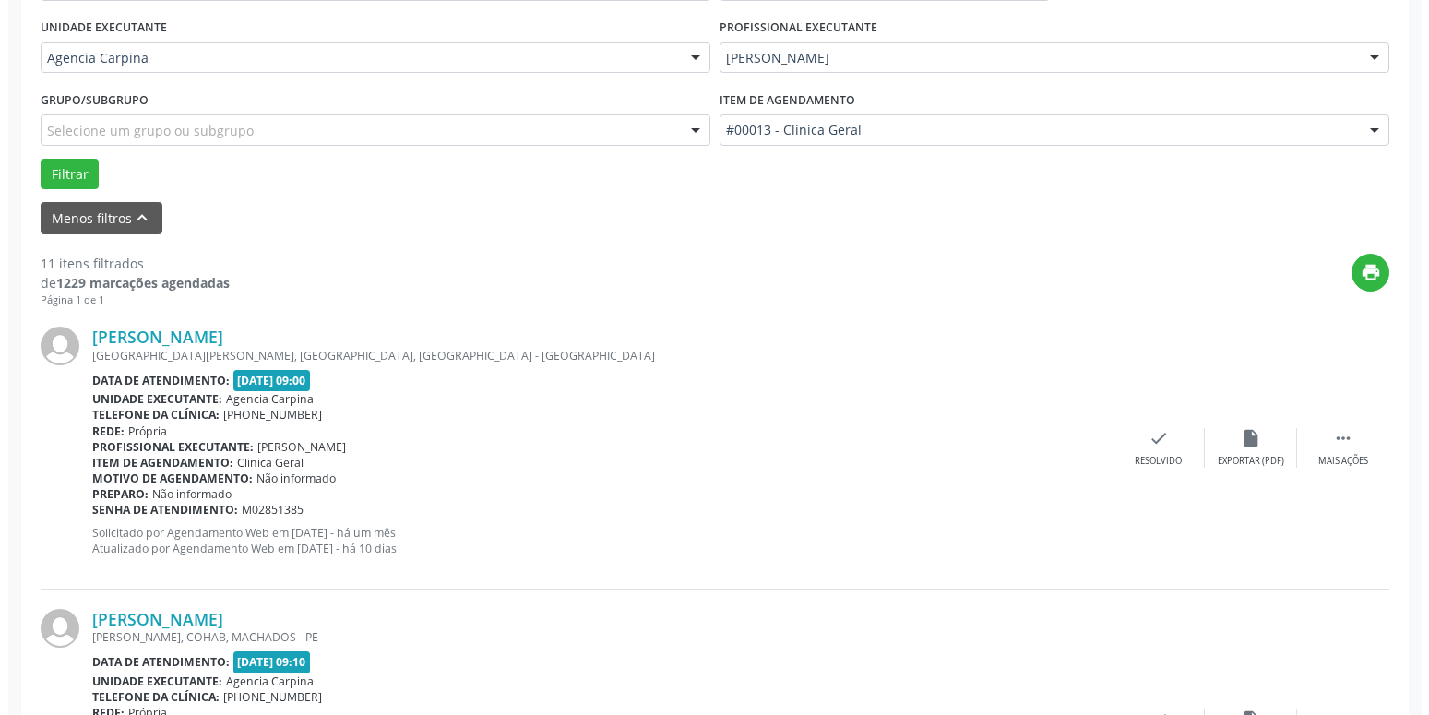
scroll to position [447, 0]
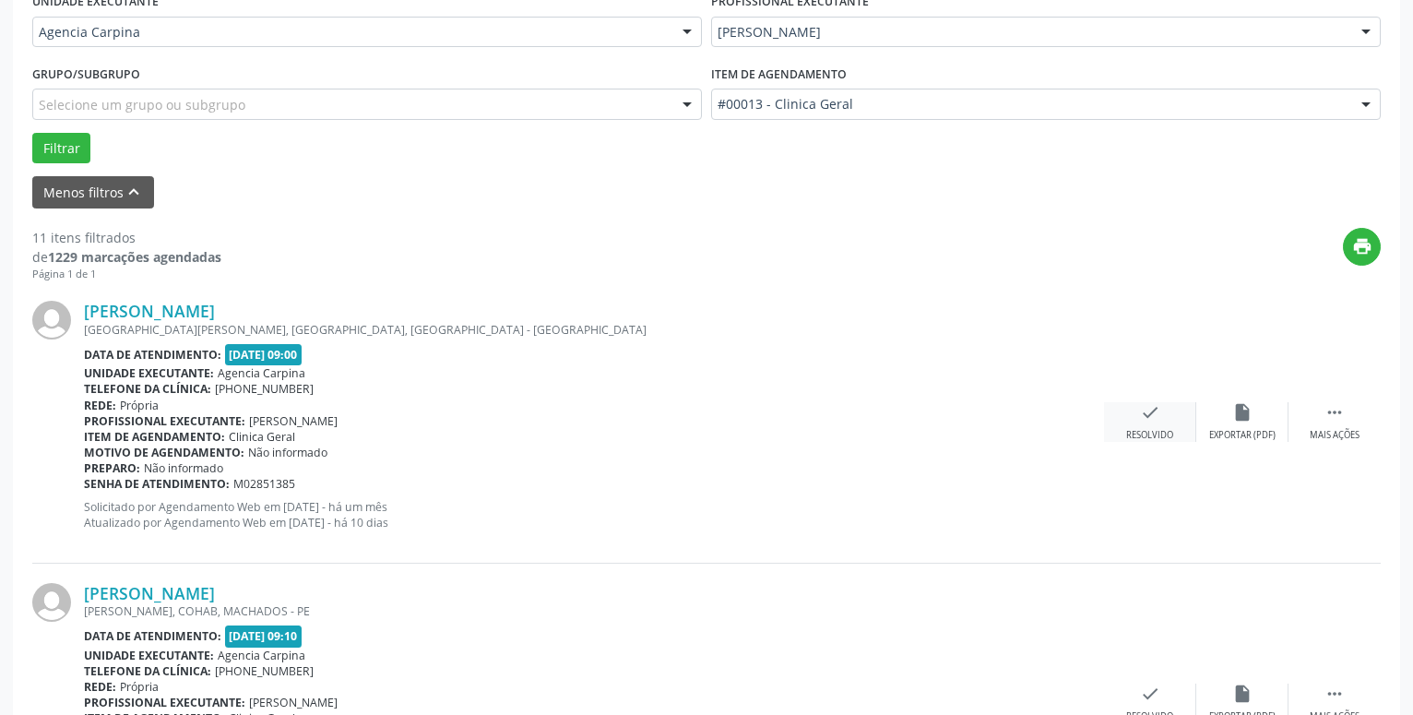
click at [1145, 413] on icon "check" at bounding box center [1150, 412] width 20 height 20
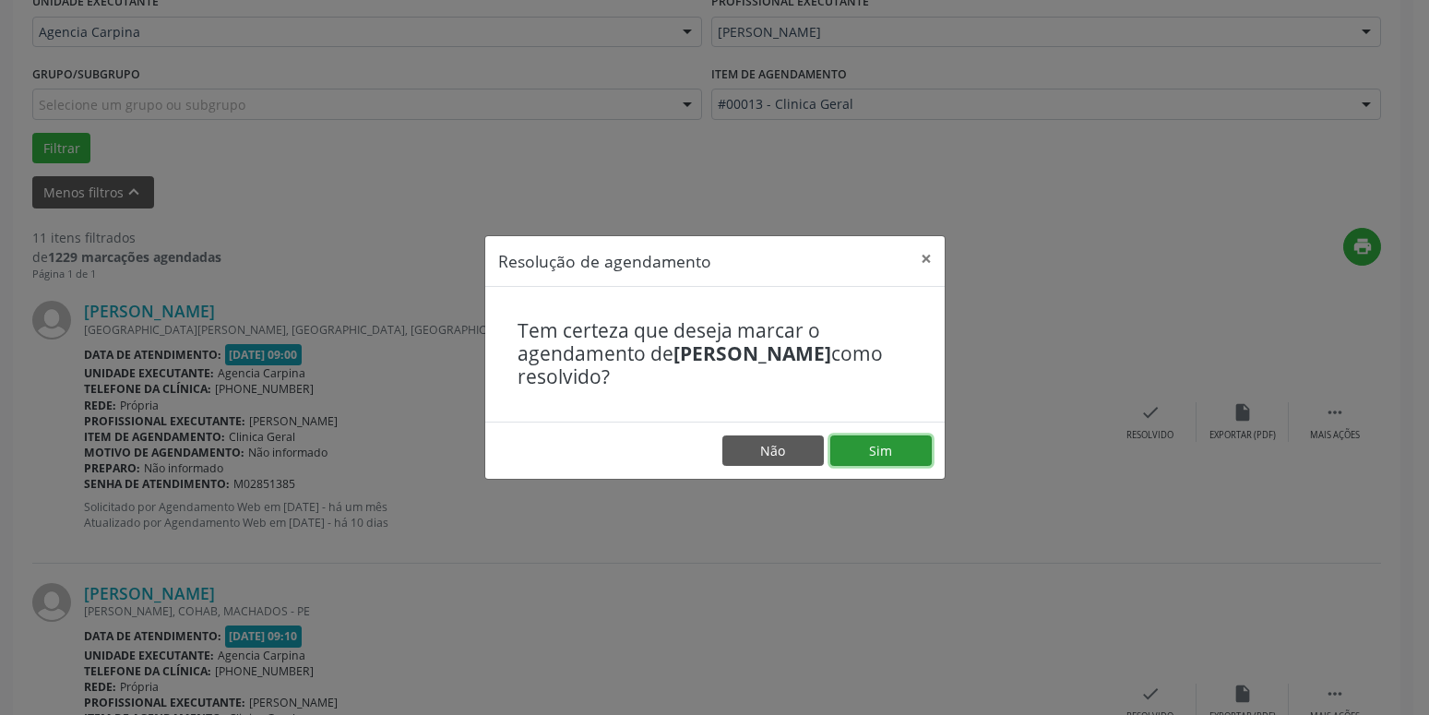
click at [887, 443] on button "Sim" at bounding box center [880, 450] width 101 height 31
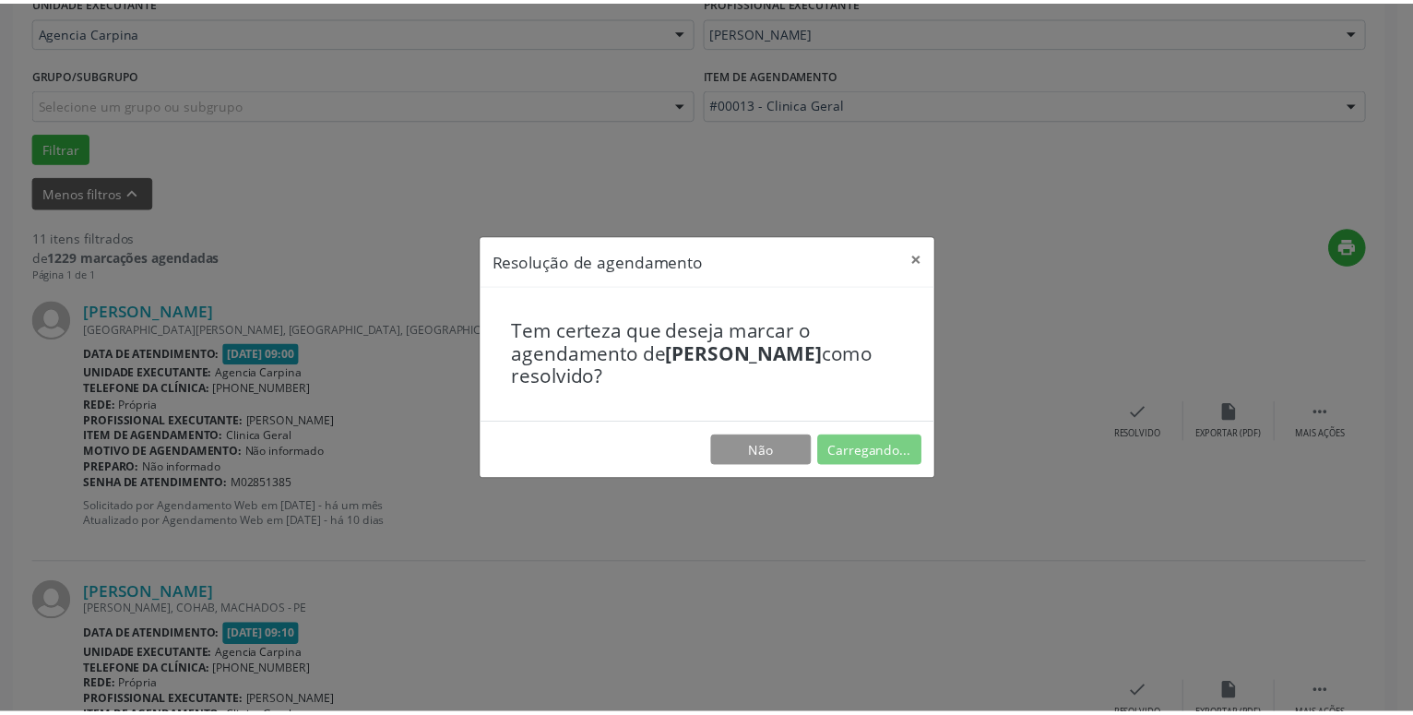
scroll to position [71, 0]
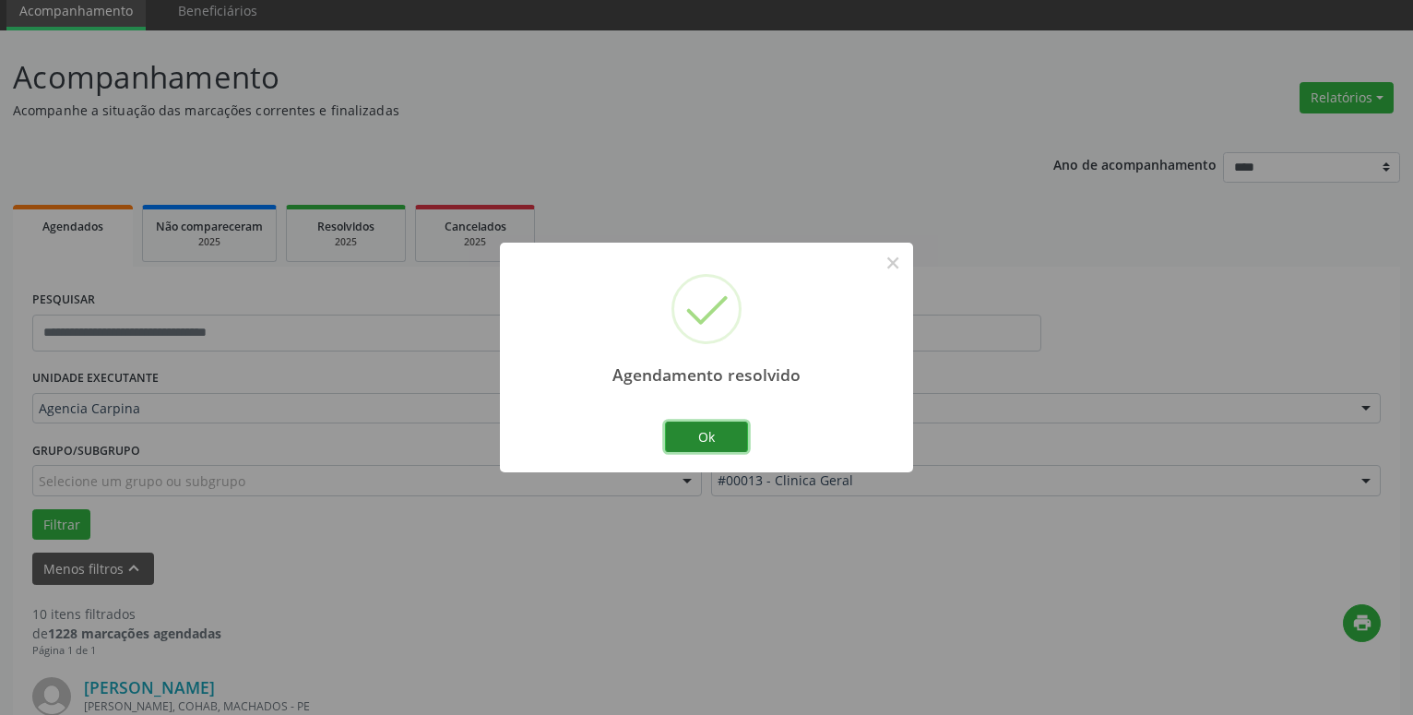
click at [689, 436] on button "Ok" at bounding box center [706, 437] width 83 height 31
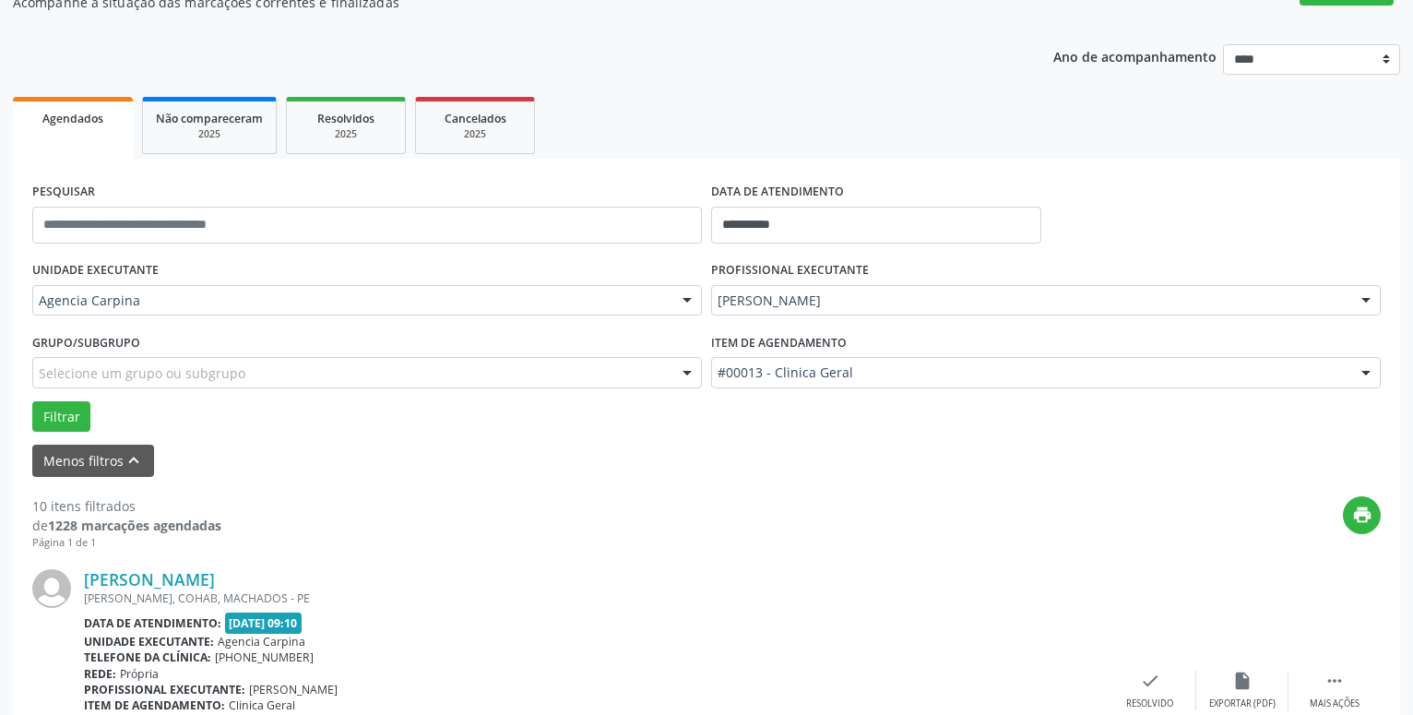
scroll to position [259, 0]
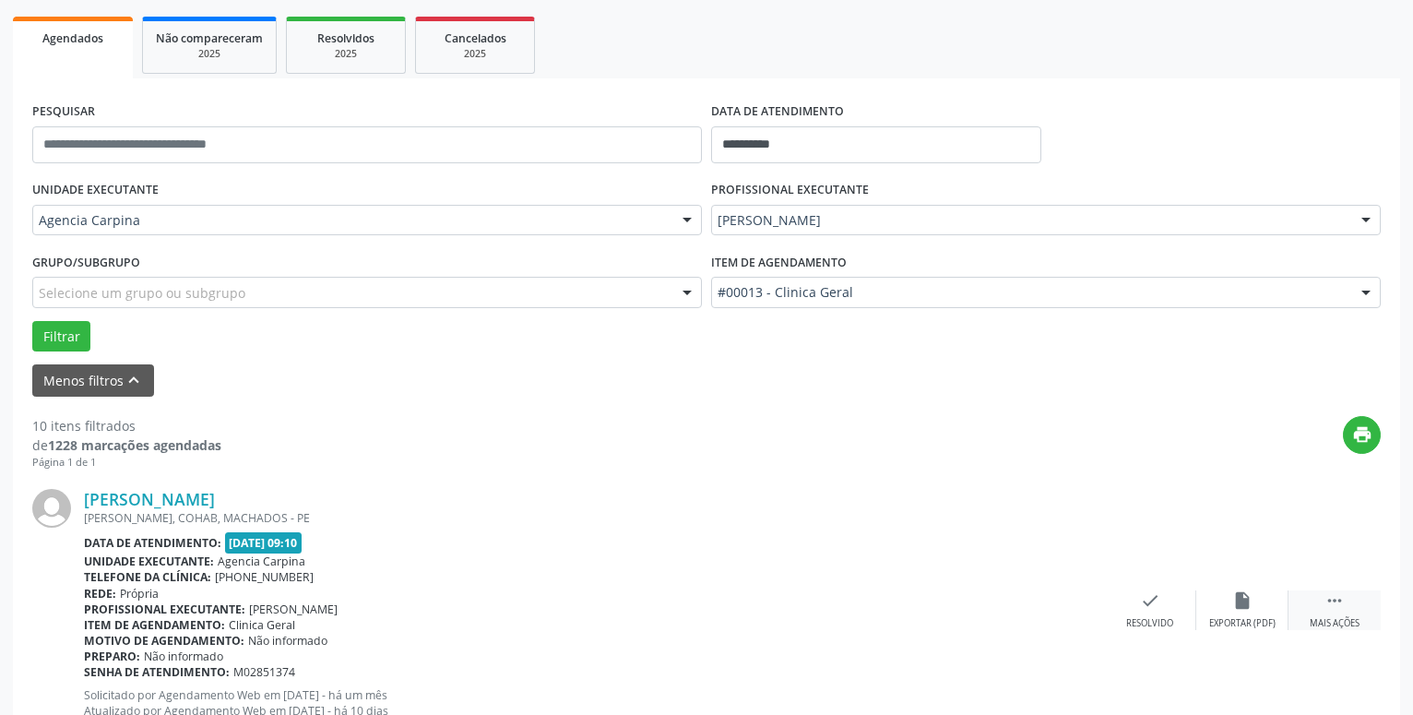
click at [1332, 602] on icon "" at bounding box center [1335, 600] width 20 height 20
click at [1234, 608] on icon "alarm_off" at bounding box center [1243, 600] width 20 height 20
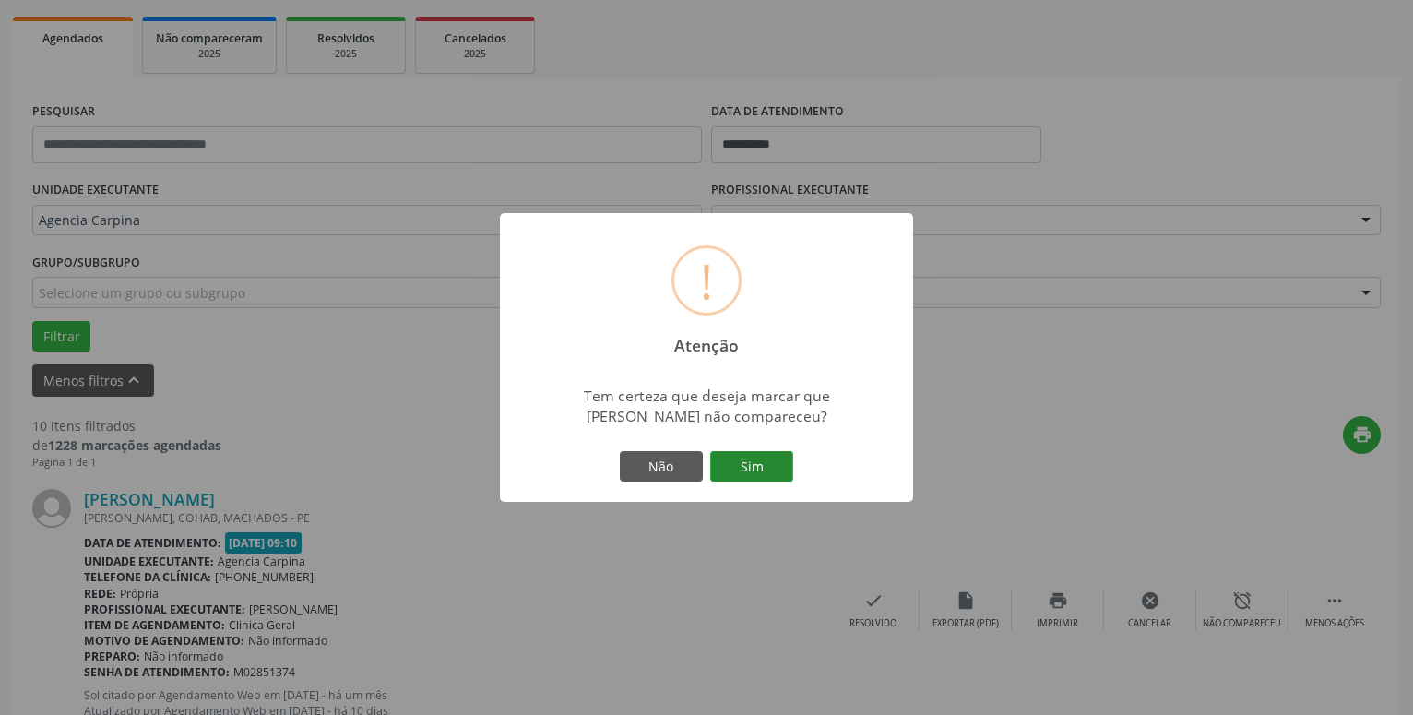
click at [760, 480] on button "Sim" at bounding box center [751, 466] width 83 height 31
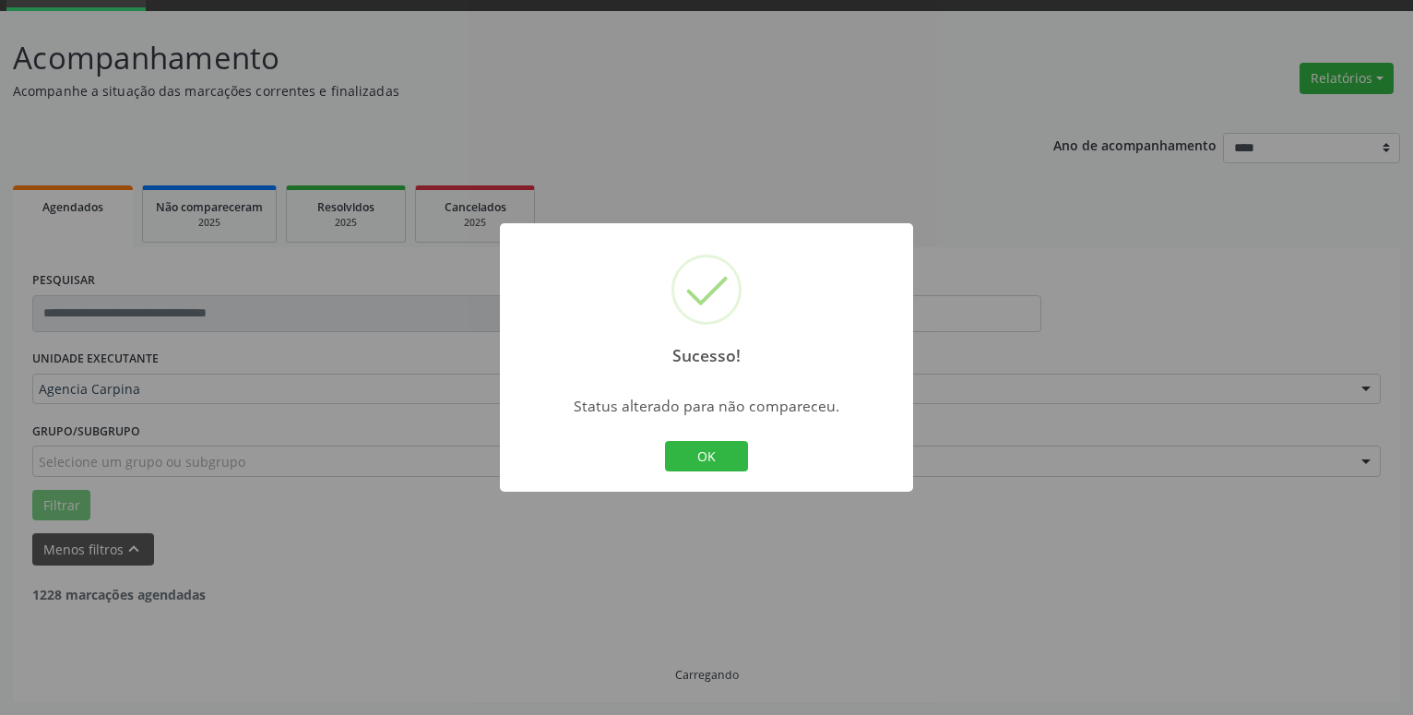
scroll to position [90, 0]
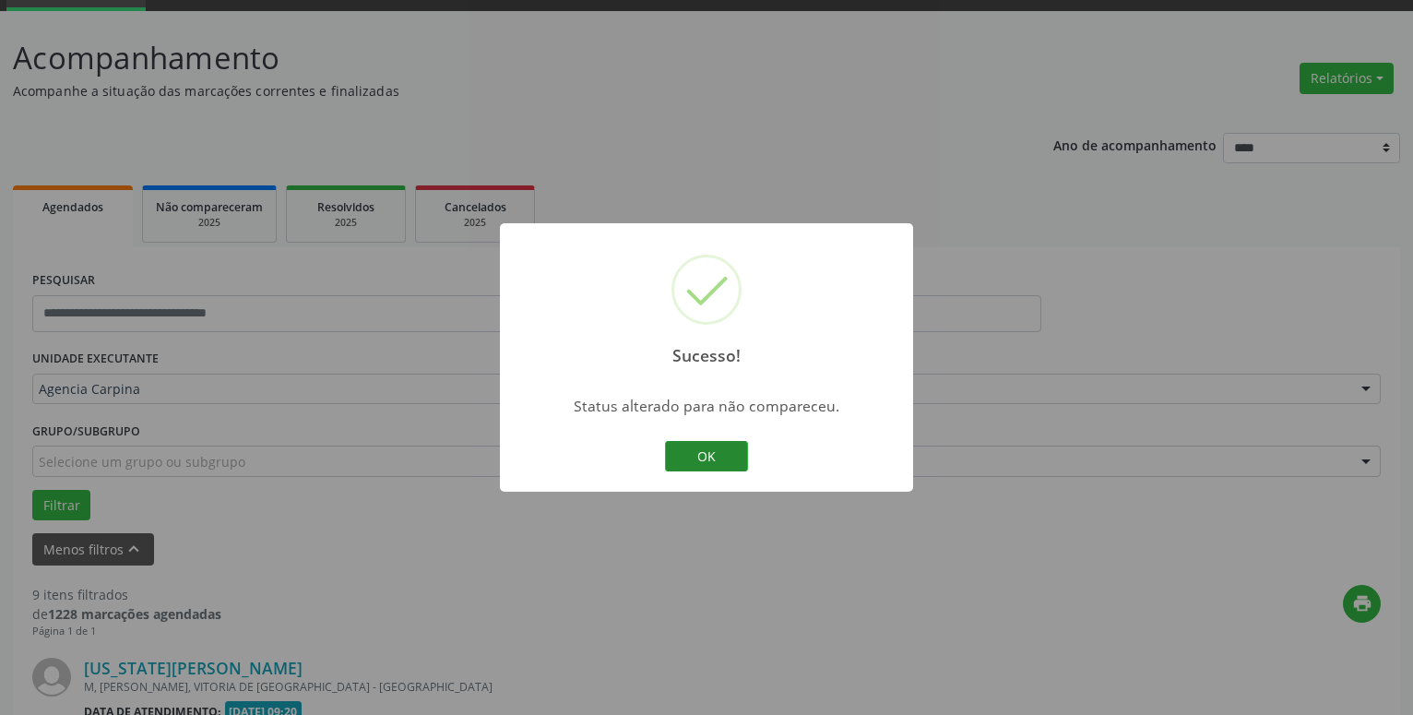
click at [720, 457] on button "OK" at bounding box center [706, 456] width 83 height 31
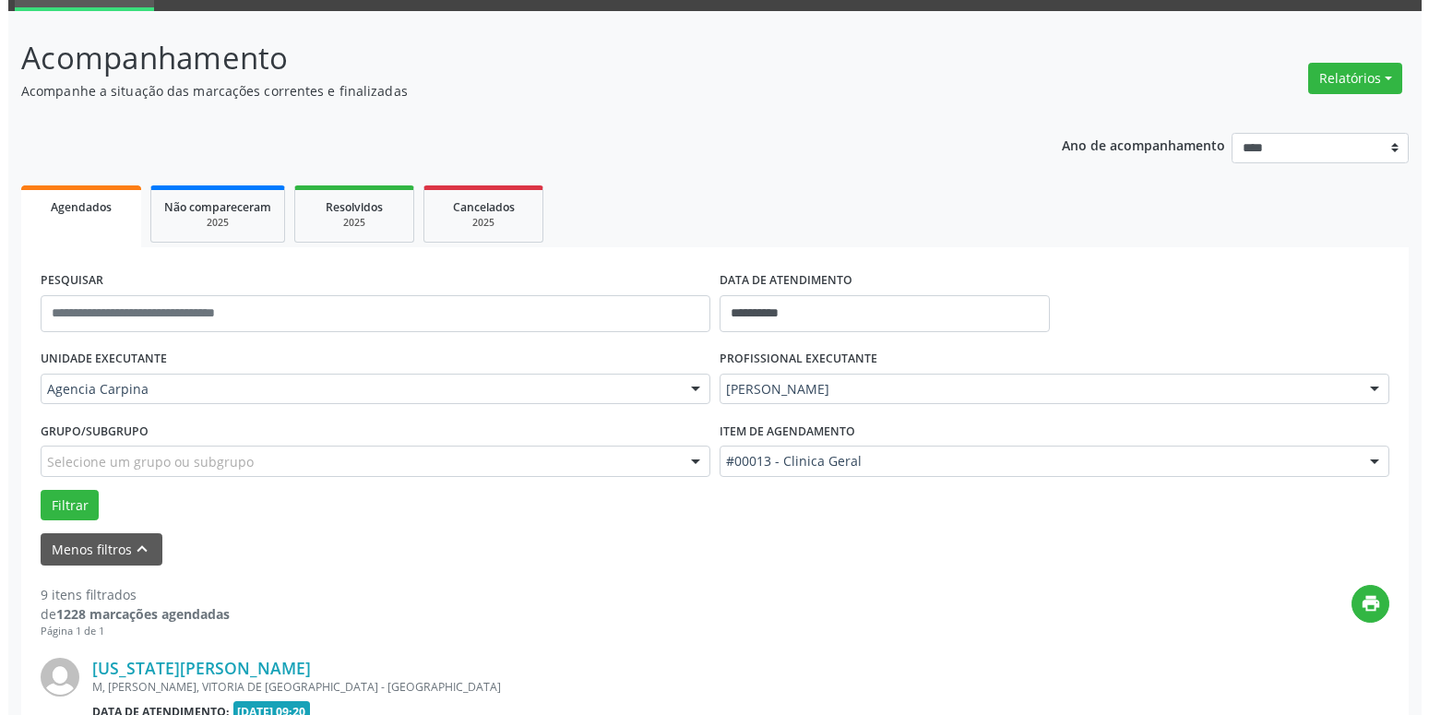
scroll to position [467, 0]
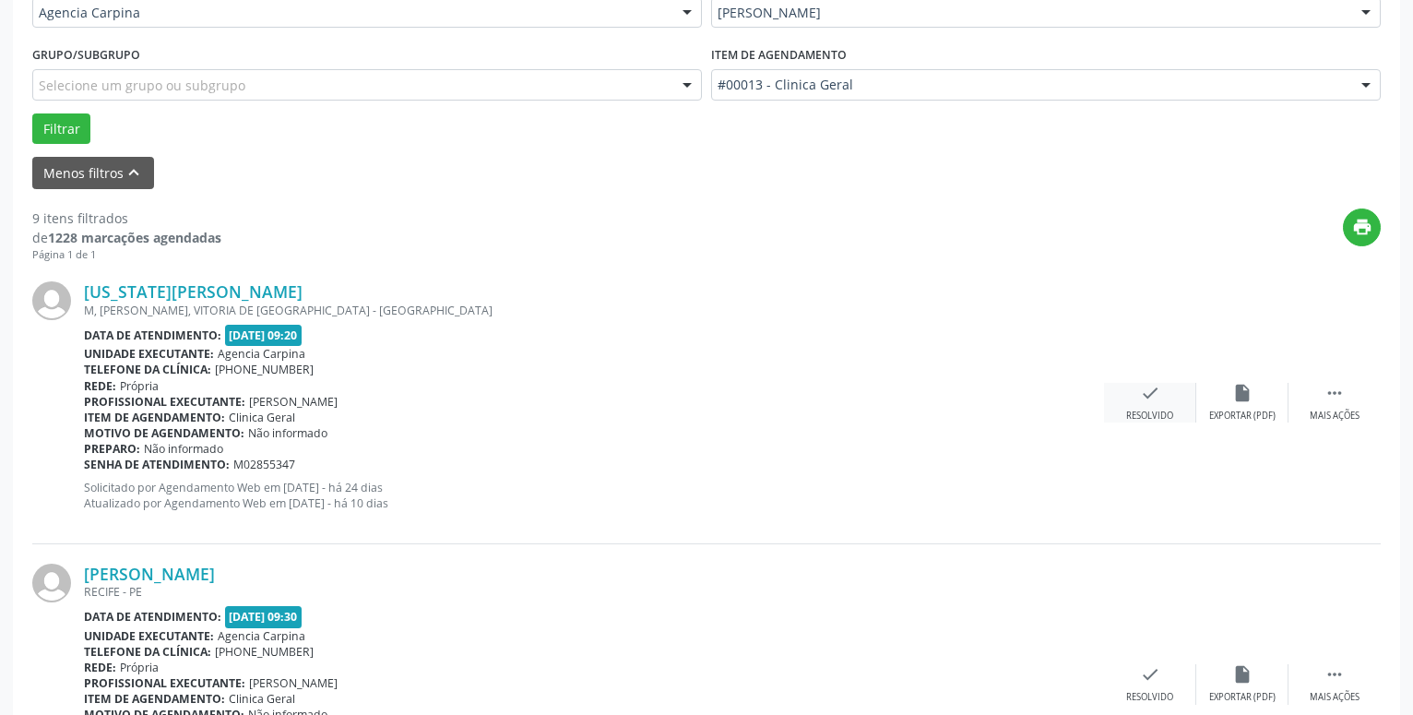
click at [1147, 416] on div "Resolvido" at bounding box center [1150, 416] width 47 height 13
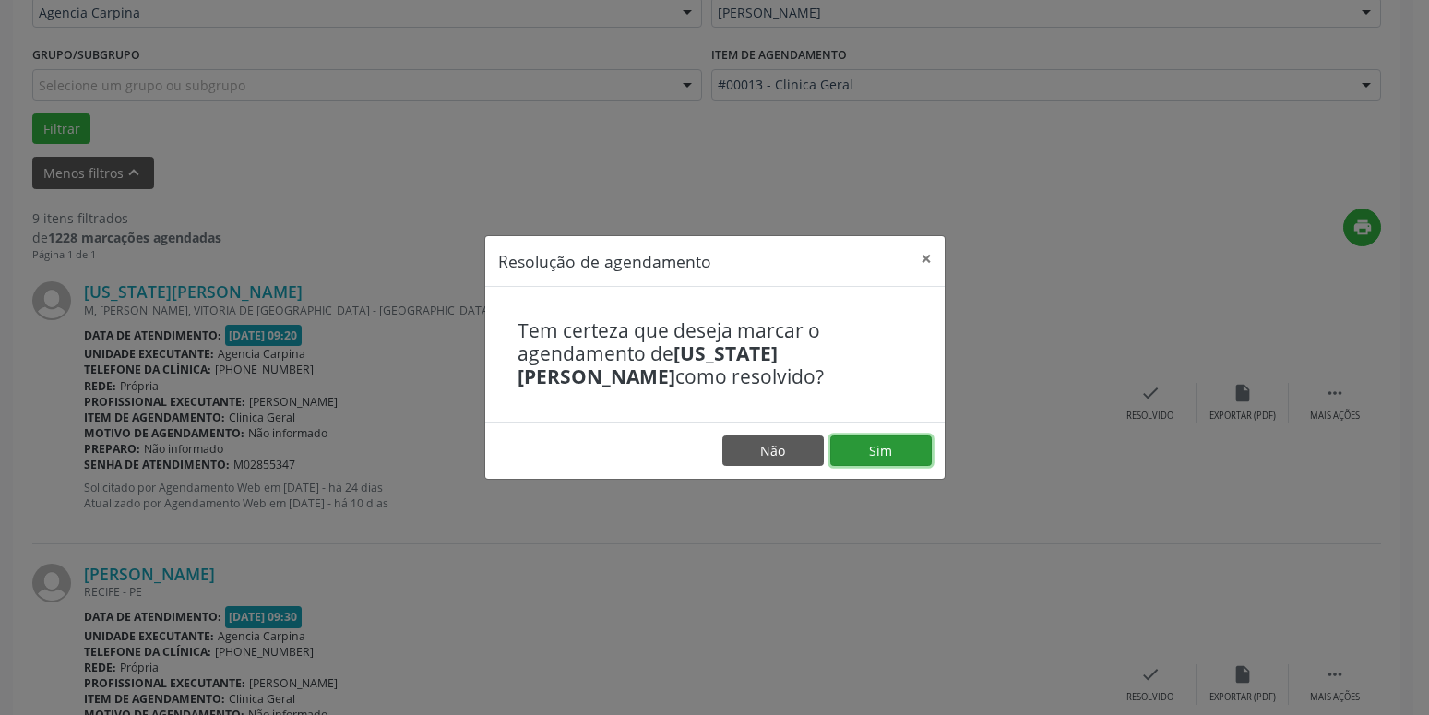
click at [905, 447] on button "Sim" at bounding box center [880, 450] width 101 height 31
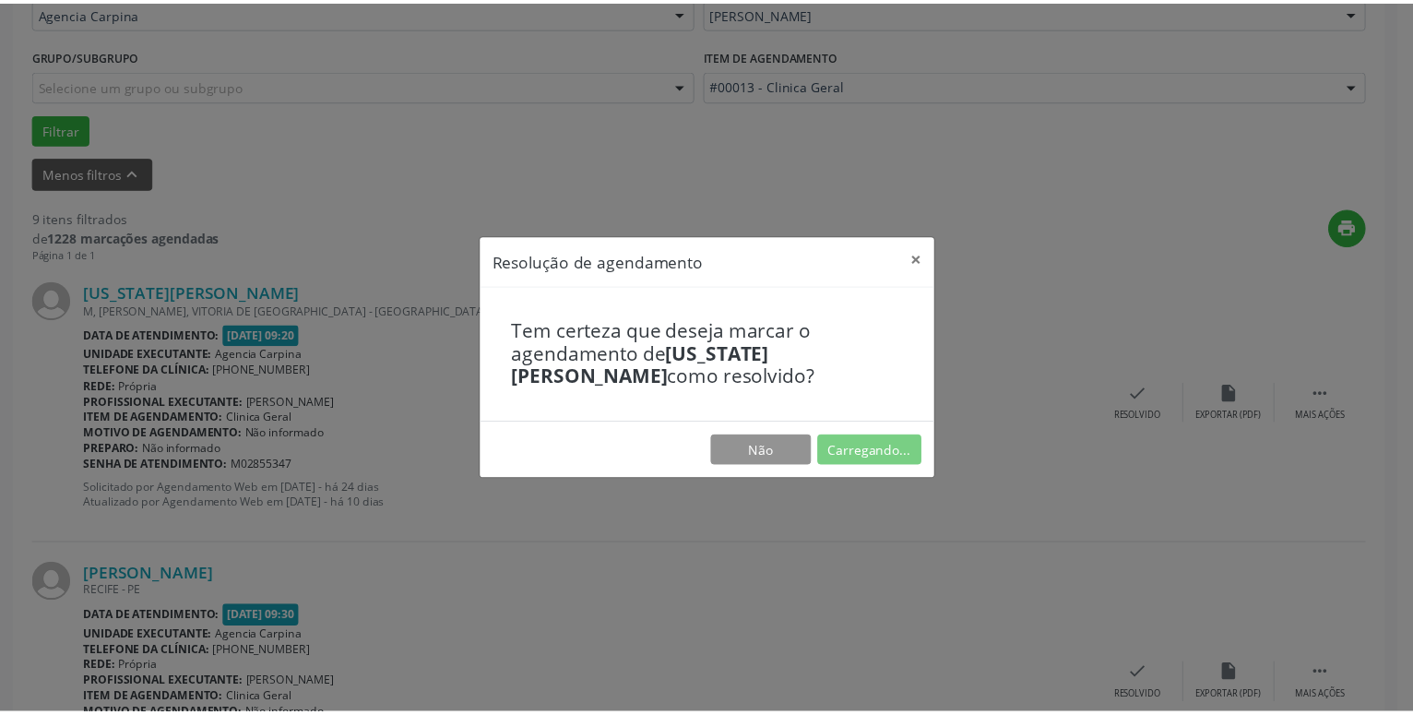
scroll to position [71, 0]
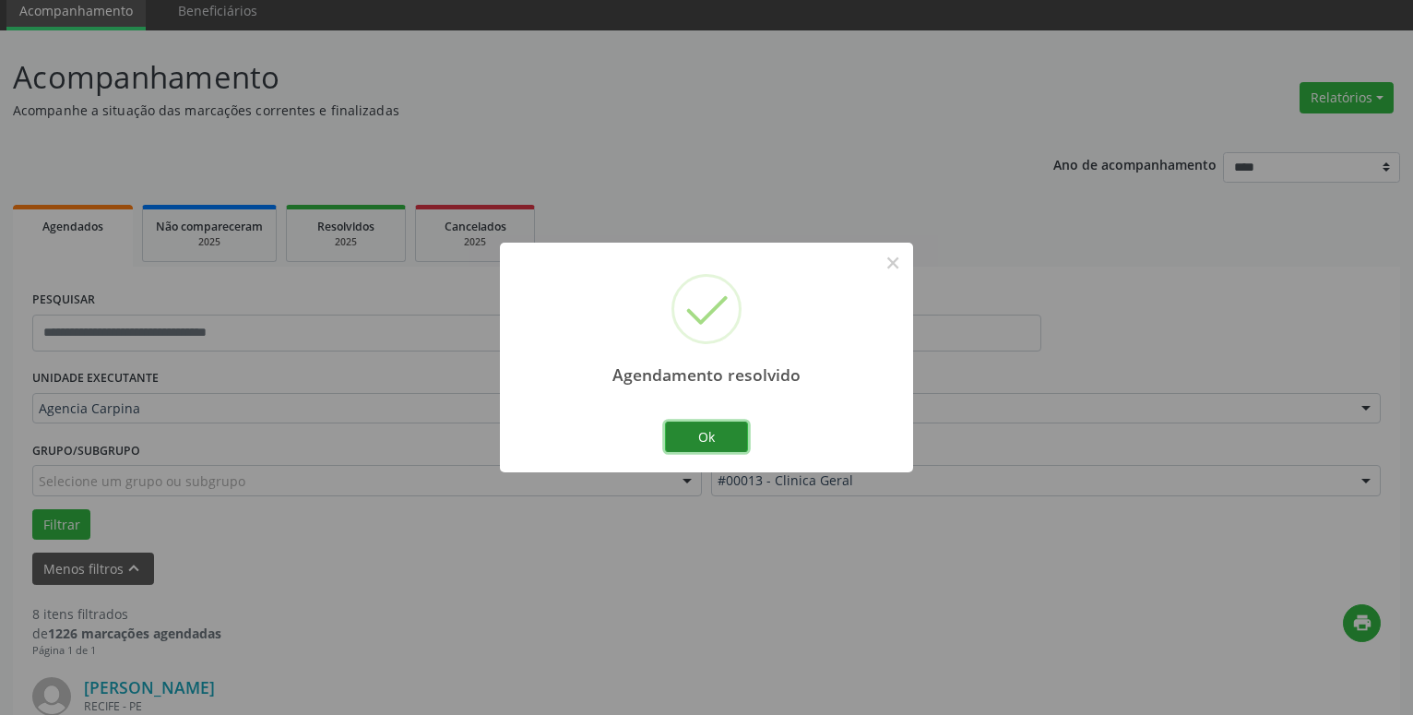
click at [688, 426] on button "Ok" at bounding box center [706, 437] width 83 height 31
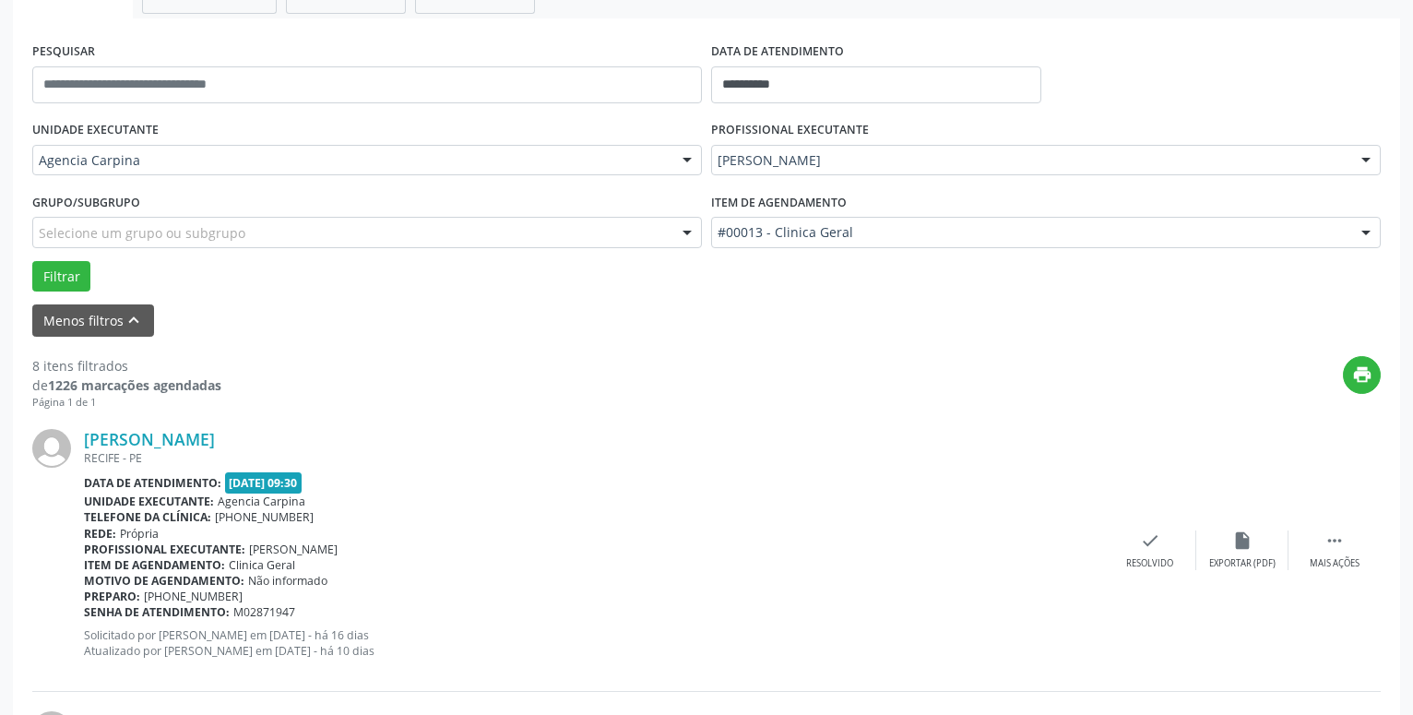
scroll to position [447, 0]
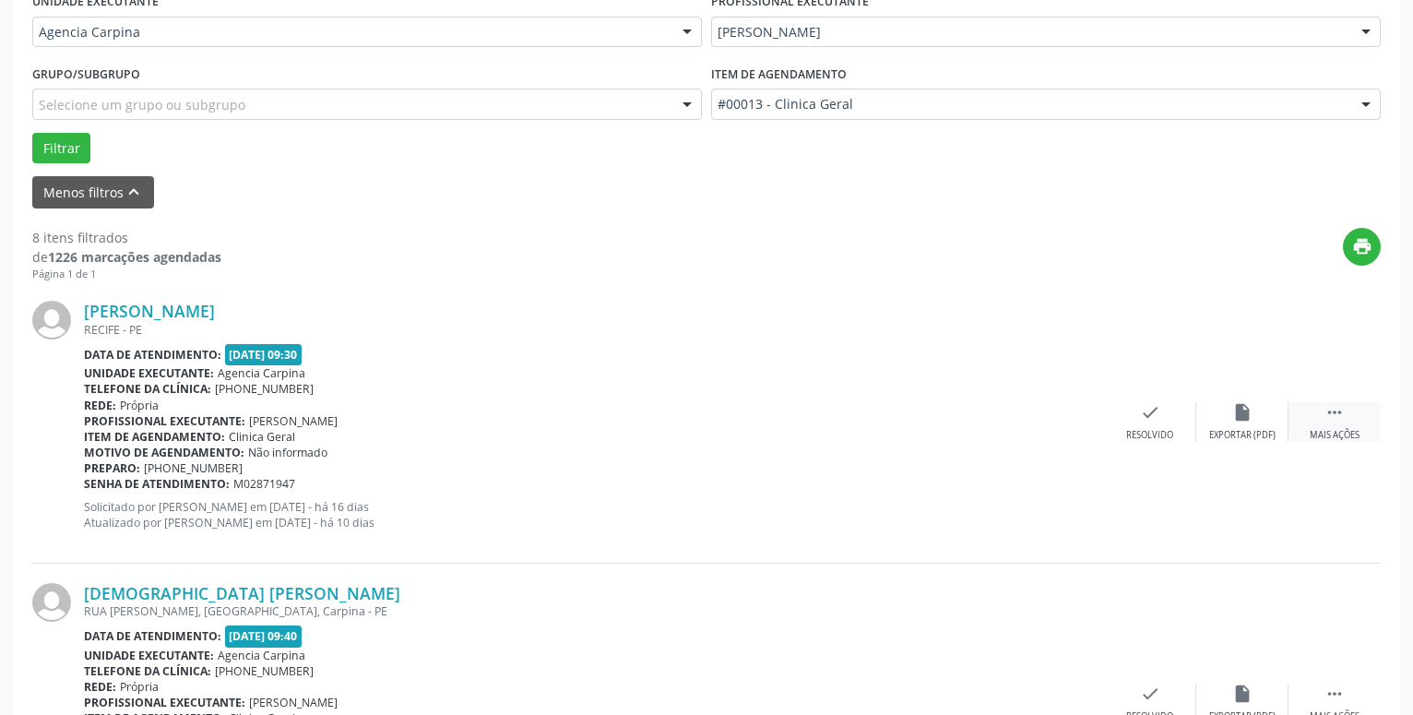
click at [1339, 414] on icon "" at bounding box center [1335, 412] width 20 height 20
click at [1249, 423] on icon "alarm_off" at bounding box center [1243, 412] width 20 height 20
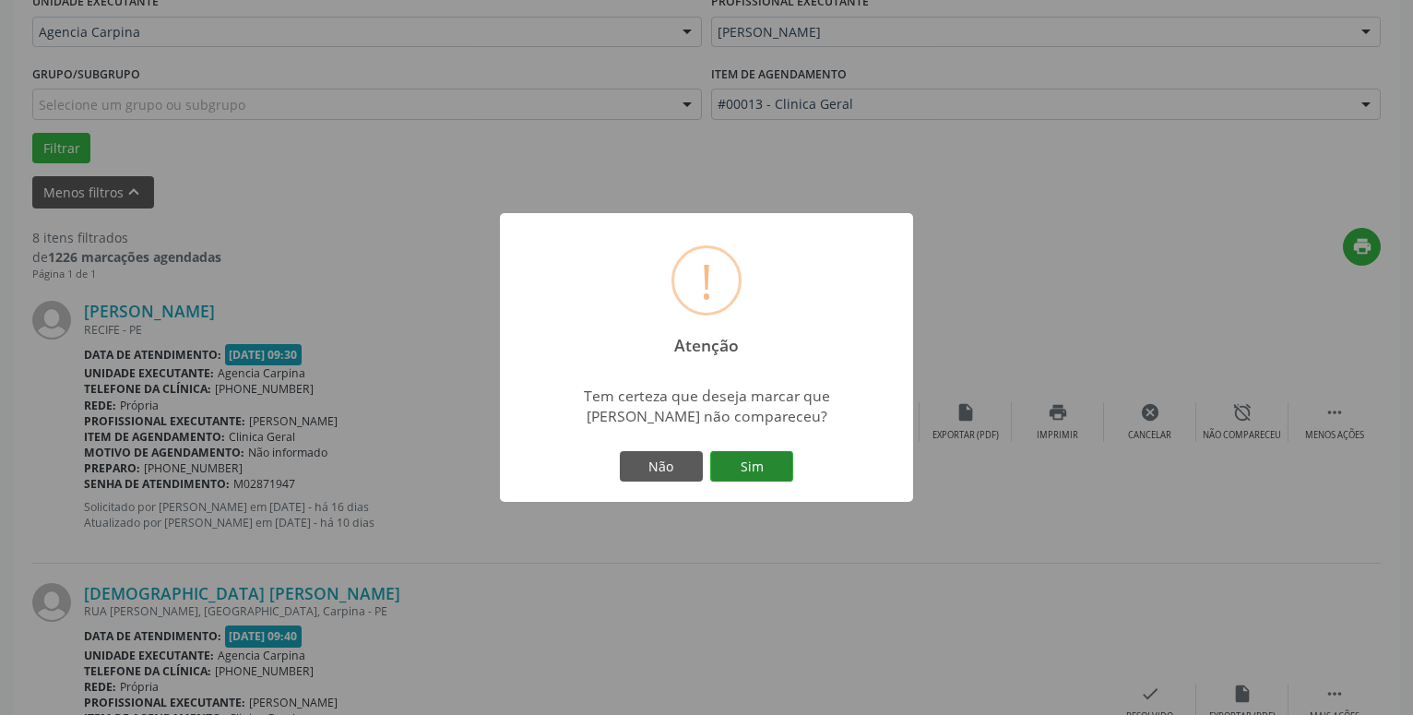
click at [757, 467] on button "Sim" at bounding box center [751, 466] width 83 height 31
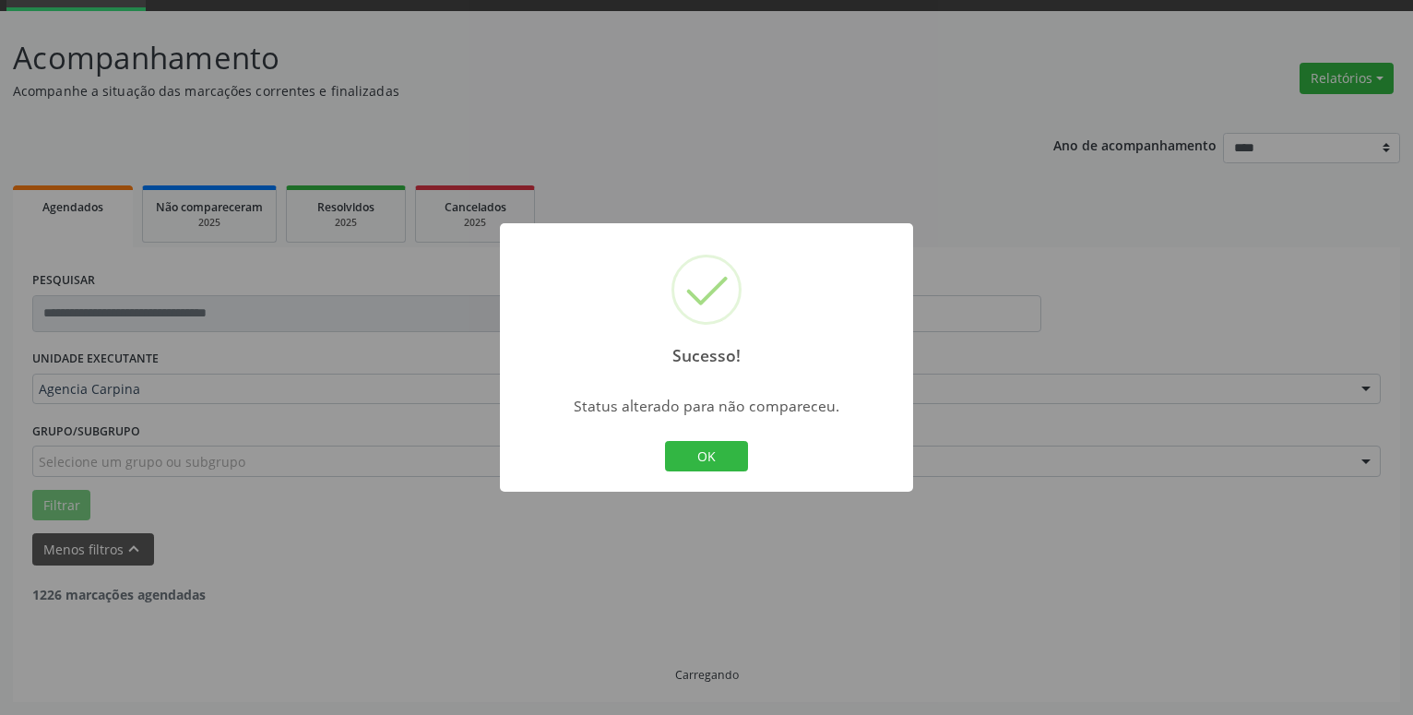
scroll to position [90, 0]
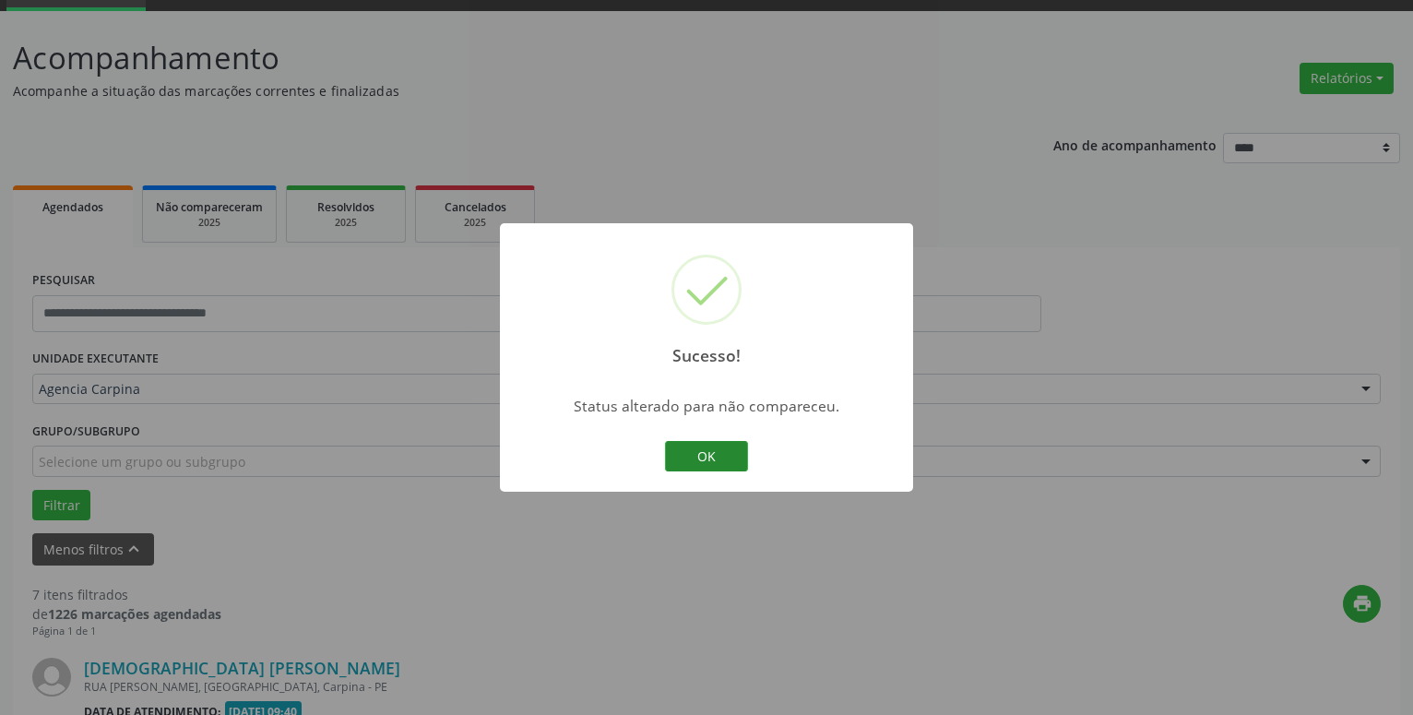
click at [698, 452] on button "OK" at bounding box center [706, 456] width 83 height 31
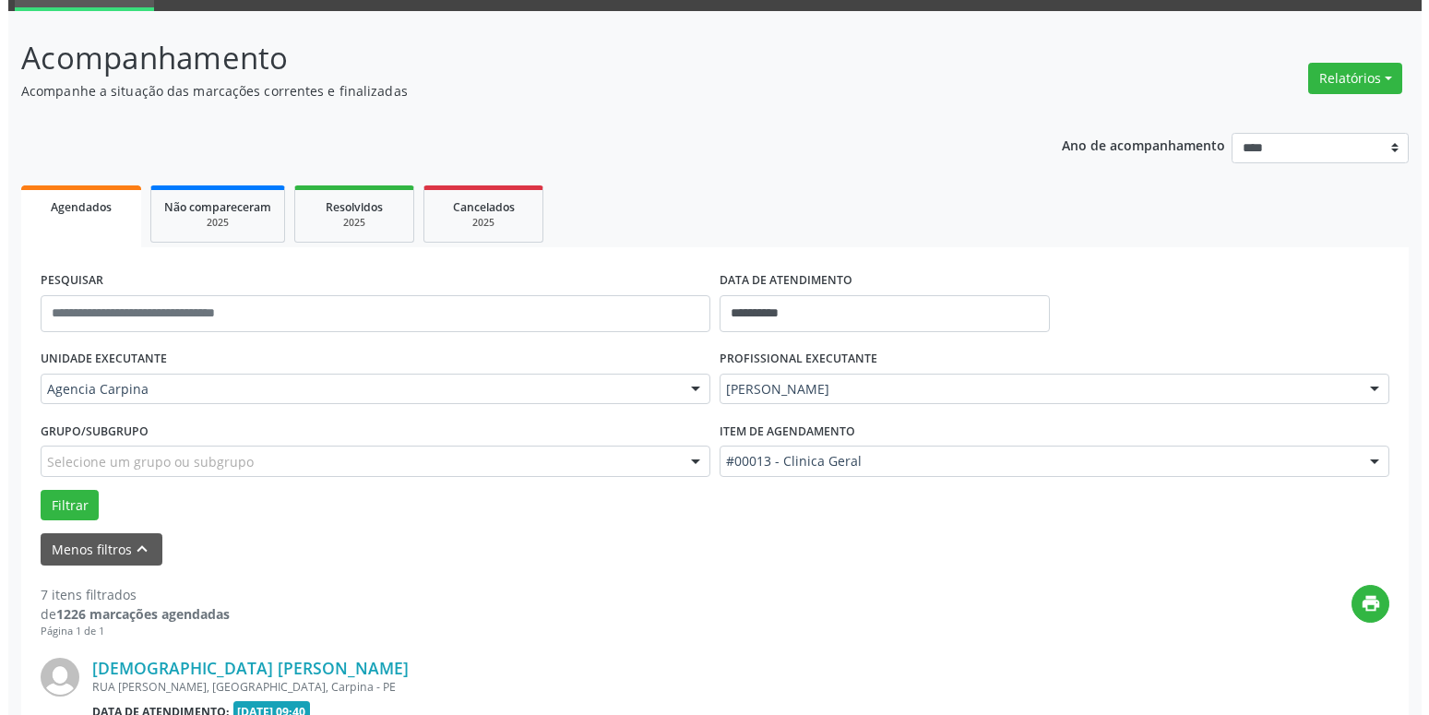
scroll to position [373, 0]
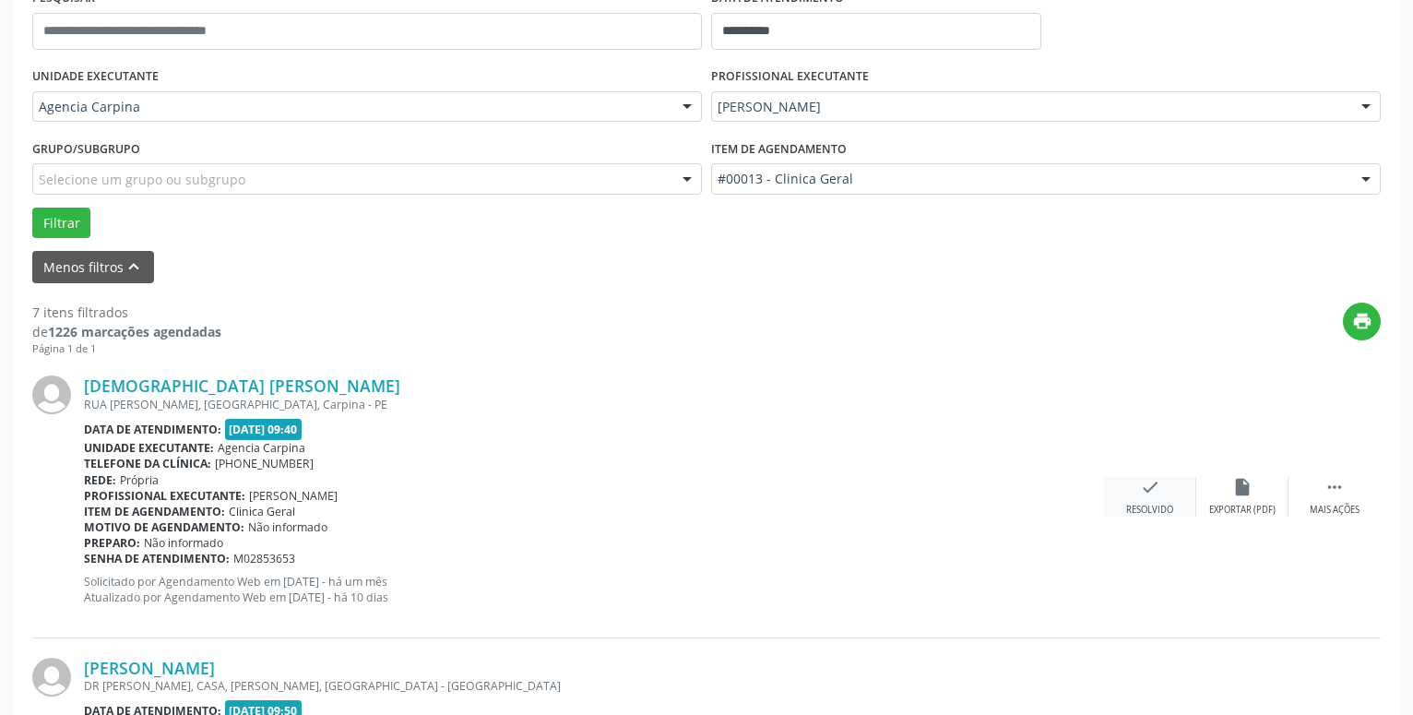
click at [1142, 497] on icon "check" at bounding box center [1150, 487] width 20 height 20
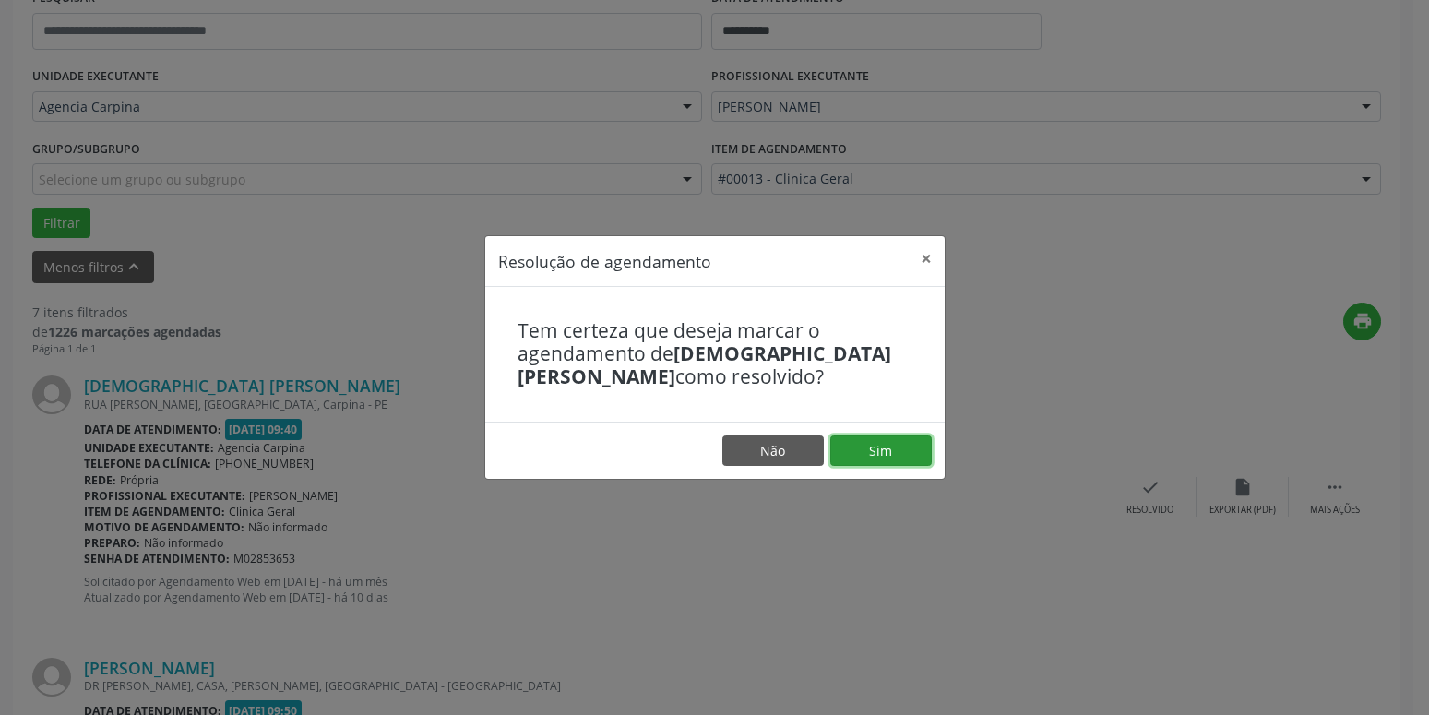
click at [896, 453] on button "Sim" at bounding box center [880, 450] width 101 height 31
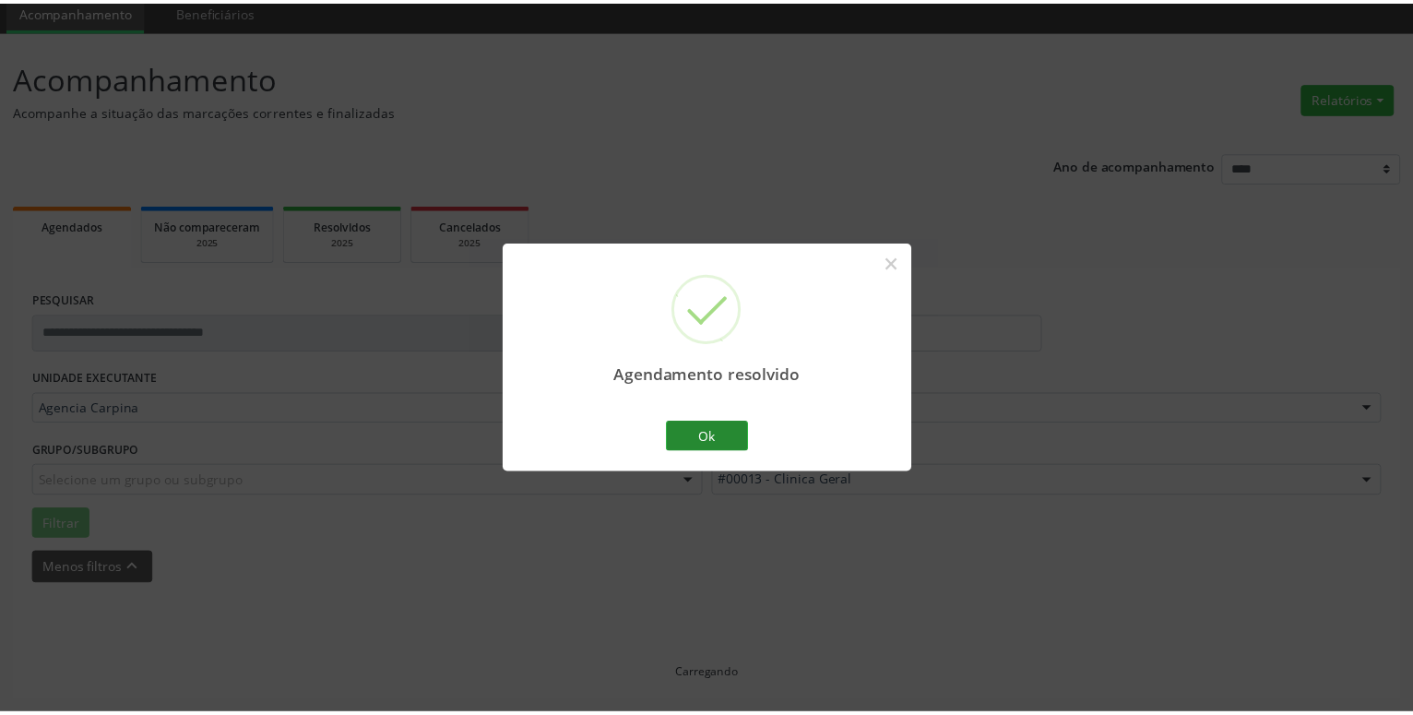
scroll to position [71, 0]
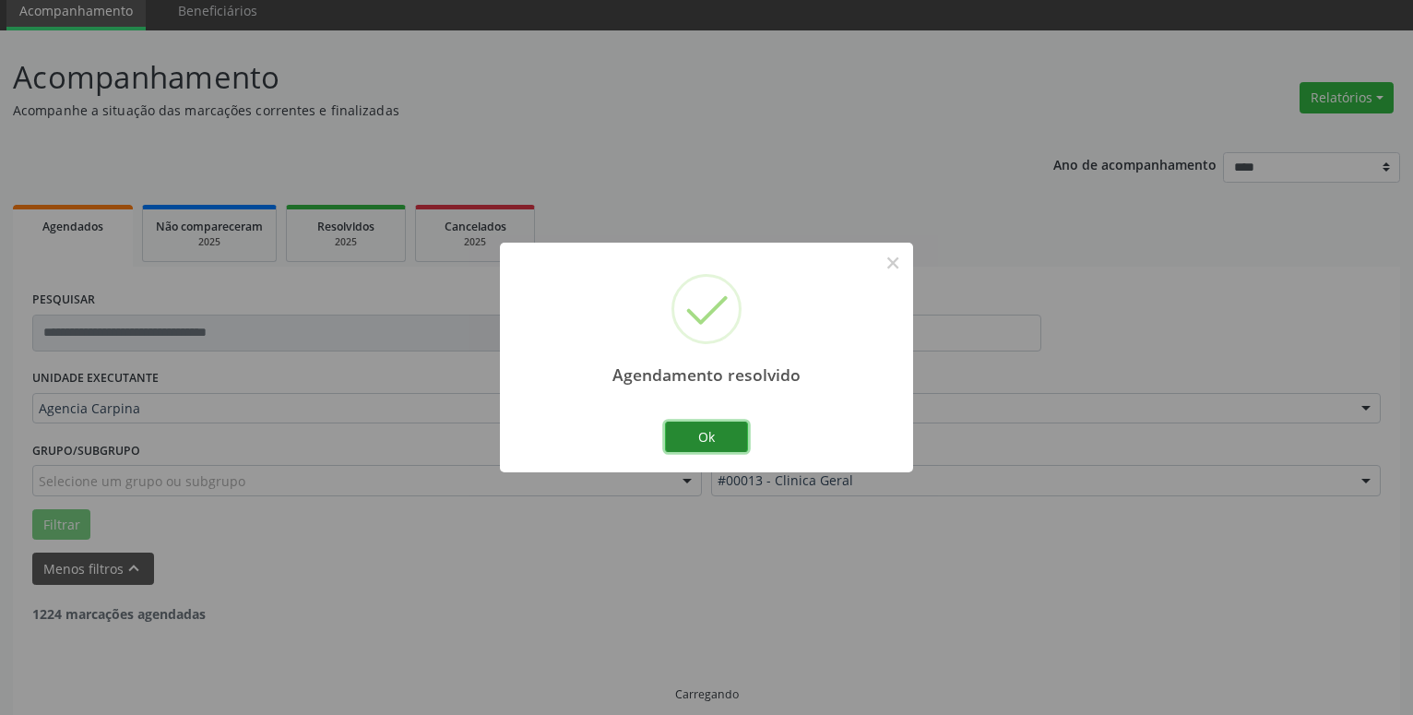
click at [726, 435] on button "Ok" at bounding box center [706, 437] width 83 height 31
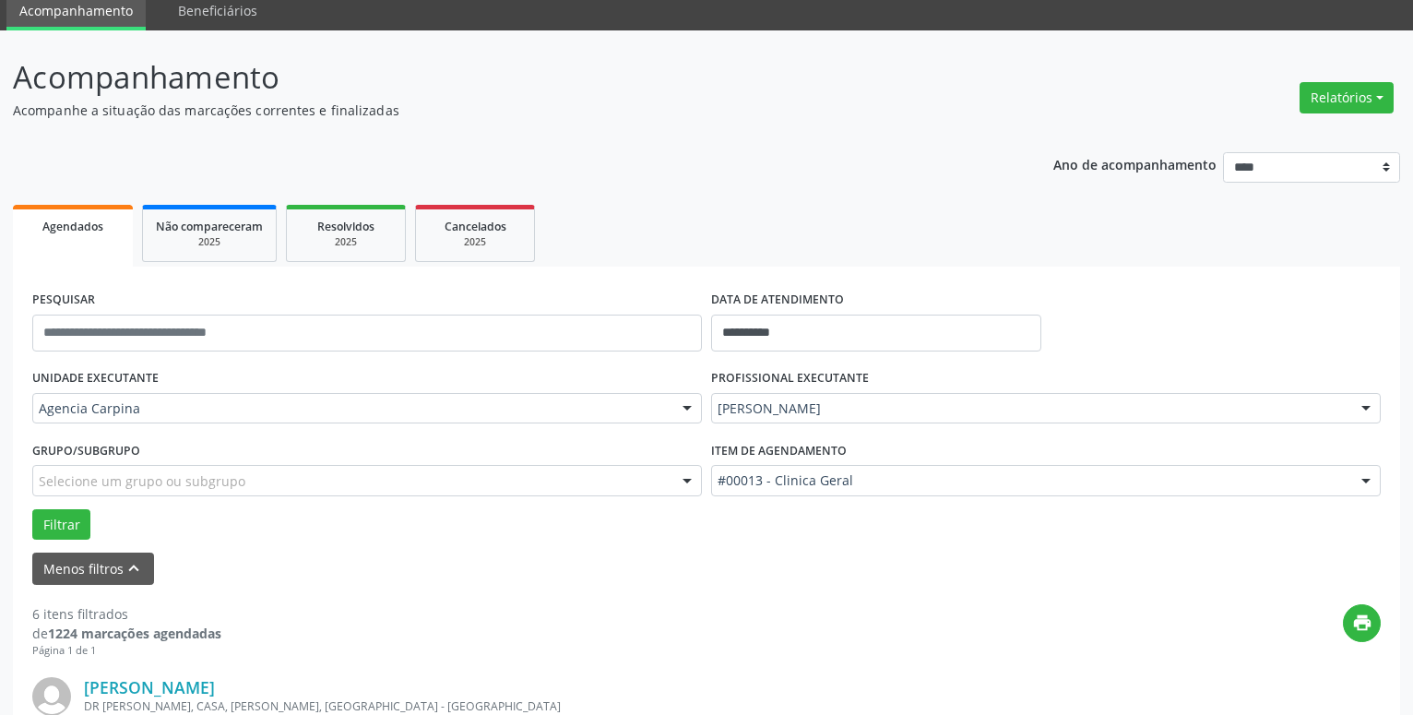
scroll to position [353, 0]
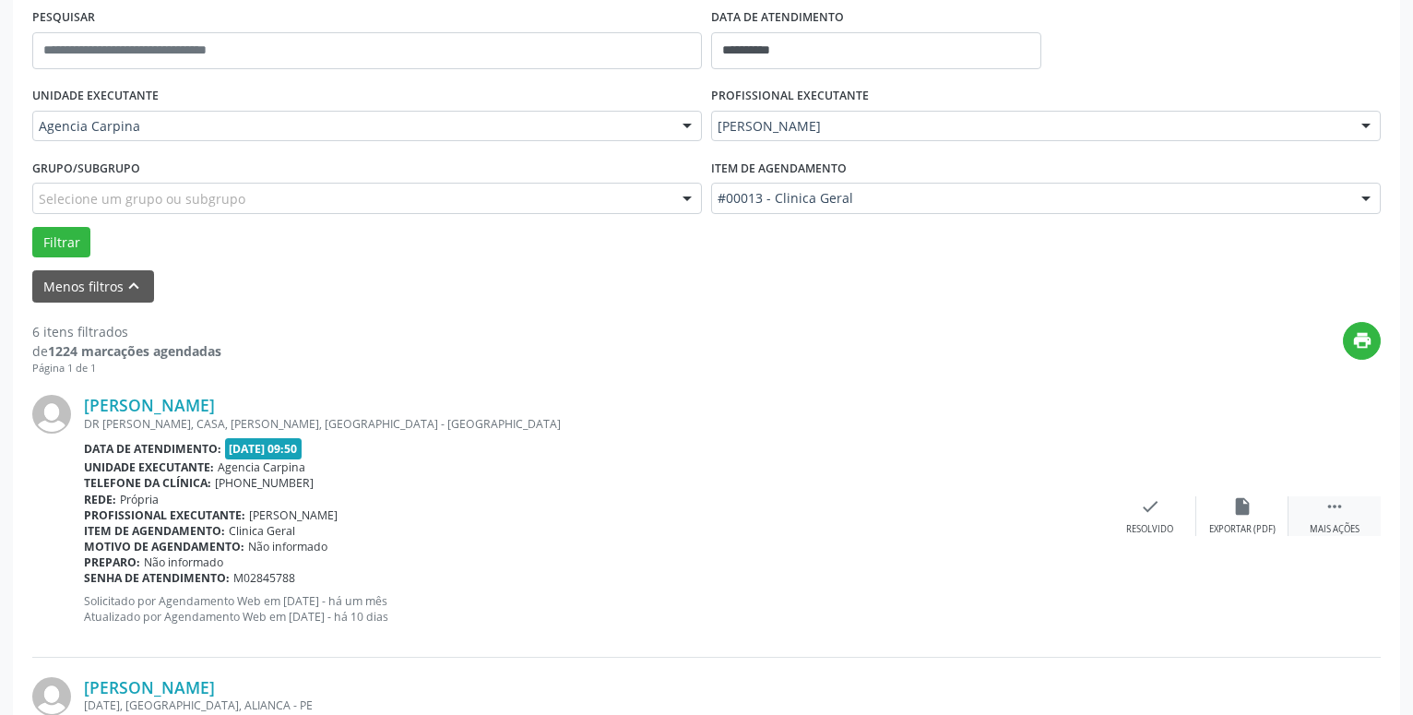
click at [1332, 513] on icon "" at bounding box center [1335, 506] width 20 height 20
click at [1240, 511] on icon "alarm_off" at bounding box center [1243, 506] width 20 height 20
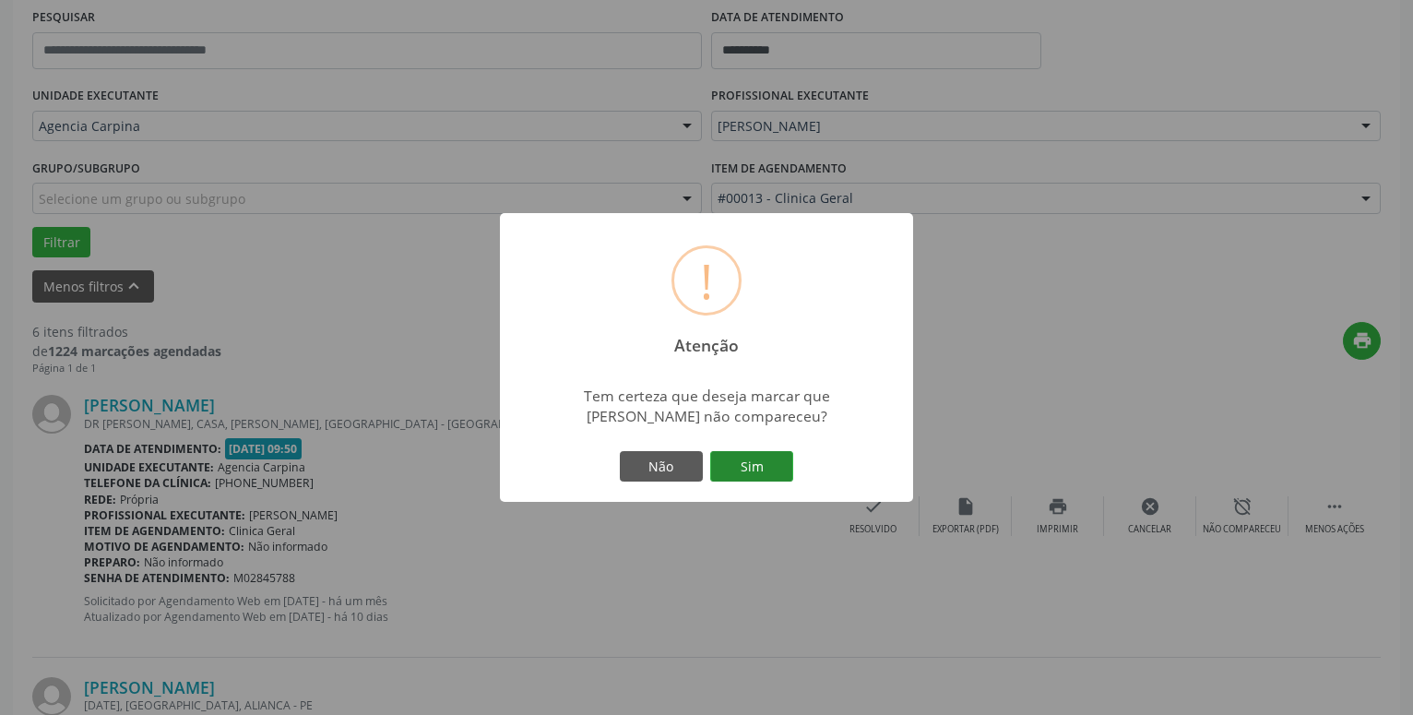
click at [759, 474] on button "Sim" at bounding box center [751, 466] width 83 height 31
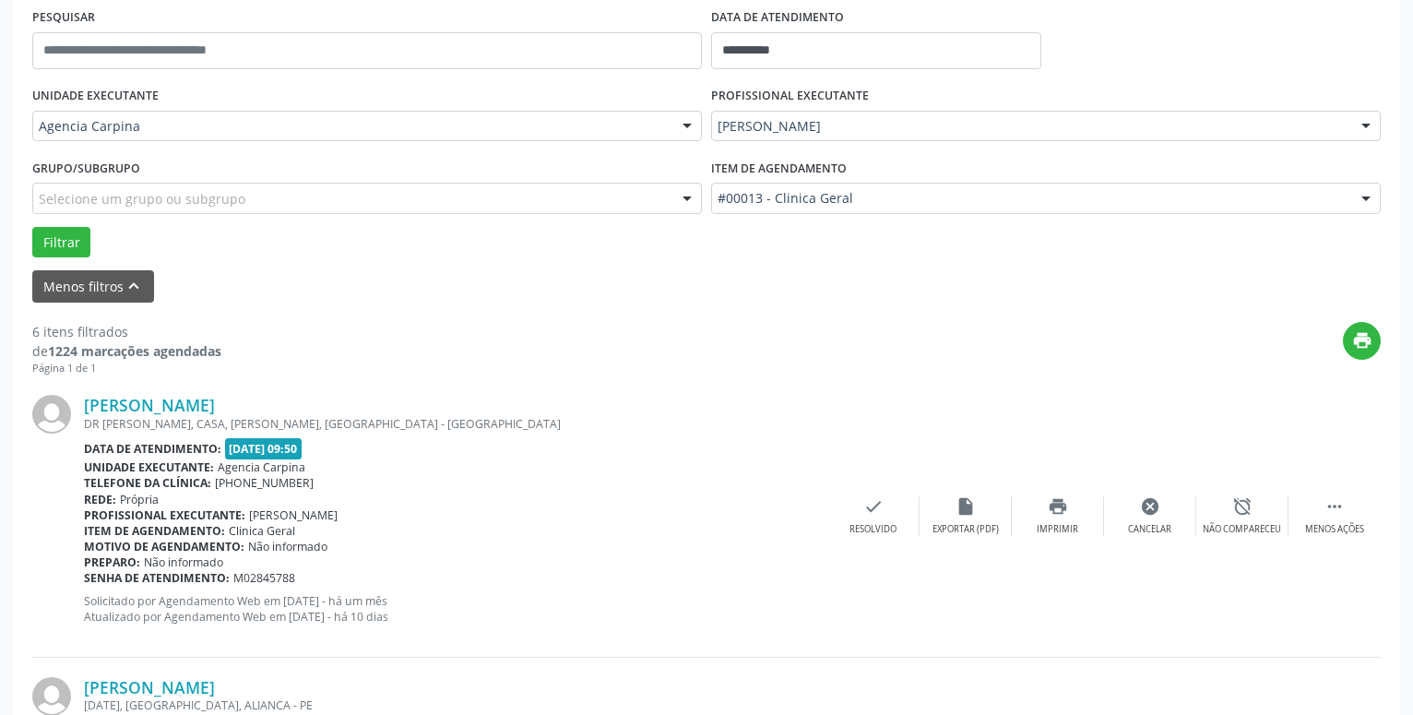
scroll to position [90, 0]
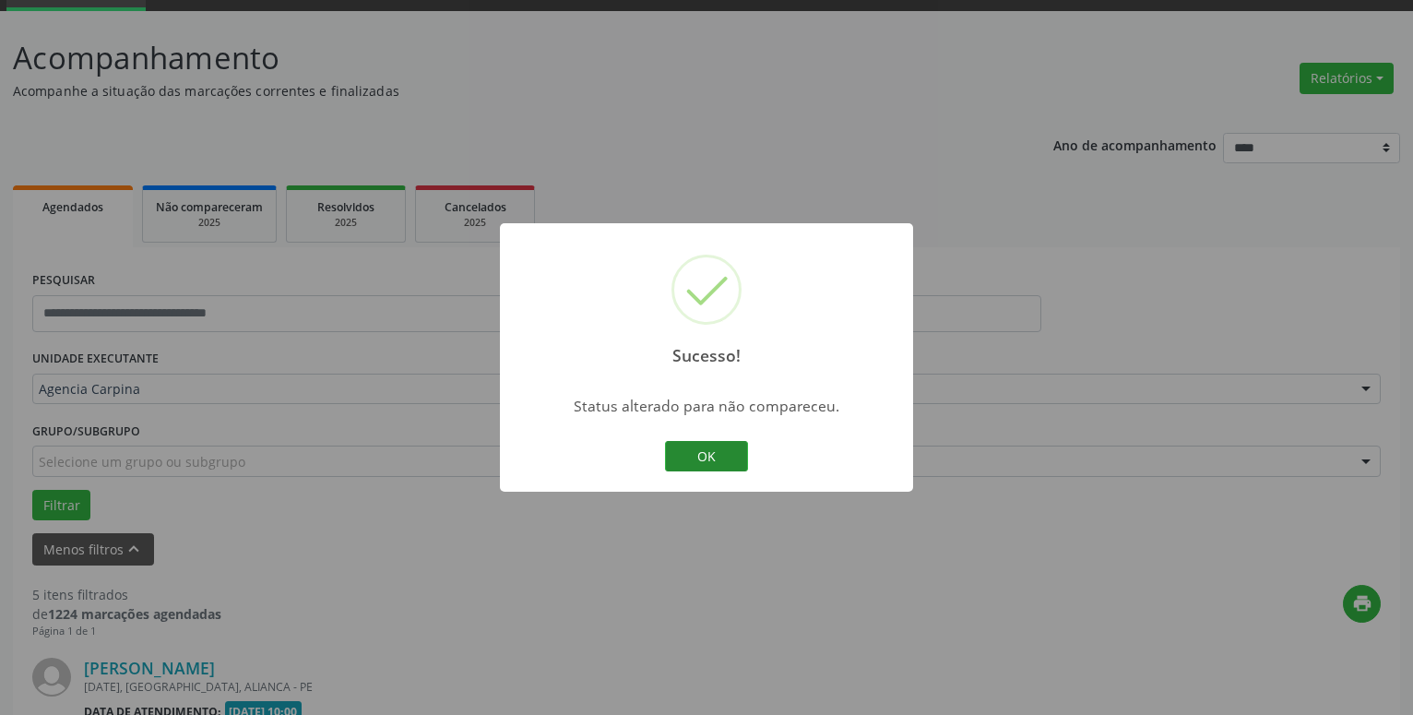
click at [708, 454] on button "OK" at bounding box center [706, 456] width 83 height 31
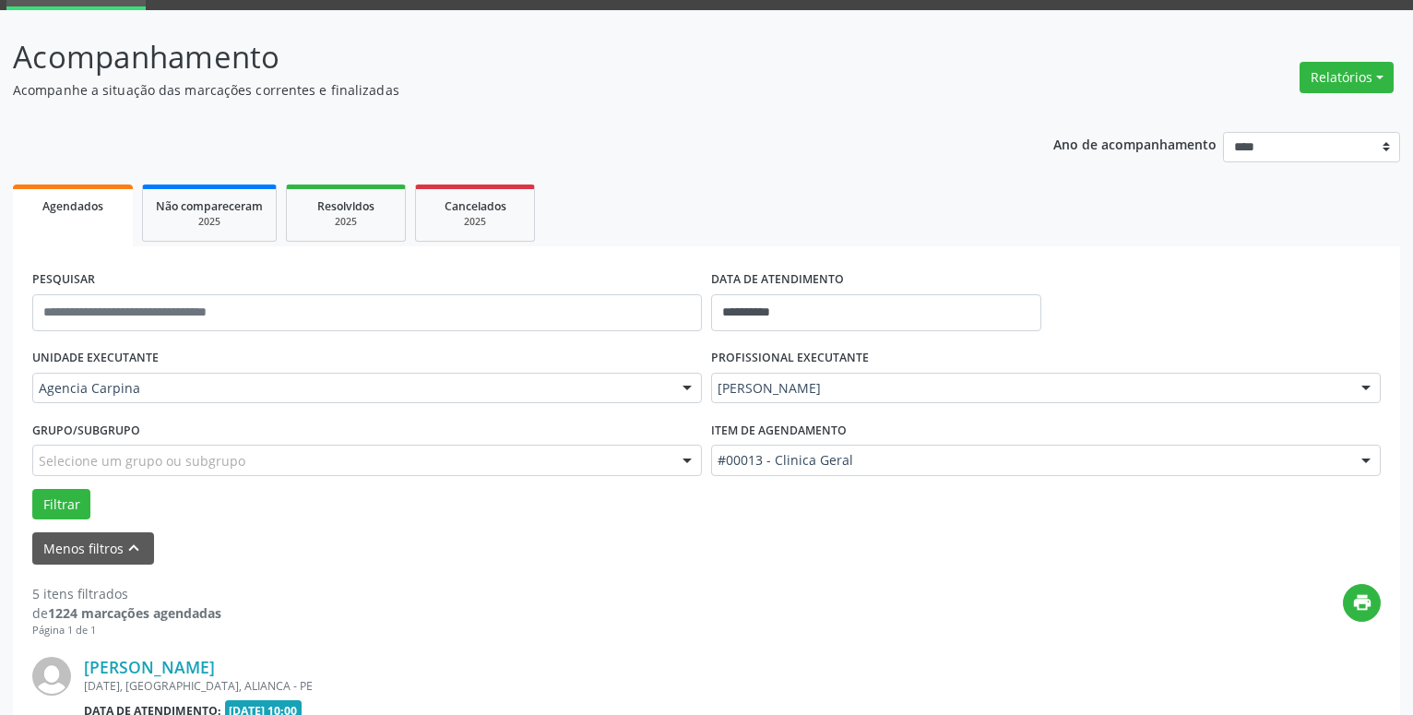
scroll to position [279, 0]
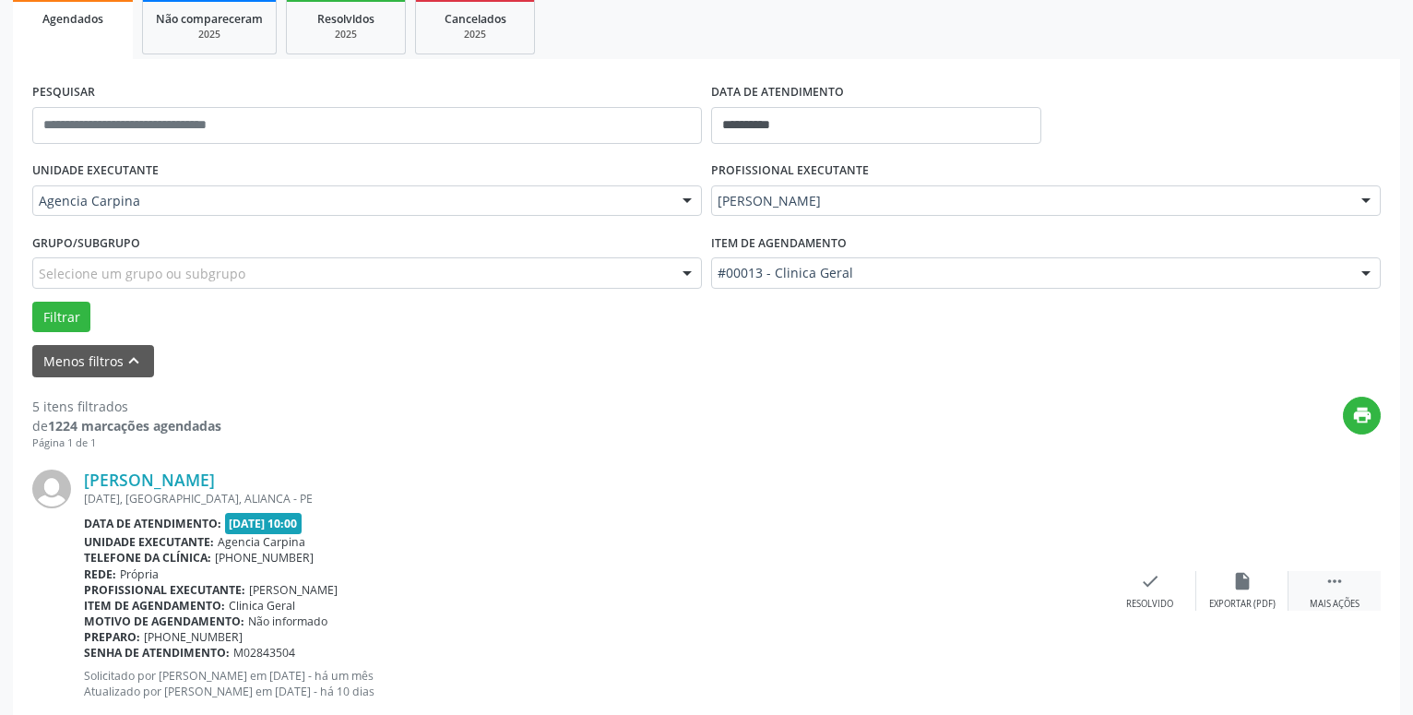
click at [1327, 587] on icon "" at bounding box center [1335, 581] width 20 height 20
click at [1238, 589] on icon "alarm_off" at bounding box center [1243, 581] width 20 height 20
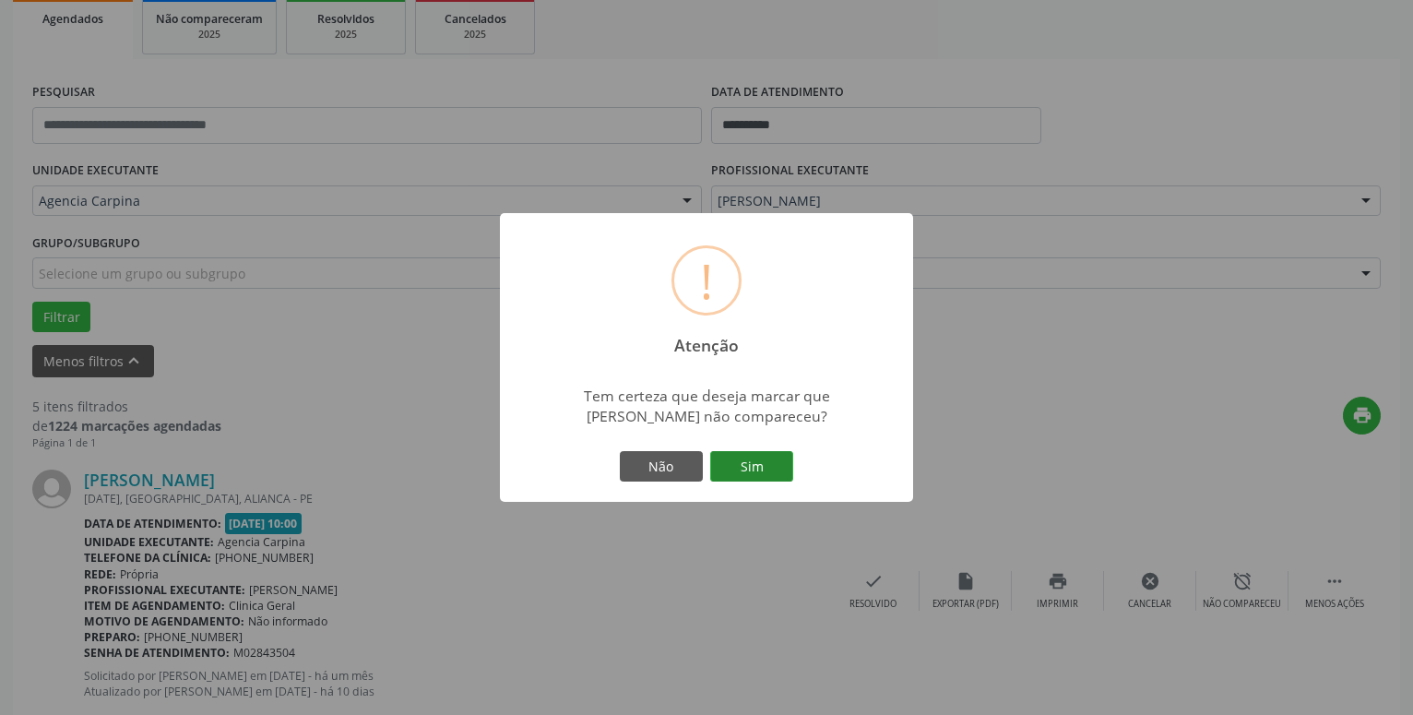
click at [772, 459] on button "Sim" at bounding box center [751, 466] width 83 height 31
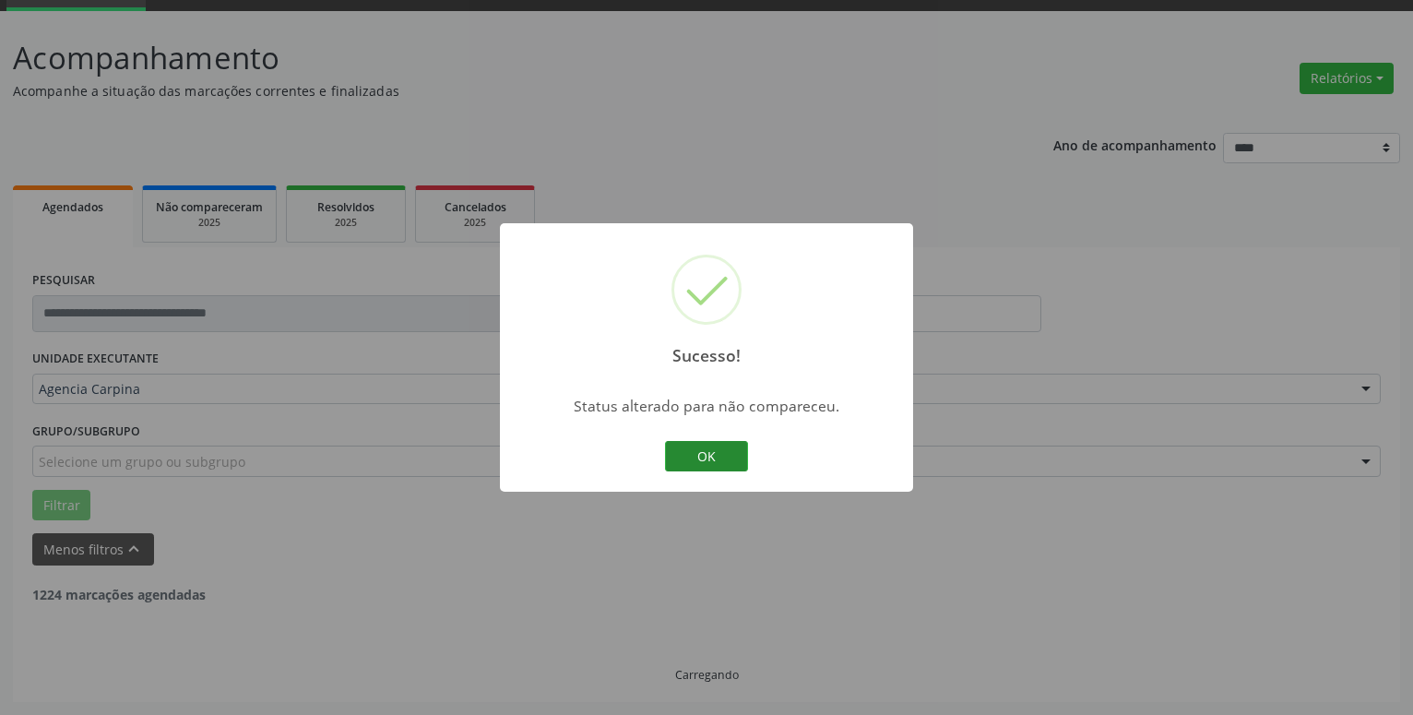
scroll to position [90, 0]
click at [711, 462] on button "OK" at bounding box center [706, 456] width 83 height 31
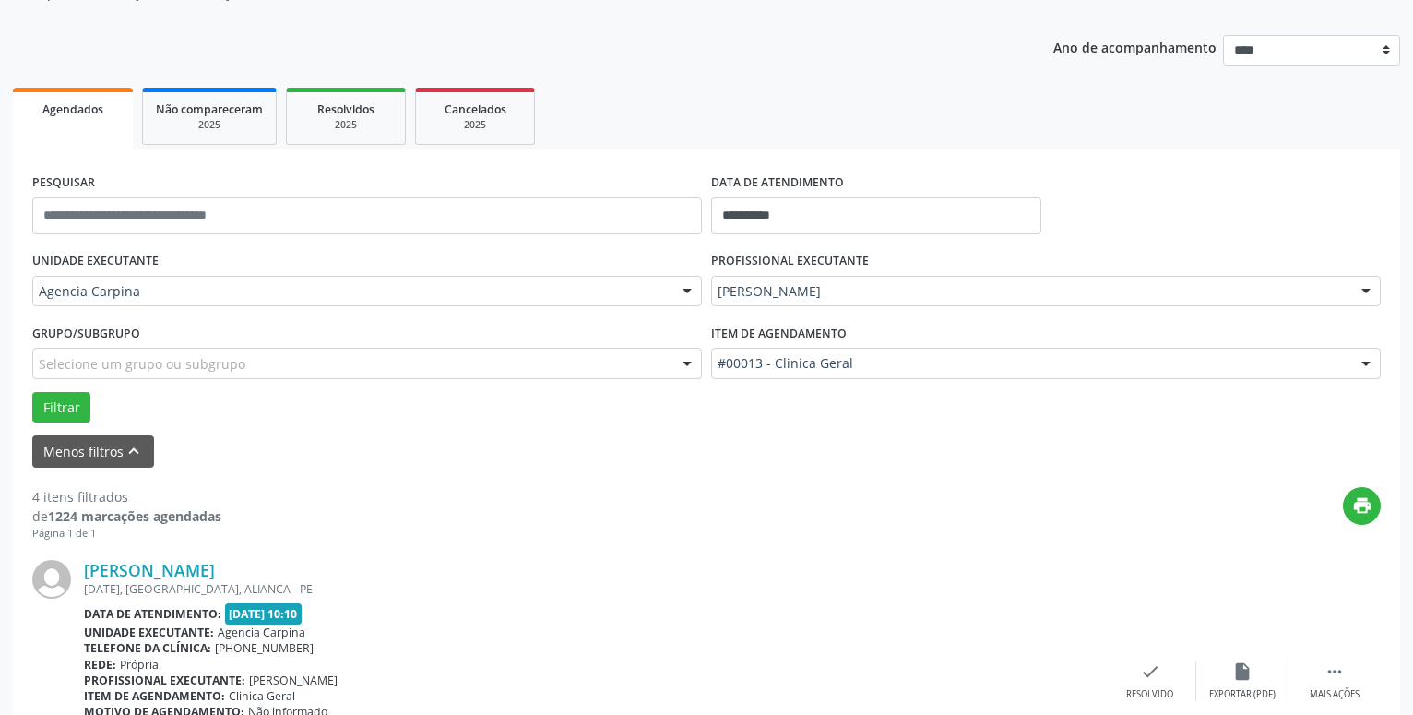
scroll to position [279, 0]
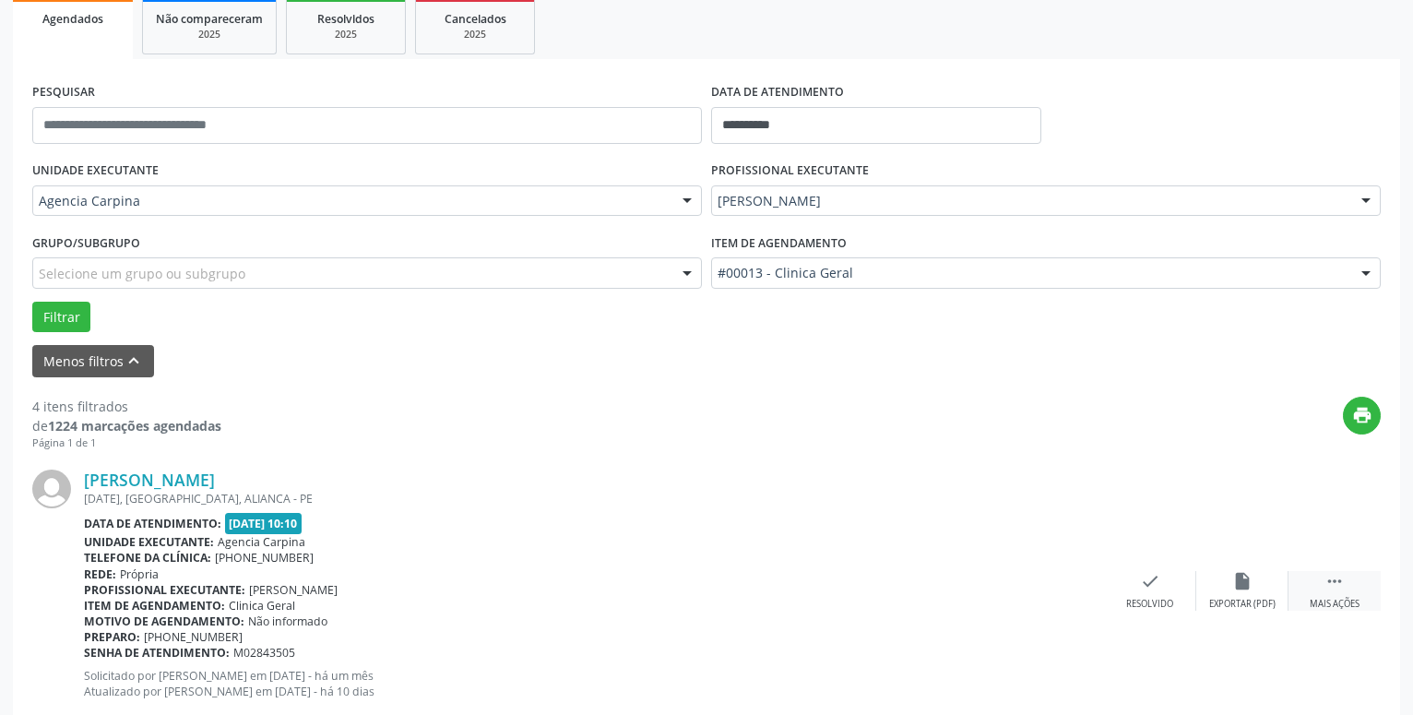
click at [1331, 597] on div " Mais ações" at bounding box center [1335, 591] width 92 height 40
click at [1236, 588] on icon "alarm_off" at bounding box center [1243, 581] width 20 height 20
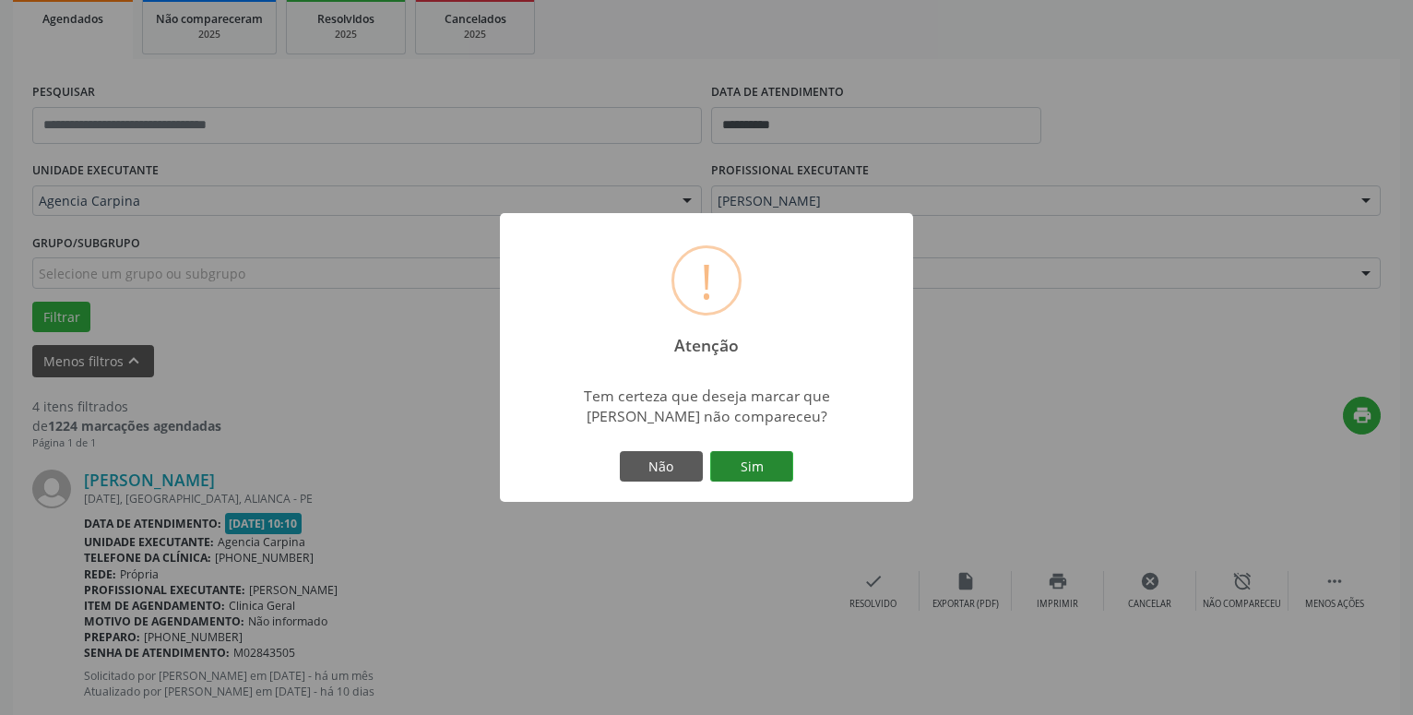
click at [766, 461] on button "Sim" at bounding box center [751, 466] width 83 height 31
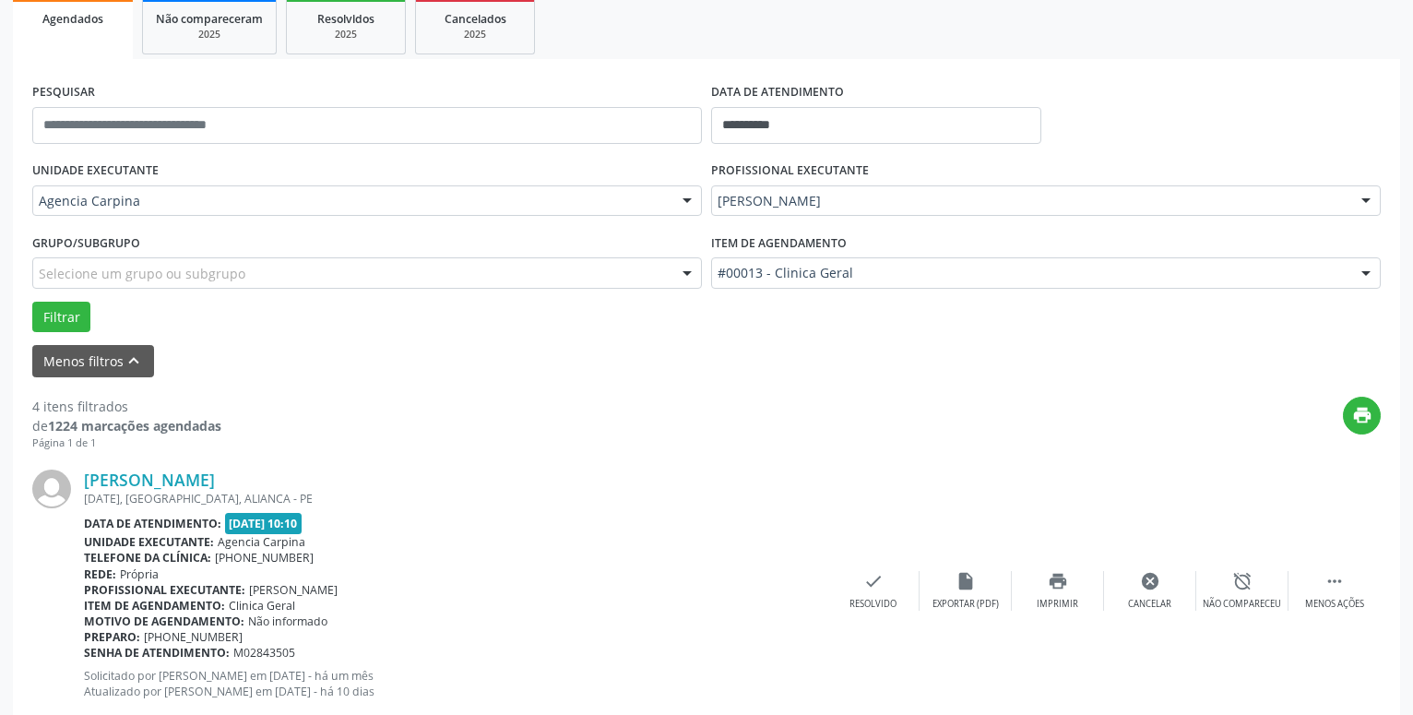
scroll to position [90, 0]
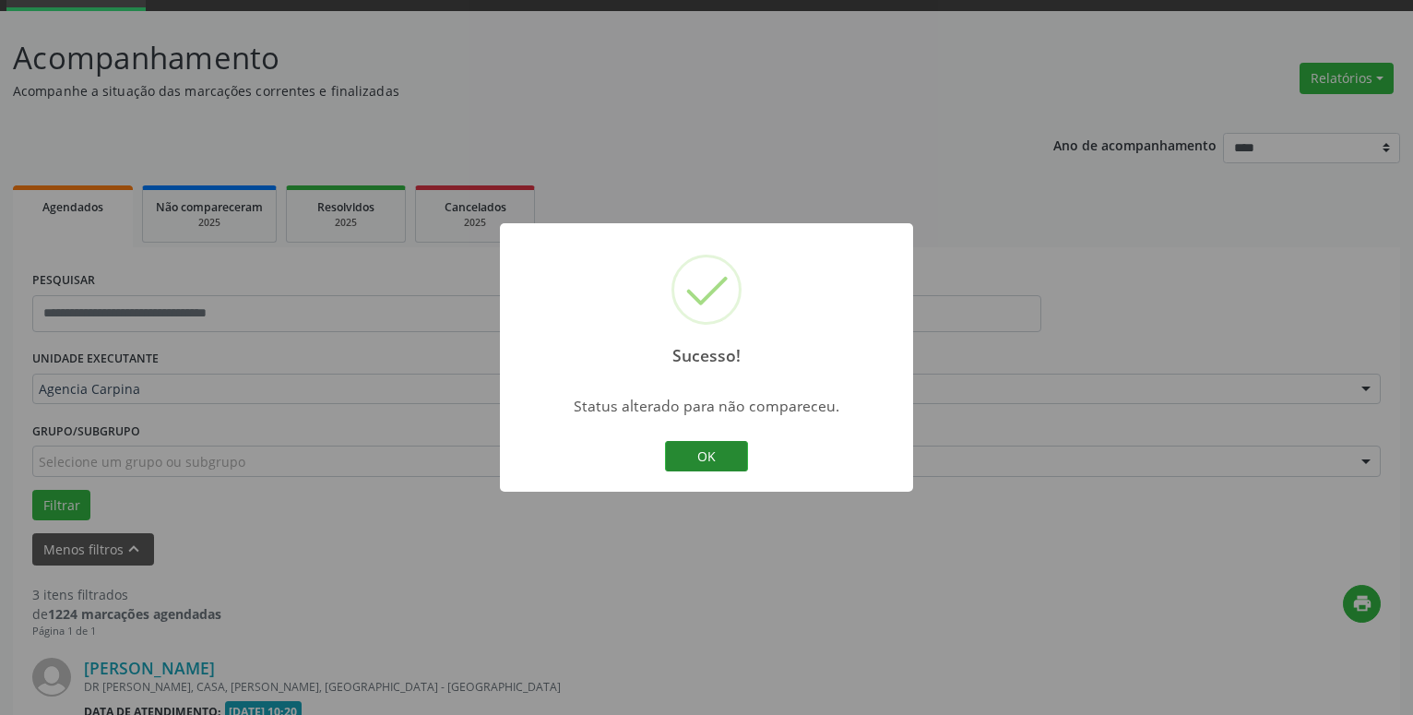
click at [697, 458] on button "OK" at bounding box center [706, 456] width 83 height 31
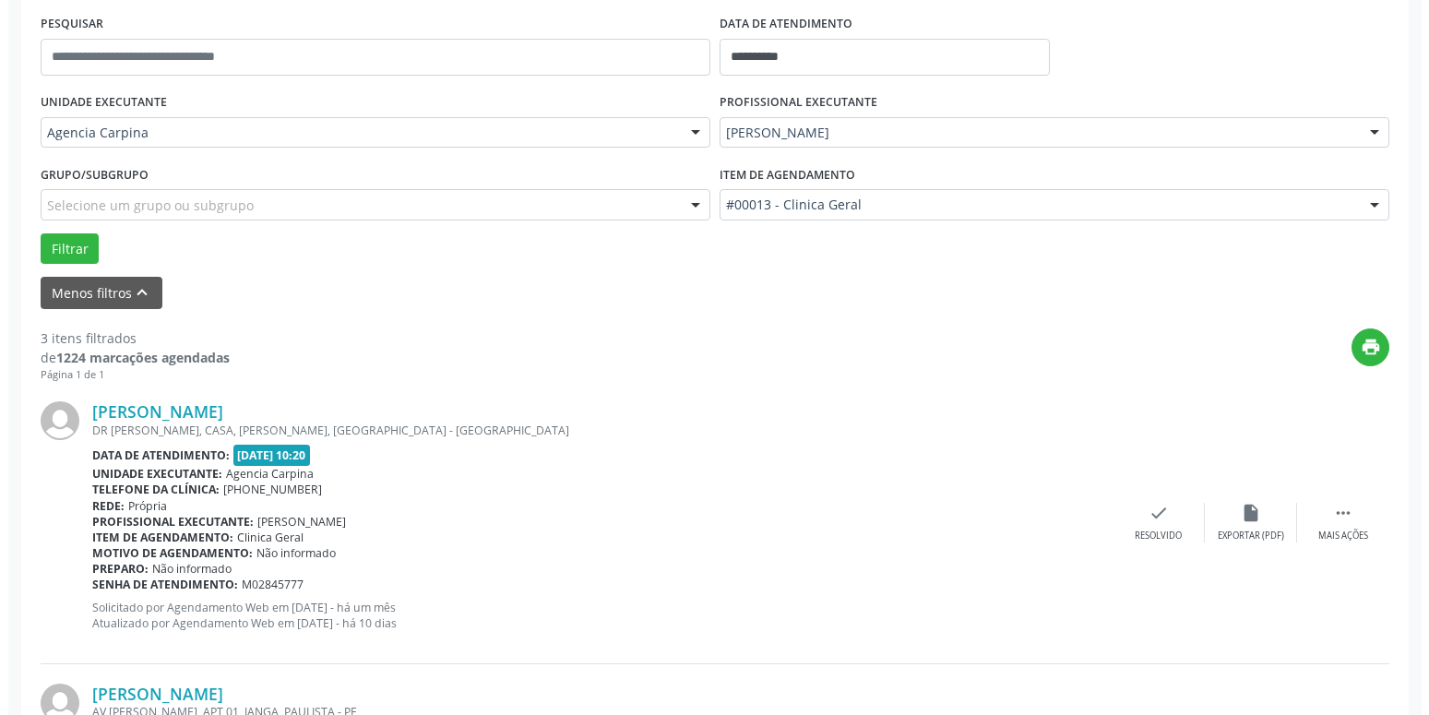
scroll to position [373, 0]
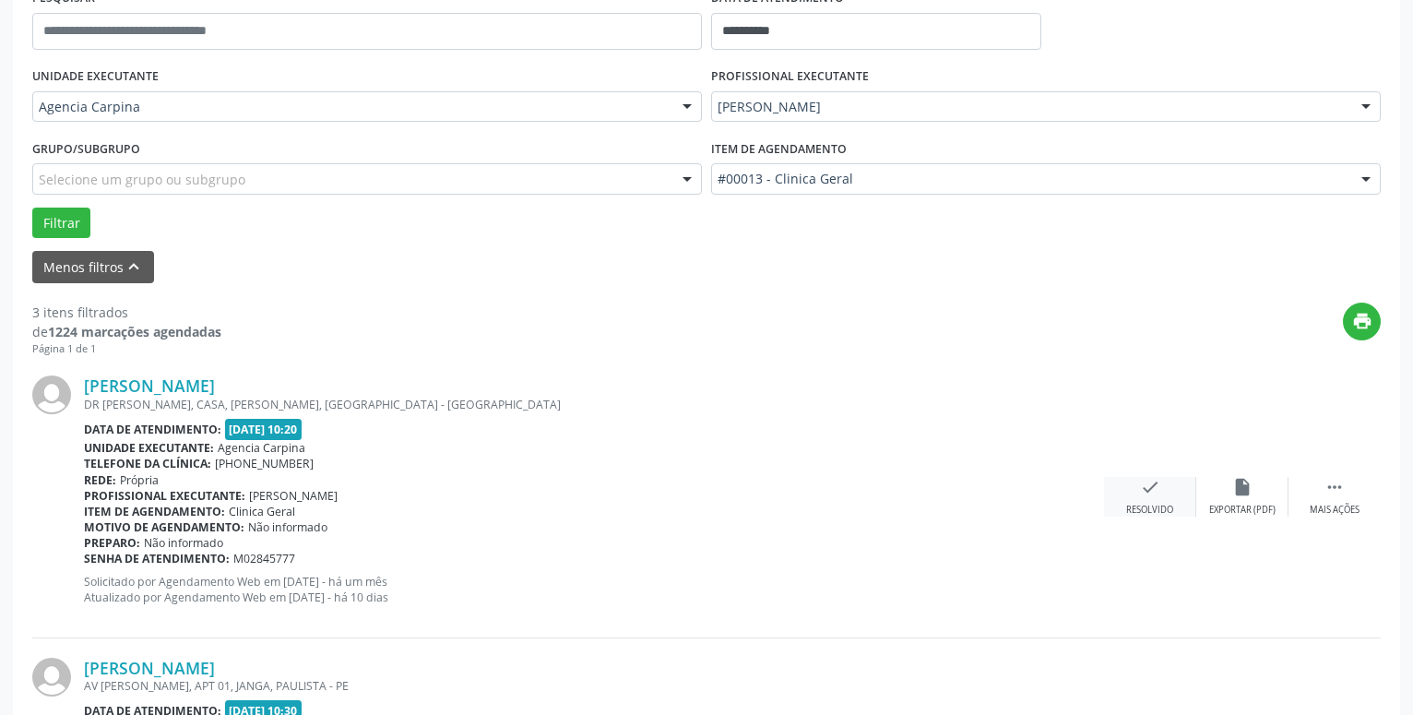
click at [1156, 497] on icon "check" at bounding box center [1150, 487] width 20 height 20
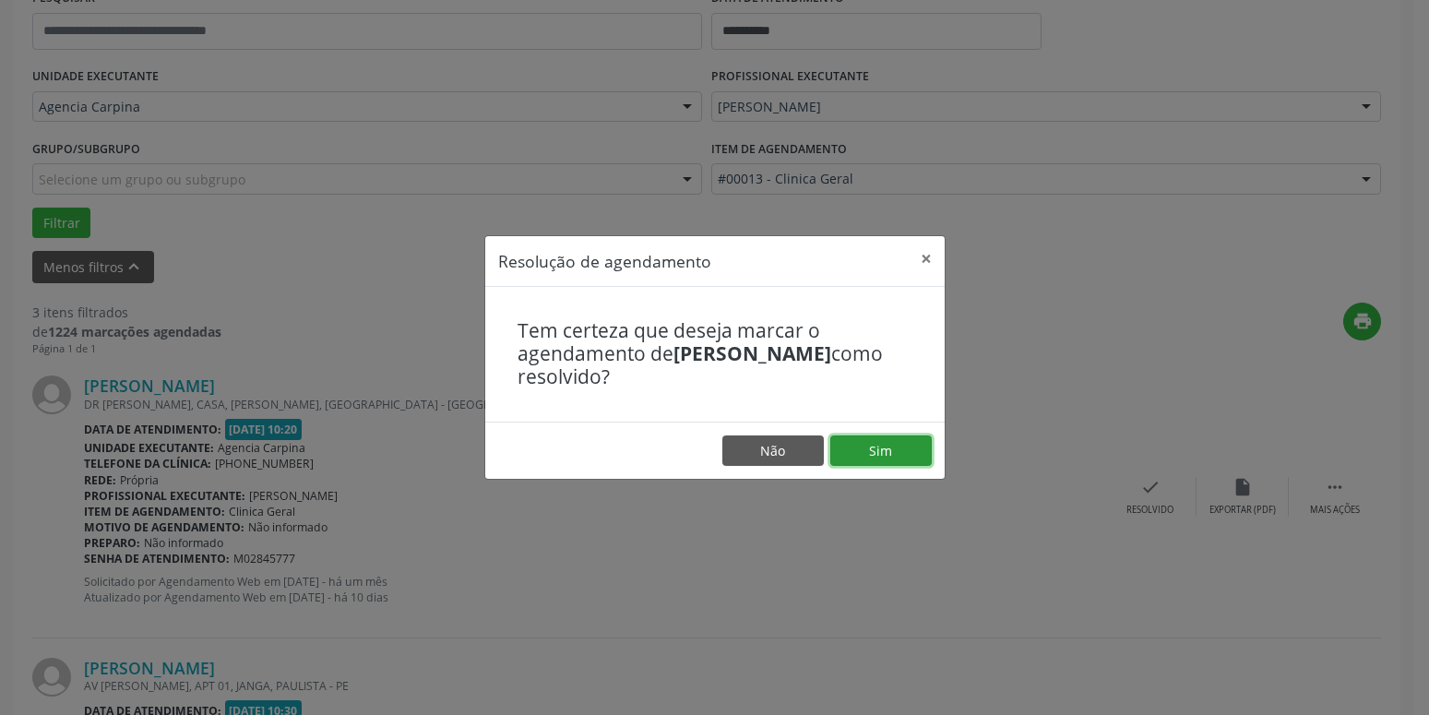
click at [854, 450] on button "Sim" at bounding box center [880, 450] width 101 height 31
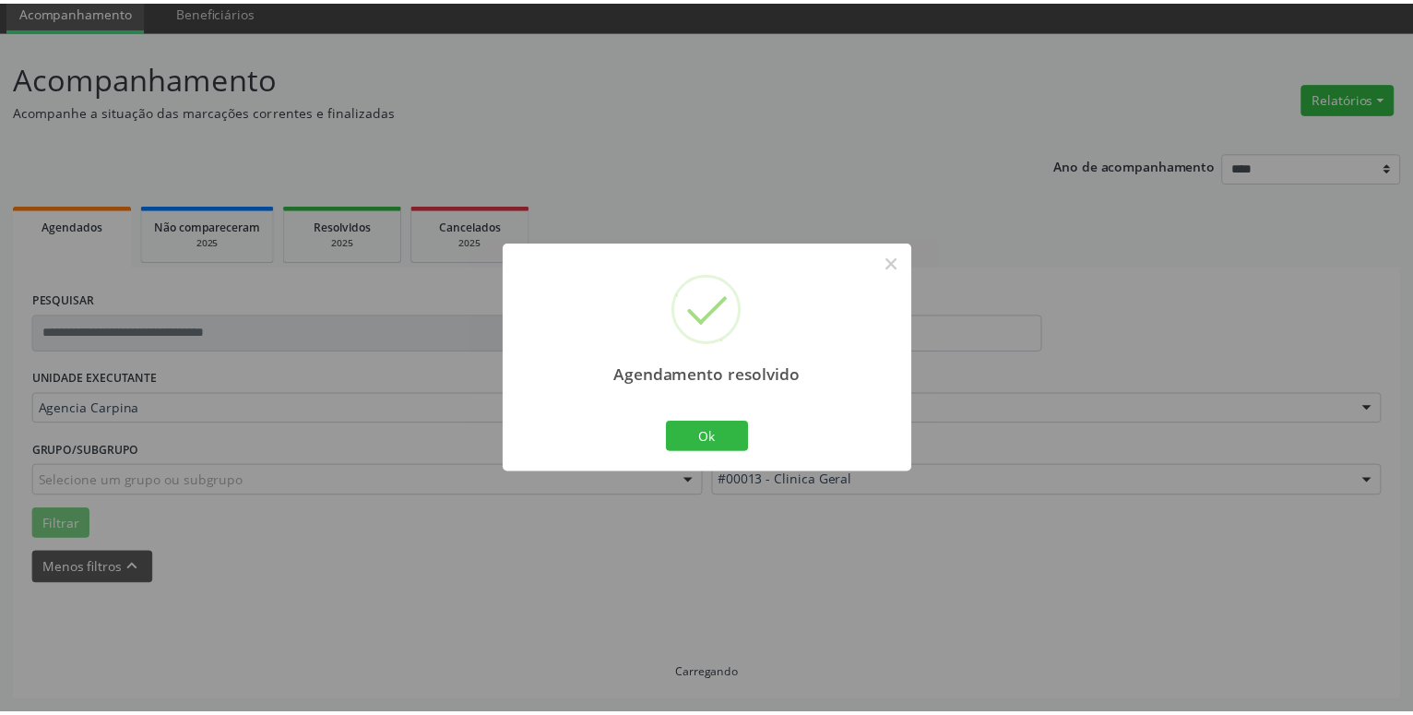
scroll to position [71, 0]
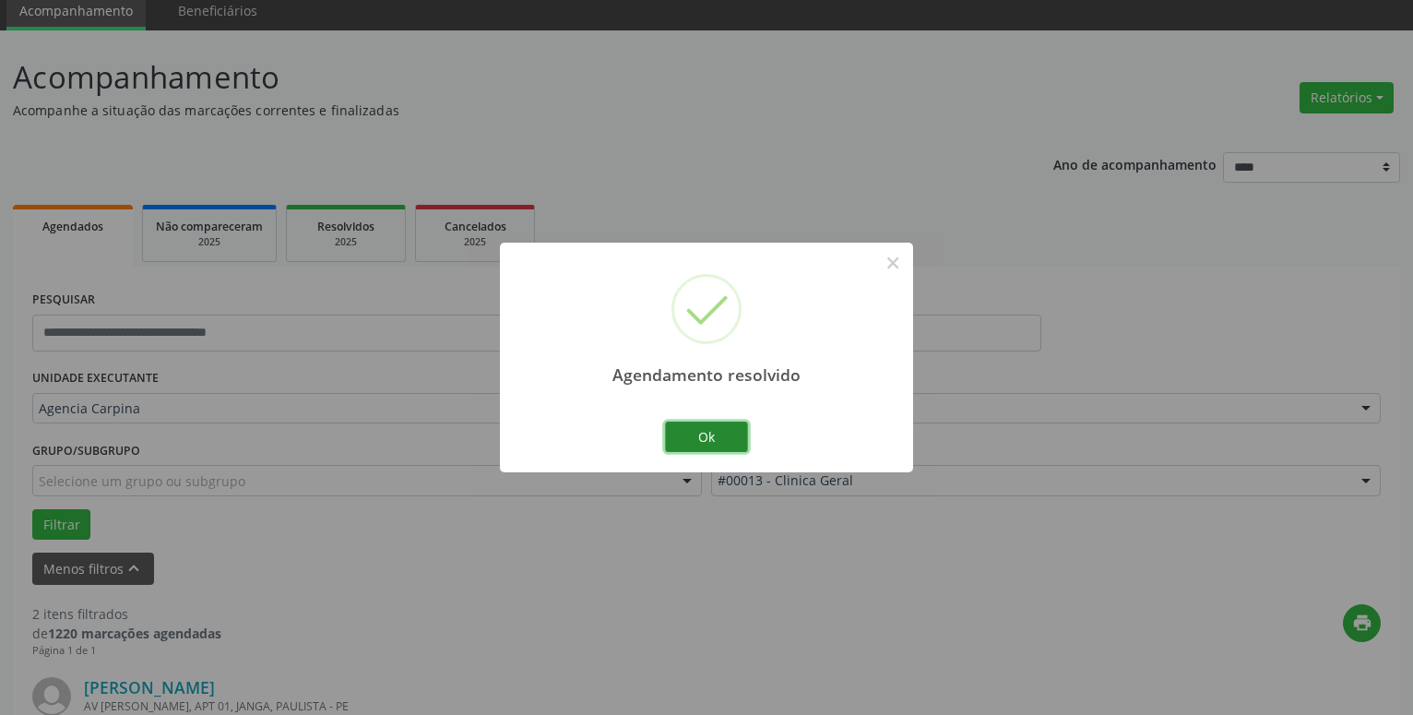
click at [738, 437] on button "Ok" at bounding box center [706, 437] width 83 height 31
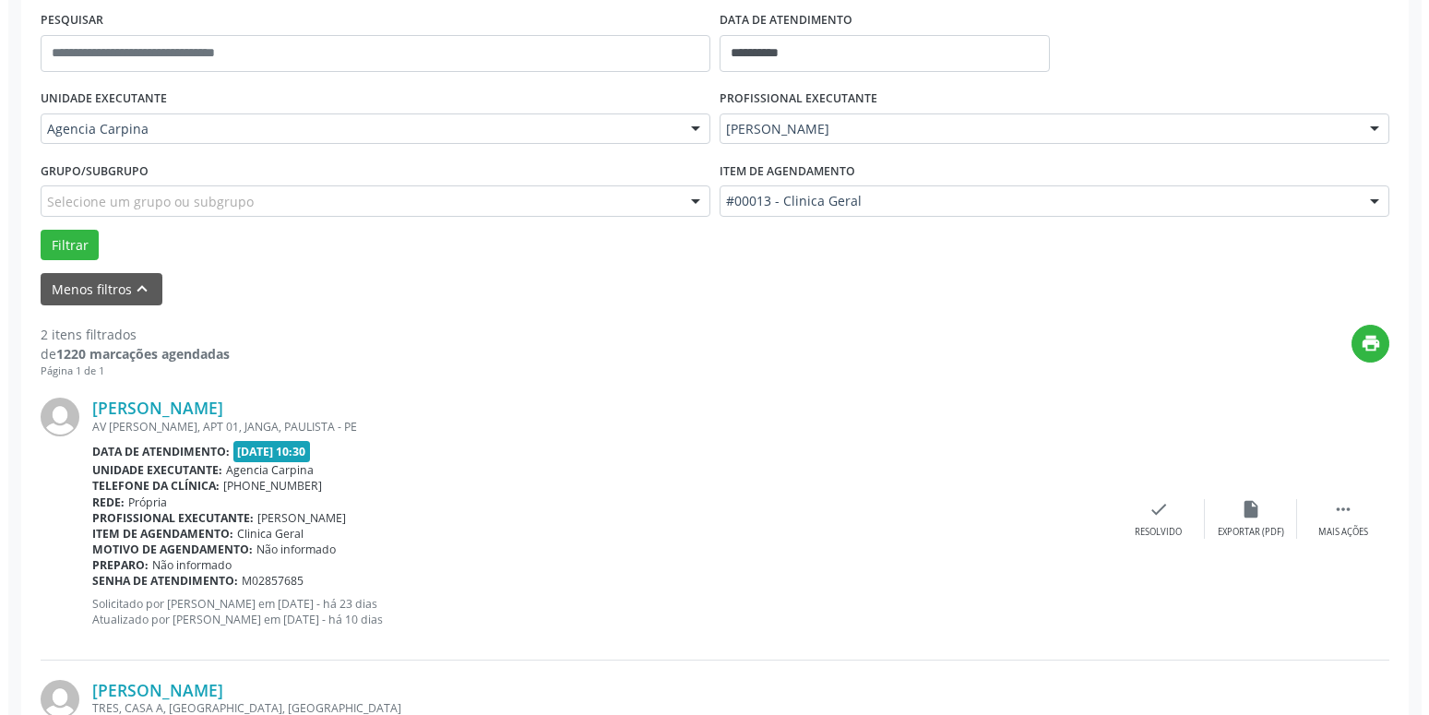
scroll to position [353, 0]
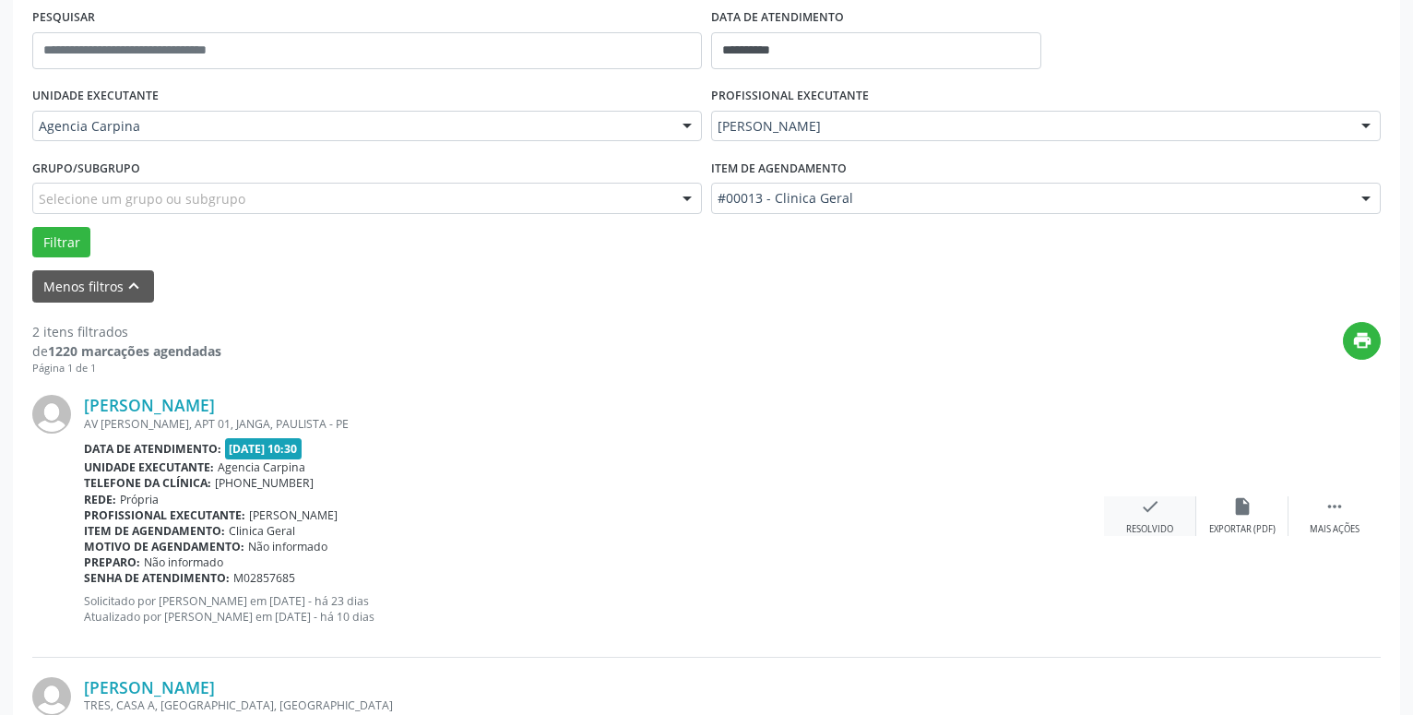
click at [1146, 513] on icon "check" at bounding box center [1150, 506] width 20 height 20
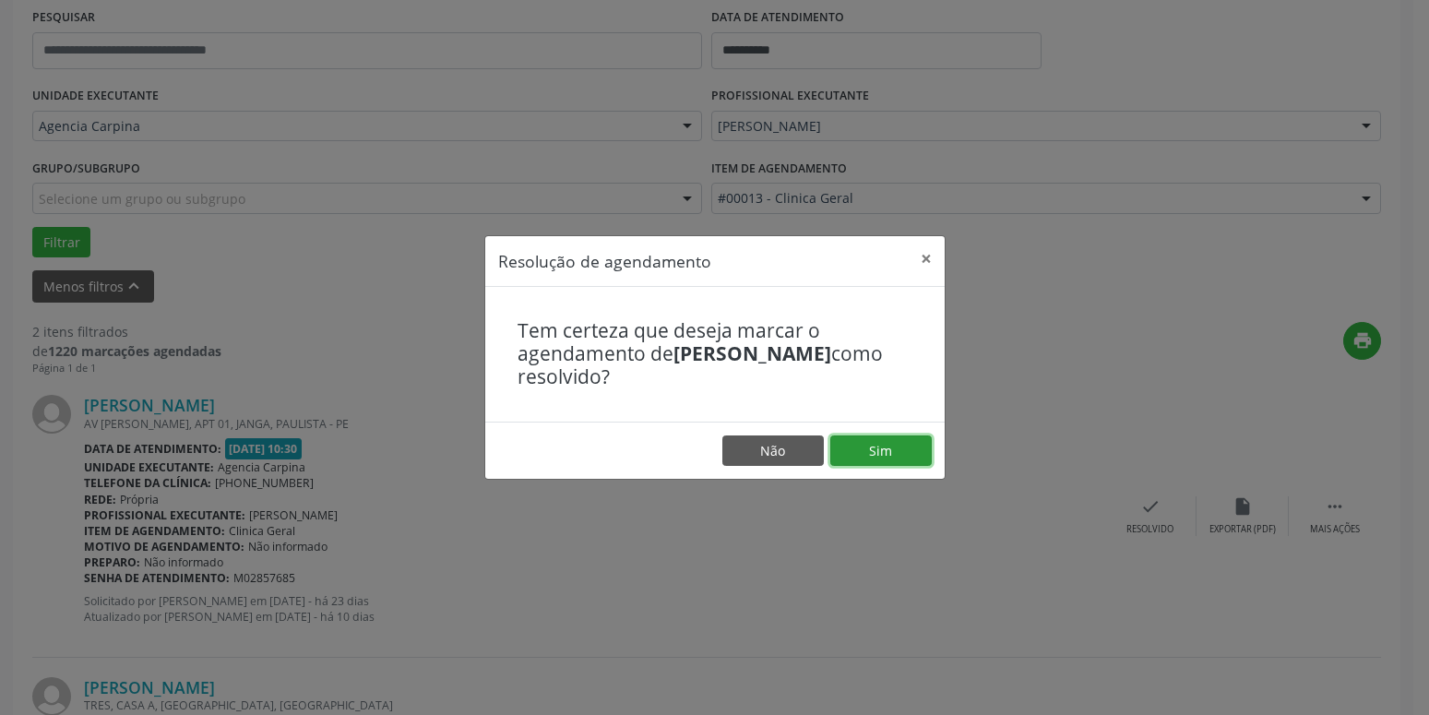
click at [899, 448] on button "Sim" at bounding box center [880, 450] width 101 height 31
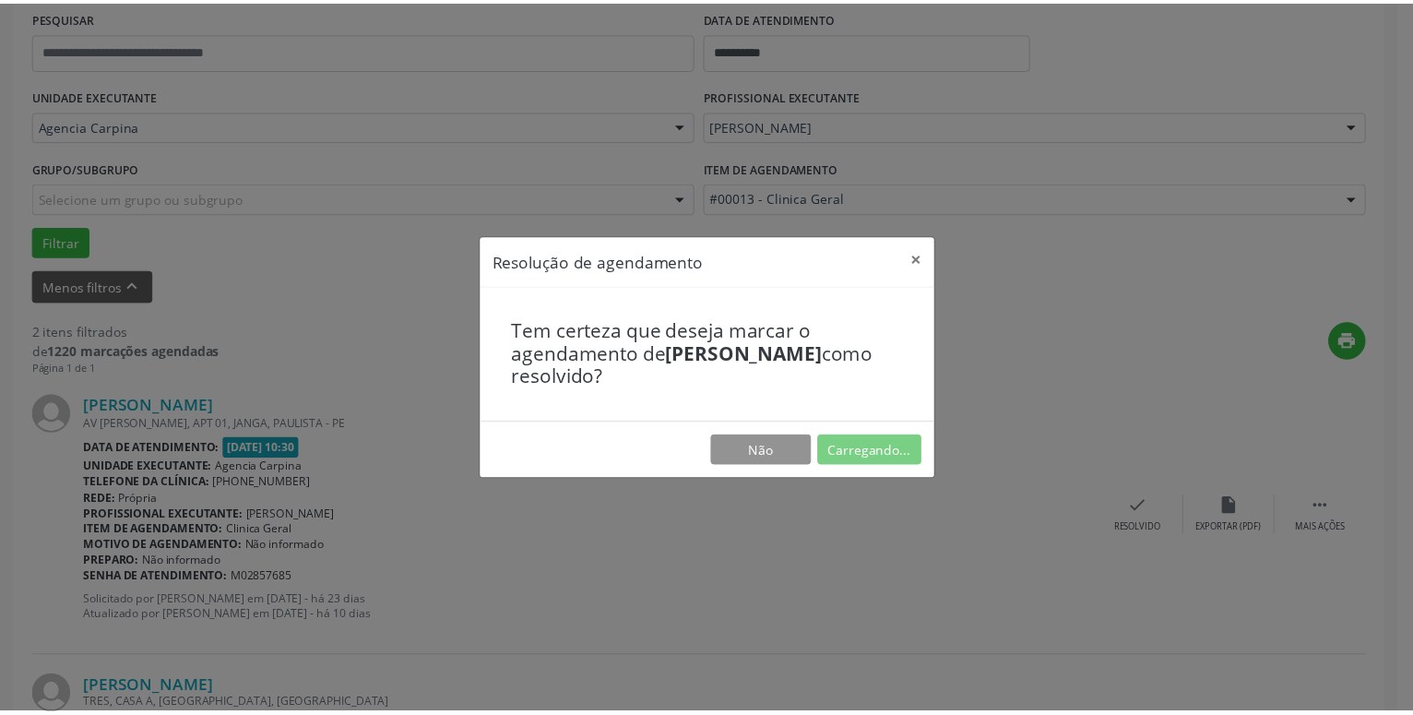
scroll to position [71, 0]
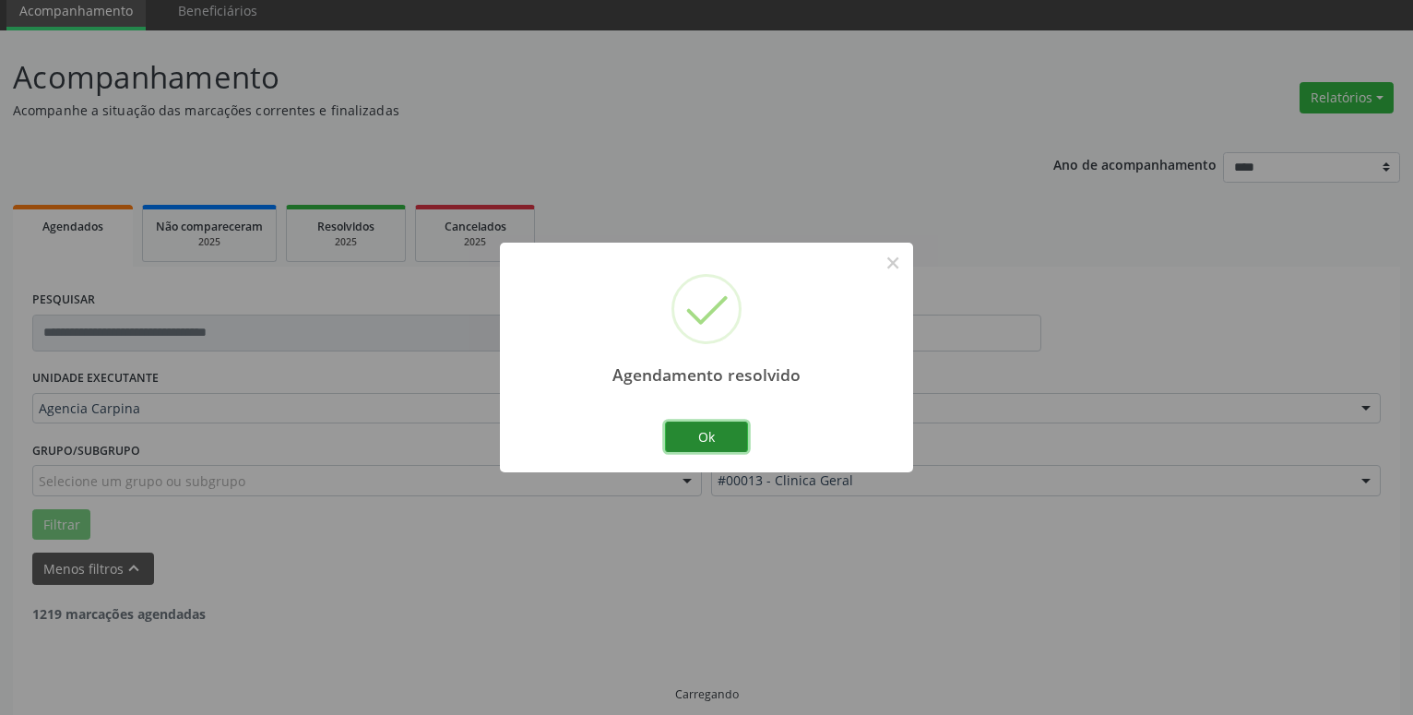
click at [687, 442] on button "Ok" at bounding box center [706, 437] width 83 height 31
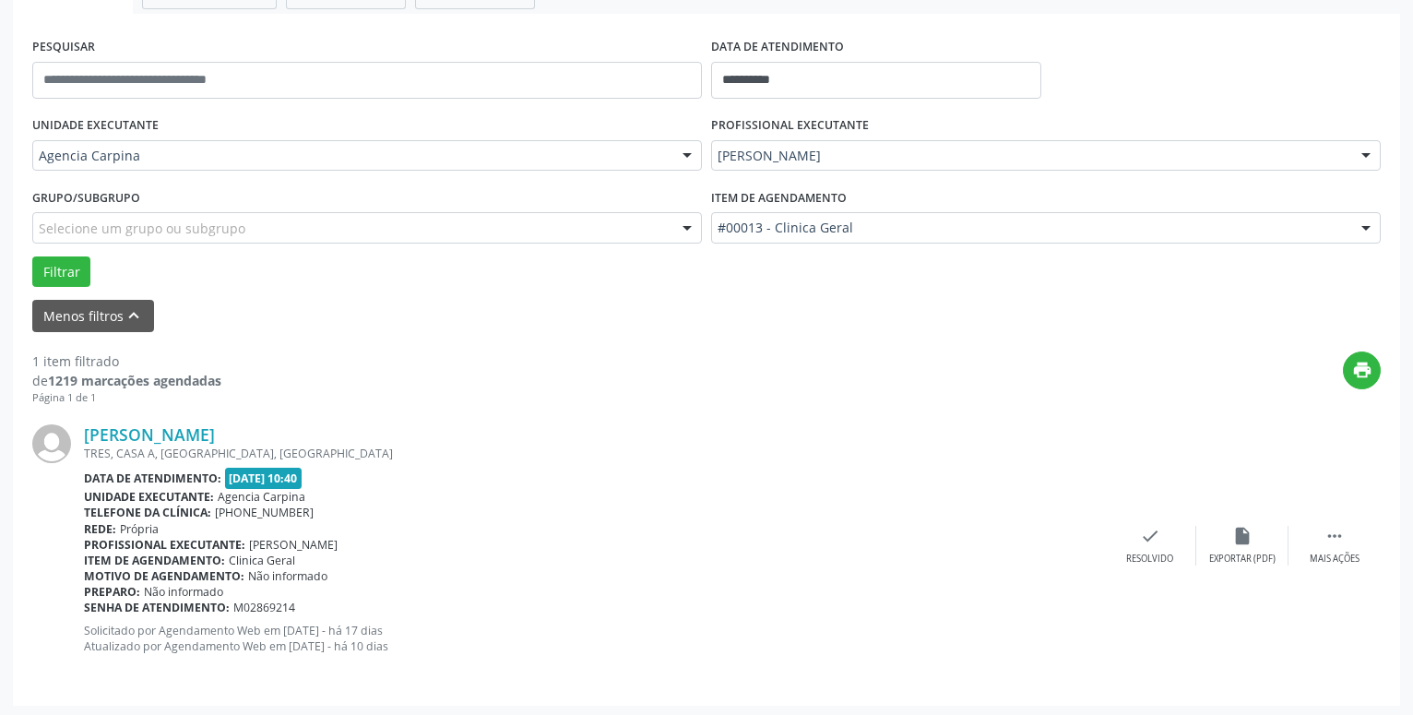
scroll to position [328, 0]
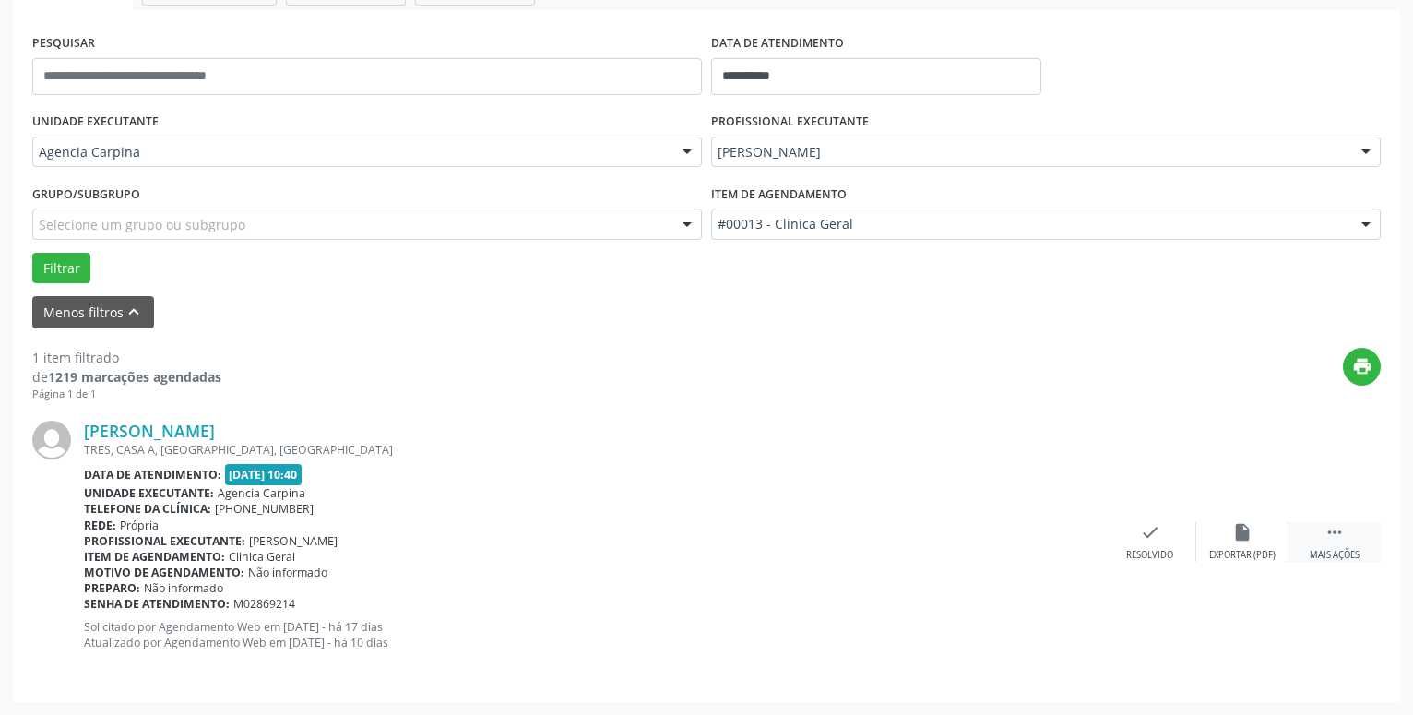
click at [1337, 536] on icon "" at bounding box center [1335, 532] width 20 height 20
click at [1245, 542] on icon "alarm_off" at bounding box center [1243, 532] width 20 height 20
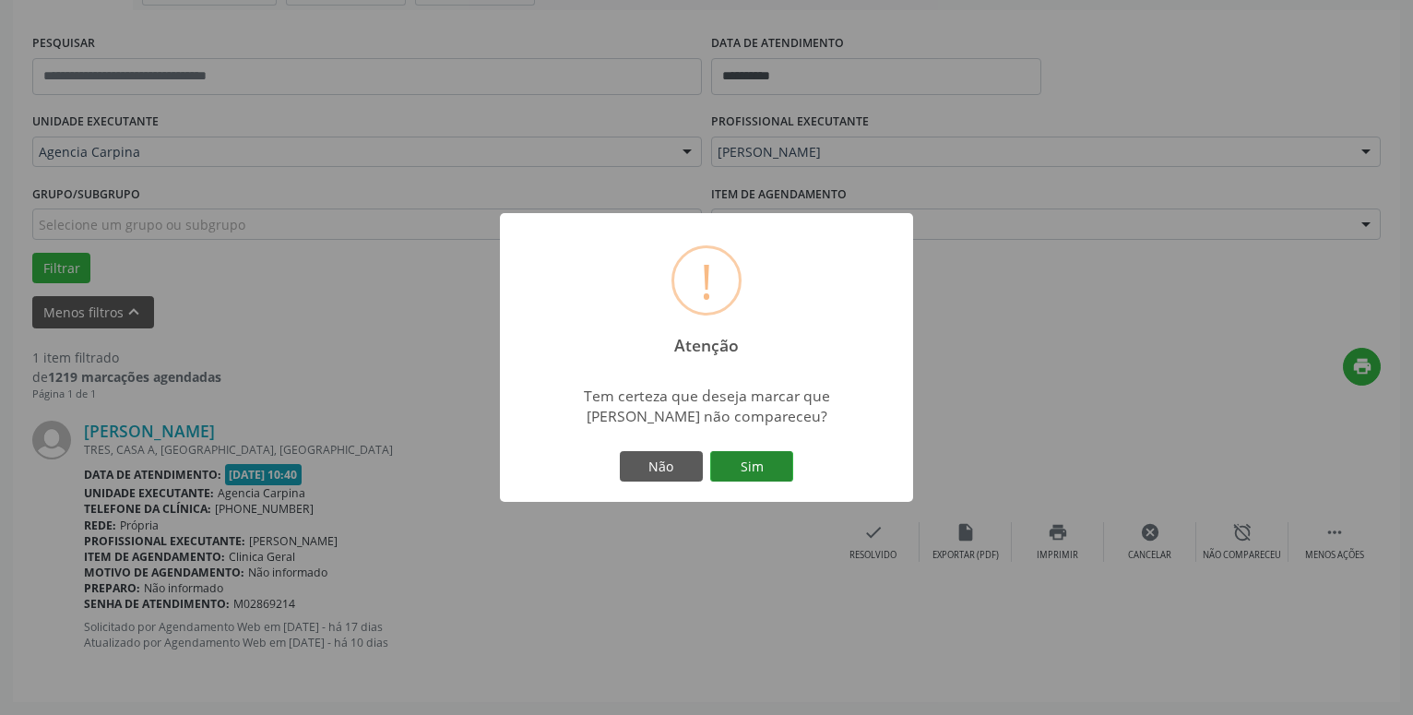
click at [755, 463] on button "Sim" at bounding box center [751, 466] width 83 height 31
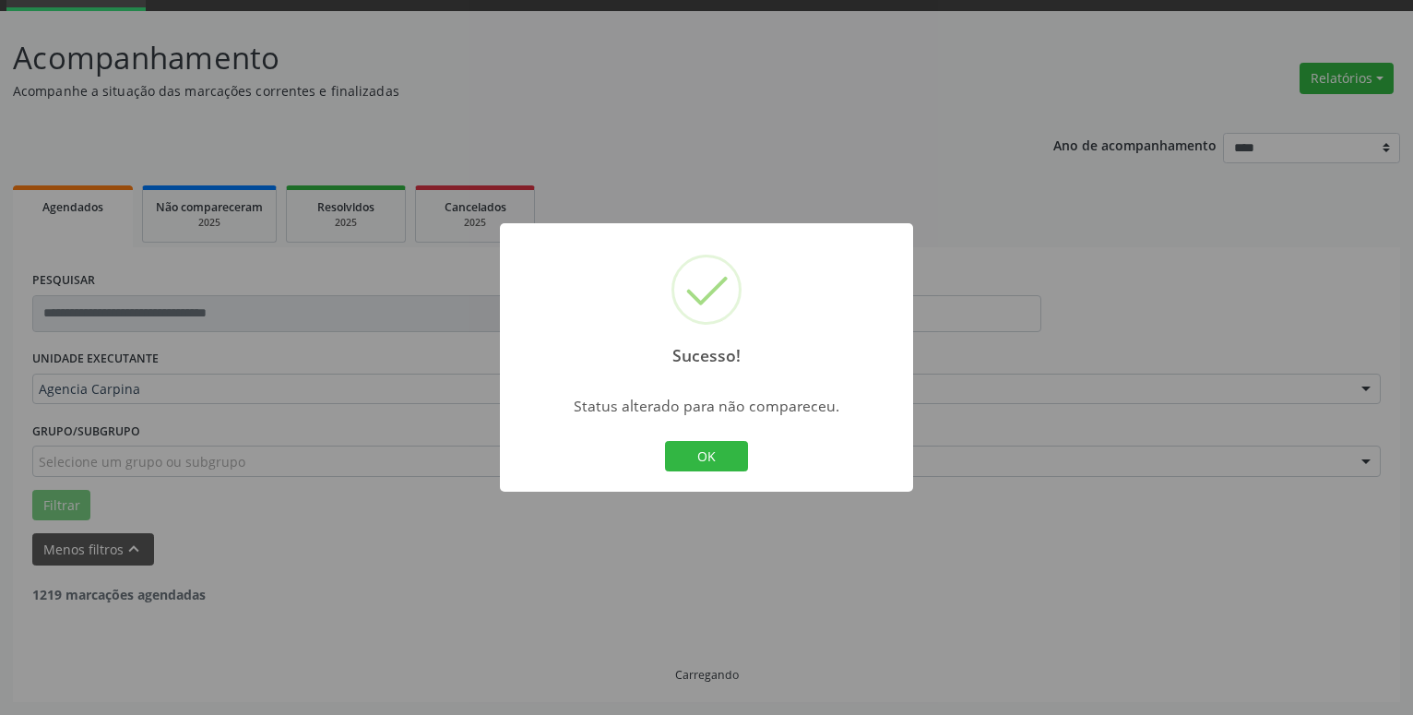
scroll to position [31, 0]
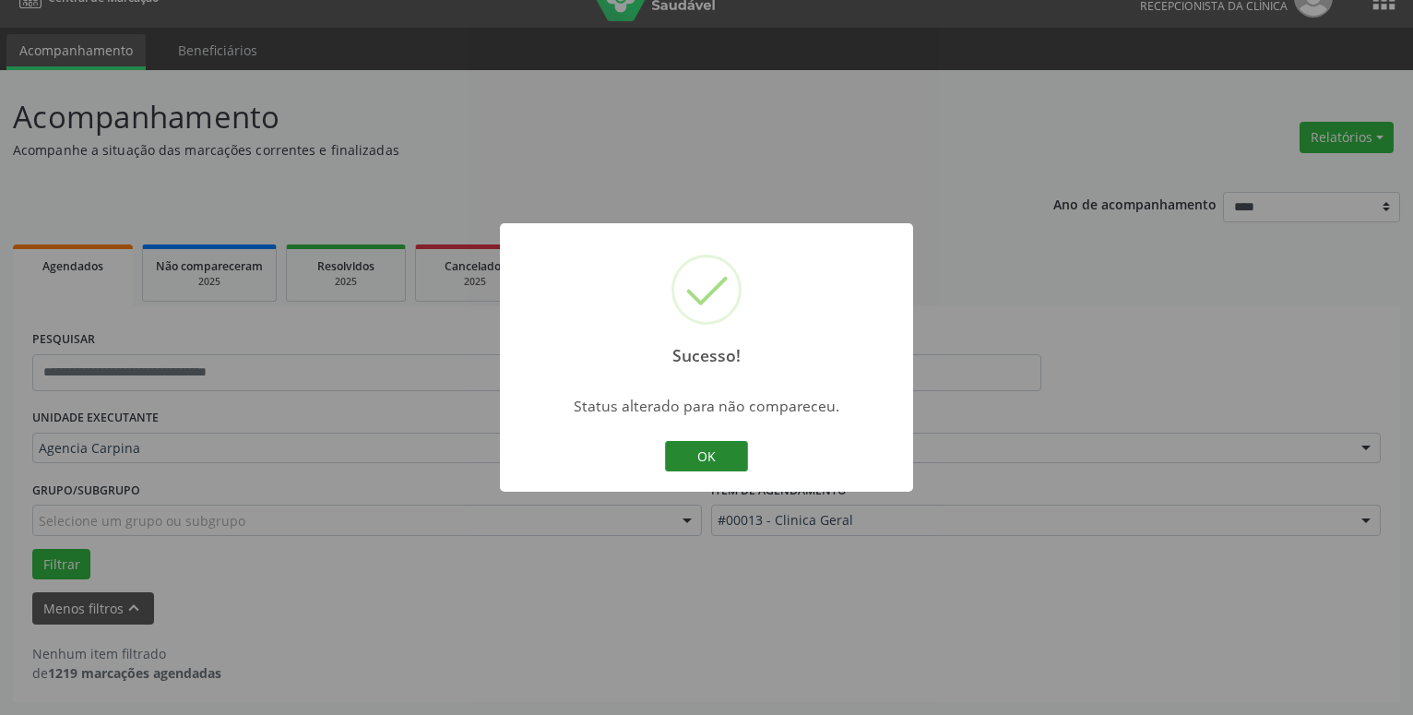
click at [717, 469] on button "OK" at bounding box center [706, 456] width 83 height 31
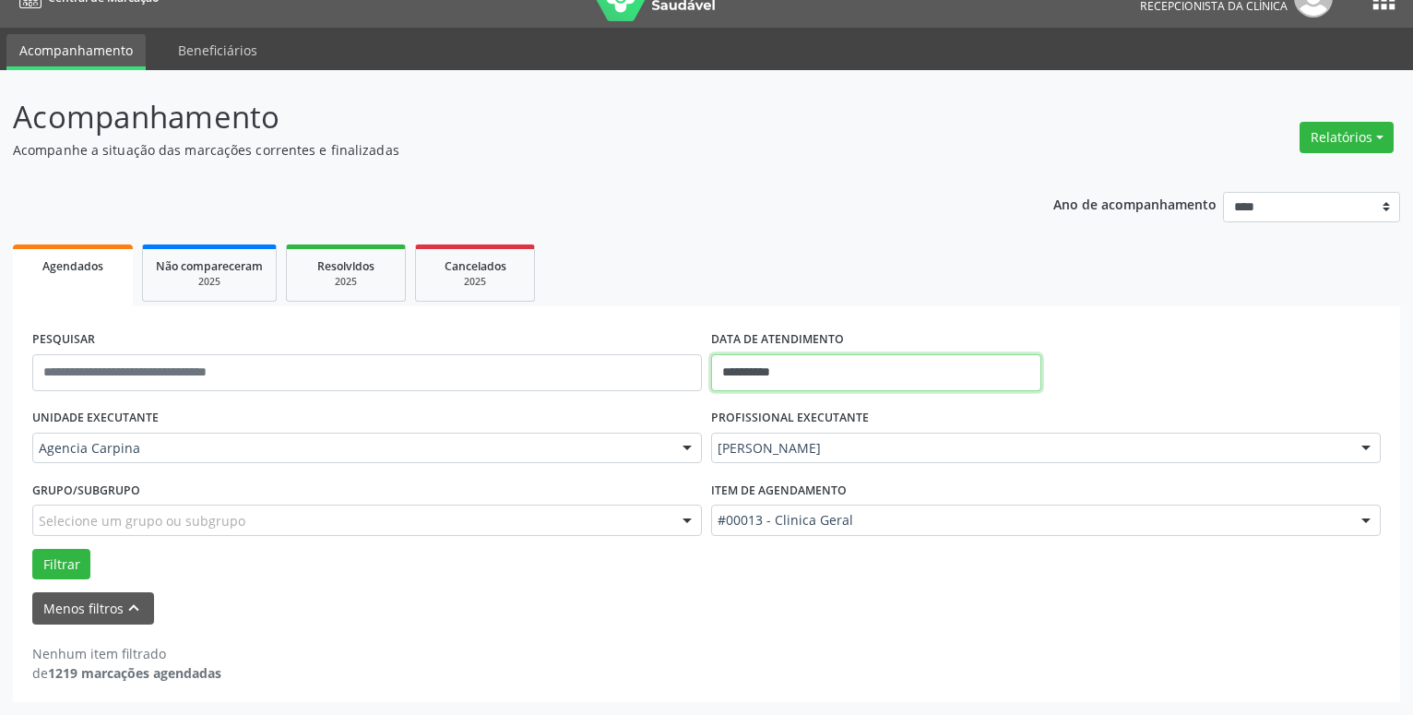
click at [841, 358] on input "**********" at bounding box center [876, 372] width 330 height 37
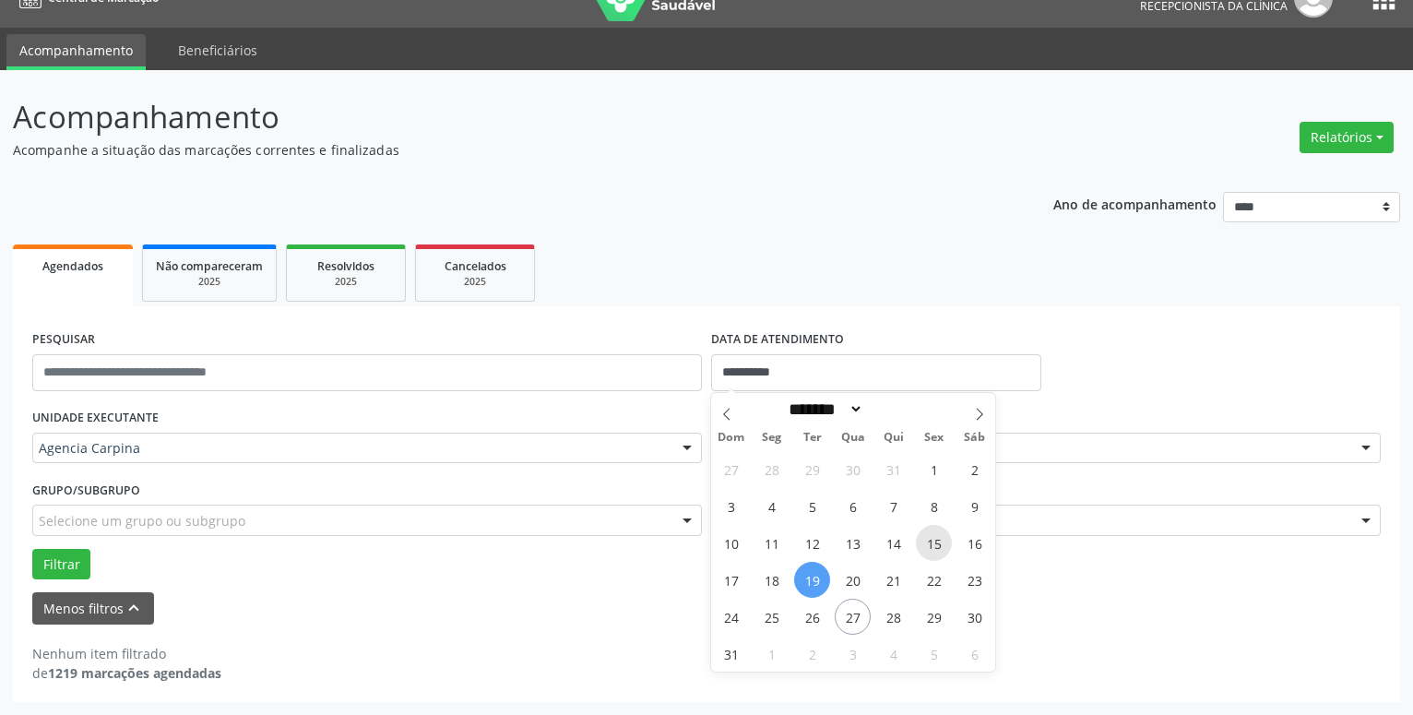
click at [941, 551] on span "15" at bounding box center [934, 543] width 36 height 36
type input "**********"
click at [941, 551] on span "15" at bounding box center [934, 543] width 36 height 36
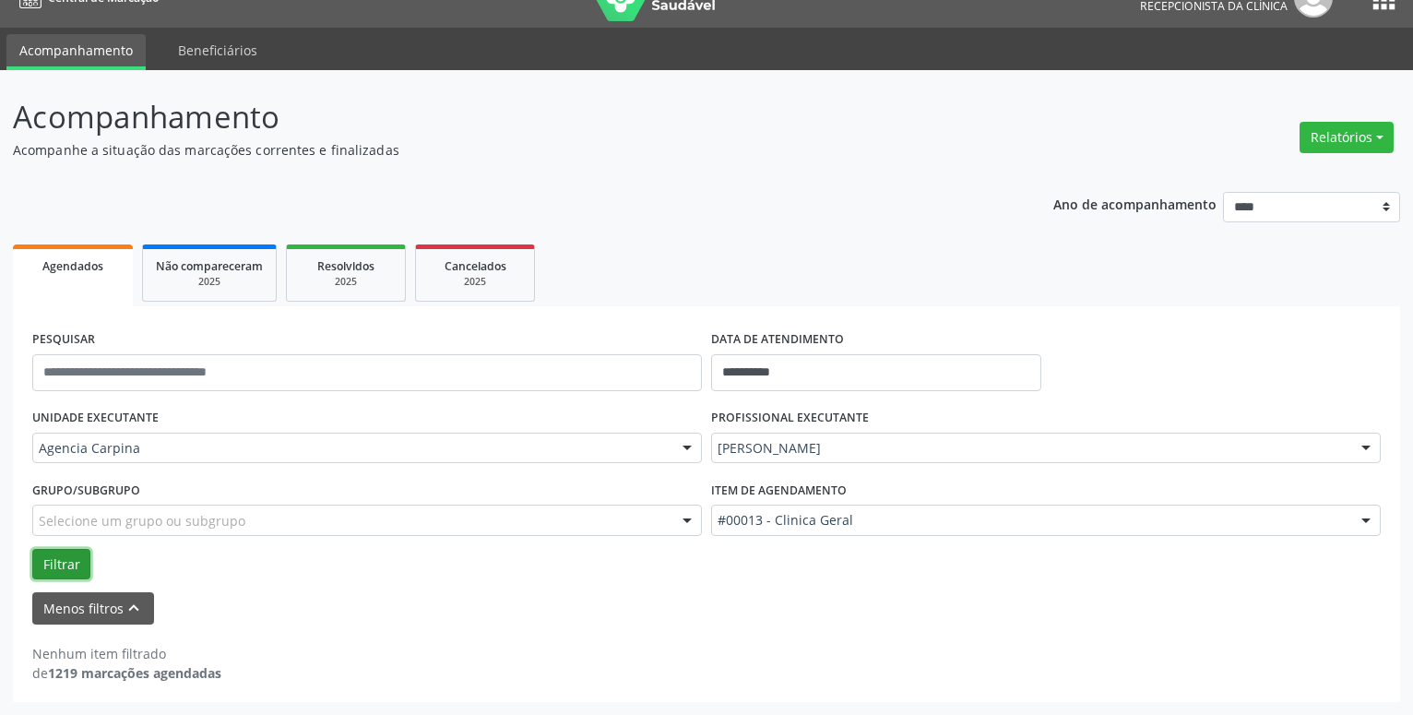
click at [80, 570] on button "Filtrar" at bounding box center [61, 564] width 58 height 31
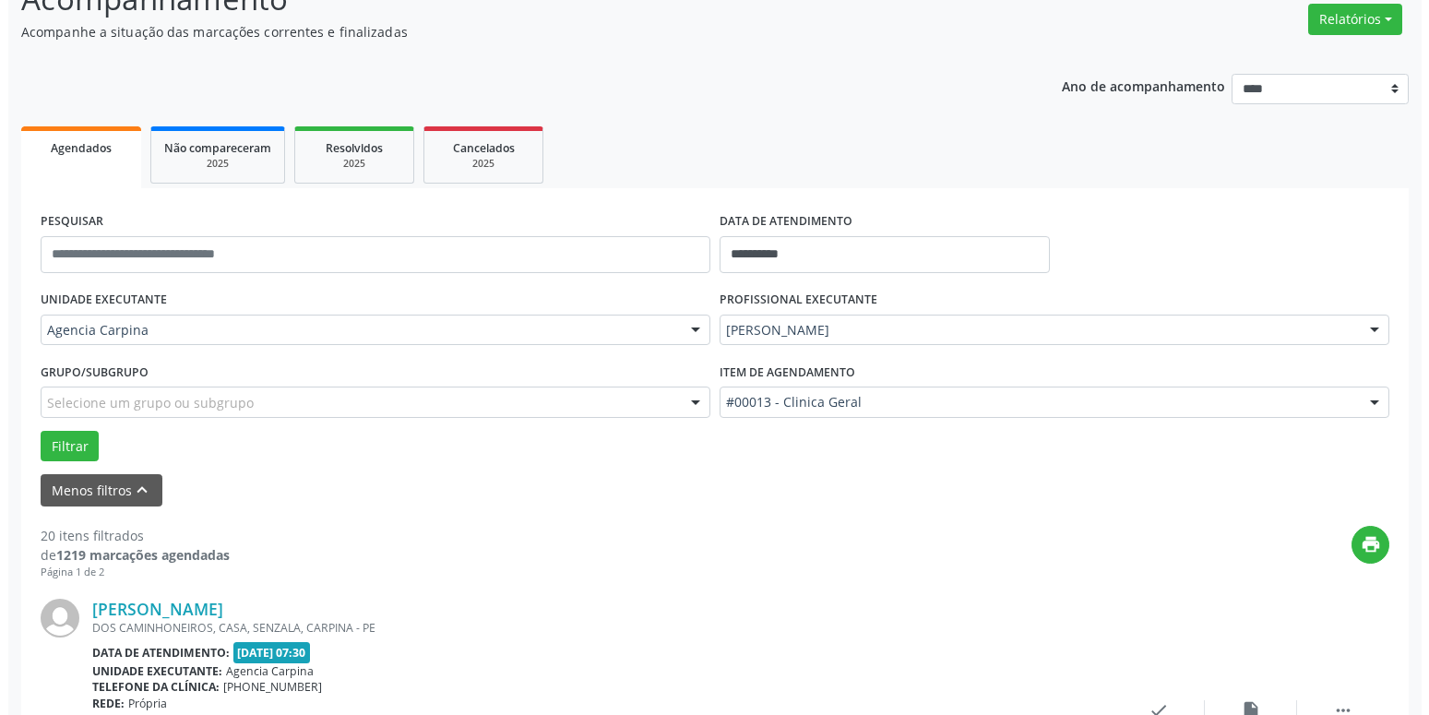
scroll to position [220, 0]
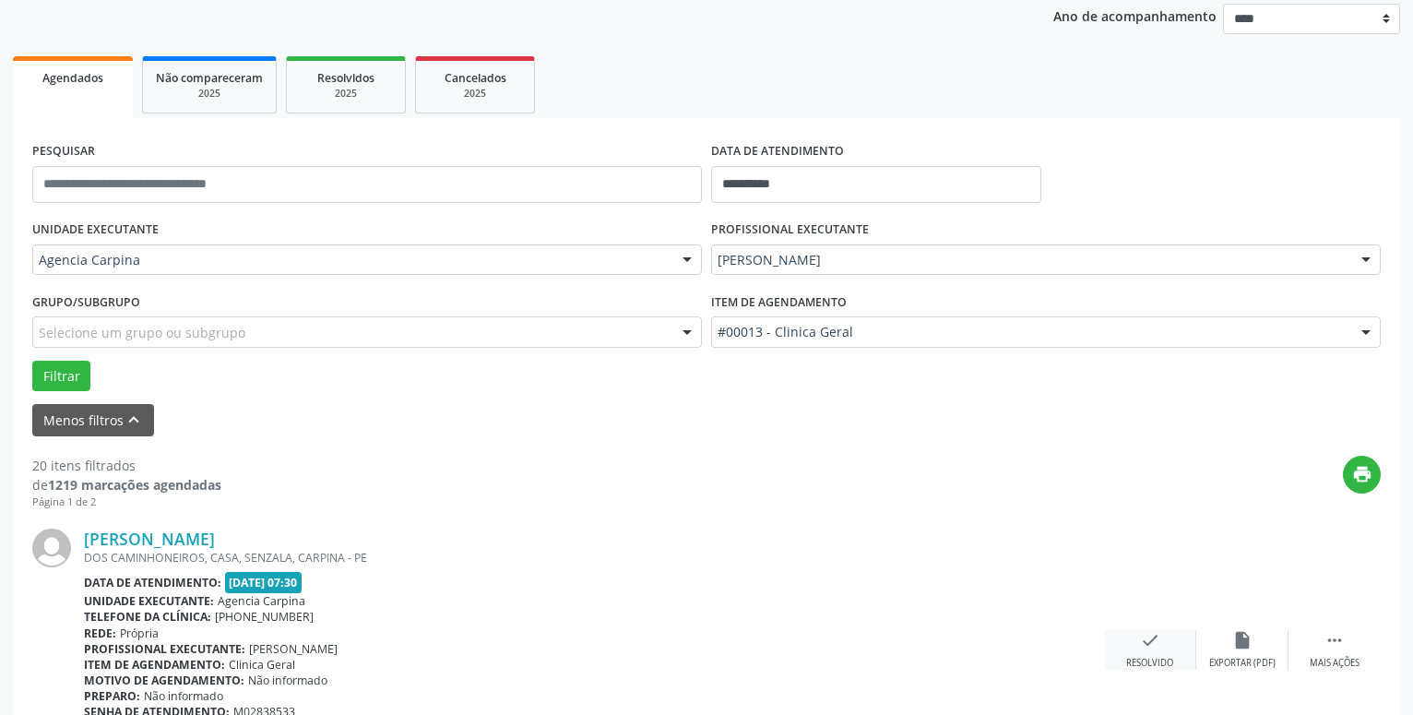
click at [1152, 650] on icon "check" at bounding box center [1150, 640] width 20 height 20
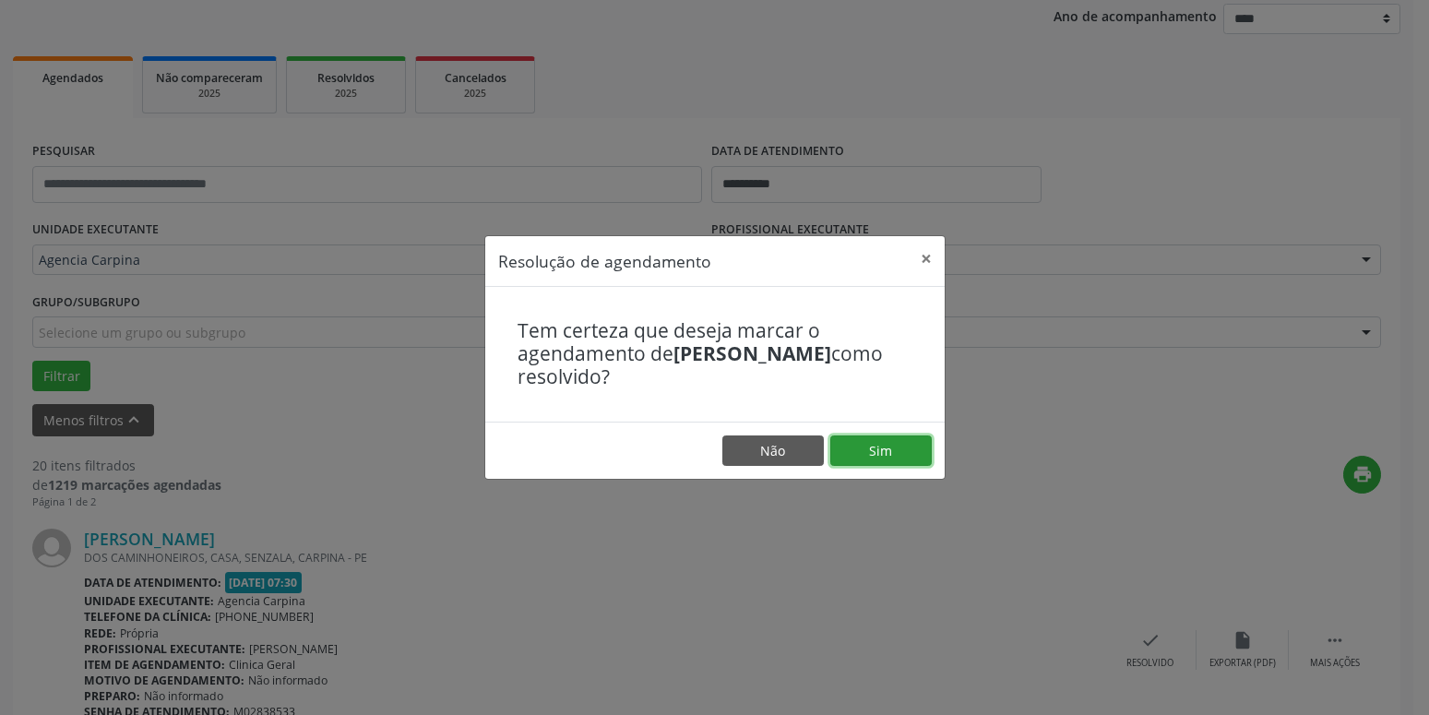
click at [857, 447] on button "Sim" at bounding box center [880, 450] width 101 height 31
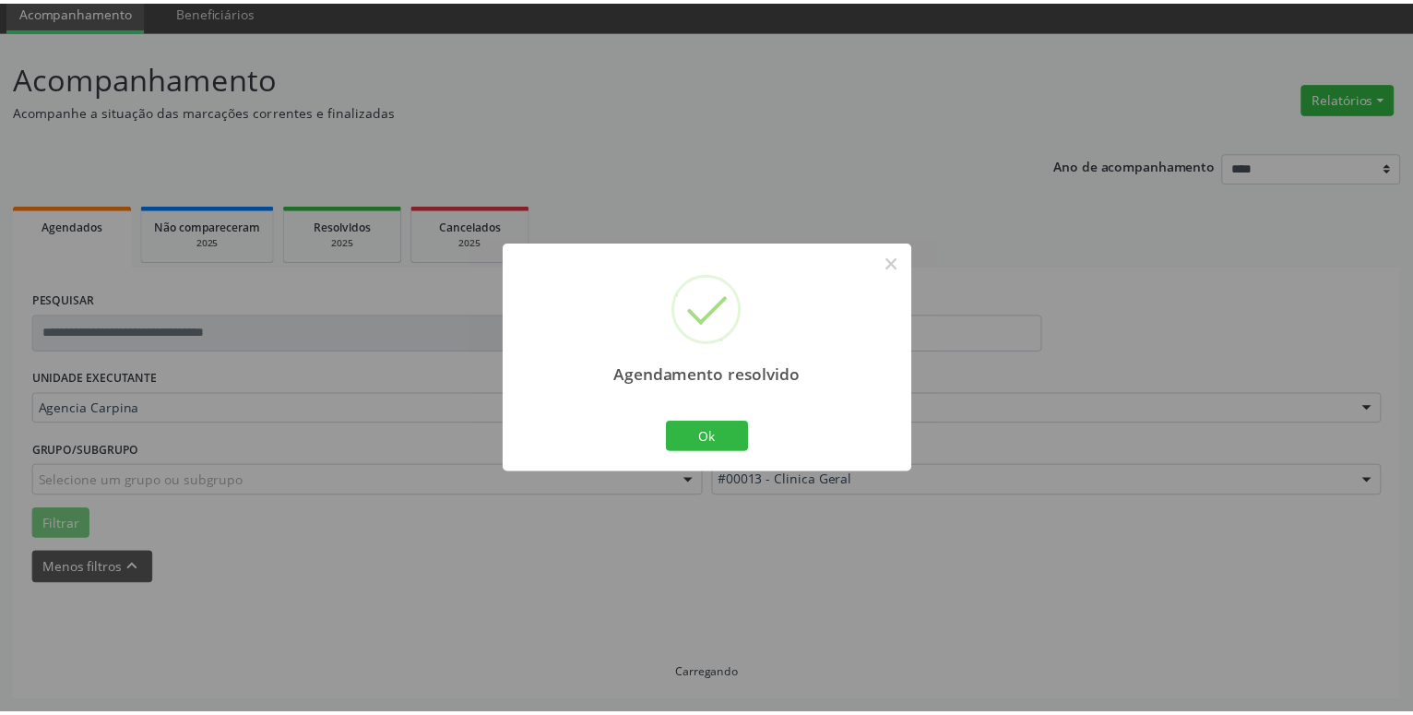
scroll to position [71, 0]
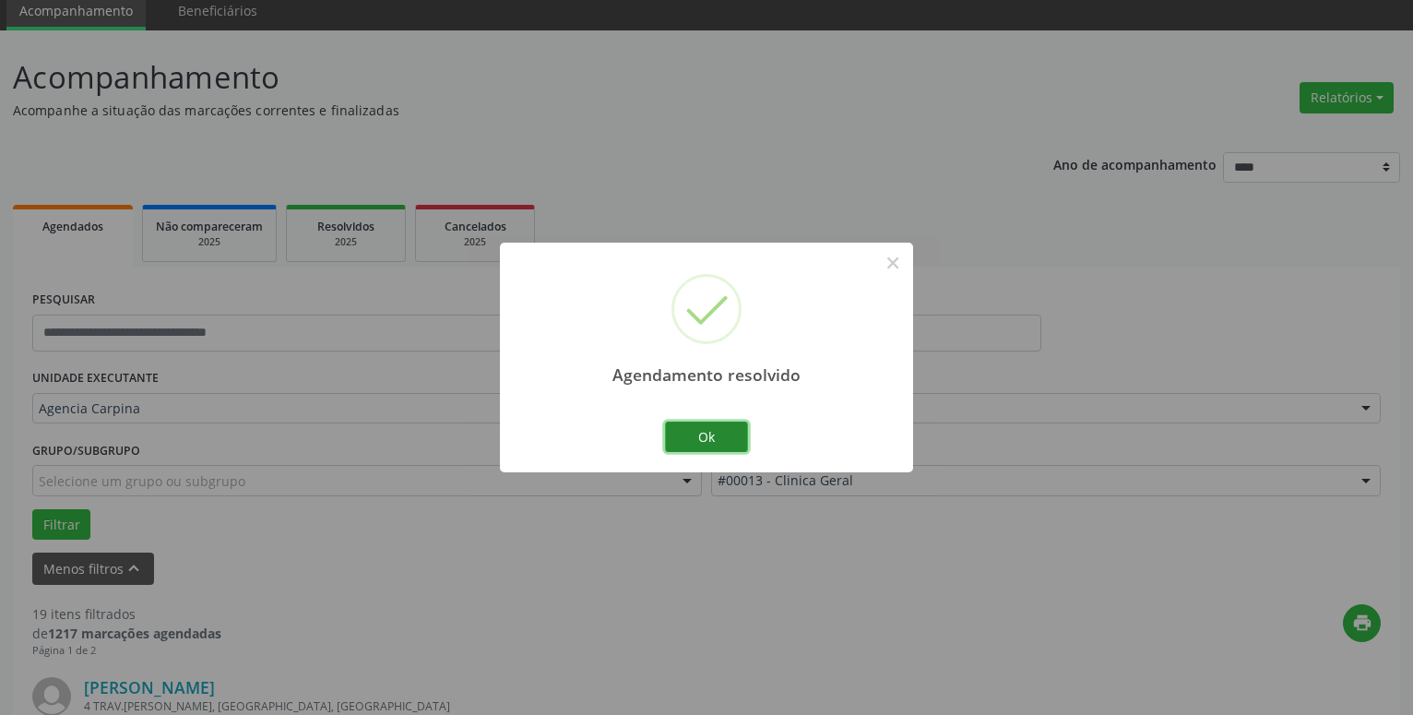
click at [726, 435] on button "Ok" at bounding box center [706, 437] width 83 height 31
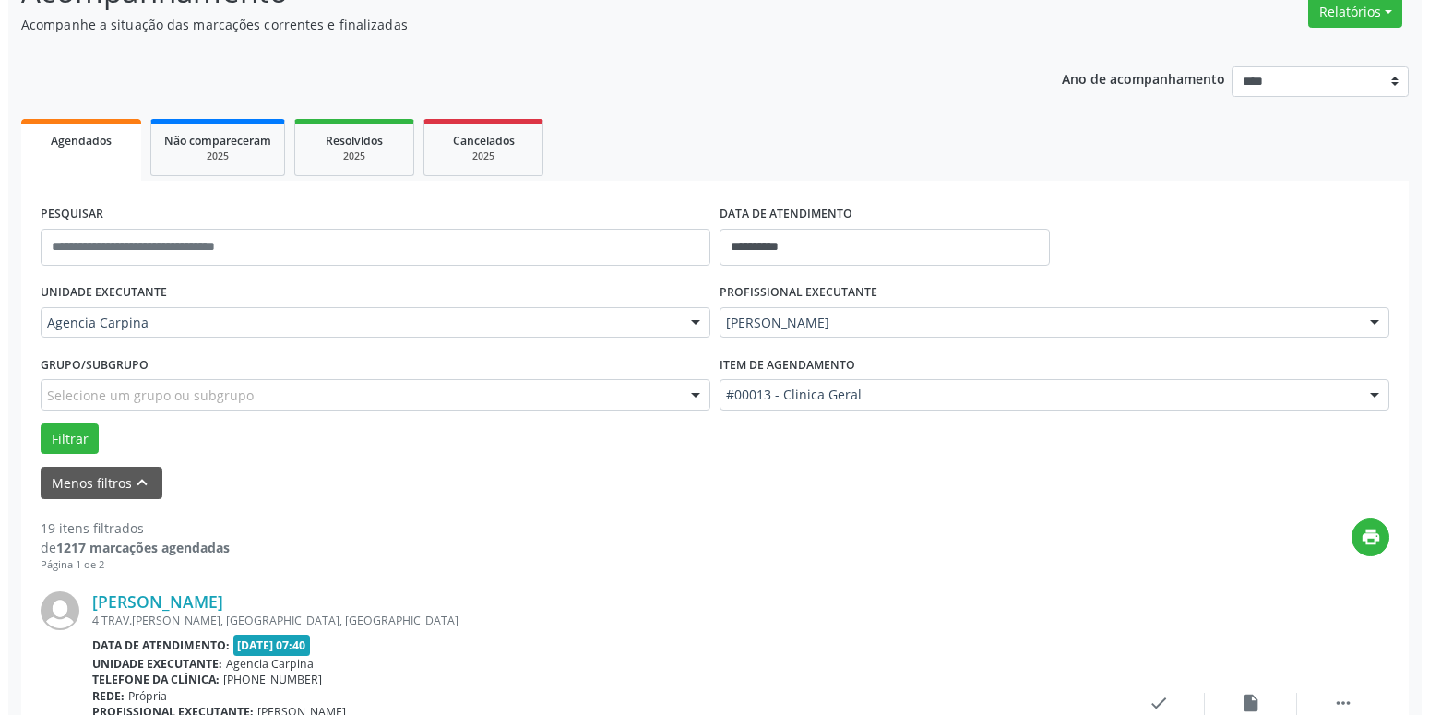
scroll to position [259, 0]
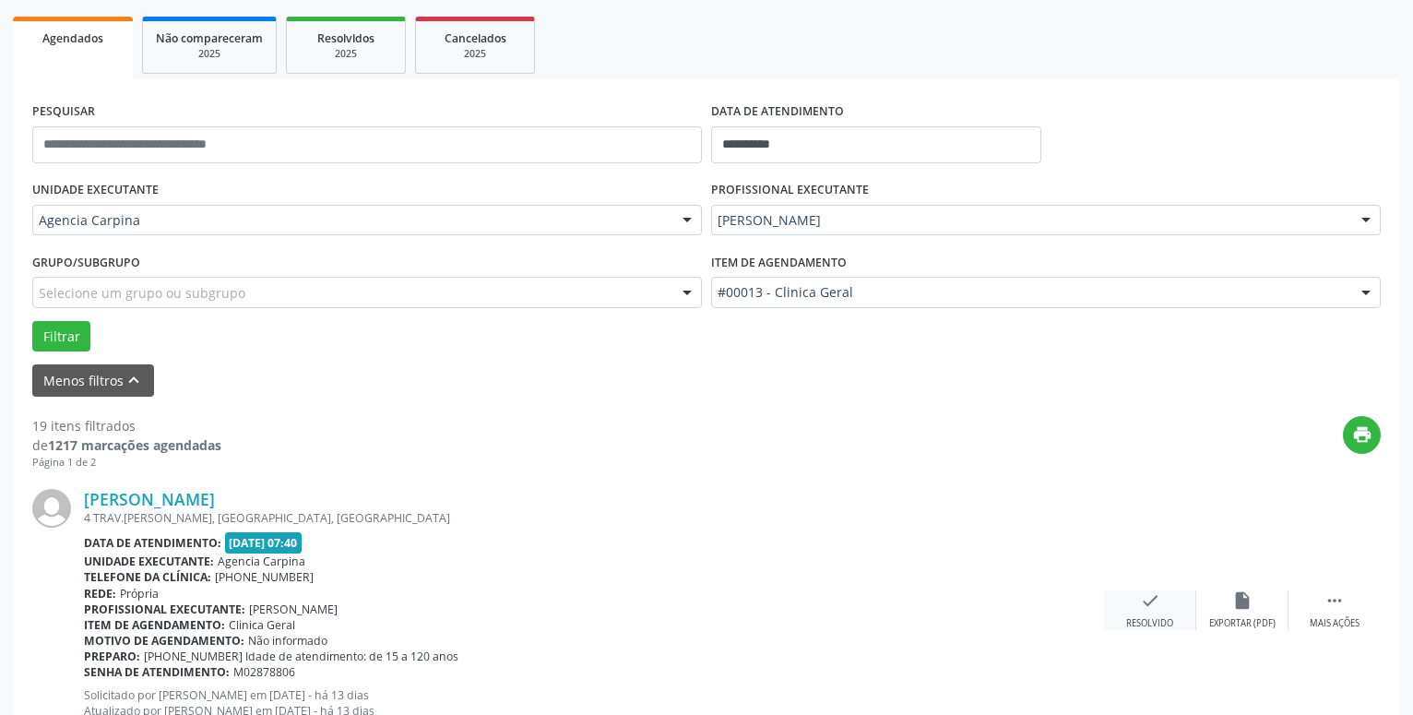
click at [1146, 611] on icon "check" at bounding box center [1150, 600] width 20 height 20
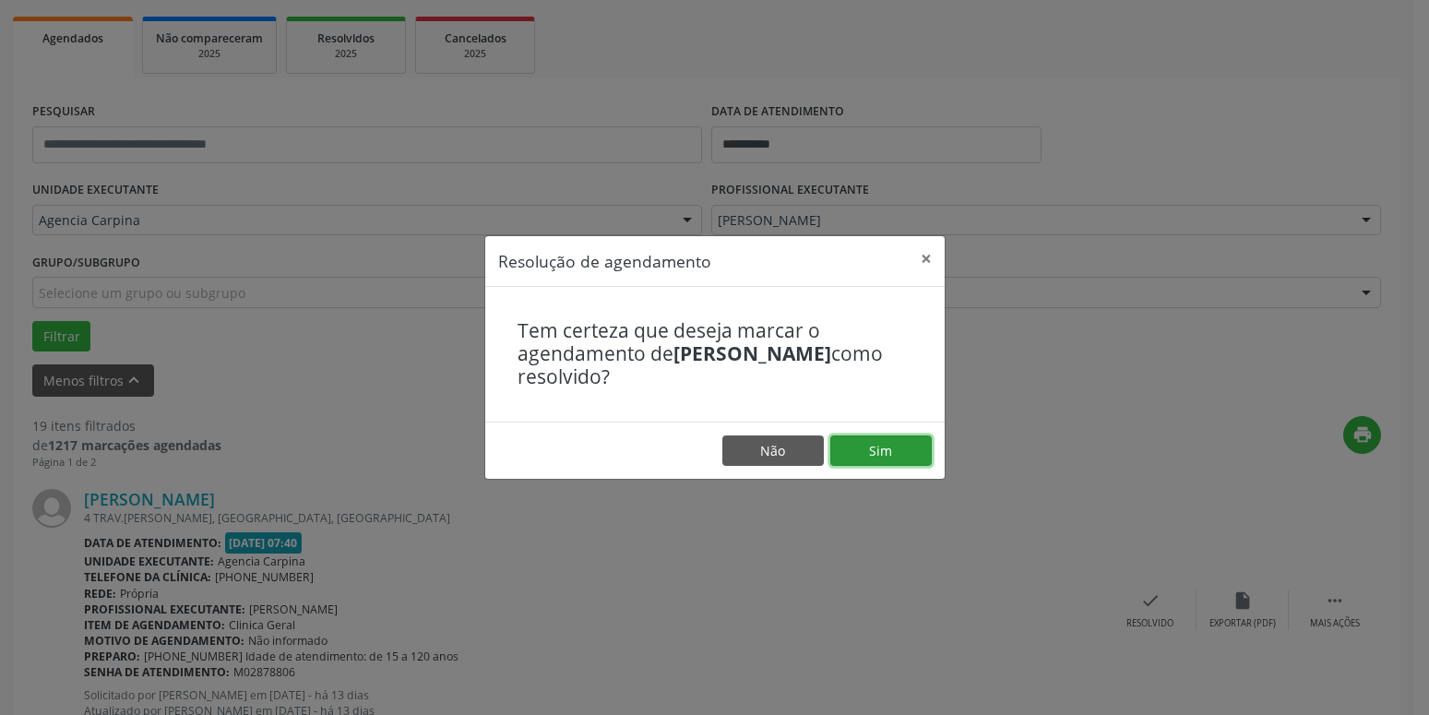
click at [893, 456] on button "Sim" at bounding box center [880, 450] width 101 height 31
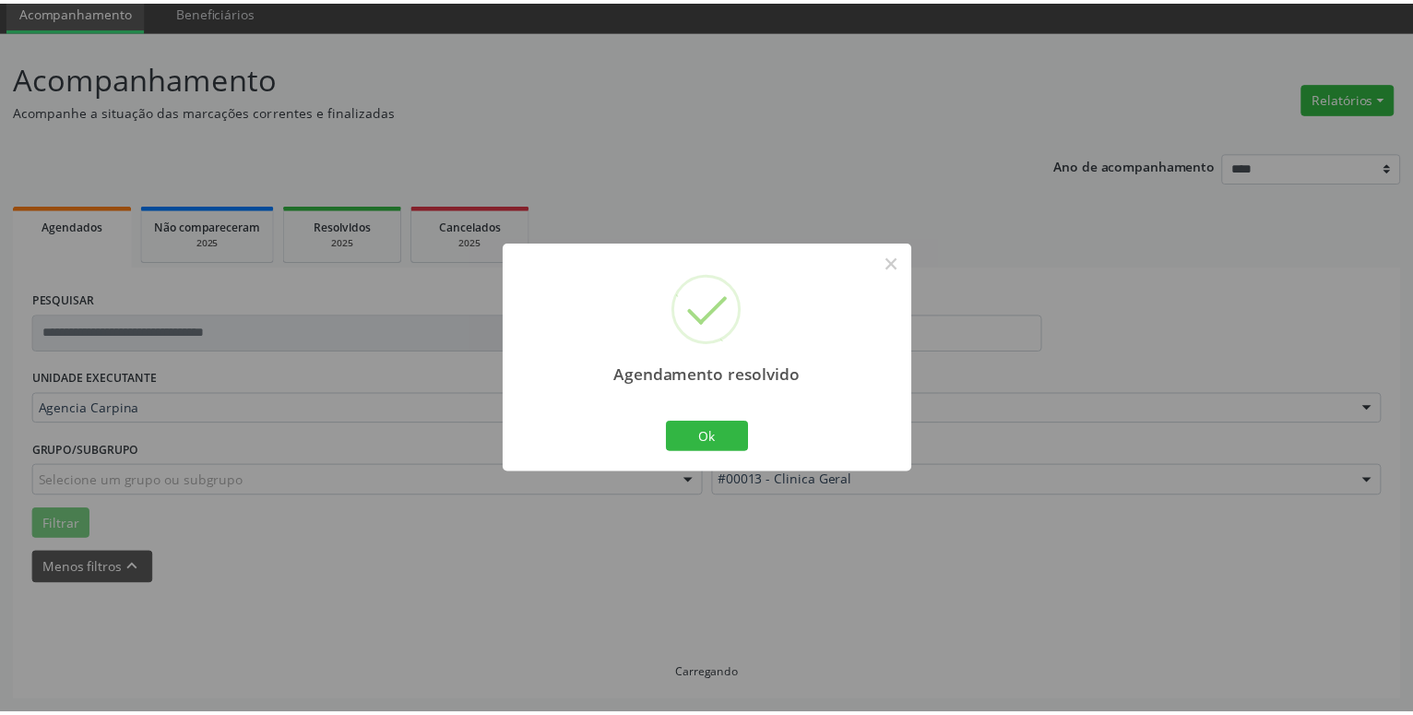
scroll to position [71, 0]
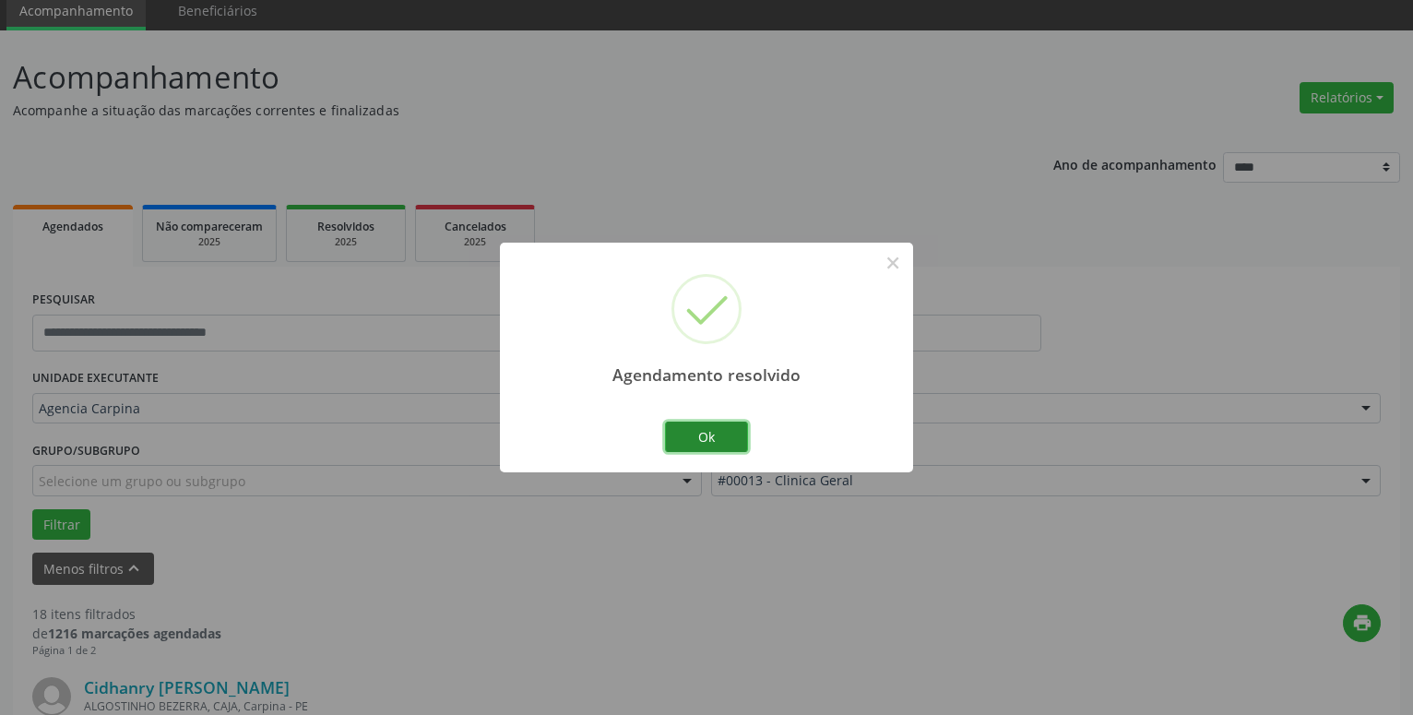
click at [695, 428] on button "Ok" at bounding box center [706, 437] width 83 height 31
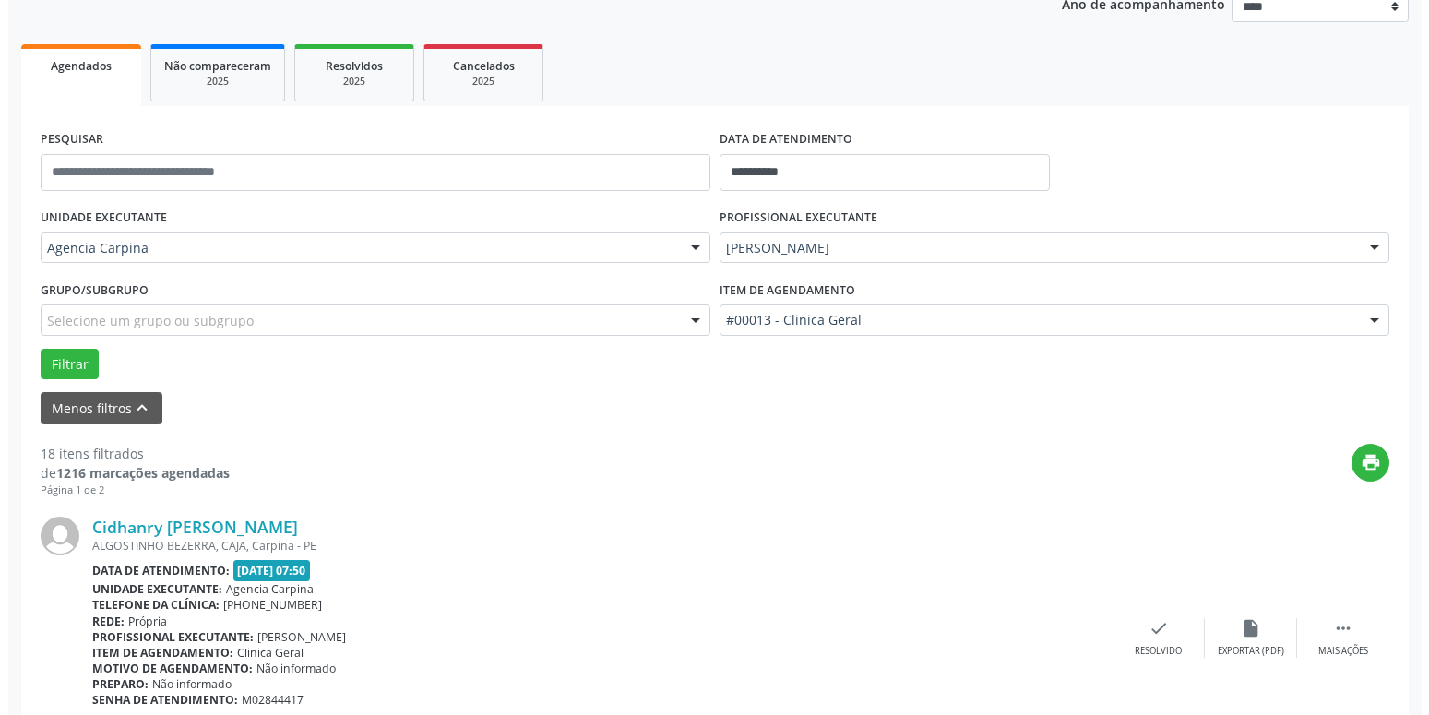
scroll to position [353, 0]
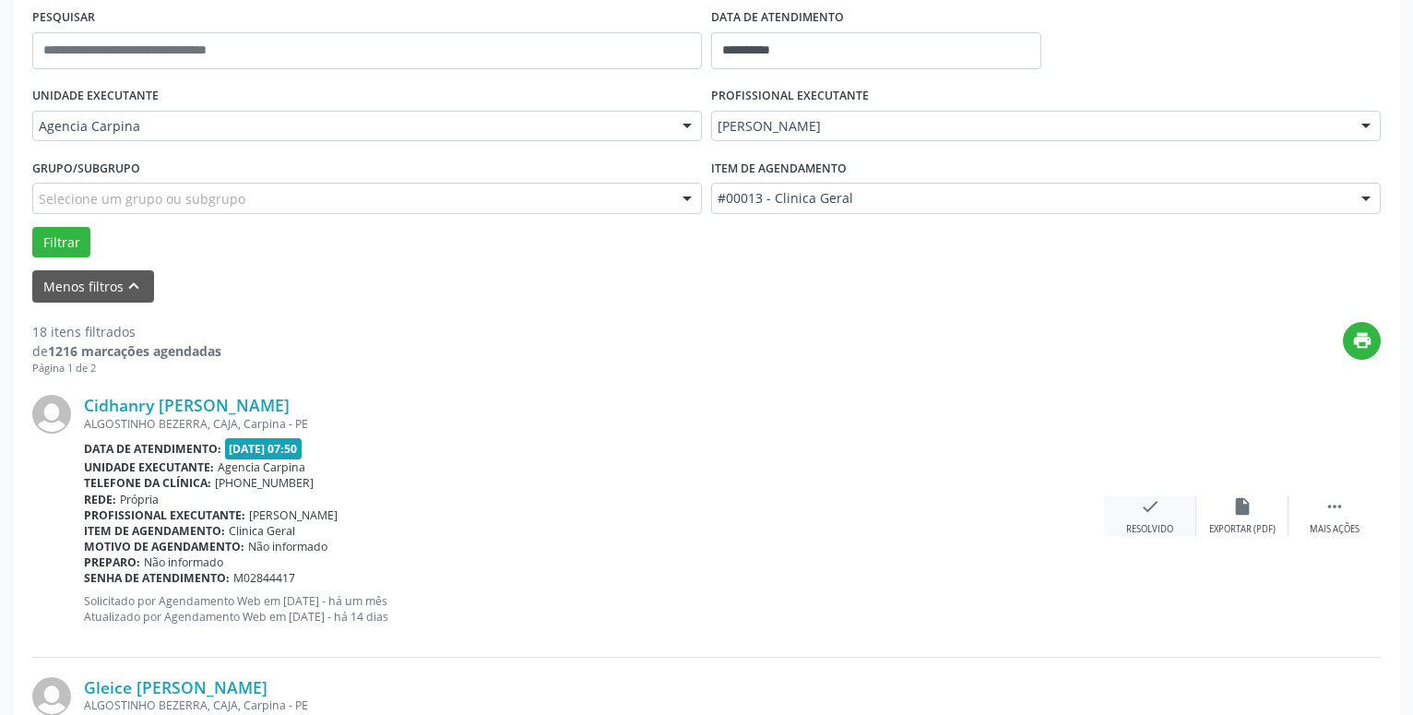
click at [1148, 526] on div "Resolvido" at bounding box center [1150, 529] width 47 height 13
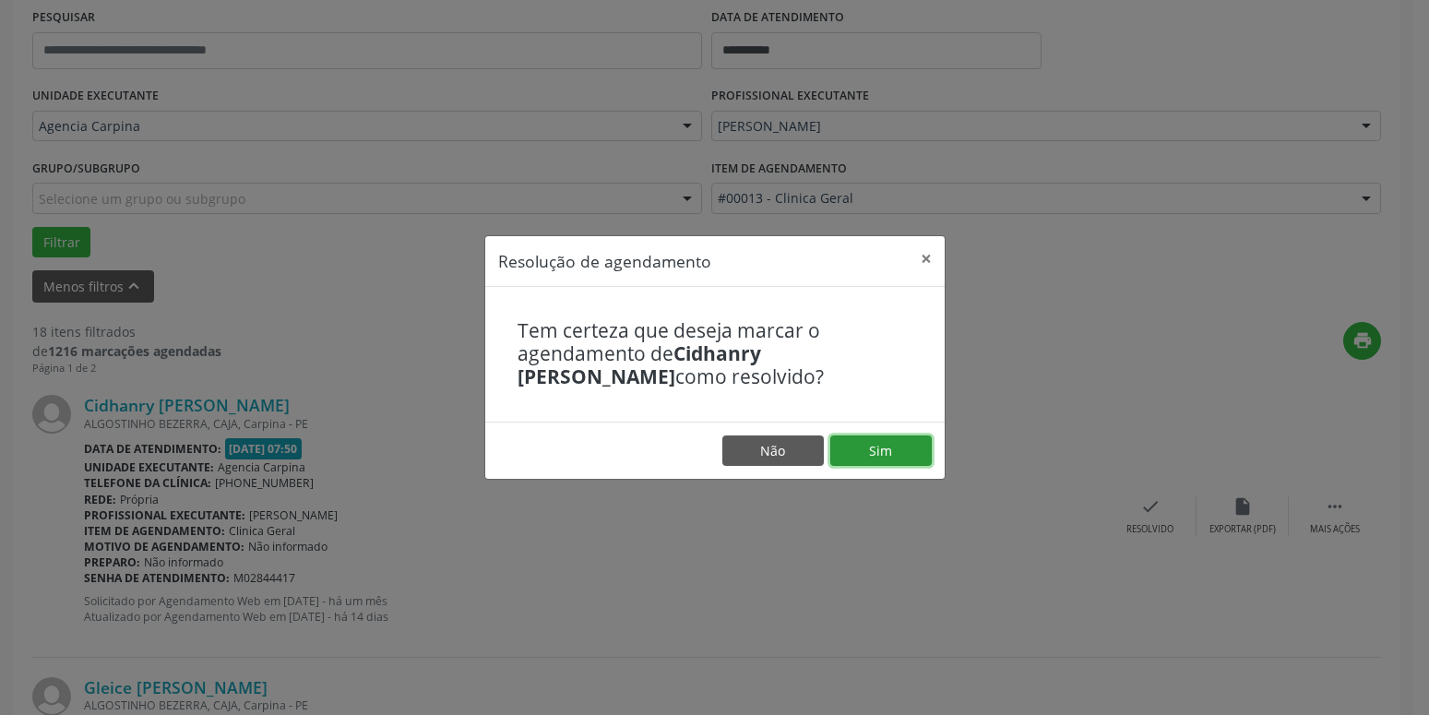
click at [902, 447] on button "Sim" at bounding box center [880, 450] width 101 height 31
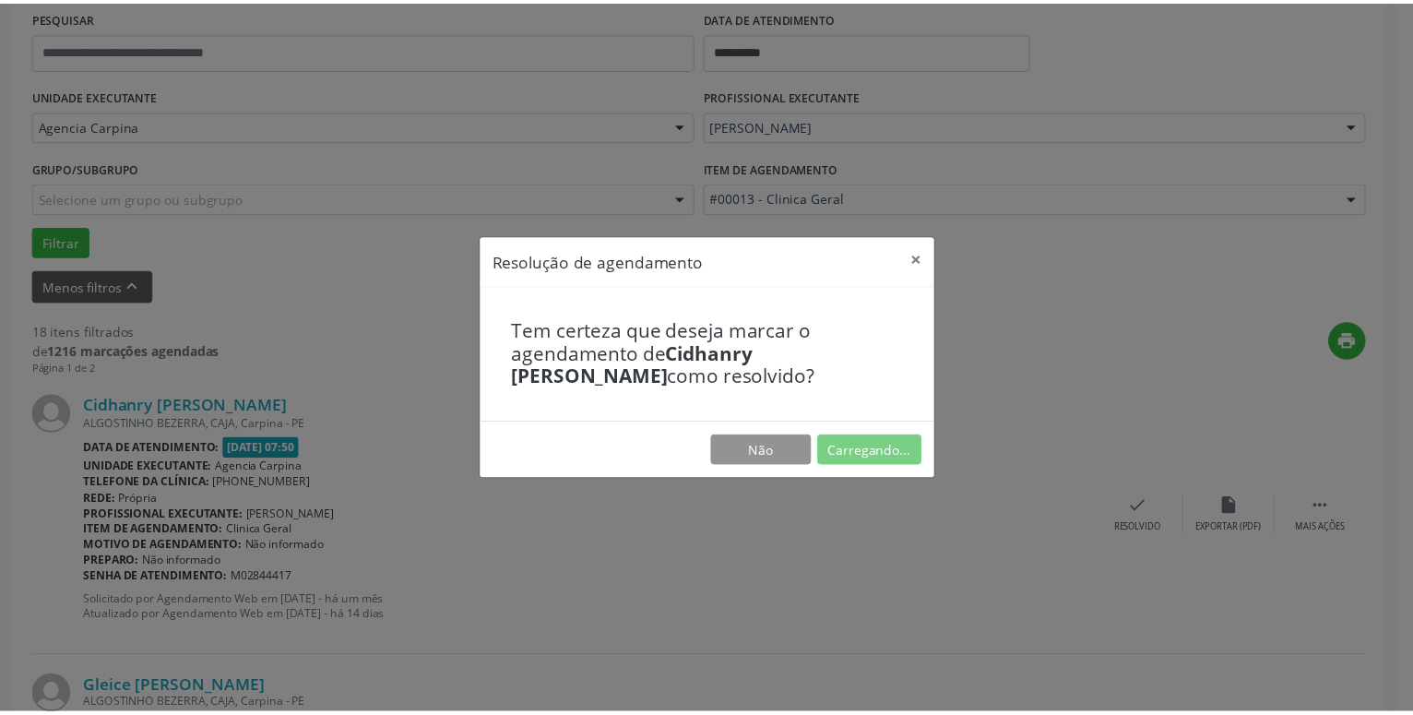
scroll to position [71, 0]
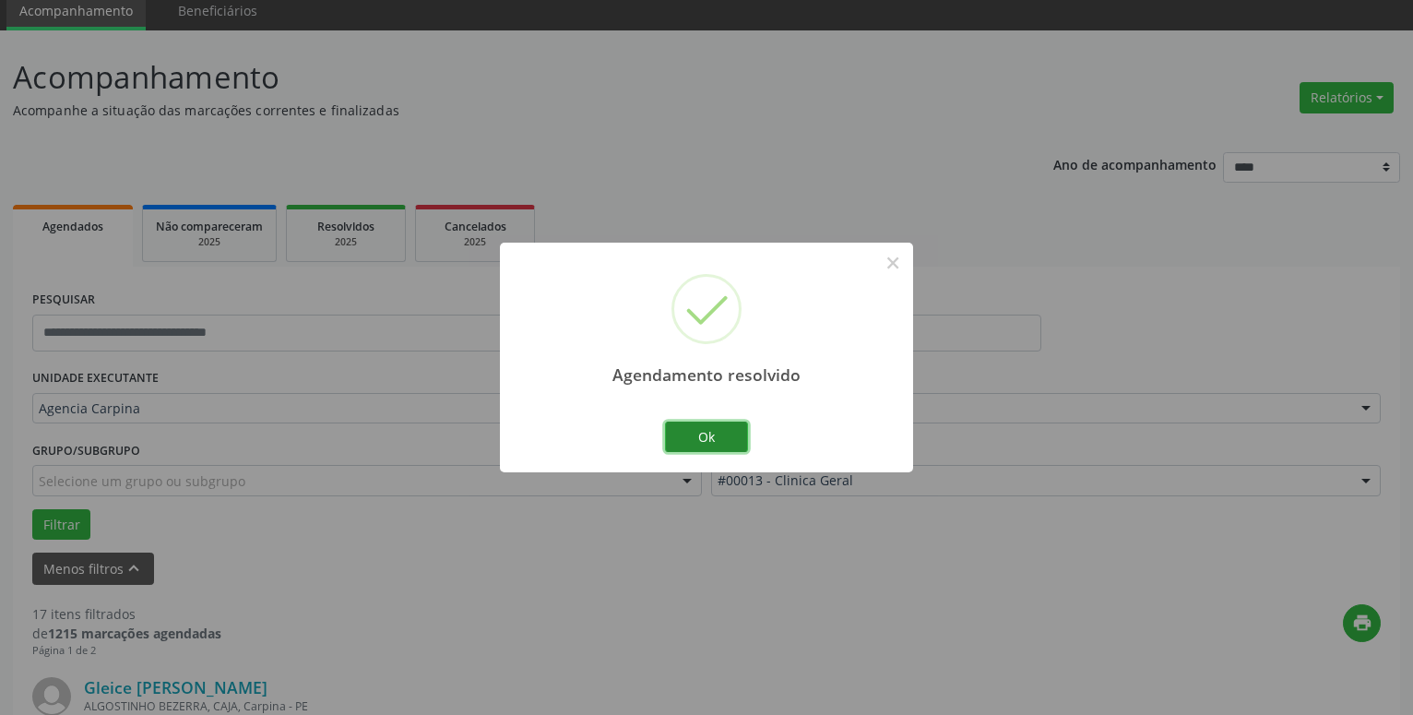
click at [718, 430] on button "Ok" at bounding box center [706, 437] width 83 height 31
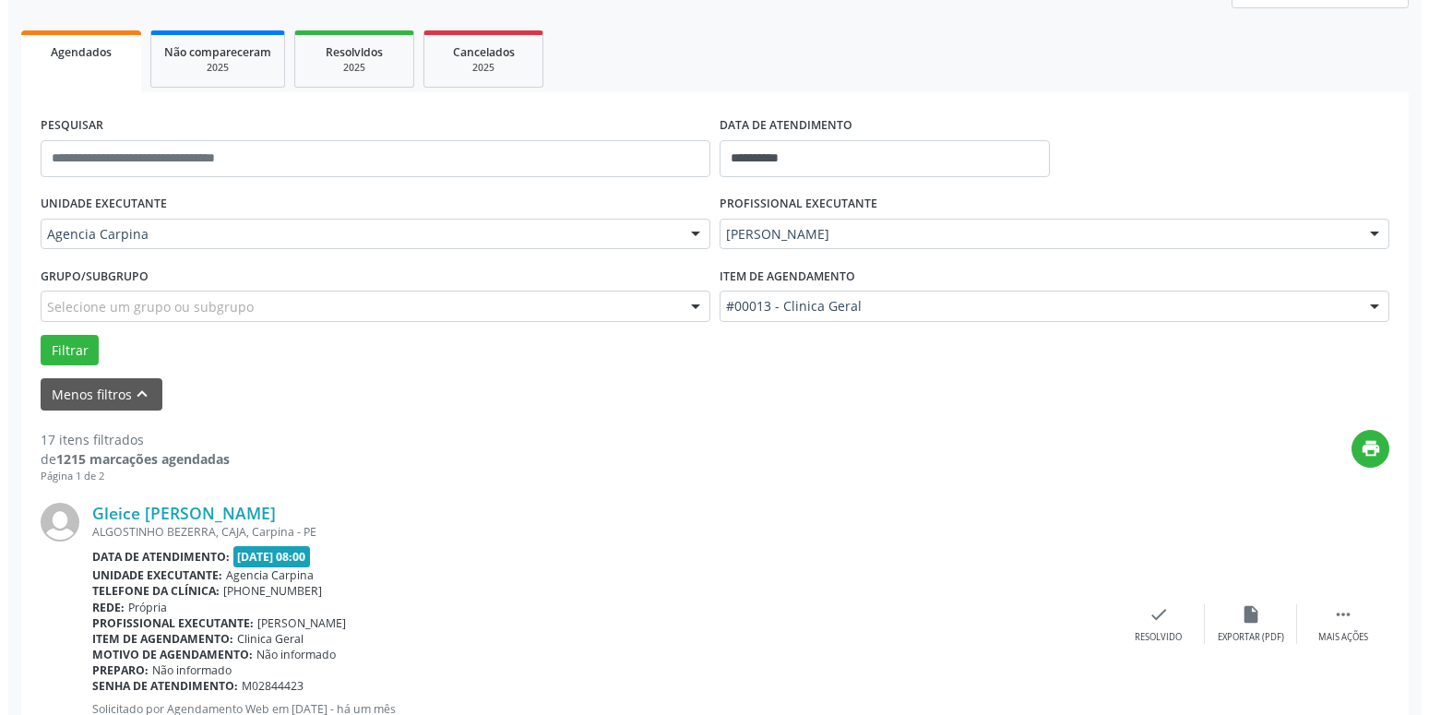
scroll to position [259, 0]
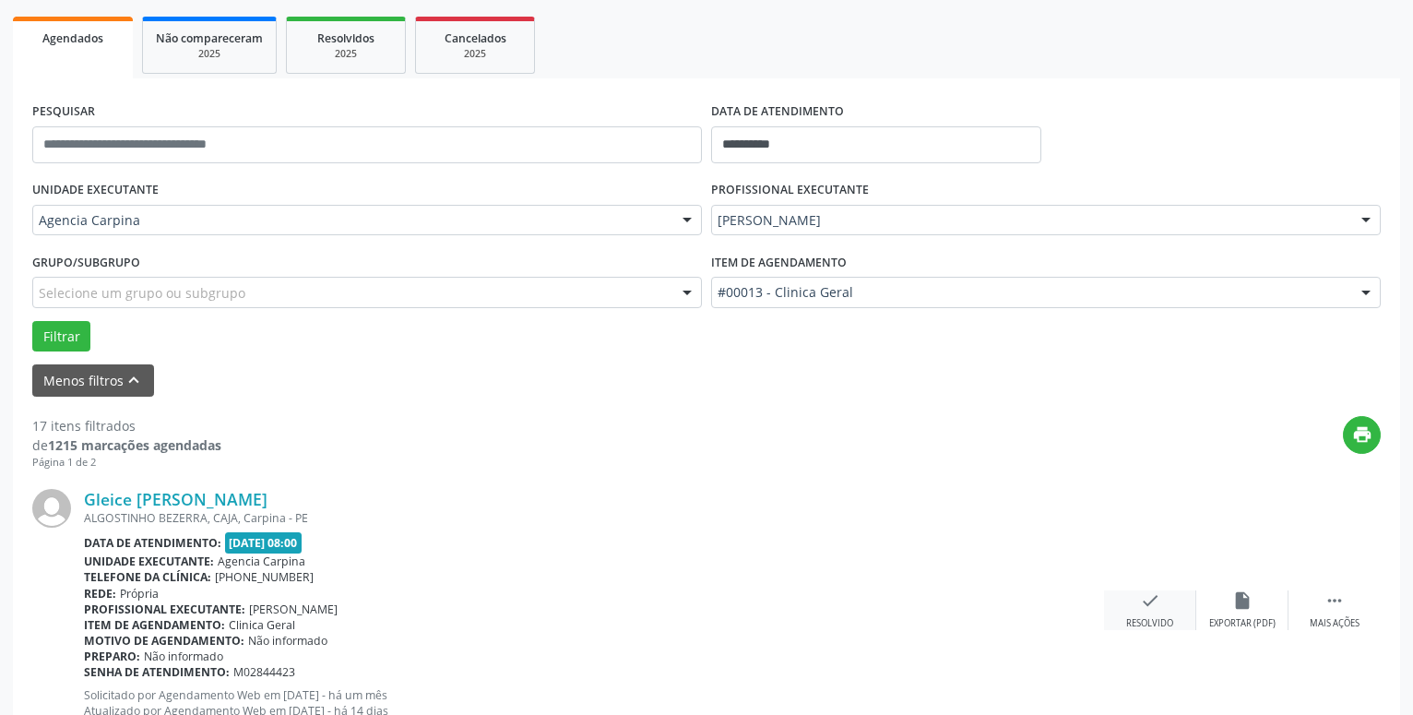
click at [1152, 602] on icon "check" at bounding box center [1150, 600] width 20 height 20
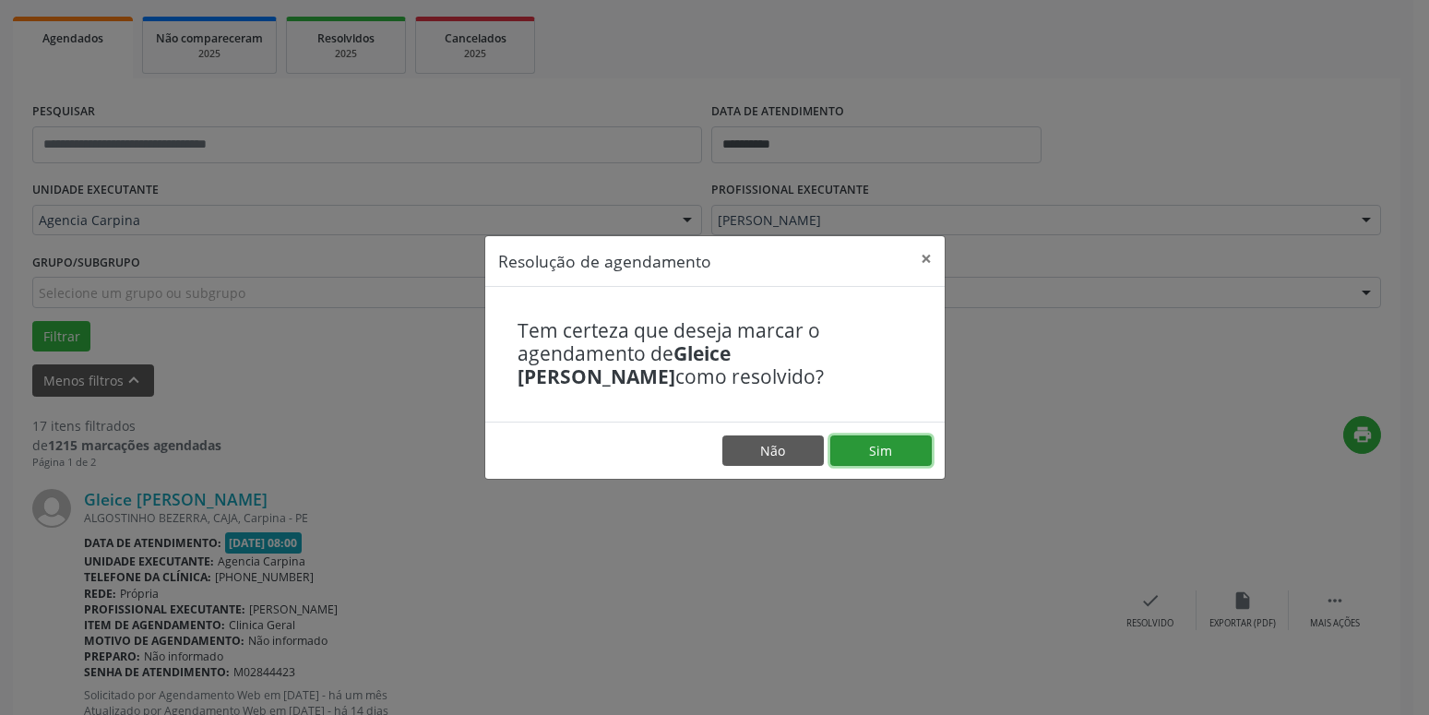
click at [925, 451] on button "Sim" at bounding box center [880, 450] width 101 height 31
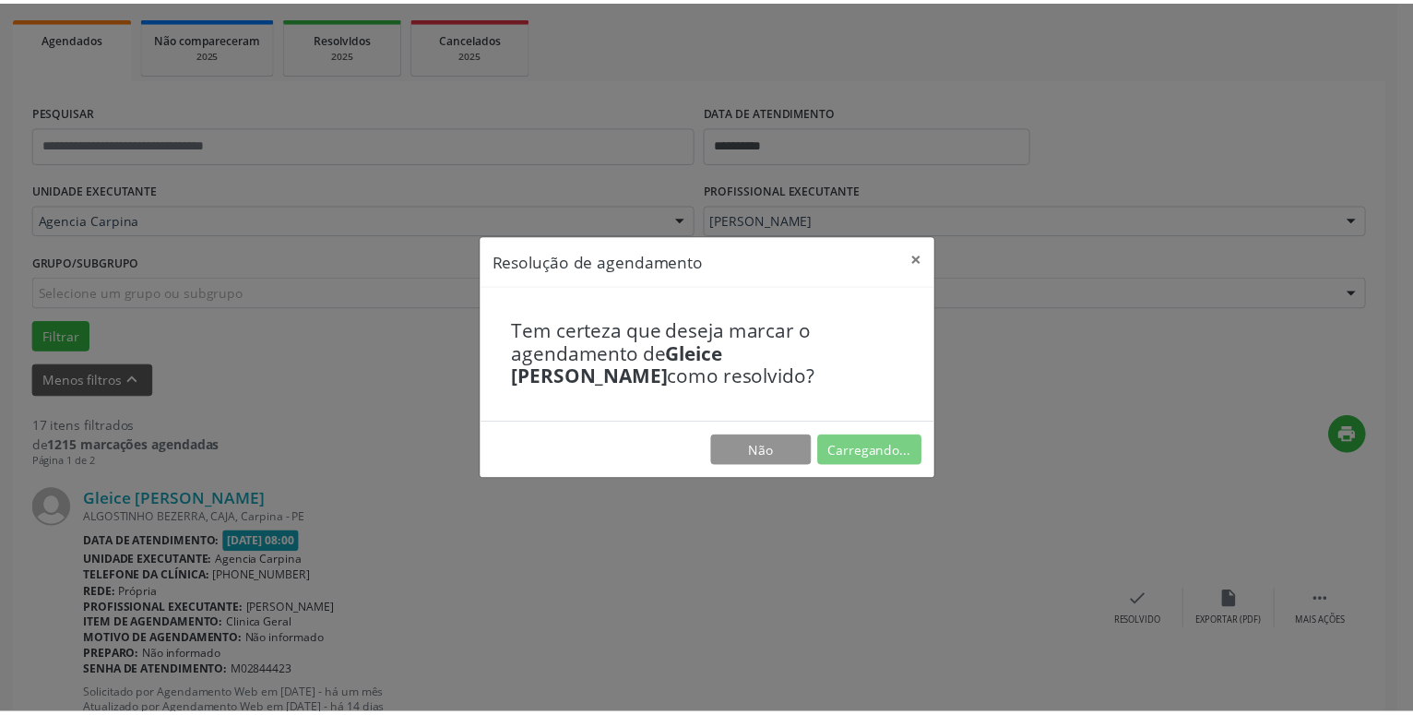
scroll to position [71, 0]
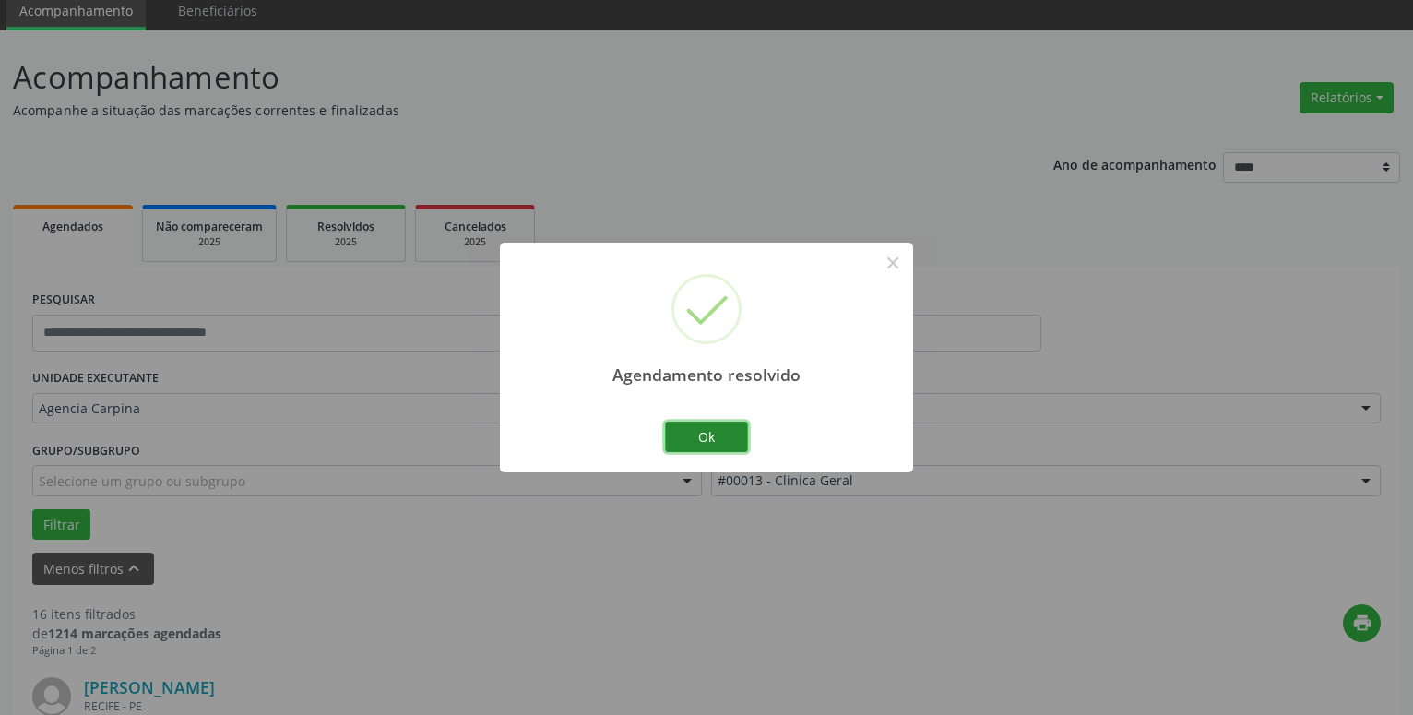
click at [733, 427] on button "Ok" at bounding box center [706, 437] width 83 height 31
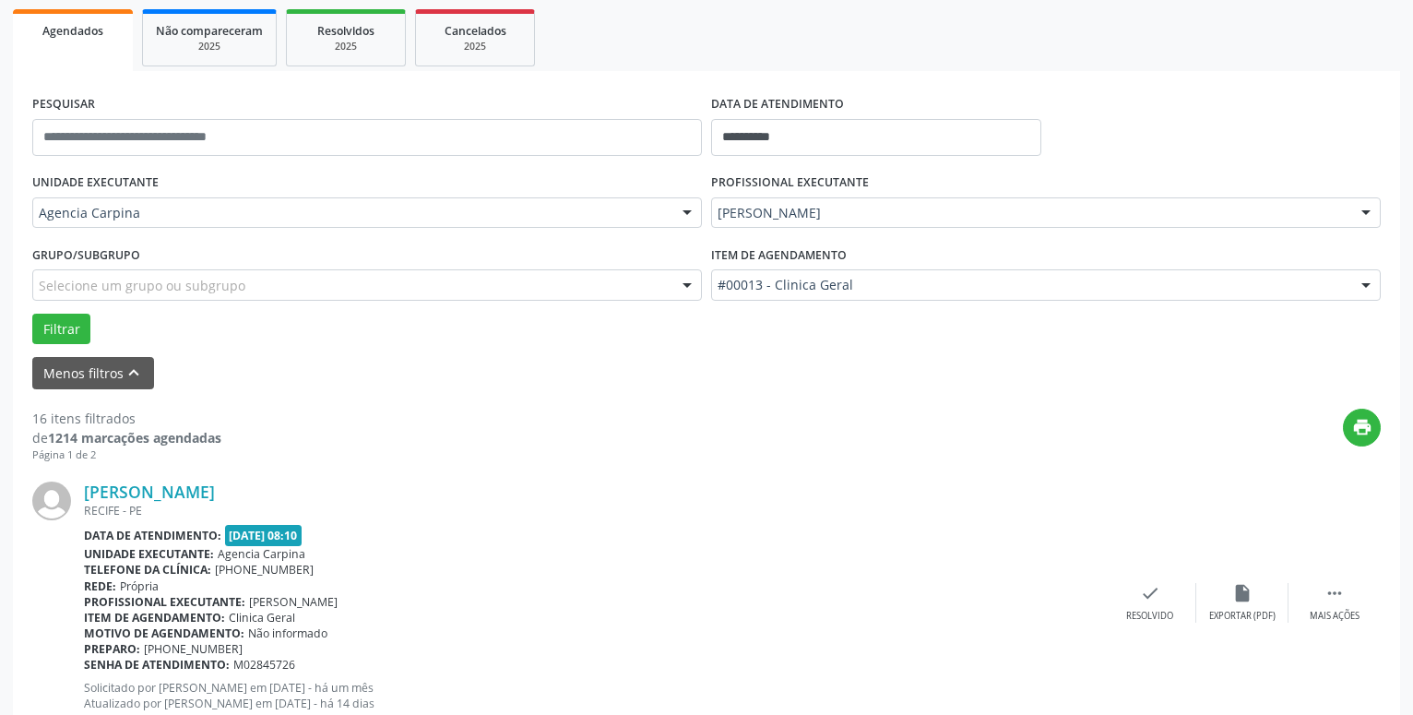
scroll to position [353, 0]
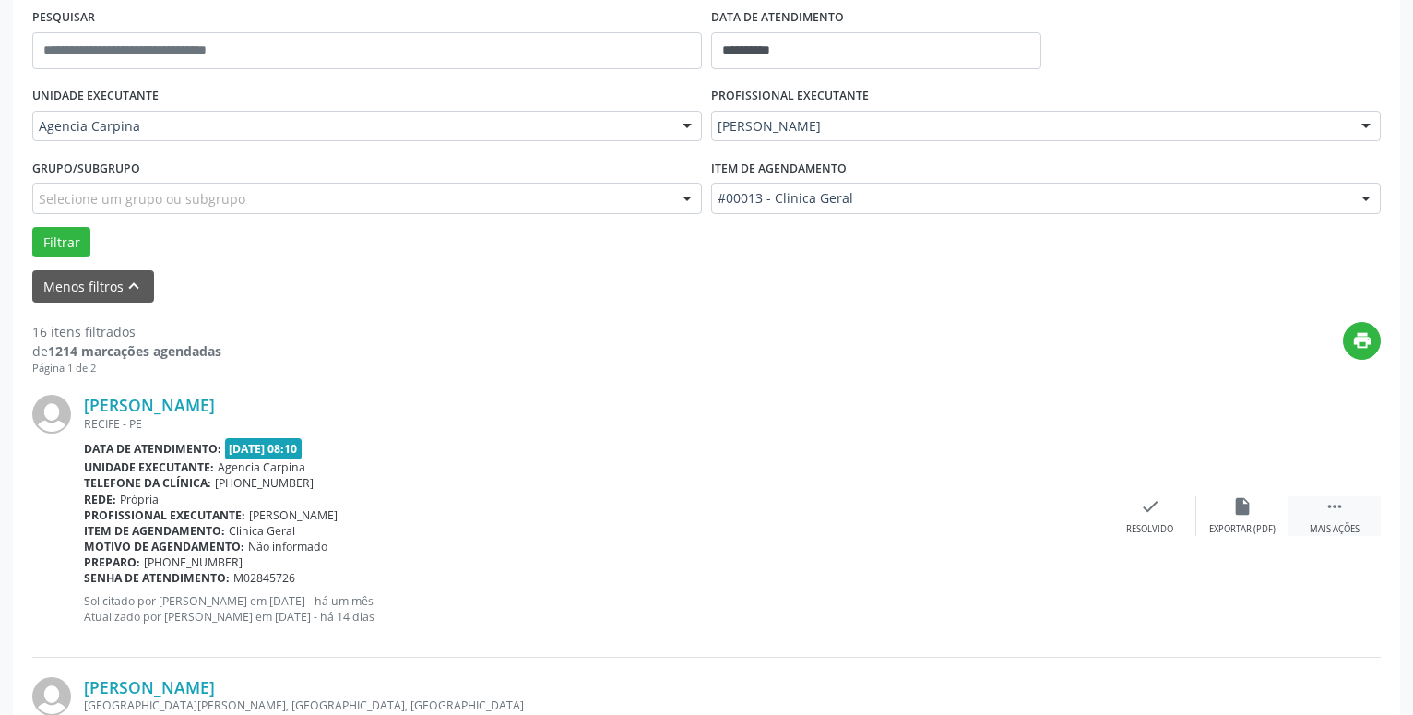
click at [1346, 519] on div " Mais ações" at bounding box center [1335, 516] width 92 height 40
click at [1235, 504] on icon "alarm_off" at bounding box center [1243, 506] width 20 height 20
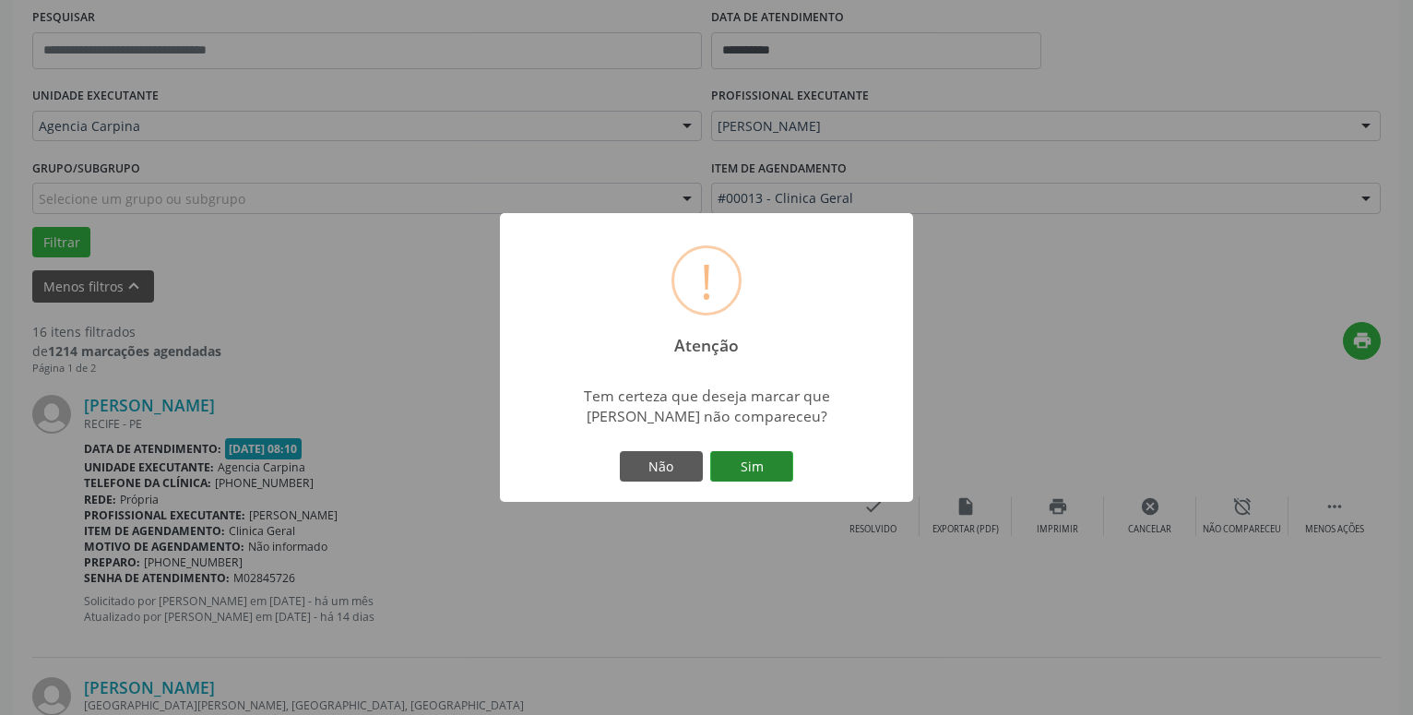
click at [763, 470] on button "Sim" at bounding box center [751, 466] width 83 height 31
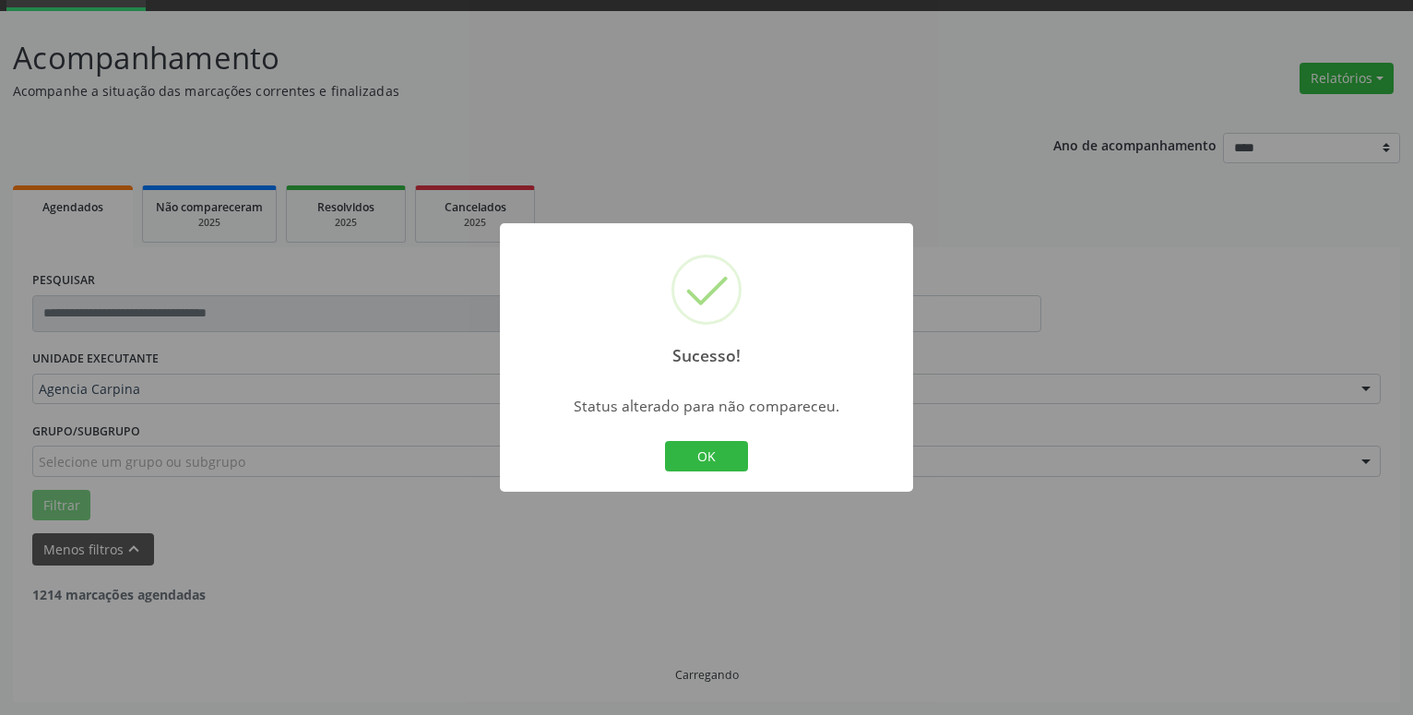
scroll to position [90, 0]
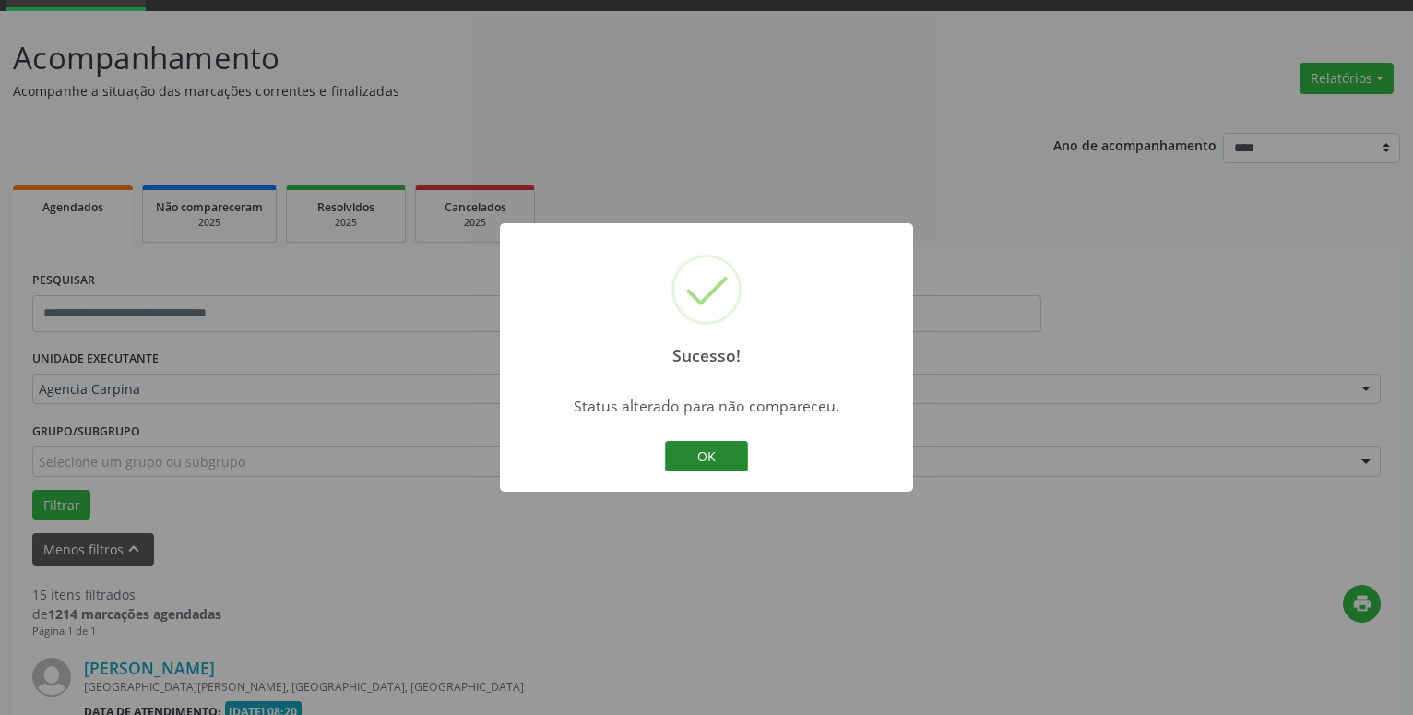
click at [738, 448] on button "OK" at bounding box center [706, 456] width 83 height 31
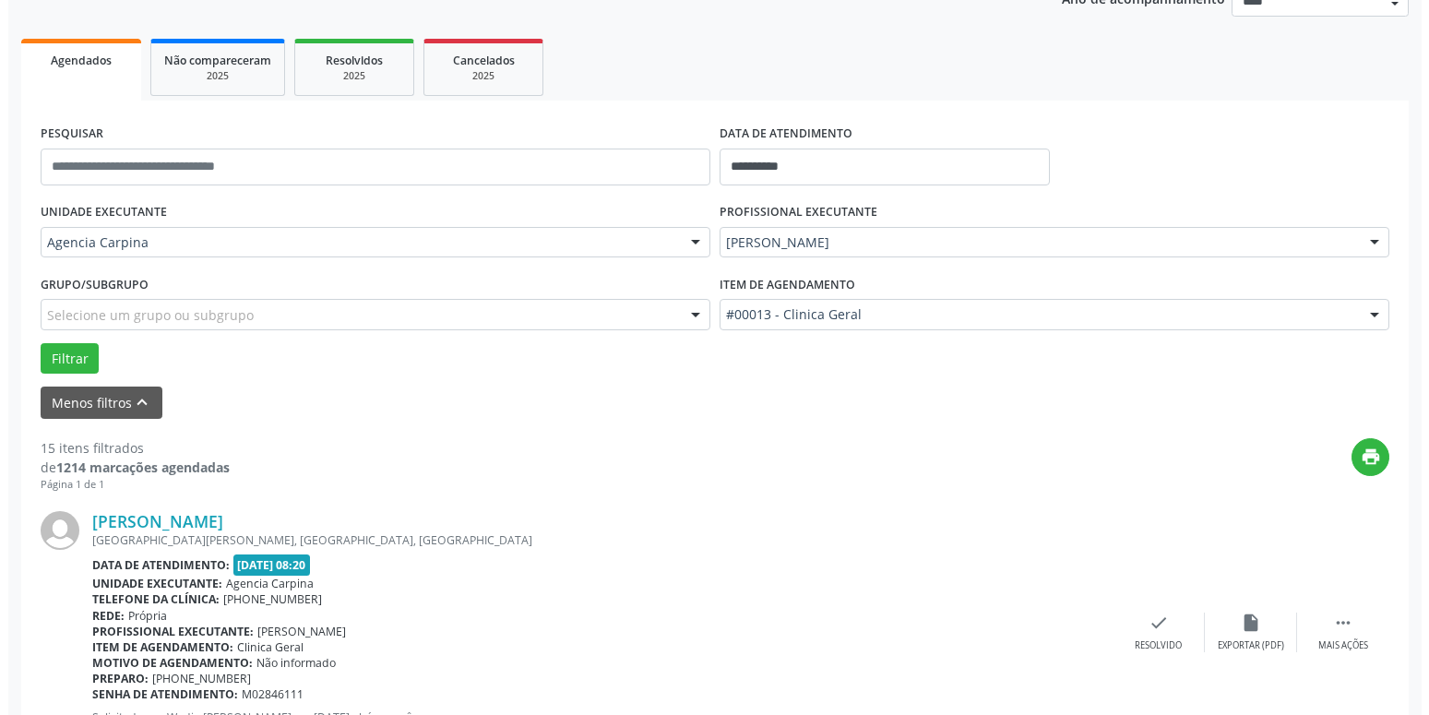
scroll to position [373, 0]
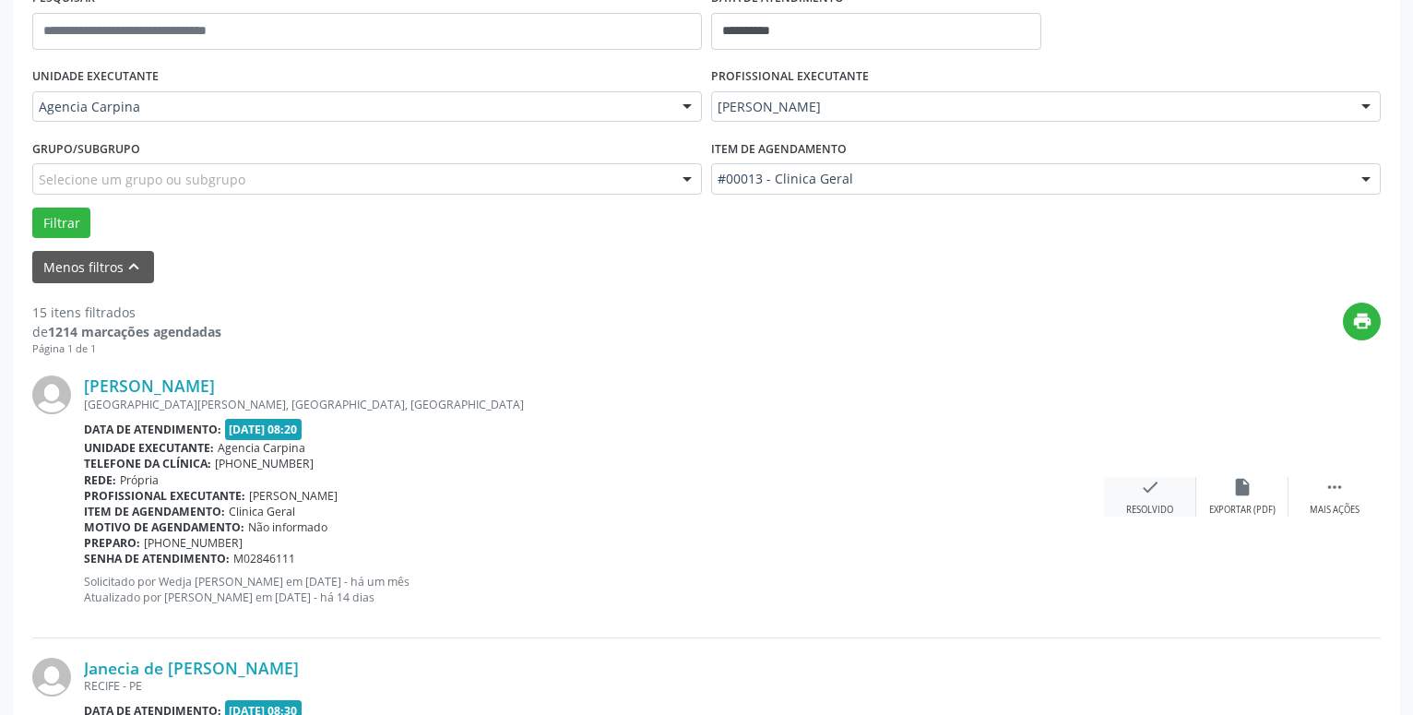
click at [1148, 480] on icon "check" at bounding box center [1150, 487] width 20 height 20
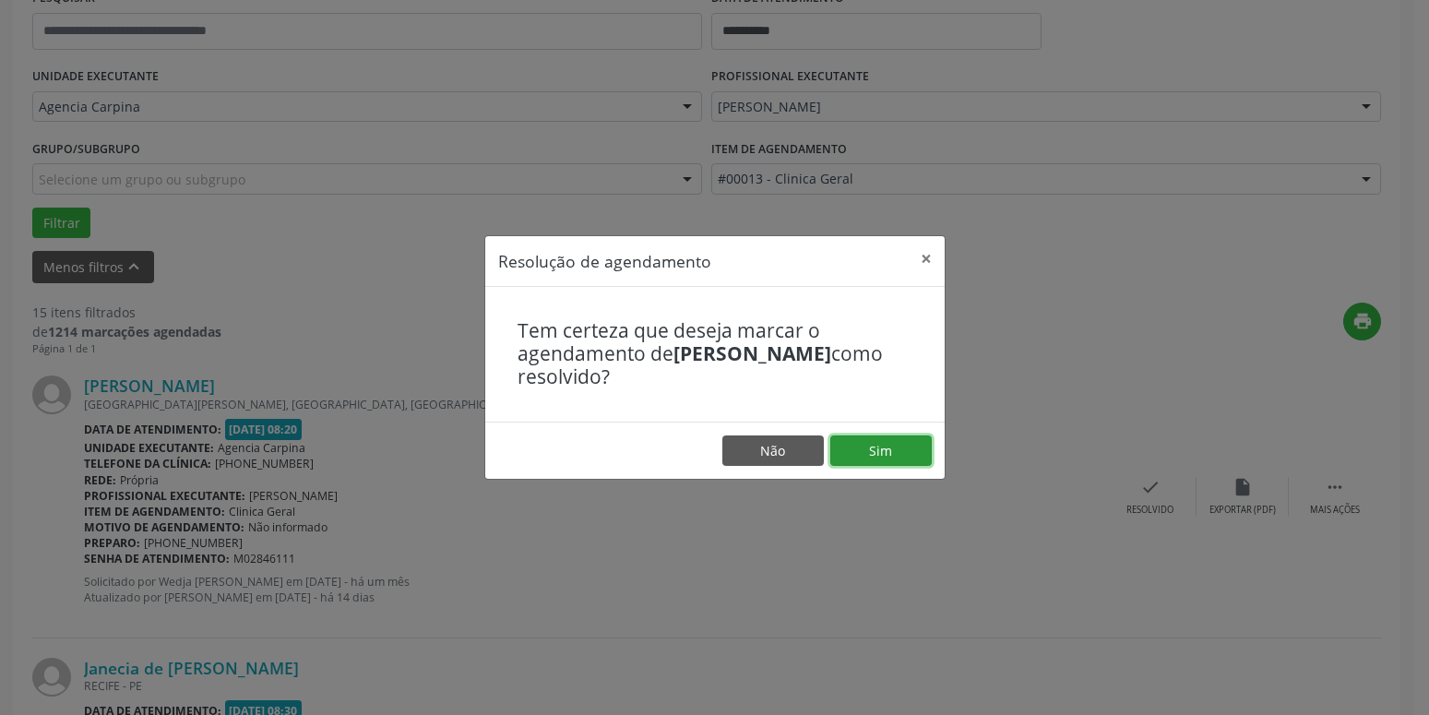
click at [858, 453] on button "Sim" at bounding box center [880, 450] width 101 height 31
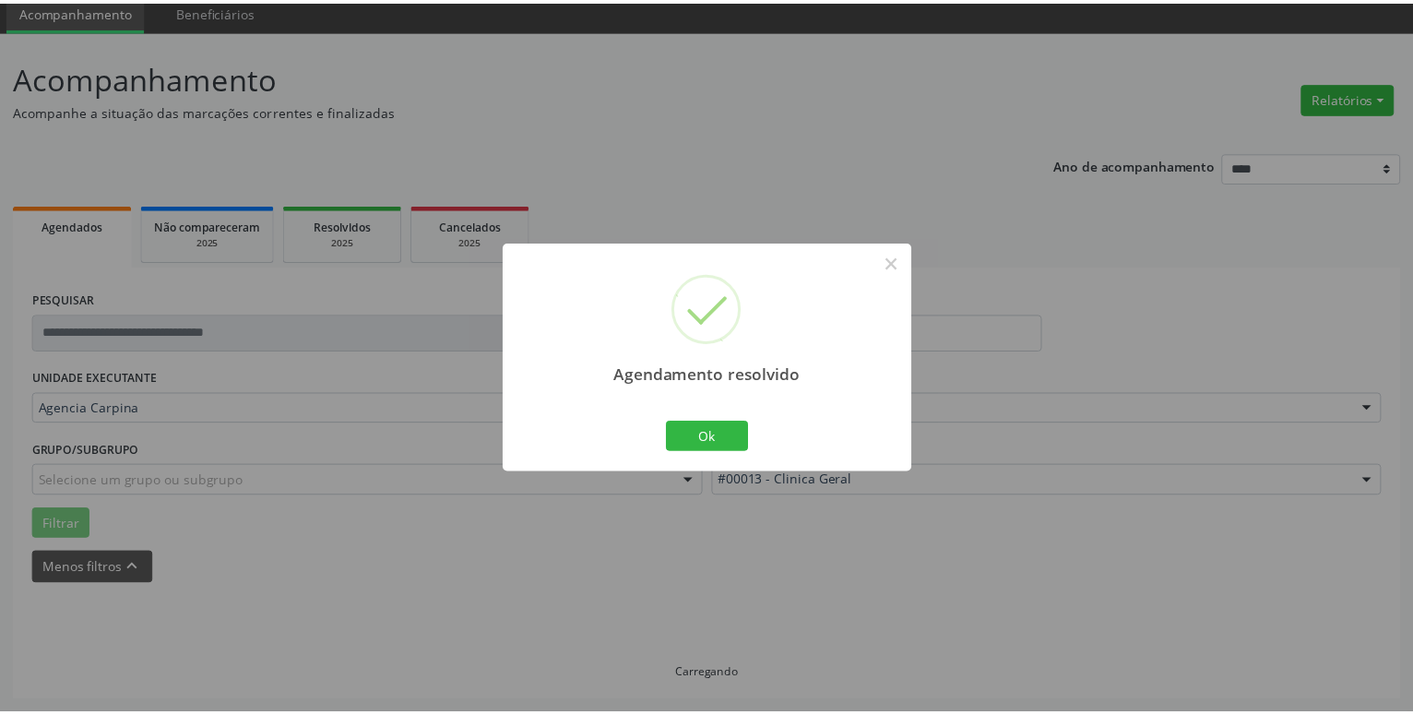
scroll to position [71, 0]
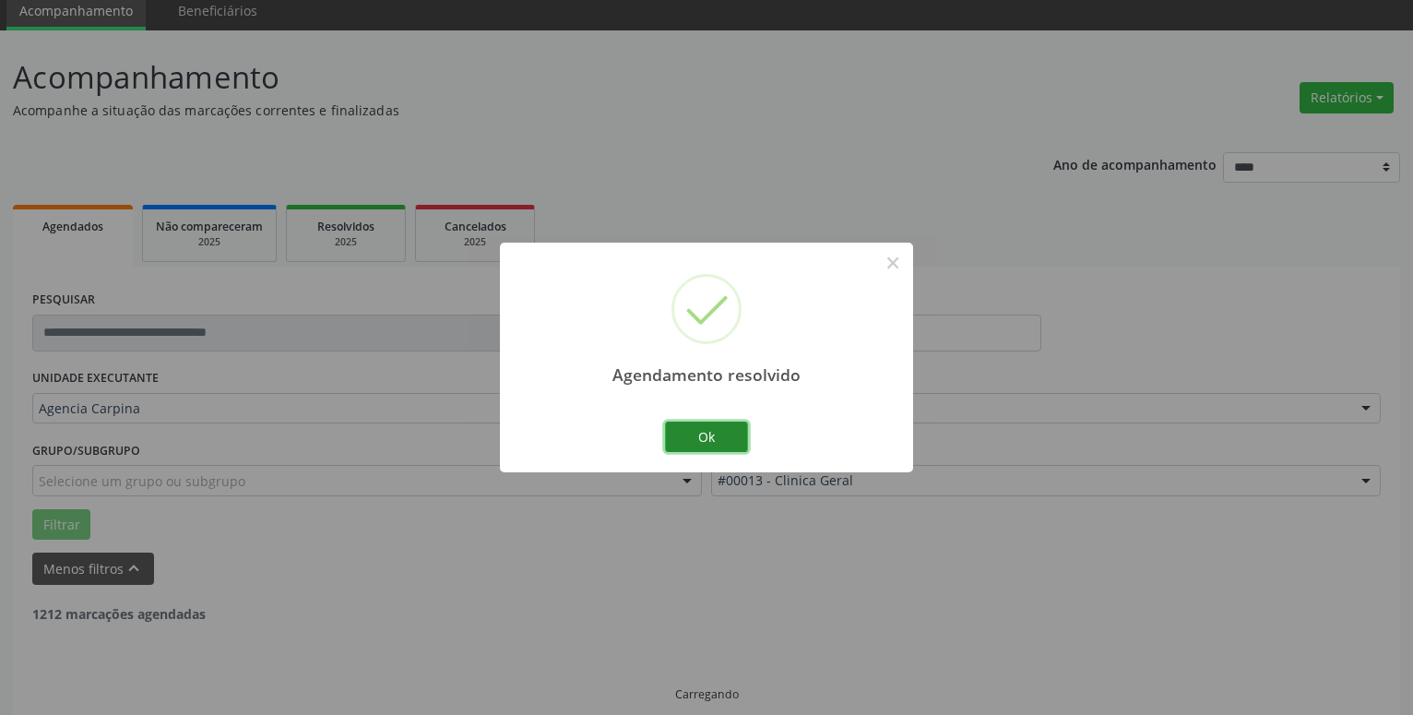
click at [699, 429] on button "Ok" at bounding box center [706, 437] width 83 height 31
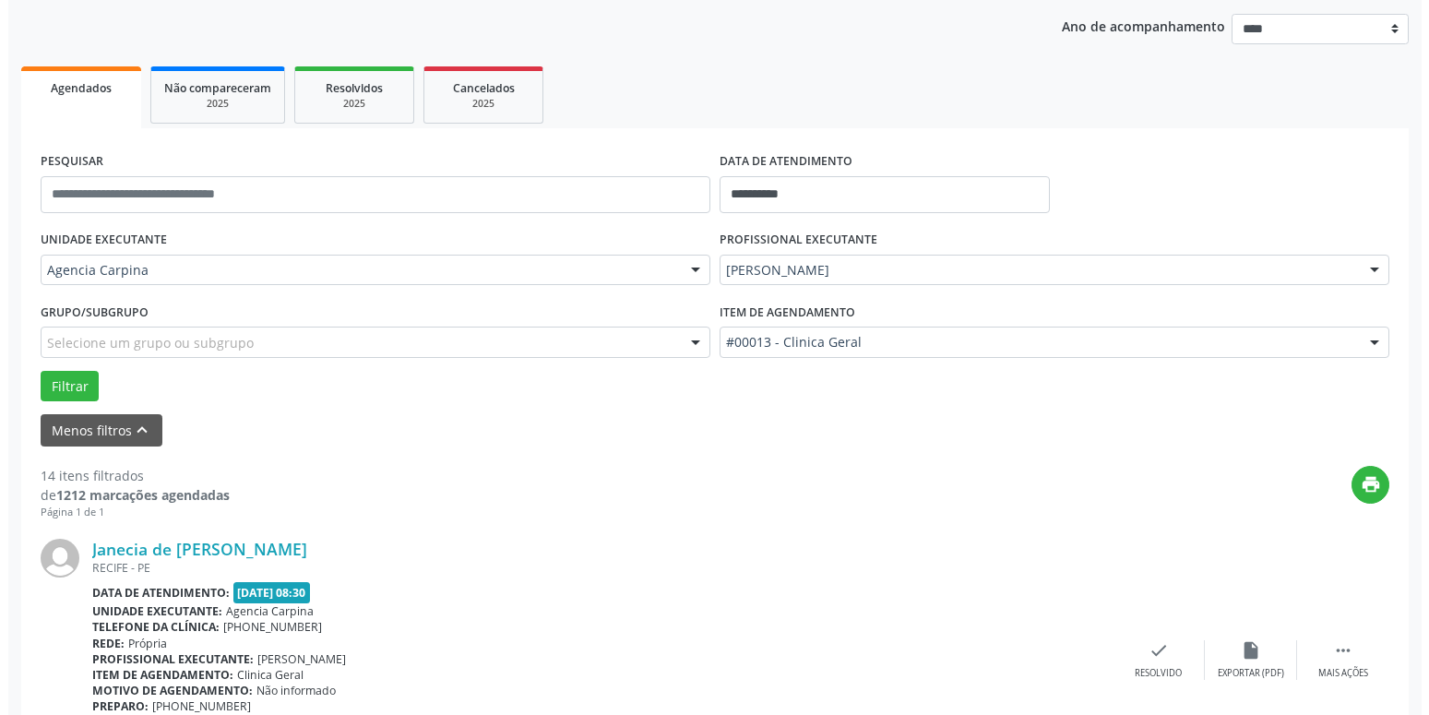
scroll to position [353, 0]
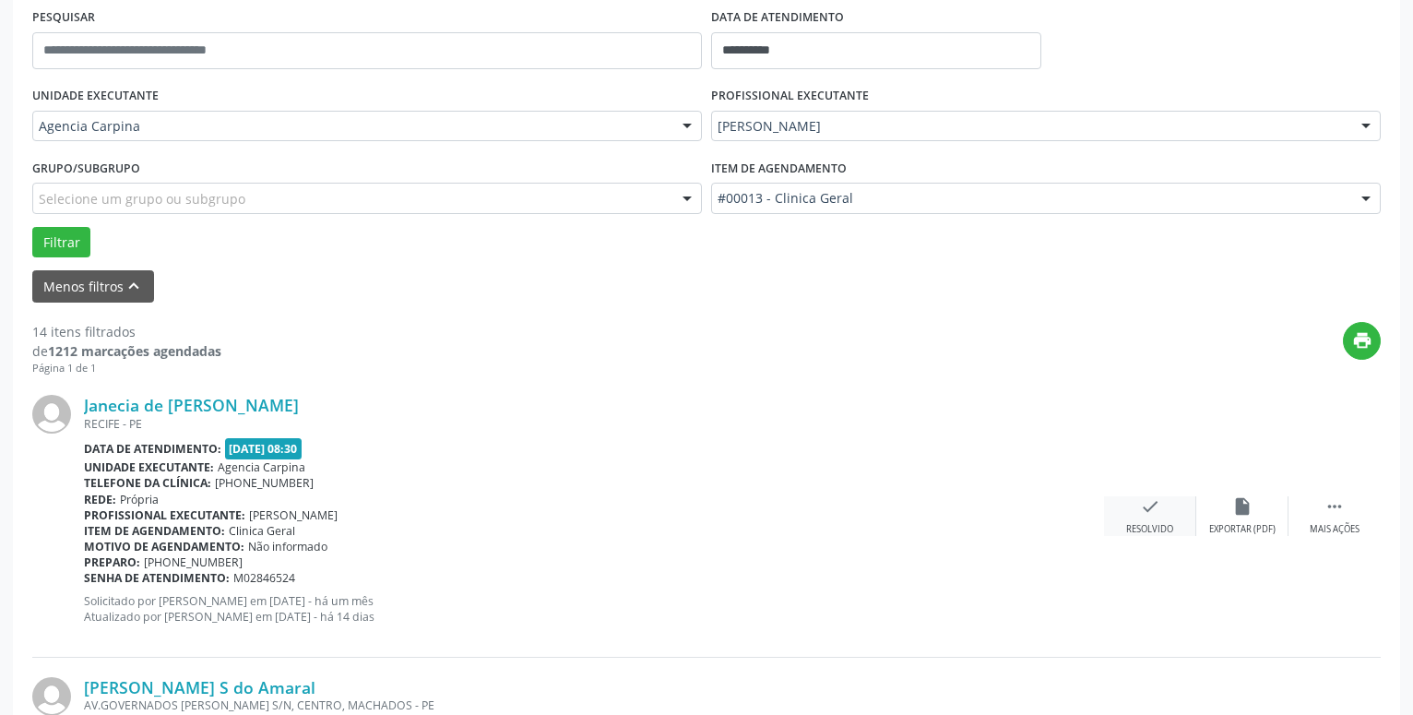
click at [1146, 517] on icon "check" at bounding box center [1150, 506] width 20 height 20
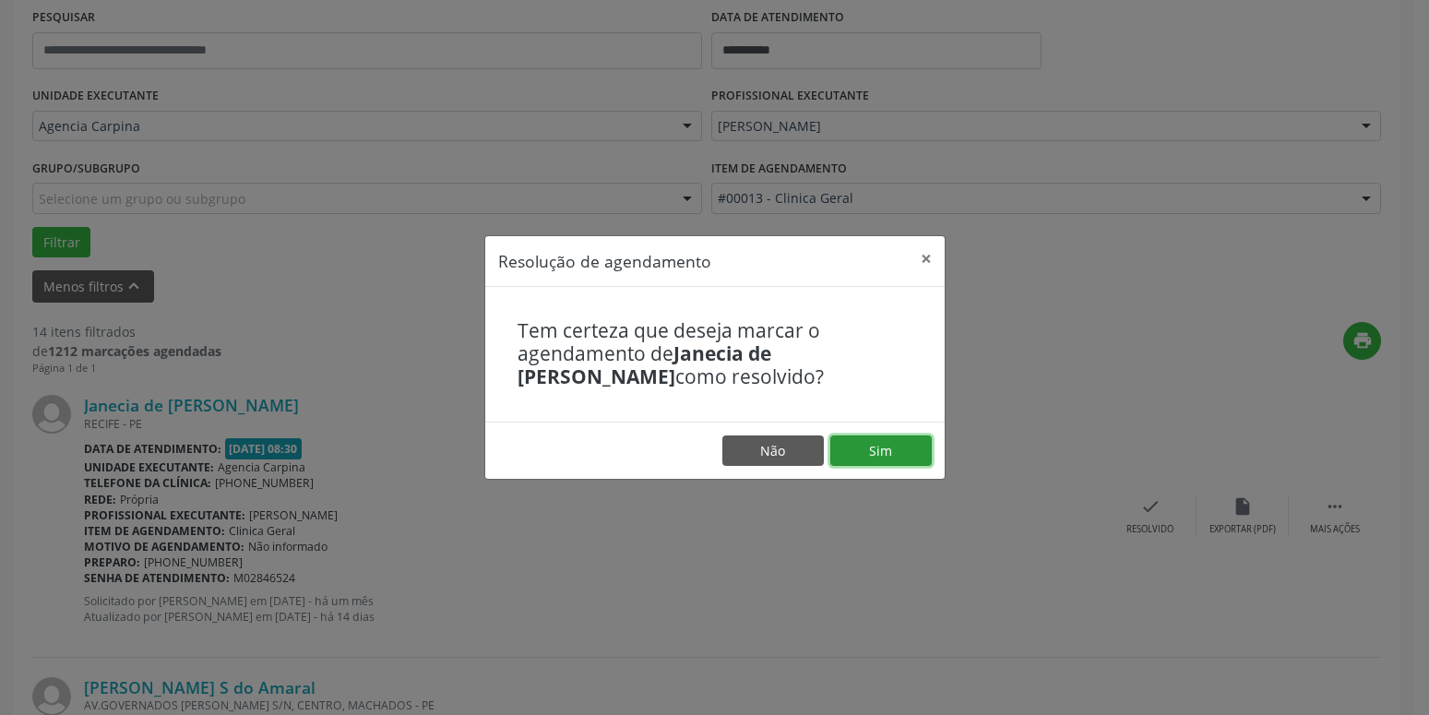
click at [898, 440] on button "Sim" at bounding box center [880, 450] width 101 height 31
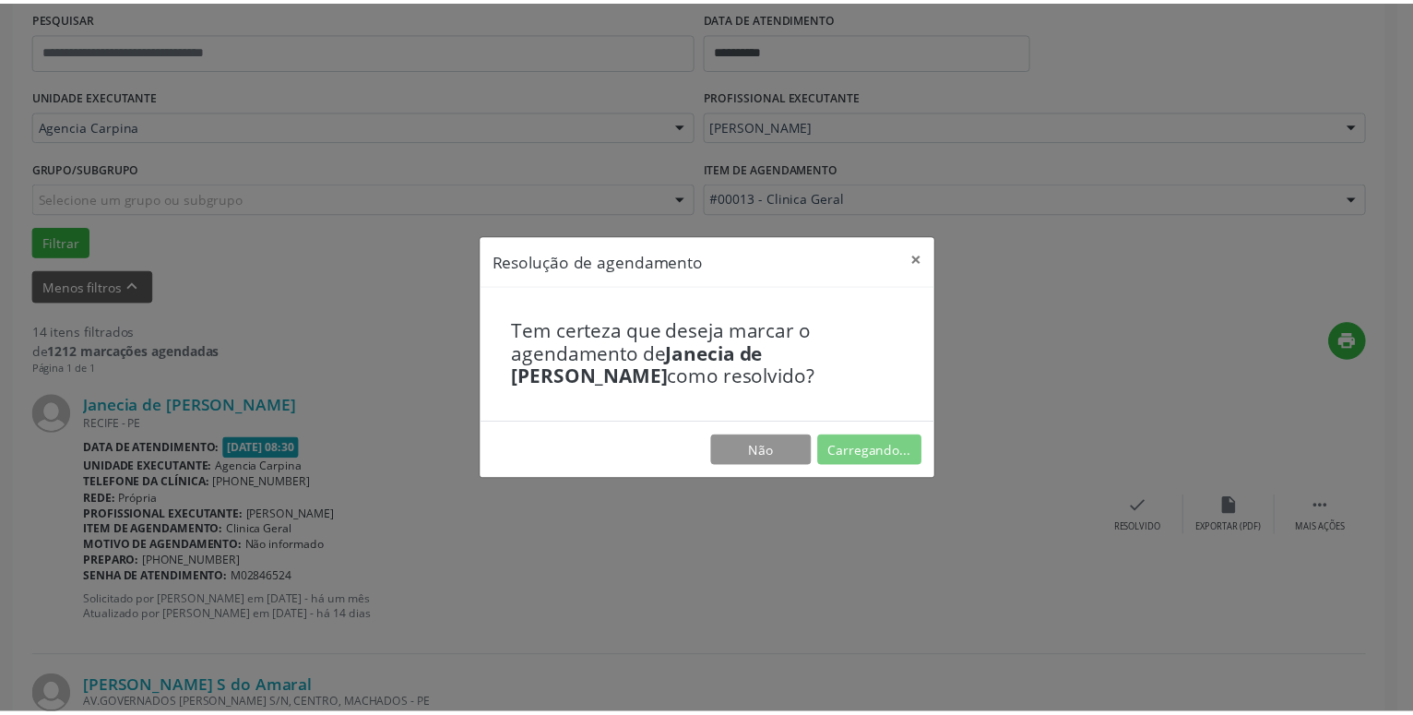
scroll to position [71, 0]
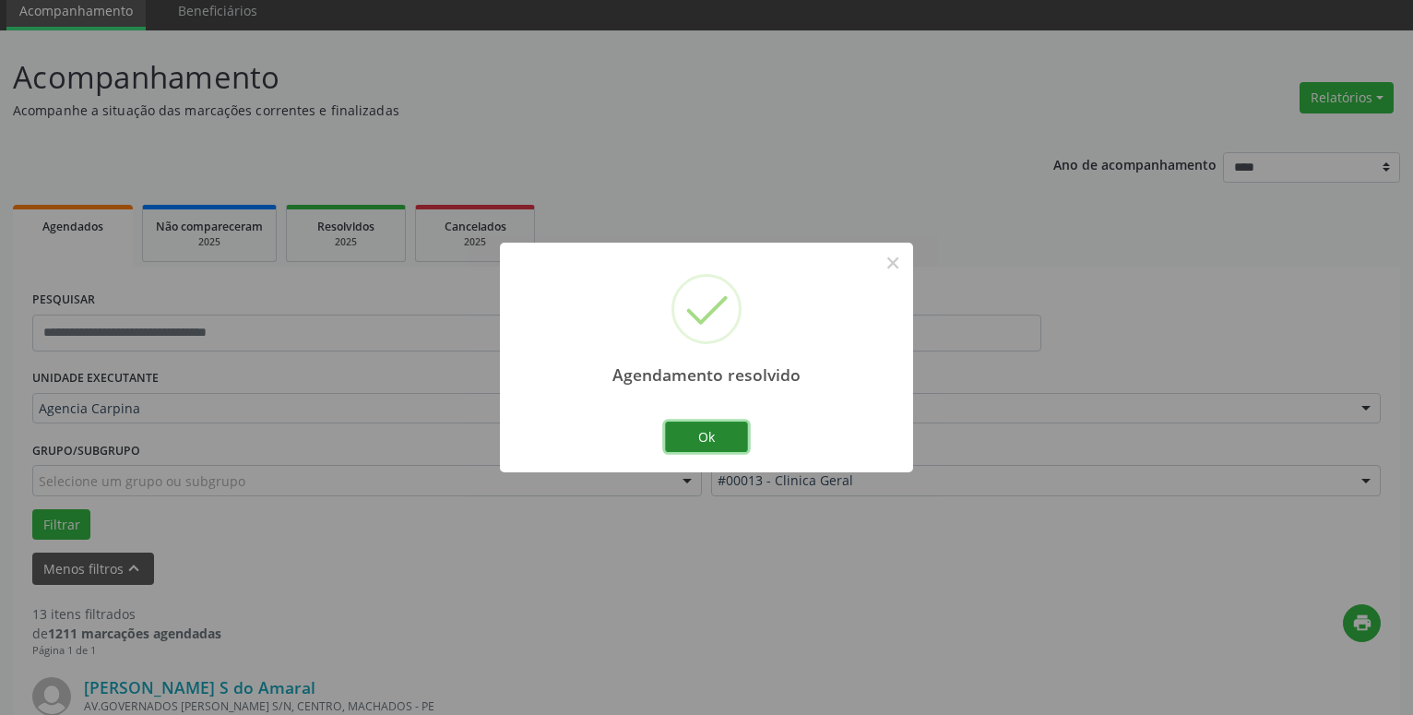
click at [731, 438] on button "Ok" at bounding box center [706, 437] width 83 height 31
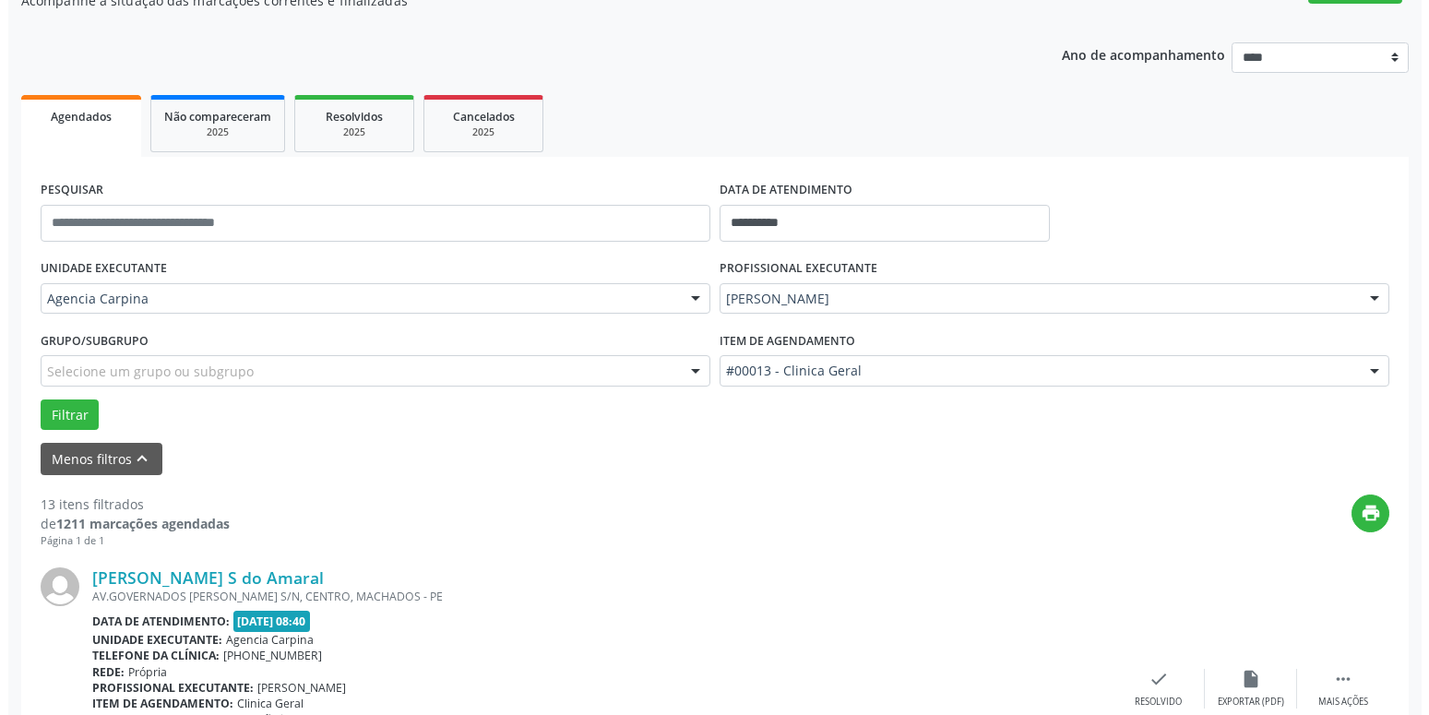
scroll to position [259, 0]
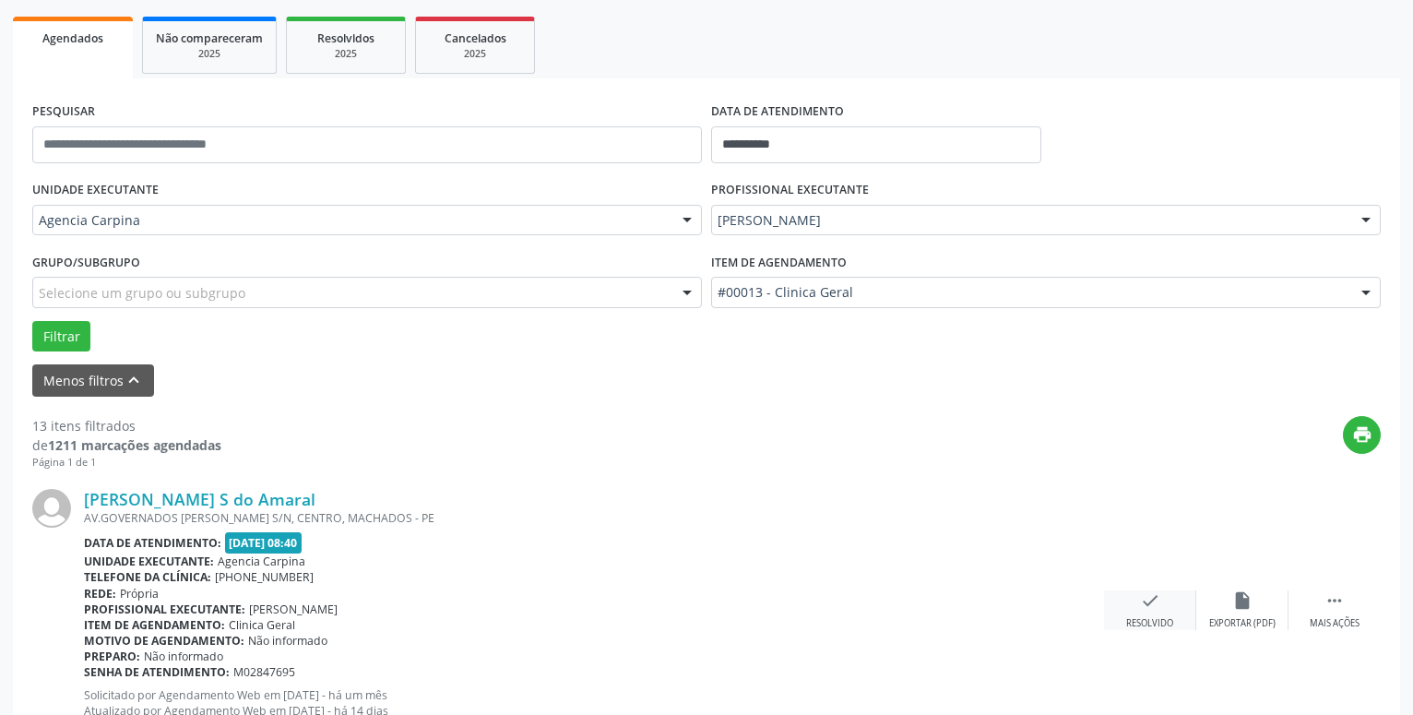
click at [1140, 608] on icon "check" at bounding box center [1150, 600] width 20 height 20
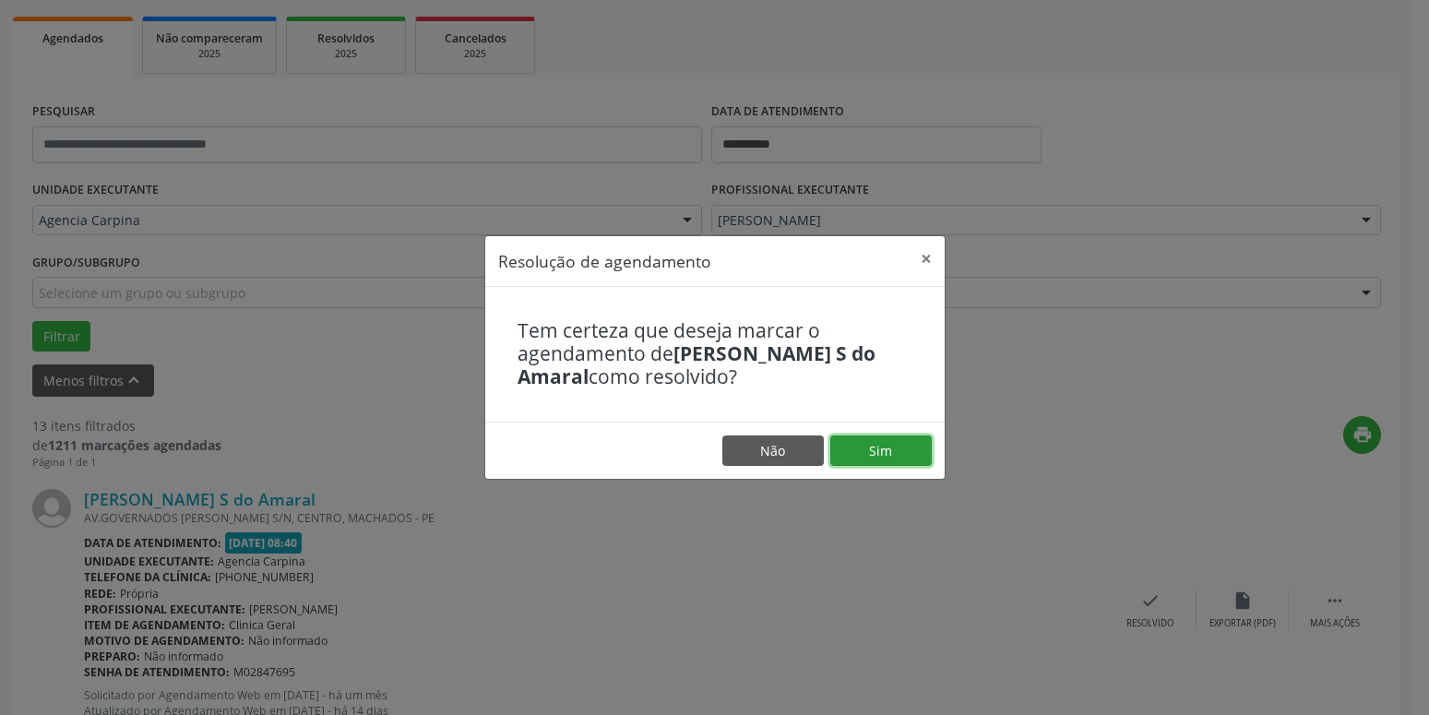
click at [903, 454] on button "Sim" at bounding box center [880, 450] width 101 height 31
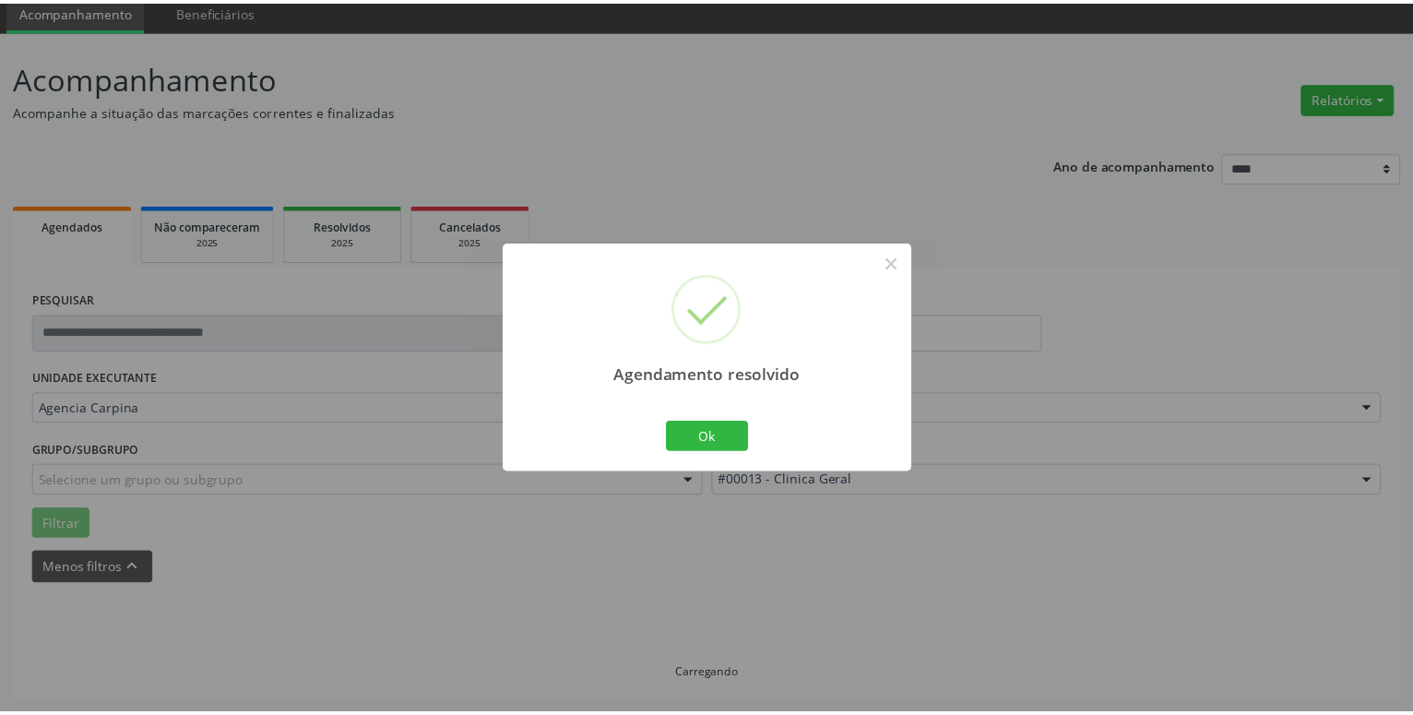
scroll to position [71, 0]
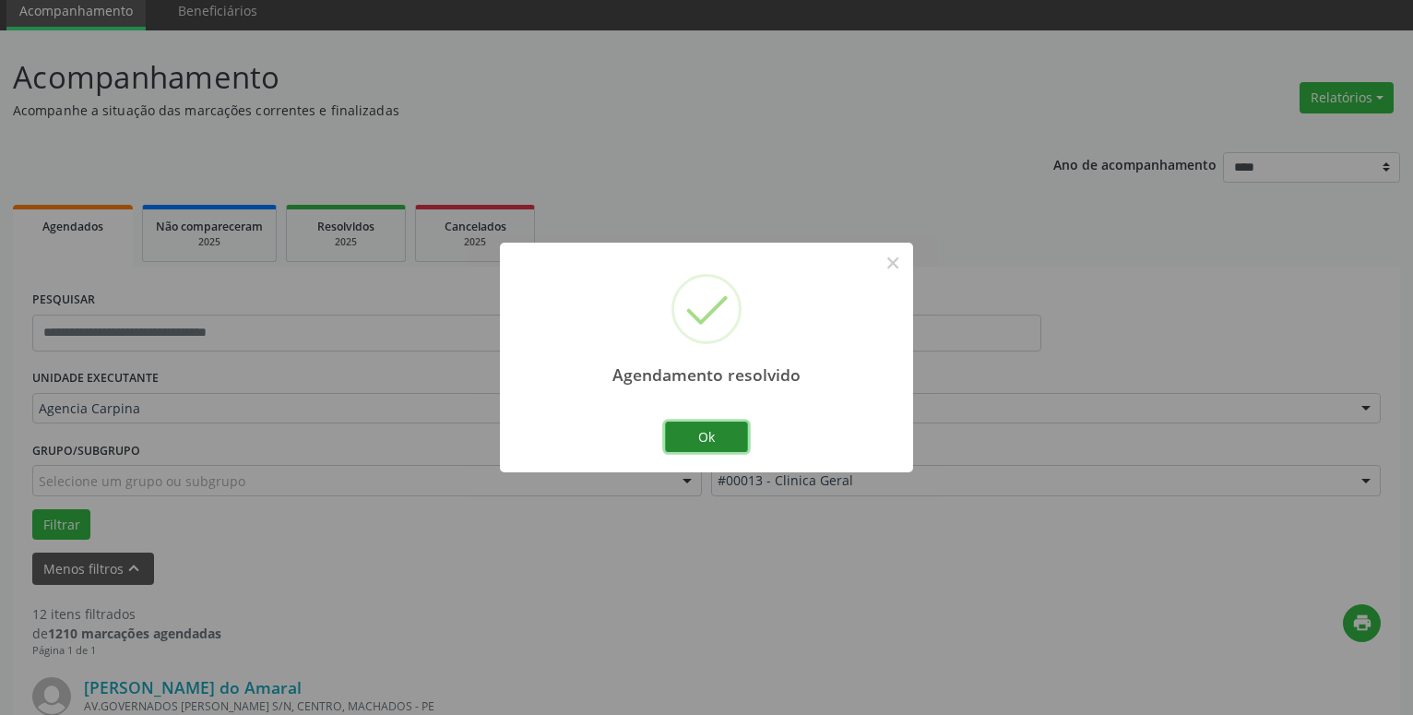
click at [713, 444] on button "Ok" at bounding box center [706, 437] width 83 height 31
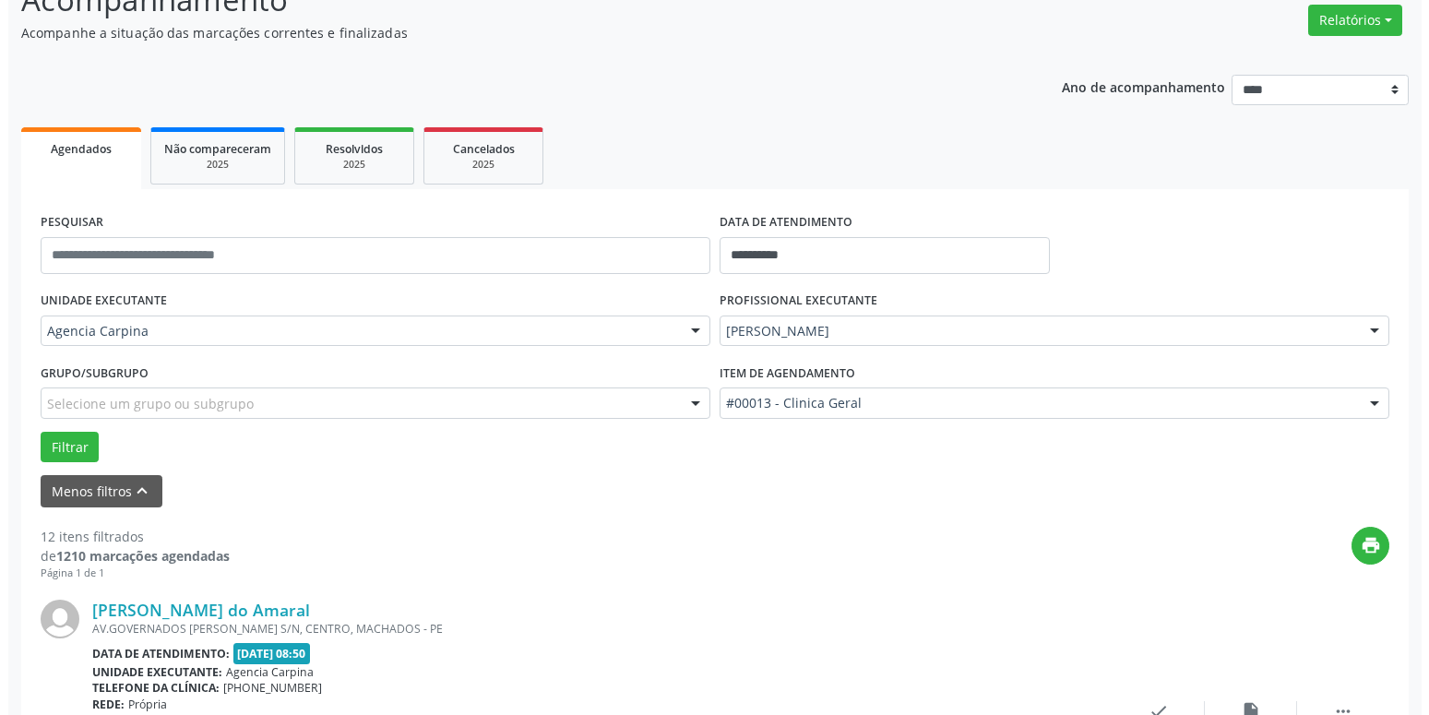
scroll to position [447, 0]
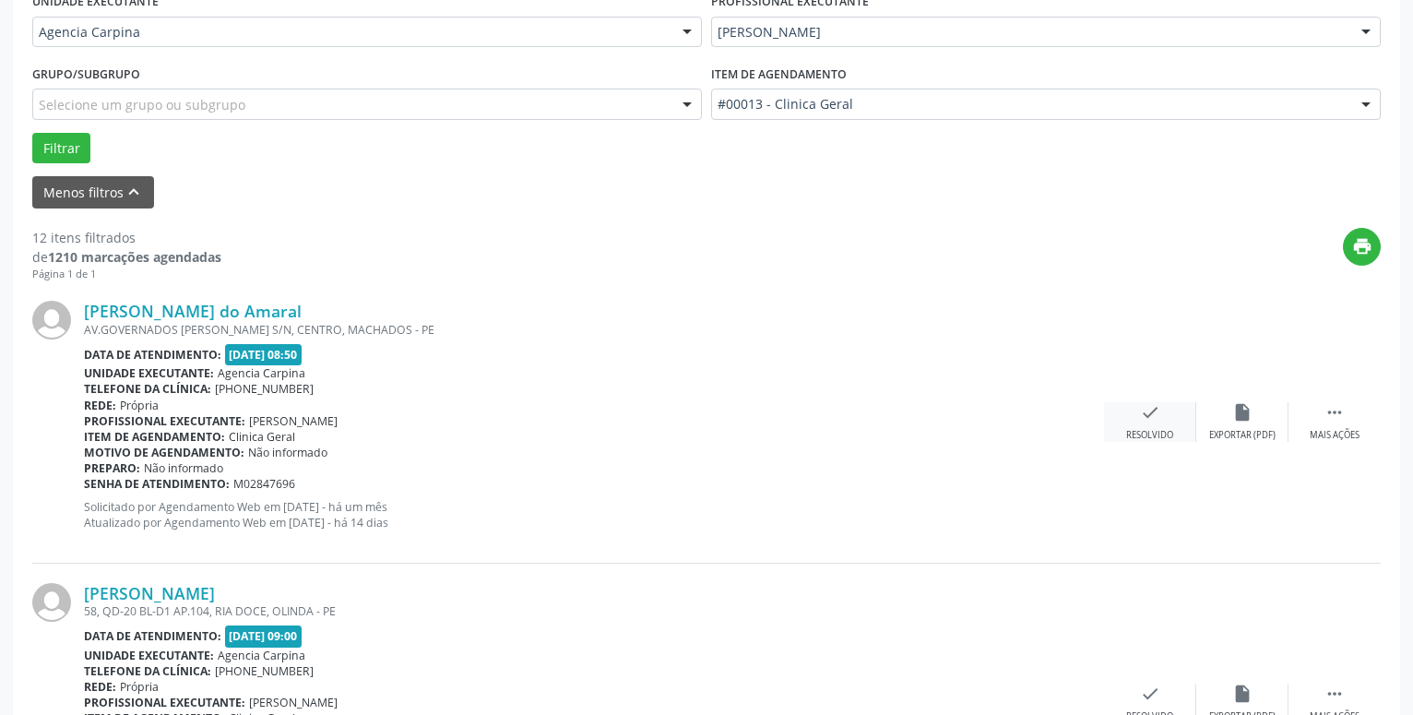
click at [1151, 422] on icon "check" at bounding box center [1150, 412] width 20 height 20
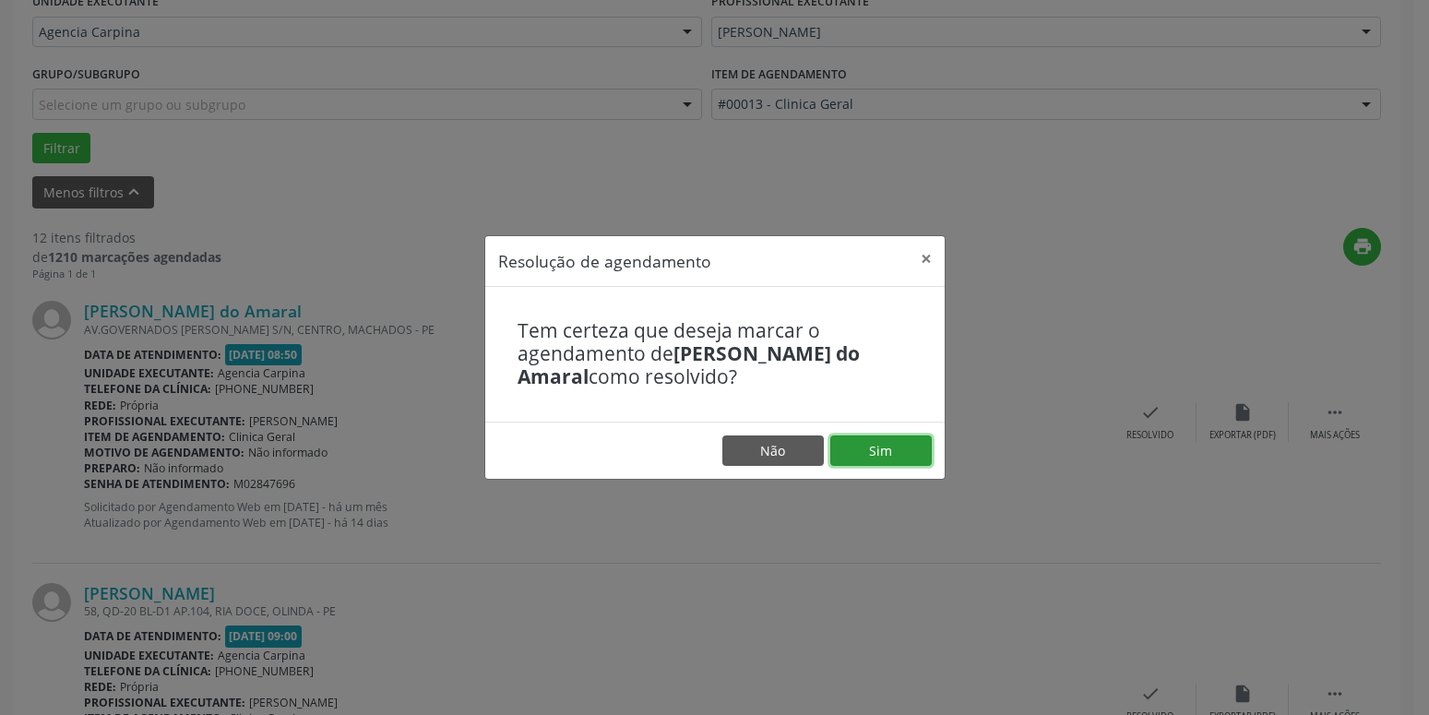
click at [901, 453] on button "Sim" at bounding box center [880, 450] width 101 height 31
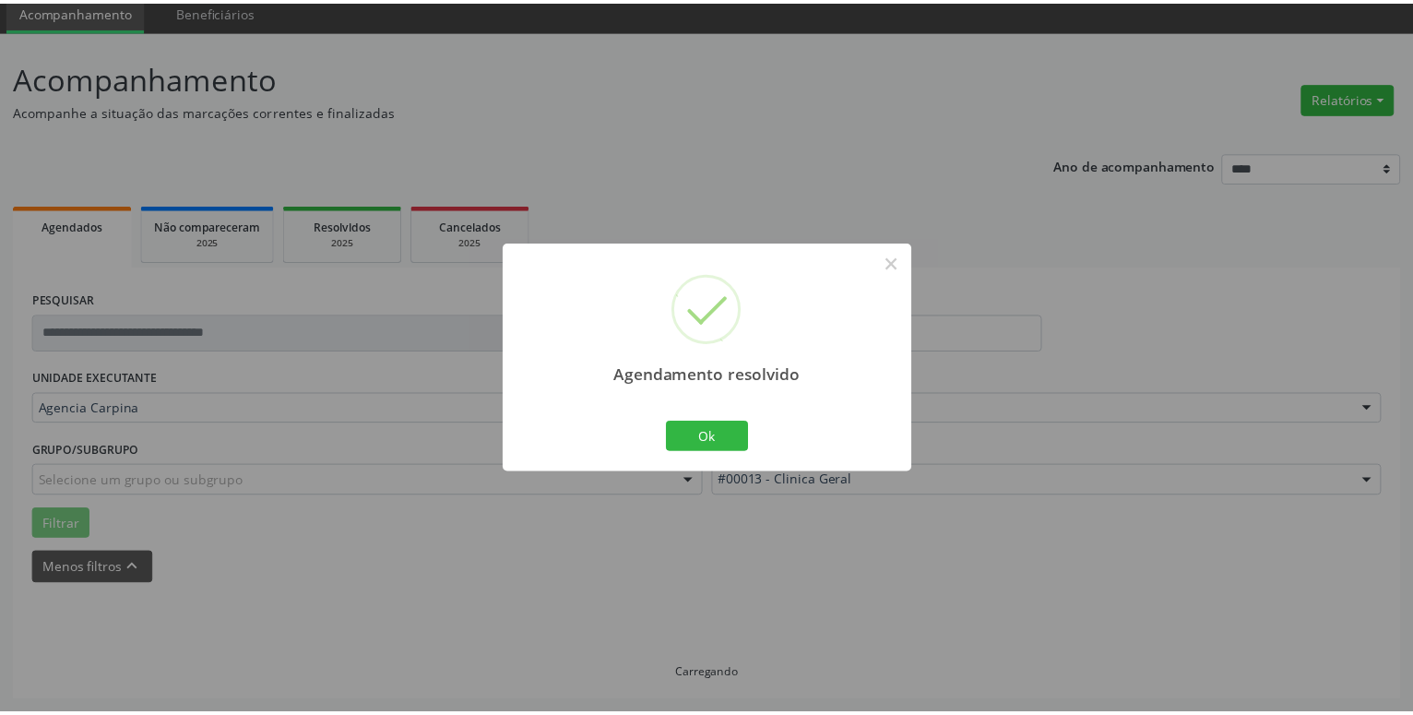
scroll to position [71, 0]
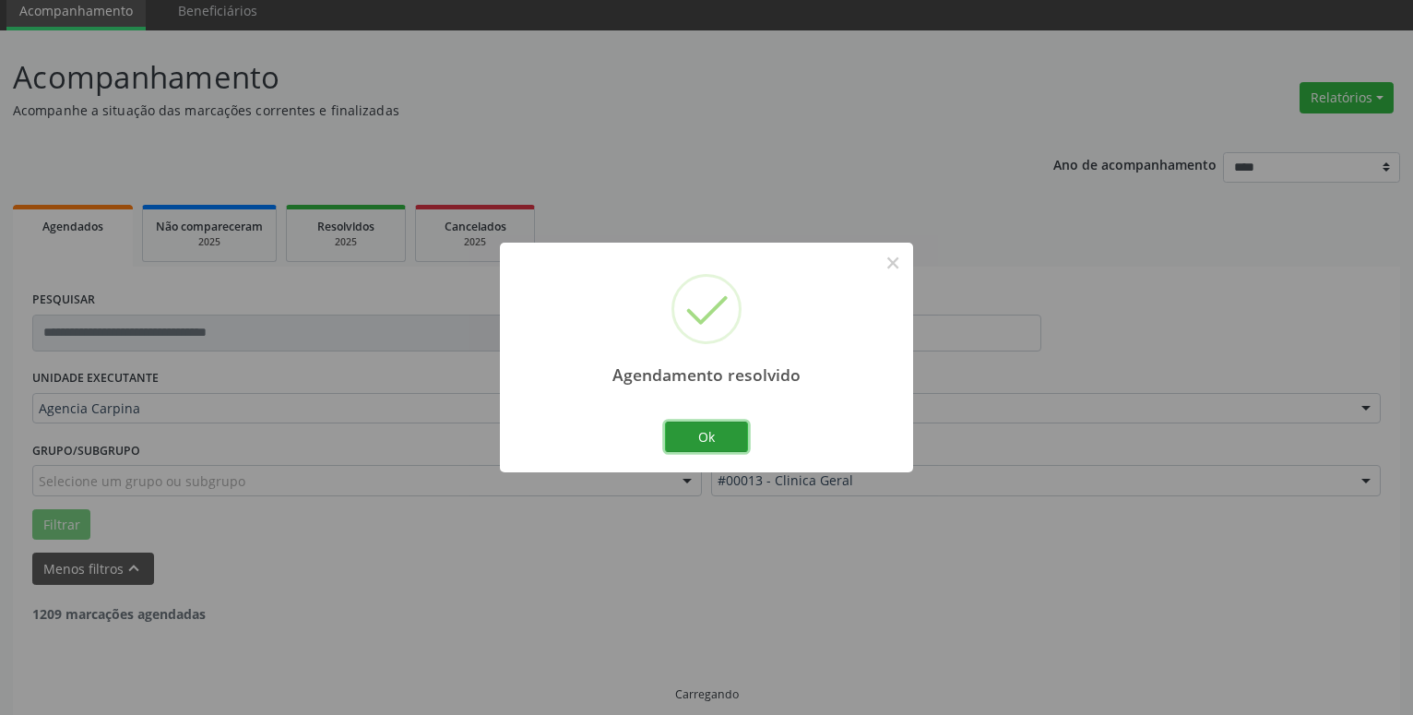
click at [733, 440] on button "Ok" at bounding box center [706, 437] width 83 height 31
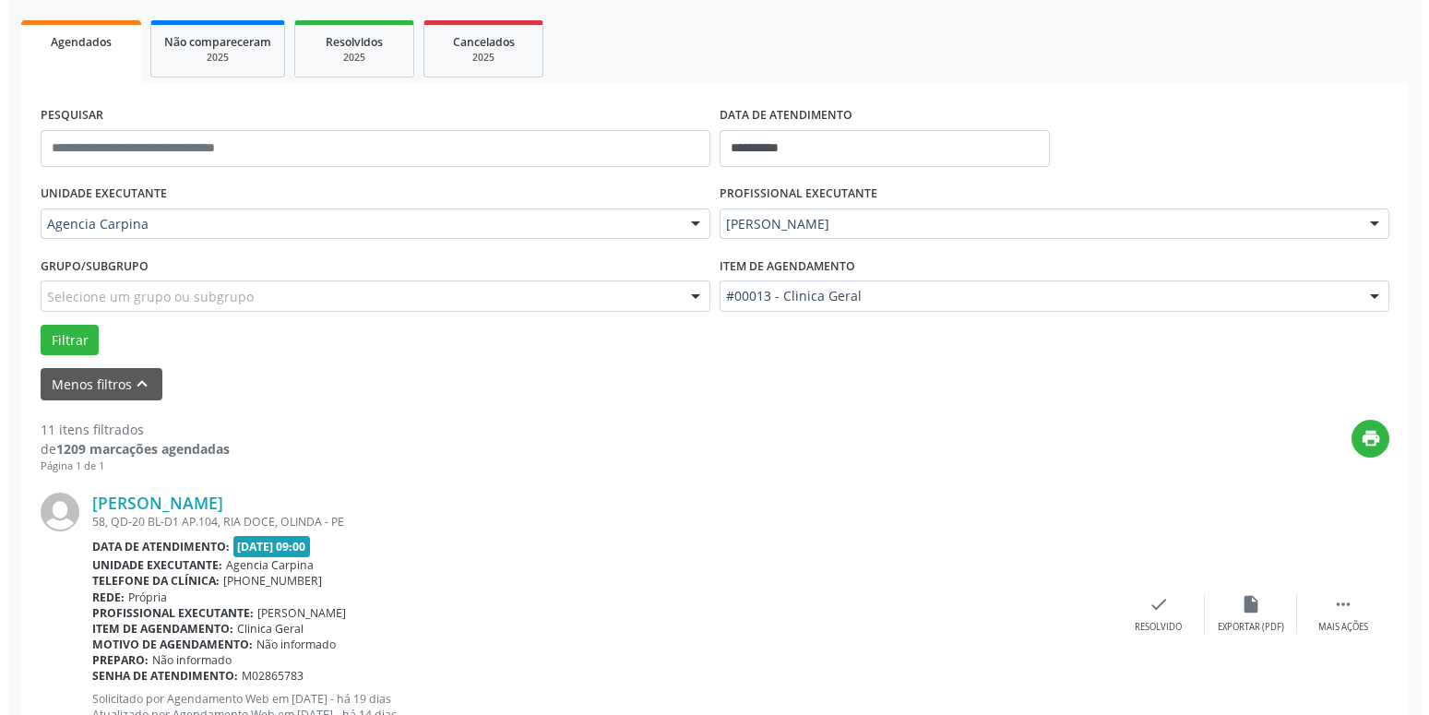
scroll to position [259, 0]
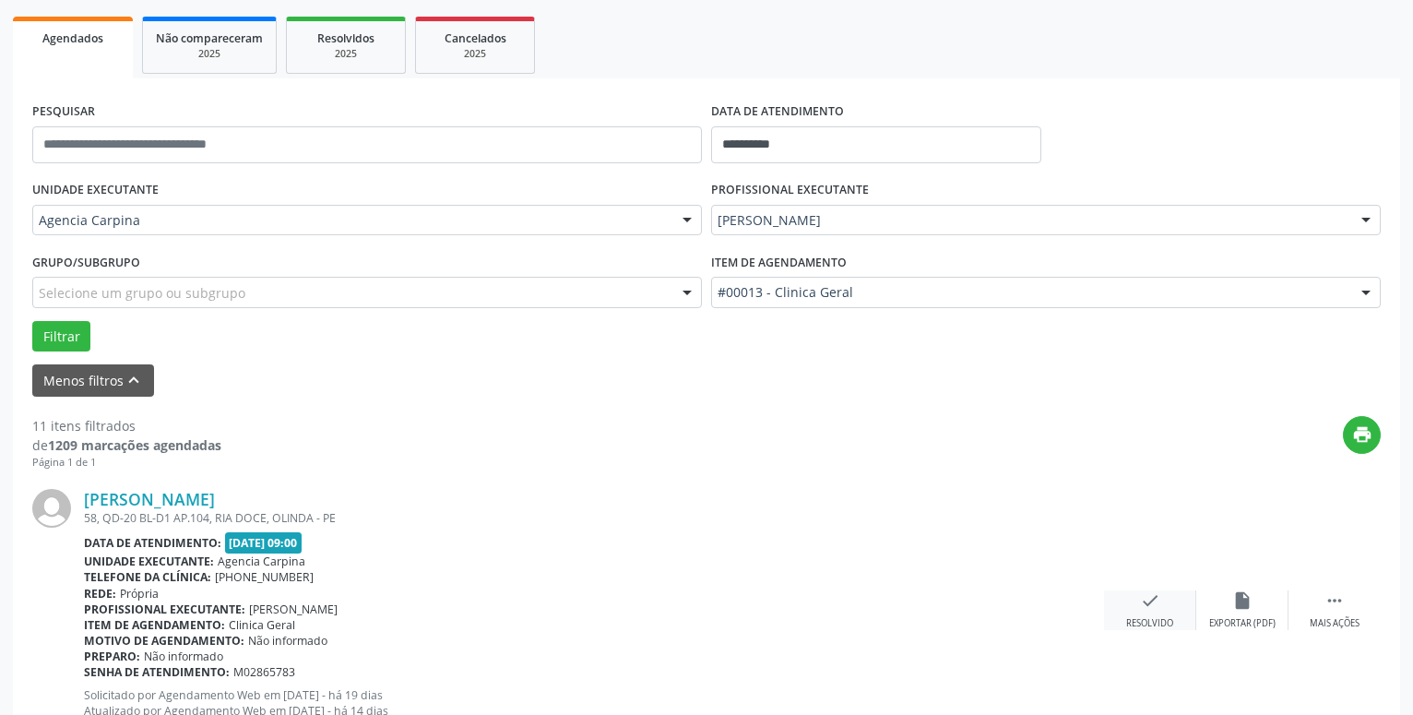
click at [1141, 599] on icon "check" at bounding box center [1150, 600] width 20 height 20
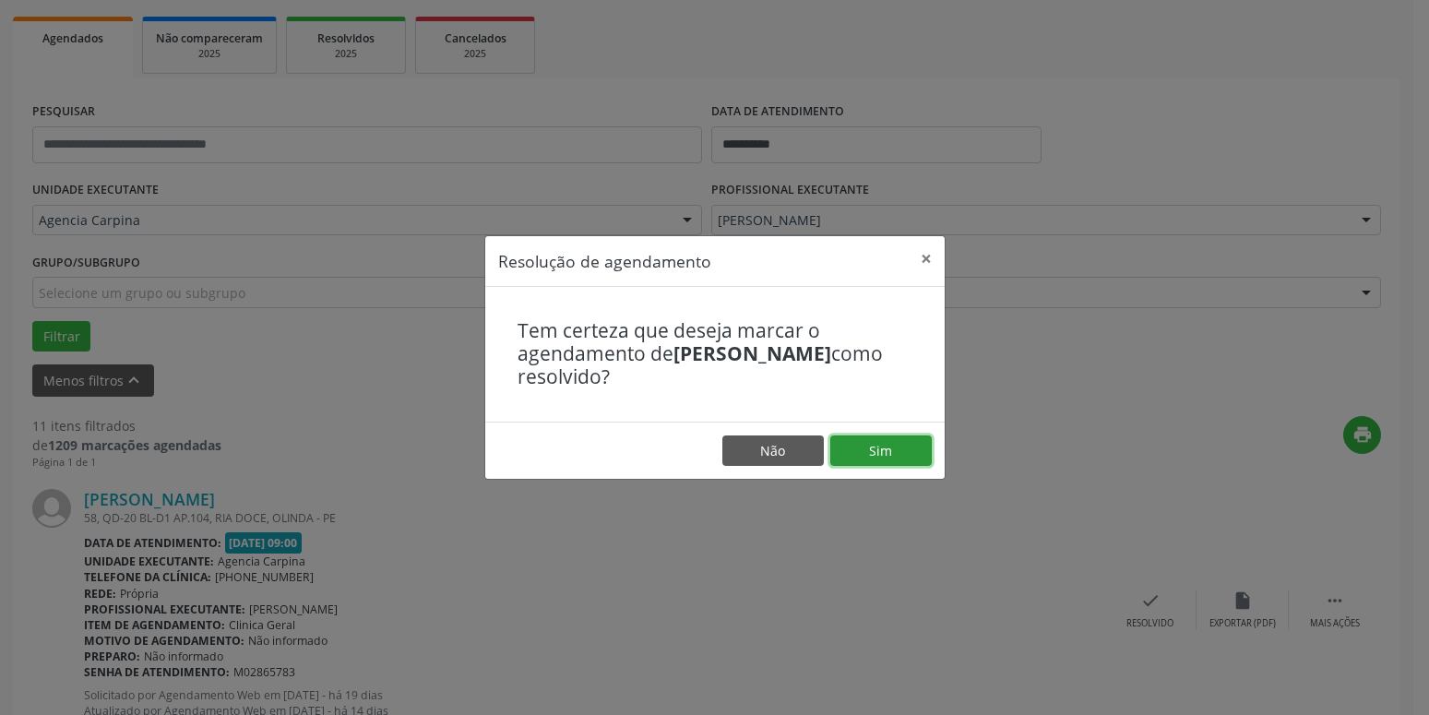
click at [914, 448] on button "Sim" at bounding box center [880, 450] width 101 height 31
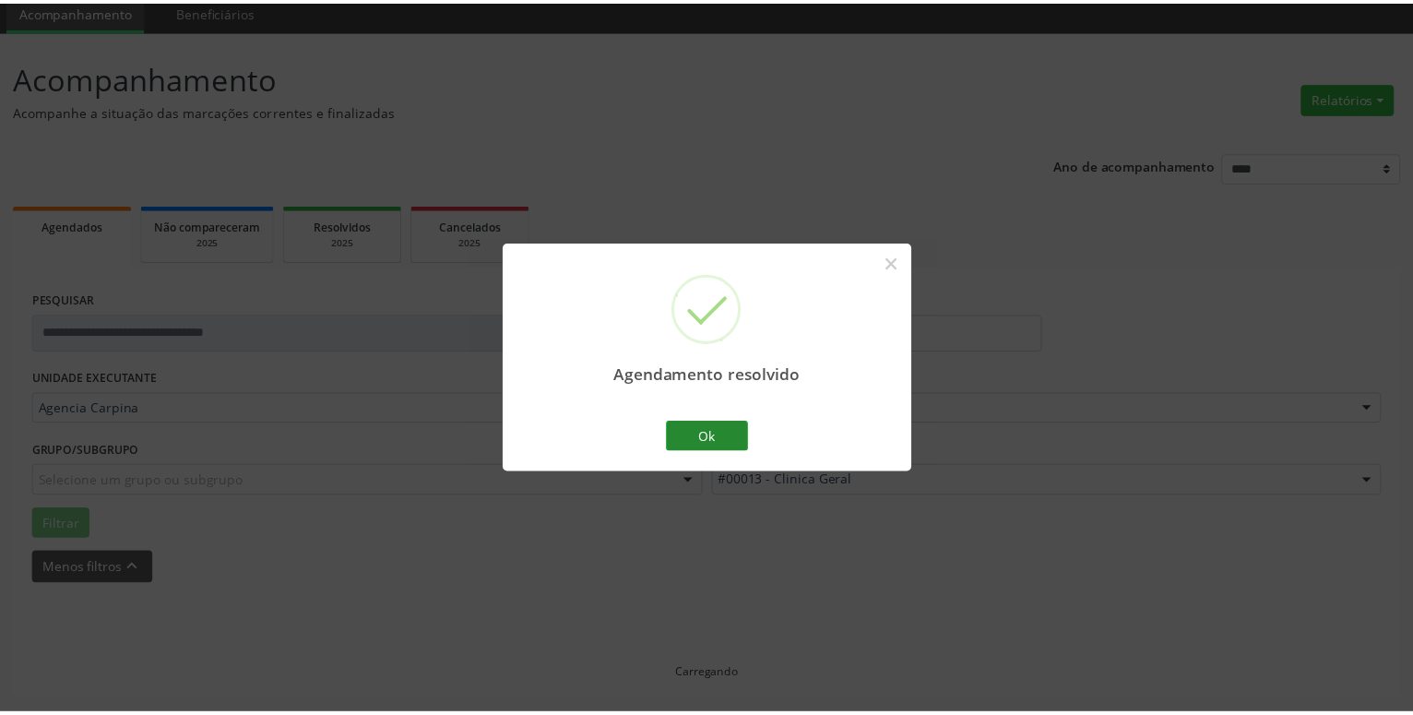
scroll to position [71, 0]
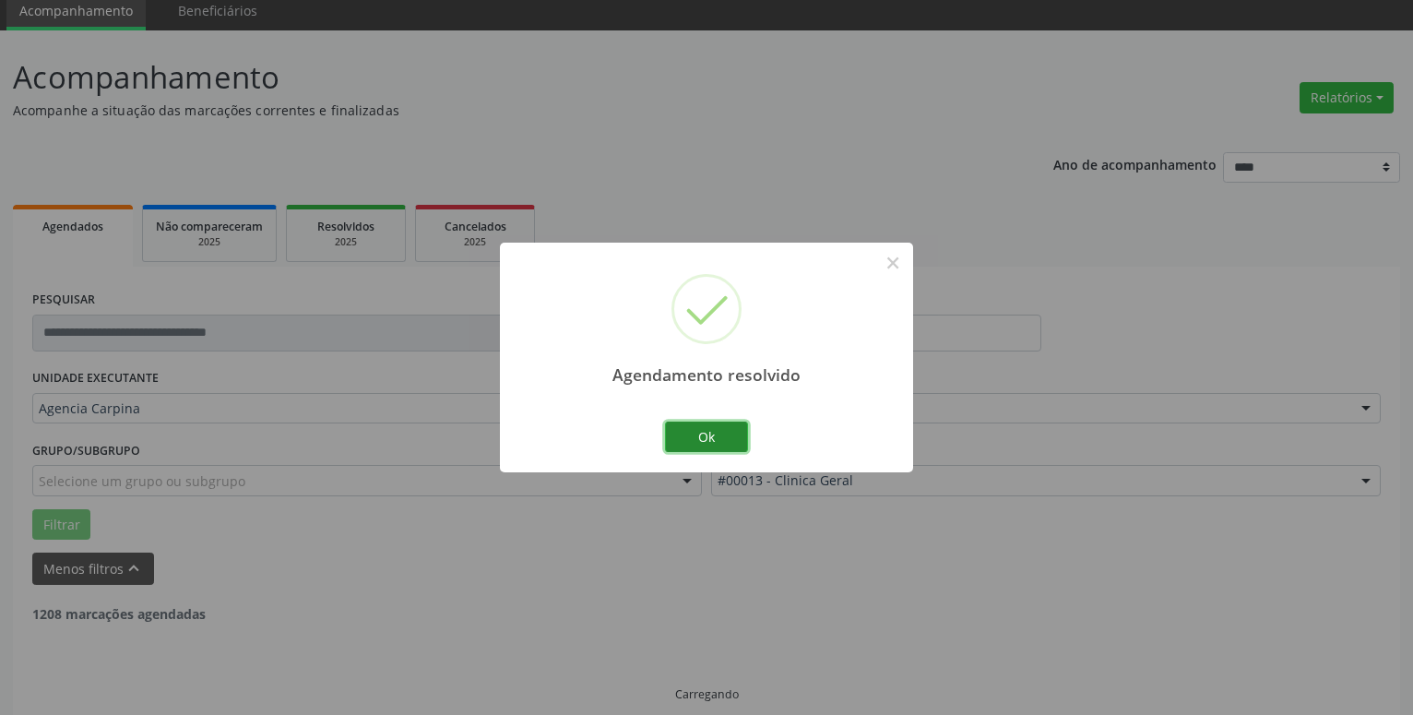
click at [684, 440] on button "Ok" at bounding box center [706, 437] width 83 height 31
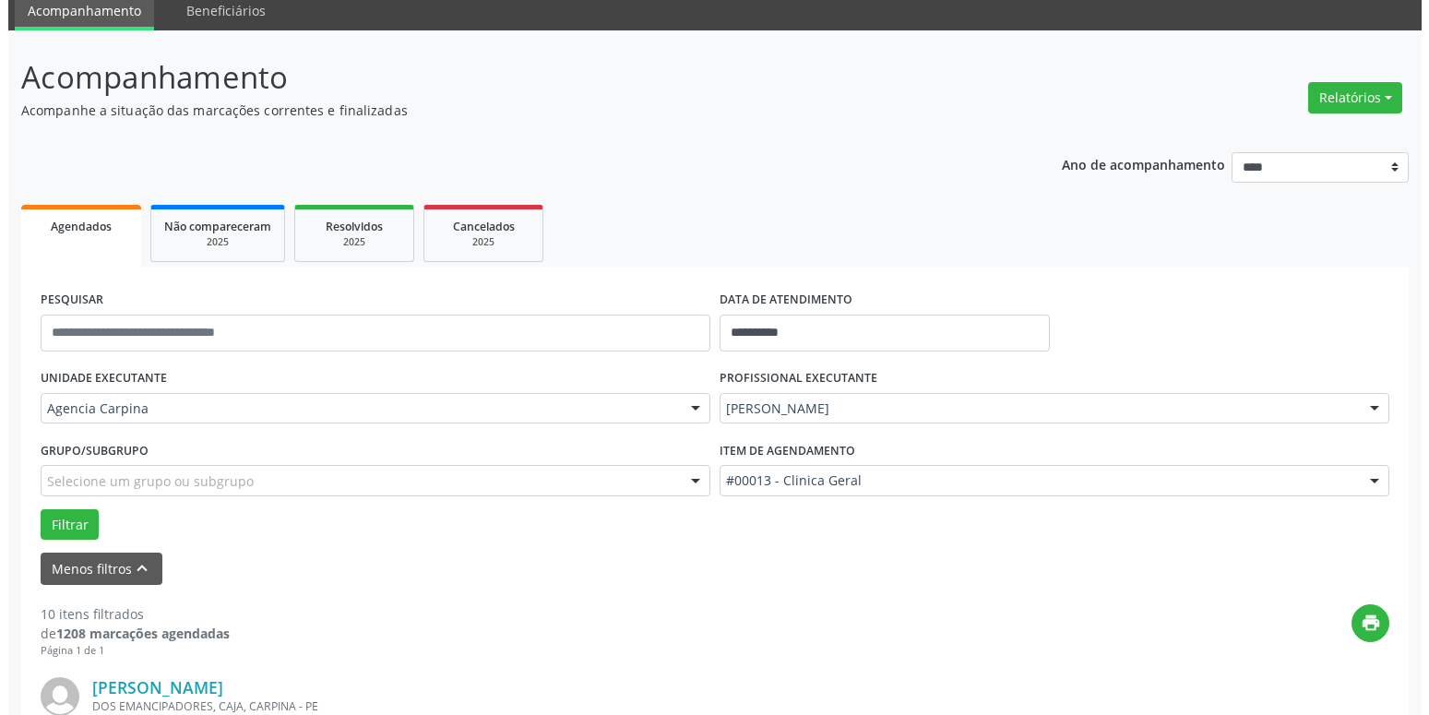
scroll to position [259, 0]
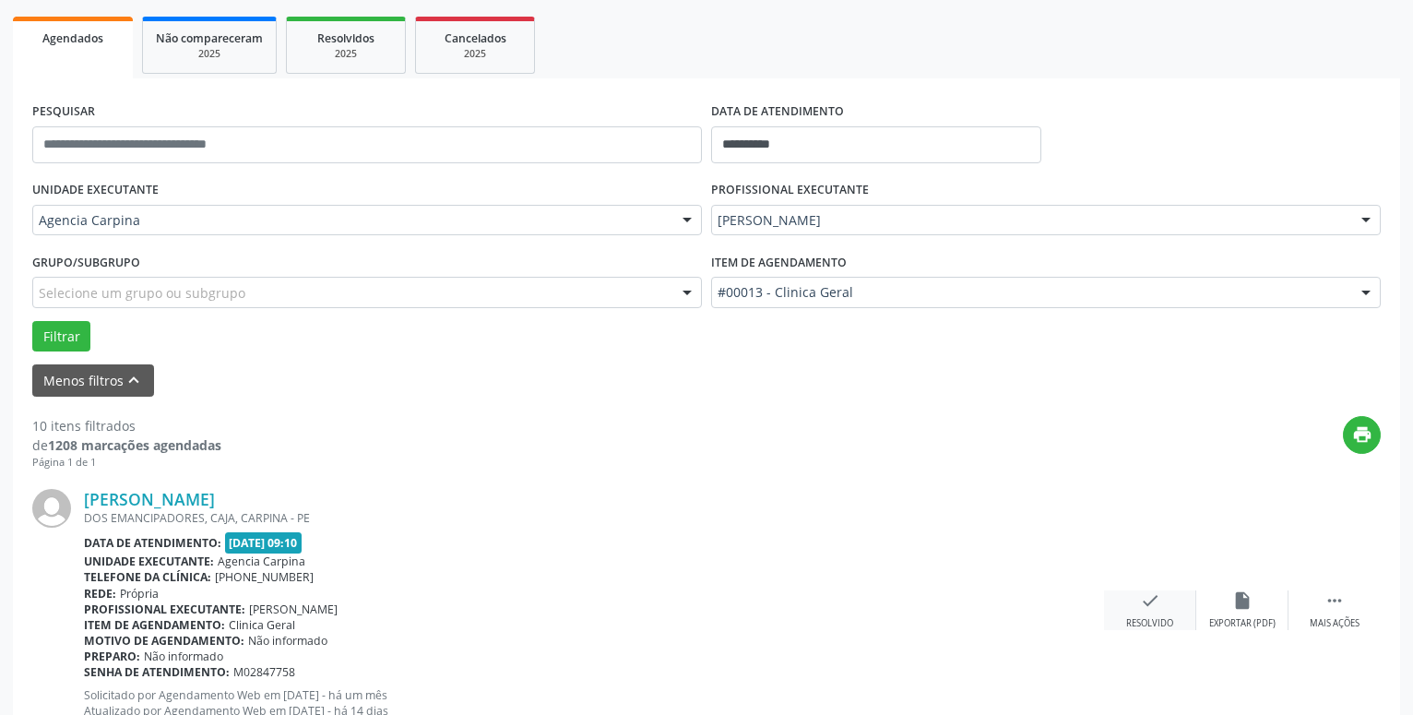
click at [1140, 611] on icon "check" at bounding box center [1150, 600] width 20 height 20
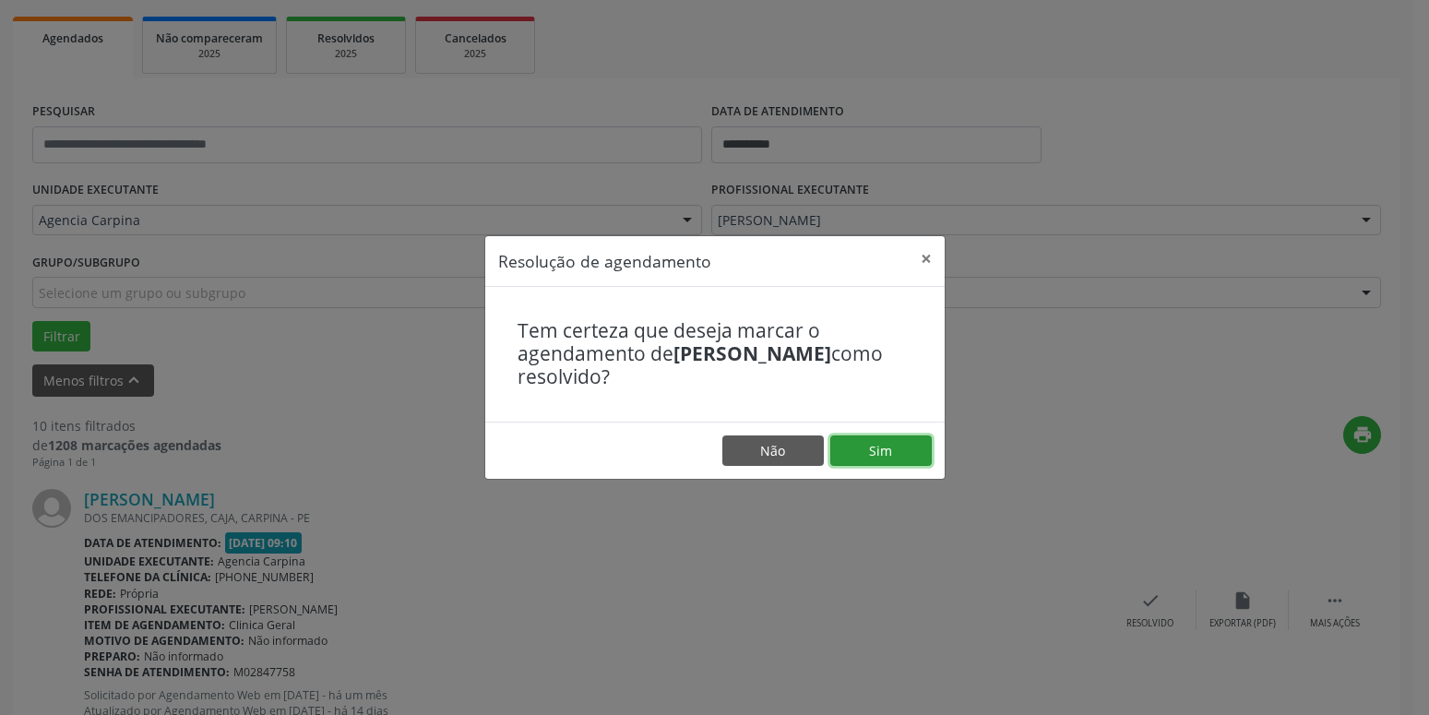
click at [895, 462] on button "Sim" at bounding box center [880, 450] width 101 height 31
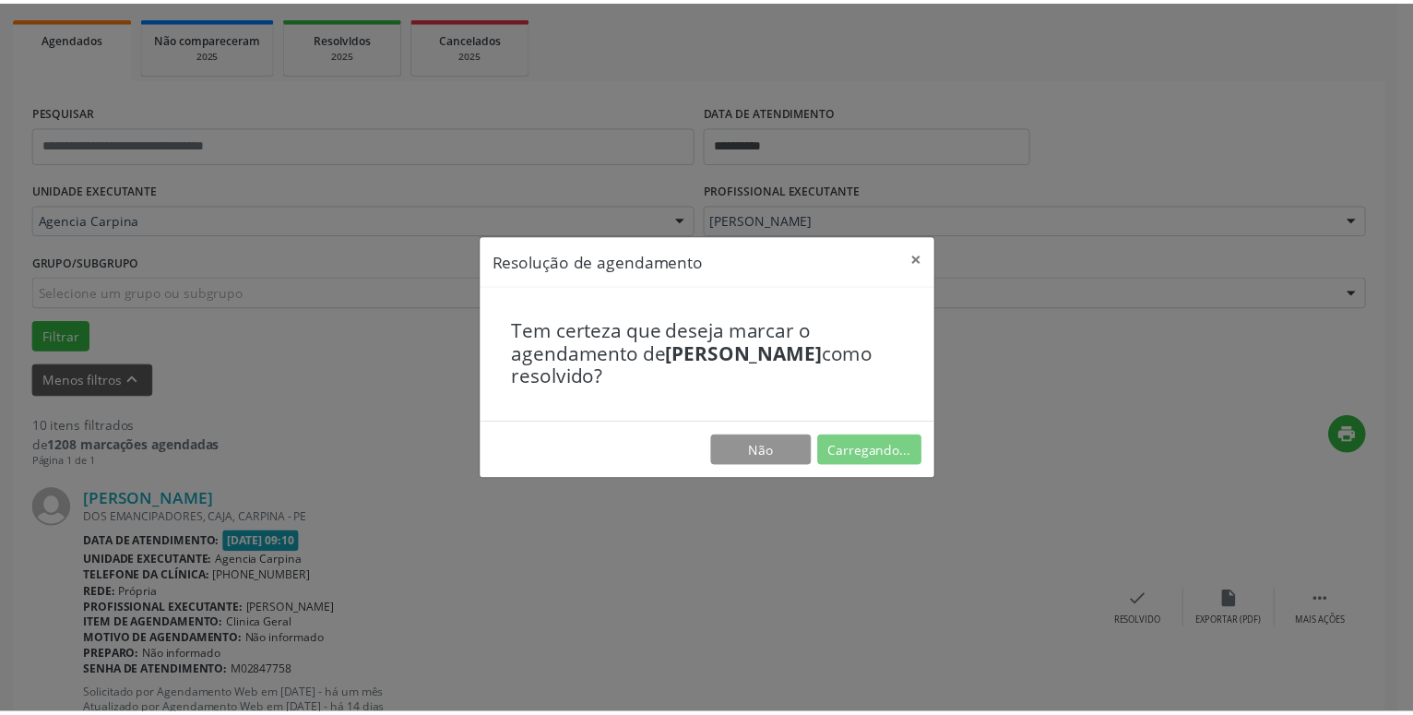
scroll to position [71, 0]
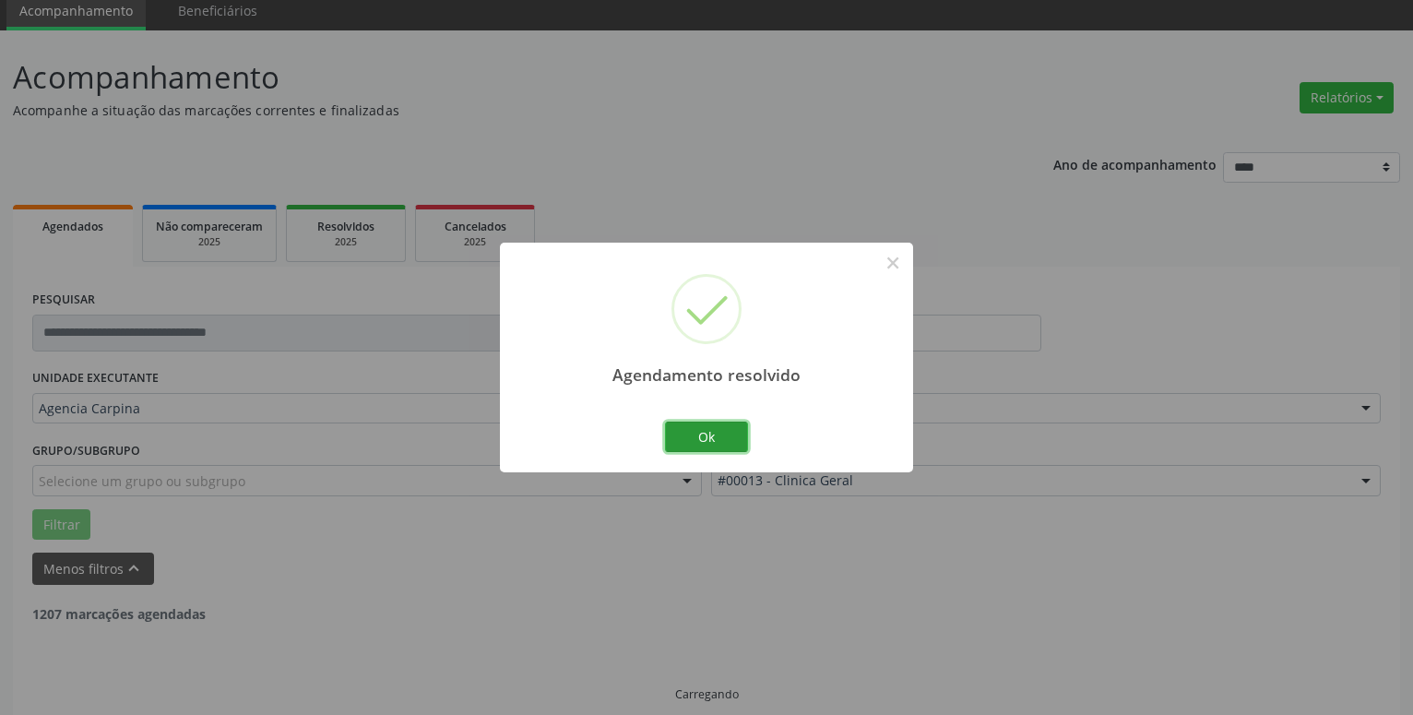
click at [738, 446] on button "Ok" at bounding box center [706, 437] width 83 height 31
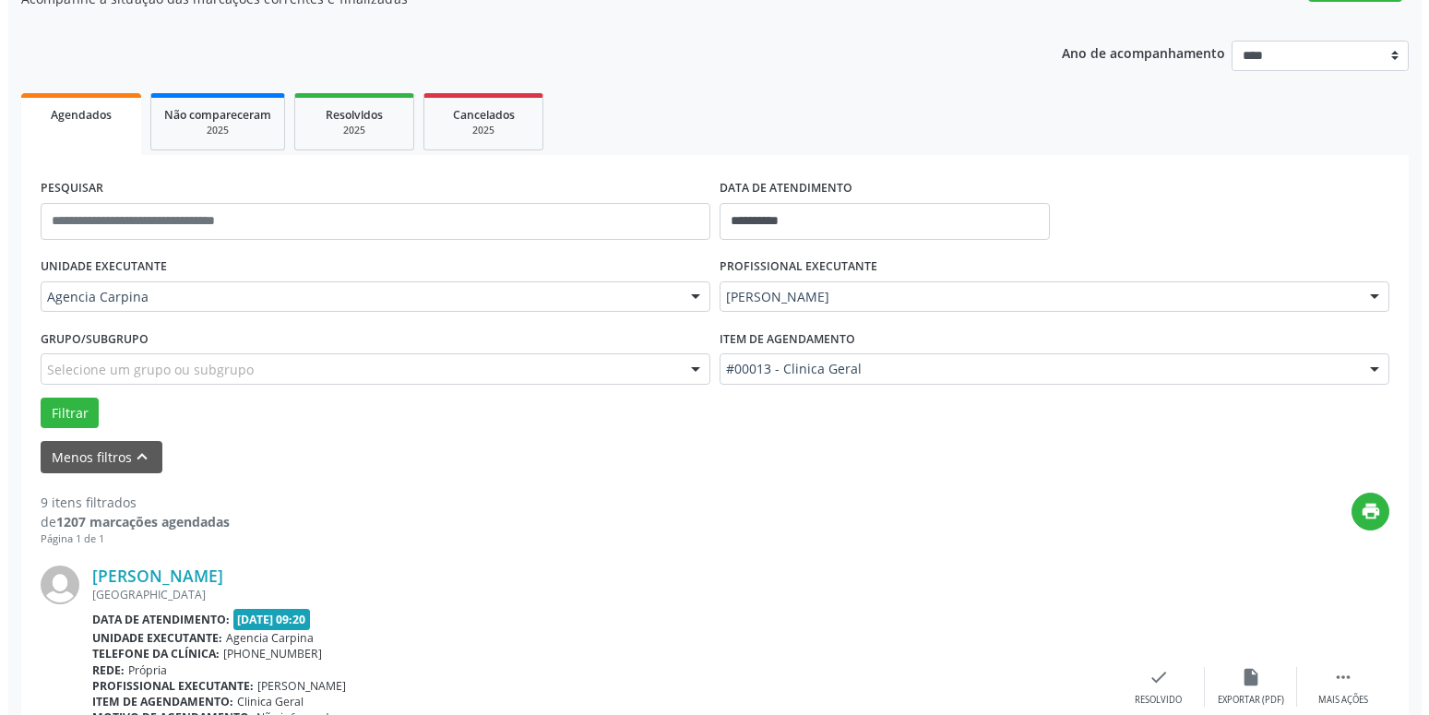
scroll to position [259, 0]
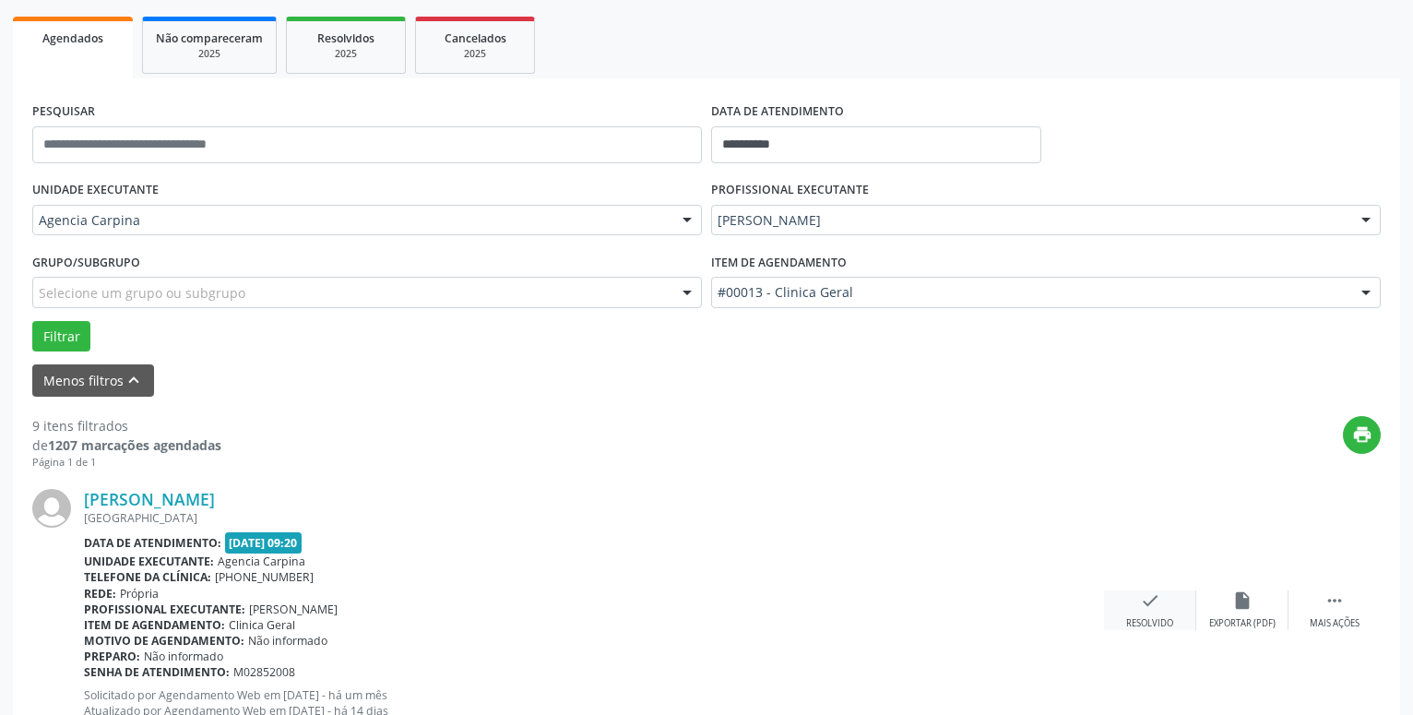
click at [1151, 609] on icon "check" at bounding box center [1150, 600] width 20 height 20
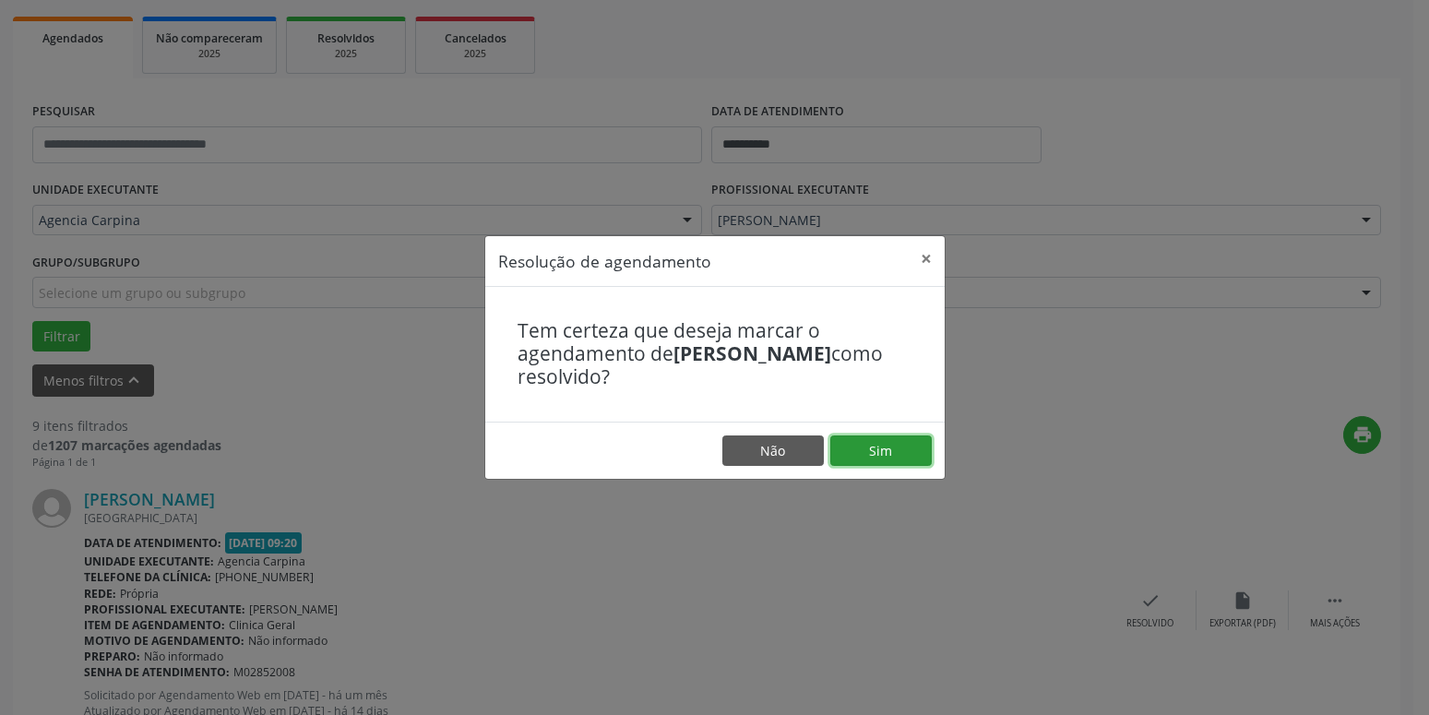
click at [898, 453] on button "Sim" at bounding box center [880, 450] width 101 height 31
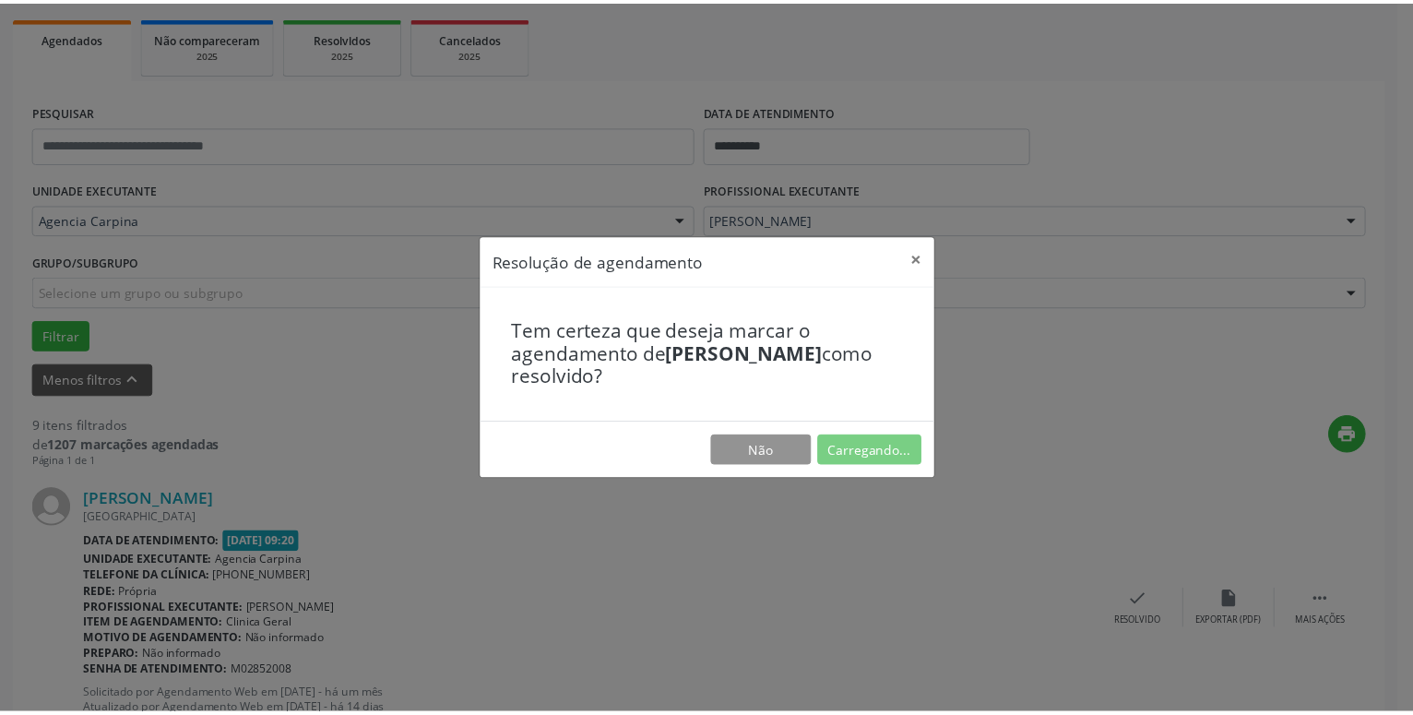
scroll to position [71, 0]
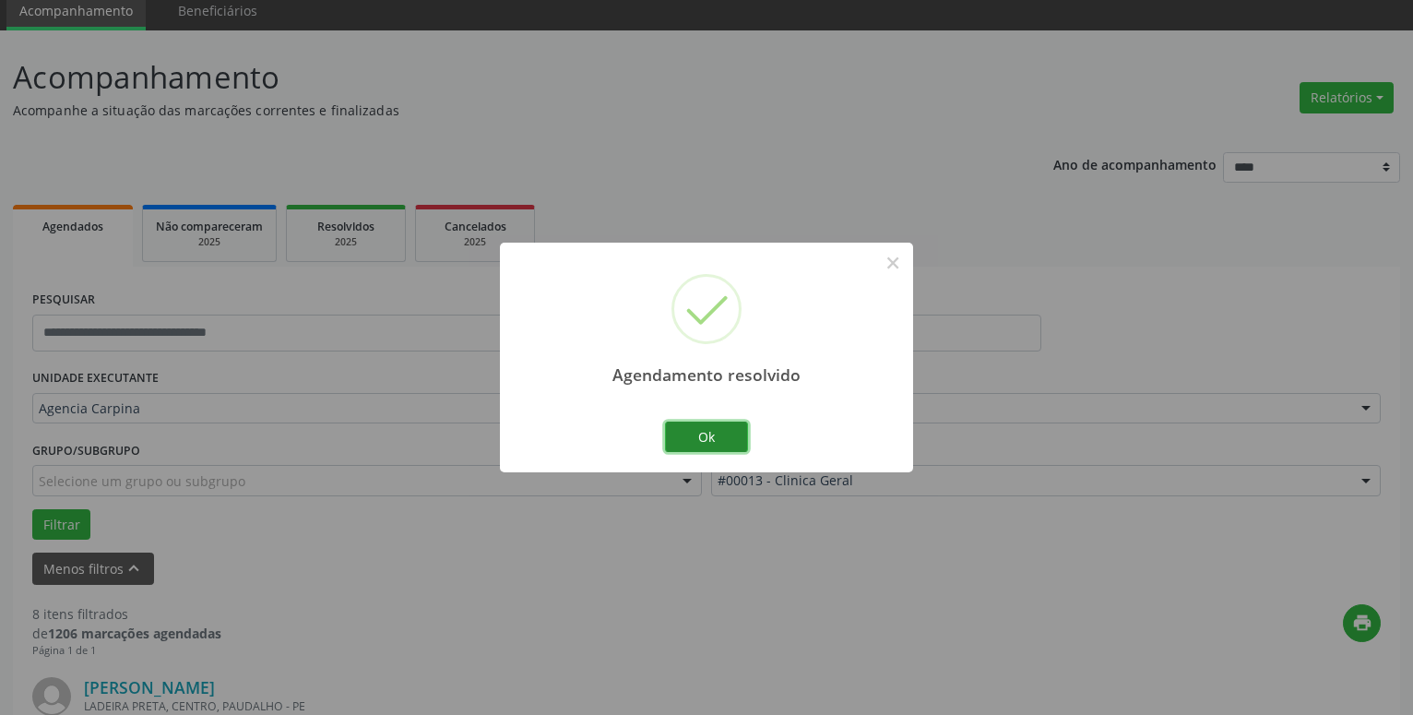
click at [737, 435] on button "Ok" at bounding box center [706, 437] width 83 height 31
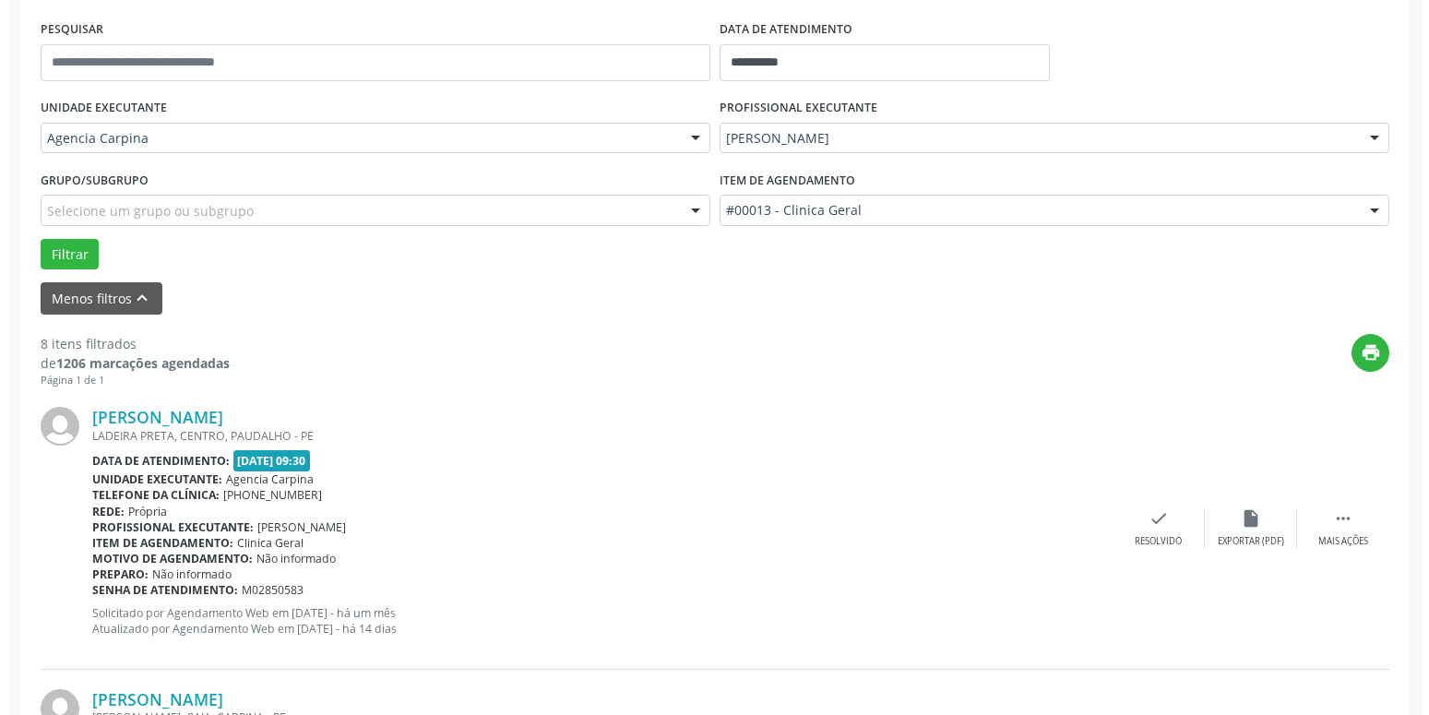
scroll to position [353, 0]
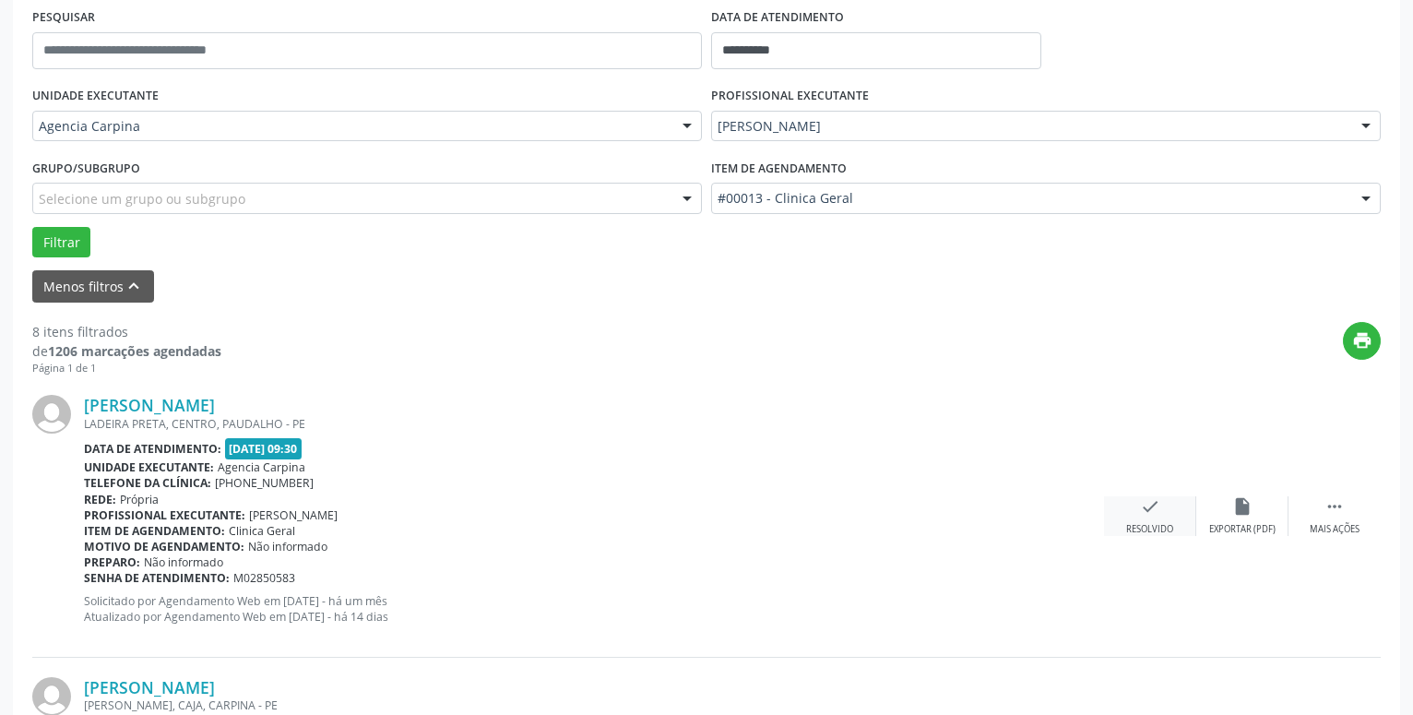
click at [1141, 522] on div "check Resolvido" at bounding box center [1150, 516] width 92 height 40
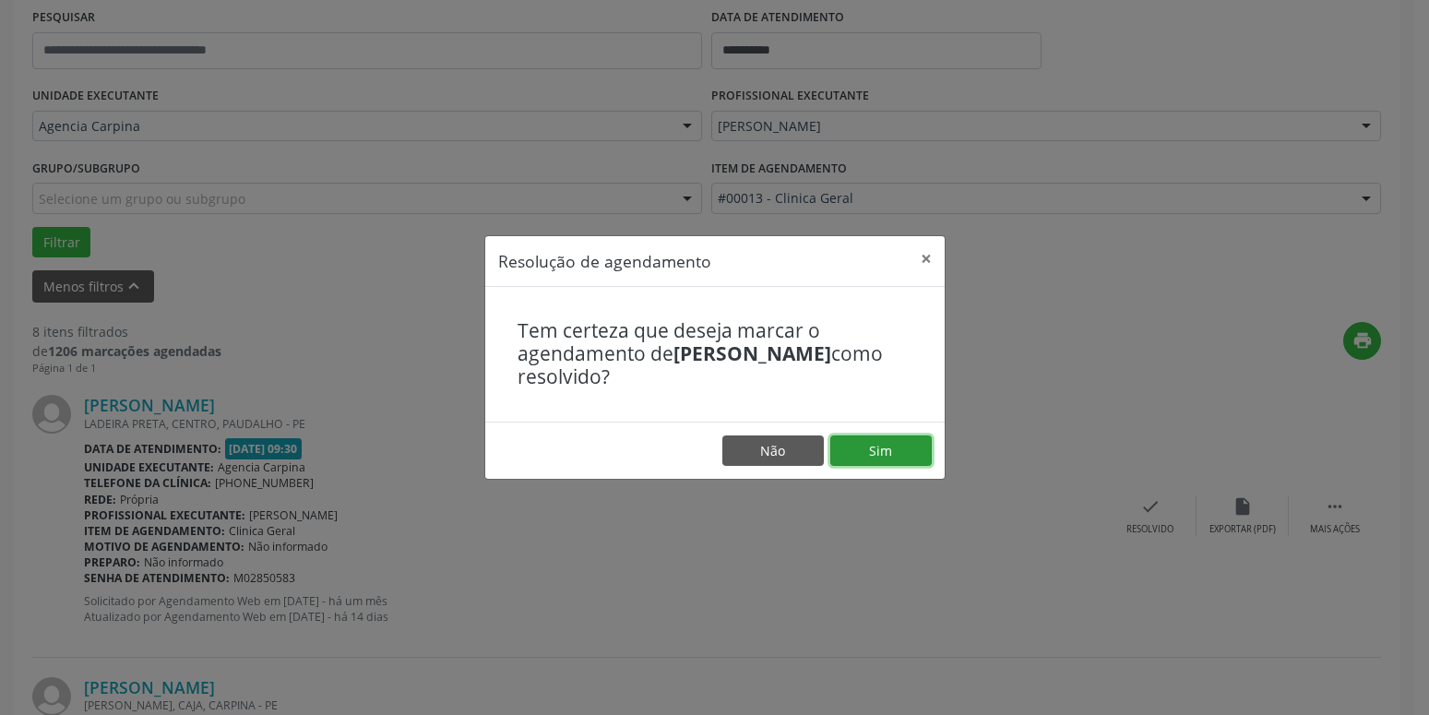
click at [867, 453] on button "Sim" at bounding box center [880, 450] width 101 height 31
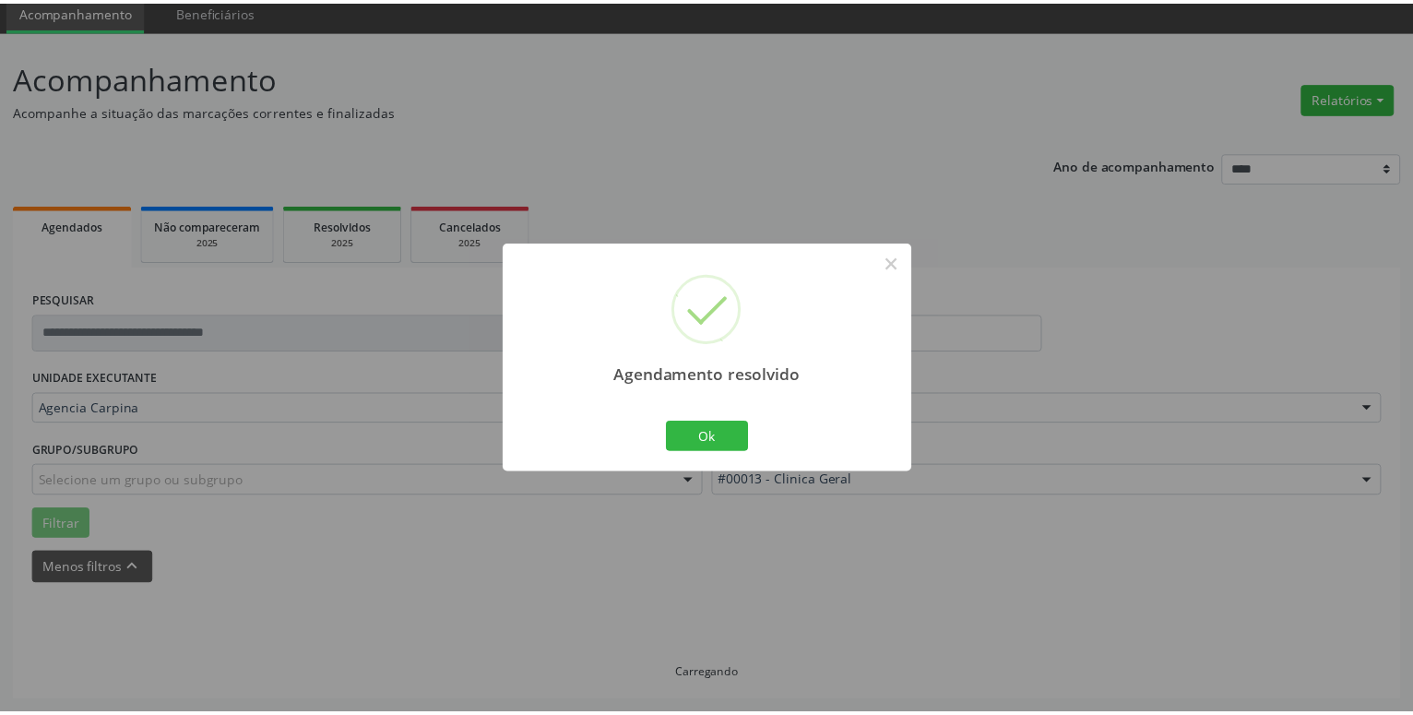
scroll to position [71, 0]
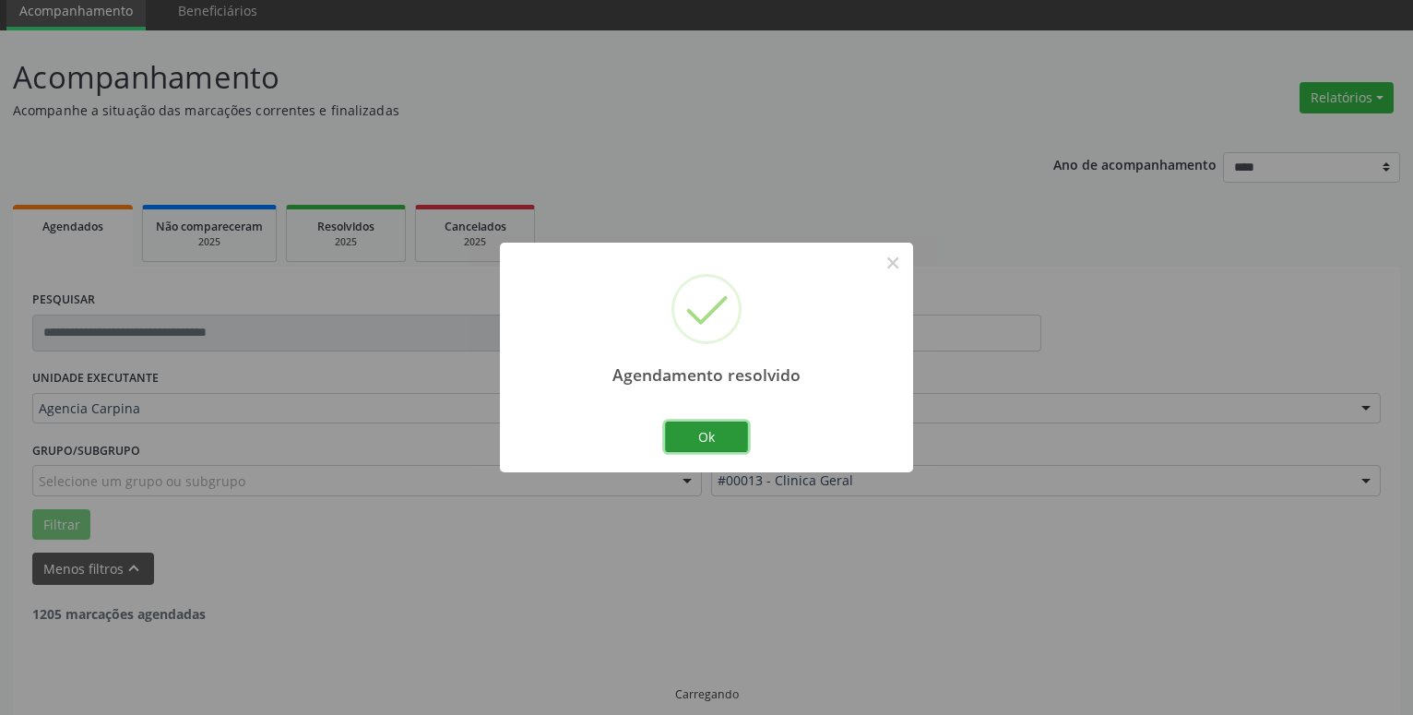
click at [717, 439] on button "Ok" at bounding box center [706, 437] width 83 height 31
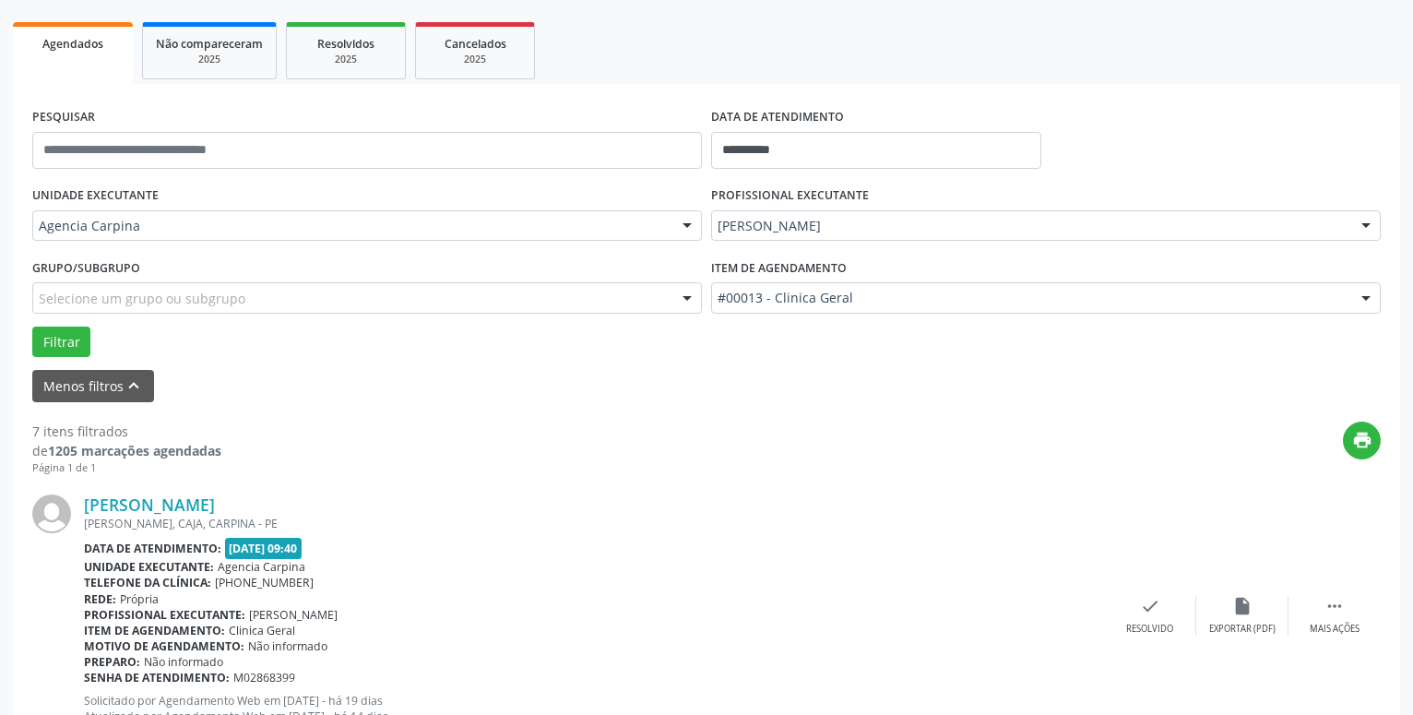
scroll to position [259, 0]
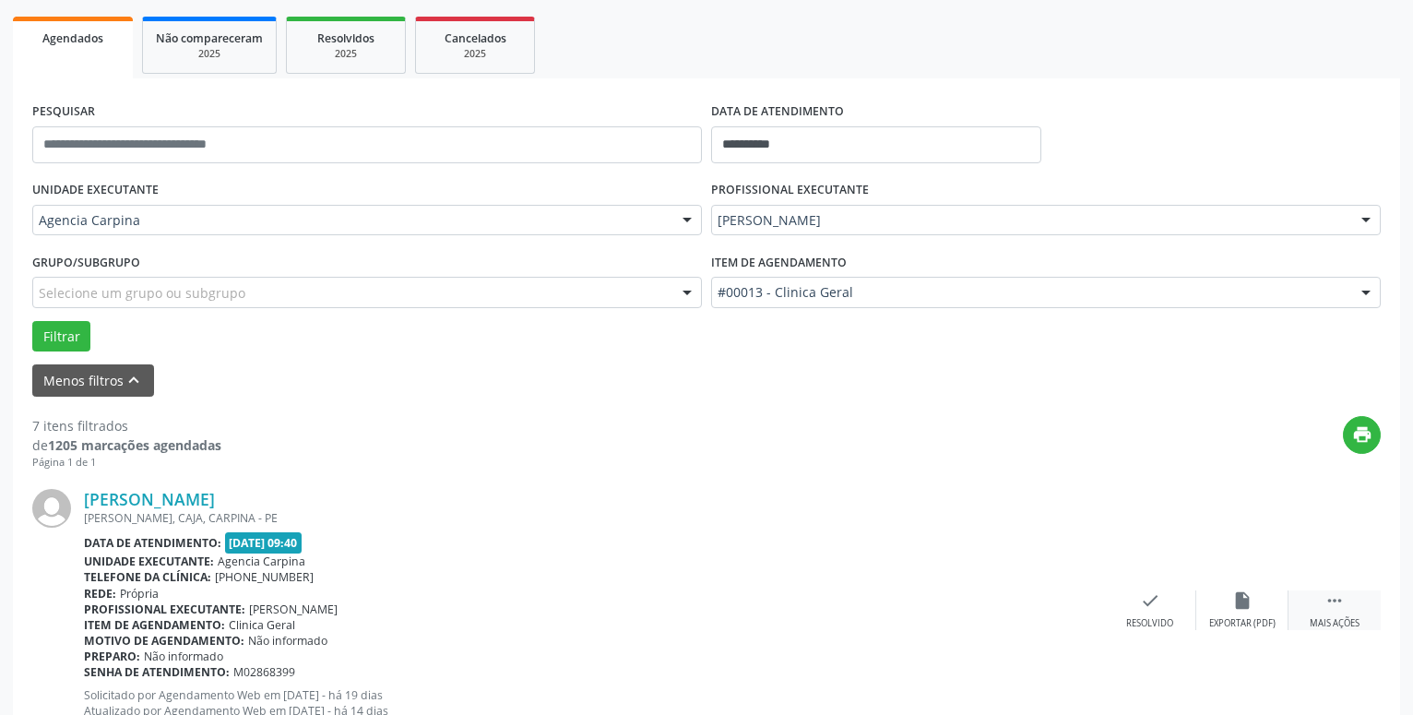
click at [1329, 611] on icon "" at bounding box center [1335, 600] width 20 height 20
click at [1247, 617] on div "alarm_off Não compareceu" at bounding box center [1243, 610] width 92 height 40
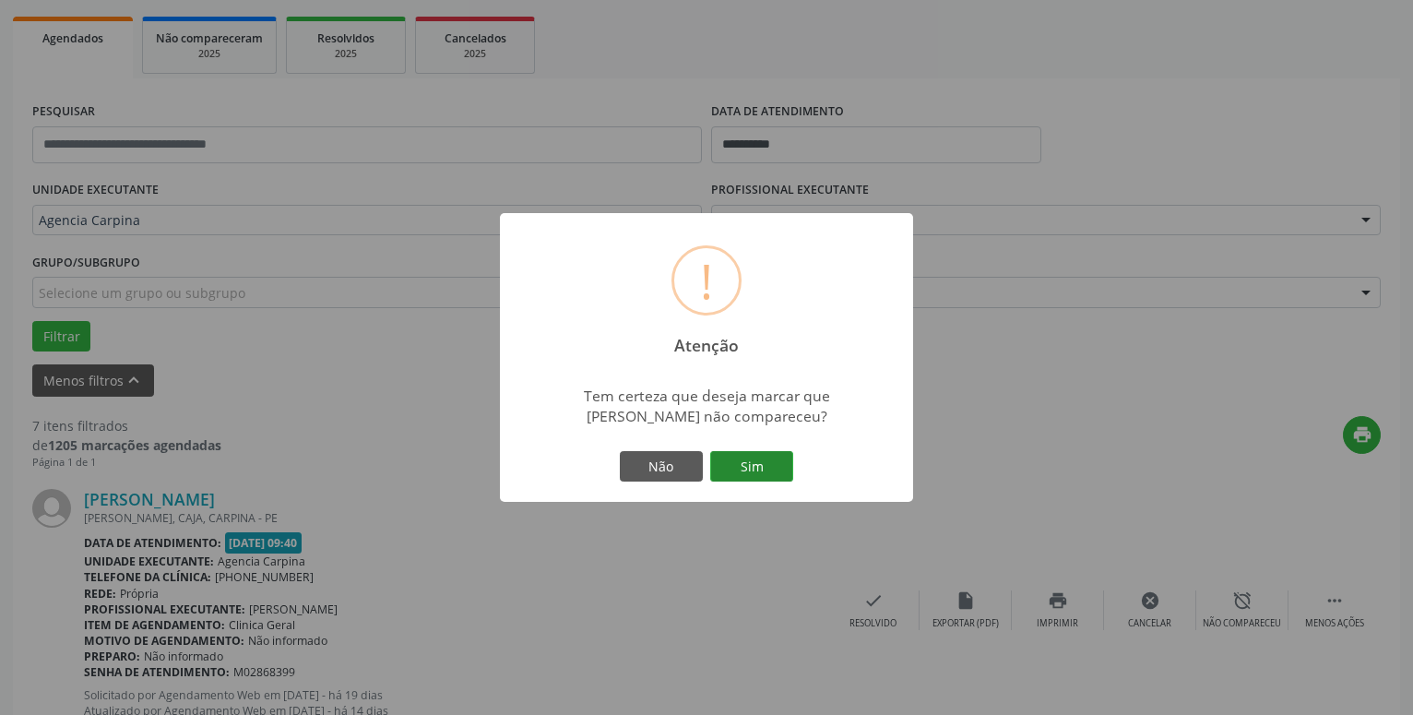
click at [783, 470] on button "Sim" at bounding box center [751, 466] width 83 height 31
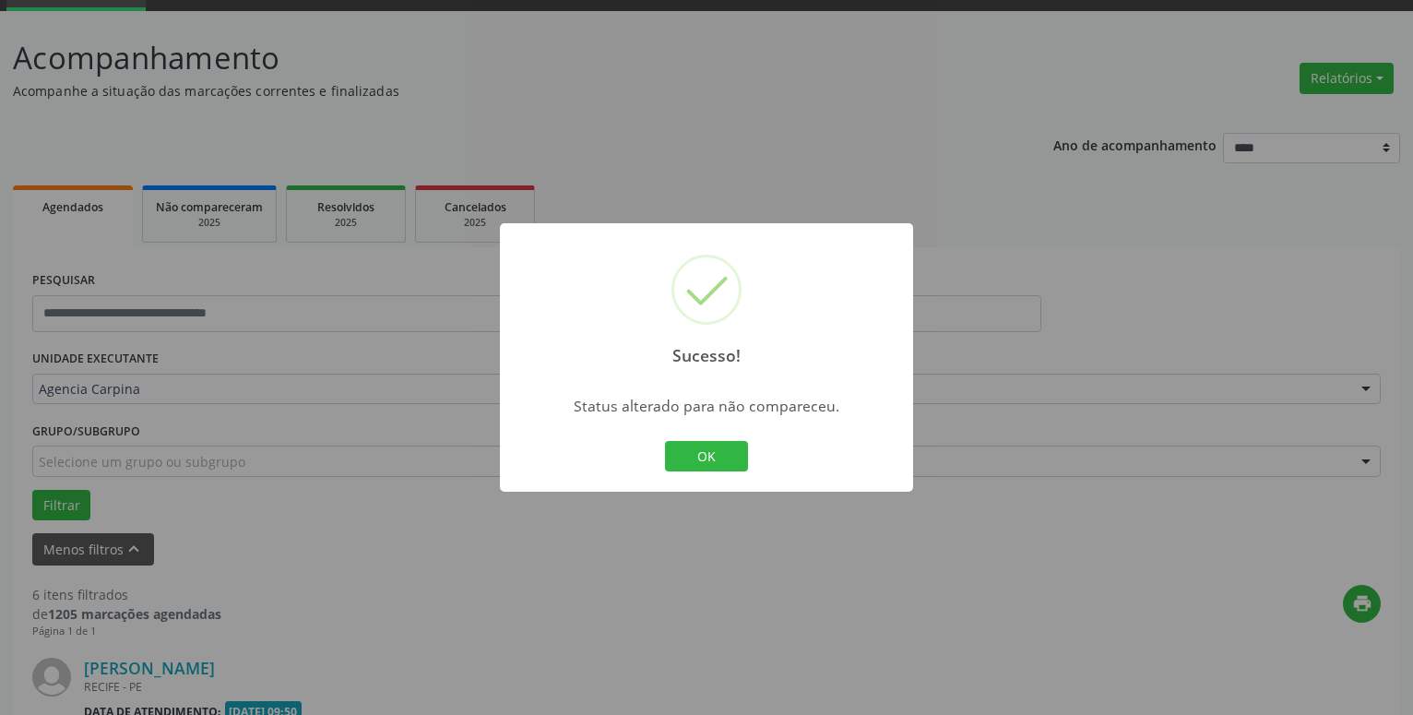
scroll to position [0, 0]
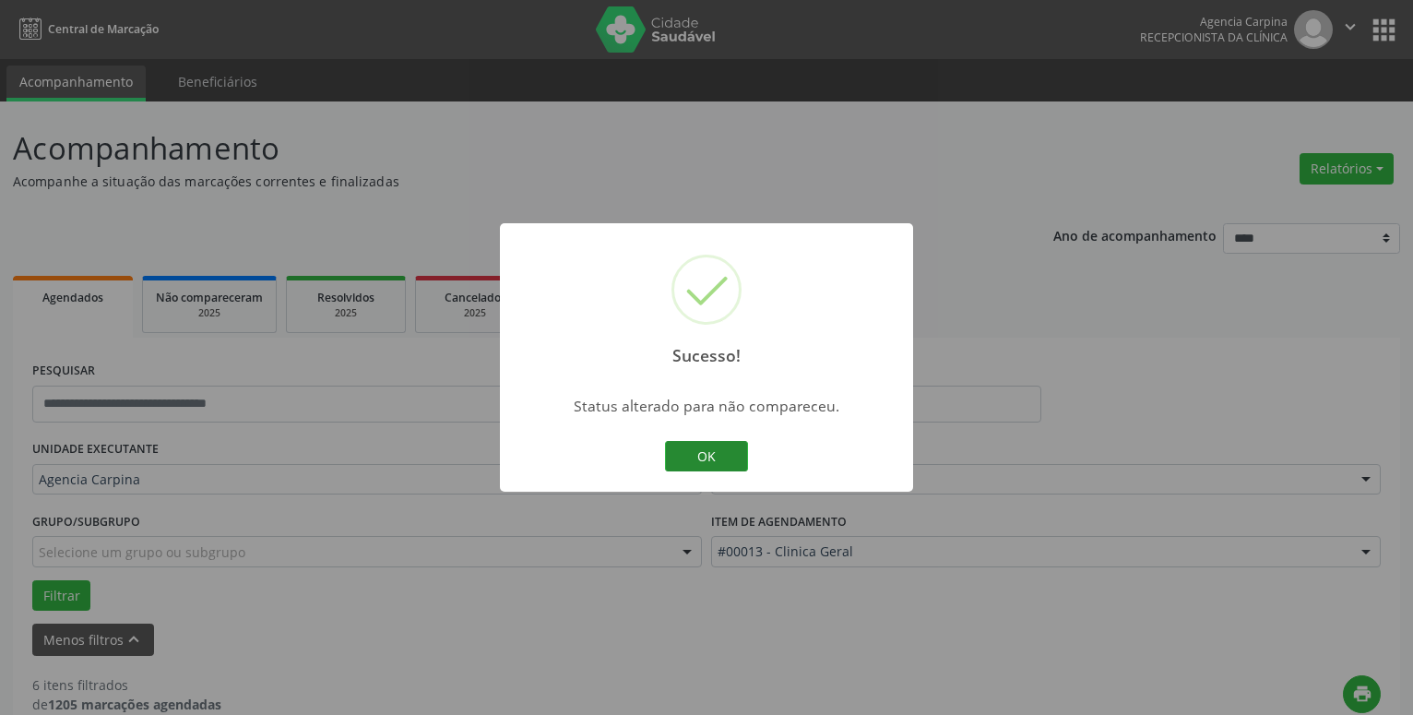
click at [710, 459] on button "OK" at bounding box center [706, 456] width 83 height 31
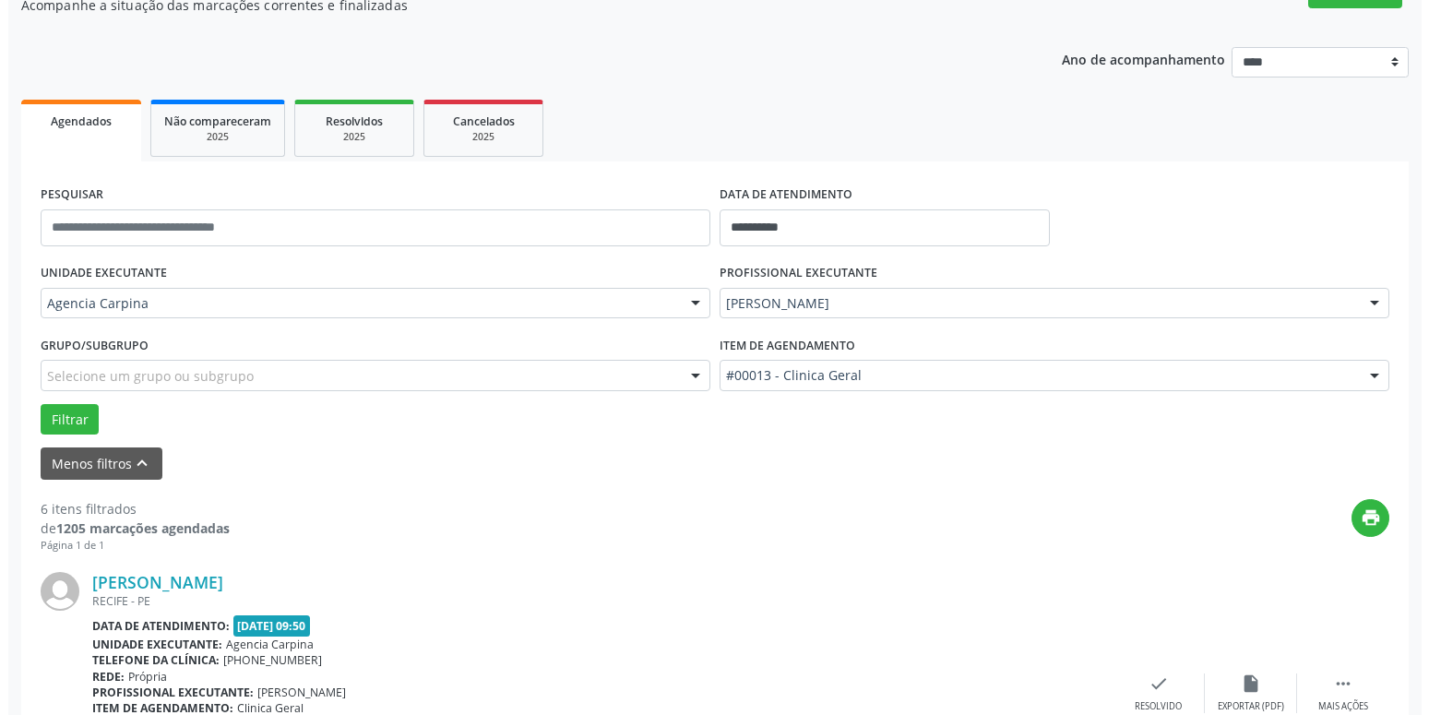
scroll to position [188, 0]
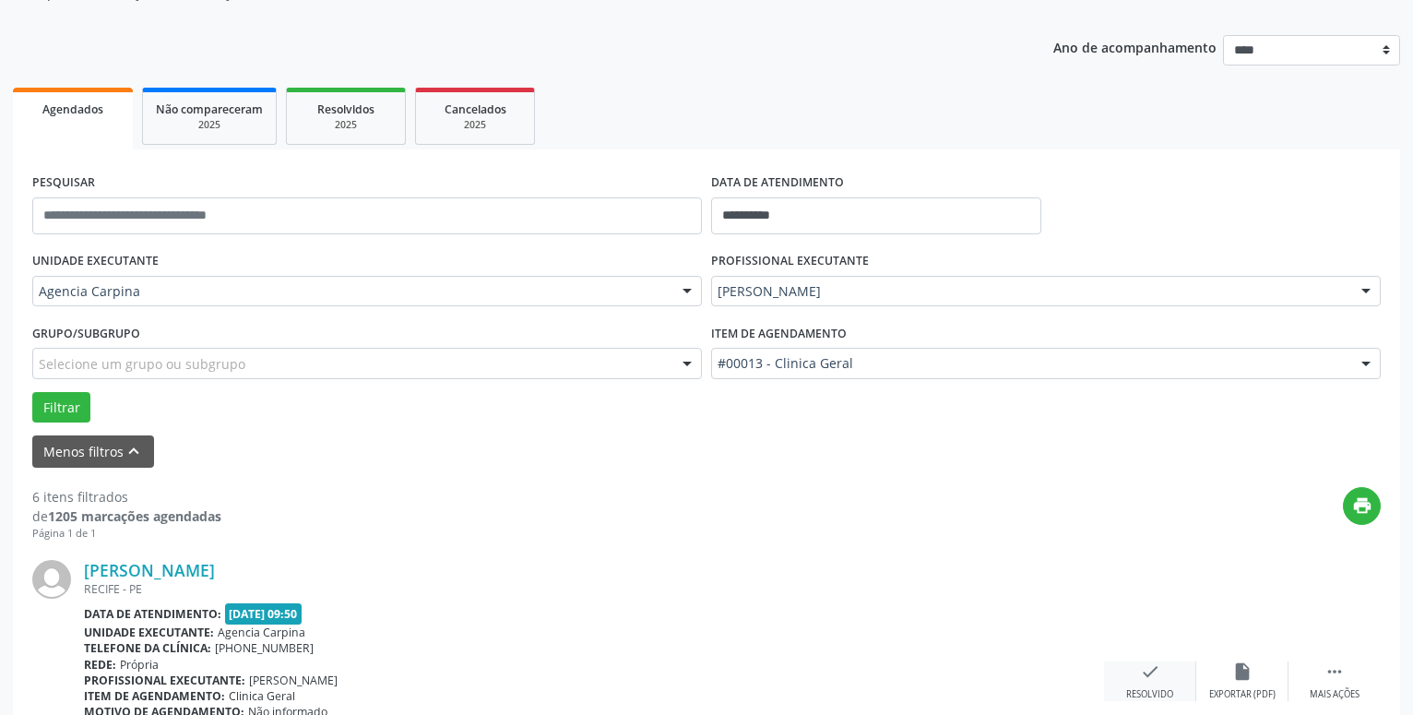
click at [1144, 680] on icon "check" at bounding box center [1150, 672] width 20 height 20
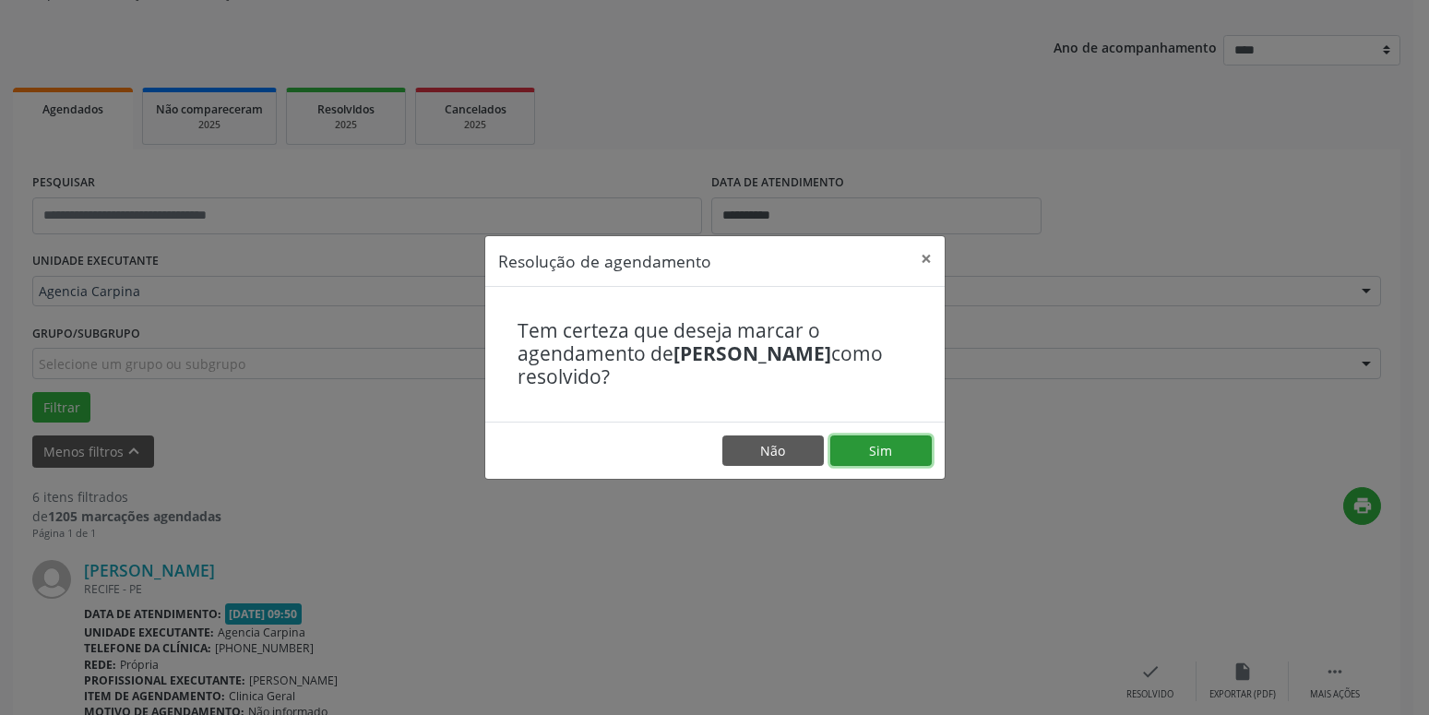
click at [898, 458] on button "Sim" at bounding box center [880, 450] width 101 height 31
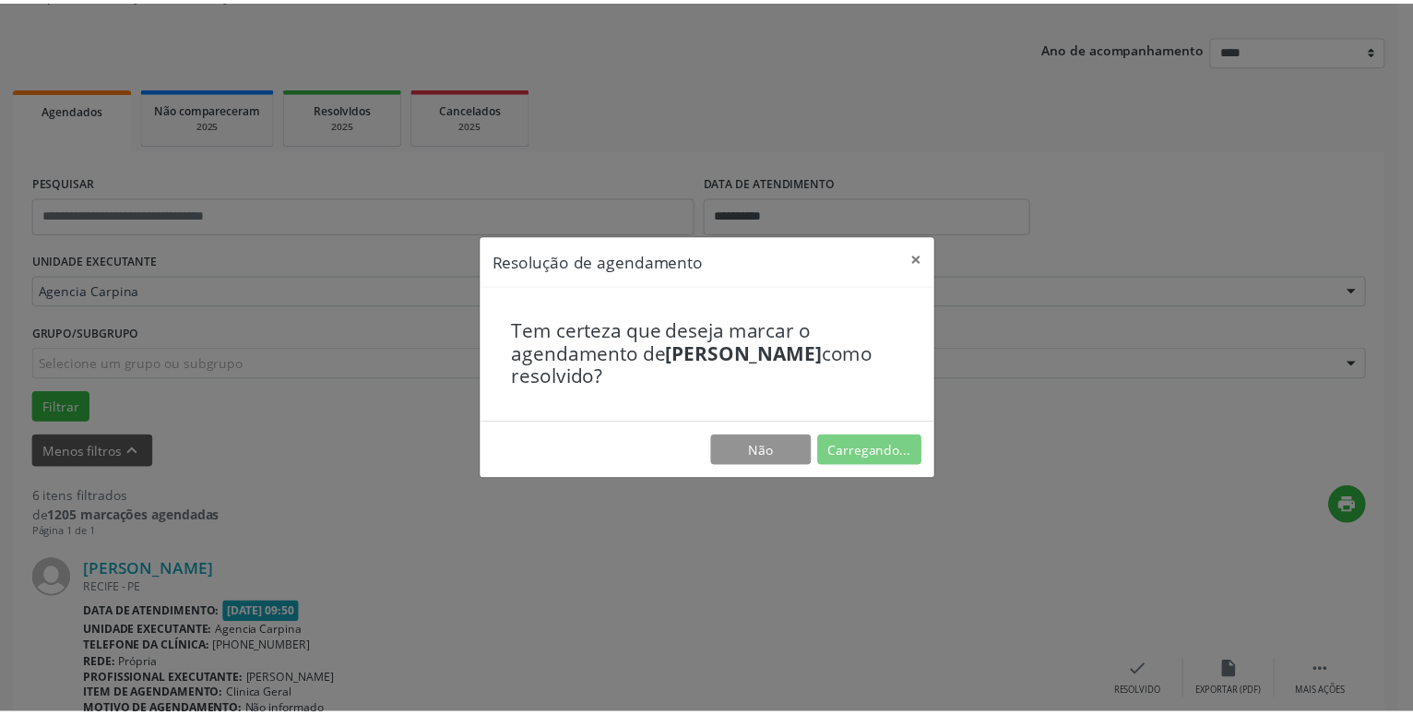
scroll to position [71, 0]
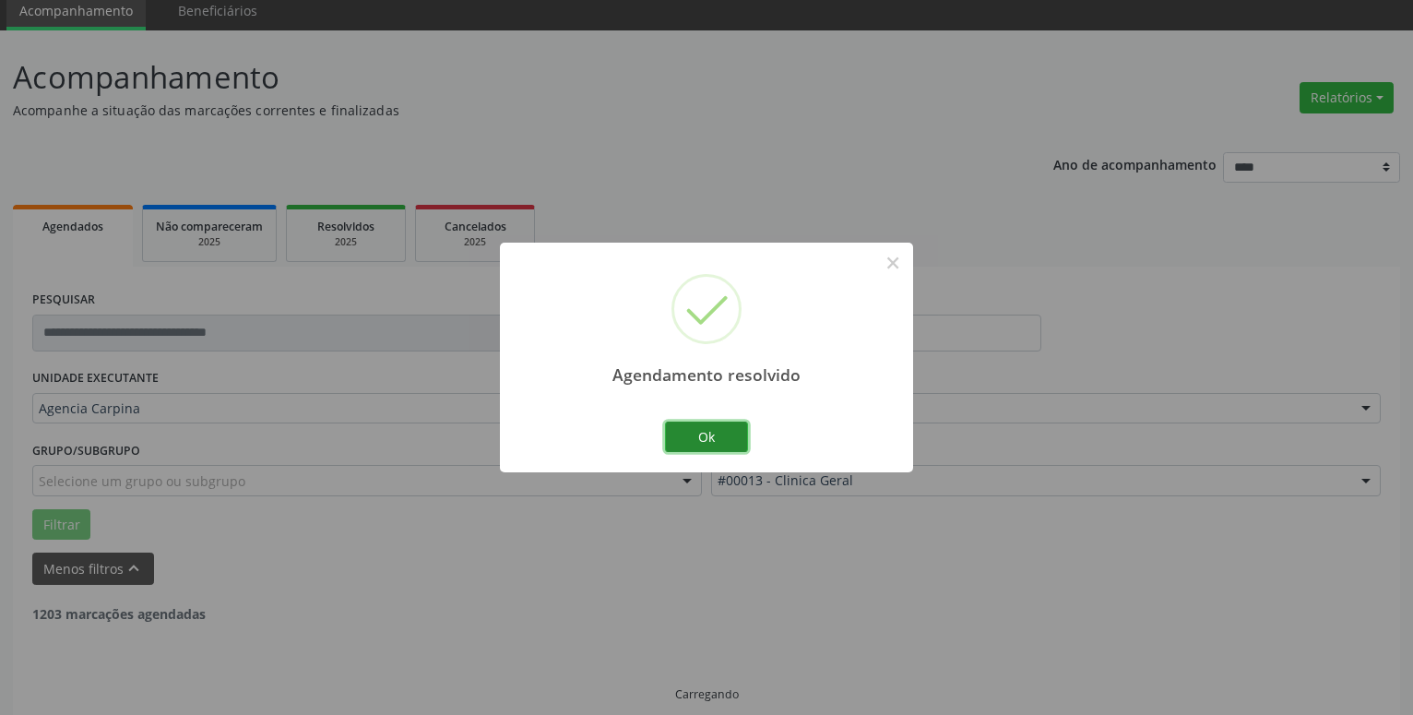
click at [704, 434] on button "Ok" at bounding box center [706, 437] width 83 height 31
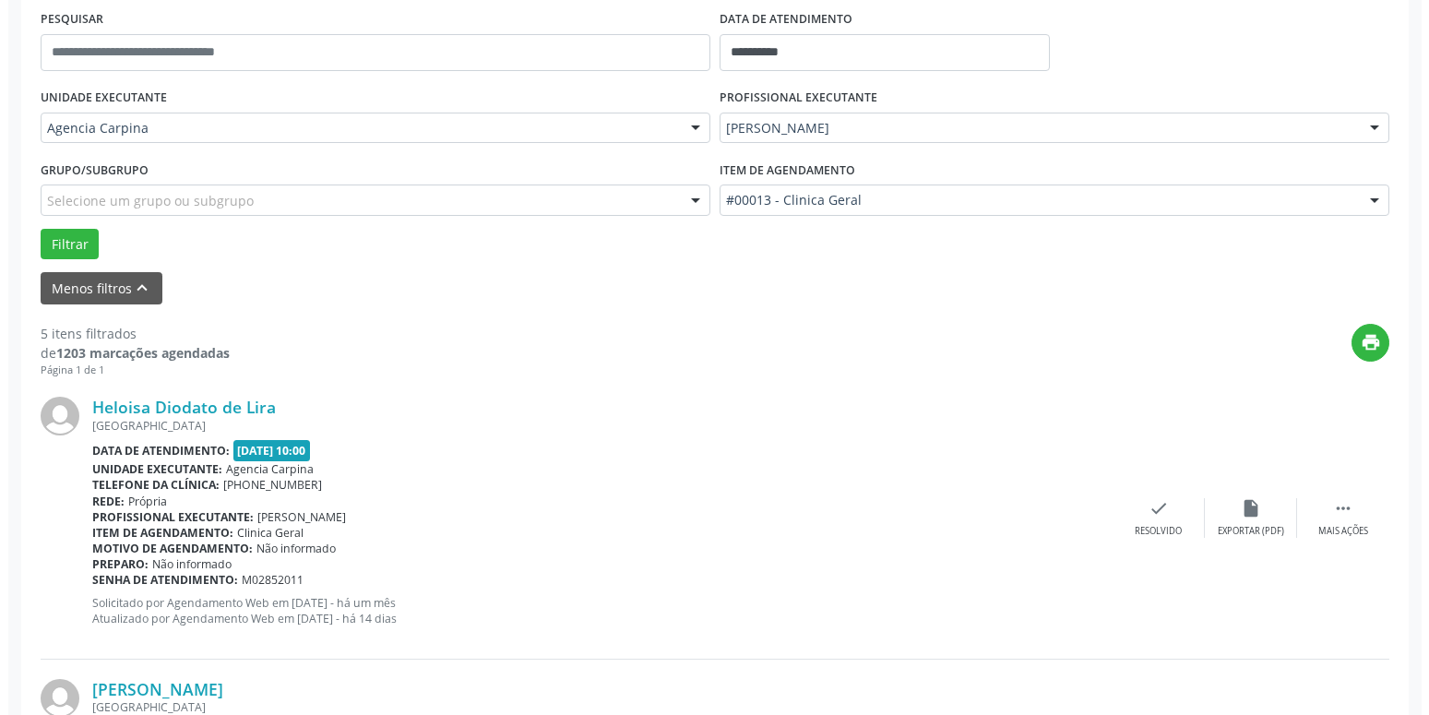
scroll to position [353, 0]
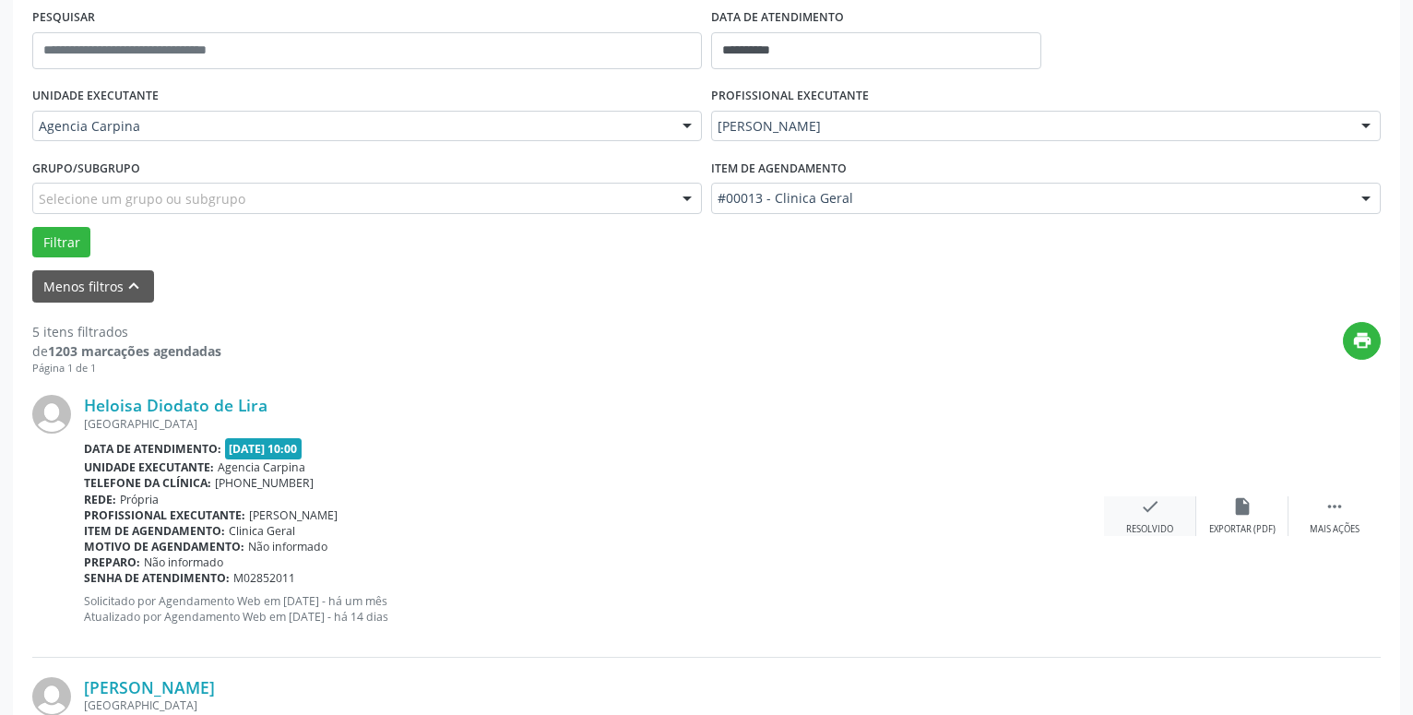
click at [1147, 517] on icon "check" at bounding box center [1150, 506] width 20 height 20
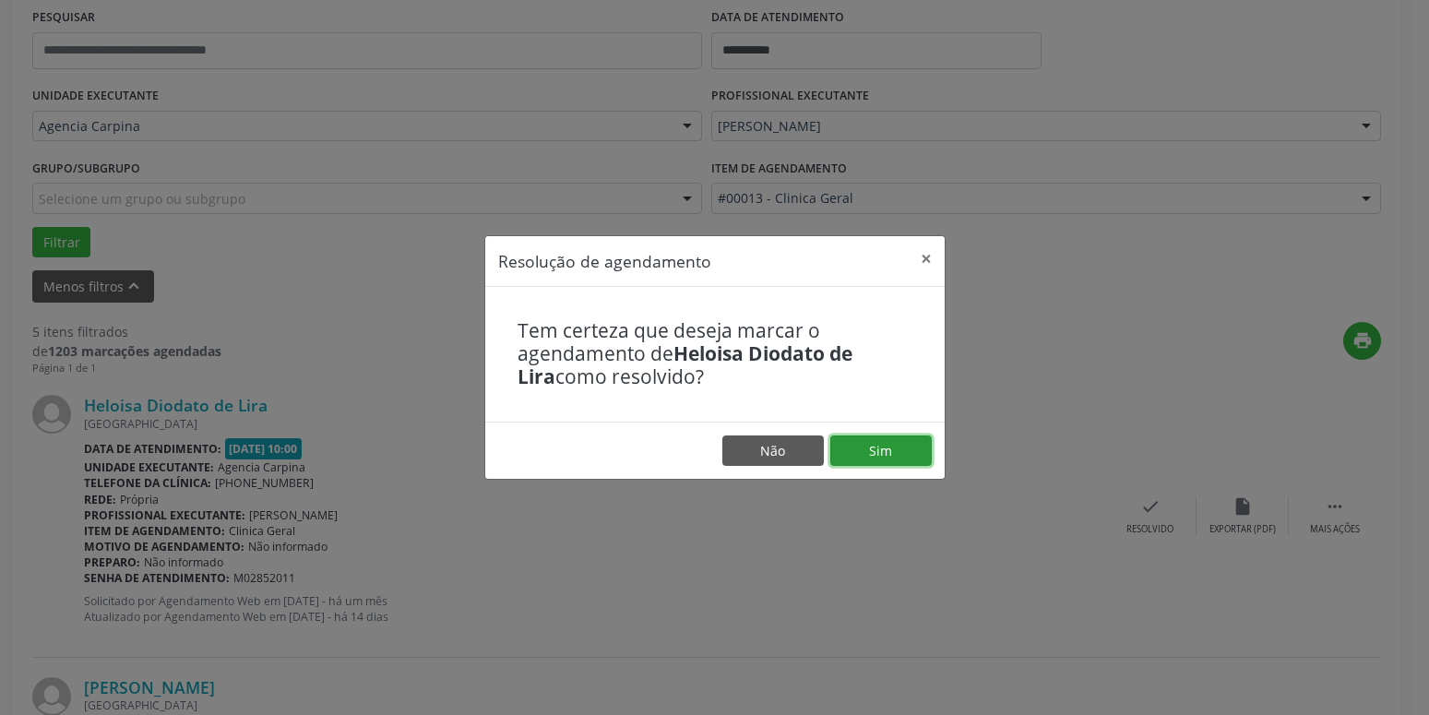
click at [861, 452] on button "Sim" at bounding box center [880, 450] width 101 height 31
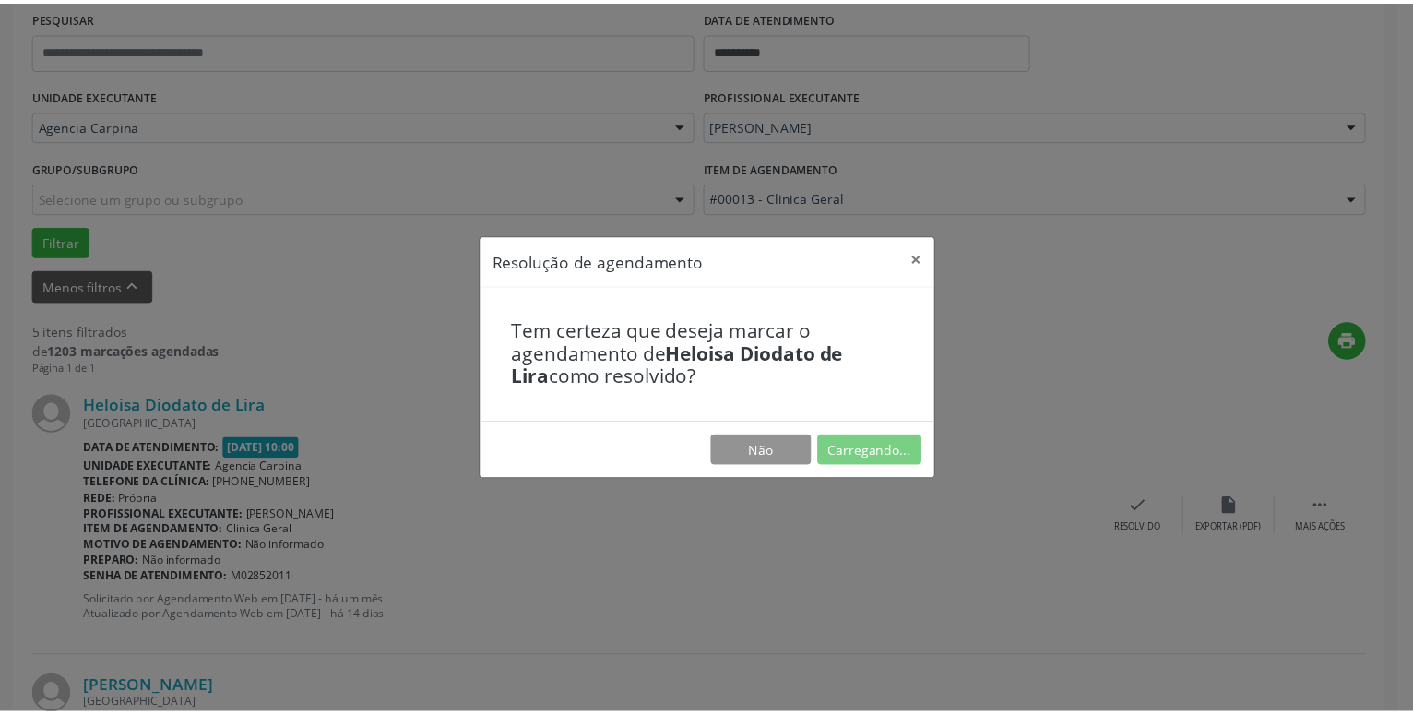
scroll to position [71, 0]
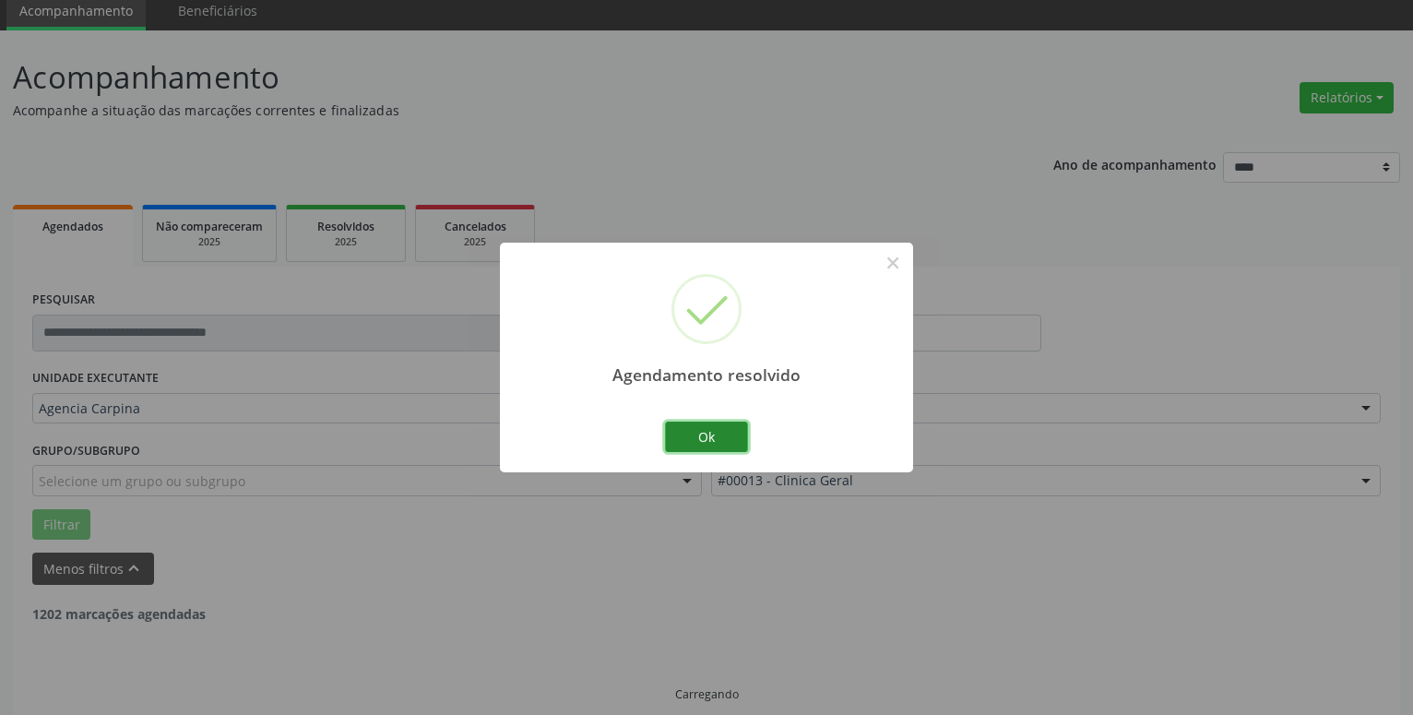
click at [710, 433] on button "Ok" at bounding box center [706, 437] width 83 height 31
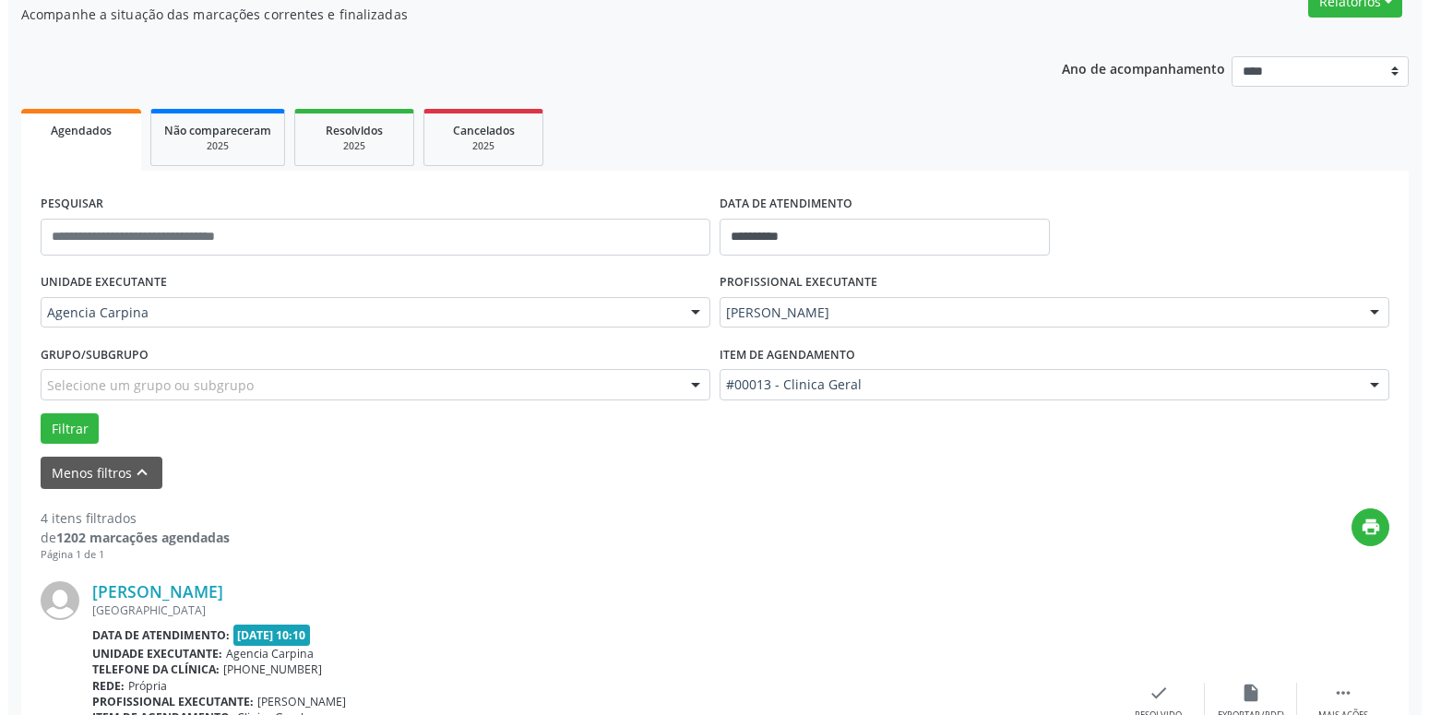
scroll to position [259, 0]
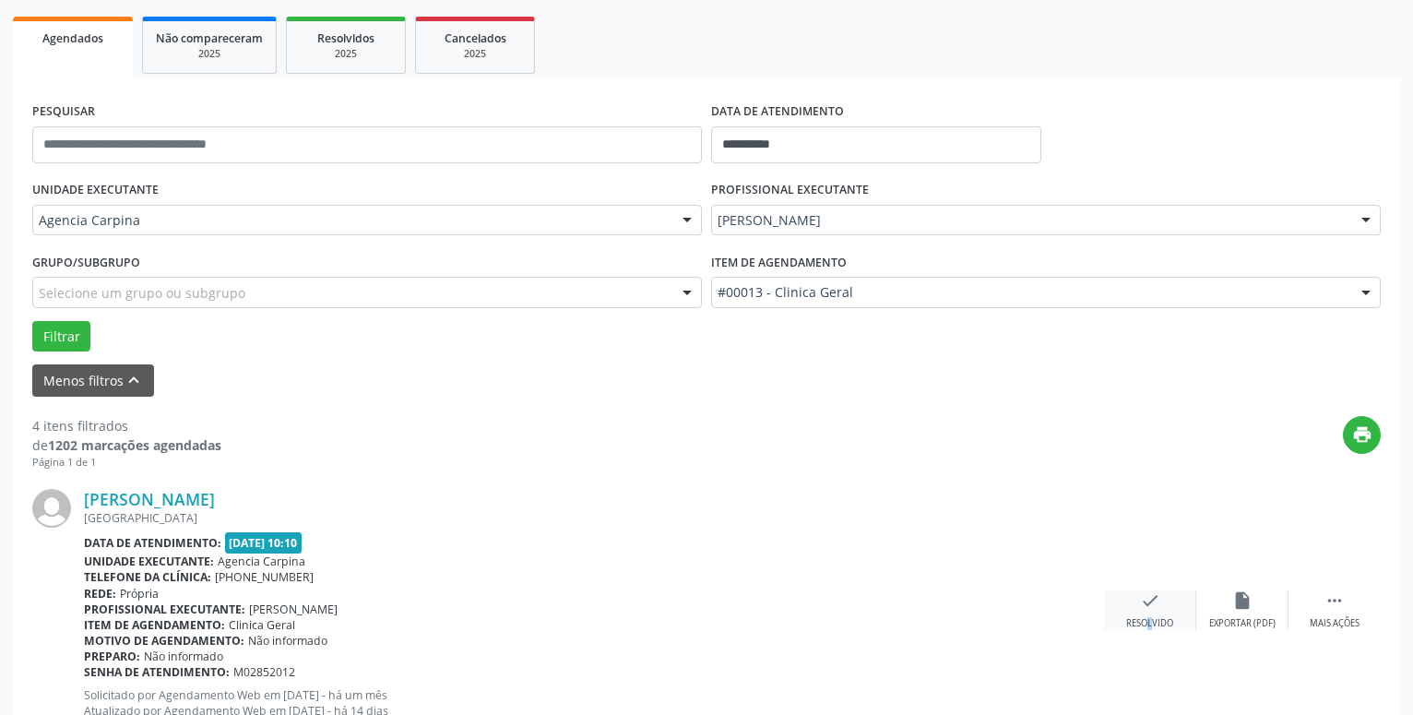
click at [1135, 610] on div "check Resolvido" at bounding box center [1150, 610] width 92 height 40
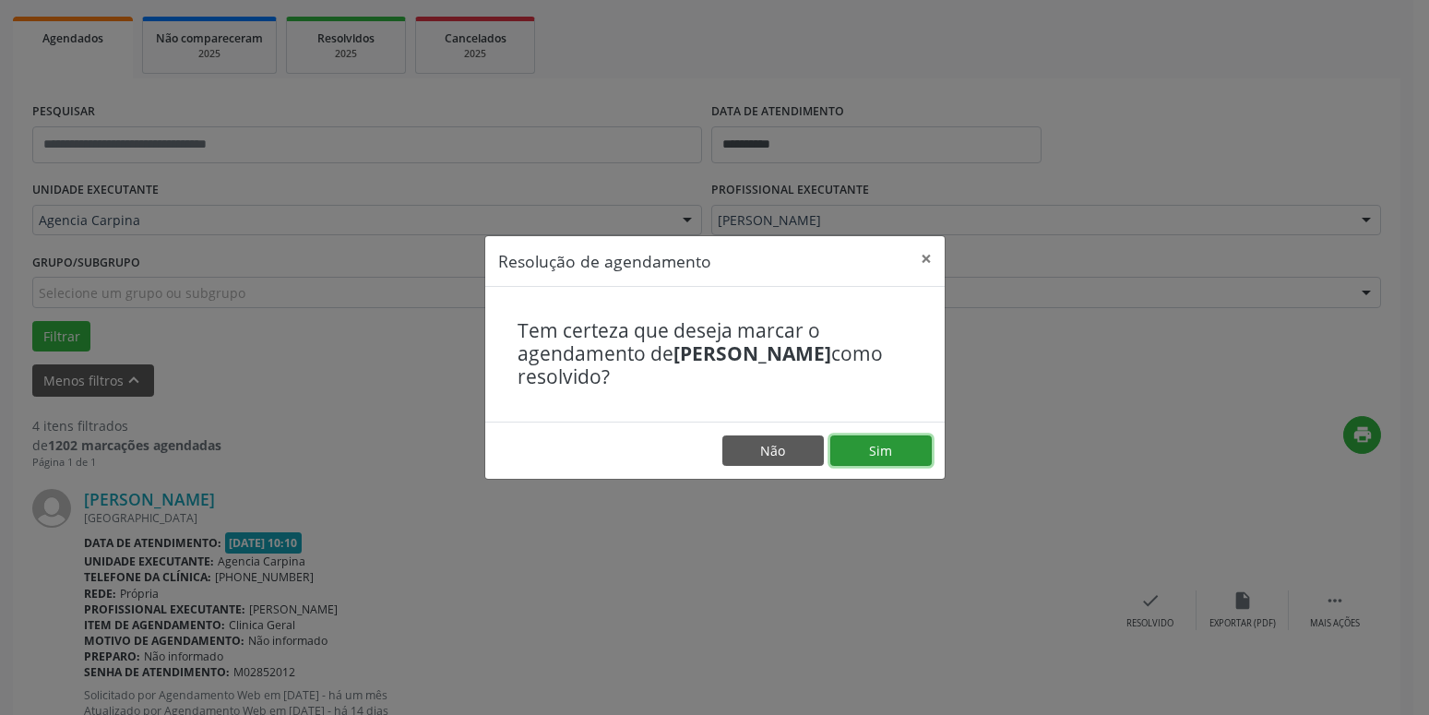
click at [897, 454] on button "Sim" at bounding box center [880, 450] width 101 height 31
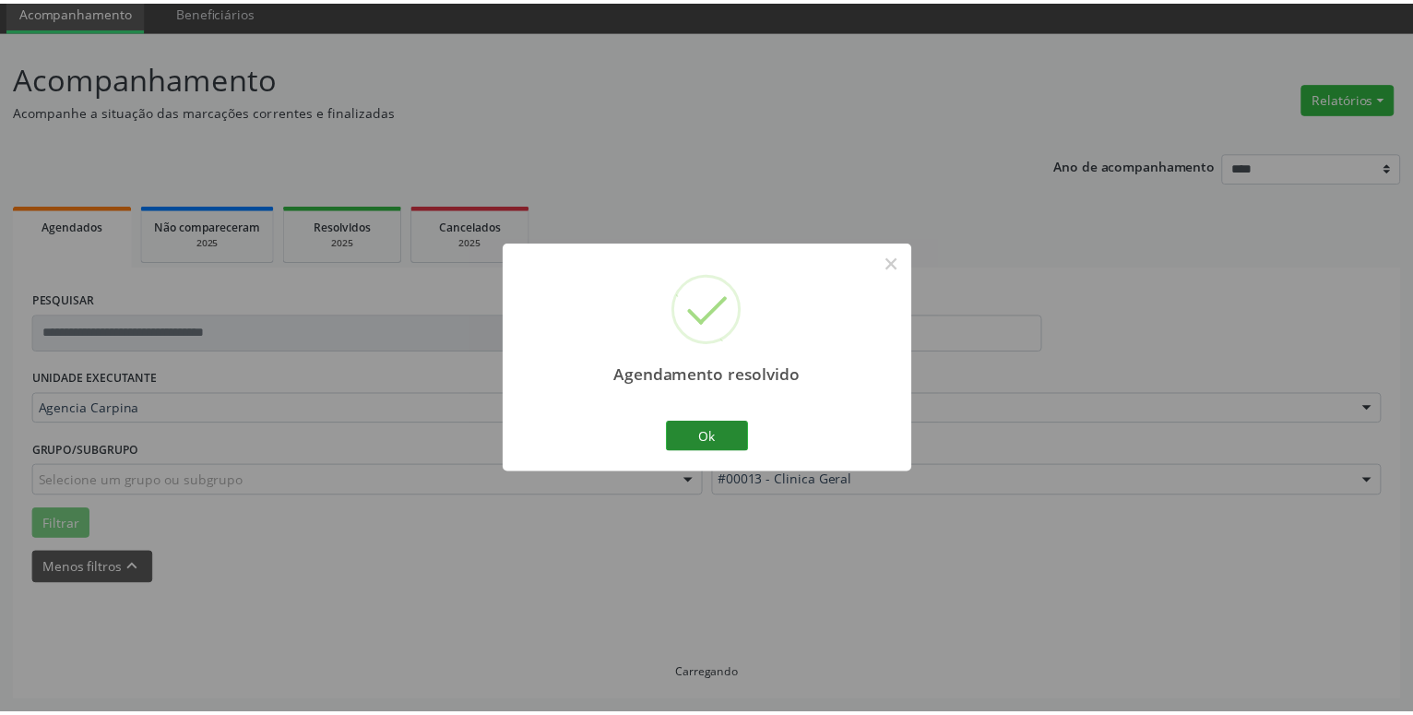
scroll to position [71, 0]
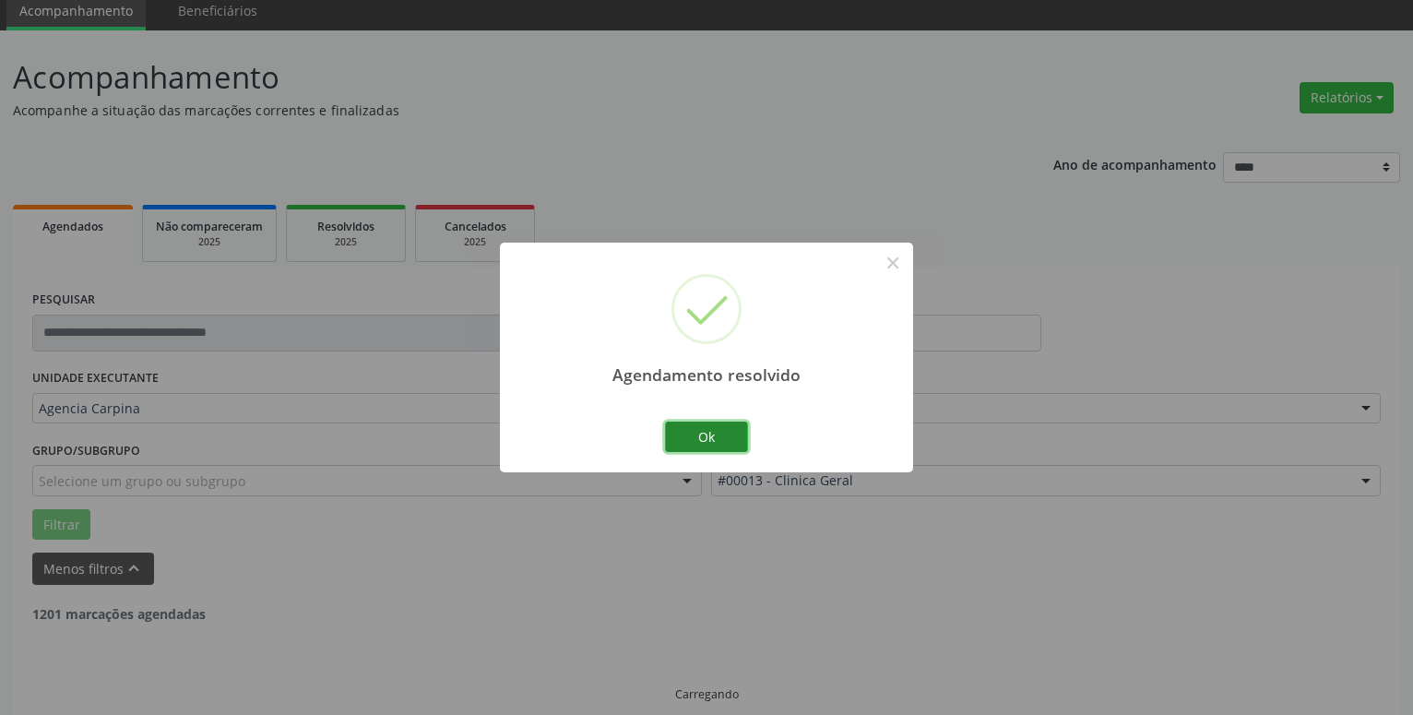
click at [686, 435] on button "Ok" at bounding box center [706, 437] width 83 height 31
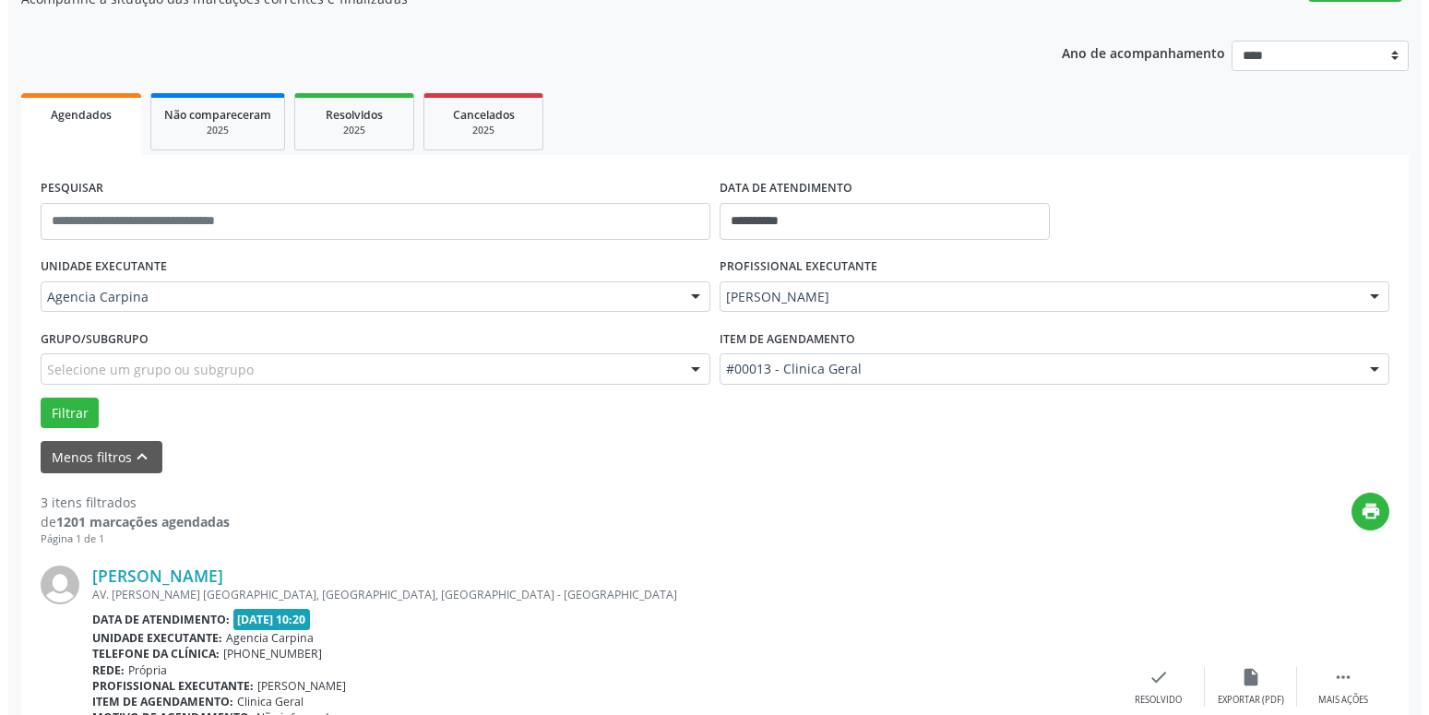
scroll to position [259, 0]
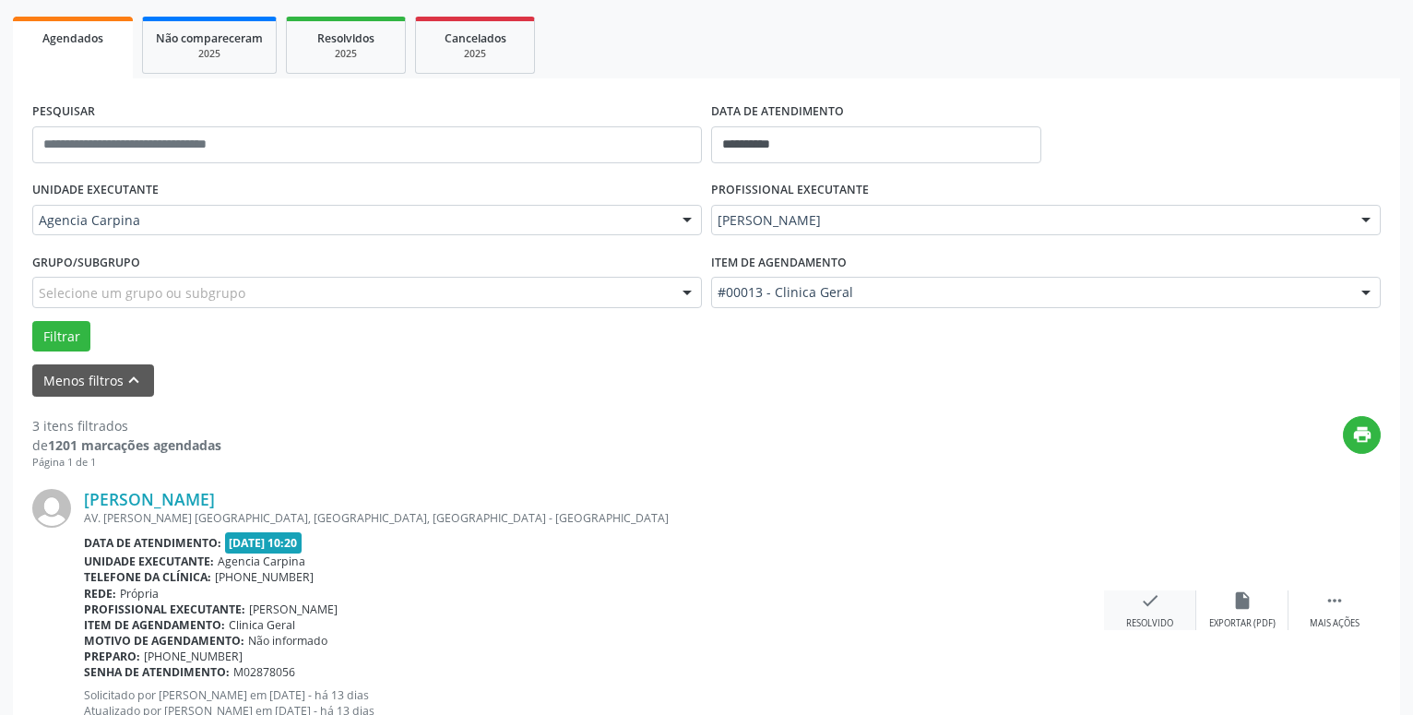
click at [1153, 616] on div "check Resolvido" at bounding box center [1150, 610] width 92 height 40
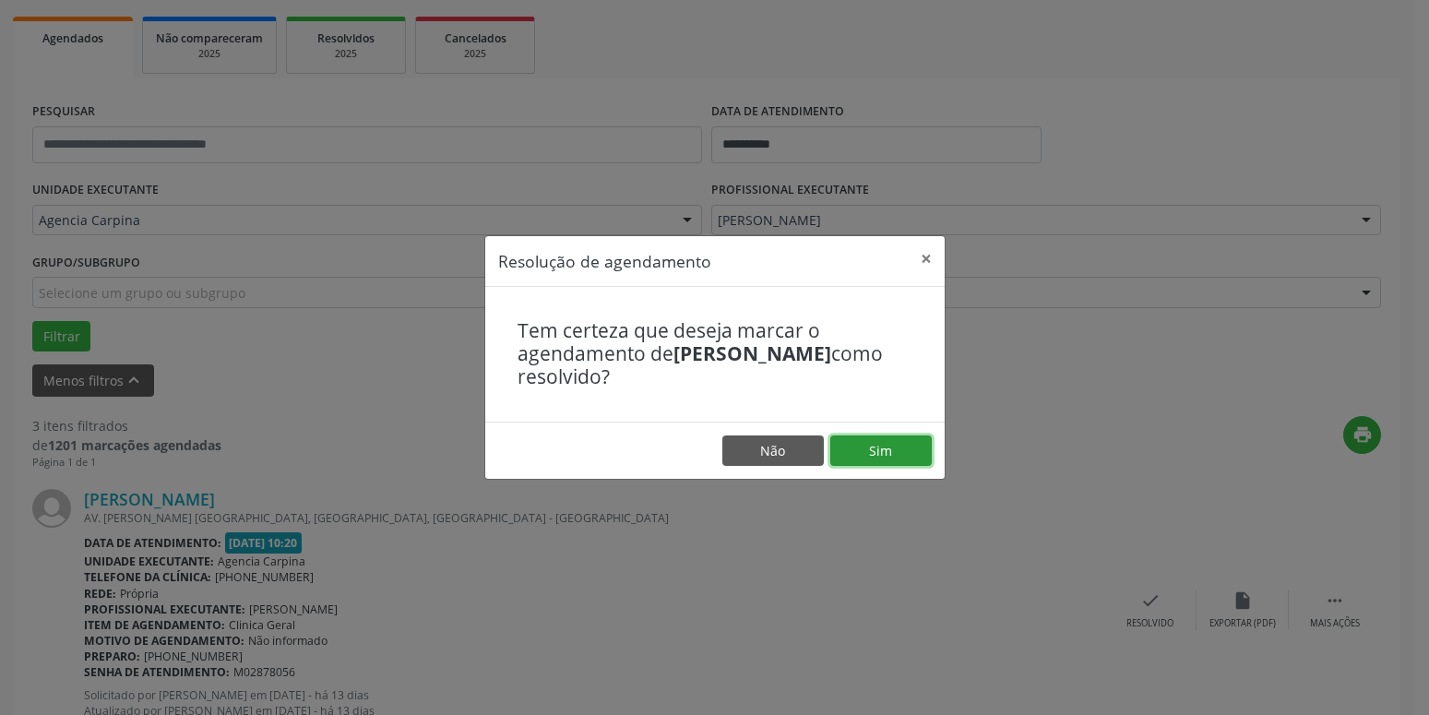
click at [892, 449] on button "Sim" at bounding box center [880, 450] width 101 height 31
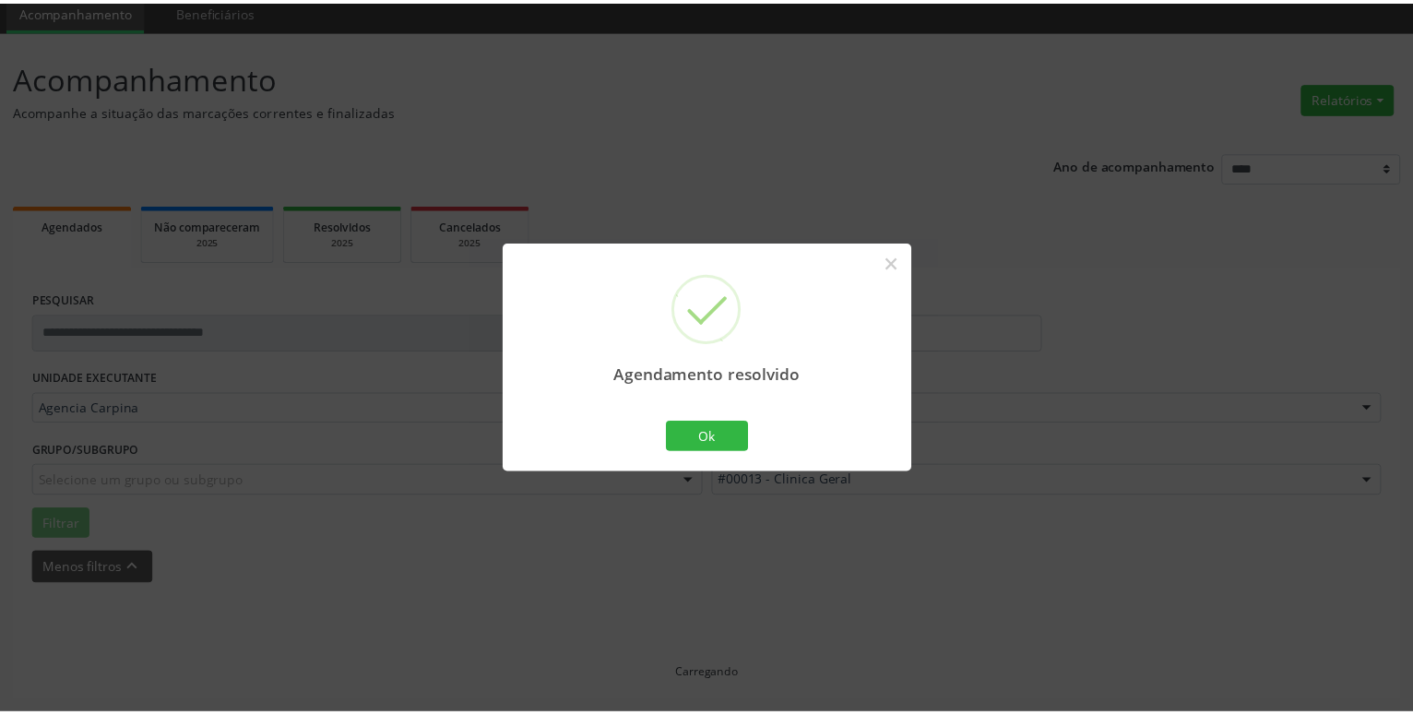
scroll to position [71, 0]
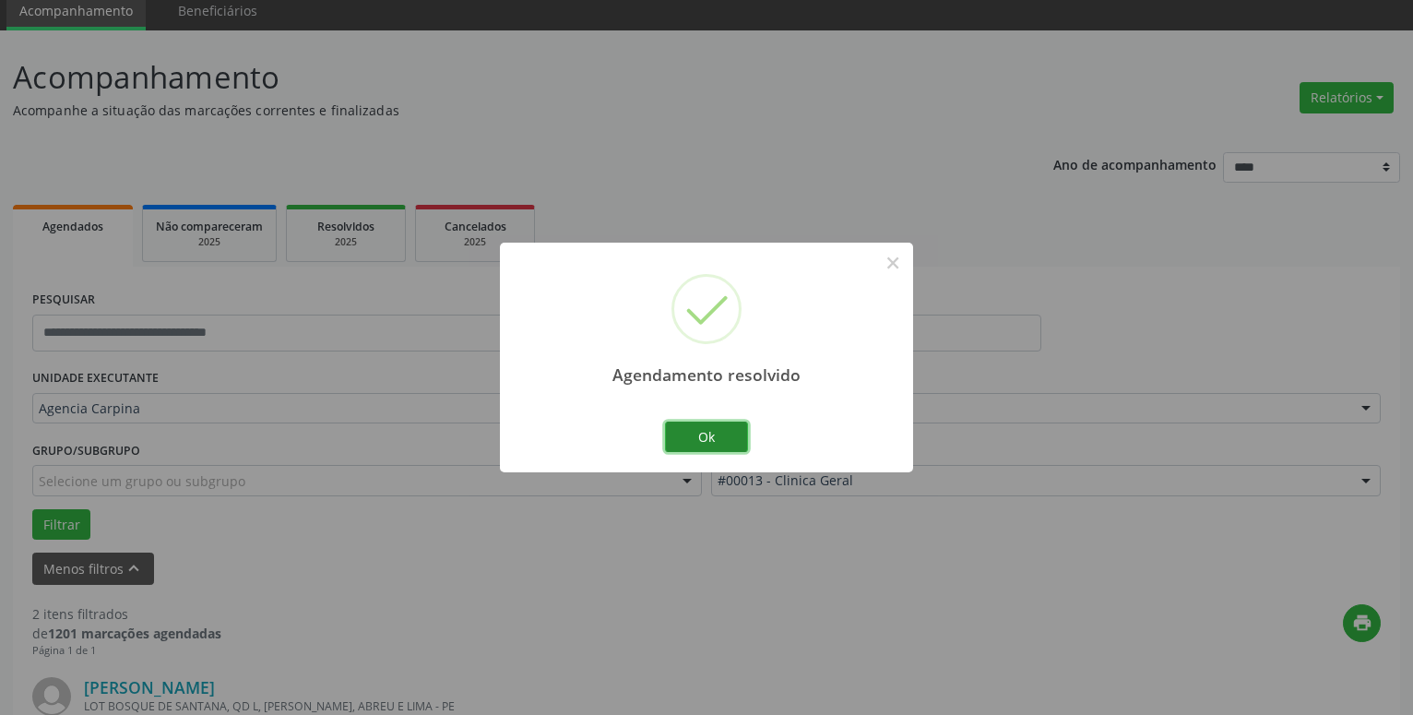
click at [700, 443] on button "Ok" at bounding box center [706, 437] width 83 height 31
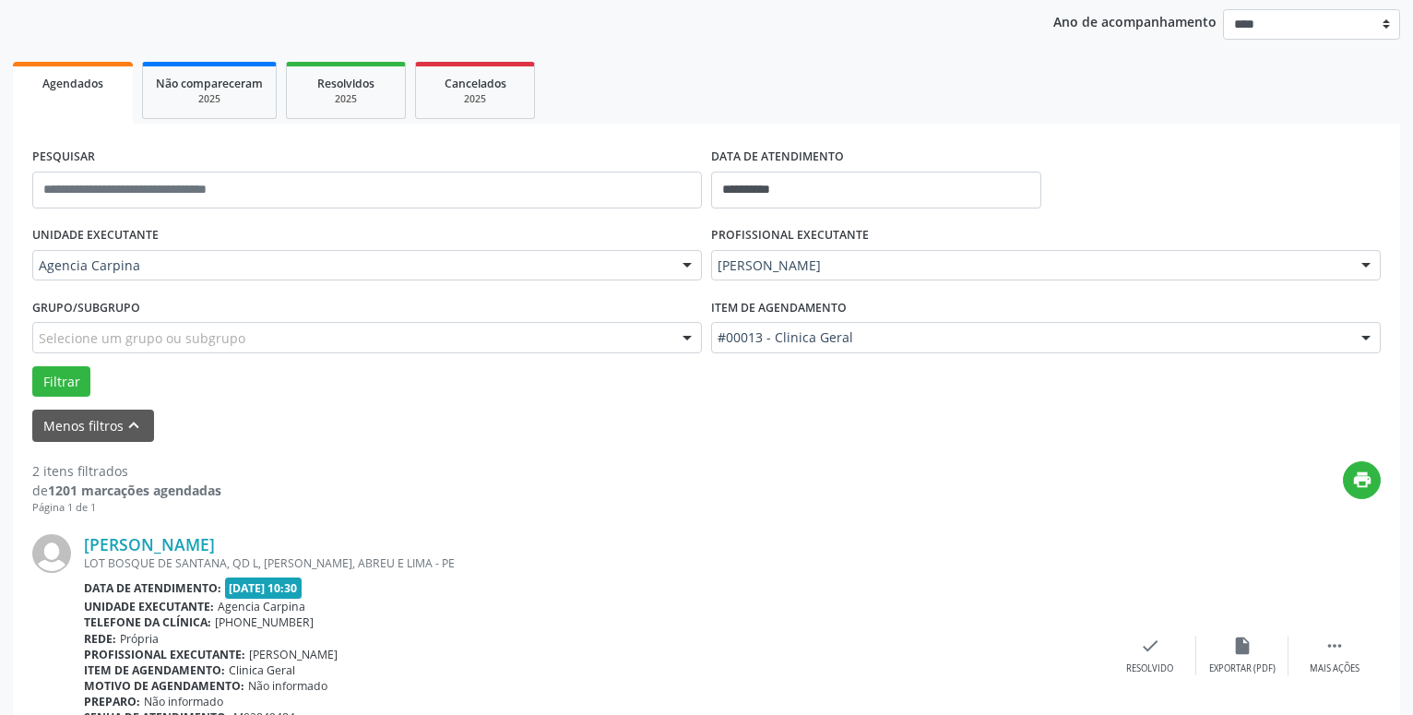
scroll to position [353, 0]
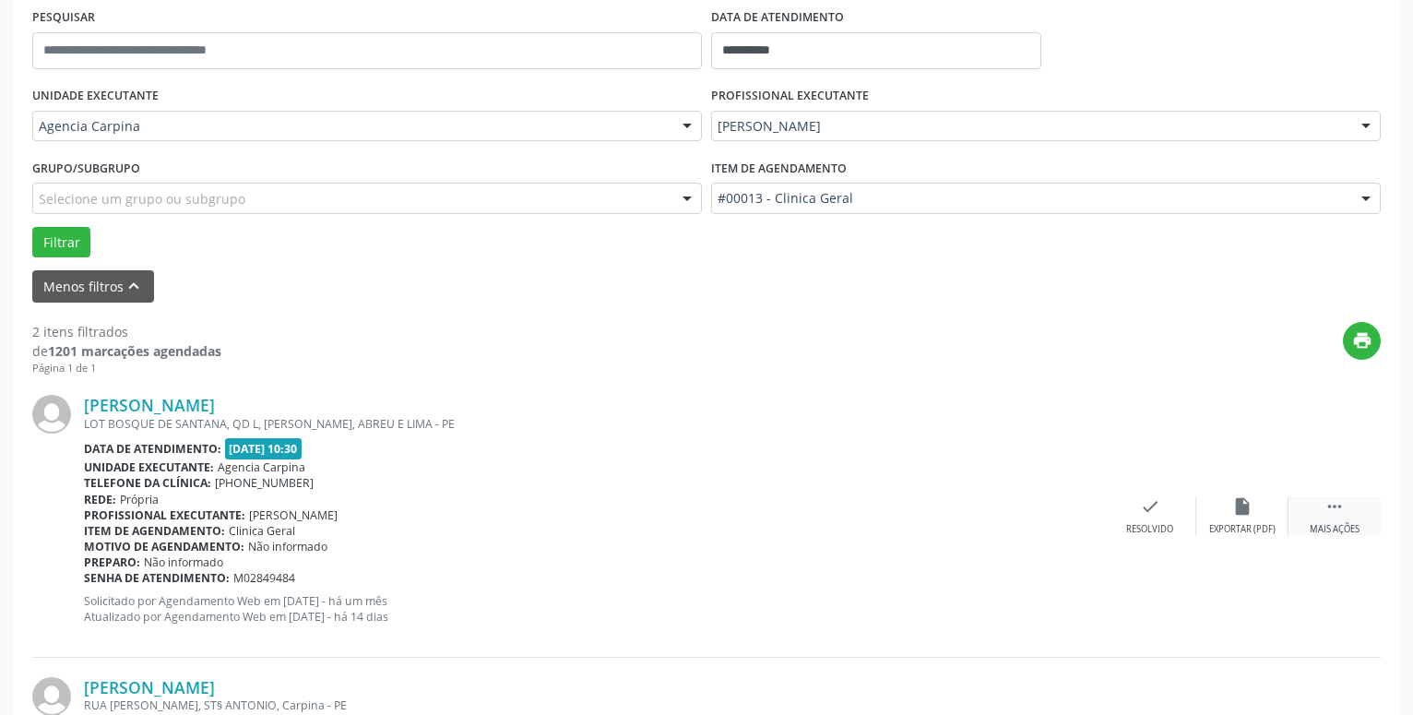
click at [1338, 515] on icon "" at bounding box center [1335, 506] width 20 height 20
click at [1222, 521] on div "alarm_off Não compareceu" at bounding box center [1243, 516] width 92 height 40
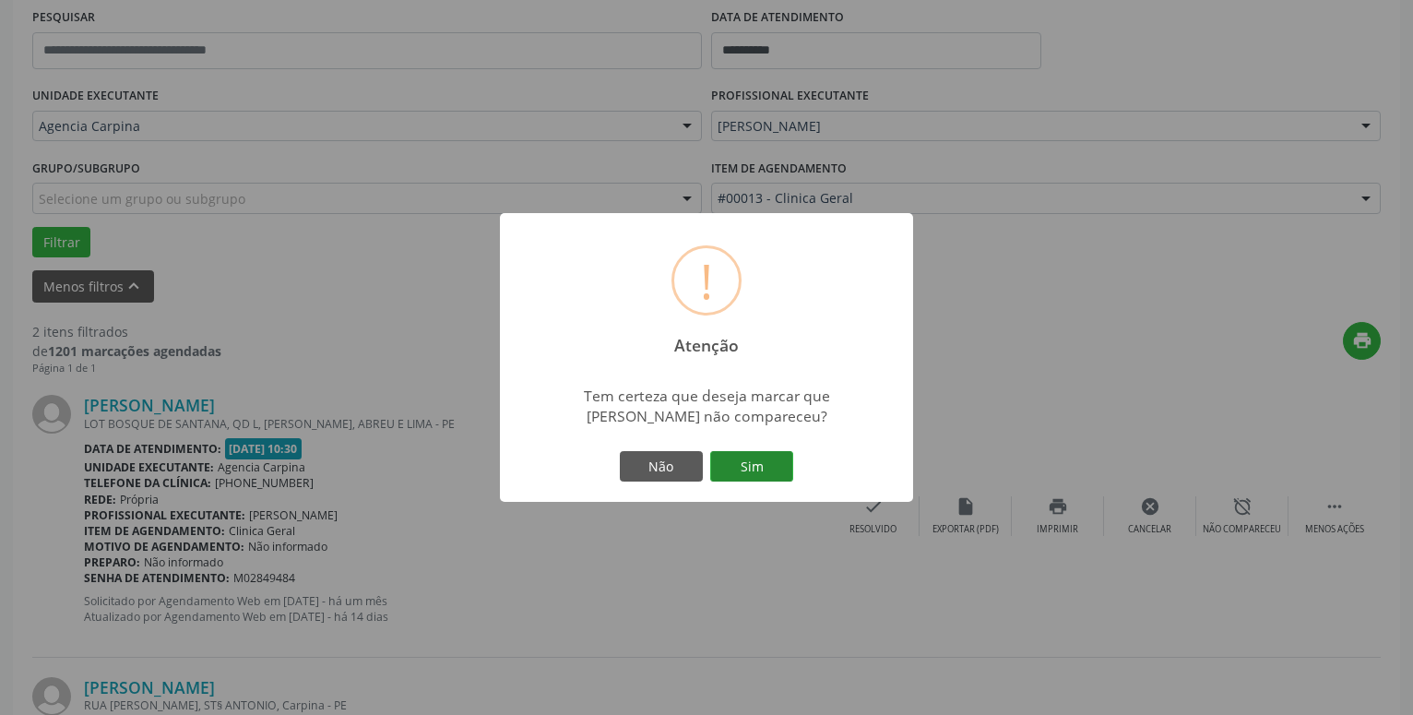
click at [743, 478] on button "Sim" at bounding box center [751, 466] width 83 height 31
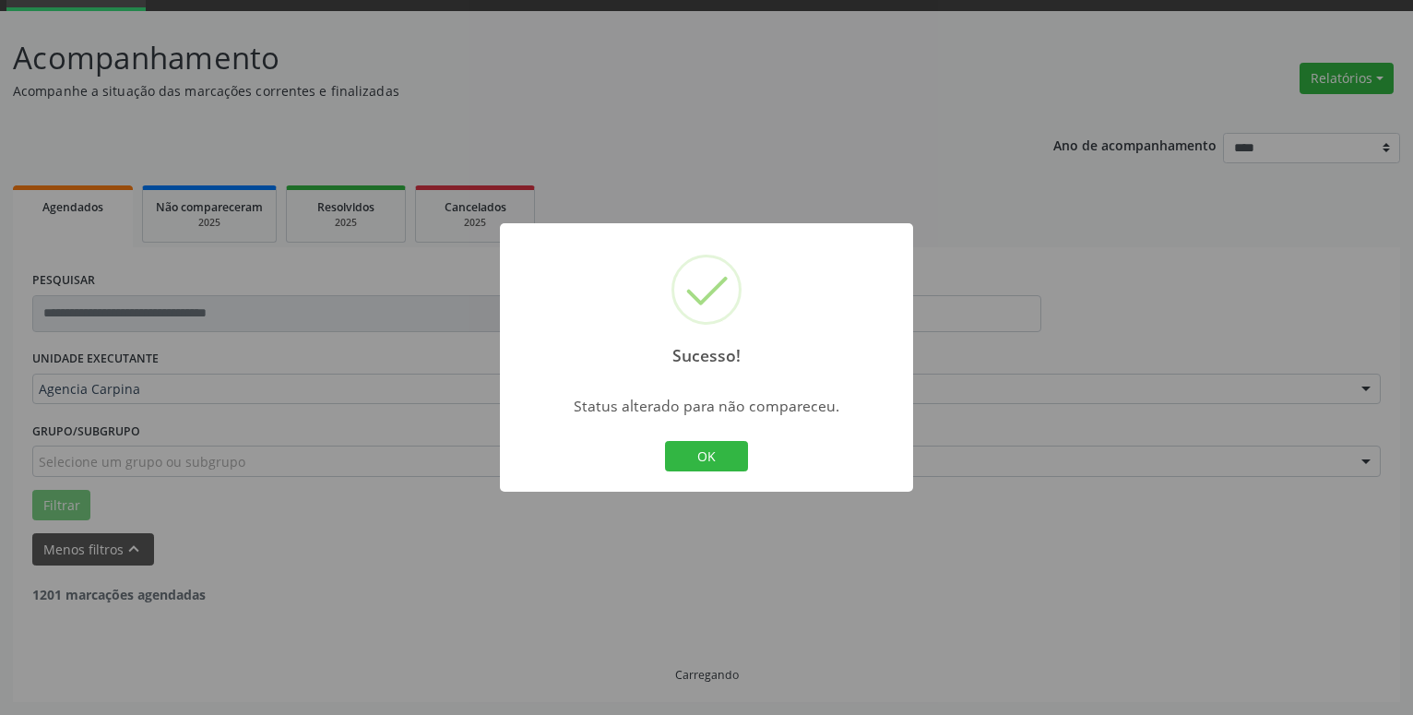
scroll to position [90, 0]
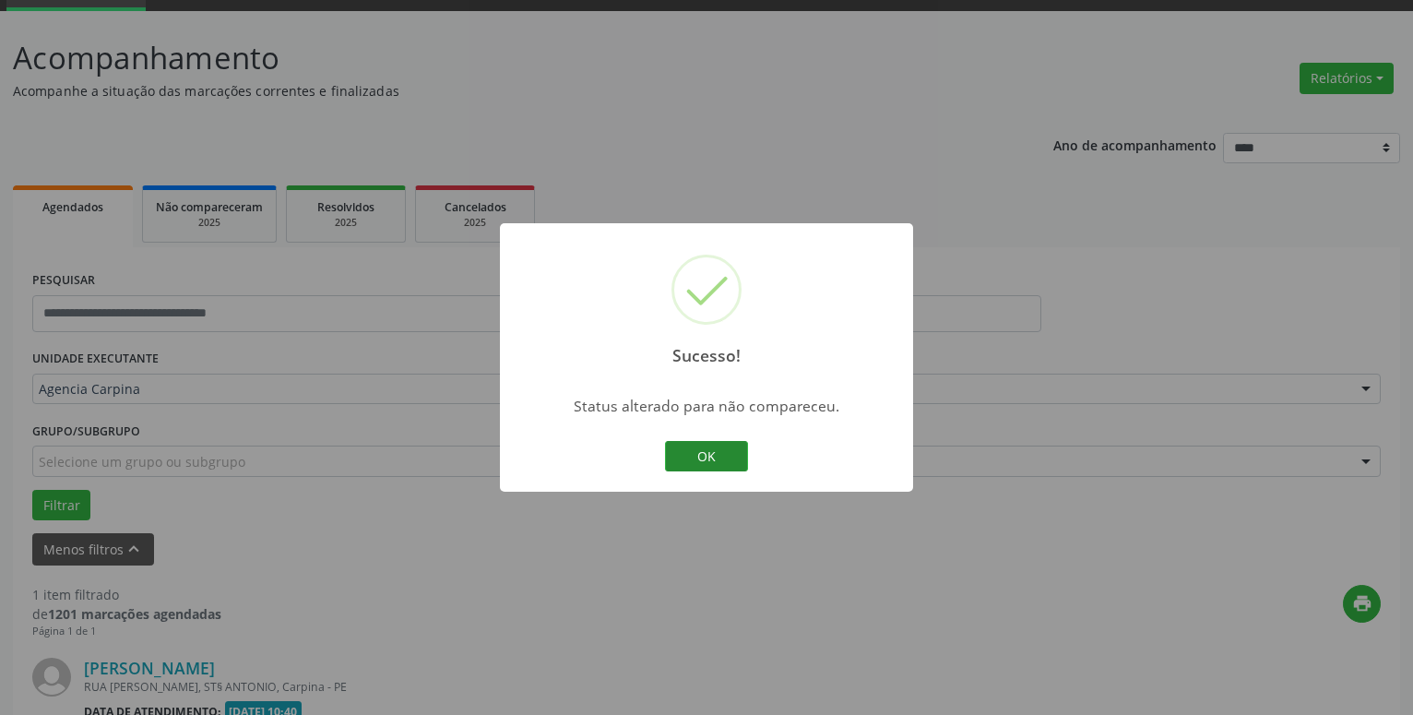
click at [716, 461] on button "OK" at bounding box center [706, 456] width 83 height 31
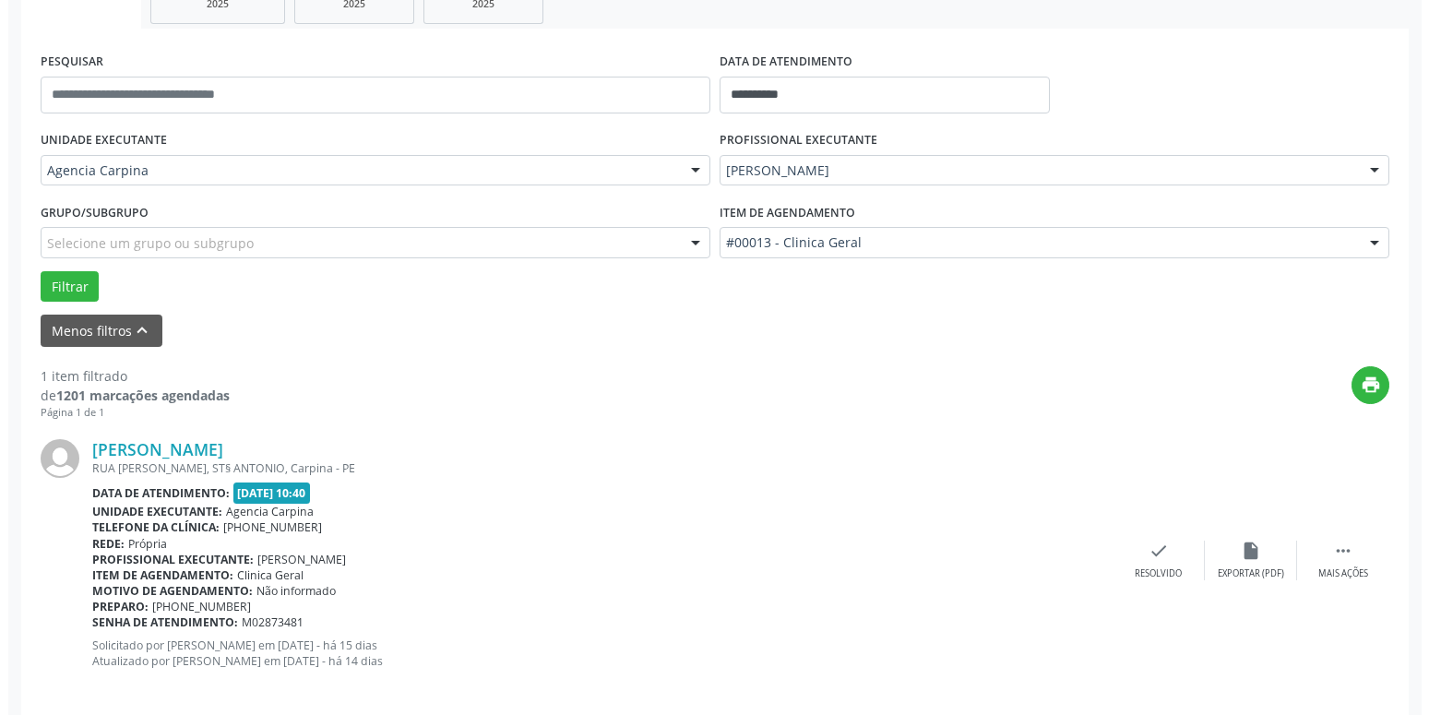
scroll to position [328, 0]
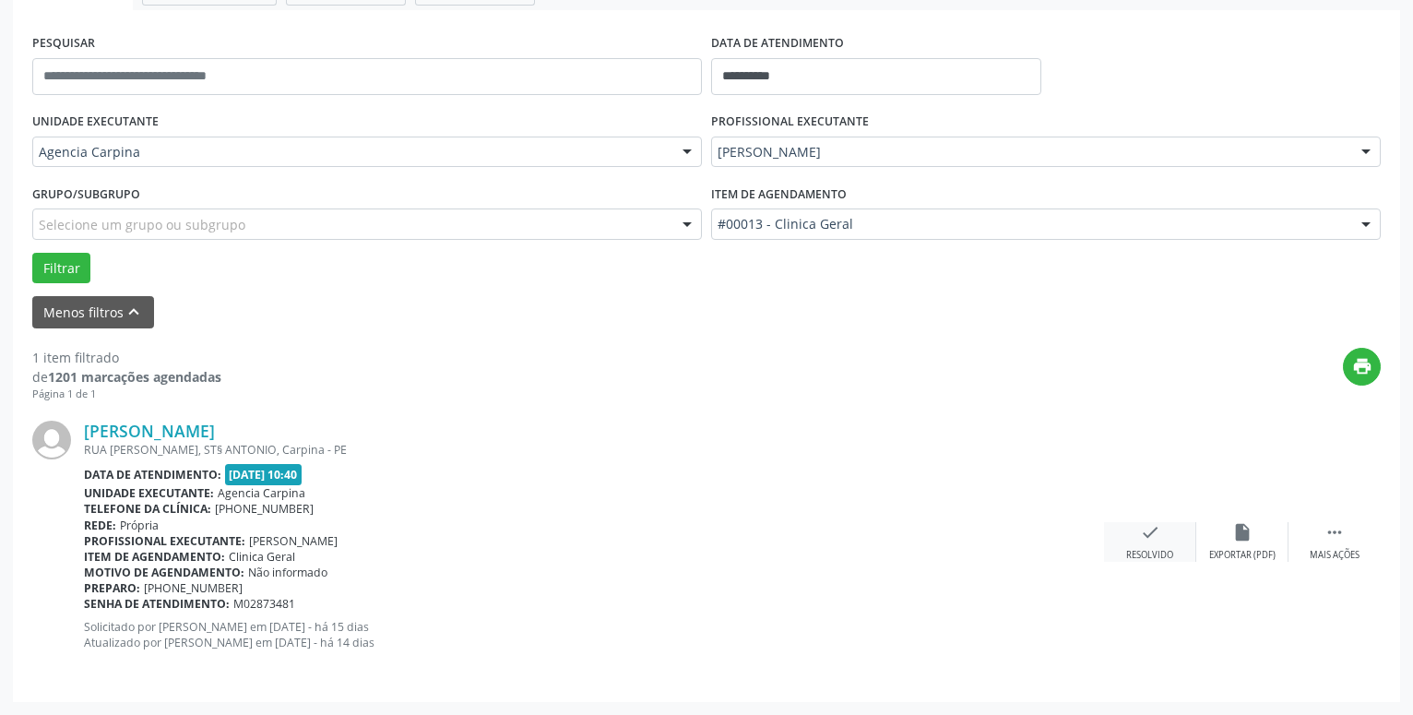
click at [1157, 543] on icon "check" at bounding box center [1150, 532] width 20 height 20
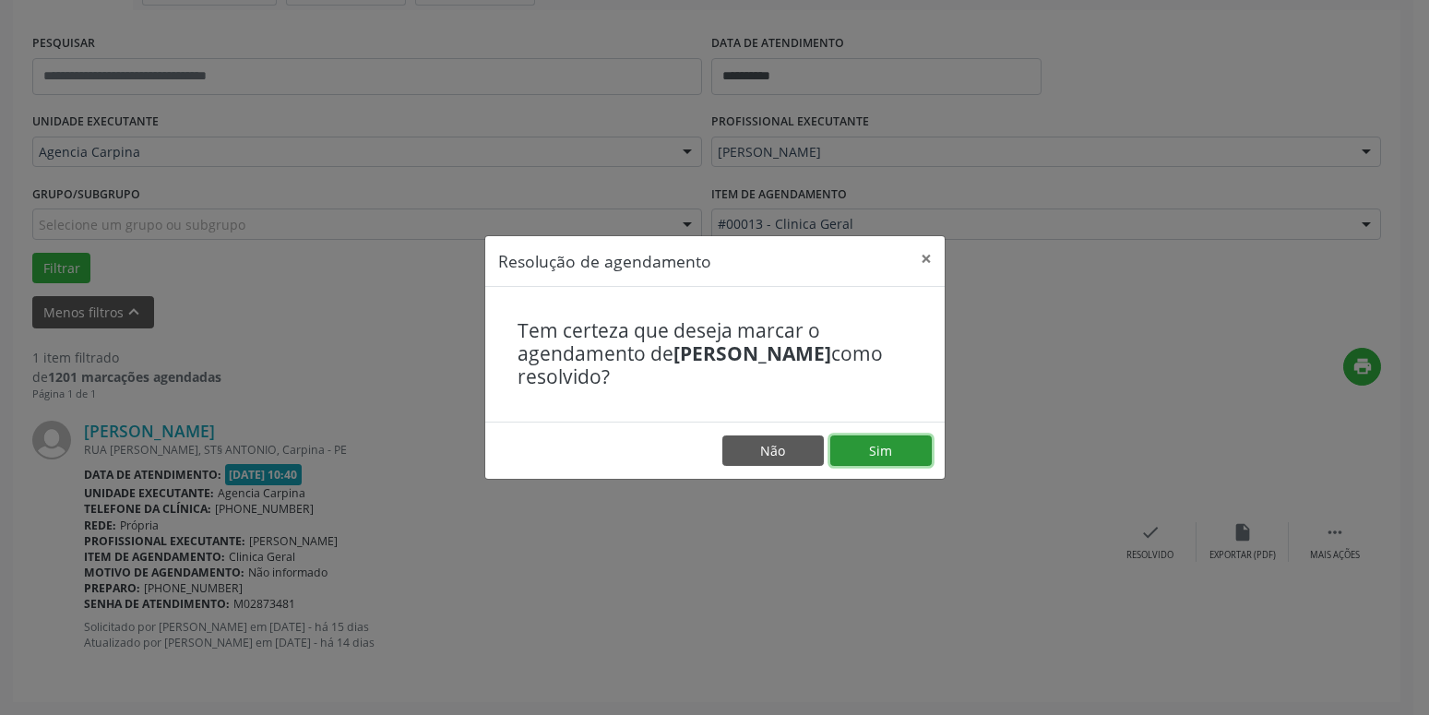
click at [903, 451] on button "Sim" at bounding box center [880, 450] width 101 height 31
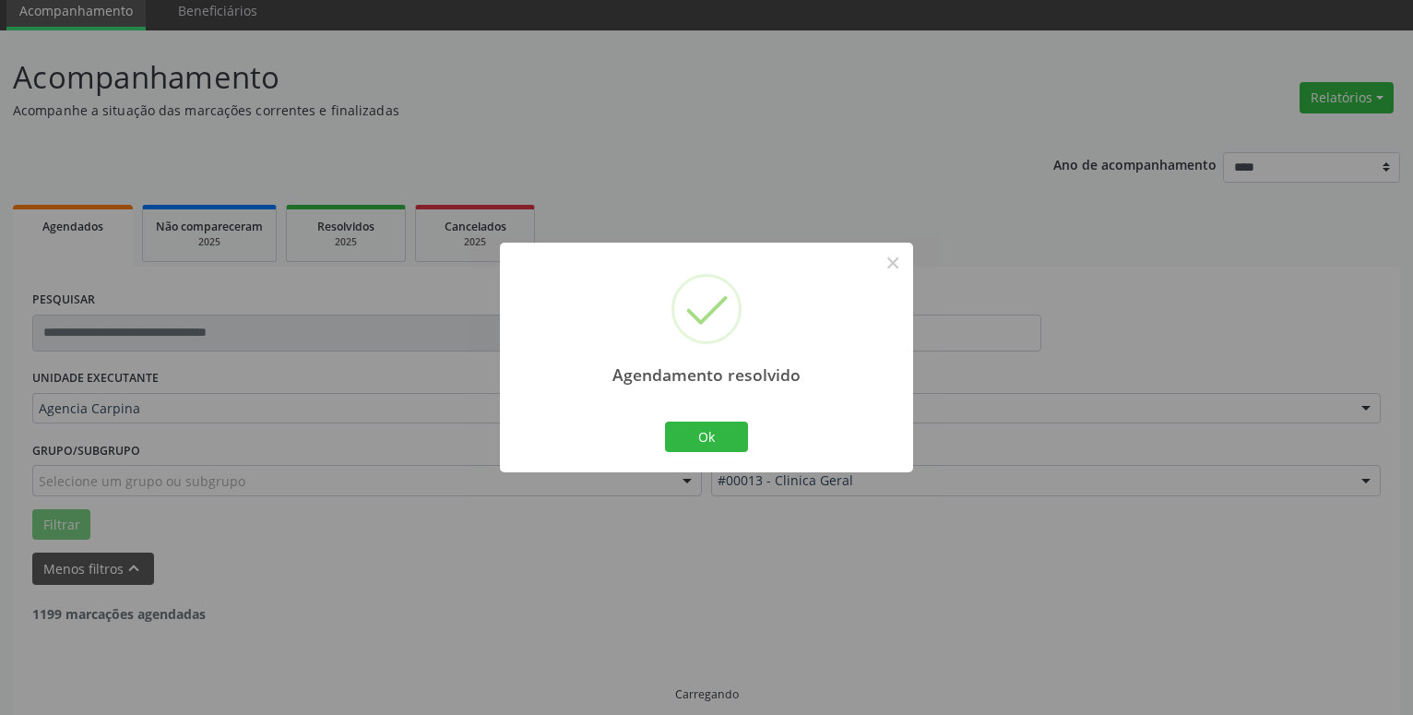
scroll to position [31, 0]
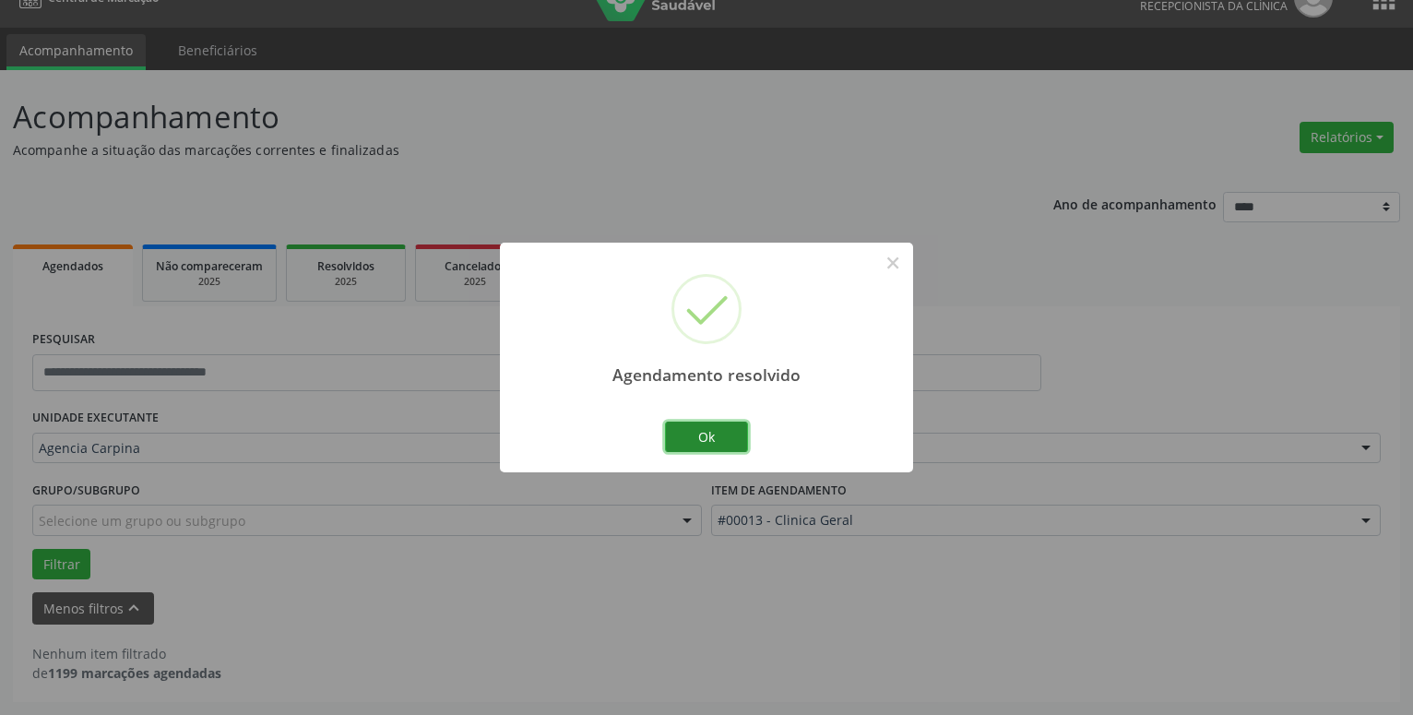
click at [705, 436] on button "Ok" at bounding box center [706, 437] width 83 height 31
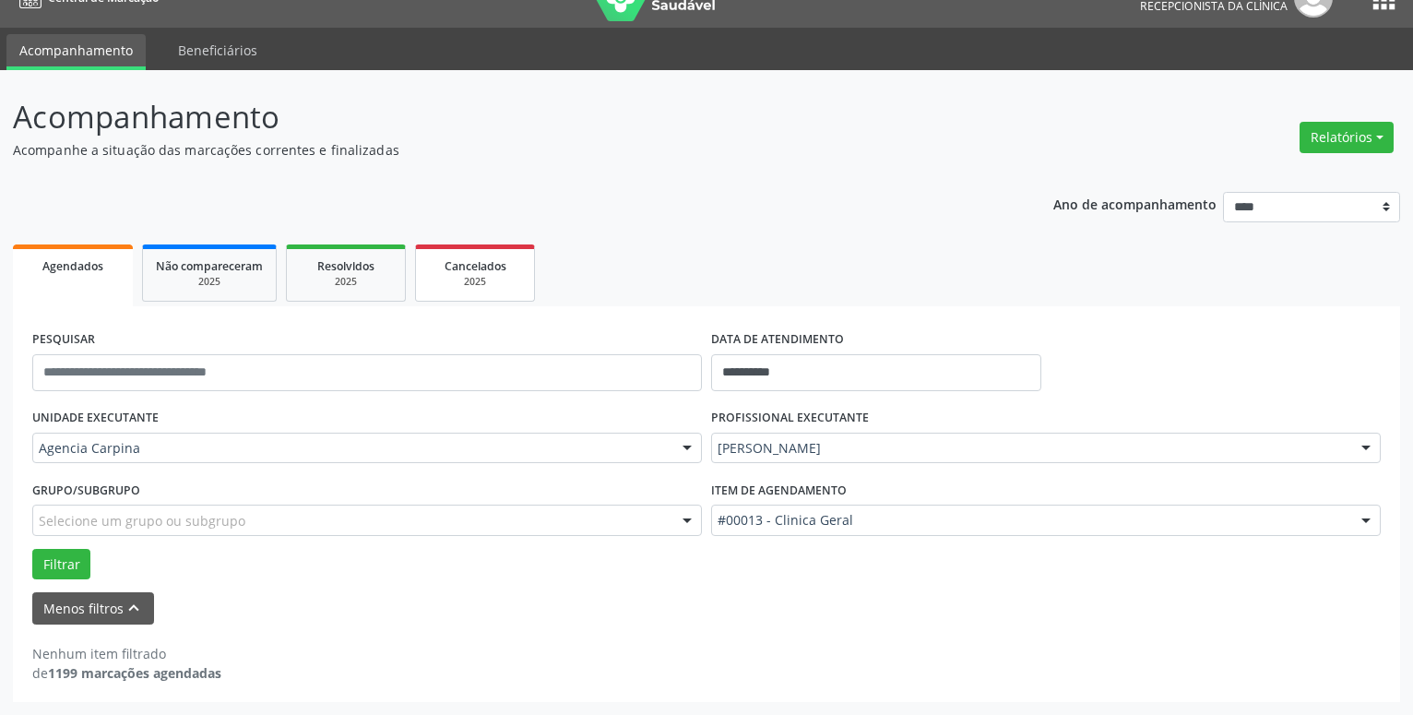
click at [468, 264] on span "Cancelados" at bounding box center [476, 266] width 62 height 16
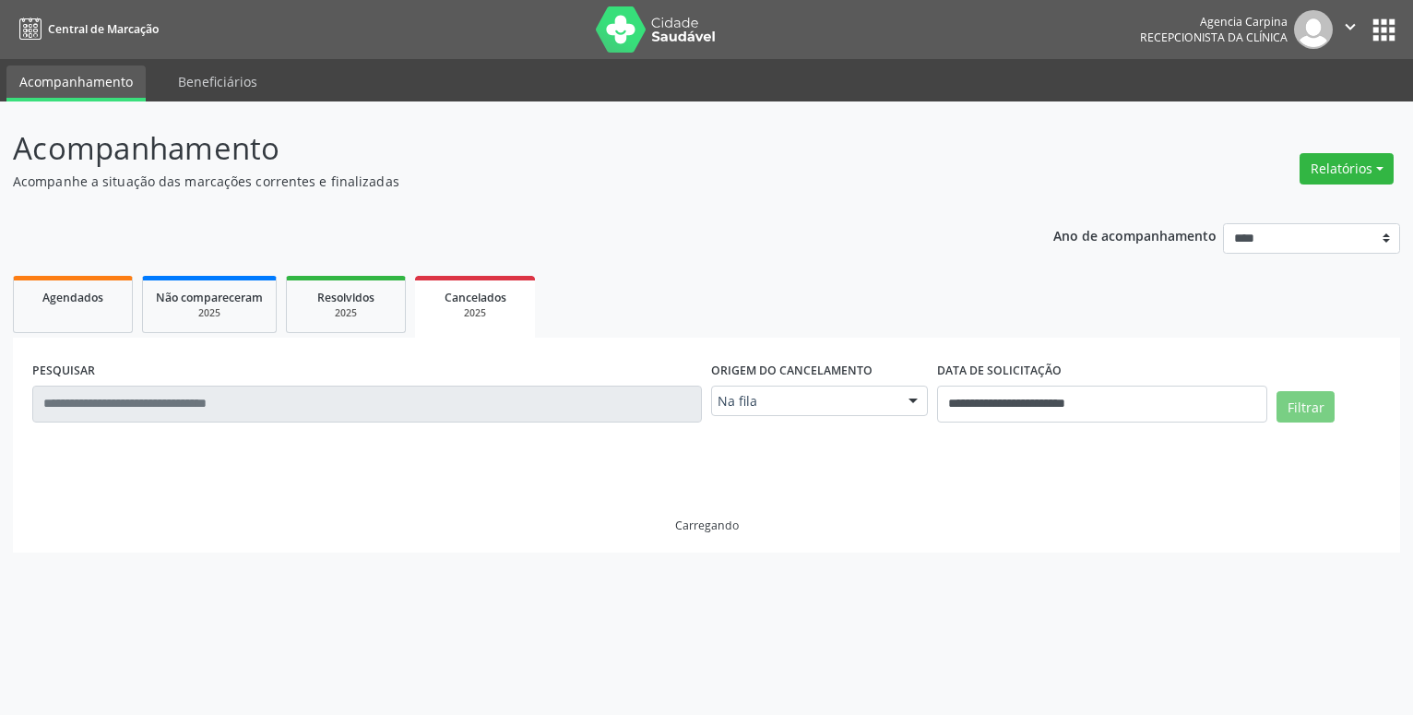
scroll to position [0, 0]
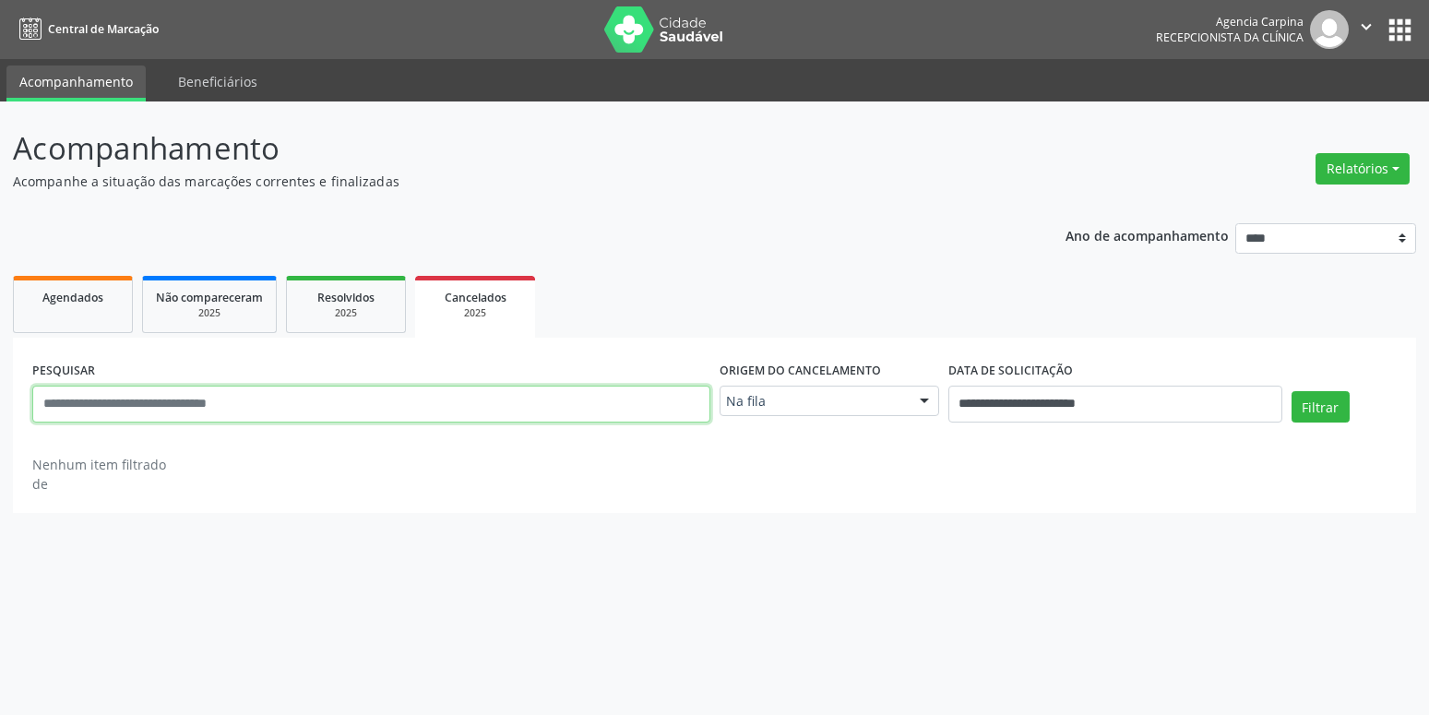
click at [120, 401] on input "text" at bounding box center [371, 404] width 678 height 37
type input "**********"
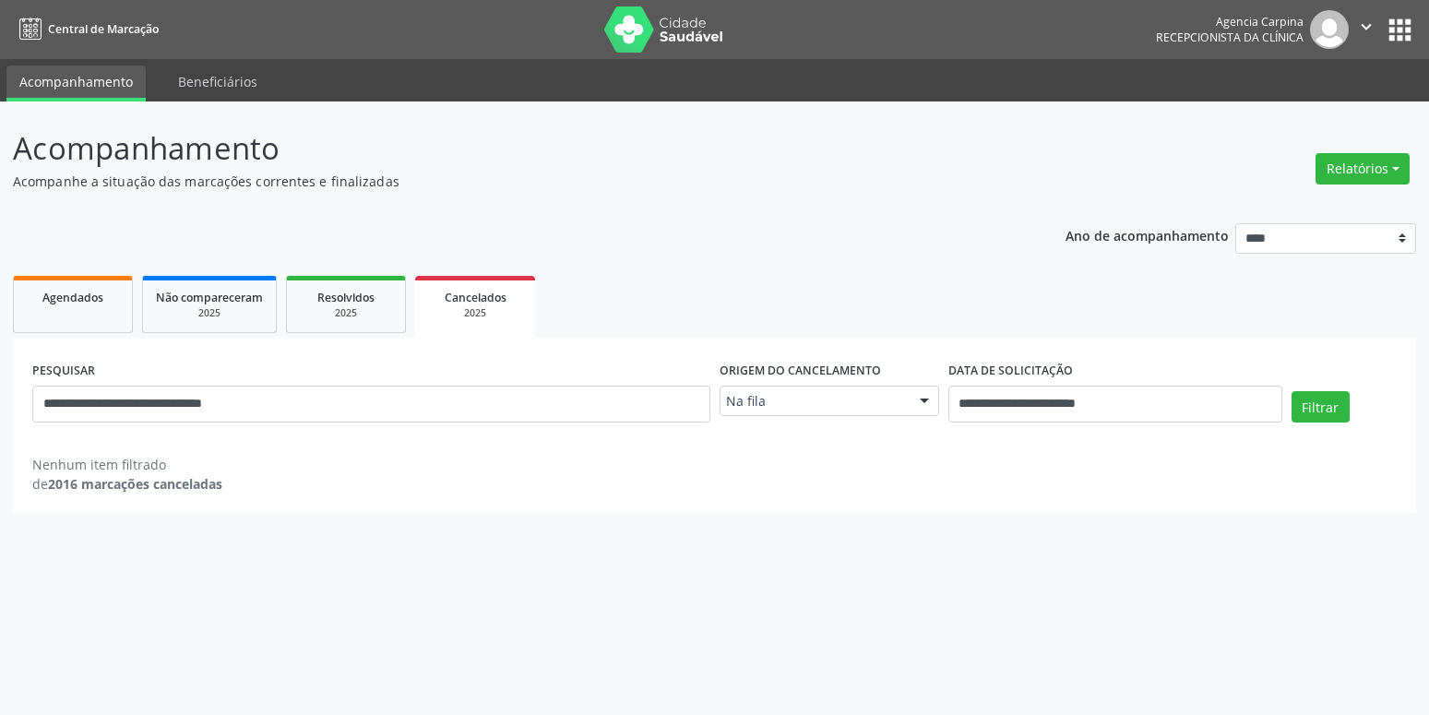
click at [927, 400] on div at bounding box center [925, 402] width 28 height 31
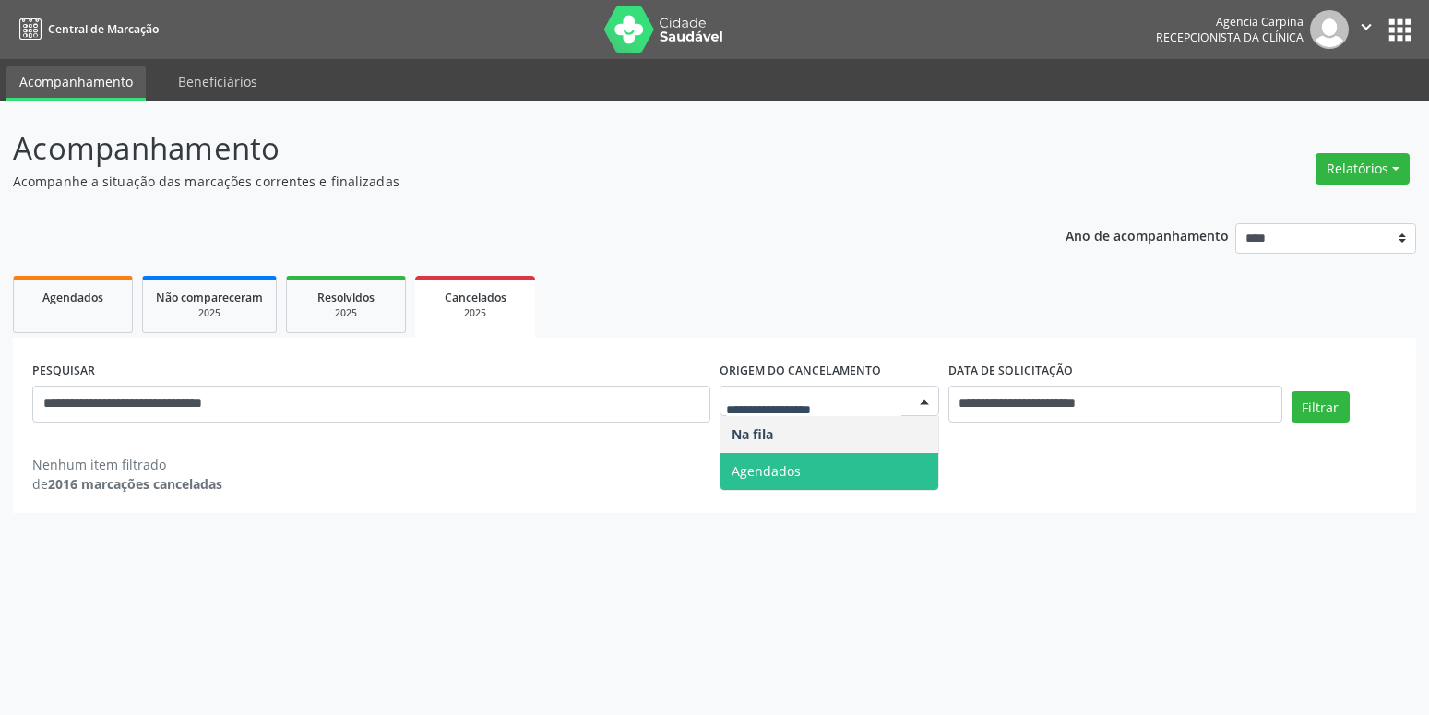
click at [793, 471] on span "Agendados" at bounding box center [766, 471] width 69 height 18
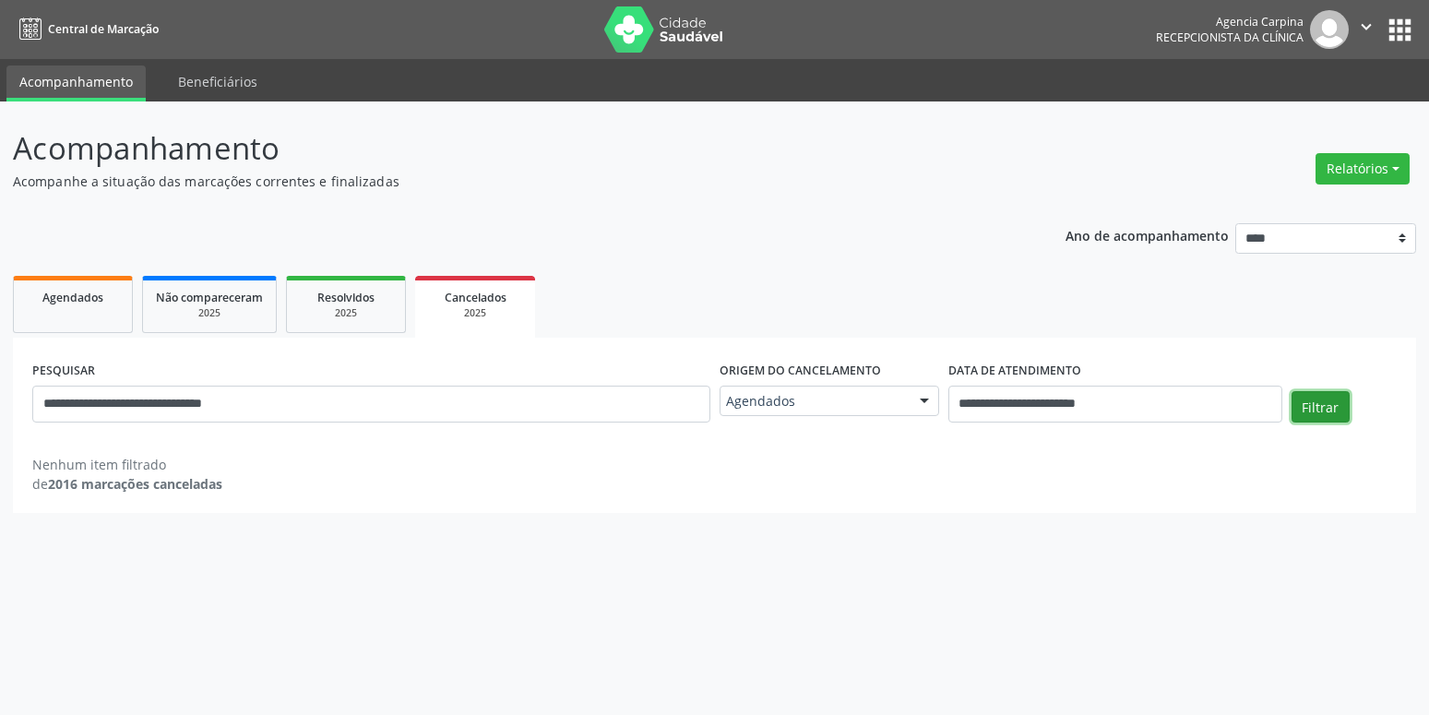
click at [1319, 408] on button "Filtrar" at bounding box center [1321, 406] width 58 height 31
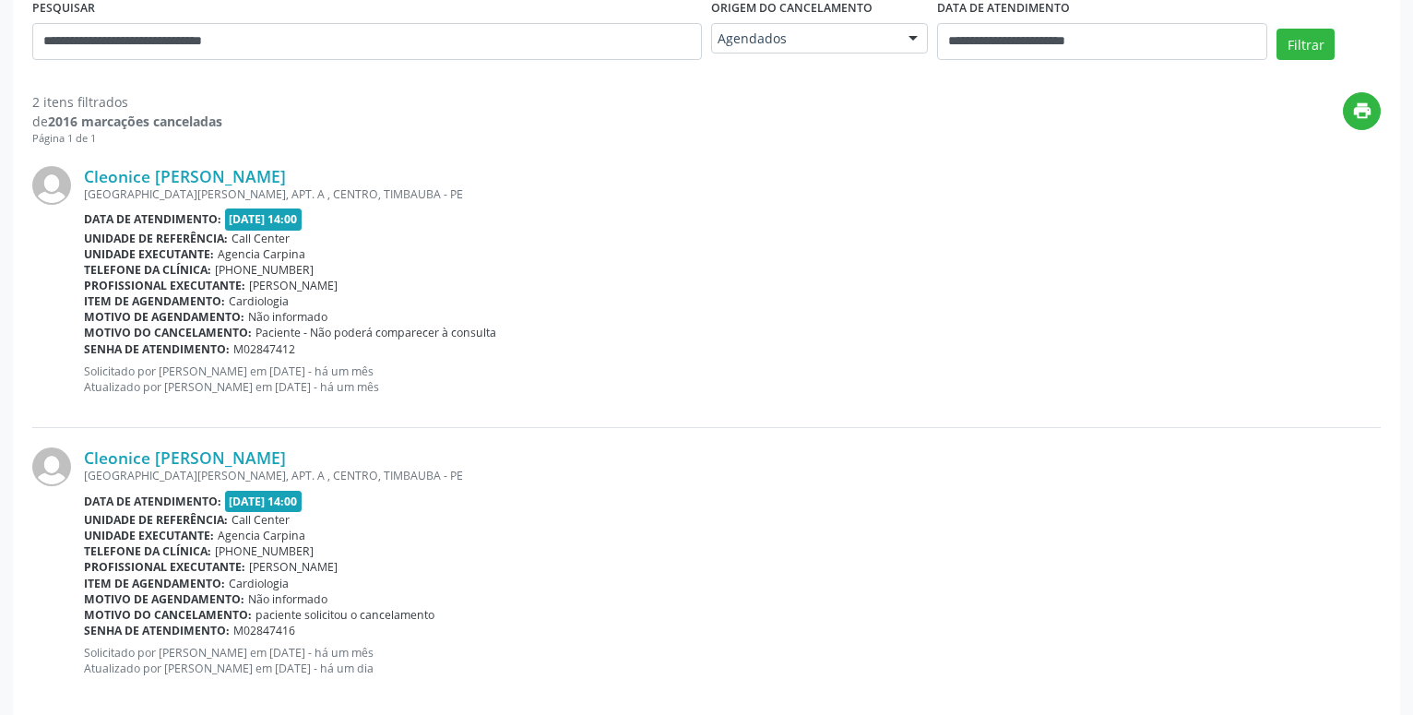
scroll to position [376, 0]
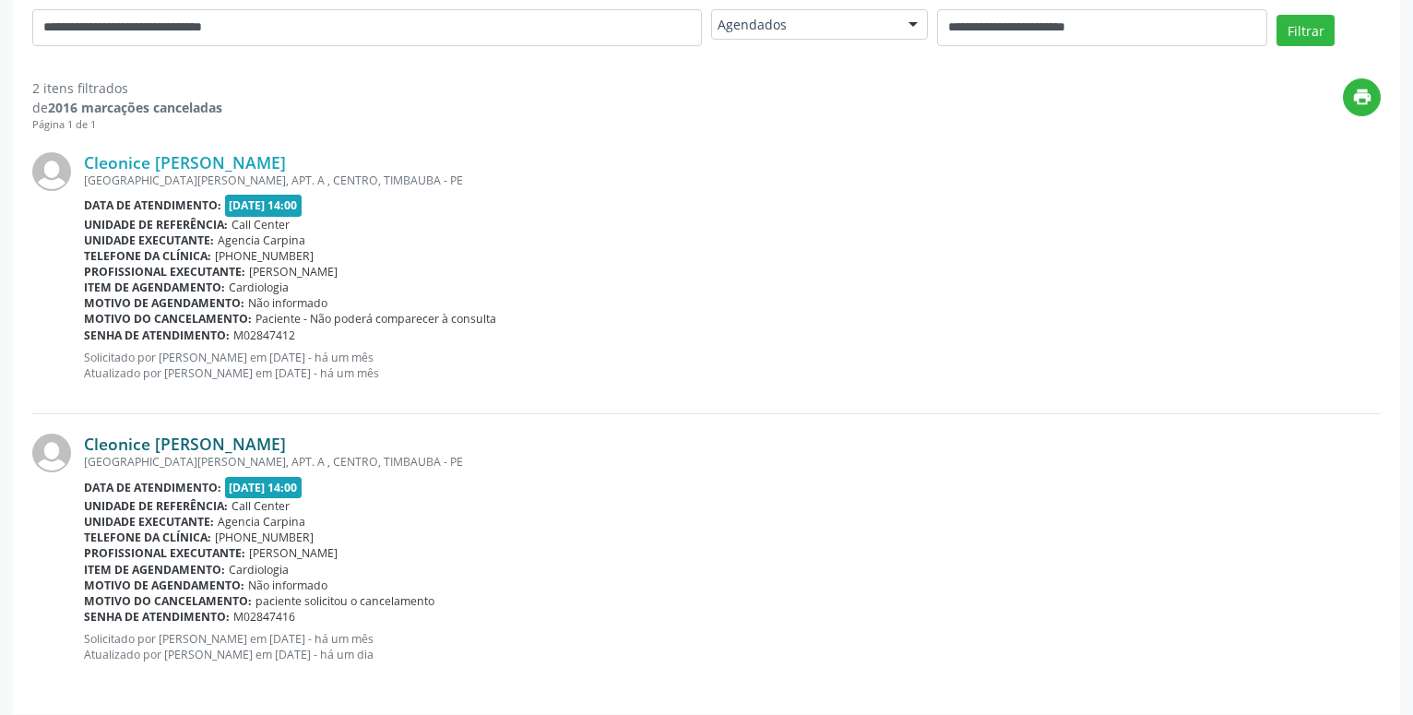
click at [201, 451] on link "Cleonice [PERSON_NAME]" at bounding box center [185, 444] width 202 height 20
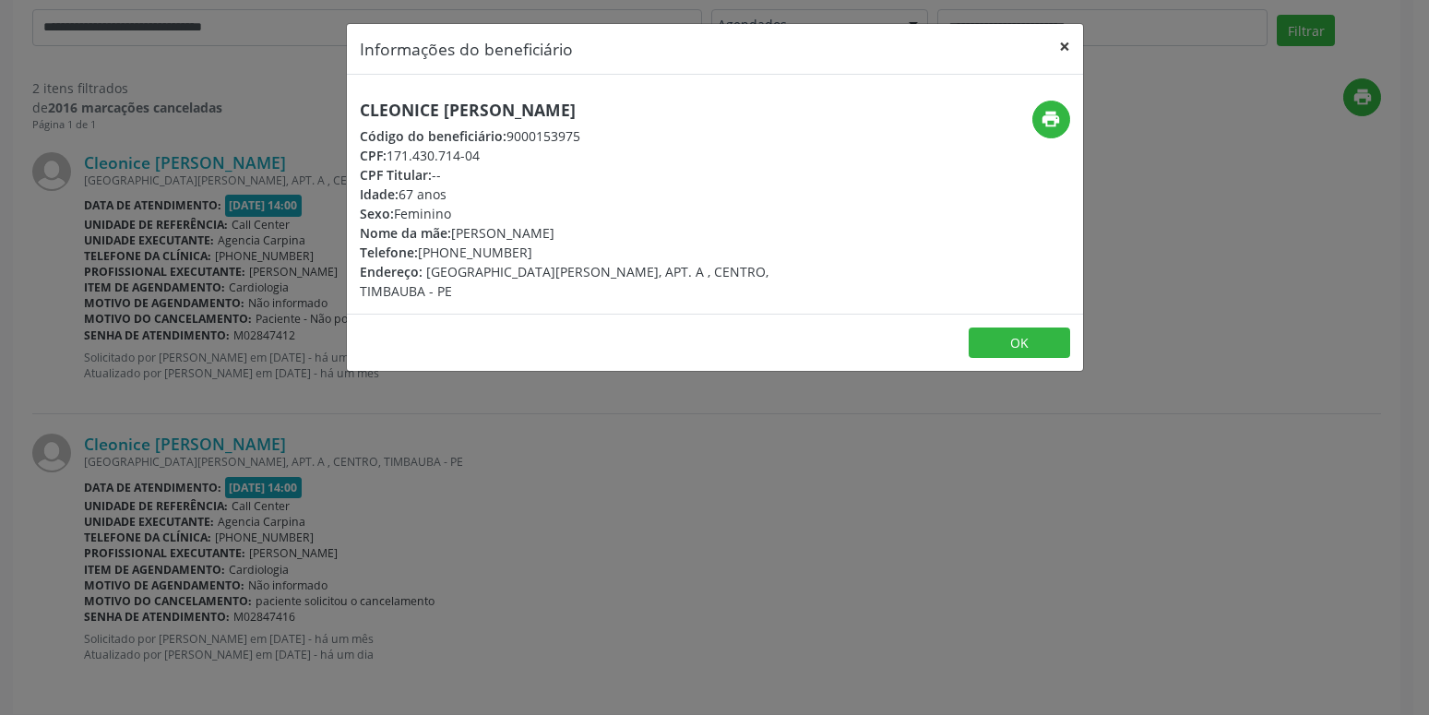
click at [1068, 44] on button "×" at bounding box center [1064, 46] width 37 height 45
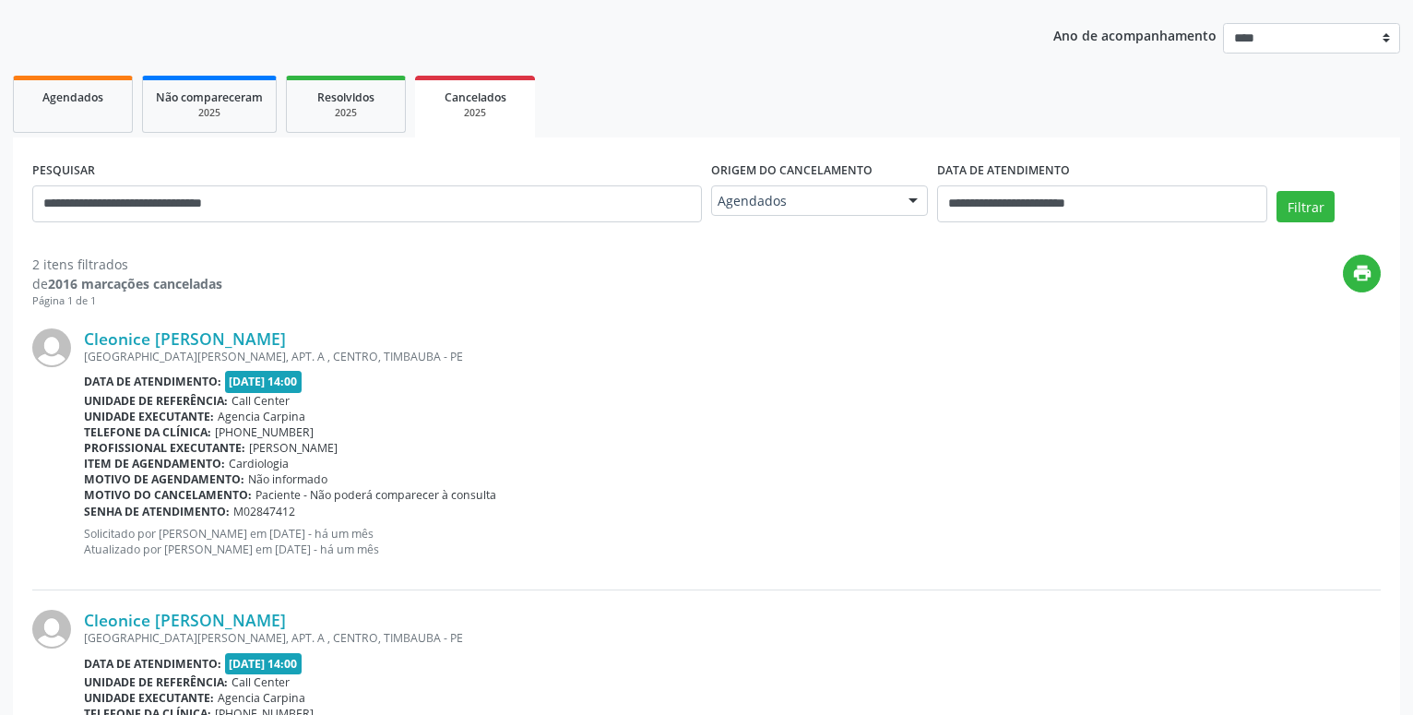
scroll to position [294, 0]
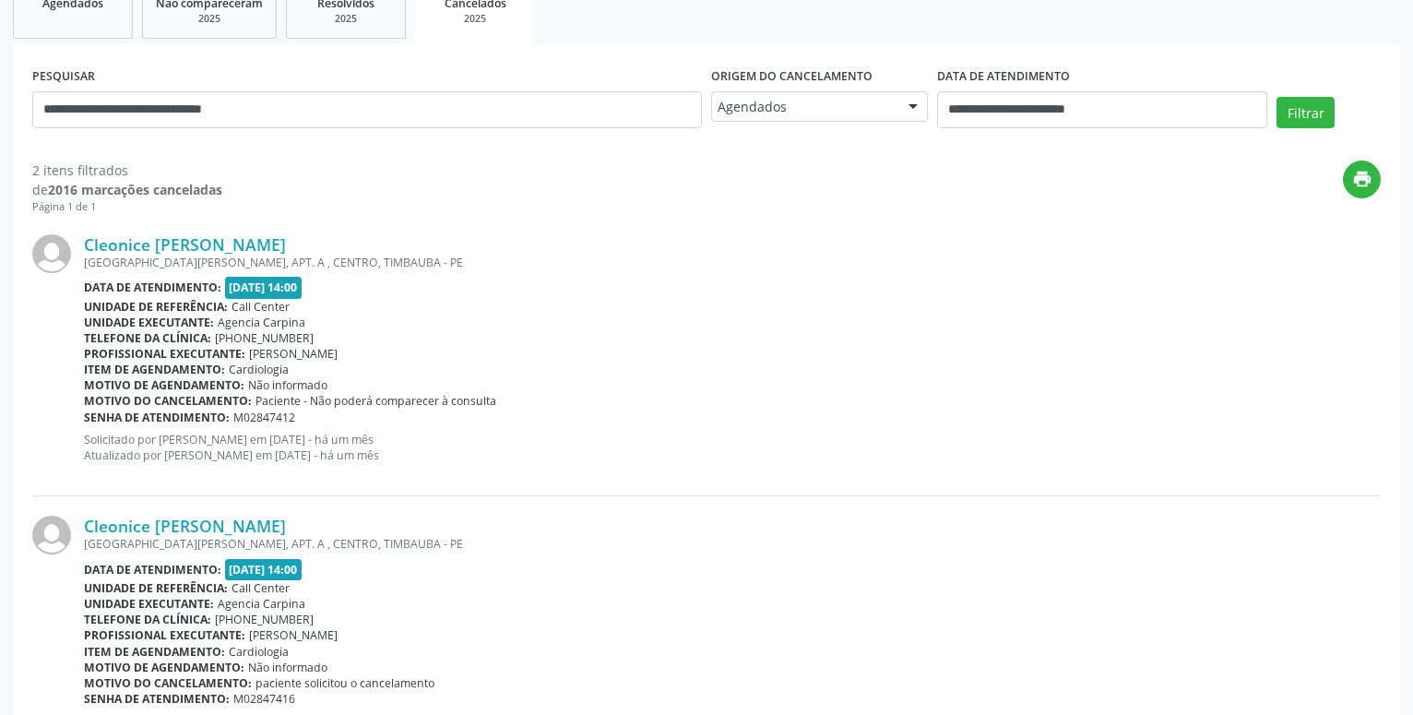
click at [620, 338] on div "Telefone da clínica: (81) 3622-8923" at bounding box center [732, 338] width 1297 height 16
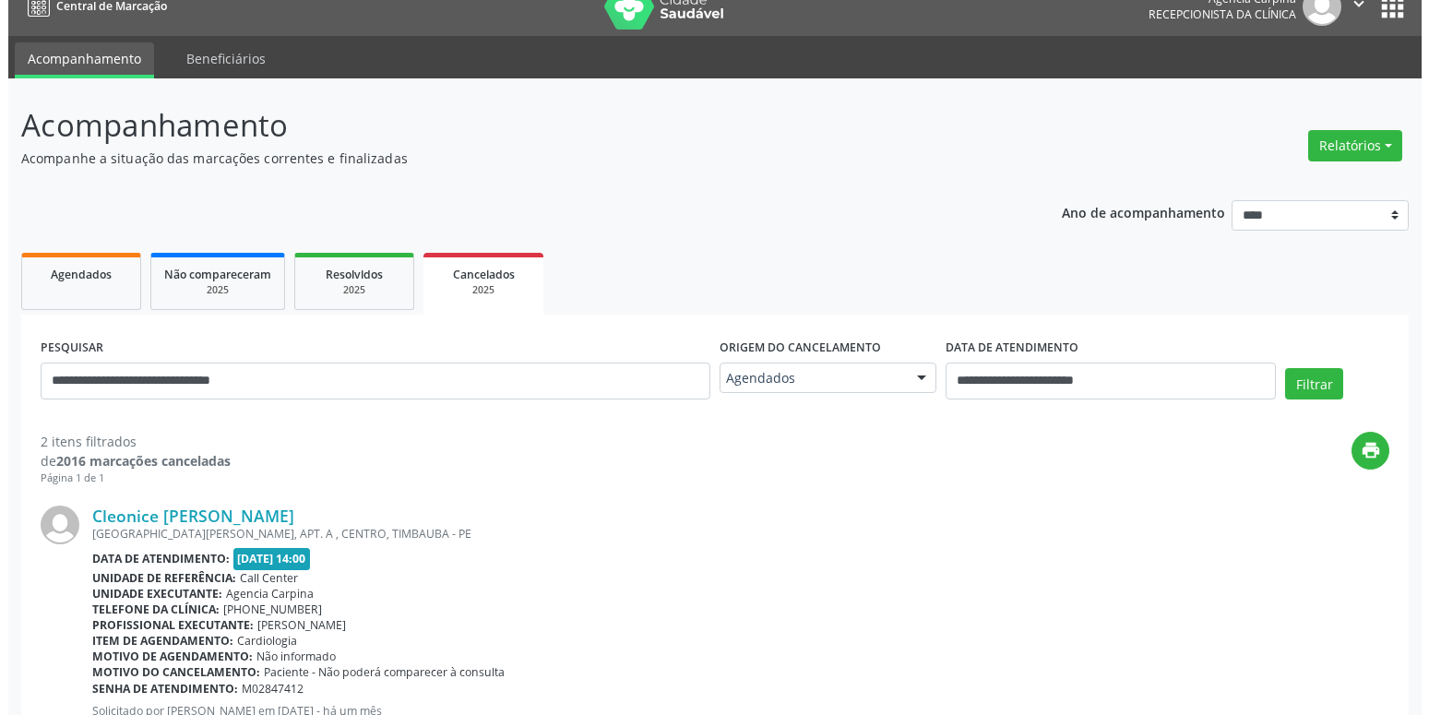
scroll to position [12, 0]
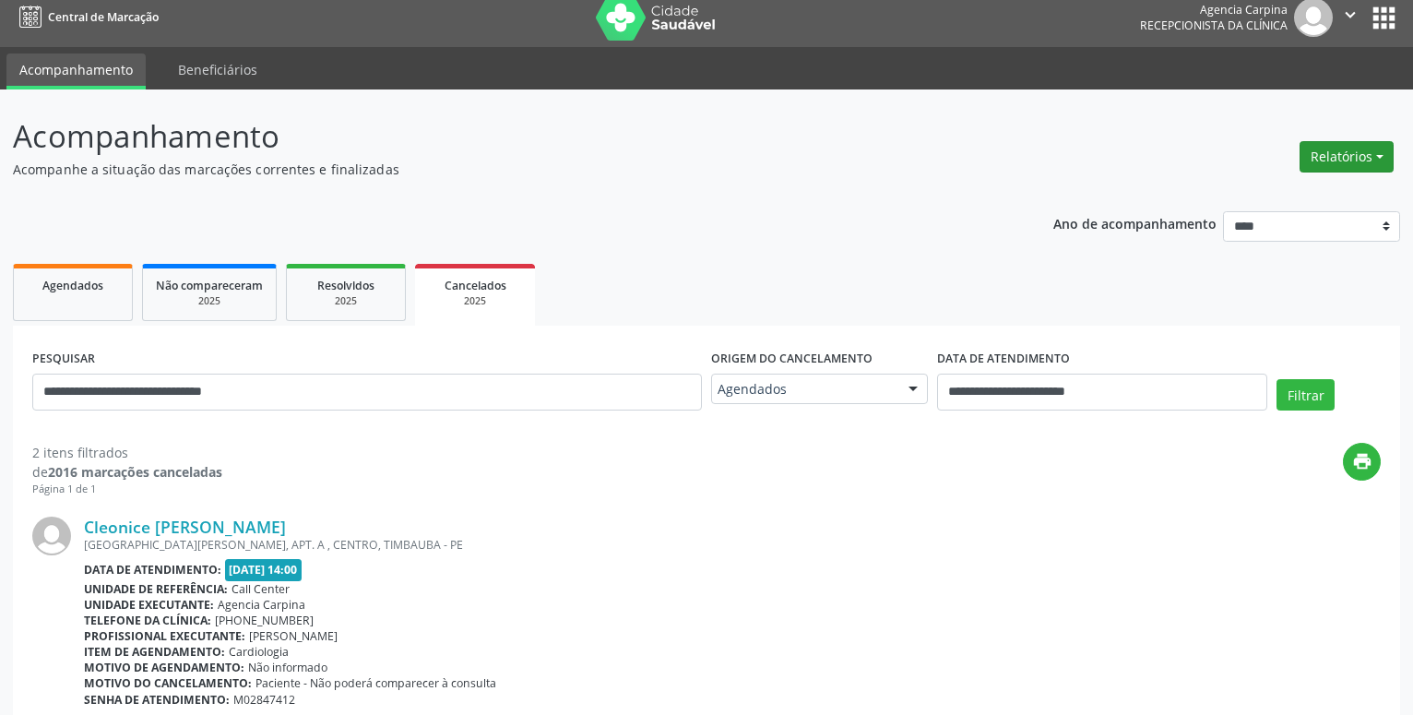
click at [1381, 156] on button "Relatórios" at bounding box center [1347, 156] width 94 height 31
click at [1279, 199] on link "Agendamentos" at bounding box center [1296, 197] width 198 height 26
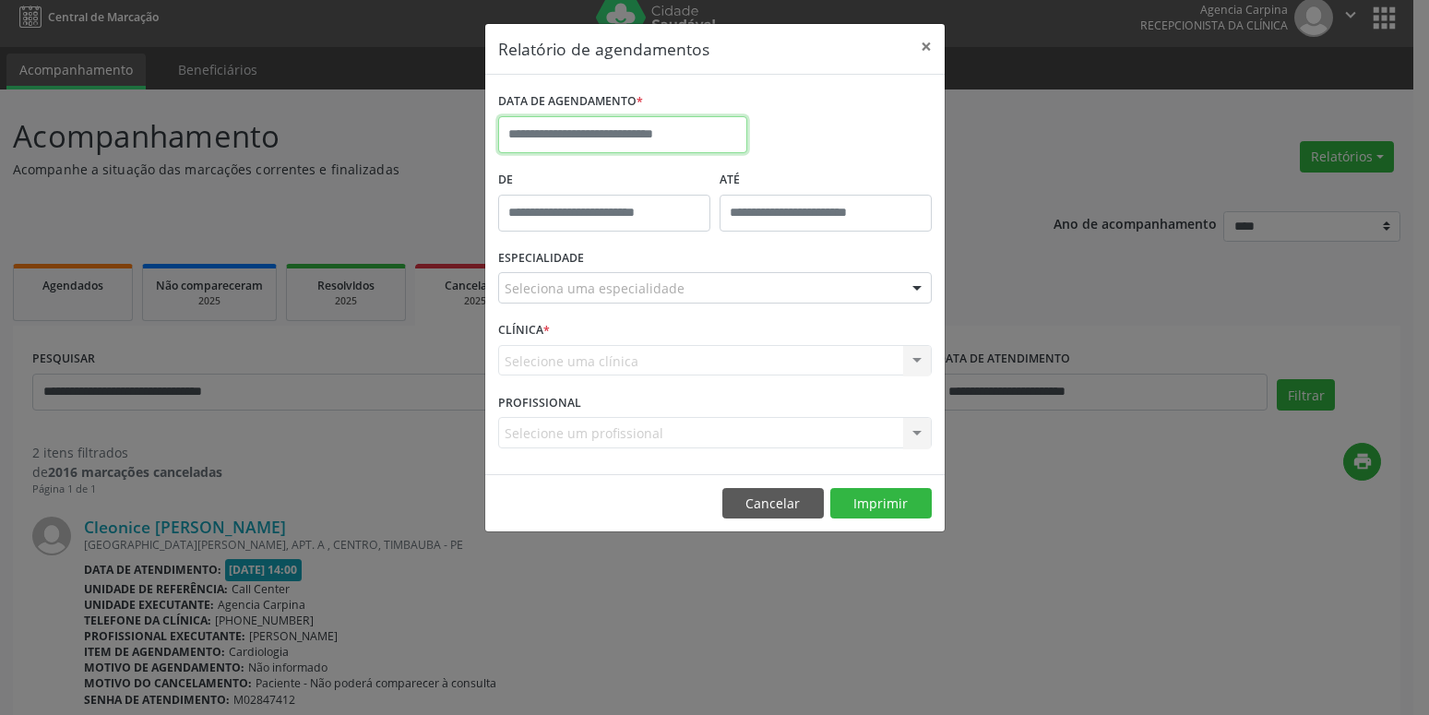
click at [599, 132] on input "text" at bounding box center [622, 134] width 249 height 37
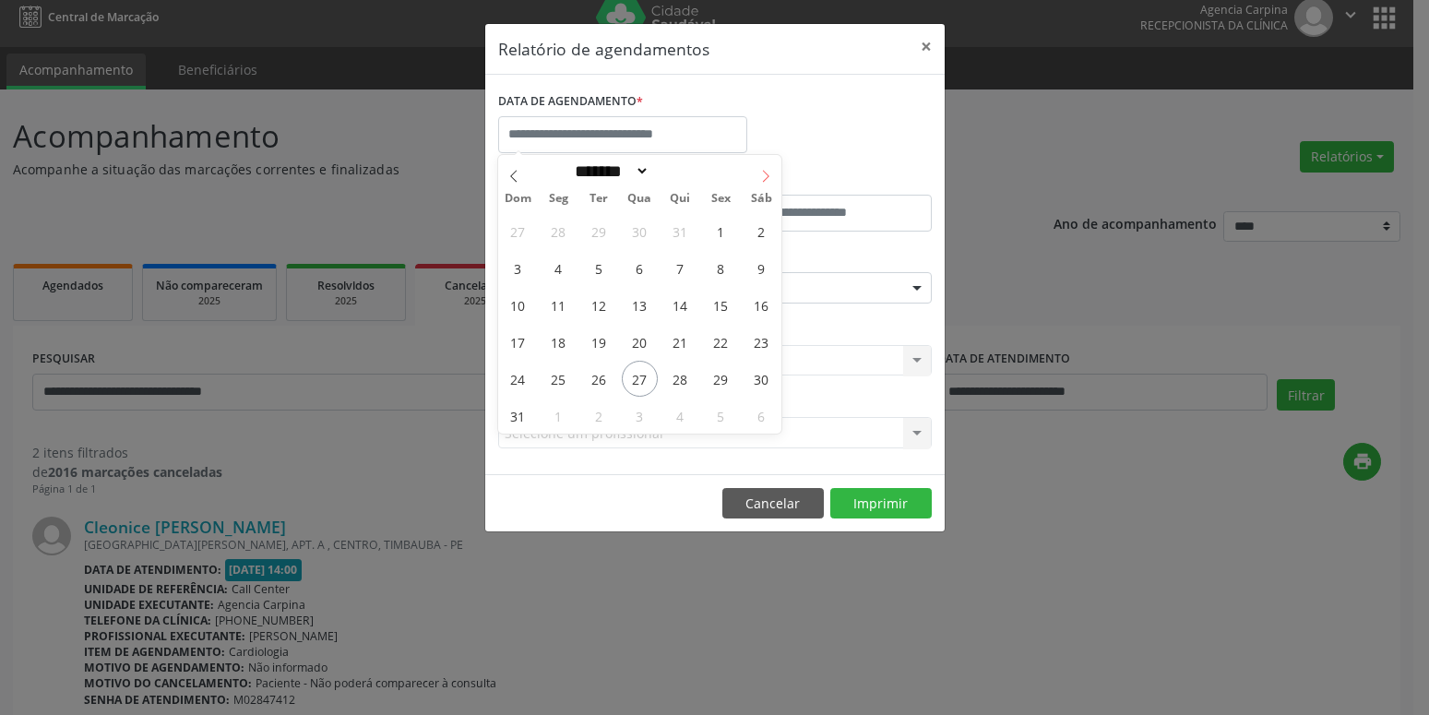
click at [765, 176] on icon at bounding box center [765, 176] width 13 height 13
select select "*"
click at [557, 231] on span "1" at bounding box center [559, 231] width 36 height 36
type input "**********"
click at [557, 231] on span "1" at bounding box center [559, 231] width 36 height 36
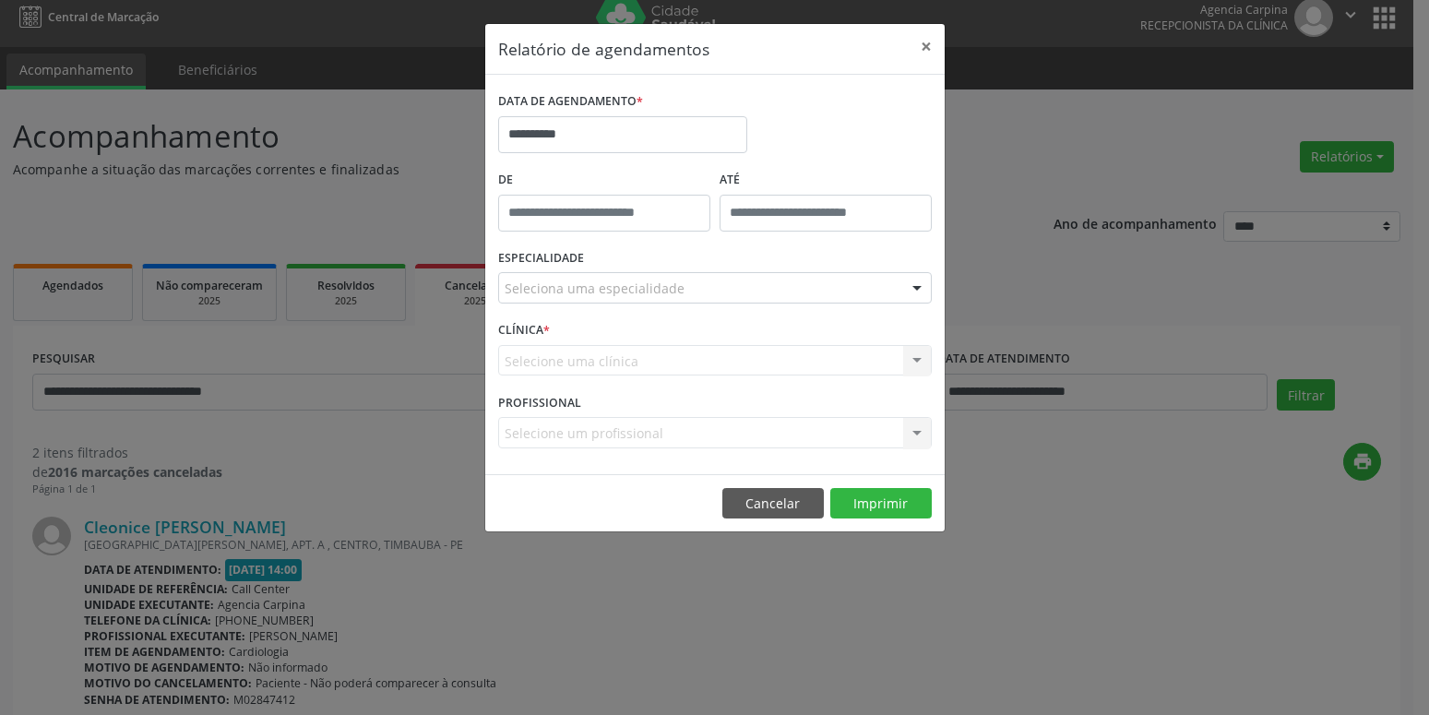
click at [917, 287] on div at bounding box center [917, 288] width 28 height 31
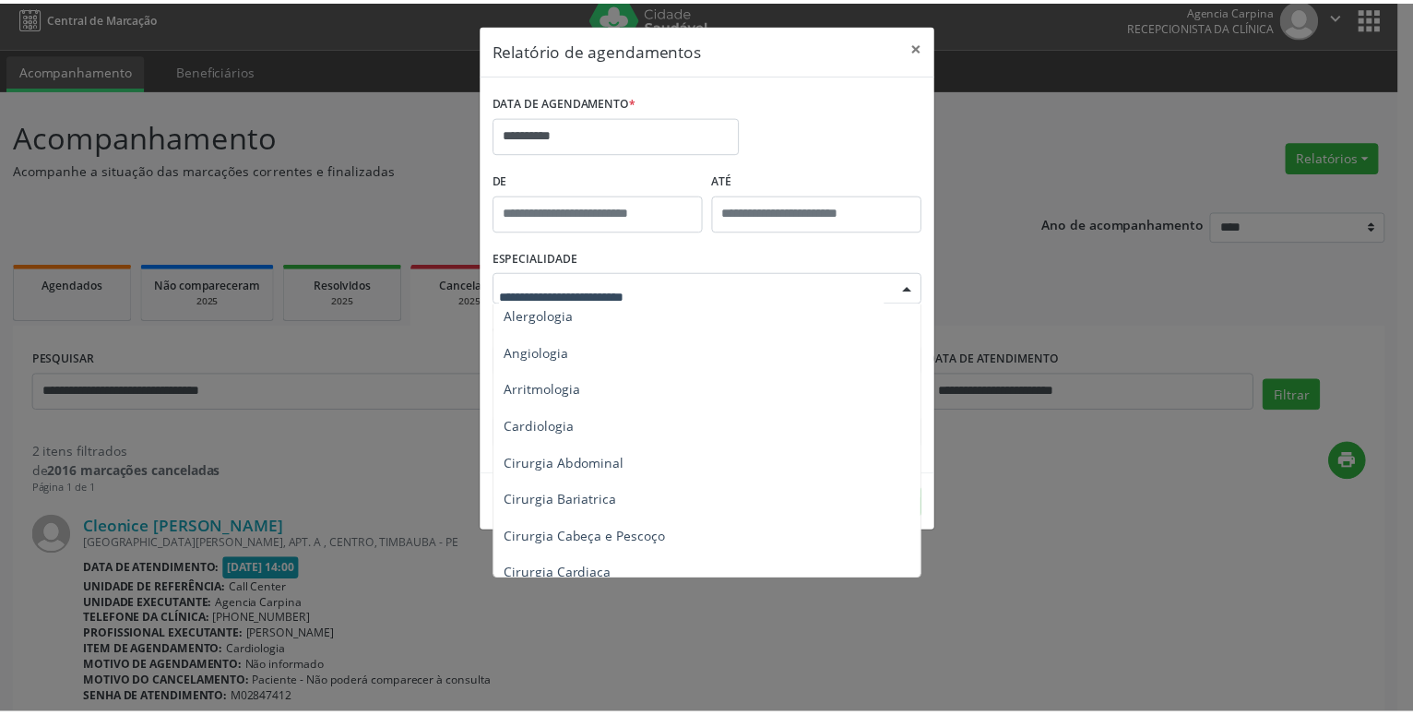
scroll to position [0, 0]
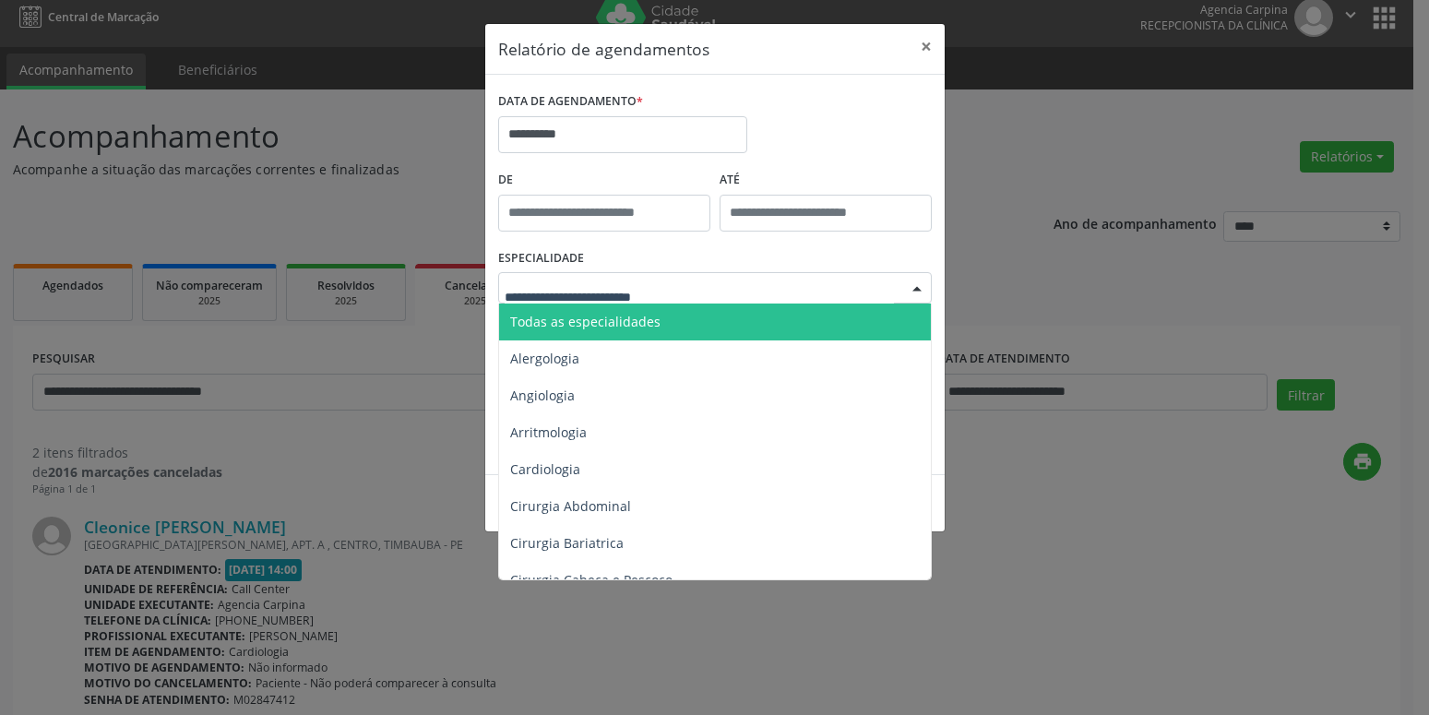
click at [695, 316] on span "Todas as especialidades" at bounding box center [716, 322] width 435 height 37
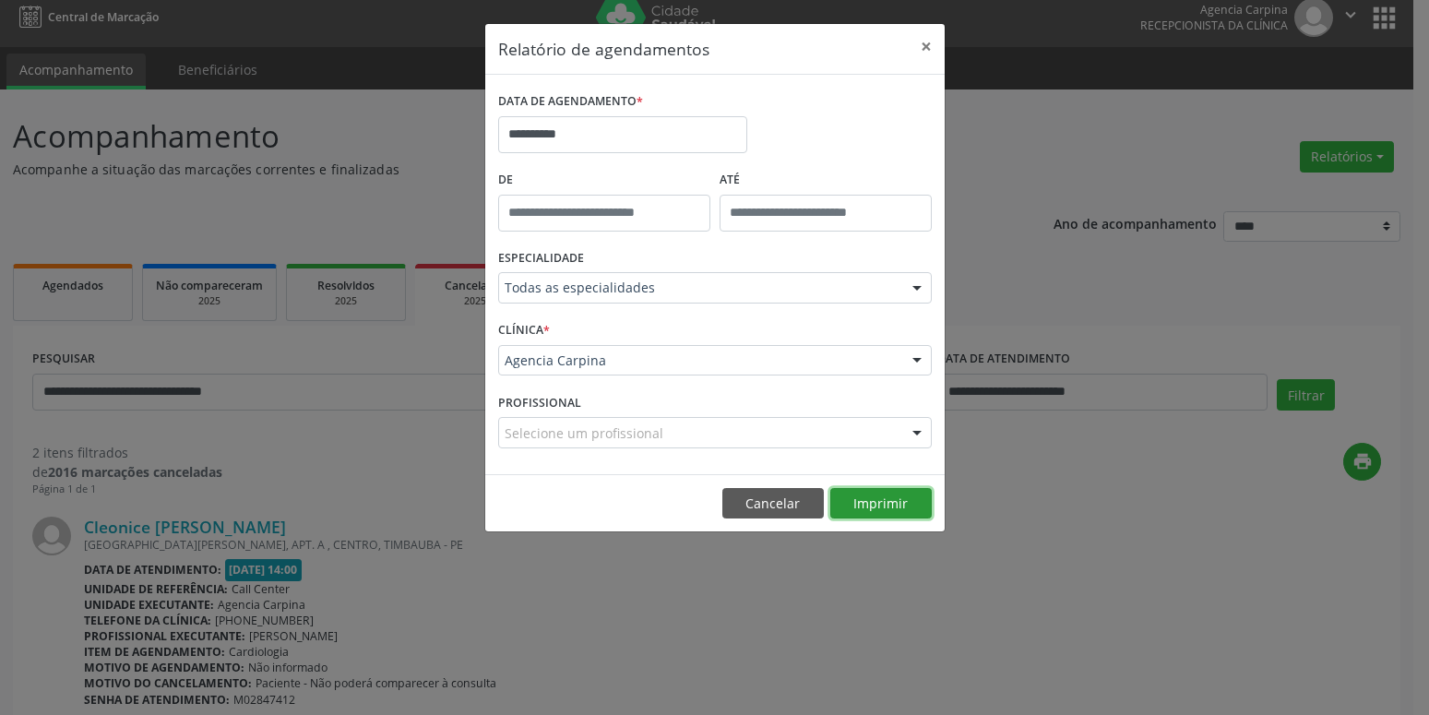
click at [898, 501] on button "Imprimir" at bounding box center [880, 503] width 101 height 31
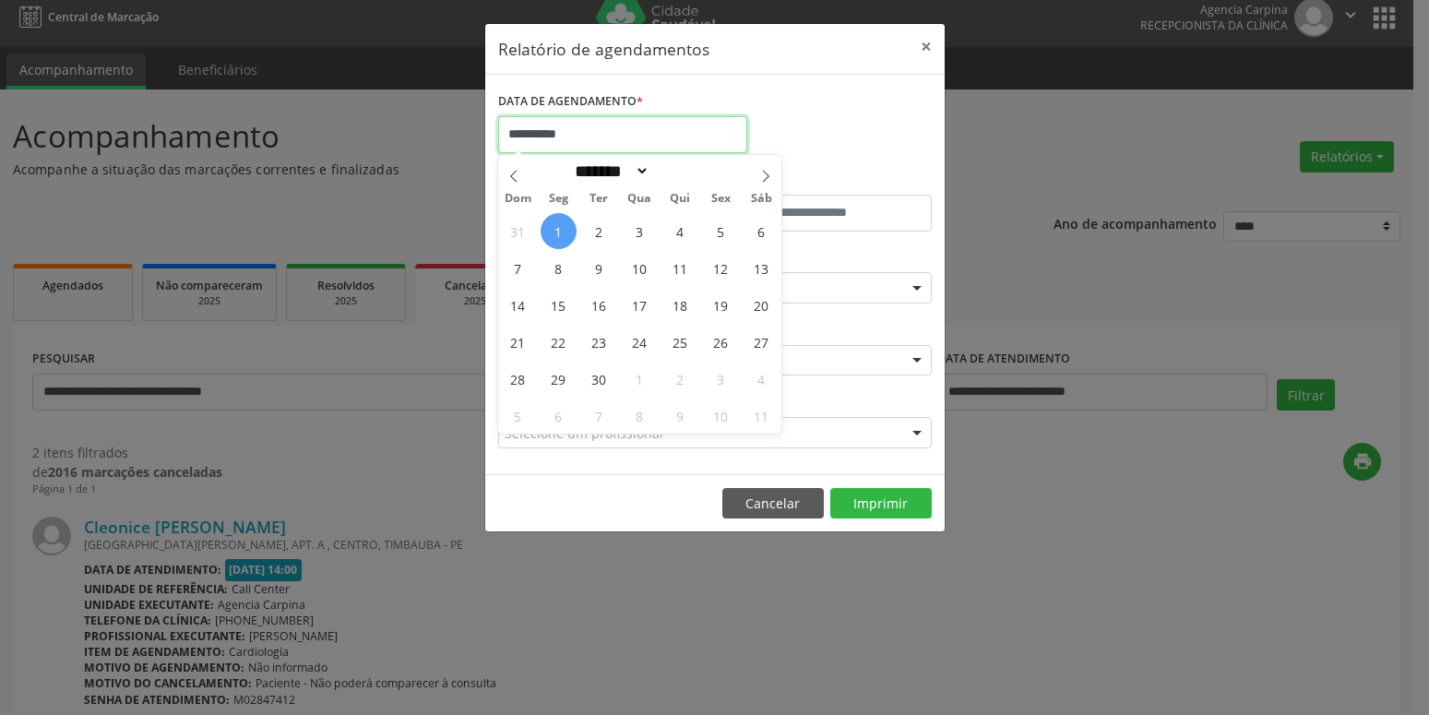
click at [636, 136] on input "**********" at bounding box center [622, 134] width 249 height 37
click at [640, 230] on span "3" at bounding box center [640, 231] width 36 height 36
type input "**********"
click at [640, 230] on span "3" at bounding box center [640, 231] width 36 height 36
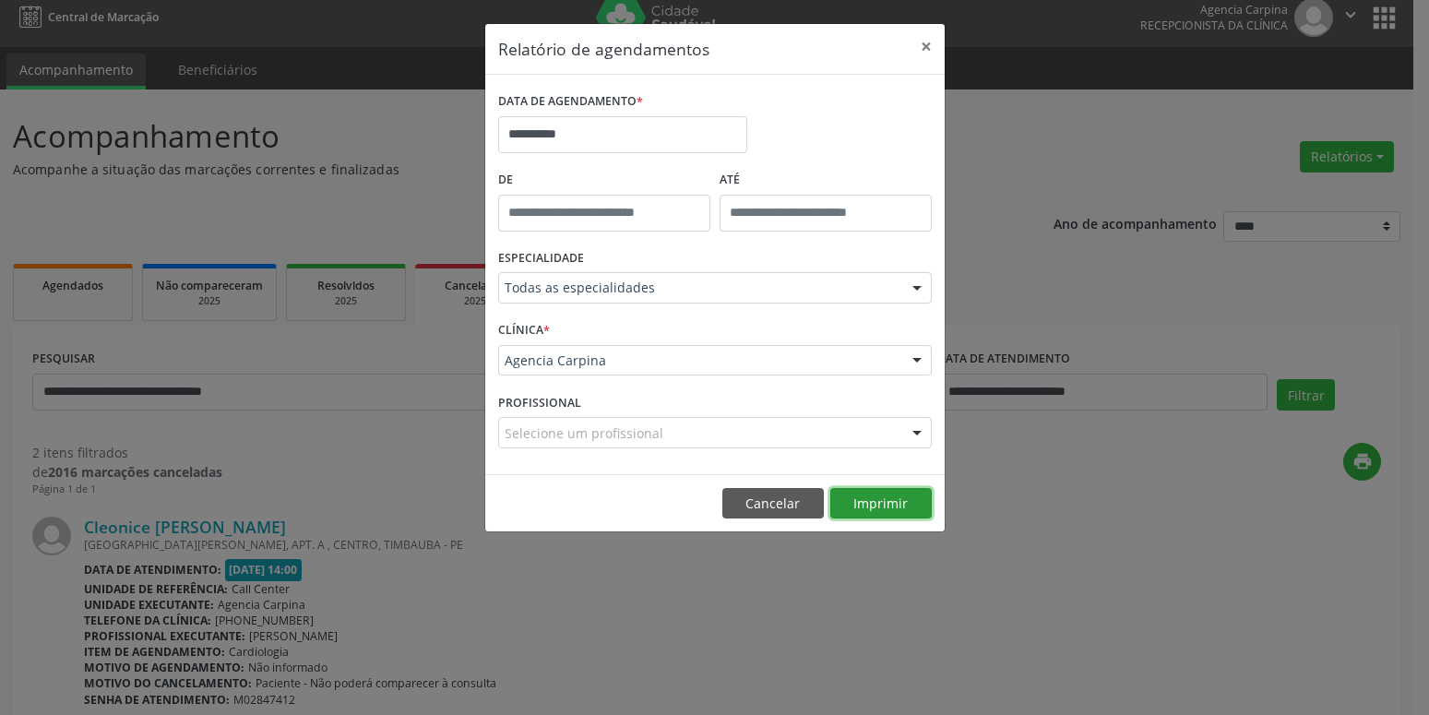
click at [872, 499] on button "Imprimir" at bounding box center [880, 503] width 101 height 31
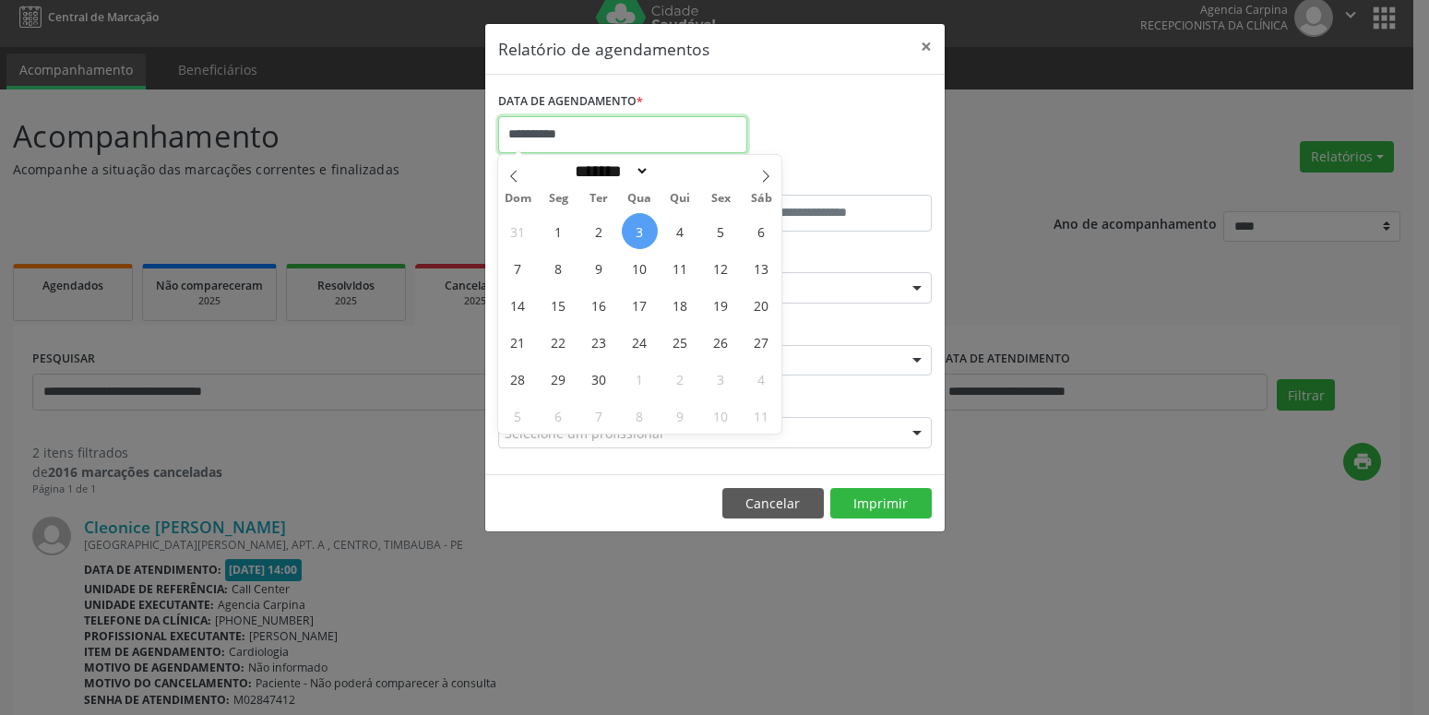
click at [561, 138] on input "**********" at bounding box center [622, 134] width 249 height 37
click at [602, 232] on span "2" at bounding box center [599, 231] width 36 height 36
type input "**********"
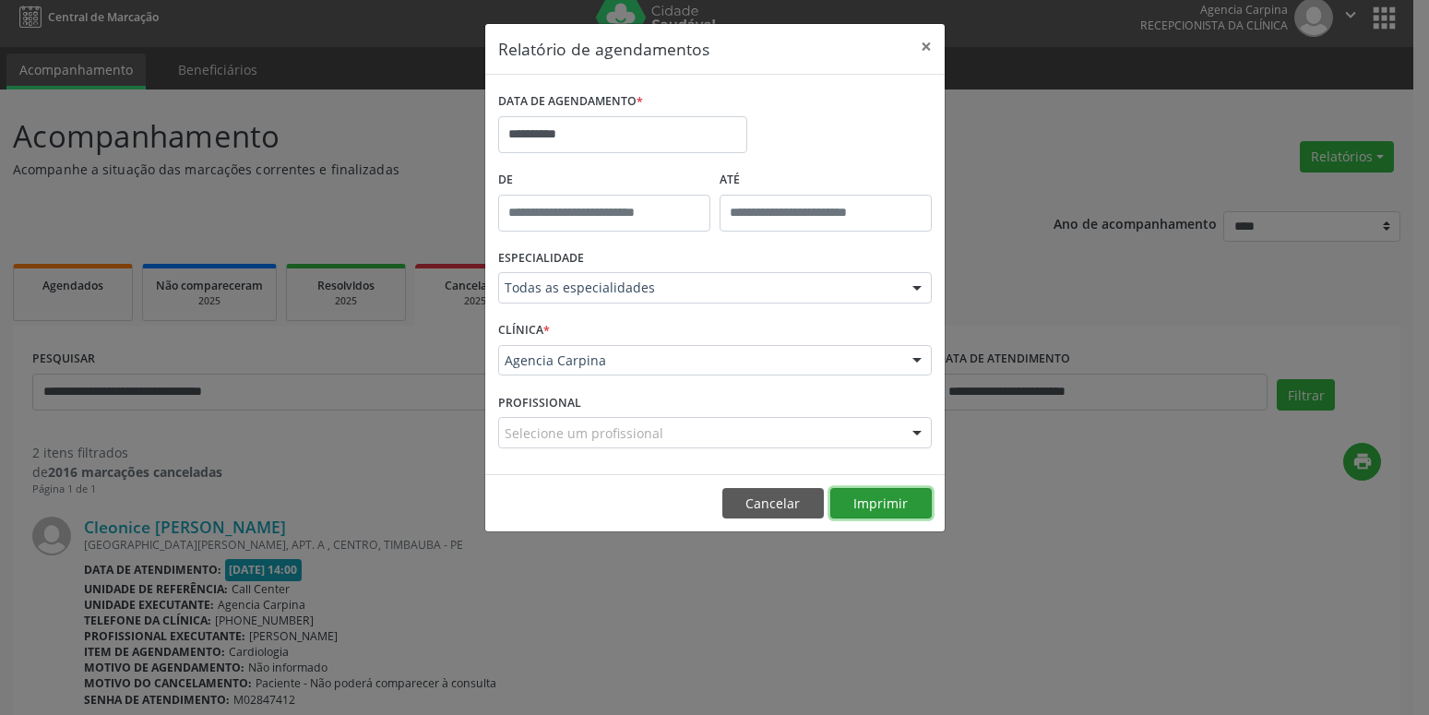
click at [848, 505] on button "Imprimir" at bounding box center [880, 503] width 101 height 31
click at [929, 45] on button "×" at bounding box center [926, 46] width 37 height 45
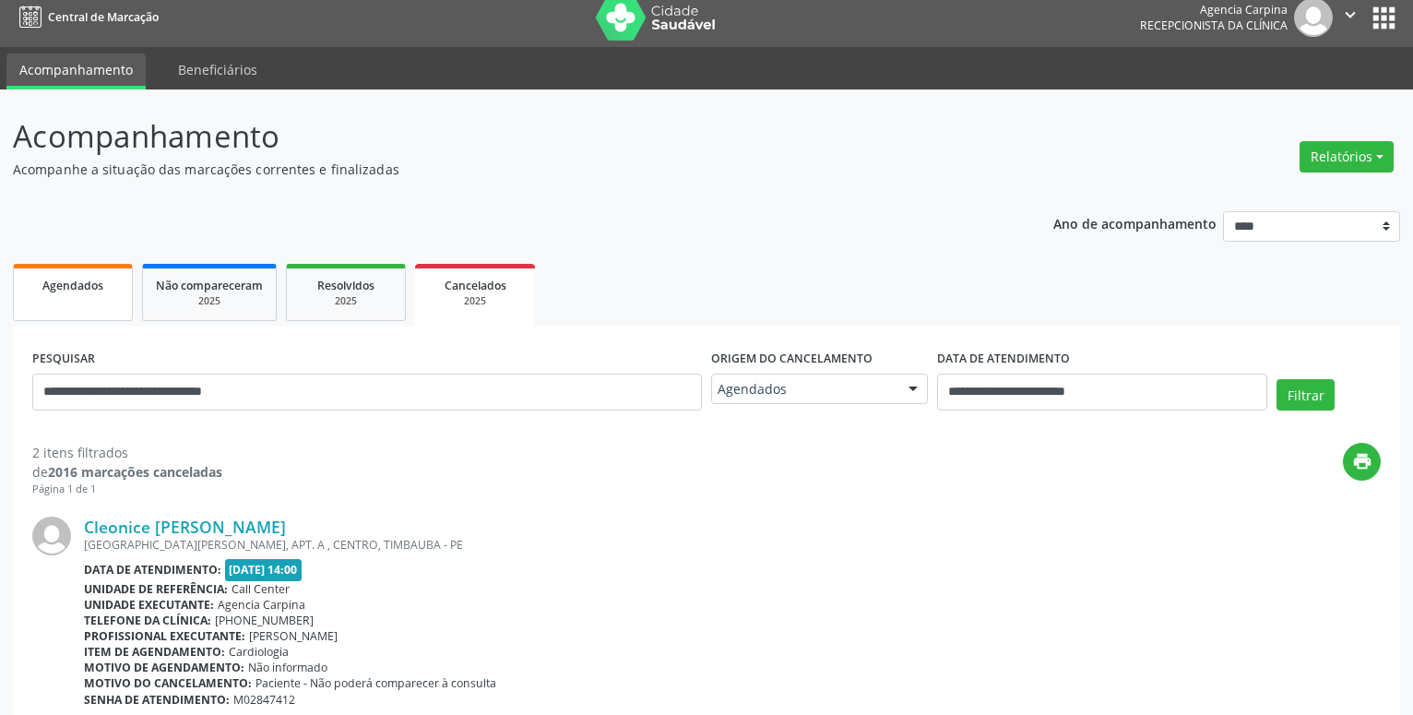
click at [109, 302] on link "Agendados" at bounding box center [73, 292] width 120 height 57
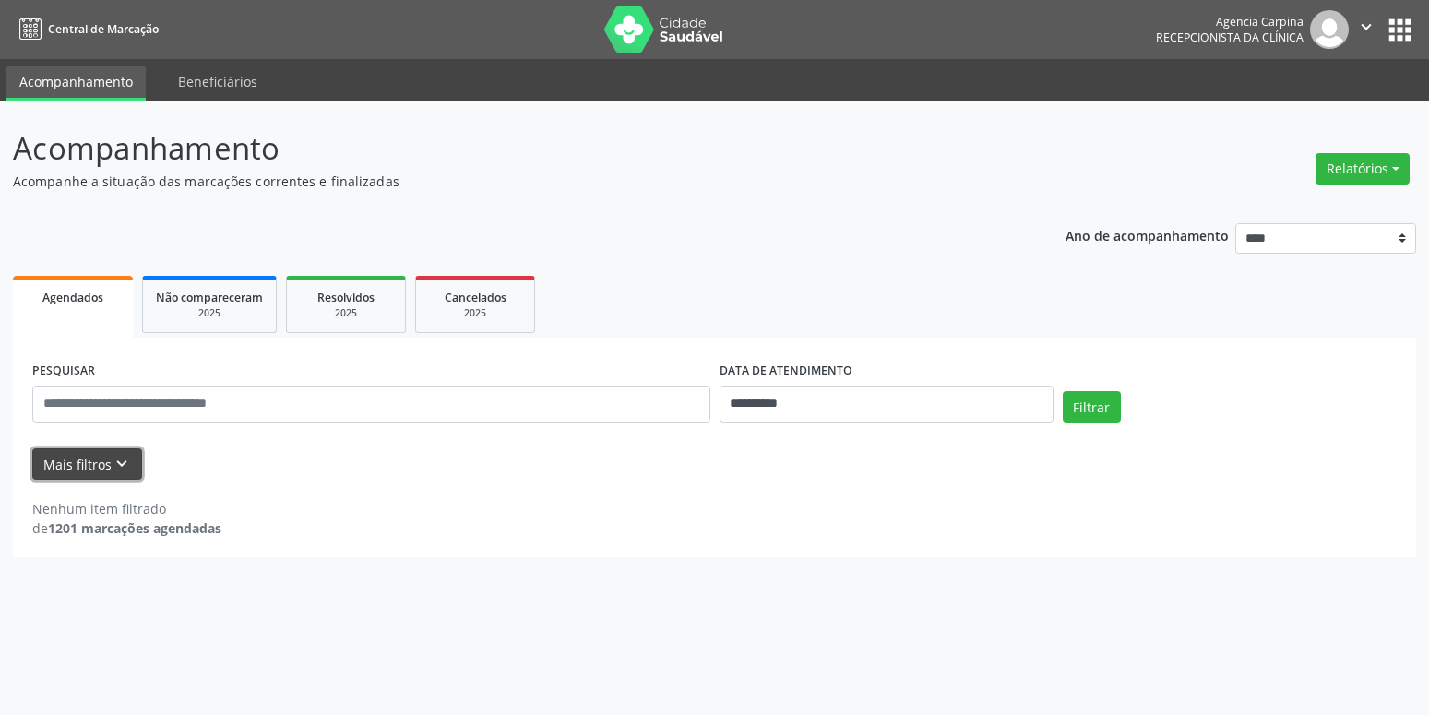
click at [118, 467] on icon "keyboard_arrow_down" at bounding box center [122, 464] width 20 height 20
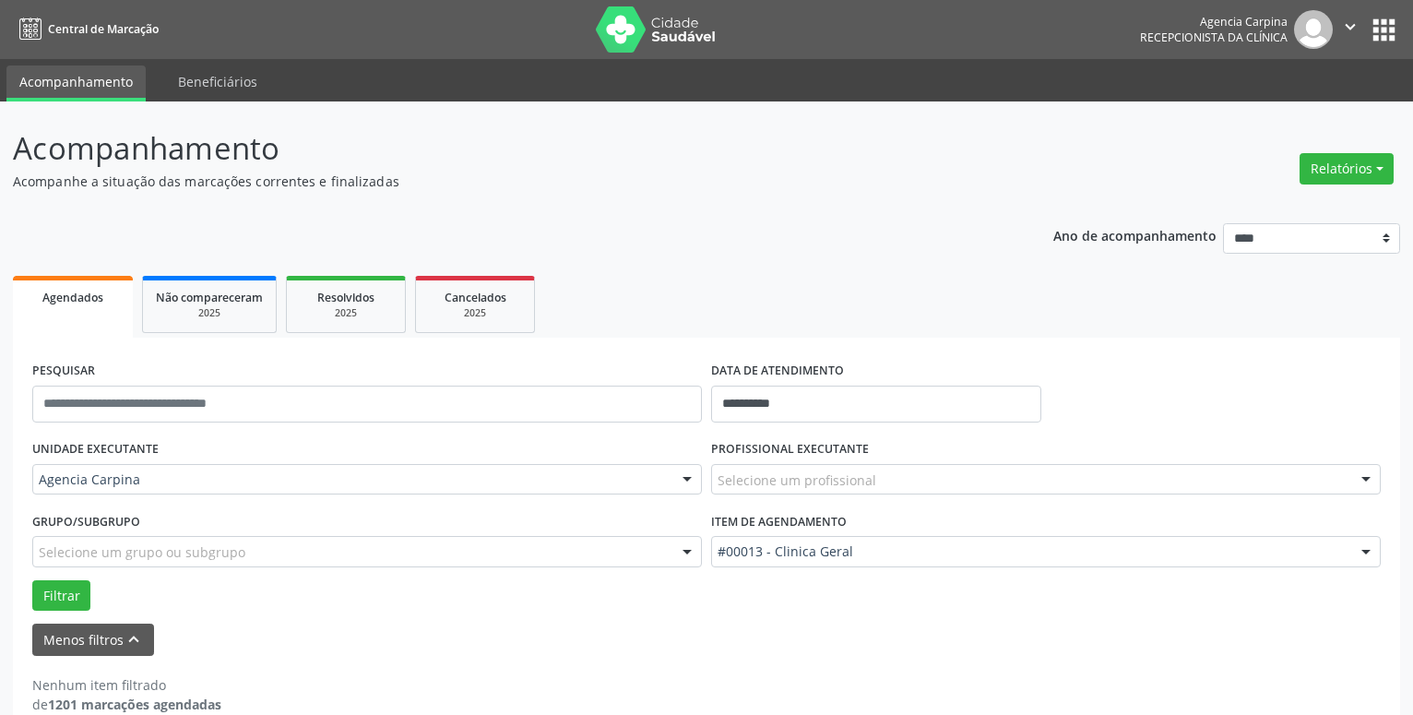
click at [1367, 479] on div at bounding box center [1367, 480] width 28 height 31
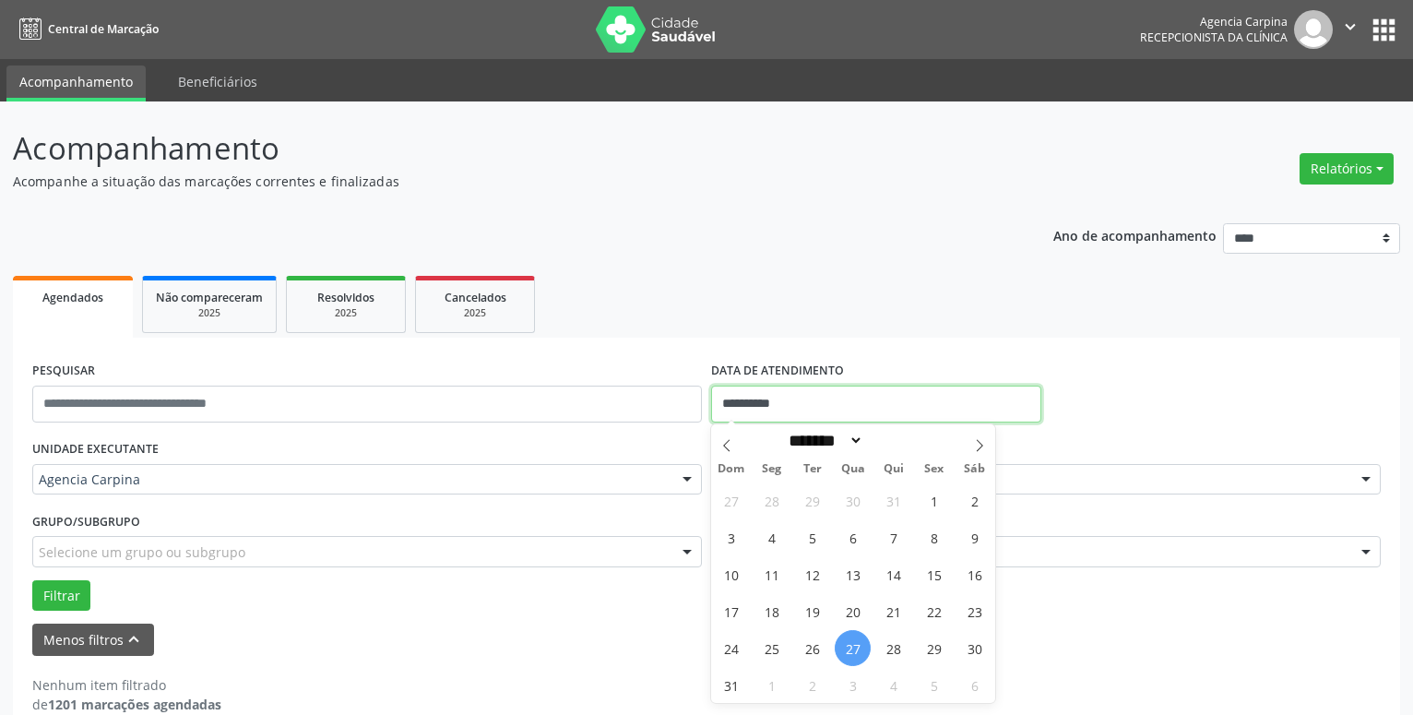
click at [763, 402] on input "**********" at bounding box center [876, 404] width 330 height 37
click at [723, 441] on icon at bounding box center [727, 445] width 13 height 13
click at [977, 445] on icon at bounding box center [979, 445] width 13 height 13
select select "*"
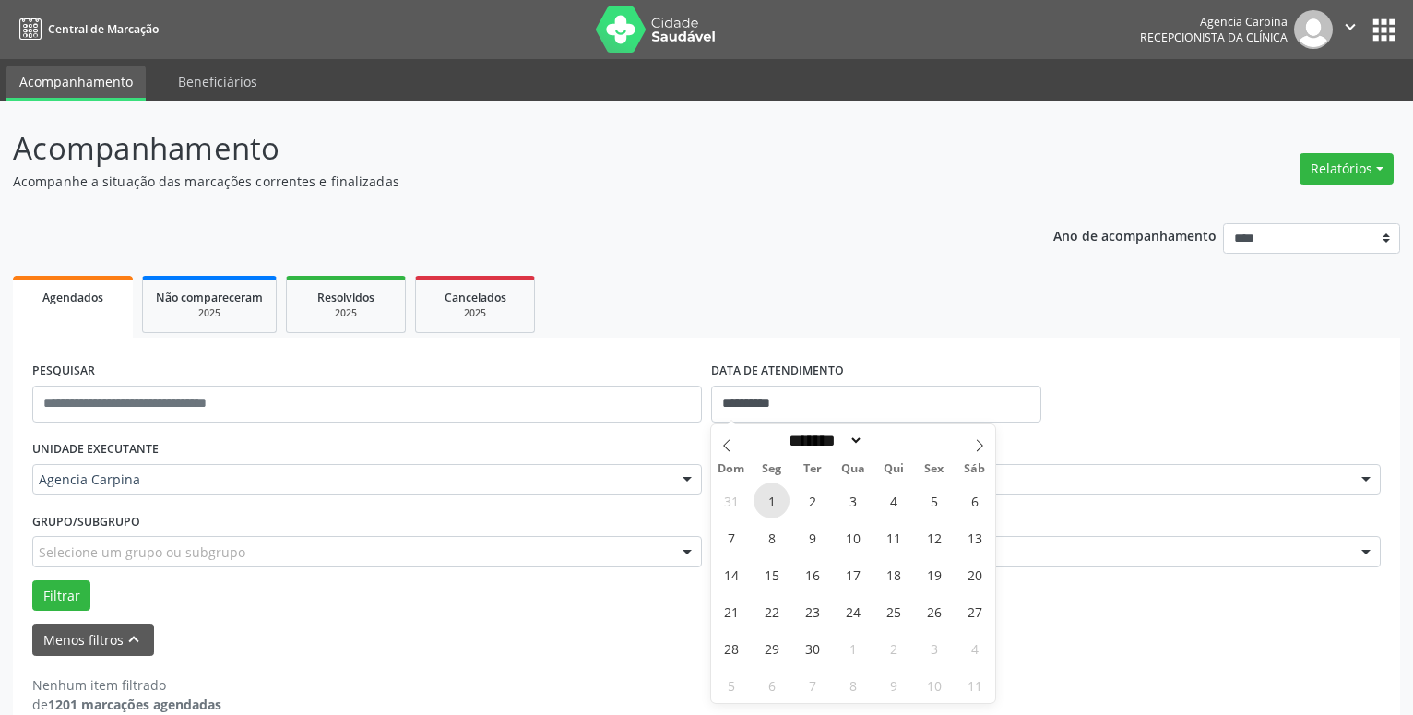
click at [776, 506] on span "1" at bounding box center [772, 501] width 36 height 36
type input "**********"
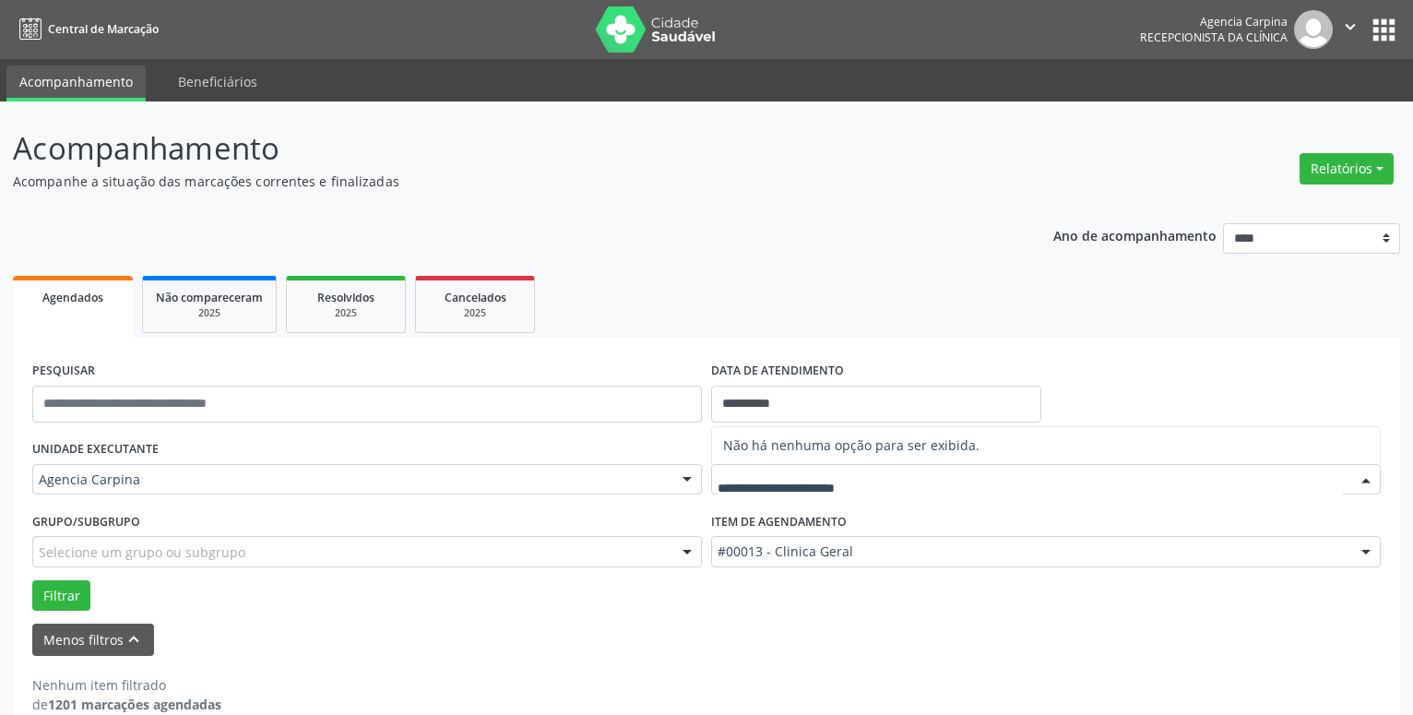
click at [1365, 480] on div at bounding box center [1367, 480] width 28 height 31
click at [1345, 32] on icon "" at bounding box center [1351, 27] width 20 height 20
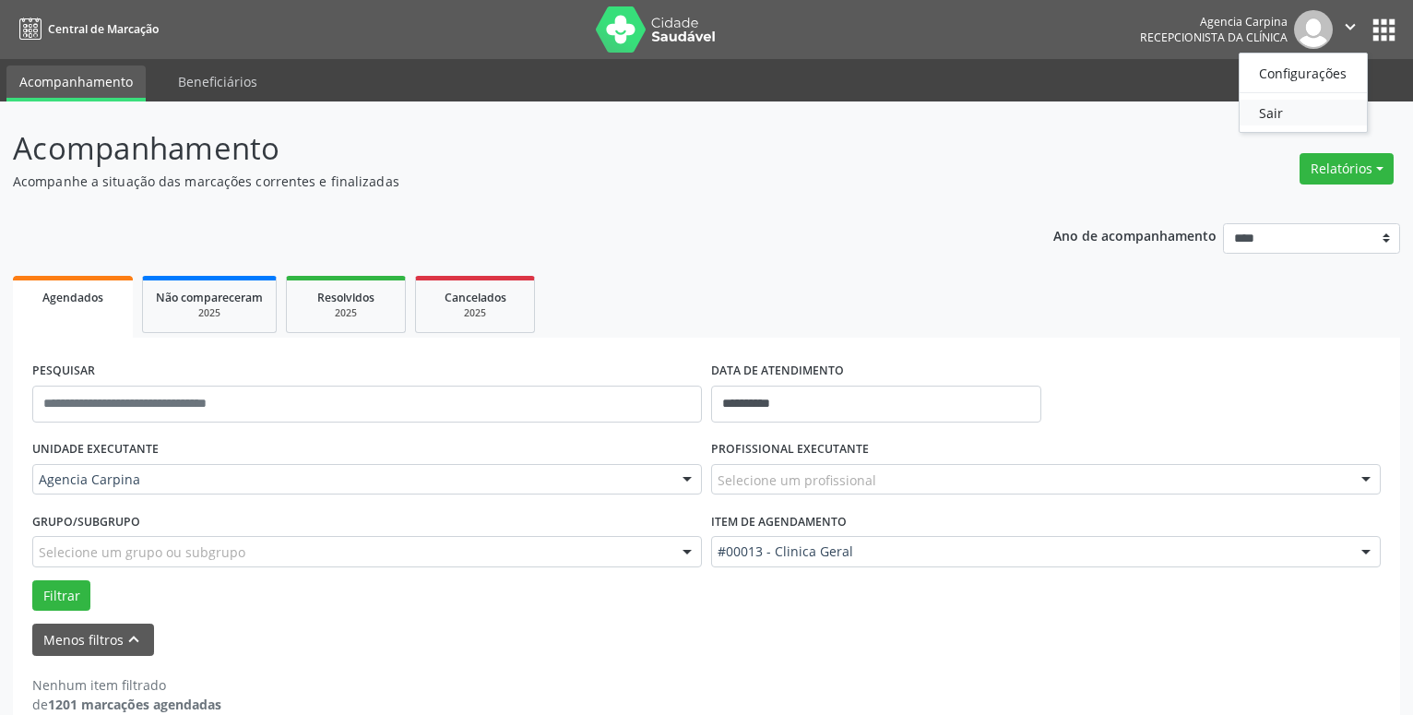
click at [1263, 117] on link "Sair" at bounding box center [1303, 113] width 127 height 26
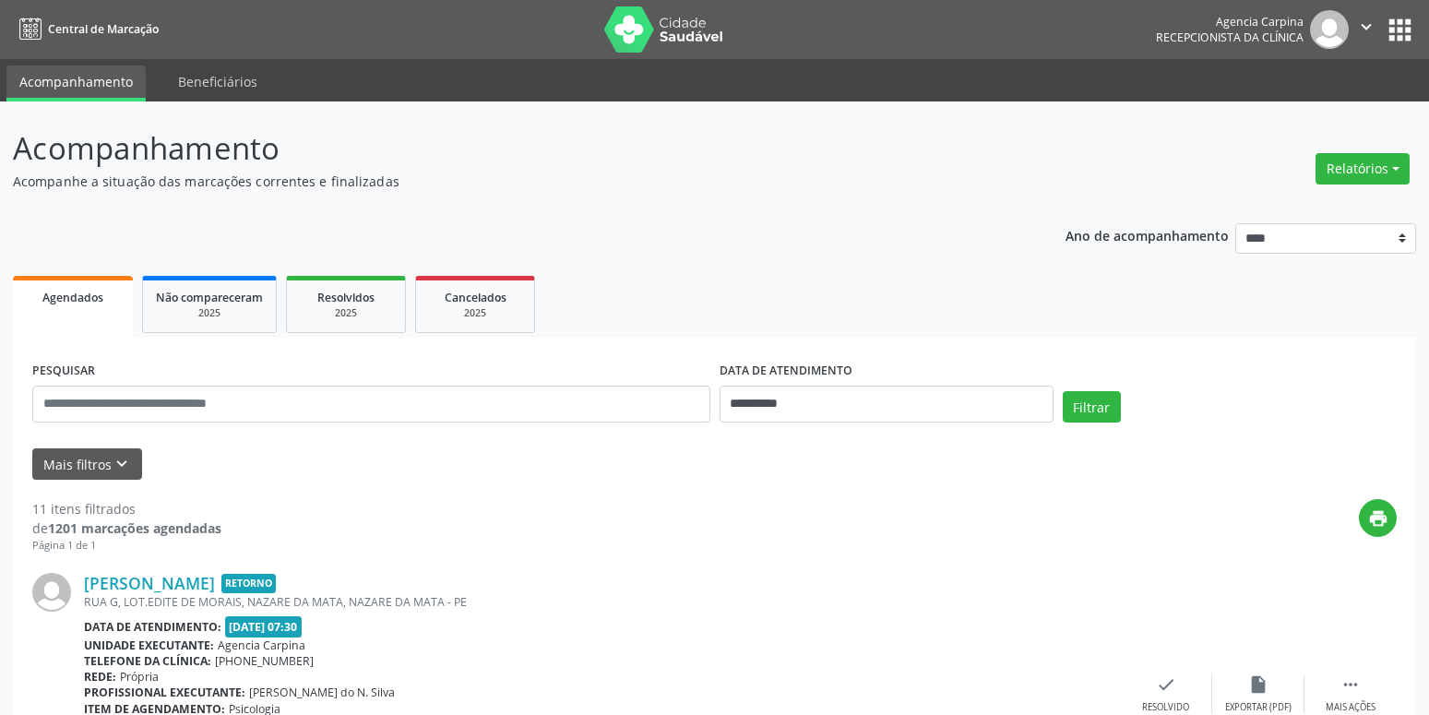
select select "*"
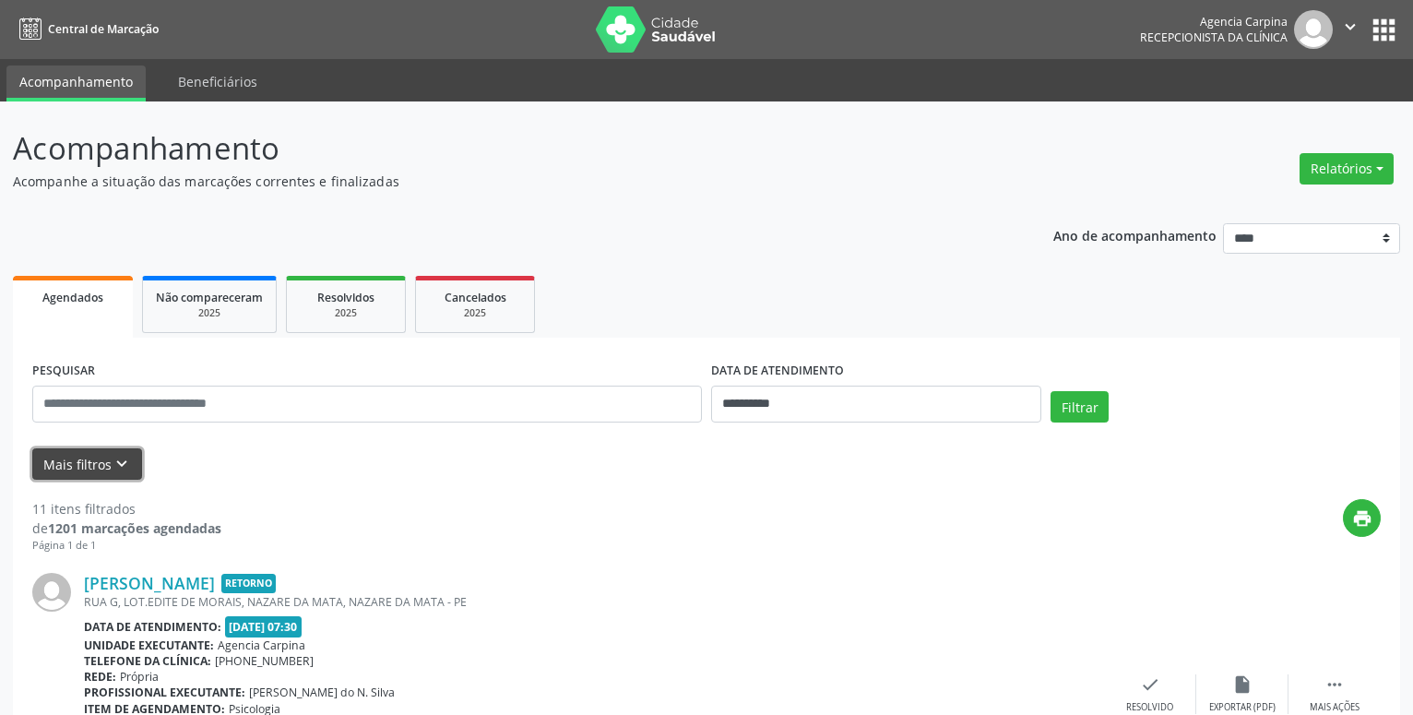
click at [117, 458] on icon "keyboard_arrow_down" at bounding box center [122, 464] width 20 height 20
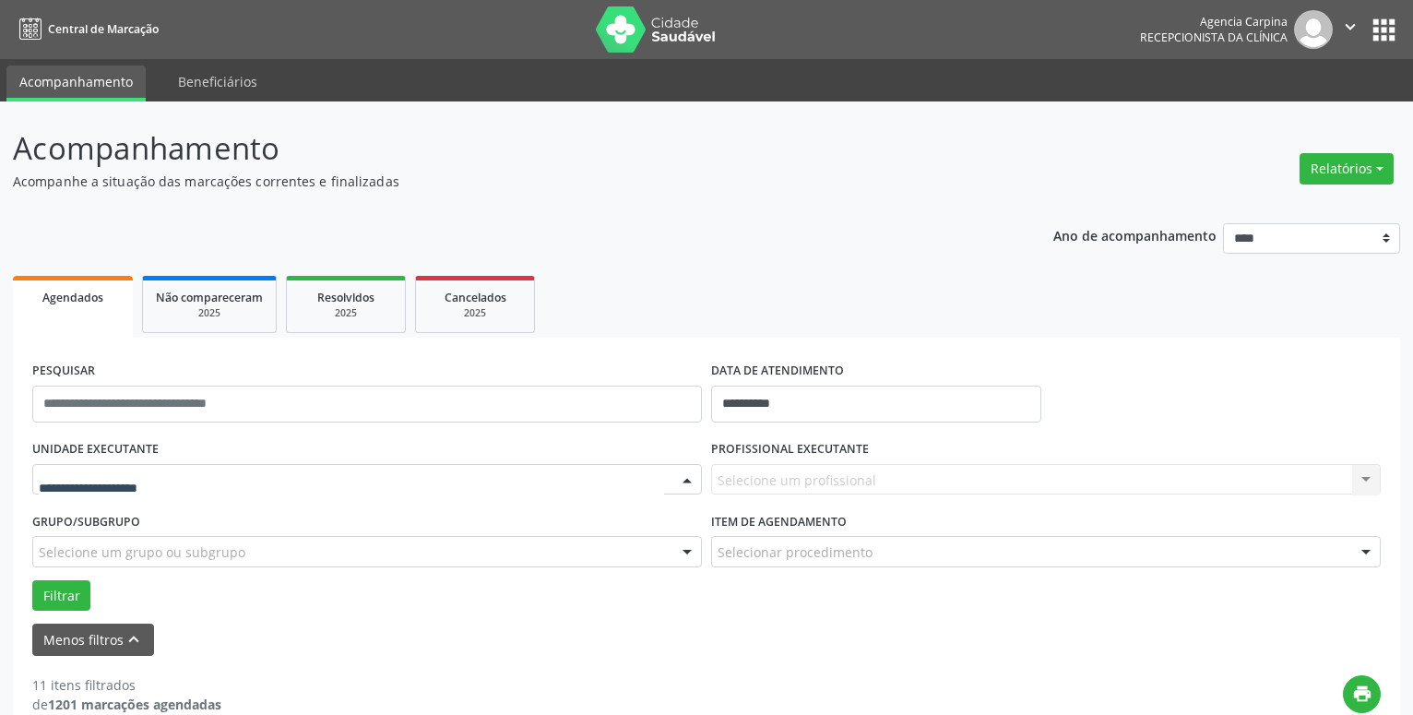
click at [690, 479] on div at bounding box center [688, 480] width 28 height 31
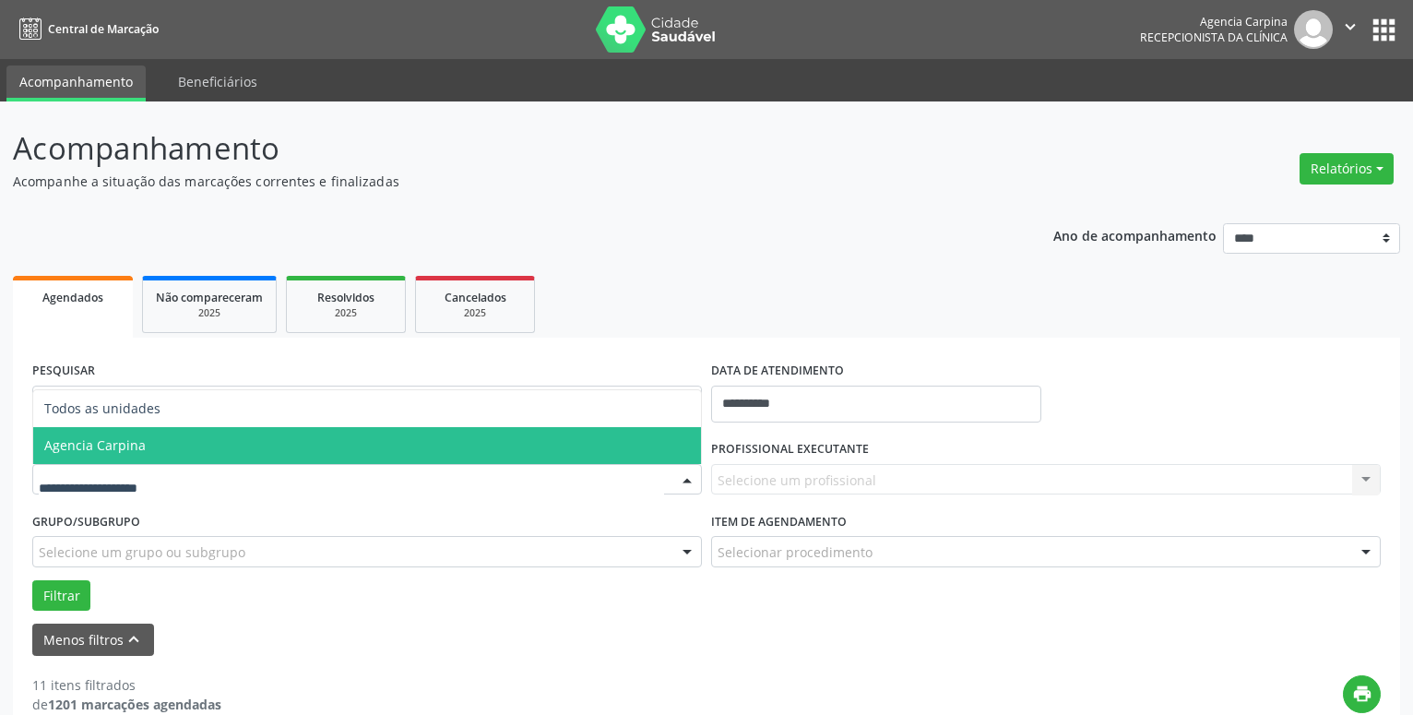
click at [314, 447] on span "Agencia Carpina" at bounding box center [367, 445] width 668 height 37
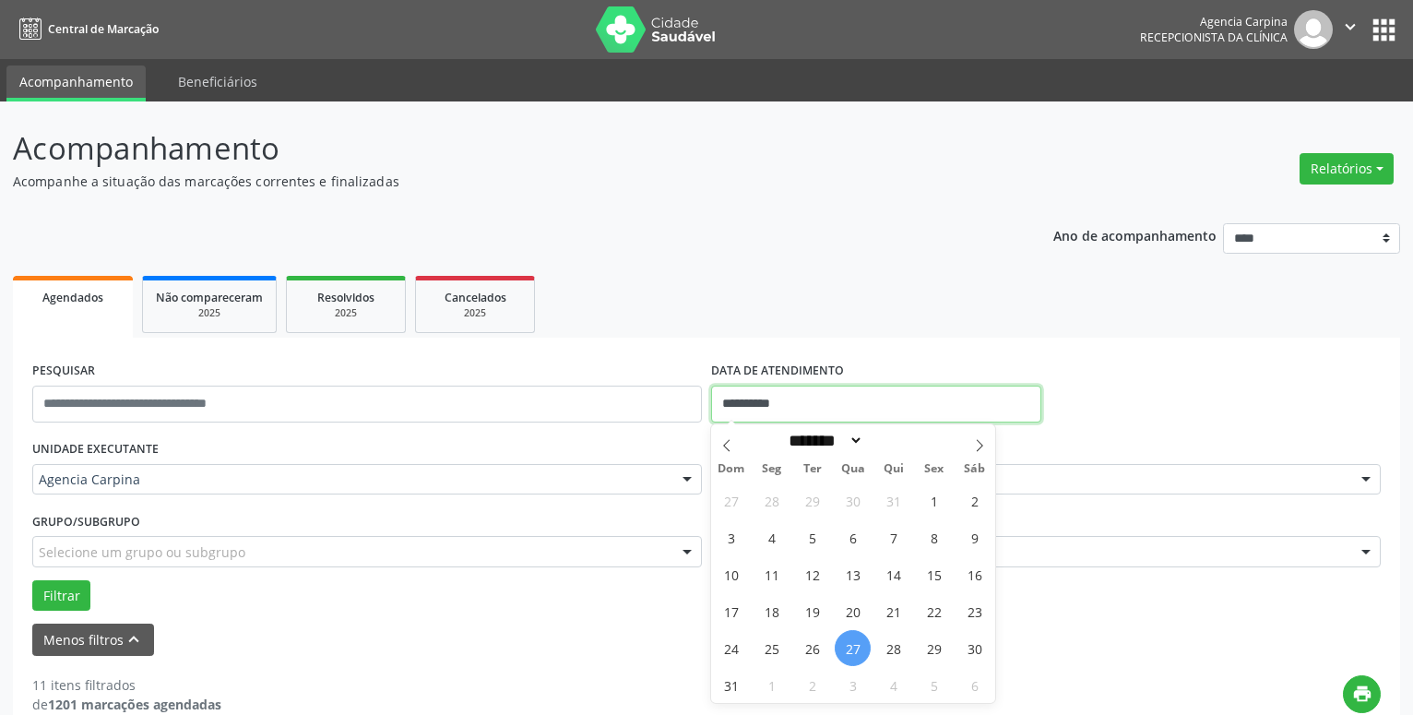
click at [832, 395] on input "**********" at bounding box center [876, 404] width 330 height 37
click at [824, 650] on span "26" at bounding box center [812, 648] width 36 height 36
type input "**********"
click at [824, 650] on span "26" at bounding box center [812, 648] width 36 height 36
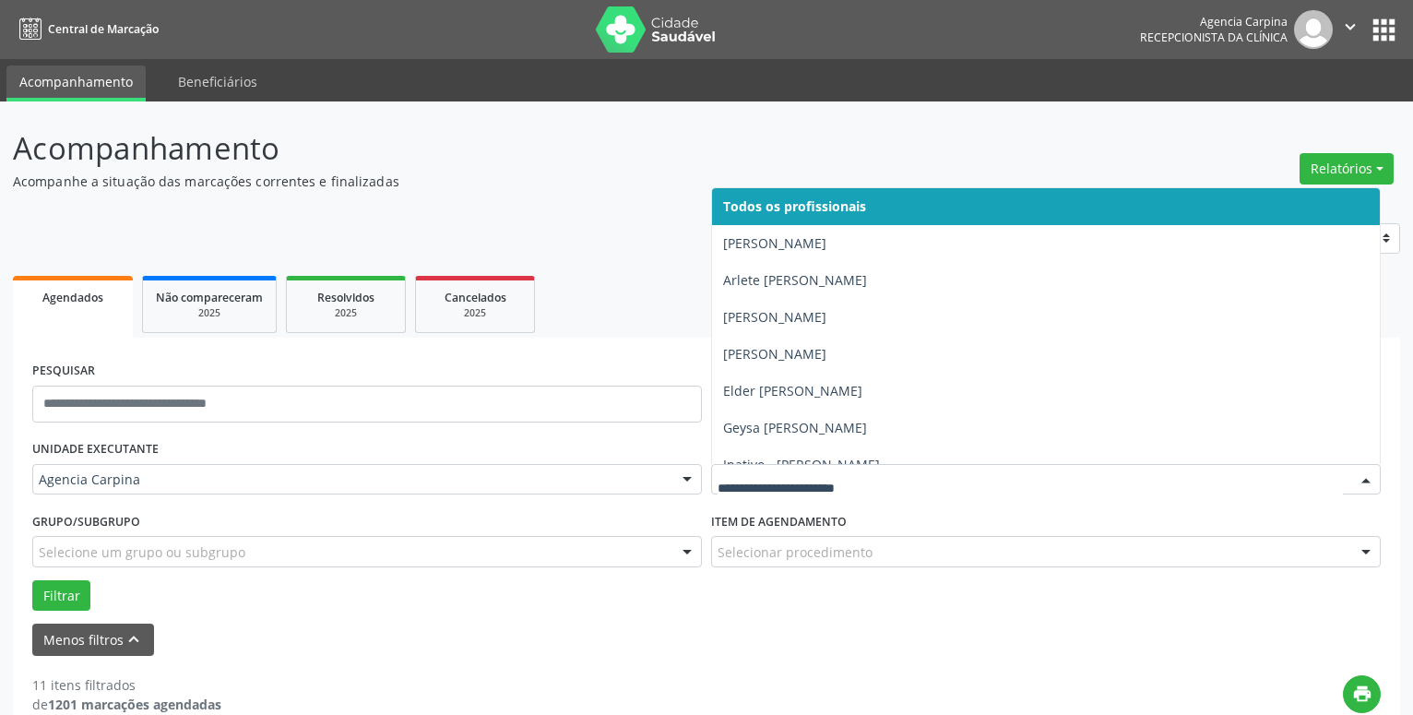
click at [1371, 484] on div at bounding box center [1367, 480] width 28 height 31
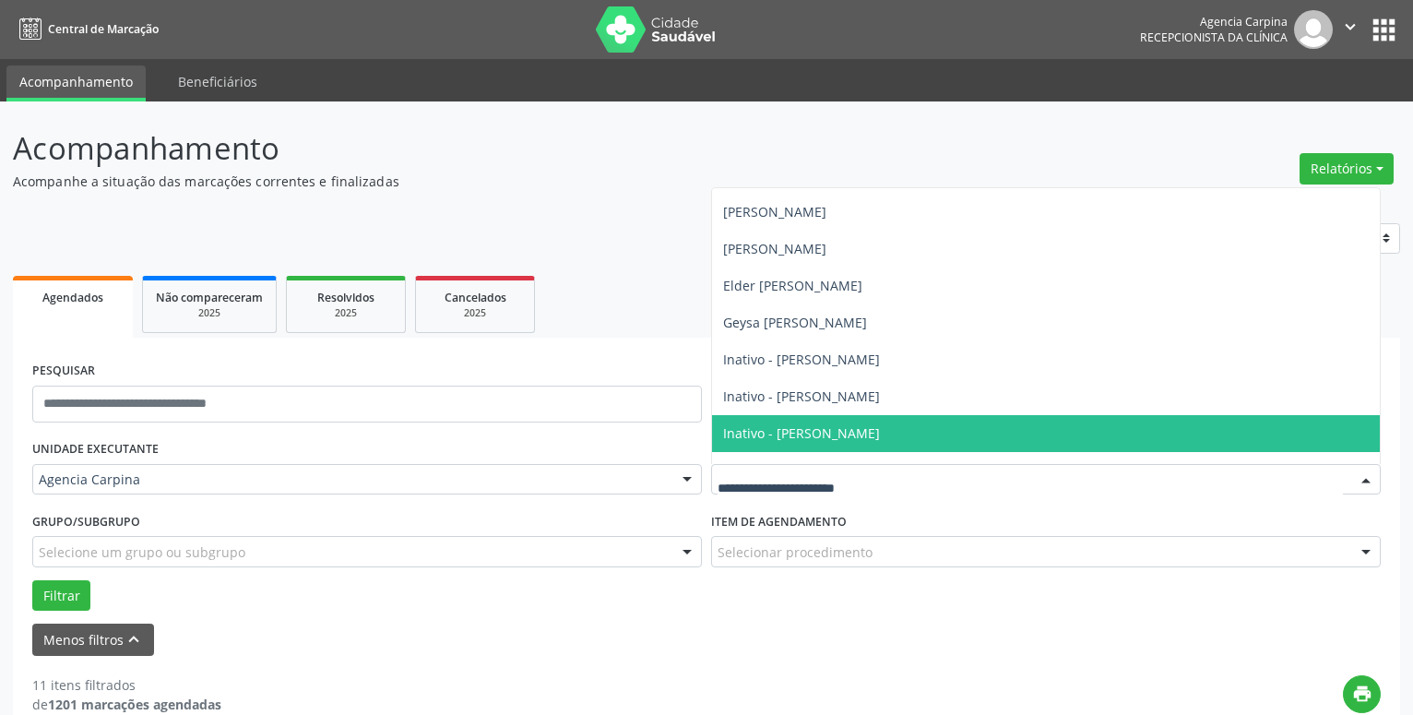
scroll to position [210, 0]
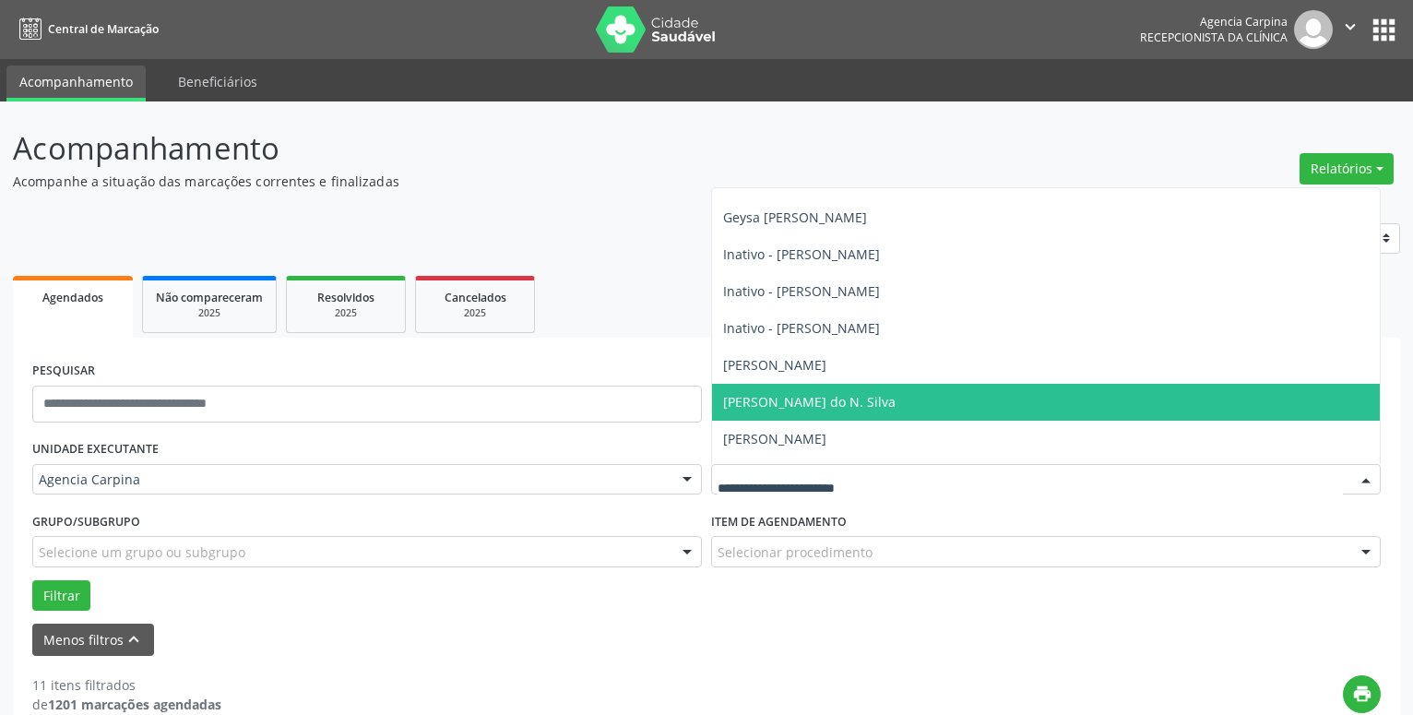
click at [1078, 398] on span "[PERSON_NAME] do N. Silva" at bounding box center [1046, 402] width 668 height 37
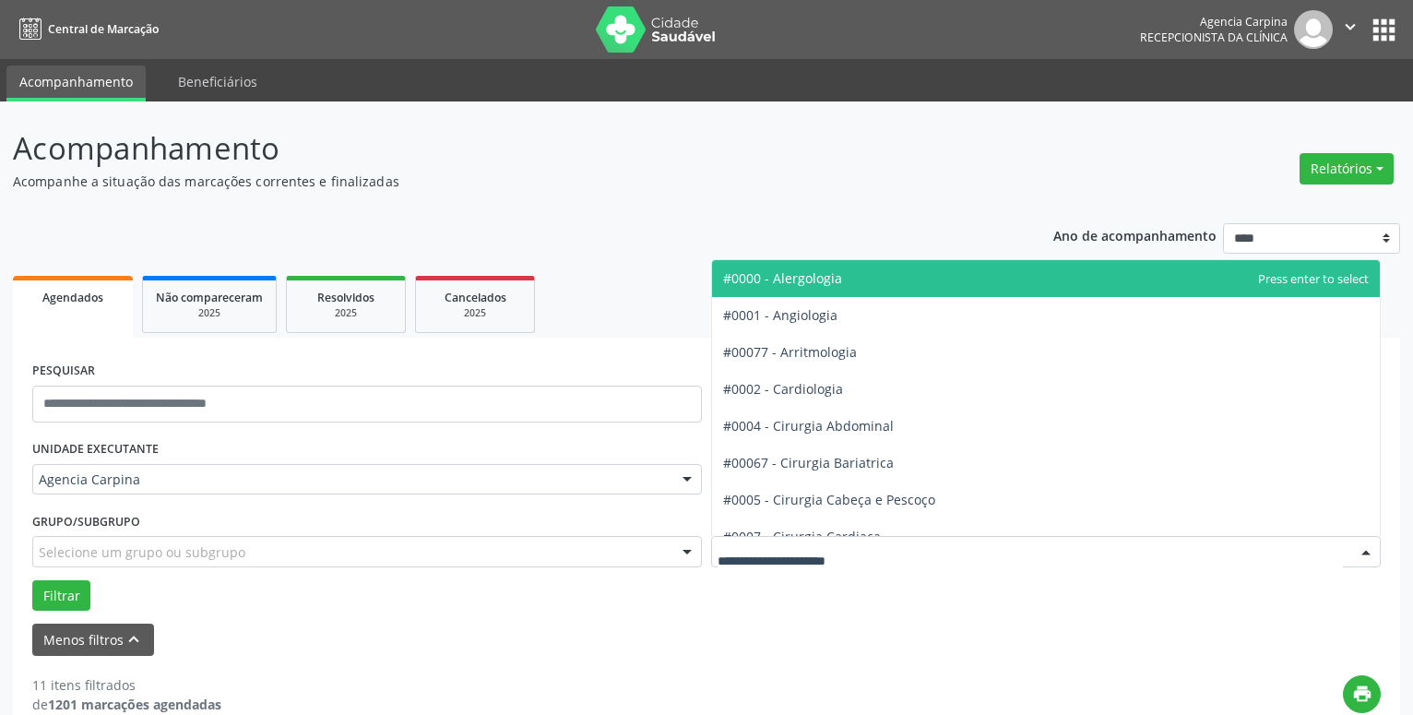
click at [1367, 555] on div at bounding box center [1367, 552] width 28 height 31
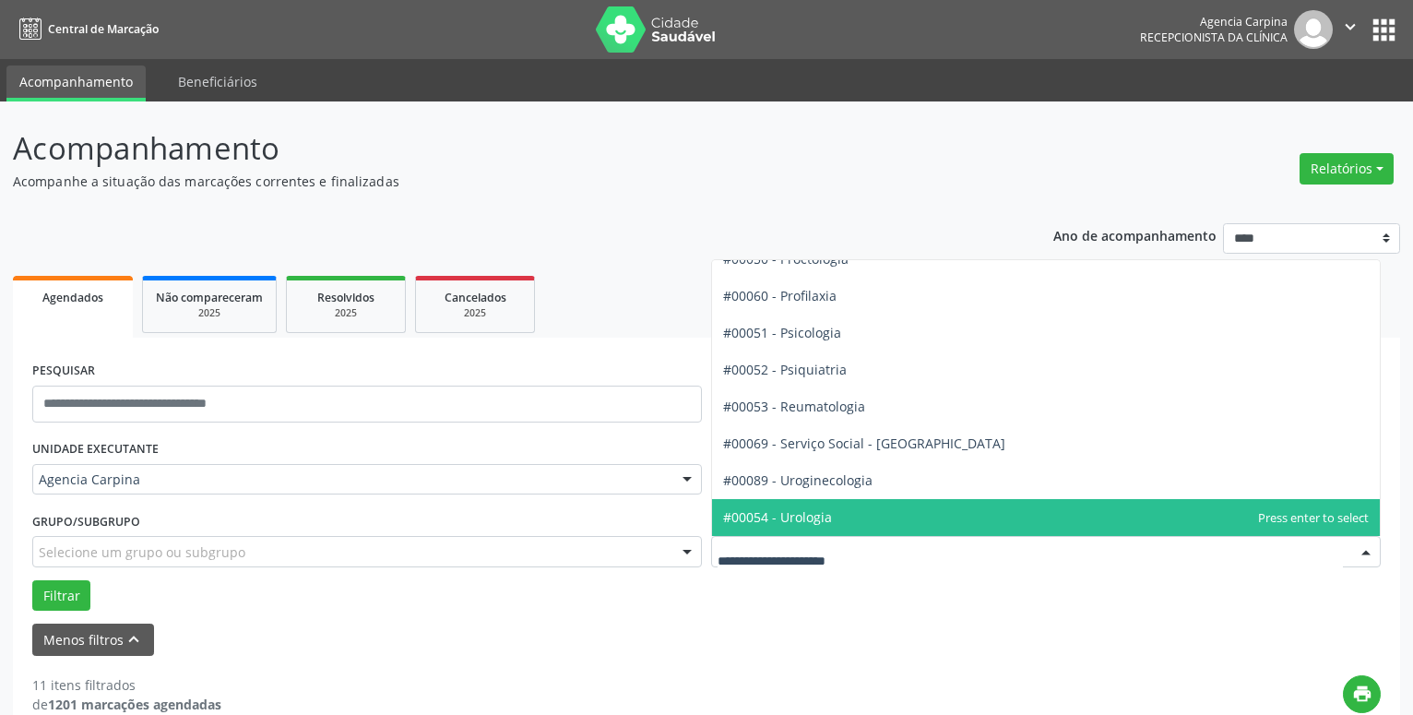
scroll to position [2977, 0]
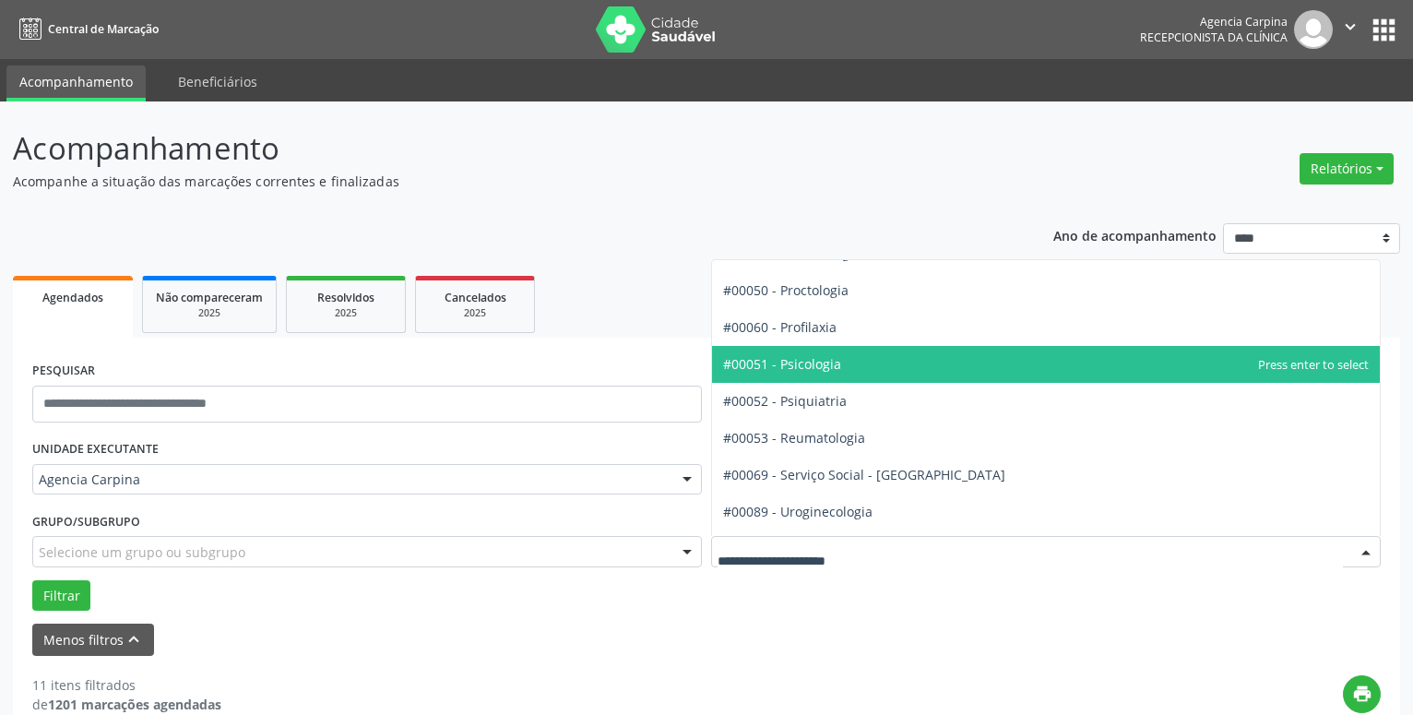
click at [1022, 369] on span "#00051 - Psicologia" at bounding box center [1046, 364] width 668 height 37
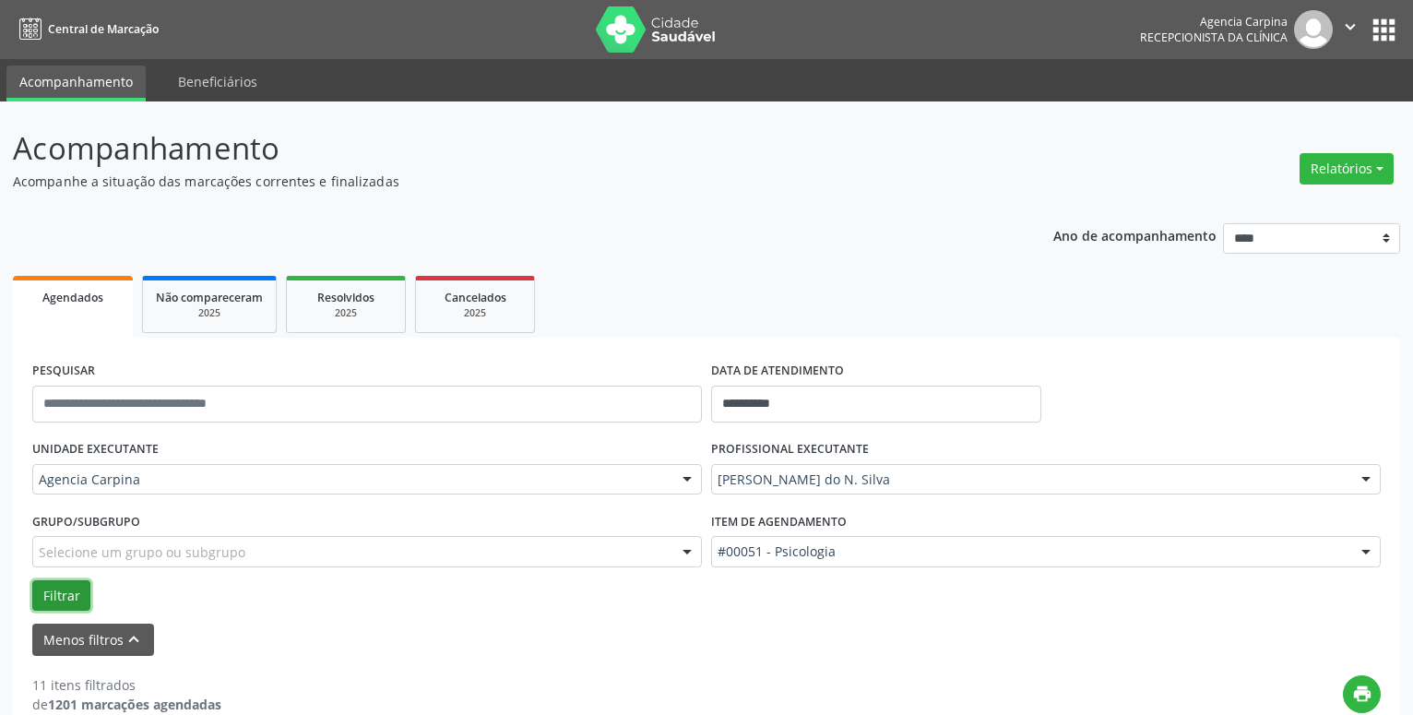
click at [79, 596] on button "Filtrar" at bounding box center [61, 595] width 58 height 31
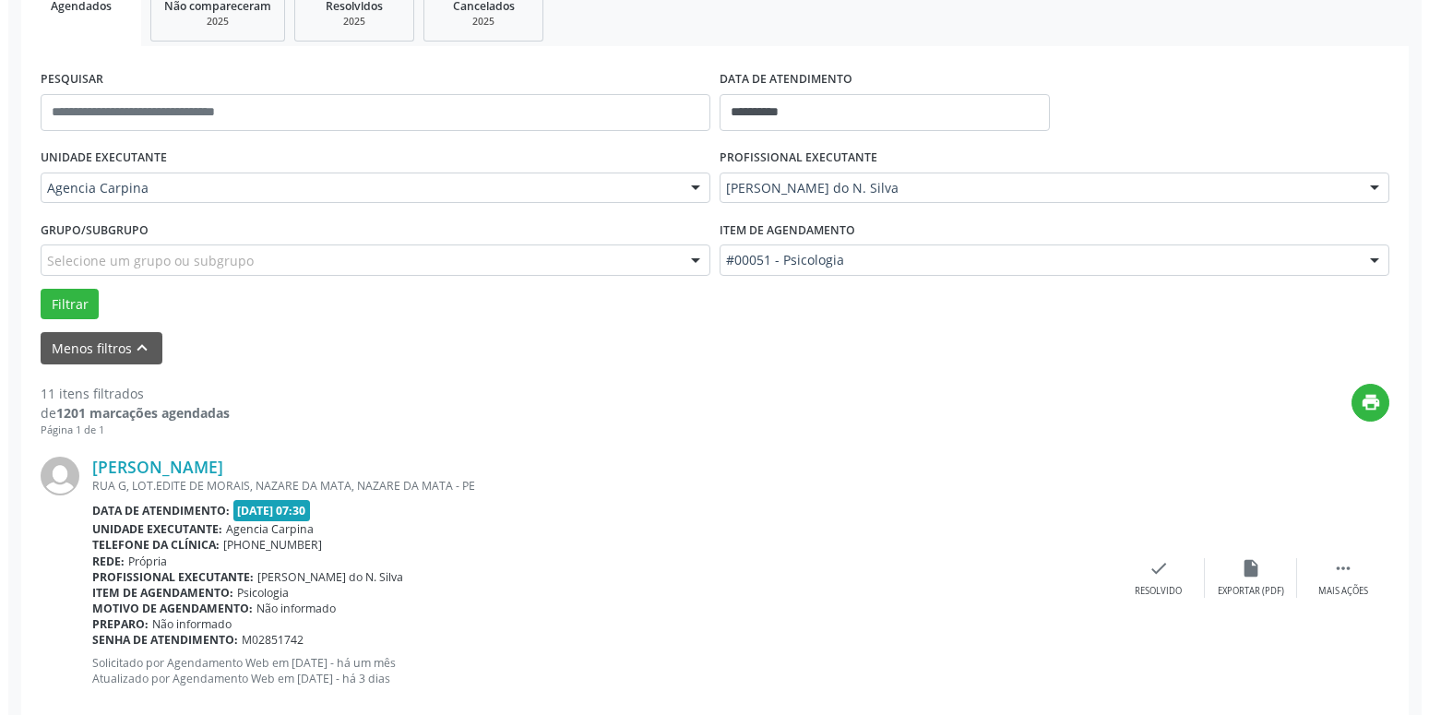
scroll to position [471, 0]
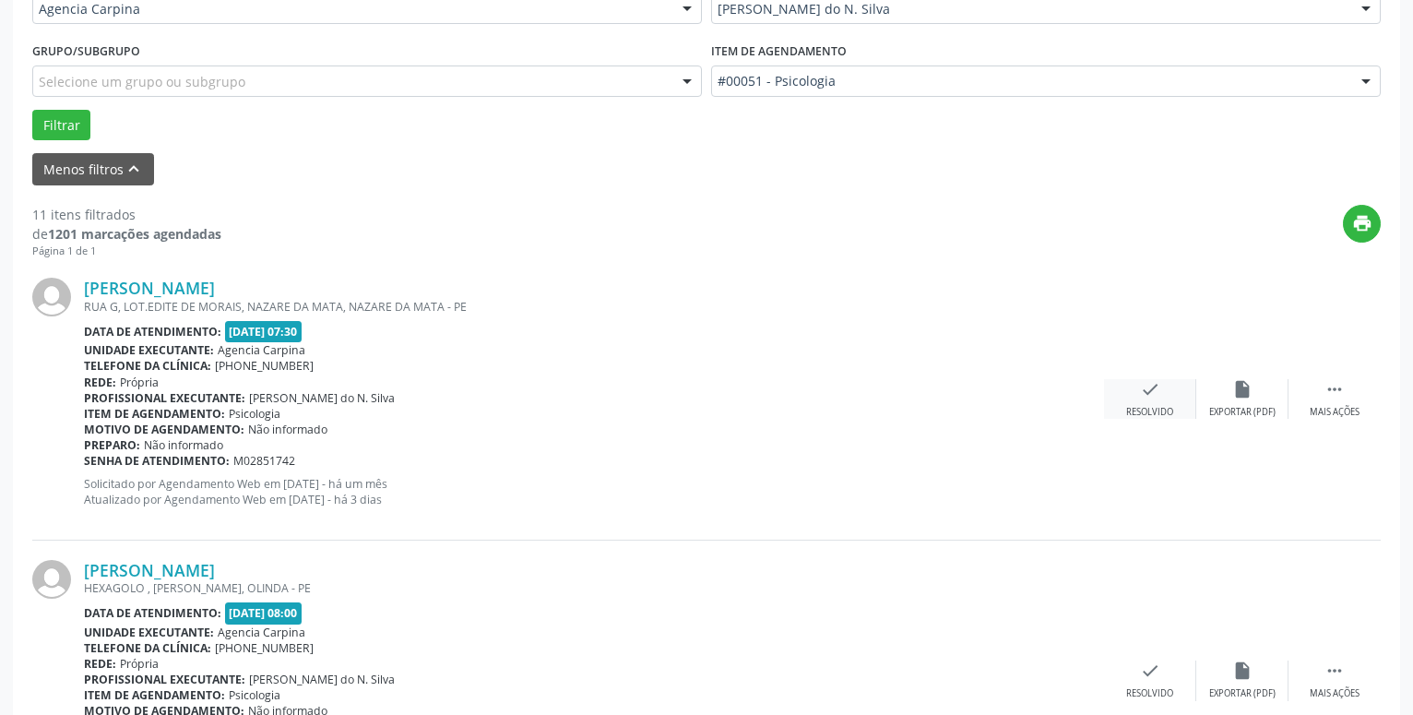
click at [1144, 394] on icon "check" at bounding box center [1150, 389] width 20 height 20
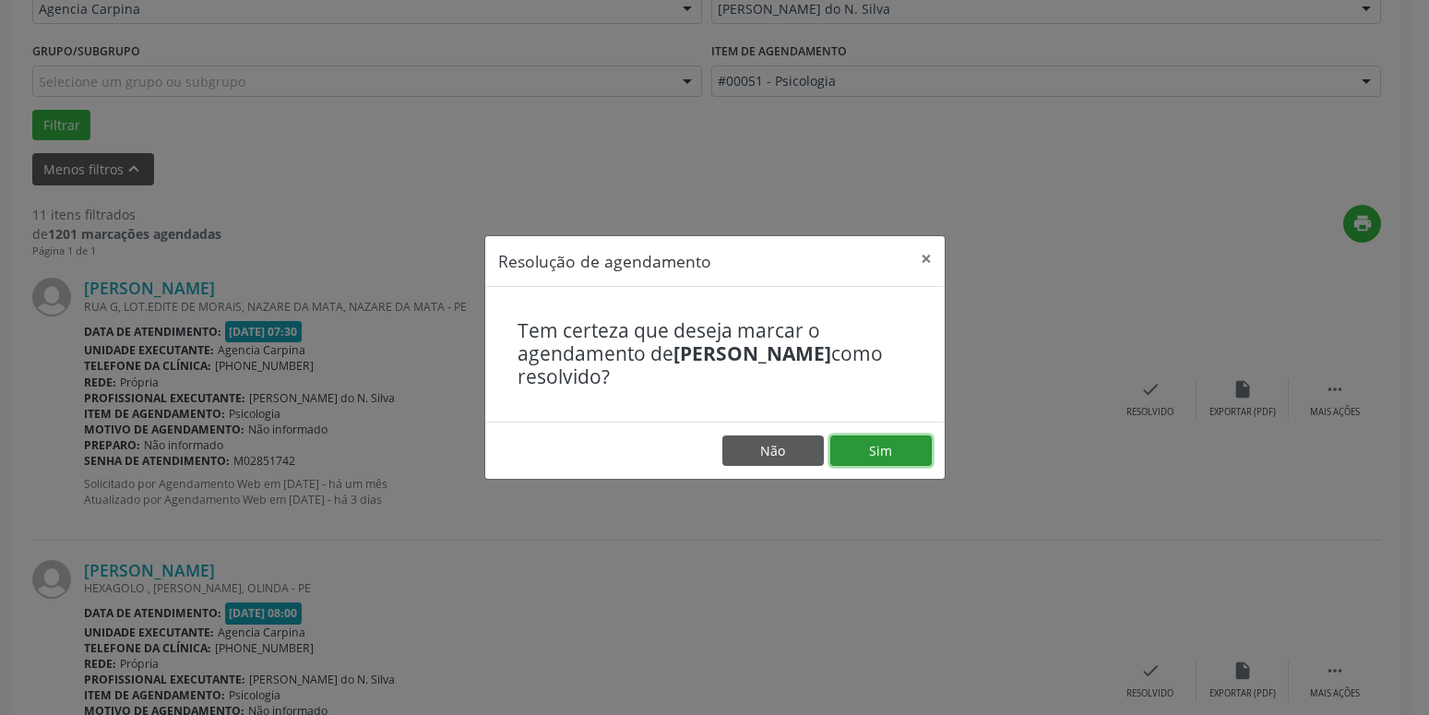
click at [866, 447] on button "Sim" at bounding box center [880, 450] width 101 height 31
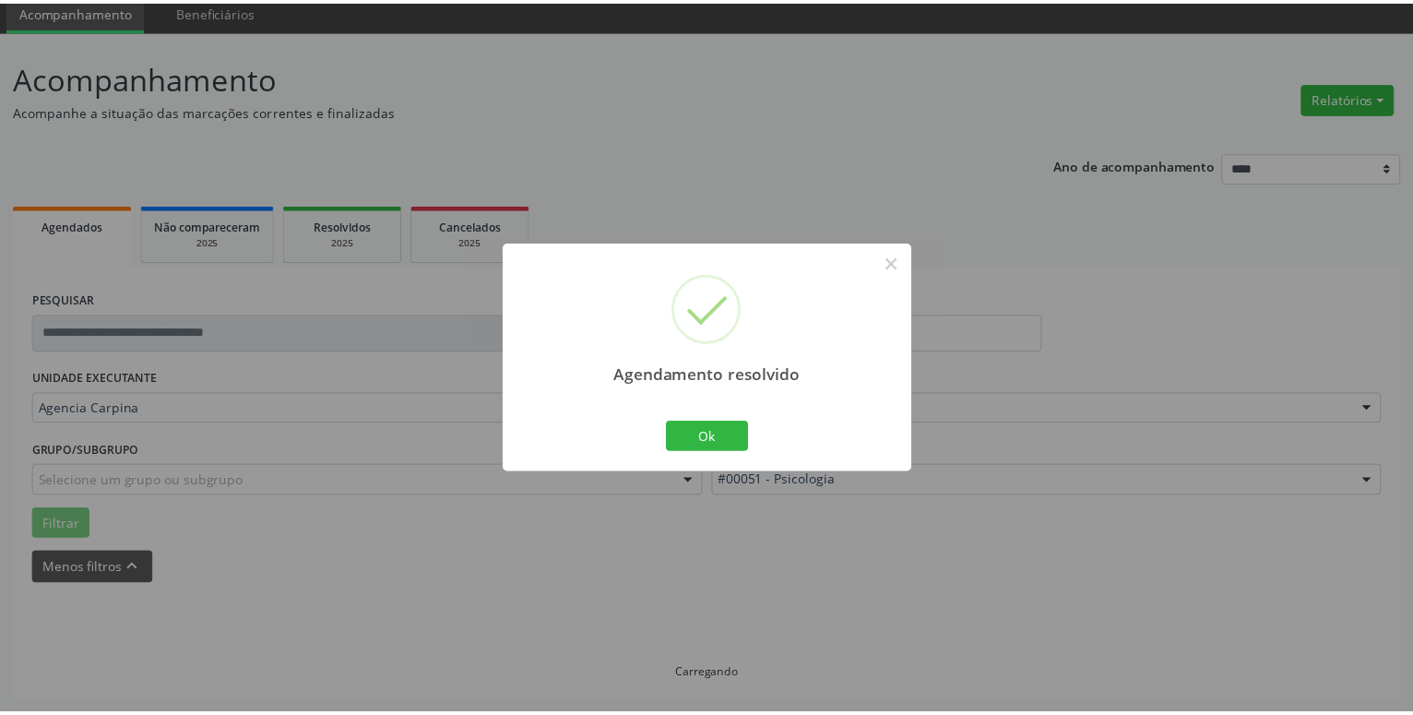
scroll to position [71, 0]
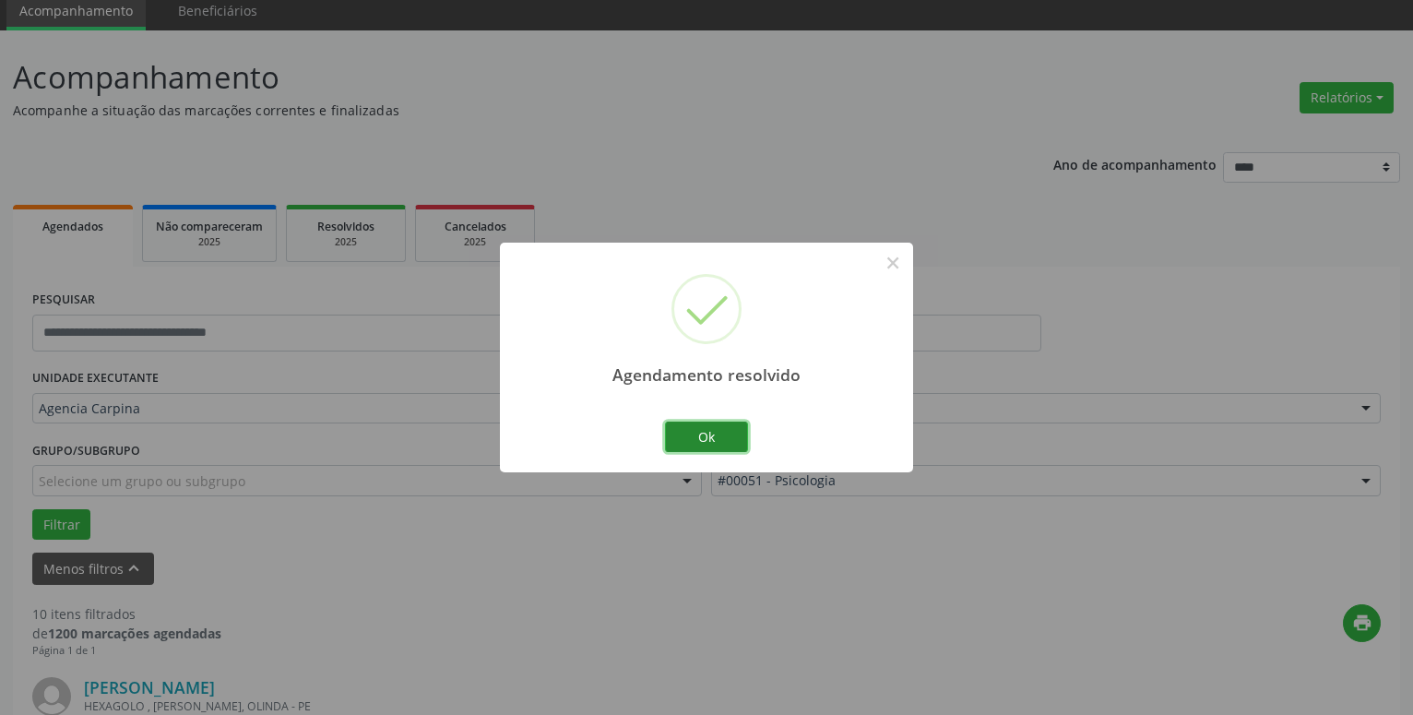
click at [725, 434] on button "Ok" at bounding box center [706, 437] width 83 height 31
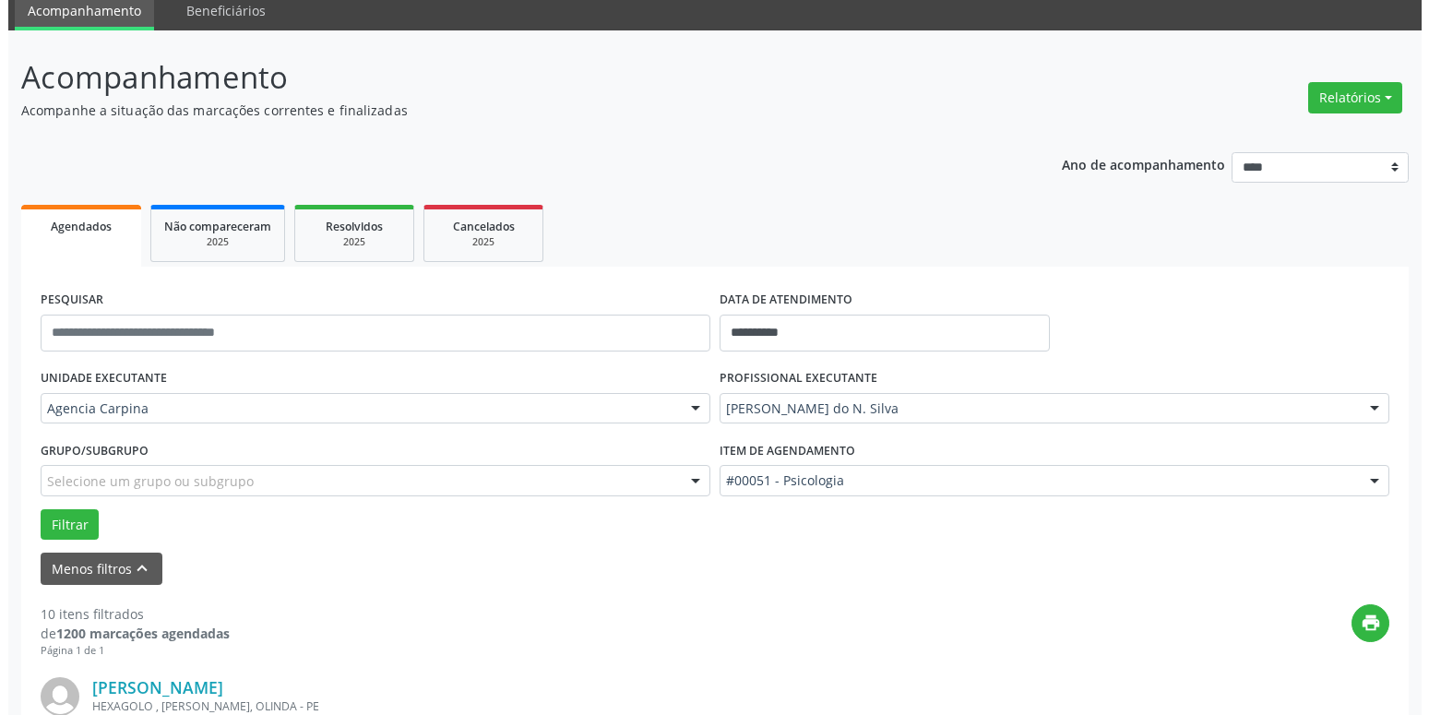
scroll to position [353, 0]
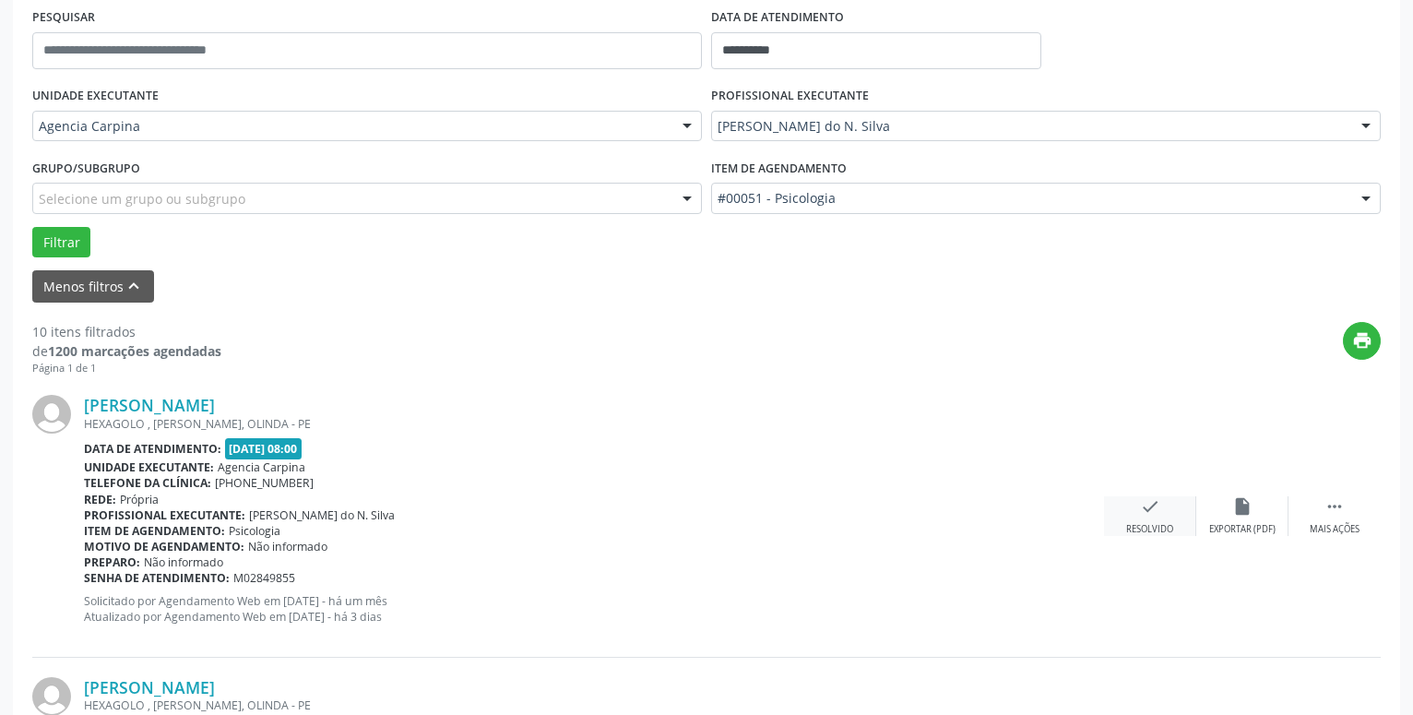
click at [1146, 517] on icon "check" at bounding box center [1150, 506] width 20 height 20
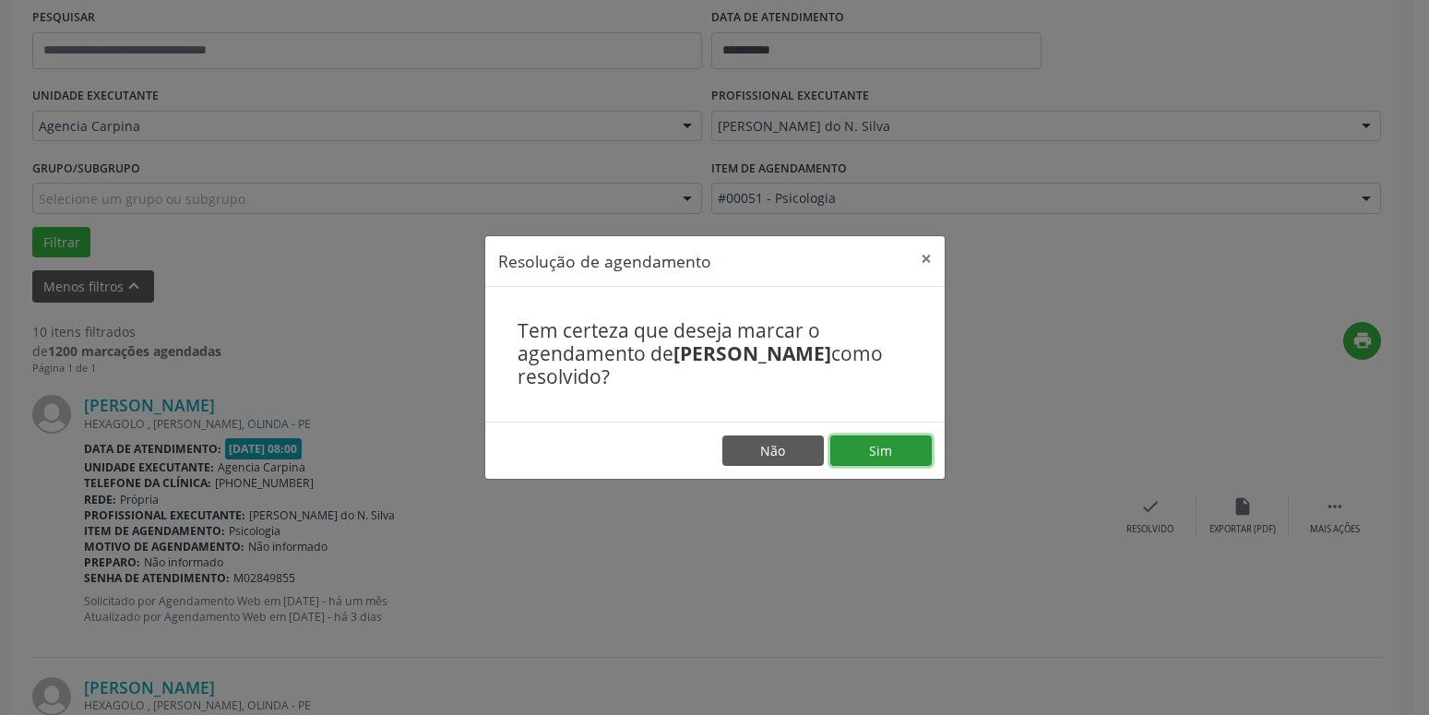
click at [874, 456] on button "Sim" at bounding box center [880, 450] width 101 height 31
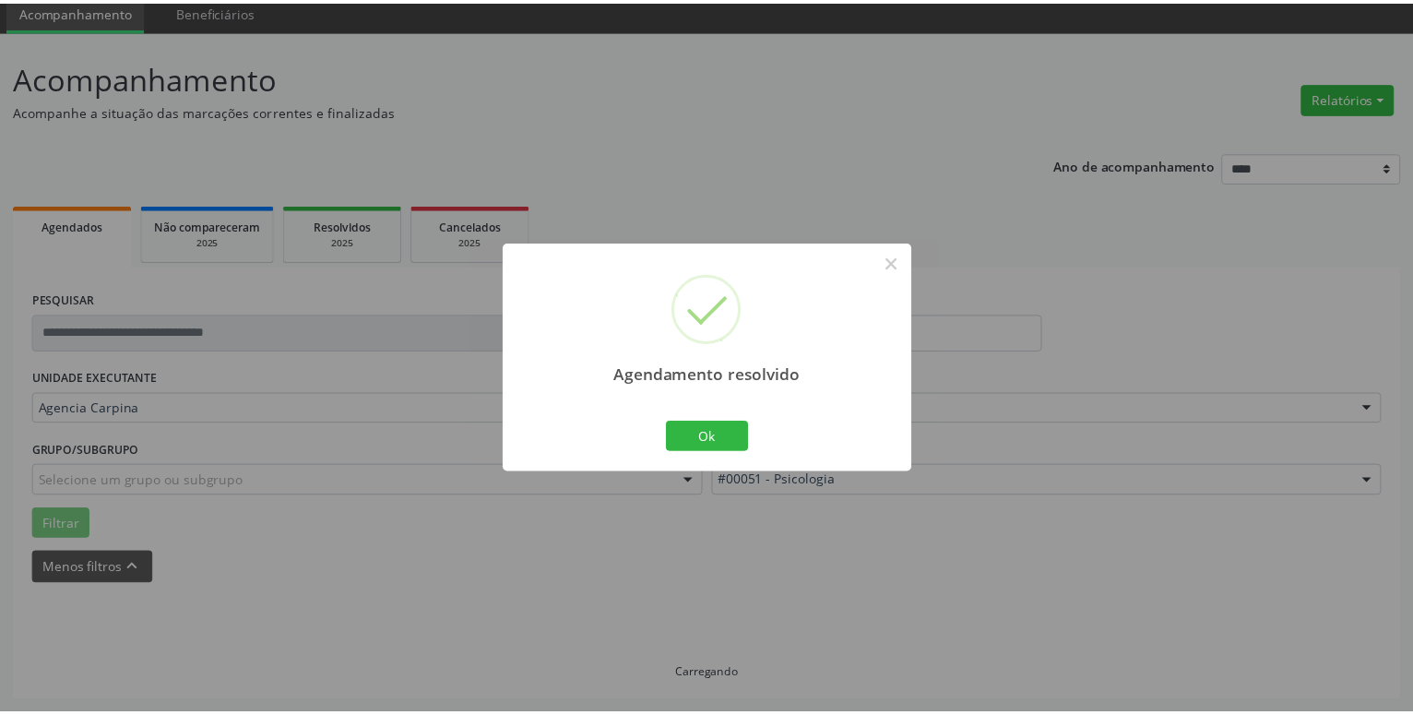
scroll to position [71, 0]
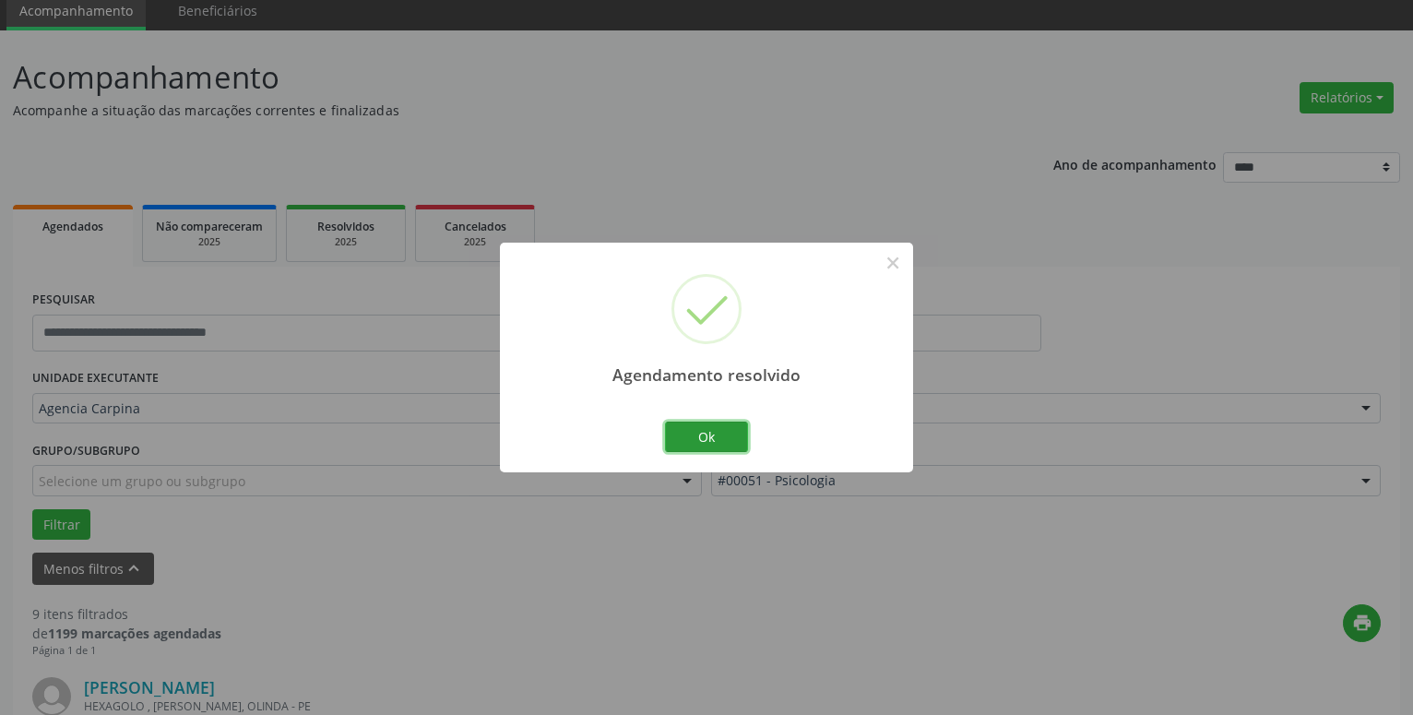
click at [728, 438] on button "Ok" at bounding box center [706, 437] width 83 height 31
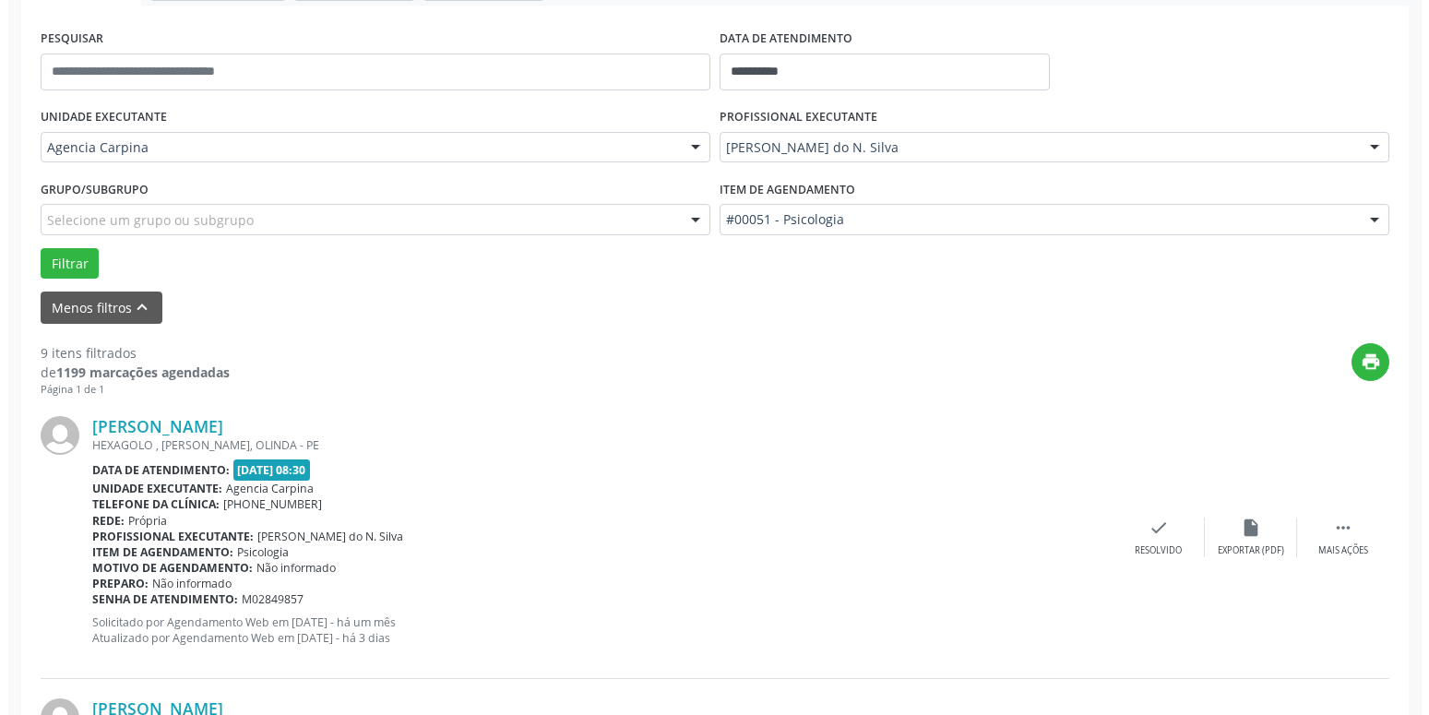
scroll to position [353, 0]
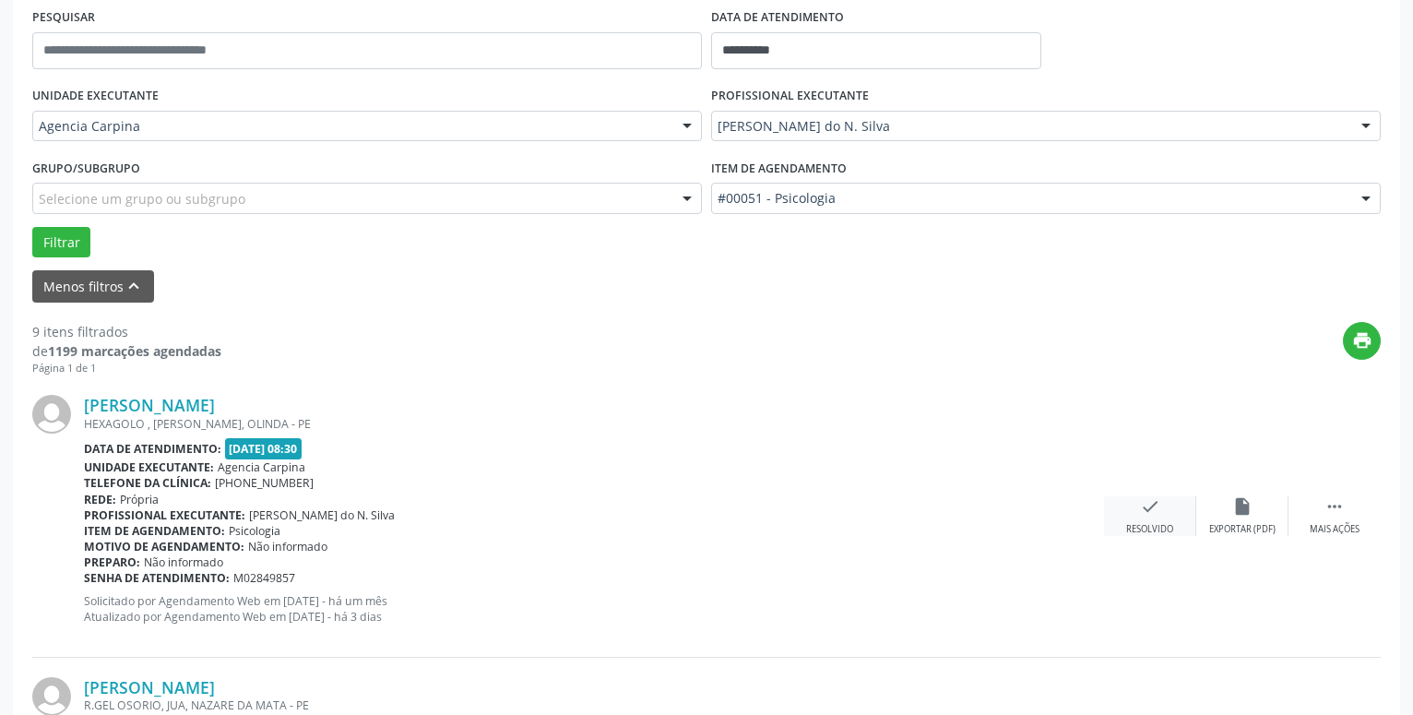
click at [1140, 512] on icon "check" at bounding box center [1150, 506] width 20 height 20
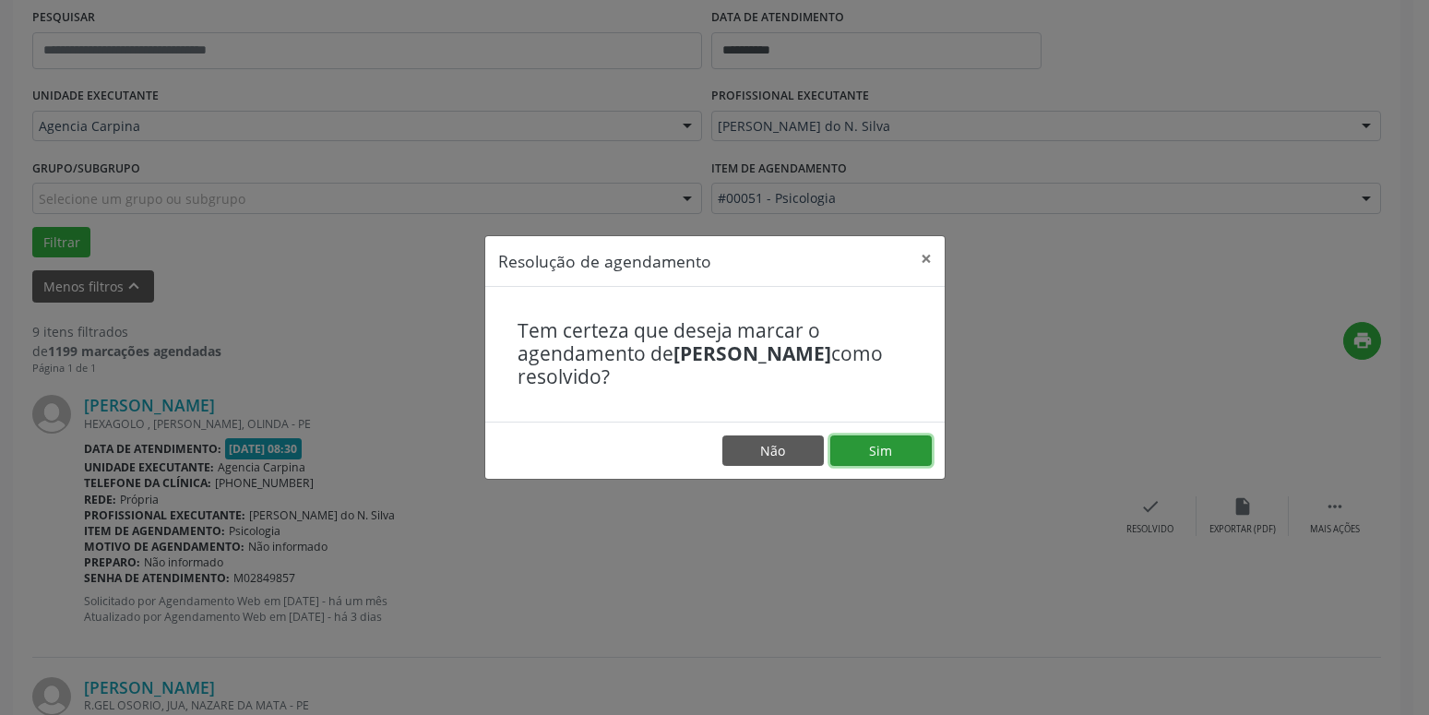
click at [878, 455] on button "Sim" at bounding box center [880, 450] width 101 height 31
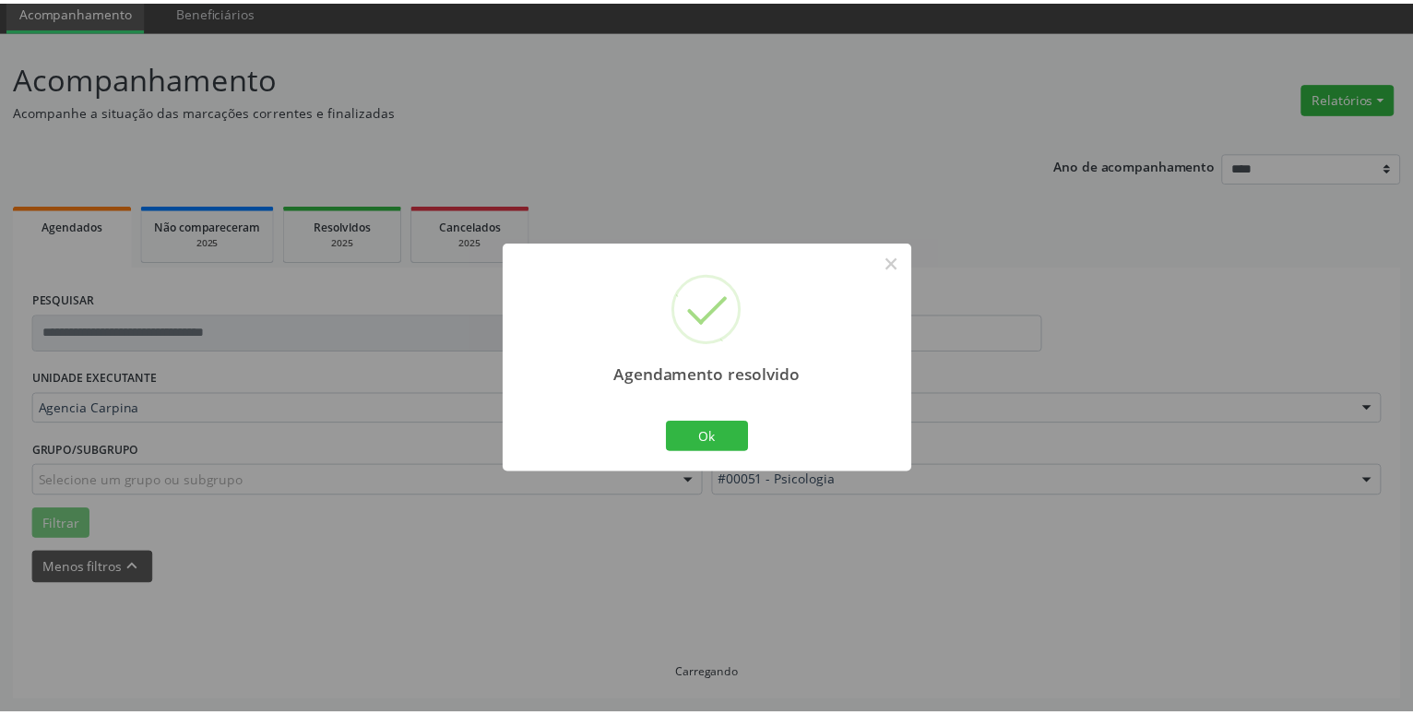
scroll to position [71, 0]
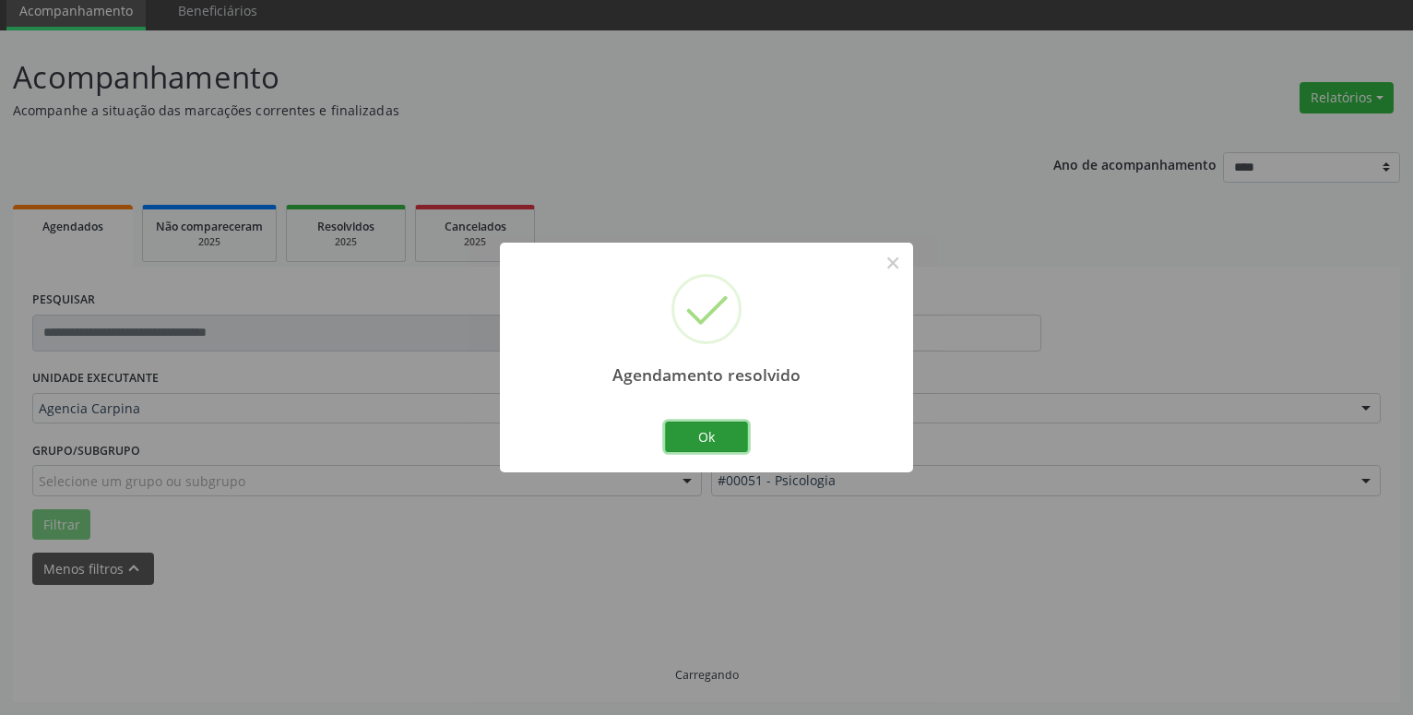
click at [717, 433] on button "Ok" at bounding box center [706, 437] width 83 height 31
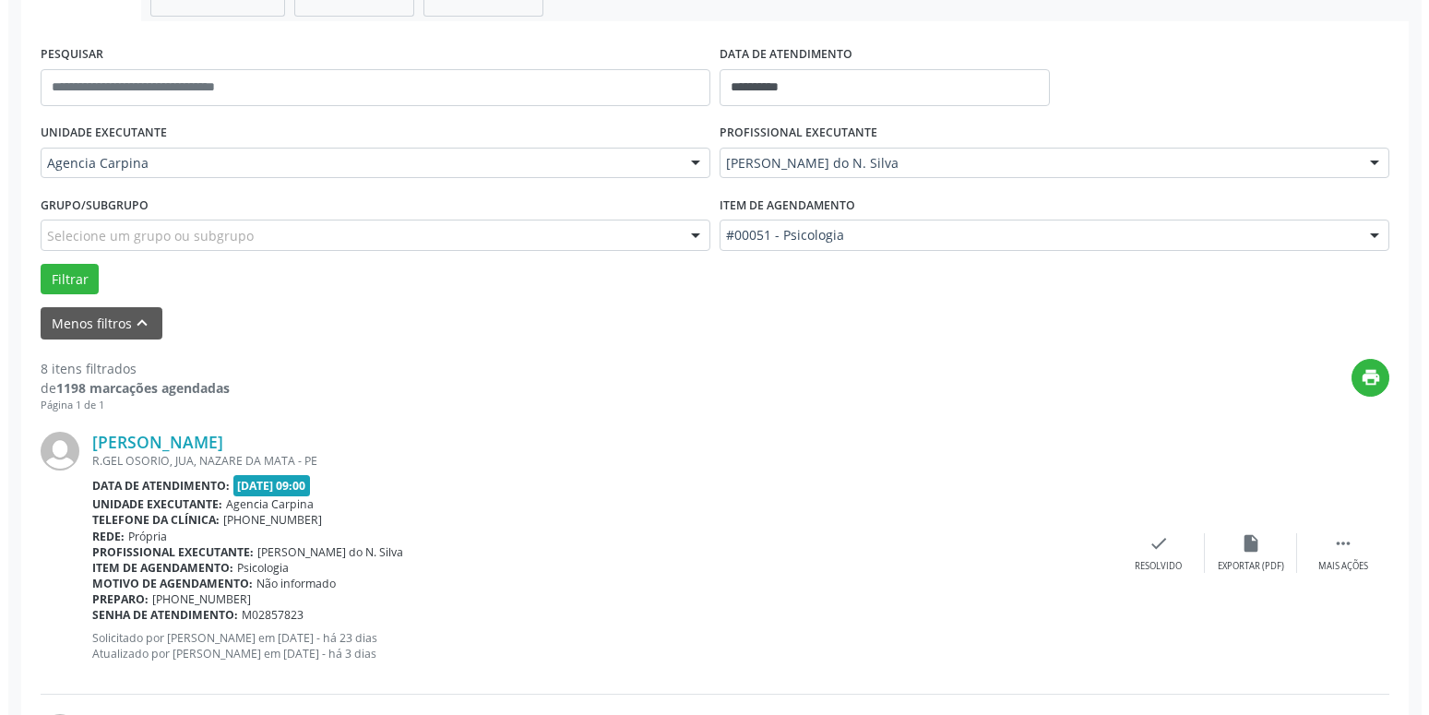
scroll to position [353, 0]
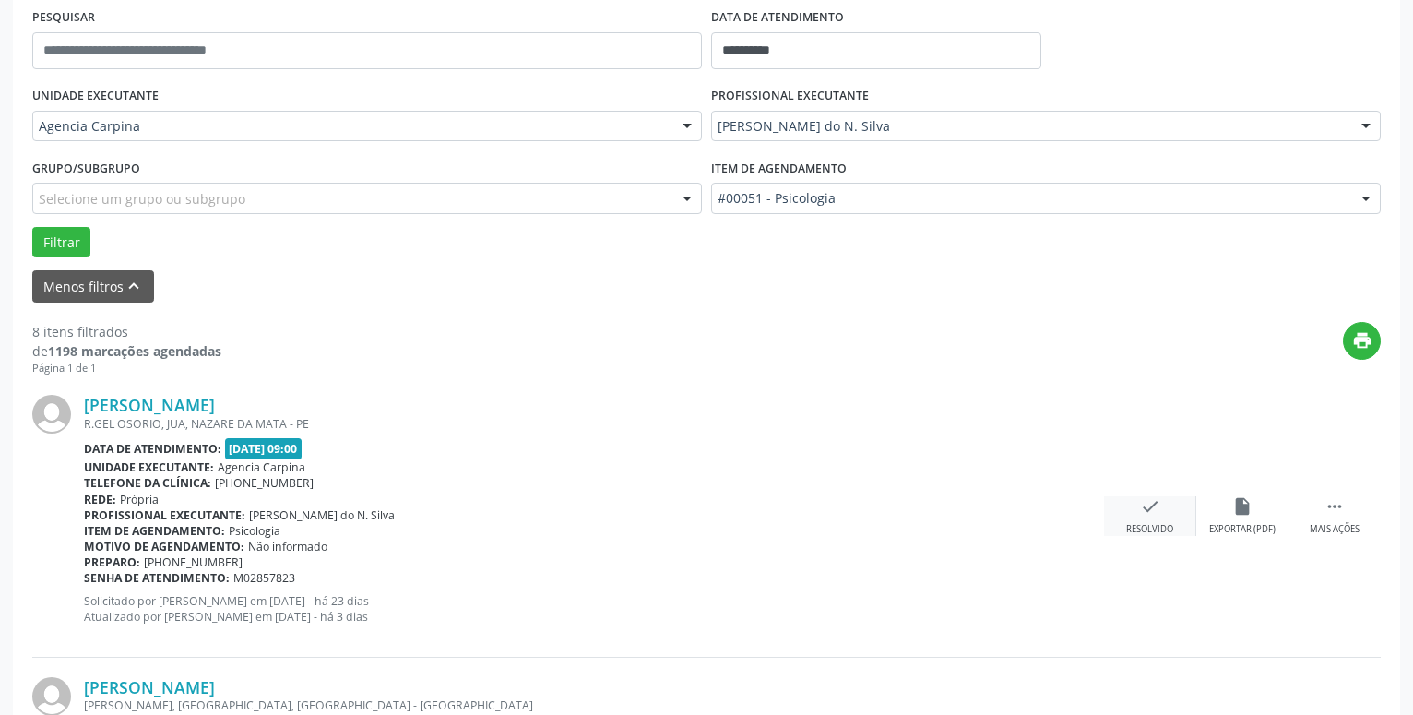
click at [1139, 514] on div "check Resolvido" at bounding box center [1150, 516] width 92 height 40
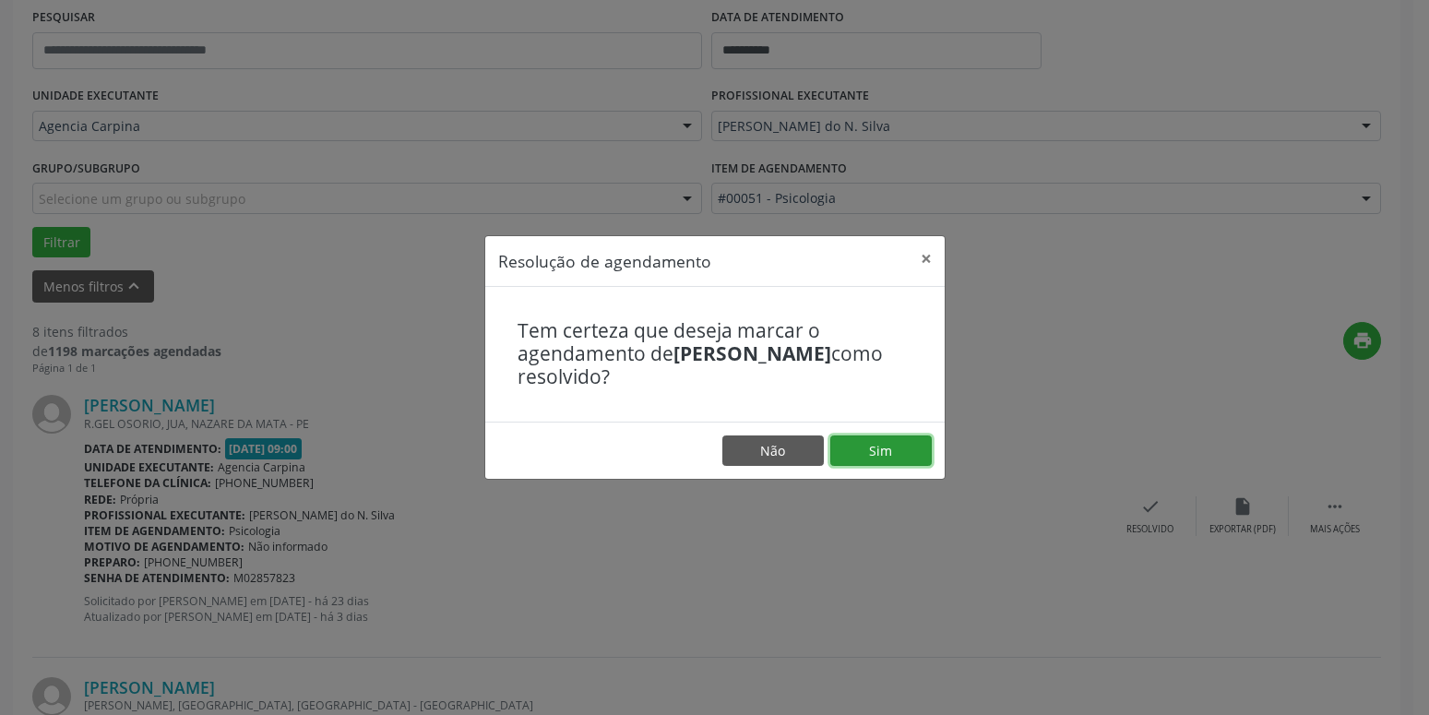
click at [900, 458] on button "Sim" at bounding box center [880, 450] width 101 height 31
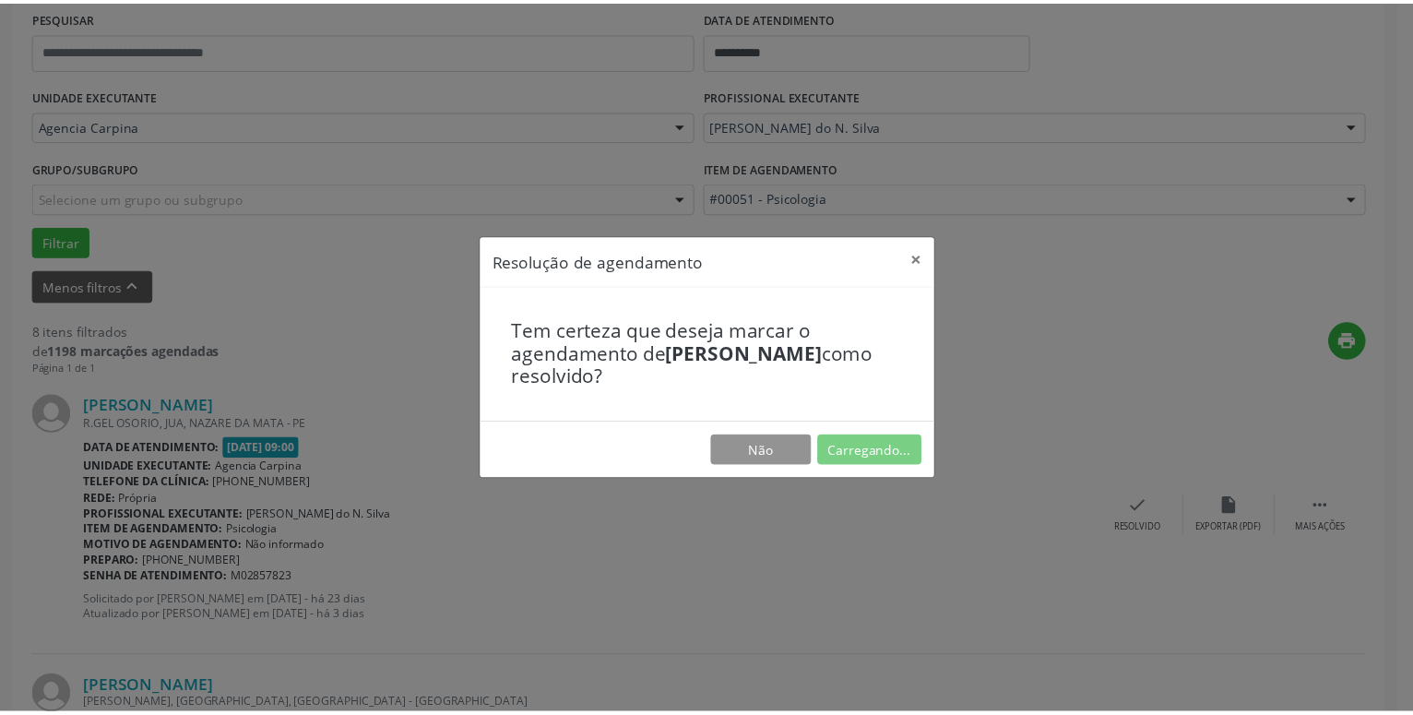
scroll to position [71, 0]
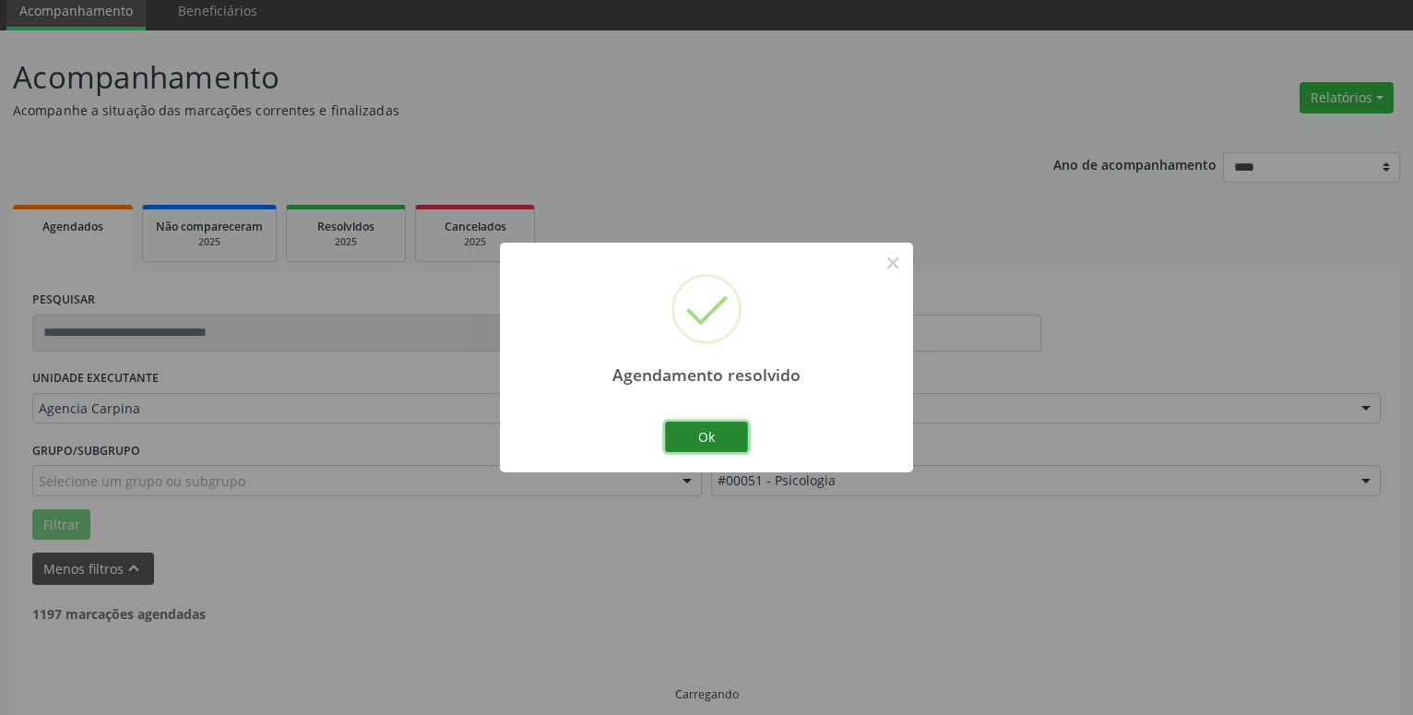
click at [693, 438] on button "Ok" at bounding box center [706, 437] width 83 height 31
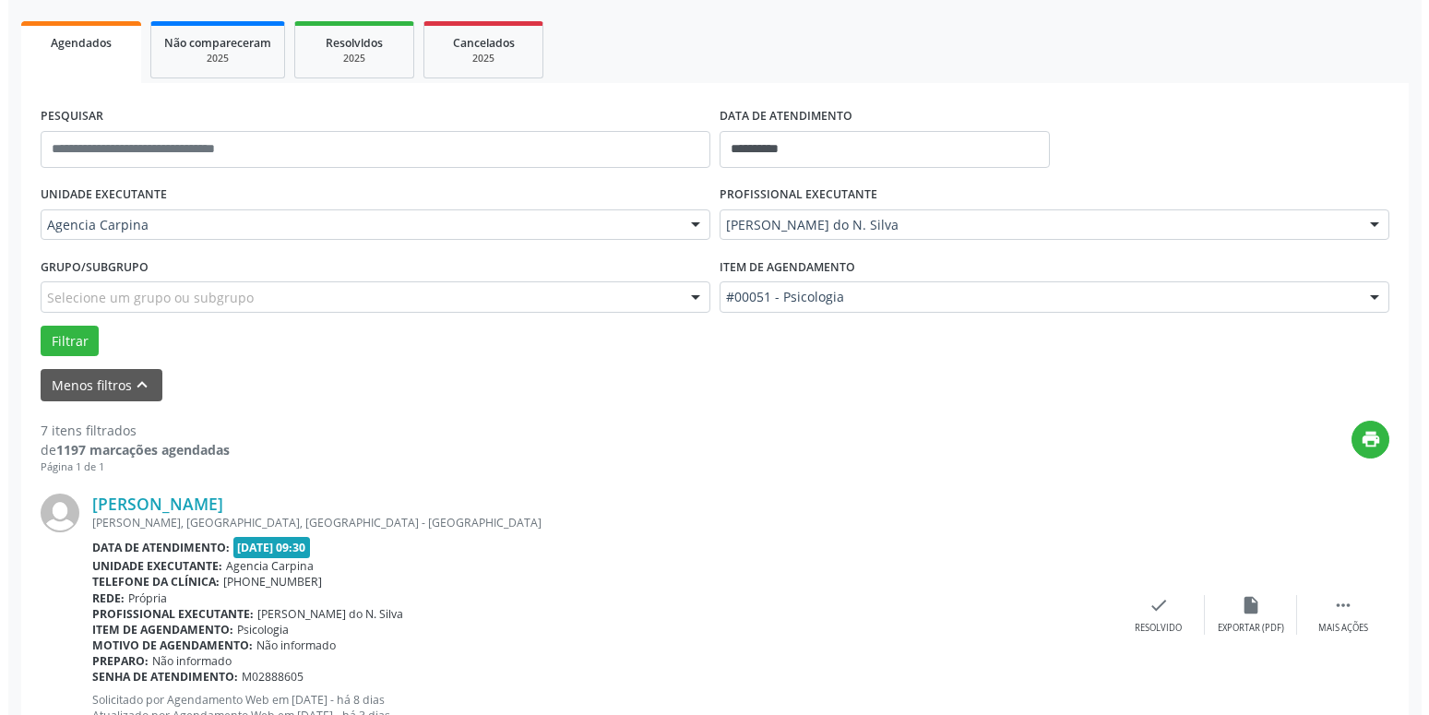
scroll to position [259, 0]
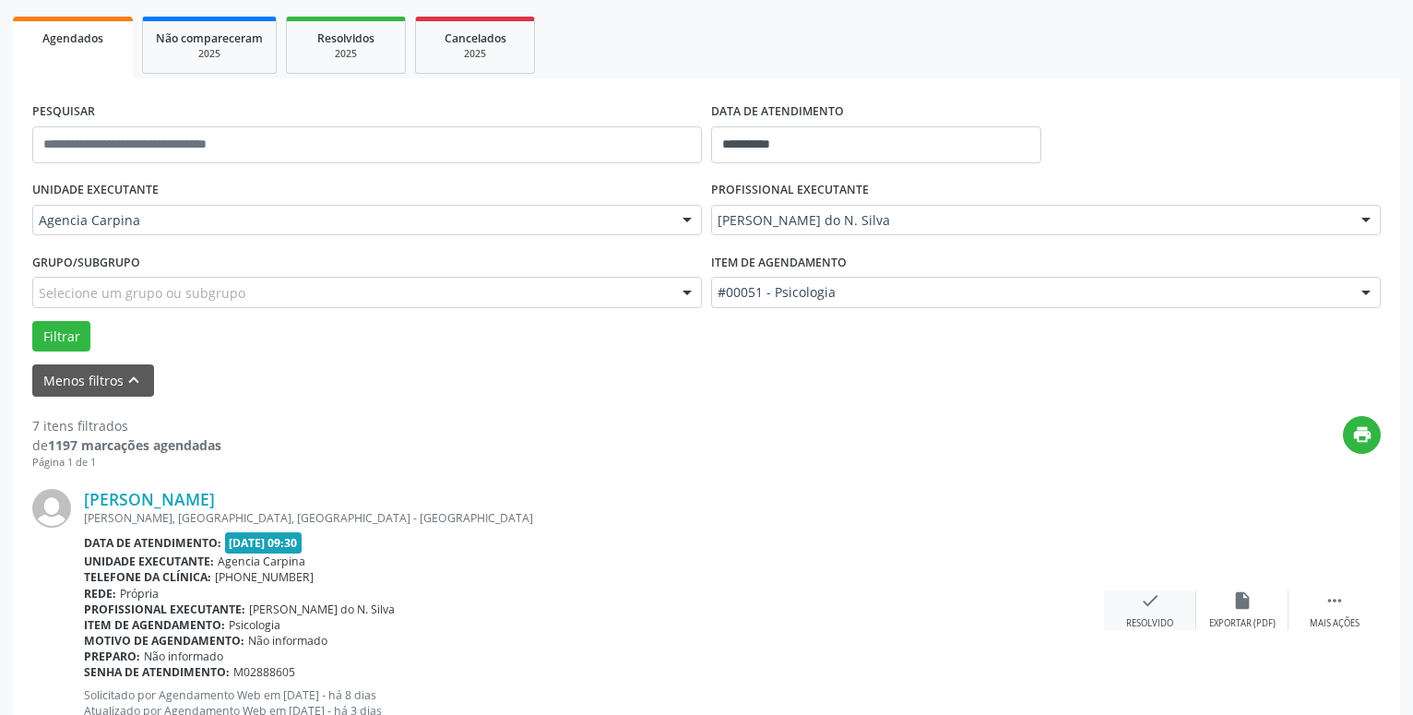
click at [1151, 610] on icon "check" at bounding box center [1150, 600] width 20 height 20
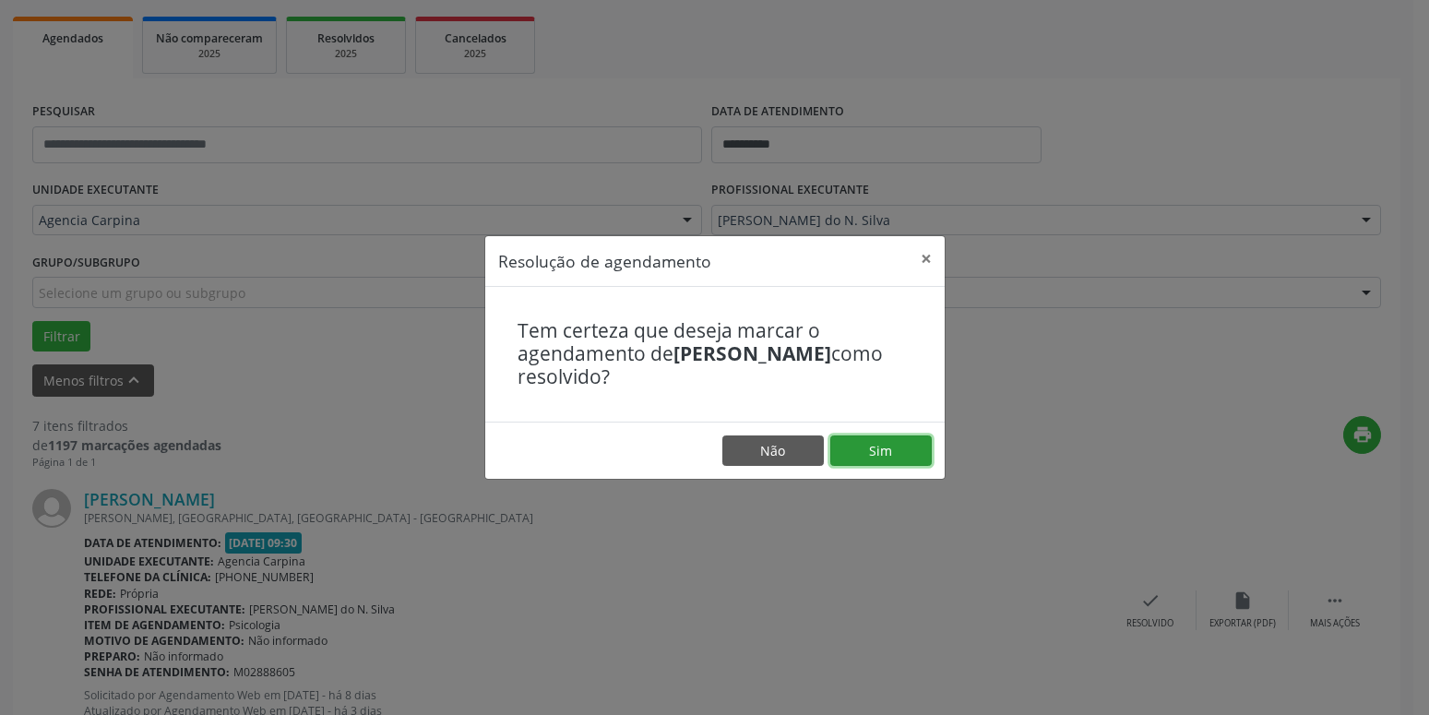
click at [851, 455] on button "Sim" at bounding box center [880, 450] width 101 height 31
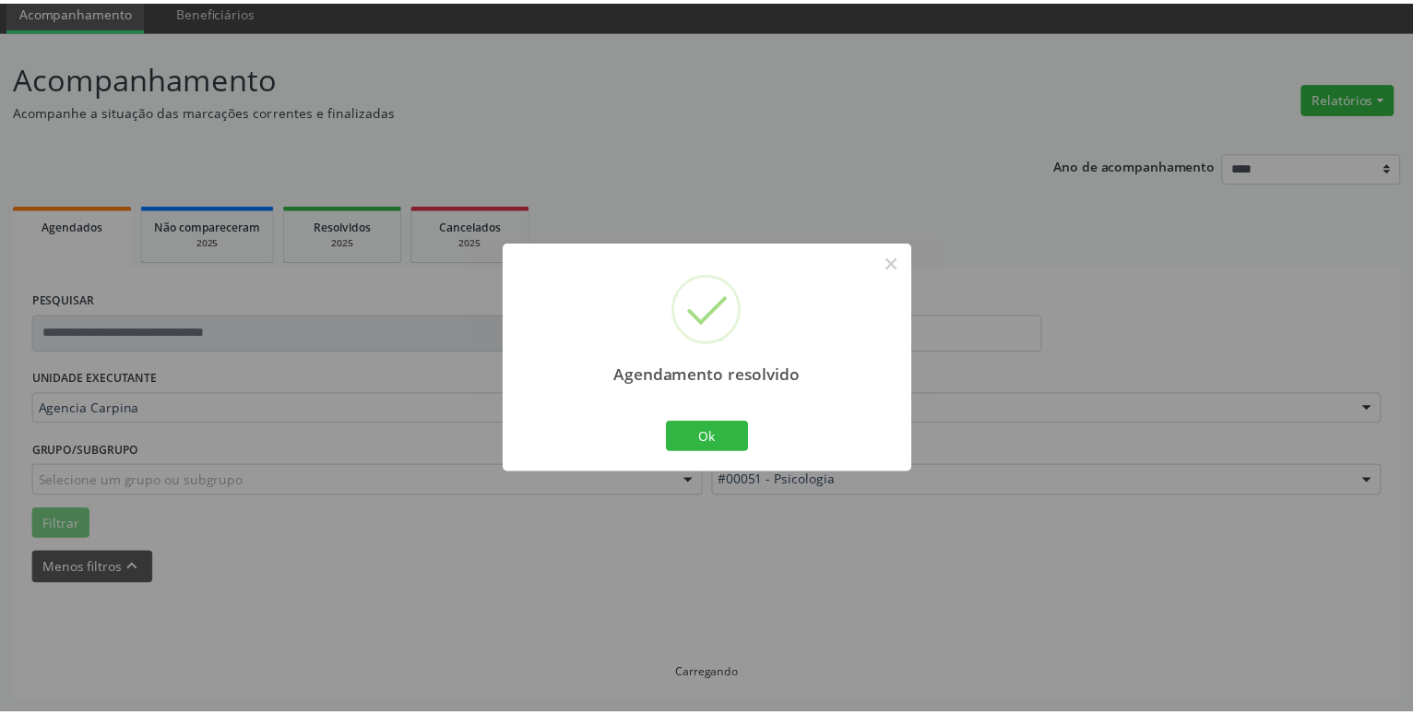
scroll to position [71, 0]
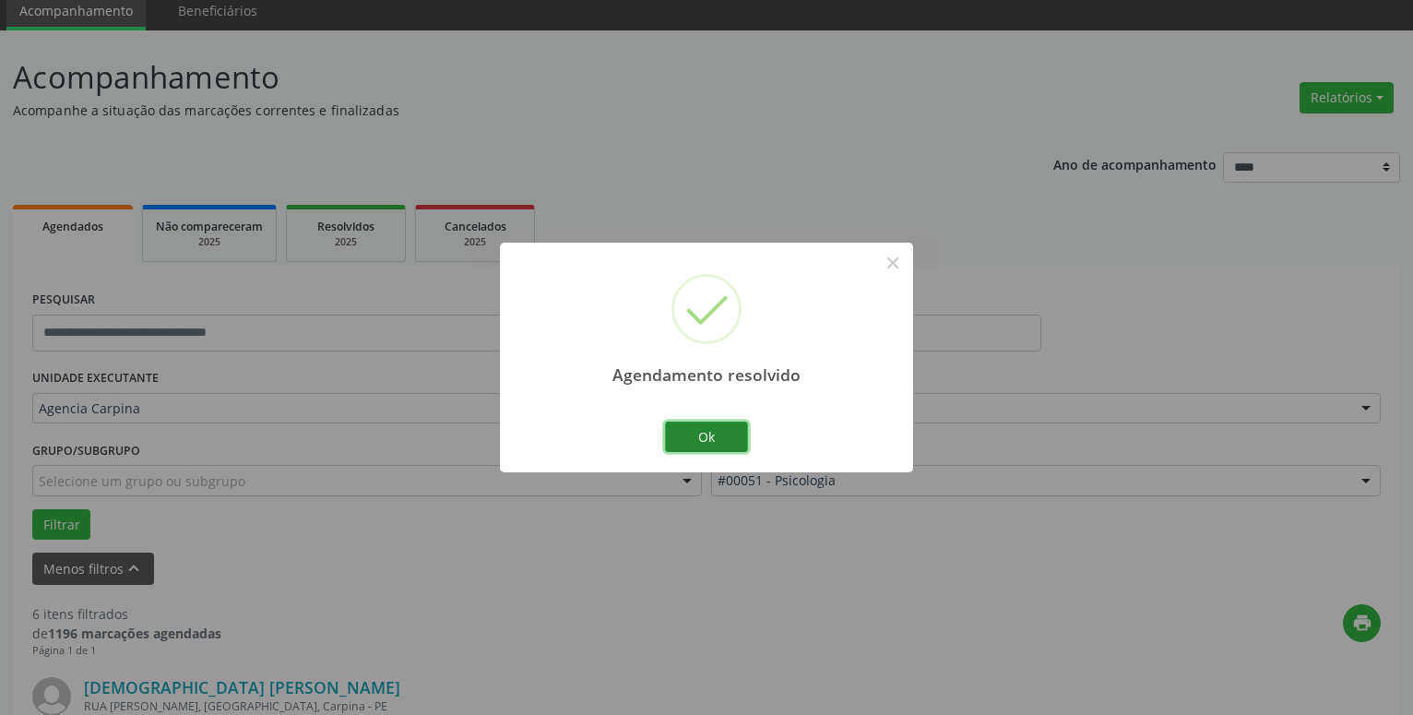
click at [713, 433] on button "Ok" at bounding box center [706, 437] width 83 height 31
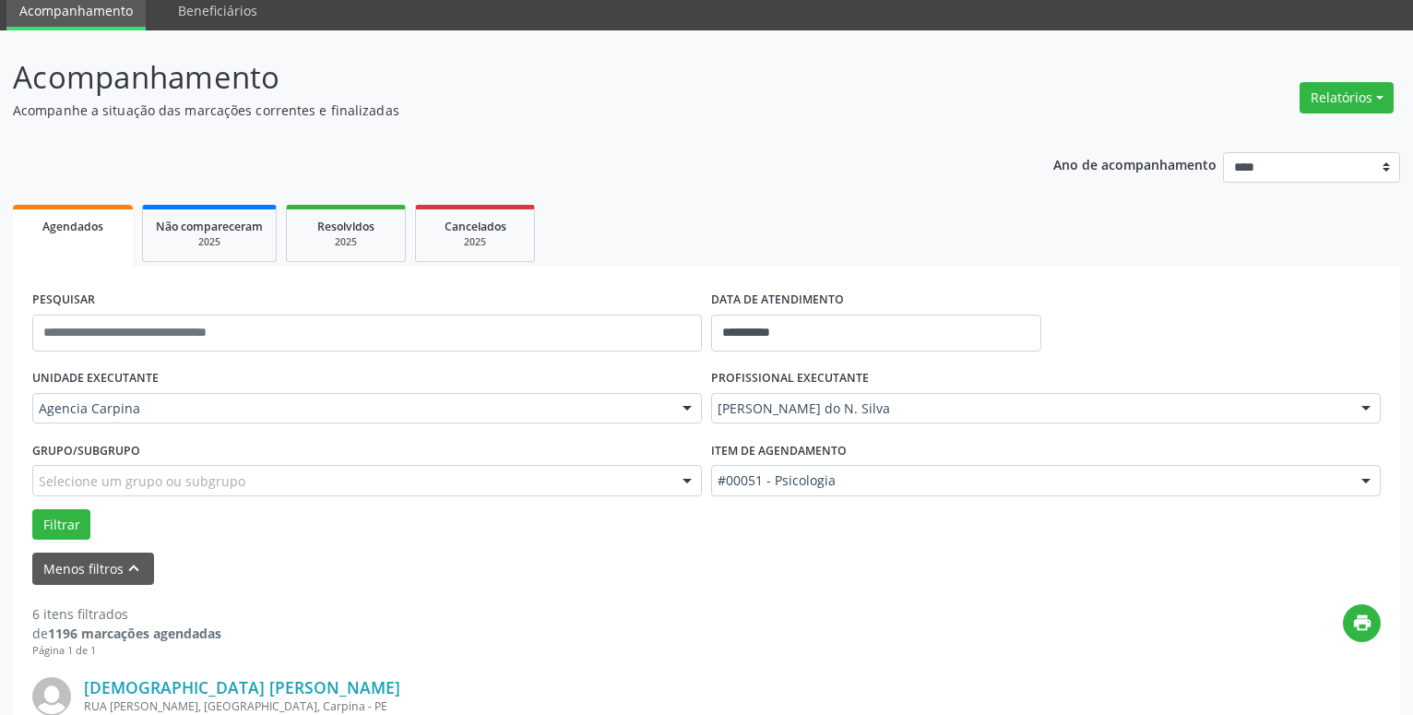
scroll to position [259, 0]
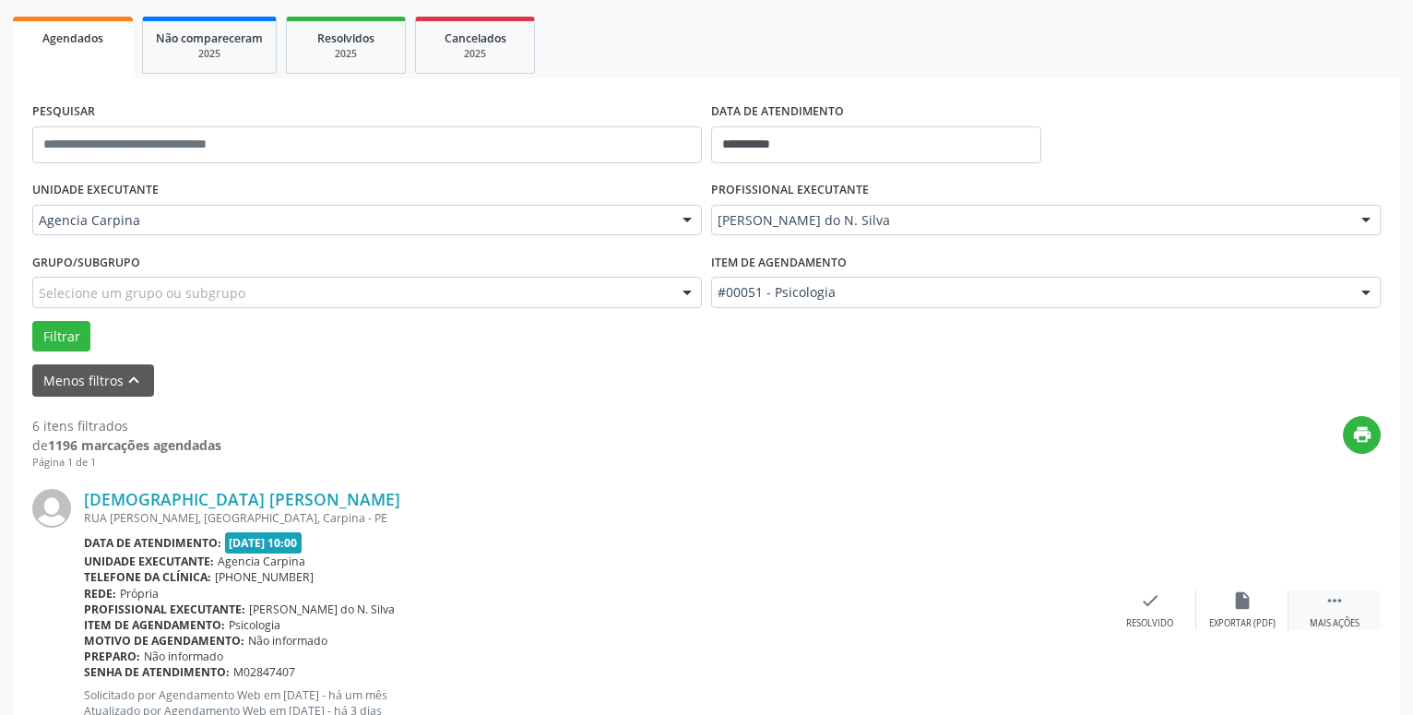
click at [1336, 596] on icon "" at bounding box center [1335, 600] width 20 height 20
click at [1246, 602] on icon "alarm_off" at bounding box center [1243, 600] width 20 height 20
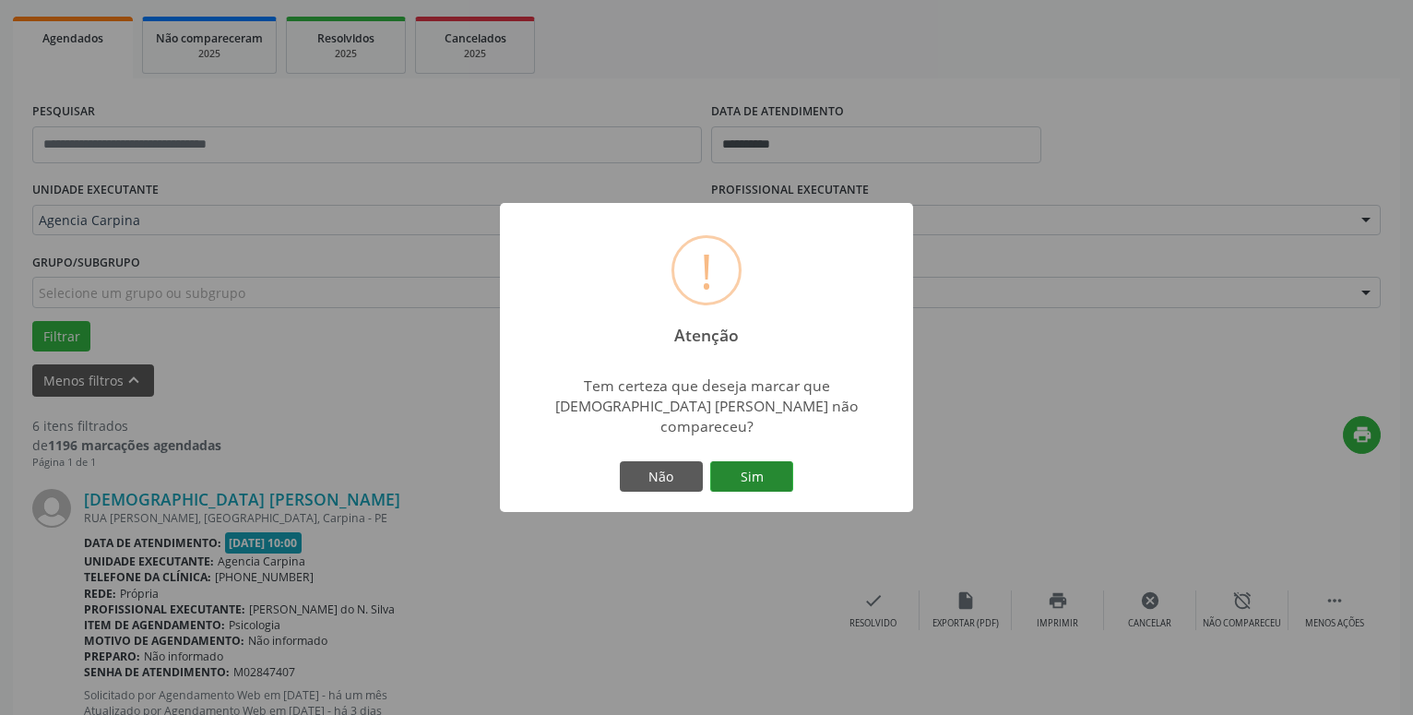
click at [737, 470] on button "Sim" at bounding box center [751, 476] width 83 height 31
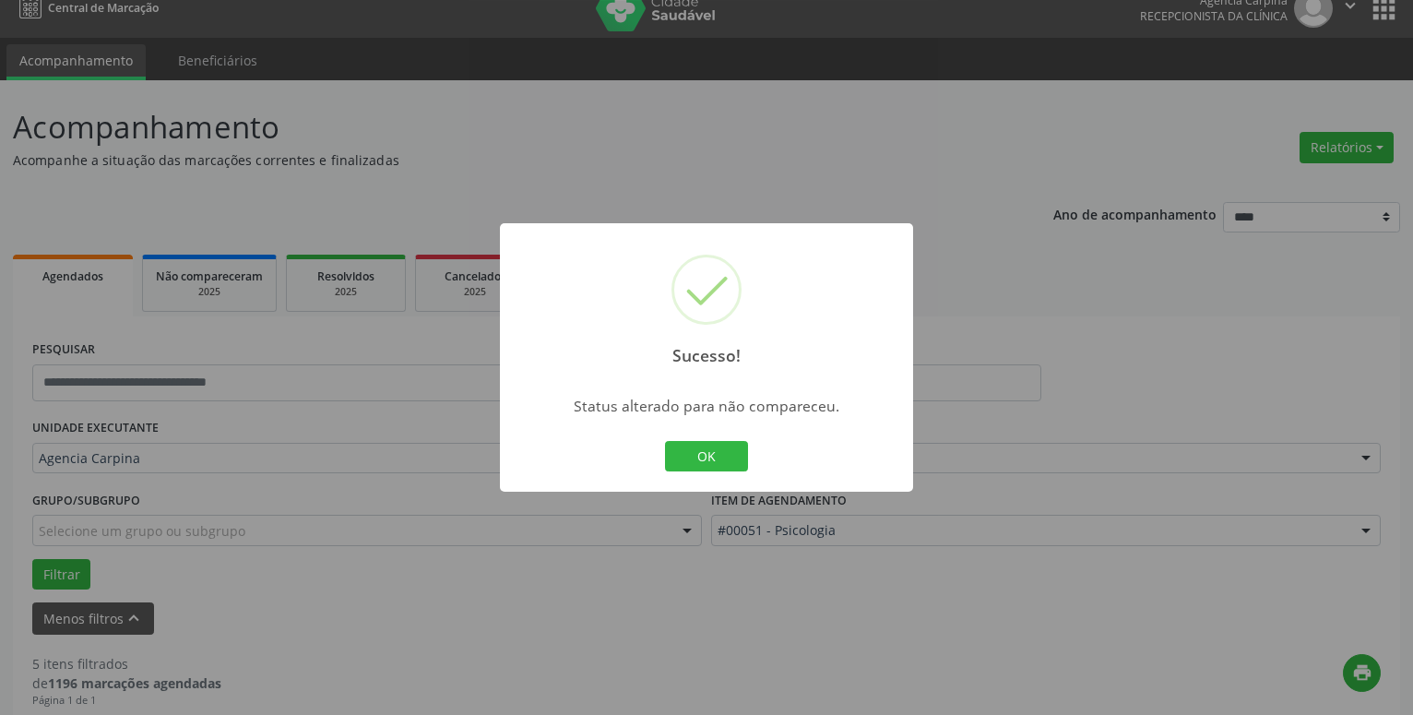
scroll to position [0, 0]
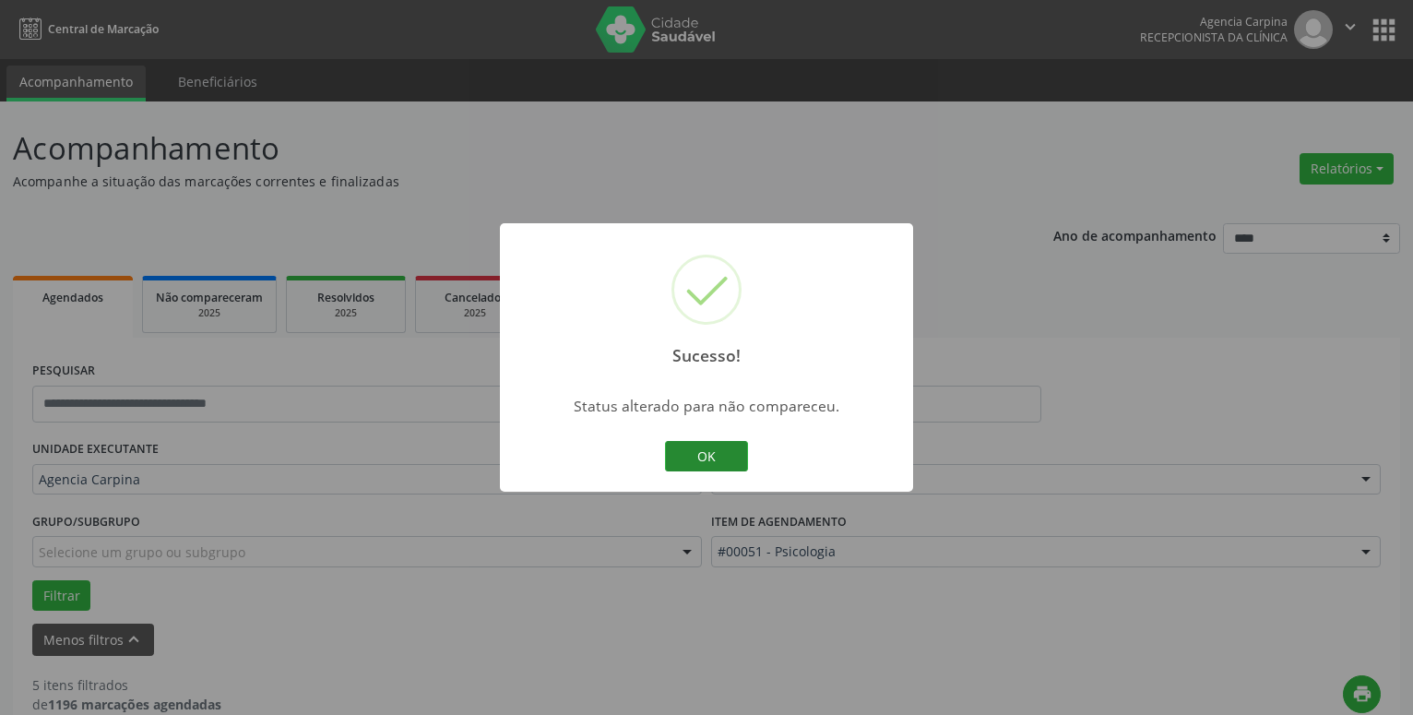
click at [703, 461] on button "OK" at bounding box center [706, 456] width 83 height 31
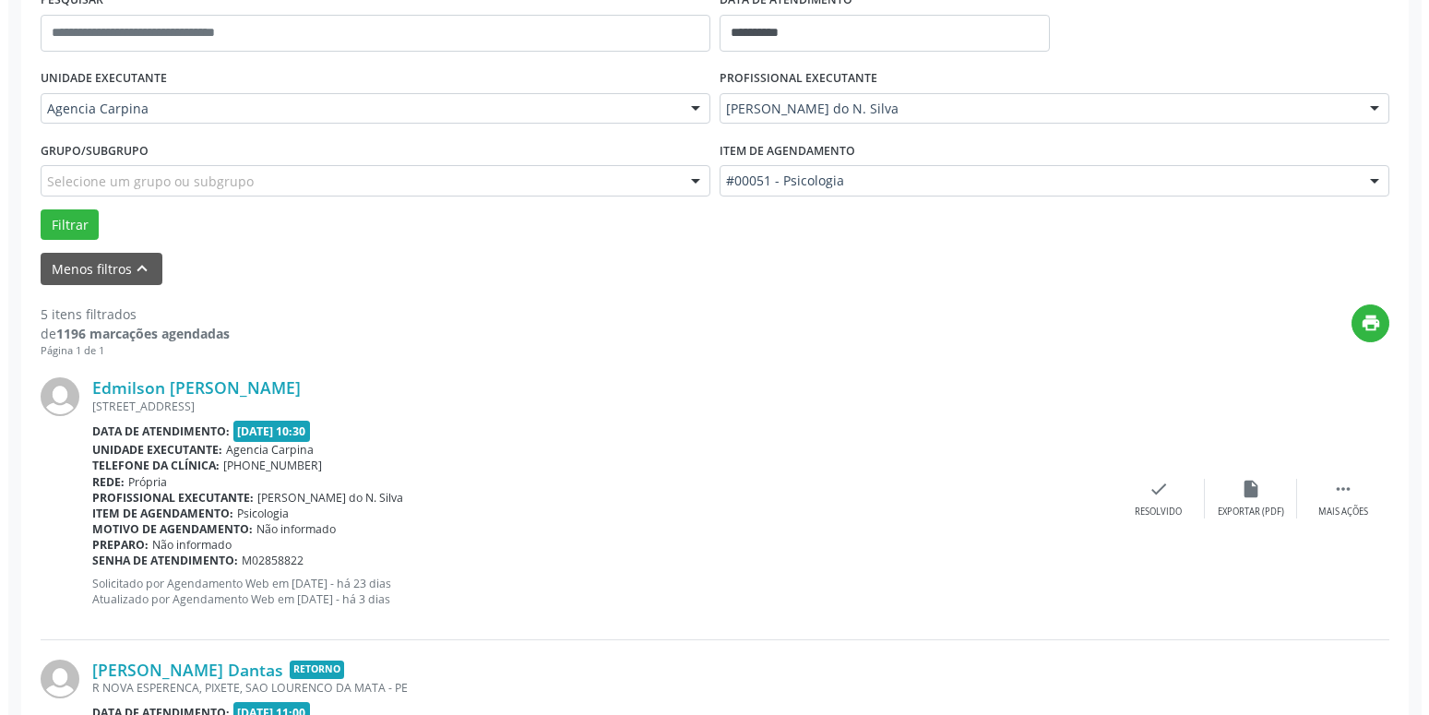
scroll to position [376, 0]
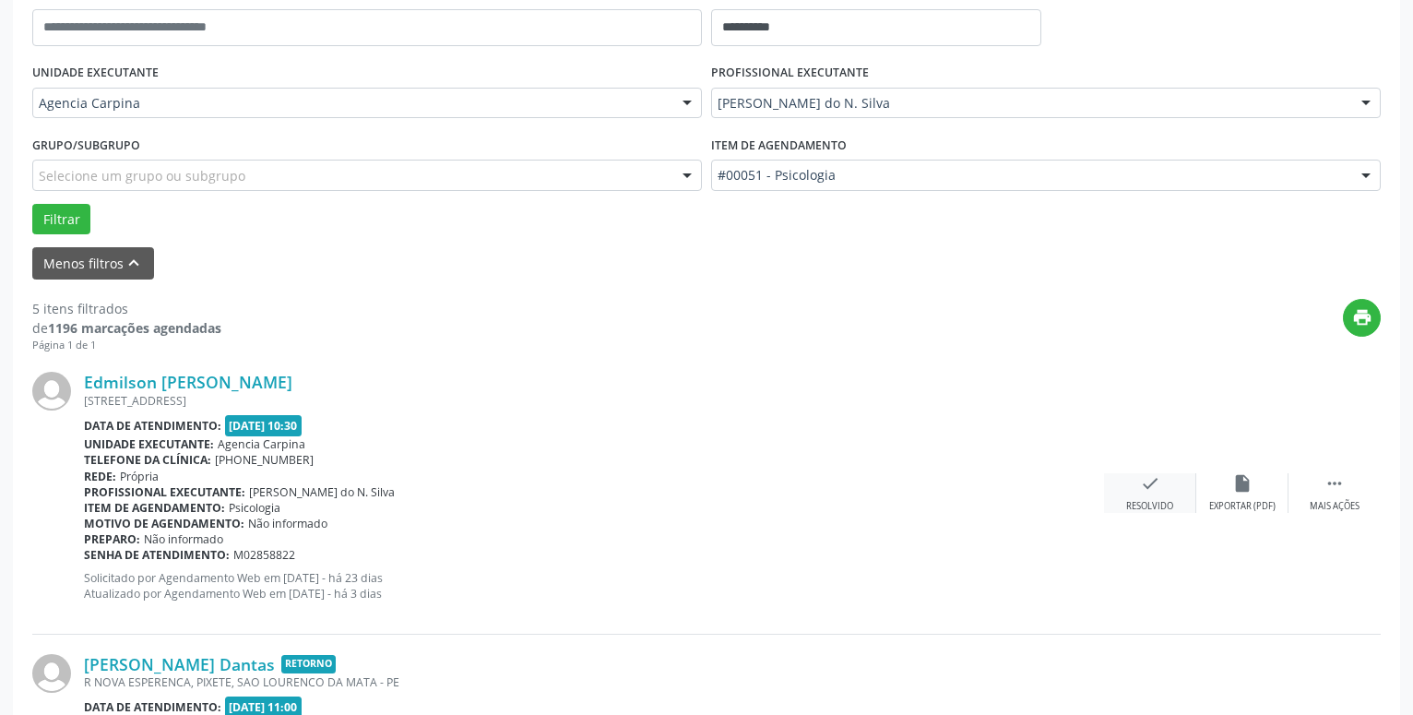
click at [1155, 494] on icon "check" at bounding box center [1150, 483] width 20 height 20
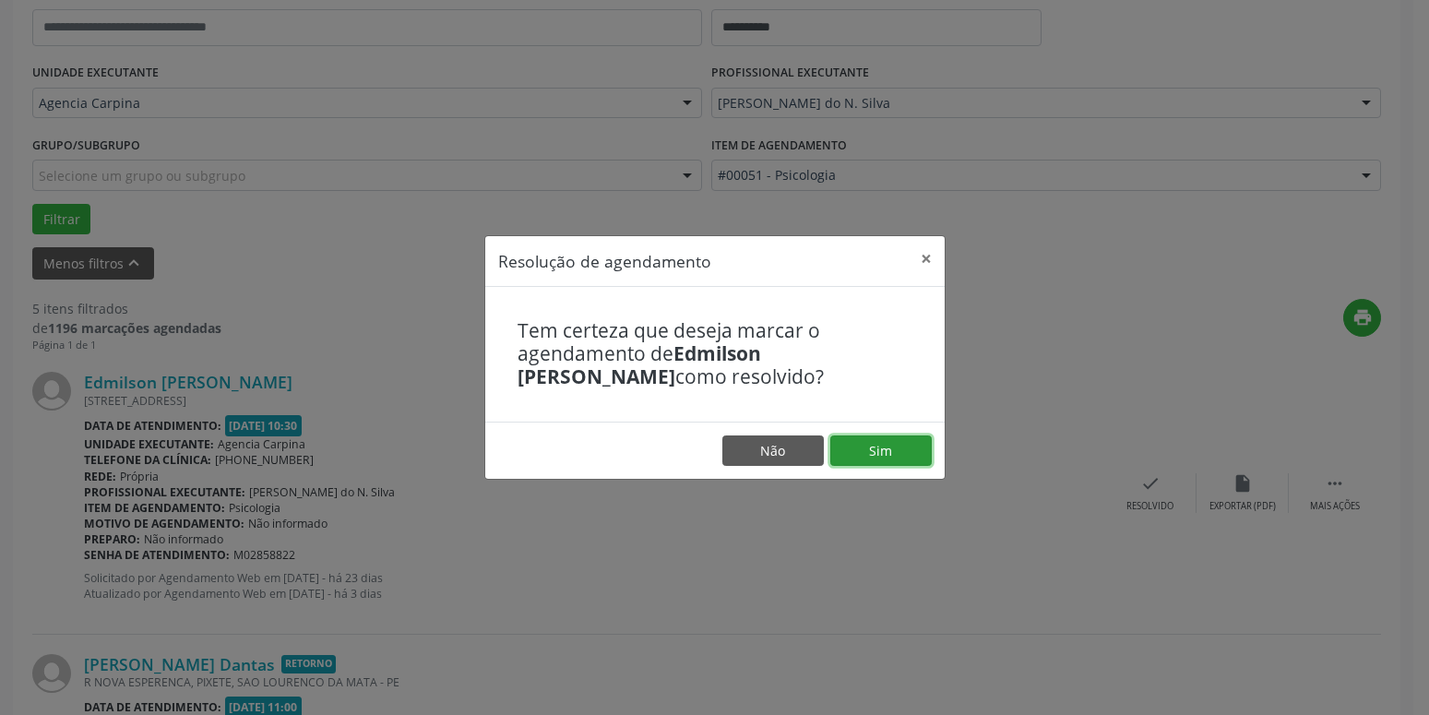
click at [909, 452] on button "Sim" at bounding box center [880, 450] width 101 height 31
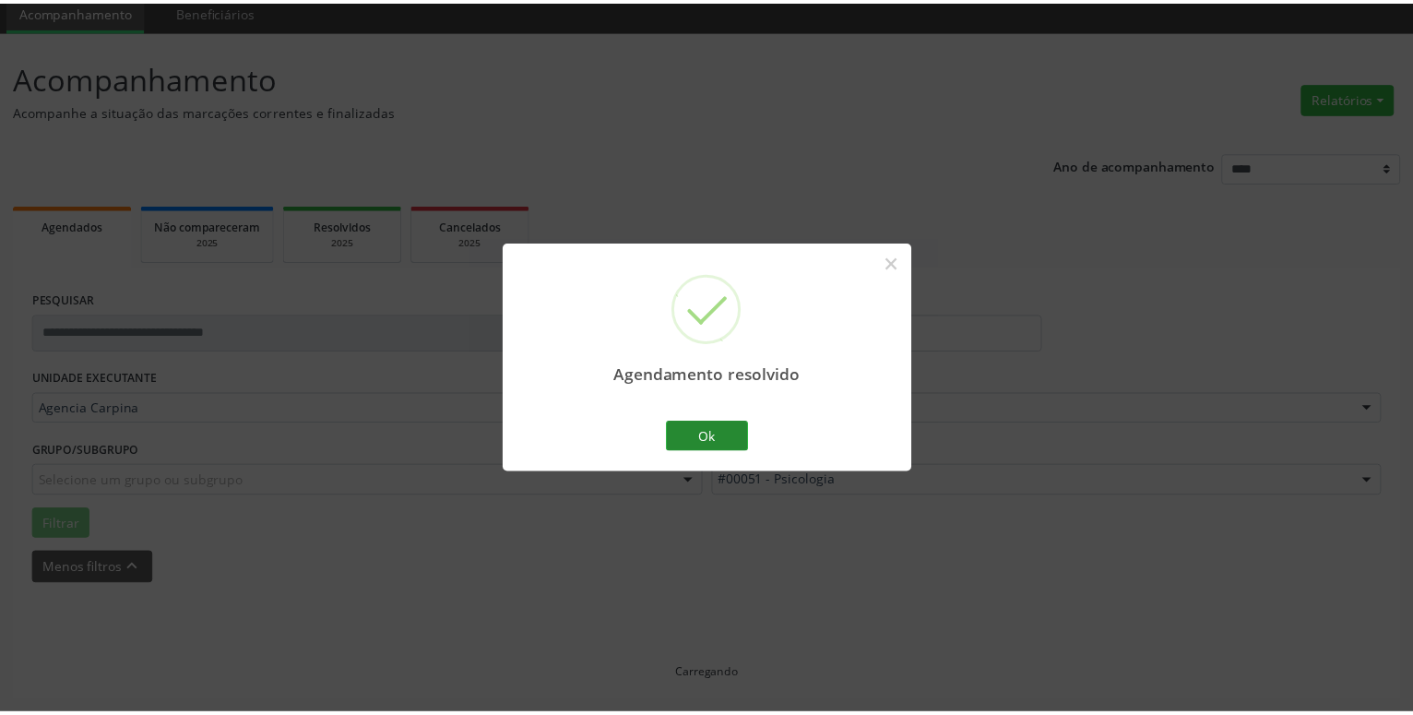
scroll to position [71, 0]
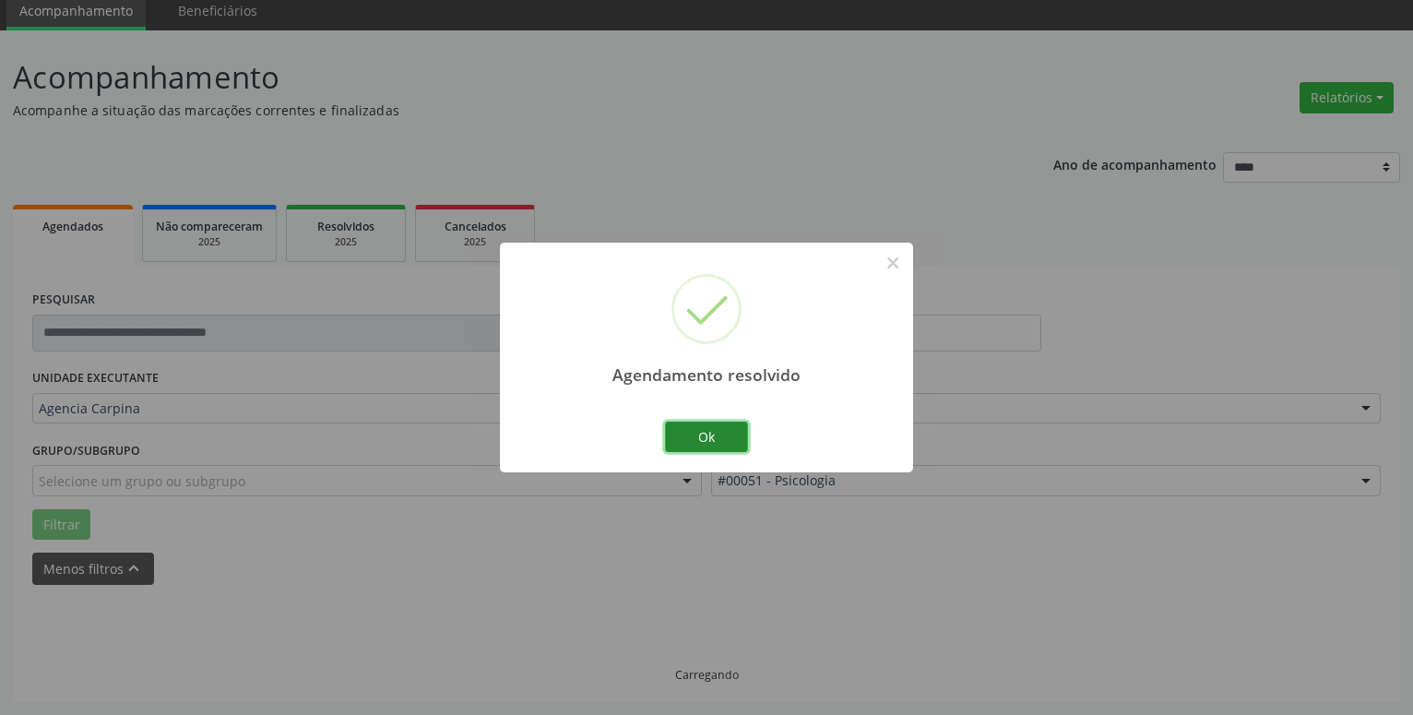
click at [711, 442] on button "Ok" at bounding box center [706, 437] width 83 height 31
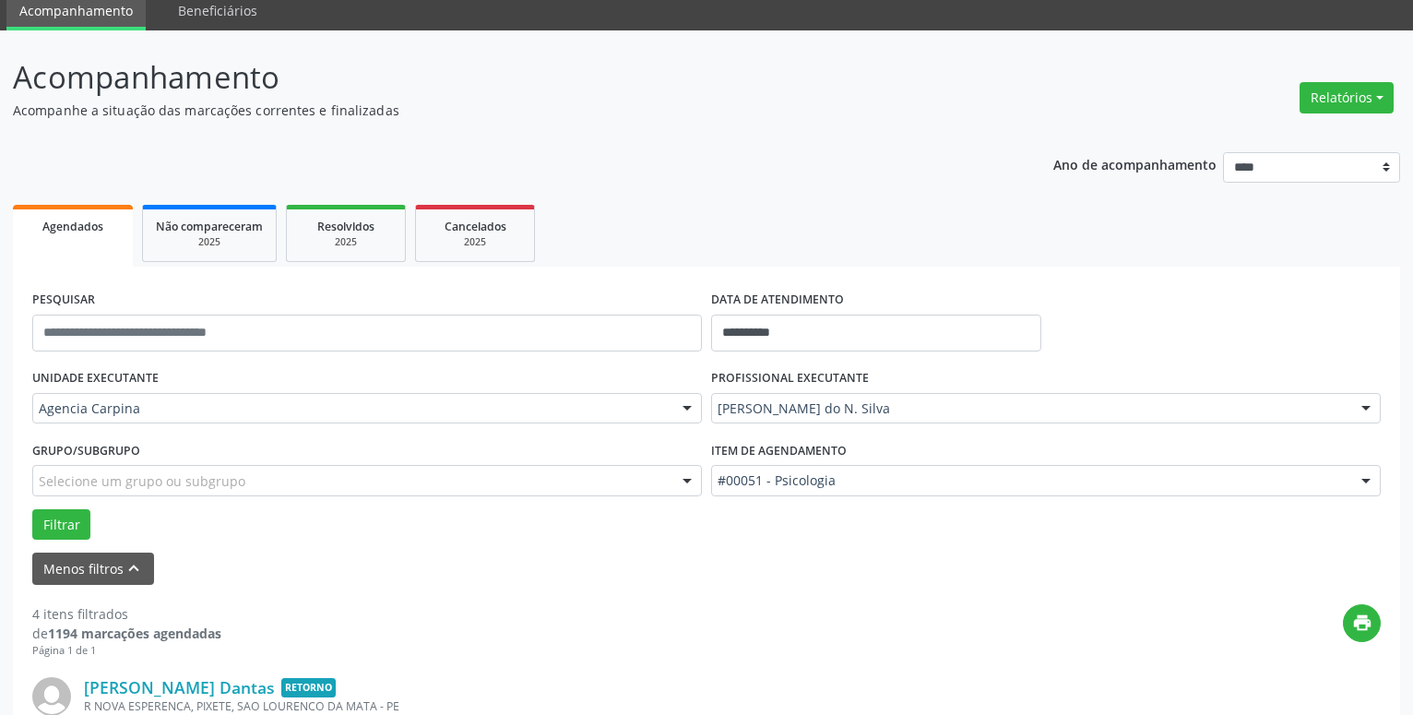
scroll to position [259, 0]
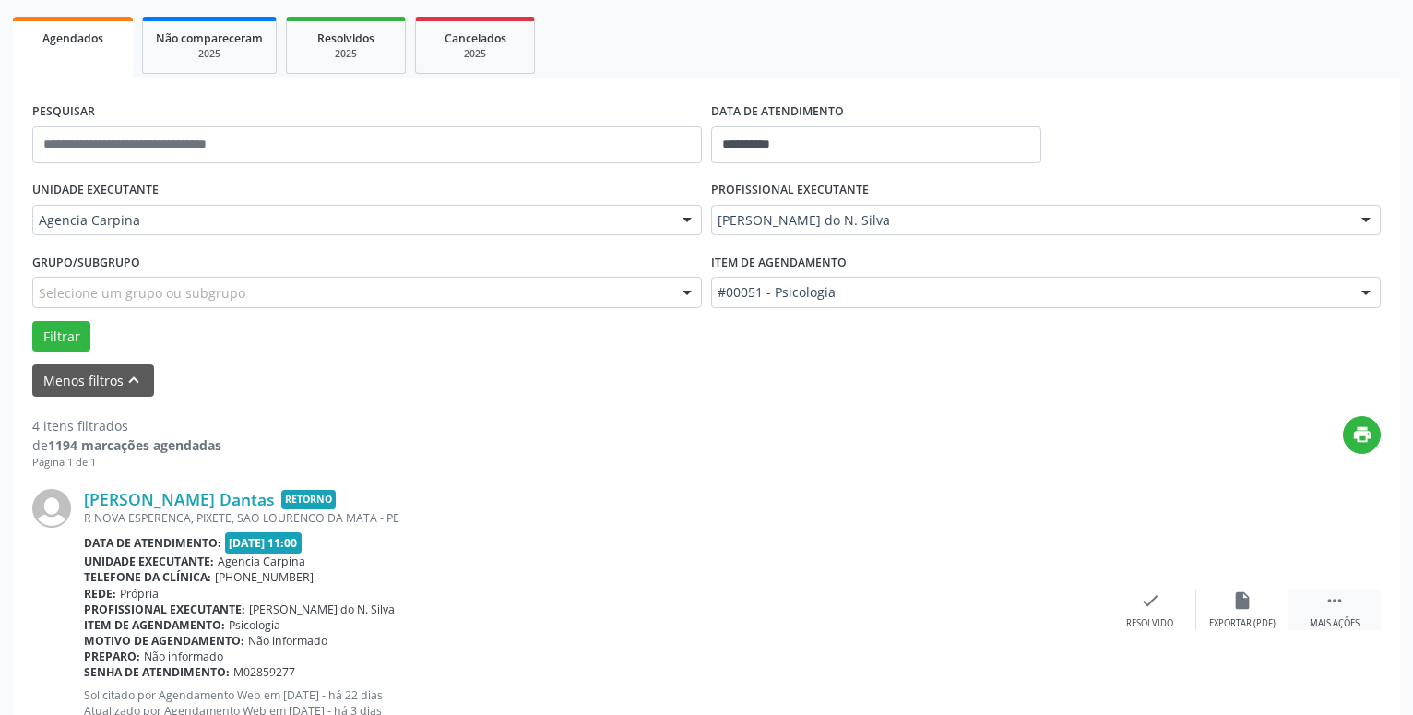
click at [1334, 609] on icon "" at bounding box center [1335, 600] width 20 height 20
click at [1239, 602] on icon "alarm_off" at bounding box center [1243, 600] width 20 height 20
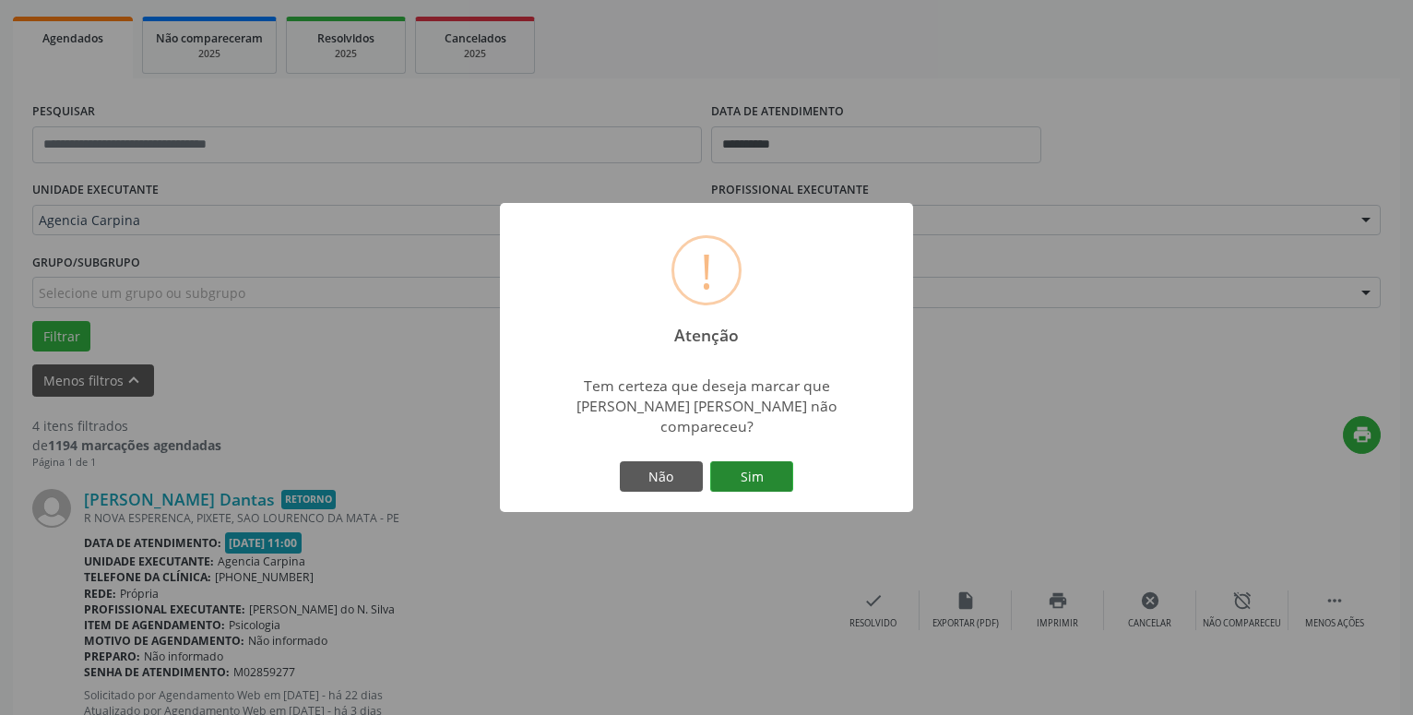
click at [773, 473] on button "Sim" at bounding box center [751, 476] width 83 height 31
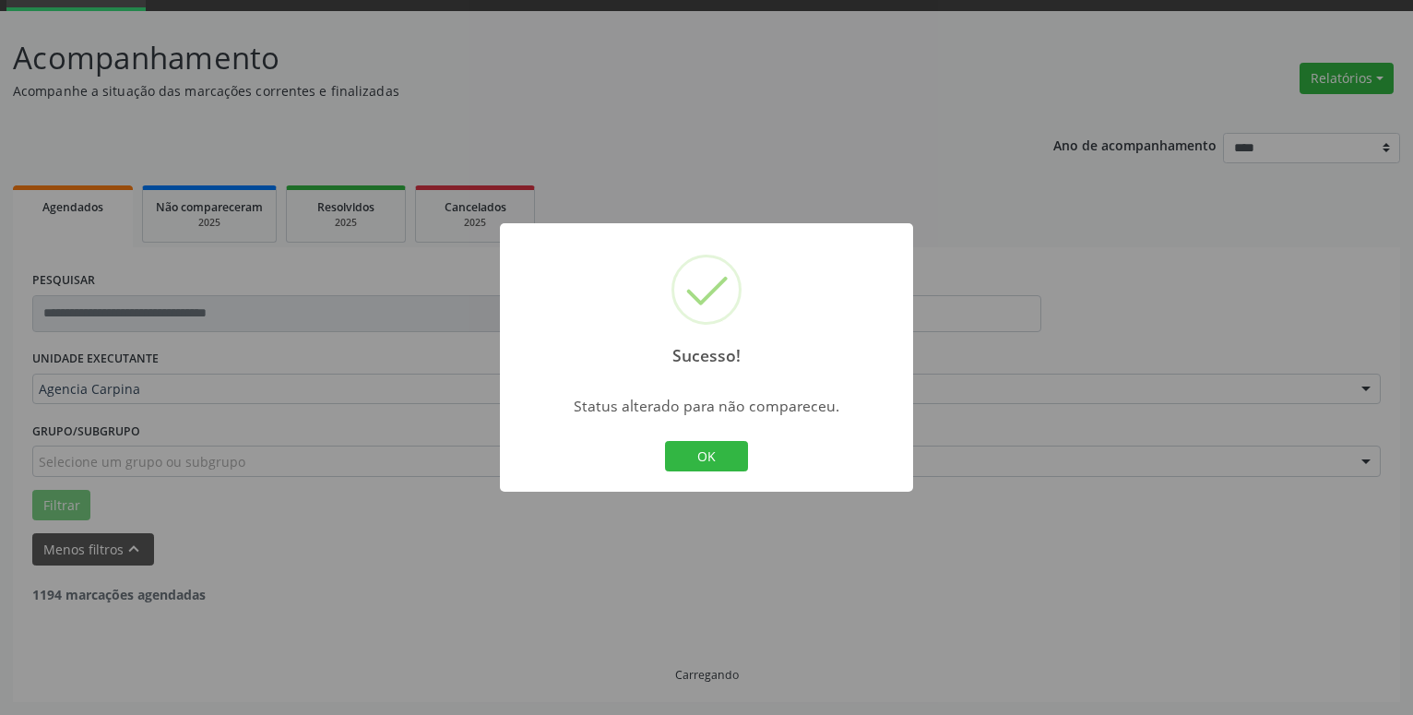
scroll to position [90, 0]
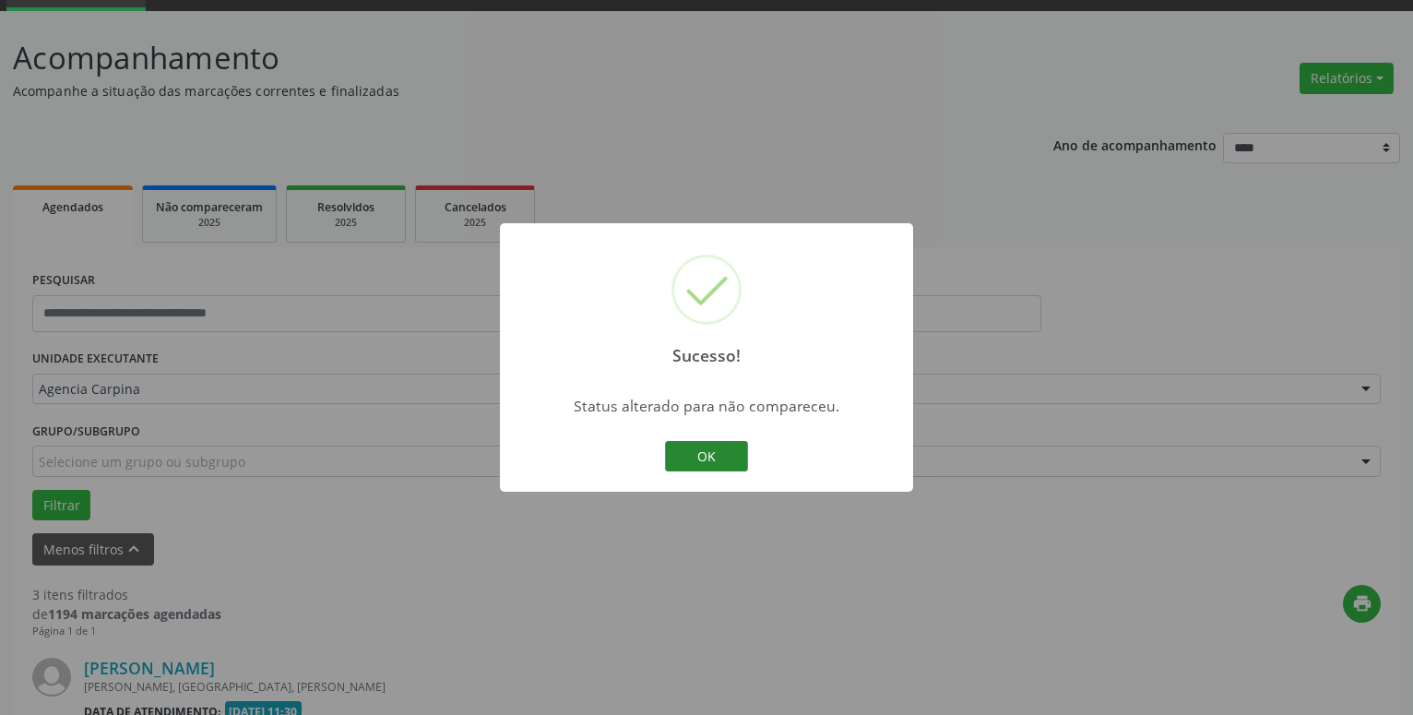
click at [730, 455] on button "OK" at bounding box center [706, 456] width 83 height 31
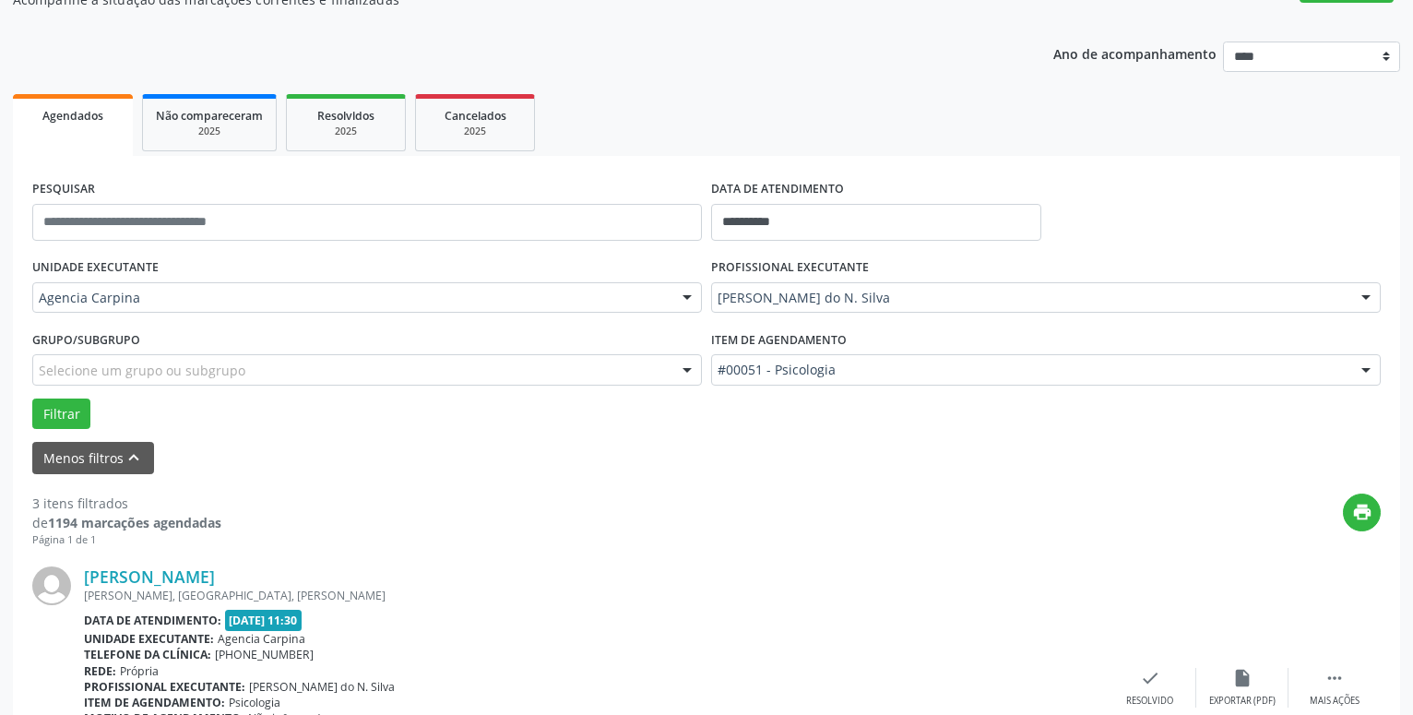
scroll to position [373, 0]
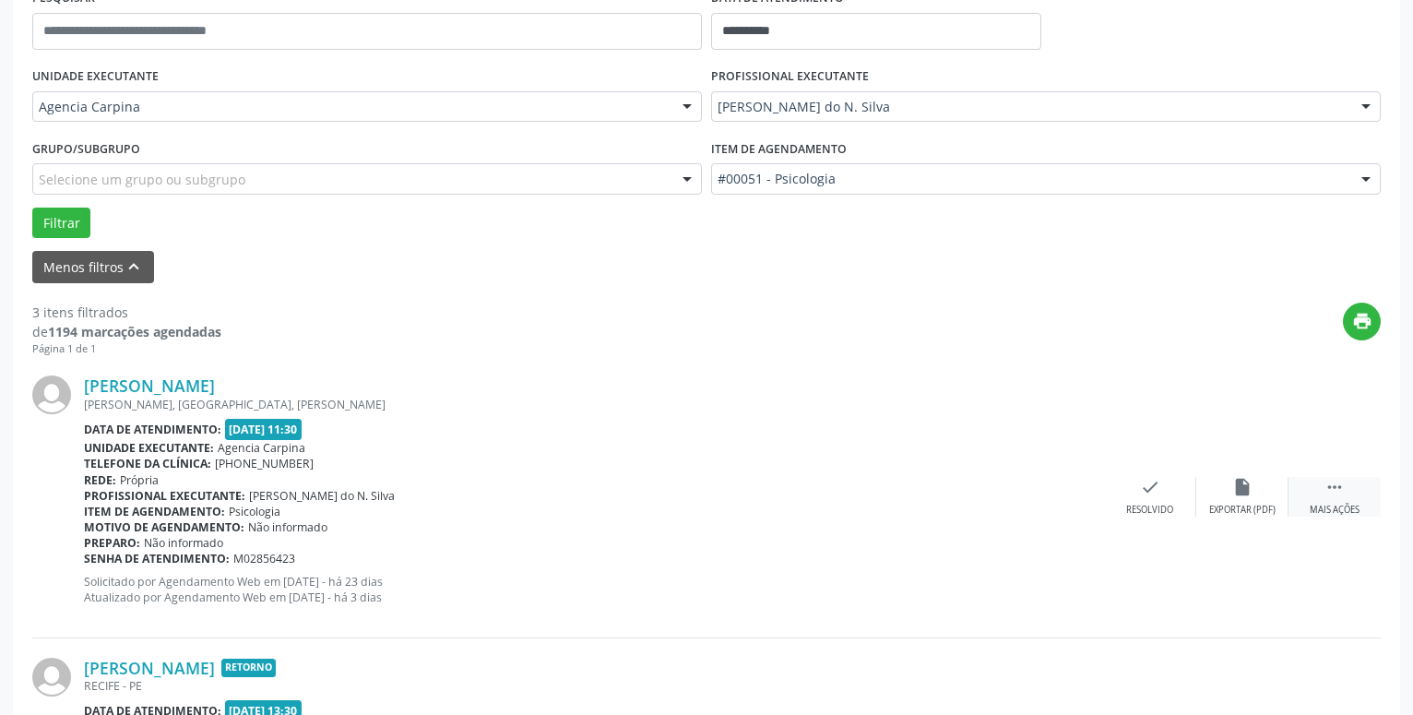
click at [1337, 497] on icon "" at bounding box center [1335, 487] width 20 height 20
click at [1241, 489] on icon "alarm_off" at bounding box center [1243, 487] width 20 height 20
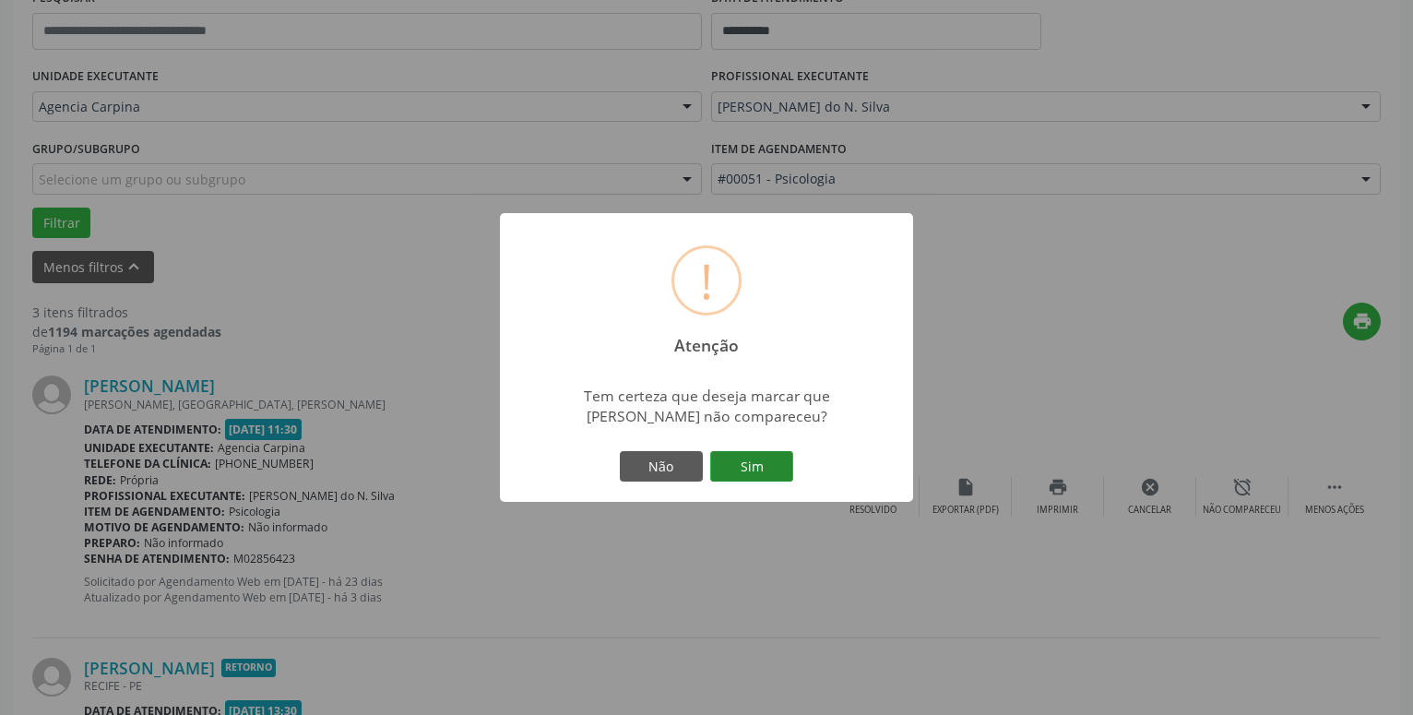
click at [732, 471] on button "Sim" at bounding box center [751, 466] width 83 height 31
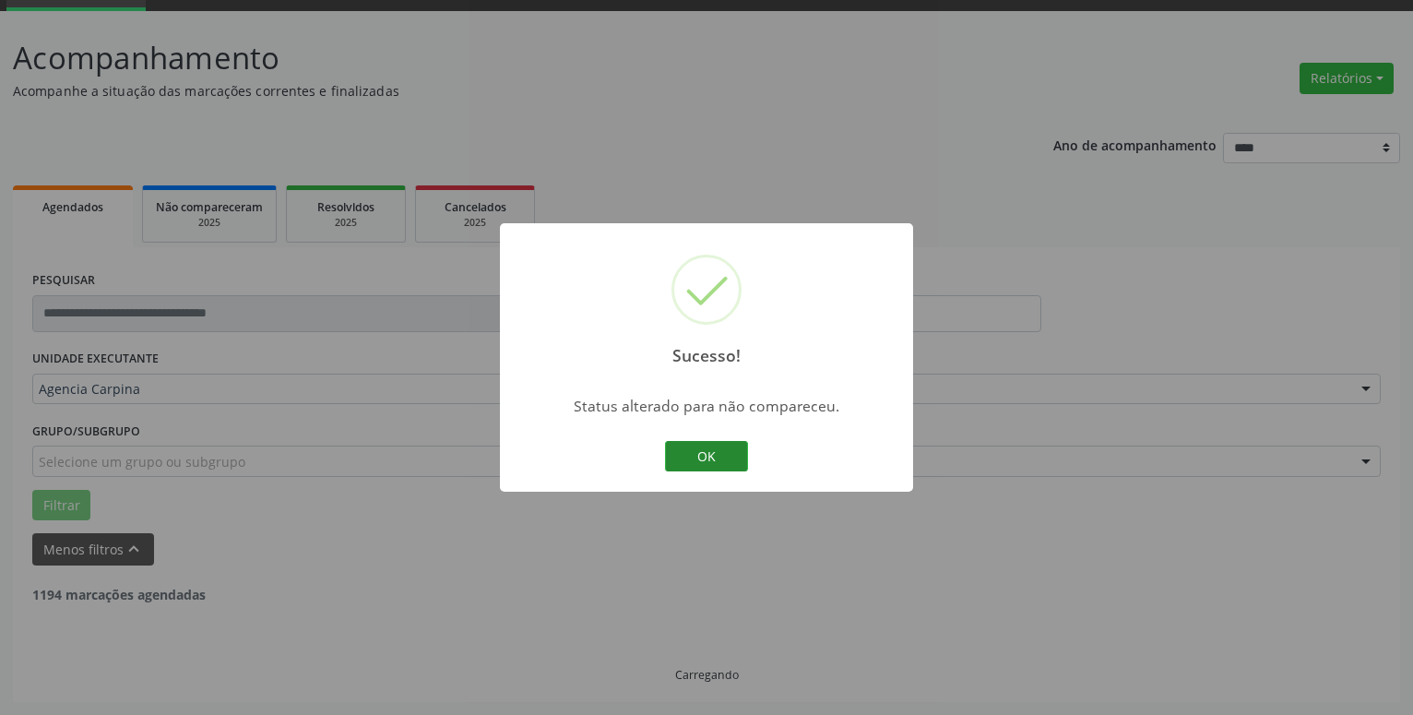
scroll to position [90, 0]
click at [747, 459] on button "OK" at bounding box center [706, 456] width 83 height 31
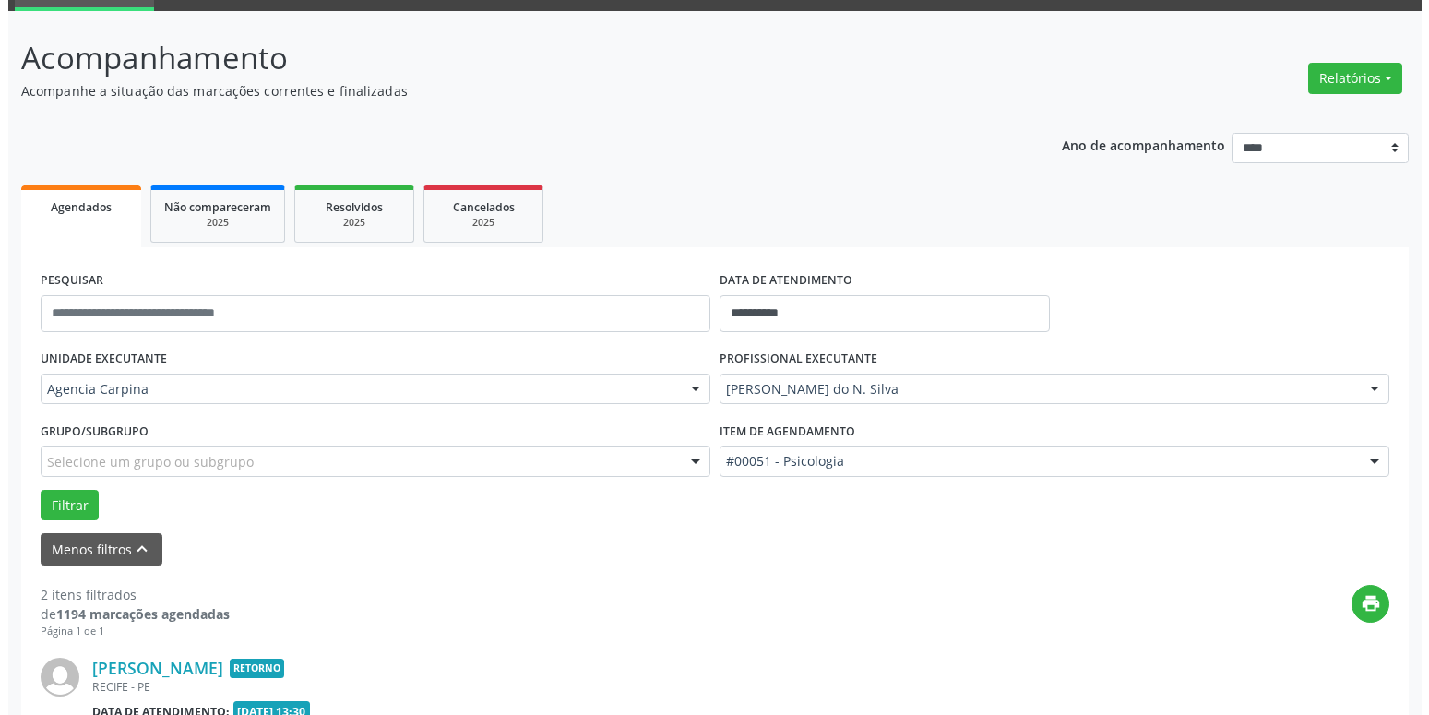
scroll to position [373, 0]
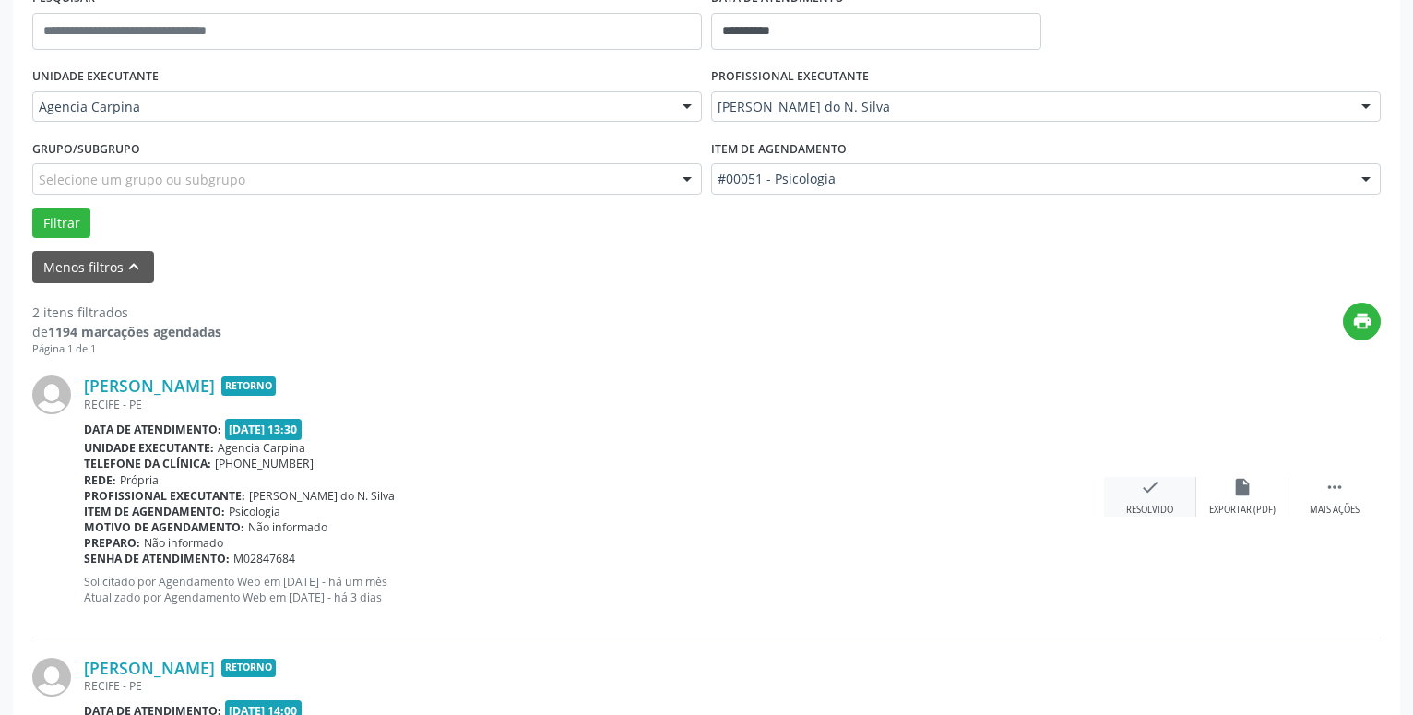
click at [1140, 491] on icon "check" at bounding box center [1150, 487] width 20 height 20
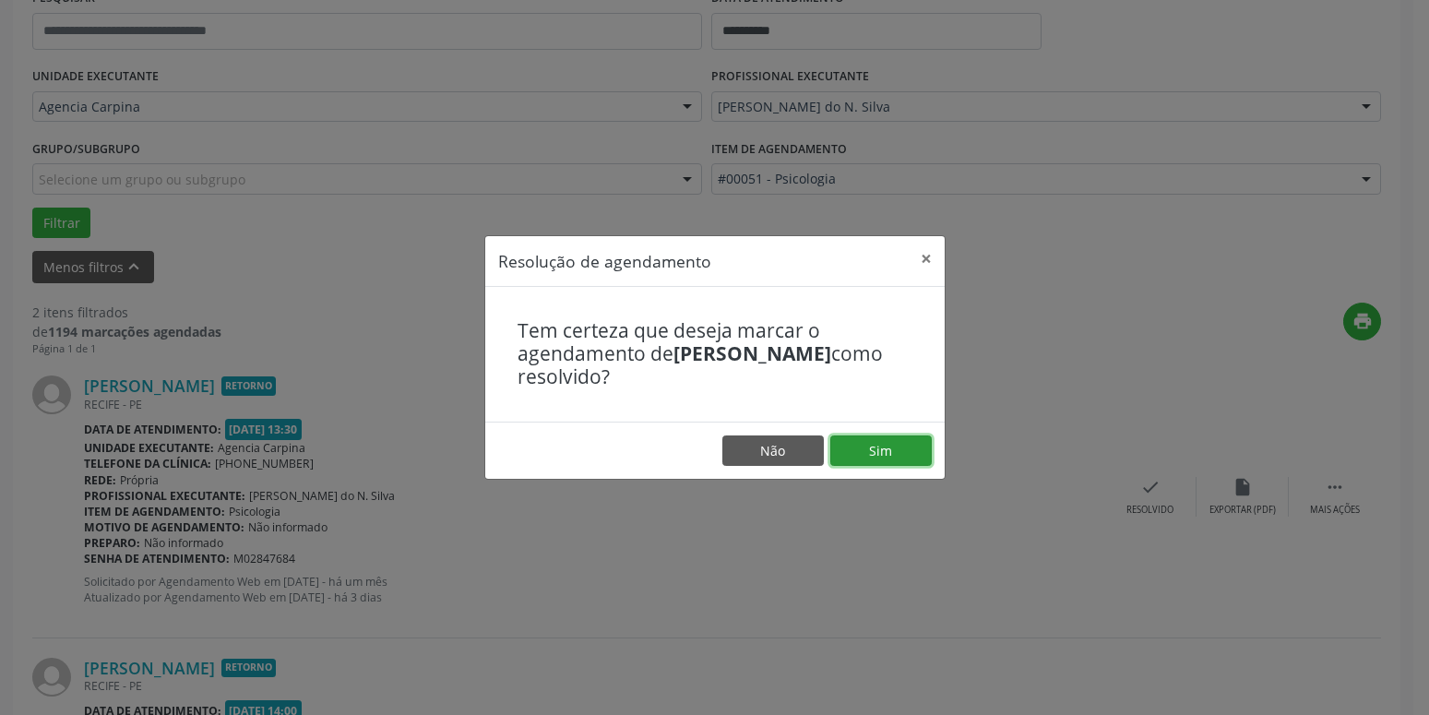
click at [904, 450] on button "Sim" at bounding box center [880, 450] width 101 height 31
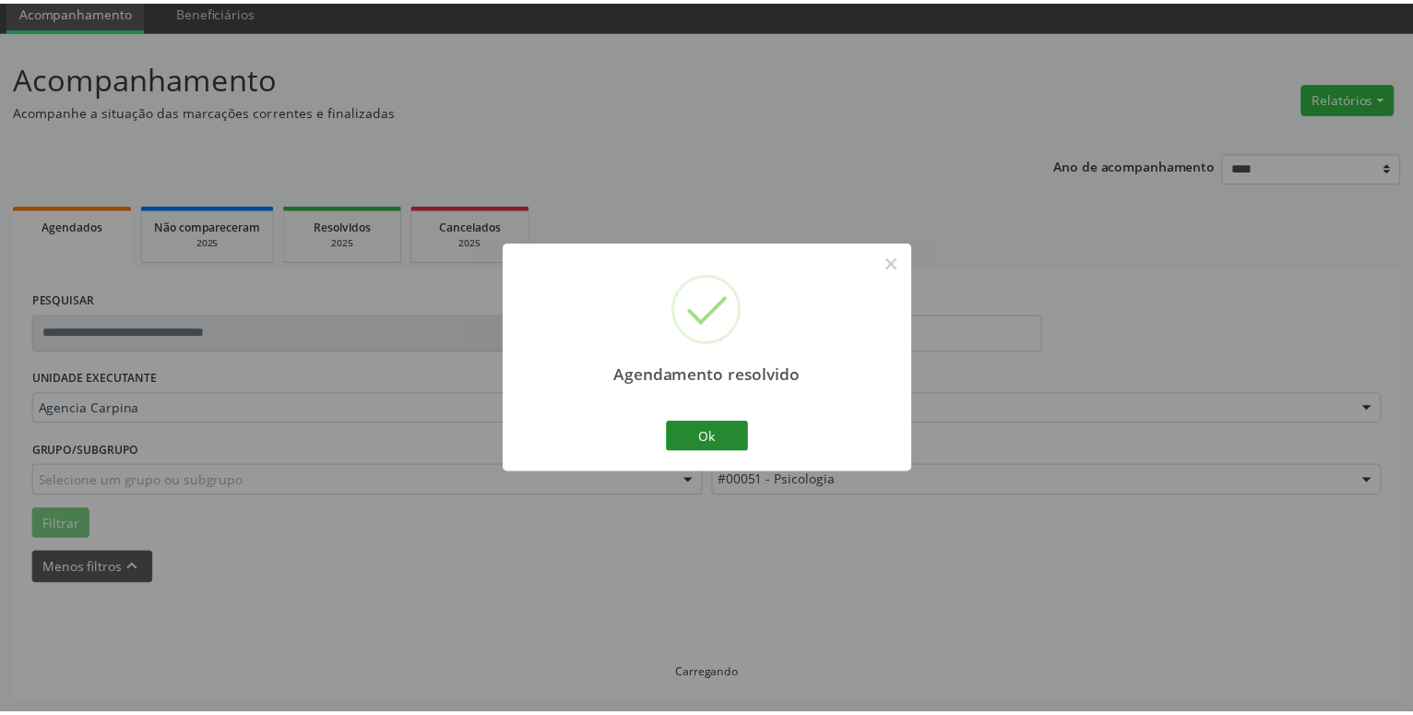
scroll to position [71, 0]
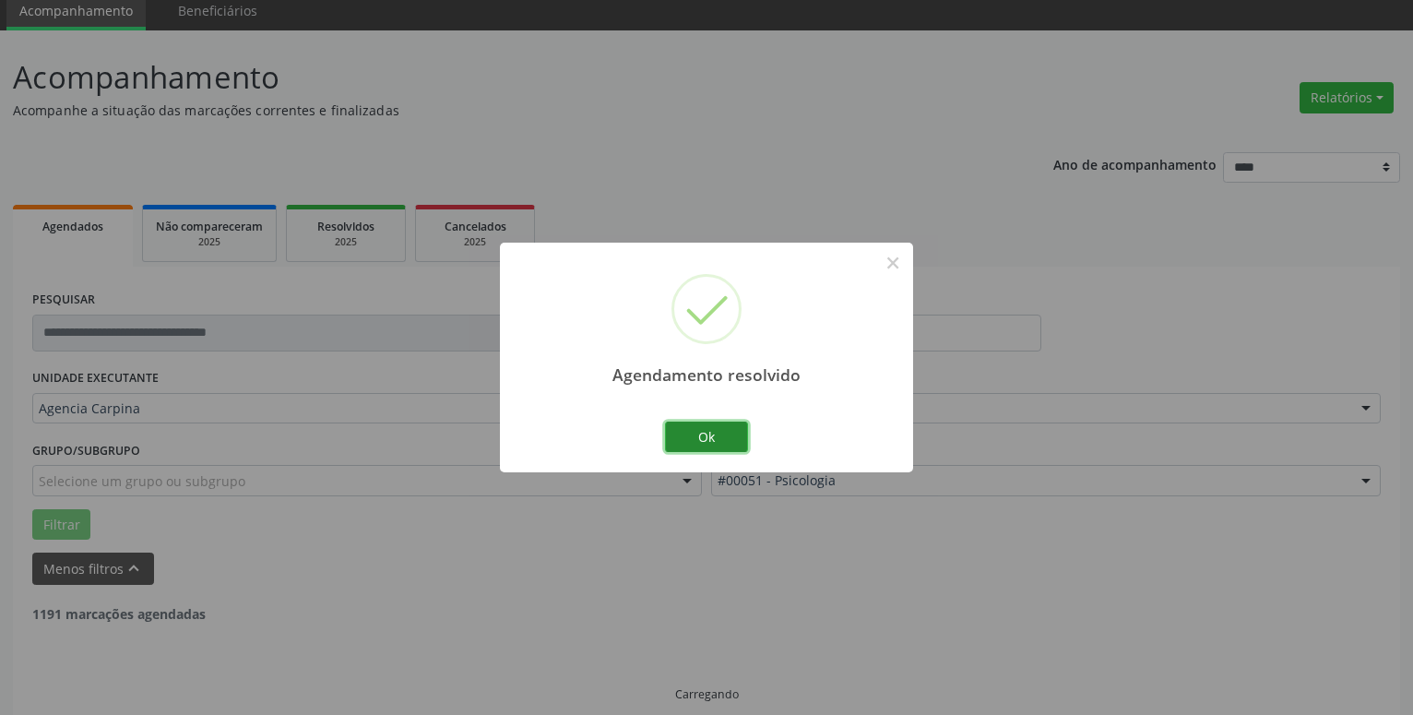
click at [713, 435] on button "Ok" at bounding box center [706, 437] width 83 height 31
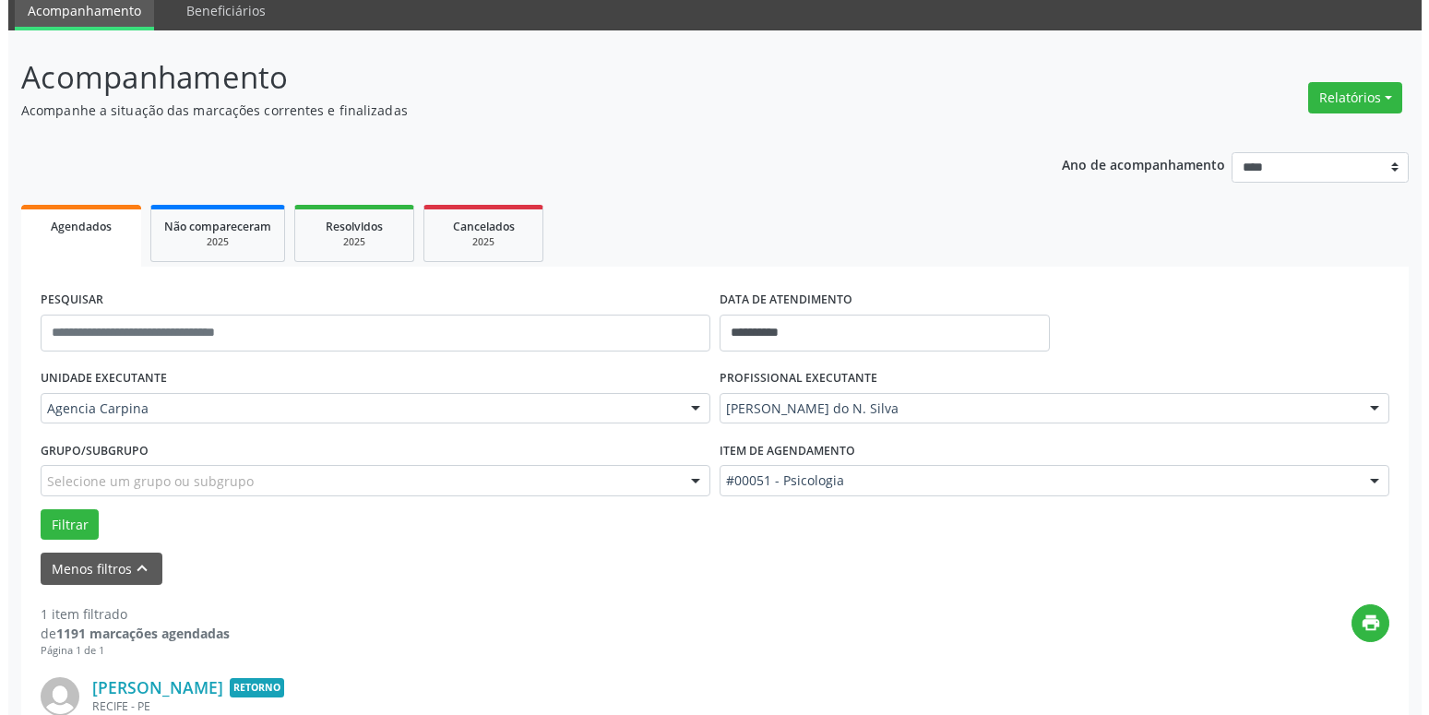
scroll to position [259, 0]
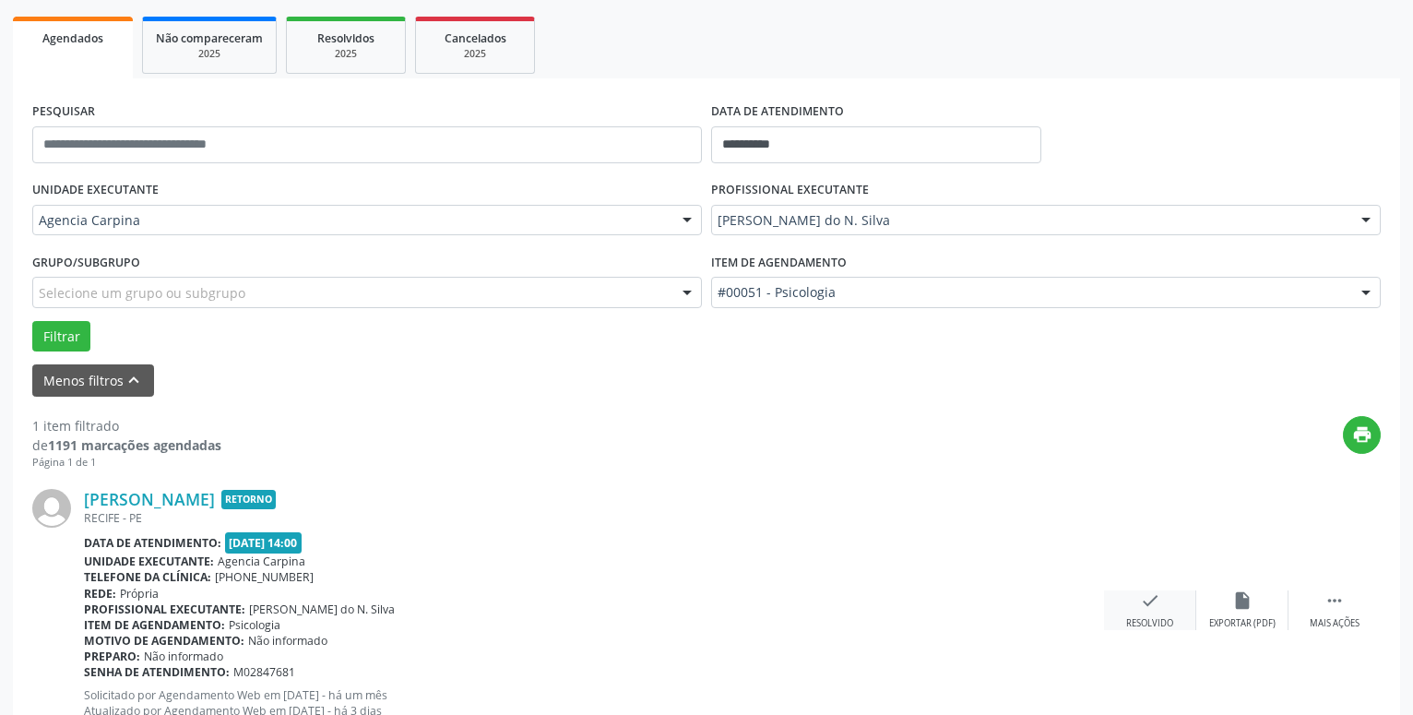
click at [1151, 601] on icon "check" at bounding box center [1150, 600] width 20 height 20
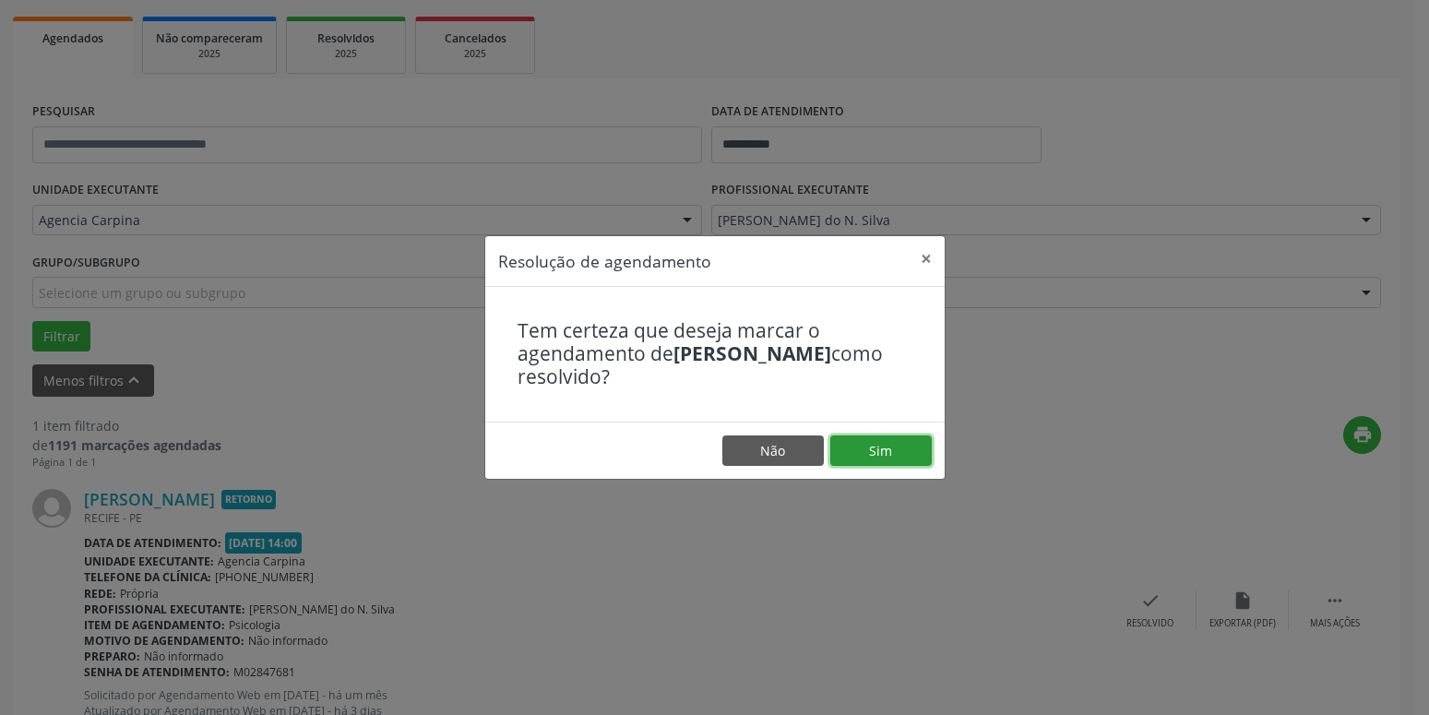
click at [874, 449] on button "Sim" at bounding box center [880, 450] width 101 height 31
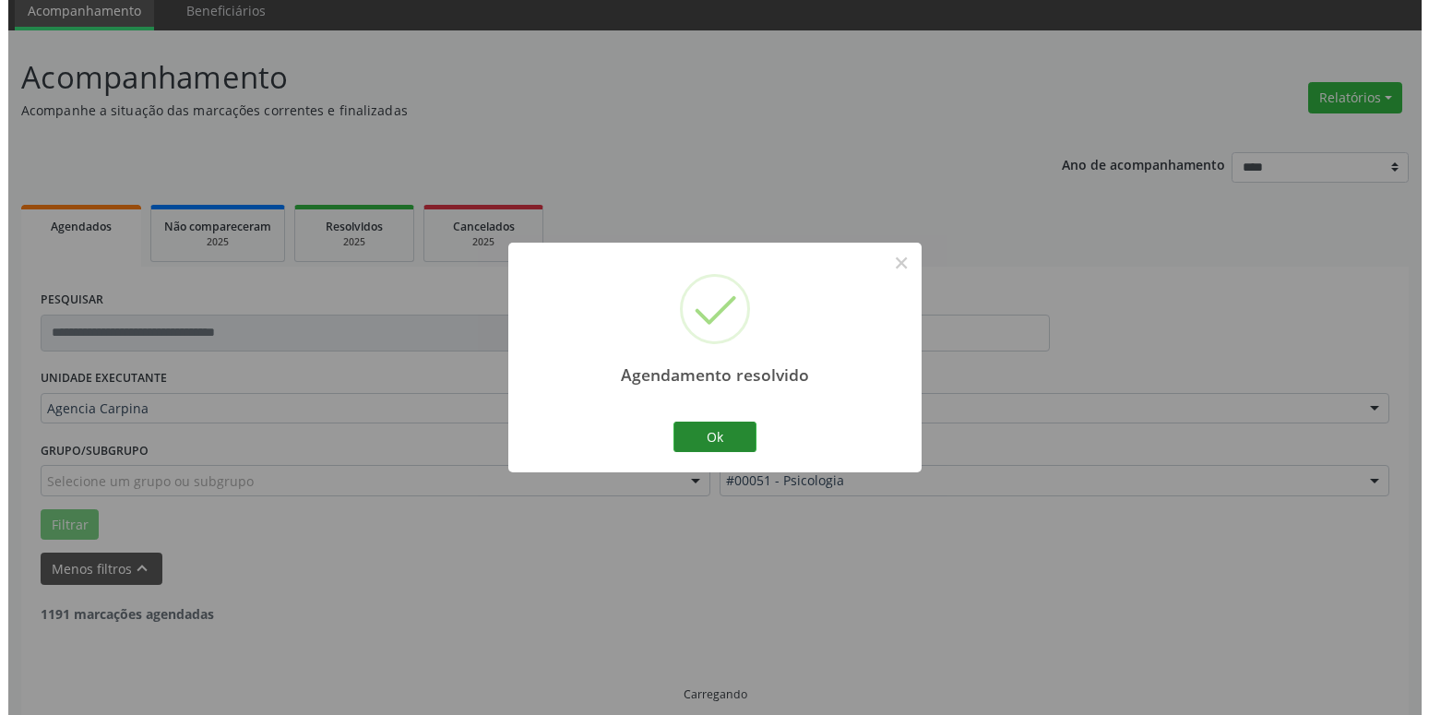
scroll to position [31, 0]
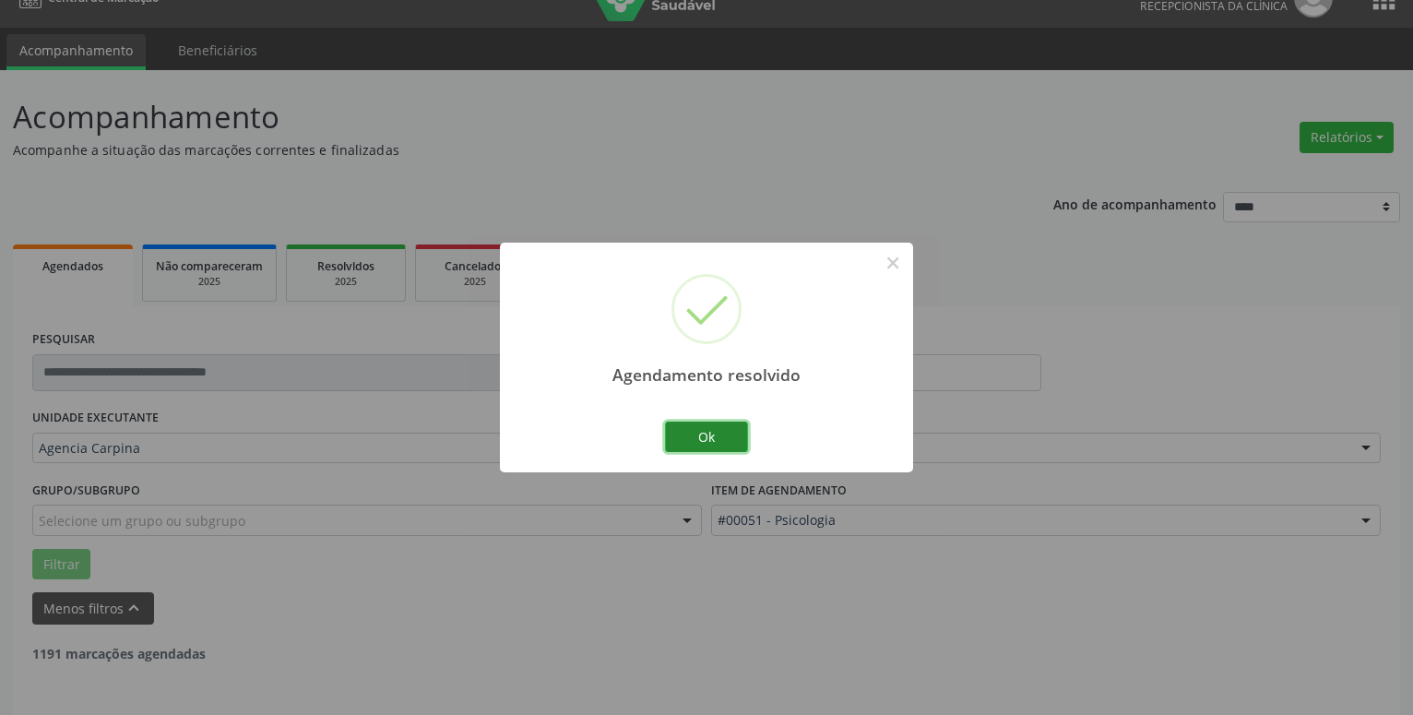
click at [696, 435] on button "Ok" at bounding box center [706, 437] width 83 height 31
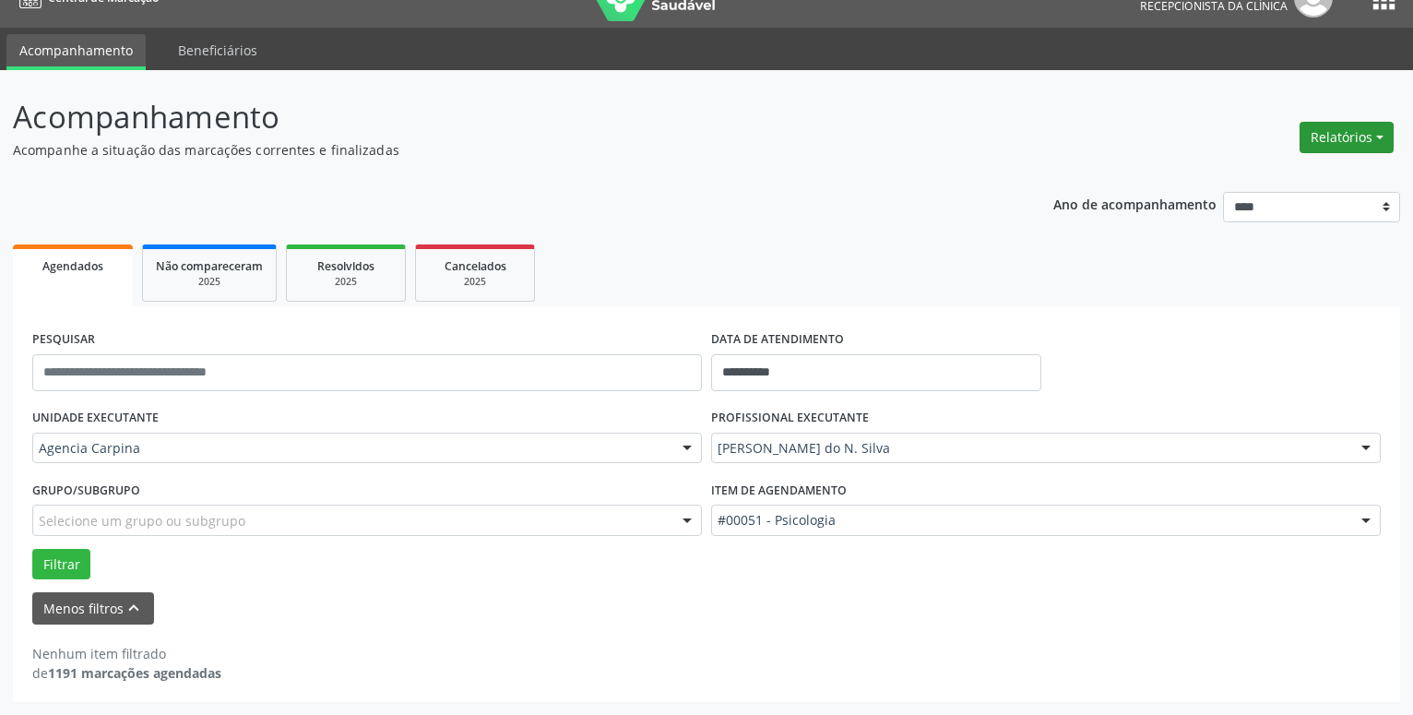
click at [1381, 138] on button "Relatórios" at bounding box center [1347, 137] width 94 height 31
click at [1271, 172] on link "Agendamentos" at bounding box center [1296, 177] width 198 height 26
select select "*"
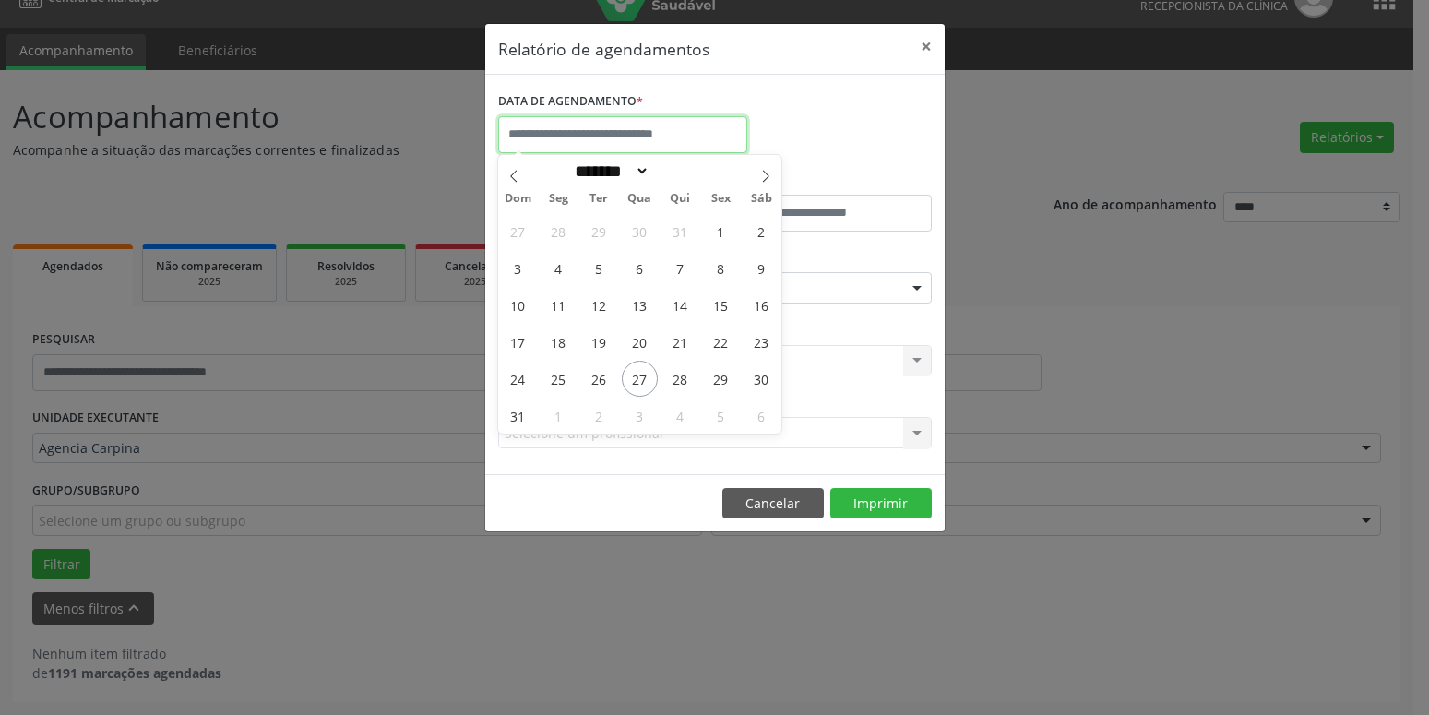
click at [659, 126] on input "text" at bounding box center [622, 134] width 249 height 37
click at [598, 377] on span "26" at bounding box center [599, 379] width 36 height 36
type input "**********"
click at [598, 377] on span "26" at bounding box center [599, 379] width 36 height 36
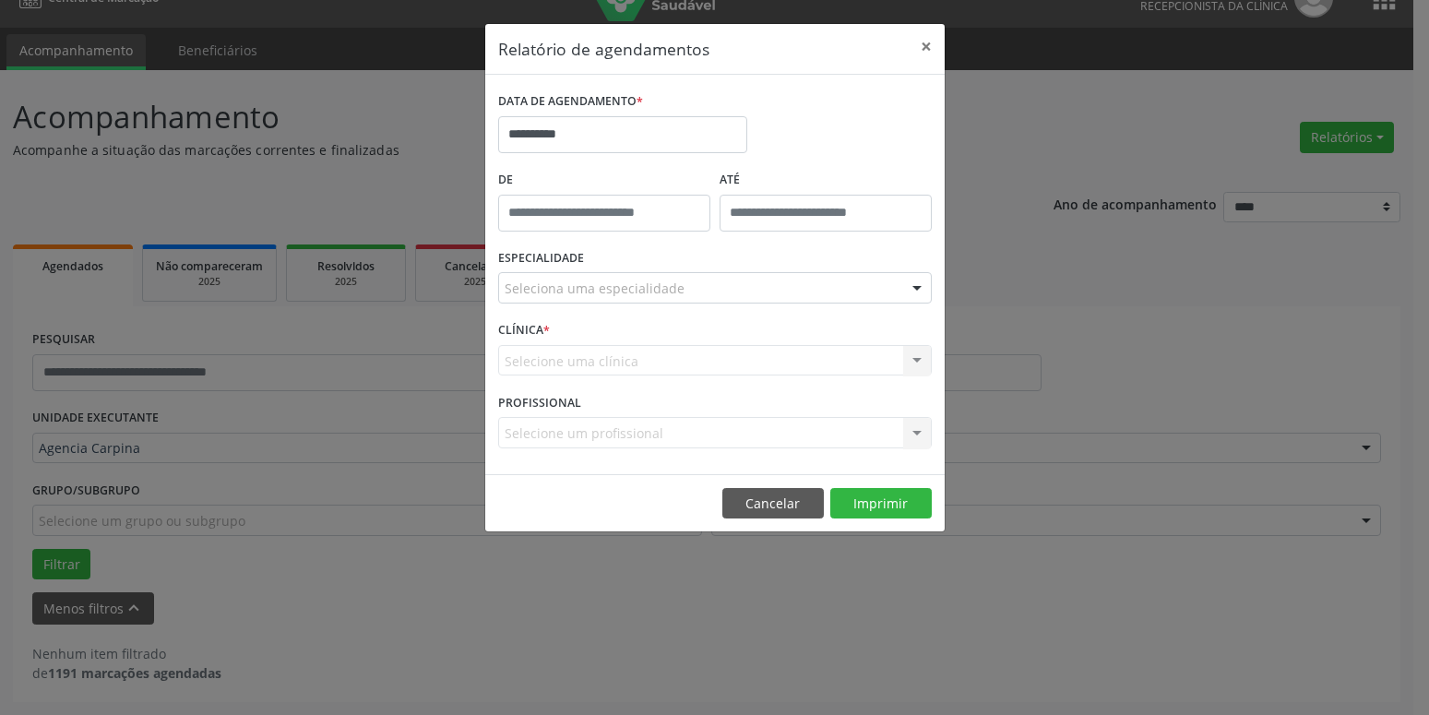
click at [924, 288] on div at bounding box center [917, 288] width 28 height 31
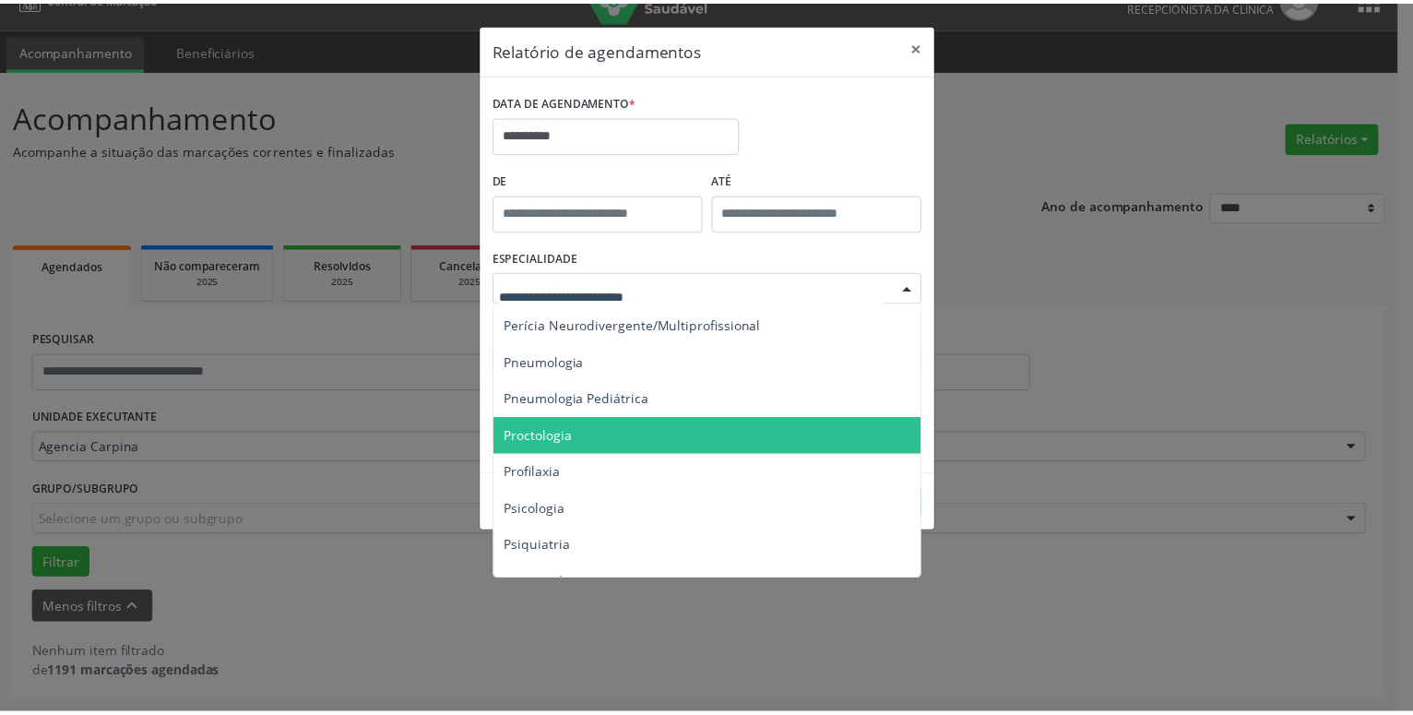
scroll to position [2945, 0]
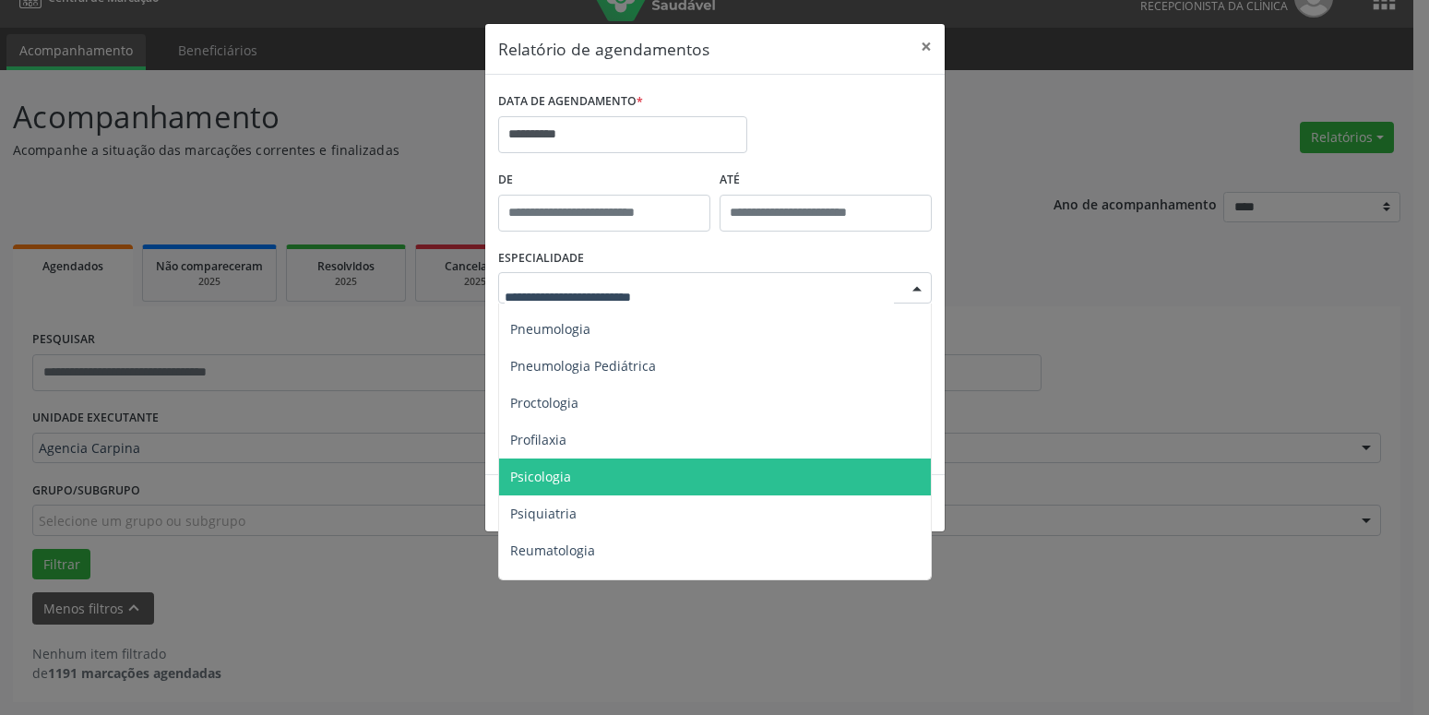
click at [758, 473] on span "Psicologia" at bounding box center [716, 477] width 435 height 37
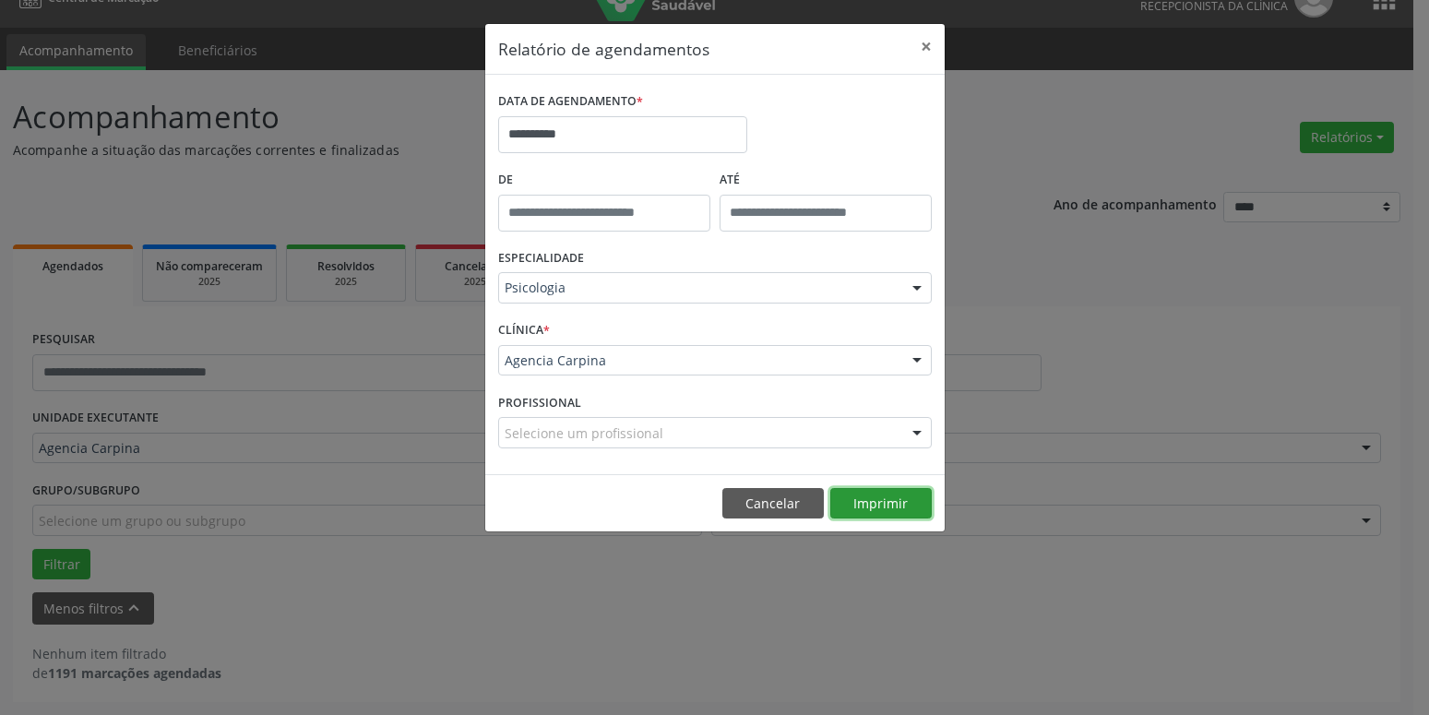
click at [907, 497] on button "Imprimir" at bounding box center [880, 503] width 101 height 31
click at [919, 45] on button "×" at bounding box center [926, 46] width 37 height 45
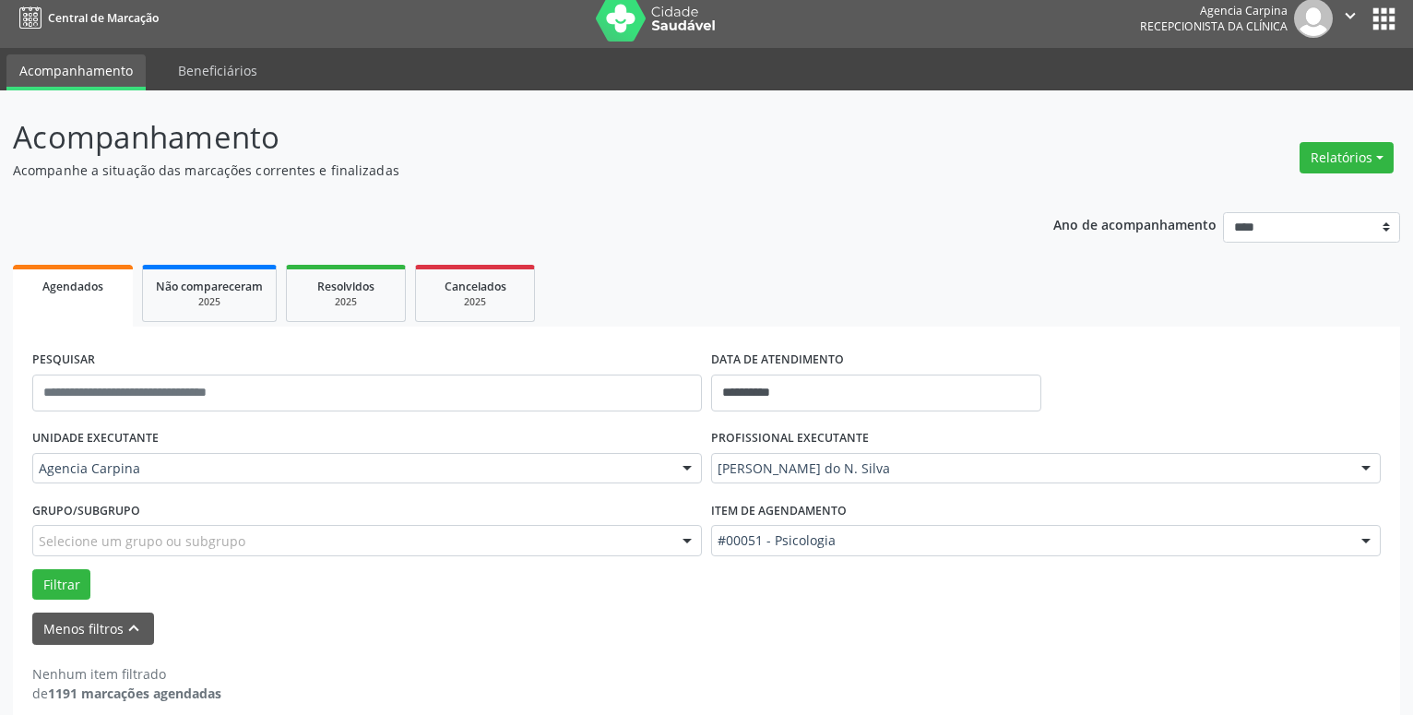
scroll to position [0, 0]
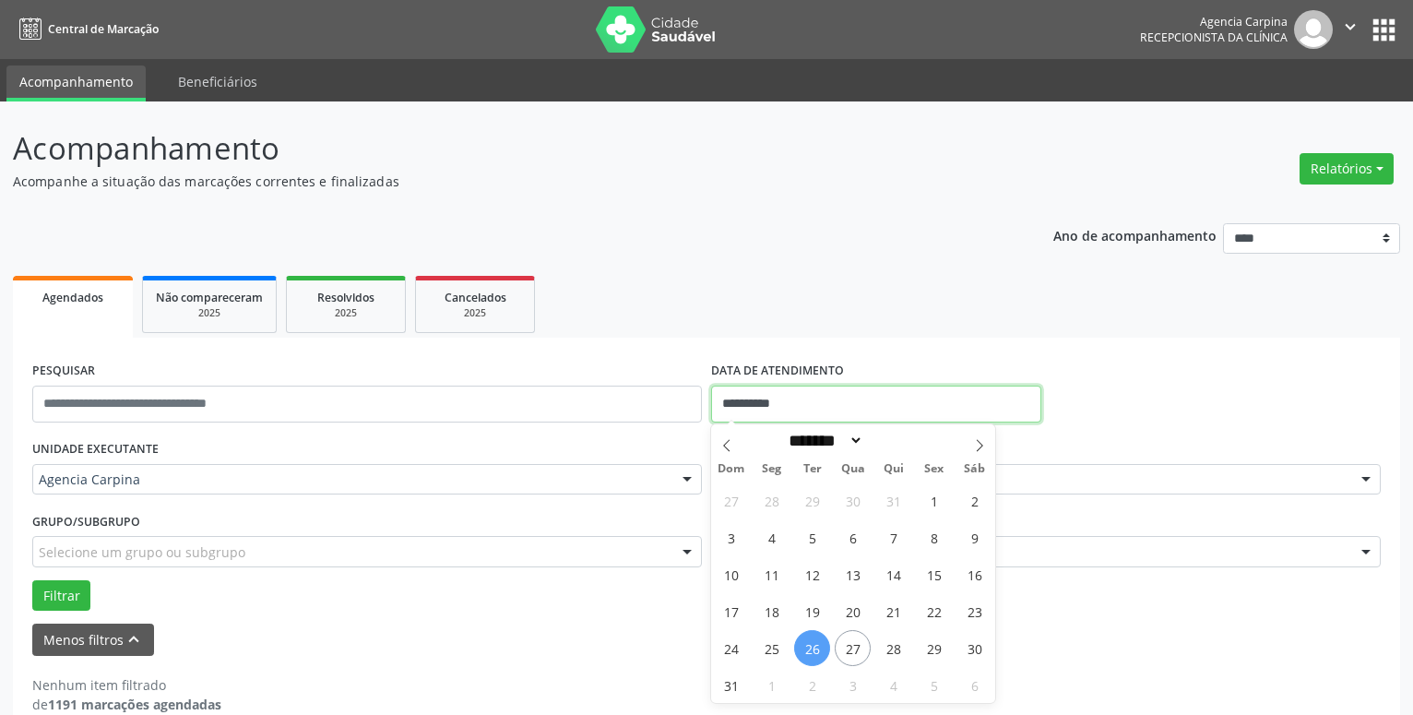
click at [795, 400] on input "**********" at bounding box center [876, 404] width 330 height 37
click at [766, 650] on span "25" at bounding box center [772, 648] width 36 height 36
type input "**********"
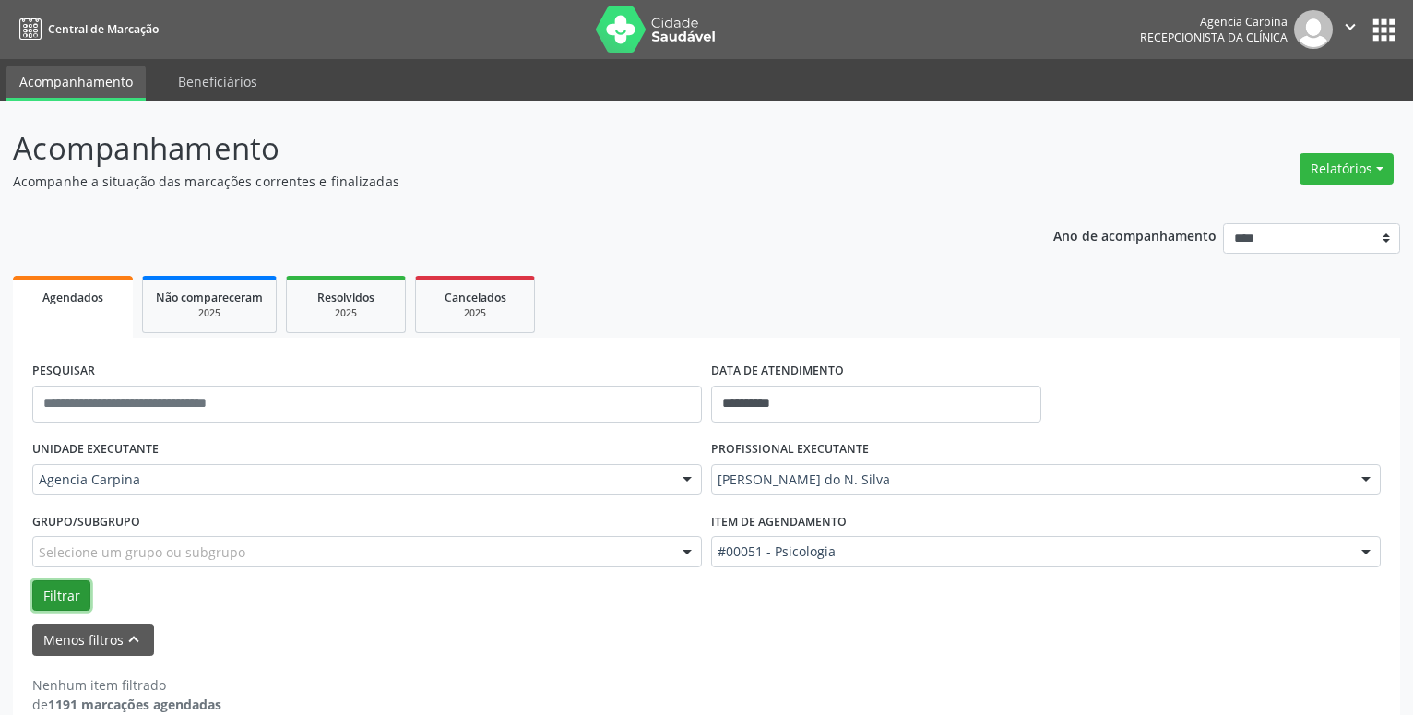
click at [52, 590] on button "Filtrar" at bounding box center [61, 595] width 58 height 31
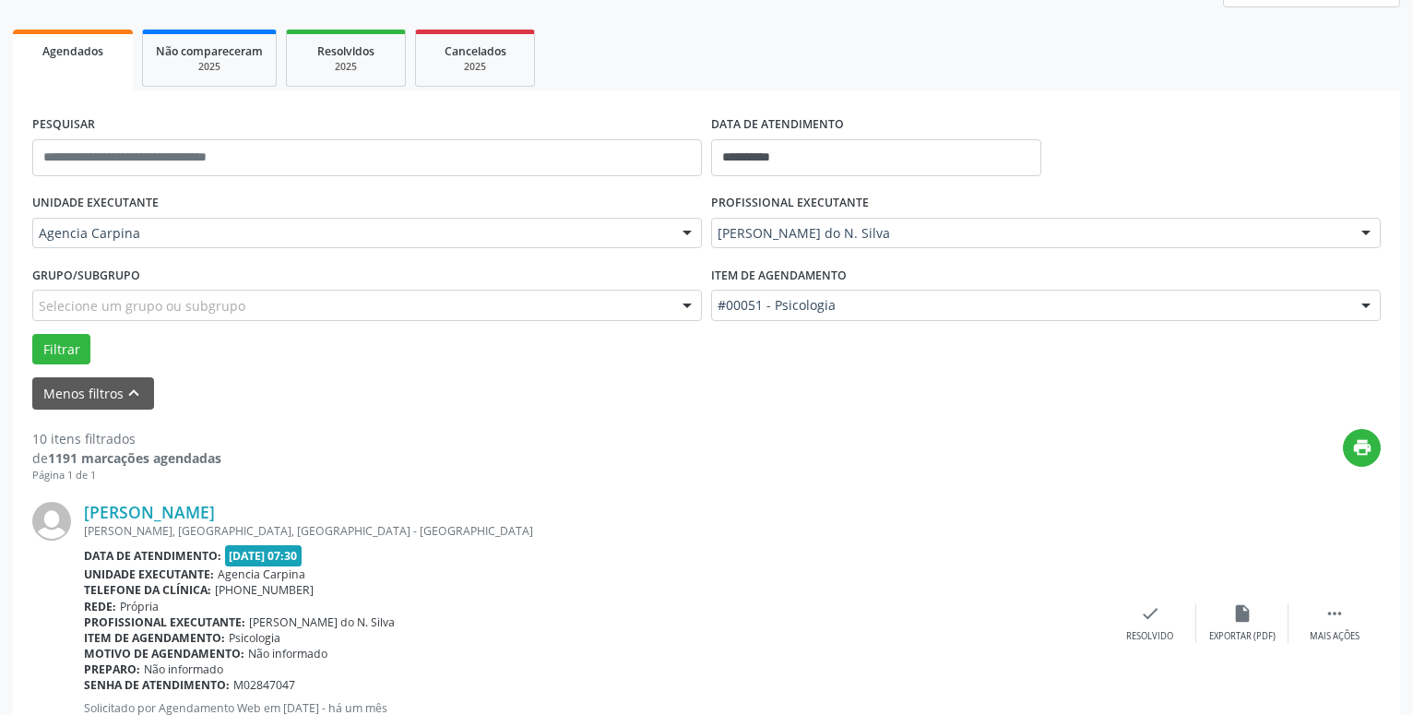
scroll to position [282, 0]
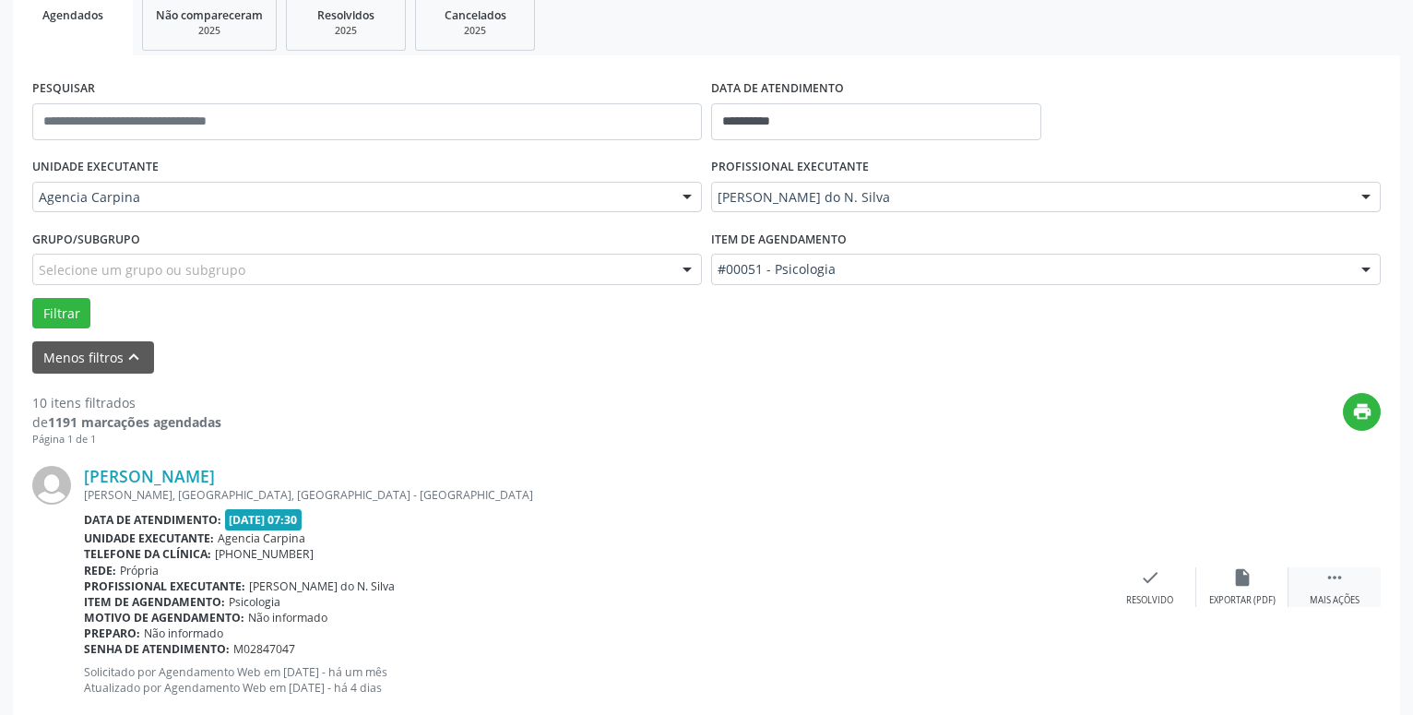
click at [1343, 582] on icon "" at bounding box center [1335, 577] width 20 height 20
click at [1248, 585] on icon "alarm_off" at bounding box center [1243, 577] width 20 height 20
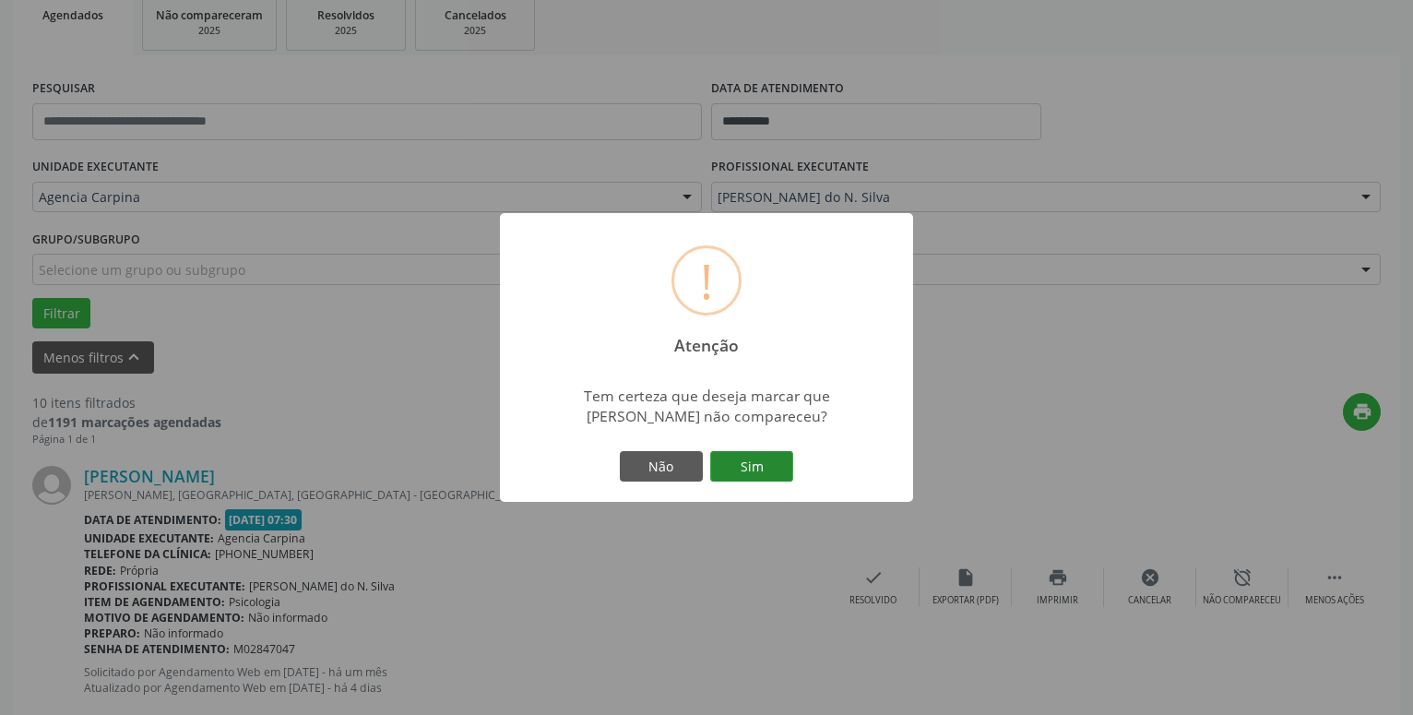
click at [777, 461] on button "Sim" at bounding box center [751, 466] width 83 height 31
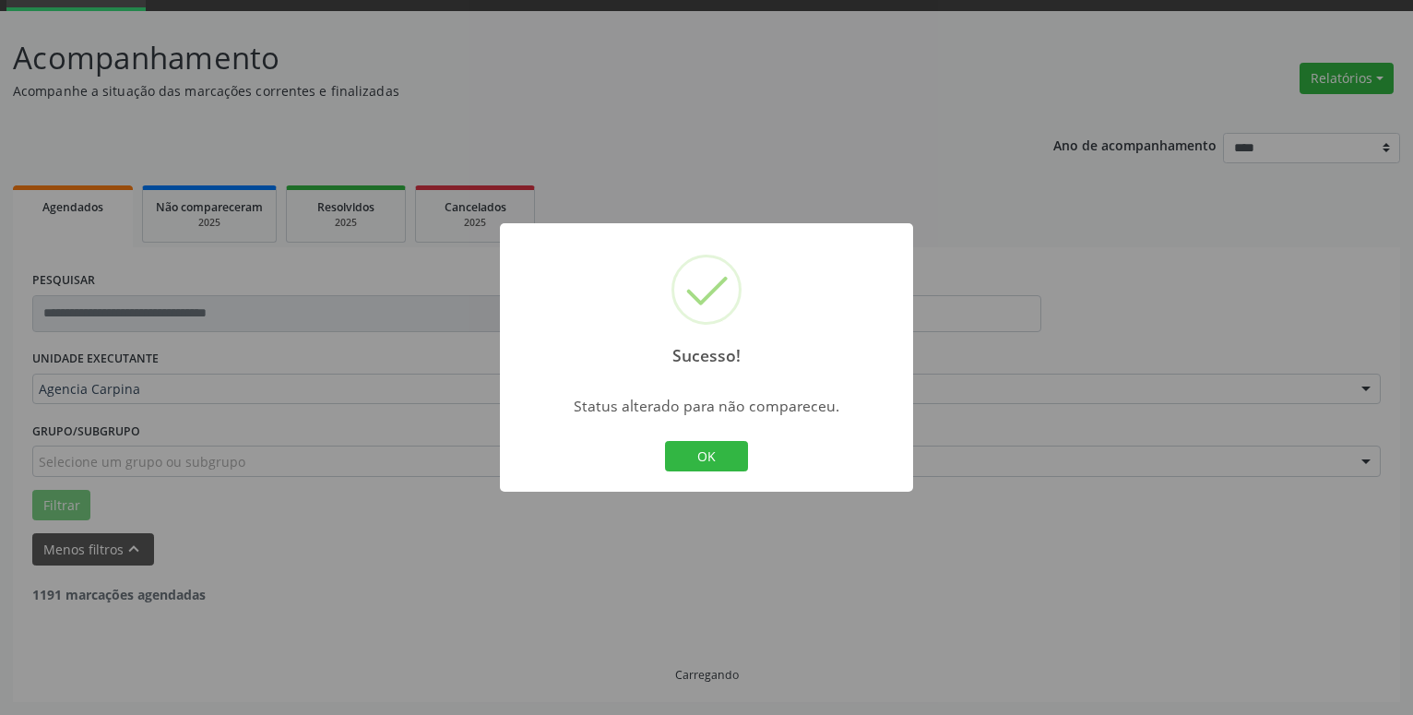
scroll to position [90, 0]
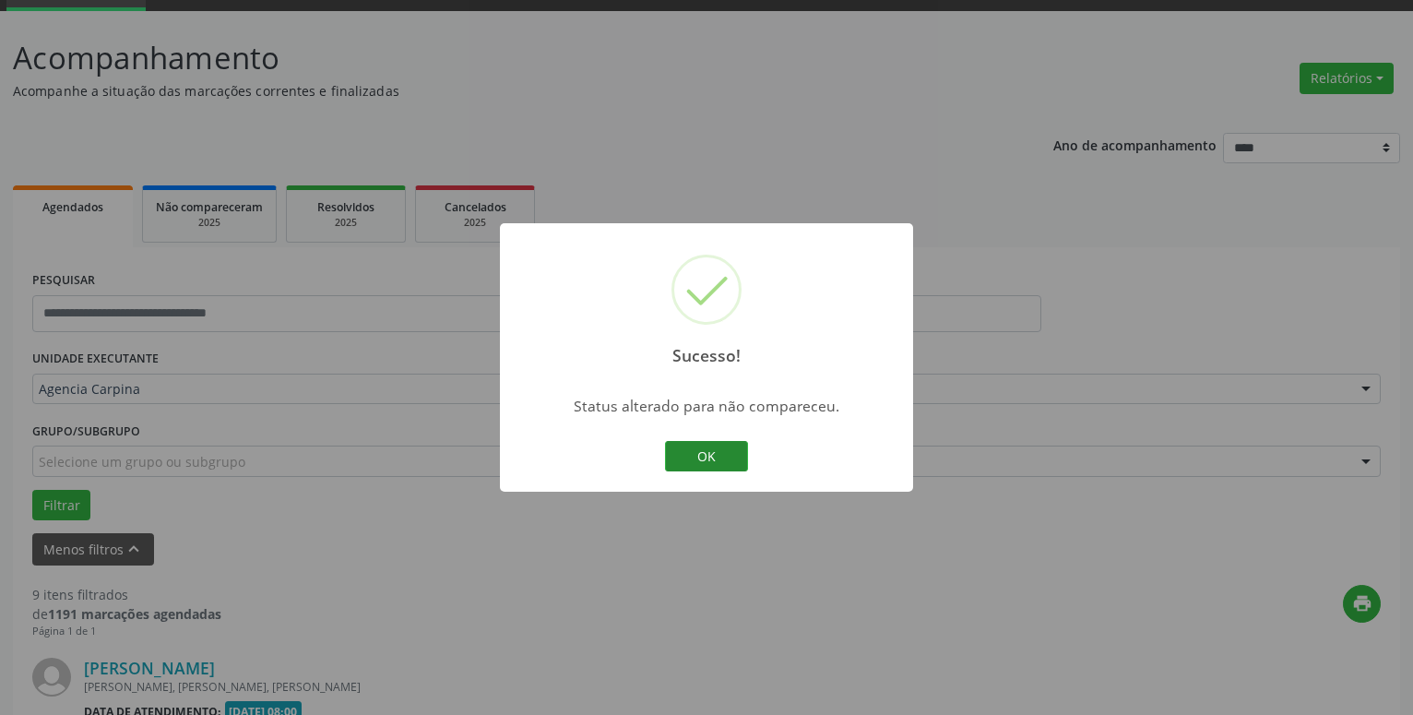
click at [713, 443] on button "OK" at bounding box center [706, 456] width 83 height 31
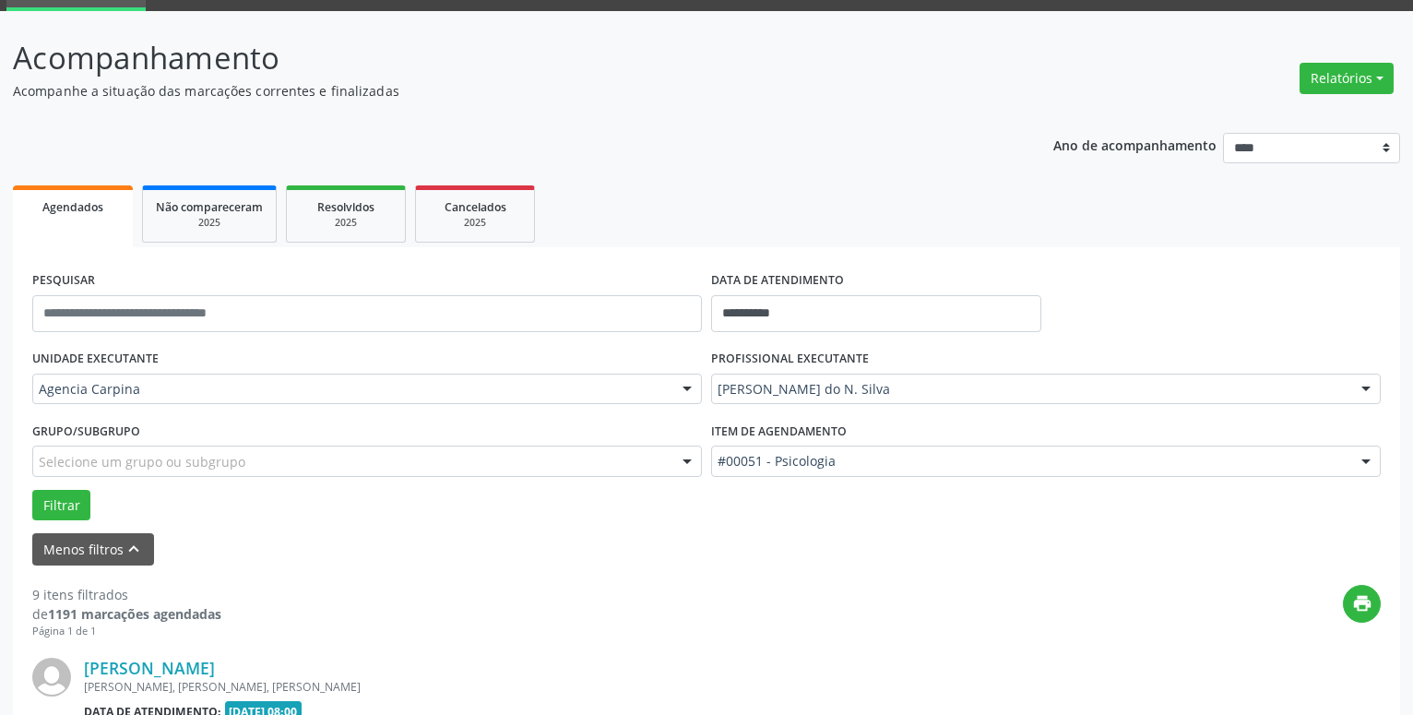
scroll to position [373, 0]
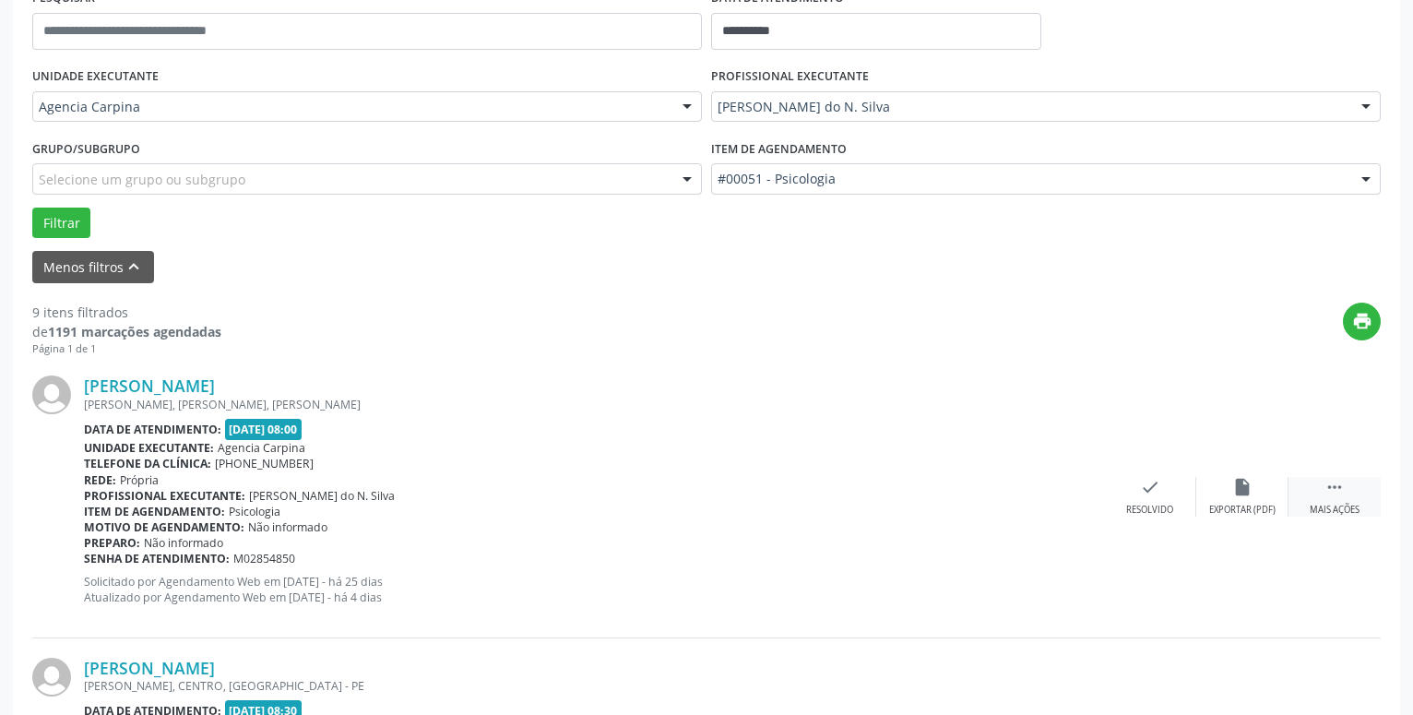
click at [1348, 496] on div " Mais ações" at bounding box center [1335, 497] width 92 height 40
click at [1235, 489] on icon "alarm_off" at bounding box center [1243, 487] width 20 height 20
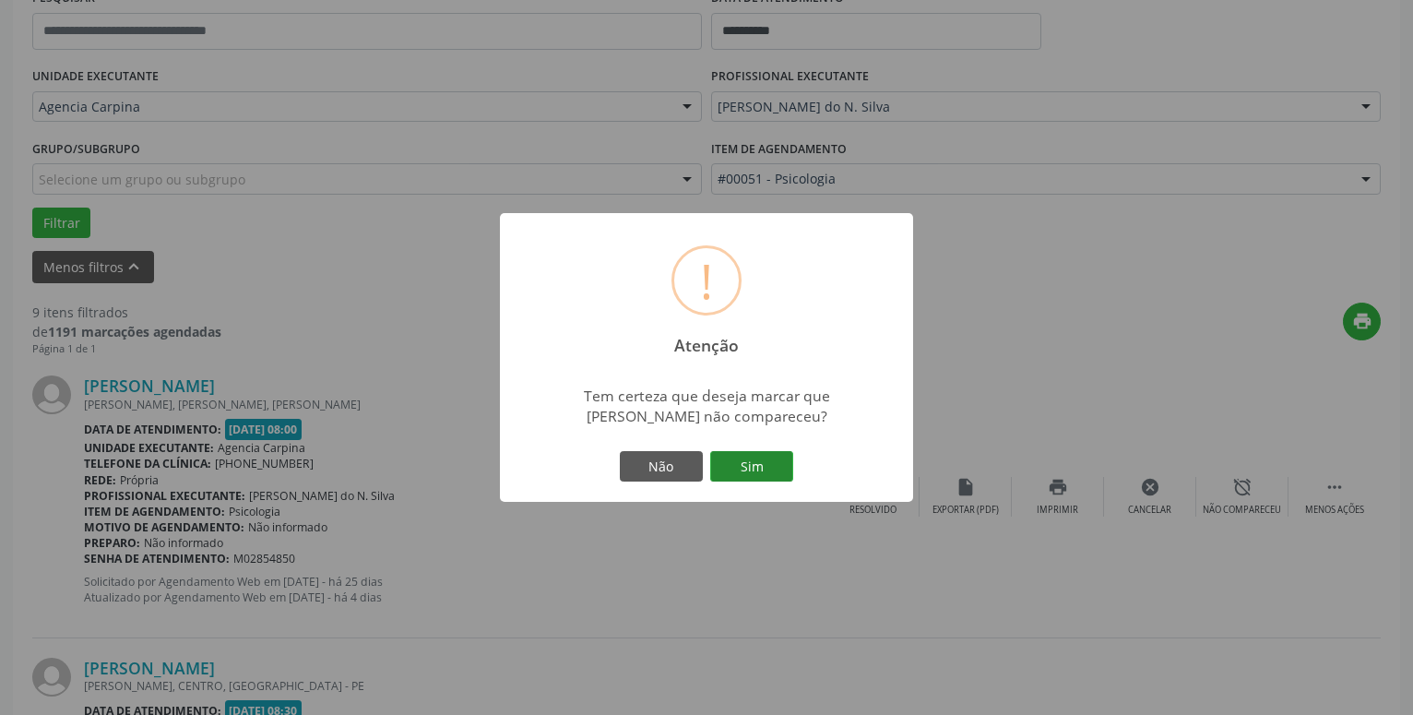
click at [791, 459] on button "Sim" at bounding box center [751, 466] width 83 height 31
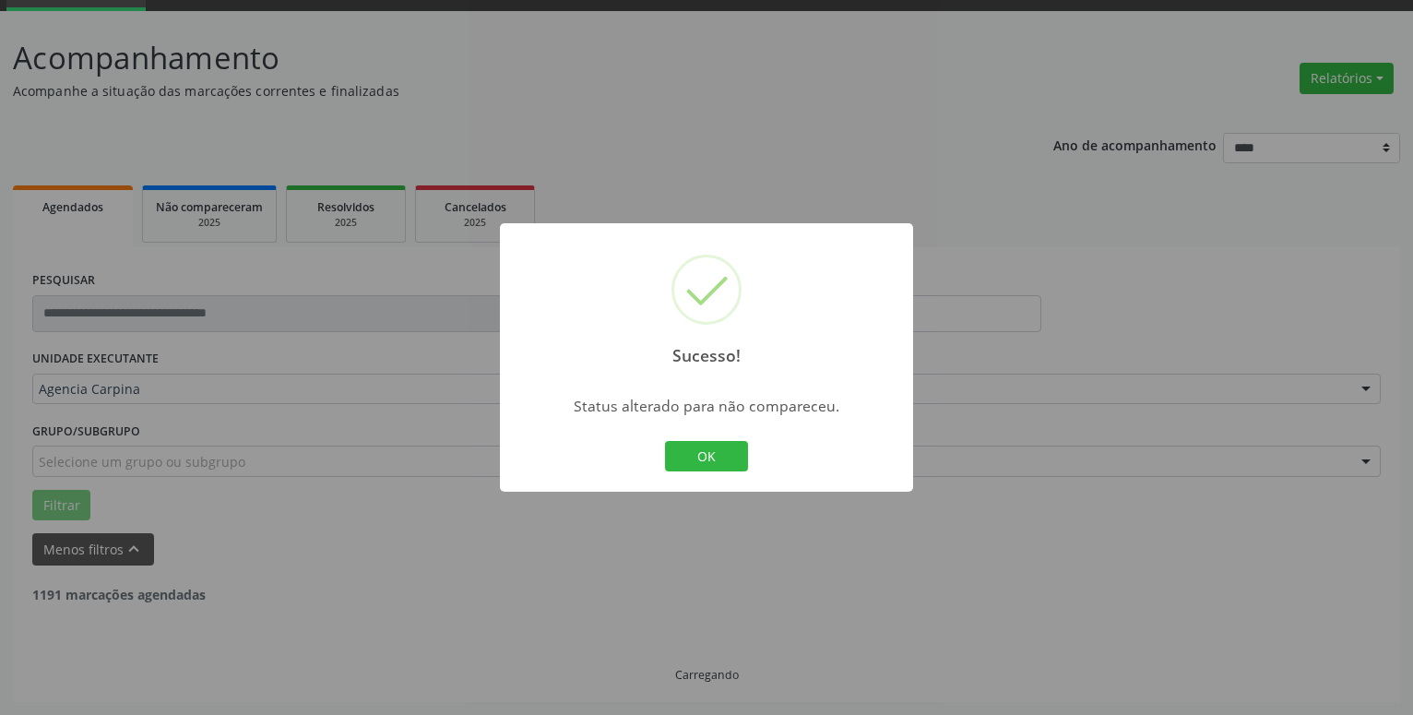
scroll to position [90, 0]
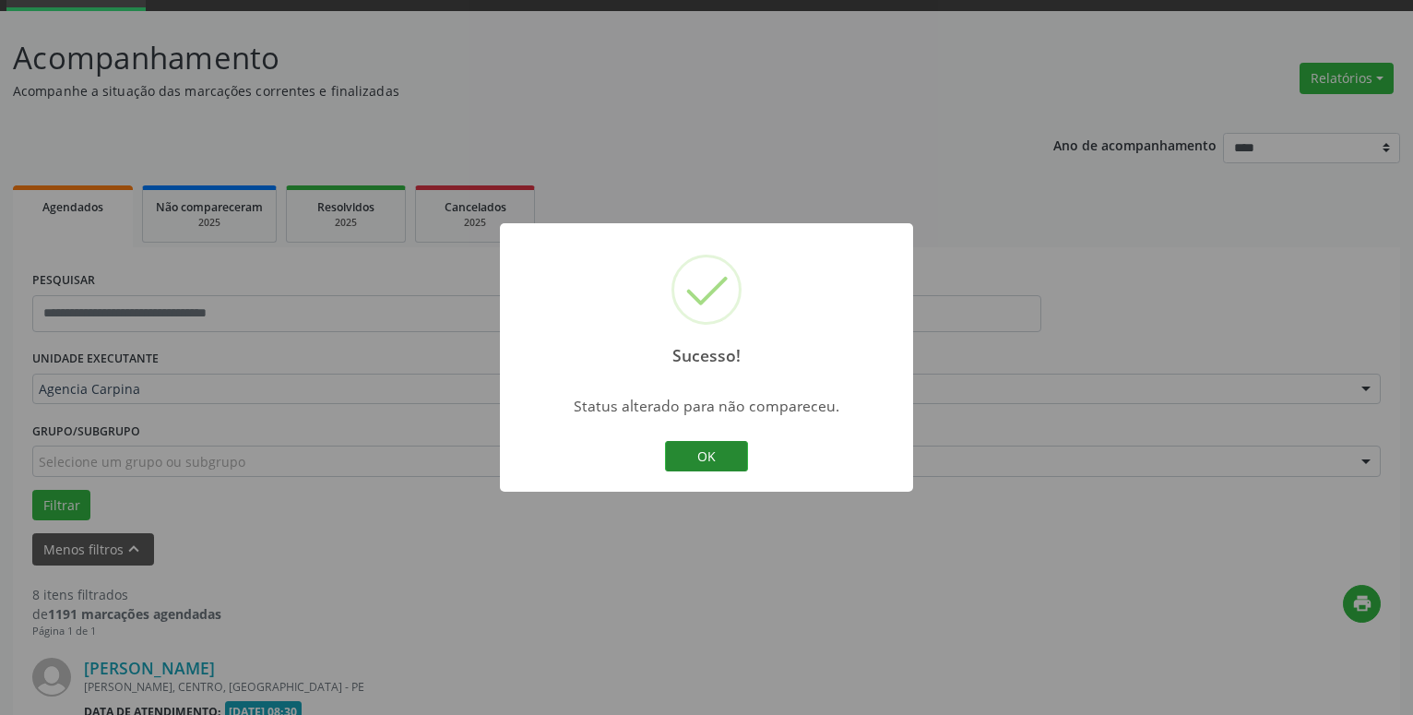
click at [689, 447] on button "OK" at bounding box center [706, 456] width 83 height 31
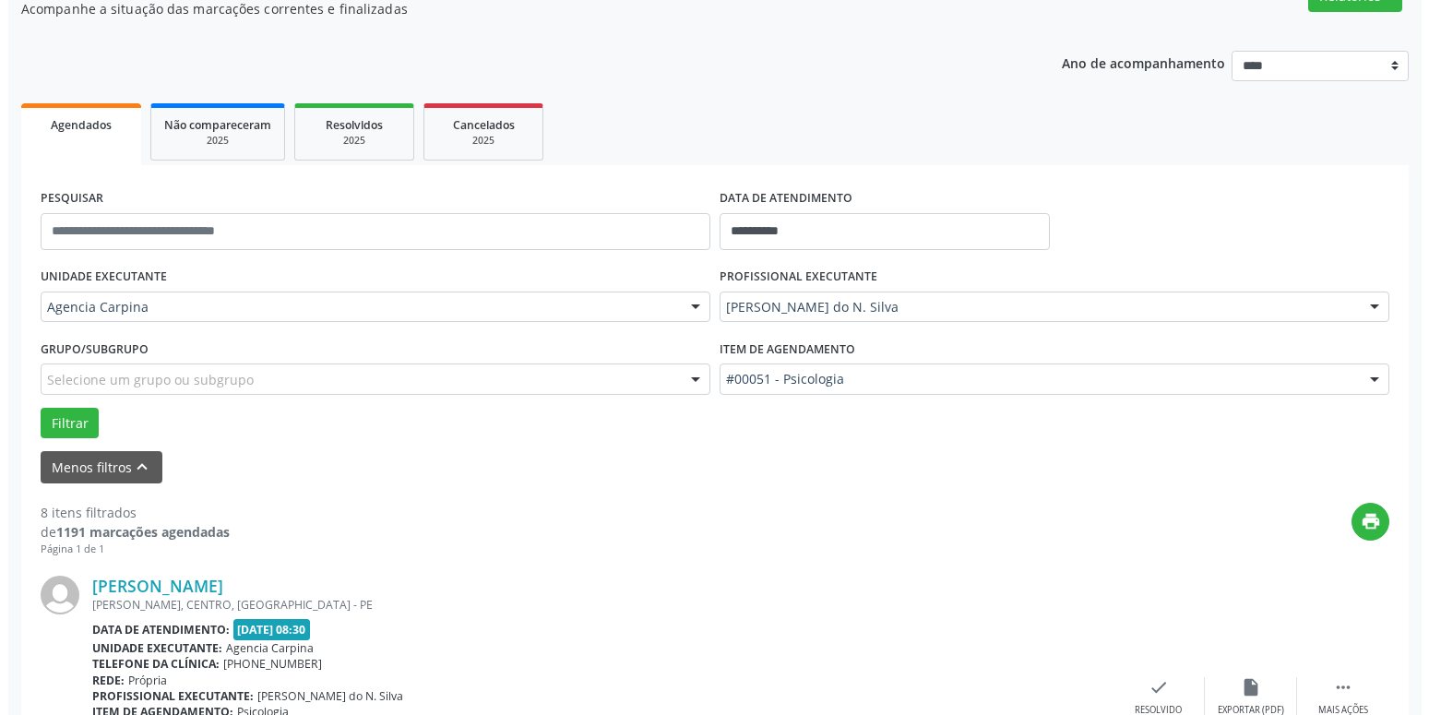
scroll to position [279, 0]
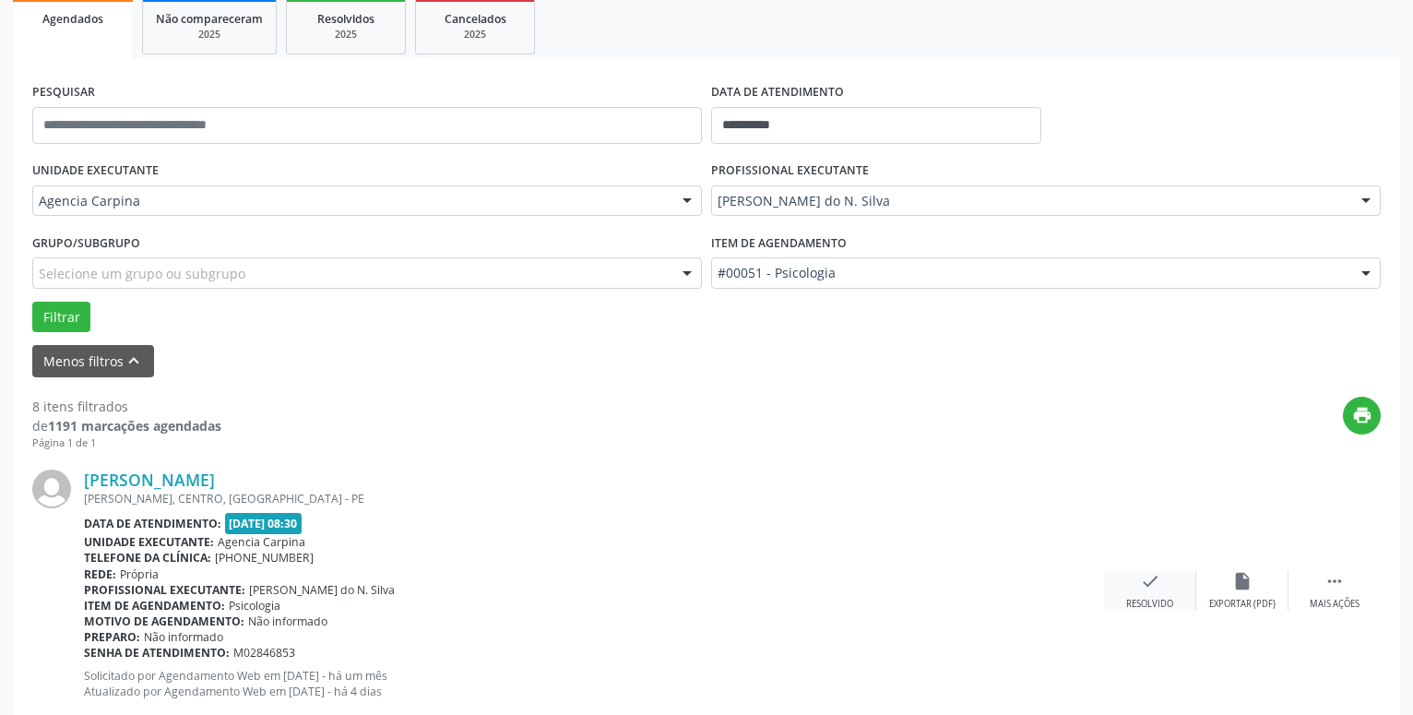
click at [1161, 576] on div "check Resolvido" at bounding box center [1150, 591] width 92 height 40
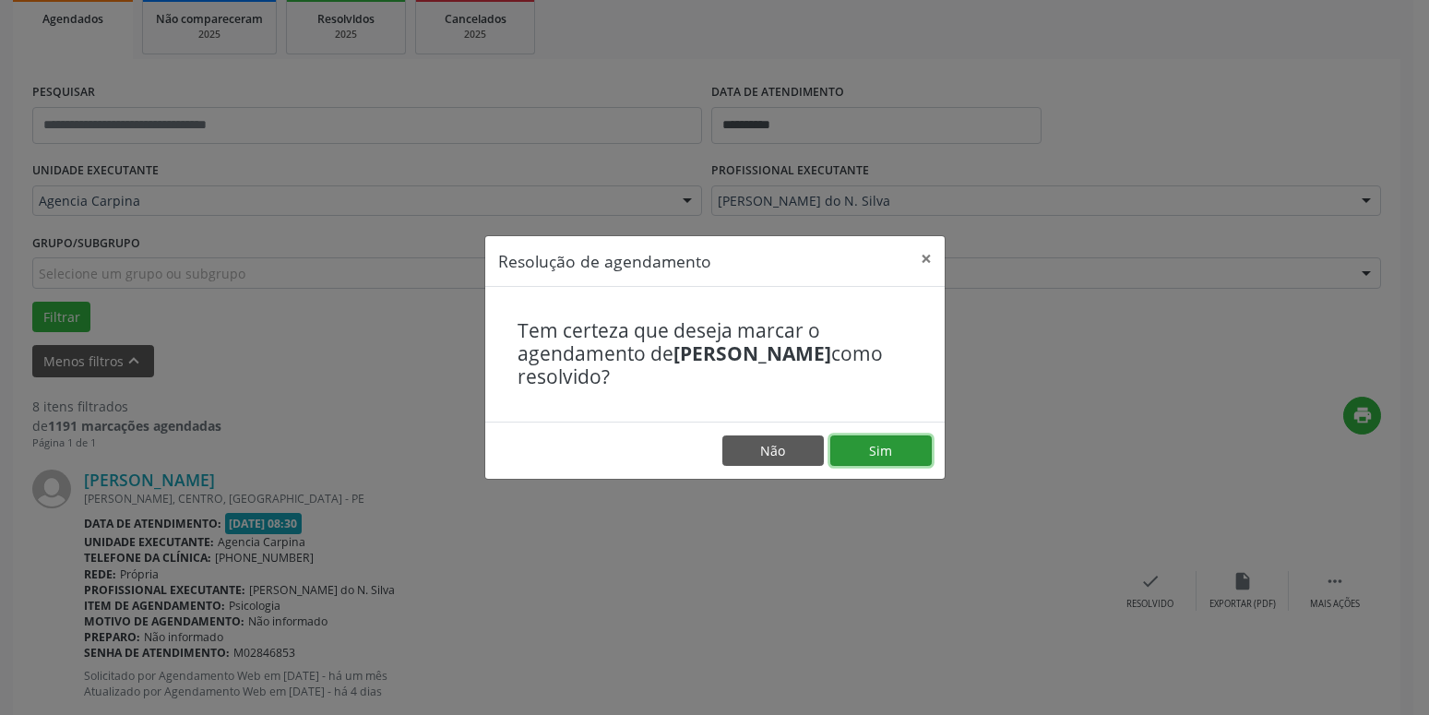
click at [897, 437] on button "Sim" at bounding box center [880, 450] width 101 height 31
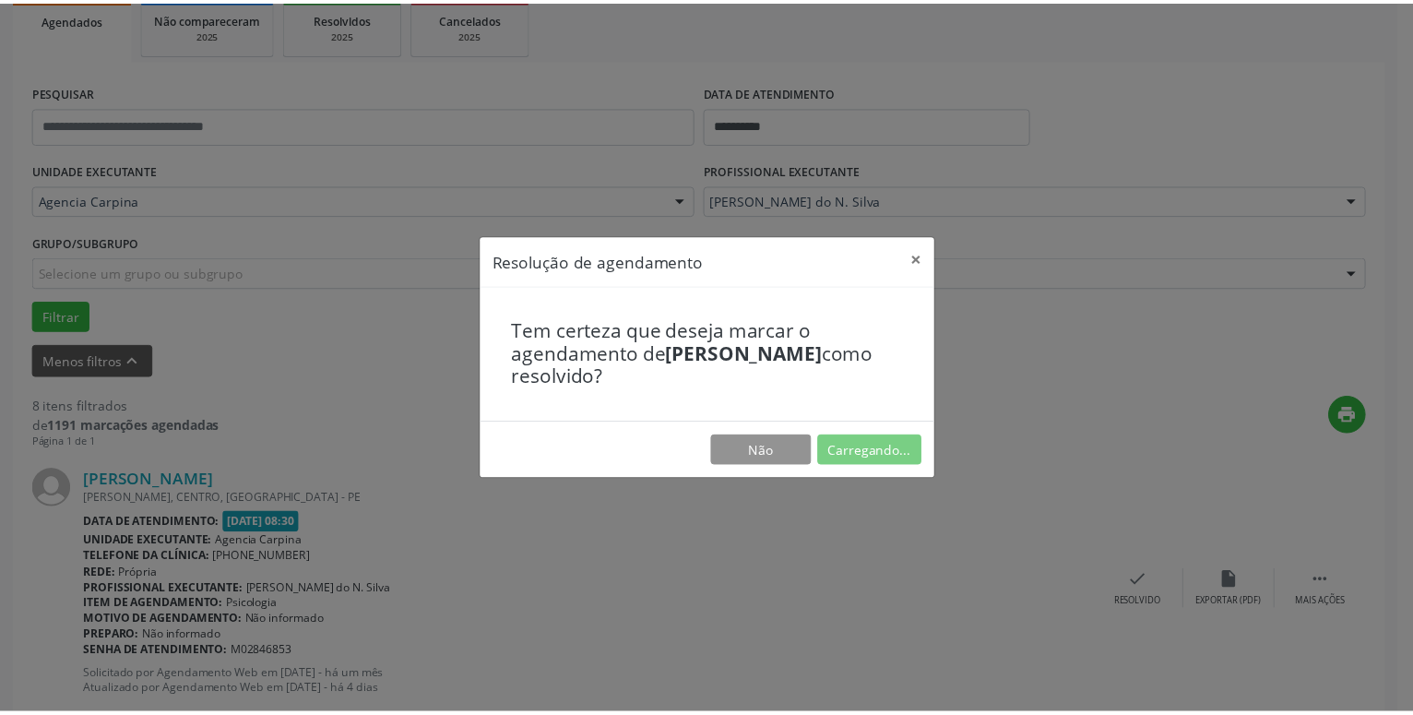
scroll to position [71, 0]
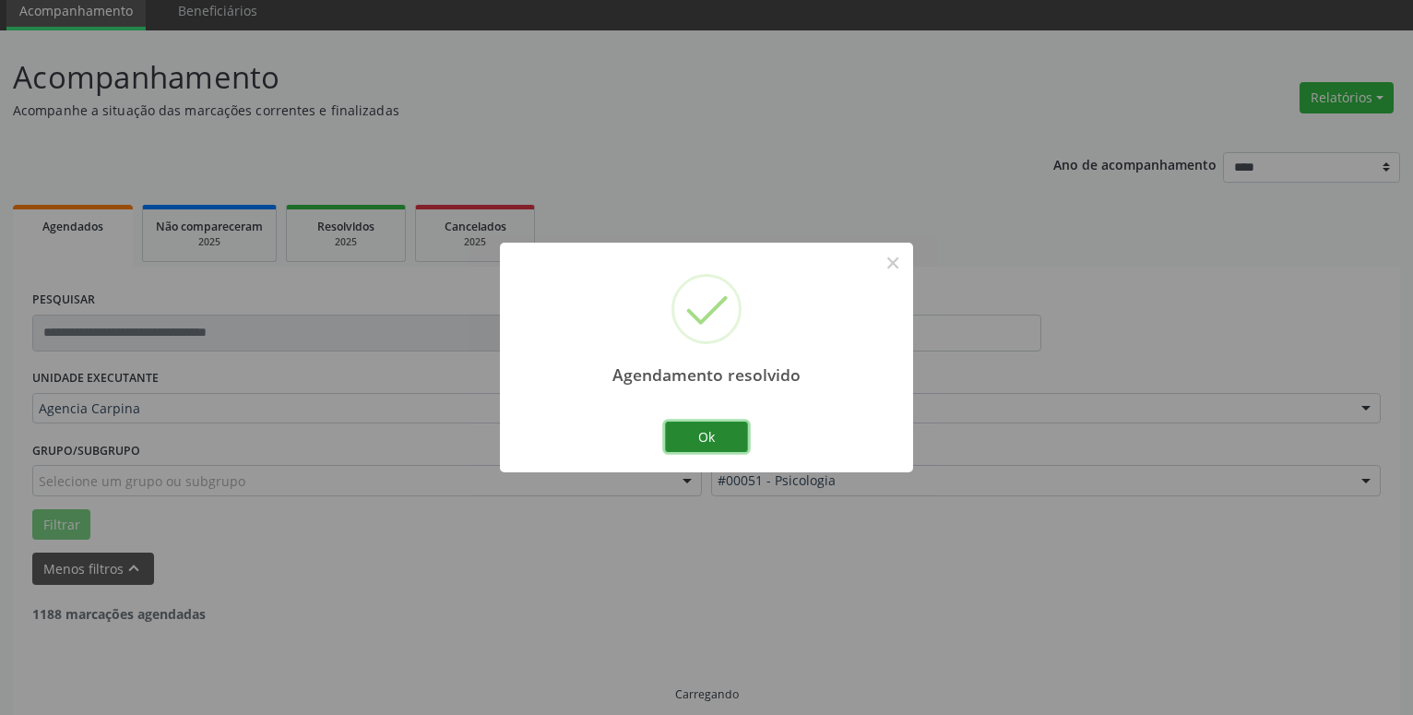
click at [735, 435] on button "Ok" at bounding box center [706, 437] width 83 height 31
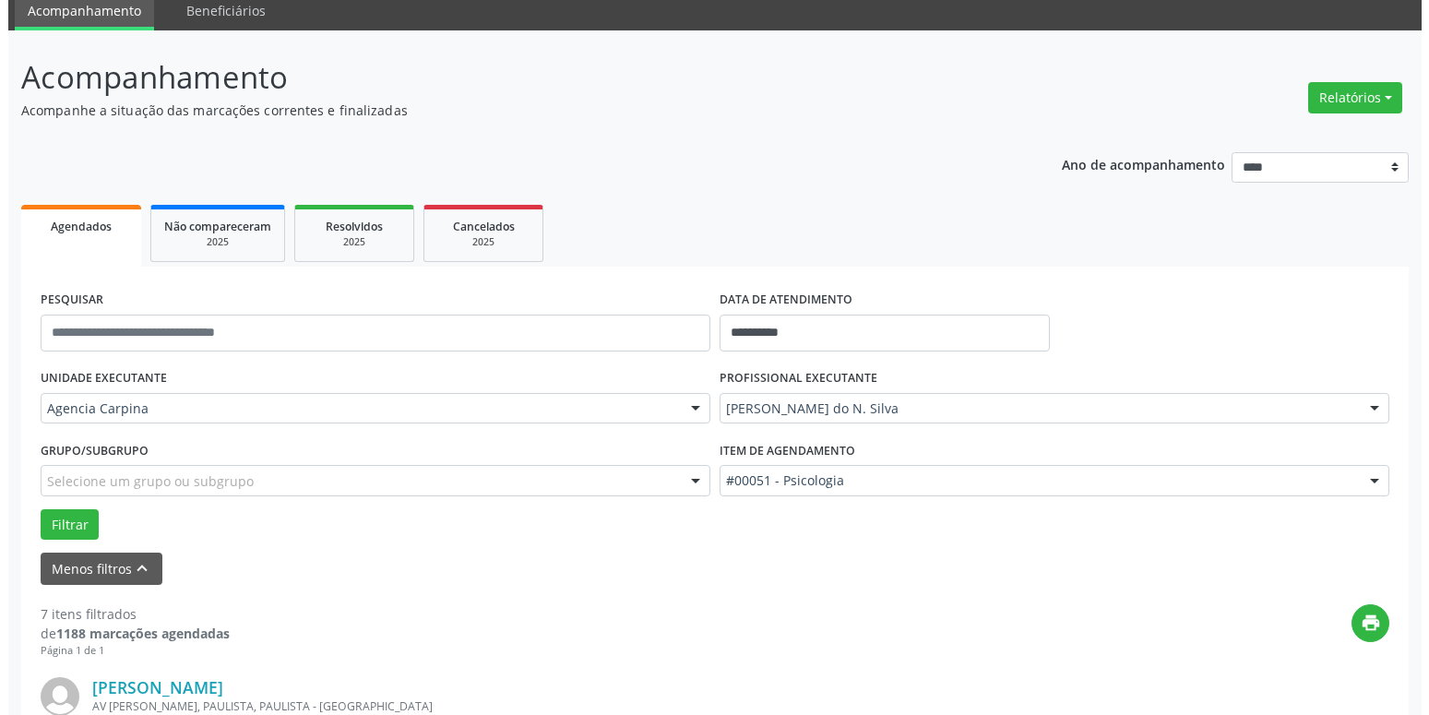
scroll to position [259, 0]
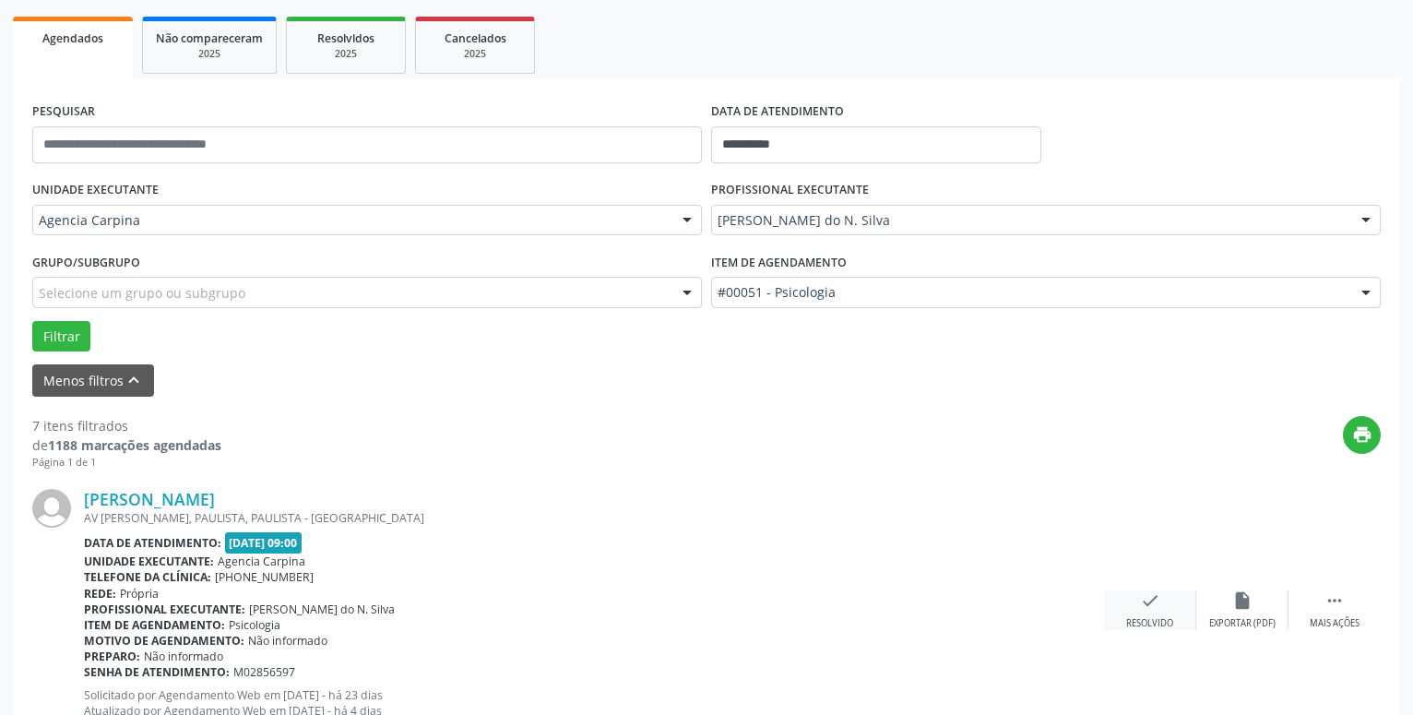
click at [1141, 609] on icon "check" at bounding box center [1150, 600] width 20 height 20
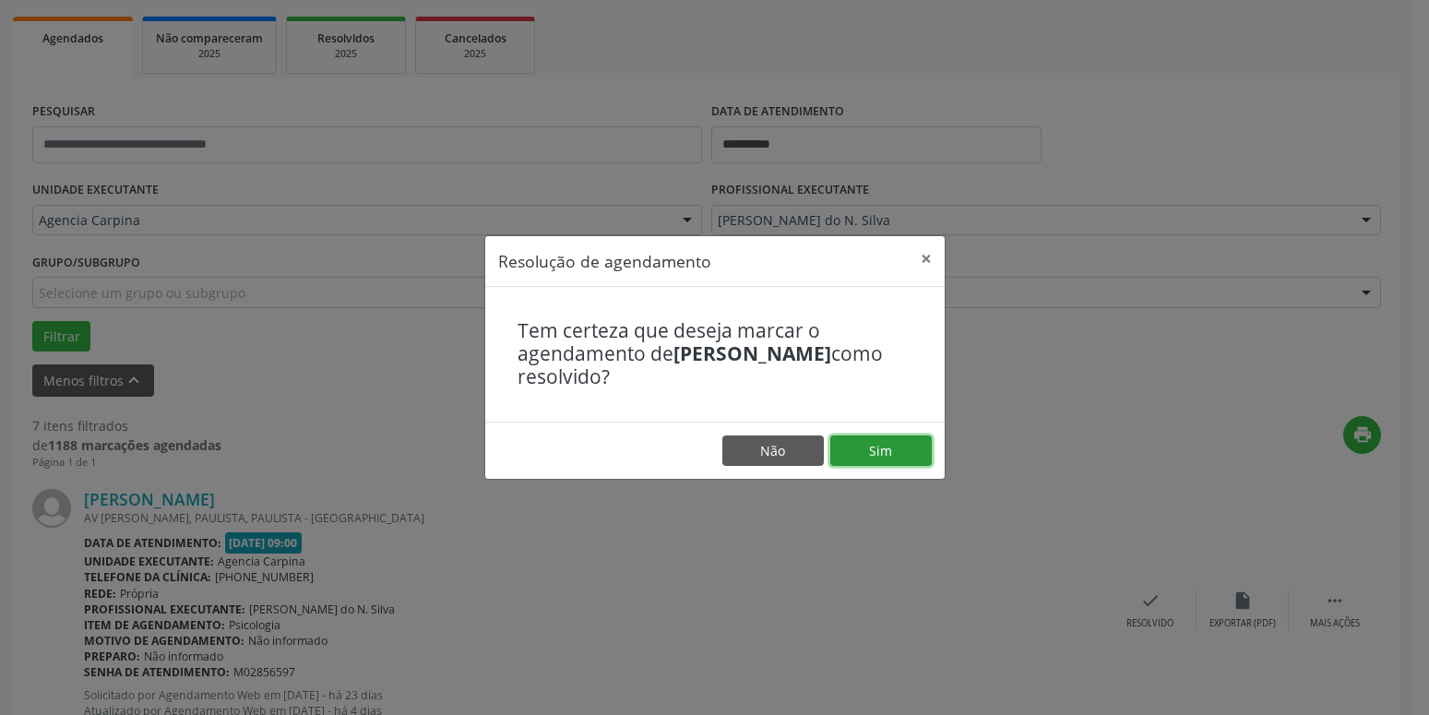
click at [892, 457] on button "Sim" at bounding box center [880, 450] width 101 height 31
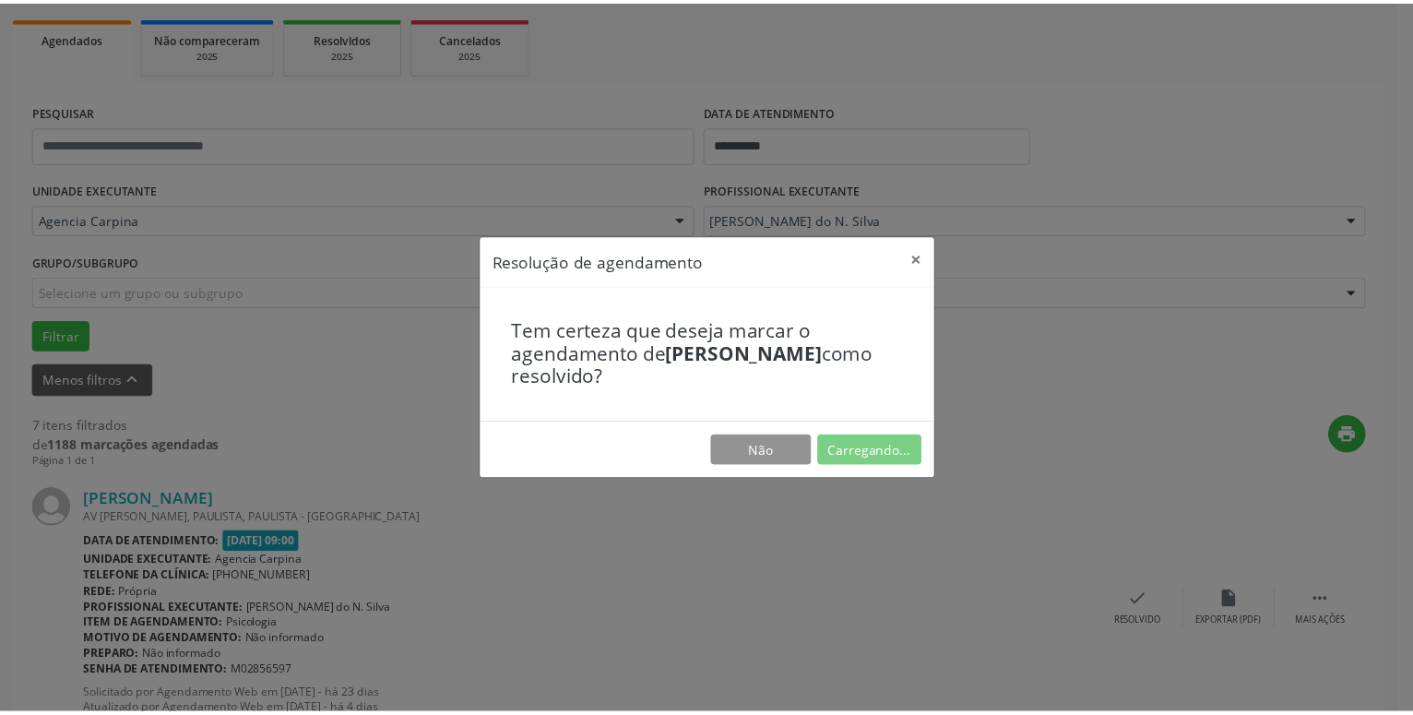
scroll to position [71, 0]
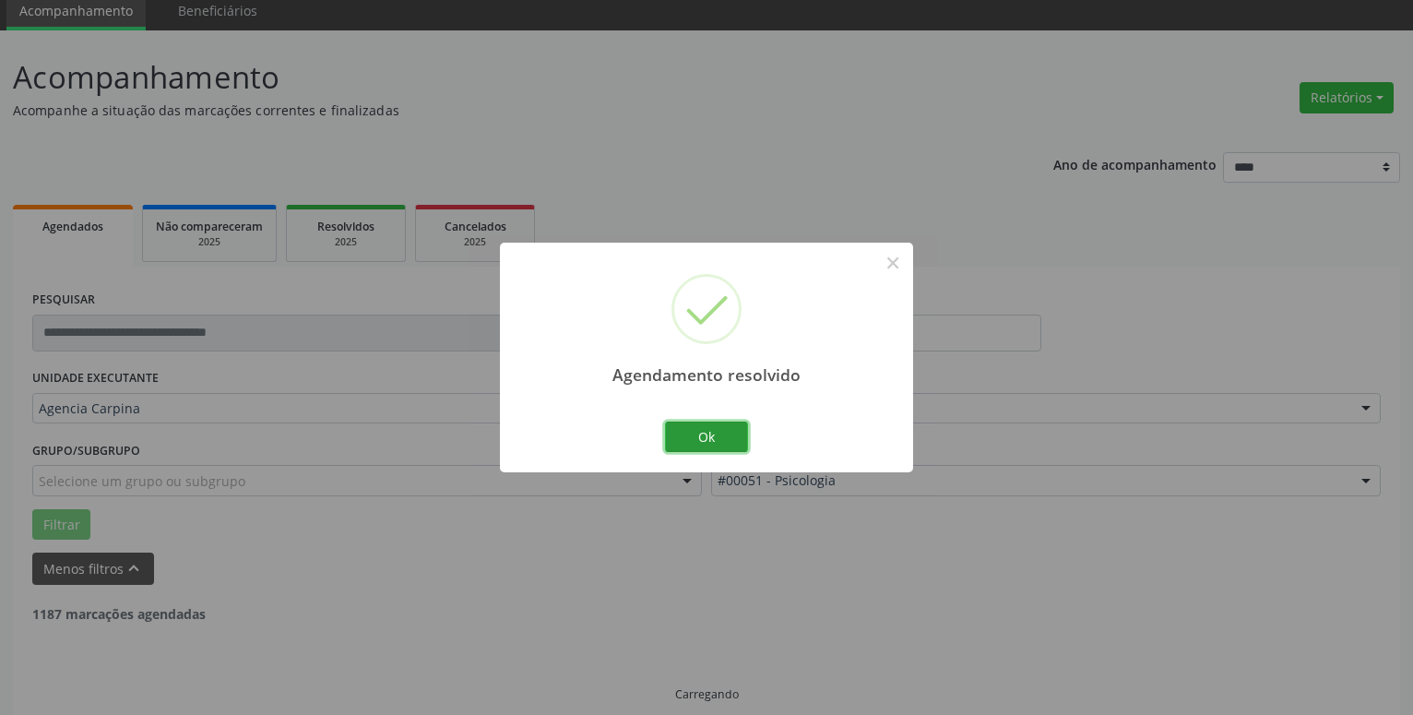
click at [698, 447] on button "Ok" at bounding box center [706, 437] width 83 height 31
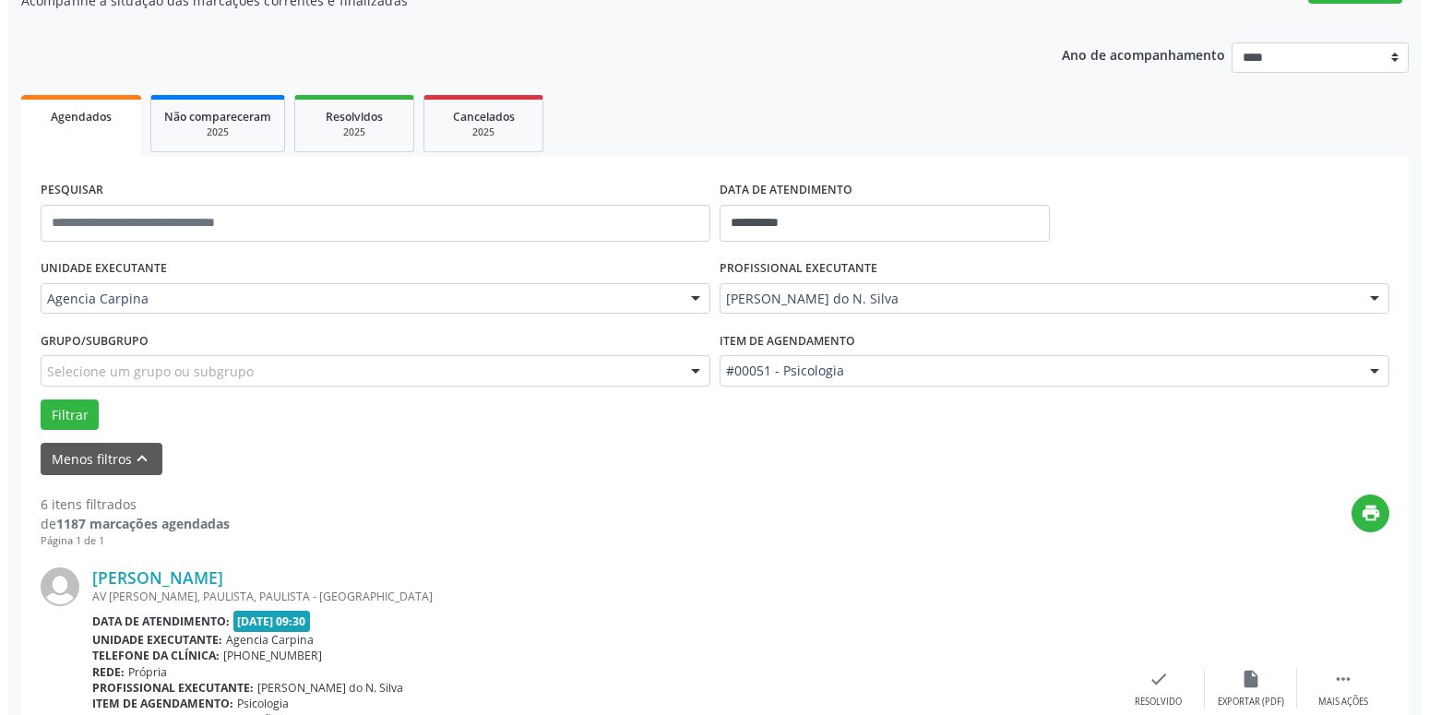
scroll to position [353, 0]
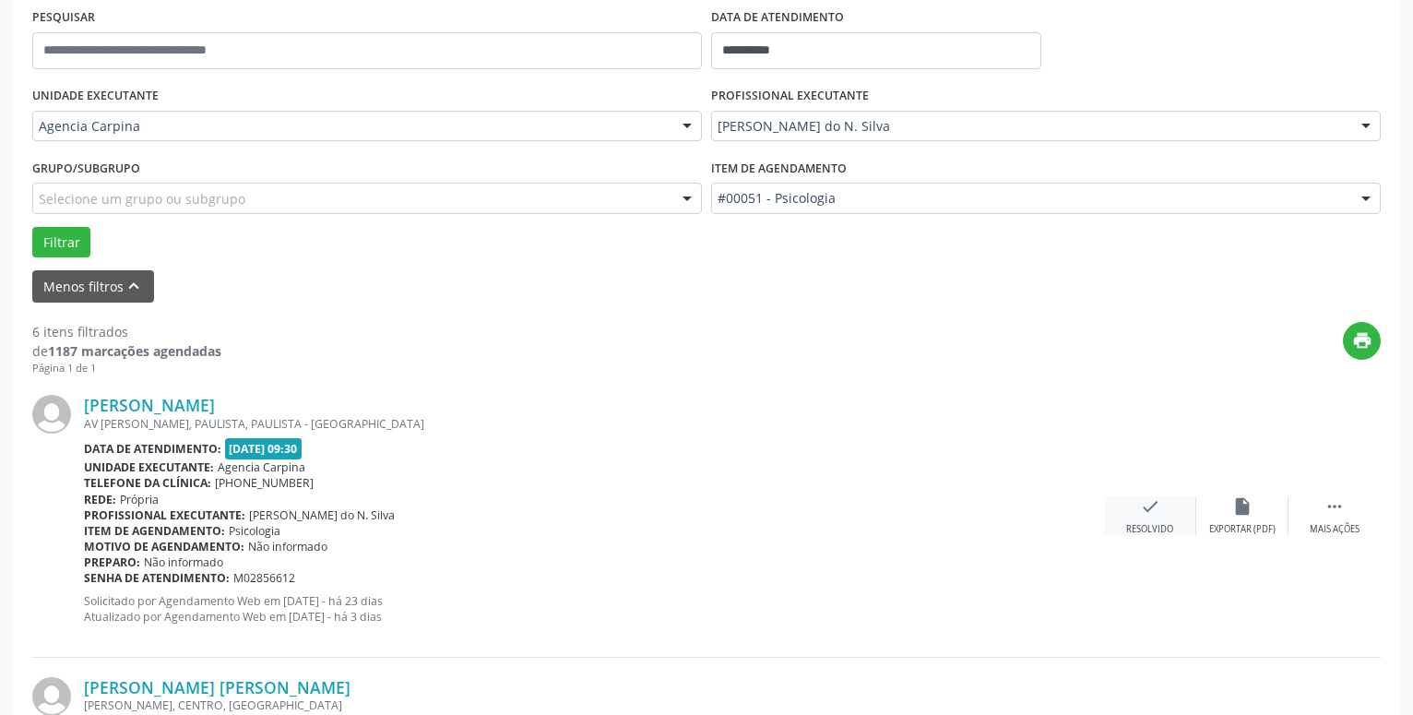
click at [1146, 517] on icon "check" at bounding box center [1150, 506] width 20 height 20
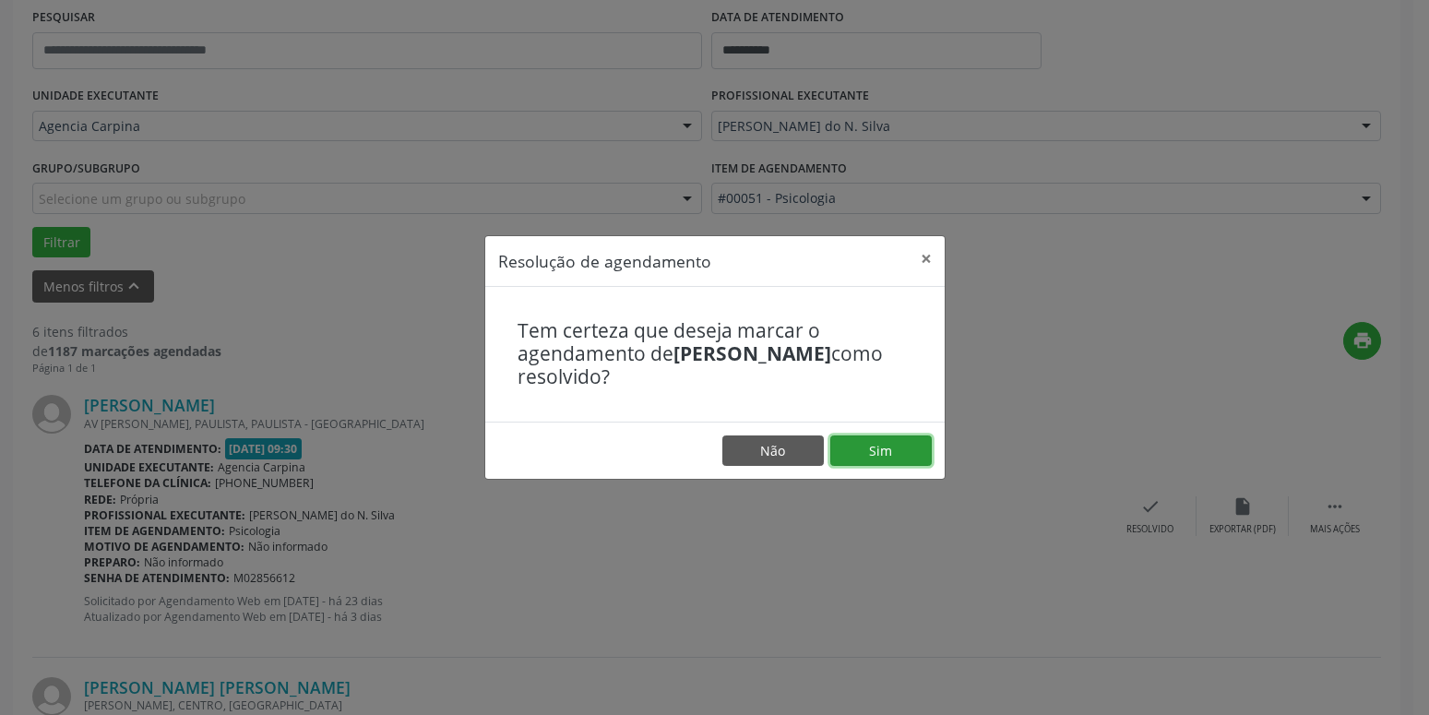
click at [910, 453] on button "Sim" at bounding box center [880, 450] width 101 height 31
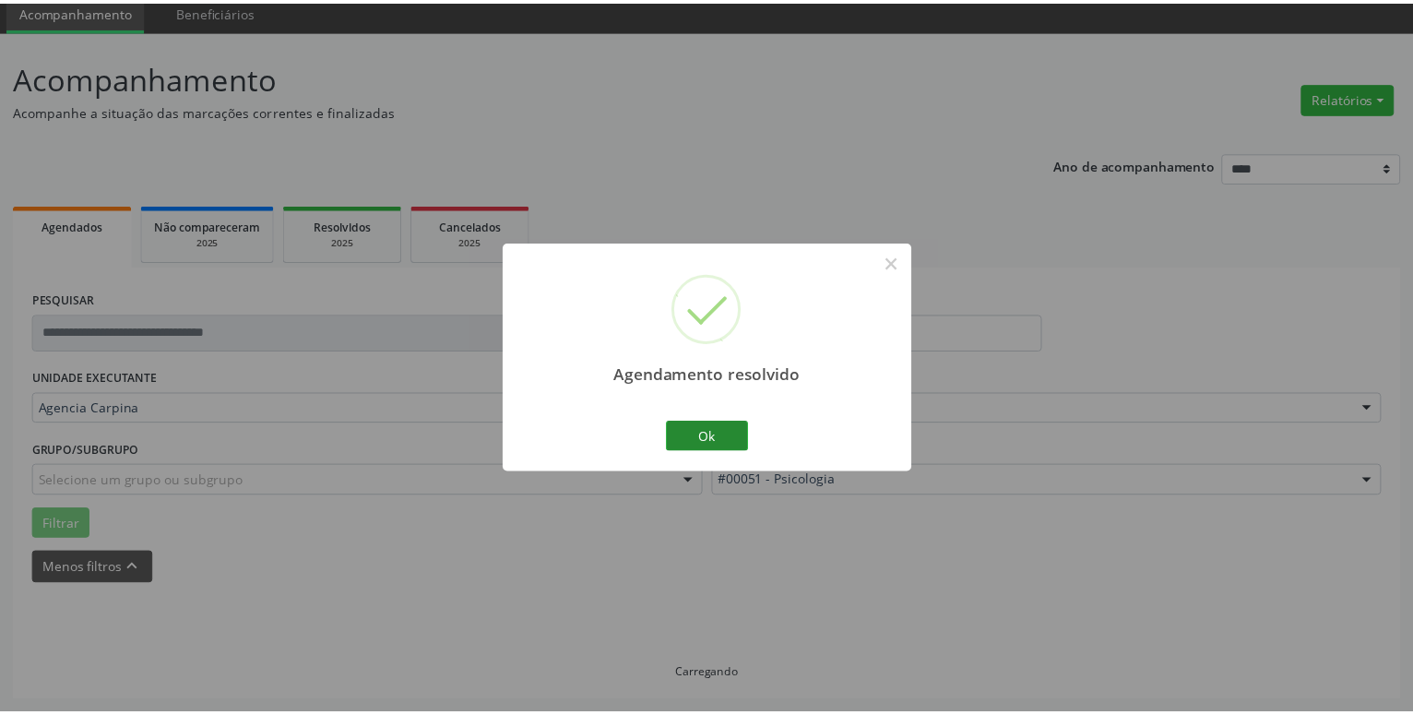
scroll to position [71, 0]
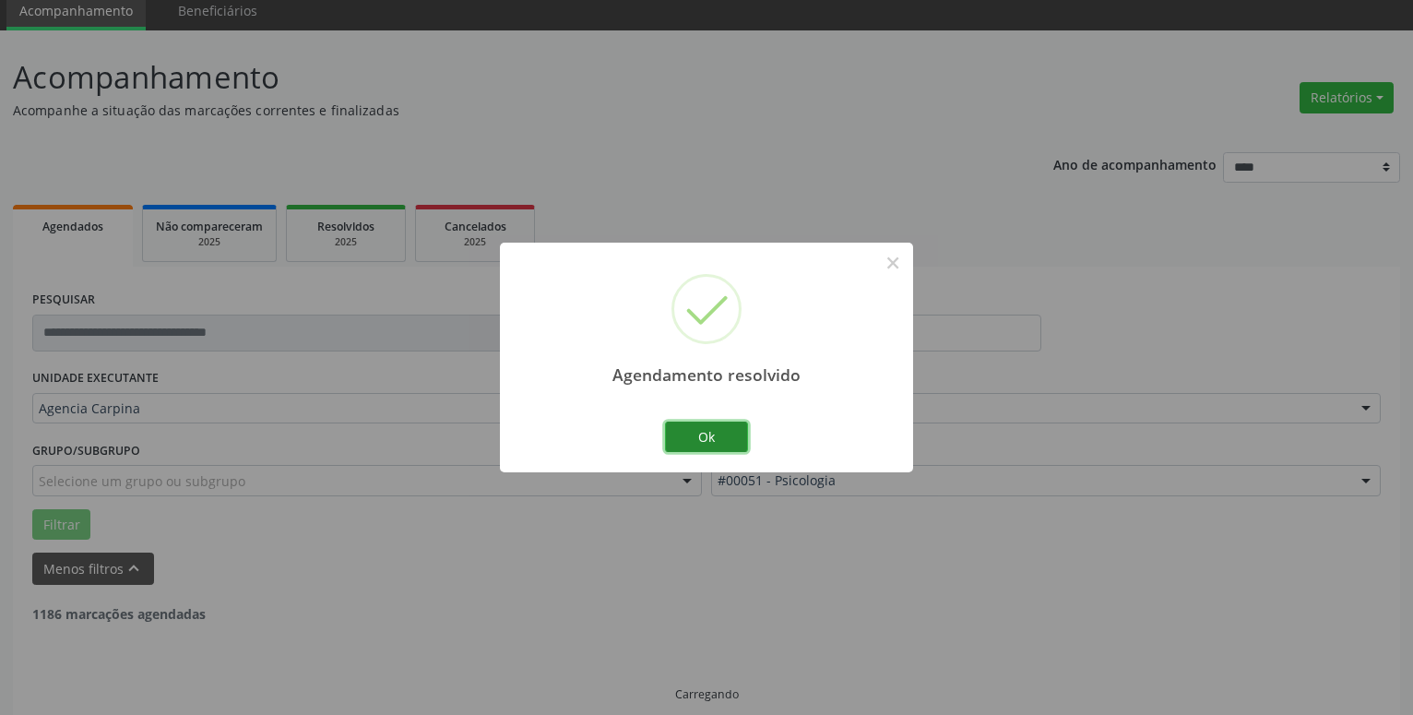
click at [719, 439] on button "Ok" at bounding box center [706, 437] width 83 height 31
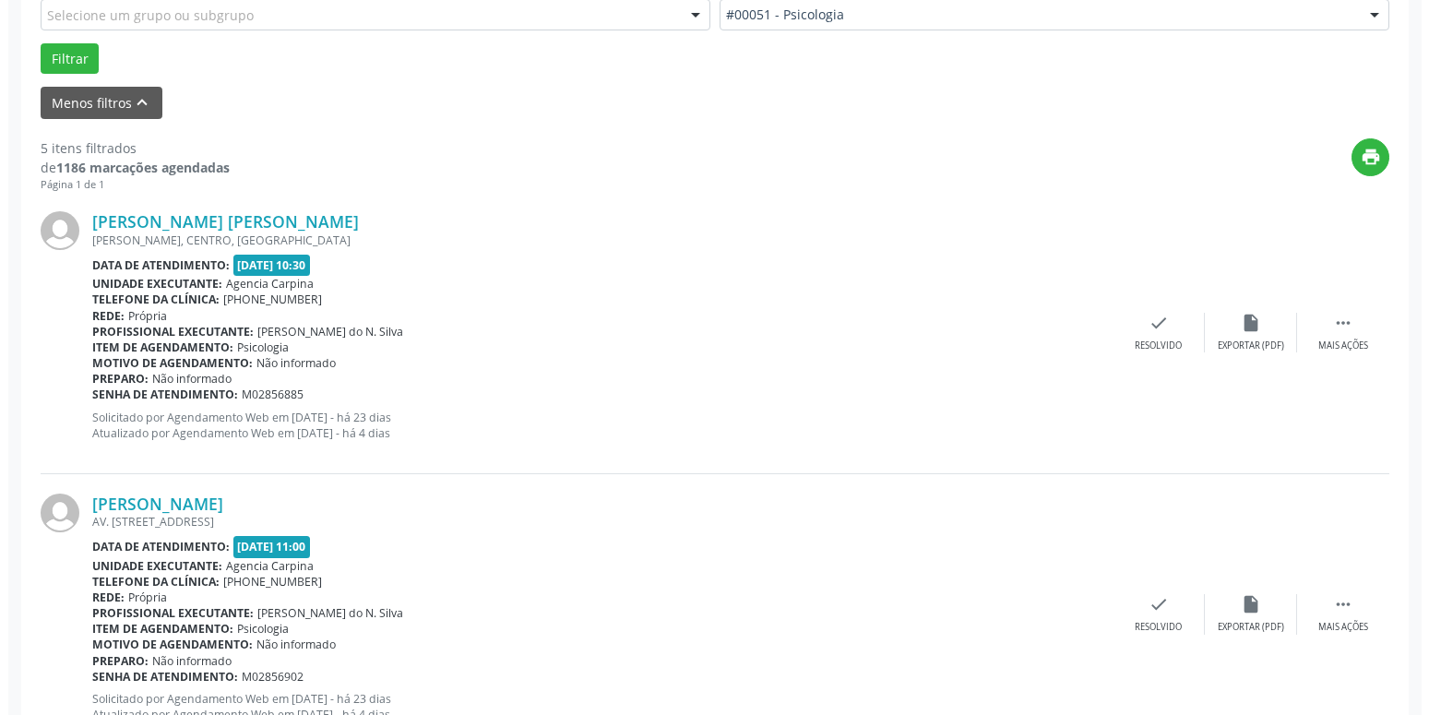
scroll to position [542, 0]
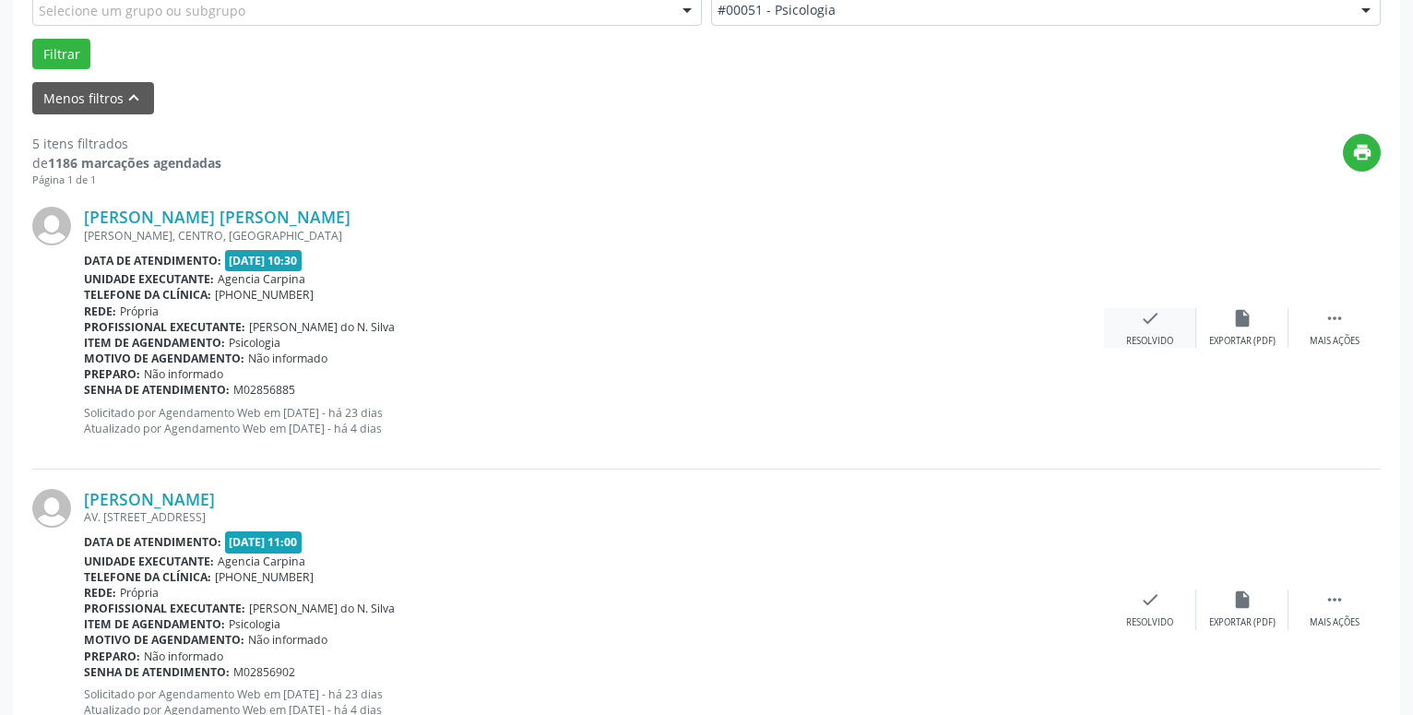
click at [1150, 322] on icon "check" at bounding box center [1150, 318] width 20 height 20
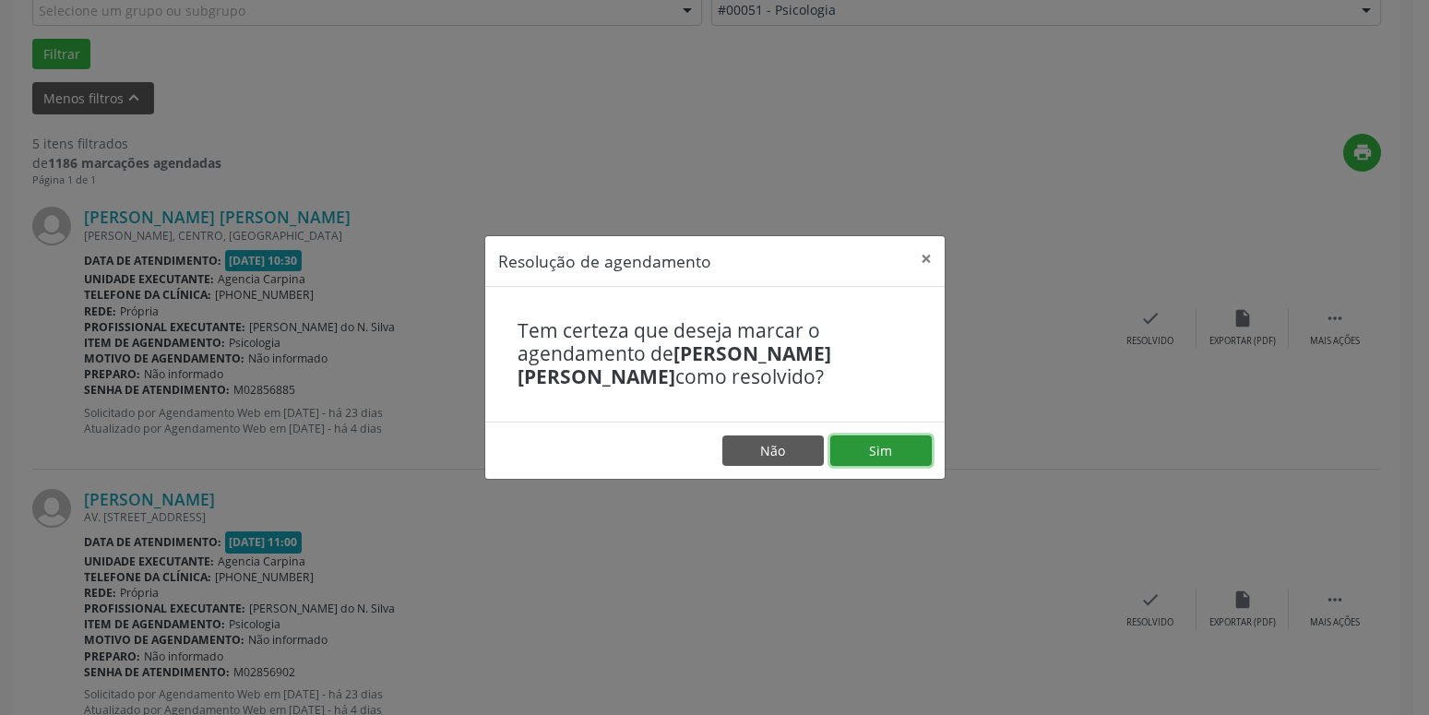
click at [866, 451] on button "Sim" at bounding box center [880, 450] width 101 height 31
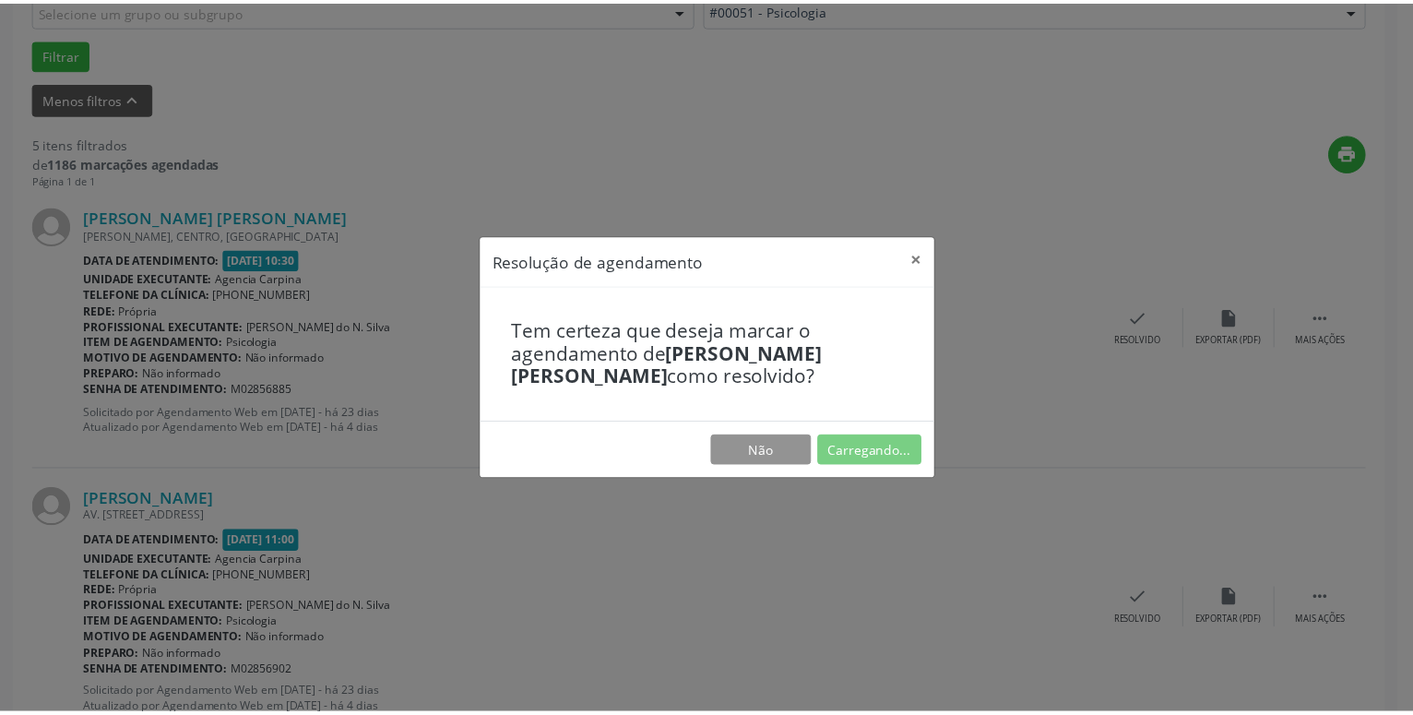
scroll to position [71, 0]
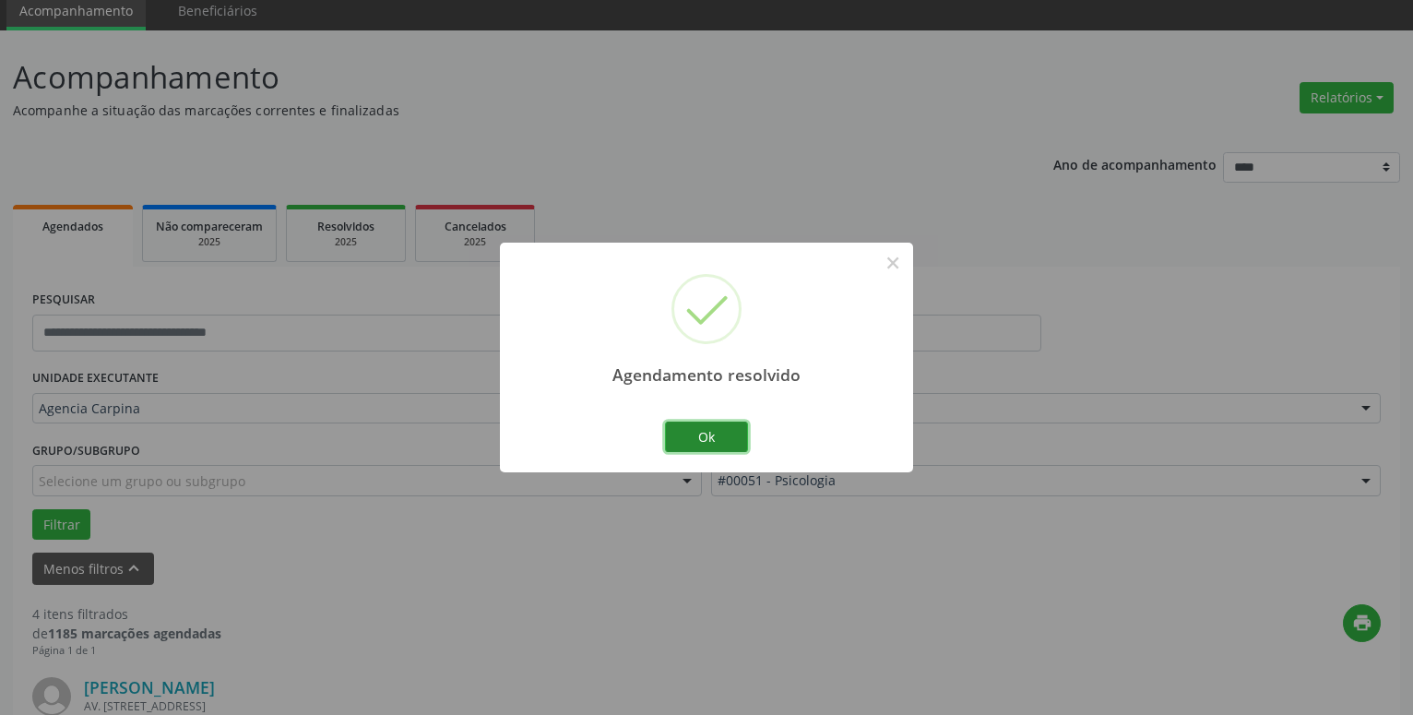
click at [711, 433] on button "Ok" at bounding box center [706, 437] width 83 height 31
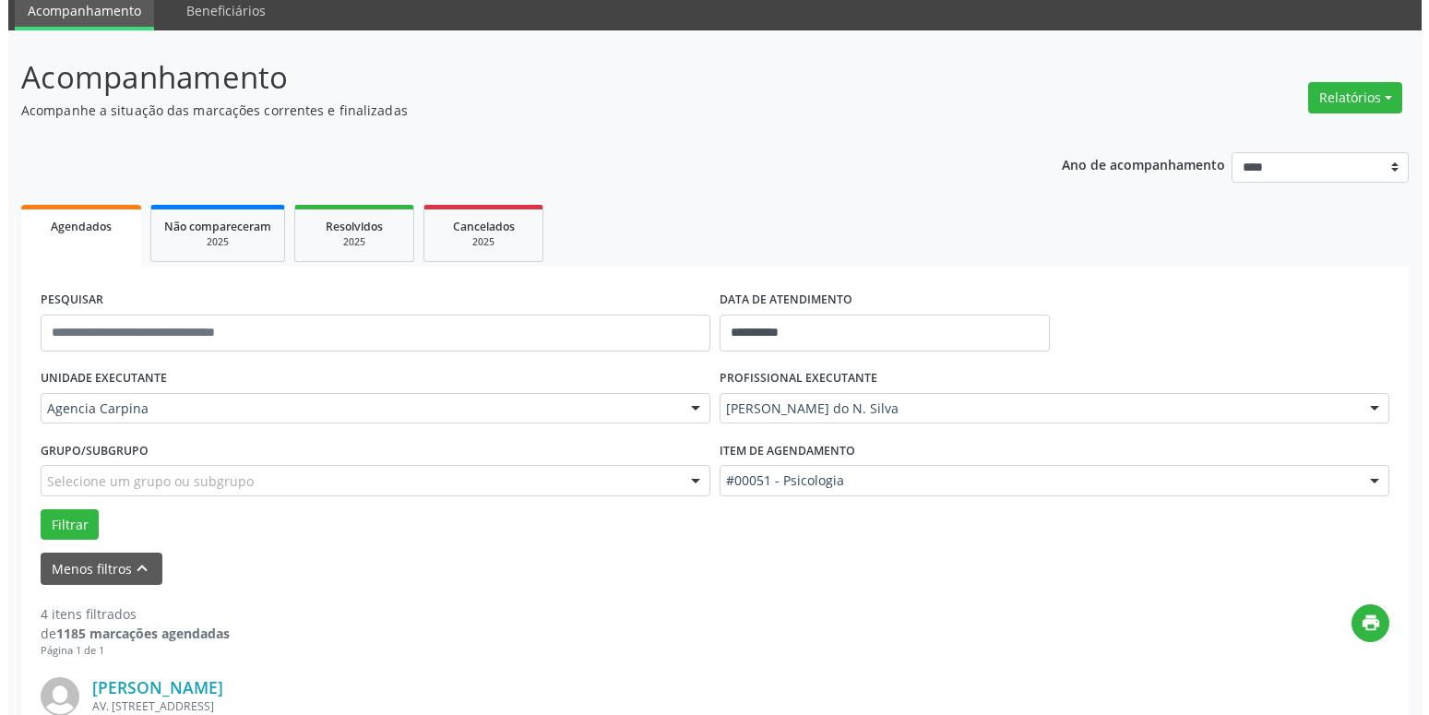
scroll to position [353, 0]
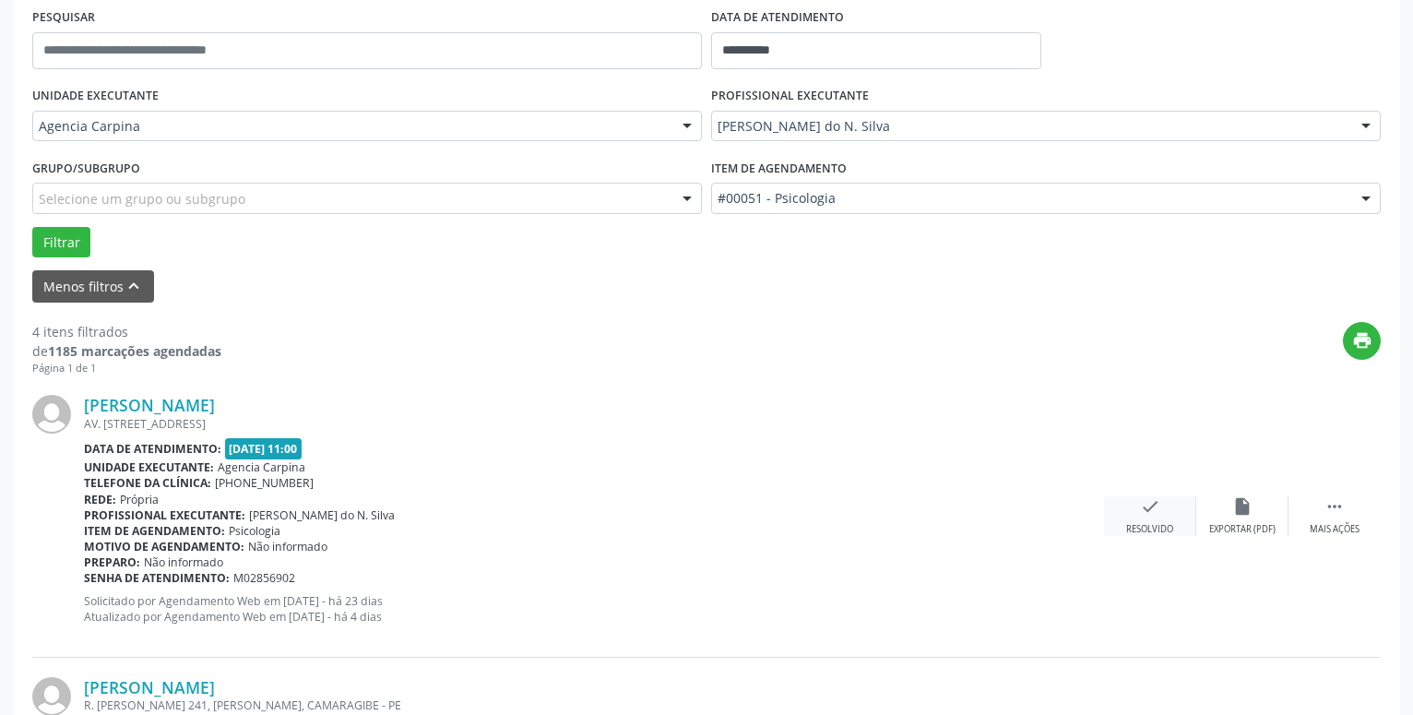
click at [1153, 516] on icon "check" at bounding box center [1150, 506] width 20 height 20
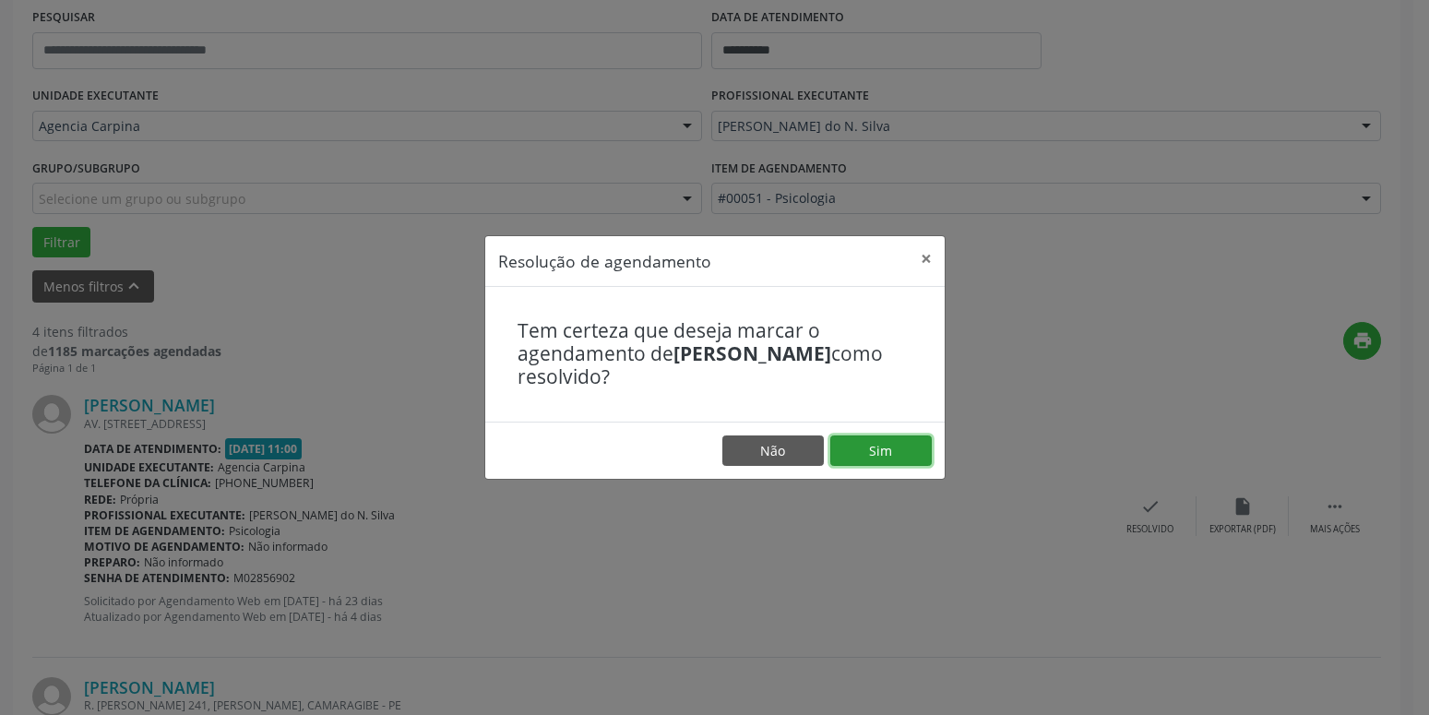
click at [870, 455] on button "Sim" at bounding box center [880, 450] width 101 height 31
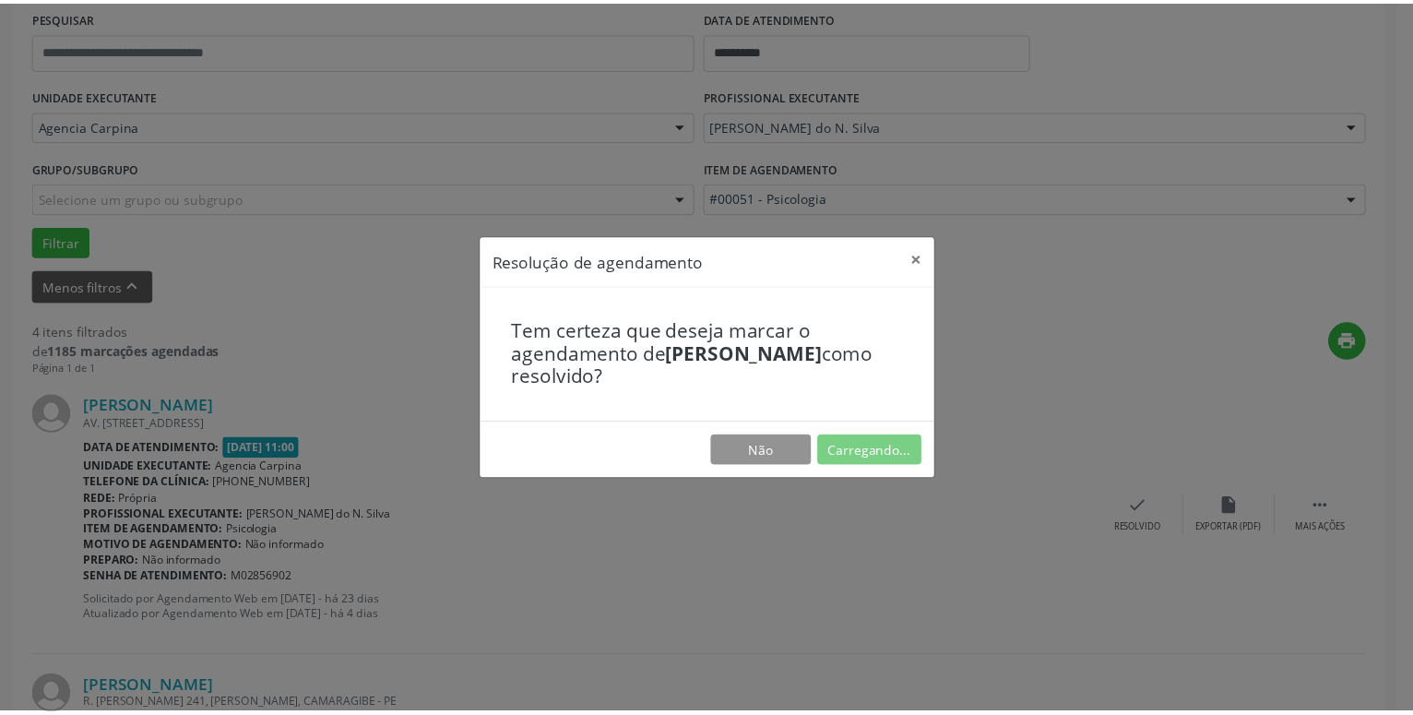
scroll to position [71, 0]
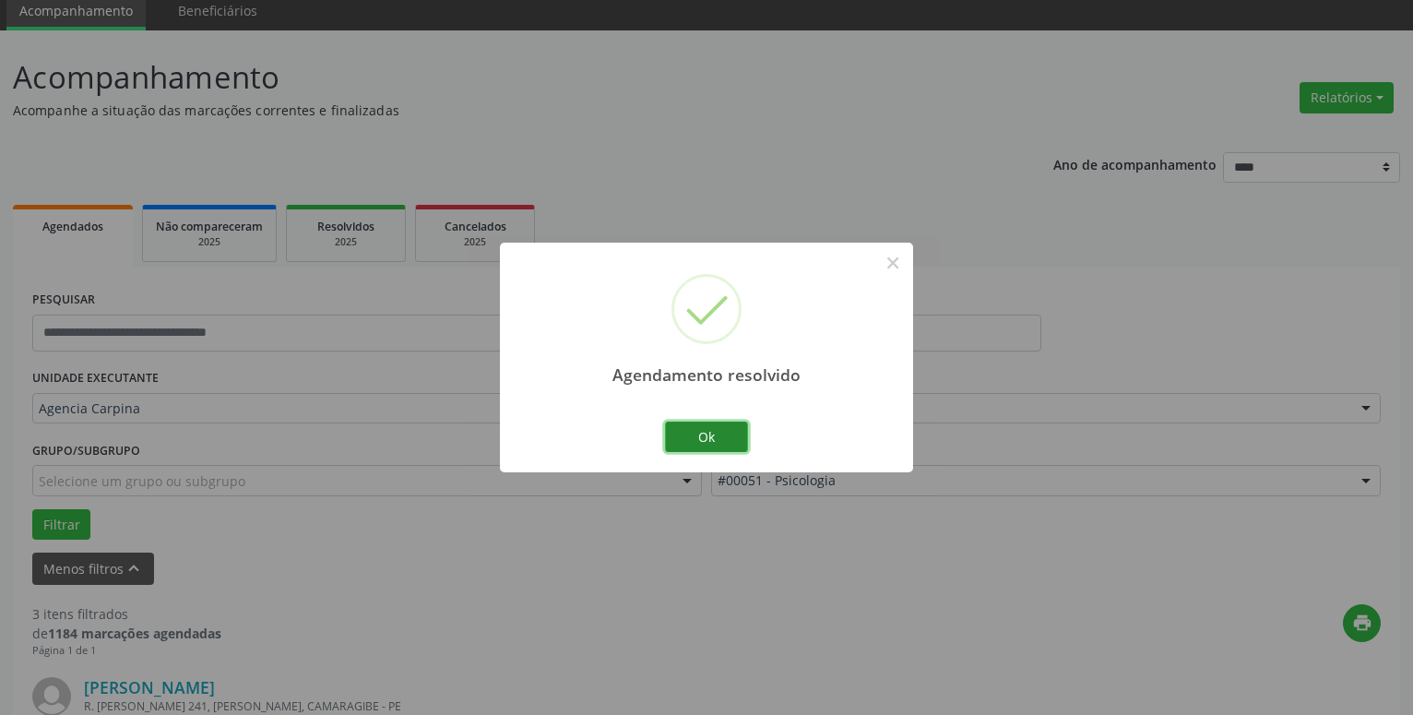
click at [699, 423] on button "Ok" at bounding box center [706, 437] width 83 height 31
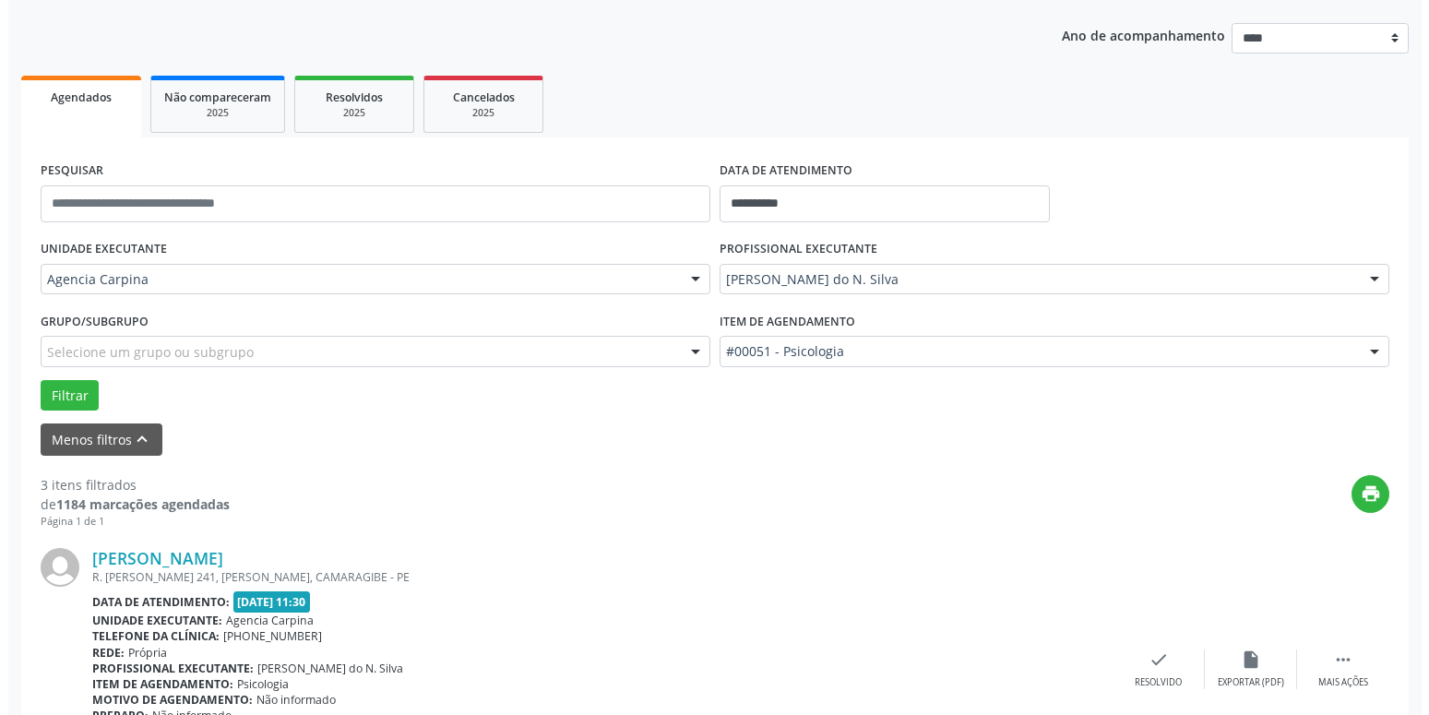
scroll to position [353, 0]
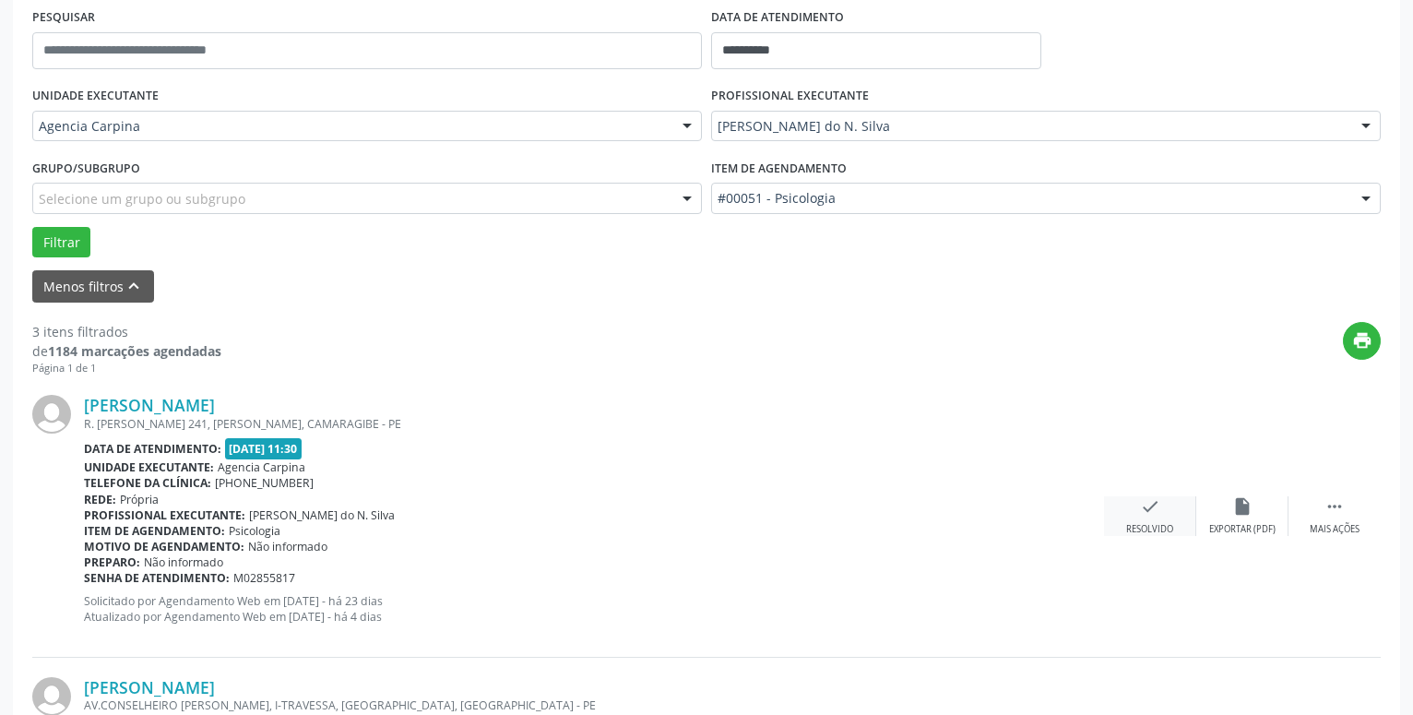
click at [1137, 516] on div "check Resolvido" at bounding box center [1150, 516] width 92 height 40
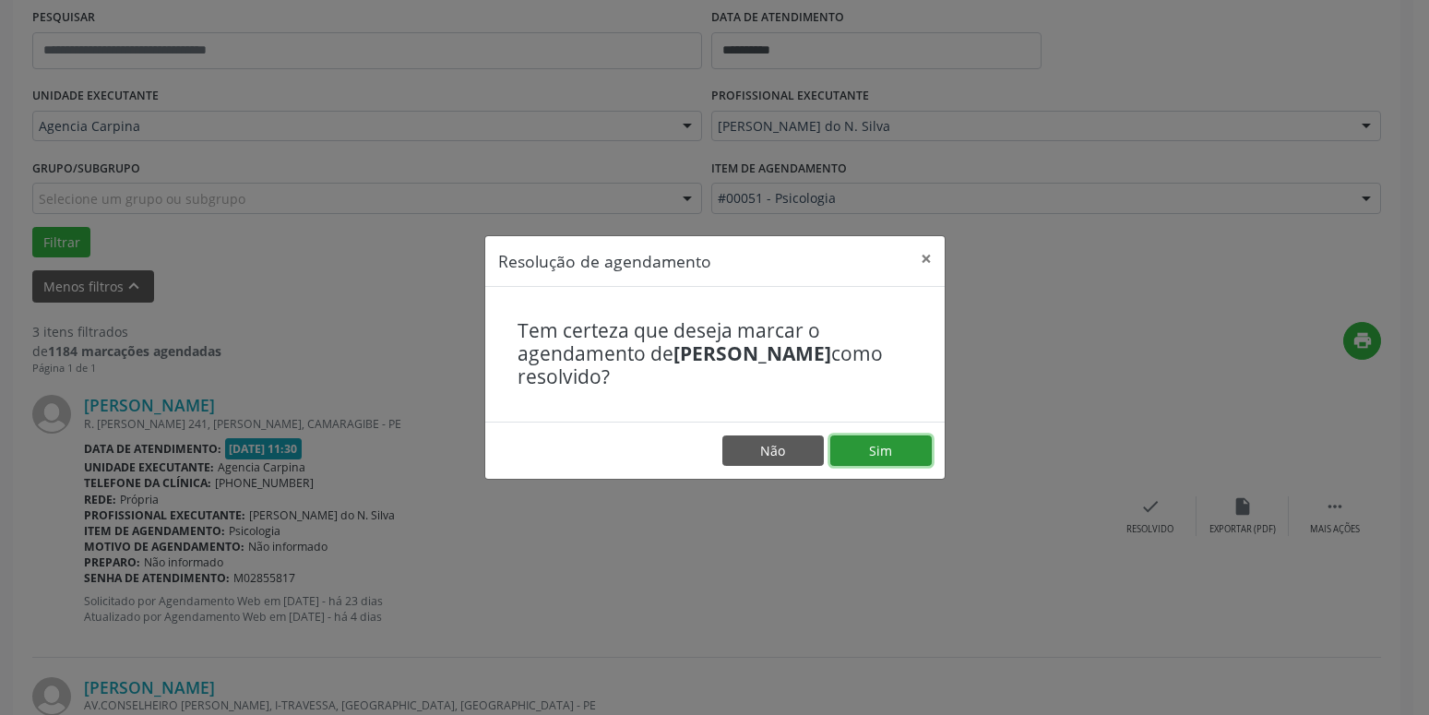
click at [896, 449] on button "Sim" at bounding box center [880, 450] width 101 height 31
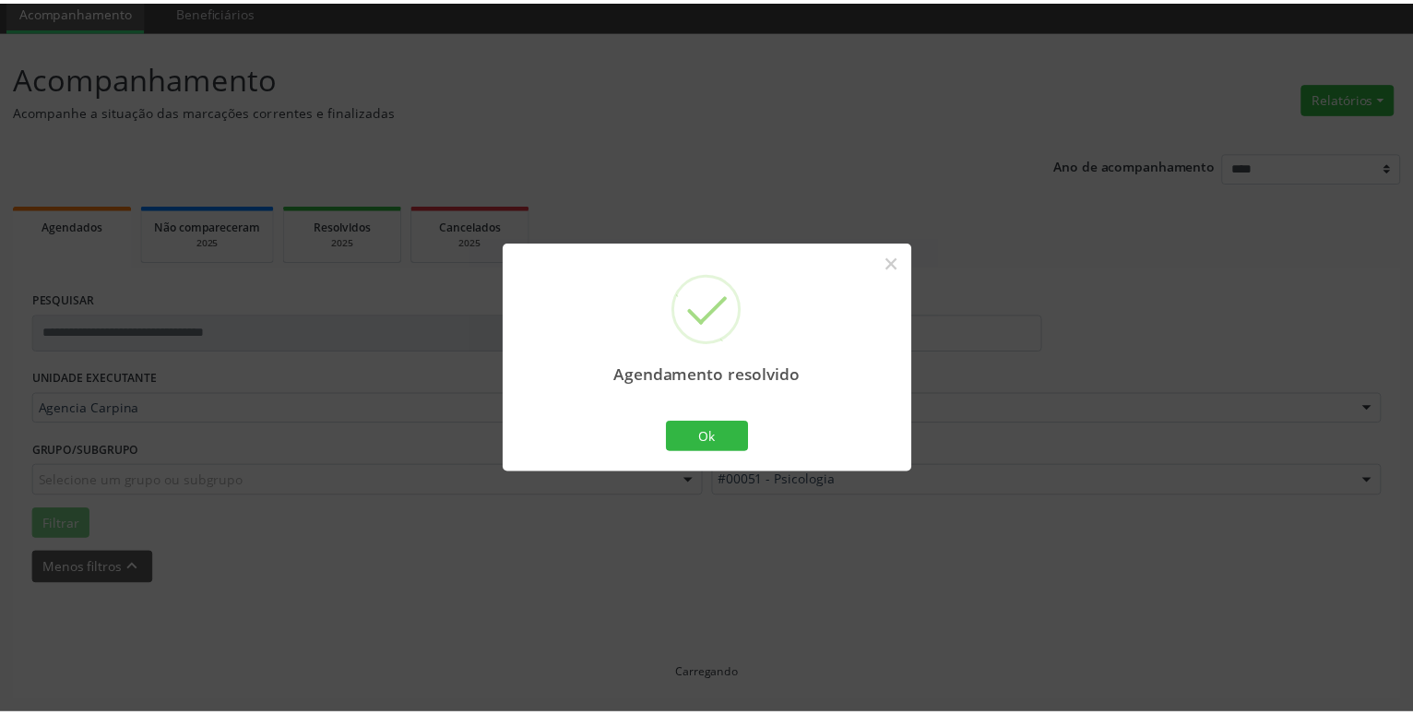
scroll to position [71, 0]
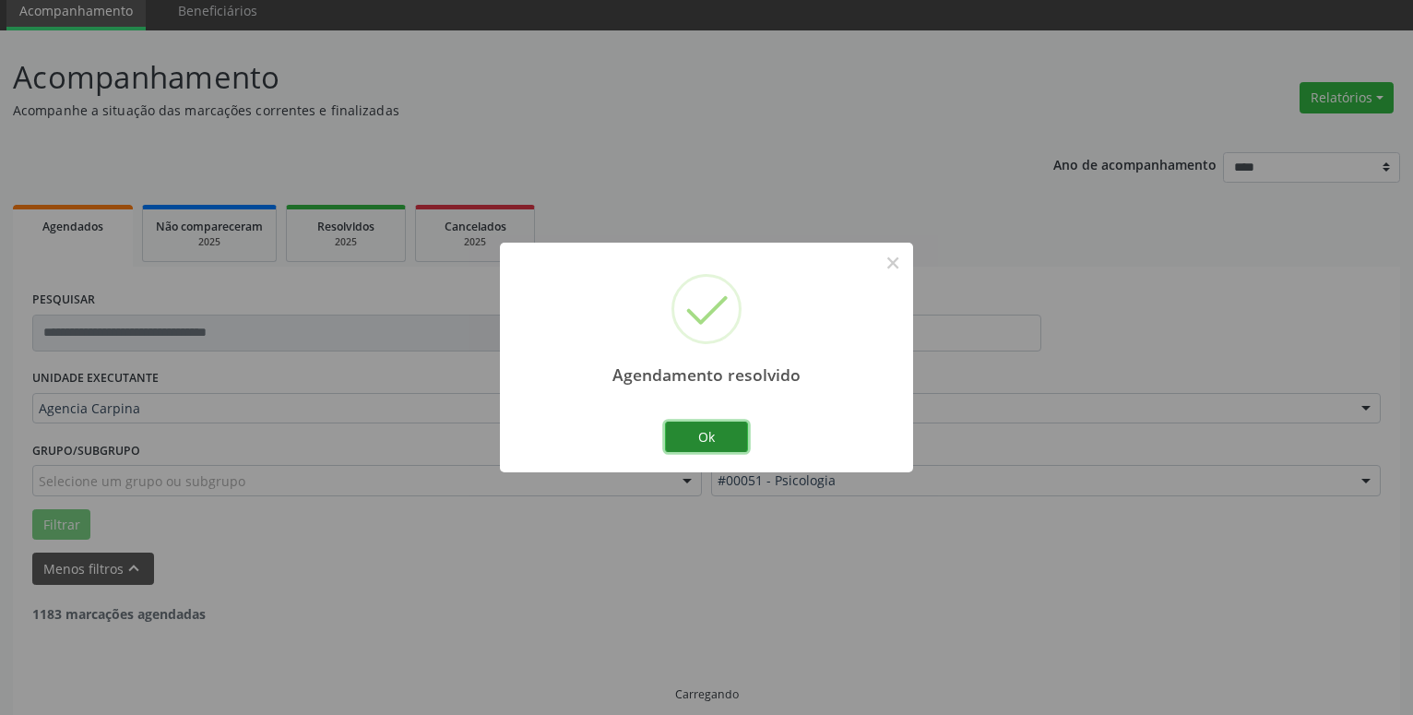
click at [729, 422] on button "Ok" at bounding box center [706, 437] width 83 height 31
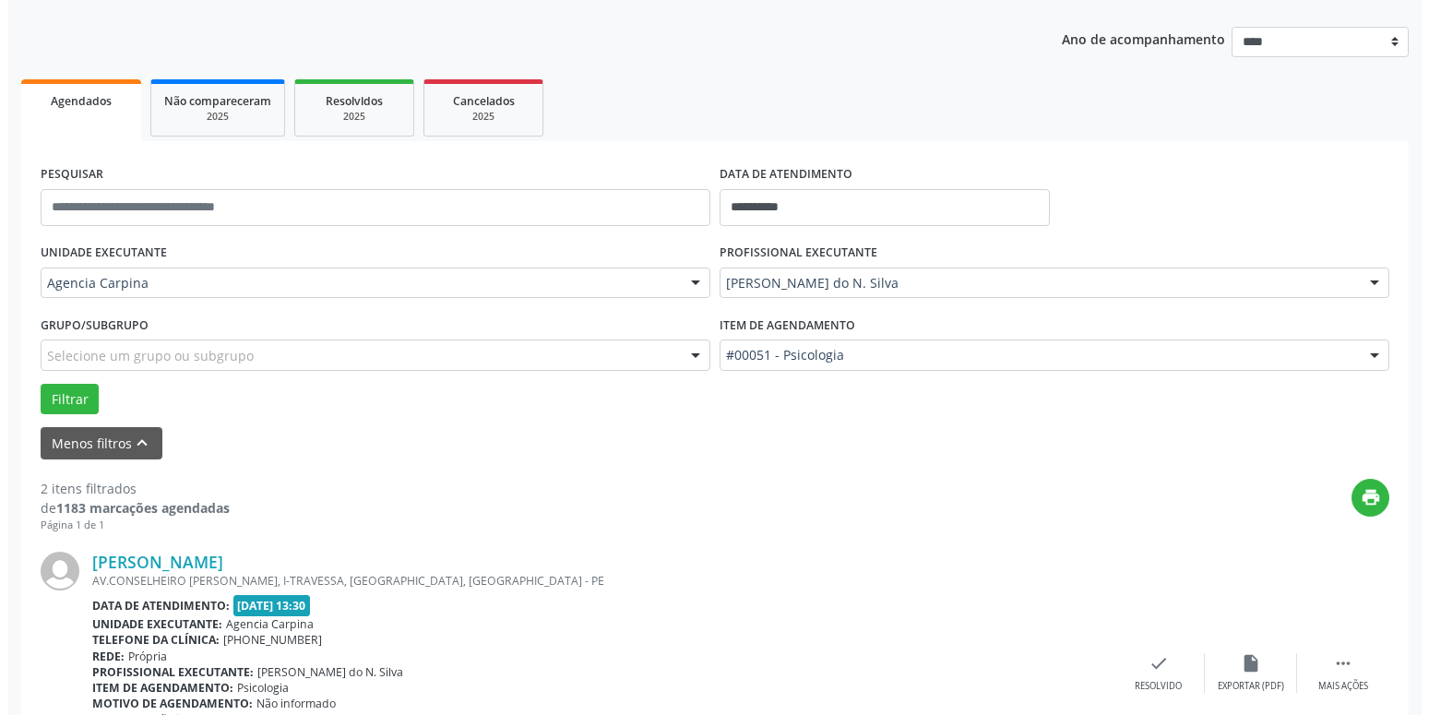
scroll to position [353, 0]
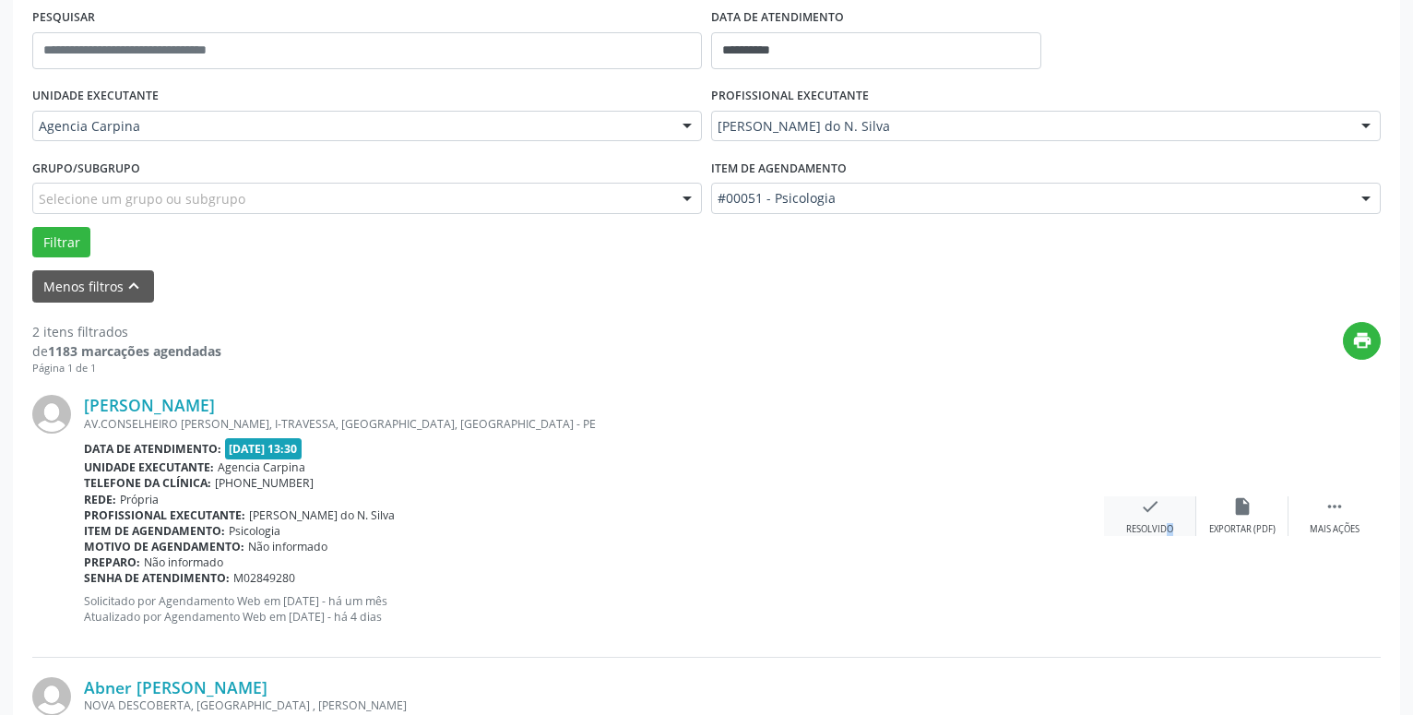
click at [1156, 523] on div "check Resolvido" at bounding box center [1150, 516] width 92 height 40
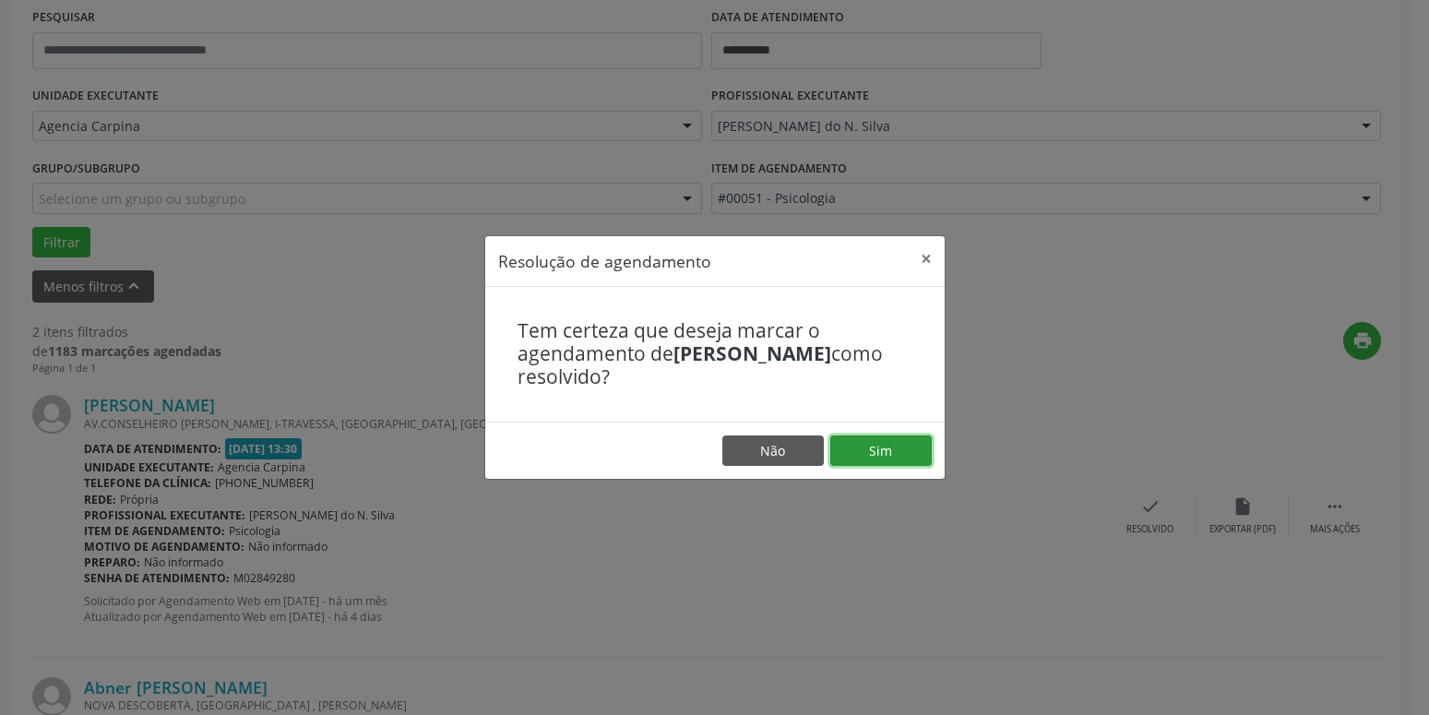
click at [902, 456] on button "Sim" at bounding box center [880, 450] width 101 height 31
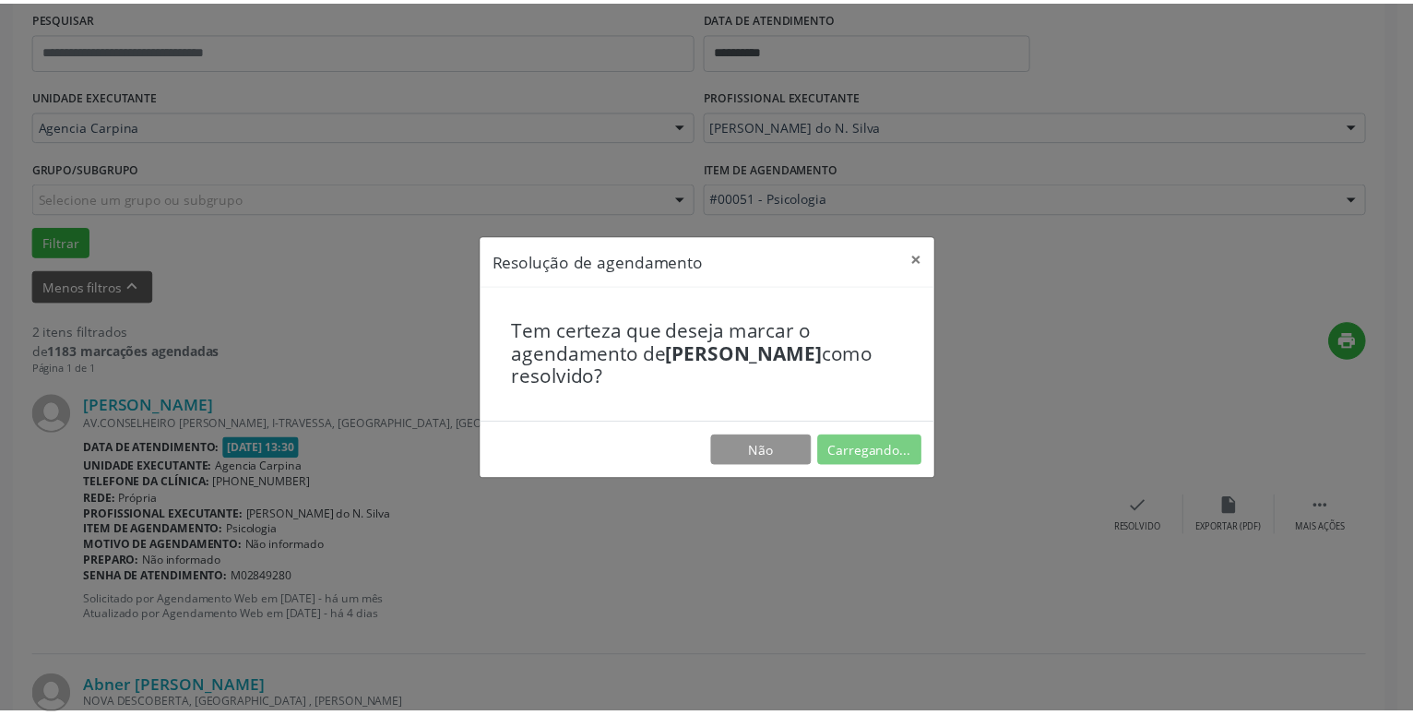
scroll to position [71, 0]
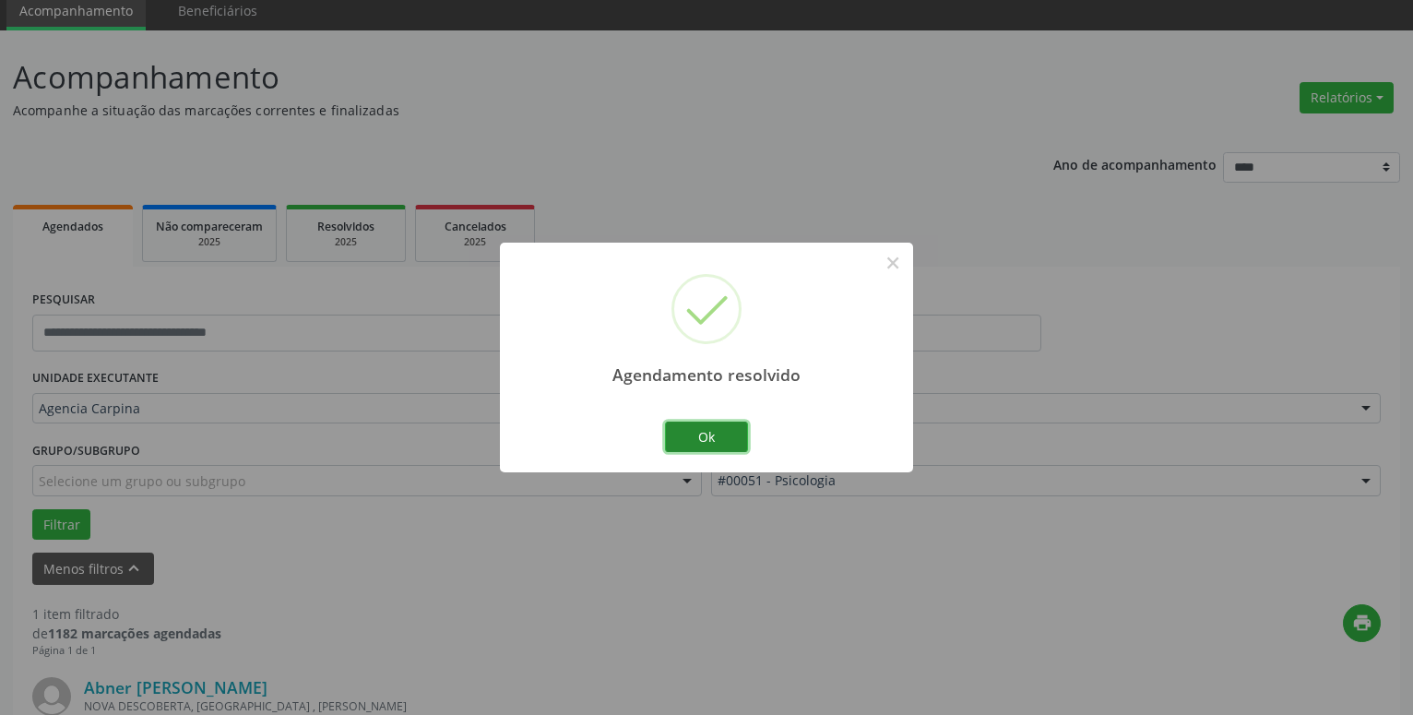
click at [699, 435] on button "Ok" at bounding box center [706, 437] width 83 height 31
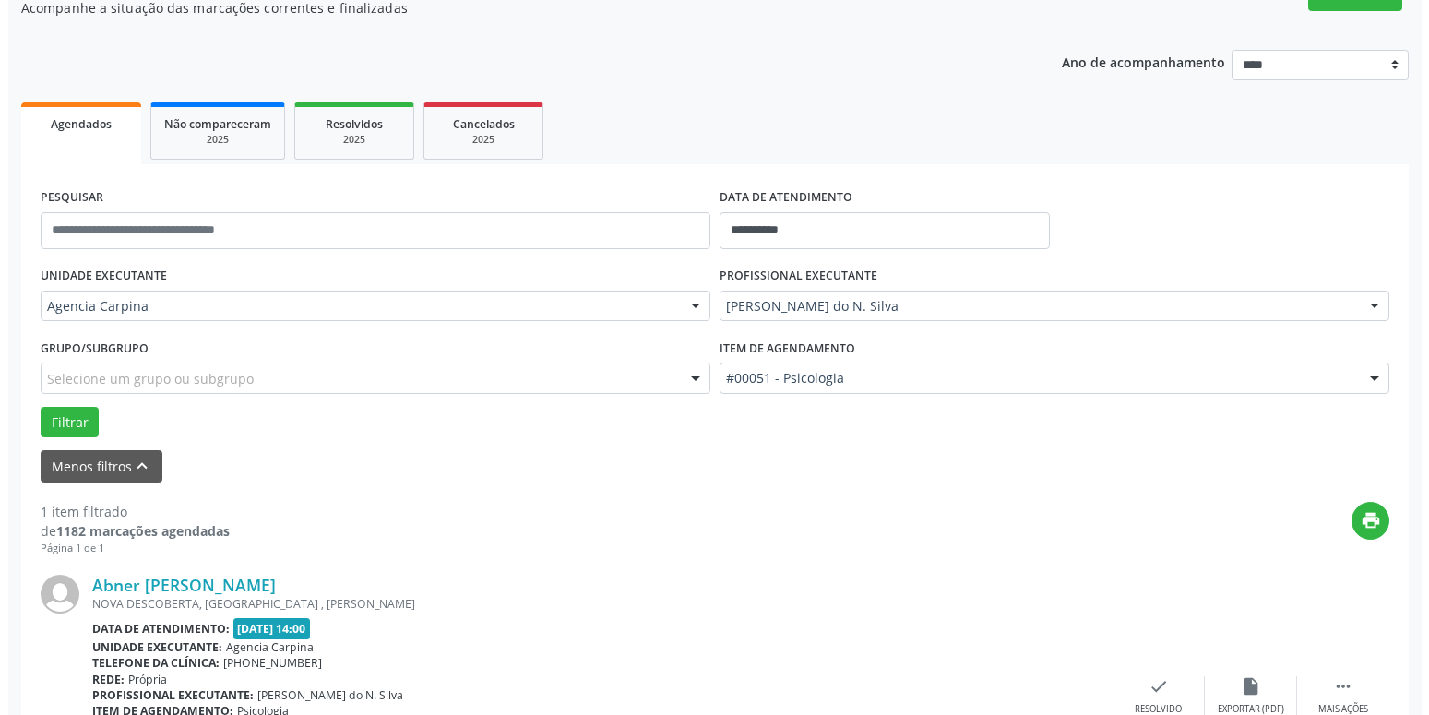
scroll to position [259, 0]
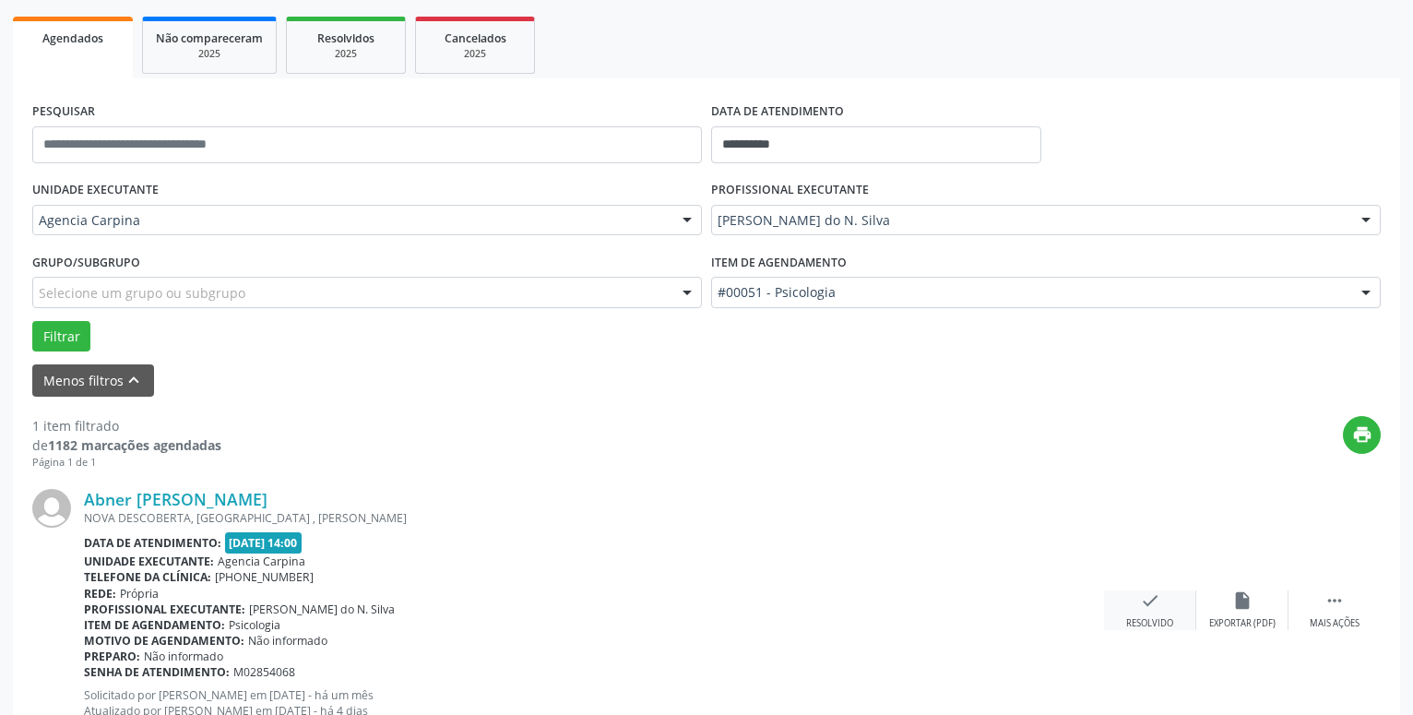
click at [1143, 605] on icon "check" at bounding box center [1150, 600] width 20 height 20
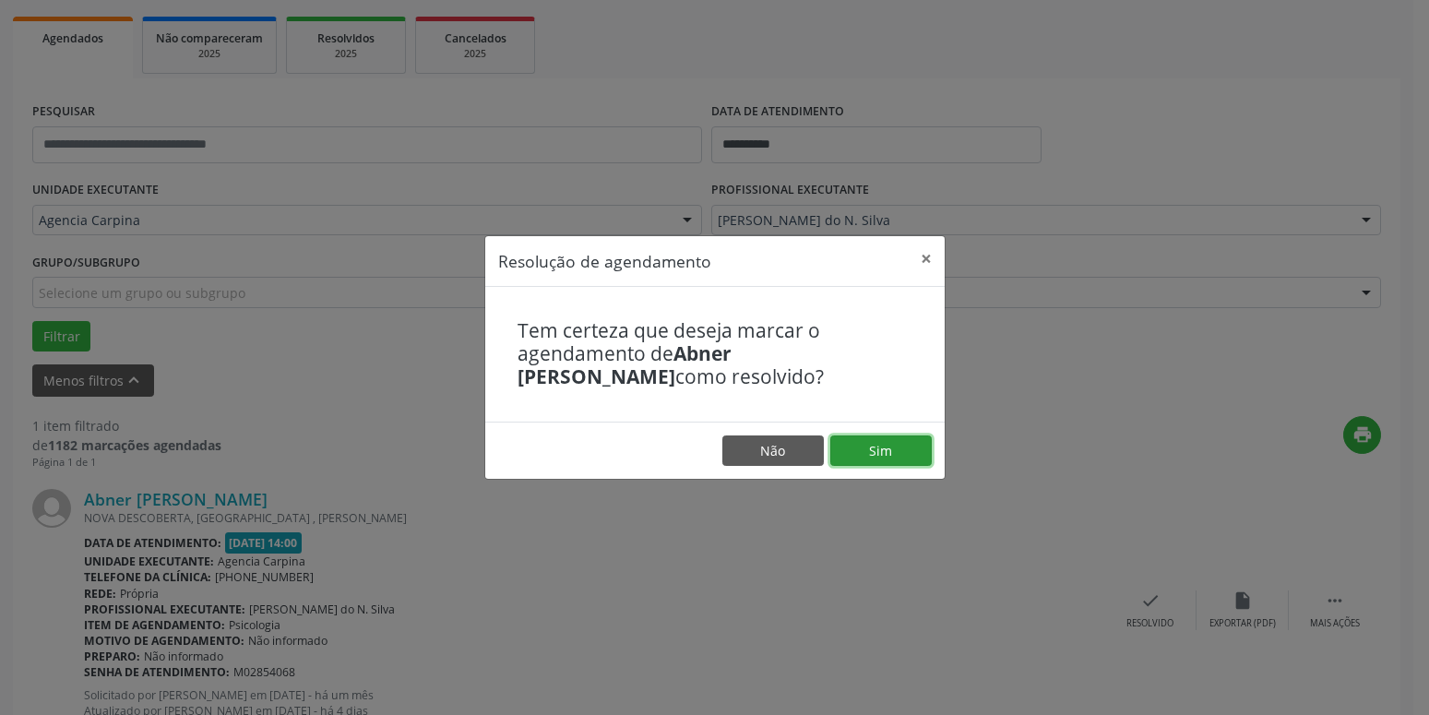
click at [908, 447] on button "Sim" at bounding box center [880, 450] width 101 height 31
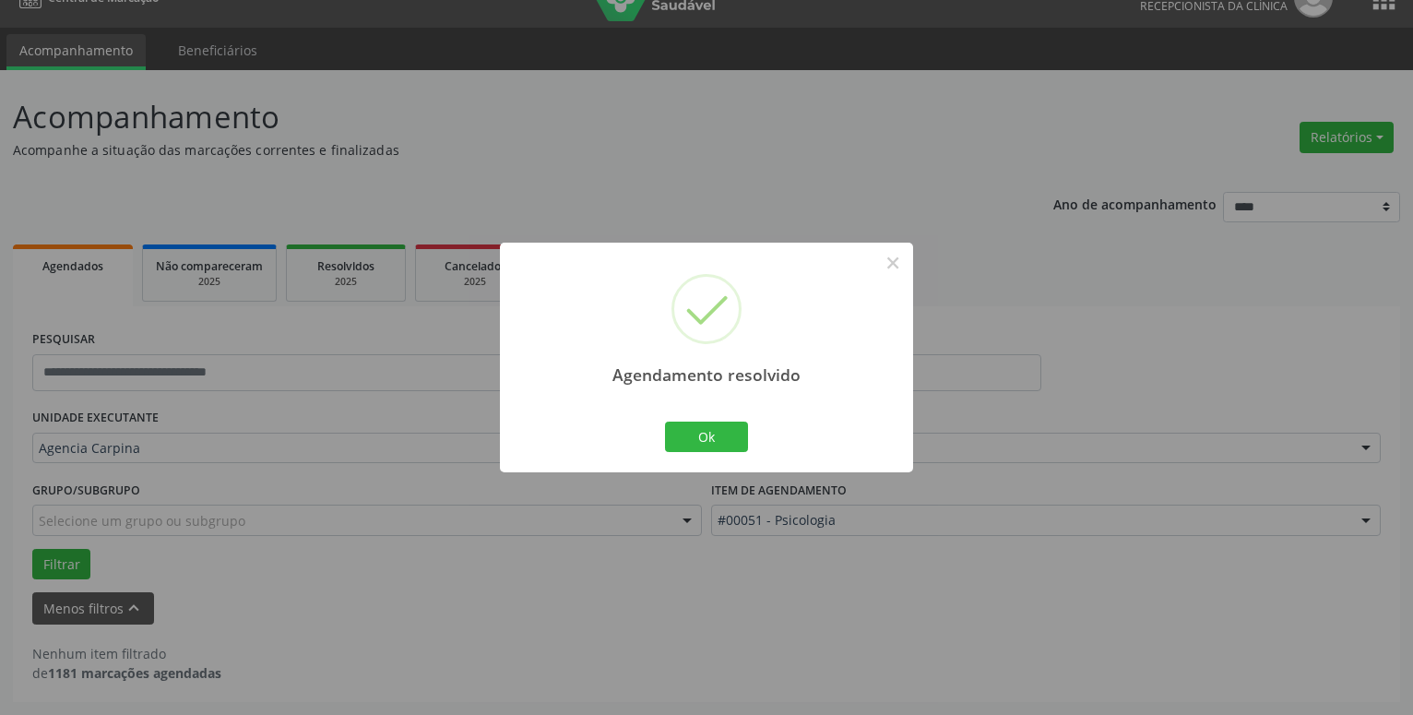
scroll to position [31, 0]
click at [717, 433] on button "Ok" at bounding box center [706, 437] width 83 height 31
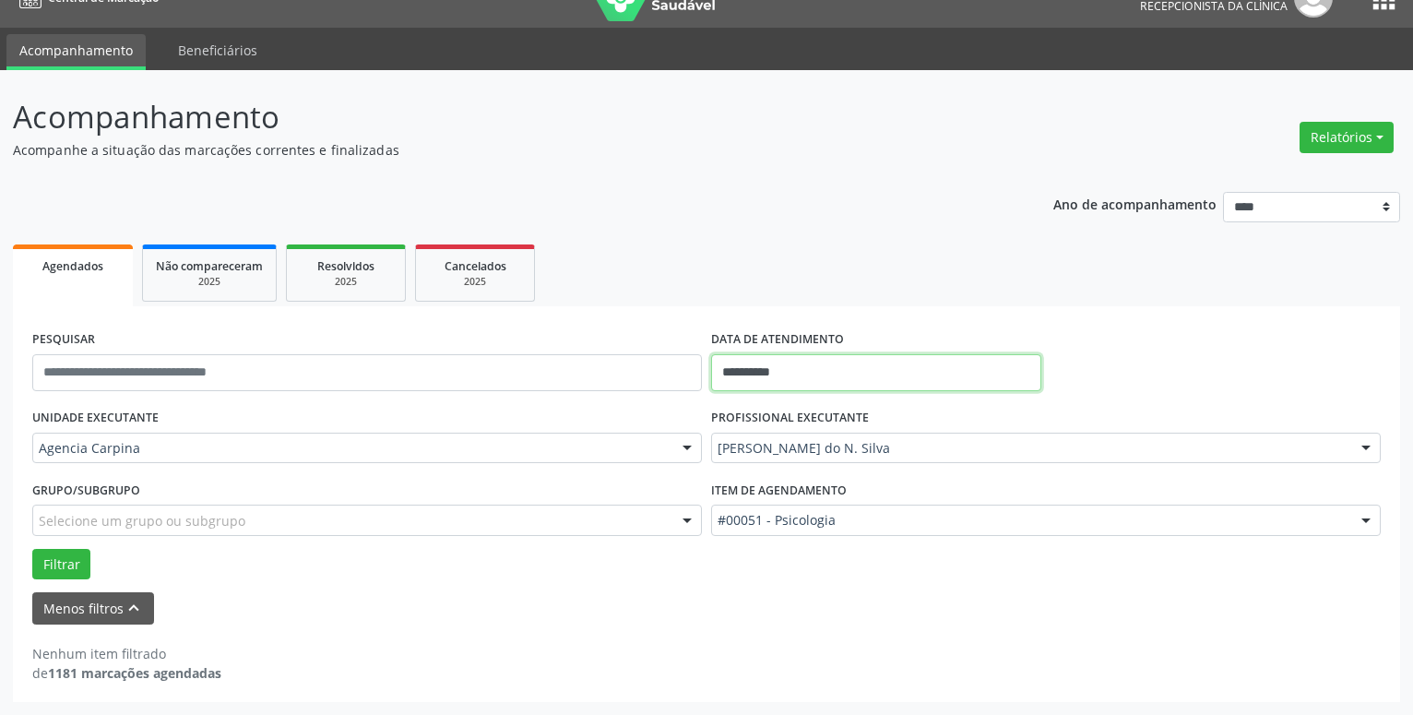
click at [885, 364] on input "**********" at bounding box center [876, 372] width 330 height 37
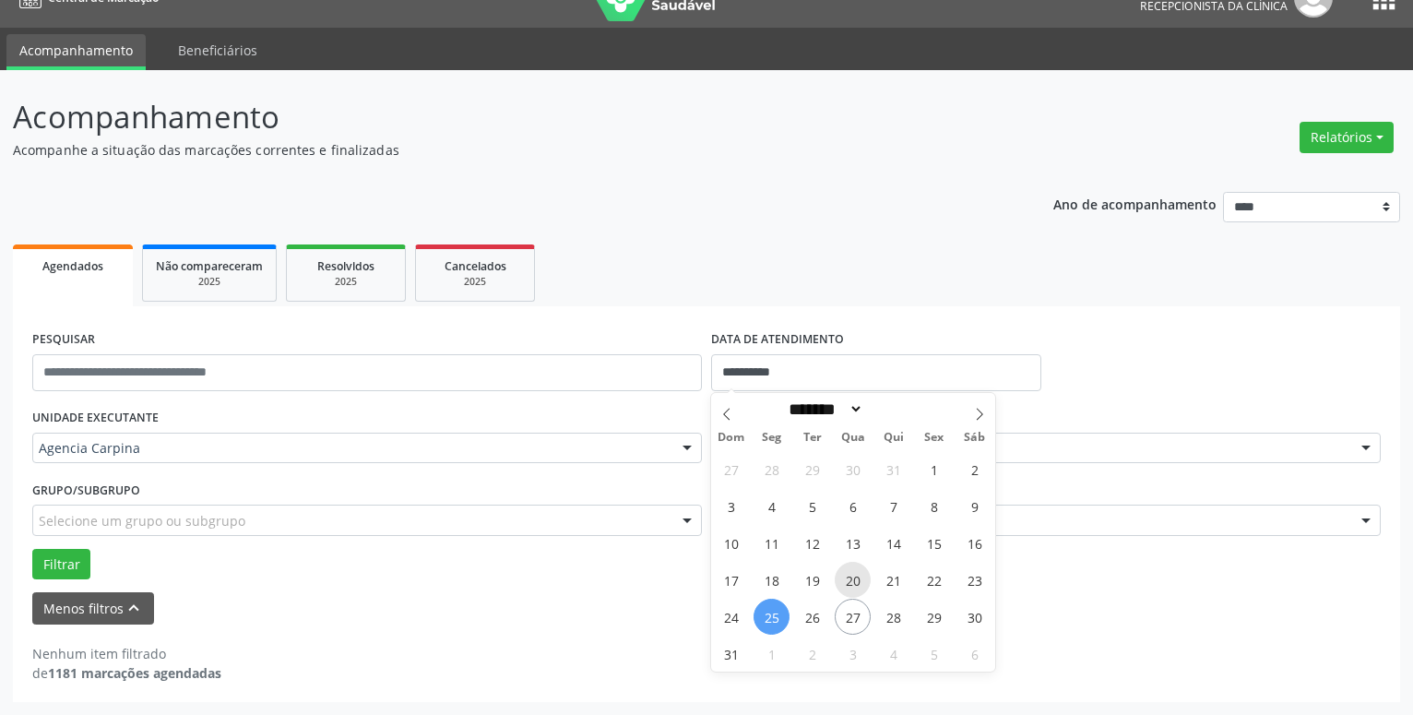
click at [849, 578] on span "20" at bounding box center [853, 580] width 36 height 36
type input "**********"
click at [849, 578] on span "20" at bounding box center [853, 580] width 36 height 36
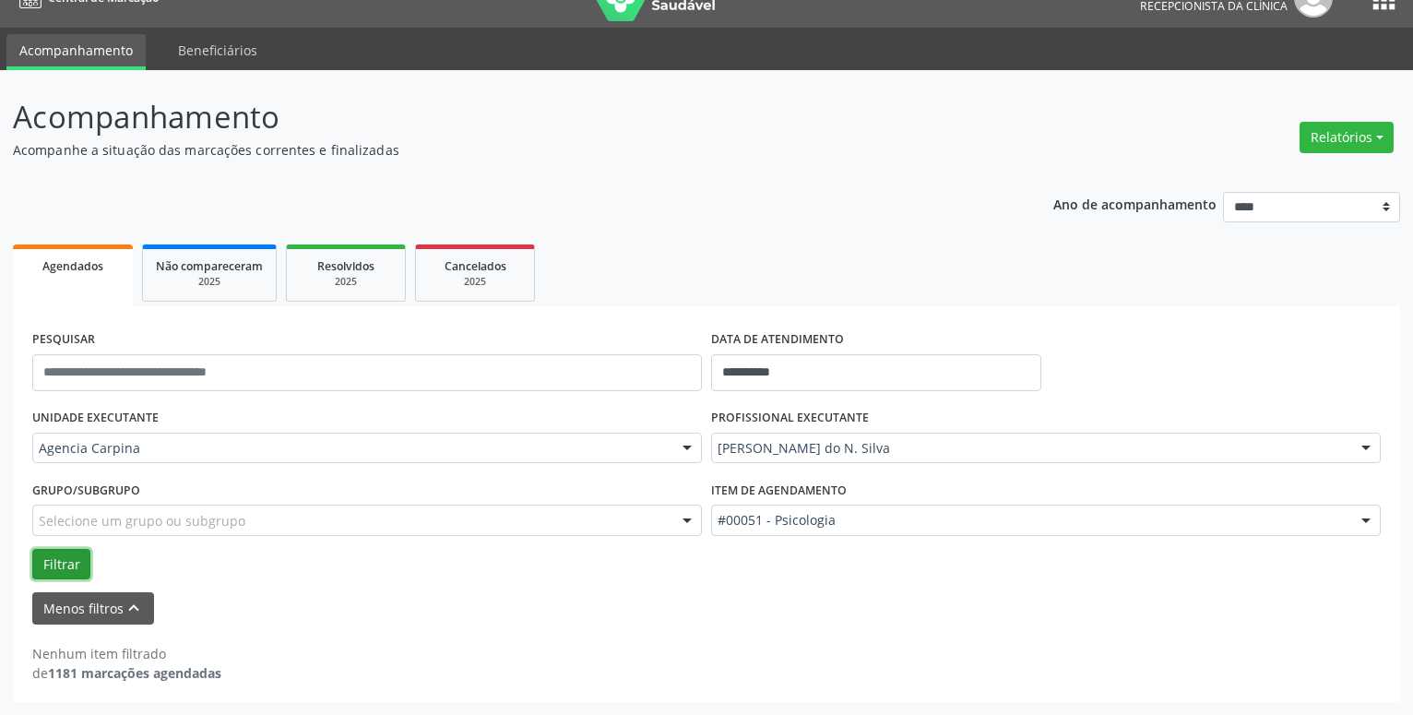
click at [71, 561] on button "Filtrar" at bounding box center [61, 564] width 58 height 31
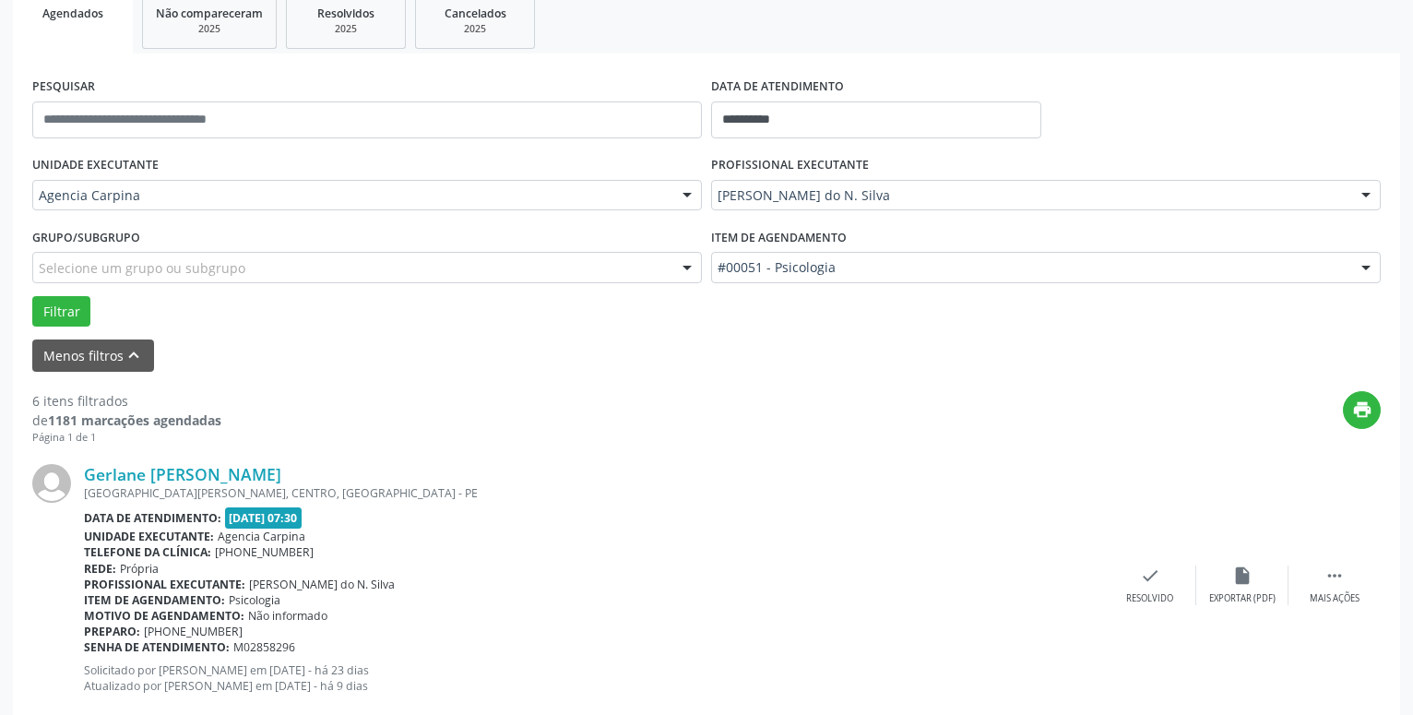
scroll to position [314, 0]
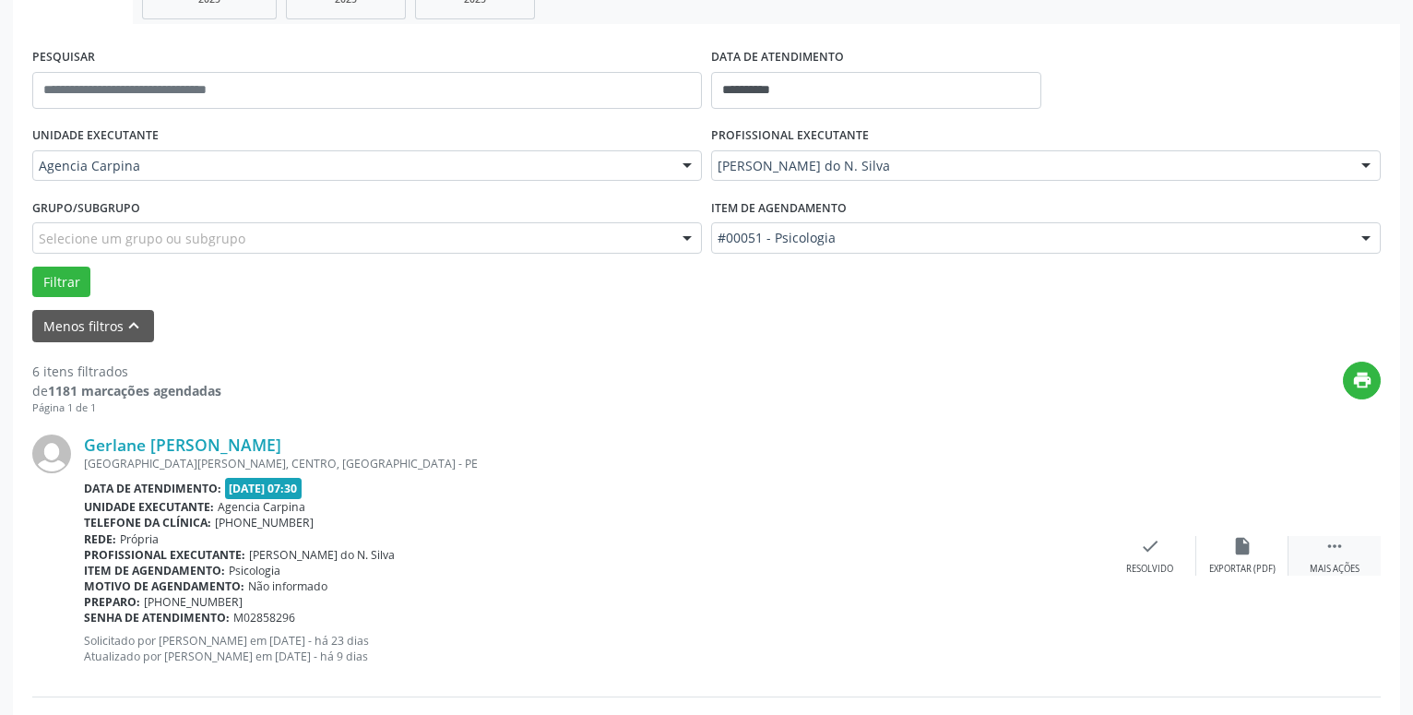
click at [1334, 546] on icon "" at bounding box center [1335, 546] width 20 height 20
click at [1235, 555] on icon "alarm_off" at bounding box center [1243, 546] width 20 height 20
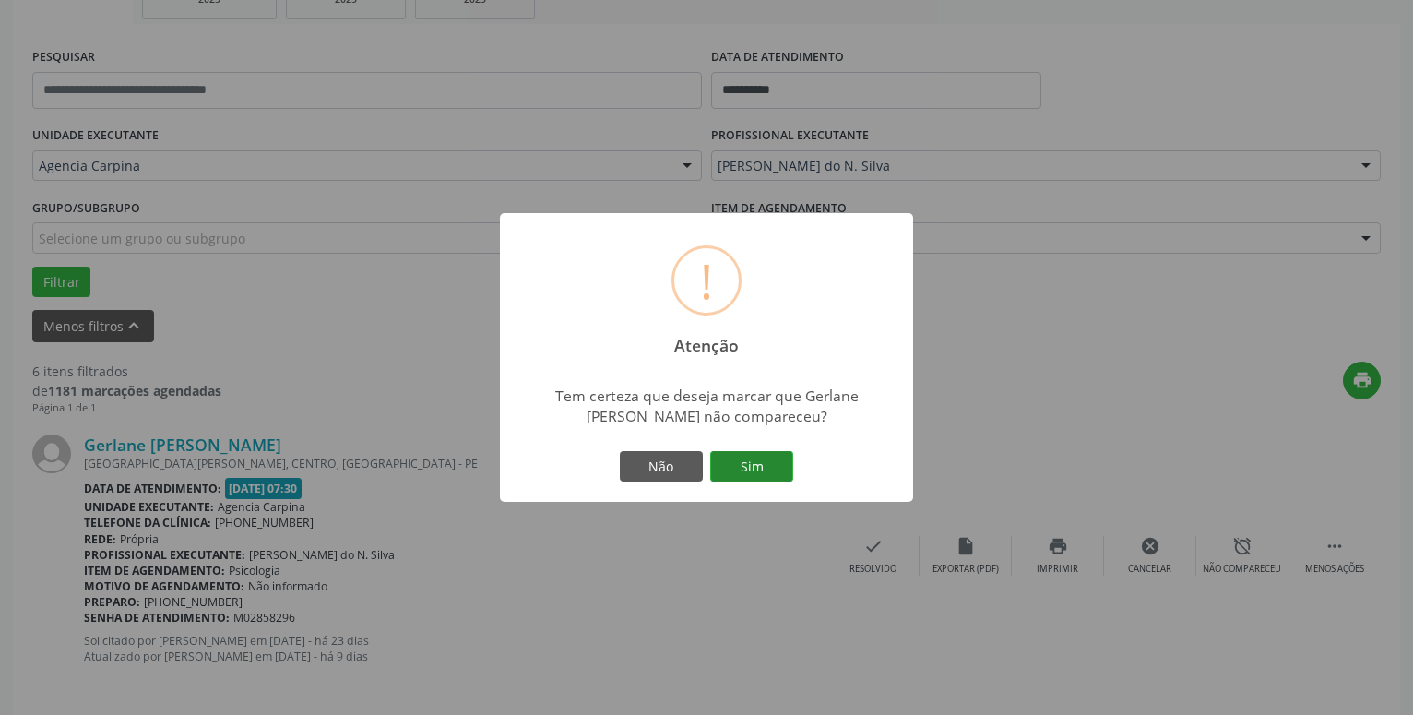
click at [774, 474] on button "Sim" at bounding box center [751, 466] width 83 height 31
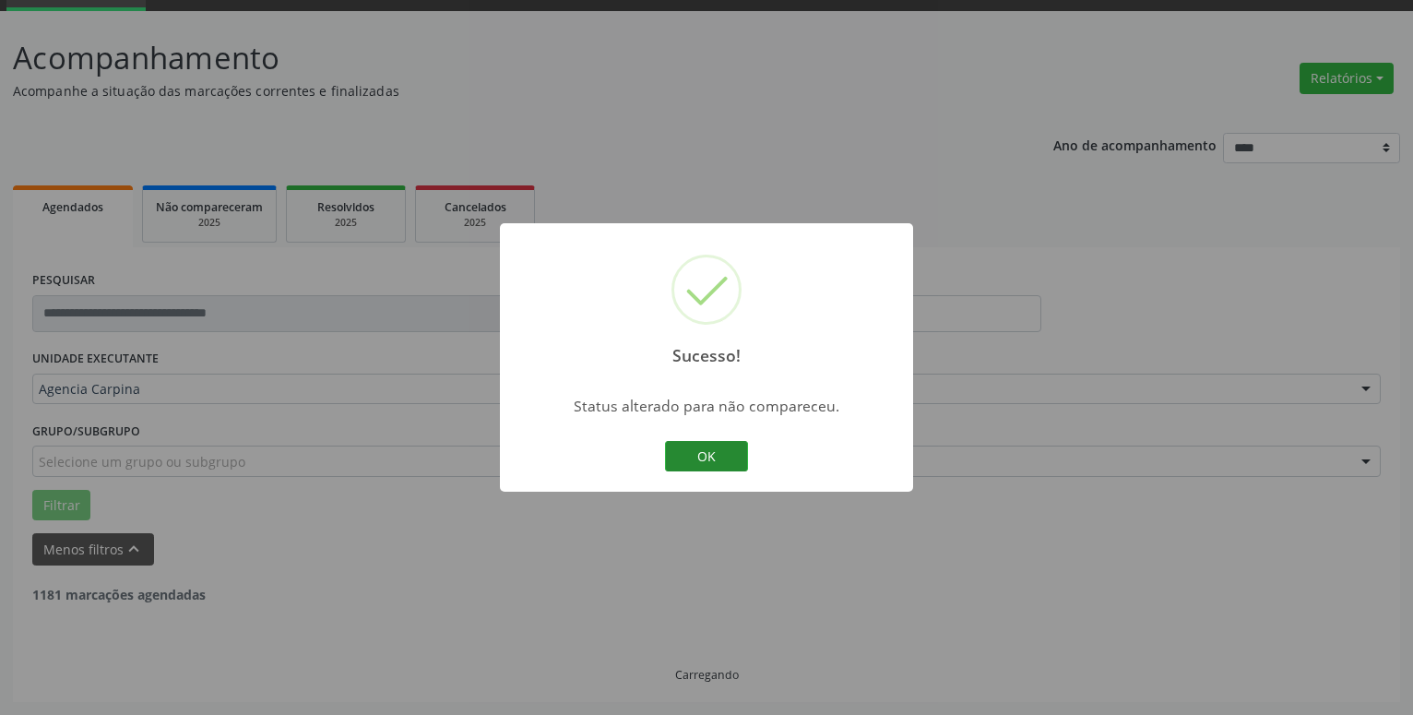
scroll to position [90, 0]
click at [719, 456] on button "OK" at bounding box center [706, 456] width 83 height 31
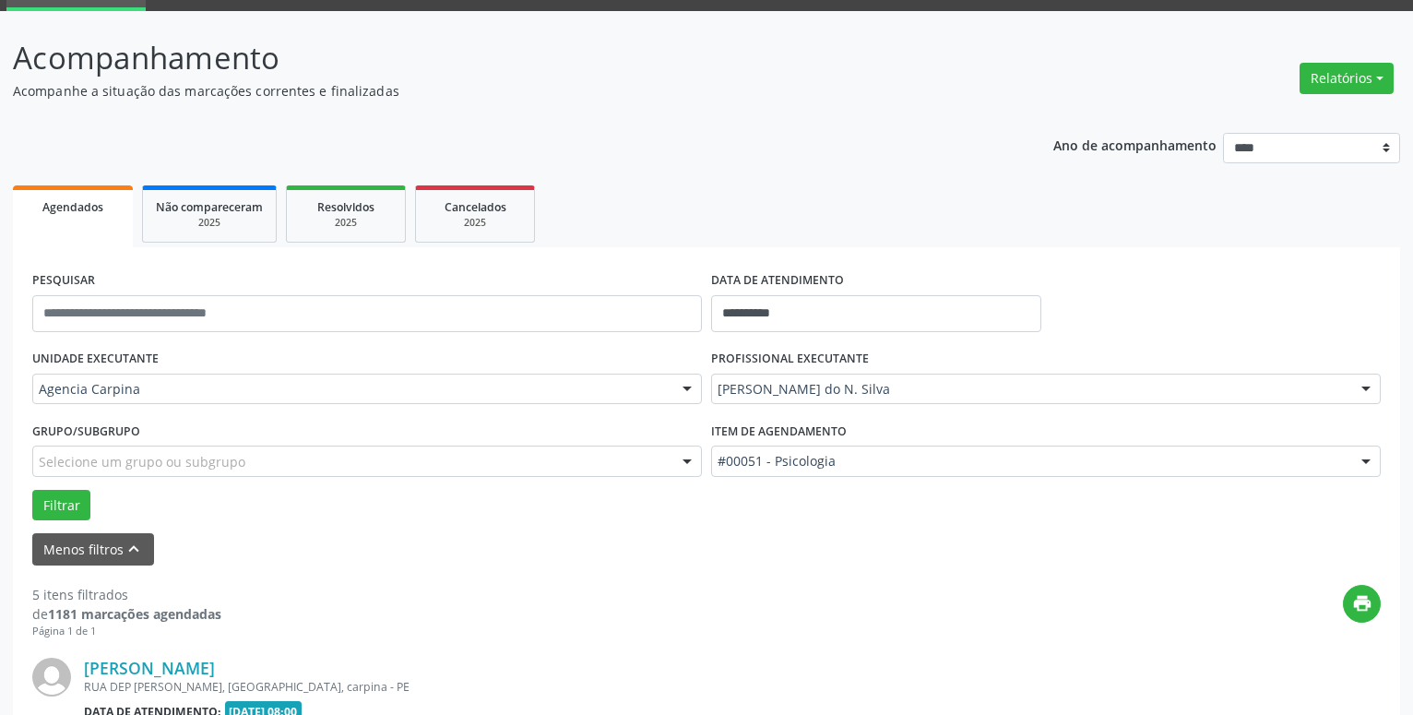
scroll to position [279, 0]
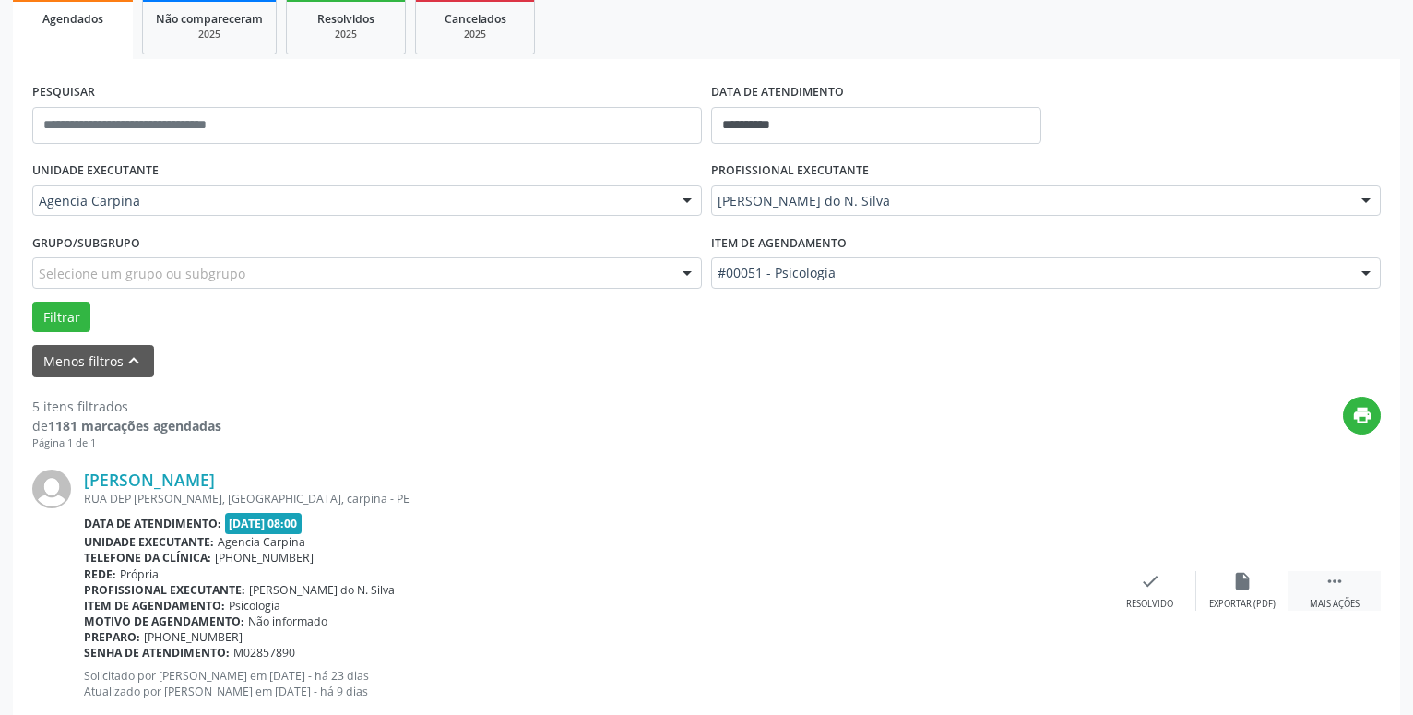
click at [1333, 579] on icon "" at bounding box center [1335, 581] width 20 height 20
click at [1239, 582] on icon "alarm_off" at bounding box center [1243, 581] width 20 height 20
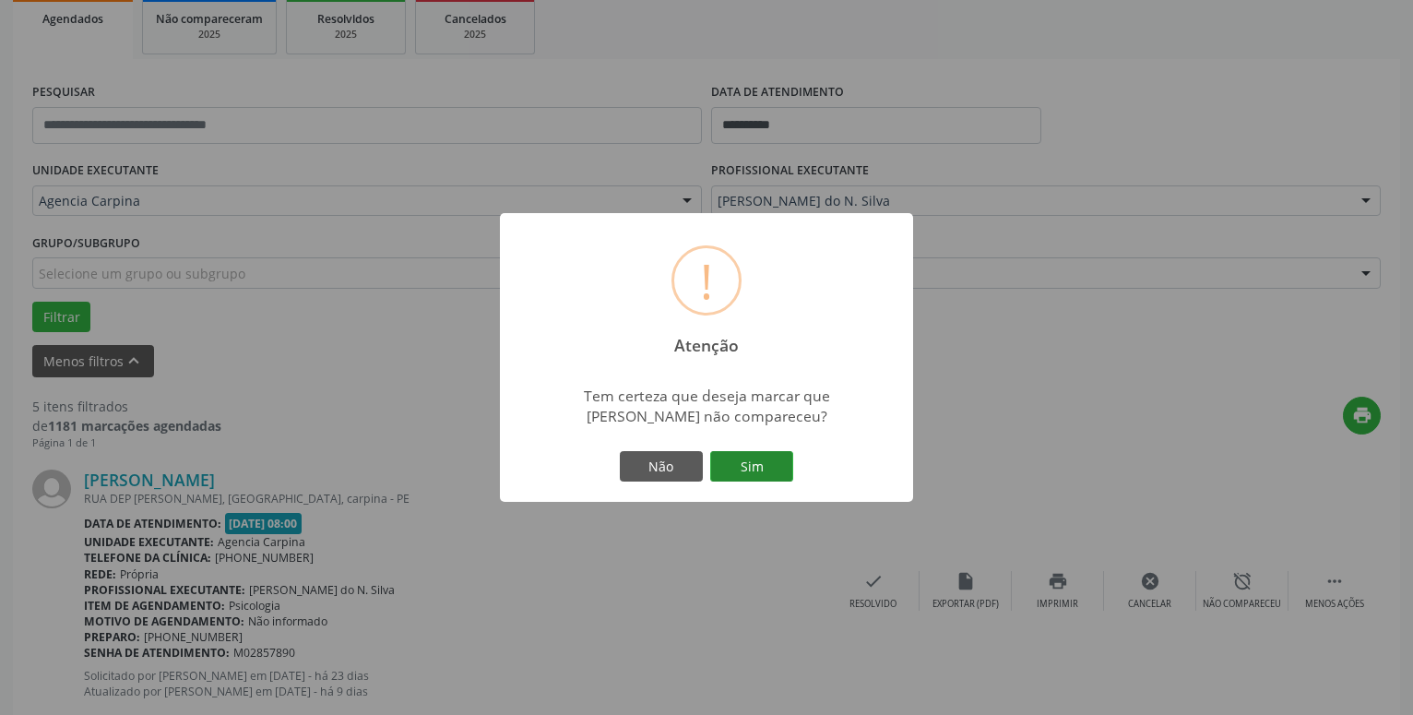
click at [721, 461] on button "Sim" at bounding box center [751, 466] width 83 height 31
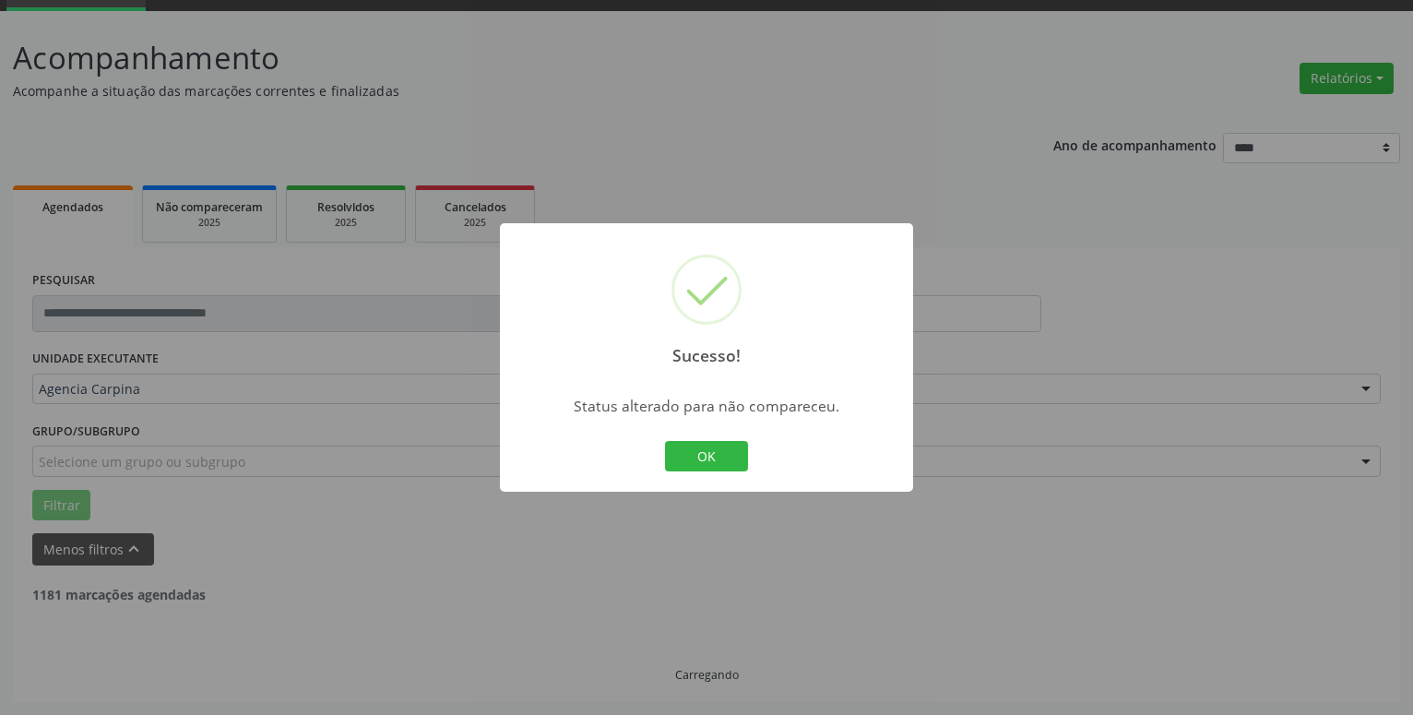
scroll to position [90, 0]
click at [729, 463] on button "OK" at bounding box center [706, 456] width 83 height 31
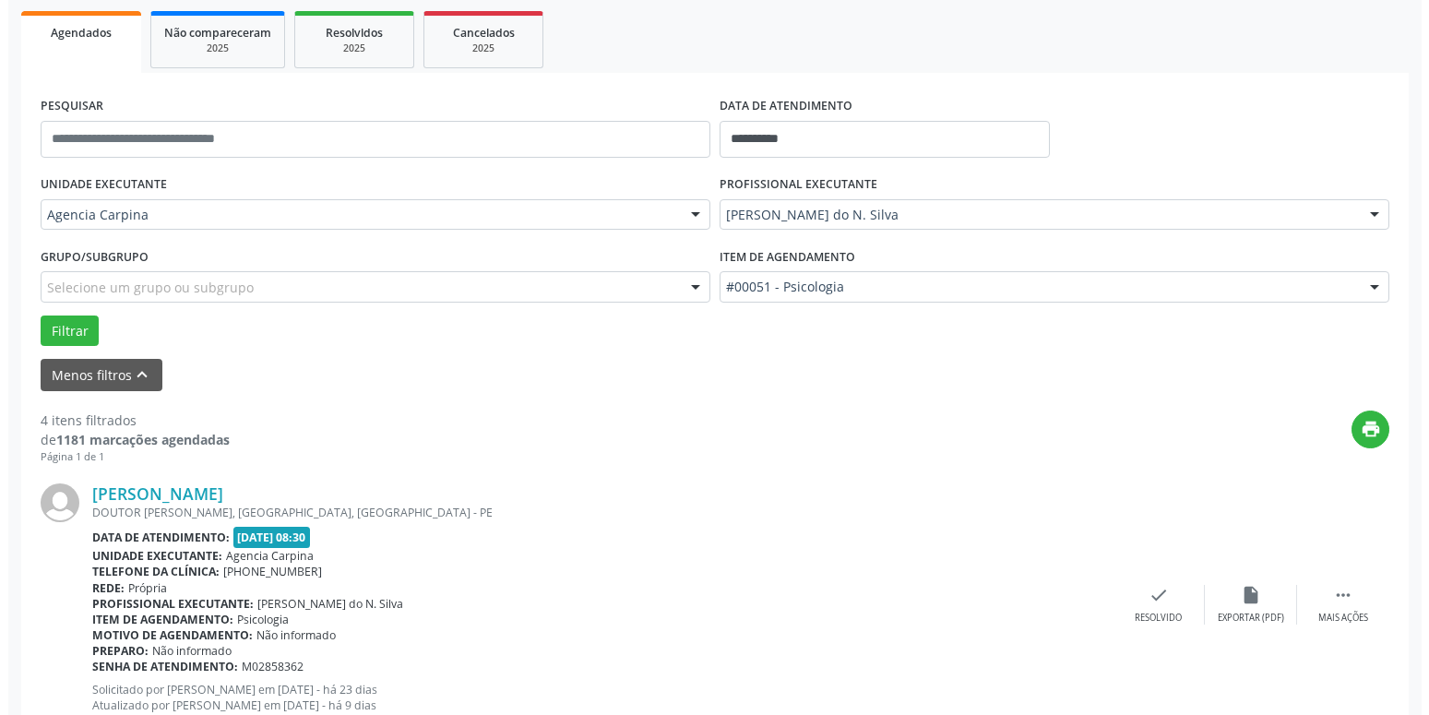
scroll to position [373, 0]
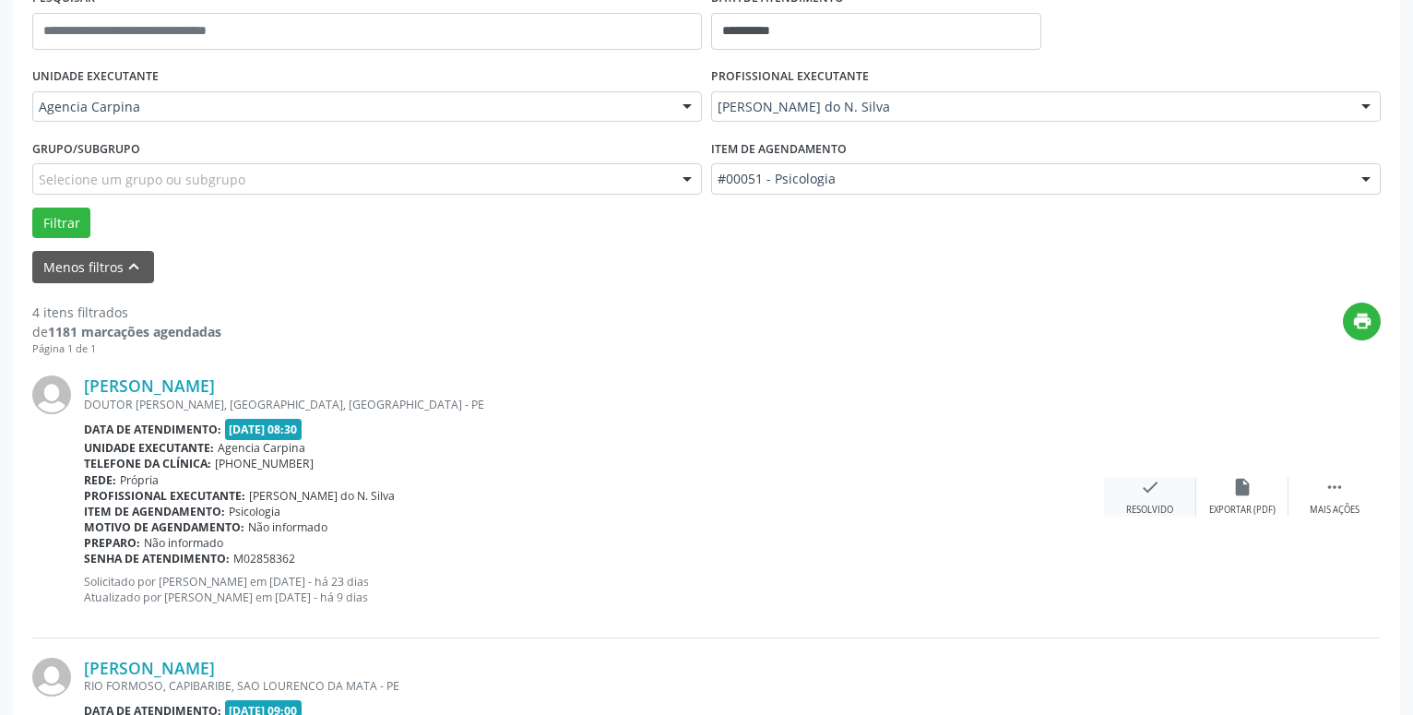
click at [1144, 497] on icon "check" at bounding box center [1150, 487] width 20 height 20
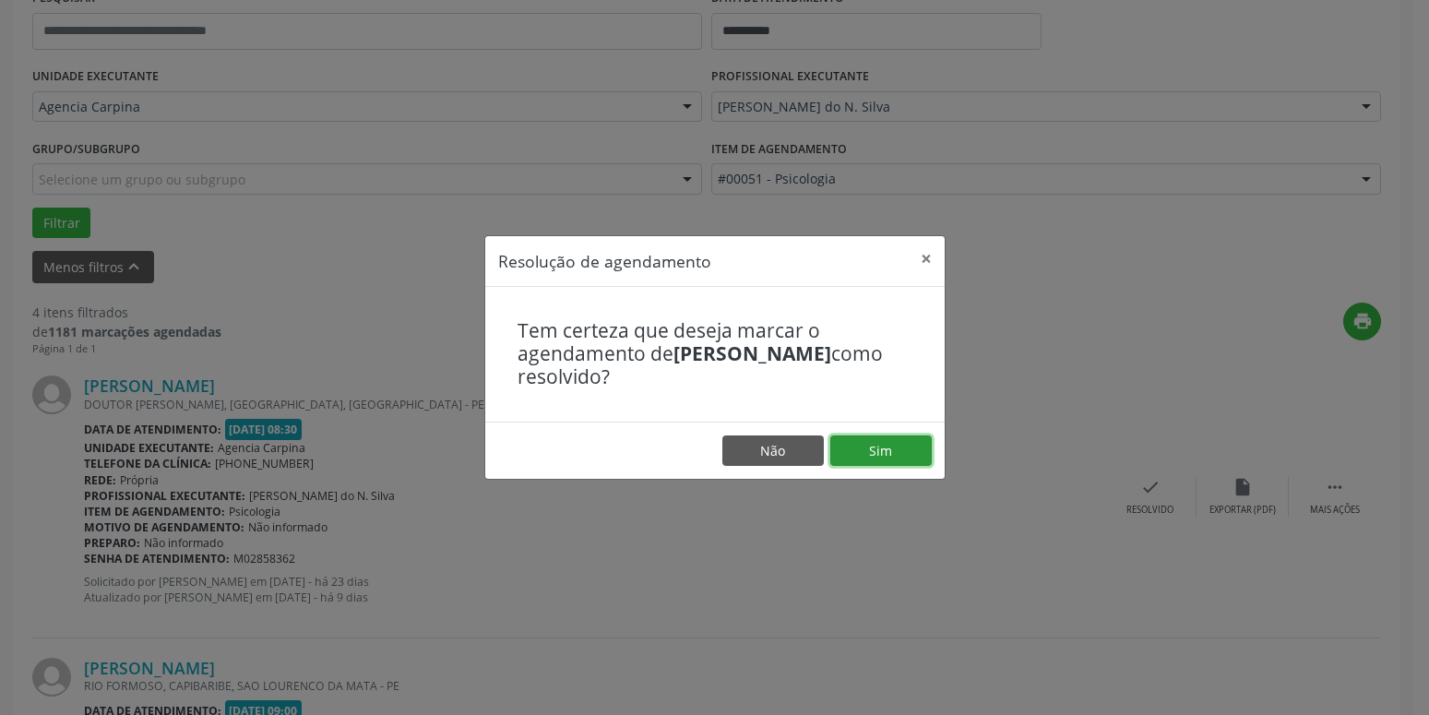
click at [920, 449] on button "Sim" at bounding box center [880, 450] width 101 height 31
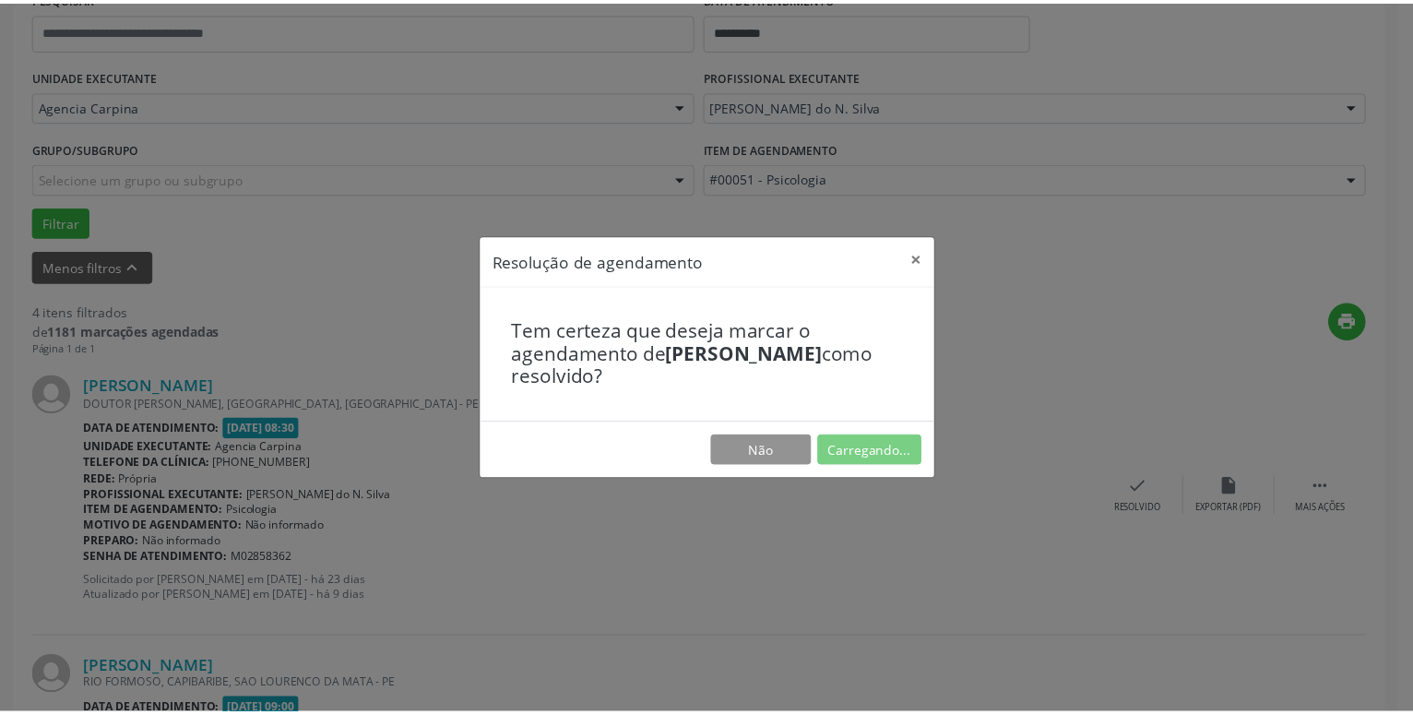
scroll to position [71, 0]
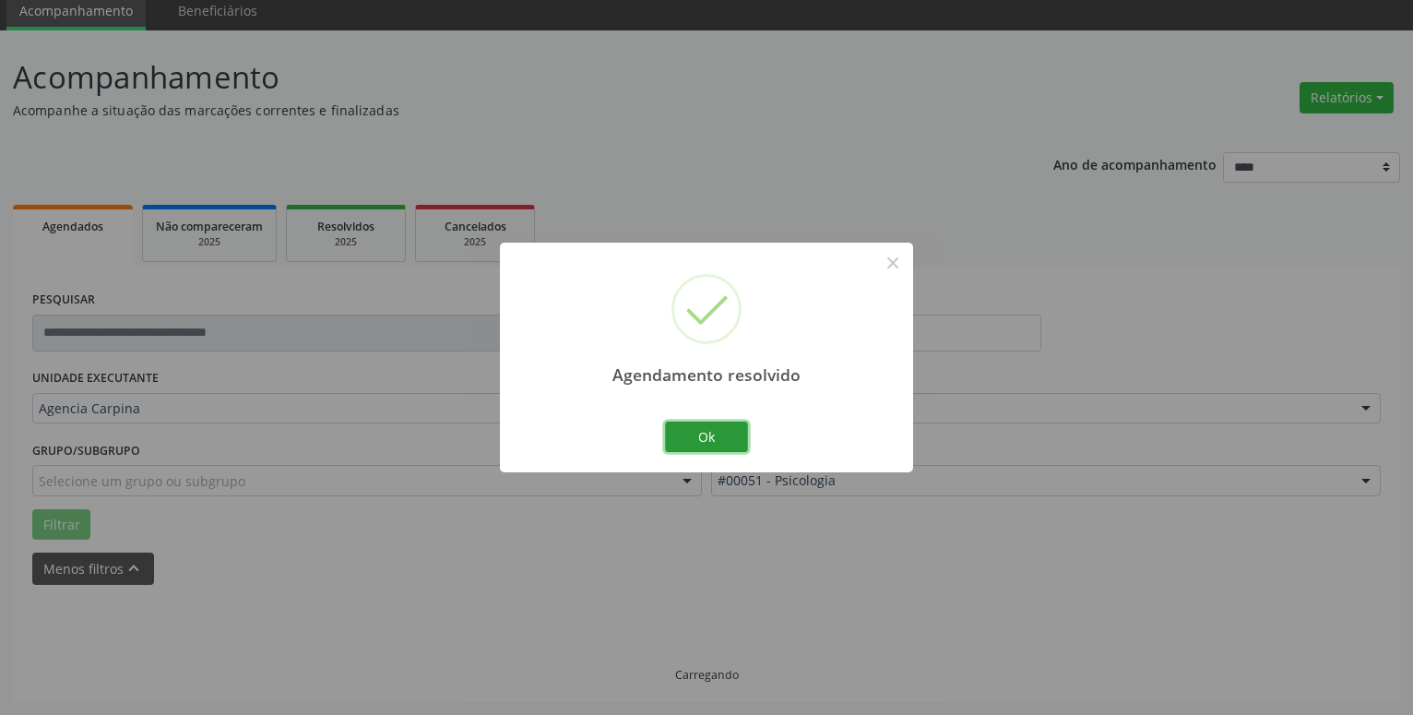
click at [722, 435] on button "Ok" at bounding box center [706, 437] width 83 height 31
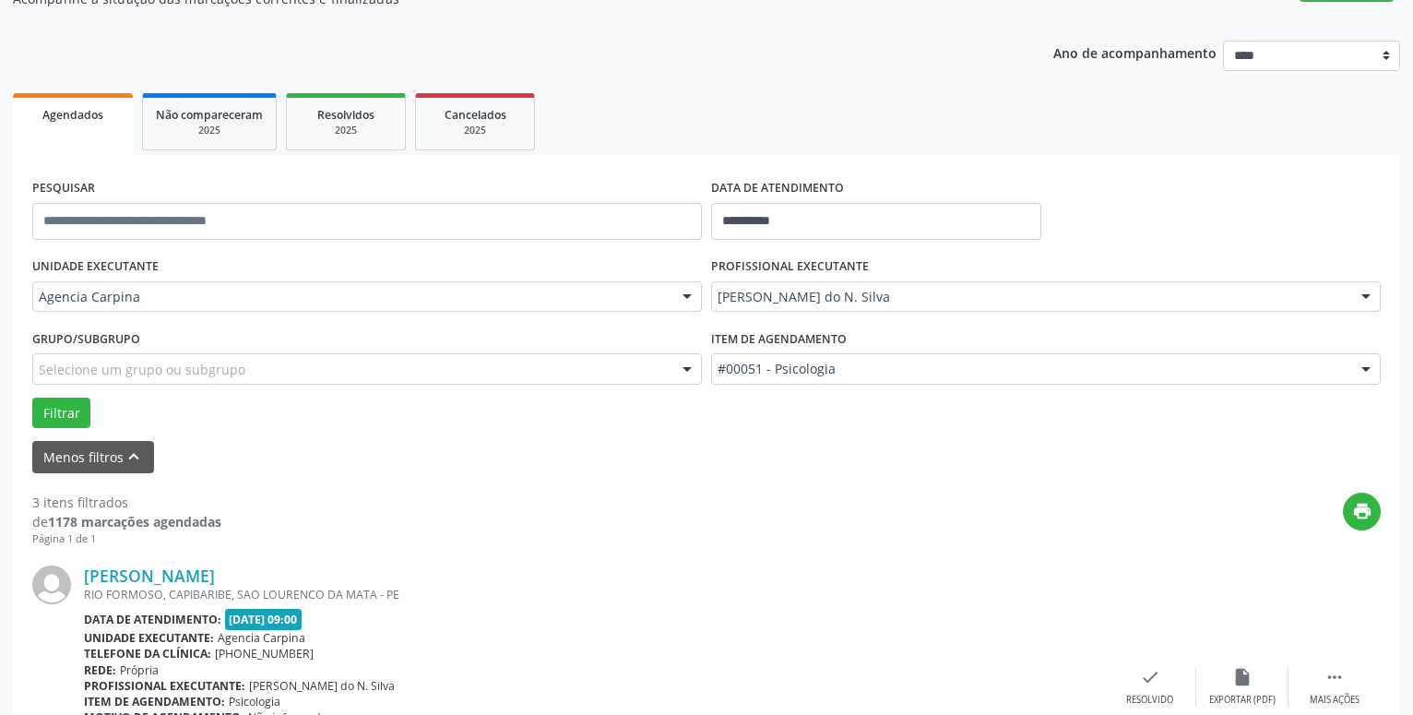
scroll to position [353, 0]
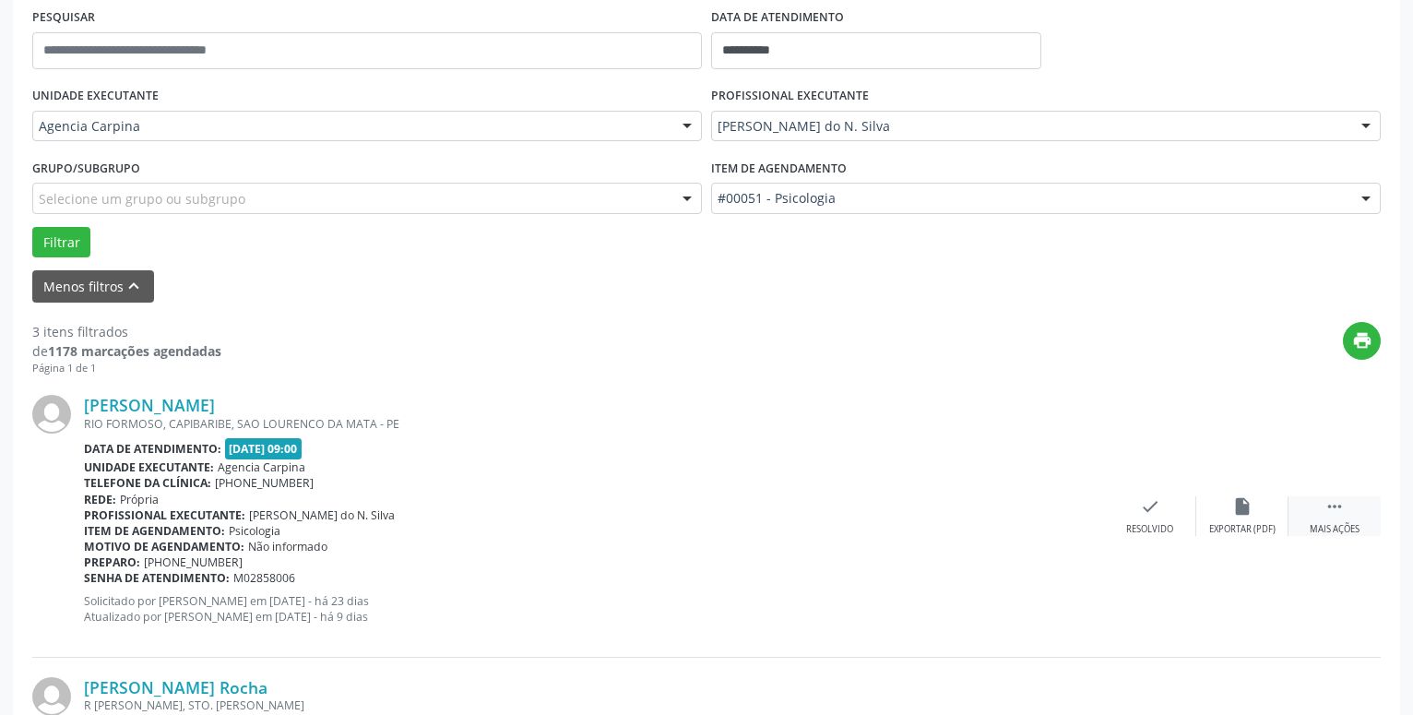
click at [1329, 515] on icon "" at bounding box center [1335, 506] width 20 height 20
click at [1246, 523] on div "alarm_off Não compareceu" at bounding box center [1243, 516] width 92 height 40
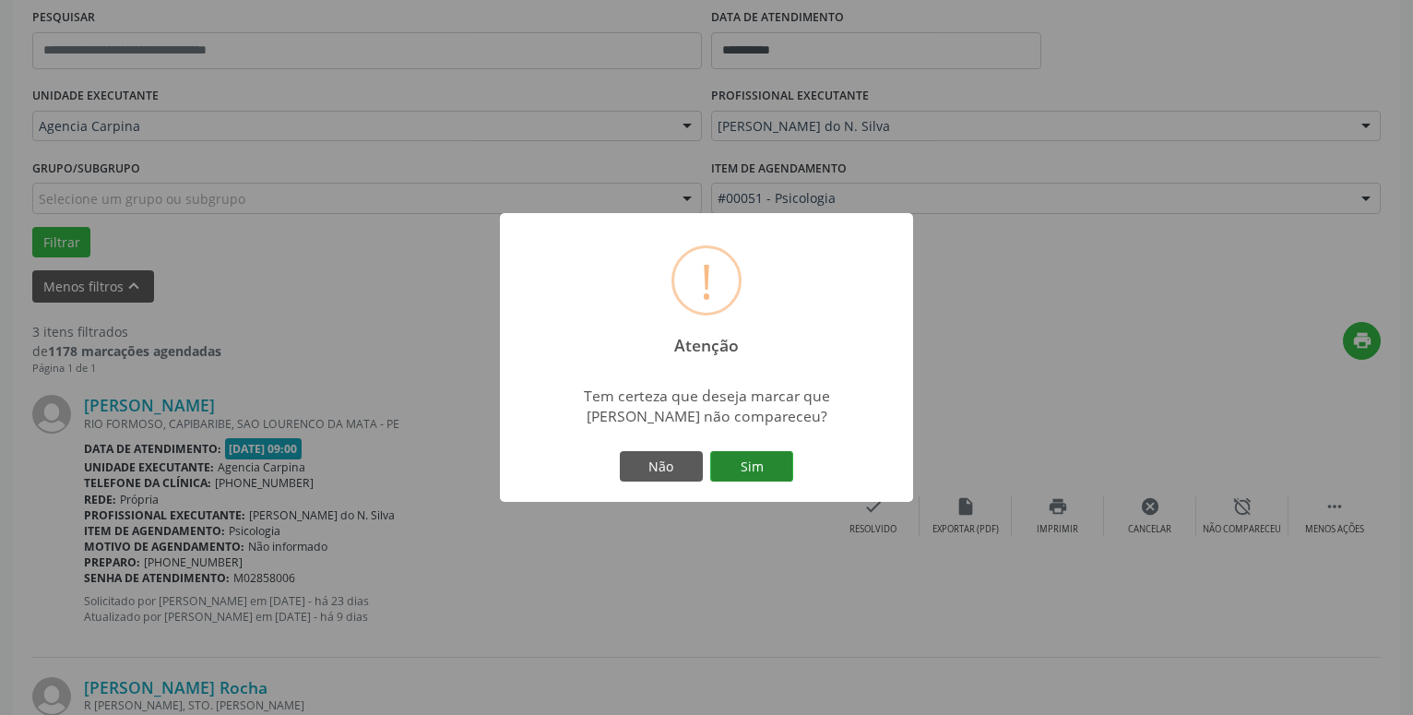
click at [735, 473] on button "Sim" at bounding box center [751, 466] width 83 height 31
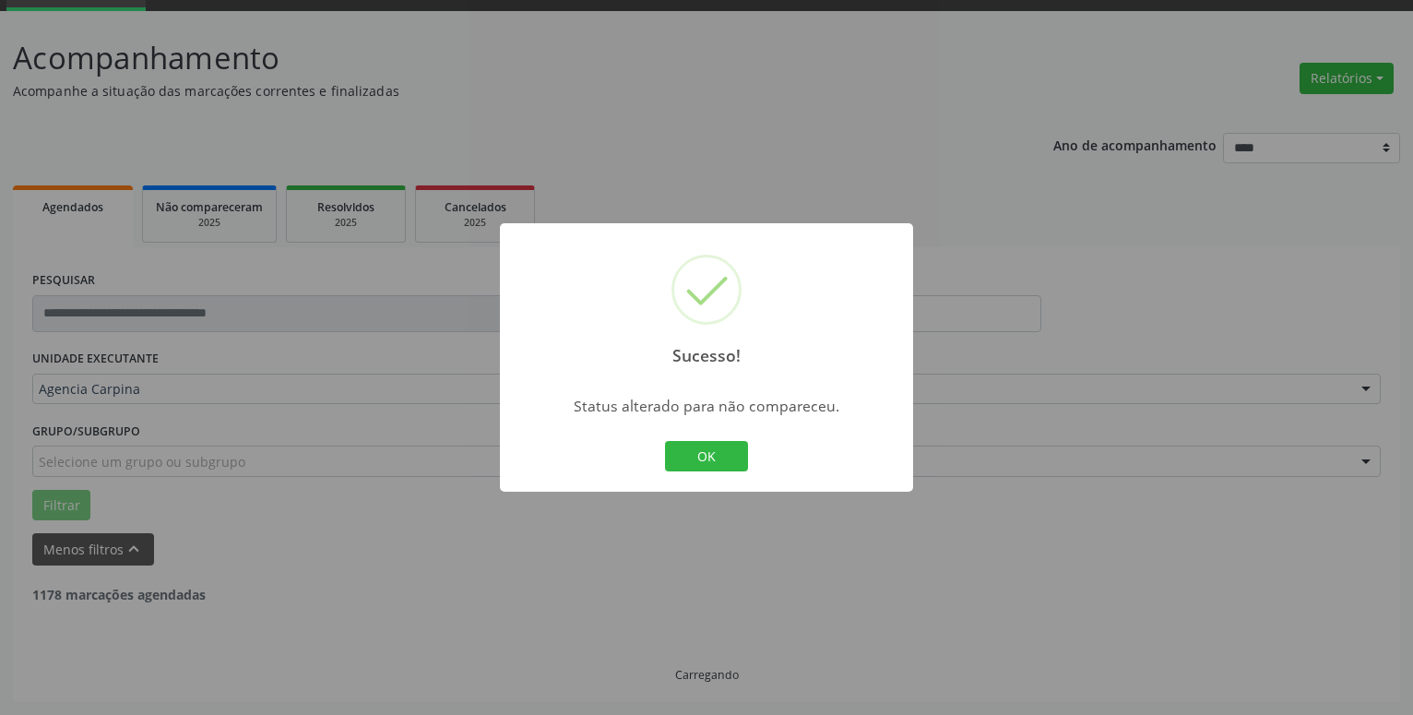
scroll to position [90, 0]
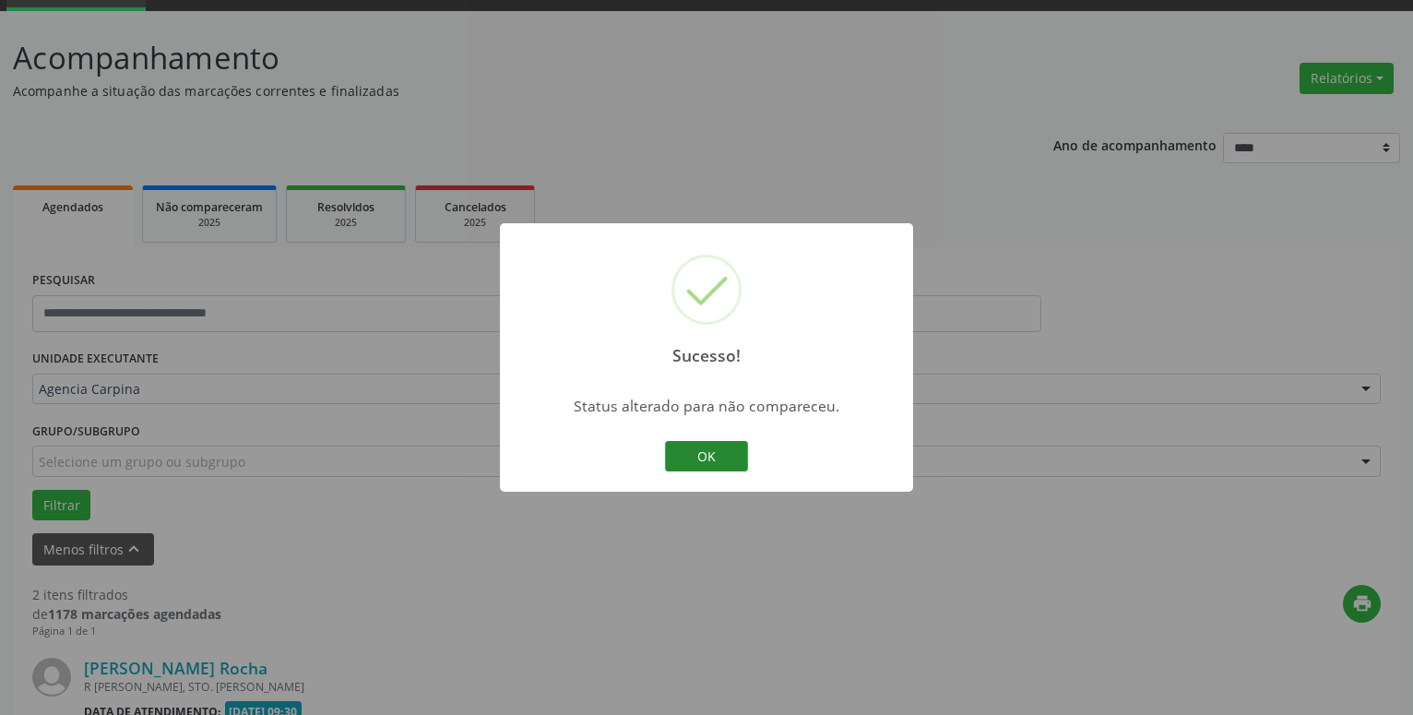
click at [686, 449] on button "OK" at bounding box center [706, 456] width 83 height 31
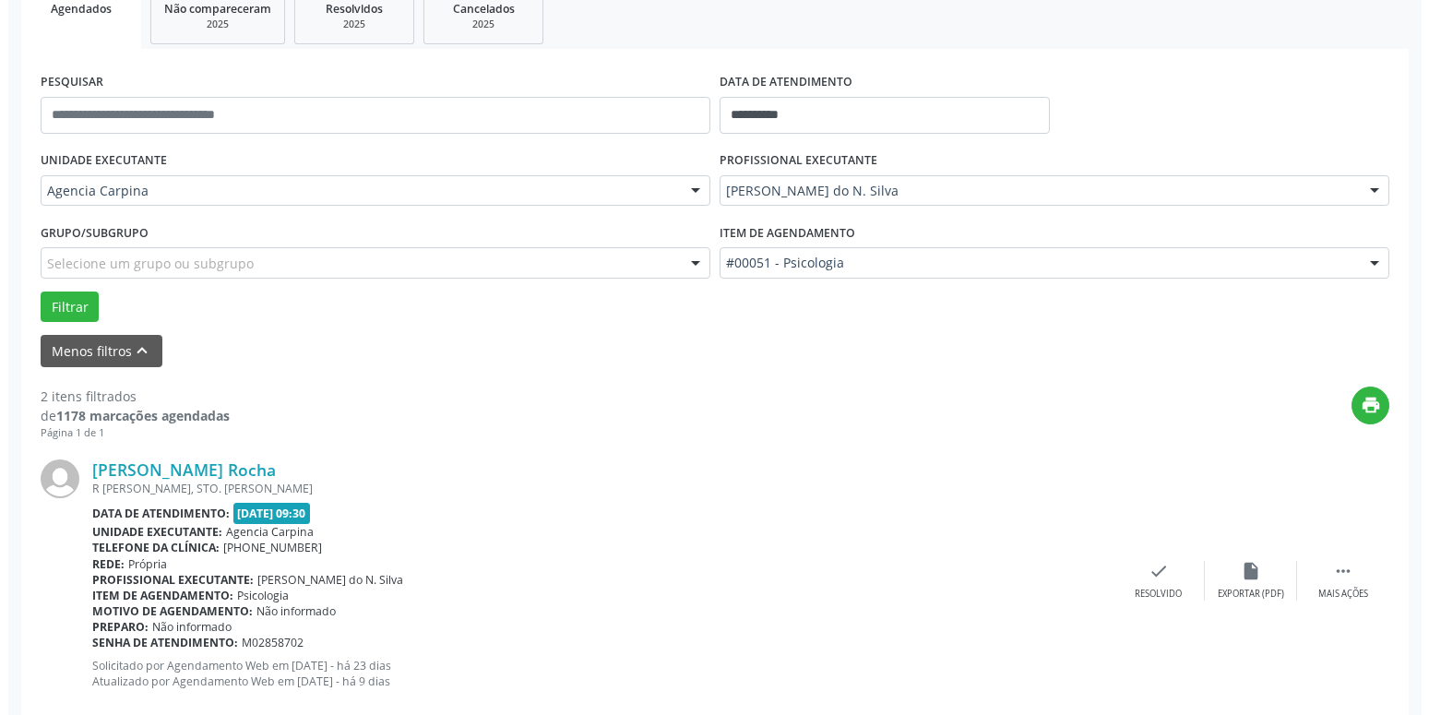
scroll to position [467, 0]
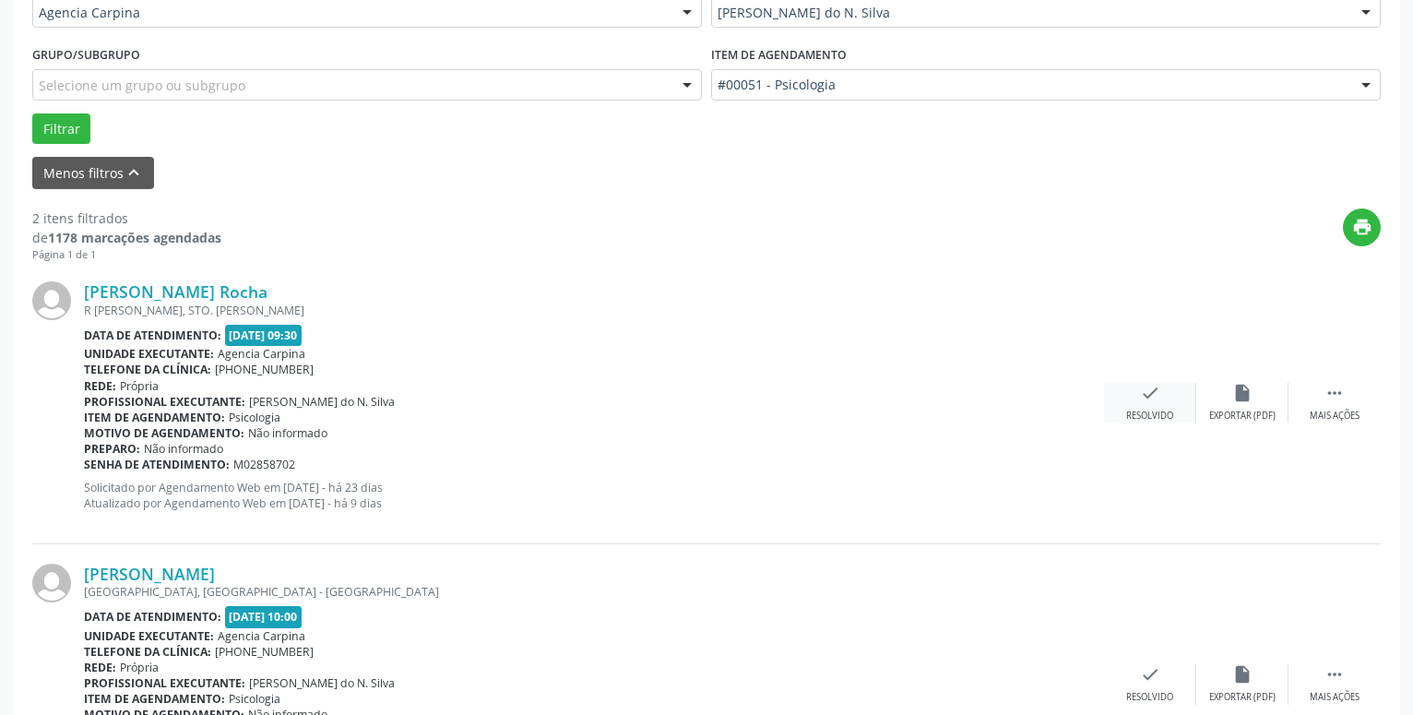
click at [1148, 394] on icon "check" at bounding box center [1150, 393] width 20 height 20
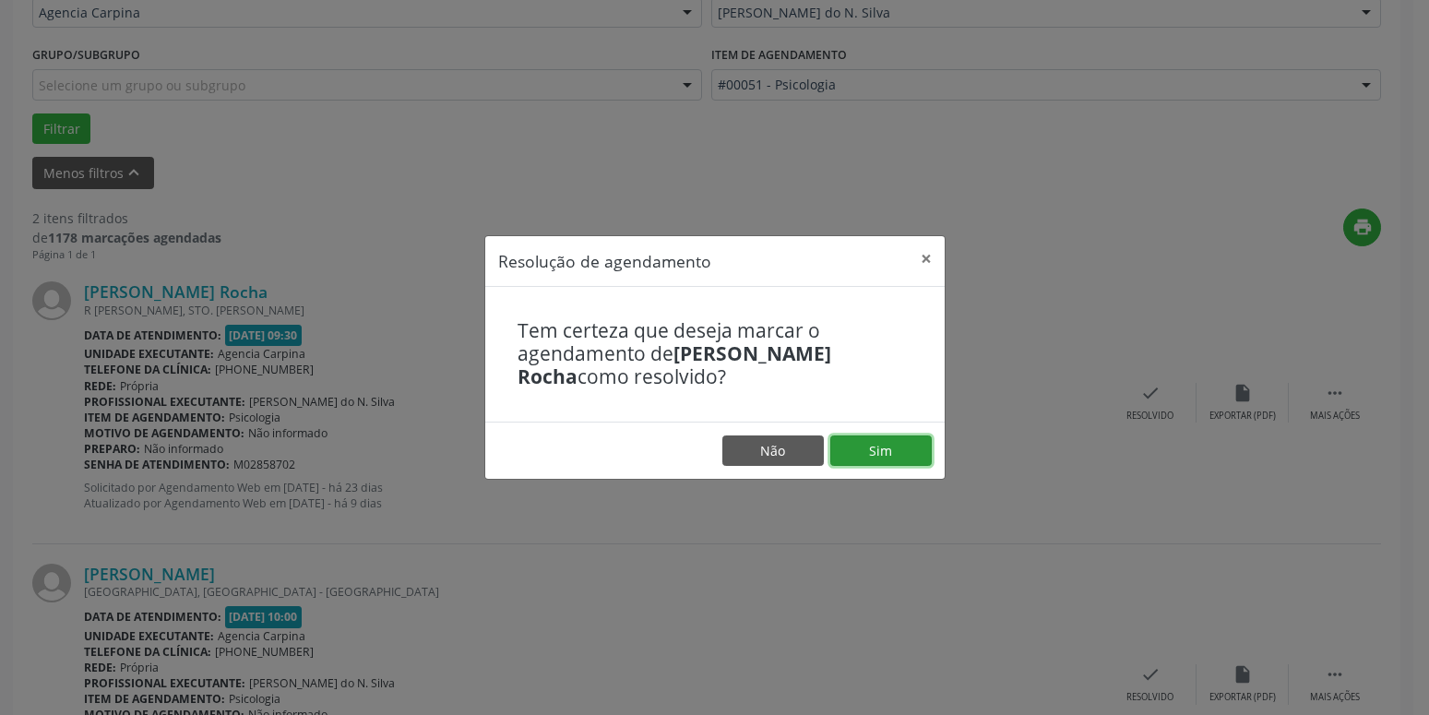
click at [902, 451] on button "Sim" at bounding box center [880, 450] width 101 height 31
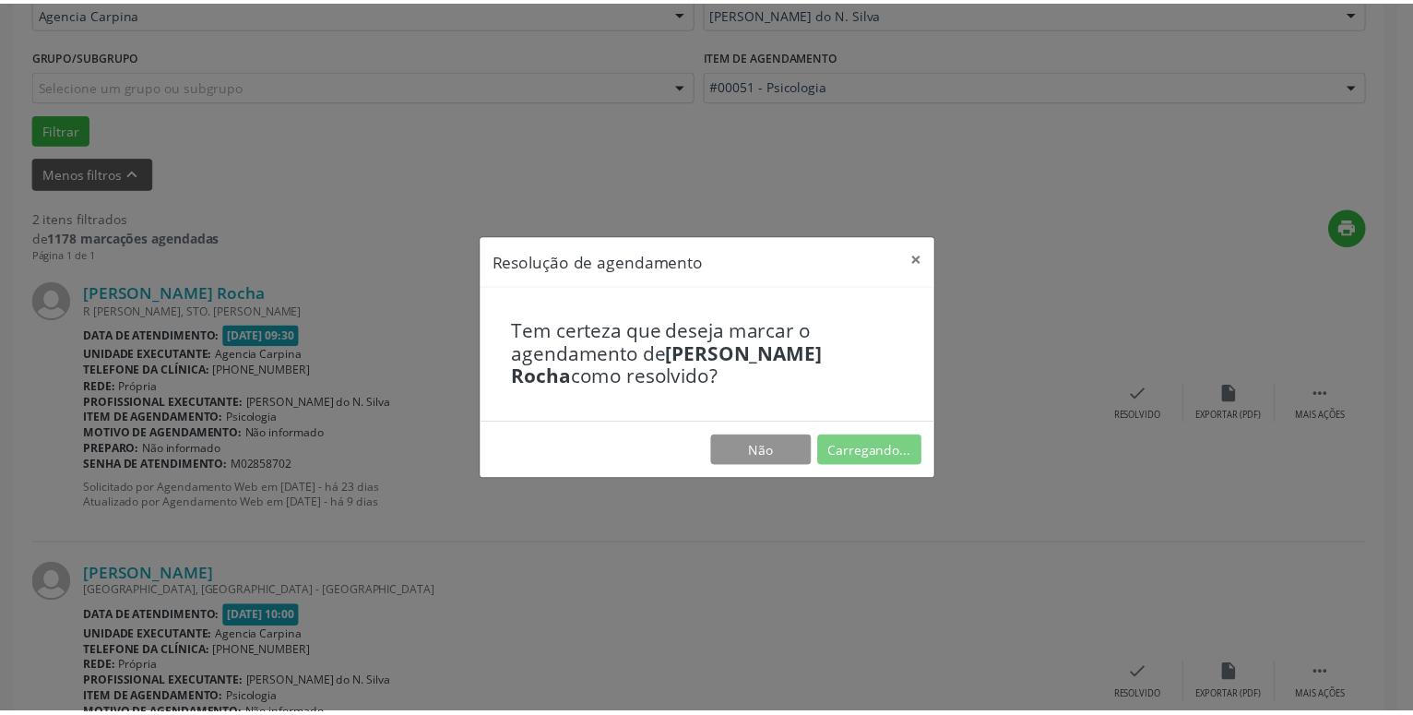
scroll to position [71, 0]
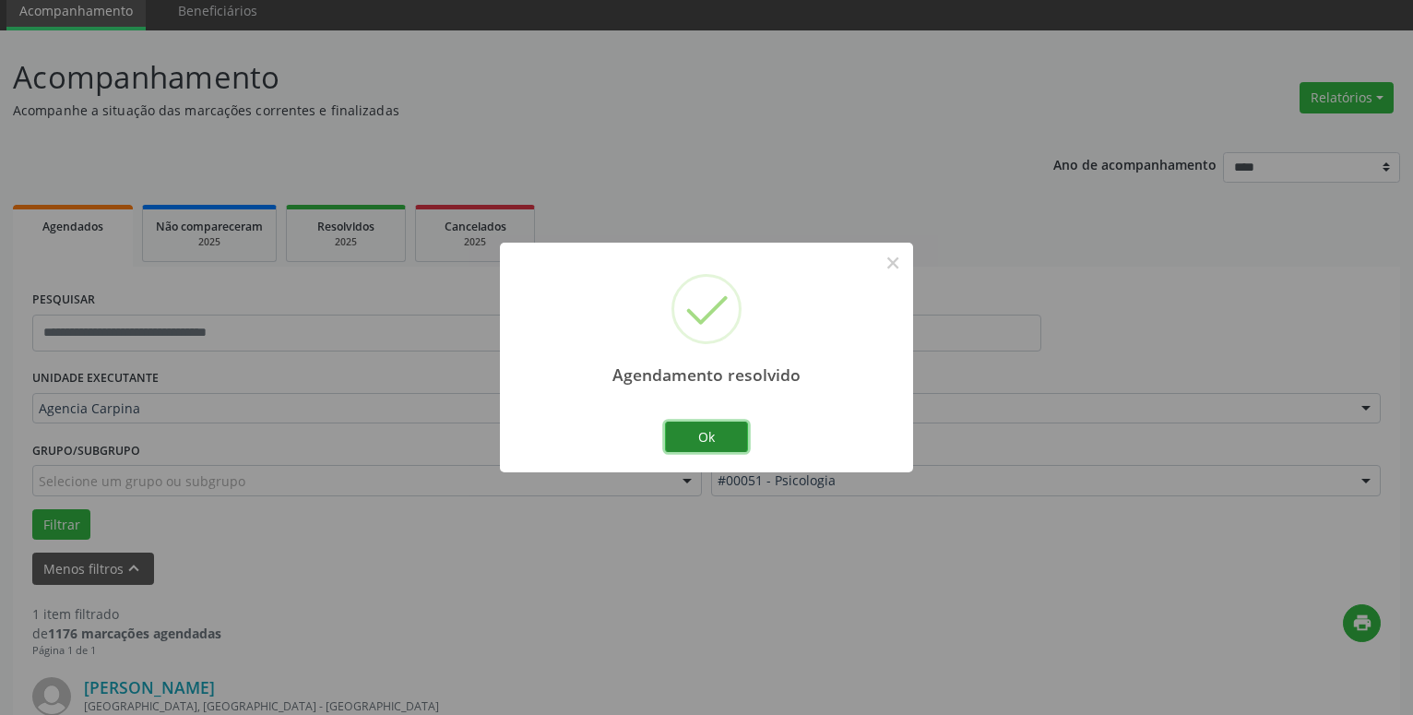
click at [746, 442] on button "Ok" at bounding box center [706, 437] width 83 height 31
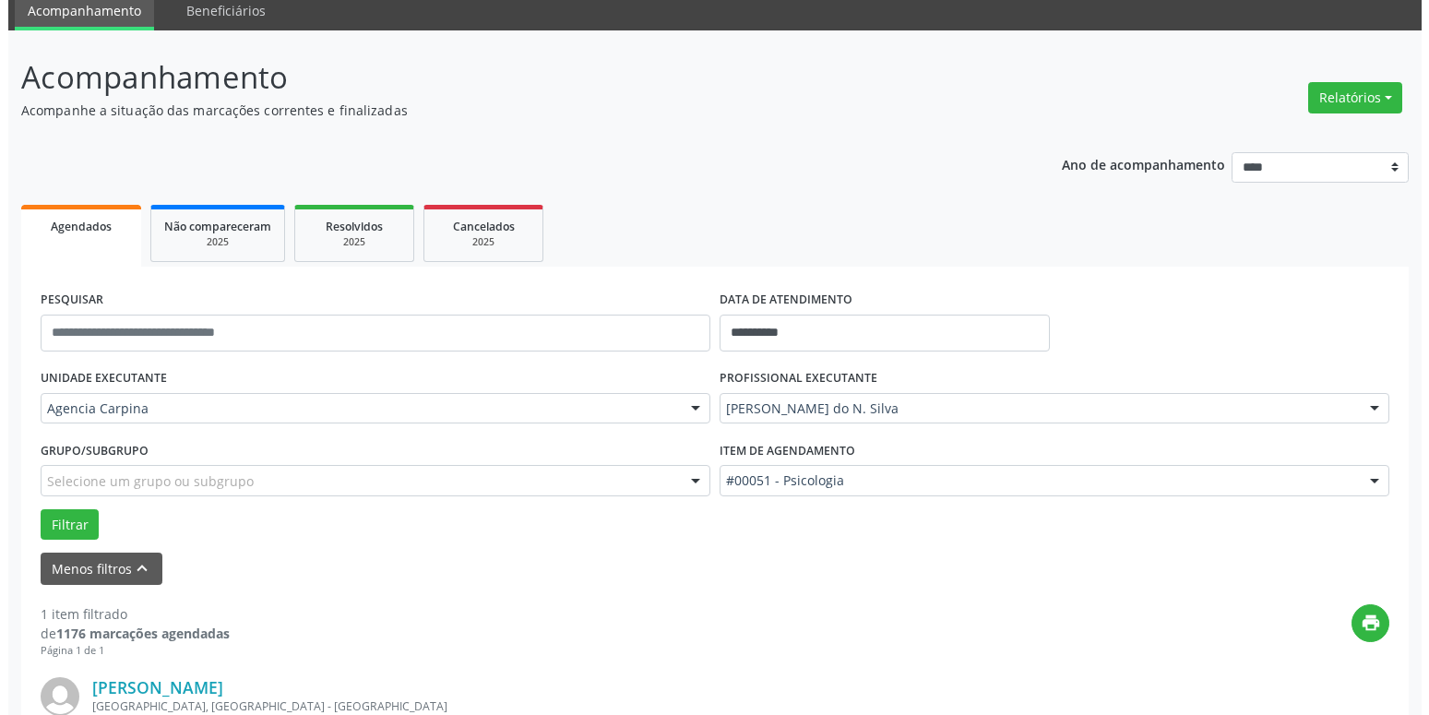
scroll to position [328, 0]
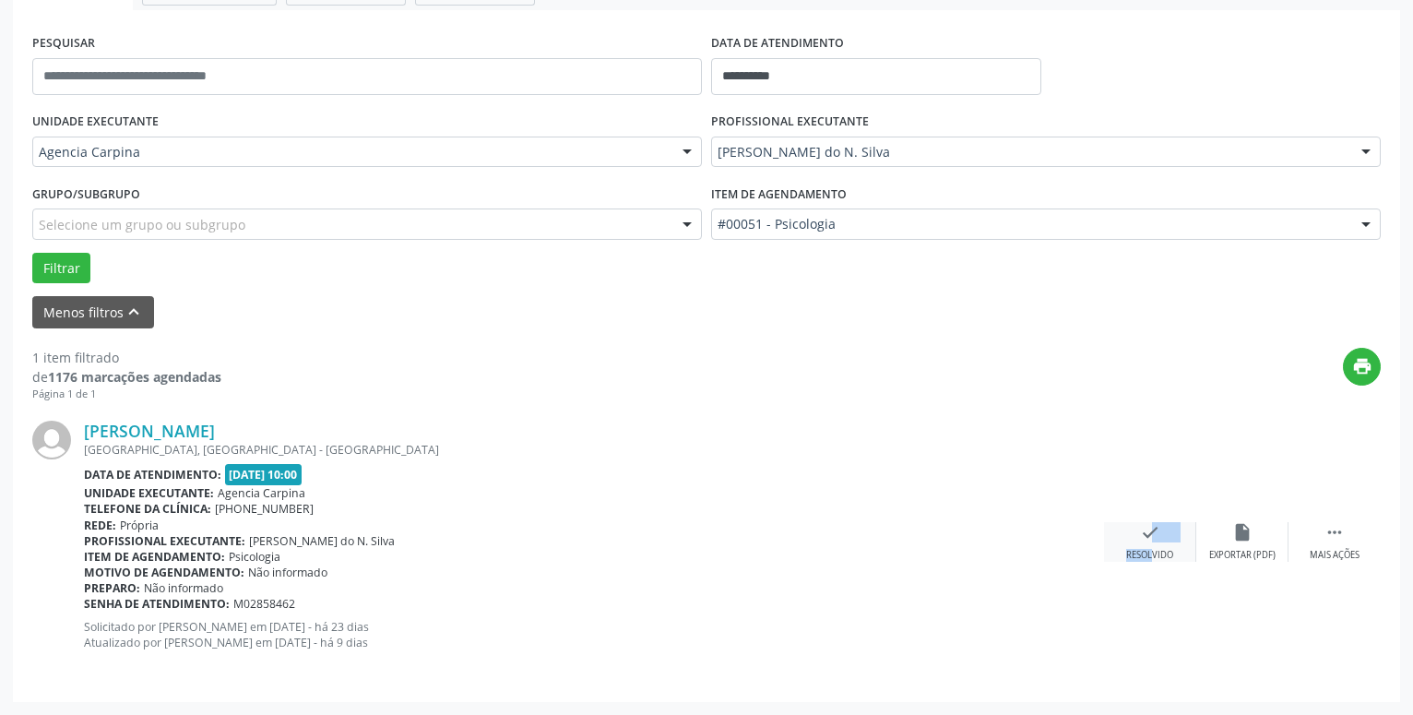
click at [1140, 543] on div "check Resolvido" at bounding box center [1150, 542] width 92 height 40
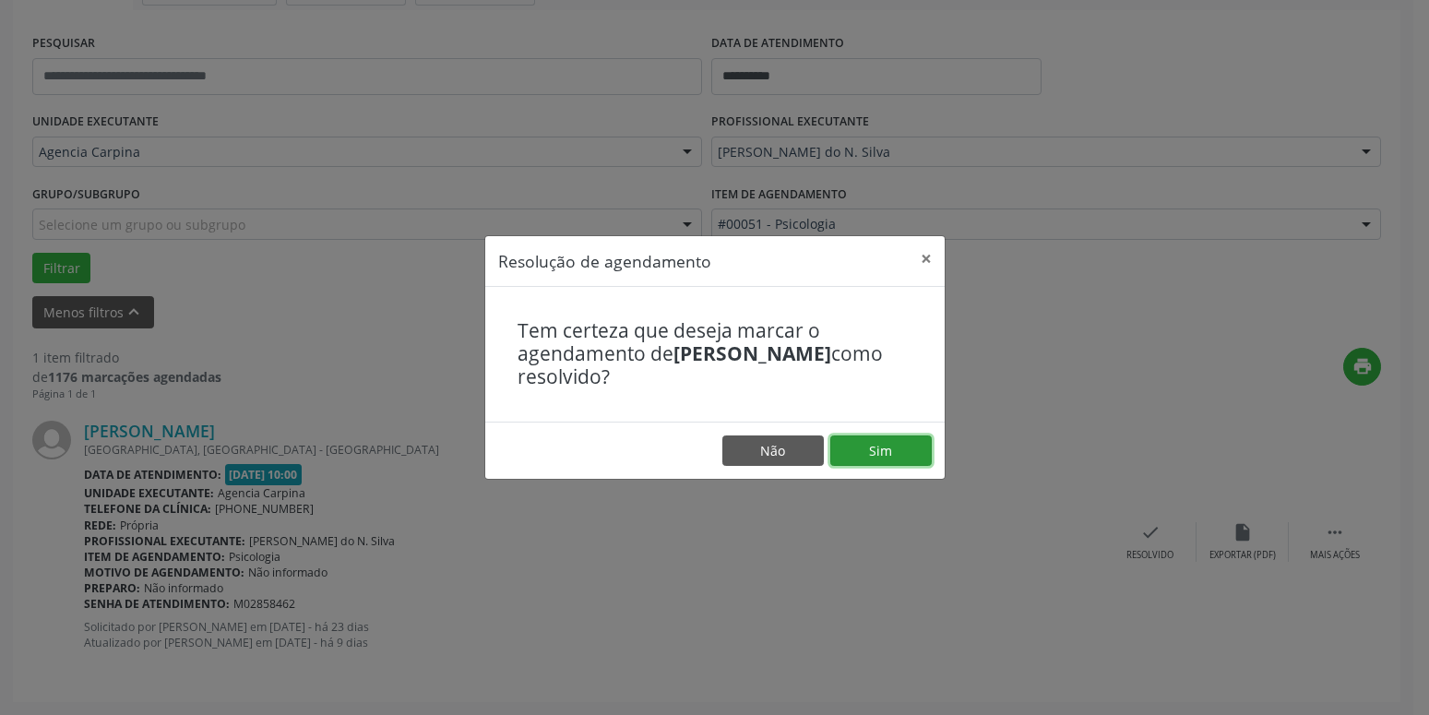
click at [865, 460] on button "Sim" at bounding box center [880, 450] width 101 height 31
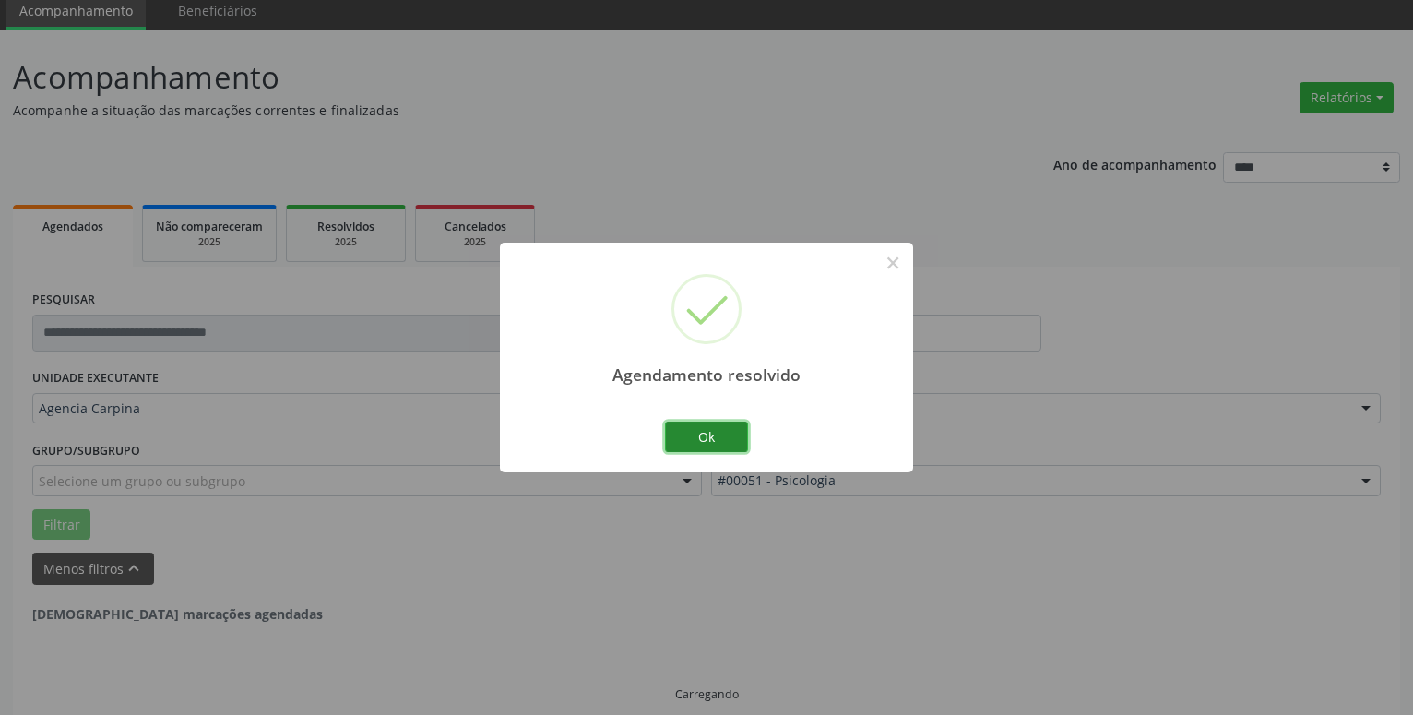
click at [700, 425] on button "Ok" at bounding box center [706, 437] width 83 height 31
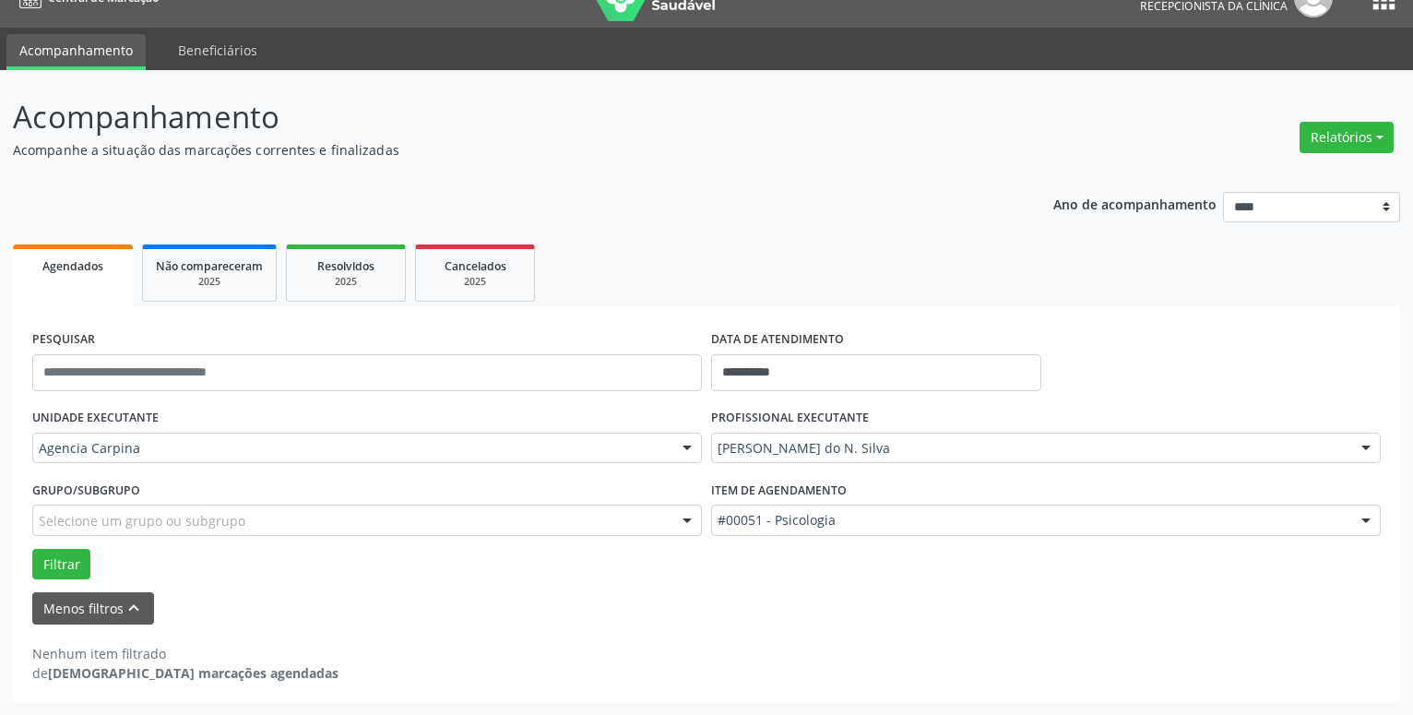
scroll to position [31, 0]
click at [790, 373] on input "**********" at bounding box center [876, 372] width 330 height 37
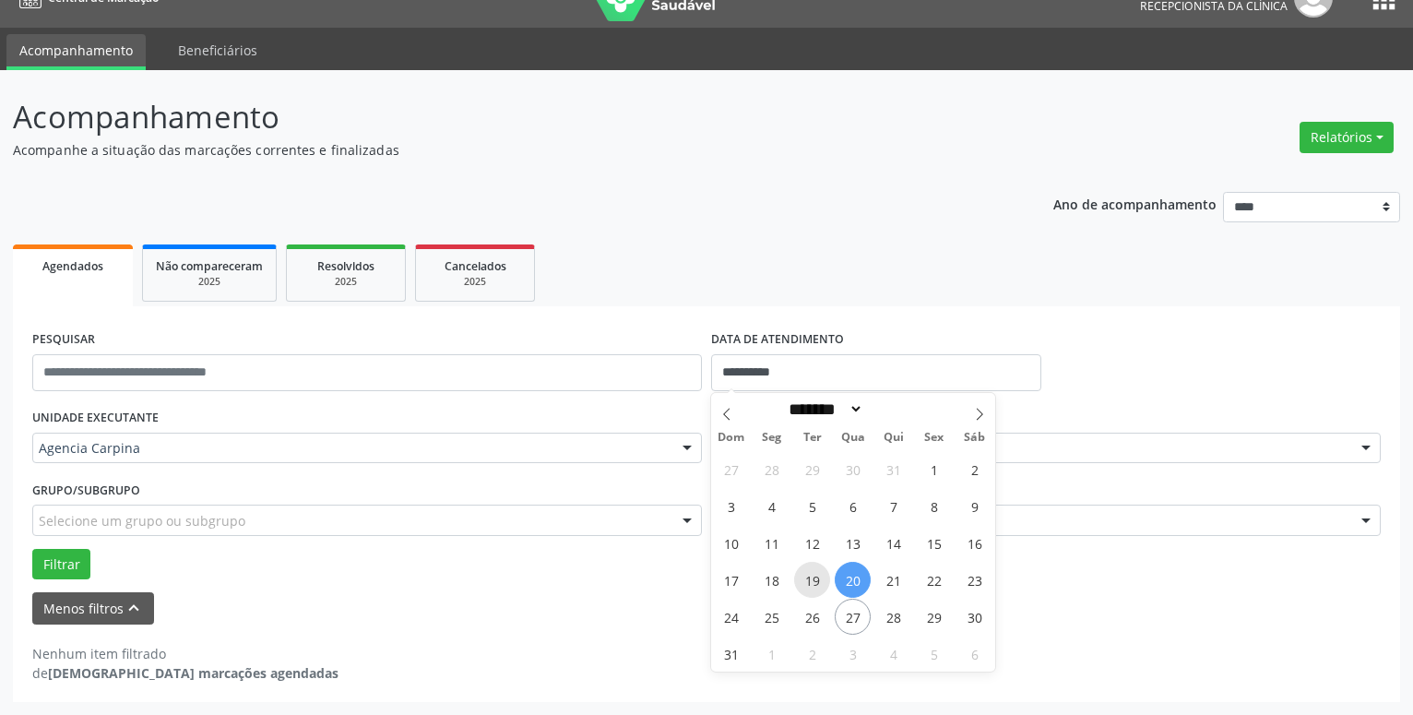
click at [802, 579] on span "19" at bounding box center [812, 580] width 36 height 36
type input "**********"
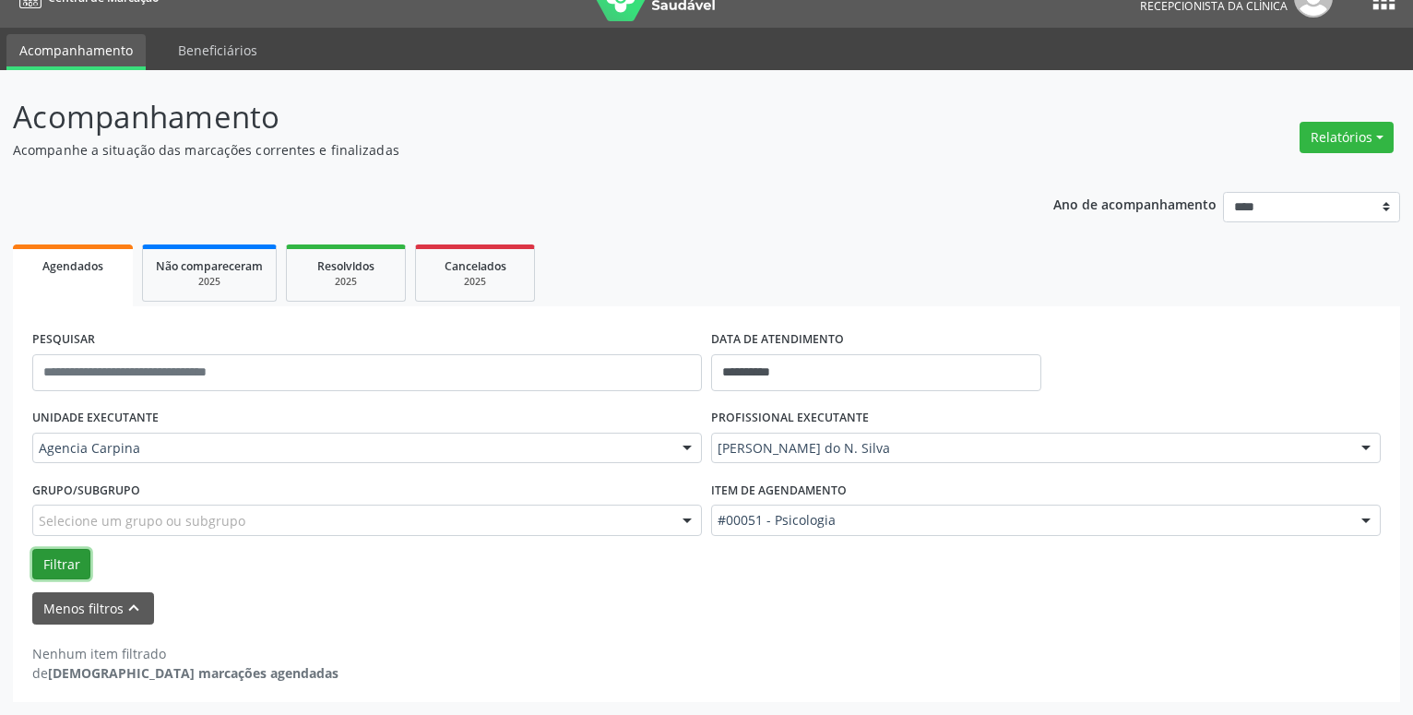
click at [72, 561] on button "Filtrar" at bounding box center [61, 564] width 58 height 31
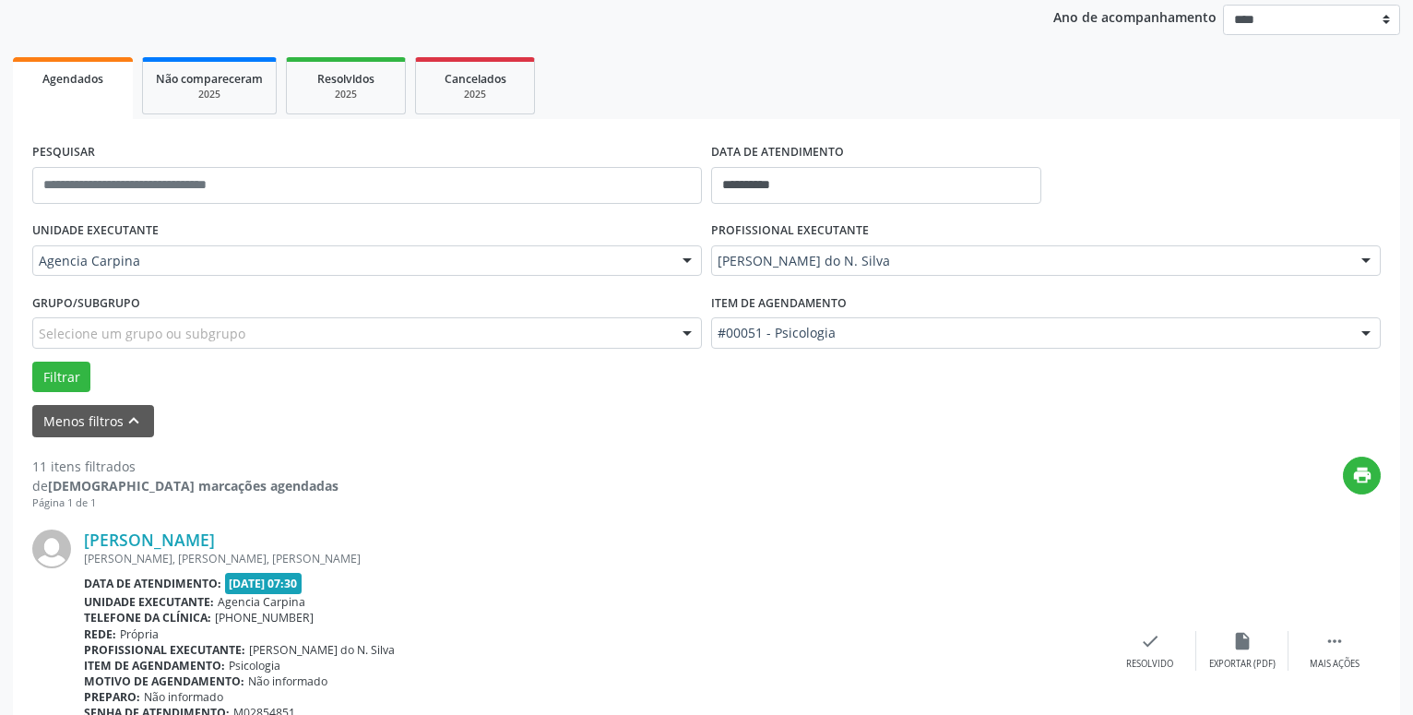
scroll to position [220, 0]
click at [1329, 644] on icon "" at bounding box center [1335, 640] width 20 height 20
click at [1249, 646] on icon "alarm_off" at bounding box center [1243, 640] width 20 height 20
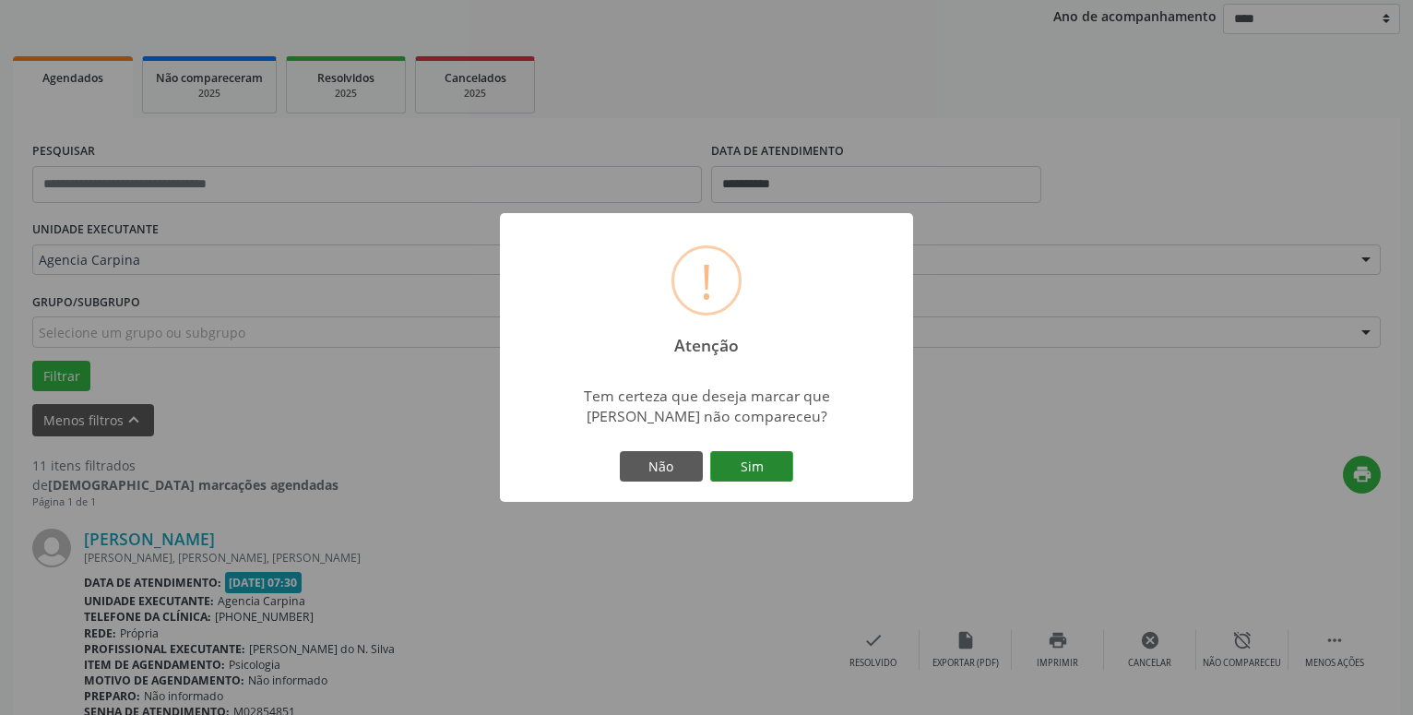
click at [724, 460] on button "Sim" at bounding box center [751, 466] width 83 height 31
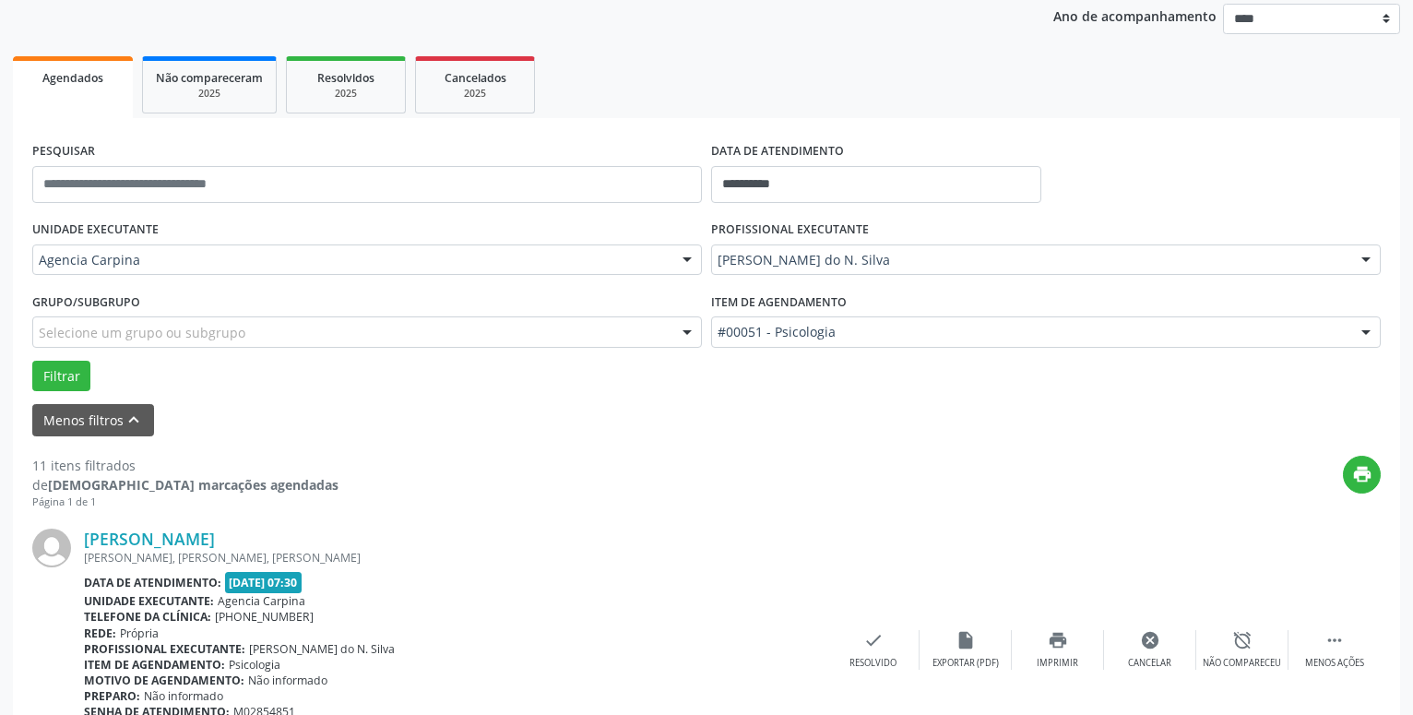
scroll to position [90, 0]
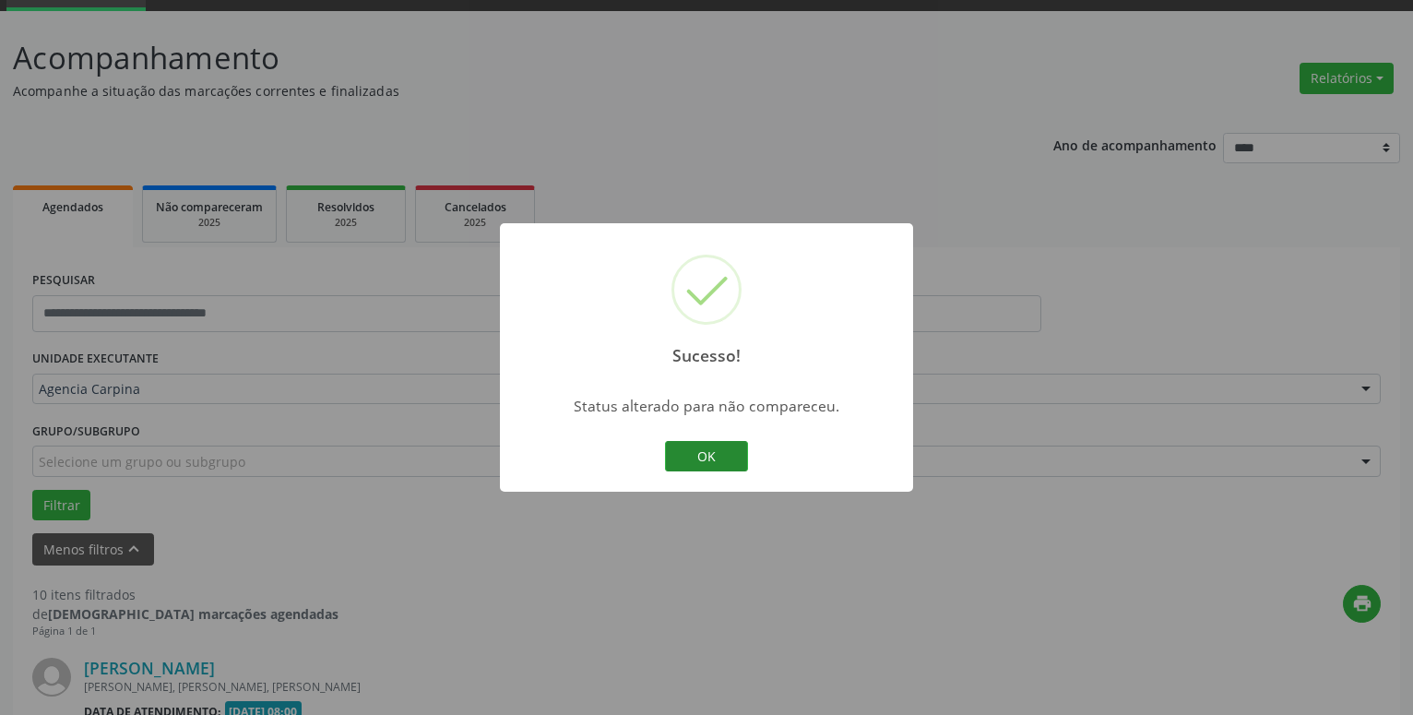
click at [716, 444] on button "OK" at bounding box center [706, 456] width 83 height 31
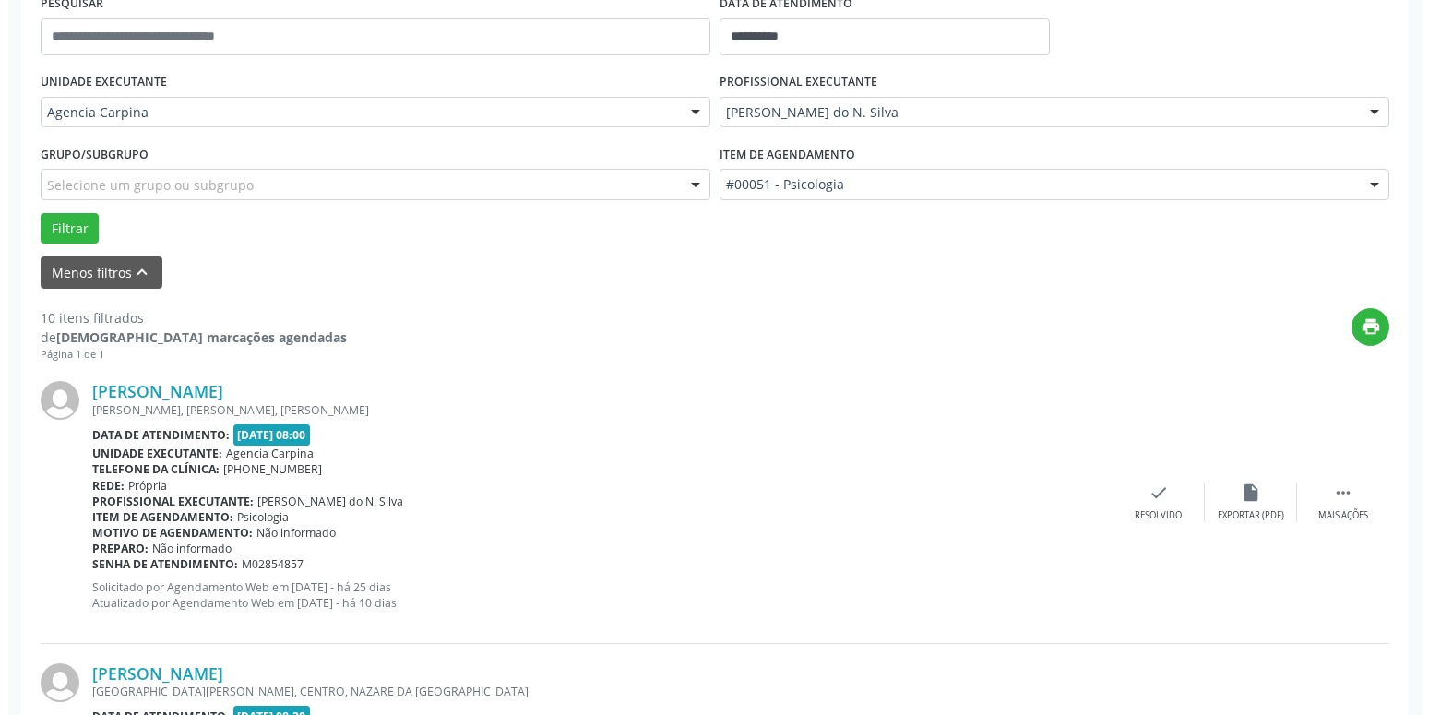
scroll to position [373, 0]
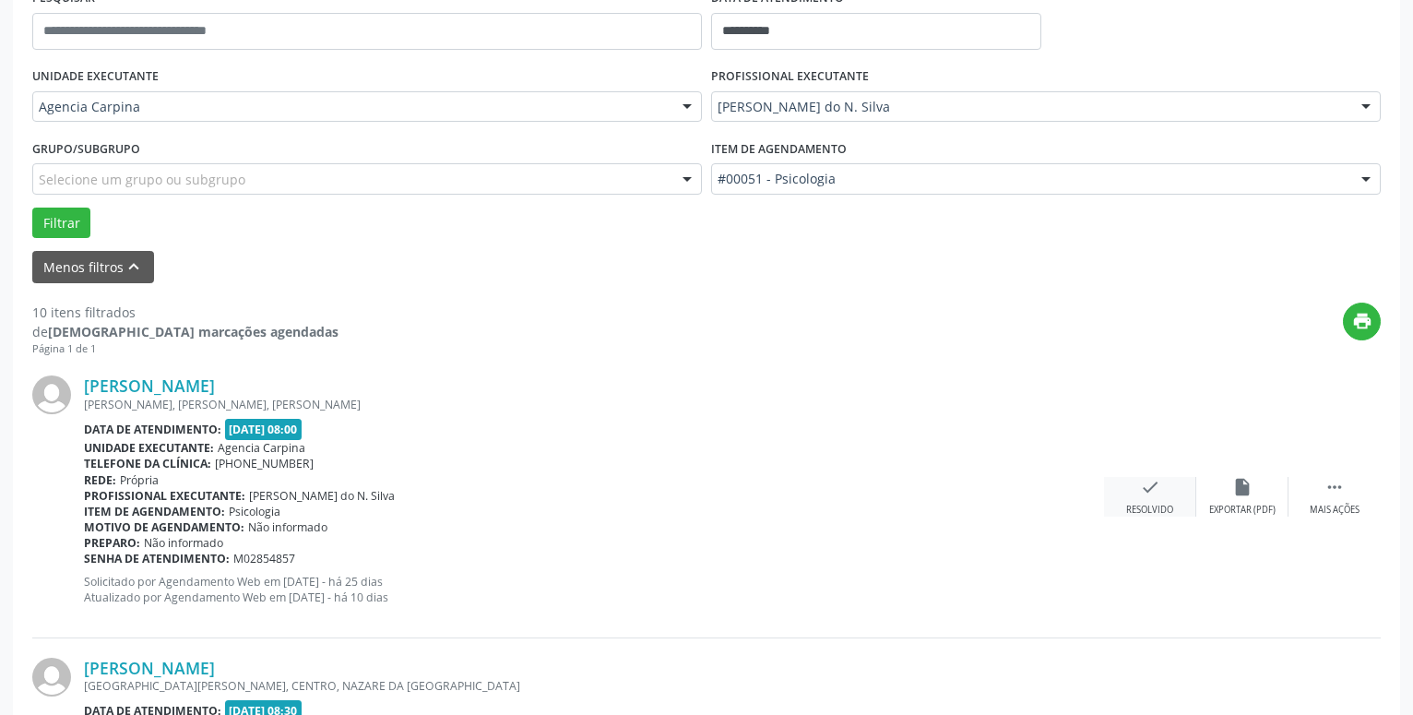
click at [1153, 495] on icon "check" at bounding box center [1150, 487] width 20 height 20
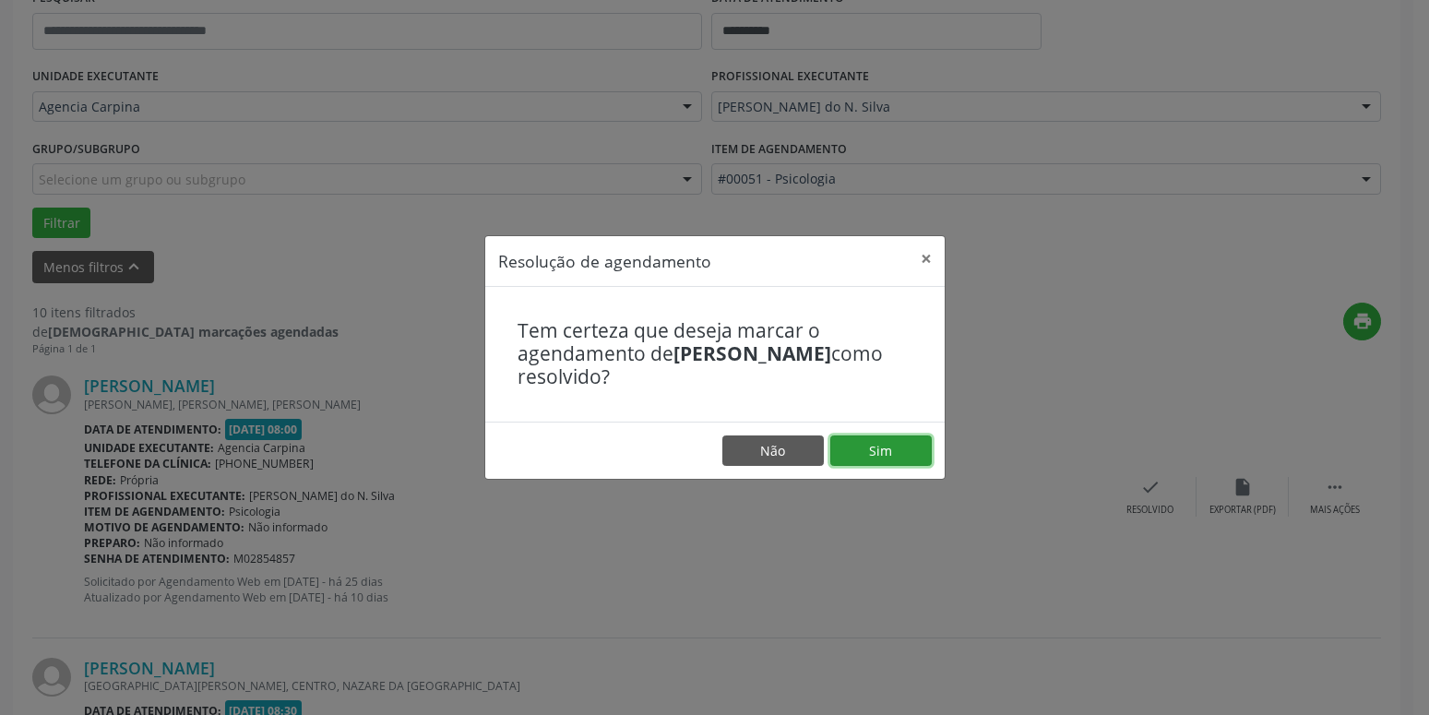
click at [912, 458] on button "Sim" at bounding box center [880, 450] width 101 height 31
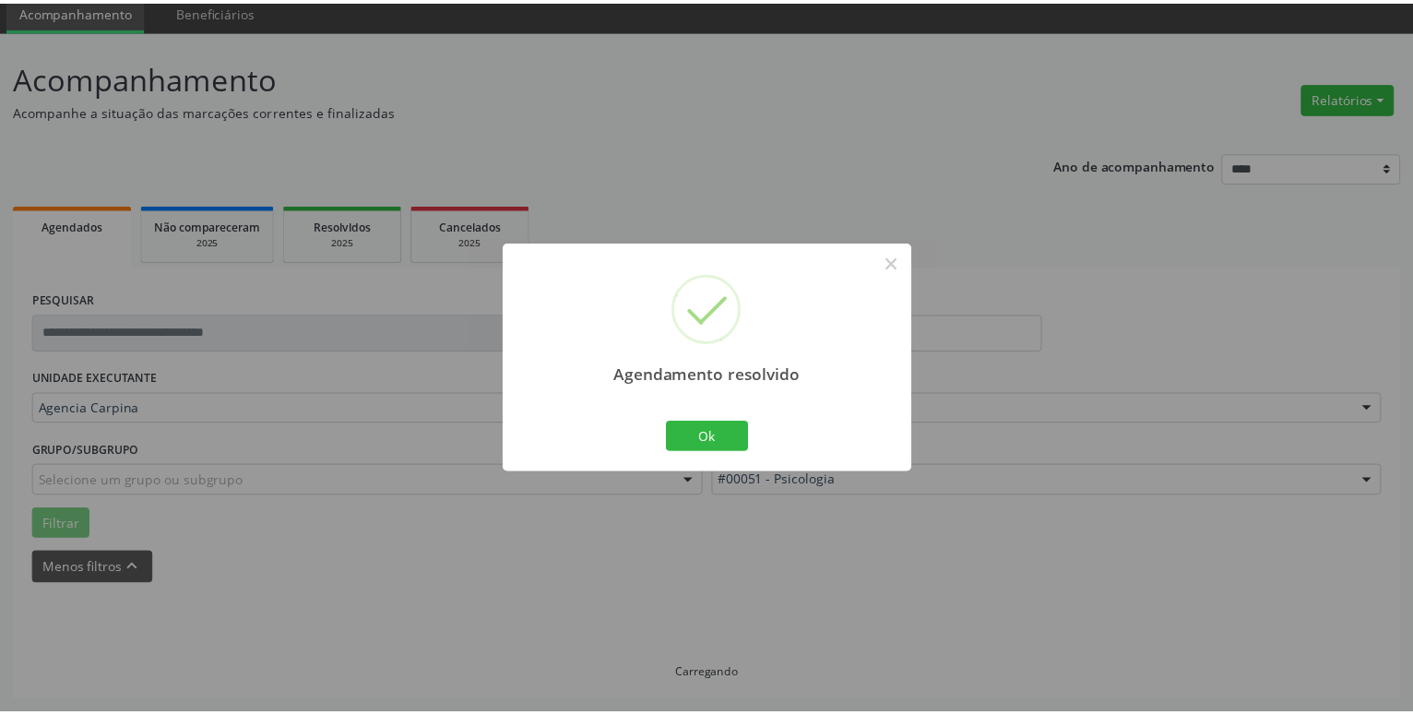
scroll to position [71, 0]
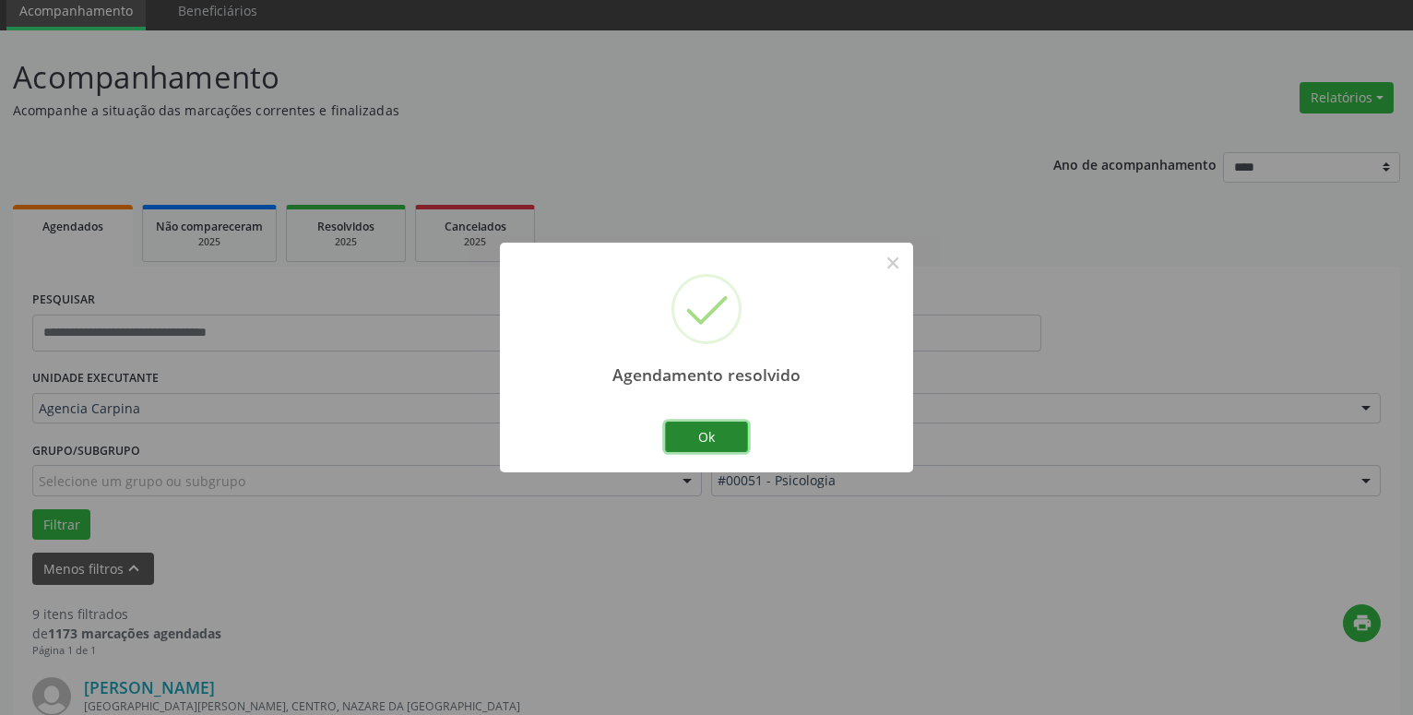
click at [715, 425] on button "Ok" at bounding box center [706, 437] width 83 height 31
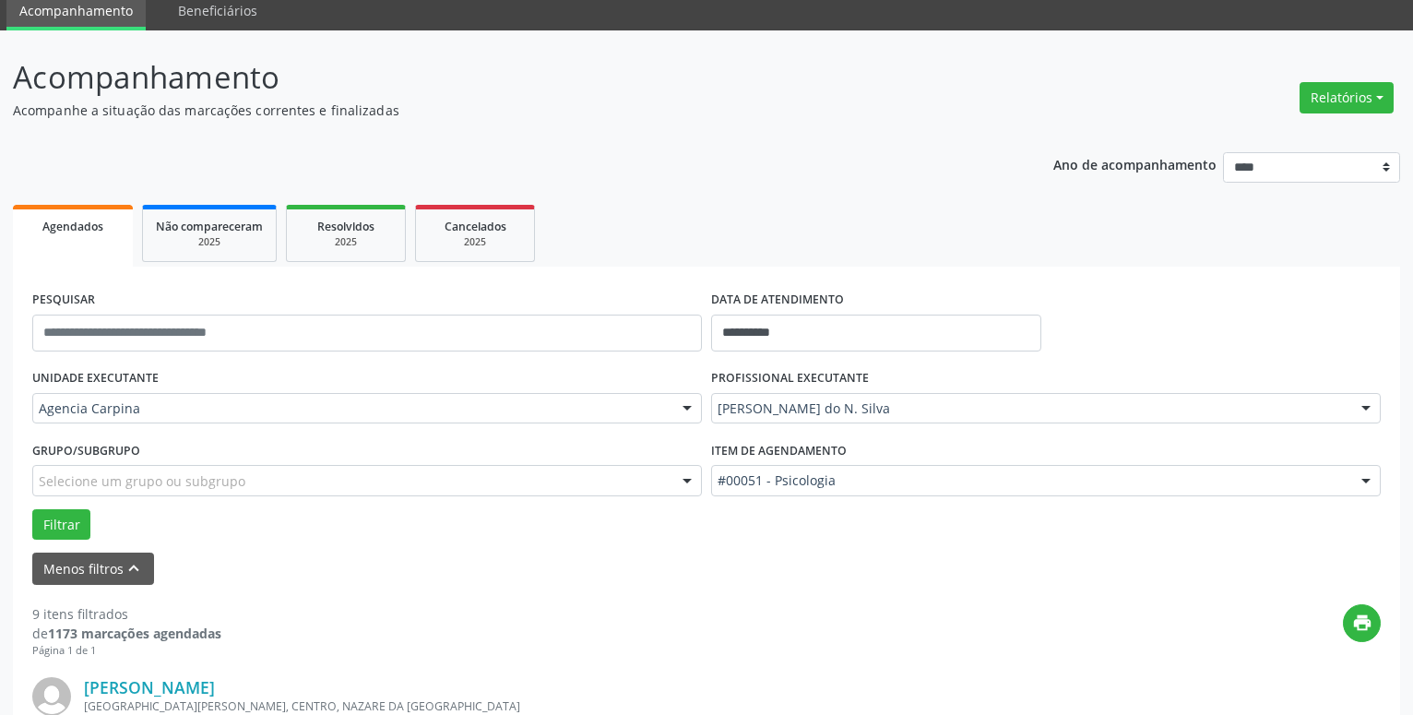
scroll to position [259, 0]
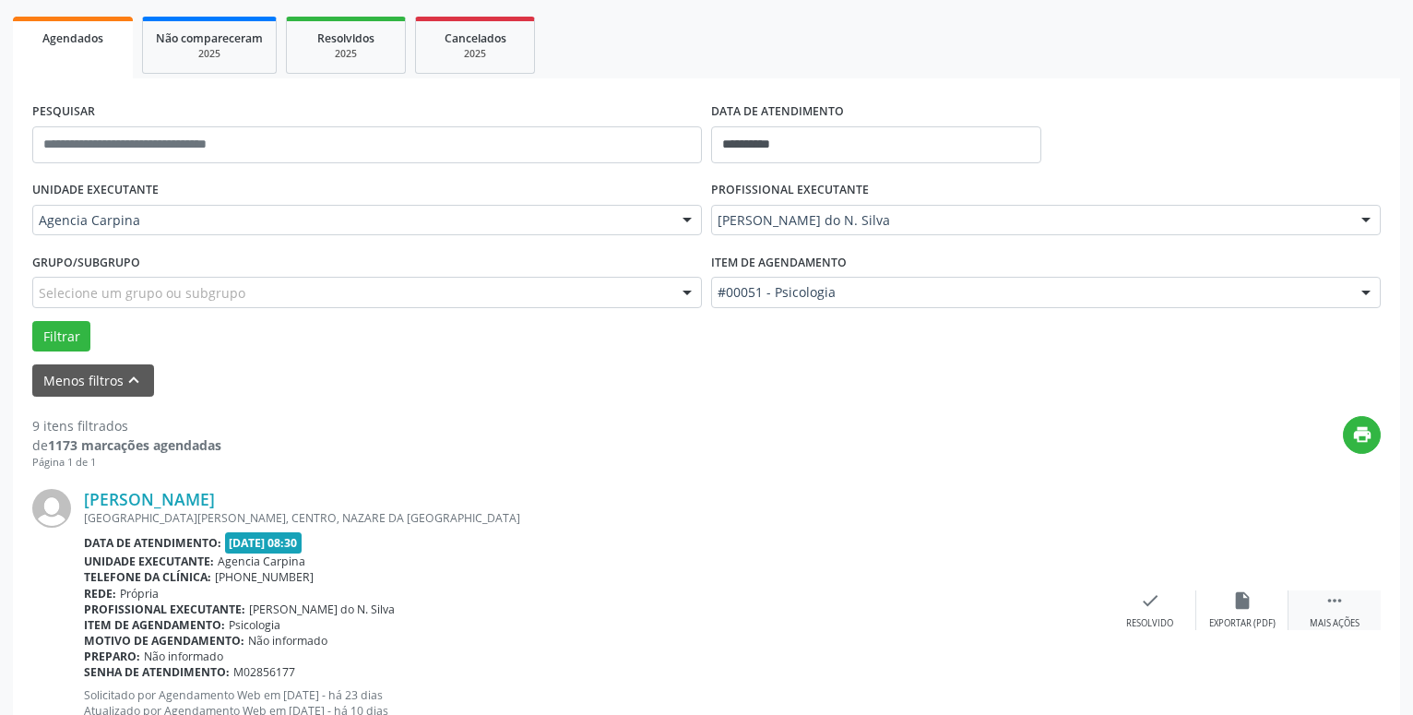
click at [1333, 606] on icon "" at bounding box center [1335, 600] width 20 height 20
click at [1236, 601] on icon "alarm_off" at bounding box center [1243, 600] width 20 height 20
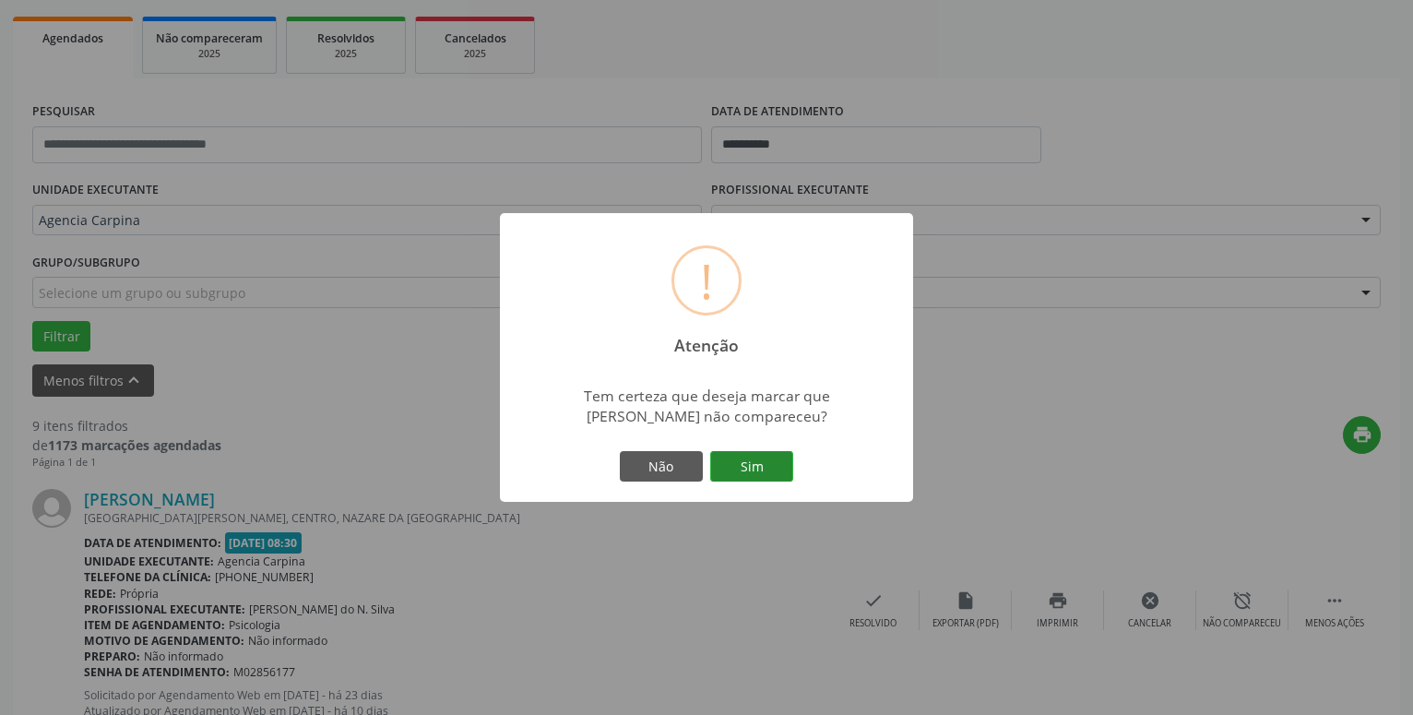
click at [782, 465] on button "Sim" at bounding box center [751, 466] width 83 height 31
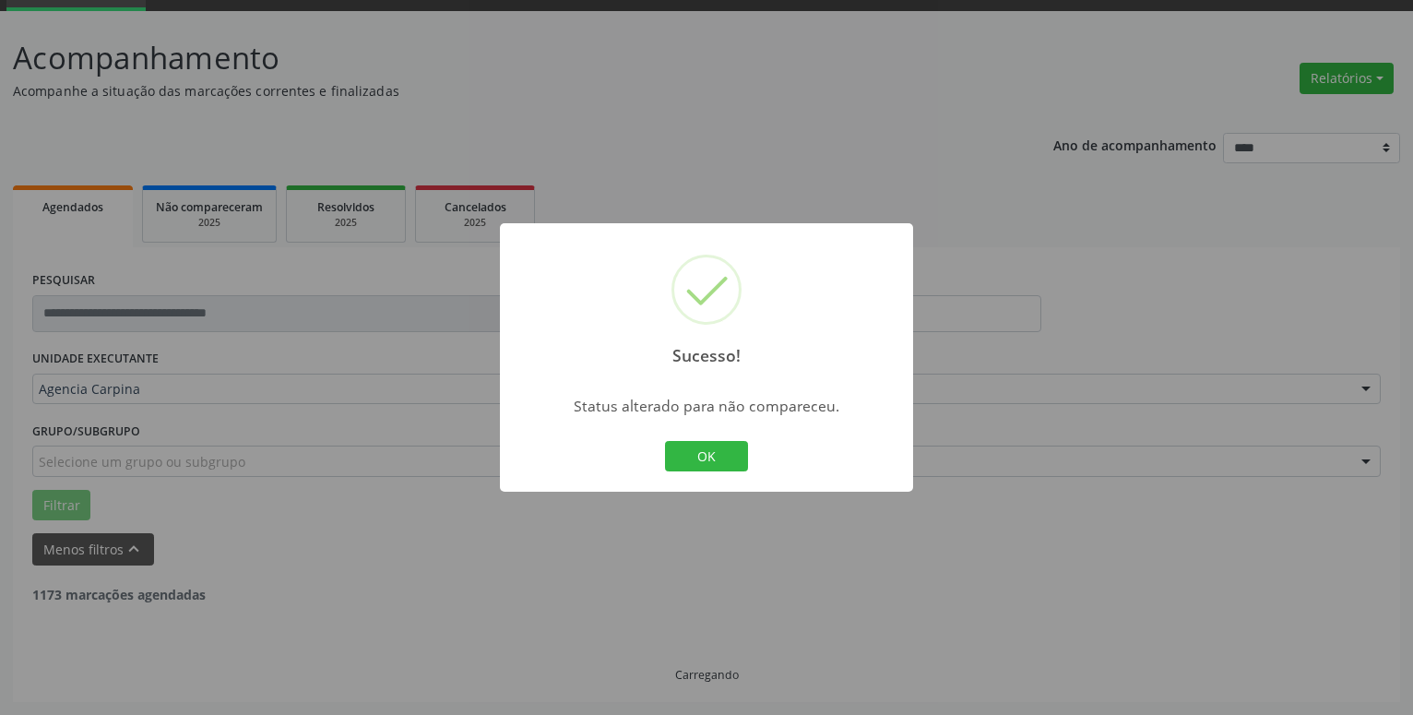
scroll to position [90, 0]
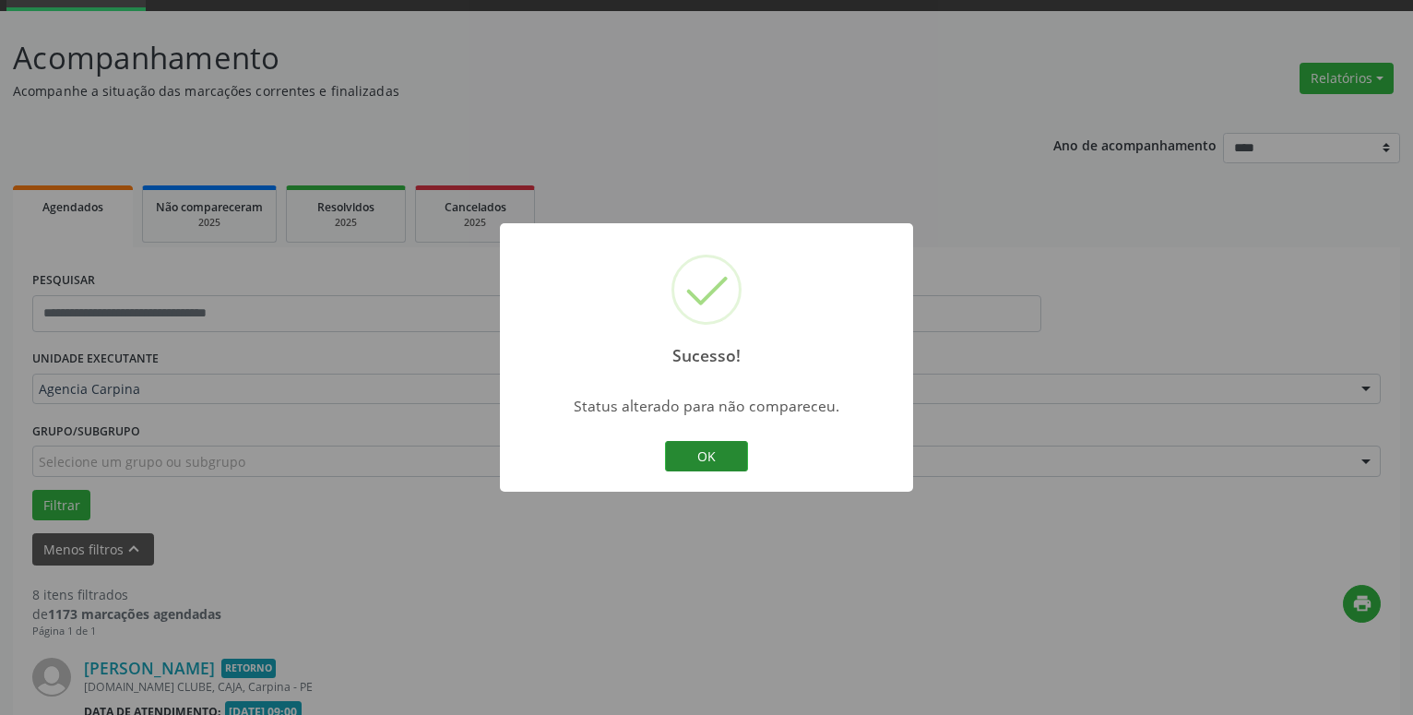
click at [734, 450] on button "OK" at bounding box center [706, 456] width 83 height 31
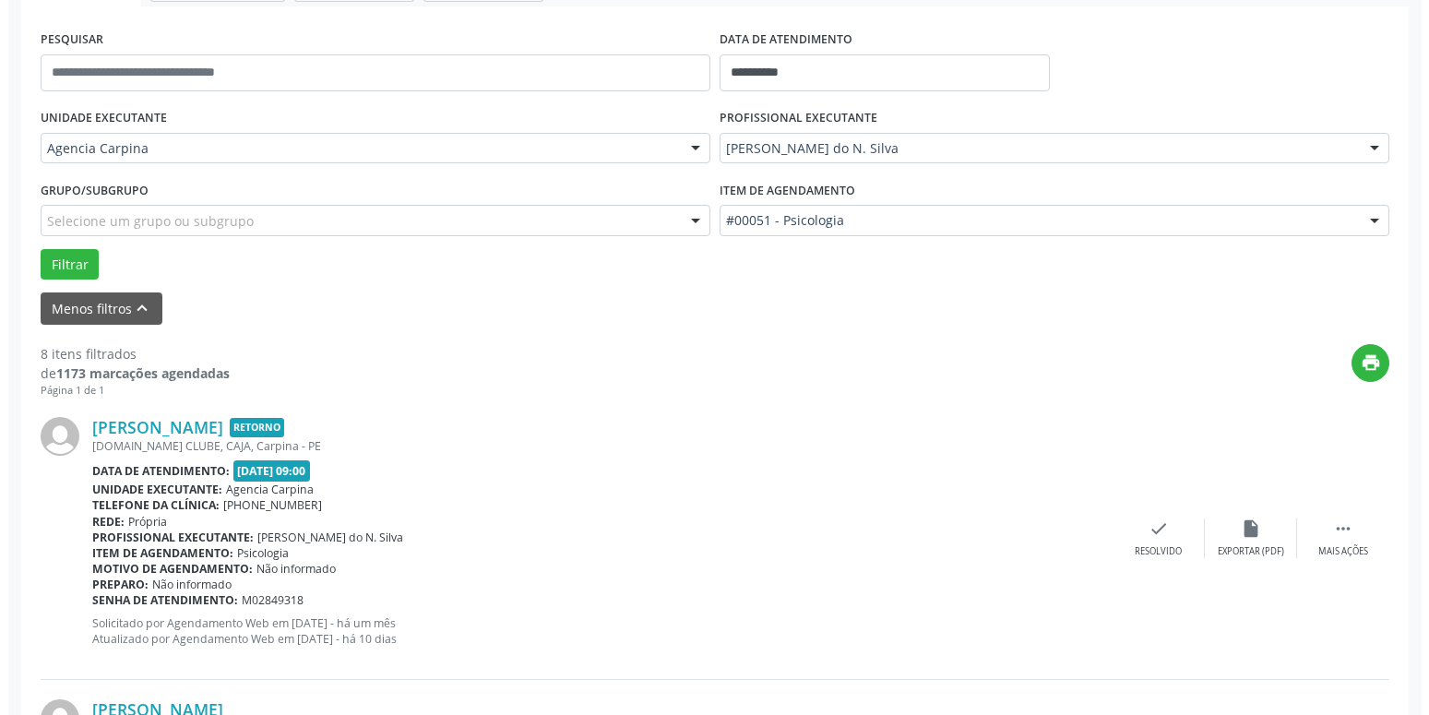
scroll to position [373, 0]
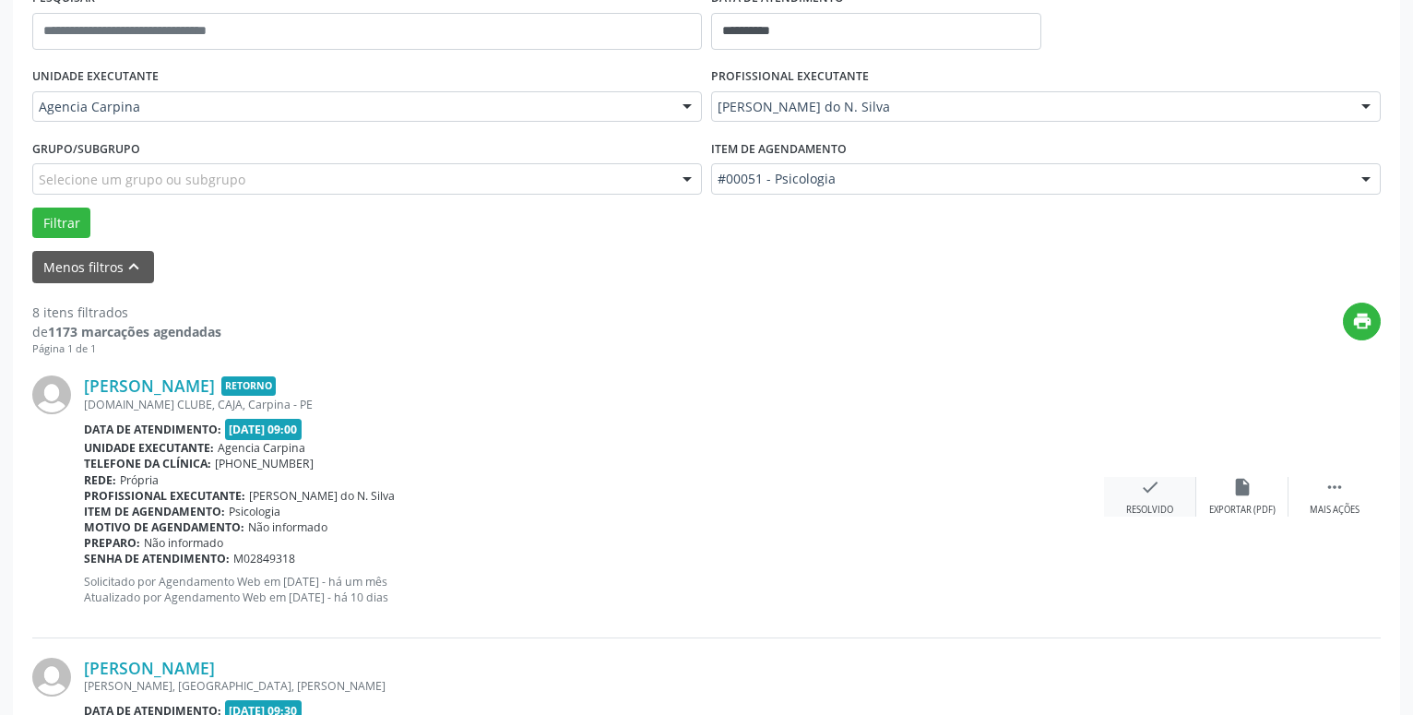
click at [1153, 491] on icon "check" at bounding box center [1150, 487] width 20 height 20
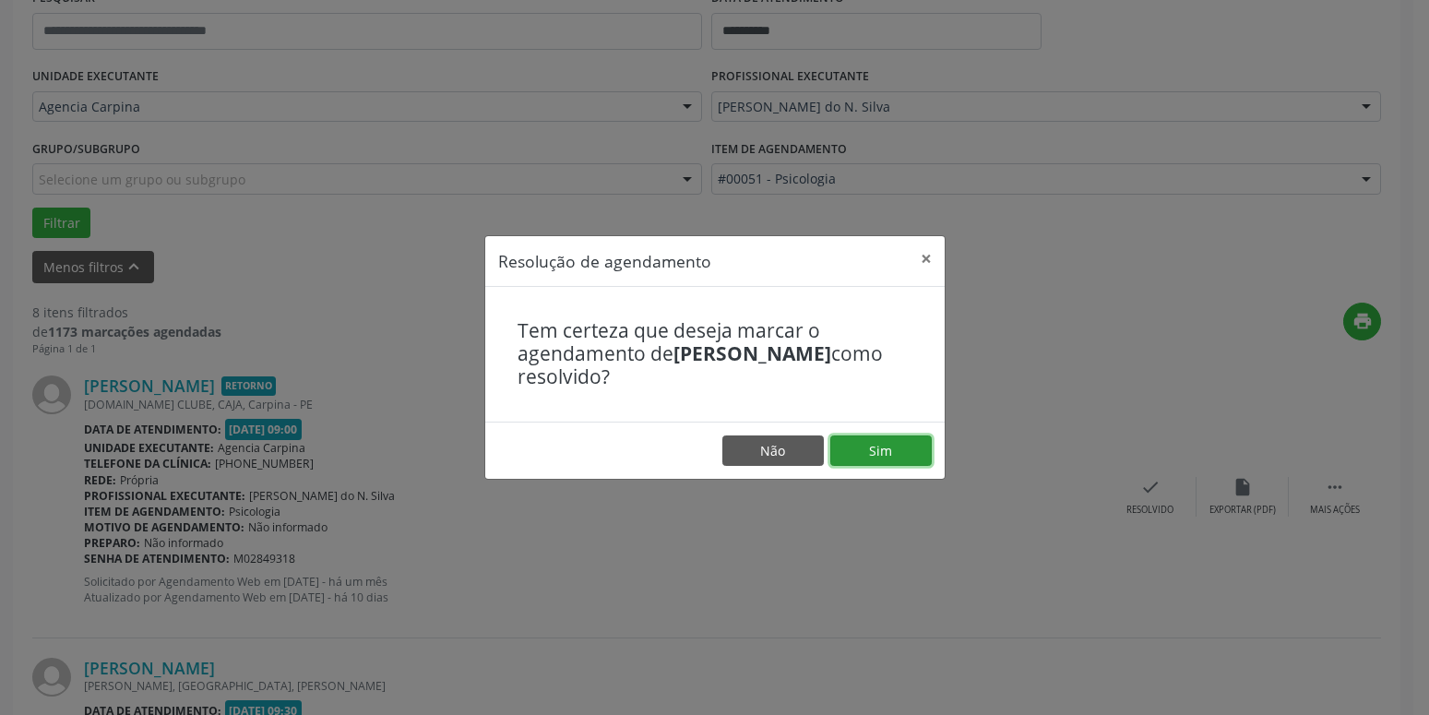
click at [882, 447] on button "Sim" at bounding box center [880, 450] width 101 height 31
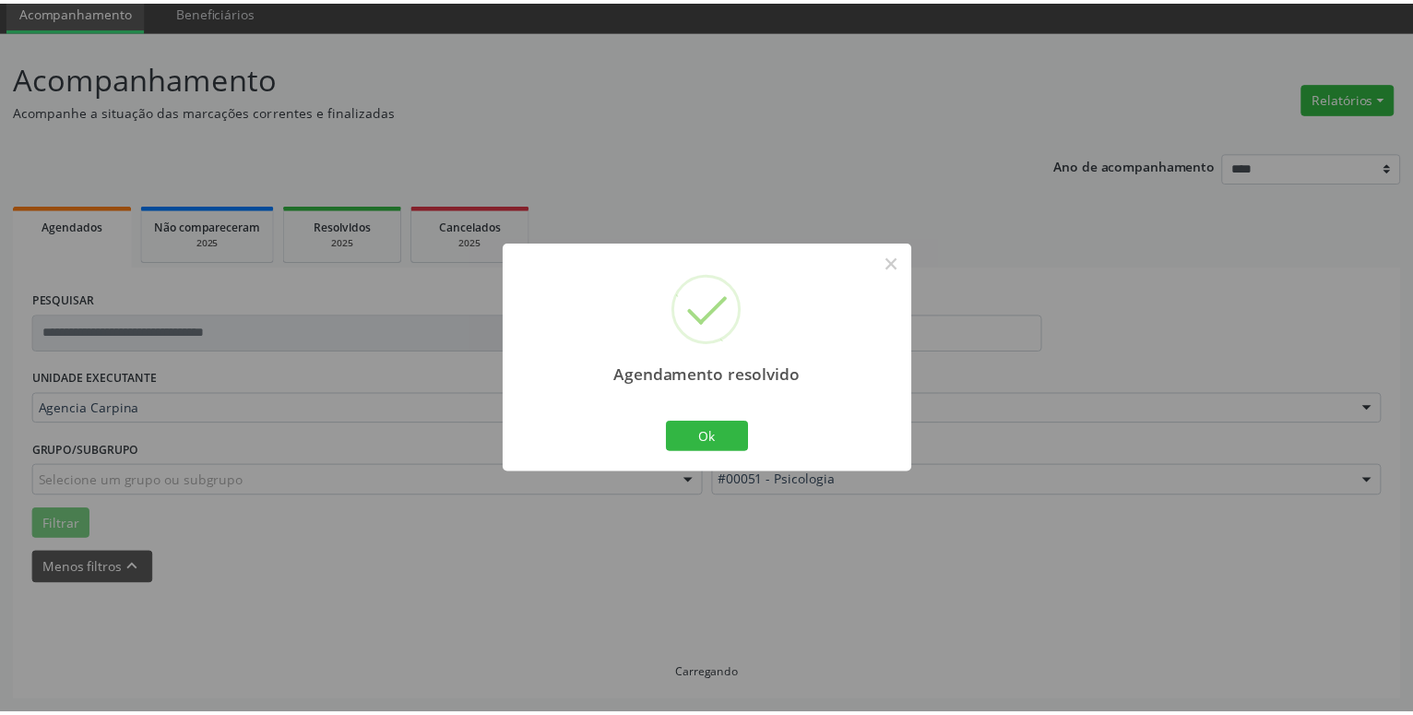
scroll to position [71, 0]
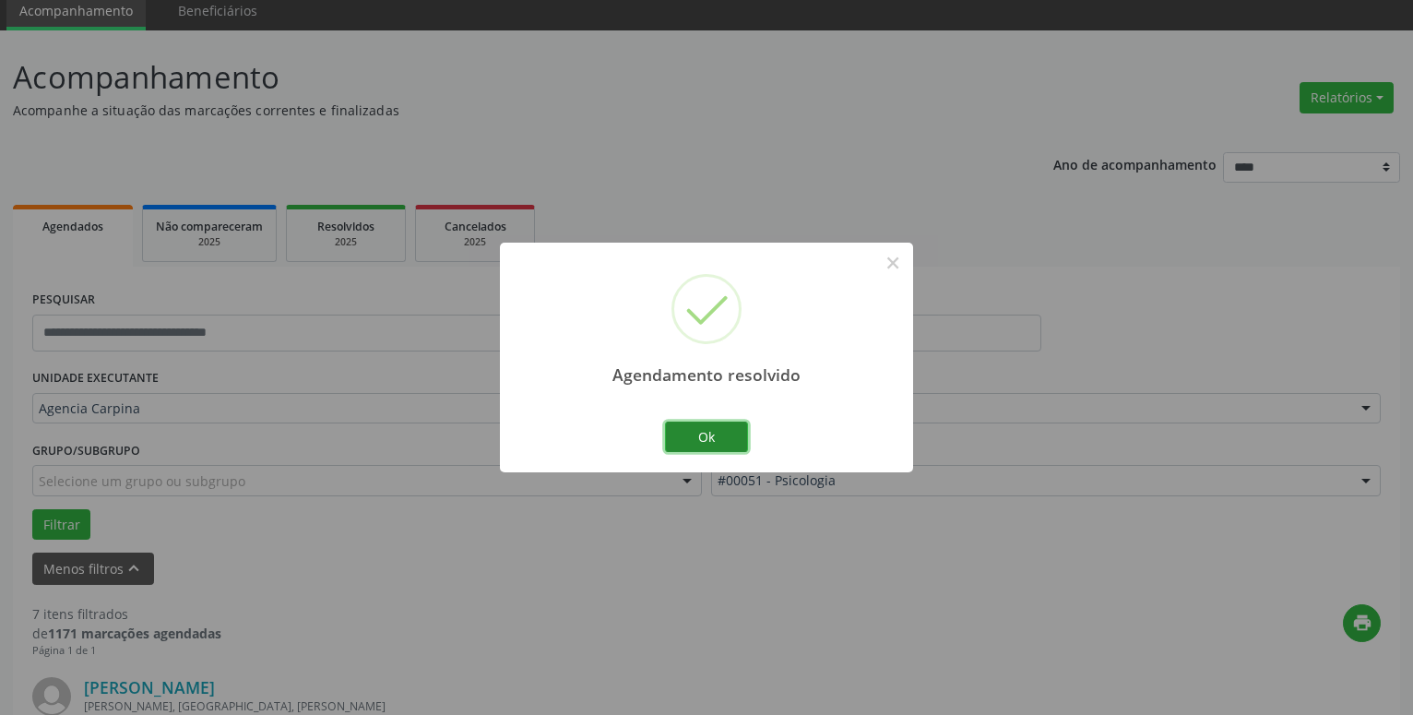
click at [710, 434] on button "Ok" at bounding box center [706, 437] width 83 height 31
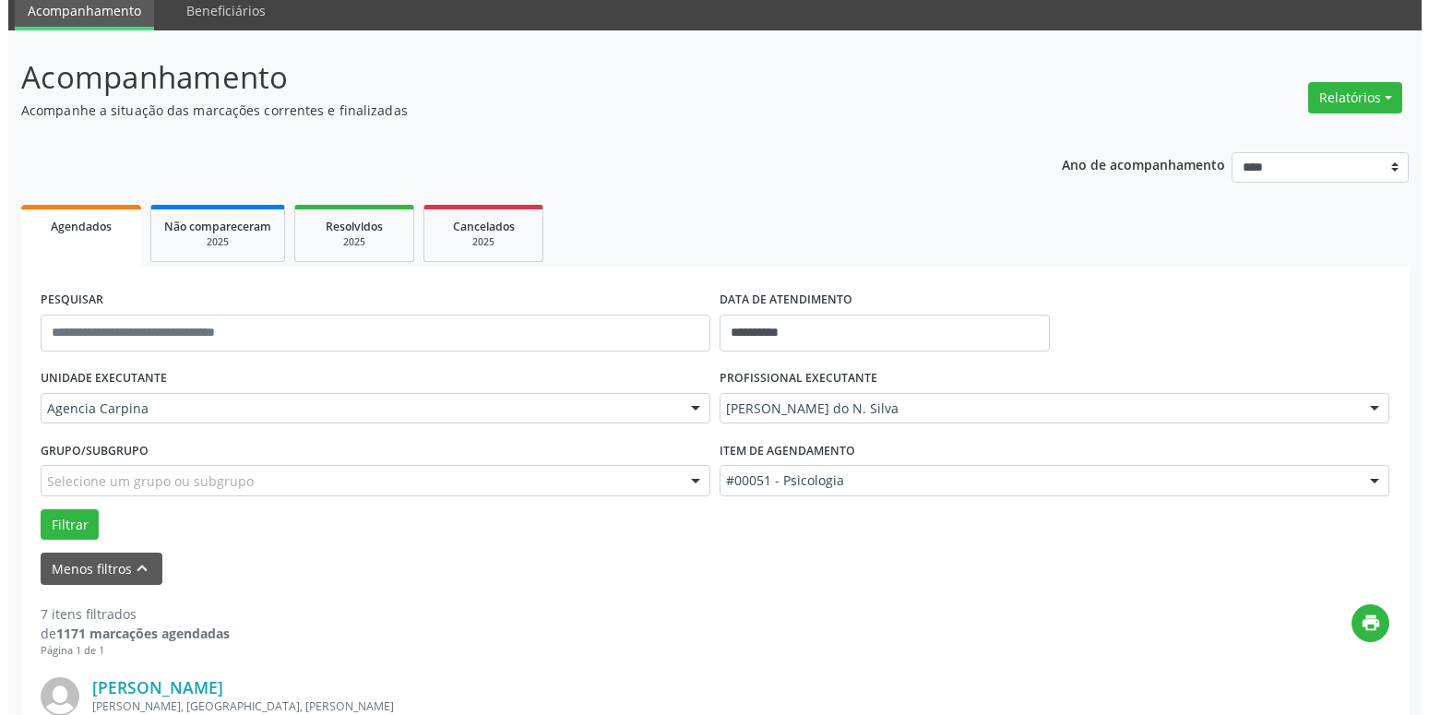
scroll to position [353, 0]
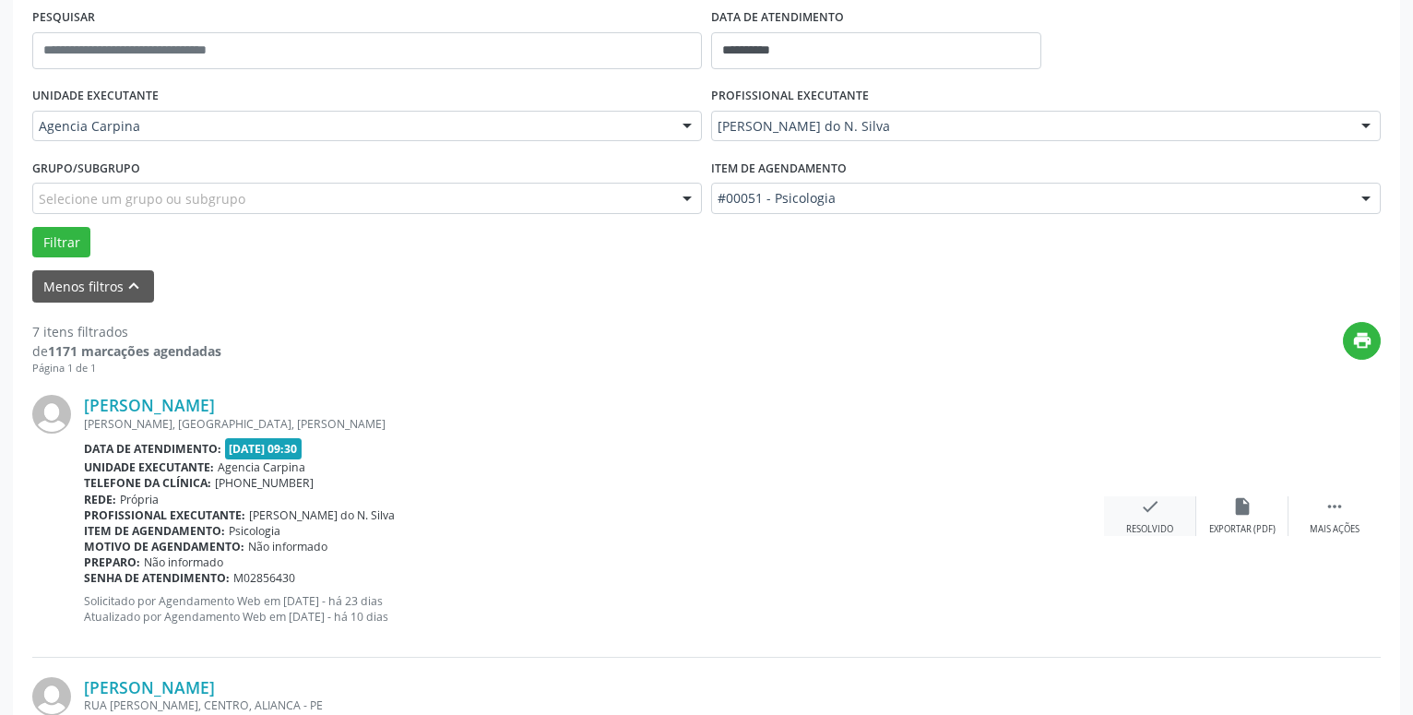
click at [1156, 506] on icon "check" at bounding box center [1150, 506] width 20 height 20
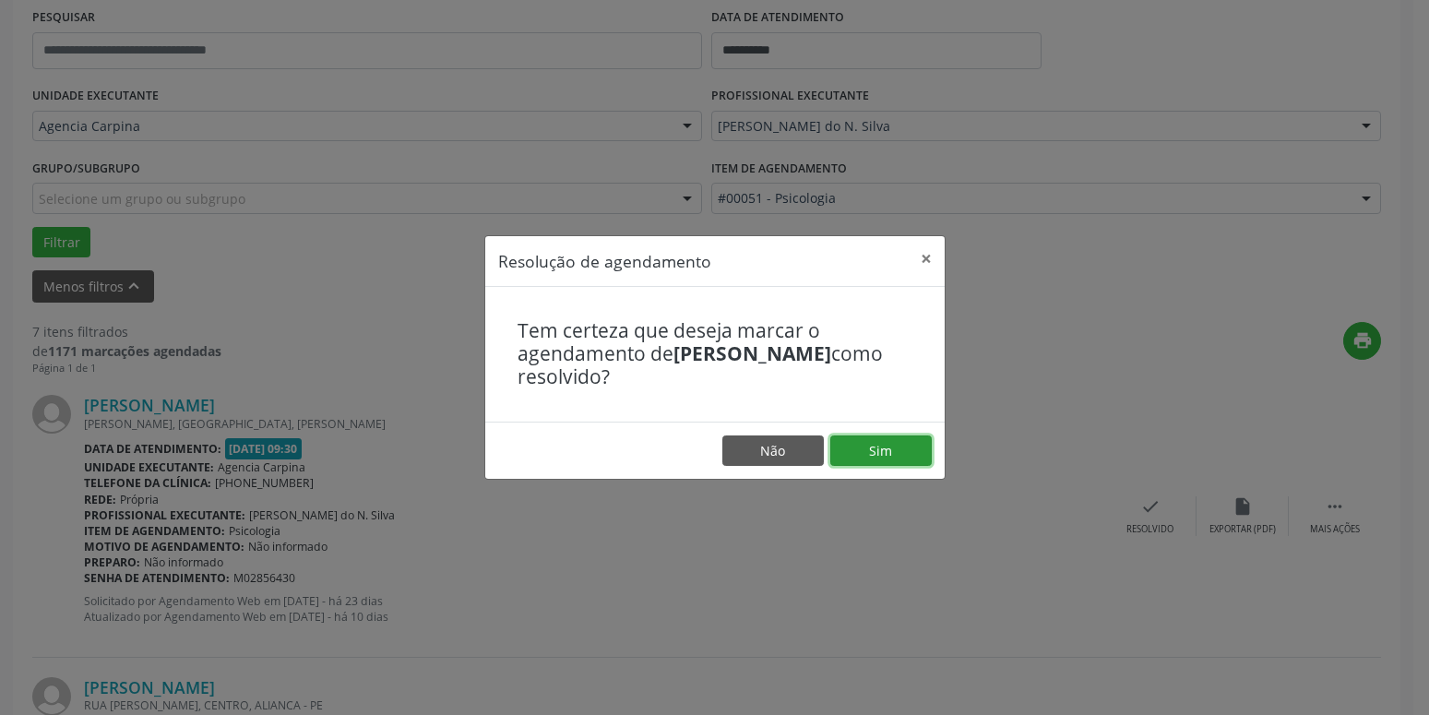
click at [891, 447] on button "Sim" at bounding box center [880, 450] width 101 height 31
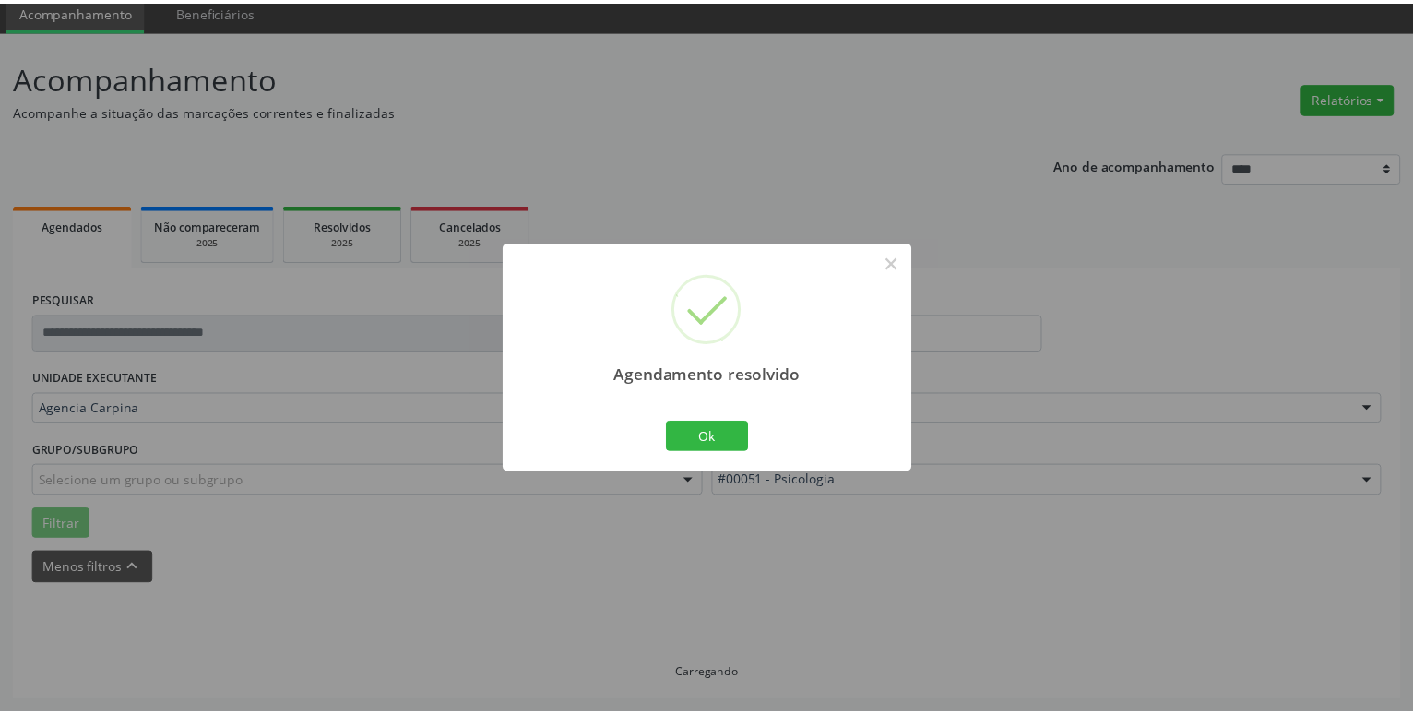
scroll to position [71, 0]
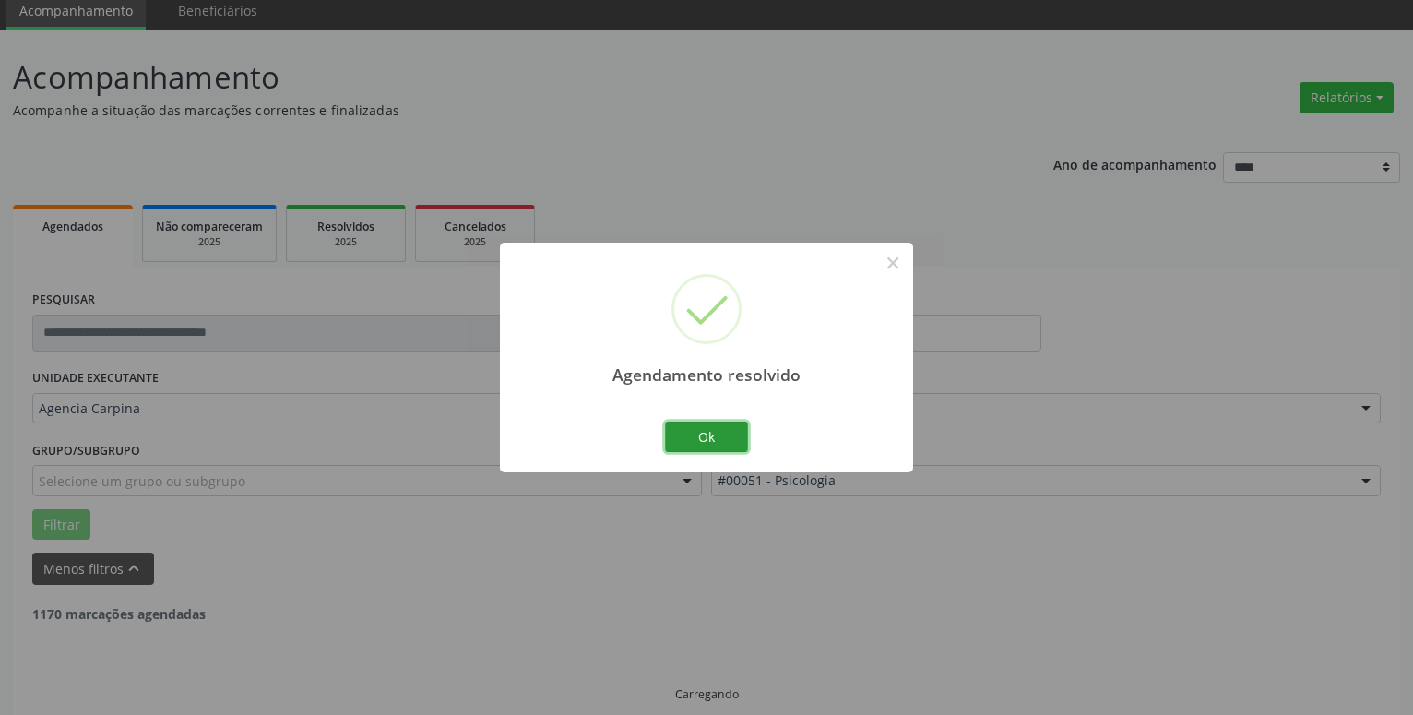
click at [713, 441] on button "Ok" at bounding box center [706, 437] width 83 height 31
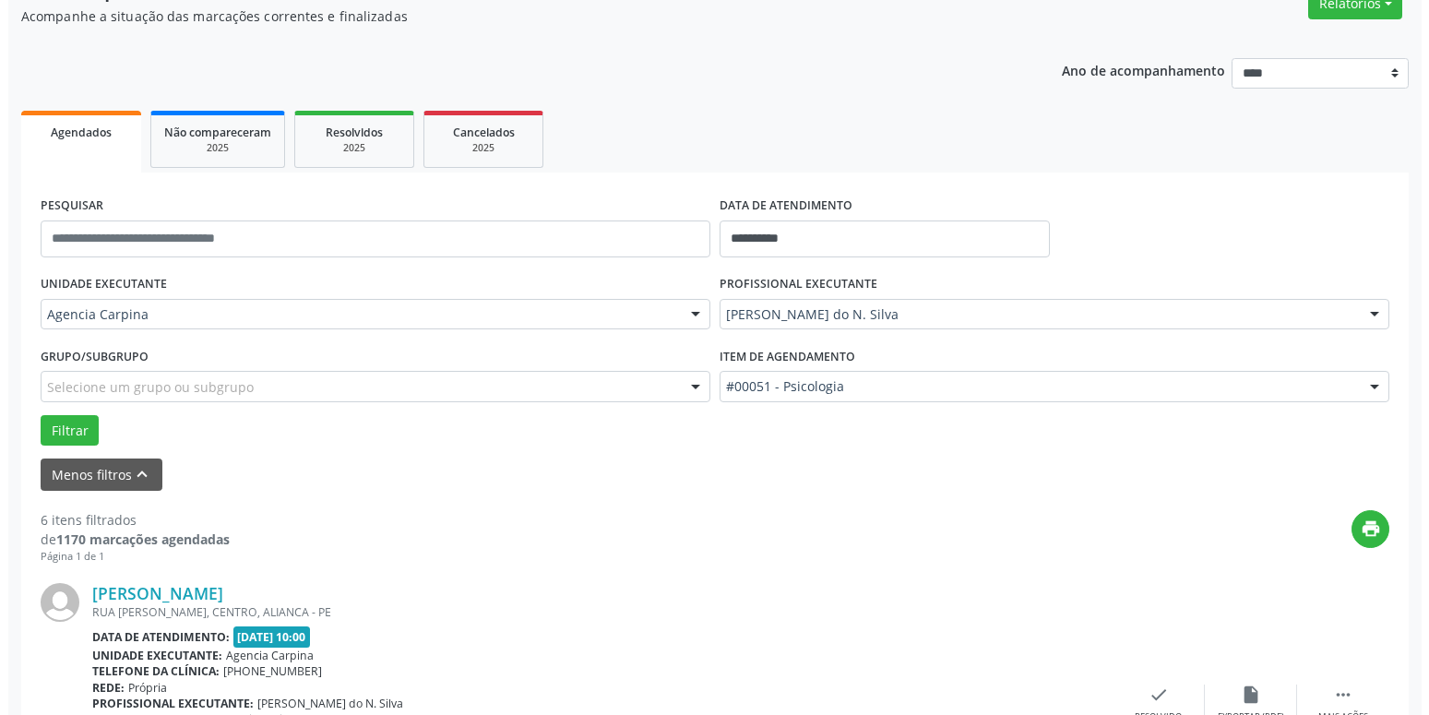
scroll to position [259, 0]
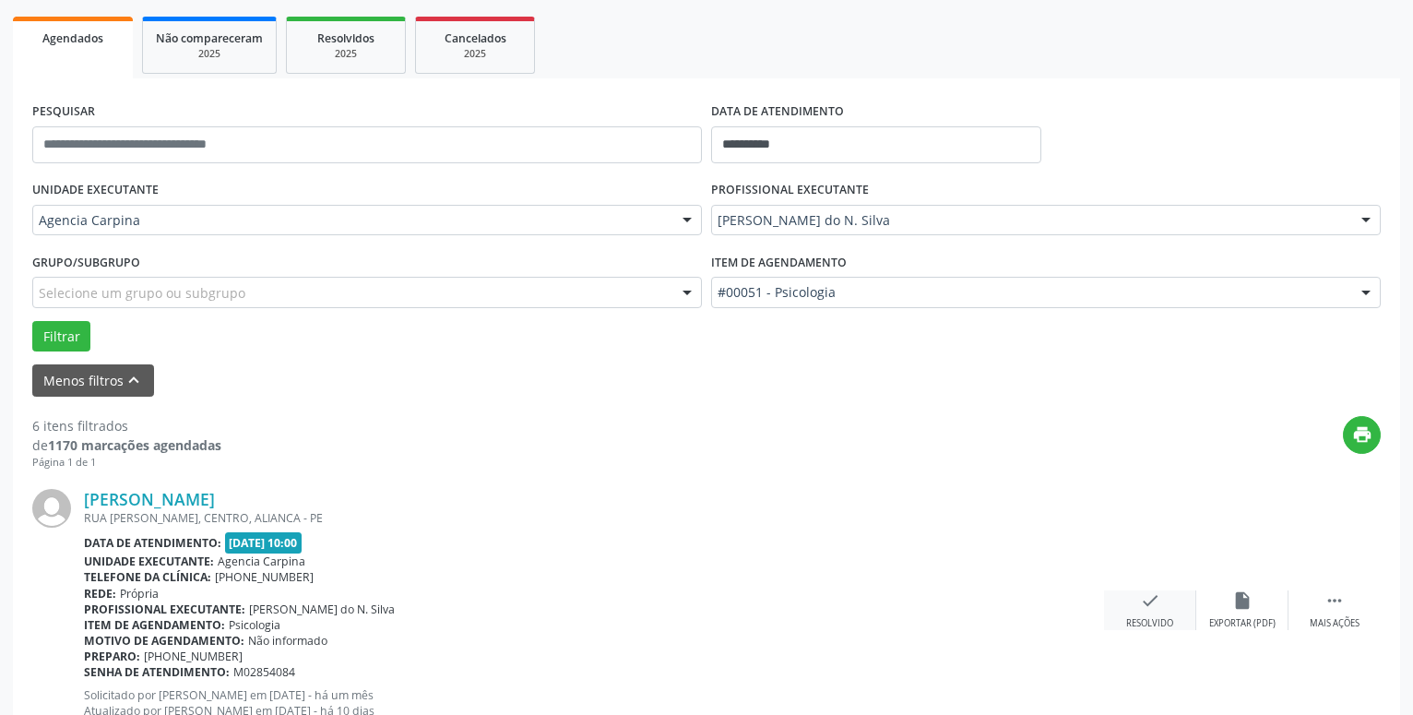
click at [1148, 605] on icon "check" at bounding box center [1150, 600] width 20 height 20
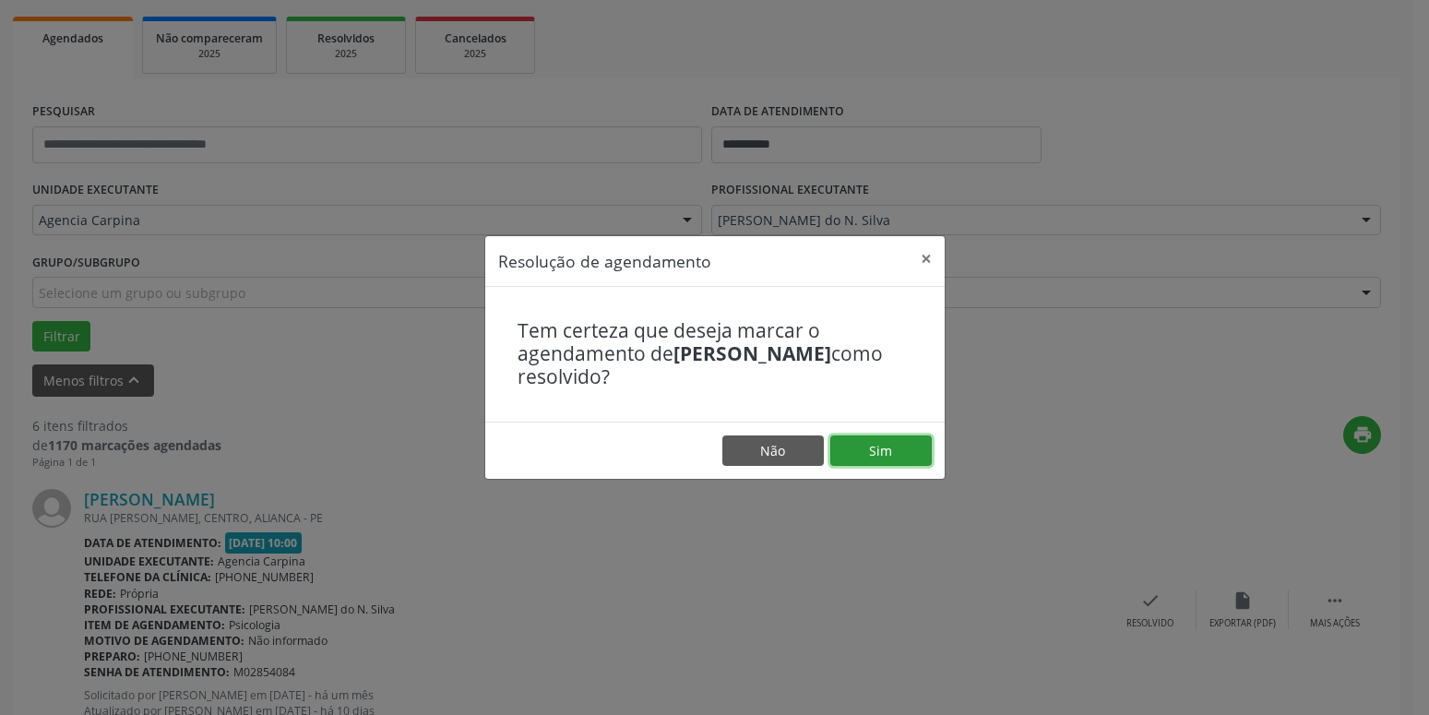
click at [888, 465] on button "Sim" at bounding box center [880, 450] width 101 height 31
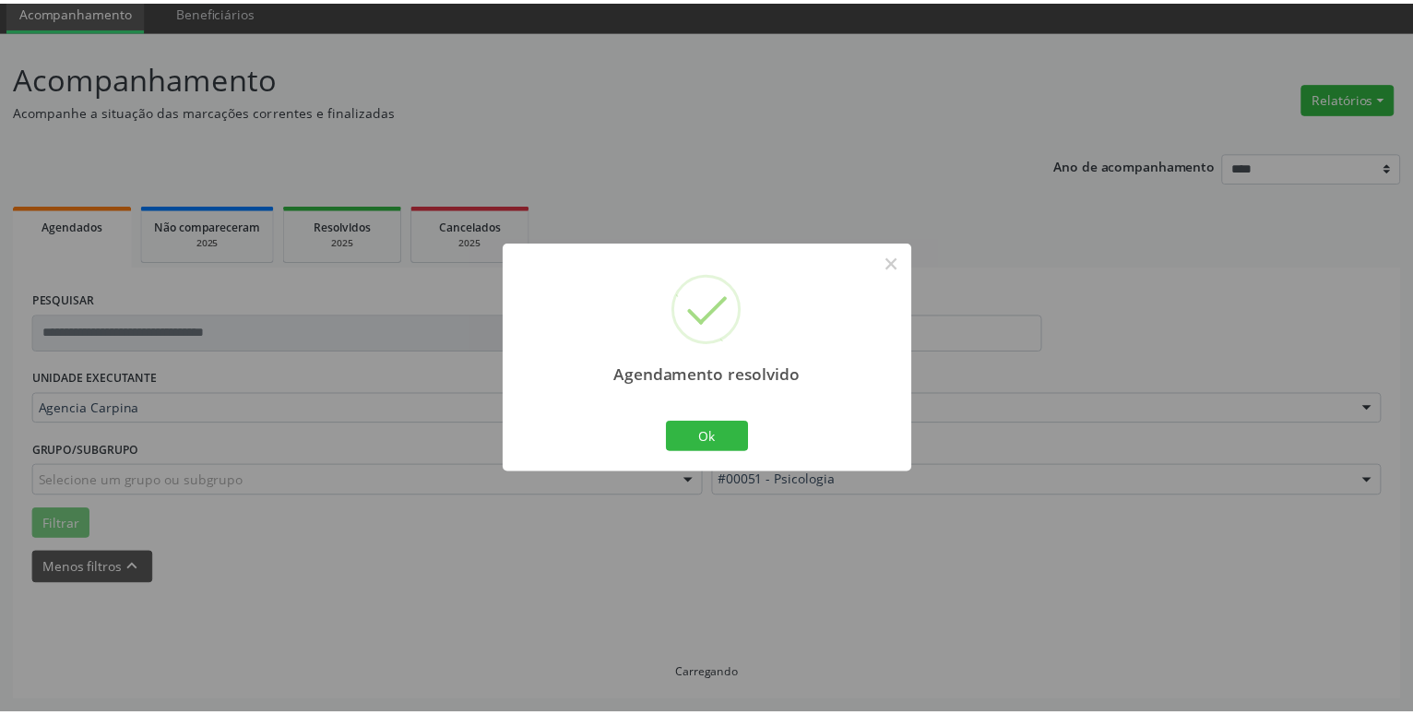
scroll to position [71, 0]
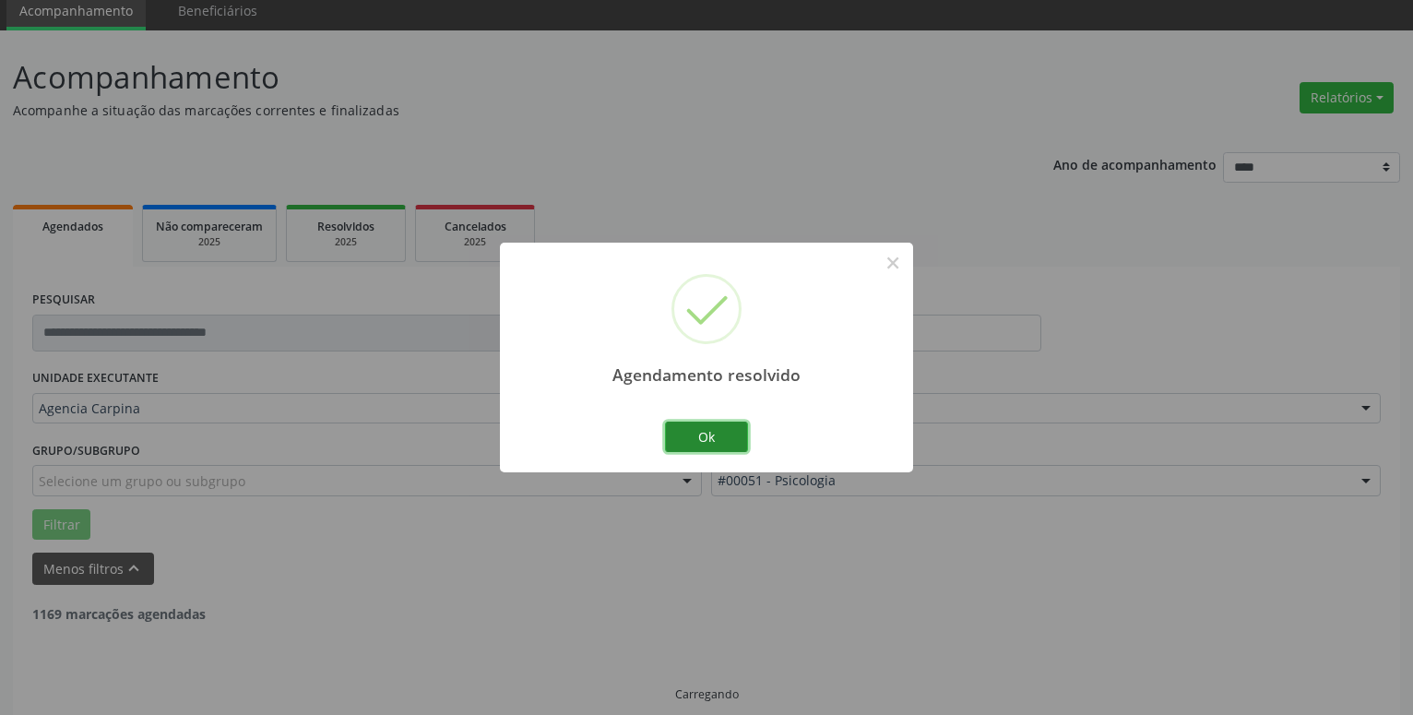
click at [701, 430] on button "Ok" at bounding box center [706, 437] width 83 height 31
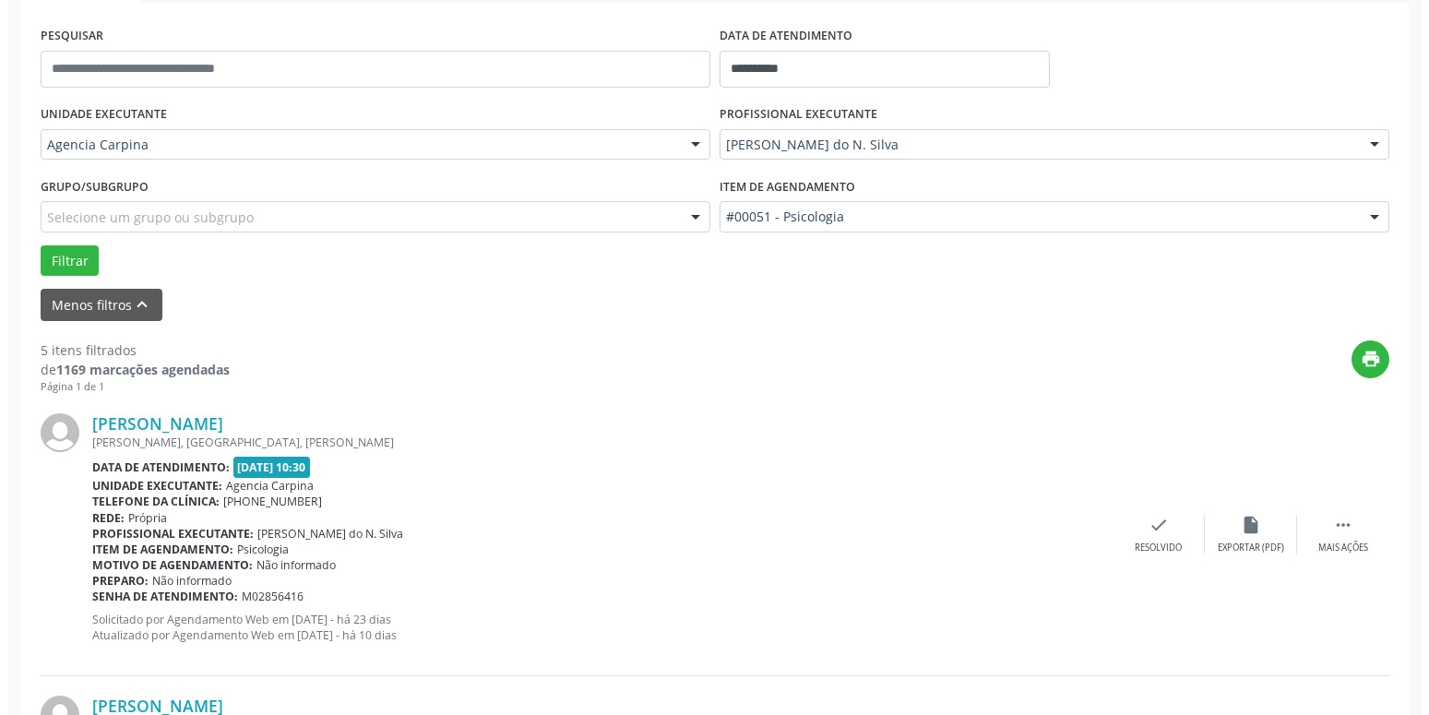
scroll to position [353, 0]
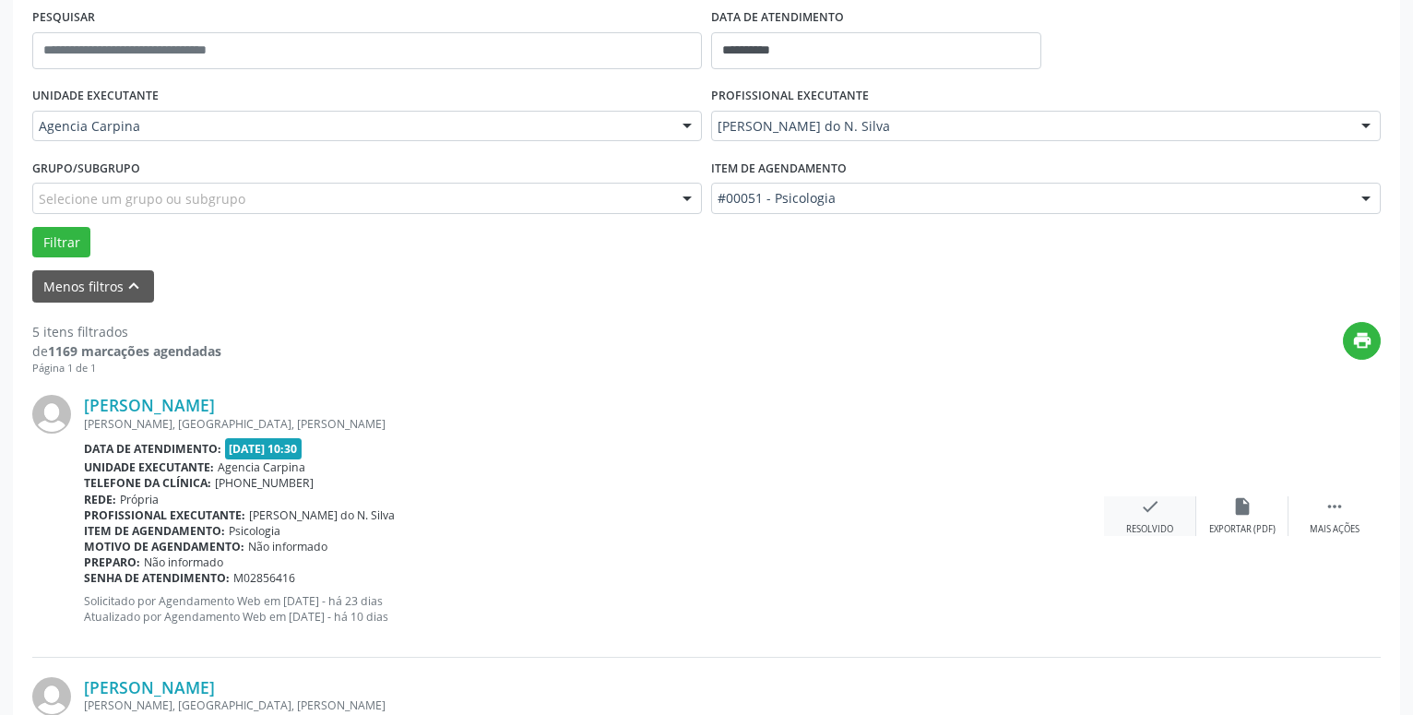
click at [1150, 515] on icon "check" at bounding box center [1150, 506] width 20 height 20
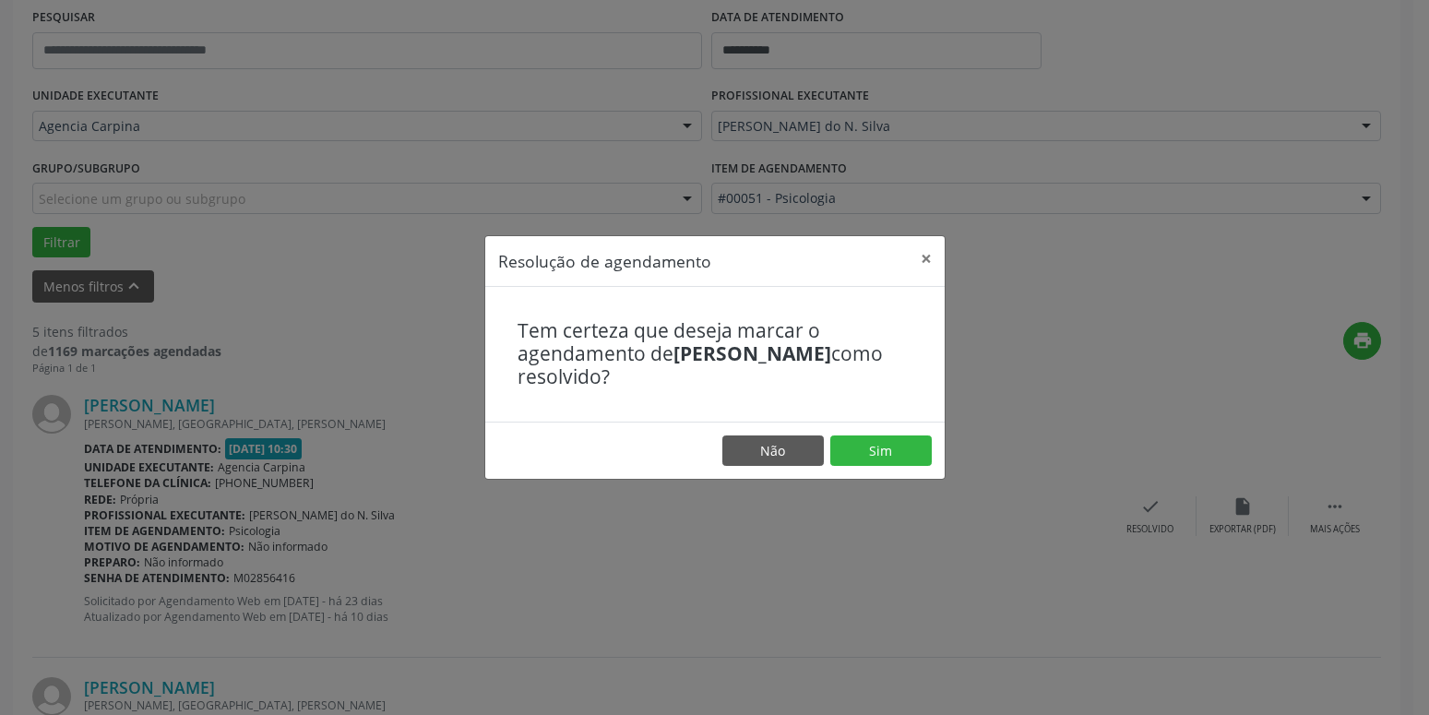
click at [873, 434] on footer "Não Sim" at bounding box center [714, 451] width 459 height 58
click at [869, 449] on button "Sim" at bounding box center [880, 450] width 101 height 31
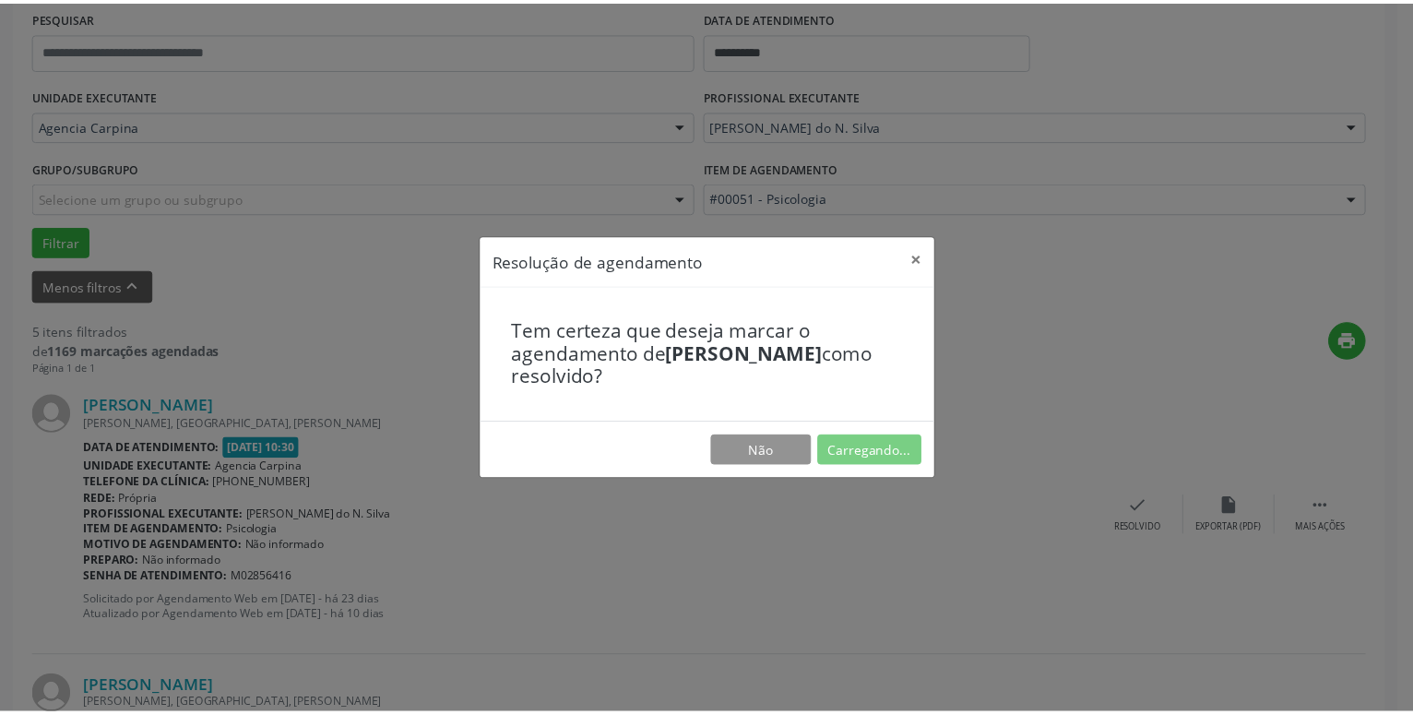
scroll to position [71, 0]
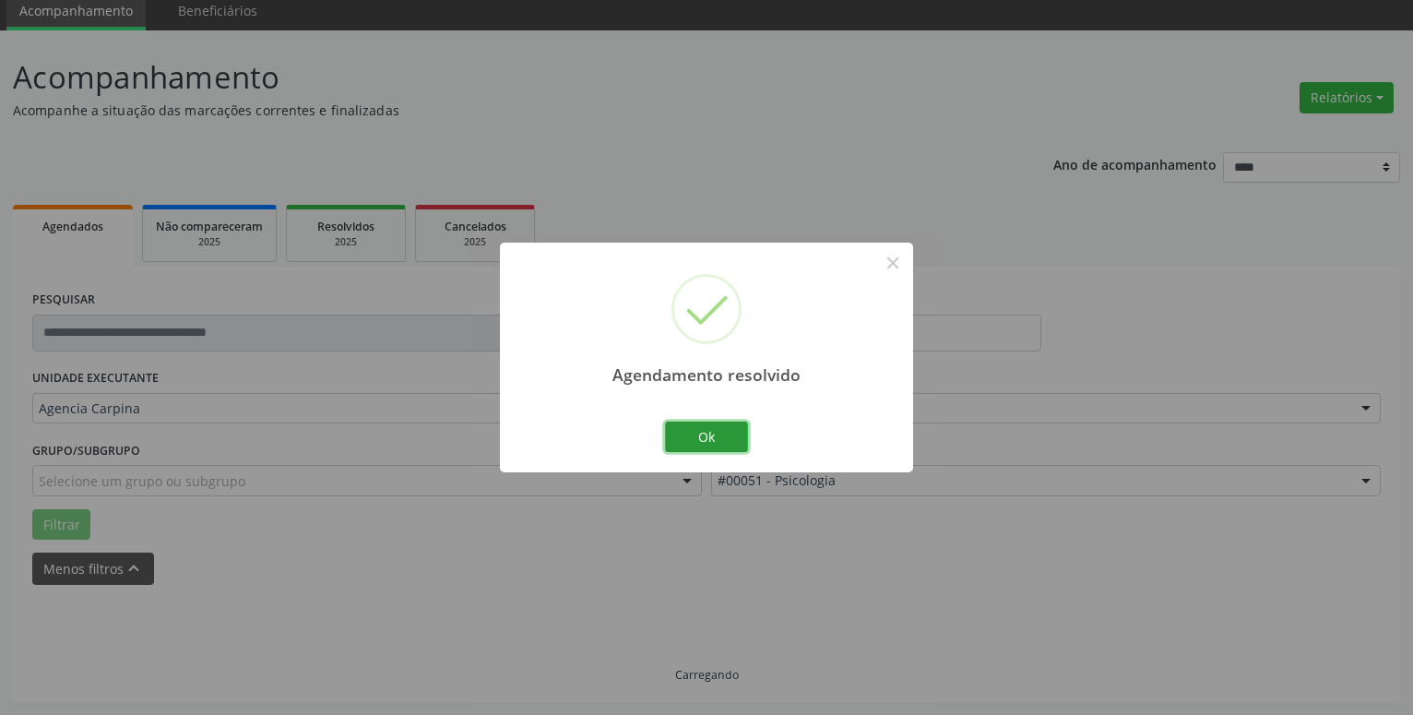
click at [698, 436] on button "Ok" at bounding box center [706, 437] width 83 height 31
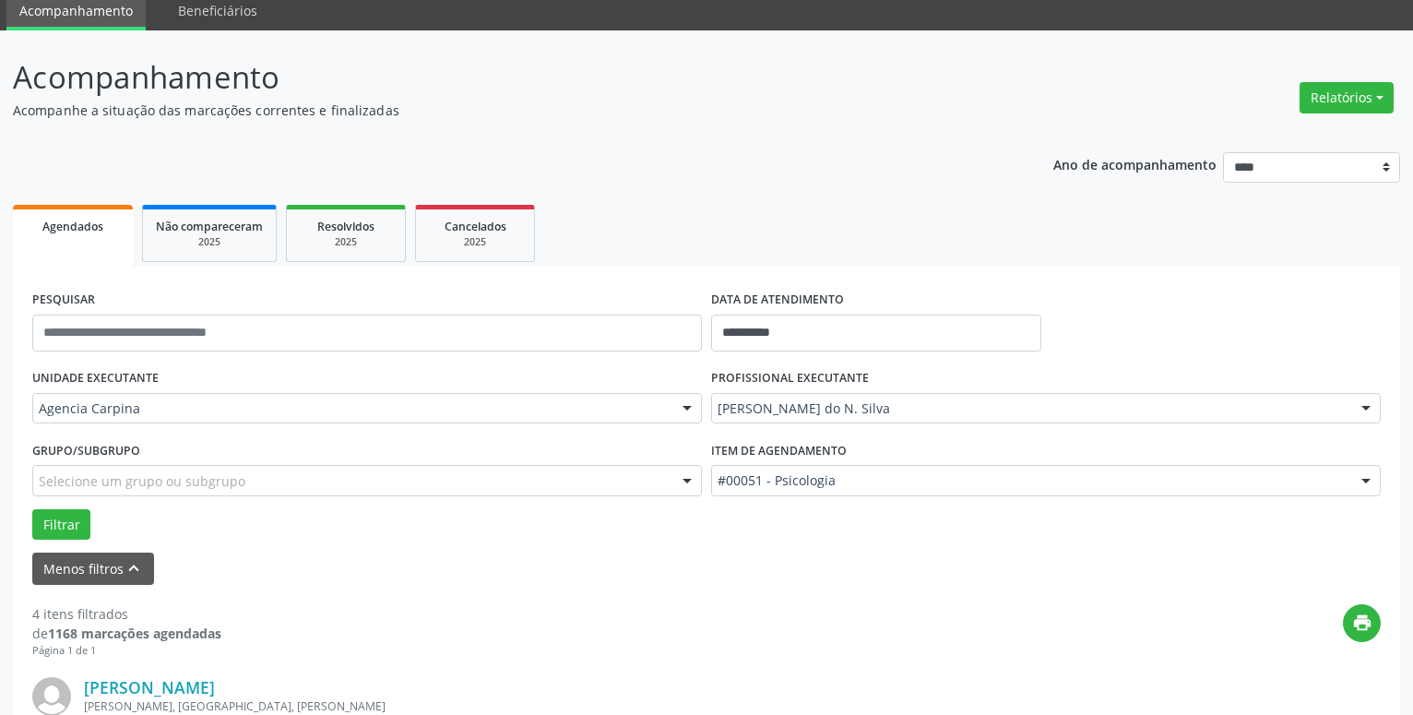
scroll to position [259, 0]
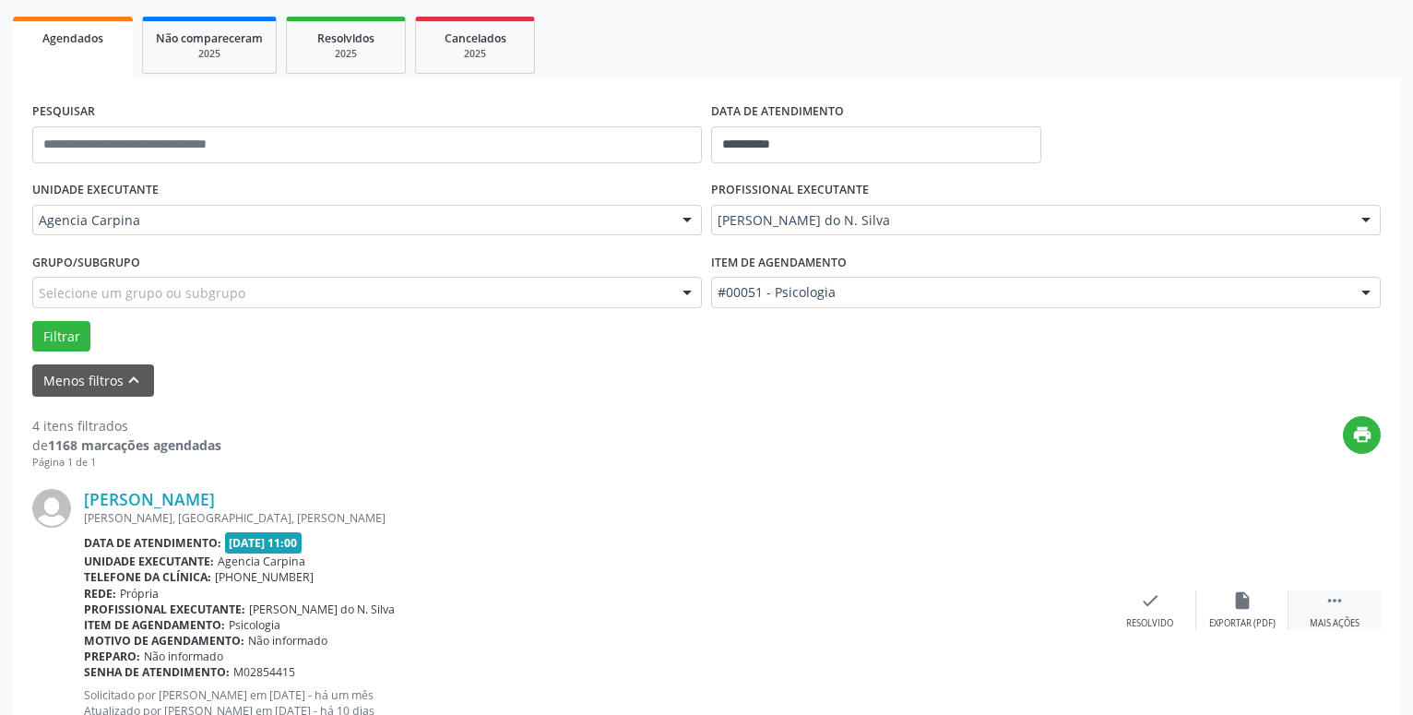
click at [1336, 601] on icon "" at bounding box center [1335, 600] width 20 height 20
click at [1226, 598] on div "alarm_off Não compareceu" at bounding box center [1243, 610] width 92 height 40
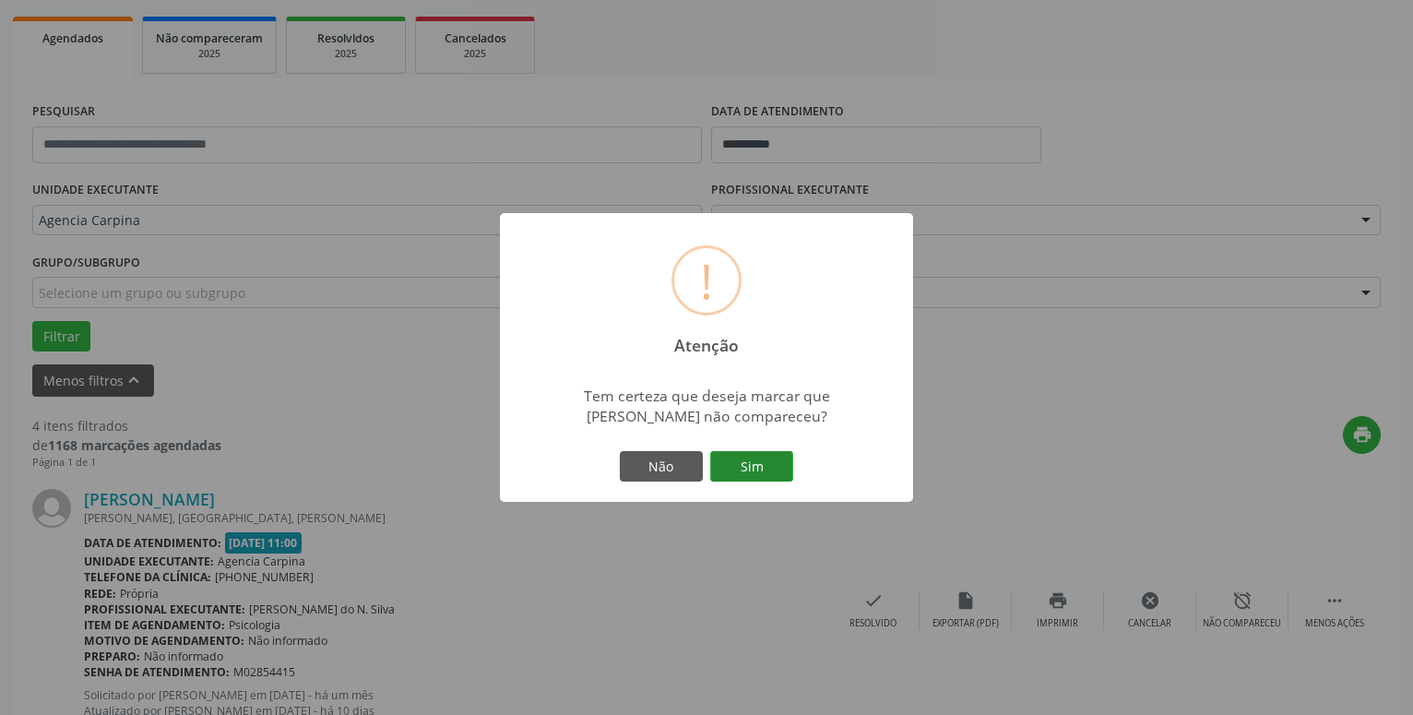
click at [762, 458] on button "Sim" at bounding box center [751, 466] width 83 height 31
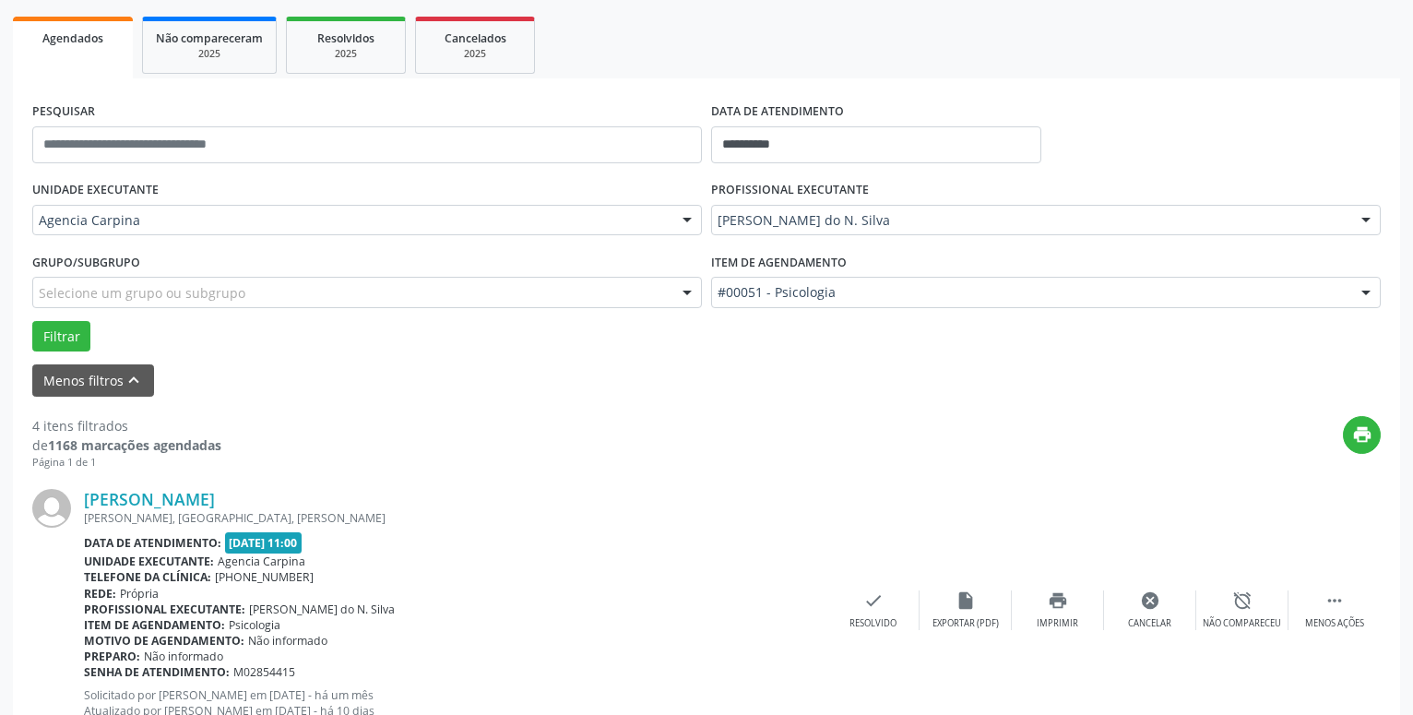
scroll to position [90, 0]
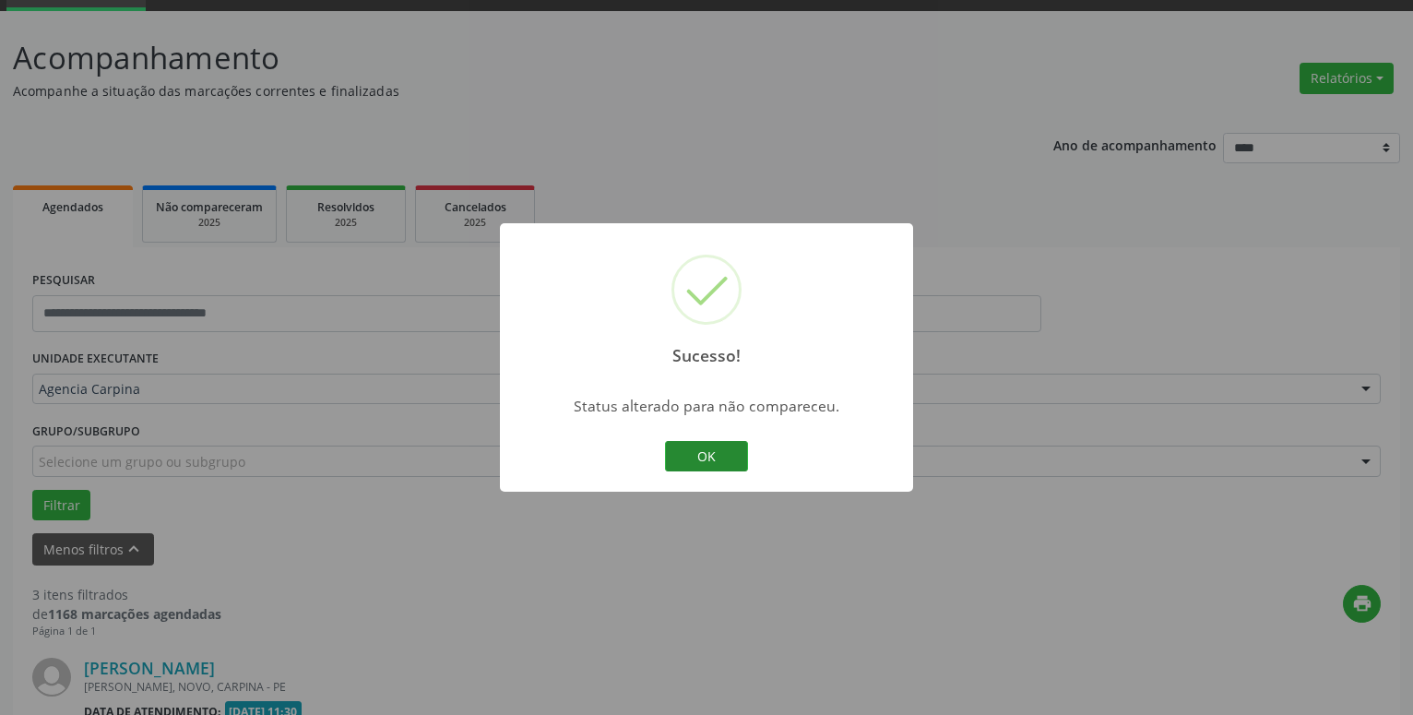
click at [677, 456] on button "OK" at bounding box center [706, 456] width 83 height 31
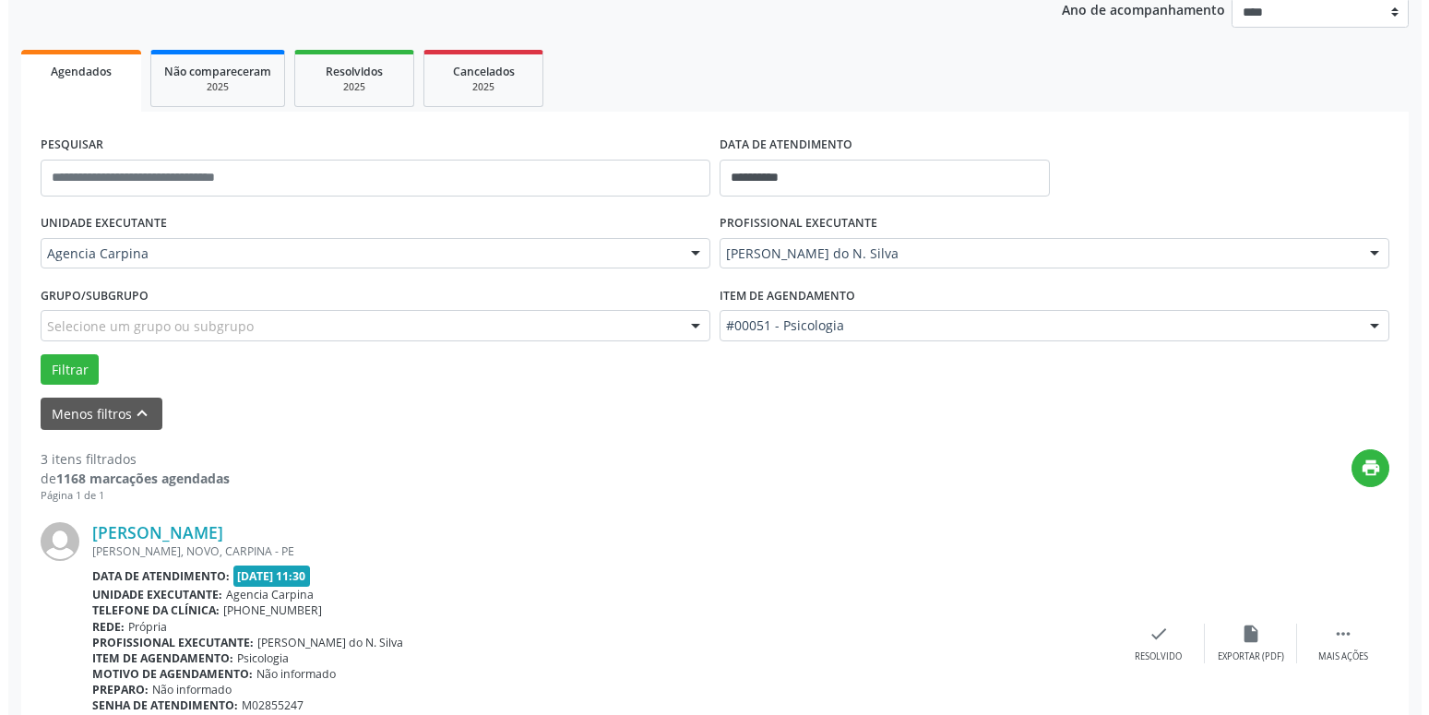
scroll to position [373, 0]
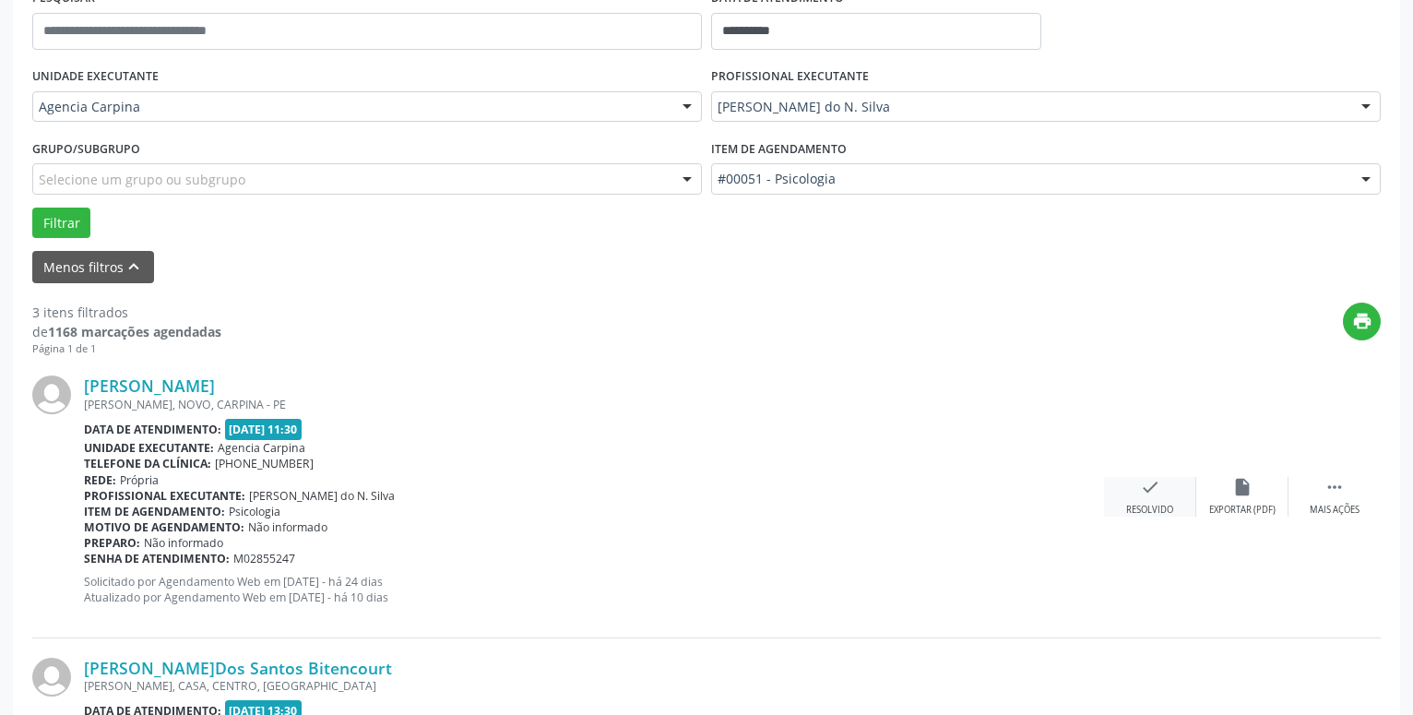
click at [1155, 483] on icon "check" at bounding box center [1150, 487] width 20 height 20
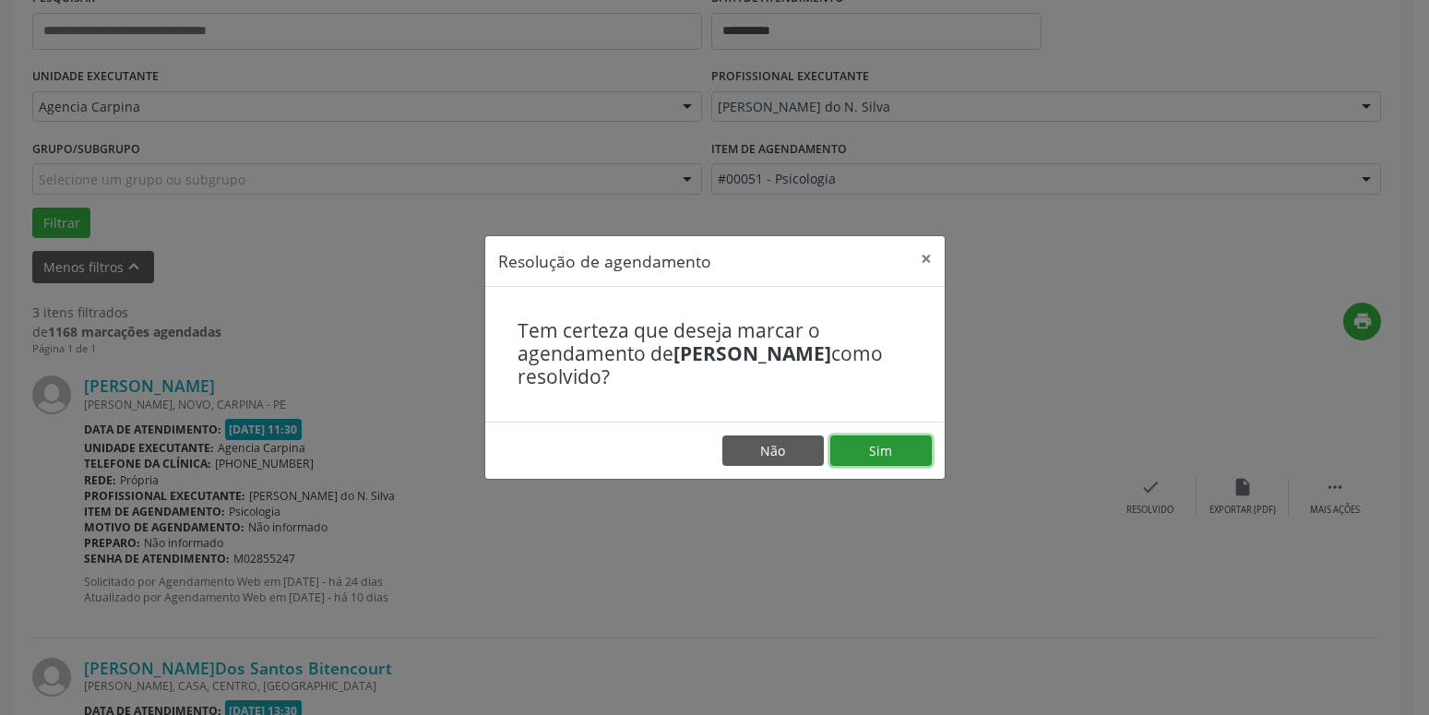
click at [906, 458] on button "Sim" at bounding box center [880, 450] width 101 height 31
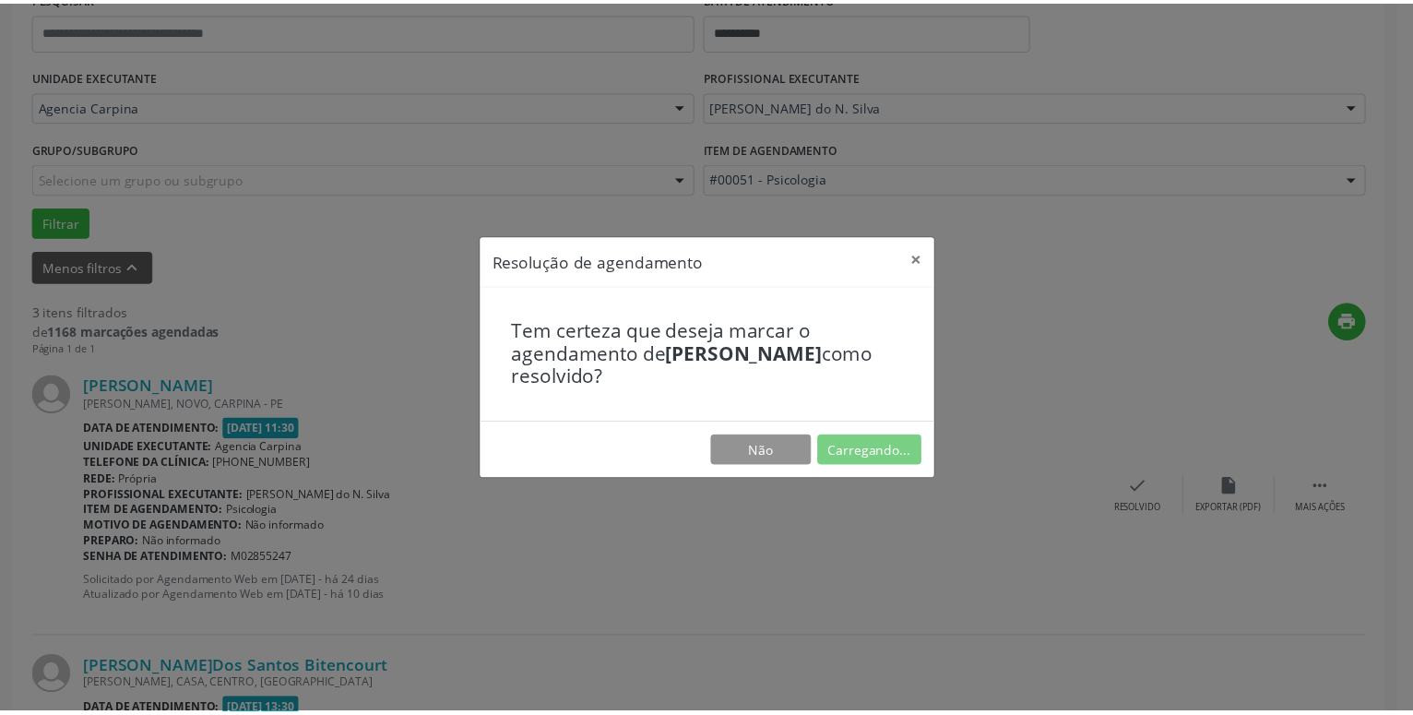
scroll to position [71, 0]
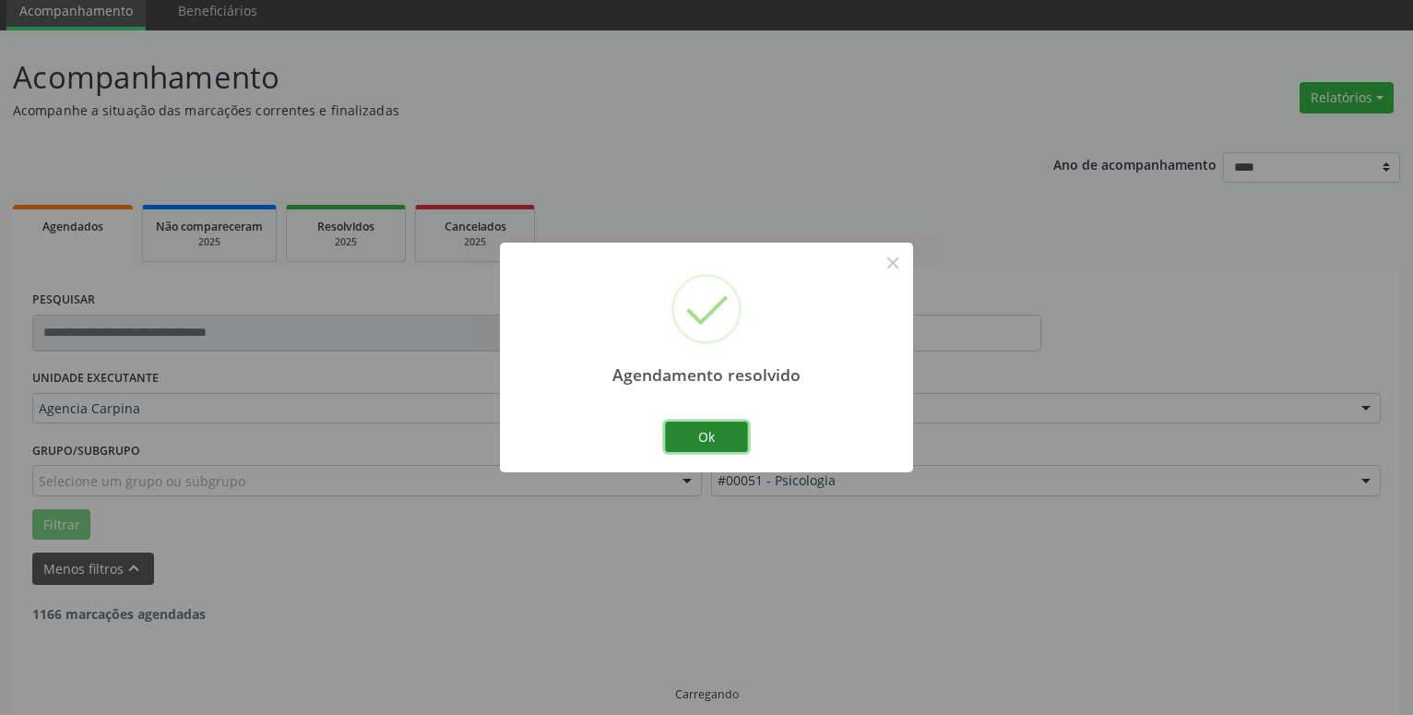
click at [725, 435] on button "Ok" at bounding box center [706, 437] width 83 height 31
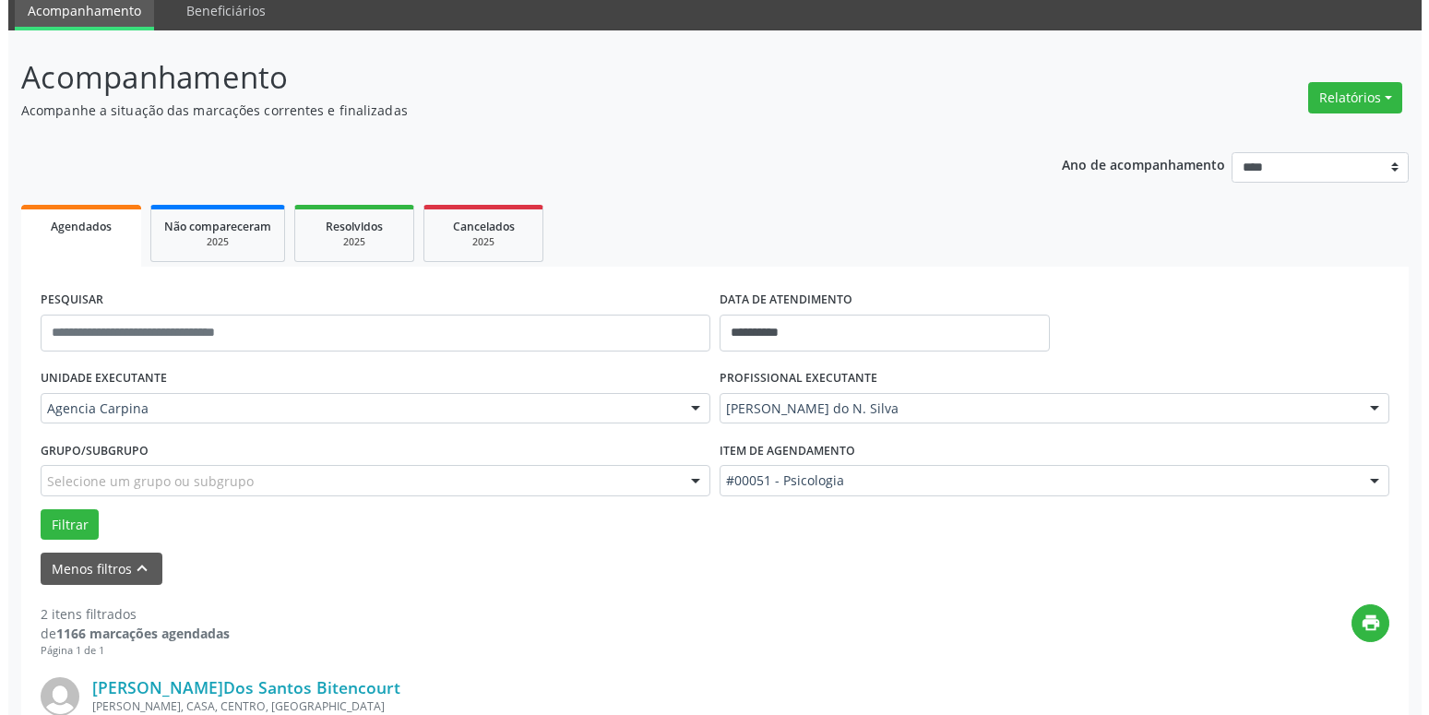
scroll to position [353, 0]
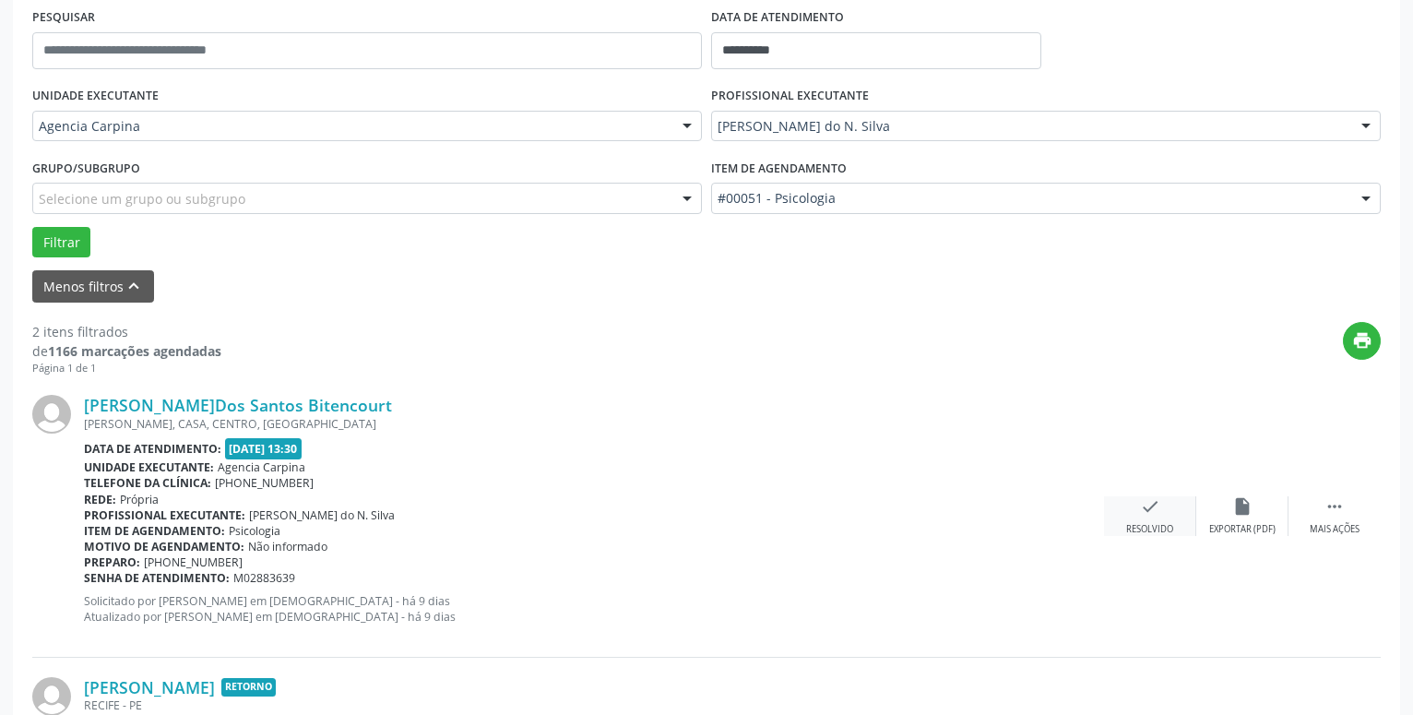
click at [1140, 514] on icon "check" at bounding box center [1150, 506] width 20 height 20
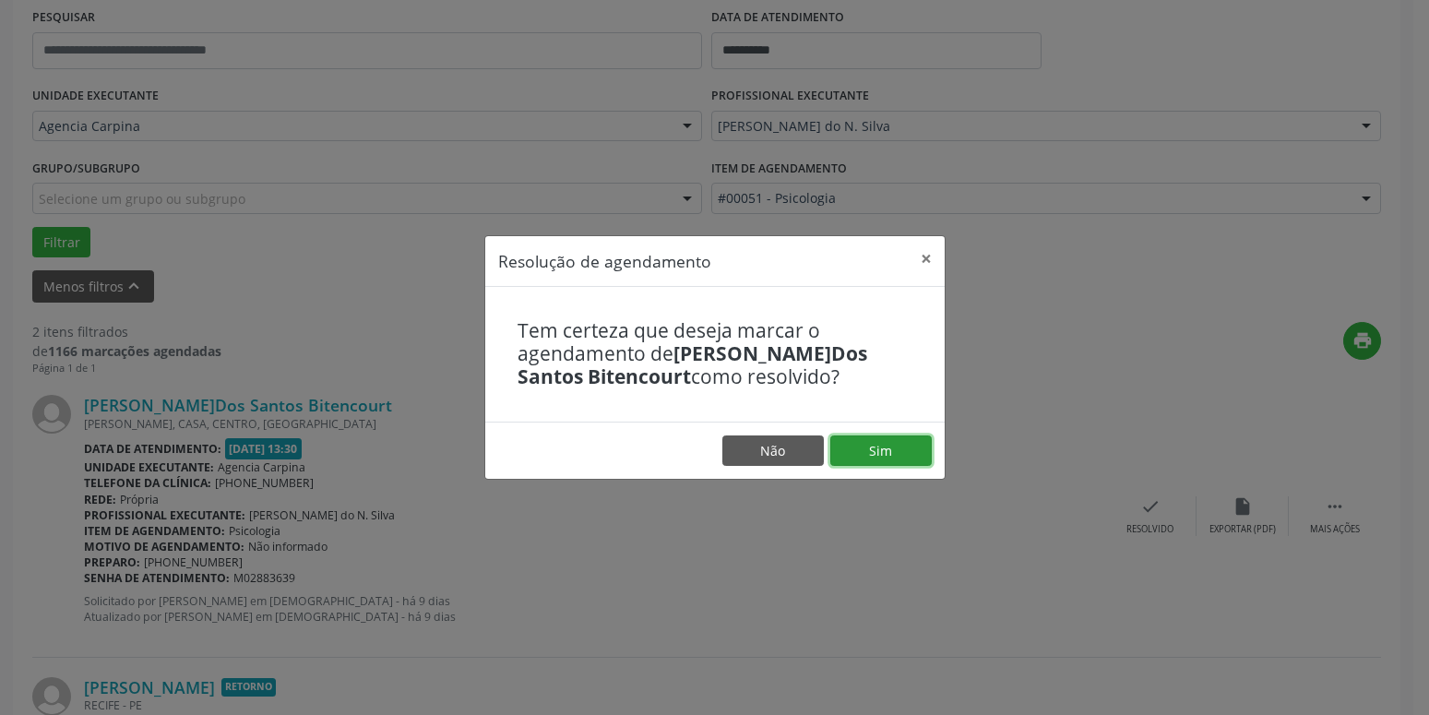
click at [867, 443] on button "Sim" at bounding box center [880, 450] width 101 height 31
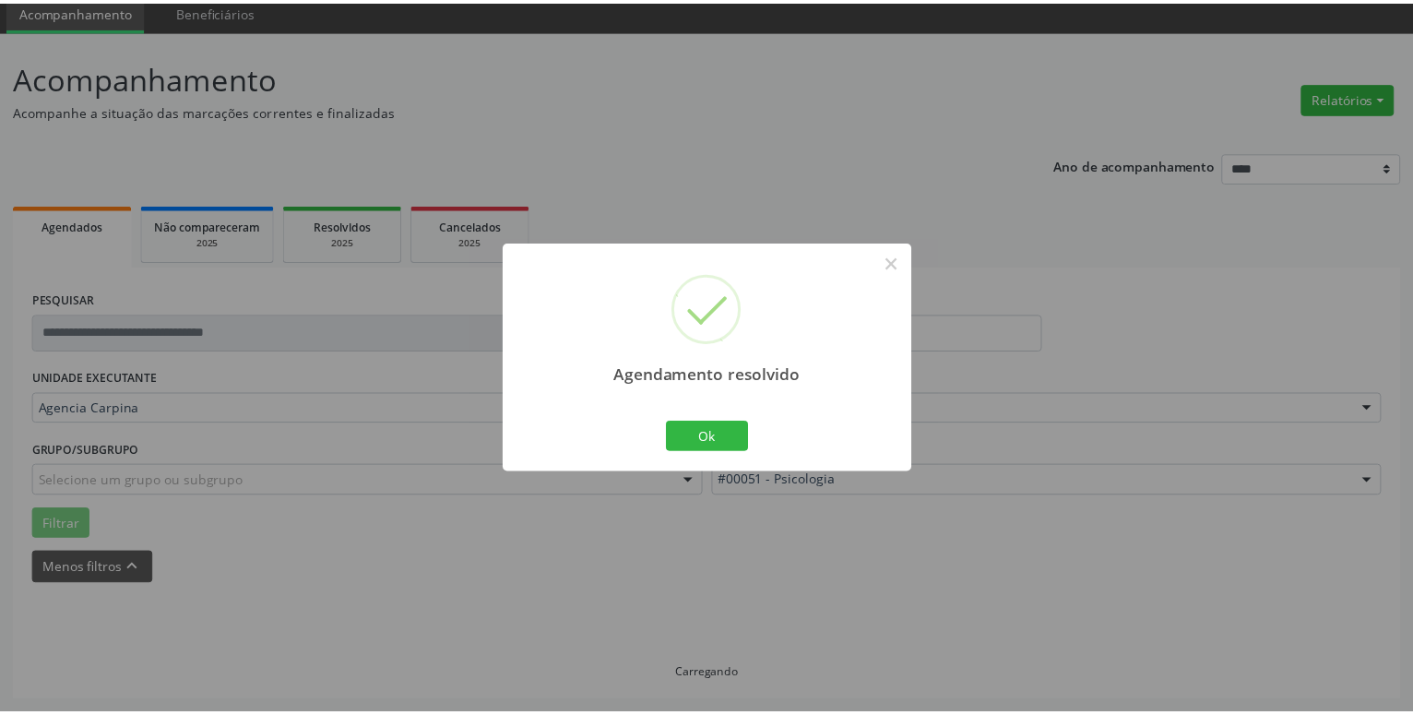
scroll to position [71, 0]
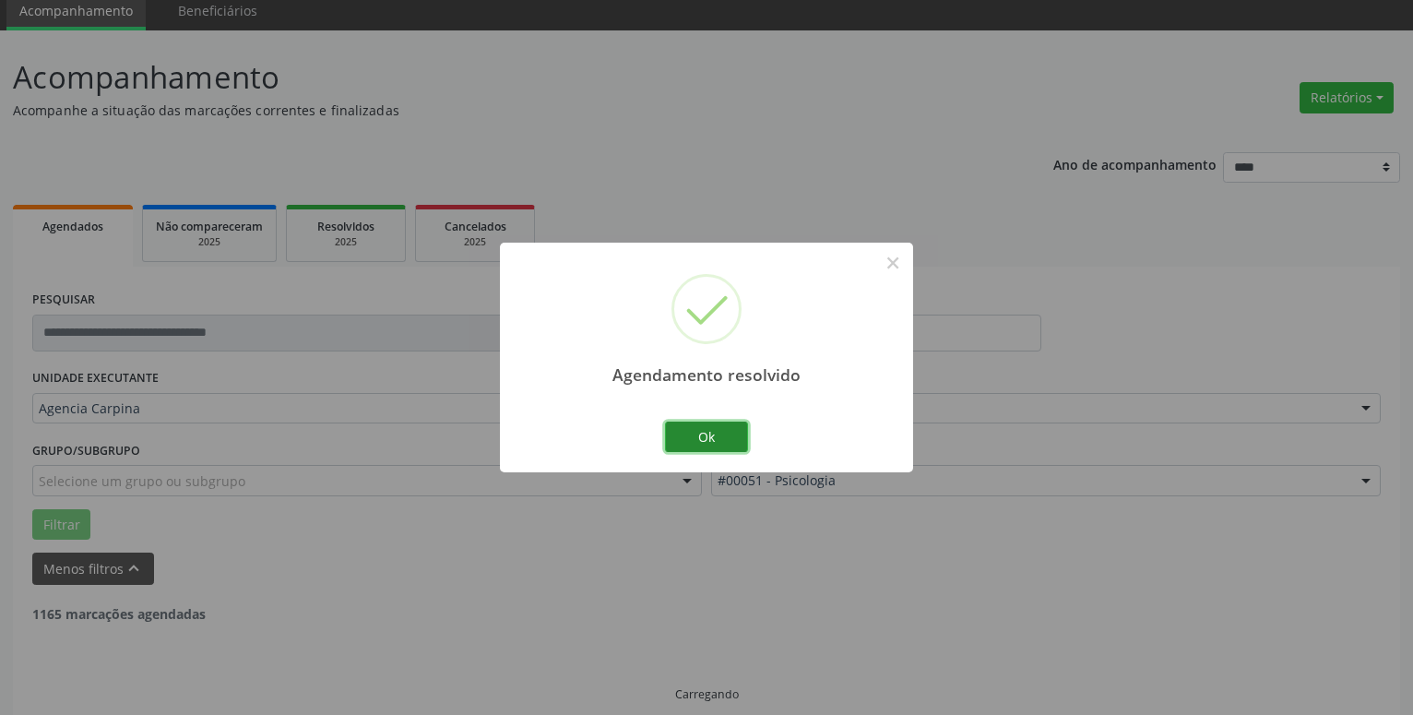
click at [718, 431] on button "Ok" at bounding box center [706, 437] width 83 height 31
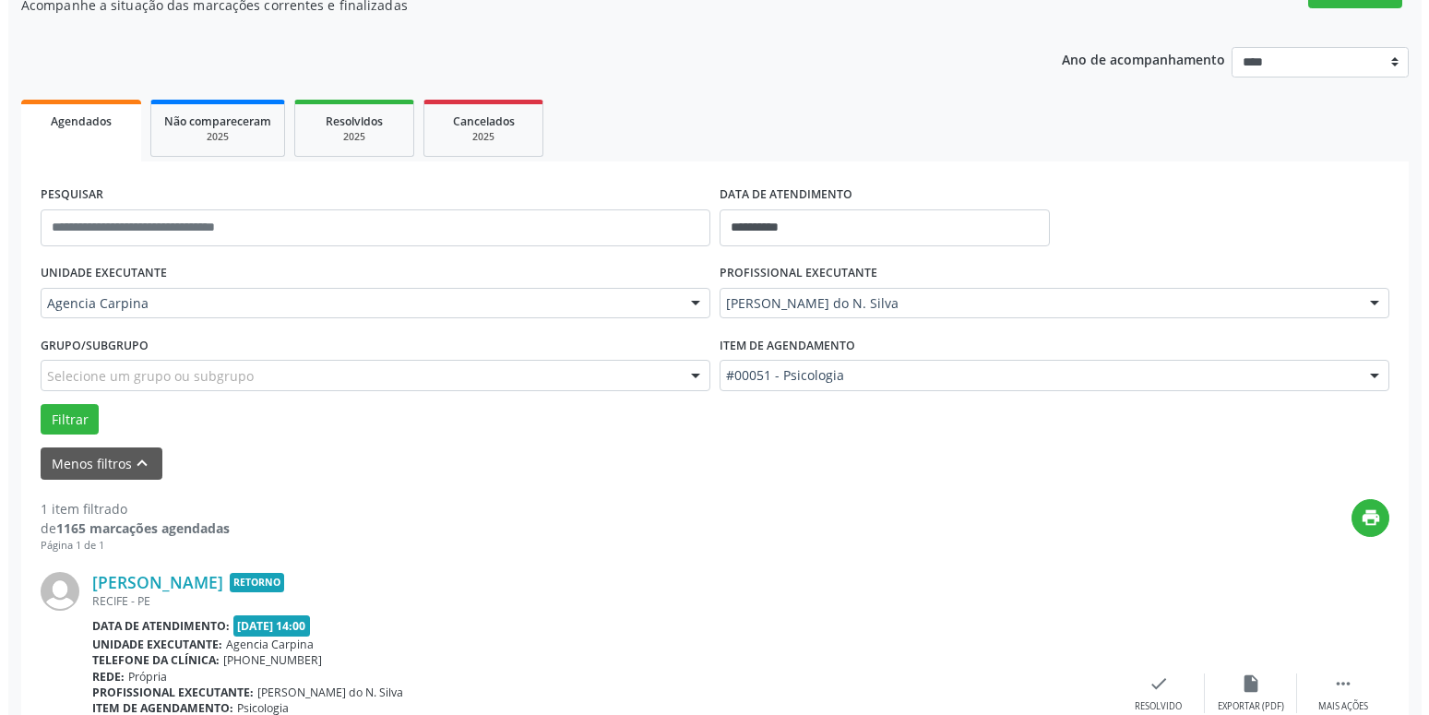
scroll to position [259, 0]
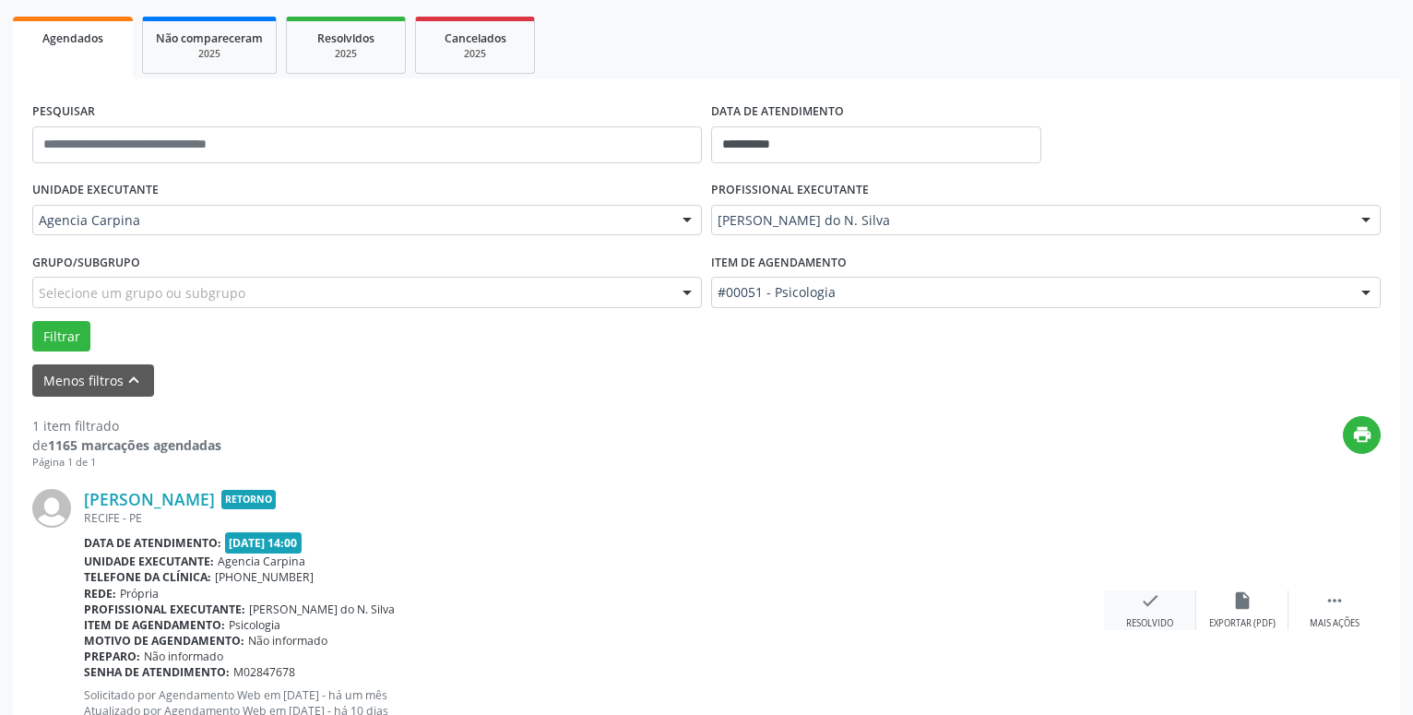
click at [1141, 611] on icon "check" at bounding box center [1150, 600] width 20 height 20
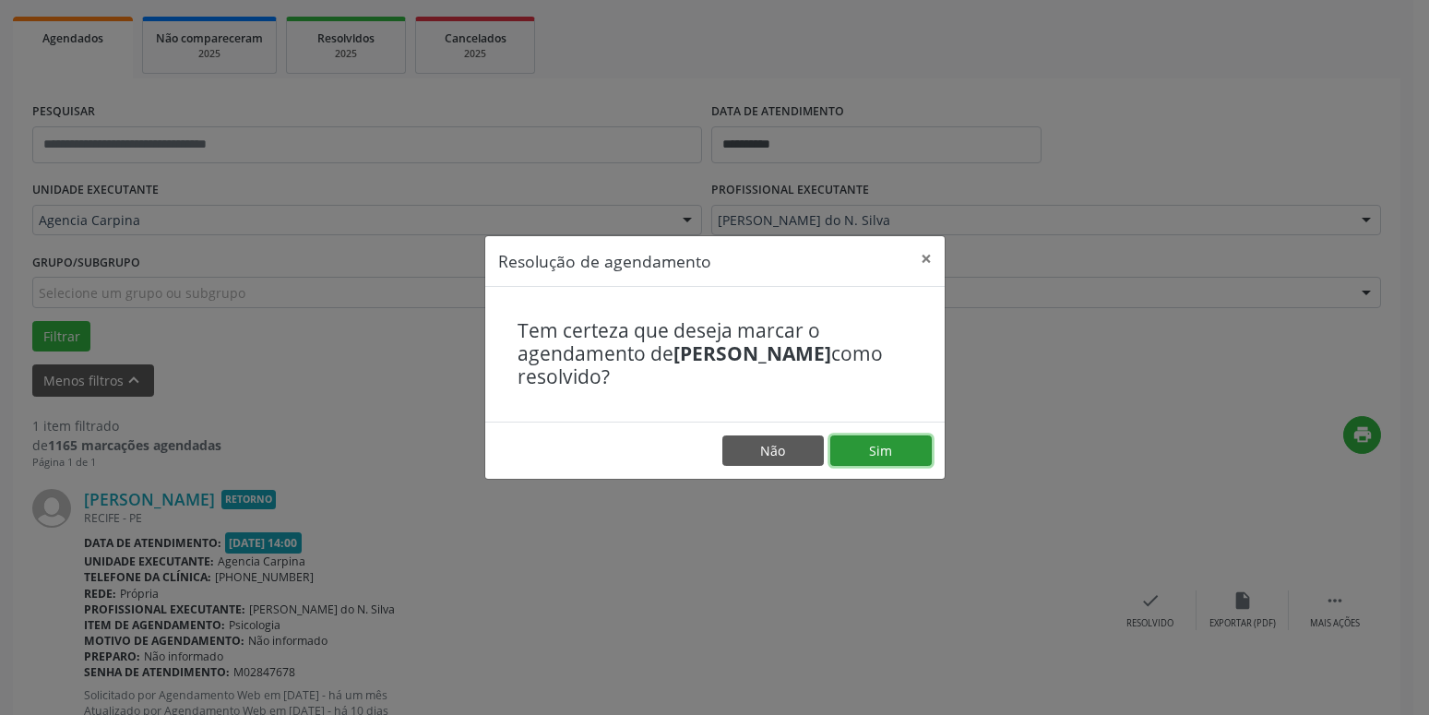
click at [892, 440] on button "Sim" at bounding box center [880, 450] width 101 height 31
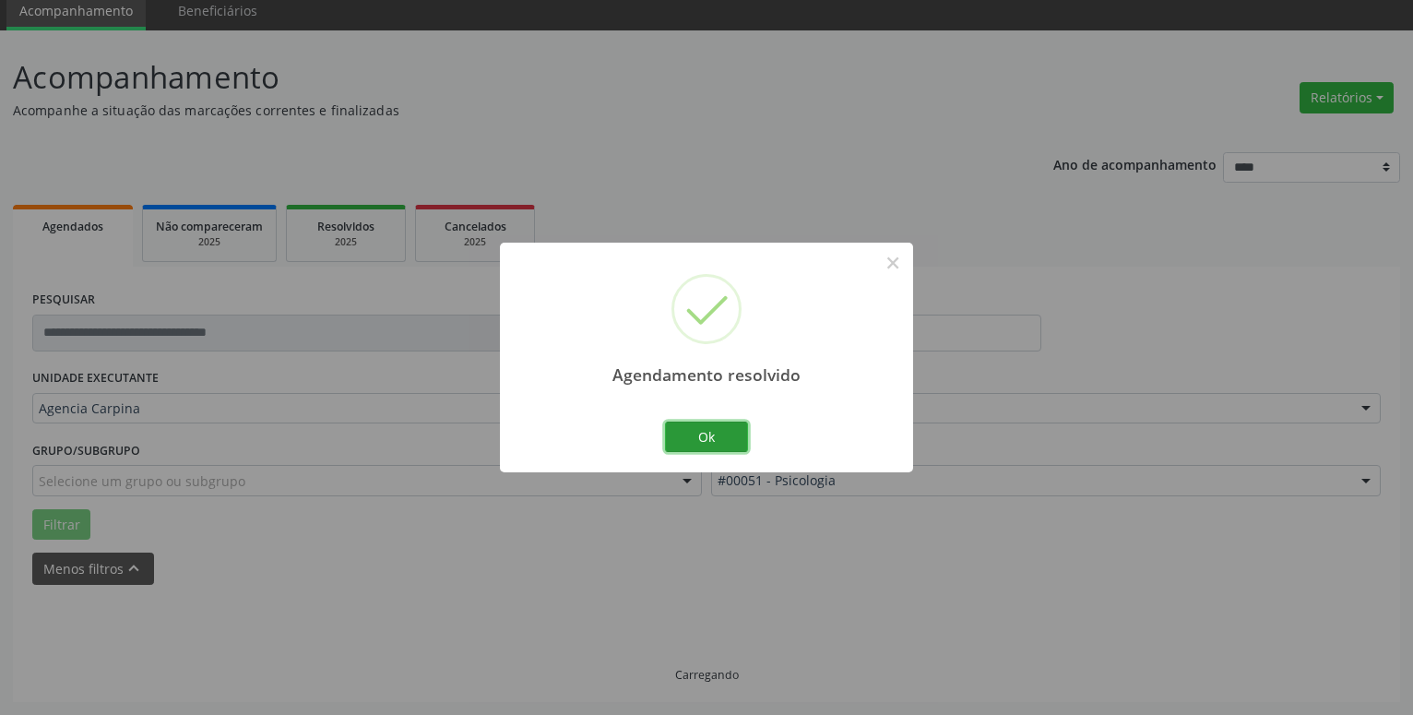
click at [720, 438] on button "Ok" at bounding box center [706, 437] width 83 height 31
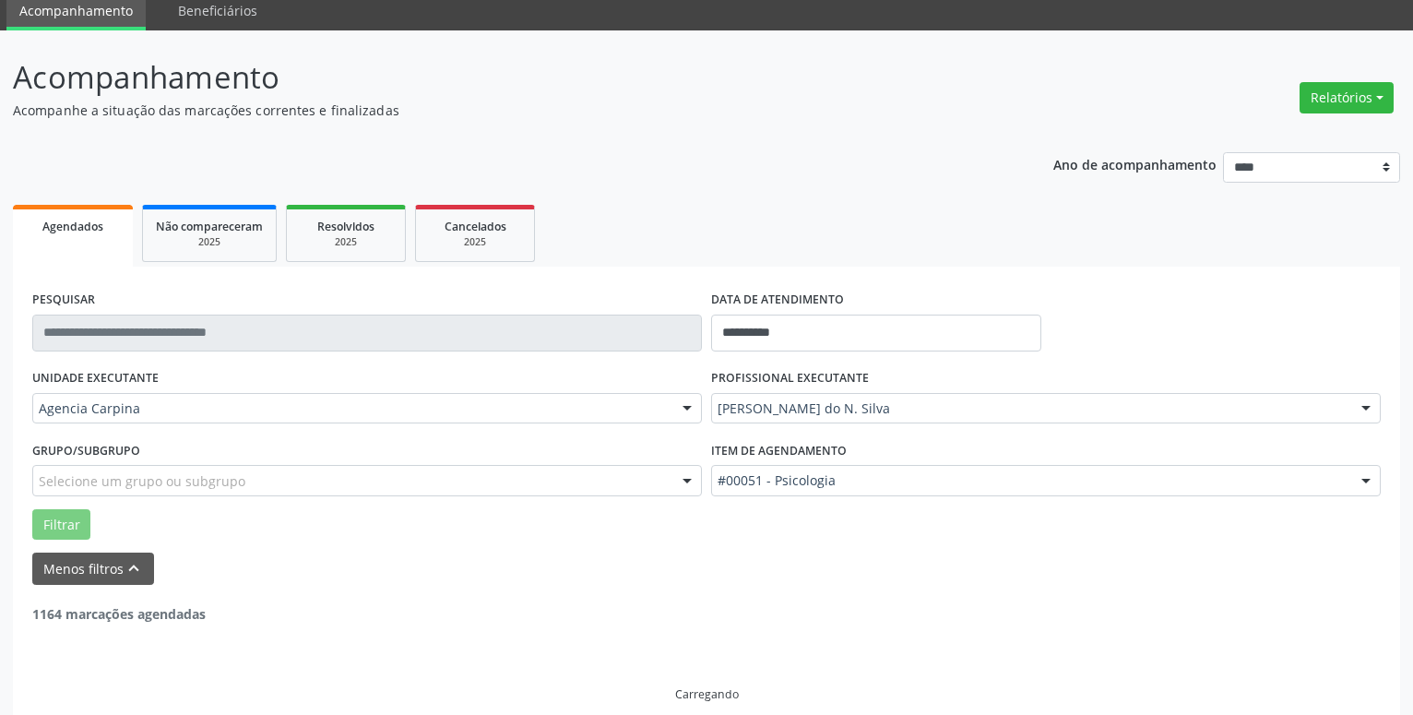
scroll to position [31, 0]
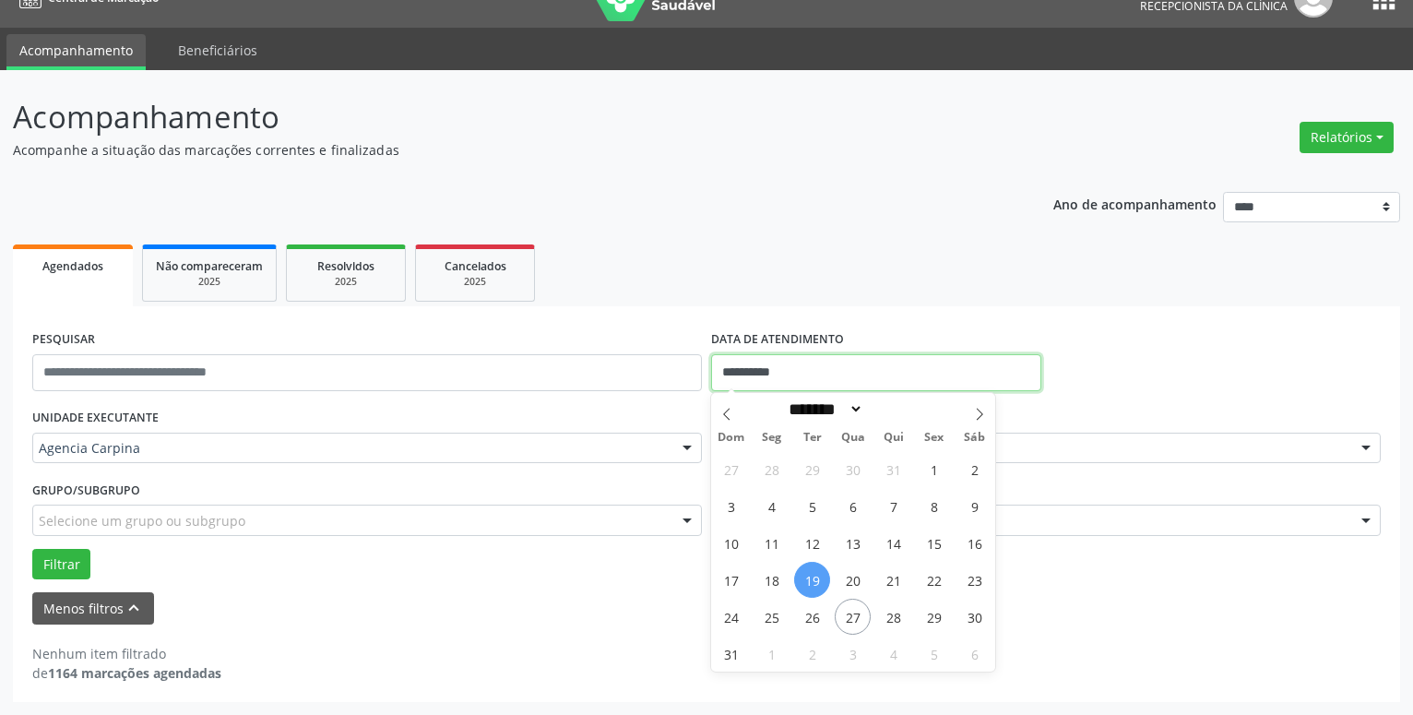
click at [846, 369] on input "**********" at bounding box center [876, 372] width 330 height 37
click at [853, 552] on span "13" at bounding box center [853, 543] width 36 height 36
type input "**********"
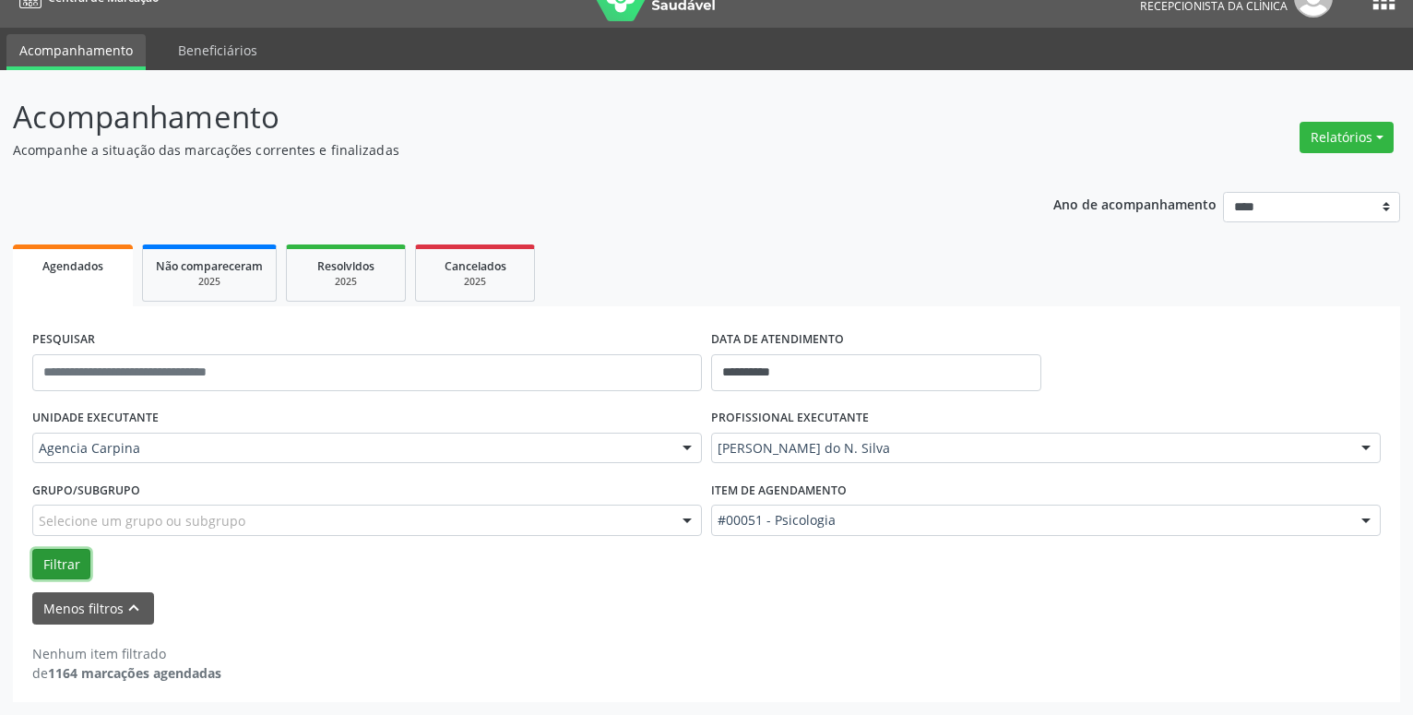
click at [60, 570] on button "Filtrar" at bounding box center [61, 564] width 58 height 31
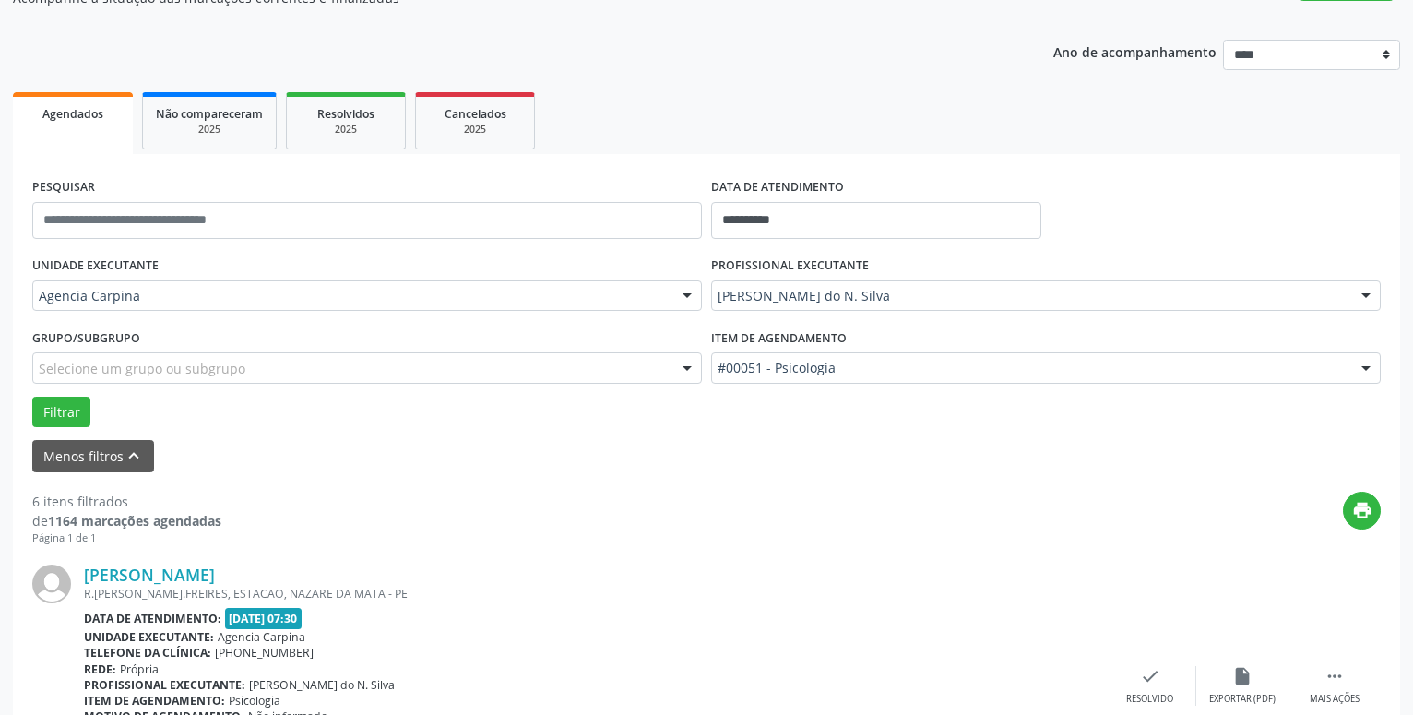
scroll to position [314, 0]
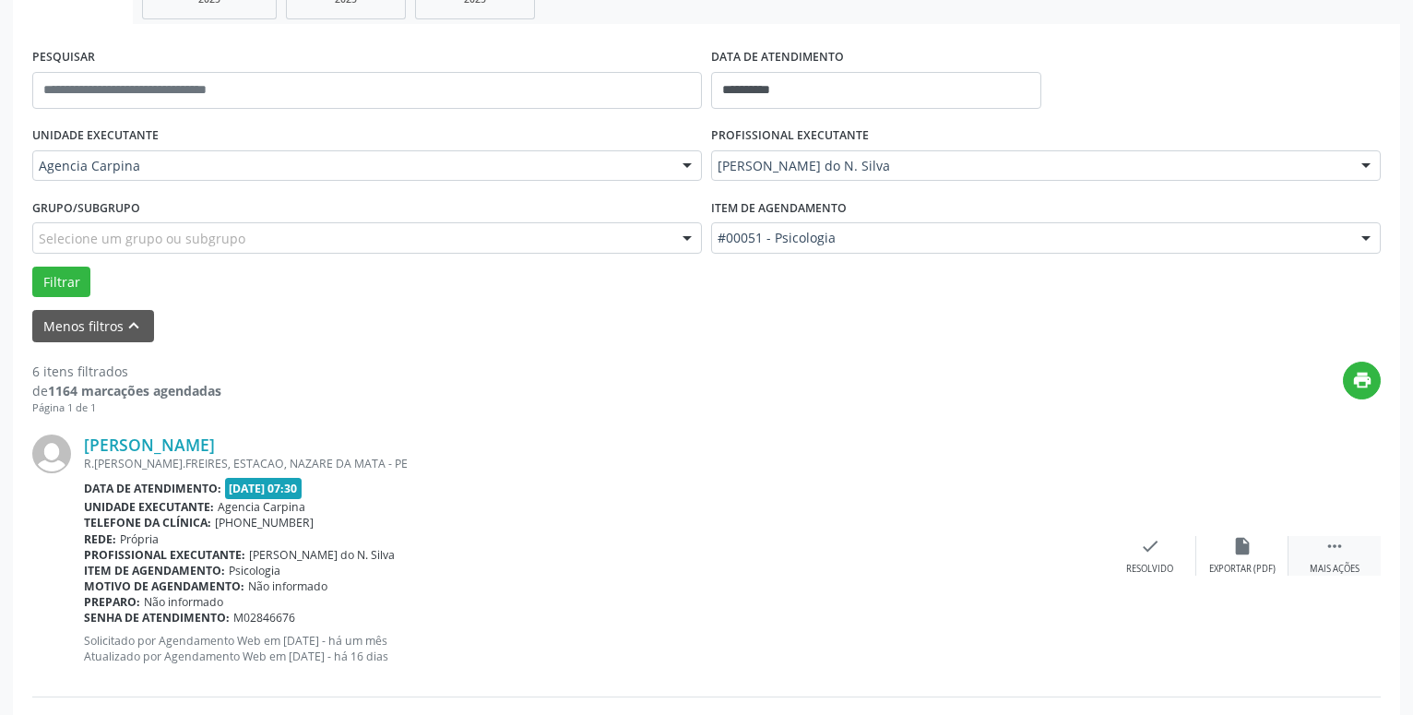
click at [1342, 555] on icon "" at bounding box center [1335, 546] width 20 height 20
click at [1236, 560] on div "alarm_off Não compareceu" at bounding box center [1243, 556] width 92 height 40
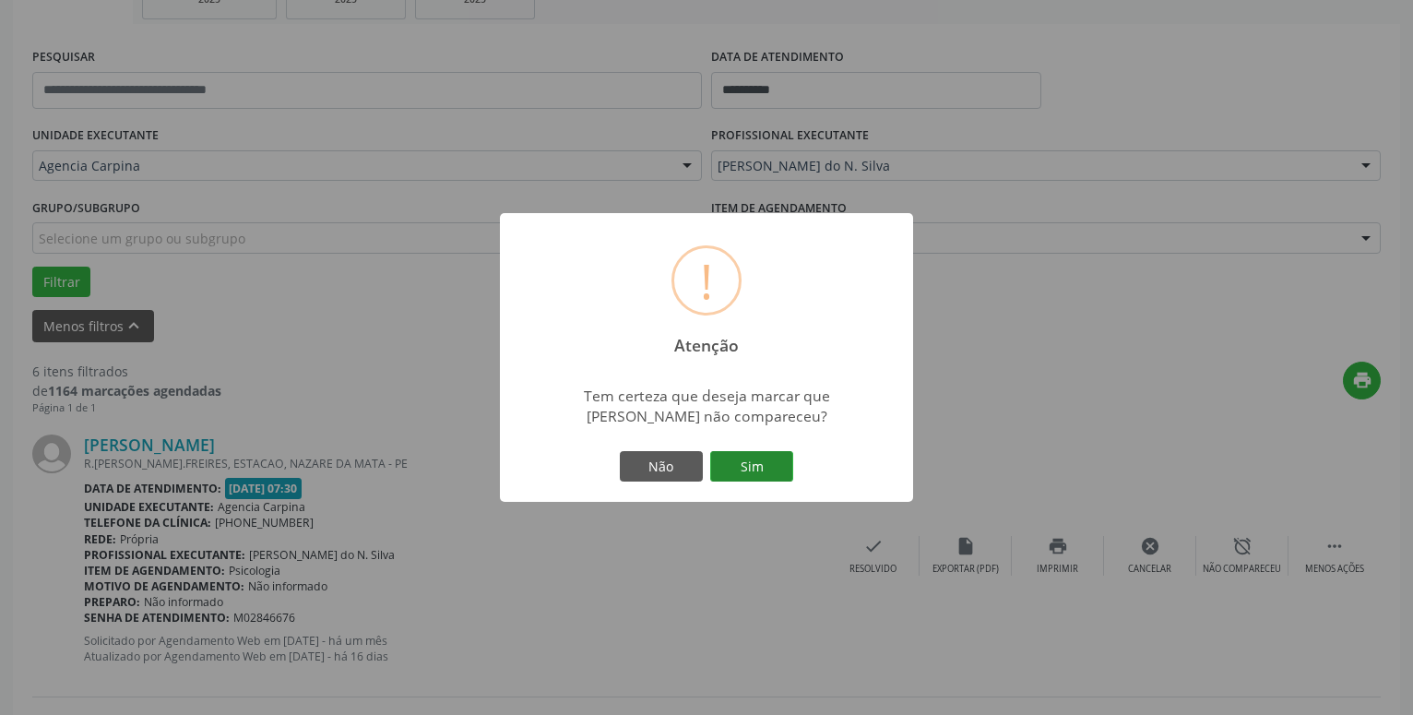
click at [758, 468] on button "Sim" at bounding box center [751, 466] width 83 height 31
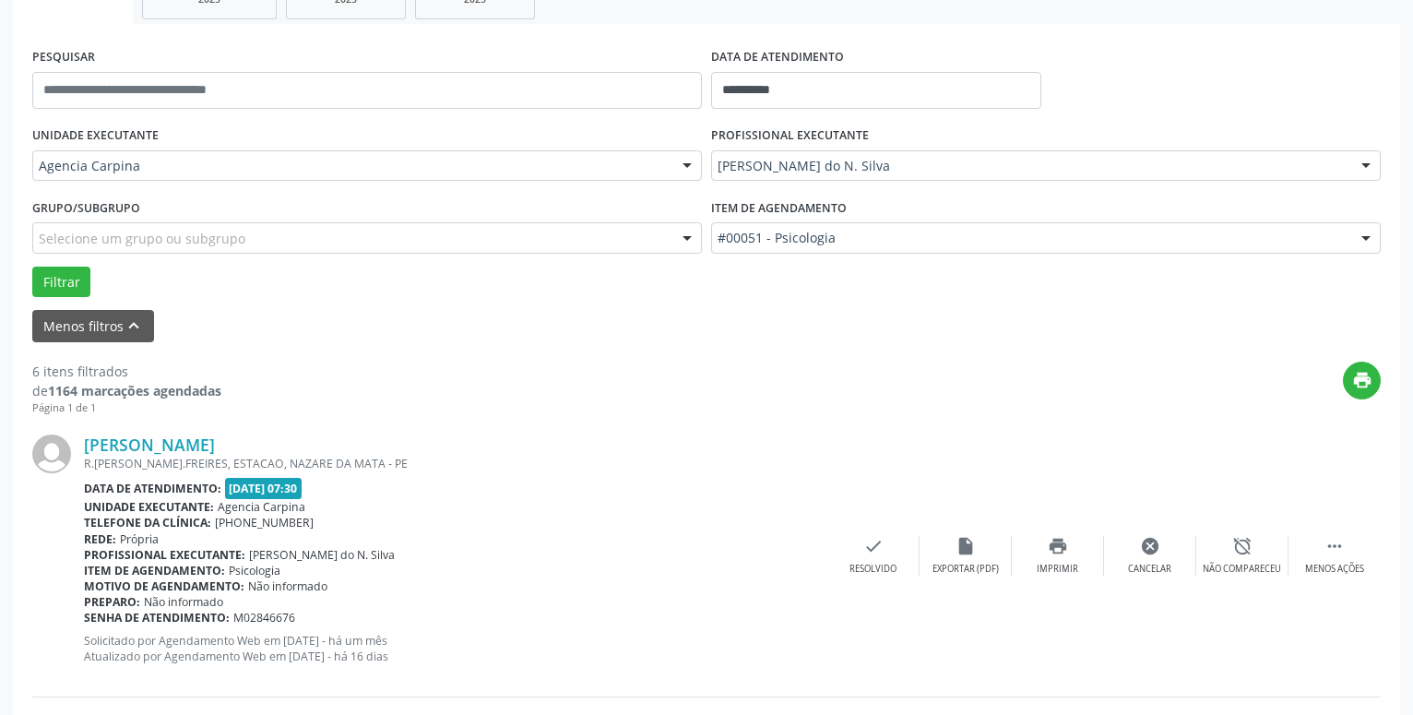
scroll to position [90, 0]
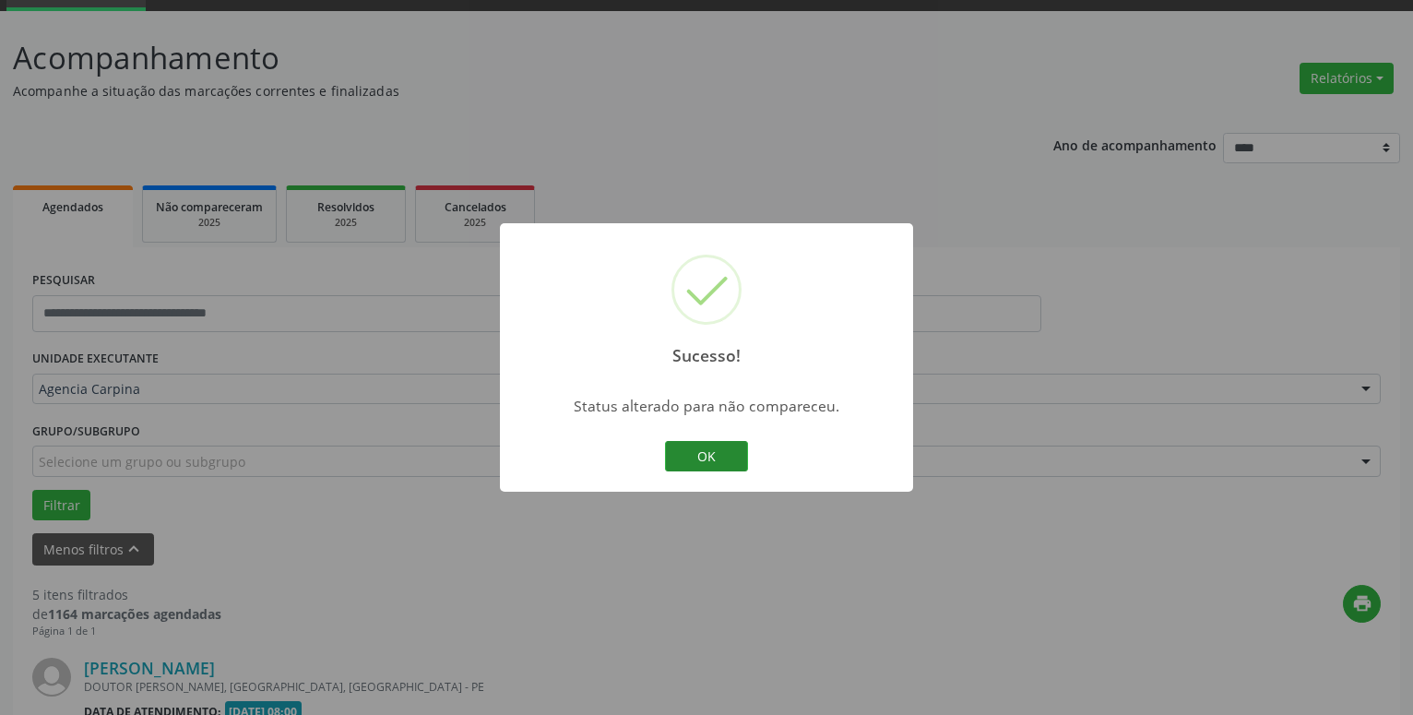
click at [675, 452] on button "OK" at bounding box center [706, 456] width 83 height 31
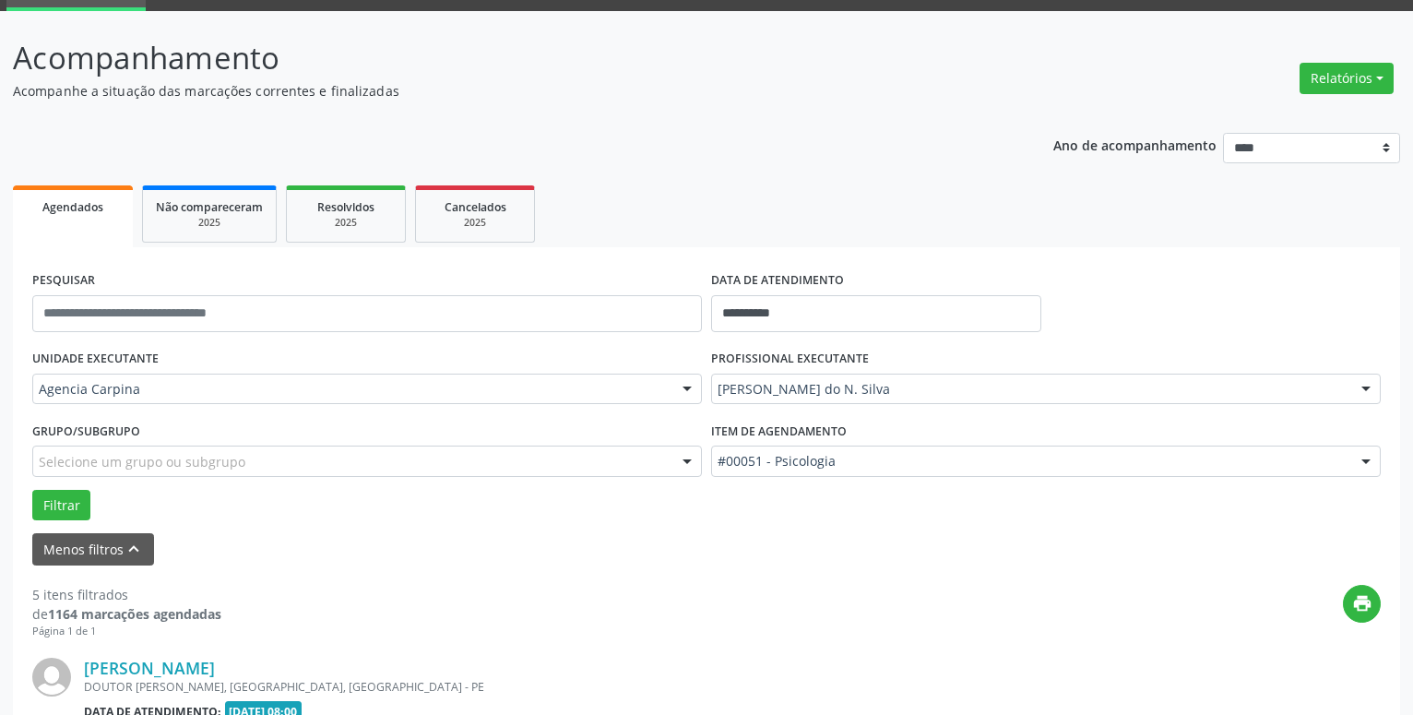
scroll to position [279, 0]
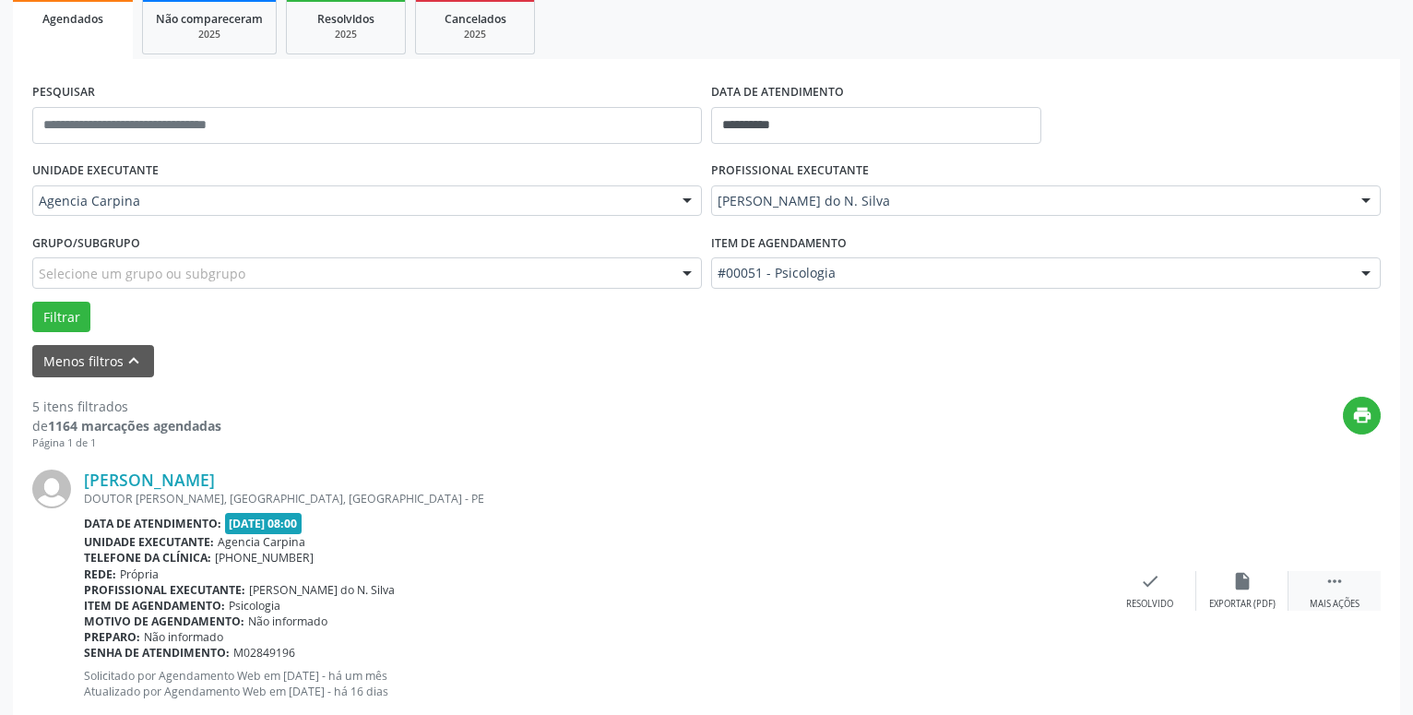
click at [1335, 591] on icon "" at bounding box center [1335, 581] width 20 height 20
click at [1249, 587] on icon "alarm_off" at bounding box center [1243, 581] width 20 height 20
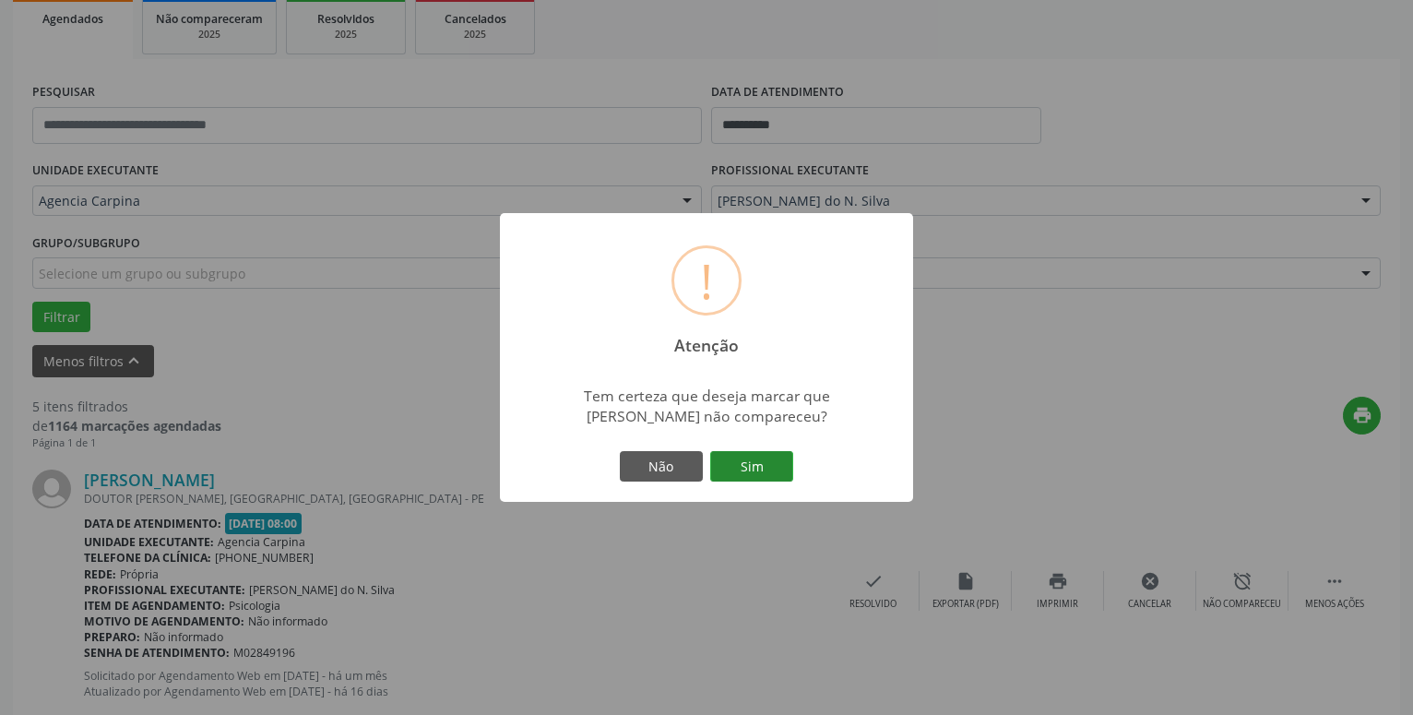
click at [783, 468] on button "Sim" at bounding box center [751, 466] width 83 height 31
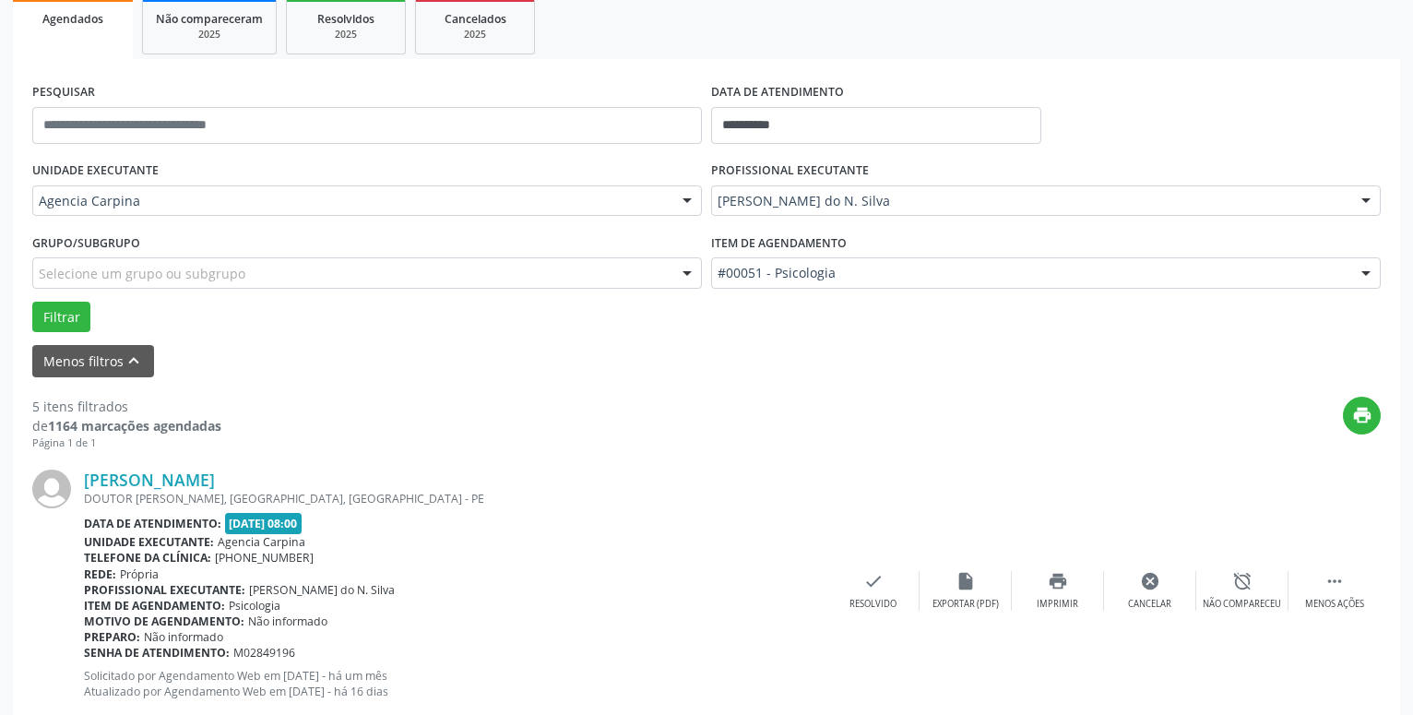
scroll to position [90, 0]
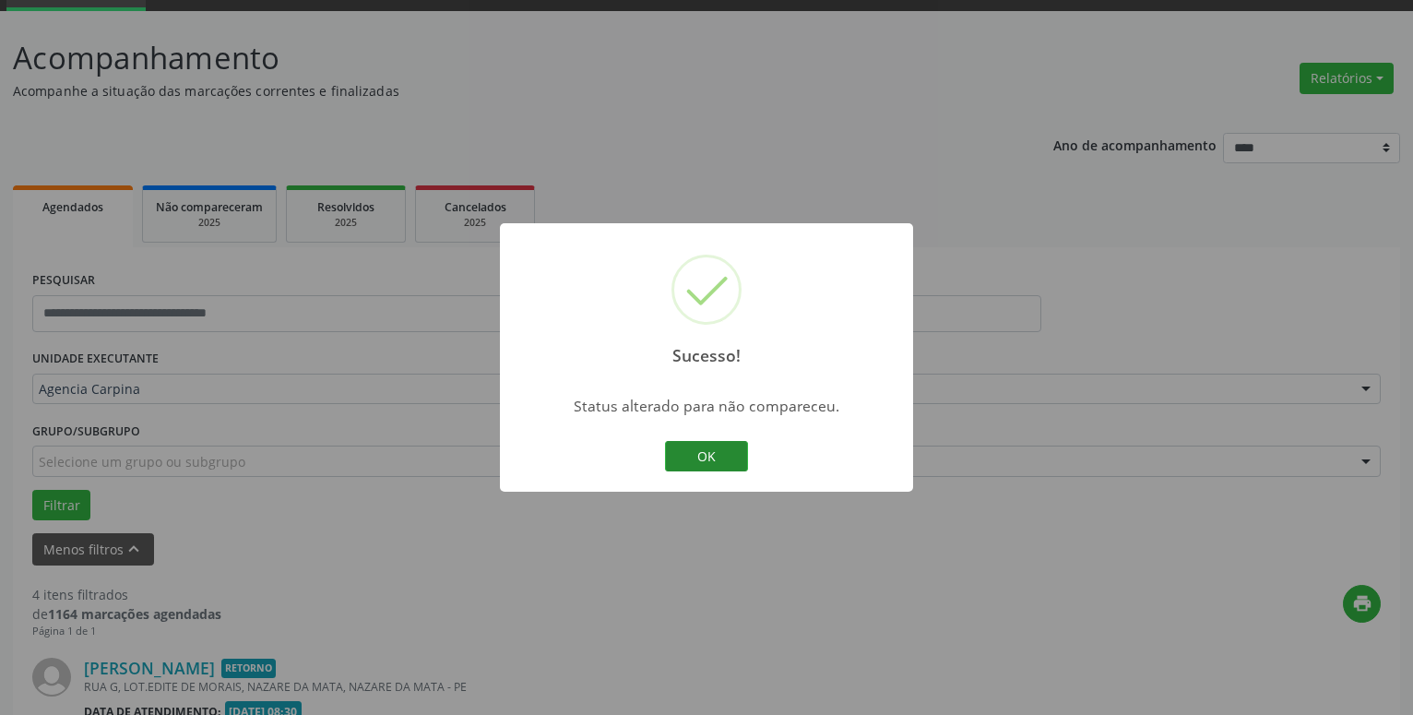
click at [675, 455] on button "OK" at bounding box center [706, 456] width 83 height 31
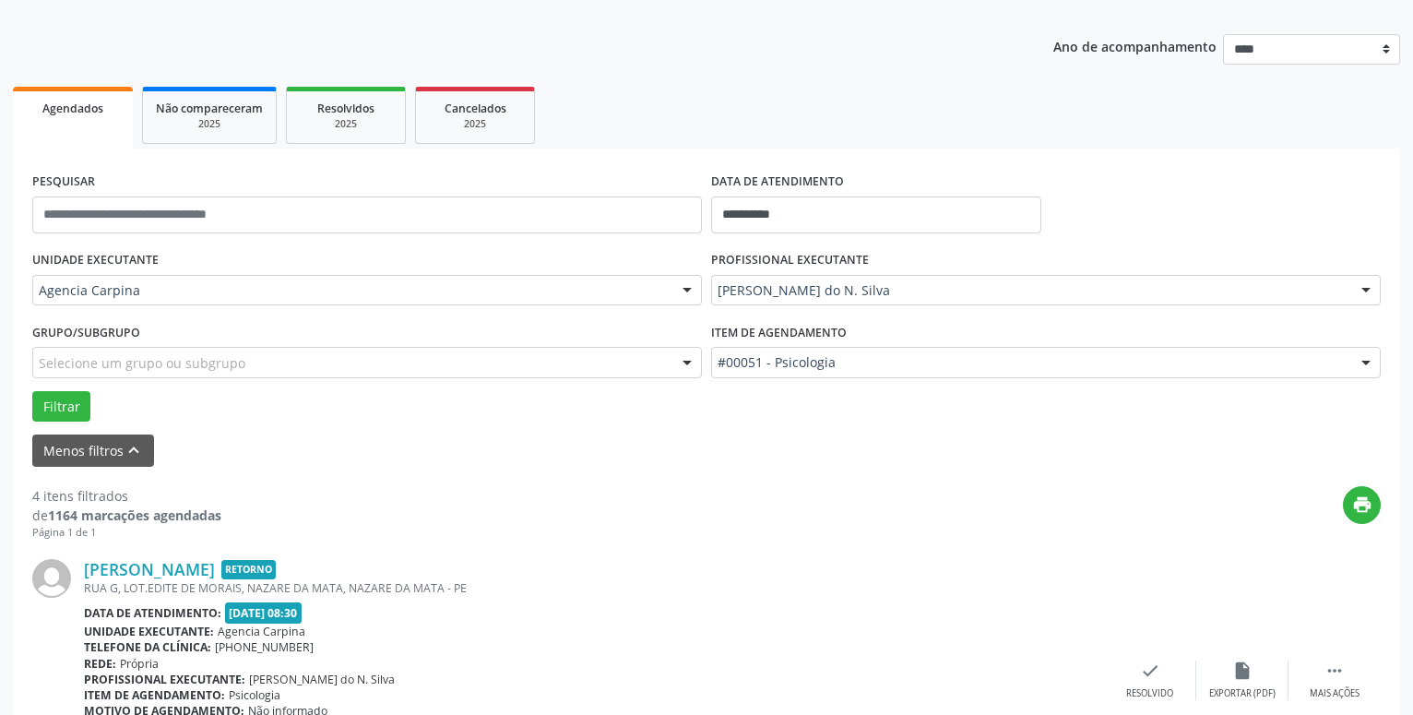
scroll to position [279, 0]
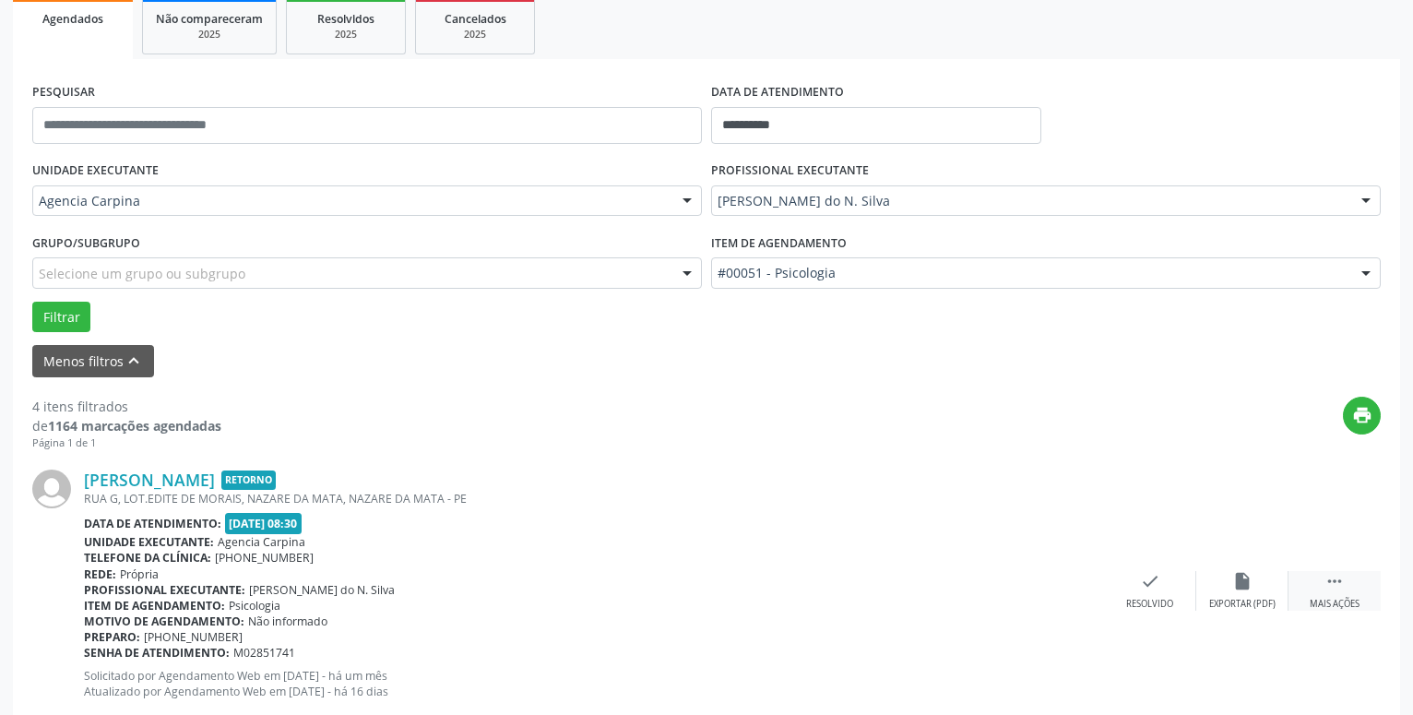
click at [1336, 588] on icon "" at bounding box center [1335, 581] width 20 height 20
click at [1240, 584] on icon "alarm_off" at bounding box center [1243, 581] width 20 height 20
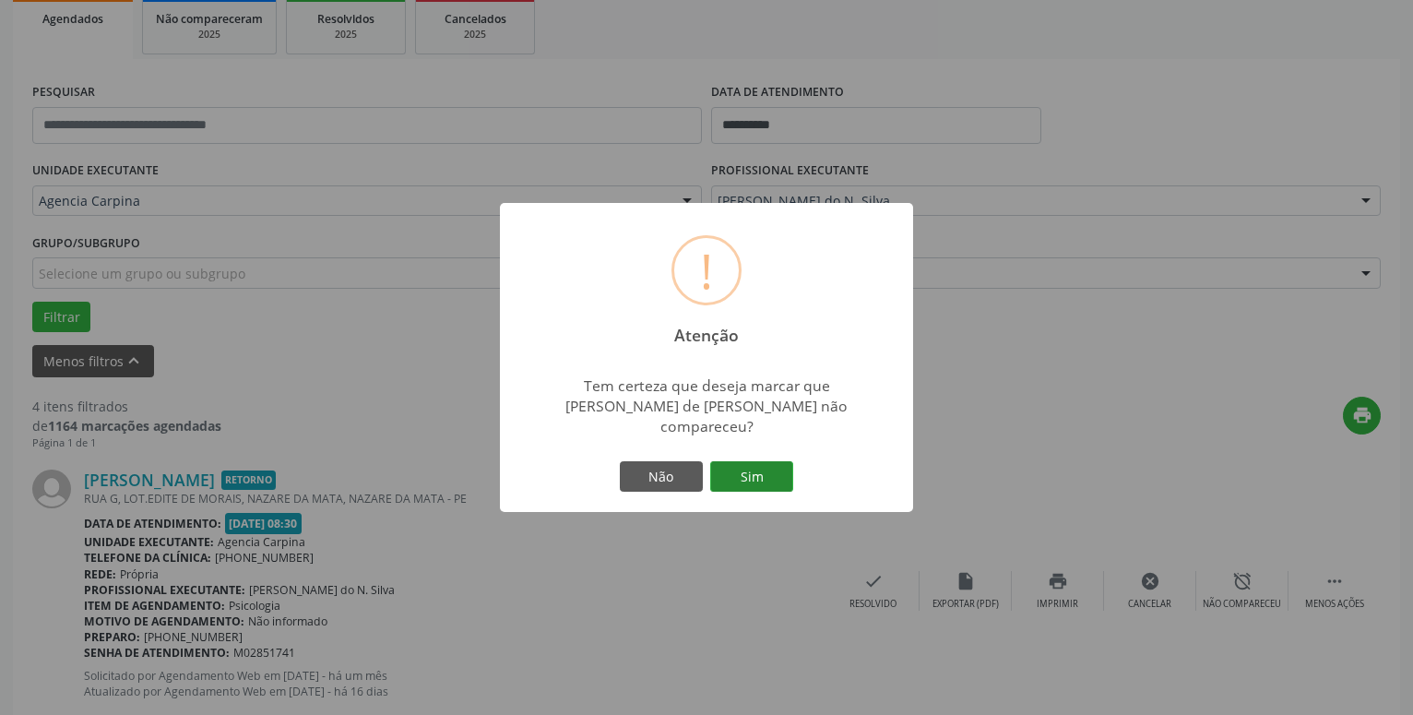
click at [725, 466] on button "Sim" at bounding box center [751, 476] width 83 height 31
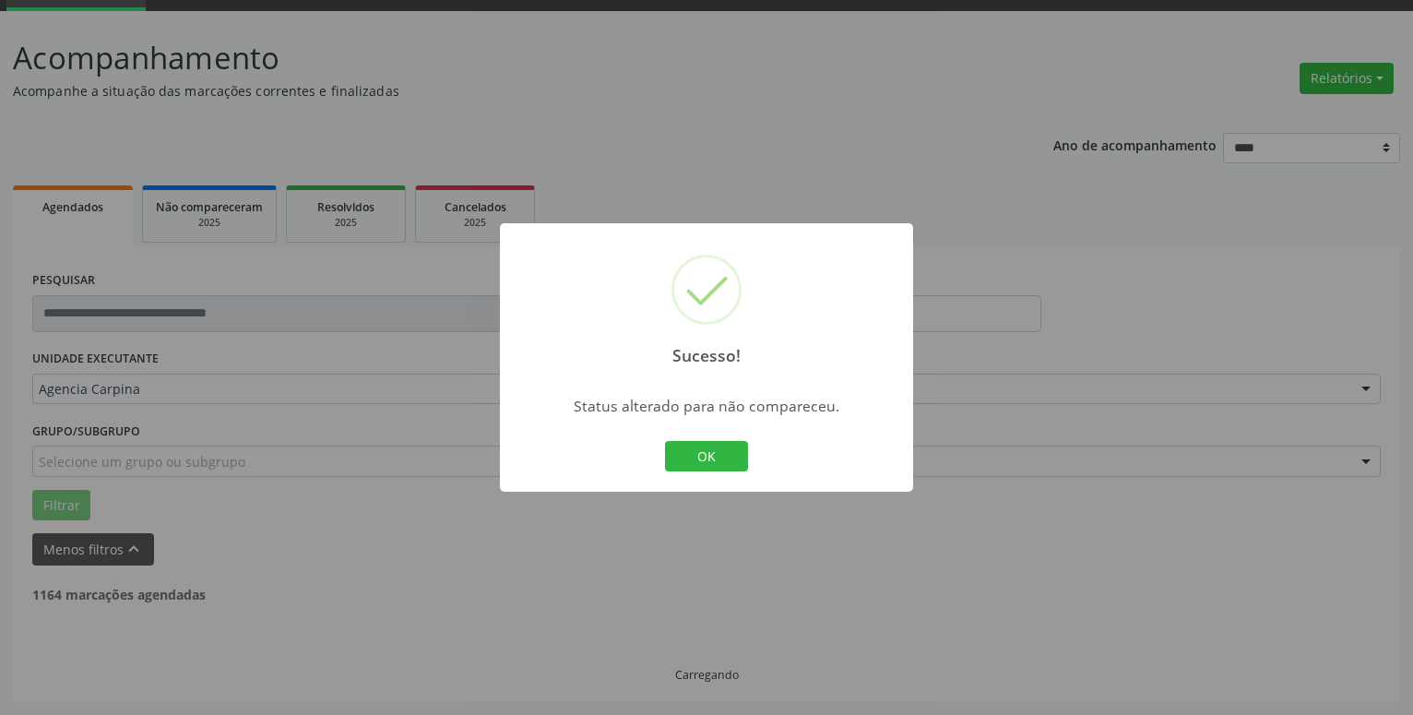
scroll to position [90, 0]
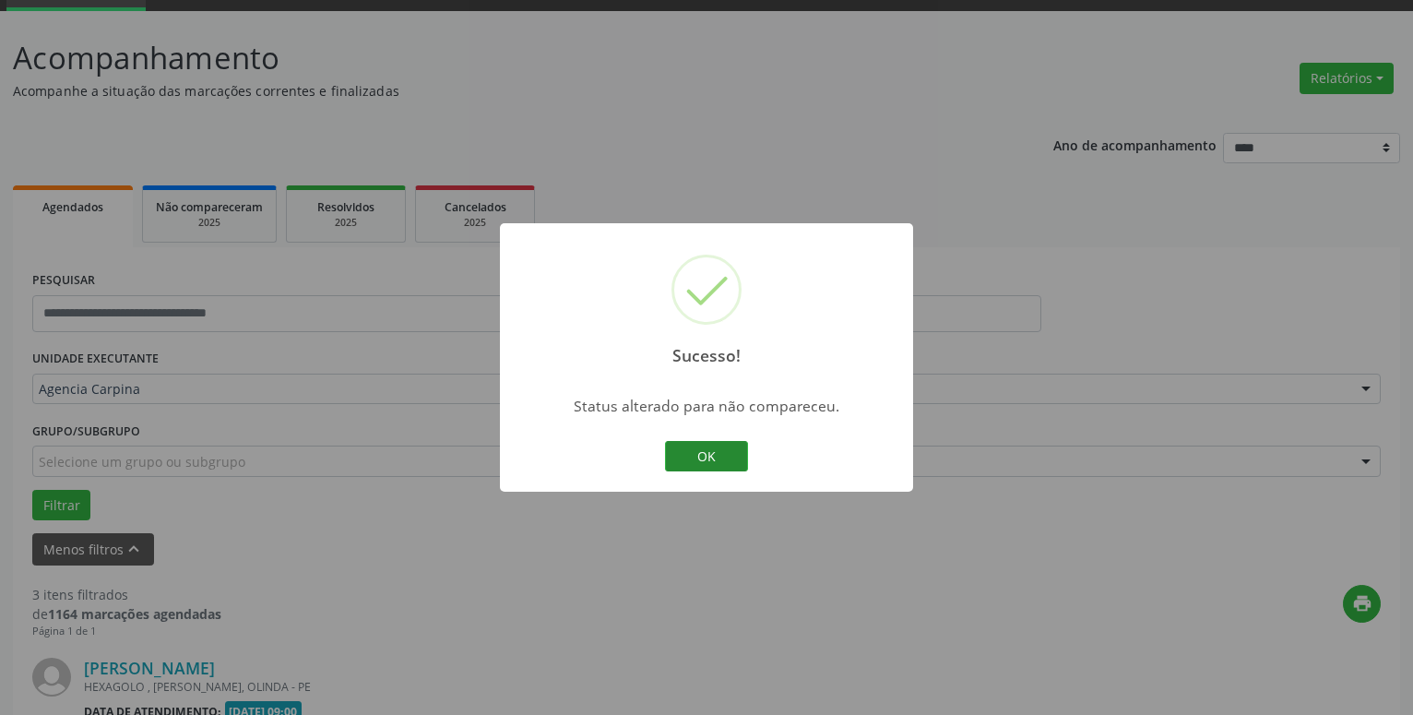
click at [710, 454] on button "OK" at bounding box center [706, 456] width 83 height 31
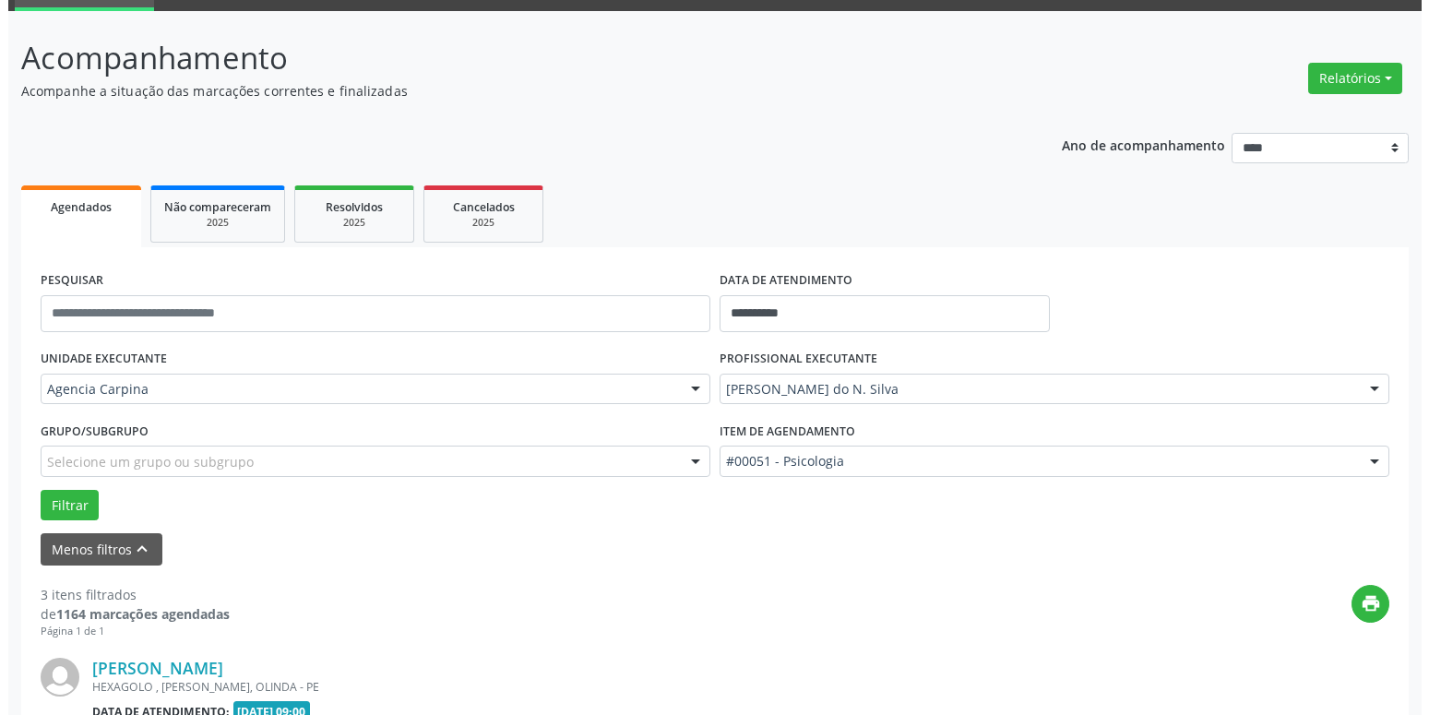
scroll to position [467, 0]
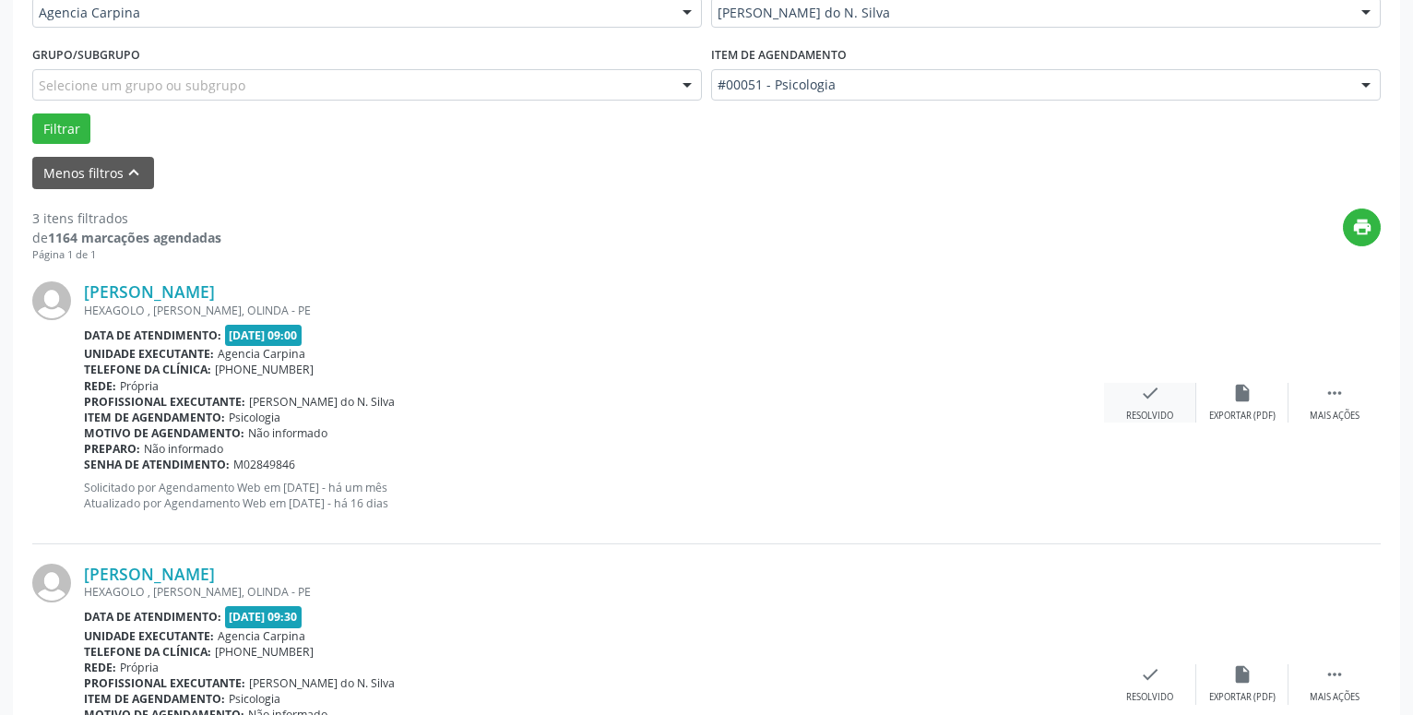
click at [1154, 392] on icon "check" at bounding box center [1150, 393] width 20 height 20
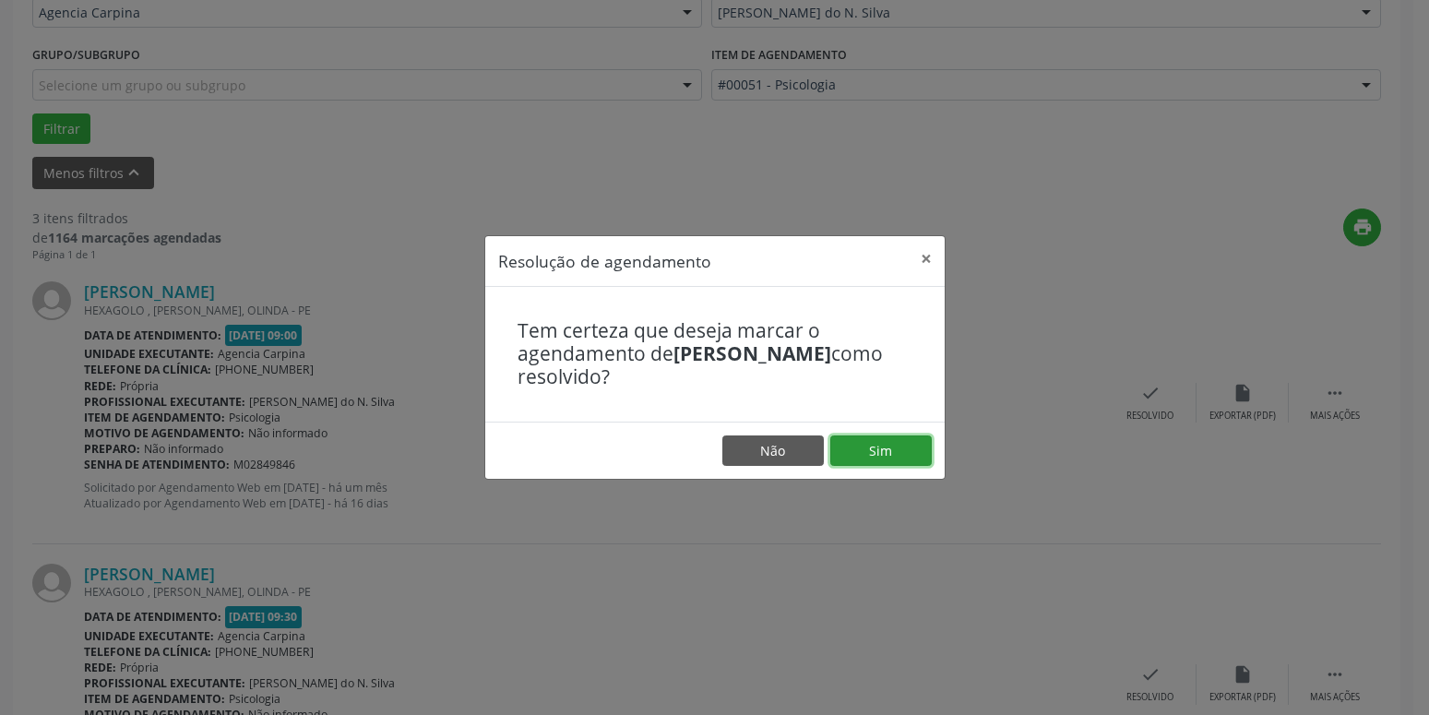
click at [885, 447] on button "Sim" at bounding box center [880, 450] width 101 height 31
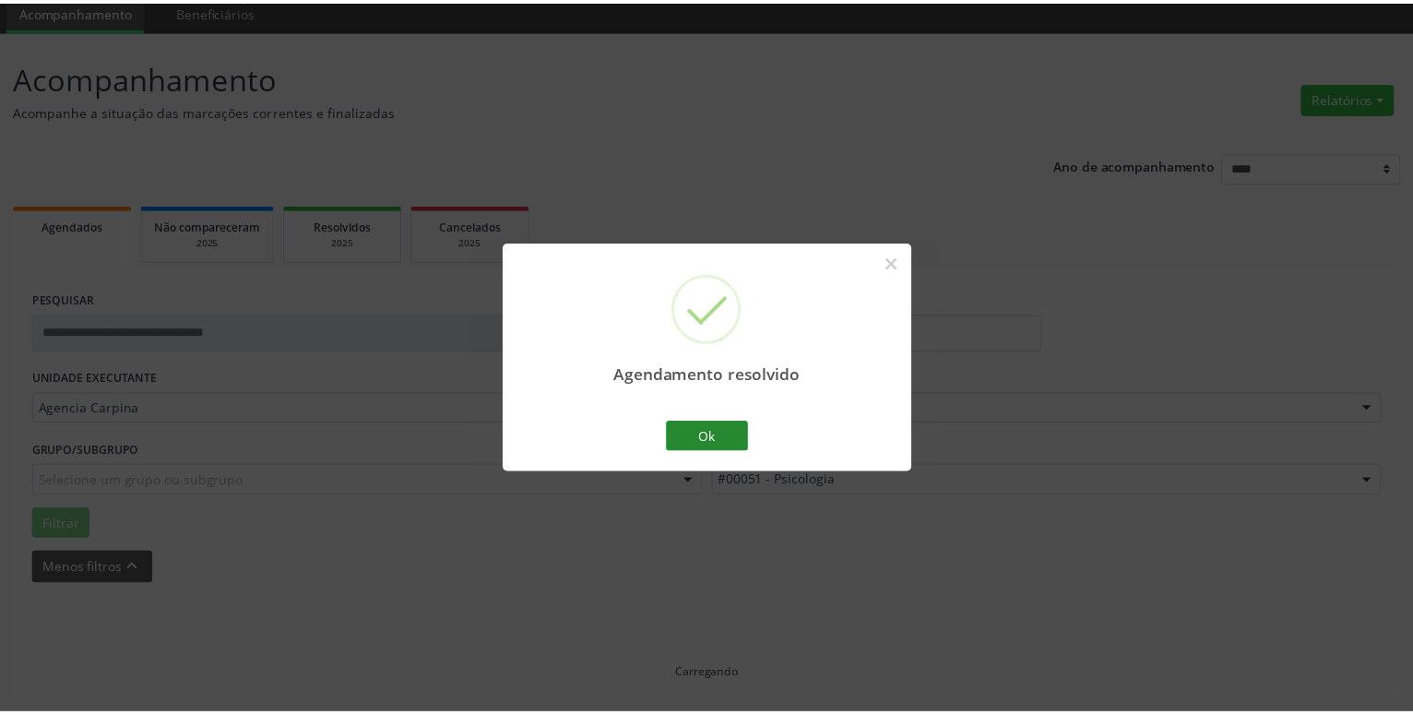
scroll to position [71, 0]
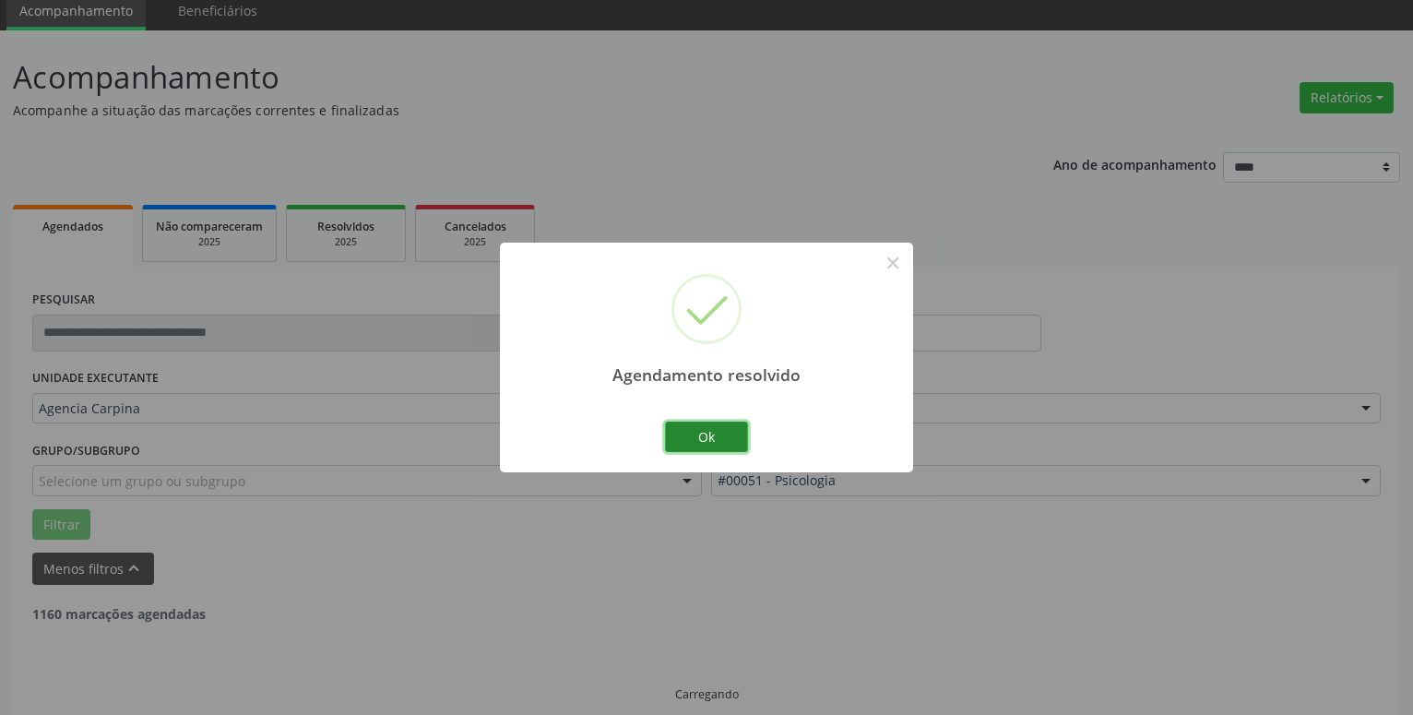
click at [712, 427] on button "Ok" at bounding box center [706, 437] width 83 height 31
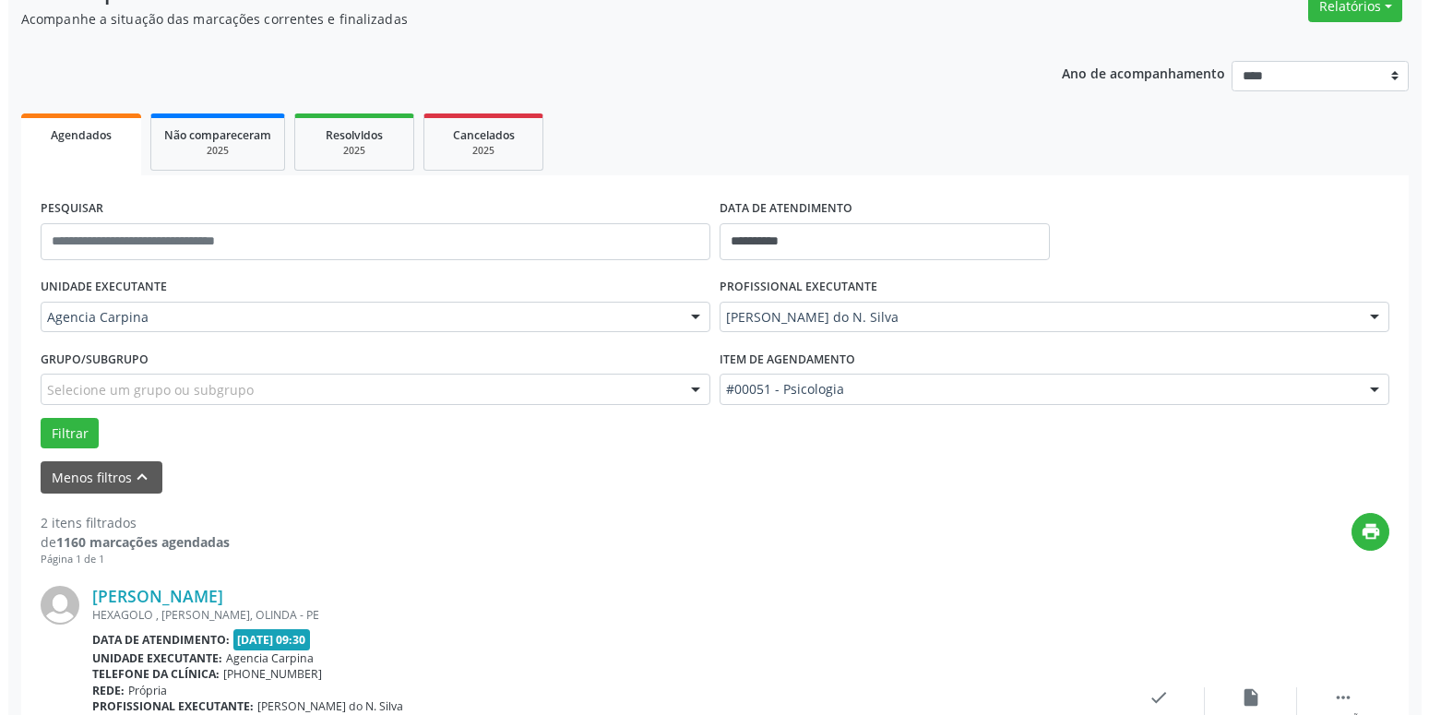
scroll to position [259, 0]
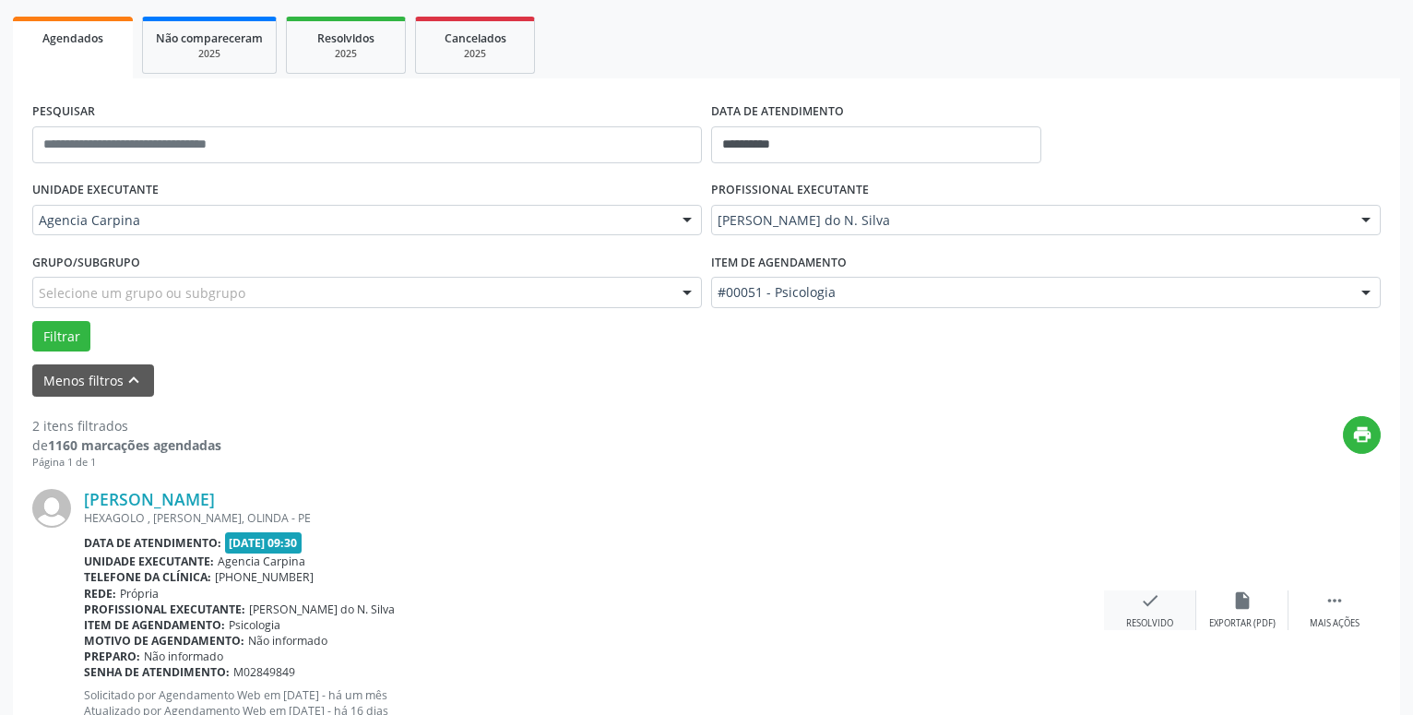
click at [1149, 618] on div "Resolvido" at bounding box center [1150, 623] width 47 height 13
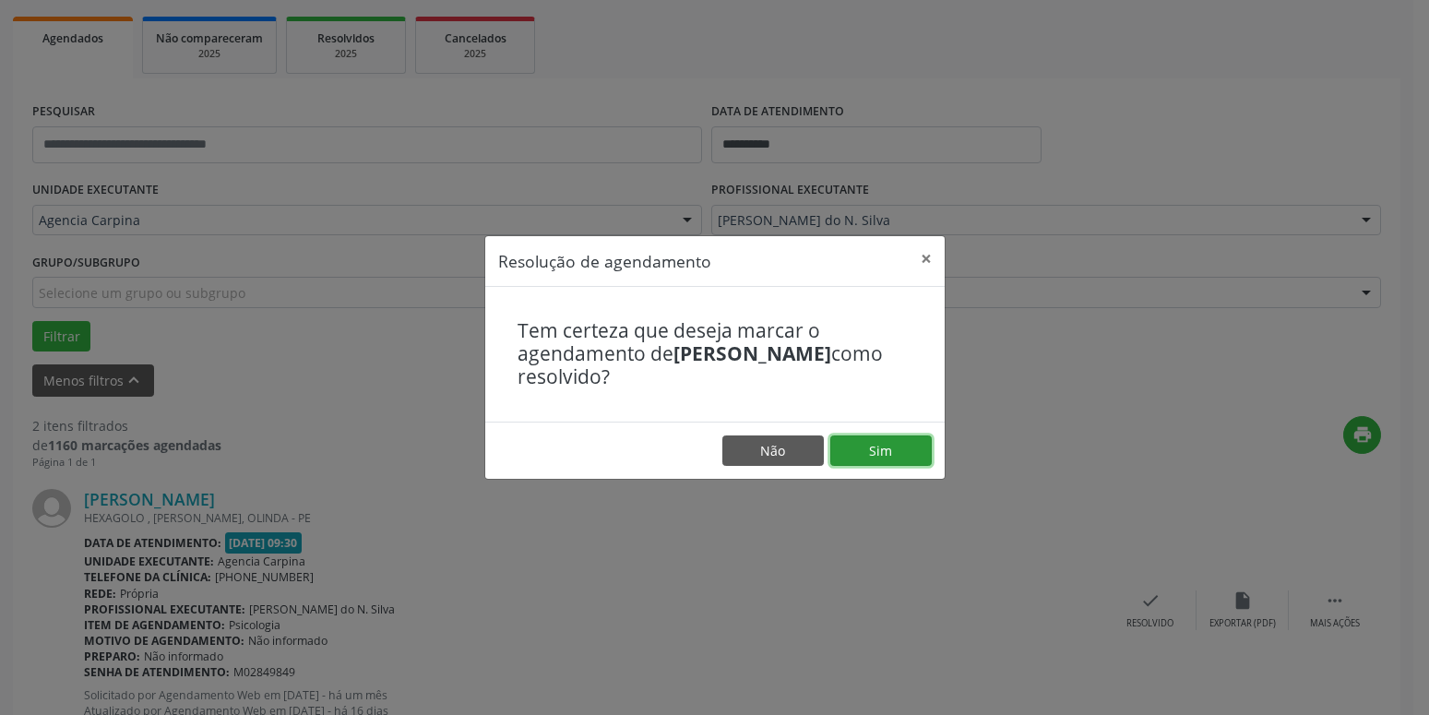
click at [886, 455] on button "Sim" at bounding box center [880, 450] width 101 height 31
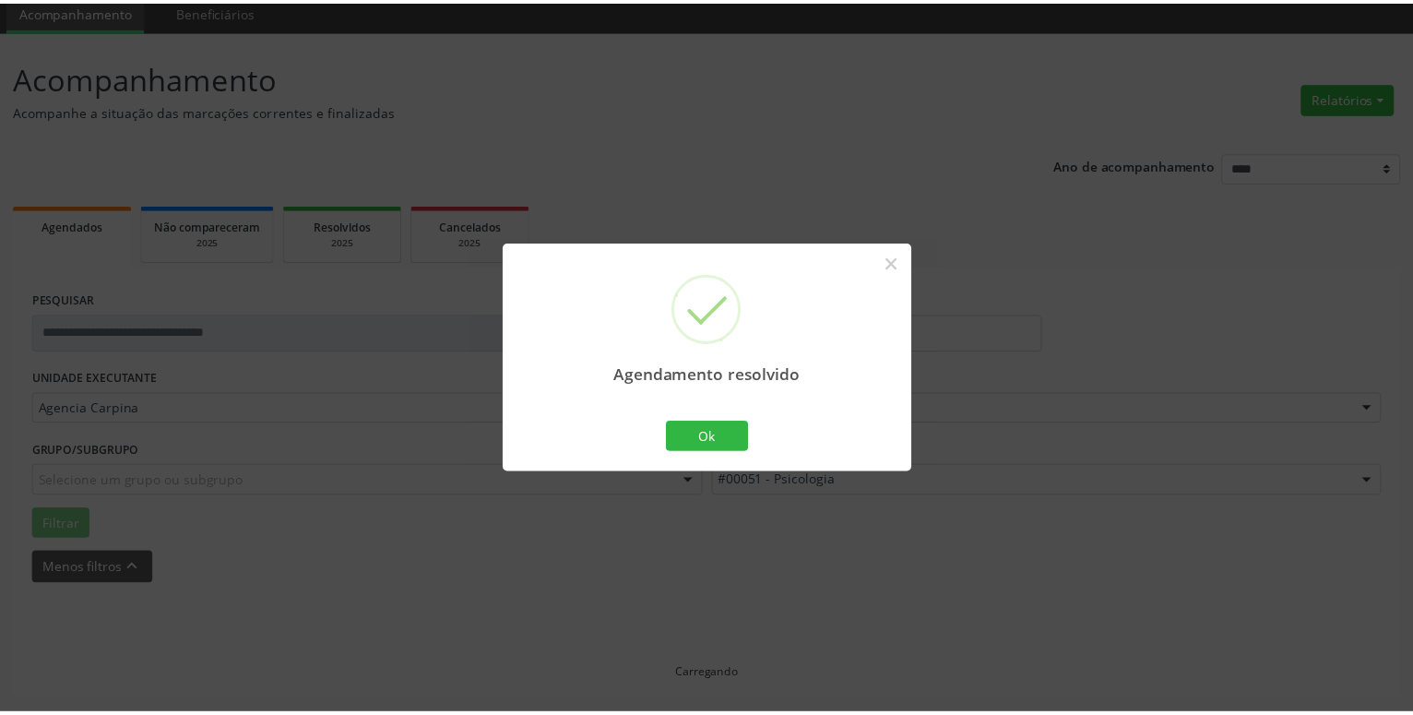
scroll to position [71, 0]
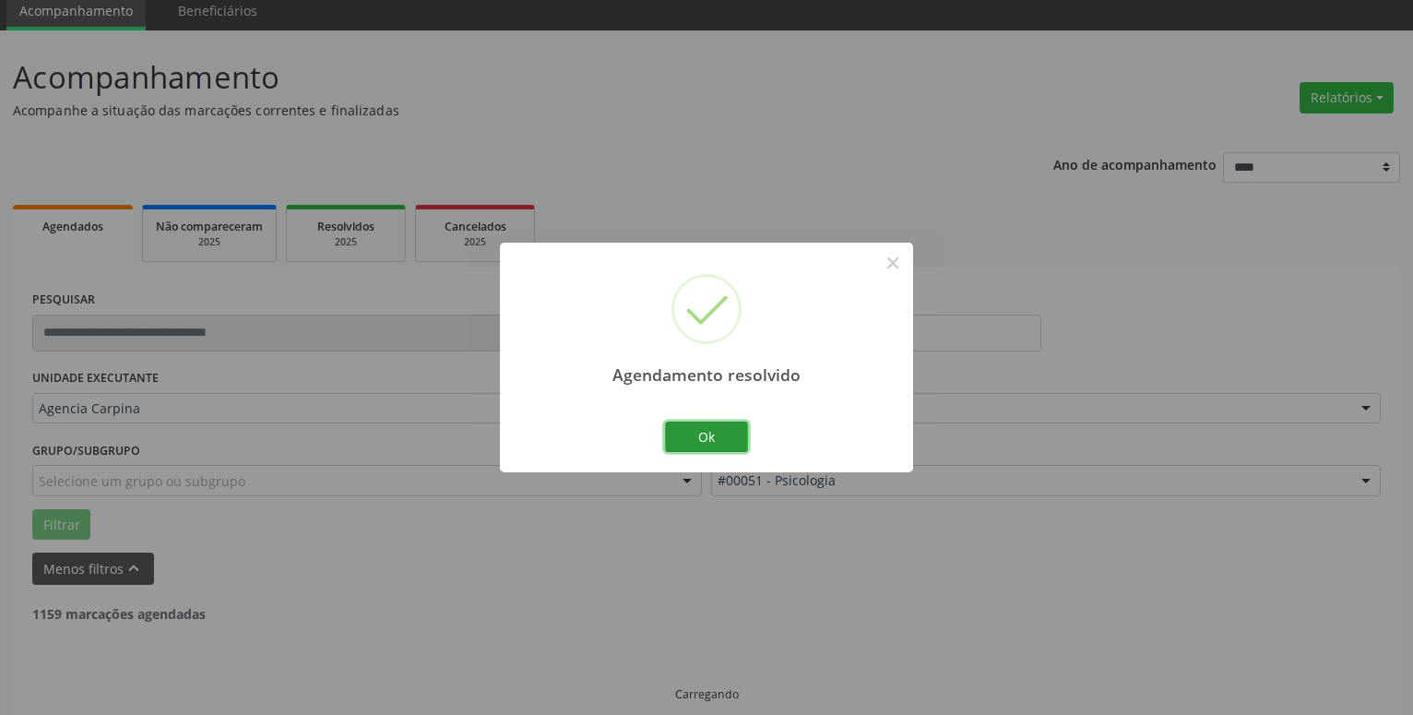
click at [723, 433] on button "Ok" at bounding box center [706, 437] width 83 height 31
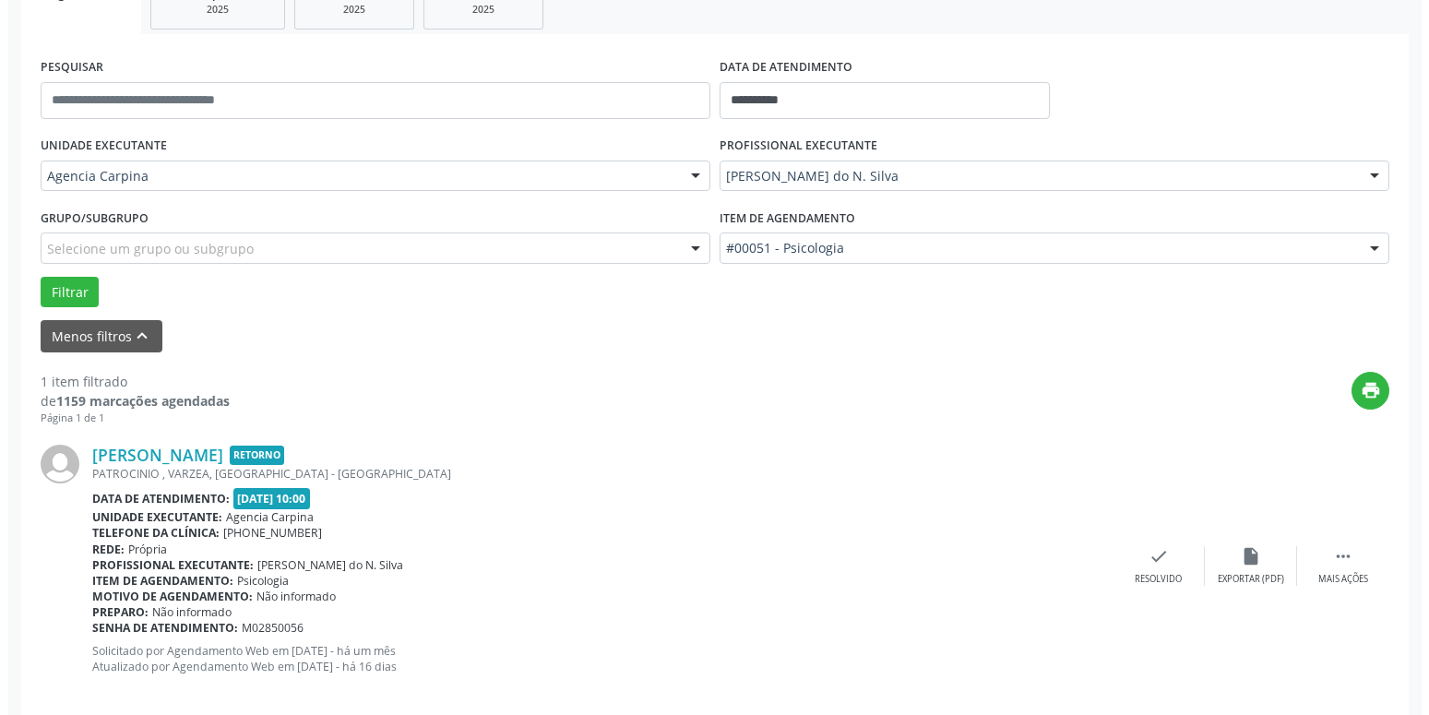
scroll to position [328, 0]
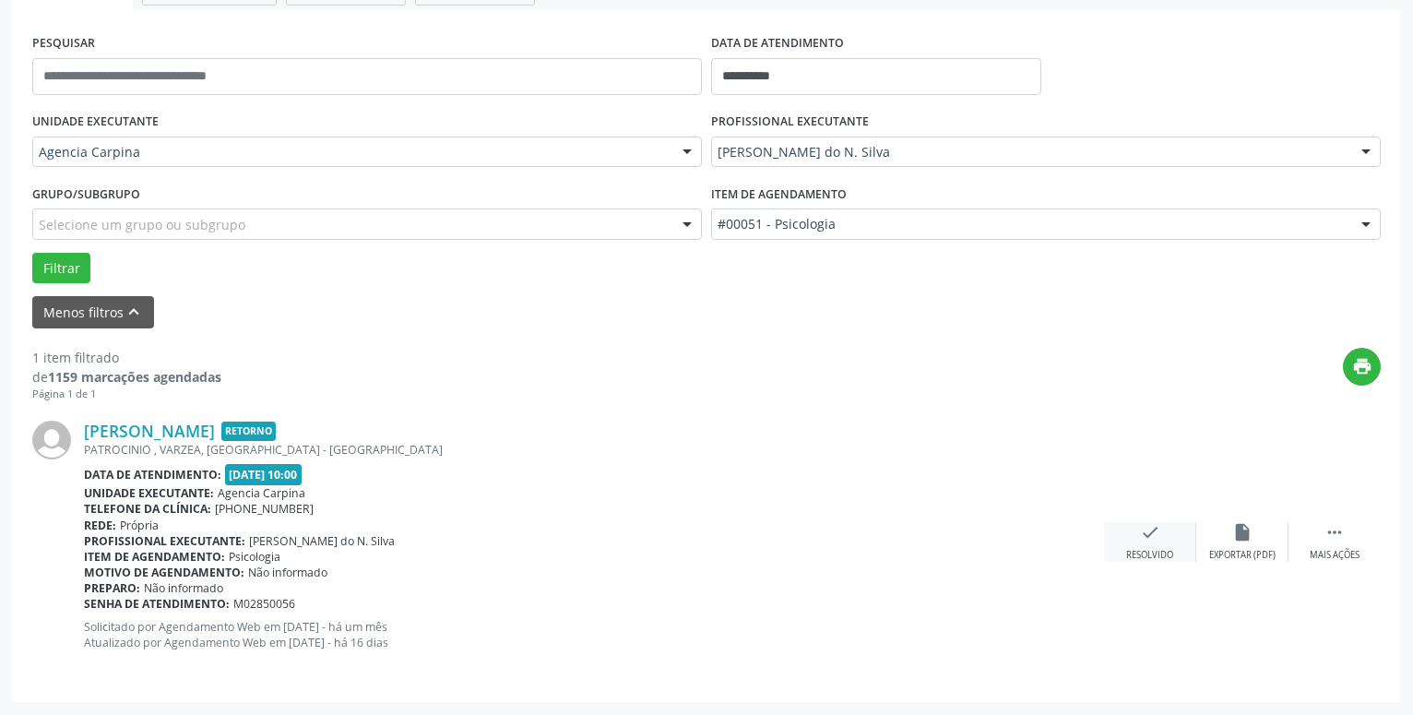
click at [1152, 534] on icon "check" at bounding box center [1150, 532] width 20 height 20
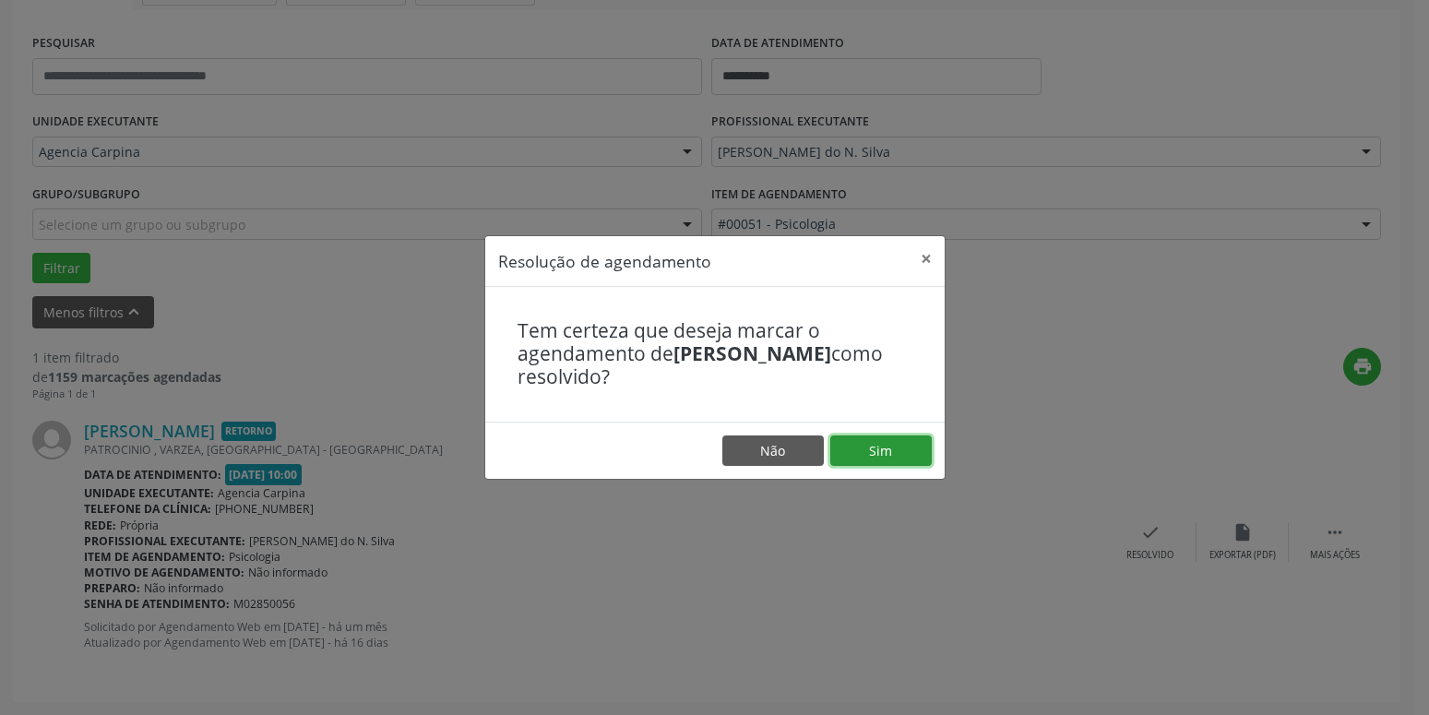
click at [909, 437] on button "Sim" at bounding box center [880, 450] width 101 height 31
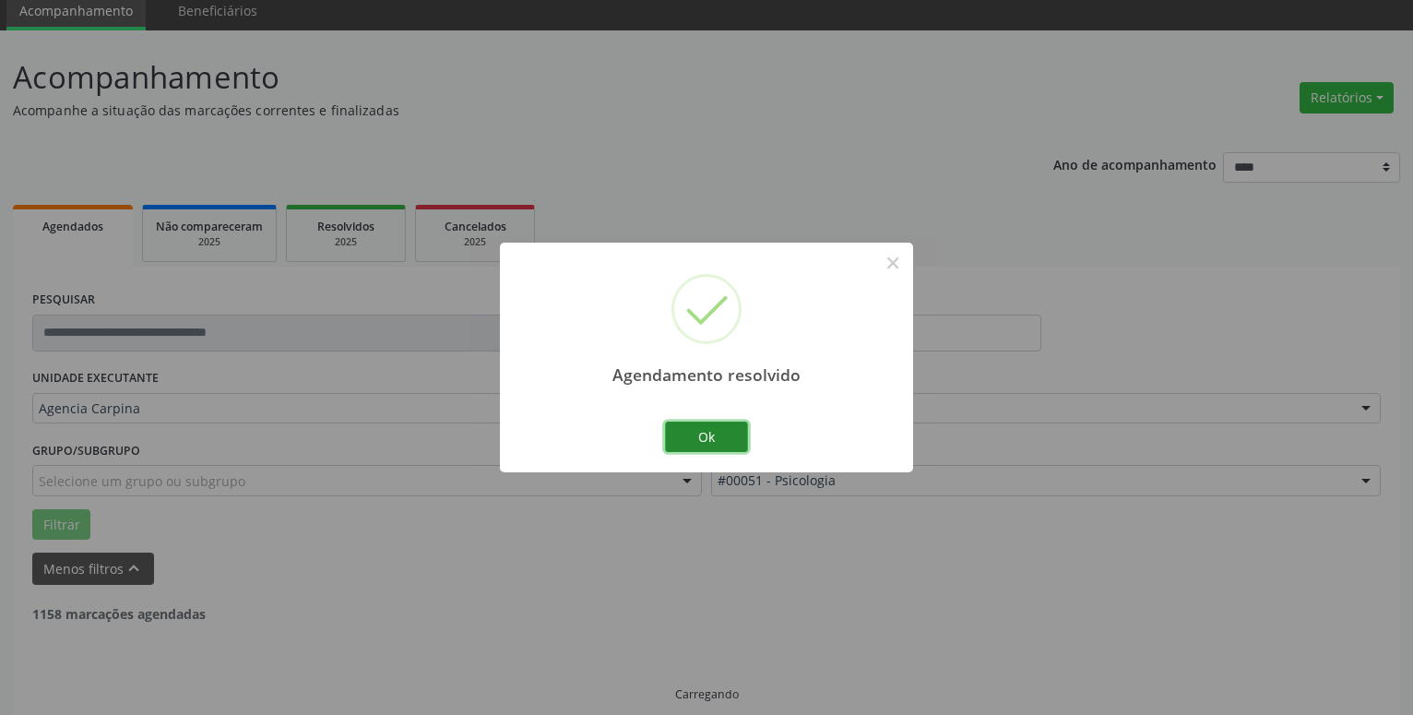
click at [698, 426] on button "Ok" at bounding box center [706, 437] width 83 height 31
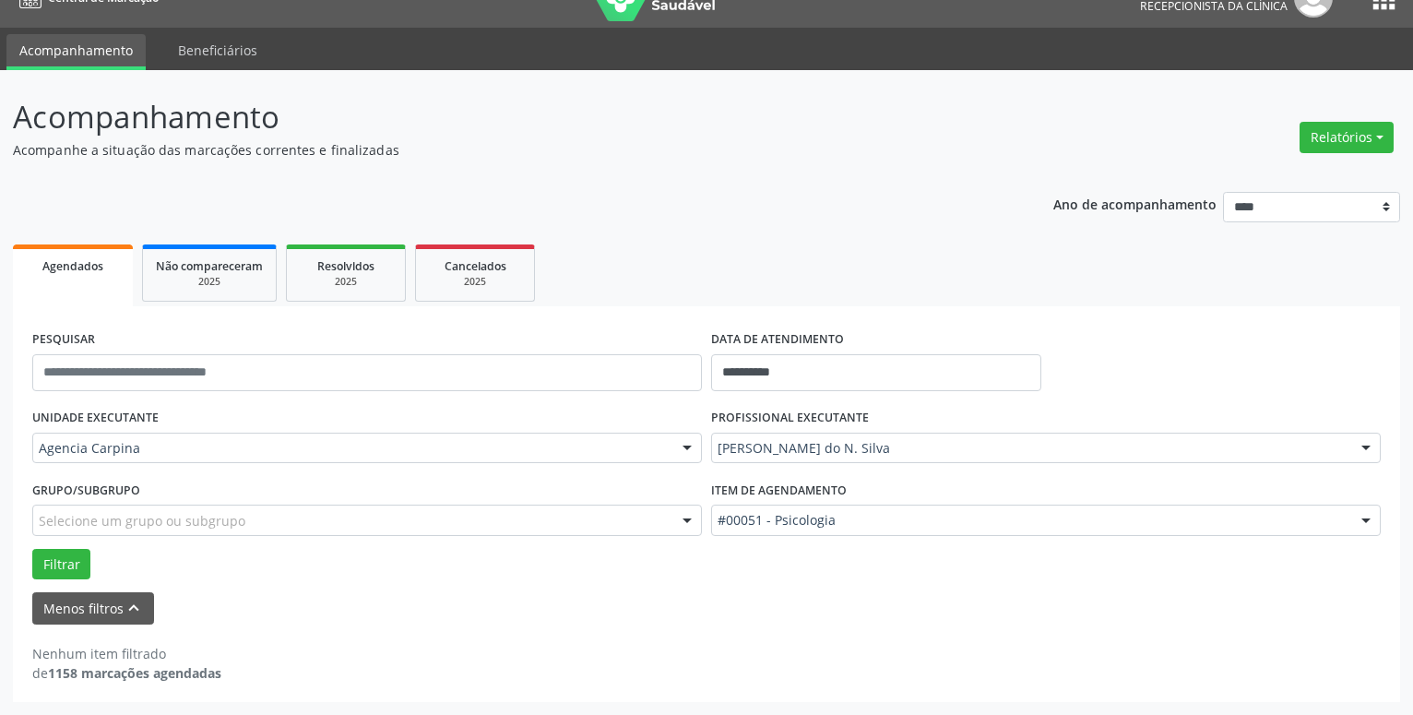
scroll to position [31, 0]
click at [824, 364] on input "**********" at bounding box center [876, 372] width 330 height 37
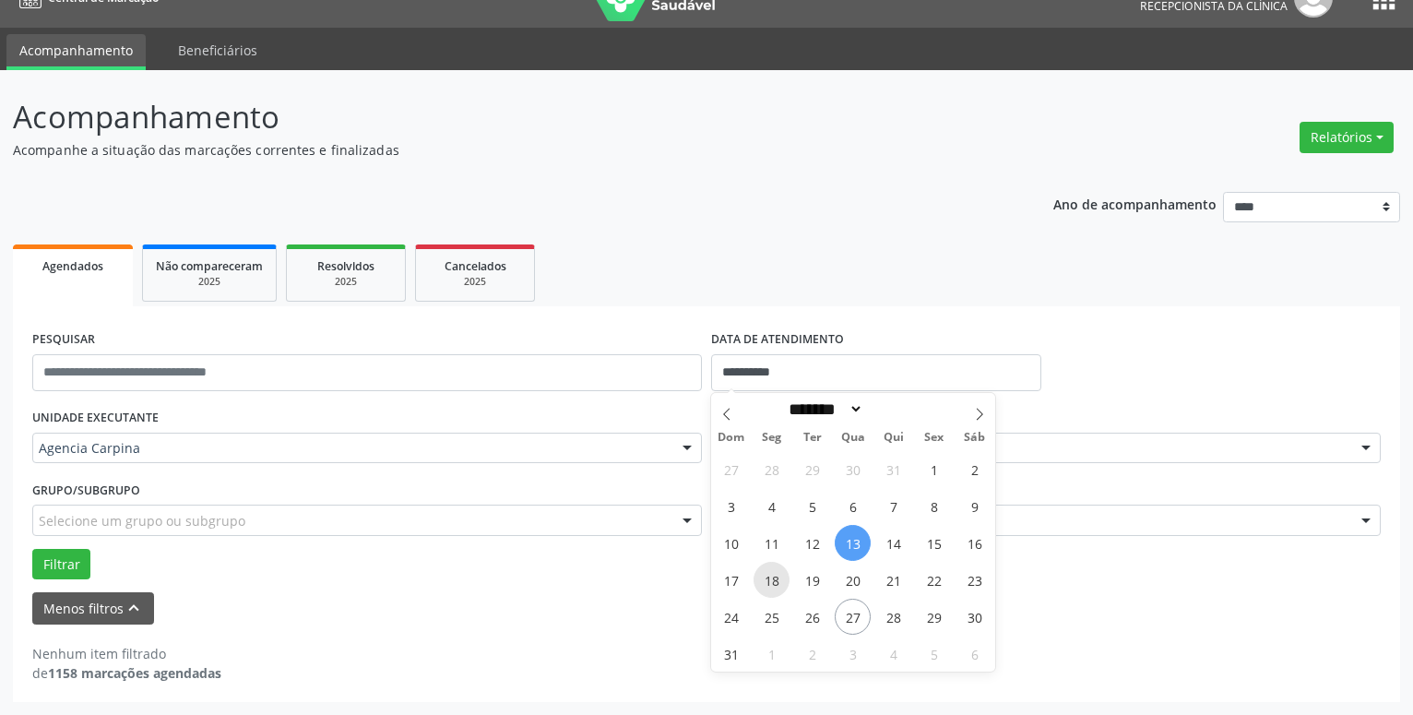
click at [779, 583] on span "18" at bounding box center [772, 580] width 36 height 36
type input "**********"
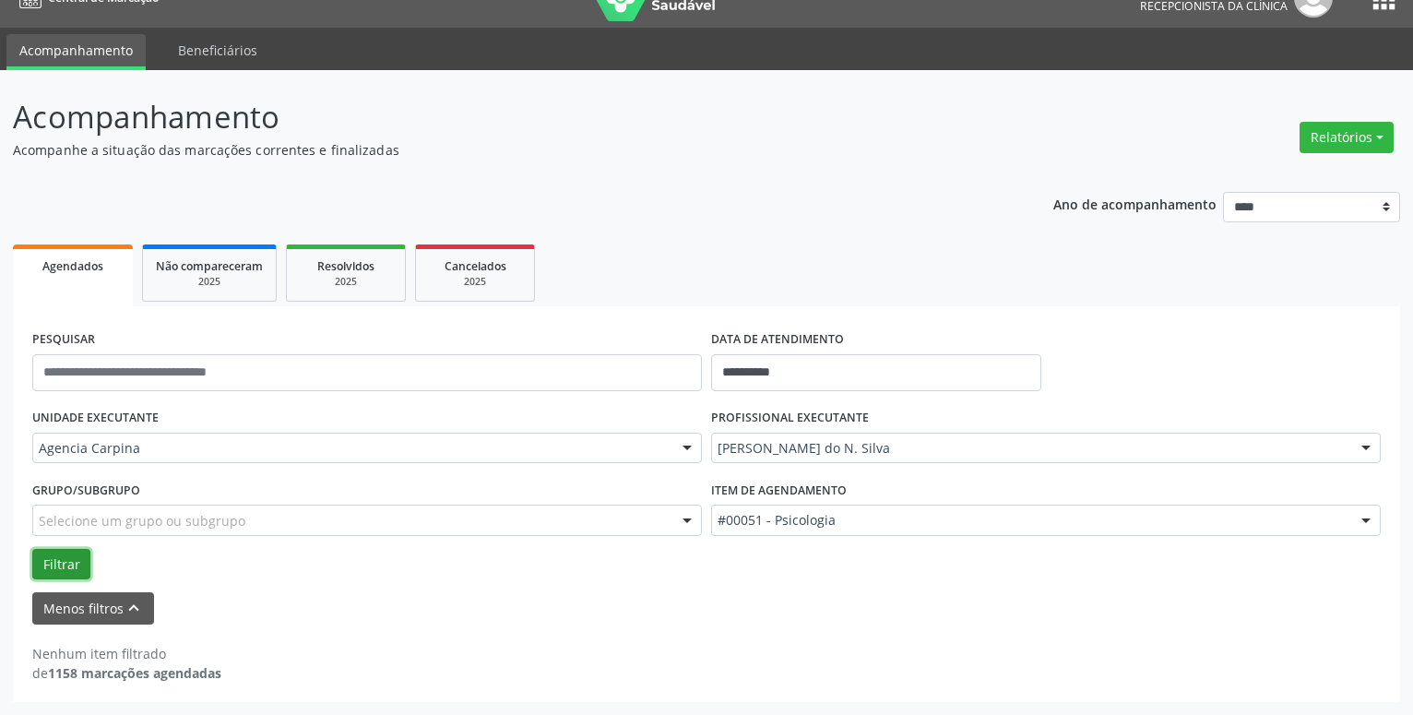
click at [58, 568] on button "Filtrar" at bounding box center [61, 564] width 58 height 31
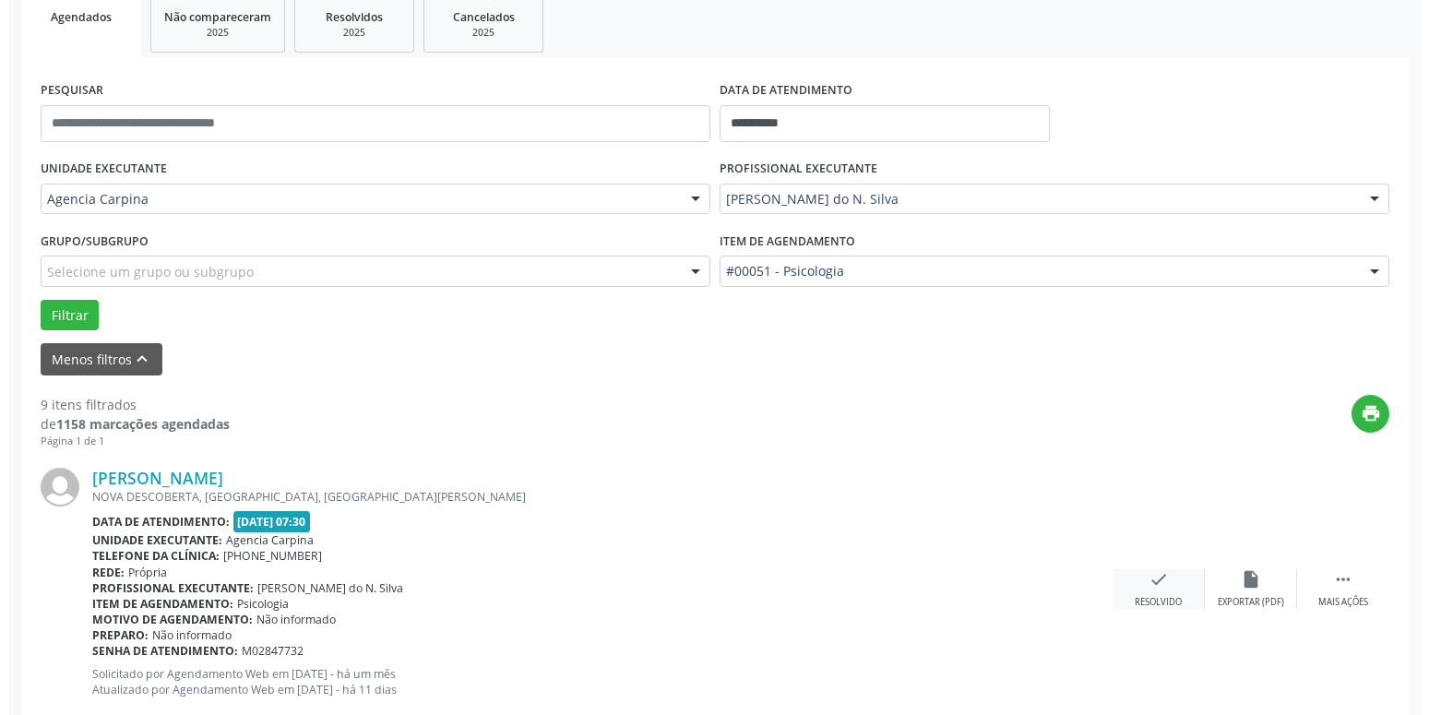
scroll to position [314, 0]
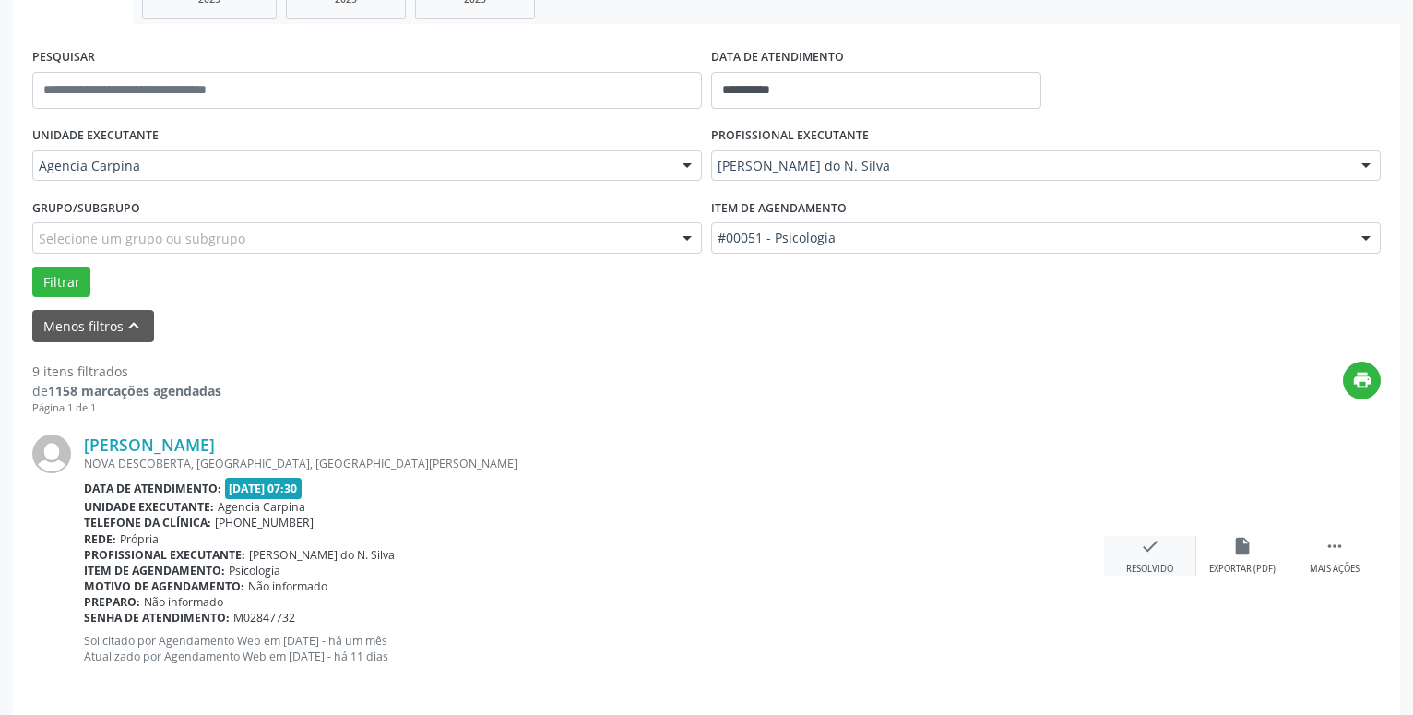
click at [1148, 562] on div "check Resolvido" at bounding box center [1150, 556] width 92 height 40
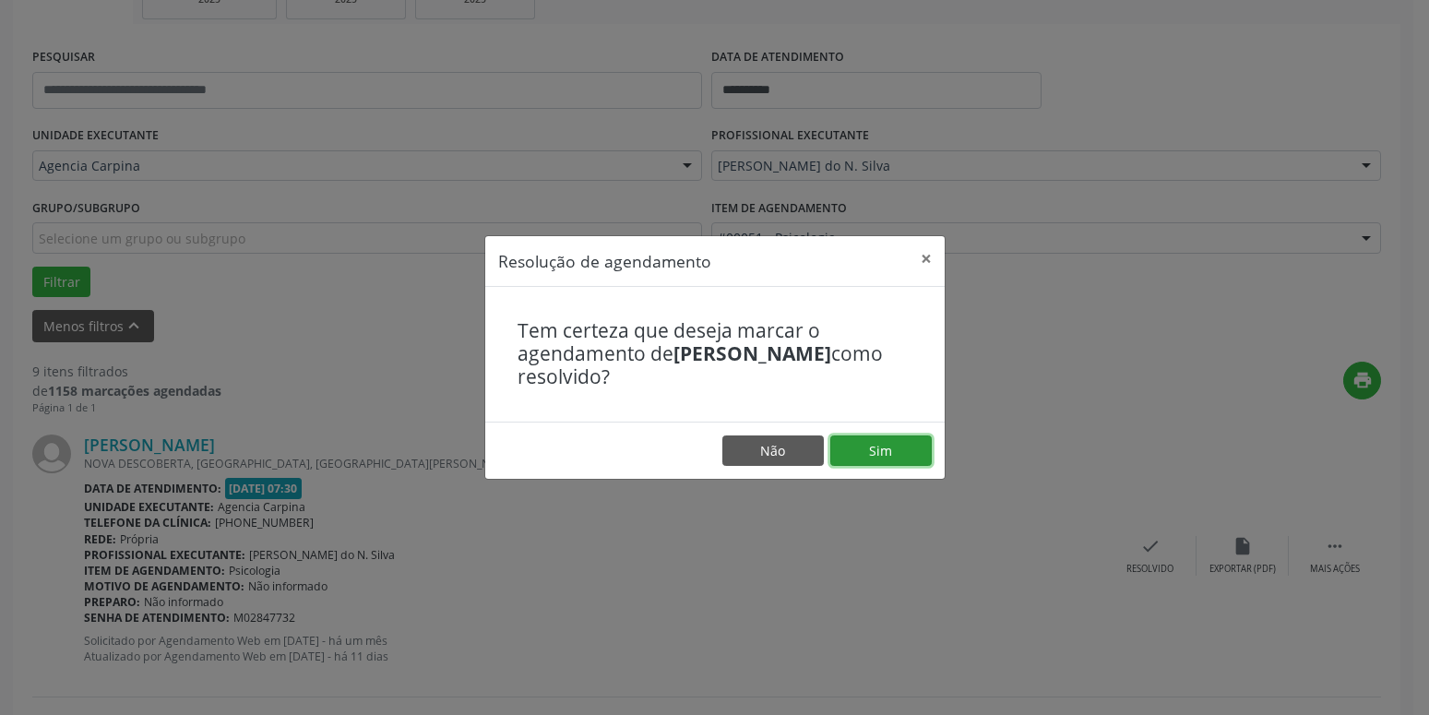
click at [889, 452] on button "Sim" at bounding box center [880, 450] width 101 height 31
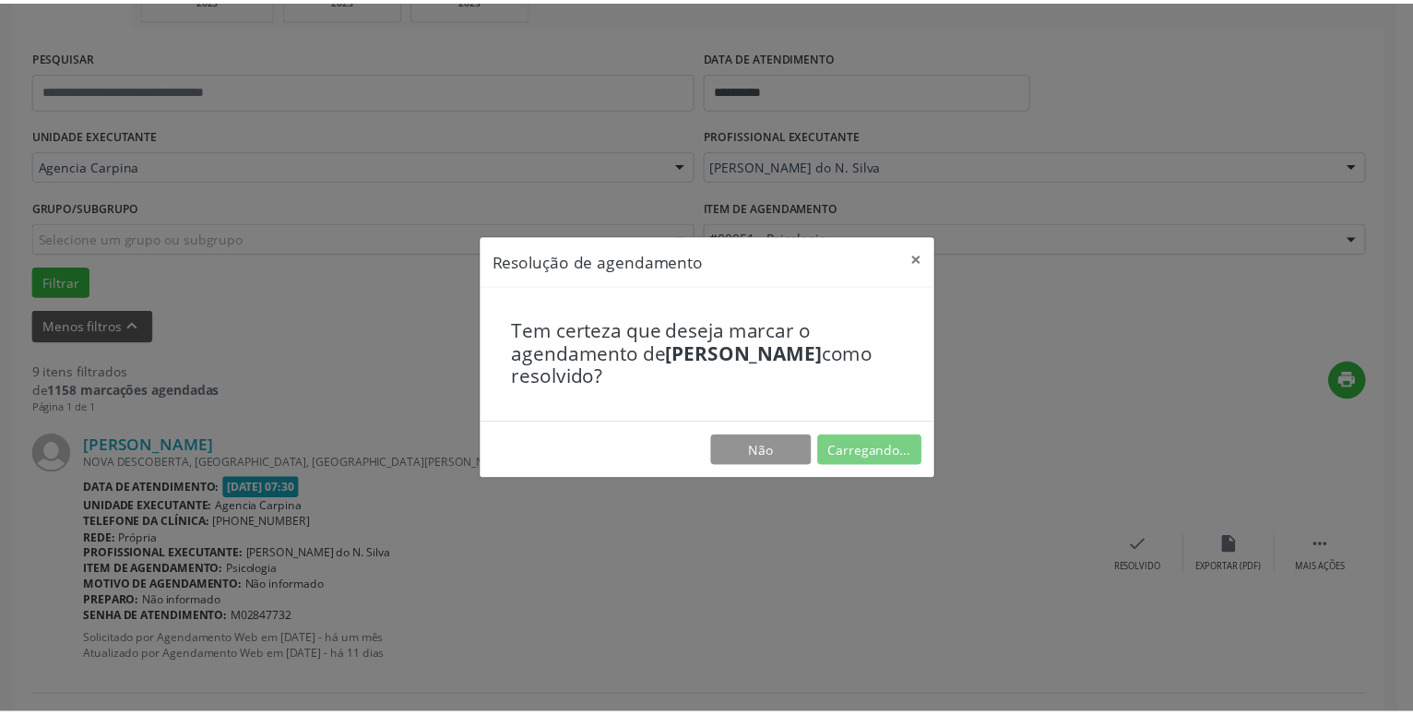
scroll to position [71, 0]
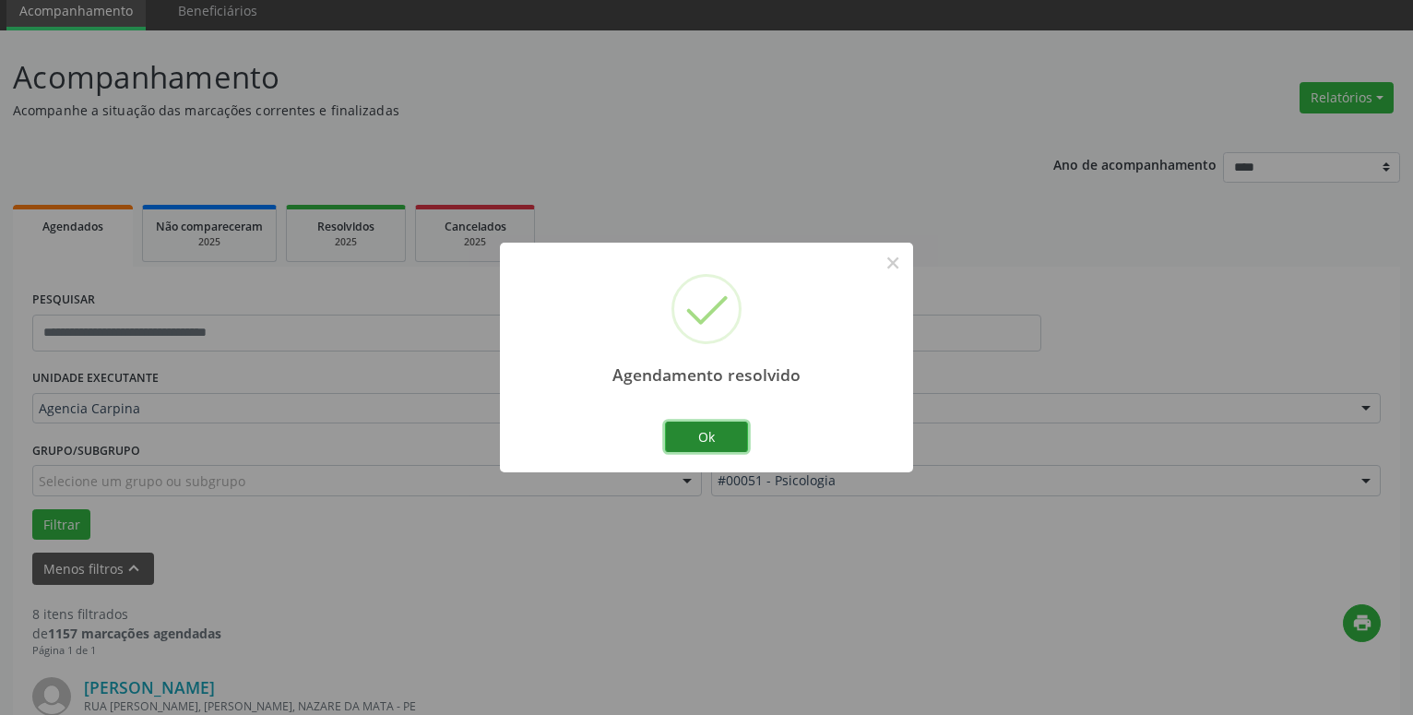
click at [716, 423] on button "Ok" at bounding box center [706, 437] width 83 height 31
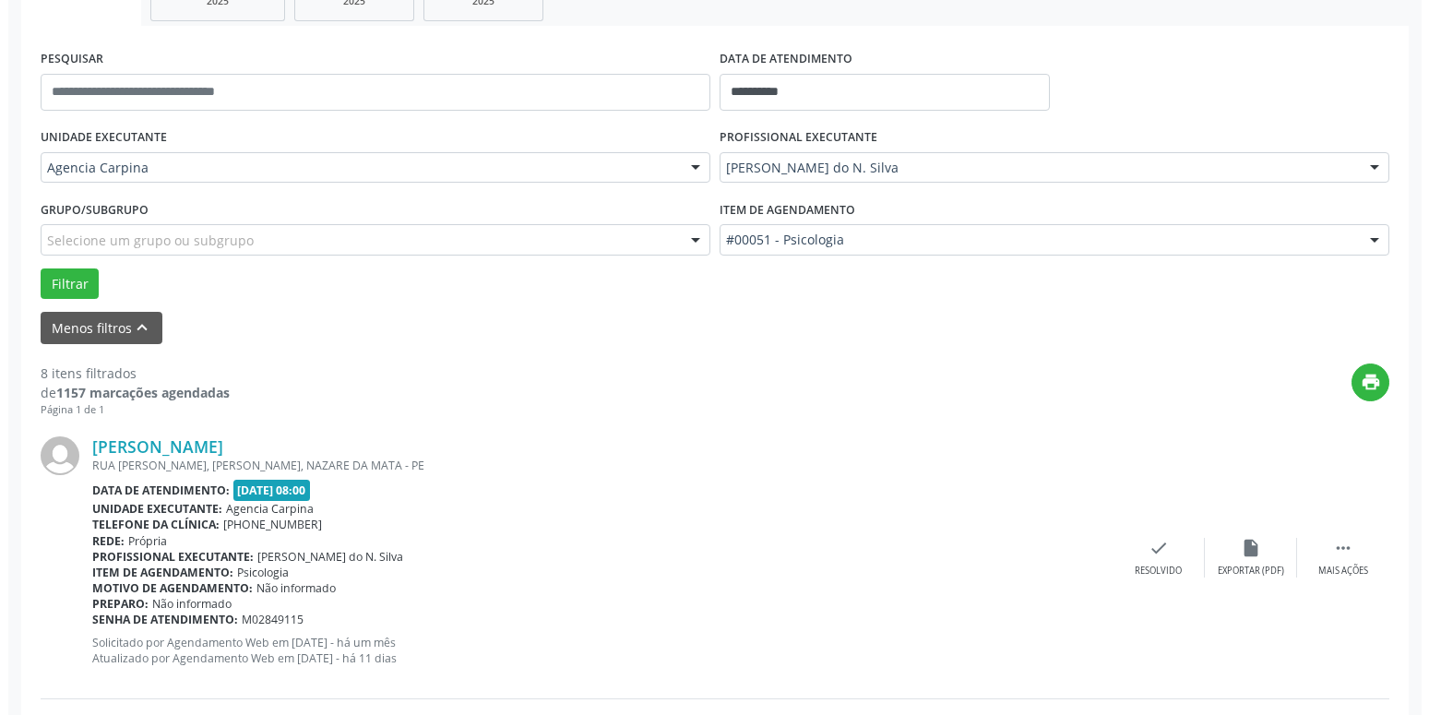
scroll to position [353, 0]
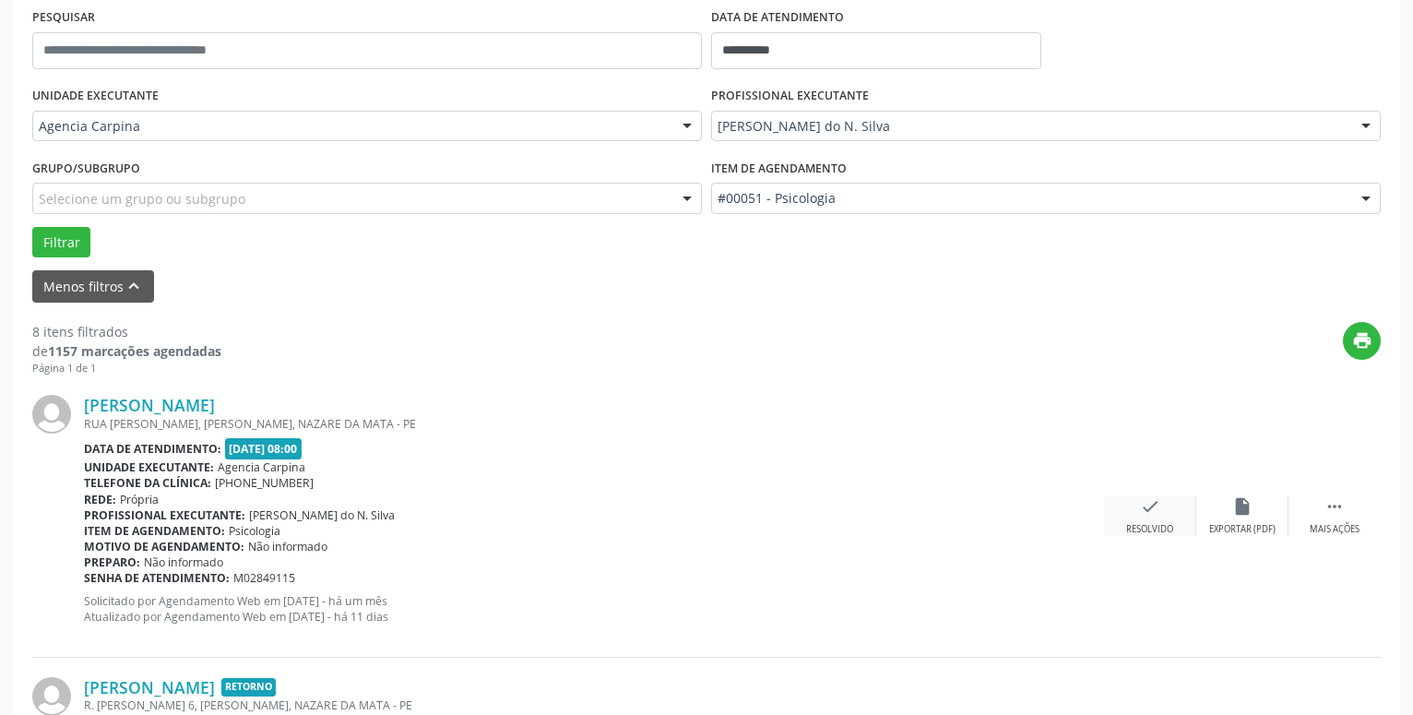
click at [1150, 517] on icon "check" at bounding box center [1150, 506] width 20 height 20
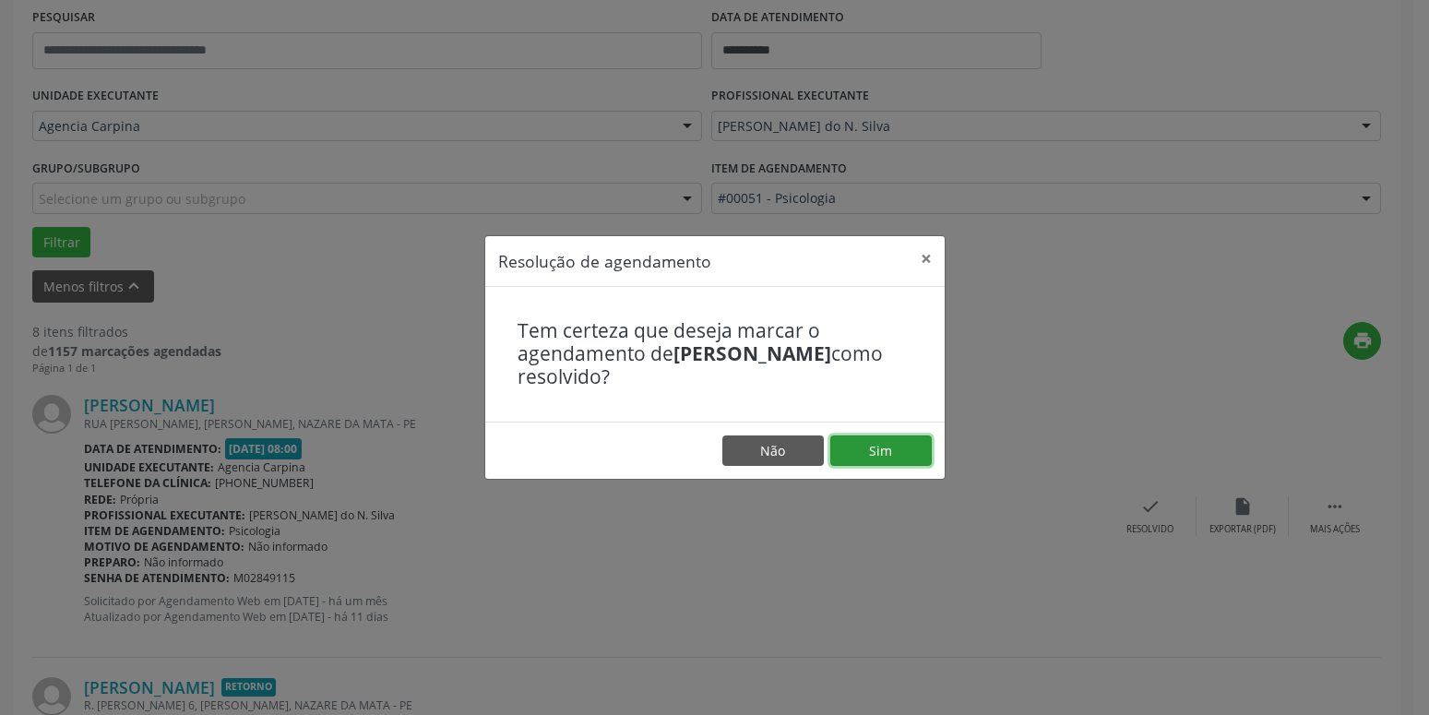
click at [893, 438] on button "Sim" at bounding box center [880, 450] width 101 height 31
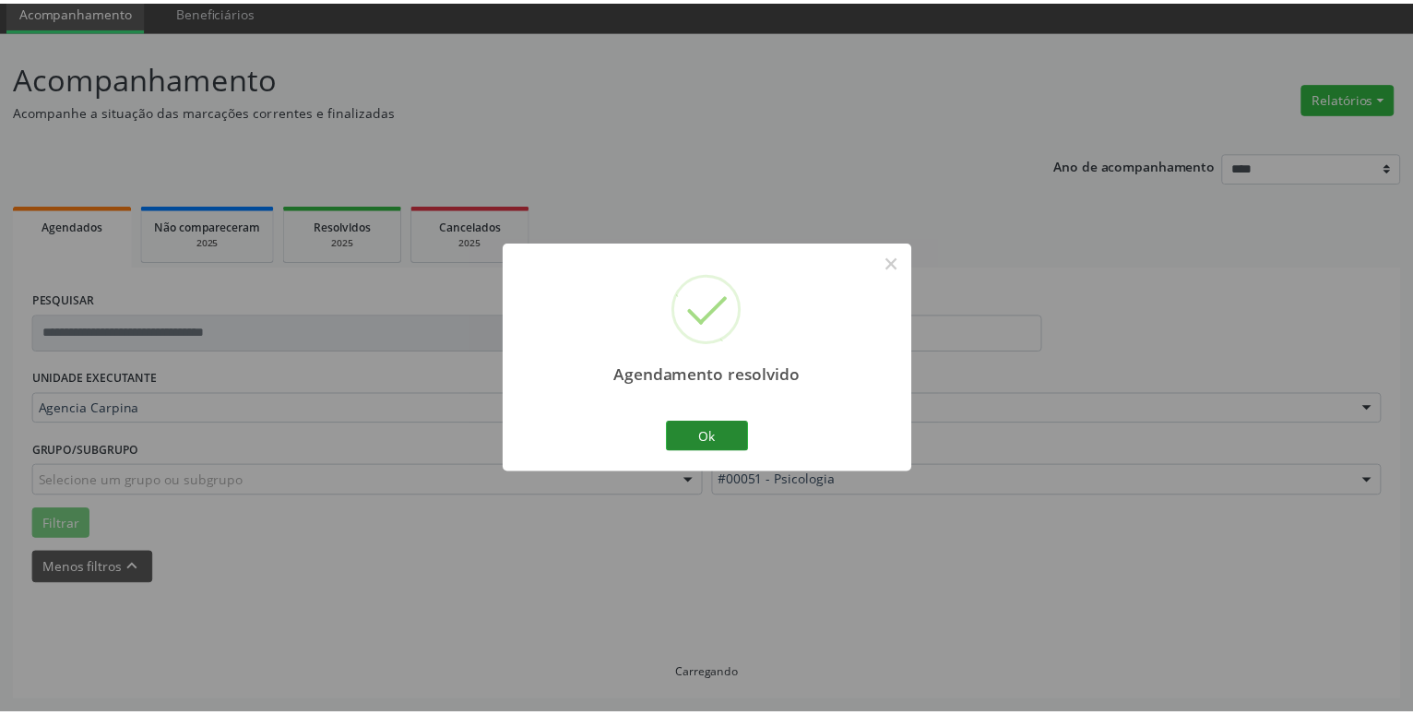
scroll to position [71, 0]
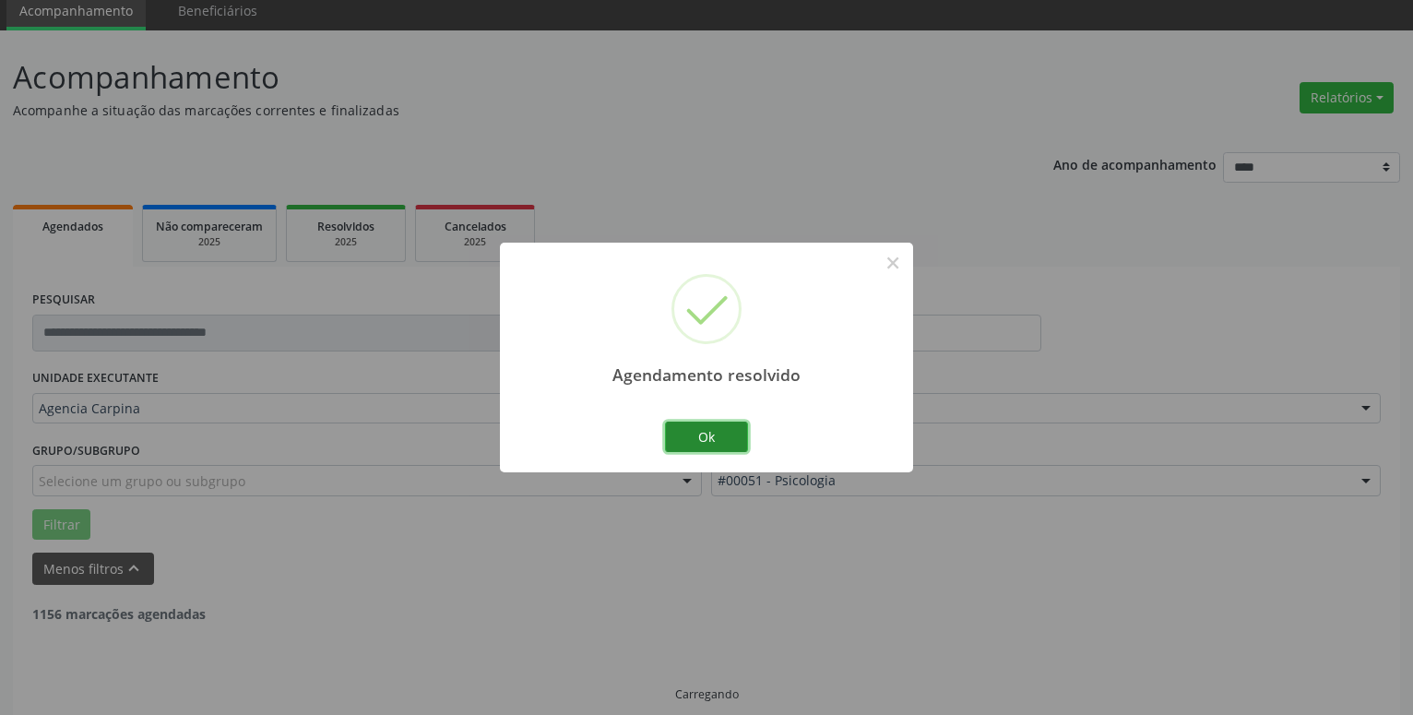
click at [699, 440] on button "Ok" at bounding box center [706, 437] width 83 height 31
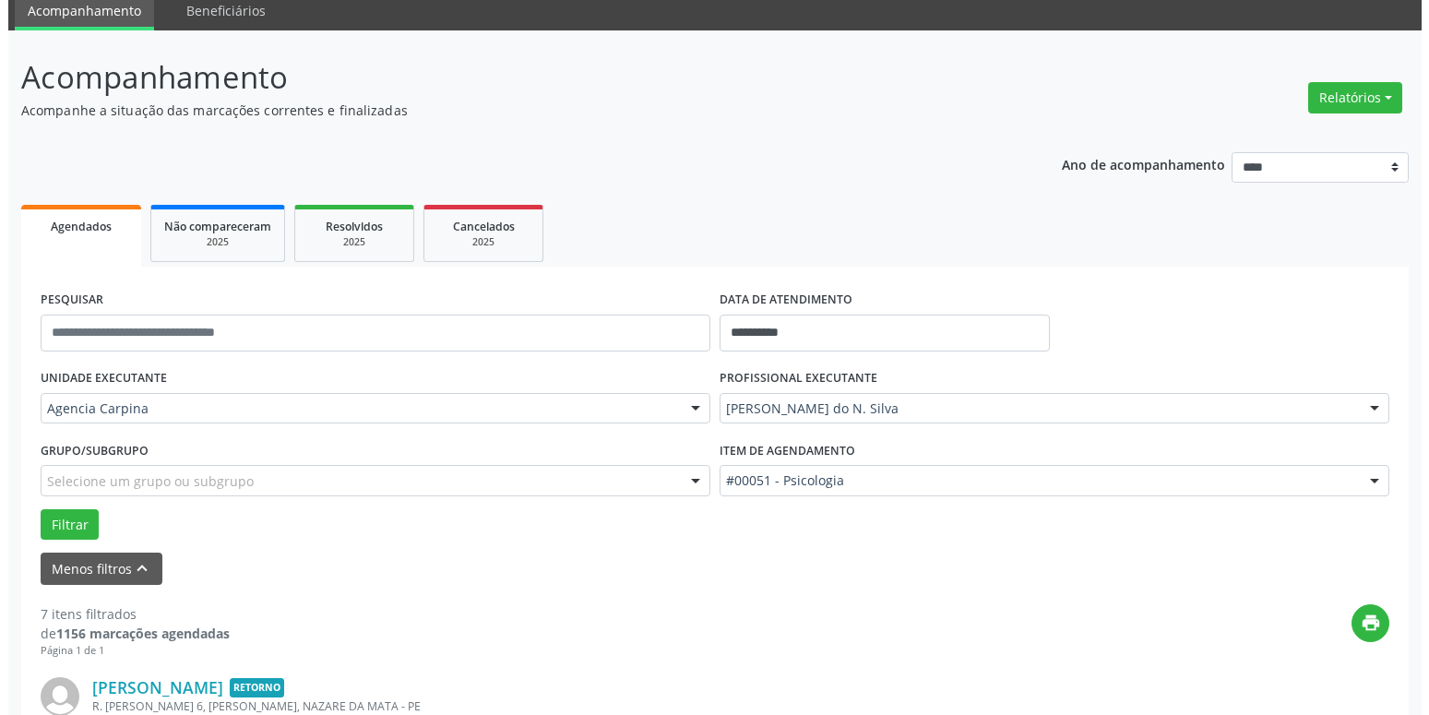
scroll to position [259, 0]
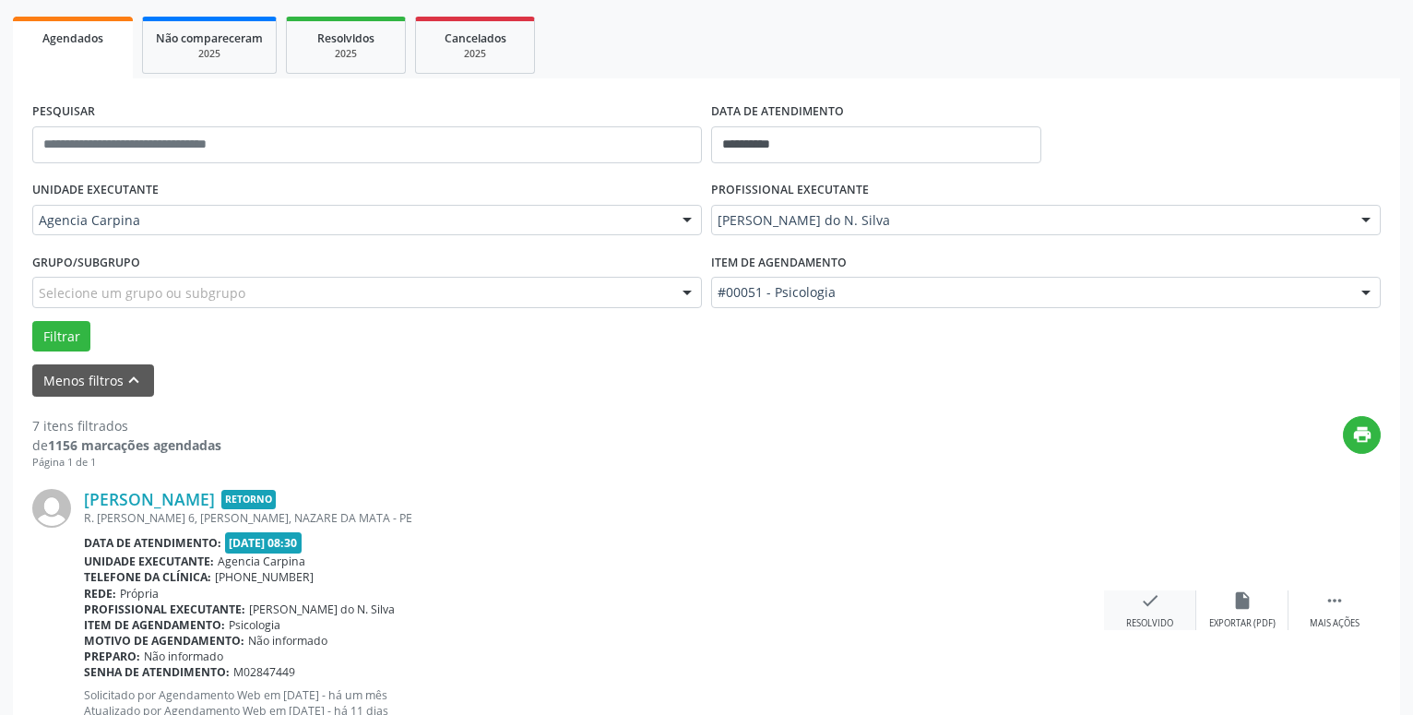
click at [1141, 597] on icon "check" at bounding box center [1150, 600] width 20 height 20
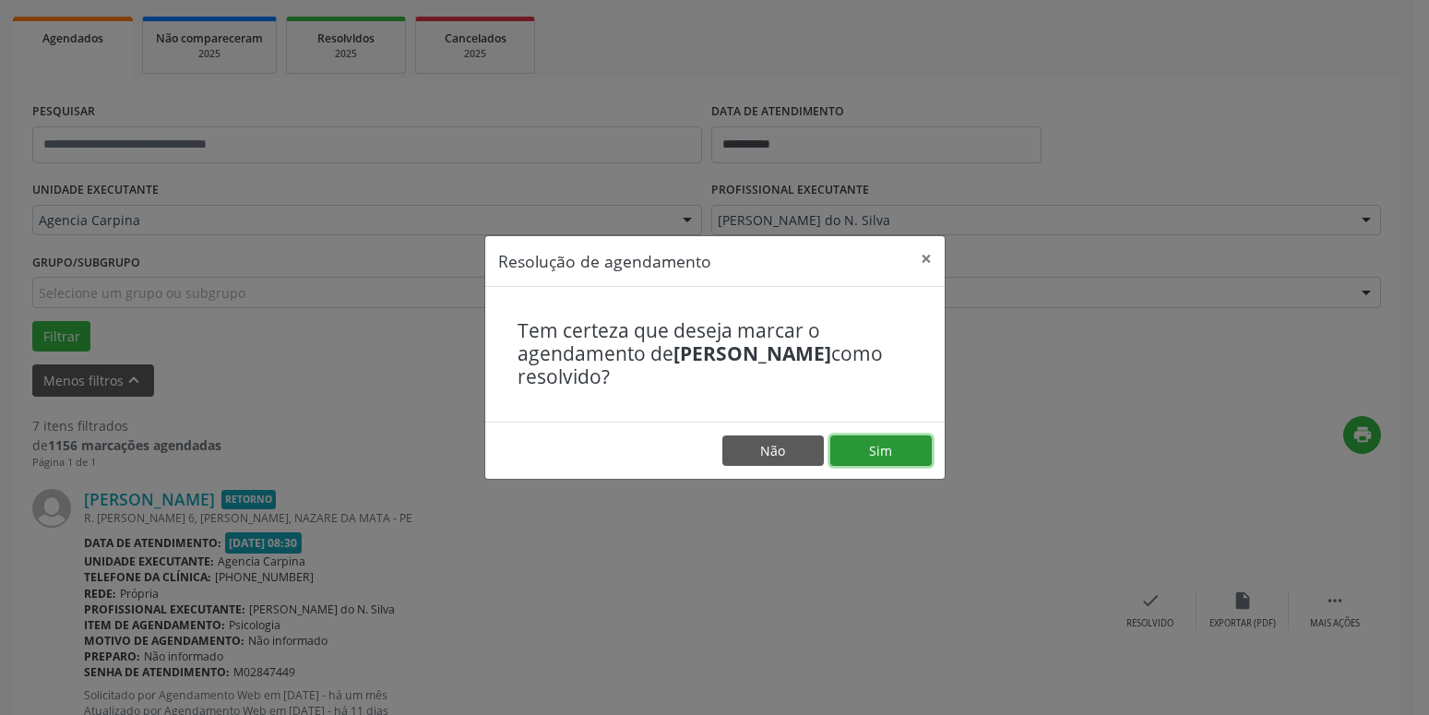
click at [918, 450] on button "Sim" at bounding box center [880, 450] width 101 height 31
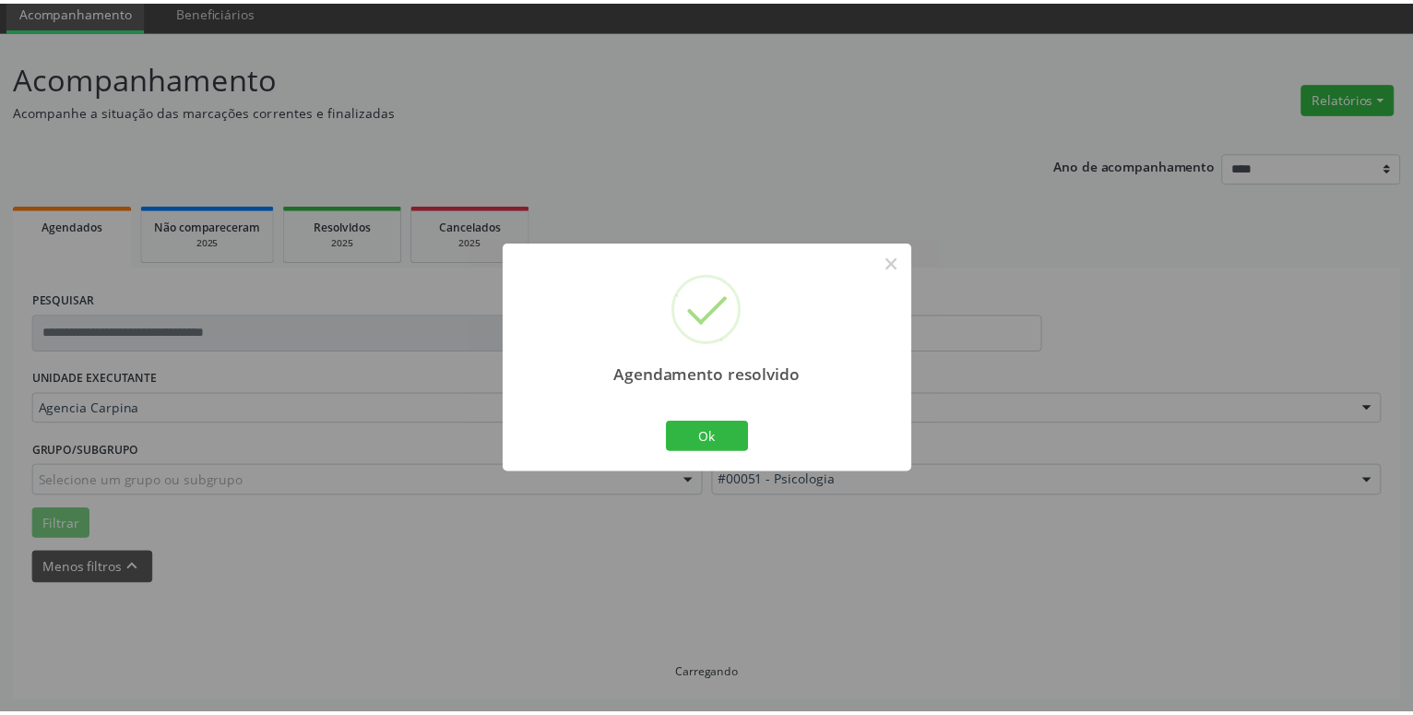
scroll to position [71, 0]
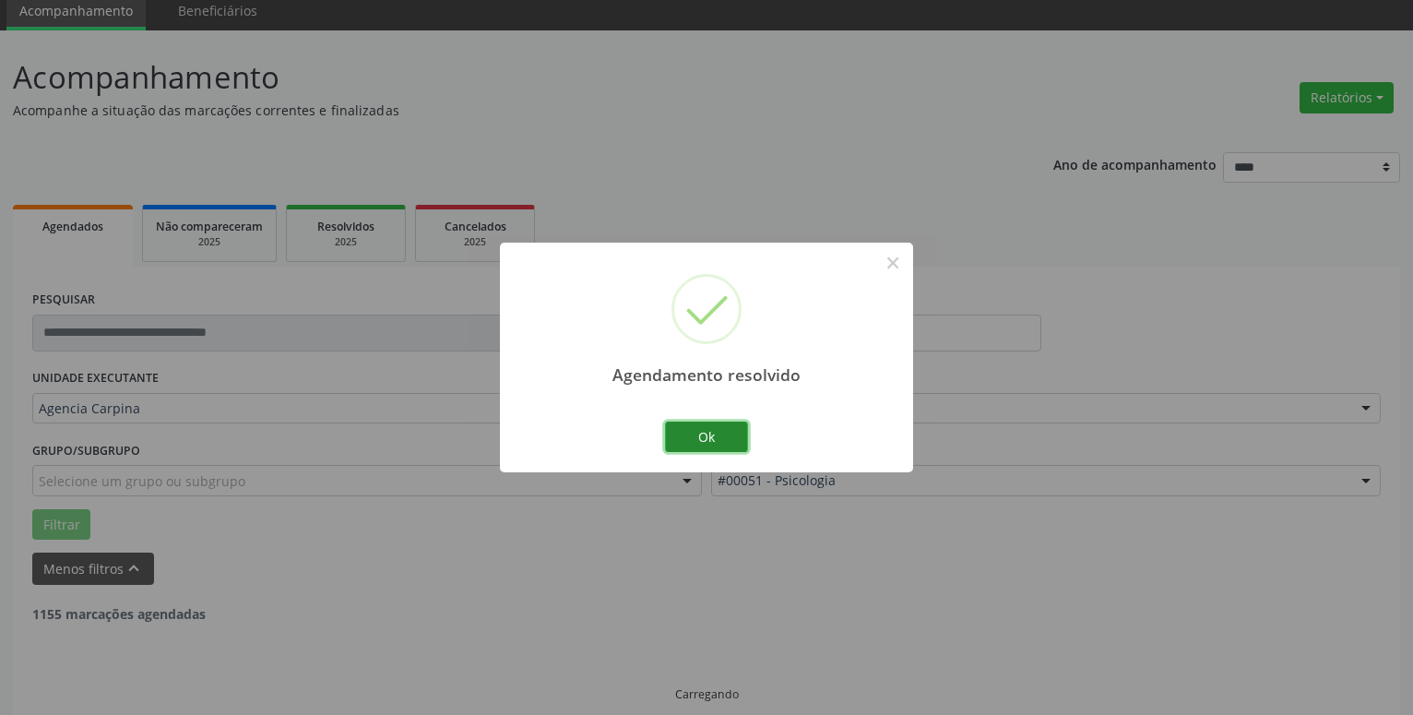
click at [729, 435] on button "Ok" at bounding box center [706, 437] width 83 height 31
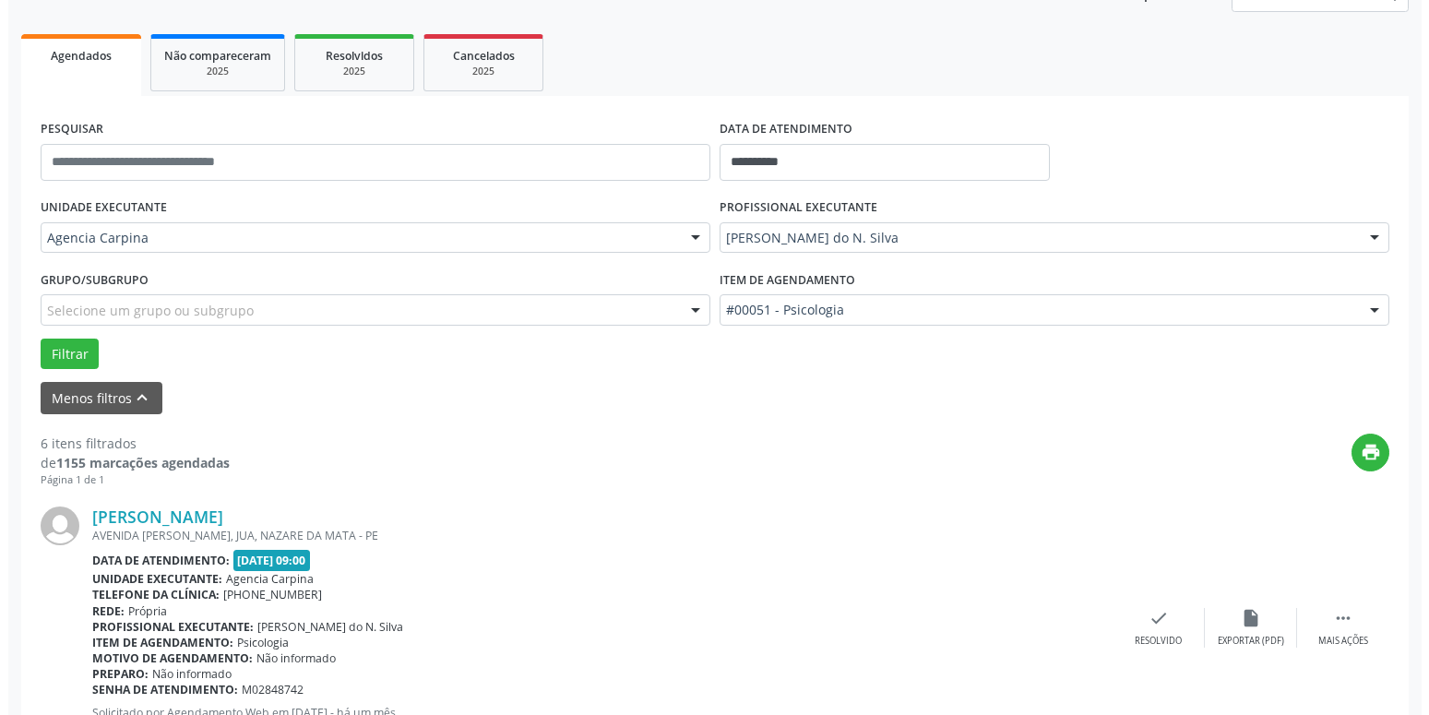
scroll to position [259, 0]
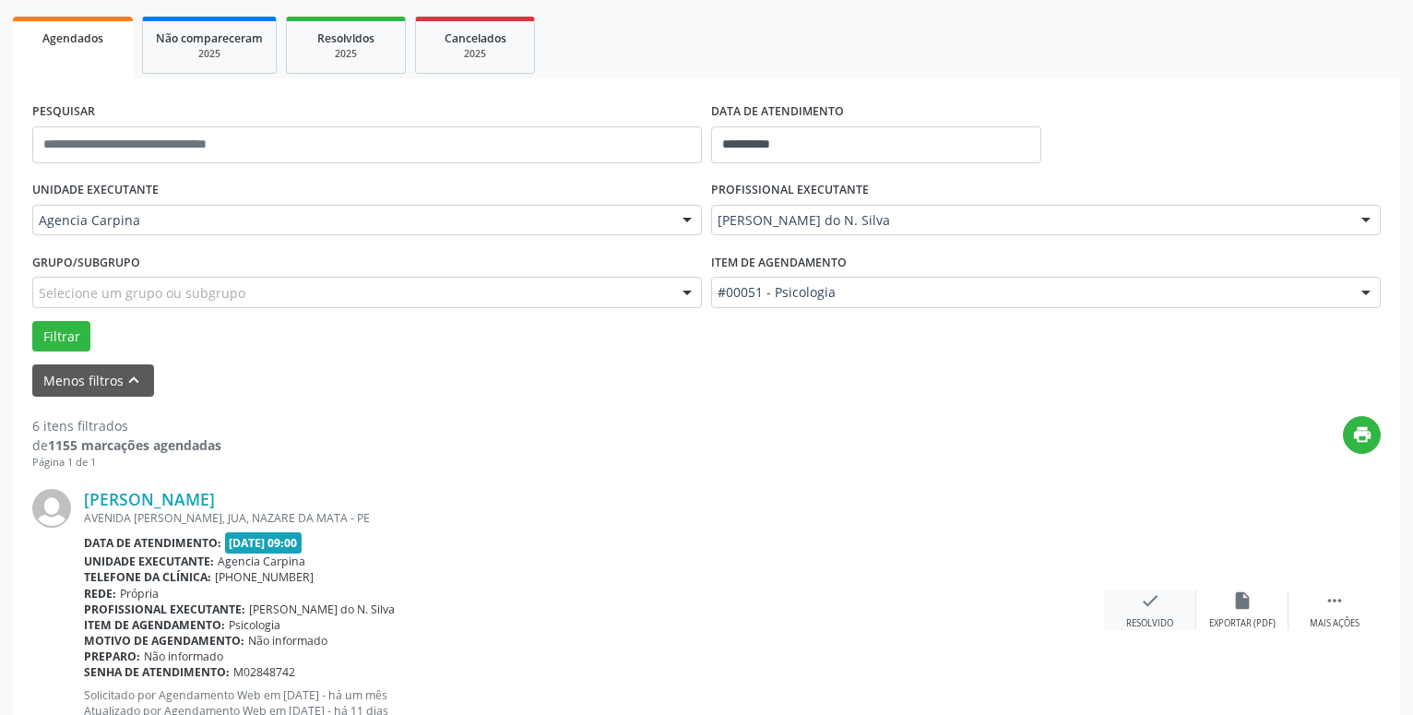
click at [1139, 604] on div "check Resolvido" at bounding box center [1150, 610] width 92 height 40
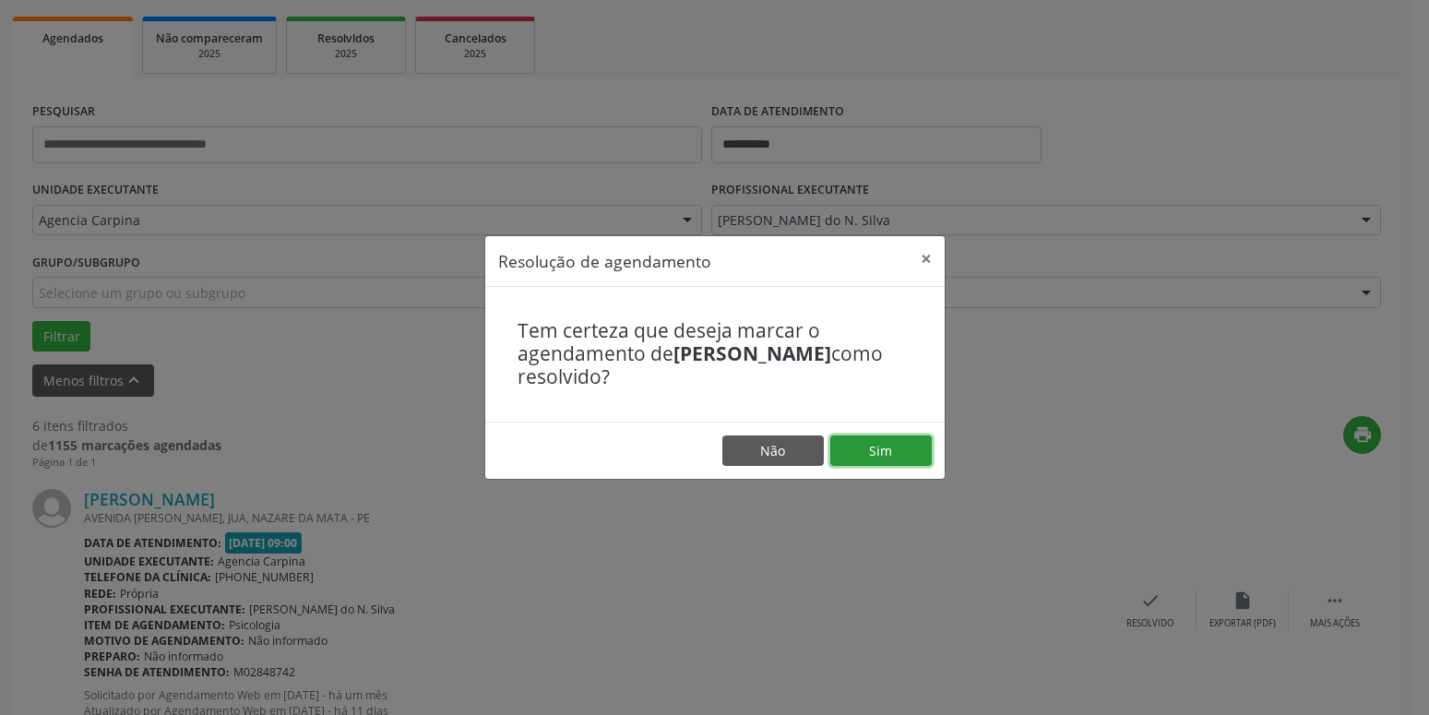
click at [862, 447] on button "Sim" at bounding box center [880, 450] width 101 height 31
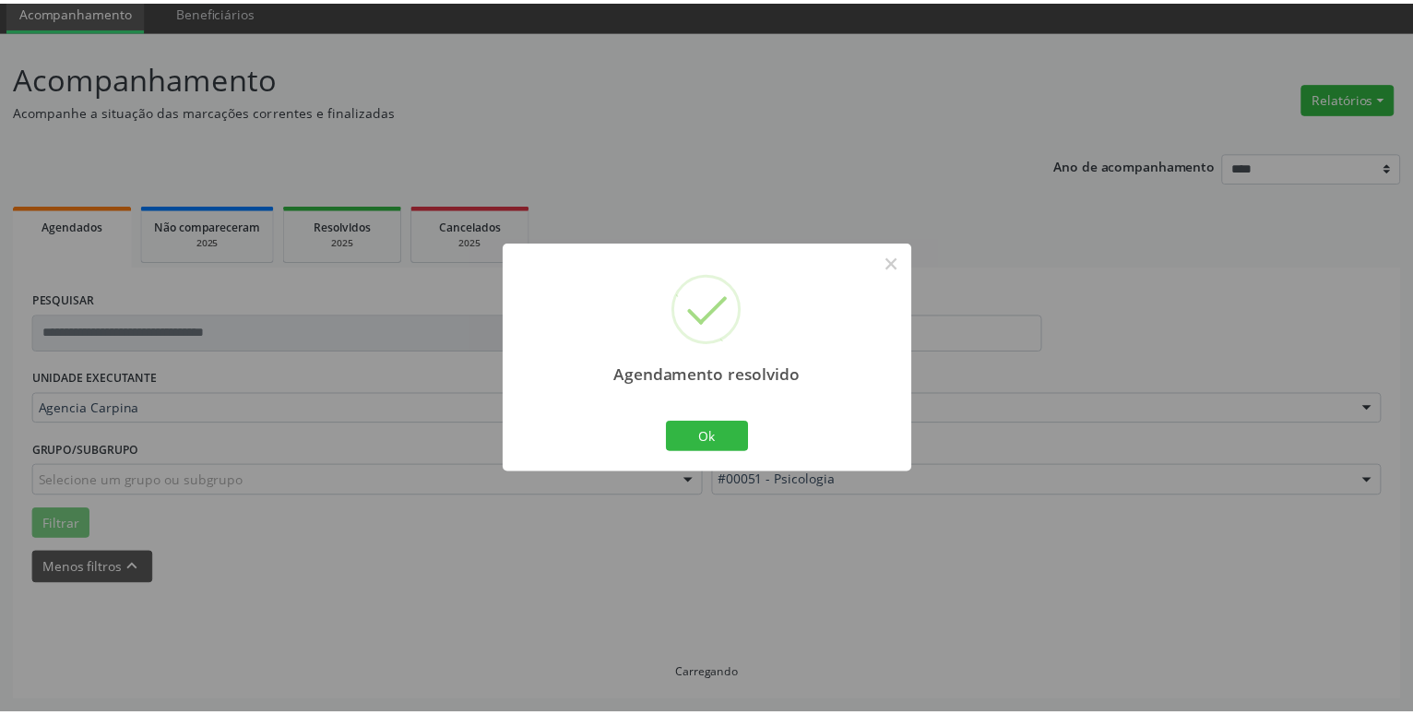
scroll to position [71, 0]
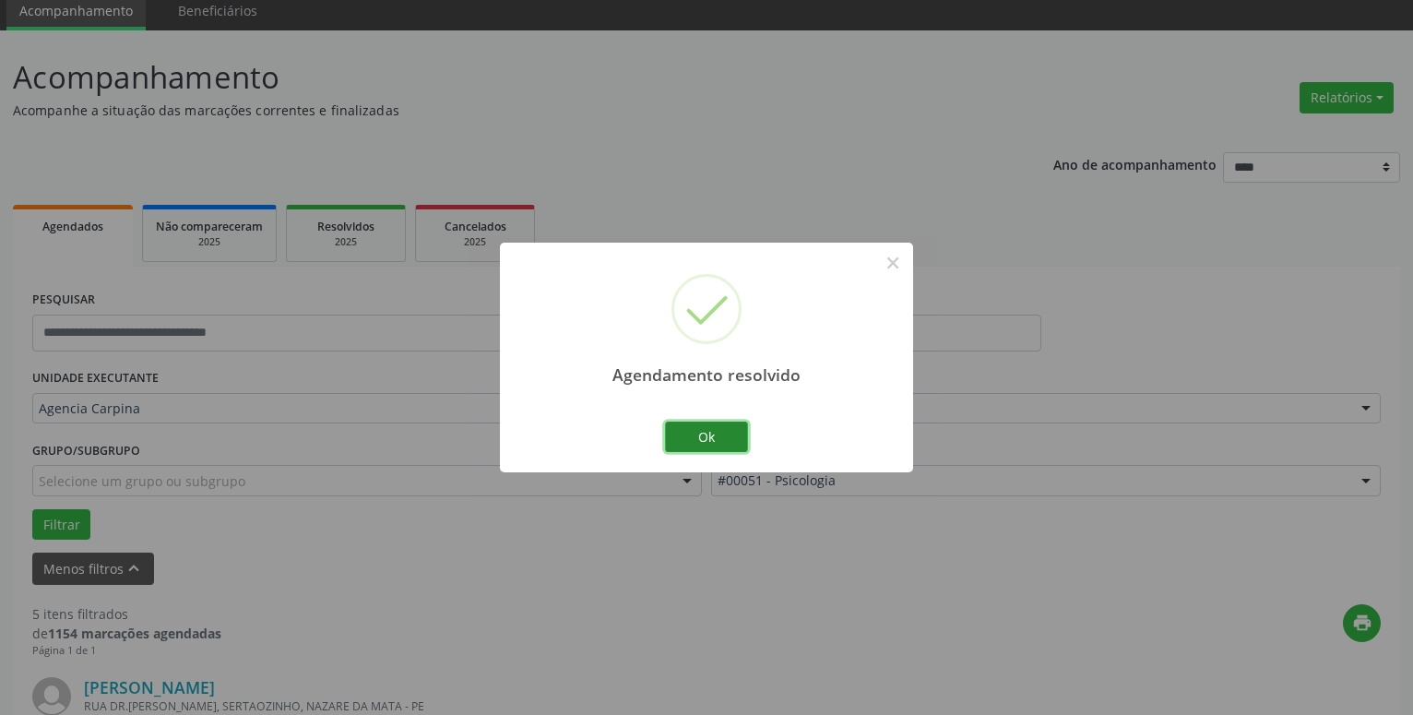
click at [716, 426] on button "Ok" at bounding box center [706, 437] width 83 height 31
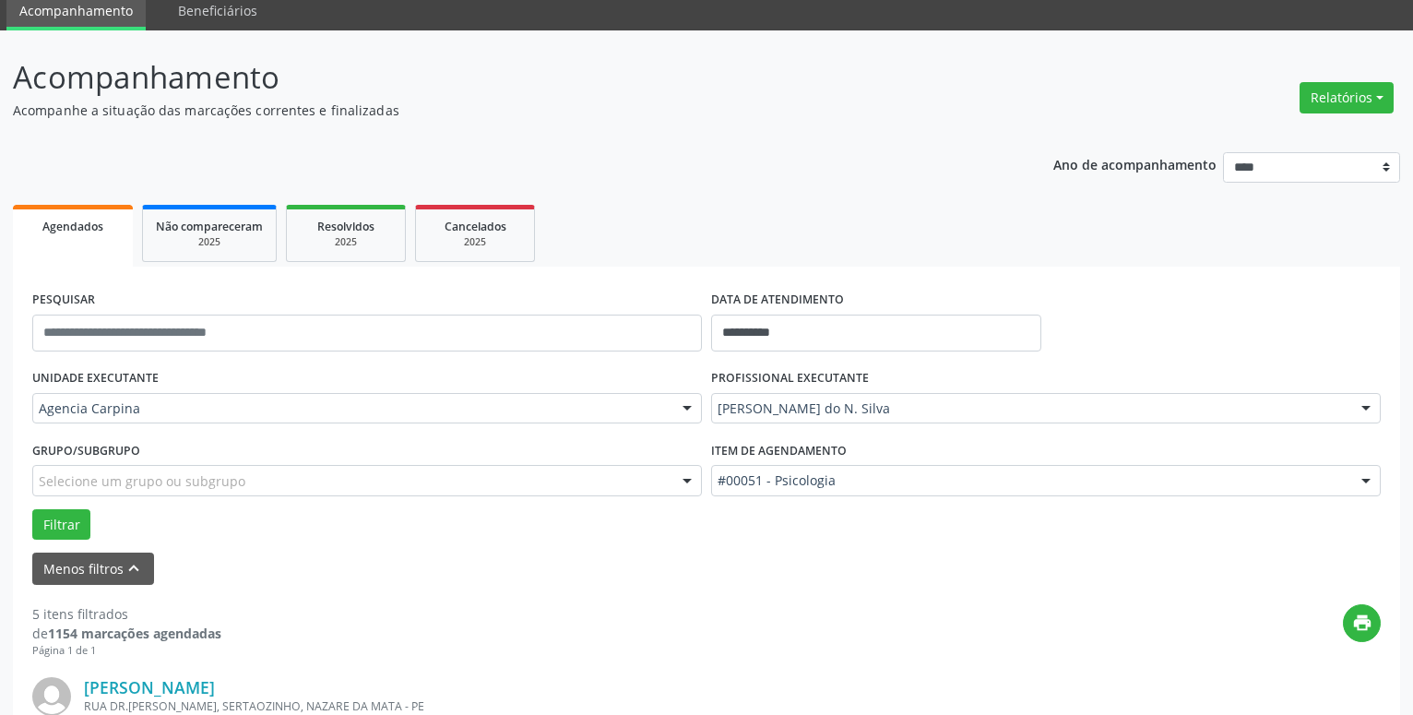
scroll to position [259, 0]
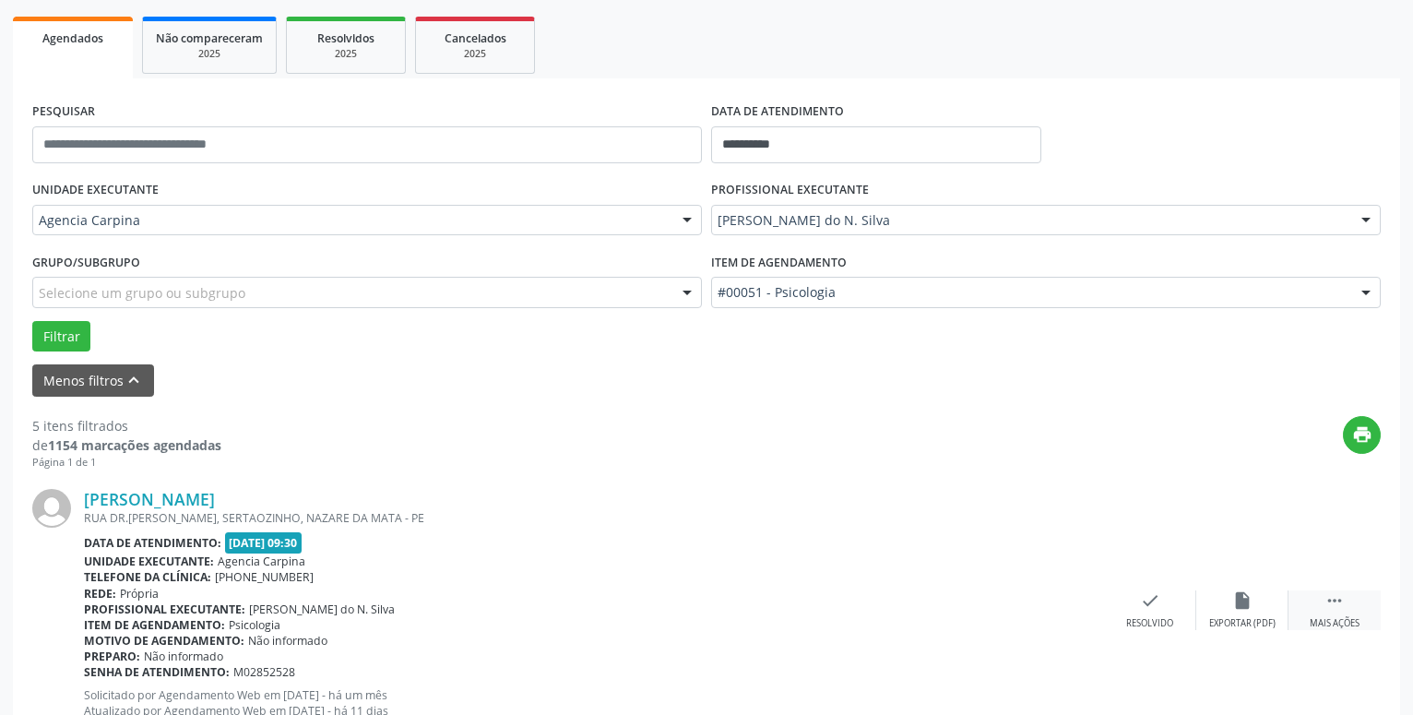
click at [1329, 611] on icon "" at bounding box center [1335, 600] width 20 height 20
click at [1250, 618] on div "Não compareceu" at bounding box center [1242, 623] width 78 height 13
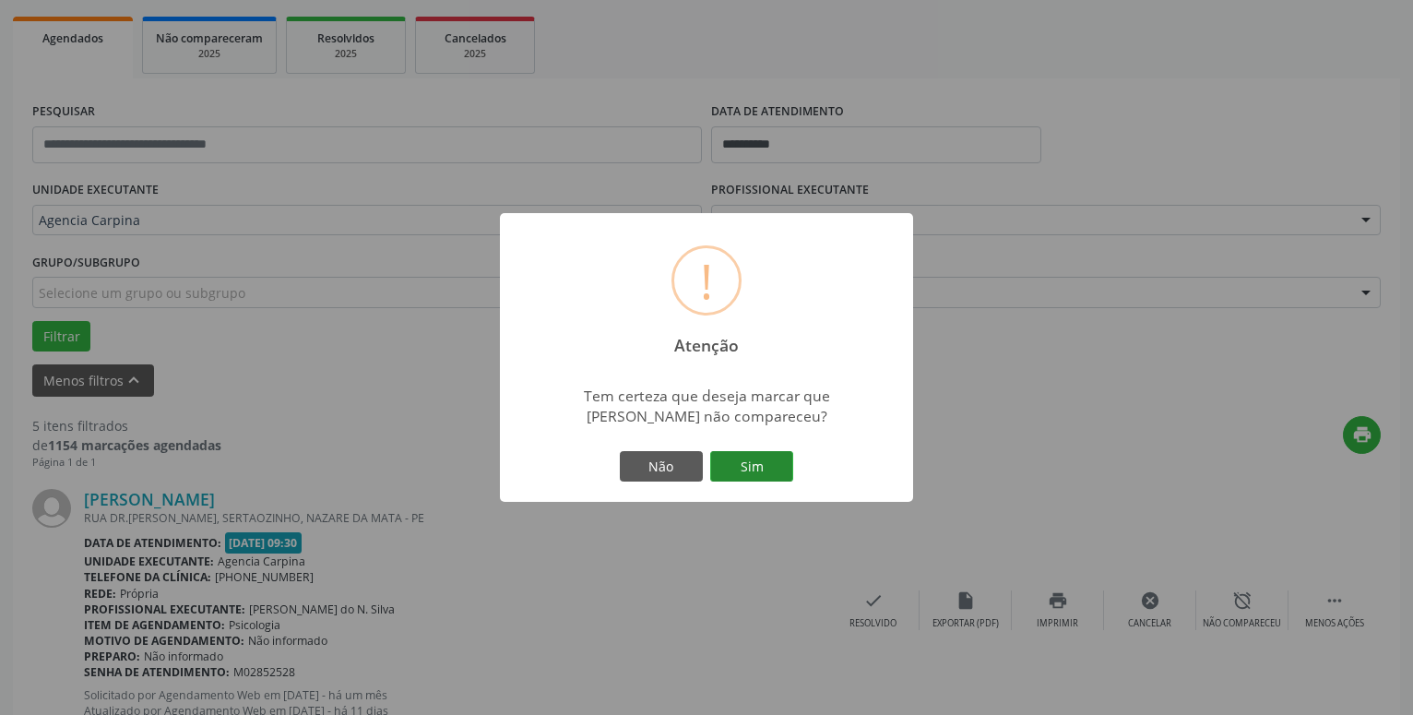
click at [773, 464] on button "Sim" at bounding box center [751, 466] width 83 height 31
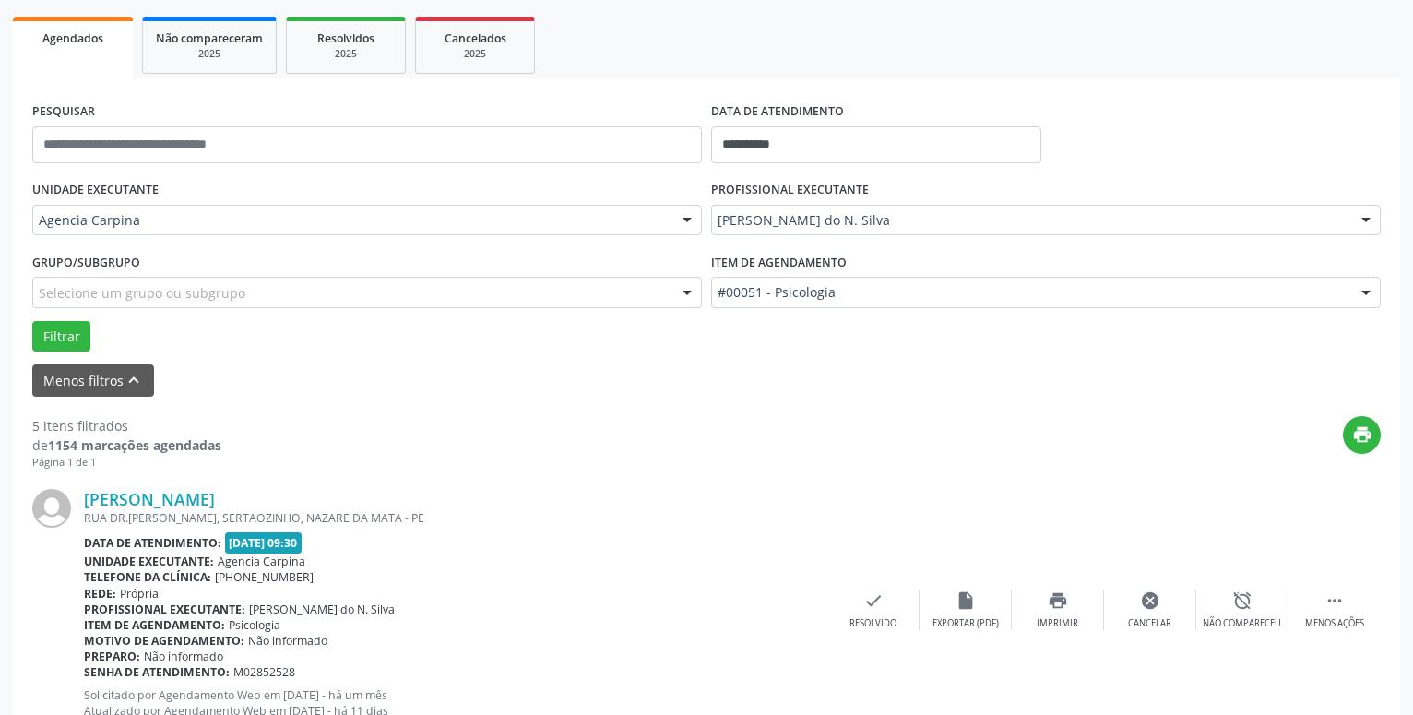
scroll to position [90, 0]
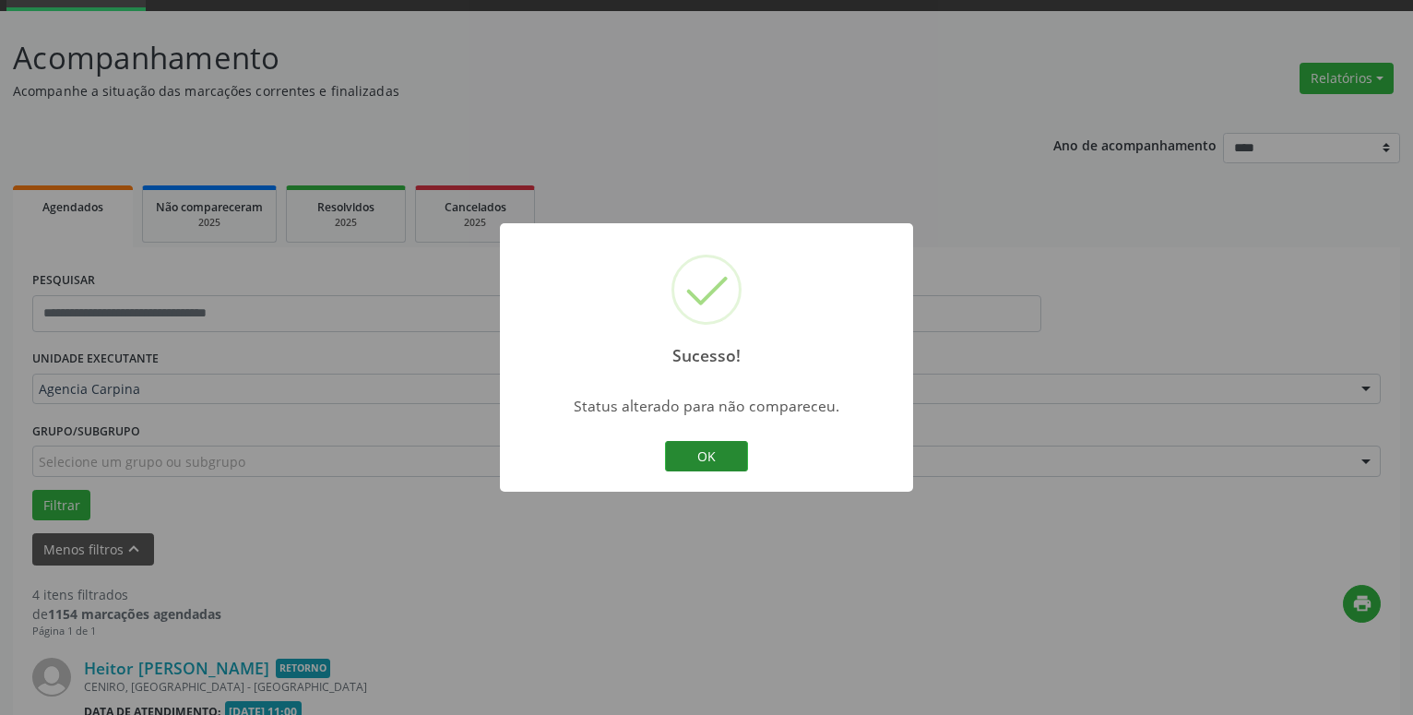
click at [698, 463] on button "OK" at bounding box center [706, 456] width 83 height 31
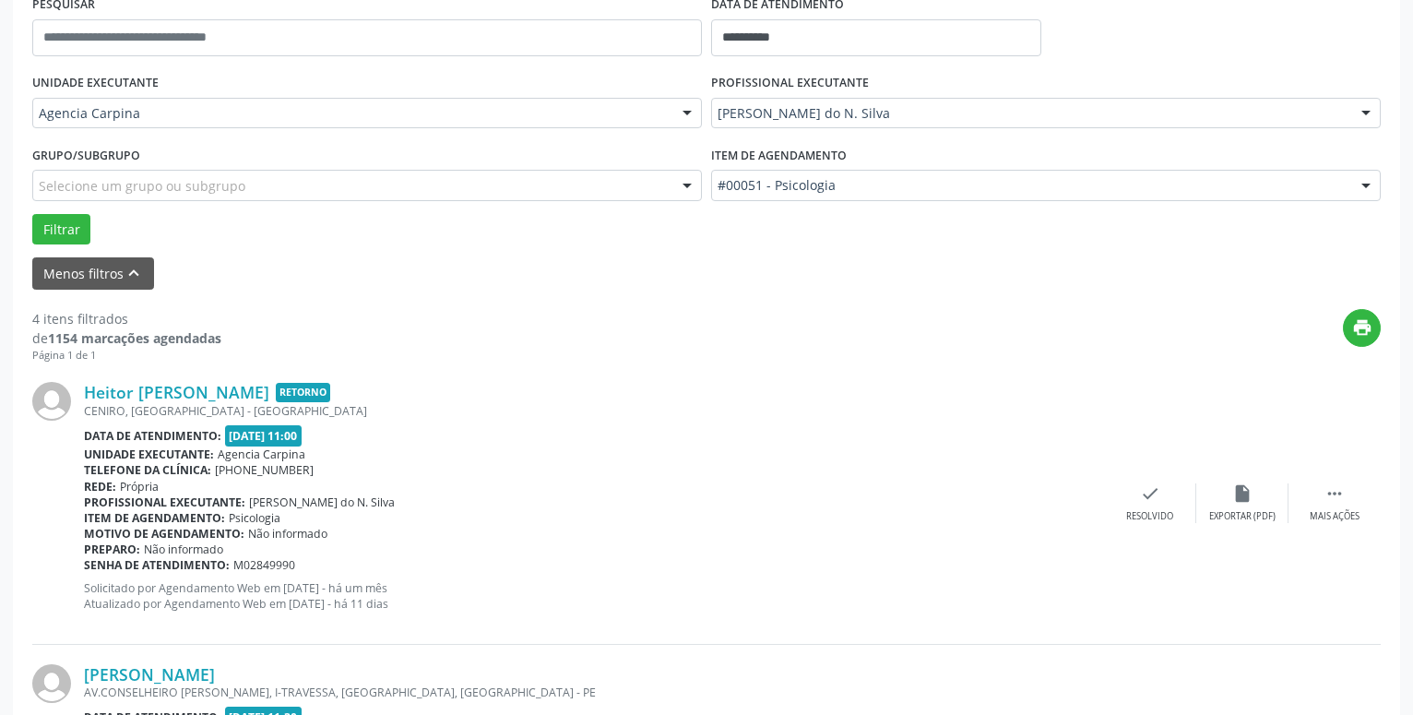
scroll to position [373, 0]
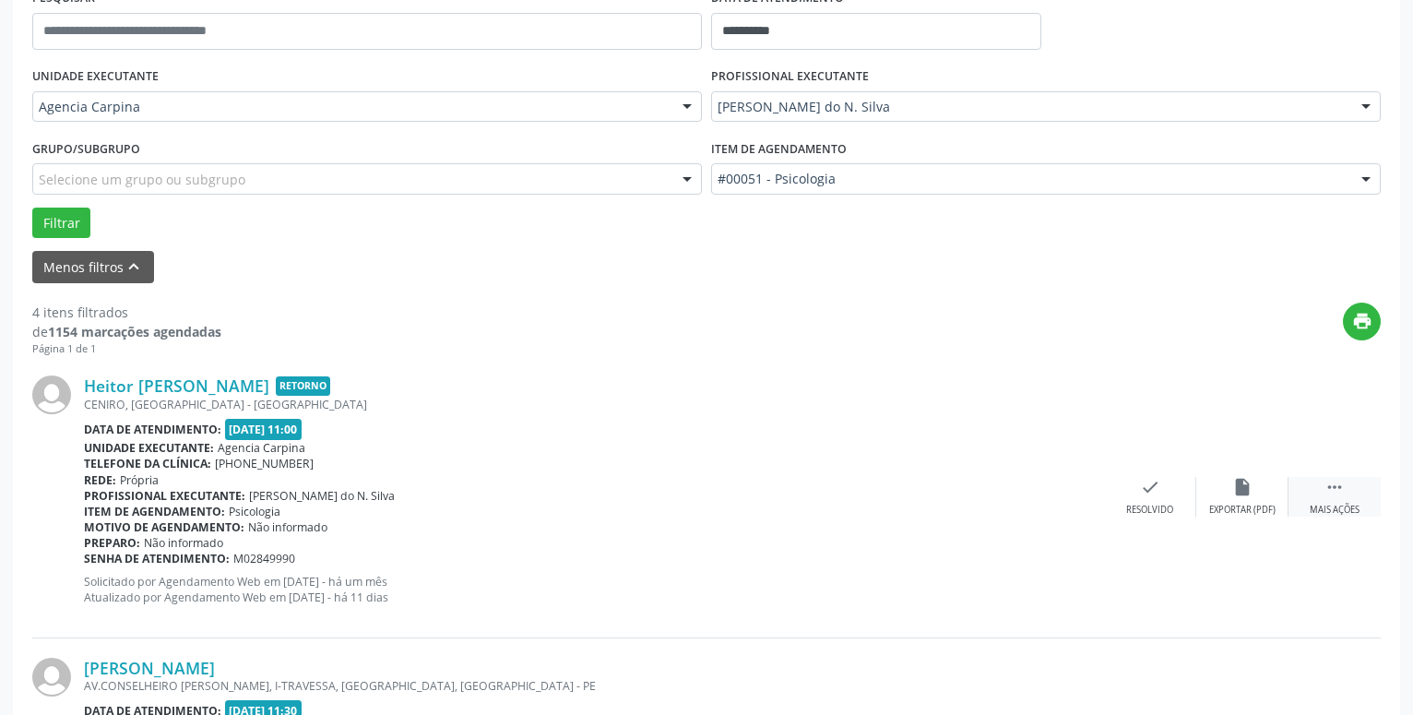
click at [1335, 493] on icon "" at bounding box center [1335, 487] width 20 height 20
click at [1231, 505] on div "Não compareceu" at bounding box center [1242, 510] width 78 height 13
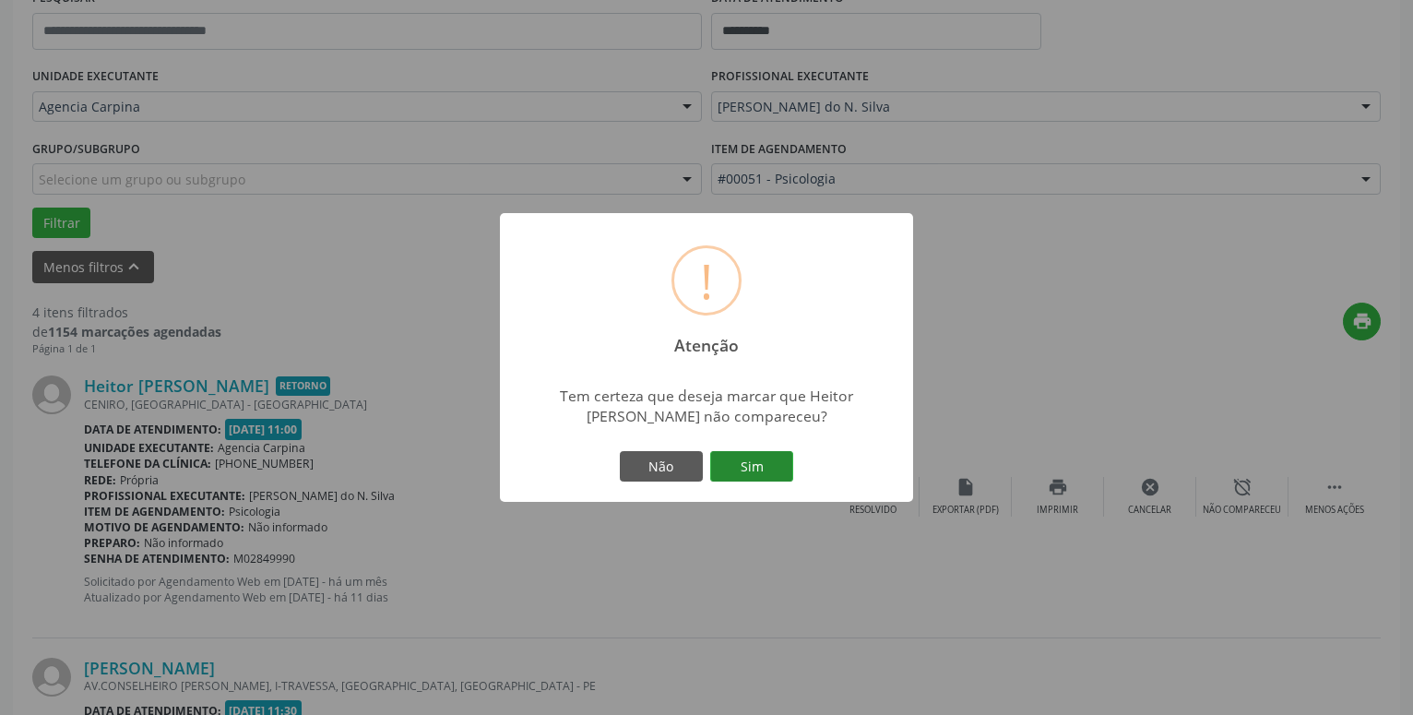
click at [774, 473] on button "Sim" at bounding box center [751, 466] width 83 height 31
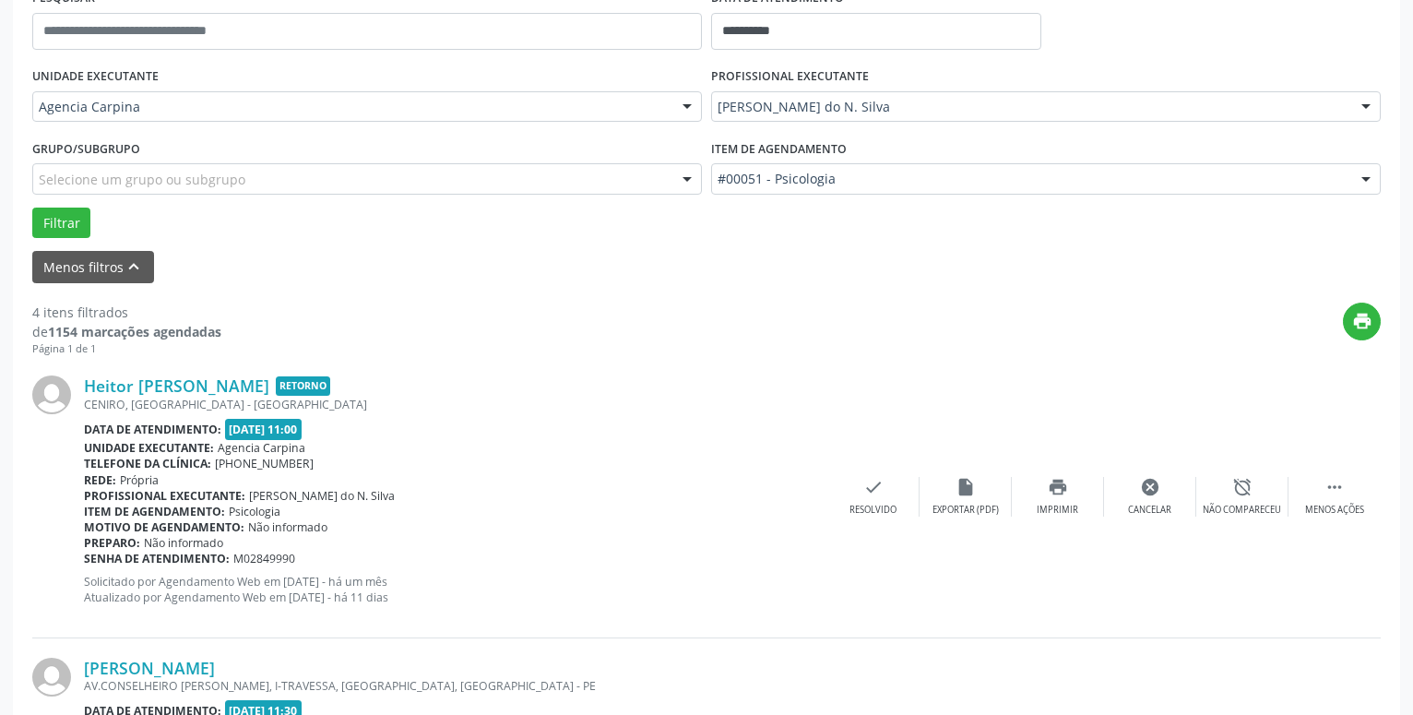
scroll to position [90, 0]
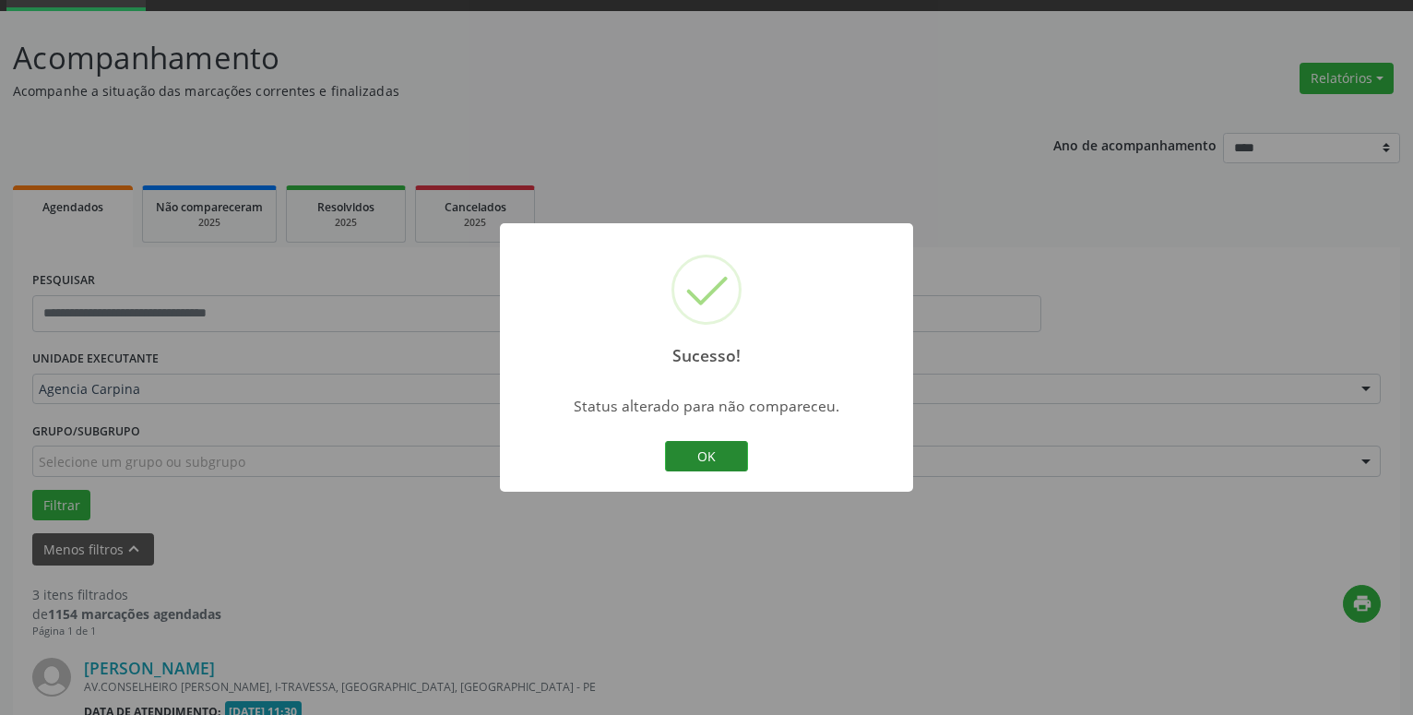
click at [730, 453] on button "OK" at bounding box center [706, 456] width 83 height 31
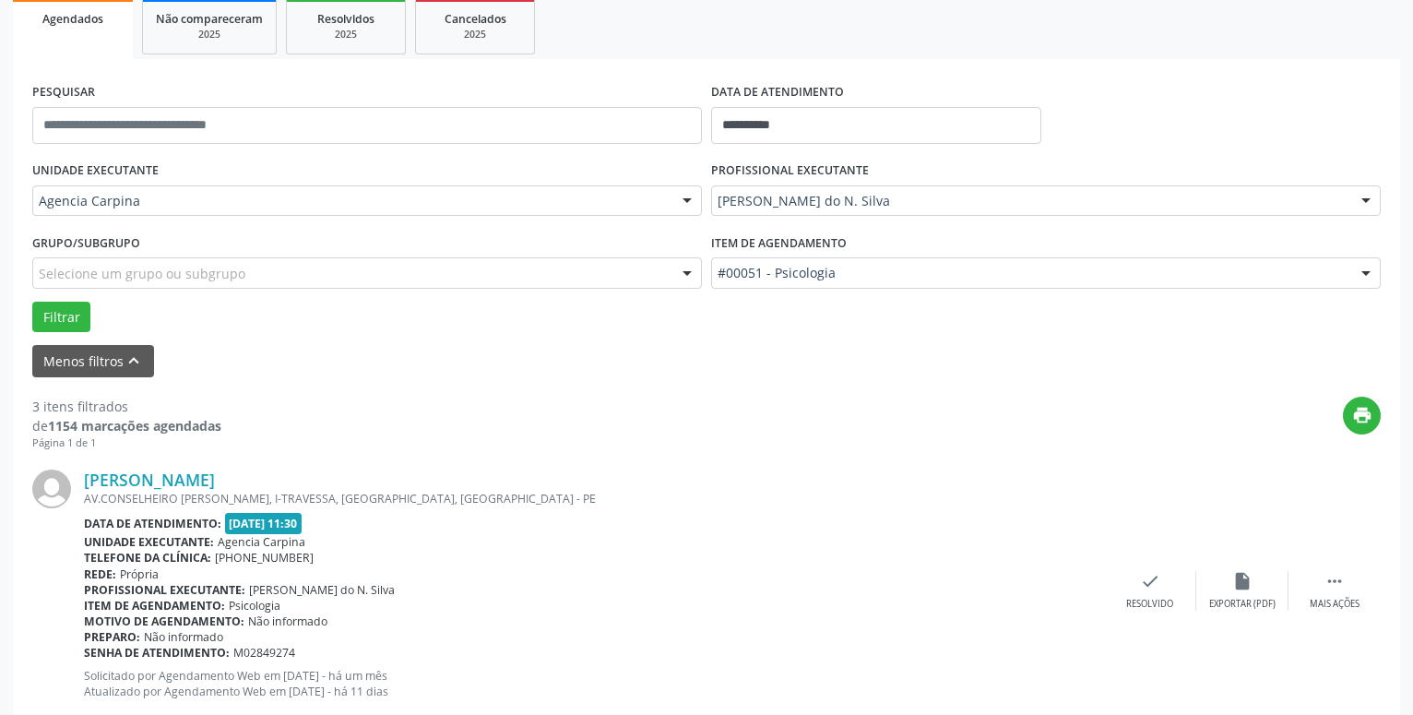
scroll to position [373, 0]
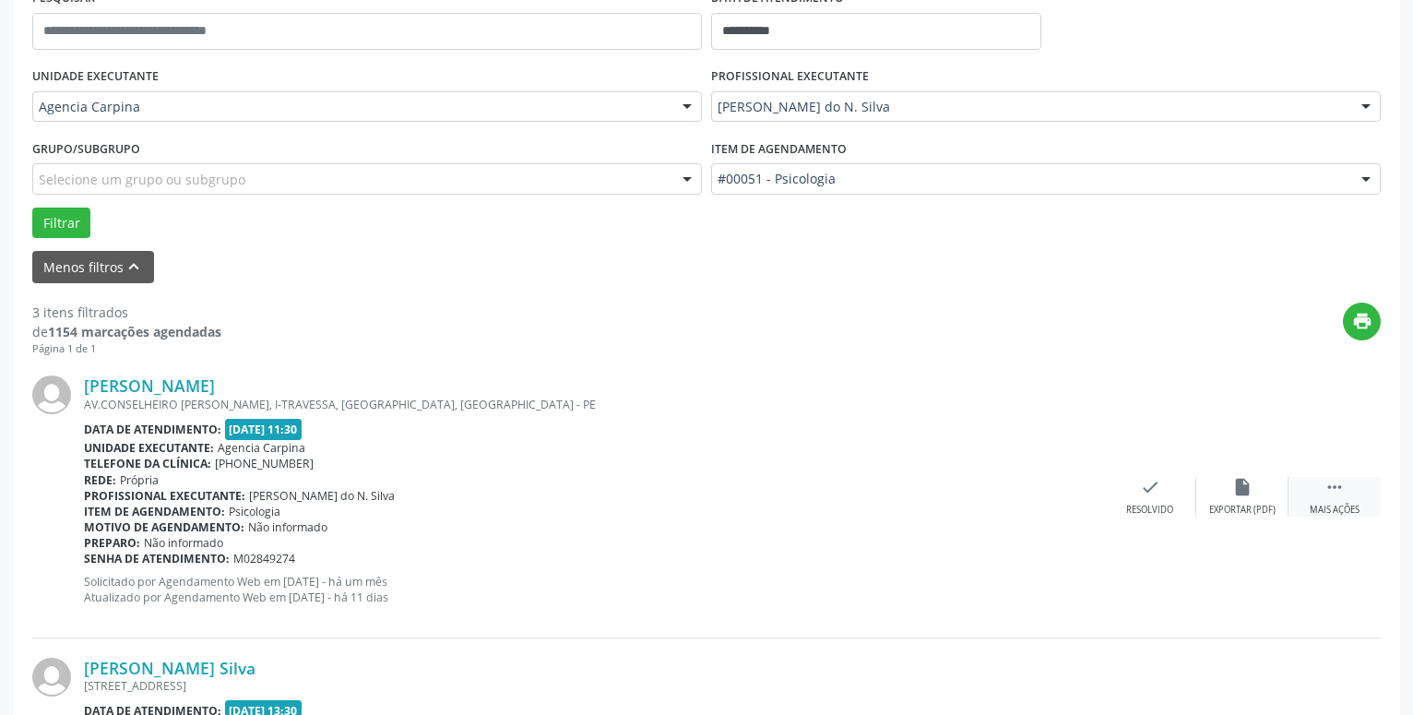
click at [1345, 490] on div " Mais ações" at bounding box center [1335, 497] width 92 height 40
click at [1260, 495] on div "alarm_off Não compareceu" at bounding box center [1243, 497] width 92 height 40
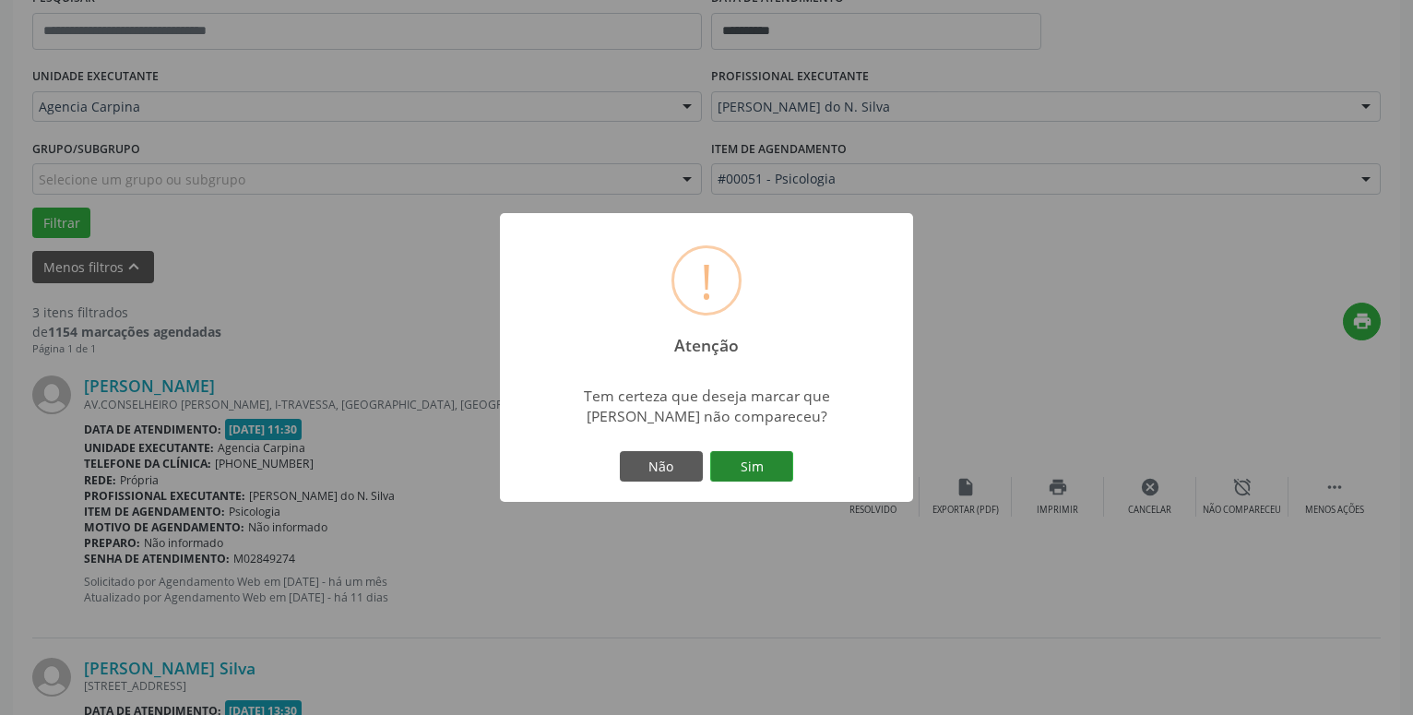
click at [764, 464] on button "Sim" at bounding box center [751, 466] width 83 height 31
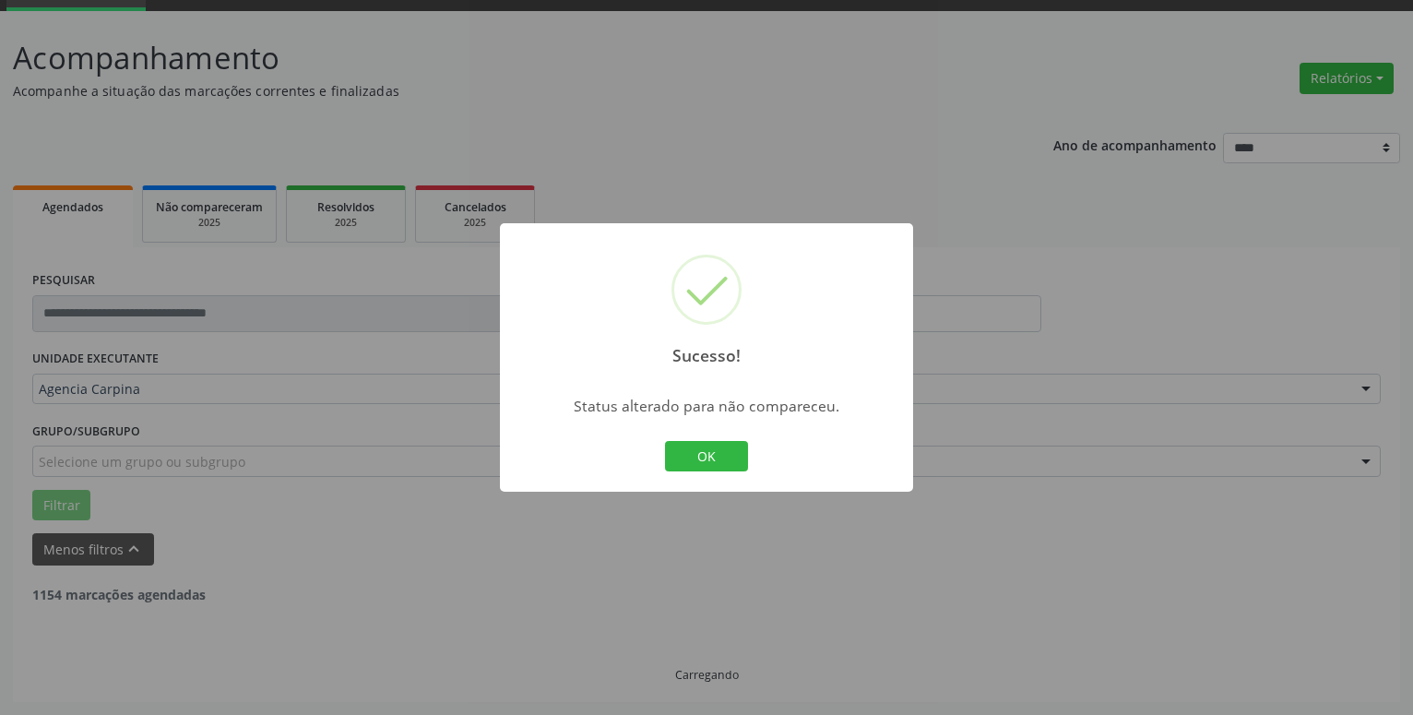
scroll to position [90, 0]
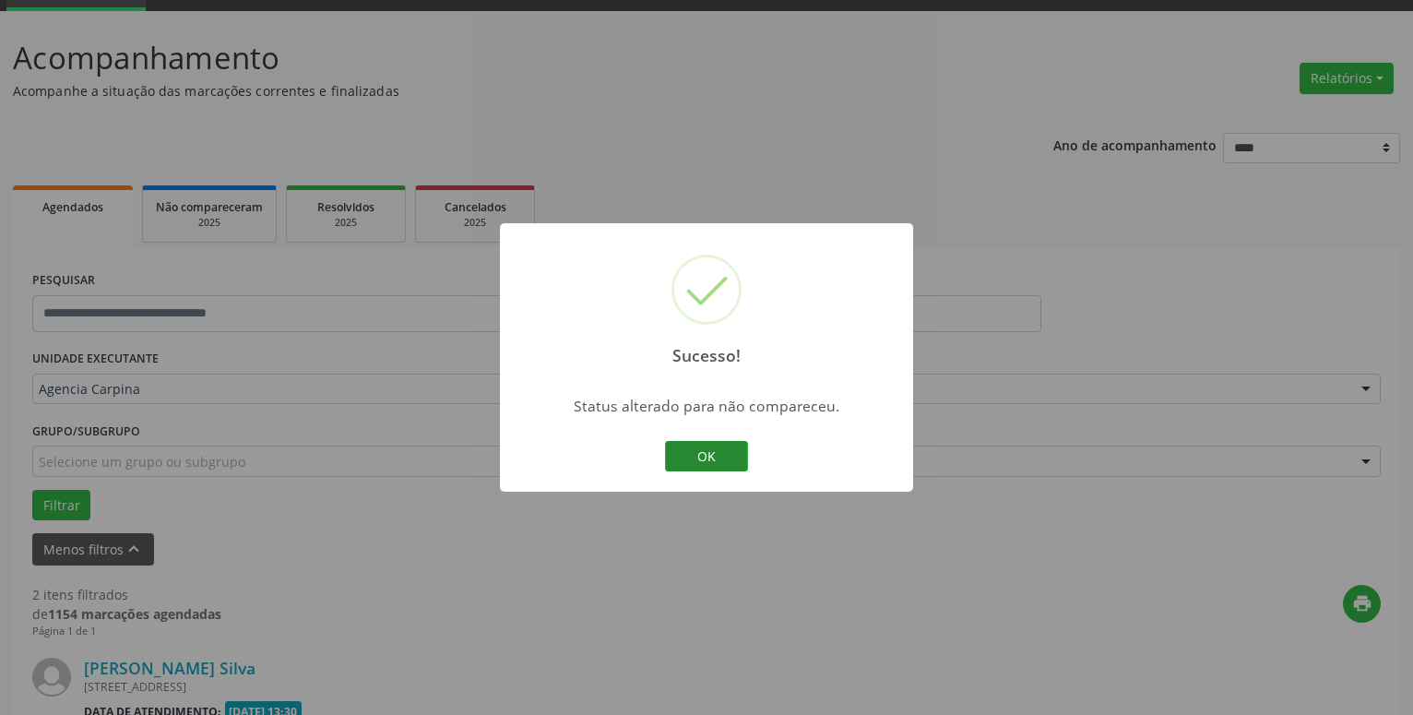
click at [718, 462] on button "OK" at bounding box center [706, 456] width 83 height 31
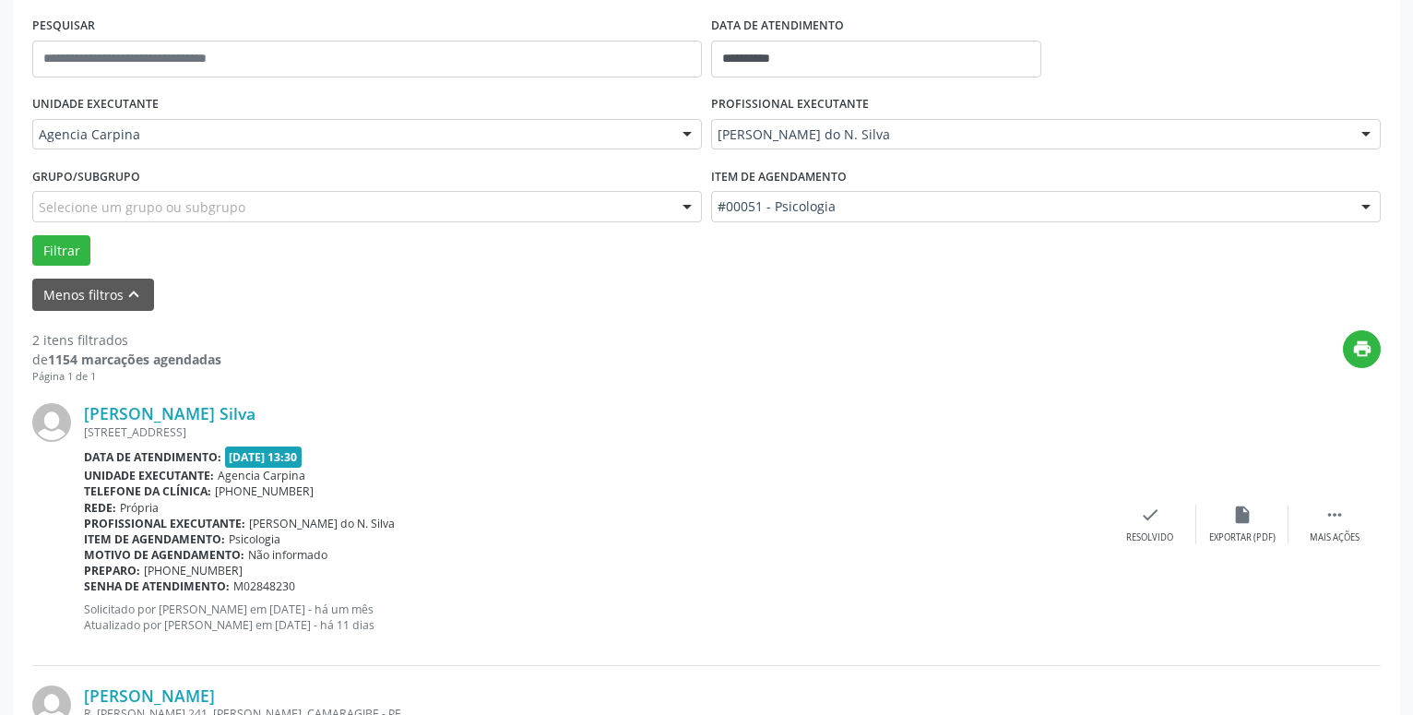
scroll to position [373, 0]
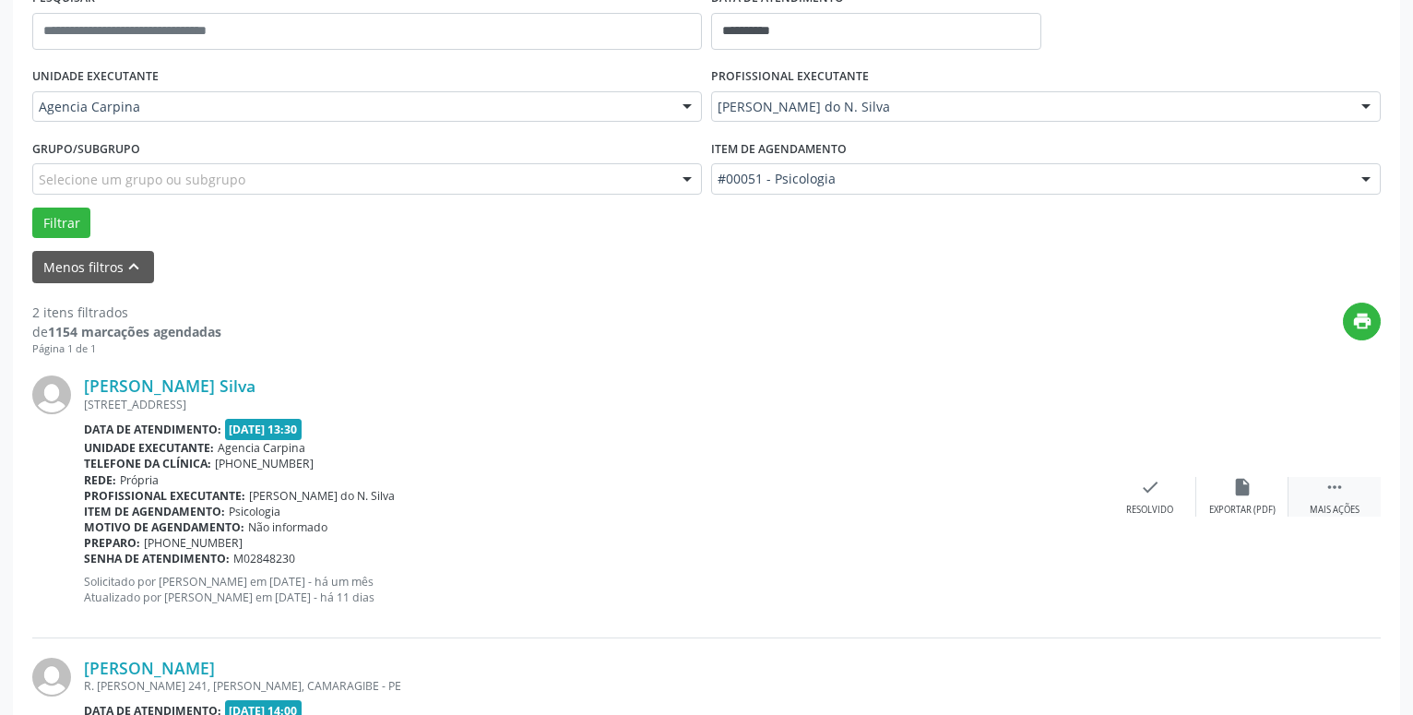
click at [1341, 497] on icon "" at bounding box center [1335, 487] width 20 height 20
click at [1241, 491] on icon "alarm_off" at bounding box center [1243, 487] width 20 height 20
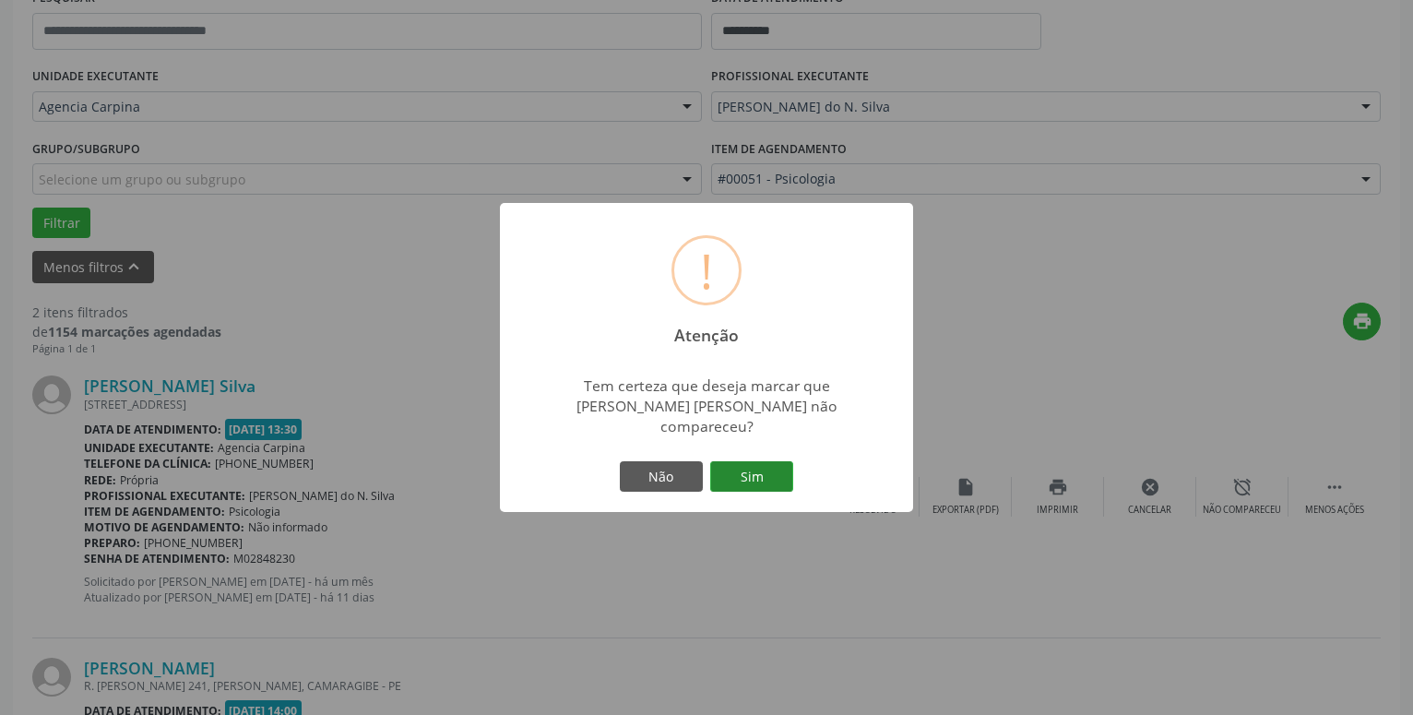
click at [769, 461] on button "Sim" at bounding box center [751, 476] width 83 height 31
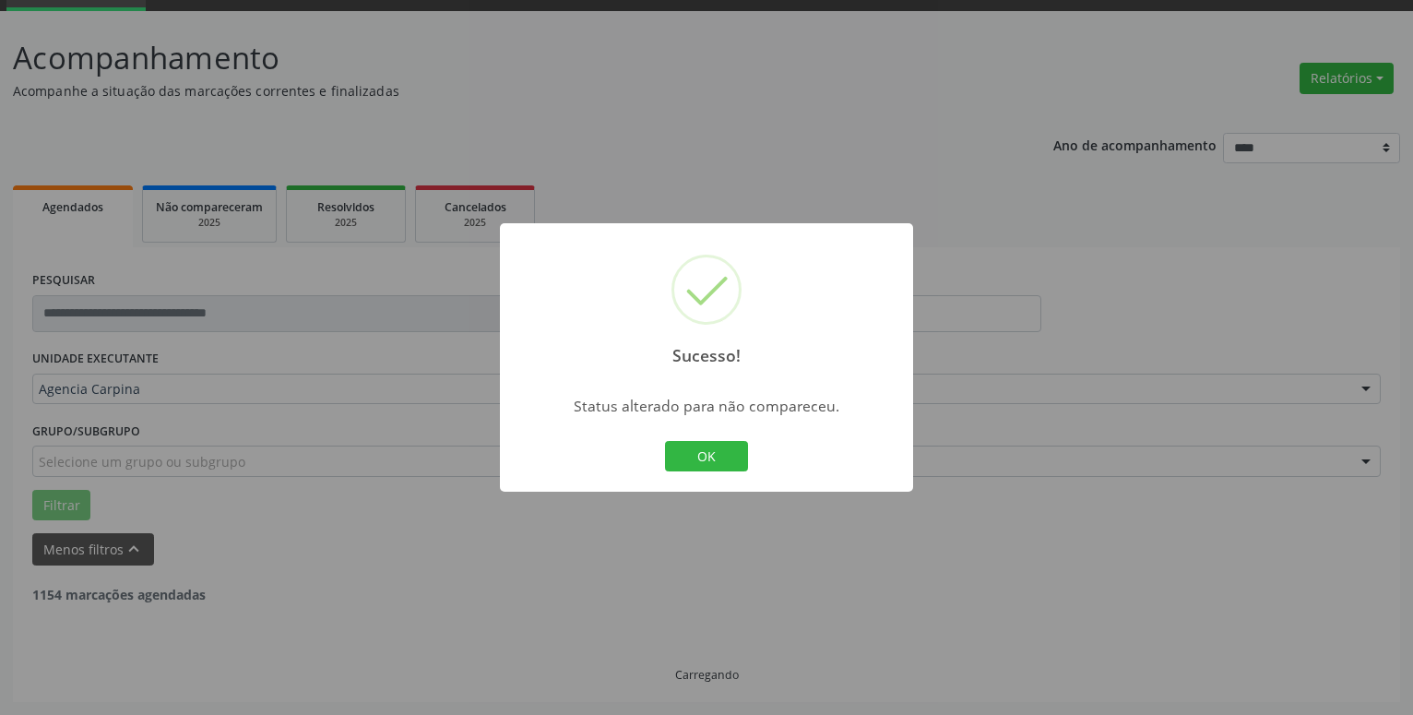
scroll to position [90, 0]
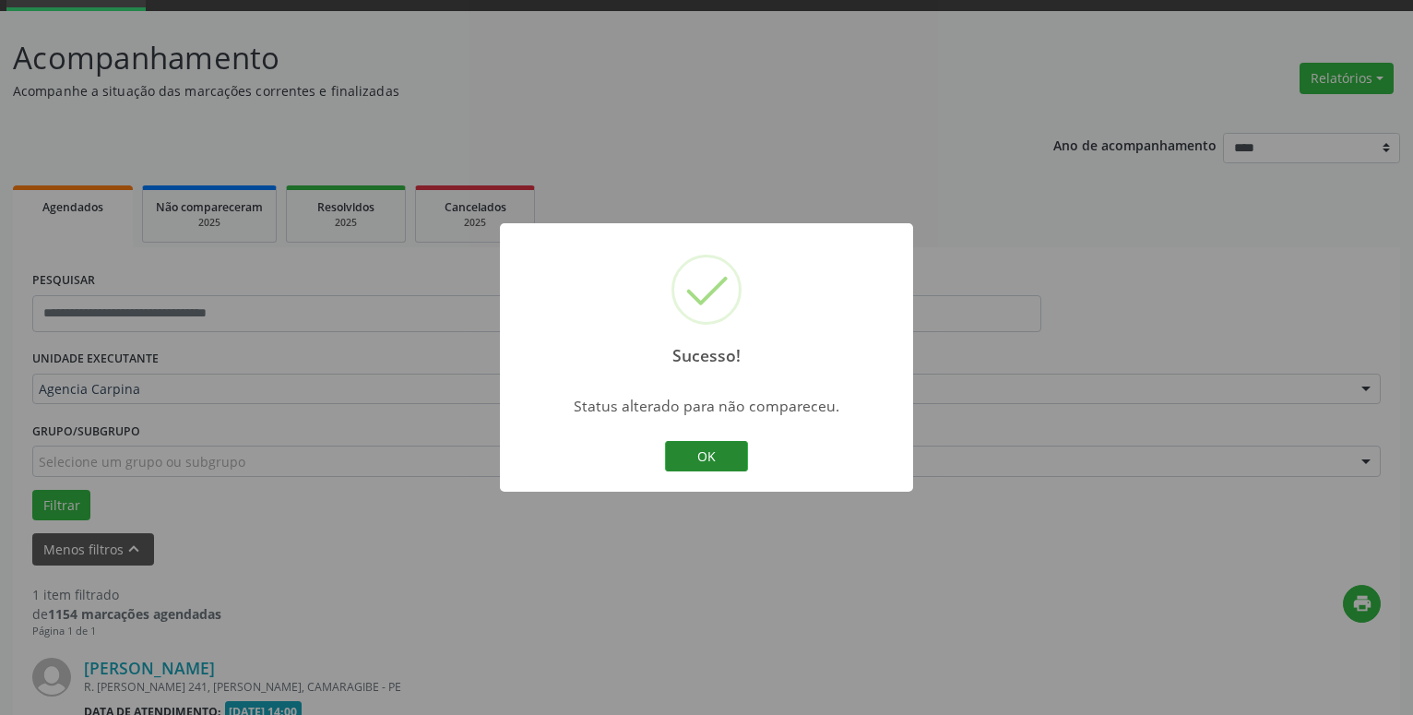
click at [685, 453] on button "OK" at bounding box center [706, 456] width 83 height 31
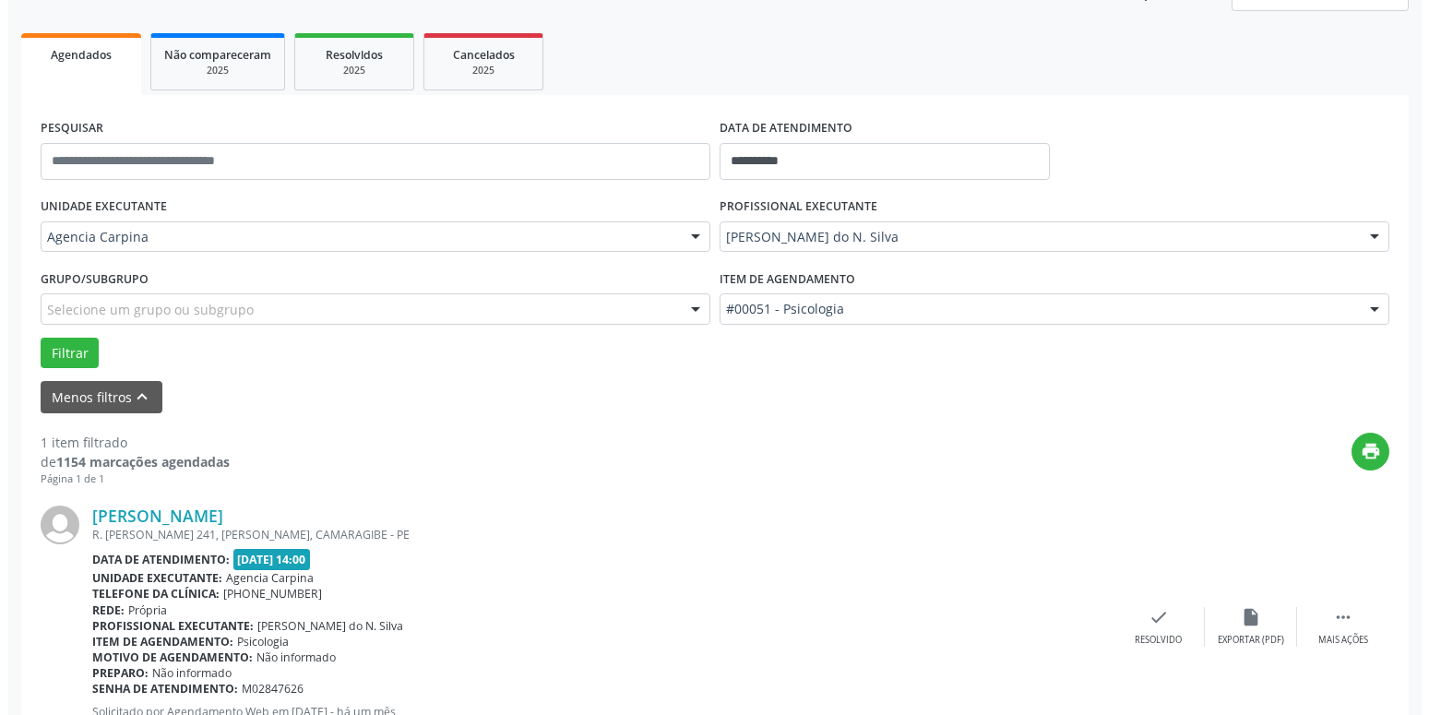
scroll to position [328, 0]
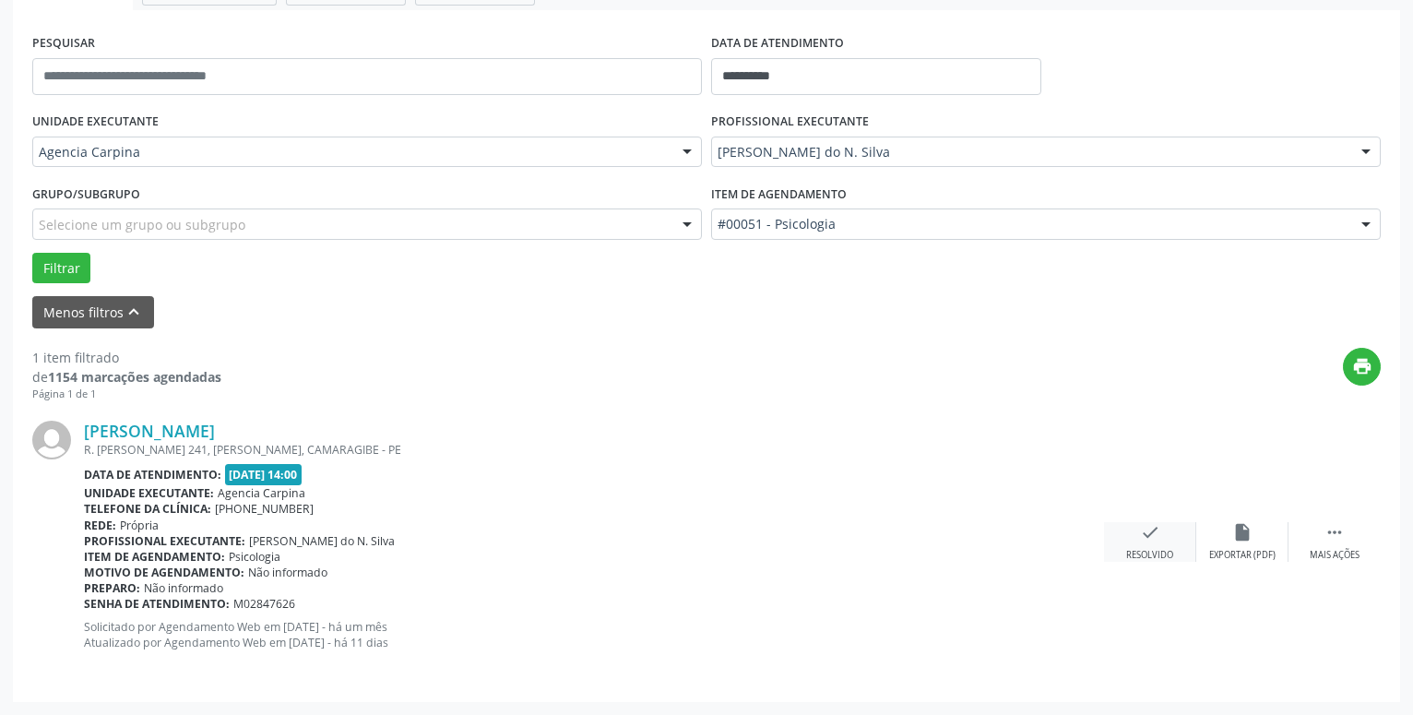
click at [1156, 531] on icon "check" at bounding box center [1150, 532] width 20 height 20
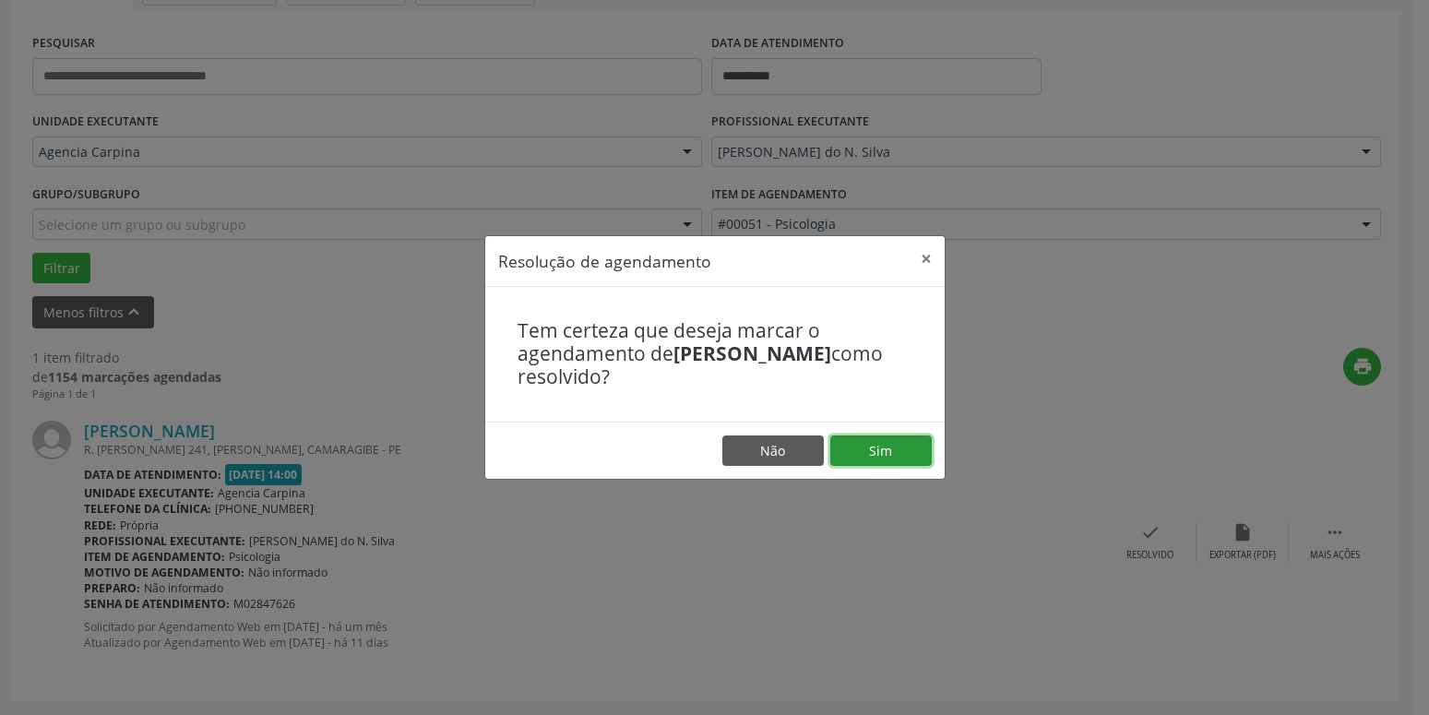
click at [876, 447] on button "Sim" at bounding box center [880, 450] width 101 height 31
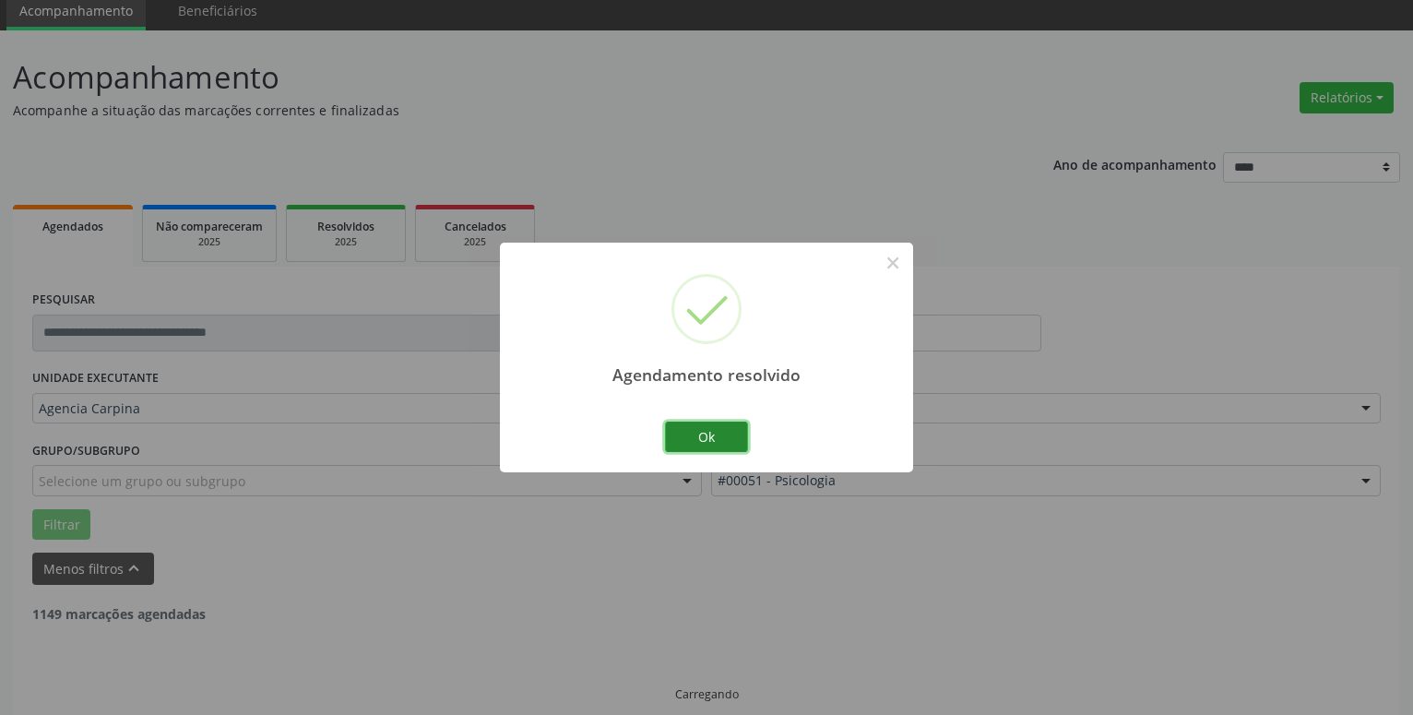
click at [694, 427] on button "Ok" at bounding box center [706, 437] width 83 height 31
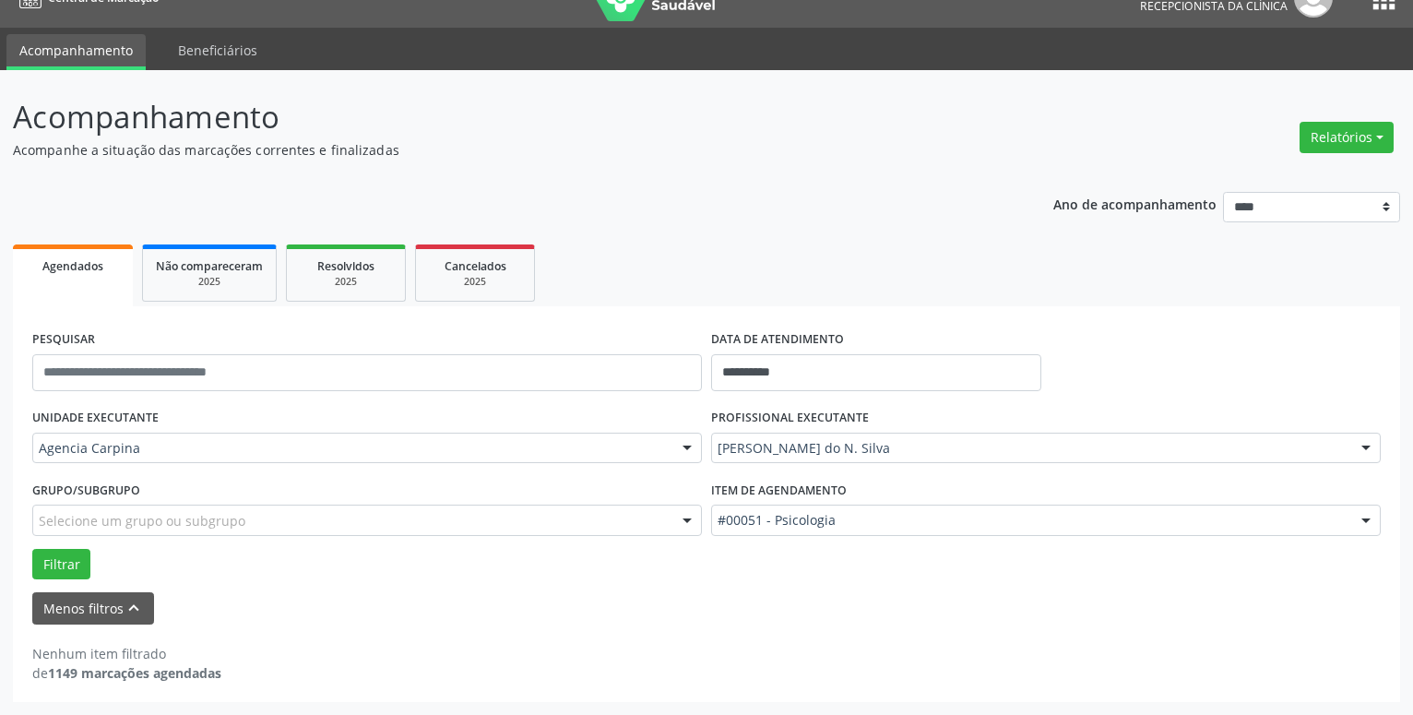
scroll to position [31, 0]
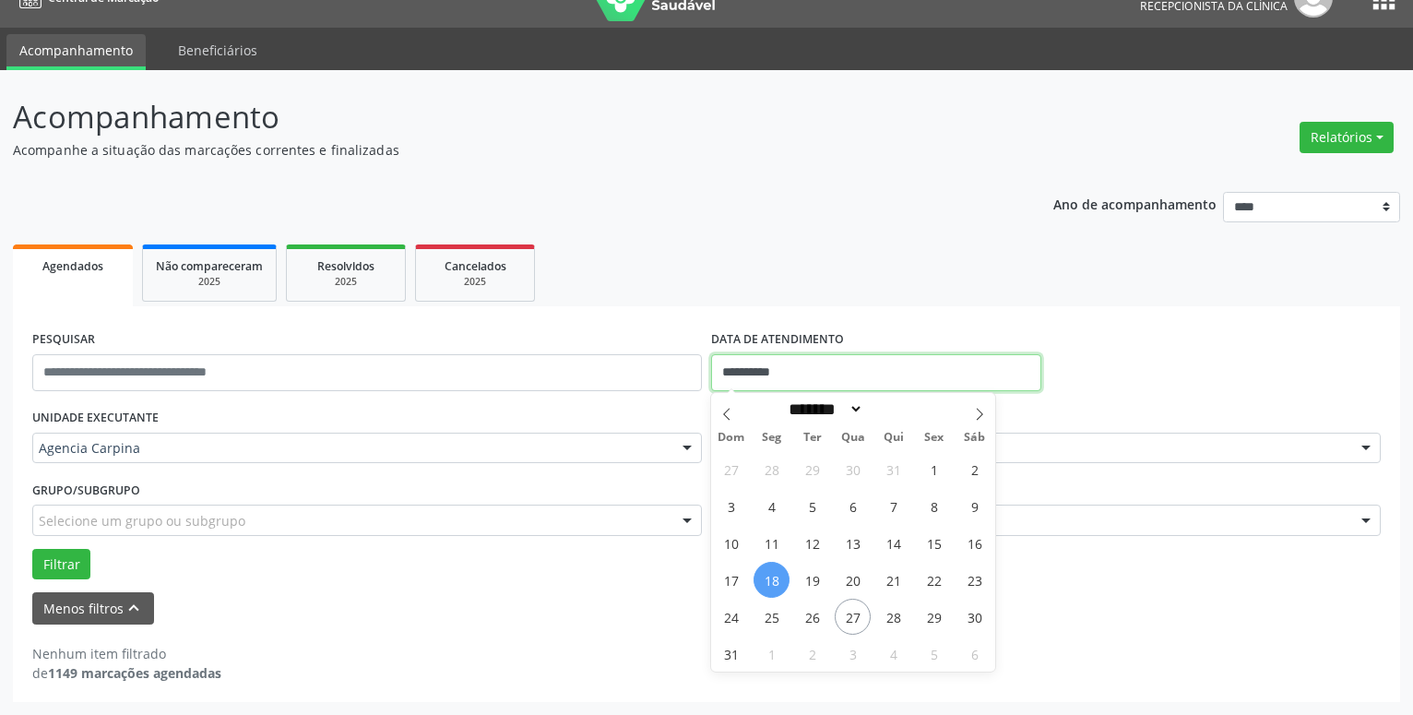
click at [810, 364] on input "**********" at bounding box center [876, 372] width 330 height 37
click at [814, 537] on span "12" at bounding box center [812, 543] width 36 height 36
type input "**********"
click at [814, 537] on span "12" at bounding box center [812, 543] width 36 height 36
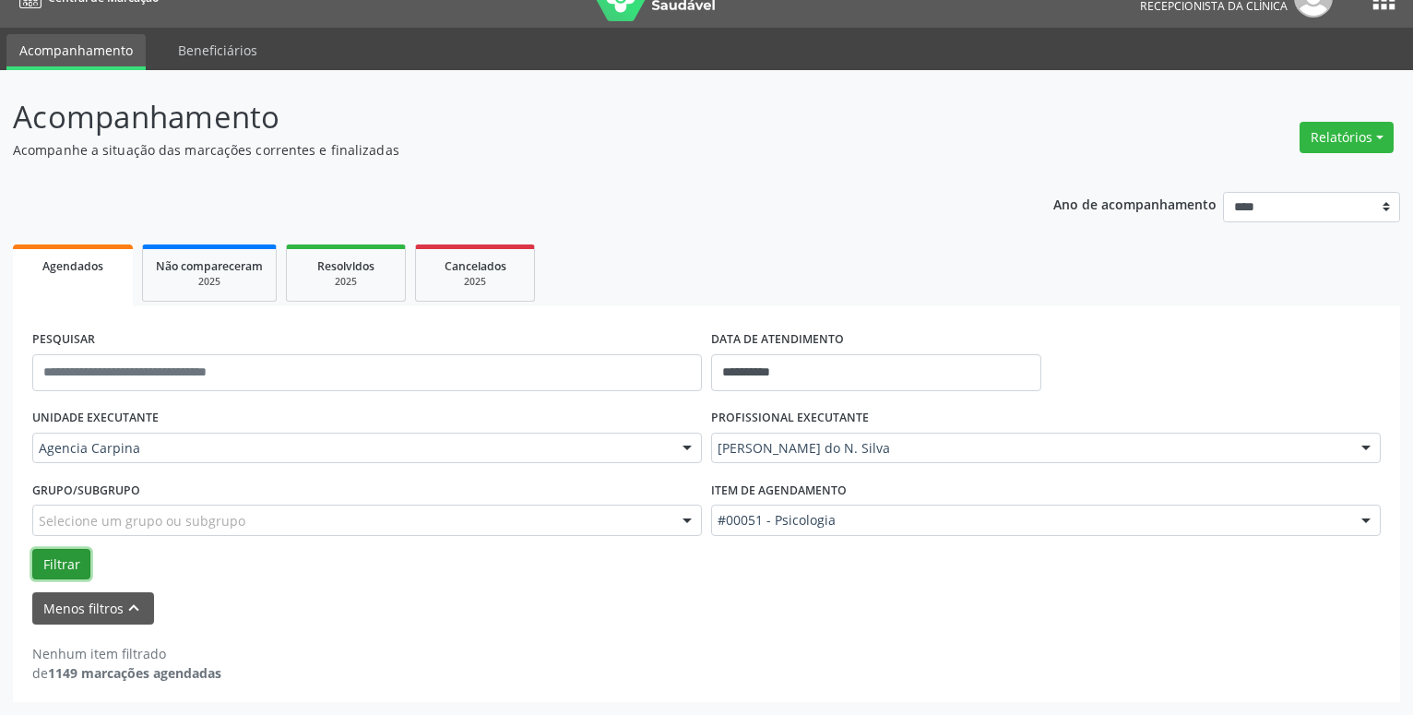
click at [78, 568] on button "Filtrar" at bounding box center [61, 564] width 58 height 31
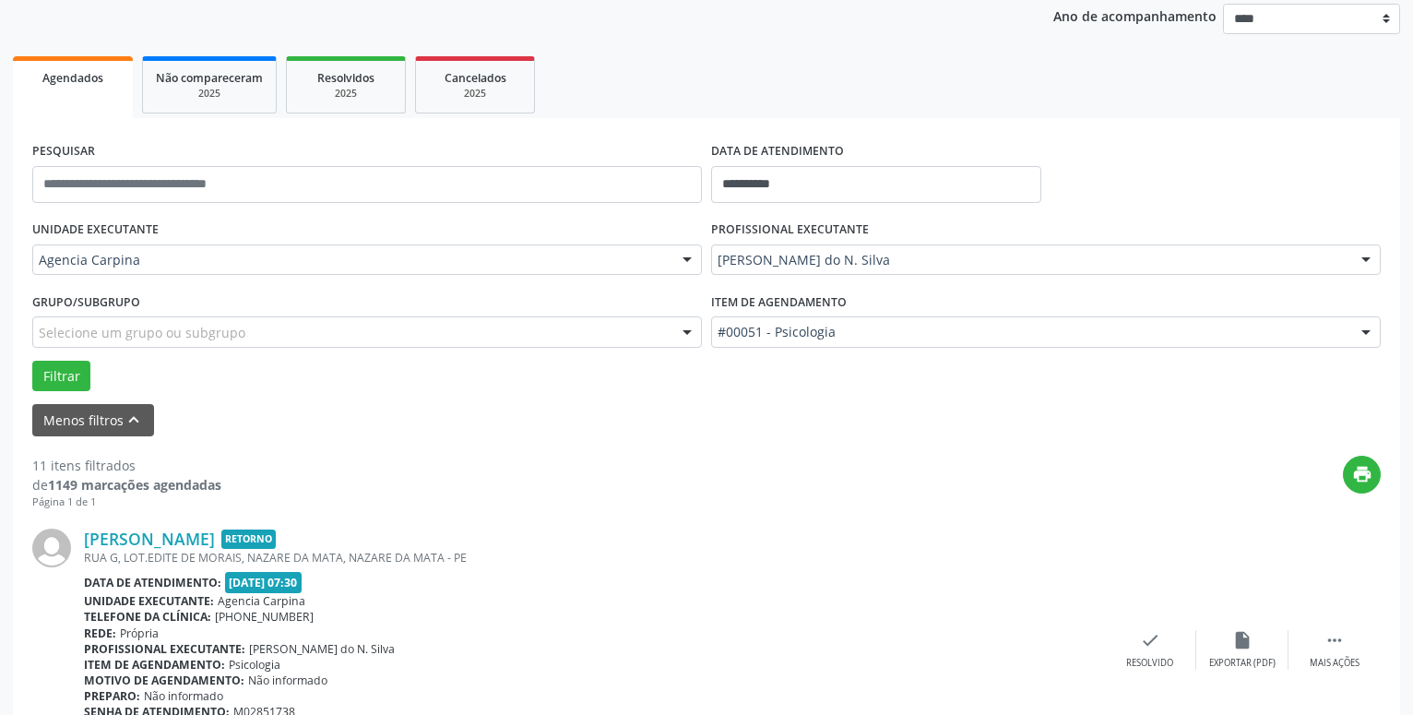
scroll to position [502, 0]
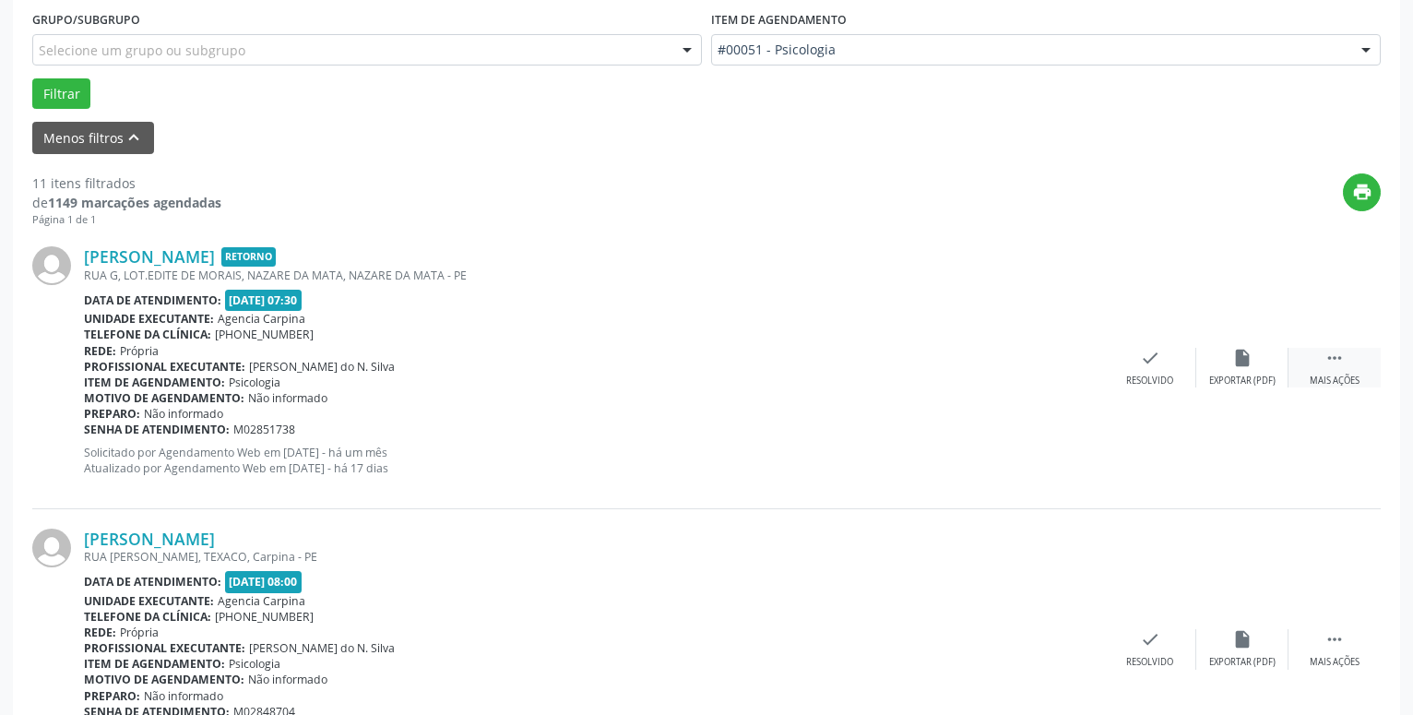
click at [1337, 364] on icon "" at bounding box center [1335, 358] width 20 height 20
click at [1226, 377] on div "Não compareceu" at bounding box center [1242, 381] width 78 height 13
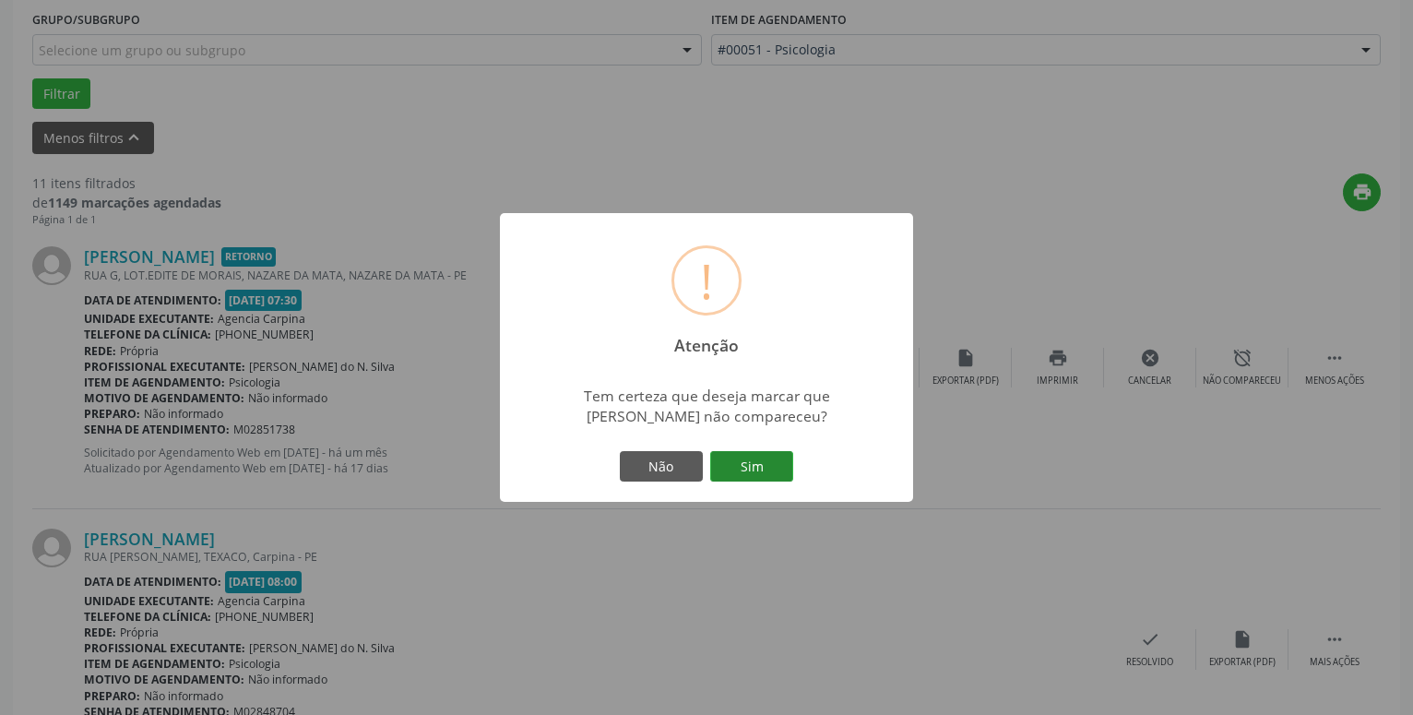
click at [743, 461] on button "Sim" at bounding box center [751, 466] width 83 height 31
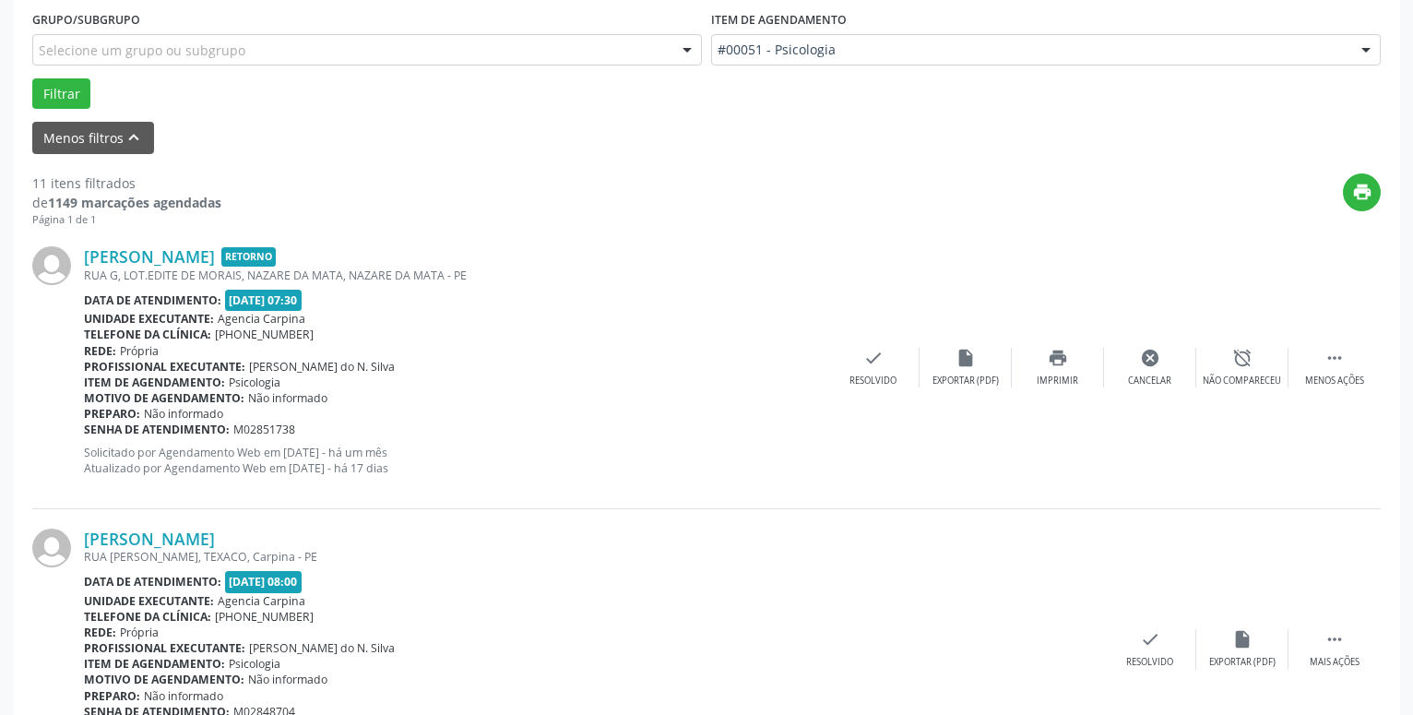
scroll to position [90, 0]
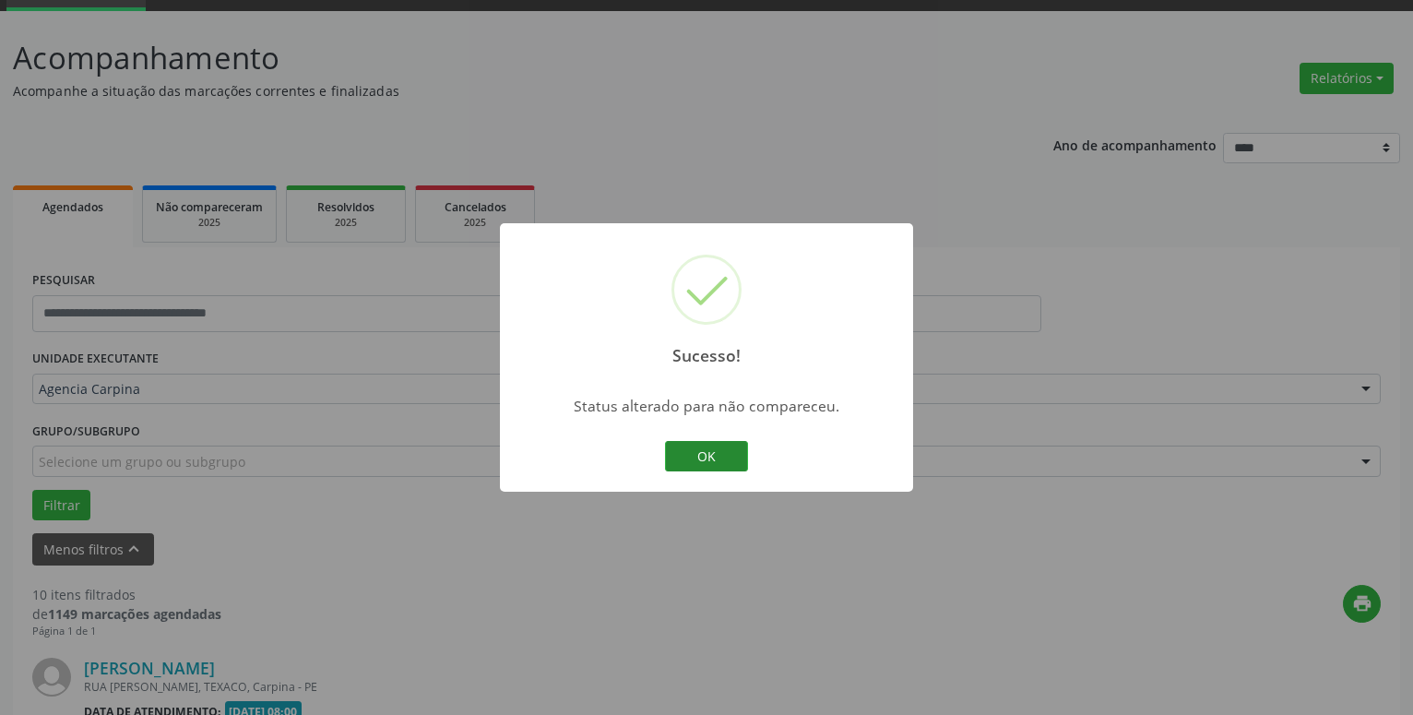
click at [715, 456] on button "OK" at bounding box center [706, 456] width 83 height 31
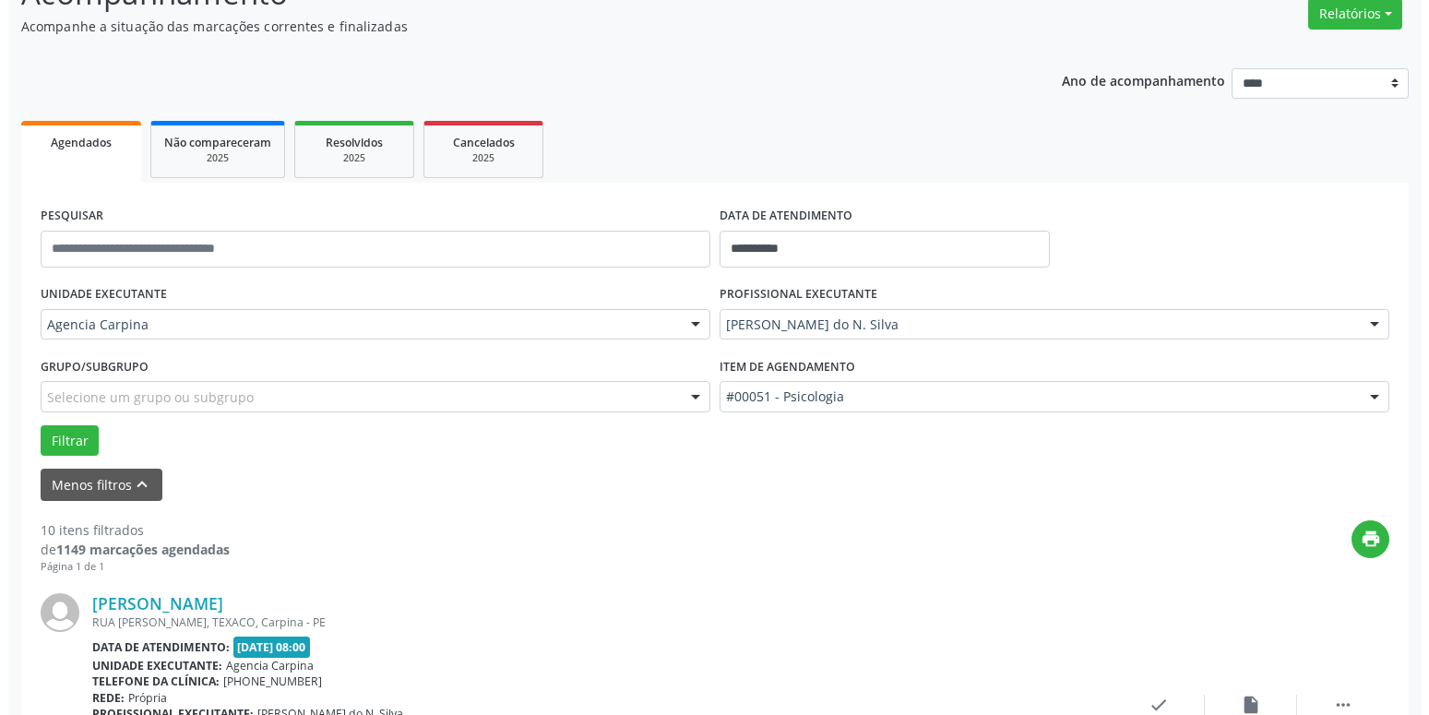
scroll to position [279, 0]
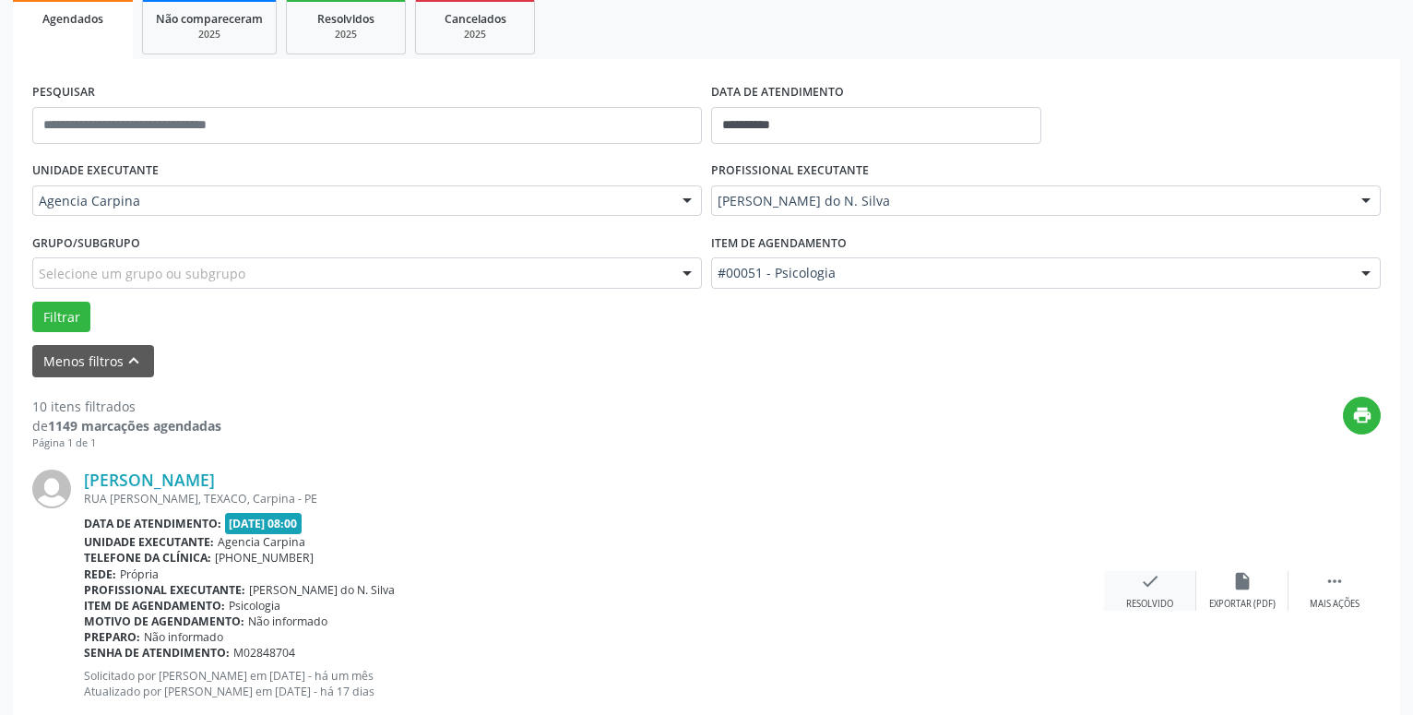
click at [1146, 590] on icon "check" at bounding box center [1150, 581] width 20 height 20
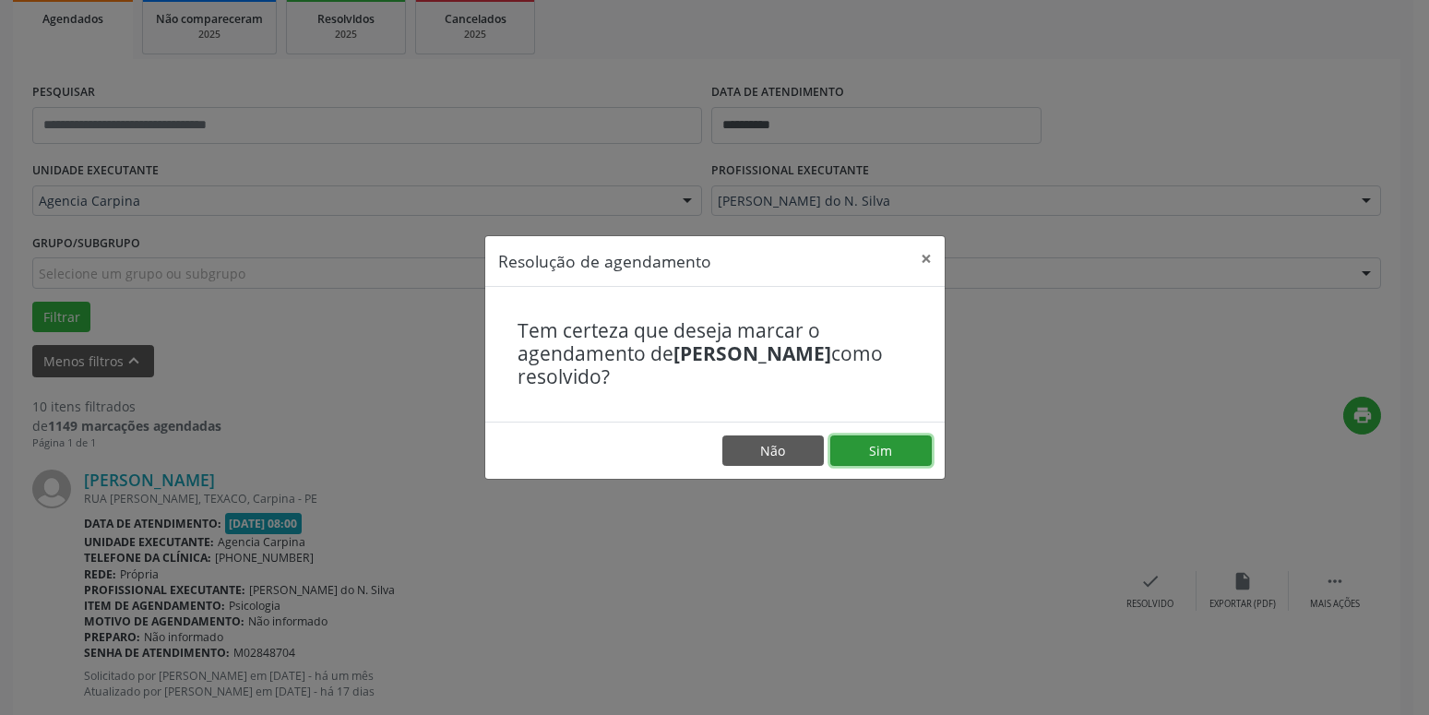
click at [905, 463] on button "Sim" at bounding box center [880, 450] width 101 height 31
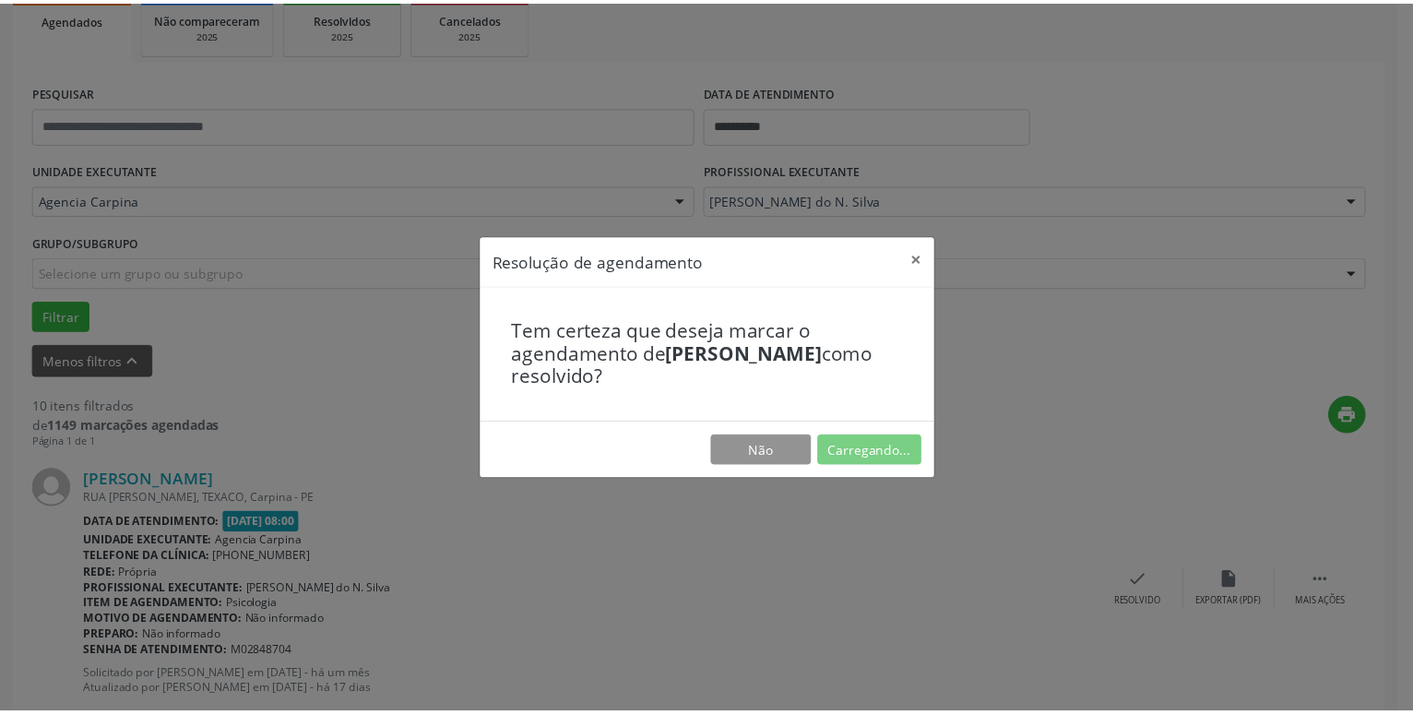
scroll to position [71, 0]
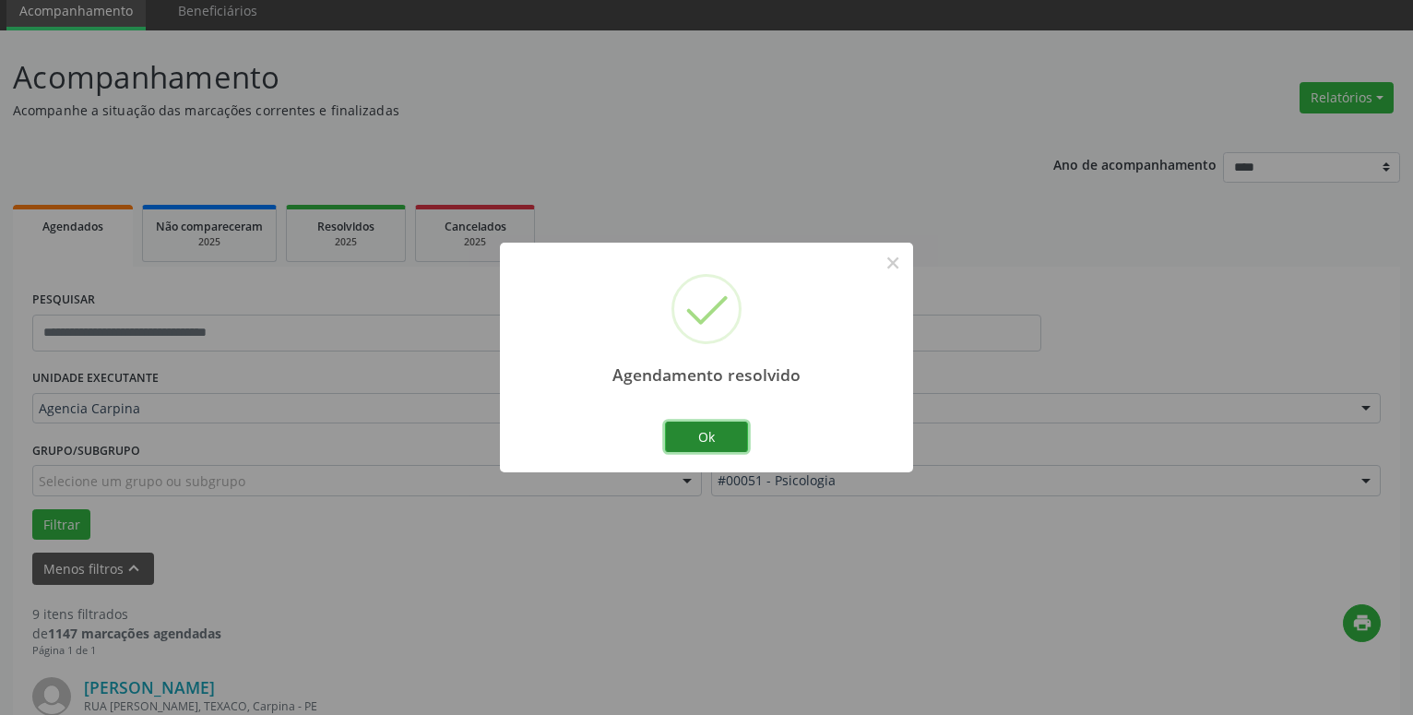
click at [705, 443] on button "Ok" at bounding box center [706, 437] width 83 height 31
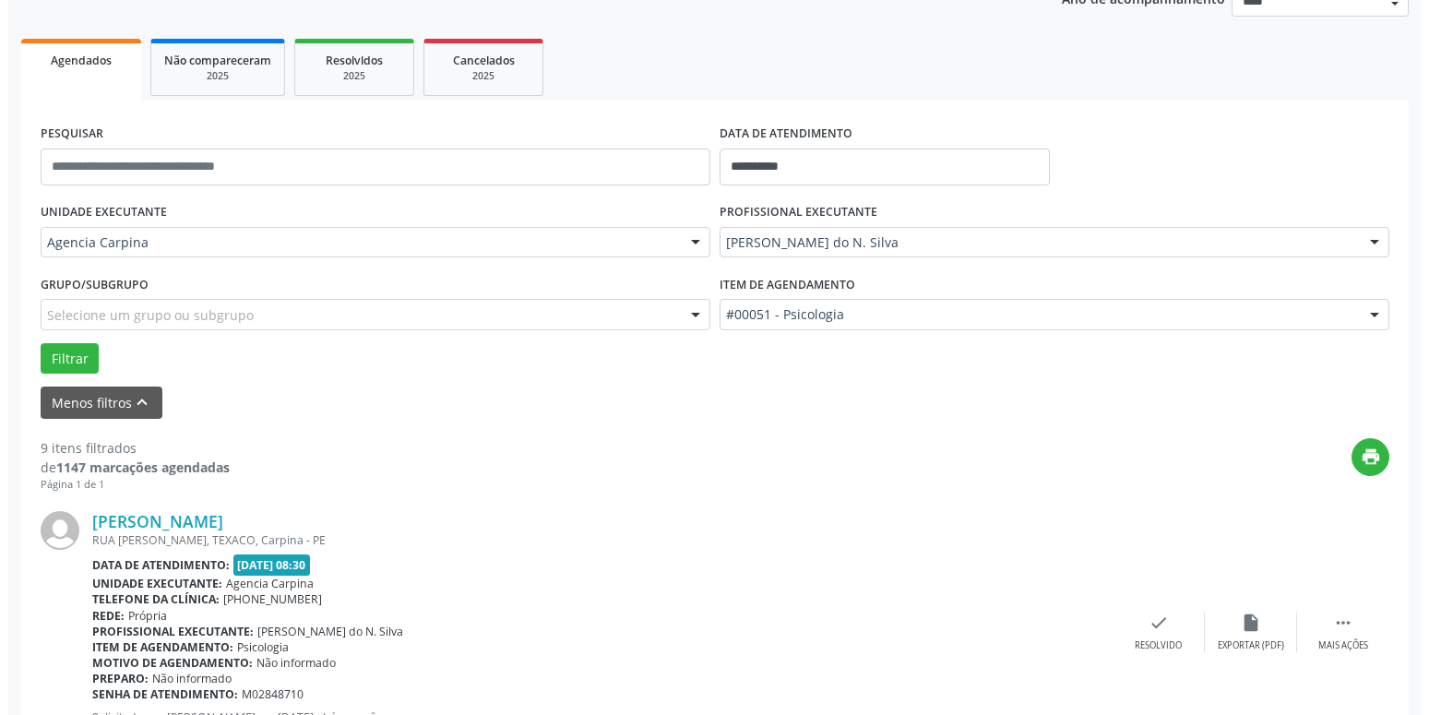
scroll to position [259, 0]
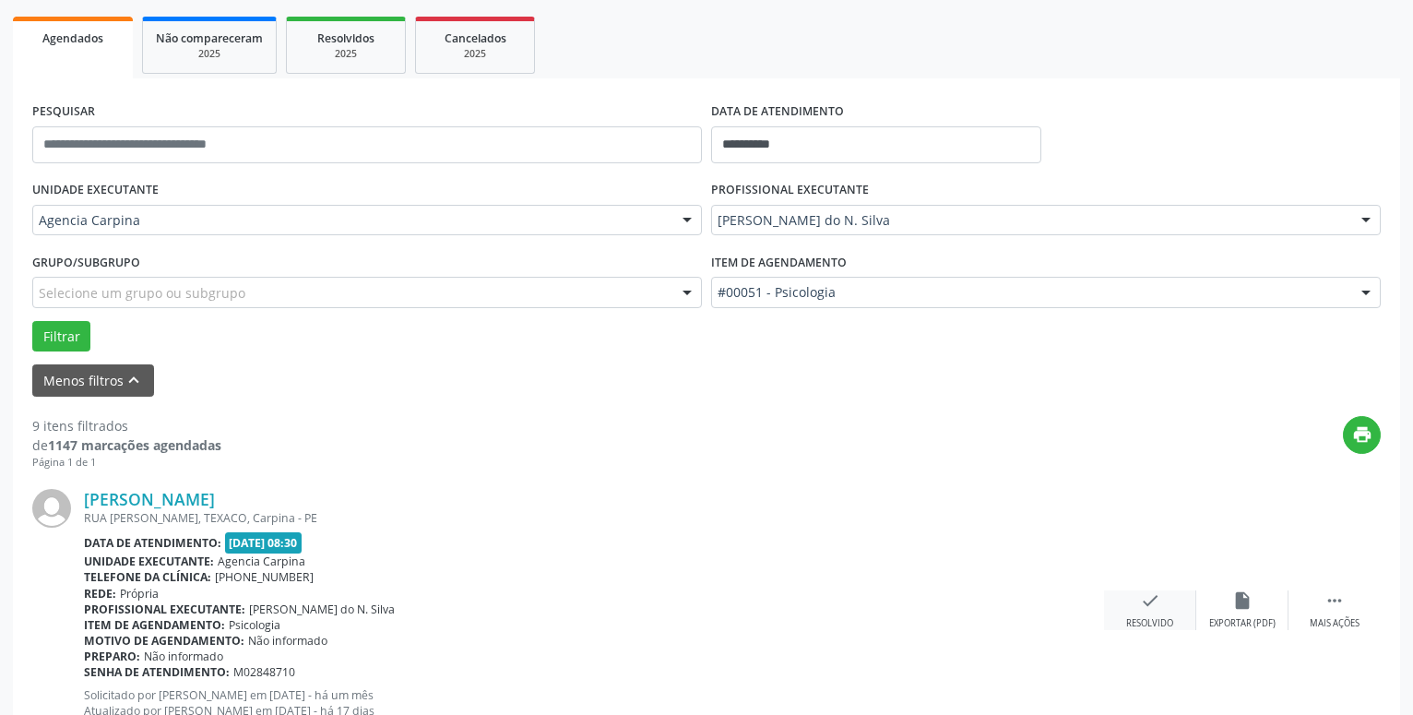
click at [1150, 611] on icon "check" at bounding box center [1150, 600] width 20 height 20
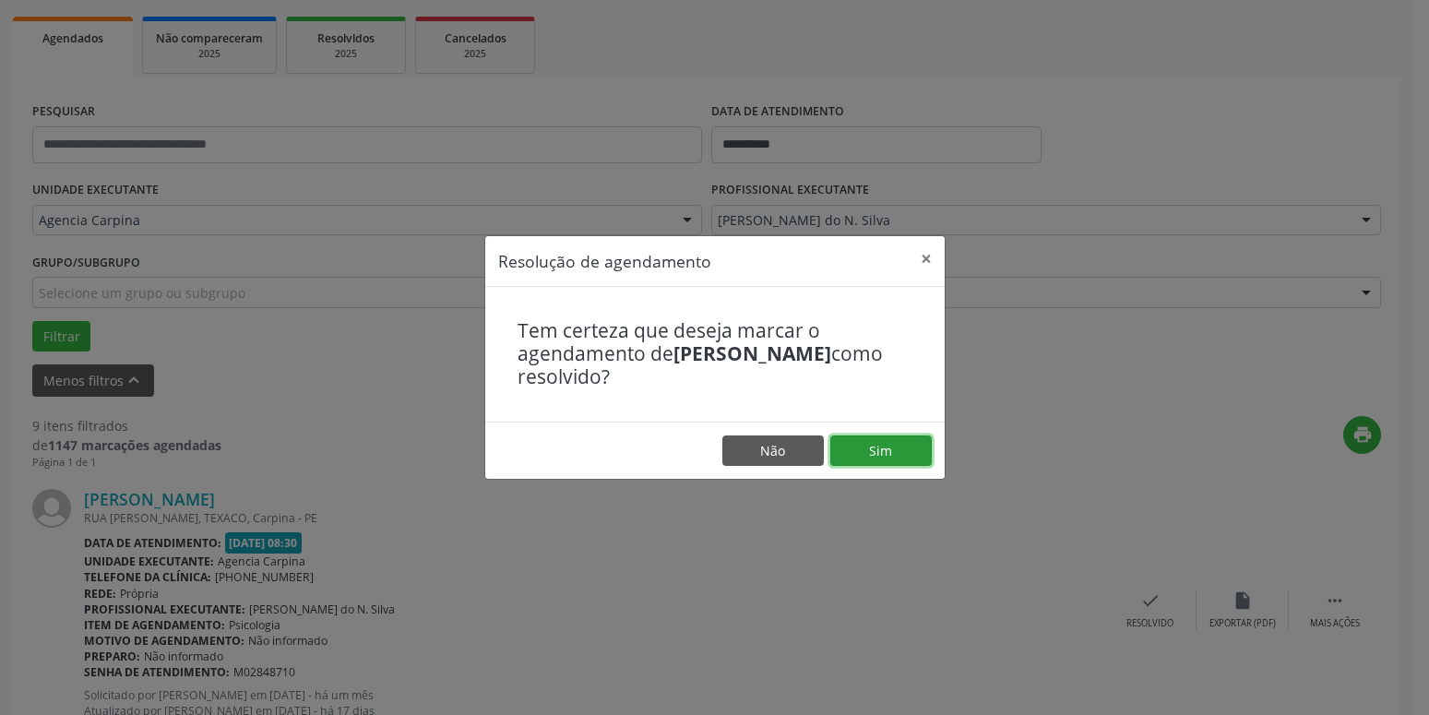
click at [912, 447] on button "Sim" at bounding box center [880, 450] width 101 height 31
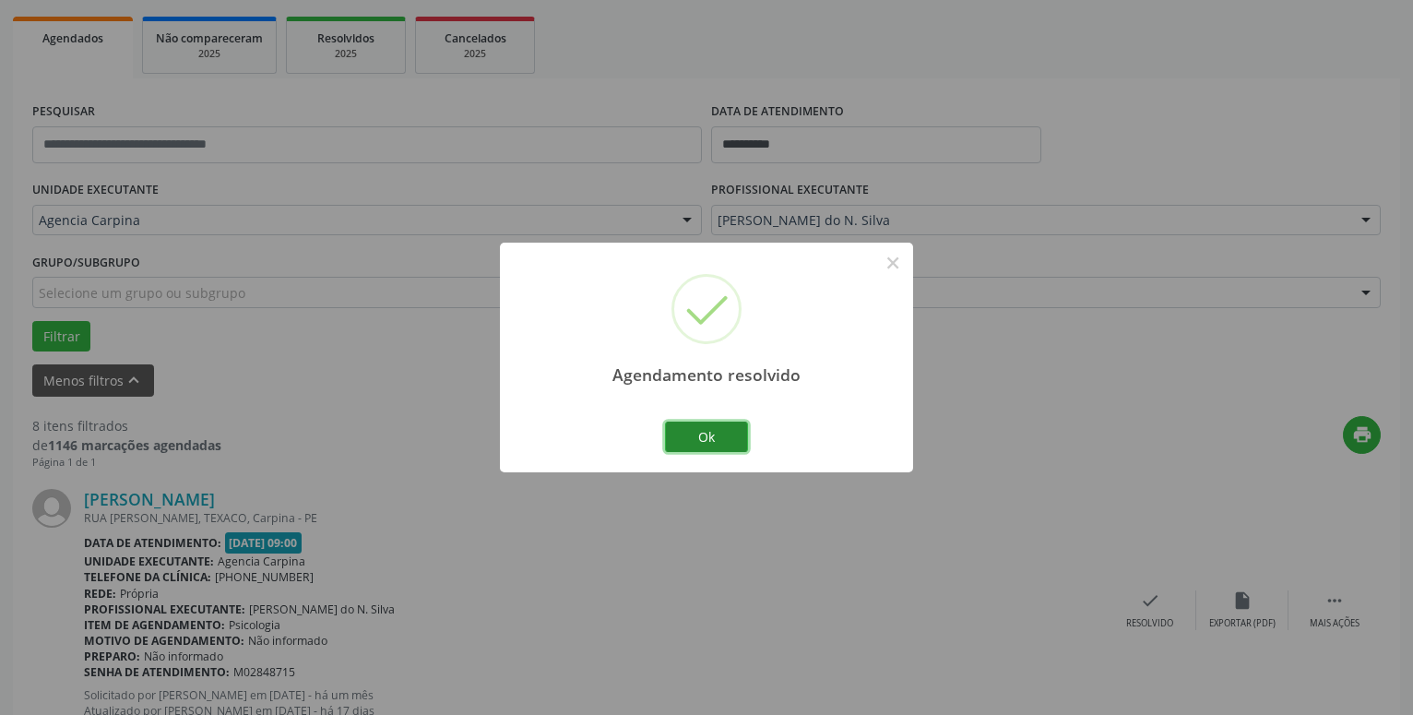
click at [716, 441] on button "Ok" at bounding box center [706, 437] width 83 height 31
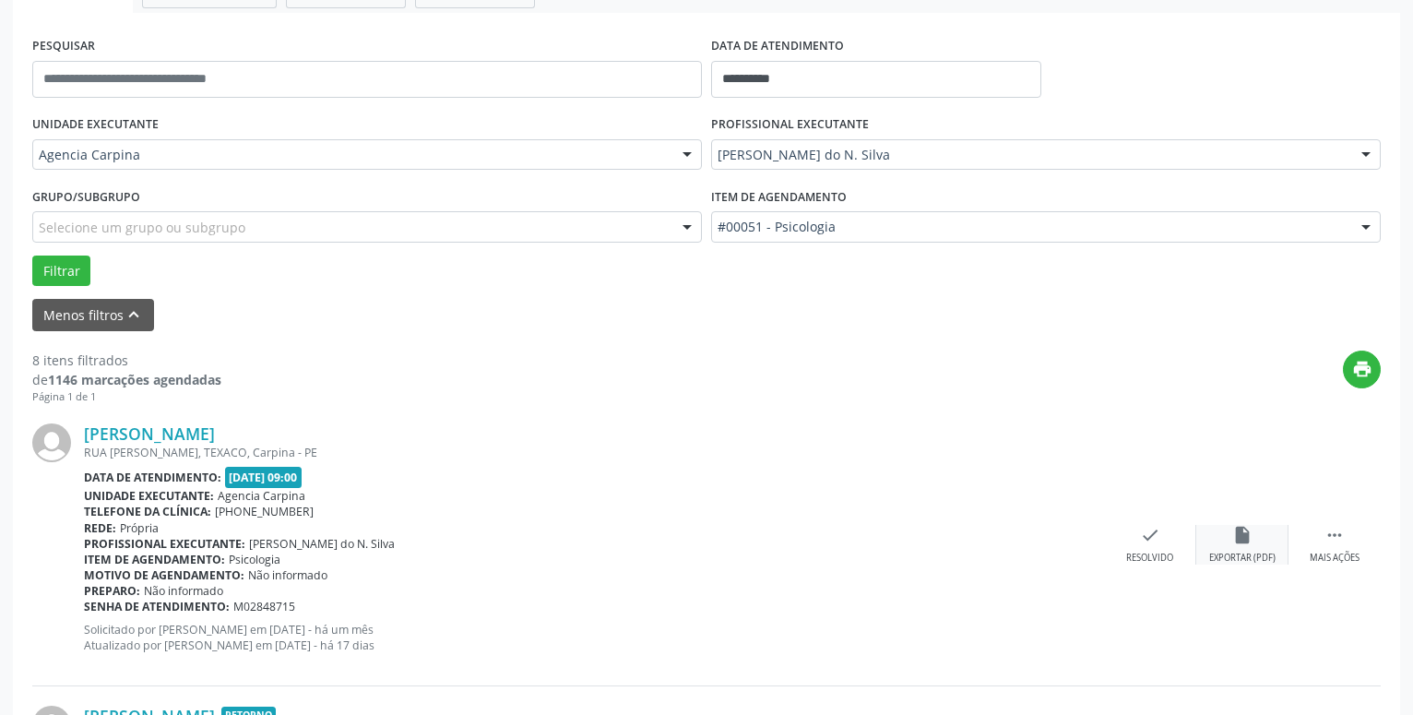
scroll to position [353, 0]
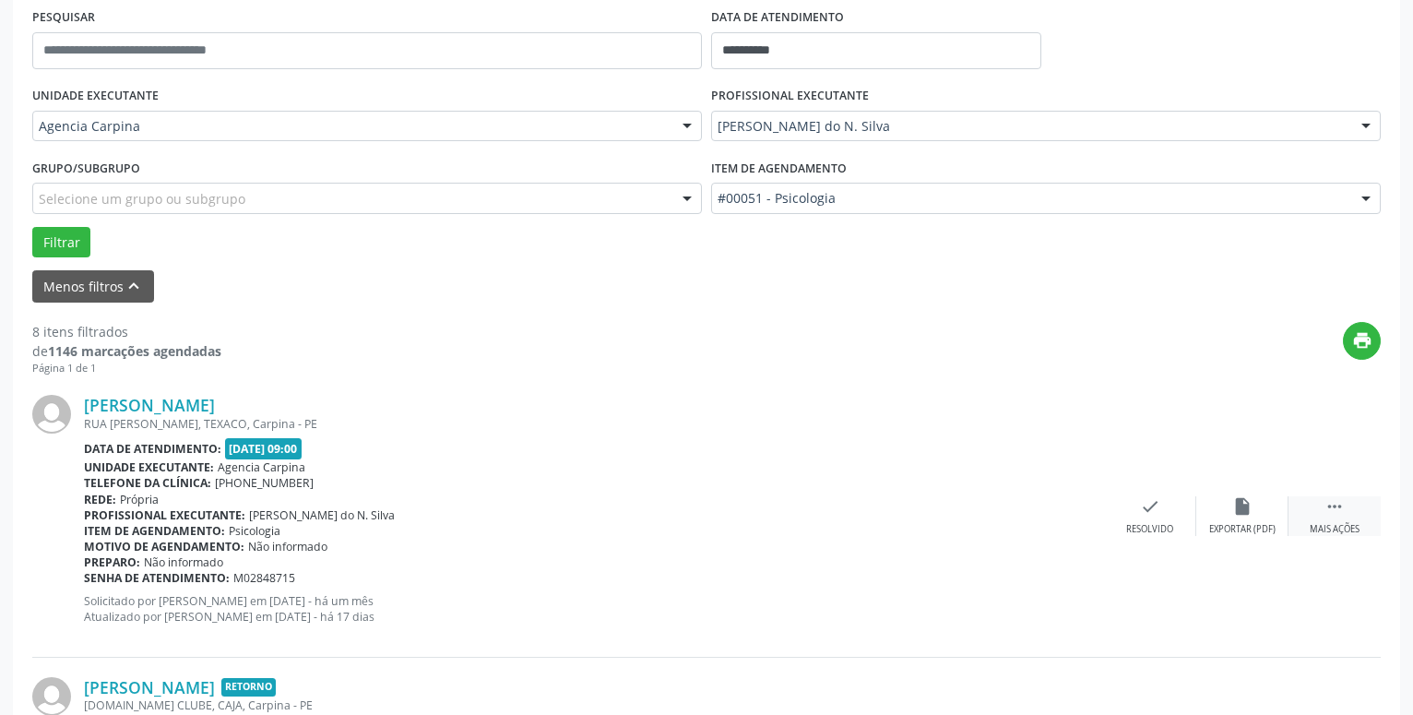
click at [1342, 511] on icon "" at bounding box center [1335, 506] width 20 height 20
click at [1246, 517] on icon "alarm_off" at bounding box center [1243, 506] width 20 height 20
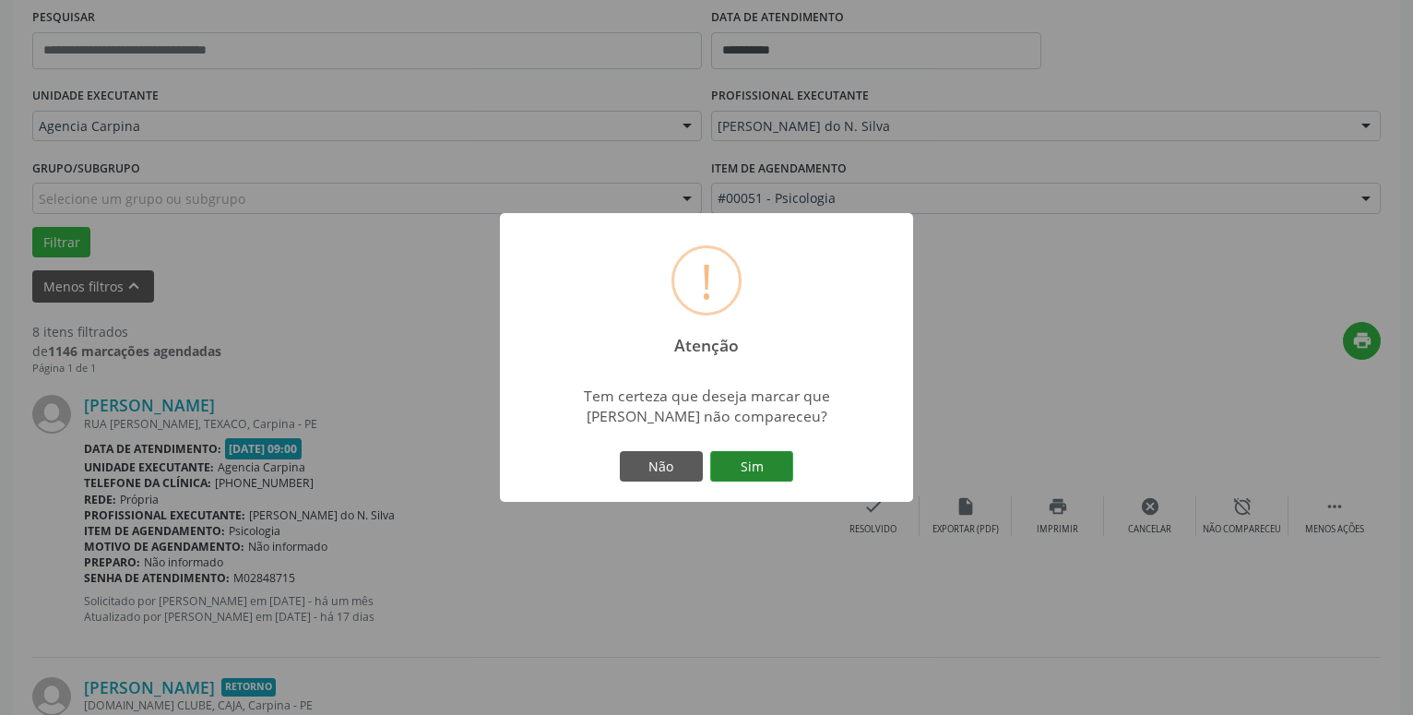
click at [761, 473] on button "Sim" at bounding box center [751, 466] width 83 height 31
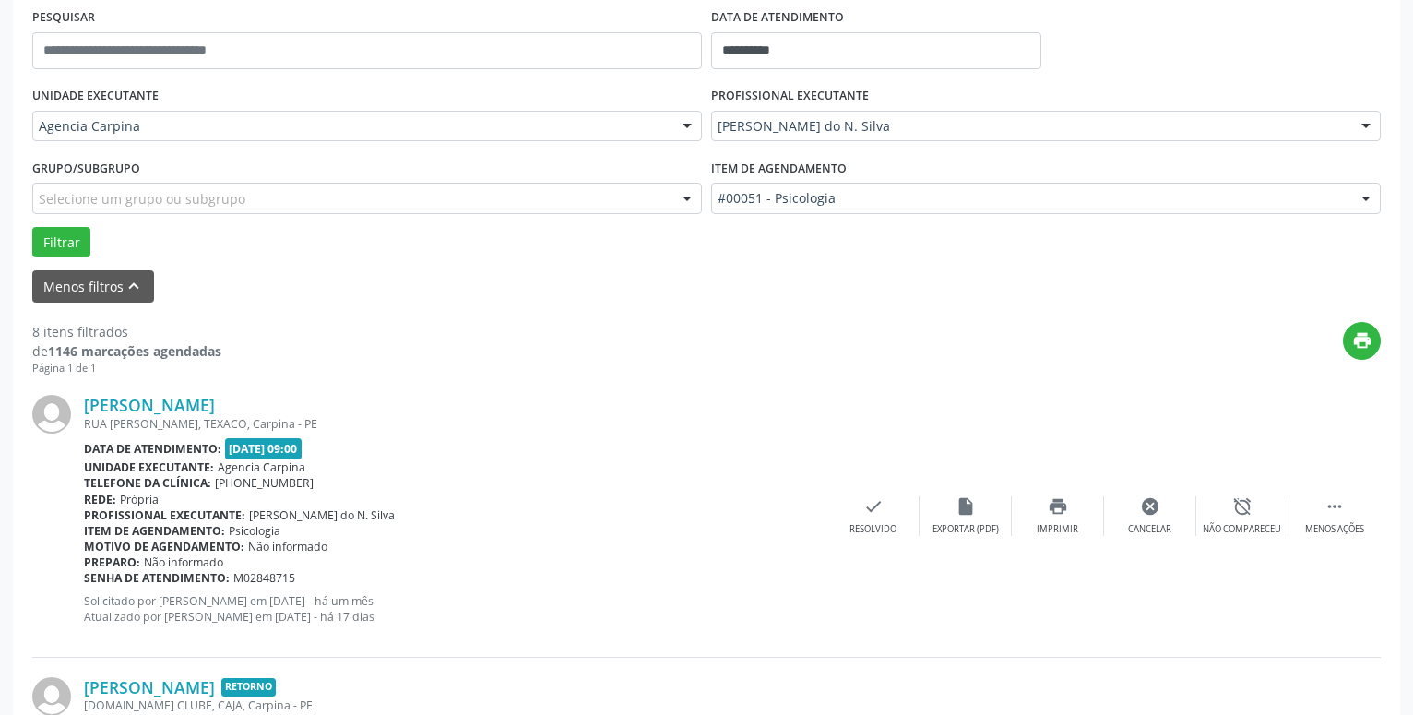
scroll to position [90, 0]
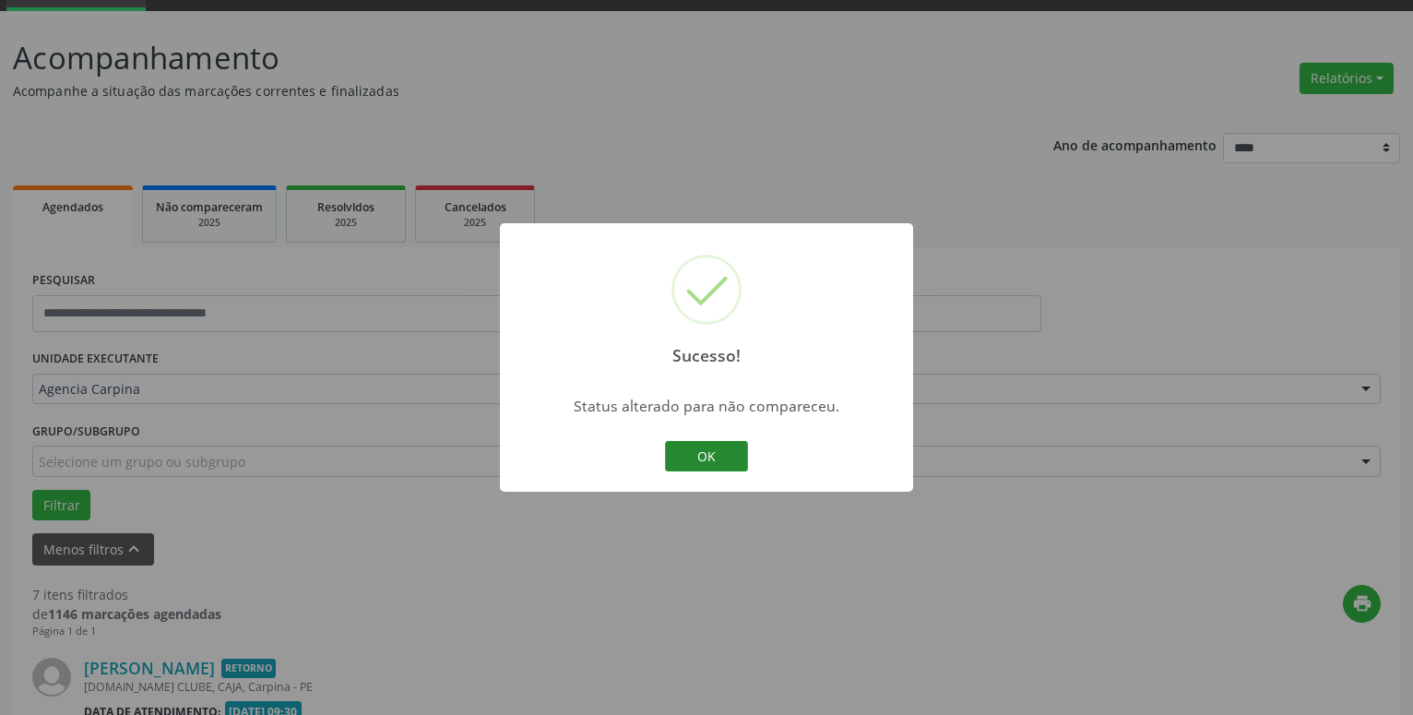
click at [725, 454] on button "OK" at bounding box center [706, 456] width 83 height 31
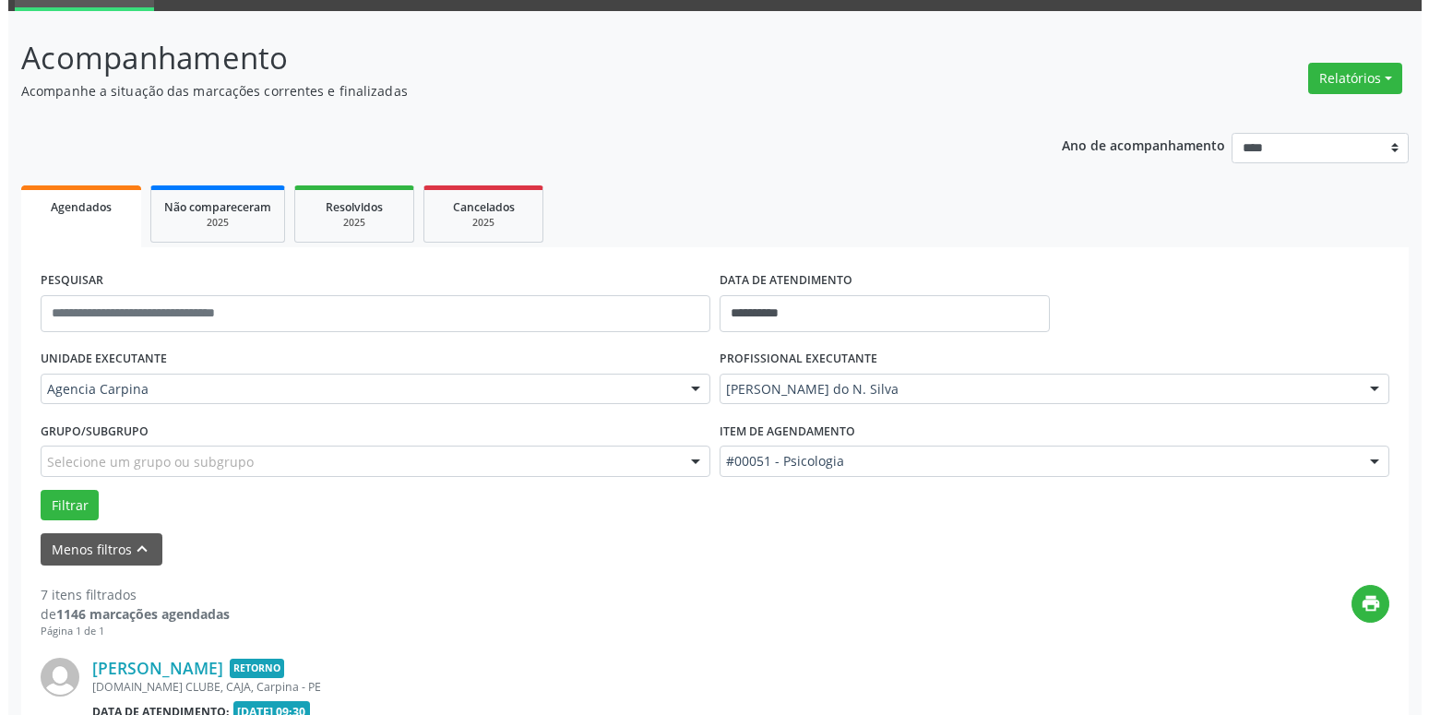
scroll to position [373, 0]
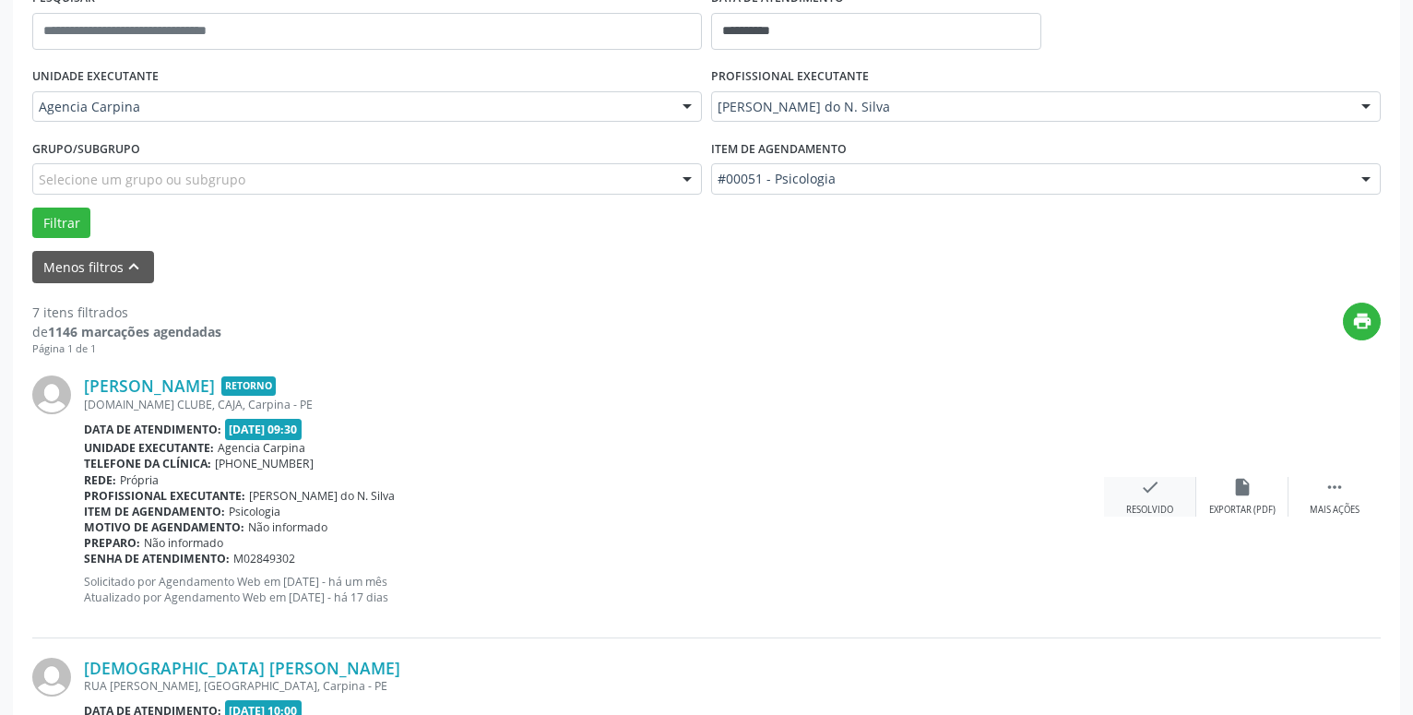
click at [1151, 490] on icon "check" at bounding box center [1150, 487] width 20 height 20
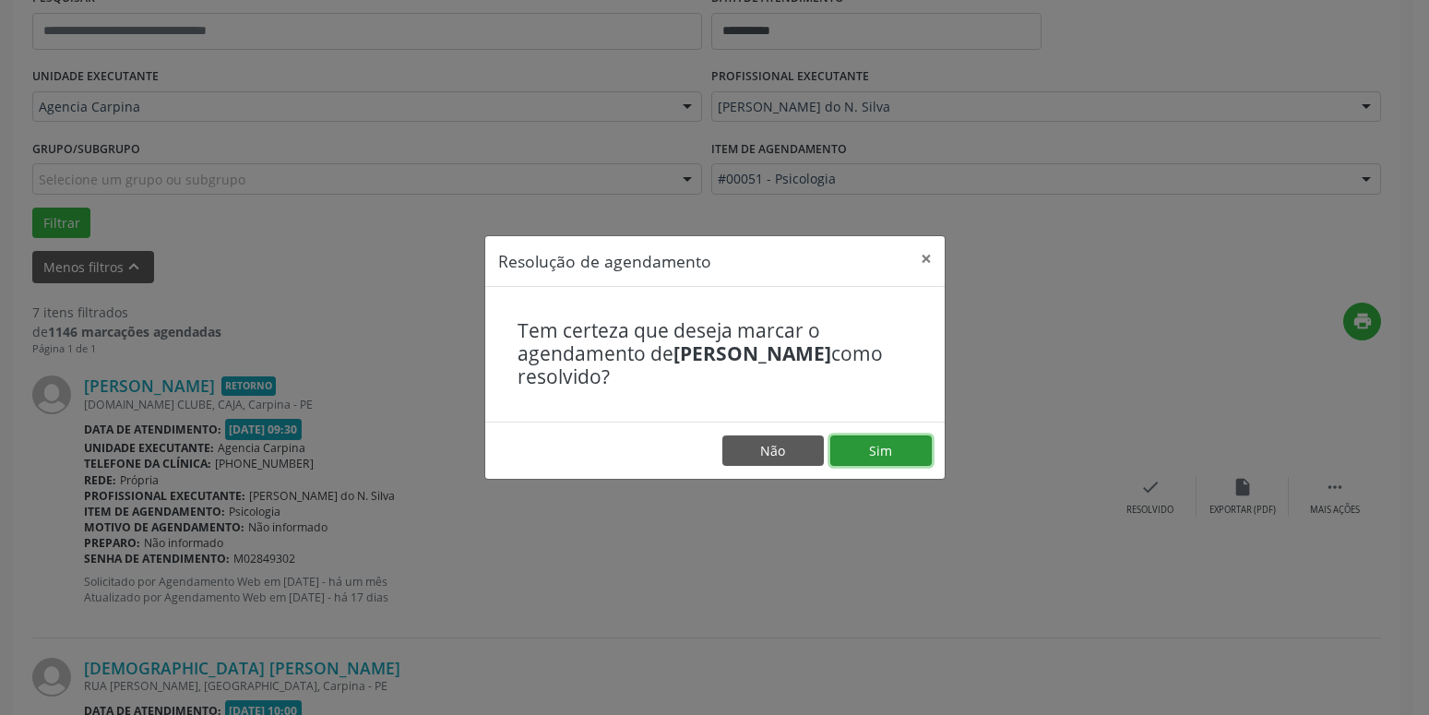
click at [847, 439] on button "Sim" at bounding box center [880, 450] width 101 height 31
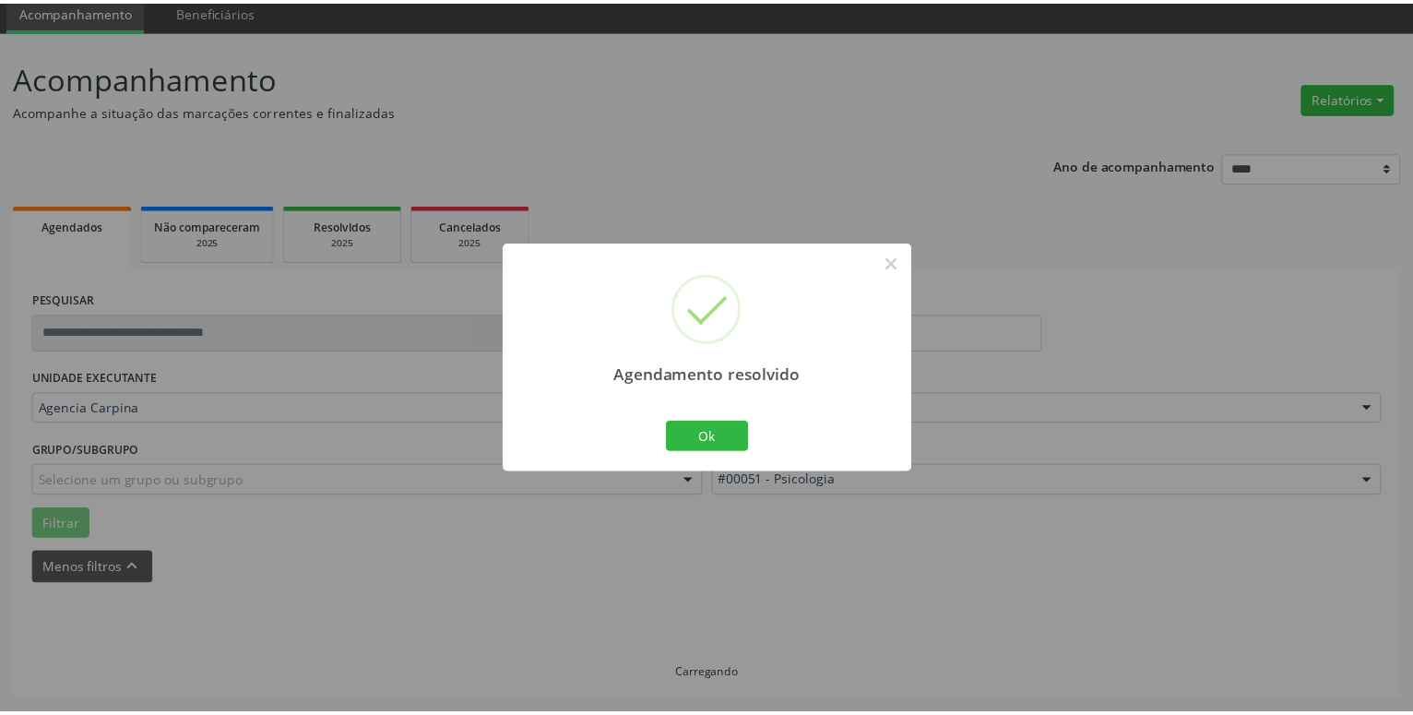
scroll to position [71, 0]
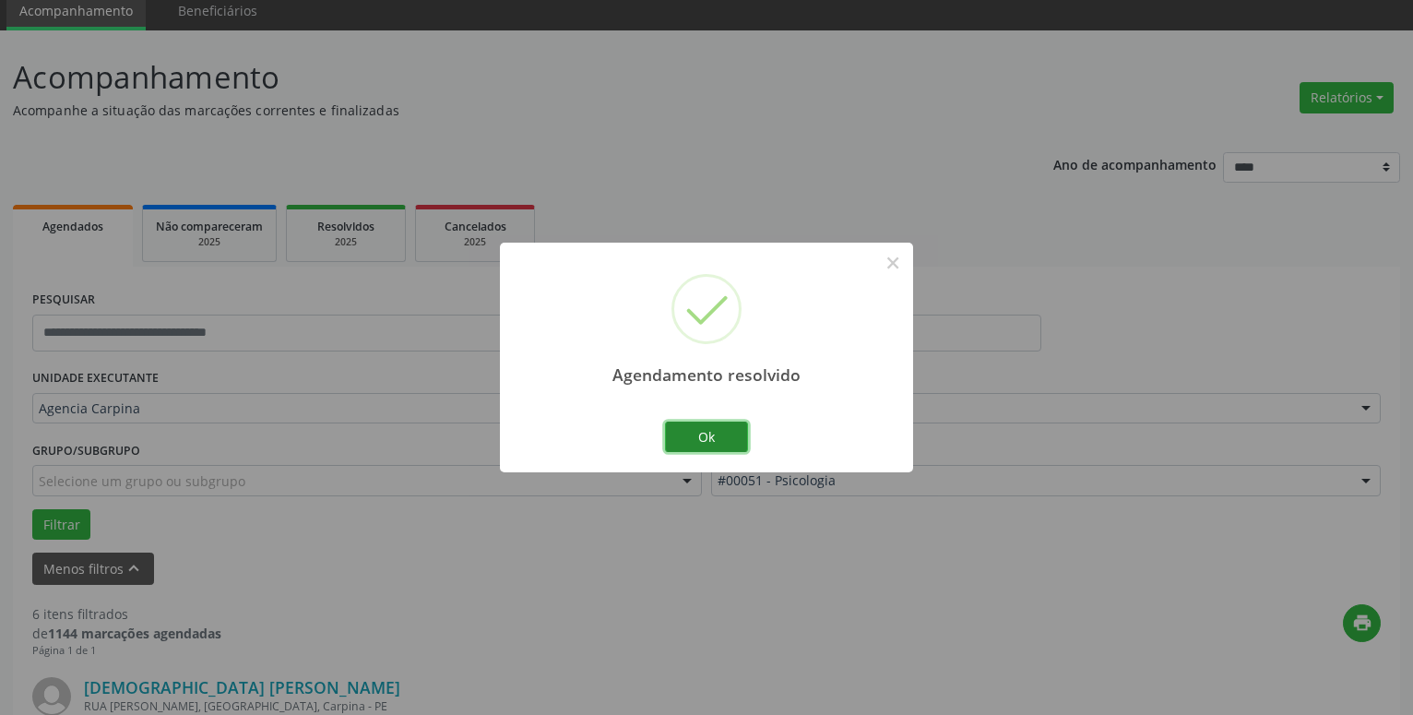
click at [718, 435] on button "Ok" at bounding box center [706, 437] width 83 height 31
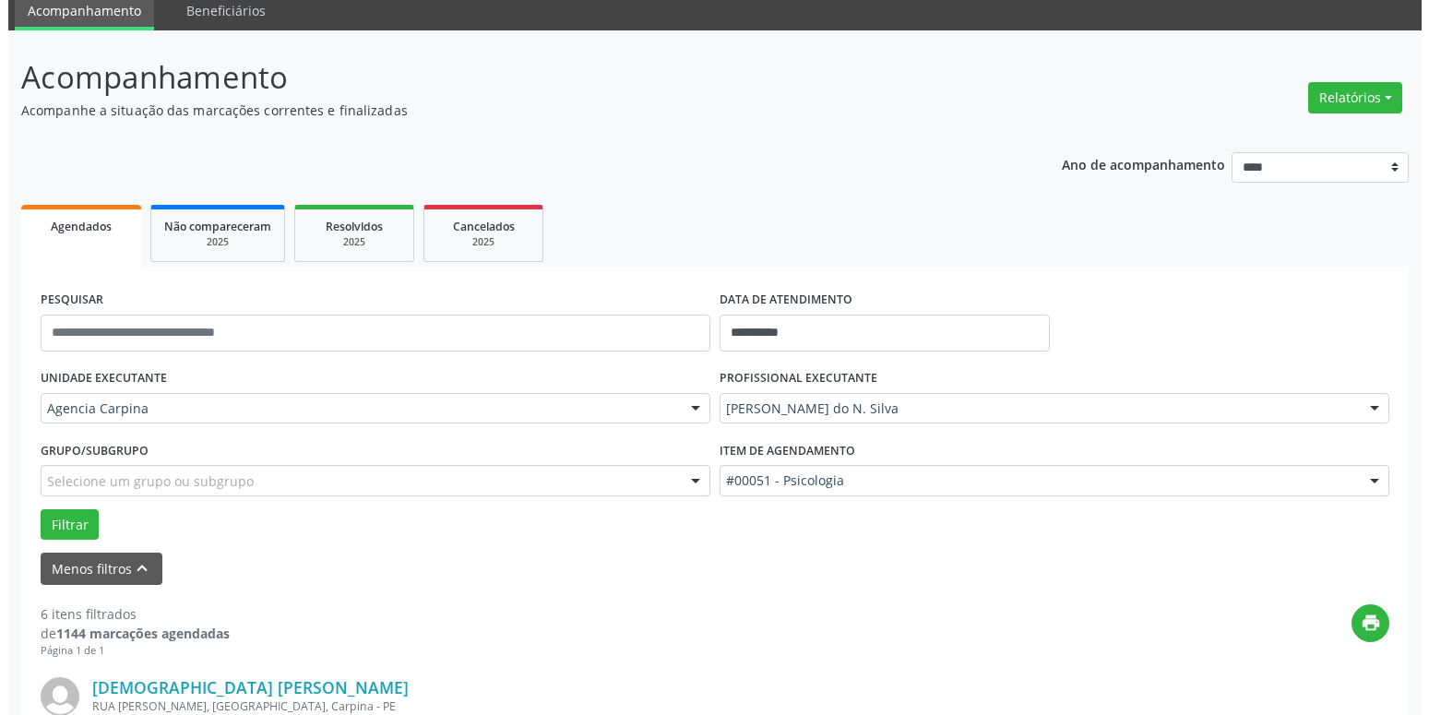
scroll to position [259, 0]
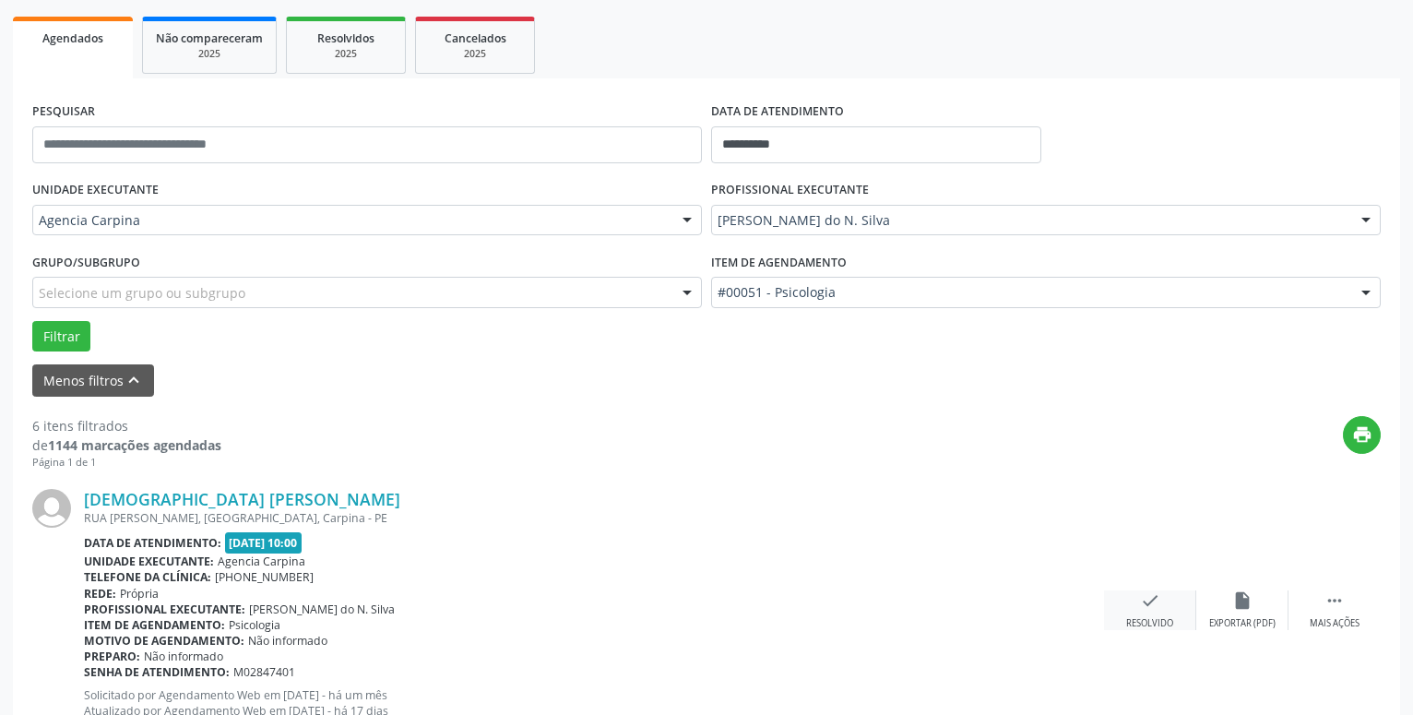
click at [1150, 600] on icon "check" at bounding box center [1150, 600] width 20 height 20
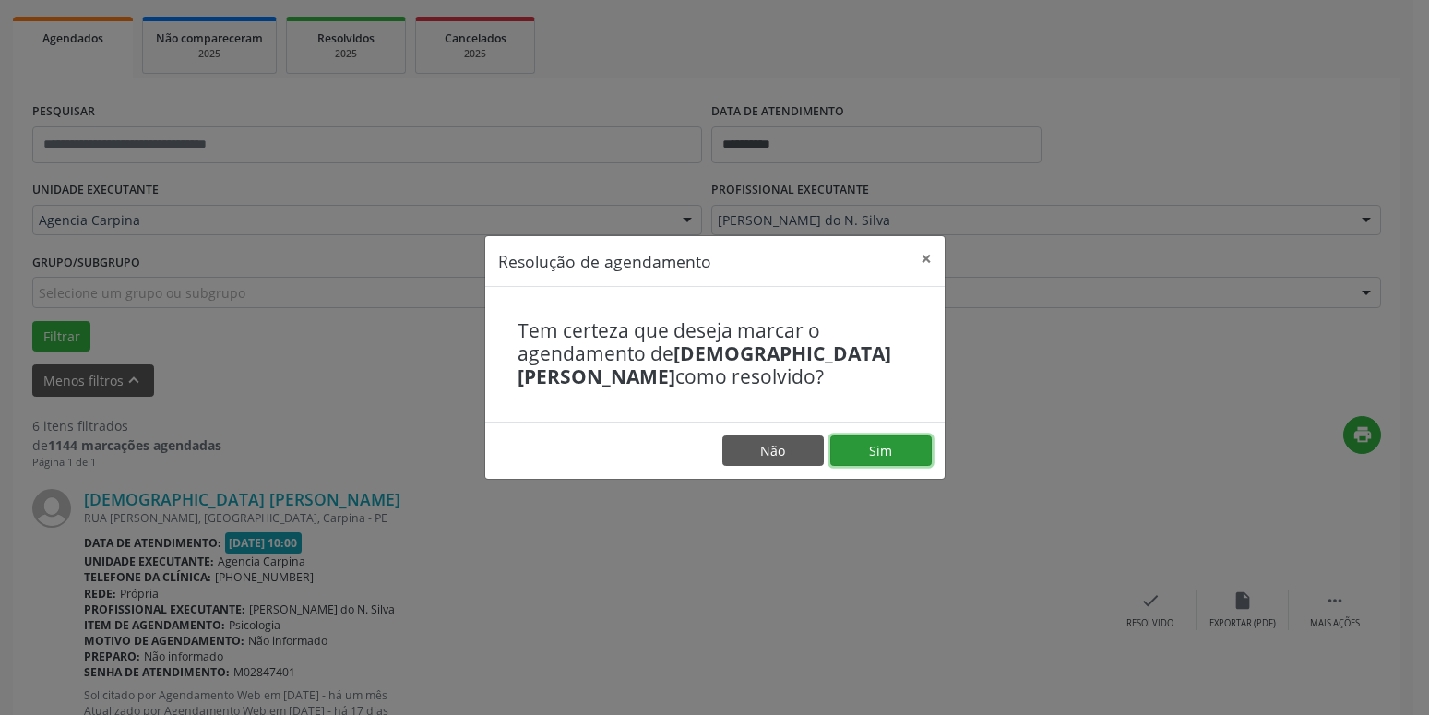
click at [918, 454] on button "Sim" at bounding box center [880, 450] width 101 height 31
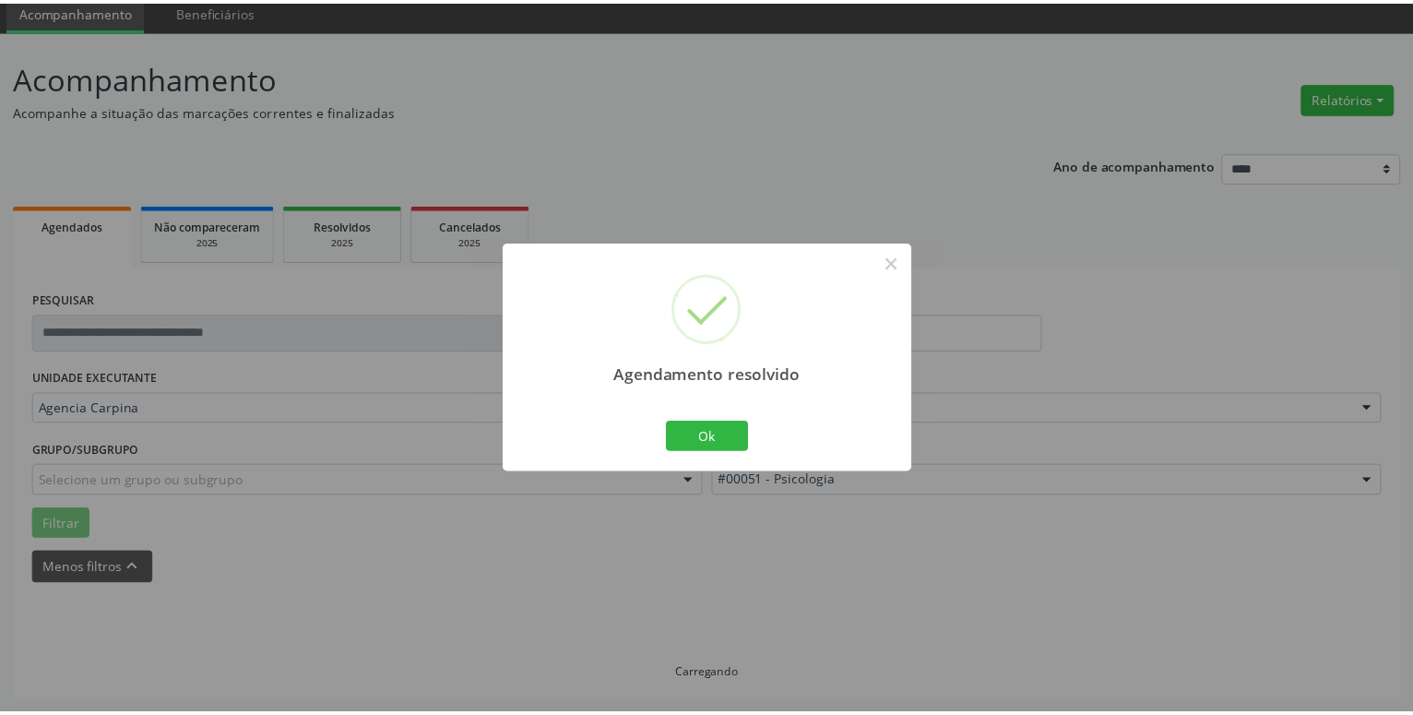
scroll to position [71, 0]
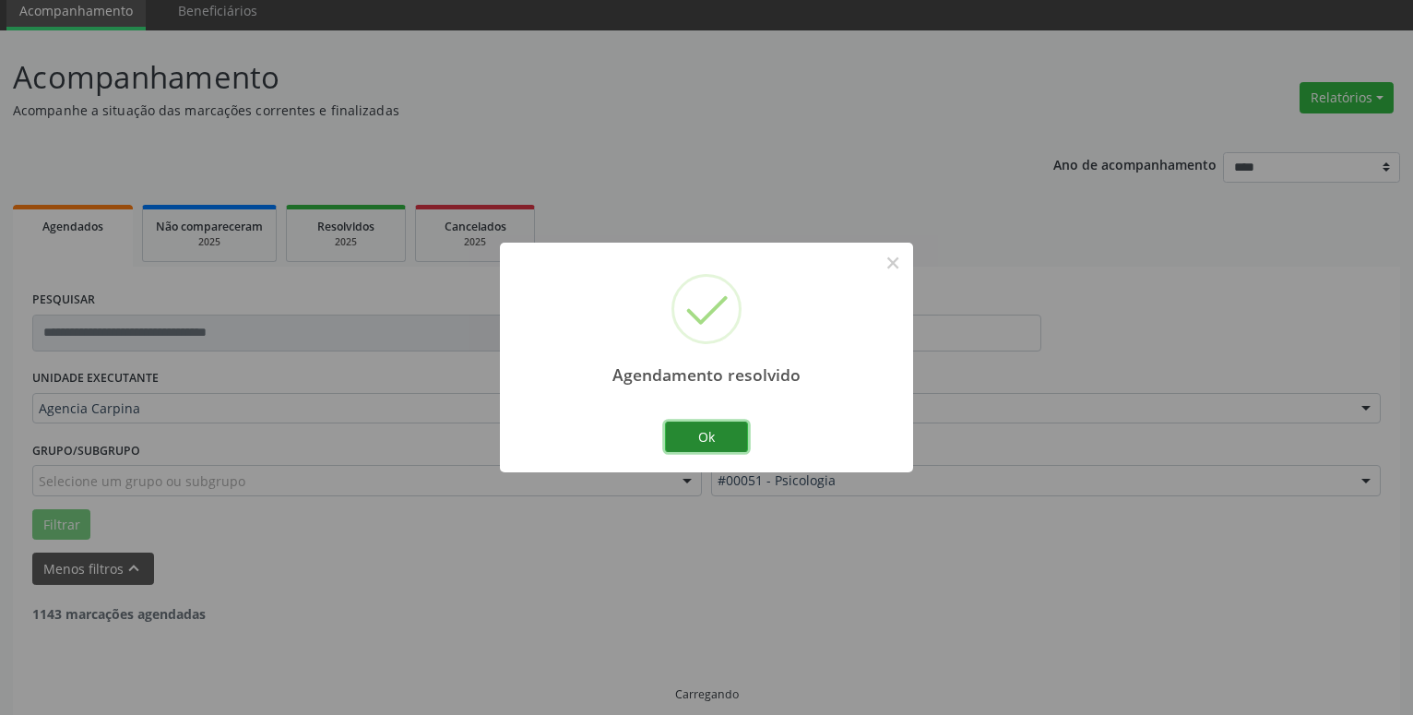
click at [736, 435] on button "Ok" at bounding box center [706, 437] width 83 height 31
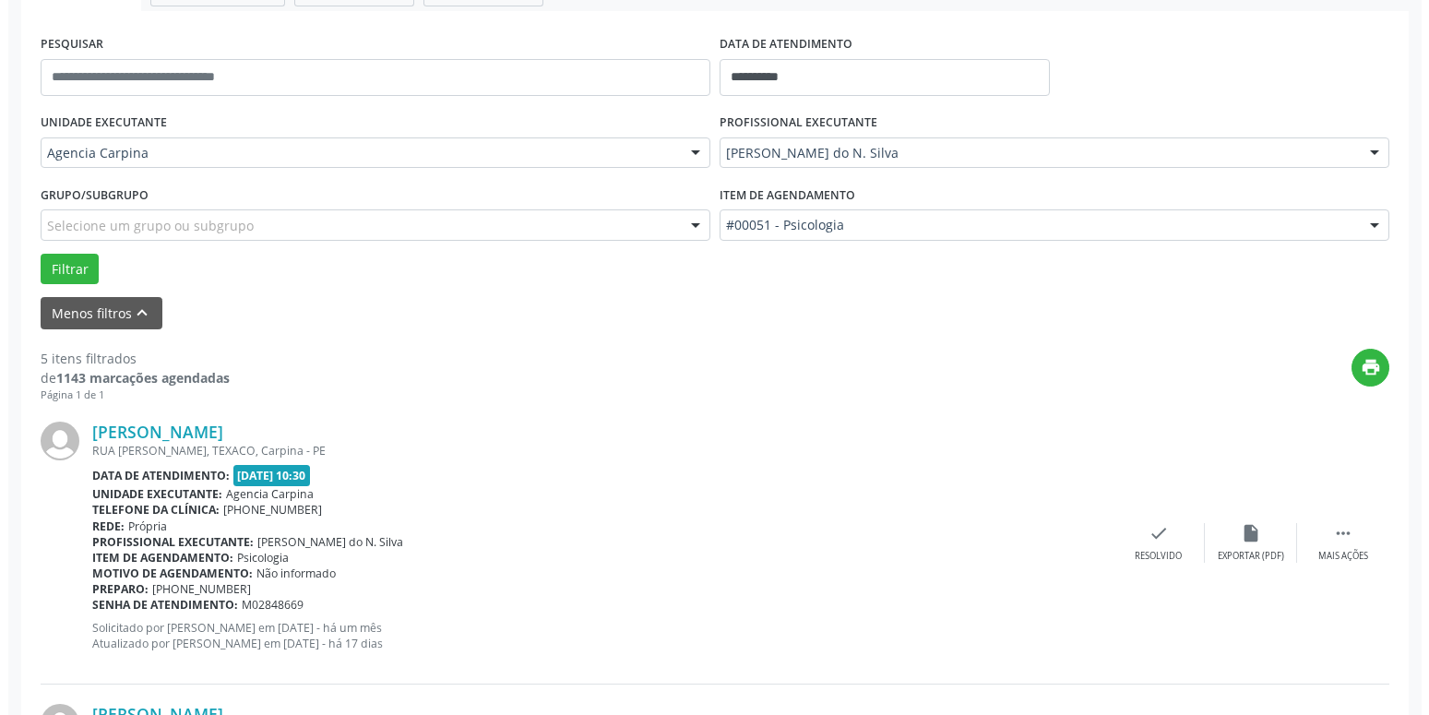
scroll to position [353, 0]
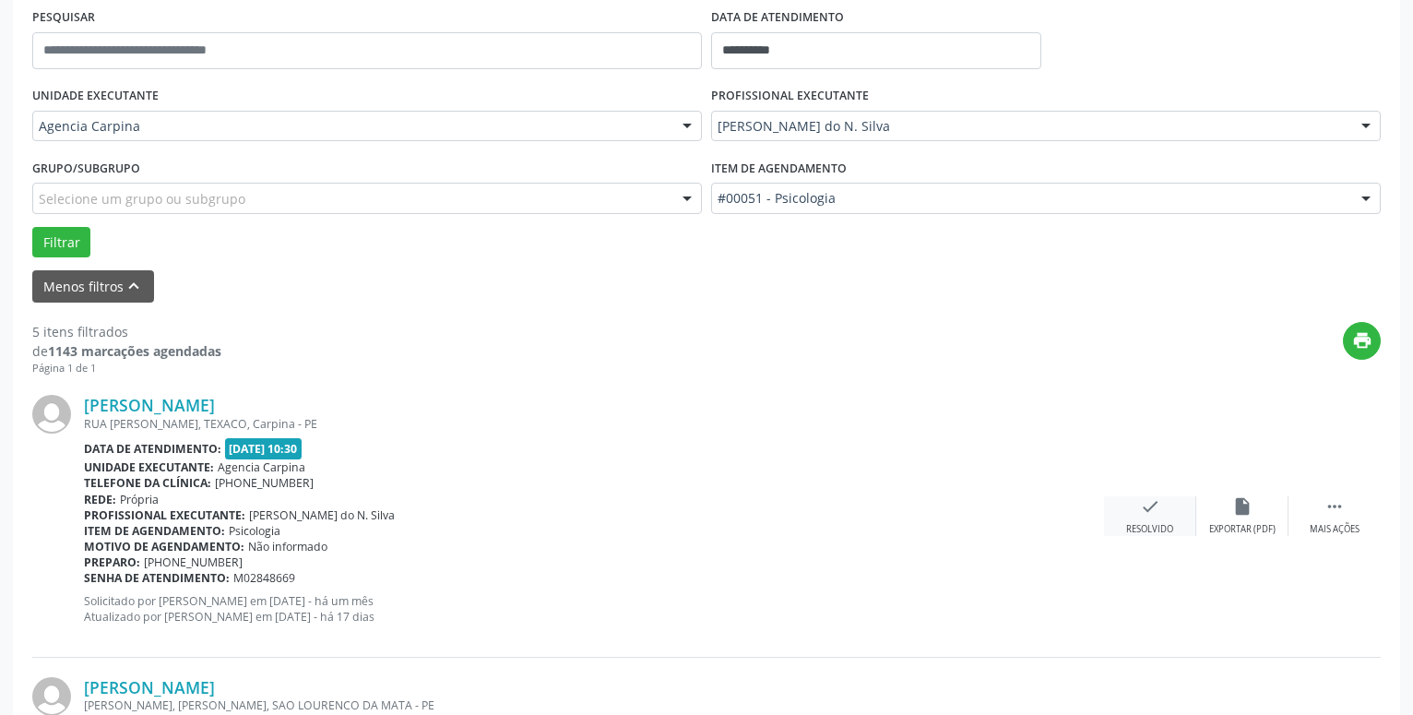
click at [1150, 515] on icon "check" at bounding box center [1150, 506] width 20 height 20
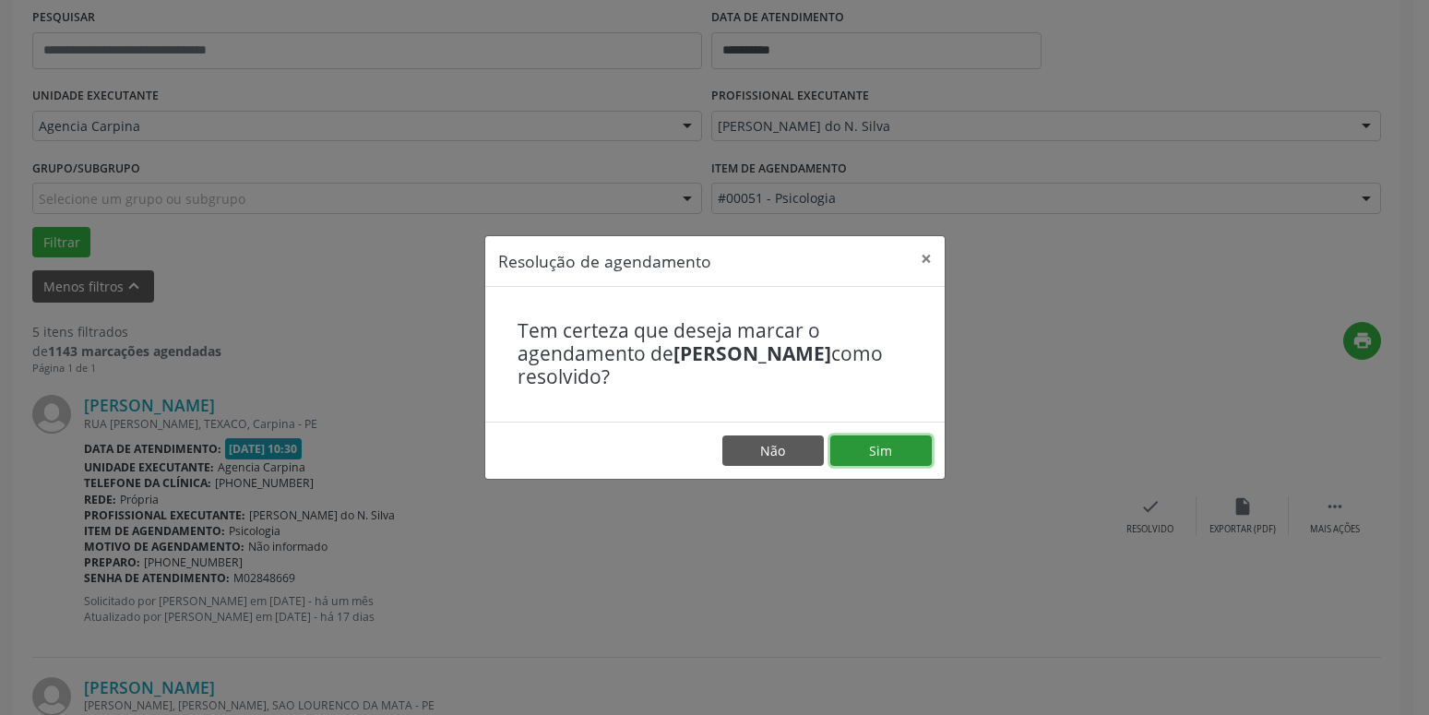
click at [889, 451] on button "Sim" at bounding box center [880, 450] width 101 height 31
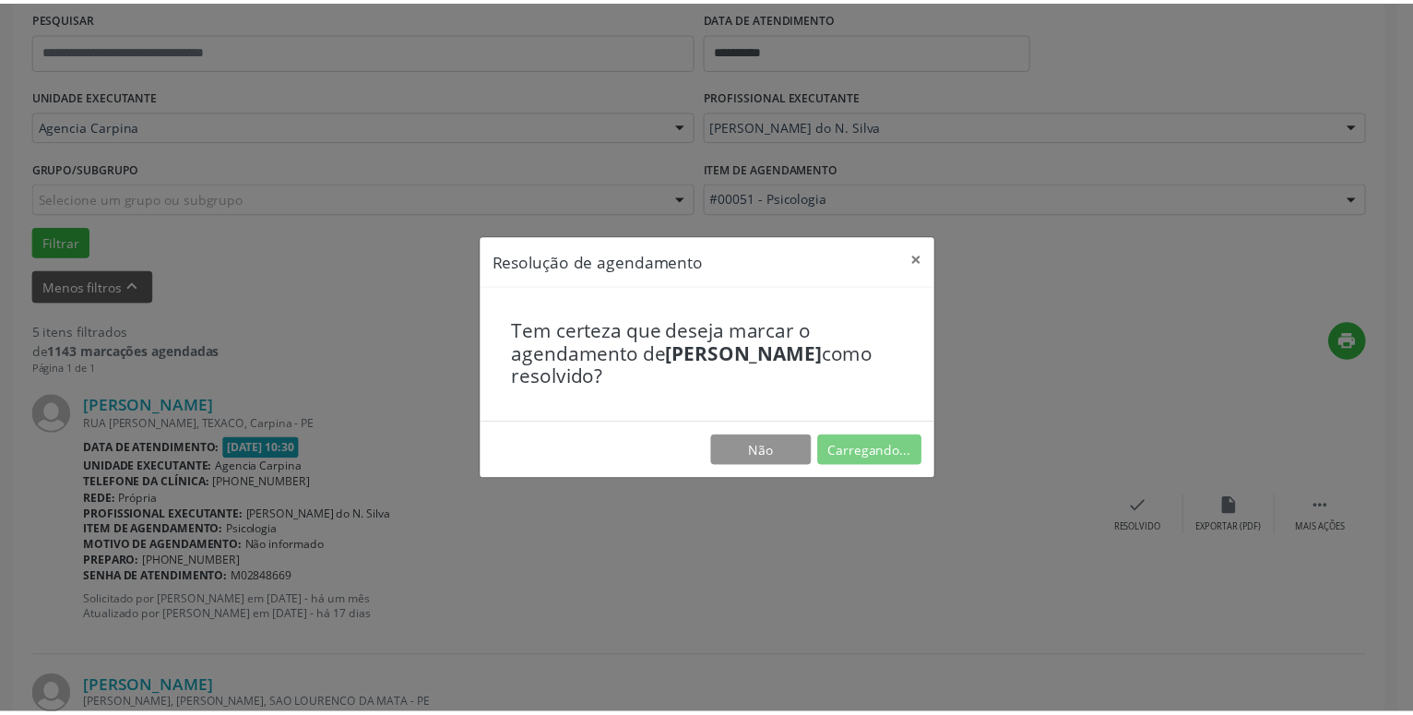
scroll to position [71, 0]
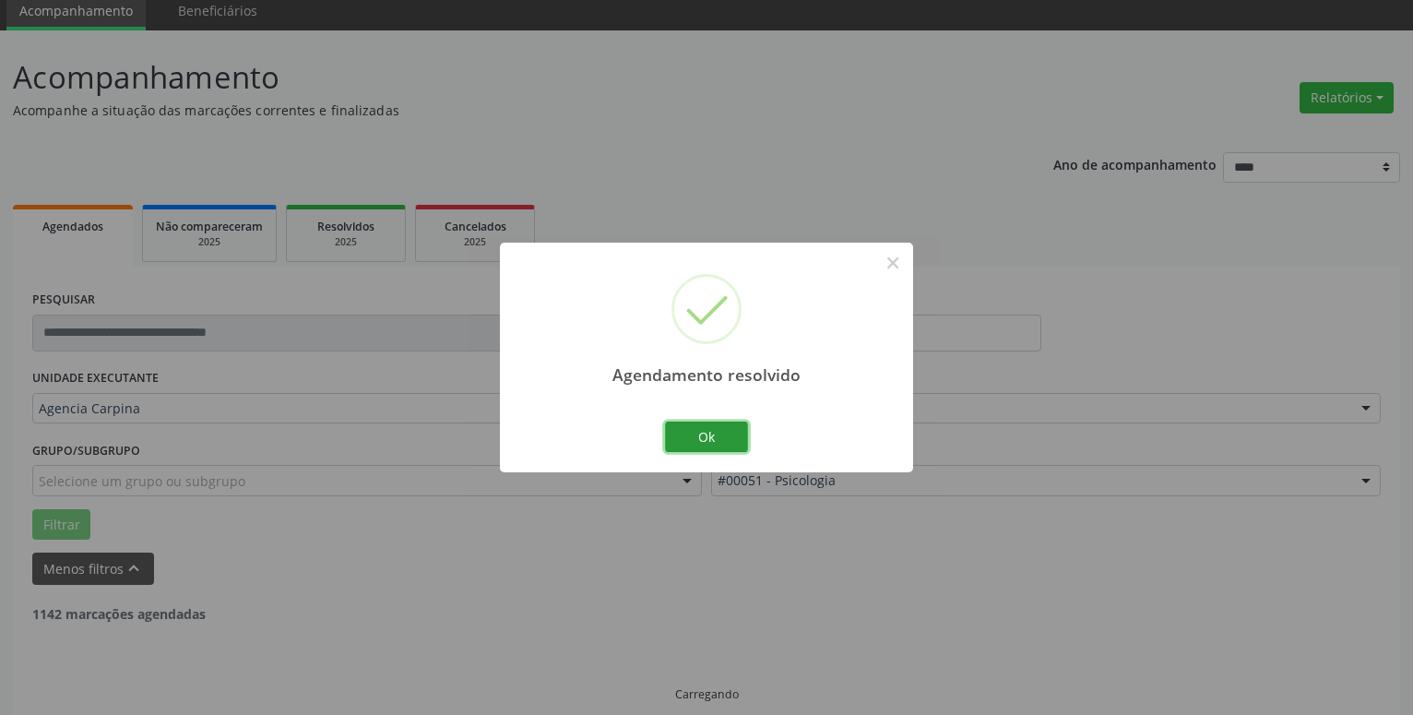
click at [715, 438] on button "Ok" at bounding box center [706, 437] width 83 height 31
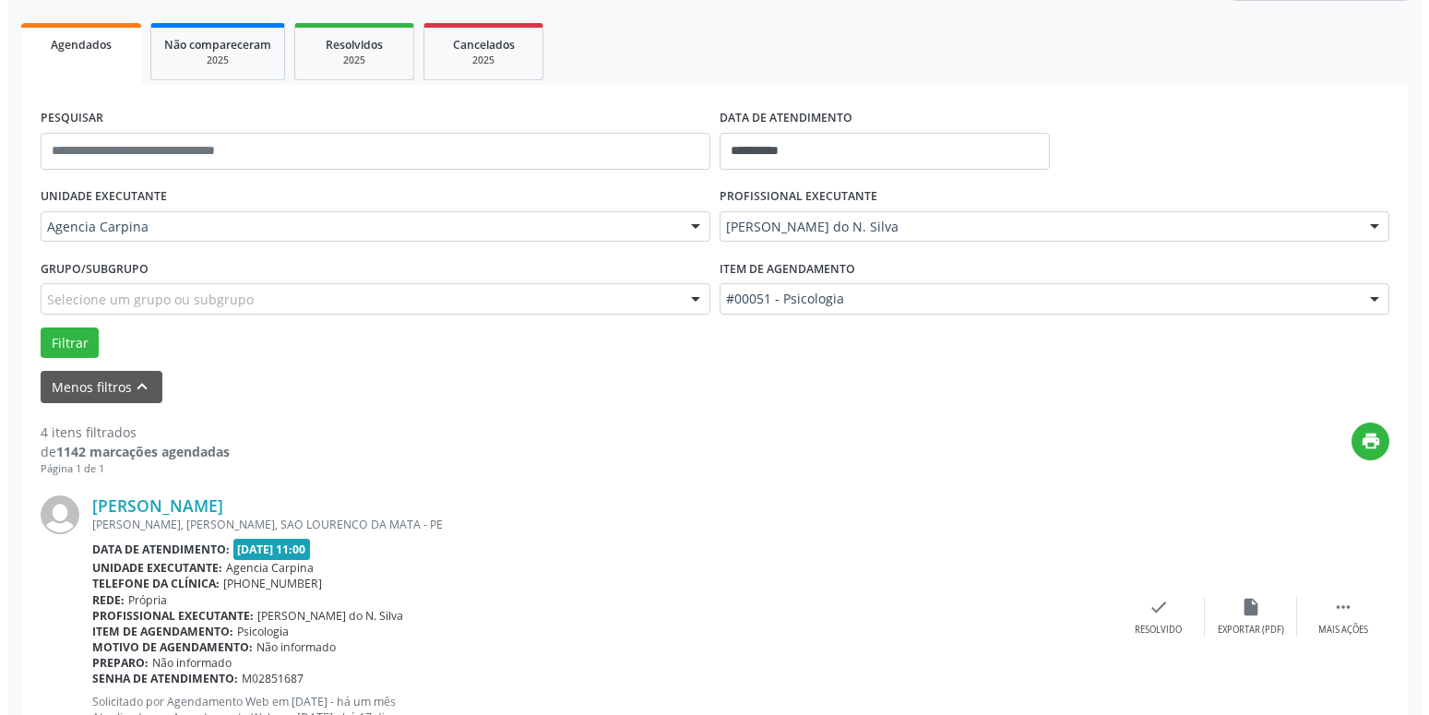
scroll to position [259, 0]
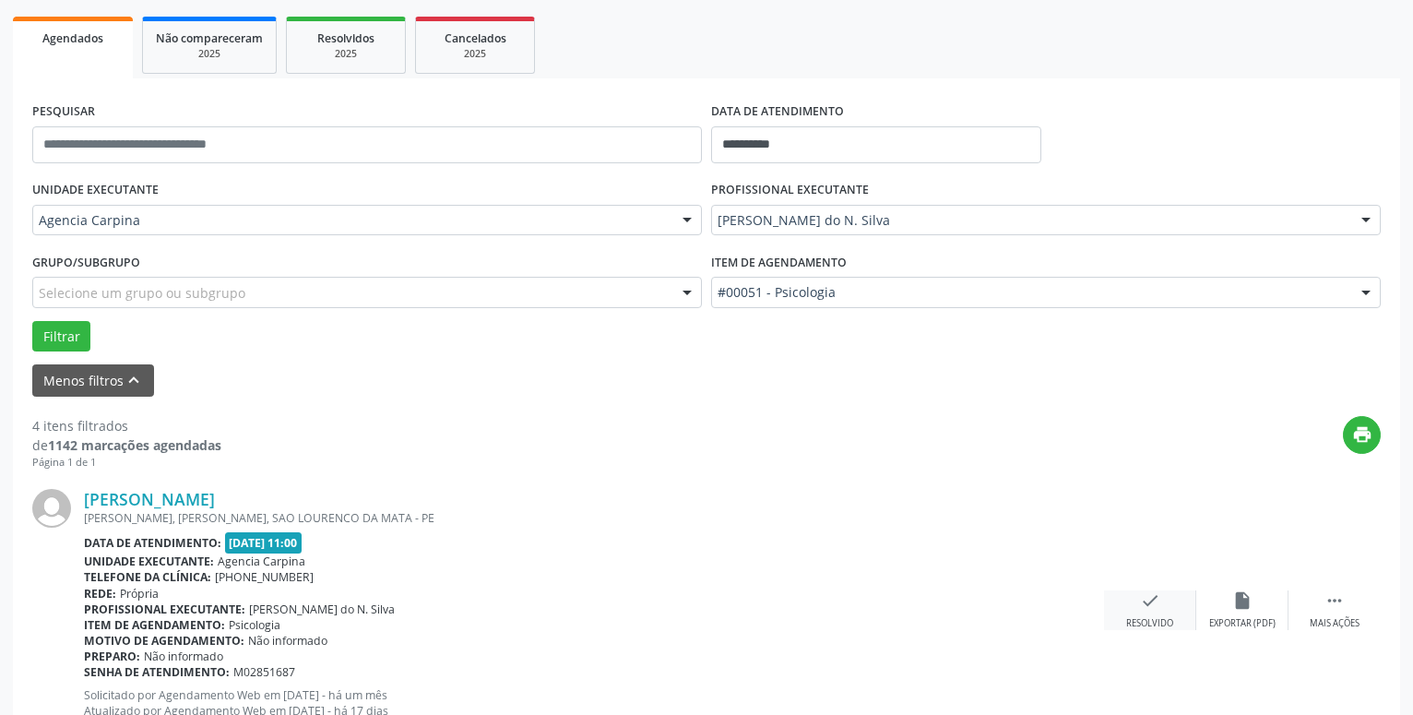
click at [1139, 609] on div "check Resolvido" at bounding box center [1150, 610] width 92 height 40
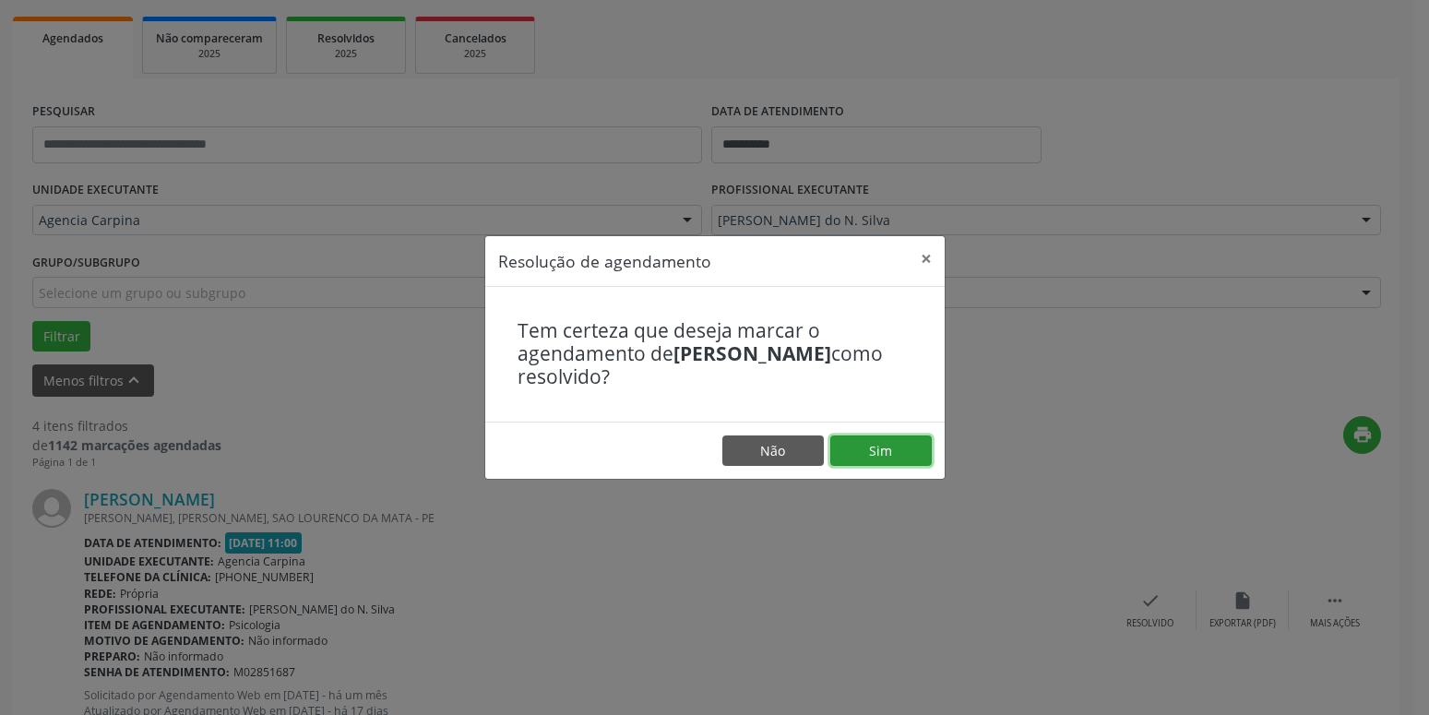
click at [873, 455] on button "Sim" at bounding box center [880, 450] width 101 height 31
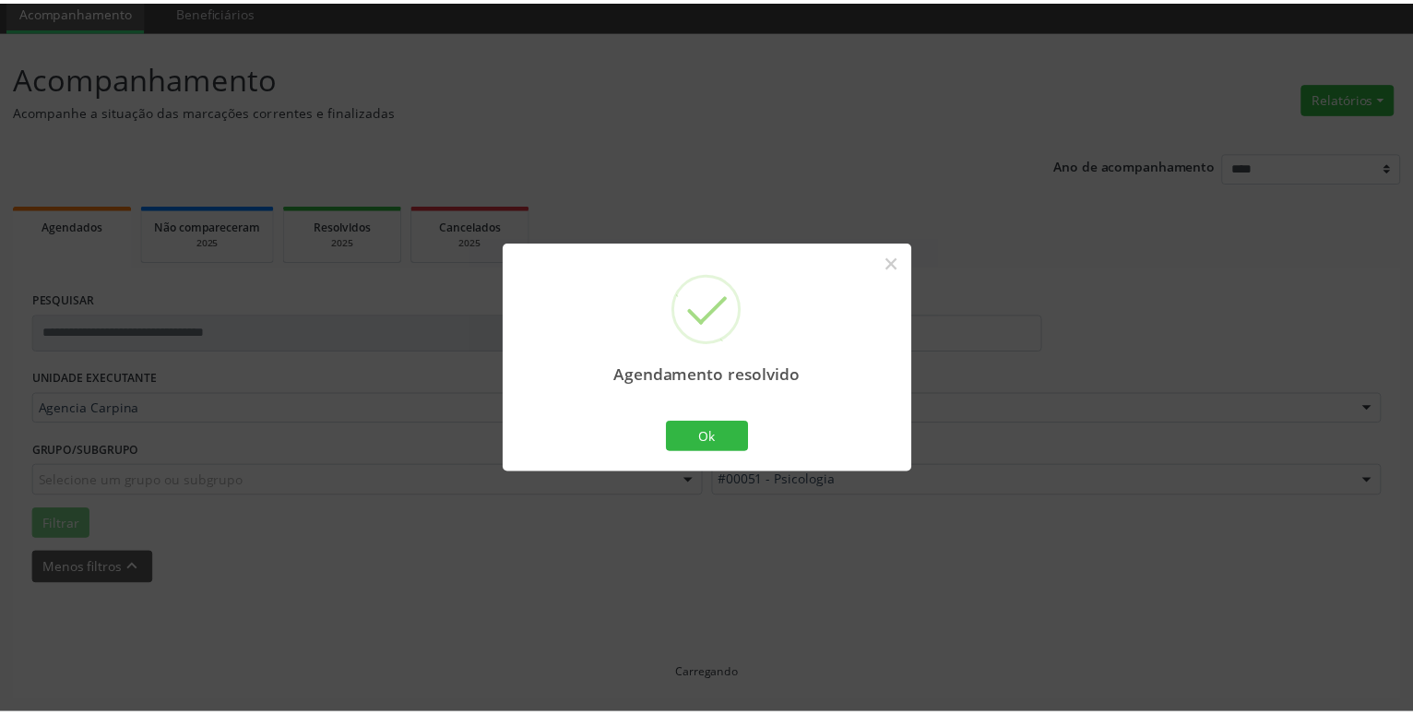
scroll to position [71, 0]
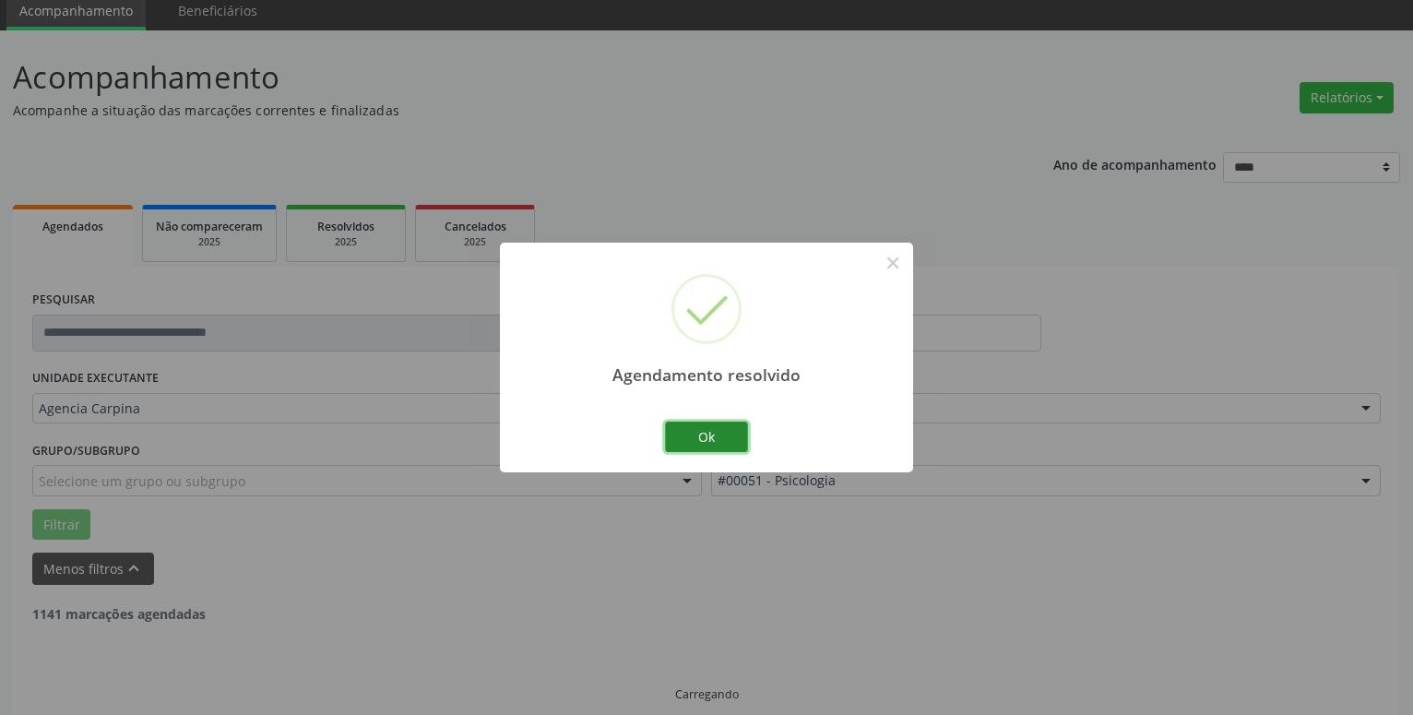
click at [706, 427] on button "Ok" at bounding box center [706, 437] width 83 height 31
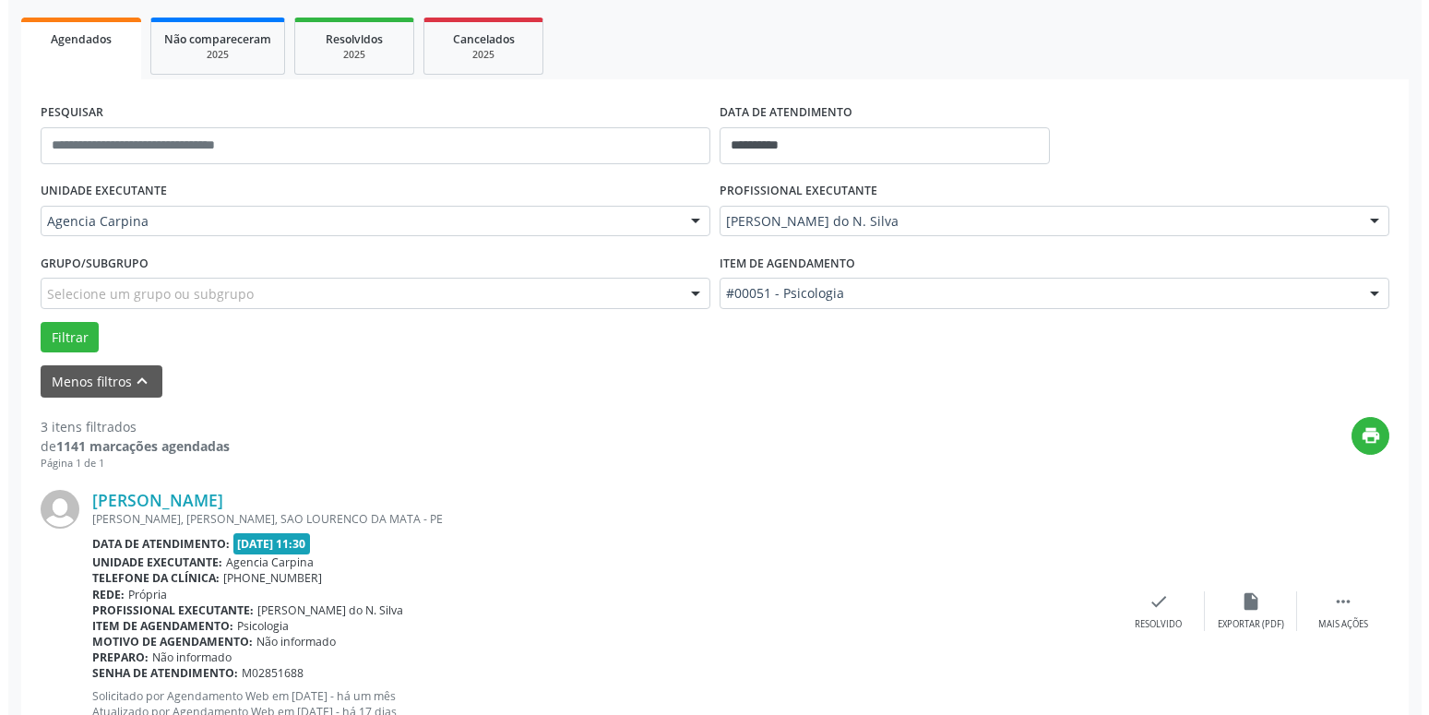
scroll to position [259, 0]
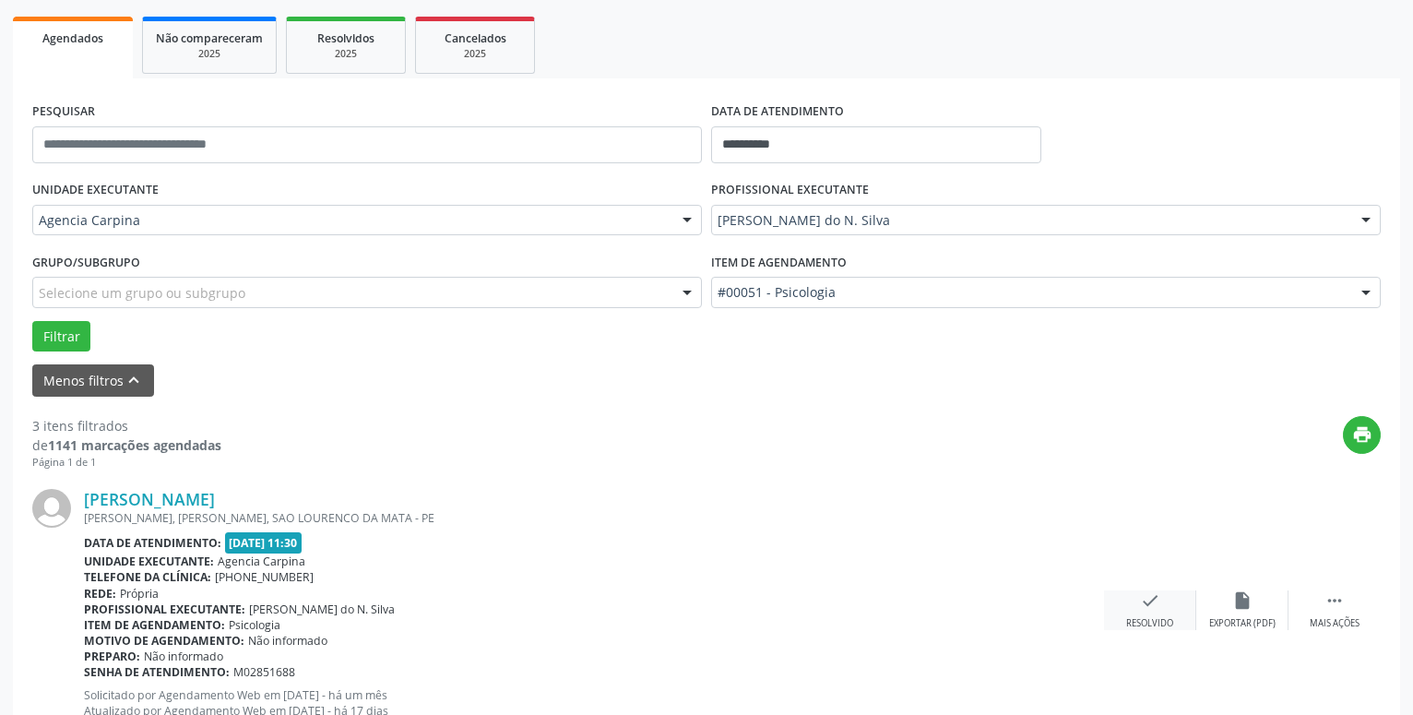
click at [1147, 602] on icon "check" at bounding box center [1150, 600] width 20 height 20
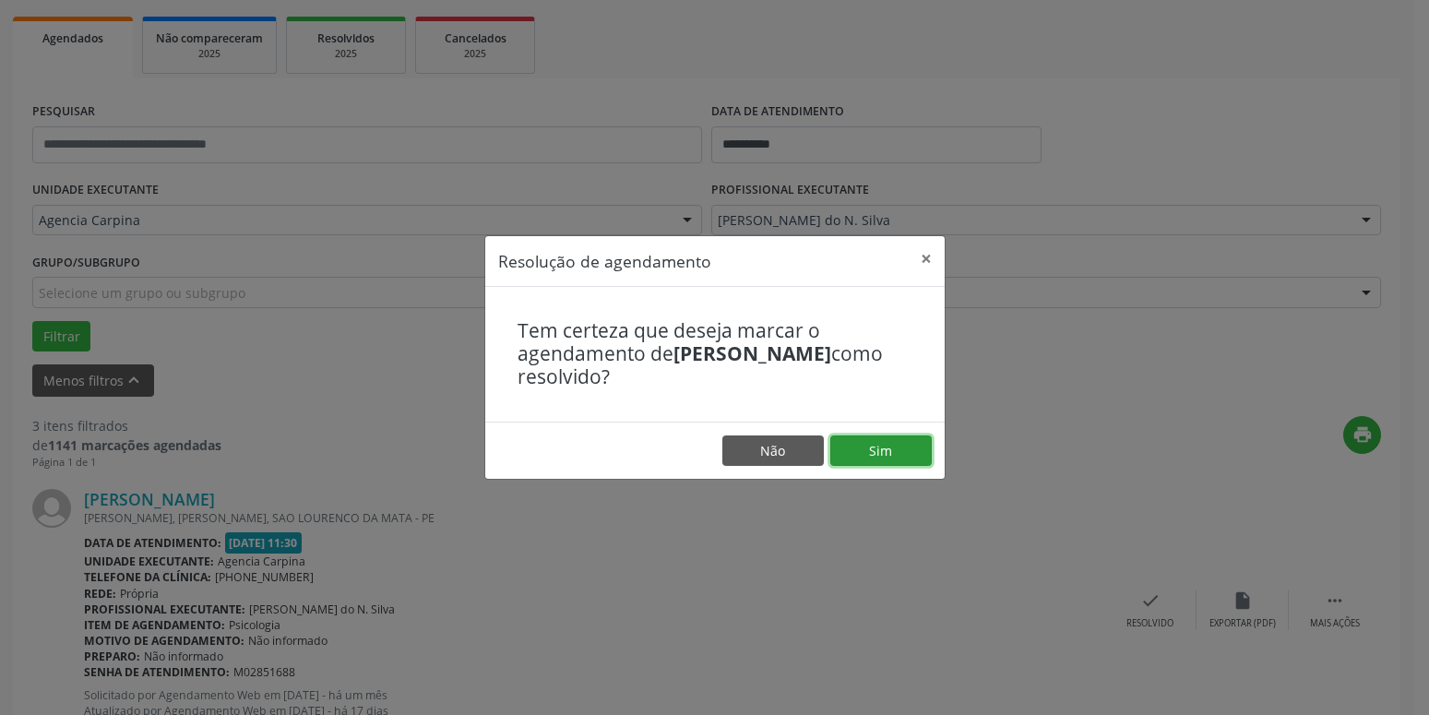
click at [890, 458] on button "Sim" at bounding box center [880, 450] width 101 height 31
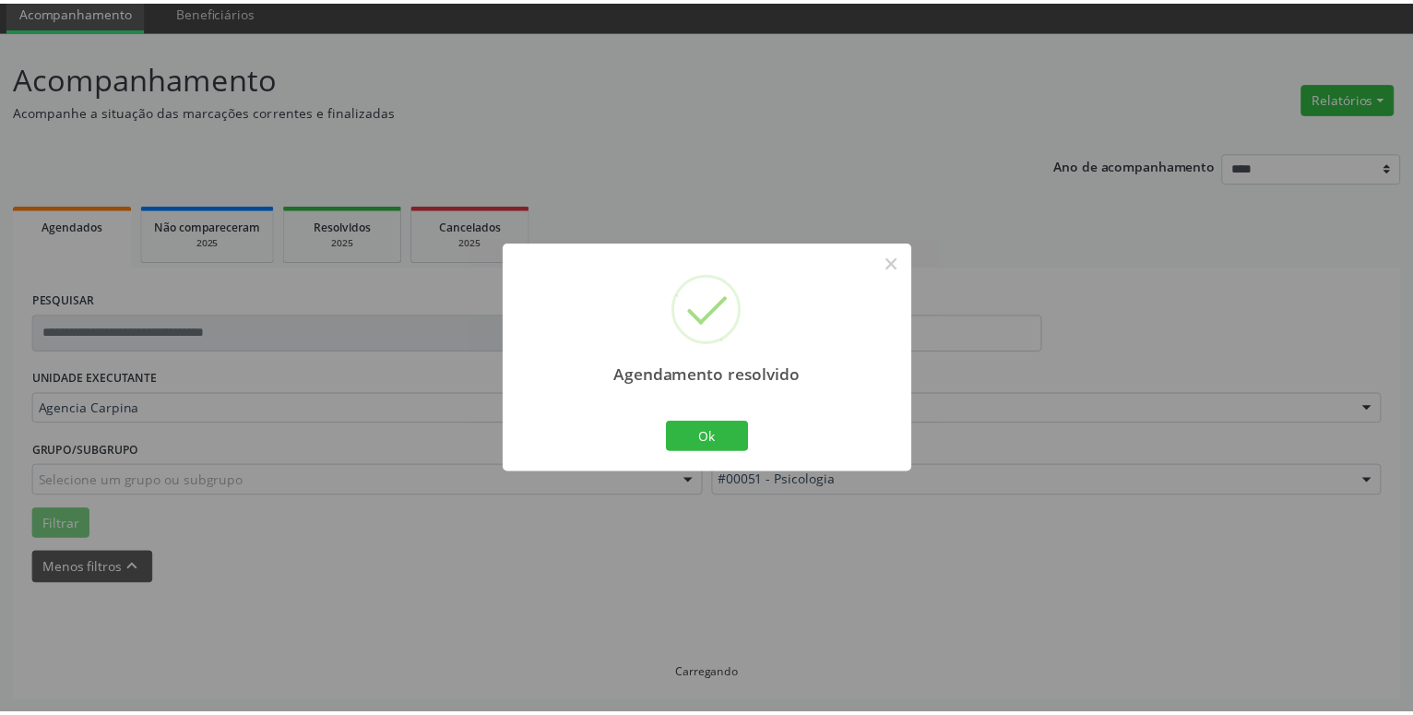
scroll to position [71, 0]
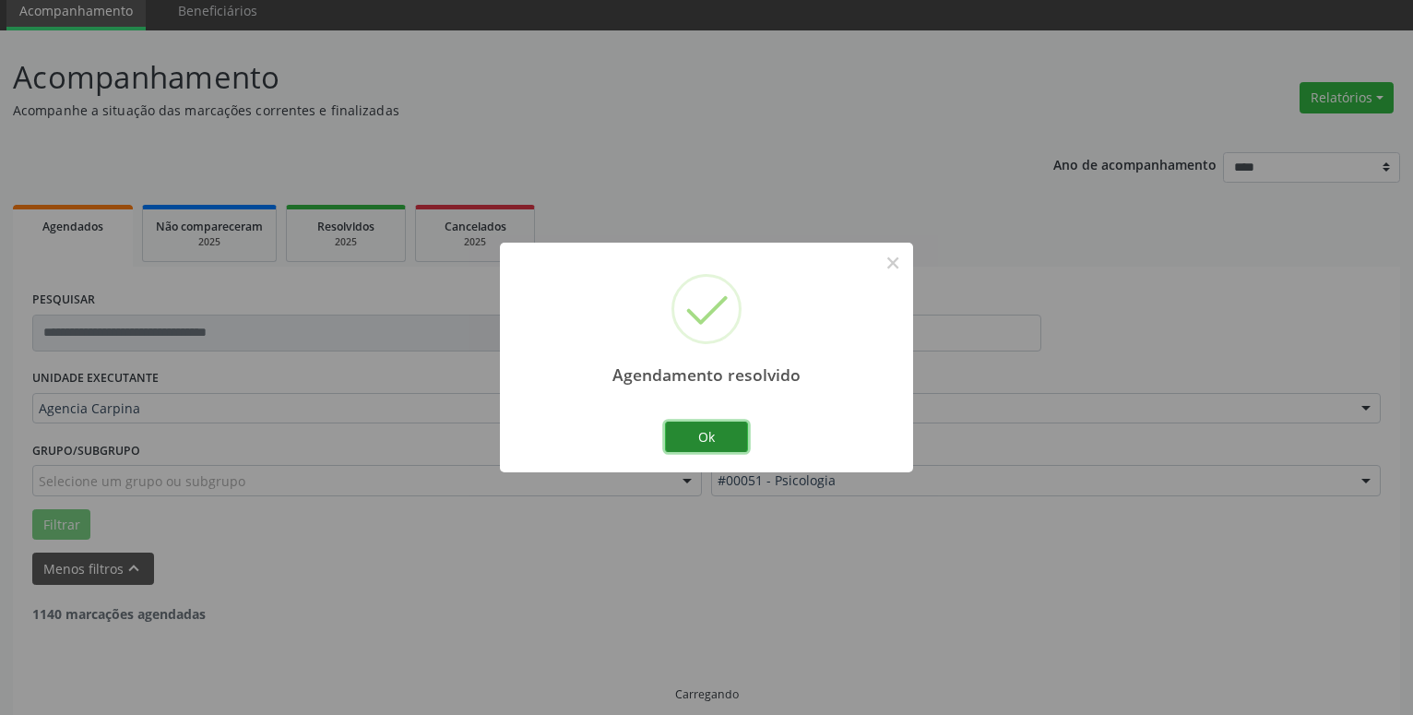
click at [718, 445] on button "Ok" at bounding box center [706, 437] width 83 height 31
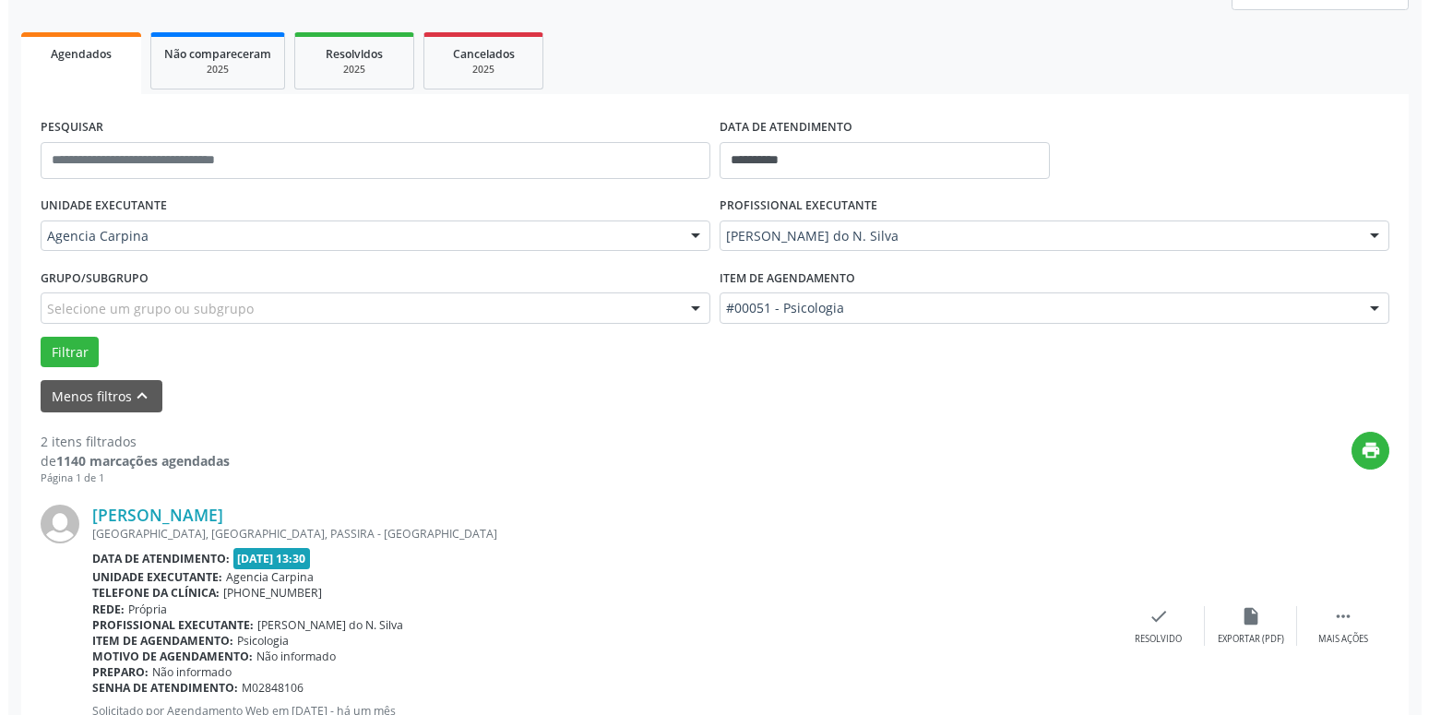
scroll to position [259, 0]
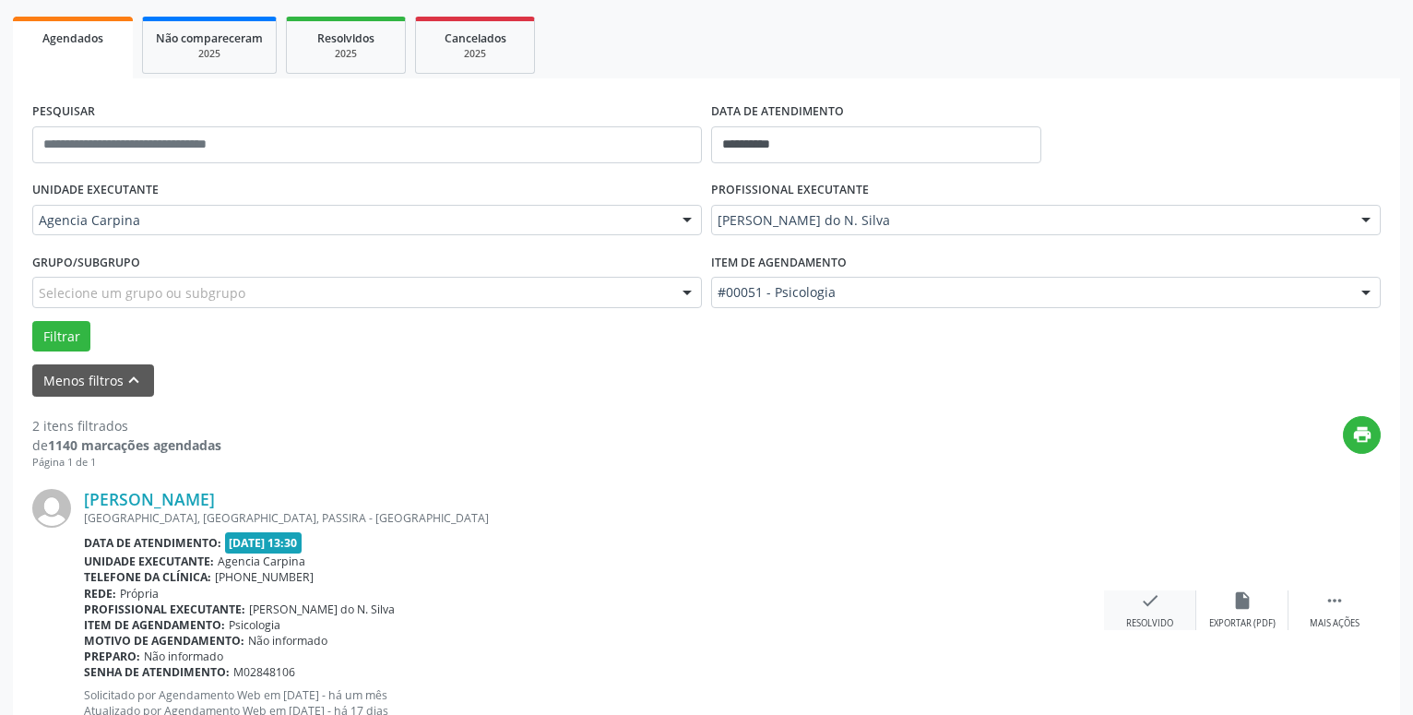
click at [1140, 608] on icon "check" at bounding box center [1150, 600] width 20 height 20
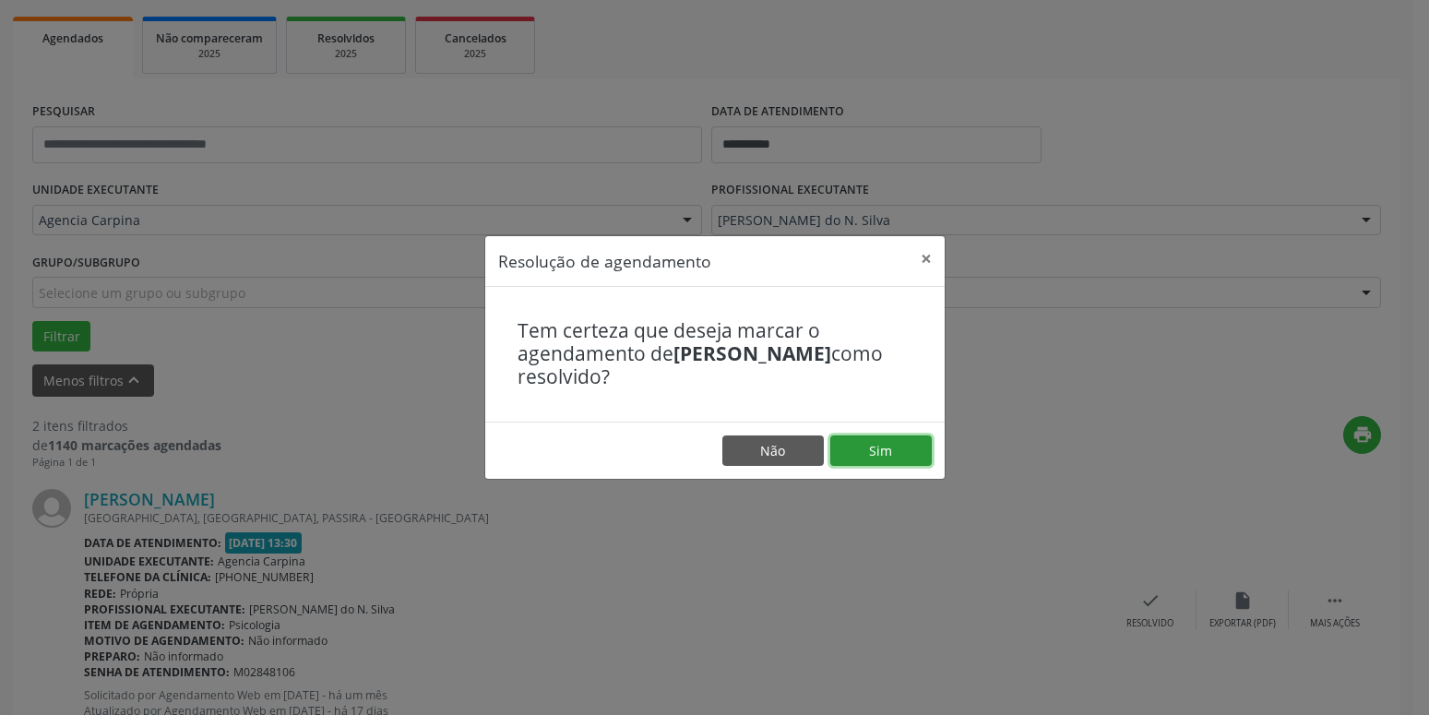
click at [865, 447] on button "Sim" at bounding box center [880, 450] width 101 height 31
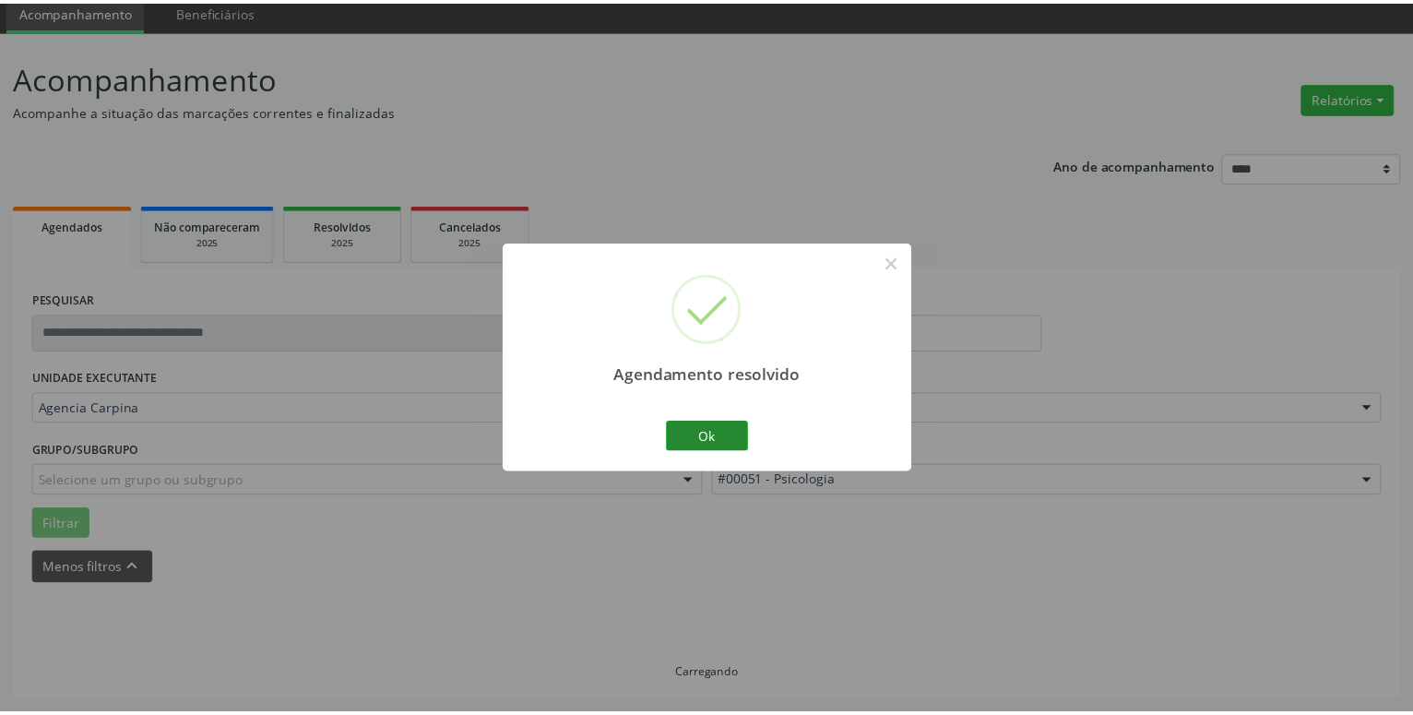
scroll to position [71, 0]
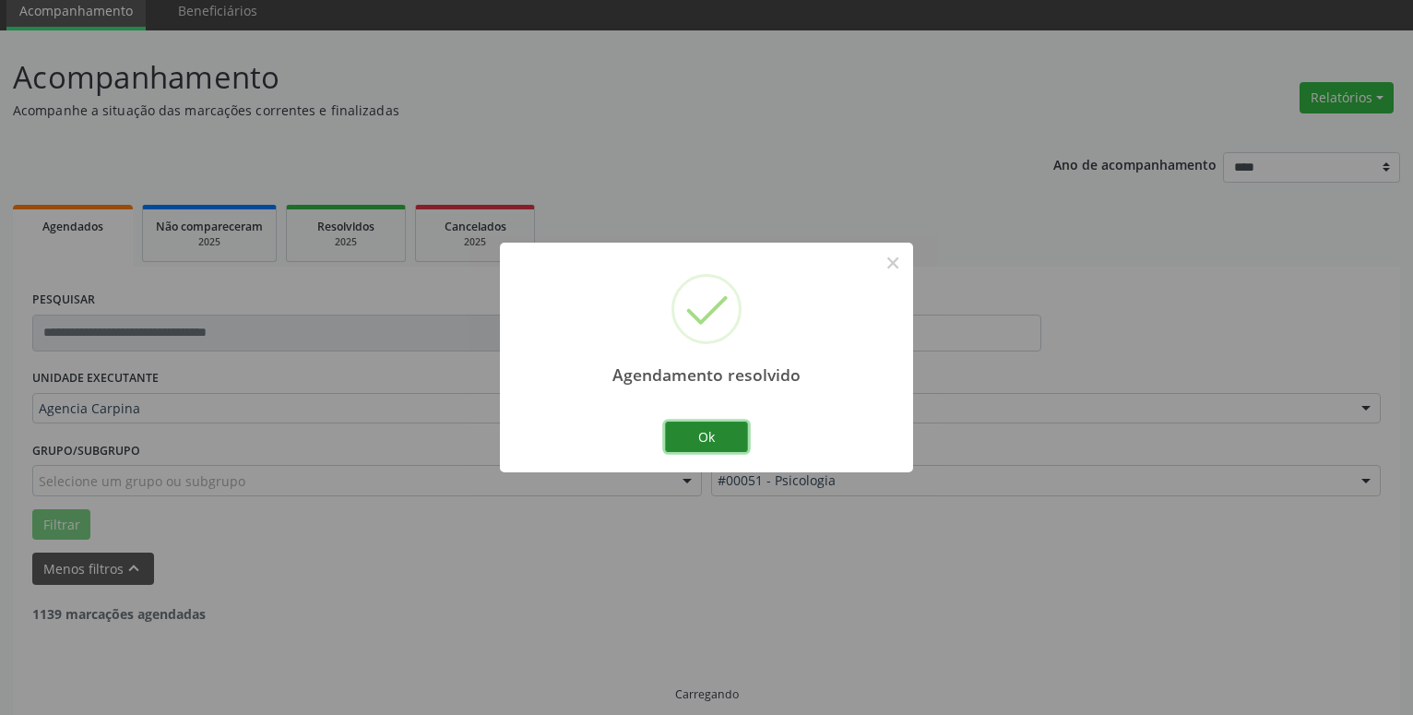
click at [706, 445] on button "Ok" at bounding box center [706, 437] width 83 height 31
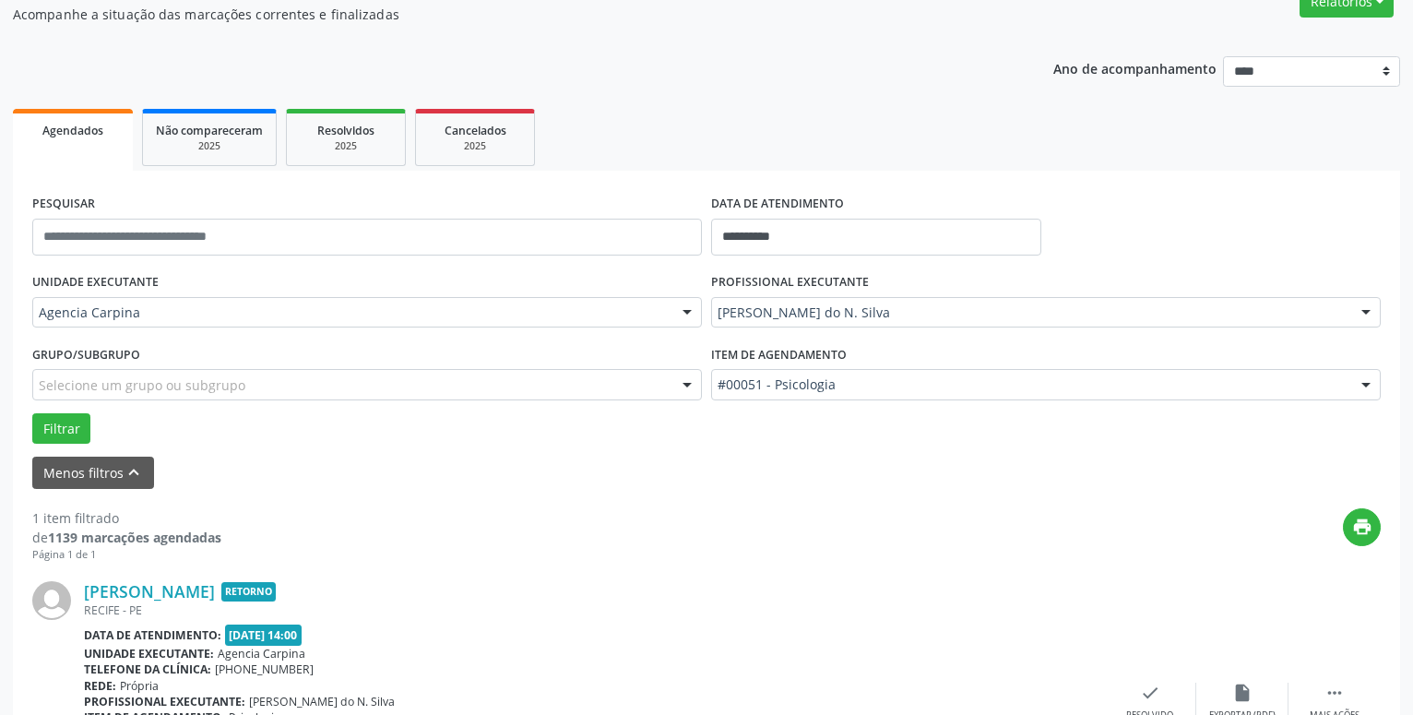
scroll to position [259, 0]
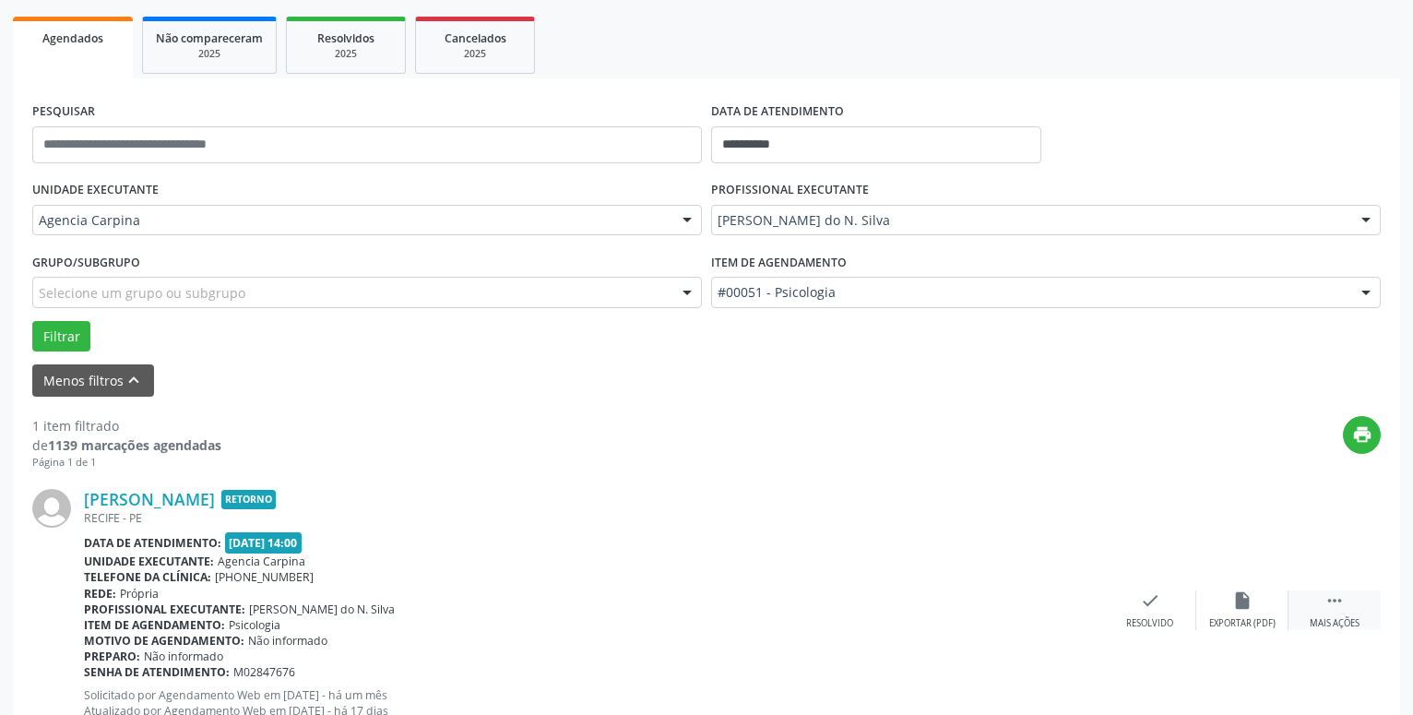
click at [1340, 604] on icon "" at bounding box center [1335, 600] width 20 height 20
click at [1250, 609] on icon "alarm_off" at bounding box center [1243, 600] width 20 height 20
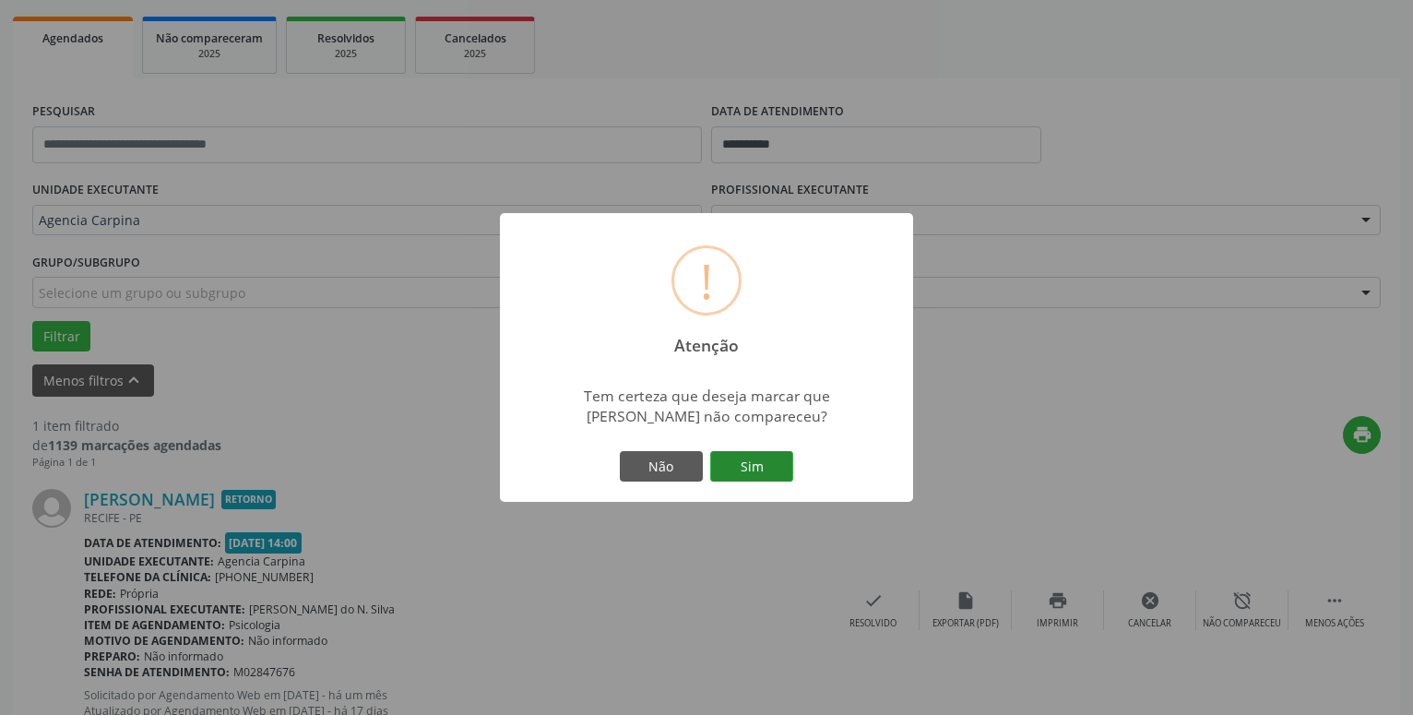
click at [786, 462] on button "Sim" at bounding box center [751, 466] width 83 height 31
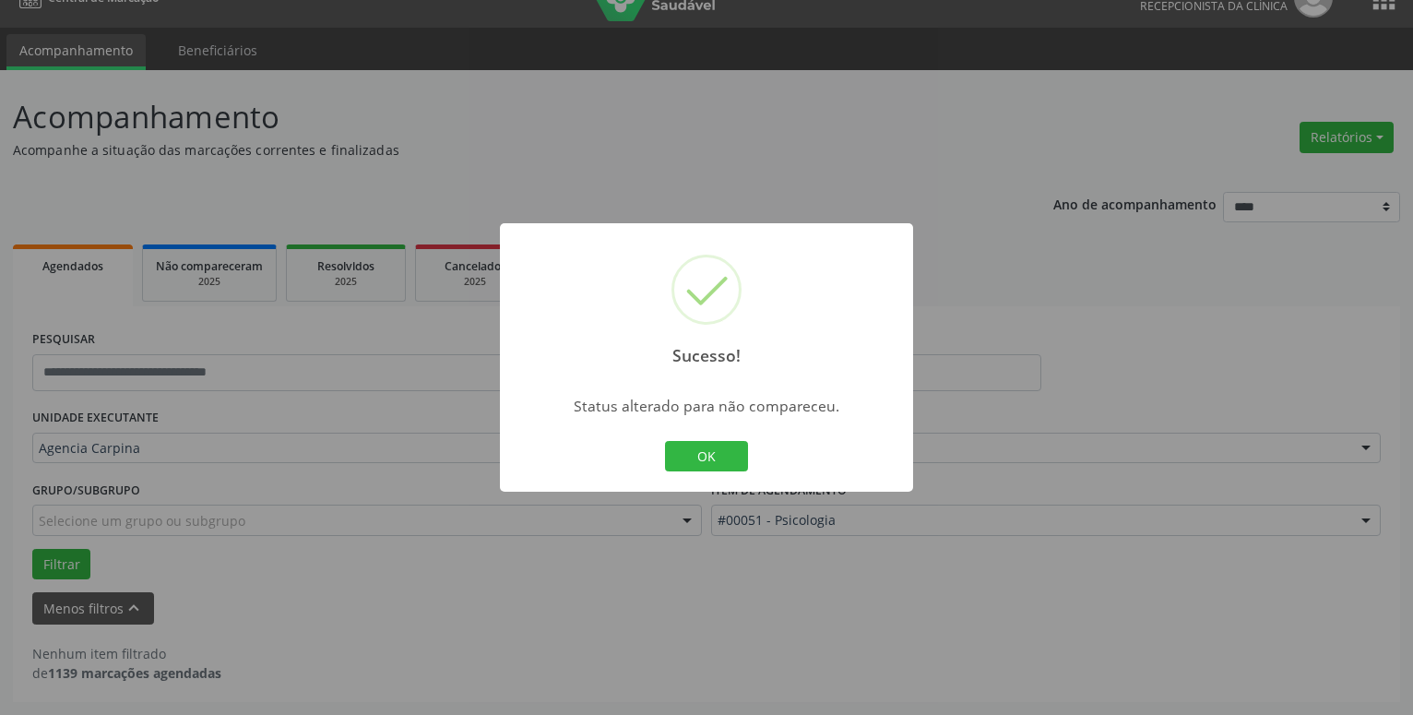
scroll to position [31, 0]
click at [724, 453] on button "OK" at bounding box center [706, 456] width 83 height 31
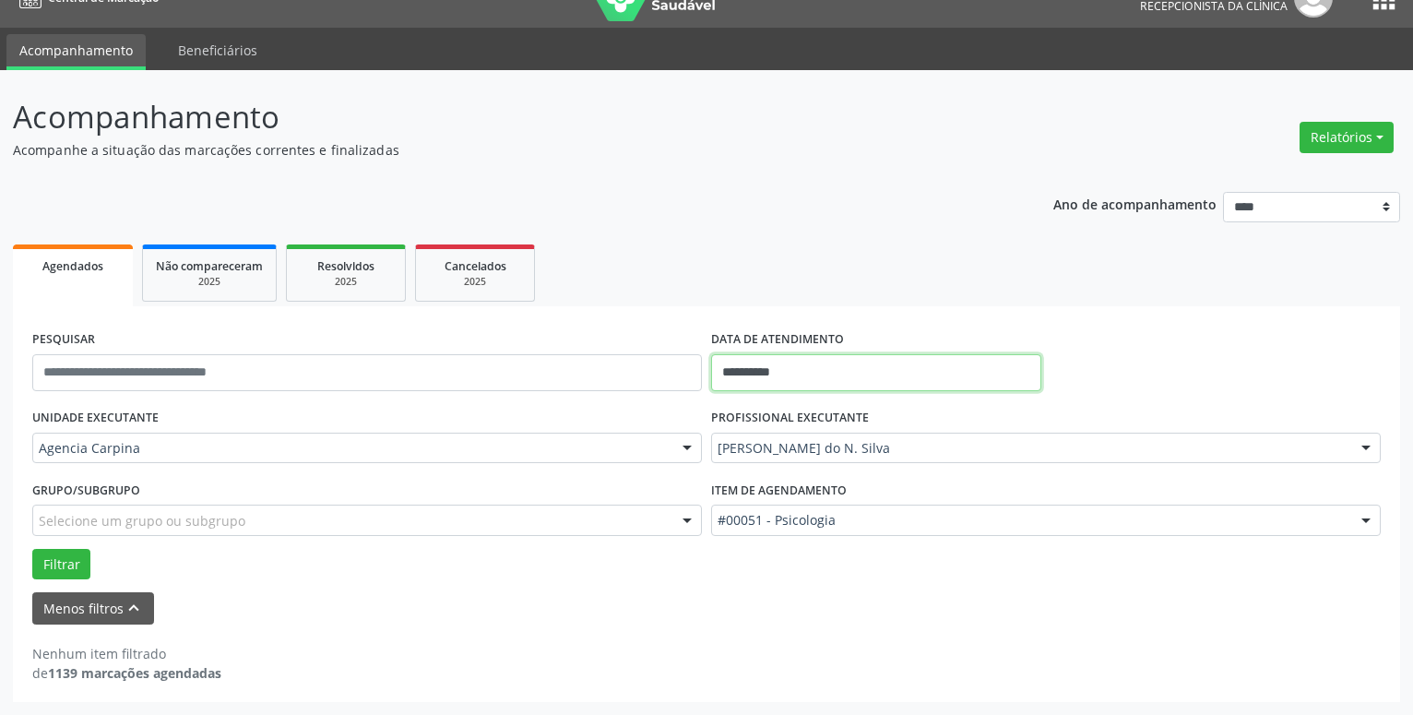
click at [859, 368] on input "**********" at bounding box center [876, 372] width 330 height 37
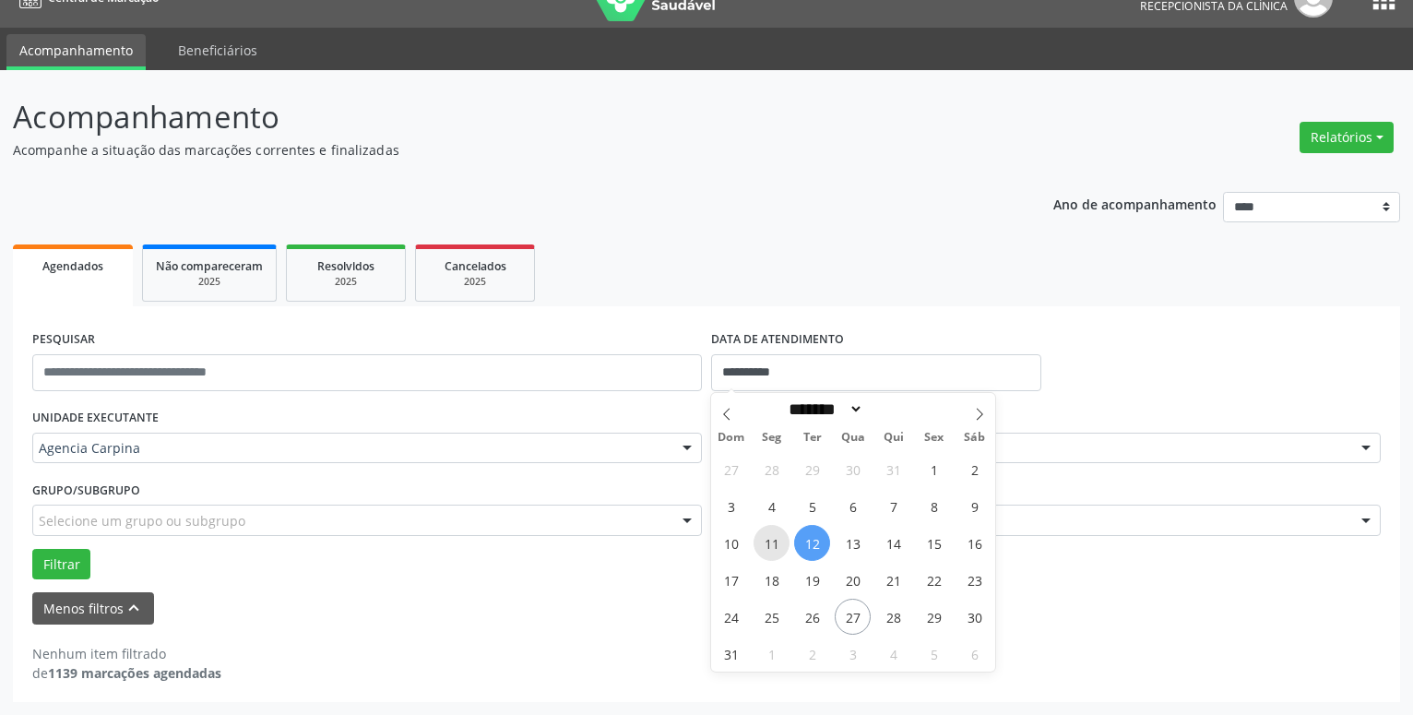
click at [774, 545] on span "11" at bounding box center [772, 543] width 36 height 36
type input "**********"
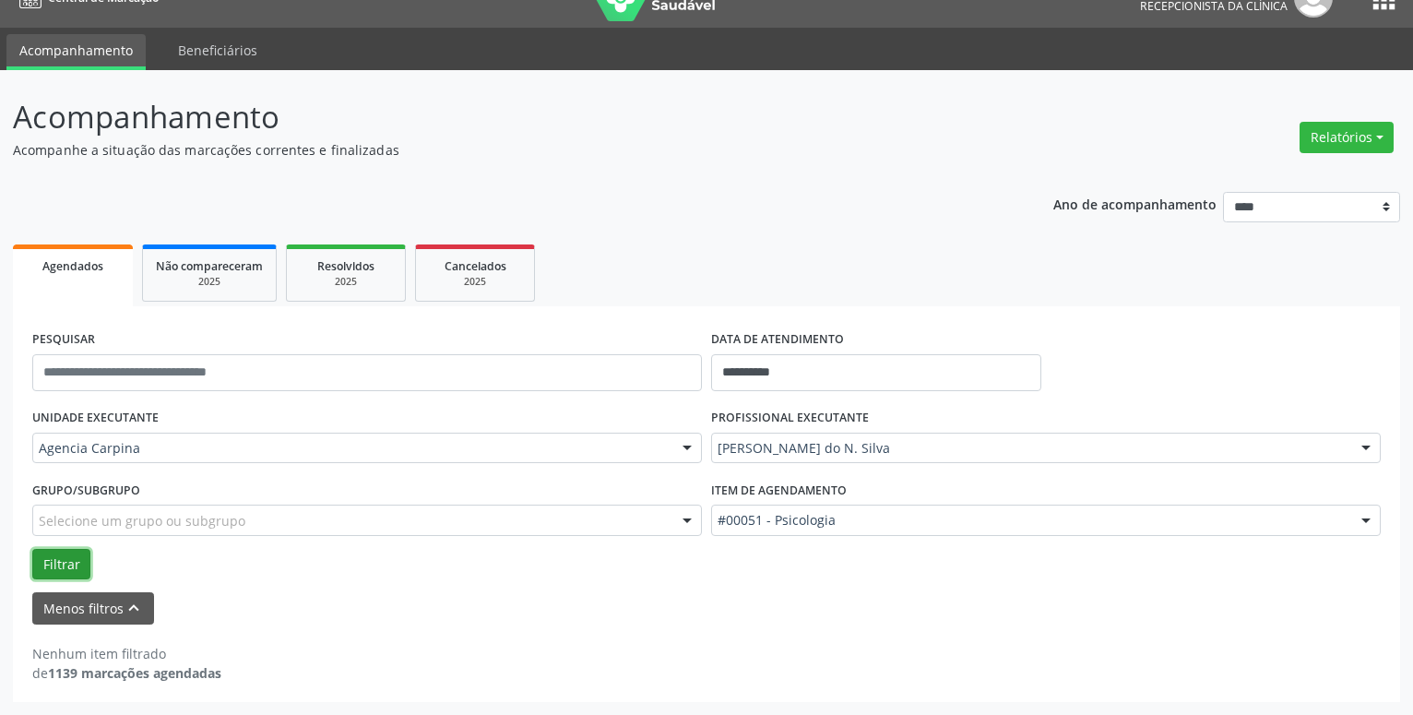
click at [73, 559] on button "Filtrar" at bounding box center [61, 564] width 58 height 31
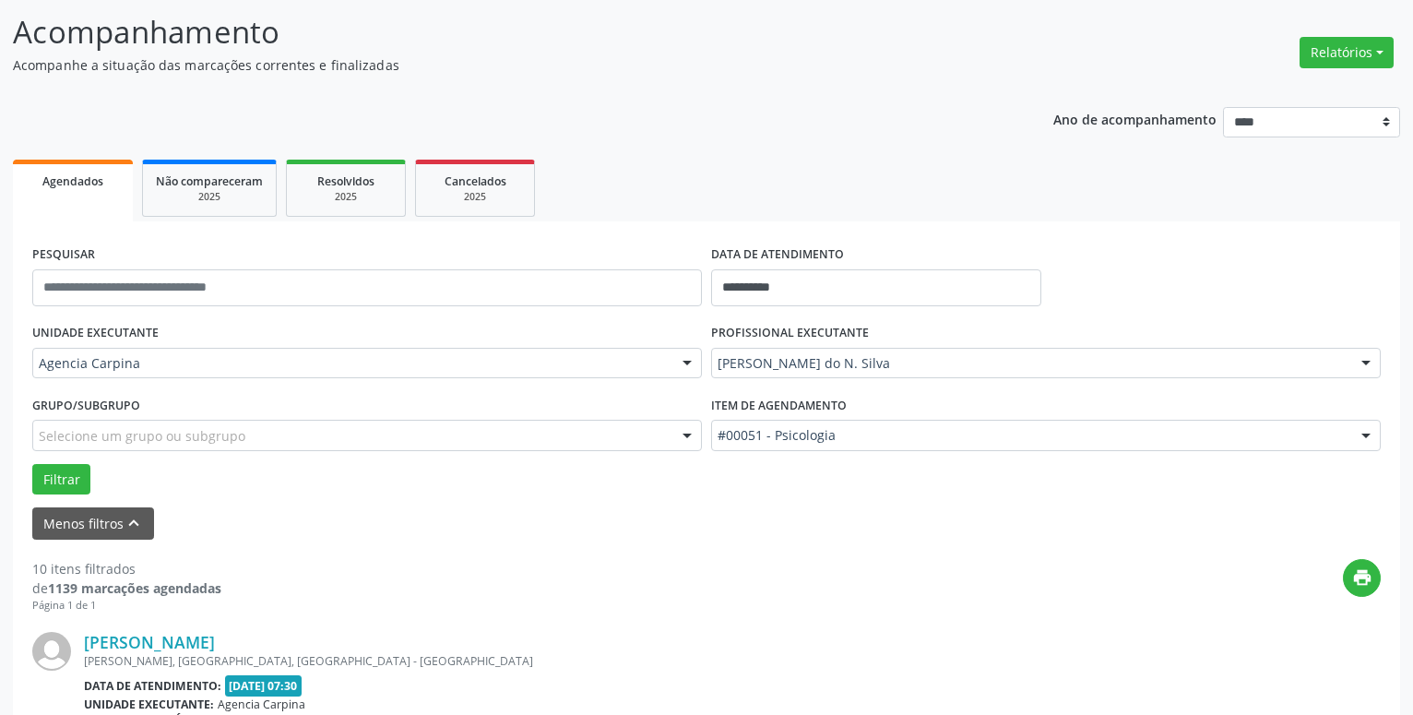
scroll to position [220, 0]
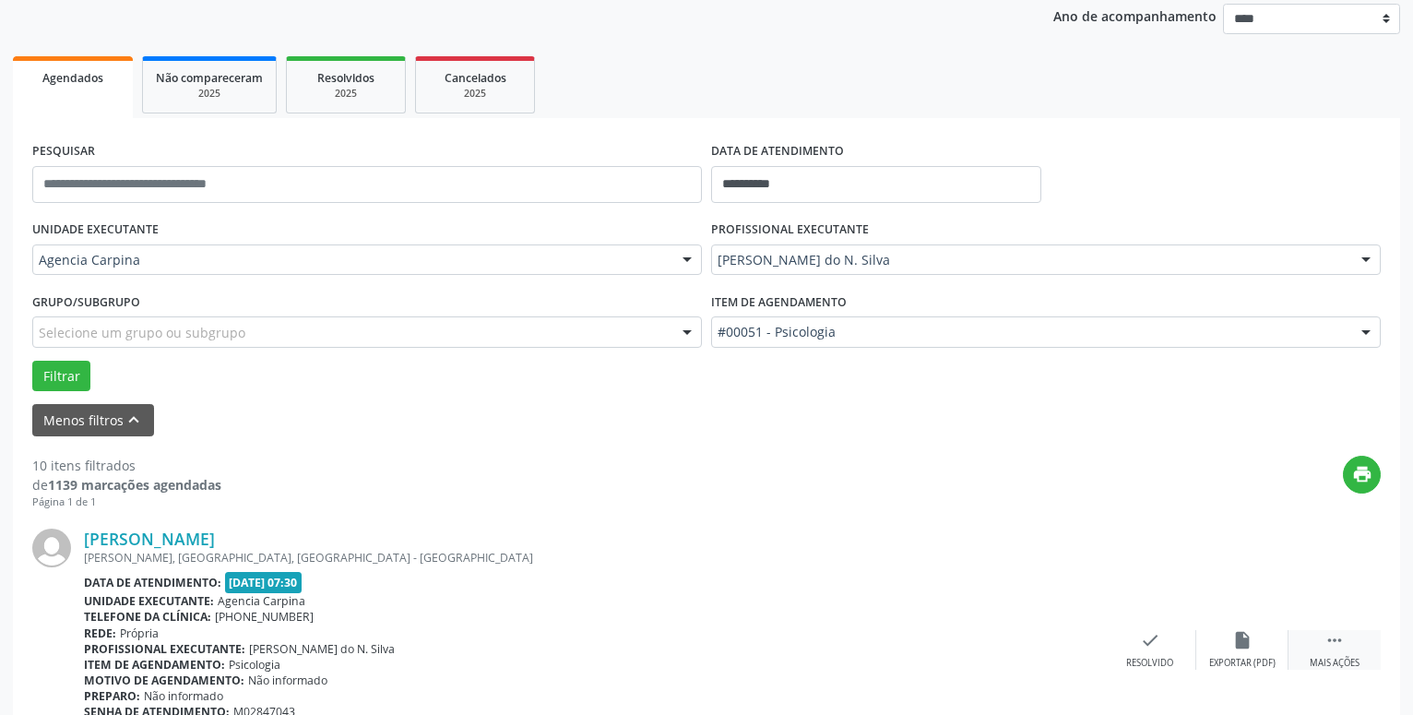
click at [1338, 650] on icon "" at bounding box center [1335, 640] width 20 height 20
click at [1248, 635] on icon "alarm_off" at bounding box center [1243, 640] width 20 height 20
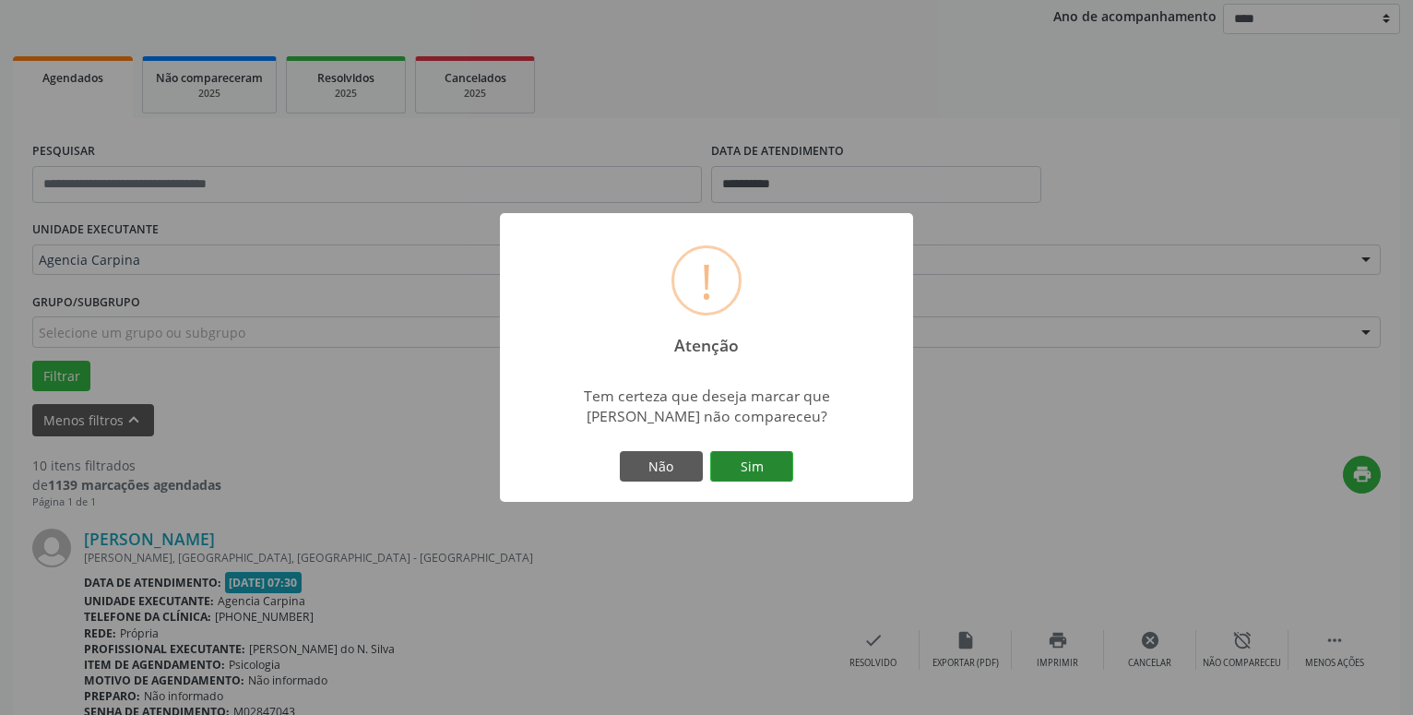
click at [763, 470] on button "Sim" at bounding box center [751, 466] width 83 height 31
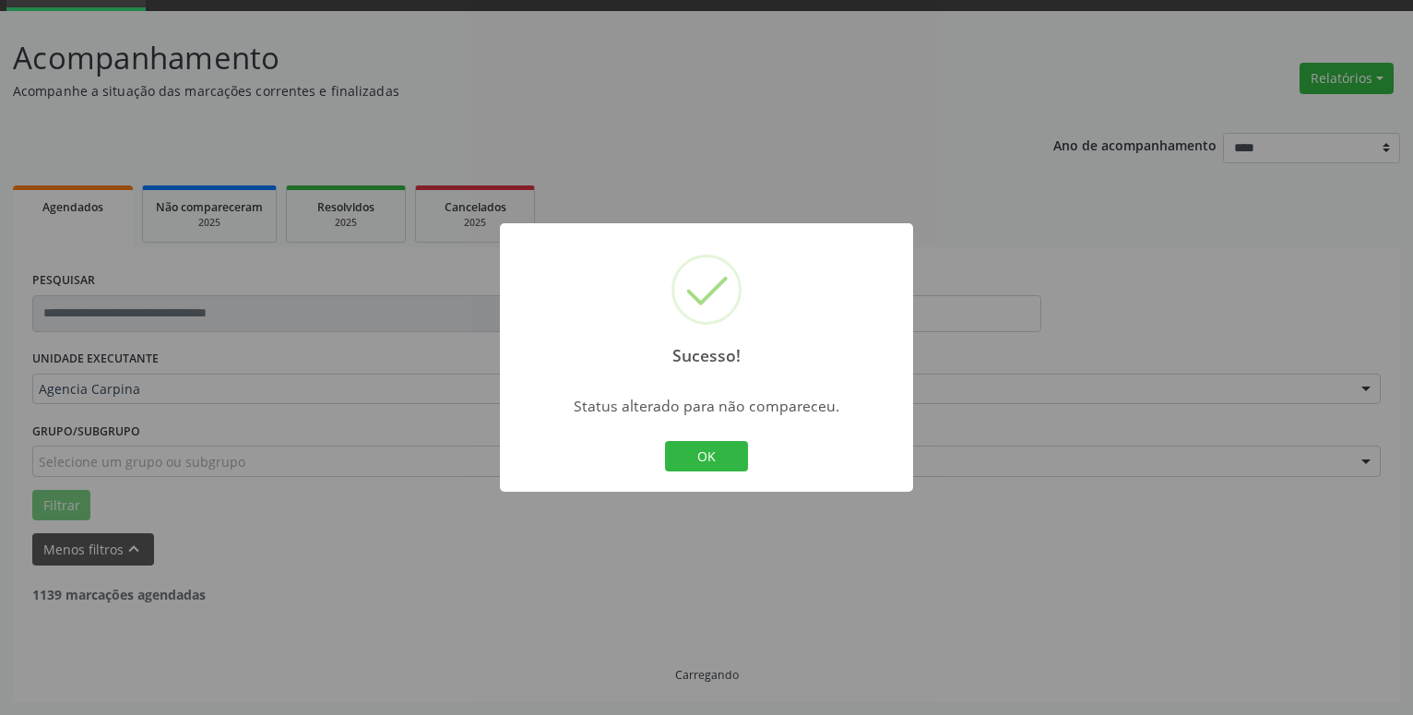
scroll to position [90, 0]
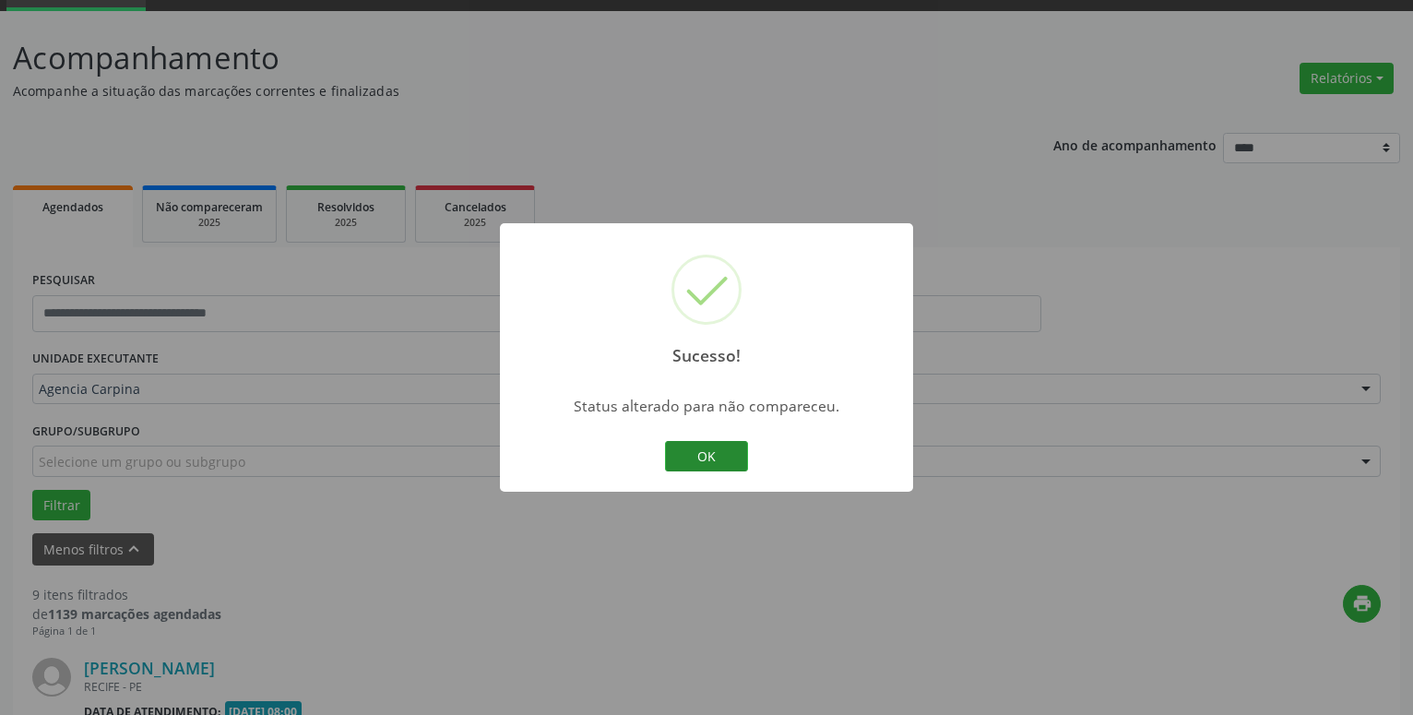
click at [697, 459] on button "OK" at bounding box center [706, 456] width 83 height 31
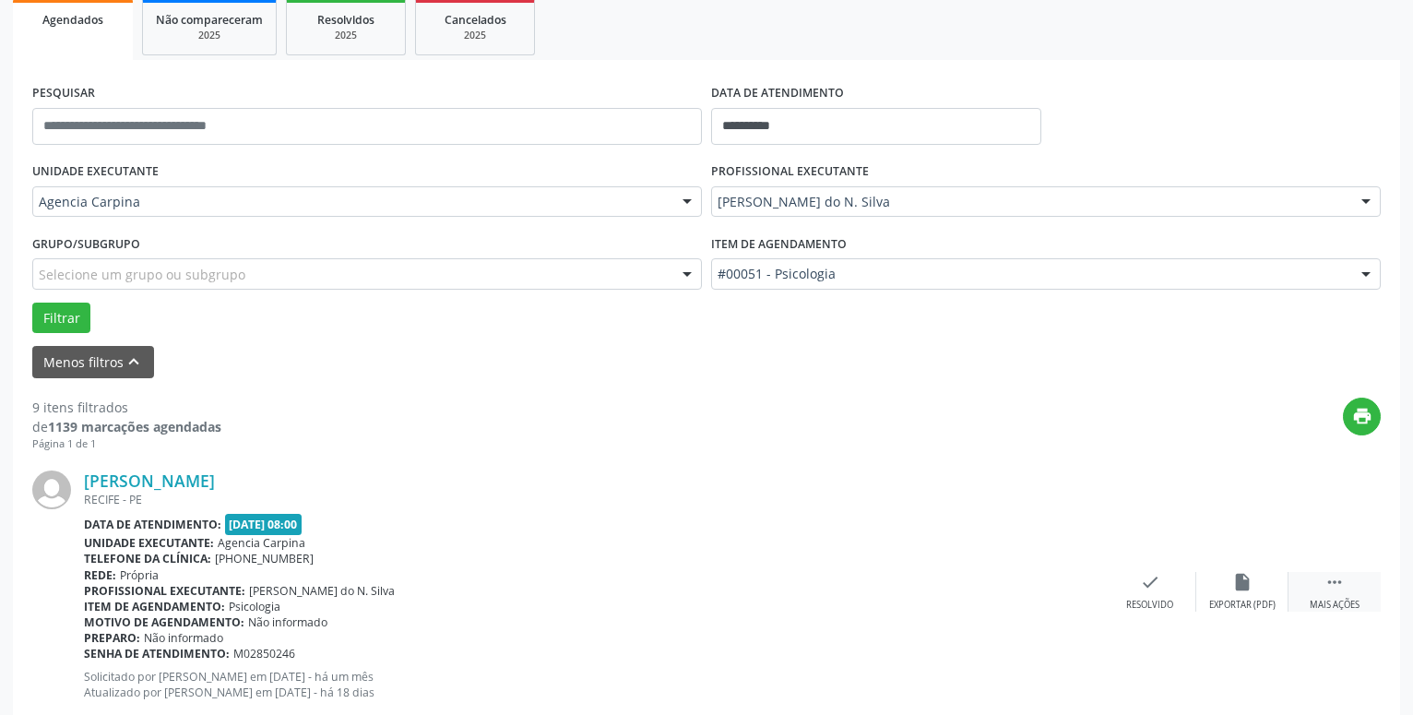
scroll to position [279, 0]
click at [1345, 596] on div " Mais ações" at bounding box center [1335, 591] width 92 height 40
click at [1234, 591] on icon "alarm_off" at bounding box center [1243, 581] width 20 height 20
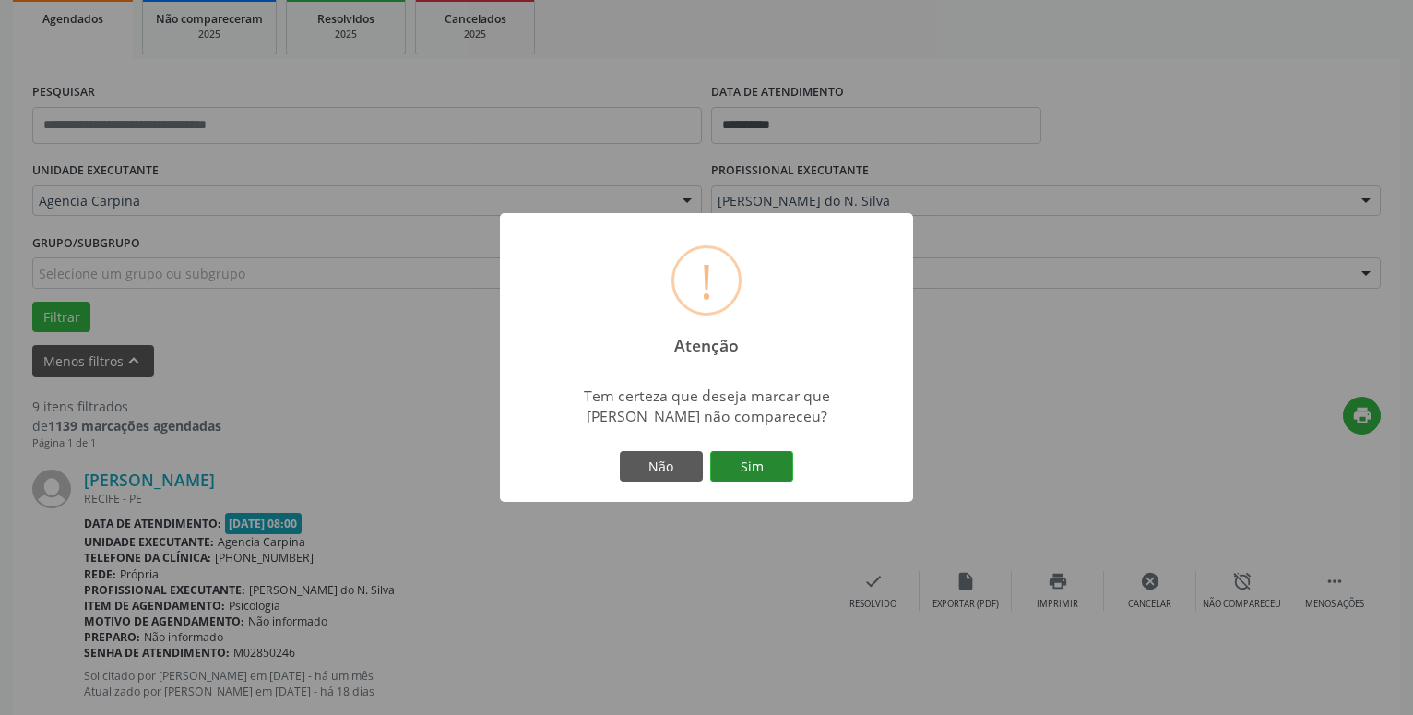
click at [760, 466] on button "Sim" at bounding box center [751, 466] width 83 height 31
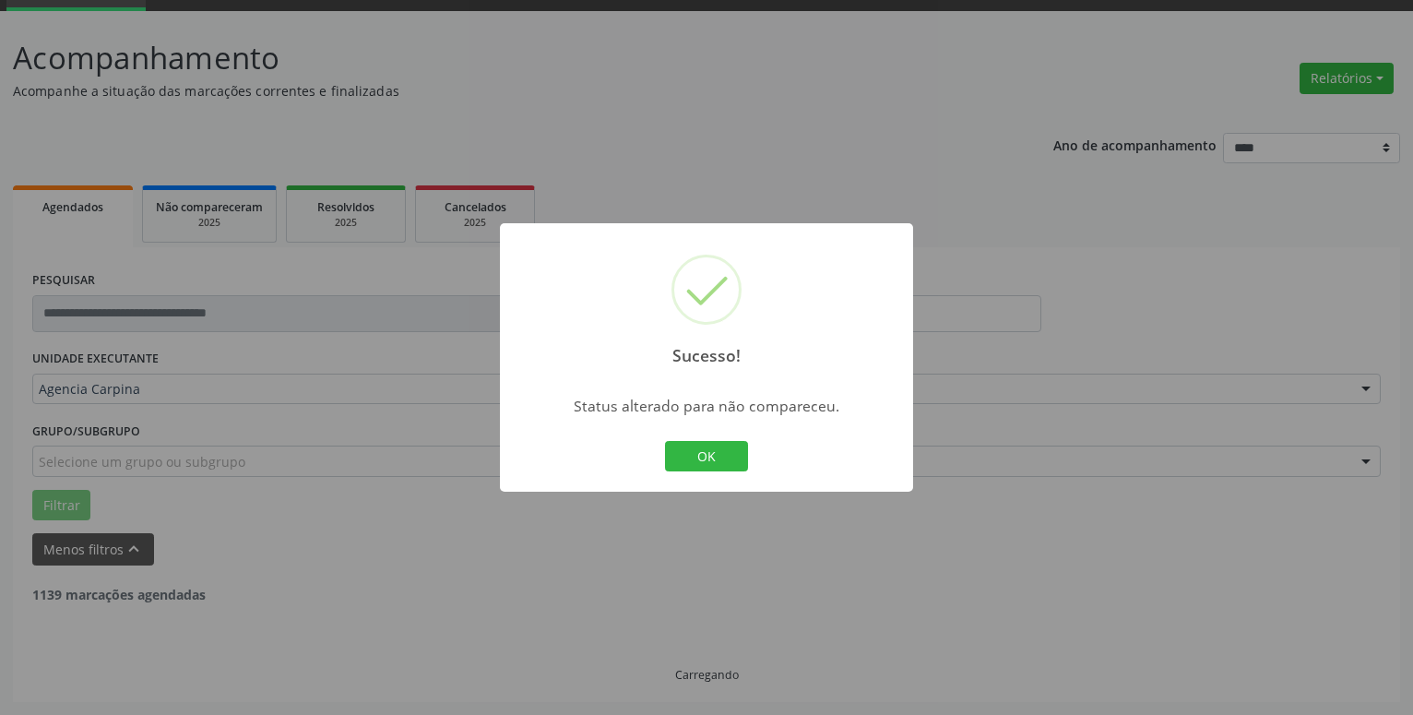
scroll to position [90, 0]
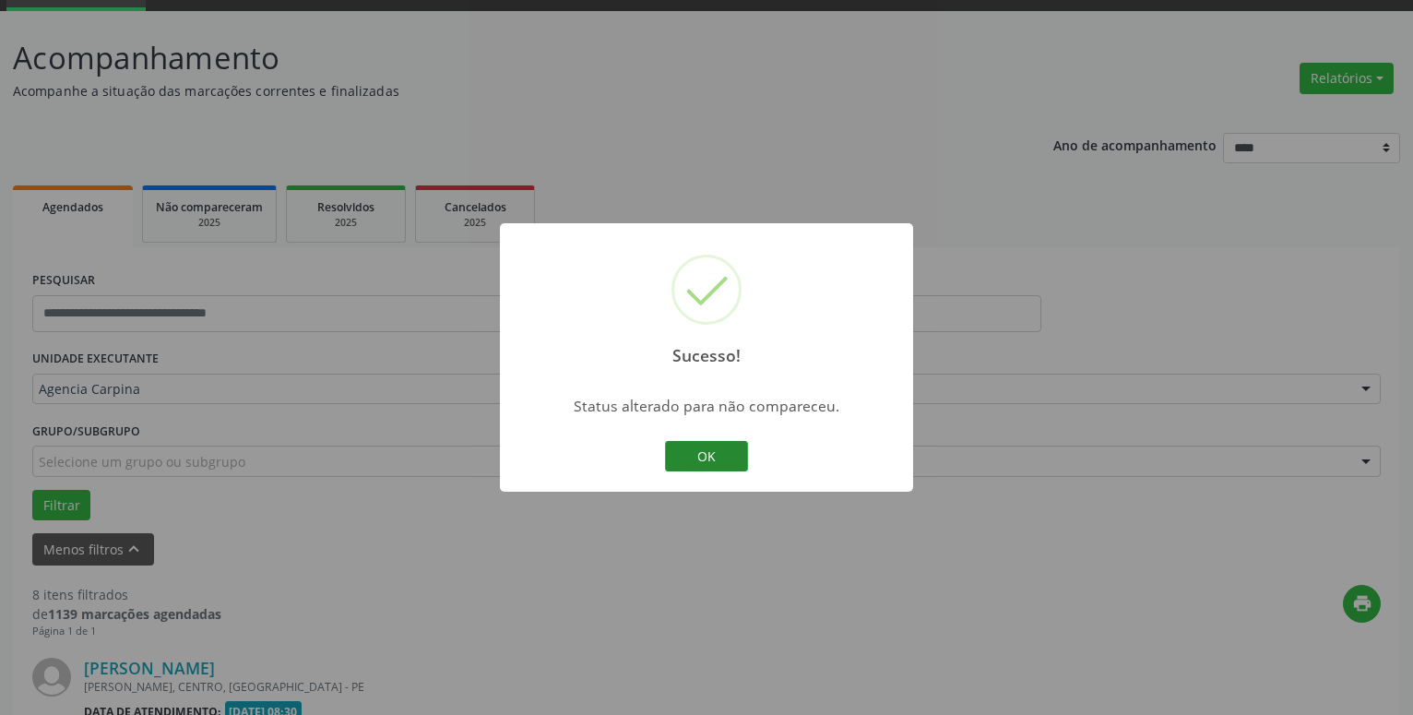
click at [712, 452] on button "OK" at bounding box center [706, 456] width 83 height 31
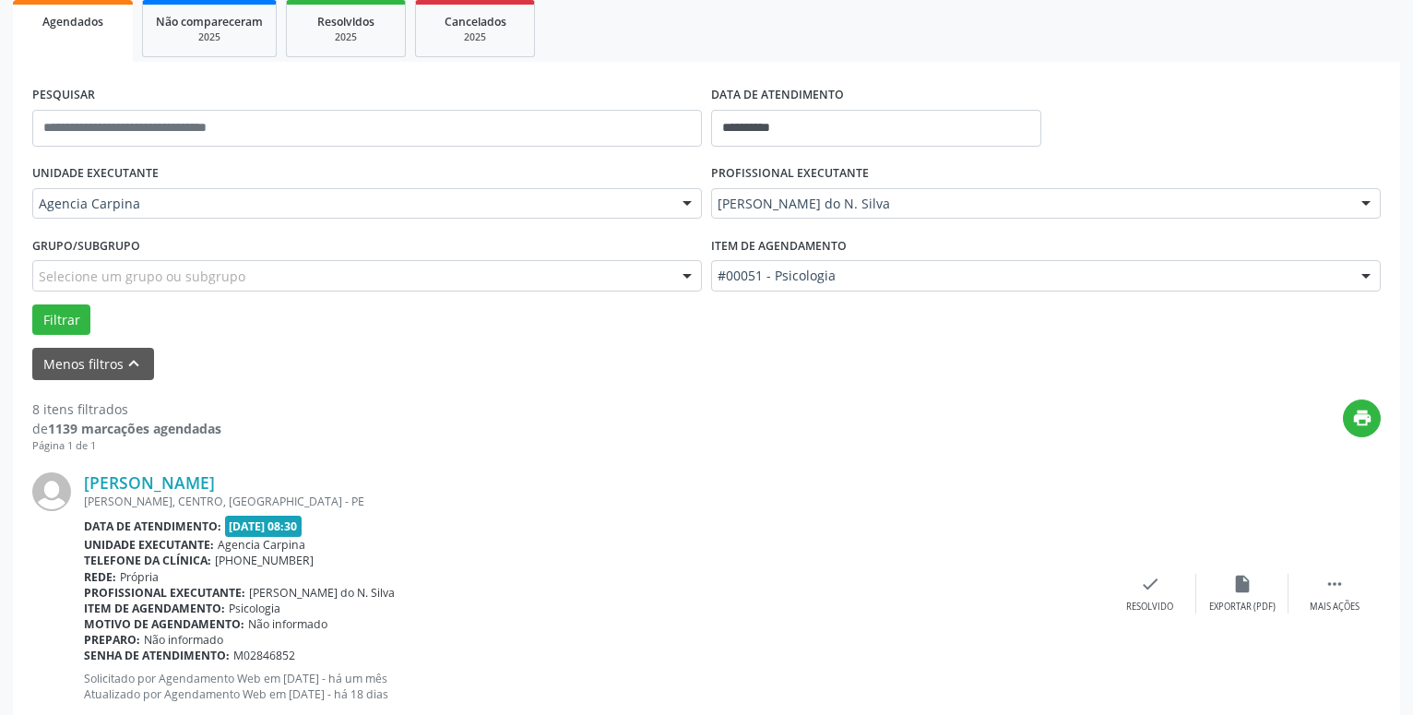
scroll to position [279, 0]
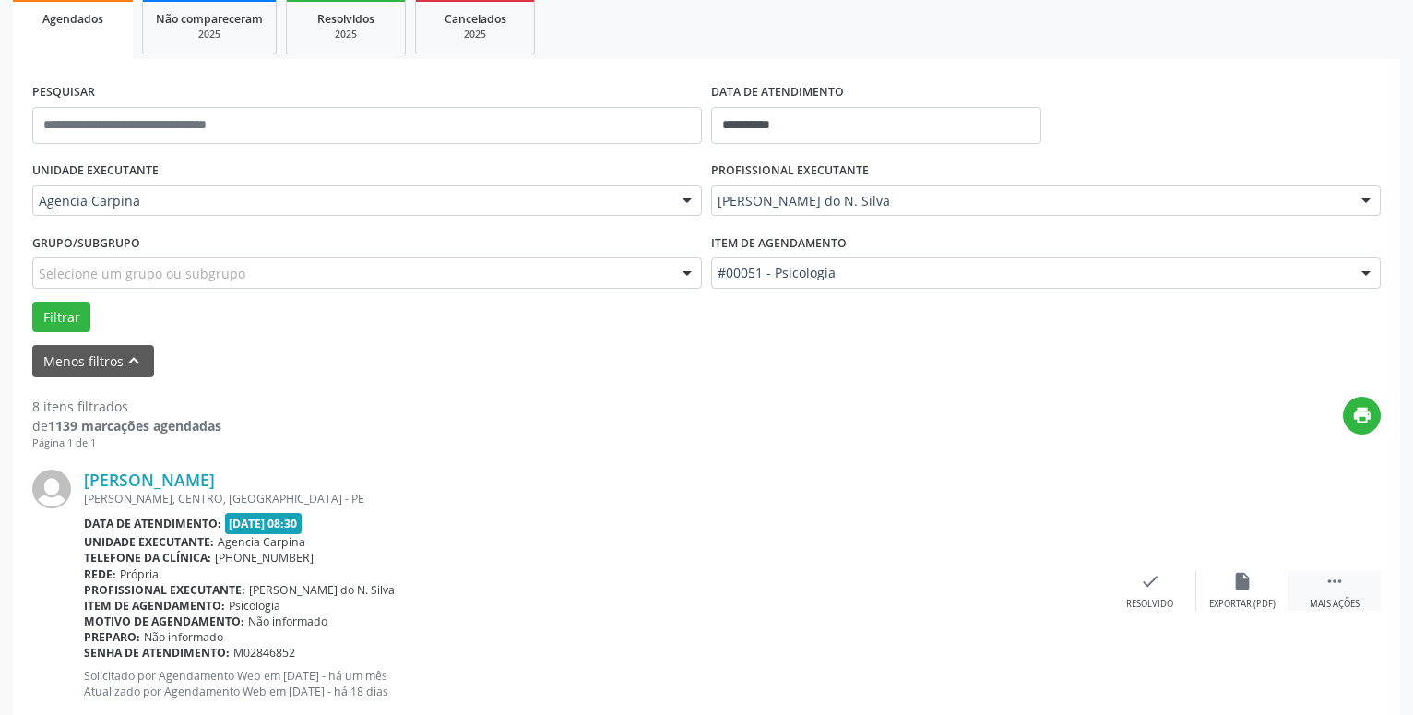
click at [1330, 580] on icon "" at bounding box center [1335, 581] width 20 height 20
click at [1229, 580] on div "alarm_off Não compareceu" at bounding box center [1243, 591] width 92 height 40
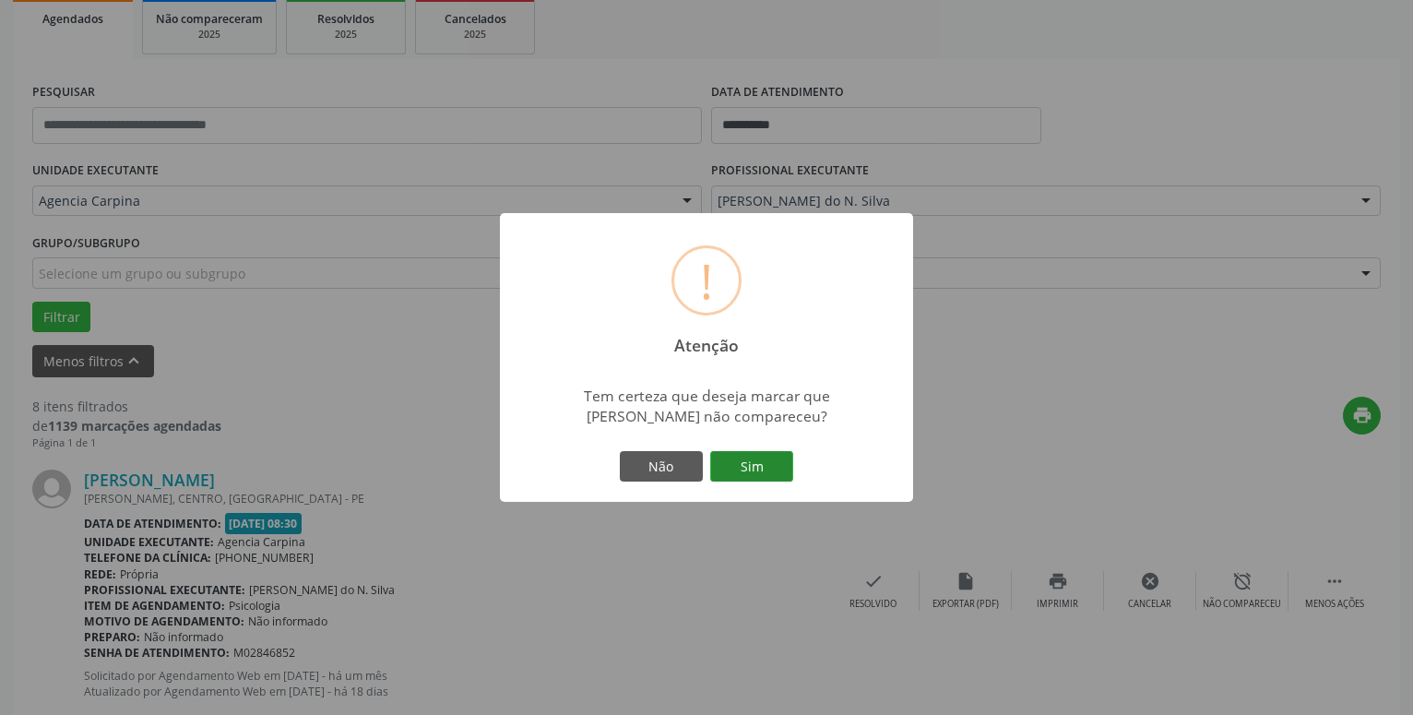
click at [791, 468] on button "Sim" at bounding box center [751, 466] width 83 height 31
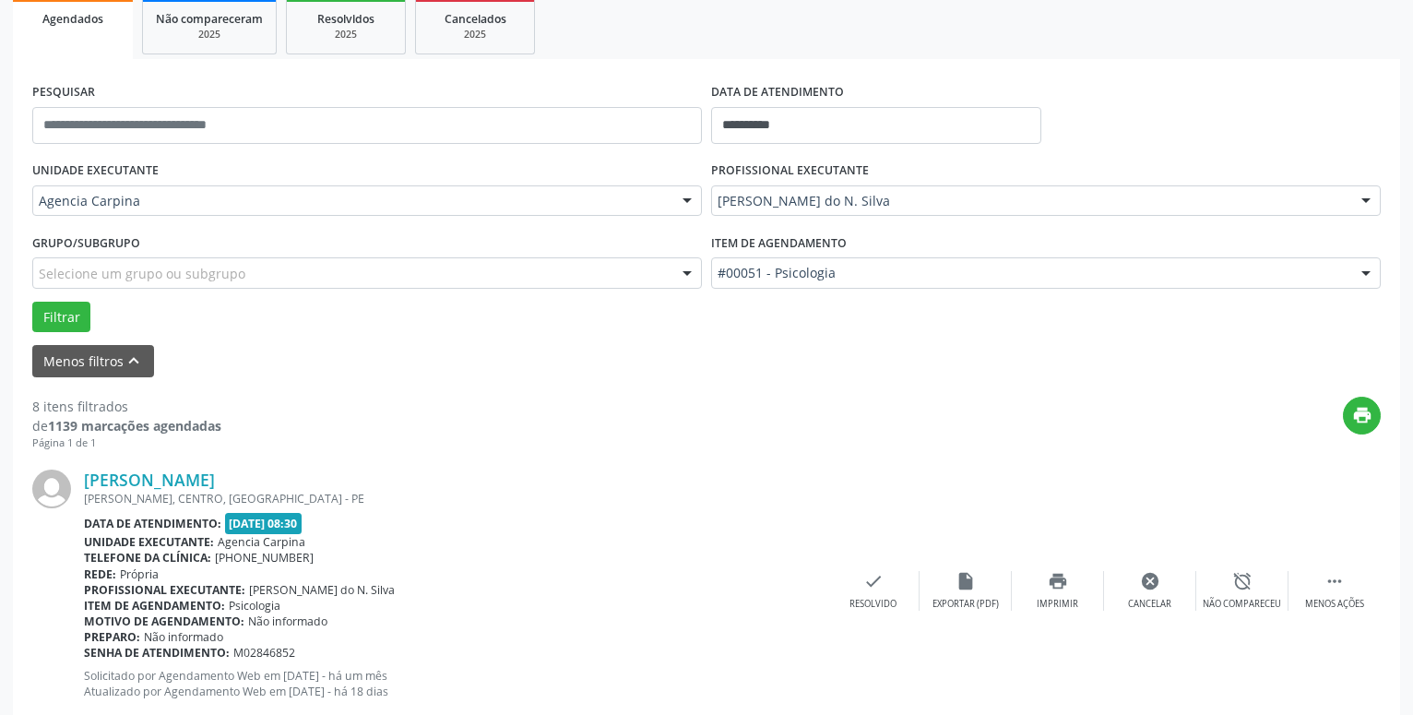
scroll to position [90, 0]
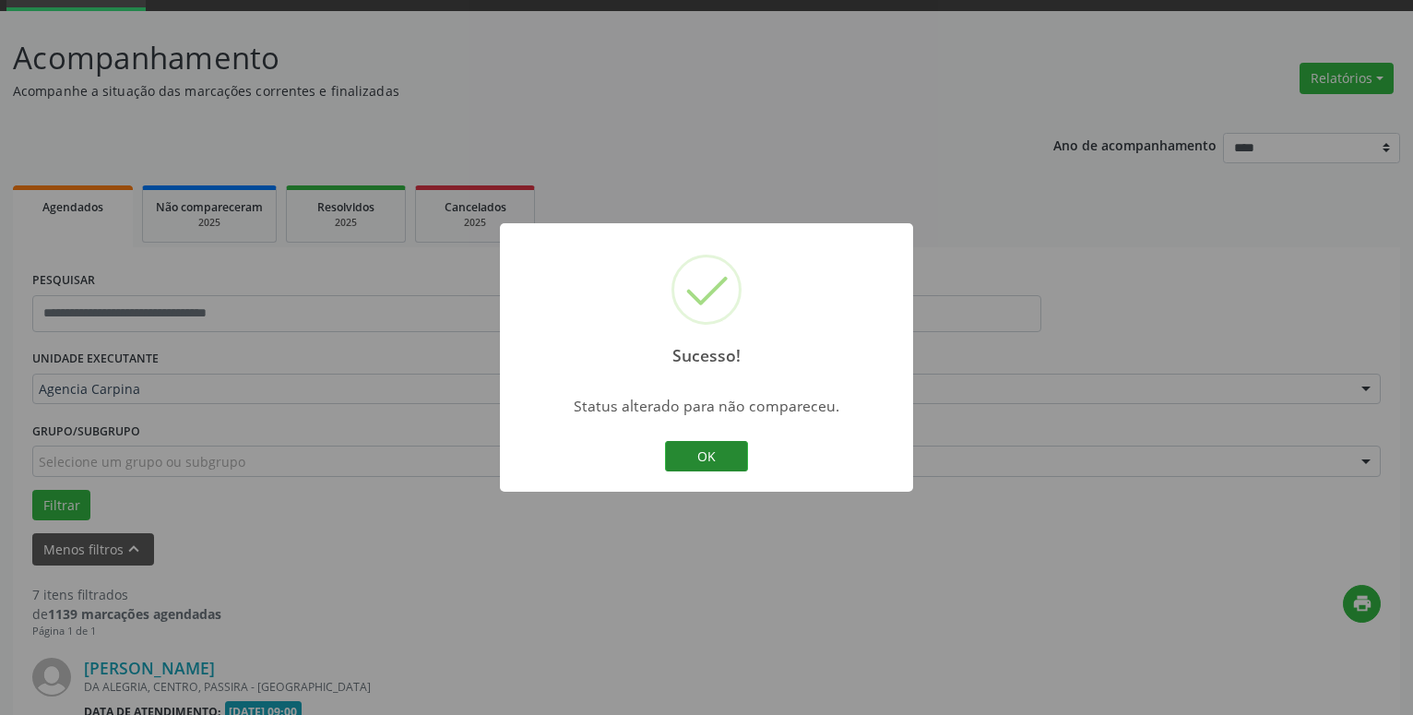
click at [712, 454] on button "OK" at bounding box center [706, 456] width 83 height 31
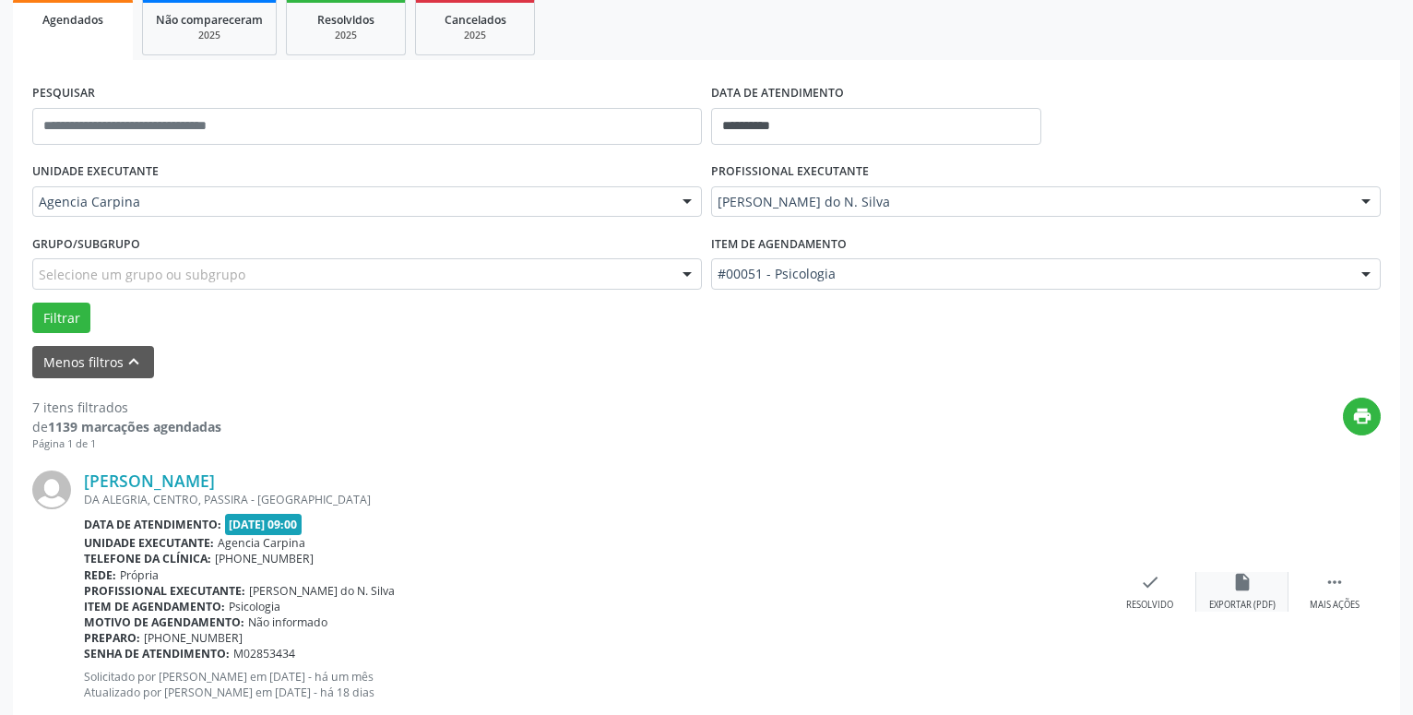
scroll to position [279, 0]
click at [1326, 598] on div " Mais ações" at bounding box center [1335, 591] width 92 height 40
click at [1246, 591] on icon "alarm_off" at bounding box center [1243, 581] width 20 height 20
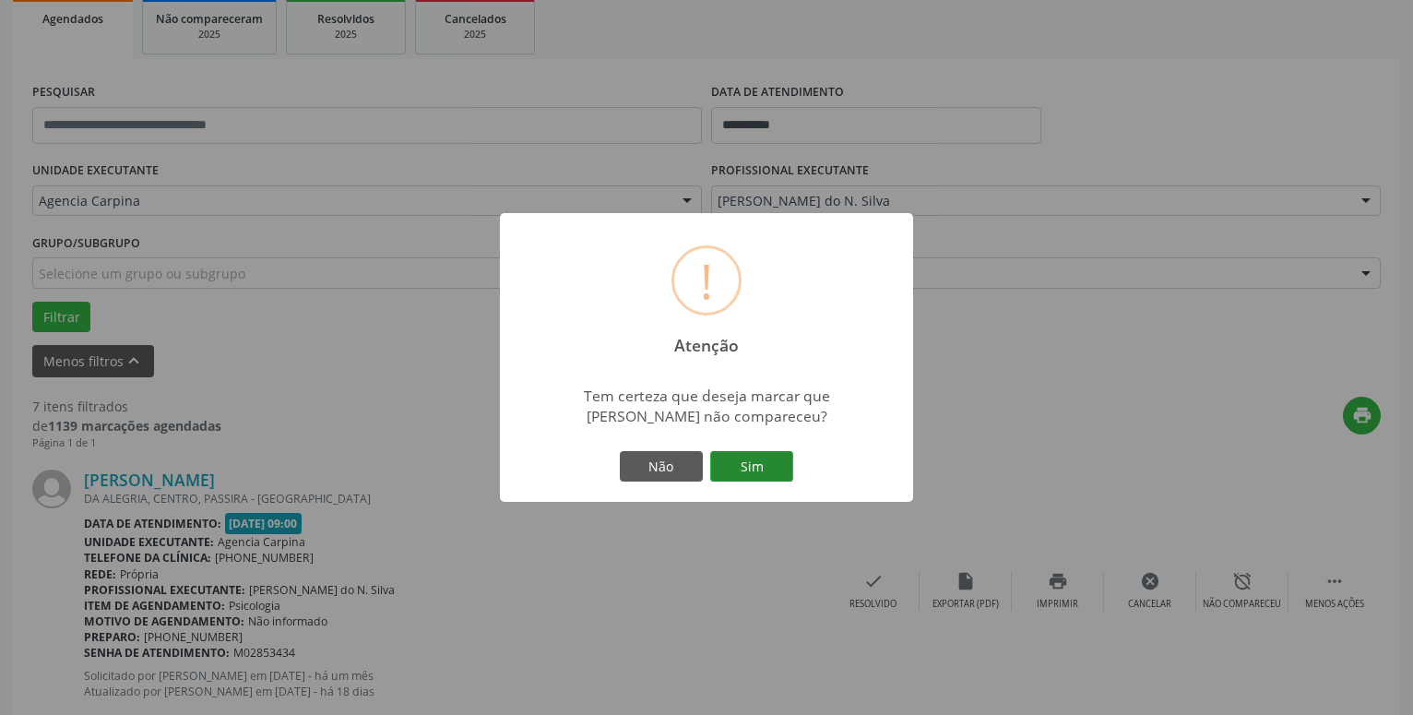
click at [753, 469] on button "Sim" at bounding box center [751, 466] width 83 height 31
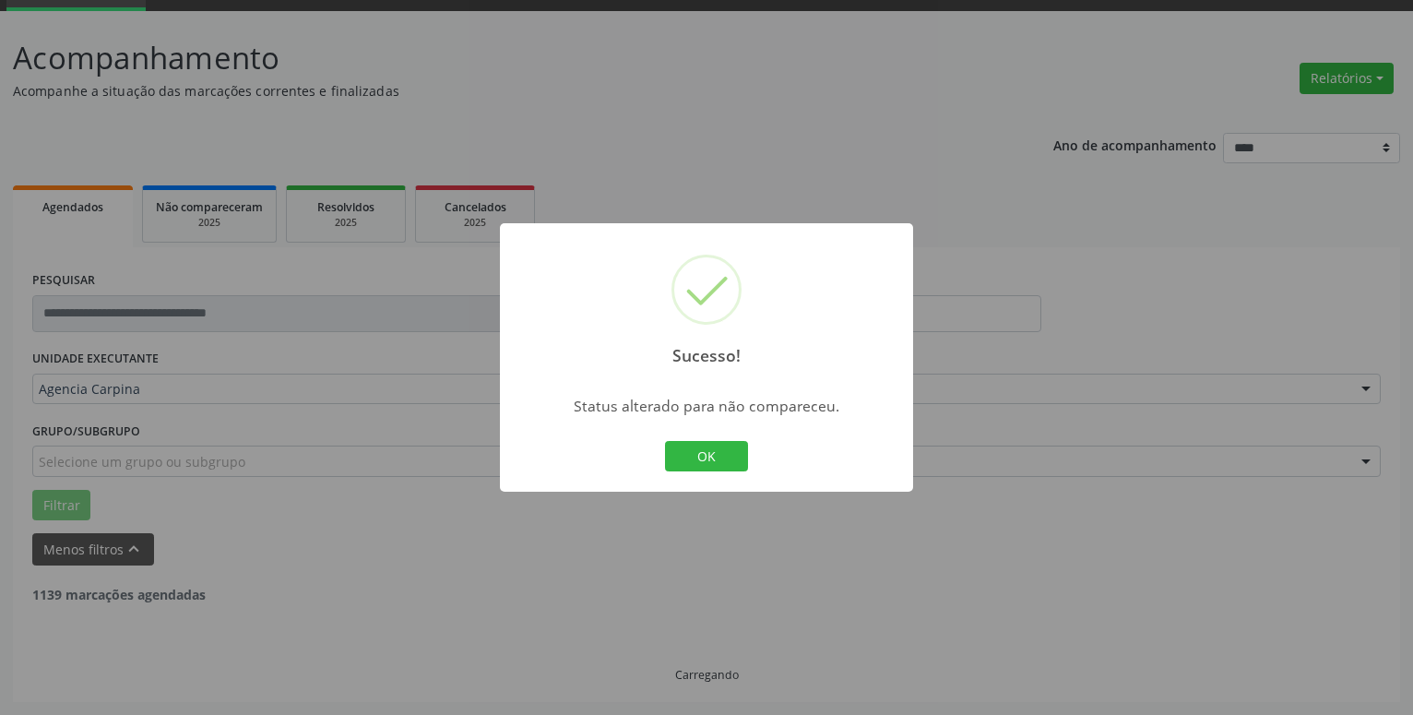
scroll to position [90, 0]
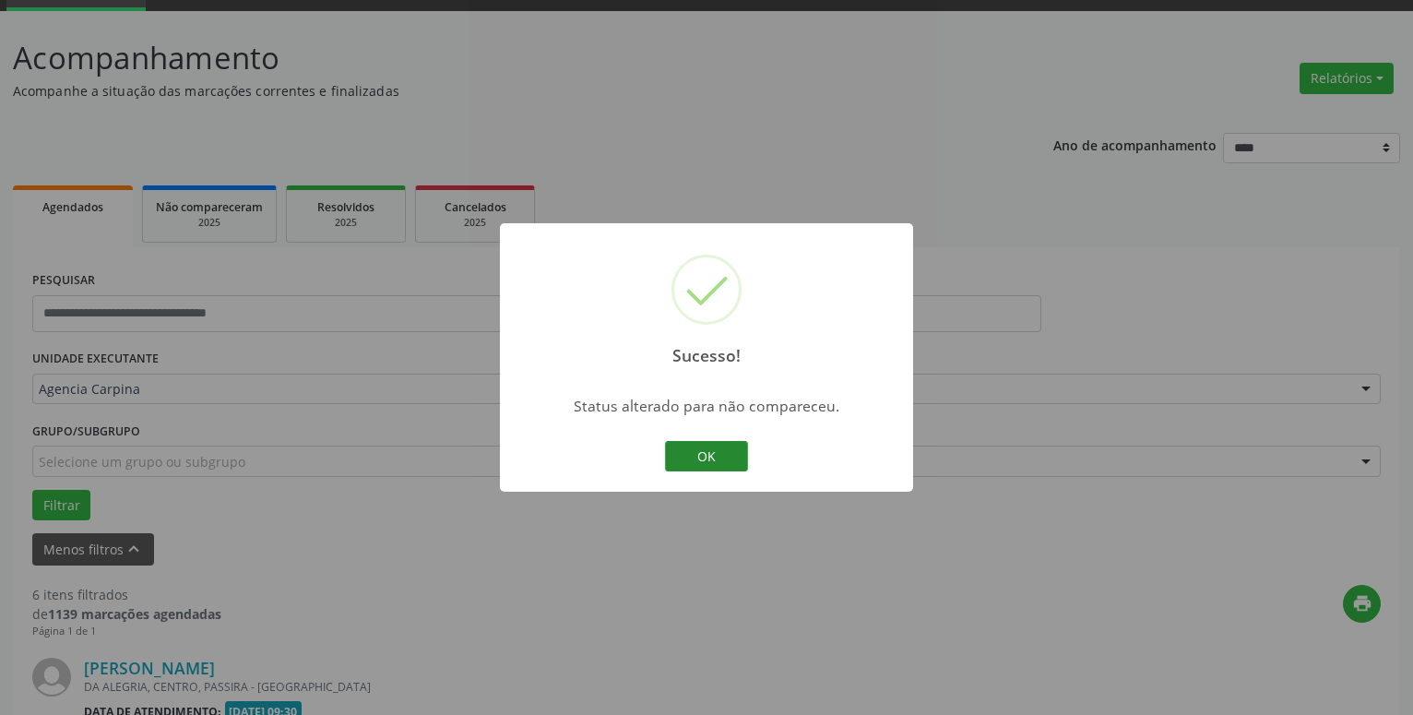
click at [711, 450] on button "OK" at bounding box center [706, 456] width 83 height 31
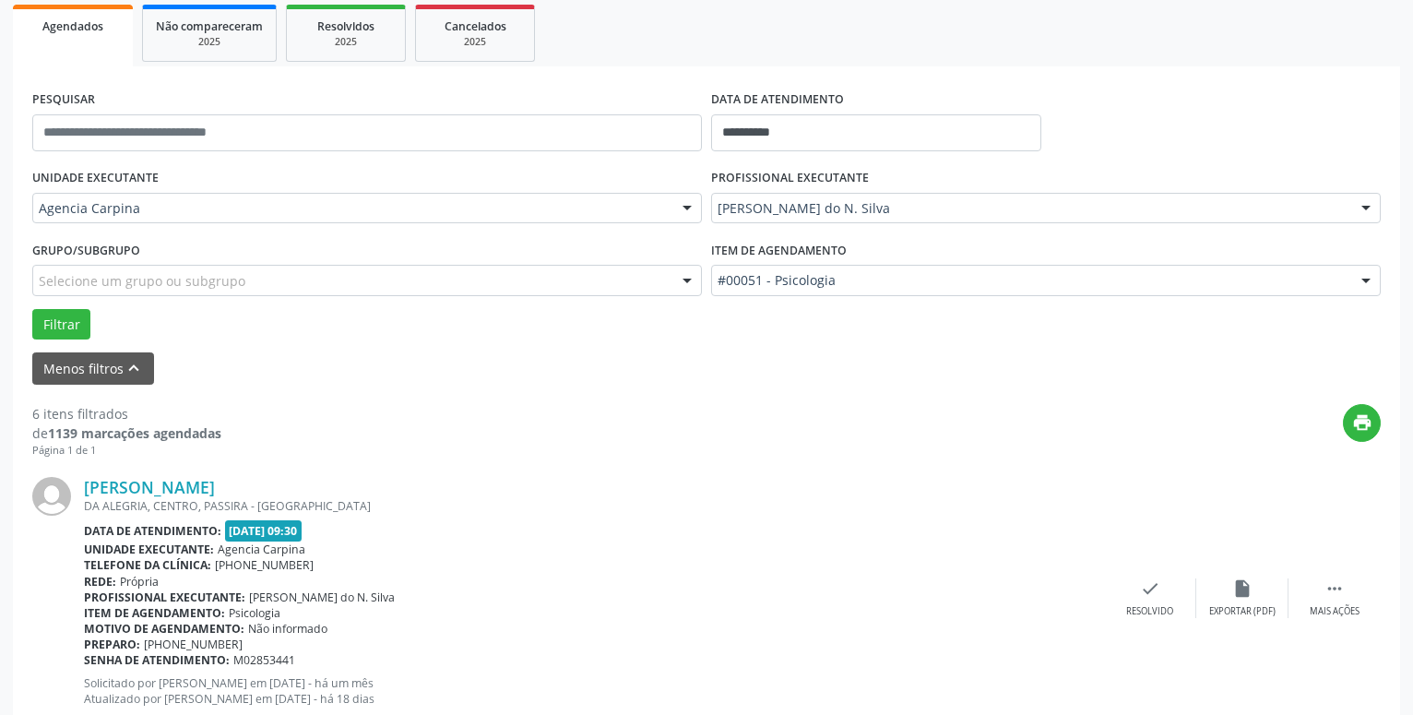
scroll to position [467, 0]
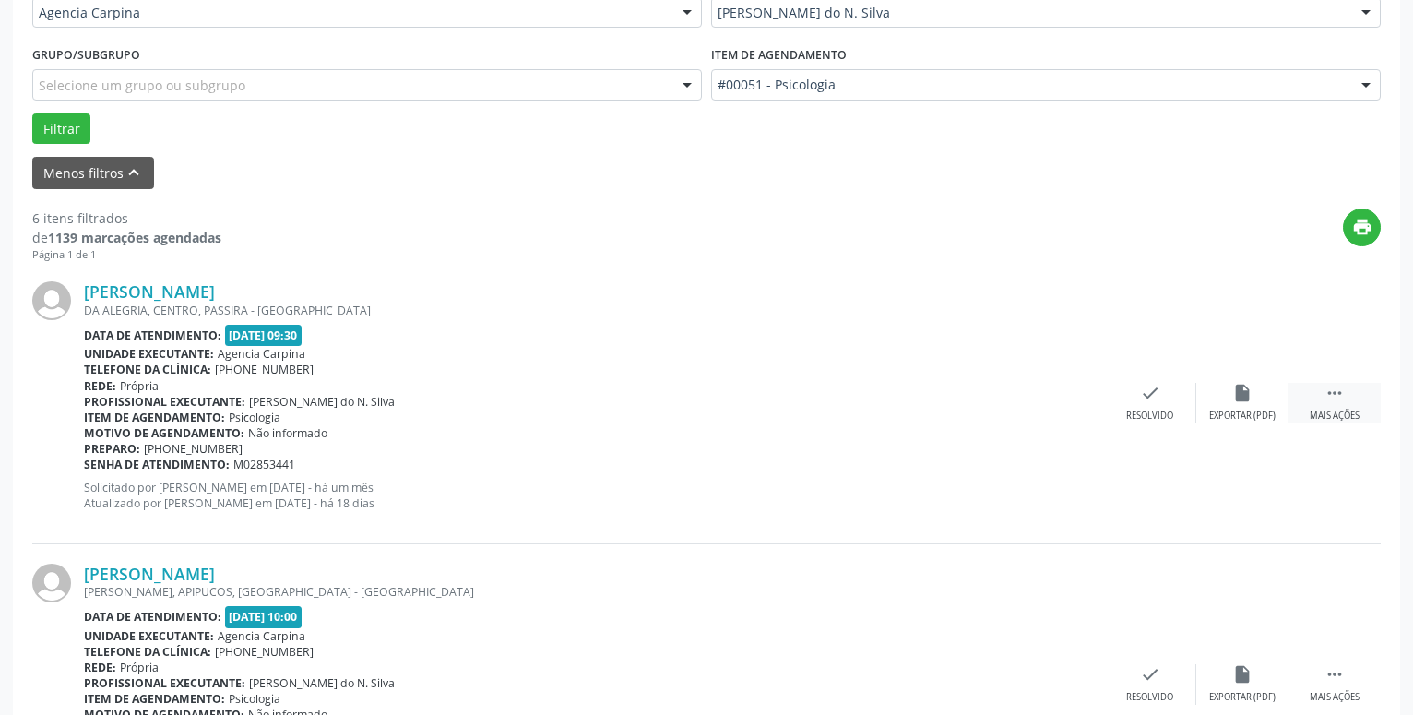
click at [1330, 401] on icon "" at bounding box center [1335, 393] width 20 height 20
click at [1231, 396] on div "alarm_off Não compareceu" at bounding box center [1243, 403] width 92 height 40
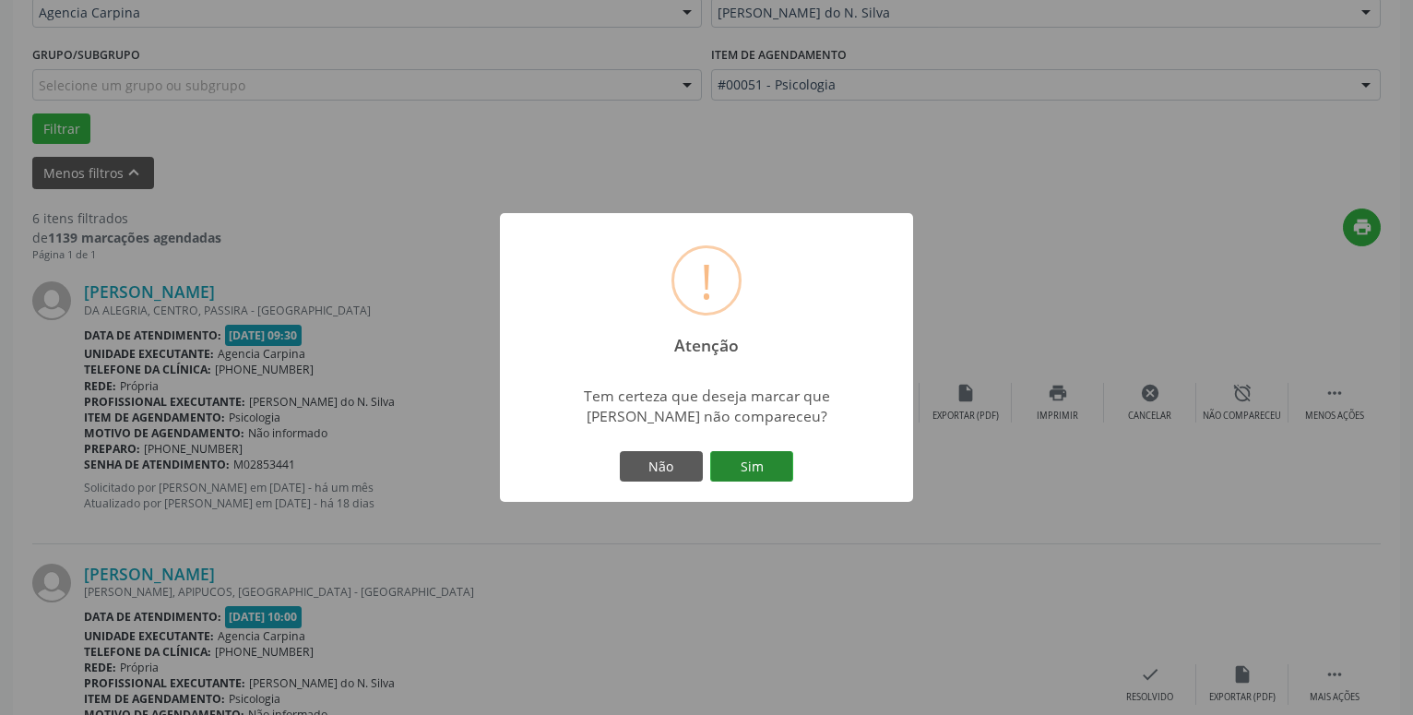
click at [746, 477] on button "Sim" at bounding box center [751, 466] width 83 height 31
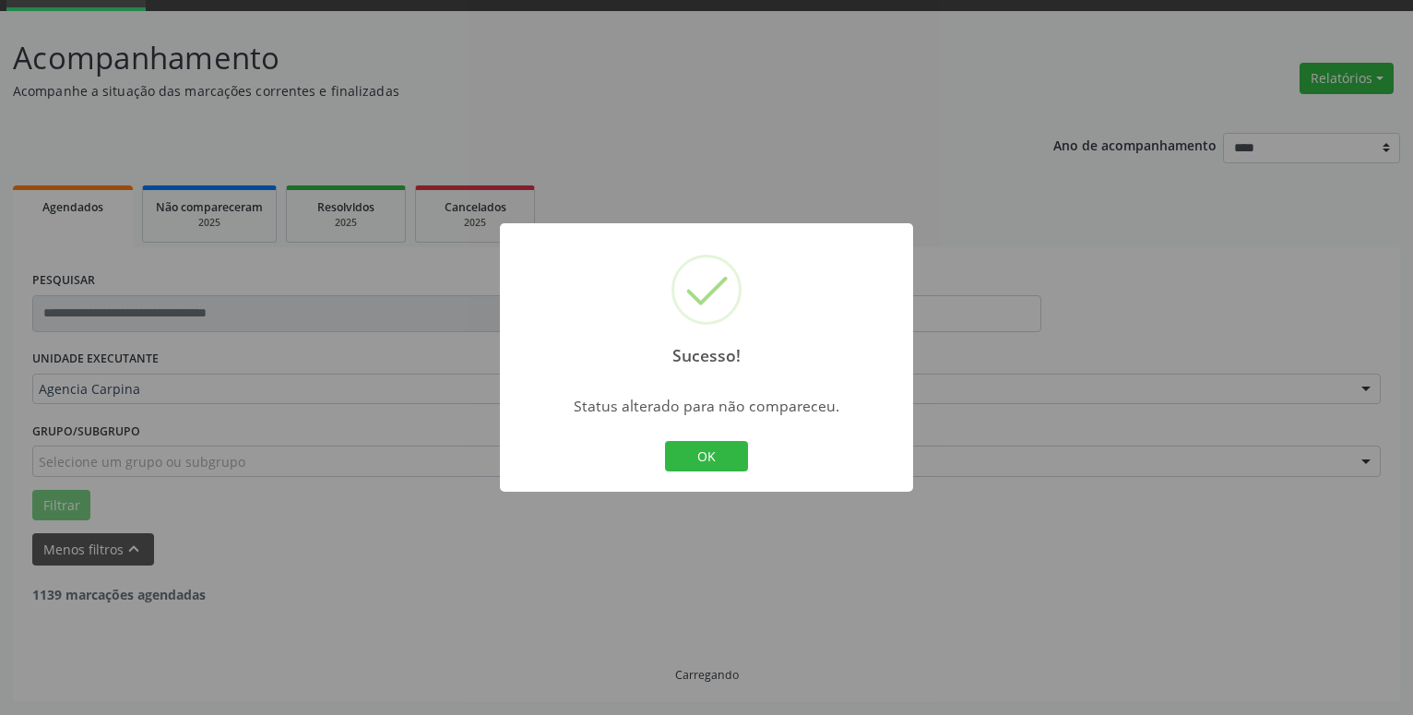
scroll to position [90, 0]
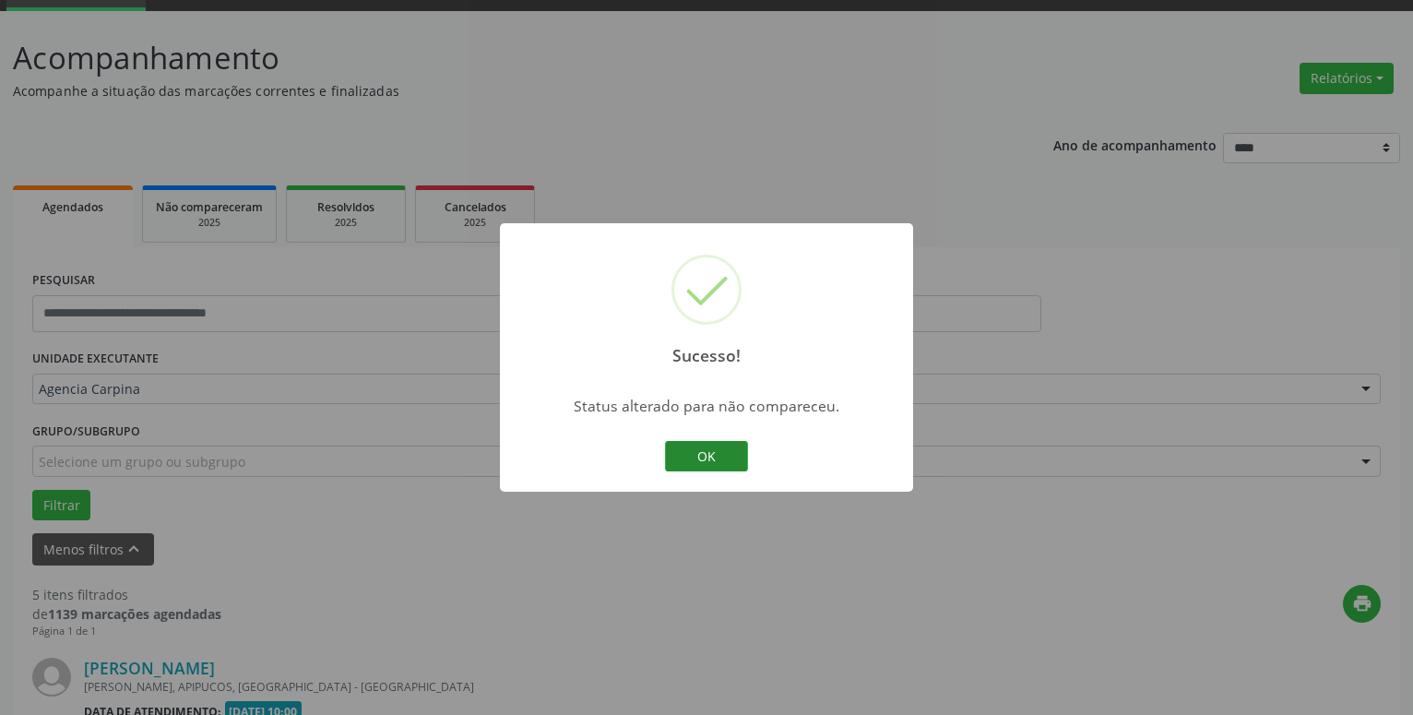
click at [708, 451] on button "OK" at bounding box center [706, 456] width 83 height 31
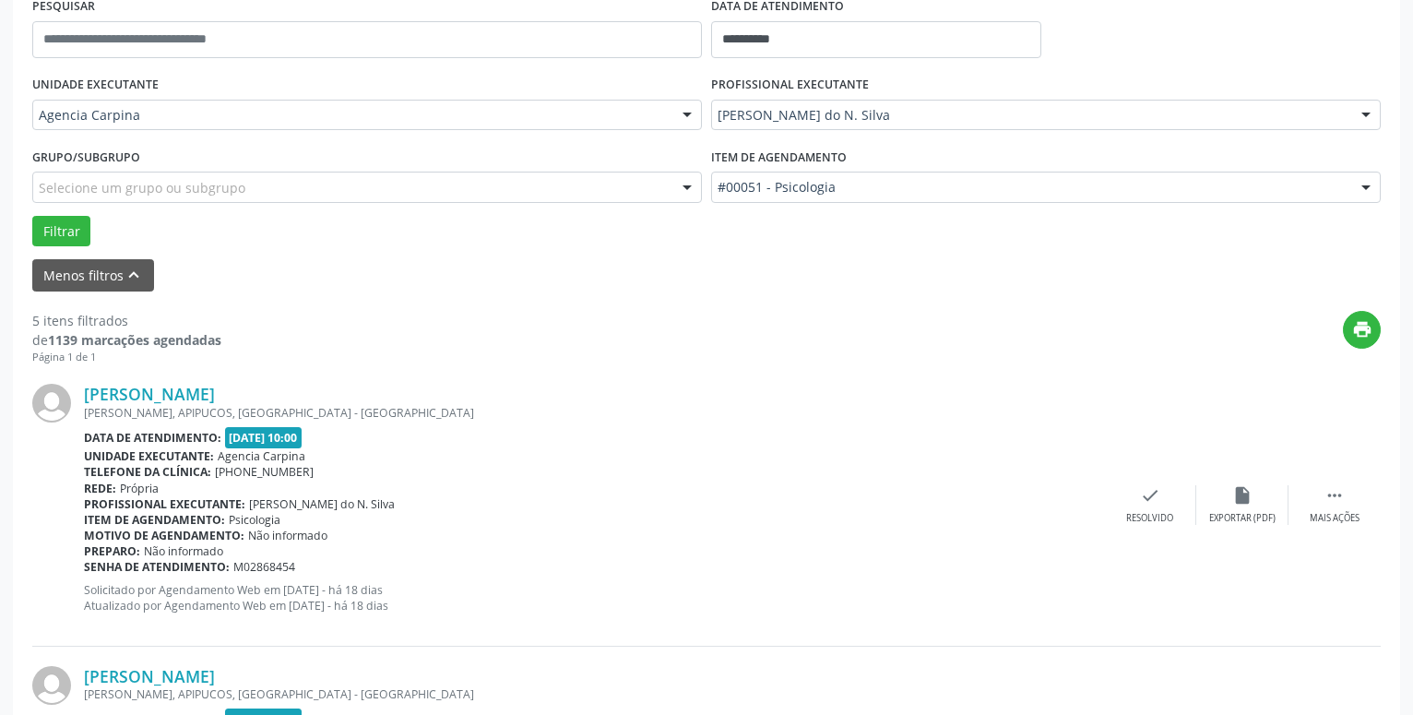
scroll to position [373, 0]
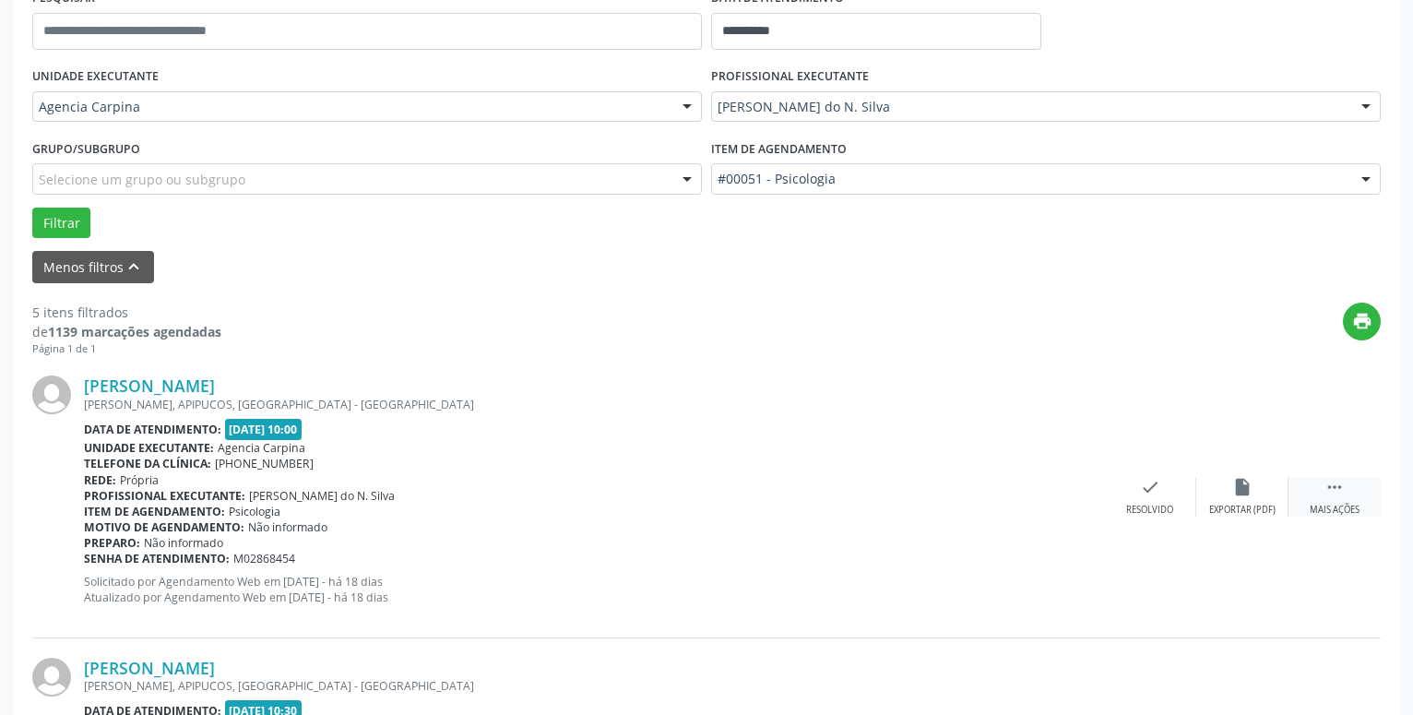
click at [1323, 491] on div " Mais ações" at bounding box center [1335, 497] width 92 height 40
click at [1246, 505] on div "Não compareceu" at bounding box center [1242, 510] width 78 height 13
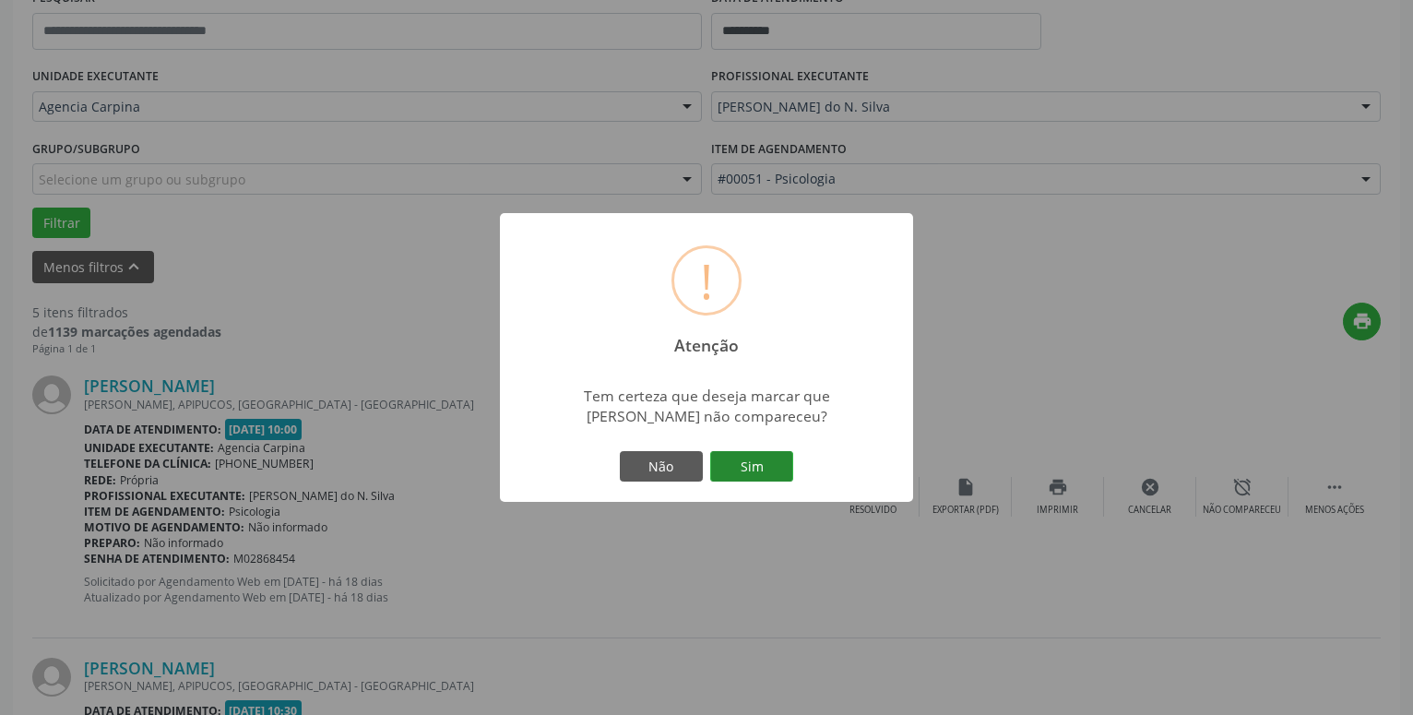
click at [744, 464] on button "Sim" at bounding box center [751, 466] width 83 height 31
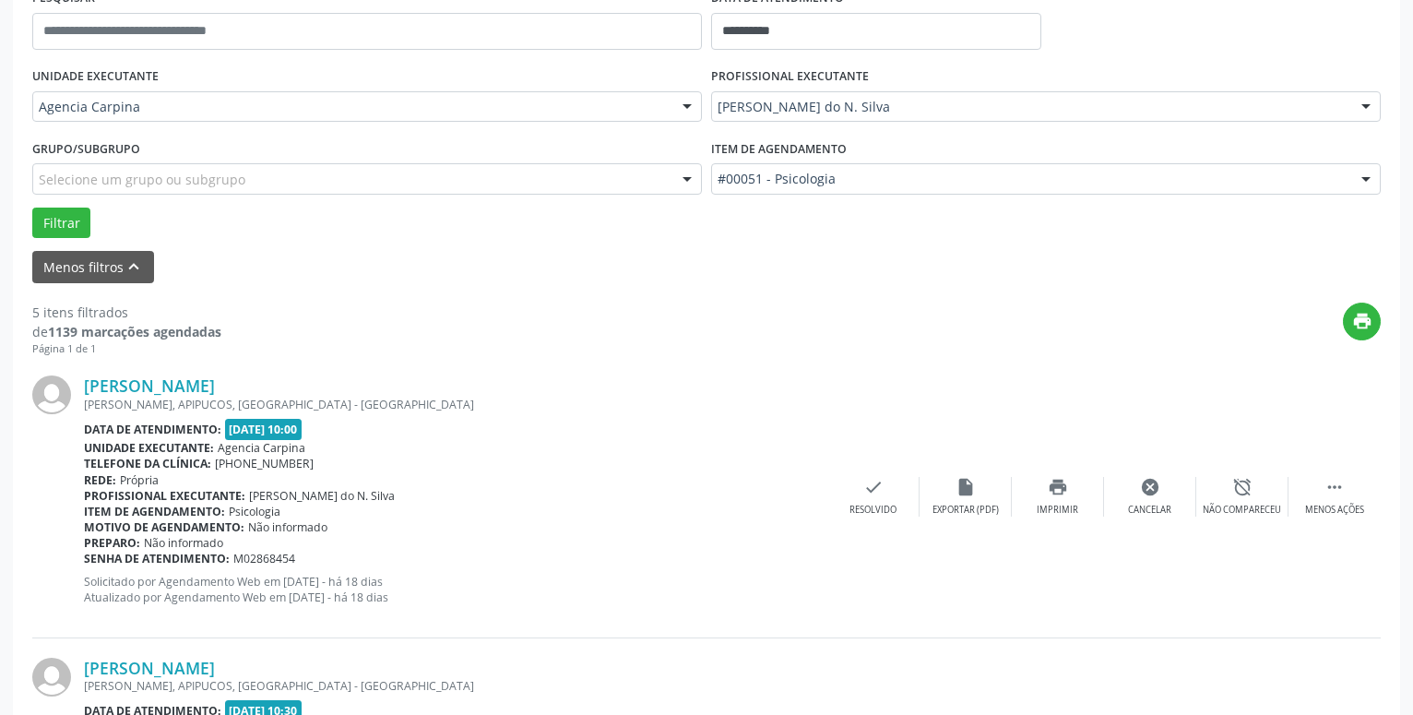
scroll to position [90, 0]
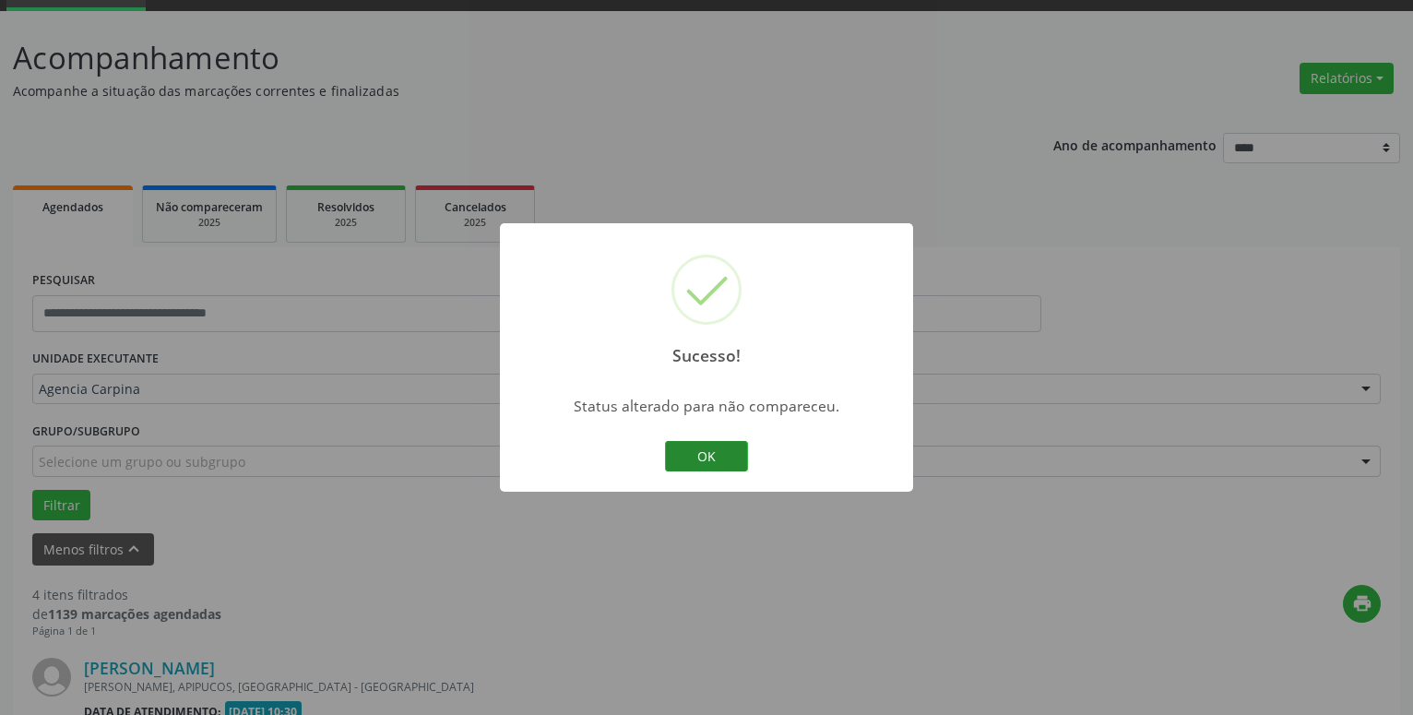
click at [707, 449] on button "OK" at bounding box center [706, 456] width 83 height 31
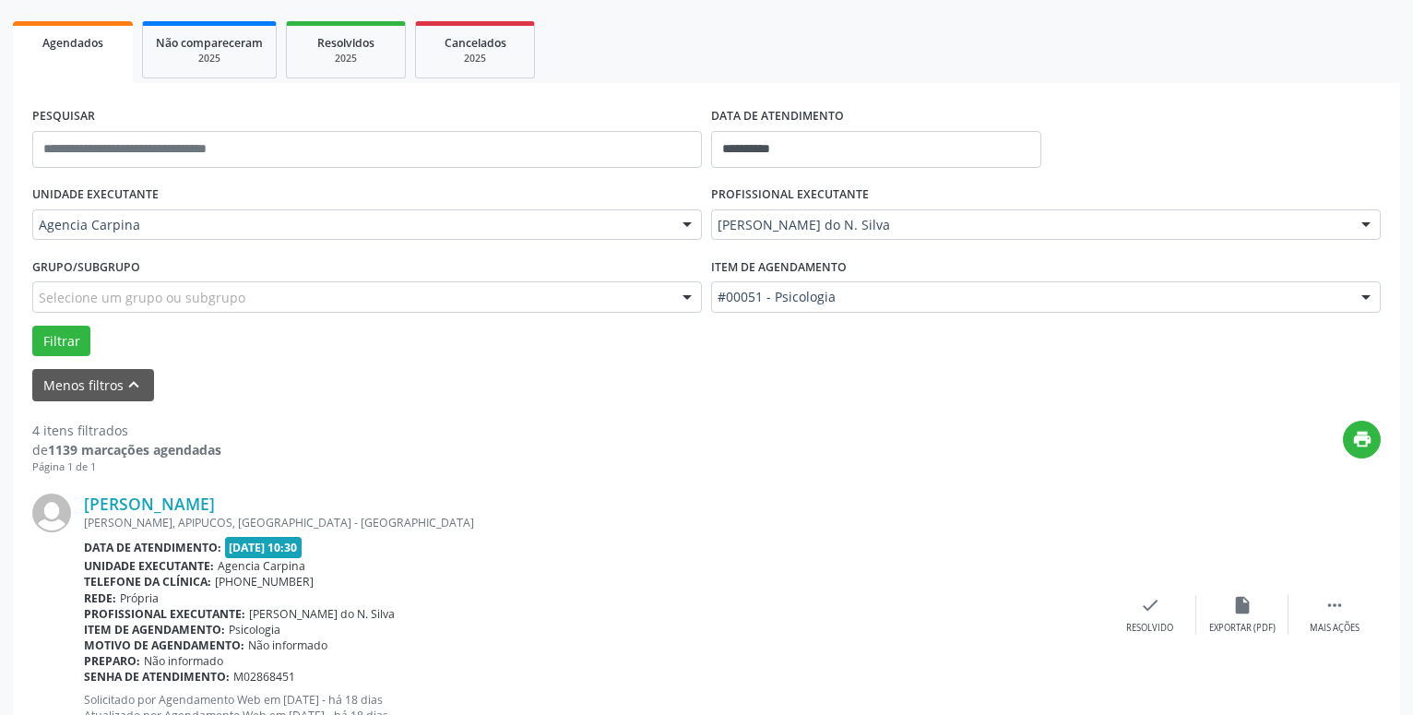
scroll to position [373, 0]
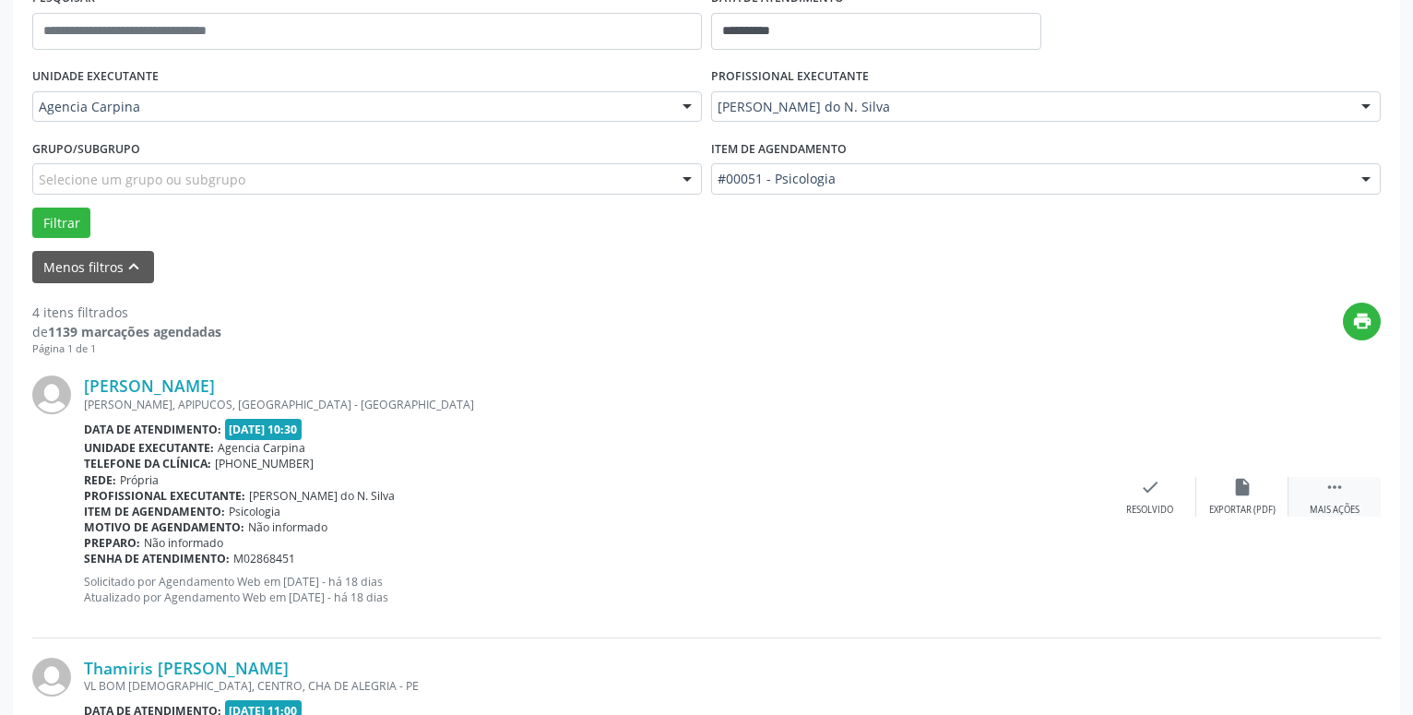
click at [1330, 492] on icon "" at bounding box center [1335, 487] width 20 height 20
click at [1236, 497] on icon "alarm_off" at bounding box center [1243, 487] width 20 height 20
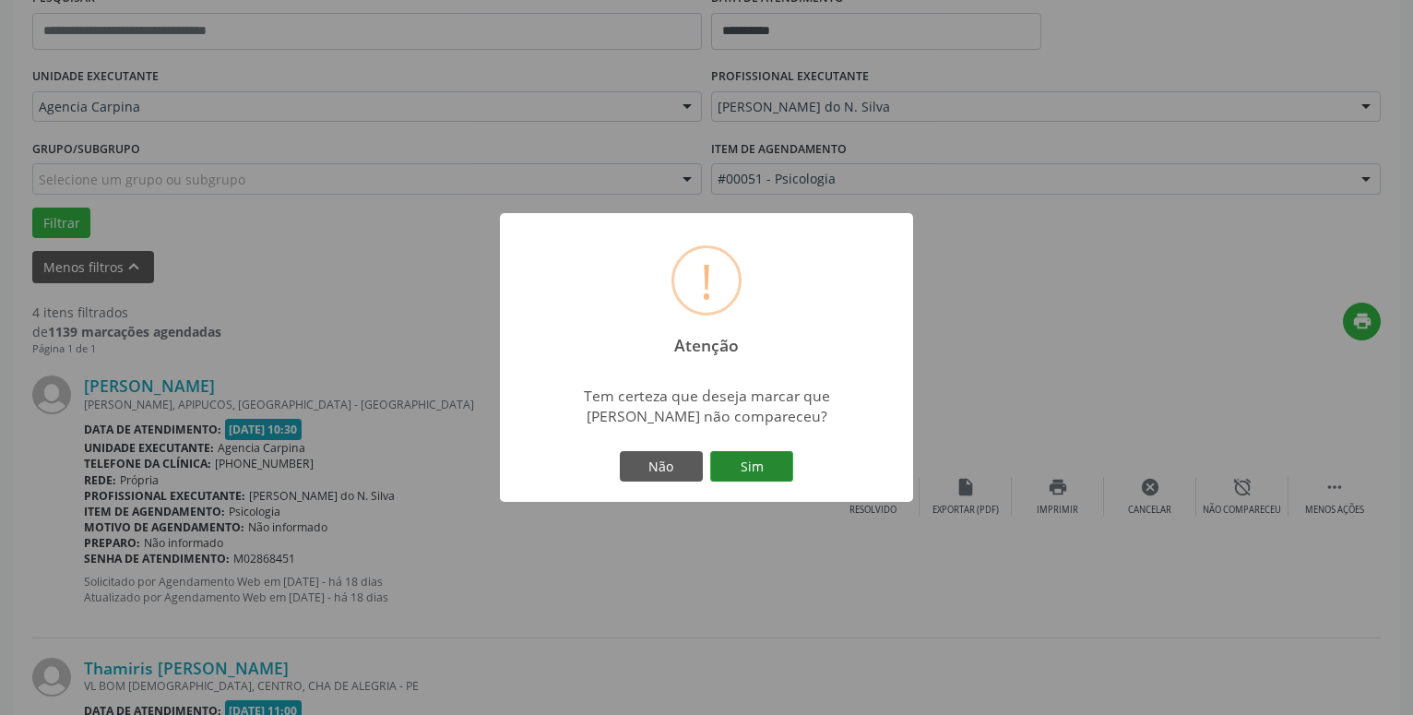
click at [730, 480] on button "Sim" at bounding box center [751, 466] width 83 height 31
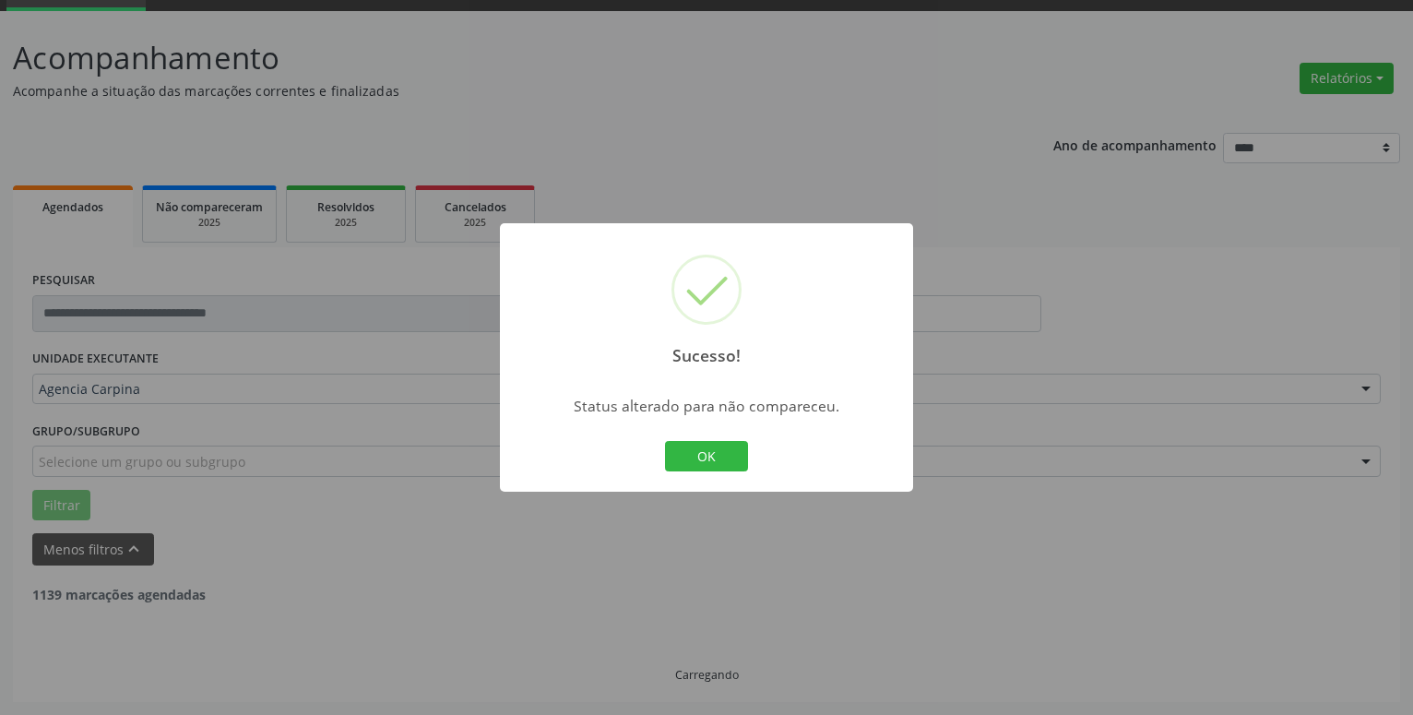
scroll to position [90, 0]
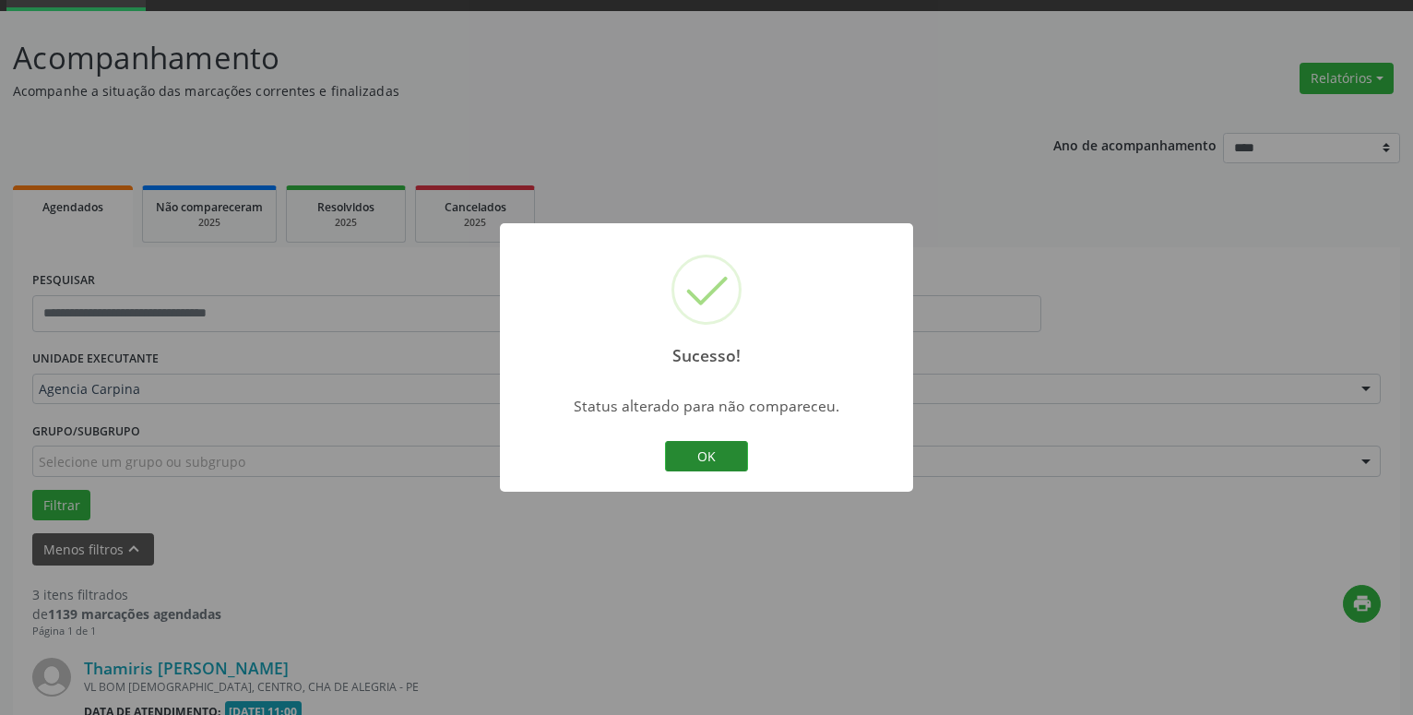
click at [690, 461] on button "OK" at bounding box center [706, 456] width 83 height 31
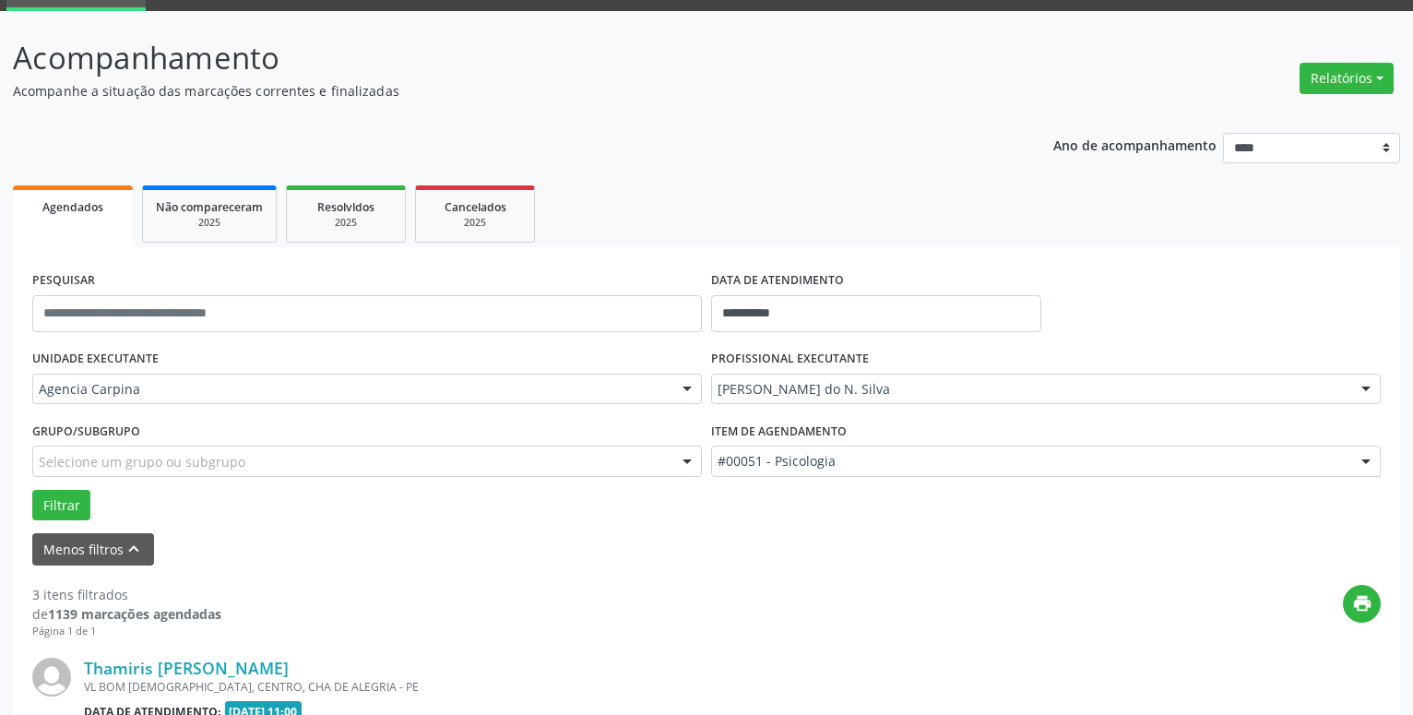
scroll to position [279, 0]
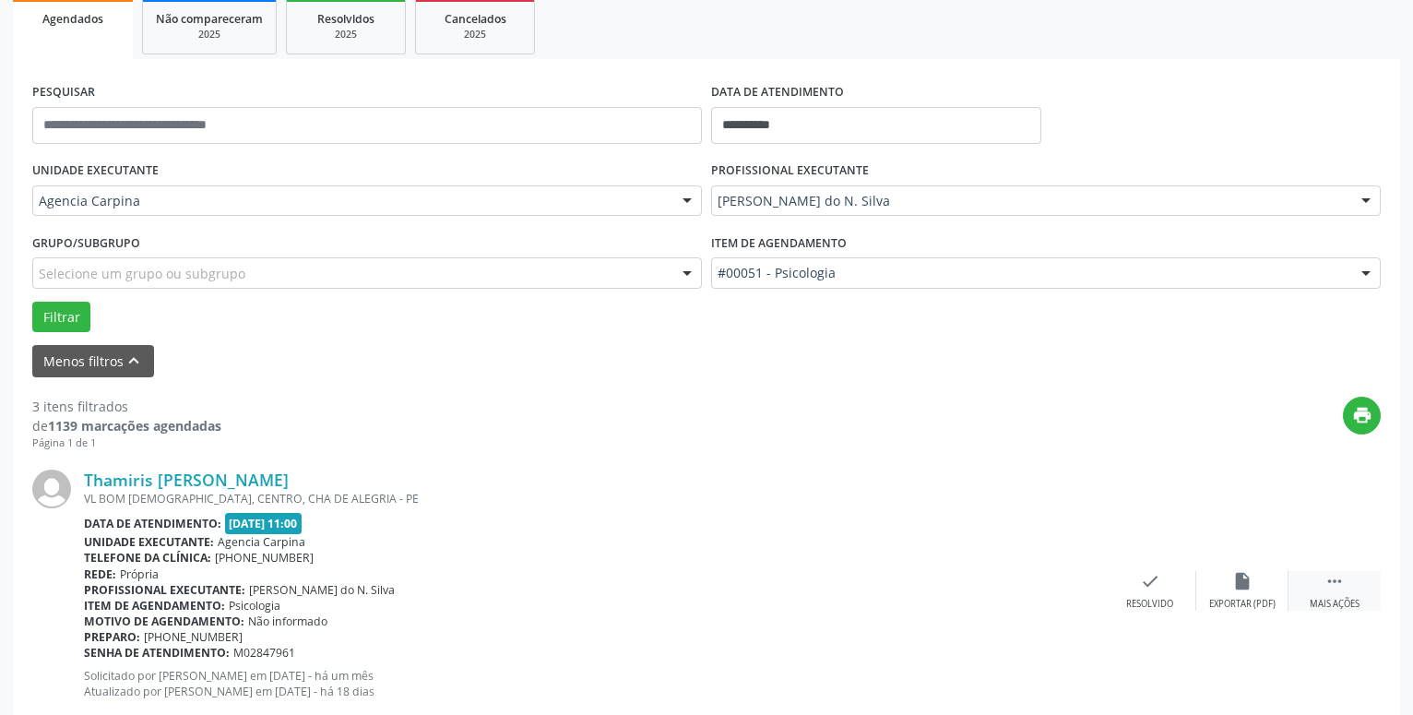
click at [1336, 590] on icon "" at bounding box center [1335, 581] width 20 height 20
click at [1235, 585] on icon "alarm_off" at bounding box center [1243, 581] width 20 height 20
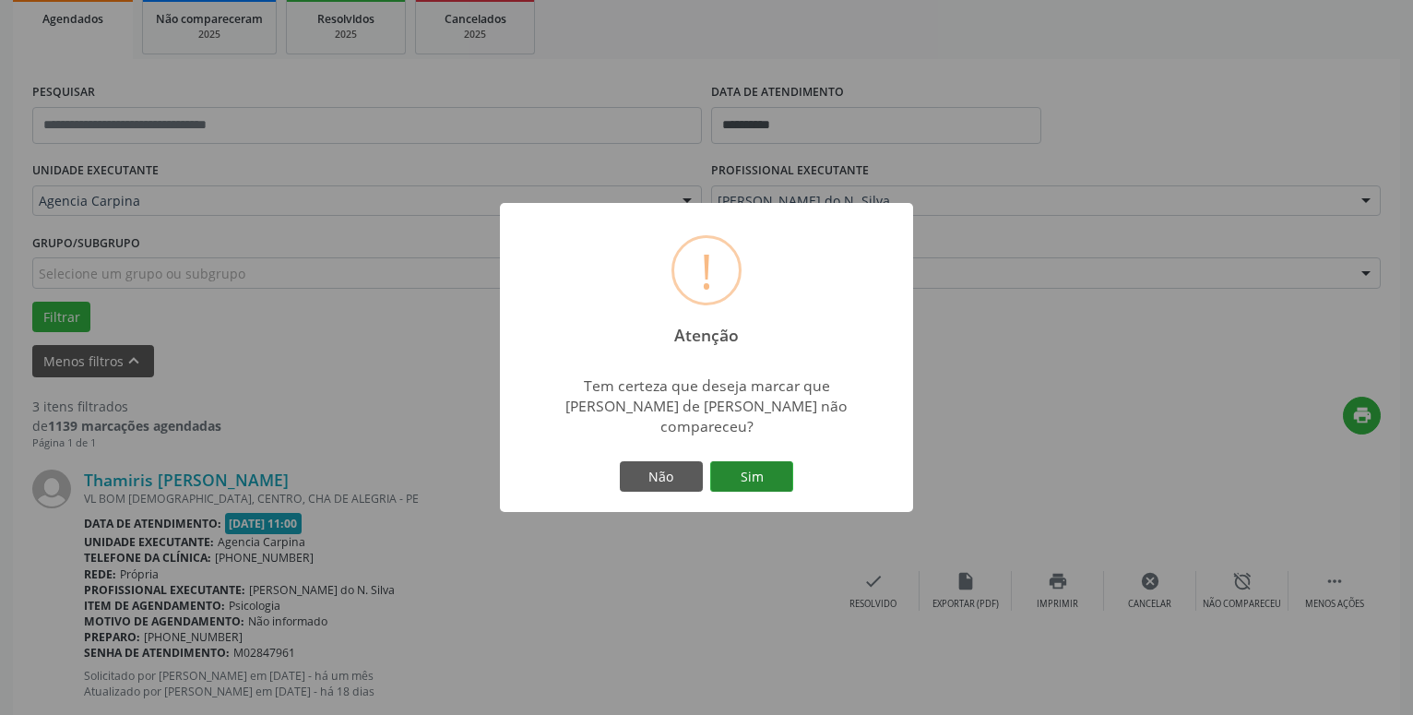
click at [735, 472] on button "Sim" at bounding box center [751, 476] width 83 height 31
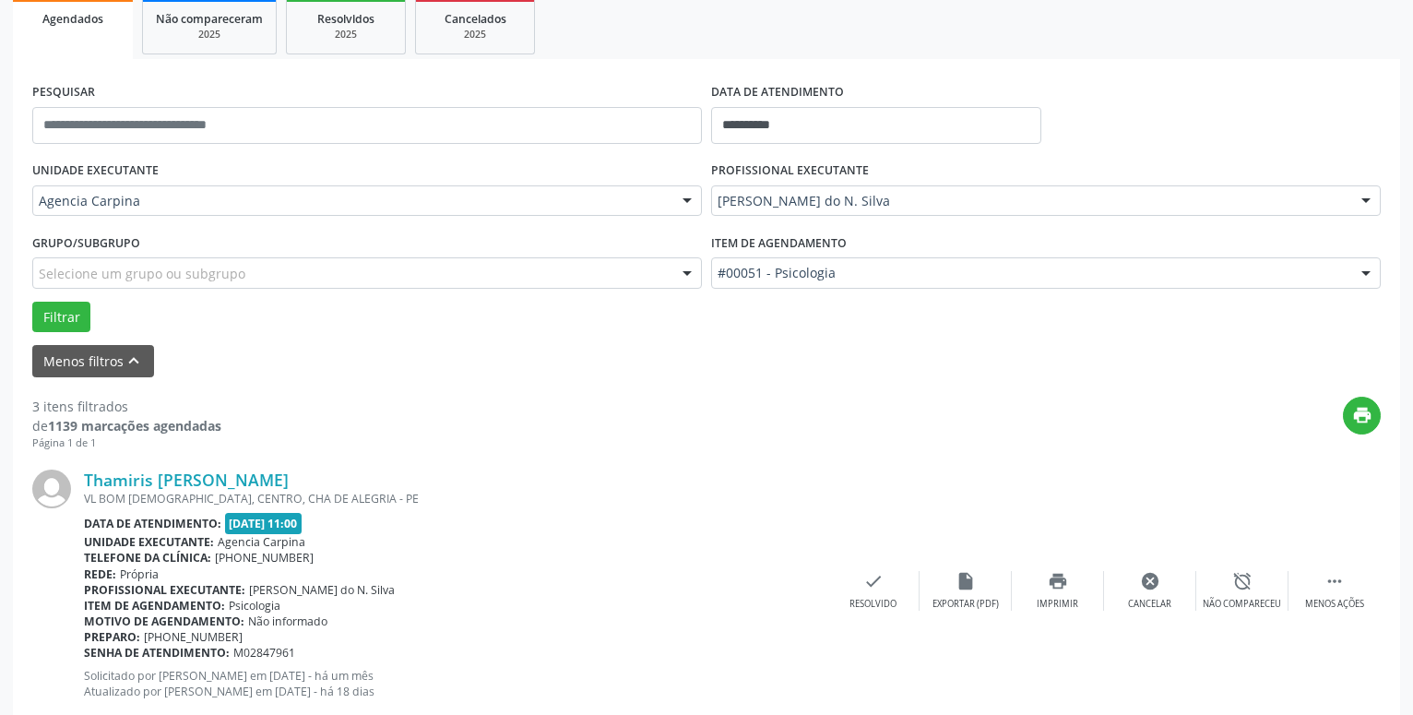
scroll to position [90, 0]
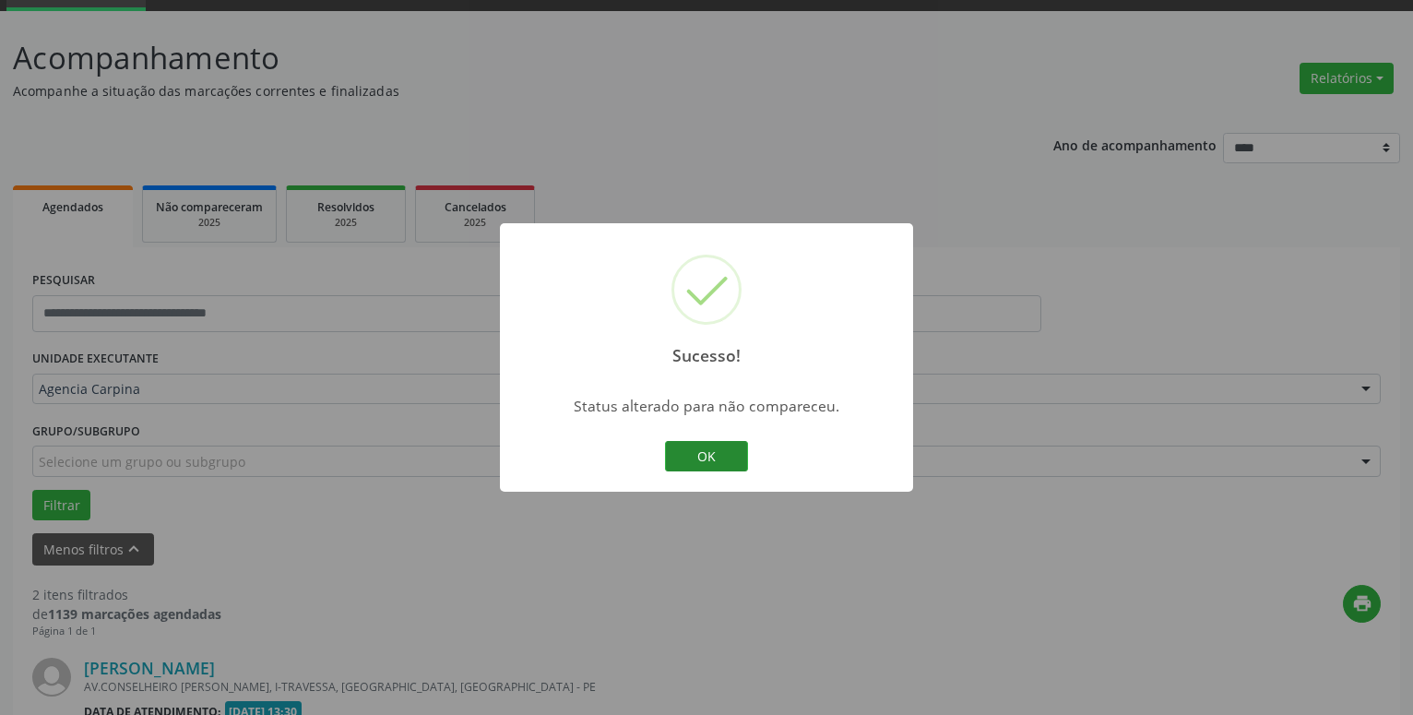
click at [744, 442] on button "OK" at bounding box center [706, 456] width 83 height 31
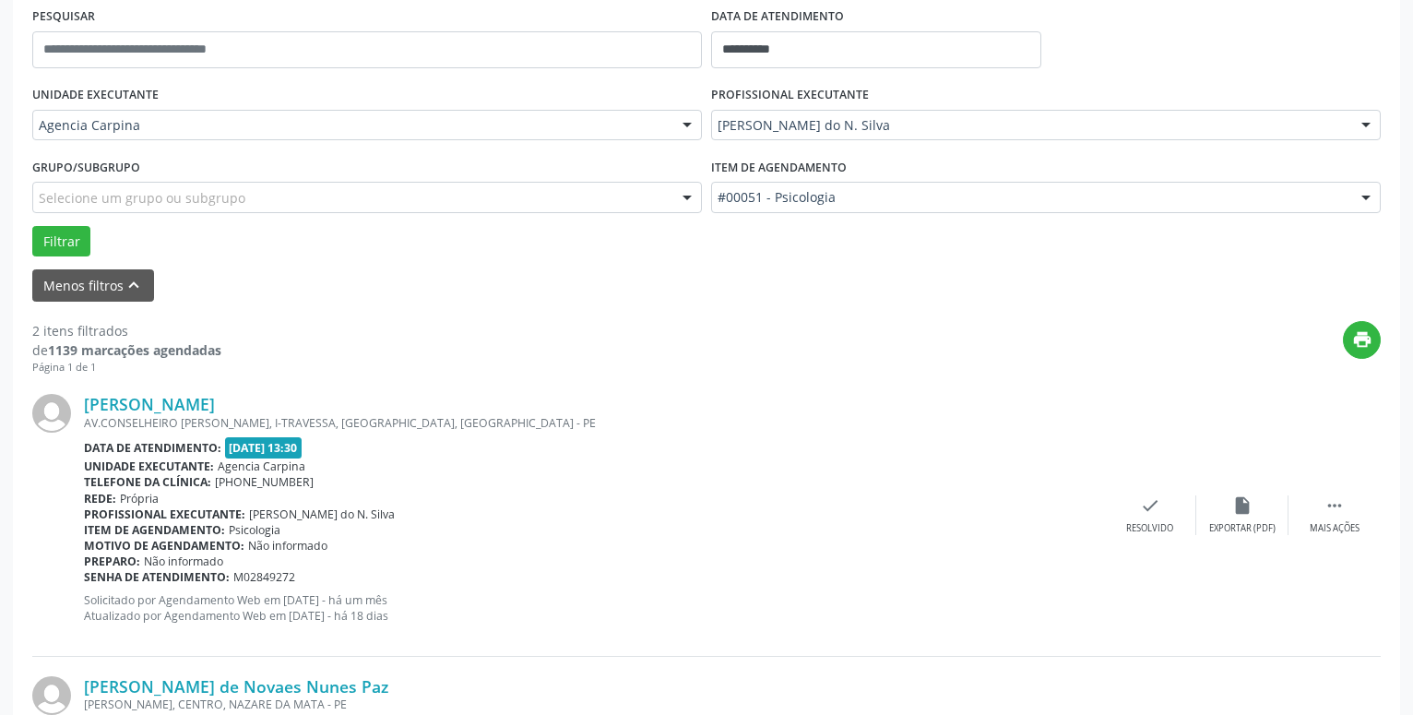
scroll to position [373, 0]
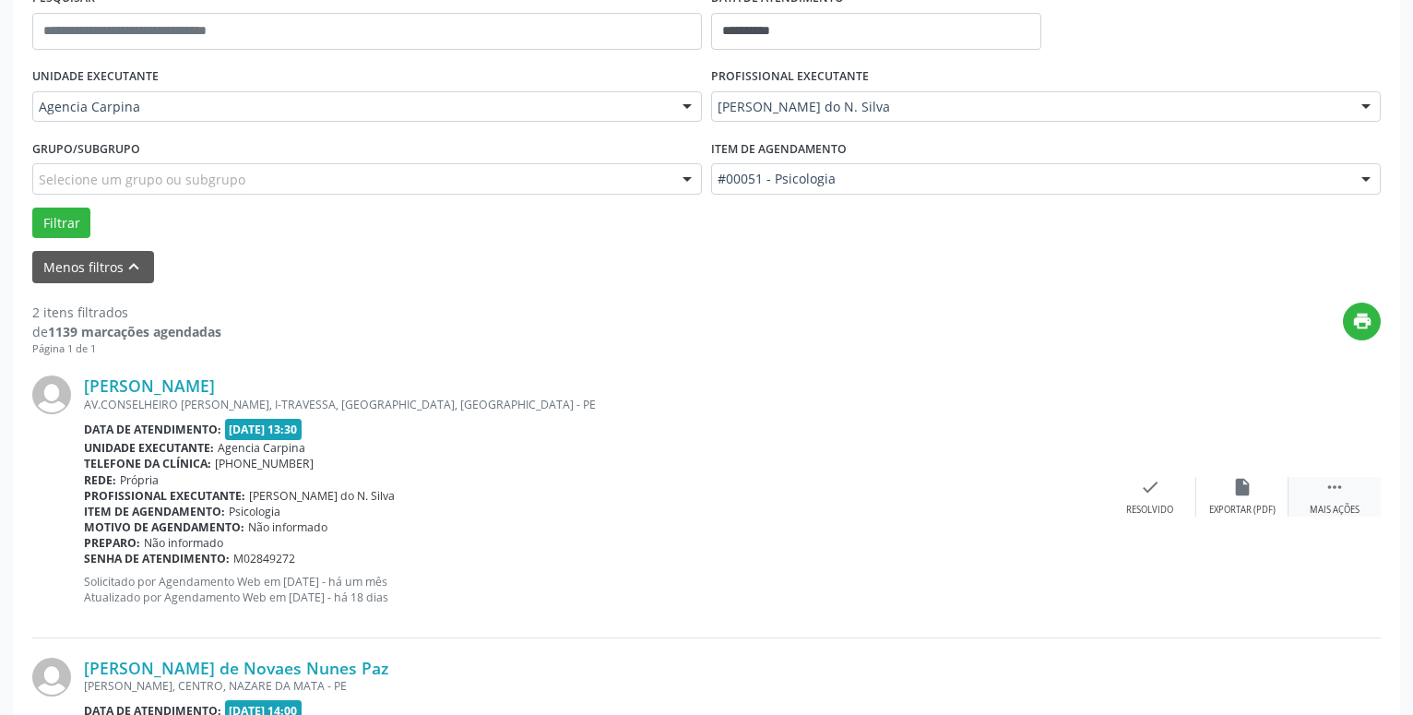
click at [1342, 487] on icon "" at bounding box center [1335, 487] width 20 height 20
click at [1250, 497] on icon "alarm_off" at bounding box center [1243, 487] width 20 height 20
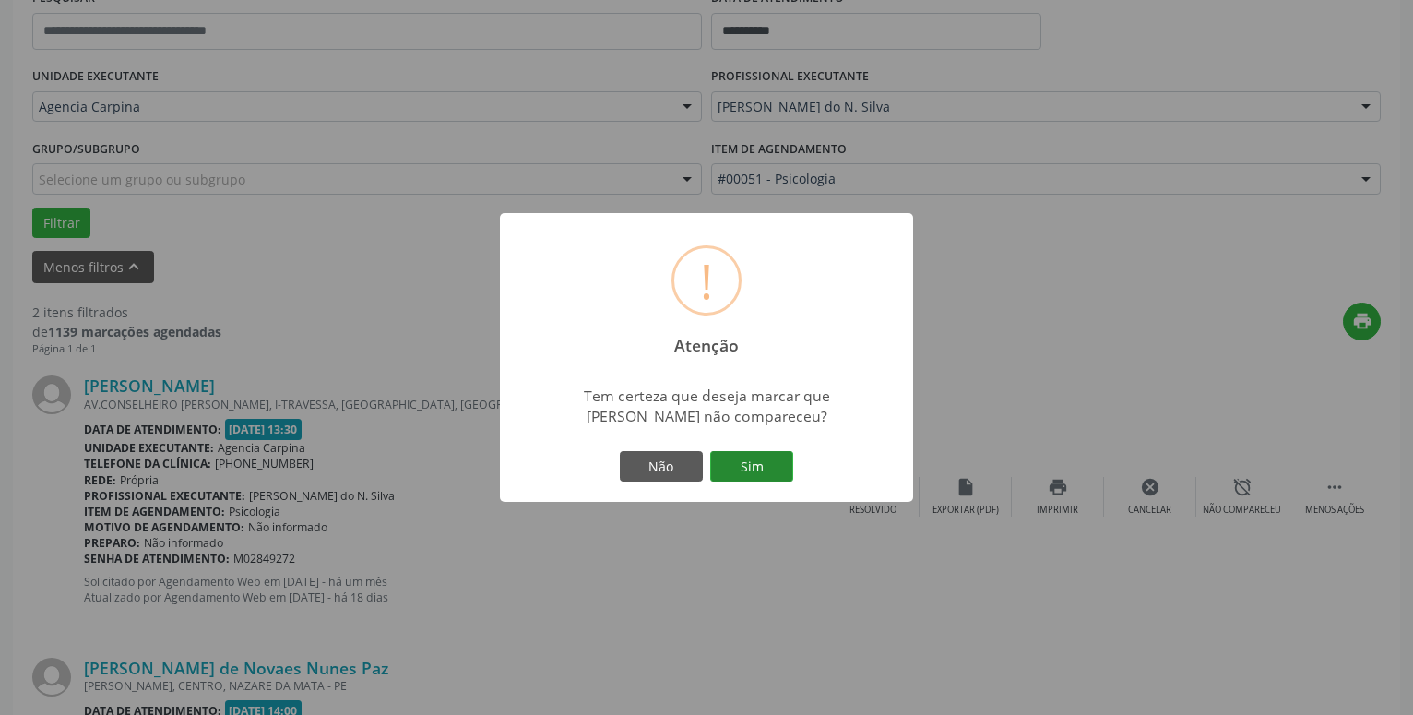
click at [761, 477] on button "Sim" at bounding box center [751, 466] width 83 height 31
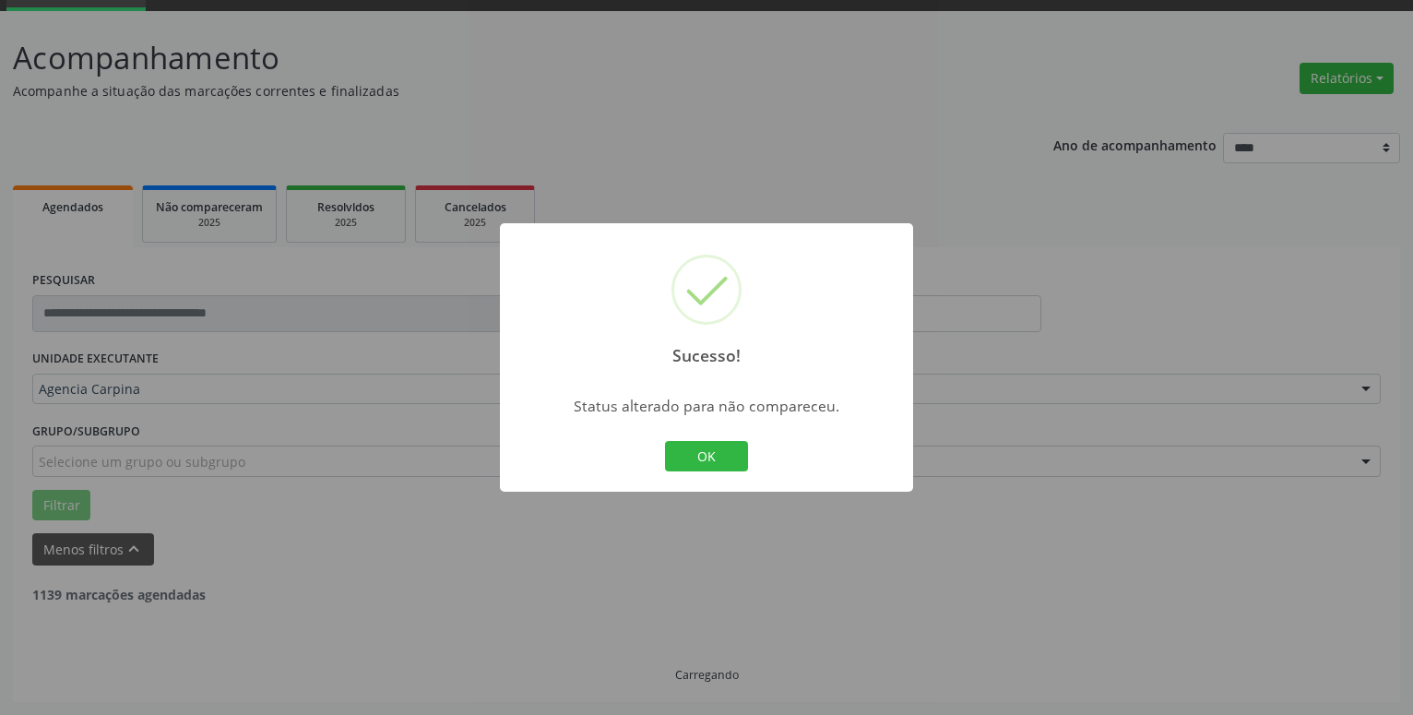
scroll to position [90, 0]
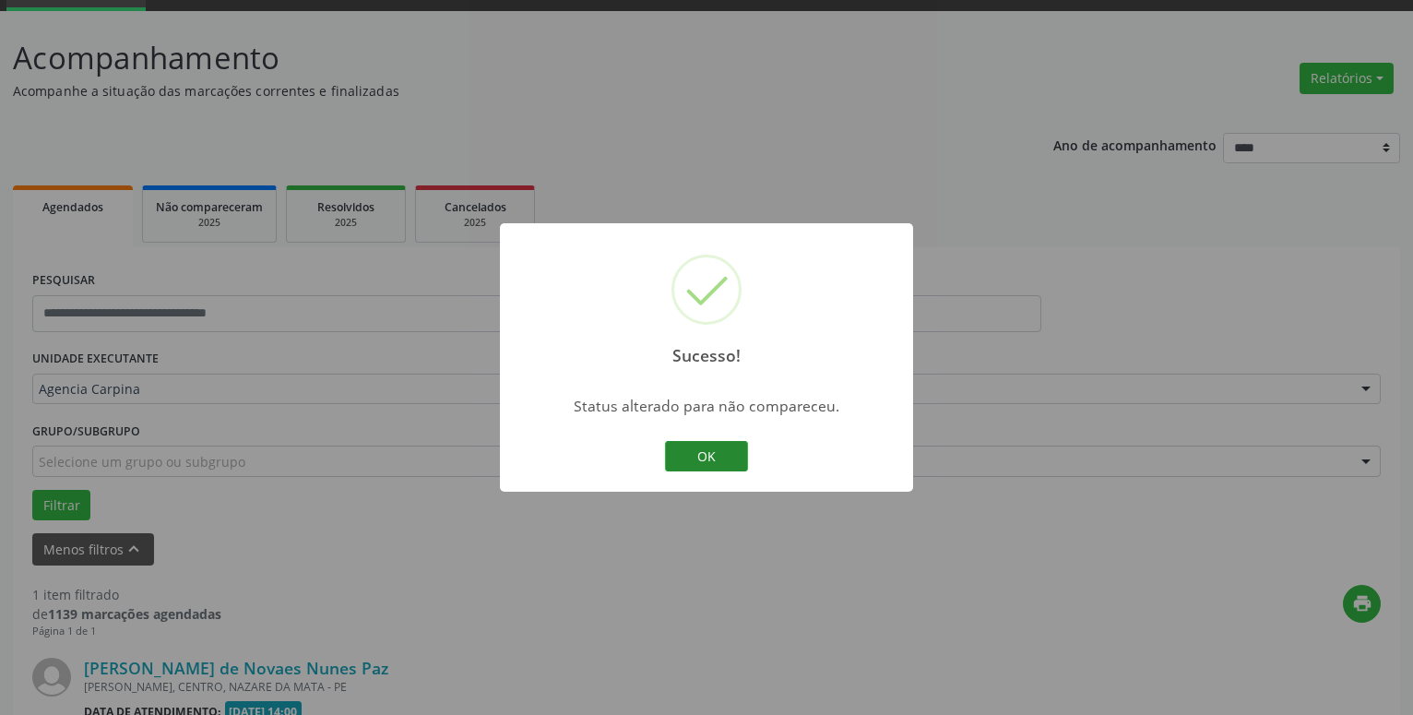
click at [726, 458] on button "OK" at bounding box center [706, 456] width 83 height 31
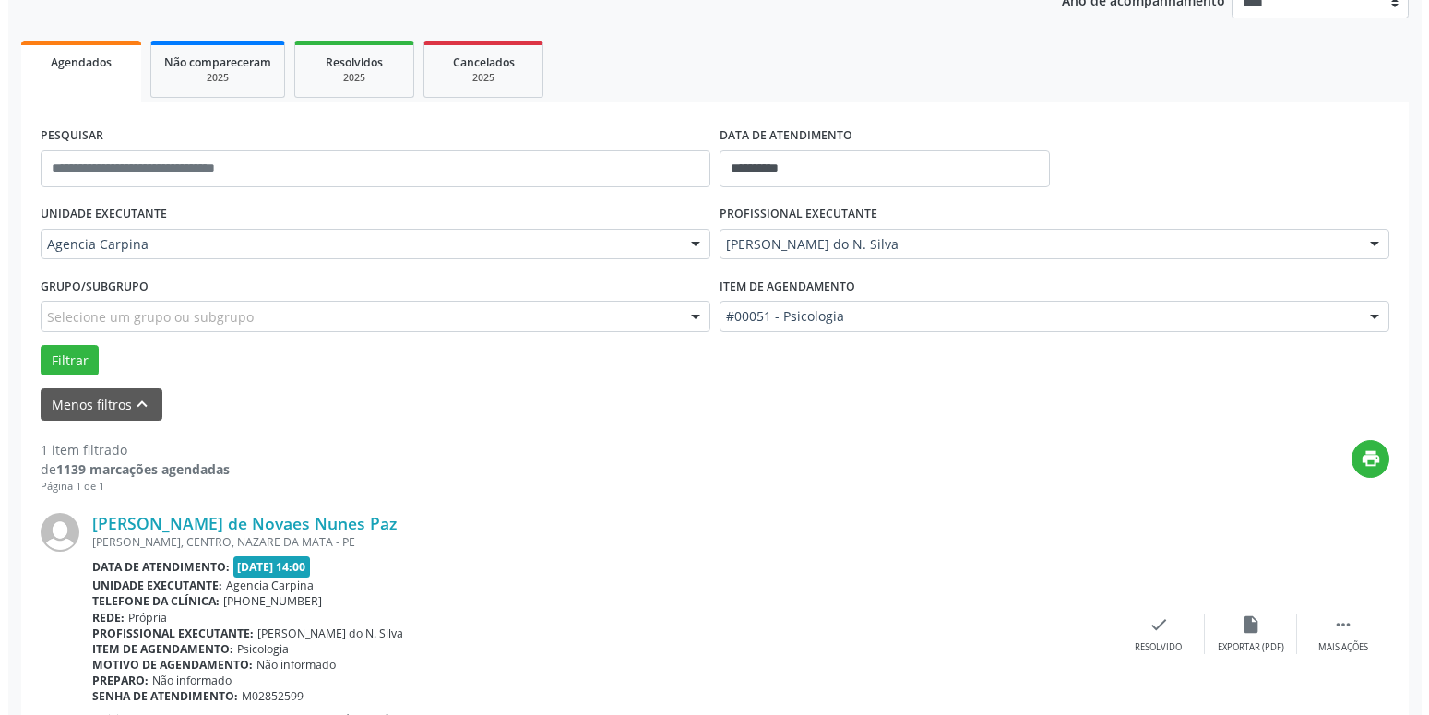
scroll to position [279, 0]
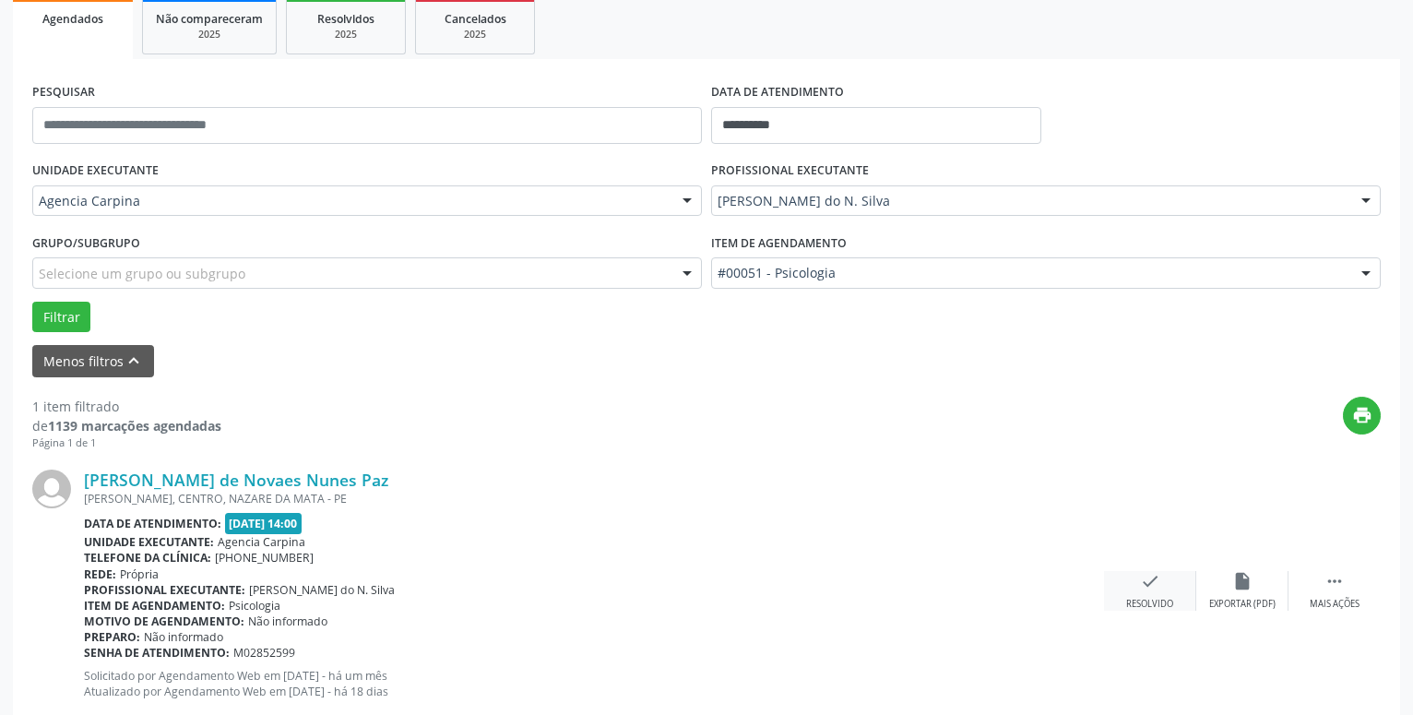
click at [1145, 591] on icon "check" at bounding box center [1150, 581] width 20 height 20
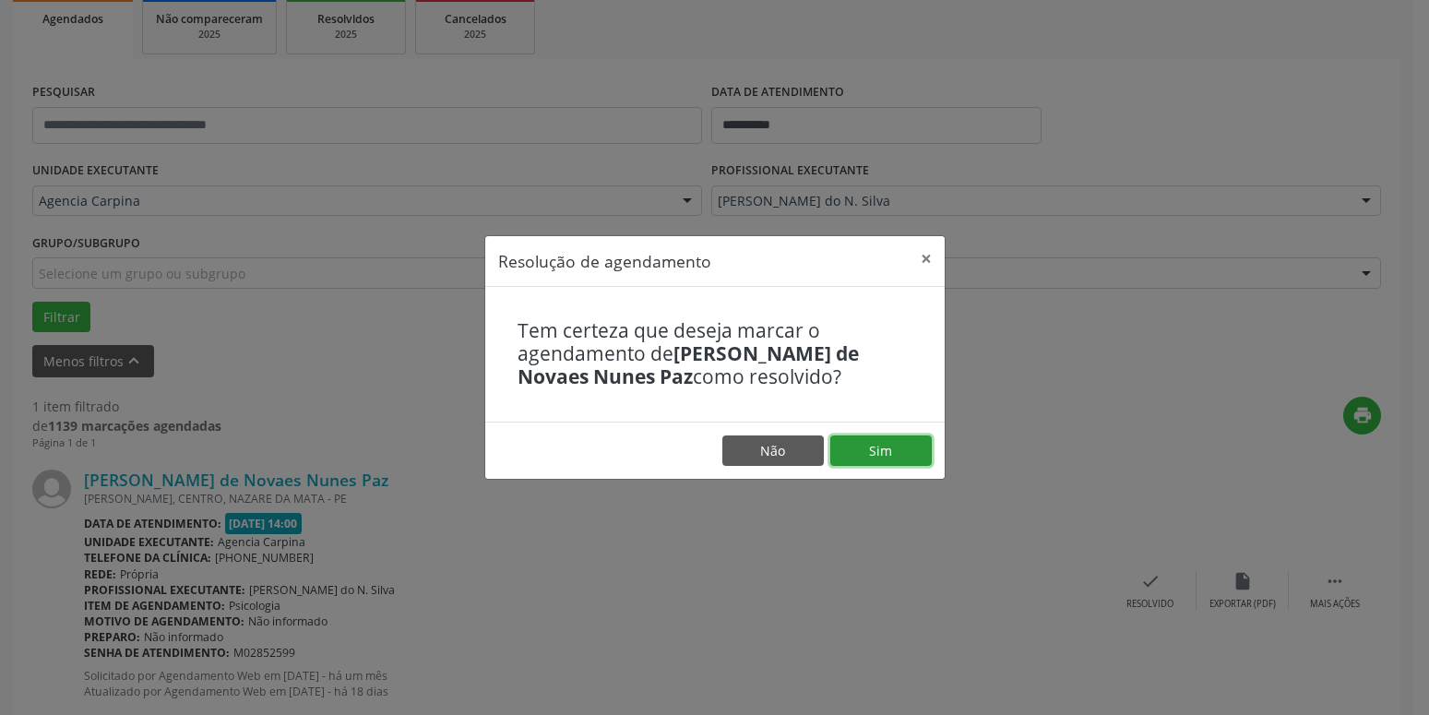
click at [895, 450] on button "Sim" at bounding box center [880, 450] width 101 height 31
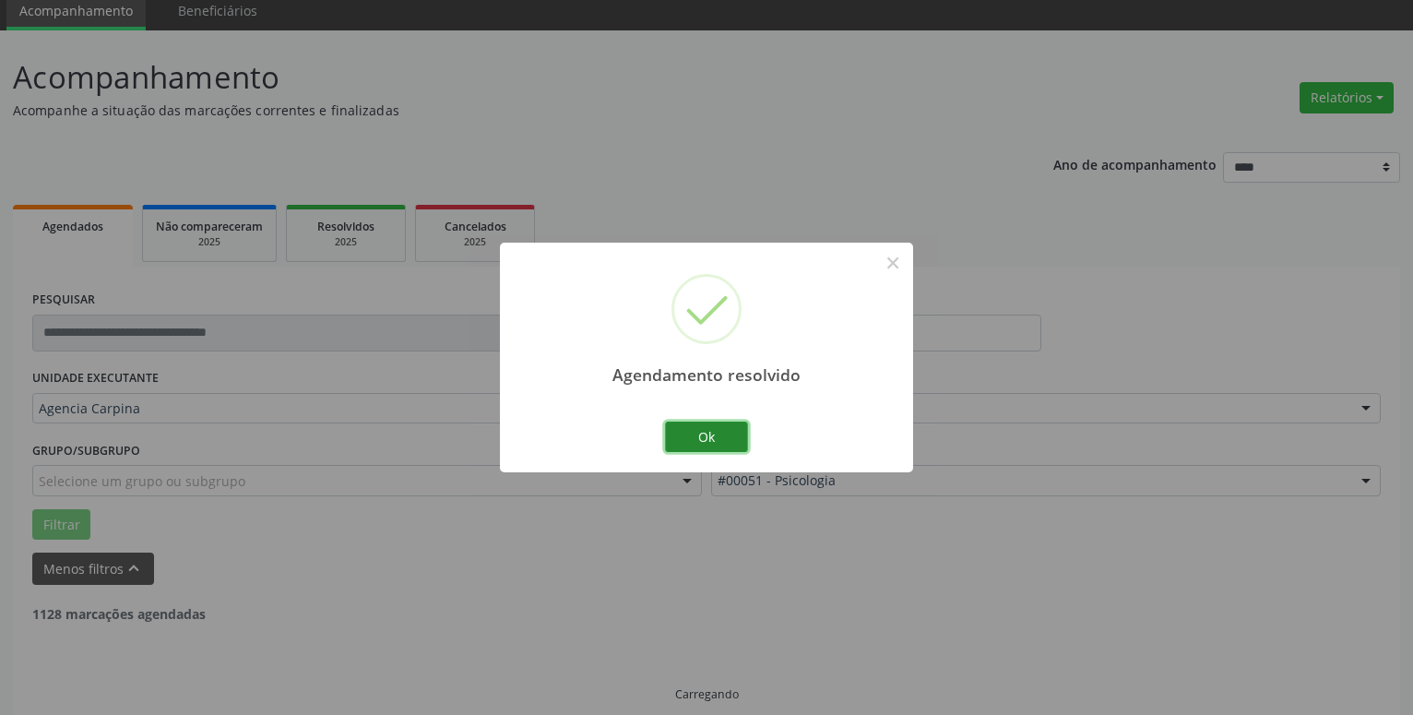
click at [725, 435] on button "Ok" at bounding box center [706, 437] width 83 height 31
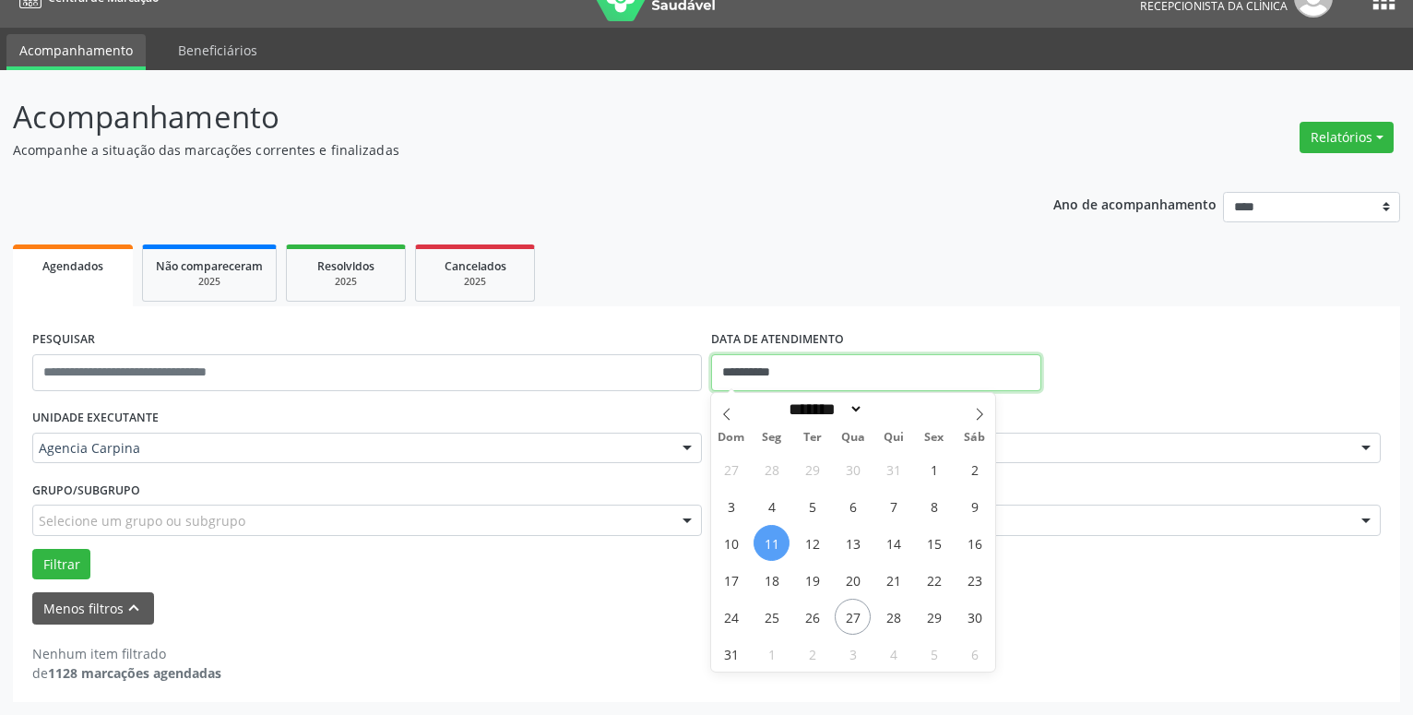
click at [812, 369] on input "**********" at bounding box center [876, 372] width 330 height 37
click at [862, 498] on span "6" at bounding box center [853, 506] width 36 height 36
type input "**********"
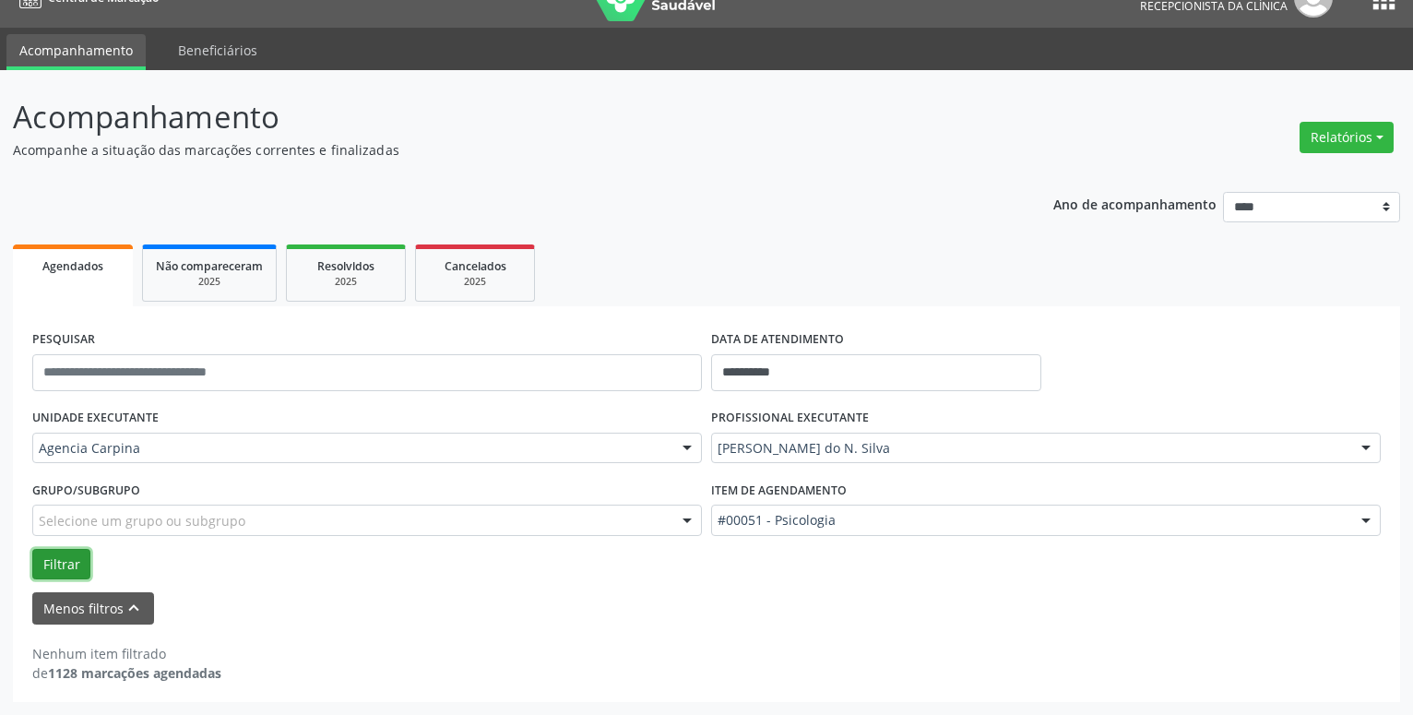
click at [68, 563] on button "Filtrar" at bounding box center [61, 564] width 58 height 31
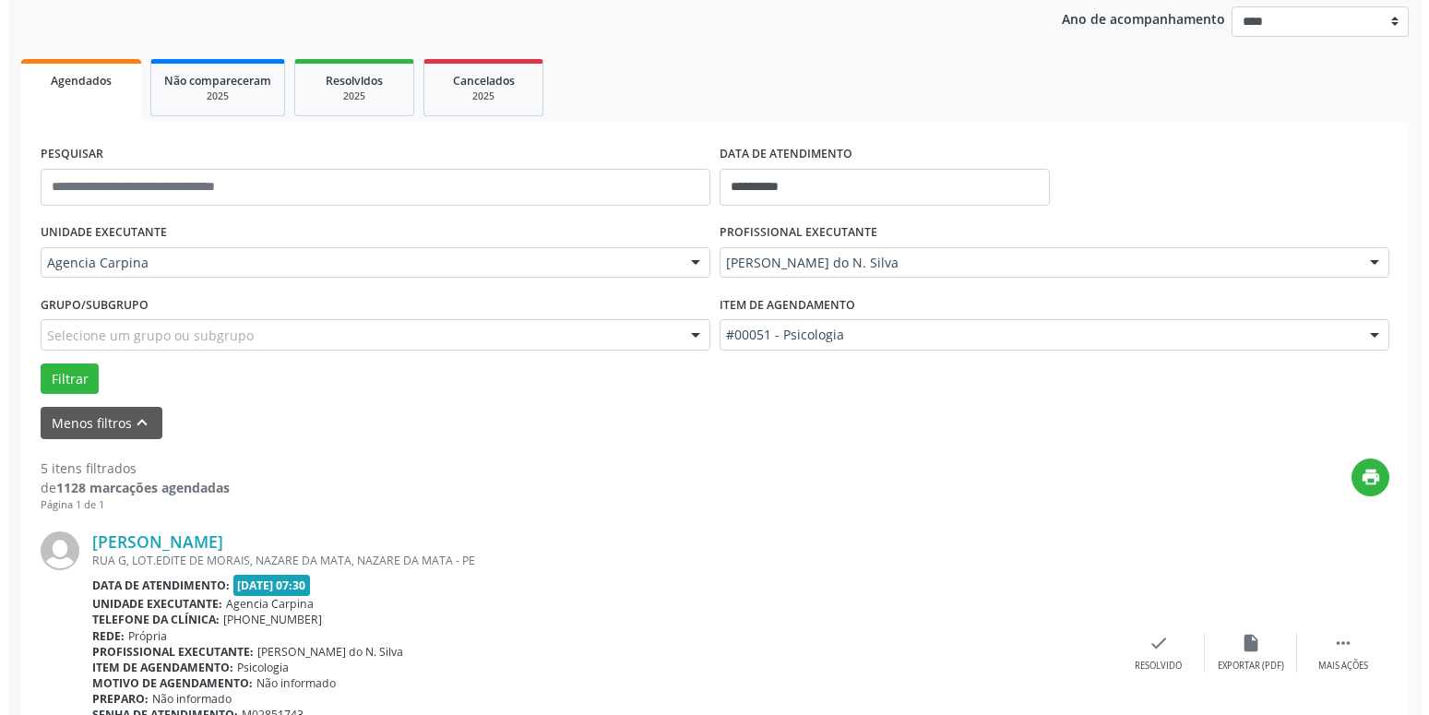
scroll to position [220, 0]
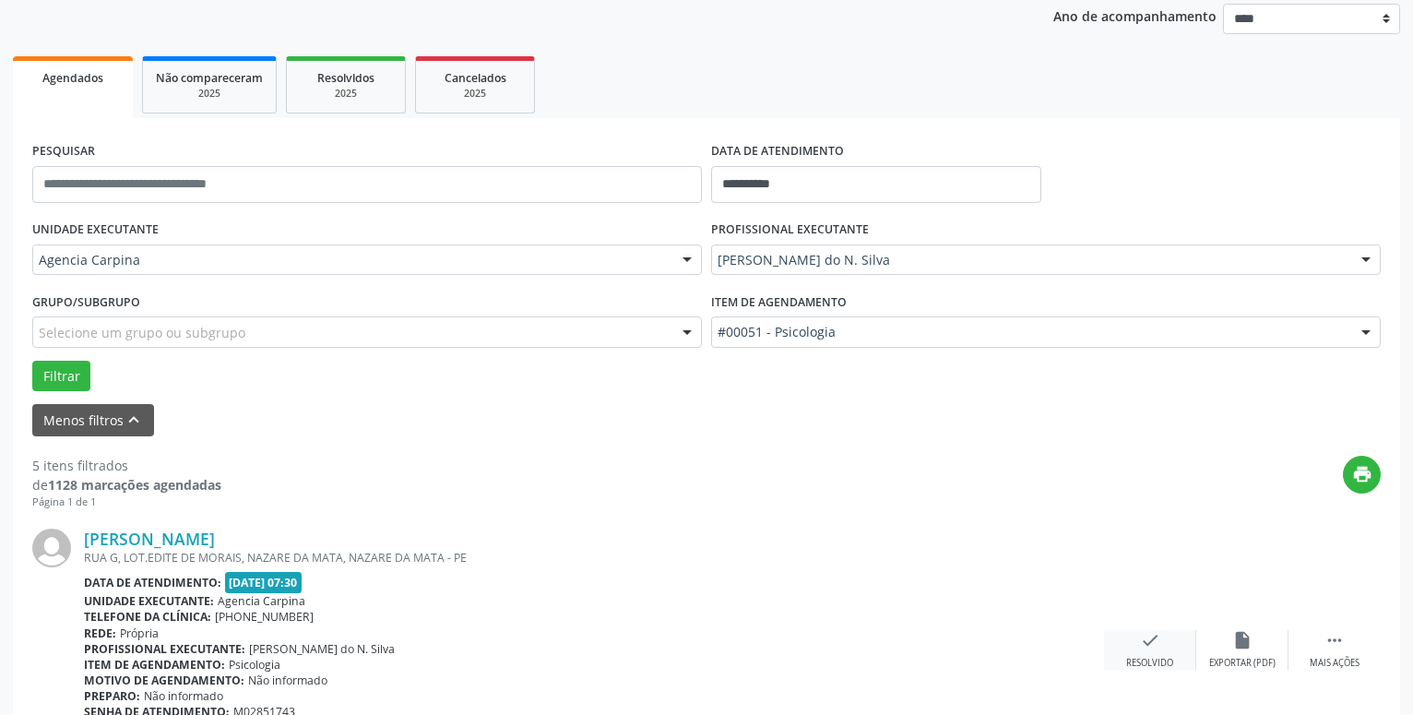
click at [1139, 640] on div "check Resolvido" at bounding box center [1150, 650] width 92 height 40
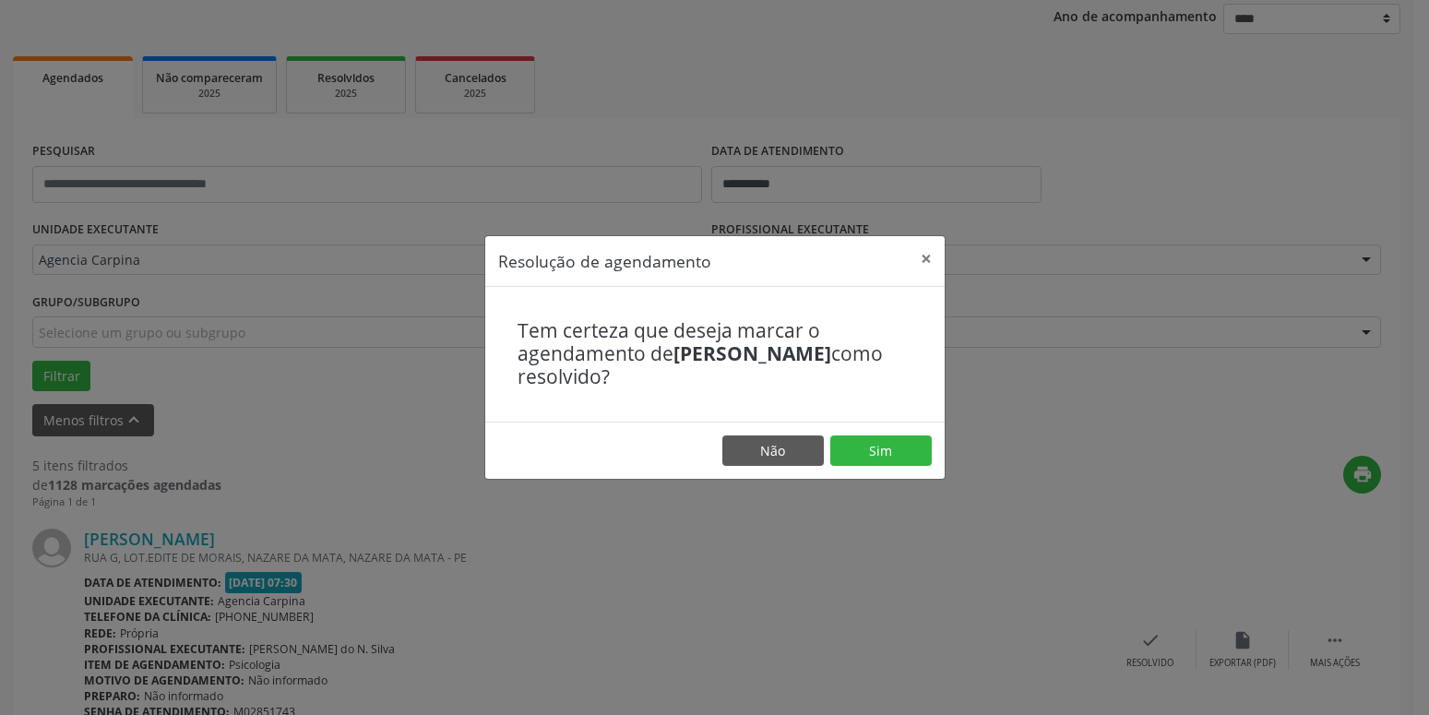
click at [880, 431] on footer "Não Sim" at bounding box center [714, 451] width 459 height 58
click at [874, 460] on button "Sim" at bounding box center [880, 450] width 101 height 31
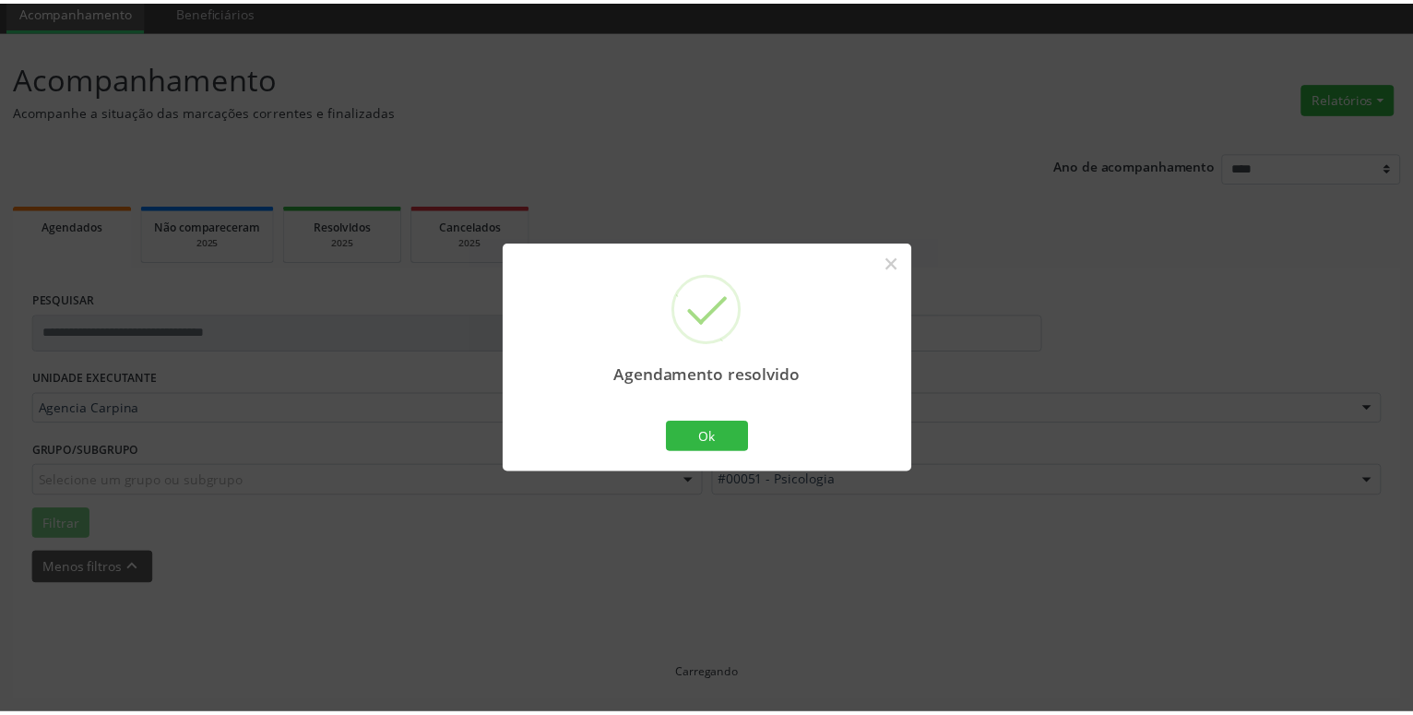
scroll to position [71, 0]
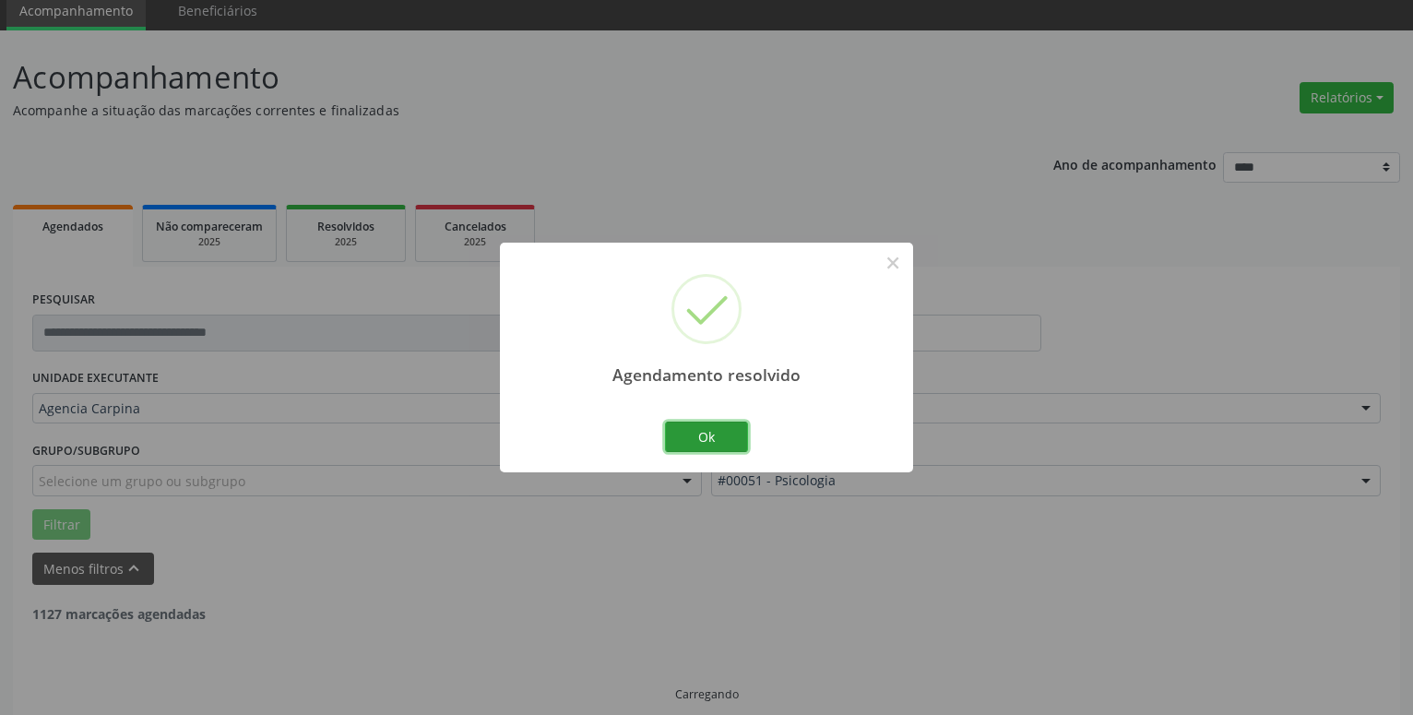
click at [718, 438] on button "Ok" at bounding box center [706, 437] width 83 height 31
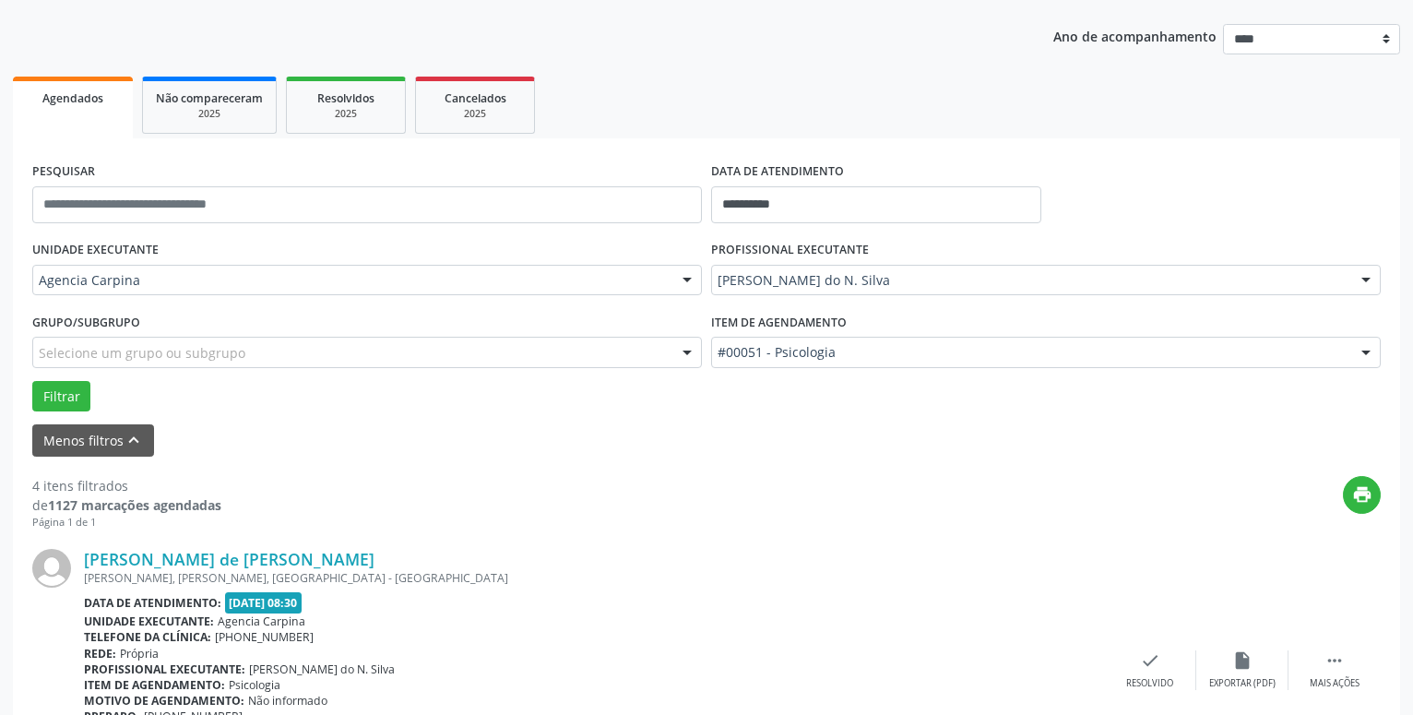
scroll to position [259, 0]
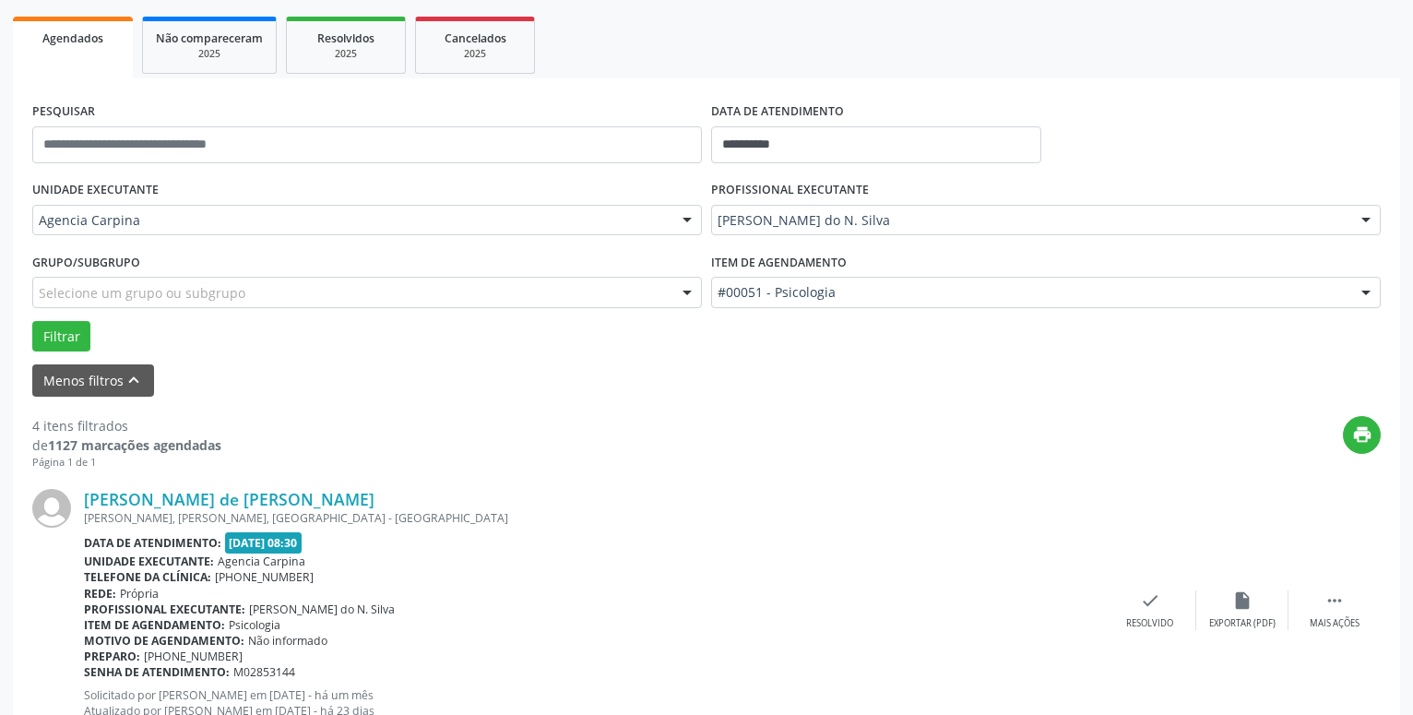
drag, startPoint x: 1332, startPoint y: 596, endPoint x: 1319, endPoint y: 583, distance: 18.3
click at [1333, 595] on icon "" at bounding box center [1335, 600] width 20 height 20
click at [1248, 602] on icon "alarm_off" at bounding box center [1243, 600] width 20 height 20
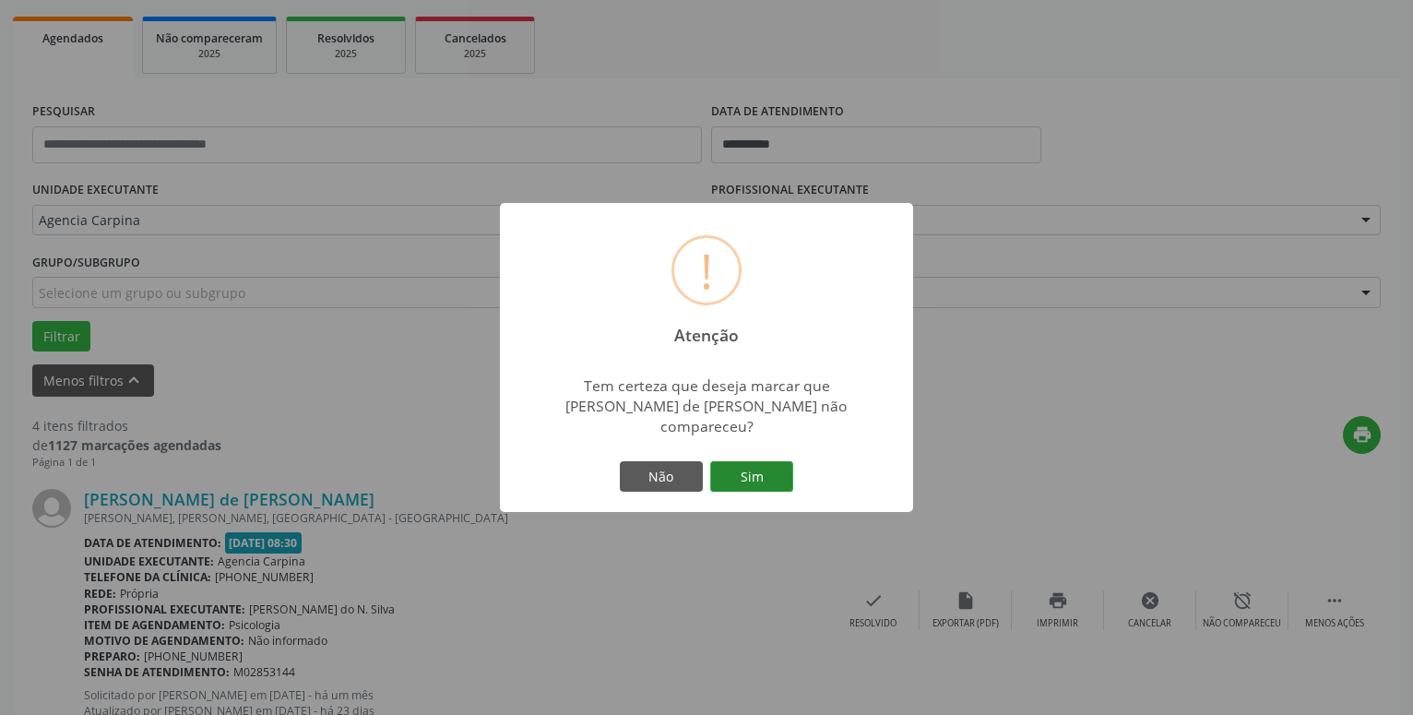
click at [758, 476] on button "Sim" at bounding box center [751, 476] width 83 height 31
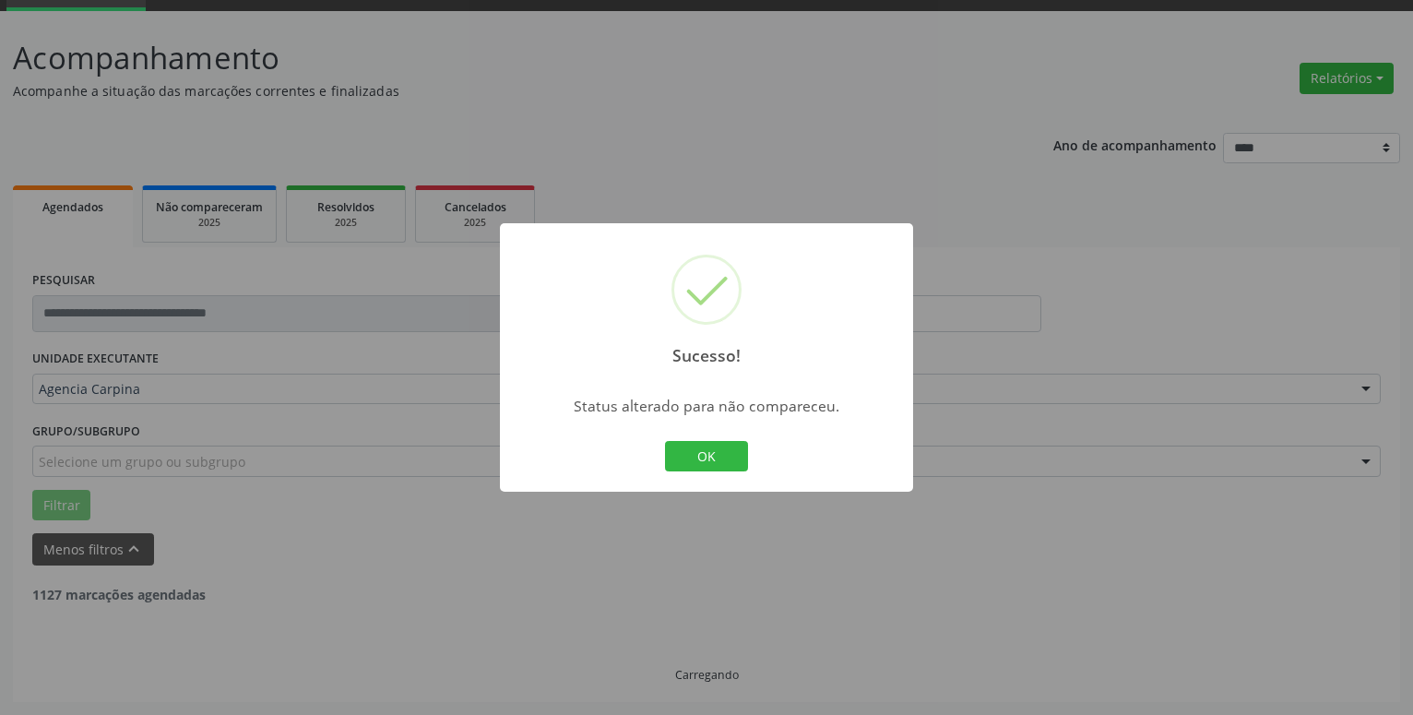
scroll to position [90, 0]
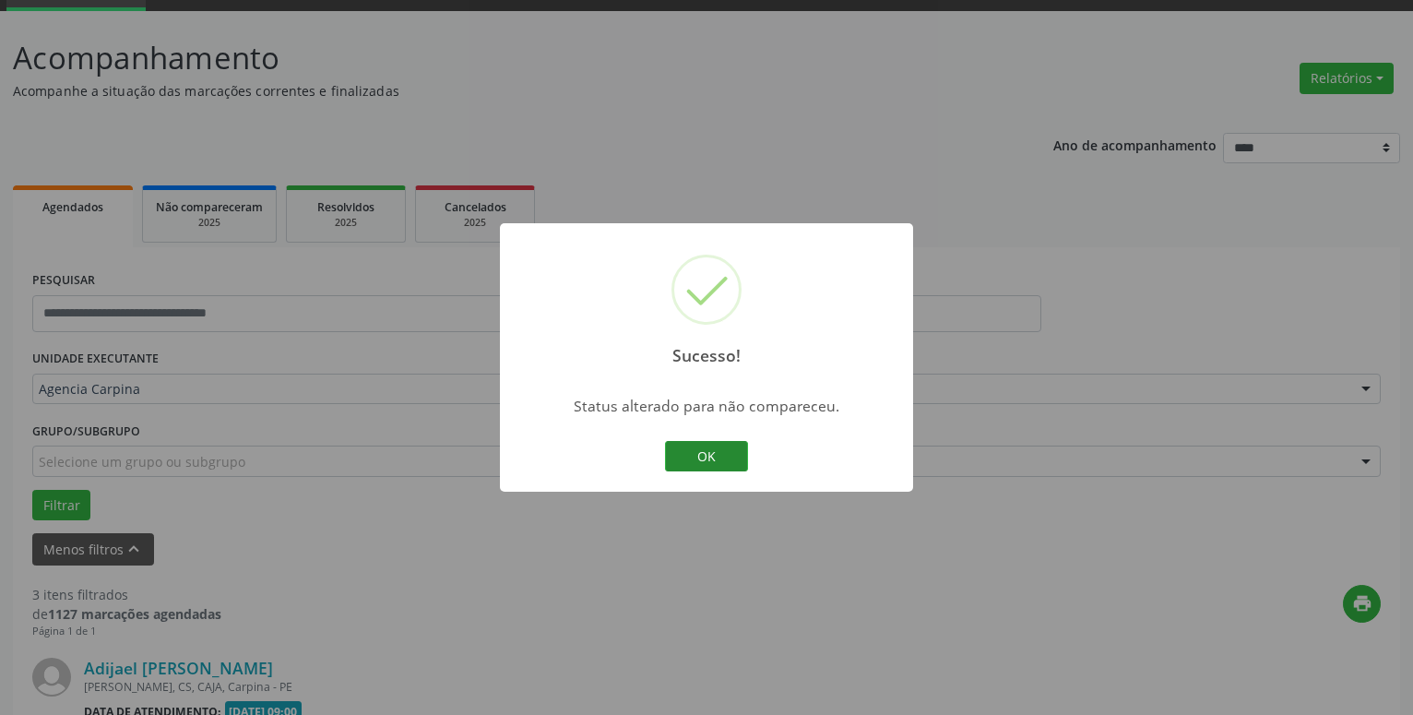
click at [698, 454] on button "OK" at bounding box center [706, 456] width 83 height 31
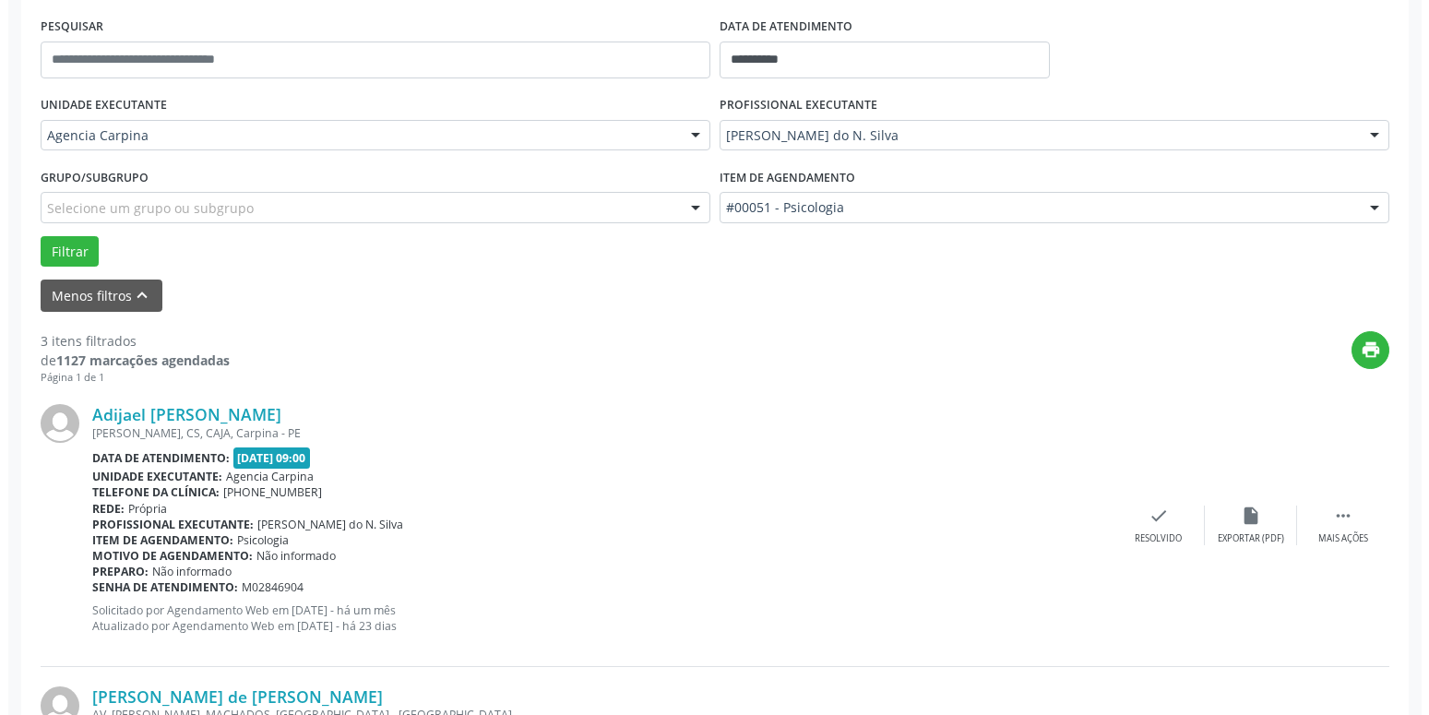
scroll to position [373, 0]
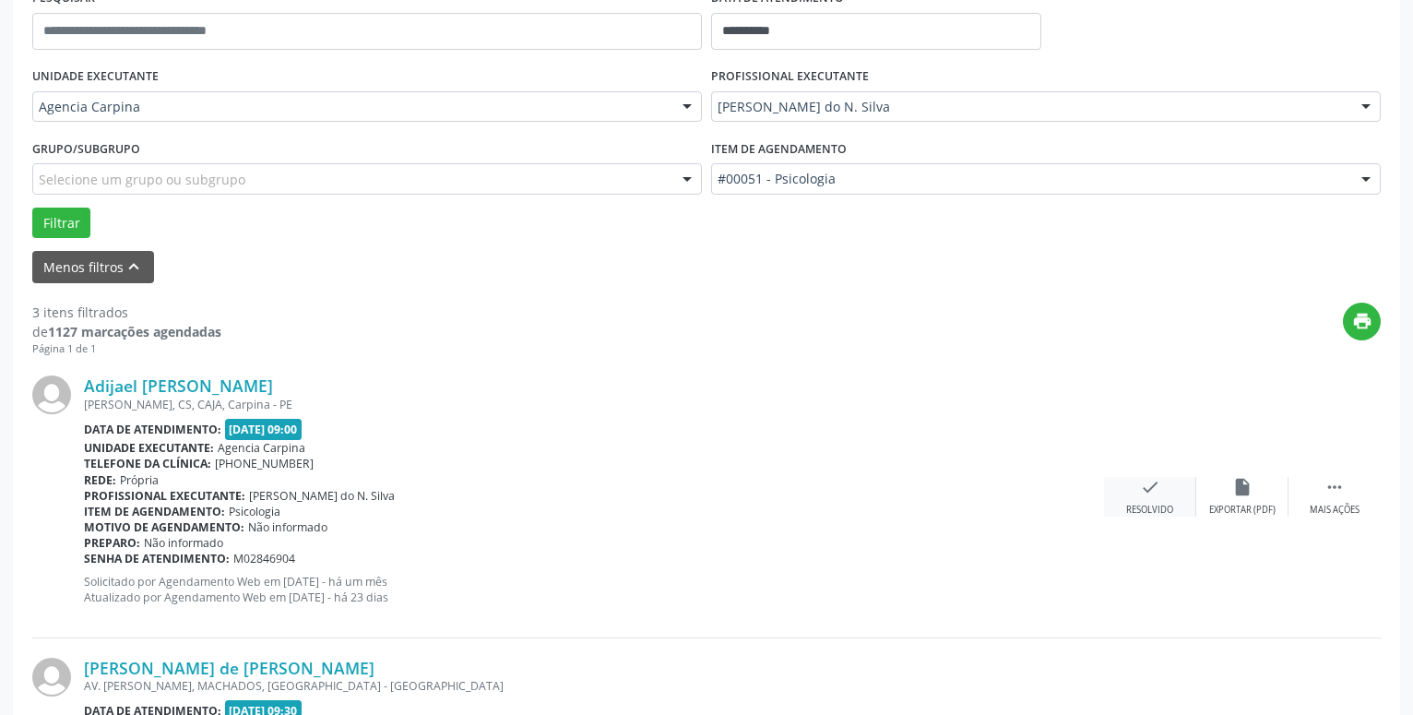
click at [1145, 486] on icon "check" at bounding box center [1150, 487] width 20 height 20
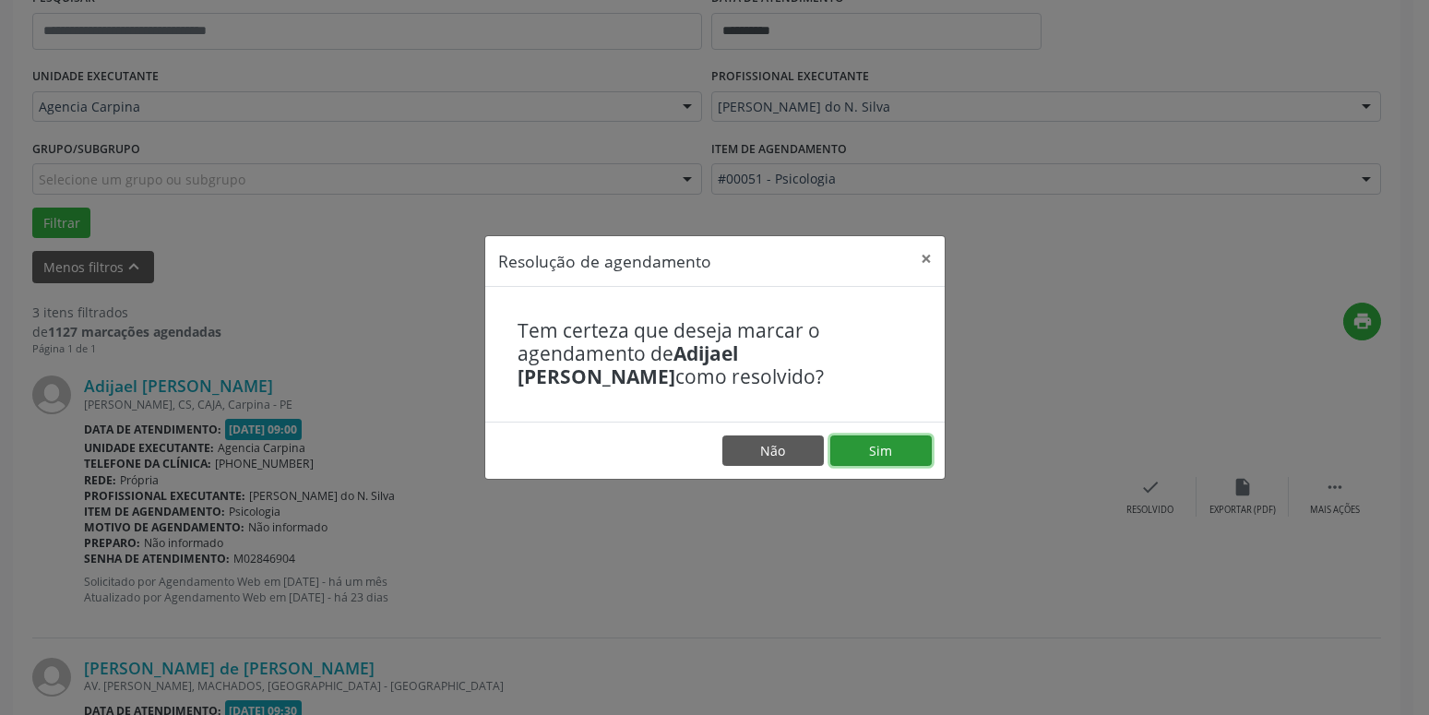
click at [913, 456] on button "Sim" at bounding box center [880, 450] width 101 height 31
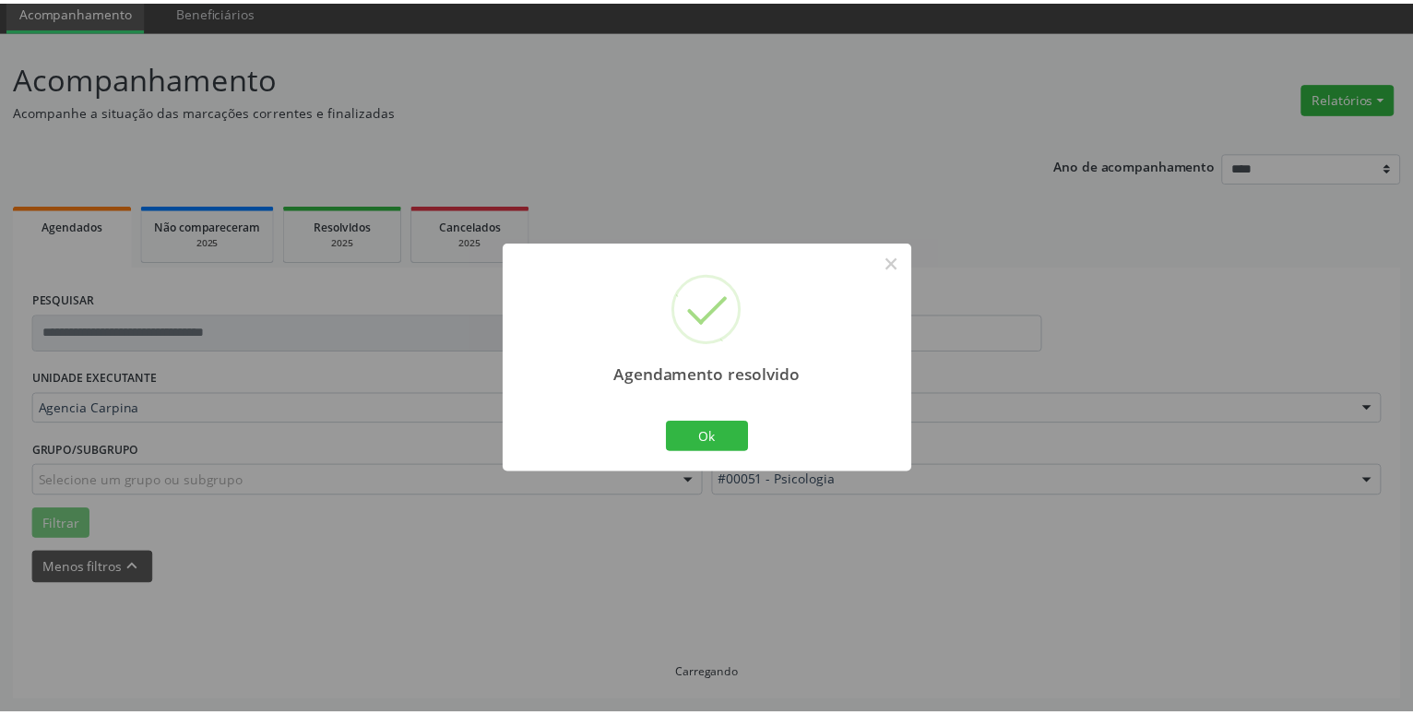
scroll to position [71, 0]
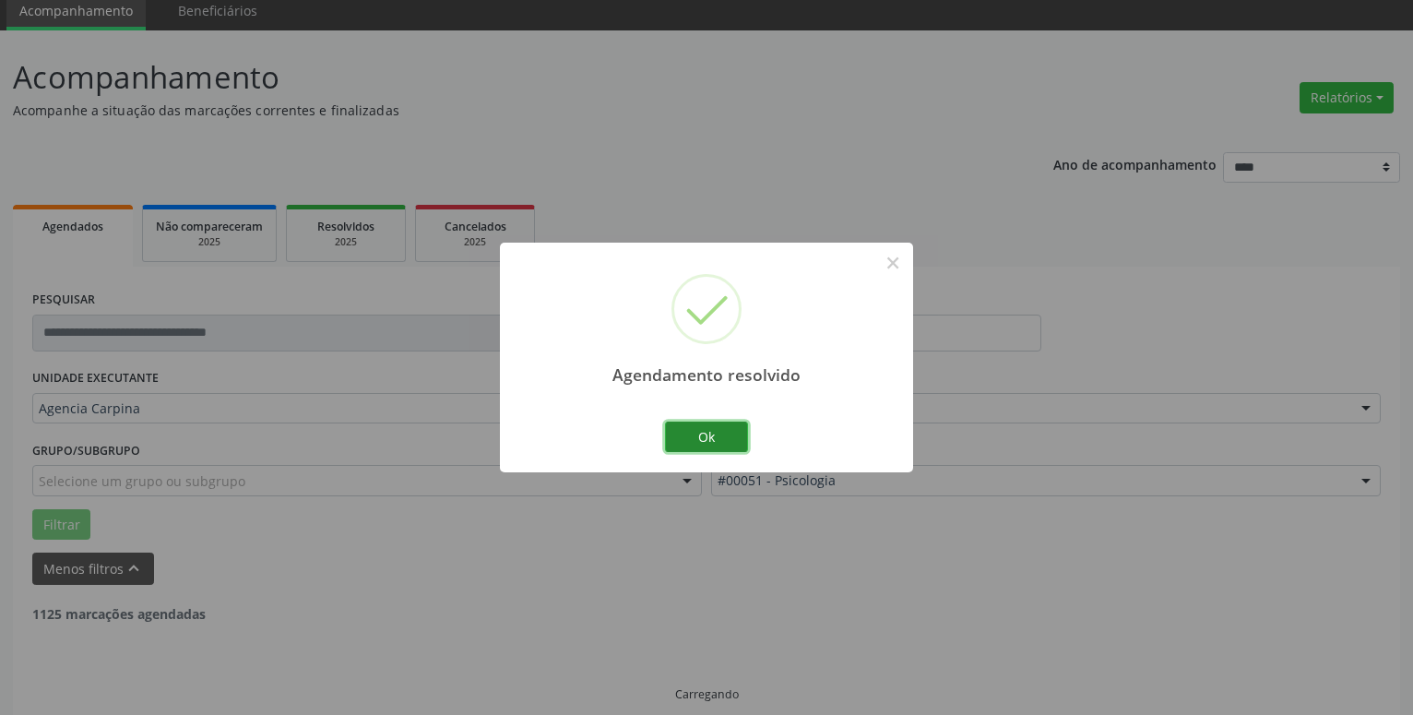
click at [721, 440] on button "Ok" at bounding box center [706, 437] width 83 height 31
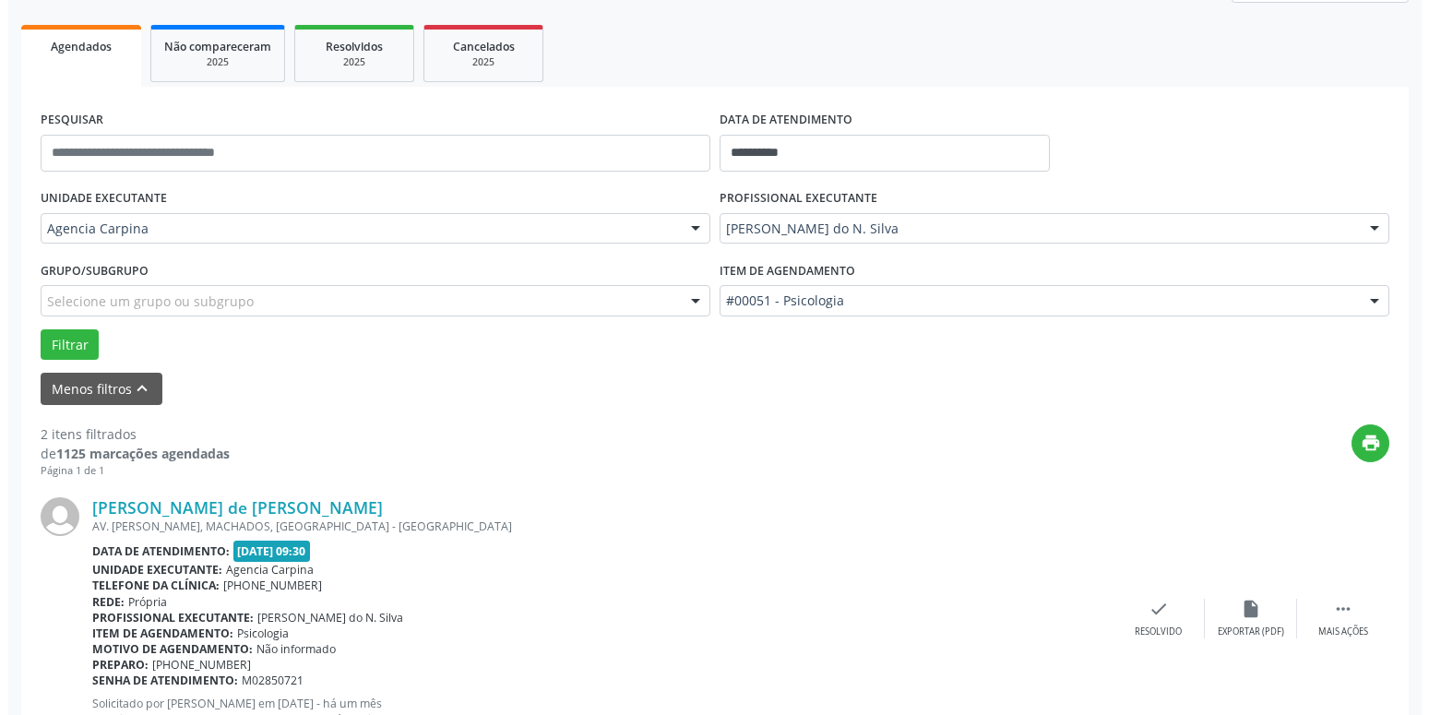
scroll to position [259, 0]
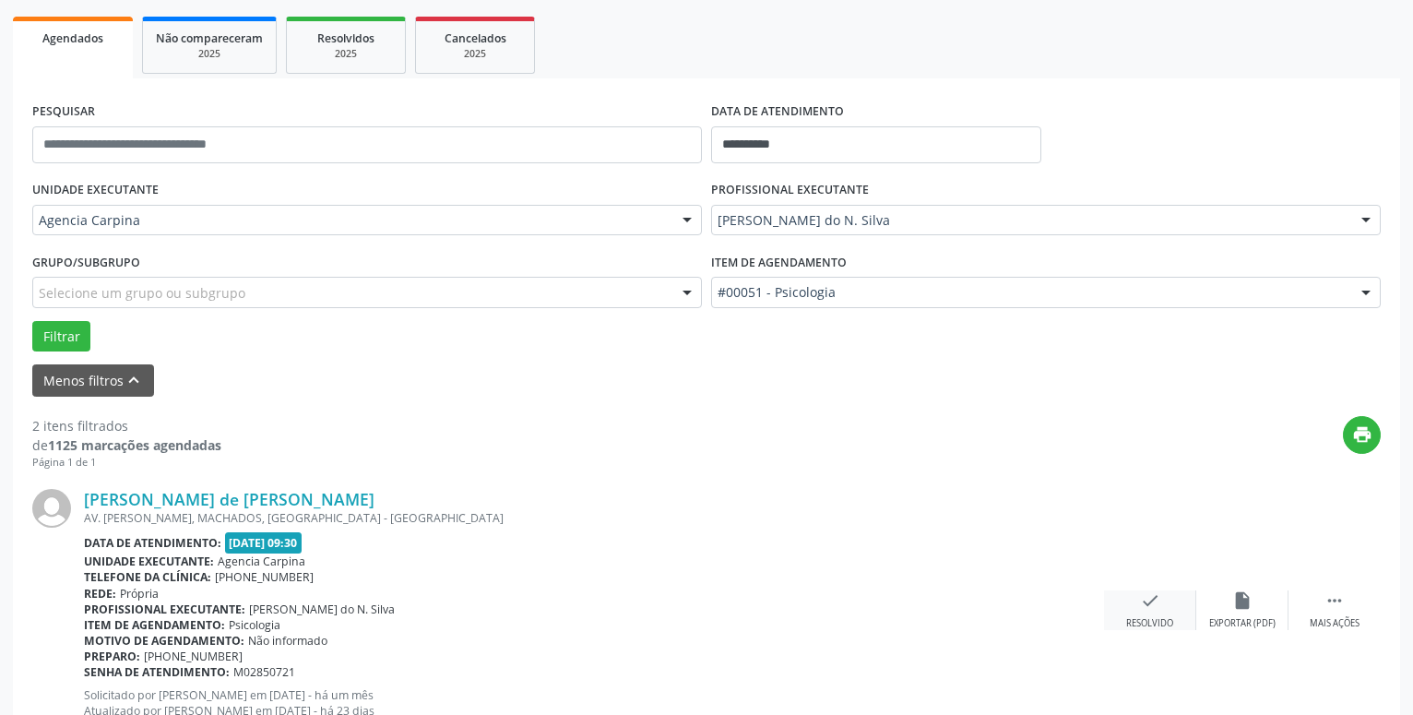
click at [1139, 605] on div "check Resolvido" at bounding box center [1150, 610] width 92 height 40
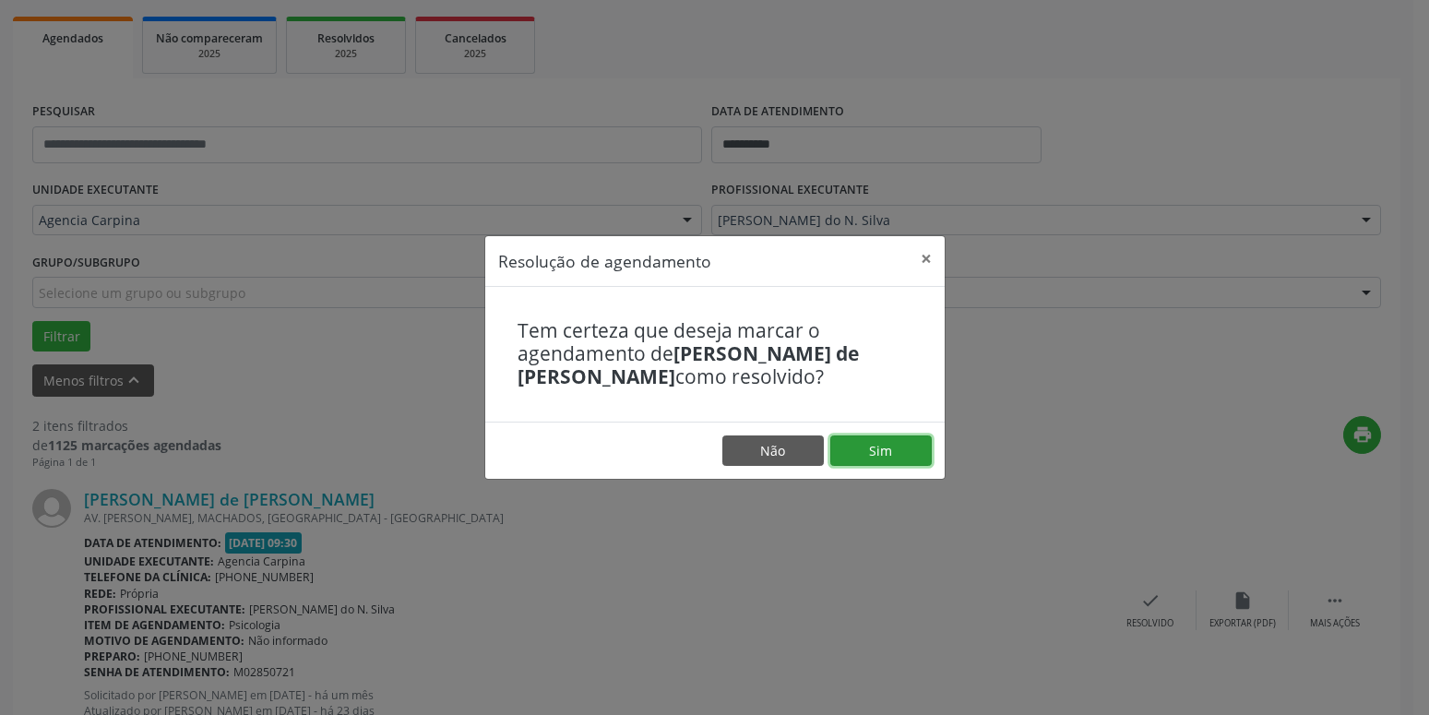
click at [894, 445] on button "Sim" at bounding box center [880, 450] width 101 height 31
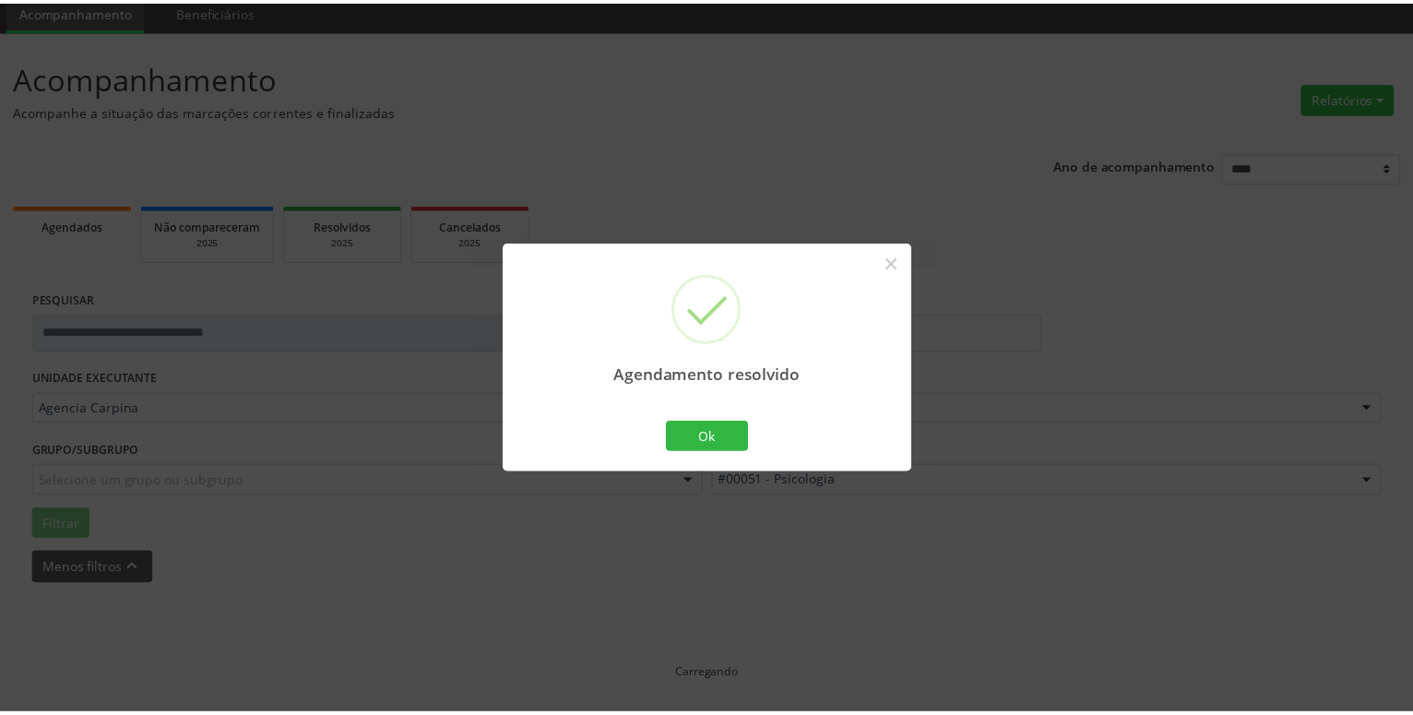
scroll to position [71, 0]
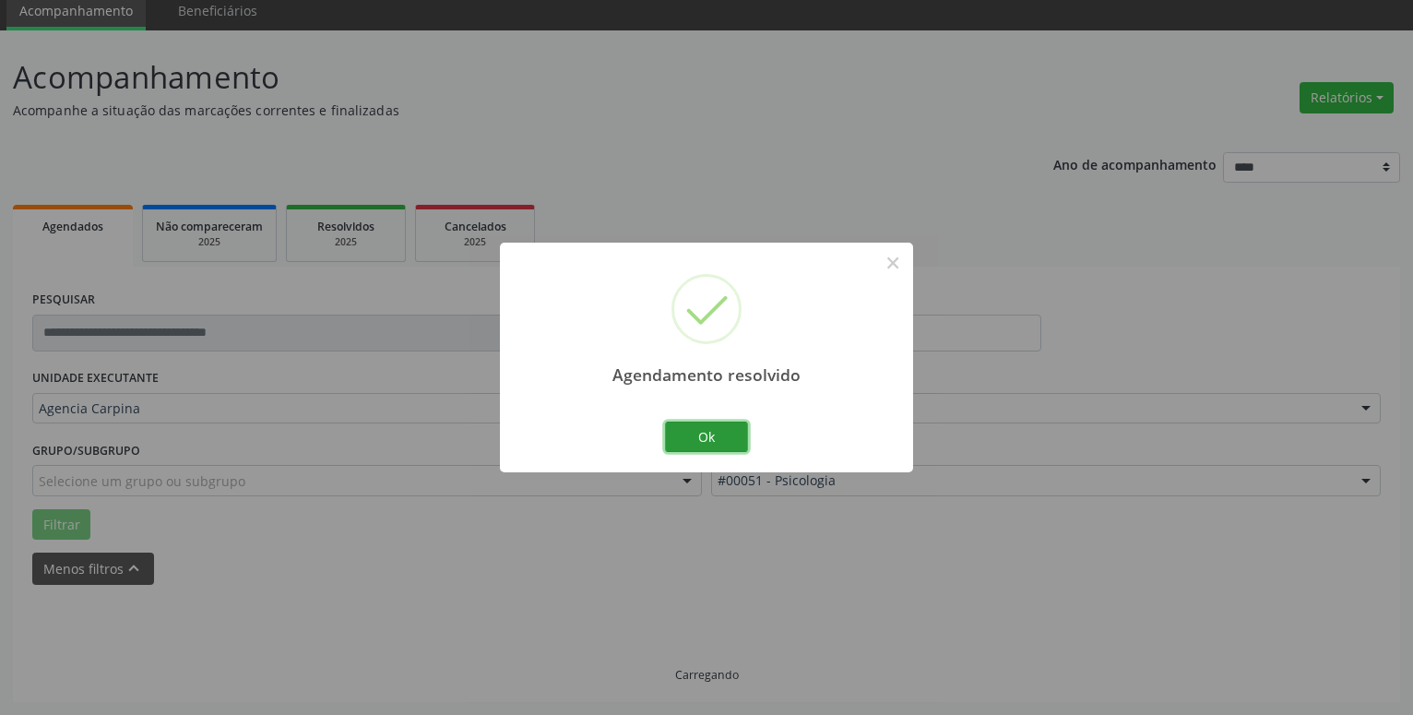
click at [715, 435] on button "Ok" at bounding box center [706, 437] width 83 height 31
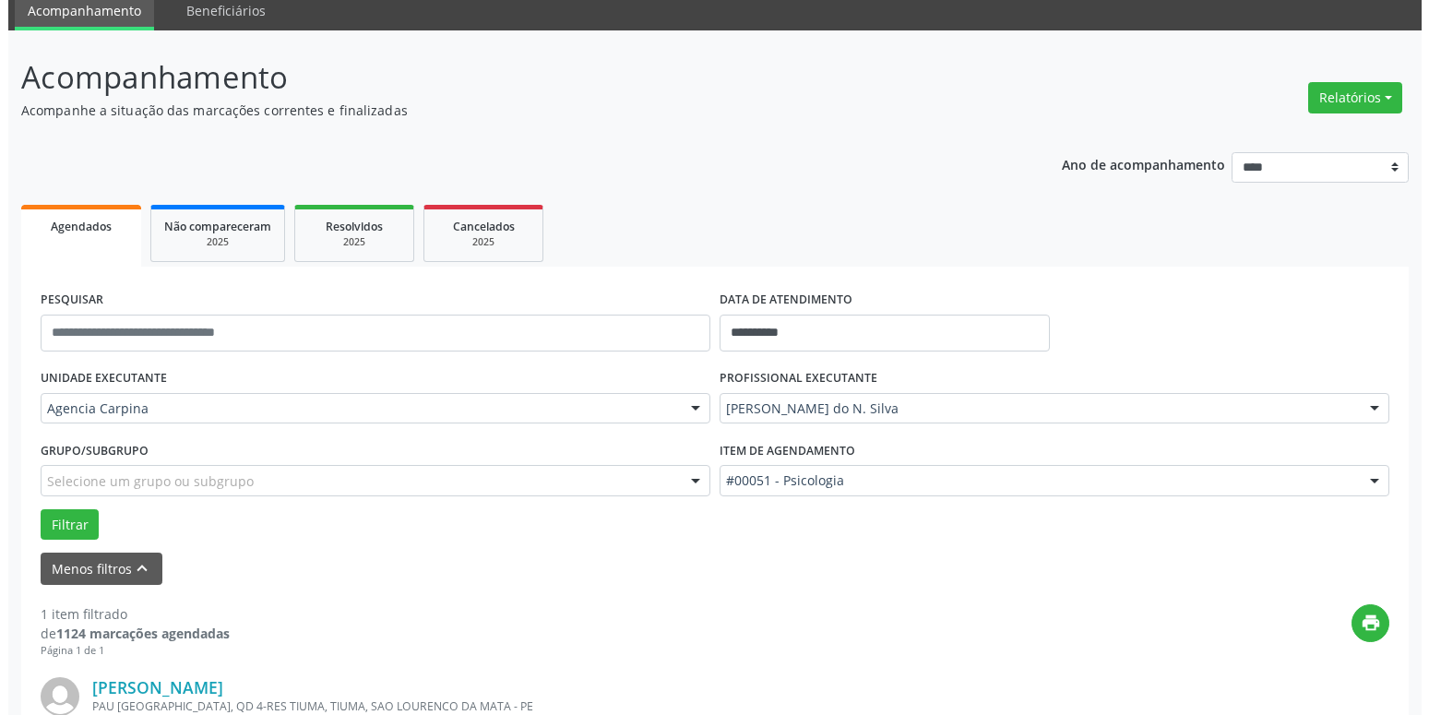
scroll to position [259, 0]
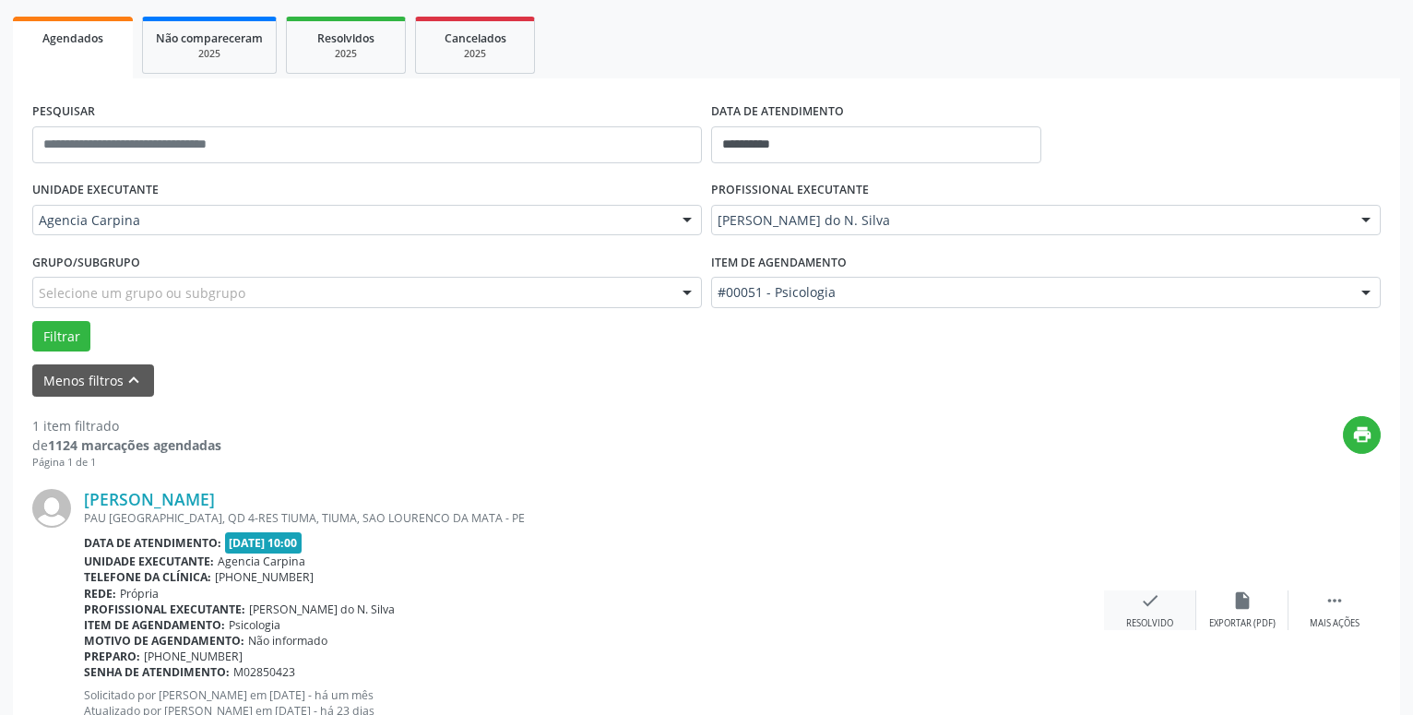
click at [1157, 604] on icon "check" at bounding box center [1150, 600] width 20 height 20
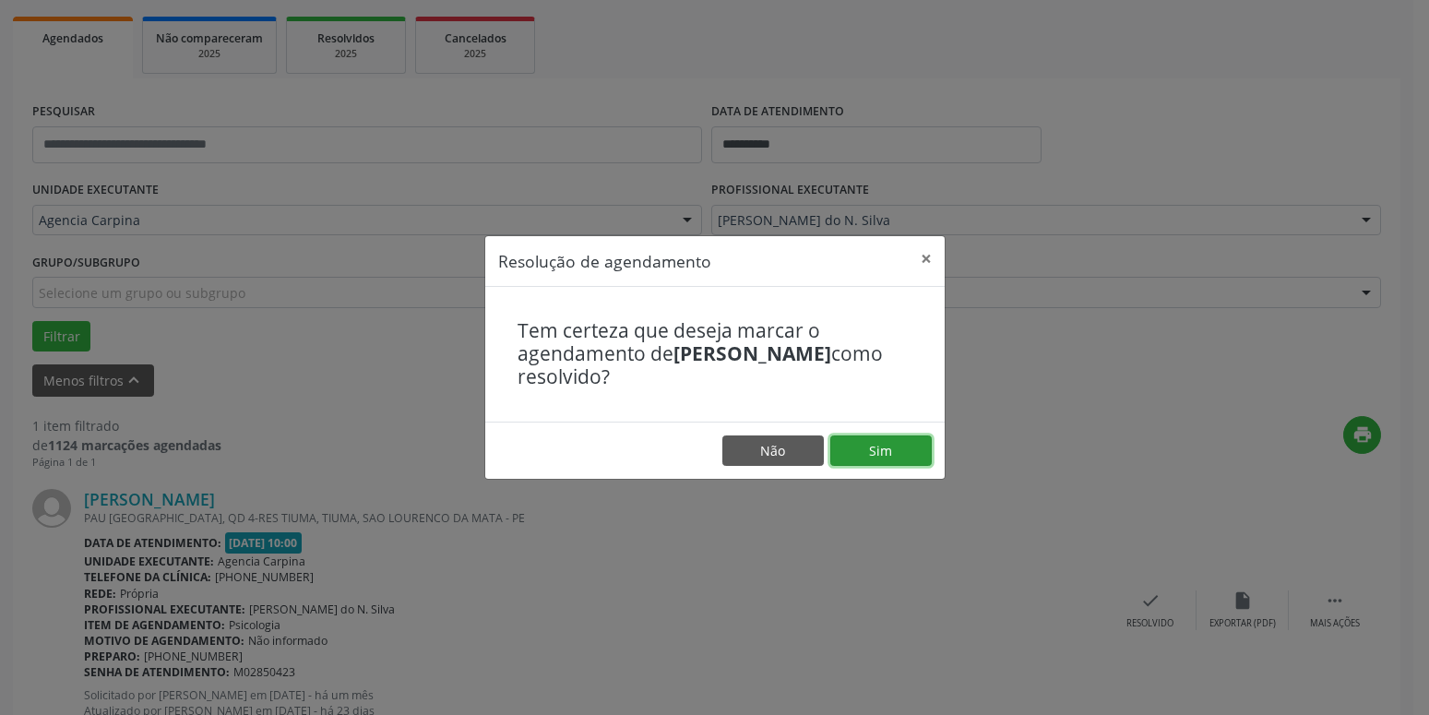
click at [898, 452] on button "Sim" at bounding box center [880, 450] width 101 height 31
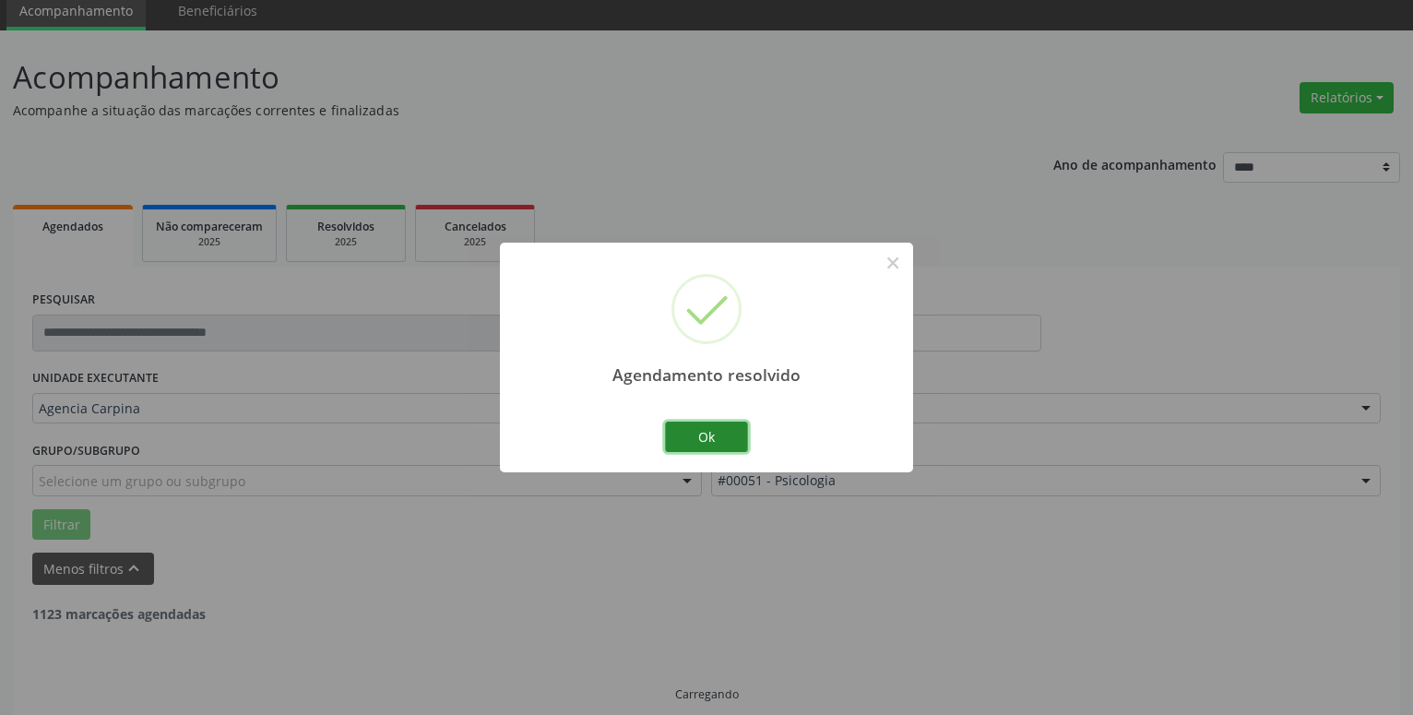
click at [702, 434] on button "Ok" at bounding box center [706, 437] width 83 height 31
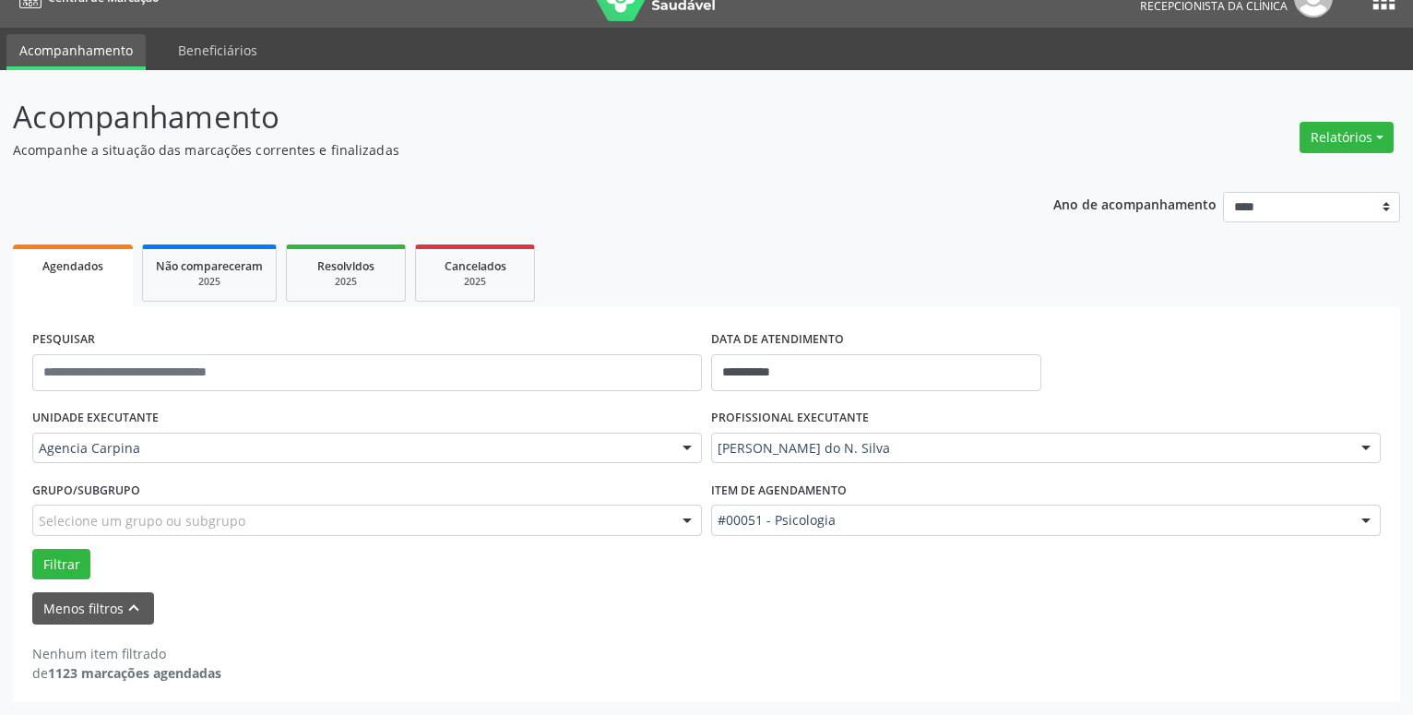
scroll to position [0, 0]
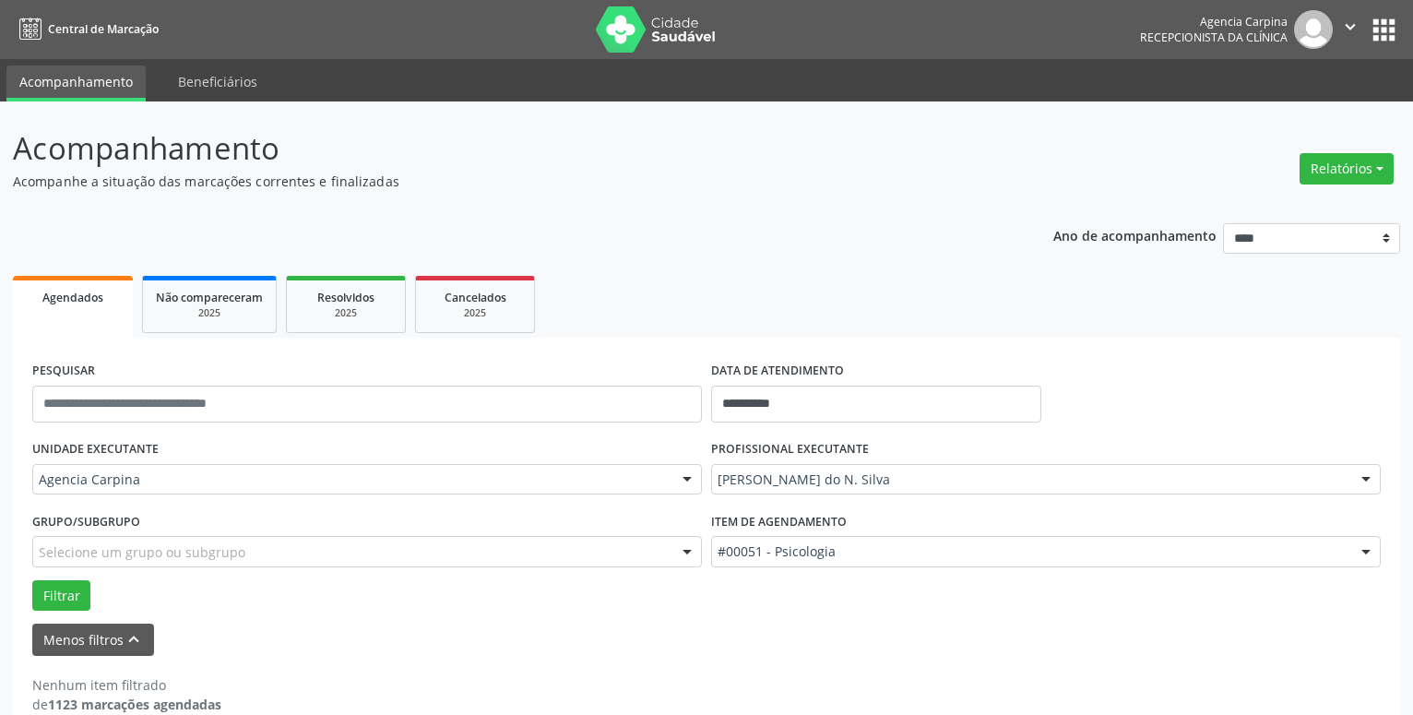
click at [1344, 23] on icon "" at bounding box center [1351, 27] width 20 height 20
click at [1264, 114] on link "Sair" at bounding box center [1303, 113] width 127 height 26
